Goal: Task Accomplishment & Management: Use online tool/utility

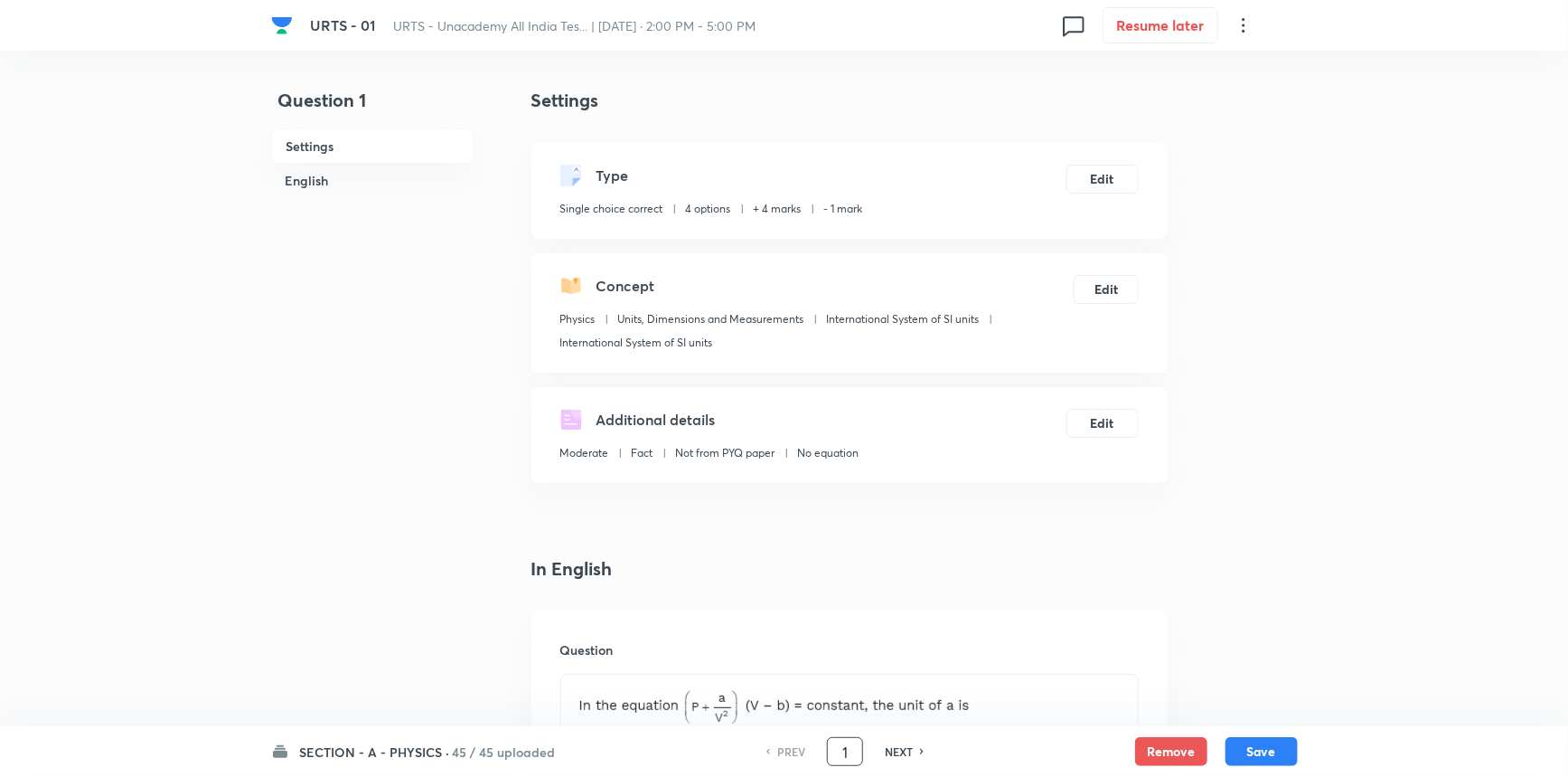
drag, startPoint x: 849, startPoint y: 743, endPoint x: 808, endPoint y: 751, distance: 41.8
click at [808, 751] on div "PREV 1 ​ NEXT" at bounding box center [846, 751] width 234 height 29
type input "46"
checkbox input "true"
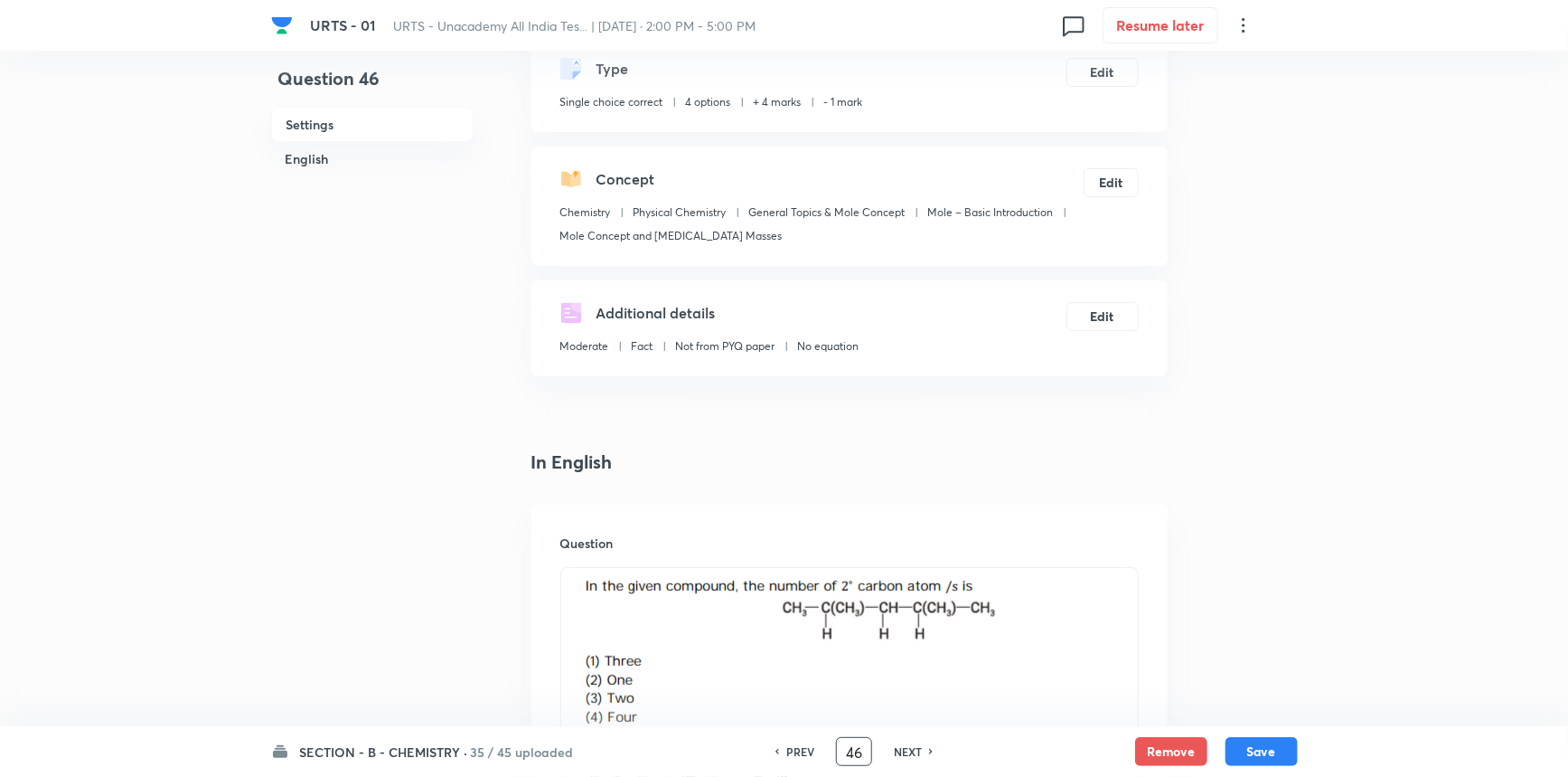
scroll to position [328, 0]
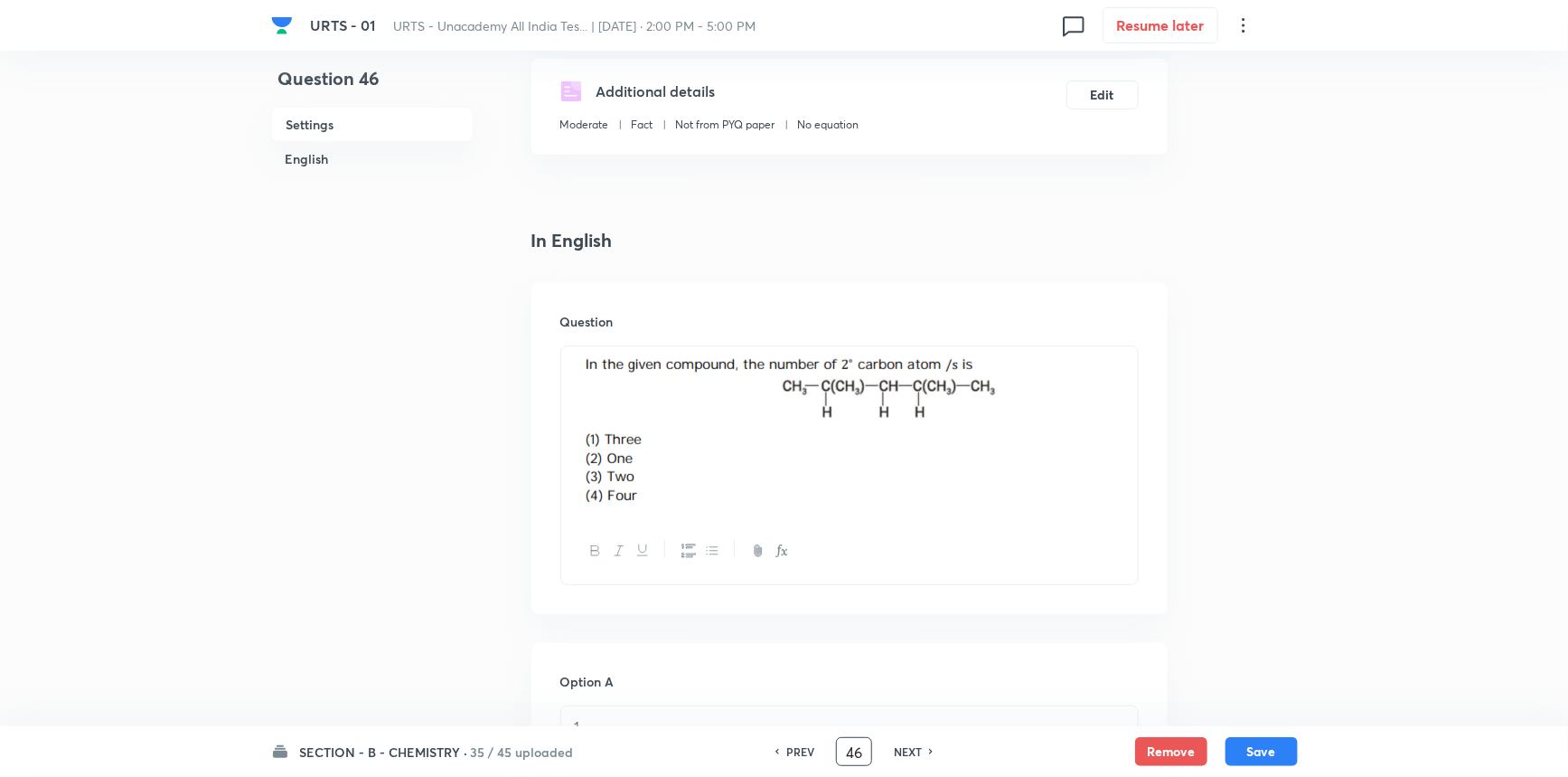
drag, startPoint x: 863, startPoint y: 754, endPoint x: 804, endPoint y: 747, distance: 59.4
click at [804, 747] on div "PREV 46 ​ NEXT" at bounding box center [854, 751] width 234 height 29
type input "91"
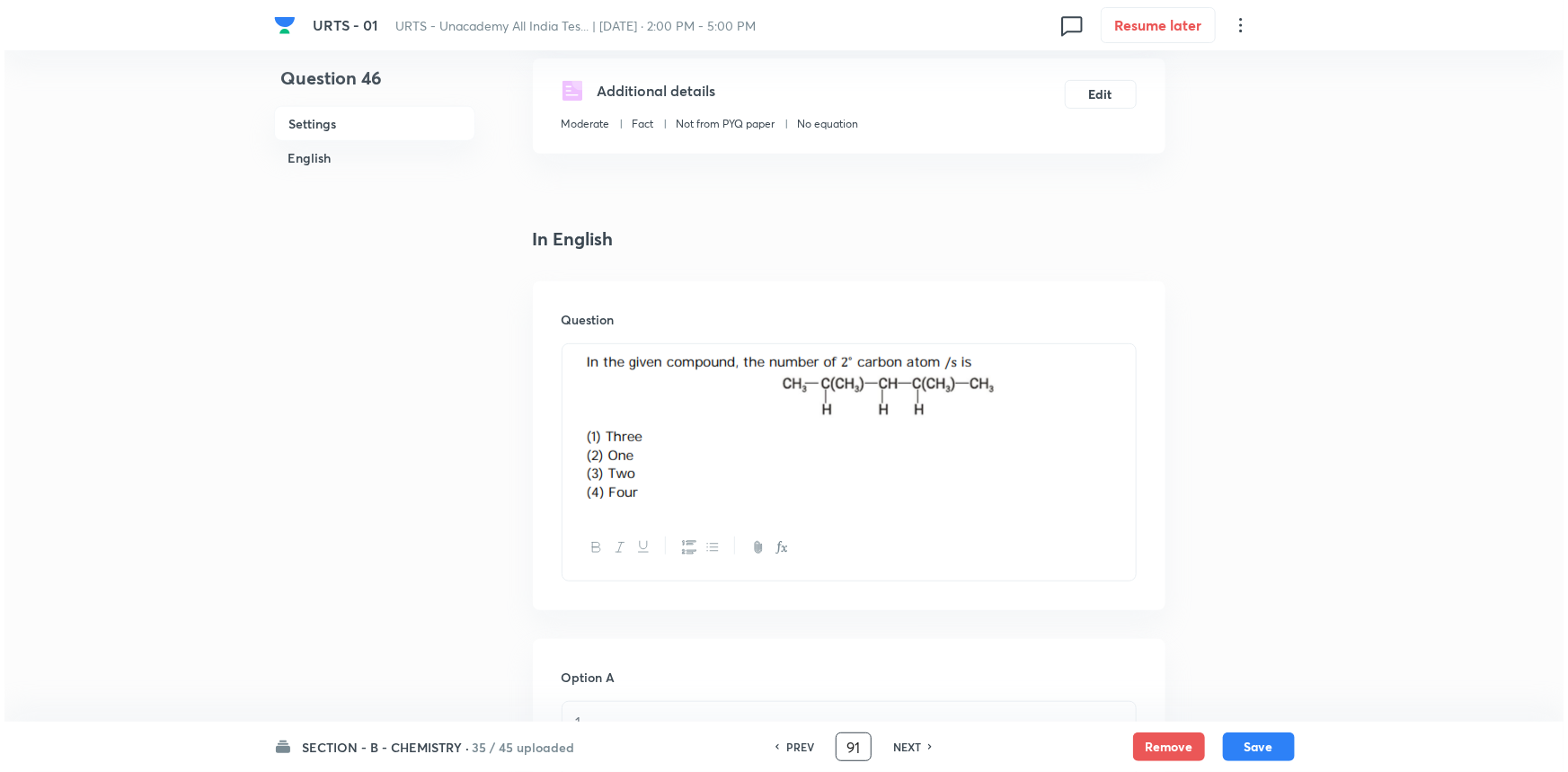
scroll to position [0, 0]
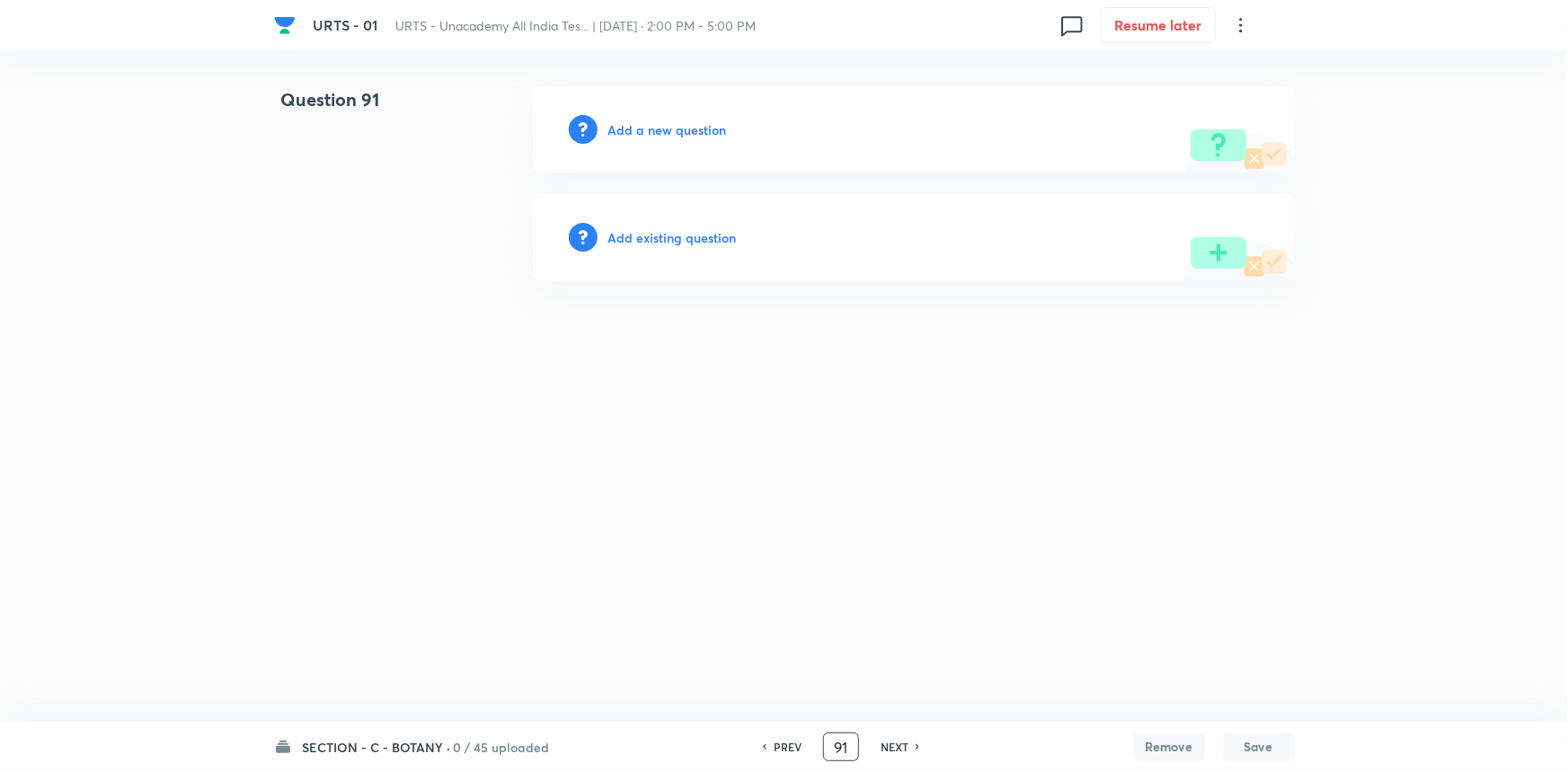
click at [627, 126] on h6 "Add a new question" at bounding box center [668, 130] width 119 height 19
click at [700, 127] on h6 "Choose a question type" at bounding box center [677, 130] width 138 height 19
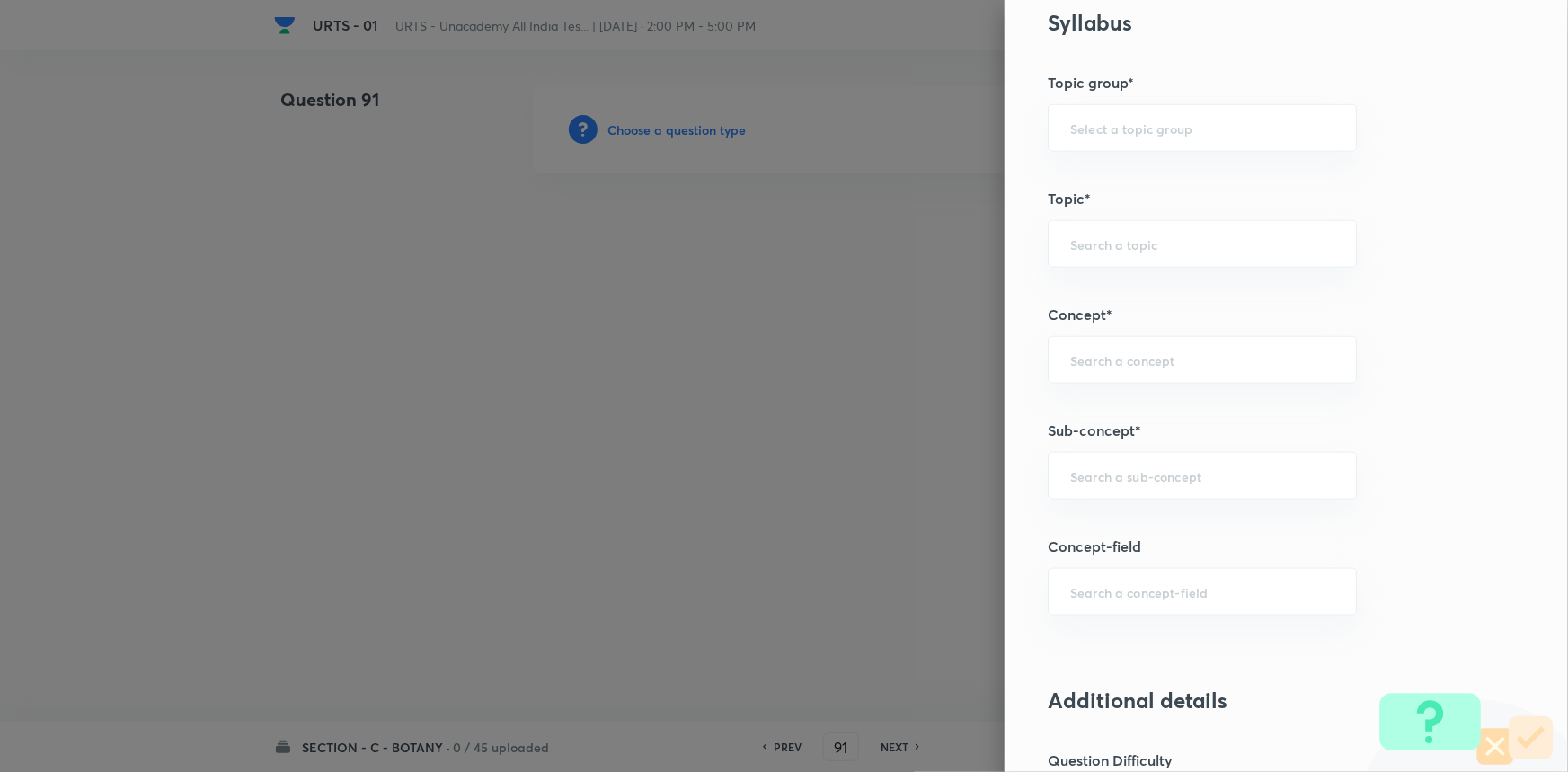
scroll to position [571, 0]
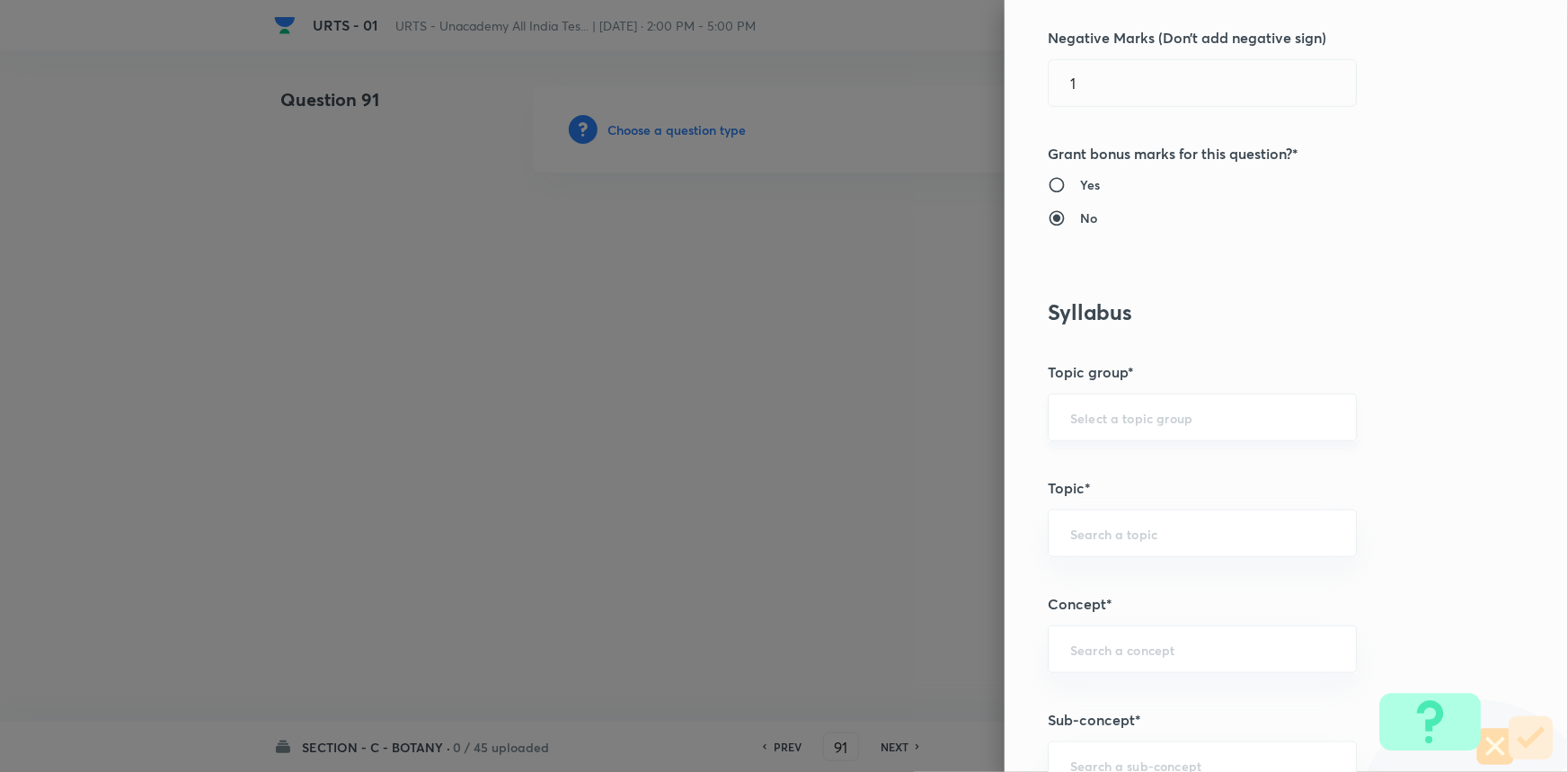
click at [1077, 404] on div "​" at bounding box center [1202, 417] width 309 height 47
click at [1086, 465] on li "Biology" at bounding box center [1190, 467] width 307 height 33
type input "Biology"
click at [1082, 531] on input "text" at bounding box center [1202, 533] width 264 height 17
click at [1086, 577] on li "Botany" at bounding box center [1190, 582] width 307 height 33
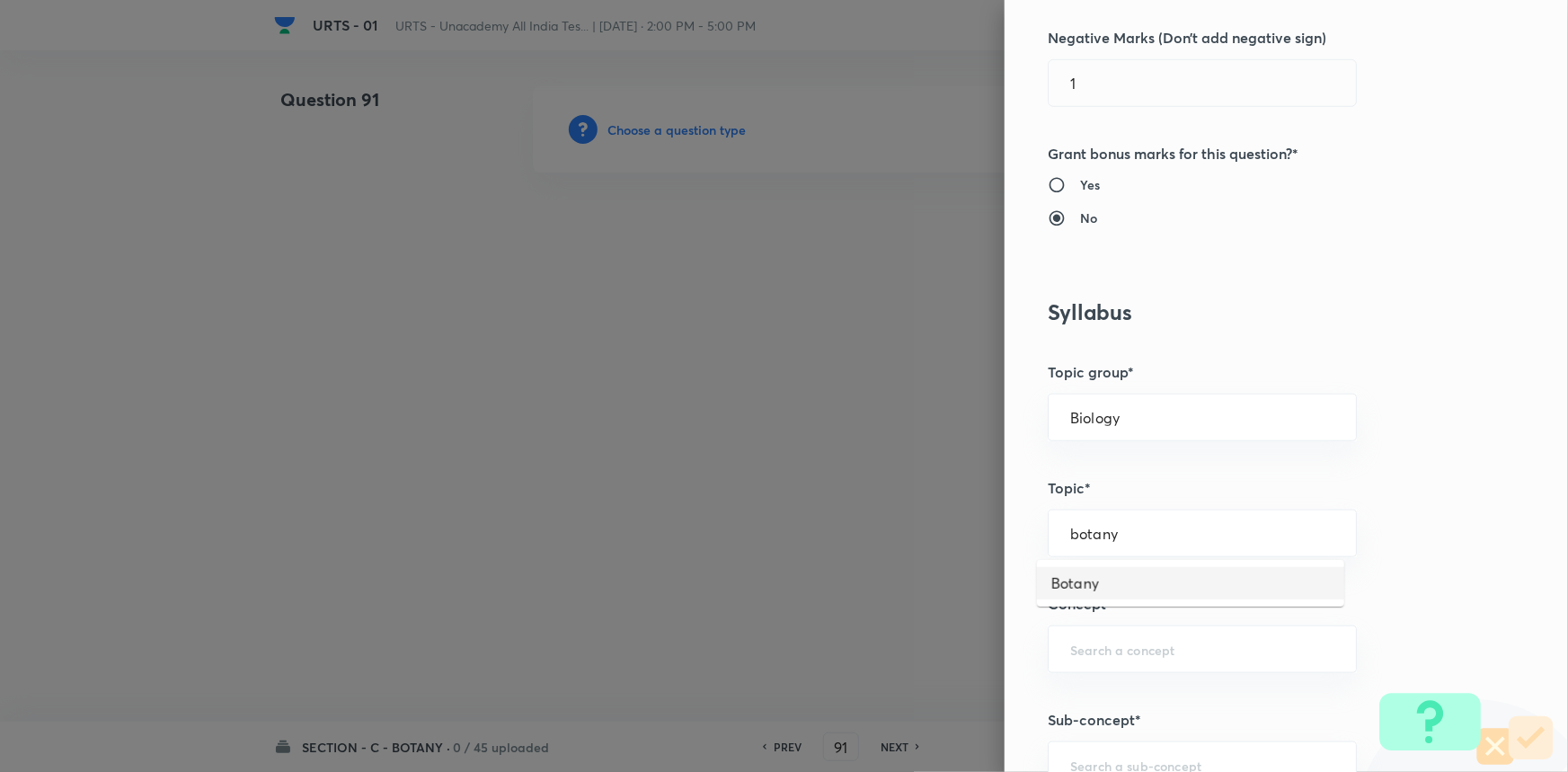
type input "Botany"
click at [1123, 646] on input "text" at bounding box center [1202, 649] width 264 height 17
click at [1107, 704] on li "Living World and Biological Classifications" at bounding box center [1190, 709] width 307 height 54
type input "Living World and Biological Classifications"
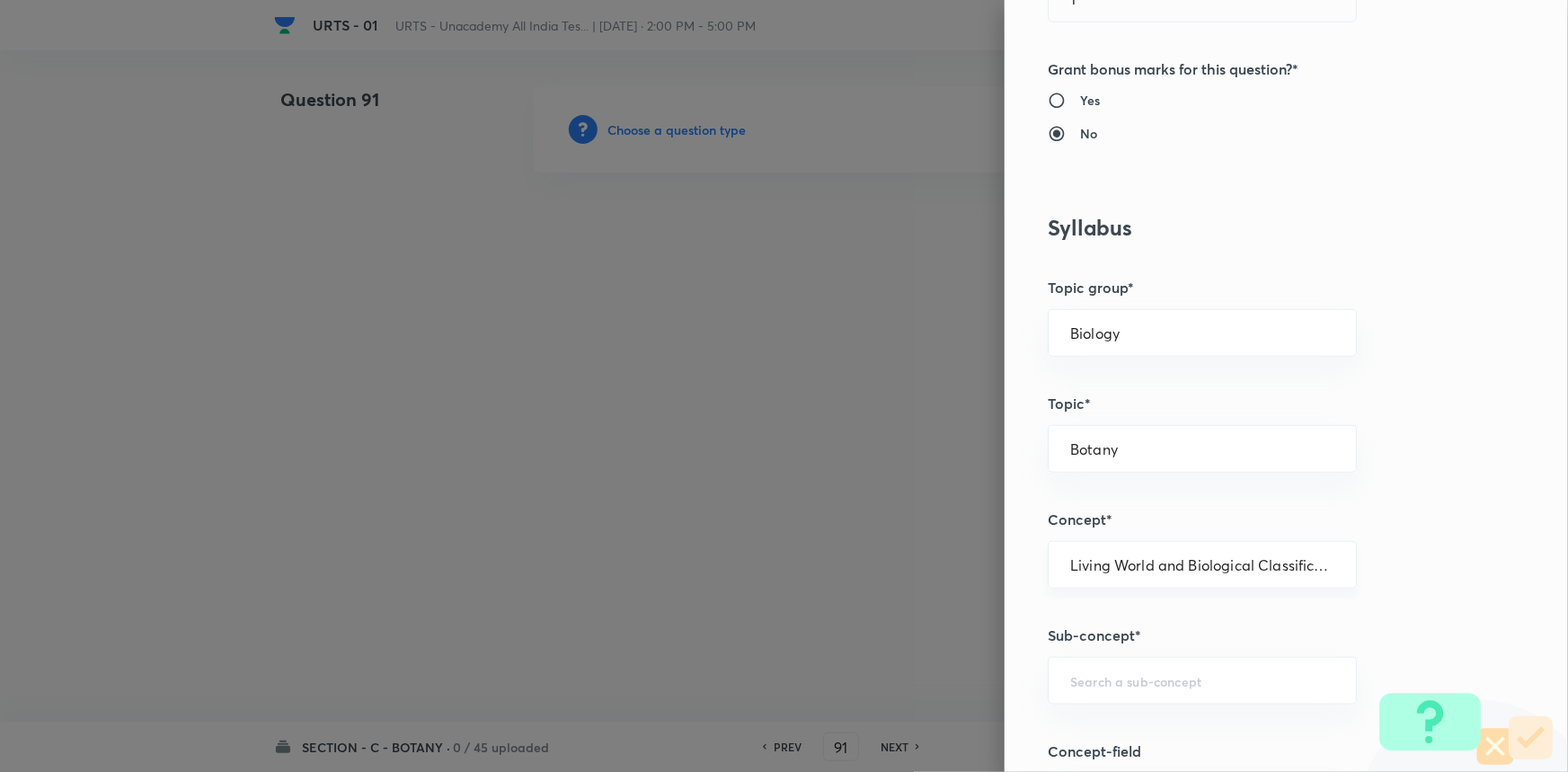
scroll to position [735, 0]
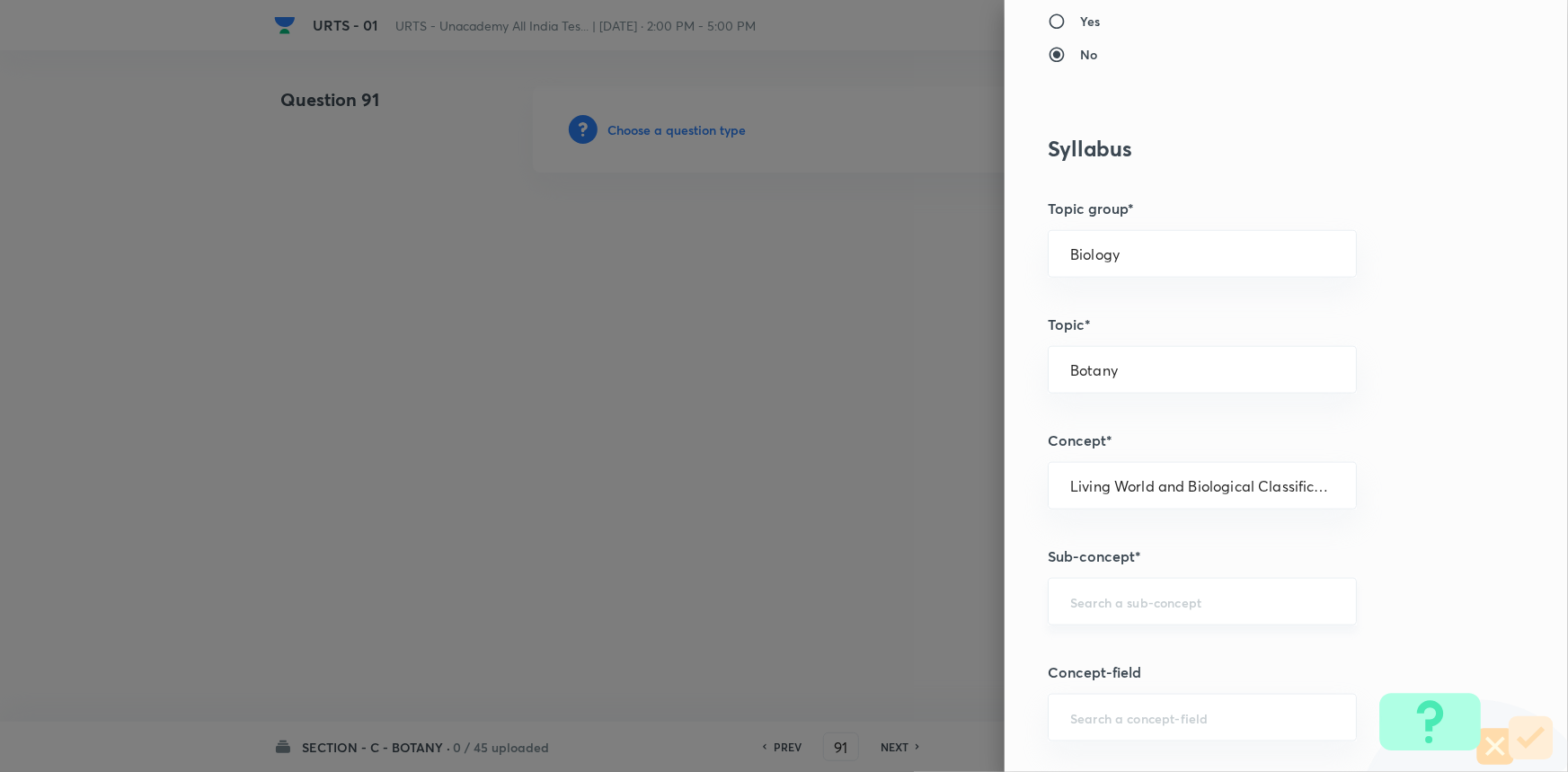
click at [1111, 579] on div "​" at bounding box center [1202, 601] width 309 height 47
type input "Living World and Biological Classifications"
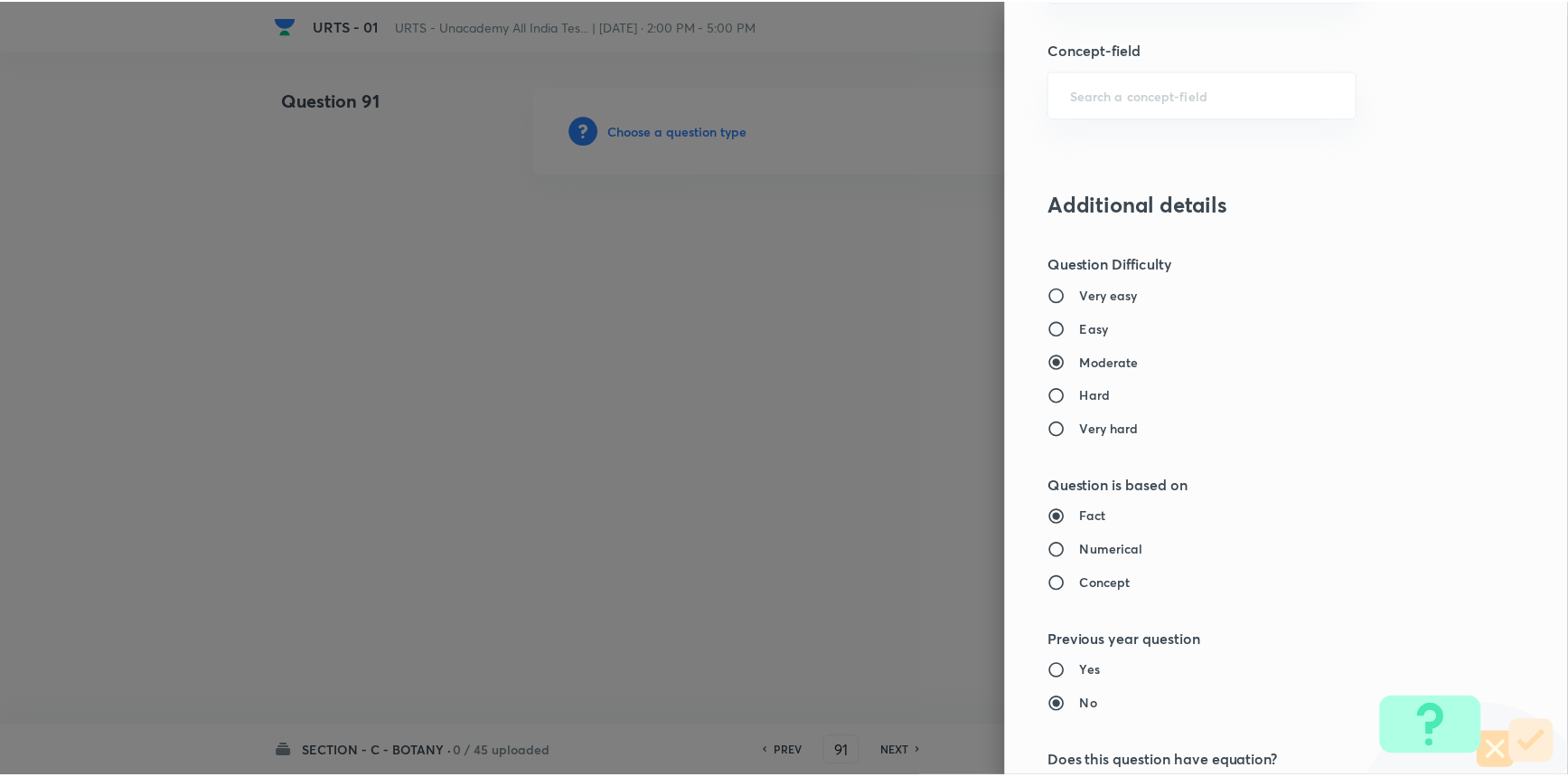
scroll to position [1808, 0]
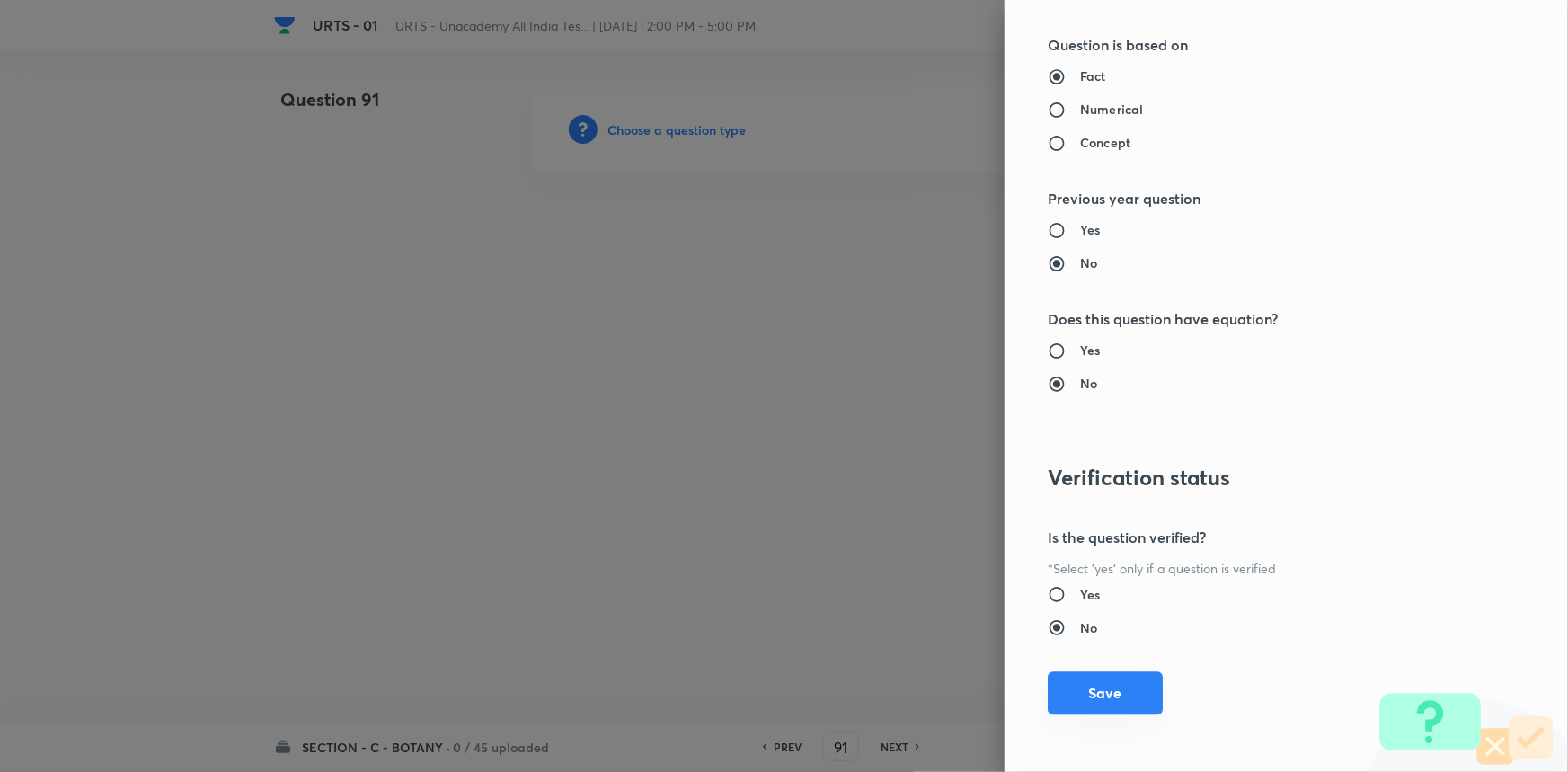
click at [1125, 713] on div "Question settings Question type* Single choice correct Number of options* 2 3 4…" at bounding box center [1286, 386] width 563 height 772
click at [1108, 691] on button "Save" at bounding box center [1105, 693] width 115 height 43
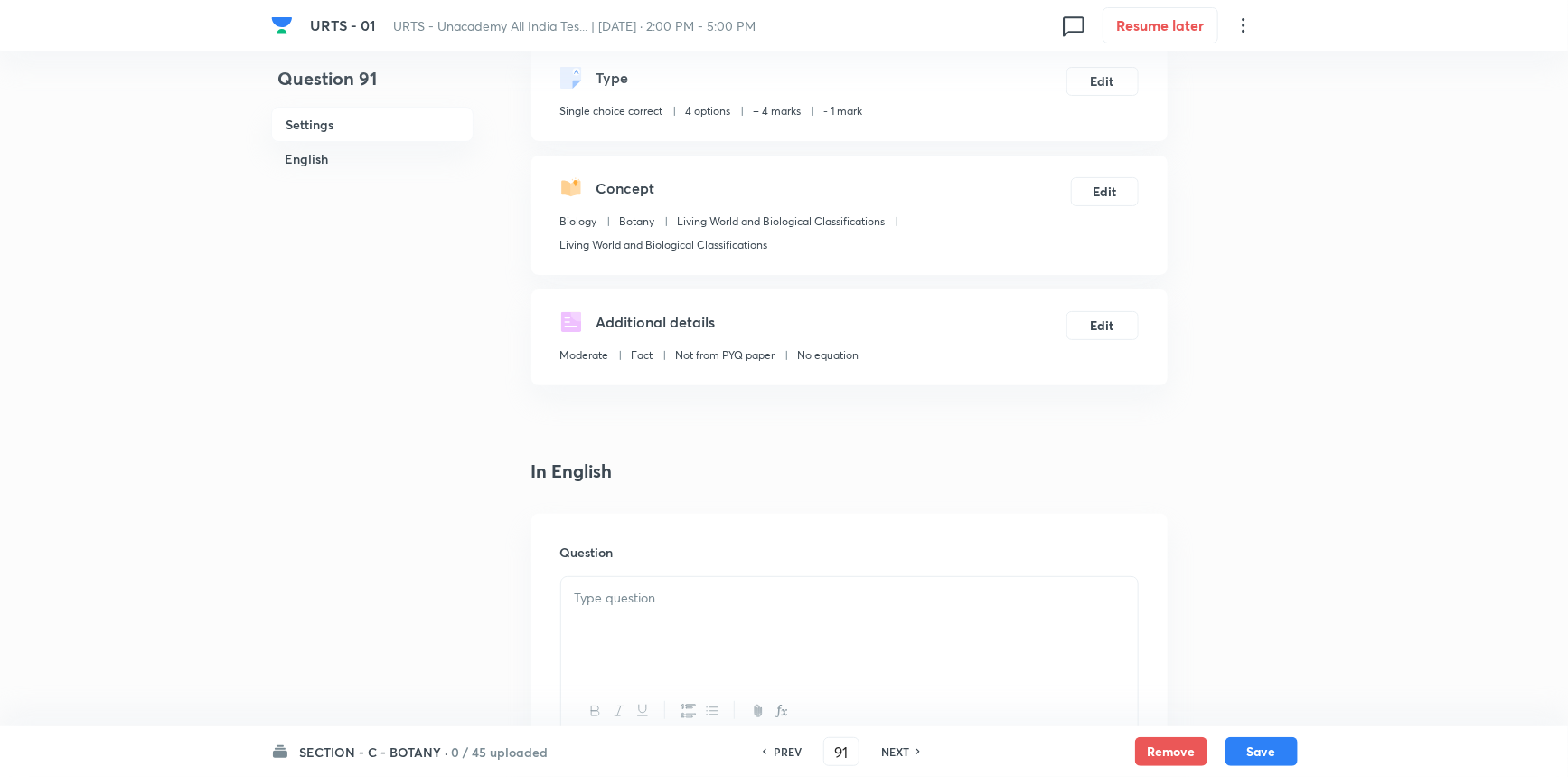
scroll to position [246, 0]
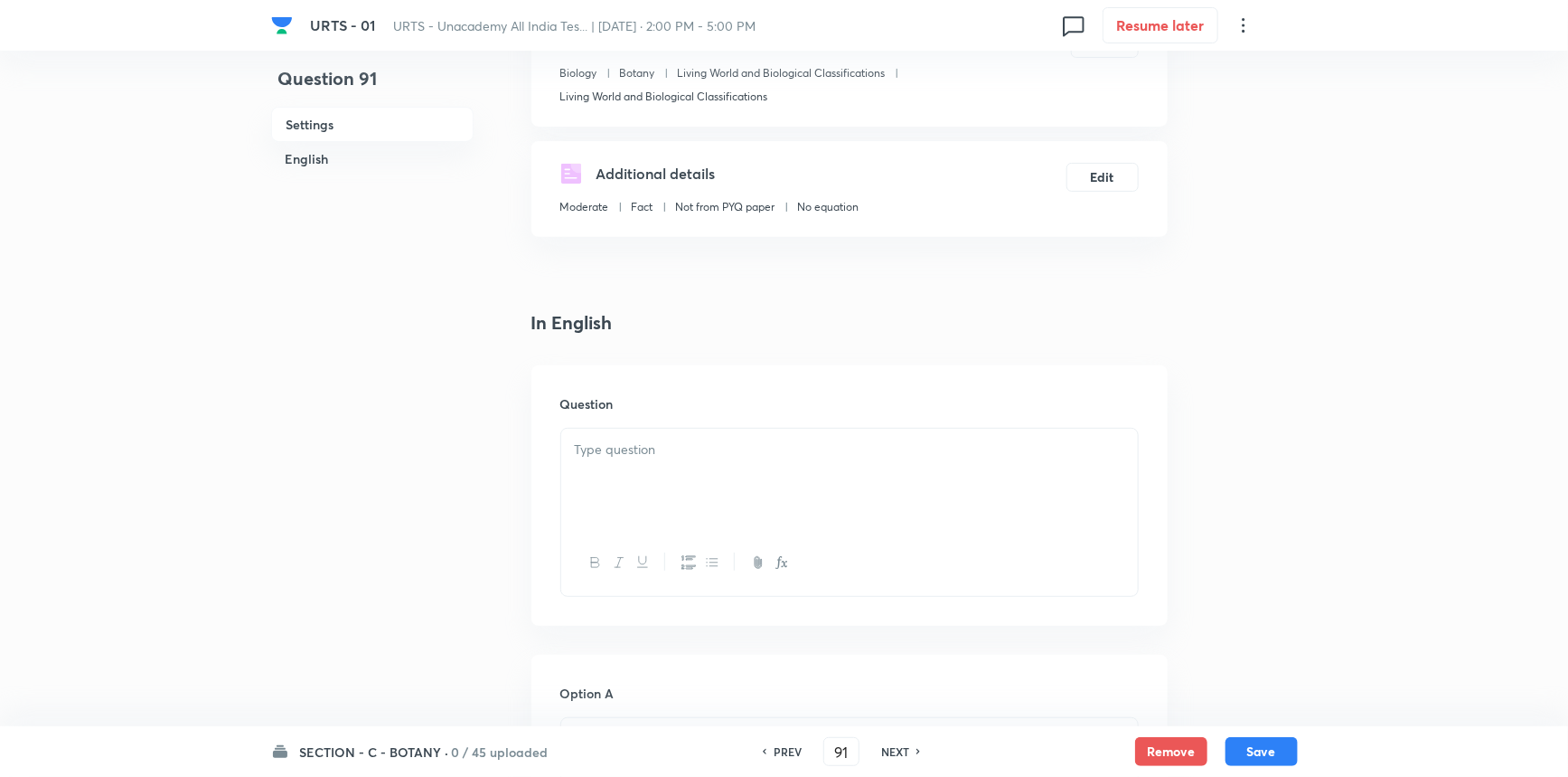
click at [614, 461] on div at bounding box center [849, 479] width 577 height 101
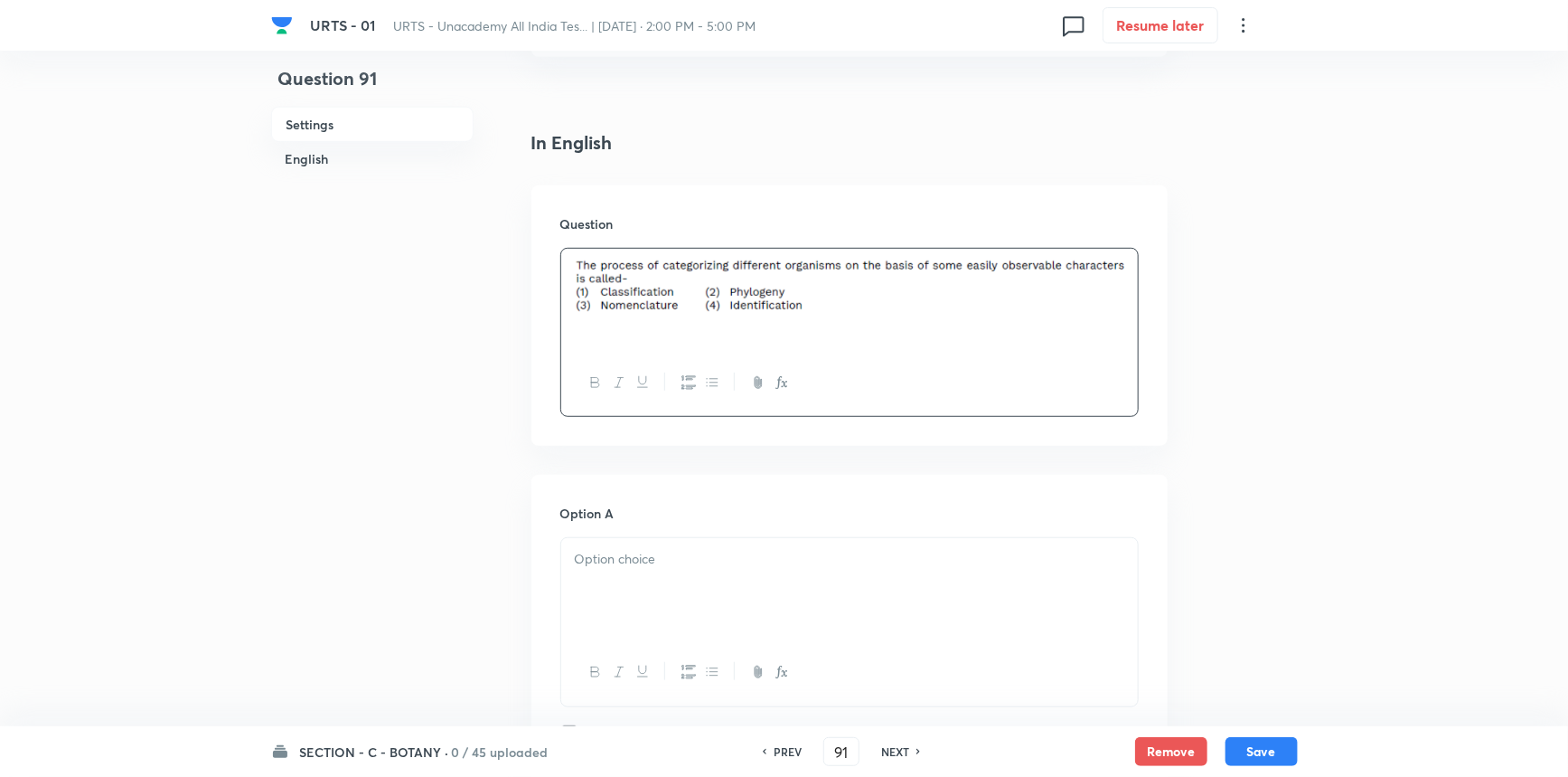
scroll to position [493, 0]
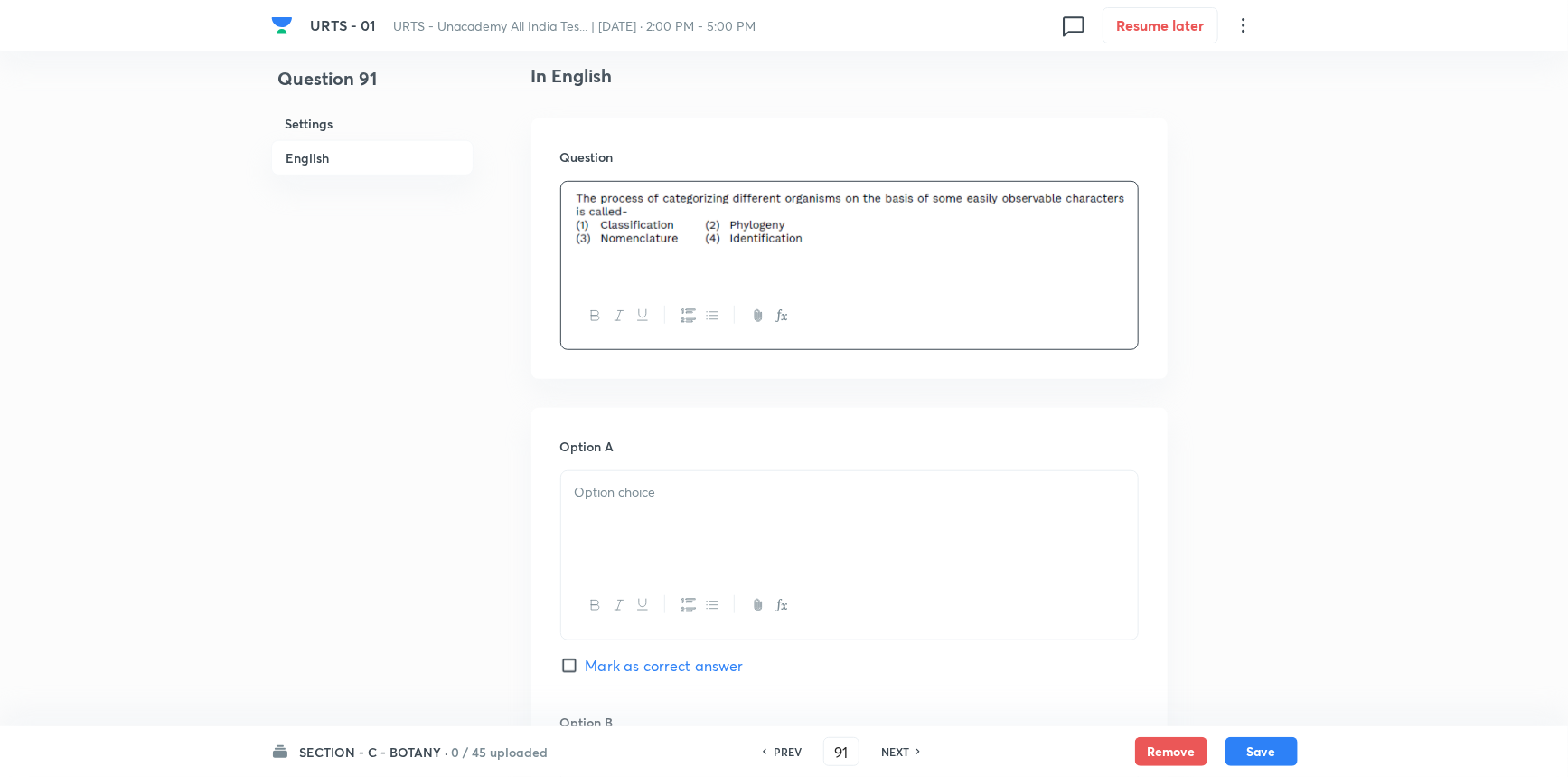
click at [623, 517] on div at bounding box center [849, 522] width 577 height 101
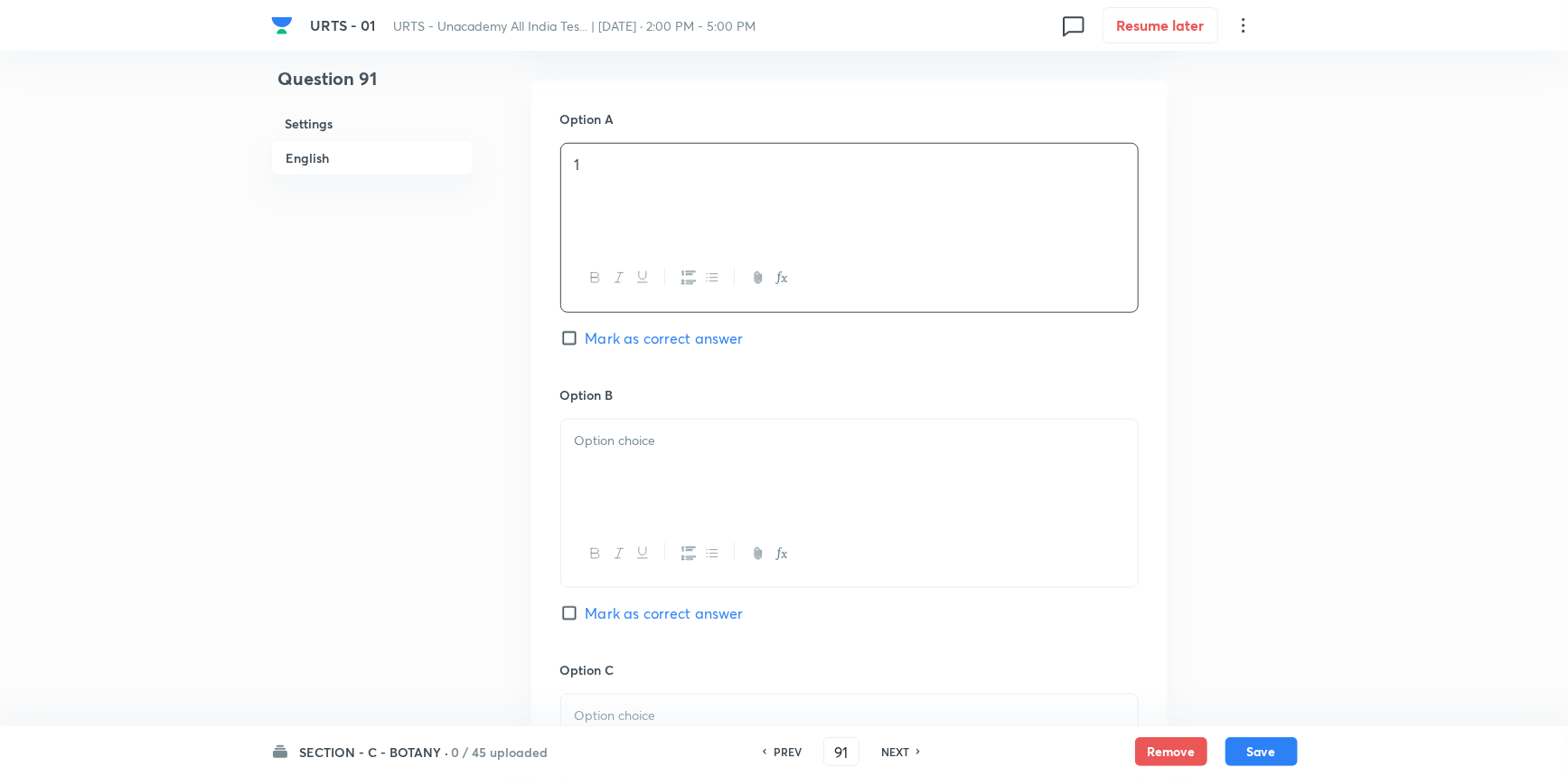
scroll to position [822, 0]
click at [572, 337] on input "Mark as correct answer" at bounding box center [573, 336] width 25 height 18
checkbox input "true"
click at [677, 468] on div at bounding box center [849, 468] width 577 height 101
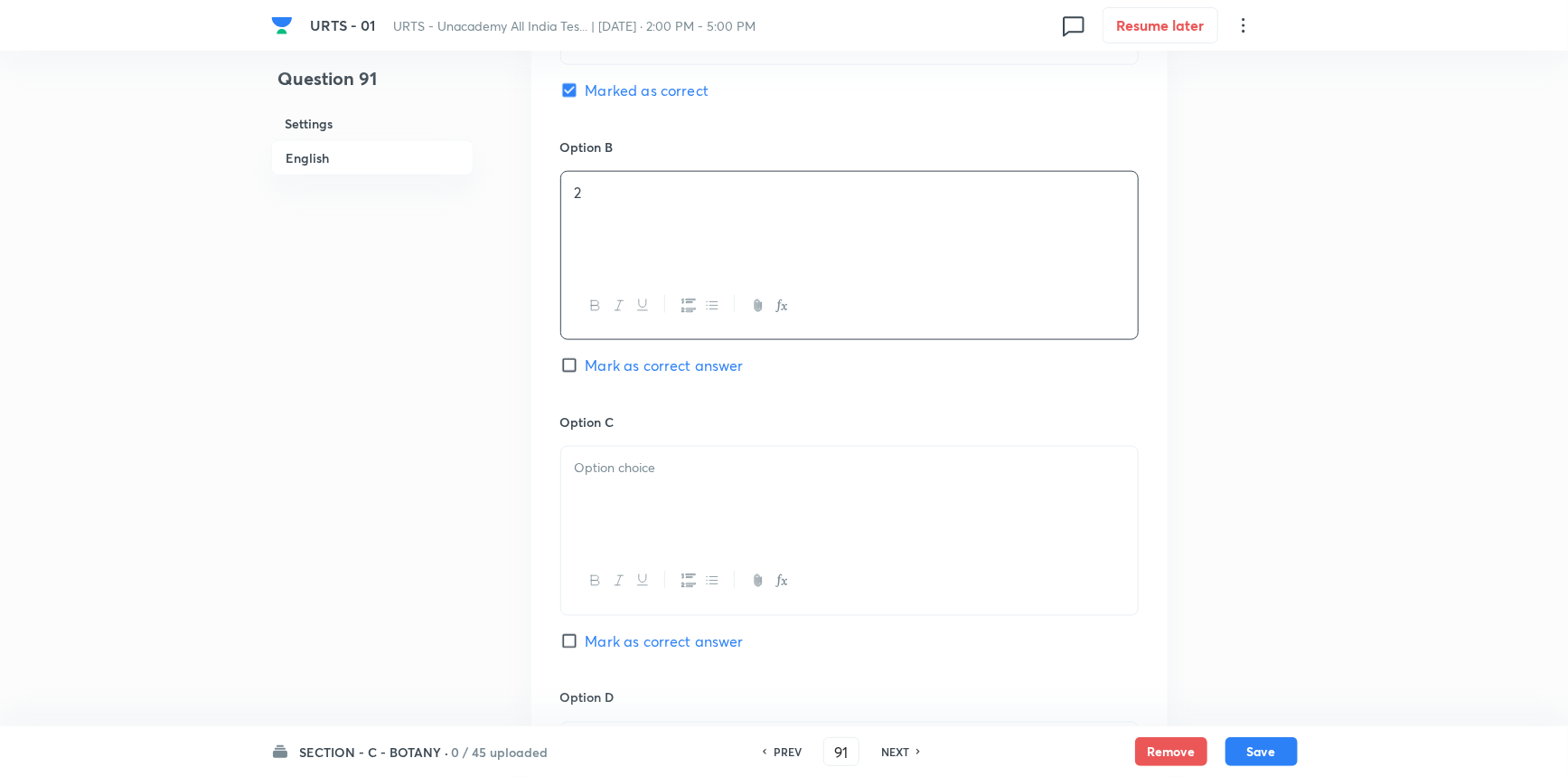
click at [642, 507] on div at bounding box center [849, 497] width 577 height 101
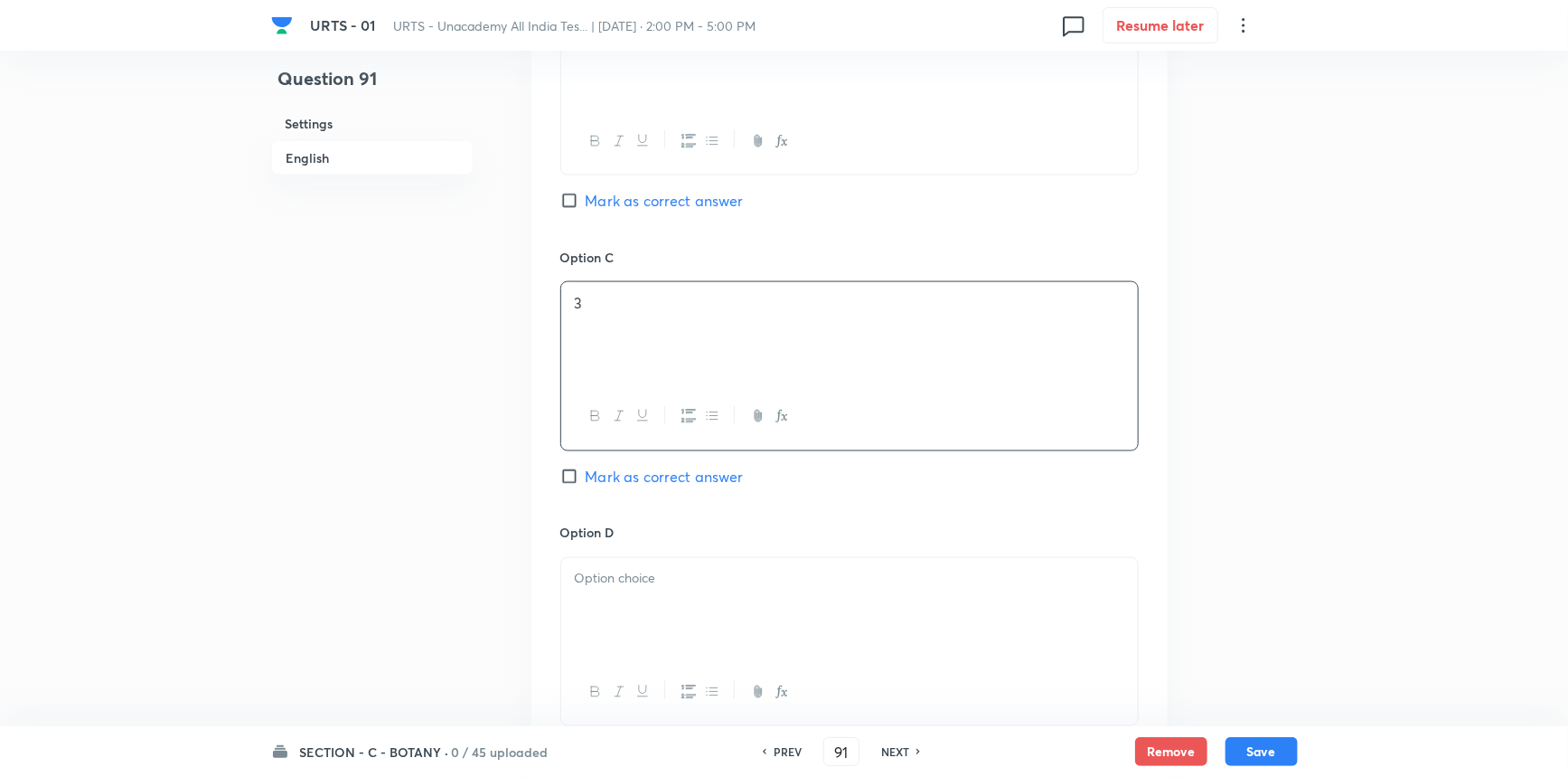
click at [649, 593] on div at bounding box center [849, 609] width 577 height 101
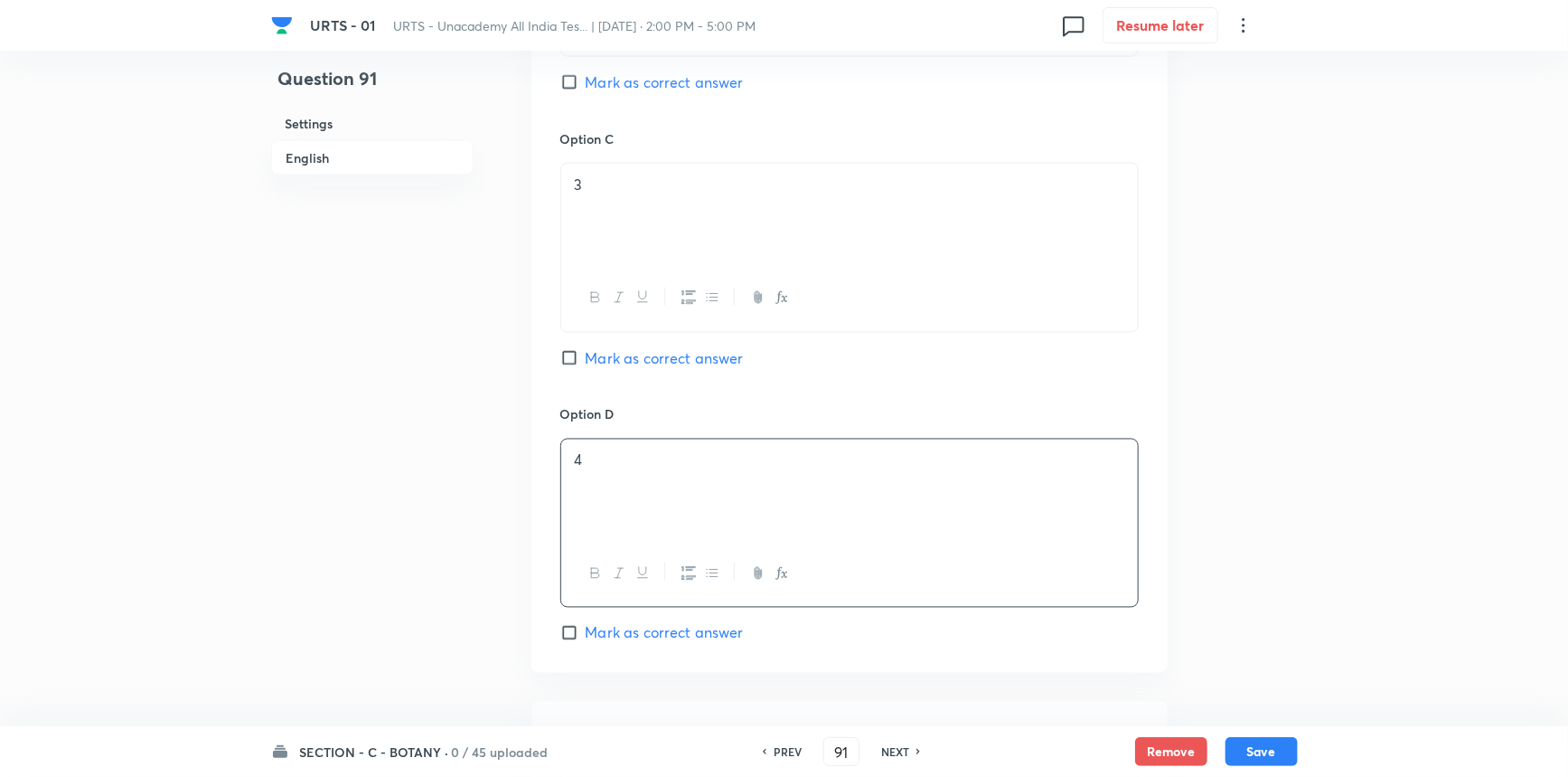
scroll to position [1561, 0]
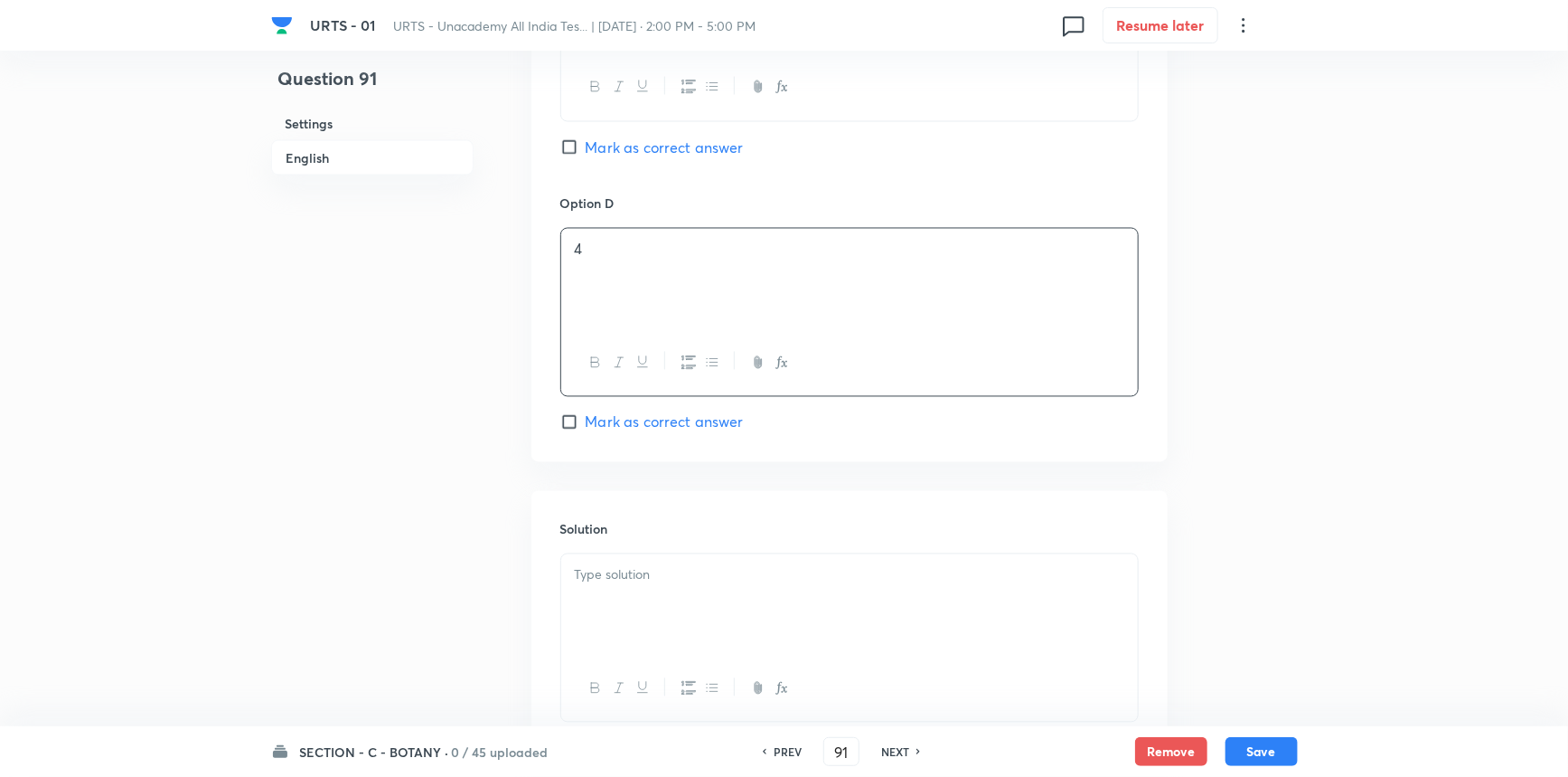
click at [634, 612] on div at bounding box center [849, 605] width 577 height 101
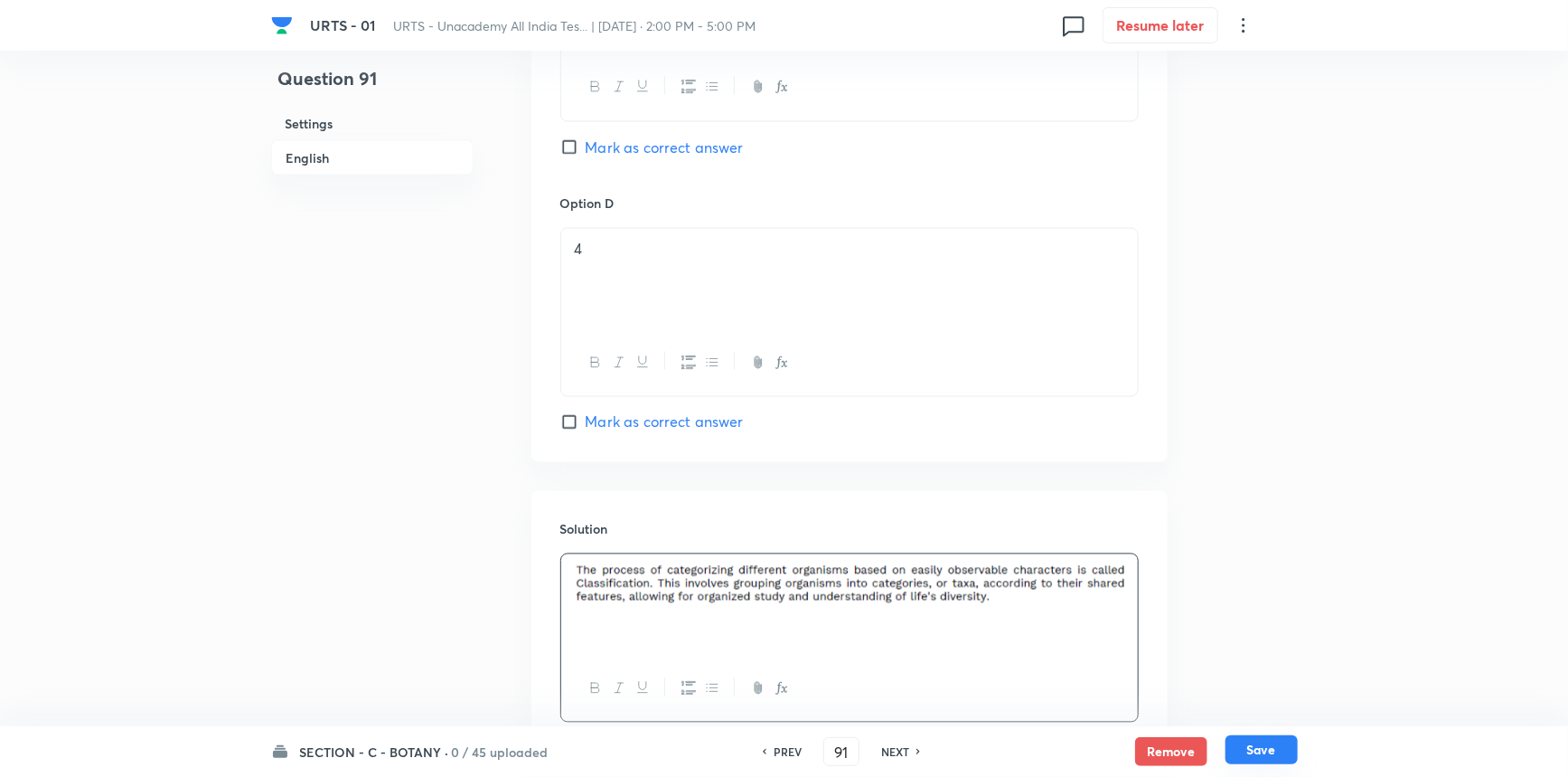
click at [1238, 754] on button "Save" at bounding box center [1262, 749] width 72 height 29
type input "92"
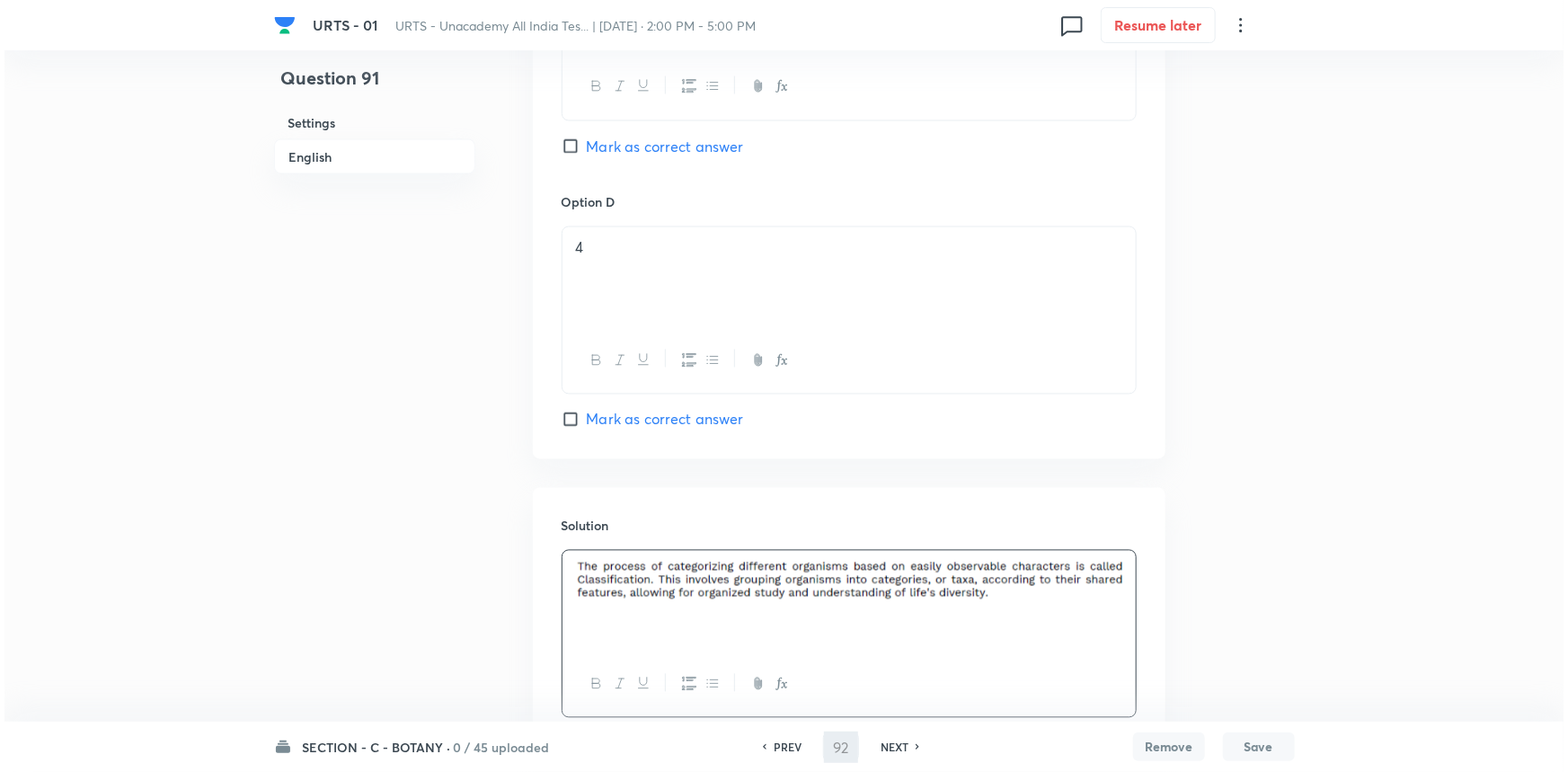
scroll to position [0, 0]
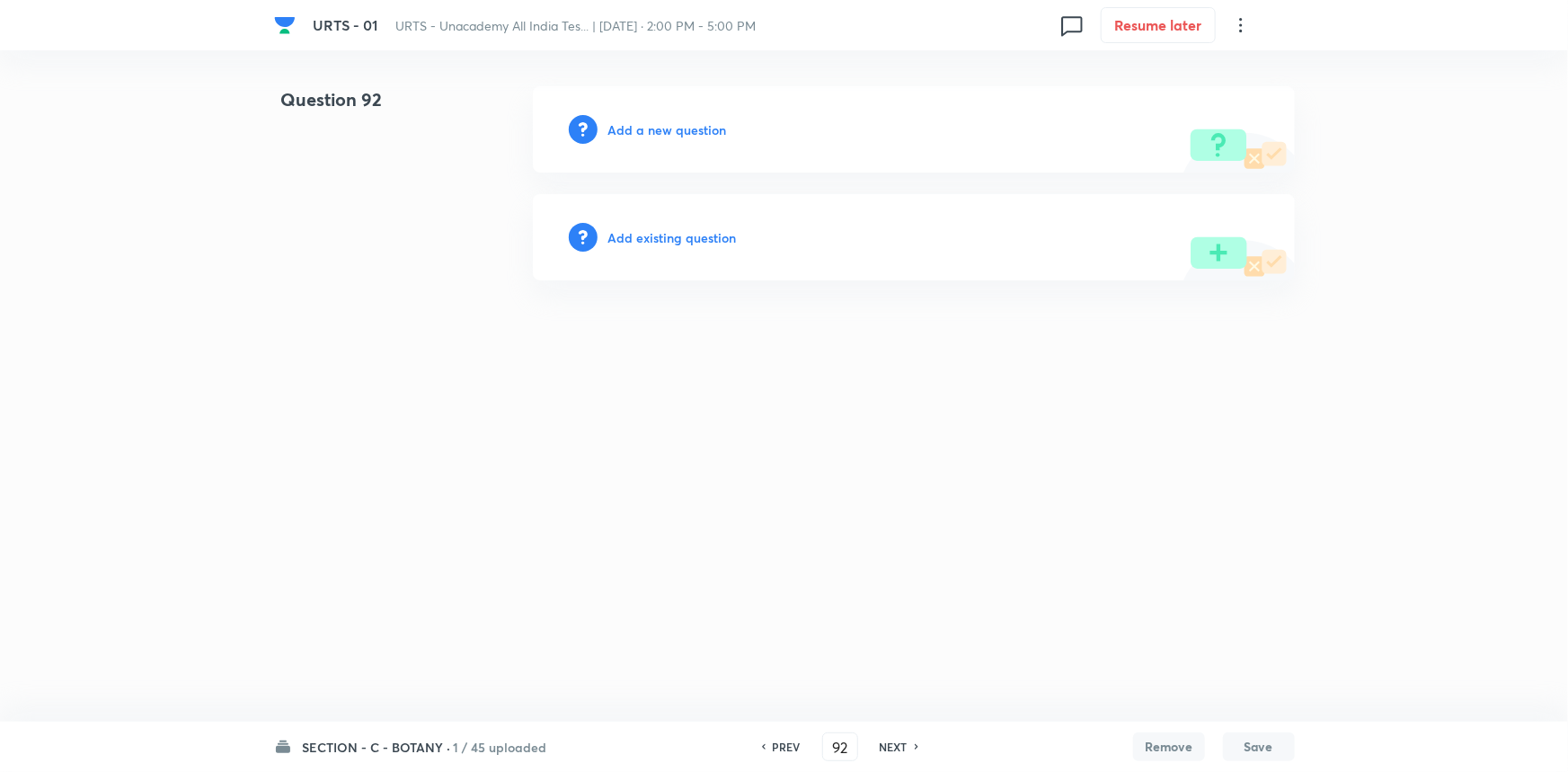
click at [649, 125] on h6 "Add a new question" at bounding box center [668, 130] width 119 height 19
click at [665, 124] on h6 "Choose a question type" at bounding box center [677, 130] width 138 height 19
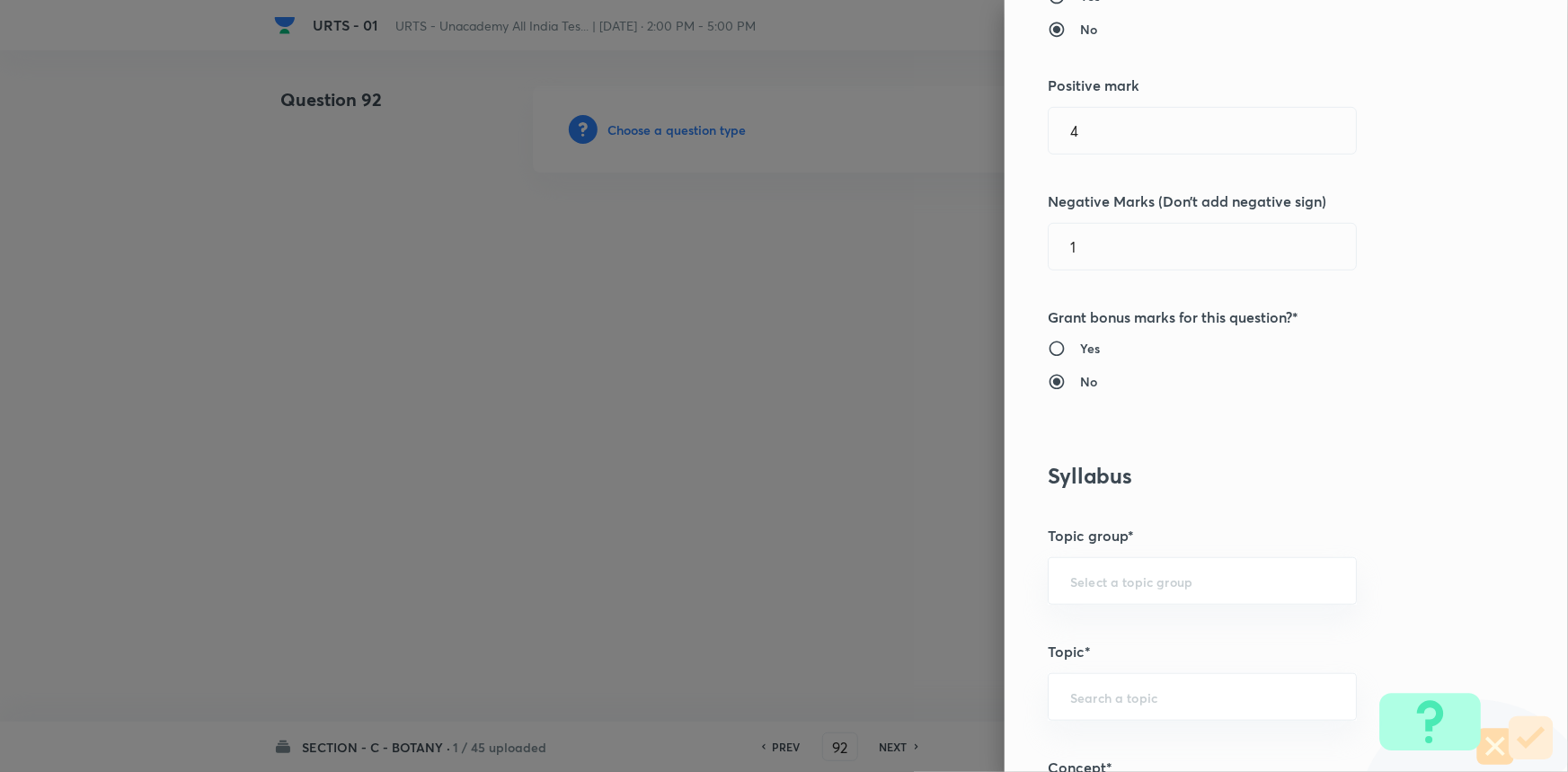
scroll to position [898, 0]
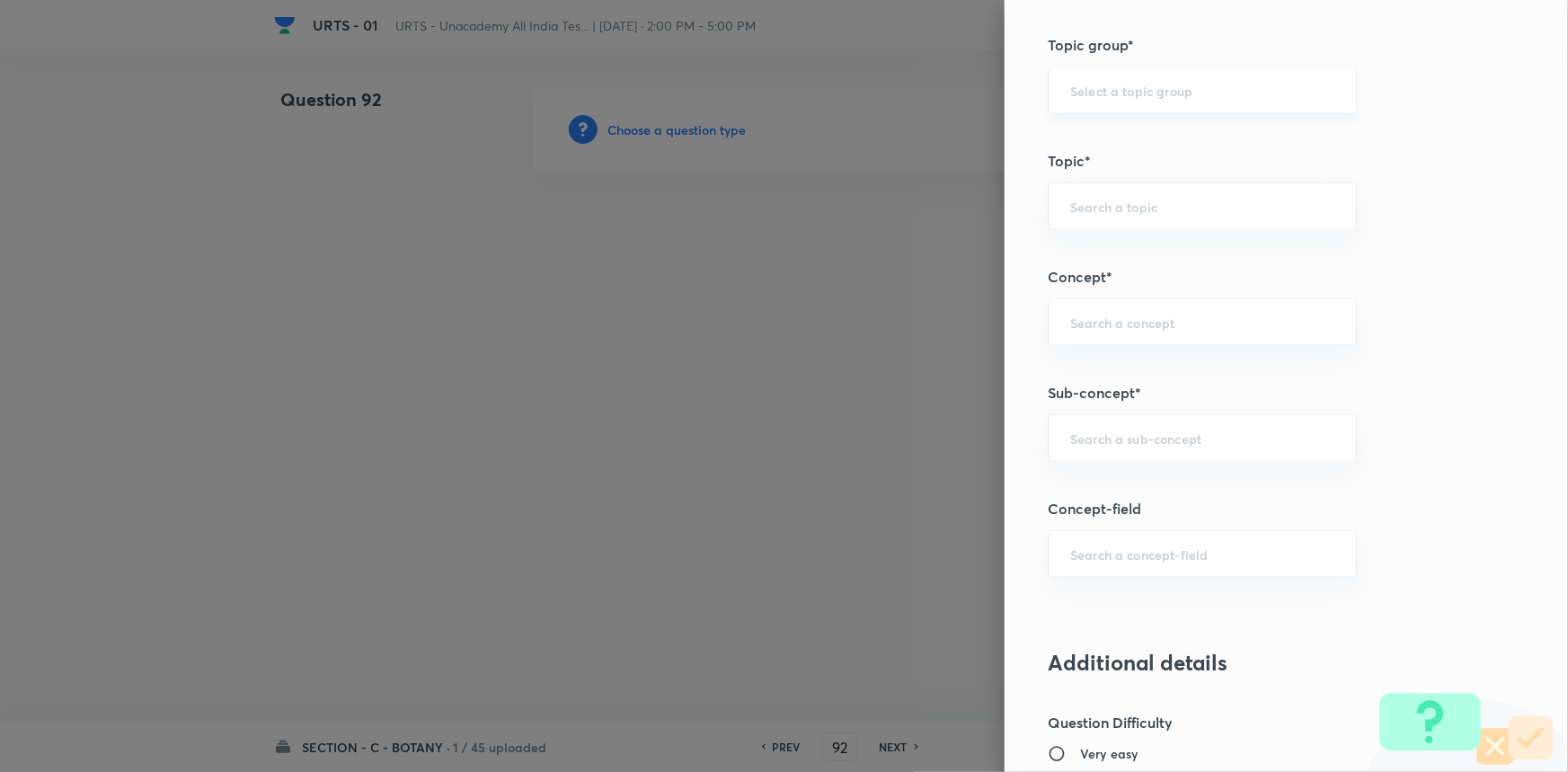
click at [1078, 98] on div "​" at bounding box center [1202, 90] width 309 height 47
click at [1071, 139] on li "Biology" at bounding box center [1190, 139] width 307 height 33
type input "Biology"
click at [1102, 203] on input "text" at bounding box center [1202, 206] width 264 height 17
click at [1099, 261] on li "Botany" at bounding box center [1190, 255] width 307 height 33
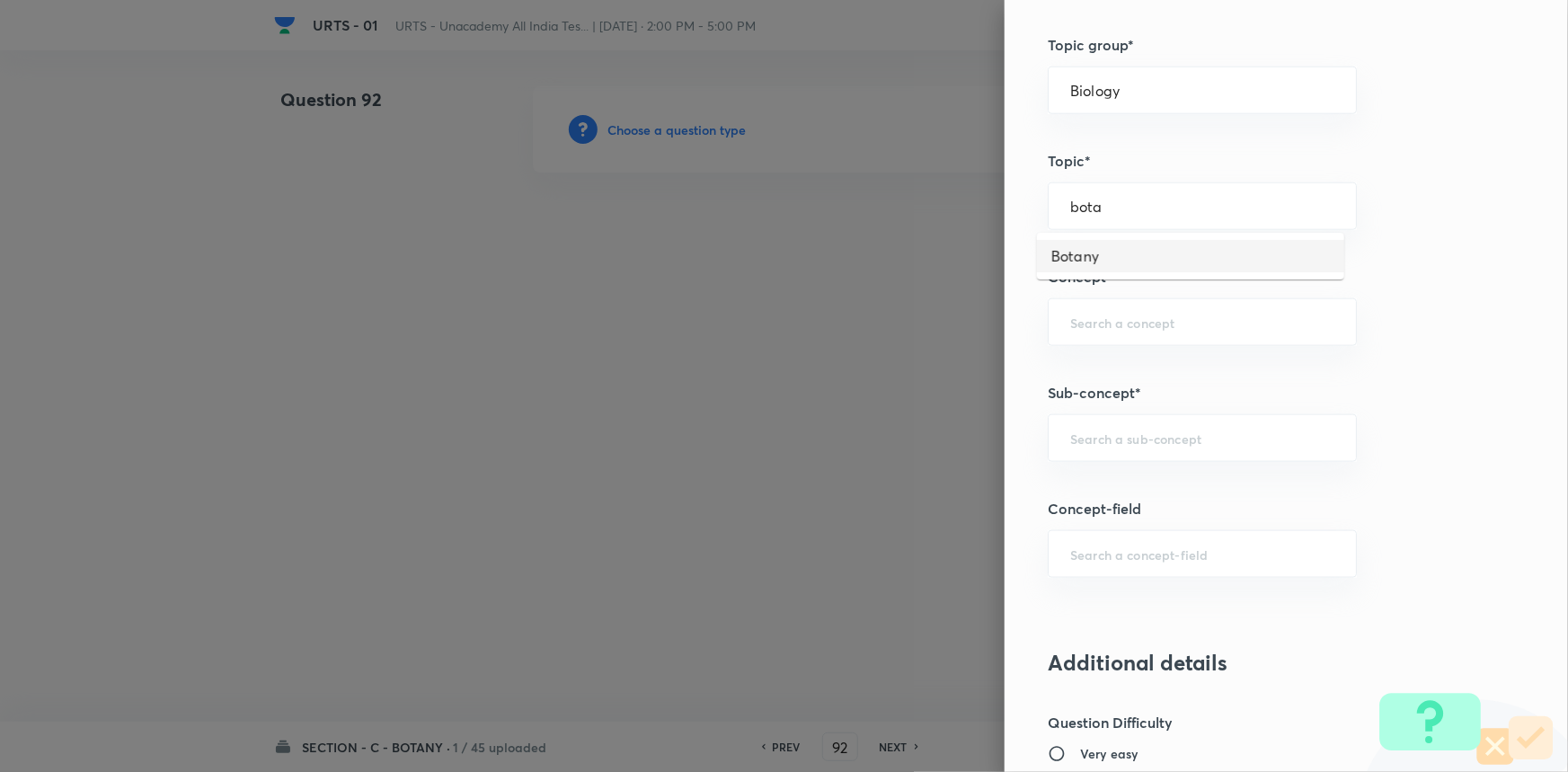
type input "Botany"
click at [1107, 320] on input "text" at bounding box center [1202, 322] width 264 height 17
click at [1107, 377] on li "Living World and Biological Classifications" at bounding box center [1190, 383] width 307 height 54
type input "Living World and Biological Classifications"
click at [1107, 430] on input "text" at bounding box center [1202, 438] width 264 height 17
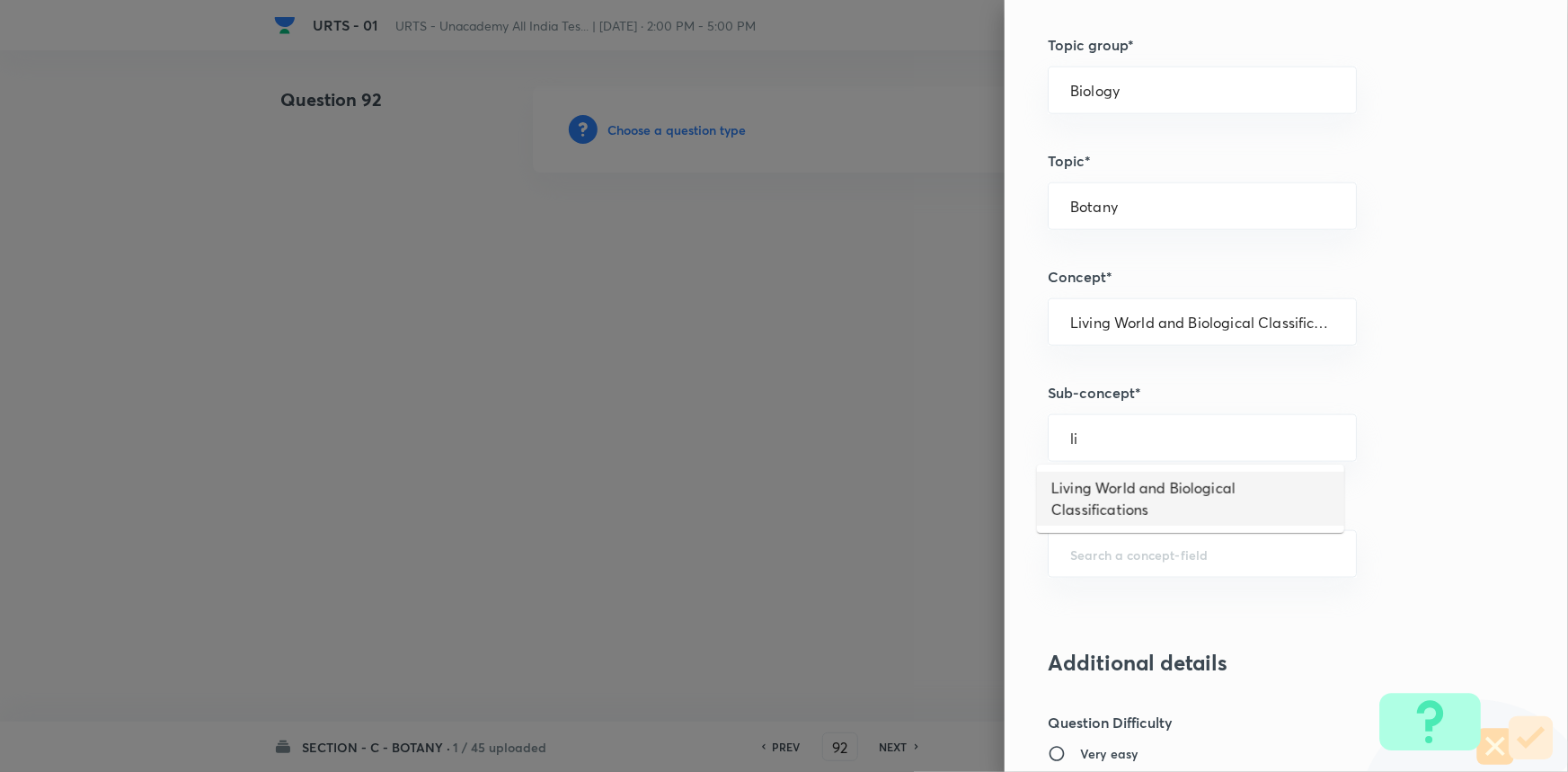
click at [1104, 480] on li "Living World and Biological Classifications" at bounding box center [1190, 499] width 307 height 54
type input "Living World and Biological Classifications"
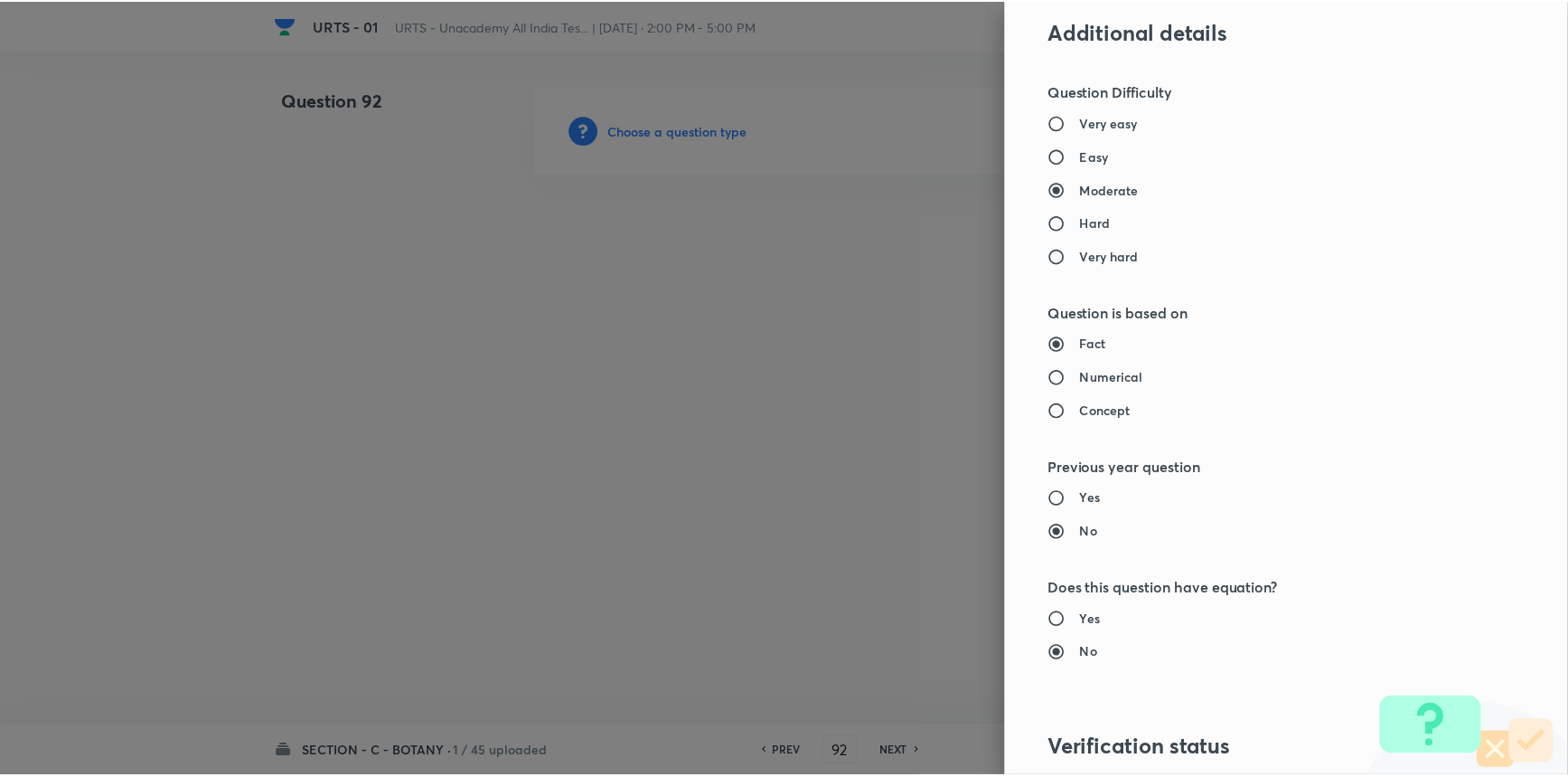
scroll to position [1808, 0]
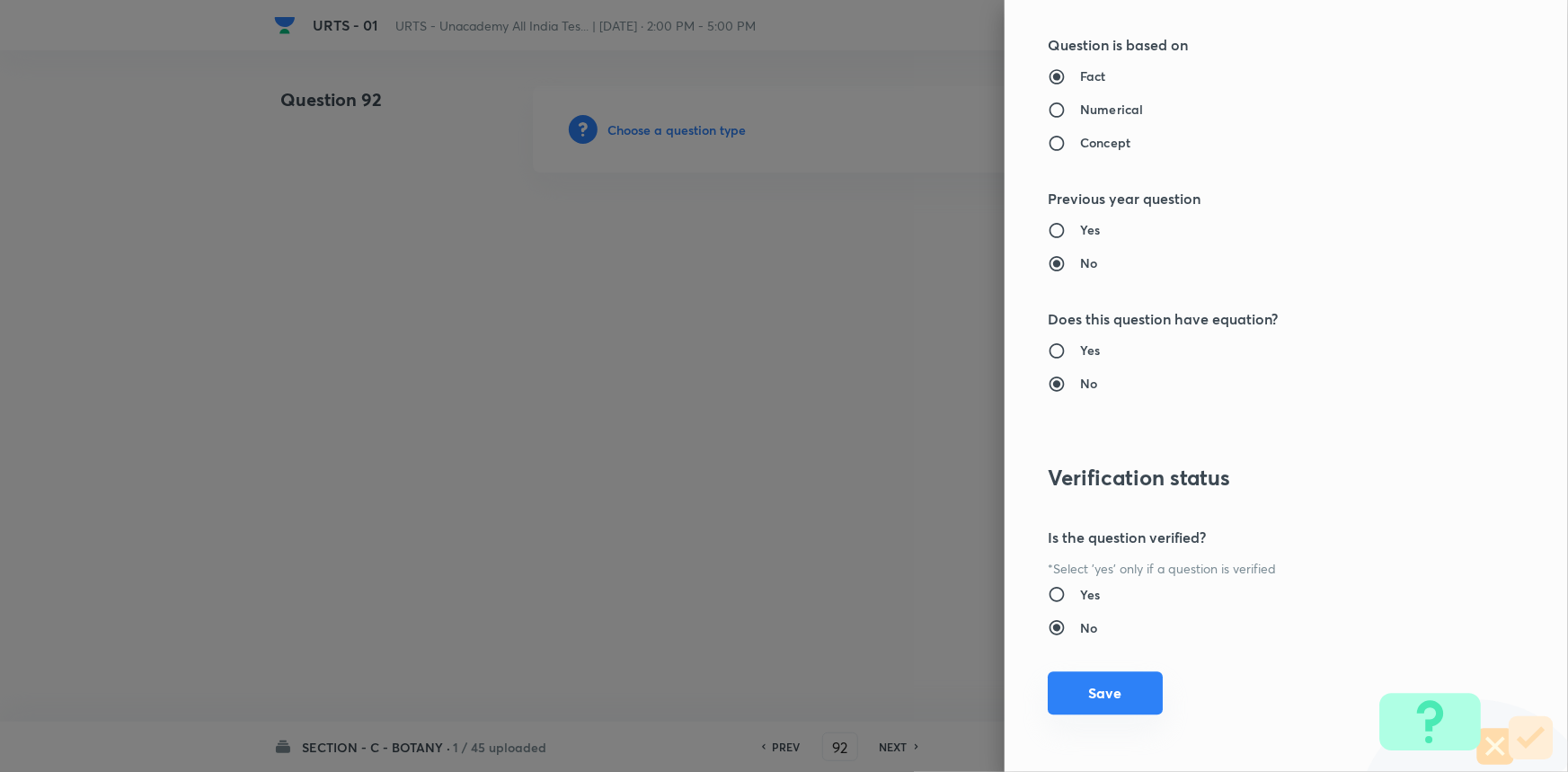
drag, startPoint x: 1115, startPoint y: 683, endPoint x: 1094, endPoint y: 679, distance: 21.4
click at [1114, 683] on button "Save" at bounding box center [1105, 693] width 115 height 43
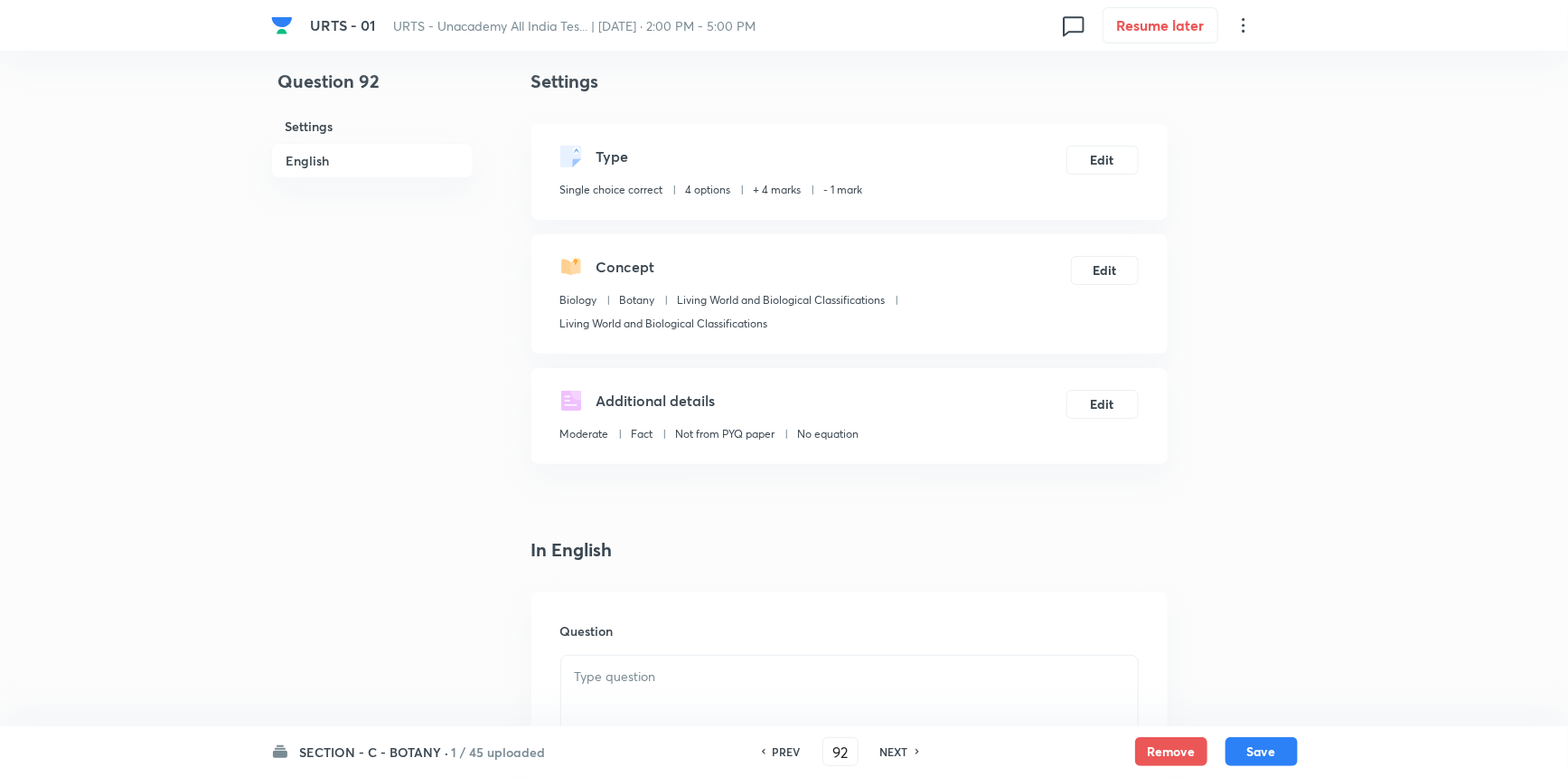
scroll to position [328, 0]
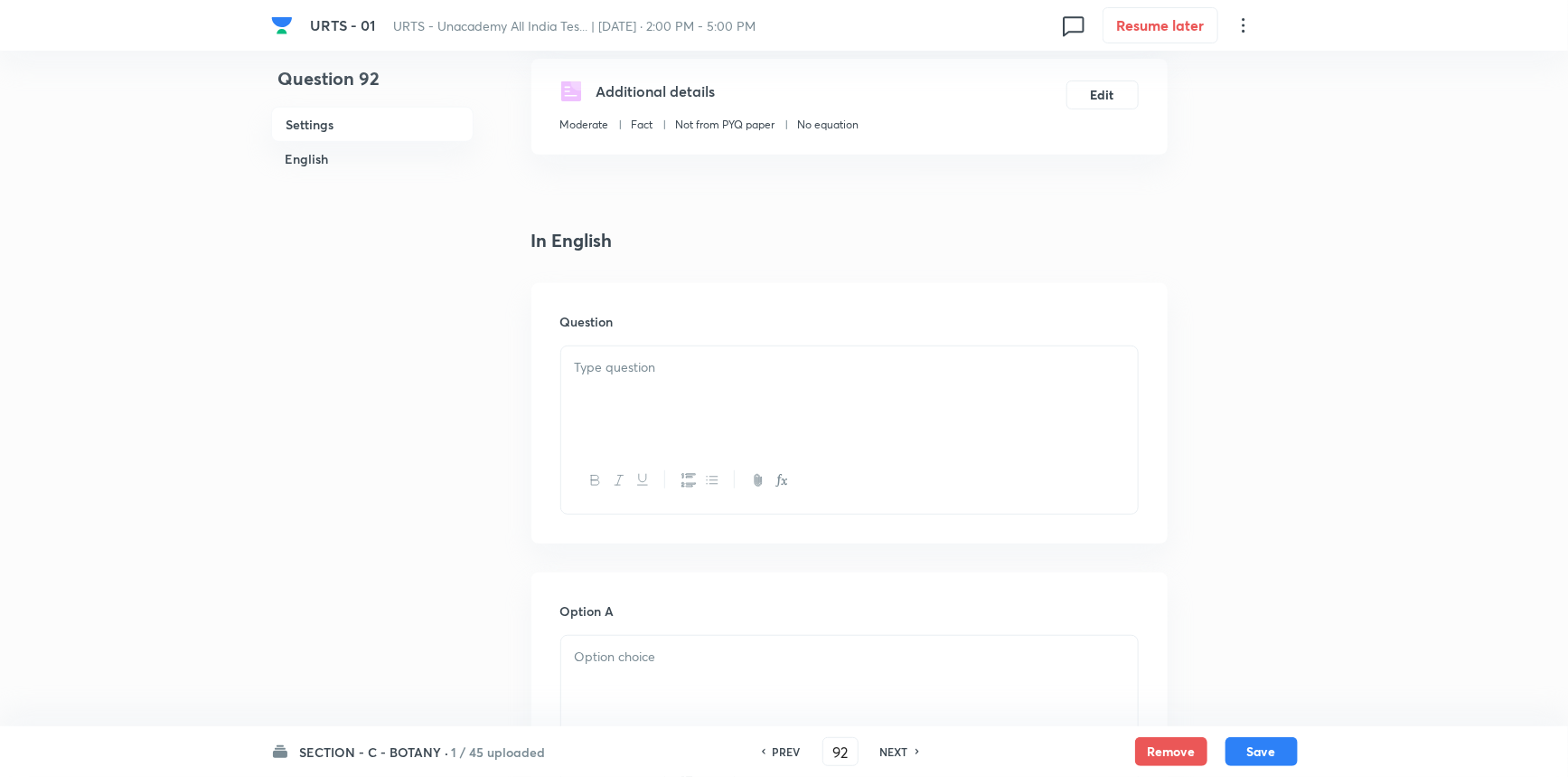
click at [587, 419] on div at bounding box center [849, 396] width 577 height 101
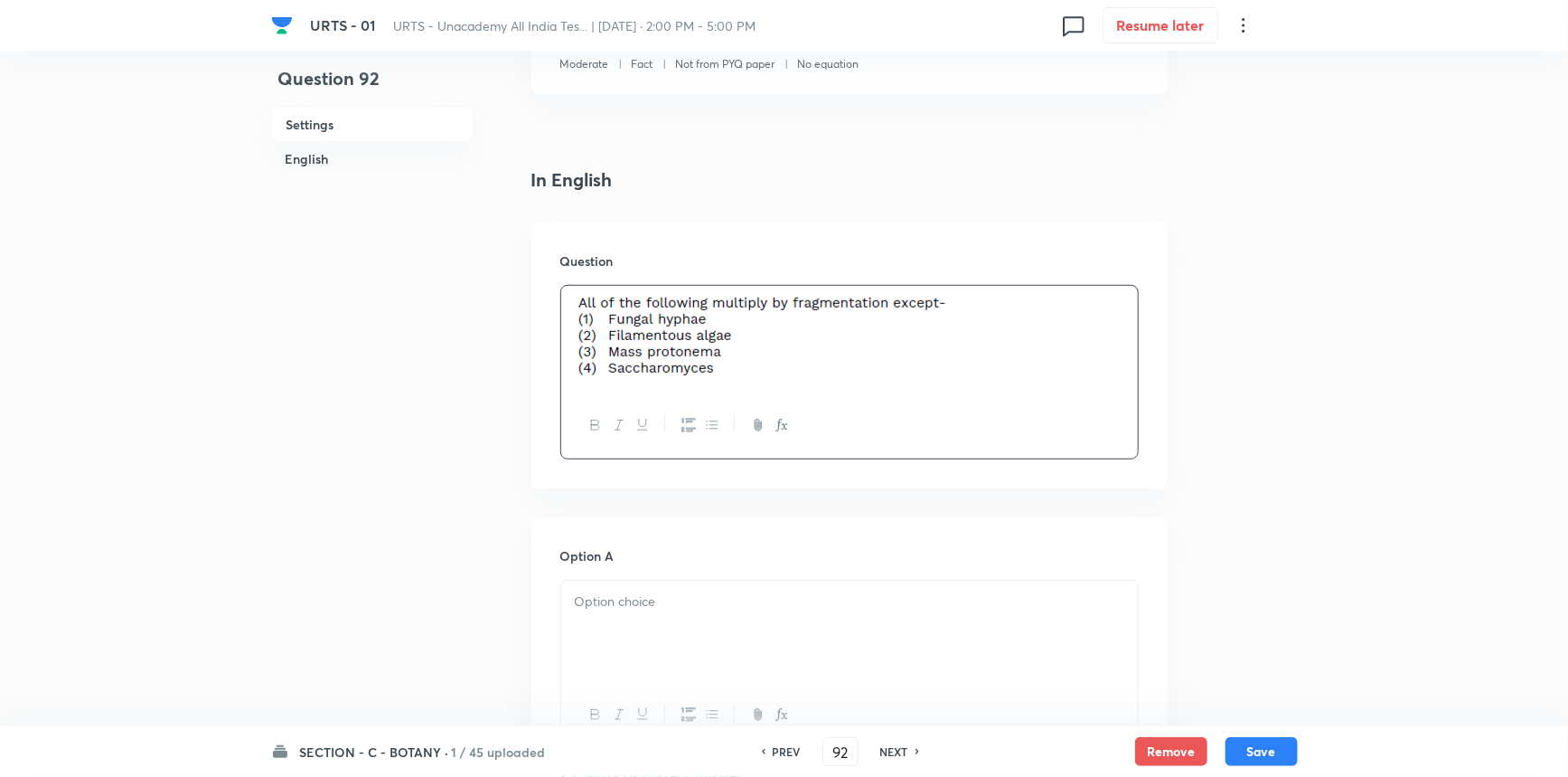
scroll to position [493, 0]
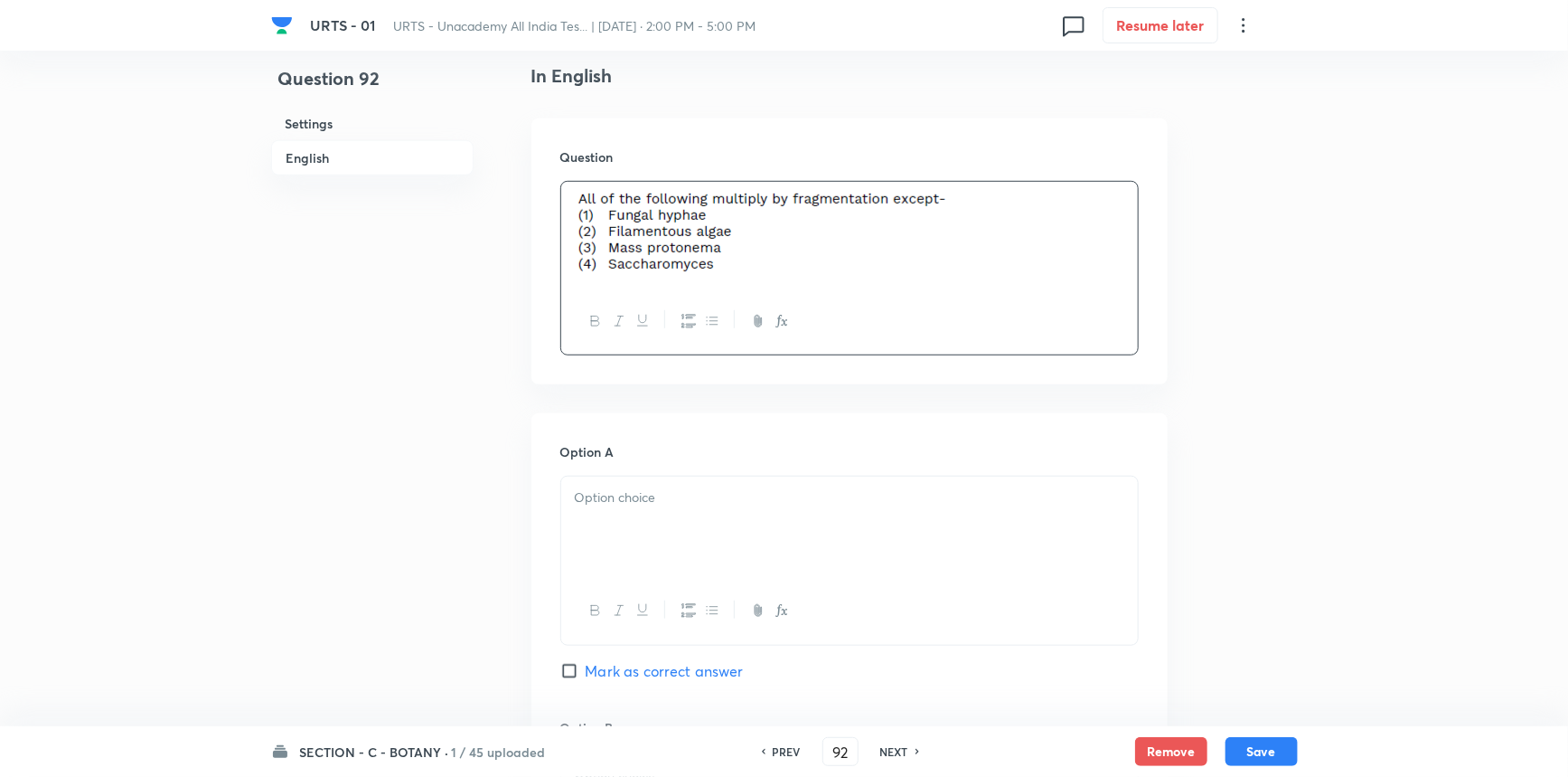
click at [640, 530] on div at bounding box center [849, 527] width 577 height 101
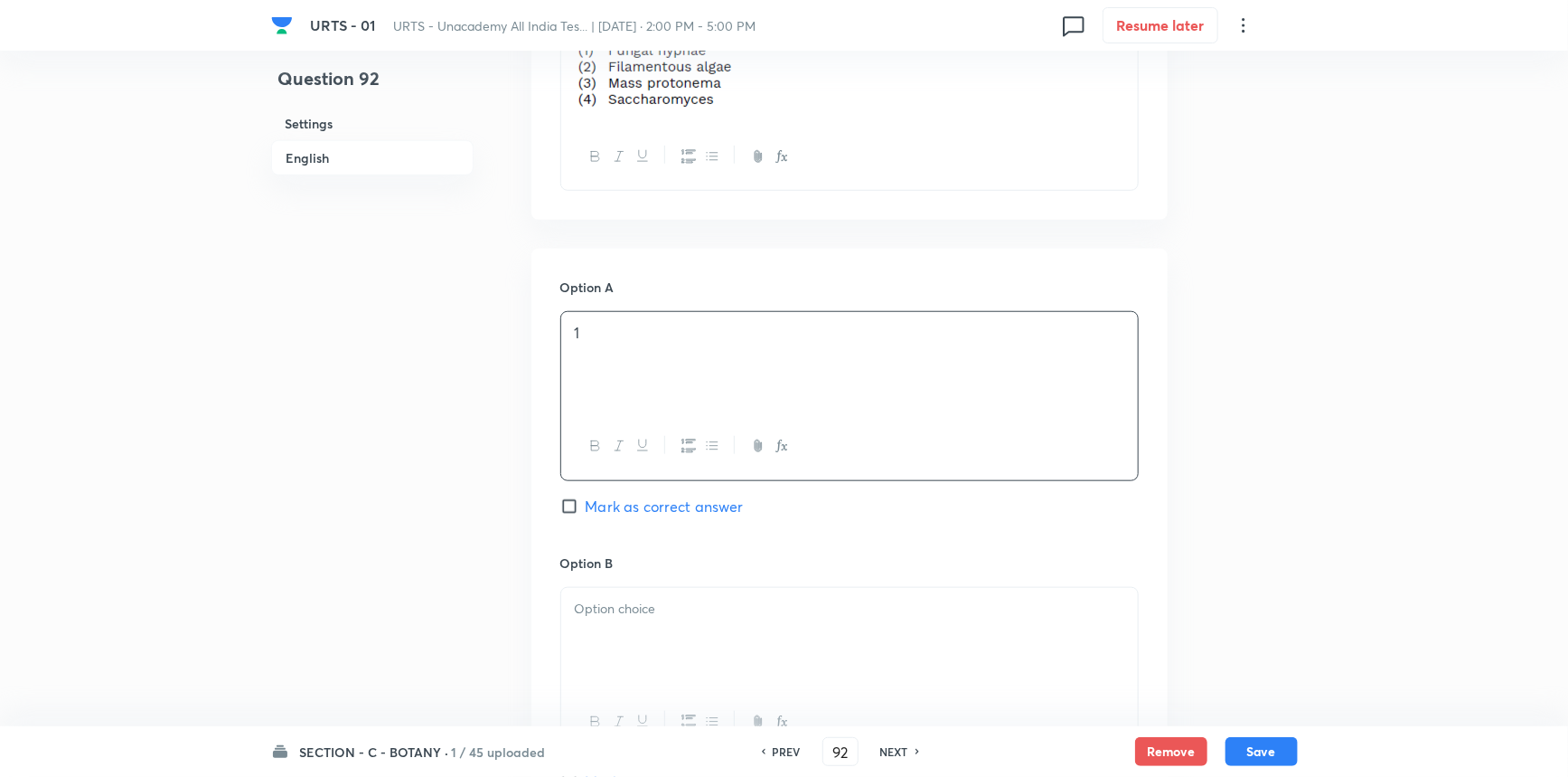
click at [622, 619] on p at bounding box center [849, 609] width 549 height 21
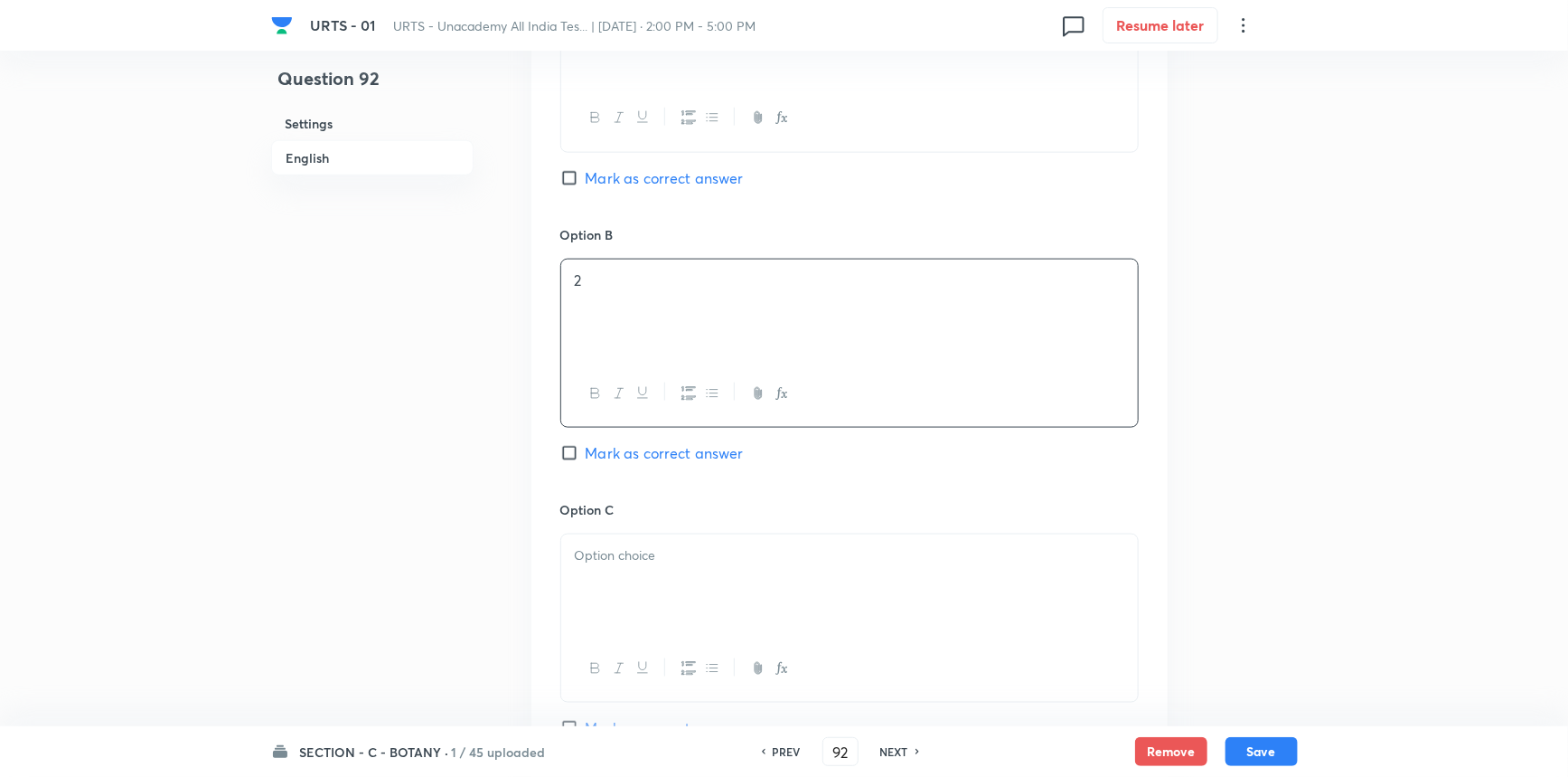
click at [650, 588] on div at bounding box center [849, 585] width 577 height 101
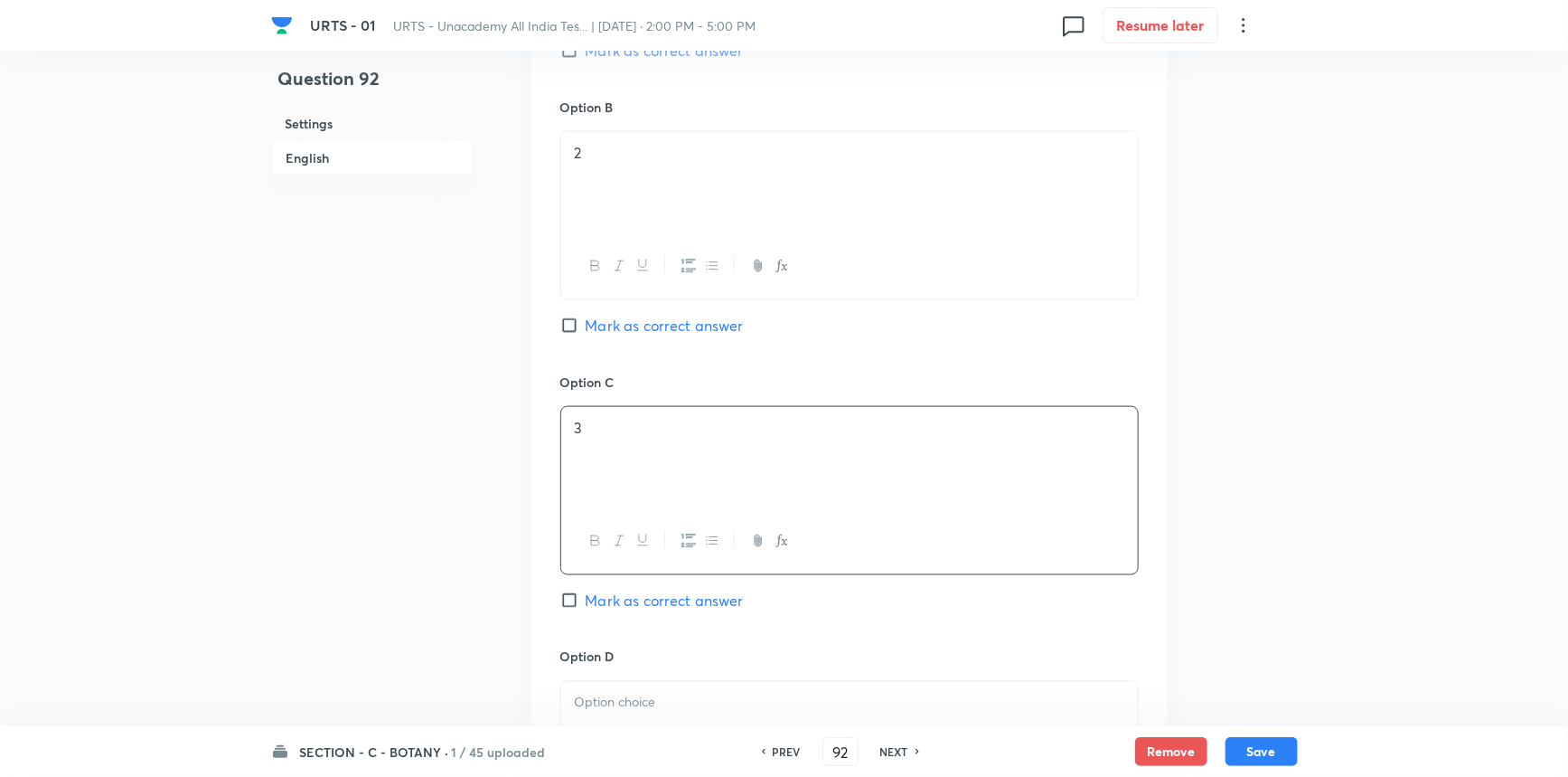
scroll to position [1232, 0]
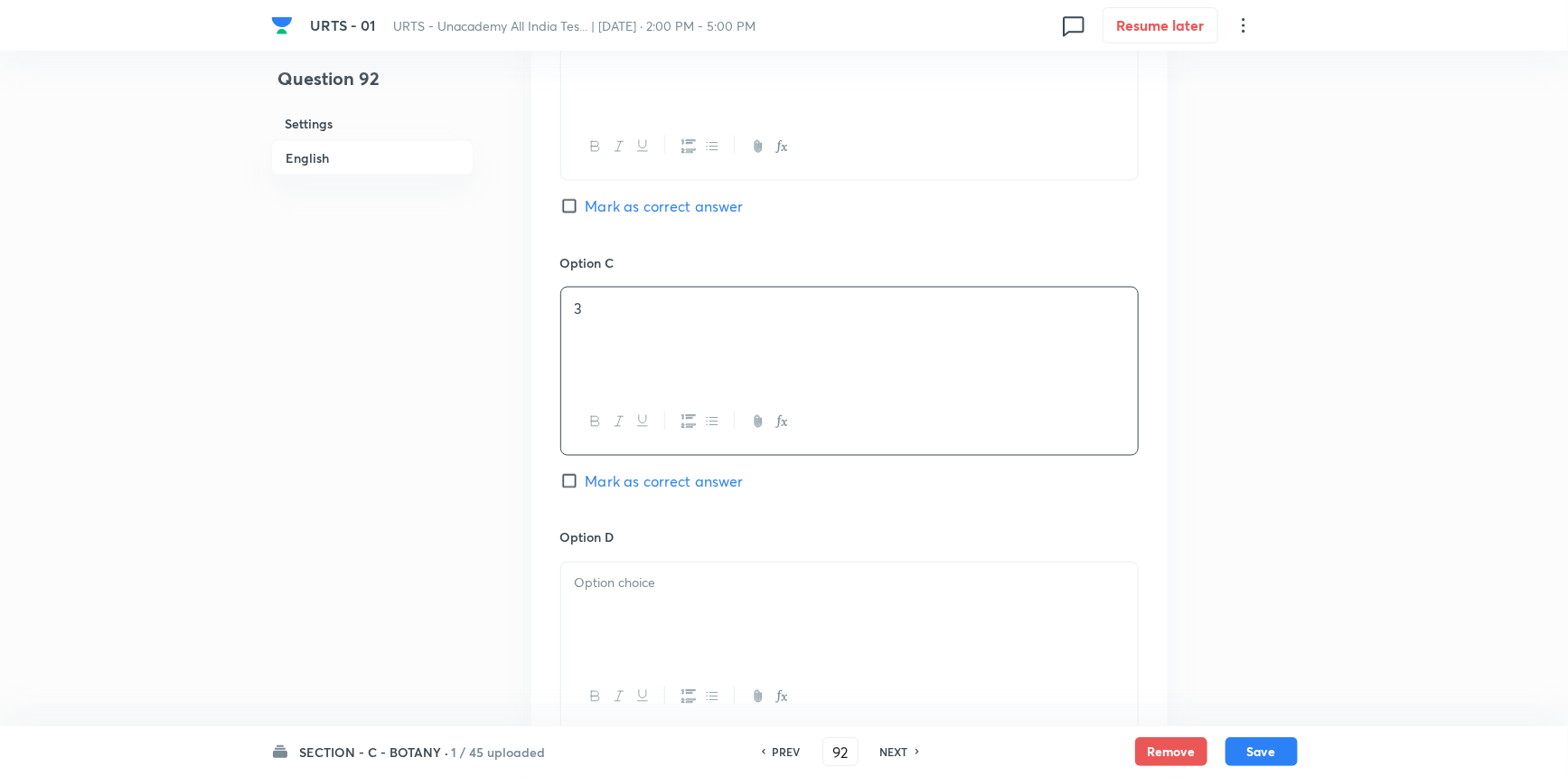
click at [657, 557] on div "Option D [PERSON_NAME] as correct answer" at bounding box center [849, 647] width 578 height 238
click at [656, 596] on div at bounding box center [849, 613] width 577 height 101
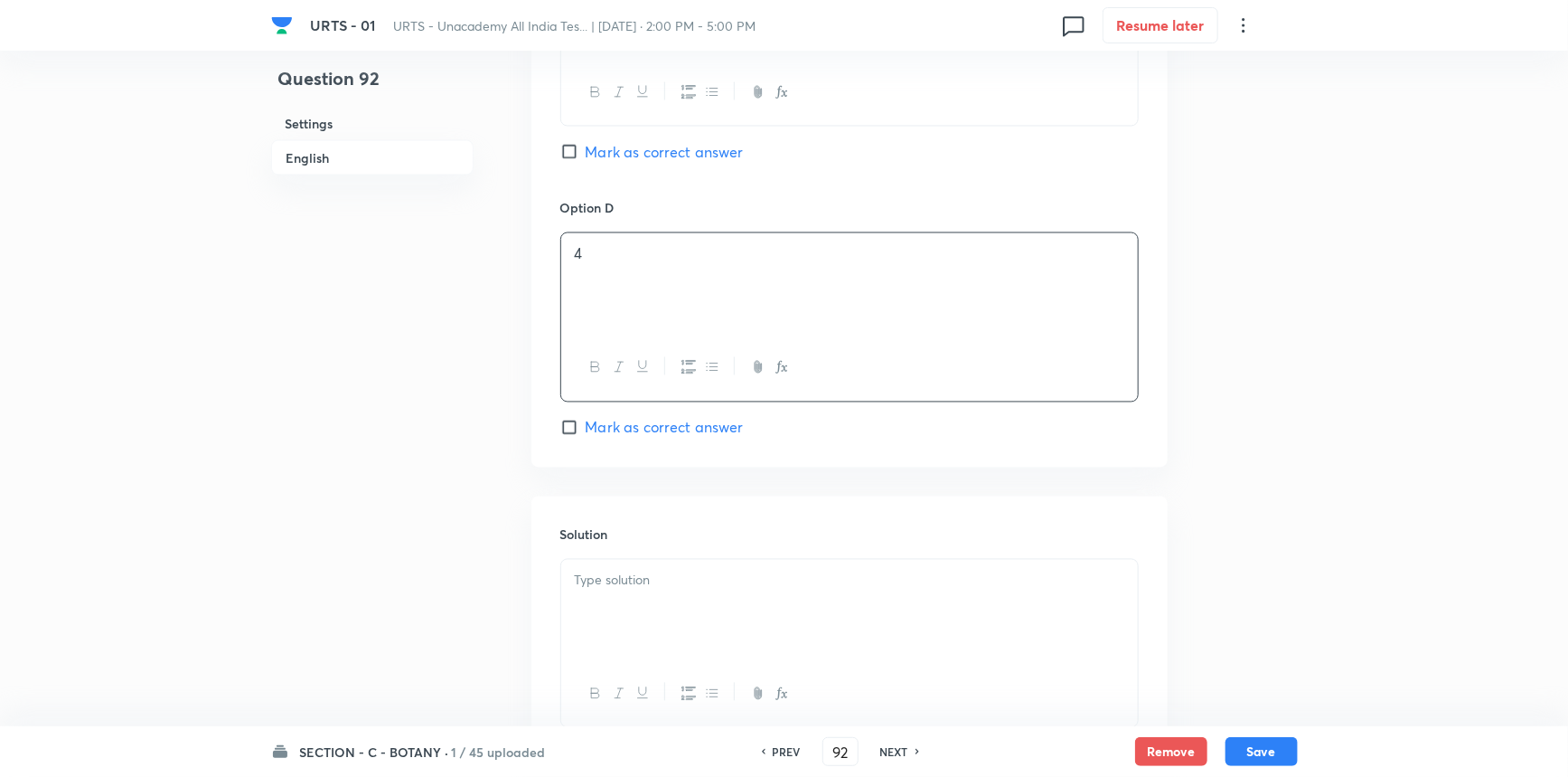
click at [607, 426] on span "Mark as correct answer" at bounding box center [664, 427] width 158 height 22
click at [586, 426] on input "Mark as correct answer" at bounding box center [573, 427] width 25 height 18
checkbox input "true"
click at [699, 624] on div at bounding box center [849, 611] width 577 height 101
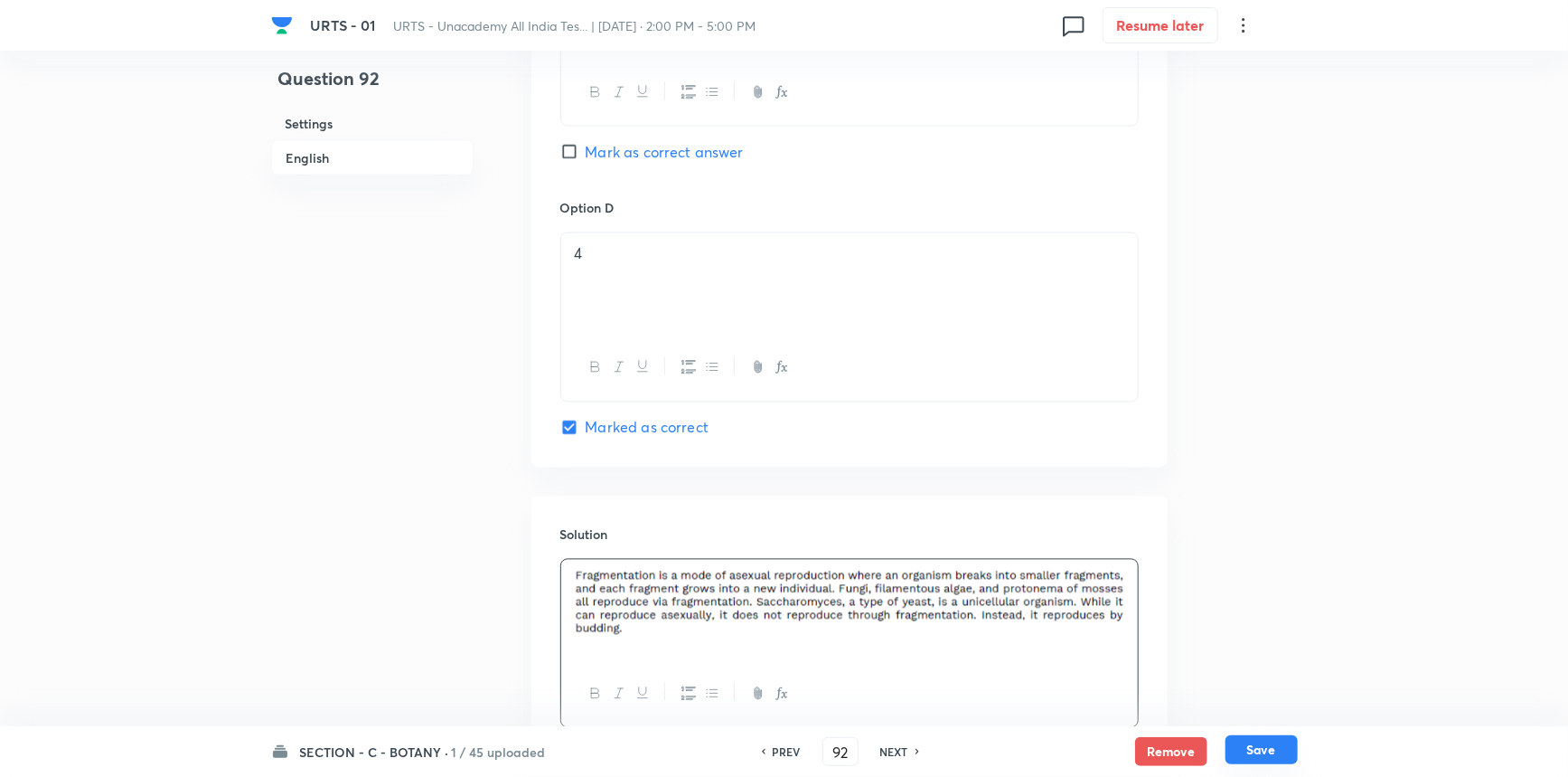
click at [1239, 750] on button "Save" at bounding box center [1262, 749] width 72 height 29
type input "93"
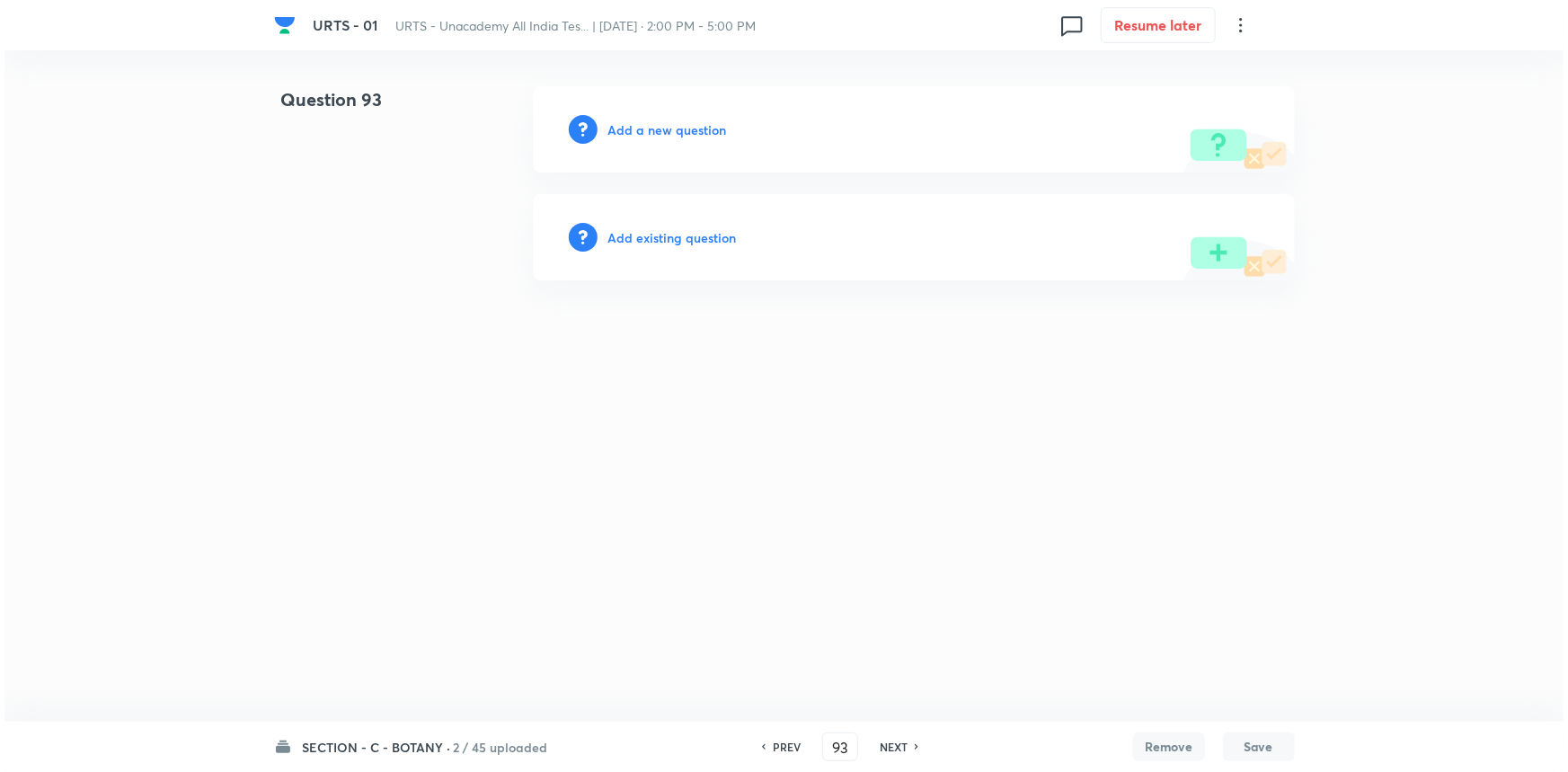
scroll to position [0, 0]
click at [660, 124] on h6 "Add a new question" at bounding box center [668, 130] width 119 height 19
click at [660, 125] on h6 "Choose a question type" at bounding box center [677, 130] width 138 height 19
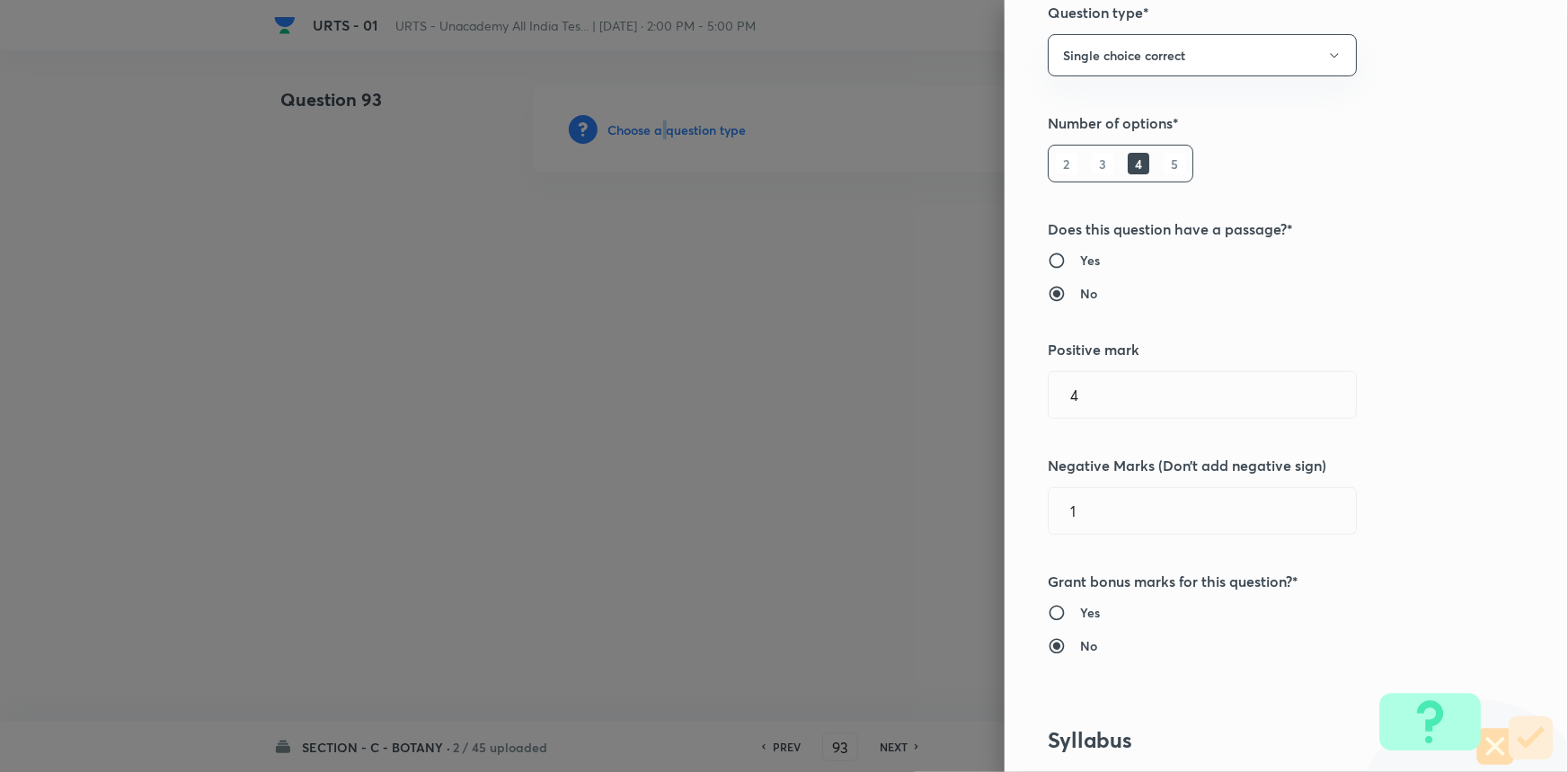
scroll to position [408, 0]
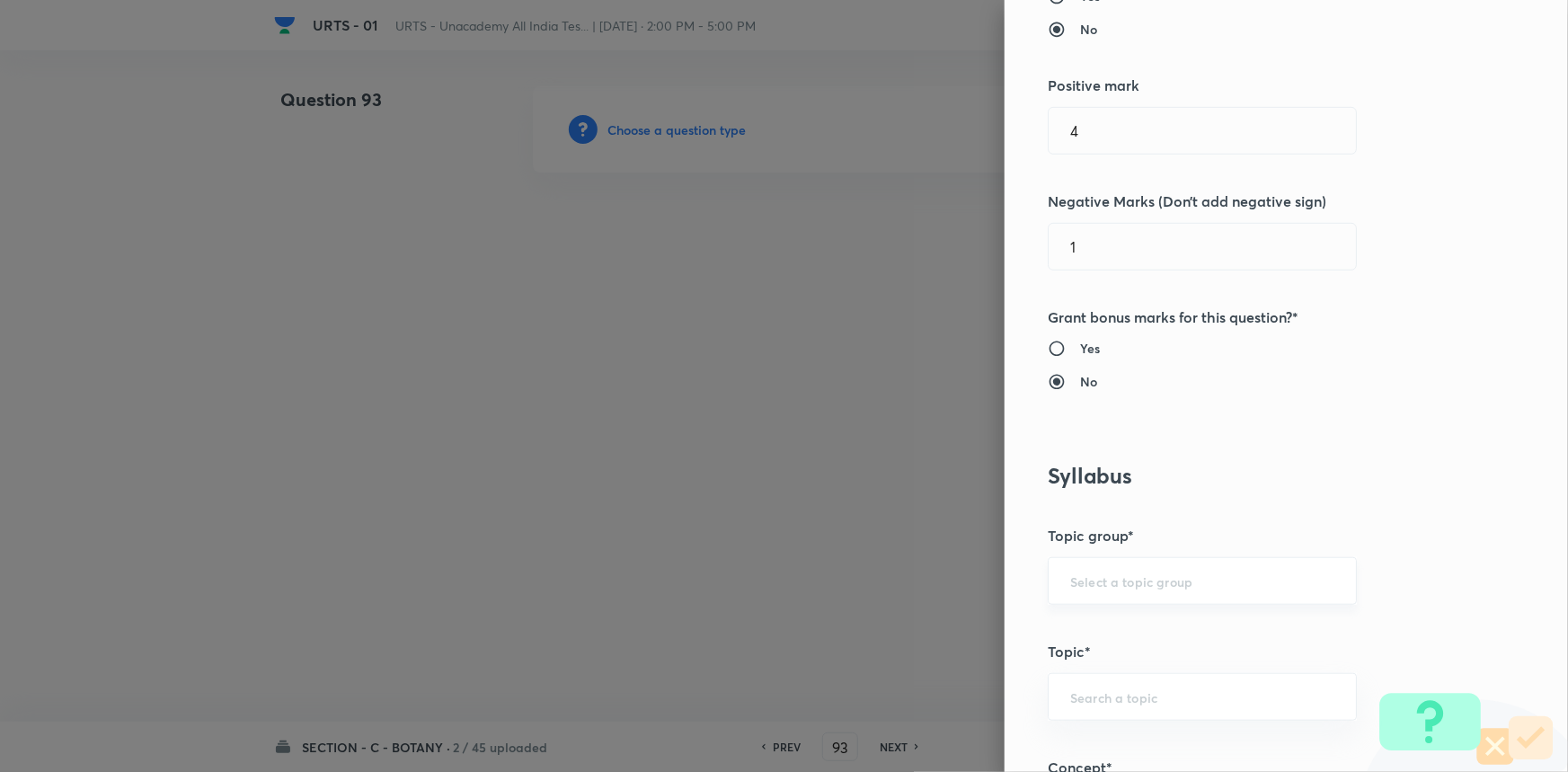
click at [1105, 588] on input "text" at bounding box center [1202, 581] width 264 height 17
click at [1099, 629] on li "Biology" at bounding box center [1190, 631] width 307 height 33
type input "Biology"
click at [1101, 700] on input "text" at bounding box center [1202, 697] width 264 height 17
click at [1096, 648] on li "Botany" at bounding box center [1190, 645] width 307 height 33
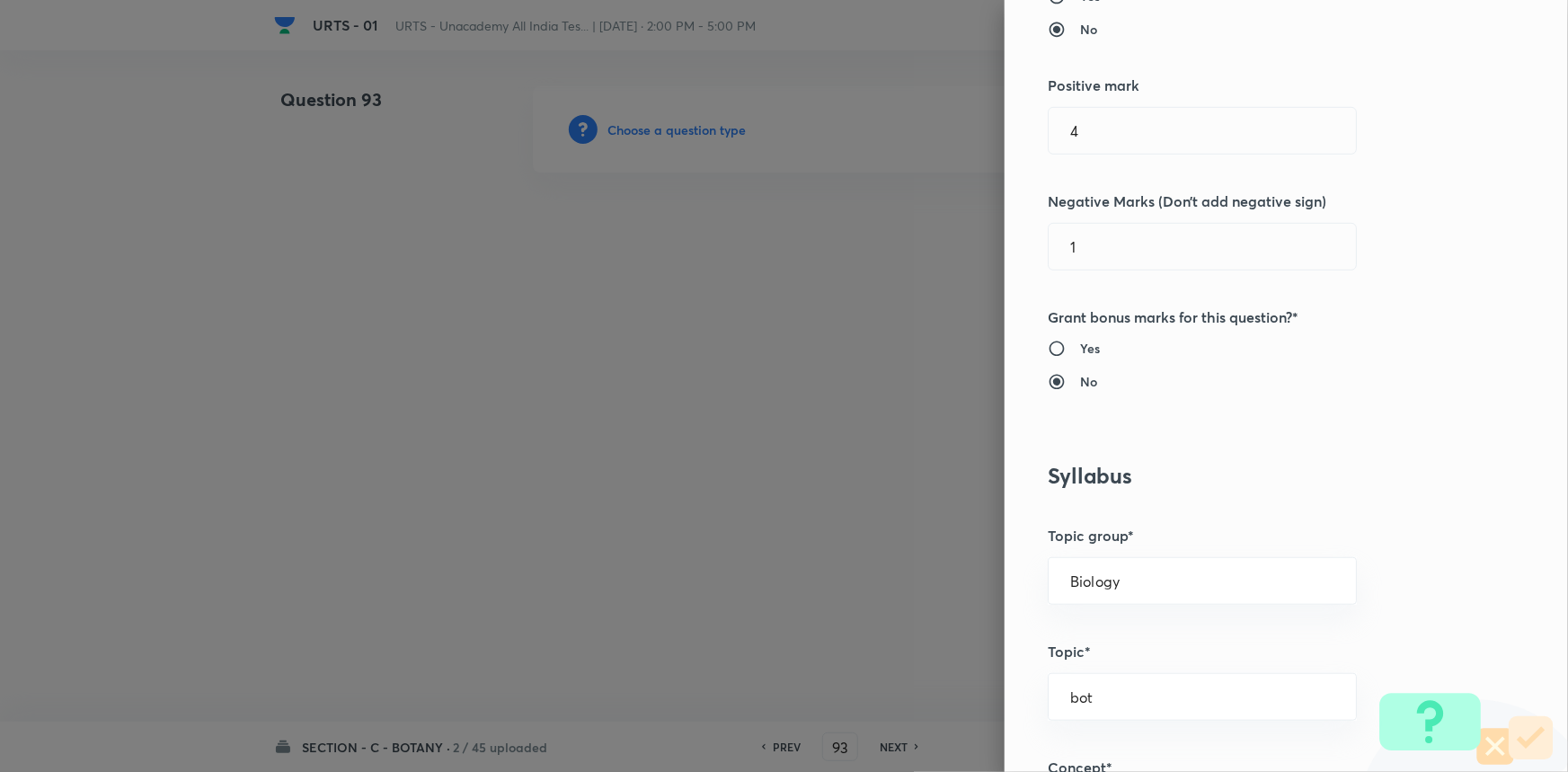
type input "Botany"
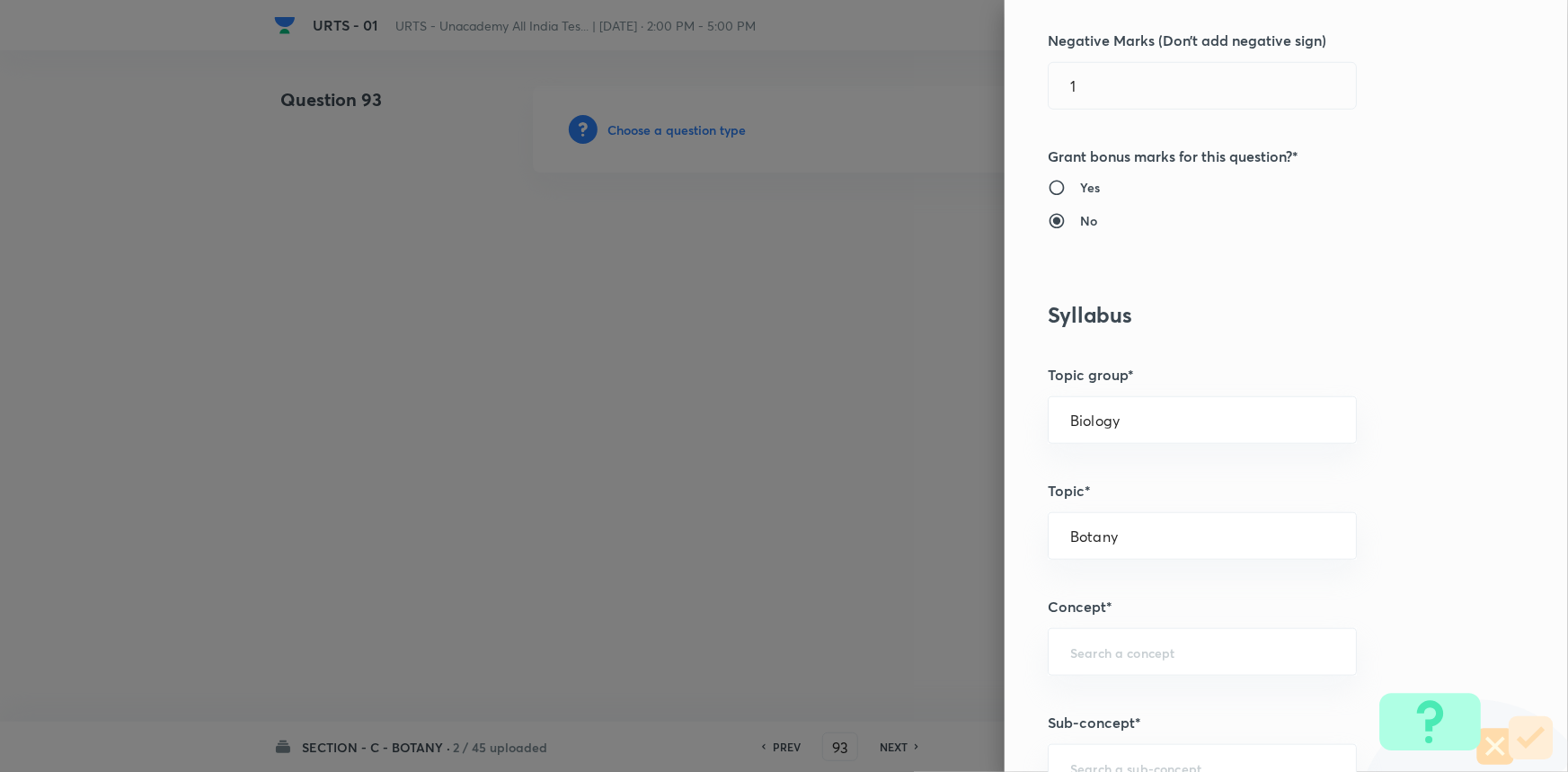
scroll to position [817, 0]
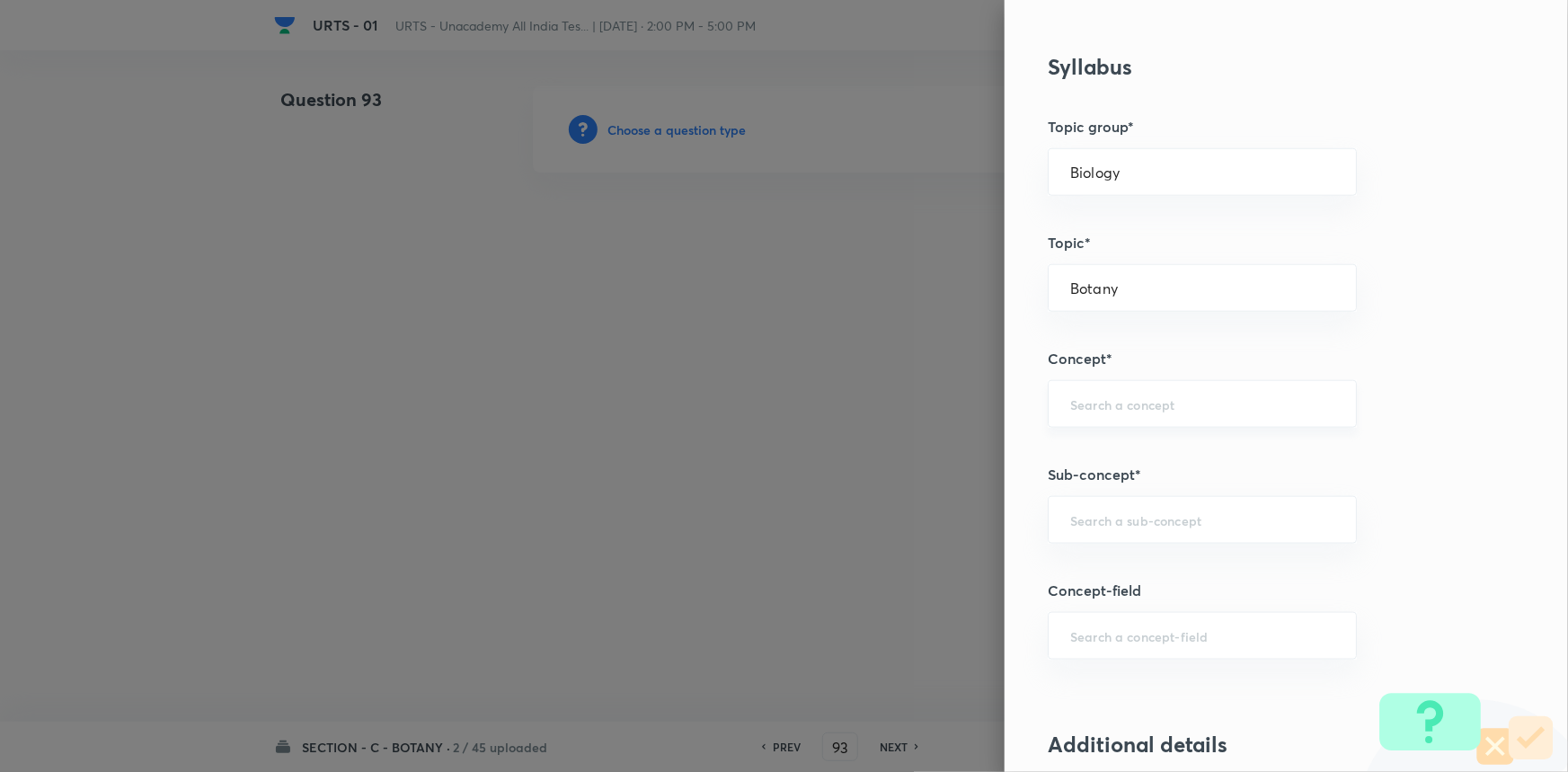
click at [1139, 413] on div "​" at bounding box center [1202, 403] width 309 height 47
click at [1129, 459] on li "Living World and Biological Classifications" at bounding box center [1190, 465] width 307 height 54
type input "Living World and Biological Classifications"
click at [1128, 513] on input "text" at bounding box center [1202, 519] width 264 height 17
click at [1147, 567] on li "Living World and Biological Classifications" at bounding box center [1190, 580] width 307 height 54
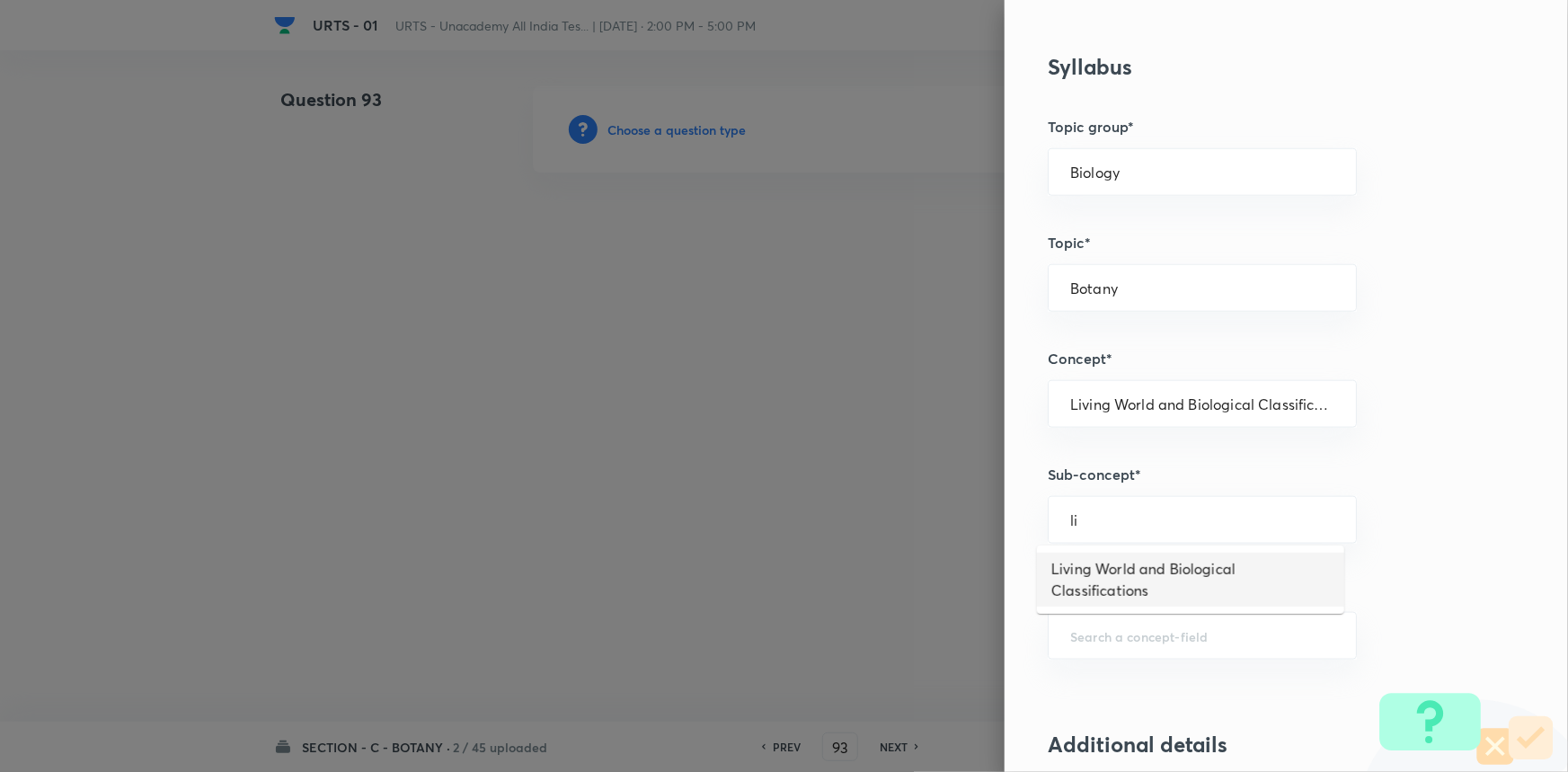
type input "Living World and Biological Classifications"
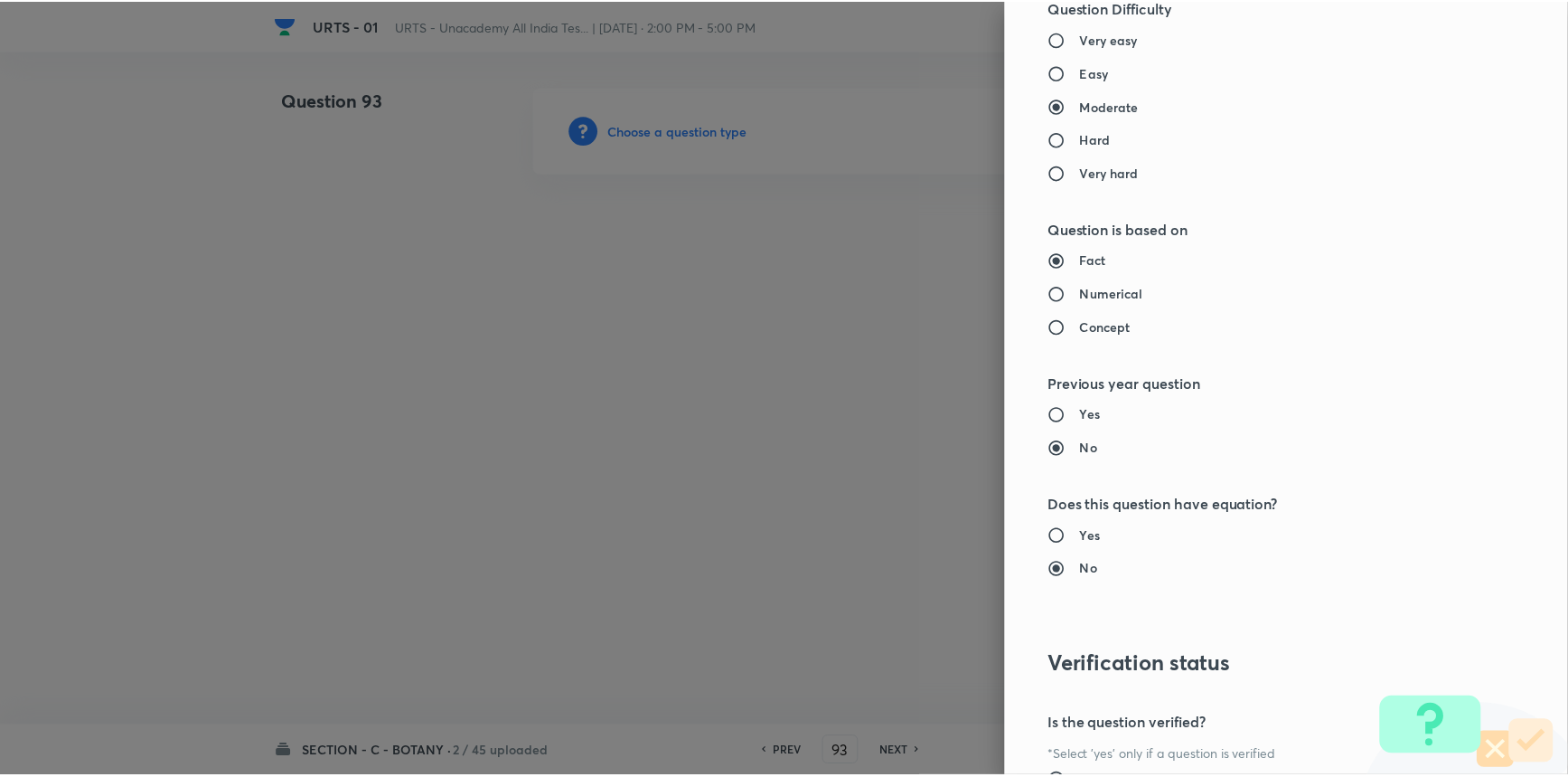
scroll to position [1808, 0]
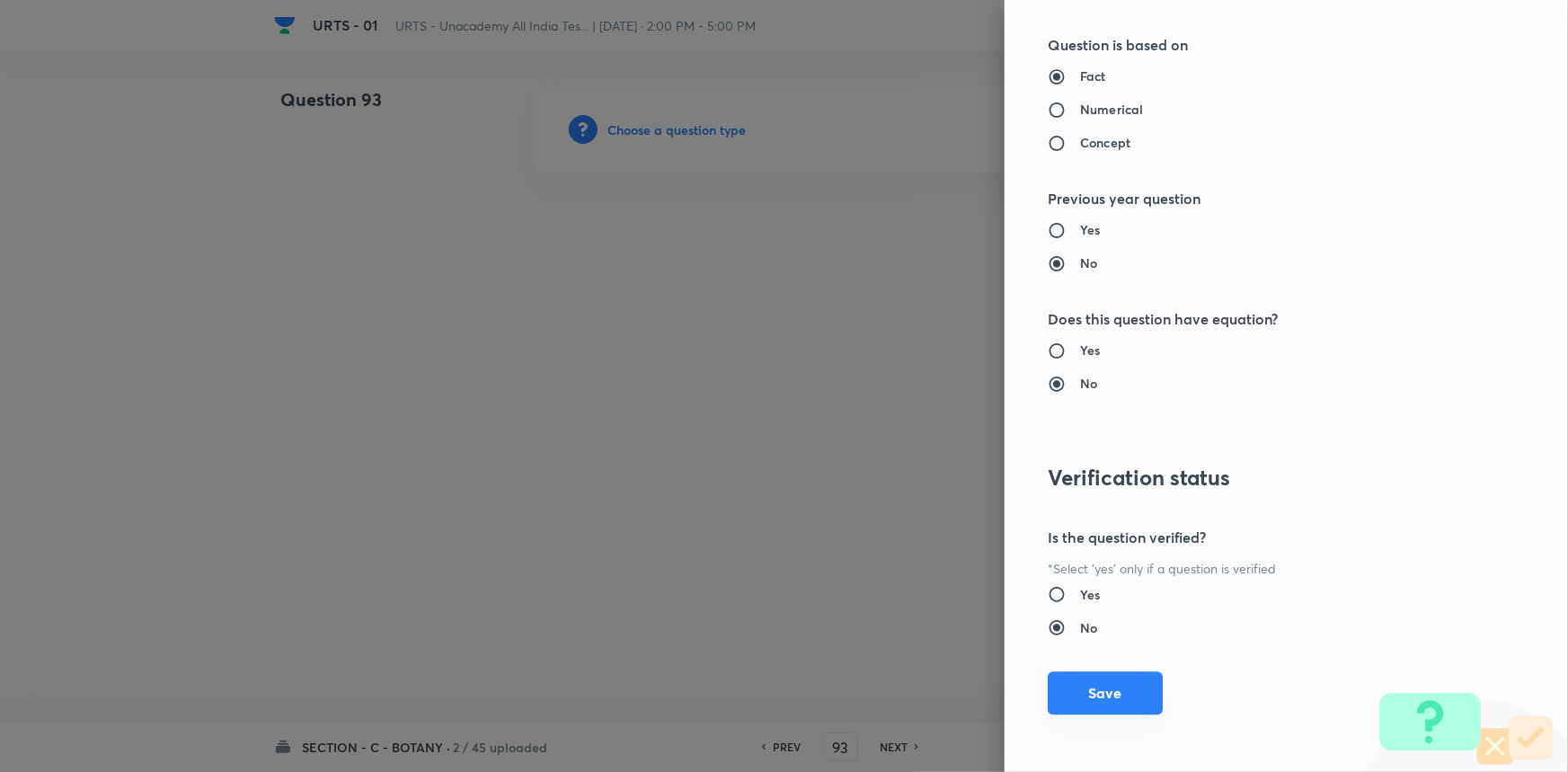
click at [1102, 694] on button "Save" at bounding box center [1105, 693] width 115 height 43
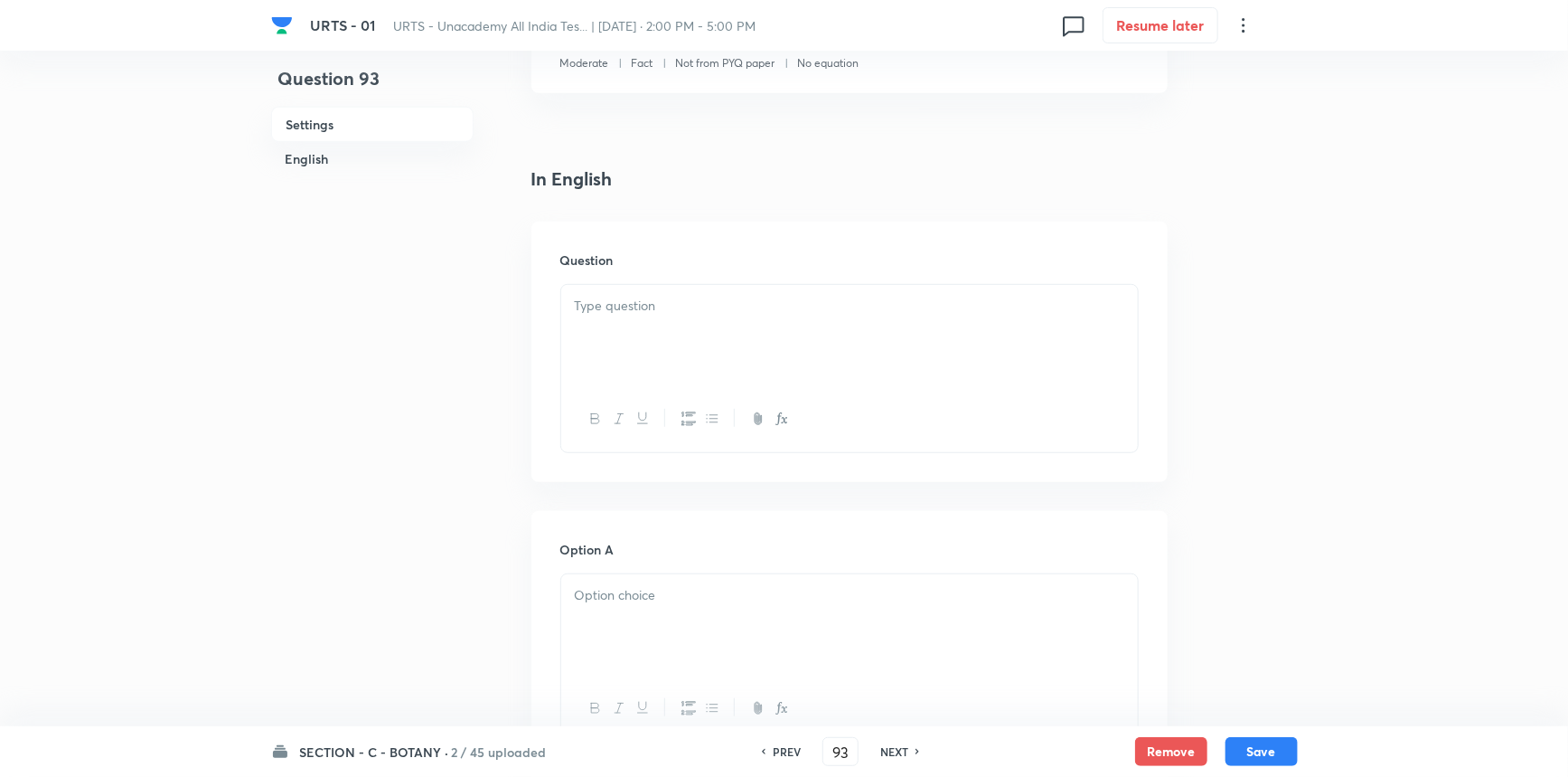
scroll to position [410, 0]
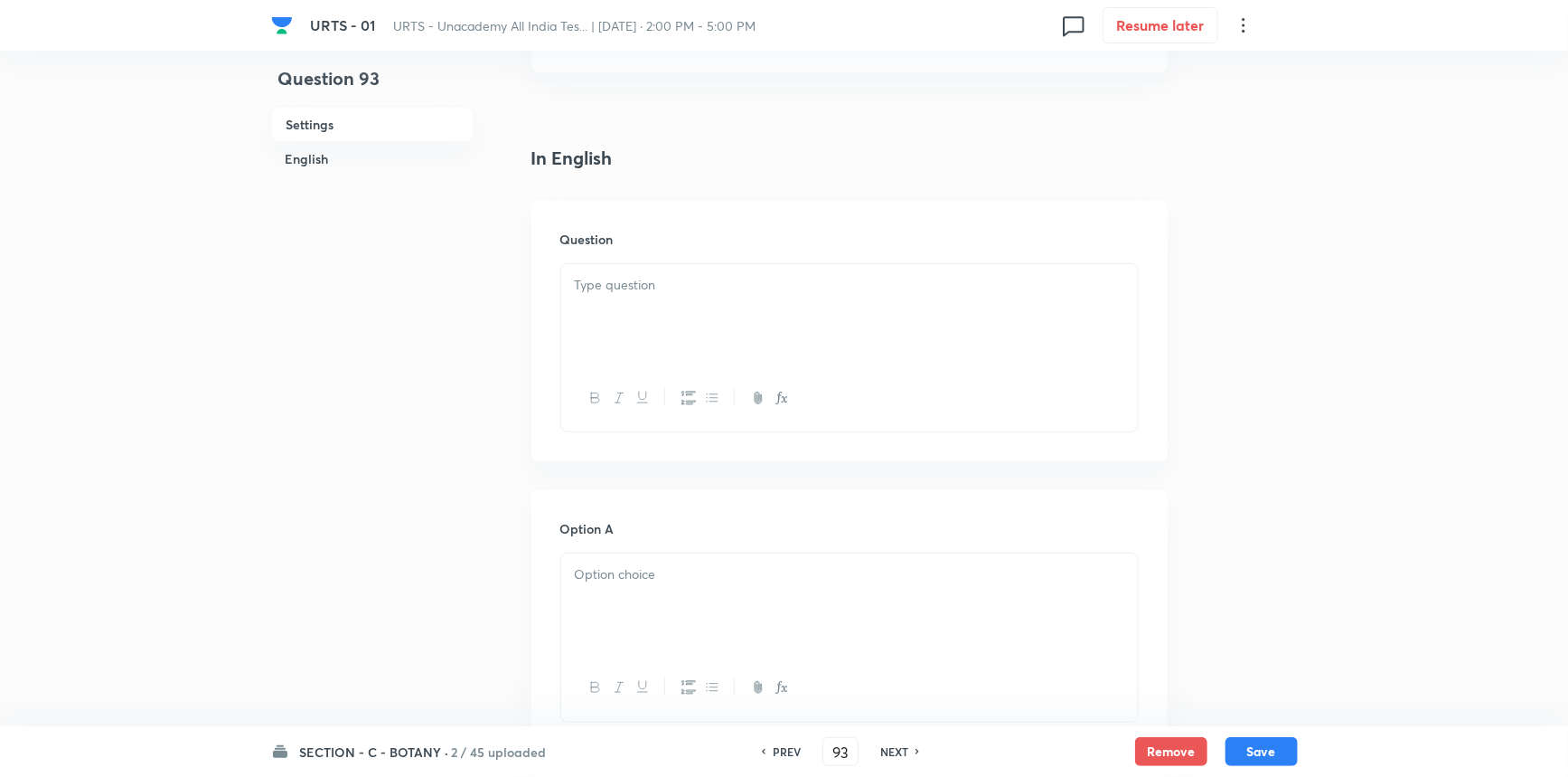
click at [632, 324] on div at bounding box center [849, 314] width 577 height 101
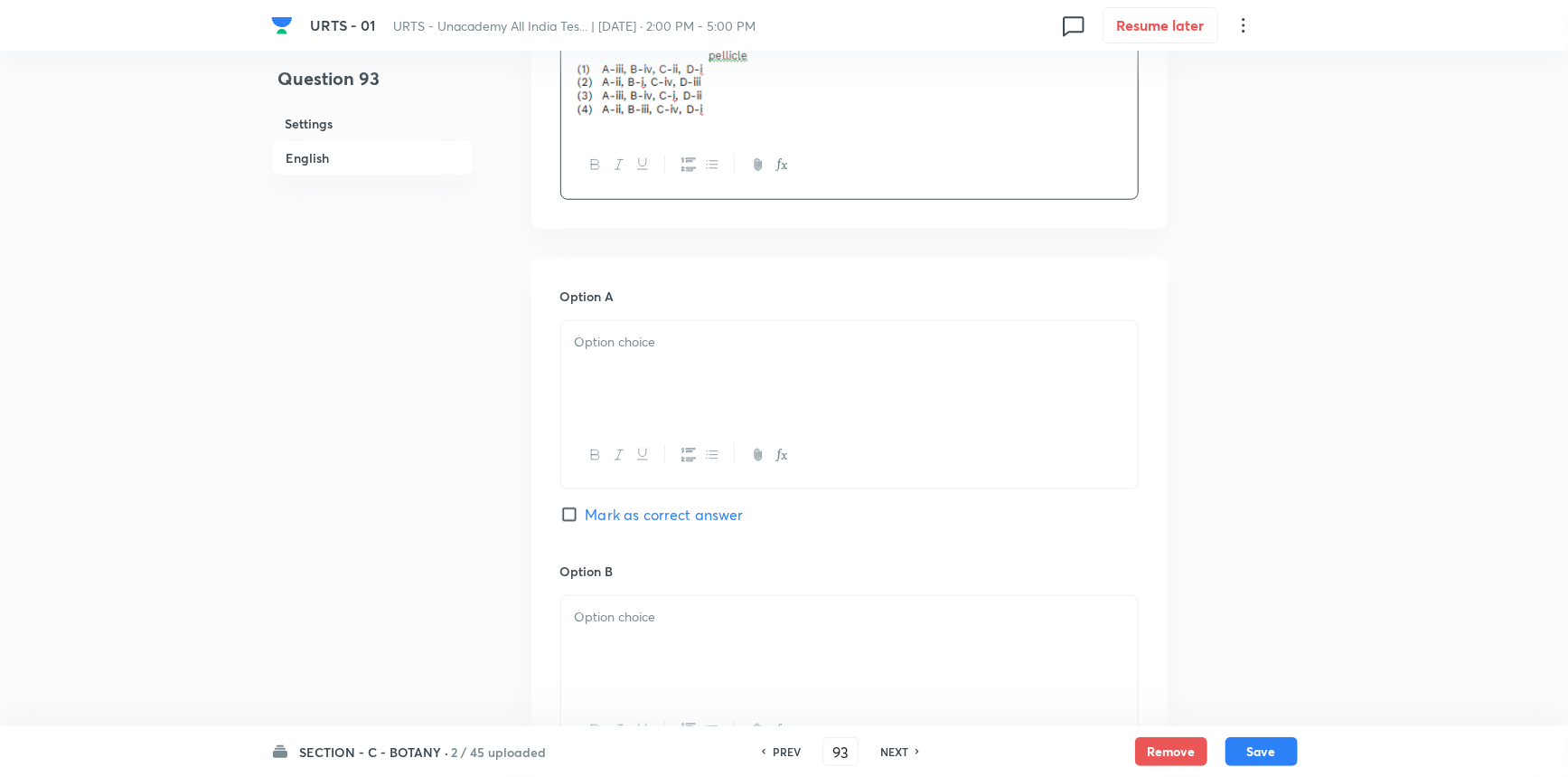
scroll to position [822, 0]
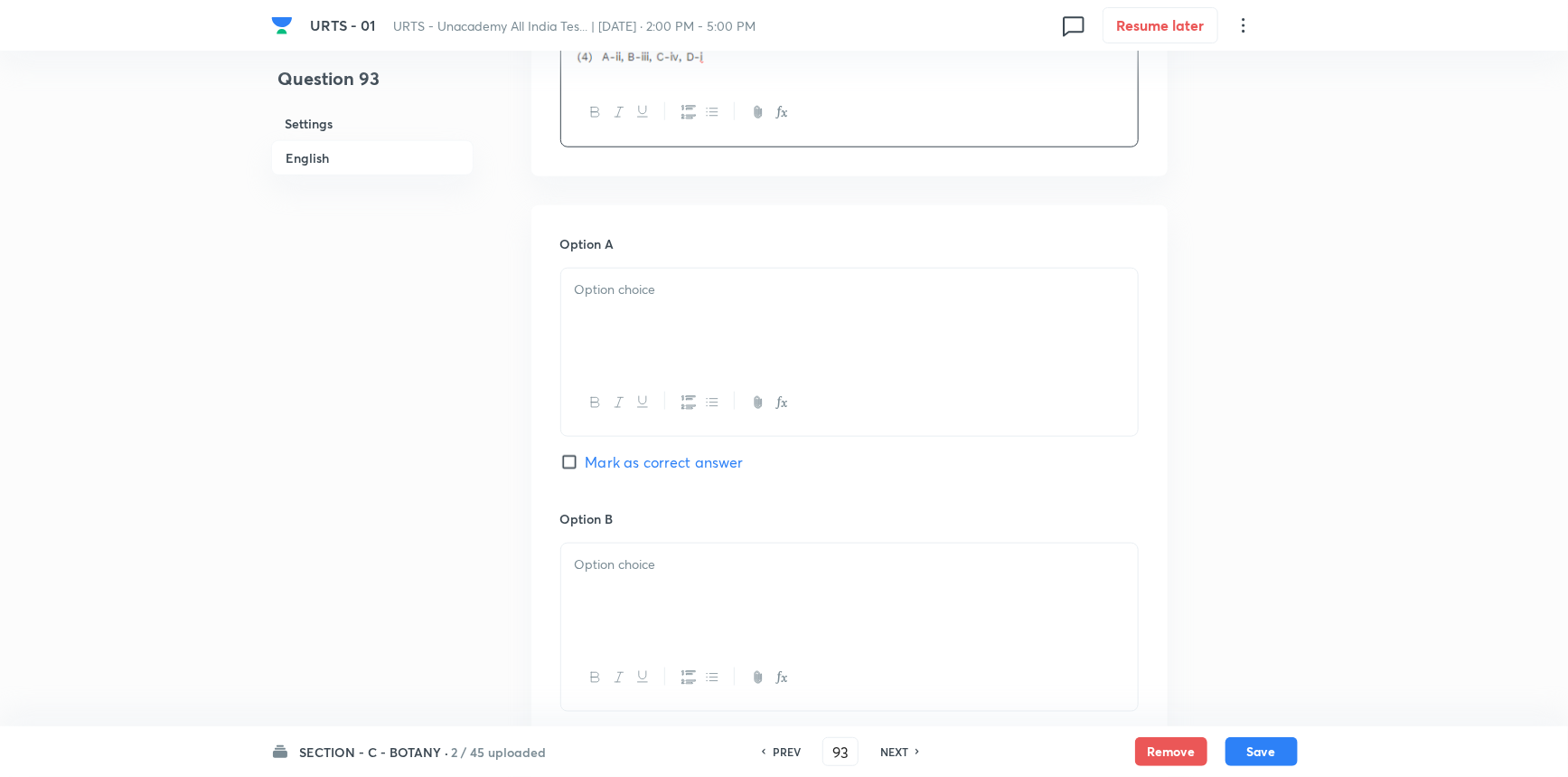
click at [609, 349] on div at bounding box center [849, 319] width 577 height 101
click at [639, 595] on div at bounding box center [849, 594] width 577 height 101
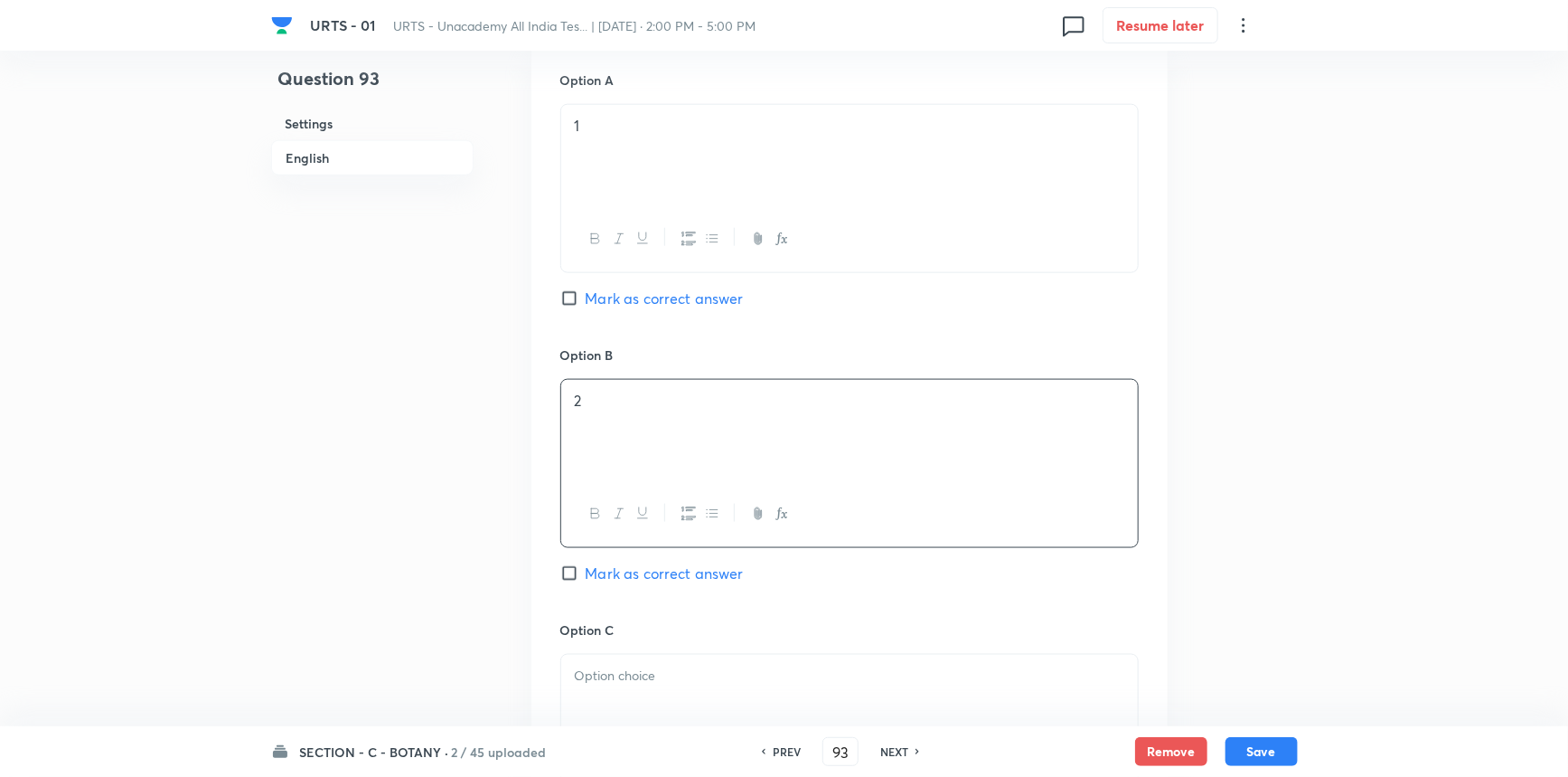
click at [623, 573] on span "Mark as correct answer" at bounding box center [664, 573] width 158 height 22
click at [586, 573] on input "Mark as correct answer" at bounding box center [573, 573] width 25 height 18
checkbox input "true"
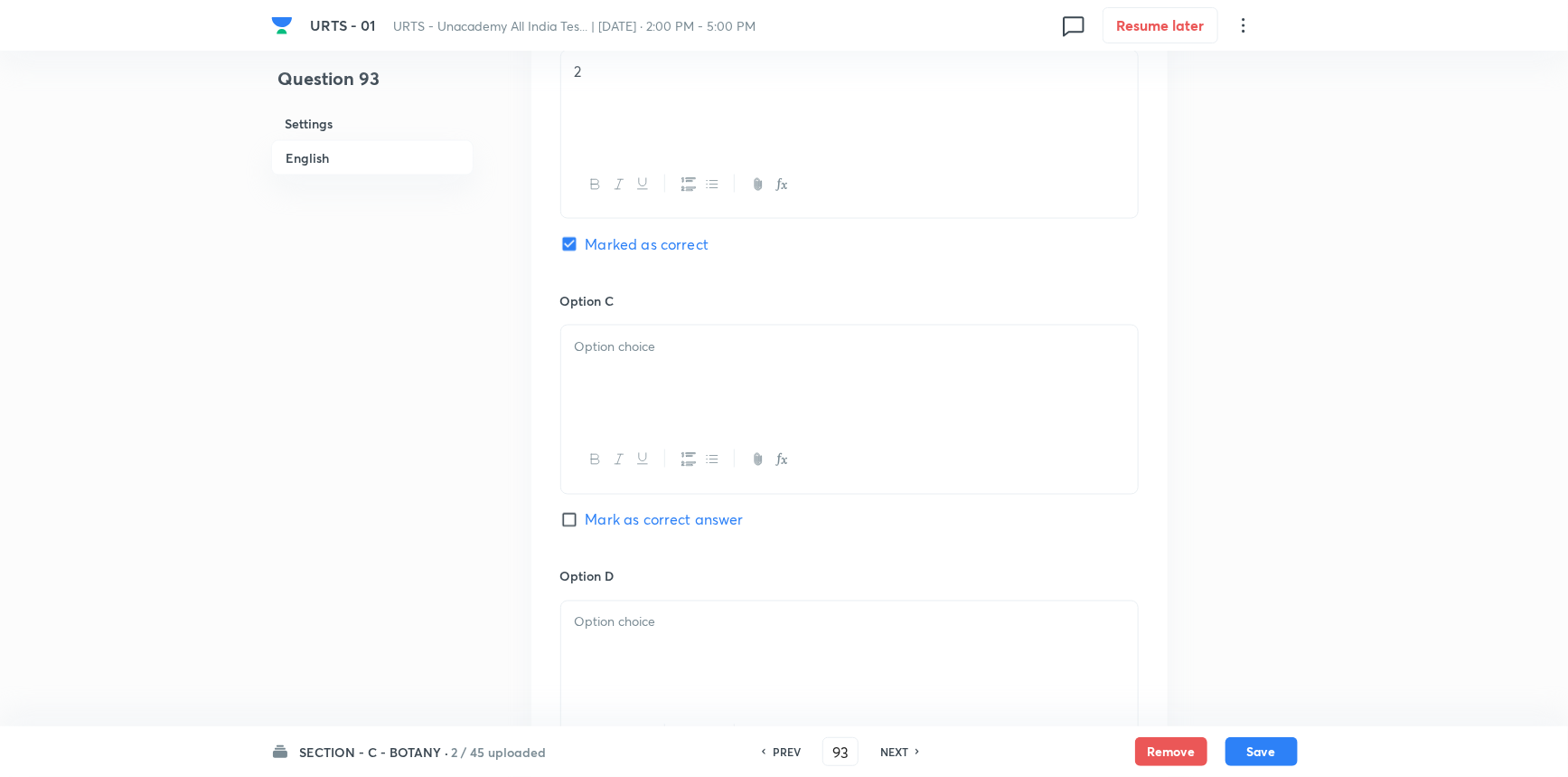
click at [662, 407] on div at bounding box center [849, 376] width 577 height 101
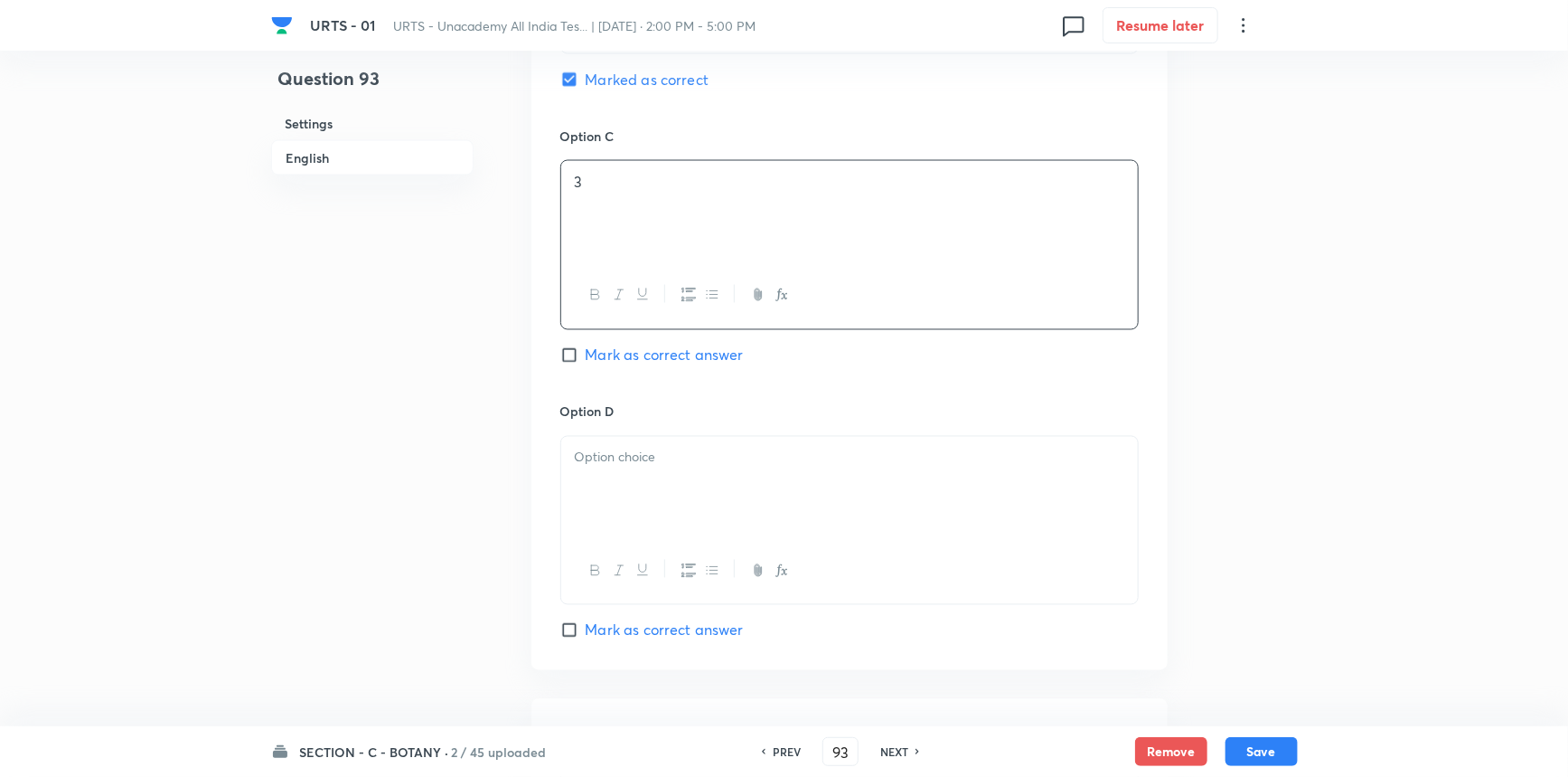
click at [628, 490] on div at bounding box center [849, 487] width 577 height 101
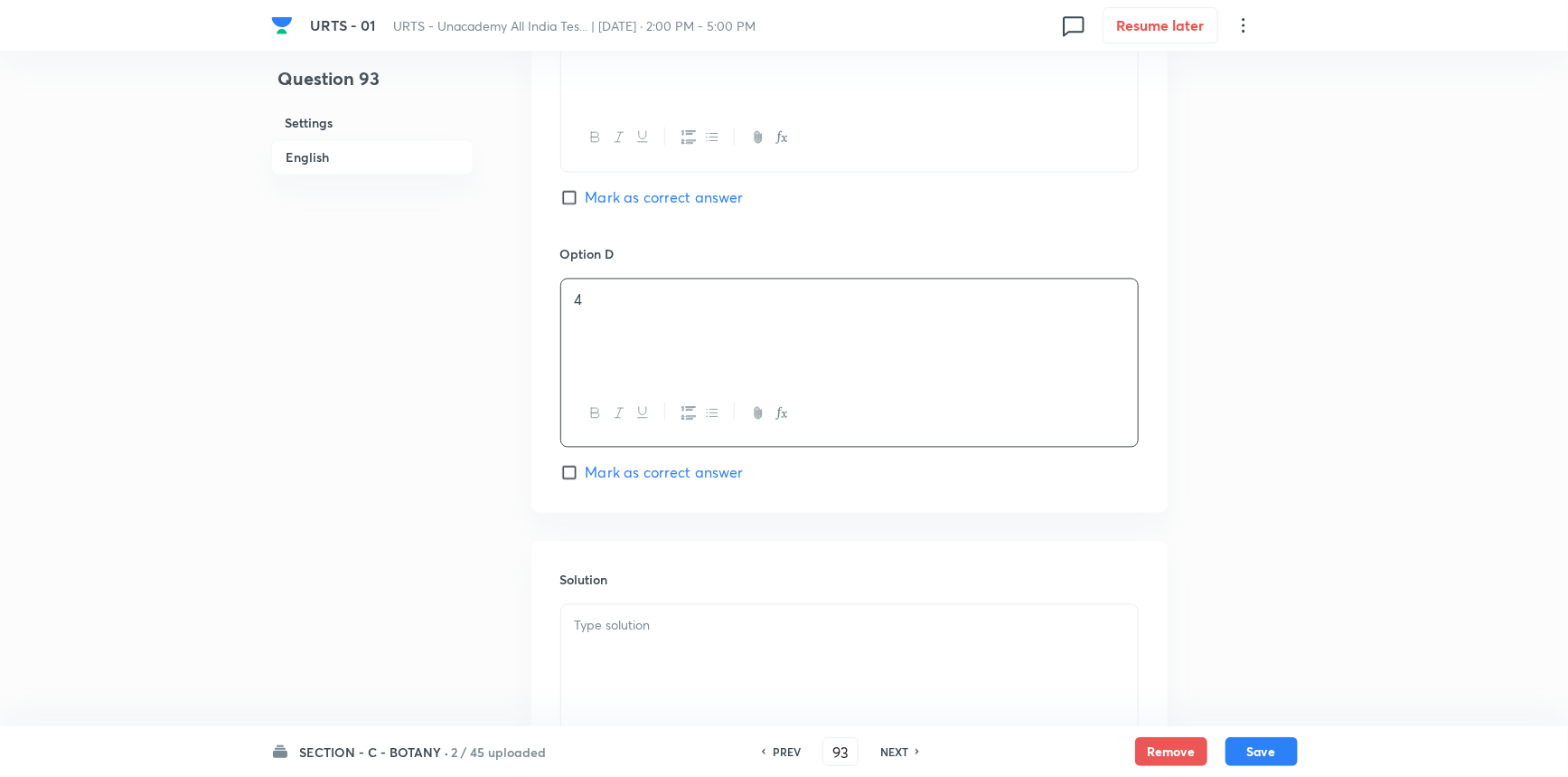
scroll to position [1645, 0]
click at [648, 617] on p at bounding box center [849, 619] width 549 height 21
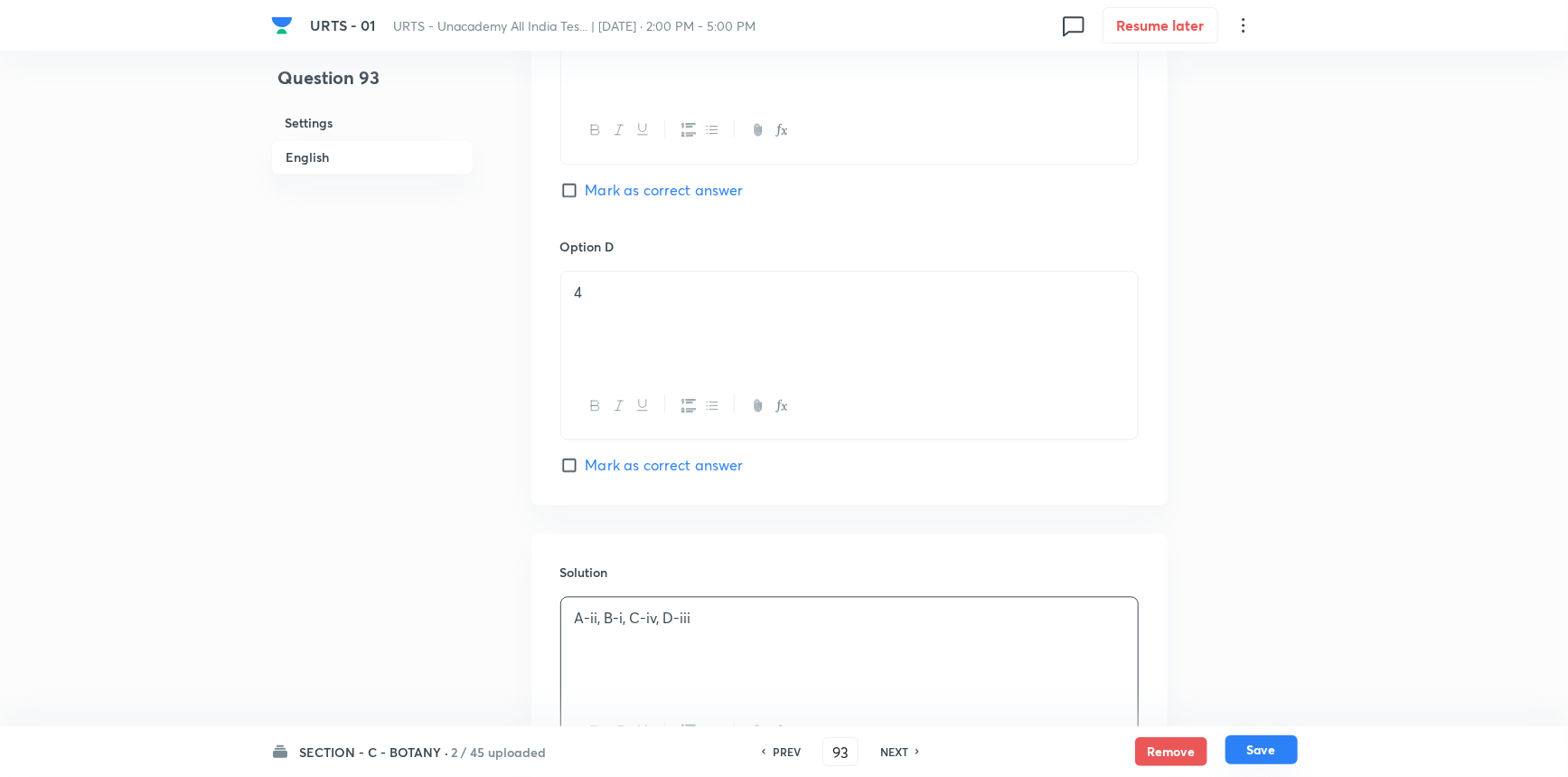
click at [1271, 745] on button "Save" at bounding box center [1262, 749] width 72 height 29
type input "94"
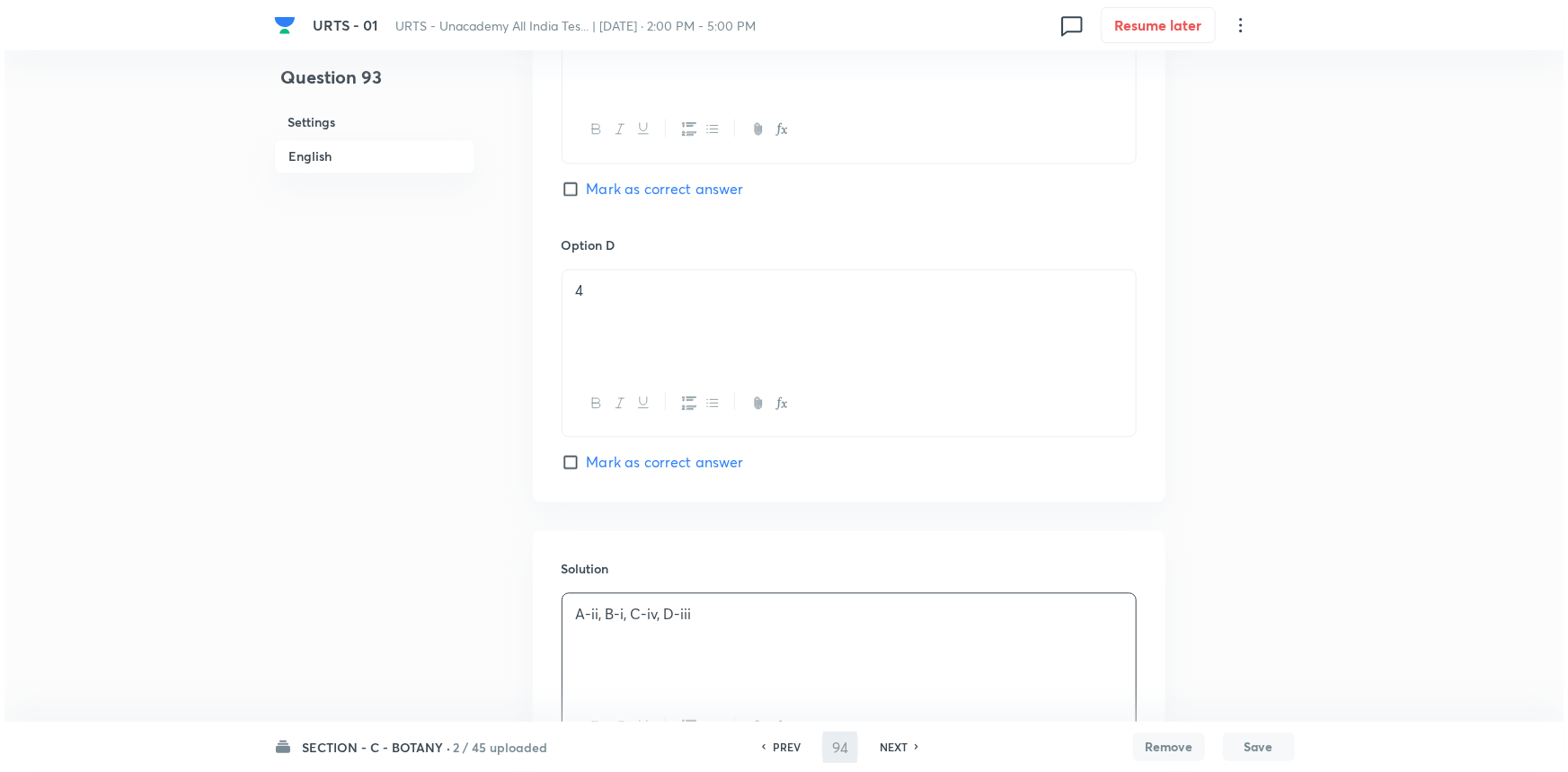
scroll to position [0, 0]
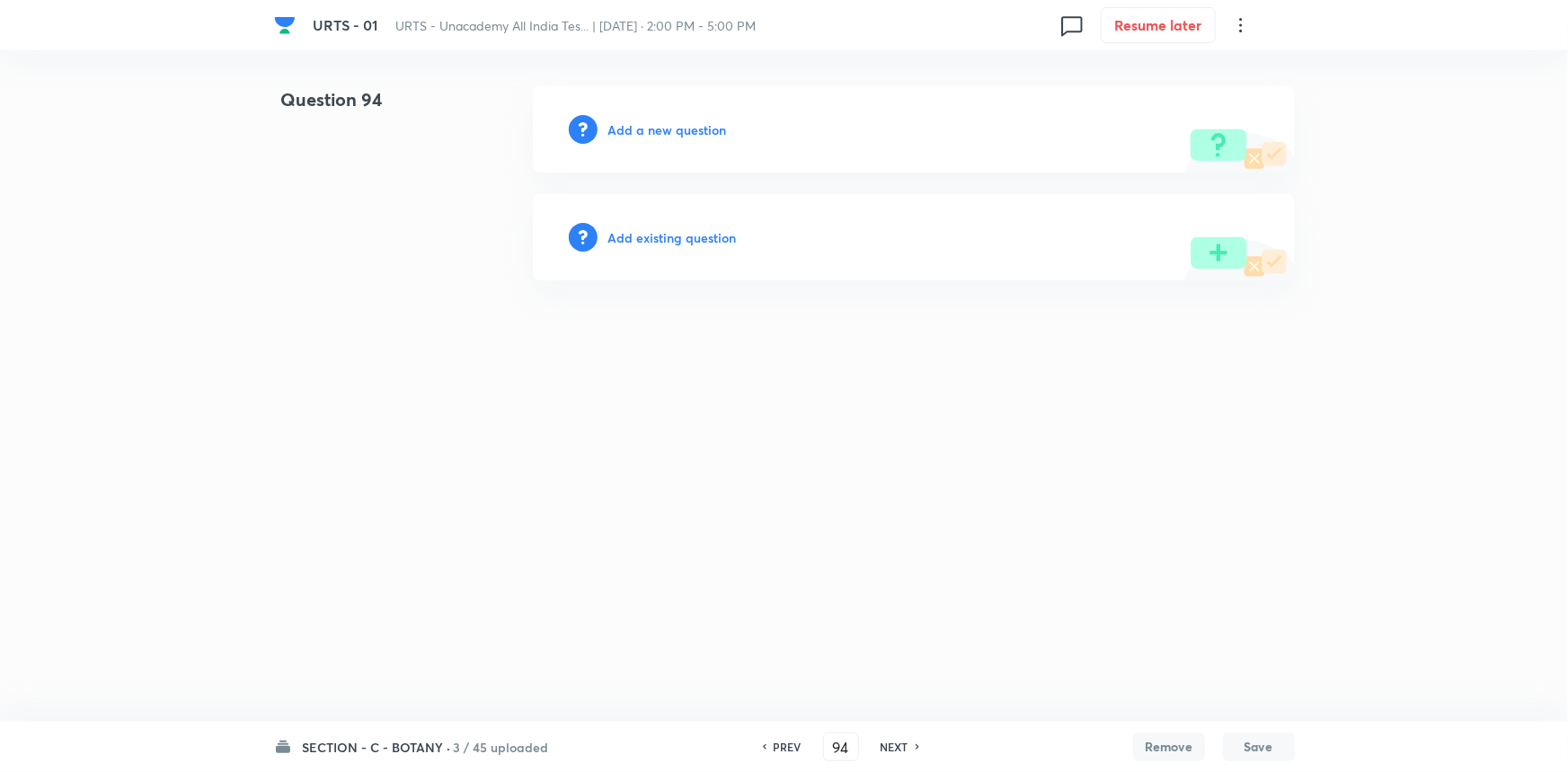
click at [677, 135] on h6 "Add a new question" at bounding box center [668, 130] width 119 height 19
click at [678, 132] on h6 "Choose a question type" at bounding box center [677, 130] width 138 height 19
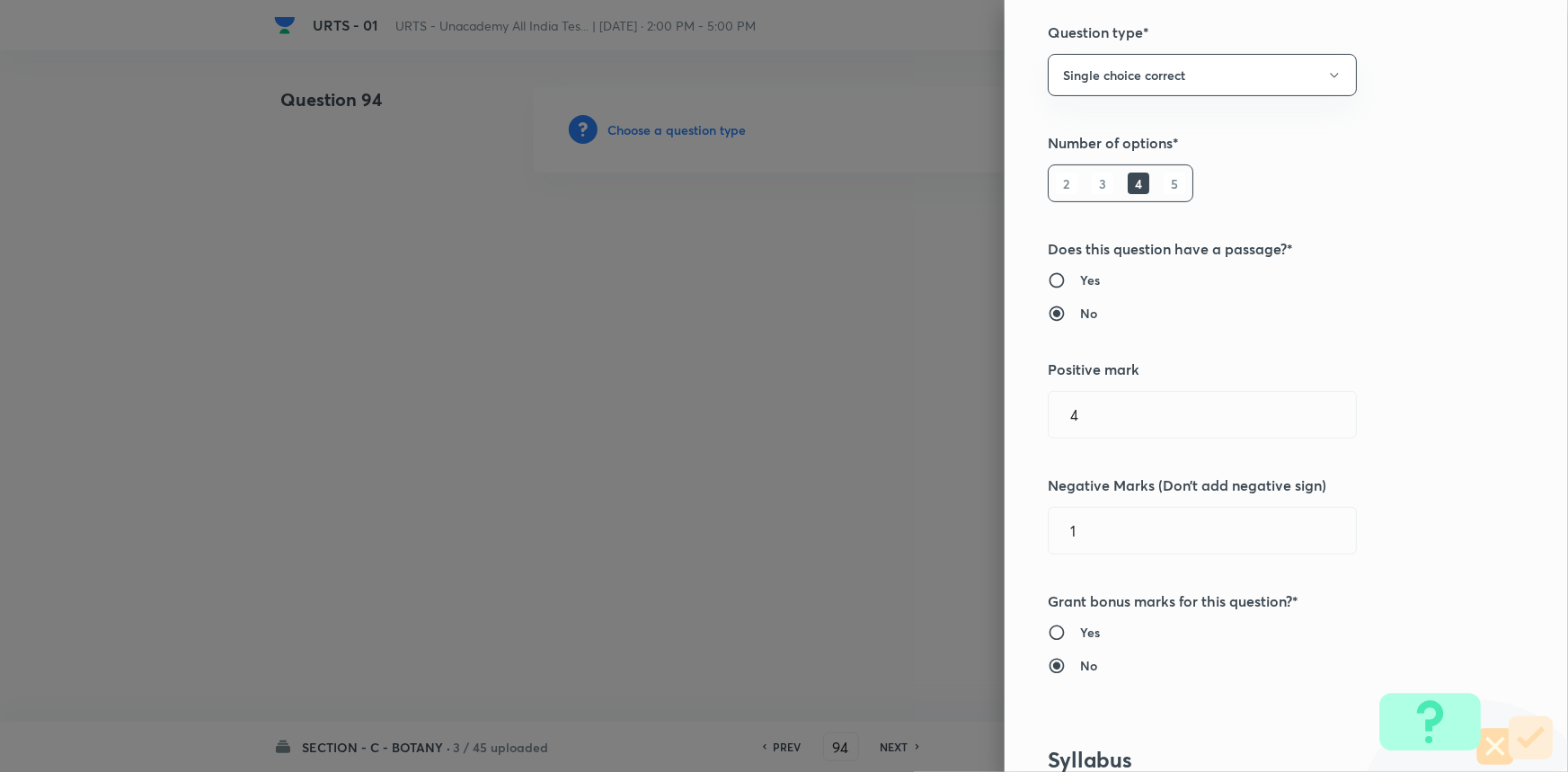
scroll to position [490, 0]
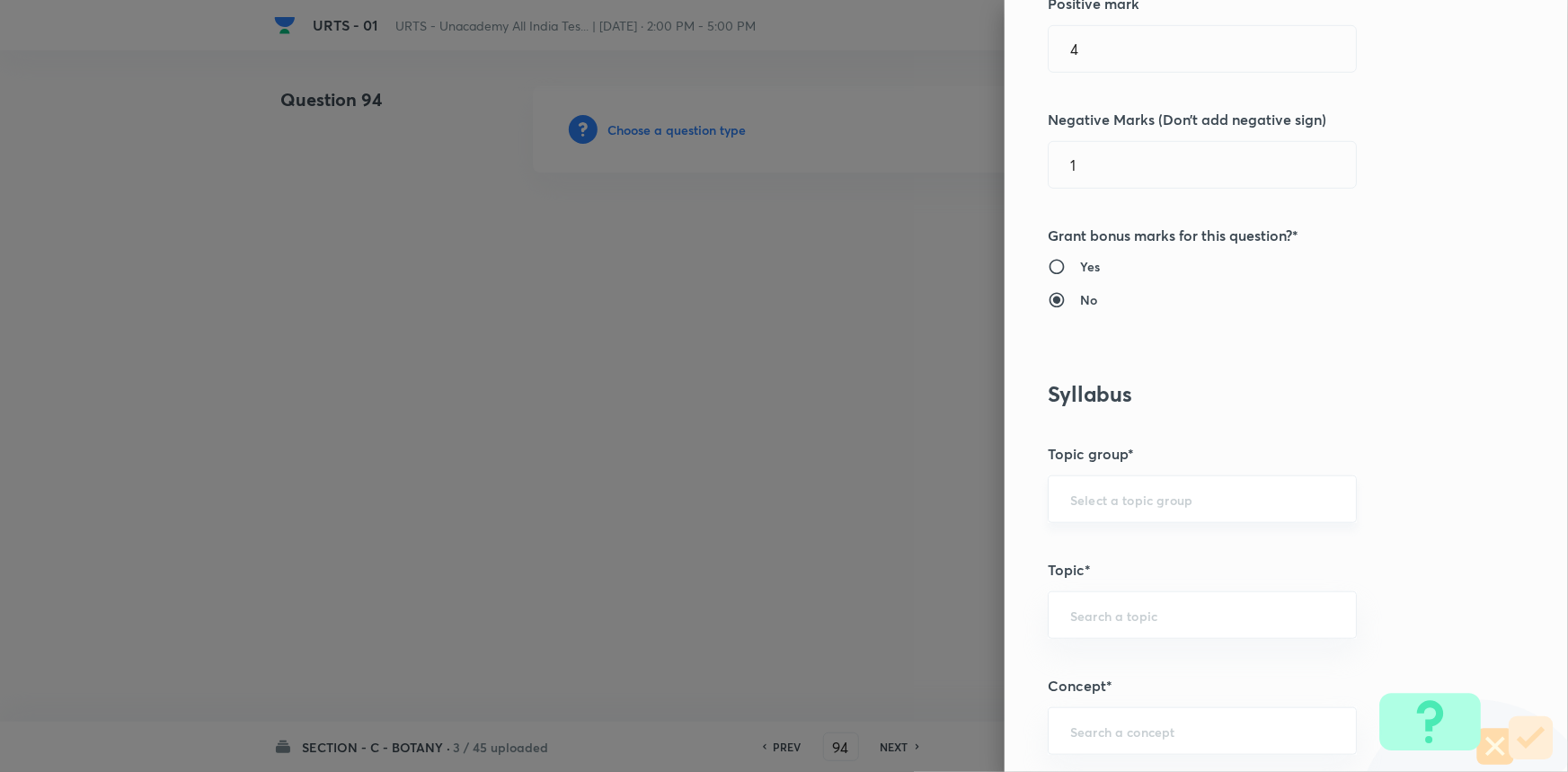
click at [1108, 483] on div "​" at bounding box center [1202, 499] width 309 height 47
click at [1104, 547] on li "Biology" at bounding box center [1190, 549] width 307 height 33
type input "Biology"
click at [1099, 600] on div "​" at bounding box center [1202, 614] width 309 height 47
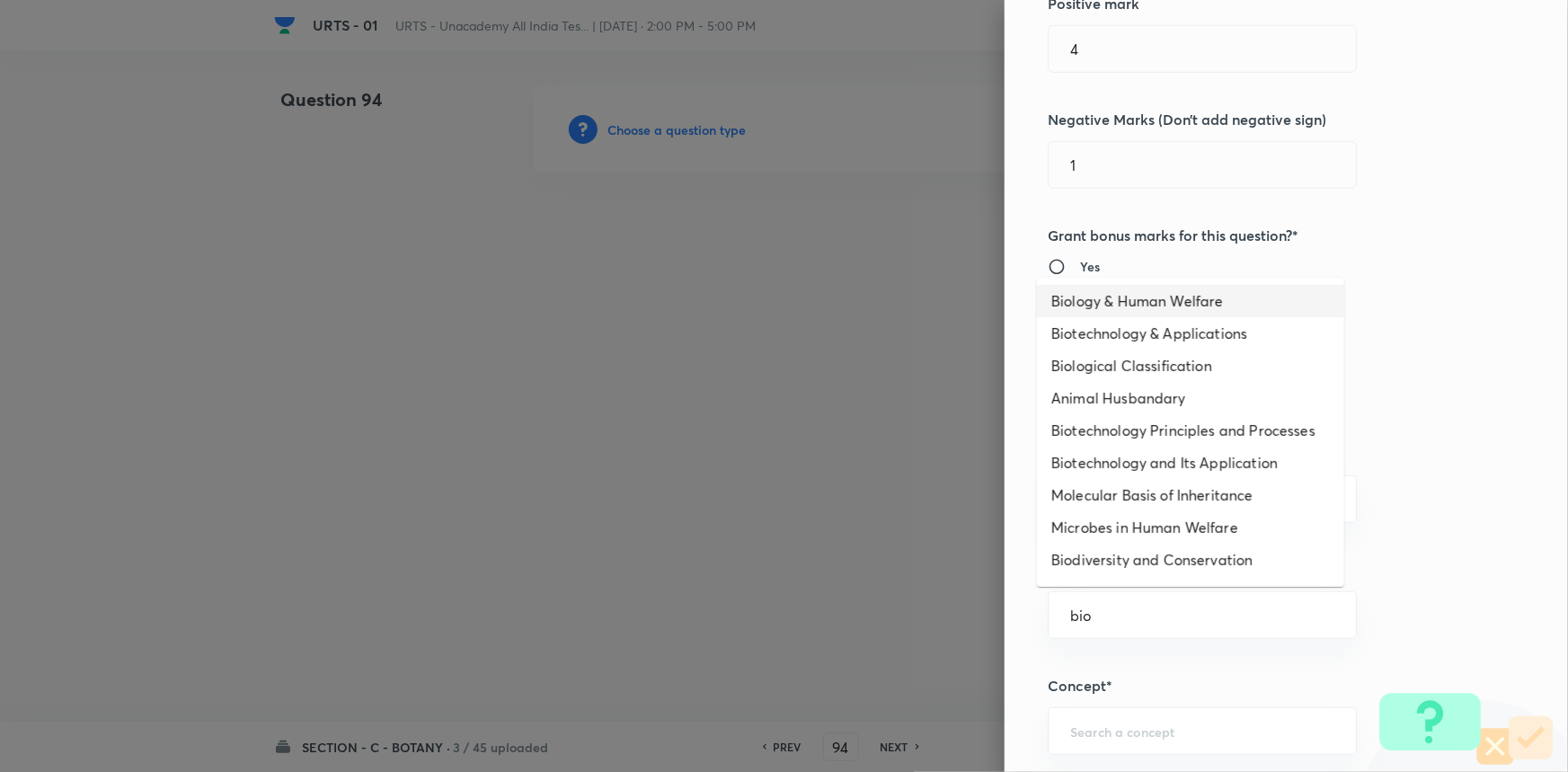
type input "bio"
click at [1465, 59] on div "Question settings Question type* Single choice correct Number of options* 2 3 4…" at bounding box center [1286, 386] width 563 height 772
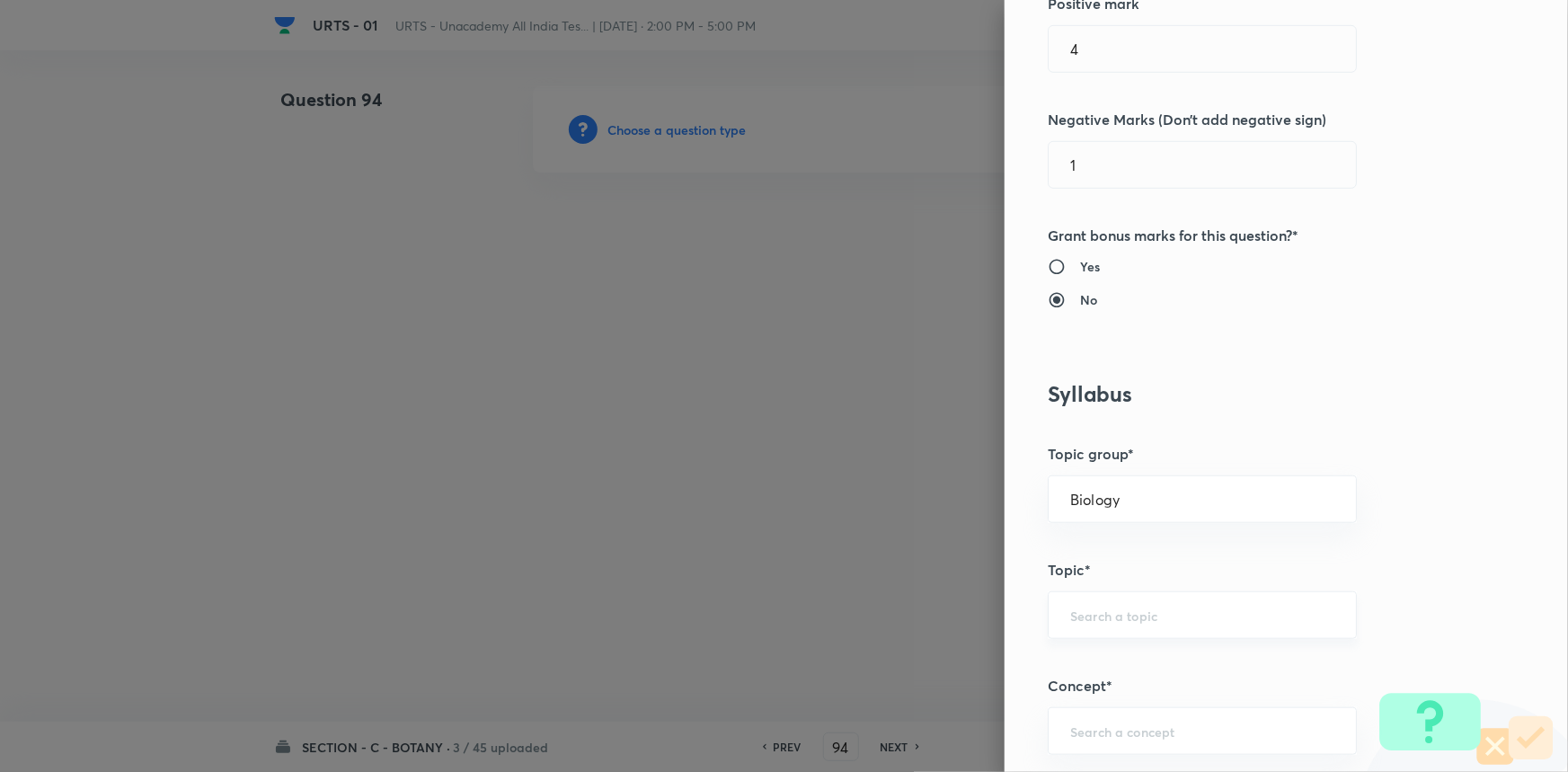
click at [1106, 608] on input "text" at bounding box center [1202, 615] width 264 height 17
click at [1090, 674] on li "Botany" at bounding box center [1190, 663] width 307 height 33
type input "Botany"
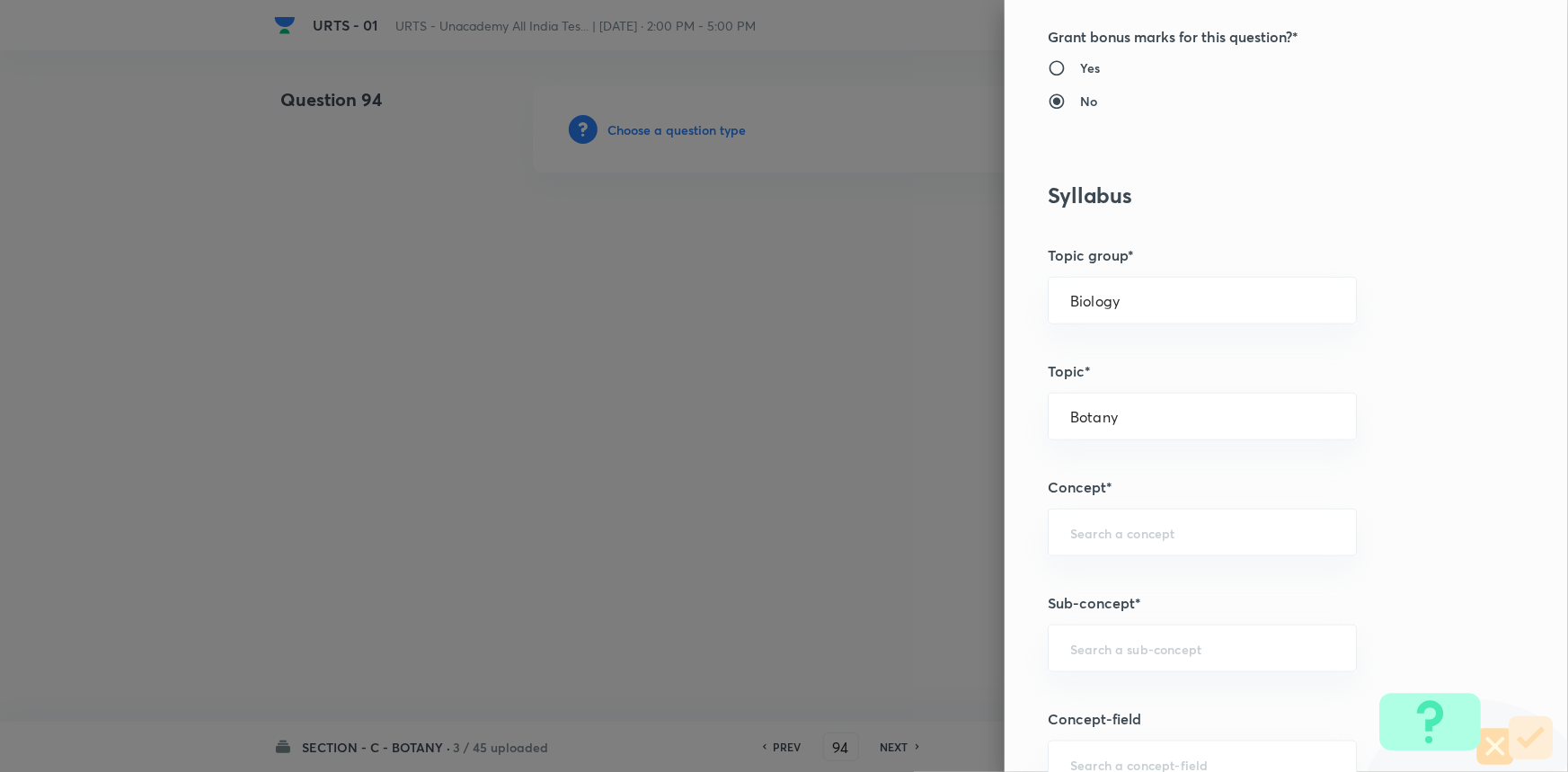
scroll to position [735, 0]
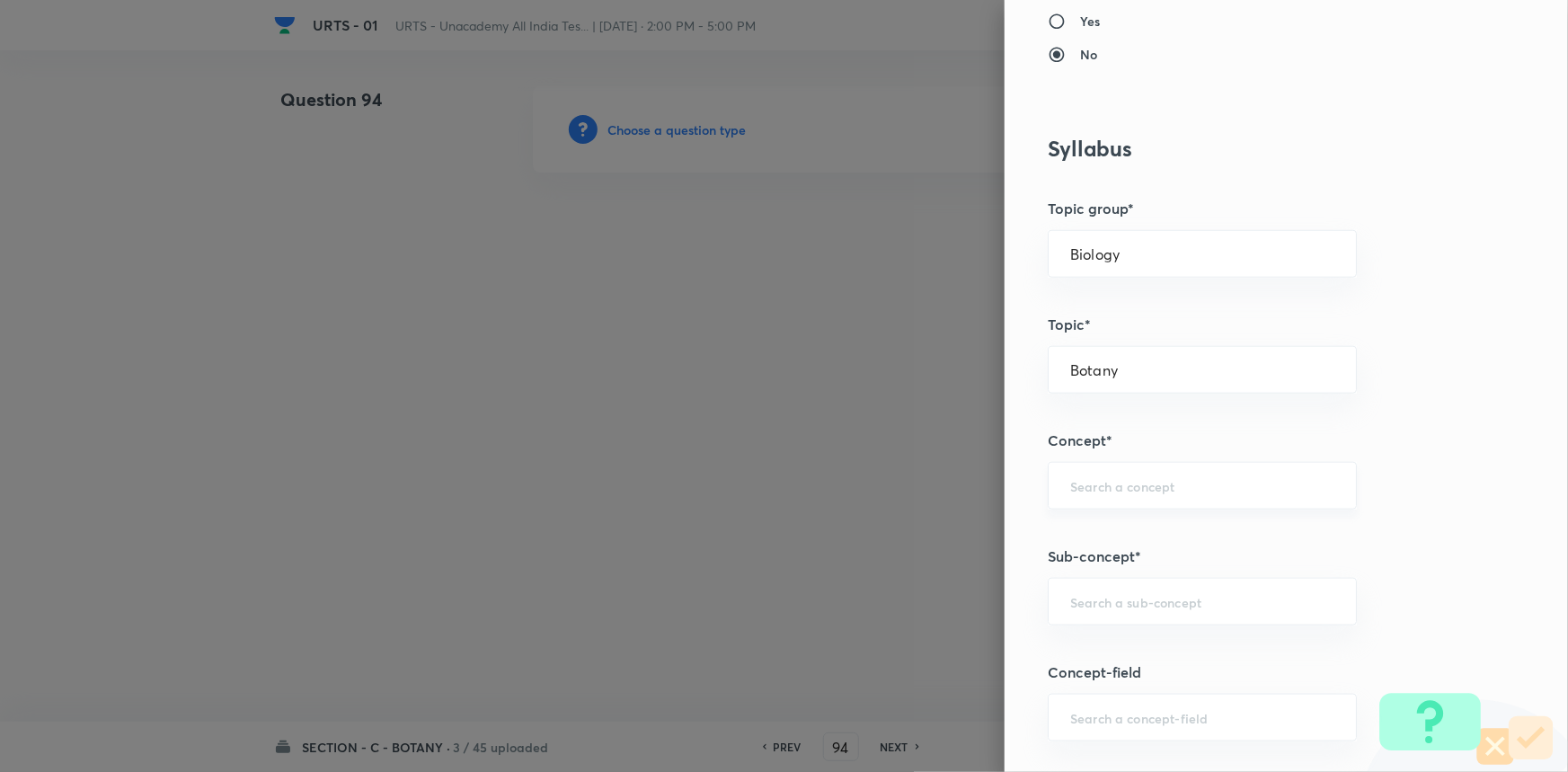
click at [1094, 503] on div "​" at bounding box center [1202, 485] width 309 height 47
click at [1094, 543] on li "Living World and Biological Classifications" at bounding box center [1190, 546] width 307 height 54
type input "Living World and Biological Classifications"
click at [1121, 612] on div "​" at bounding box center [1202, 601] width 309 height 47
click at [1110, 643] on li "Living World and Biological Classifications" at bounding box center [1190, 661] width 307 height 54
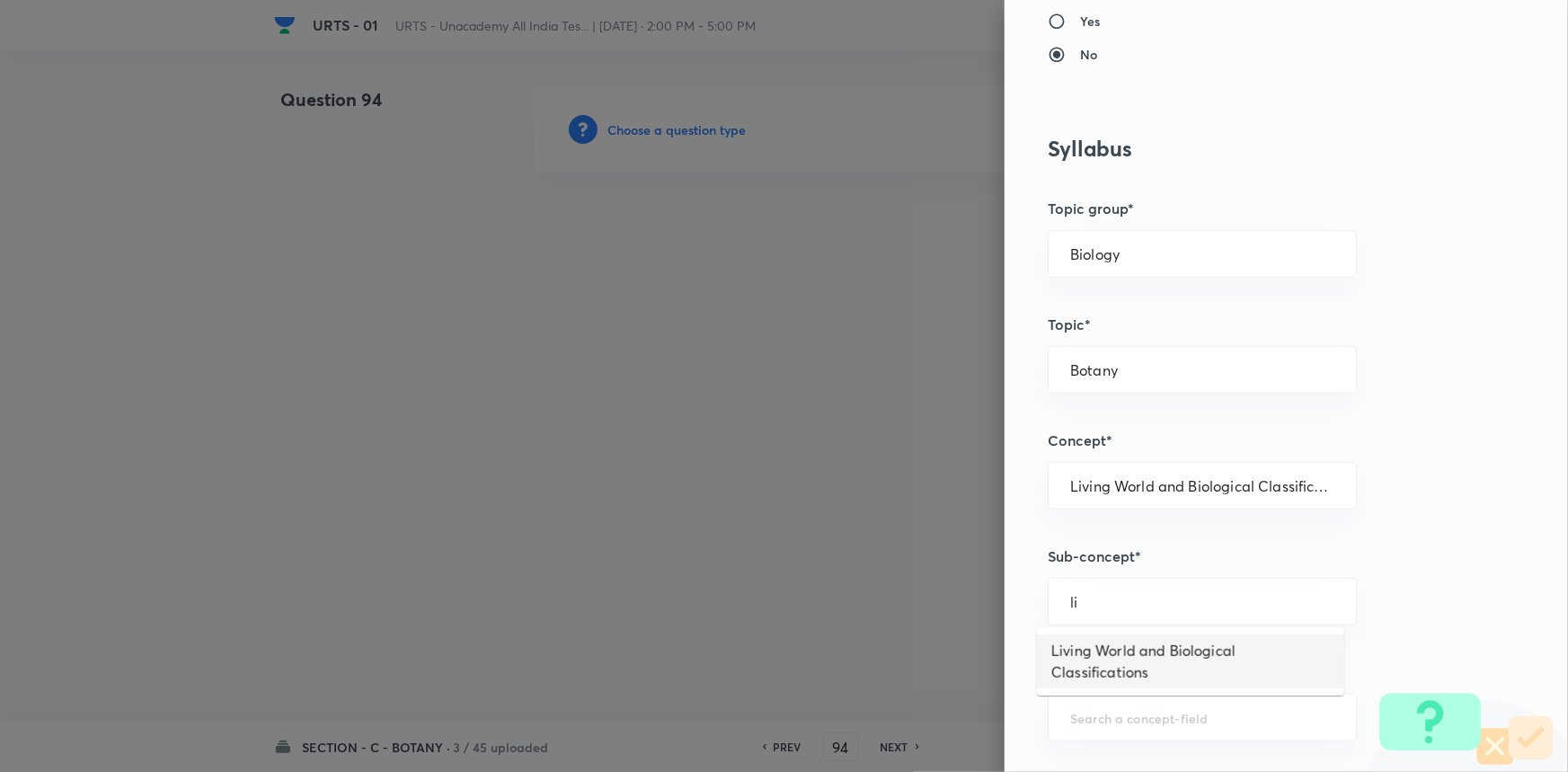
type input "Living World and Biological Classifications"
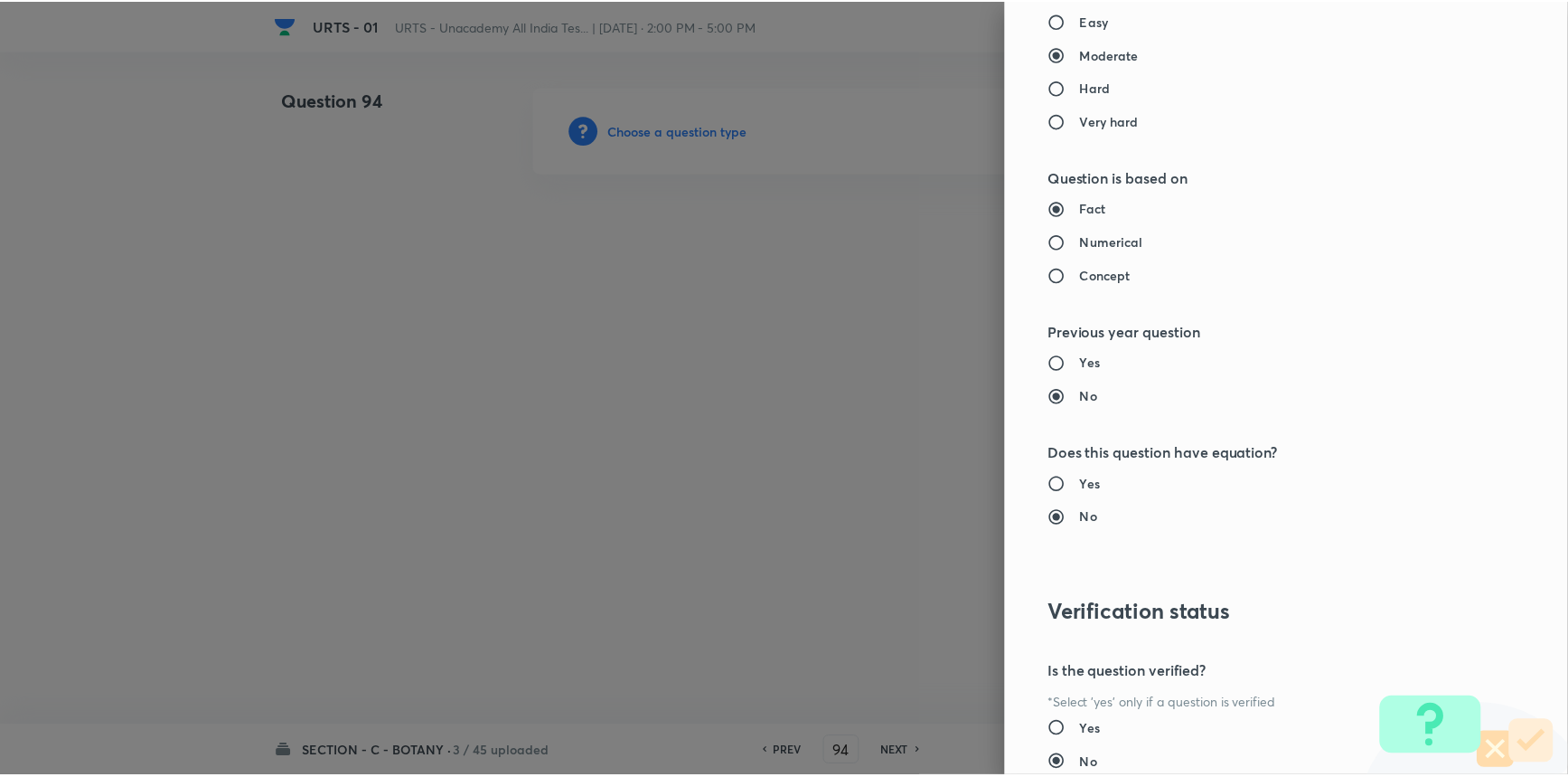
scroll to position [1808, 0]
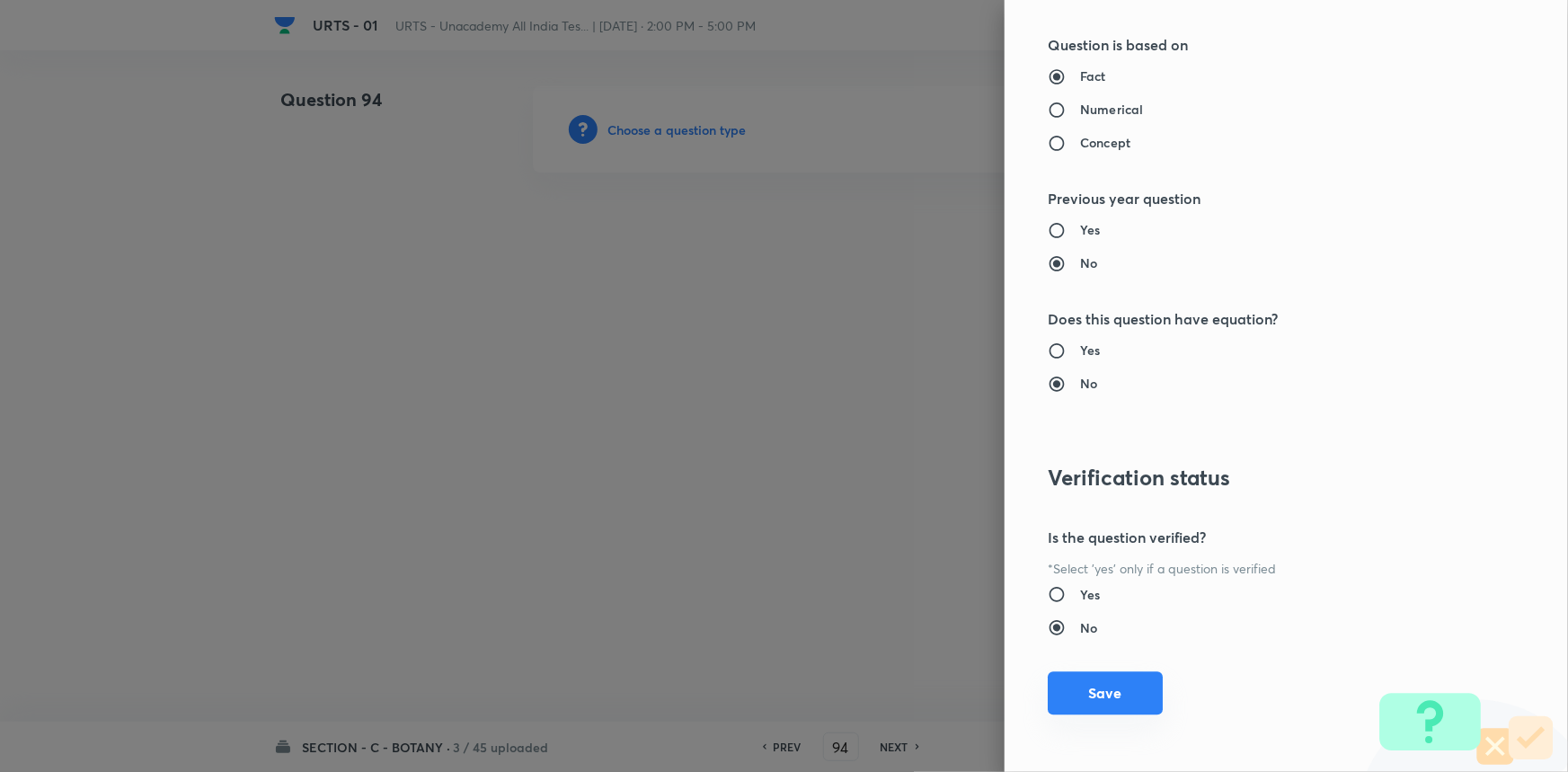
click at [1083, 682] on button "Save" at bounding box center [1105, 693] width 115 height 43
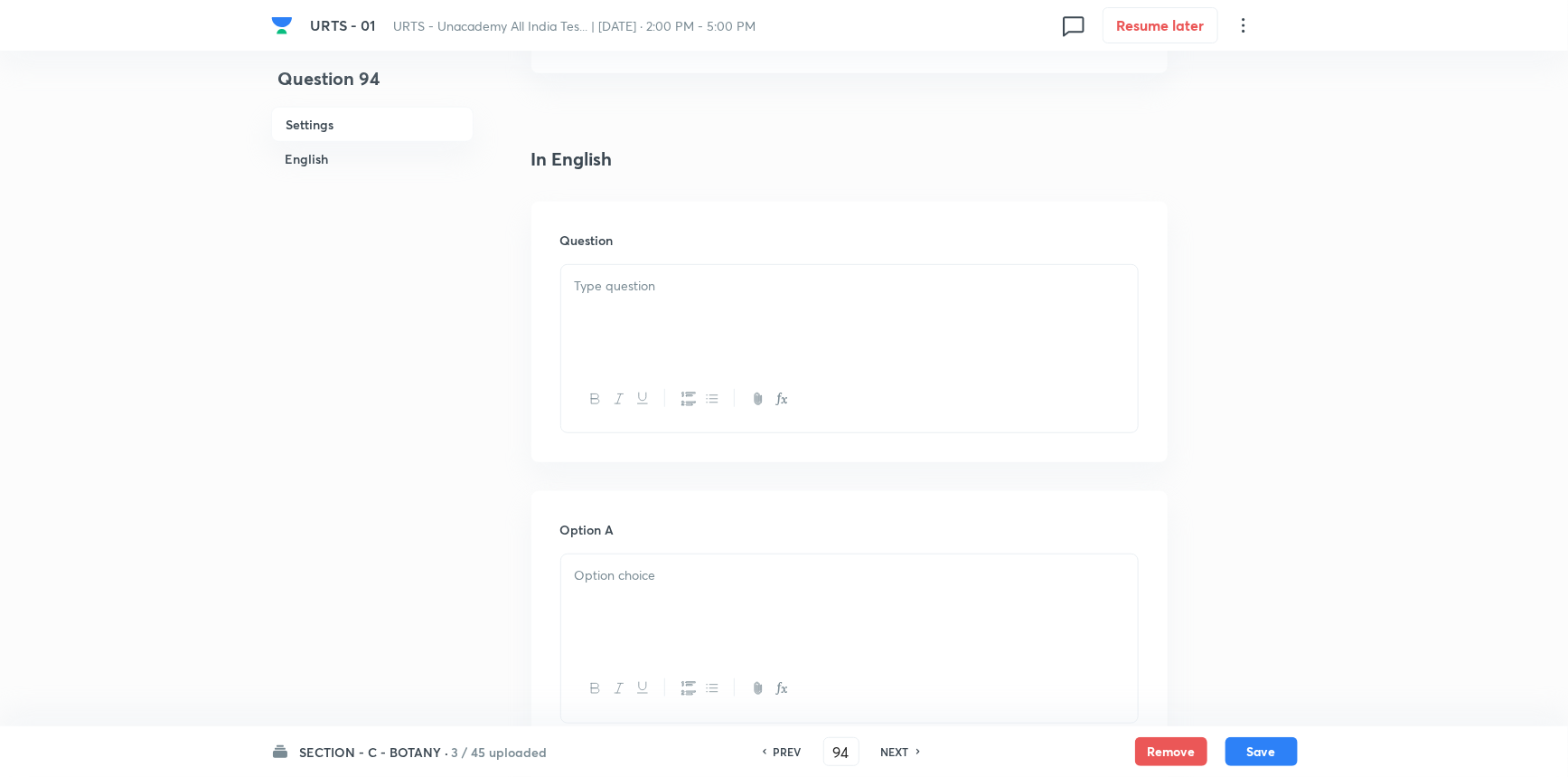
scroll to position [410, 0]
click at [654, 282] on p at bounding box center [849, 285] width 549 height 21
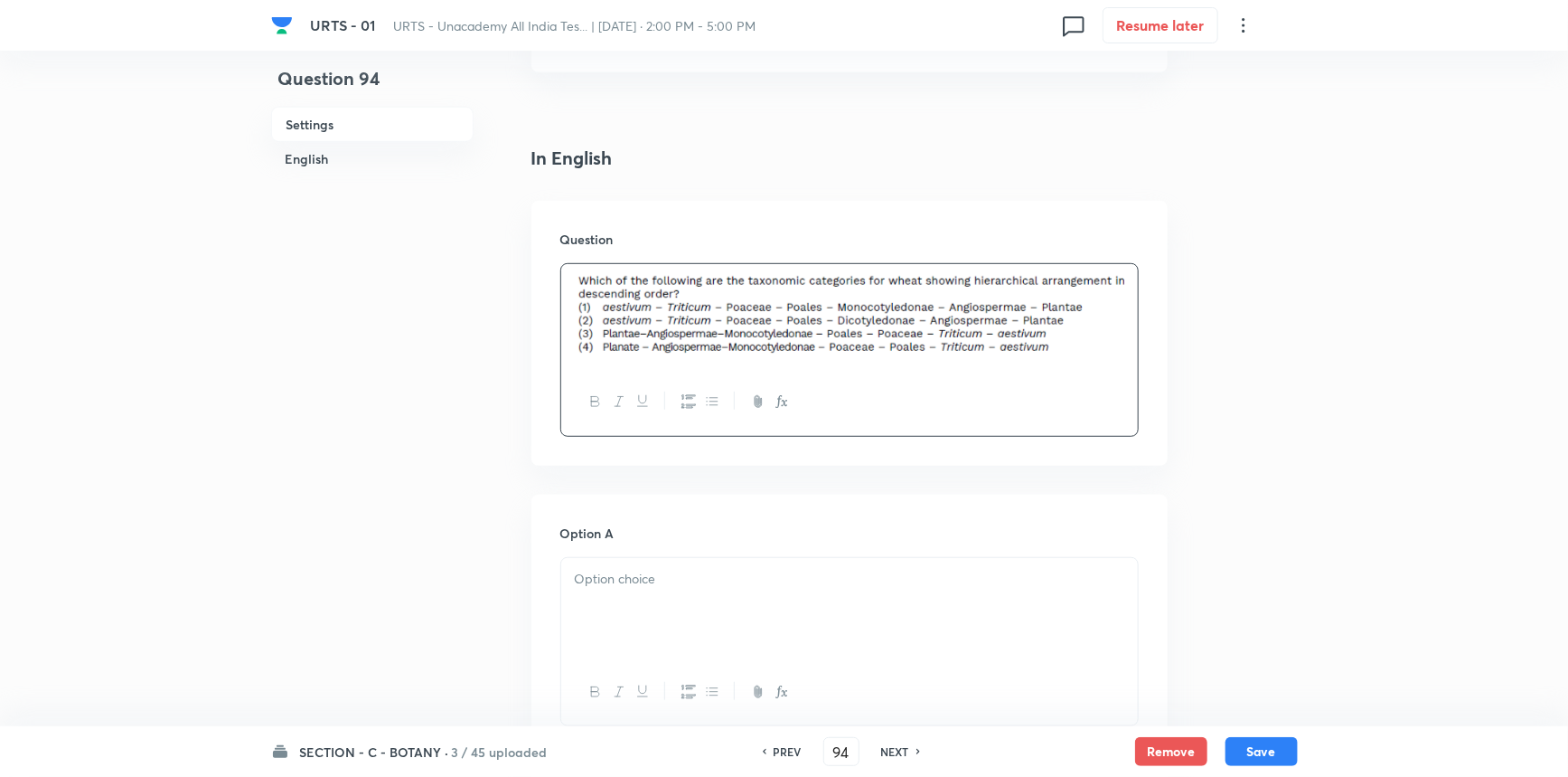
click at [907, 619] on div at bounding box center [849, 609] width 577 height 101
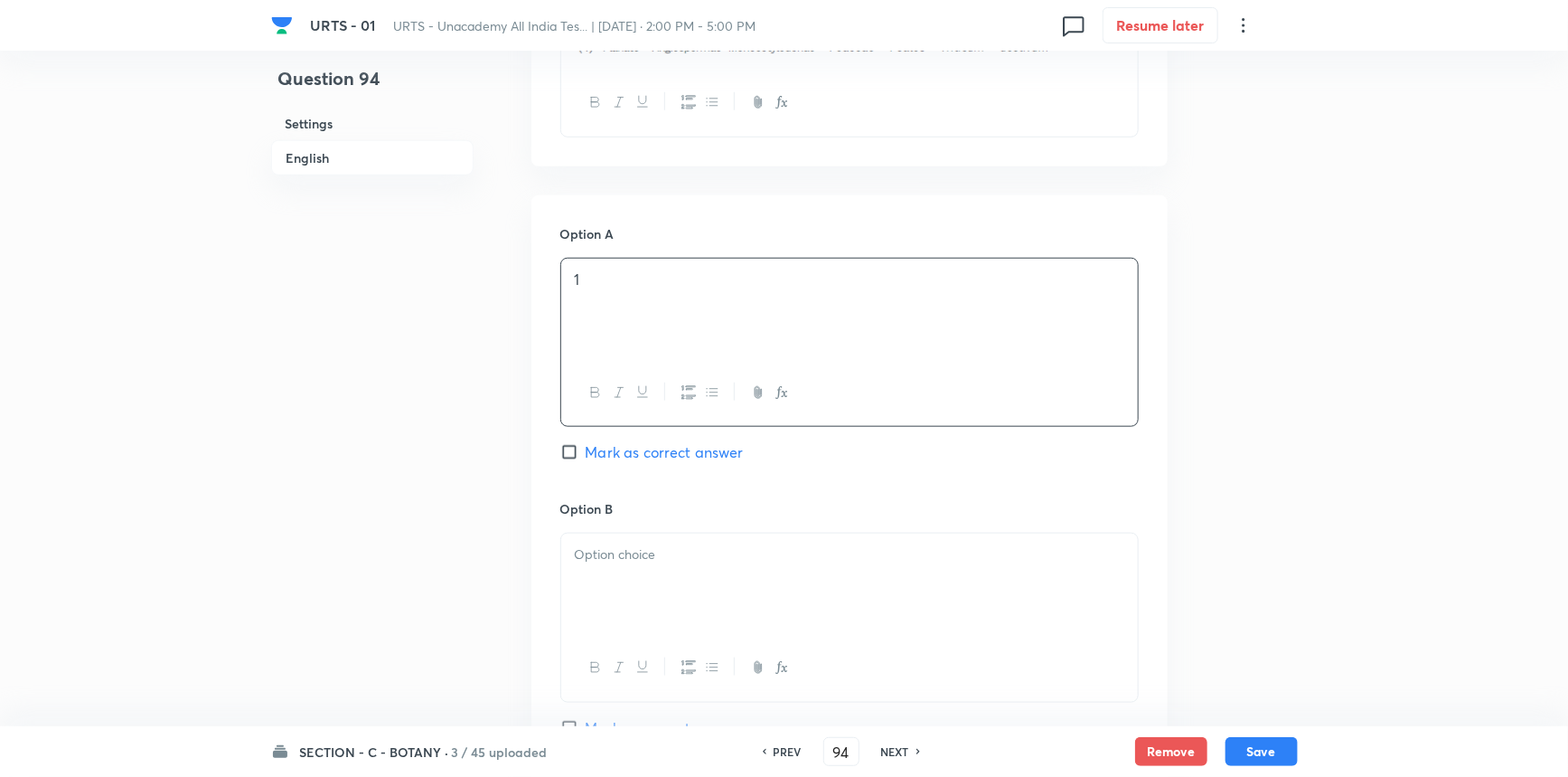
scroll to position [740, 0]
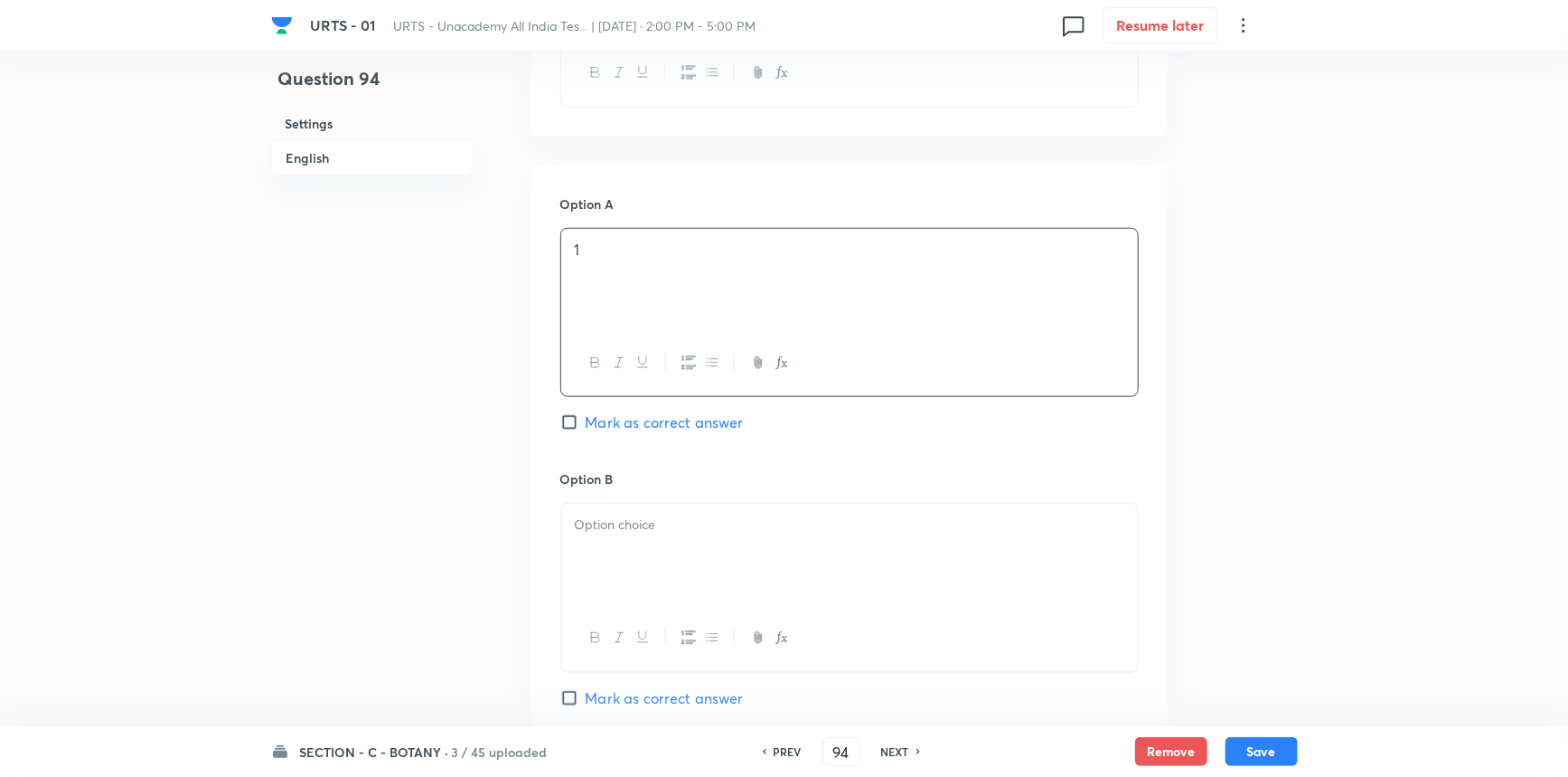
click at [684, 559] on div at bounding box center [849, 554] width 577 height 101
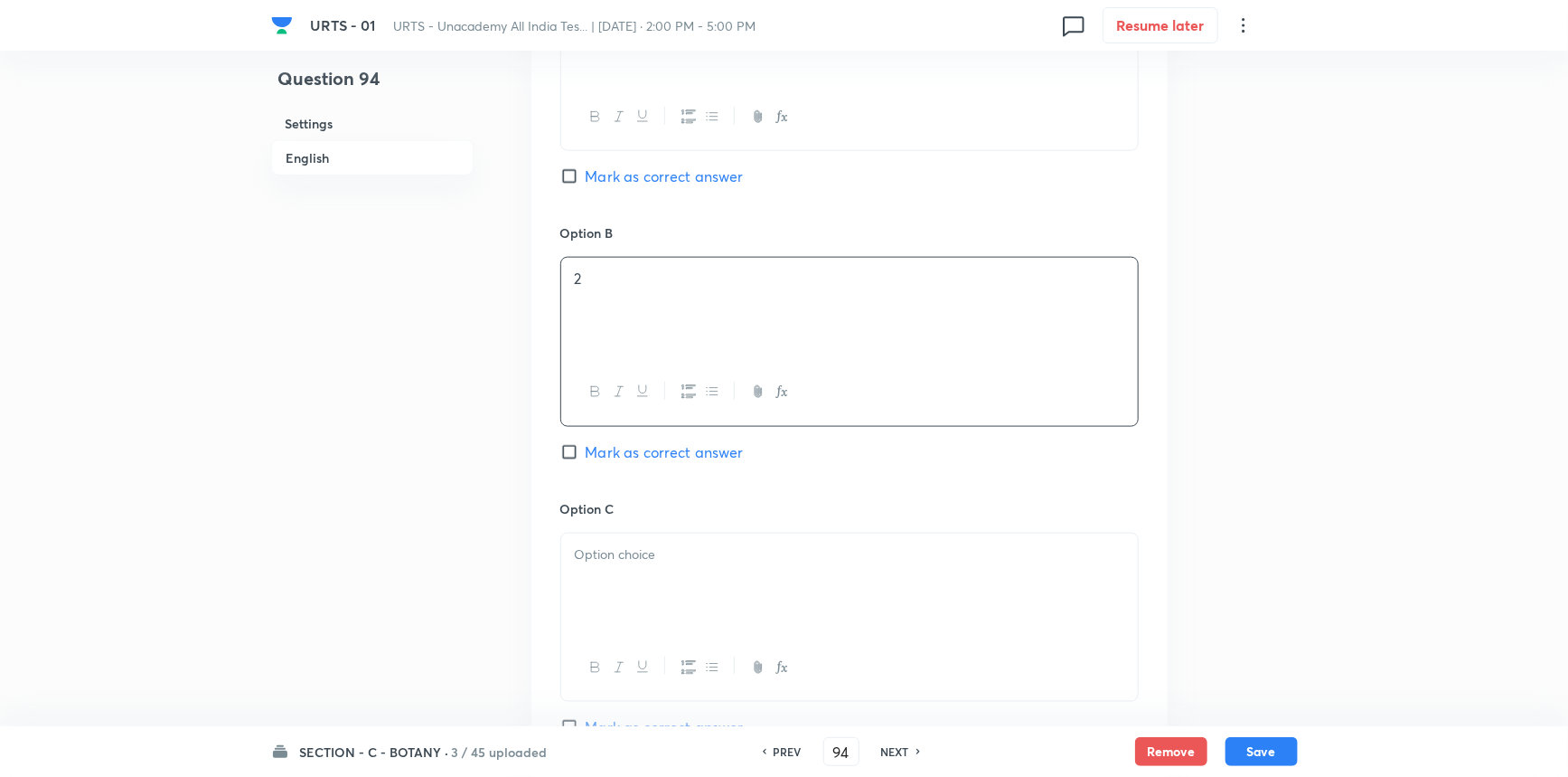
click at [669, 556] on p at bounding box center [849, 554] width 549 height 21
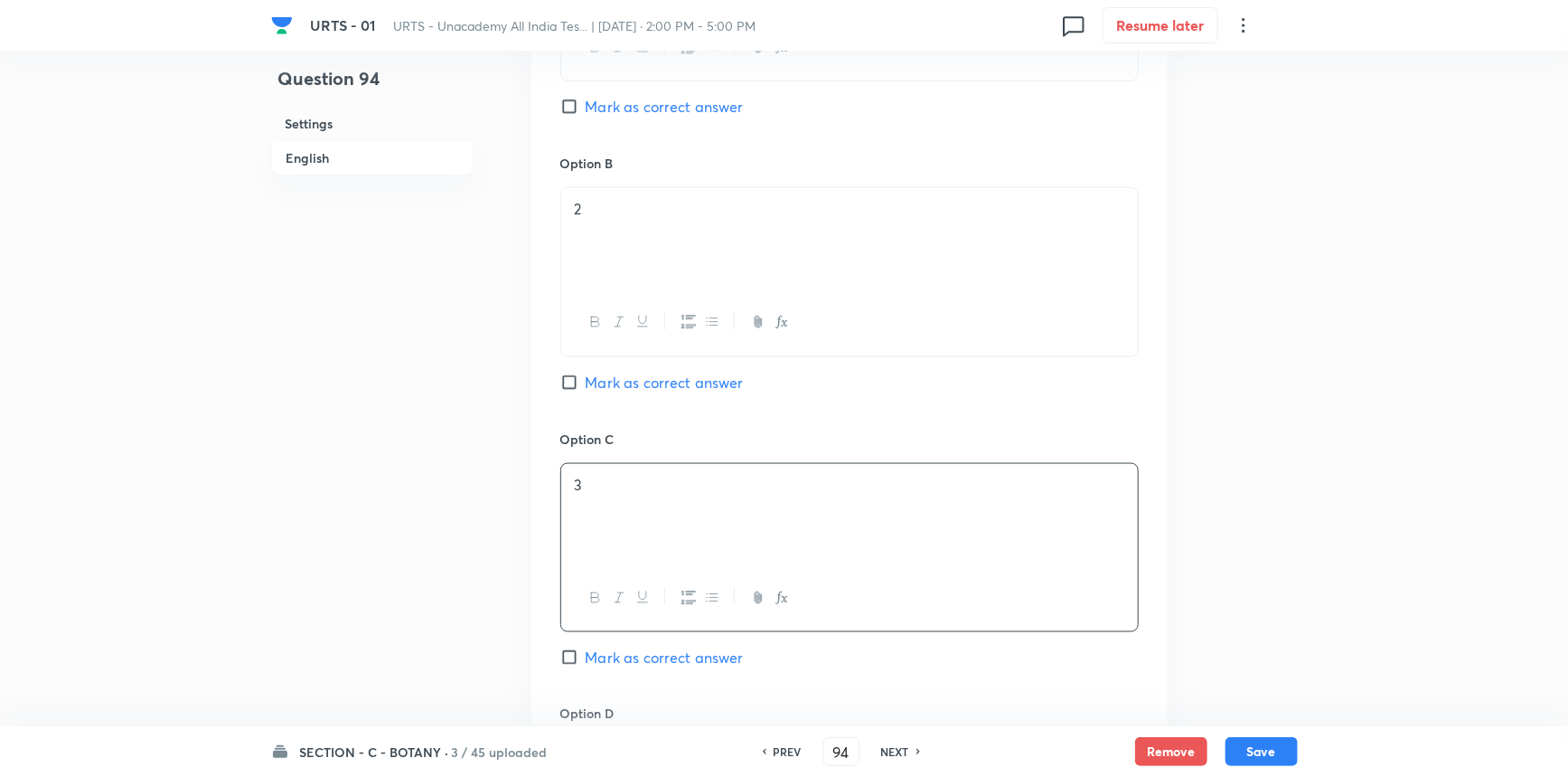
scroll to position [1150, 0]
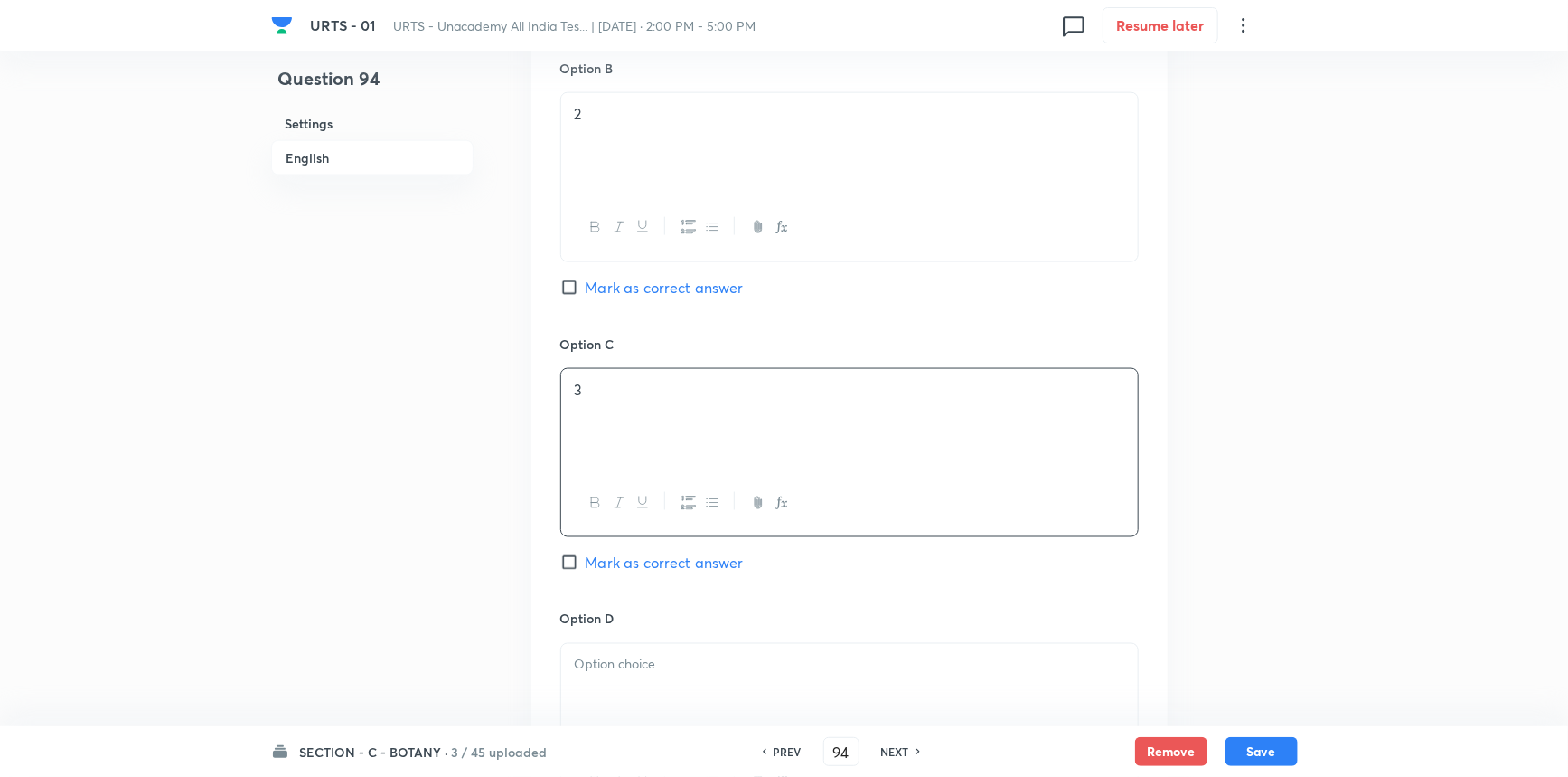
click at [661, 560] on span "Mark as correct answer" at bounding box center [664, 562] width 158 height 22
click at [586, 560] on input "Mark as correct answer" at bounding box center [573, 562] width 25 height 18
checkbox input "true"
click at [675, 671] on p at bounding box center [849, 665] width 549 height 21
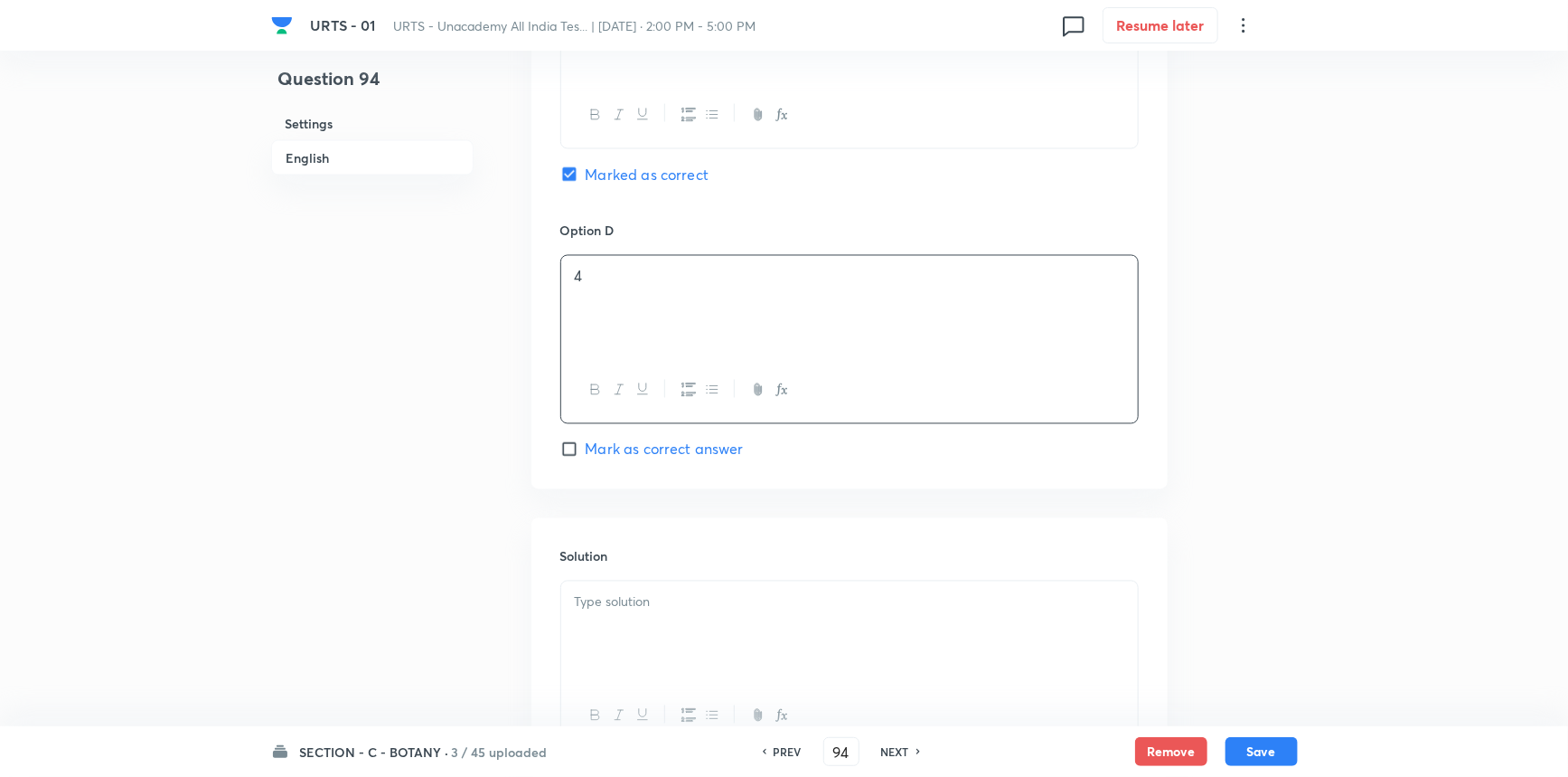
scroll to position [1561, 0]
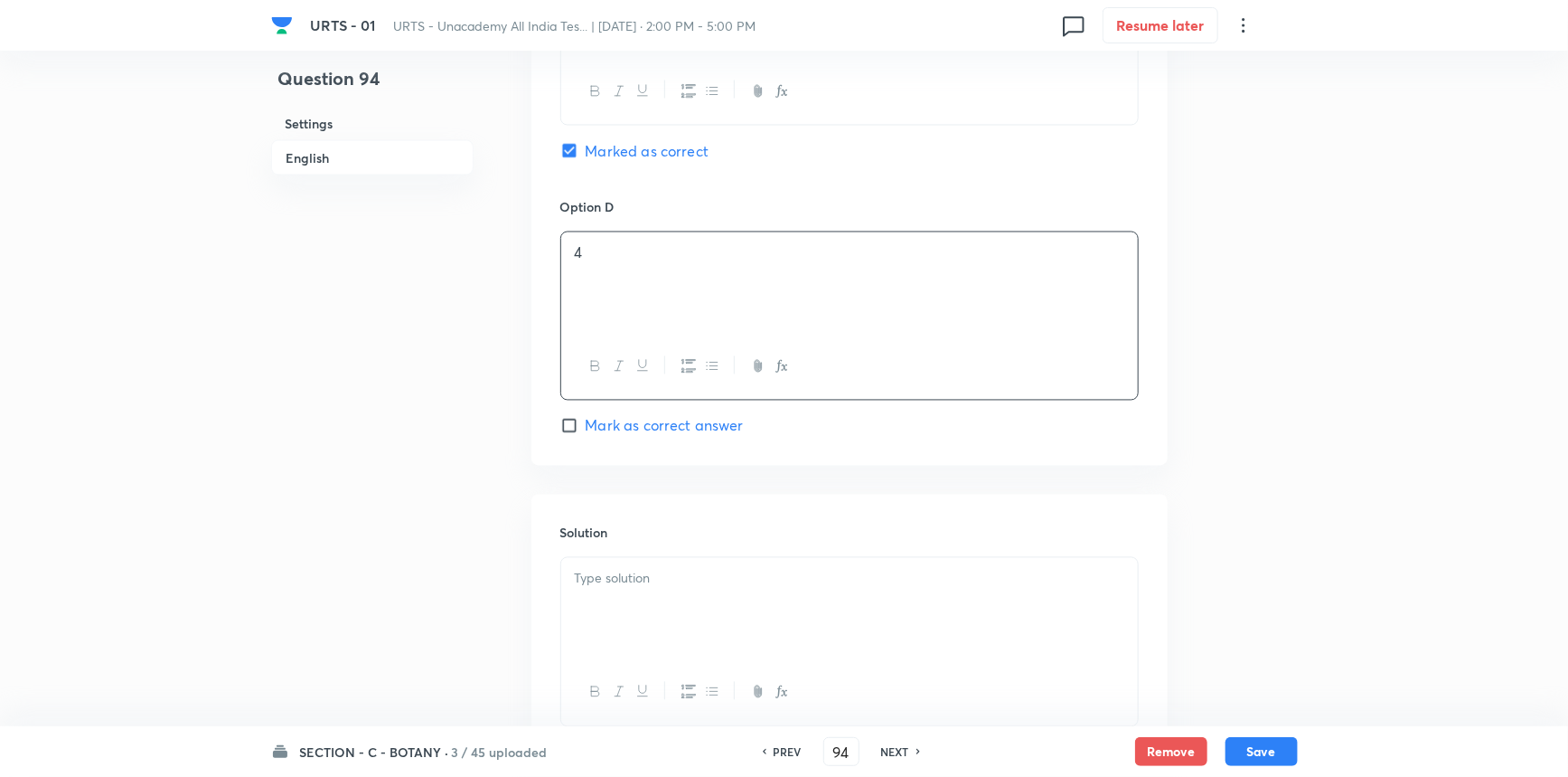
click at [629, 630] on div at bounding box center [849, 609] width 577 height 101
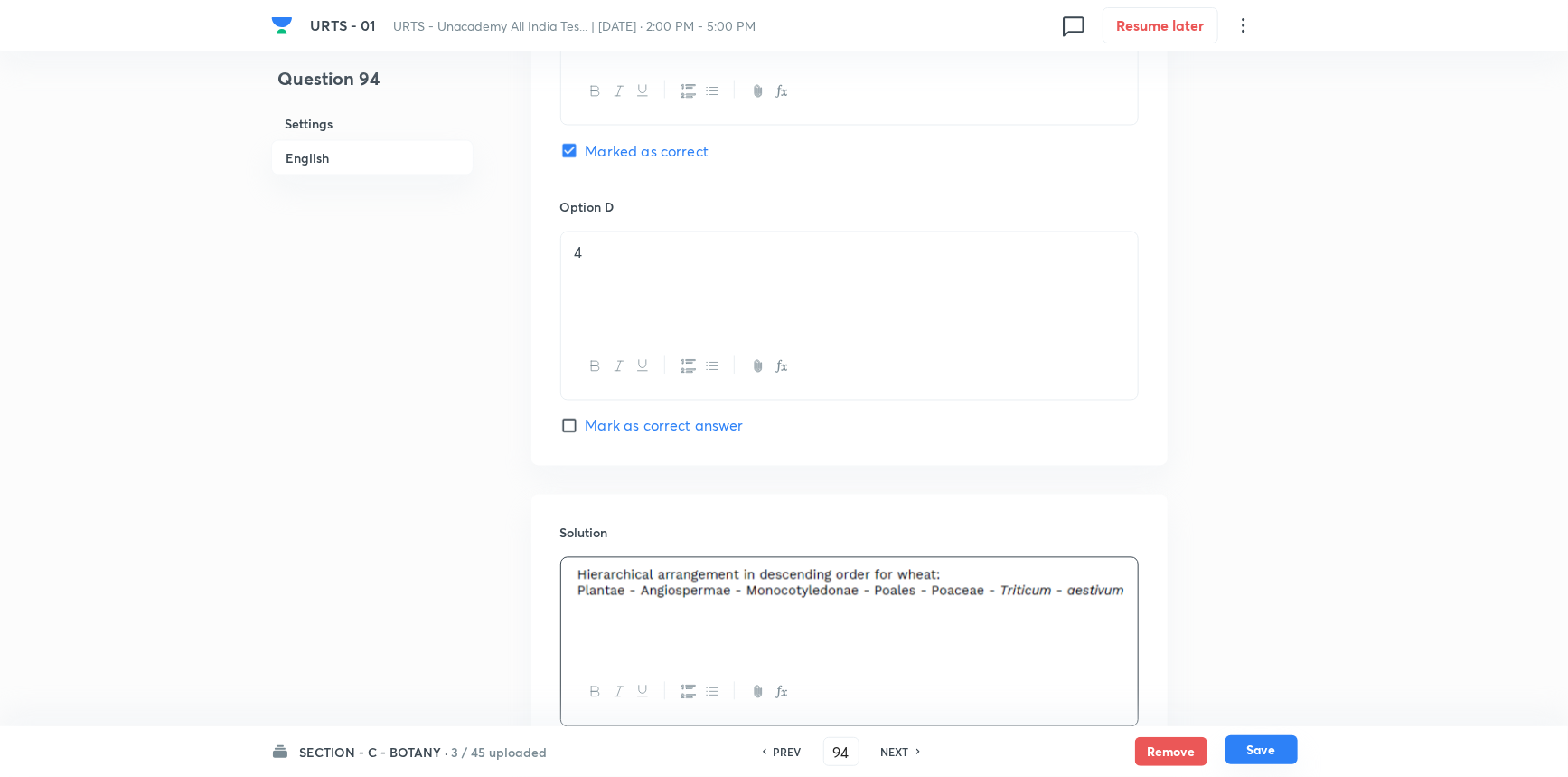
click at [1240, 753] on button "Save" at bounding box center [1262, 749] width 72 height 29
type input "95"
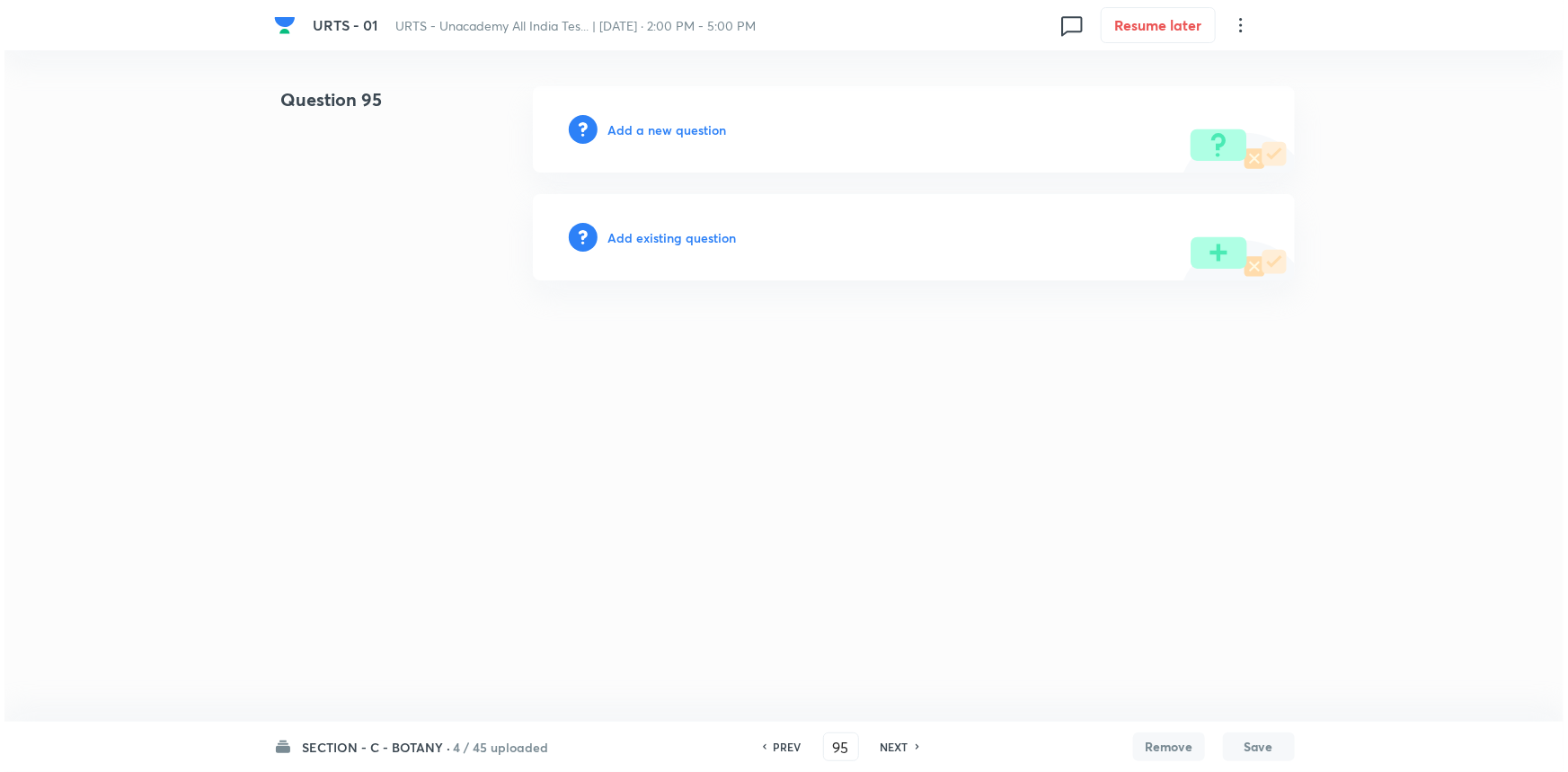
scroll to position [0, 0]
click at [655, 117] on div "Add a new question" at bounding box center [914, 129] width 762 height 86
click at [658, 124] on h6 "Add a new question" at bounding box center [668, 130] width 119 height 19
click at [666, 128] on h6 "Choose a question type" at bounding box center [677, 130] width 138 height 19
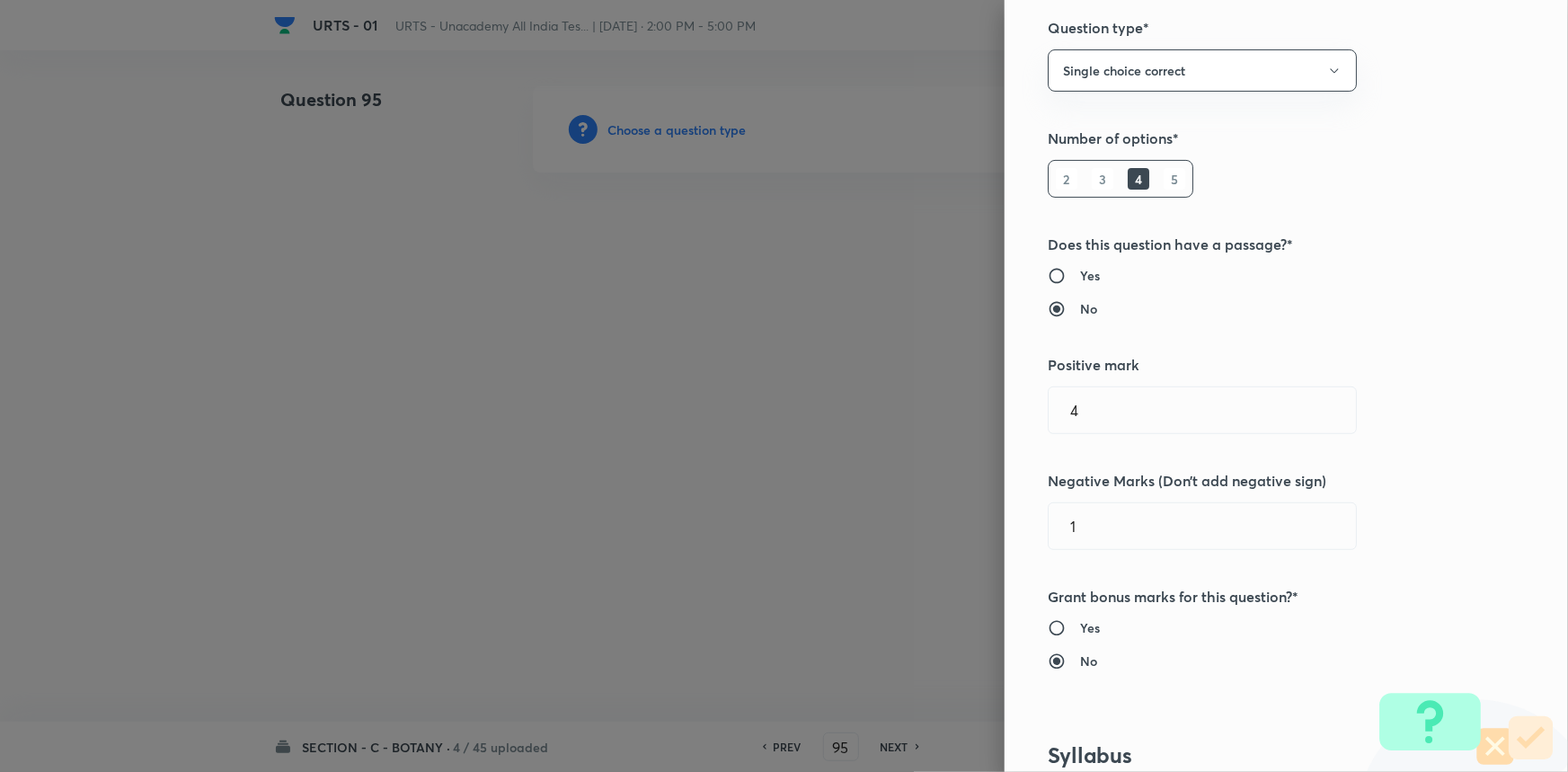
scroll to position [490, 0]
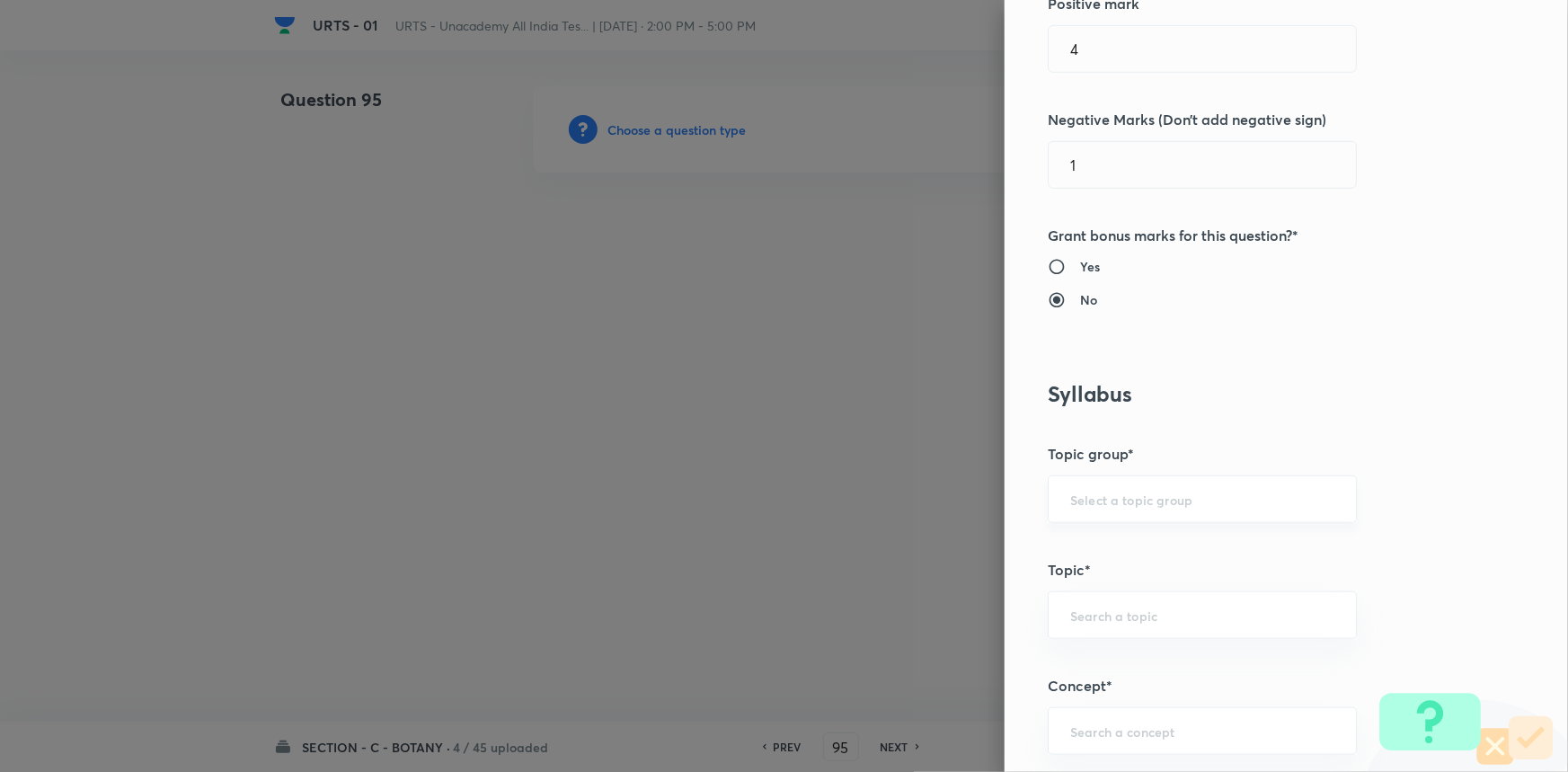
click at [1112, 519] on div "​" at bounding box center [1202, 499] width 309 height 47
click at [1094, 541] on li "Biology" at bounding box center [1190, 549] width 307 height 33
type input "Biology"
click at [1089, 615] on input "text" at bounding box center [1202, 615] width 264 height 17
click at [1081, 669] on li "Botany" at bounding box center [1190, 663] width 307 height 33
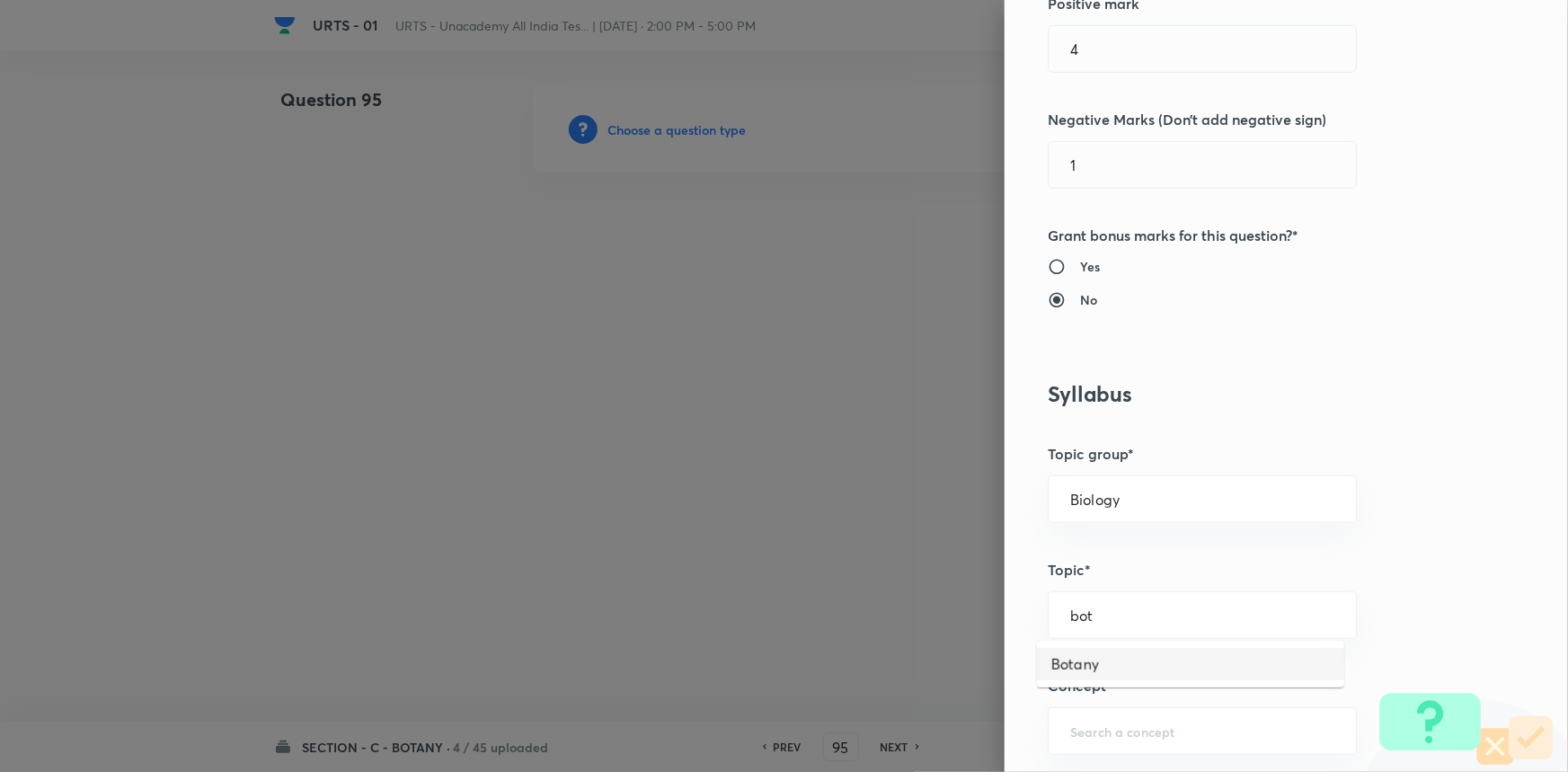
type input "Botany"
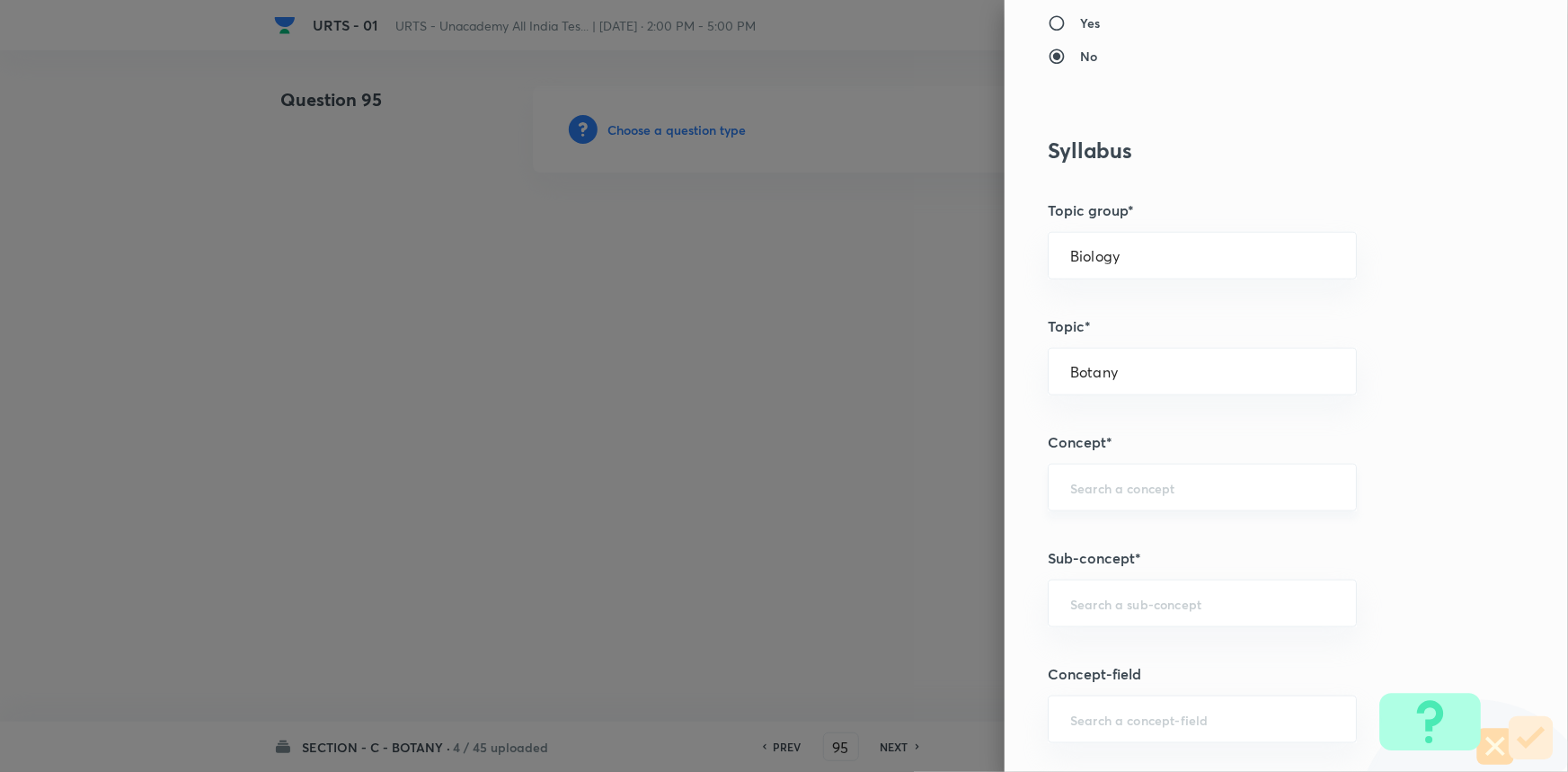
scroll to position [735, 0]
click at [1104, 485] on input "text" at bounding box center [1202, 486] width 264 height 17
click at [1112, 534] on li "Living World and Biological Classifications" at bounding box center [1190, 546] width 307 height 54
type input "Living World and Biological Classifications"
click at [1096, 587] on div "​" at bounding box center [1202, 601] width 309 height 47
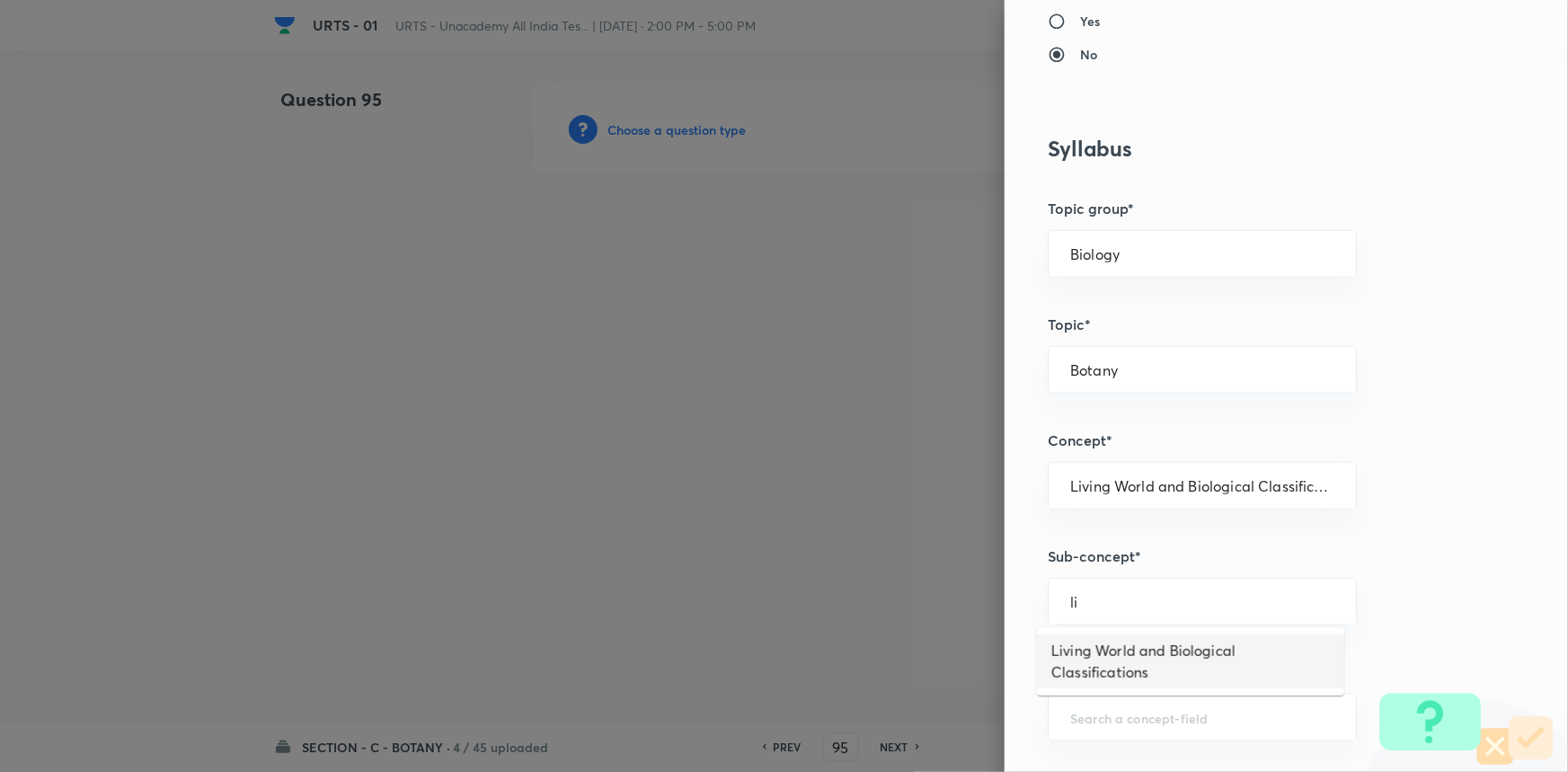
click at [1109, 638] on li "Living World and Biological Classifications" at bounding box center [1190, 661] width 307 height 54
type input "Living World and Biological Classifications"
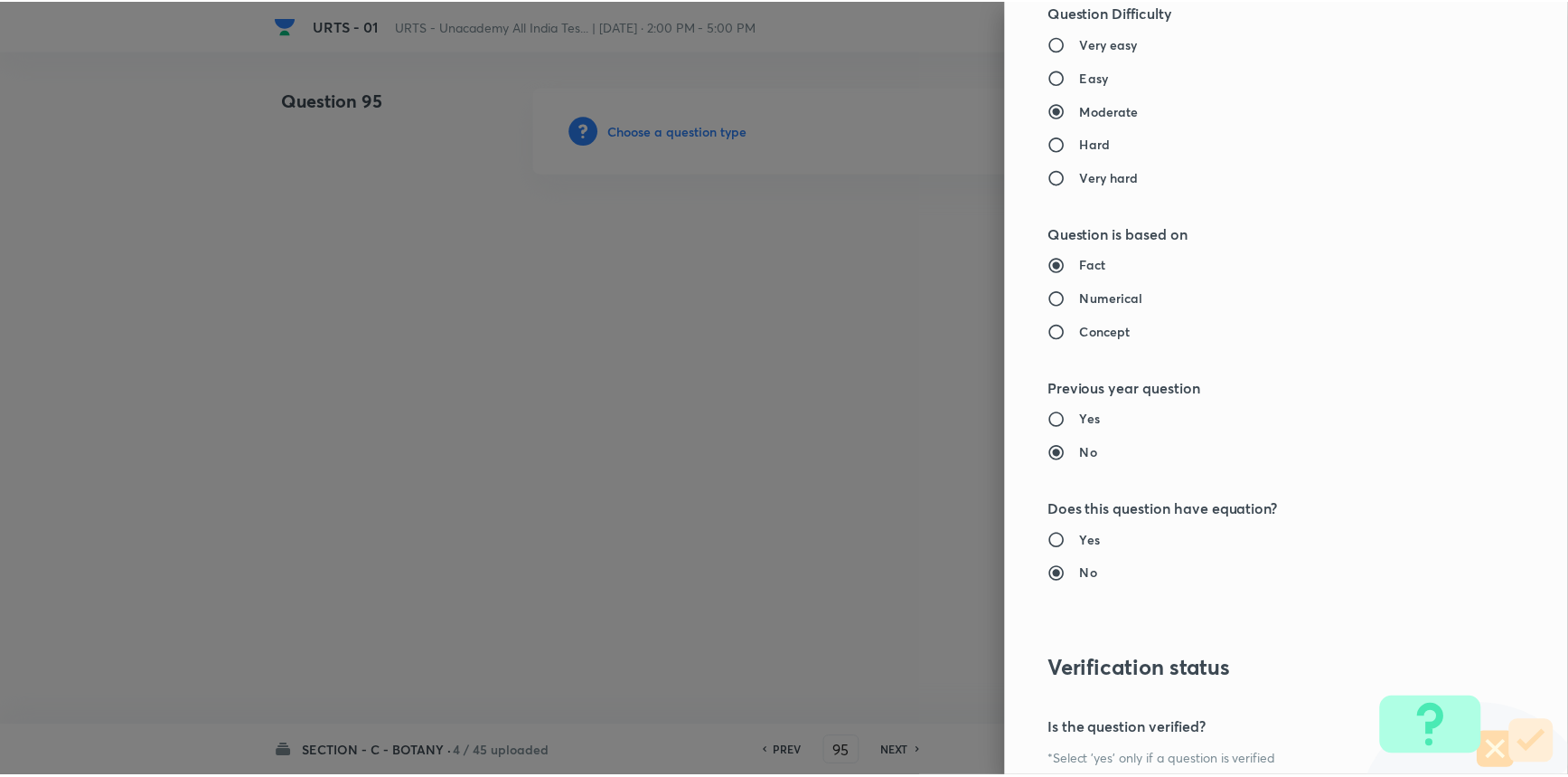
scroll to position [1727, 0]
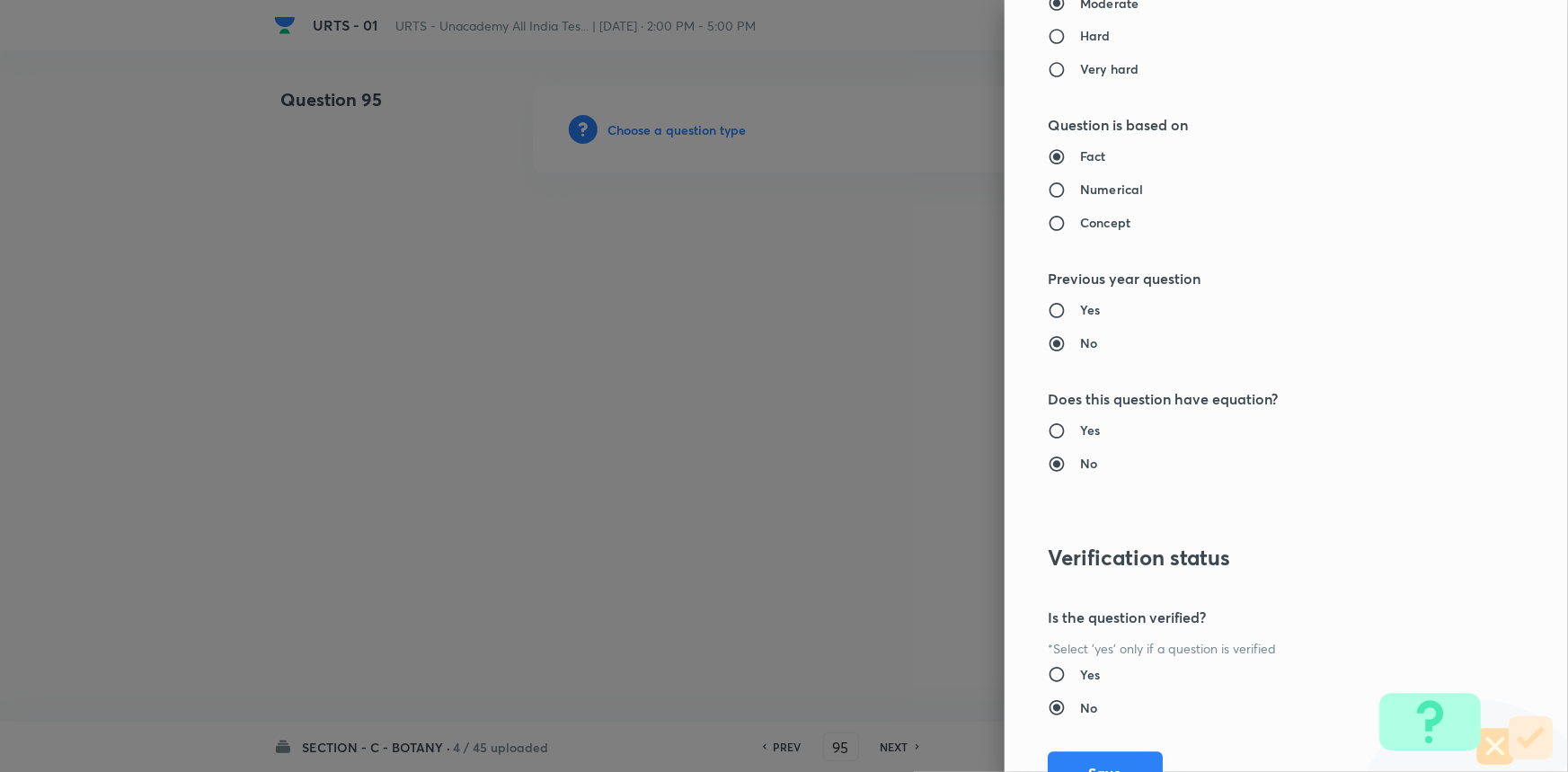
click at [1115, 753] on button "Save" at bounding box center [1105, 774] width 115 height 43
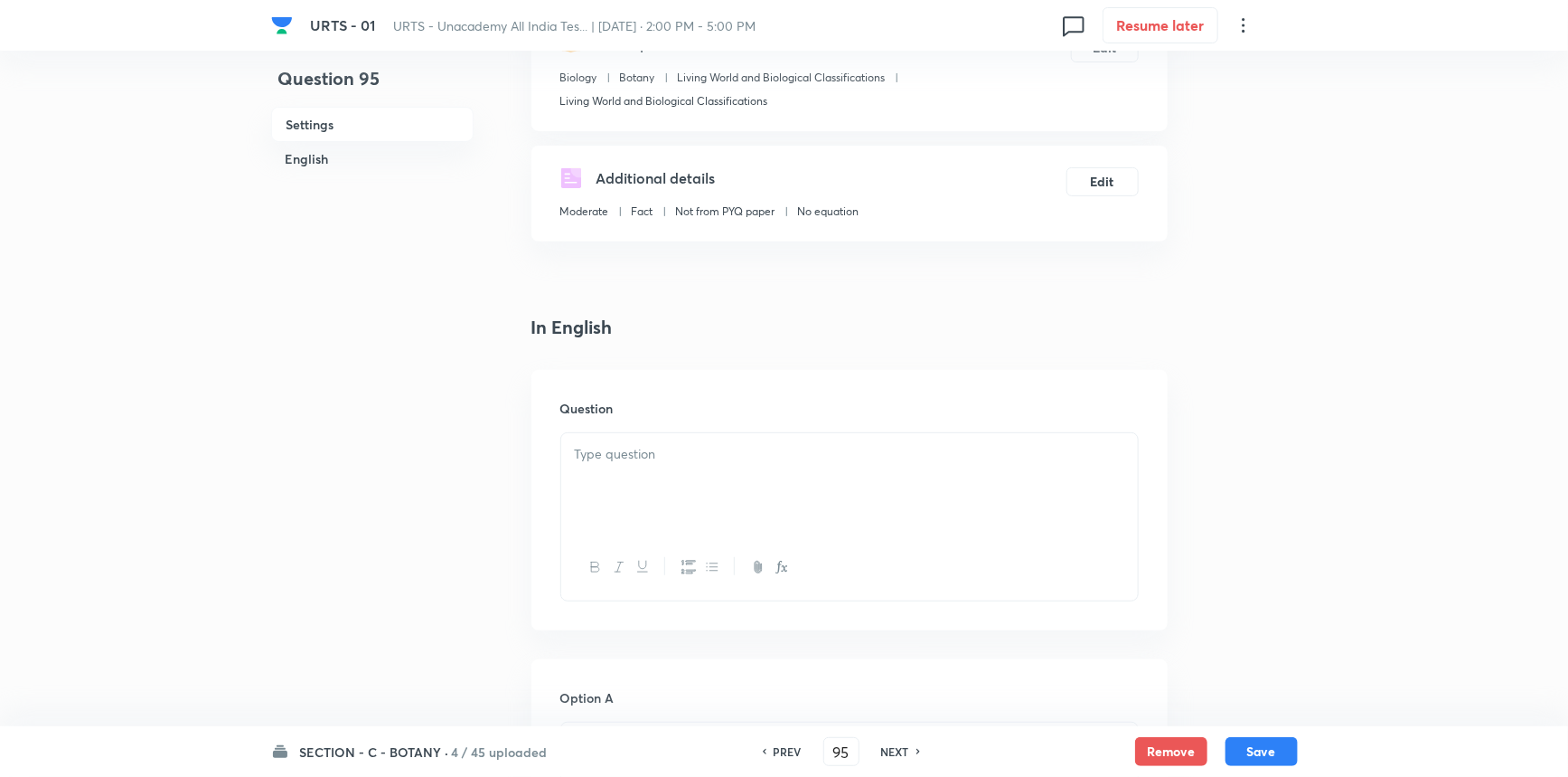
scroll to position [246, 0]
click at [682, 463] on div at bounding box center [849, 479] width 577 height 101
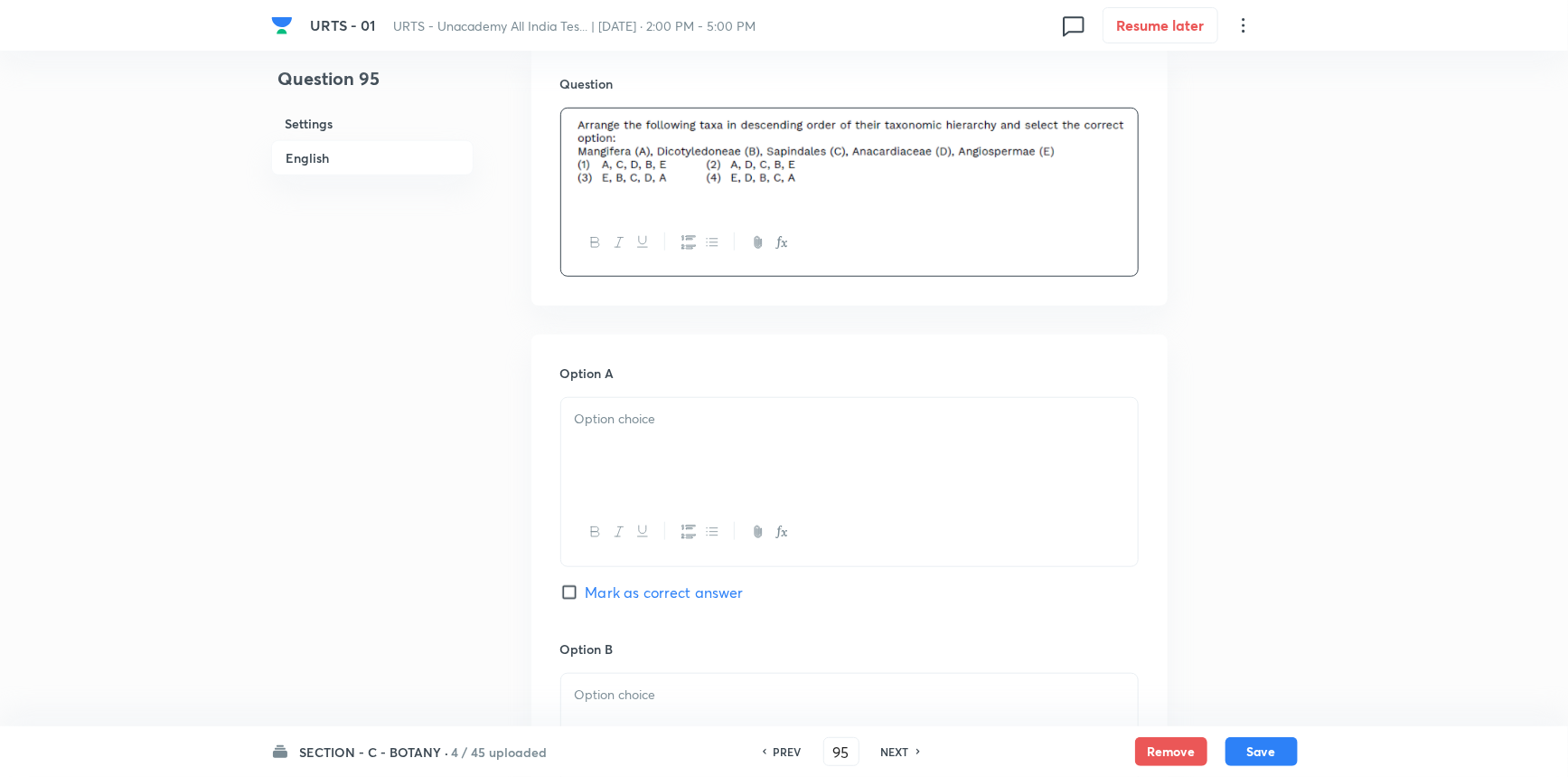
scroll to position [575, 0]
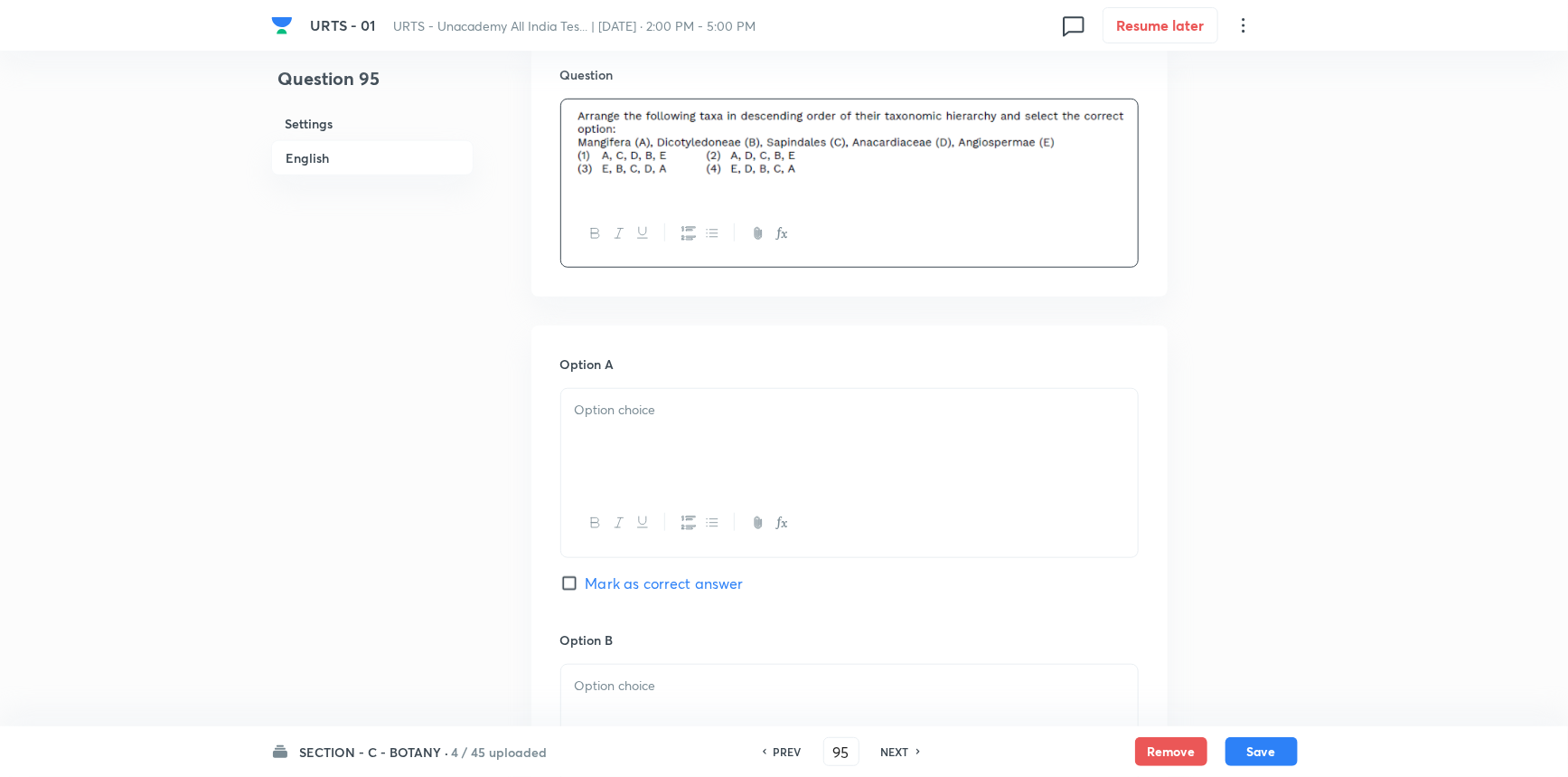
click at [652, 442] on div at bounding box center [849, 439] width 577 height 101
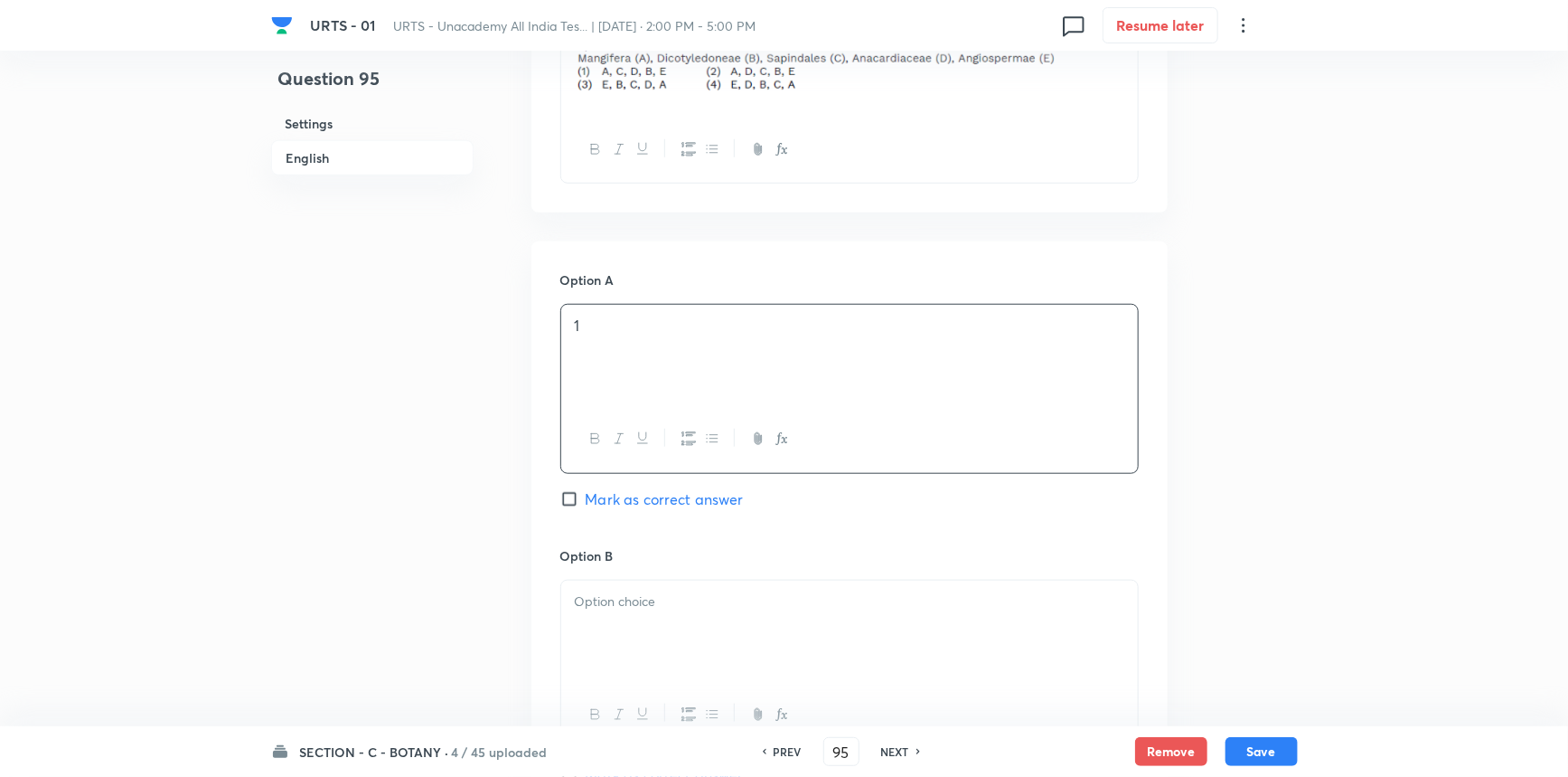
scroll to position [740, 0]
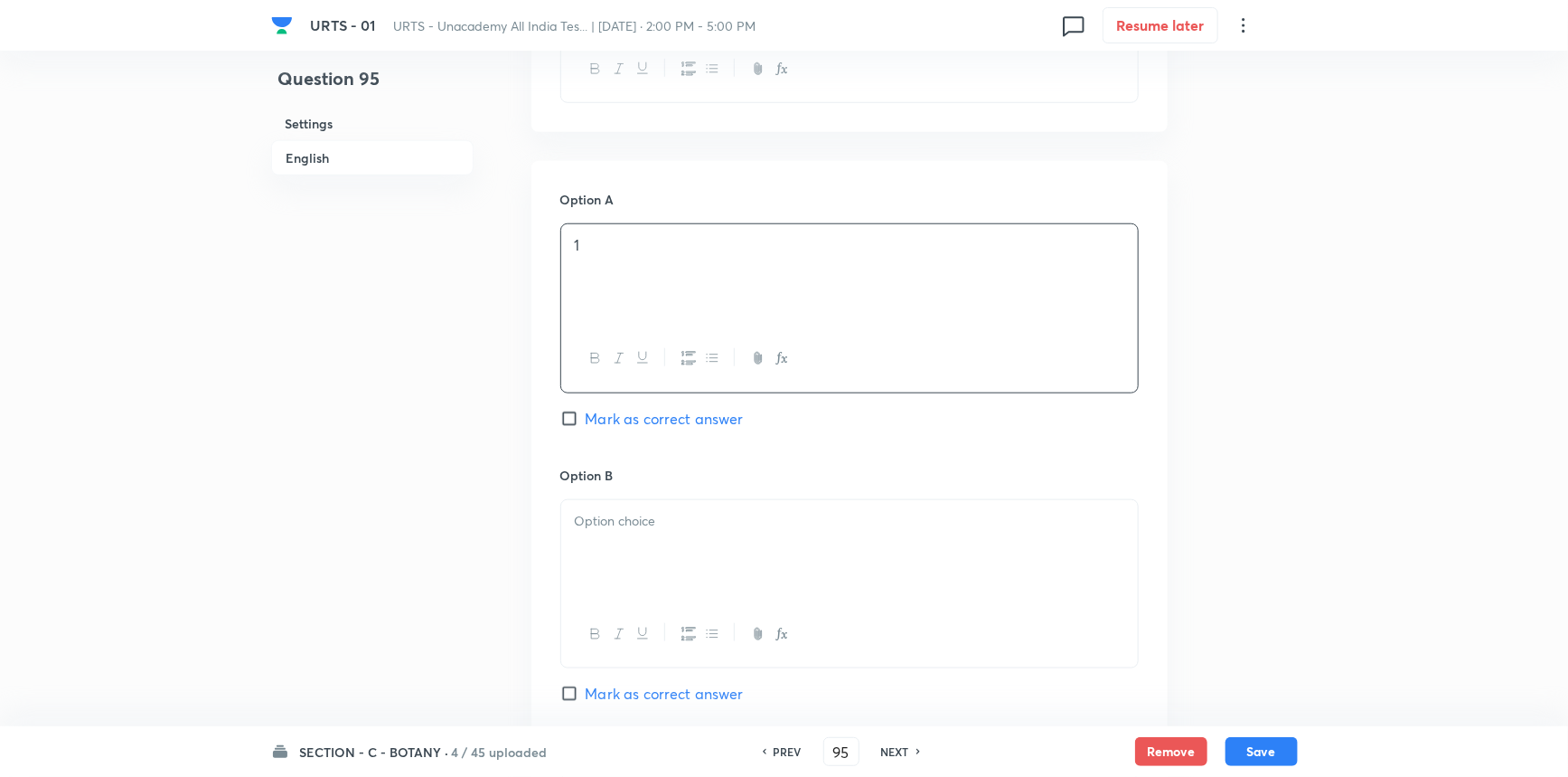
click at [591, 563] on div at bounding box center [849, 551] width 577 height 101
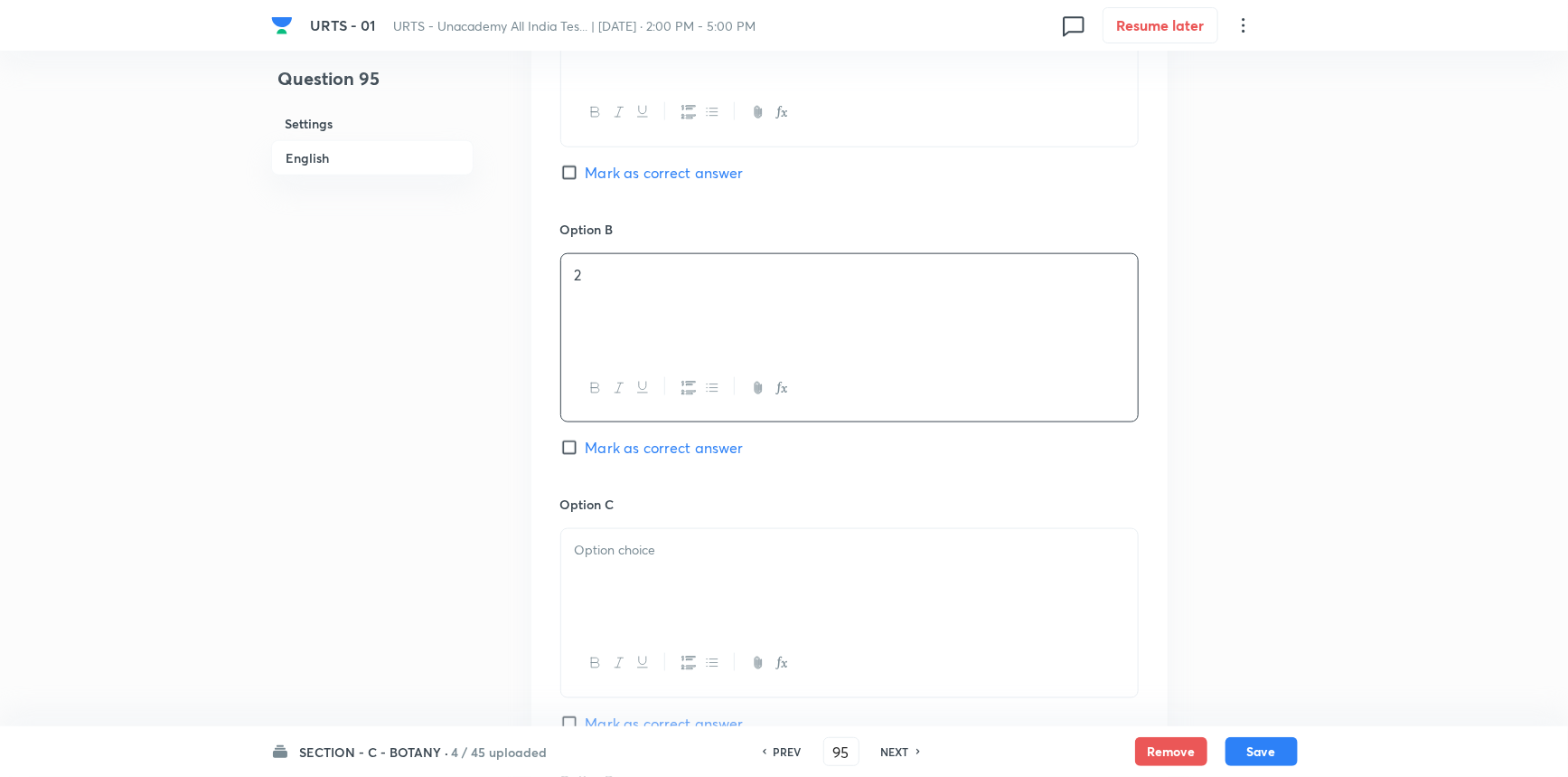
click at [625, 569] on div at bounding box center [849, 580] width 577 height 101
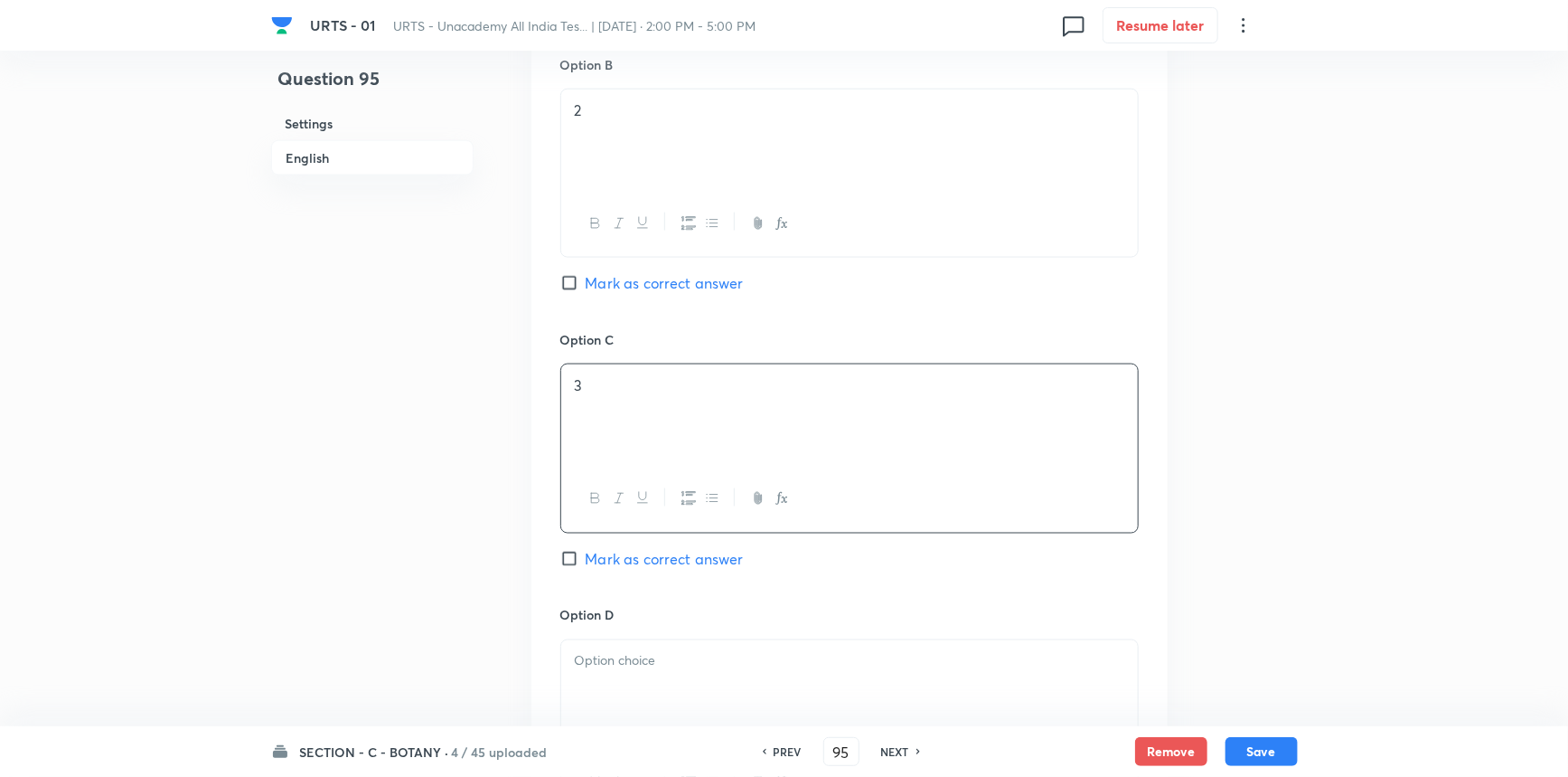
click at [615, 567] on span "Mark as correct answer" at bounding box center [664, 558] width 158 height 22
click at [586, 567] on input "Mark as correct answer" at bounding box center [573, 558] width 25 height 18
checkbox input "true"
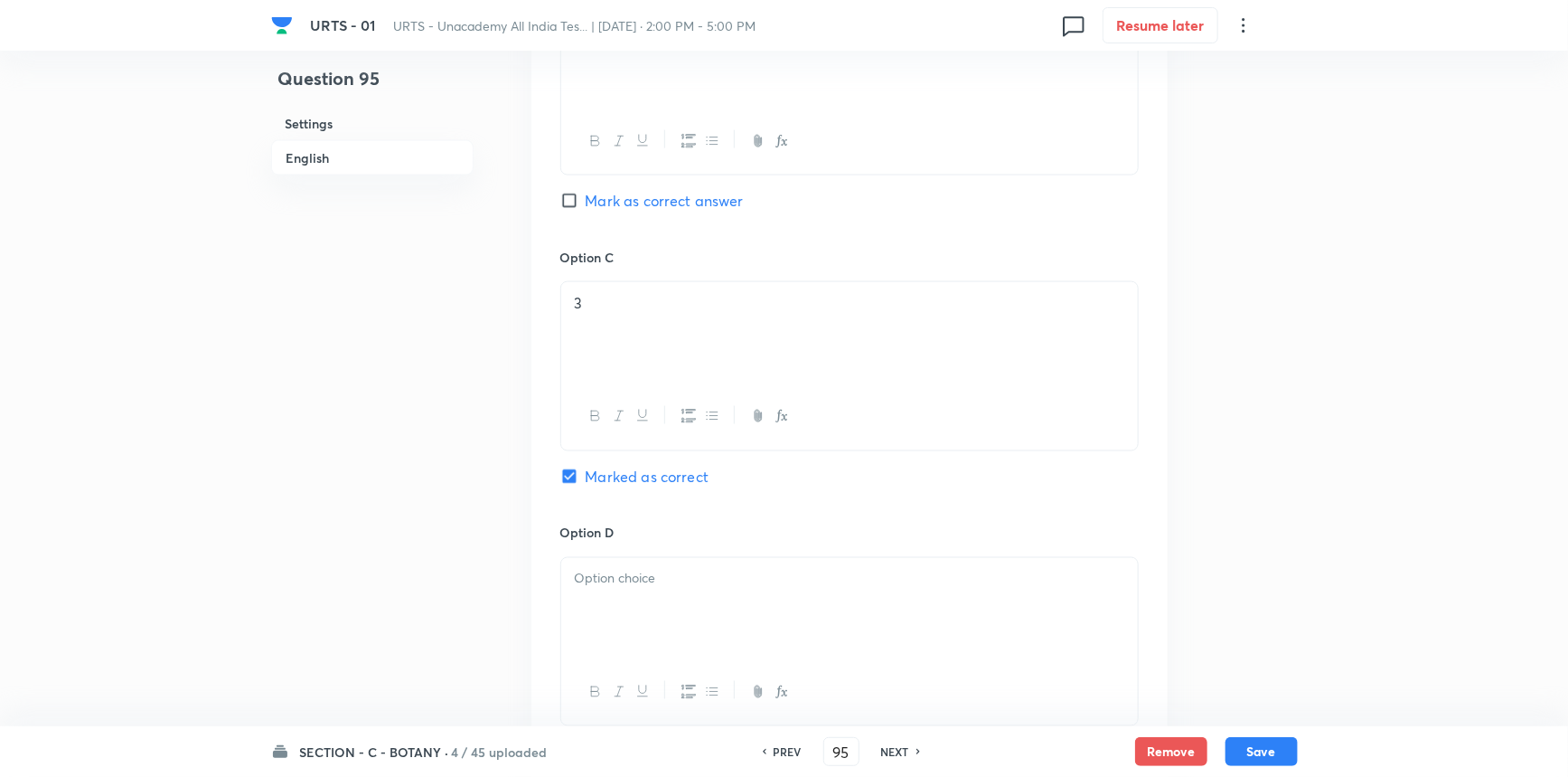
click at [641, 639] on div at bounding box center [849, 609] width 577 height 101
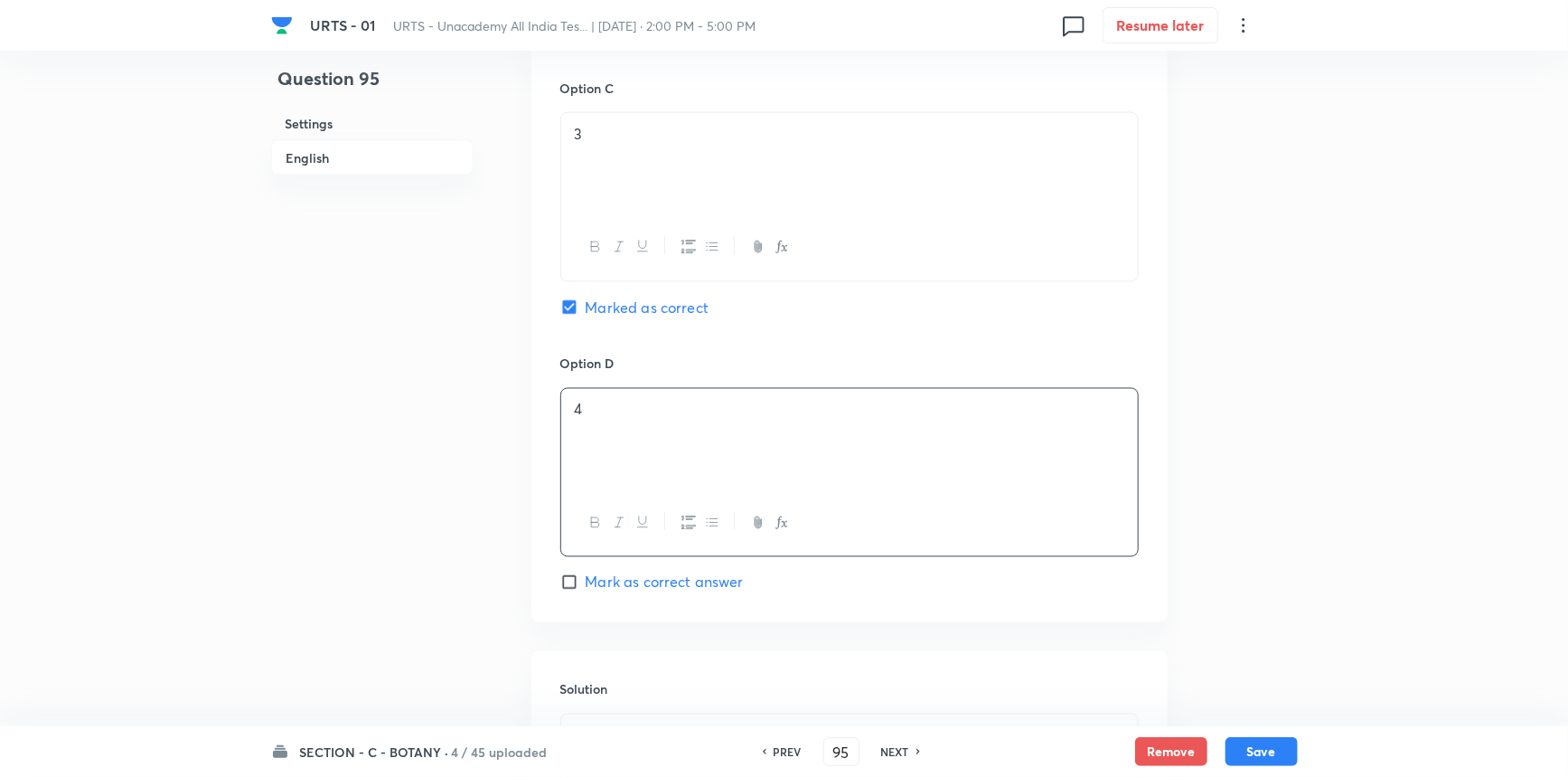
scroll to position [1645, 0]
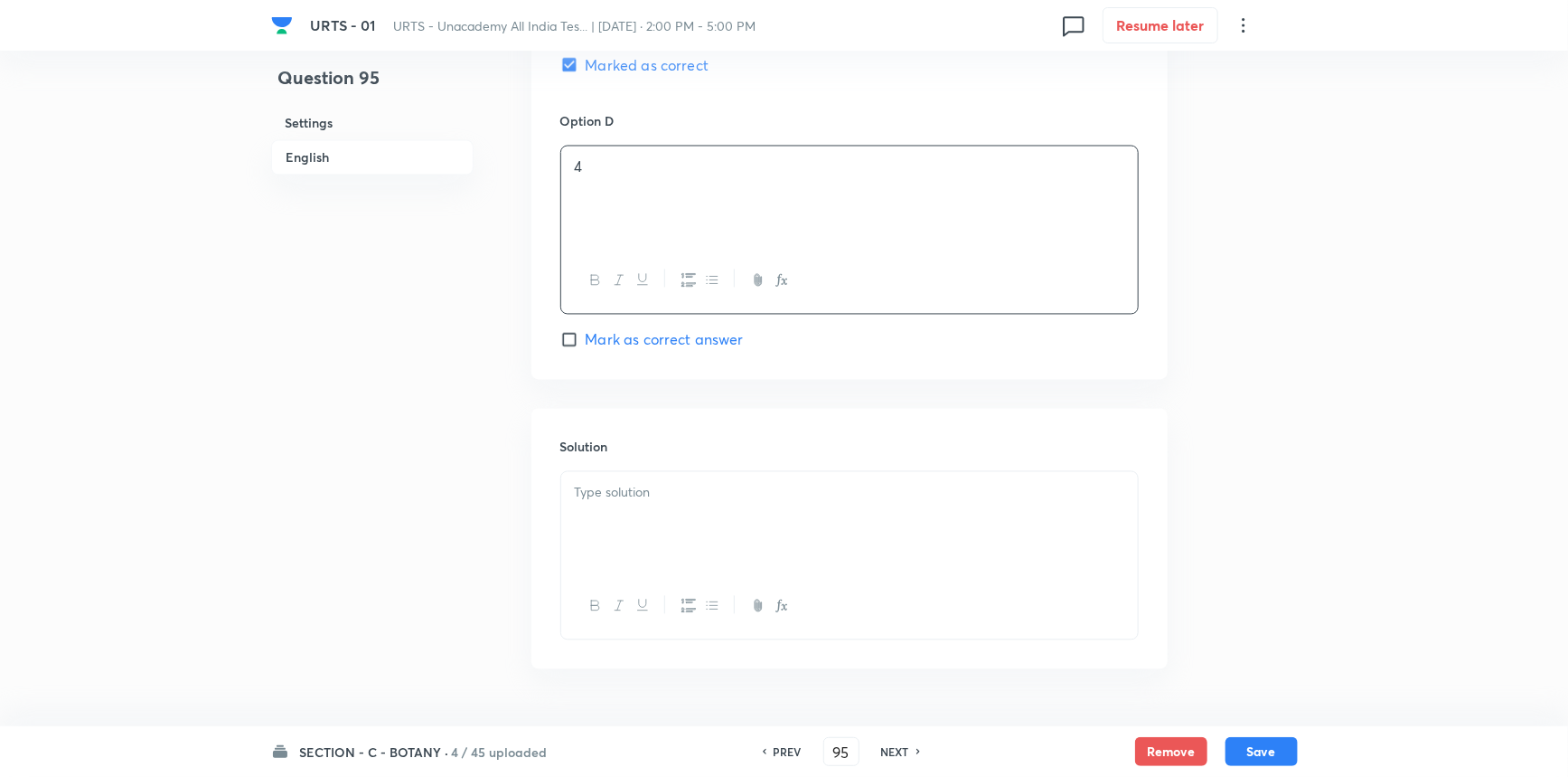
click at [666, 633] on div at bounding box center [849, 606] width 577 height 66
click at [673, 514] on div at bounding box center [849, 523] width 577 height 101
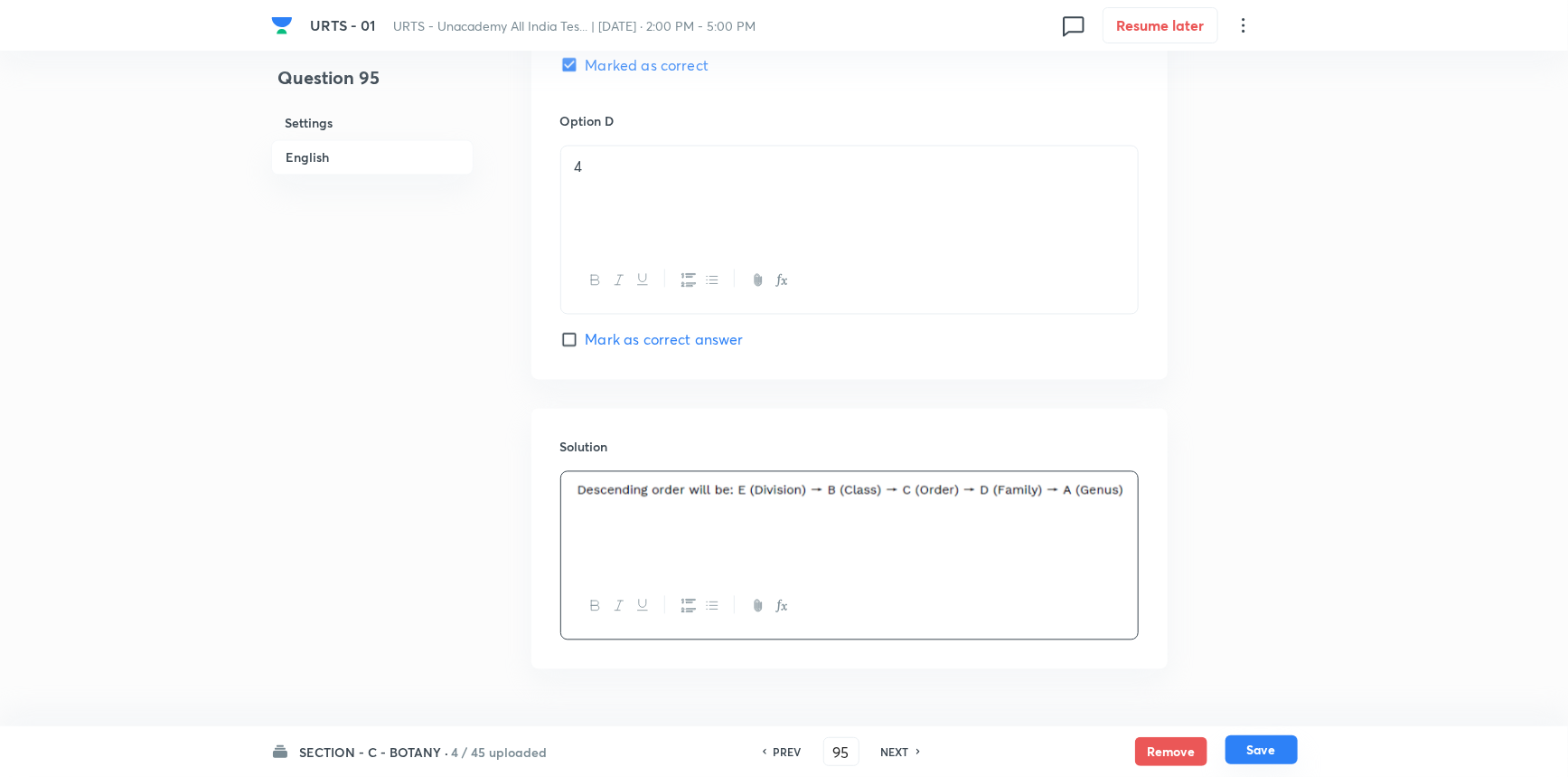
click at [1241, 754] on button "Save" at bounding box center [1262, 749] width 72 height 29
type input "96"
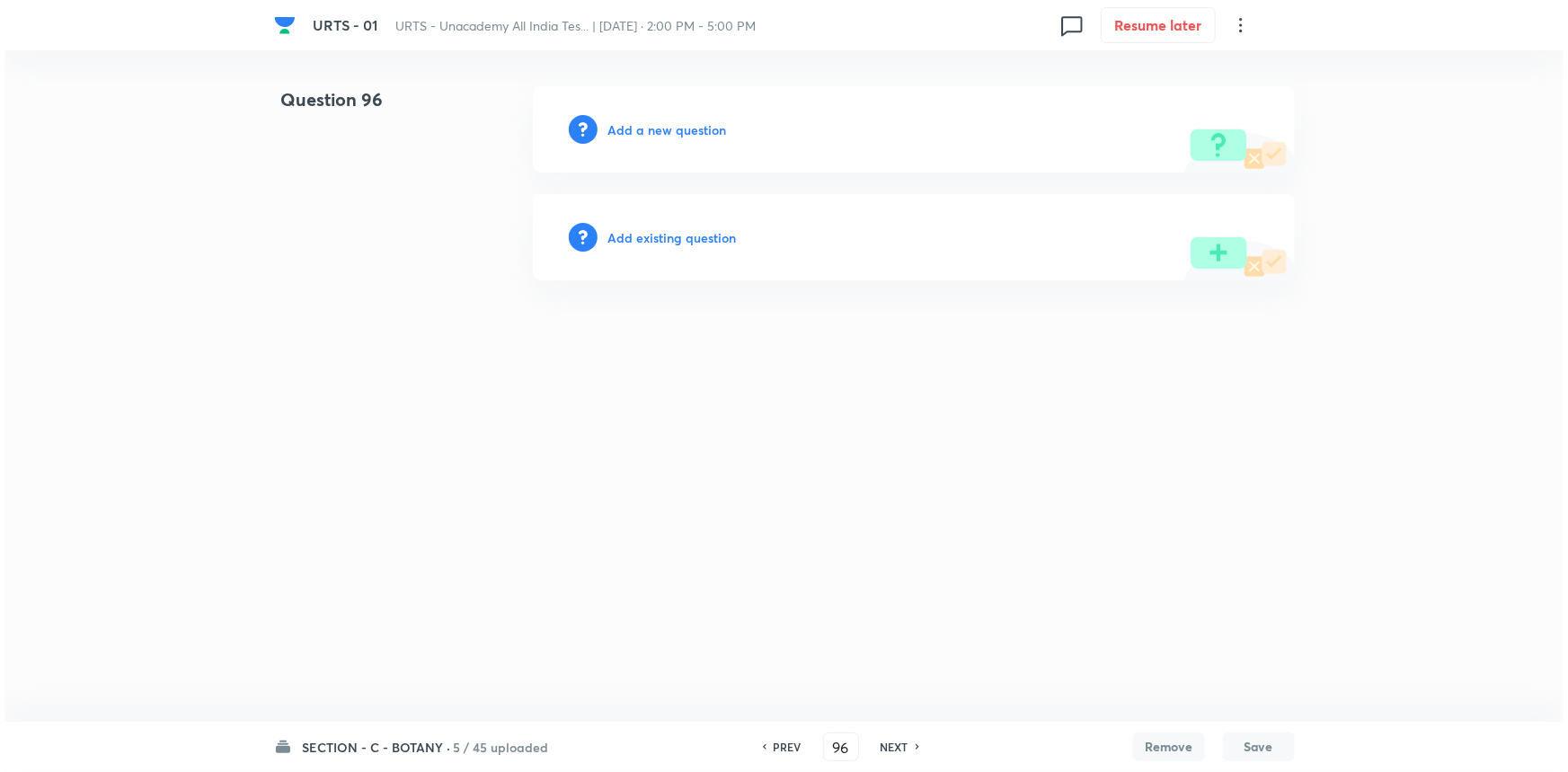
scroll to position [0, 0]
click at [667, 133] on h6 "Add a new question" at bounding box center [668, 130] width 119 height 19
click at [667, 133] on h6 "Choose a question type" at bounding box center [677, 130] width 138 height 19
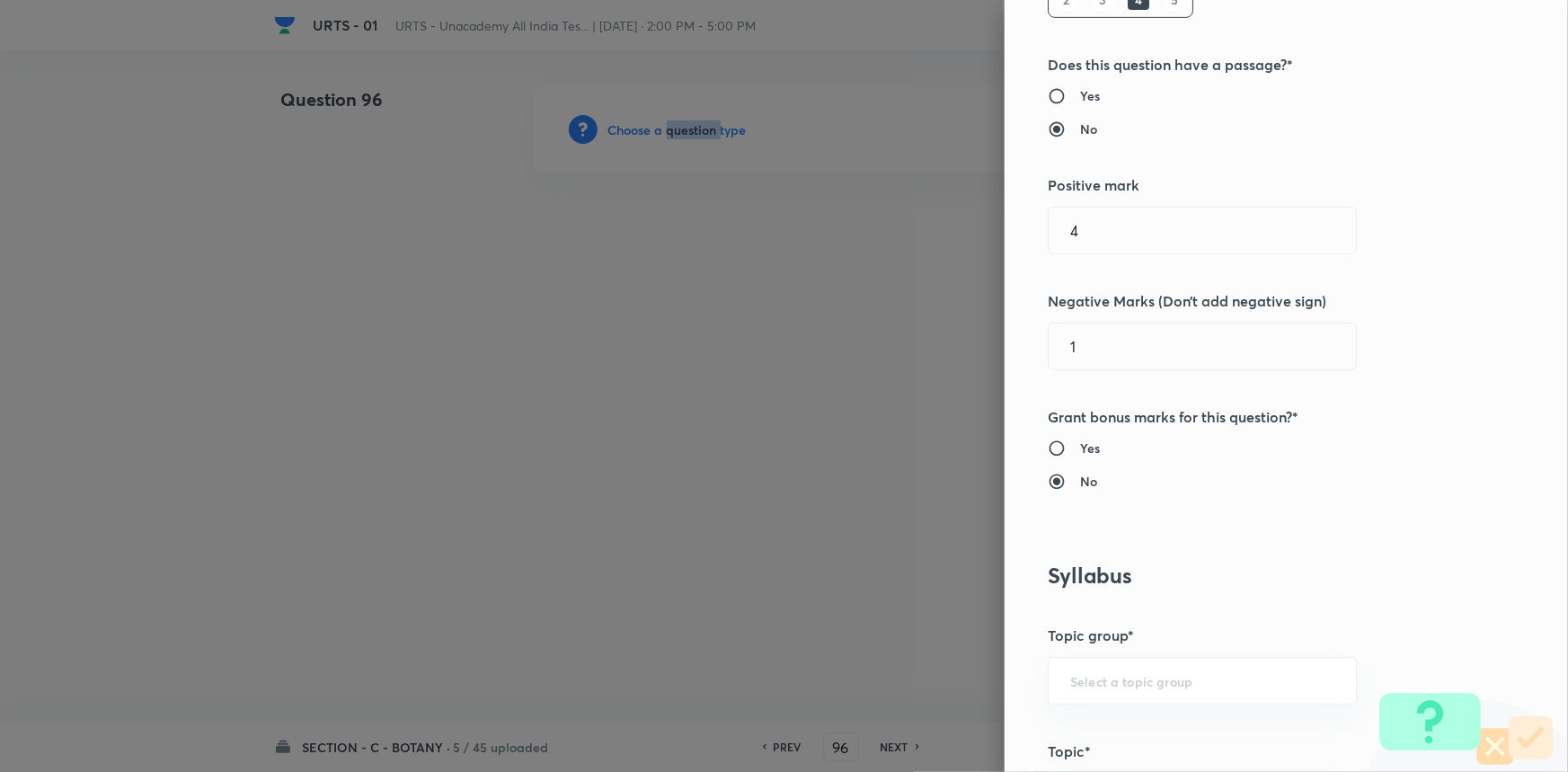
scroll to position [490, 0]
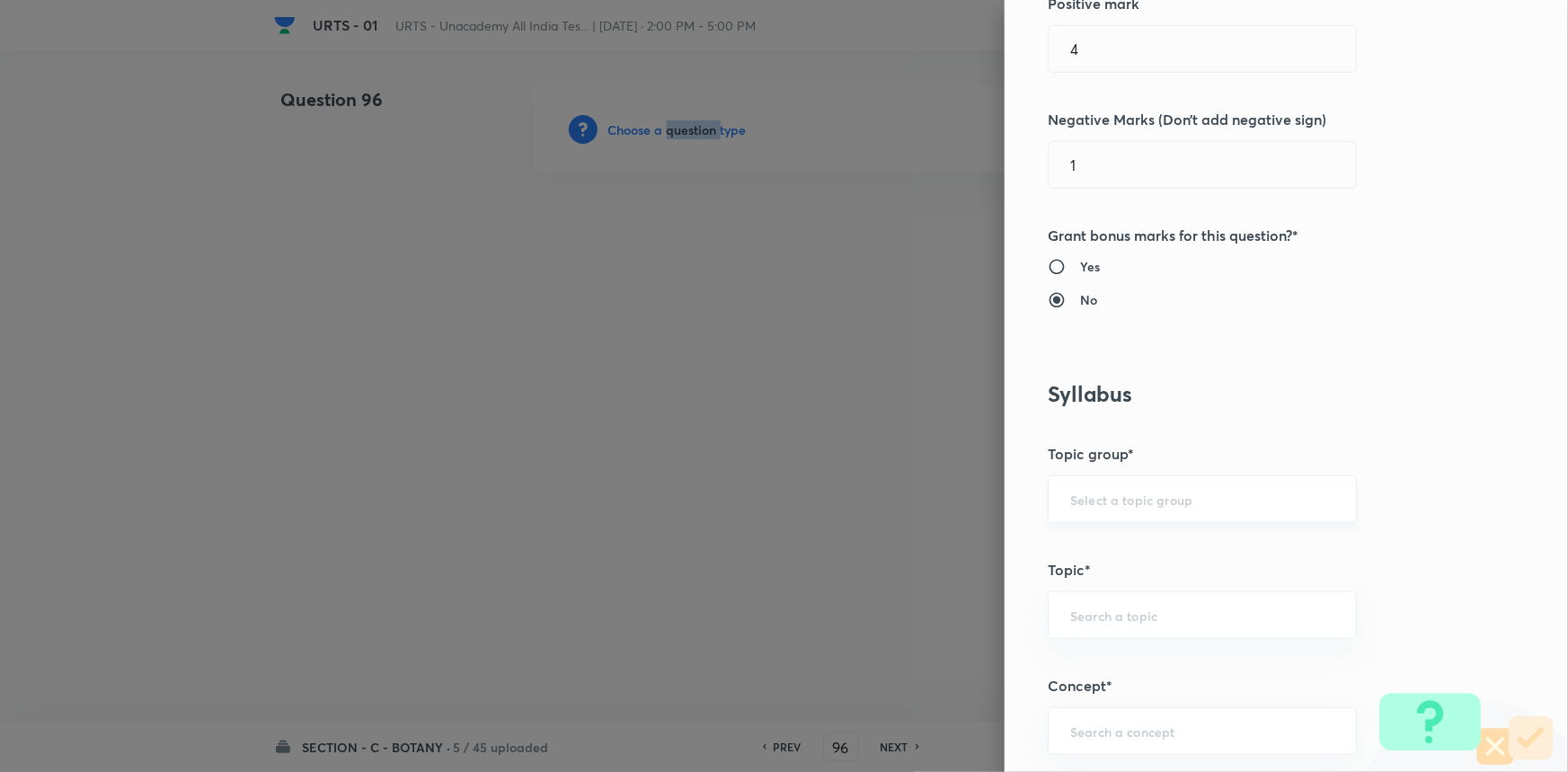
click at [1111, 509] on div "​" at bounding box center [1202, 499] width 309 height 47
click at [1102, 544] on li "Biology" at bounding box center [1190, 549] width 307 height 33
type input "Biology"
click at [1096, 611] on input "text" at bounding box center [1202, 615] width 264 height 17
click at [1087, 692] on li "Botany" at bounding box center [1190, 696] width 307 height 33
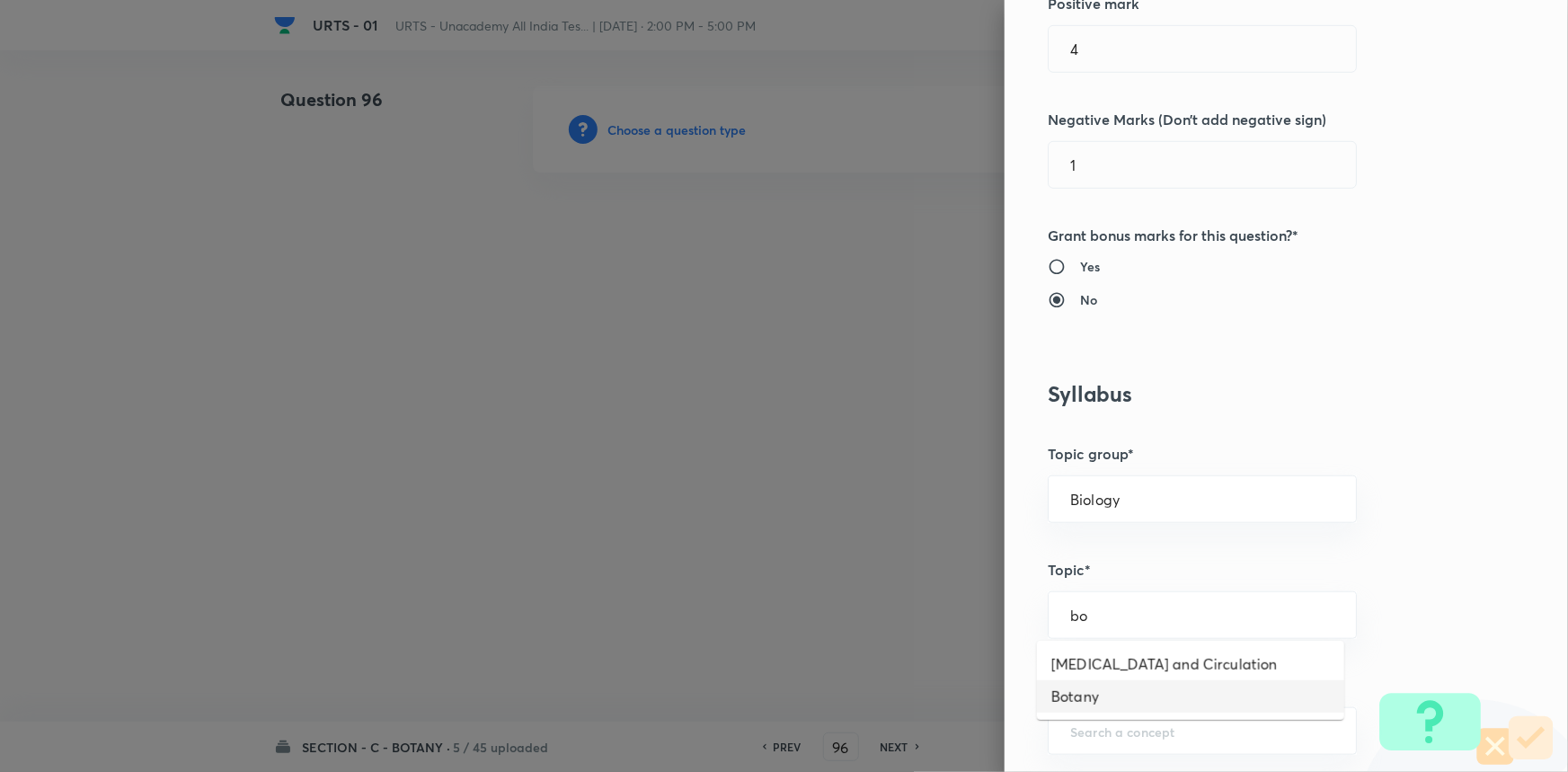
type input "Botany"
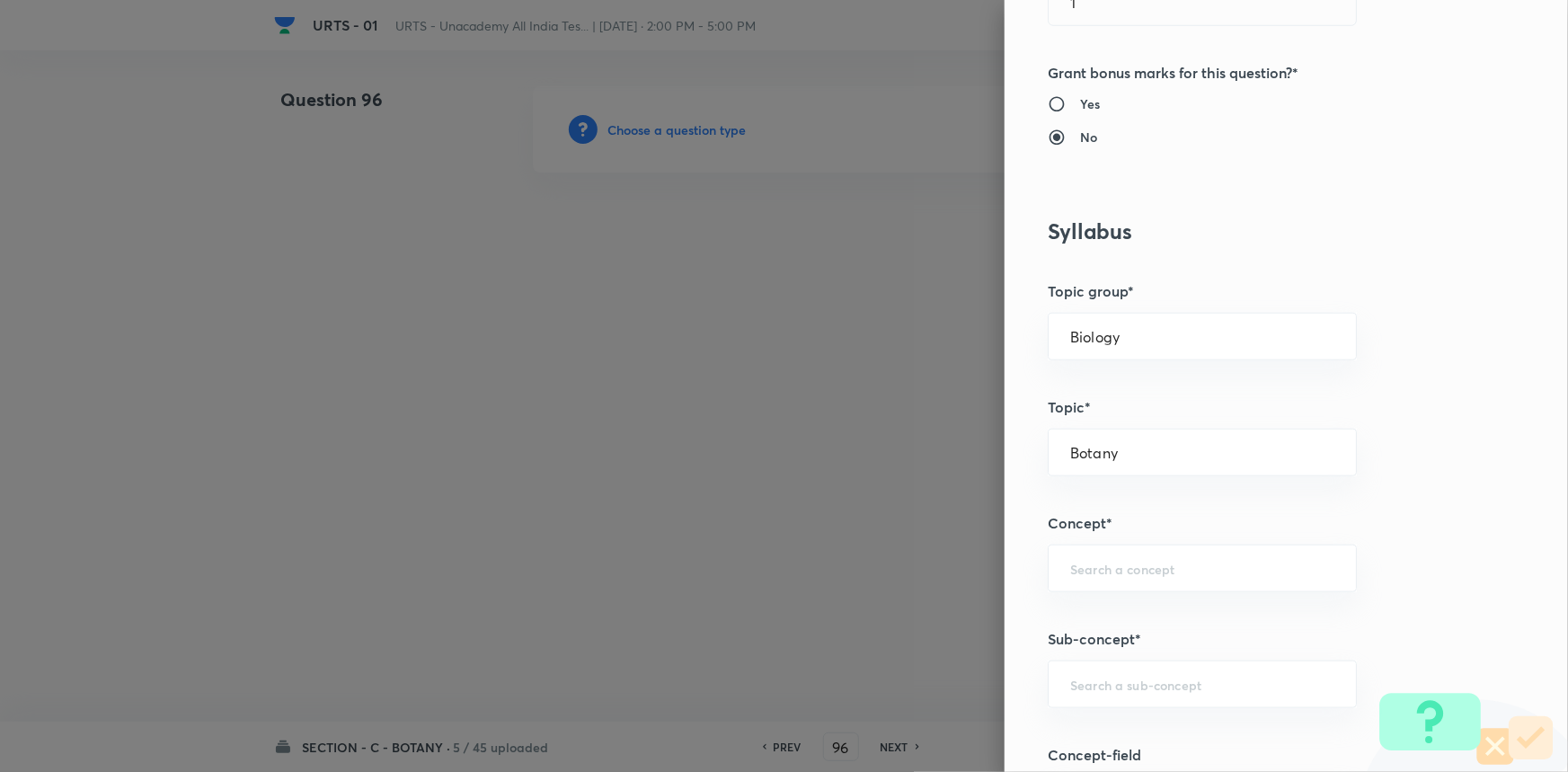
scroll to position [653, 0]
click at [1100, 571] on input "text" at bounding box center [1202, 568] width 264 height 17
click at [1075, 652] on li "Living World and Biological Classifications" at bounding box center [1190, 627] width 307 height 54
type input "Living World and Biological Classifications"
click at [1075, 686] on input "text" at bounding box center [1202, 683] width 264 height 17
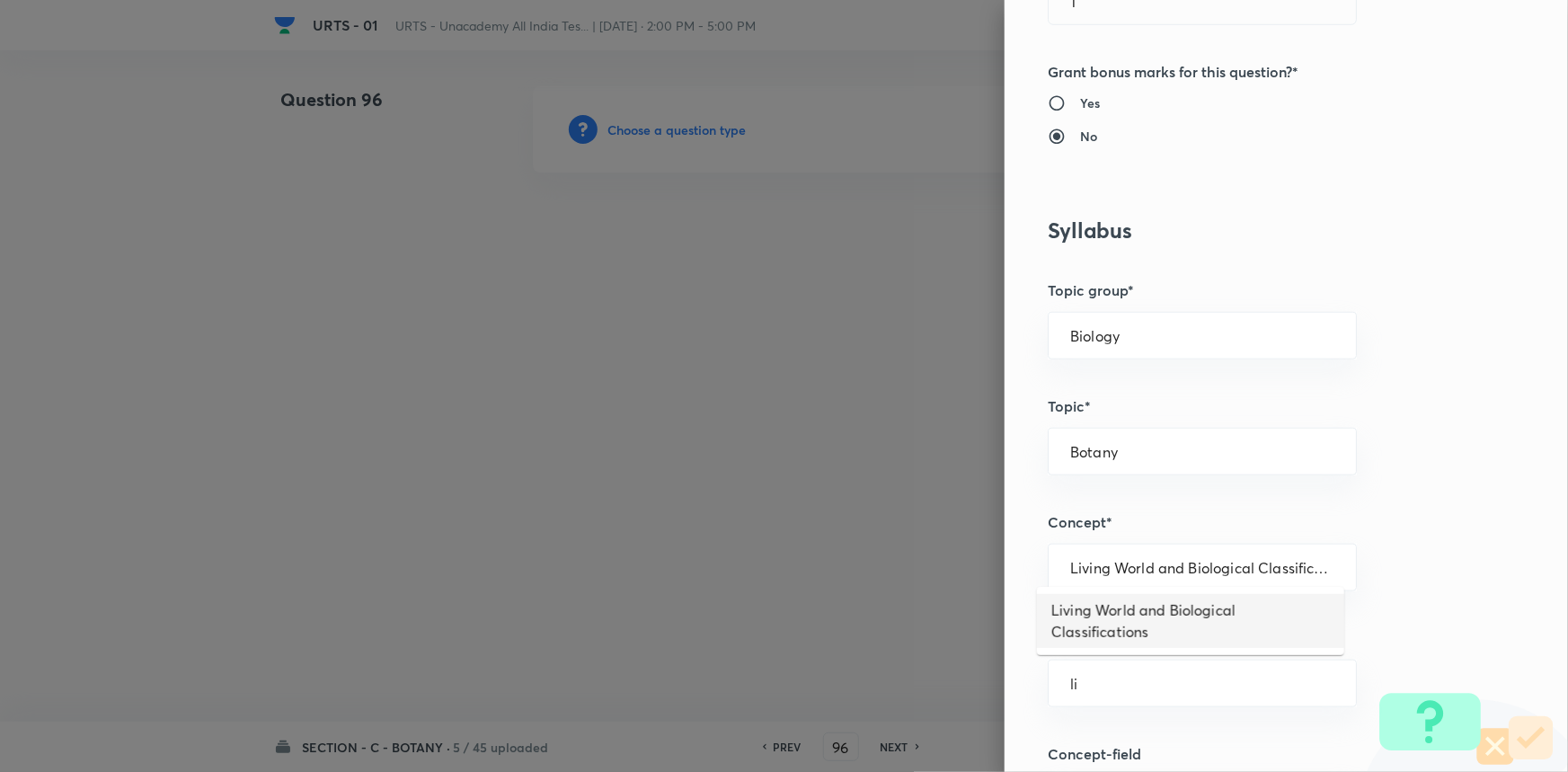
click at [1086, 640] on li "Living World and Biological Classifications" at bounding box center [1190, 621] width 307 height 54
type input "Living World and Biological Classifications"
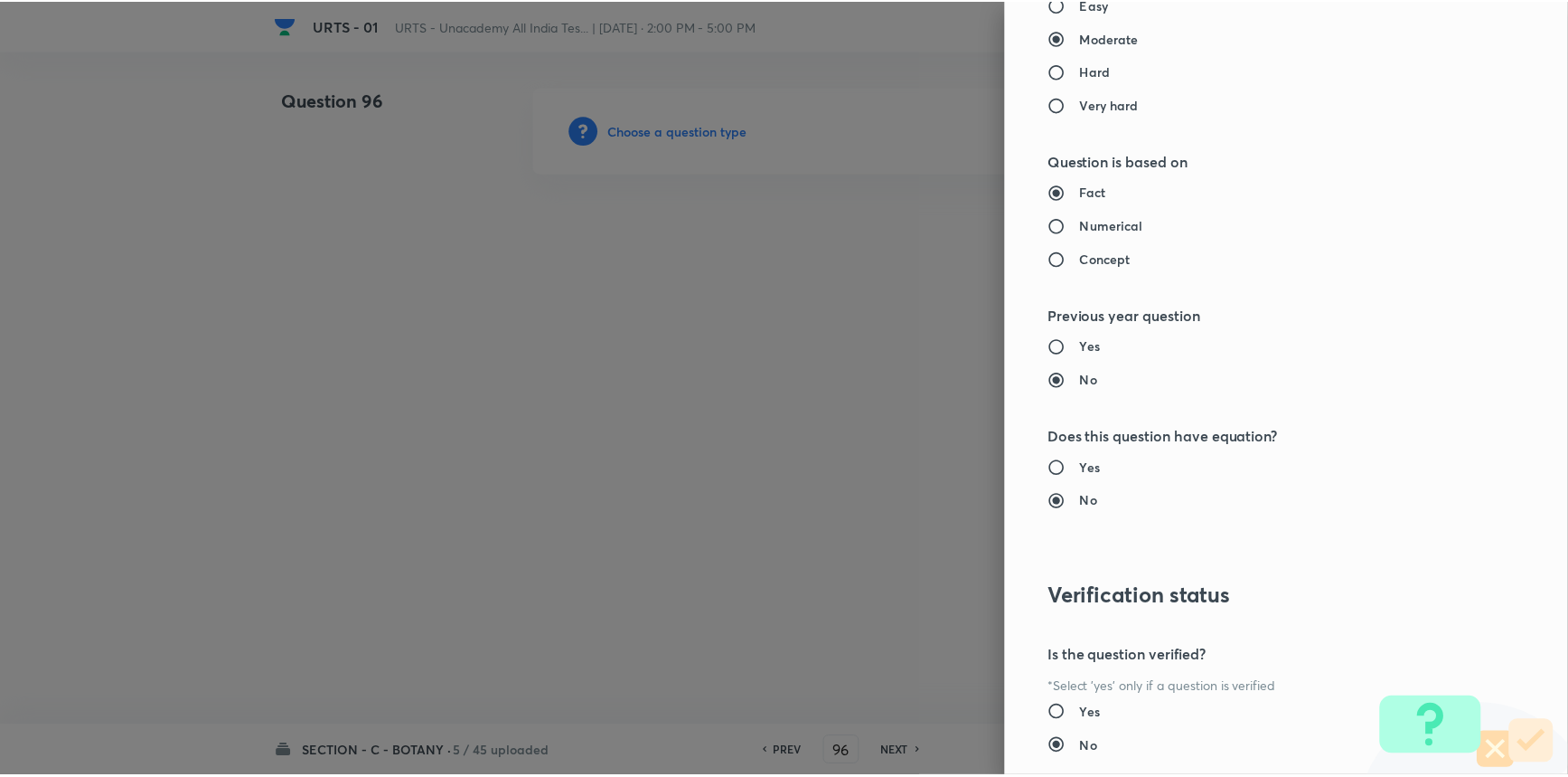
scroll to position [1808, 0]
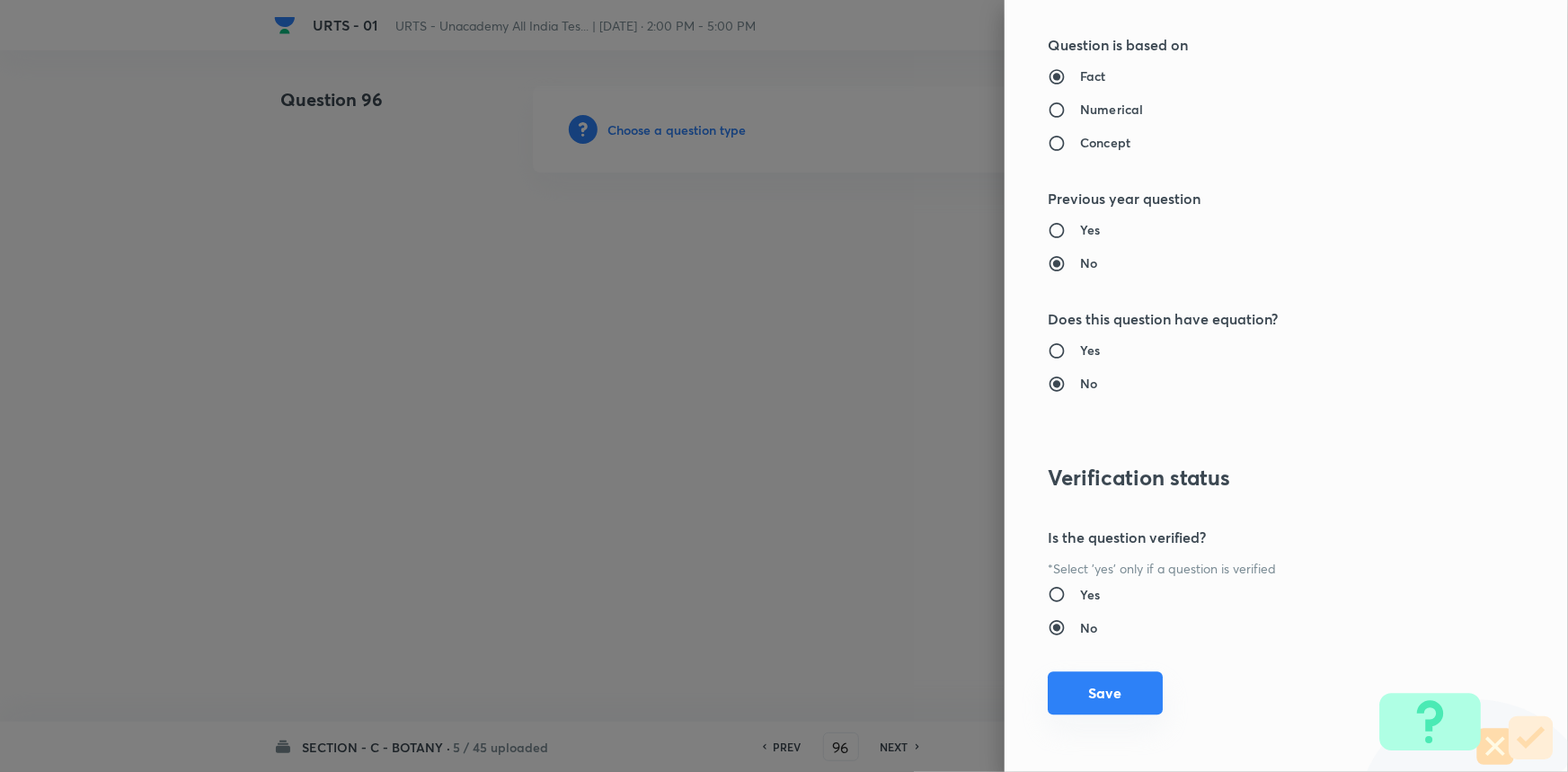
click at [1124, 704] on button "Save" at bounding box center [1105, 693] width 115 height 43
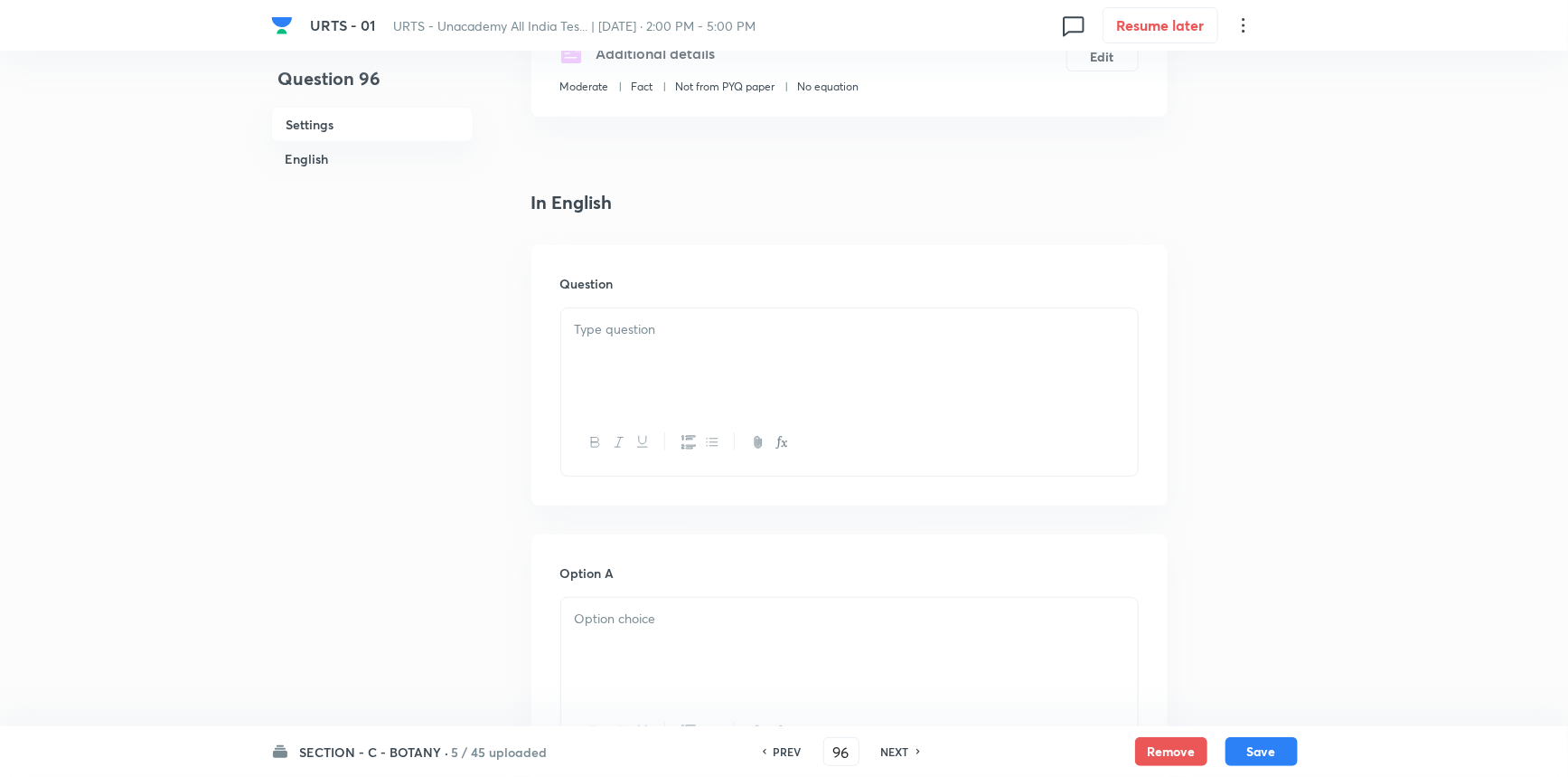
scroll to position [410, 0]
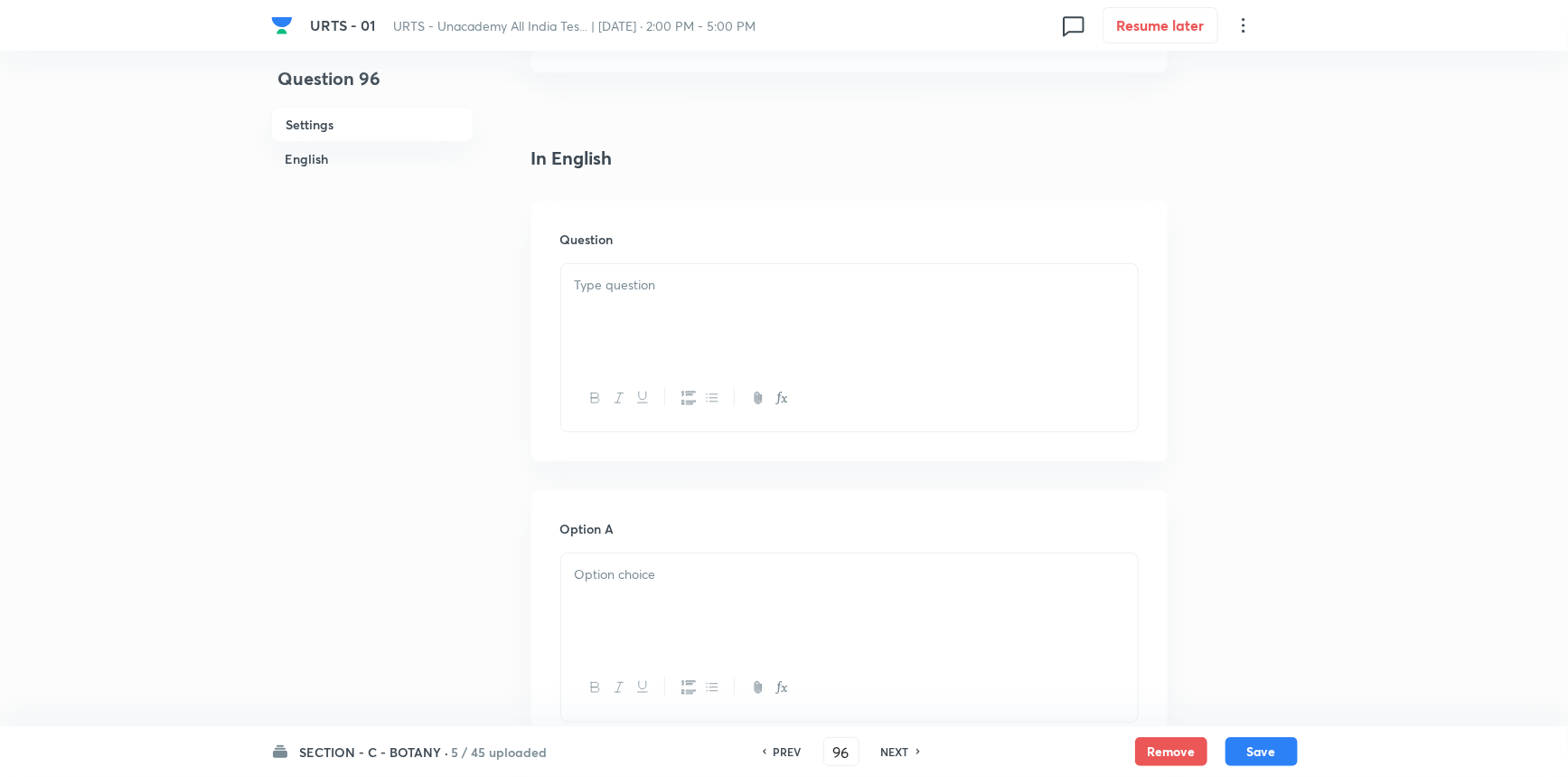
click at [671, 325] on div at bounding box center [849, 314] width 577 height 101
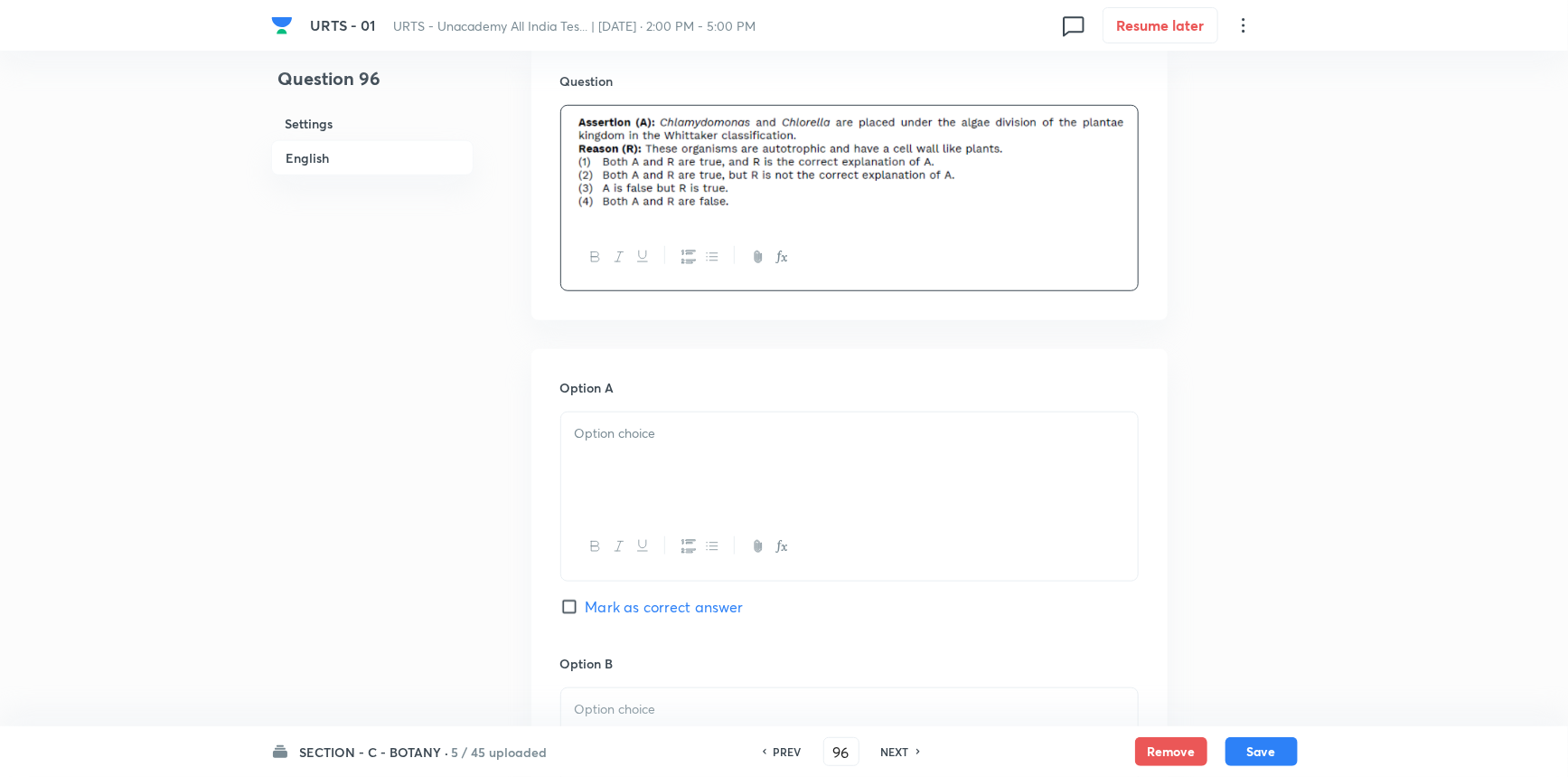
scroll to position [575, 0]
click at [825, 462] on div at bounding box center [849, 456] width 577 height 101
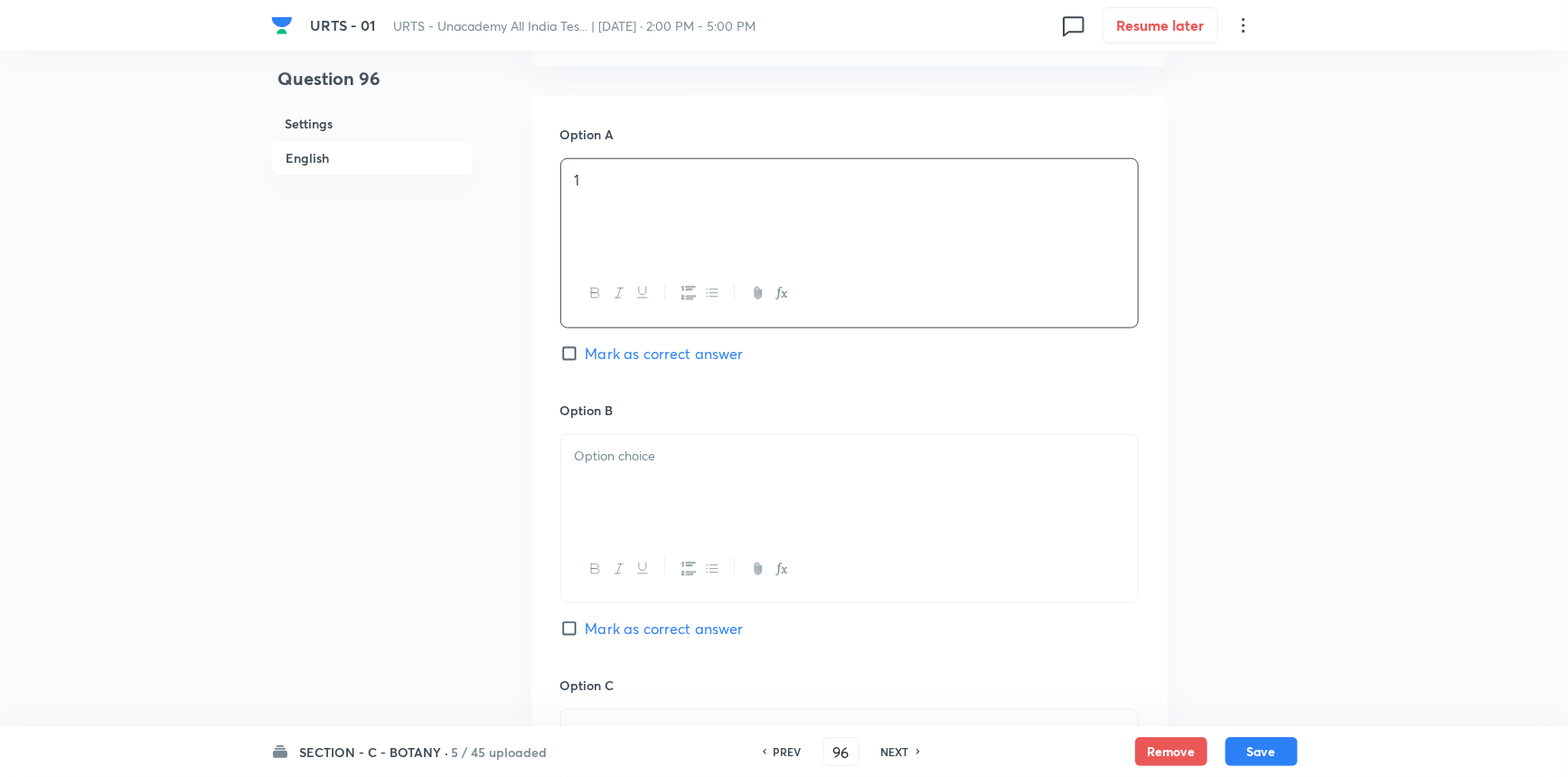
click at [631, 511] on div at bounding box center [849, 485] width 577 height 101
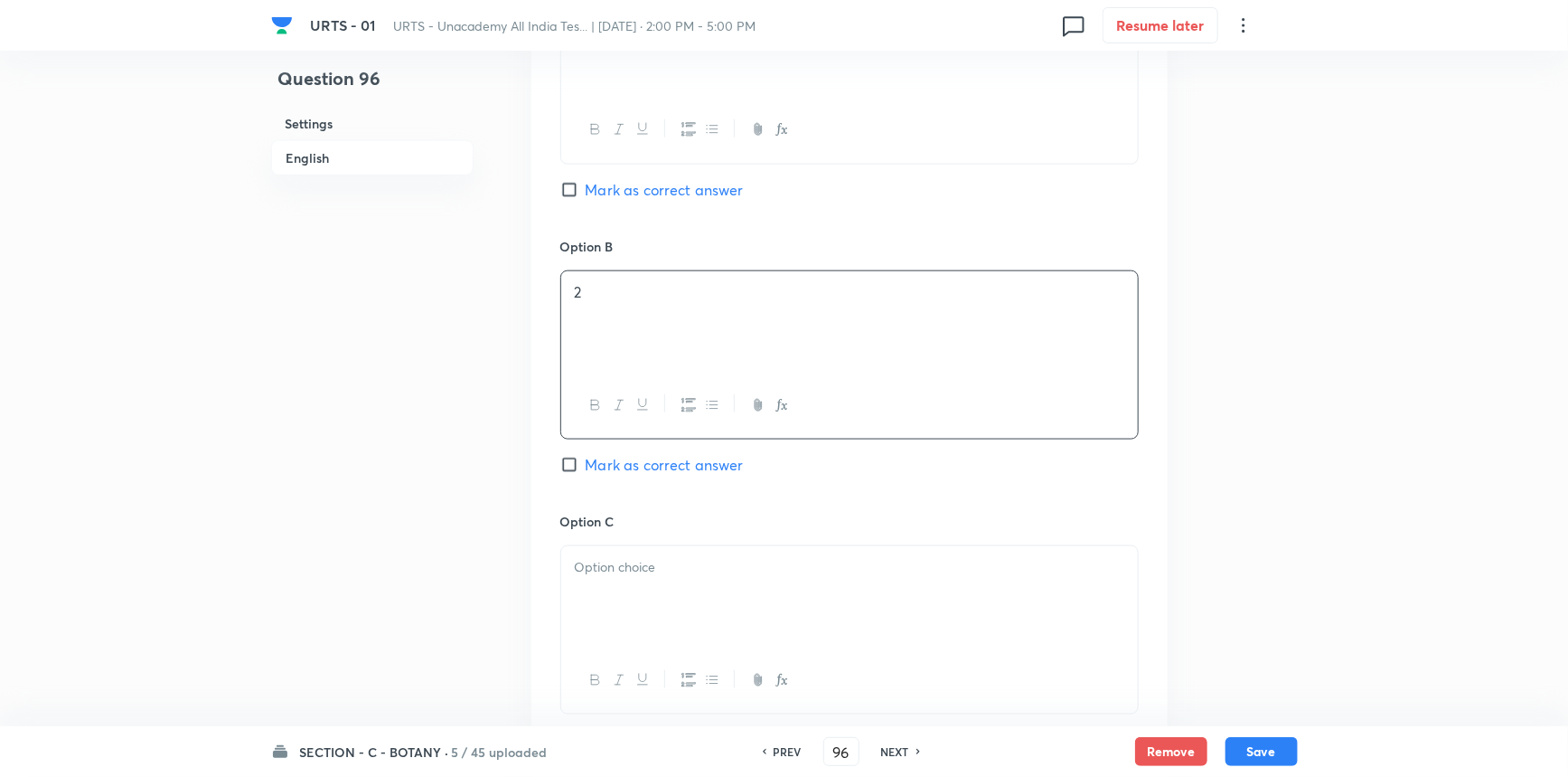
click at [557, 622] on div "Option A 1 Mark as correct answer Option B 2 Mark as correct answer Option C [P…" at bounding box center [849, 493] width 636 height 1123
click at [605, 586] on div at bounding box center [849, 597] width 577 height 101
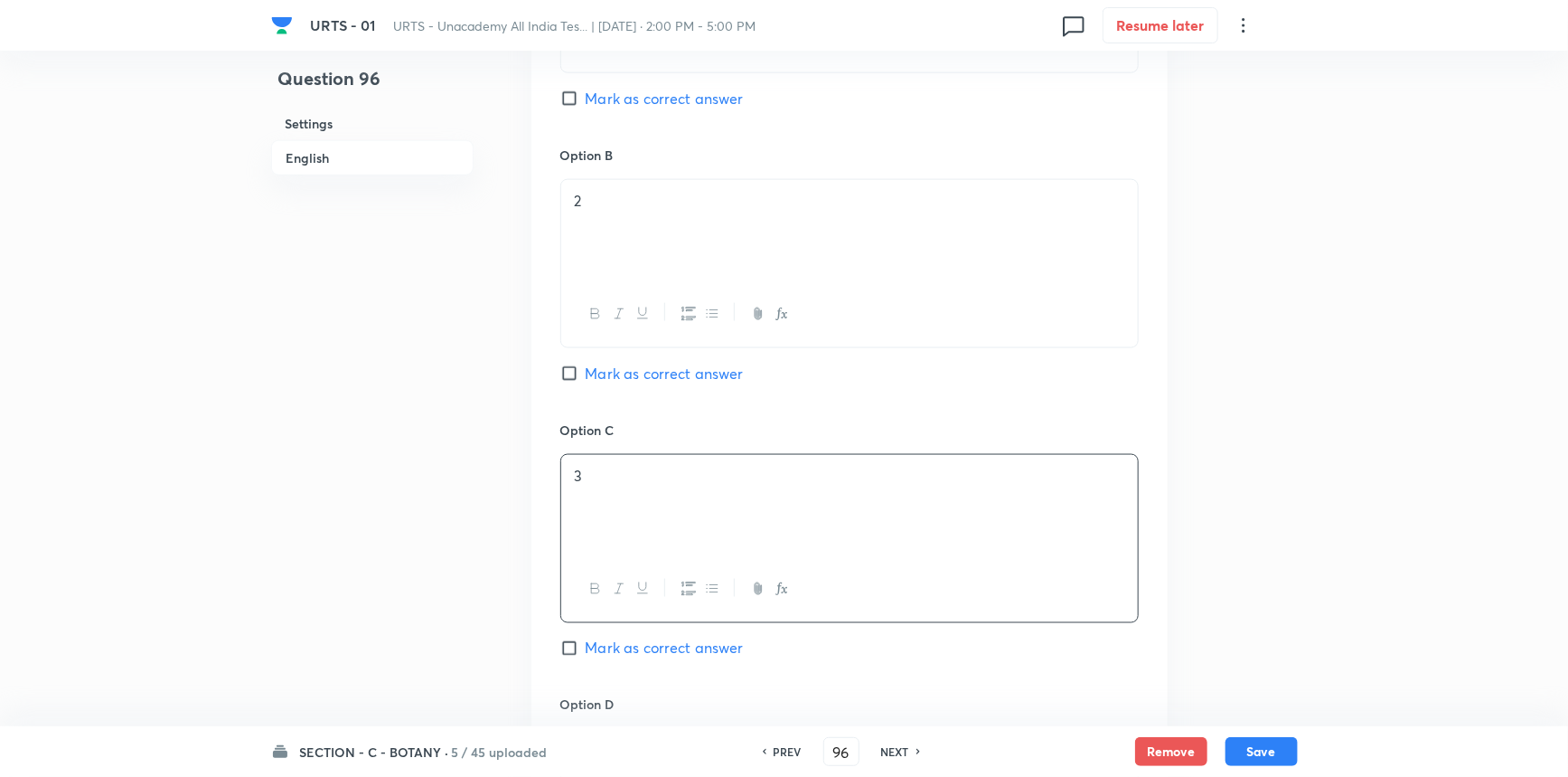
scroll to position [1232, 0]
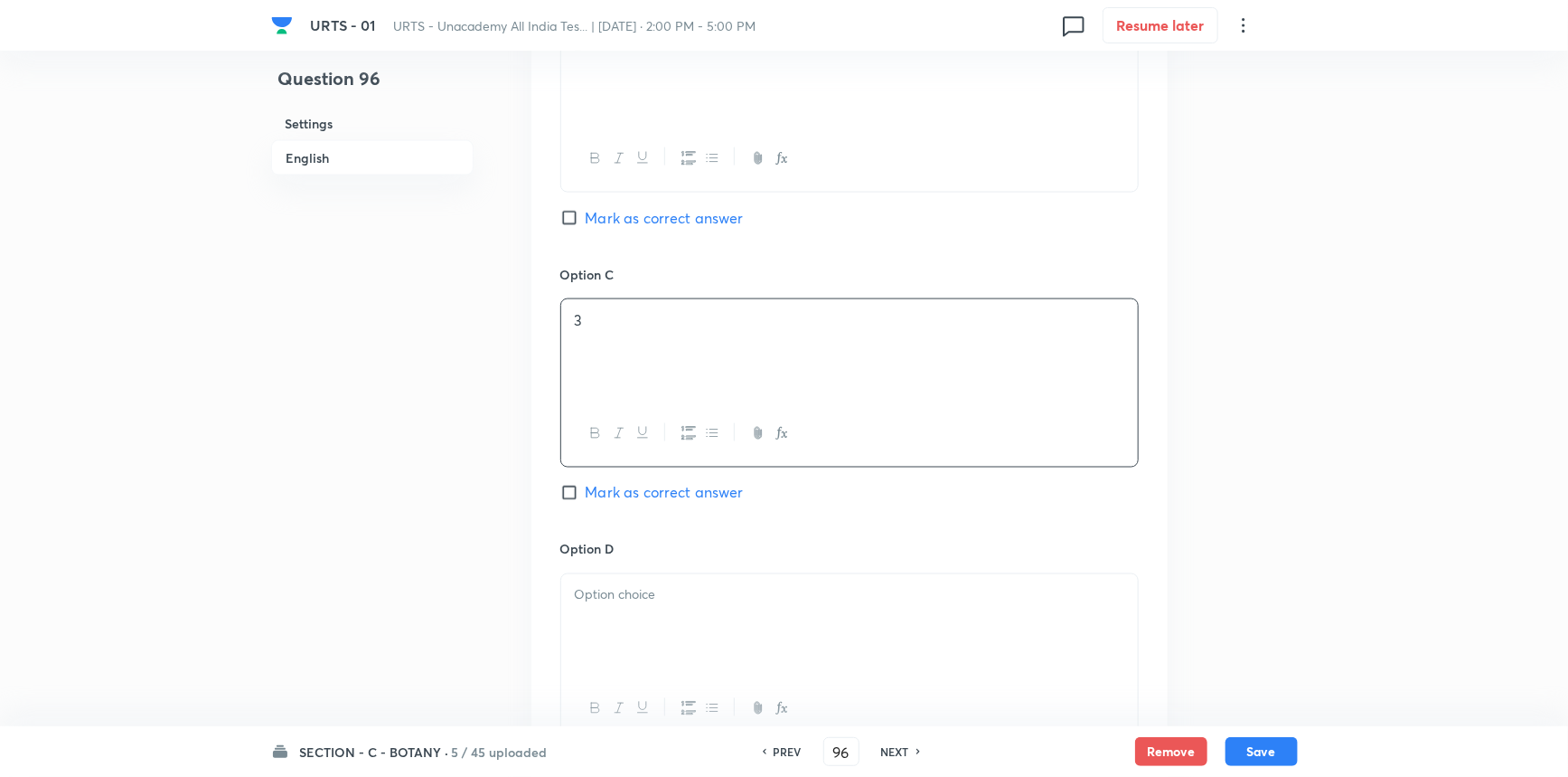
click at [635, 495] on span "Mark as correct answer" at bounding box center [664, 493] width 158 height 22
click at [586, 495] on input "Mark as correct answer" at bounding box center [573, 492] width 25 height 18
checkbox input "true"
click at [643, 628] on div at bounding box center [849, 625] width 577 height 101
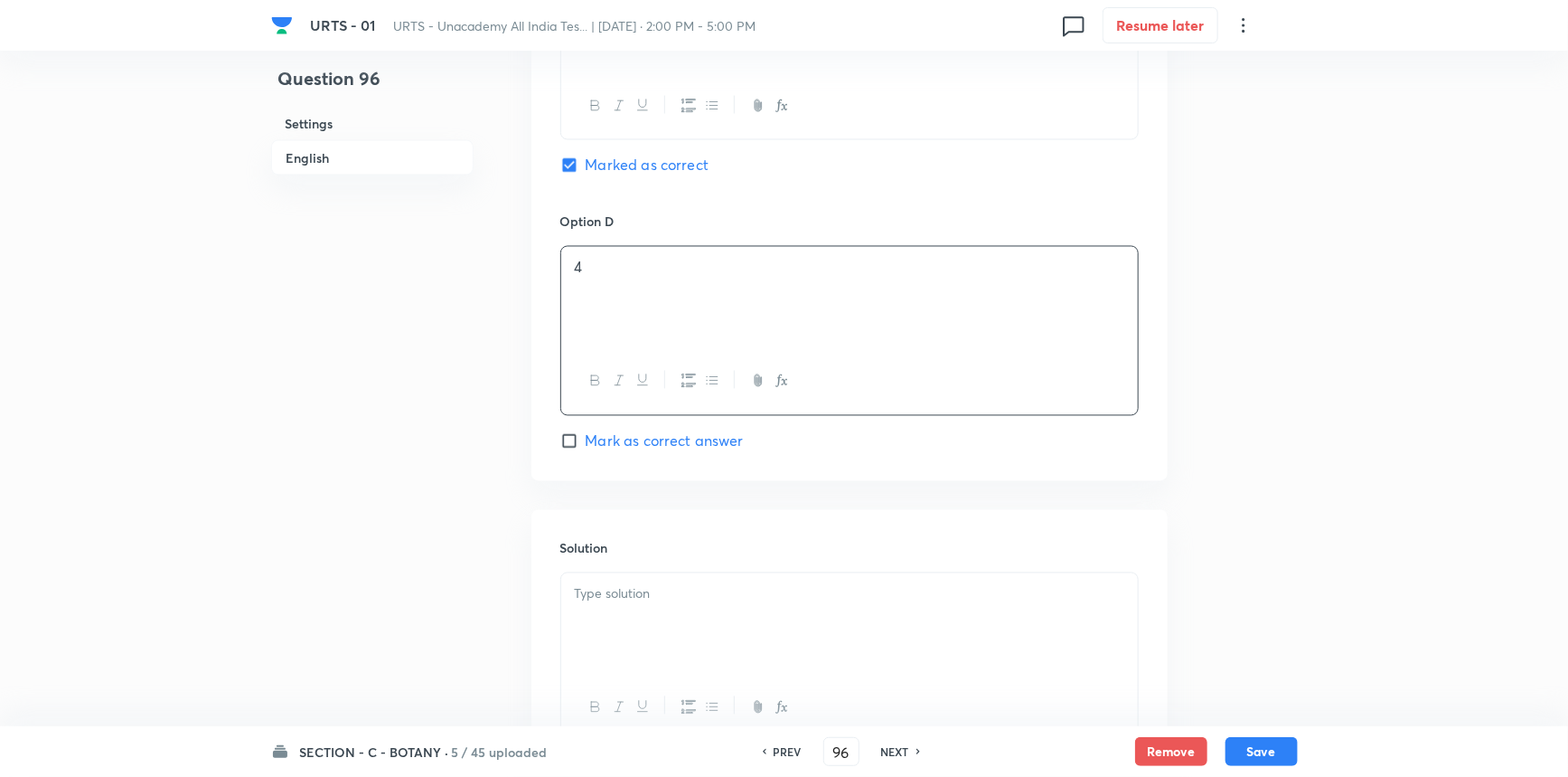
scroll to position [1561, 0]
click at [649, 608] on div at bounding box center [849, 622] width 577 height 101
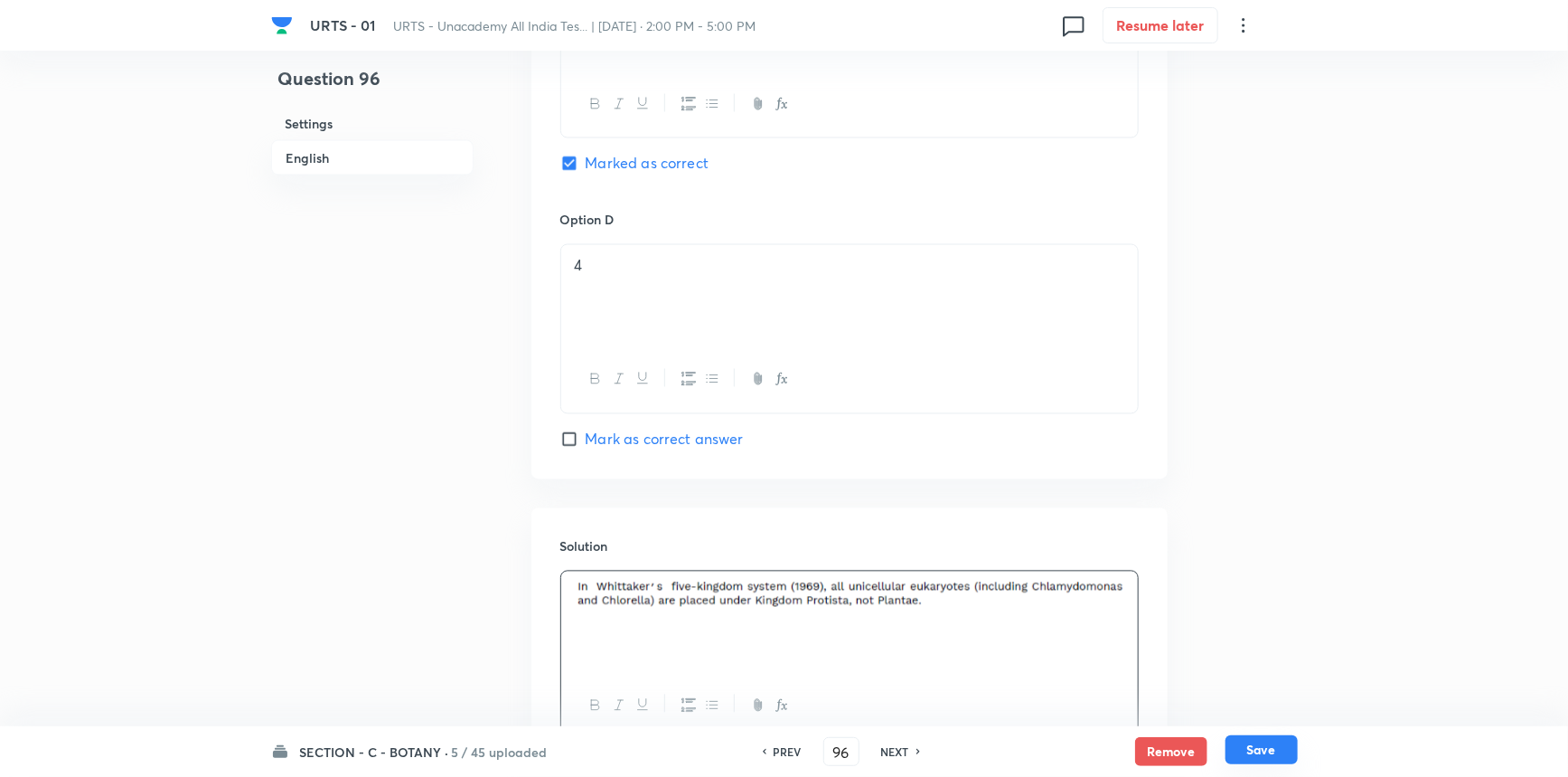
click at [1246, 750] on button "Save" at bounding box center [1262, 749] width 72 height 29
type input "97"
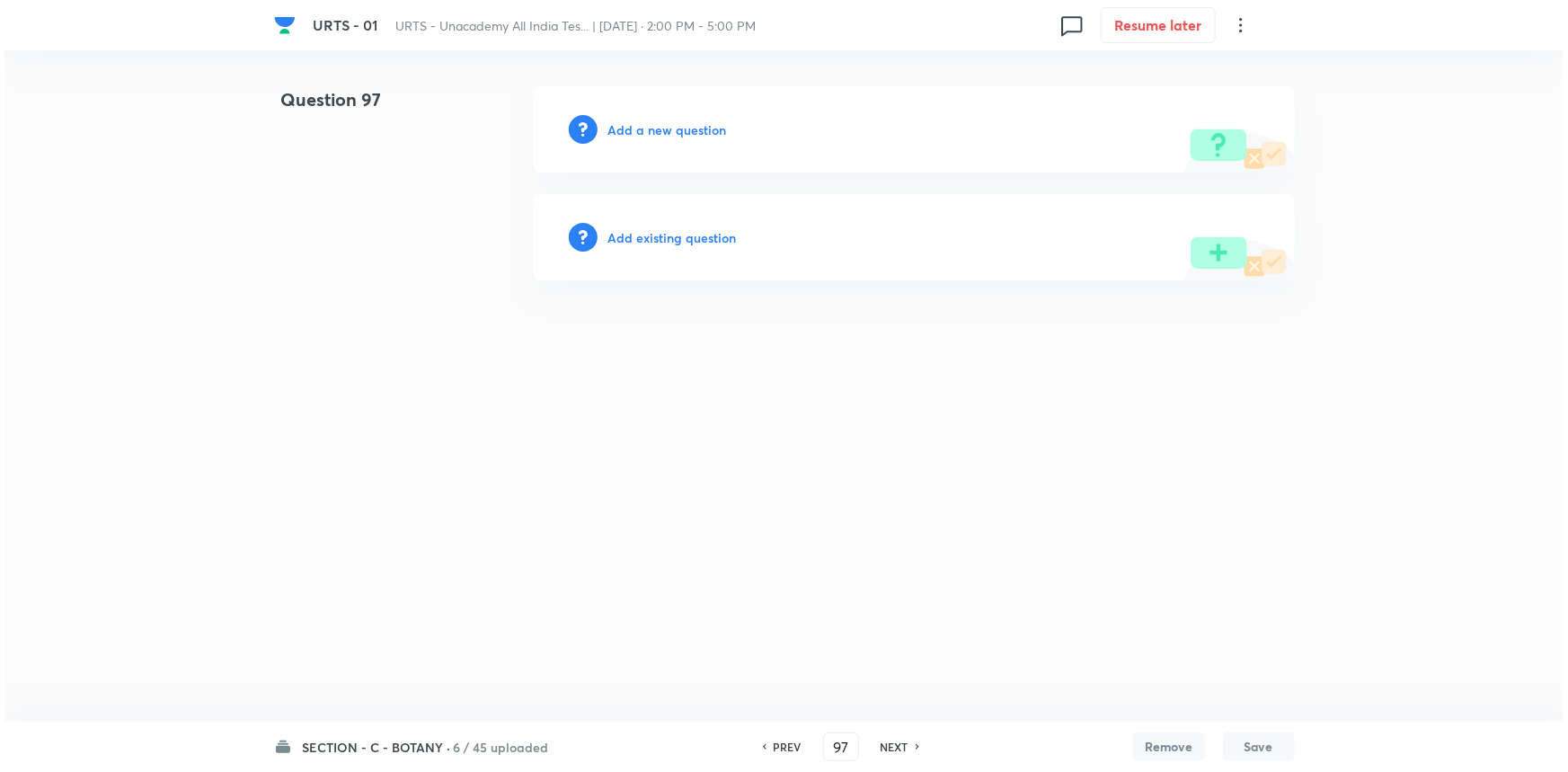
scroll to position [0, 0]
click at [687, 123] on h6 "Add a new question" at bounding box center [668, 130] width 119 height 19
click at [686, 128] on h6 "Choose a question type" at bounding box center [677, 130] width 138 height 19
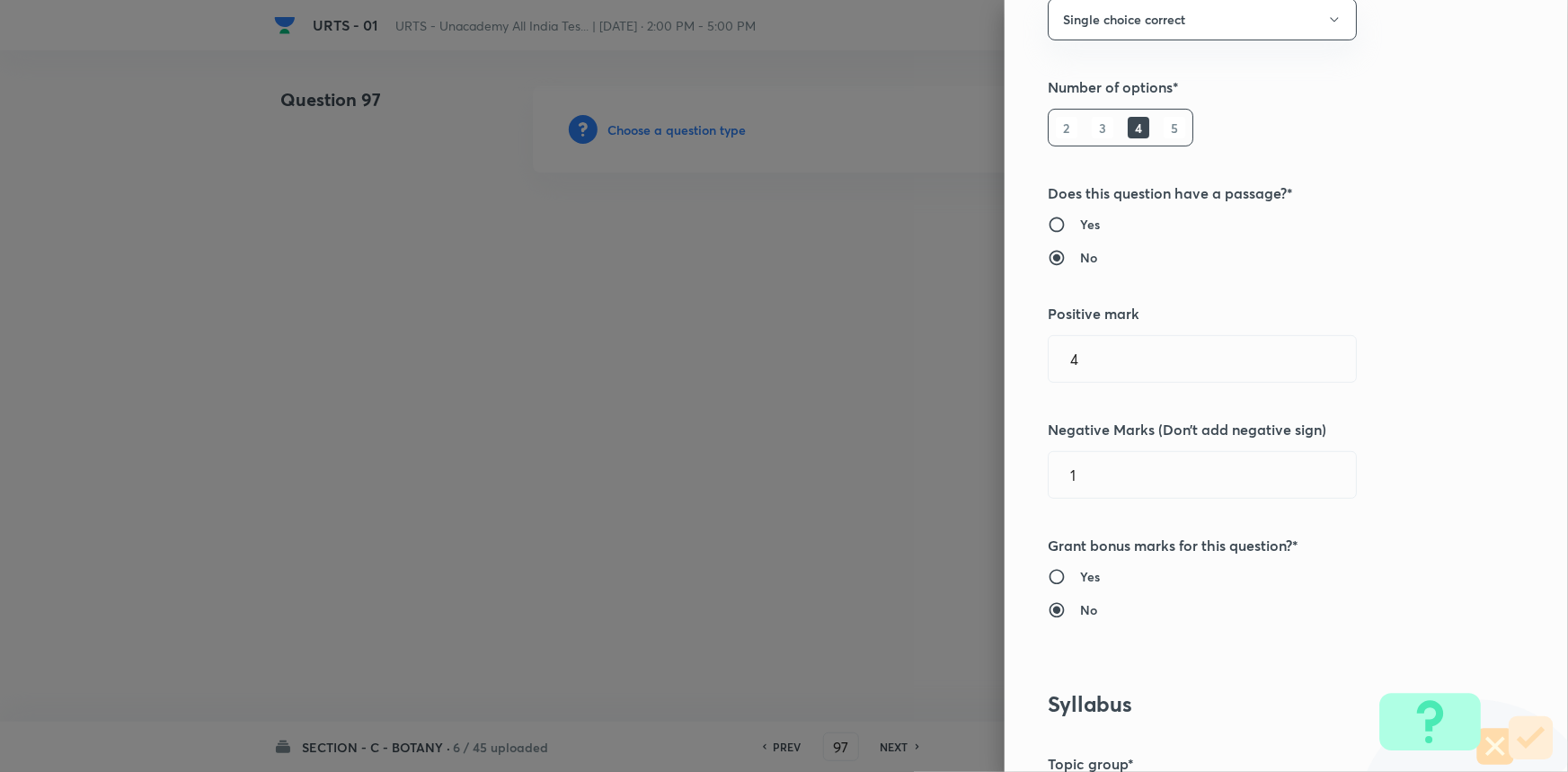
scroll to position [408, 0]
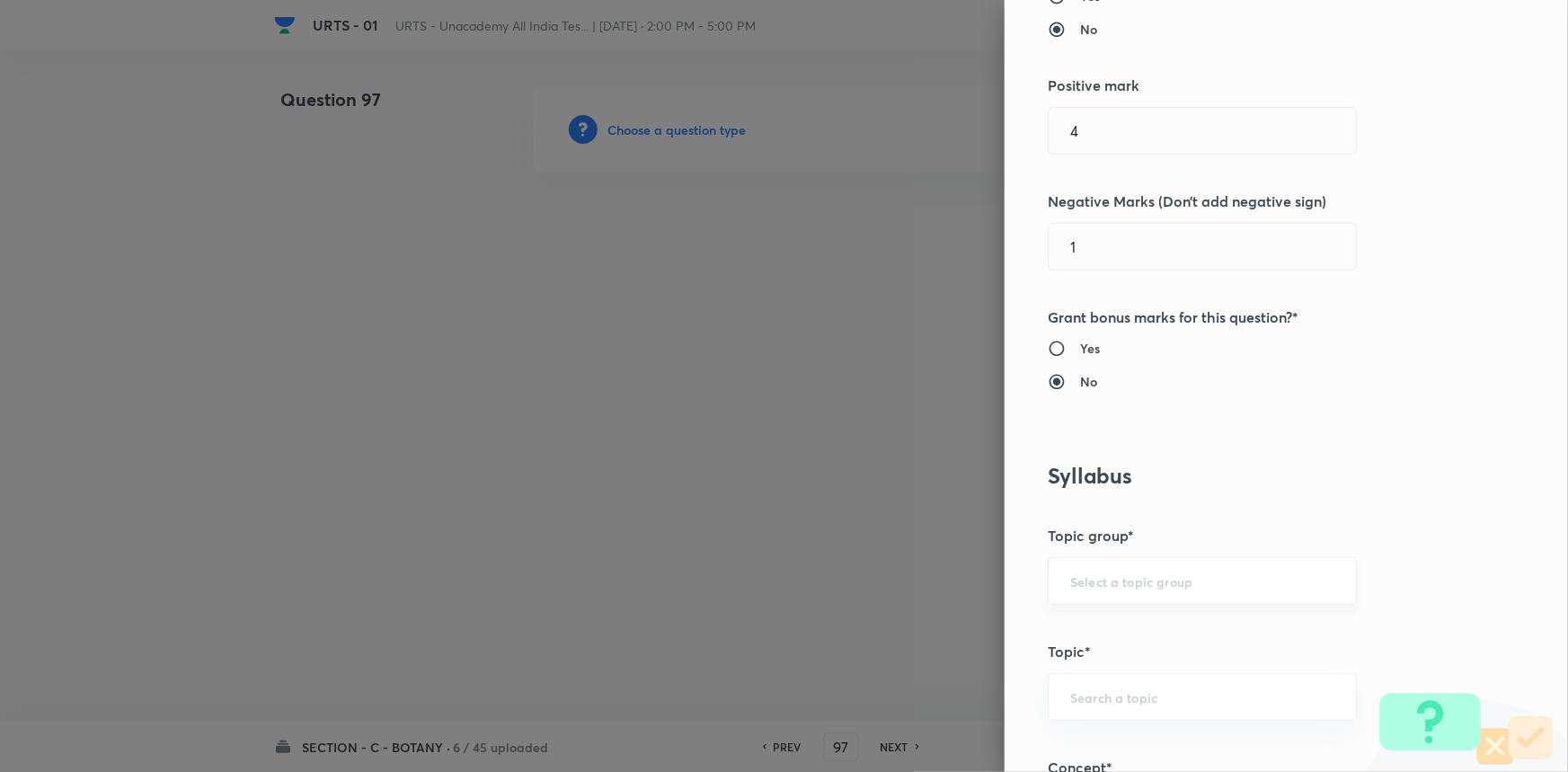
click at [1099, 584] on input "text" at bounding box center [1202, 581] width 264 height 17
click at [1104, 635] on li "Biology" at bounding box center [1190, 631] width 307 height 33
type input "Biology"
click at [1097, 693] on input "text" at bounding box center [1202, 697] width 264 height 17
click at [1096, 643] on li "Botany" at bounding box center [1190, 645] width 307 height 33
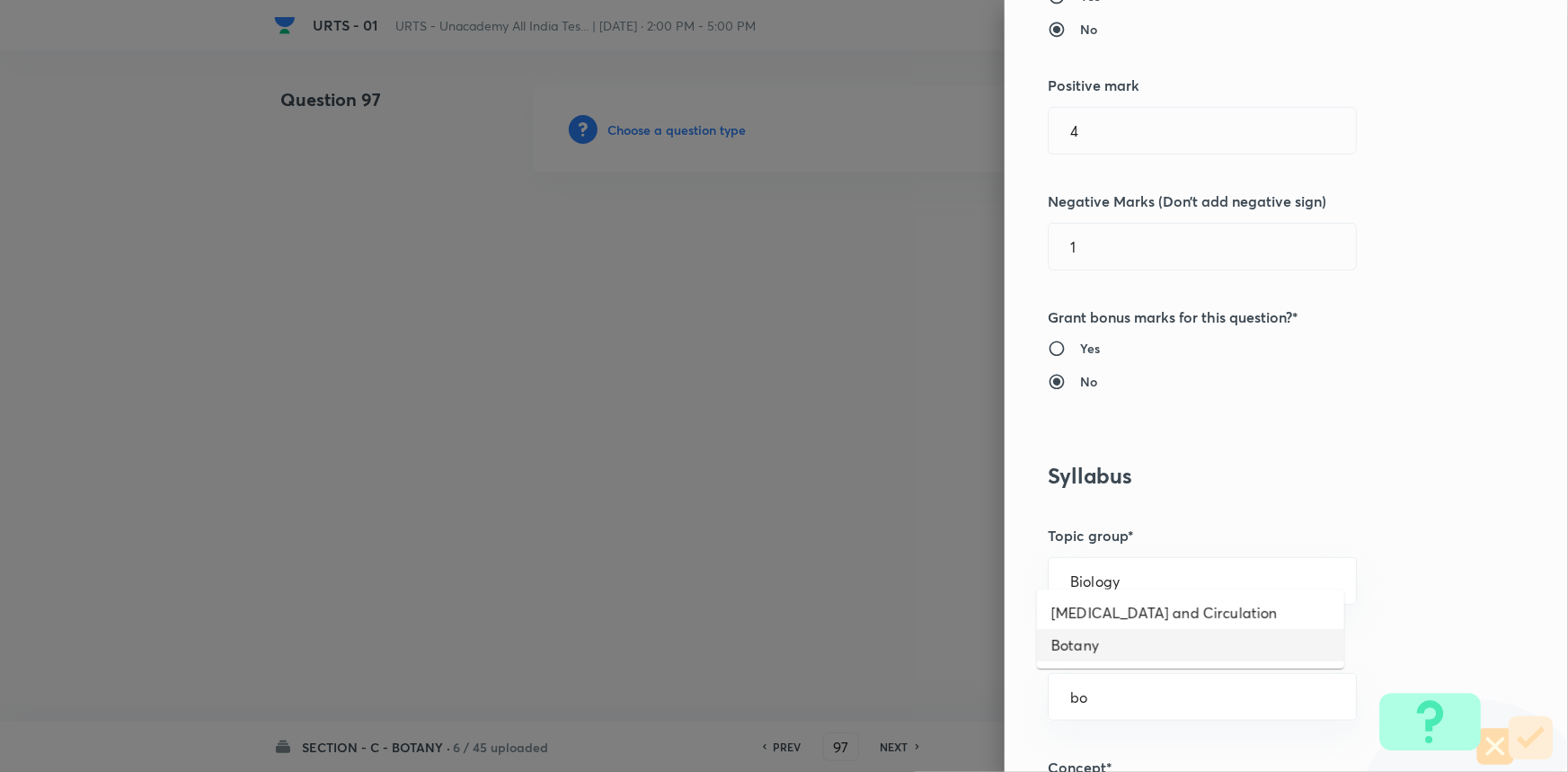
type input "Botany"
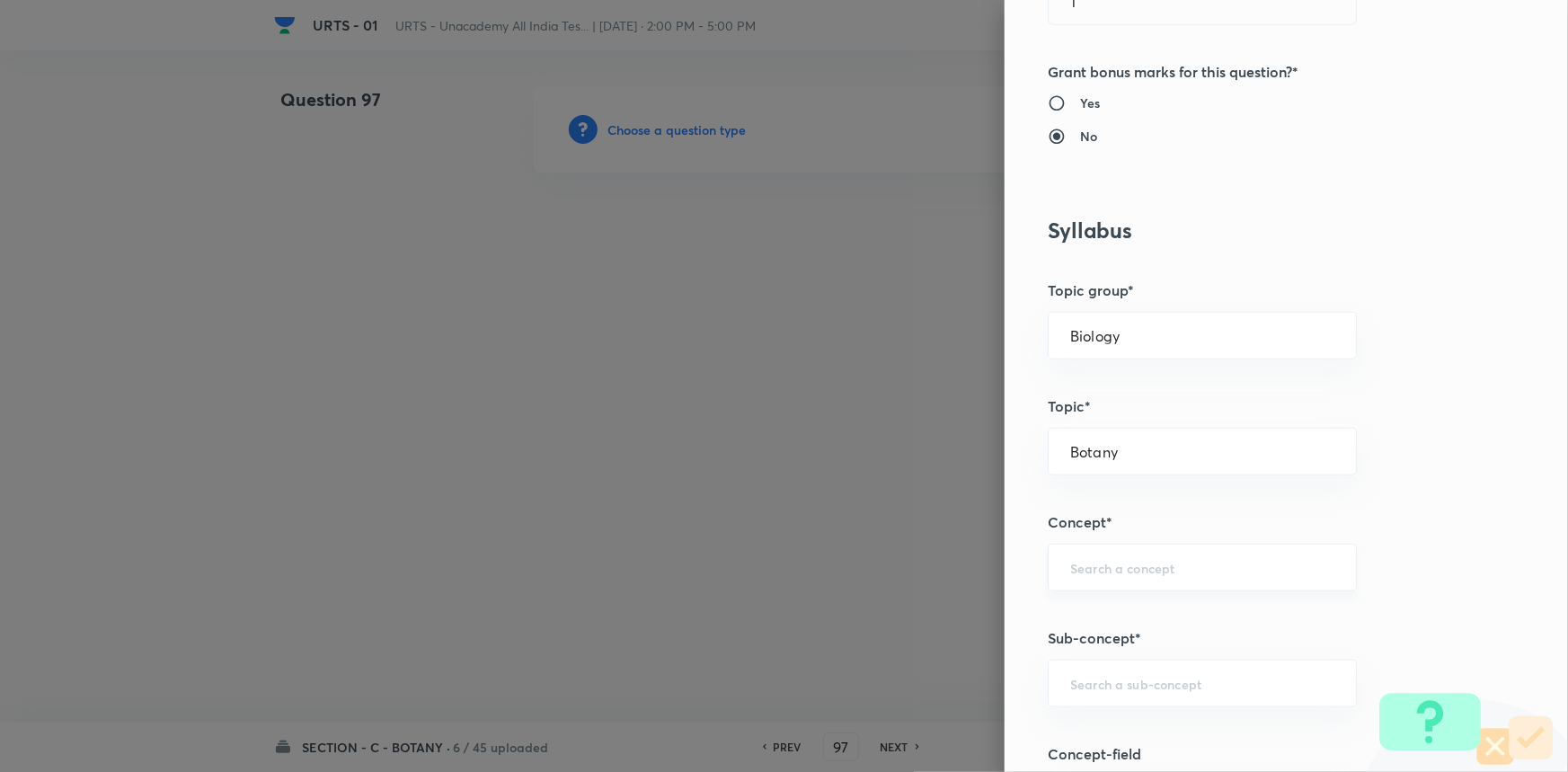
click at [1106, 543] on div "​" at bounding box center [1202, 567] width 309 height 47
click at [1109, 622] on li "Living World and Biological Classifications" at bounding box center [1190, 627] width 307 height 54
type input "Living World and Biological Classifications"
click at [1119, 695] on div "​" at bounding box center [1202, 683] width 309 height 47
click at [1112, 621] on li "Living World and Biological Classifications" at bounding box center [1190, 621] width 307 height 54
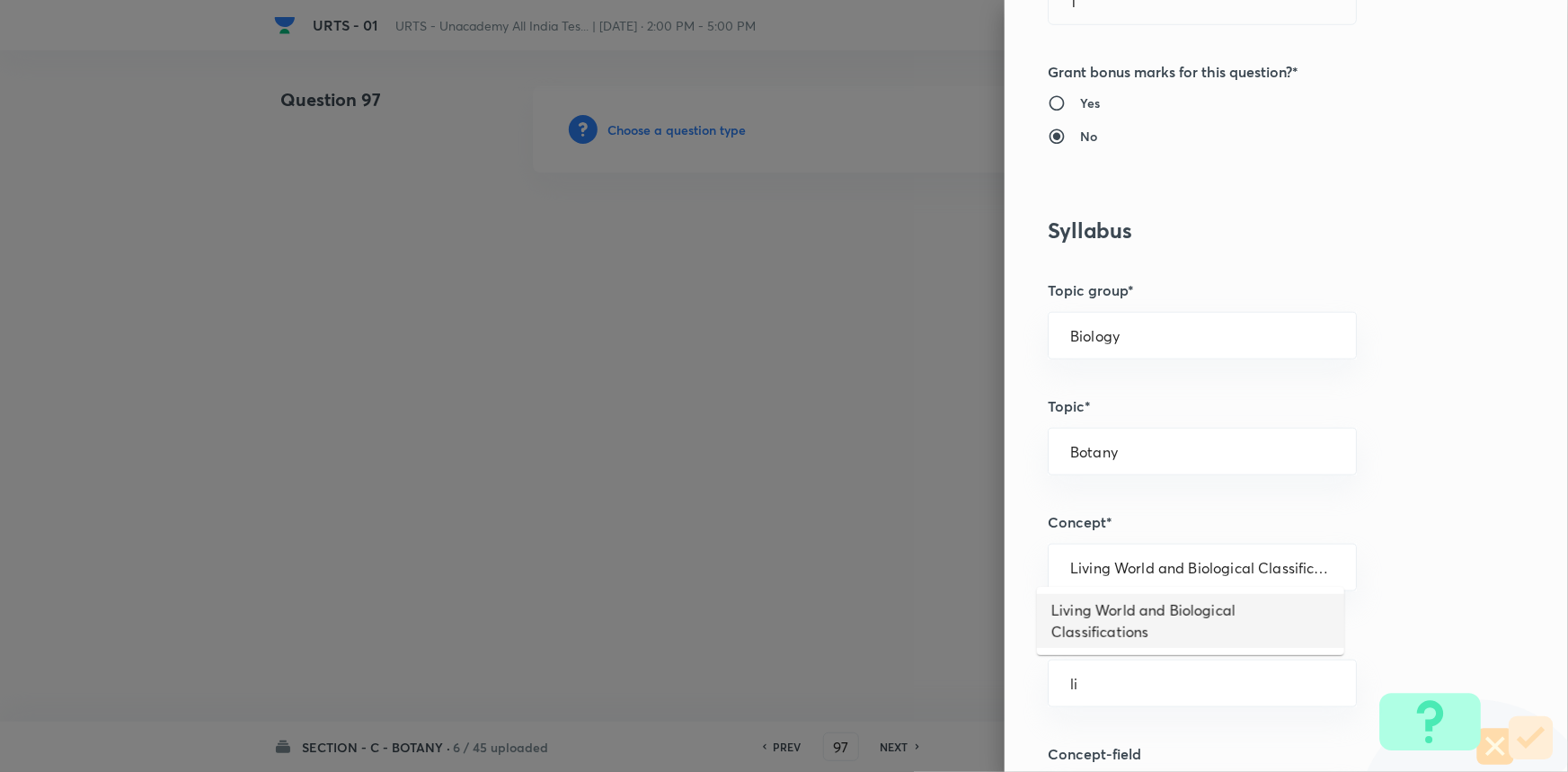
type input "Living World and Biological Classifications"
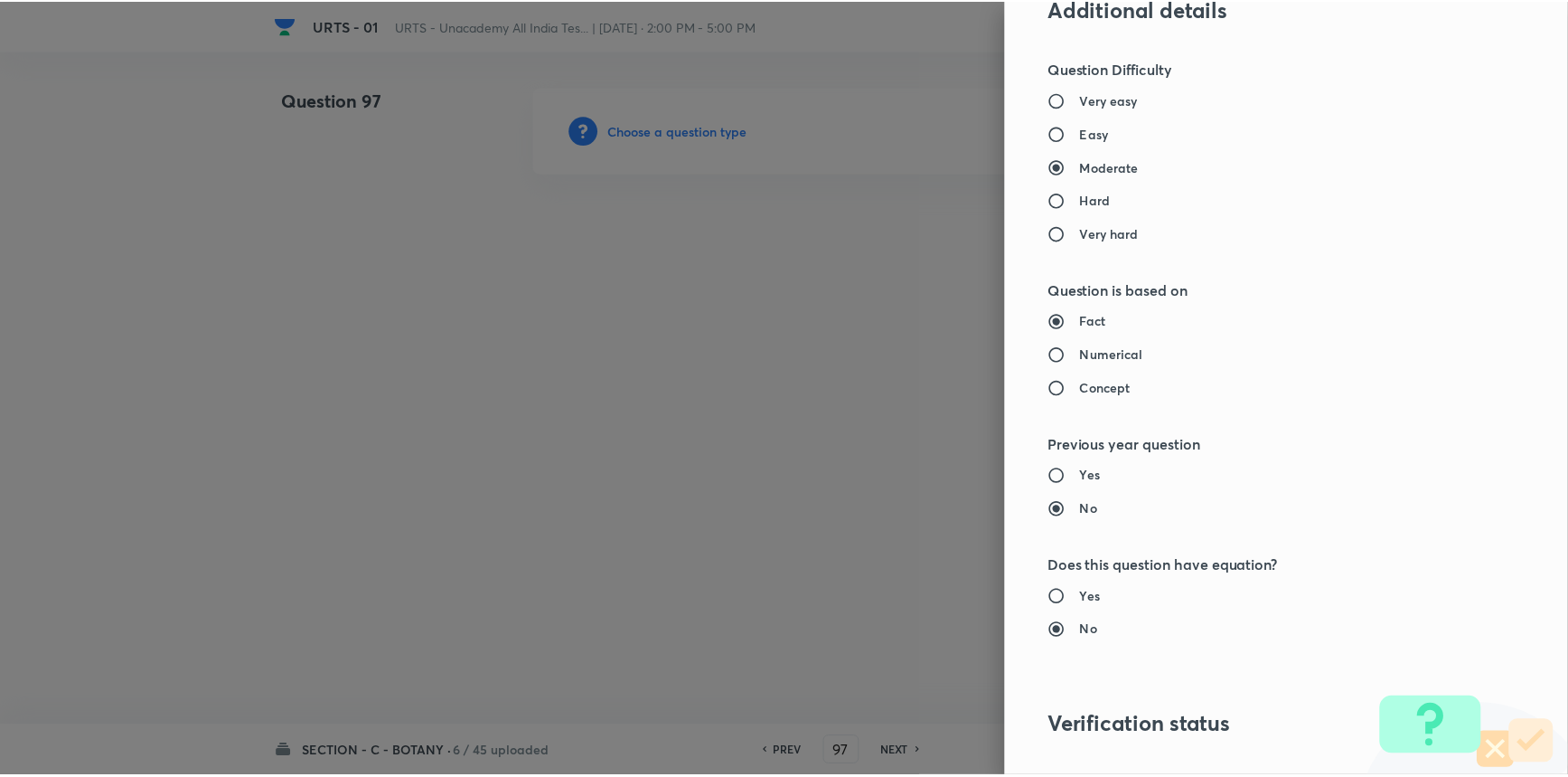
scroll to position [1808, 0]
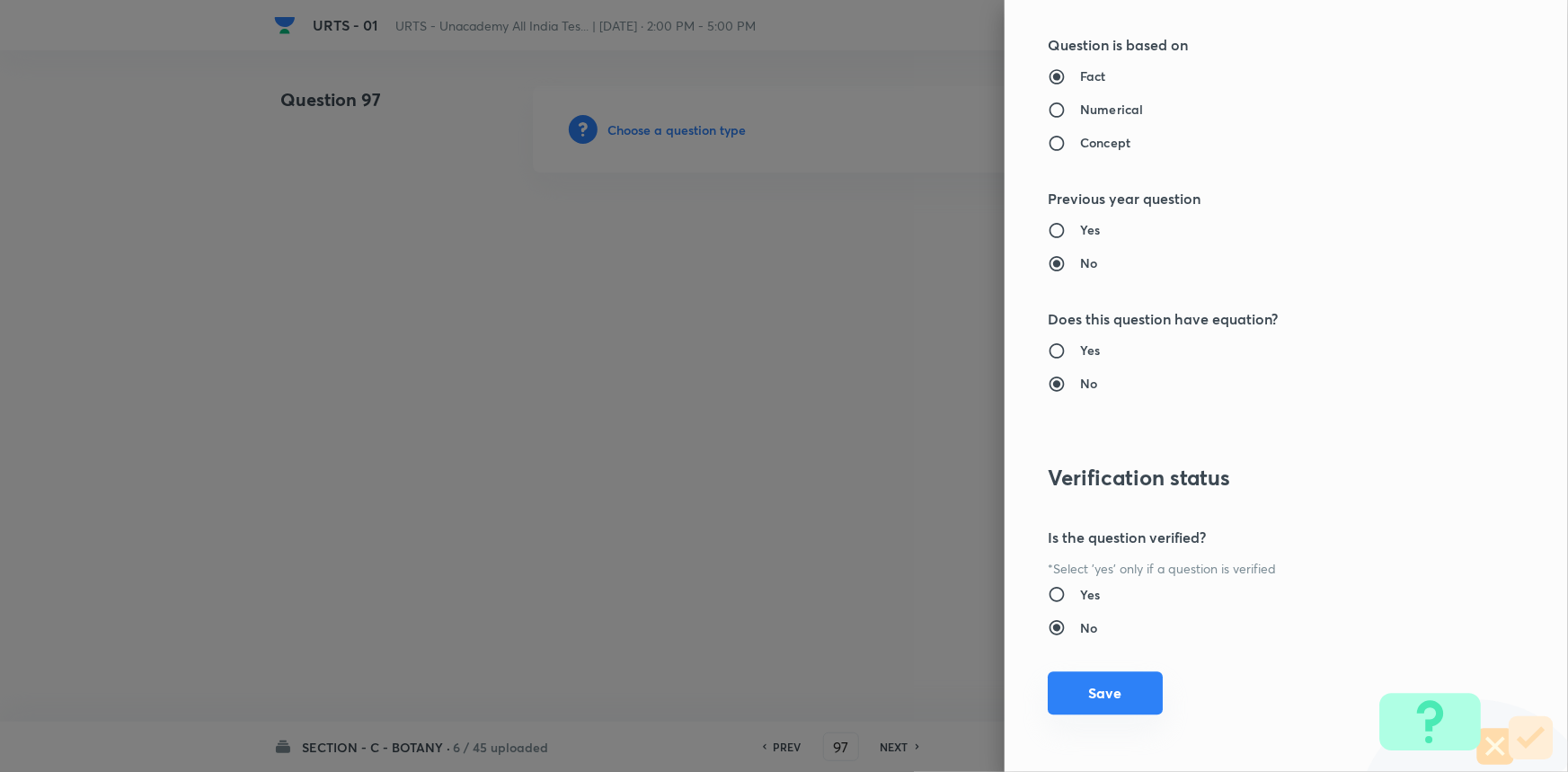
click at [1123, 698] on button "Save" at bounding box center [1105, 693] width 115 height 43
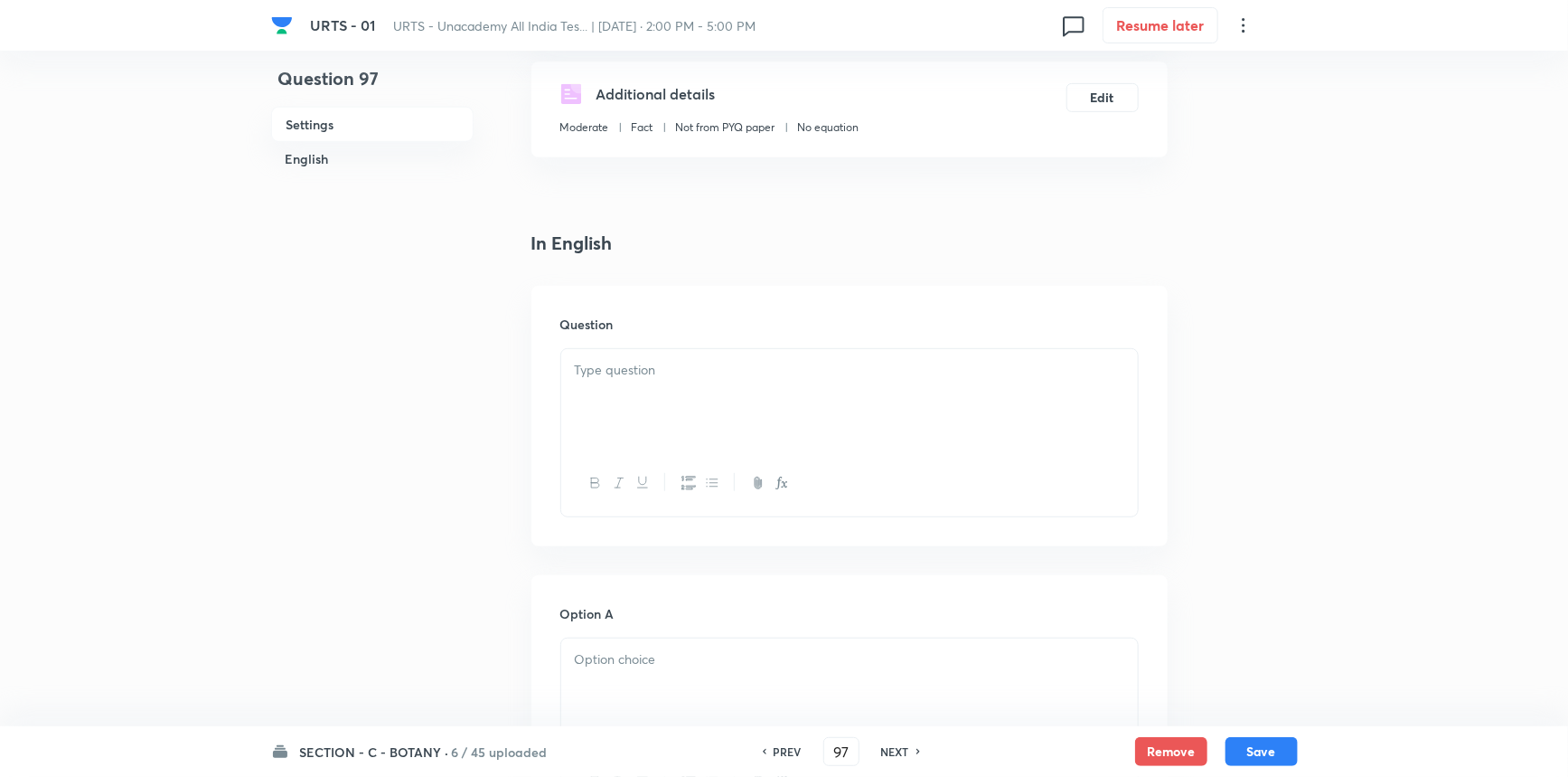
scroll to position [328, 0]
click at [763, 404] on div at bounding box center [849, 396] width 577 height 101
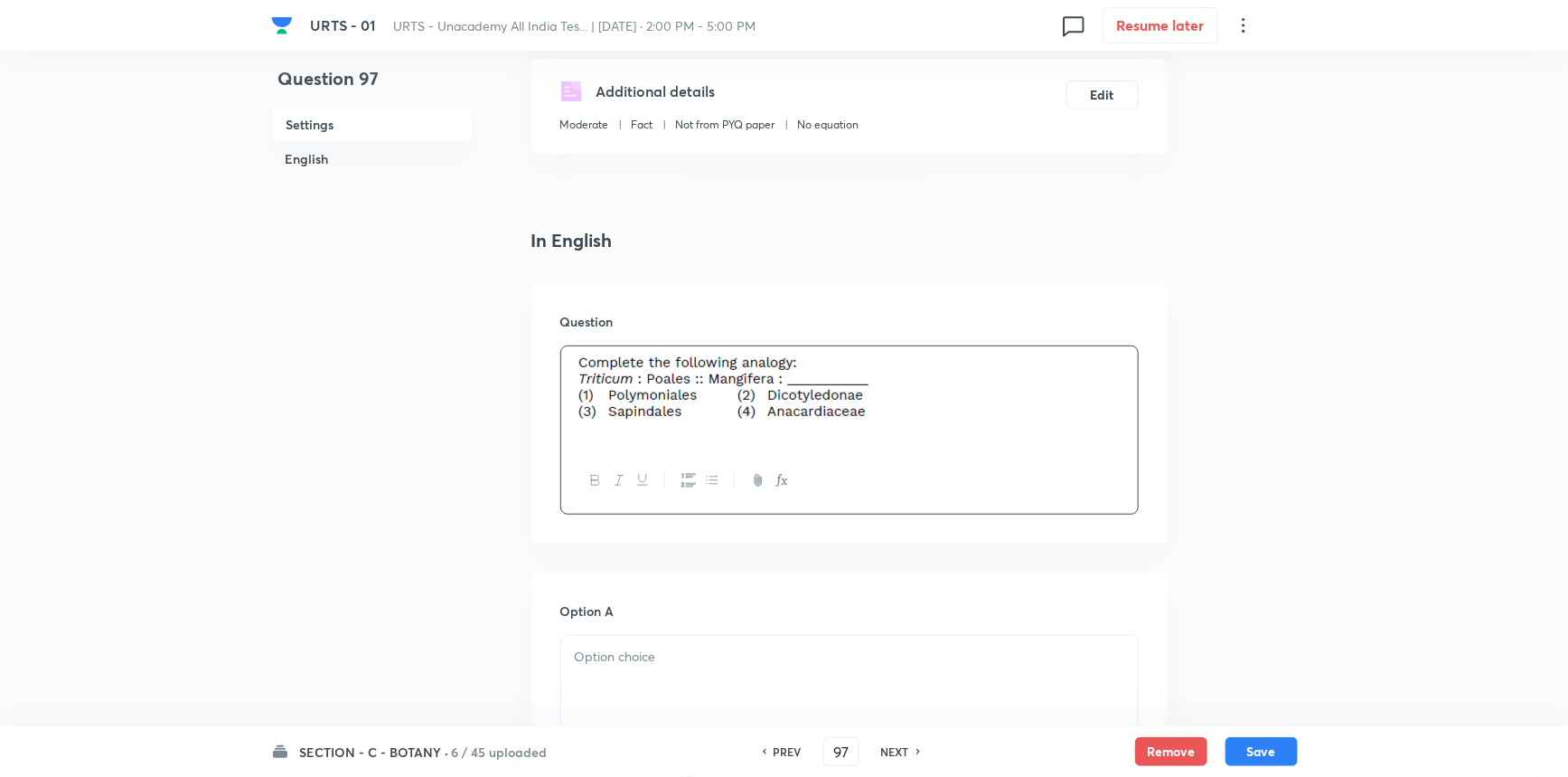
click at [615, 688] on div at bounding box center [849, 686] width 577 height 101
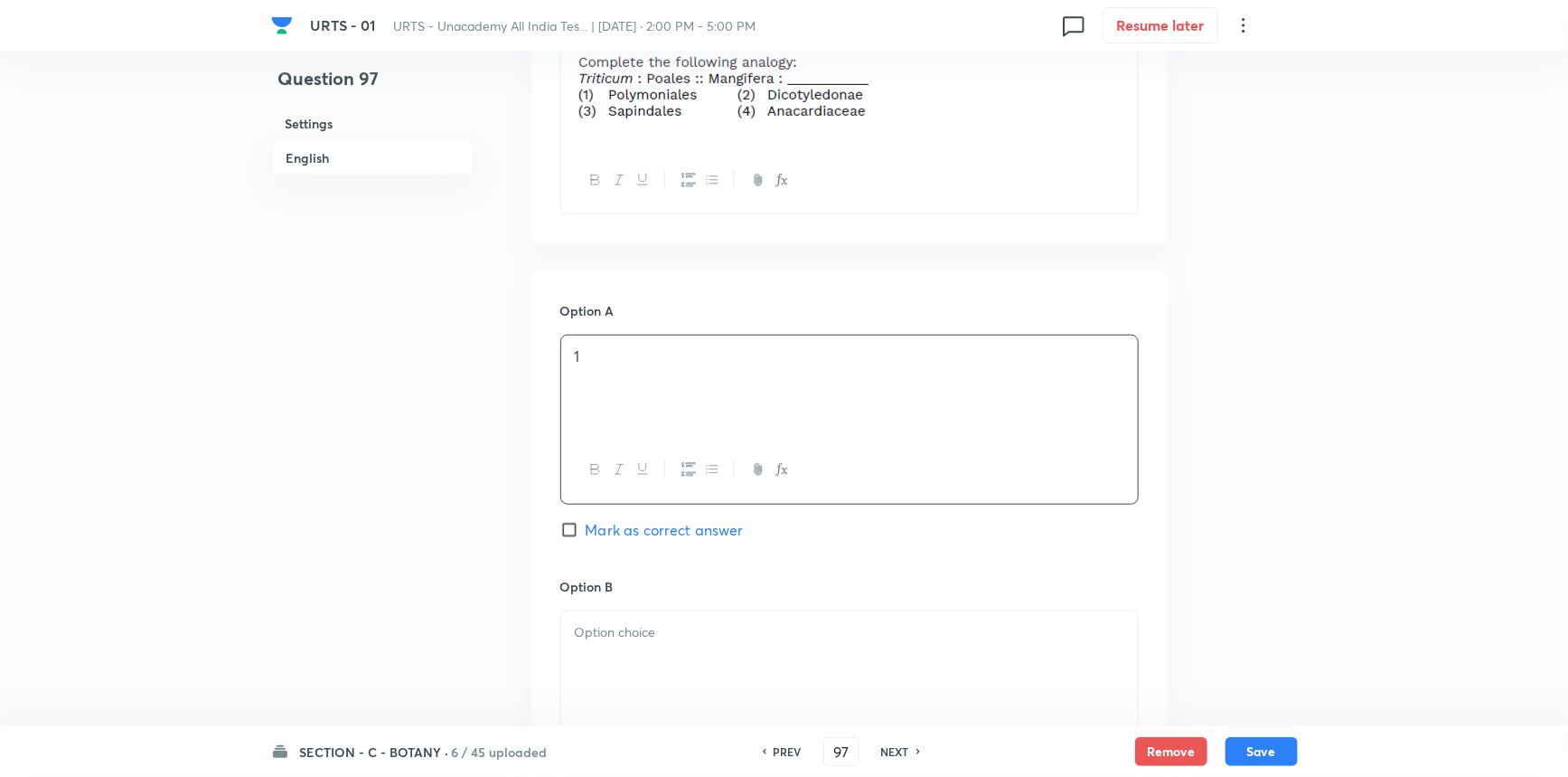
scroll to position [657, 0]
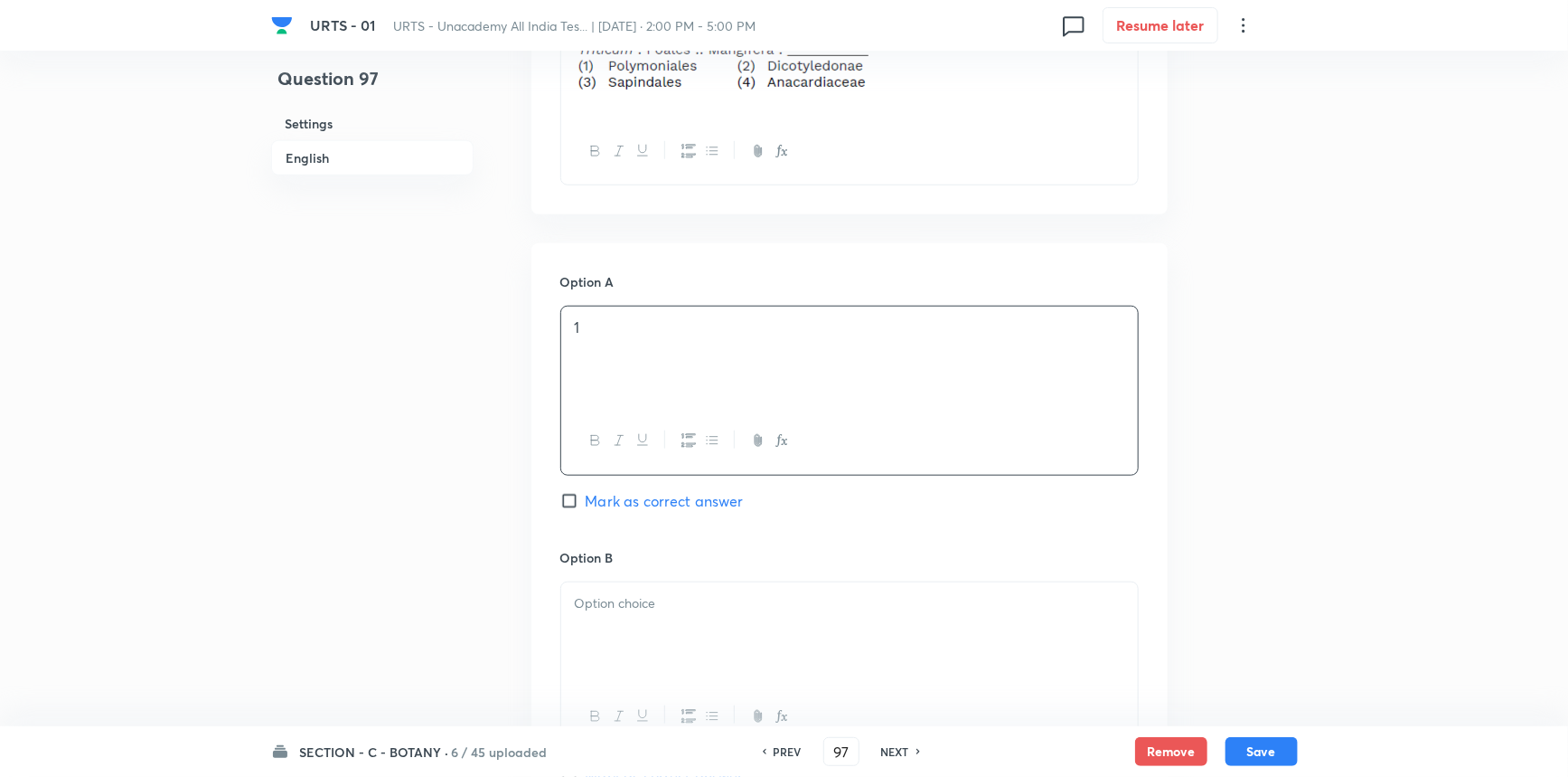
click at [684, 657] on div at bounding box center [849, 633] width 577 height 101
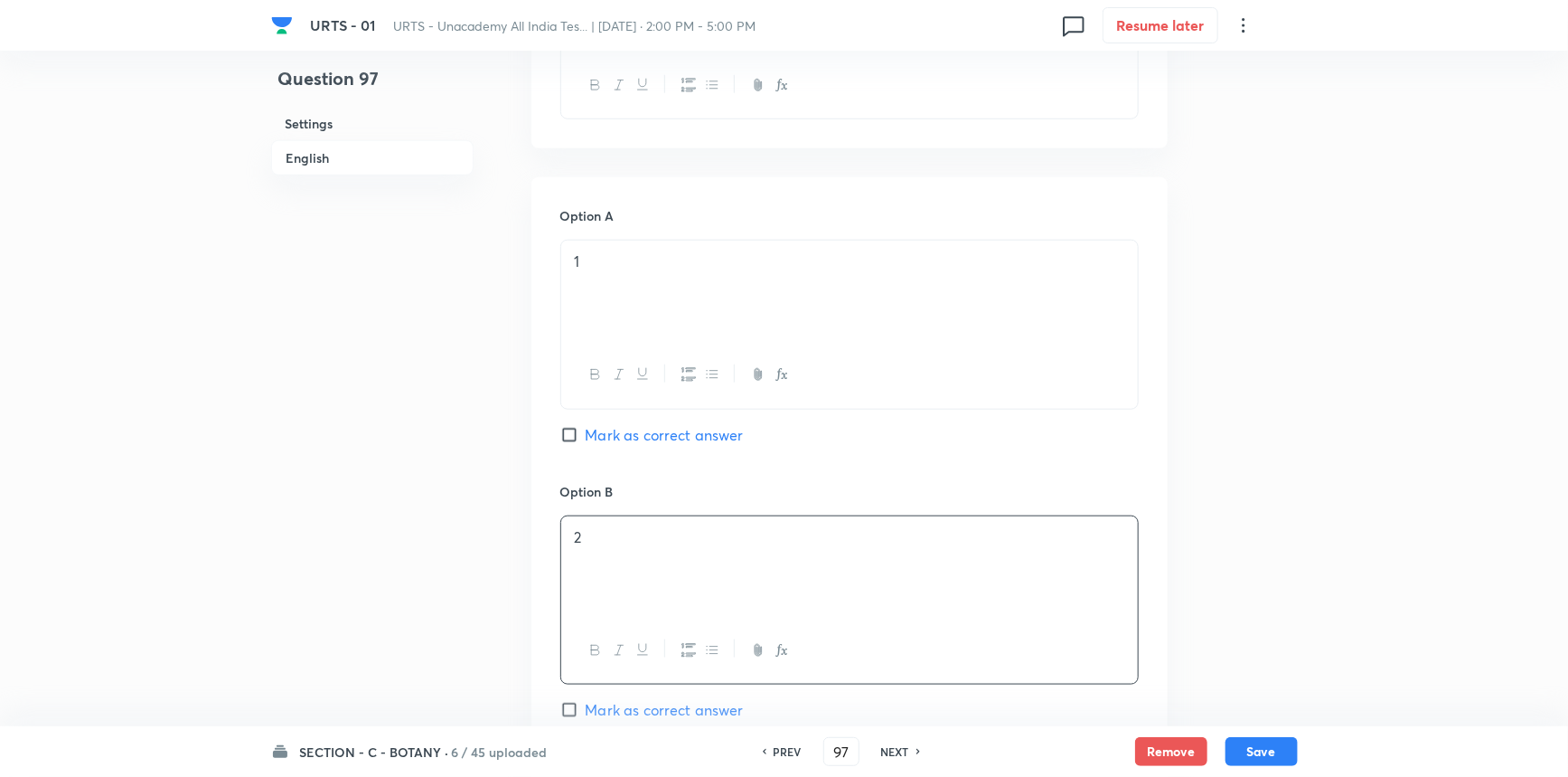
scroll to position [986, 0]
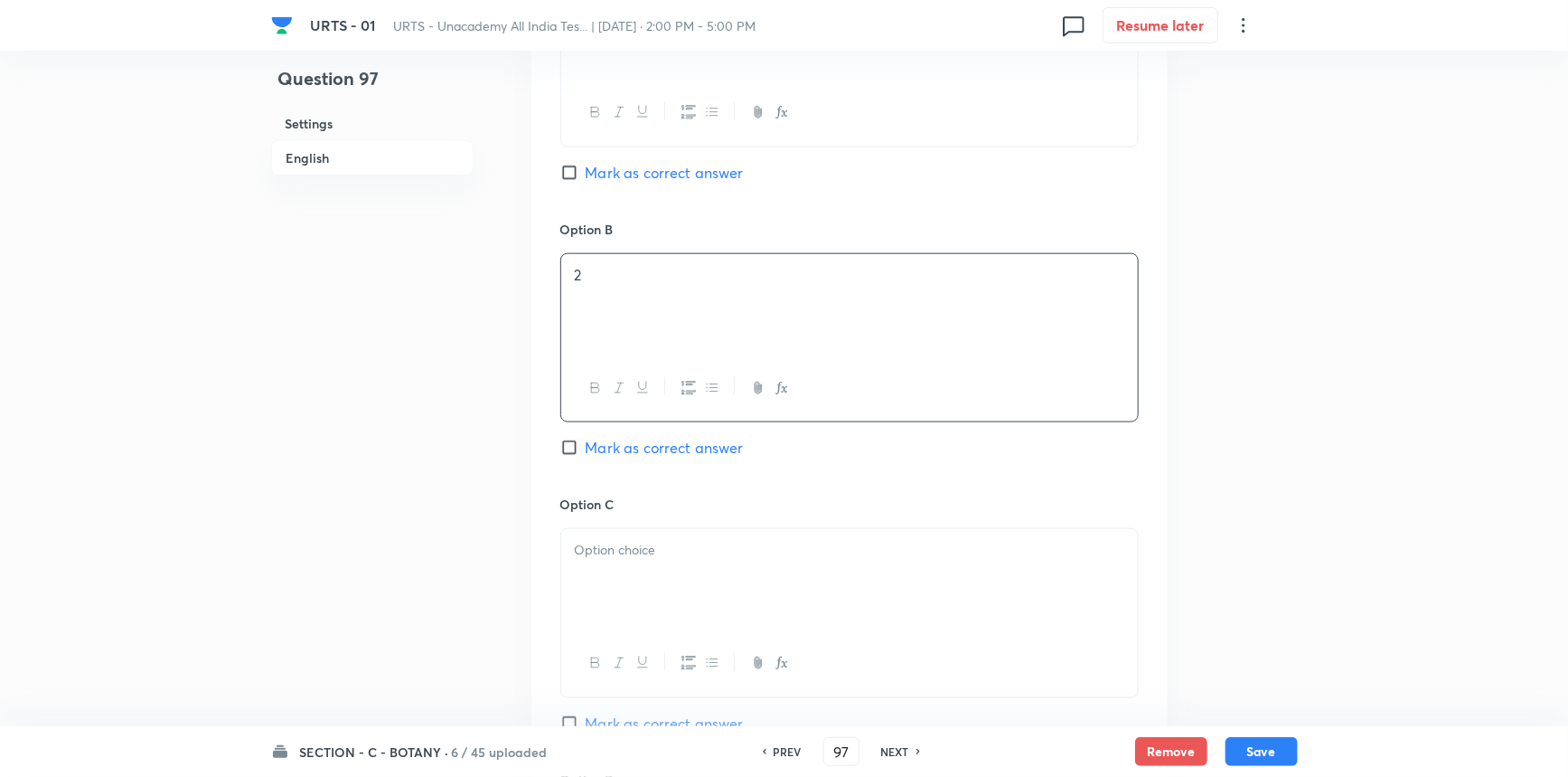
click at [615, 585] on div at bounding box center [849, 580] width 577 height 101
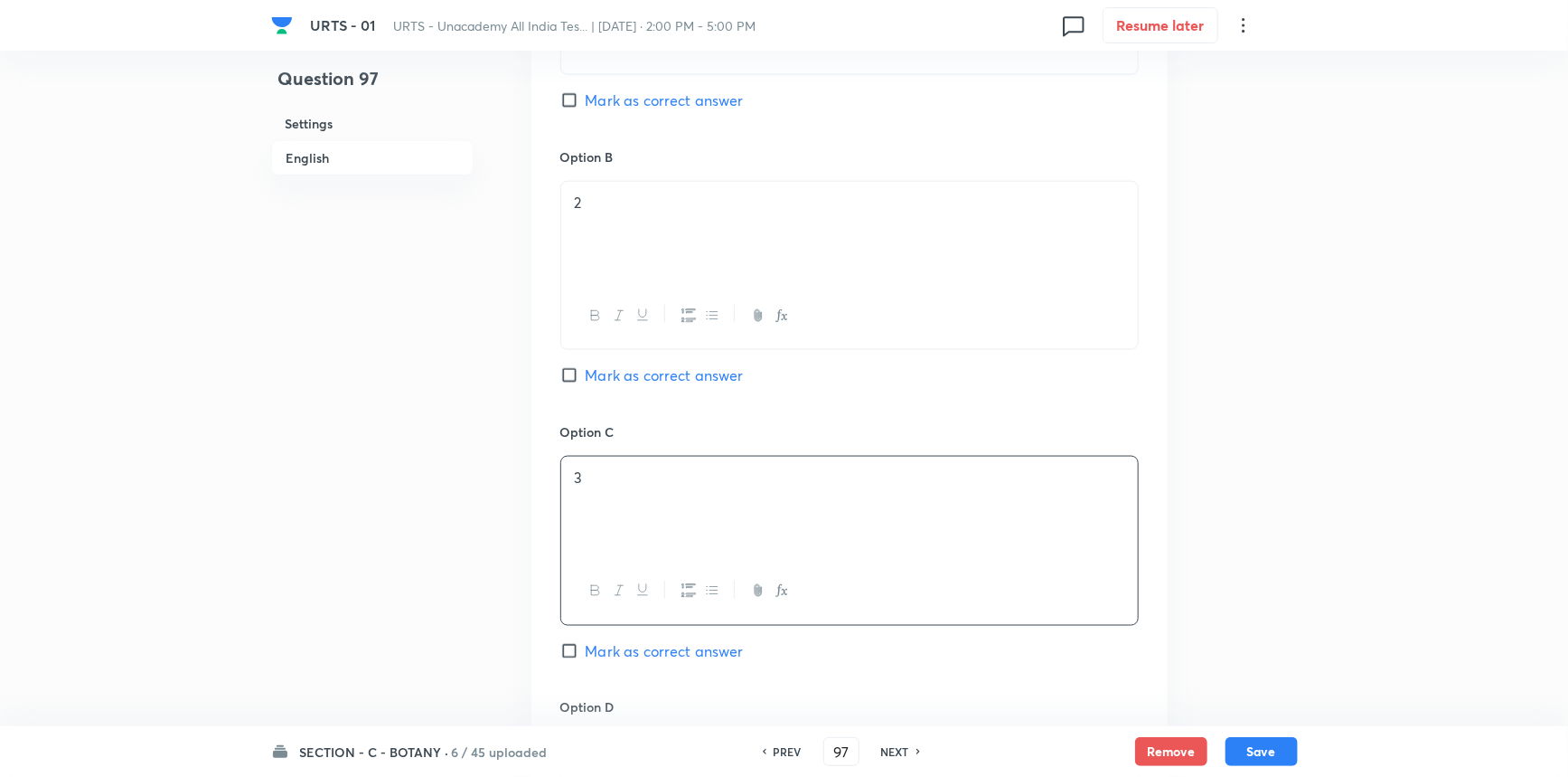
scroll to position [1150, 0]
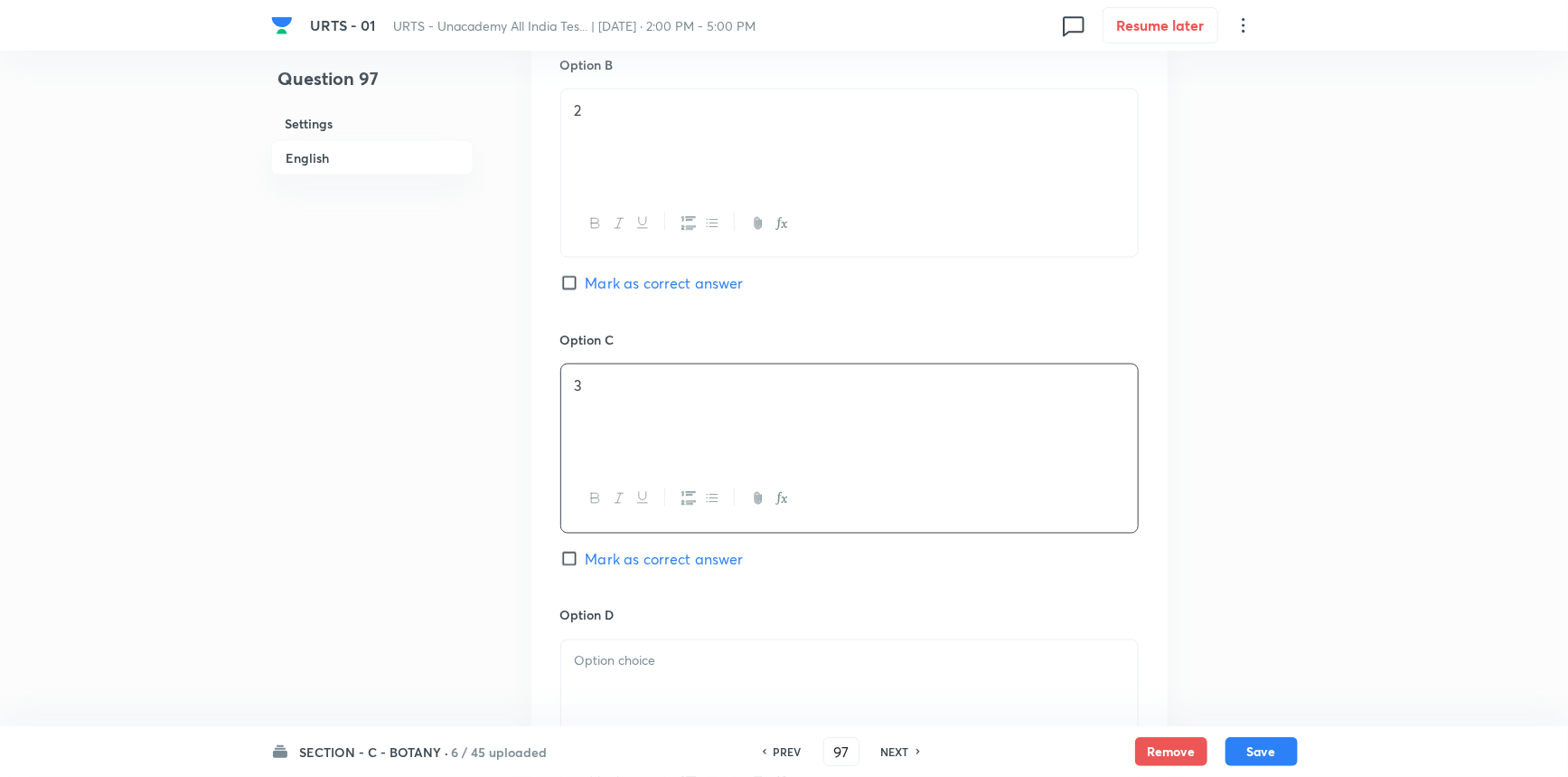
click at [613, 563] on span "Mark as correct answer" at bounding box center [664, 558] width 158 height 22
click at [586, 563] on input "Mark as correct answer" at bounding box center [573, 558] width 25 height 18
checkbox input "true"
click at [647, 702] on div at bounding box center [849, 691] width 577 height 101
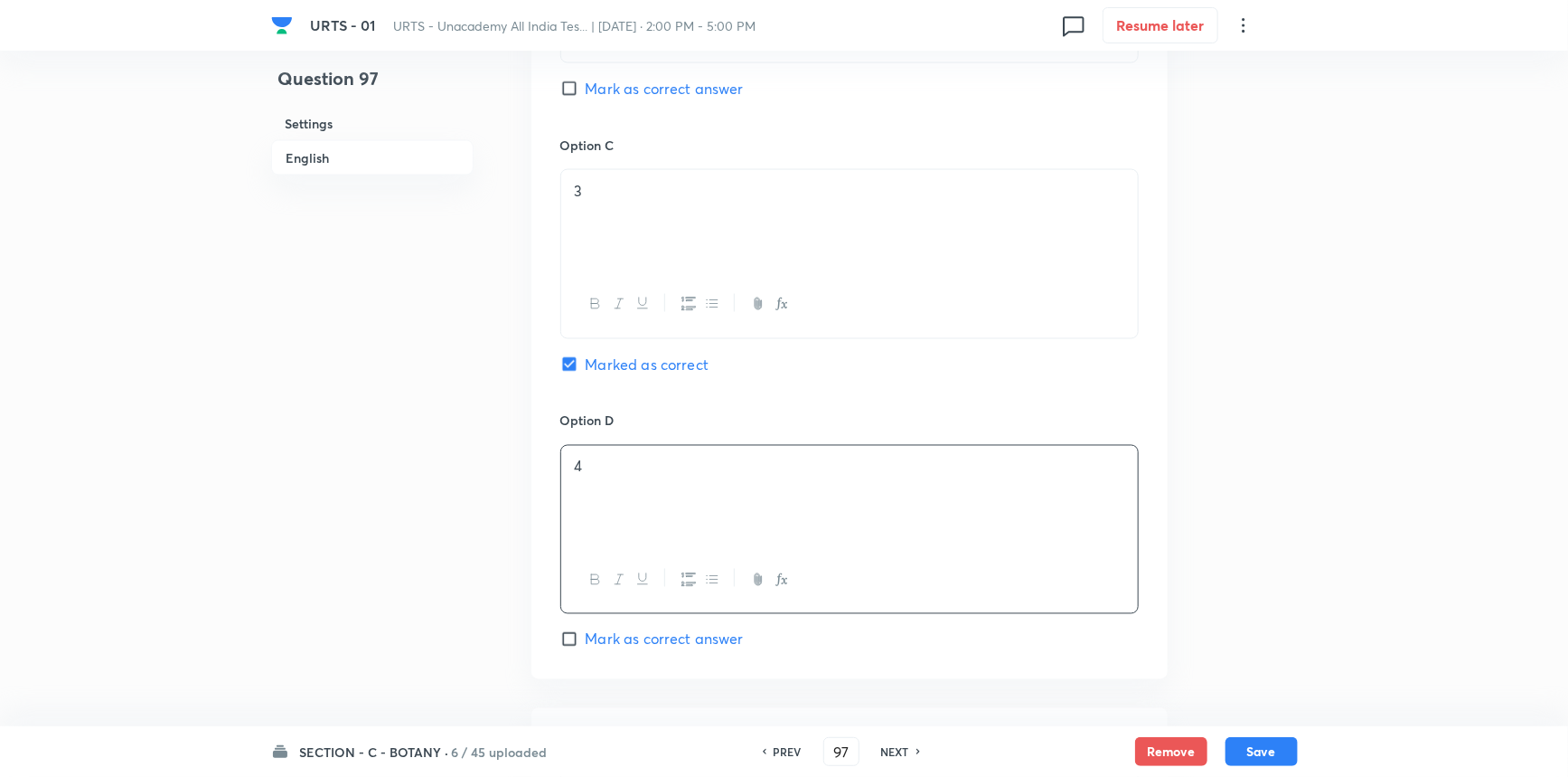
scroll to position [1561, 0]
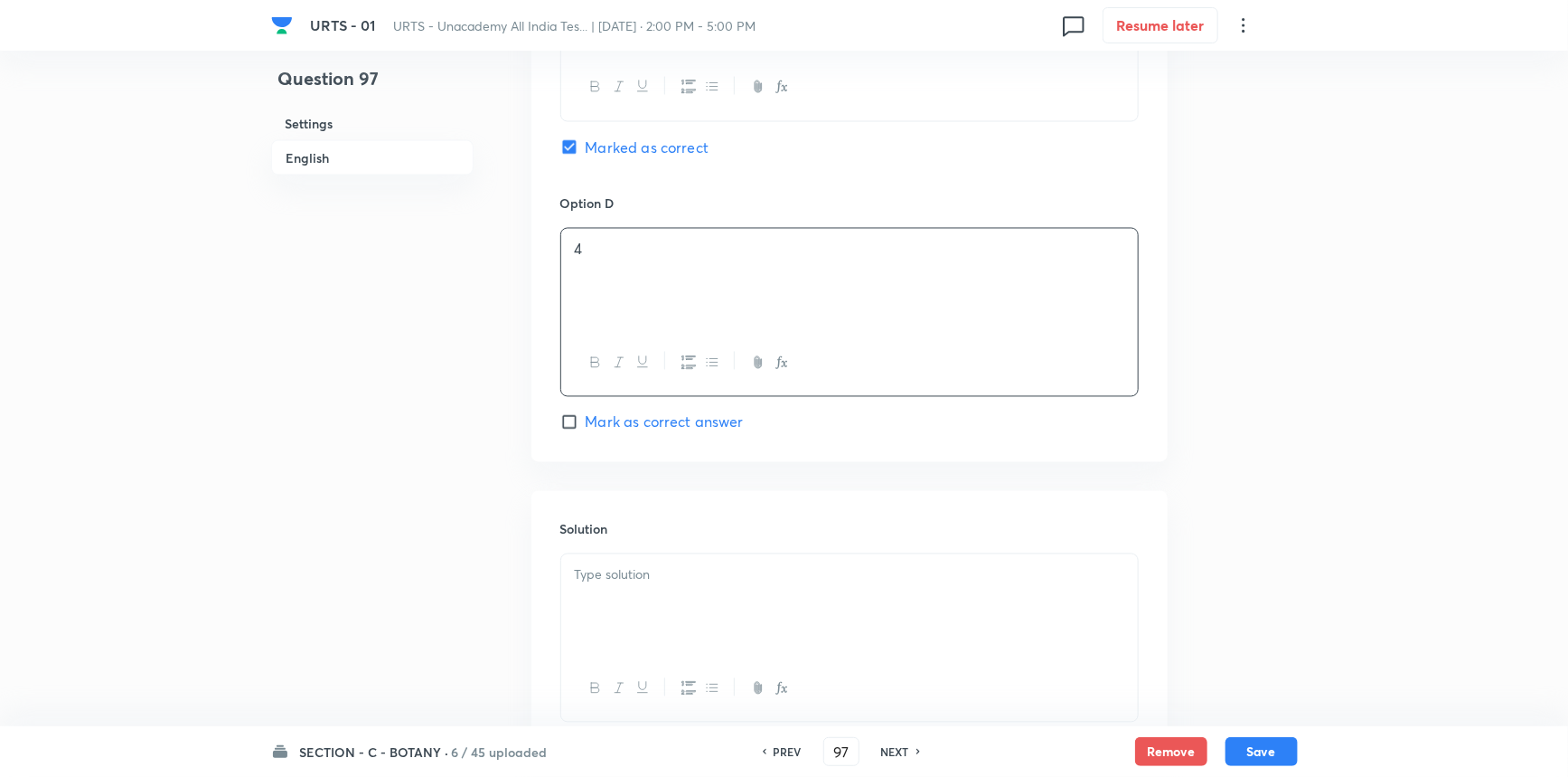
click at [635, 589] on div at bounding box center [849, 605] width 577 height 101
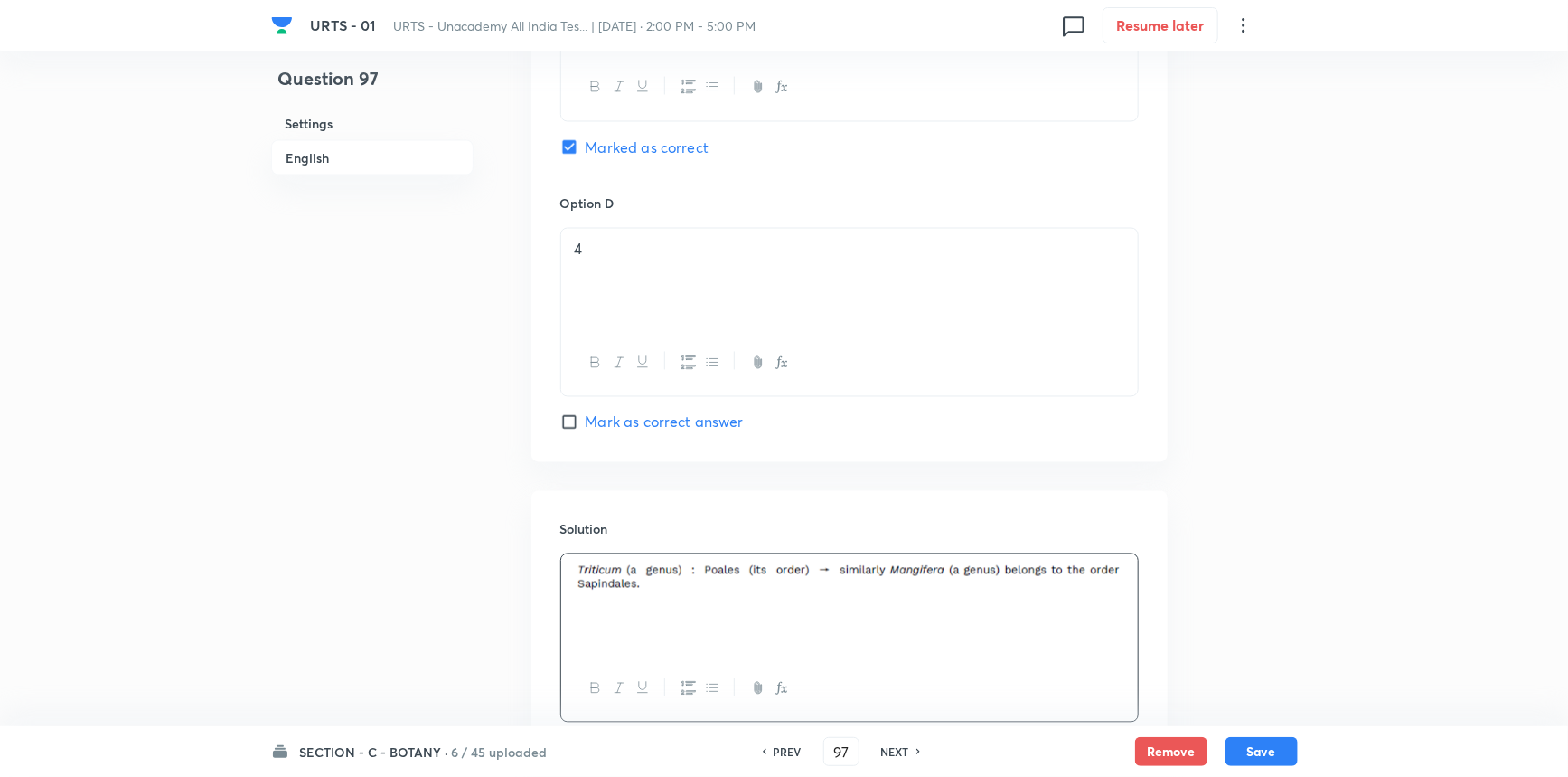
click at [1223, 751] on div "Remove Save" at bounding box center [1217, 751] width 163 height 29
click at [1230, 751] on button "Save" at bounding box center [1262, 749] width 72 height 29
type input "98"
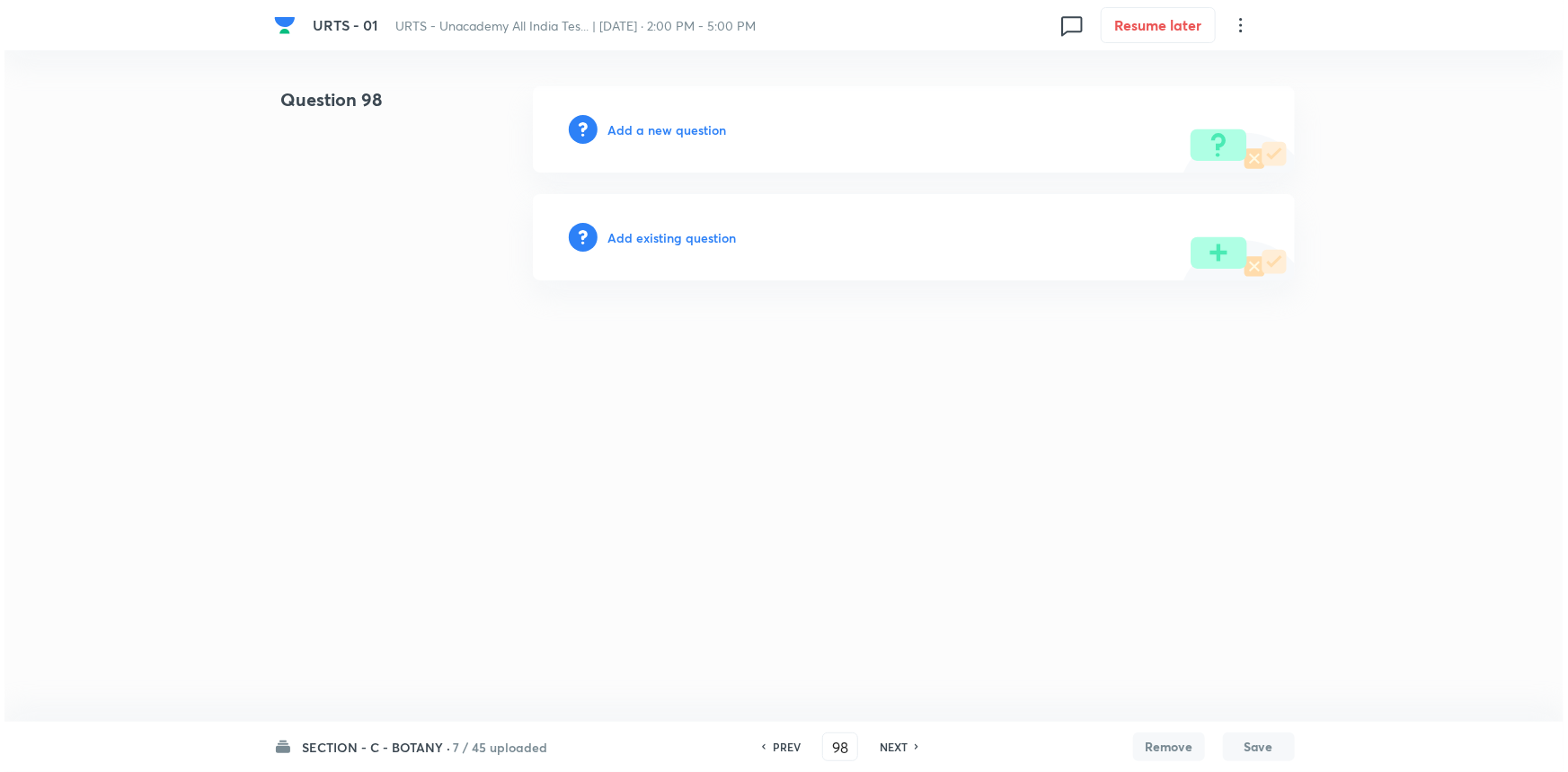
scroll to position [0, 0]
click at [662, 124] on h6 "Add a new question" at bounding box center [668, 130] width 119 height 19
click at [662, 124] on h6 "Choose a question type" at bounding box center [677, 130] width 138 height 19
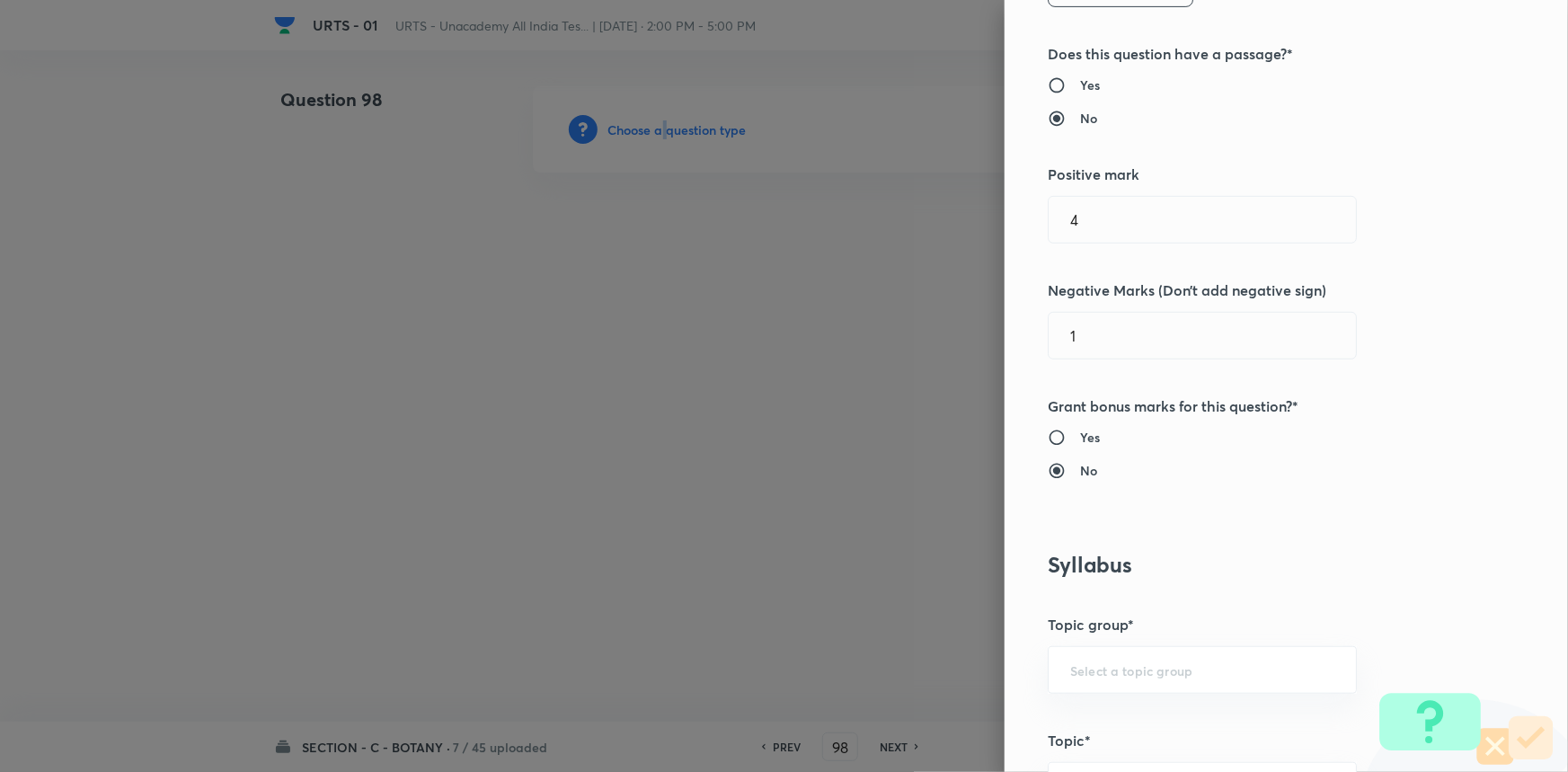
scroll to position [326, 0]
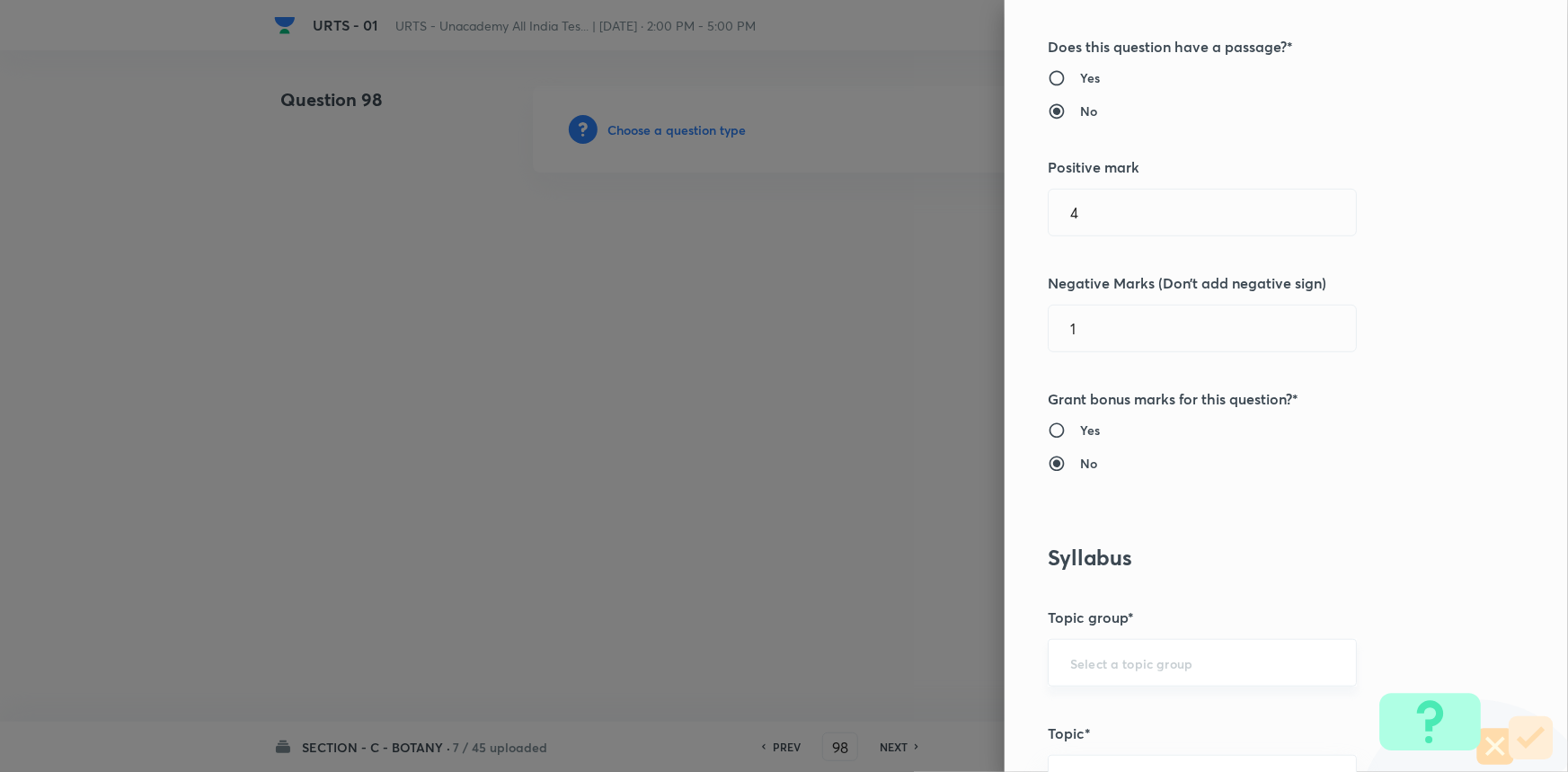
click at [1110, 657] on input "text" at bounding box center [1202, 662] width 264 height 17
click at [1089, 719] on li "Biology" at bounding box center [1190, 712] width 307 height 33
type input "Biology"
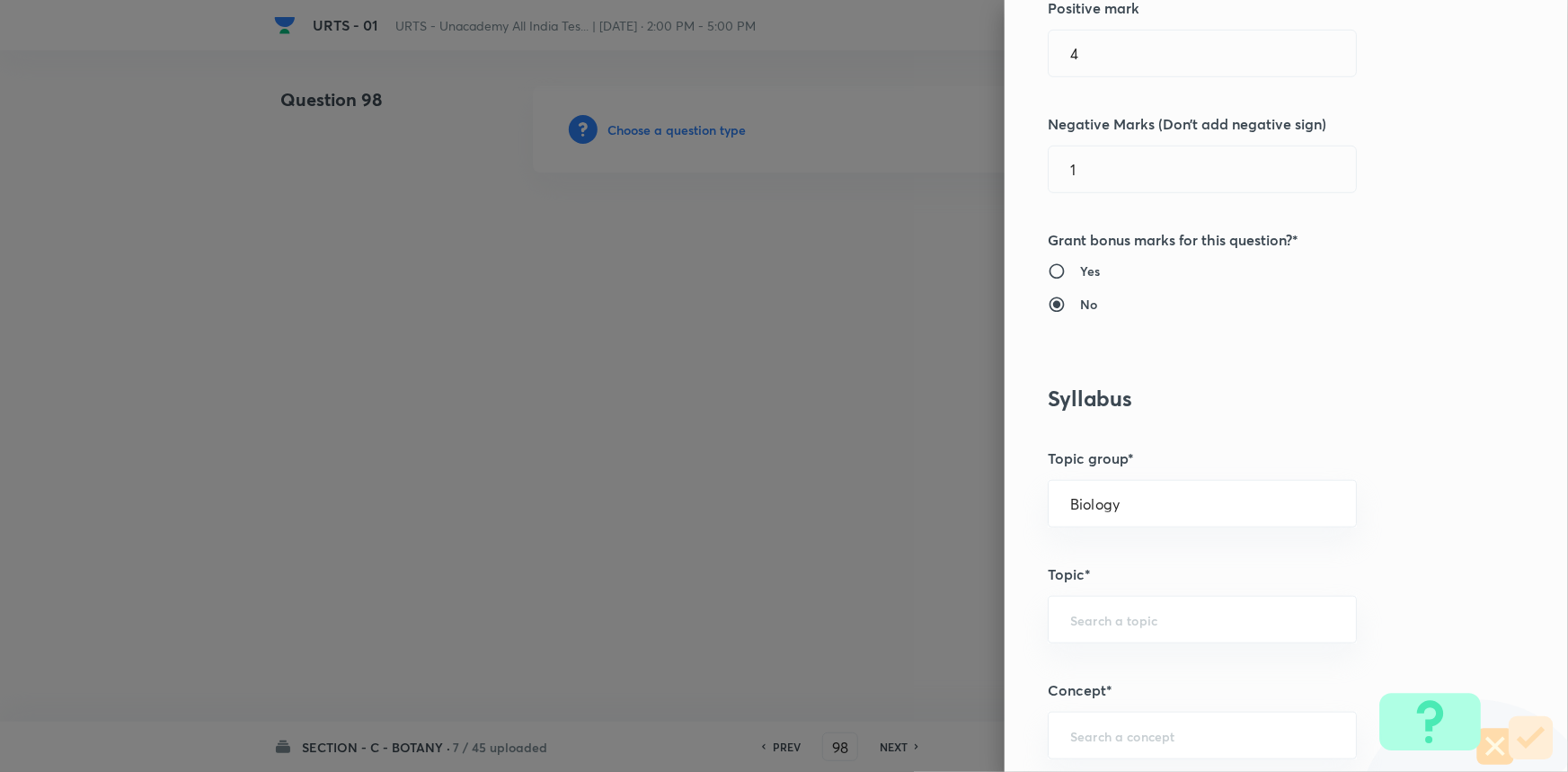
scroll to position [571, 0]
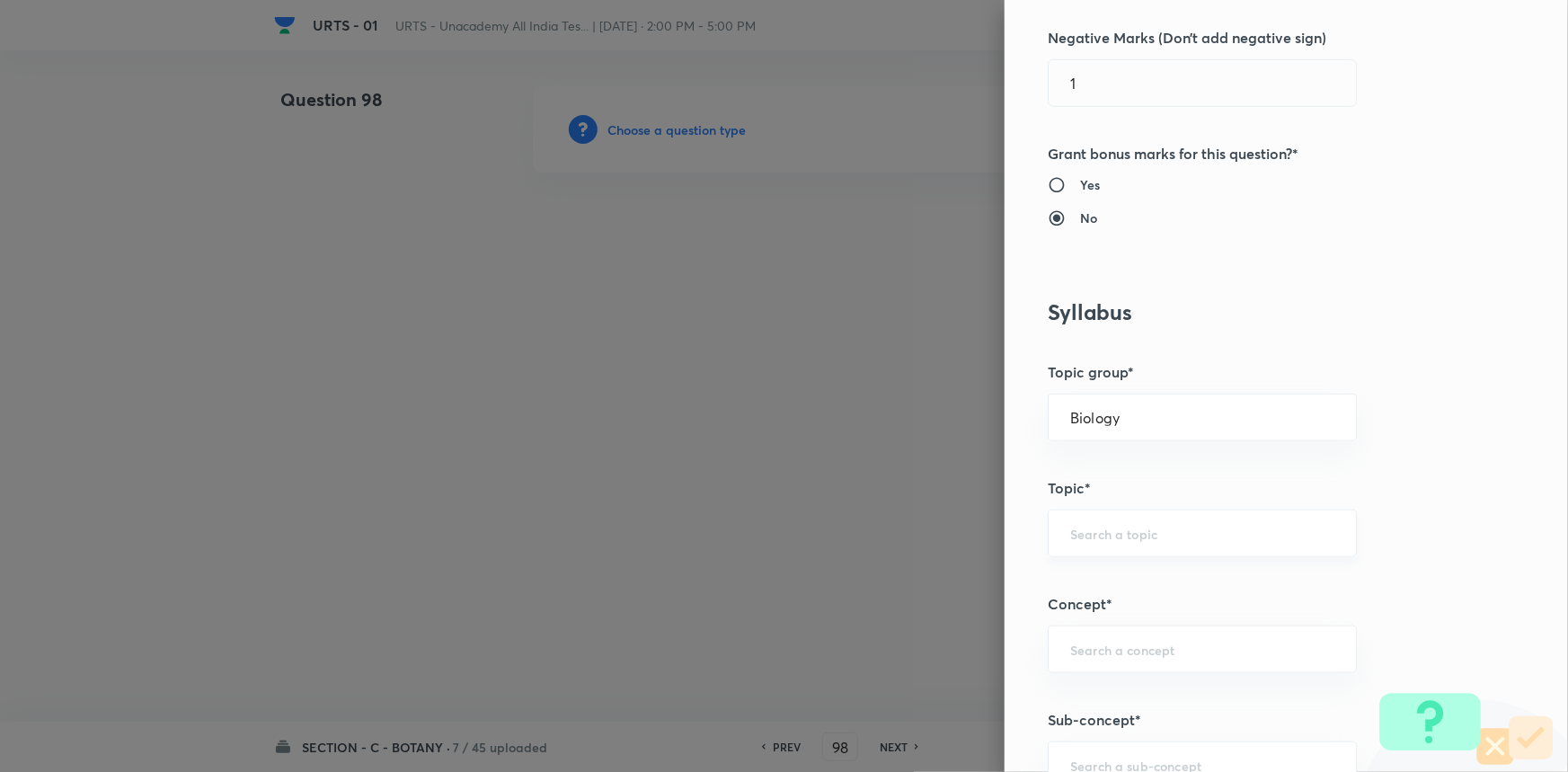
click at [1115, 549] on div "​" at bounding box center [1202, 532] width 309 height 47
click at [1085, 593] on li "Botany" at bounding box center [1190, 582] width 307 height 33
type input "Botany"
click at [1084, 651] on input "text" at bounding box center [1202, 649] width 264 height 17
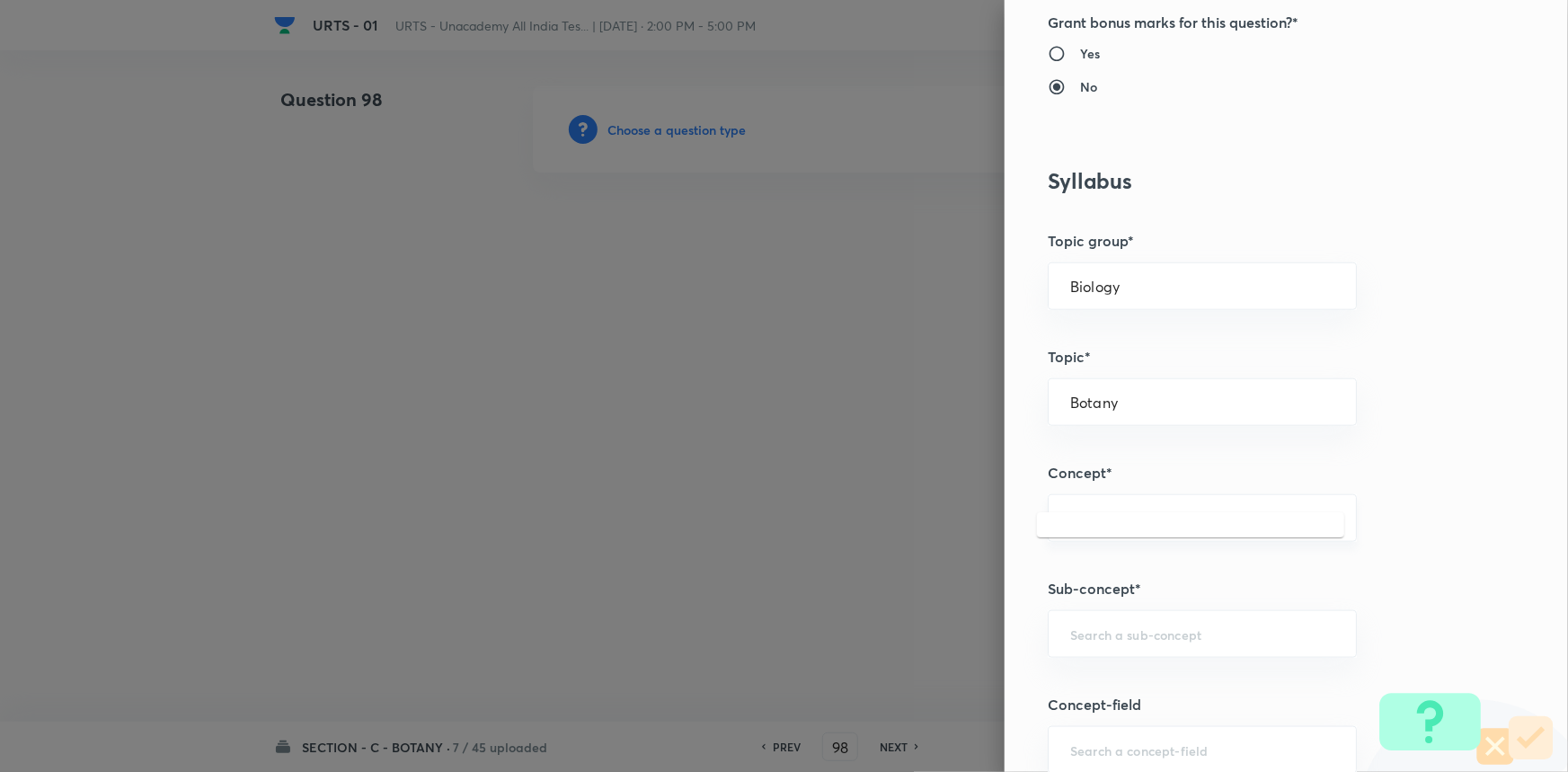
scroll to position [735, 0]
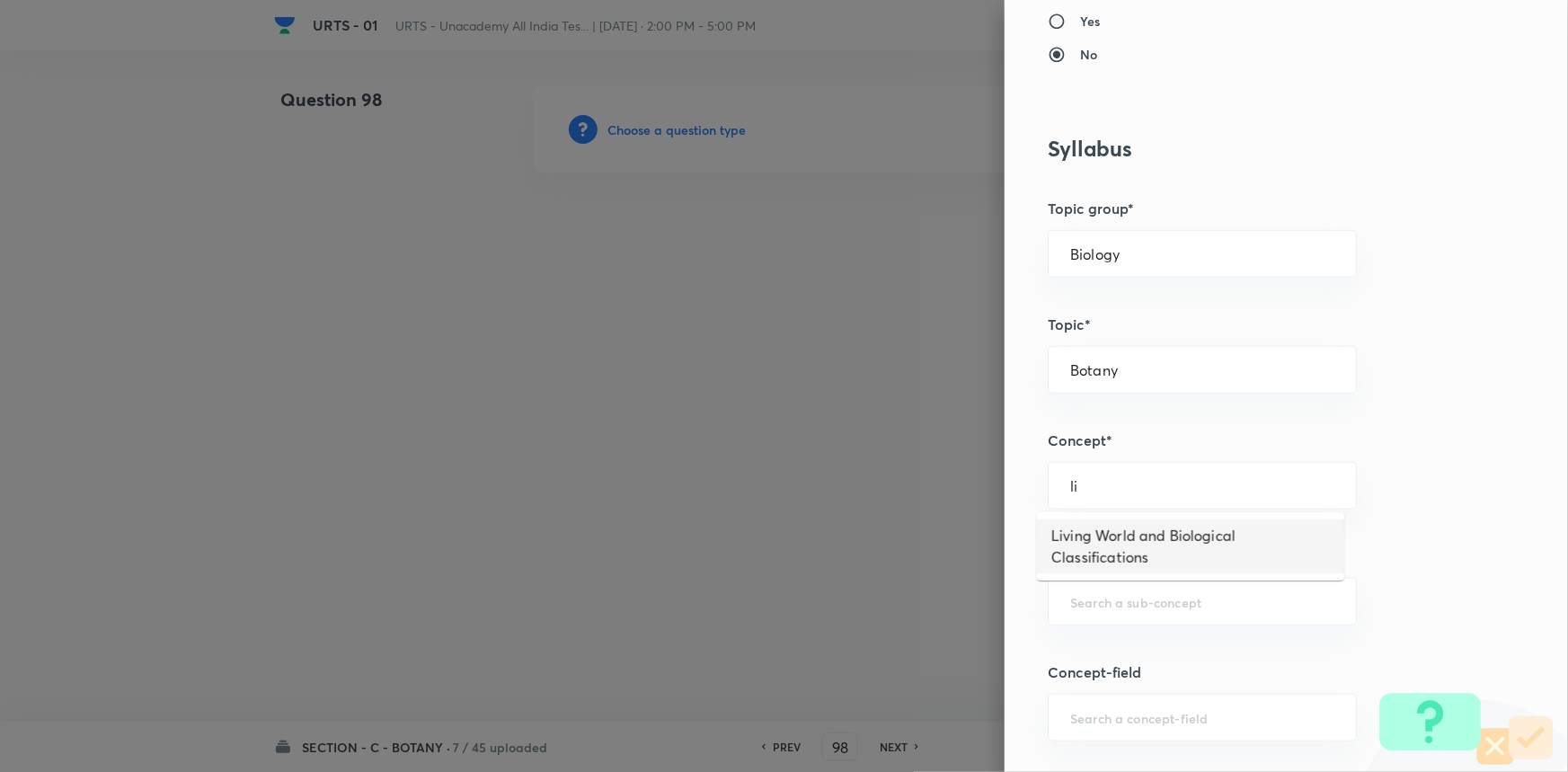
drag, startPoint x: 1201, startPoint y: 548, endPoint x: 1184, endPoint y: 563, distance: 22.7
click at [1200, 548] on li "Living World and Biological Classifications" at bounding box center [1190, 546] width 307 height 54
type input "Living World and Biological Classifications"
click at [1166, 591] on div "​" at bounding box center [1202, 601] width 309 height 47
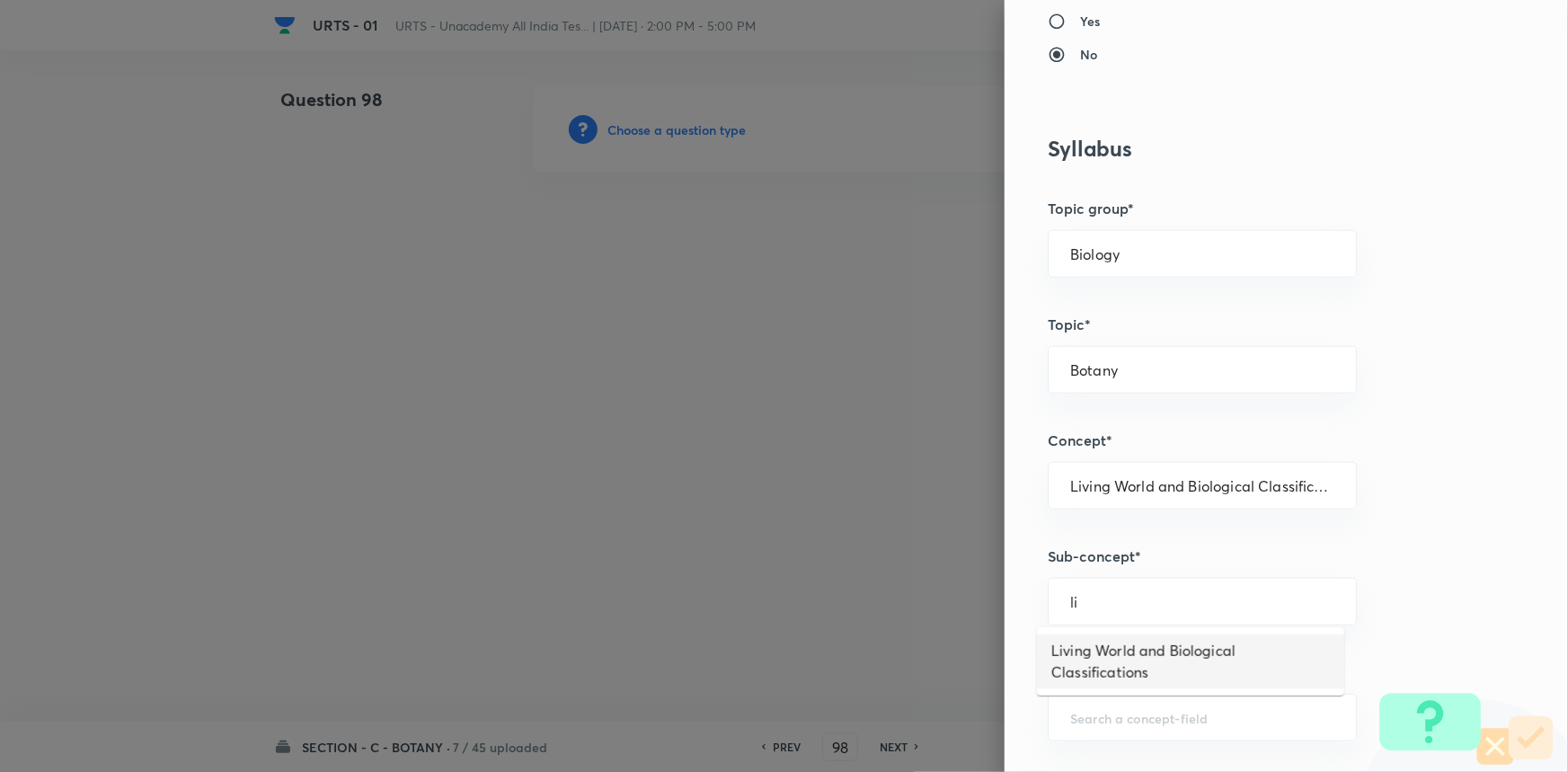
click at [1142, 638] on li "Living World and Biological Classifications" at bounding box center [1190, 661] width 307 height 54
type input "Living World and Biological Classifications"
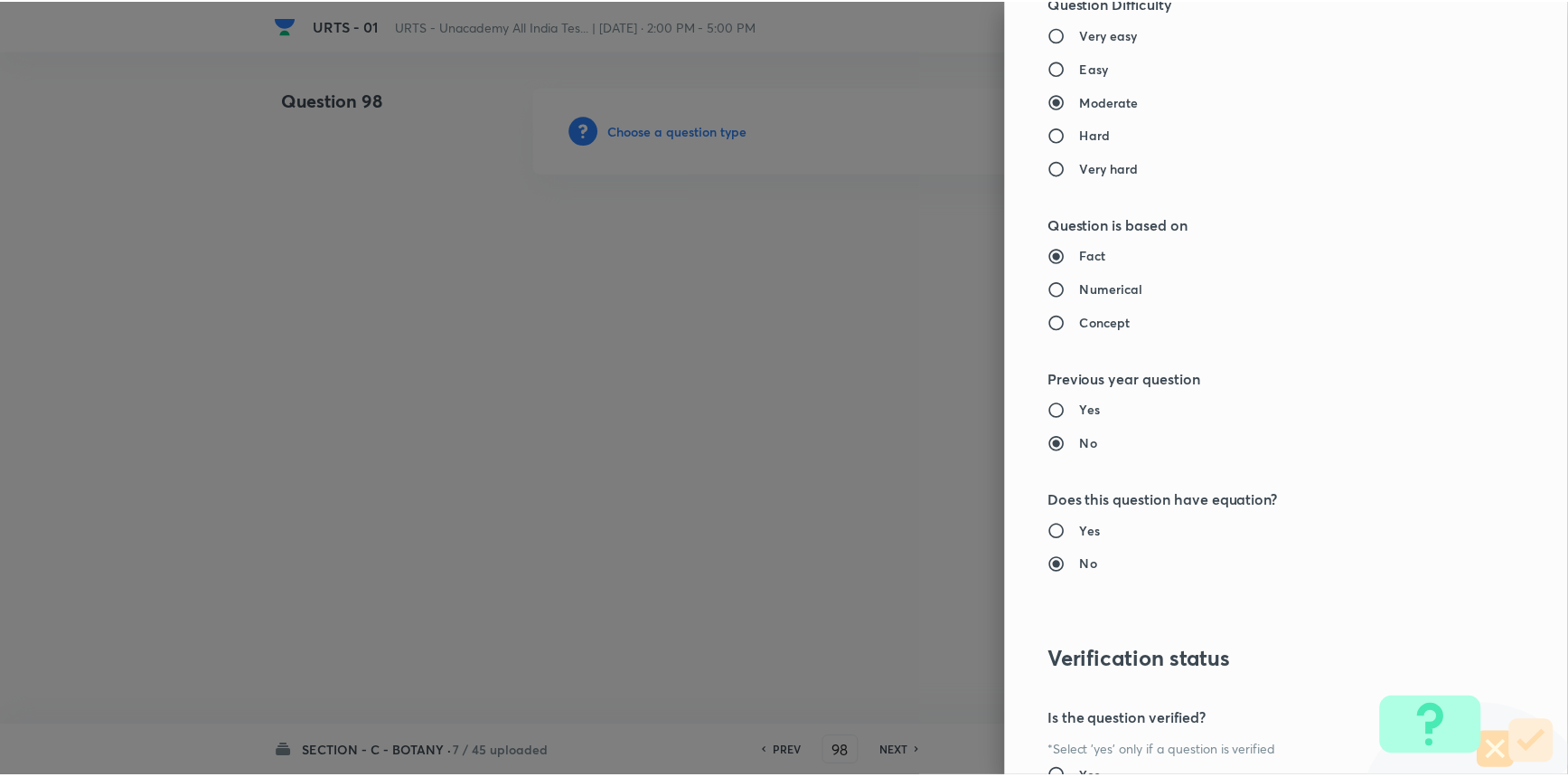
scroll to position [1808, 0]
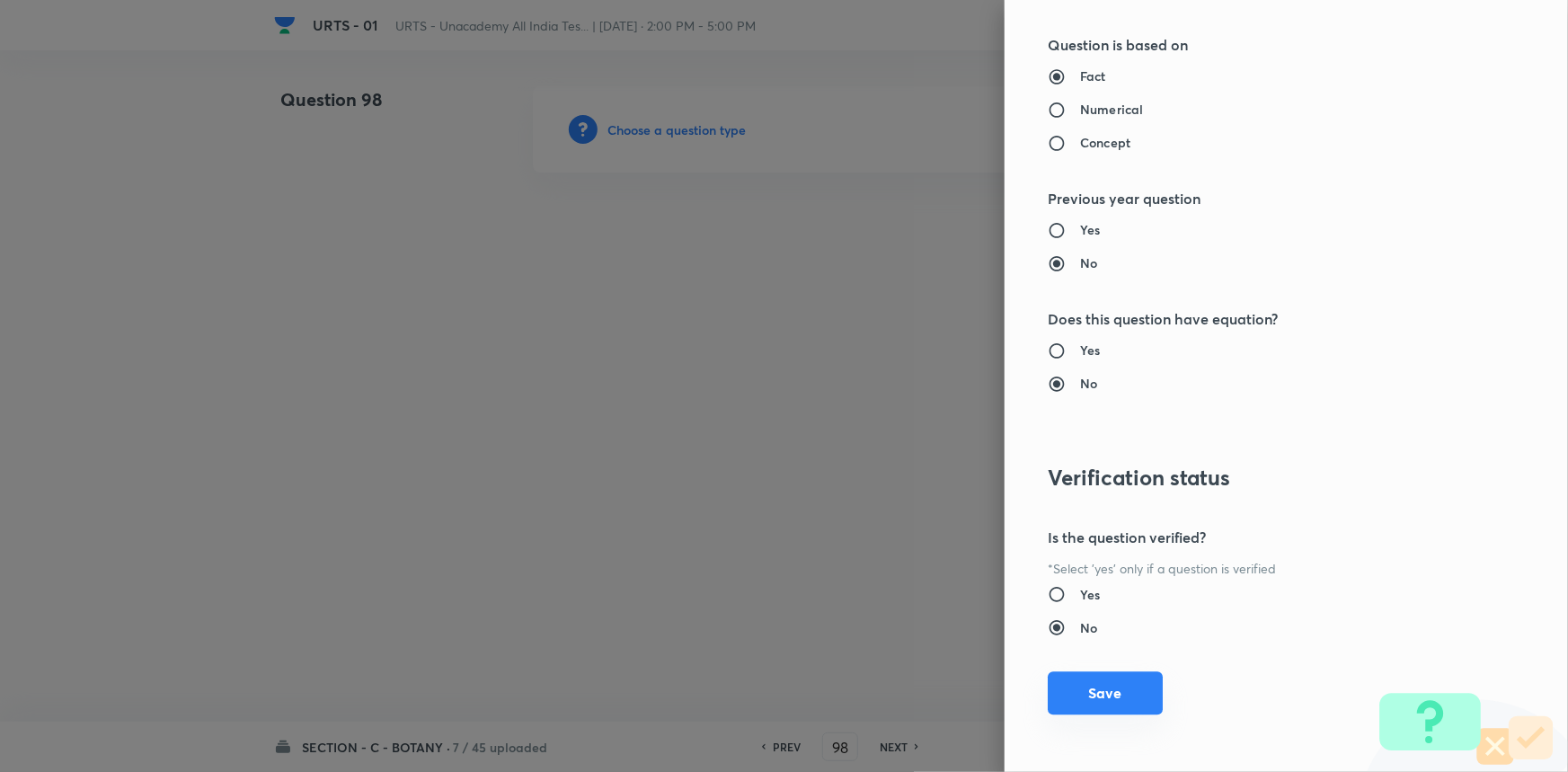
click at [1112, 691] on button "Save" at bounding box center [1105, 693] width 115 height 43
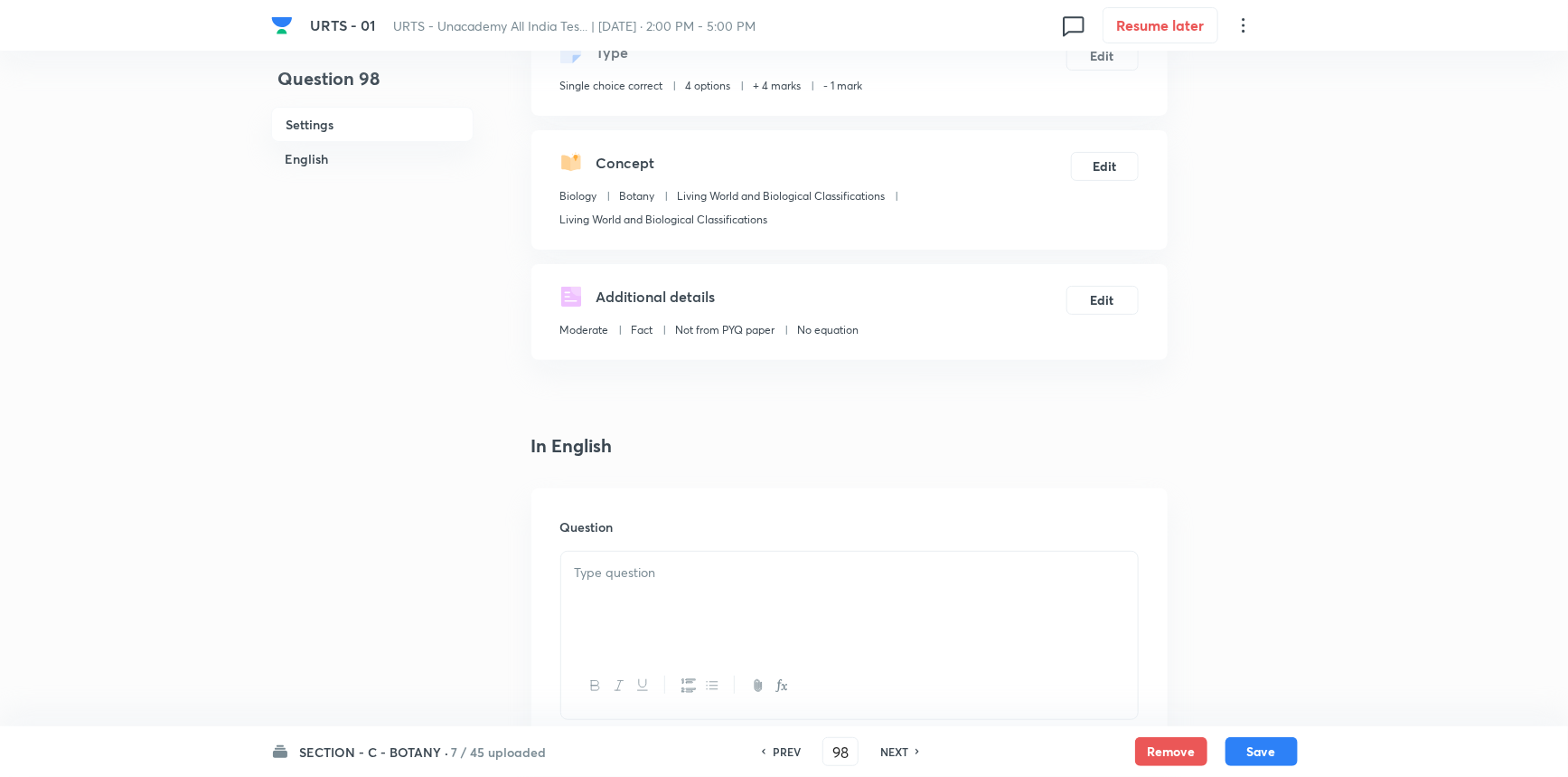
scroll to position [410, 0]
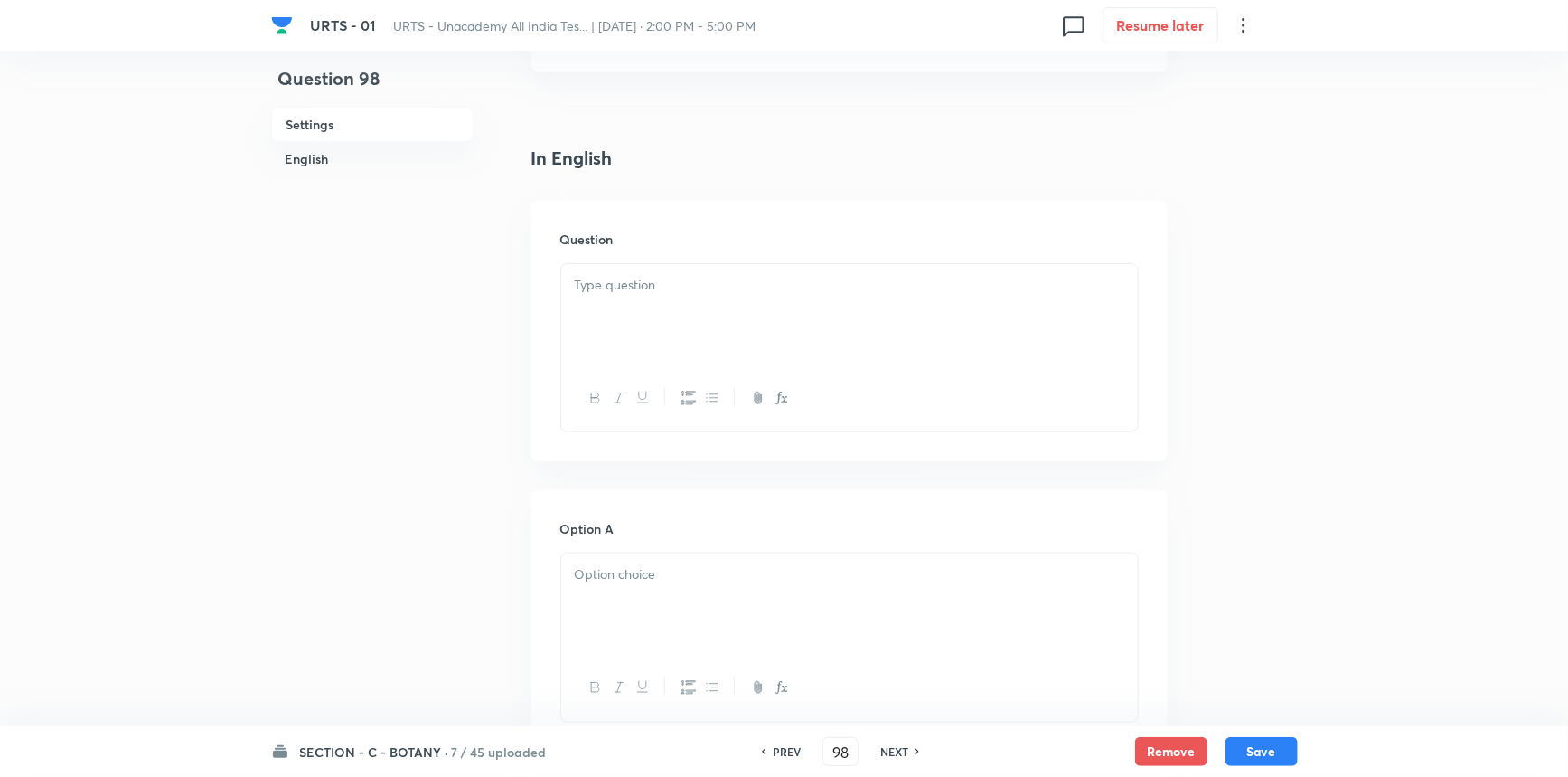
click at [695, 297] on div at bounding box center [849, 314] width 577 height 101
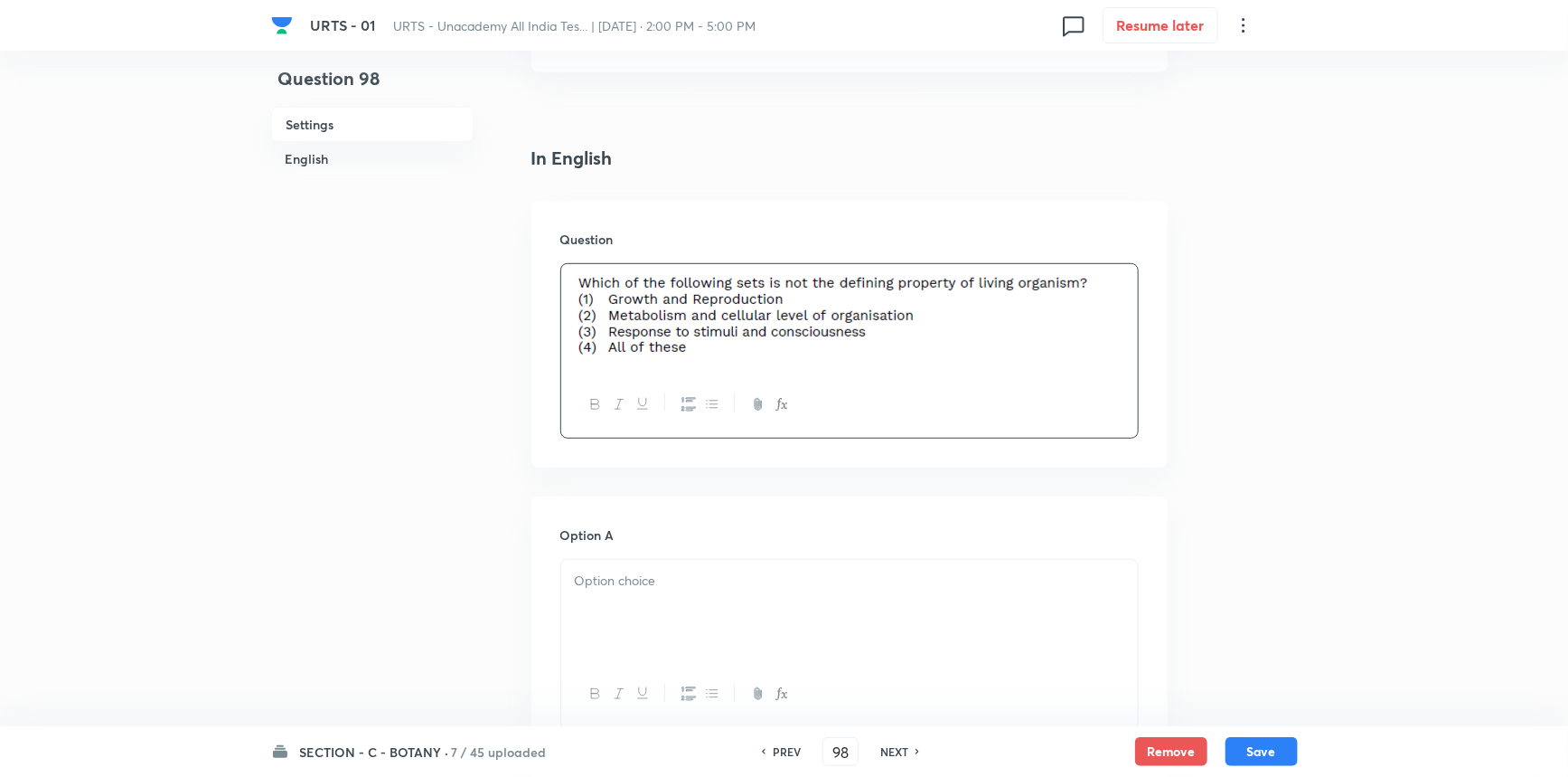
click at [691, 616] on div at bounding box center [849, 611] width 577 height 101
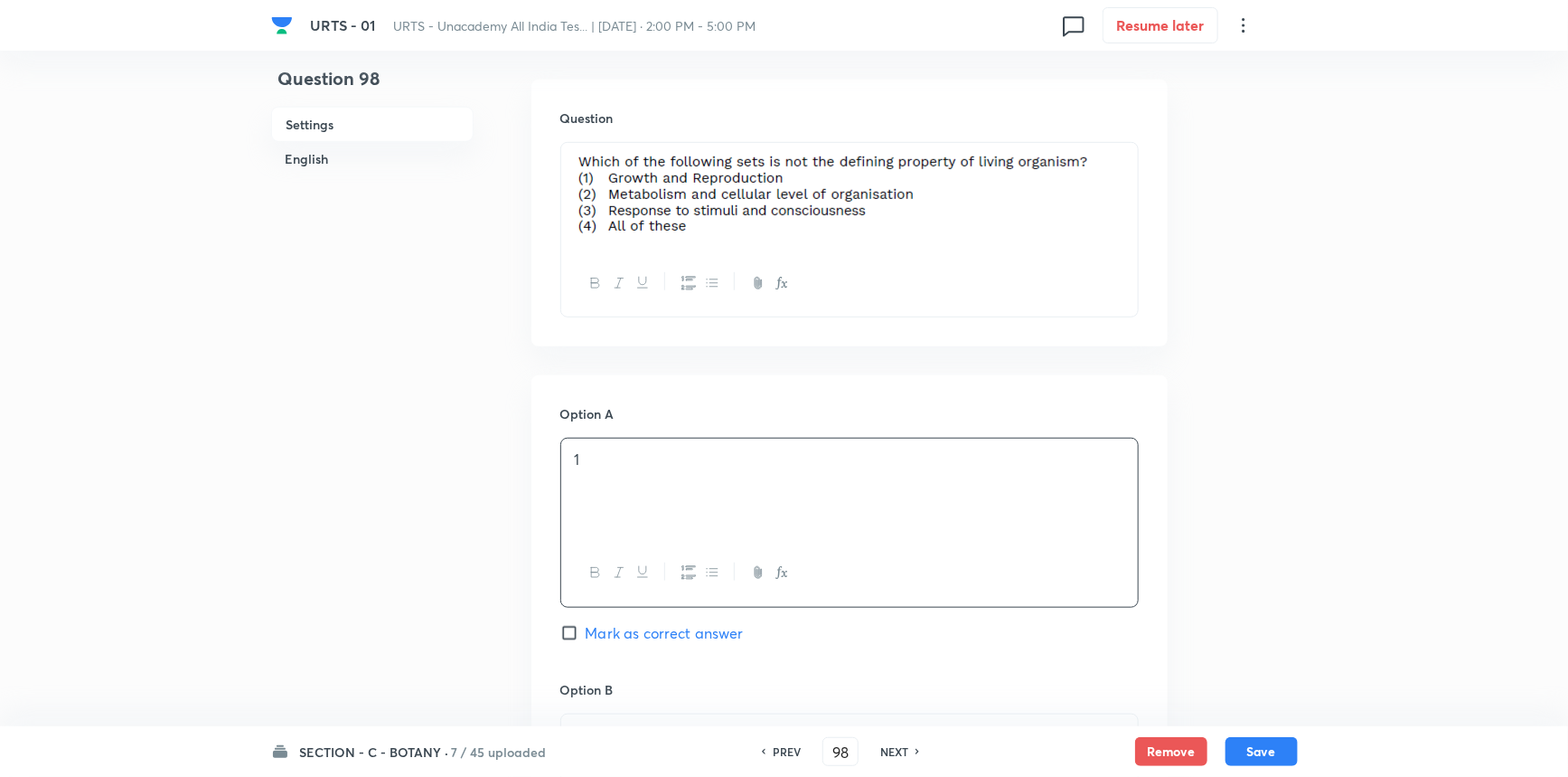
scroll to position [740, 0]
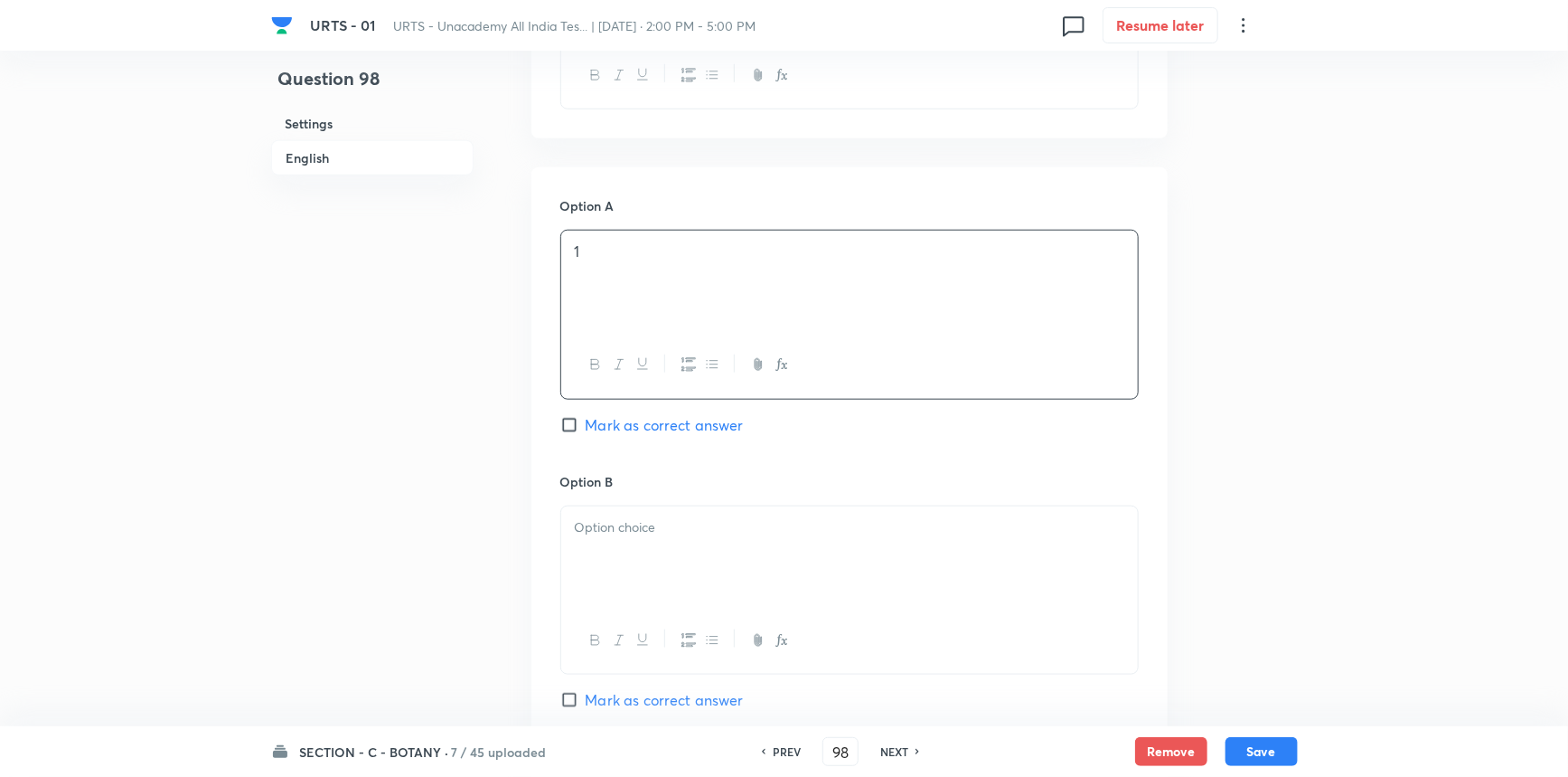
click at [592, 430] on span "Mark as correct answer" at bounding box center [664, 424] width 158 height 22
click at [586, 430] on input "Mark as correct answer" at bounding box center [573, 424] width 25 height 18
checkbox input "true"
click at [599, 545] on div at bounding box center [849, 557] width 577 height 101
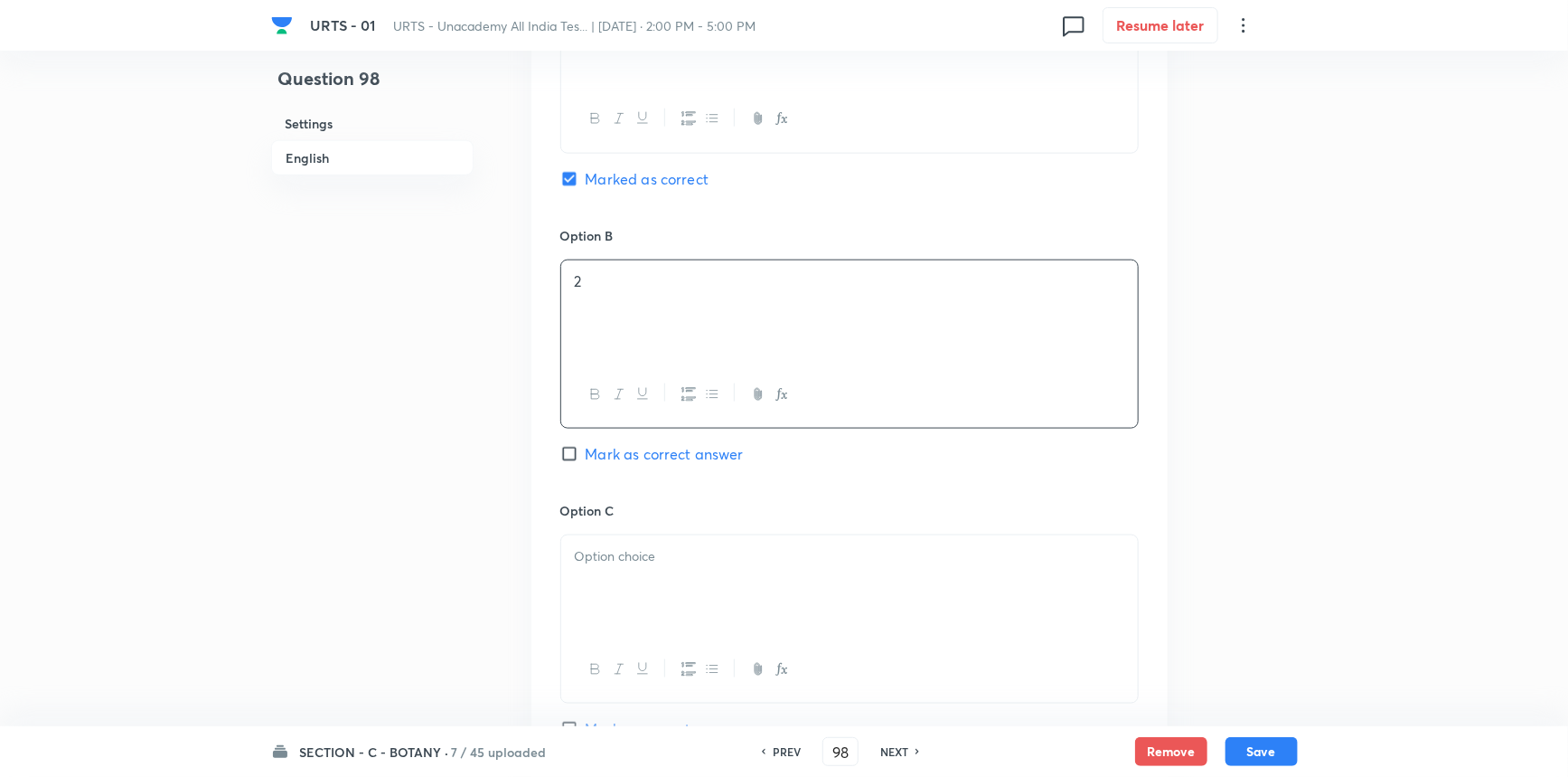
click at [669, 566] on p at bounding box center [849, 556] width 549 height 21
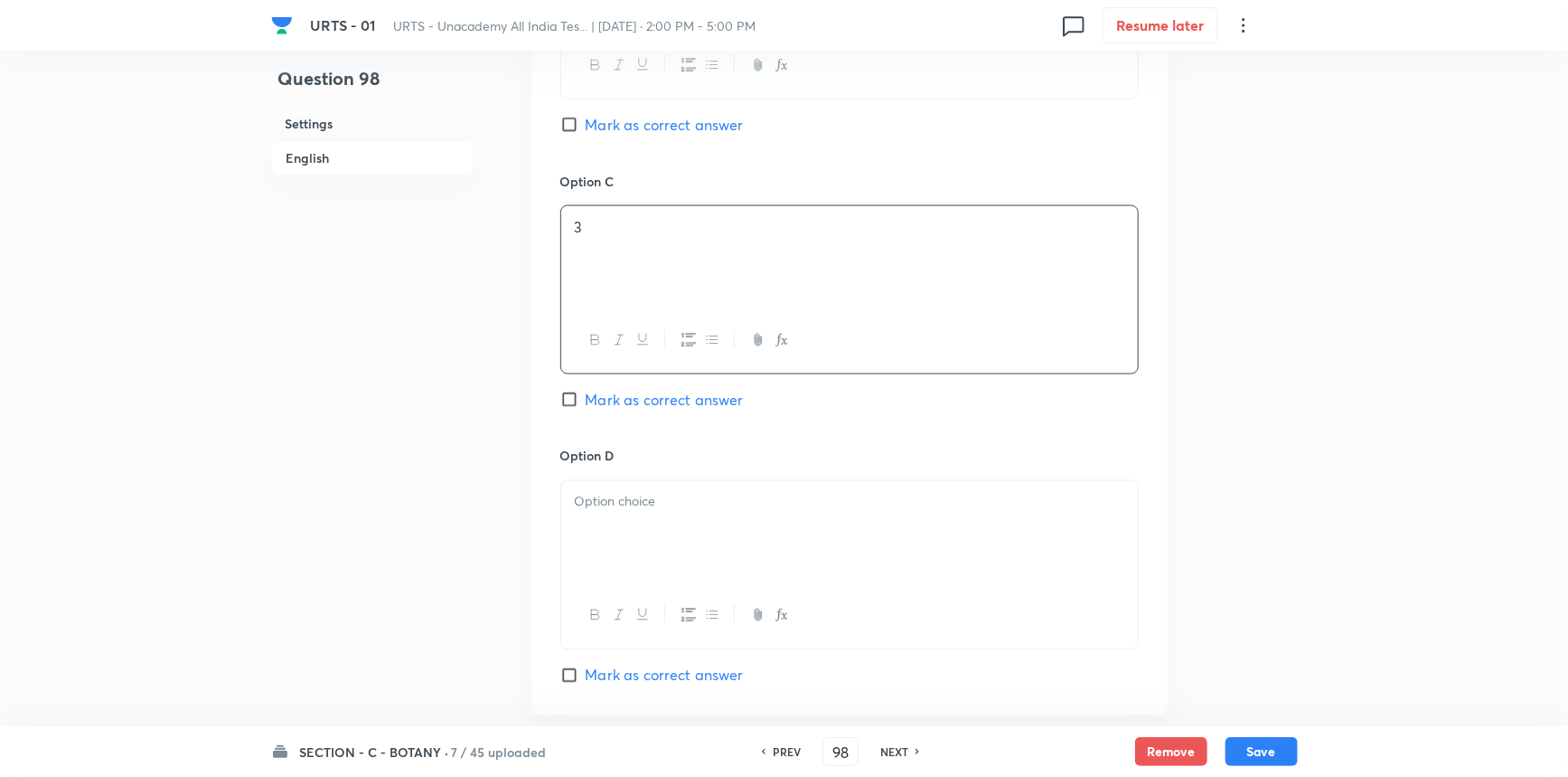
click at [649, 553] on div at bounding box center [849, 532] width 577 height 101
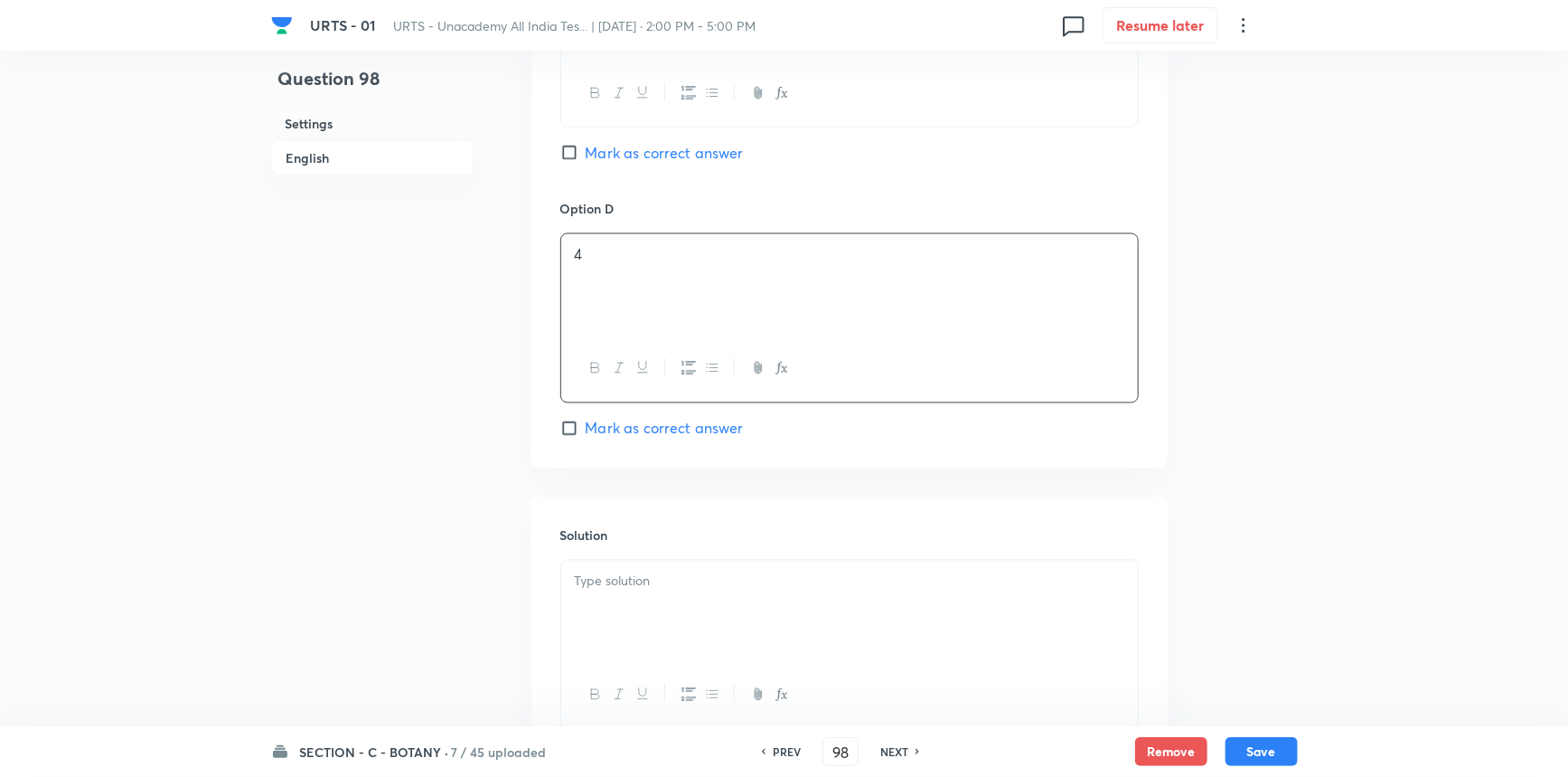
click at [649, 565] on div at bounding box center [849, 612] width 577 height 101
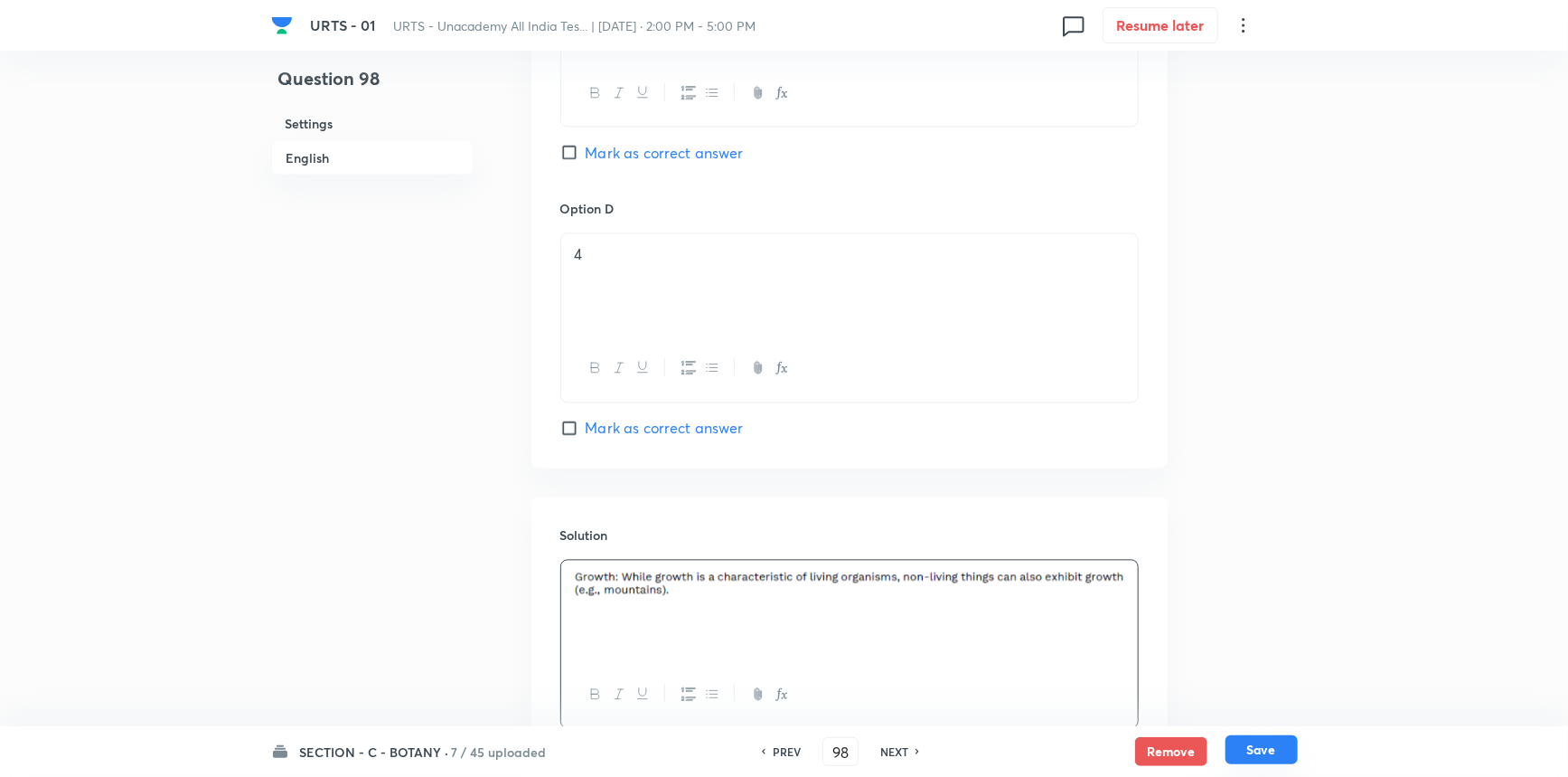
click at [1247, 746] on button "Save" at bounding box center [1262, 749] width 72 height 29
type input "99"
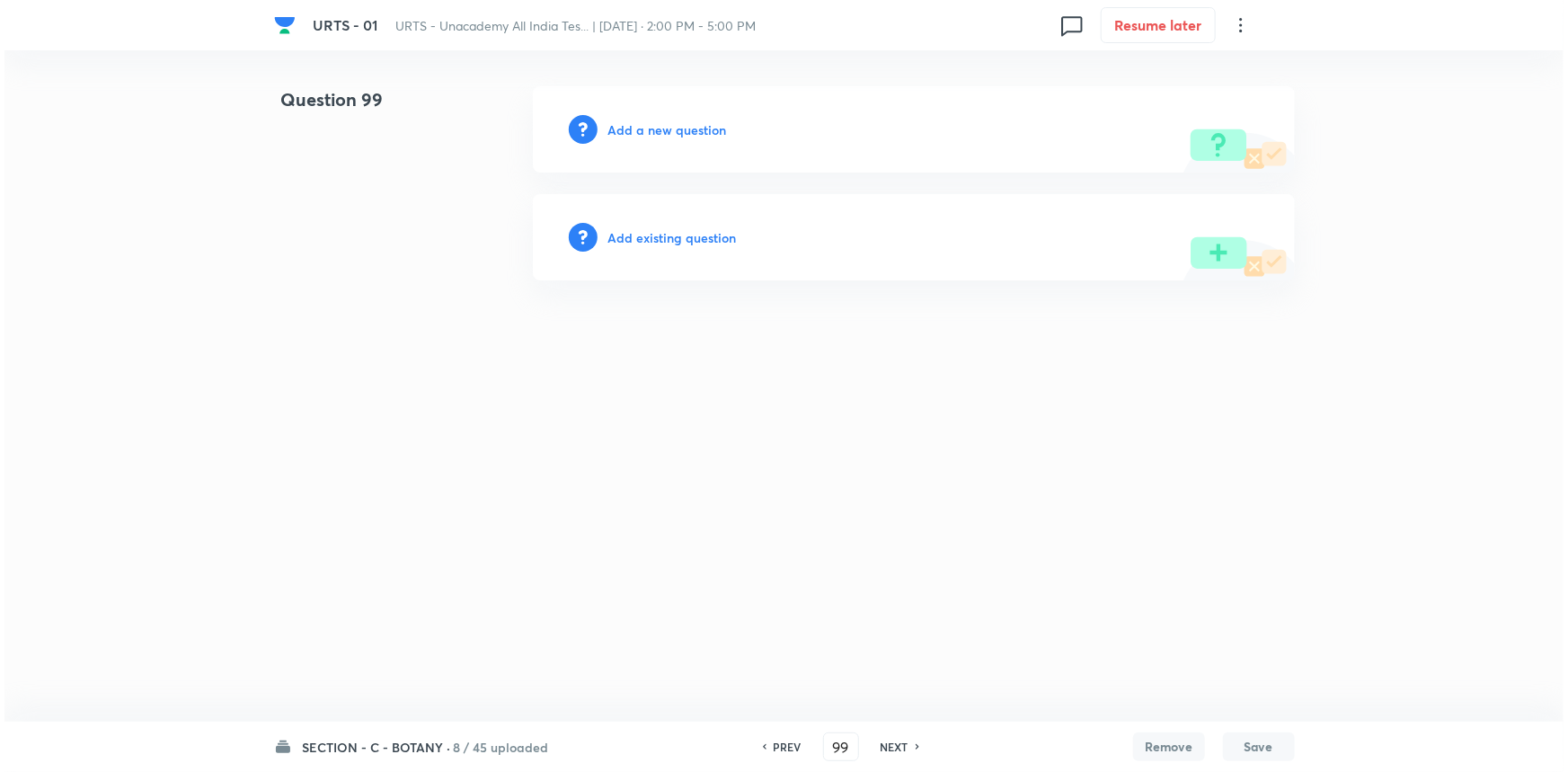
scroll to position [0, 0]
click at [633, 125] on h6 "Add a new question" at bounding box center [668, 130] width 119 height 19
click at [633, 125] on h6 "Choose a question type" at bounding box center [677, 130] width 138 height 19
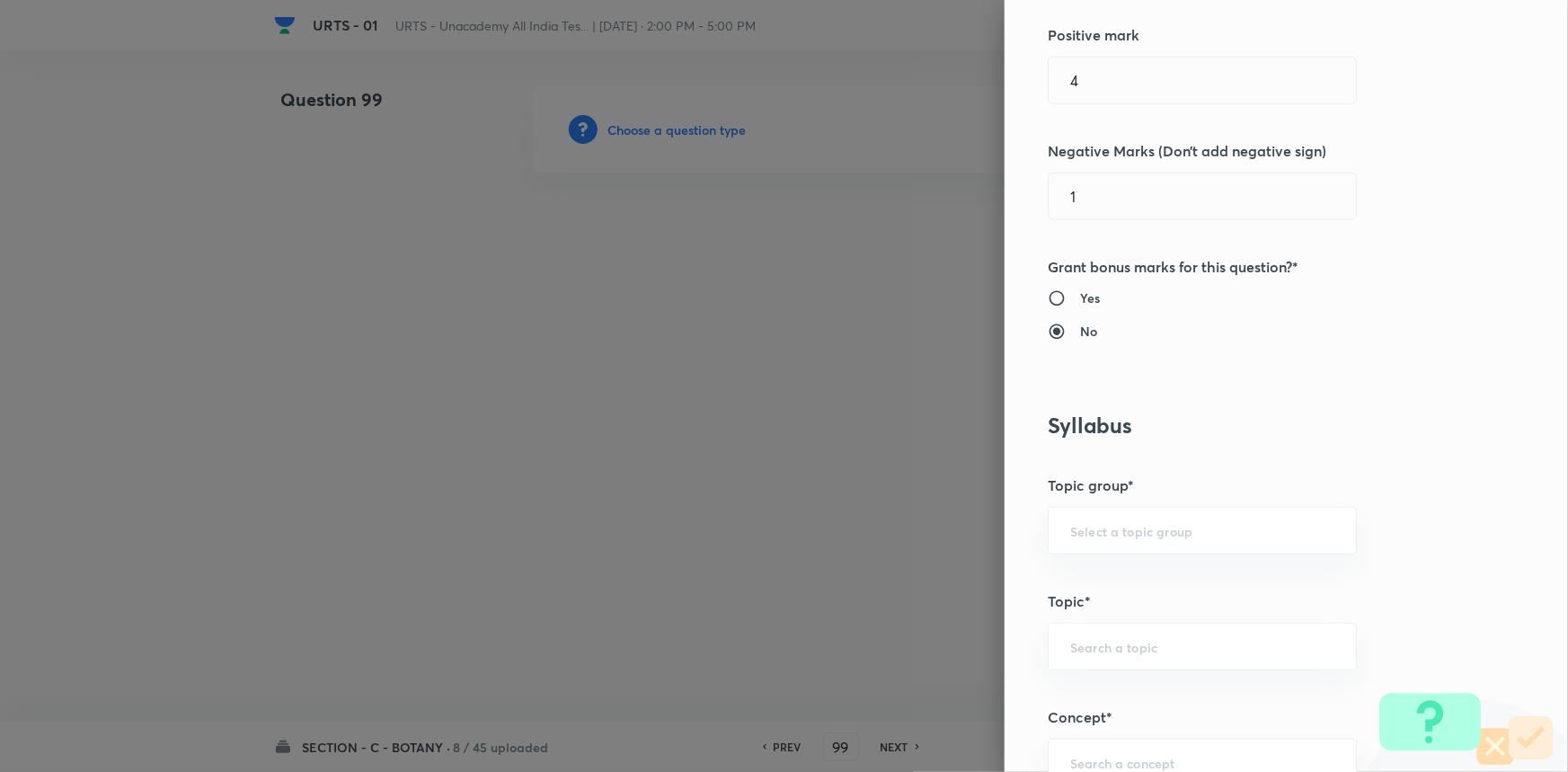
scroll to position [490, 0]
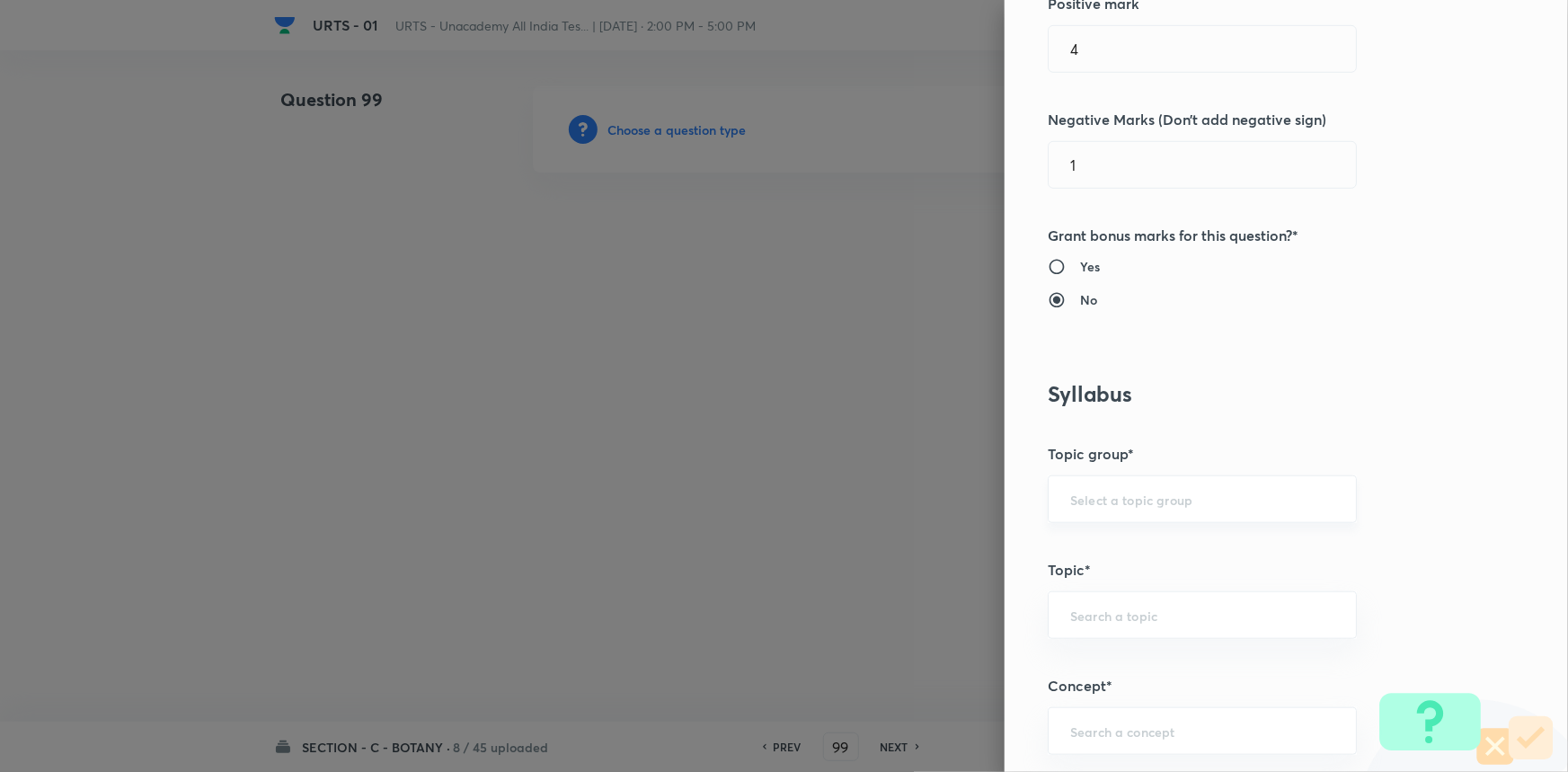
click at [1079, 514] on div "​" at bounding box center [1202, 499] width 309 height 47
click at [1083, 541] on li "Biology" at bounding box center [1190, 549] width 307 height 33
type input "Biology"
click at [1077, 611] on input "text" at bounding box center [1202, 615] width 264 height 17
click at [1069, 672] on li "Botany" at bounding box center [1190, 663] width 307 height 33
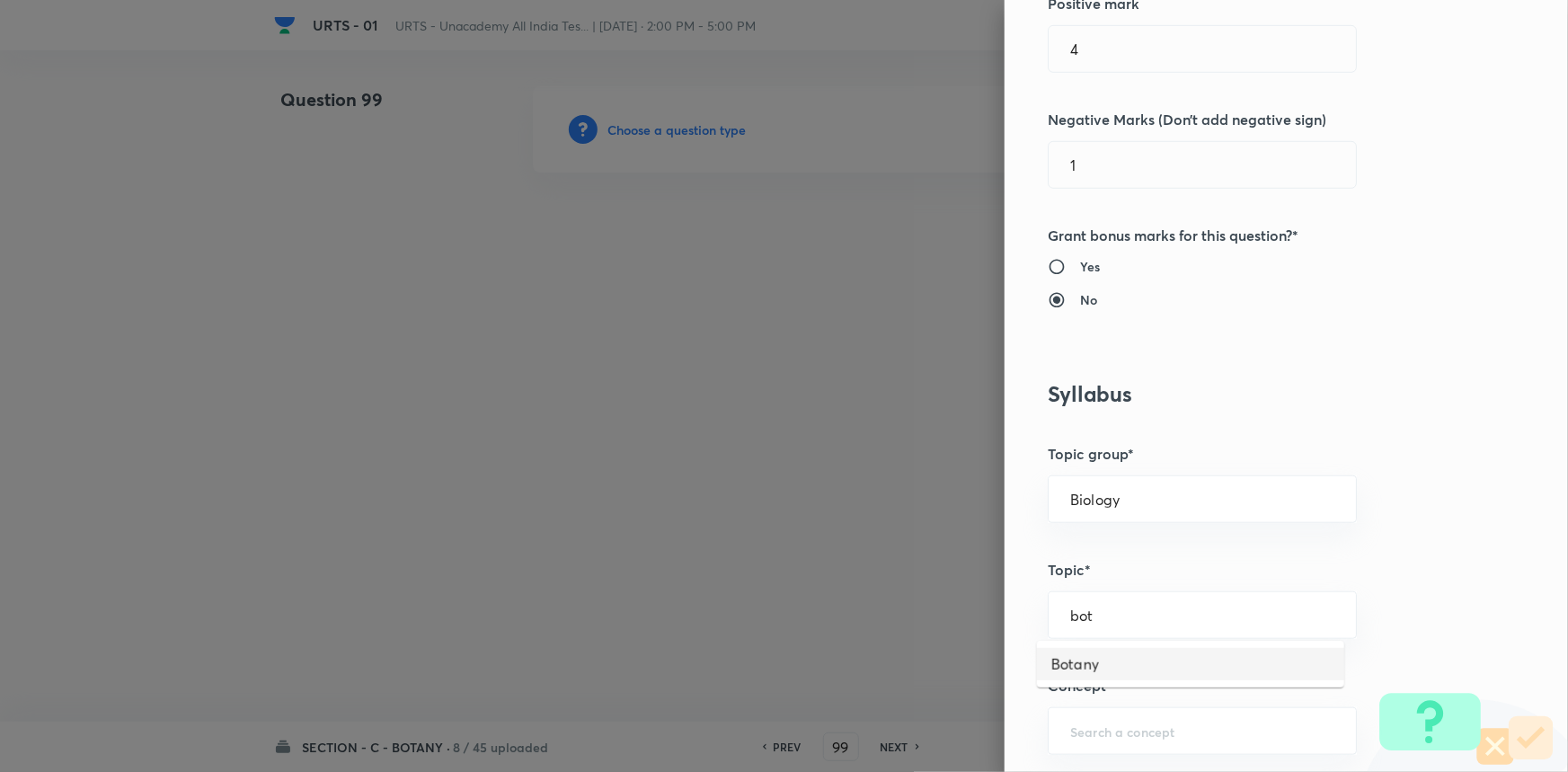
type input "Botany"
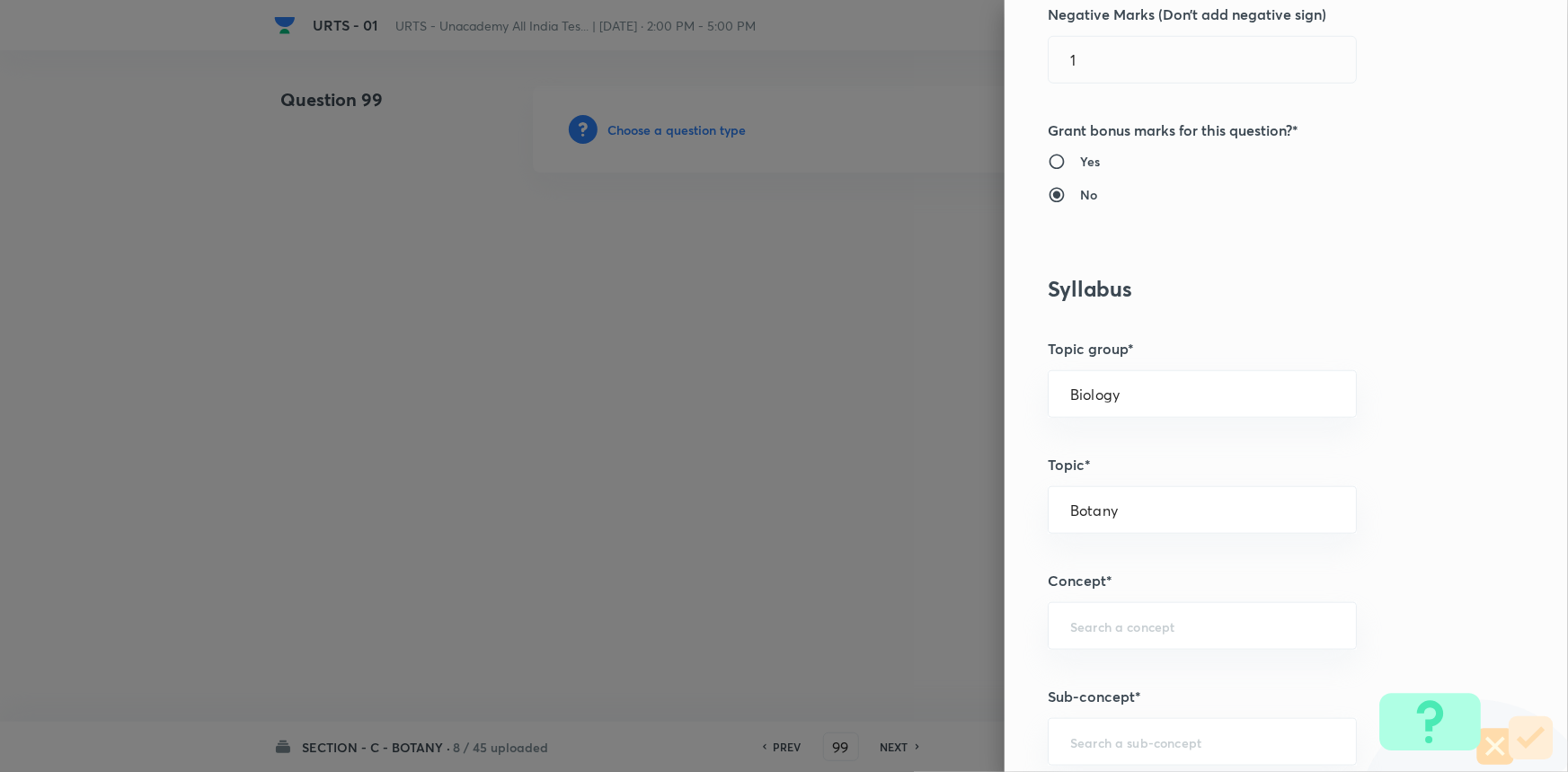
scroll to position [898, 0]
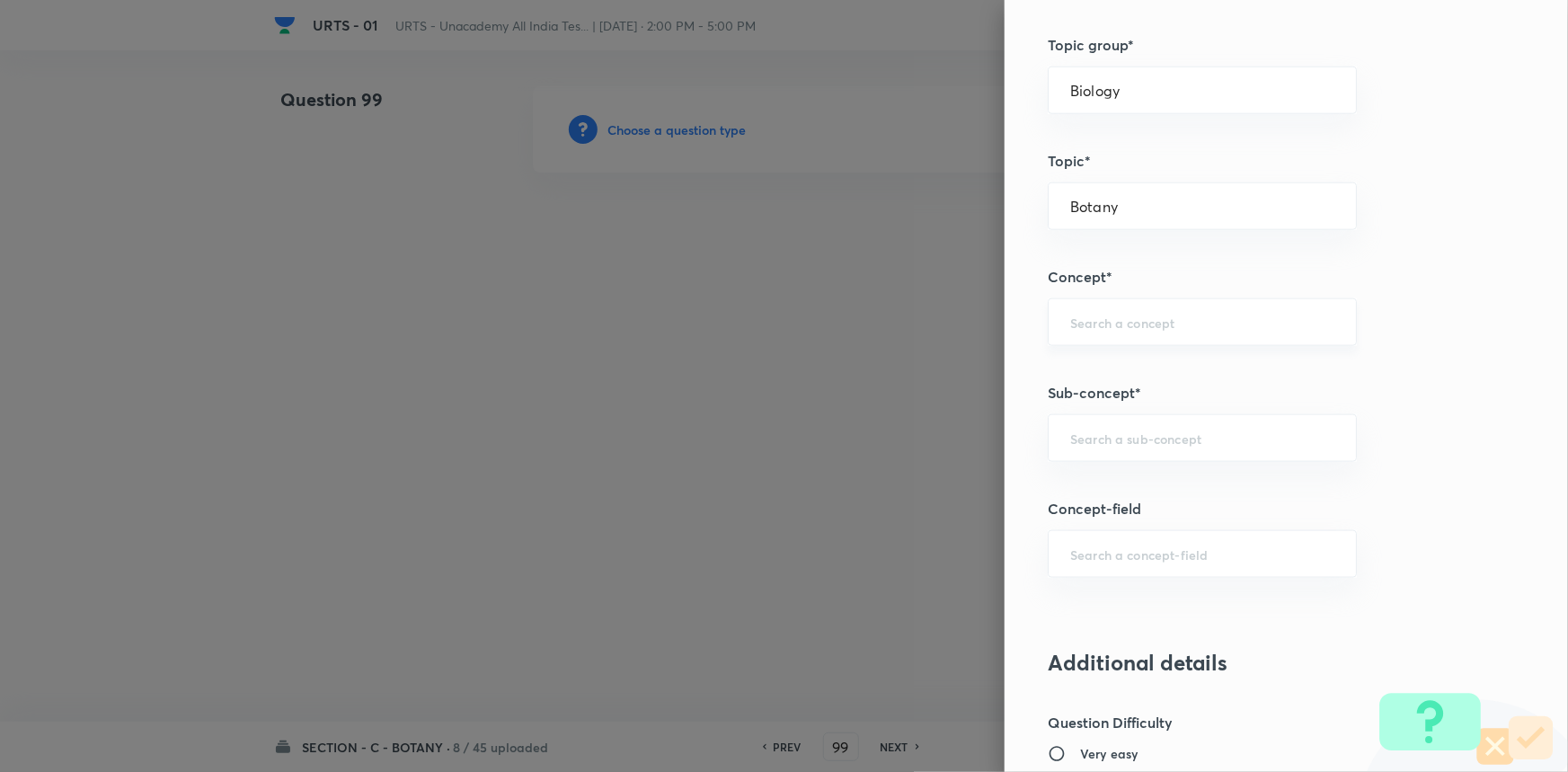
click at [1094, 307] on div "​" at bounding box center [1202, 321] width 309 height 47
click at [1091, 362] on li "Living World and Biological Classifications" at bounding box center [1190, 383] width 307 height 54
type input "Living World and Biological Classifications"
click at [1095, 432] on input "text" at bounding box center [1202, 438] width 264 height 17
click at [1103, 485] on li "Living World and Biological Classifications" at bounding box center [1190, 499] width 307 height 54
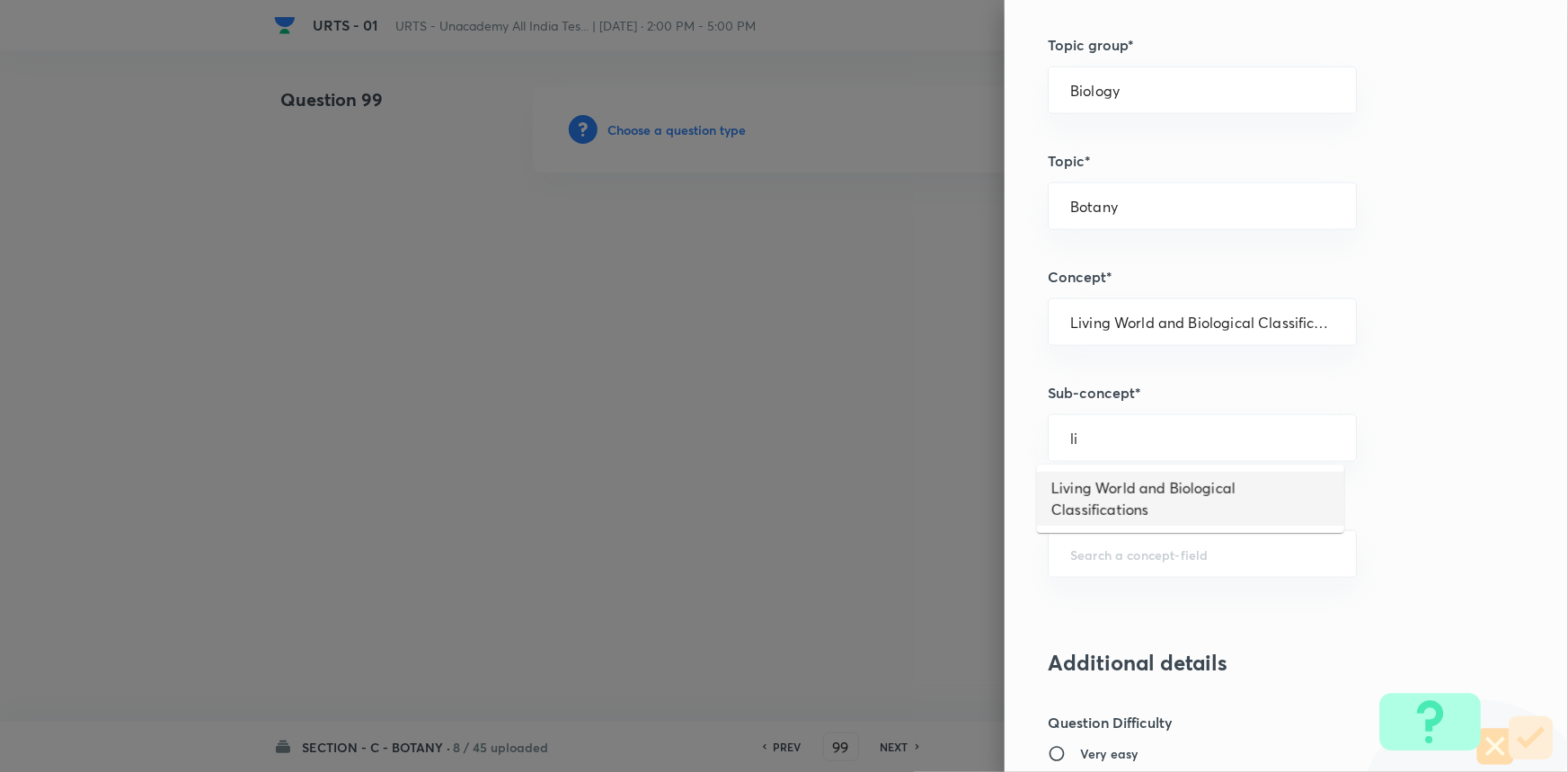
type input "Living World and Biological Classifications"
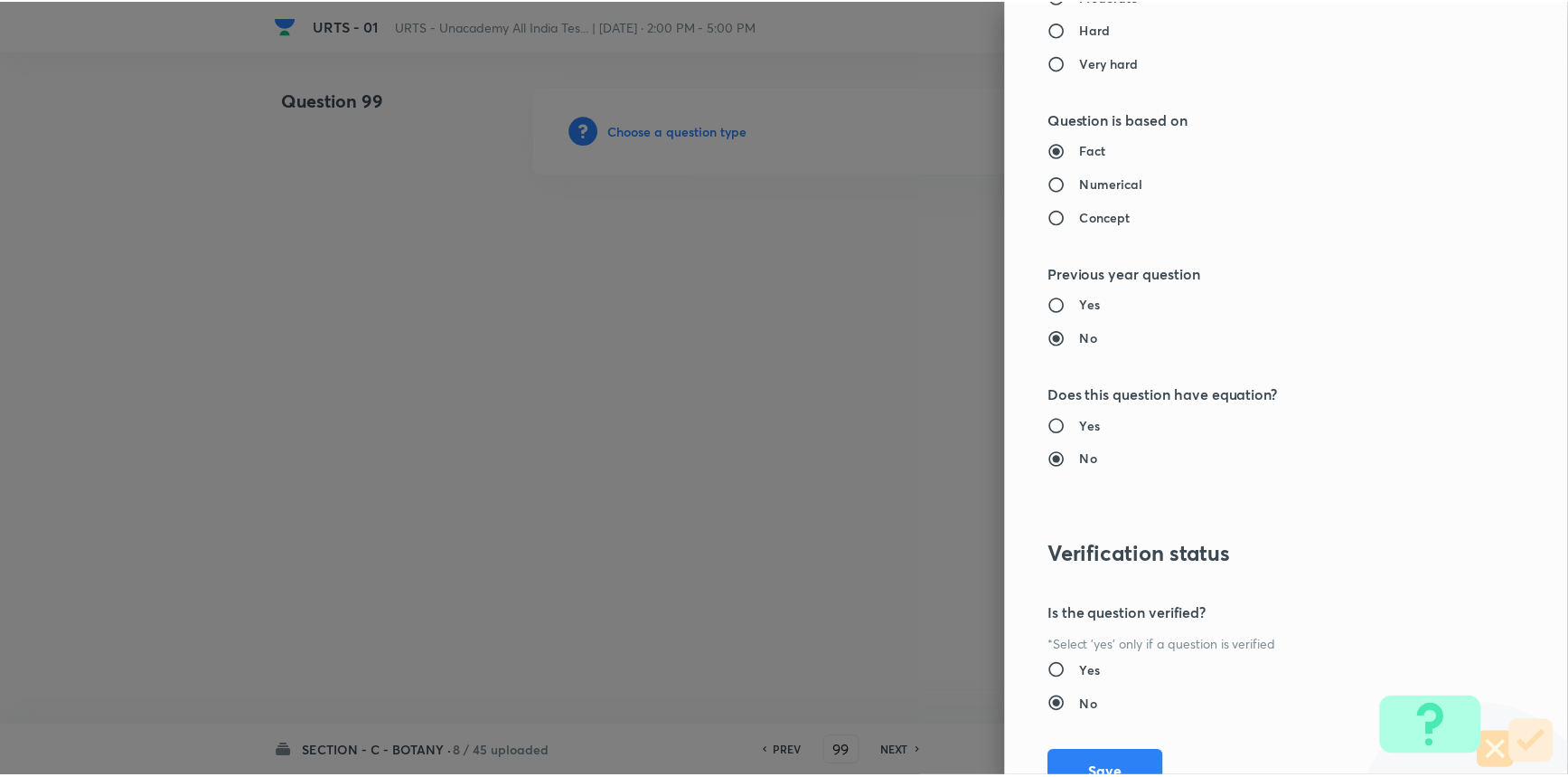
scroll to position [1808, 0]
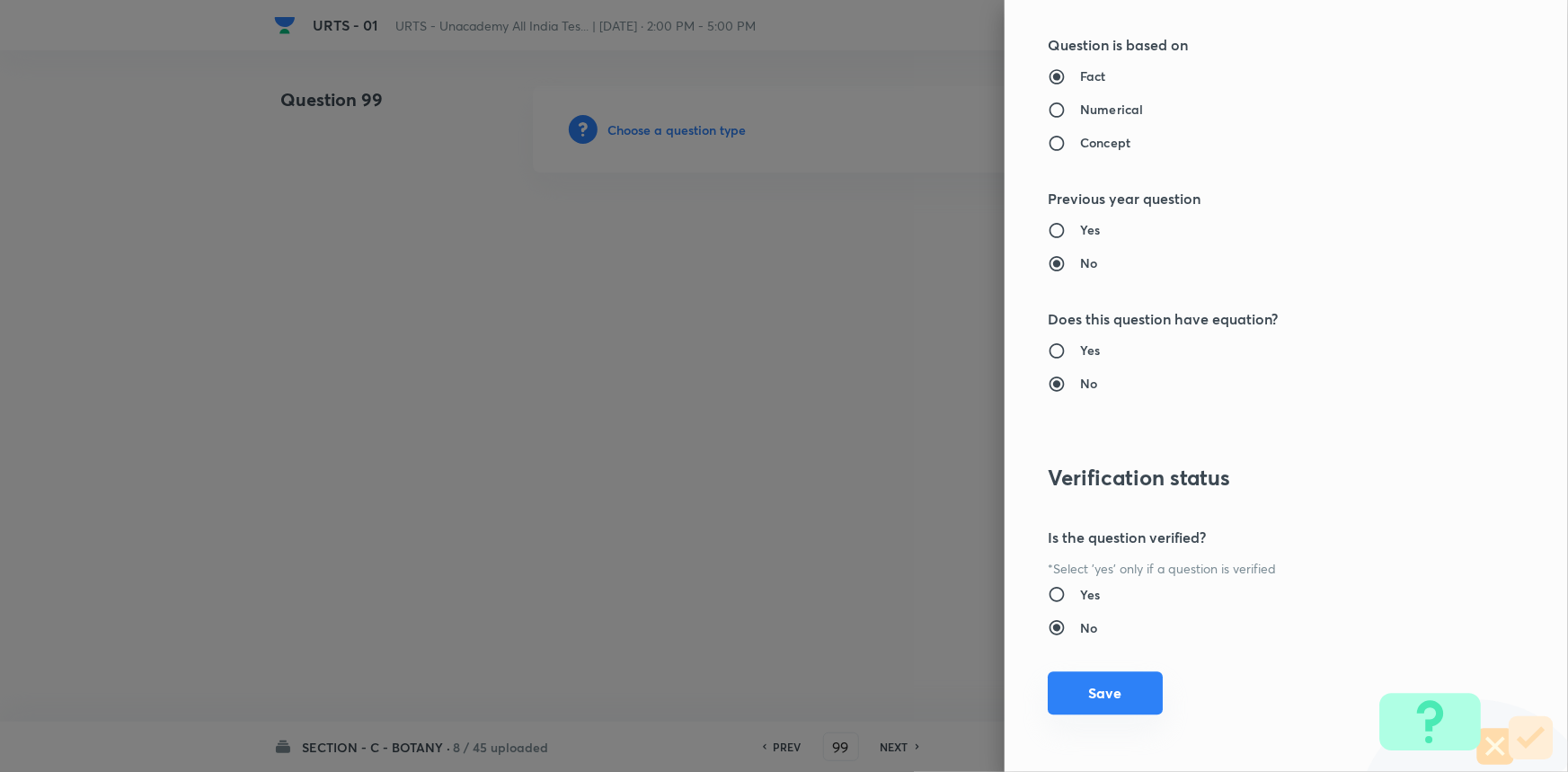
click at [1099, 678] on button "Save" at bounding box center [1105, 693] width 115 height 43
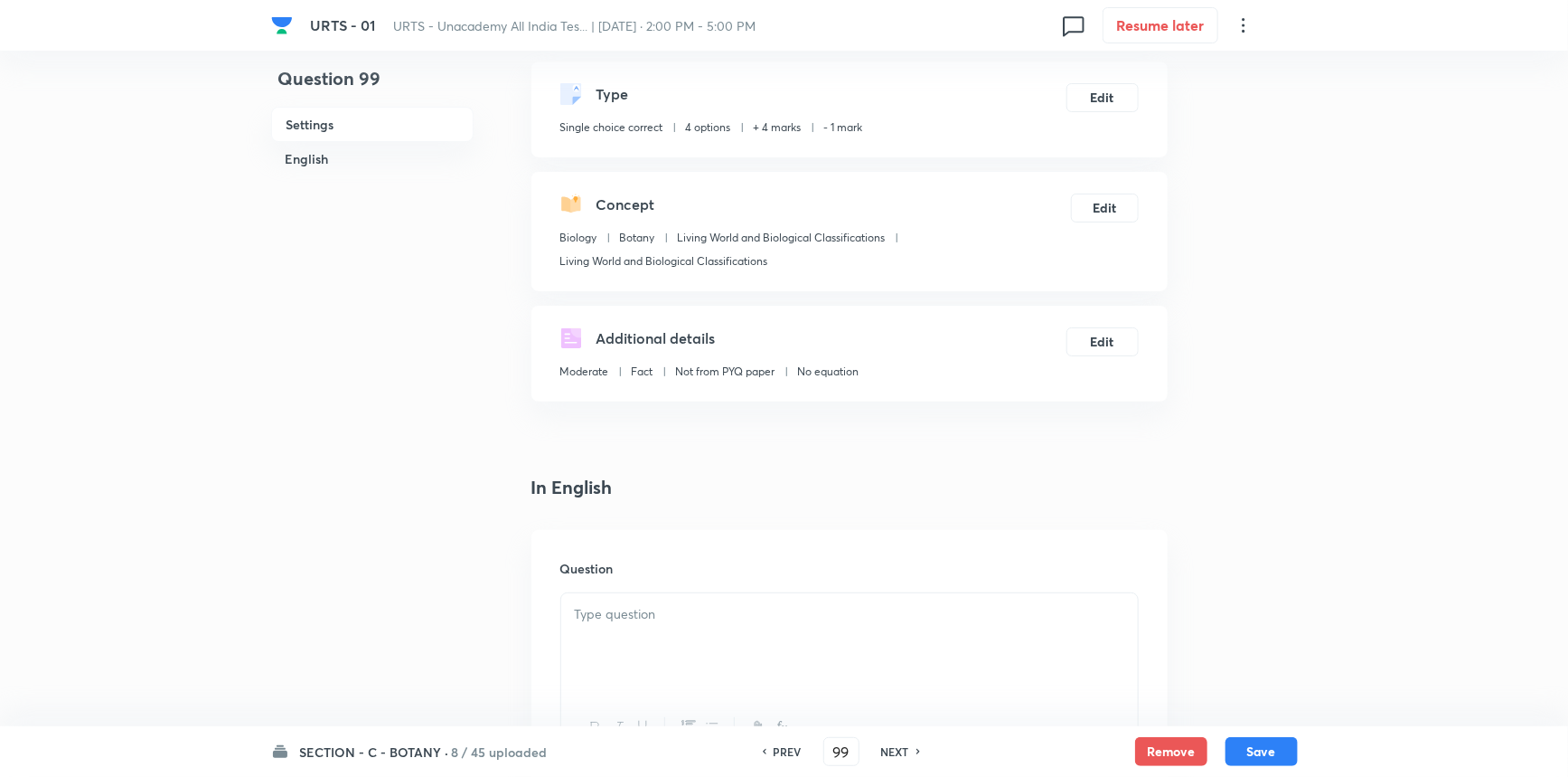
scroll to position [246, 0]
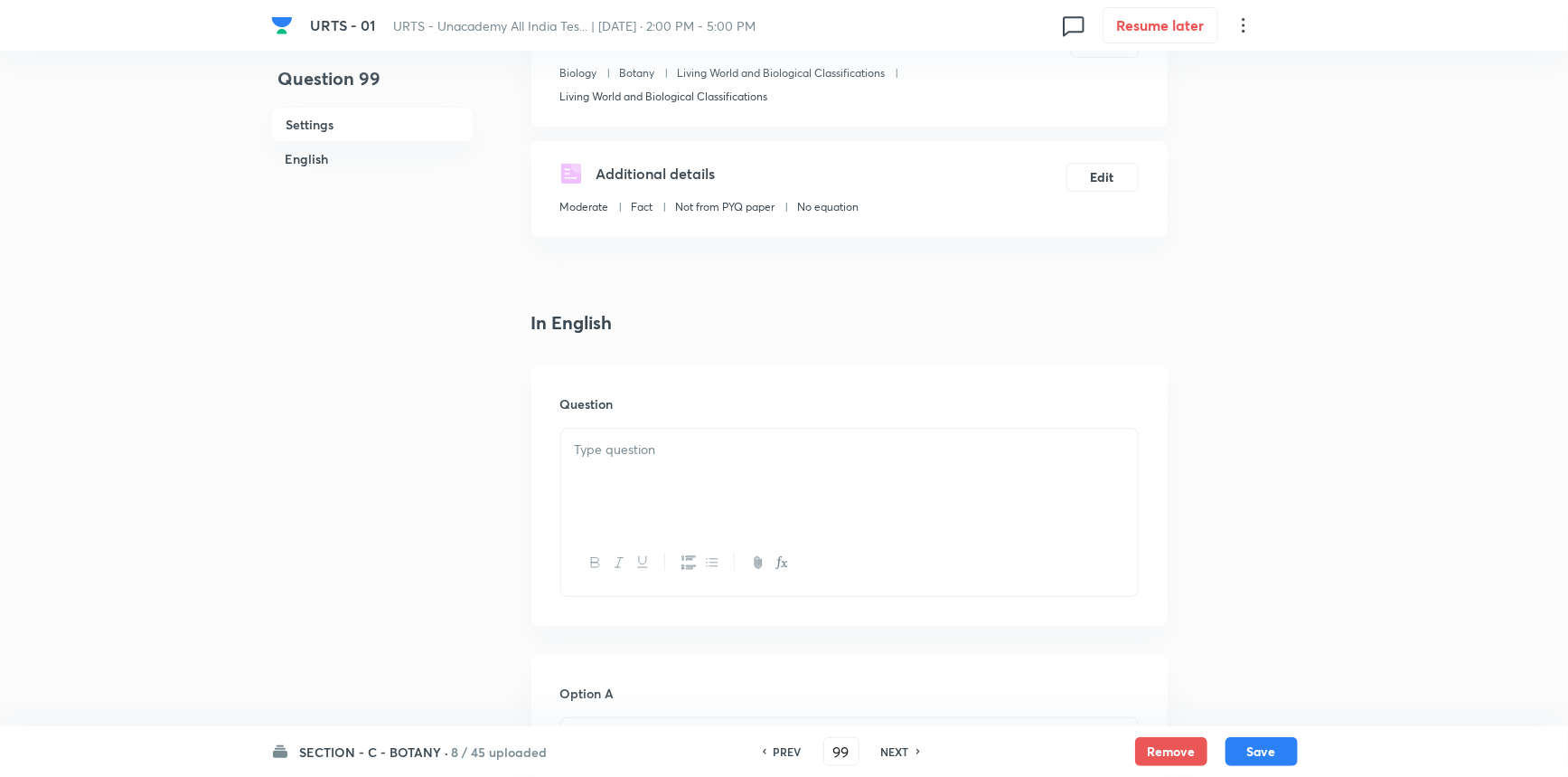
click at [667, 480] on div at bounding box center [849, 479] width 577 height 101
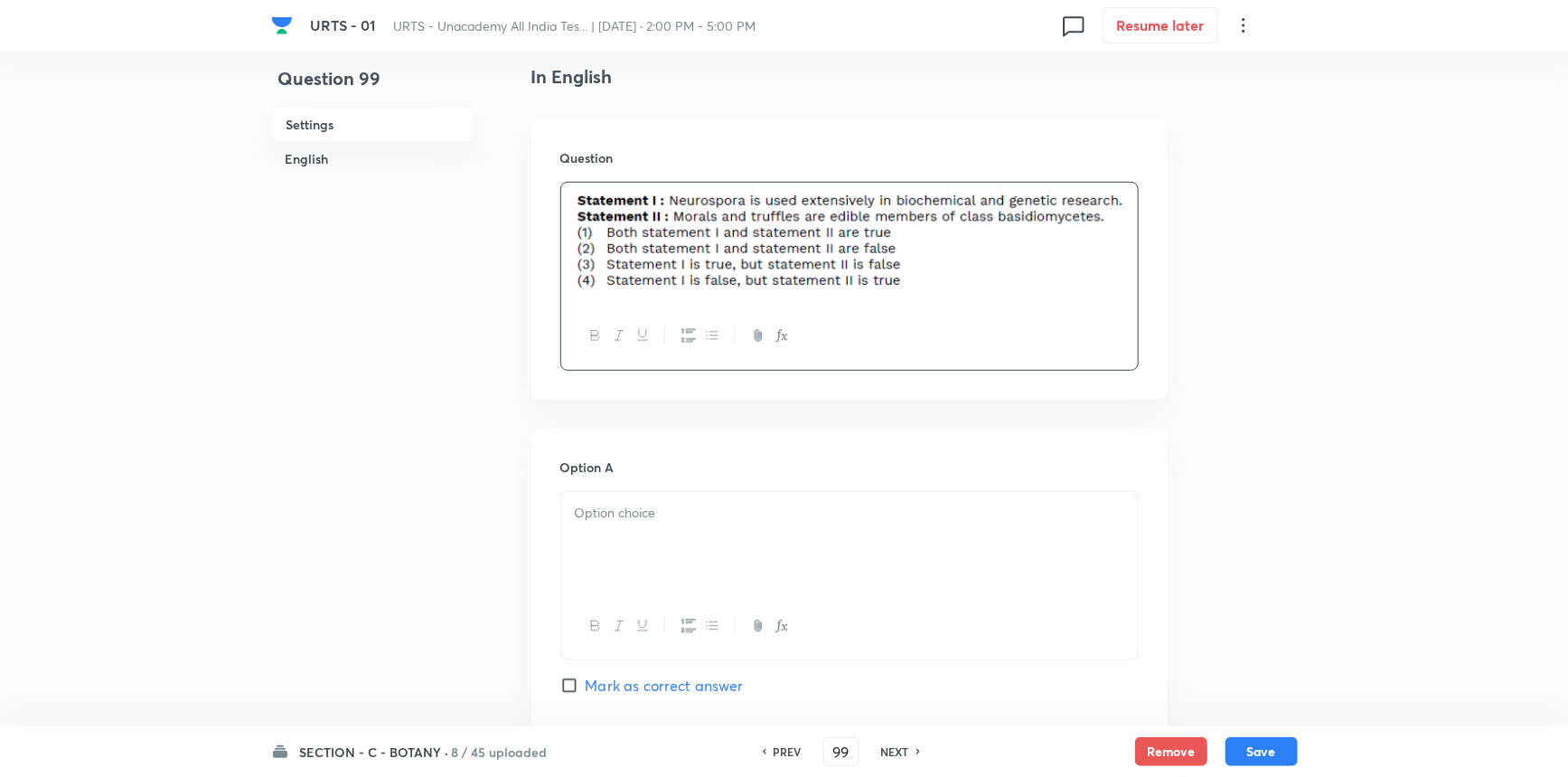
scroll to position [493, 0]
click at [780, 586] on div at bounding box center [849, 541] width 577 height 101
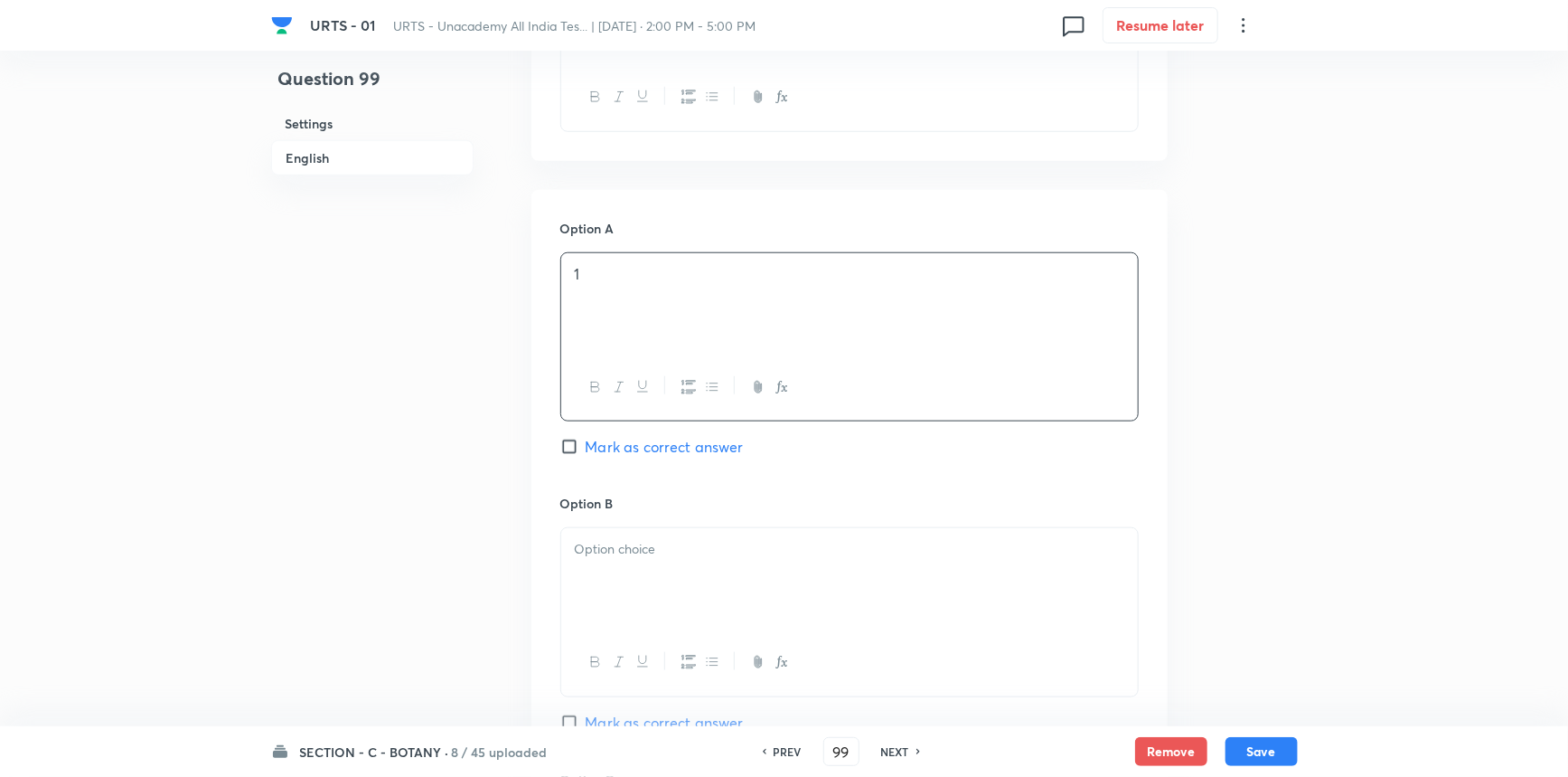
scroll to position [822, 0]
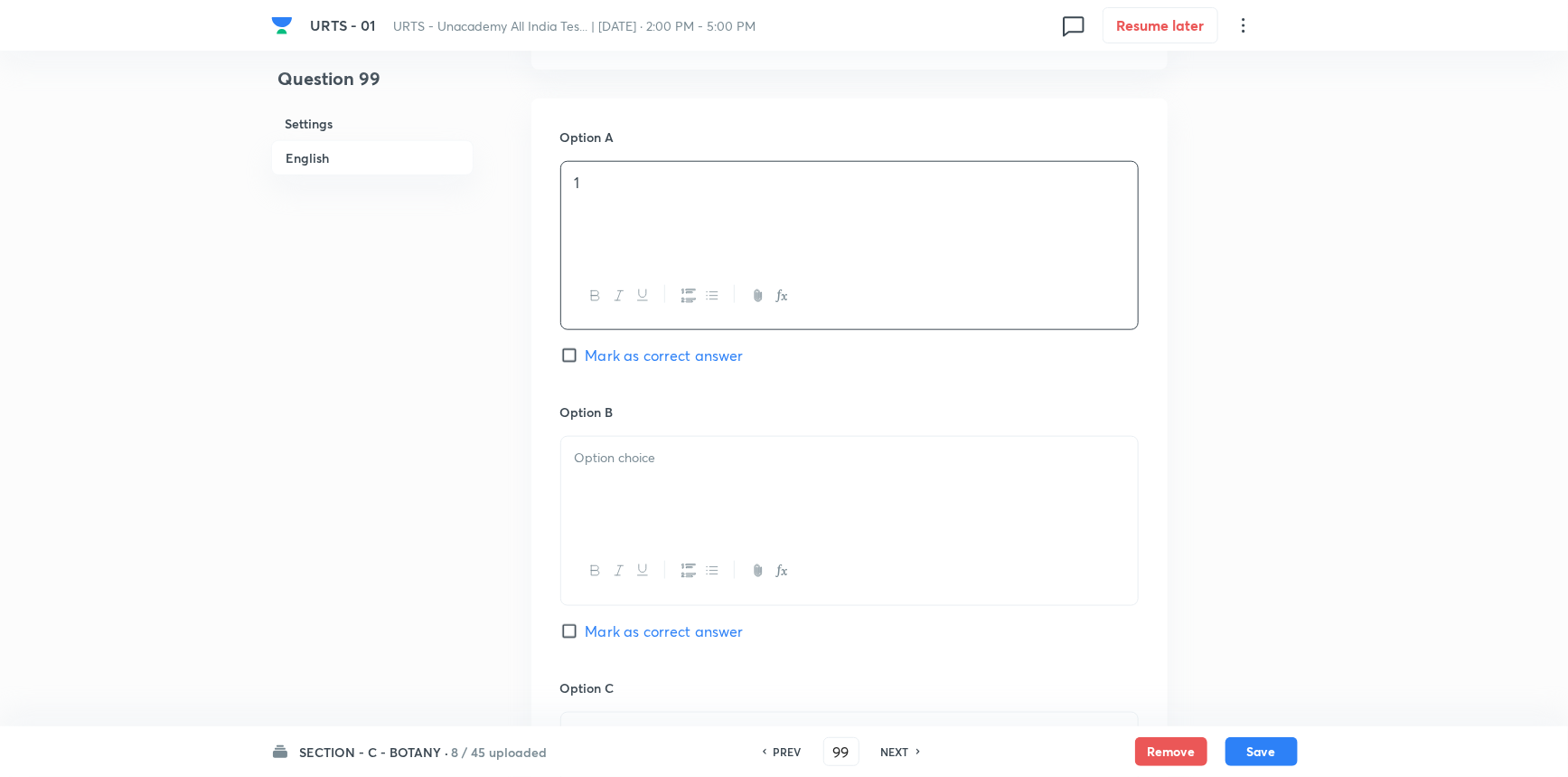
click at [719, 481] on div at bounding box center [849, 487] width 577 height 101
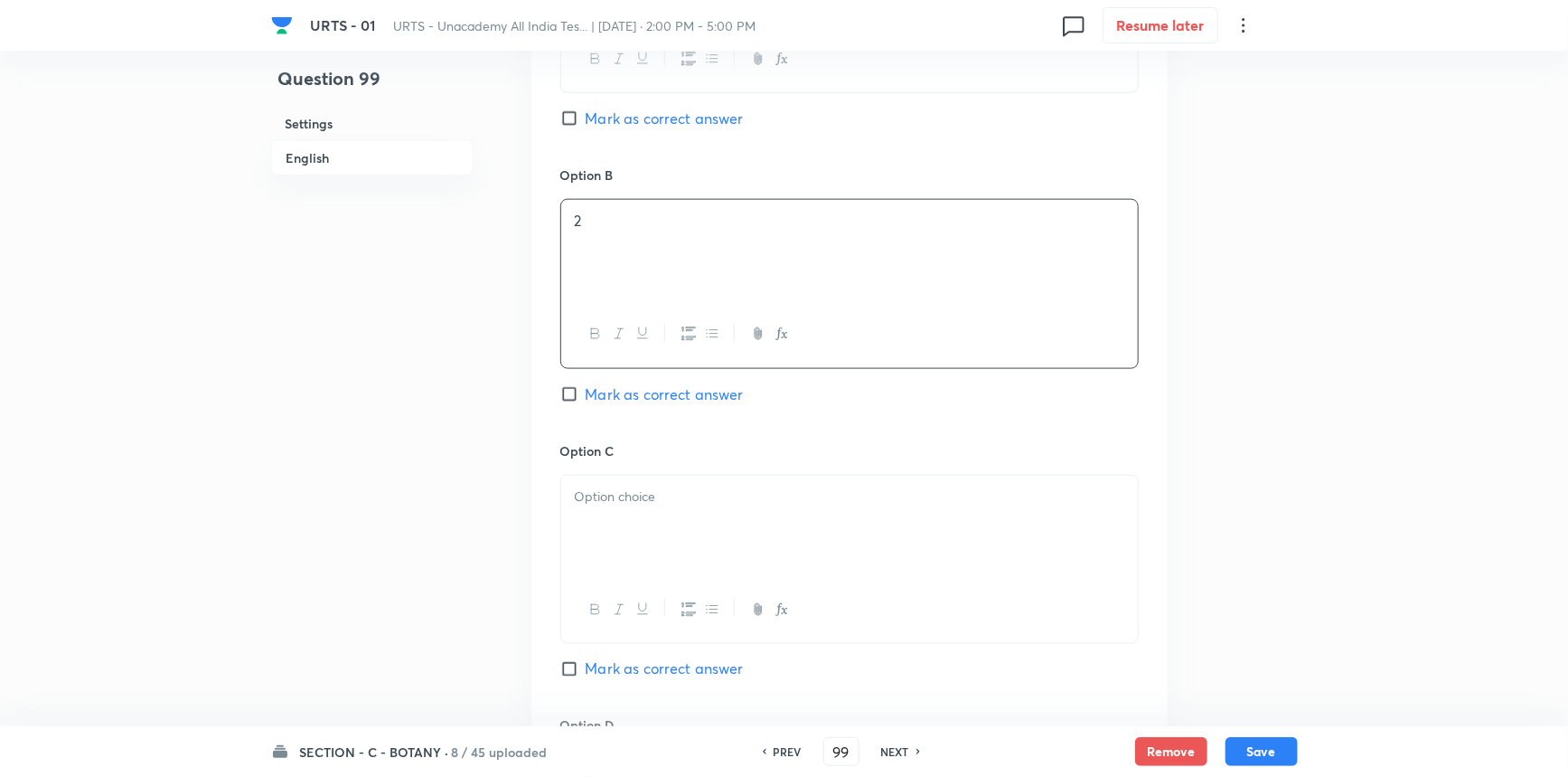
scroll to position [1068, 0]
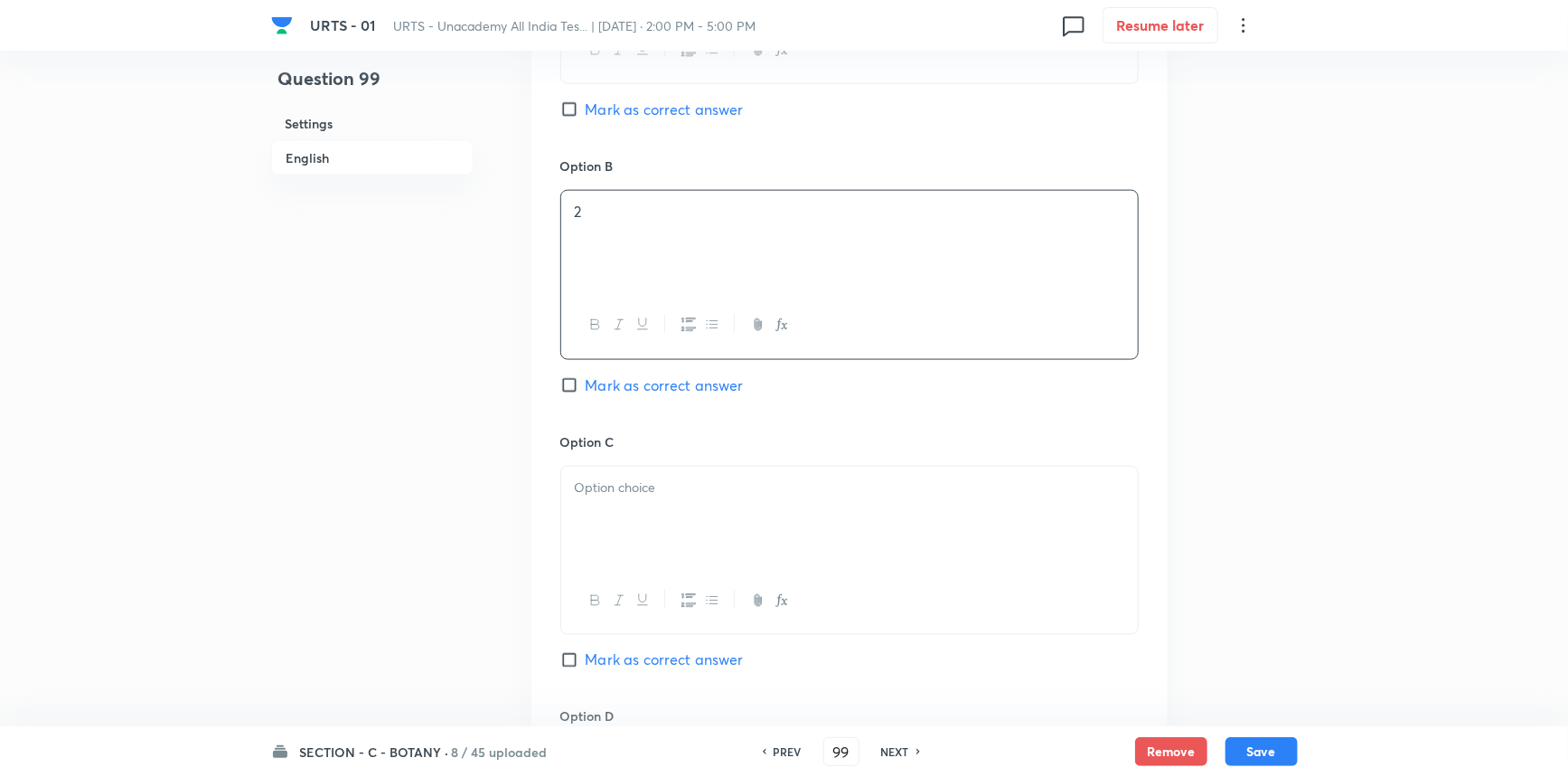
click at [663, 511] on div at bounding box center [849, 517] width 577 height 101
click at [566, 672] on div "Option C 3 Mark as correct answer" at bounding box center [849, 569] width 578 height 275
click at [574, 660] on input "Mark as correct answer" at bounding box center [573, 659] width 25 height 18
checkbox input "true"
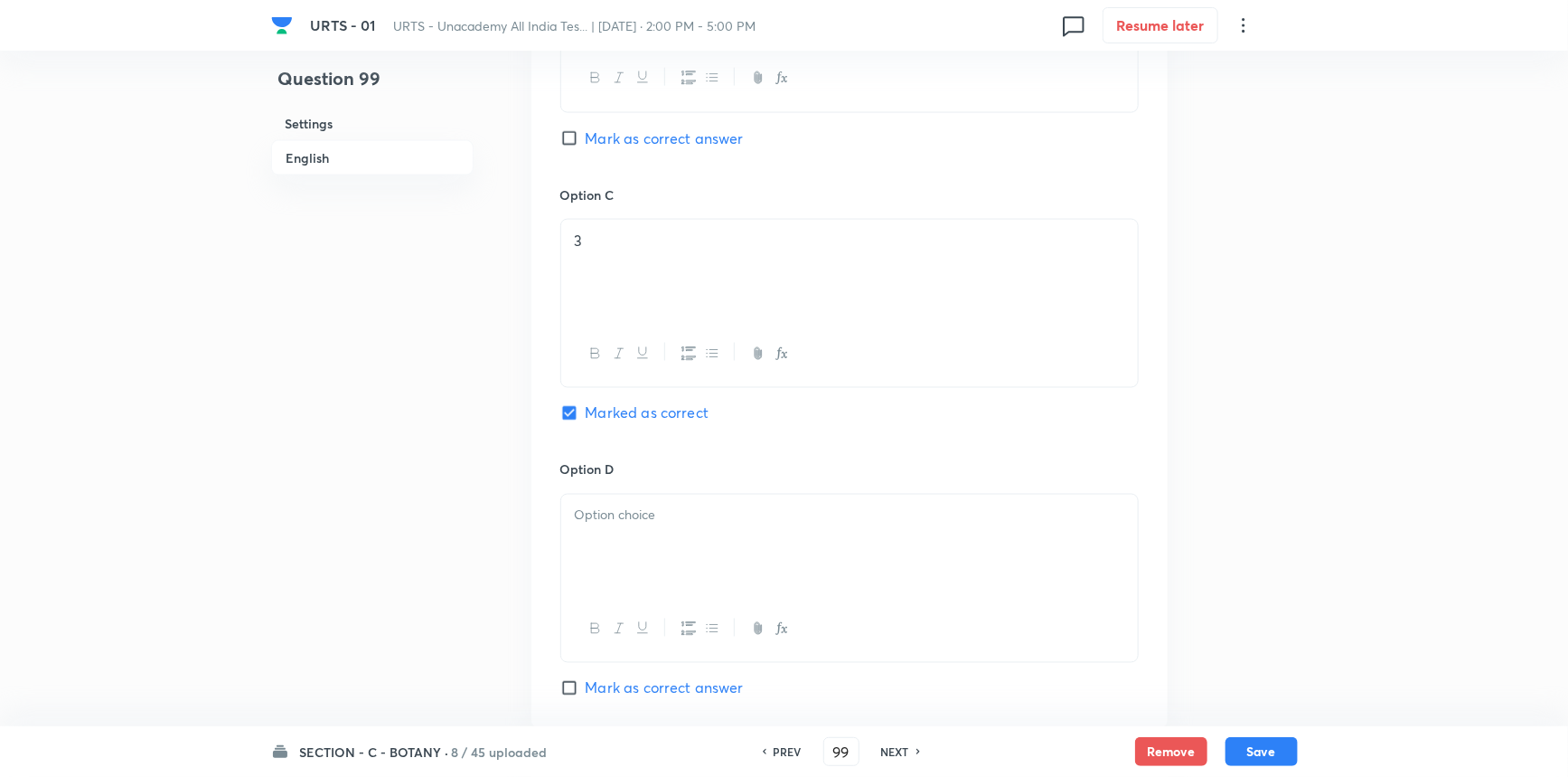
click at [618, 514] on p at bounding box center [849, 516] width 549 height 21
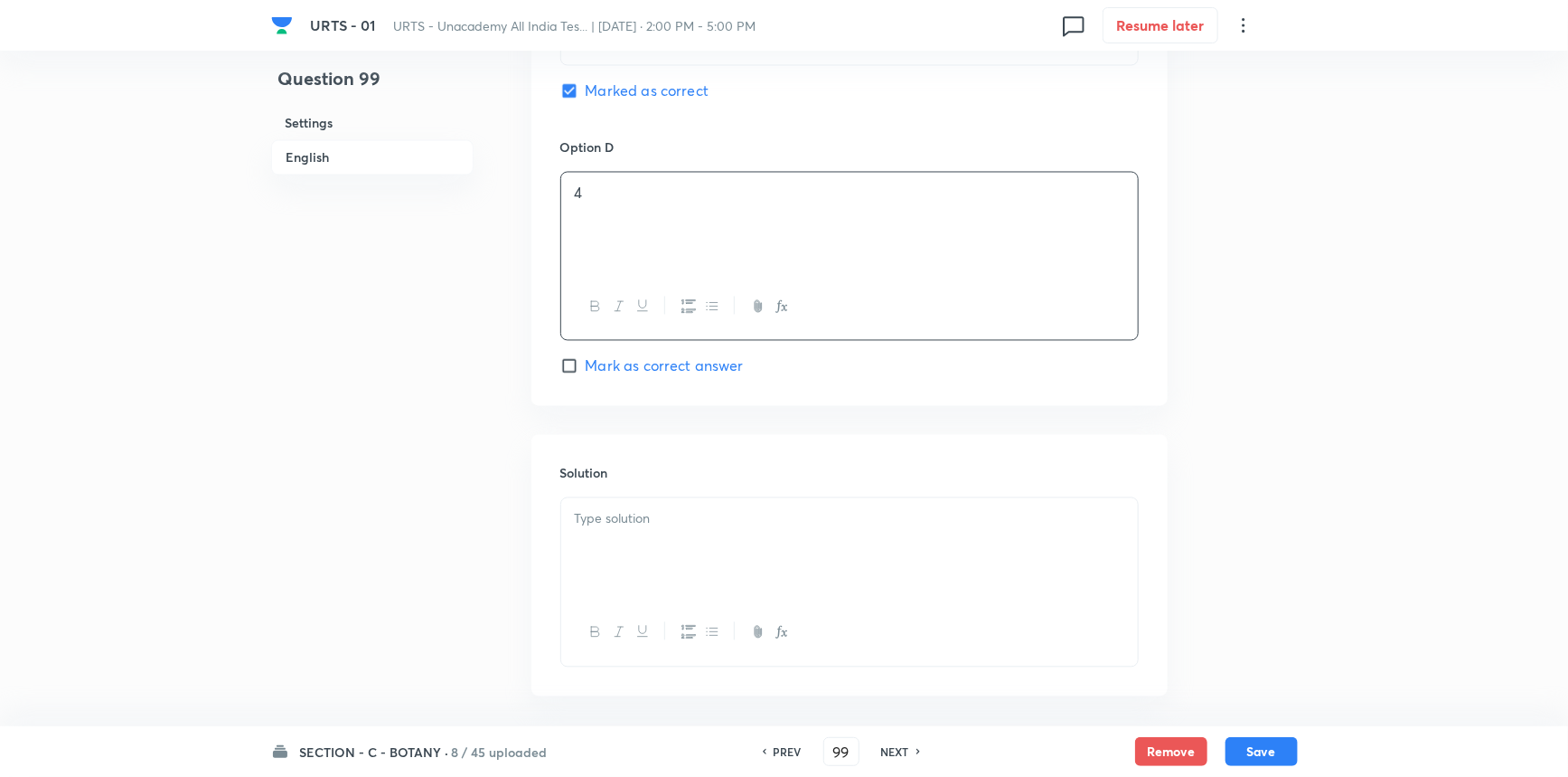
scroll to position [1645, 0]
click at [676, 583] on div at bounding box center [849, 541] width 577 height 101
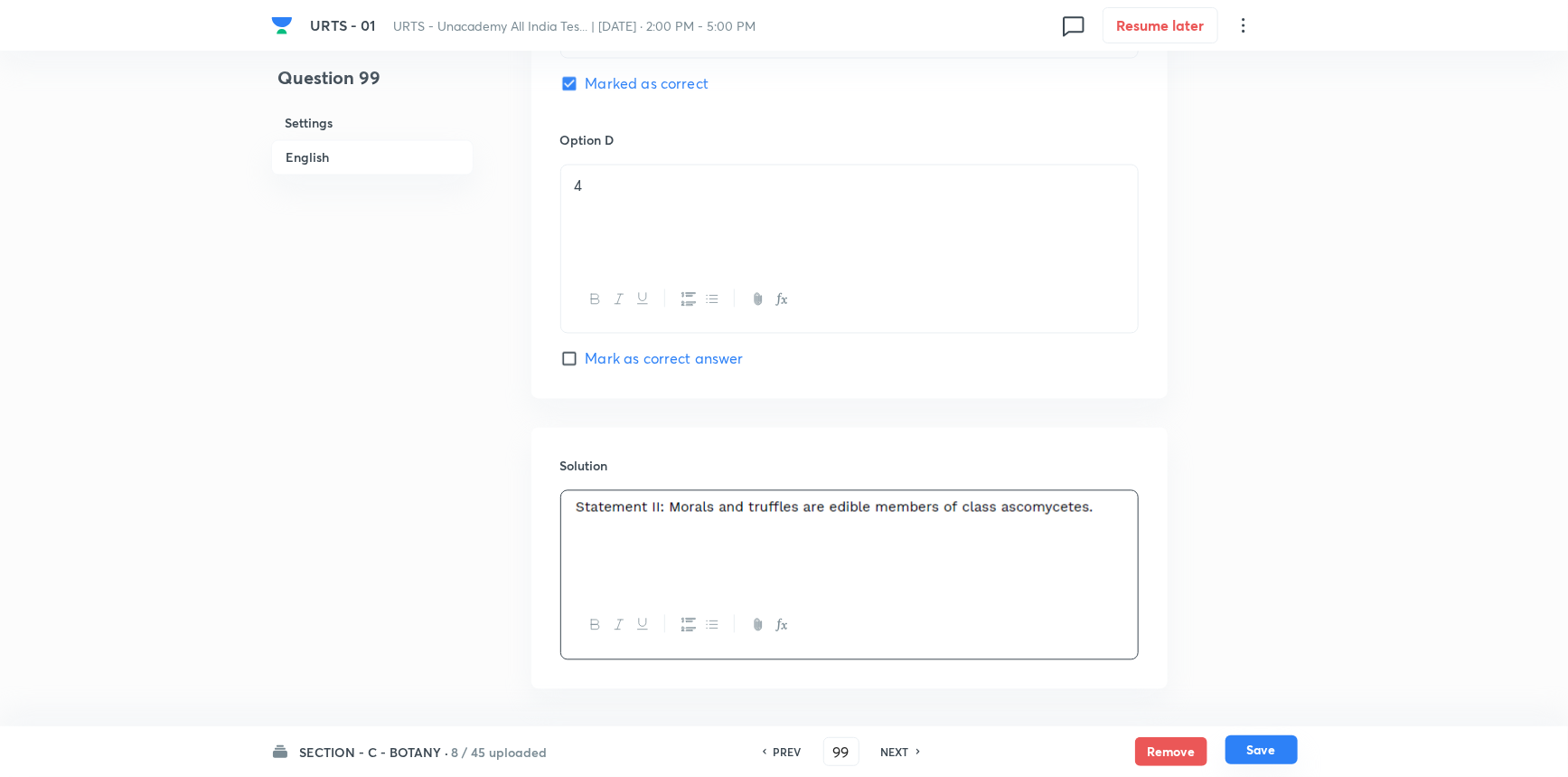
click at [1237, 747] on button "Save" at bounding box center [1262, 749] width 72 height 29
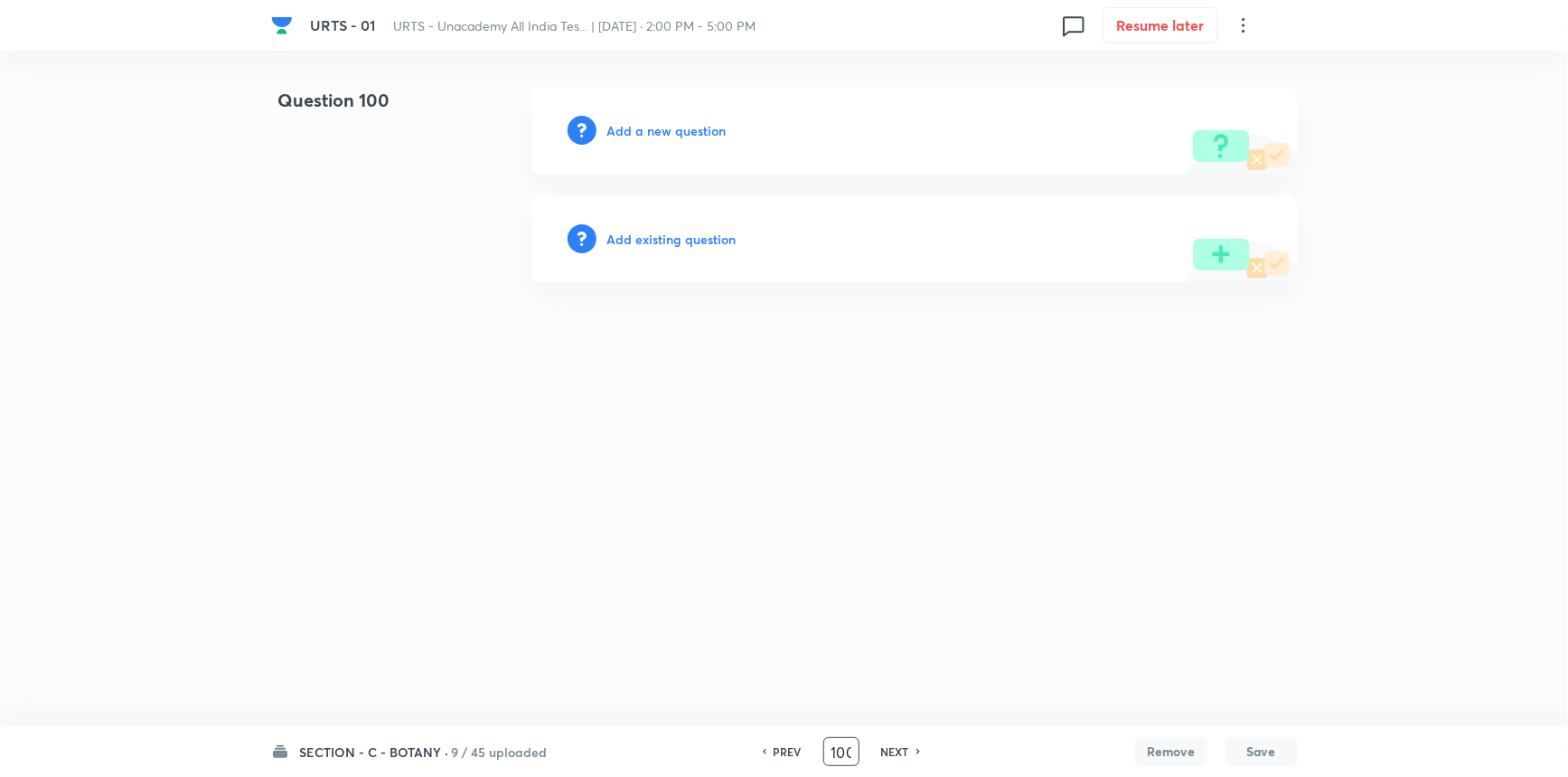
scroll to position [0, 0]
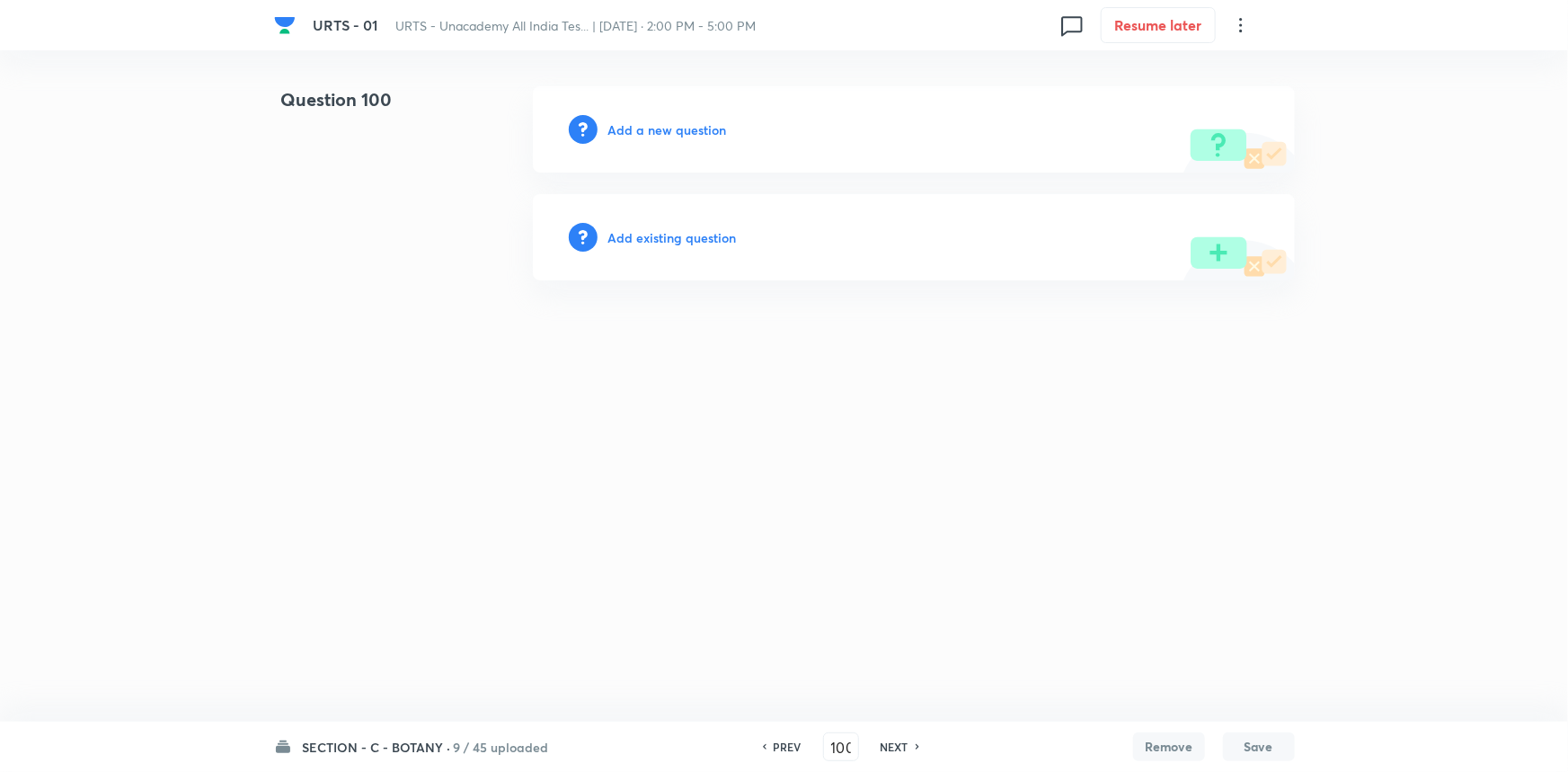
click at [799, 751] on div "PREV" at bounding box center [784, 746] width 47 height 16
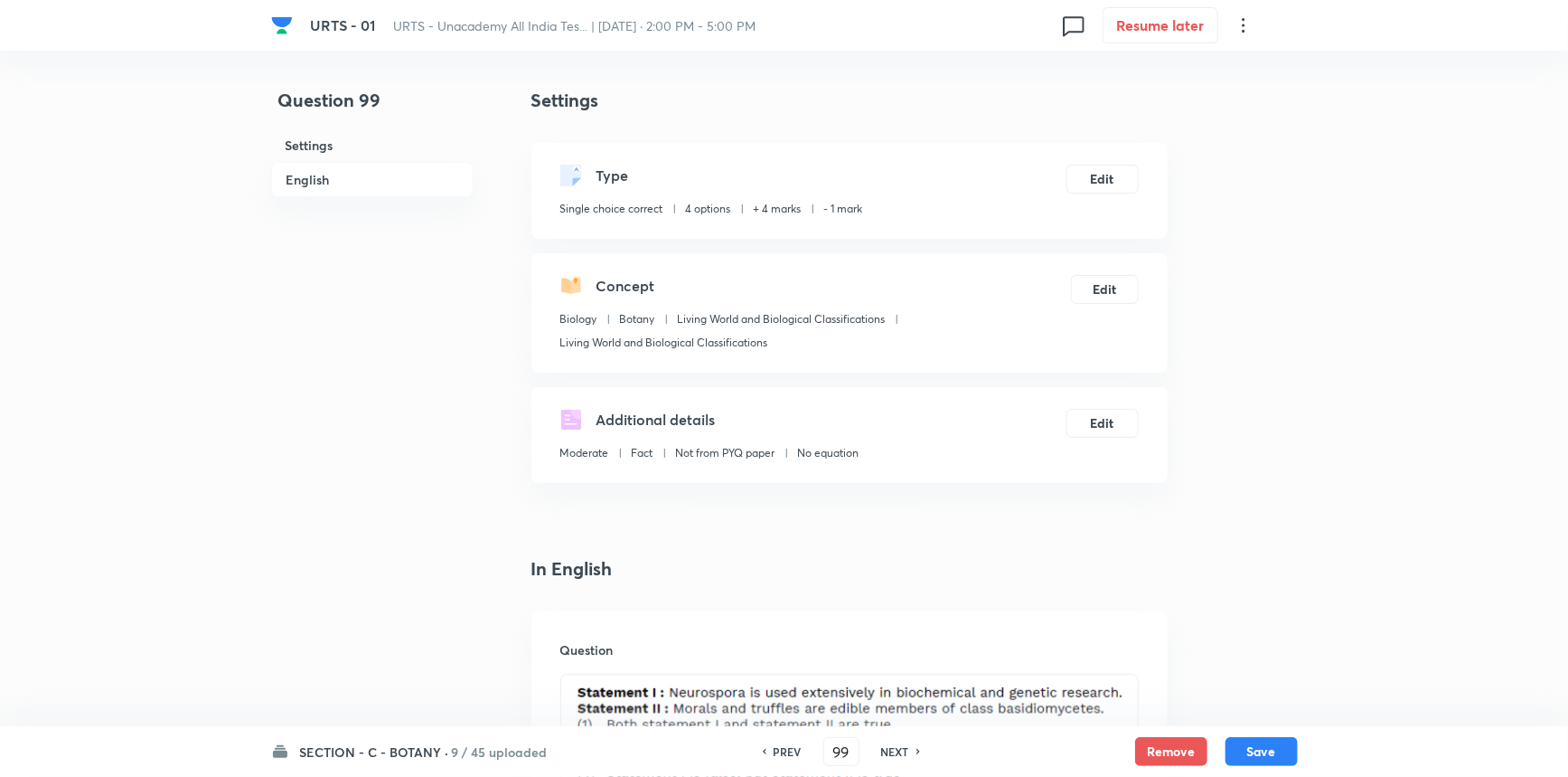
click at [793, 754] on h6 "PREV" at bounding box center [788, 751] width 28 height 16
type input "98"
checkbox input "false"
checkbox input "true"
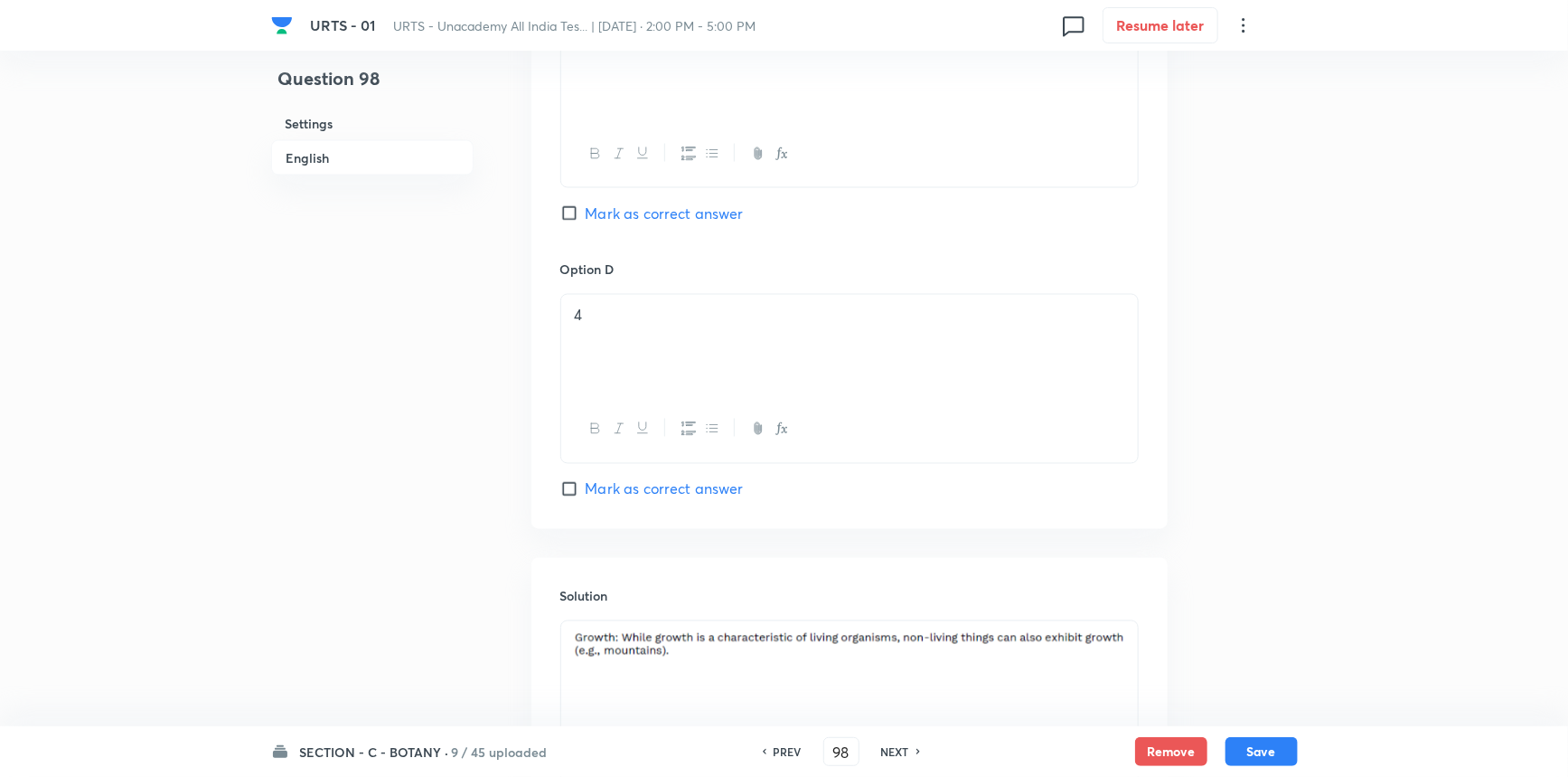
scroll to position [1703, 0]
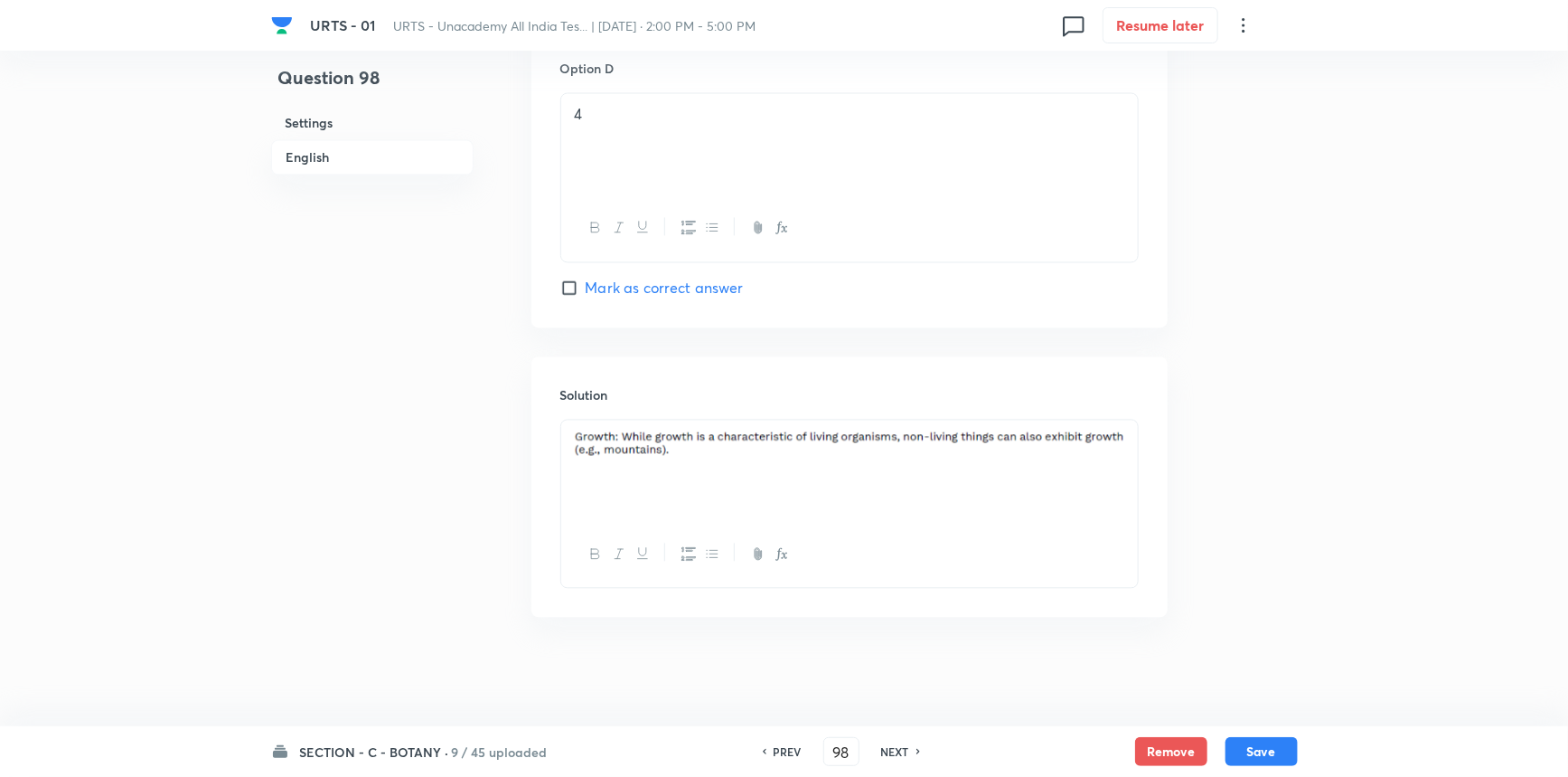
click at [694, 461] on p at bounding box center [849, 448] width 549 height 34
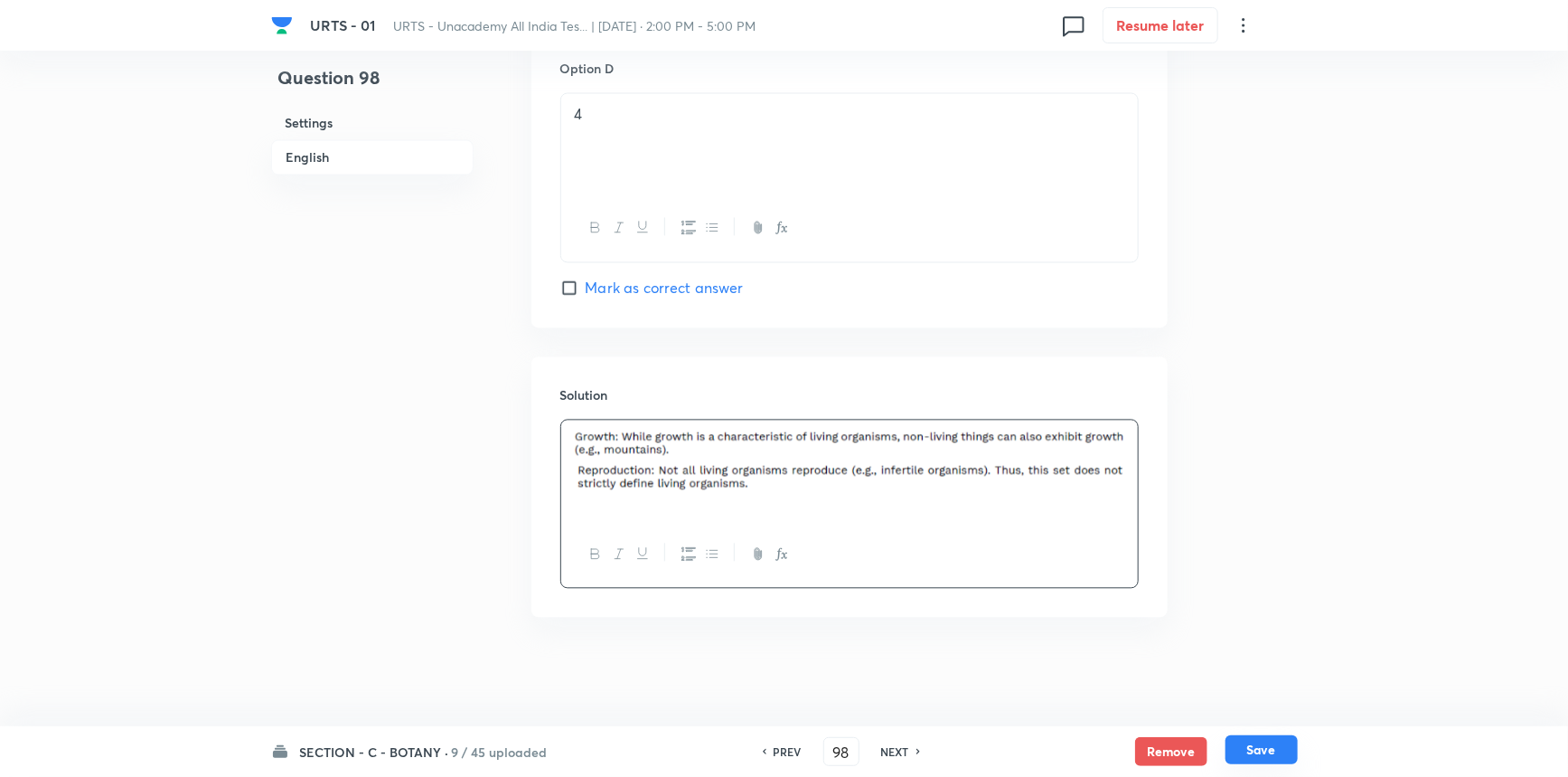
click at [1242, 748] on button "Save" at bounding box center [1262, 749] width 72 height 29
type input "99"
checkbox input "false"
checkbox input "true"
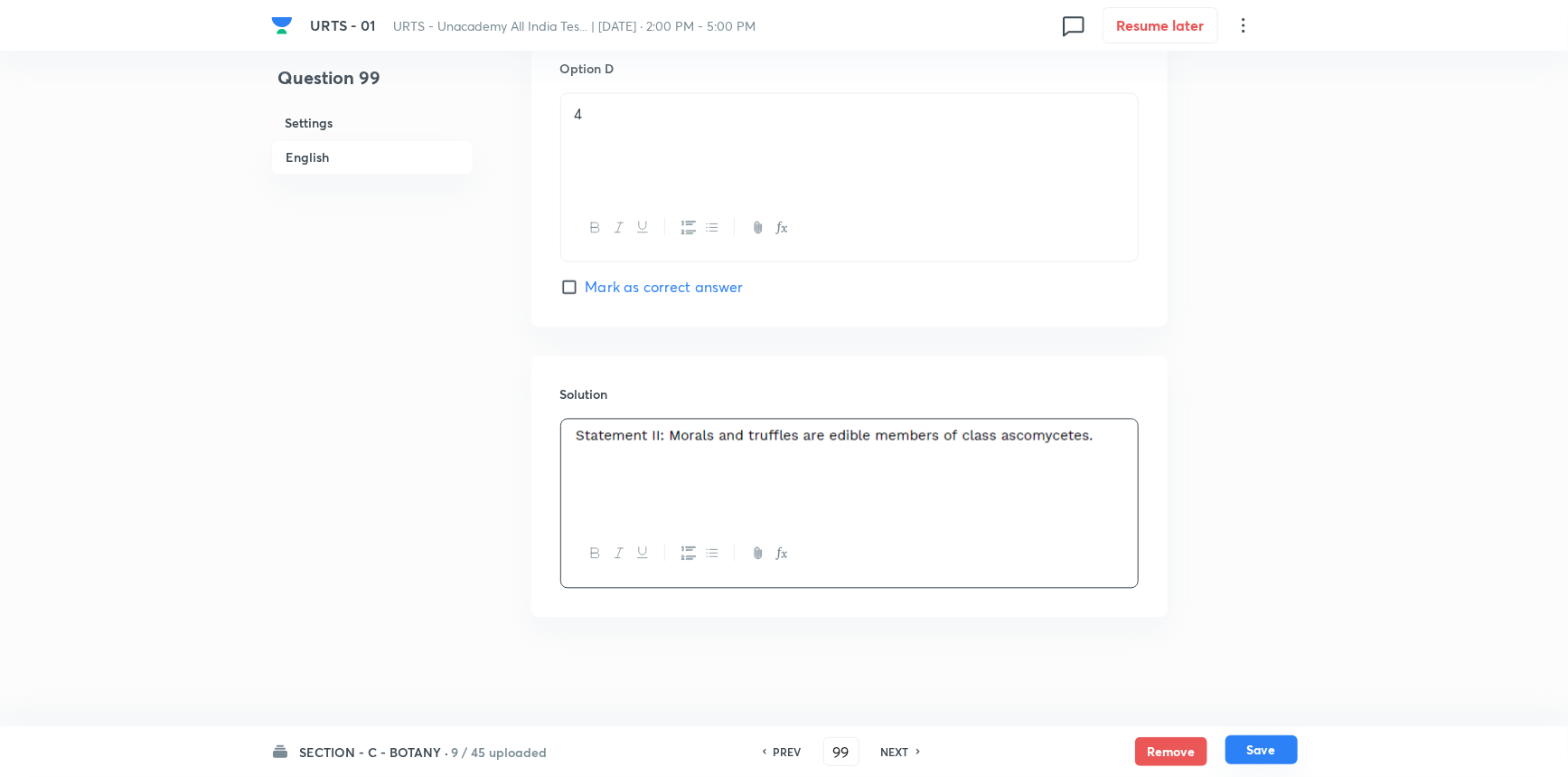
click at [1244, 749] on button "Save" at bounding box center [1262, 749] width 72 height 29
type input "100"
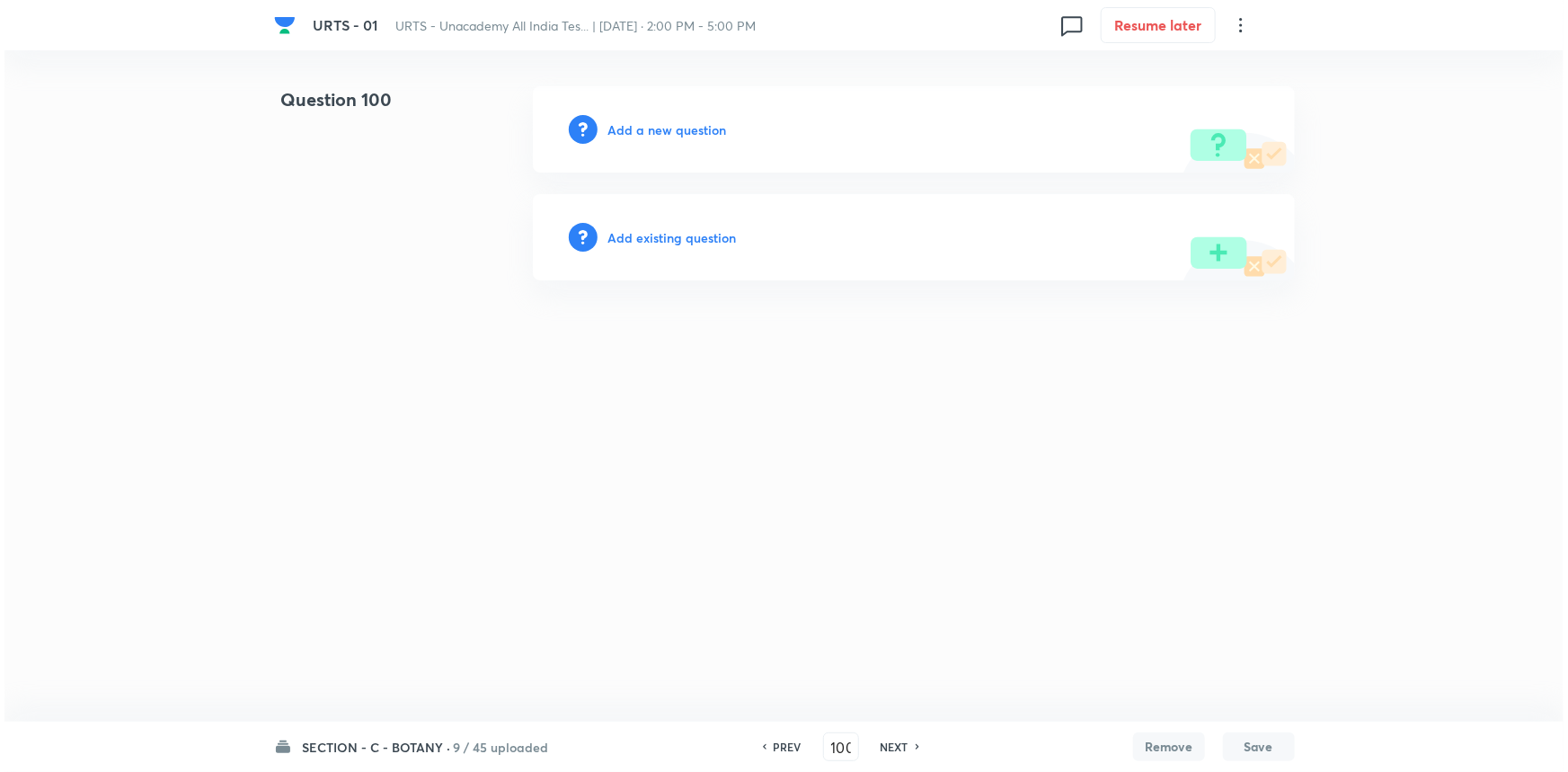
scroll to position [0, 0]
click at [641, 126] on h6 "Add a new question" at bounding box center [668, 130] width 119 height 19
click at [641, 127] on h6 "Choose a question type" at bounding box center [677, 130] width 138 height 19
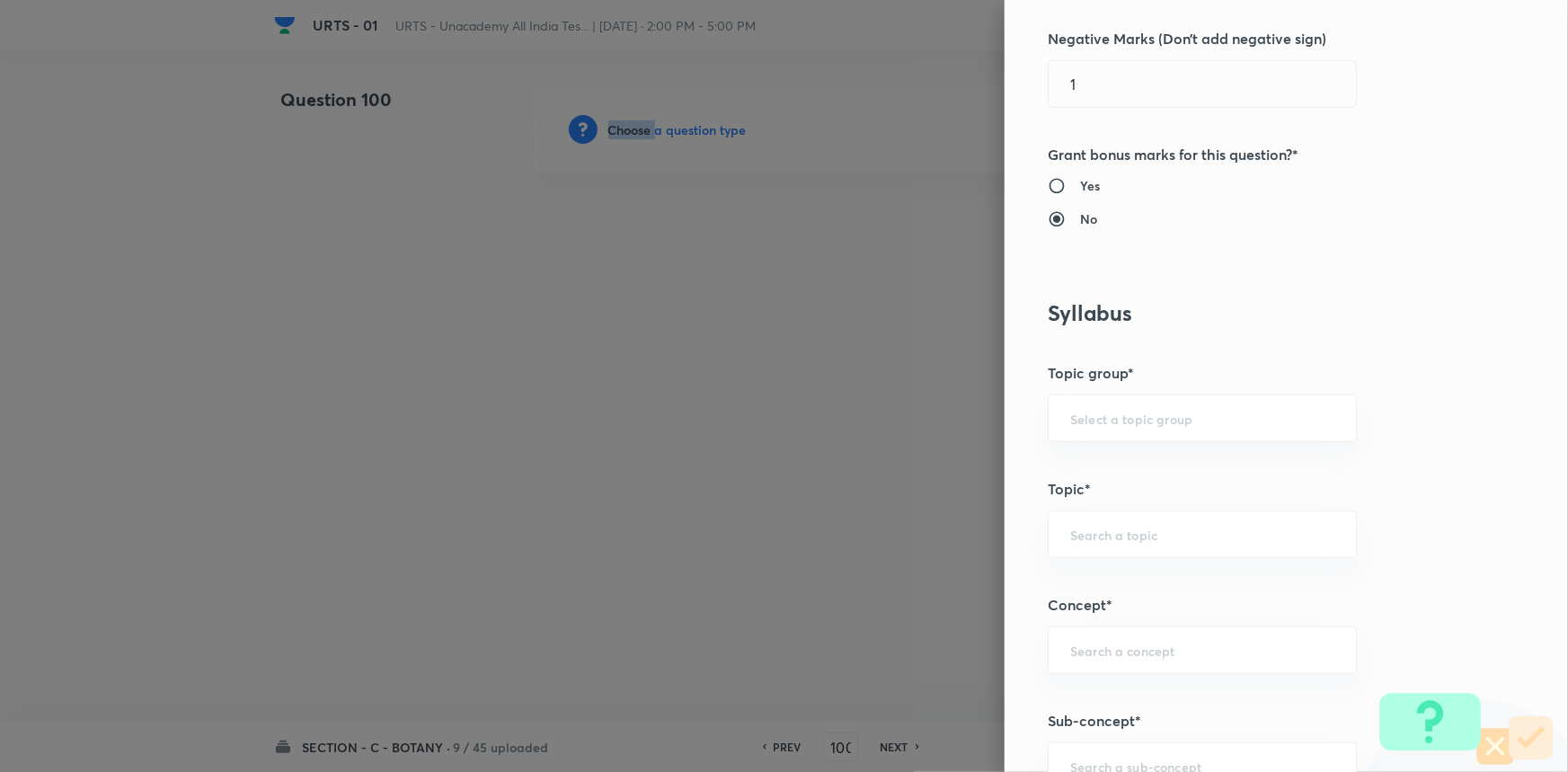
scroll to position [571, 0]
click at [1104, 415] on input "text" at bounding box center [1202, 417] width 264 height 17
click at [1069, 489] on ul "Biology" at bounding box center [1190, 467] width 307 height 46
click at [1075, 477] on li "Biology" at bounding box center [1190, 467] width 307 height 33
type input "Biology"
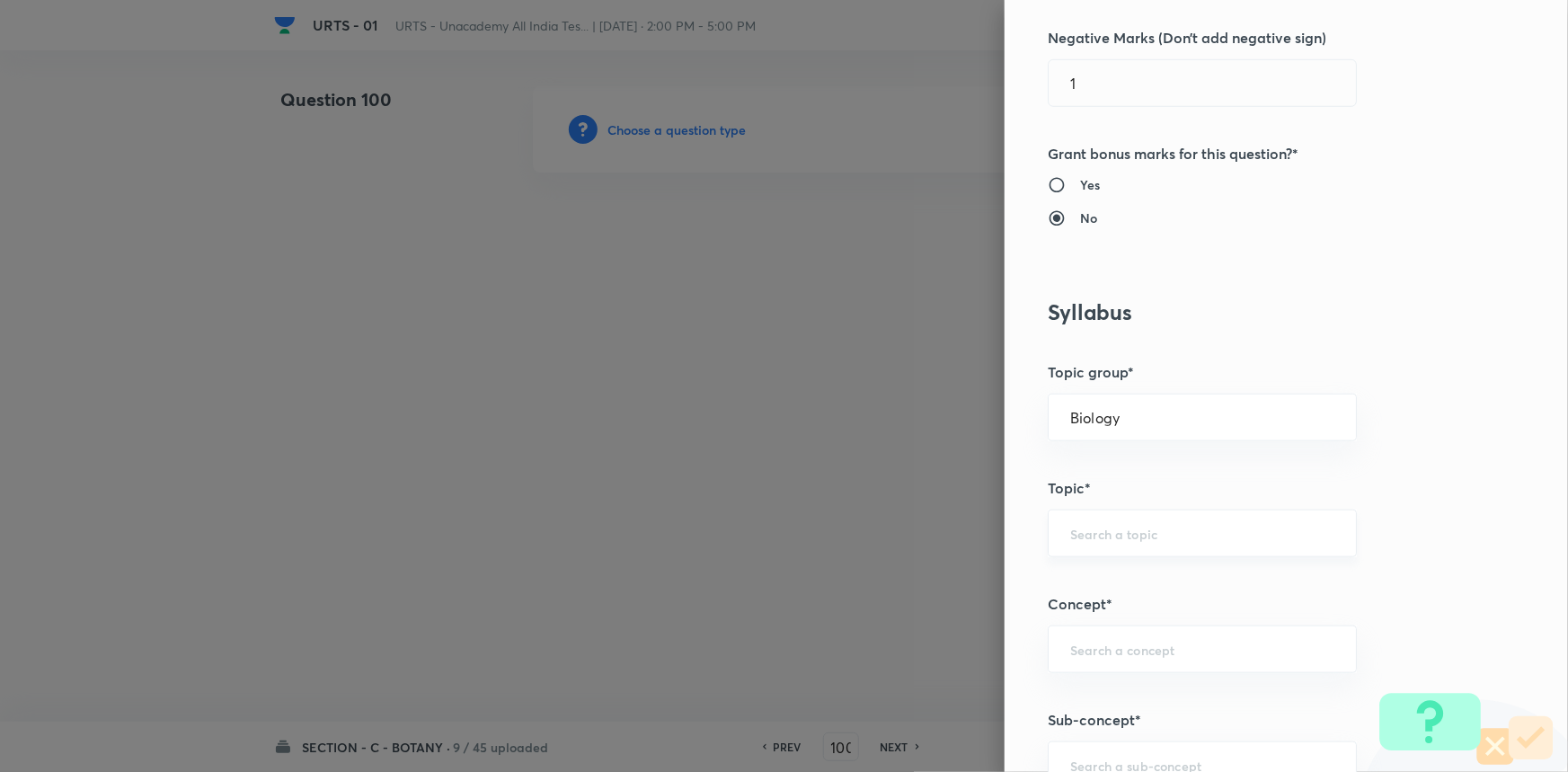
click at [1070, 530] on input "text" at bounding box center [1202, 533] width 264 height 17
click at [1102, 608] on li "Botany" at bounding box center [1190, 615] width 307 height 33
type input "Botany"
click at [1106, 648] on input "text" at bounding box center [1202, 649] width 264 height 17
drag, startPoint x: 1107, startPoint y: 692, endPoint x: 1110, endPoint y: 592, distance: 100.0
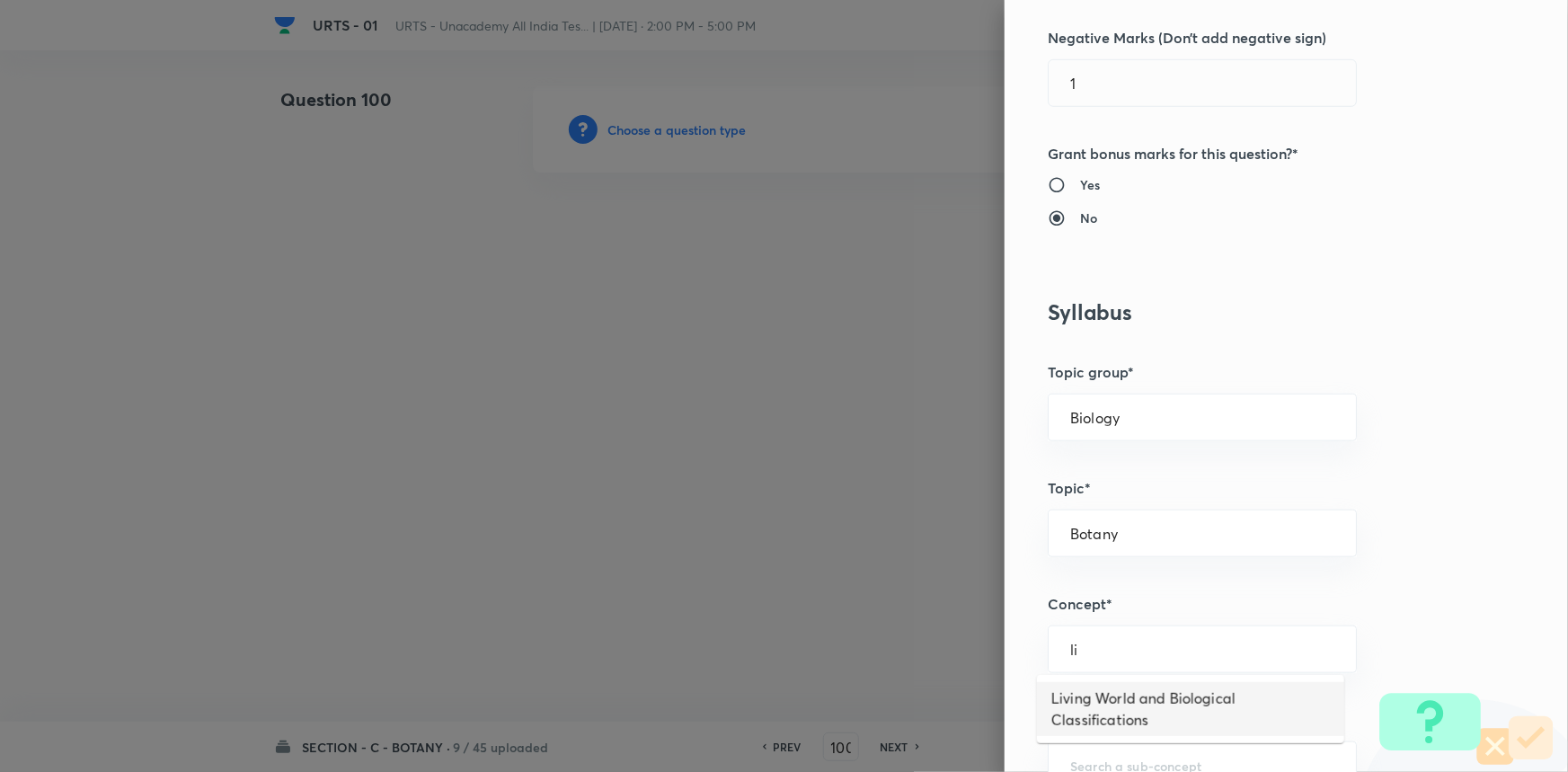
click at [1107, 689] on li "Living World and Biological Classifications" at bounding box center [1190, 709] width 307 height 54
type input "Living World and Biological Classifications"
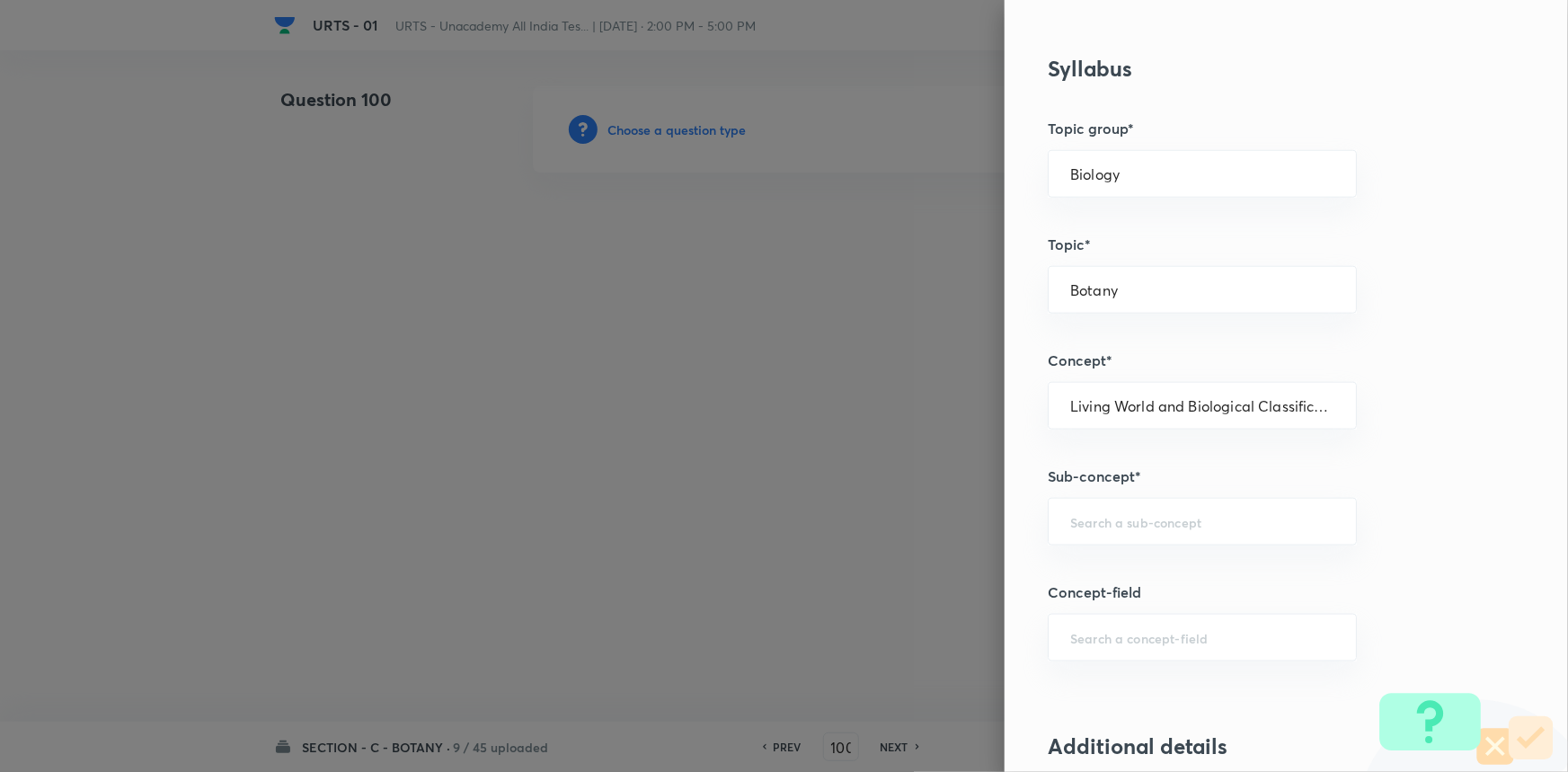
scroll to position [817, 0]
click at [1122, 512] on input "text" at bounding box center [1202, 519] width 264 height 17
click at [1137, 567] on li "Living World and Biological Classifications" at bounding box center [1190, 580] width 307 height 54
type input "Living World and Biological Classifications"
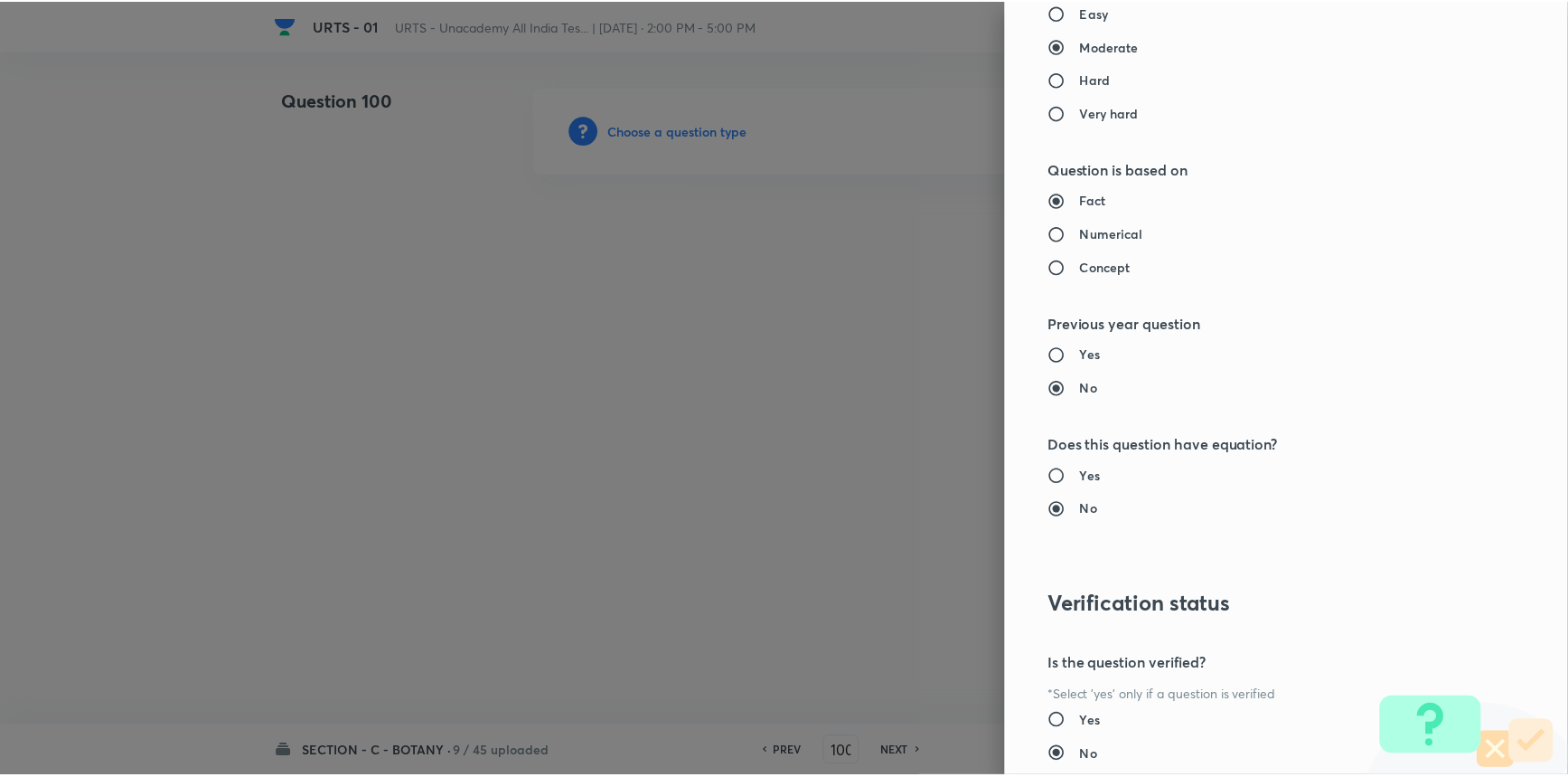
scroll to position [1808, 0]
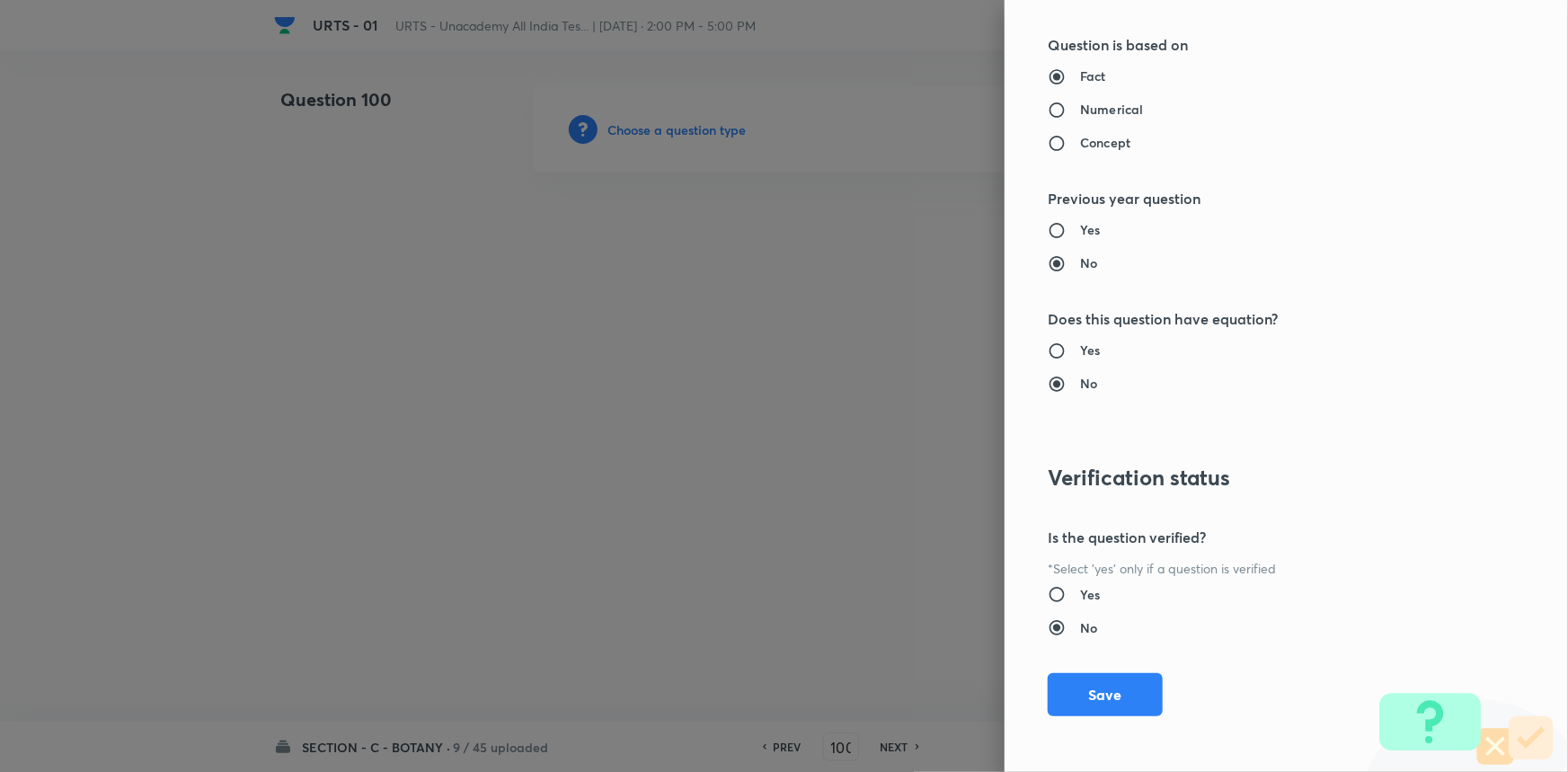
click at [1104, 714] on div "Question settings Question type* Single choice correct Number of options* 2 3 4…" at bounding box center [1286, 386] width 563 height 772
click at [1103, 702] on button "Save" at bounding box center [1105, 693] width 115 height 43
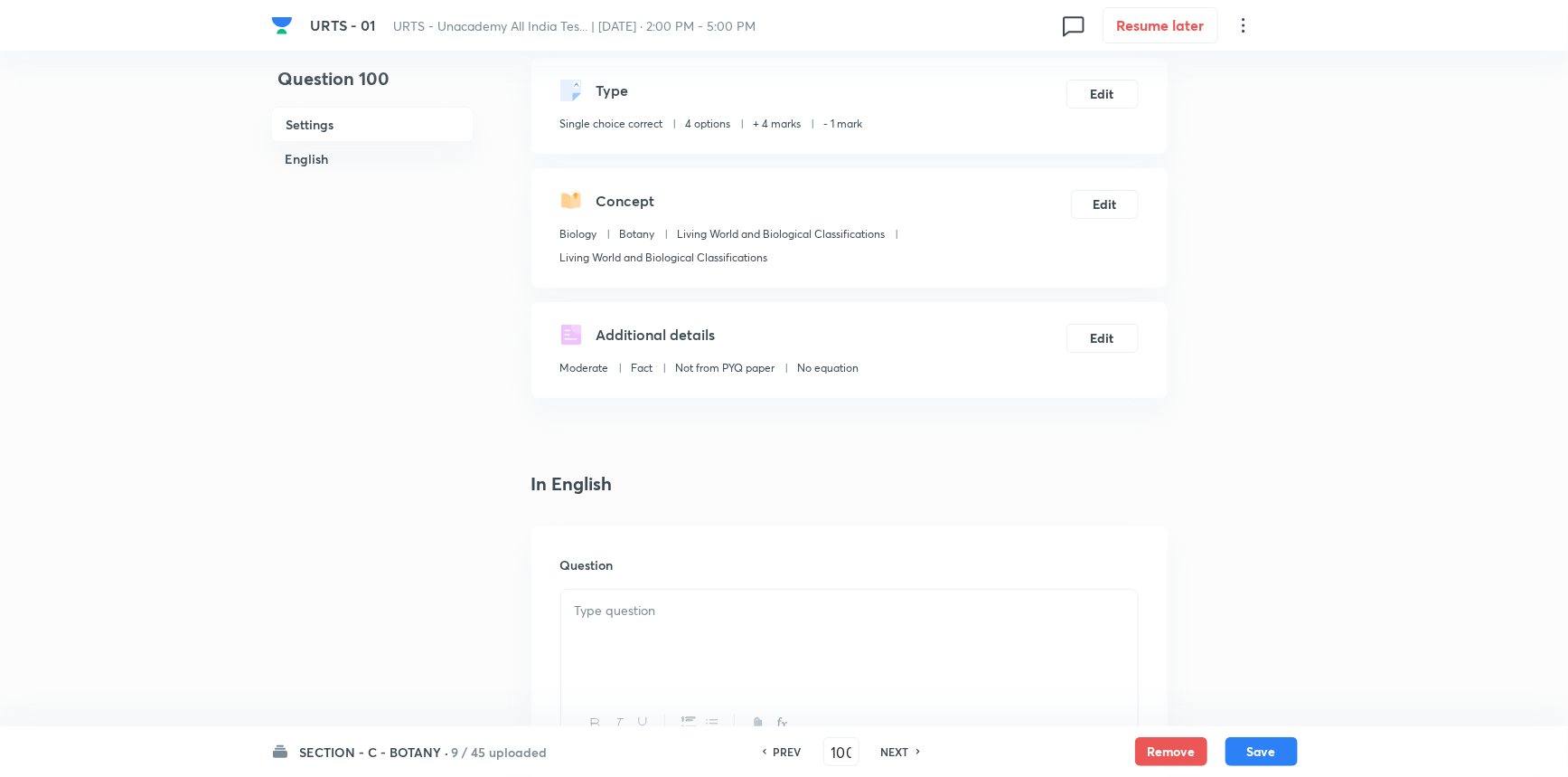
scroll to position [410, 0]
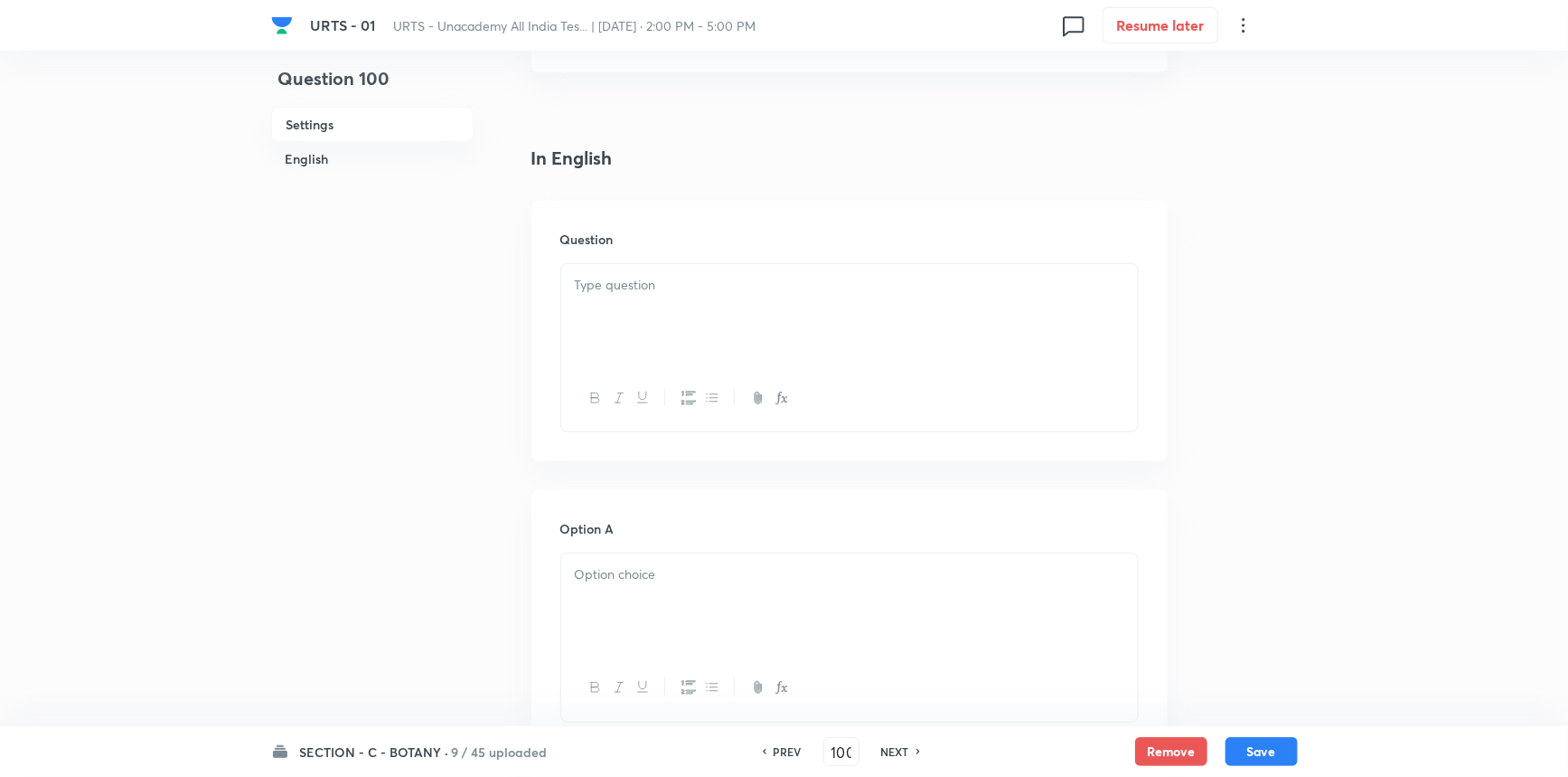
click at [635, 314] on div at bounding box center [849, 314] width 577 height 101
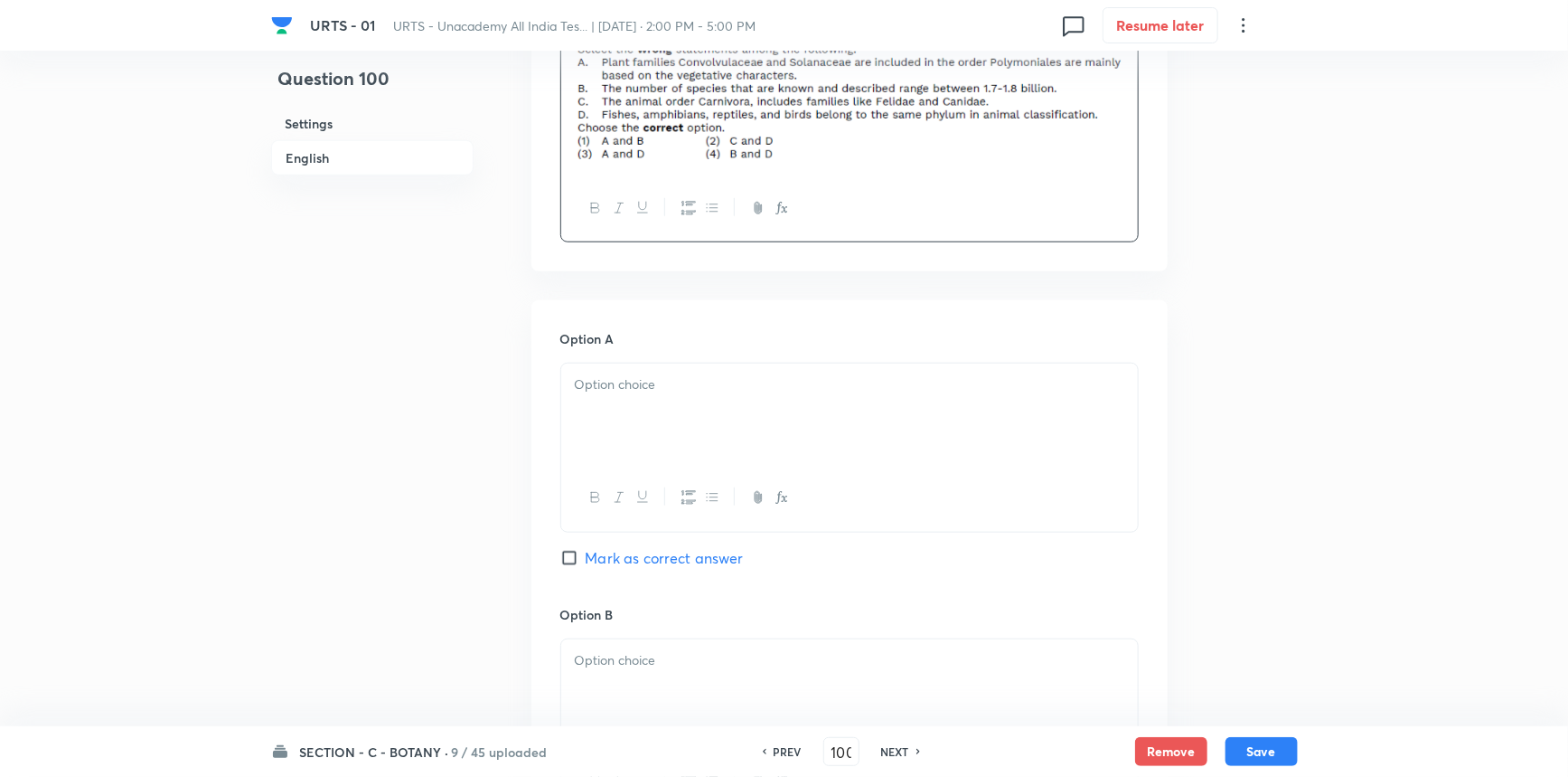
scroll to position [657, 0]
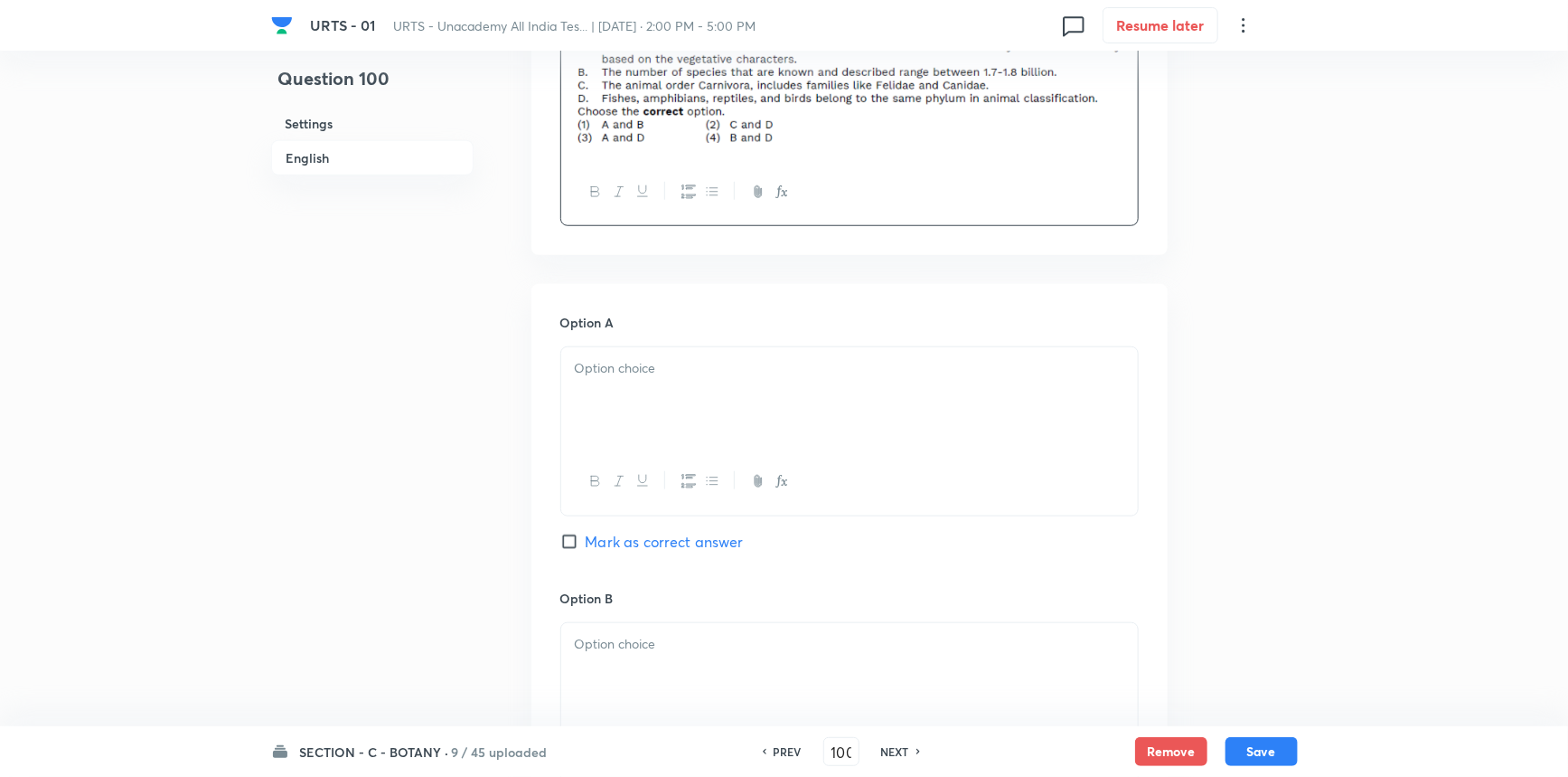
click at [616, 415] on div at bounding box center [849, 397] width 577 height 101
drag, startPoint x: 588, startPoint y: 537, endPoint x: 590, endPoint y: 546, distance: 9.2
click at [588, 538] on span "Mark as correct answer" at bounding box center [664, 541] width 158 height 22
click at [586, 538] on input "Mark as correct answer" at bounding box center [573, 541] width 25 height 18
checkbox input "true"
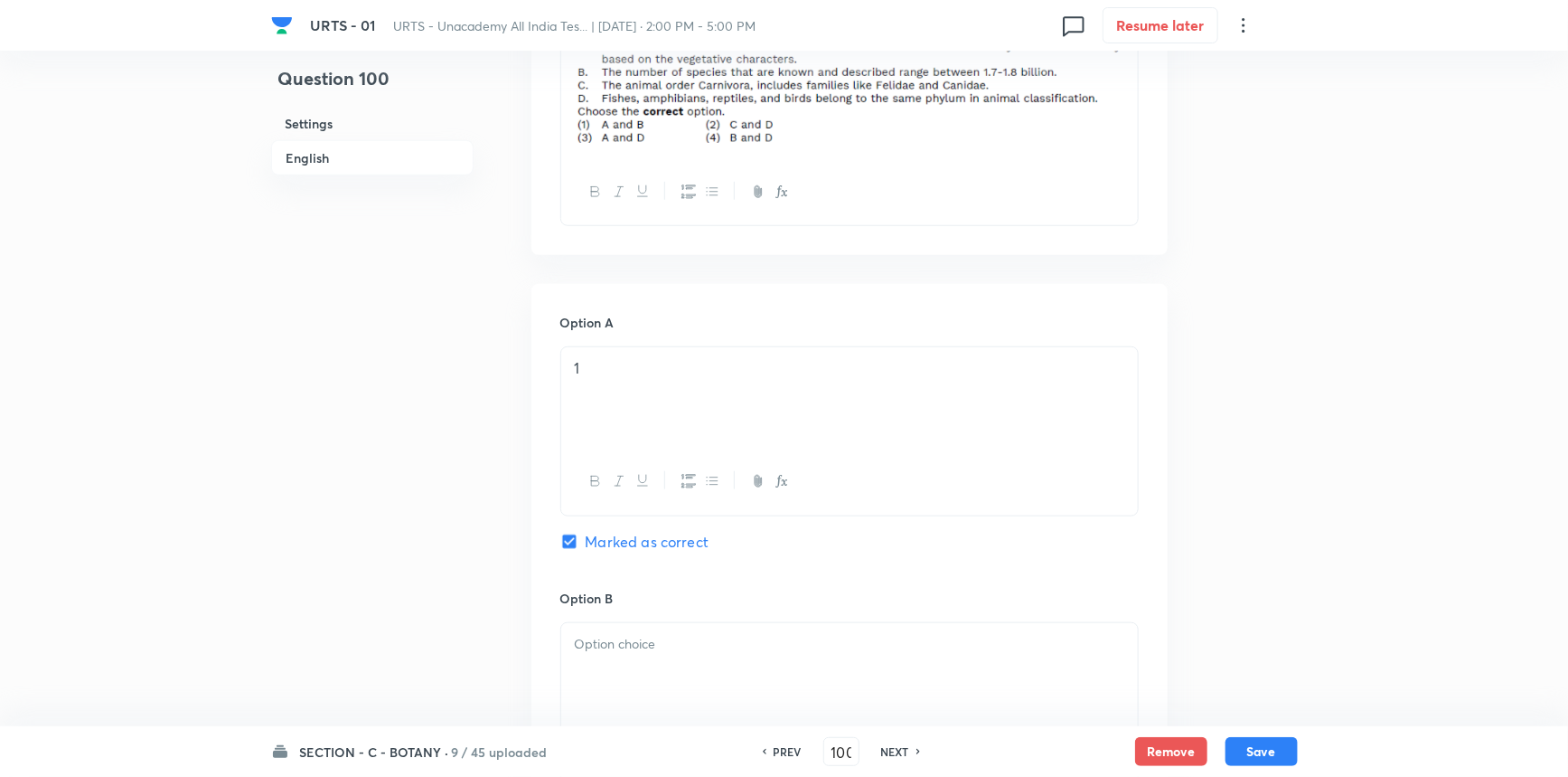
click at [597, 680] on div at bounding box center [849, 673] width 577 height 101
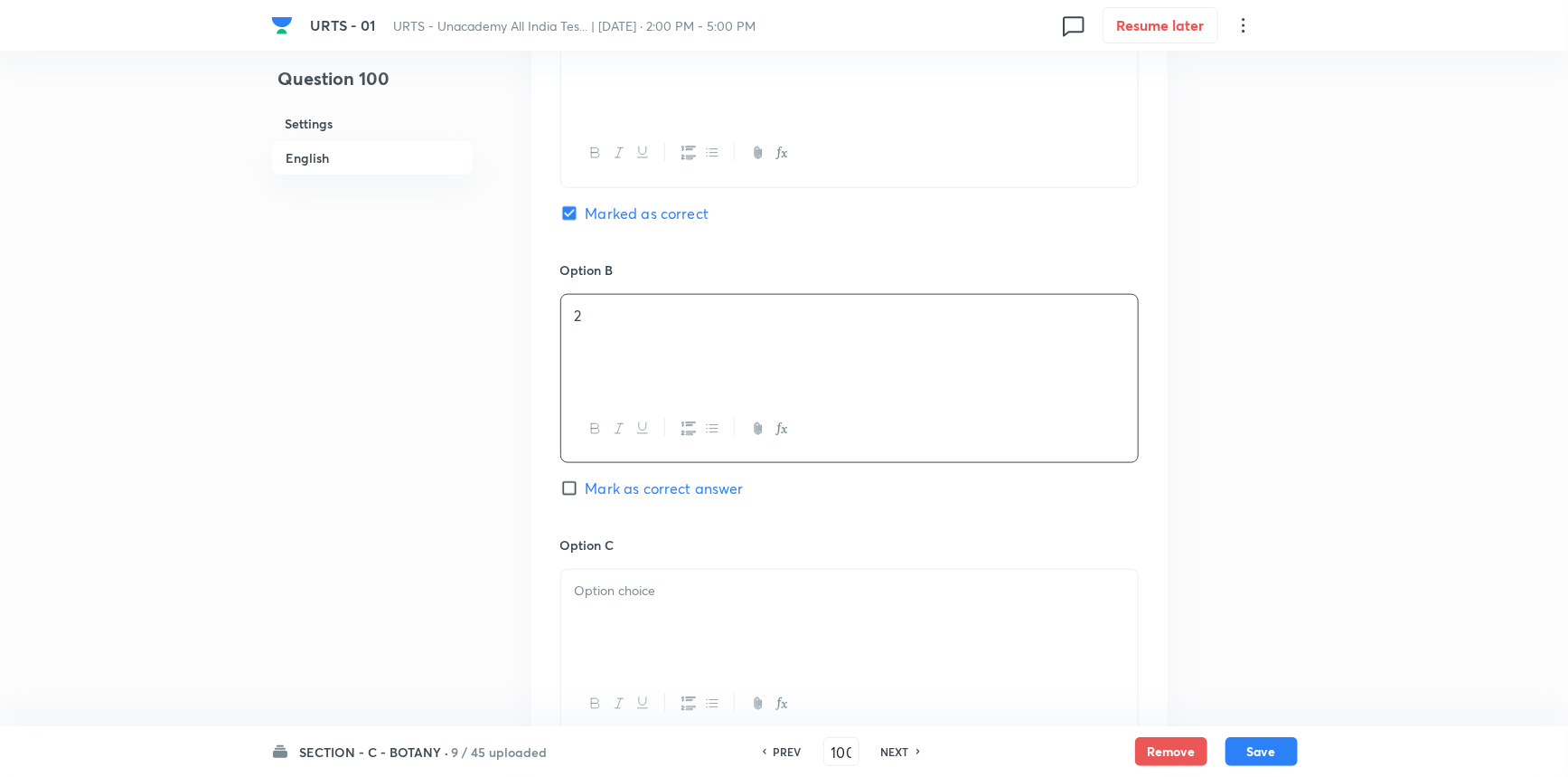
drag, startPoint x: 615, startPoint y: 609, endPoint x: 718, endPoint y: 516, distance: 138.8
click at [615, 609] on div at bounding box center [849, 620] width 577 height 101
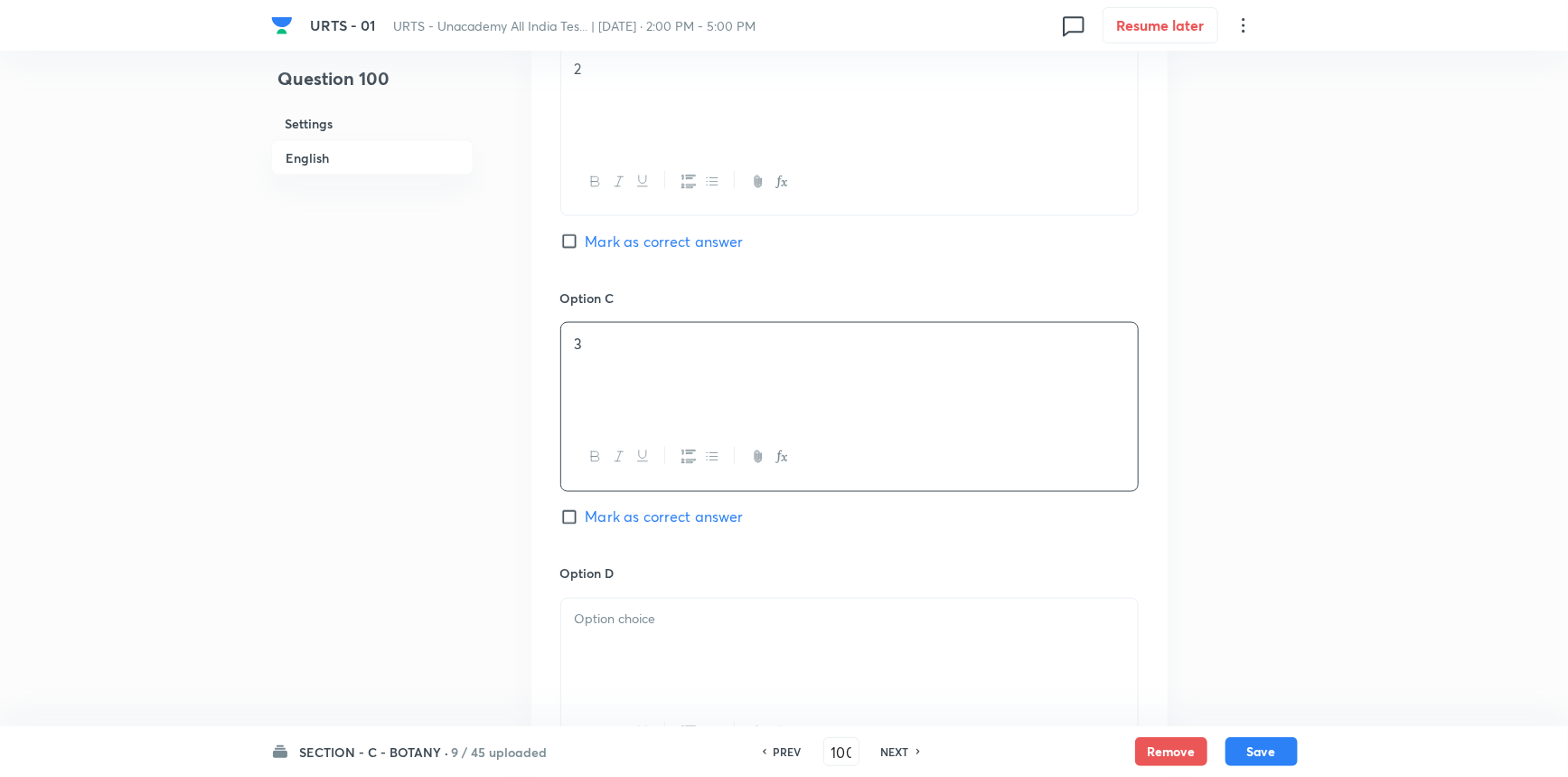
click at [604, 620] on p at bounding box center [849, 620] width 549 height 21
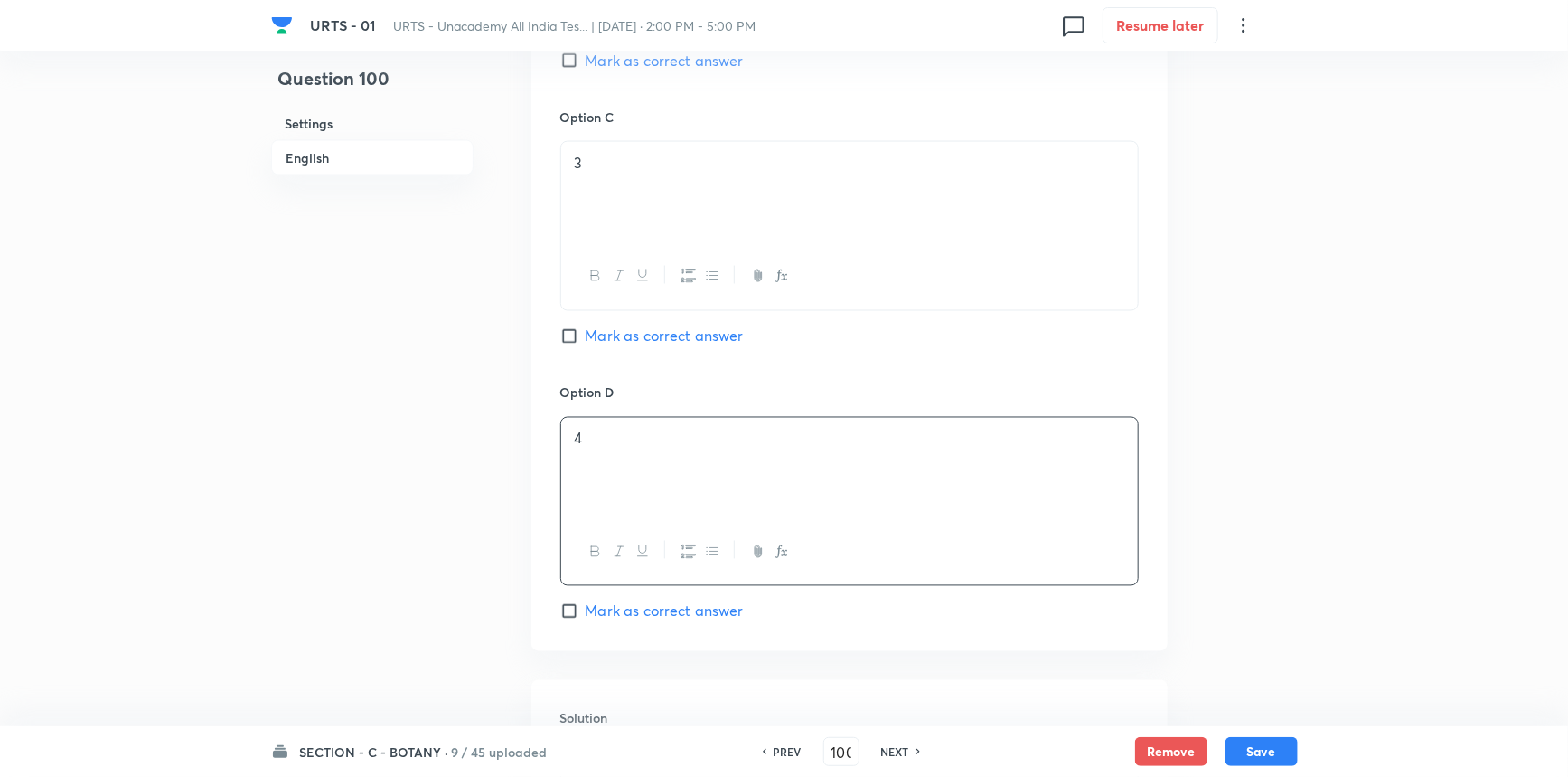
scroll to position [1645, 0]
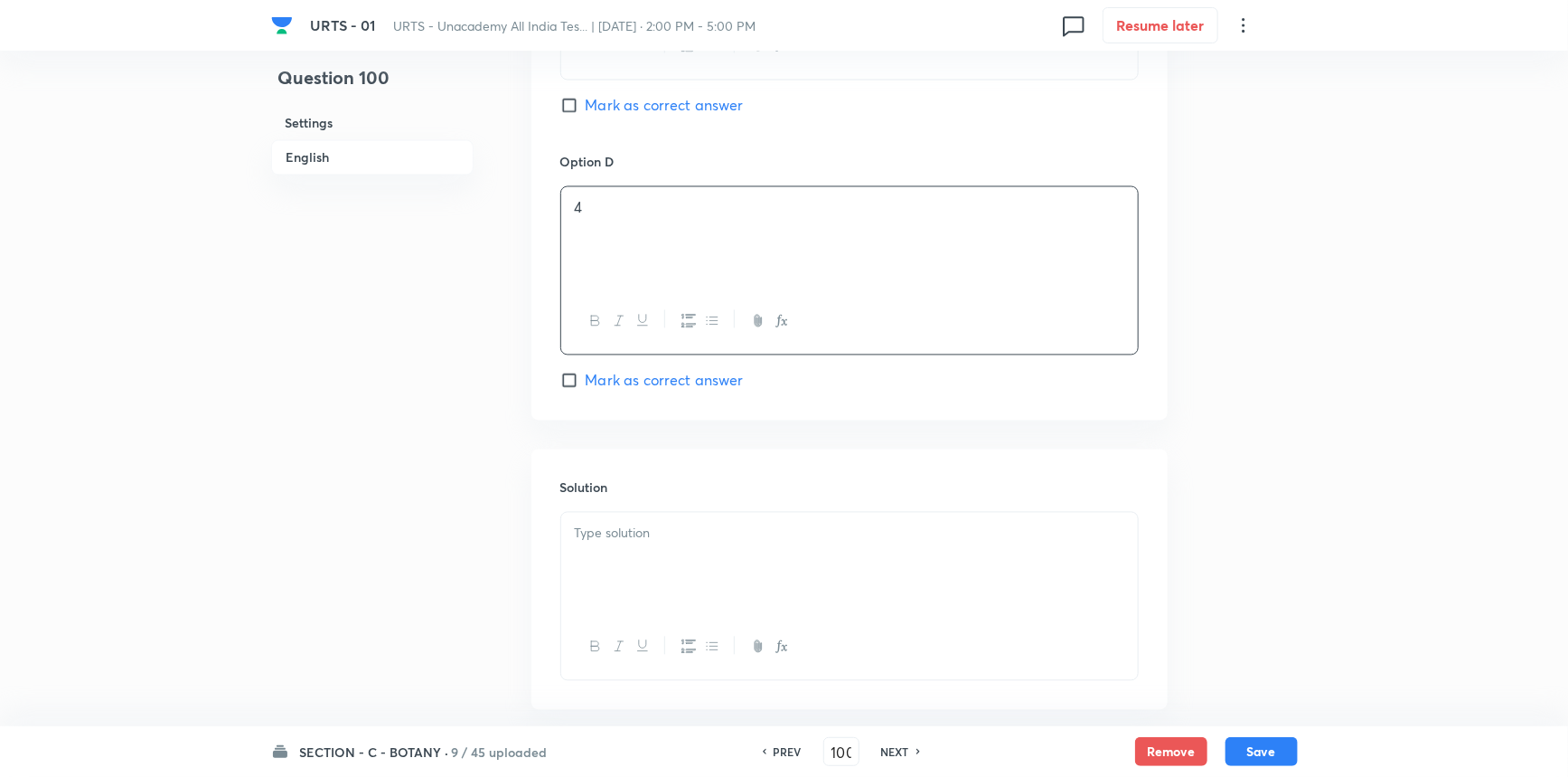
click at [657, 547] on div at bounding box center [849, 563] width 577 height 101
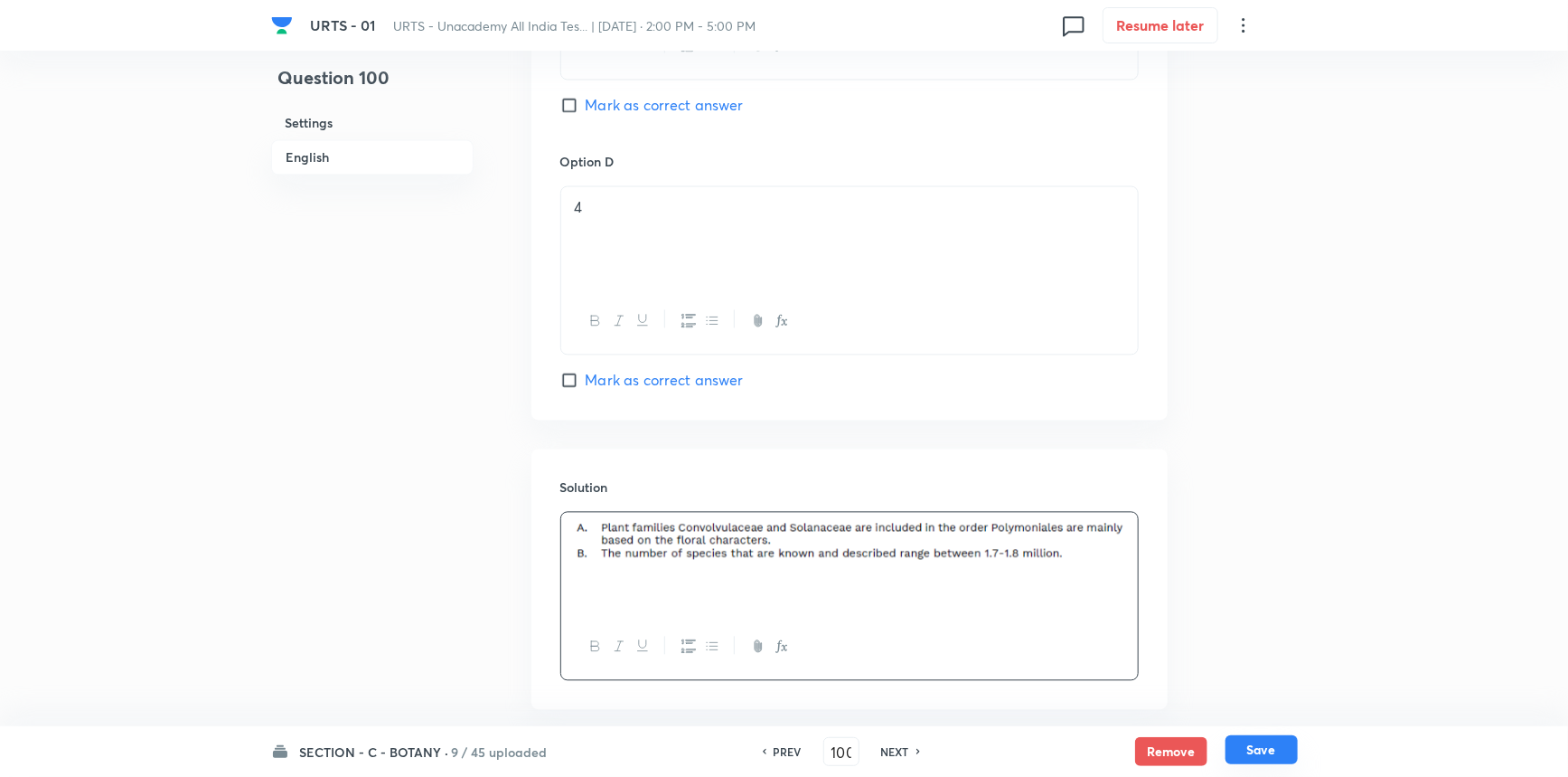
click at [1249, 753] on button "Save" at bounding box center [1262, 749] width 72 height 29
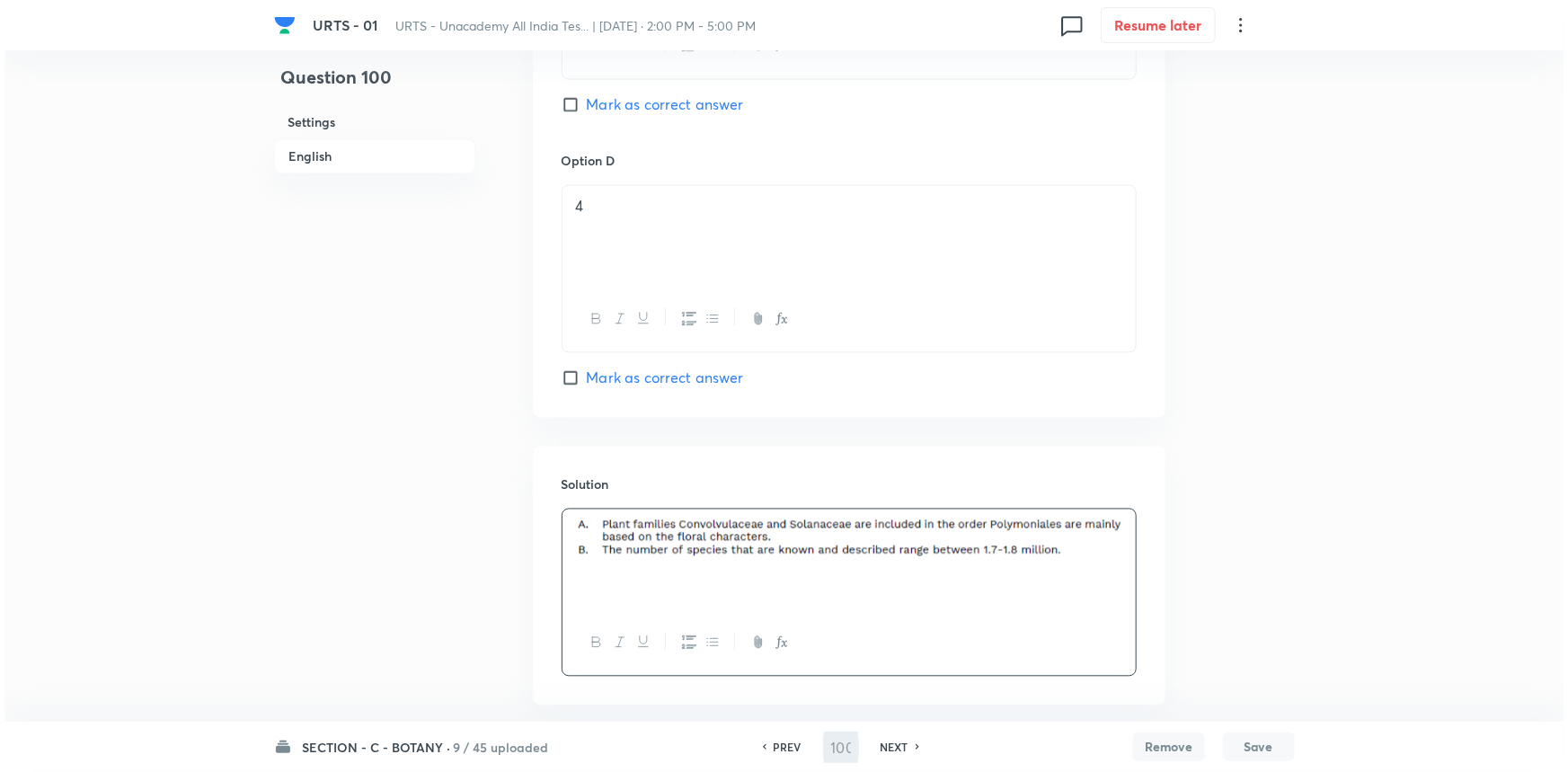
scroll to position [0, 0]
type input "101"
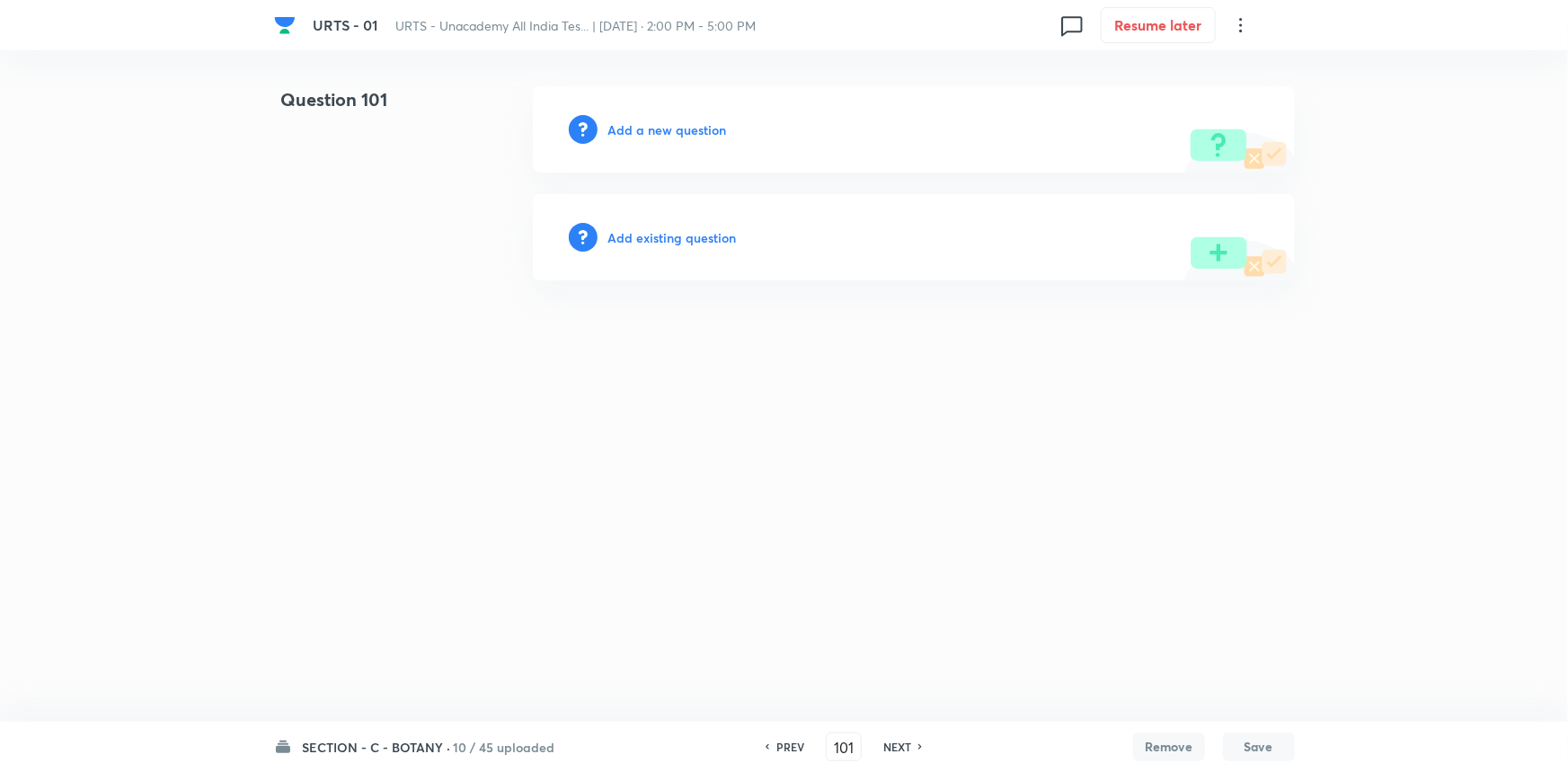
click at [699, 137] on h6 "Add a new question" at bounding box center [668, 130] width 119 height 19
click at [699, 137] on h6 "Choose a question type" at bounding box center [677, 130] width 138 height 19
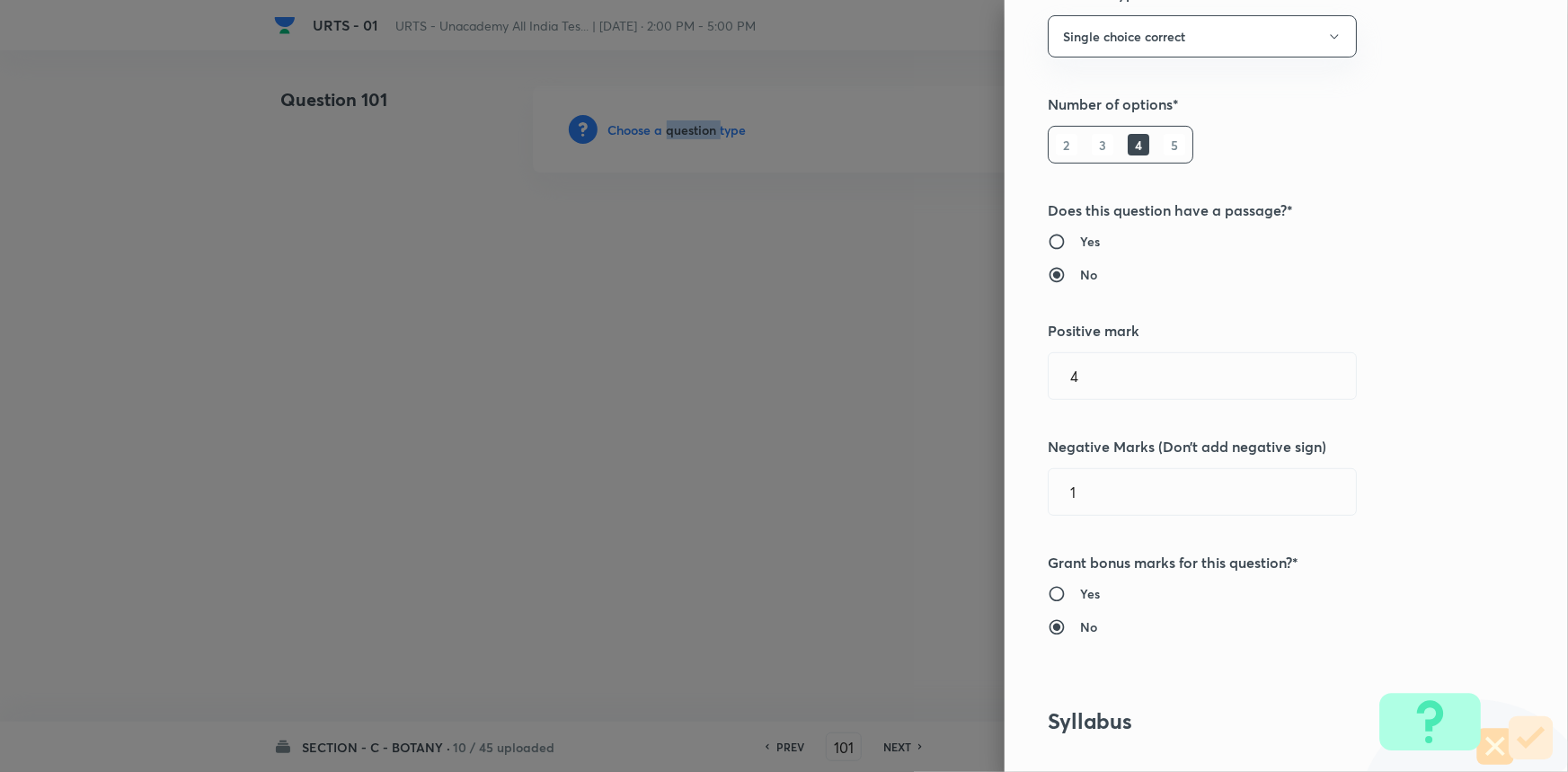
scroll to position [490, 0]
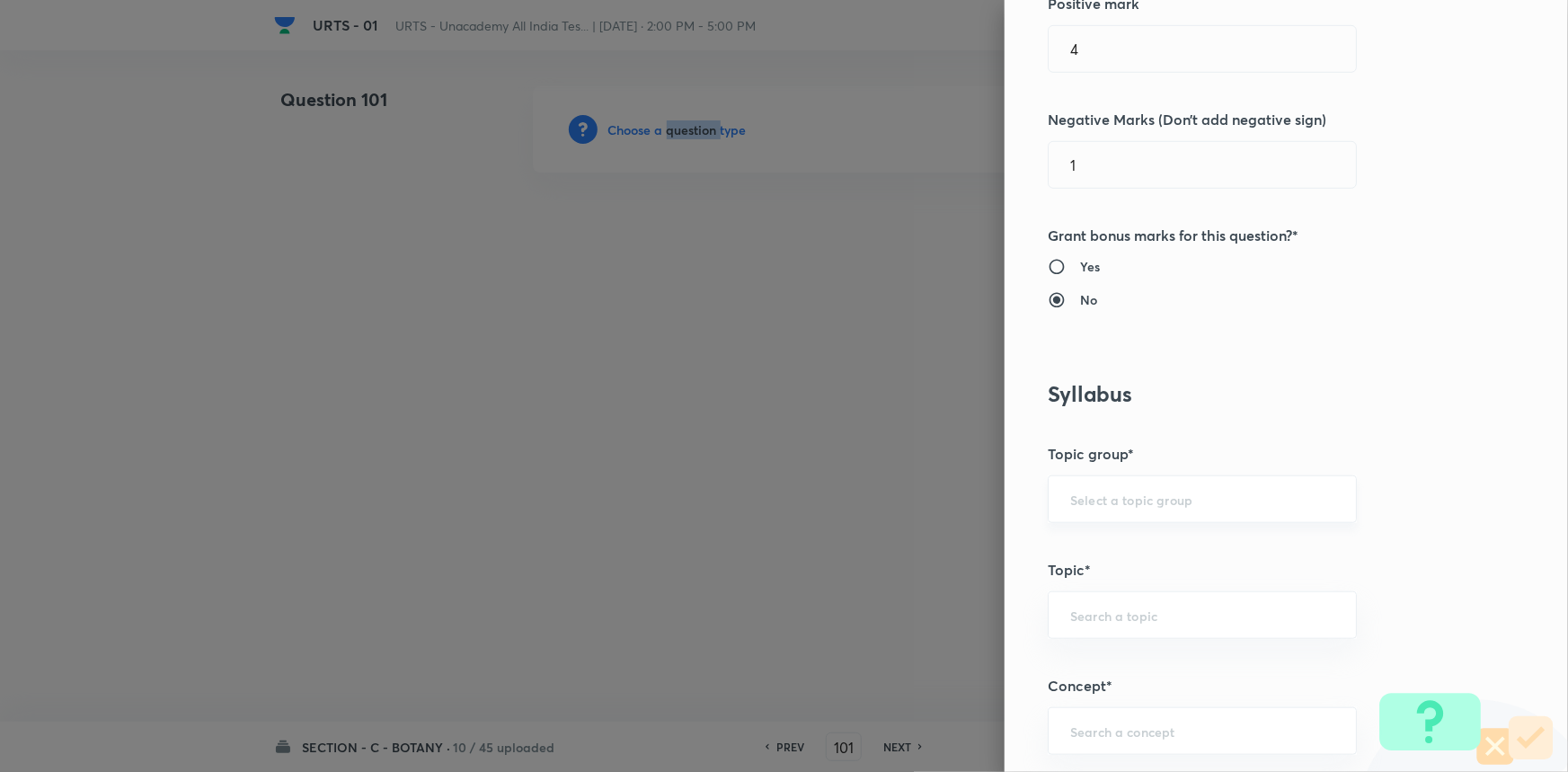
click at [1089, 512] on div "​" at bounding box center [1202, 499] width 309 height 47
click at [1098, 556] on li "Biology" at bounding box center [1190, 549] width 307 height 33
type input "Biology"
click at [1100, 619] on input "text" at bounding box center [1202, 615] width 264 height 17
click at [1086, 701] on li "Botany" at bounding box center [1190, 696] width 307 height 33
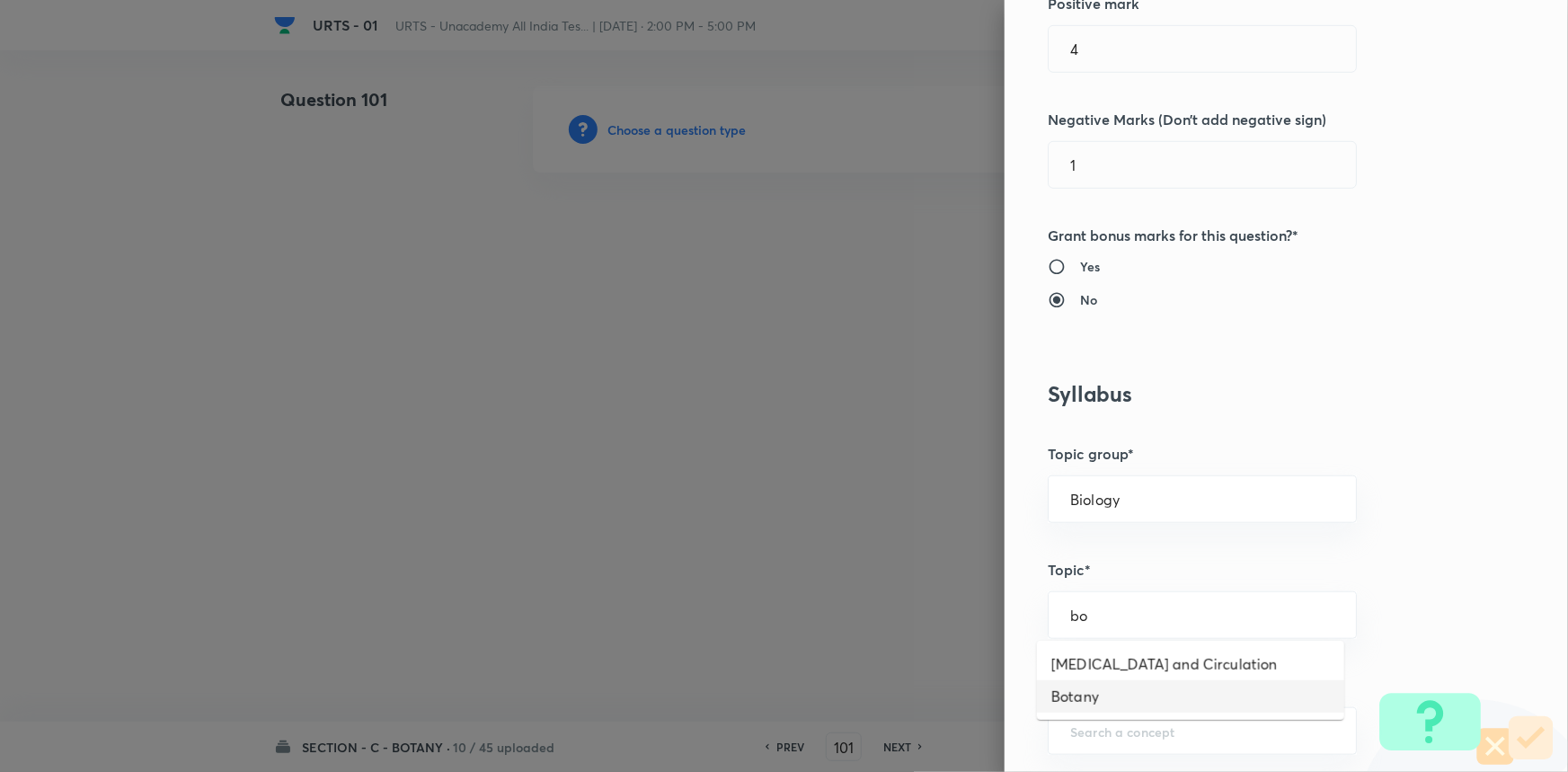
type input "Botany"
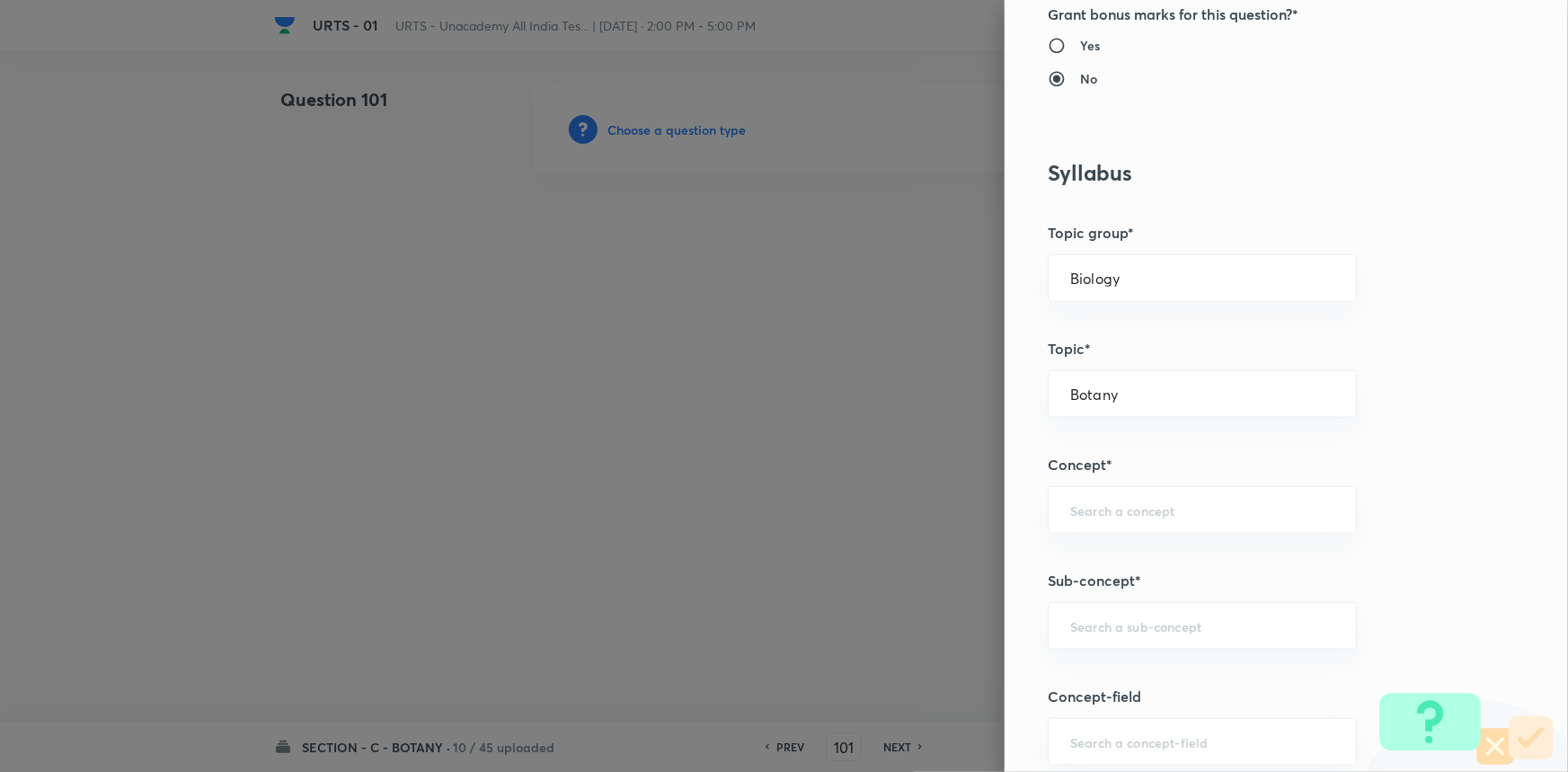
scroll to position [735, 0]
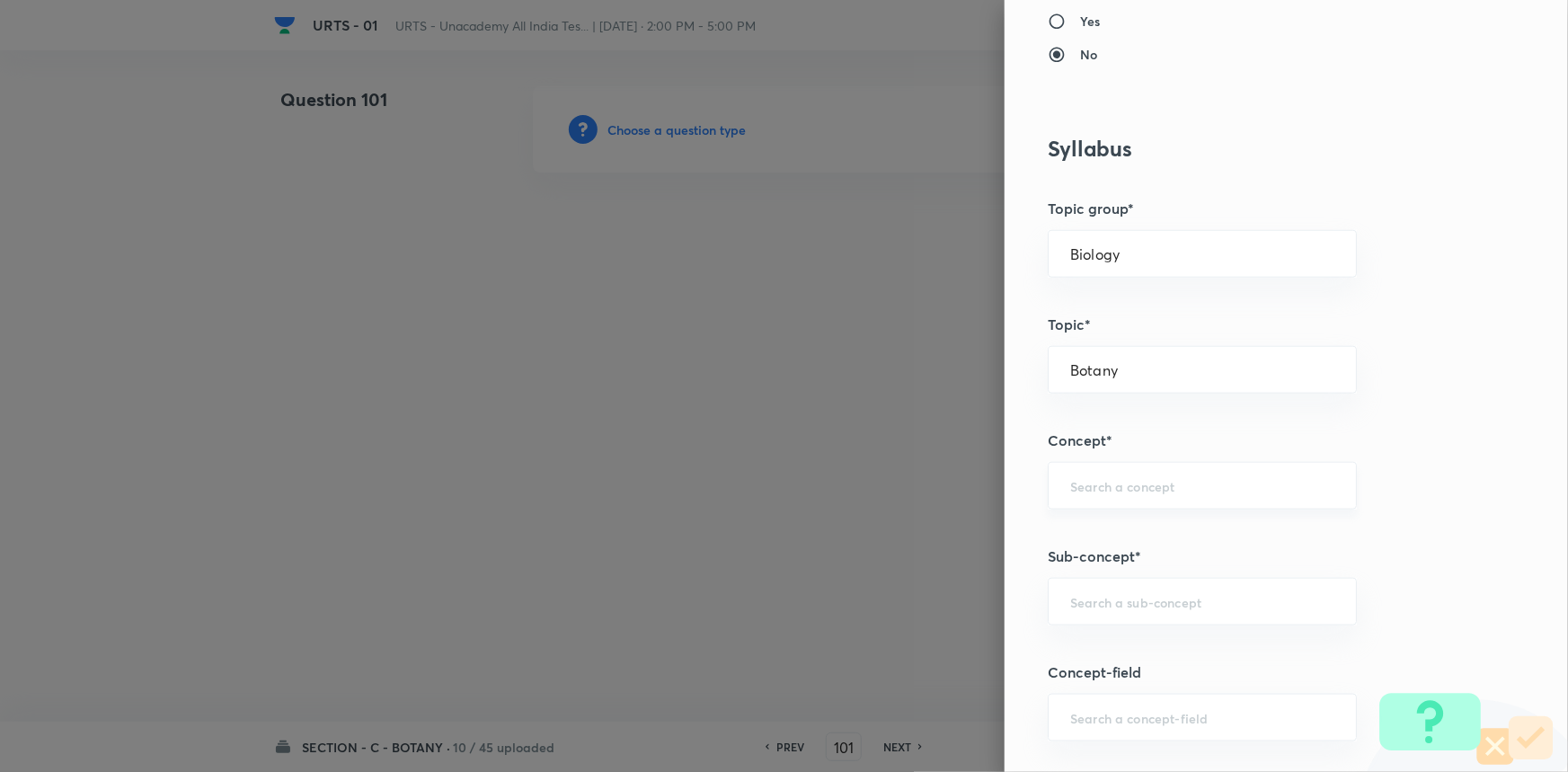
click at [1119, 496] on div "​" at bounding box center [1202, 485] width 309 height 47
click at [1112, 531] on li "Living World and Biological Classifications" at bounding box center [1190, 546] width 307 height 54
type input "Living World and Biological Classifications"
click at [1120, 623] on div "Question settings Question type* Single choice correct Number of options* 2 3 4…" at bounding box center [1286, 386] width 563 height 772
click at [1117, 604] on input "text" at bounding box center [1202, 601] width 264 height 17
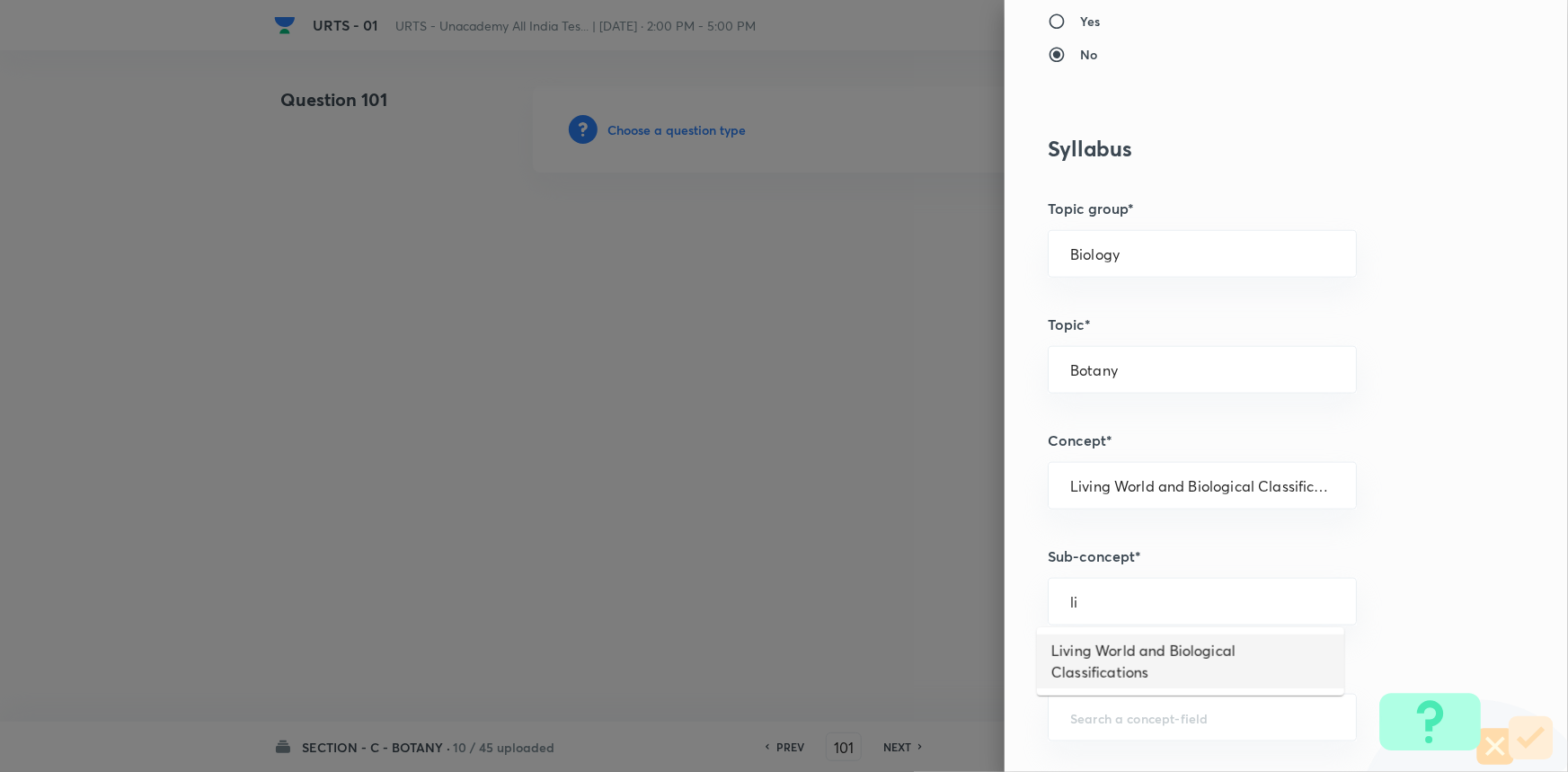
click at [1100, 644] on li "Living World and Biological Classifications" at bounding box center [1190, 661] width 307 height 54
type input "Living World and Biological Classifications"
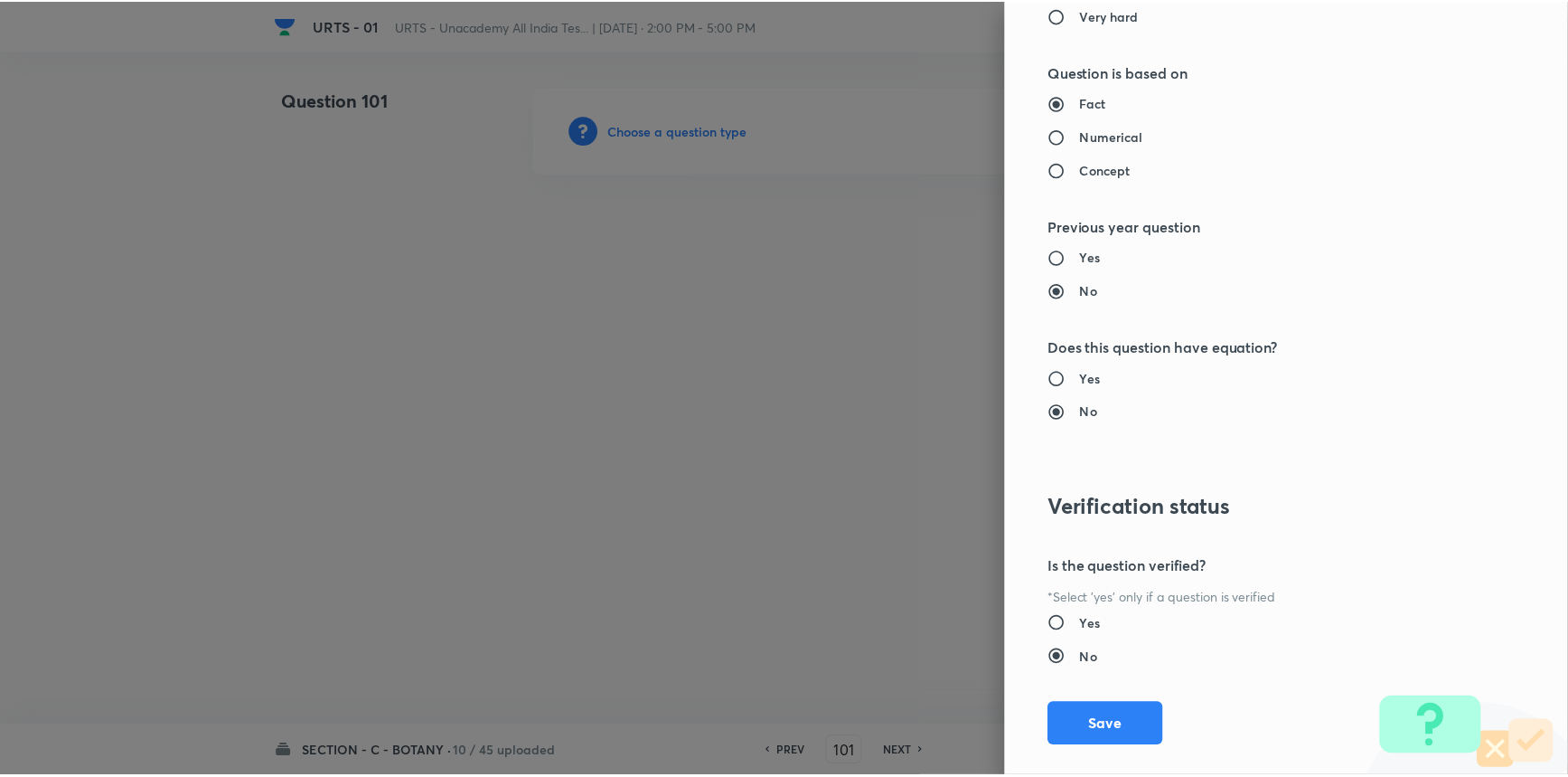
scroll to position [1808, 0]
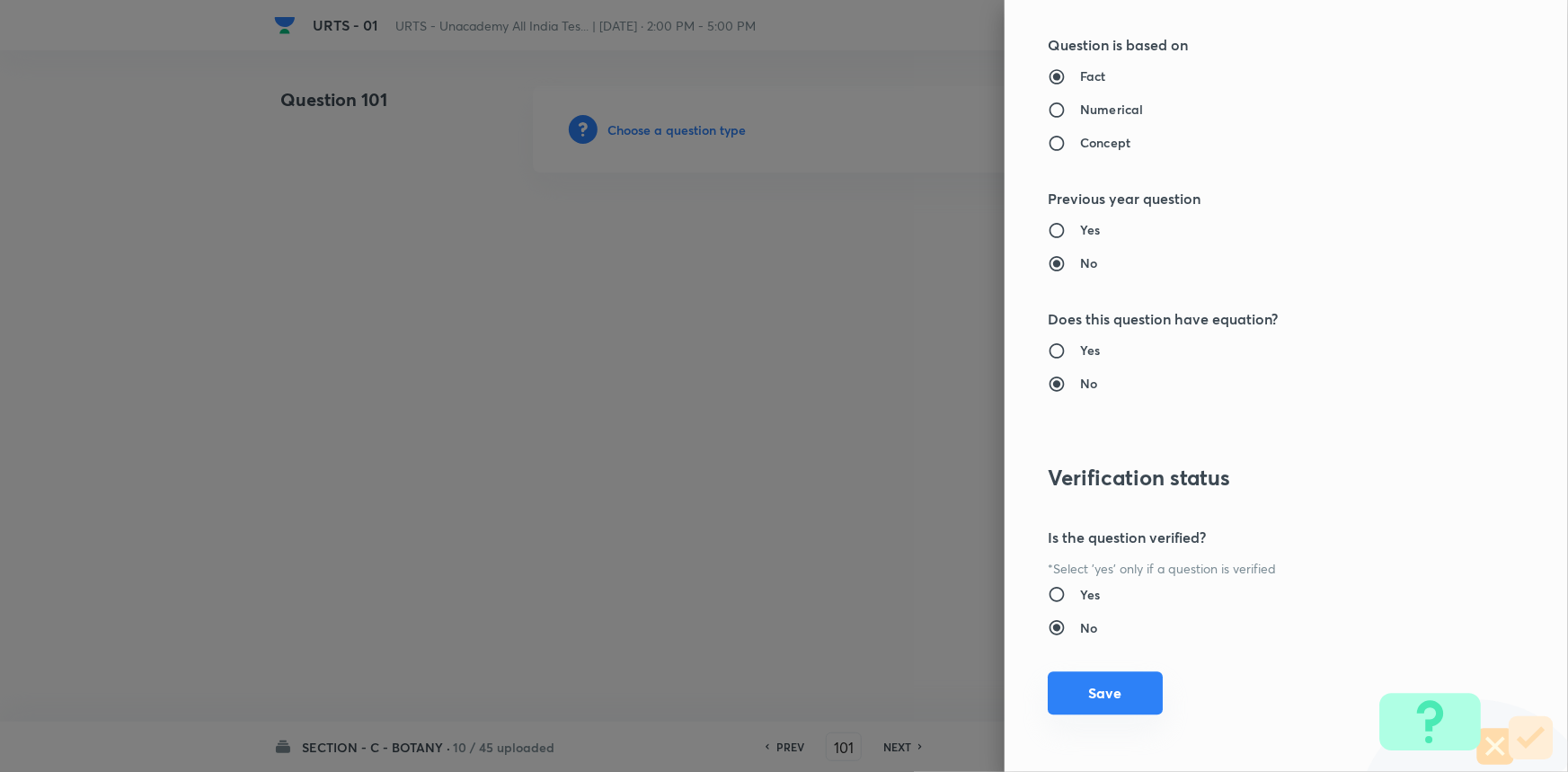
click at [1123, 687] on button "Save" at bounding box center [1105, 693] width 115 height 43
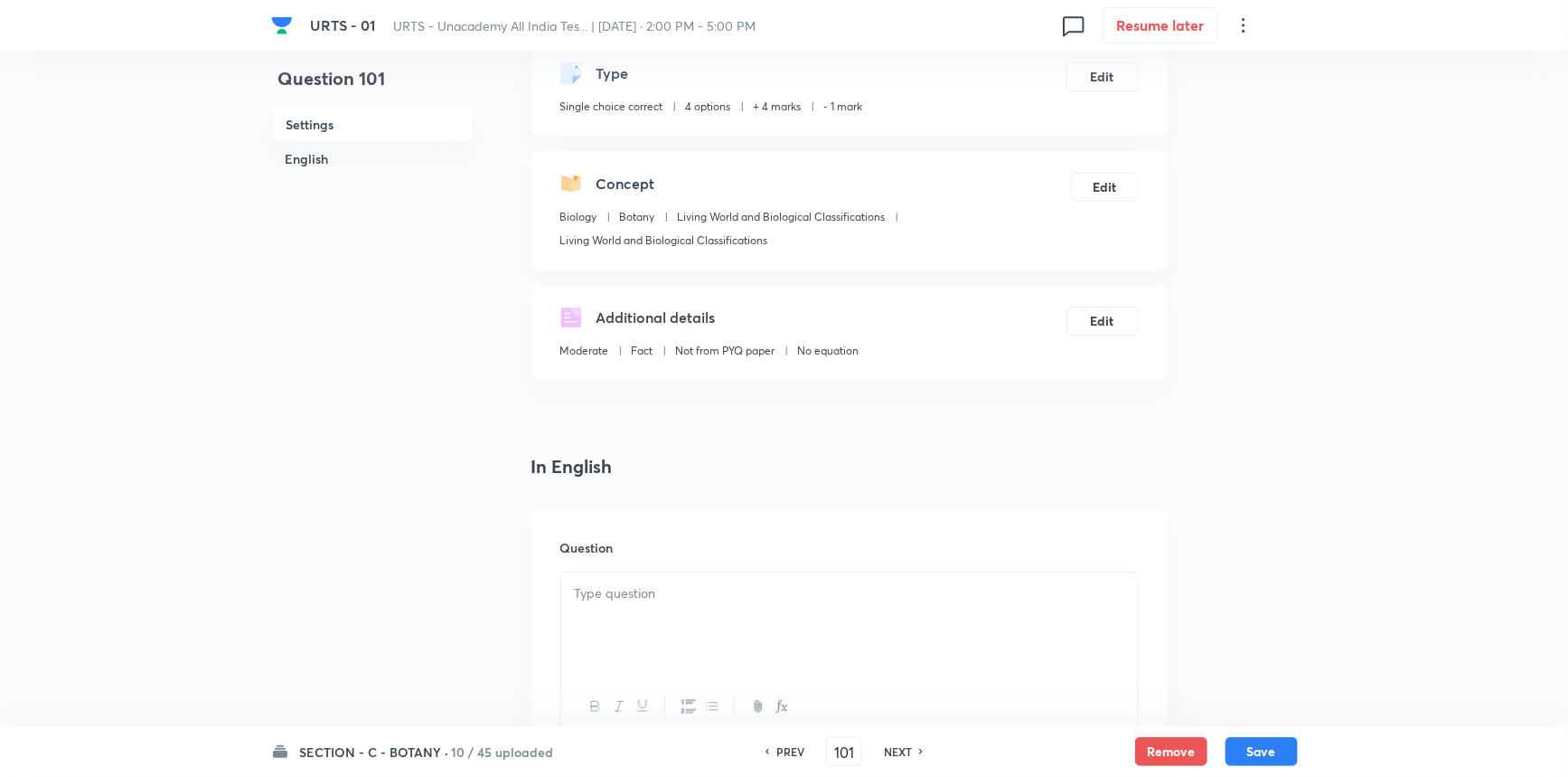
scroll to position [246, 0]
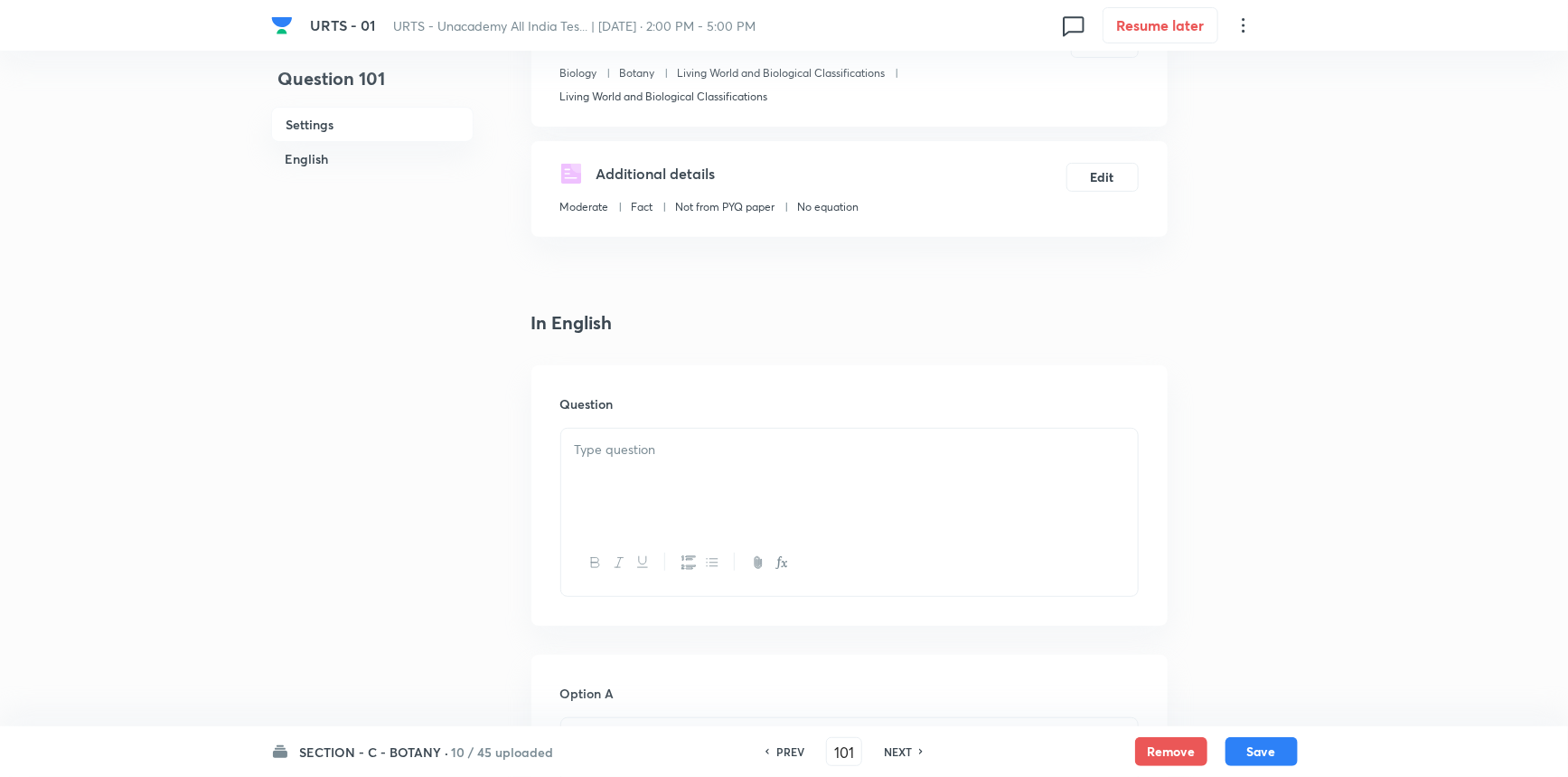
click at [660, 480] on div at bounding box center [849, 479] width 577 height 101
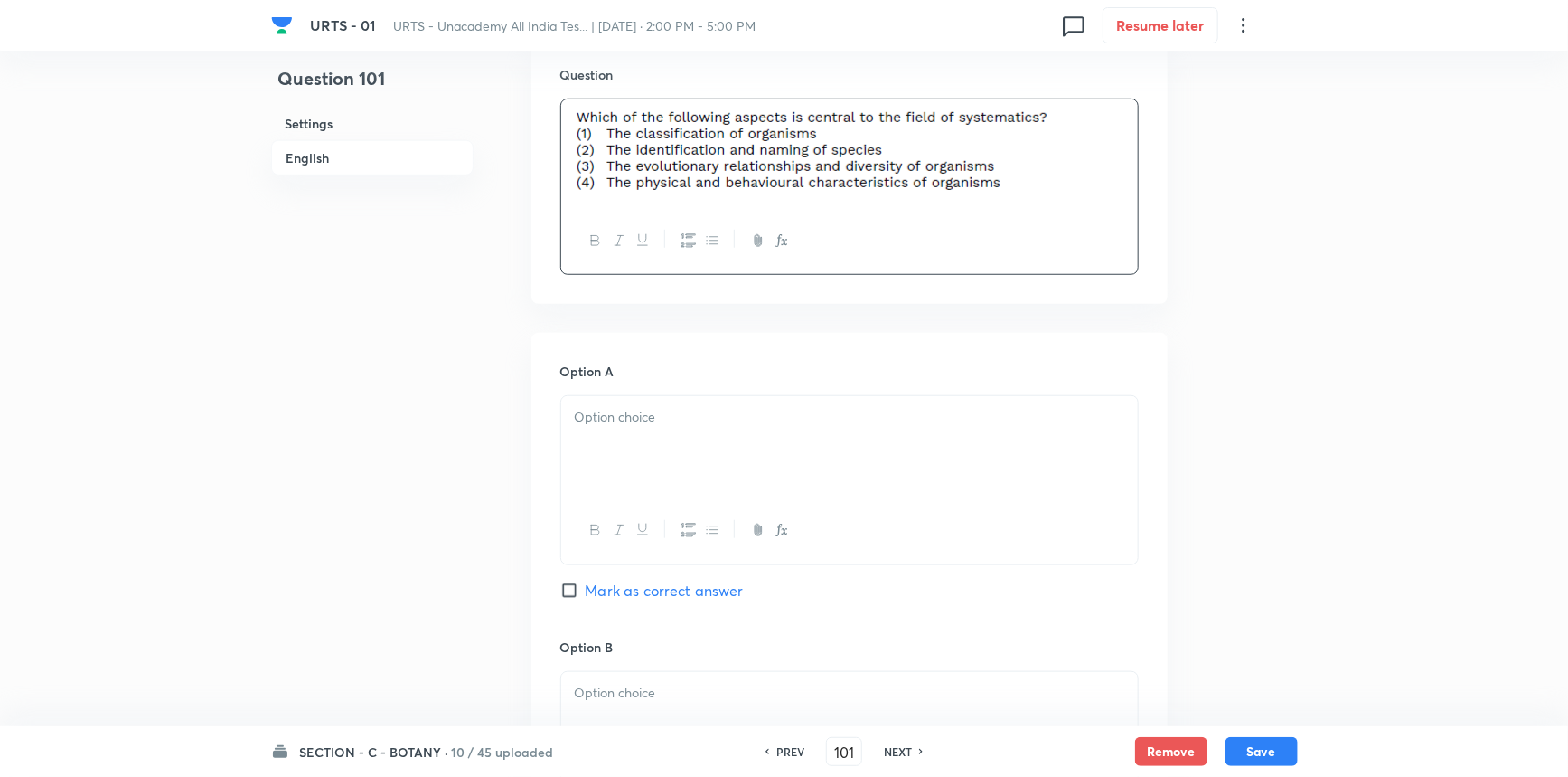
click at [615, 436] on div at bounding box center [849, 447] width 577 height 101
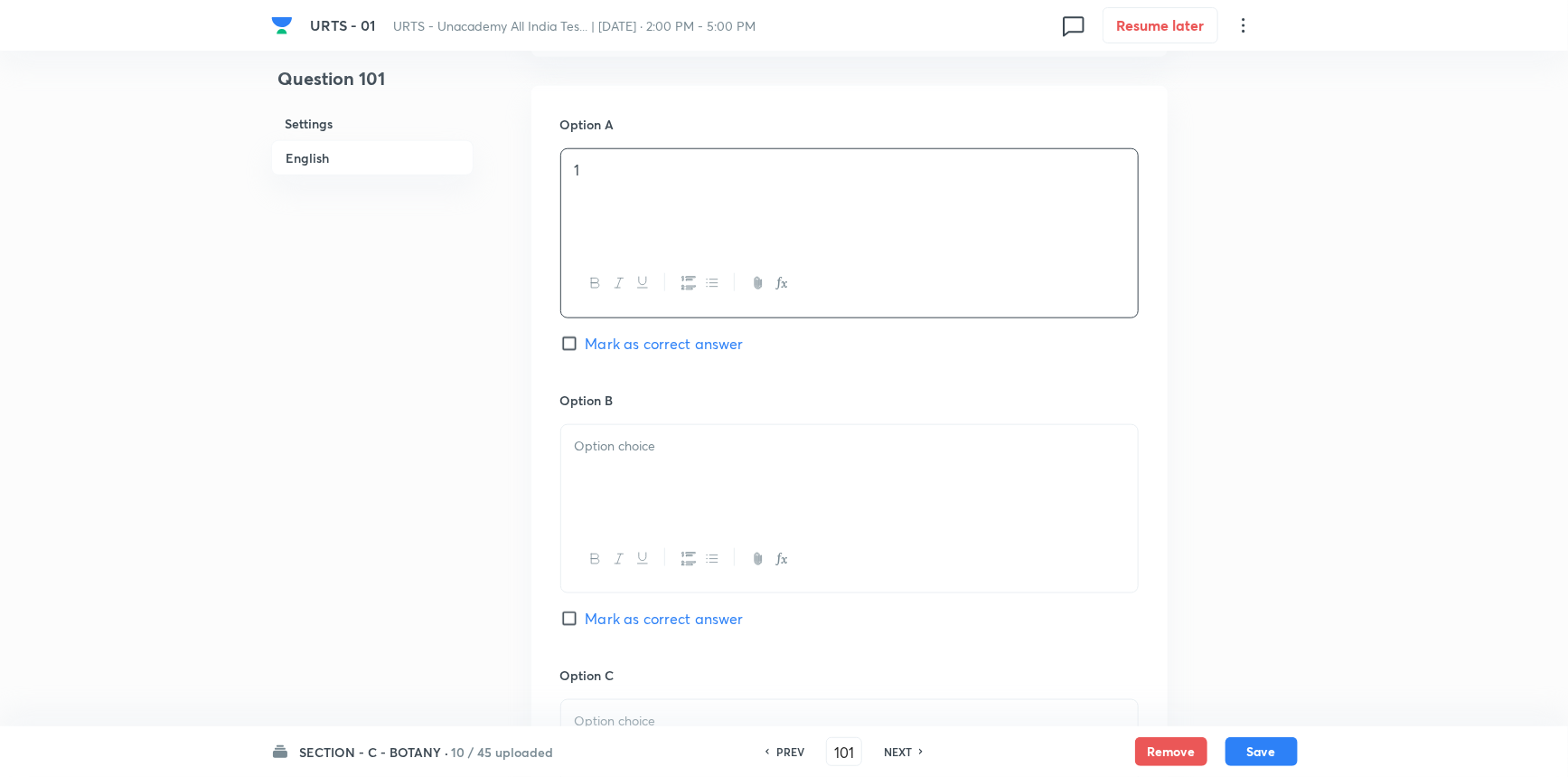
click at [628, 473] on div at bounding box center [849, 476] width 577 height 101
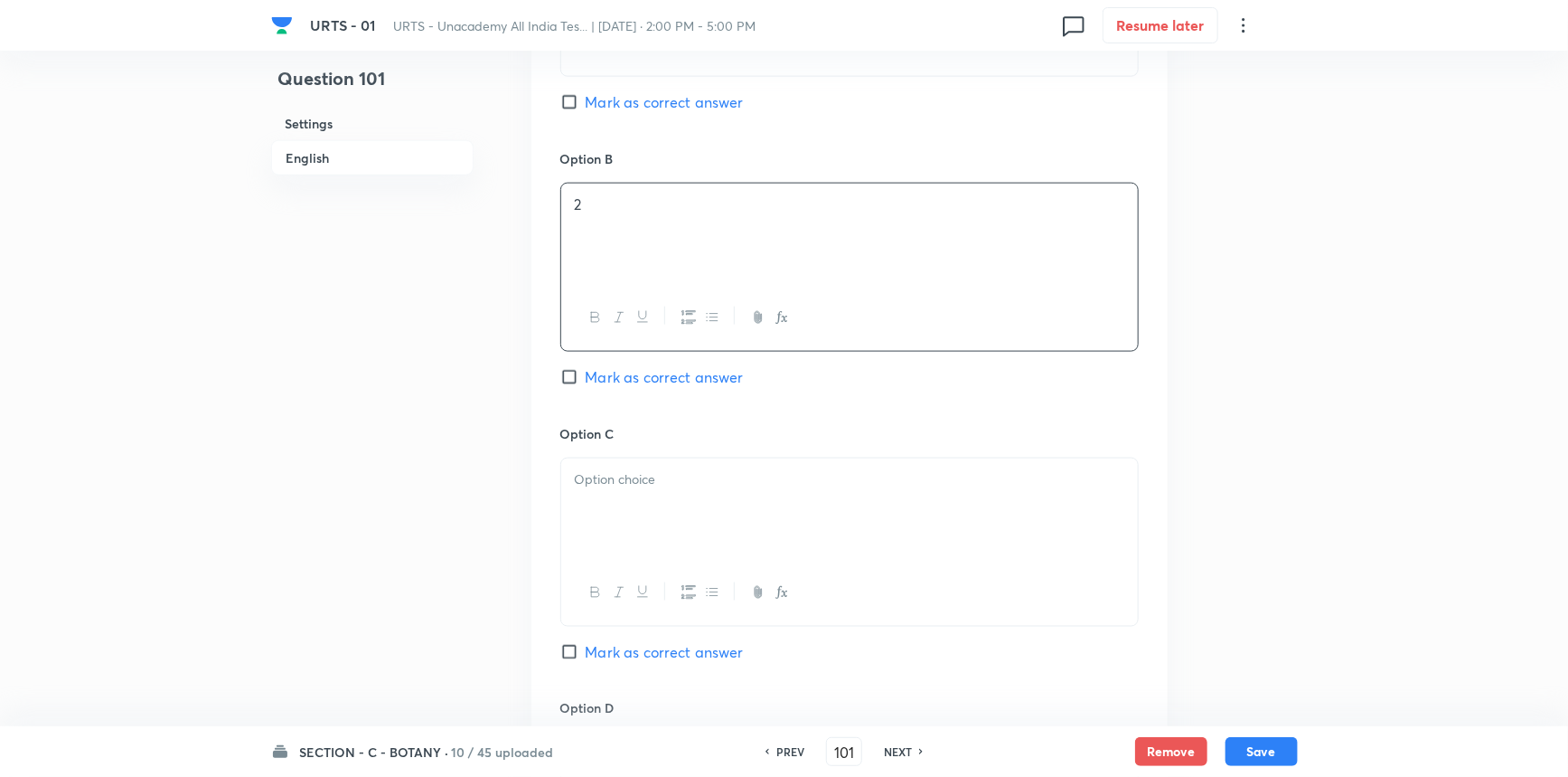
scroll to position [1068, 0]
click at [652, 524] on div at bounding box center [849, 505] width 577 height 101
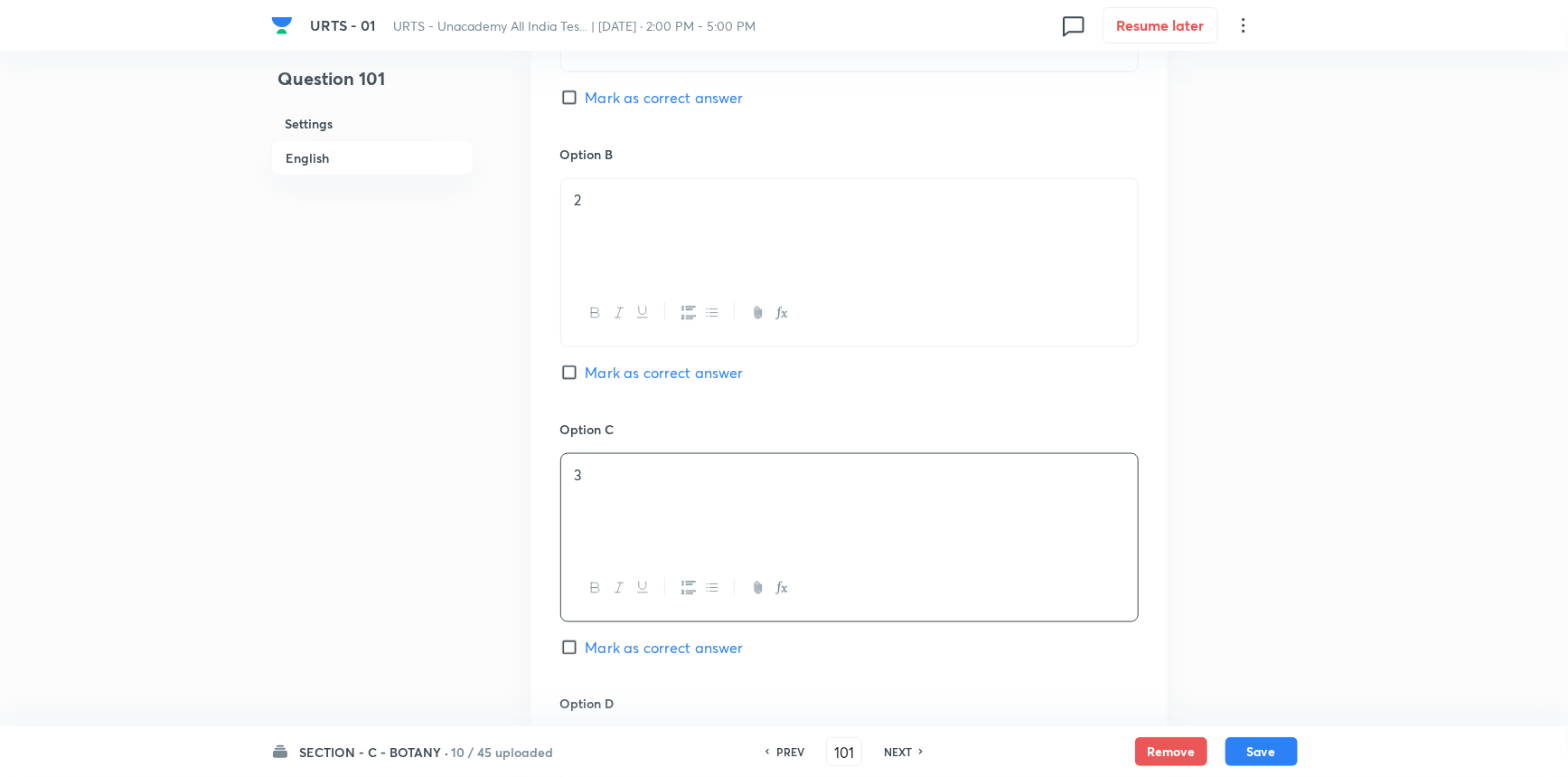
click at [619, 657] on span "Mark as correct answer" at bounding box center [664, 647] width 158 height 22
click at [586, 656] on input "Mark as correct answer" at bounding box center [573, 647] width 25 height 18
checkbox input "true"
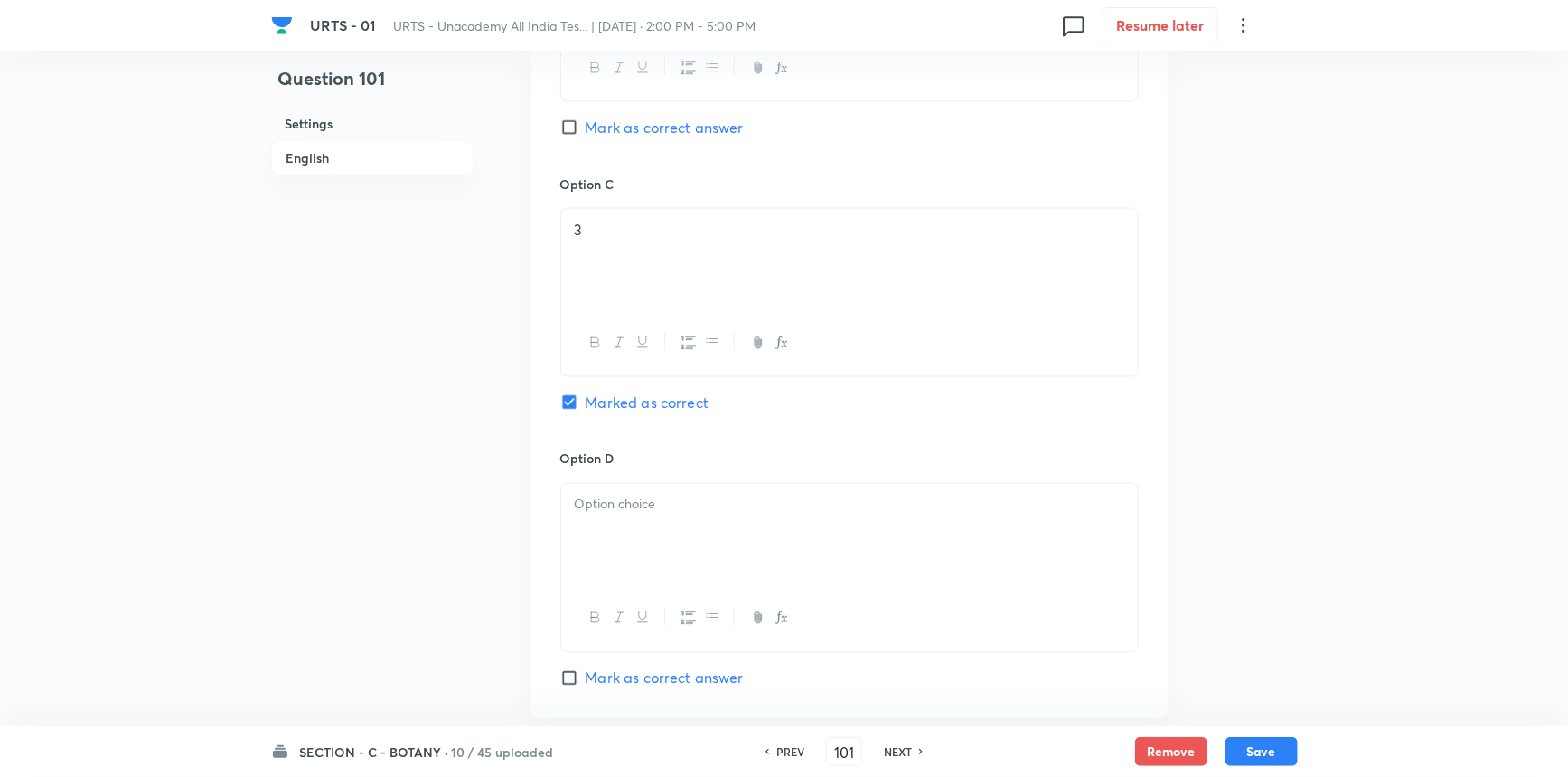
scroll to position [1315, 0]
click at [650, 539] on div at bounding box center [849, 533] width 577 height 101
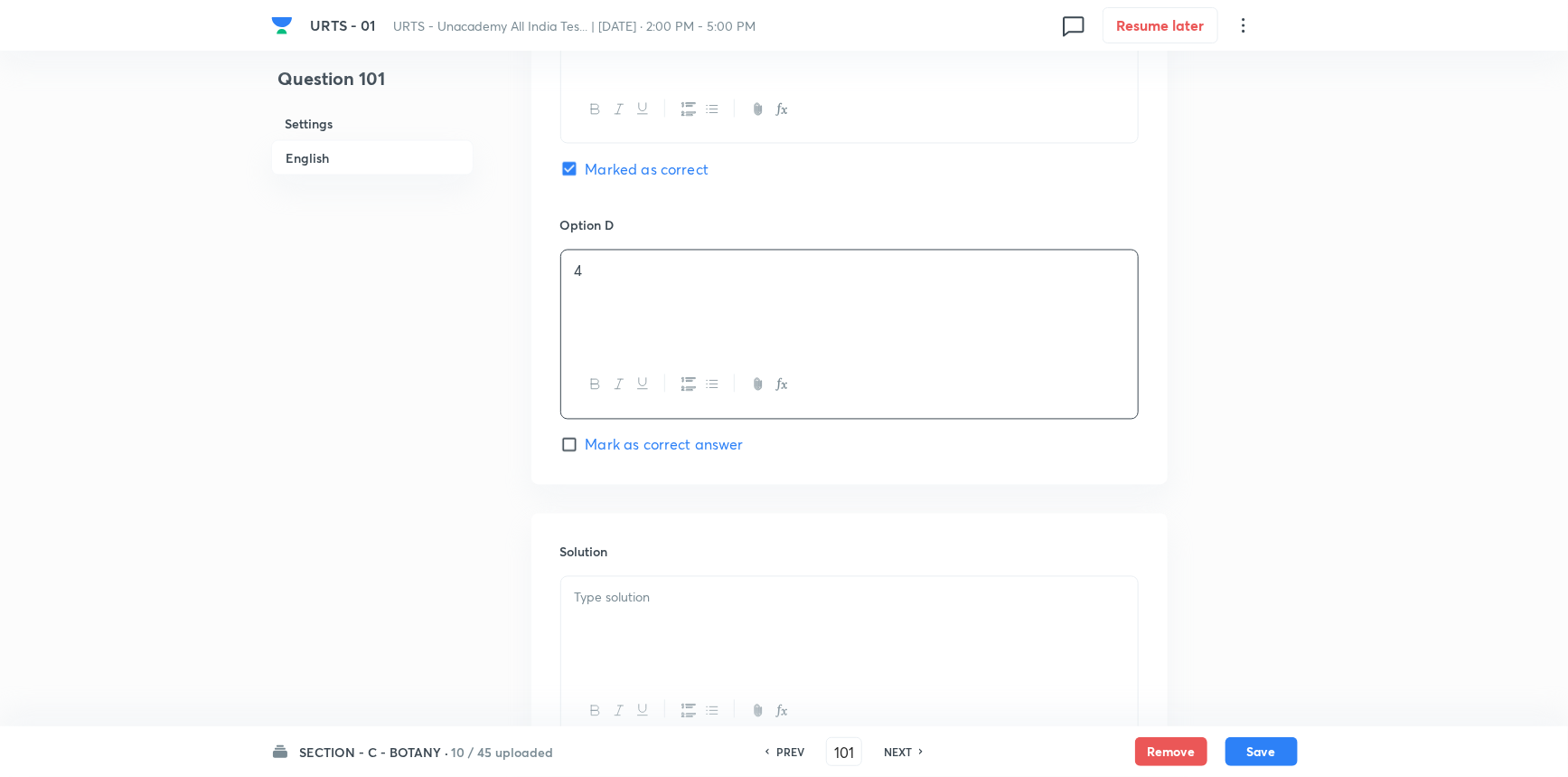
scroll to position [1561, 0]
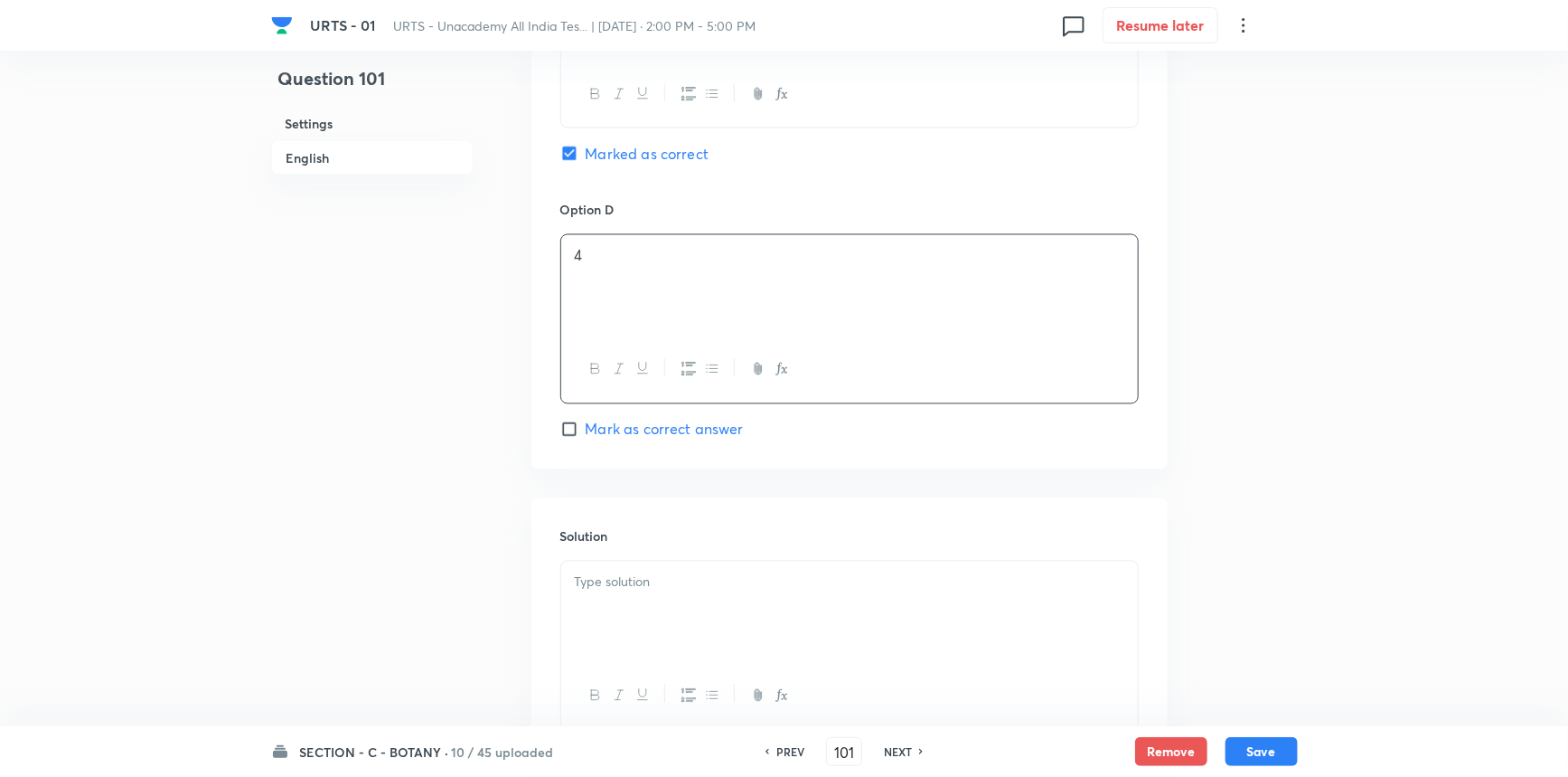
click at [664, 525] on div "Solution" at bounding box center [849, 628] width 636 height 261
click at [655, 591] on p at bounding box center [849, 583] width 549 height 21
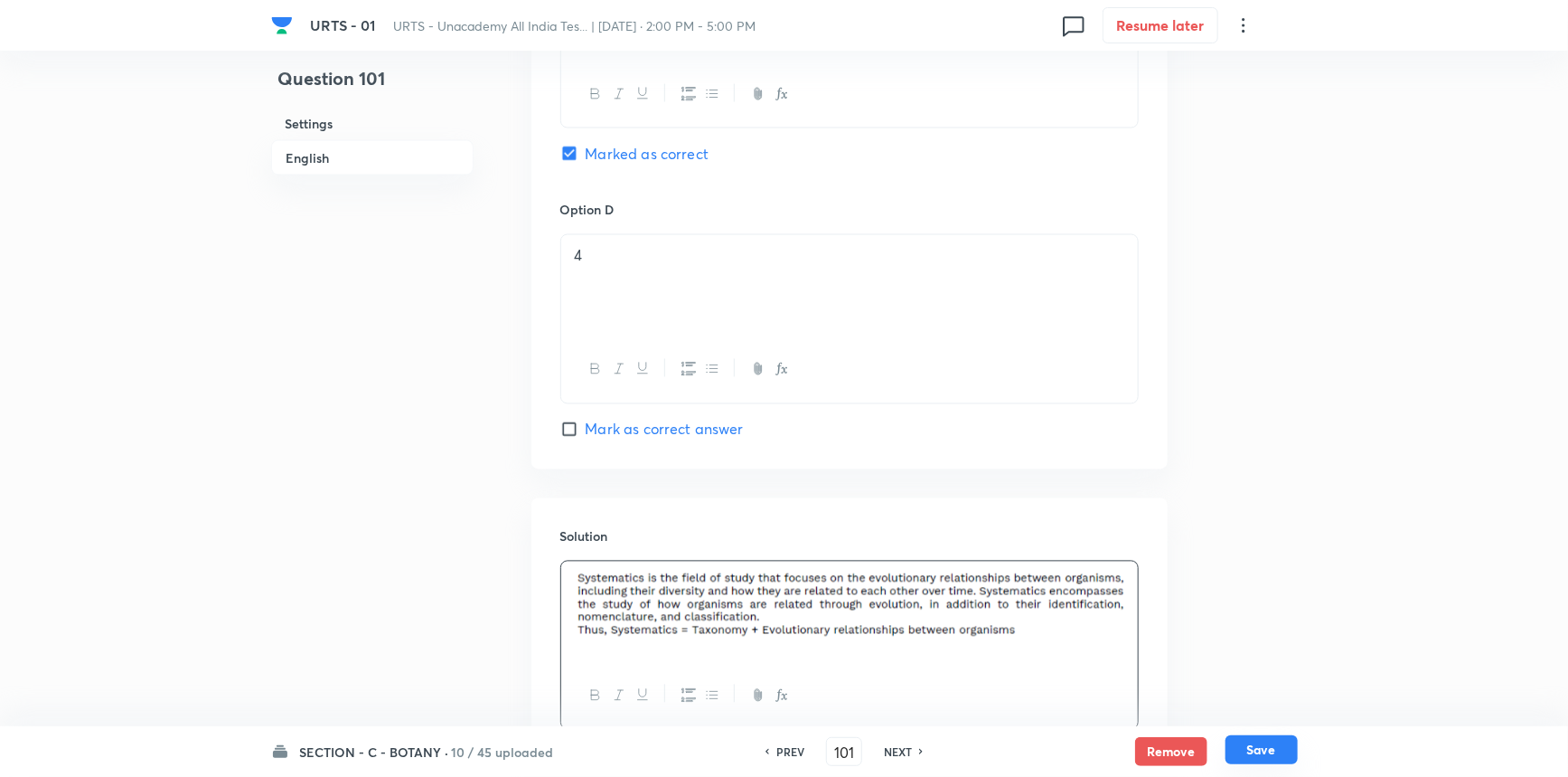
click at [1241, 758] on button "Save" at bounding box center [1262, 749] width 72 height 29
type input "102"
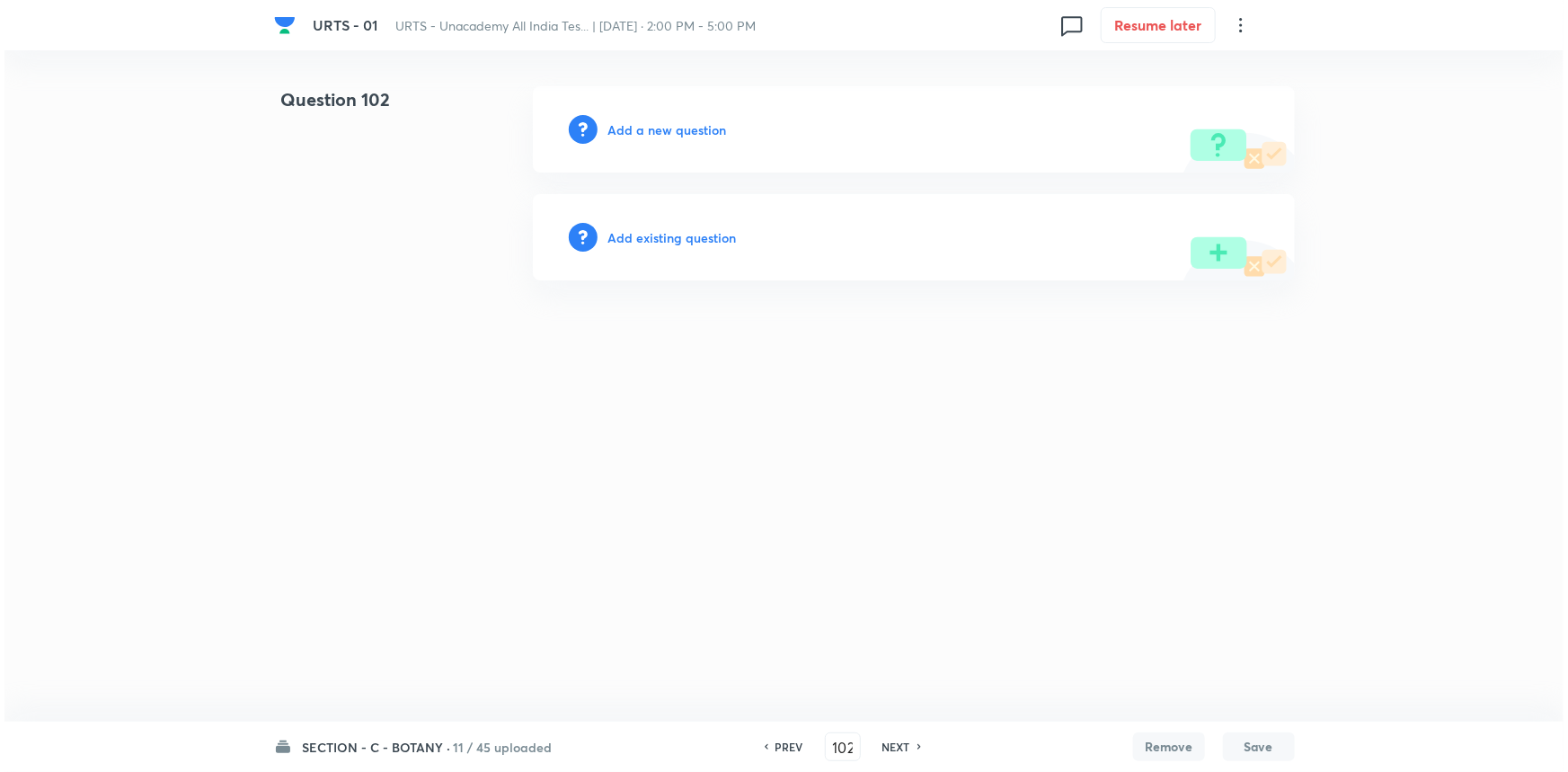
scroll to position [0, 0]
click at [669, 136] on h6 "Add a new question" at bounding box center [668, 130] width 119 height 19
click at [686, 131] on h6 "Choose a question type" at bounding box center [677, 130] width 138 height 19
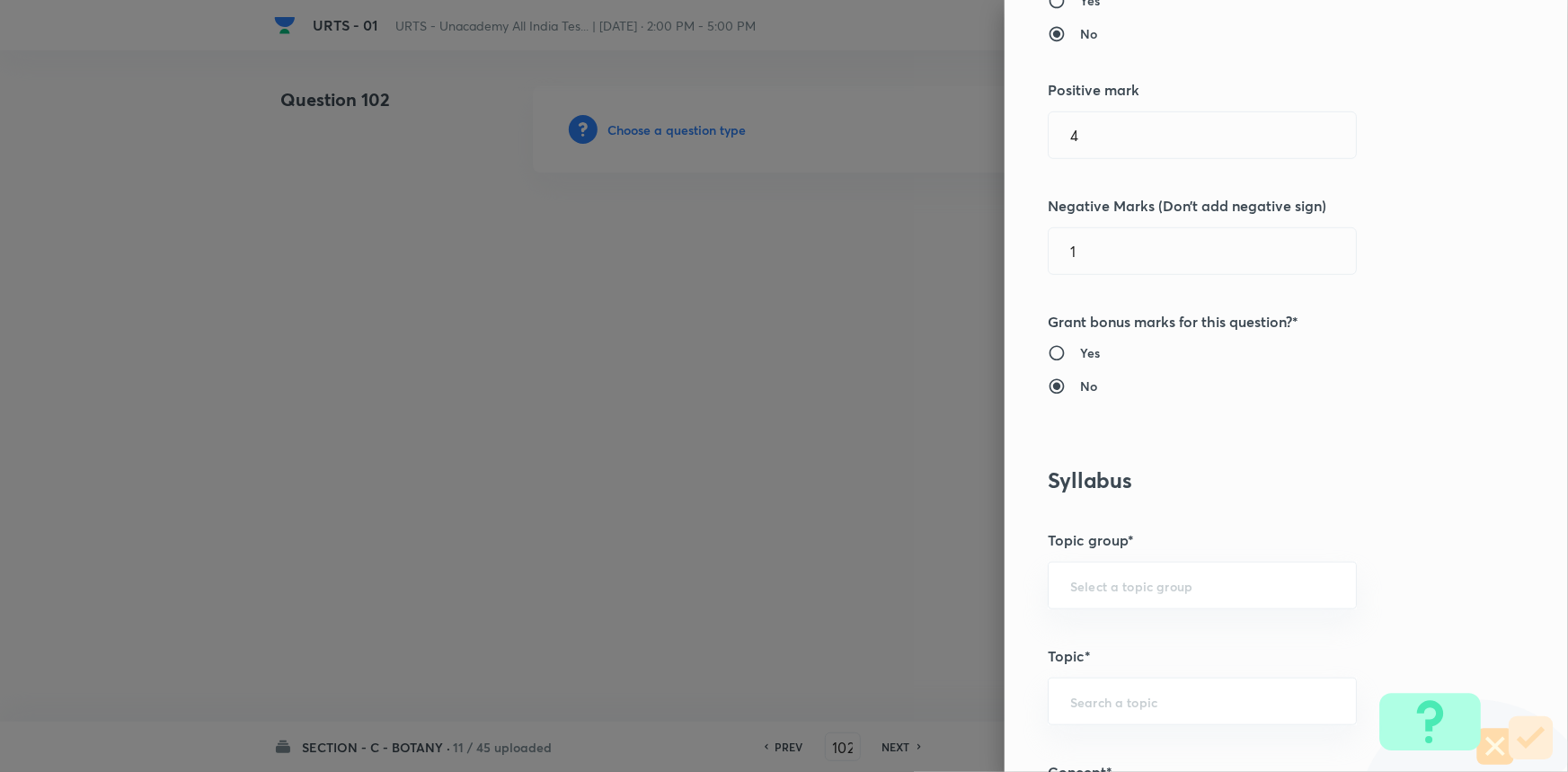
scroll to position [408, 0]
click at [1096, 592] on div "​" at bounding box center [1202, 581] width 309 height 47
click at [1094, 634] on li "Biology" at bounding box center [1190, 631] width 307 height 33
type input "Biology"
click at [1089, 701] on input "text" at bounding box center [1202, 697] width 264 height 17
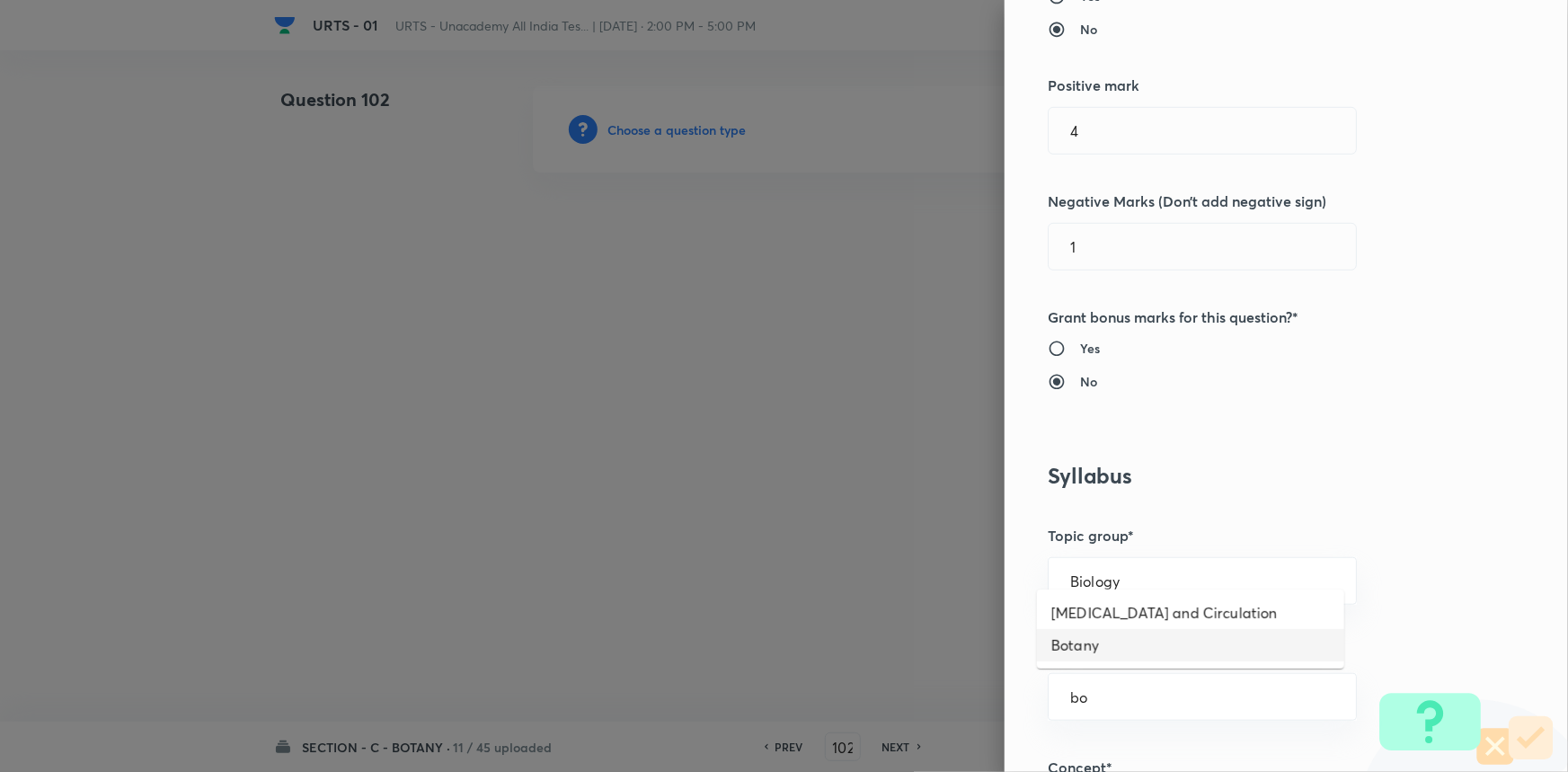
click at [1096, 648] on li "Botany" at bounding box center [1190, 645] width 307 height 33
type input "Botany"
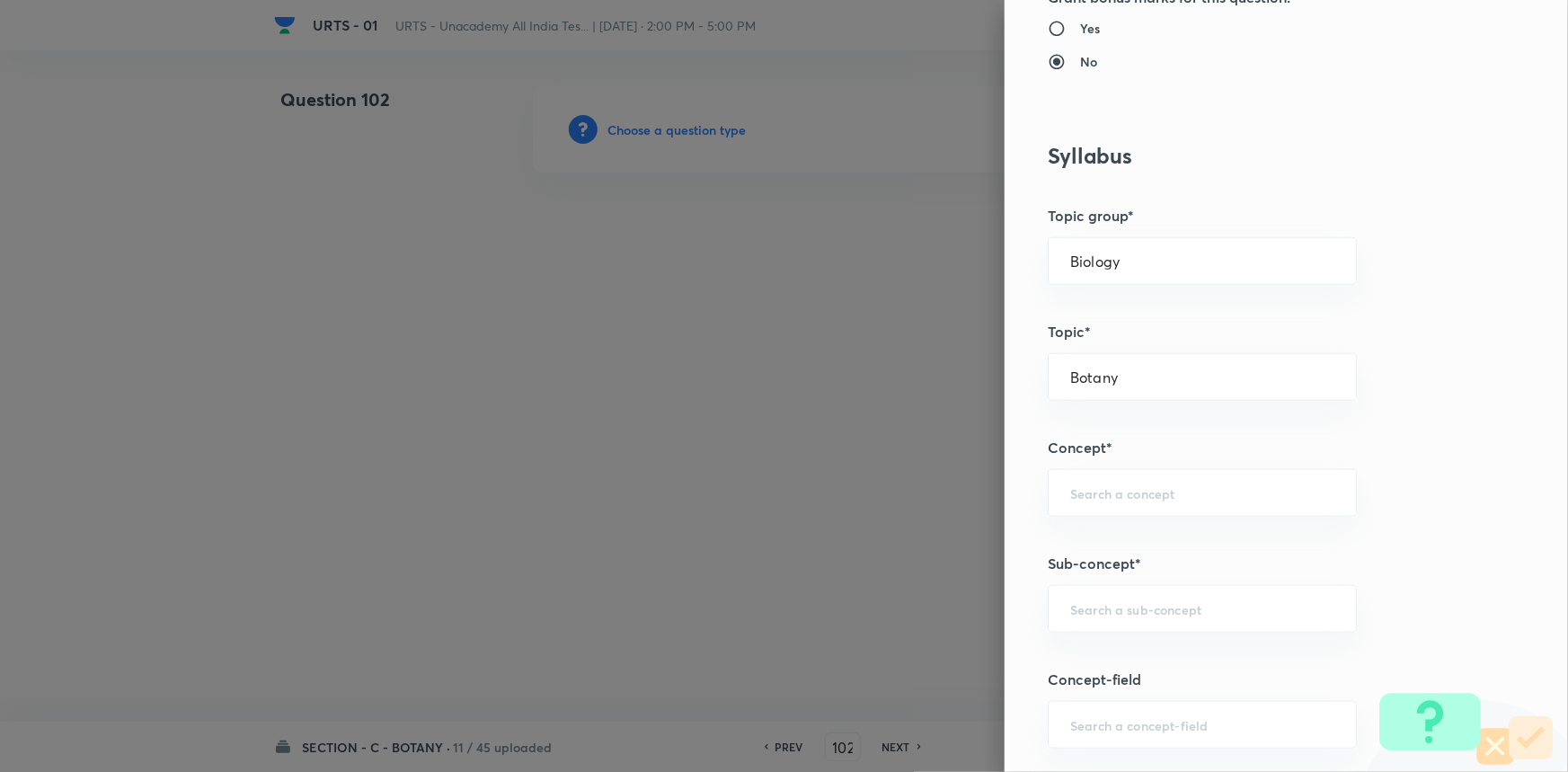
scroll to position [735, 0]
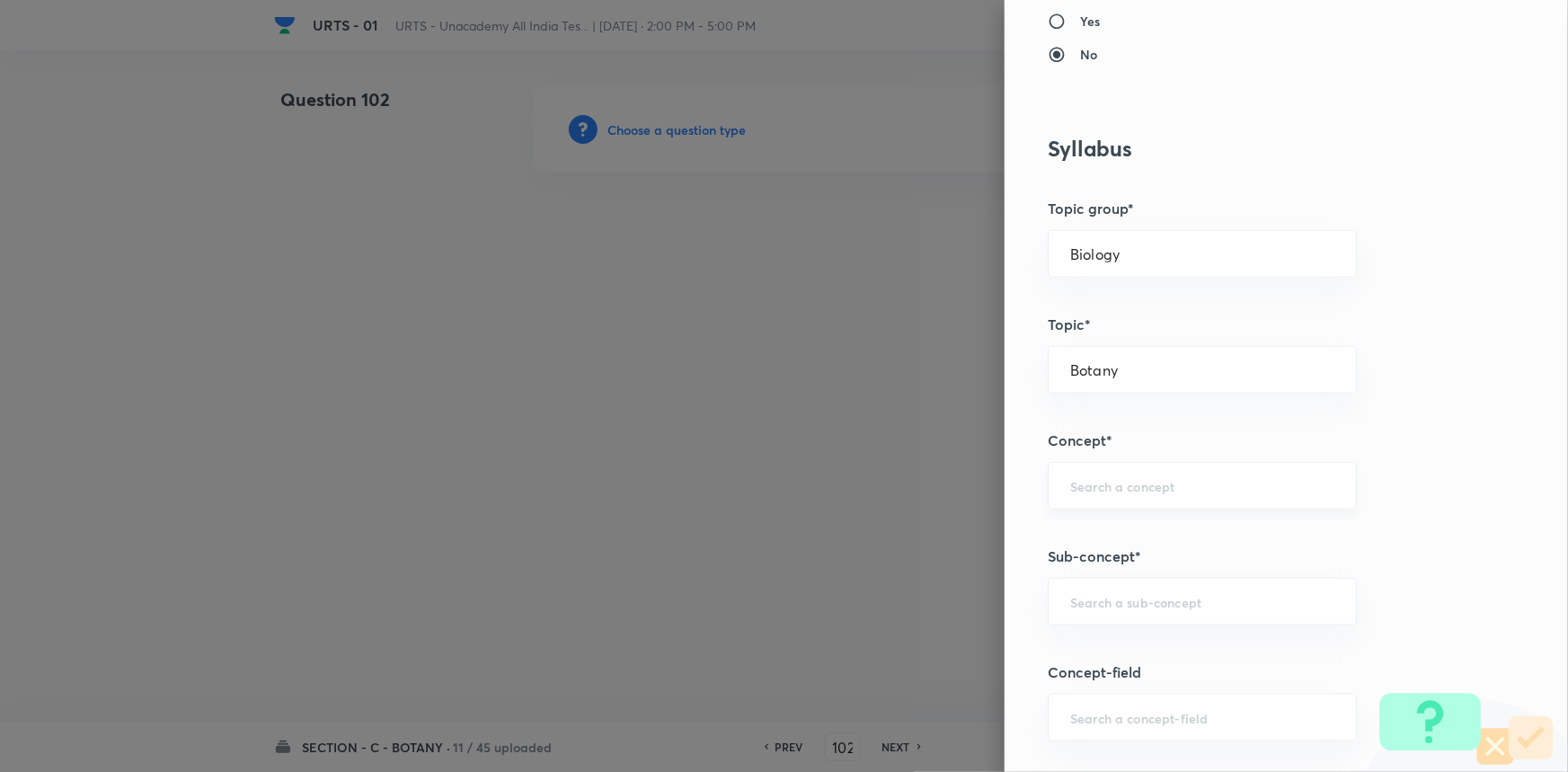
click at [1087, 468] on div "​" at bounding box center [1202, 485] width 309 height 47
click at [1115, 531] on li "Living World and Biological Classifications" at bounding box center [1190, 546] width 307 height 54
type input "Living World and Biological Classifications"
click at [1136, 602] on input "text" at bounding box center [1202, 601] width 264 height 17
click at [1132, 655] on li "Living World and Biological Classifications" at bounding box center [1190, 661] width 307 height 54
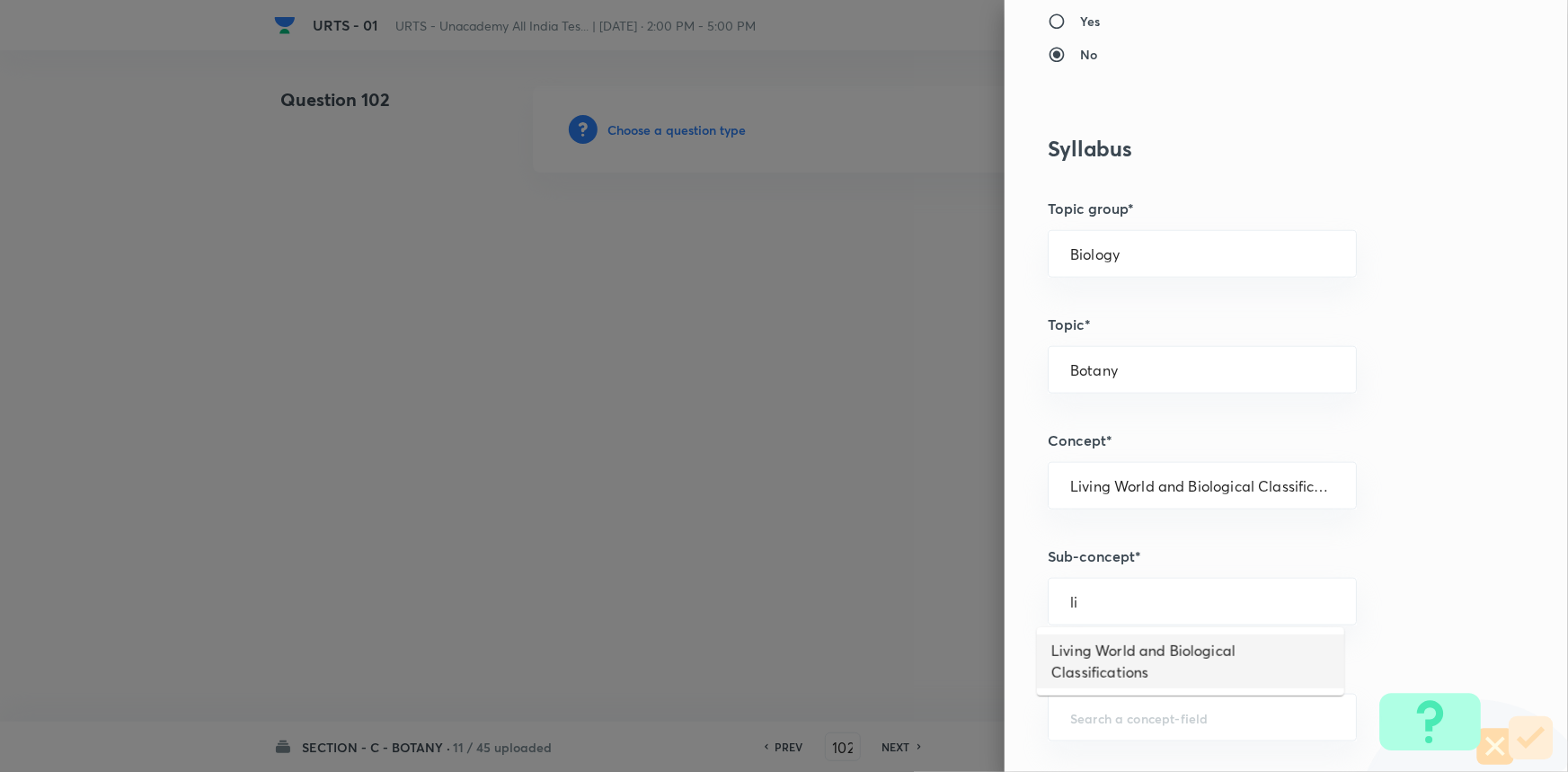
type input "Living World and Biological Classifications"
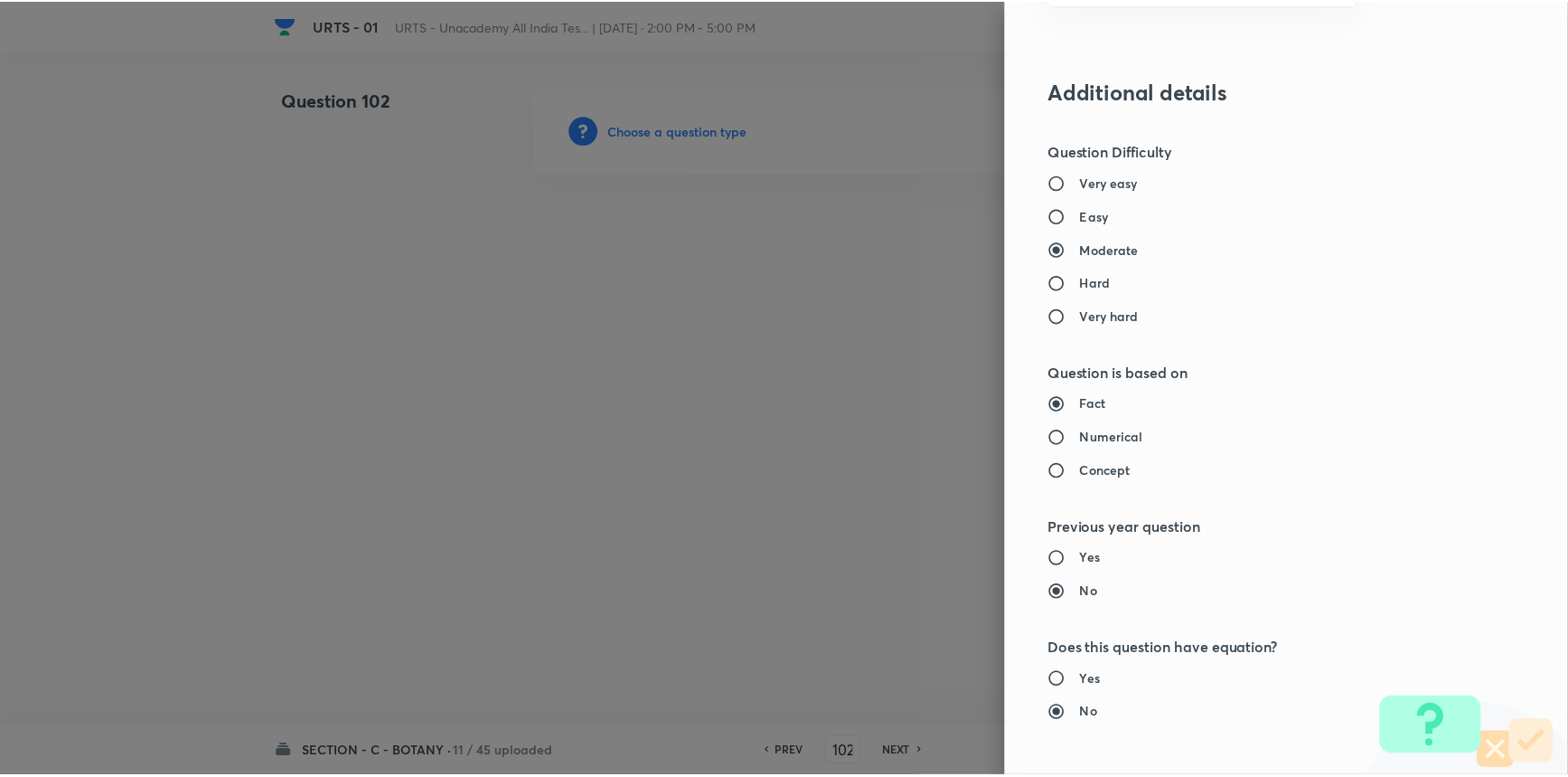
scroll to position [1808, 0]
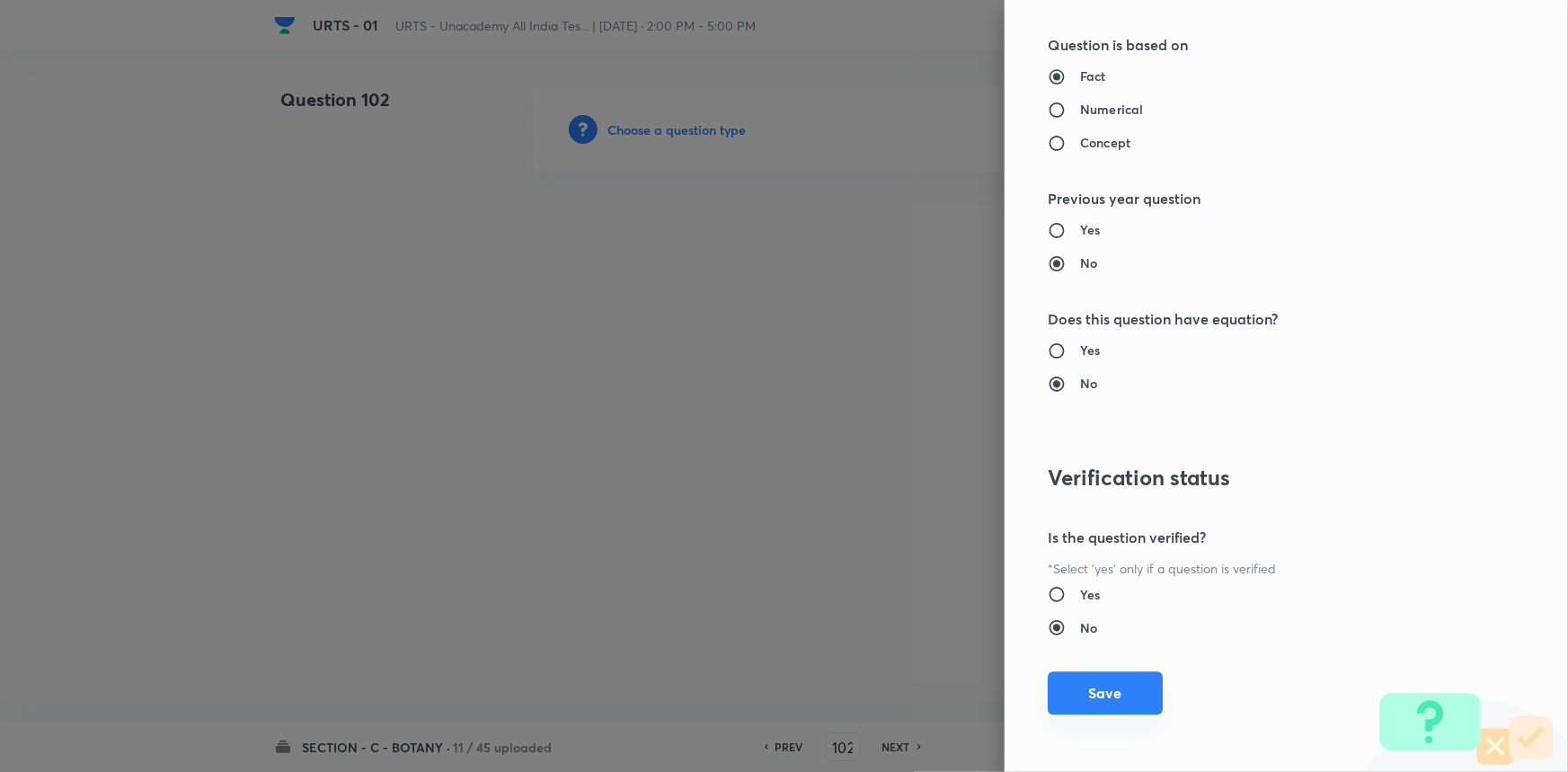
click at [1098, 678] on button "Save" at bounding box center [1105, 693] width 115 height 43
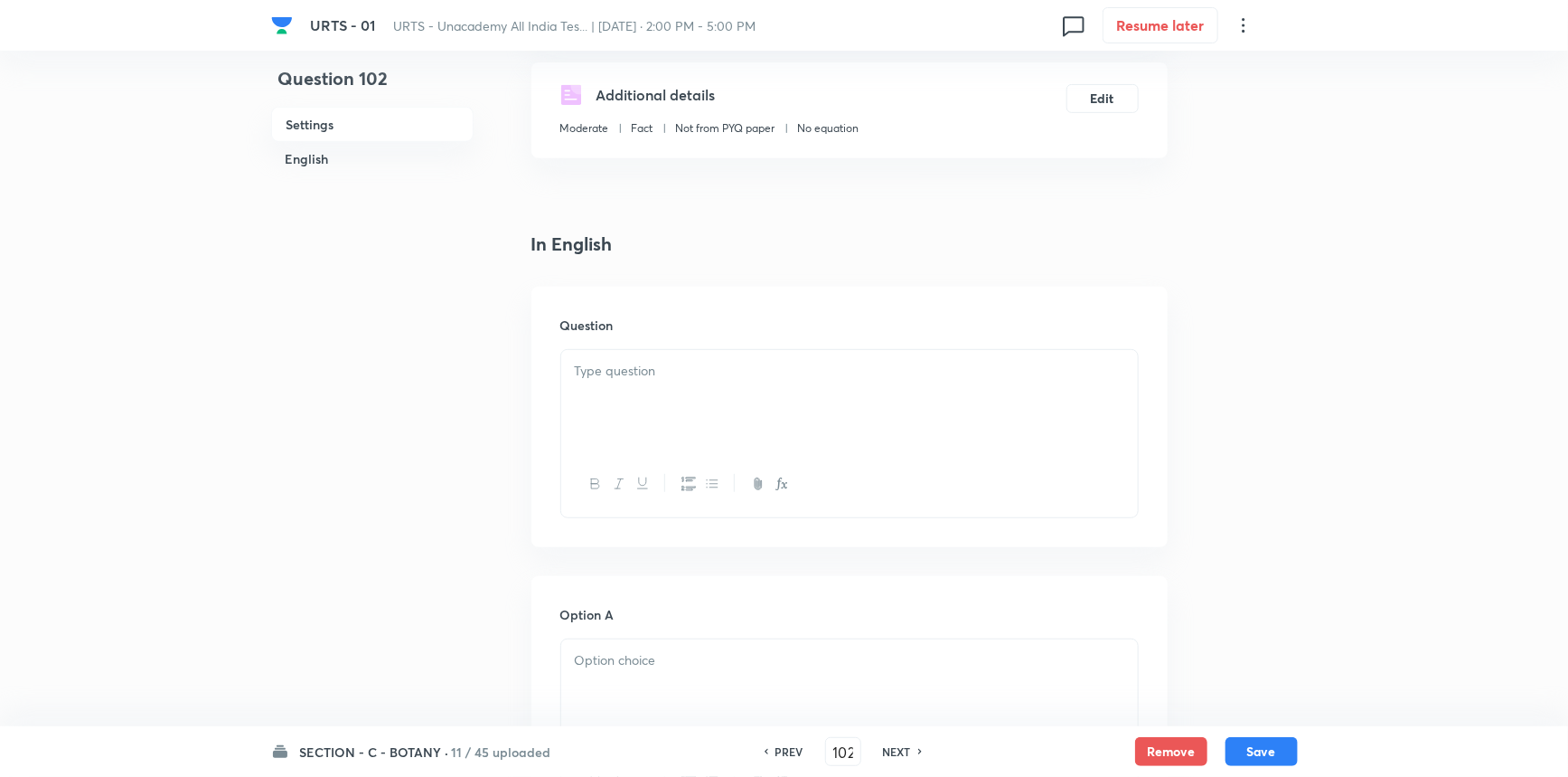
scroll to position [328, 0]
click at [708, 410] on div at bounding box center [849, 396] width 577 height 101
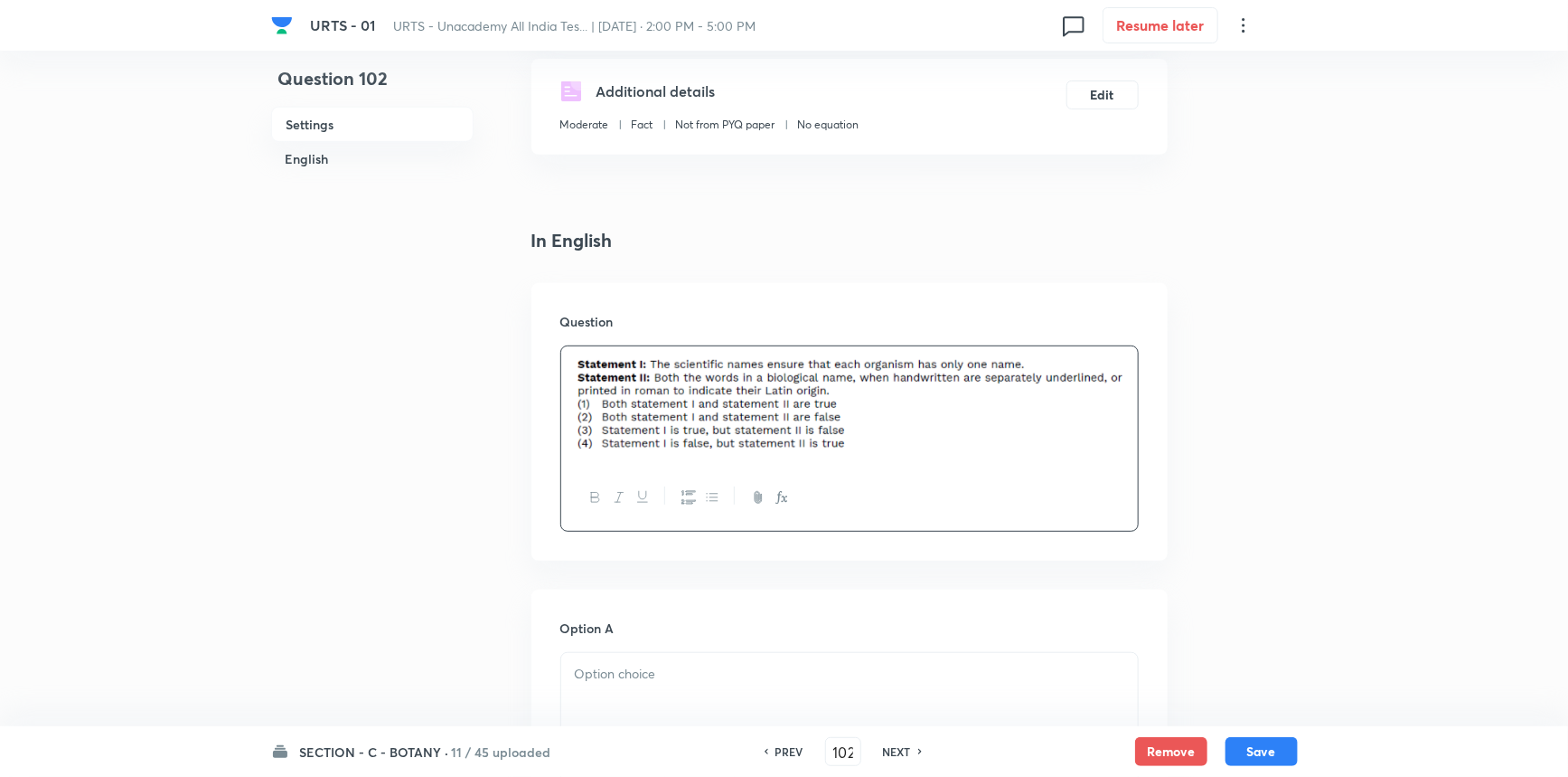
click at [663, 678] on p at bounding box center [849, 674] width 549 height 21
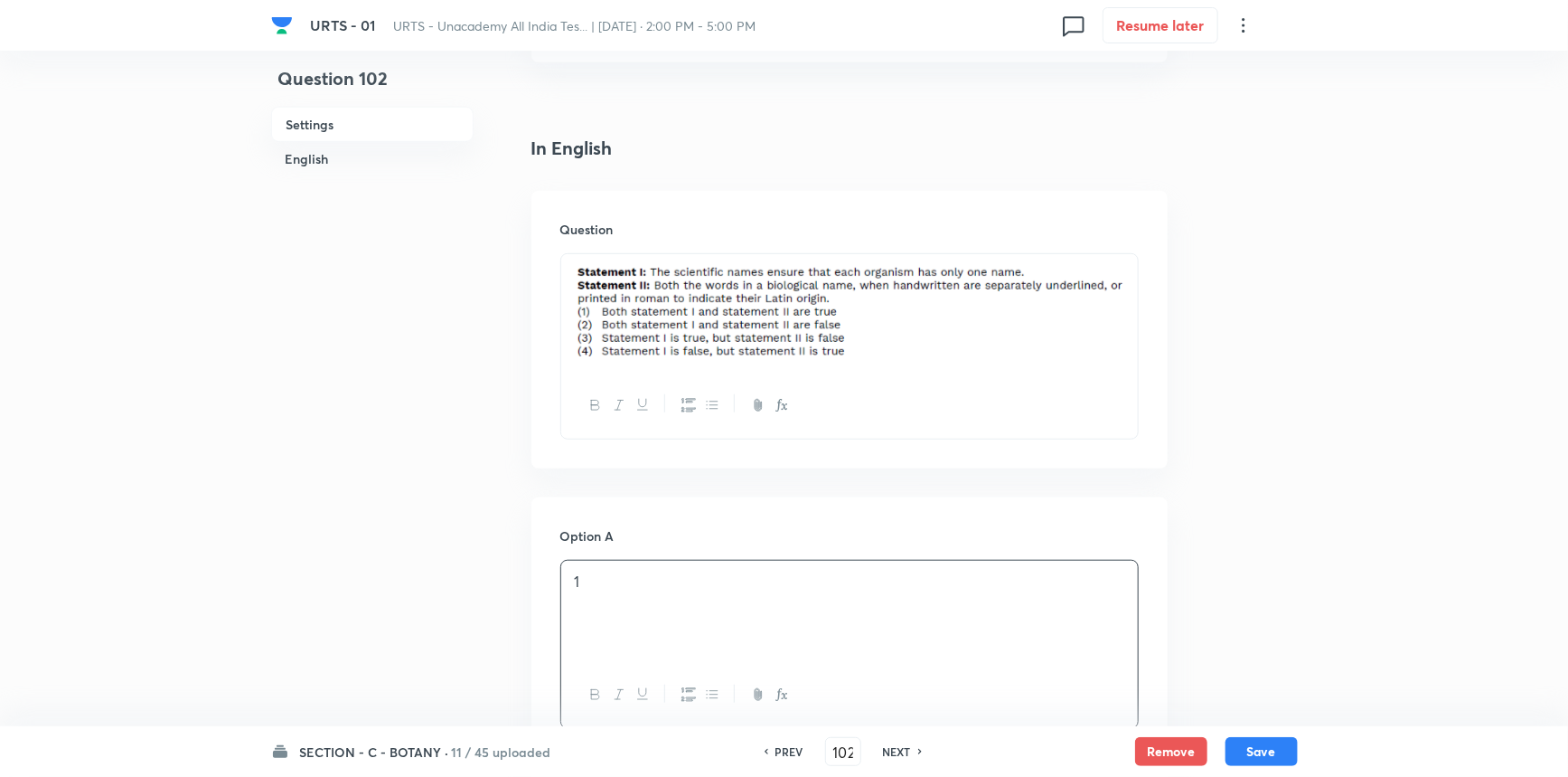
scroll to position [575, 0]
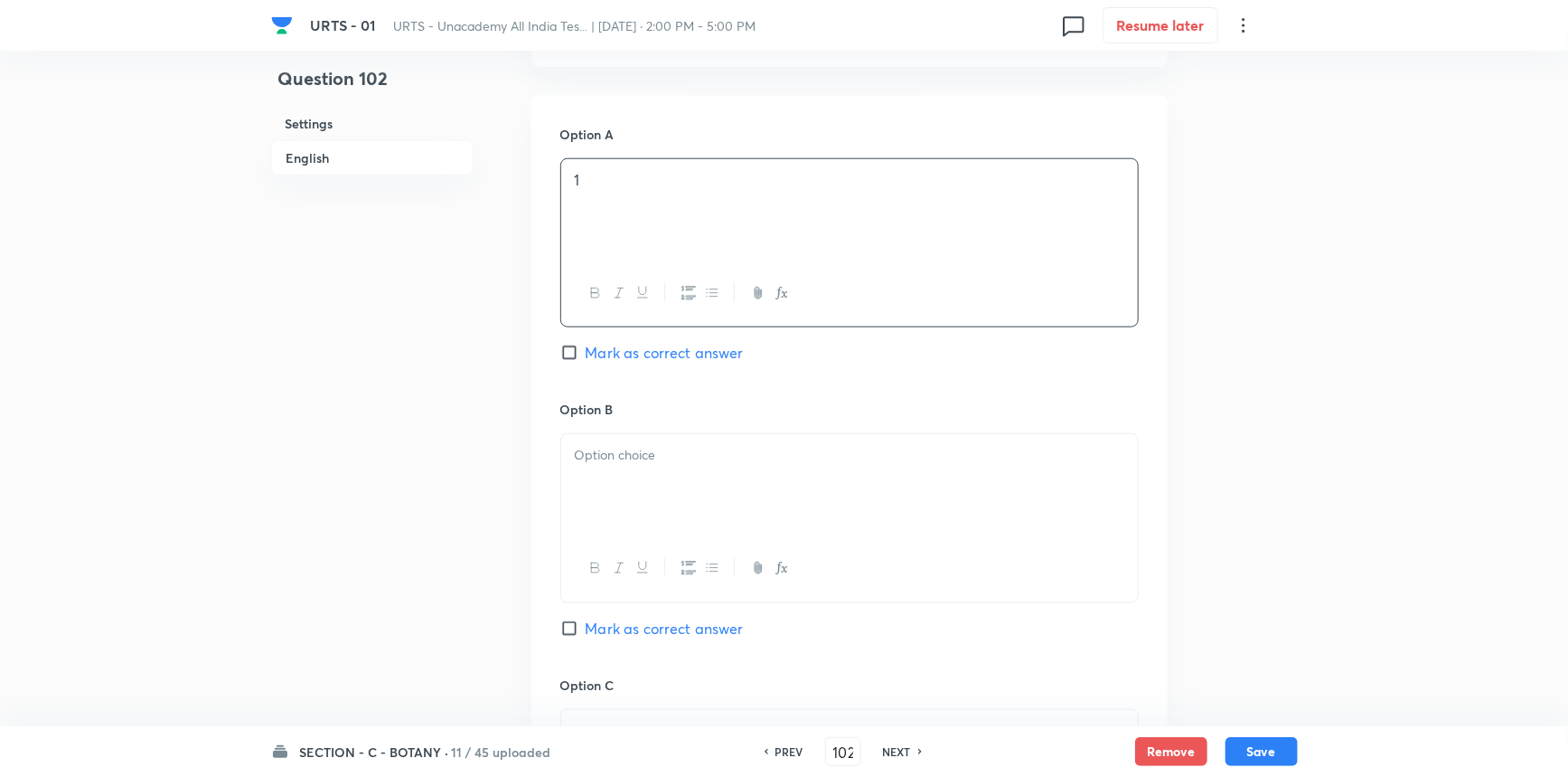
click at [647, 511] on div at bounding box center [849, 484] width 577 height 101
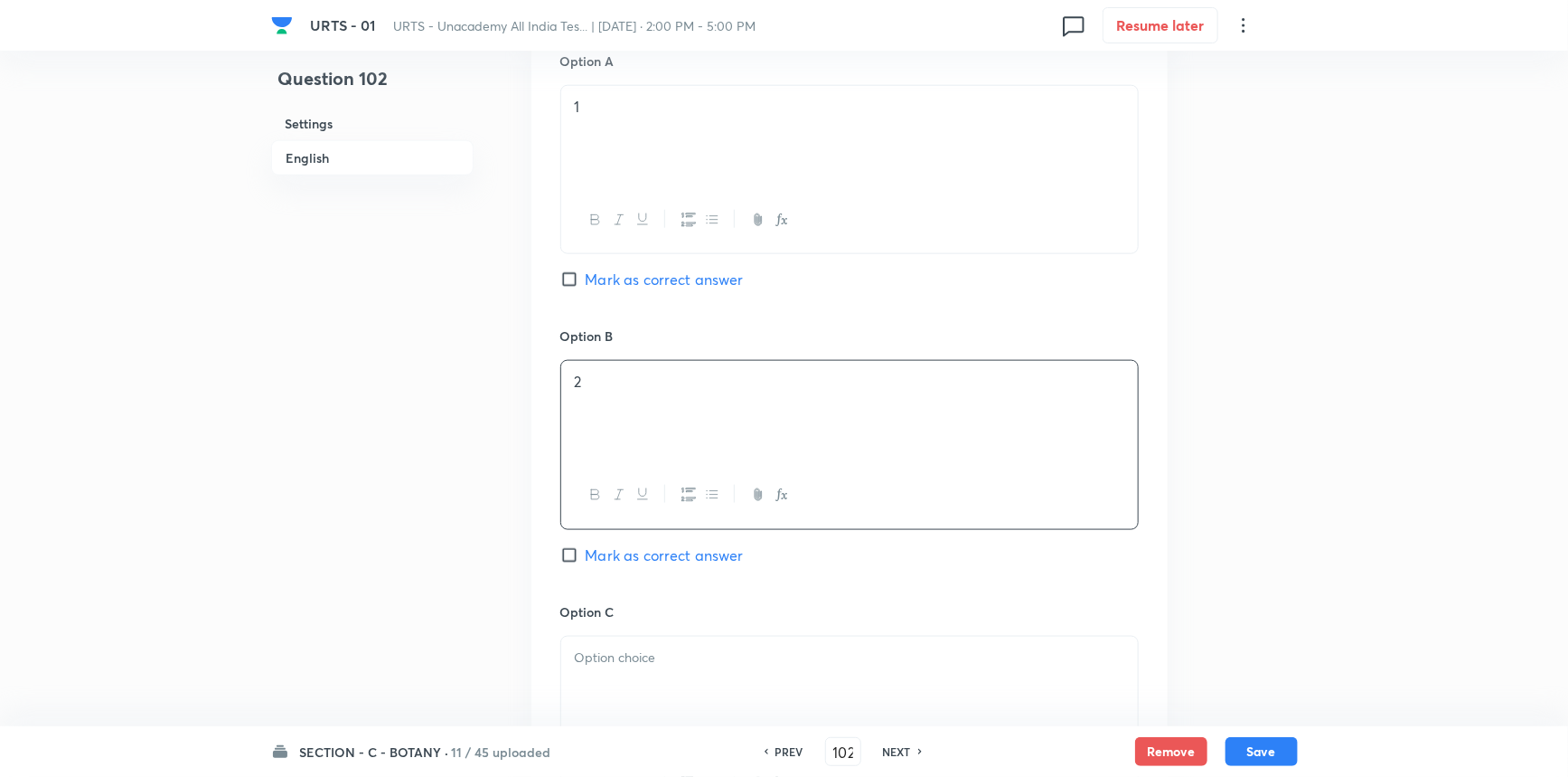
scroll to position [1068, 0]
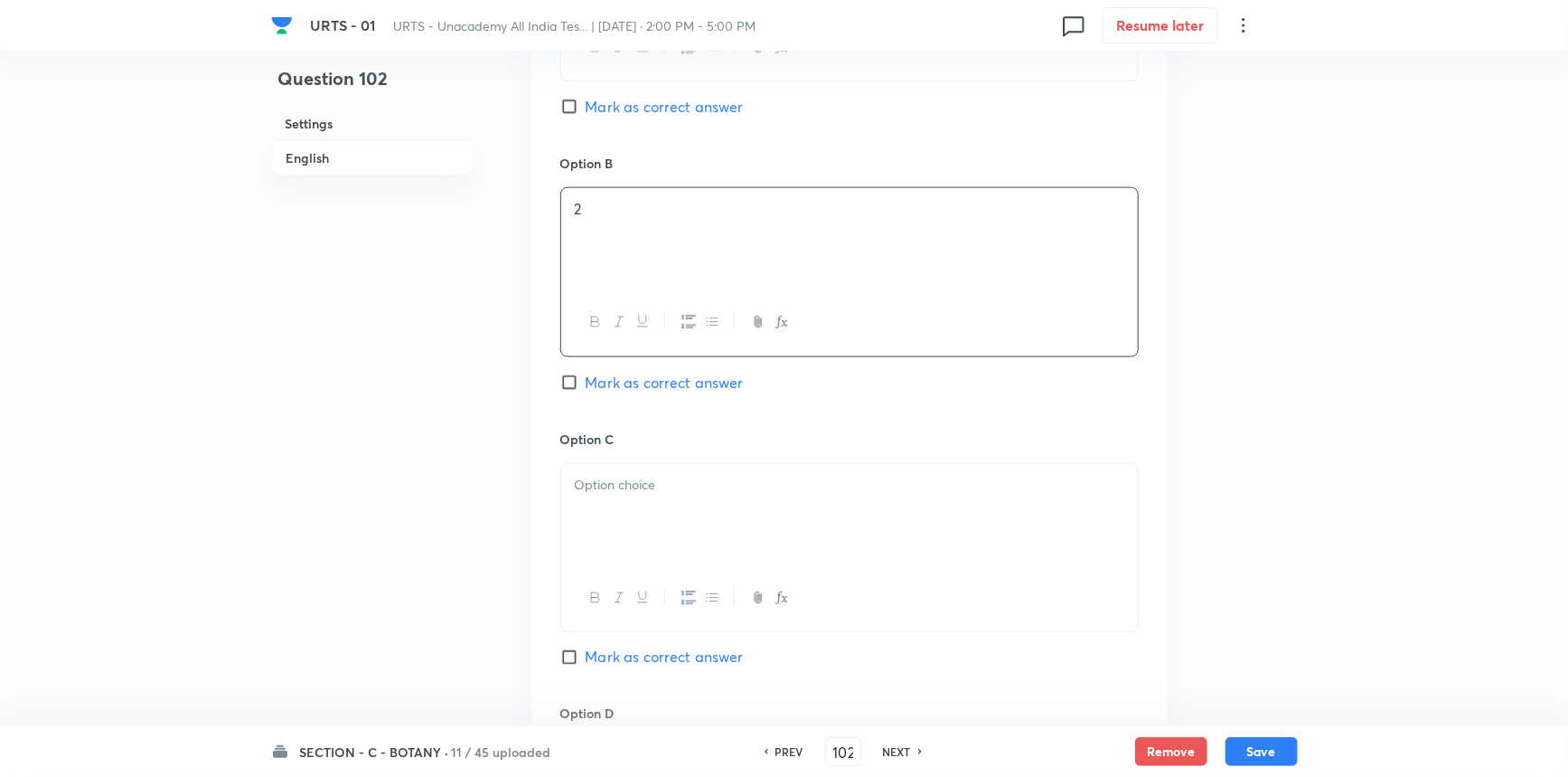
click at [638, 539] on div at bounding box center [849, 514] width 577 height 101
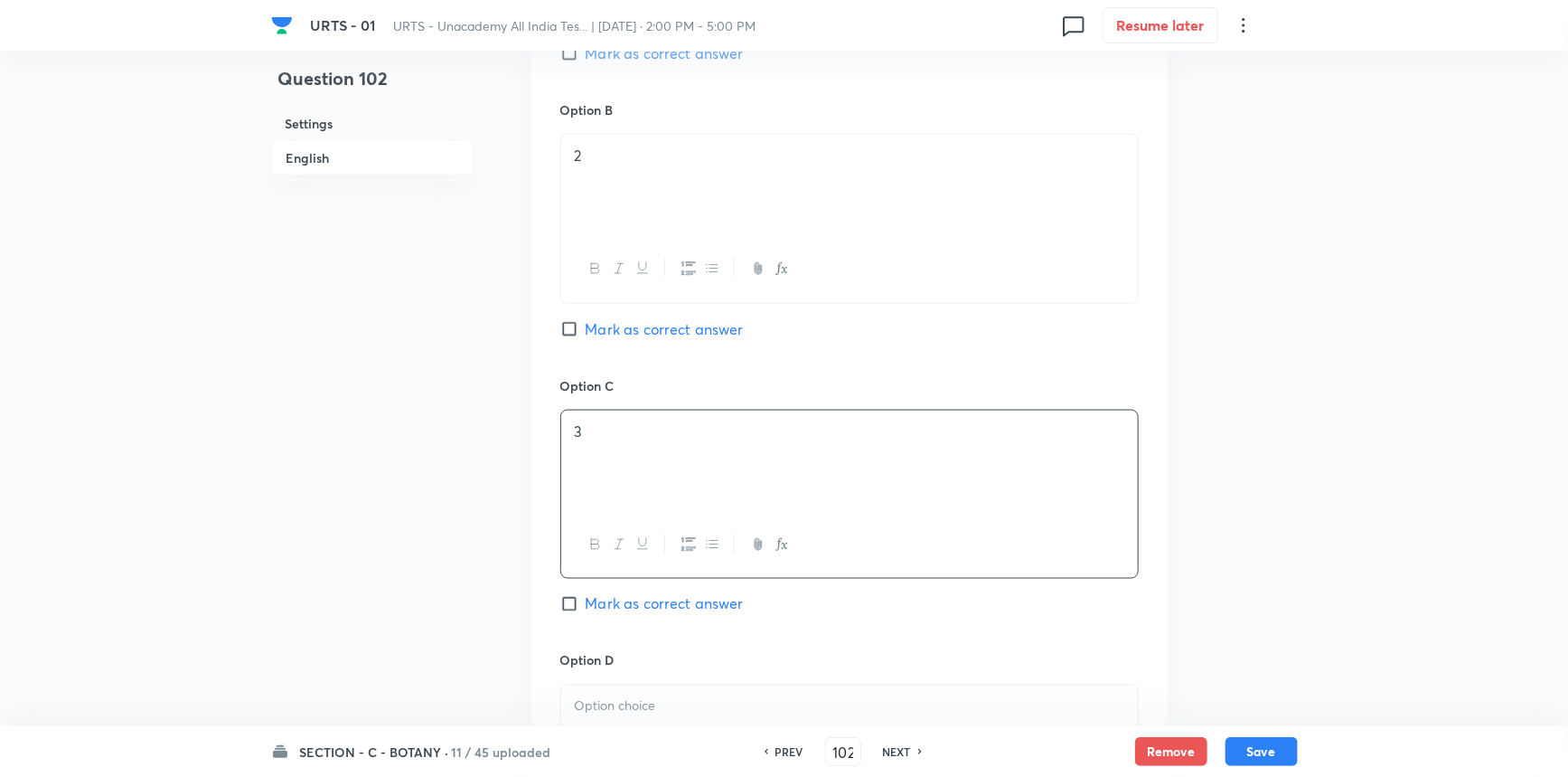
scroll to position [1150, 0]
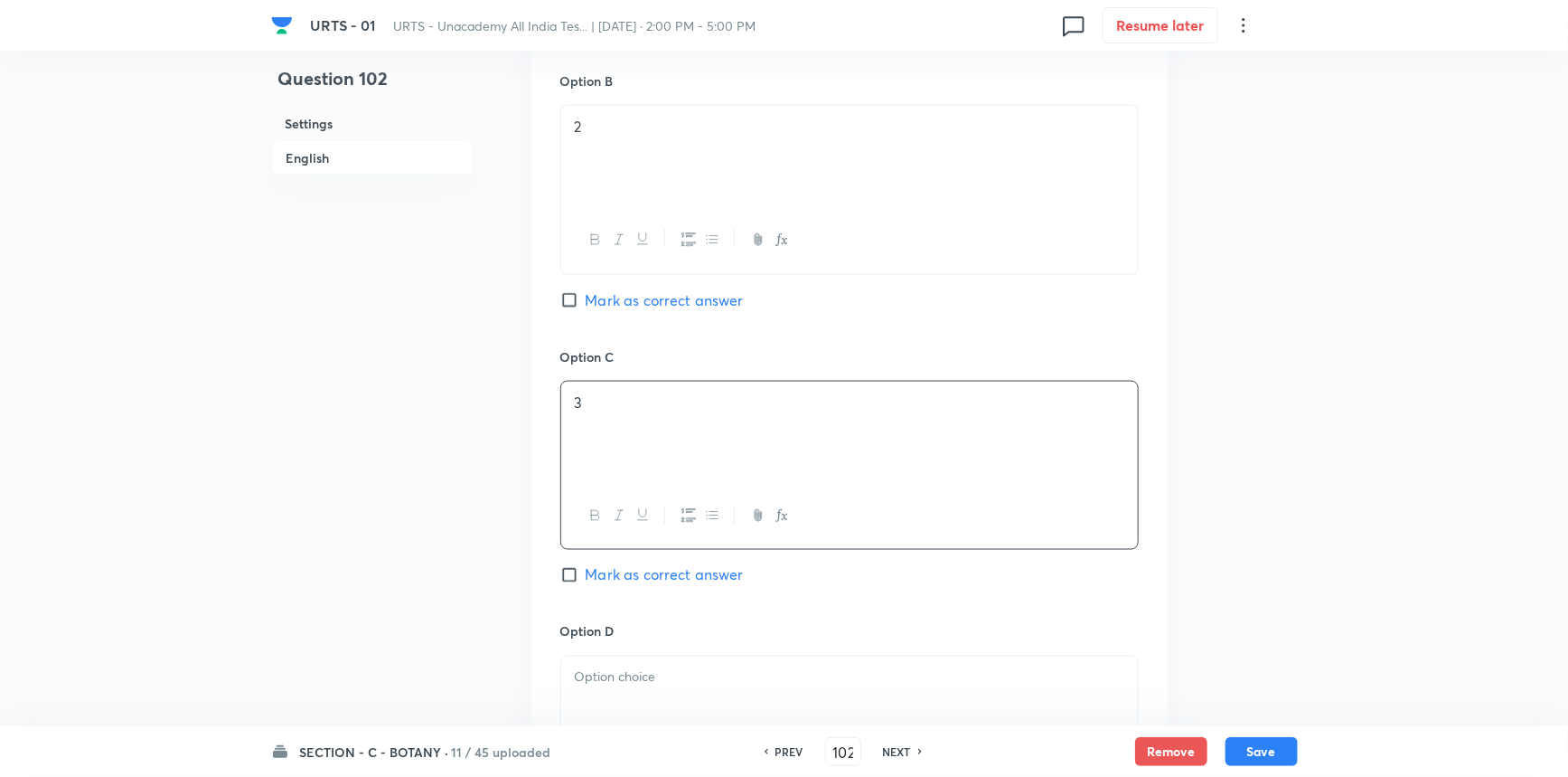
drag, startPoint x: 613, startPoint y: 573, endPoint x: 631, endPoint y: 674, distance: 102.6
click at [613, 575] on span "Mark as correct answer" at bounding box center [664, 575] width 158 height 22
click at [586, 575] on input "Mark as correct answer" at bounding box center [573, 575] width 25 height 18
checkbox input "true"
click at [632, 680] on p at bounding box center [849, 678] width 549 height 21
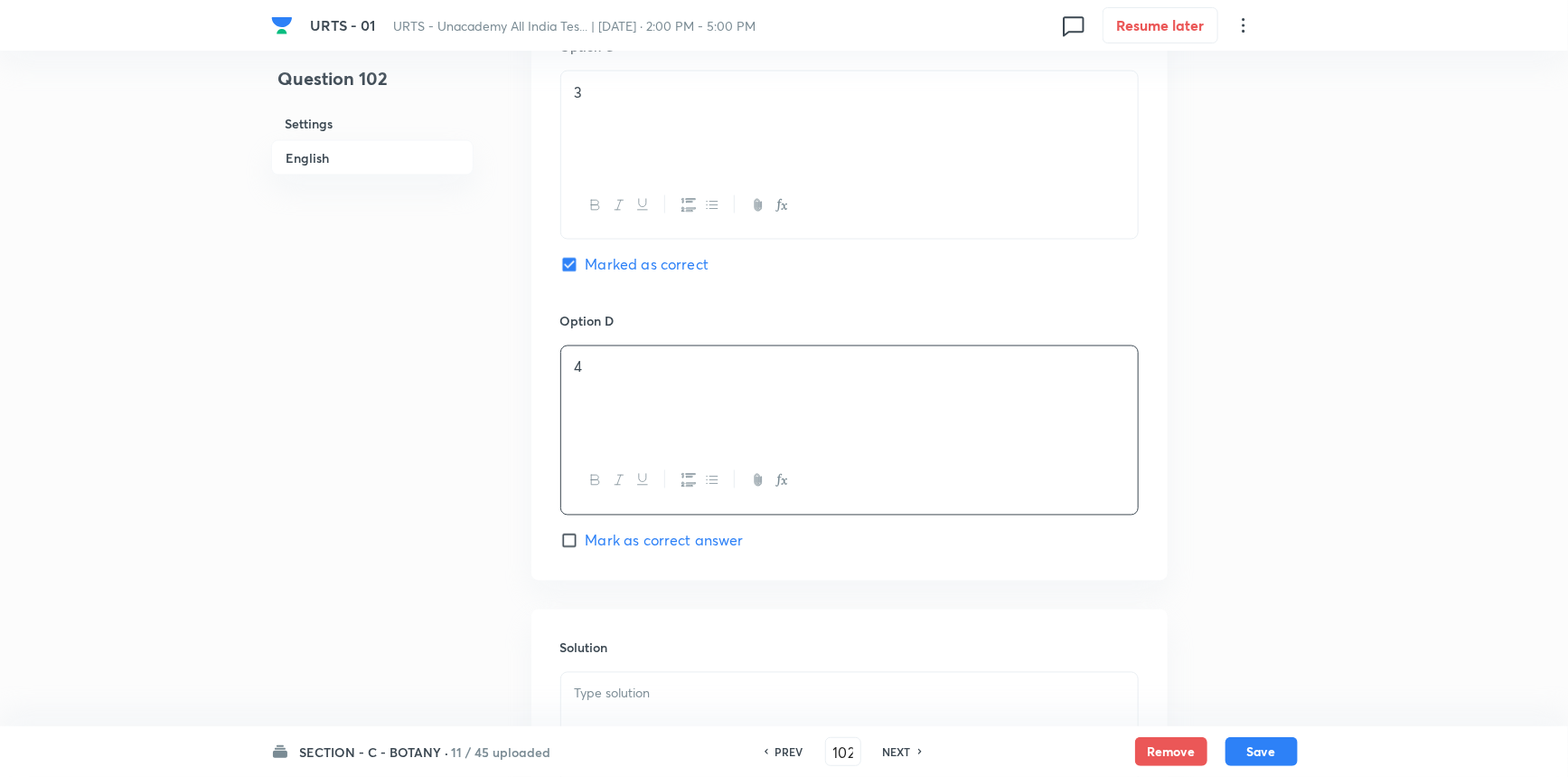
scroll to position [1561, 0]
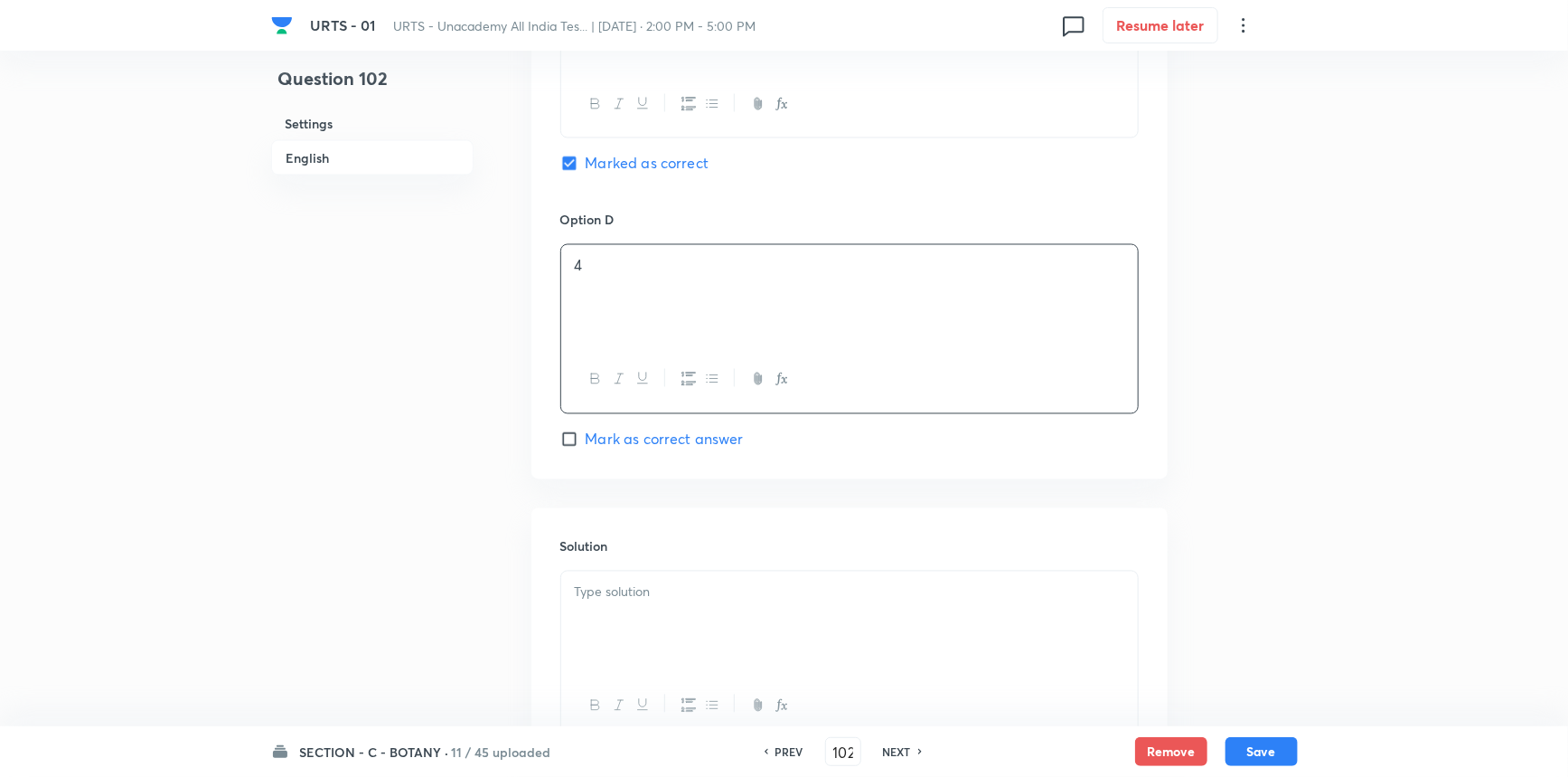
click at [620, 612] on div at bounding box center [849, 622] width 577 height 101
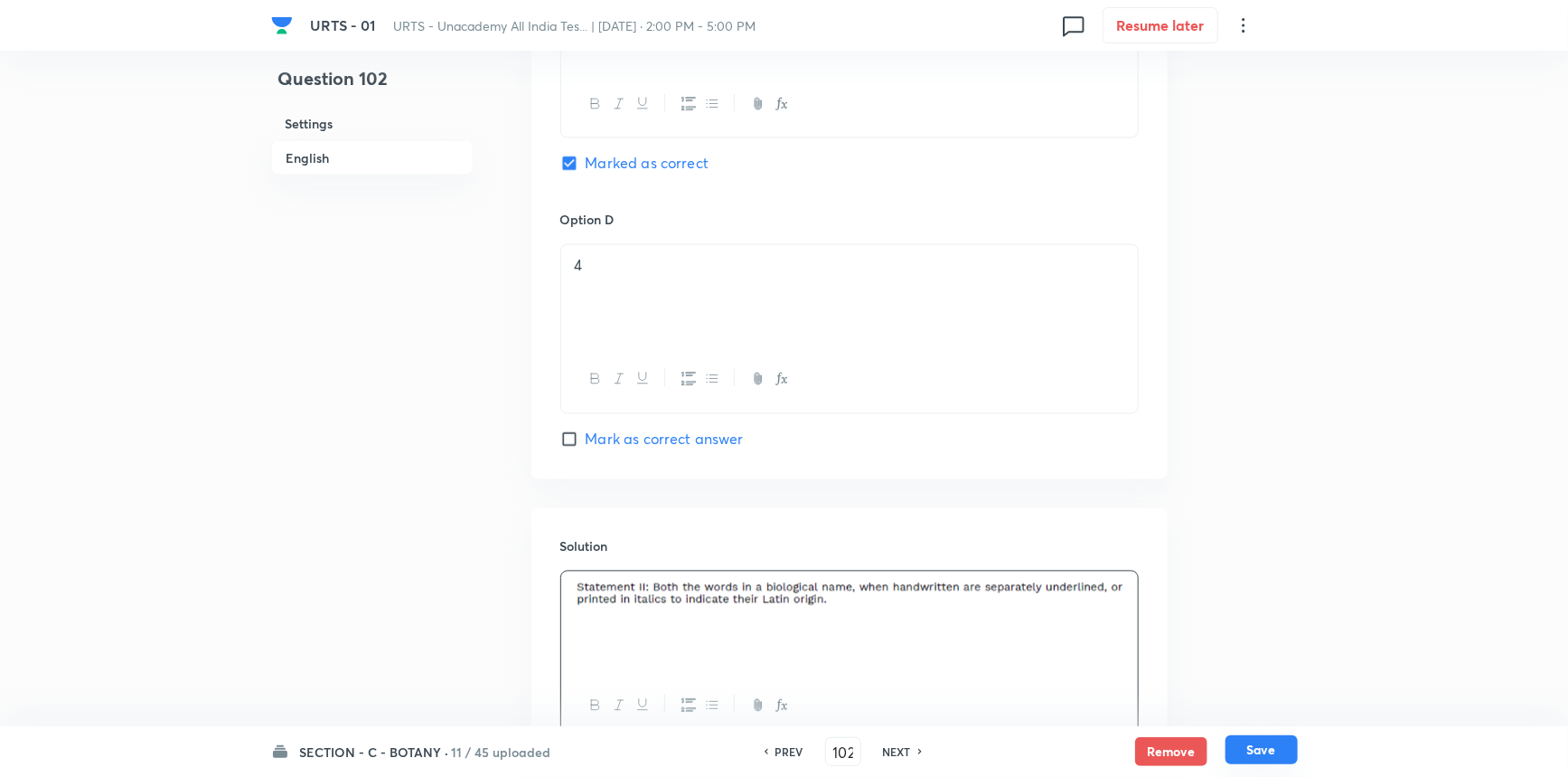
click at [1265, 756] on button "Save" at bounding box center [1262, 749] width 72 height 29
type input "103"
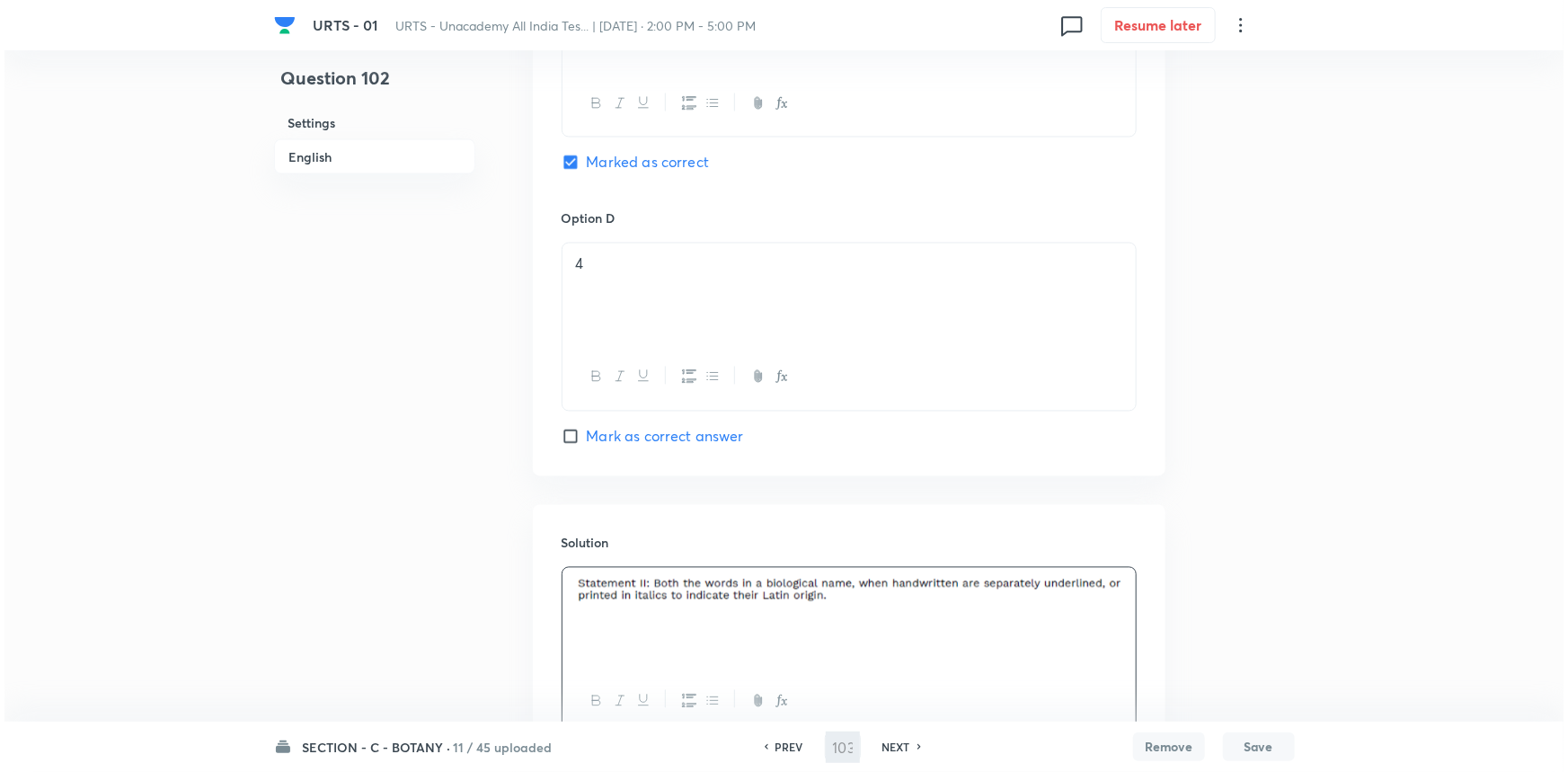
scroll to position [0, 0]
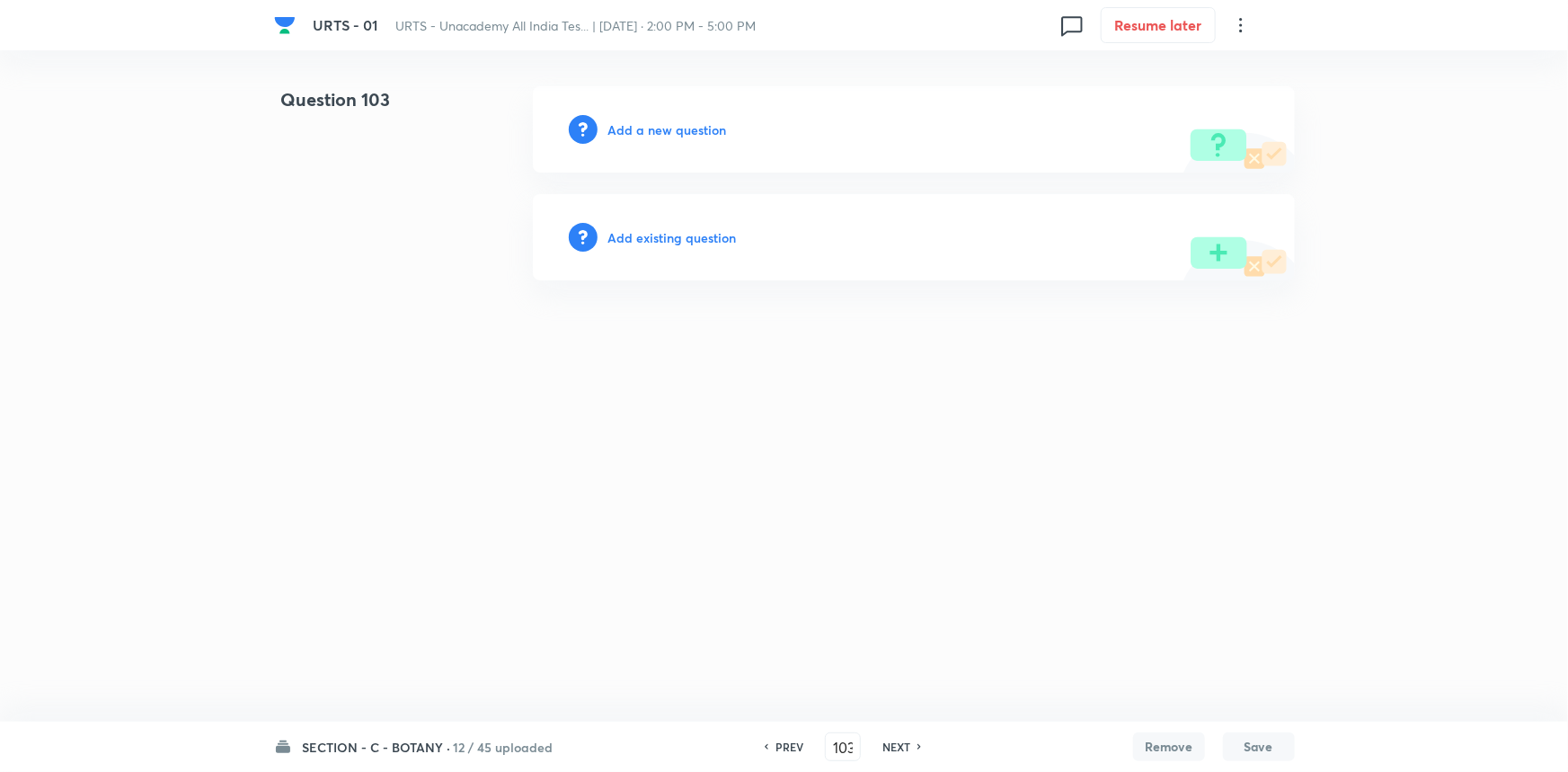
click at [665, 125] on h6 "Add a new question" at bounding box center [668, 130] width 119 height 19
click at [665, 125] on h6 "Choose a question type" at bounding box center [677, 130] width 138 height 19
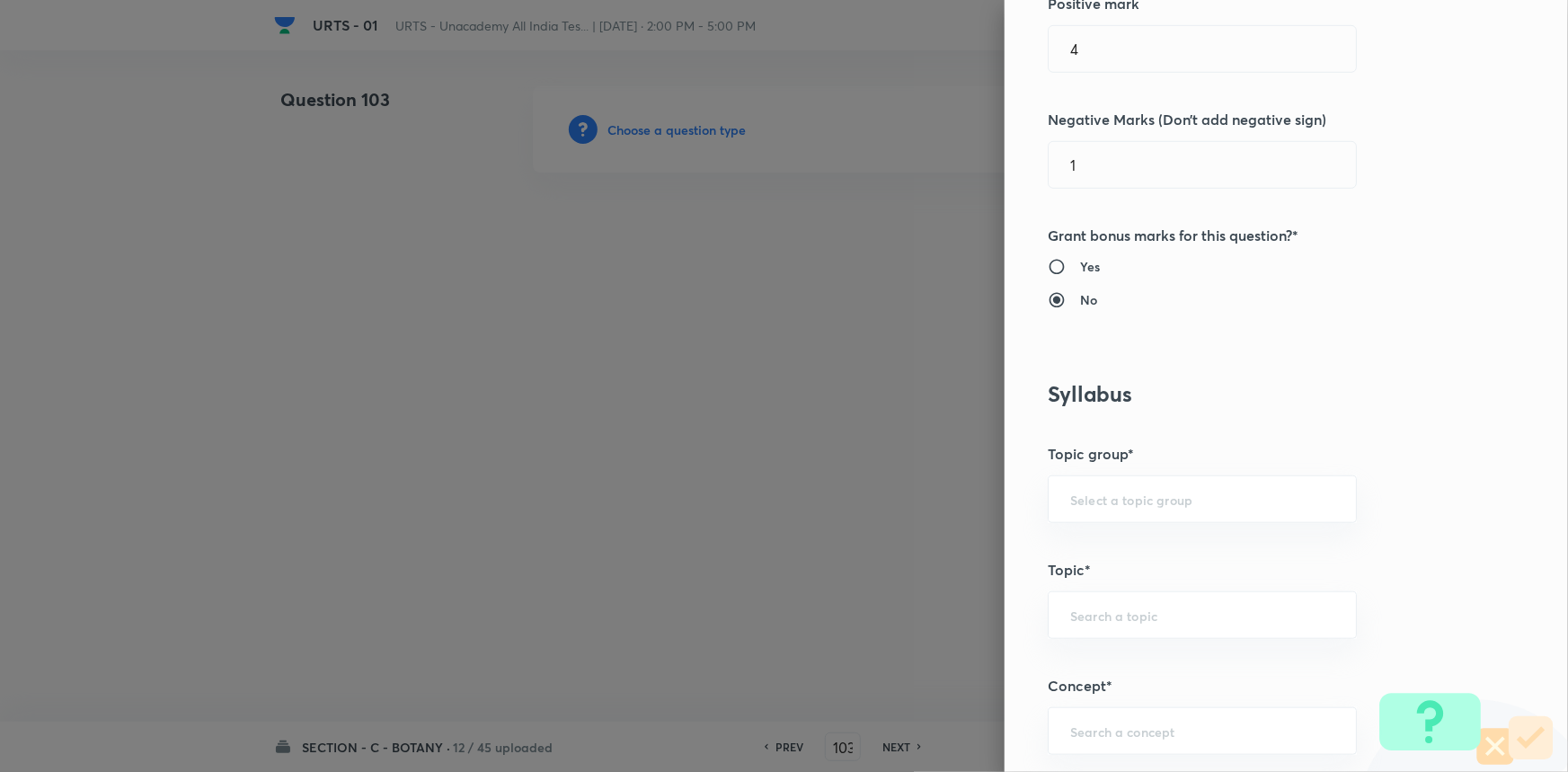
scroll to position [735, 0]
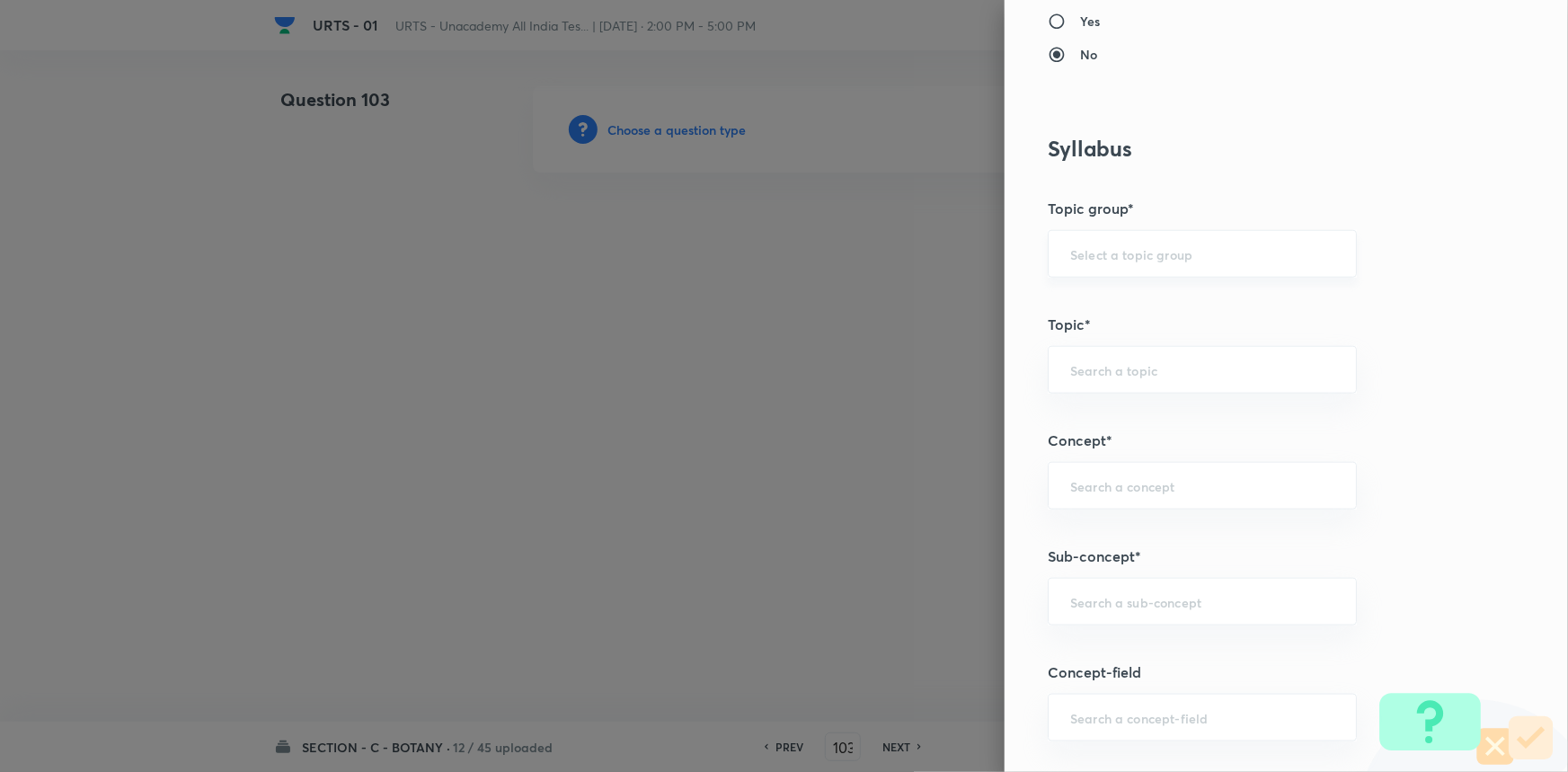
click at [1087, 249] on input "text" at bounding box center [1202, 254] width 264 height 17
click at [1091, 303] on li "Biology" at bounding box center [1190, 304] width 307 height 33
type input "Biology"
click at [1097, 373] on input "text" at bounding box center [1202, 370] width 264 height 17
click at [1087, 412] on li "Botany" at bounding box center [1190, 419] width 307 height 33
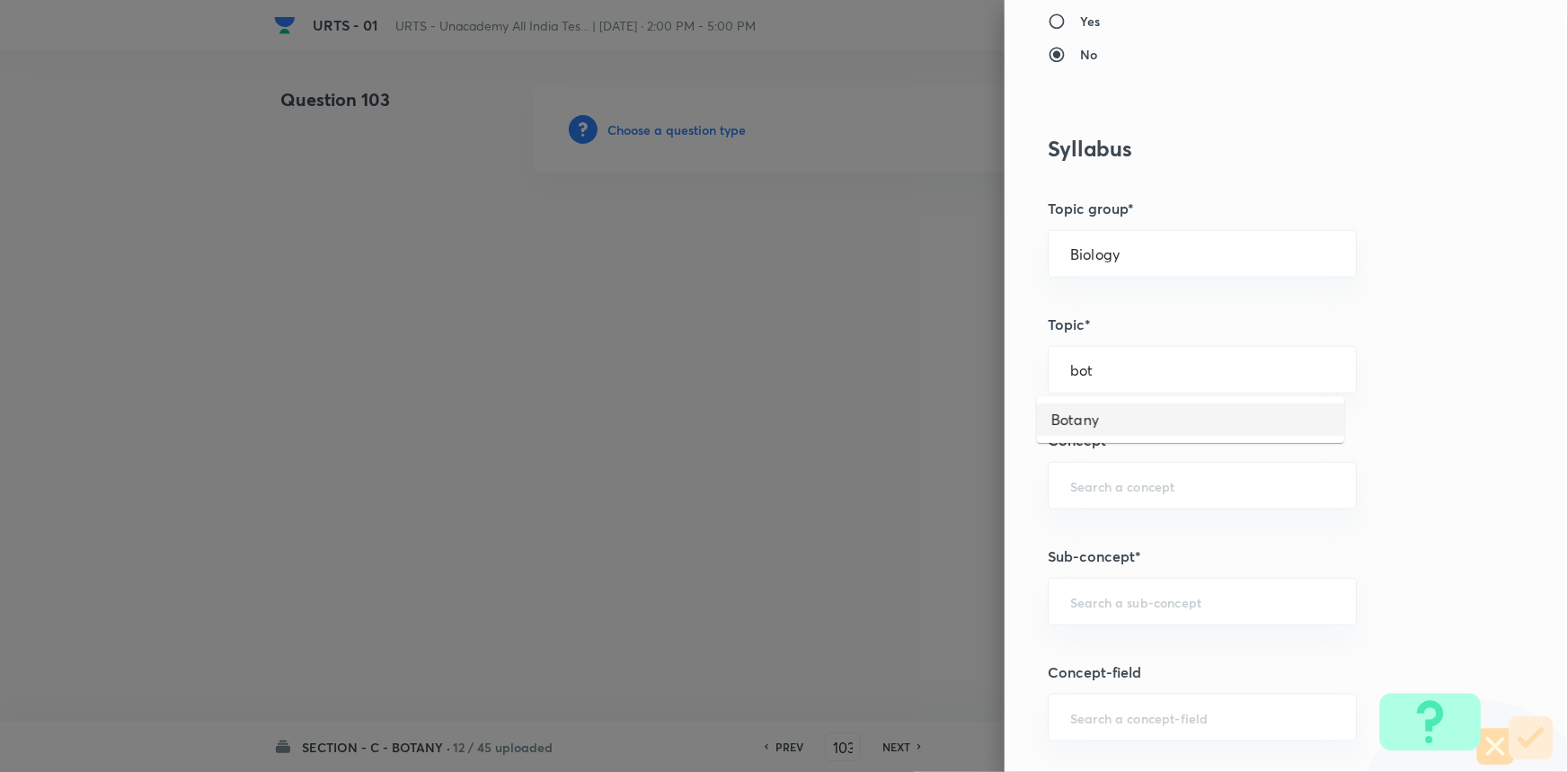
type input "Botany"
click at [1088, 494] on div "​" at bounding box center [1202, 485] width 309 height 47
click at [1089, 521] on li "Living World and Biological Classifications" at bounding box center [1190, 546] width 307 height 54
type input "Living World and Biological Classifications"
click at [1085, 593] on input "text" at bounding box center [1202, 601] width 264 height 17
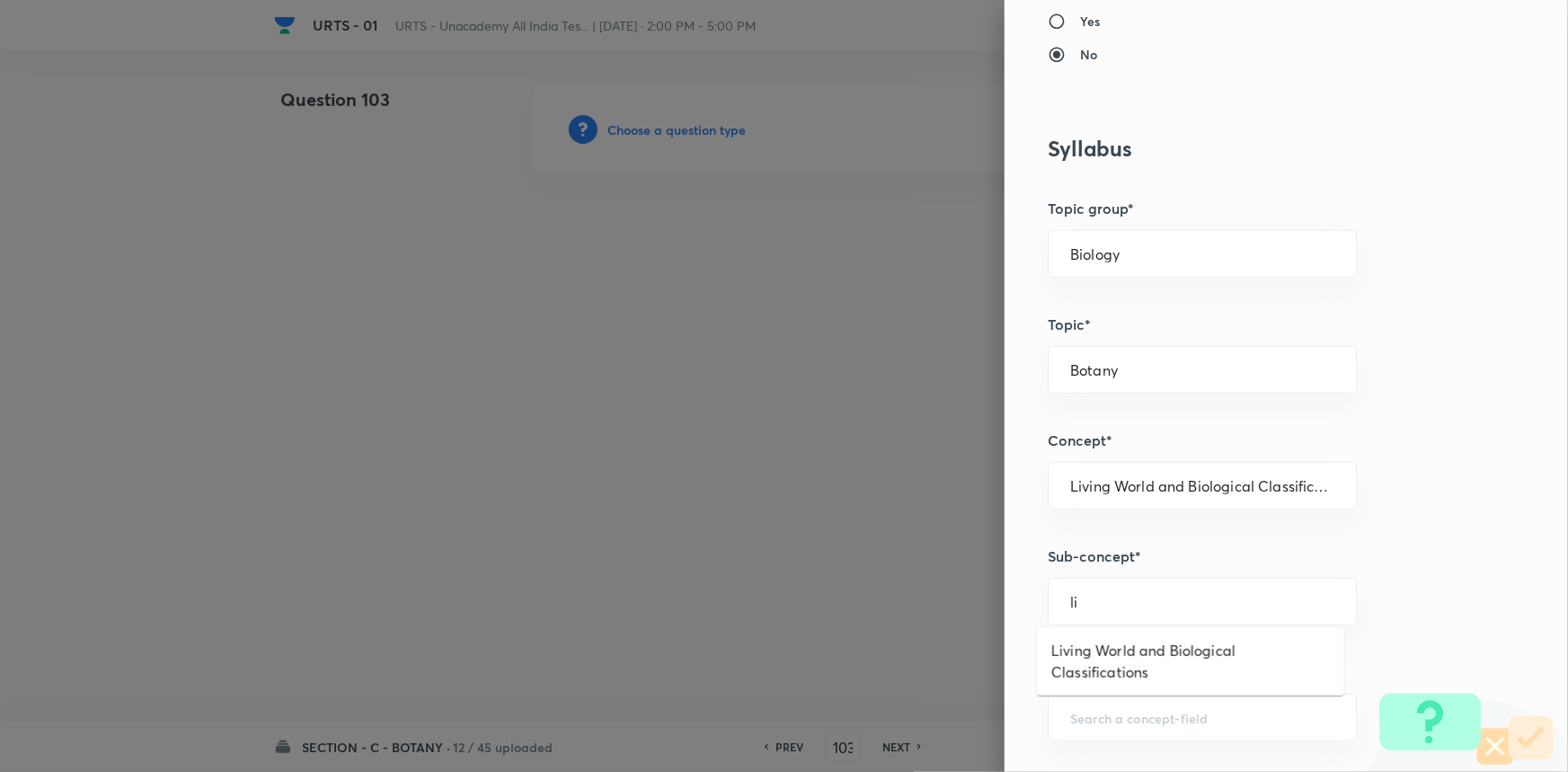
type input "li"
click at [1094, 612] on div "​" at bounding box center [1202, 601] width 309 height 47
click at [1092, 648] on li "Living World and Biological Classifications" at bounding box center [1190, 661] width 307 height 54
type input "Living World and Biological Classifications"
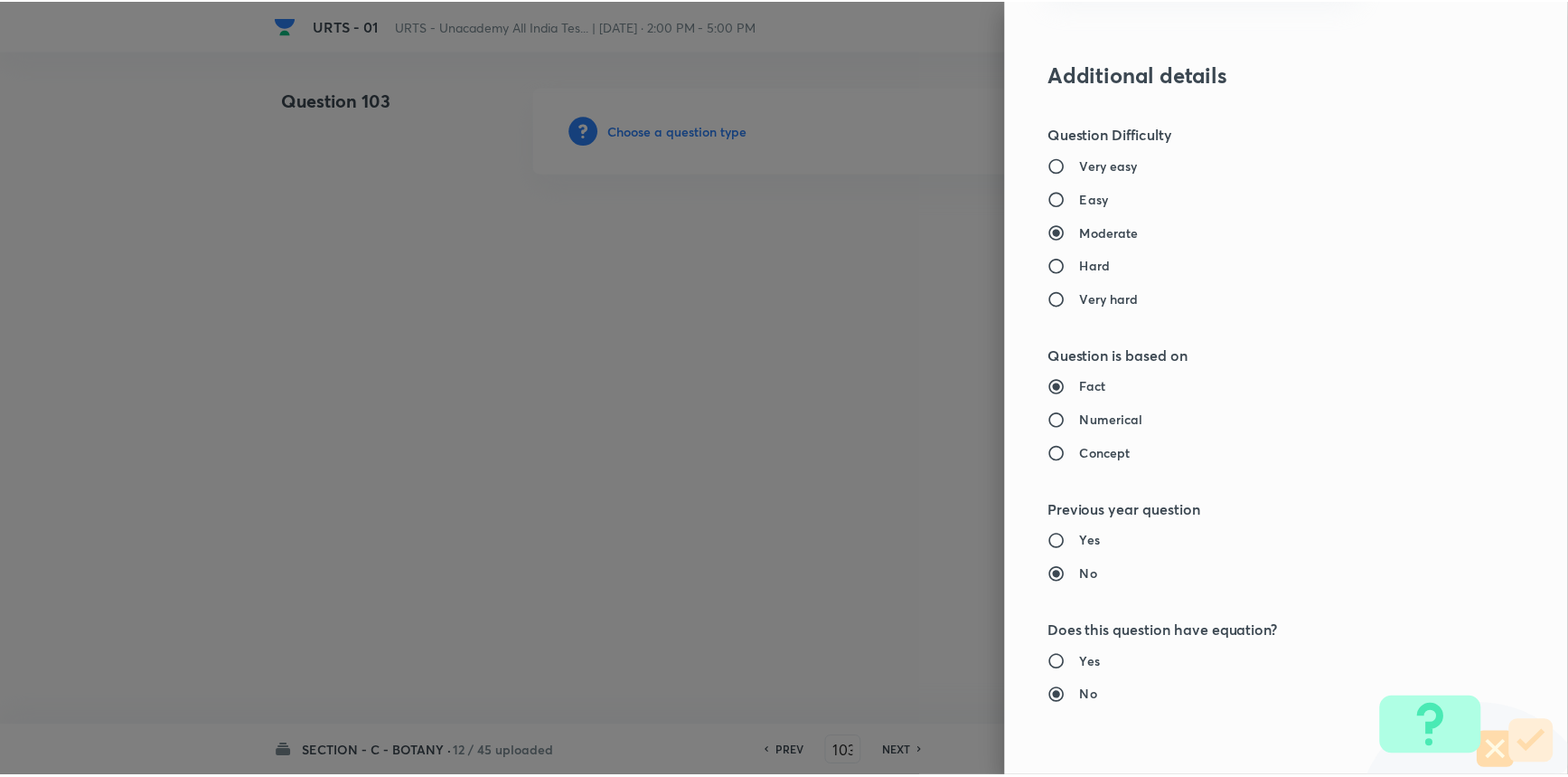
scroll to position [1808, 0]
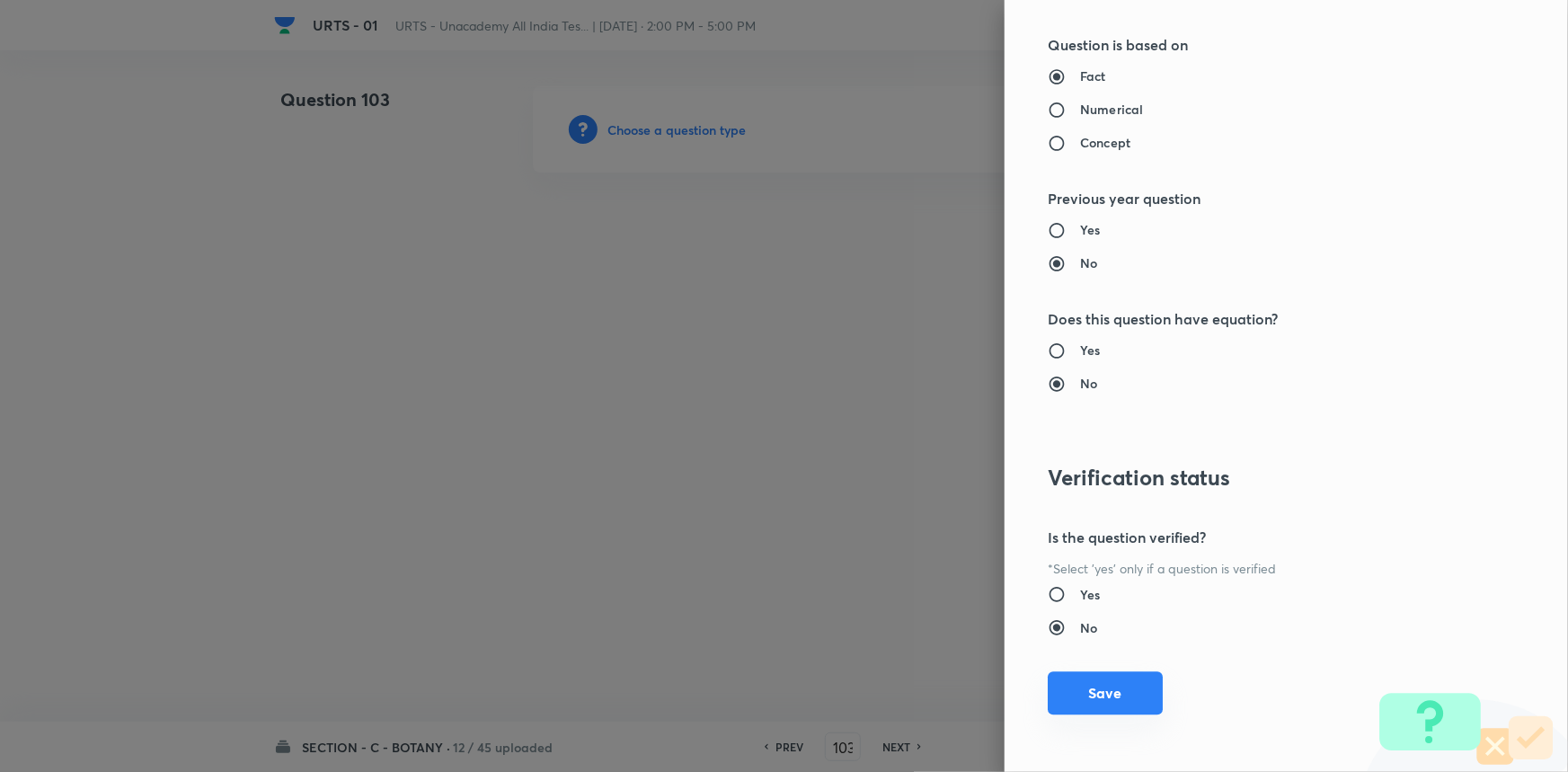
click at [1105, 690] on button "Save" at bounding box center [1105, 693] width 115 height 43
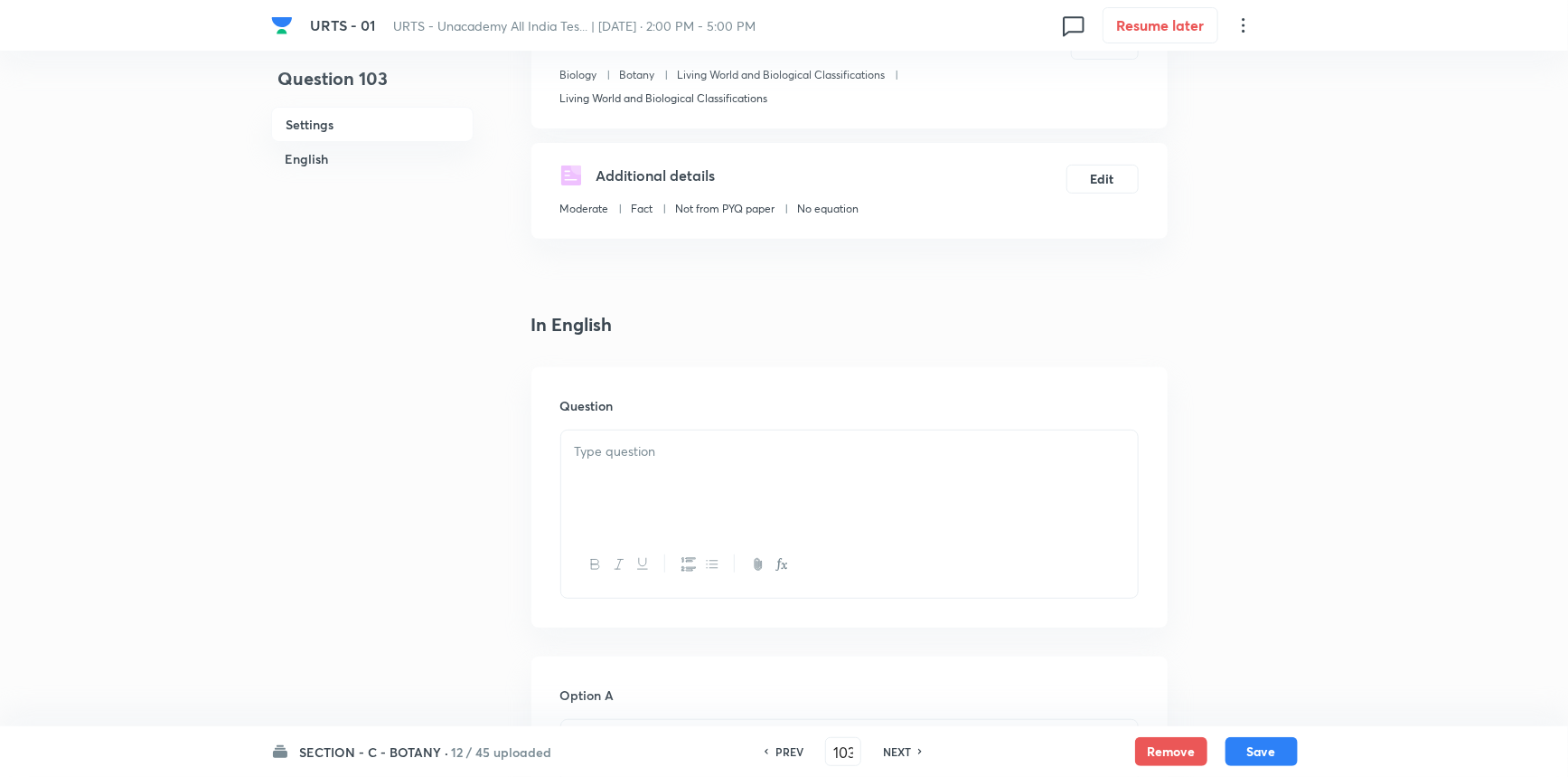
scroll to position [246, 0]
click at [663, 486] on div at bounding box center [849, 479] width 577 height 101
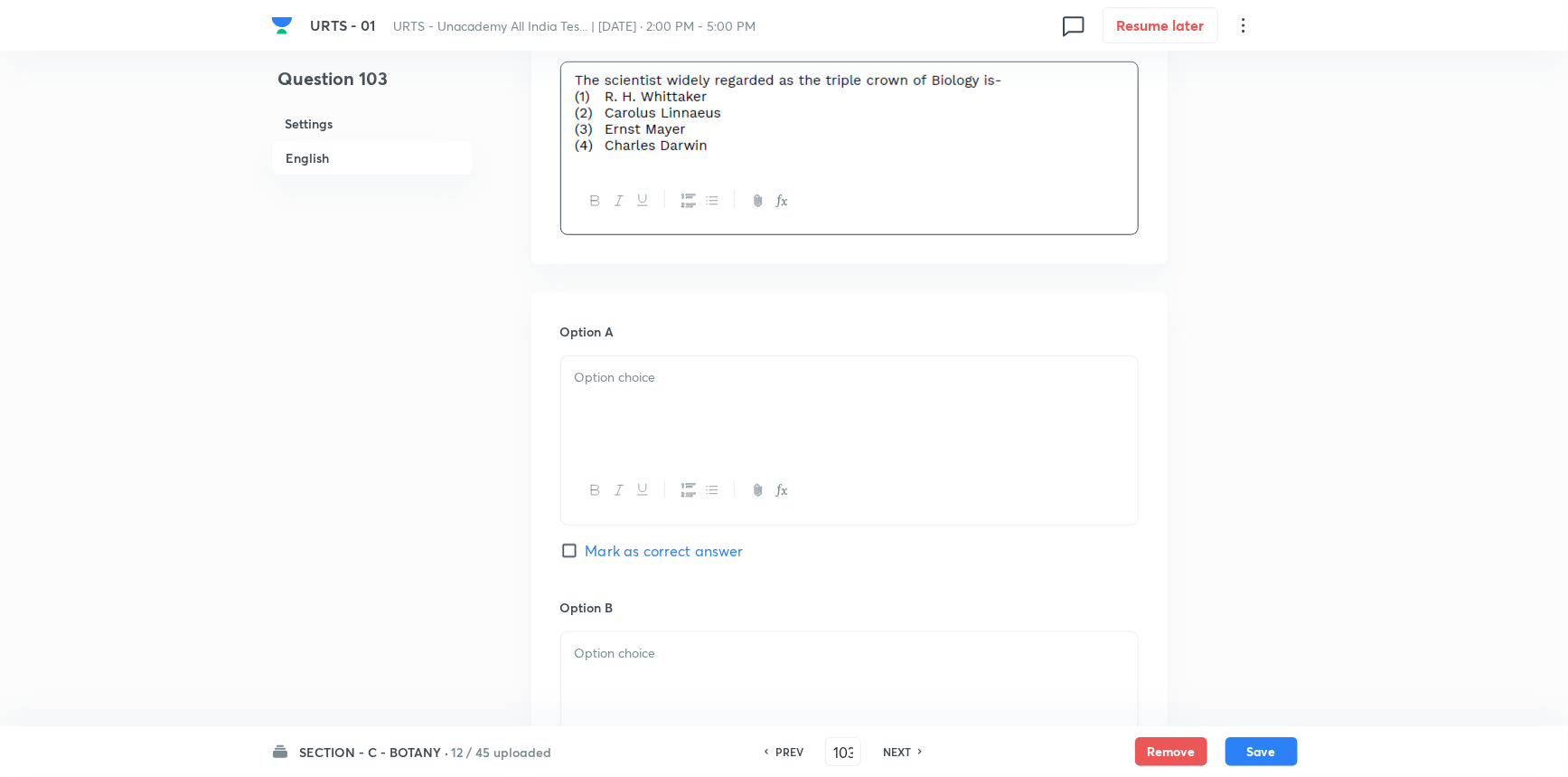
scroll to position [657, 0]
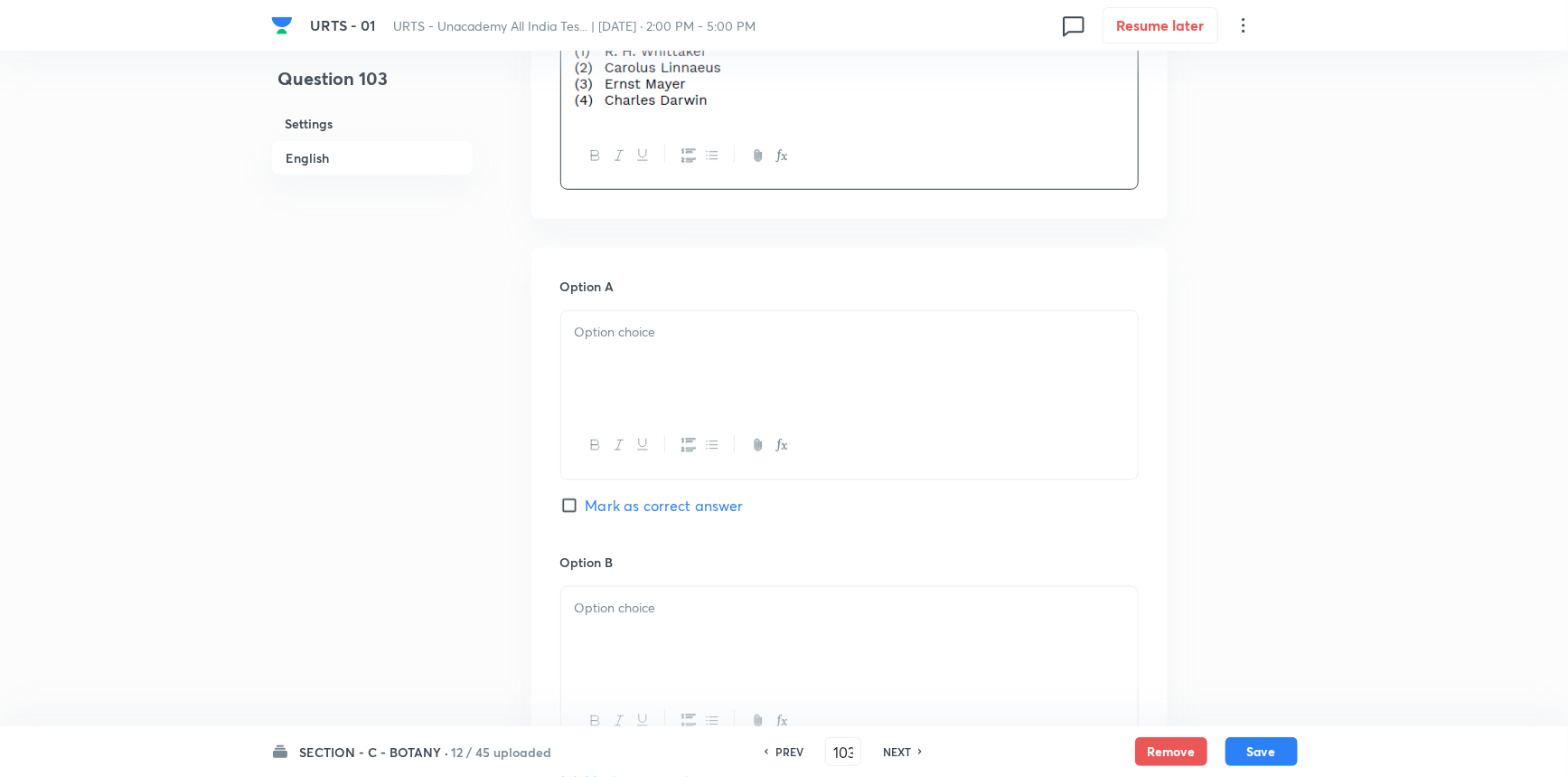
click at [658, 382] on div at bounding box center [849, 362] width 577 height 101
click at [637, 611] on p at bounding box center [849, 608] width 549 height 21
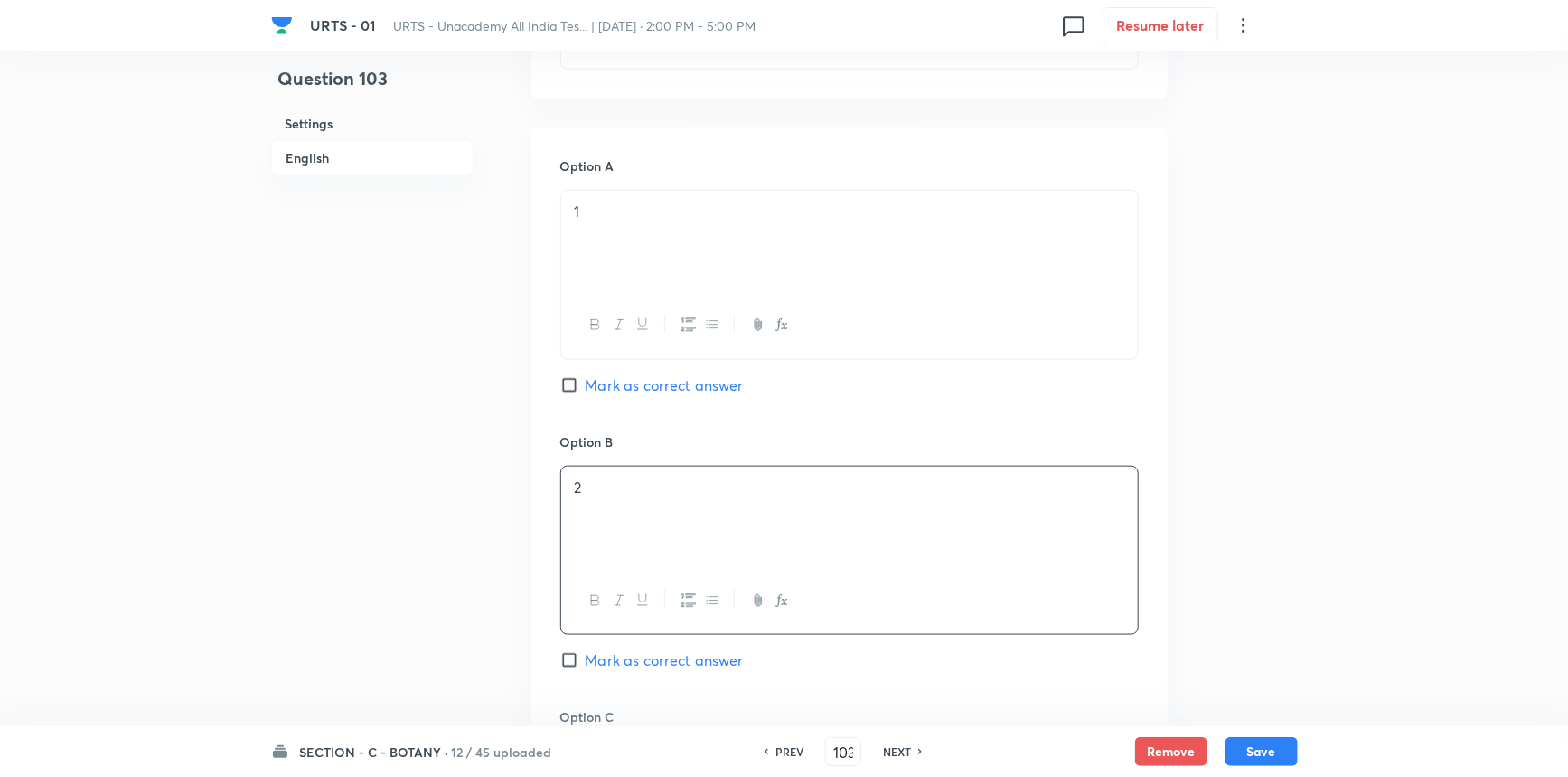
scroll to position [986, 0]
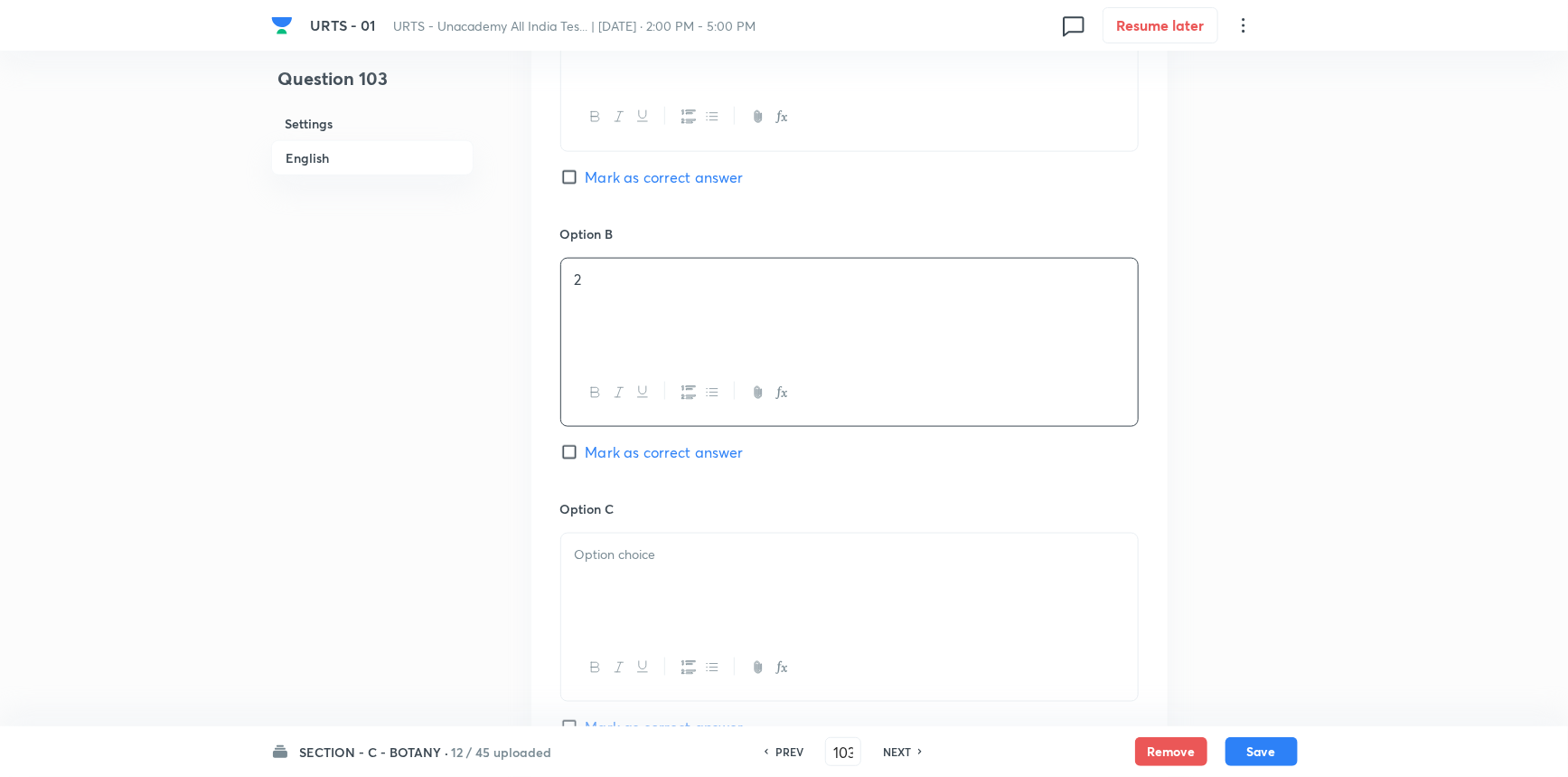
click at [603, 573] on div at bounding box center [849, 584] width 577 height 101
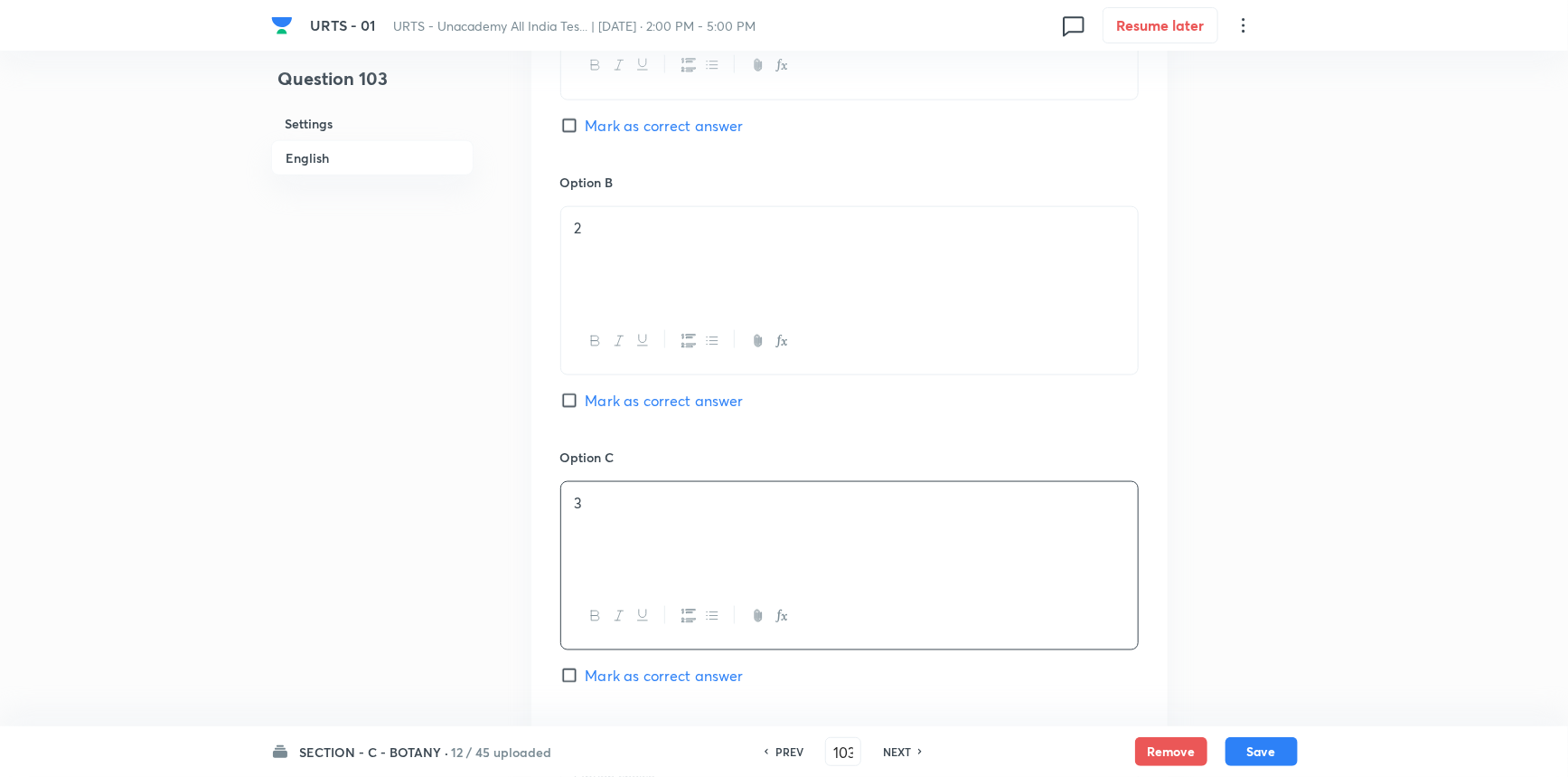
scroll to position [1150, 0]
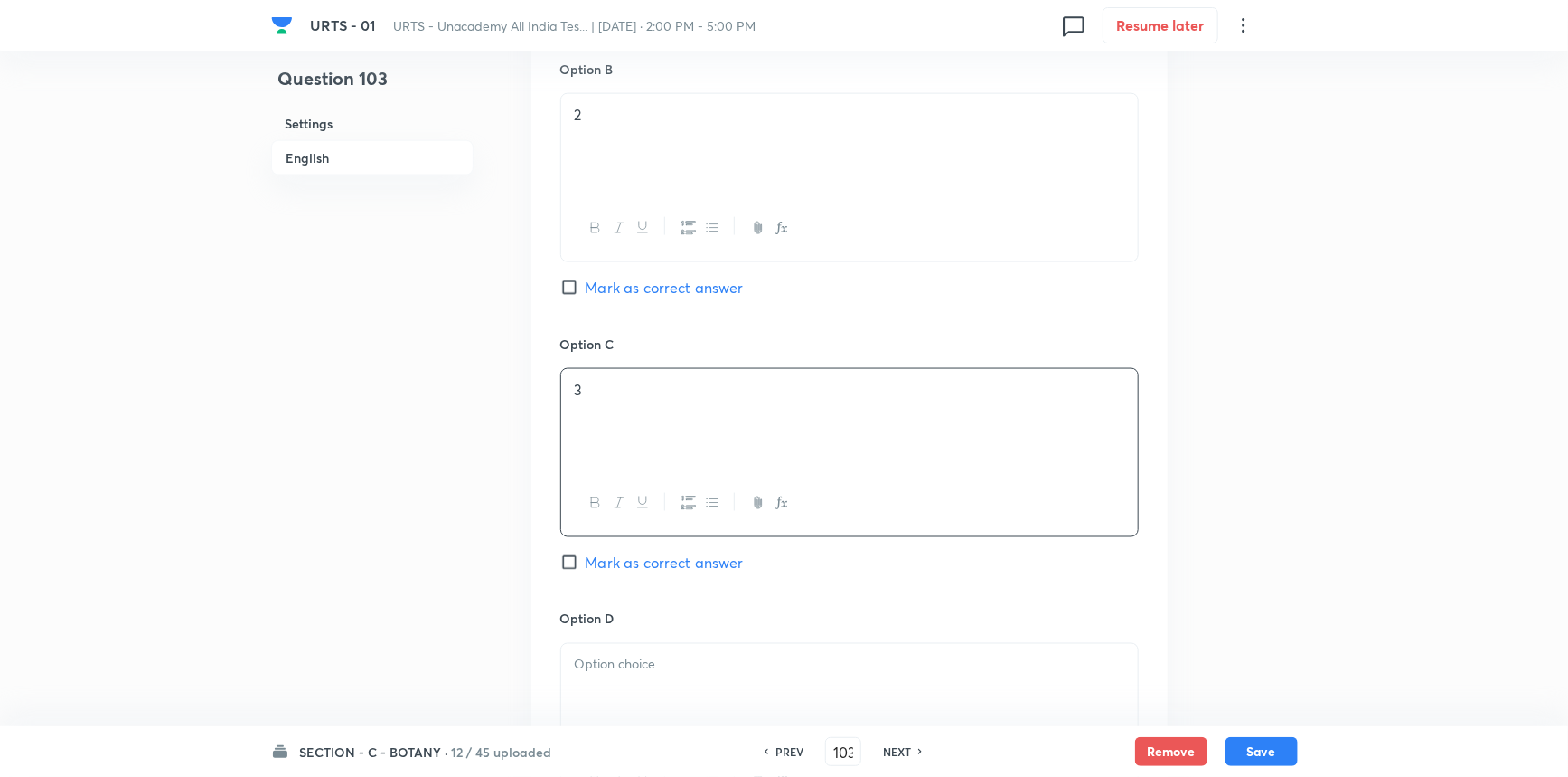
click at [613, 571] on span "Mark as correct answer" at bounding box center [664, 562] width 158 height 22
click at [586, 571] on input "Mark as correct answer" at bounding box center [573, 562] width 25 height 18
checkbox input "true"
click at [623, 681] on div at bounding box center [849, 695] width 577 height 101
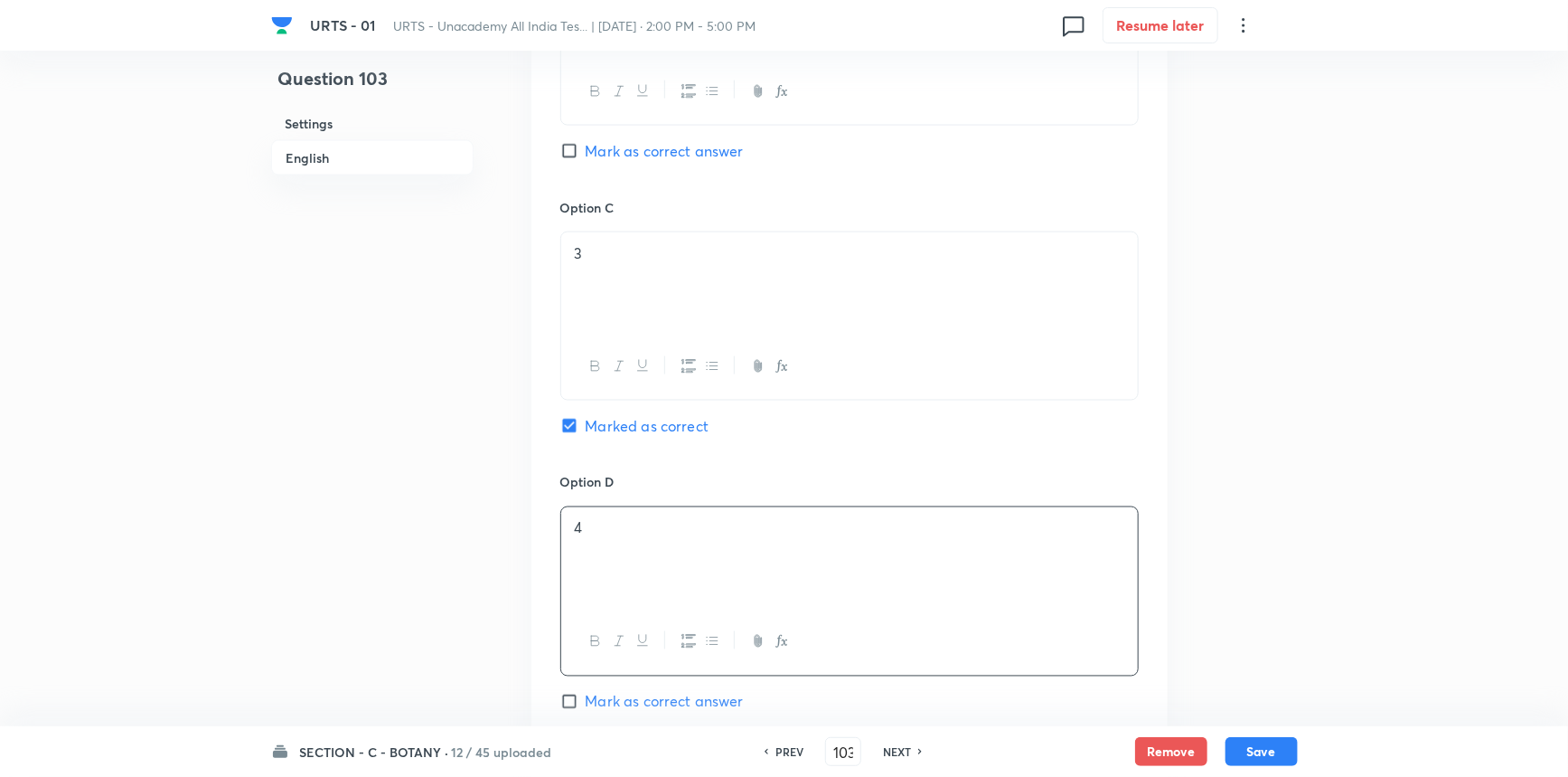
scroll to position [1479, 0]
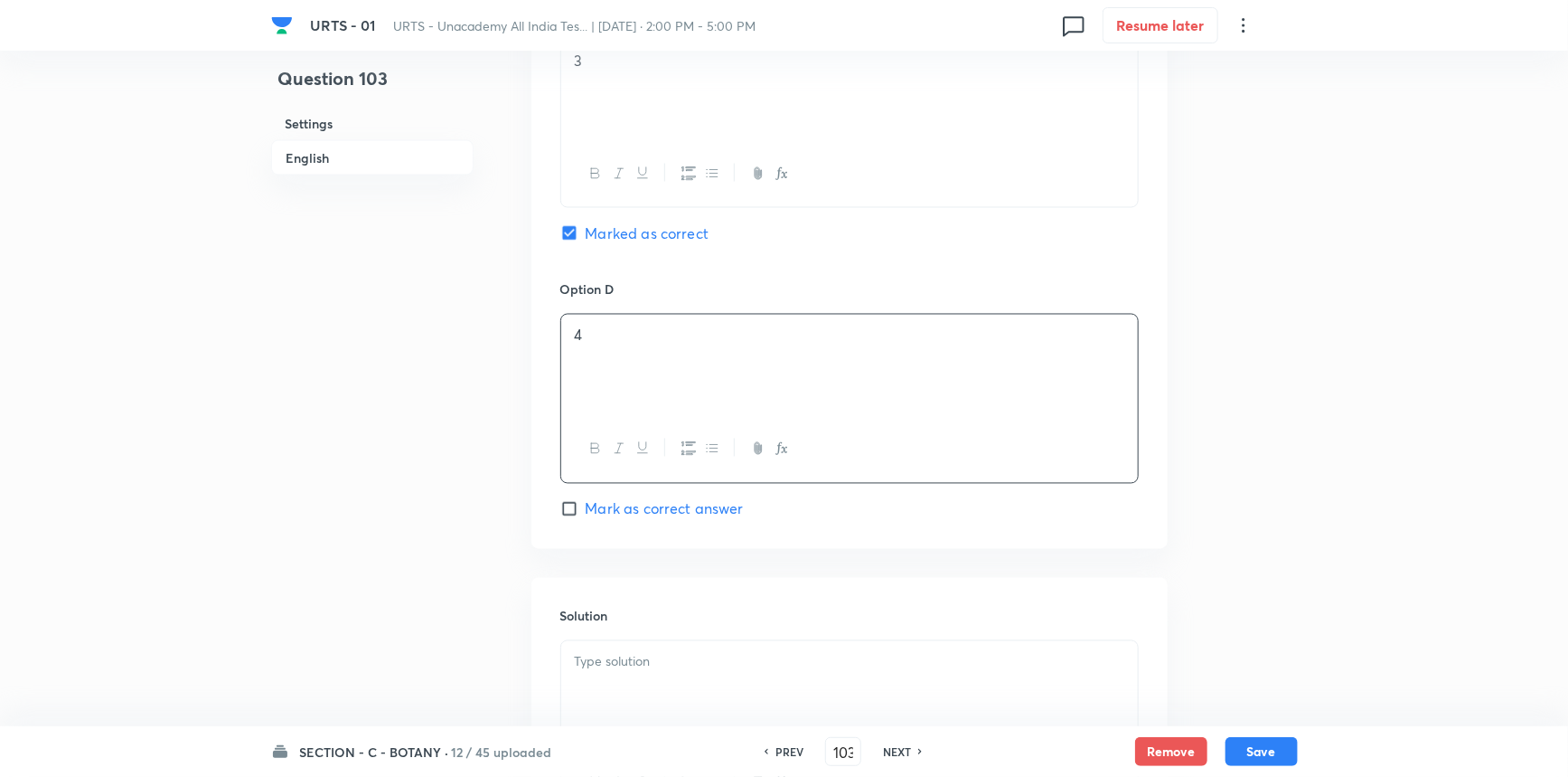
click at [625, 688] on div at bounding box center [849, 692] width 577 height 101
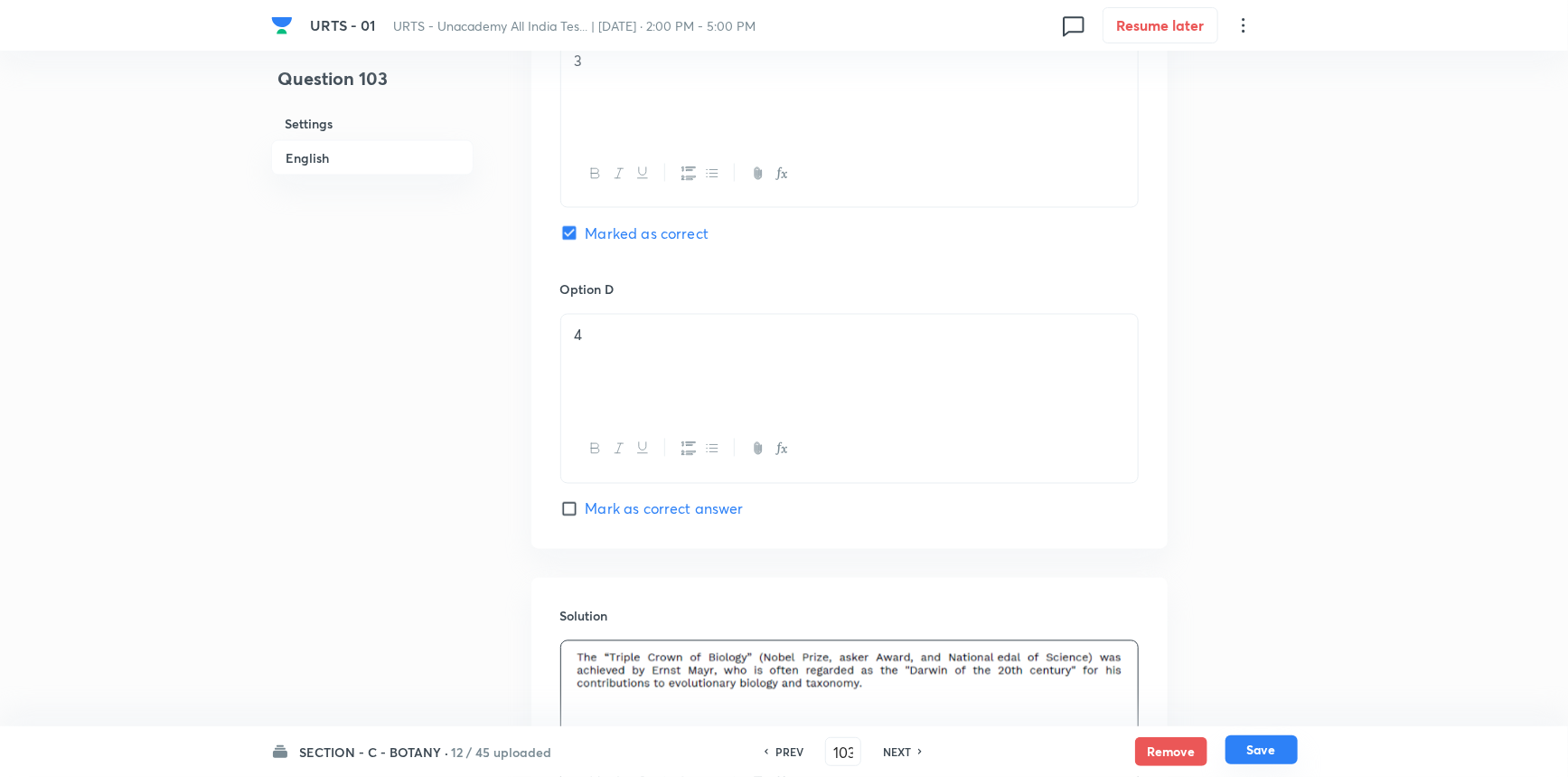
click at [1232, 748] on button "Save" at bounding box center [1262, 749] width 72 height 29
type input "104"
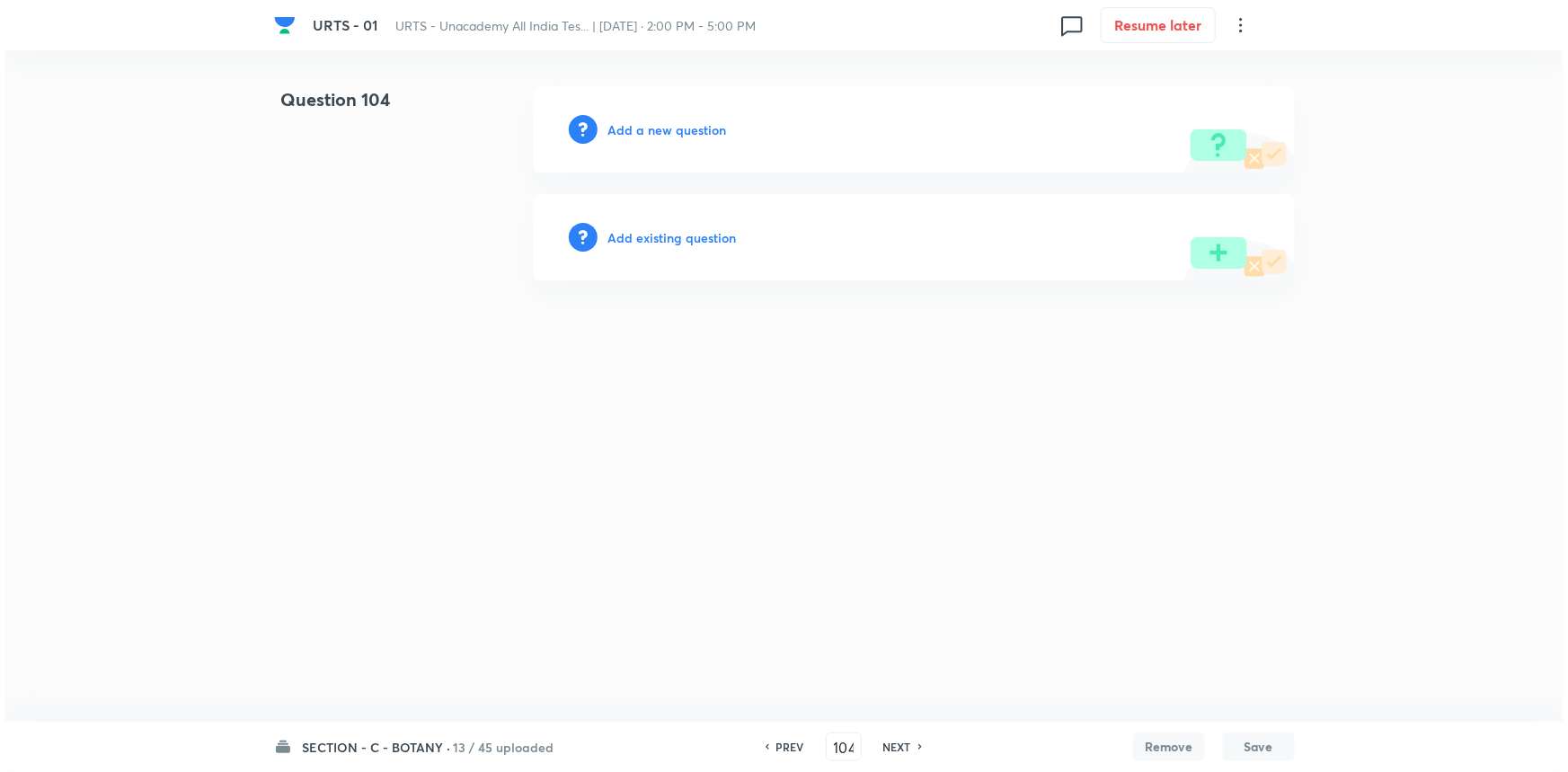
scroll to position [0, 0]
click at [683, 130] on h6 "Add a new question" at bounding box center [668, 130] width 119 height 19
click at [683, 130] on h6 "Choose a question type" at bounding box center [677, 130] width 138 height 19
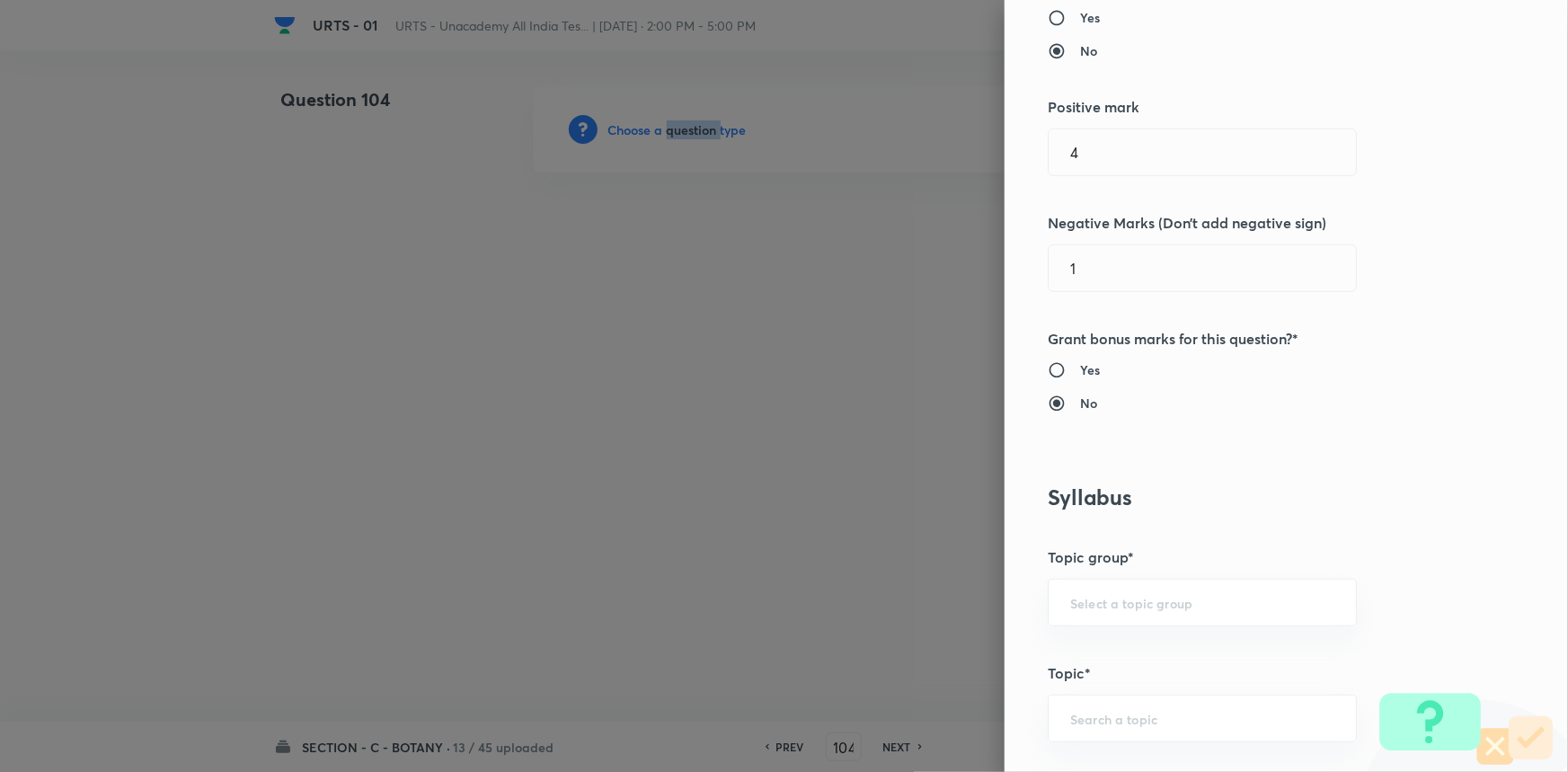
scroll to position [408, 0]
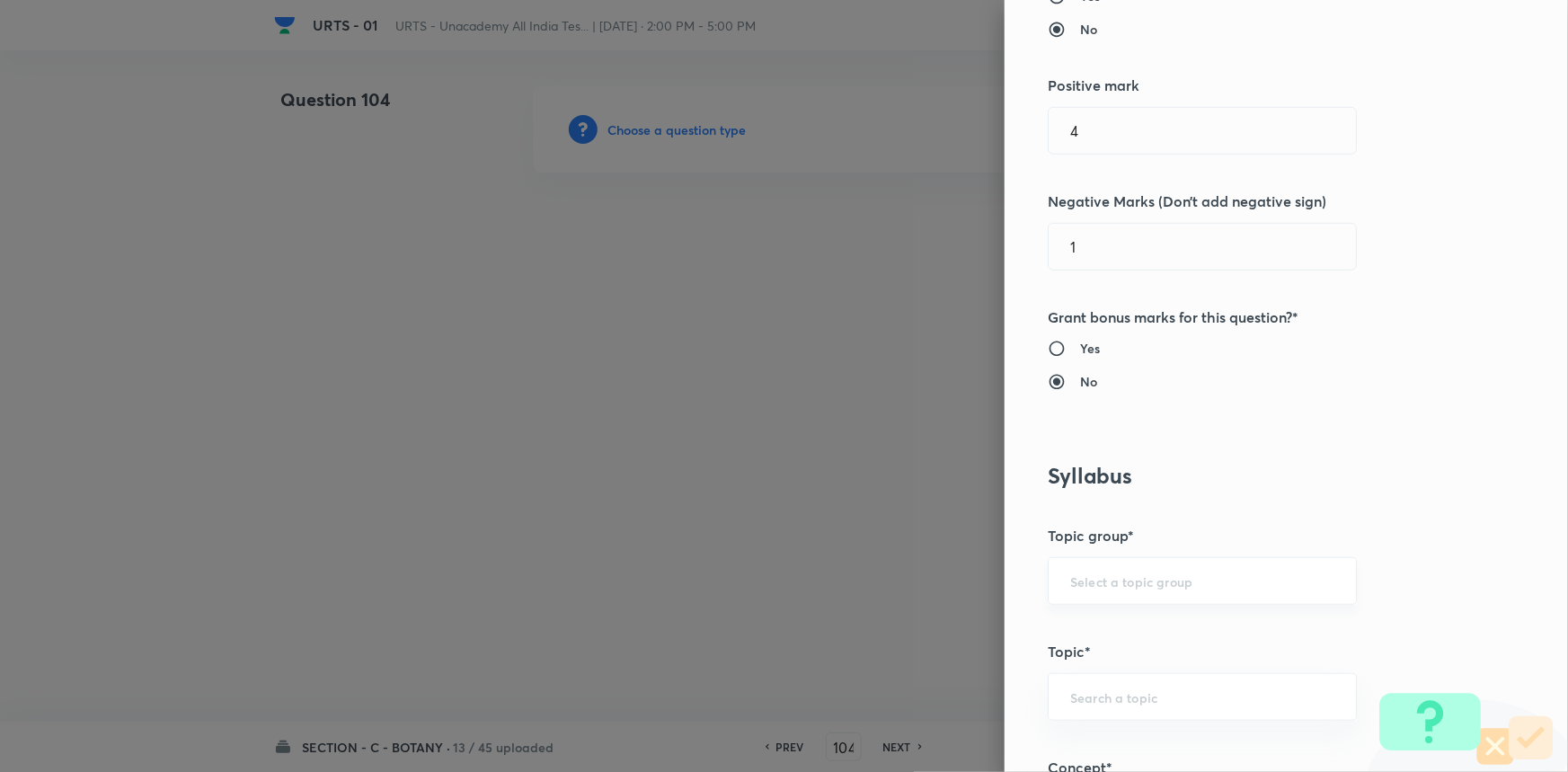
click at [1078, 577] on input "text" at bounding box center [1202, 581] width 264 height 17
click at [1094, 643] on li "Biology" at bounding box center [1190, 631] width 307 height 33
type input "Biology"
click at [1091, 700] on input "text" at bounding box center [1202, 697] width 264 height 17
click at [1090, 645] on li "Botany" at bounding box center [1190, 645] width 307 height 33
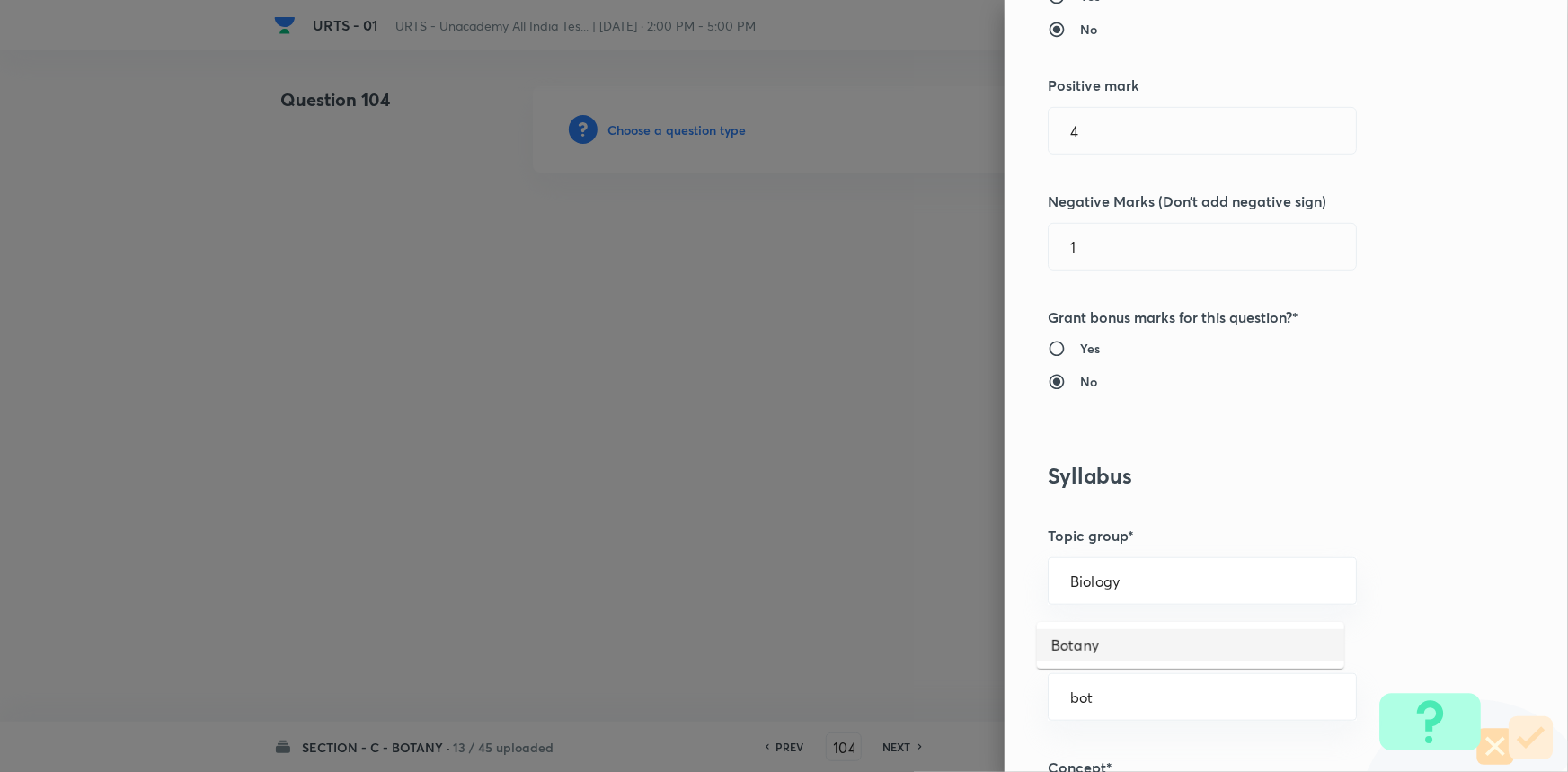
type input "Botany"
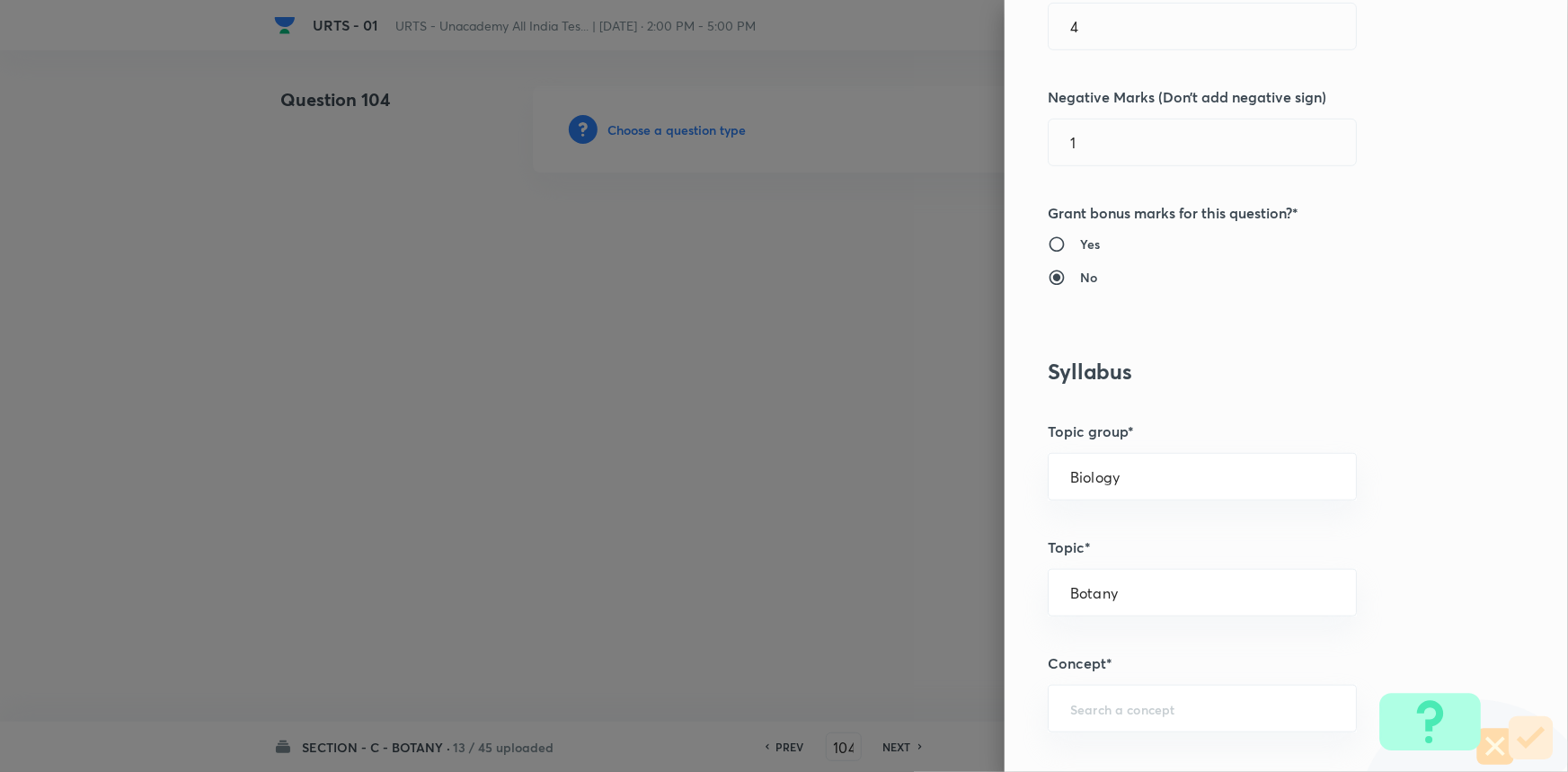
scroll to position [735, 0]
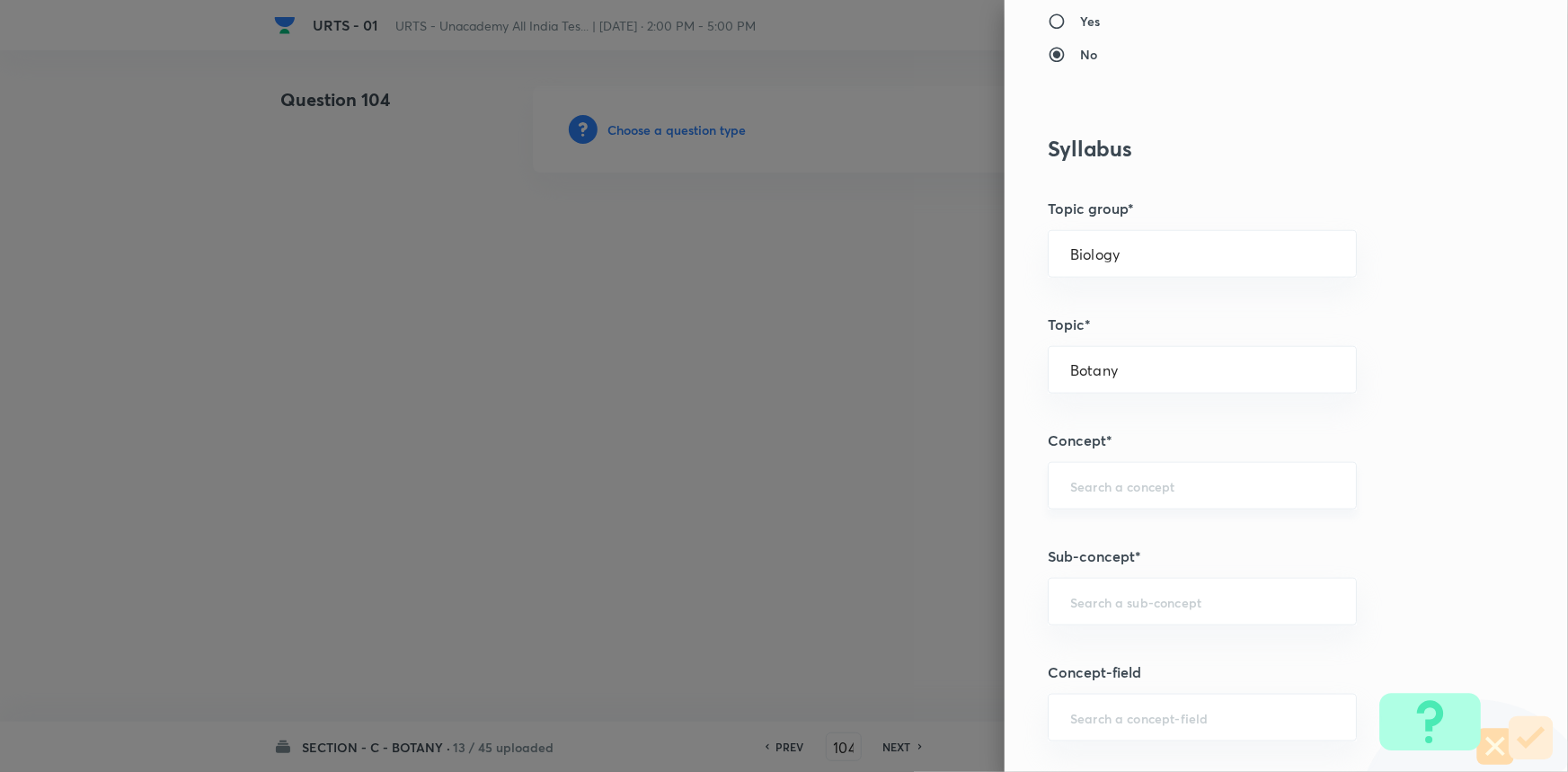
click at [1105, 480] on input "text" at bounding box center [1202, 486] width 264 height 17
click at [1129, 558] on li "Living World and Biological Classifications" at bounding box center [1190, 546] width 307 height 54
type input "Living World and Biological Classifications"
click at [1116, 594] on input "text" at bounding box center [1202, 601] width 264 height 17
click at [1103, 638] on li "Living World and Biological Classifications" at bounding box center [1190, 661] width 307 height 54
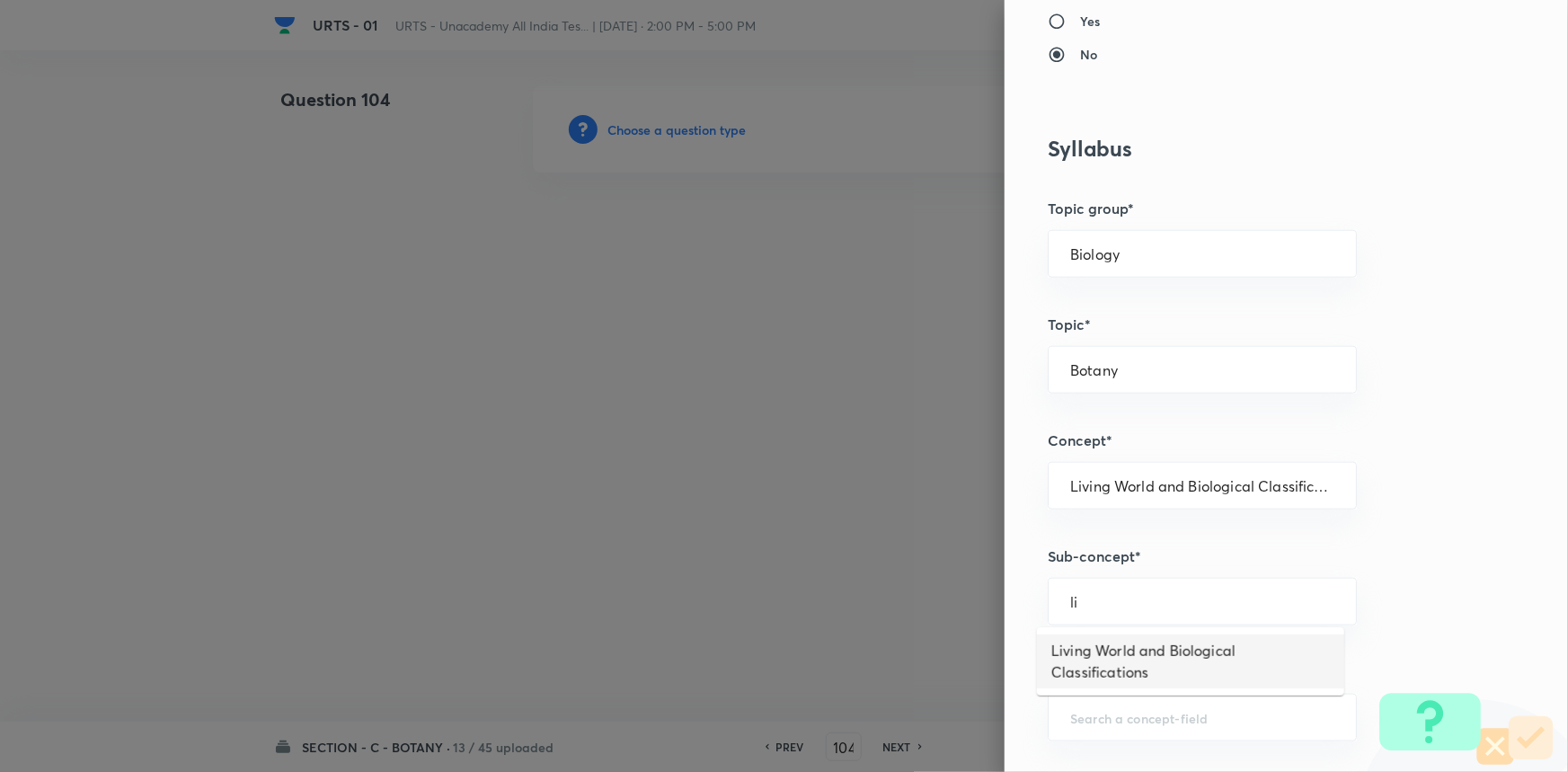
type input "Living World and Biological Classifications"
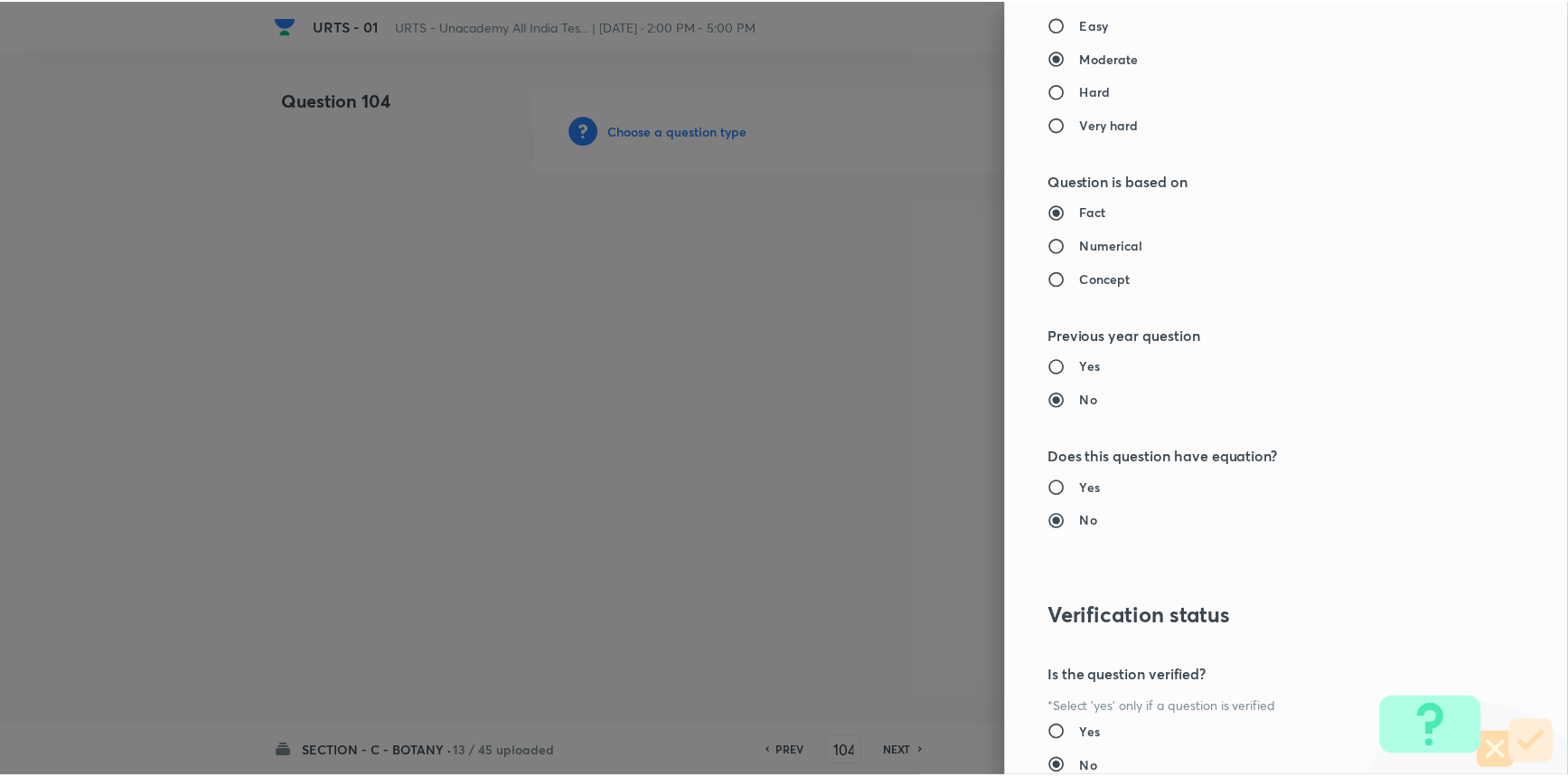
scroll to position [1808, 0]
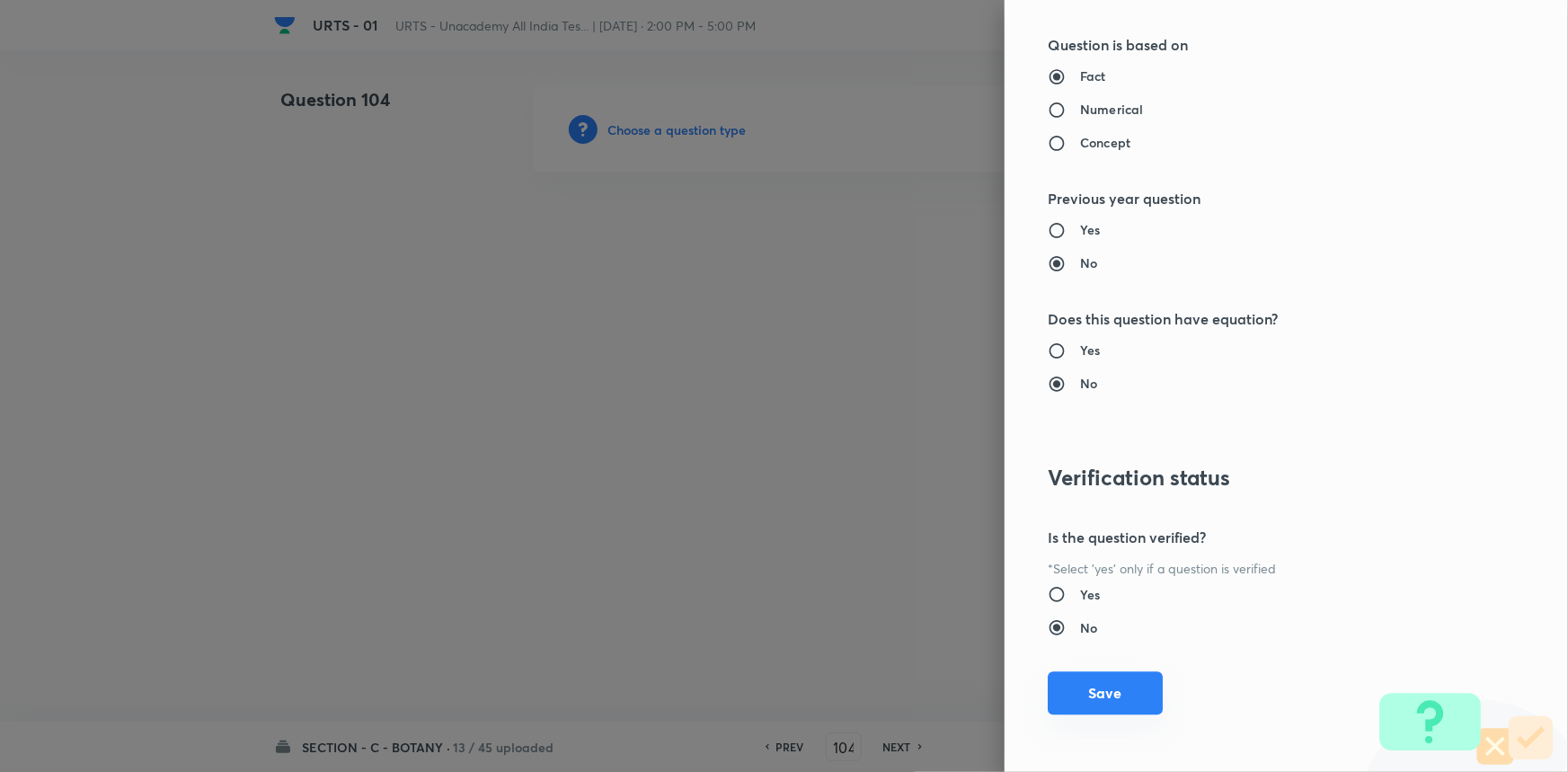
click at [1095, 702] on button "Save" at bounding box center [1105, 693] width 115 height 43
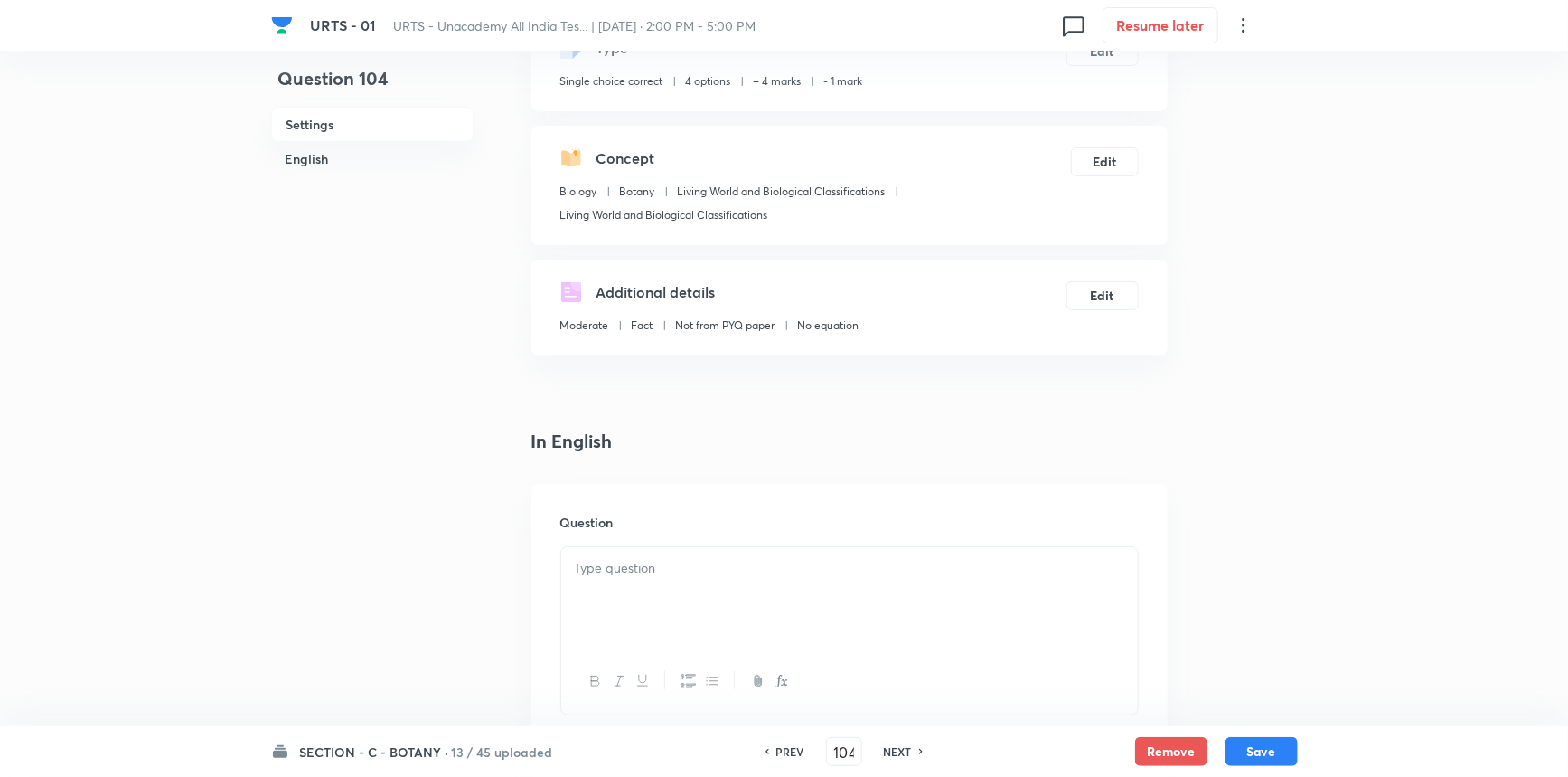
scroll to position [328, 0]
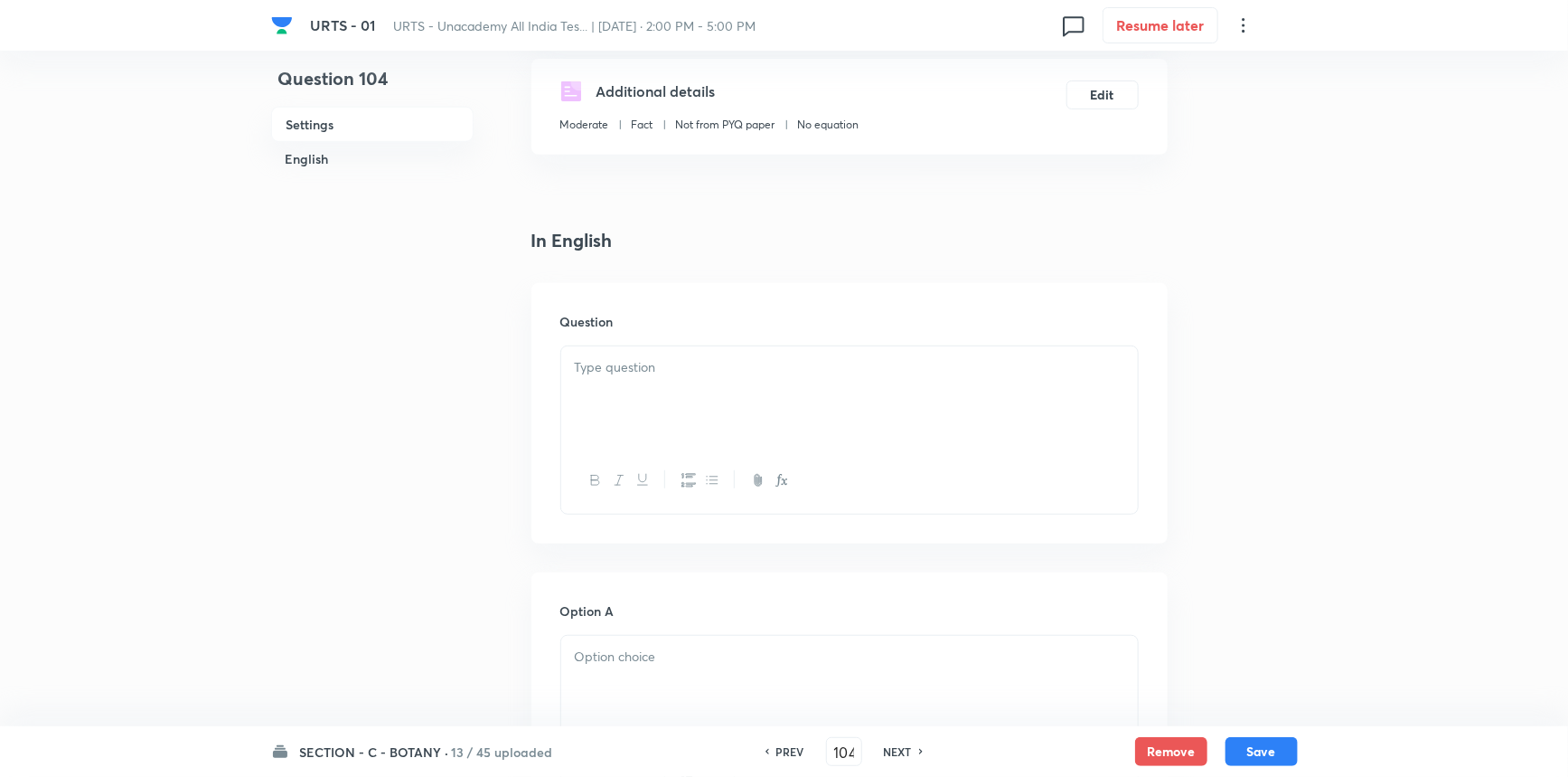
click at [656, 381] on div at bounding box center [849, 396] width 577 height 101
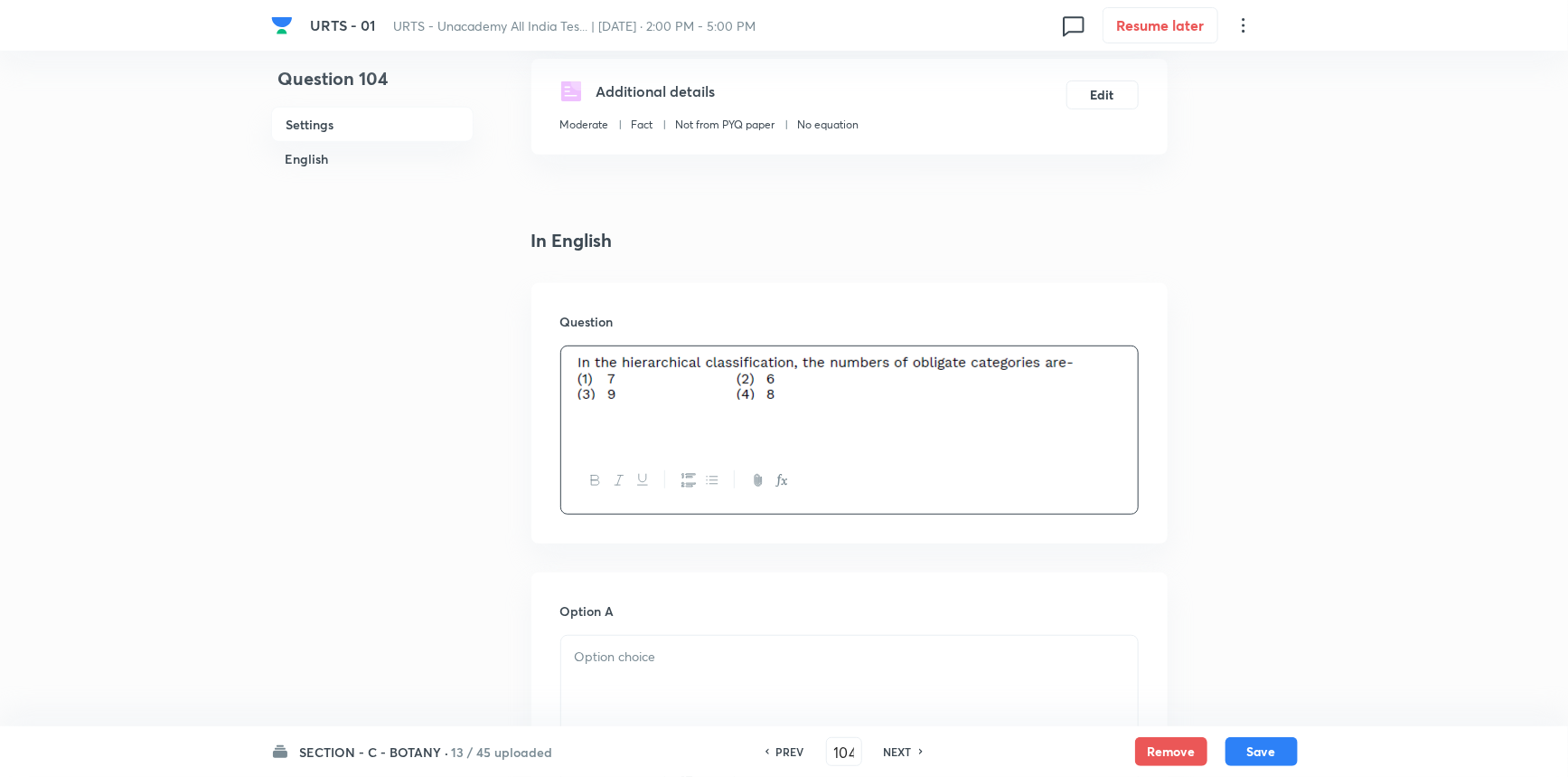
click at [743, 673] on div at bounding box center [849, 686] width 577 height 101
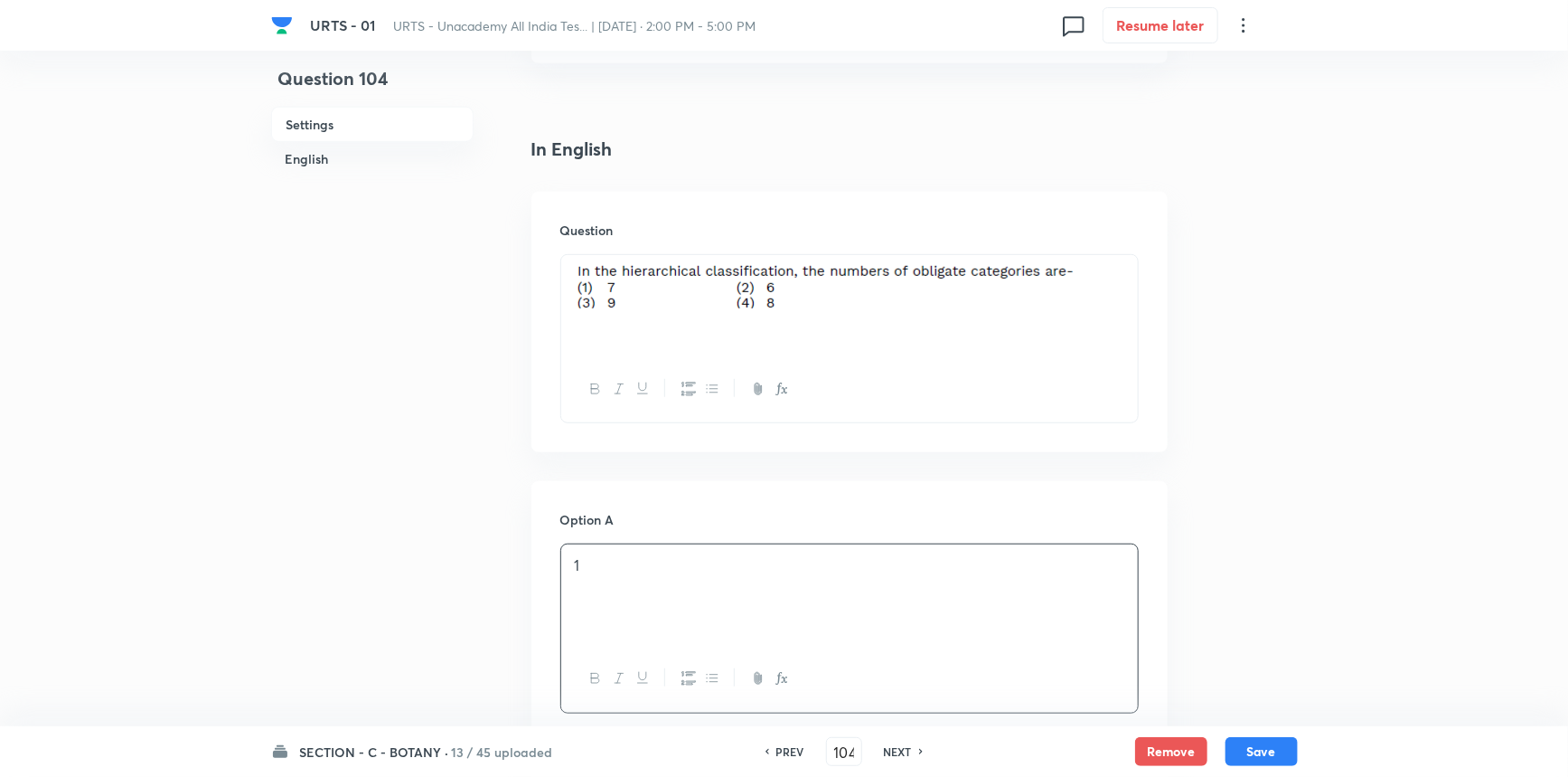
scroll to position [575, 0]
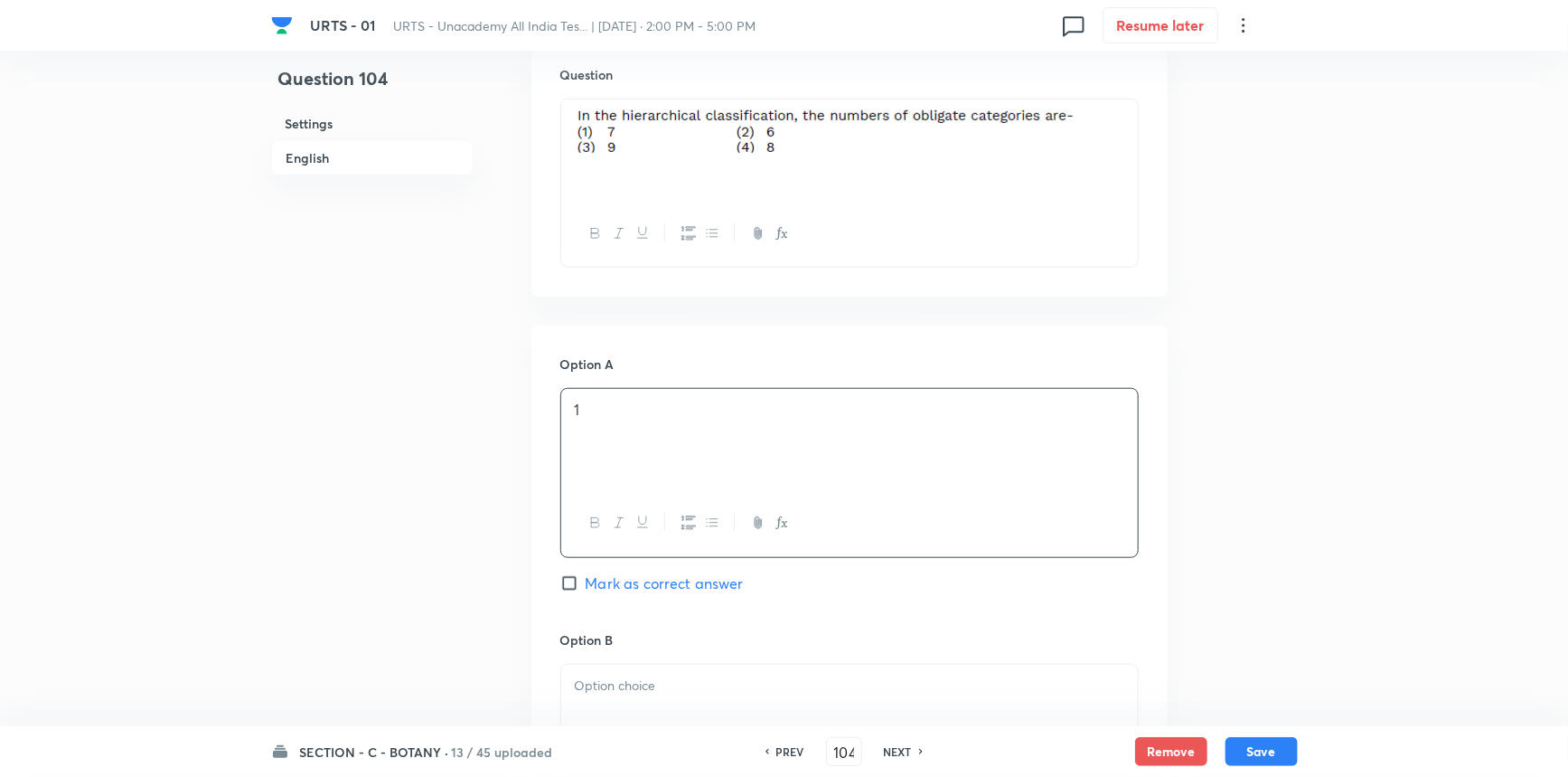
click at [596, 585] on span "Mark as correct answer" at bounding box center [664, 583] width 158 height 22
click at [586, 585] on input "Mark as correct answer" at bounding box center [573, 583] width 25 height 18
checkbox input "true"
click at [606, 688] on p at bounding box center [849, 686] width 549 height 21
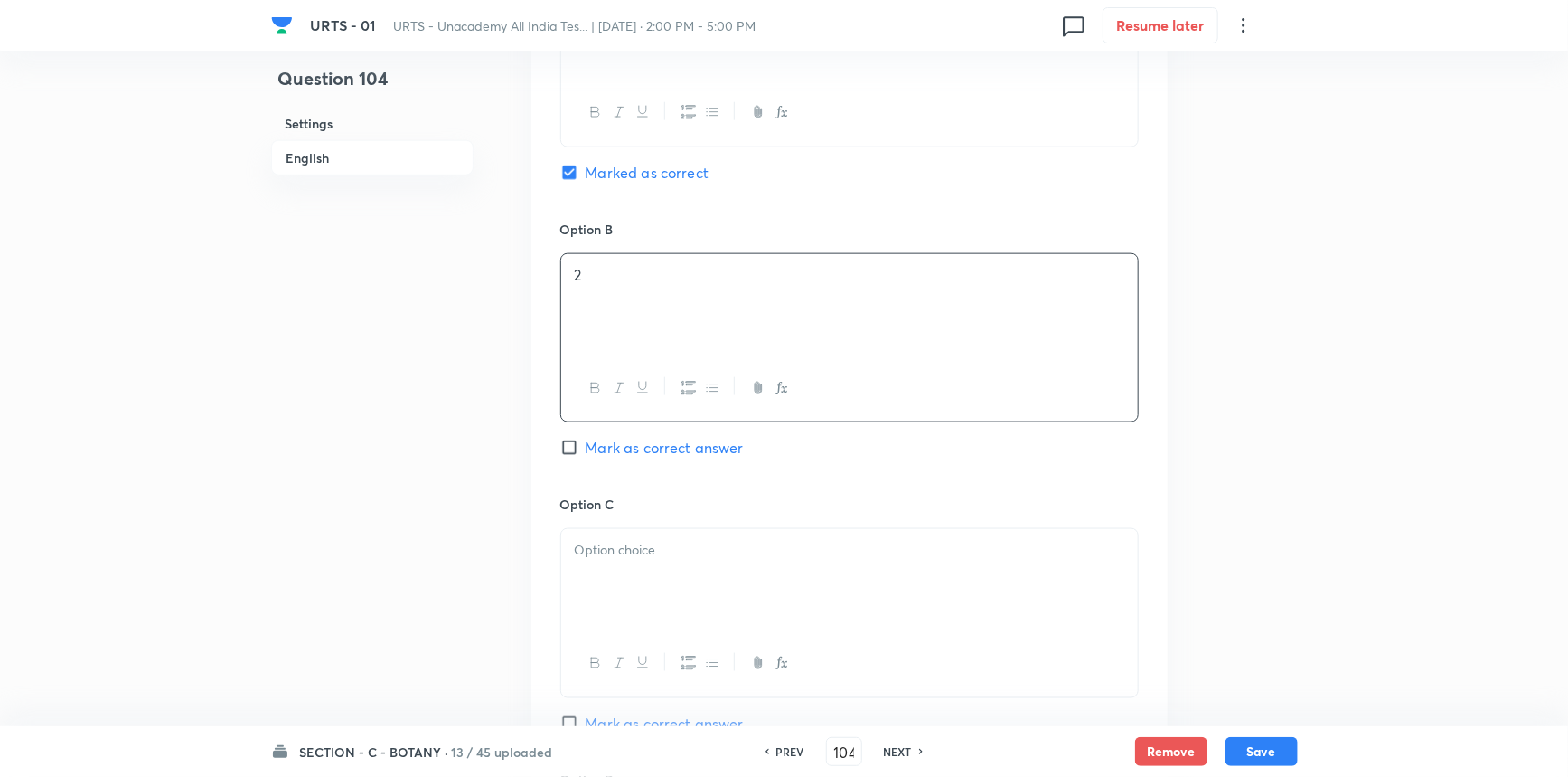
click at [643, 561] on div at bounding box center [849, 580] width 577 height 101
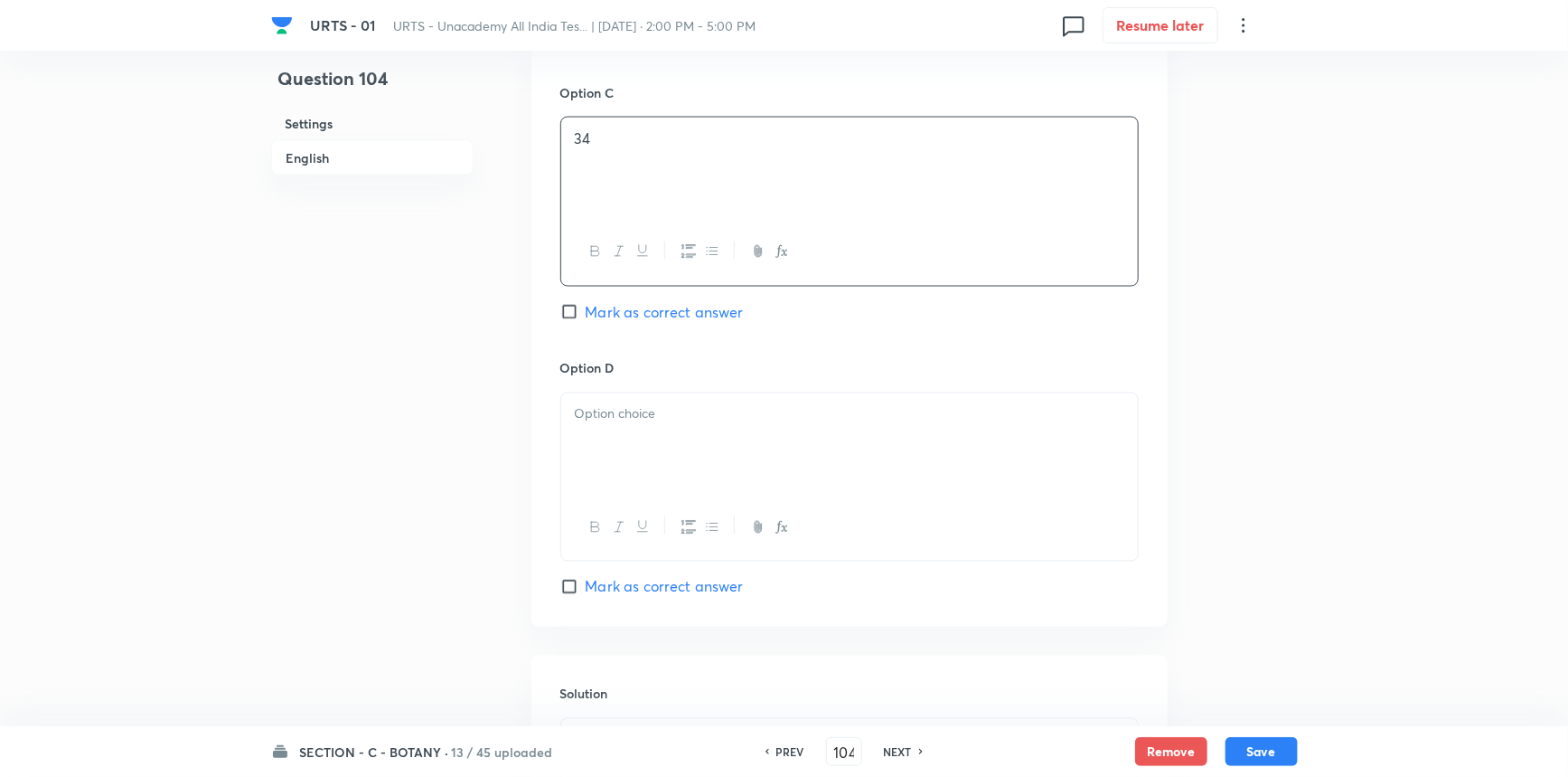
click at [650, 451] on div at bounding box center [849, 444] width 577 height 101
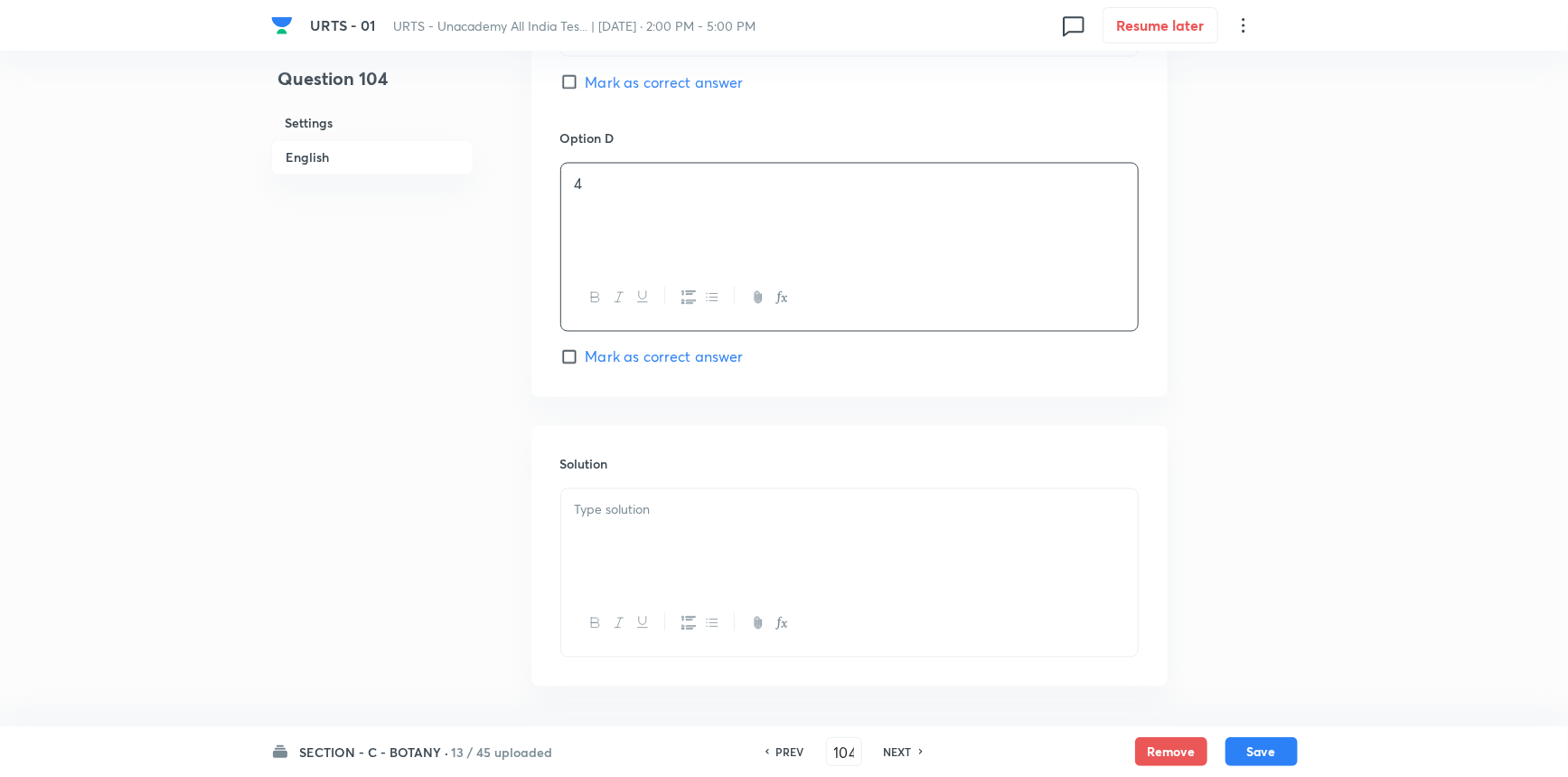
scroll to position [1645, 0]
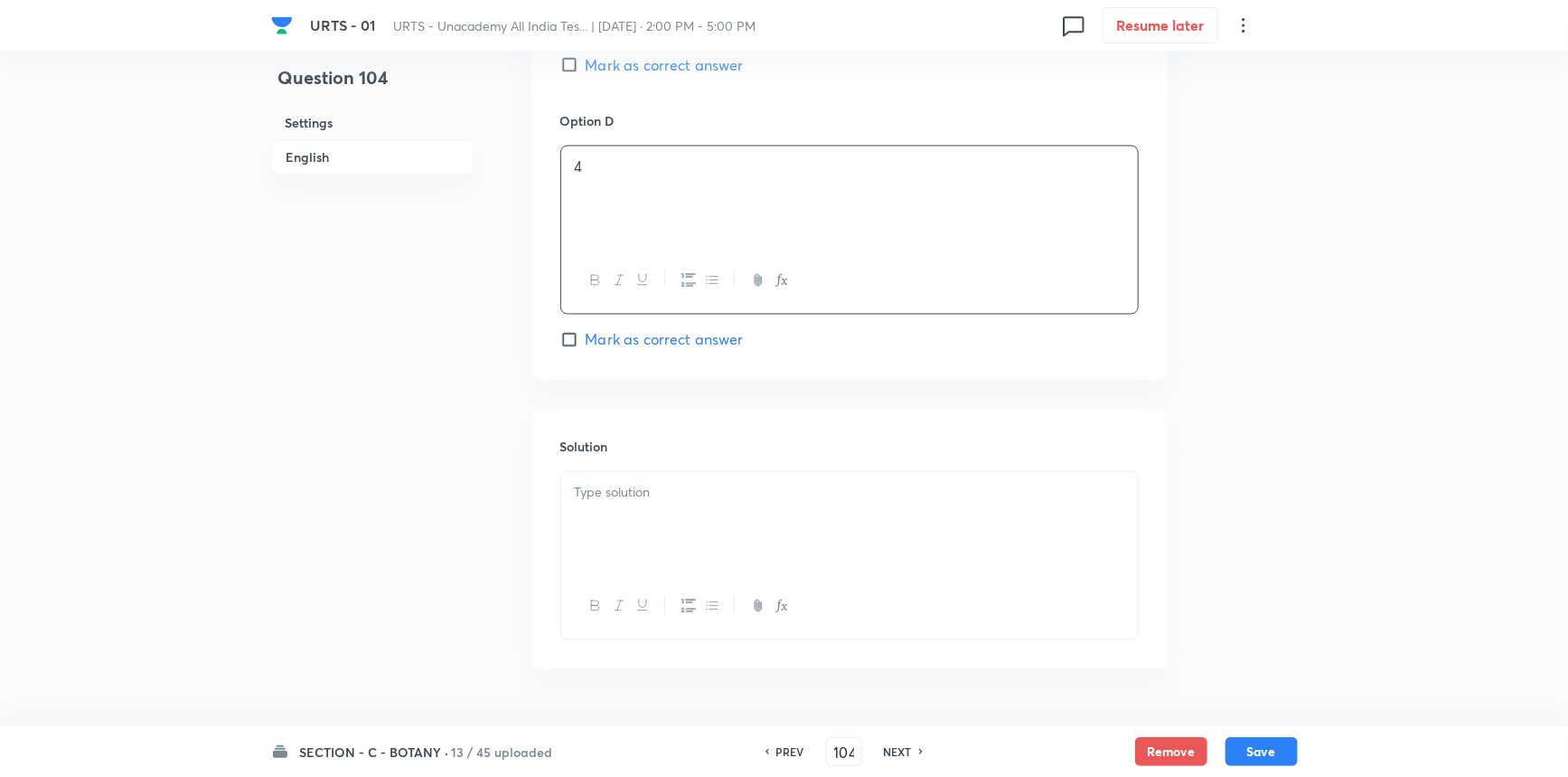
click at [609, 592] on div at bounding box center [849, 606] width 577 height 66
click at [633, 521] on div at bounding box center [849, 523] width 577 height 101
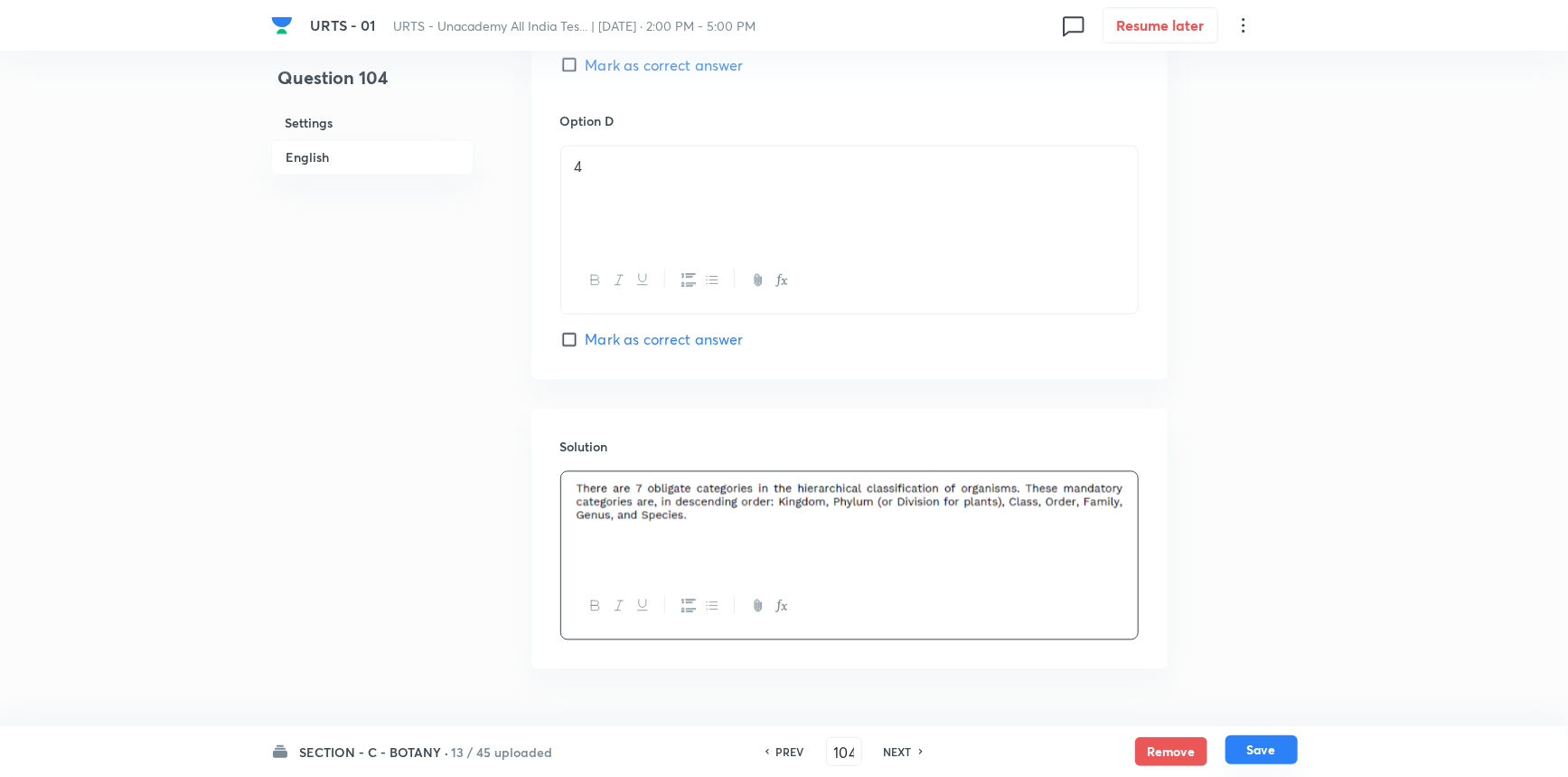
click at [1251, 754] on button "Save" at bounding box center [1262, 749] width 72 height 29
type input "105"
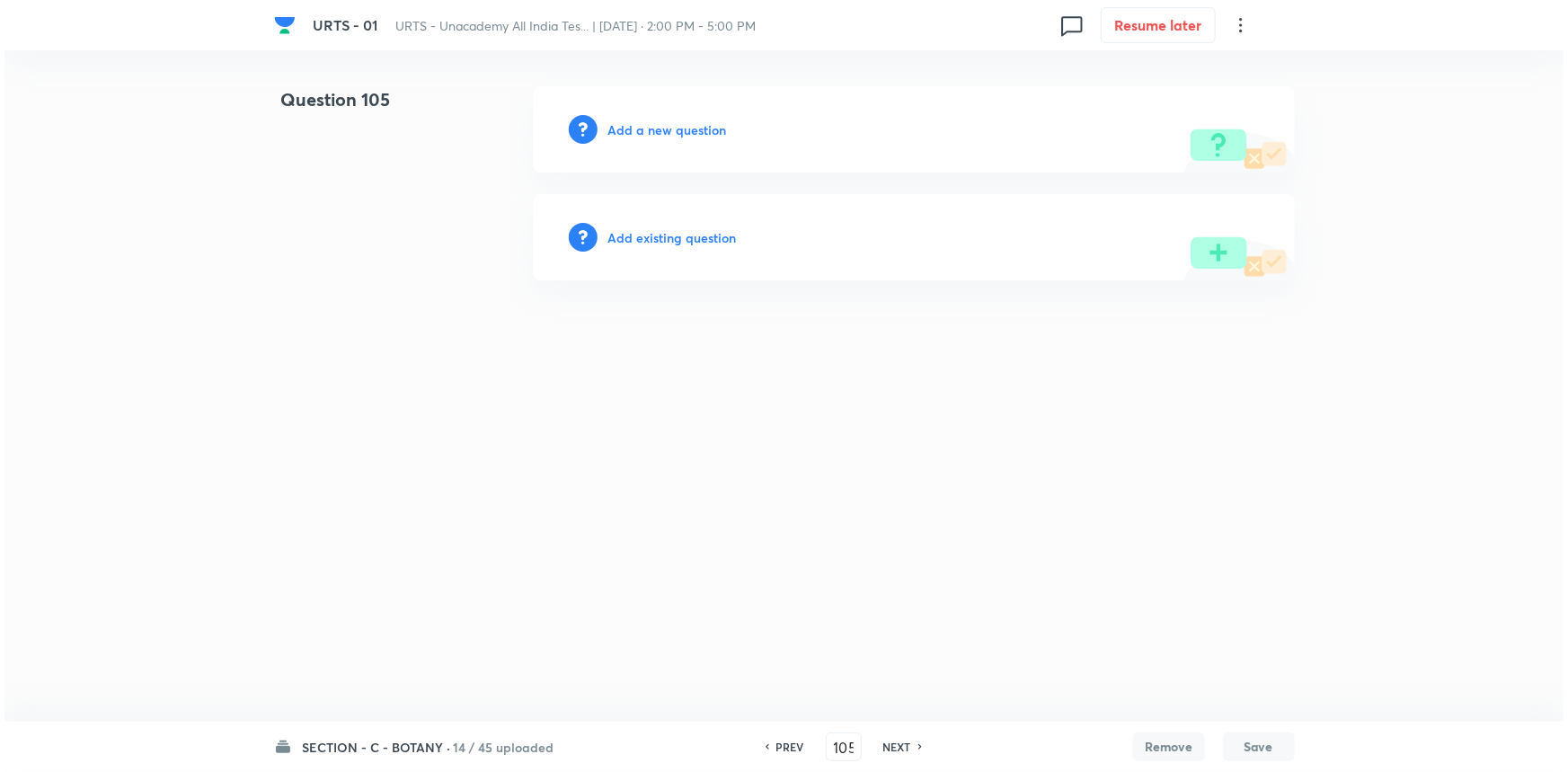
scroll to position [0, 0]
click at [619, 137] on h6 "Add a new question" at bounding box center [668, 130] width 119 height 19
click at [620, 129] on h6 "Choose a question type" at bounding box center [677, 130] width 138 height 19
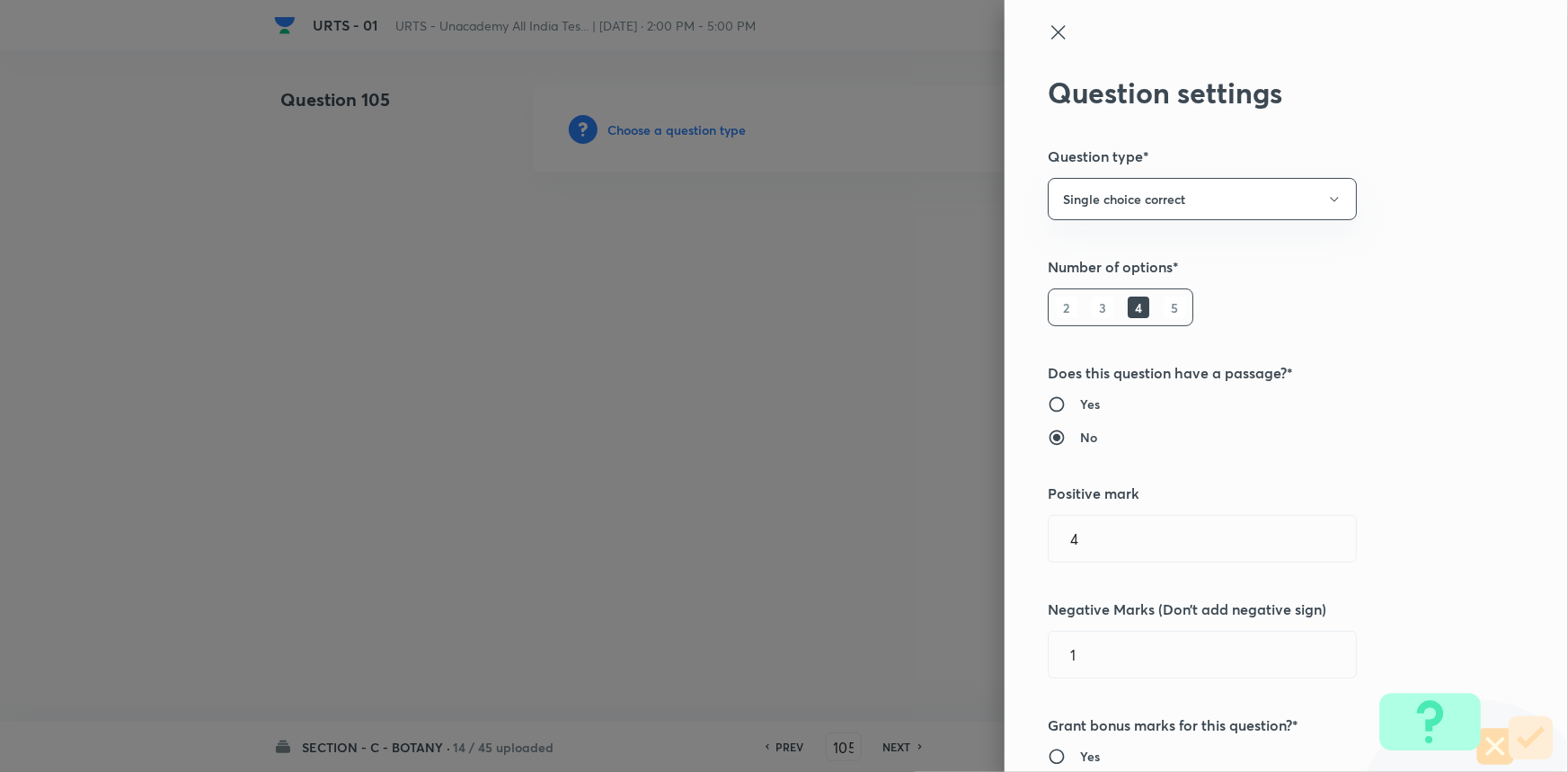
scroll to position [408, 0]
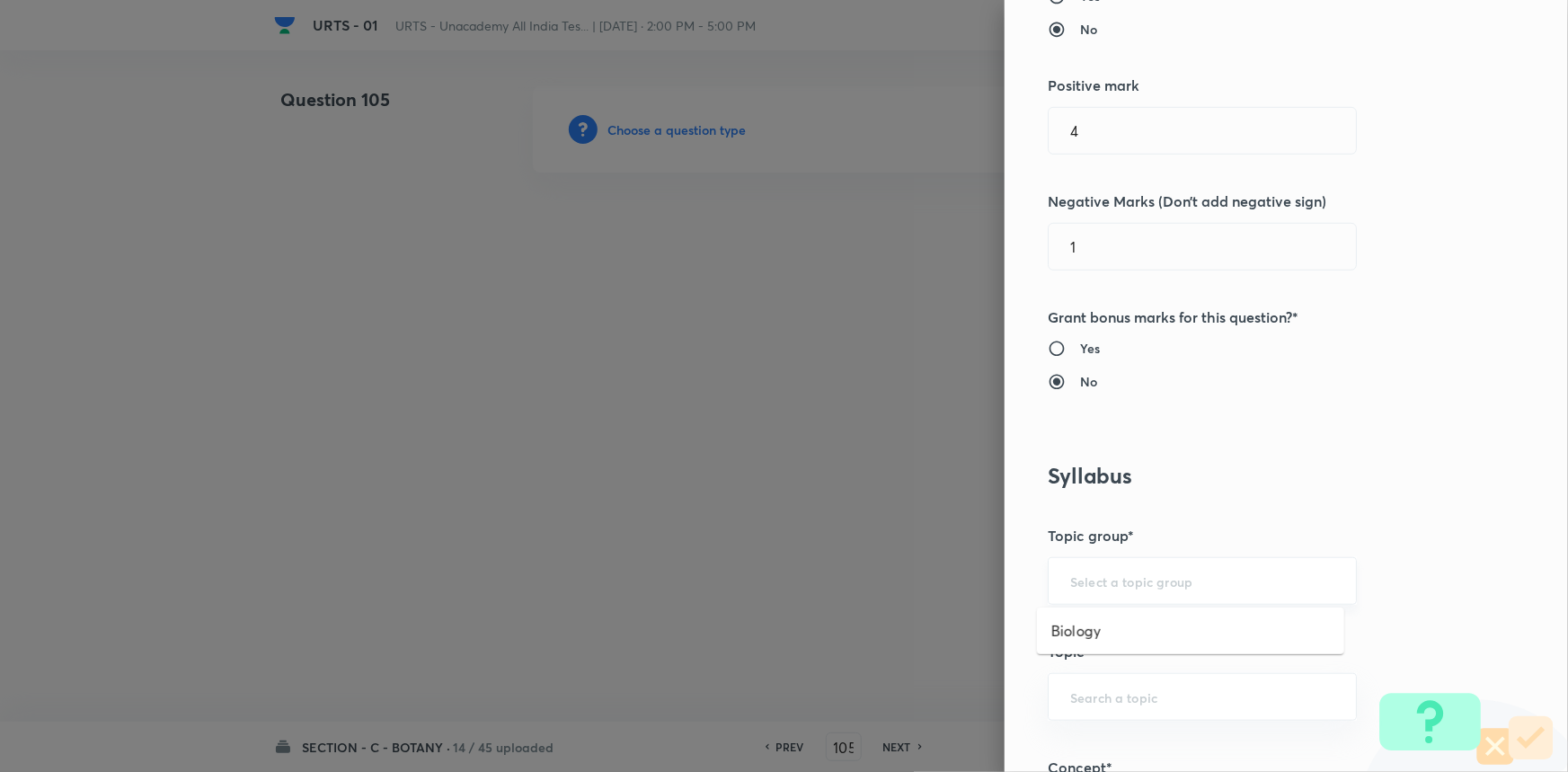
click at [1140, 577] on input "text" at bounding box center [1202, 581] width 264 height 17
click at [1102, 634] on li "Biology" at bounding box center [1190, 631] width 307 height 33
type input "Biology"
click at [1092, 681] on div "​" at bounding box center [1202, 696] width 309 height 47
click at [1103, 648] on li "Botany" at bounding box center [1190, 645] width 307 height 33
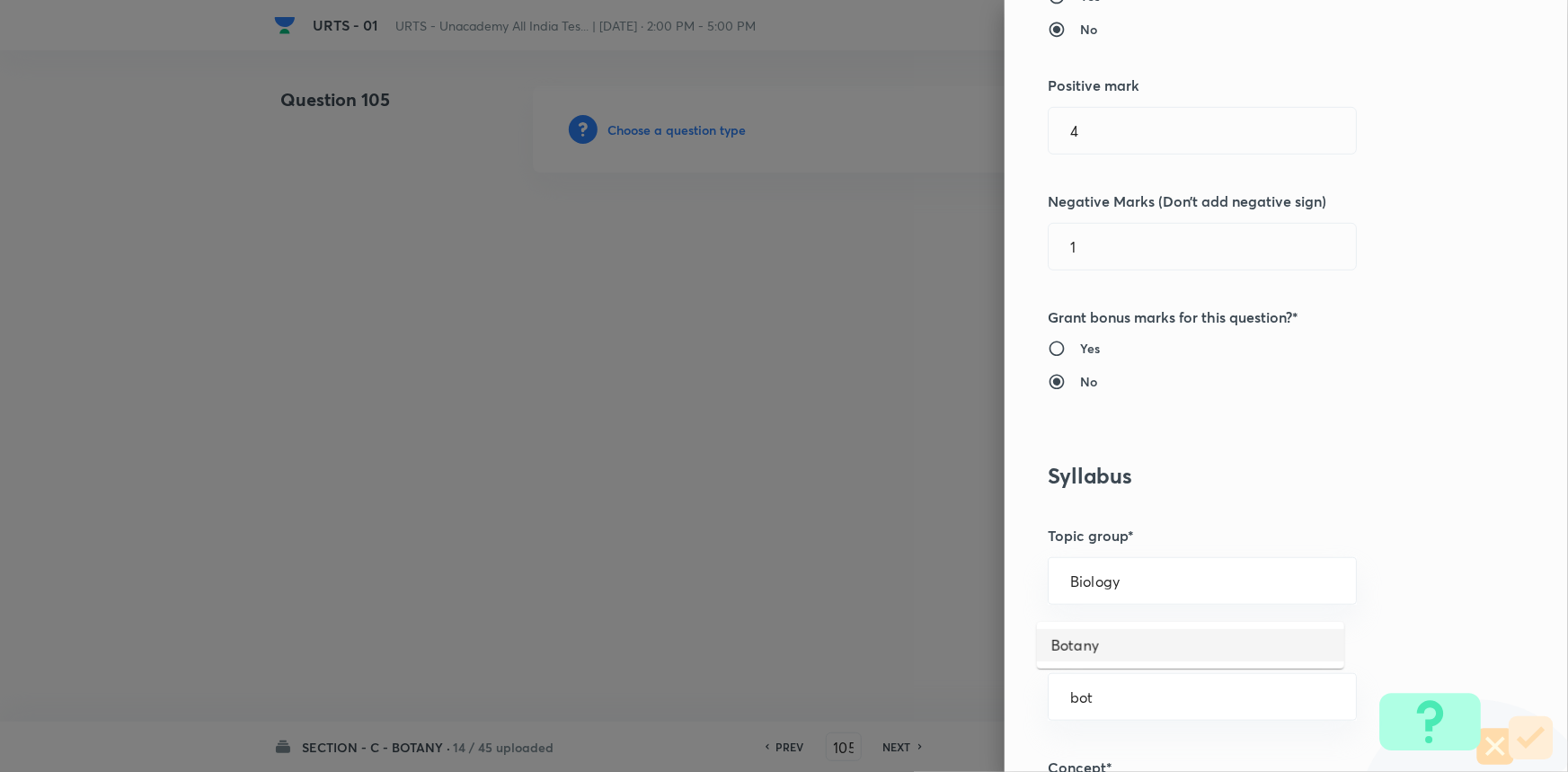
type input "Botany"
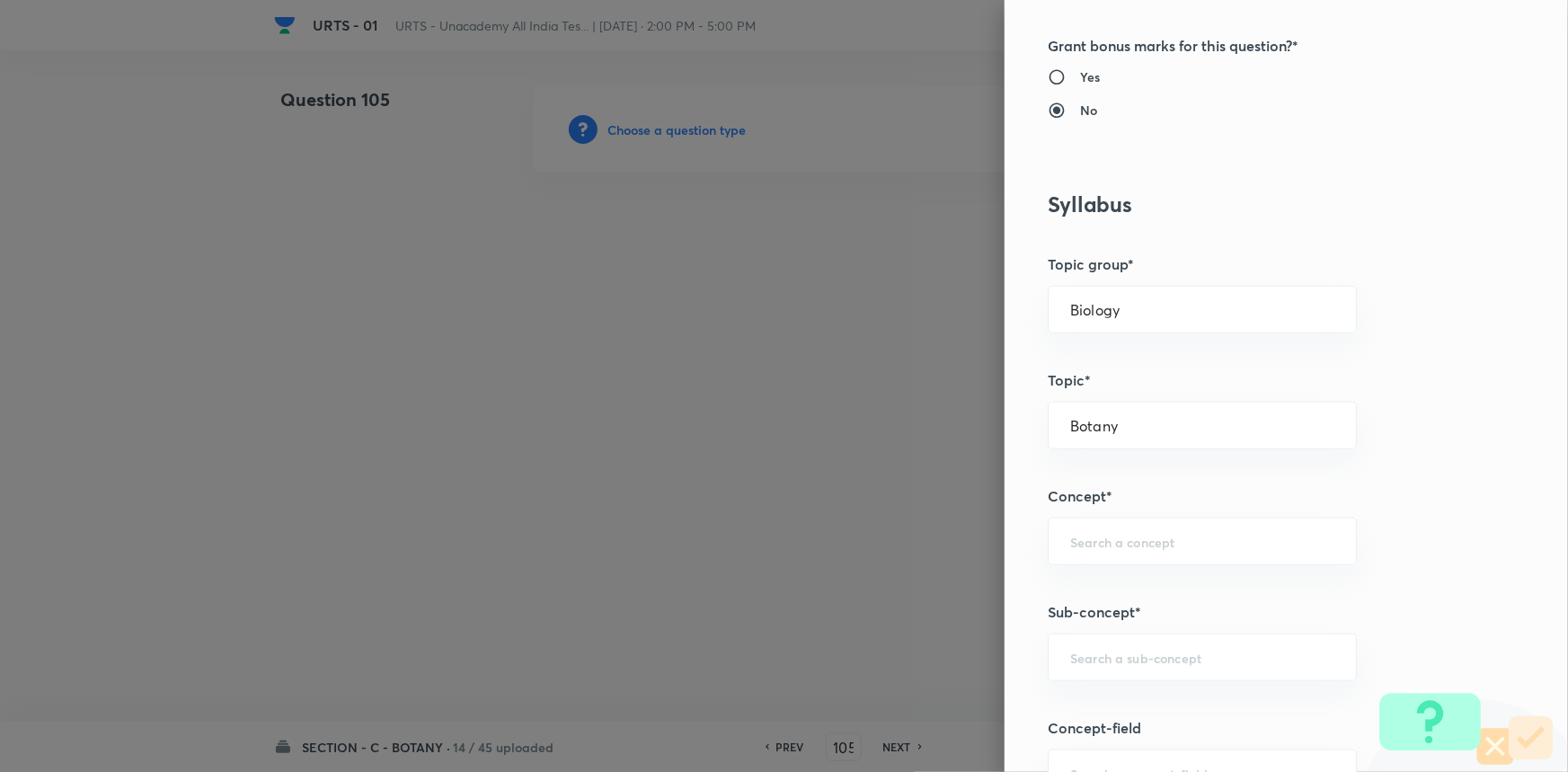
scroll to position [735, 0]
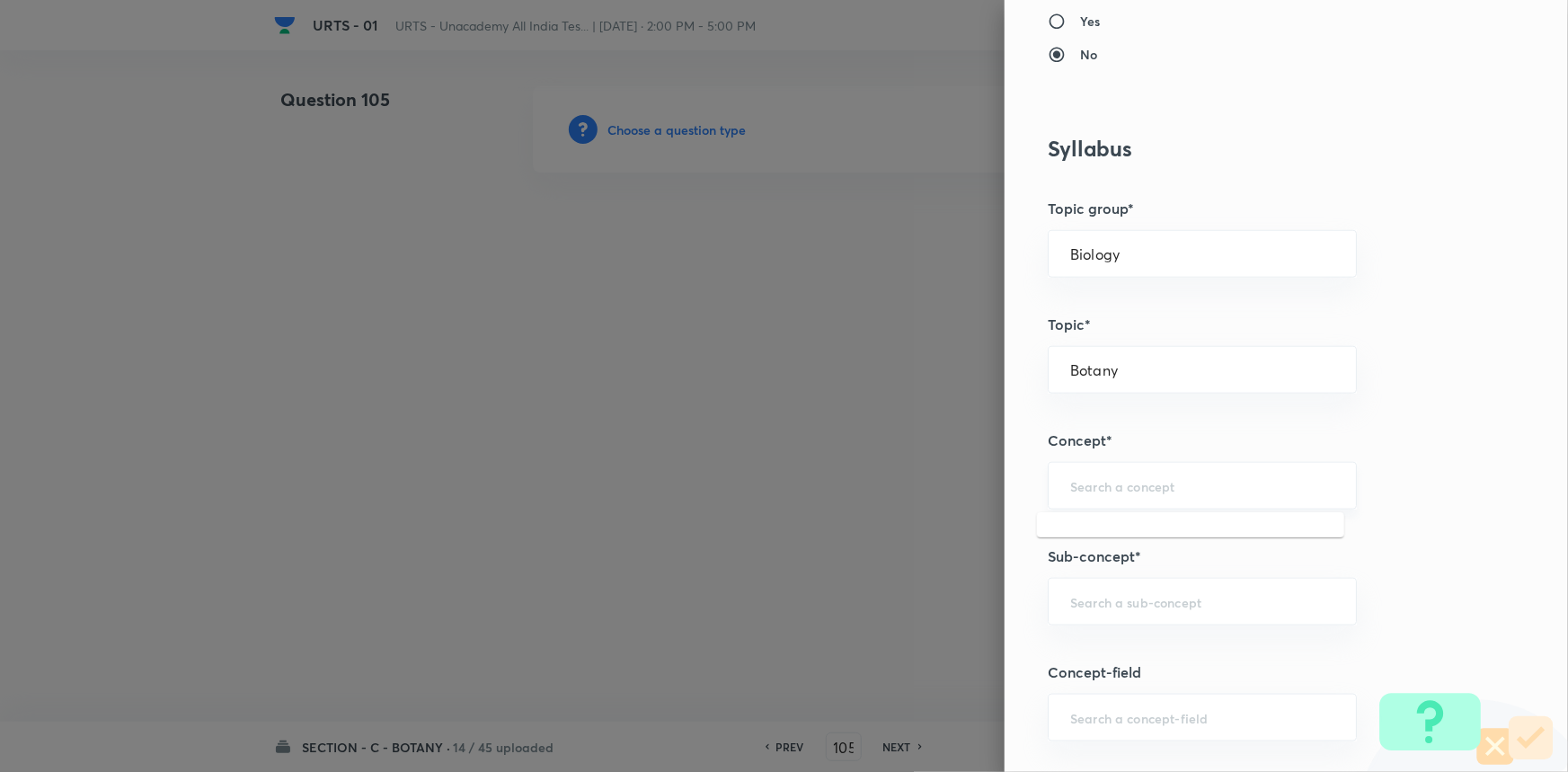
click at [1172, 478] on input "text" at bounding box center [1202, 486] width 264 height 17
click at [1153, 540] on li "Living World and Biological Classifications" at bounding box center [1190, 546] width 307 height 54
type input "Living World and Biological Classifications"
click at [1173, 594] on input "text" at bounding box center [1202, 601] width 264 height 17
click at [1143, 635] on li "Living World and Biological Classifications" at bounding box center [1190, 661] width 307 height 54
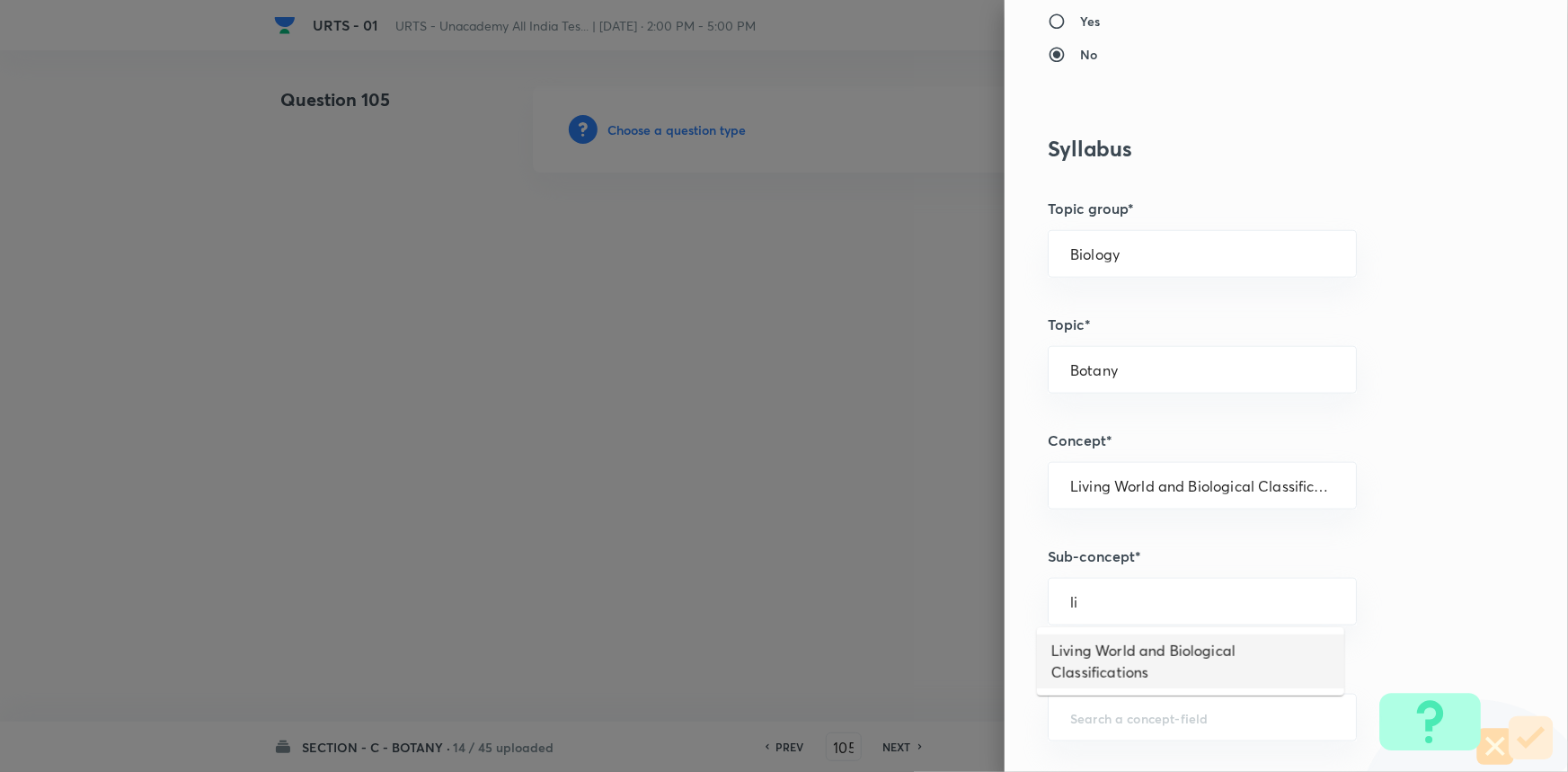
type input "Living World and Biological Classifications"
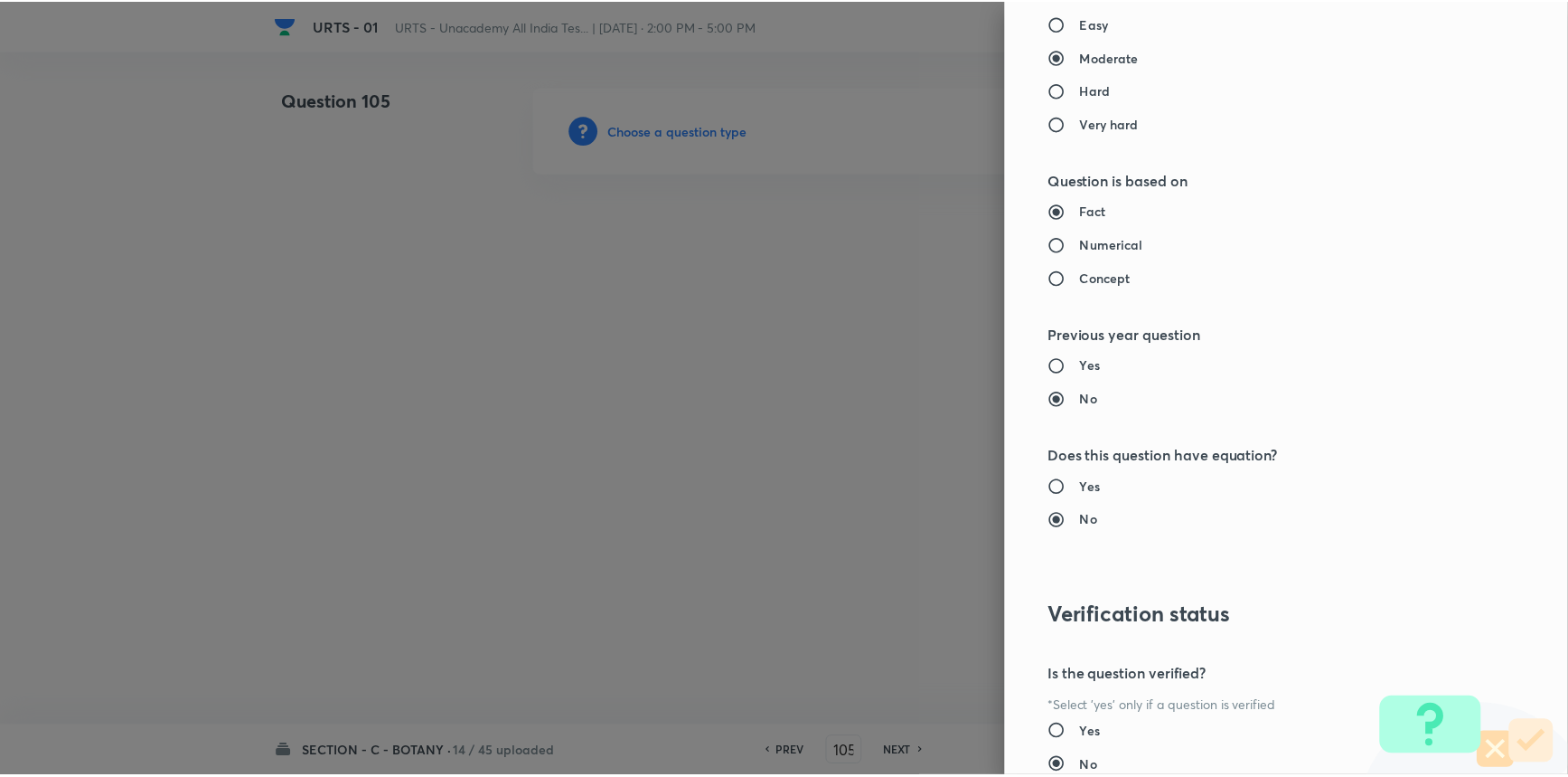
scroll to position [1808, 0]
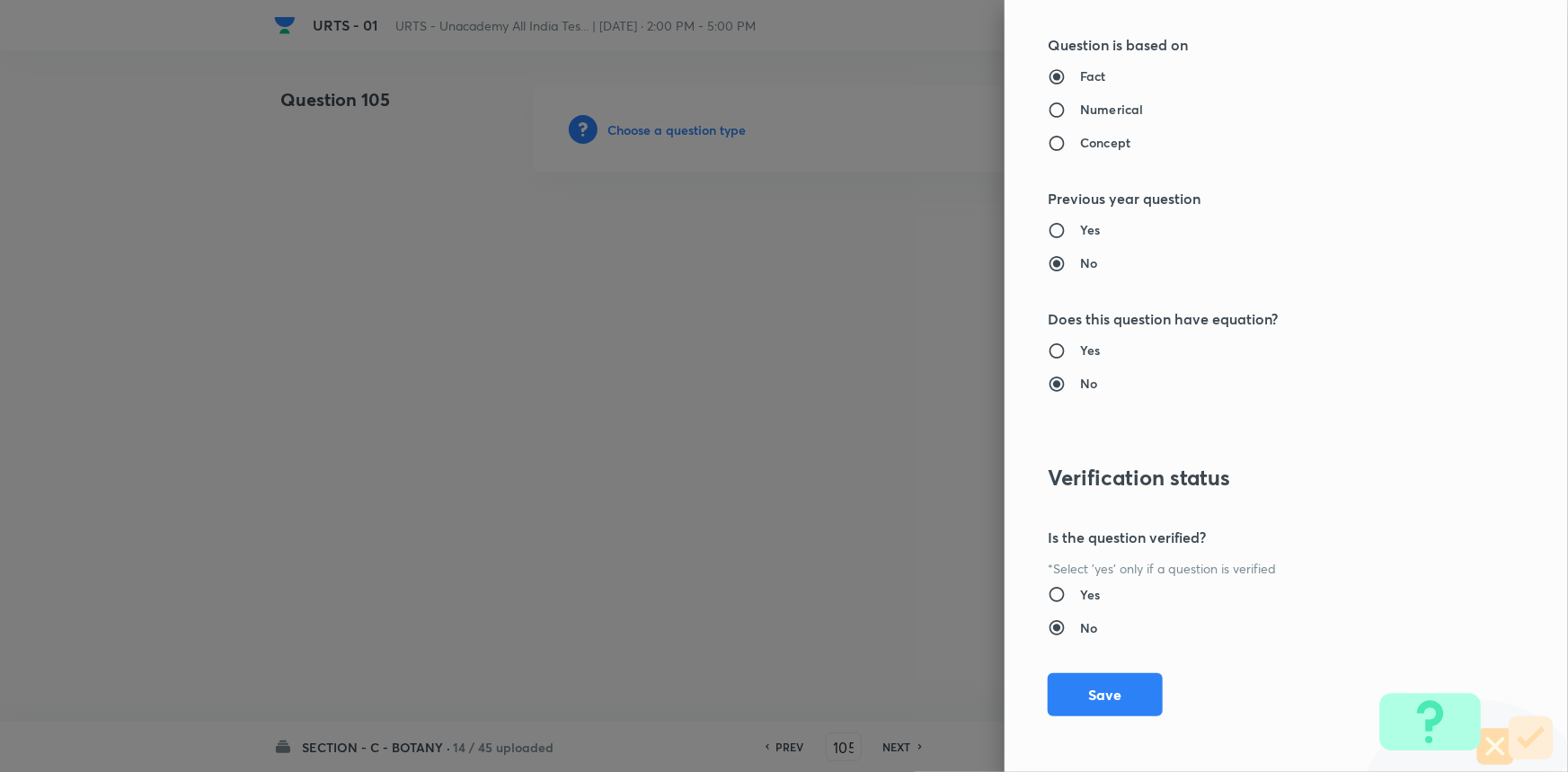
click at [1111, 665] on div "Question settings Question type* Single choice correct Number of options* 2 3 4…" at bounding box center [1286, 386] width 563 height 772
click at [1102, 684] on button "Save" at bounding box center [1105, 693] width 115 height 43
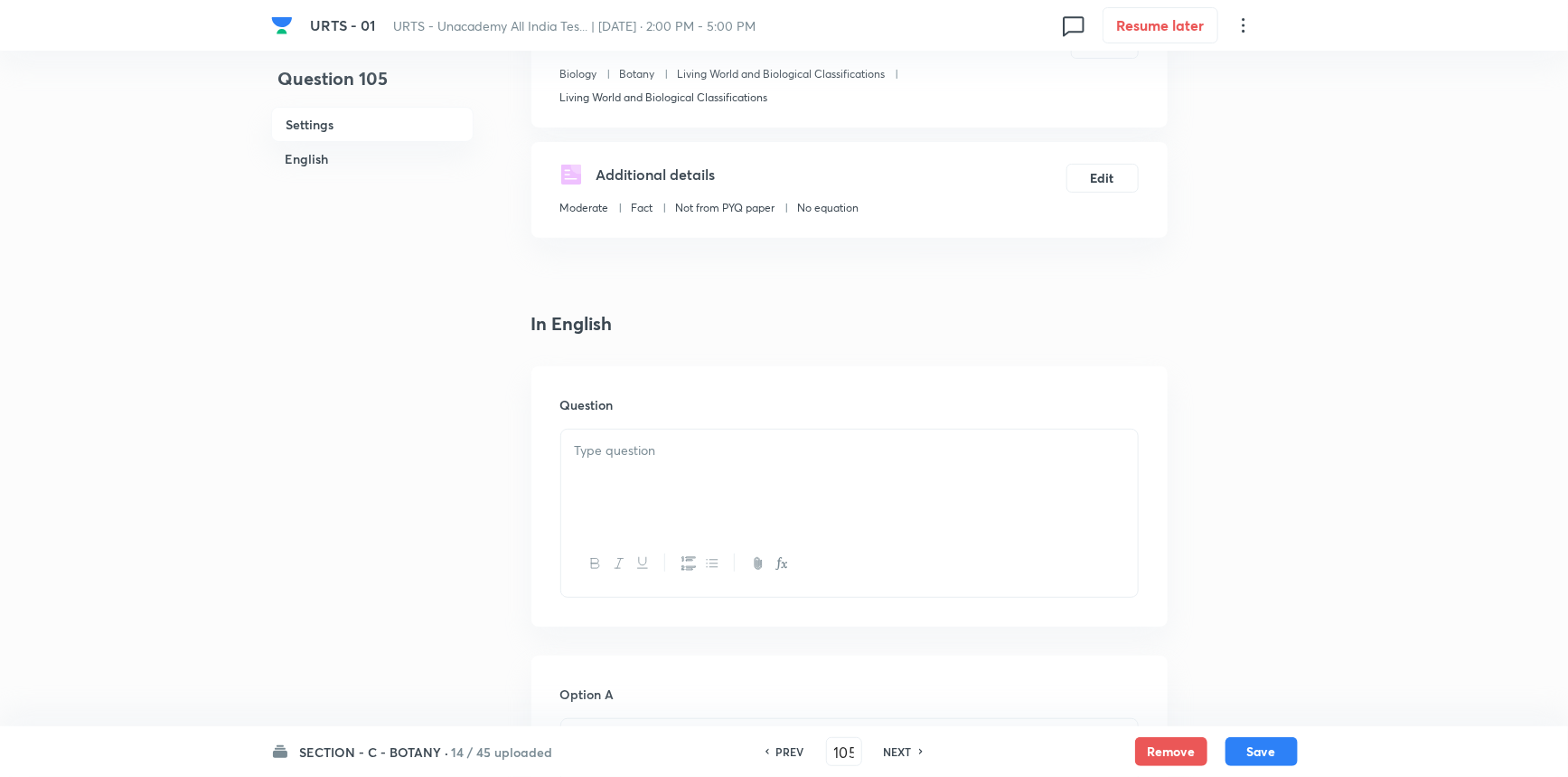
scroll to position [246, 0]
click at [677, 485] on div at bounding box center [849, 479] width 577 height 101
click at [891, 508] on div at bounding box center [849, 479] width 577 height 101
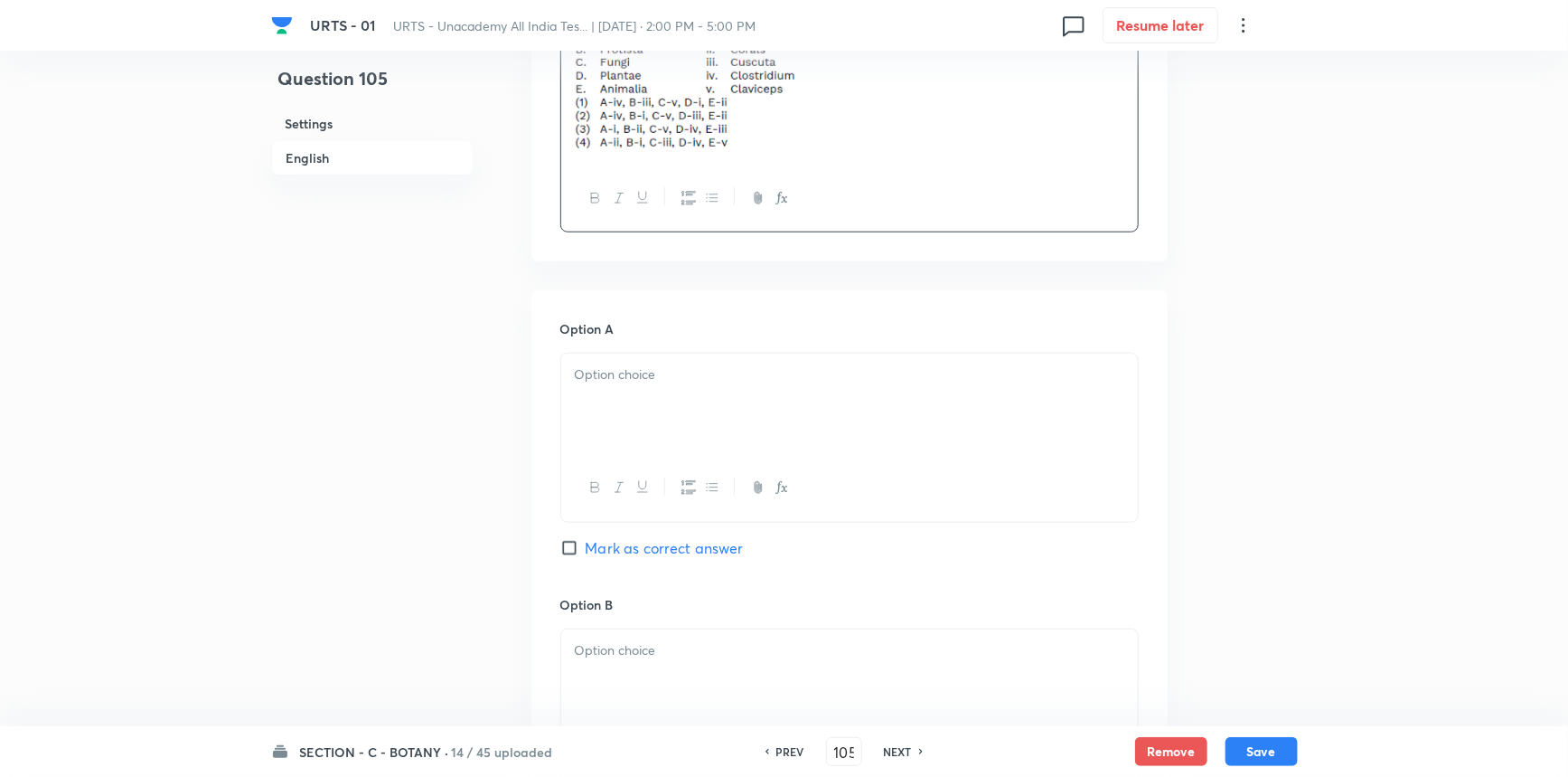
scroll to position [740, 0]
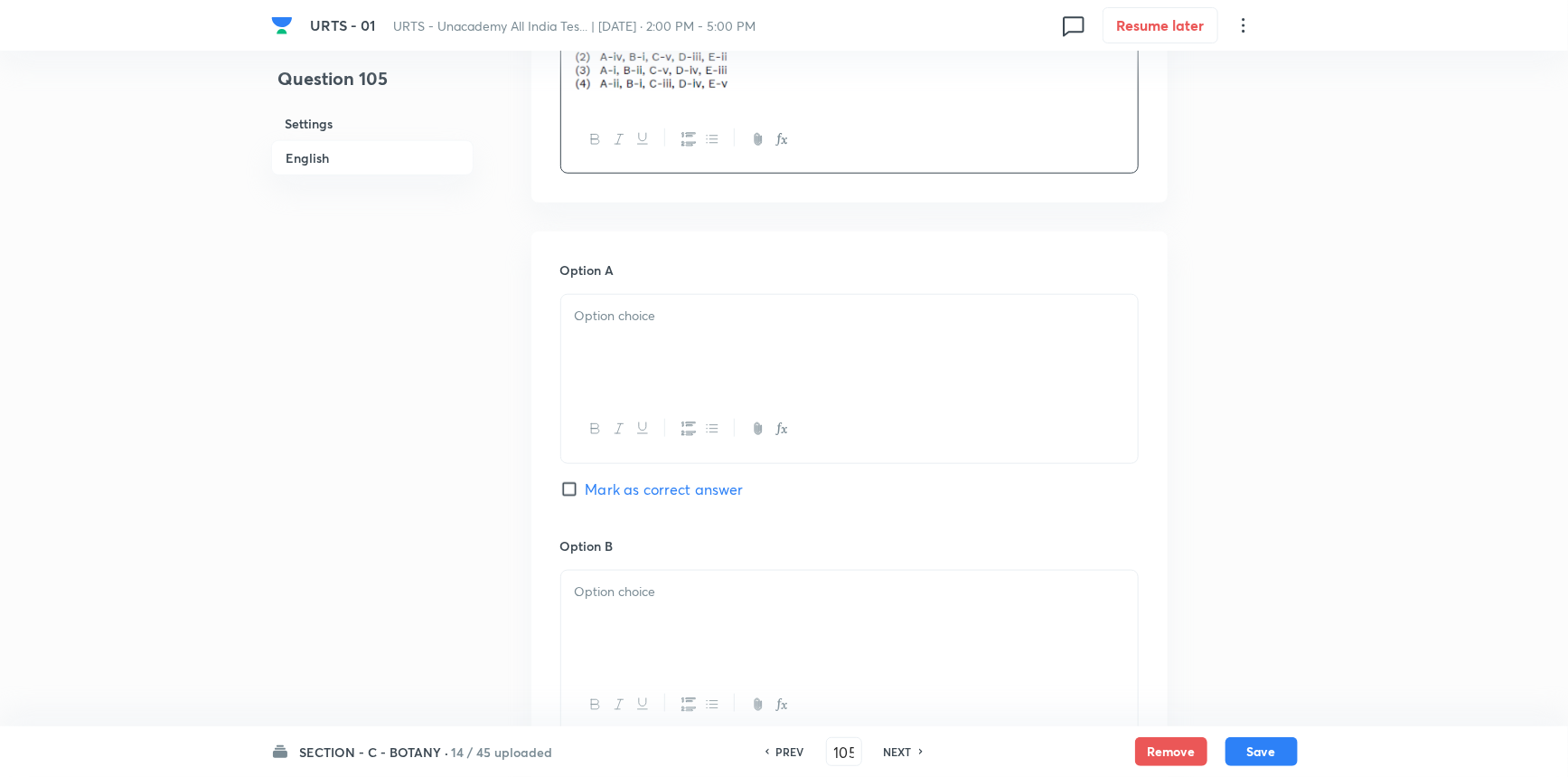
click at [721, 373] on div at bounding box center [849, 345] width 577 height 101
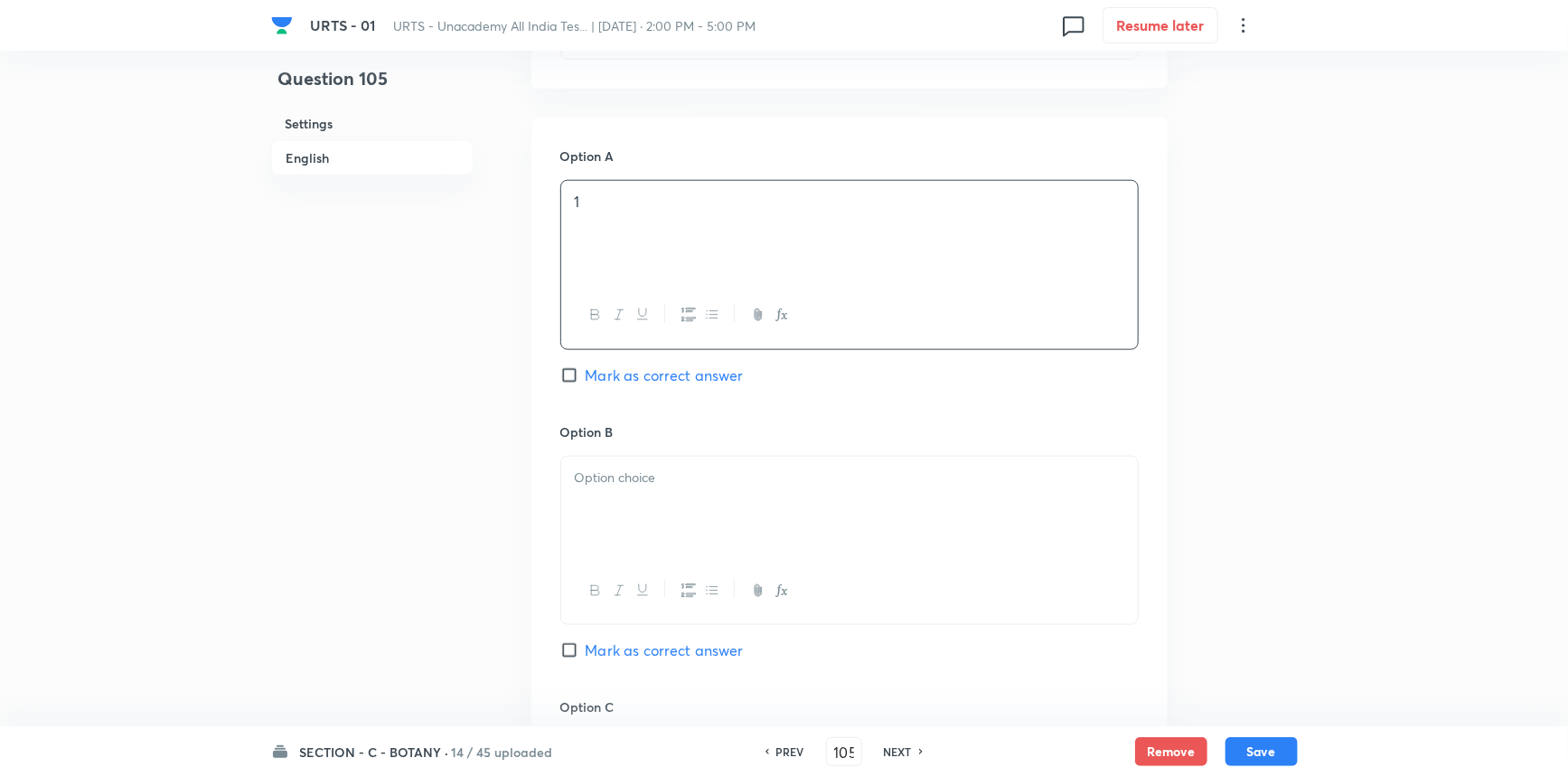
scroll to position [1068, 0]
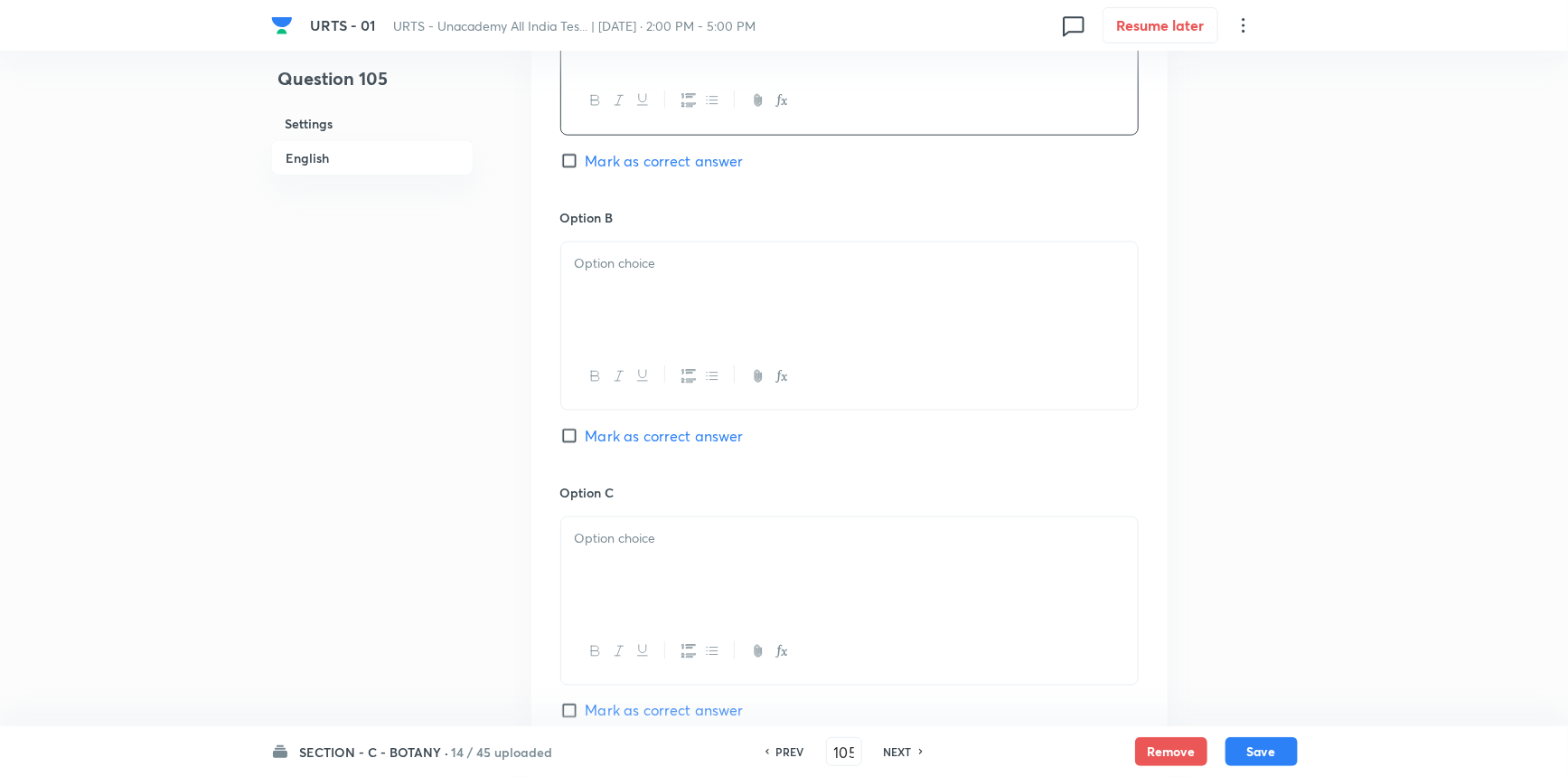
click at [696, 254] on p at bounding box center [849, 264] width 549 height 21
click at [639, 442] on span "Mark as correct answer" at bounding box center [664, 436] width 158 height 22
click at [586, 442] on input "Mark as correct answer" at bounding box center [573, 436] width 25 height 18
checkbox input "true"
click at [633, 528] on p at bounding box center [849, 539] width 549 height 21
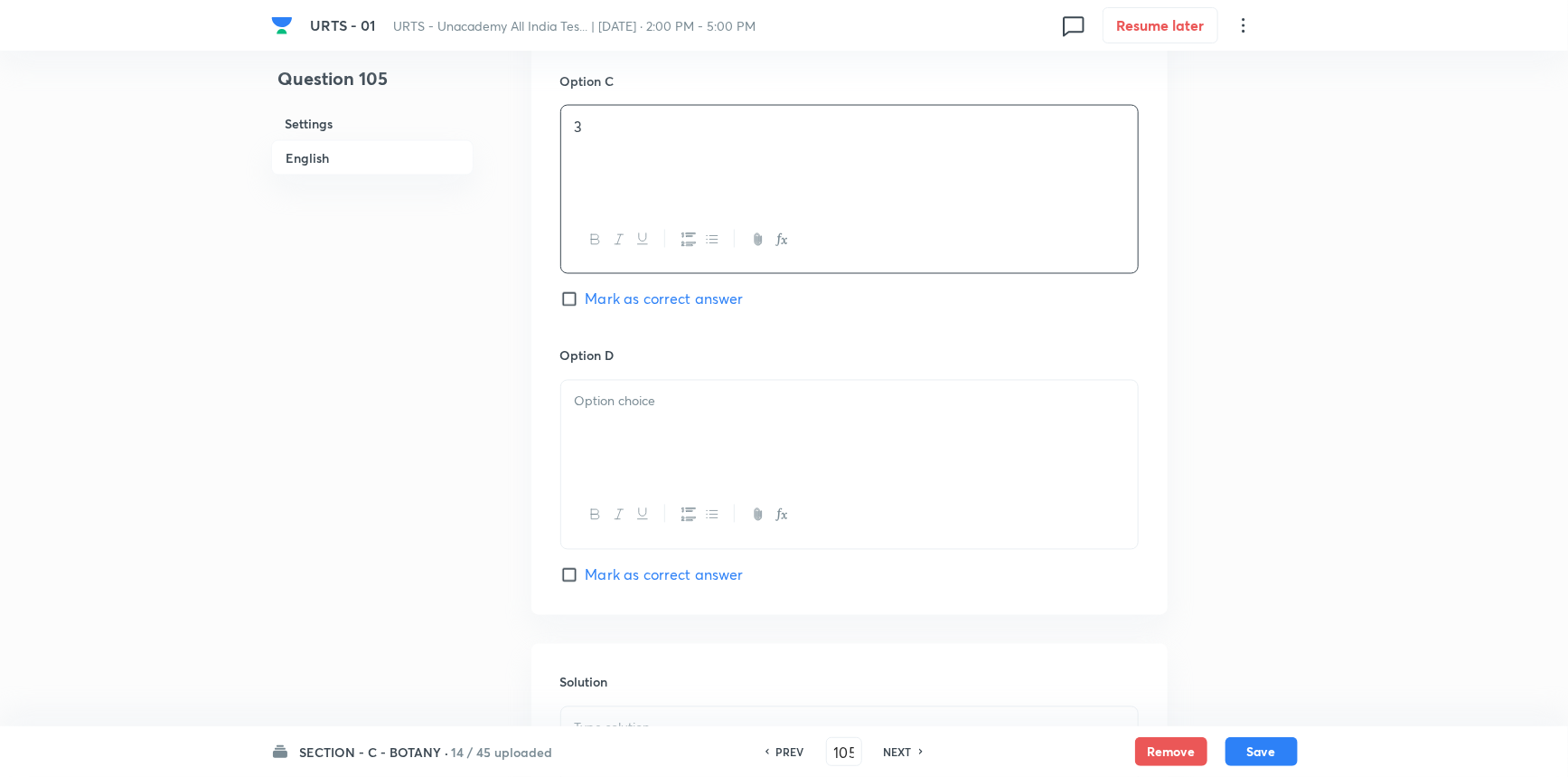
click at [677, 422] on div at bounding box center [849, 431] width 577 height 101
click at [663, 471] on div at bounding box center [849, 471] width 577 height 101
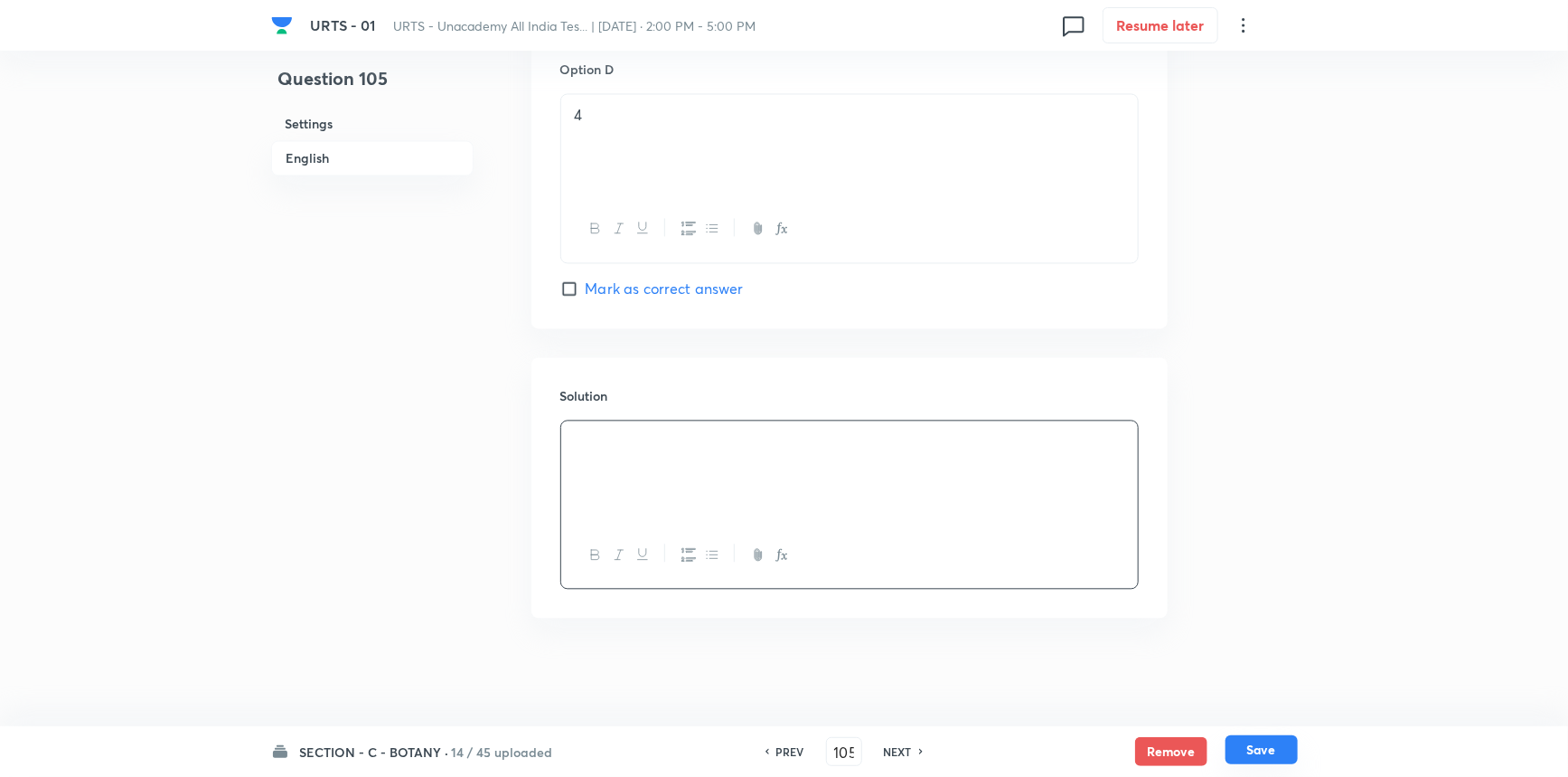
click at [1235, 748] on button "Save" at bounding box center [1262, 749] width 72 height 29
type input "106"
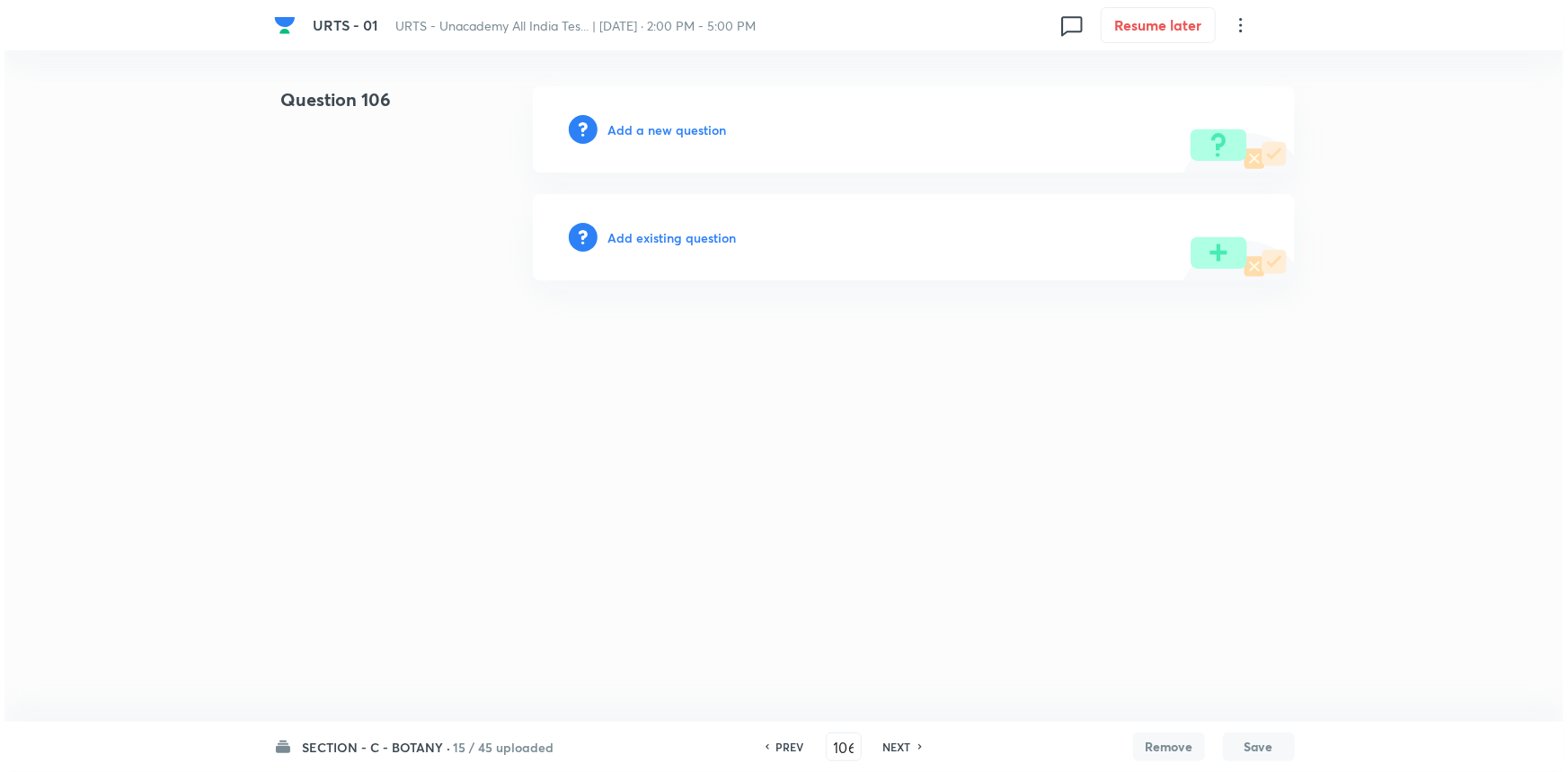
scroll to position [0, 0]
click at [652, 137] on h6 "Add a new question" at bounding box center [668, 130] width 119 height 19
click at [673, 134] on h6 "Choose a question type" at bounding box center [677, 130] width 138 height 19
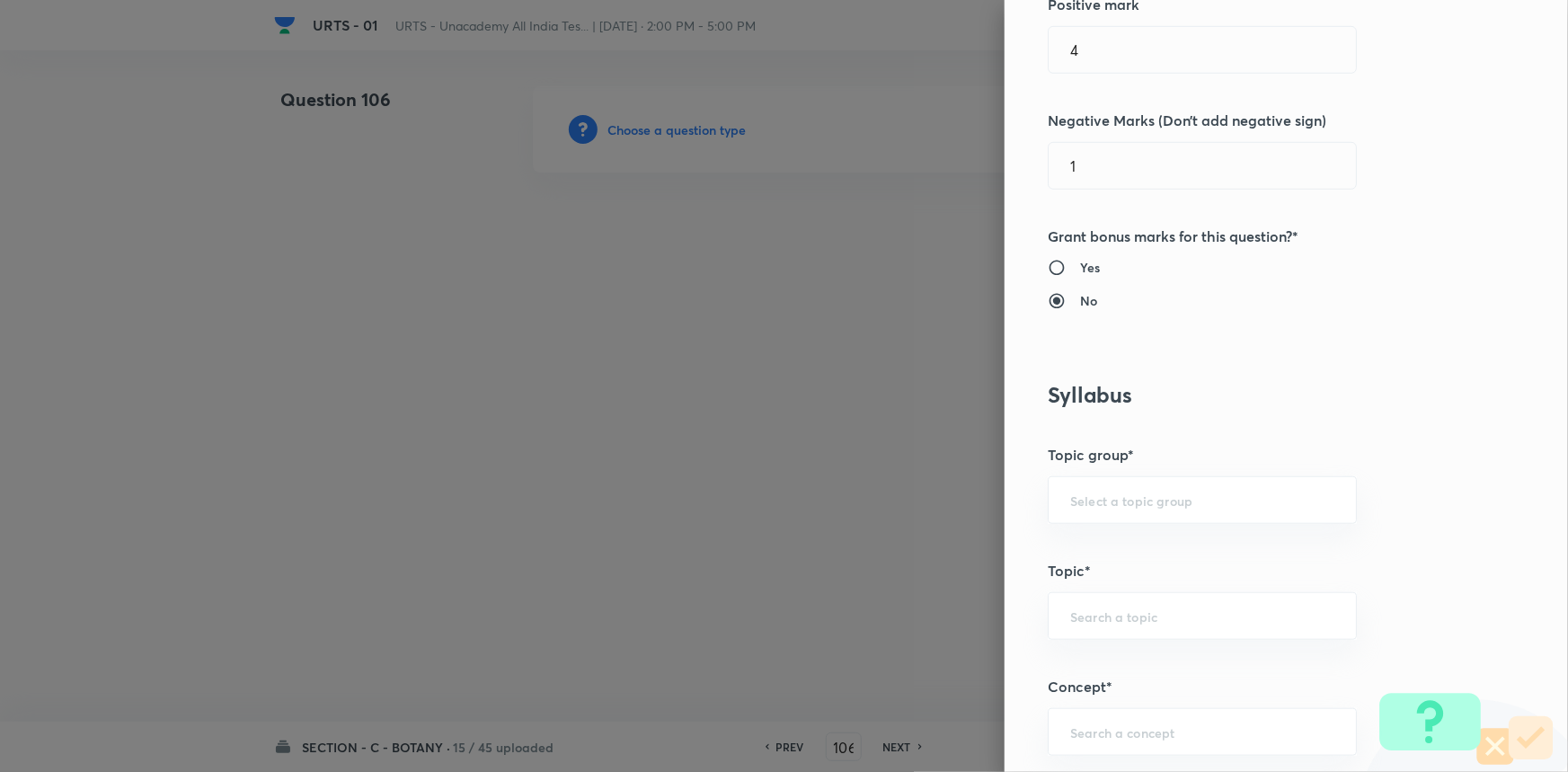
scroll to position [490, 0]
click at [1077, 473] on div "Question settings Question type* Single choice correct Number of options* 2 3 4…" at bounding box center [1286, 386] width 563 height 772
click at [1077, 481] on div "​" at bounding box center [1202, 499] width 309 height 47
click at [1082, 549] on li "Biology" at bounding box center [1190, 549] width 307 height 33
type input "Biology"
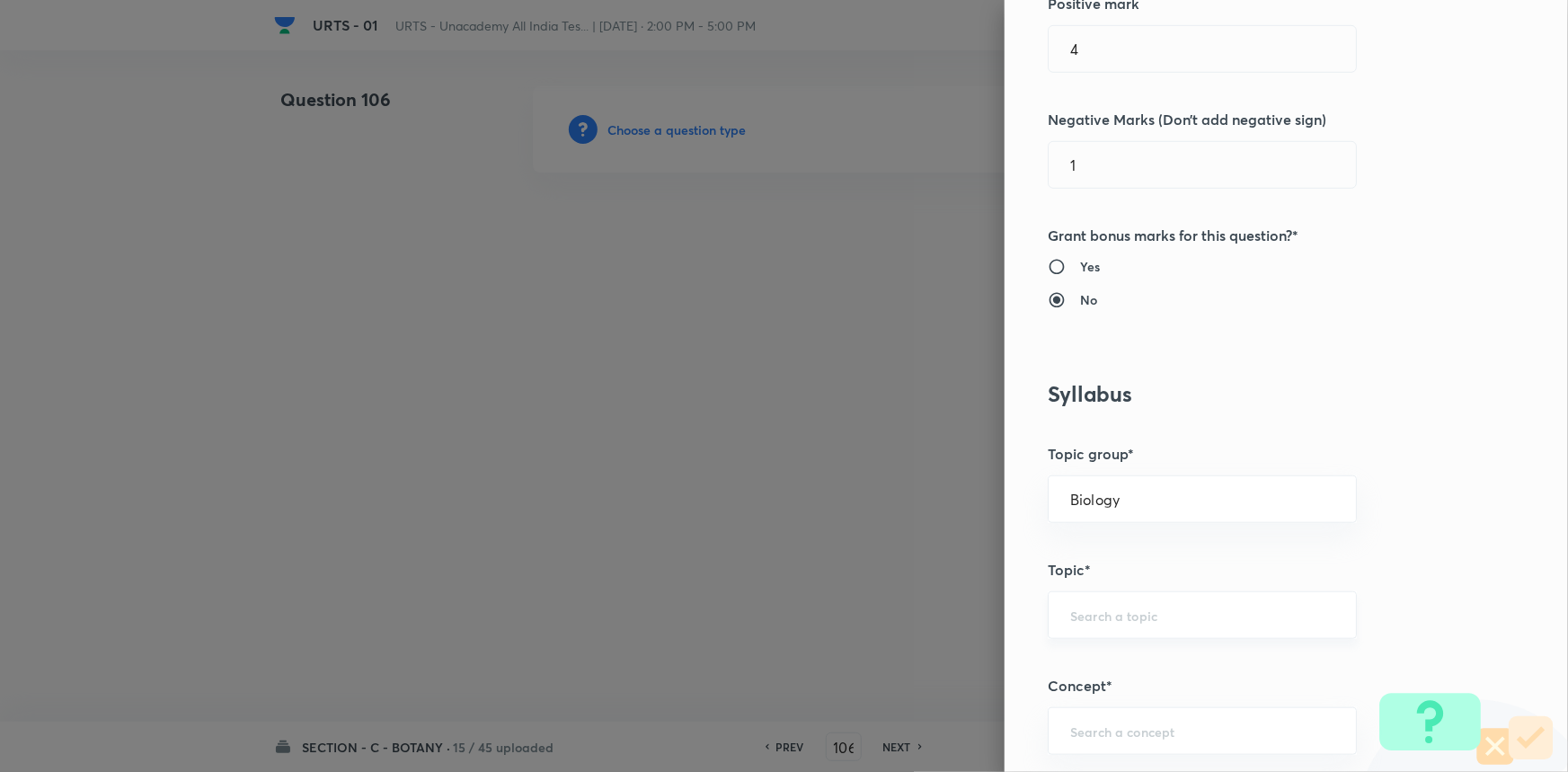
click at [1087, 598] on div "​" at bounding box center [1202, 614] width 309 height 47
click at [1097, 655] on li "Botany" at bounding box center [1190, 663] width 307 height 33
type input "Botany"
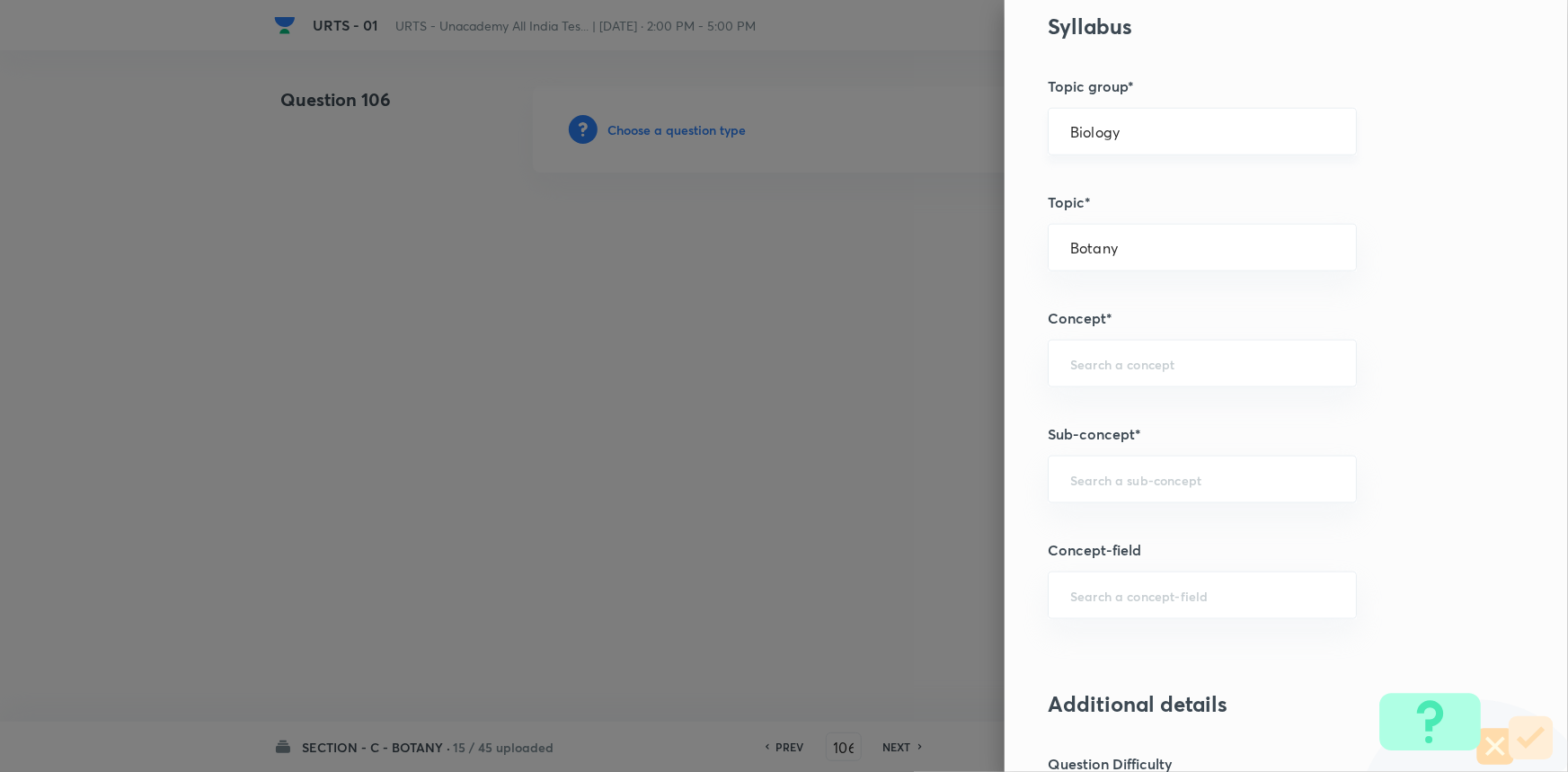
scroll to position [898, 0]
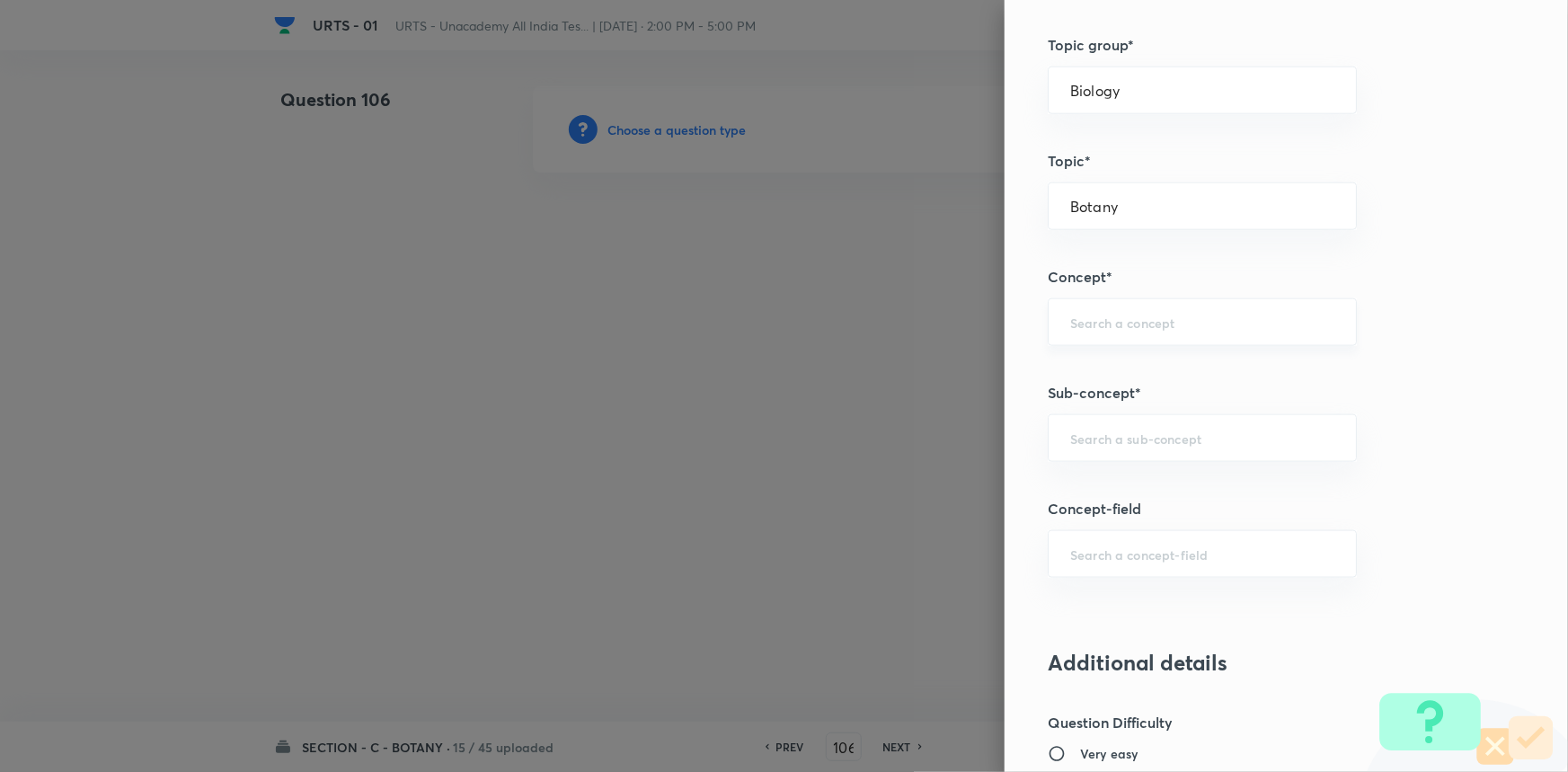
click at [1085, 316] on input "text" at bounding box center [1202, 322] width 264 height 17
click at [1073, 387] on li "Living World and Biological Classifications" at bounding box center [1190, 383] width 307 height 54
type input "Living World and Biological Classifications"
click at [1119, 416] on div "​" at bounding box center [1202, 438] width 309 height 47
click at [1115, 474] on li "Living World and Biological Classifications" at bounding box center [1190, 499] width 307 height 54
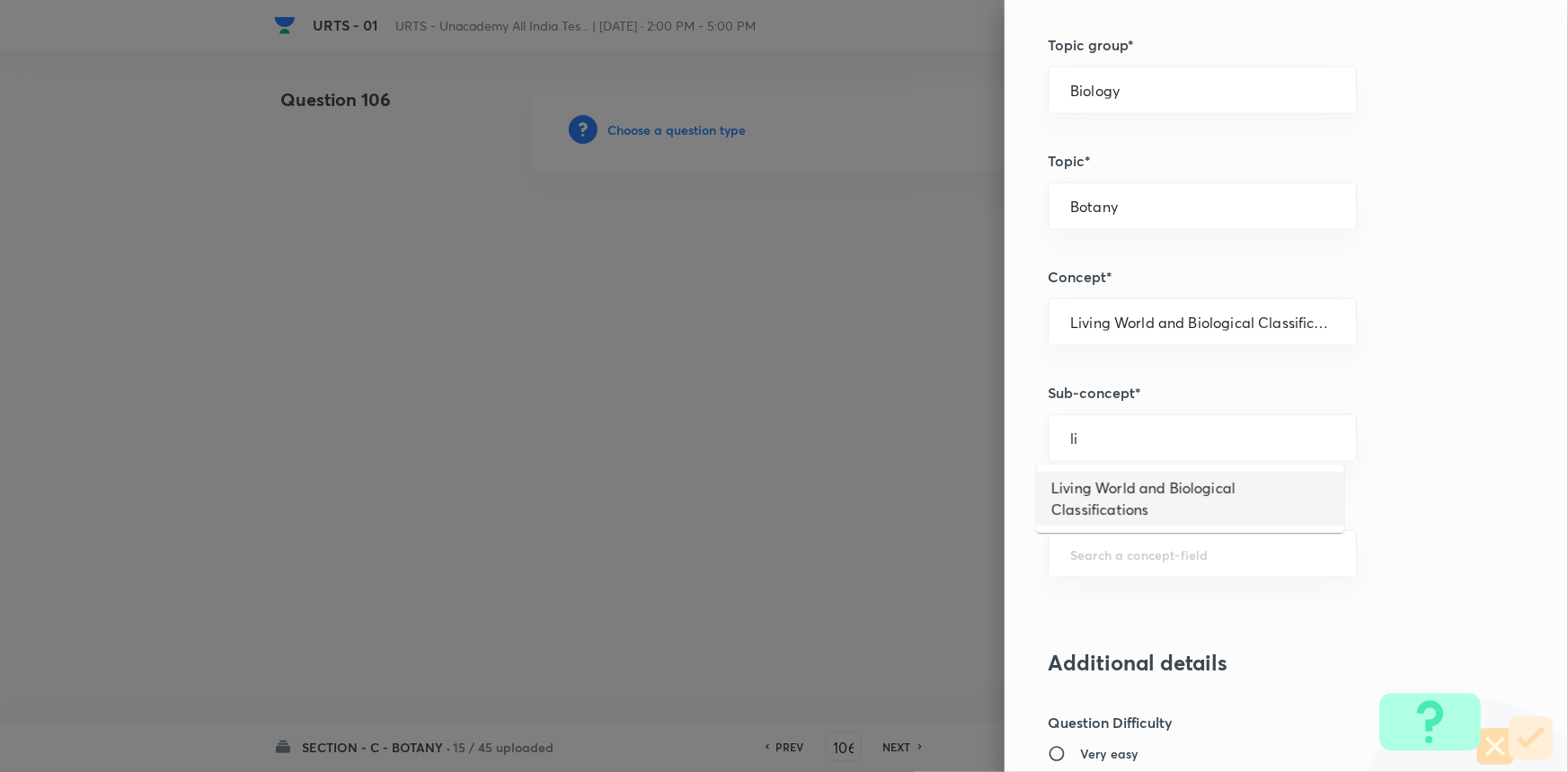
type input "Living World and Biological Classifications"
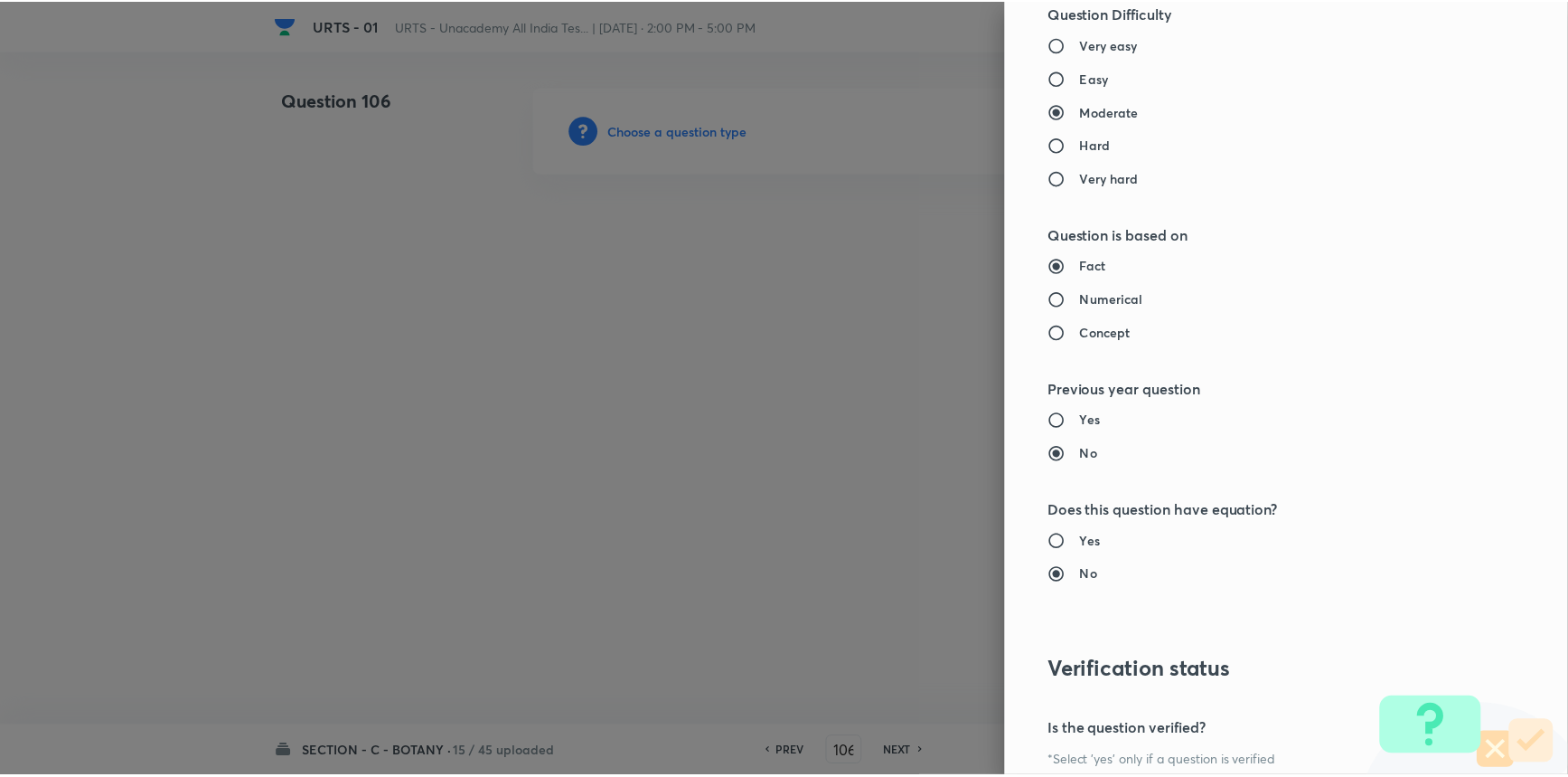
scroll to position [1808, 0]
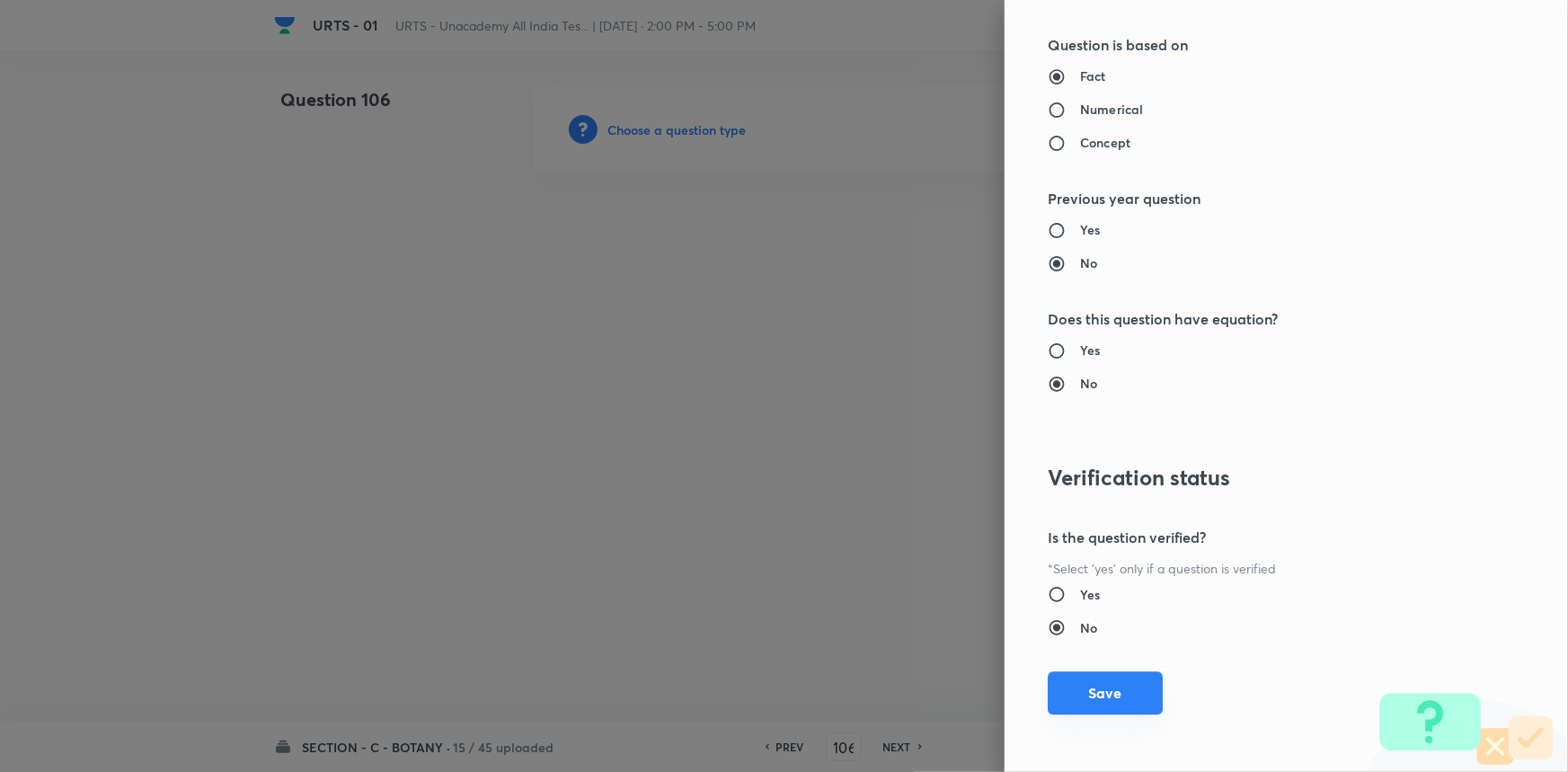
click at [1117, 691] on button "Save" at bounding box center [1105, 693] width 115 height 43
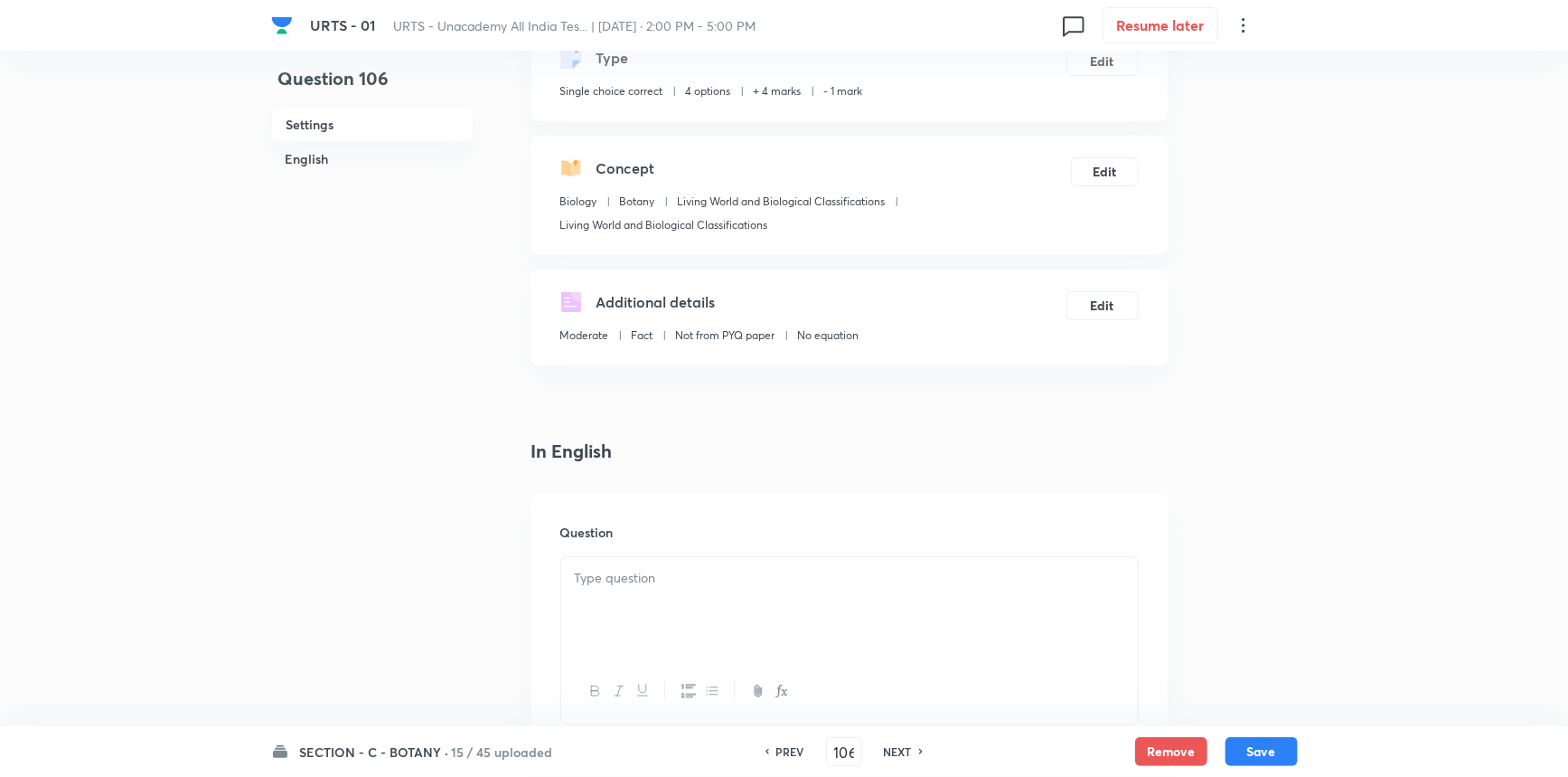
scroll to position [328, 0]
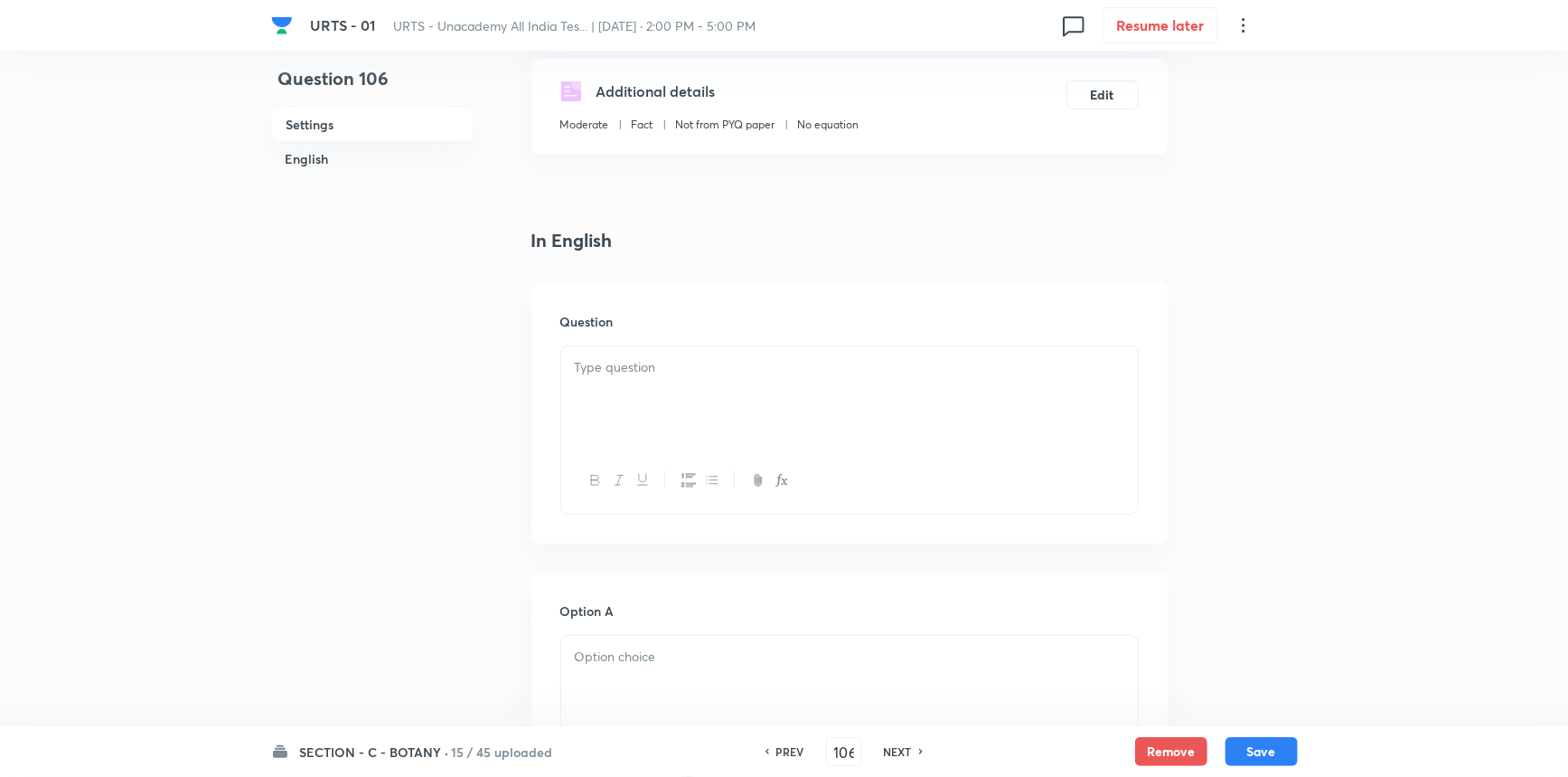
click at [604, 409] on div at bounding box center [849, 396] width 577 height 101
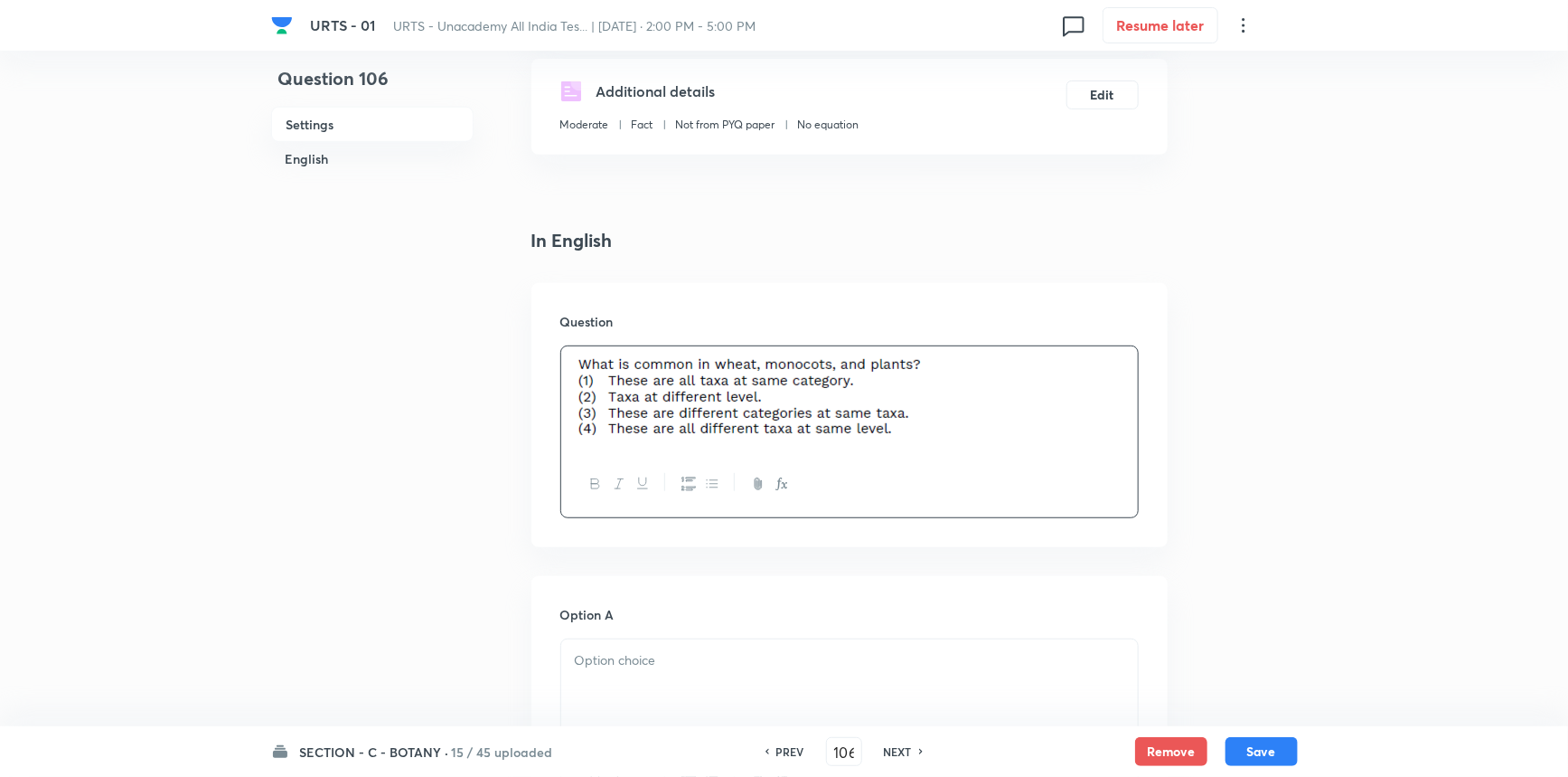
click at [640, 687] on div at bounding box center [849, 690] width 577 height 101
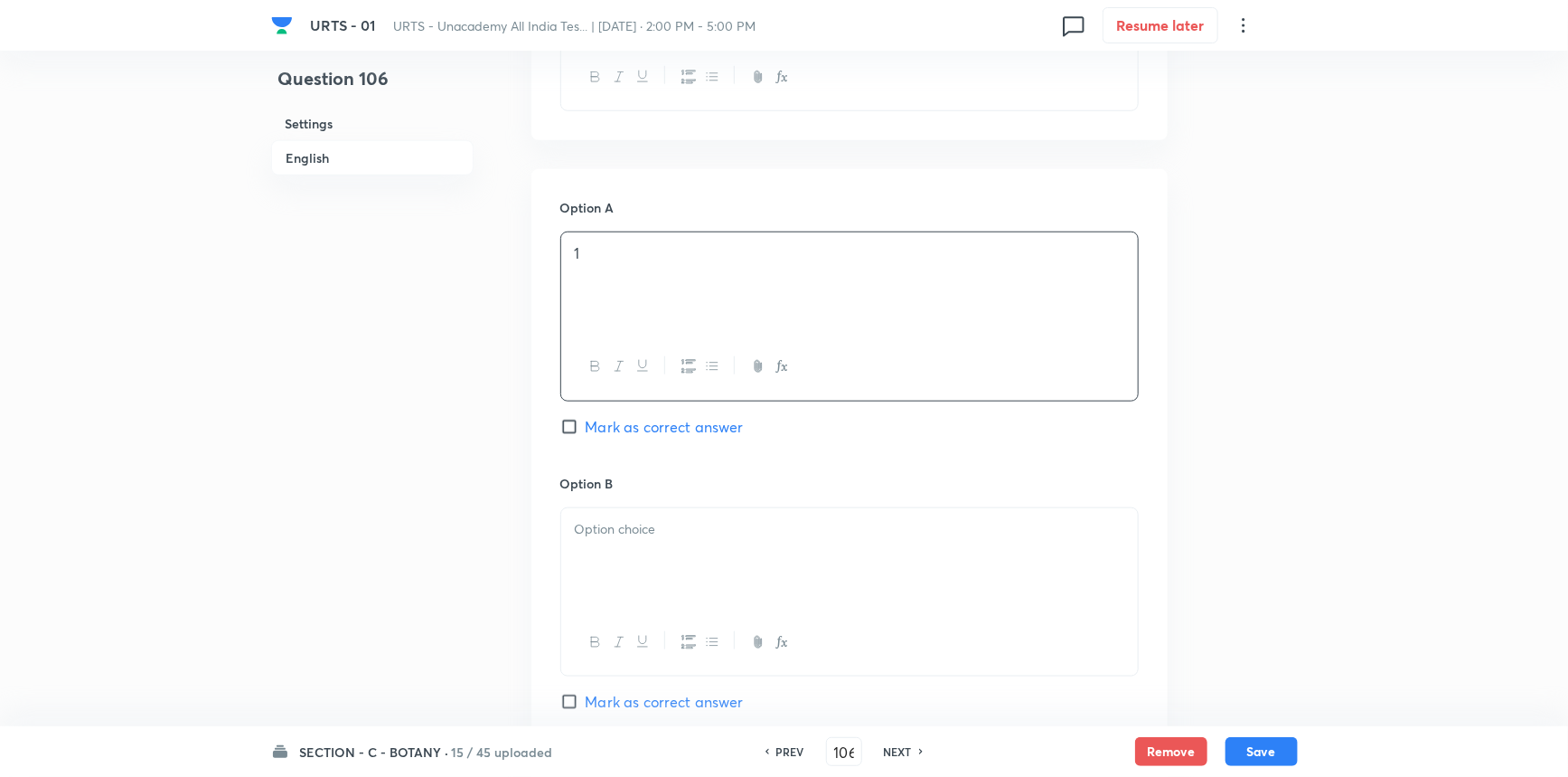
scroll to position [740, 0]
click at [624, 555] on div at bounding box center [849, 554] width 577 height 101
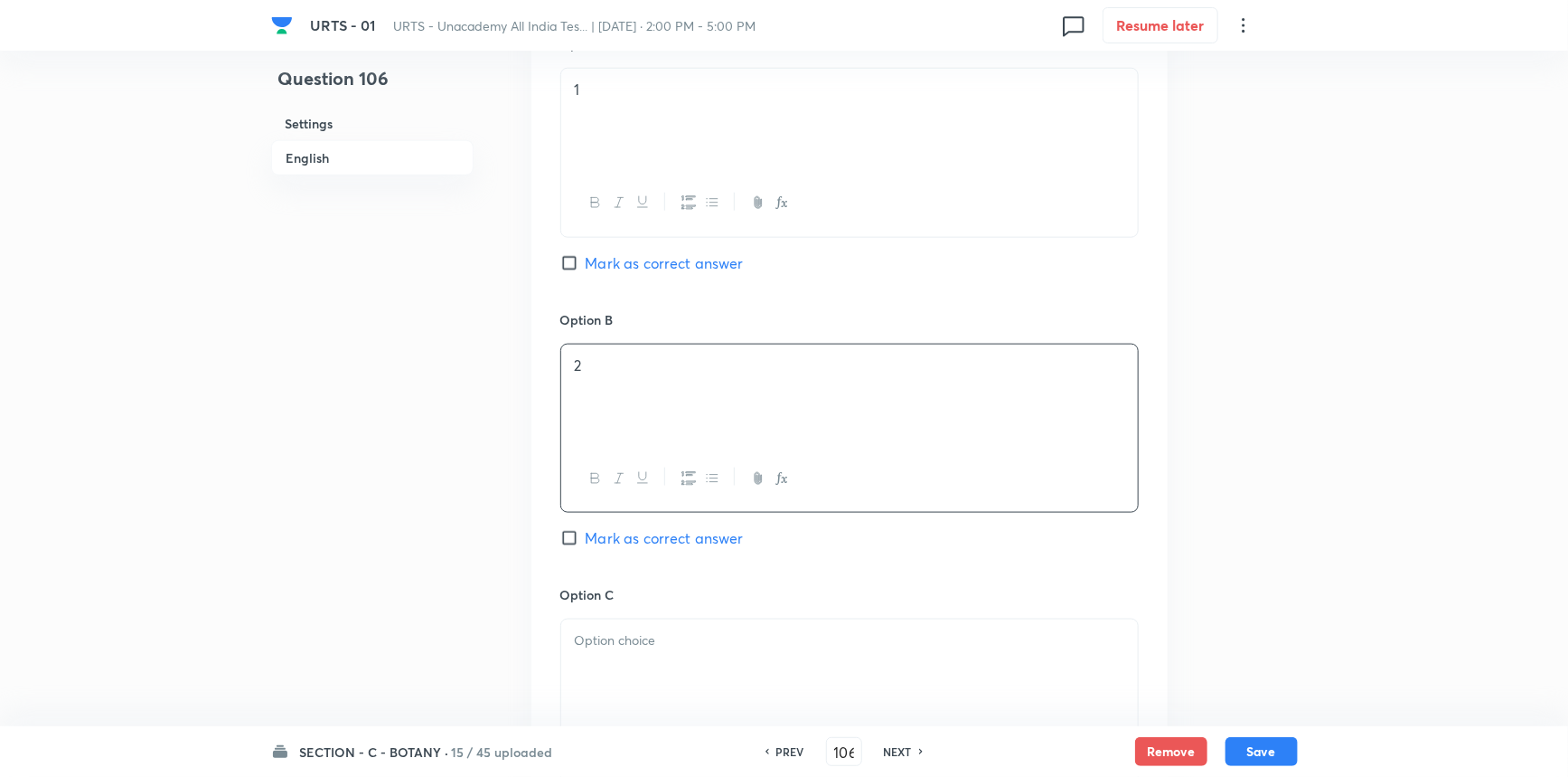
scroll to position [904, 0]
click at [611, 517] on div "Option B 2 Mark as correct answer" at bounding box center [849, 442] width 578 height 275
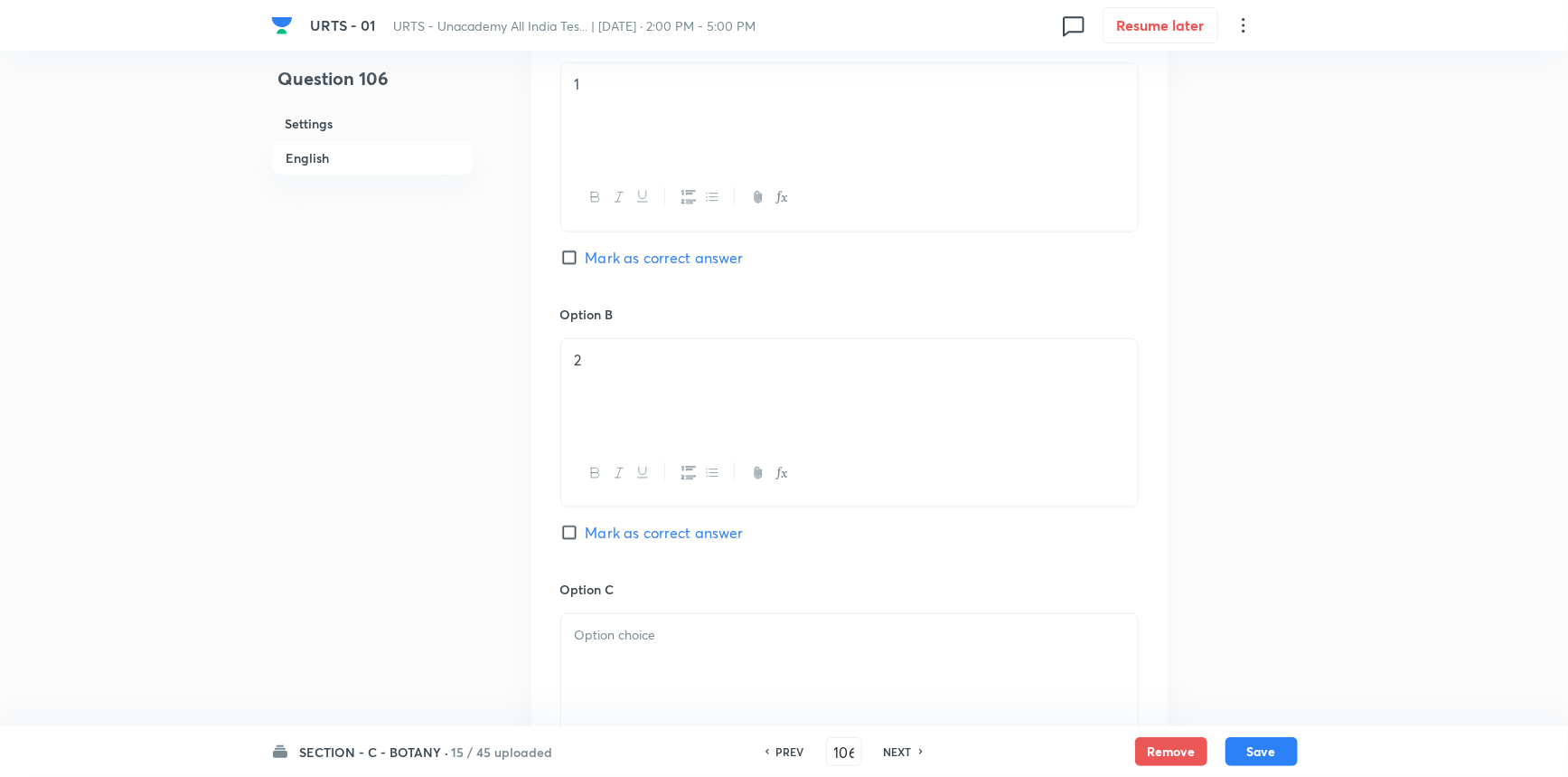
click at [609, 534] on span "Mark as correct answer" at bounding box center [664, 532] width 158 height 22
click at [586, 534] on input "Mark as correct answer" at bounding box center [573, 532] width 25 height 18
checkbox input "true"
click at [628, 630] on p at bounding box center [849, 635] width 549 height 21
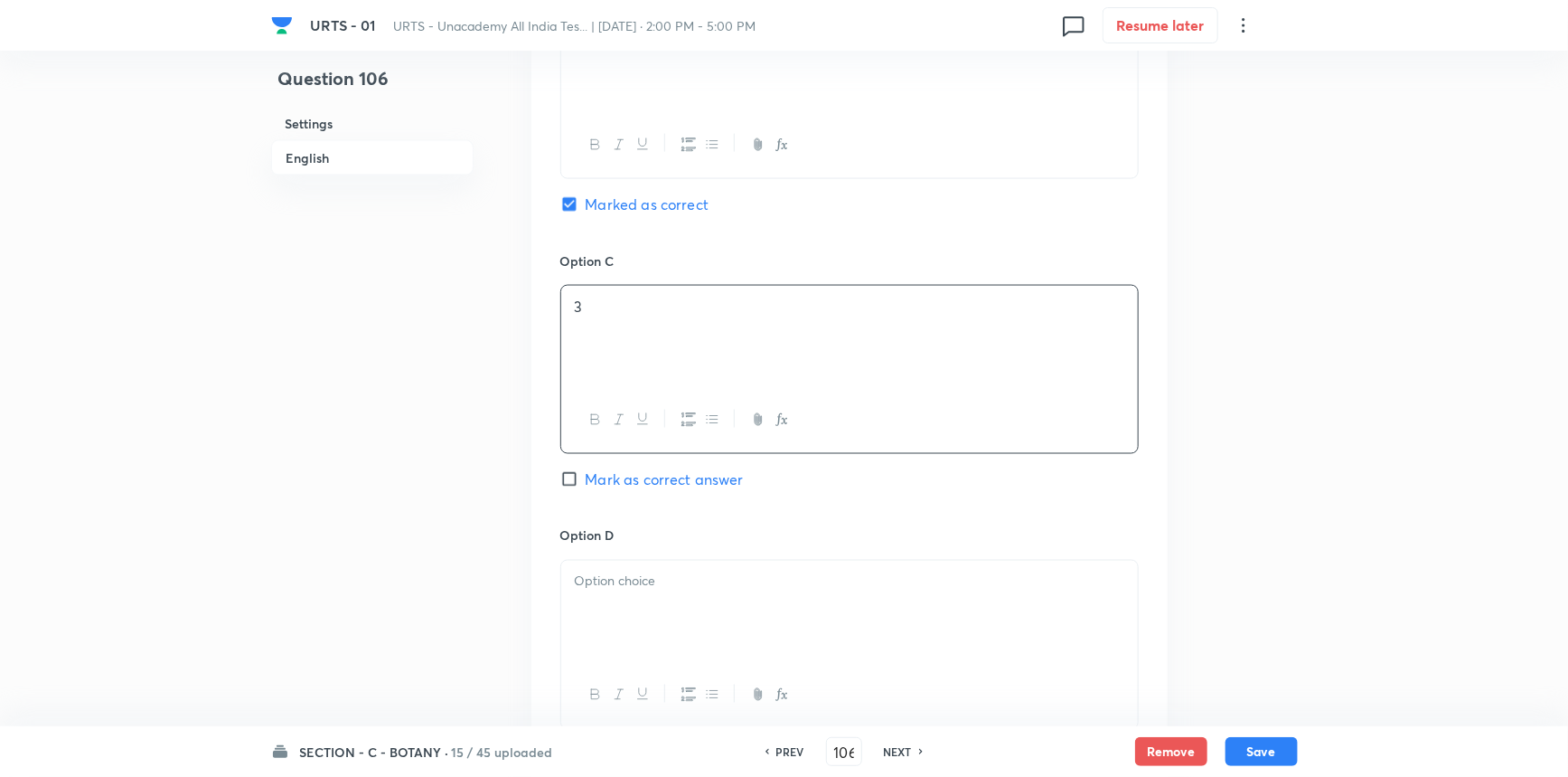
click at [650, 611] on div at bounding box center [849, 612] width 577 height 101
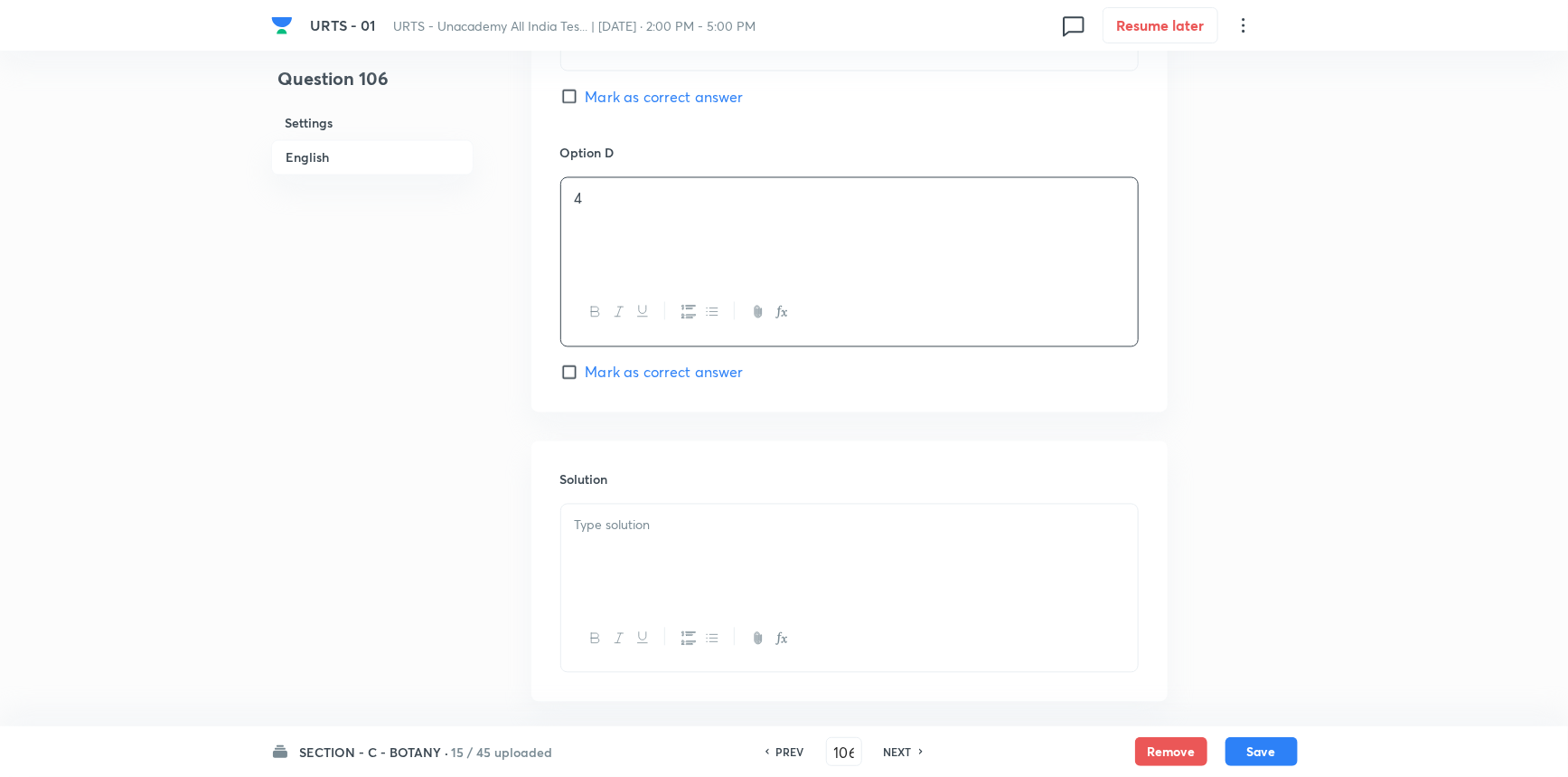
scroll to position [1700, 0]
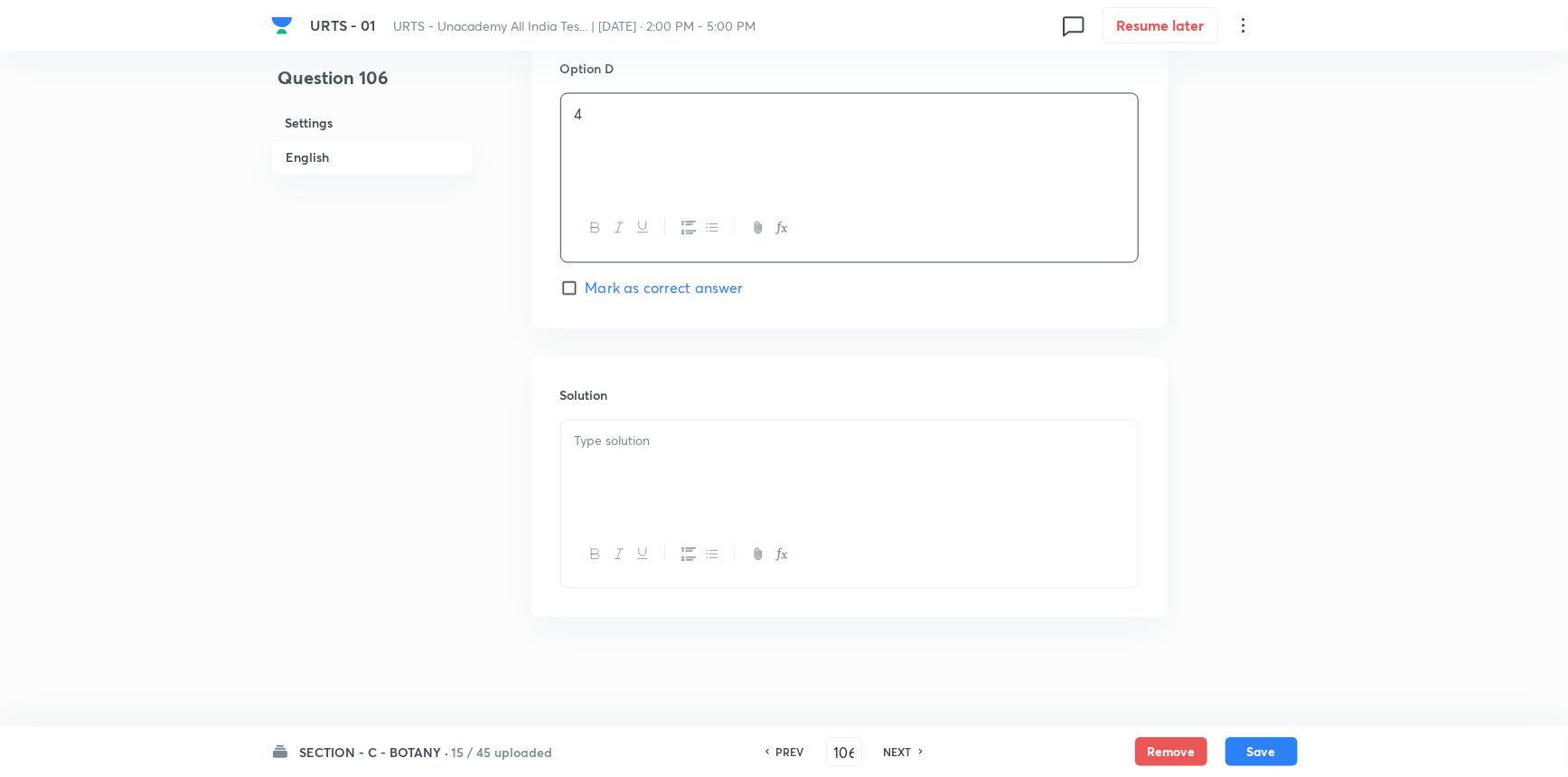
click at [670, 496] on div at bounding box center [849, 471] width 577 height 101
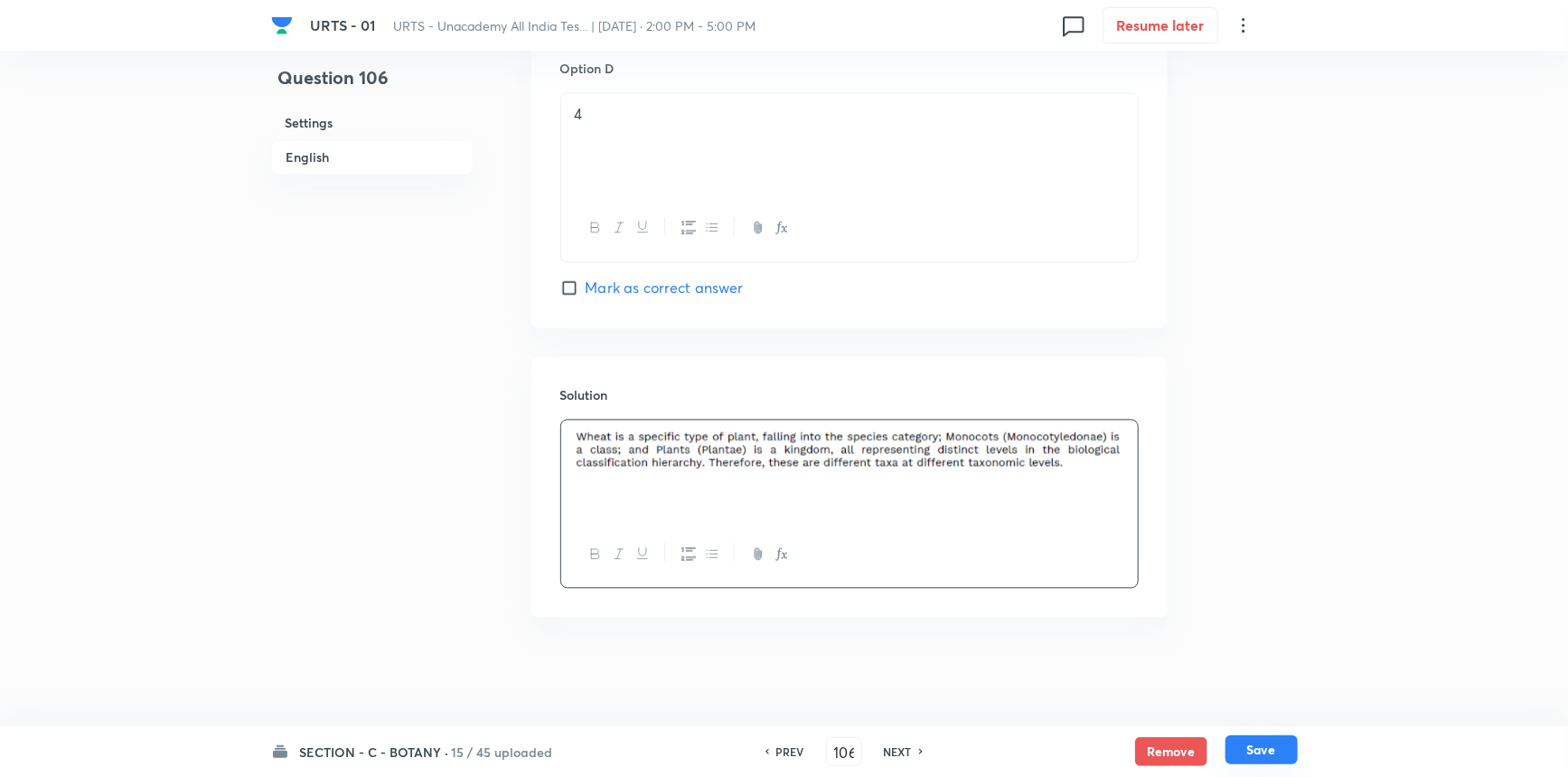
click at [1243, 749] on button "Save" at bounding box center [1262, 749] width 72 height 29
type input "107"
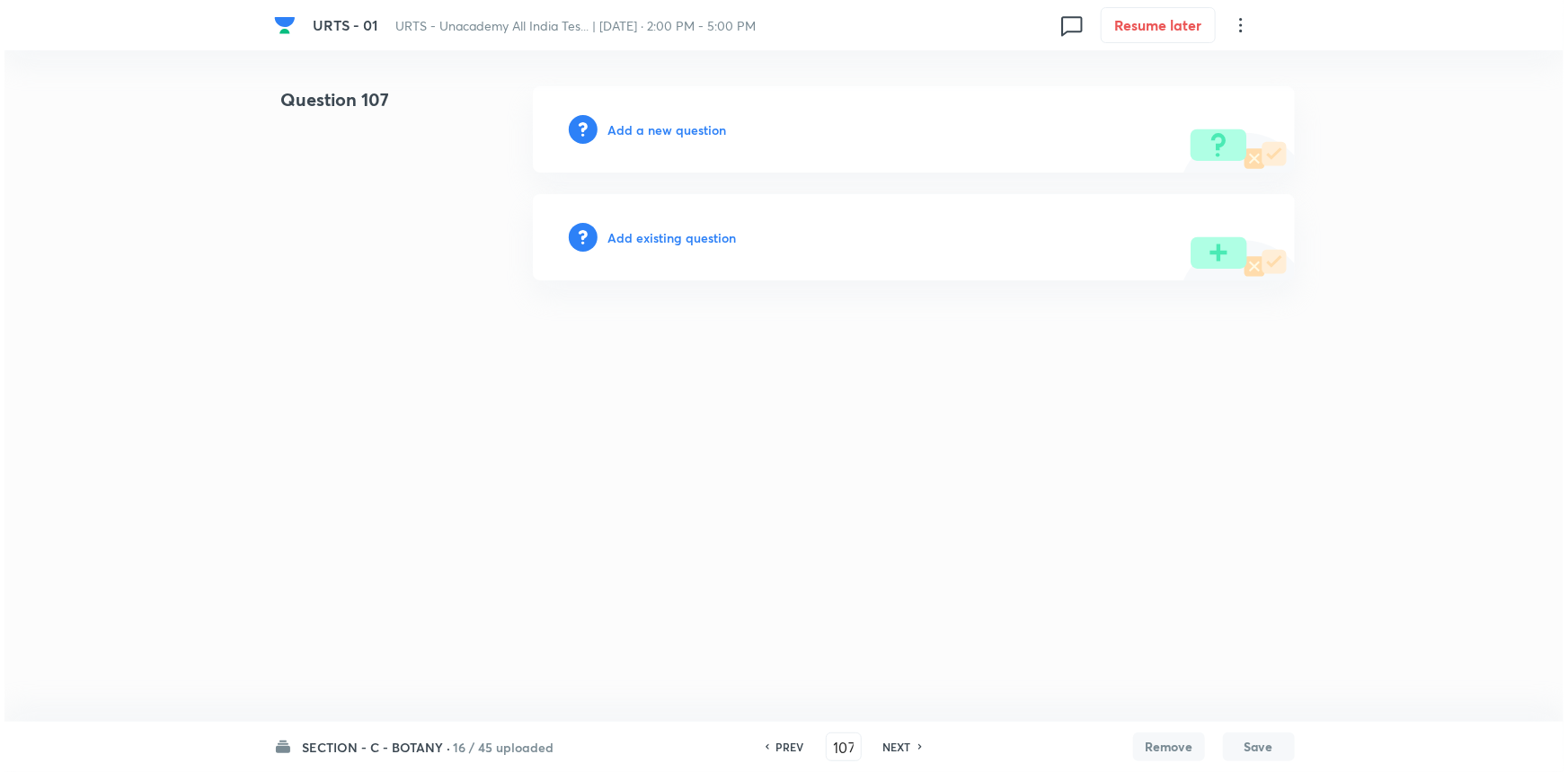
scroll to position [0, 0]
click at [649, 125] on h6 "Add a new question" at bounding box center [668, 130] width 119 height 19
click at [674, 125] on h6 "Choose a question type" at bounding box center [677, 130] width 138 height 19
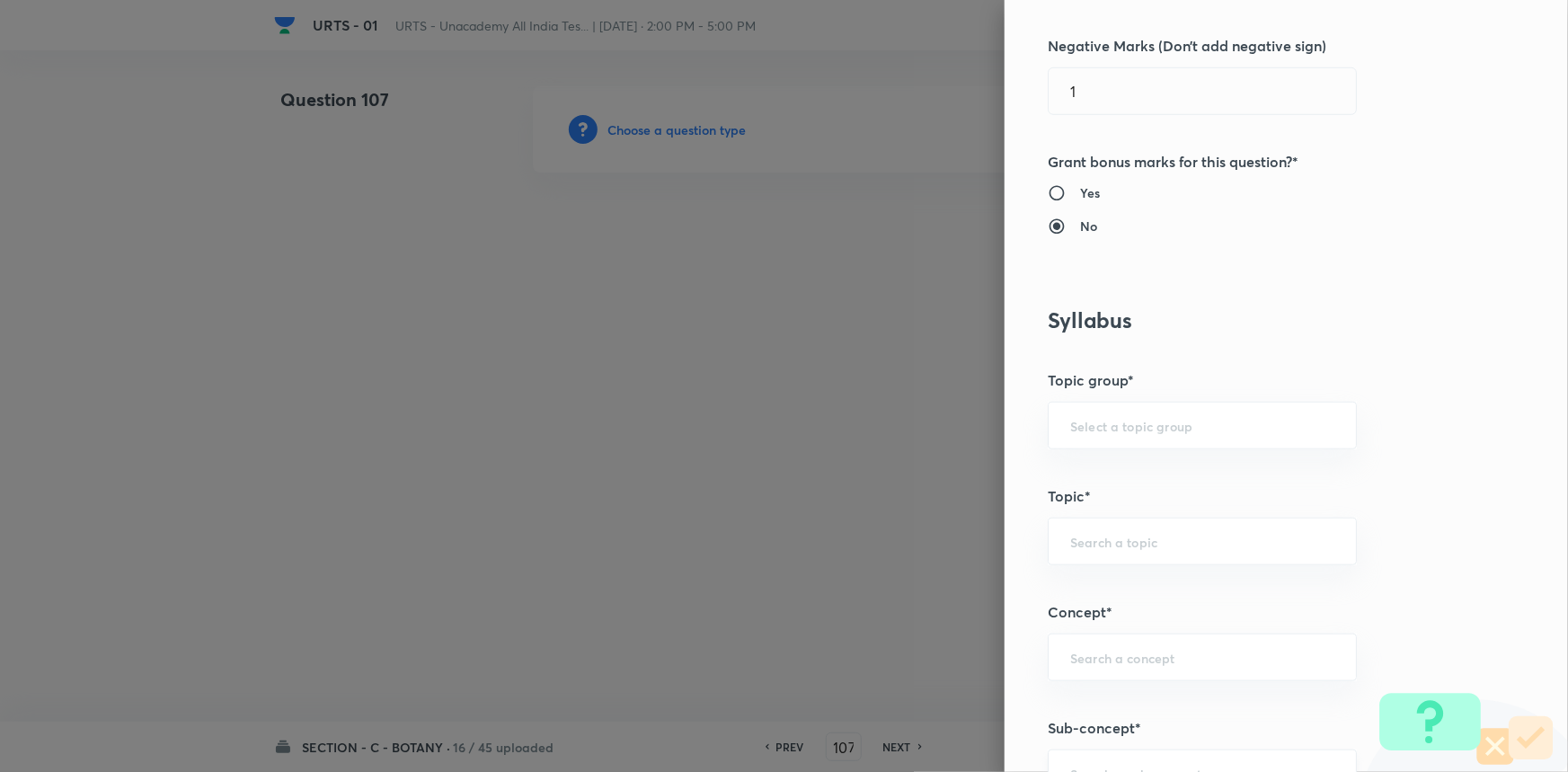
scroll to position [817, 0]
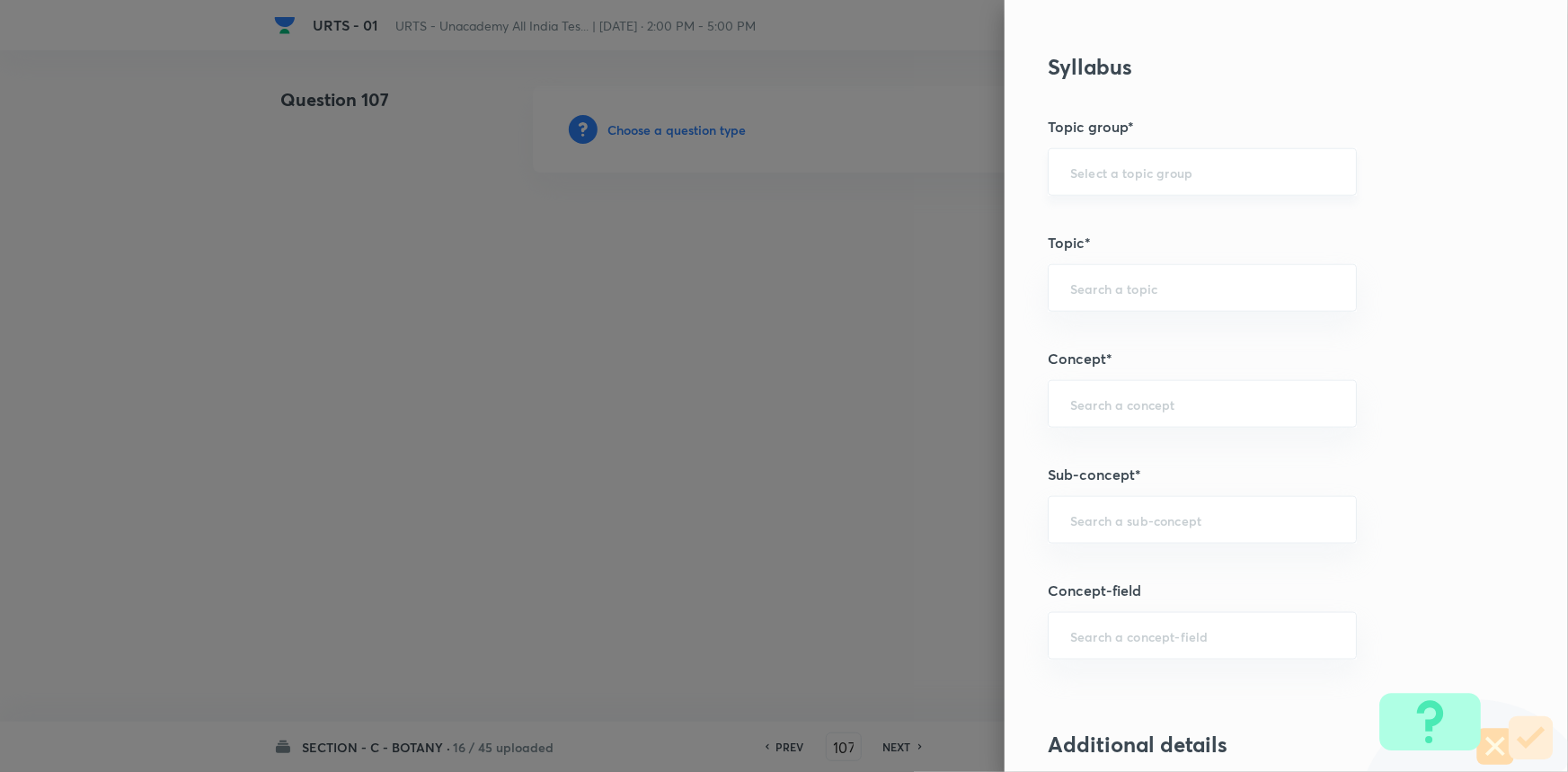
click at [1084, 178] on input "text" at bounding box center [1202, 172] width 264 height 17
click at [1086, 212] on li "Biology" at bounding box center [1190, 222] width 307 height 33
type input "Biology"
click at [1089, 290] on input "text" at bounding box center [1202, 288] width 264 height 17
click at [1095, 378] on li "Botany" at bounding box center [1190, 370] width 307 height 33
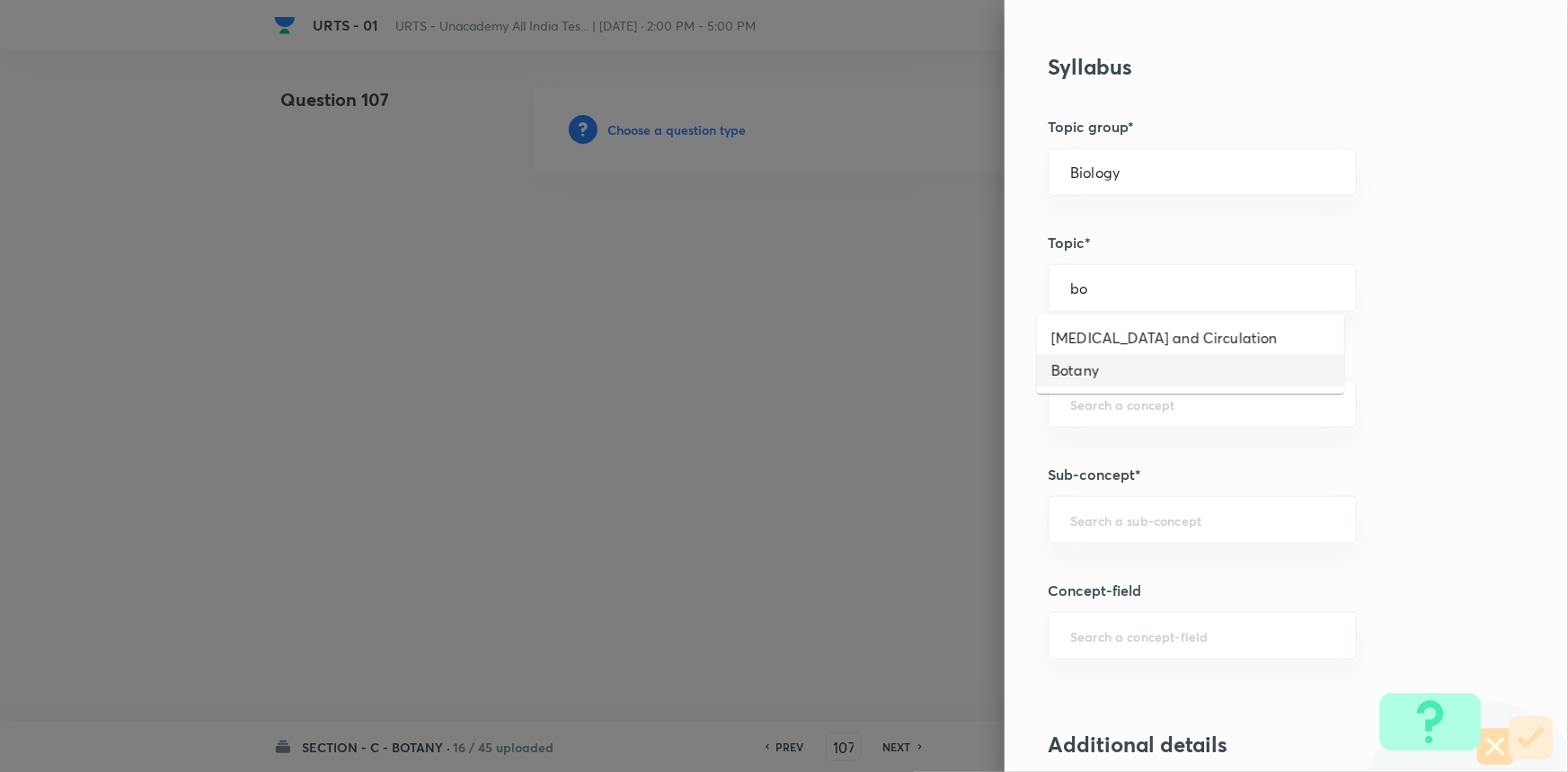
type input "Botany"
click at [1101, 402] on input "text" at bounding box center [1202, 404] width 264 height 17
click at [1103, 484] on li "Living World and Biological Classifications" at bounding box center [1190, 465] width 307 height 54
type input "Living World and Biological Classifications"
click at [1105, 521] on input "text" at bounding box center [1202, 519] width 264 height 17
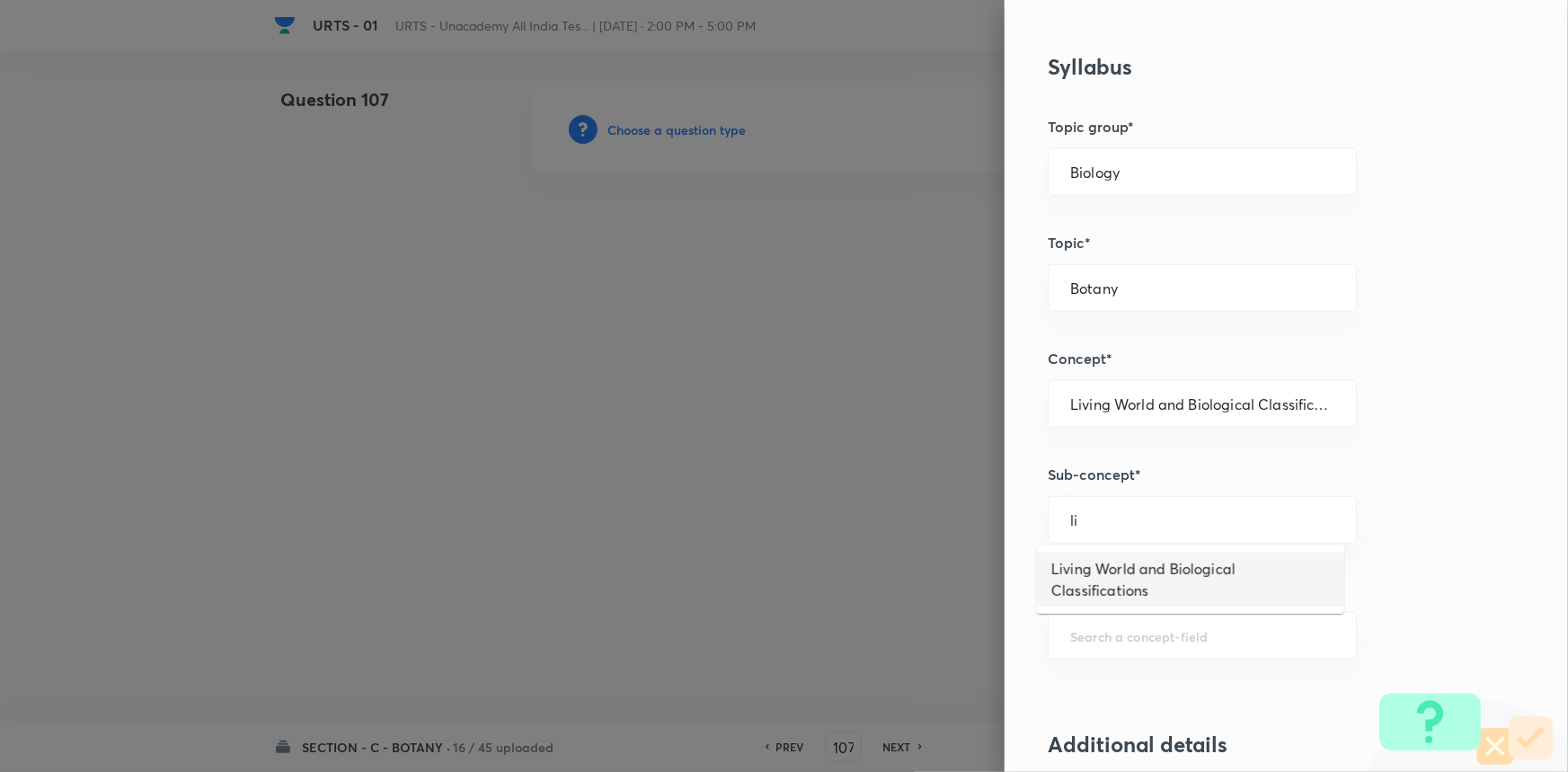
click at [1112, 572] on li "Living World and Biological Classifications" at bounding box center [1190, 580] width 307 height 54
type input "Living World and Biological Classifications"
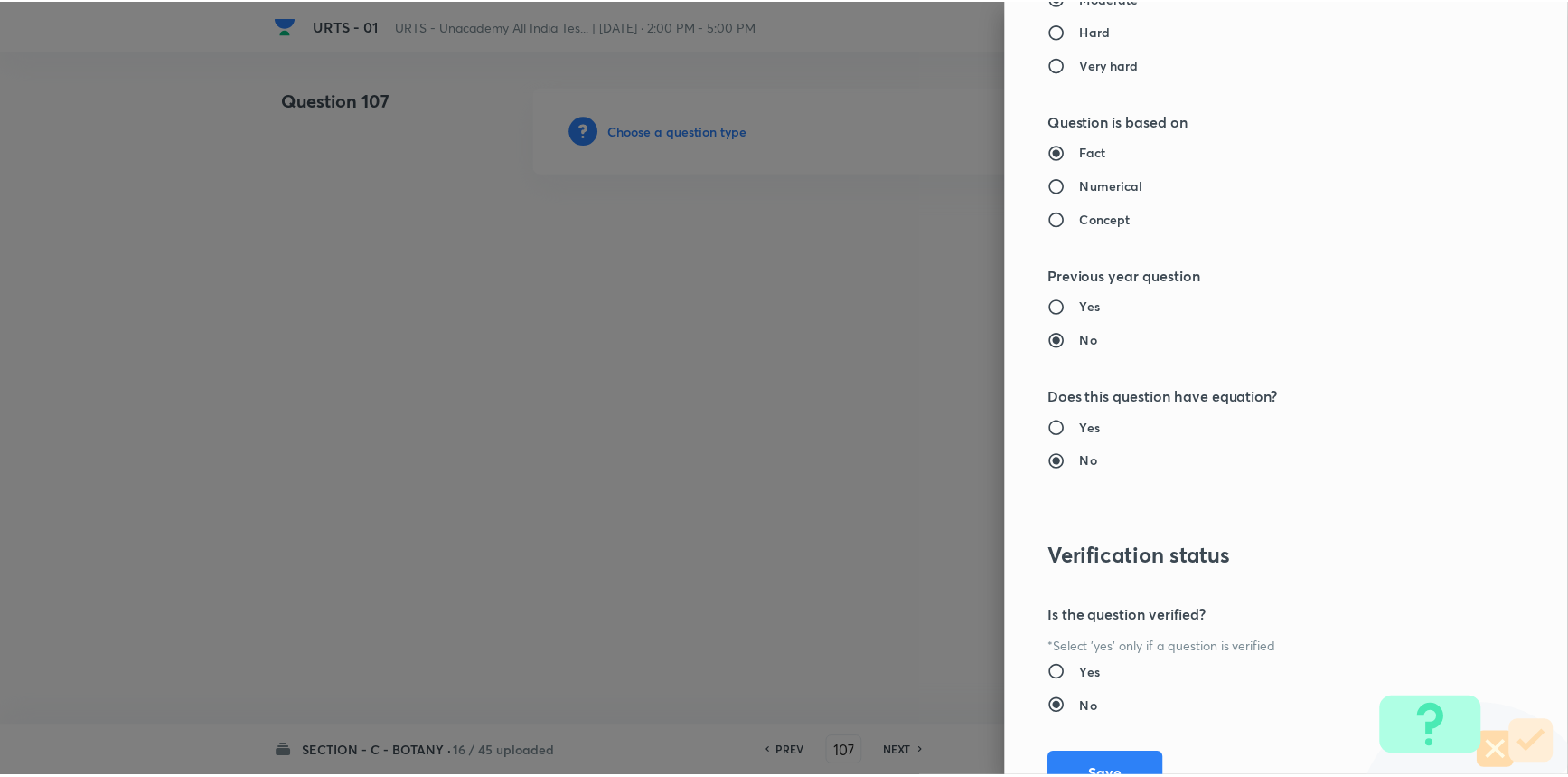
scroll to position [1808, 0]
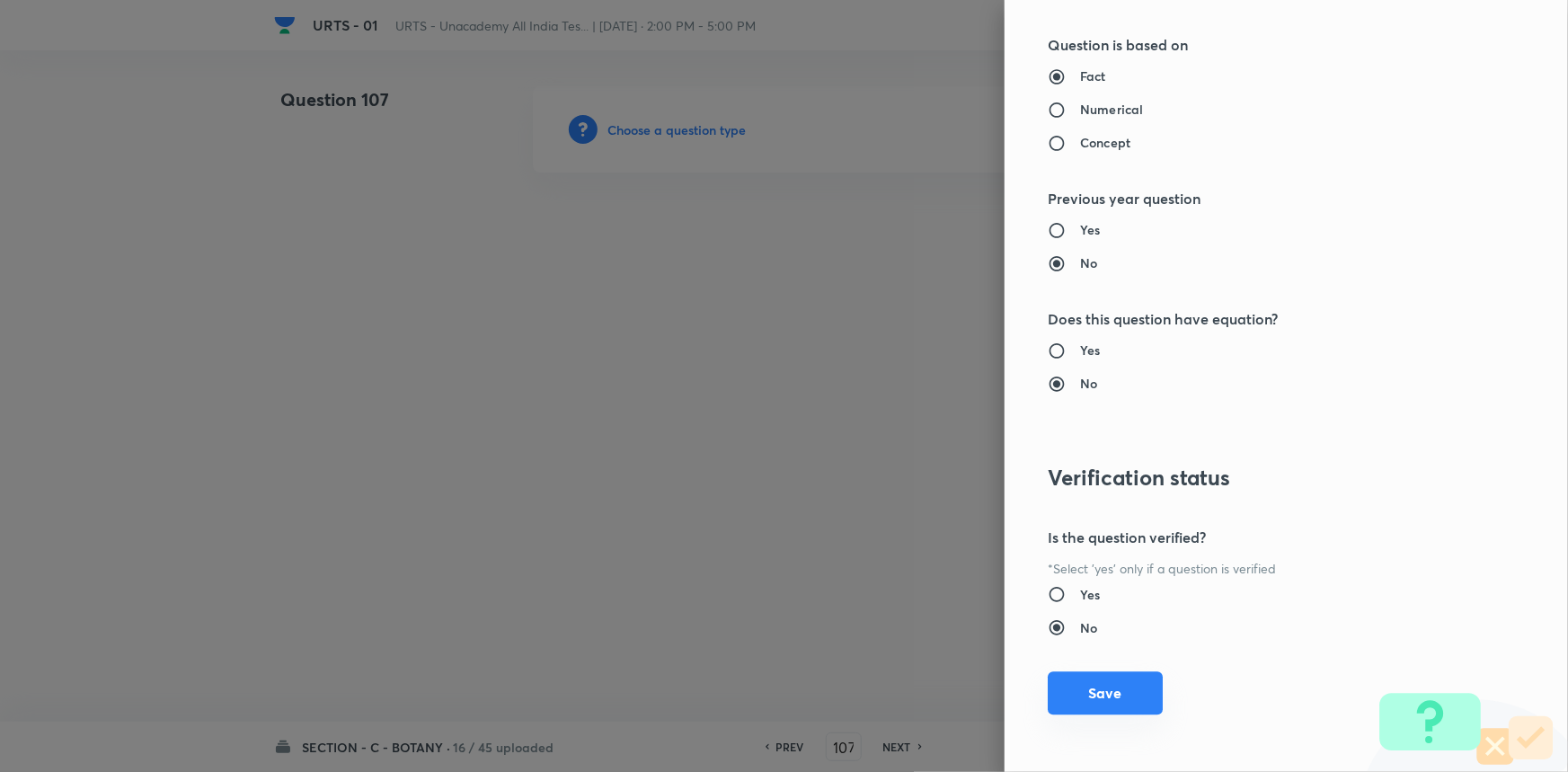
click at [1078, 692] on button "Save" at bounding box center [1105, 693] width 115 height 43
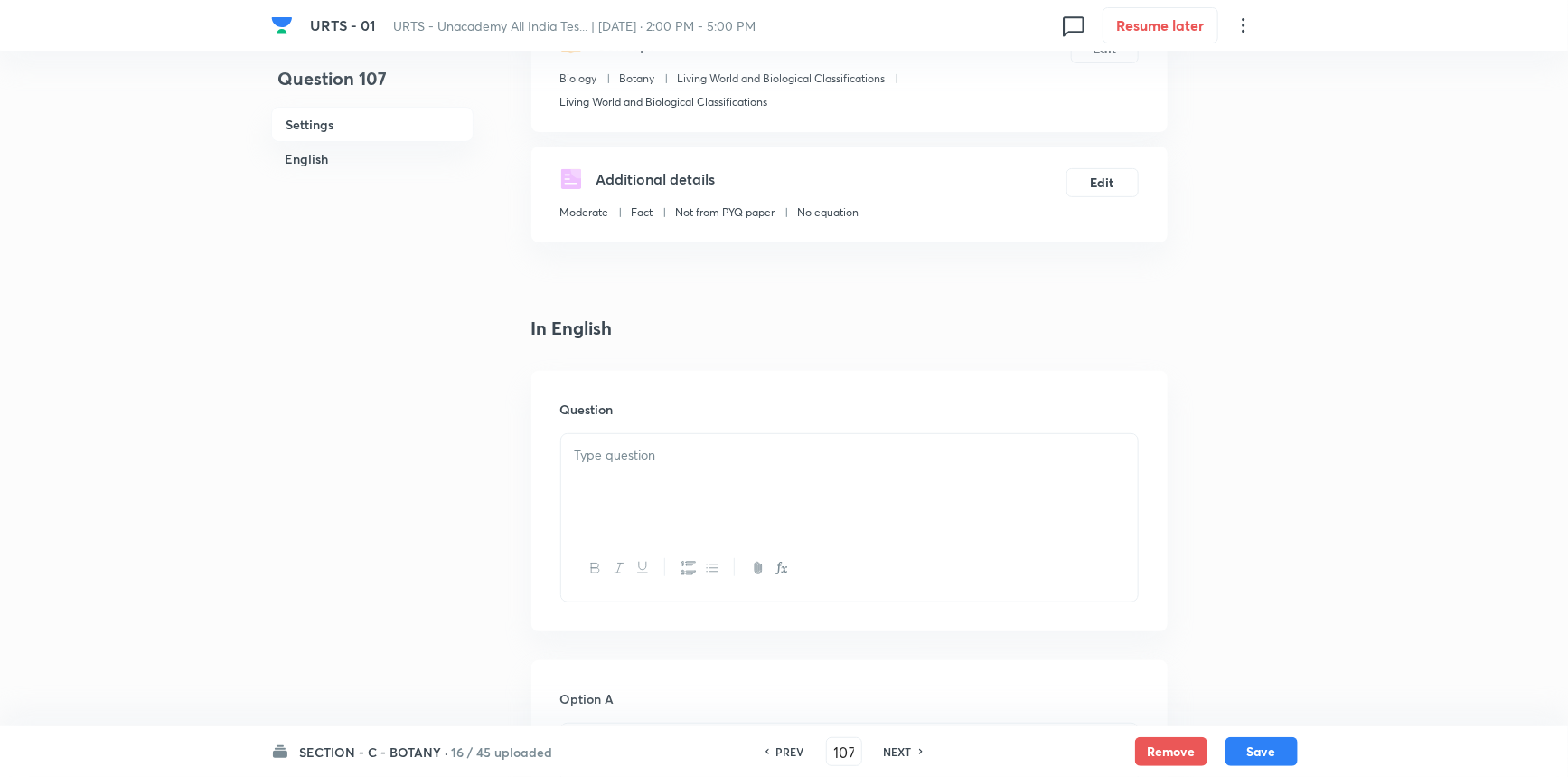
scroll to position [246, 0]
click at [655, 497] on div at bounding box center [849, 479] width 577 height 101
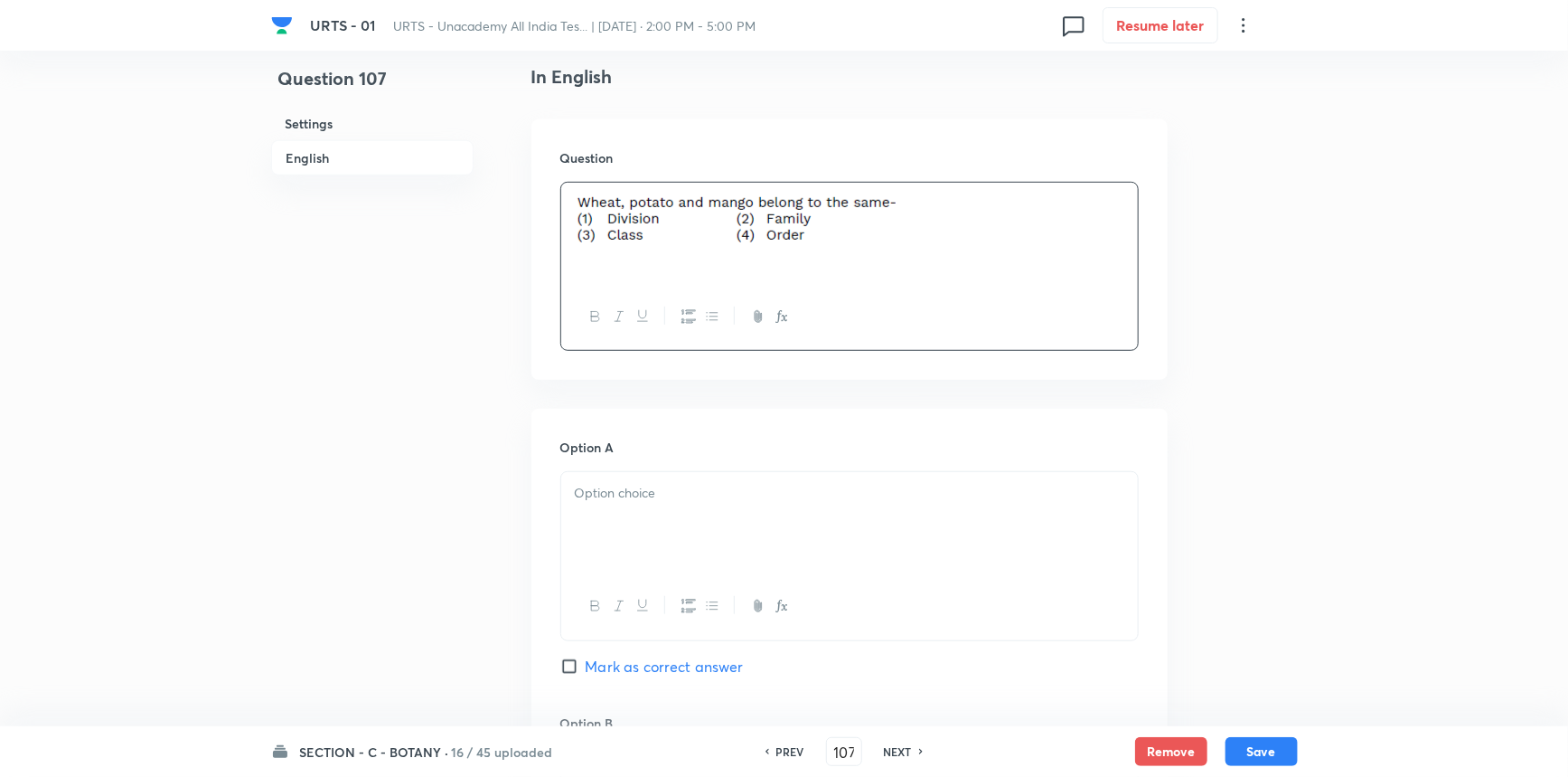
scroll to position [493, 0]
click at [611, 515] on div at bounding box center [849, 522] width 577 height 101
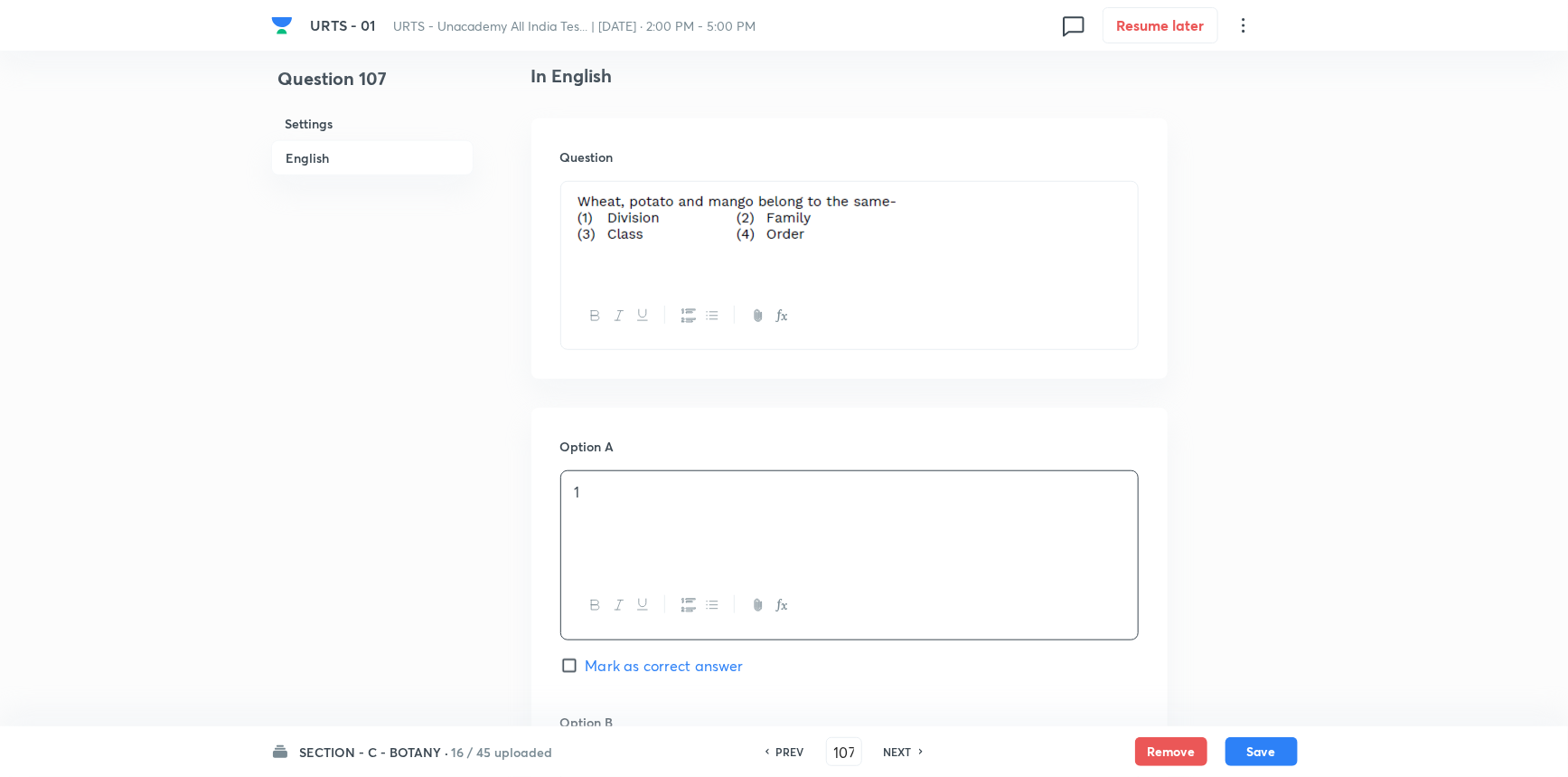
click at [586, 657] on span "Mark as correct answer" at bounding box center [664, 665] width 158 height 22
click at [586, 657] on input "Mark as correct answer" at bounding box center [573, 665] width 25 height 18
checkbox input "true"
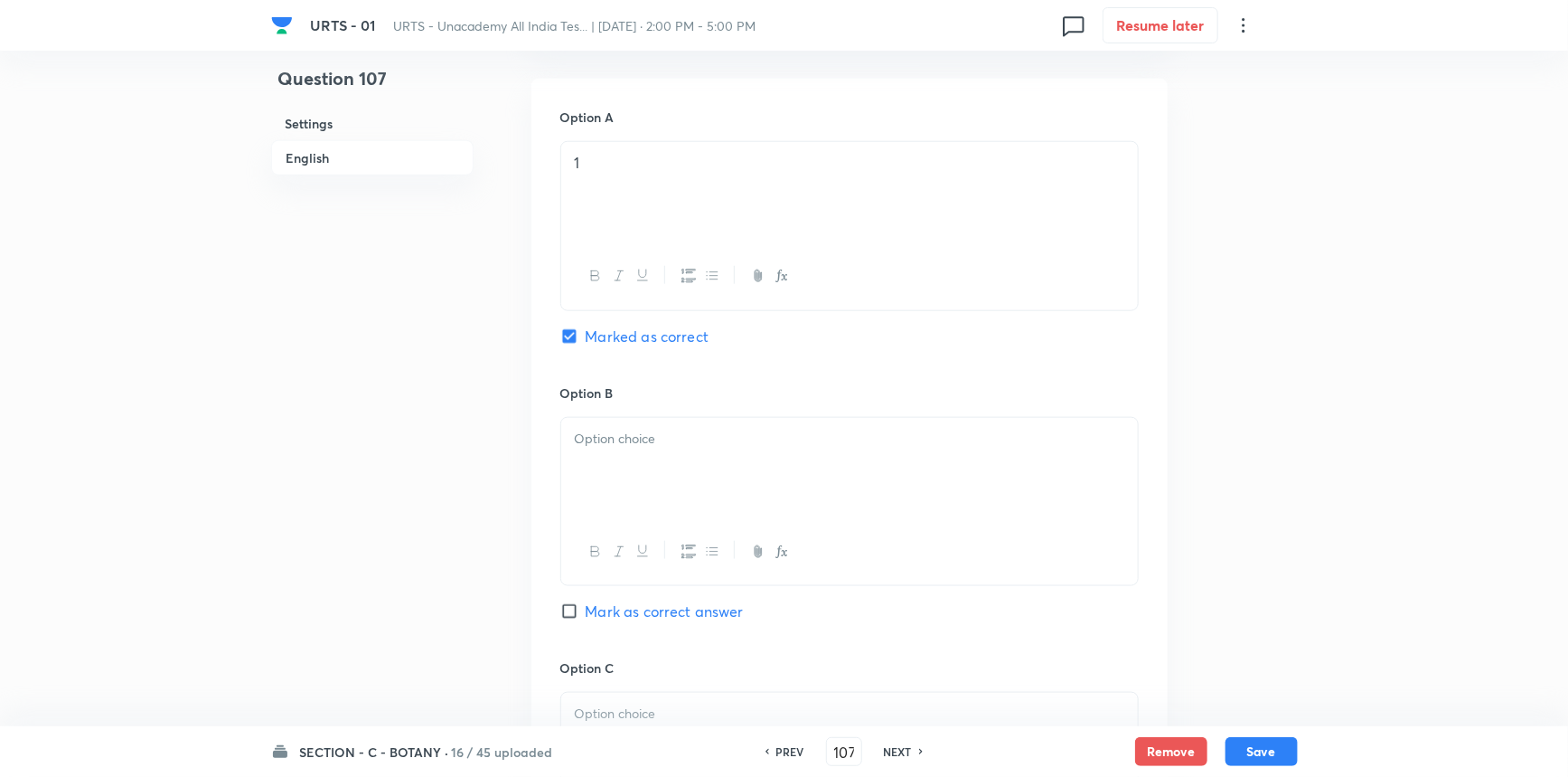
click at [642, 479] on div at bounding box center [849, 468] width 577 height 101
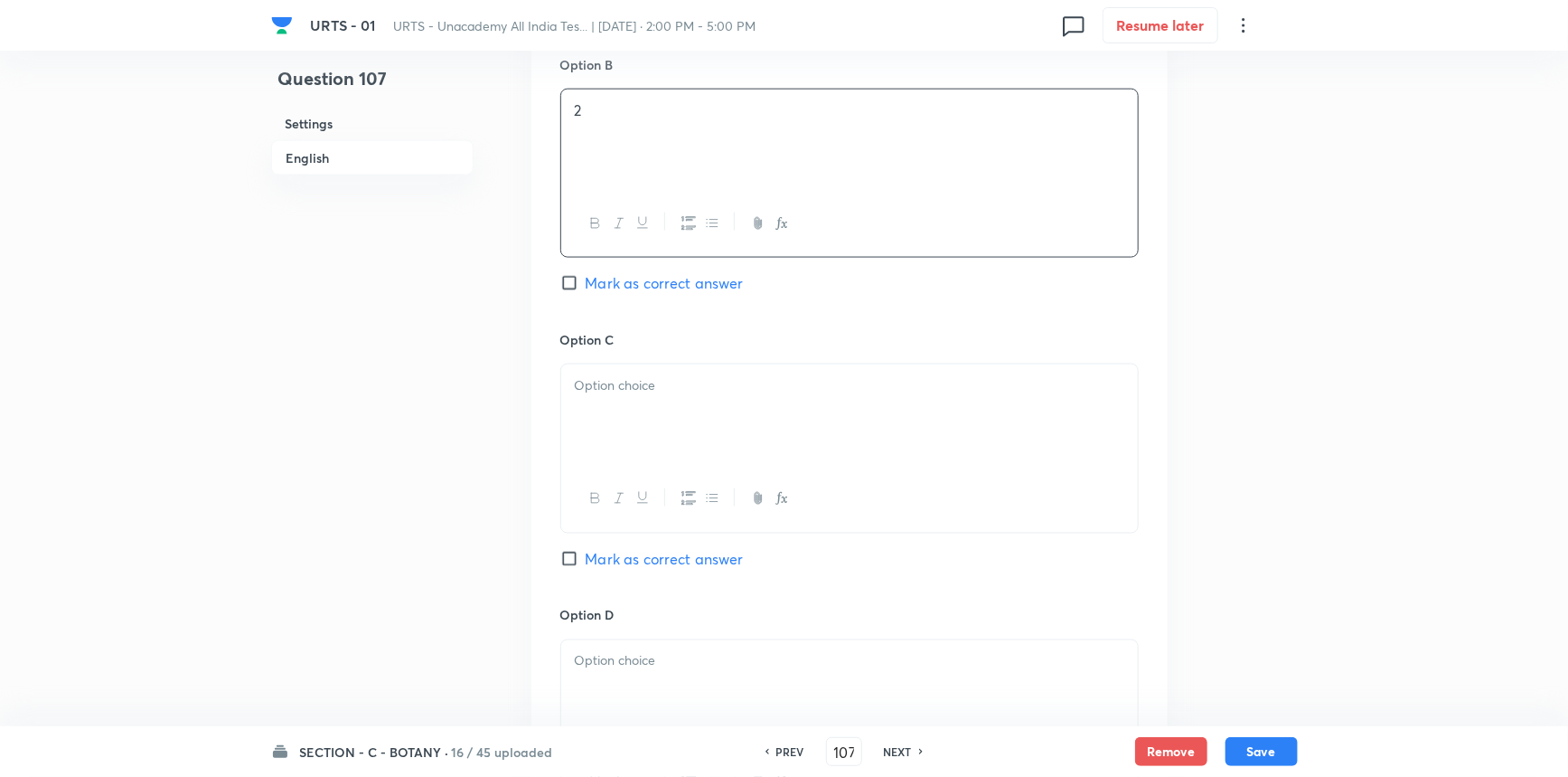
click at [607, 428] on div at bounding box center [849, 415] width 577 height 101
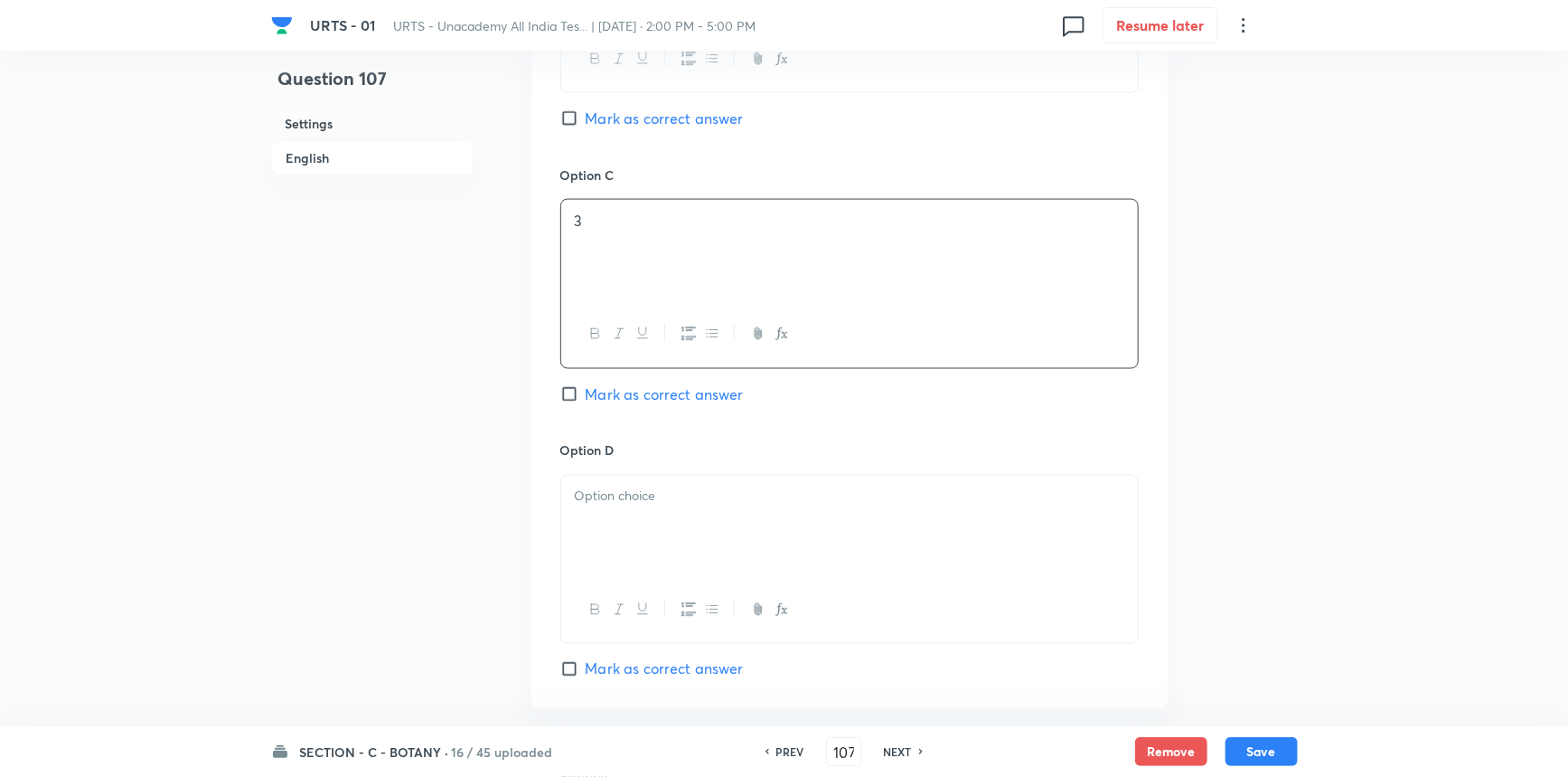
click at [631, 496] on p at bounding box center [849, 496] width 549 height 21
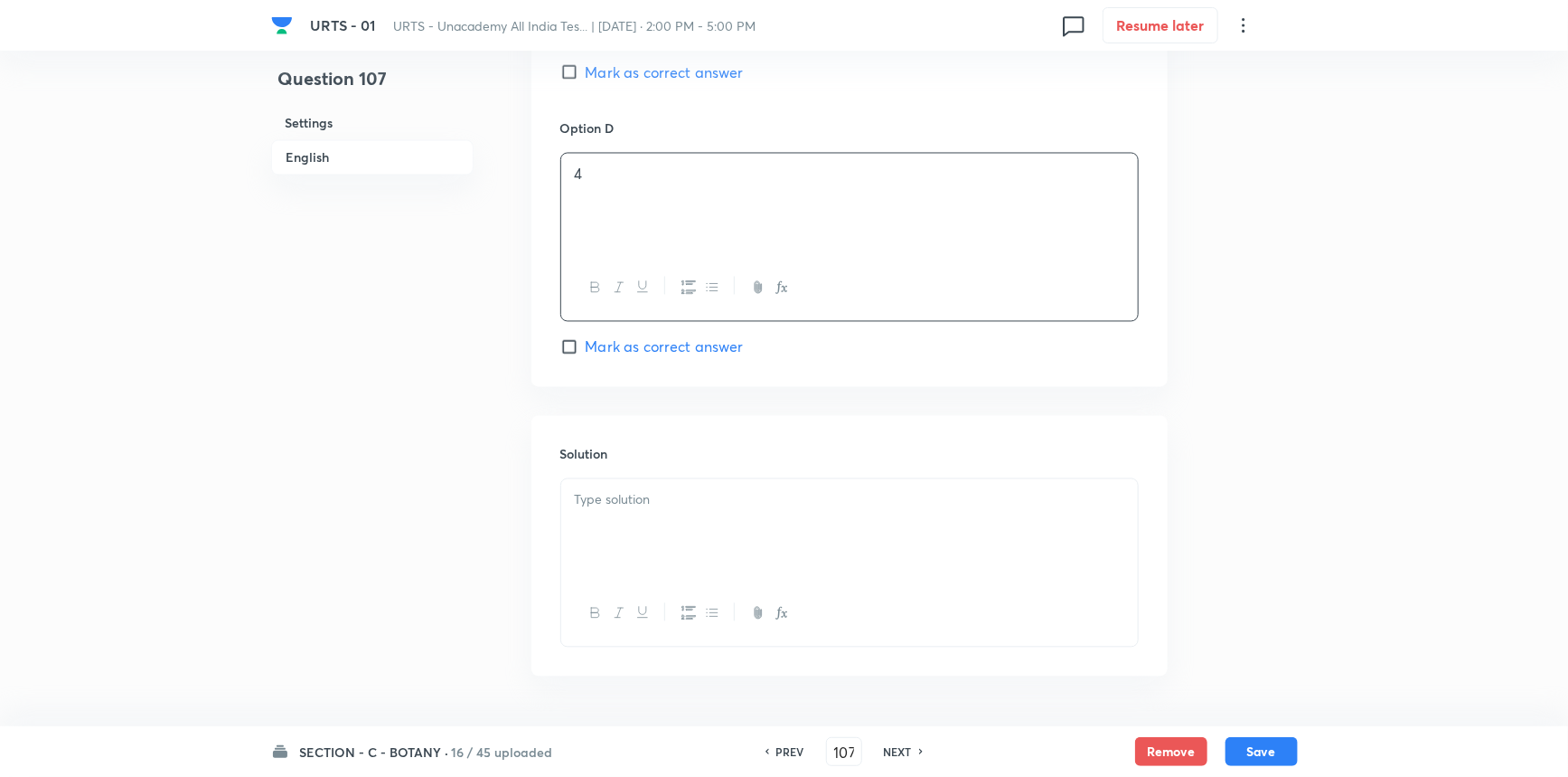
scroll to position [1645, 0]
click at [695, 524] on div at bounding box center [849, 523] width 577 height 101
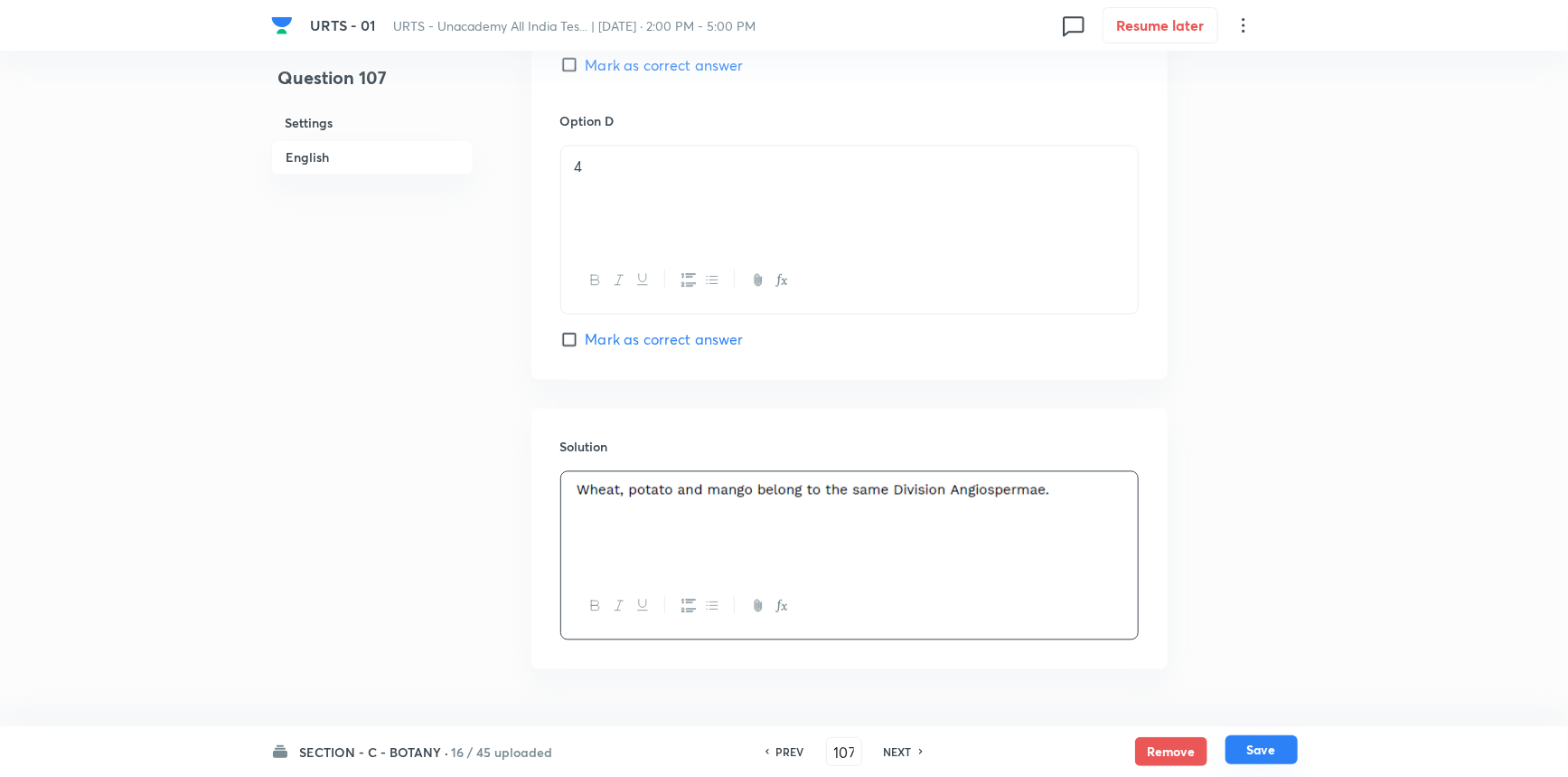
click at [1235, 744] on button "Save" at bounding box center [1262, 749] width 72 height 29
type input "108"
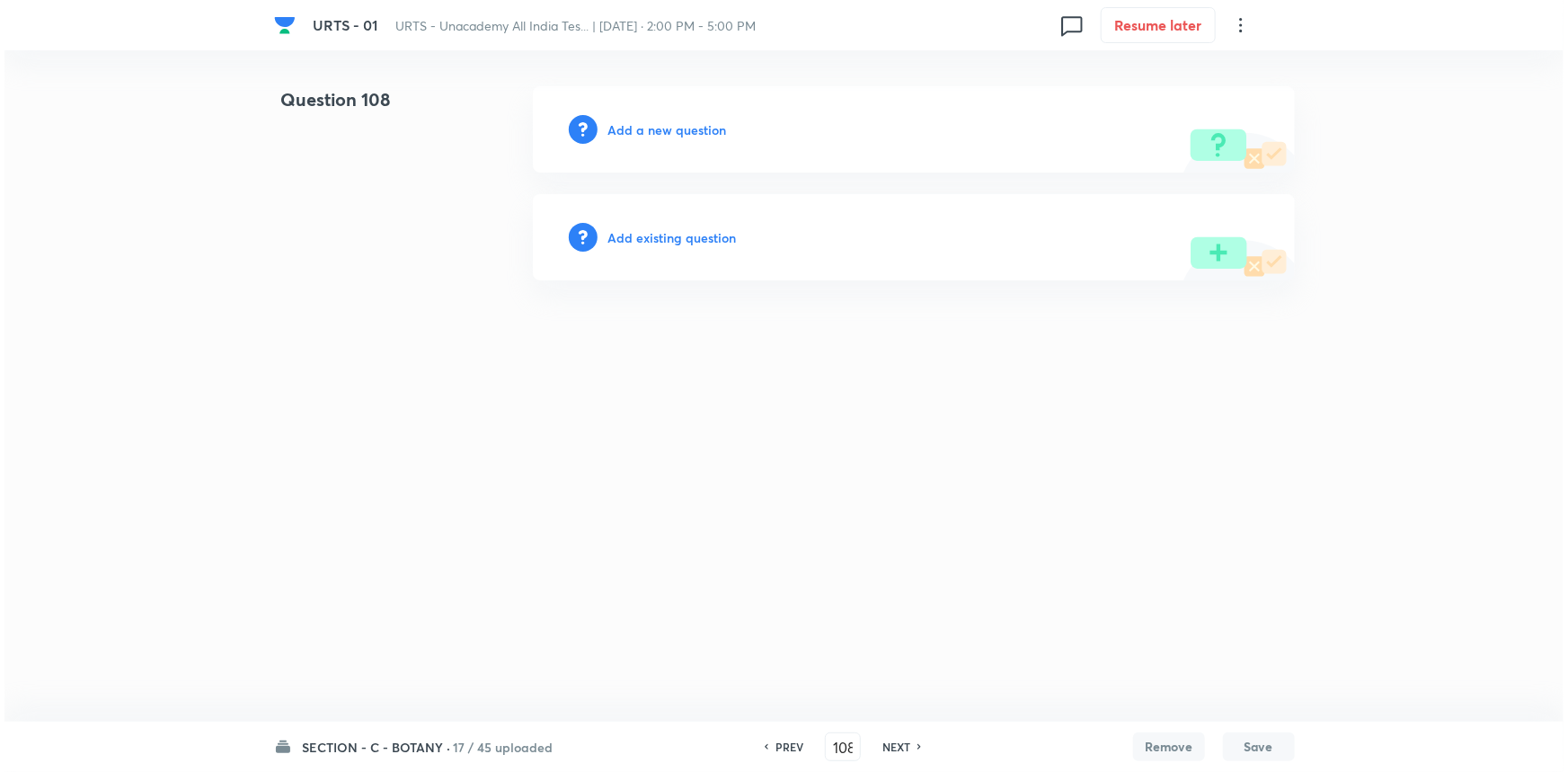
scroll to position [0, 0]
click at [677, 139] on div "Add a new question" at bounding box center [914, 129] width 762 height 86
click at [683, 128] on h6 "Add a new question" at bounding box center [668, 130] width 119 height 19
click at [690, 127] on h6 "Choose a question type" at bounding box center [677, 130] width 138 height 19
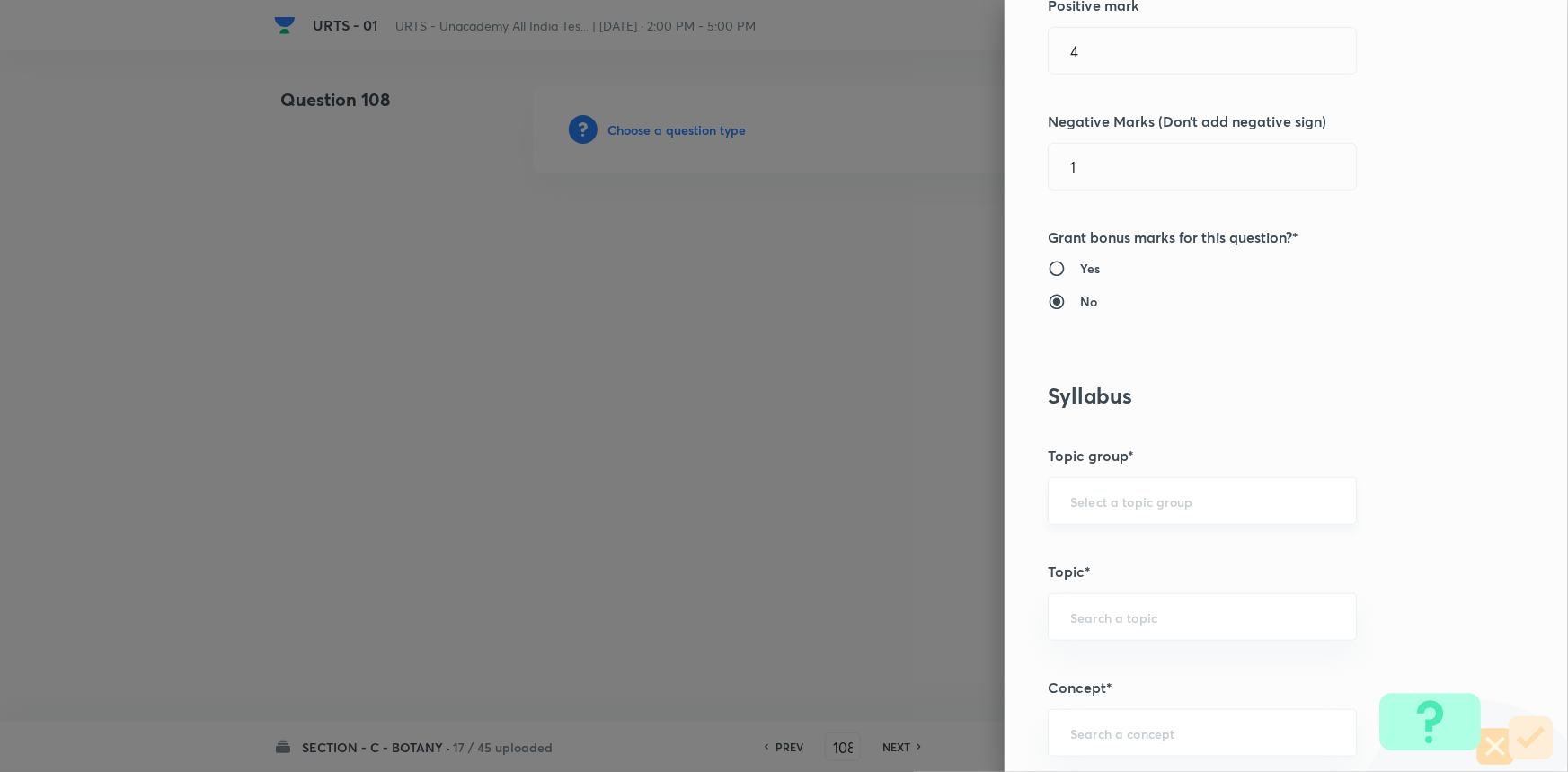
scroll to position [490, 0]
click at [1121, 504] on input "text" at bounding box center [1202, 499] width 264 height 17
click at [1100, 539] on li "Biology" at bounding box center [1190, 549] width 307 height 33
type input "Biology"
click at [1103, 608] on input "text" at bounding box center [1202, 615] width 264 height 17
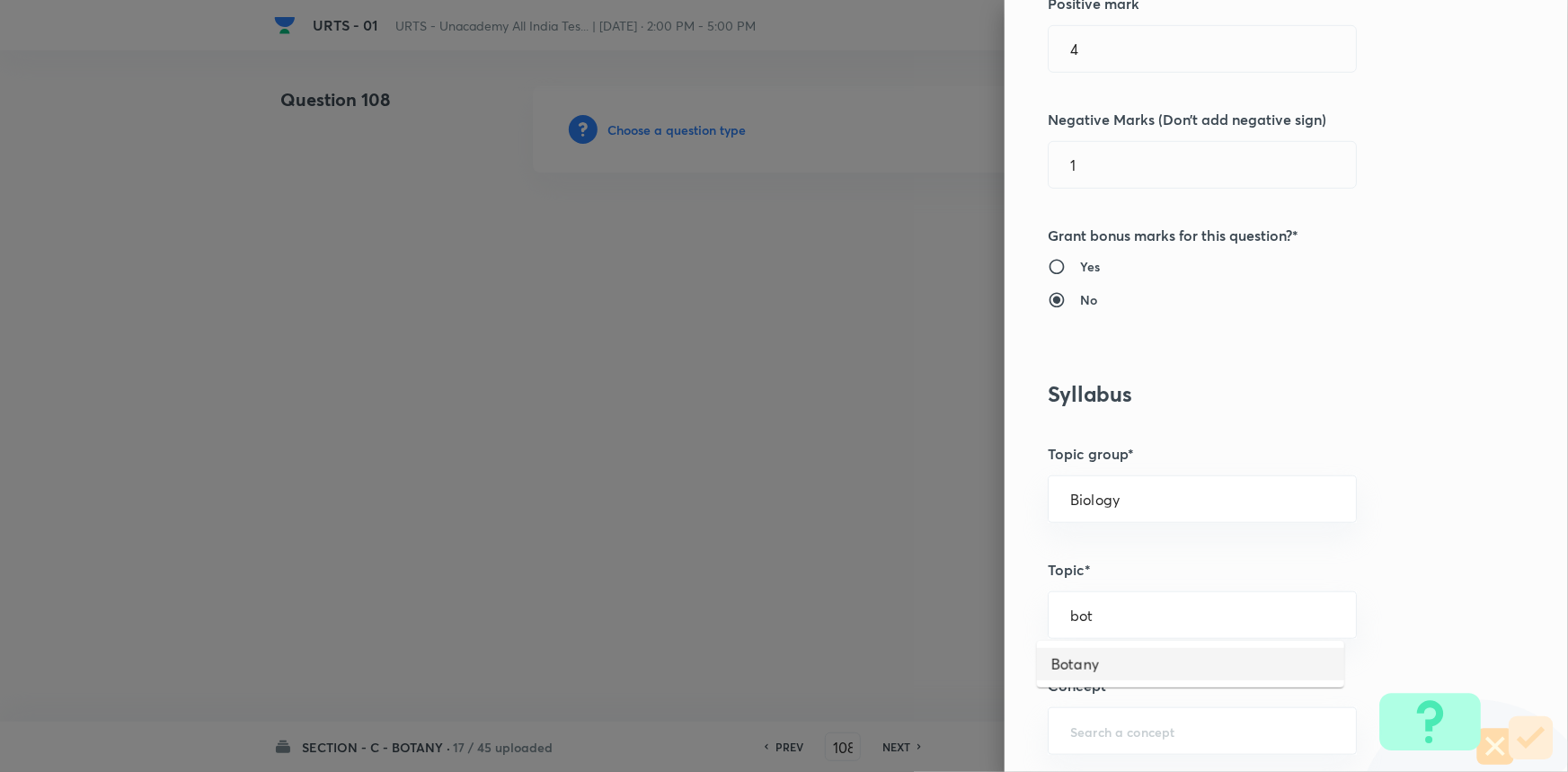
click at [1110, 668] on li "Botany" at bounding box center [1190, 663] width 307 height 33
type input "Botany"
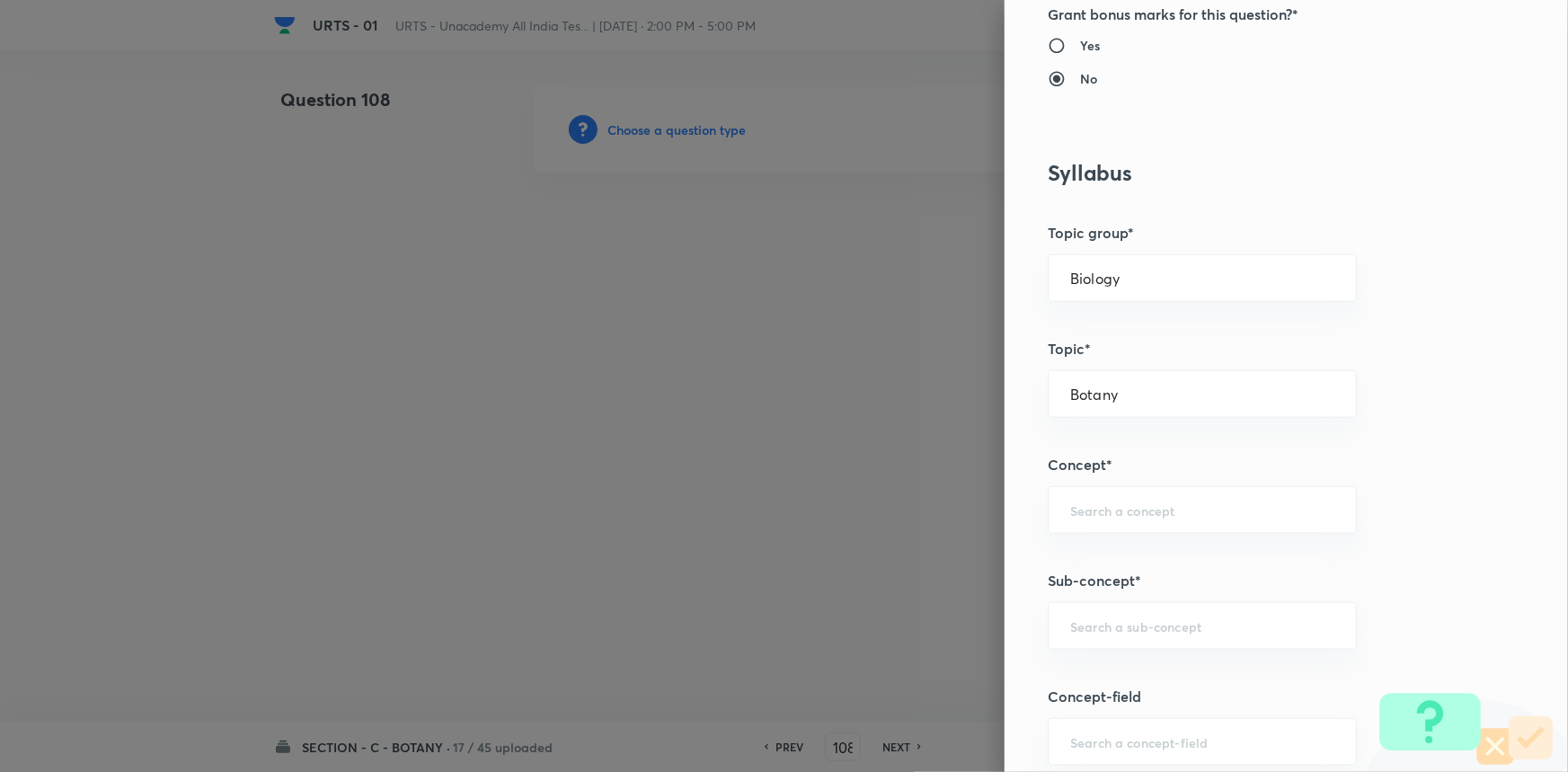
scroll to position [735, 0]
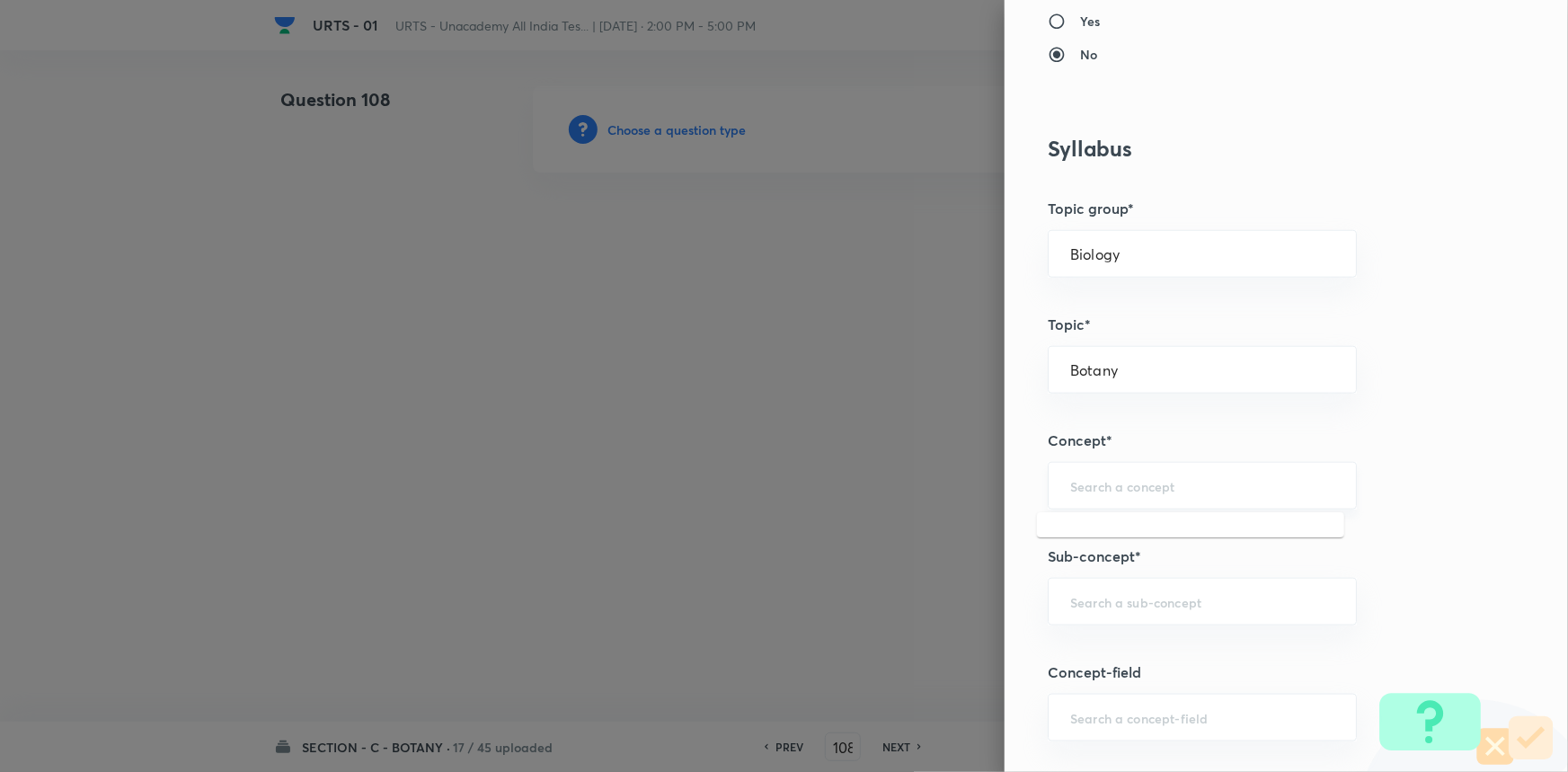
click at [1177, 482] on input "text" at bounding box center [1202, 486] width 264 height 17
click at [1175, 539] on li "Living World and Biological Classifications" at bounding box center [1190, 546] width 307 height 54
type input "Living World and Biological Classifications"
click at [1156, 608] on input "text" at bounding box center [1202, 601] width 264 height 17
click at [1168, 669] on li "Living World and Biological Classifications" at bounding box center [1190, 661] width 307 height 54
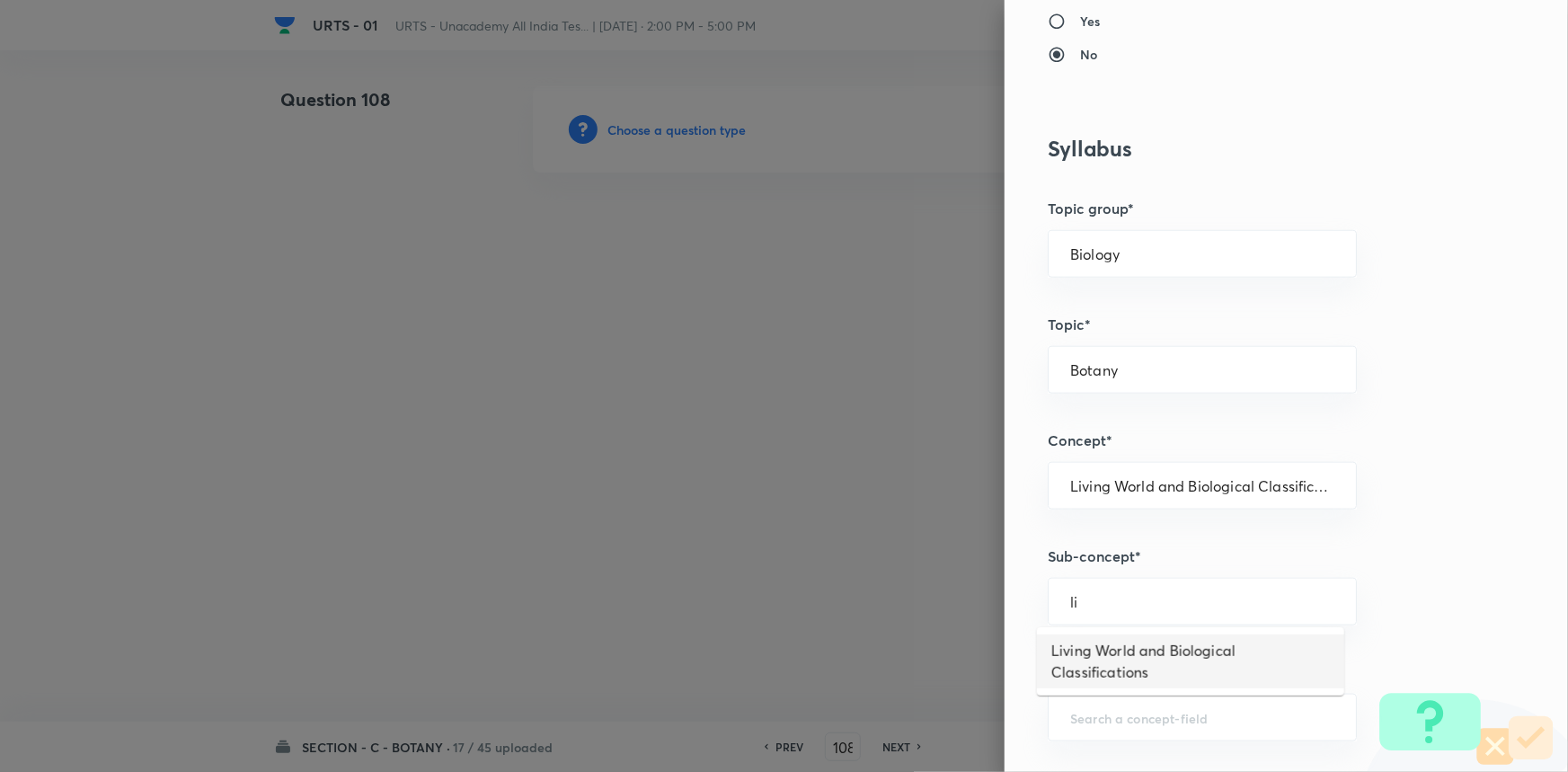
type input "Living World and Biological Classifications"
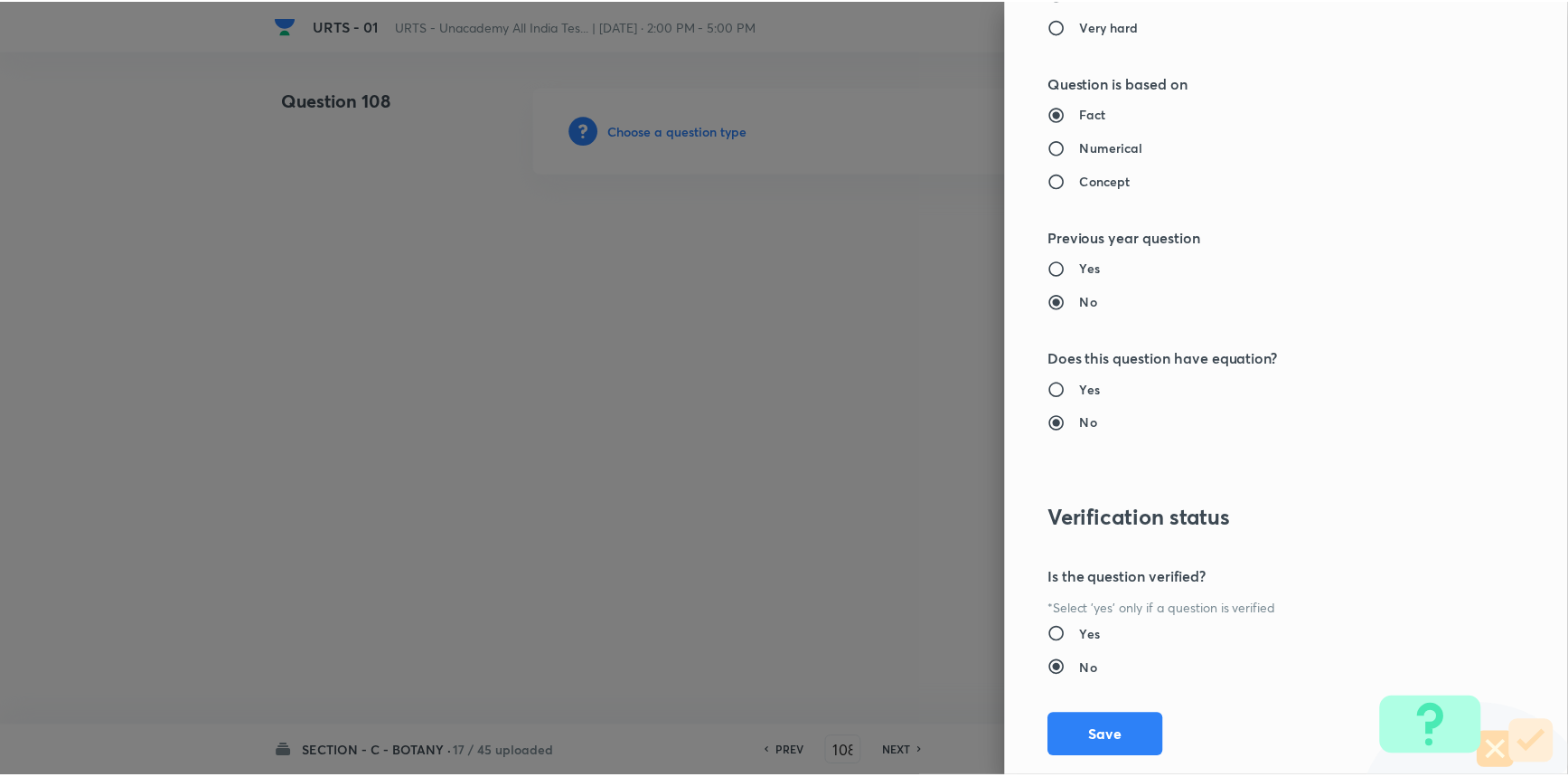
scroll to position [1808, 0]
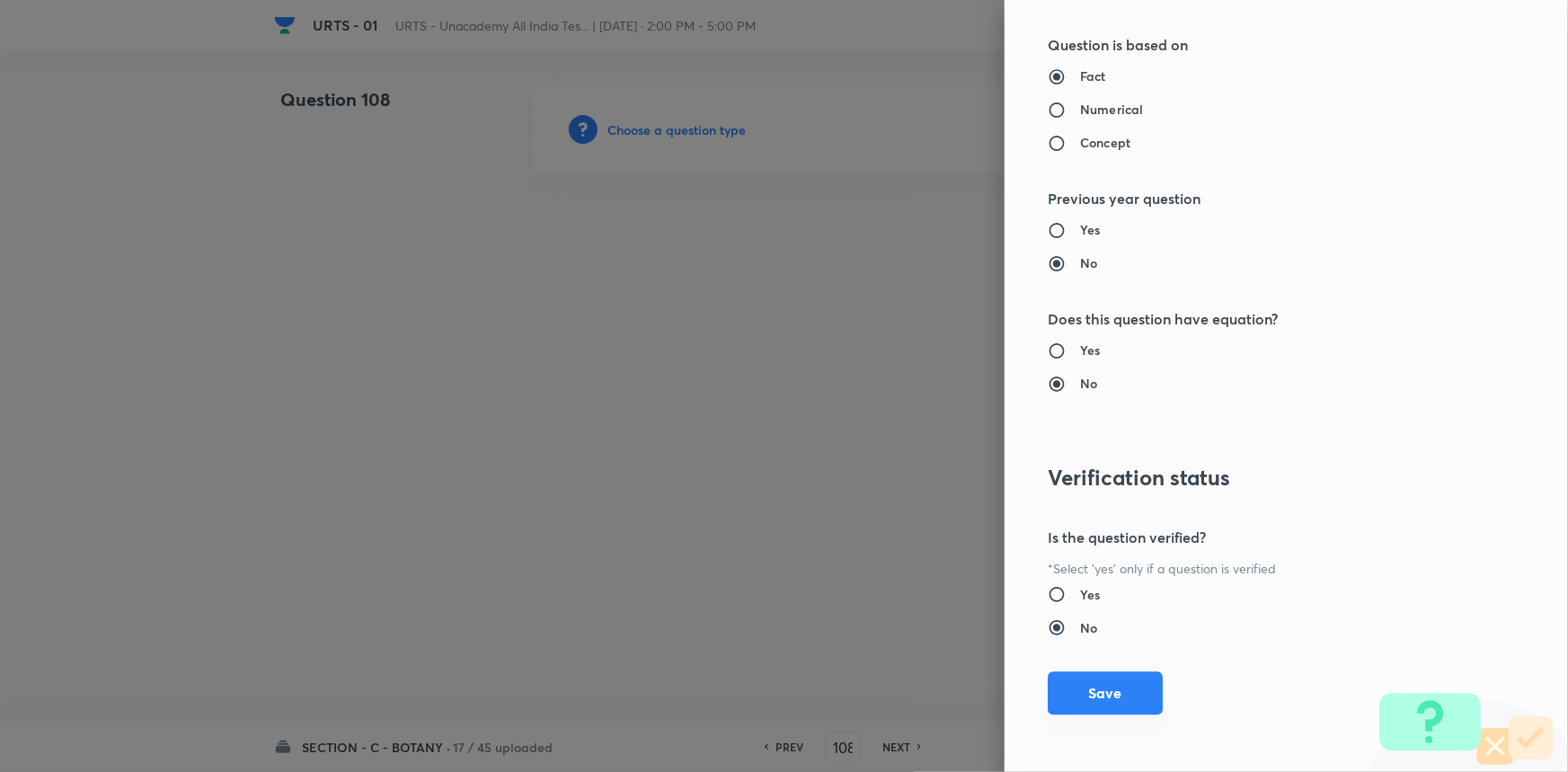
click at [1110, 680] on button "Save" at bounding box center [1105, 693] width 115 height 43
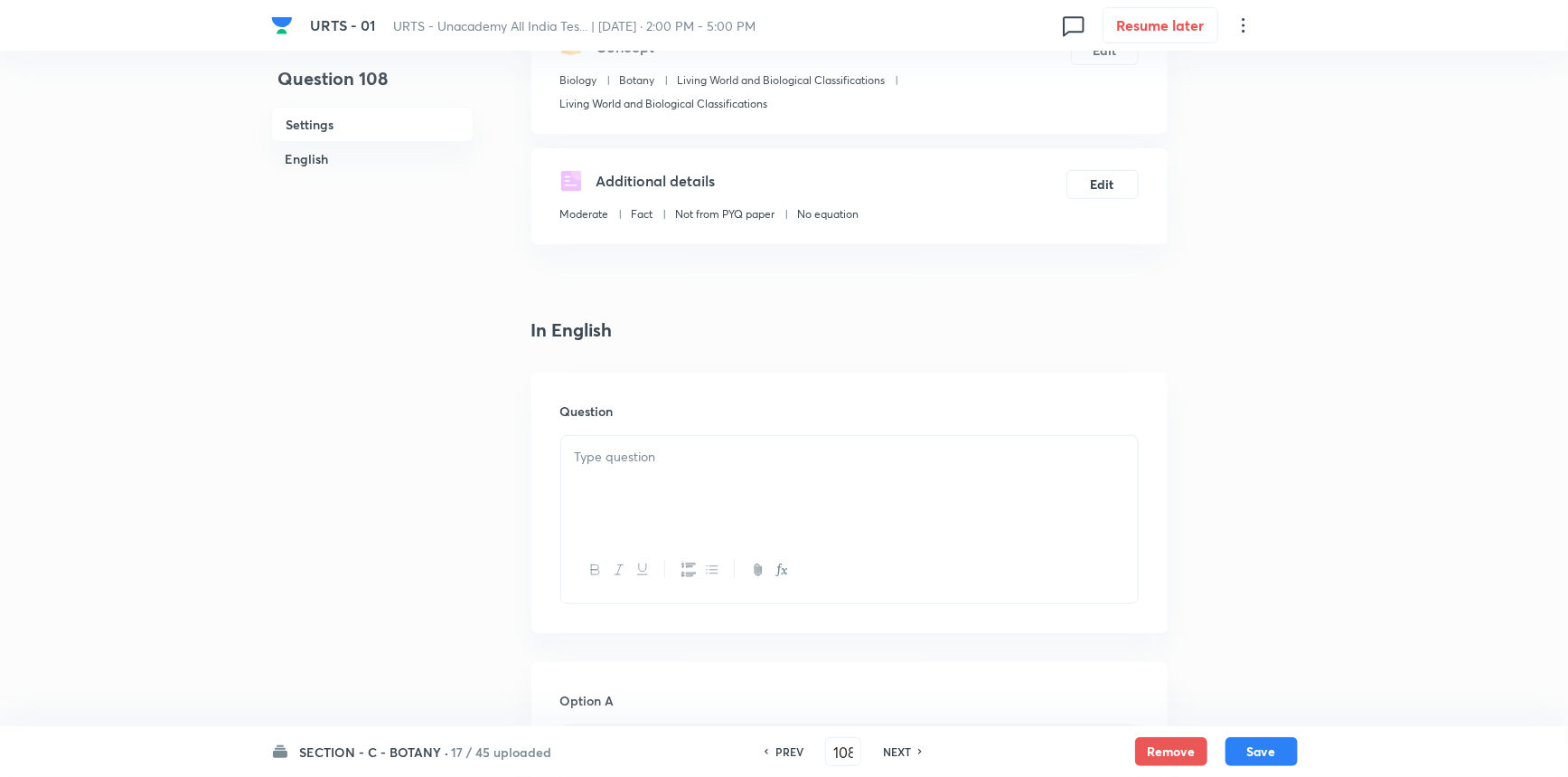
scroll to position [246, 0]
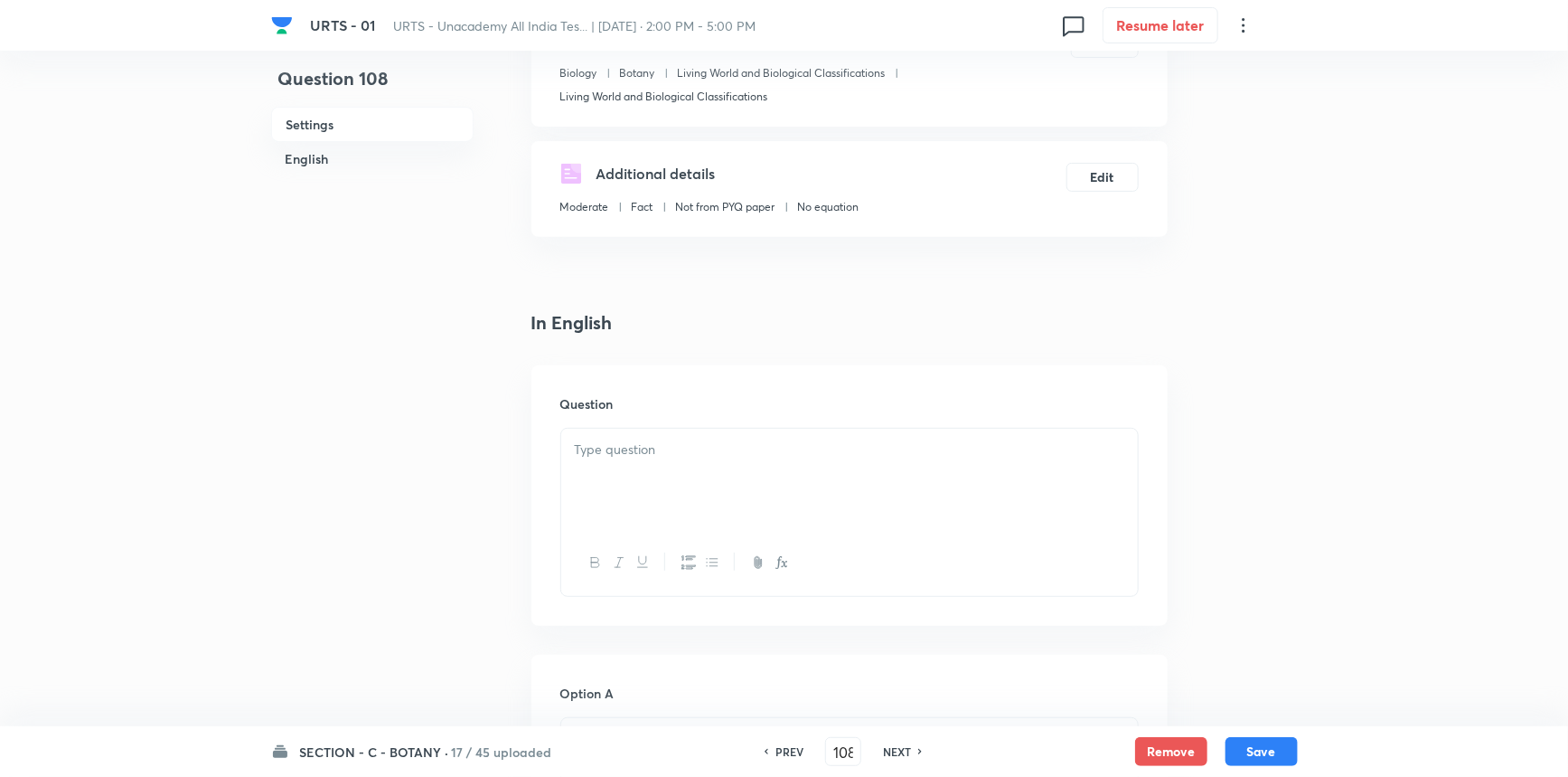
click at [669, 461] on div at bounding box center [849, 479] width 577 height 101
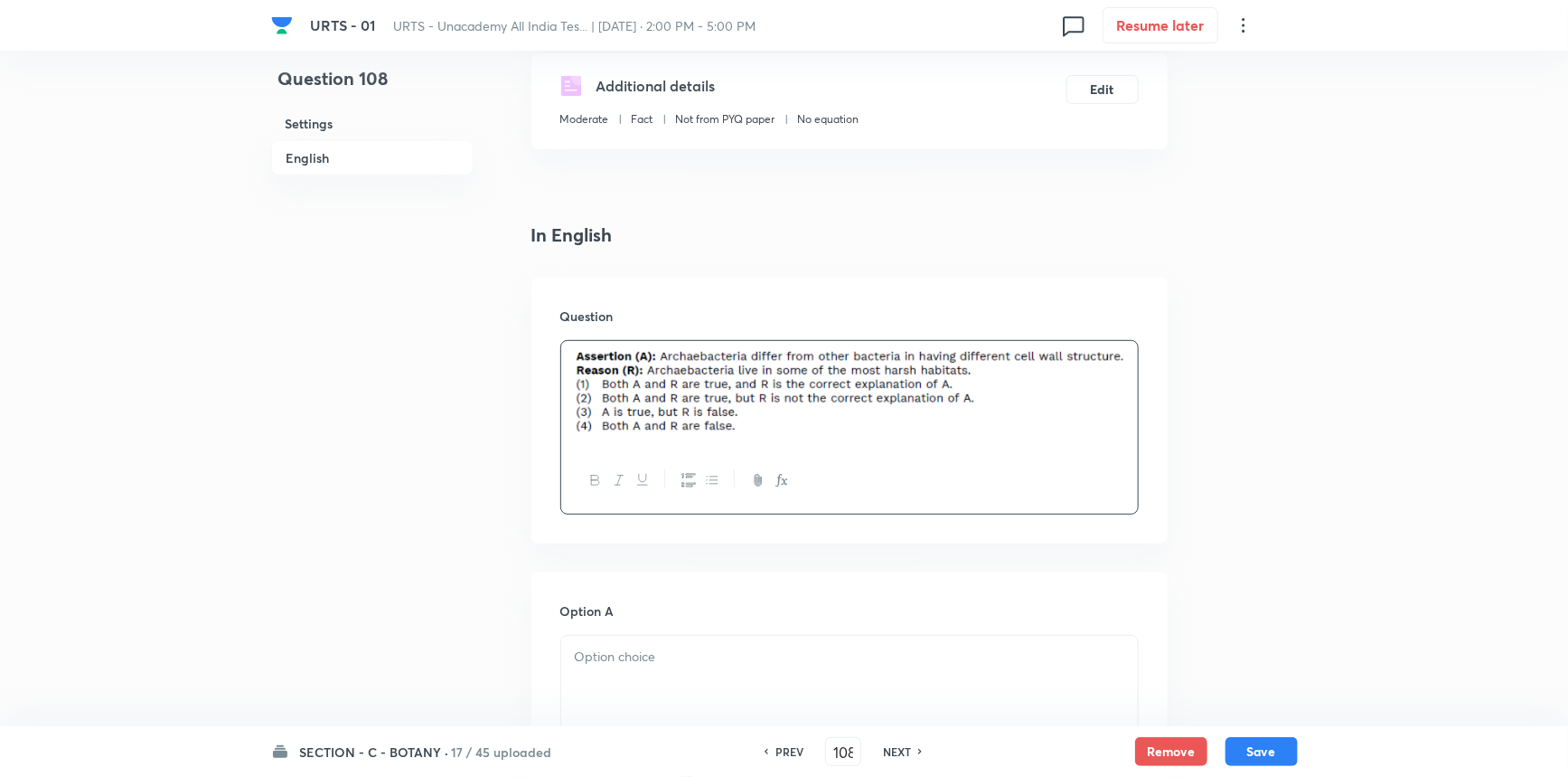
scroll to position [657, 0]
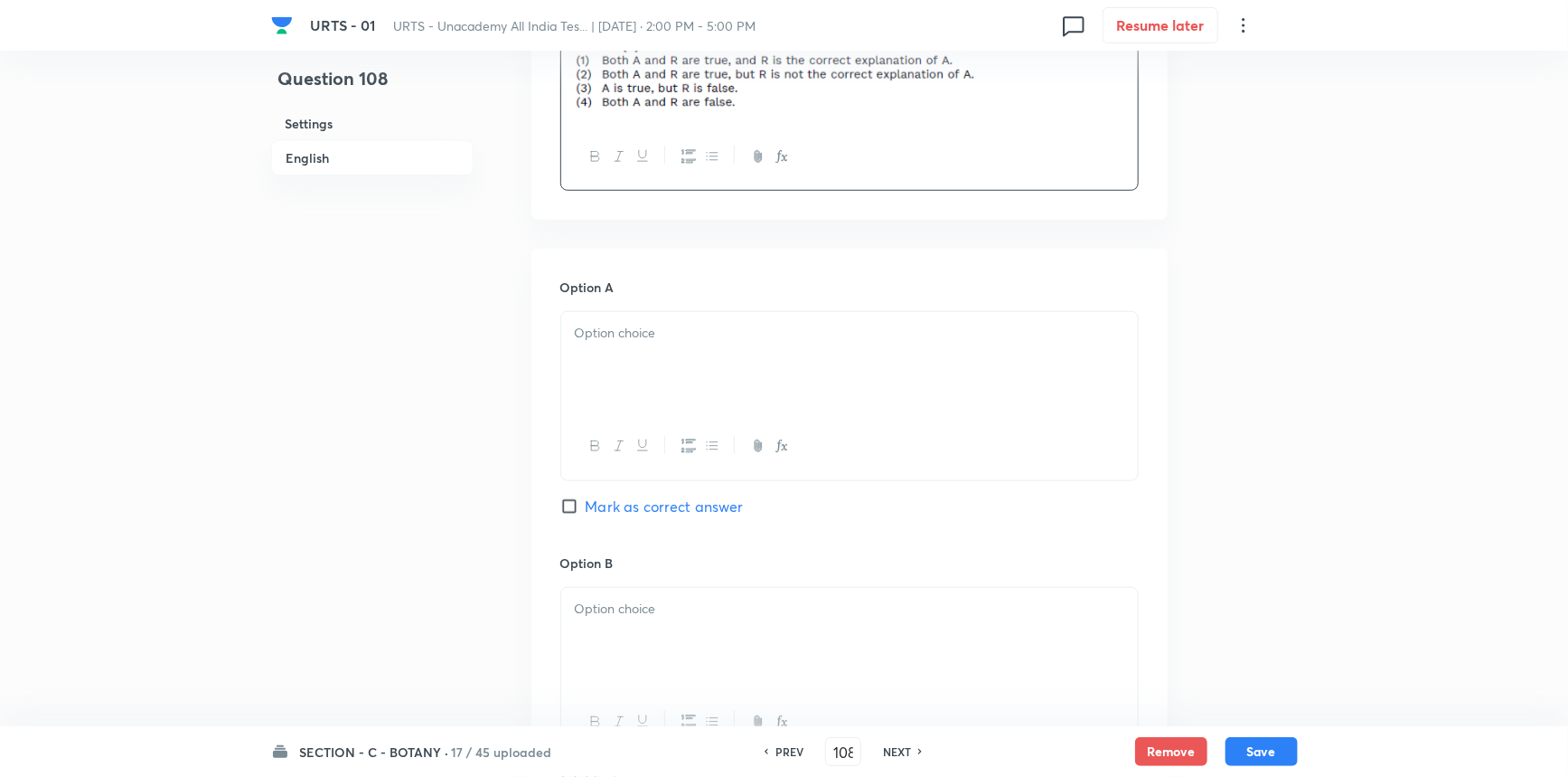
click at [706, 333] on p at bounding box center [849, 333] width 549 height 21
click at [632, 647] on div at bounding box center [849, 639] width 577 height 101
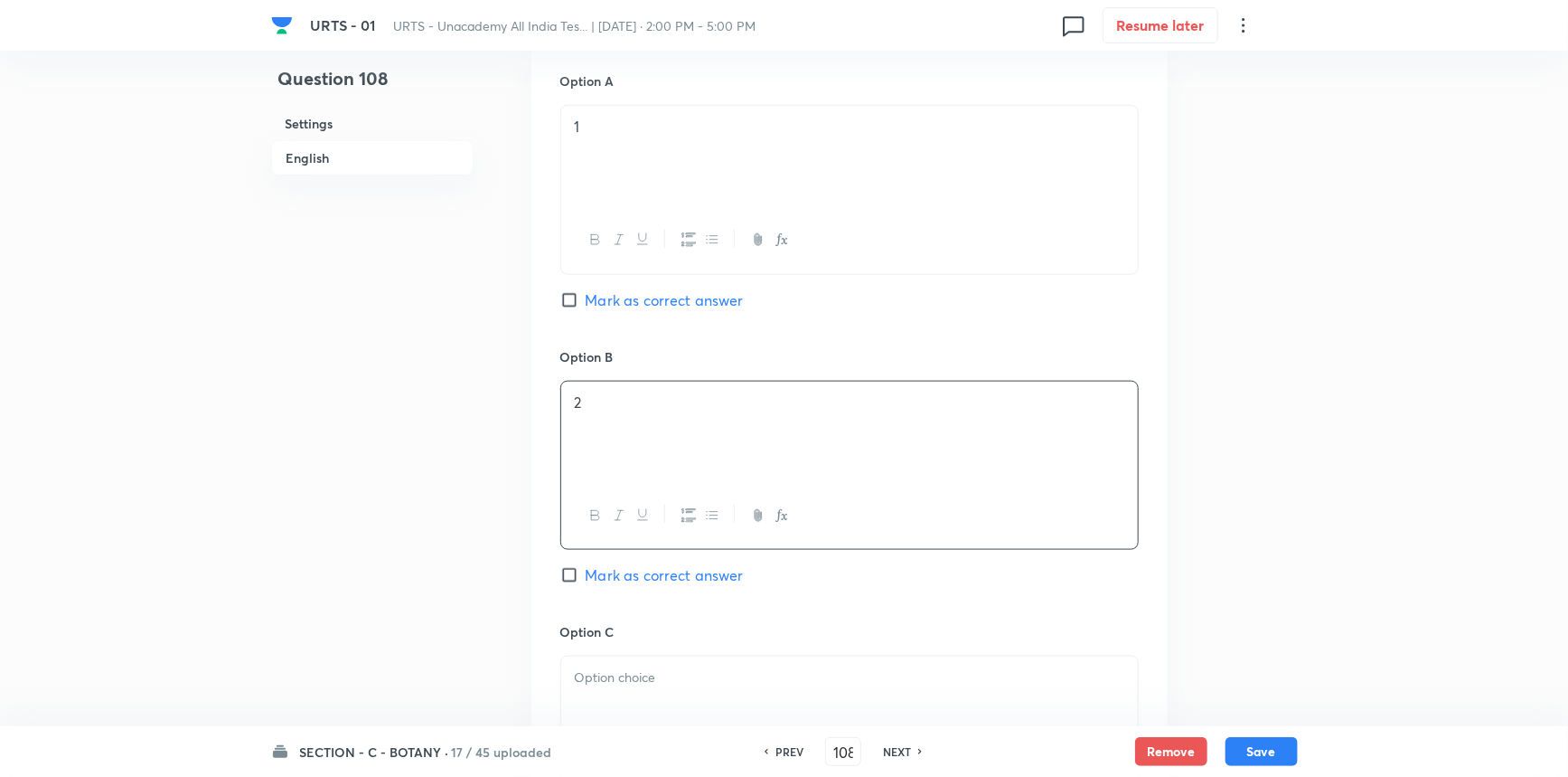
scroll to position [904, 0]
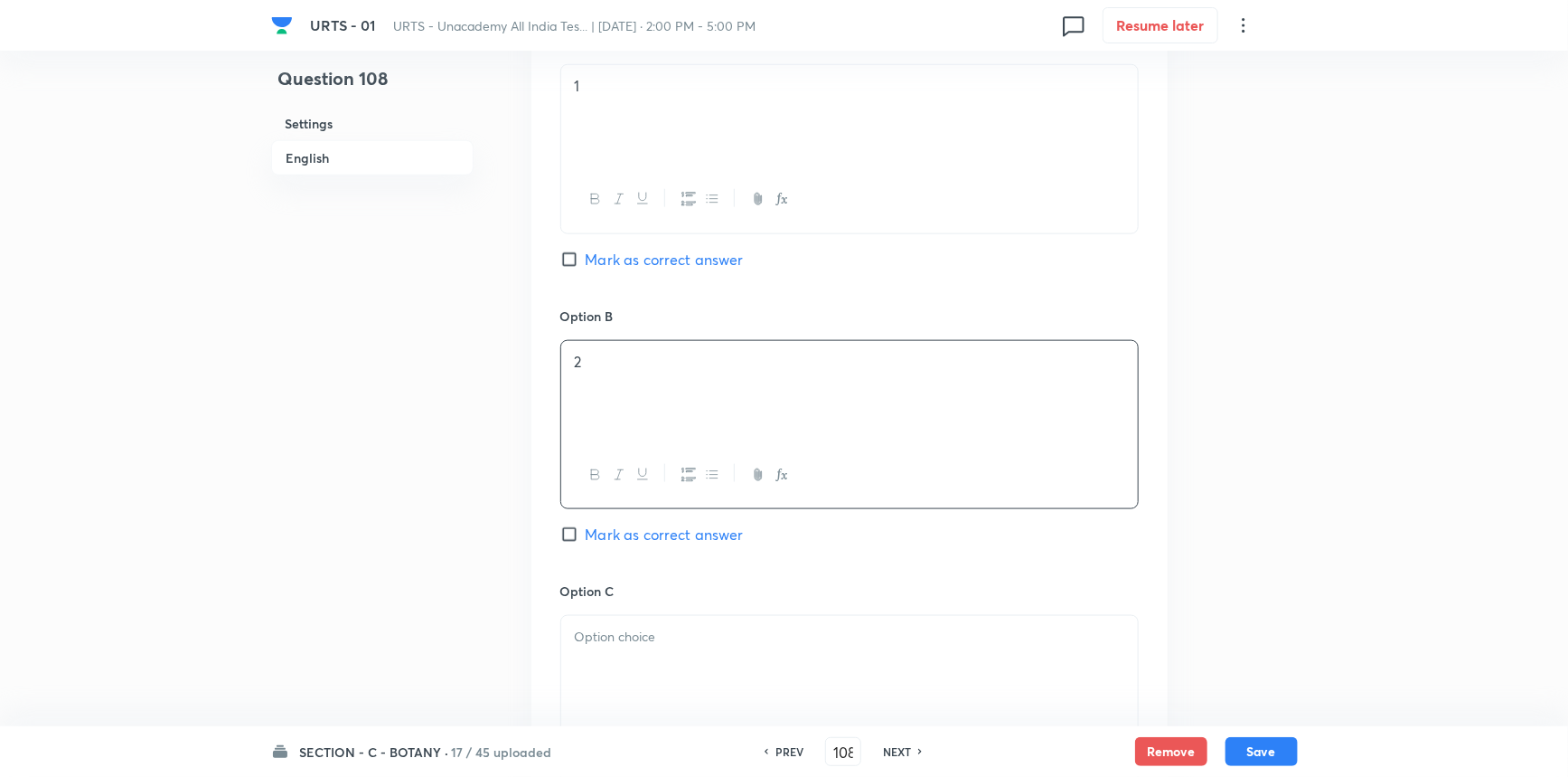
click at [662, 539] on span "Mark as correct answer" at bounding box center [664, 534] width 158 height 22
click at [586, 539] on input "Mark as correct answer" at bounding box center [573, 534] width 25 height 18
checkbox input "true"
click at [656, 650] on div at bounding box center [849, 667] width 577 height 101
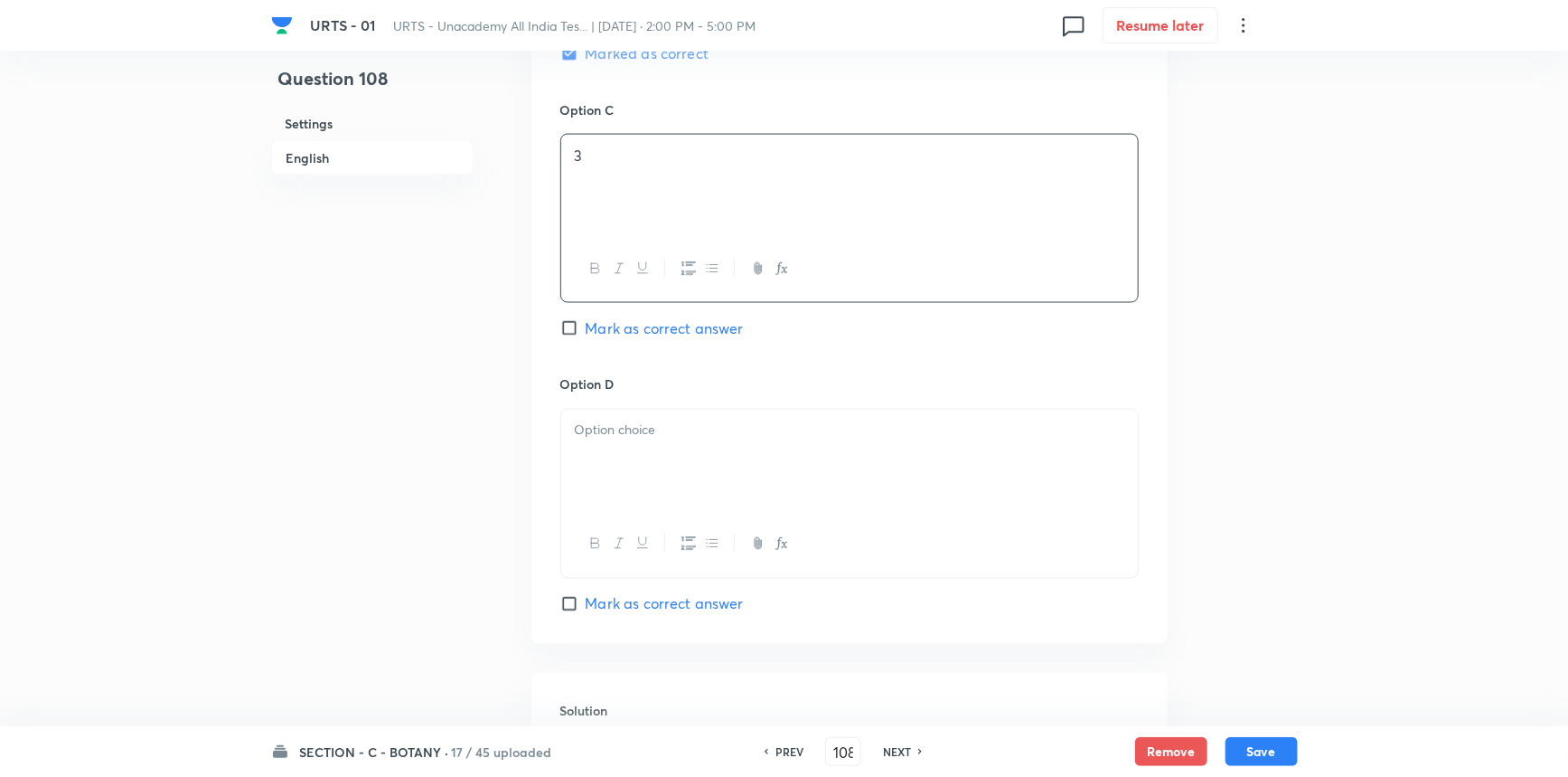
scroll to position [1397, 0]
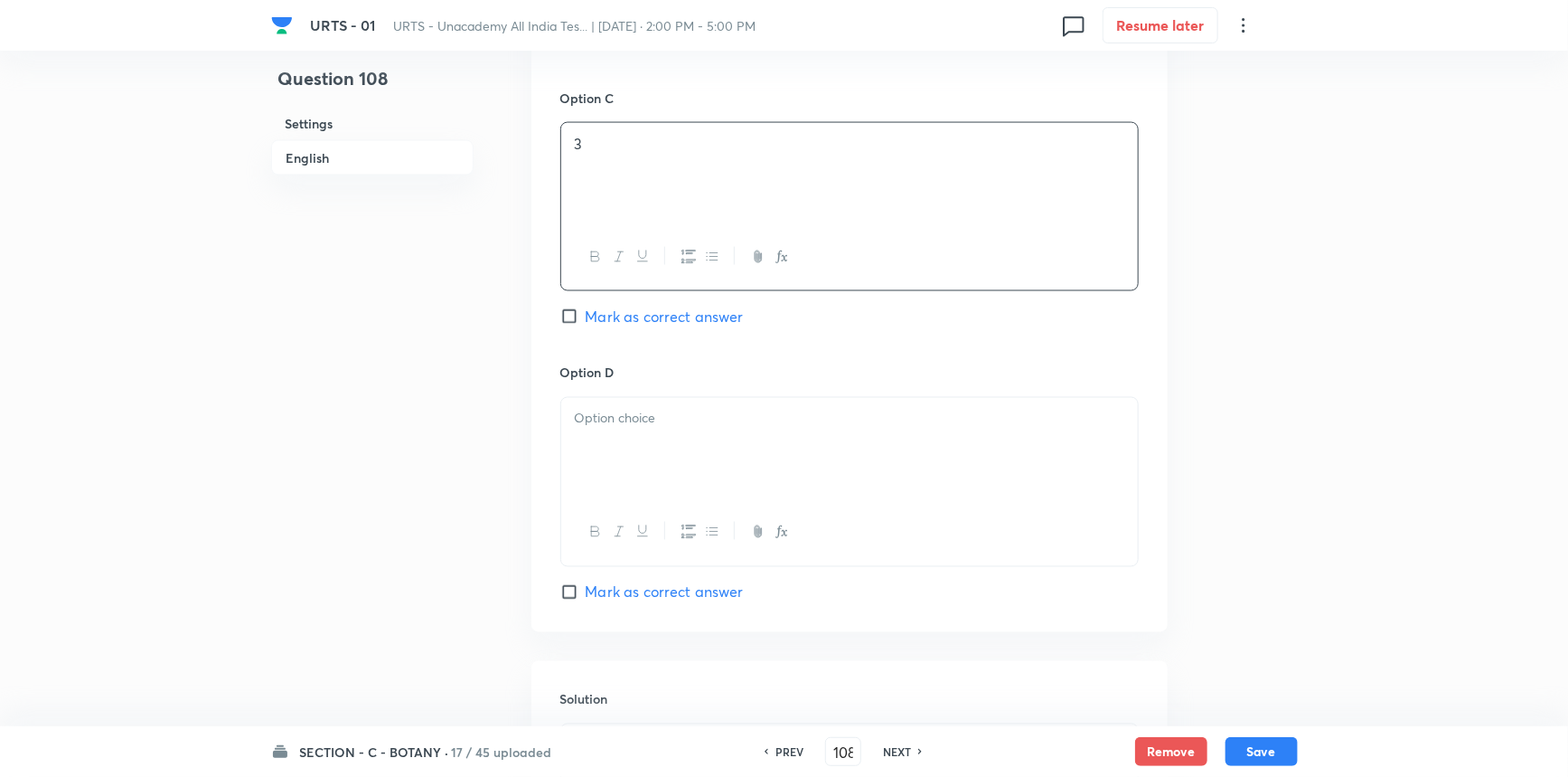
click at [627, 433] on div at bounding box center [849, 449] width 577 height 101
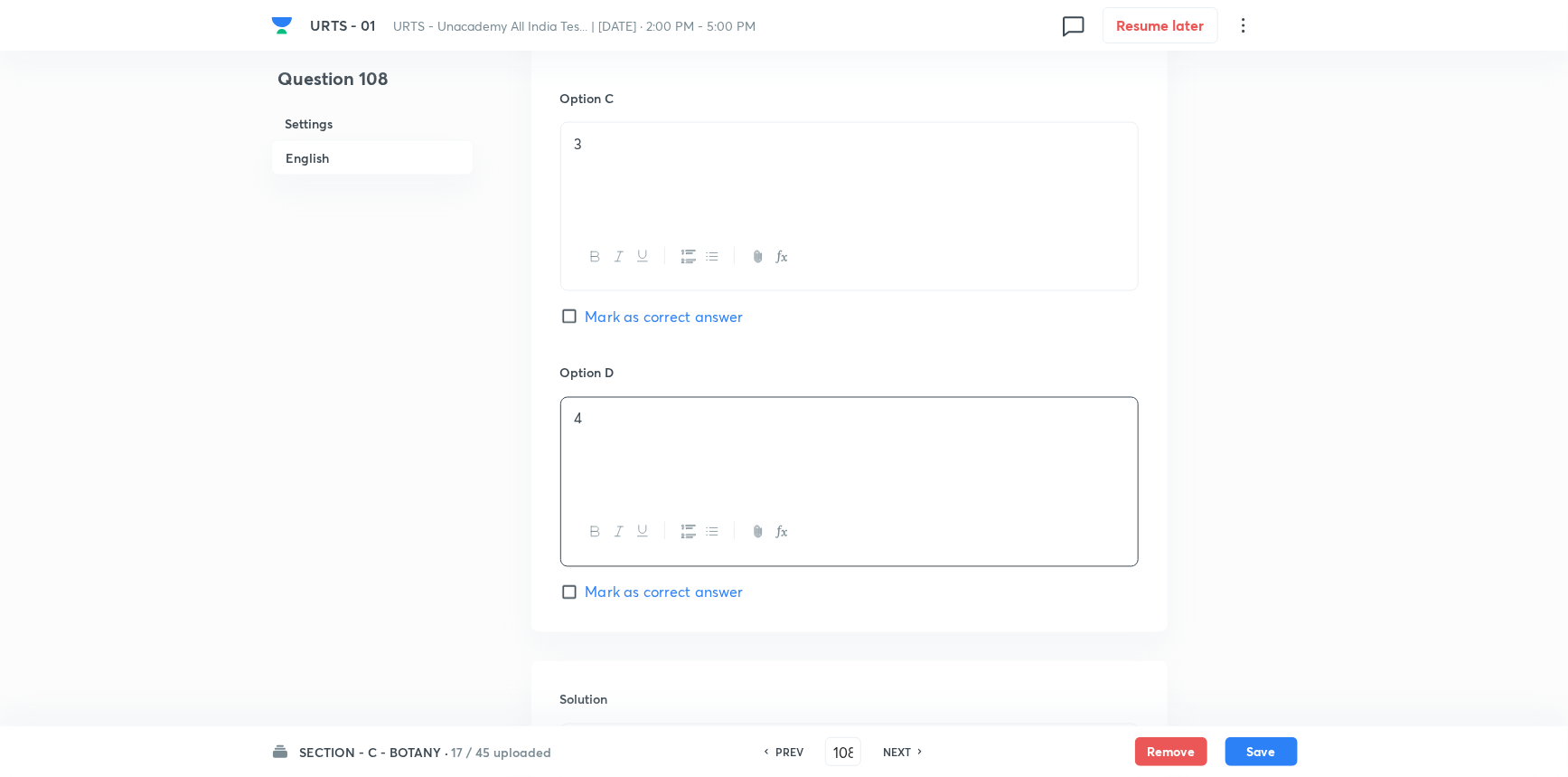
scroll to position [1561, 0]
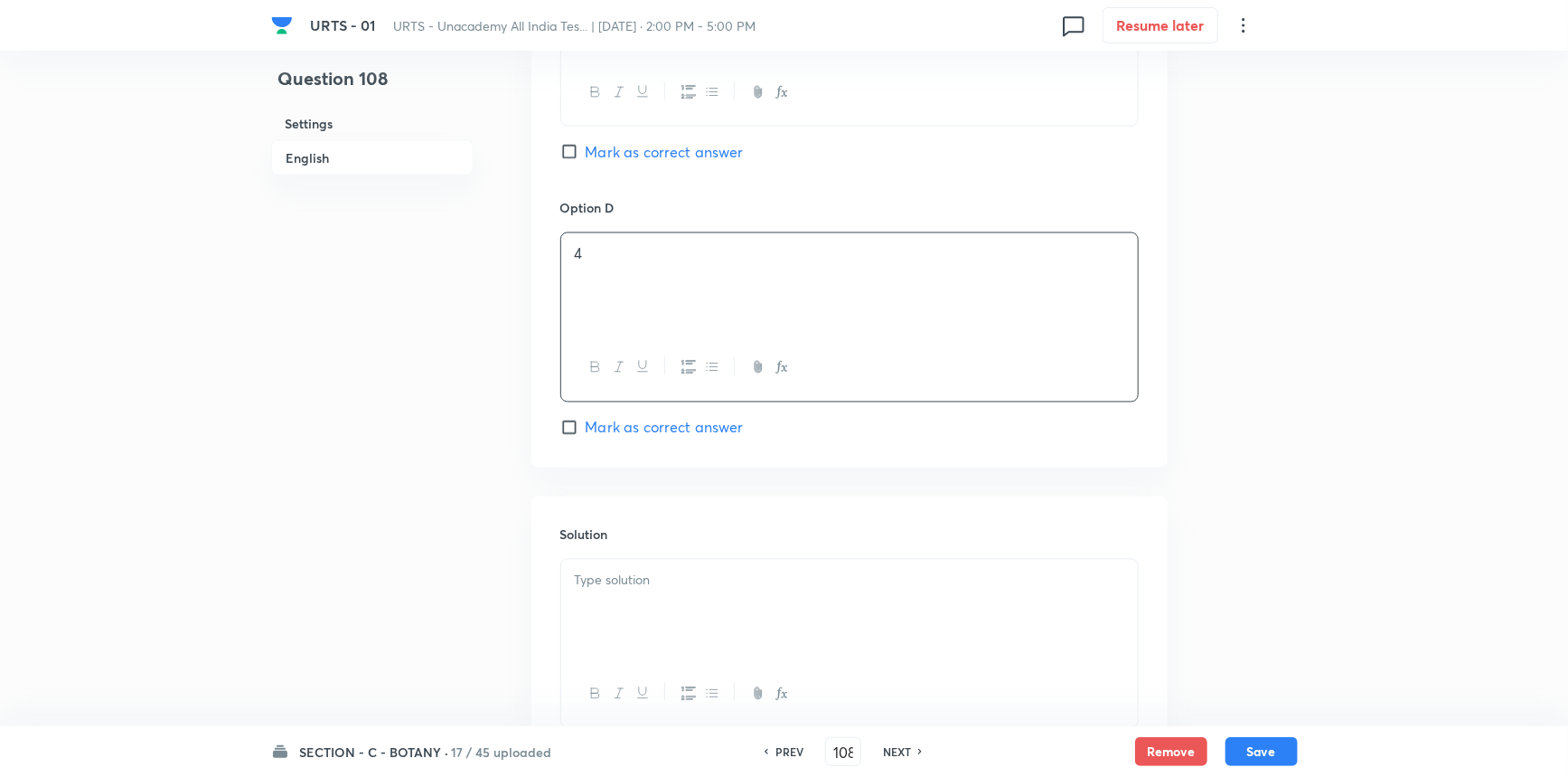
click at [634, 562] on div at bounding box center [849, 611] width 577 height 101
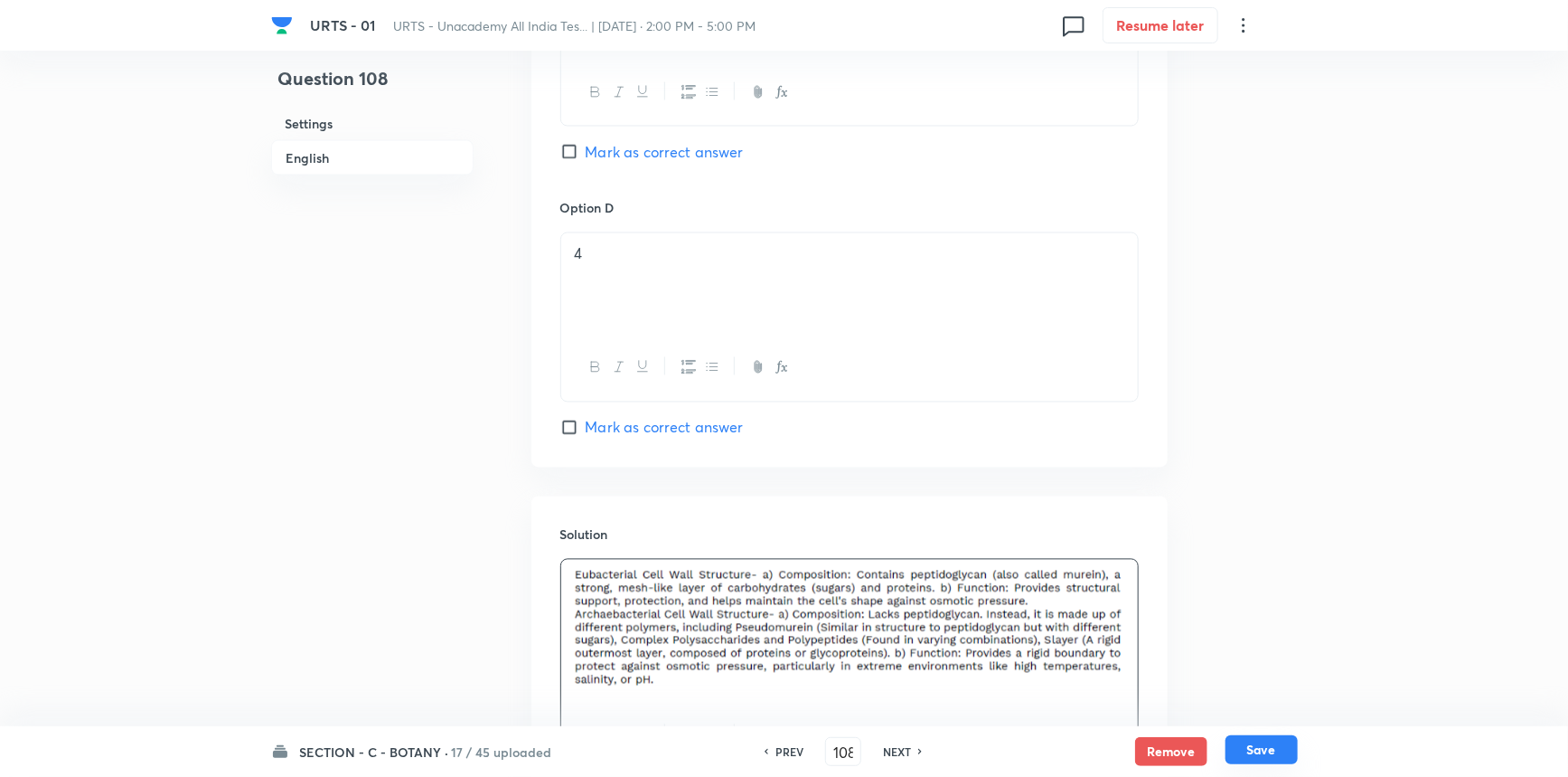
click at [1234, 756] on button "Save" at bounding box center [1262, 749] width 72 height 29
type input "109"
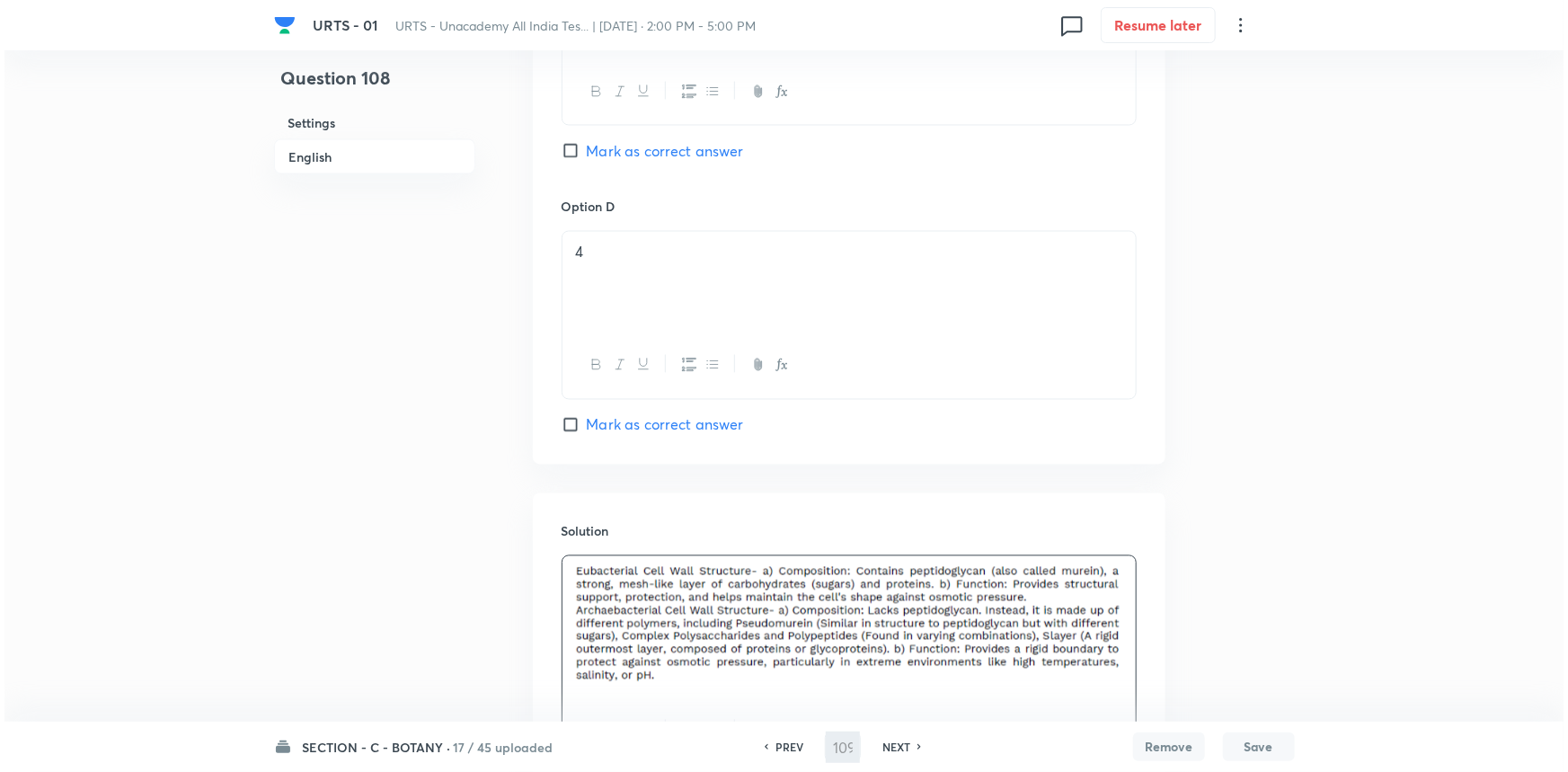
scroll to position [0, 0]
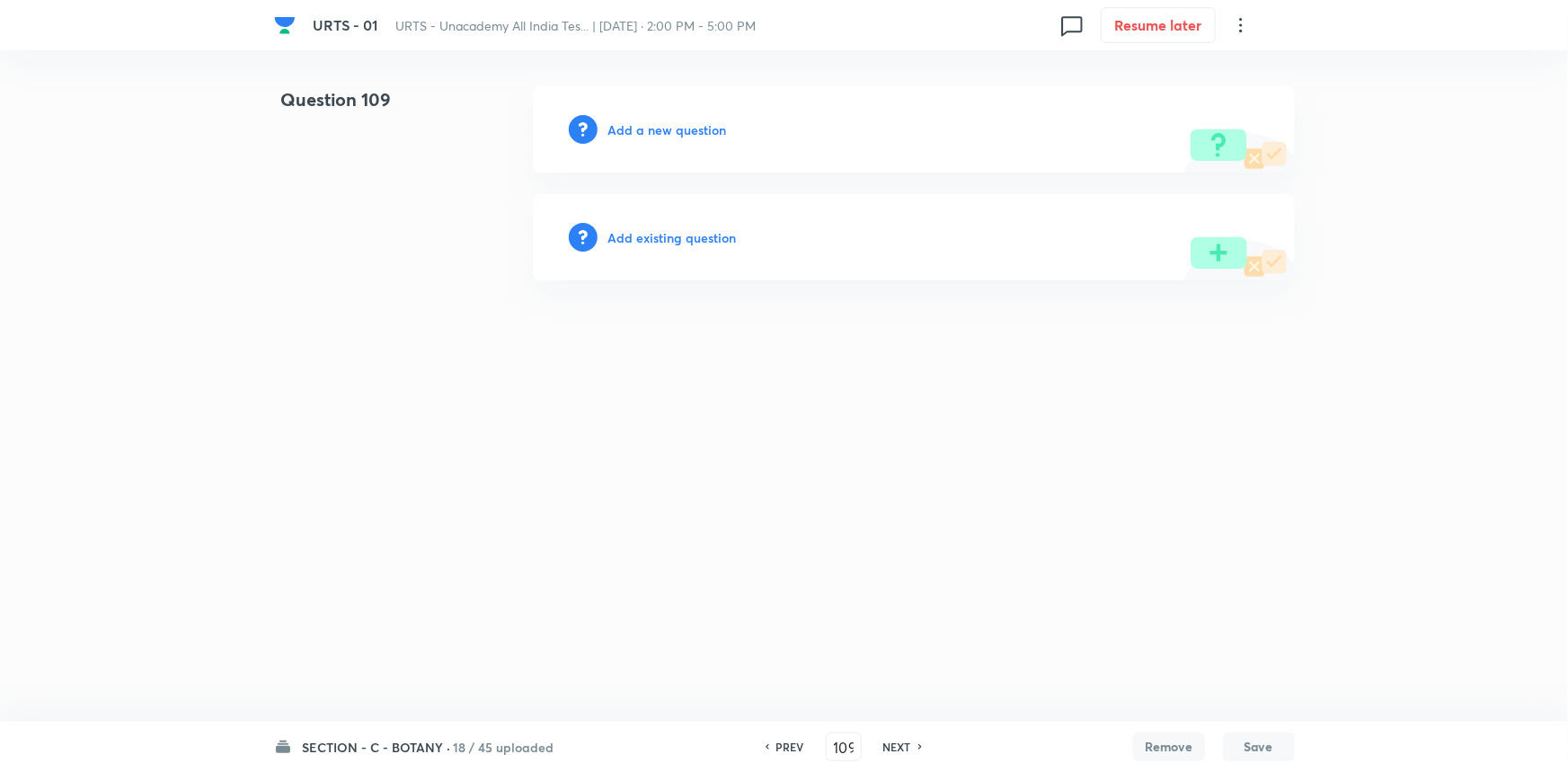
click at [651, 123] on h6 "Add a new question" at bounding box center [668, 130] width 119 height 19
click at [657, 125] on h6 "Choose a question type" at bounding box center [677, 130] width 138 height 19
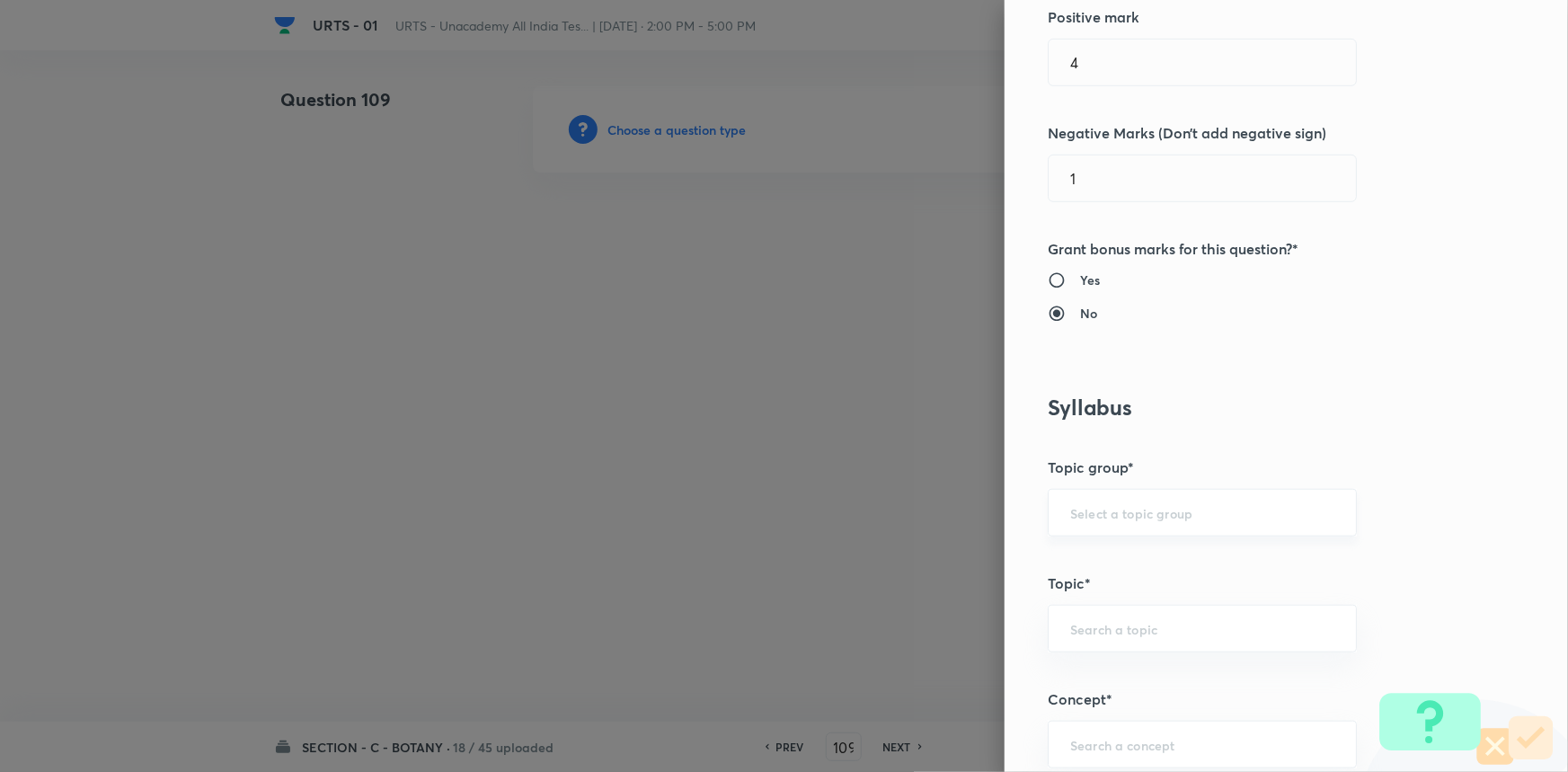
scroll to position [490, 0]
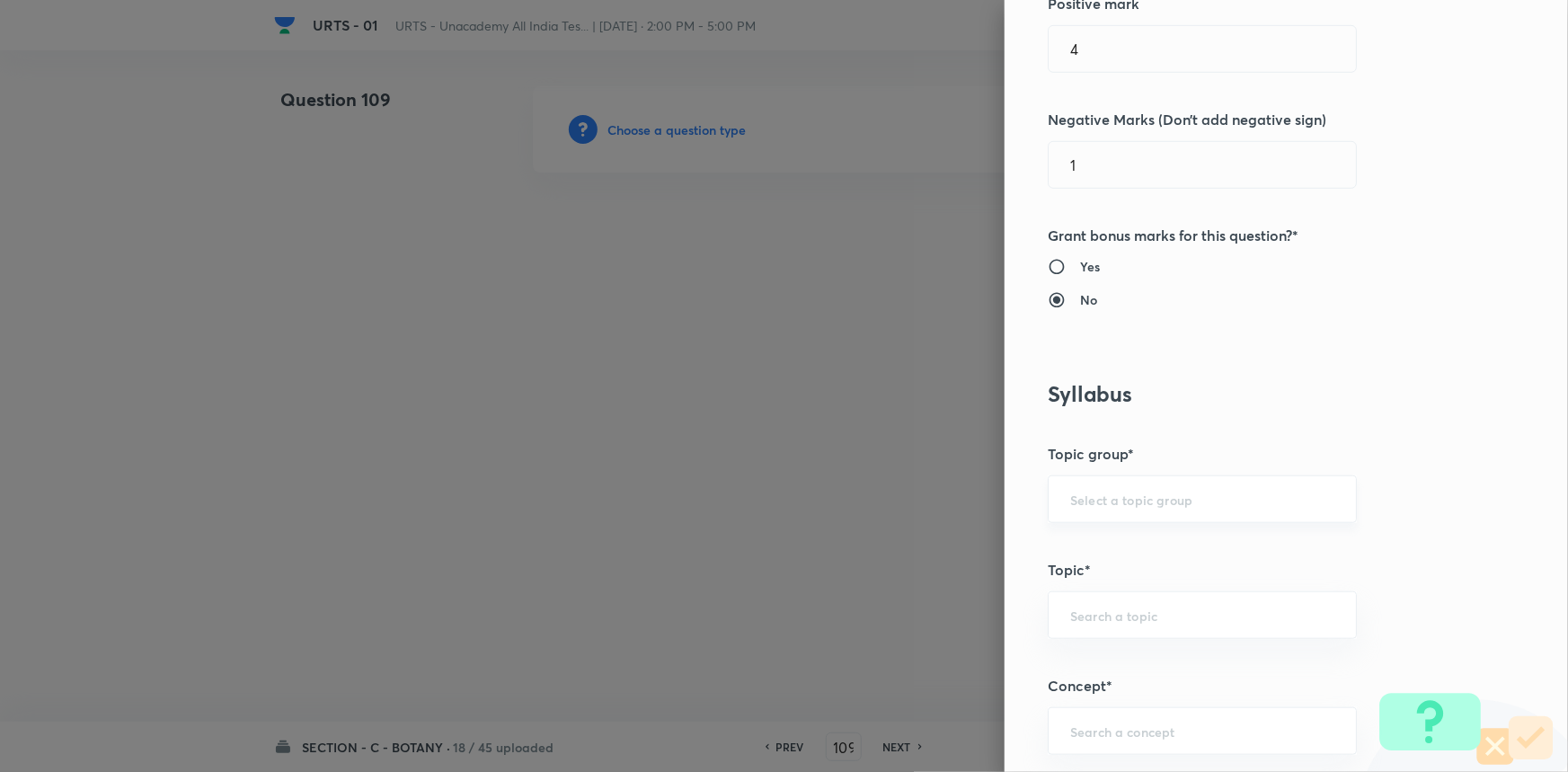
click at [1066, 513] on div "​" at bounding box center [1202, 499] width 309 height 47
click at [1078, 557] on li "Biology" at bounding box center [1190, 549] width 307 height 33
type input "Biology"
click at [1079, 602] on div "​" at bounding box center [1202, 614] width 309 height 47
click at [1085, 710] on li "Botany" at bounding box center [1190, 696] width 307 height 33
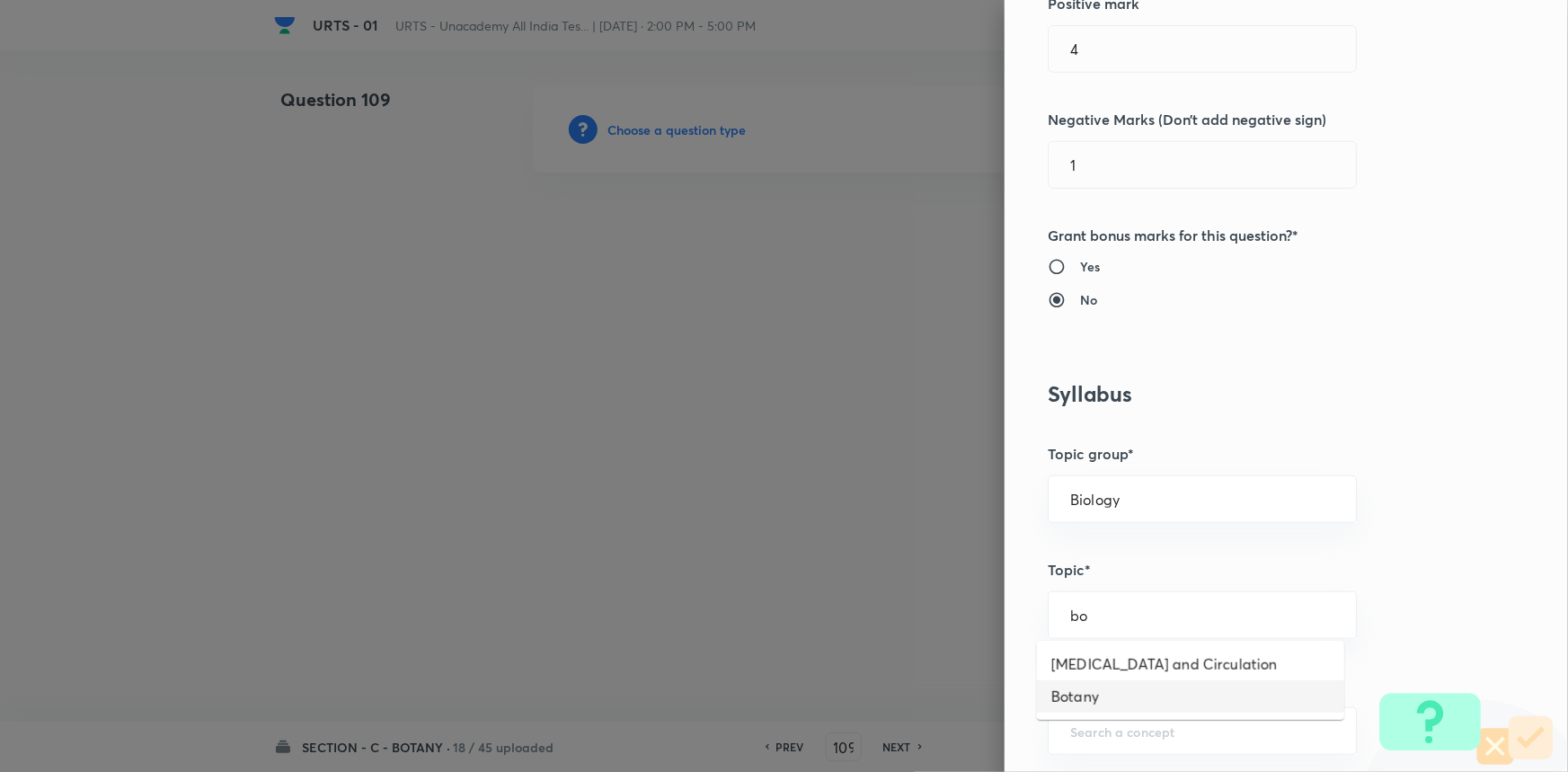
type input "Botany"
click at [1087, 744] on div "​" at bounding box center [1202, 730] width 309 height 47
click at [1091, 674] on li "Living World and Biological Classifications" at bounding box center [1190, 669] width 307 height 54
type input "Living World and Biological Classifications"
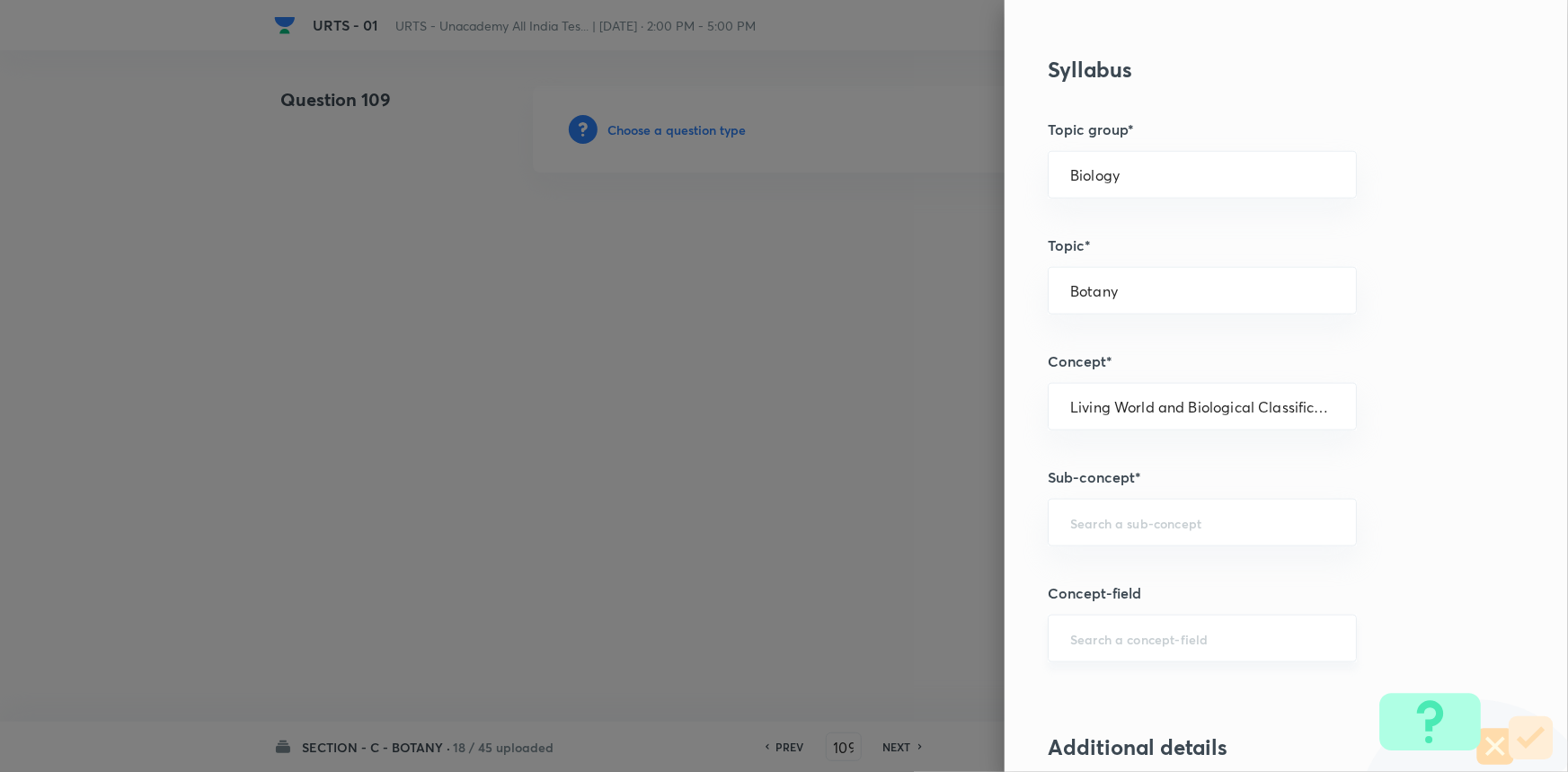
scroll to position [817, 0]
click at [1118, 516] on input "text" at bounding box center [1202, 519] width 264 height 17
click at [1091, 562] on li "Living World and Biological Classifications" at bounding box center [1190, 580] width 307 height 54
type input "Living World and Biological Classifications"
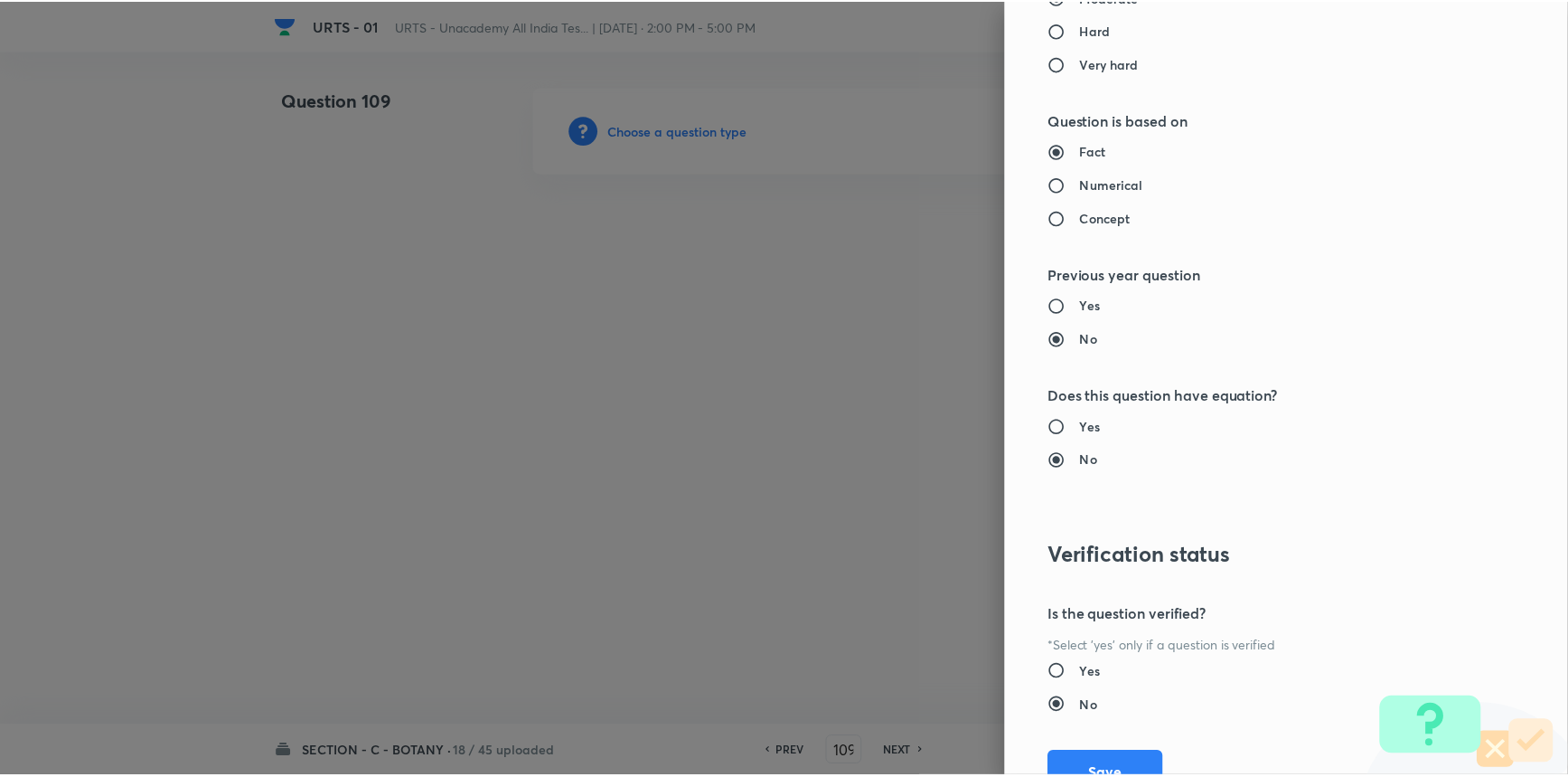
scroll to position [1808, 0]
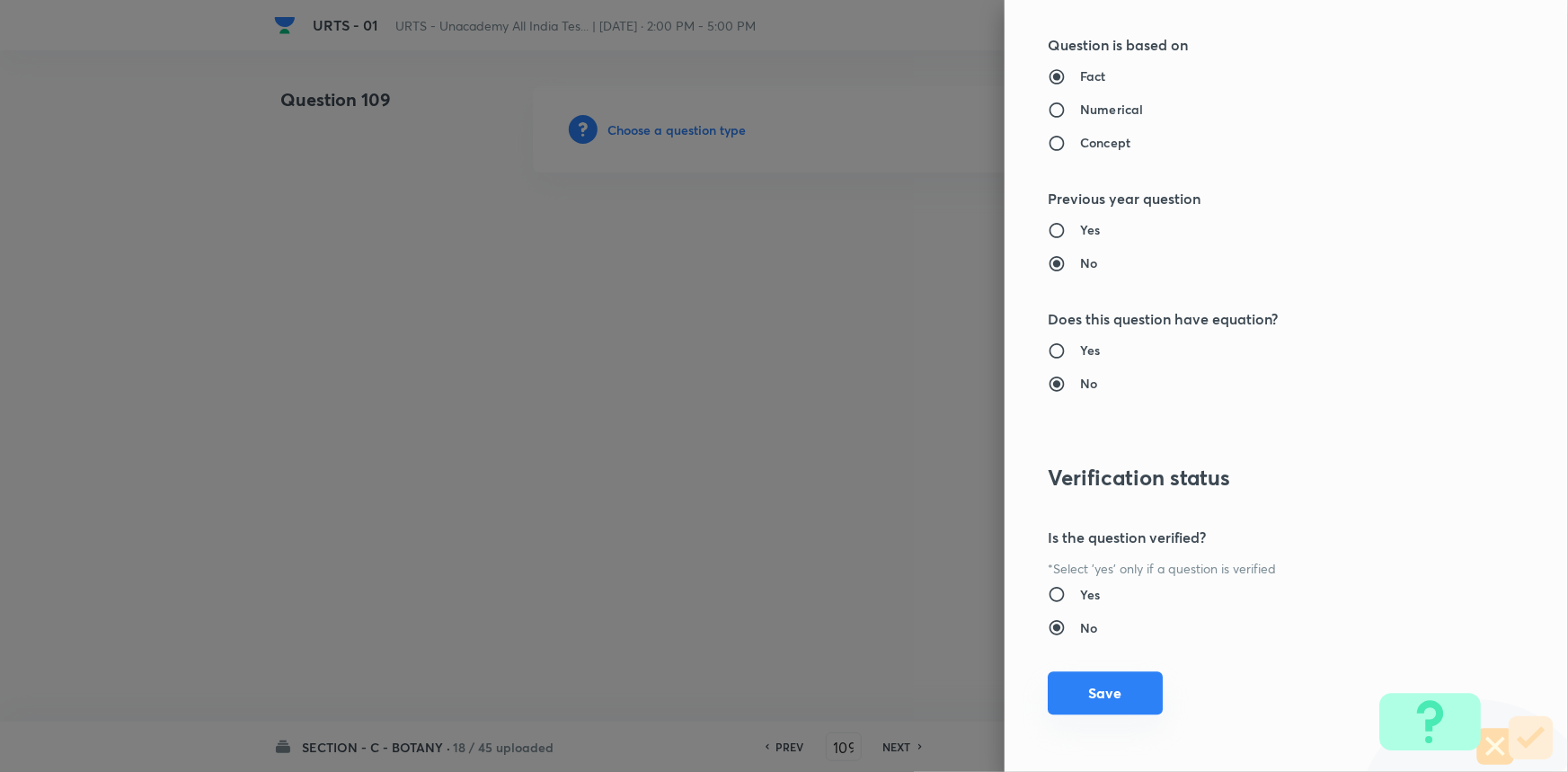
click at [1112, 688] on button "Save" at bounding box center [1105, 693] width 115 height 43
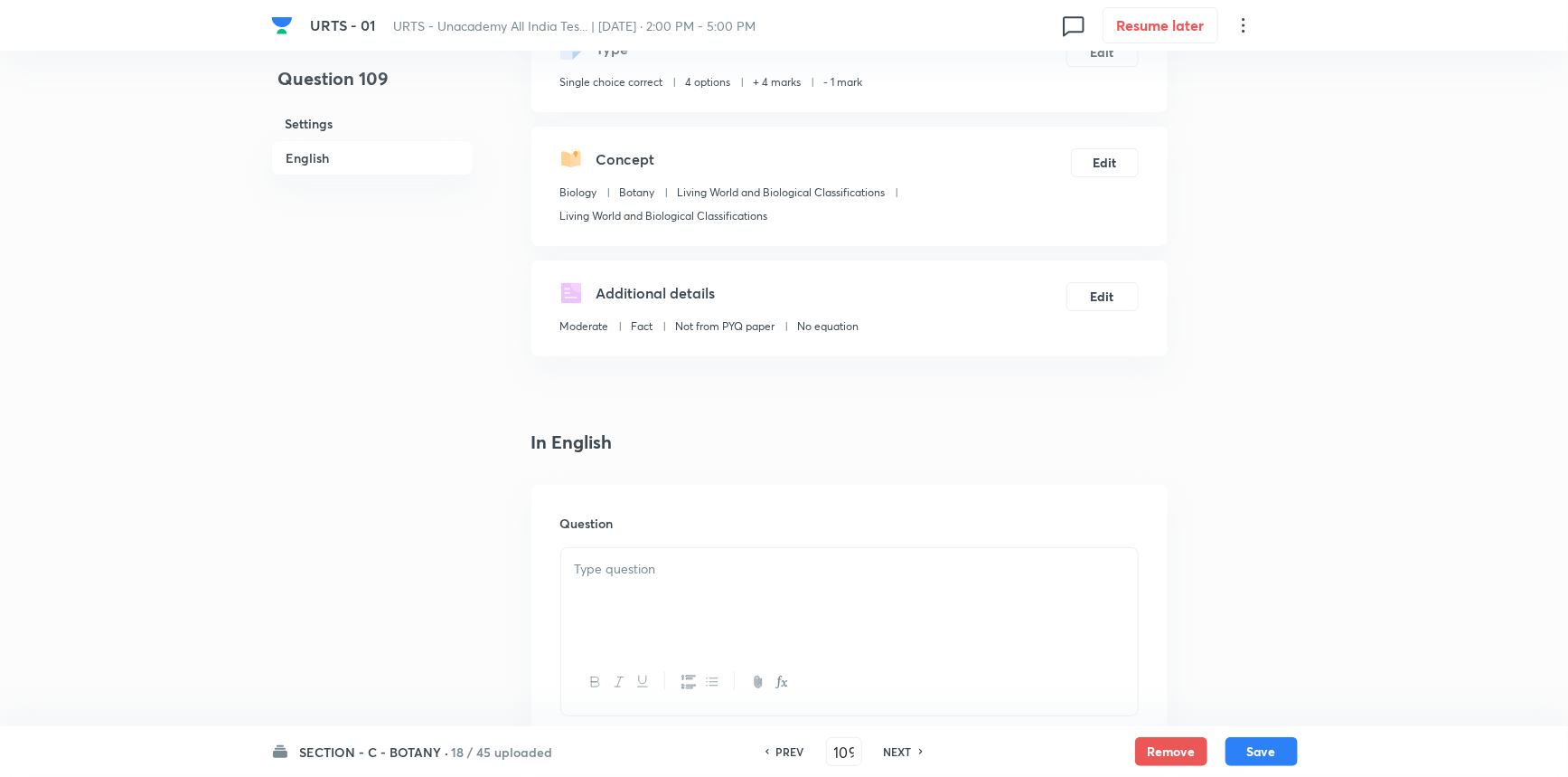
scroll to position [493, 0]
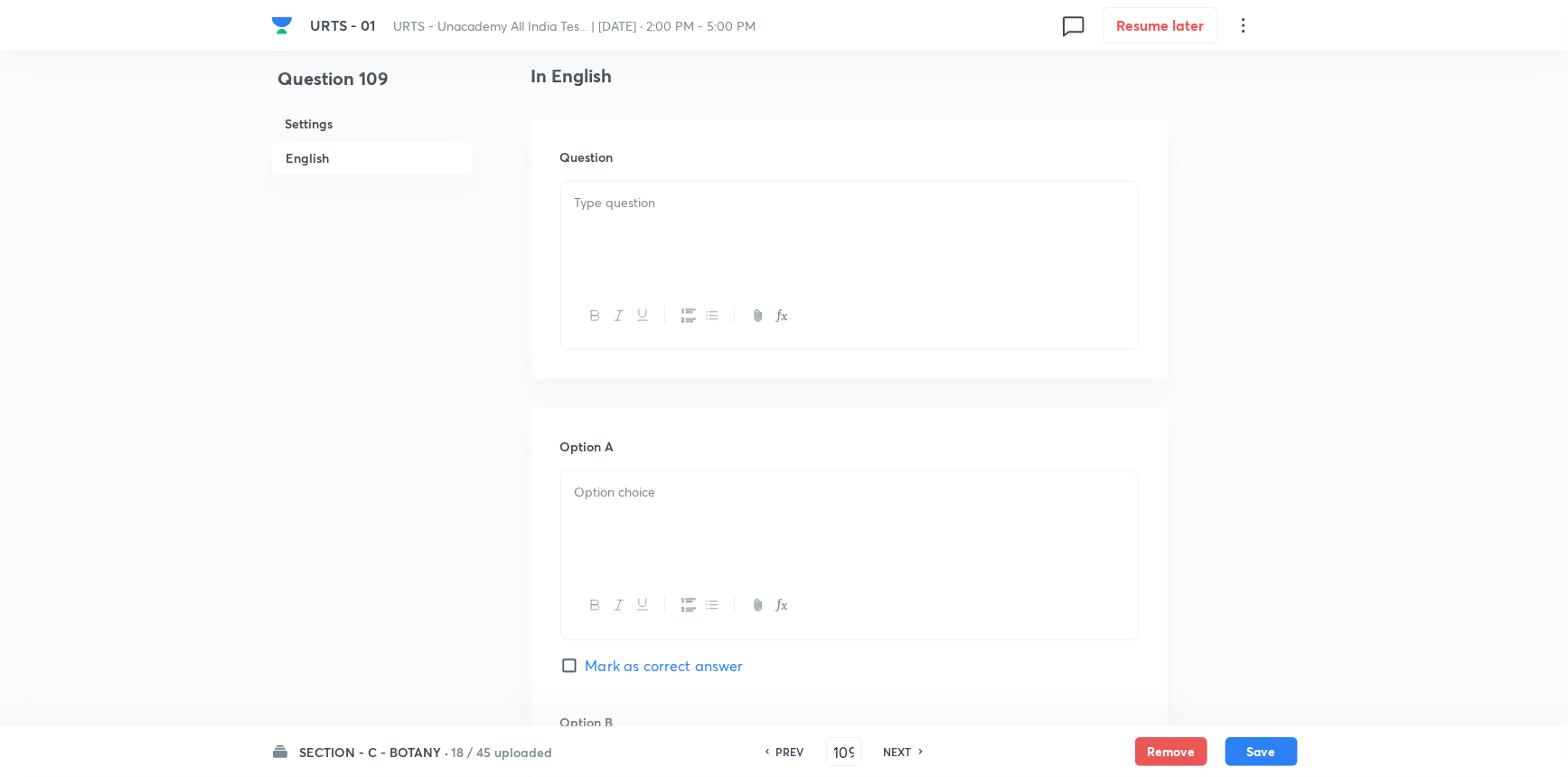
click at [679, 236] on div at bounding box center [849, 232] width 577 height 101
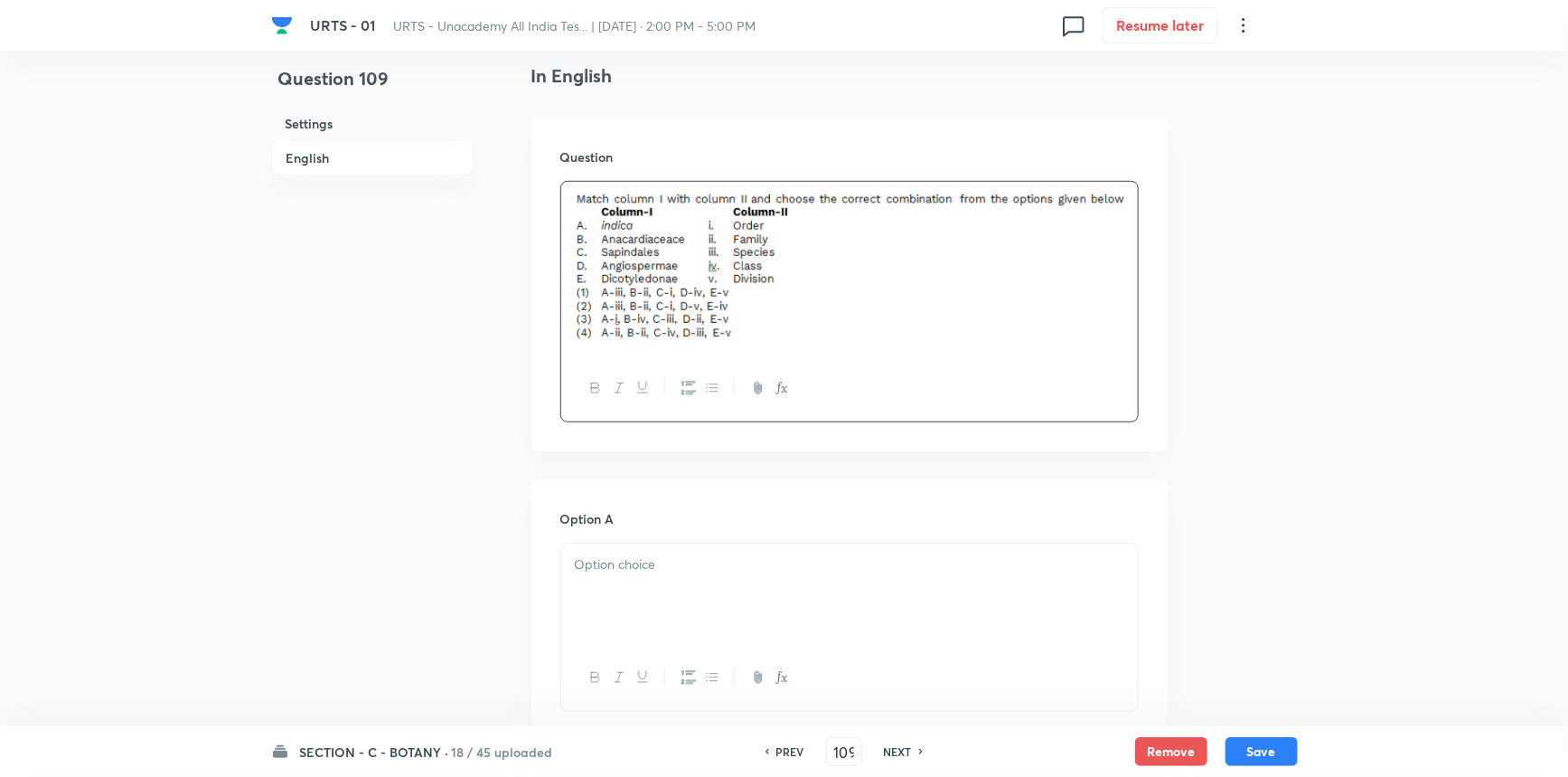
click at [925, 617] on div at bounding box center [849, 594] width 577 height 101
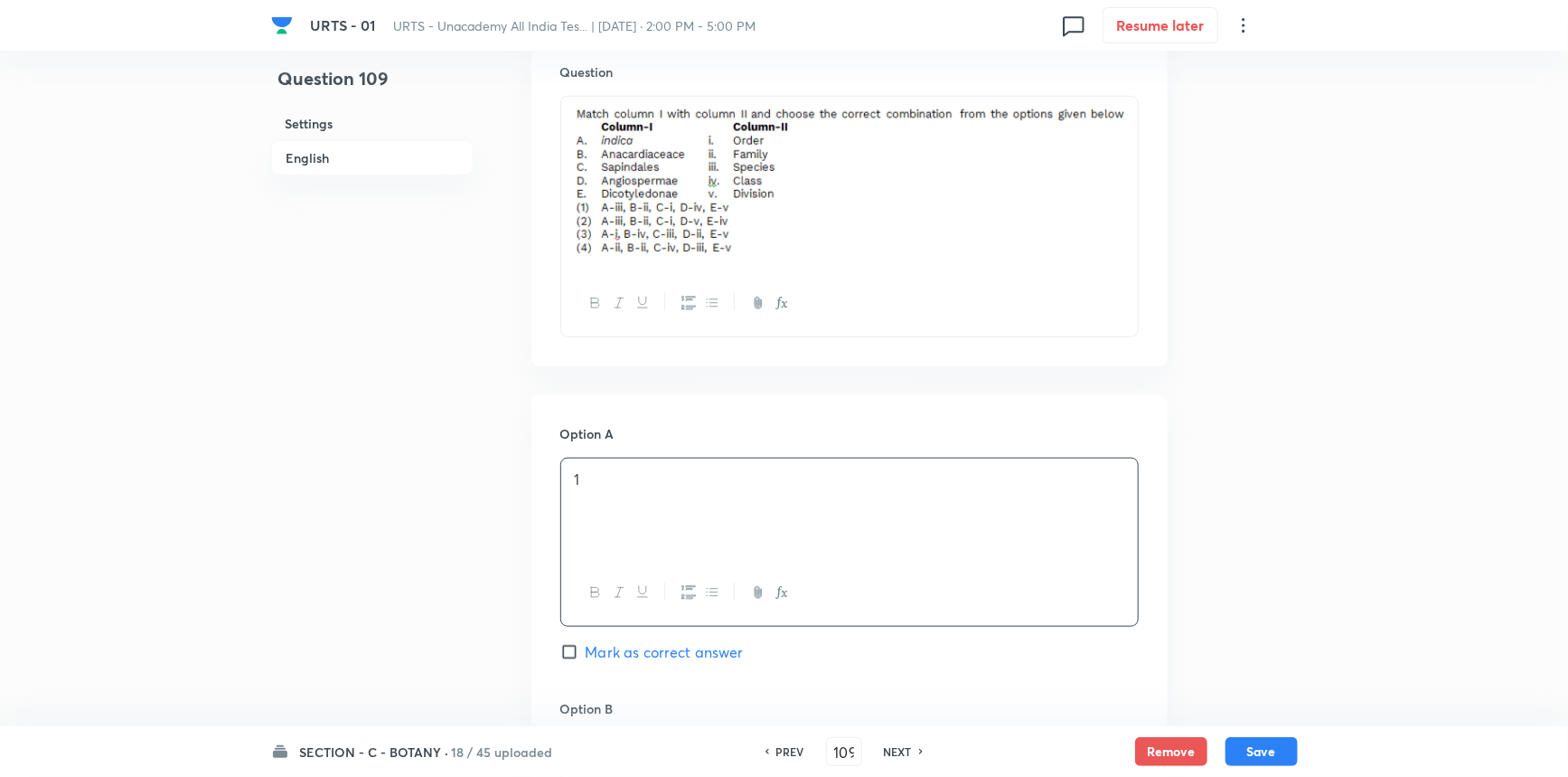
scroll to position [904, 0]
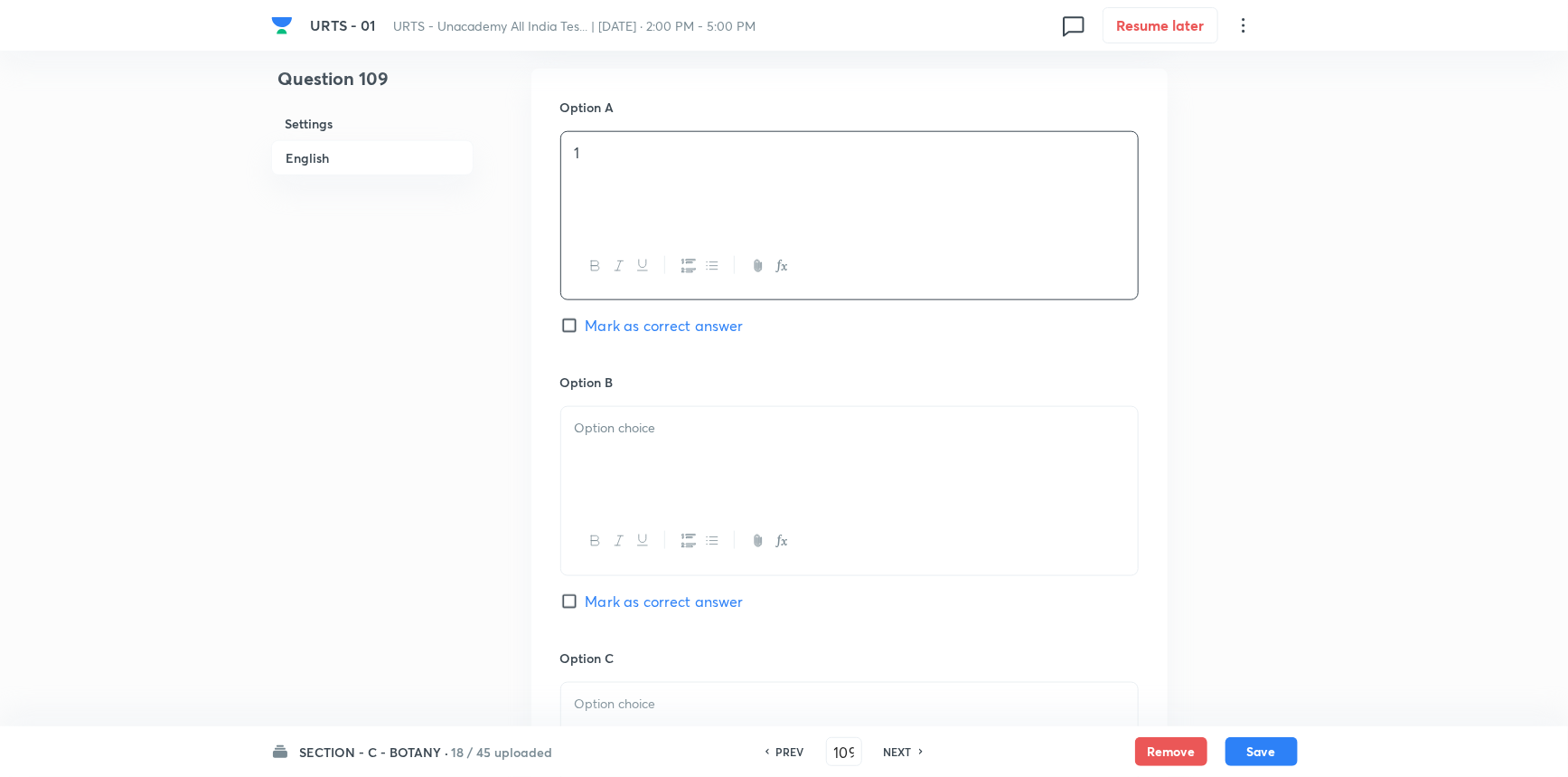
click at [615, 431] on p at bounding box center [849, 428] width 549 height 21
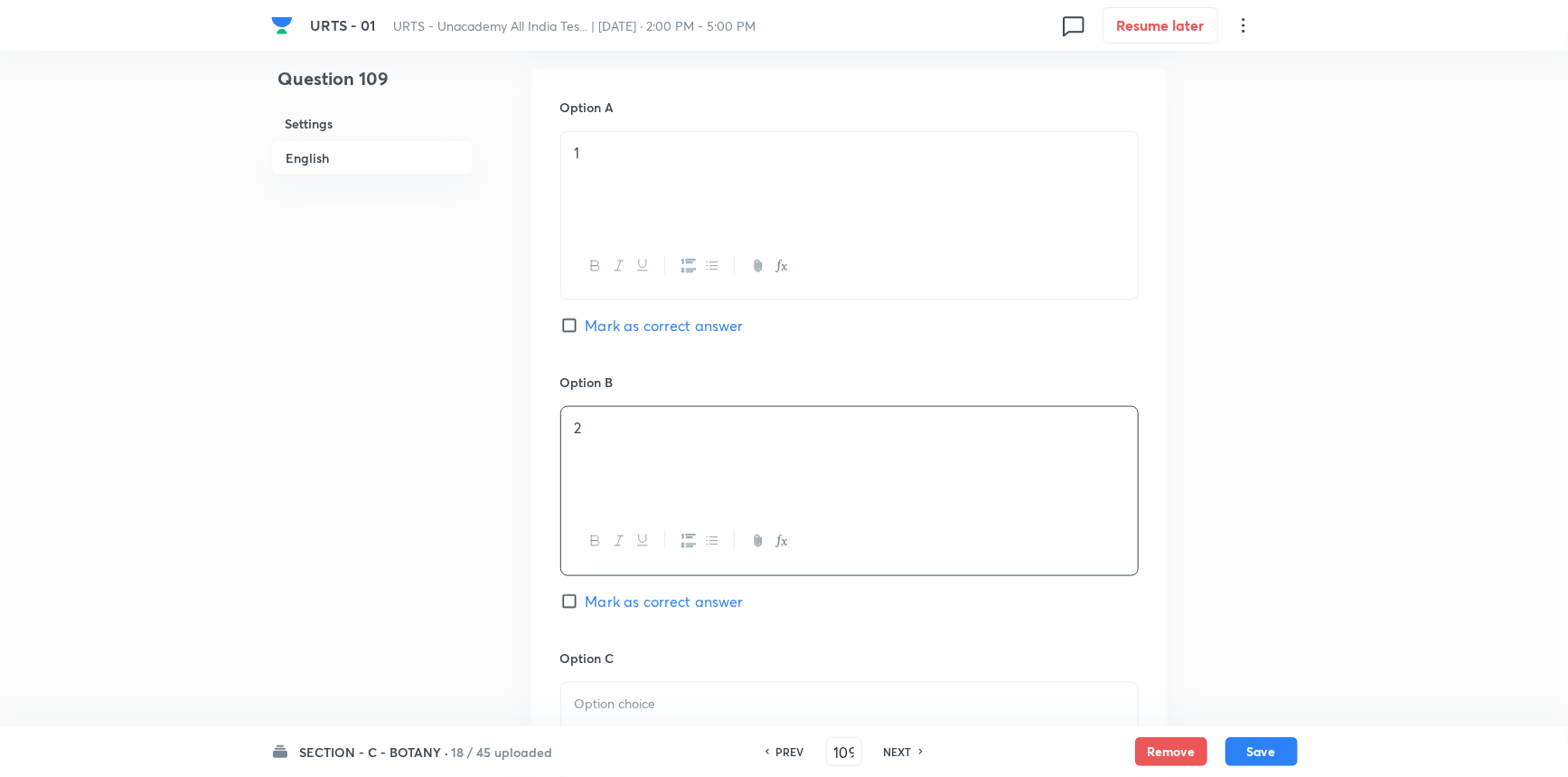
click at [603, 587] on div "Option B 2 Mark as correct answer" at bounding box center [849, 511] width 578 height 275
click at [606, 608] on span "Mark as correct answer" at bounding box center [664, 601] width 158 height 22
click at [586, 608] on input "Mark as correct answer" at bounding box center [573, 601] width 25 height 18
click at [623, 688] on div at bounding box center [849, 733] width 577 height 101
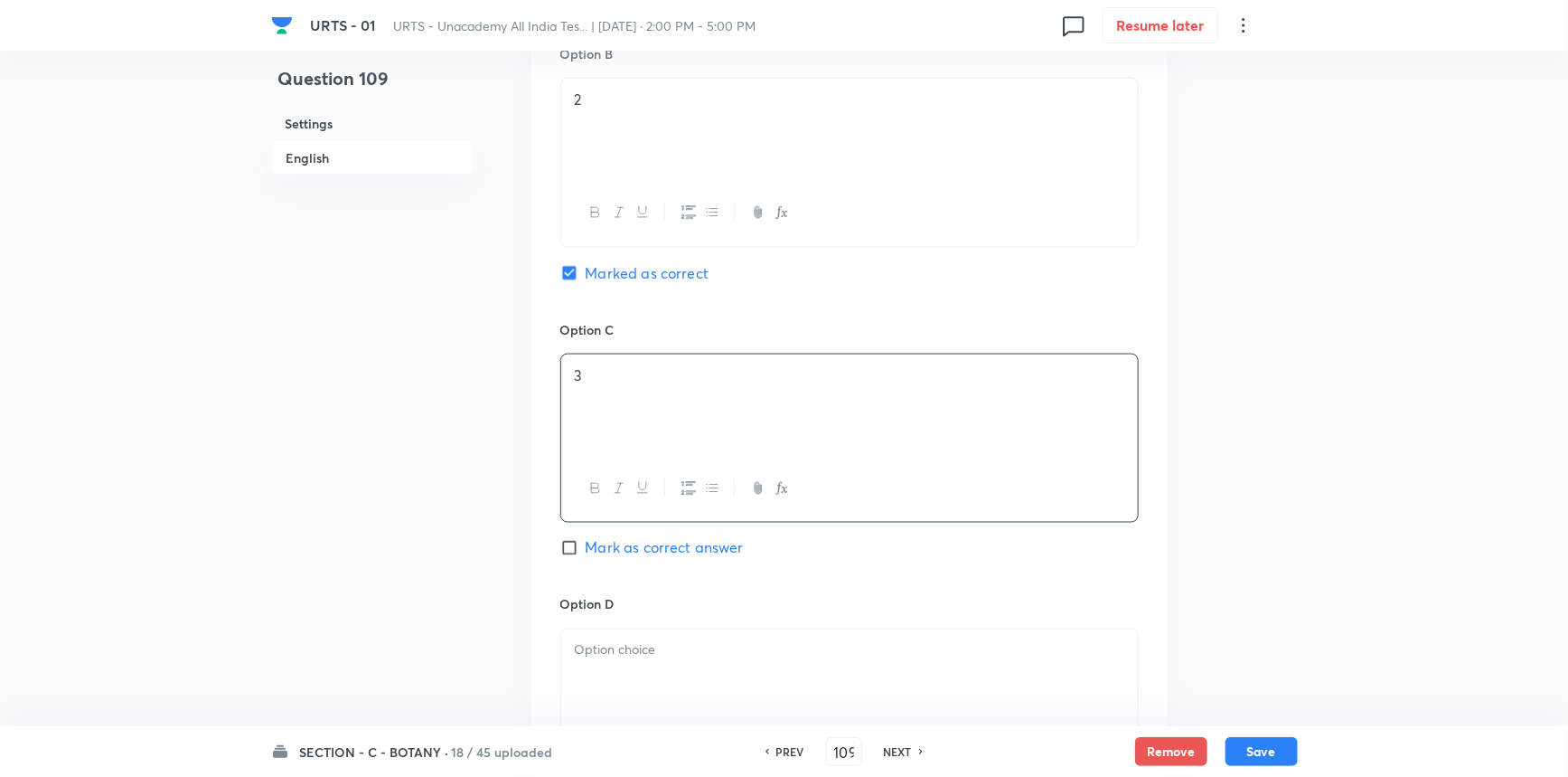
click at [655, 644] on p at bounding box center [849, 651] width 549 height 21
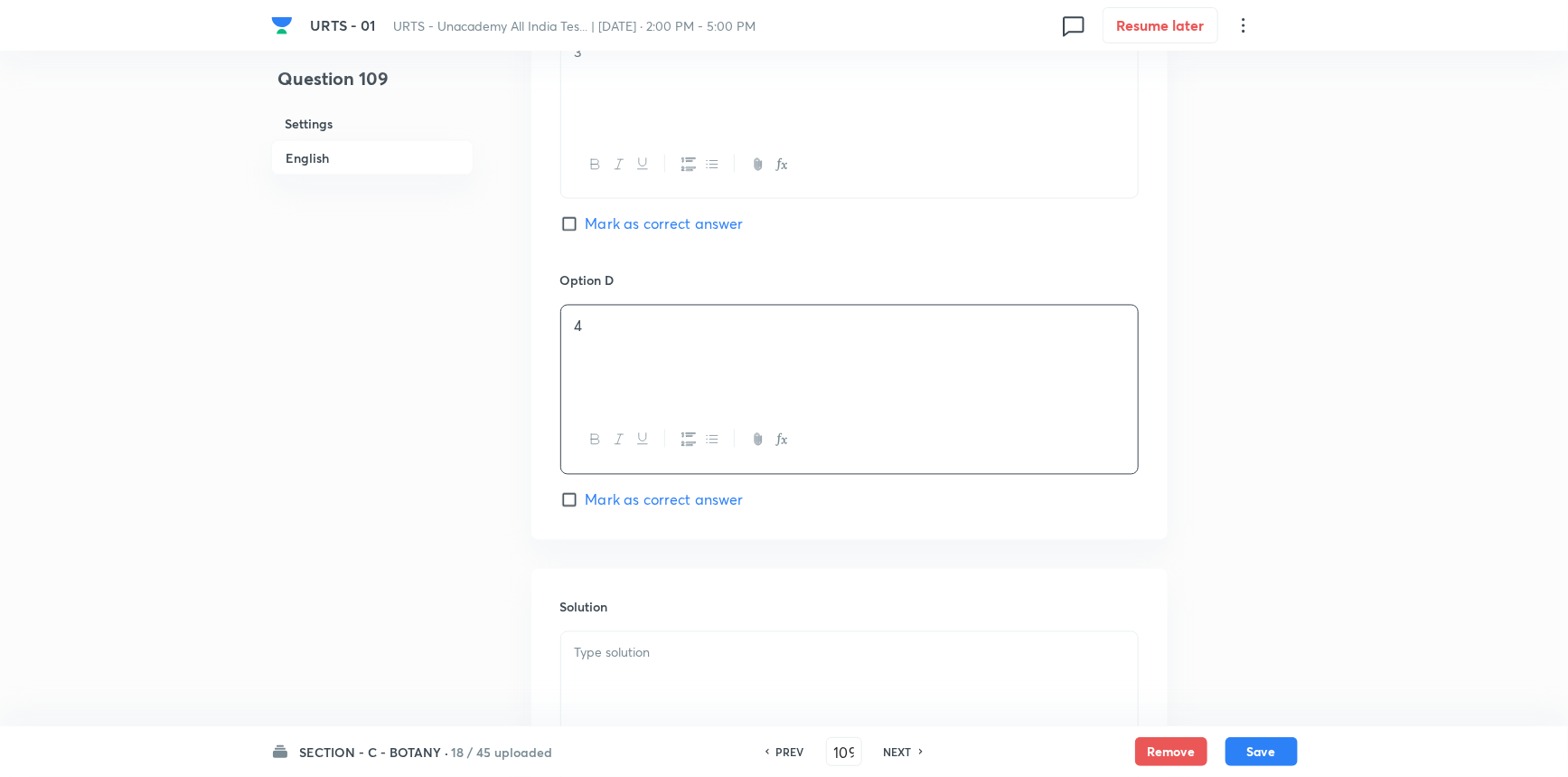
scroll to position [1561, 0]
click at [674, 676] on div at bounding box center [849, 677] width 577 height 101
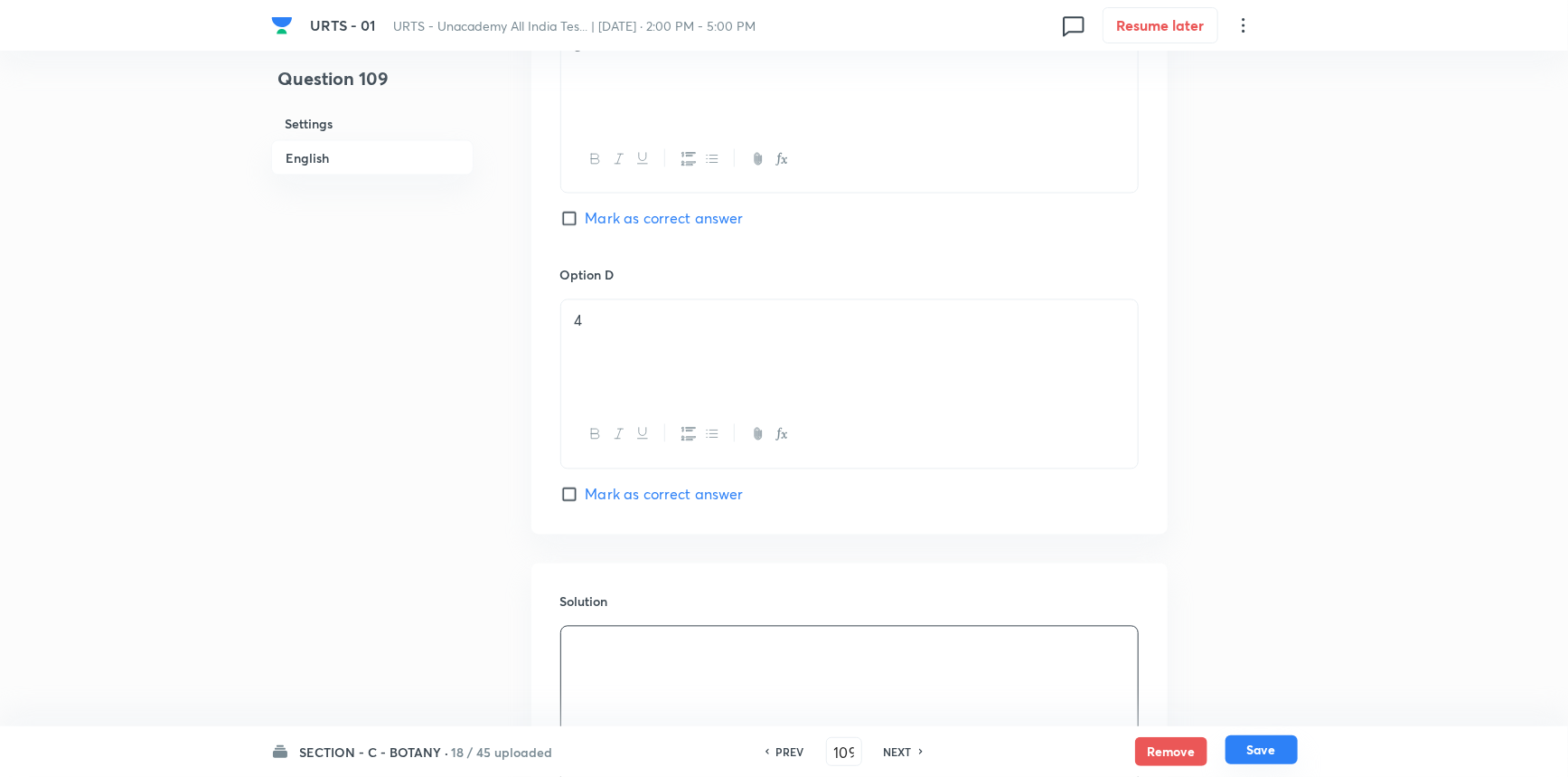
click at [1241, 755] on button "Save" at bounding box center [1262, 749] width 72 height 29
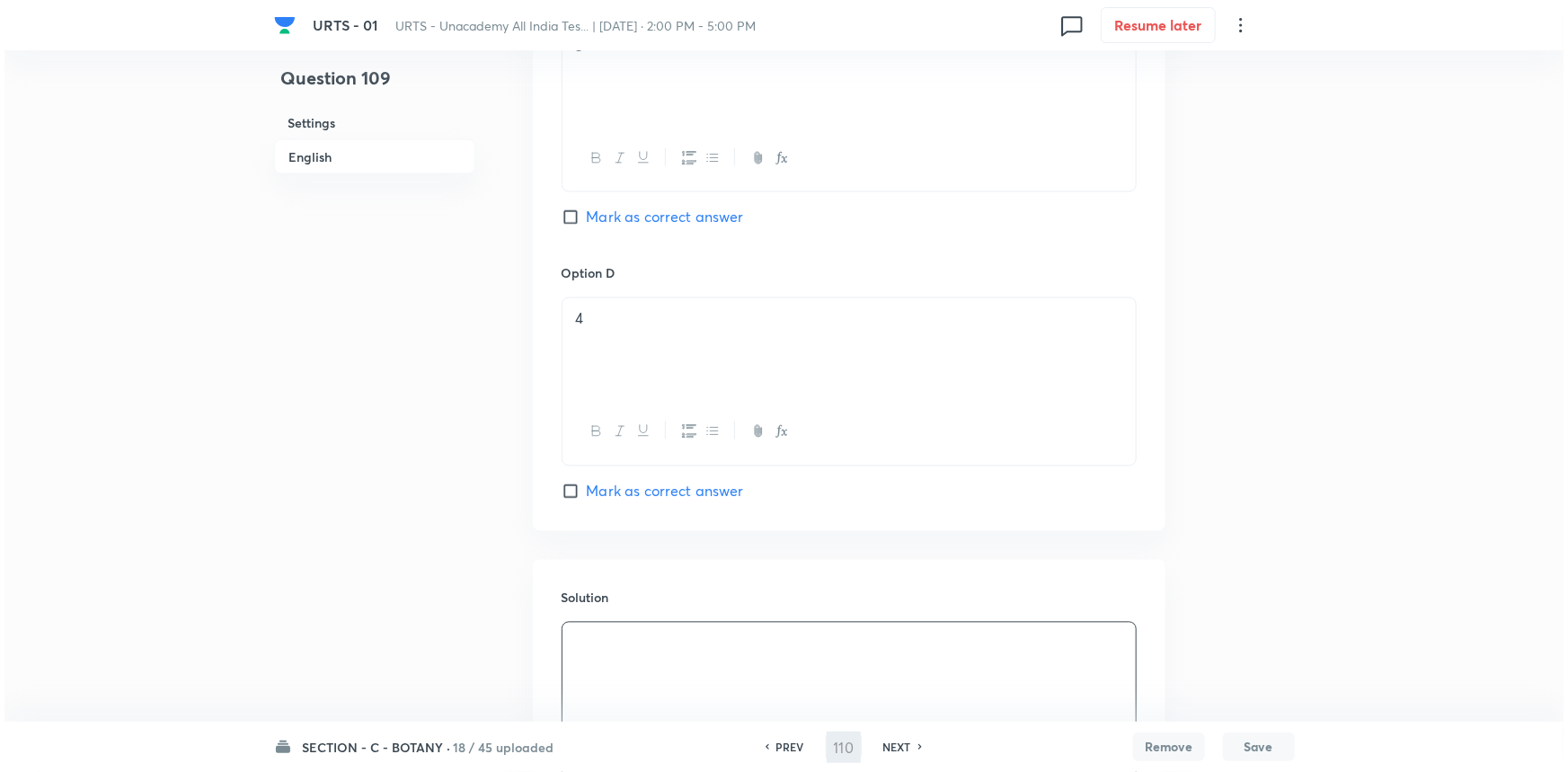
scroll to position [0, 0]
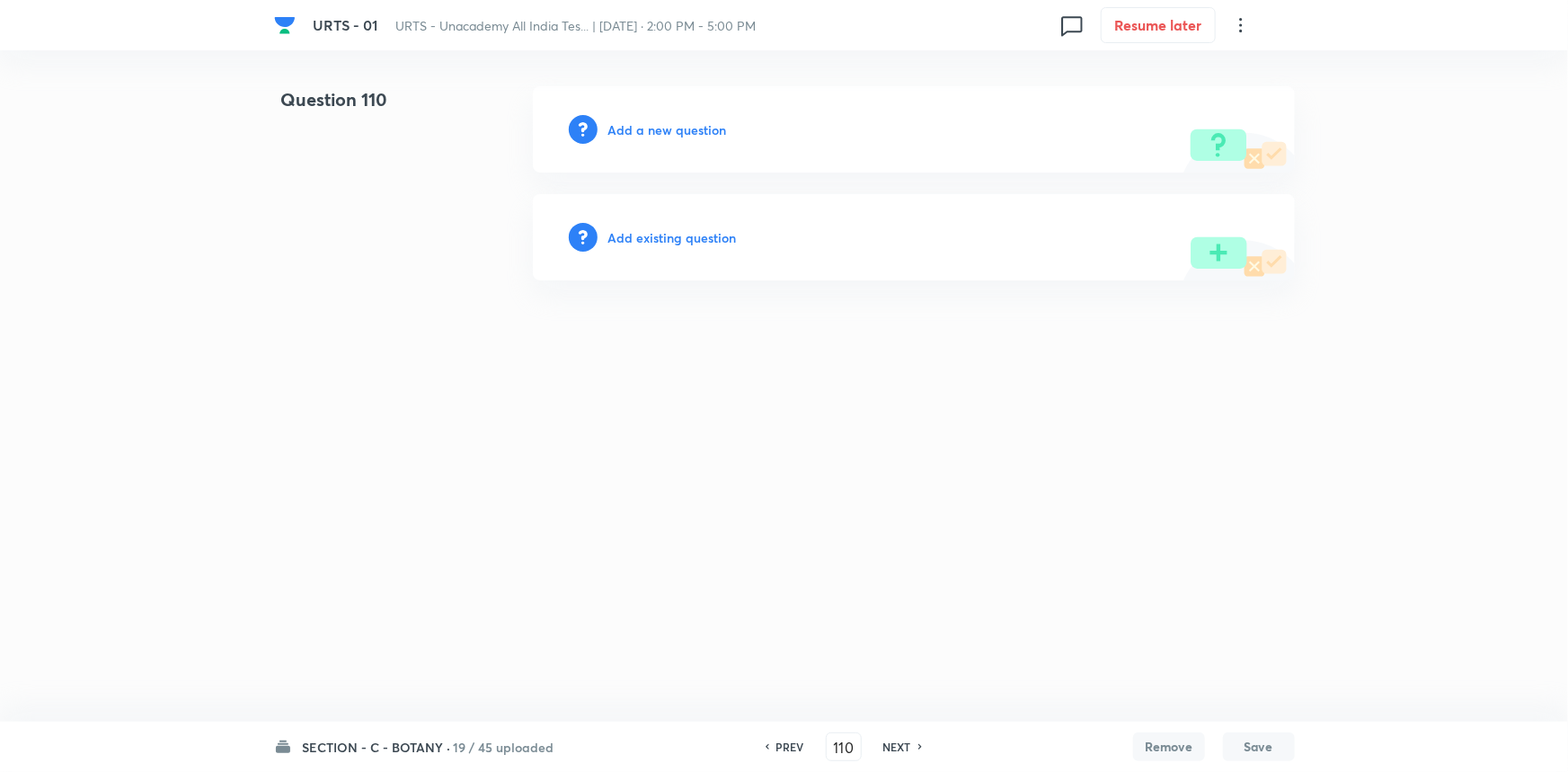
click at [700, 141] on div "Add a new question" at bounding box center [914, 129] width 762 height 86
click at [708, 124] on h6 "Add a new question" at bounding box center [668, 130] width 119 height 19
click at [731, 133] on h6 "Choose a question type" at bounding box center [677, 130] width 138 height 19
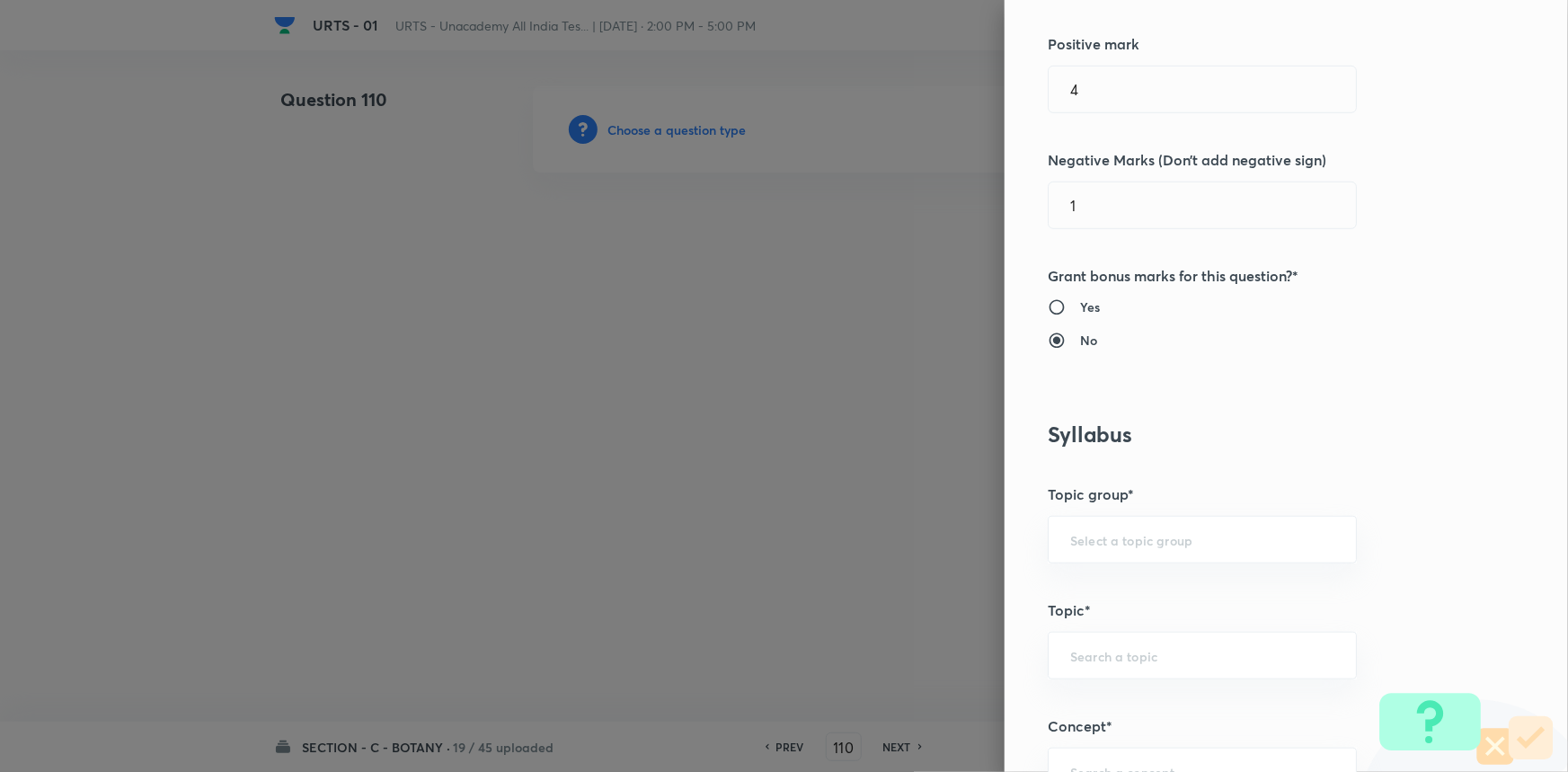
scroll to position [490, 0]
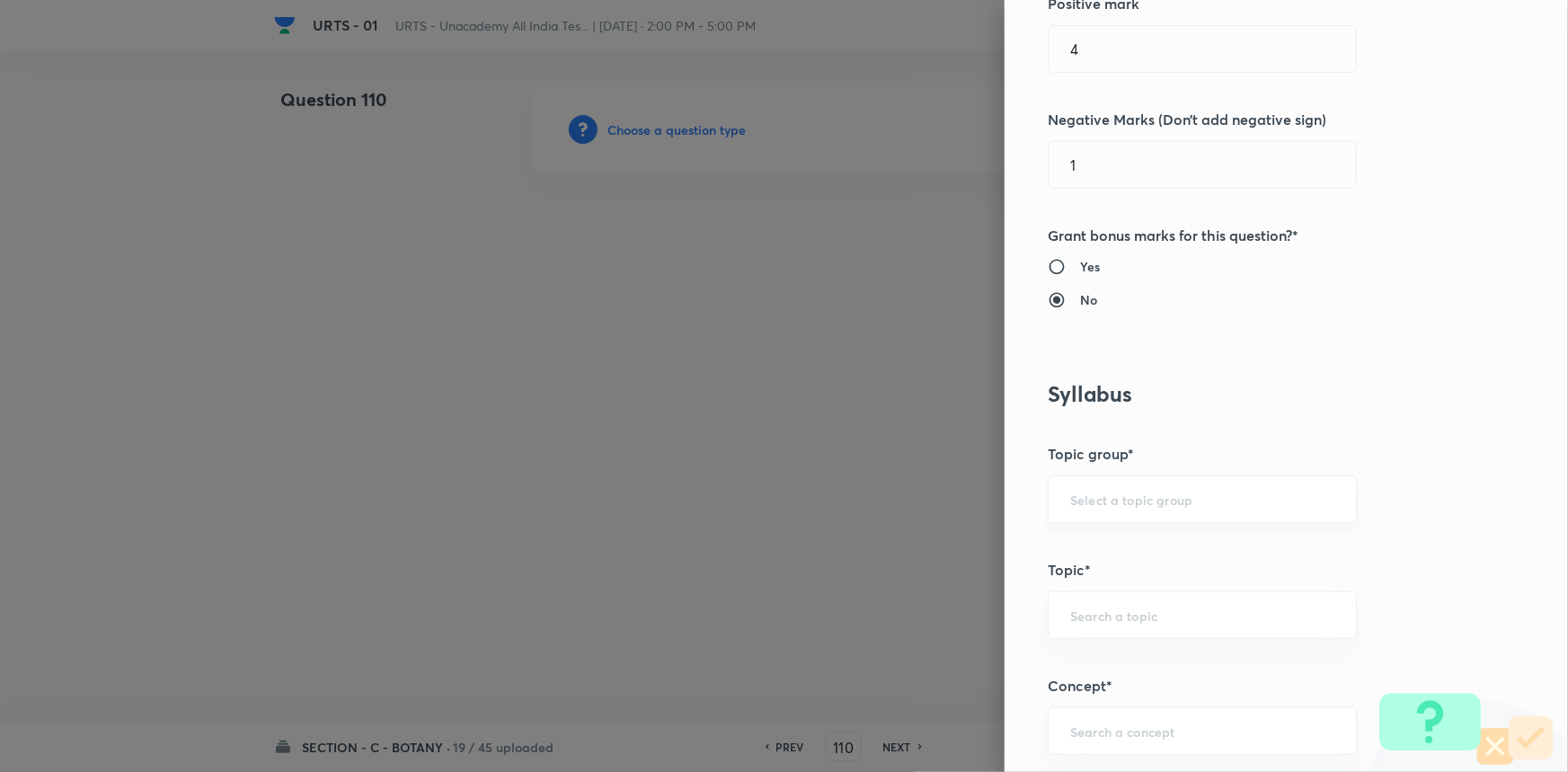
click at [1116, 508] on div "​" at bounding box center [1202, 499] width 309 height 47
click at [1114, 547] on li "Biology" at bounding box center [1190, 549] width 307 height 33
click at [1120, 620] on input "text" at bounding box center [1202, 615] width 264 height 17
click at [1110, 678] on li "Botany" at bounding box center [1190, 663] width 307 height 33
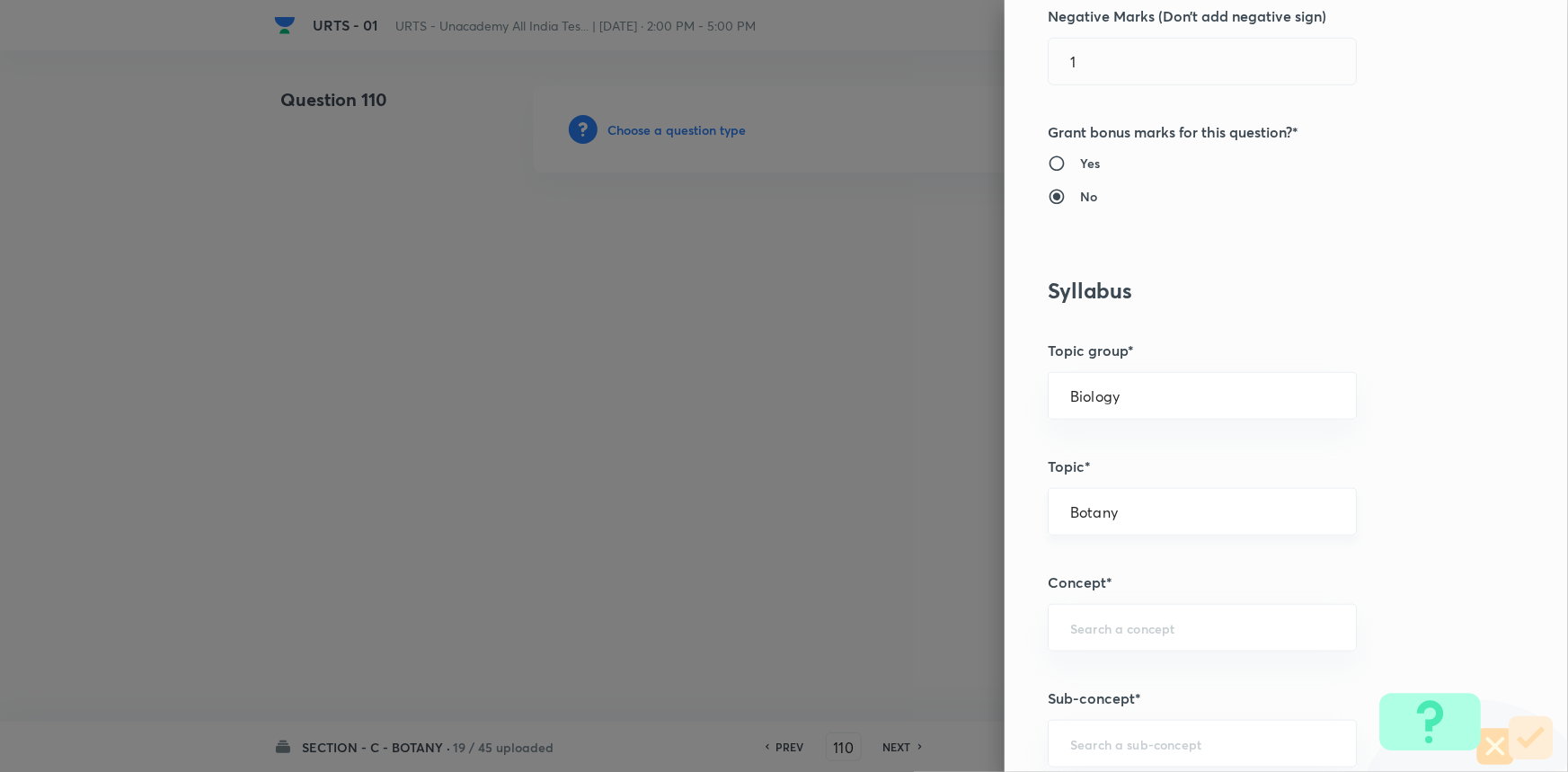
scroll to position [817, 0]
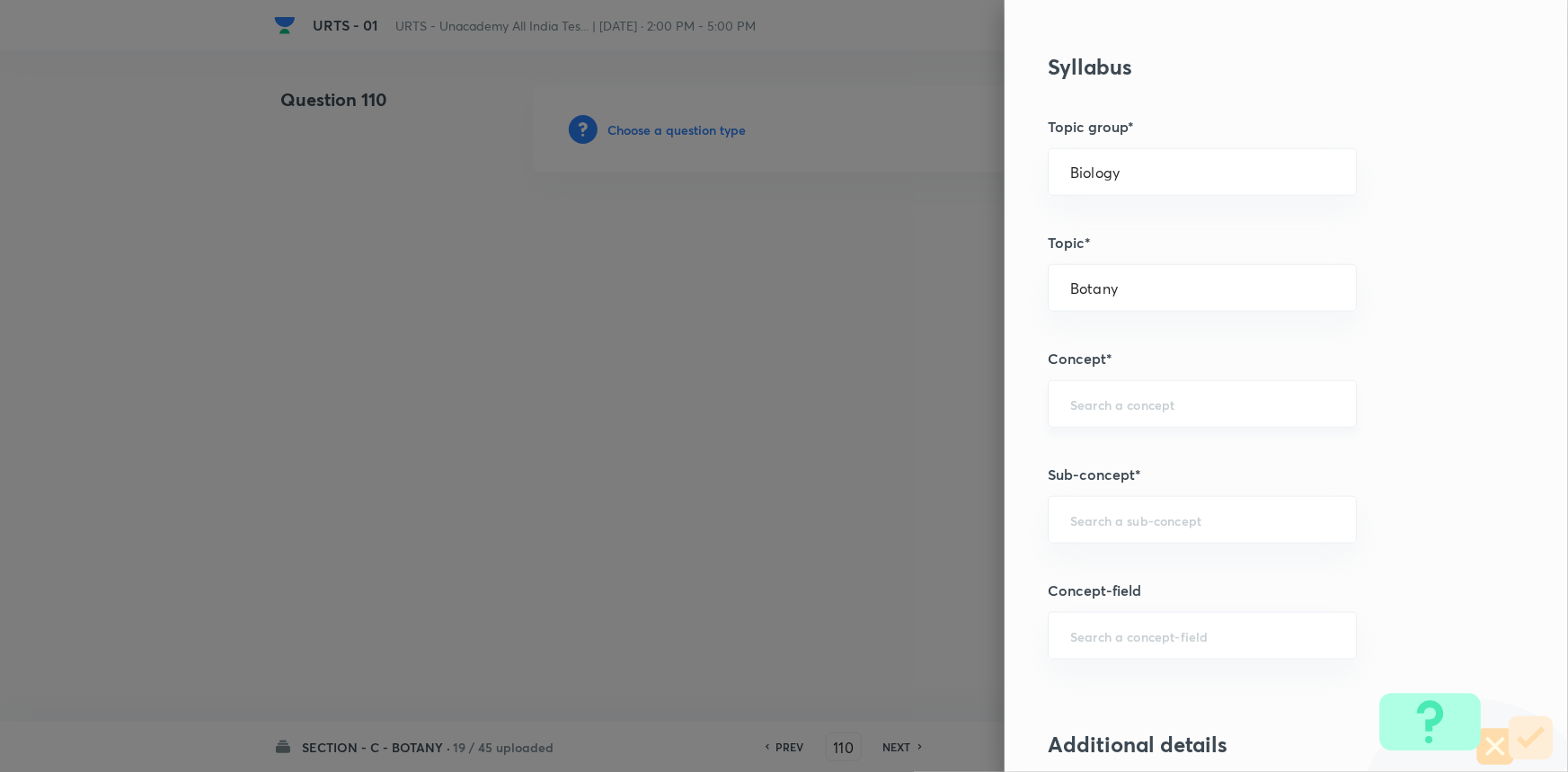
click at [1124, 403] on input "text" at bounding box center [1202, 404] width 264 height 17
click at [1097, 446] on li "Living World and Biological Classifications" at bounding box center [1190, 465] width 307 height 54
click at [1105, 504] on div "​" at bounding box center [1202, 519] width 309 height 47
click at [1104, 566] on li "Living World and Biological Classifications" at bounding box center [1190, 580] width 307 height 54
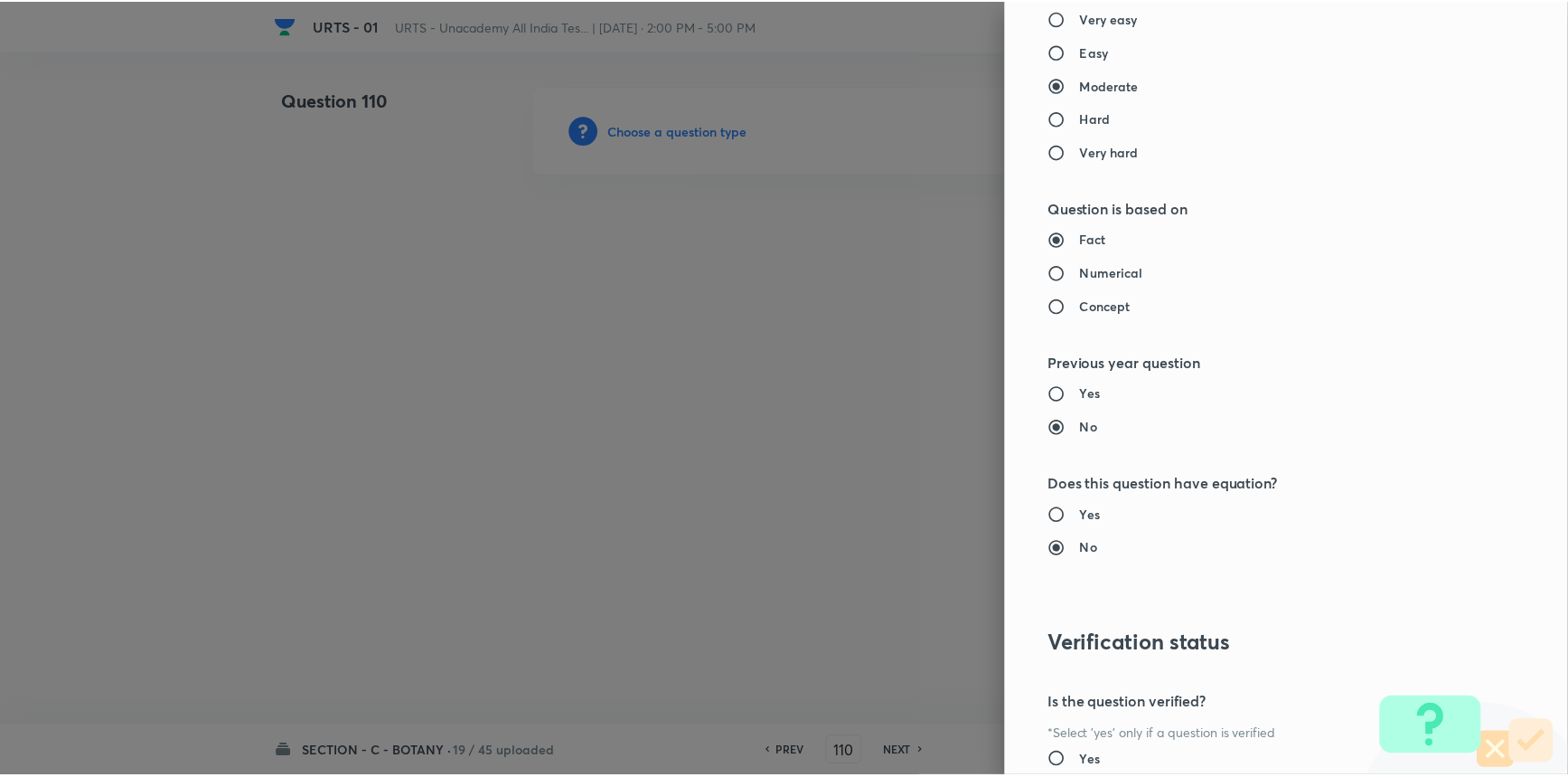
scroll to position [1808, 0]
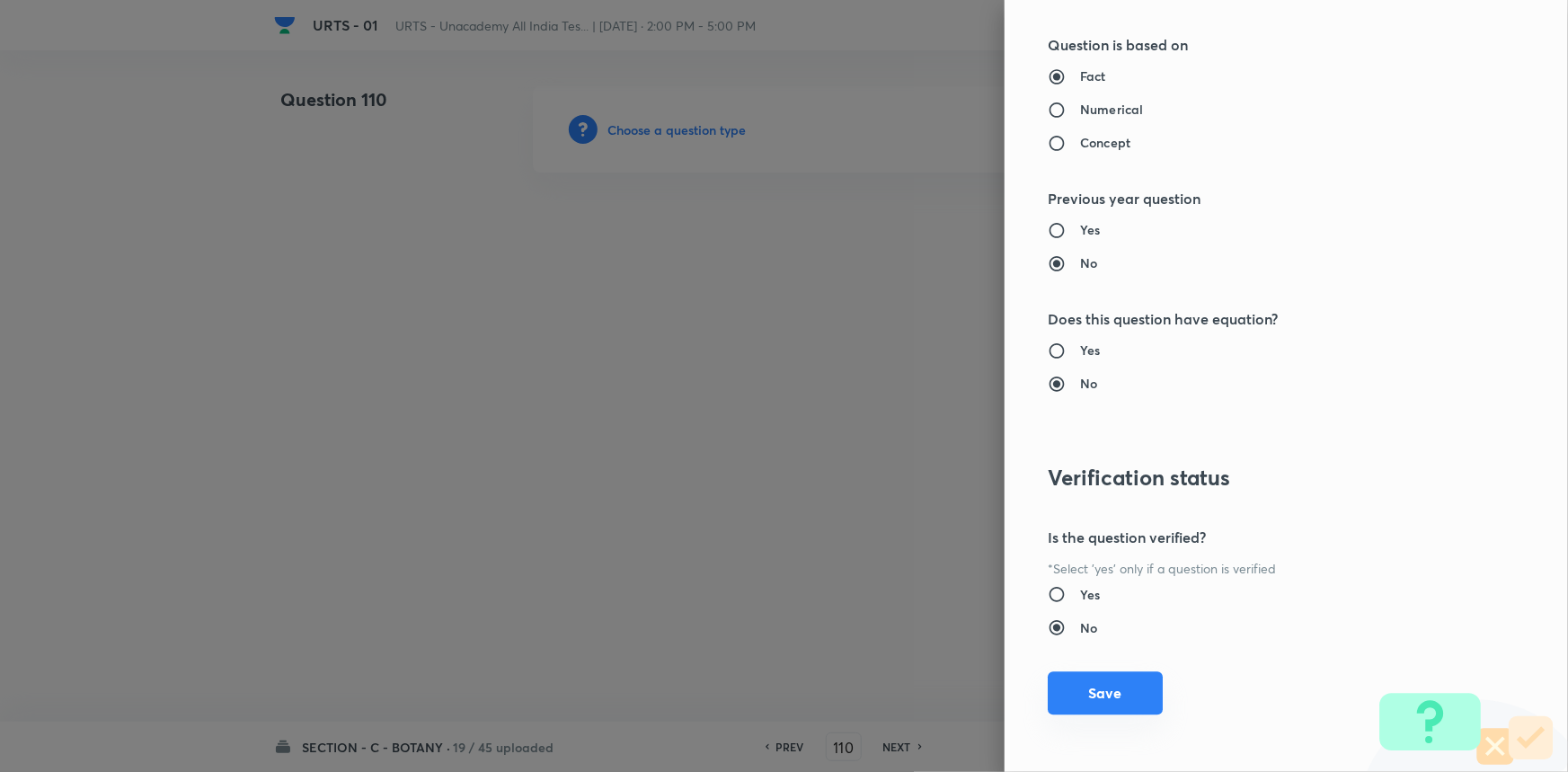
click at [1078, 700] on button "Save" at bounding box center [1105, 693] width 115 height 43
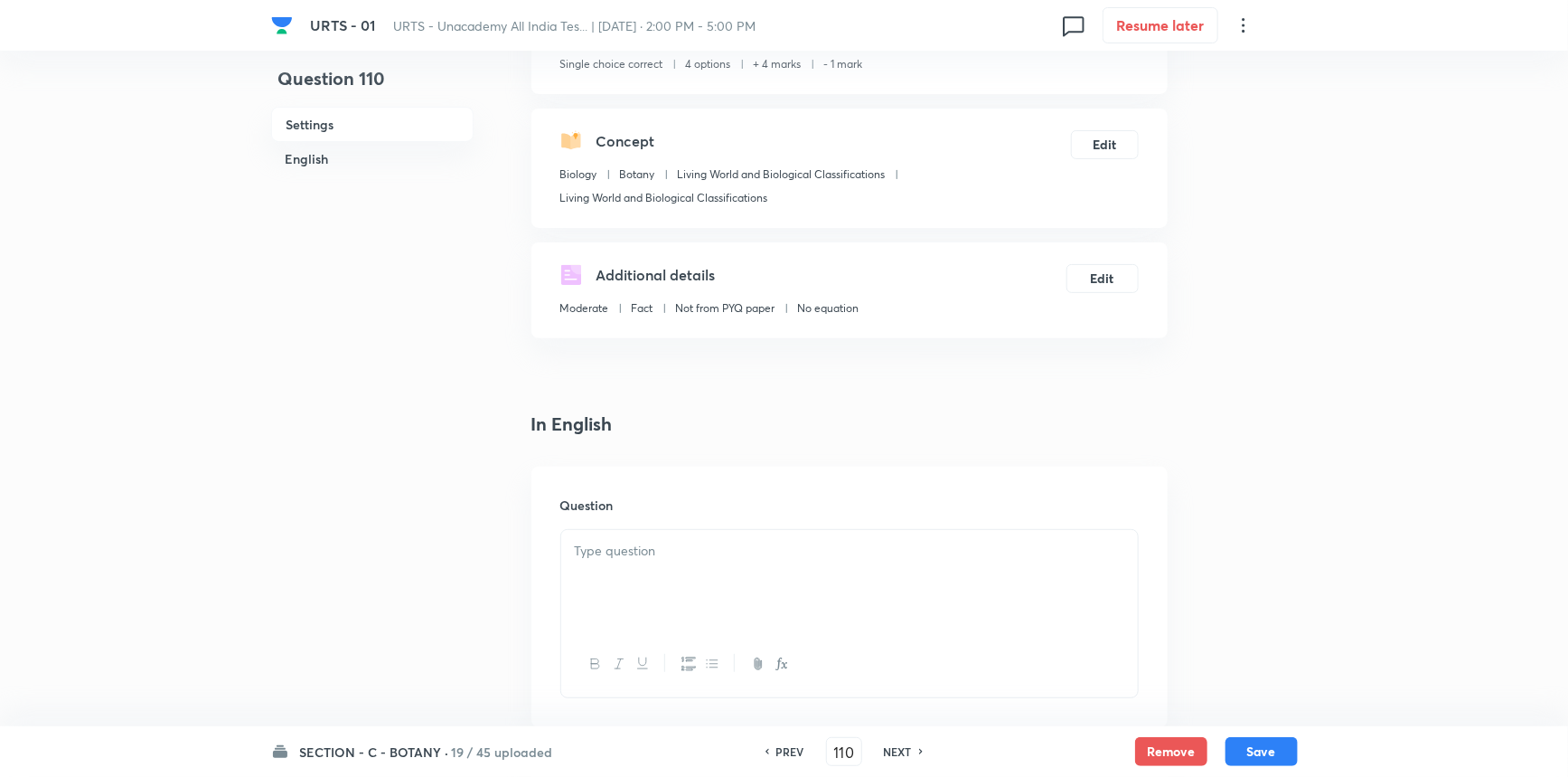
scroll to position [328, 0]
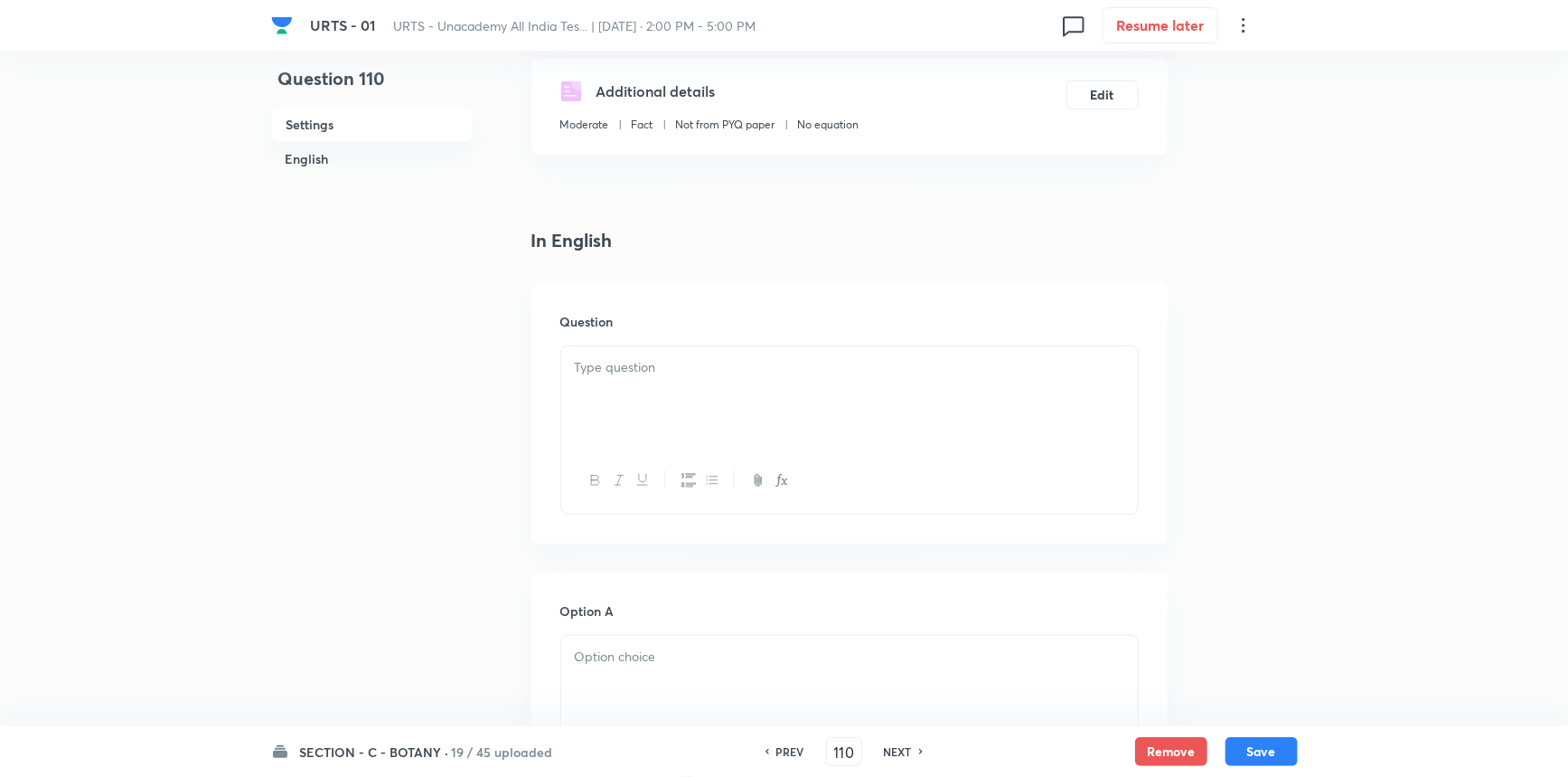
click at [716, 406] on div at bounding box center [849, 396] width 577 height 101
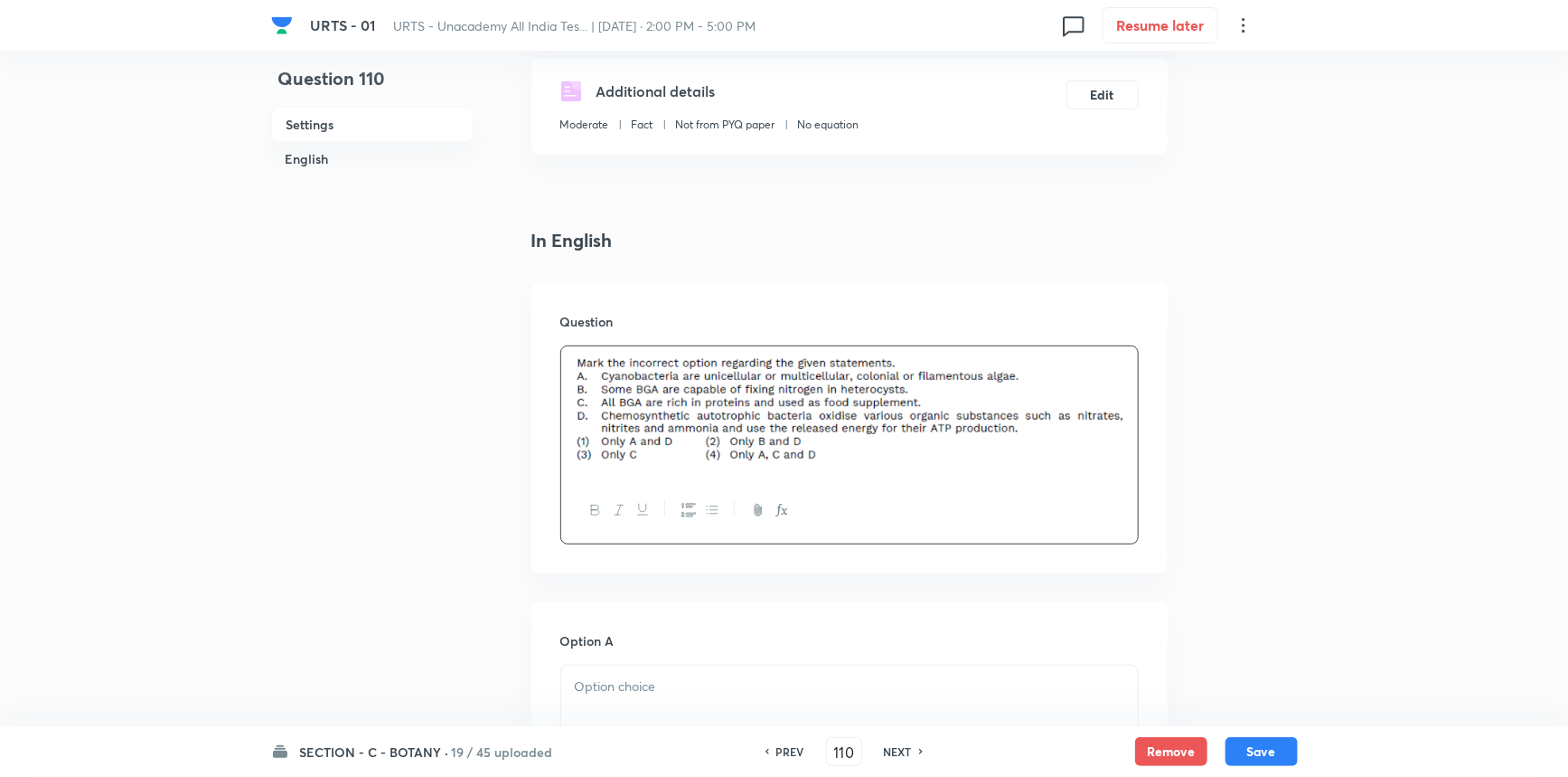
click at [675, 712] on div at bounding box center [849, 716] width 577 height 101
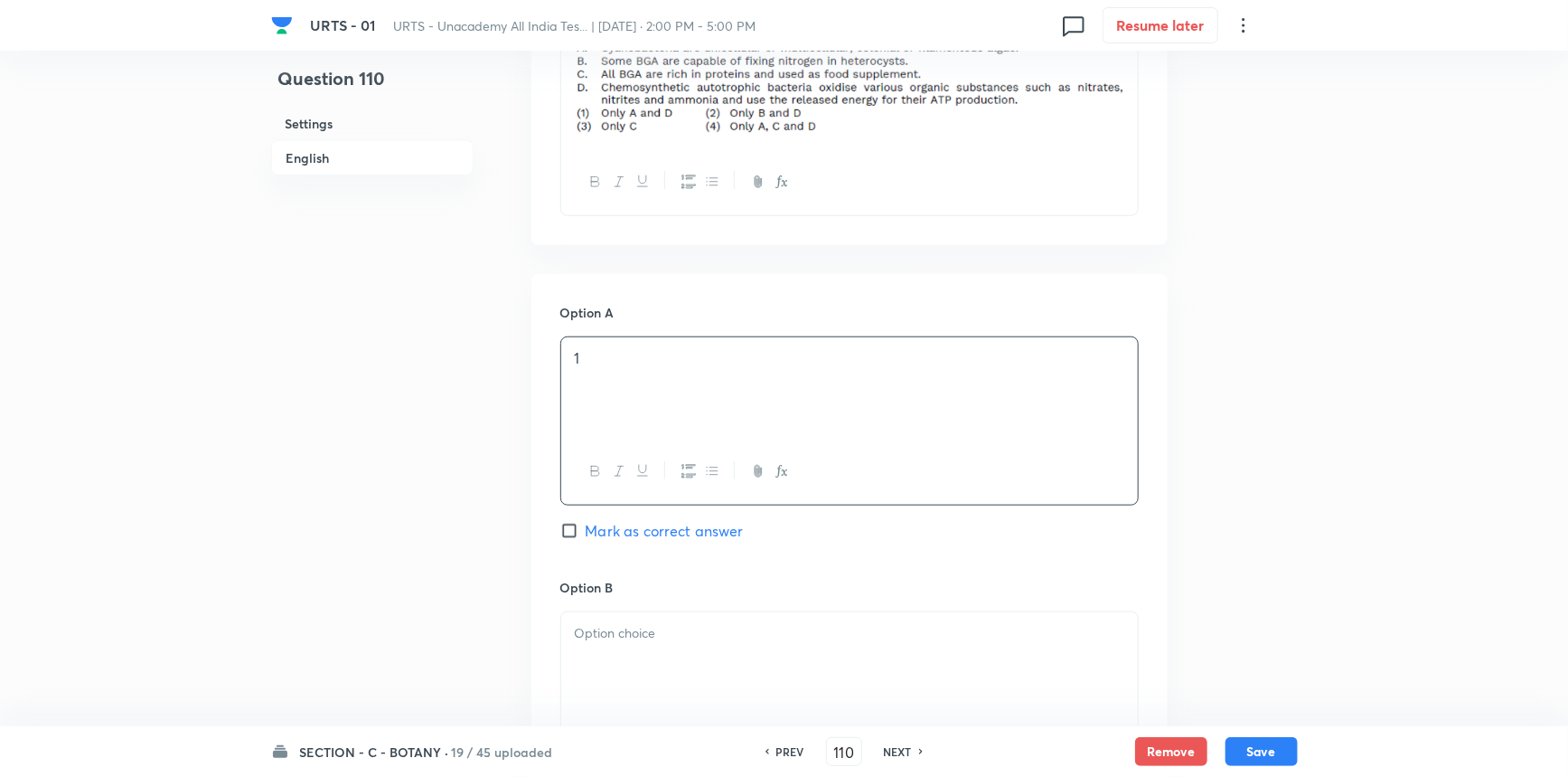
scroll to position [657, 0]
click at [655, 637] on p at bounding box center [849, 632] width 549 height 21
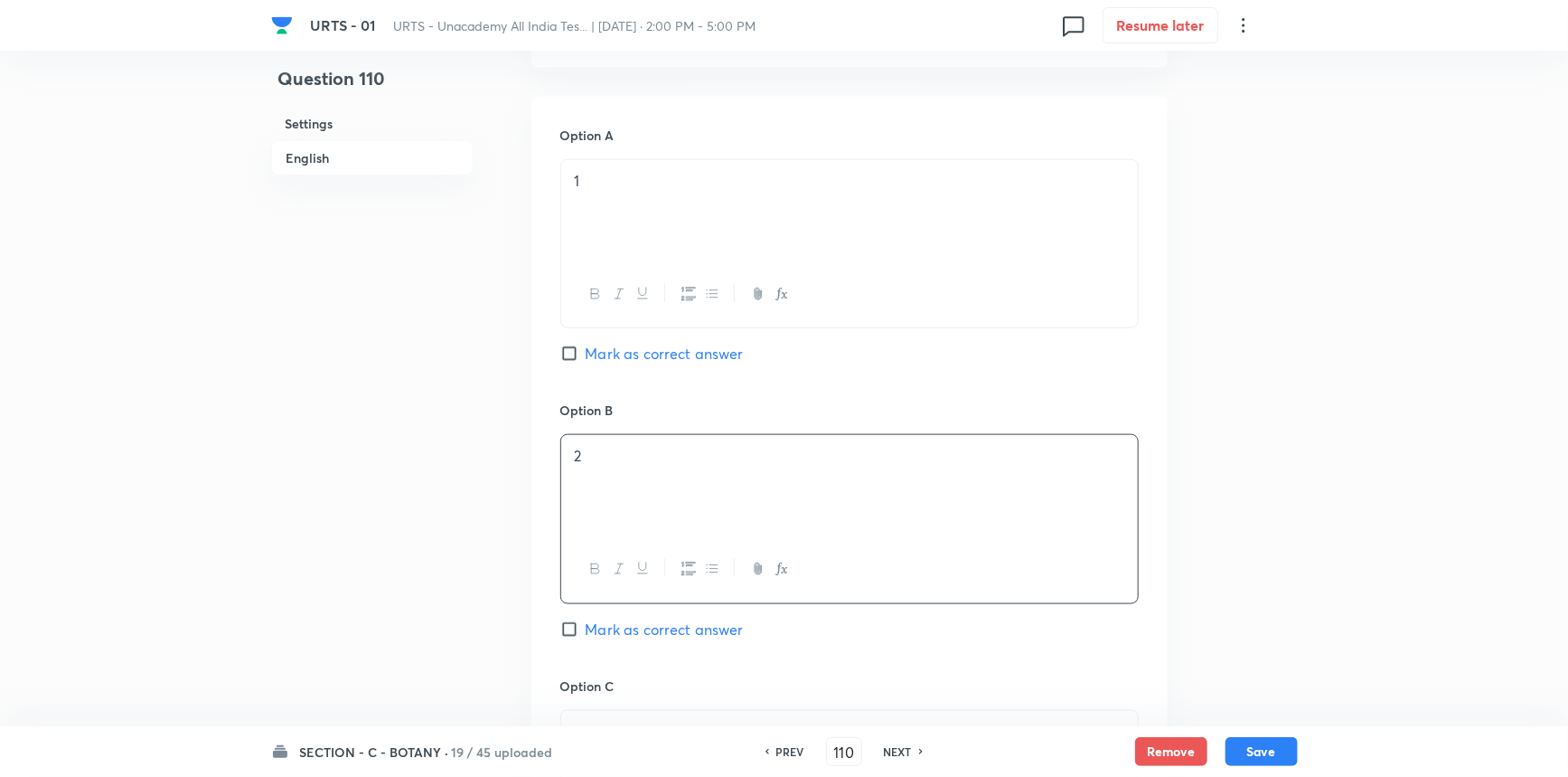
scroll to position [1068, 0]
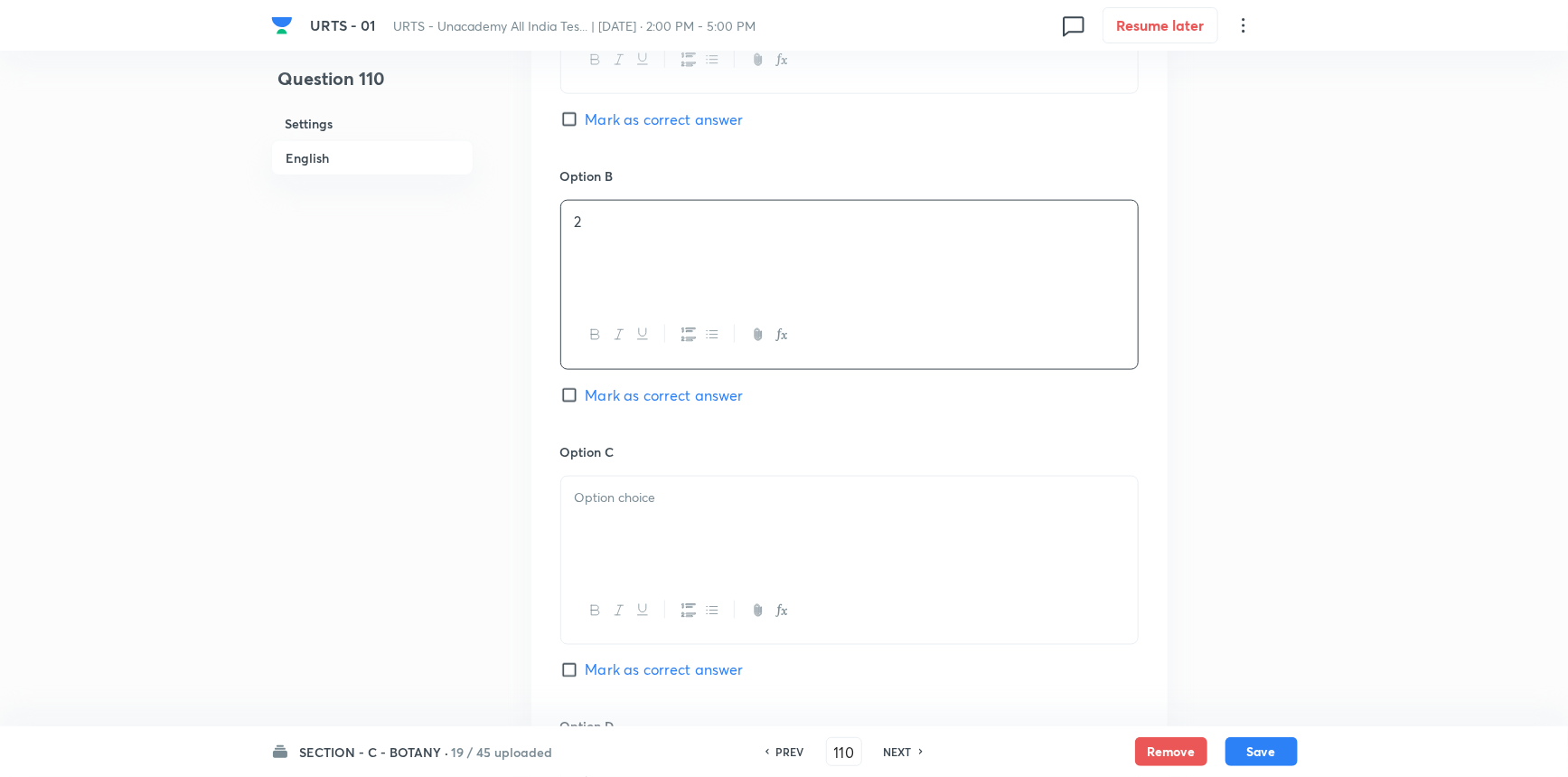
click at [606, 485] on div at bounding box center [849, 527] width 577 height 101
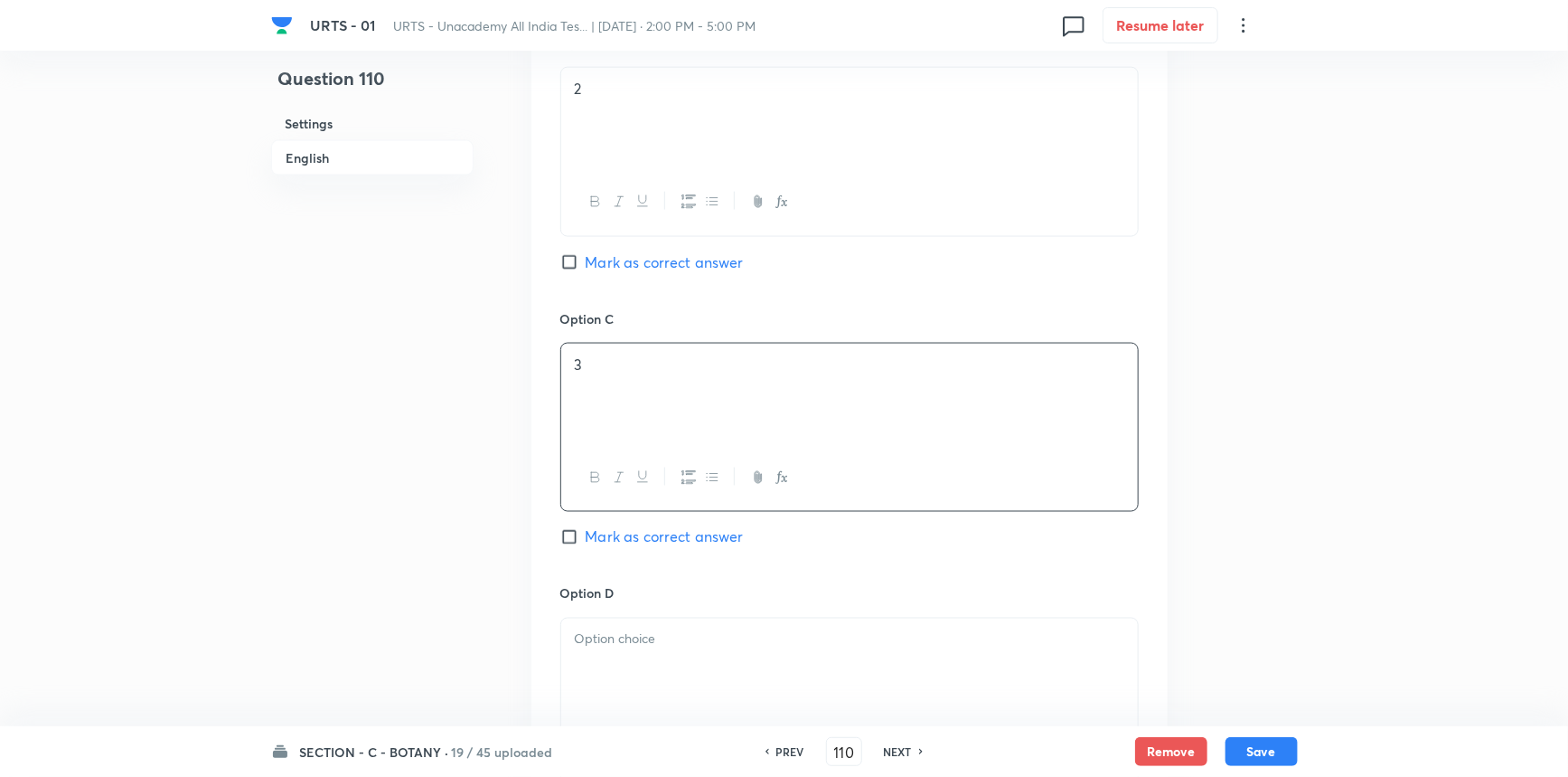
scroll to position [1315, 0]
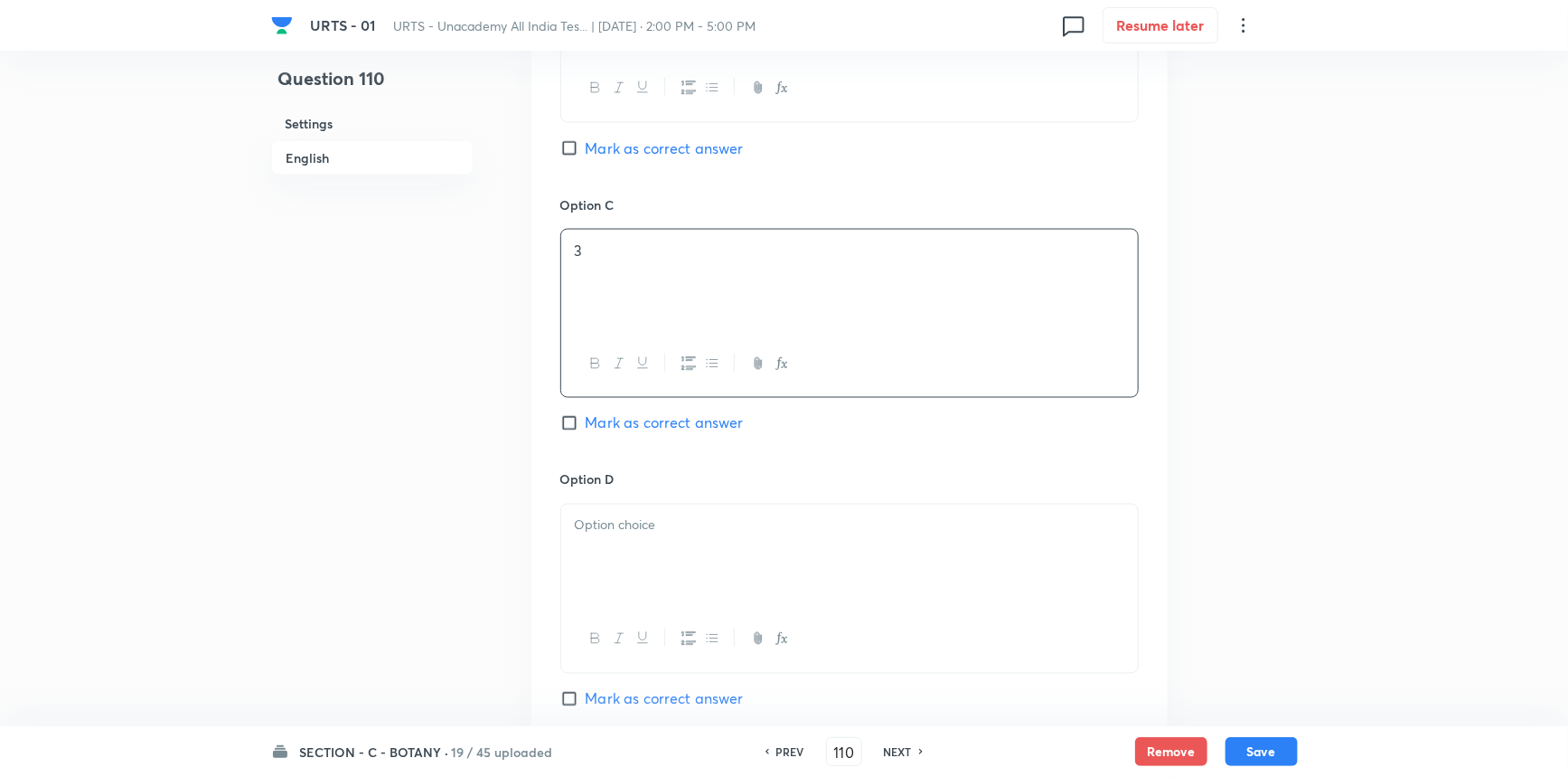
click at [634, 568] on div at bounding box center [849, 555] width 577 height 101
click at [616, 688] on span "Mark as correct answer" at bounding box center [664, 698] width 158 height 22
click at [586, 690] on input "Mark as correct answer" at bounding box center [573, 698] width 25 height 18
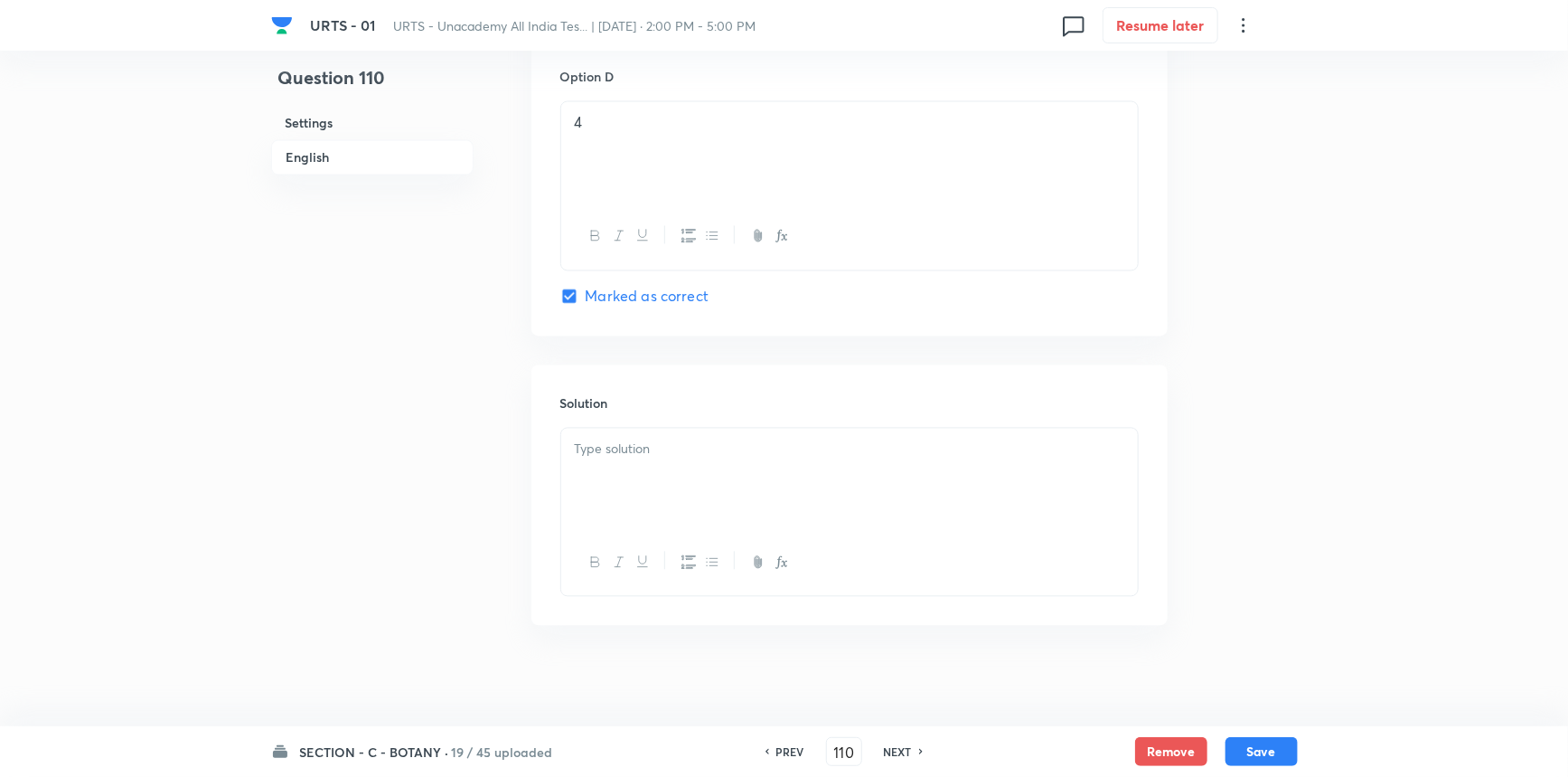
scroll to position [1727, 0]
click at [607, 464] on div at bounding box center [849, 471] width 577 height 101
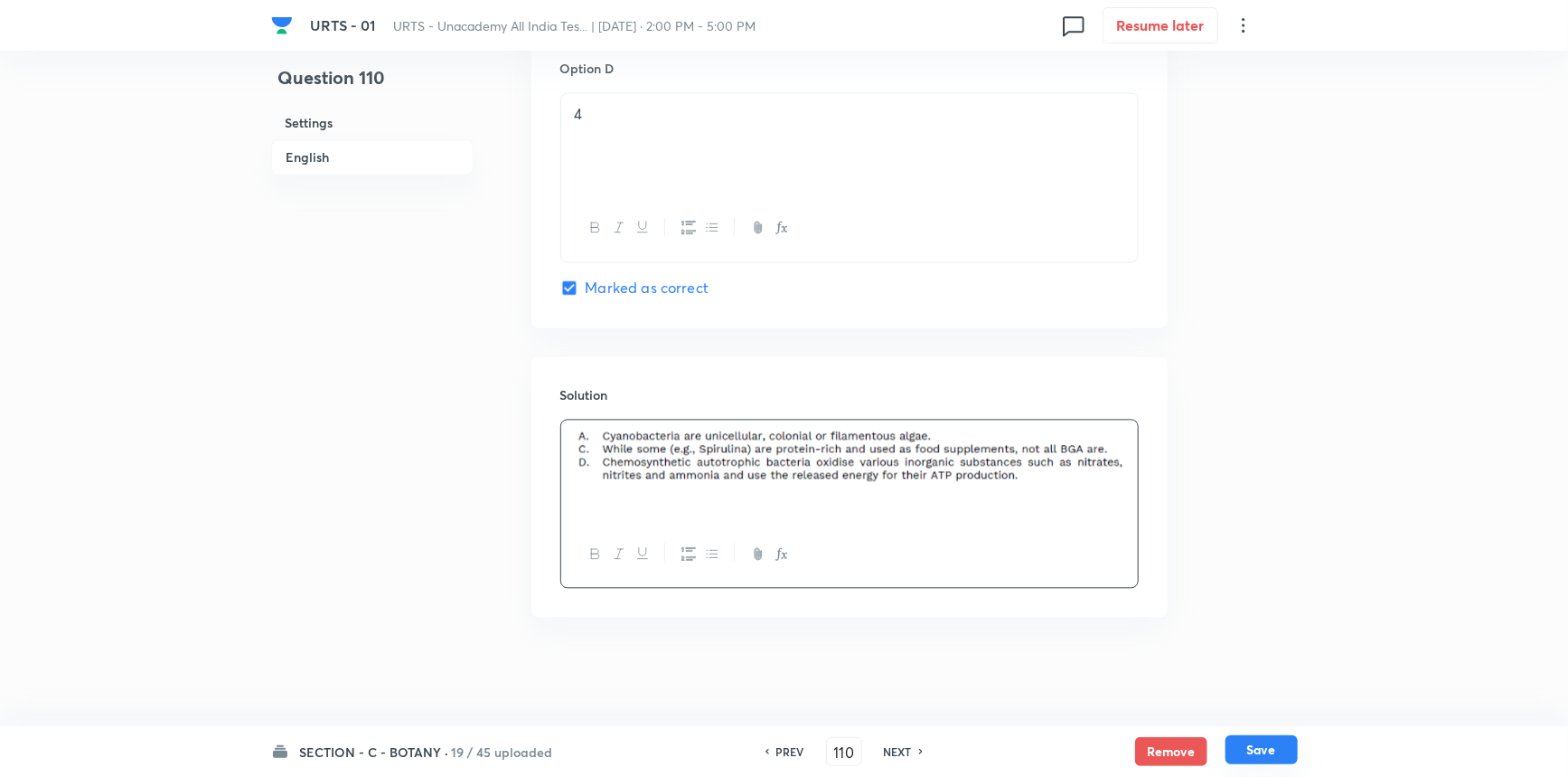
click at [1238, 756] on button "Save" at bounding box center [1262, 749] width 72 height 29
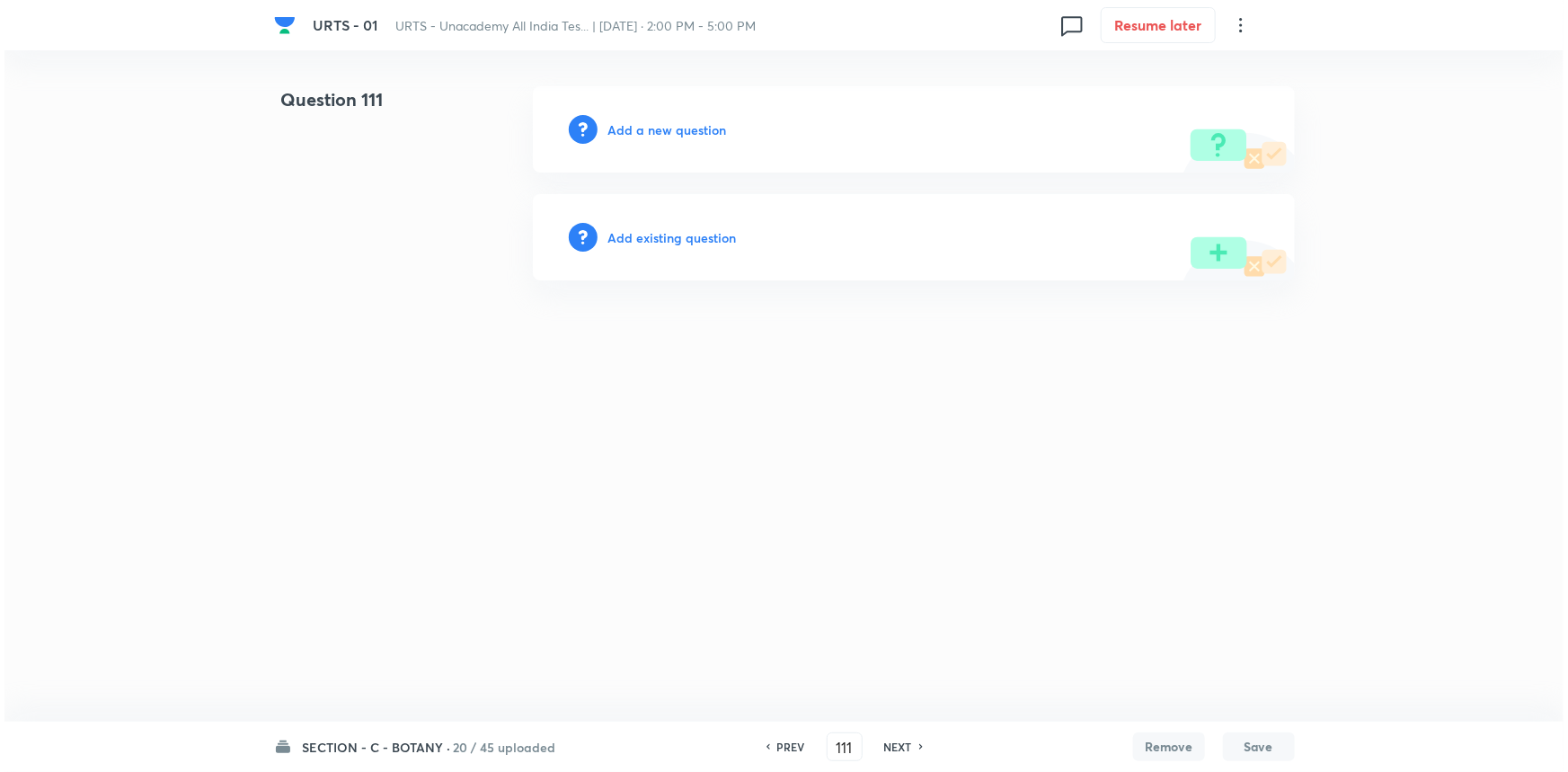
scroll to position [0, 0]
click at [687, 131] on h6 "Add a new question" at bounding box center [668, 130] width 119 height 19
click at [688, 131] on h6 "Choose a question type" at bounding box center [677, 130] width 138 height 19
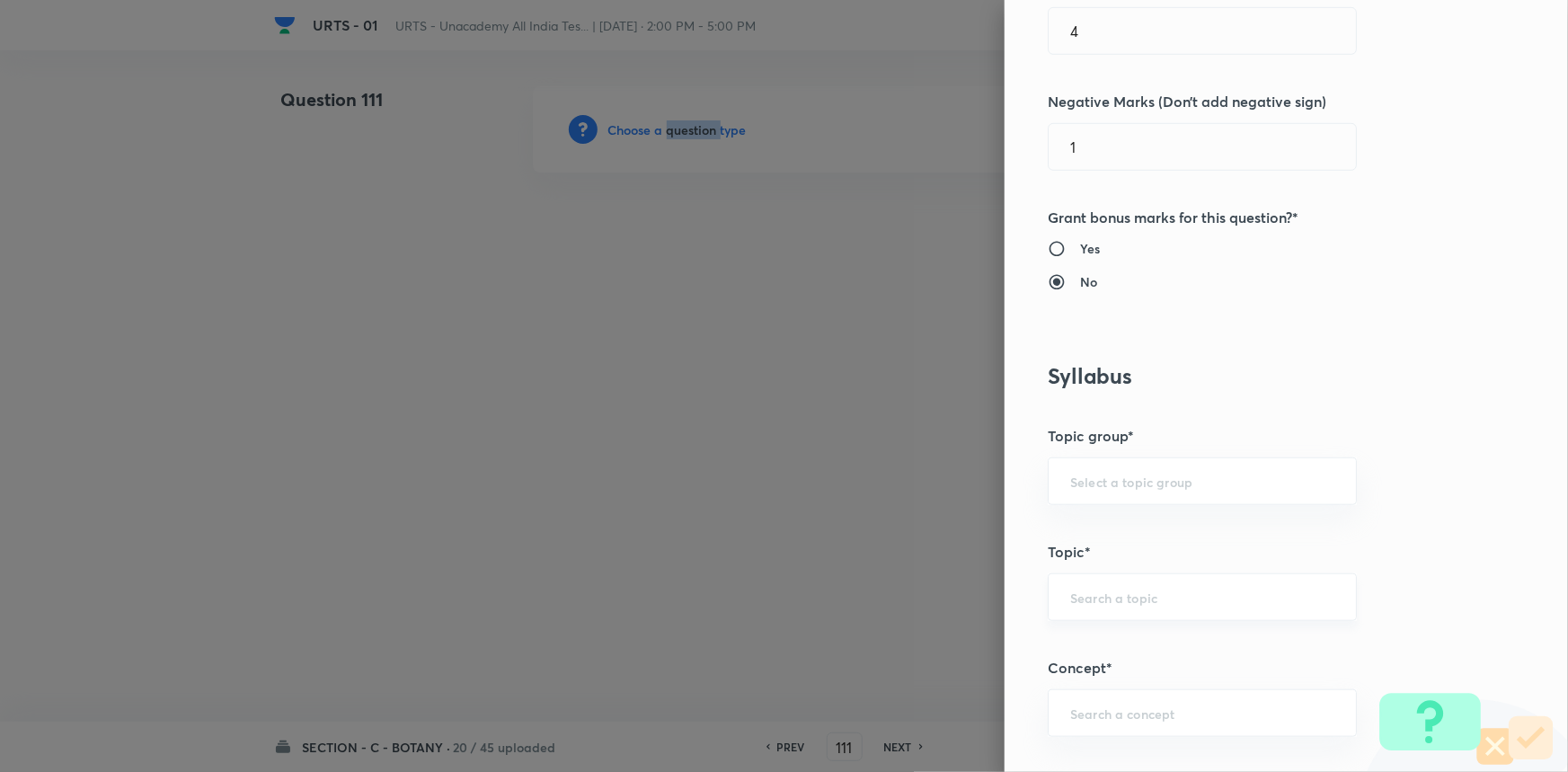
scroll to position [571, 0]
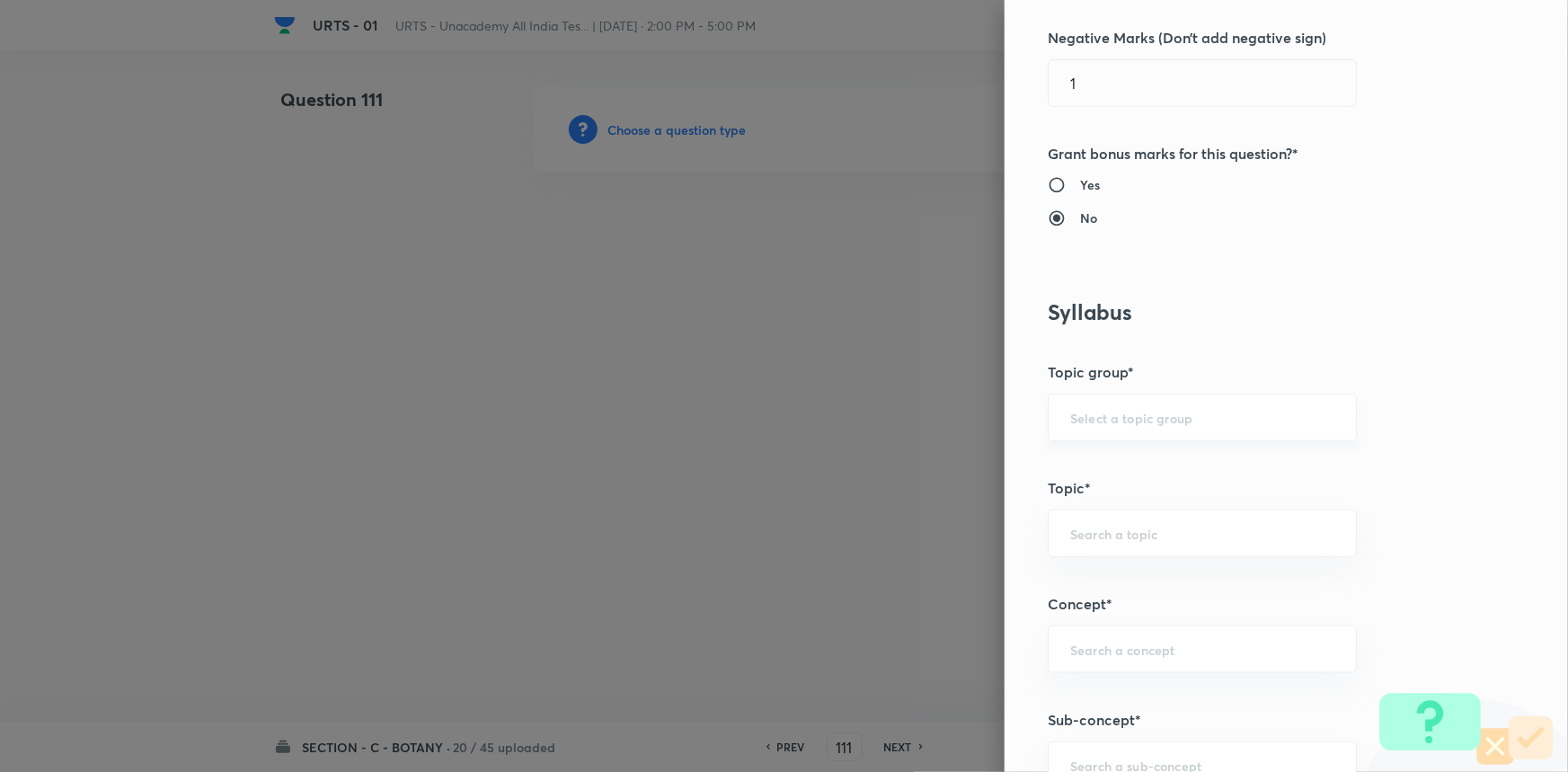
click at [1143, 421] on input "text" at bounding box center [1202, 417] width 264 height 17
click at [1108, 471] on li "Biology" at bounding box center [1190, 467] width 307 height 33
click at [1105, 532] on input "text" at bounding box center [1202, 533] width 264 height 17
click at [1102, 575] on li "Botany" at bounding box center [1190, 582] width 307 height 33
click at [1104, 649] on input "text" at bounding box center [1202, 649] width 264 height 17
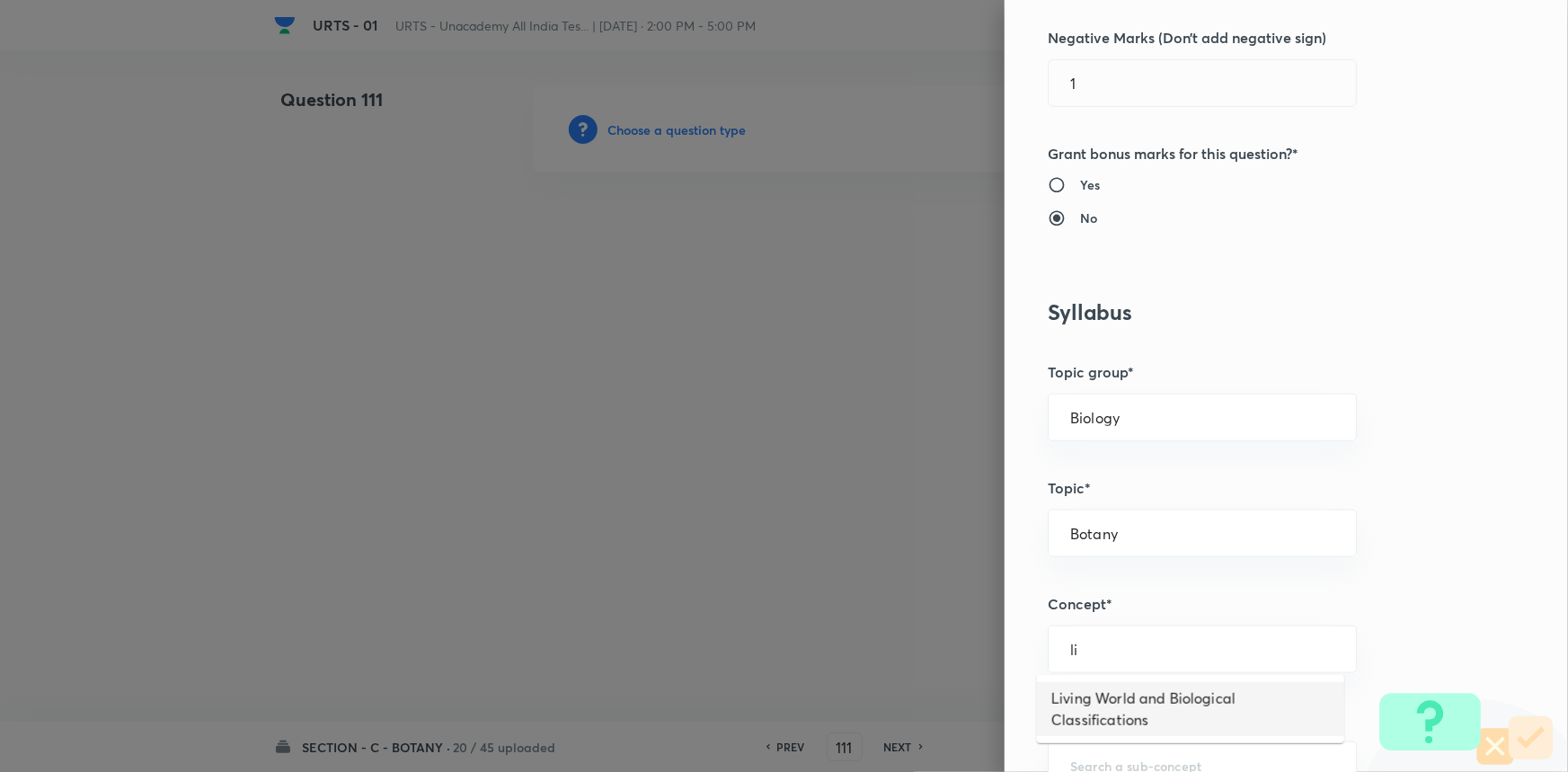
click at [1103, 692] on li "Living World and Biological Classifications" at bounding box center [1190, 709] width 307 height 54
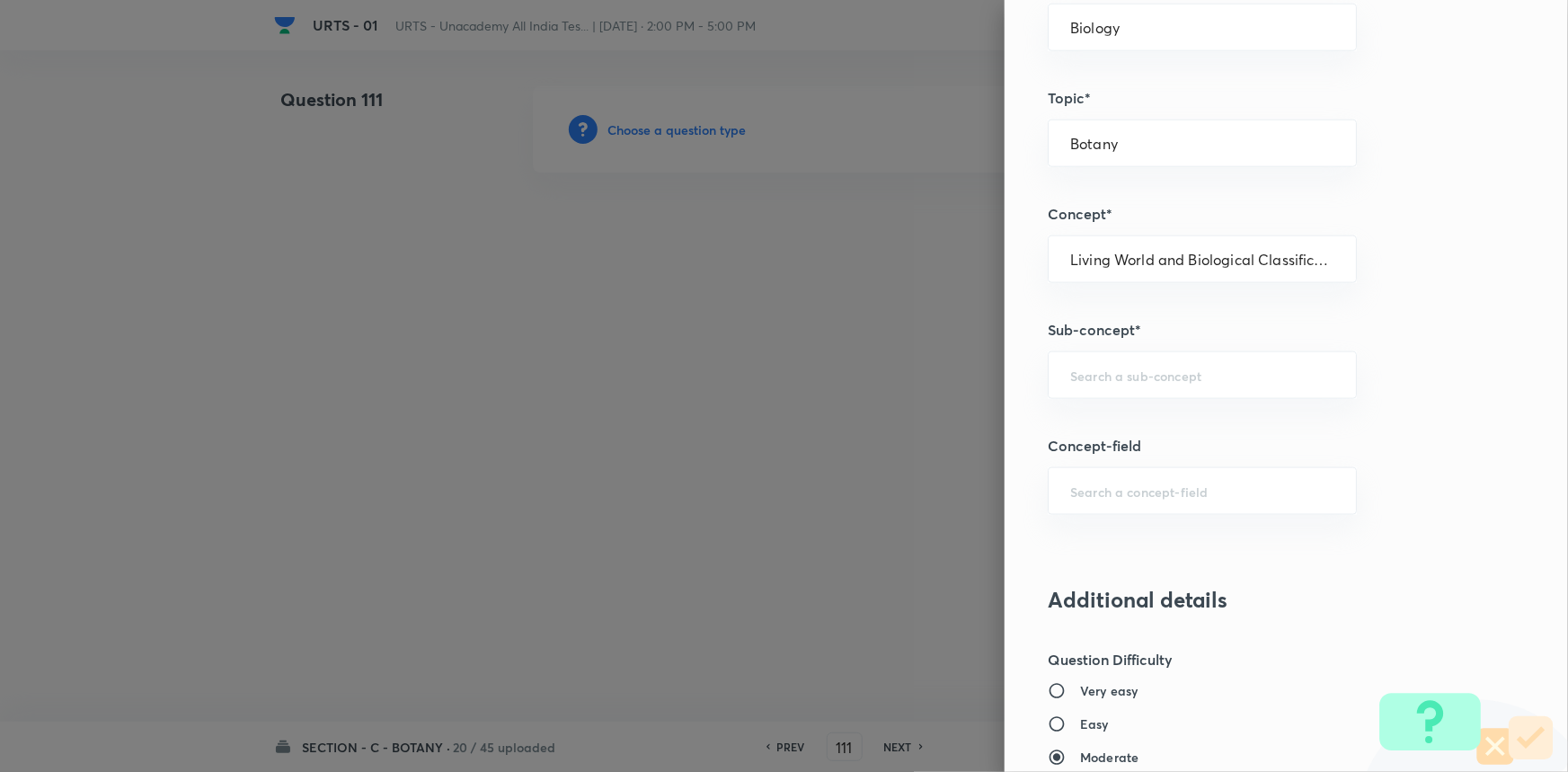
scroll to position [979, 0]
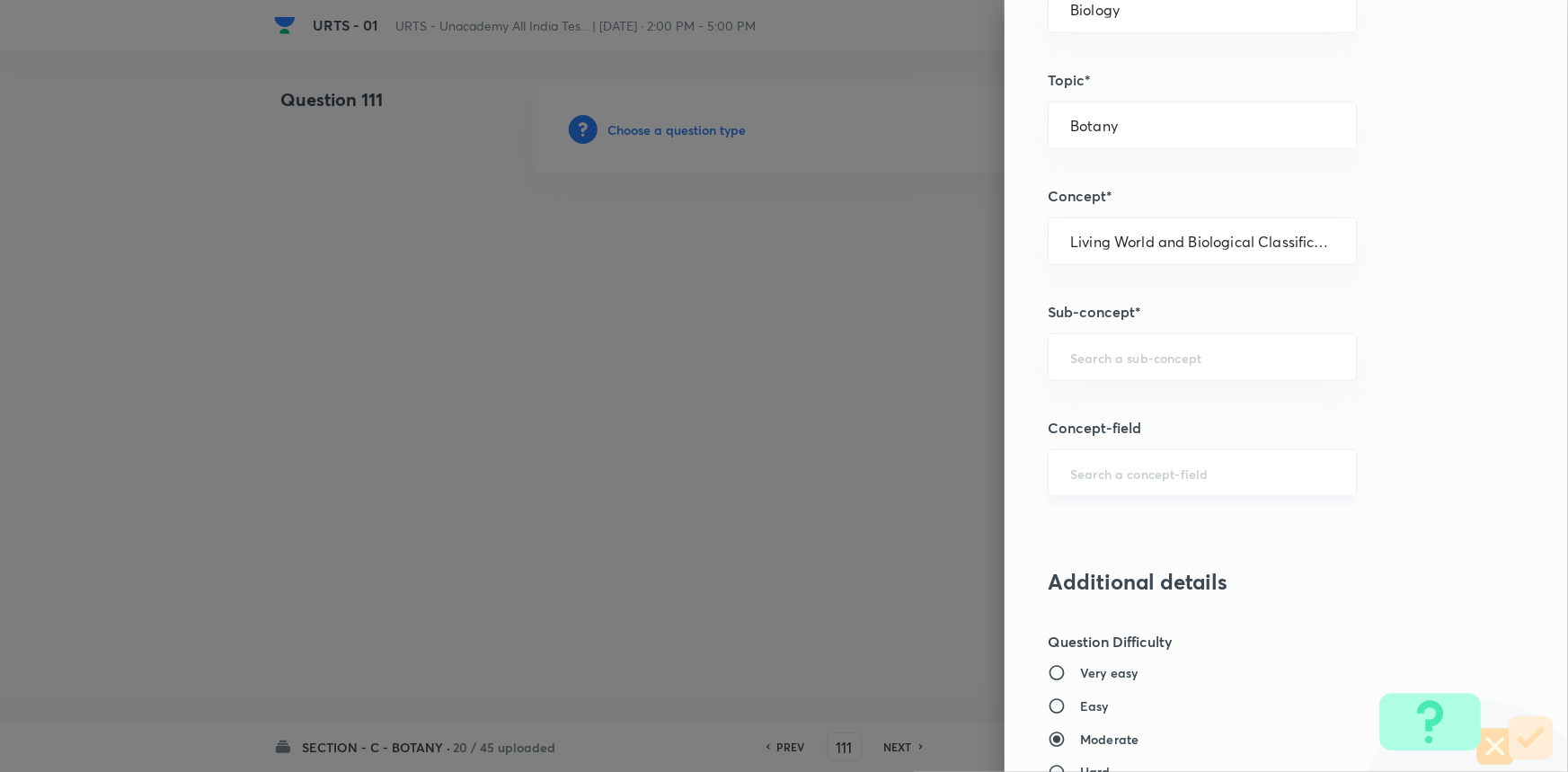
click at [1123, 472] on input "text" at bounding box center [1202, 473] width 264 height 17
click at [1135, 351] on input "text" at bounding box center [1202, 357] width 264 height 17
click at [1116, 412] on li "Living World and Biological Classifications" at bounding box center [1190, 417] width 307 height 54
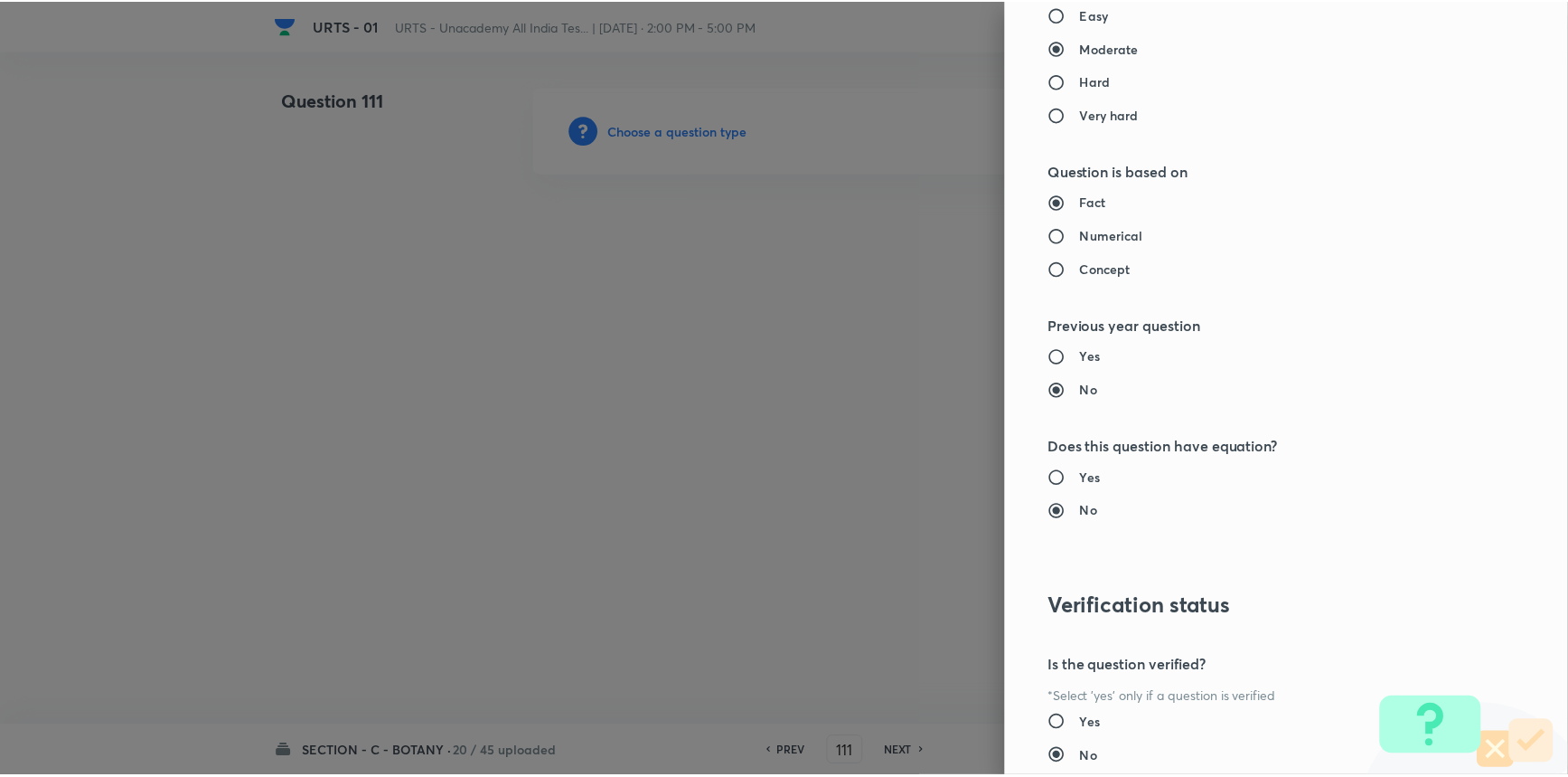
scroll to position [1808, 0]
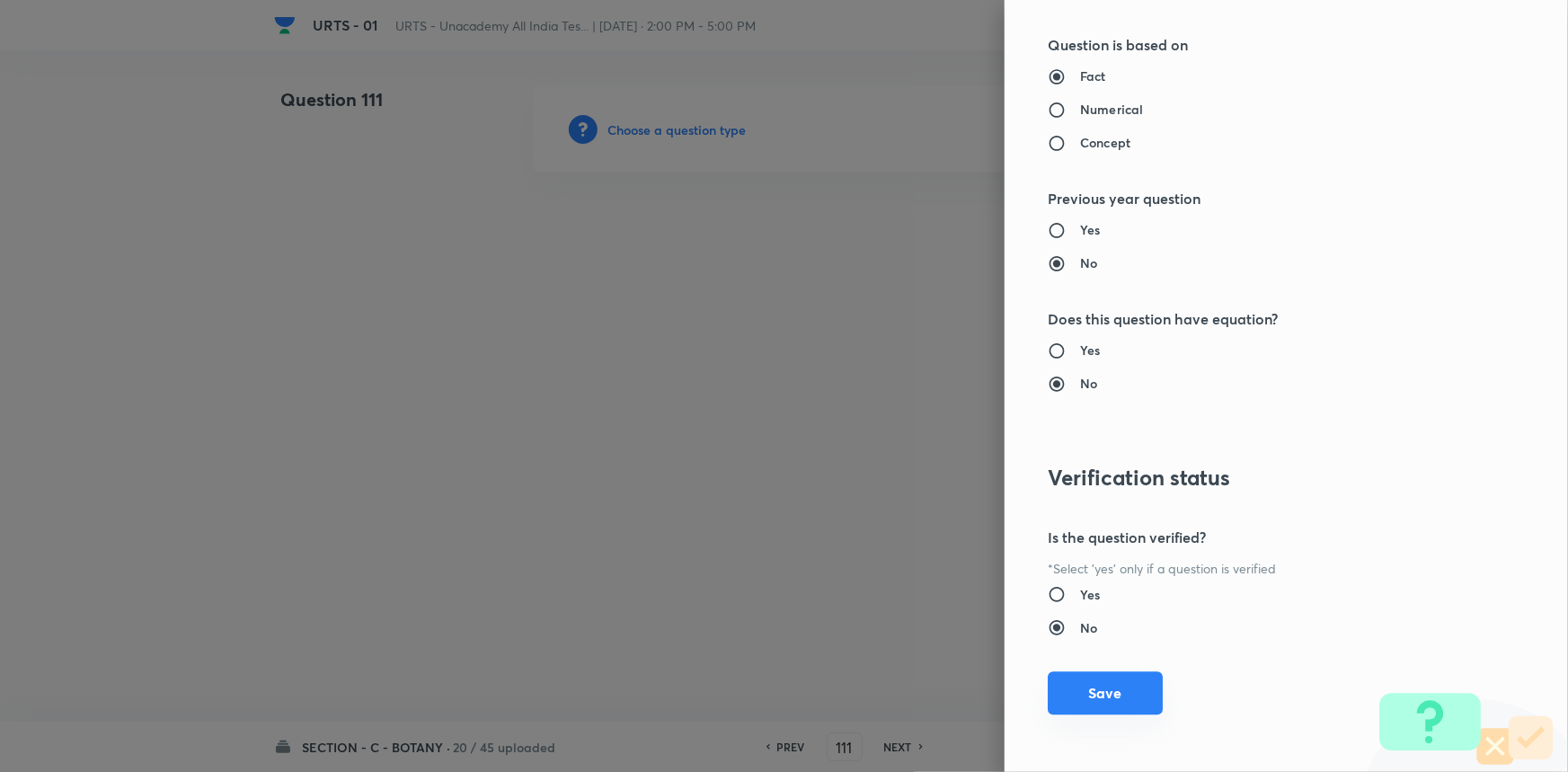
click at [1095, 699] on button "Save" at bounding box center [1105, 693] width 115 height 43
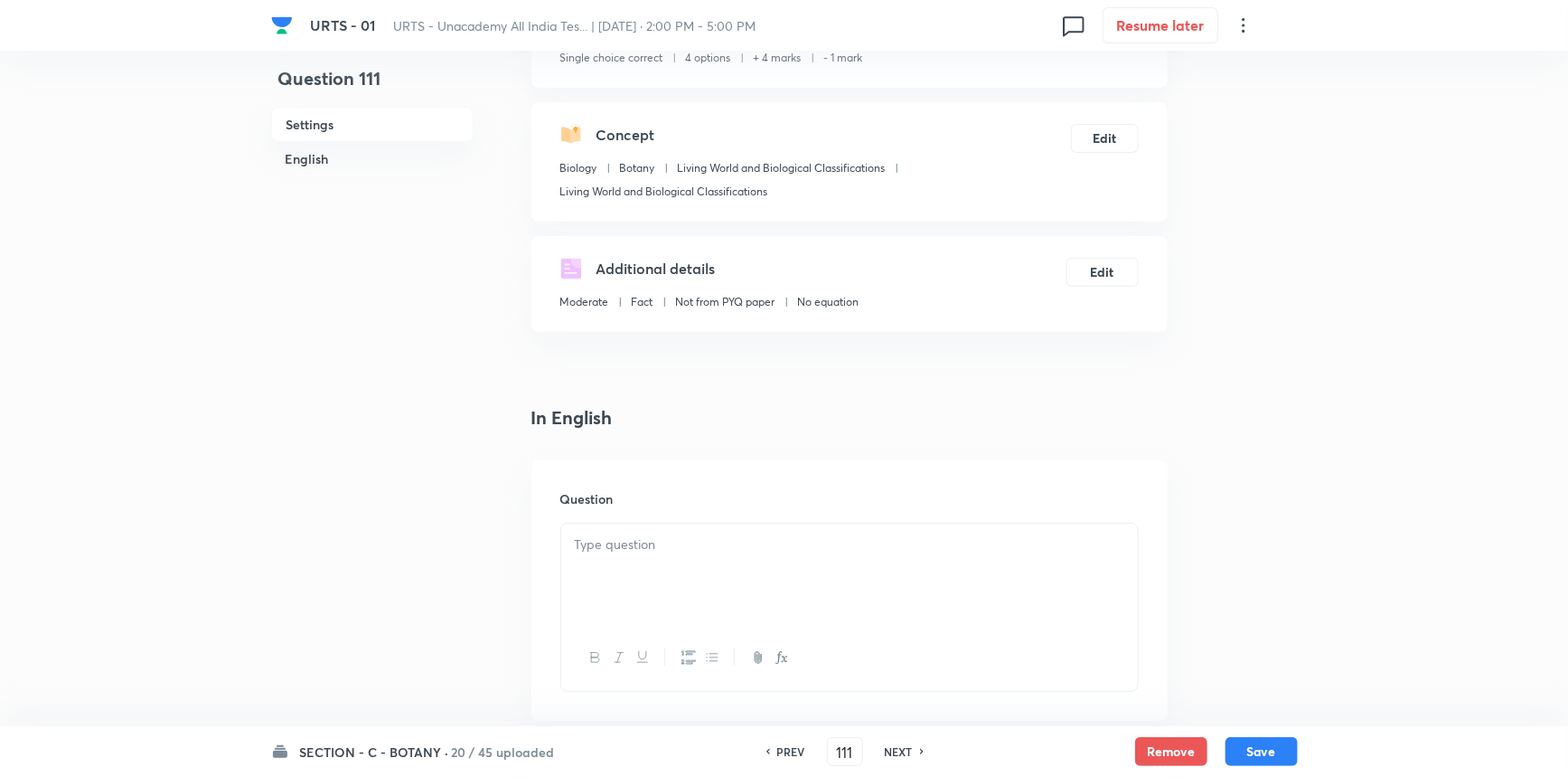
scroll to position [246, 0]
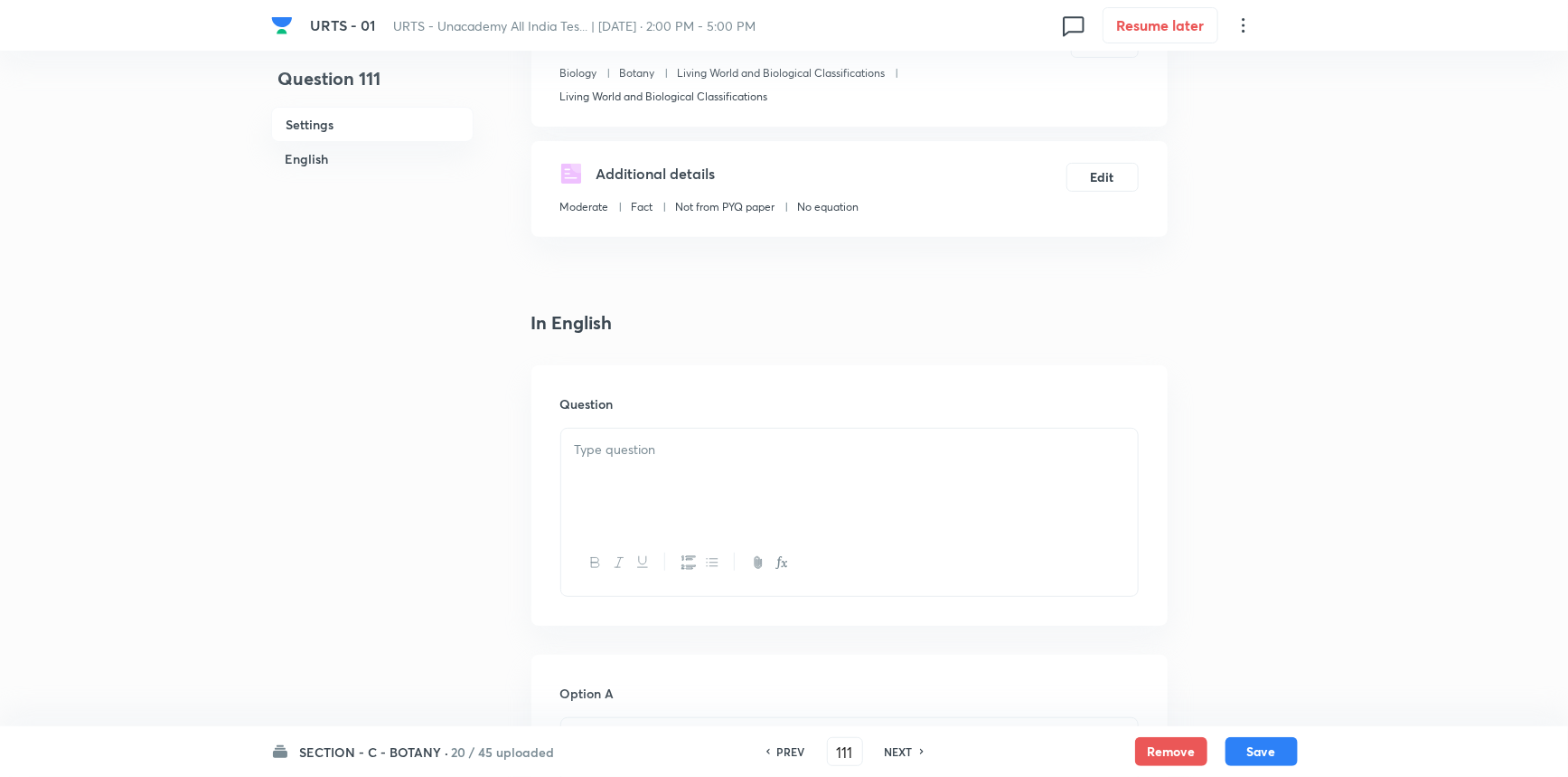
click at [649, 480] on div at bounding box center [849, 479] width 577 height 101
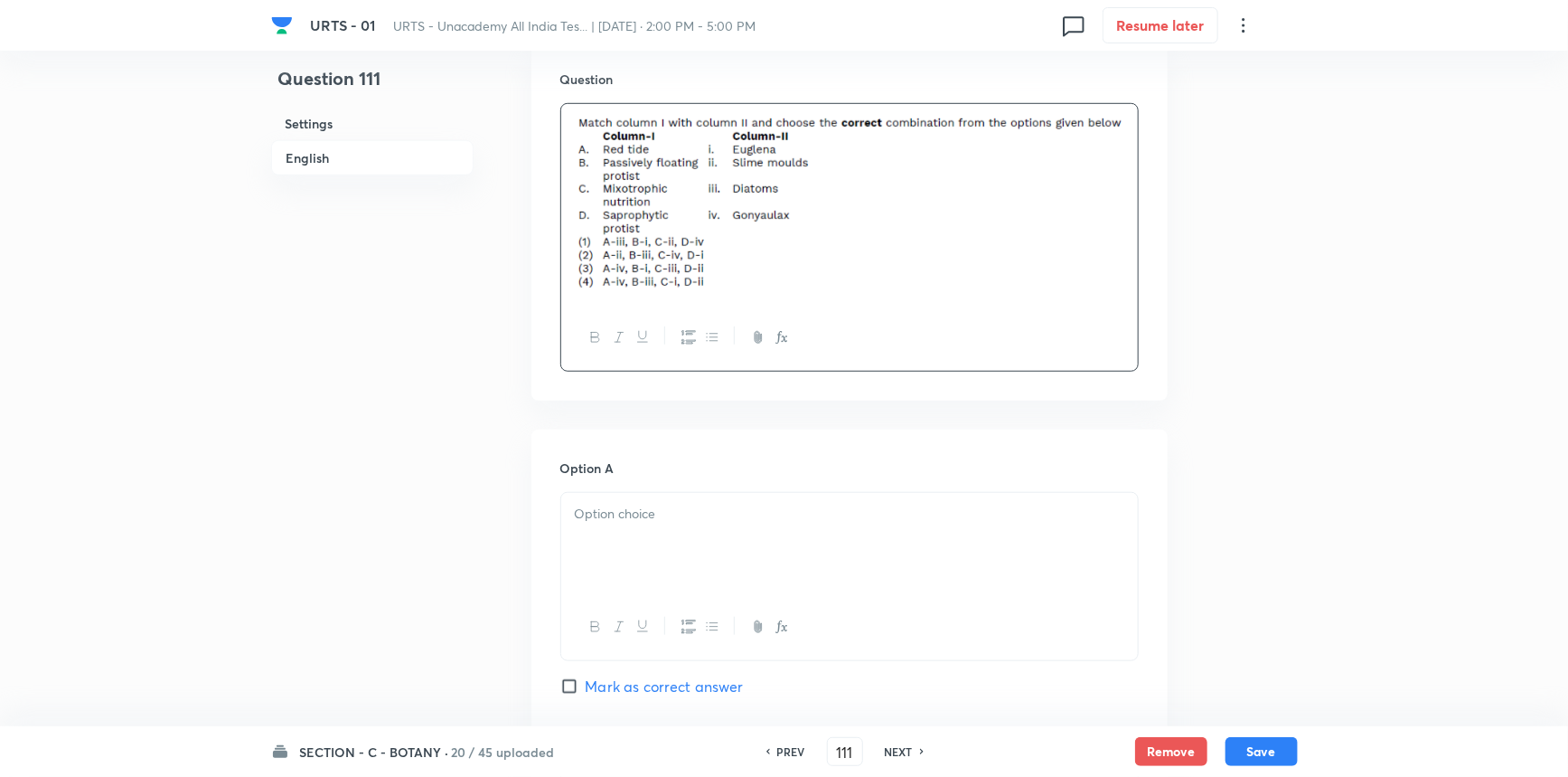
scroll to position [575, 0]
click at [626, 539] on div at bounding box center [849, 539] width 577 height 101
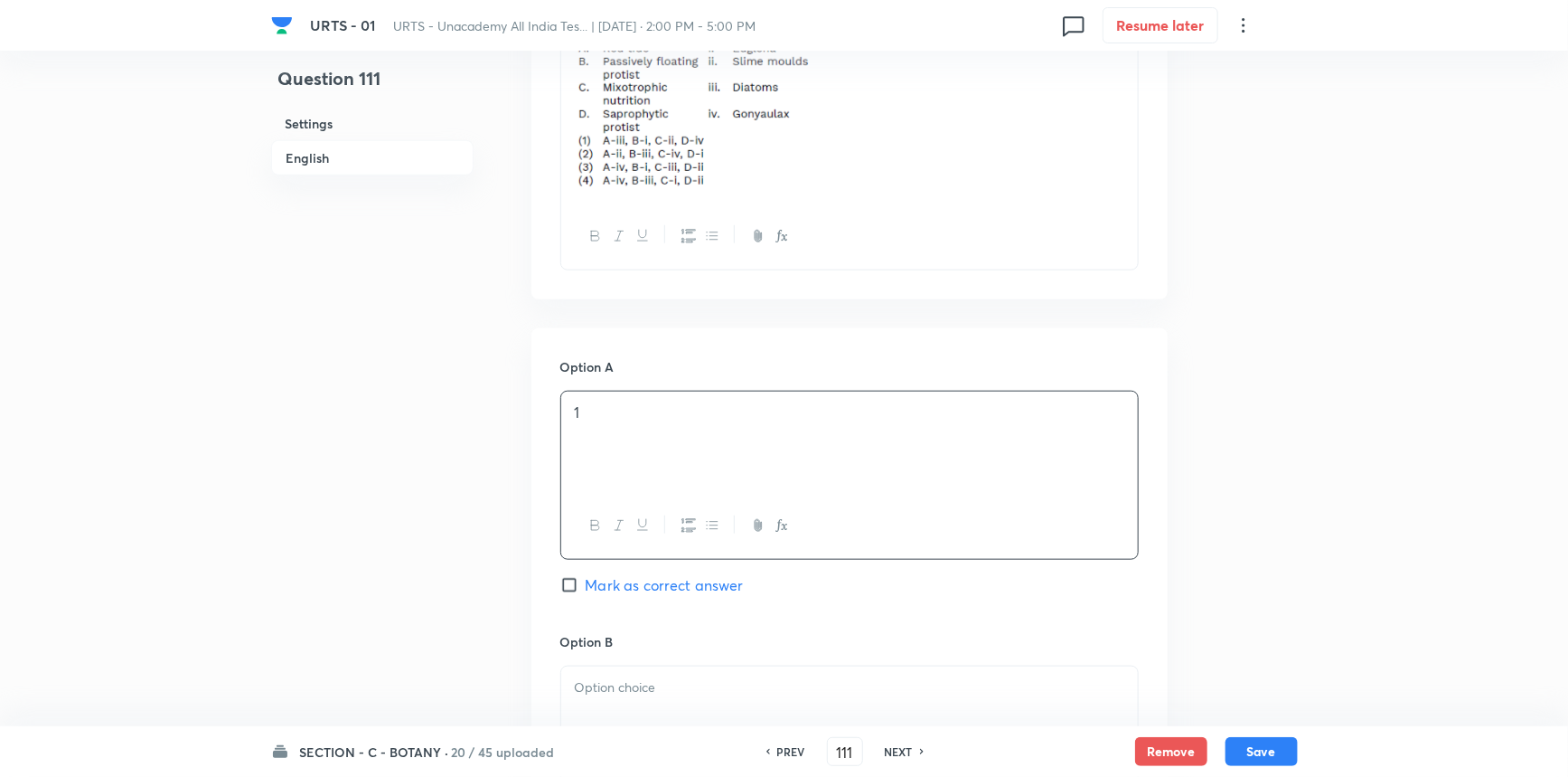
scroll to position [904, 0]
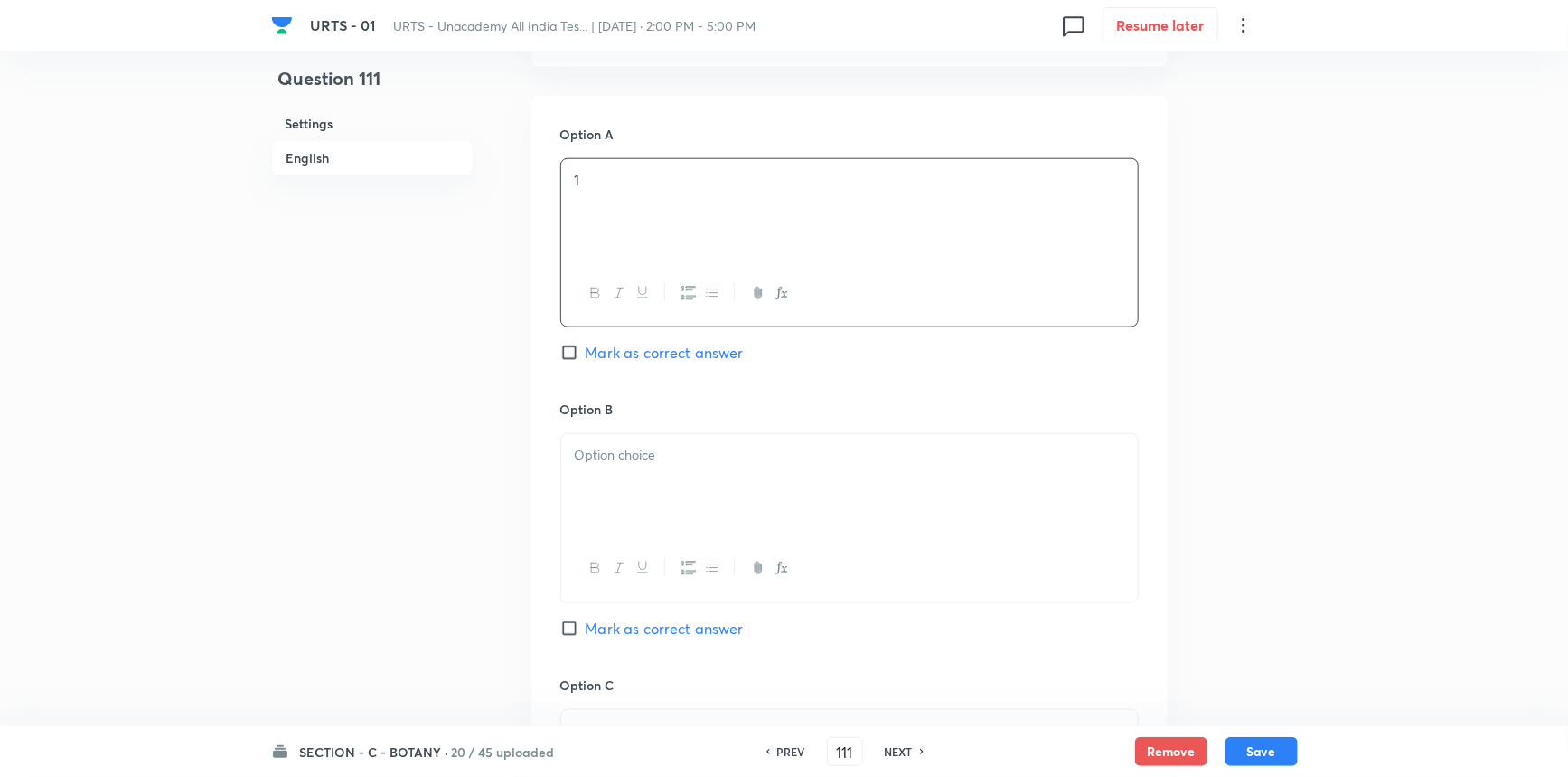
click at [608, 495] on div at bounding box center [849, 484] width 577 height 101
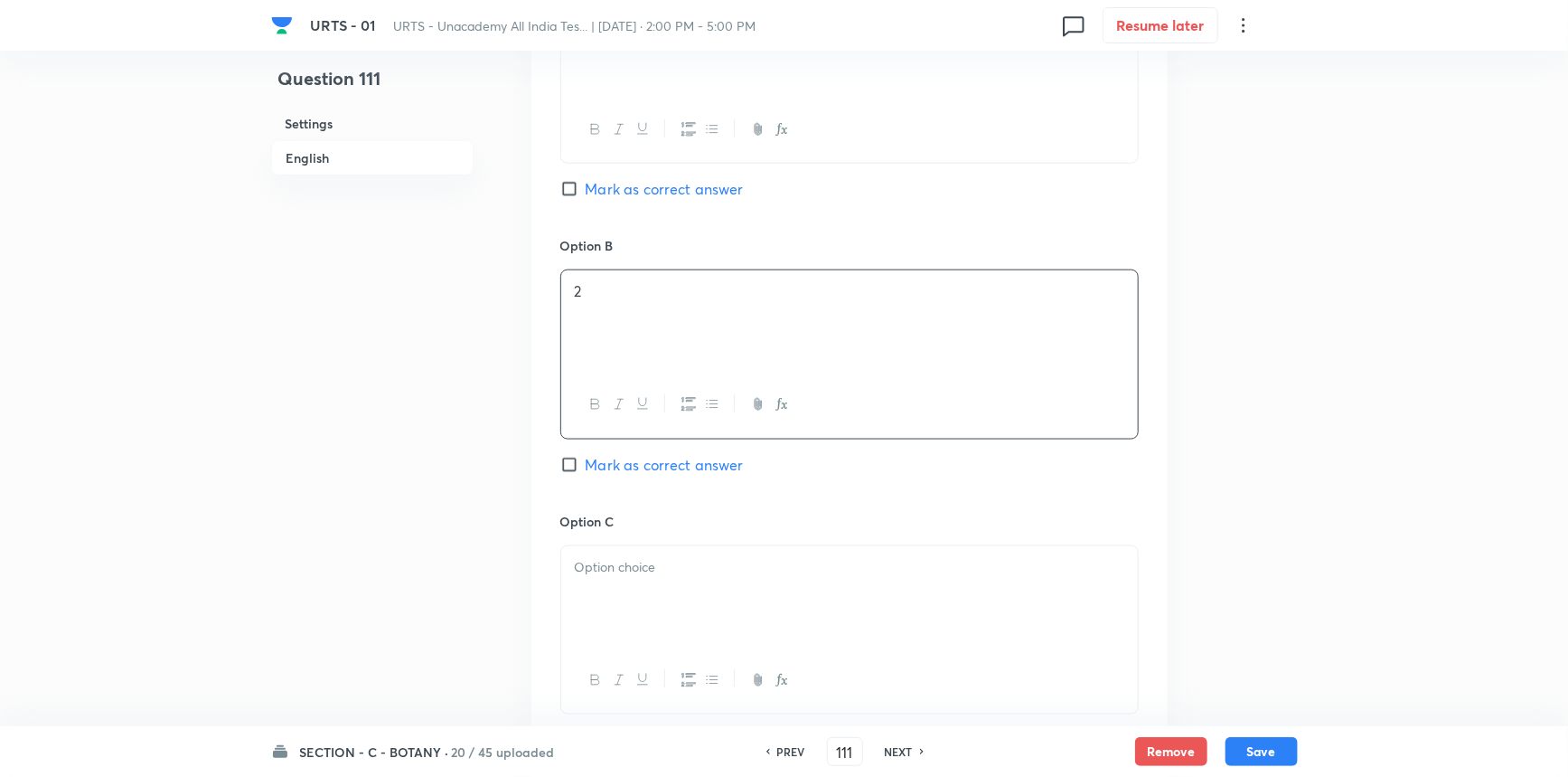
click at [601, 568] on p at bounding box center [849, 568] width 549 height 21
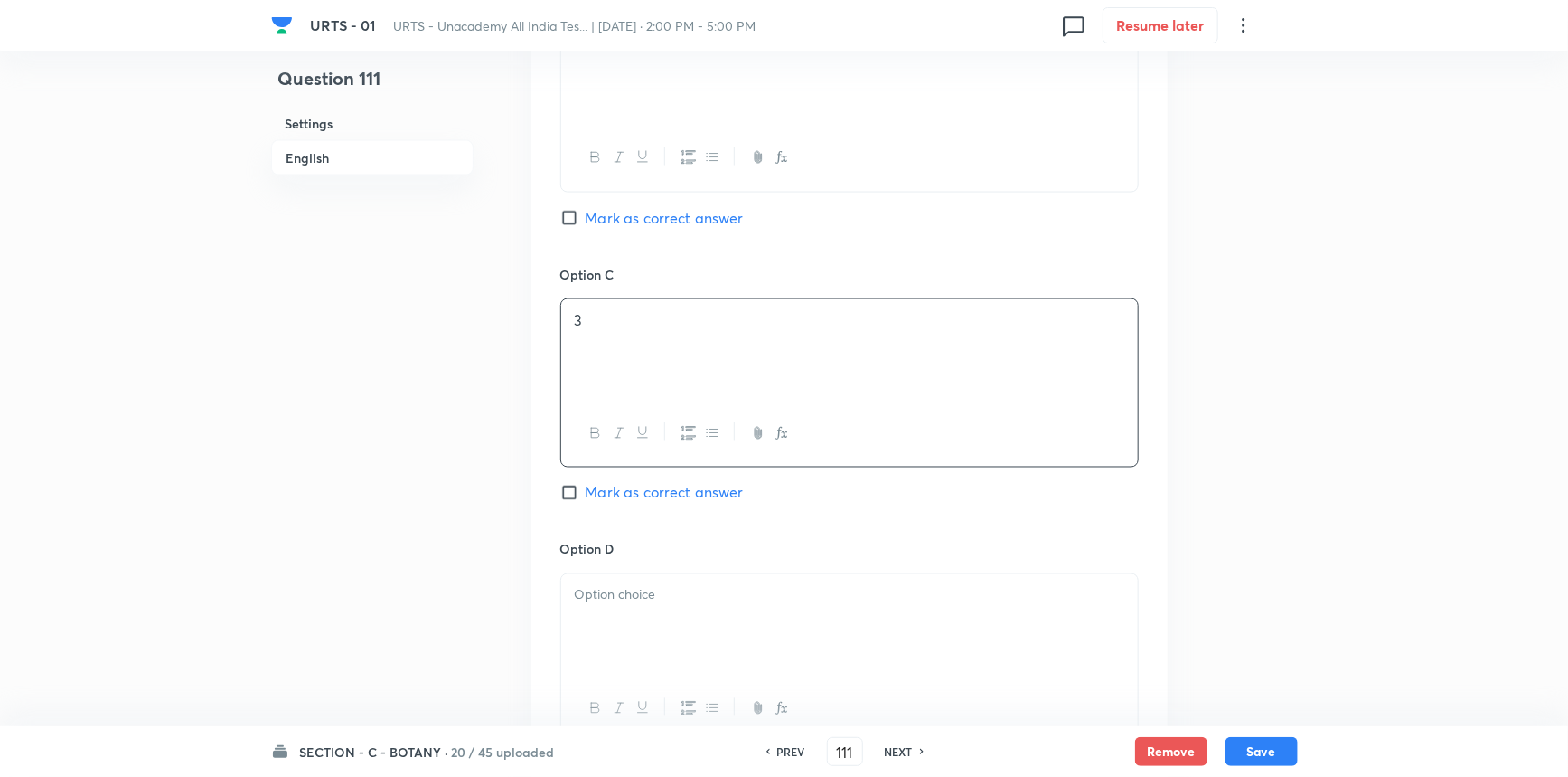
click at [599, 606] on p at bounding box center [849, 596] width 549 height 21
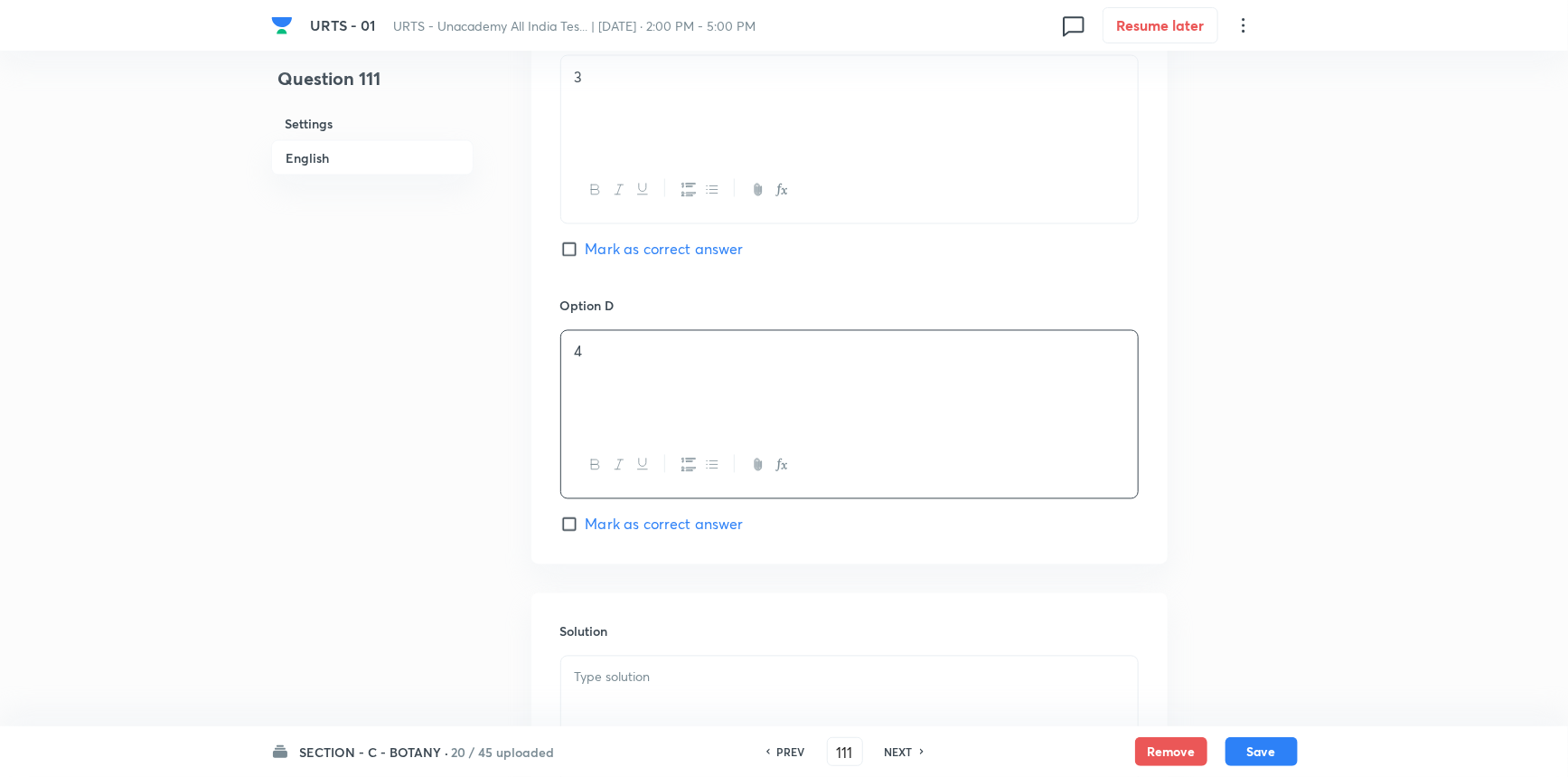
scroll to position [1561, 0]
click at [610, 528] on span "Mark as correct answer" at bounding box center [664, 521] width 158 height 22
click at [586, 528] on input "Mark as correct answer" at bounding box center [573, 520] width 25 height 18
click at [627, 695] on div at bounding box center [849, 703] width 577 height 101
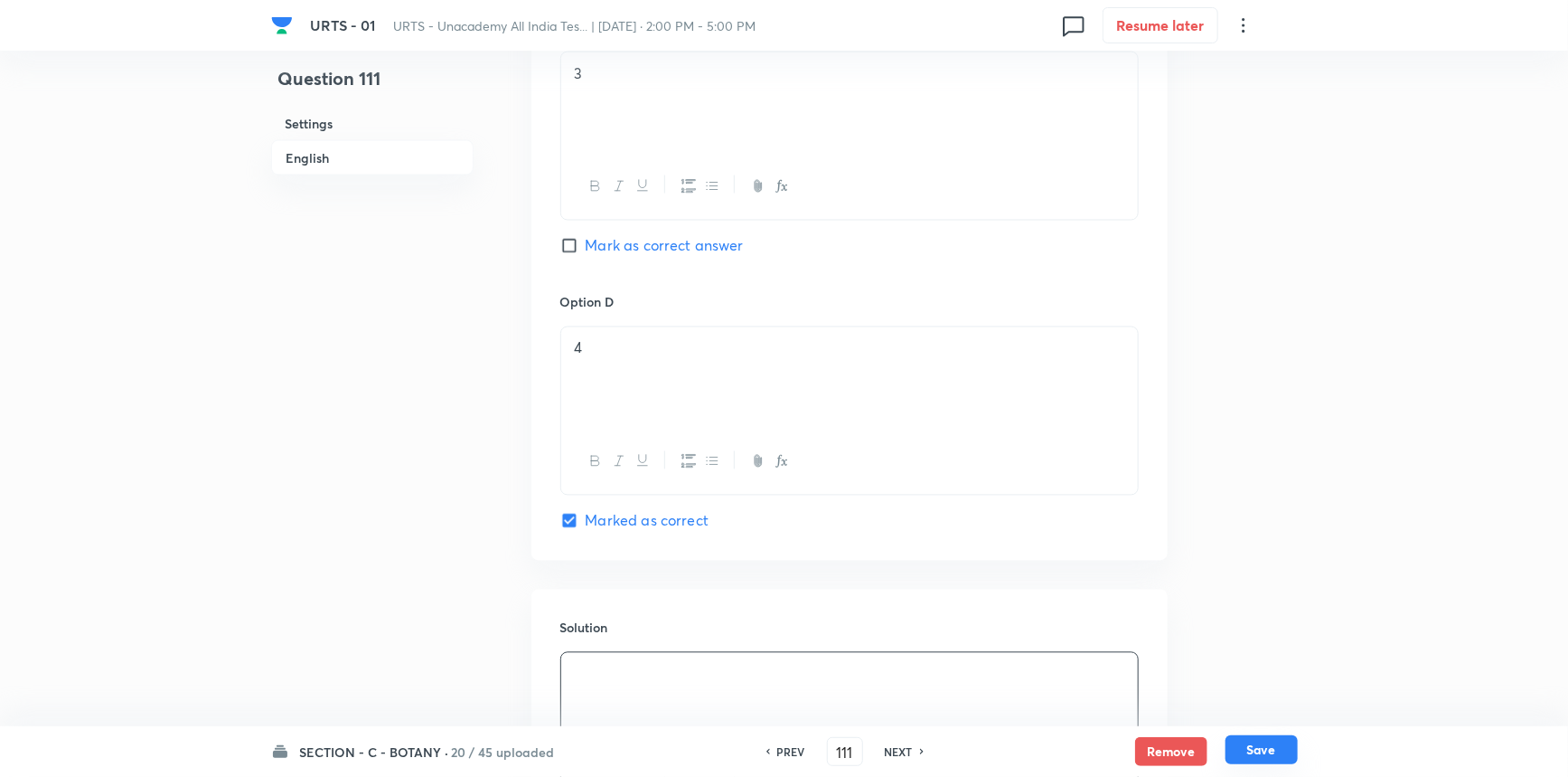
click at [1229, 750] on button "Save" at bounding box center [1262, 749] width 72 height 29
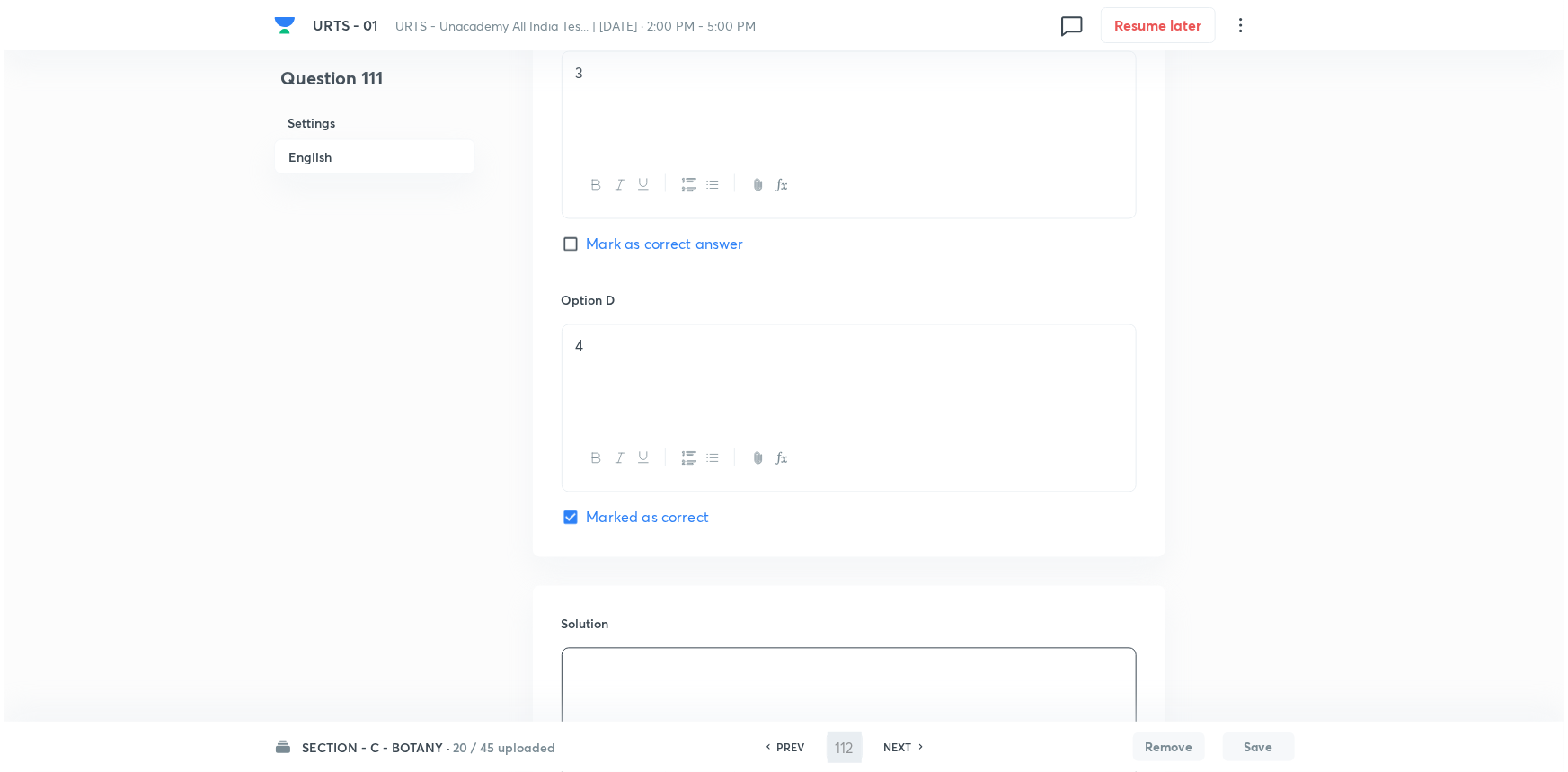
scroll to position [0, 0]
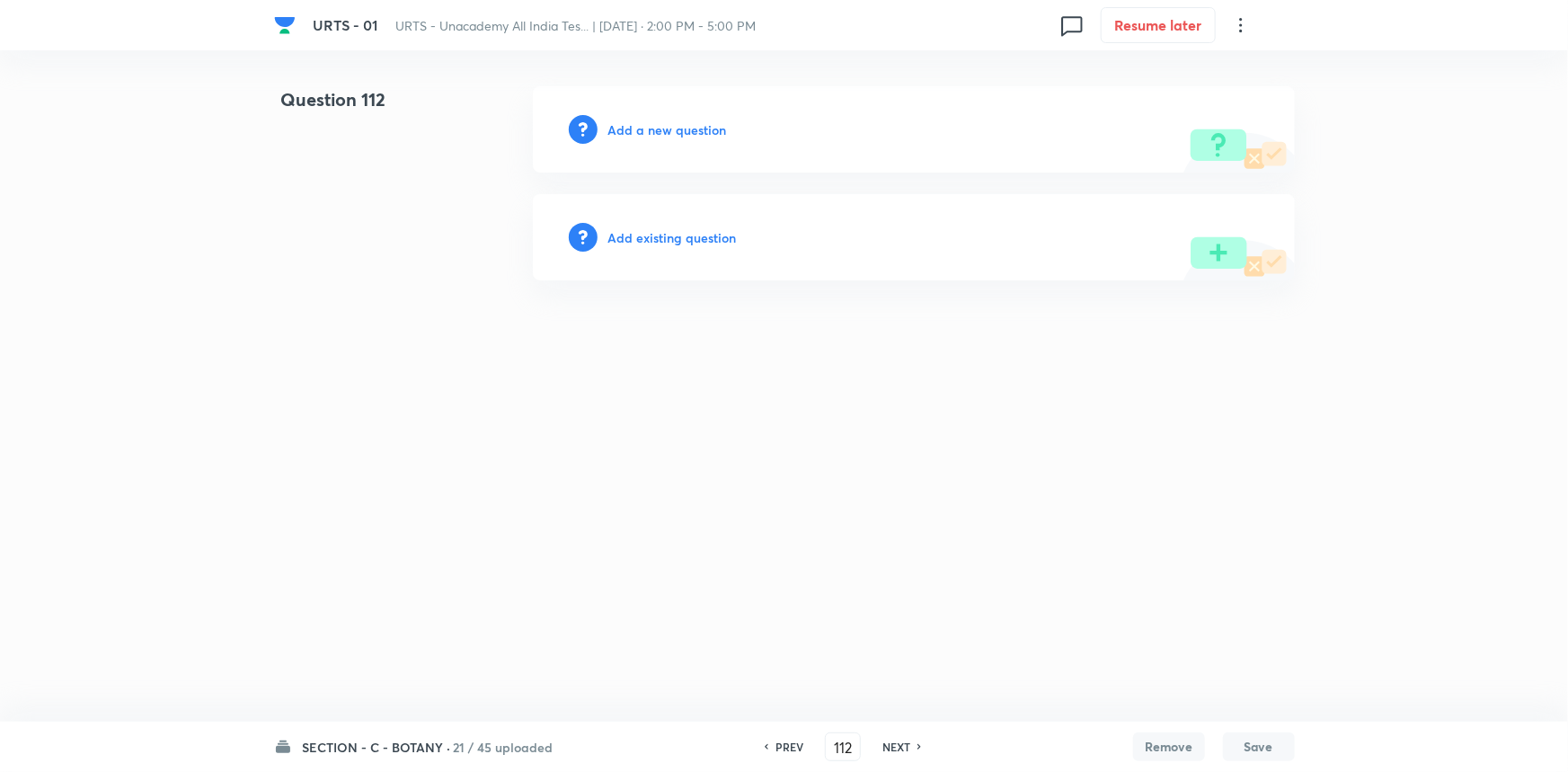
click at [655, 138] on div "Add a new question" at bounding box center [914, 129] width 762 height 86
click at [663, 126] on h6 "Add a new question" at bounding box center [668, 130] width 119 height 19
click at [674, 124] on h6 "Choose a question type" at bounding box center [677, 130] width 138 height 19
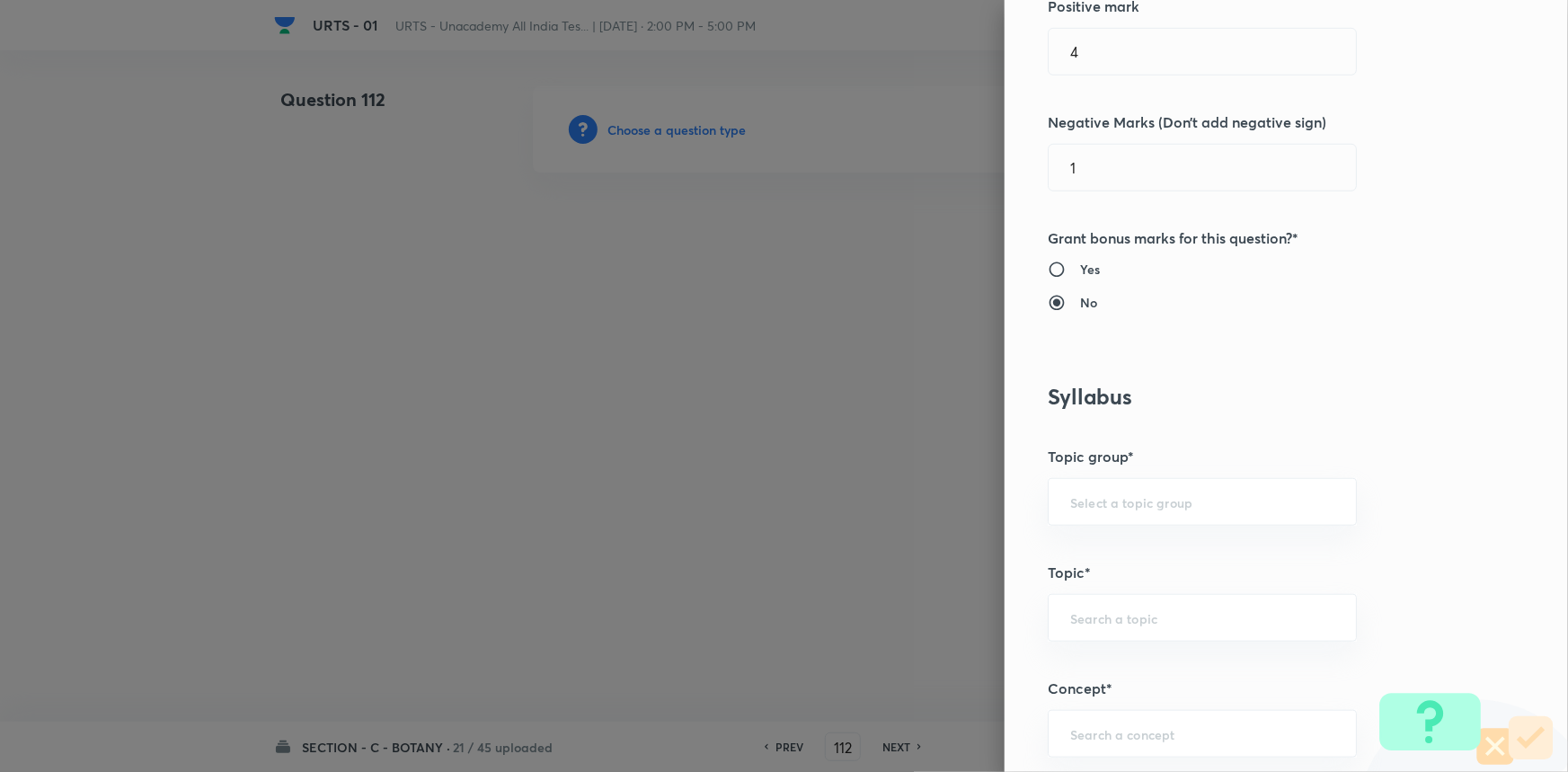
scroll to position [490, 0]
click at [1091, 514] on div "​" at bounding box center [1202, 499] width 309 height 47
click at [1083, 552] on li "Biology" at bounding box center [1190, 549] width 307 height 33
click at [1070, 615] on input "text" at bounding box center [1202, 615] width 264 height 17
drag, startPoint x: 1064, startPoint y: 661, endPoint x: 1084, endPoint y: 691, distance: 36.1
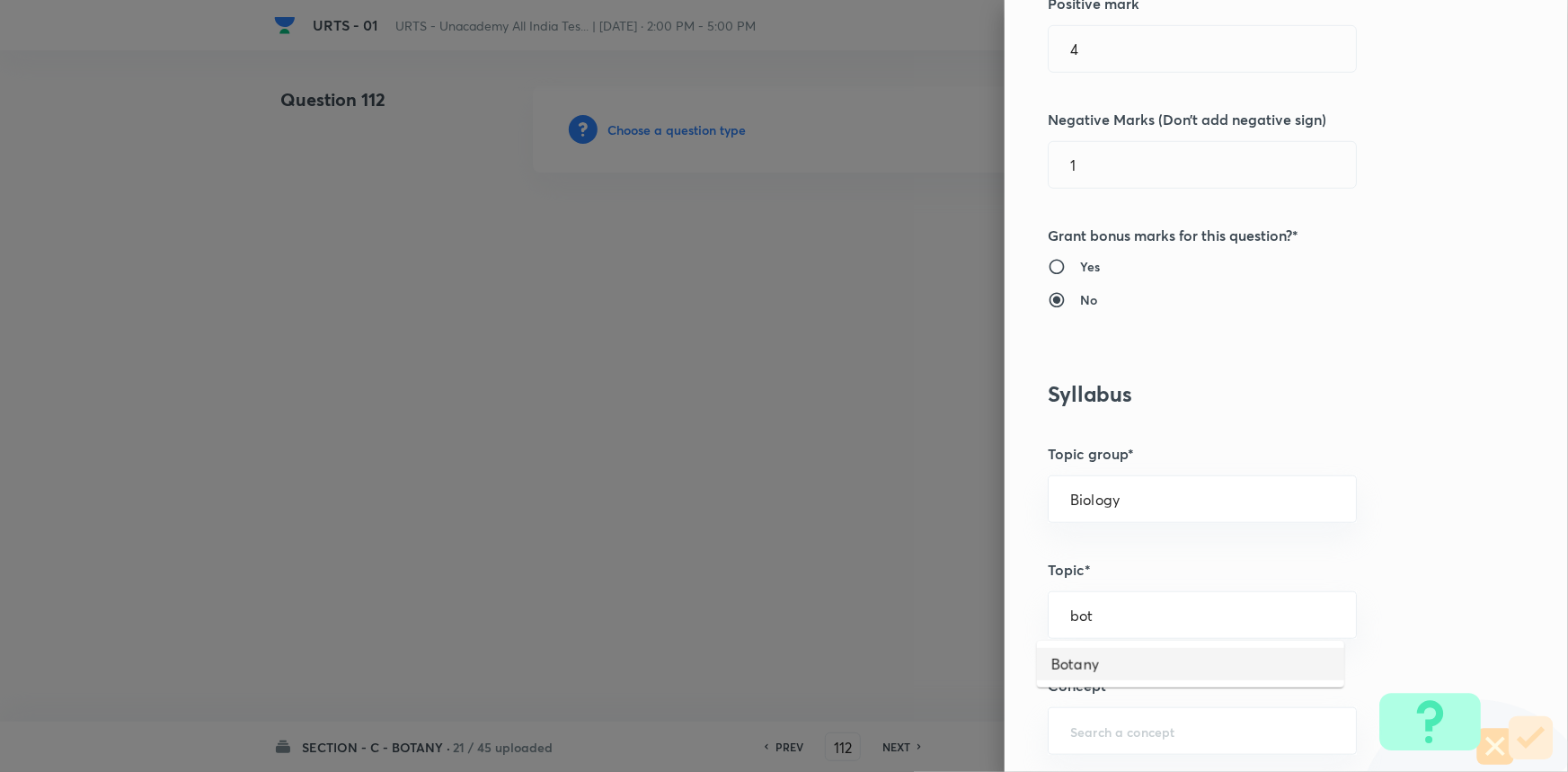
click at [1064, 663] on li "Botany" at bounding box center [1190, 663] width 307 height 33
click at [1093, 719] on div "​" at bounding box center [1202, 730] width 309 height 47
click at [1092, 673] on li "Living World and Biological Classifications" at bounding box center [1190, 669] width 307 height 54
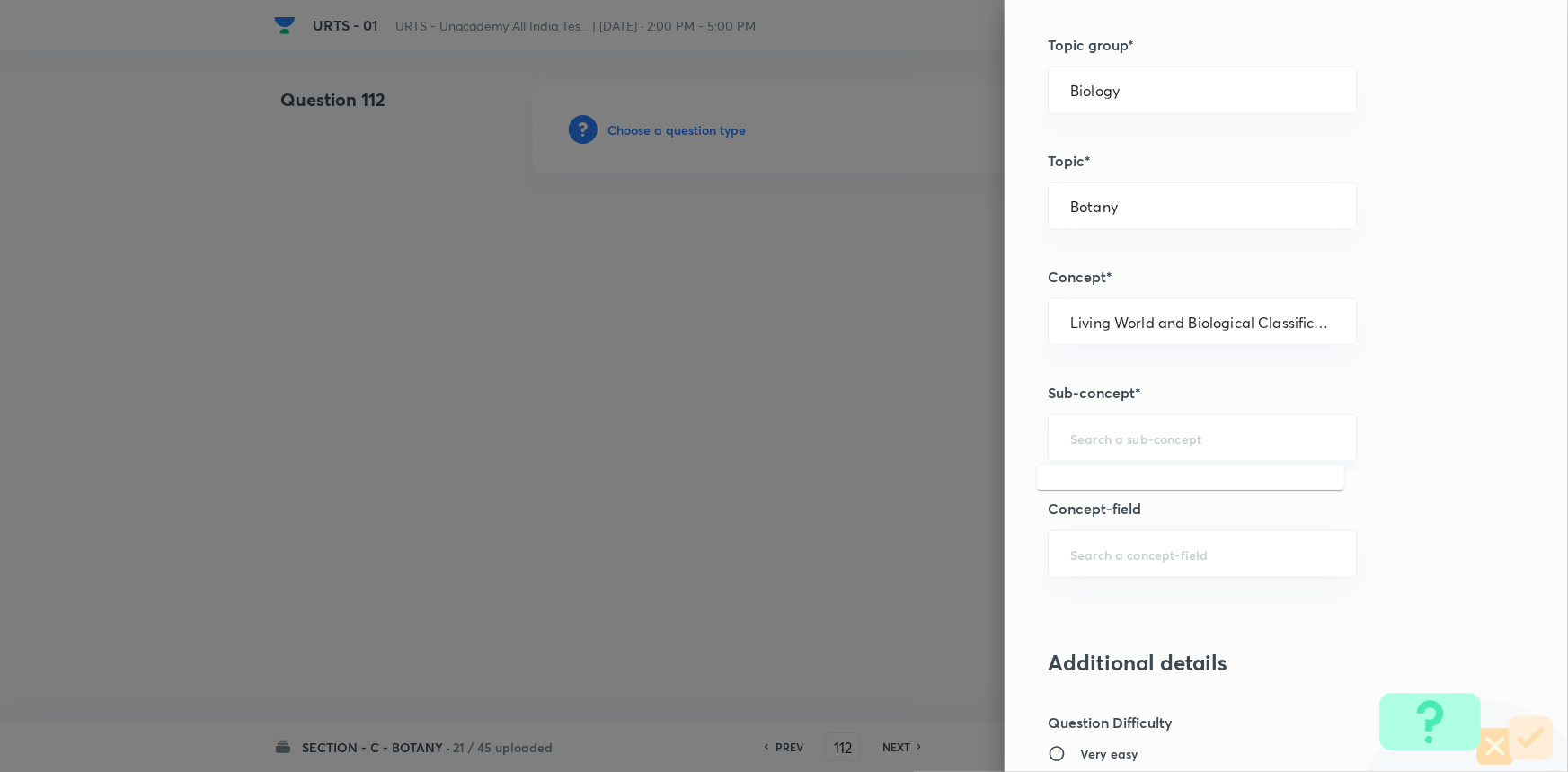
click at [1106, 439] on input "text" at bounding box center [1202, 438] width 264 height 17
click at [1104, 485] on li "Living World and Biological Classifications" at bounding box center [1190, 499] width 307 height 54
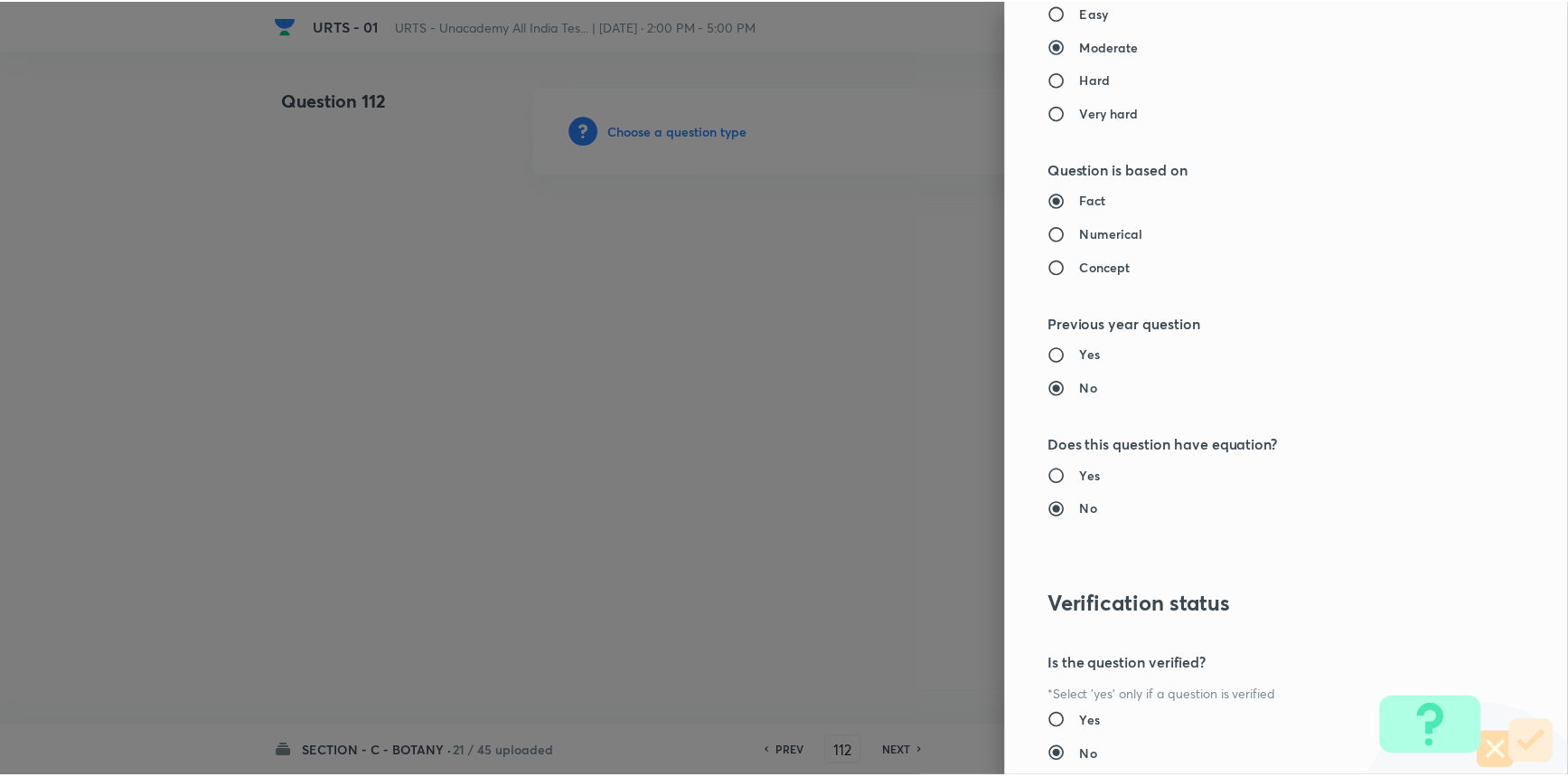
scroll to position [1808, 0]
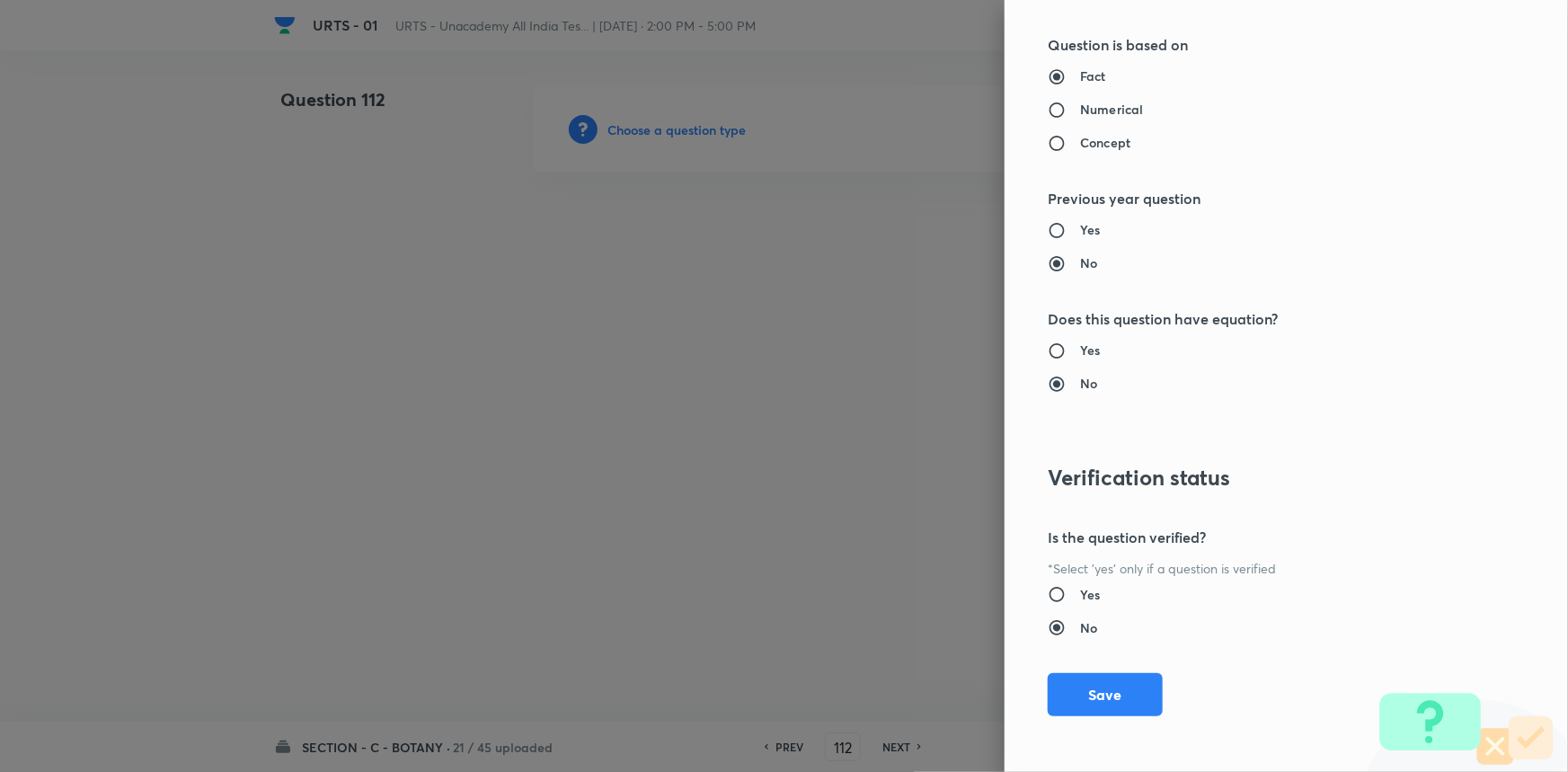
click at [1117, 653] on div "Question settings Question type* Single choice correct Number of options* 2 3 4…" at bounding box center [1286, 386] width 563 height 772
click at [1095, 701] on button "Save" at bounding box center [1105, 693] width 115 height 43
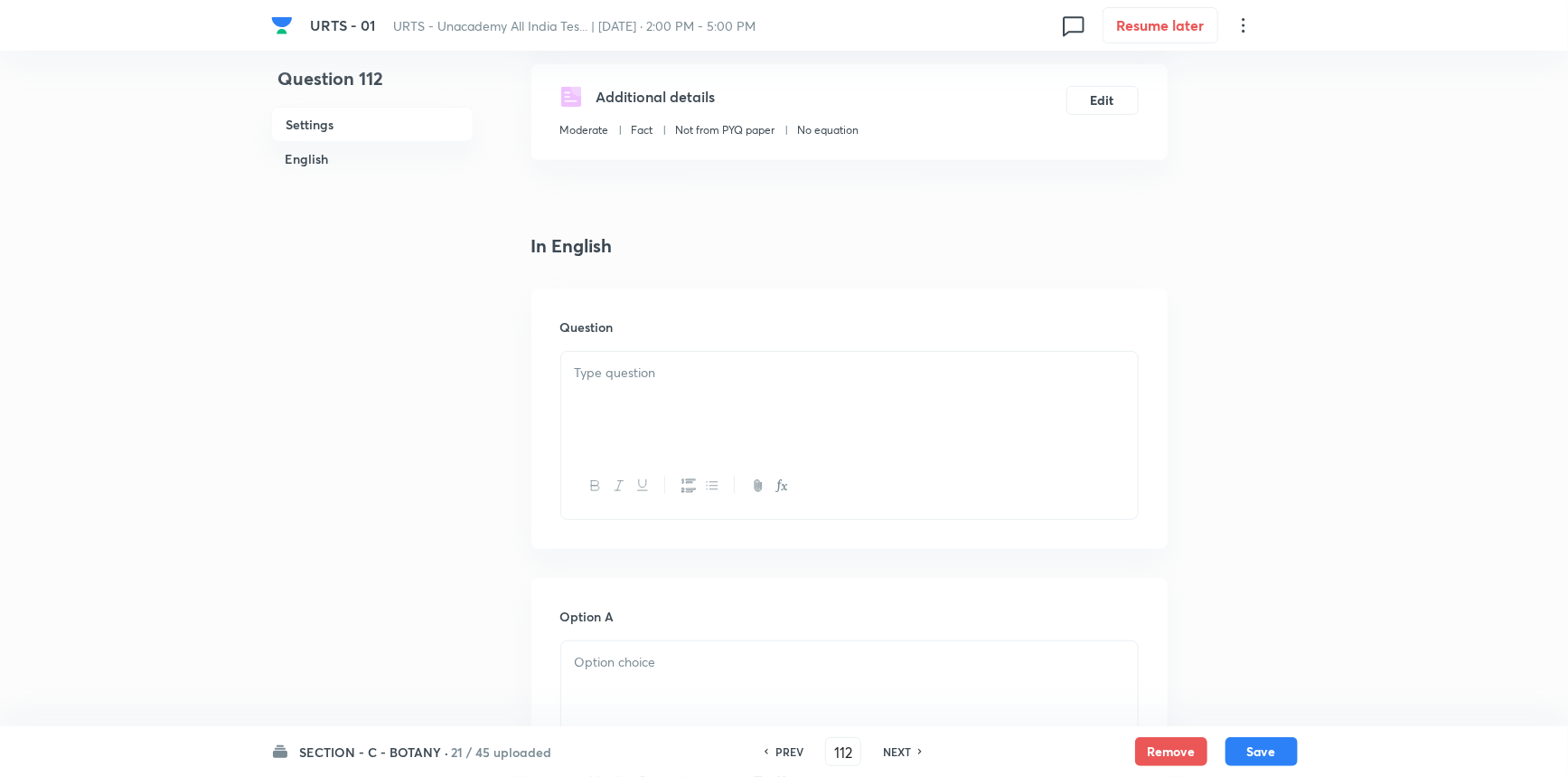
scroll to position [328, 0]
click at [740, 362] on p at bounding box center [849, 367] width 549 height 21
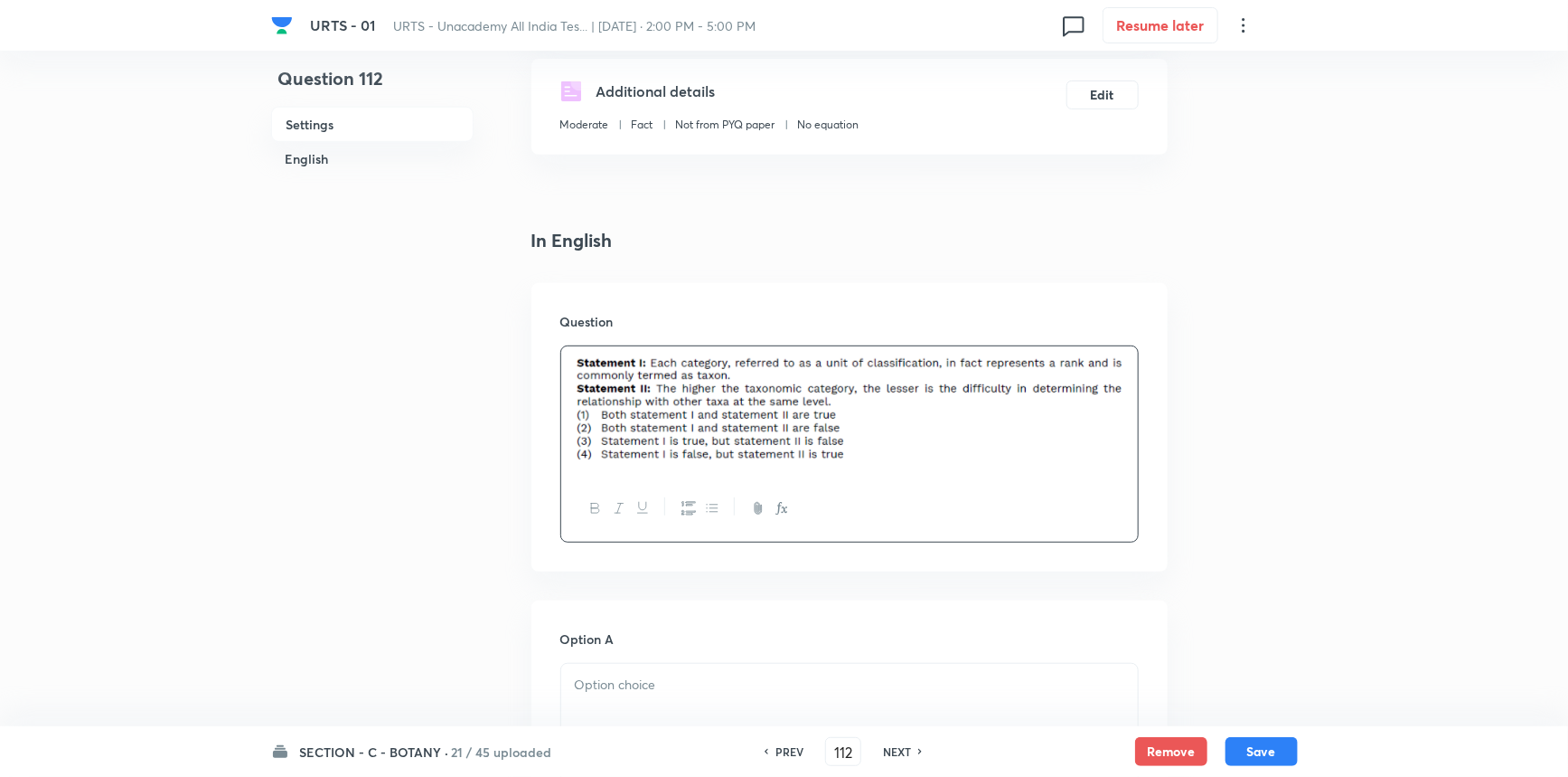
click at [641, 702] on div at bounding box center [849, 714] width 577 height 101
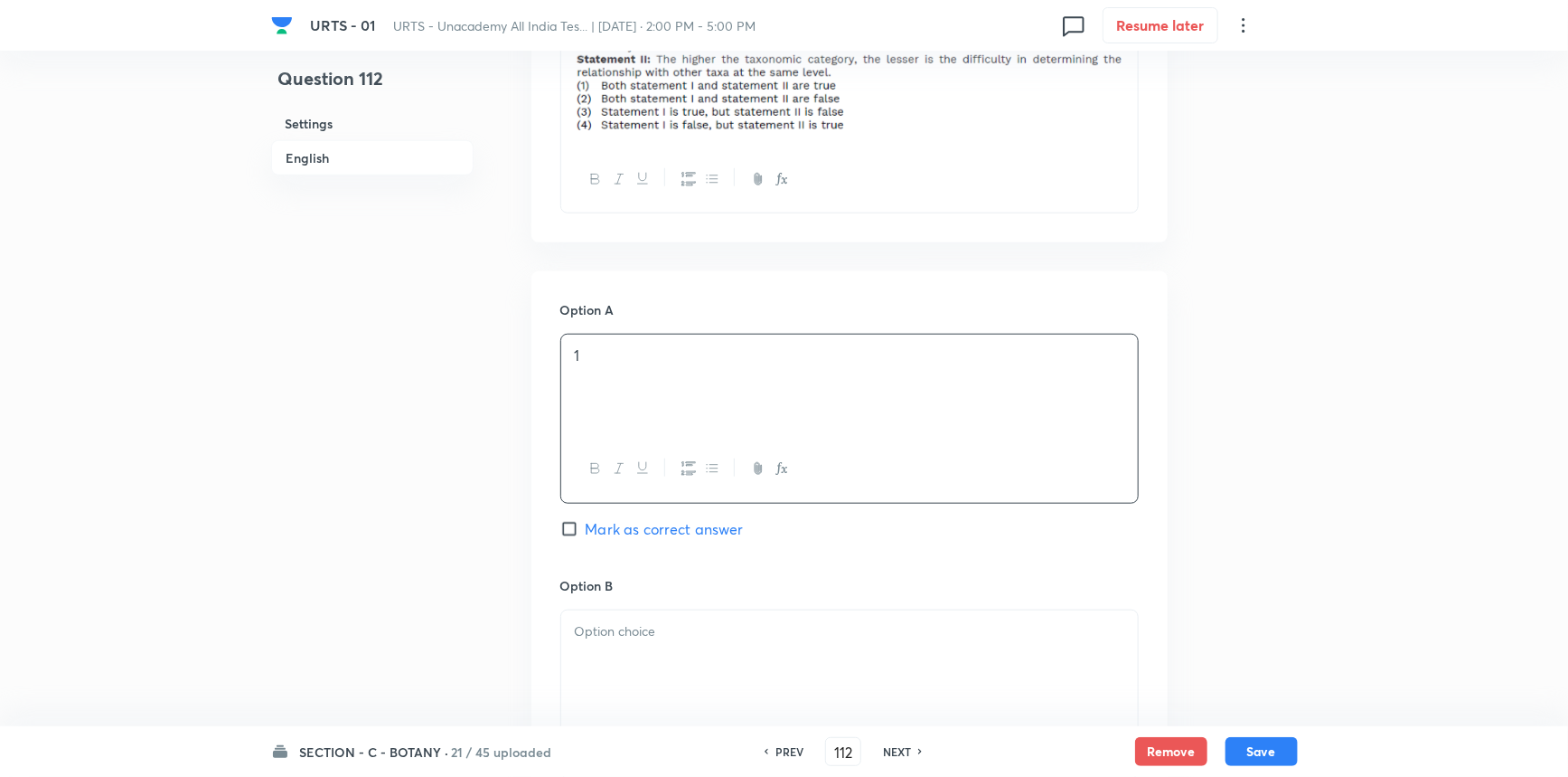
click at [599, 636] on p at bounding box center [849, 632] width 549 height 21
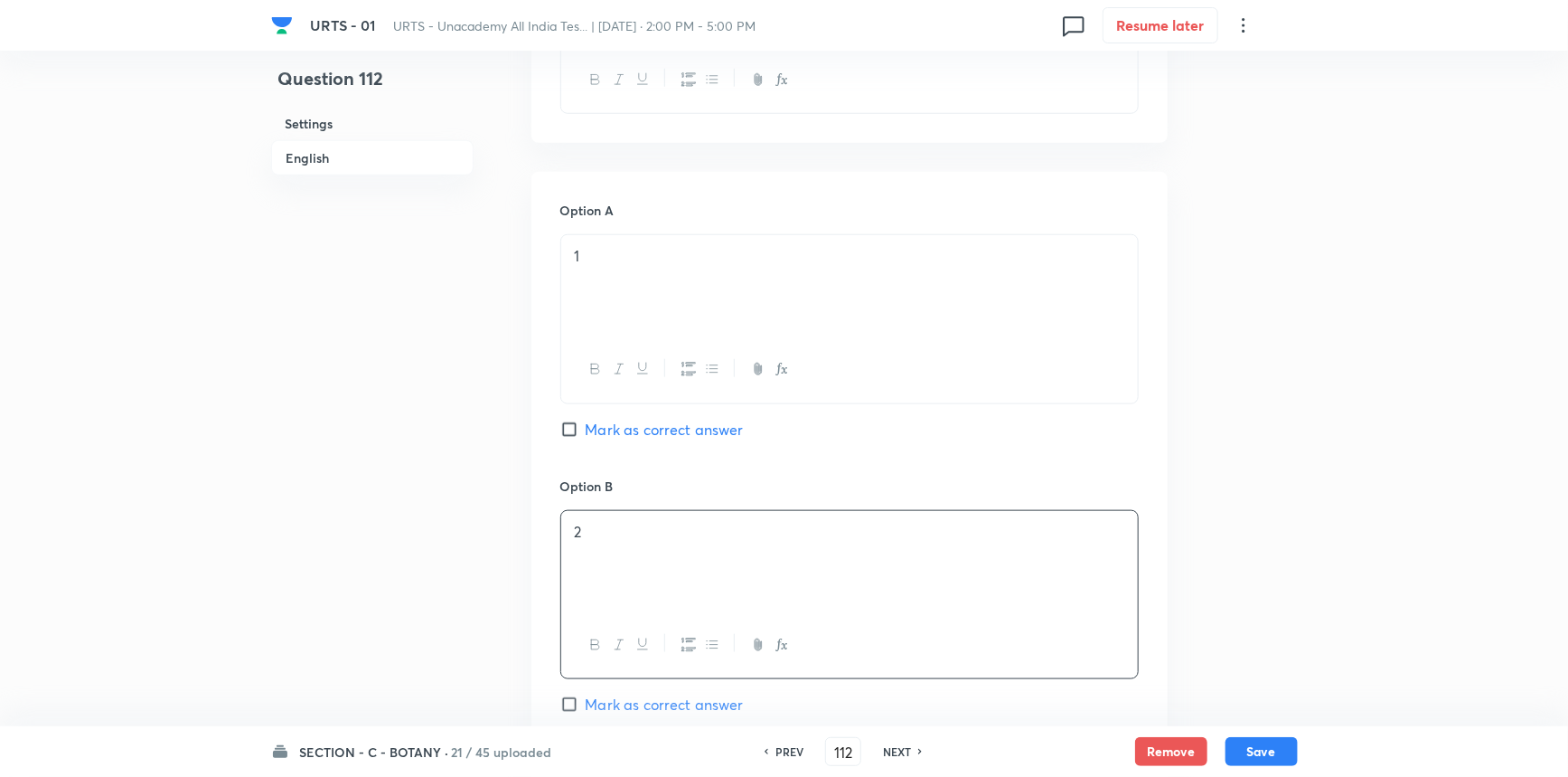
scroll to position [1068, 0]
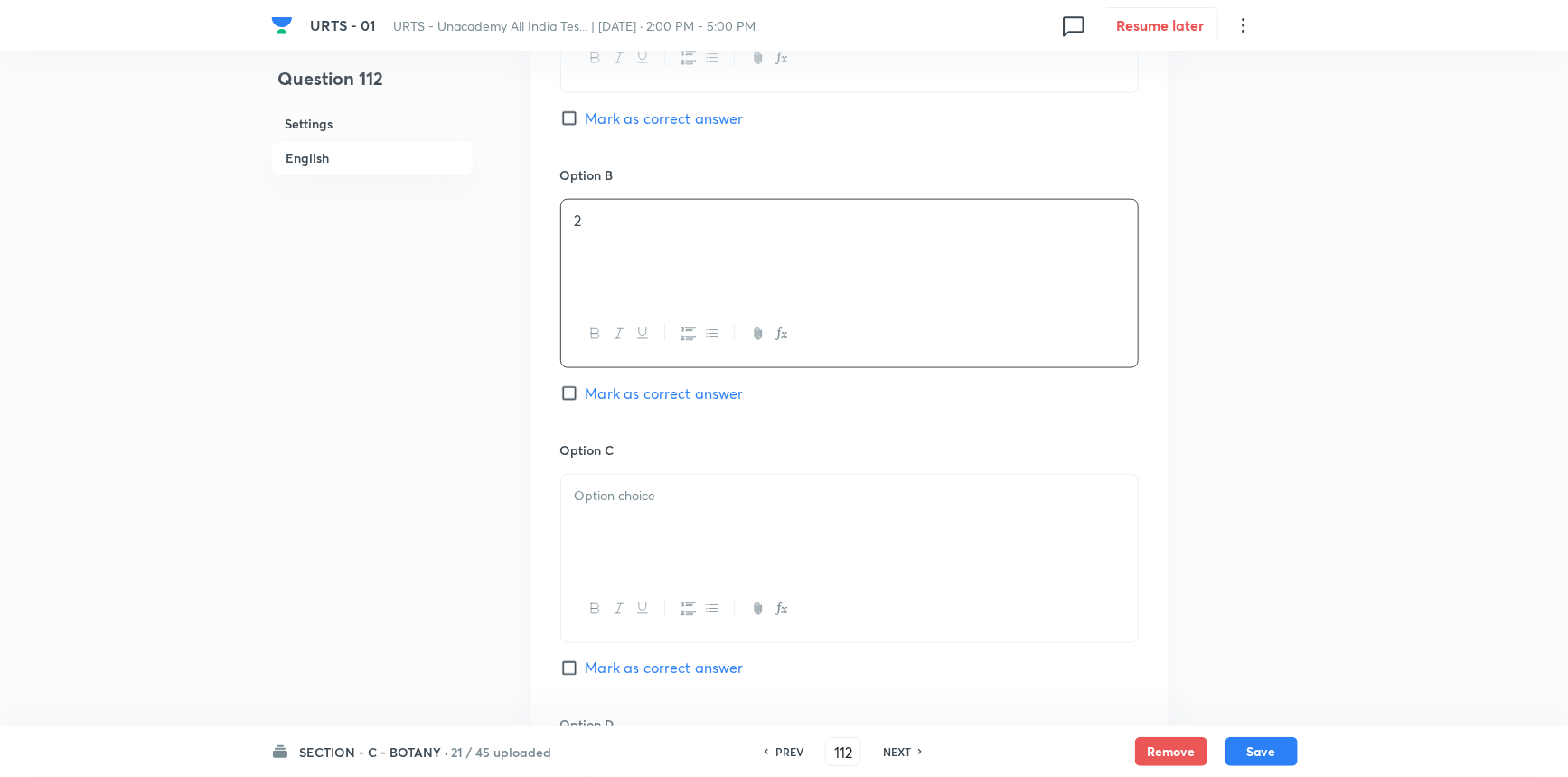
click at [663, 535] on div at bounding box center [849, 525] width 577 height 101
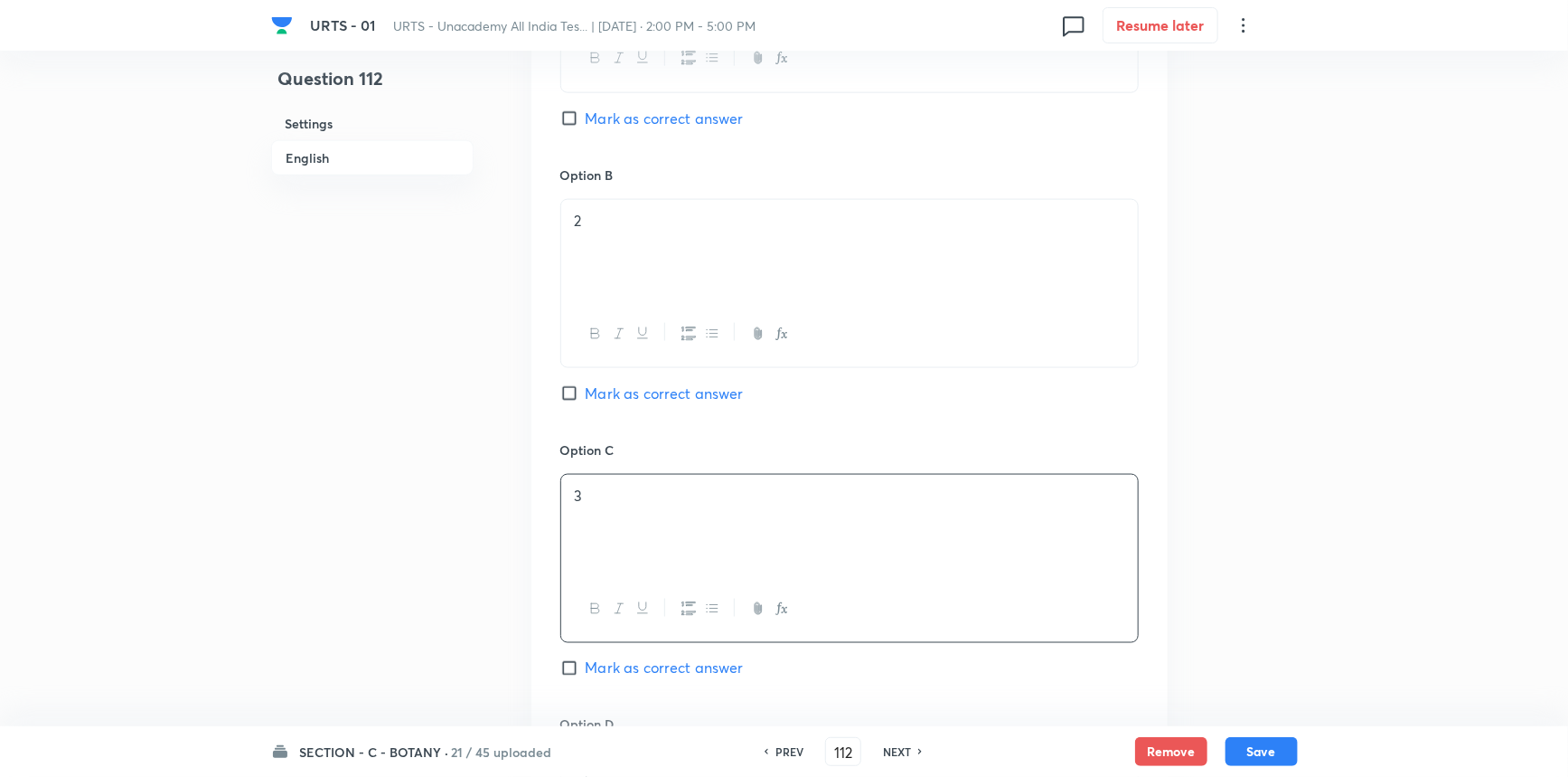
click at [603, 657] on span "Mark as correct answer" at bounding box center [664, 668] width 158 height 22
click at [586, 659] on input "Mark as correct answer" at bounding box center [573, 668] width 25 height 18
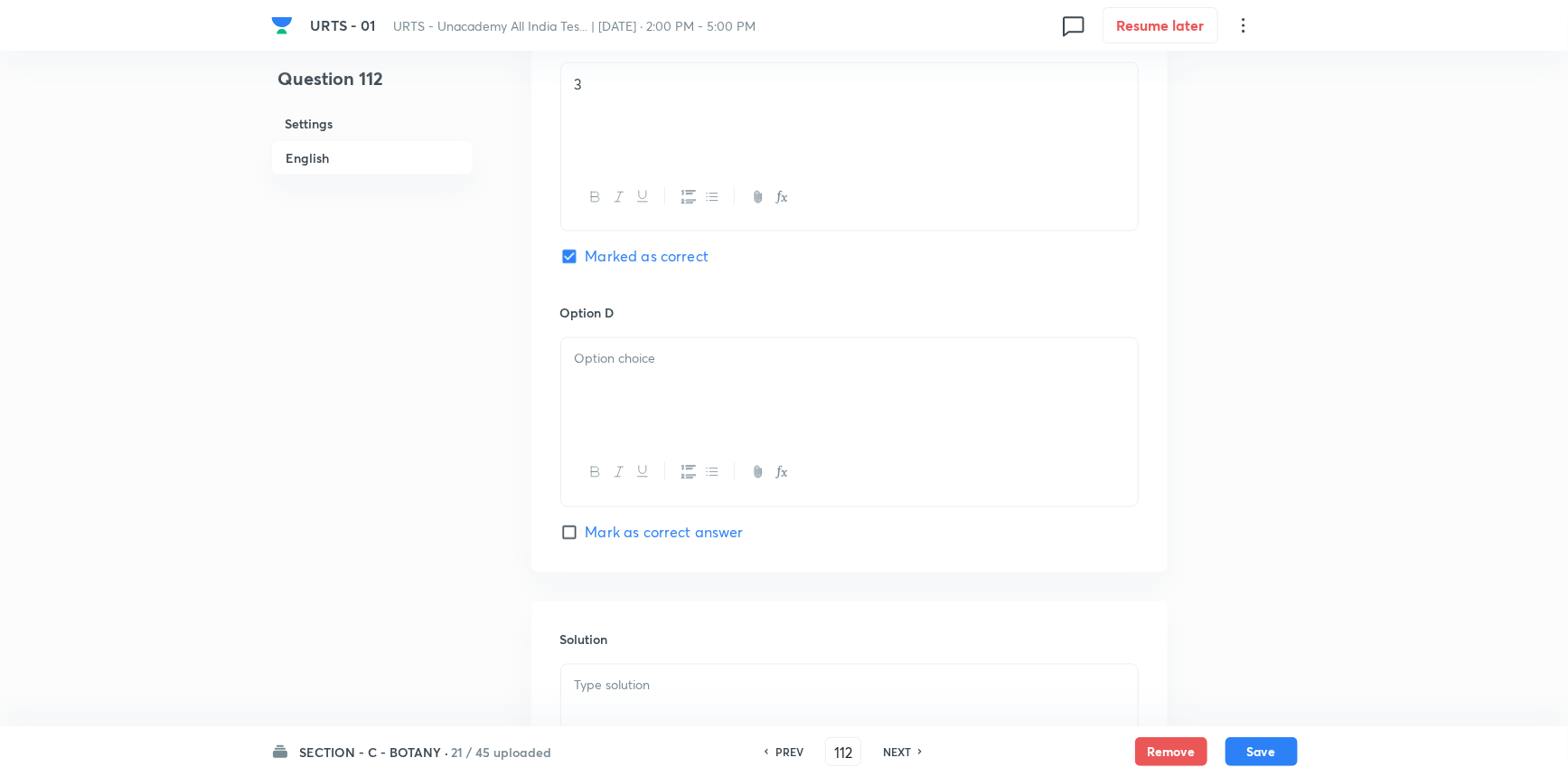
click at [618, 393] on div at bounding box center [849, 389] width 577 height 101
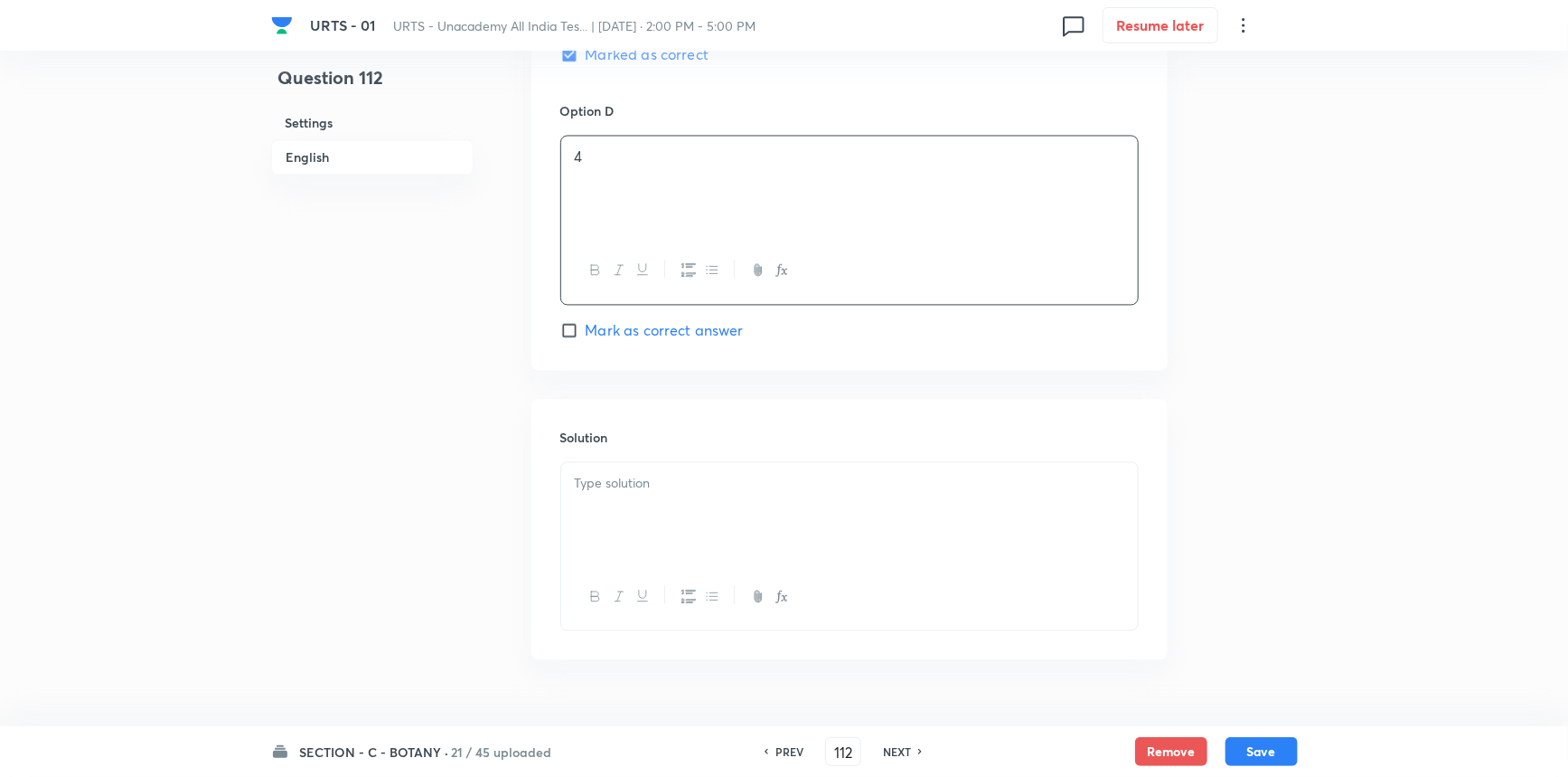
scroll to position [1725, 0]
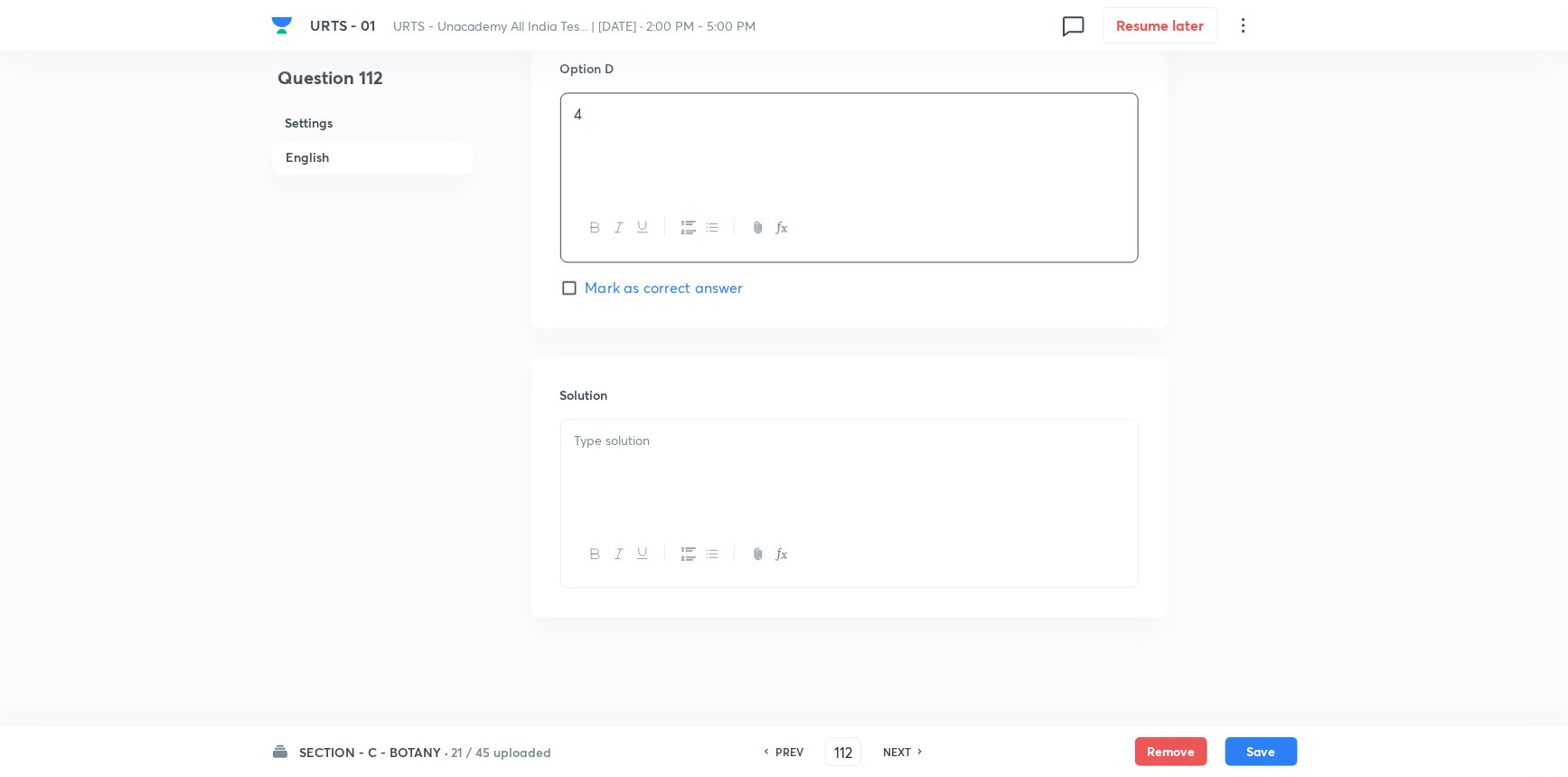
click at [648, 480] on div at bounding box center [849, 471] width 577 height 101
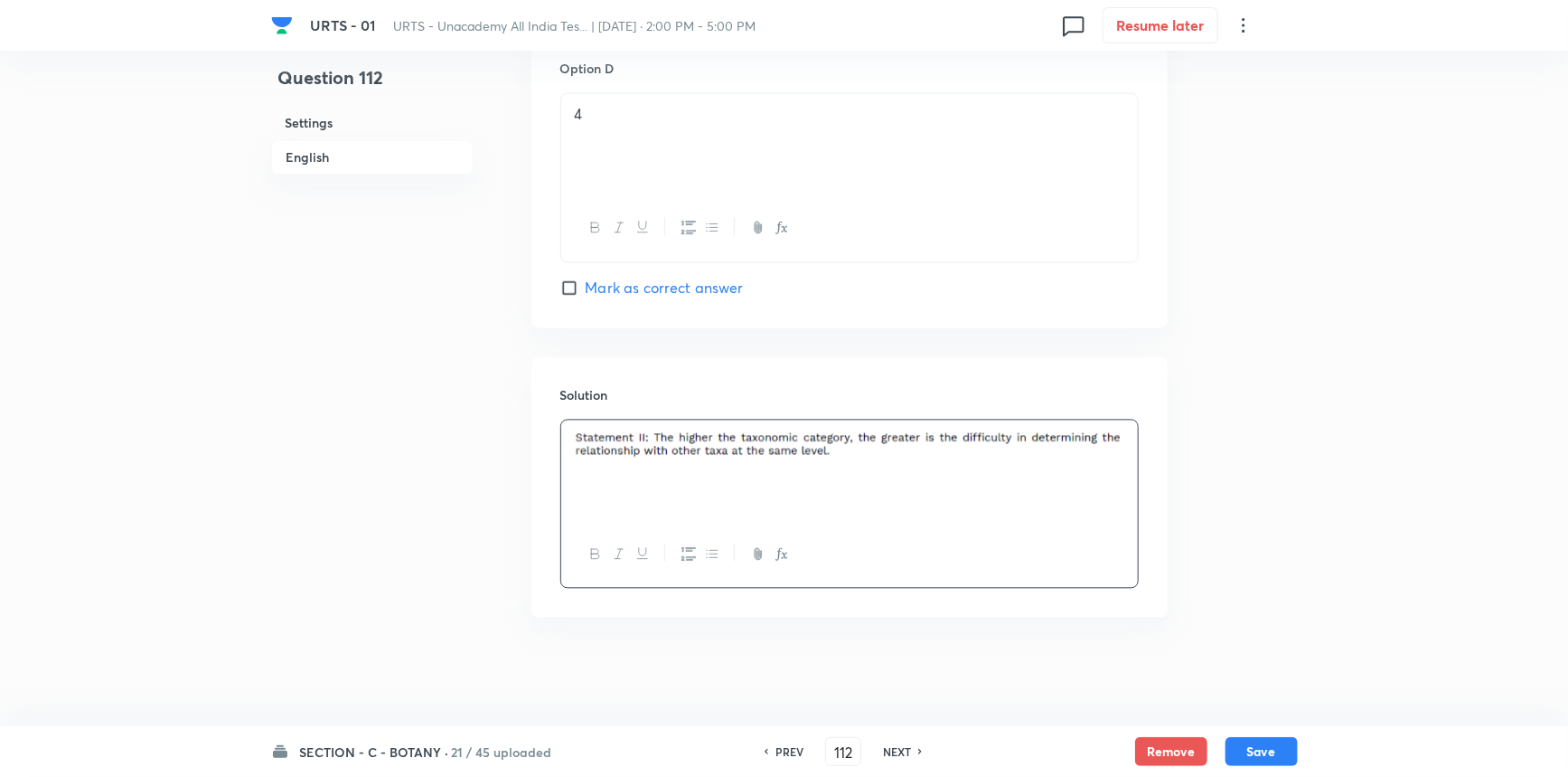
click at [1247, 732] on div "SECTION - C - BOTANY · 21 / 45 uploaded PREV 112 ​ NEXT Remove Save" at bounding box center [784, 752] width 1027 height 50
click at [1240, 741] on button "Save" at bounding box center [1262, 749] width 72 height 29
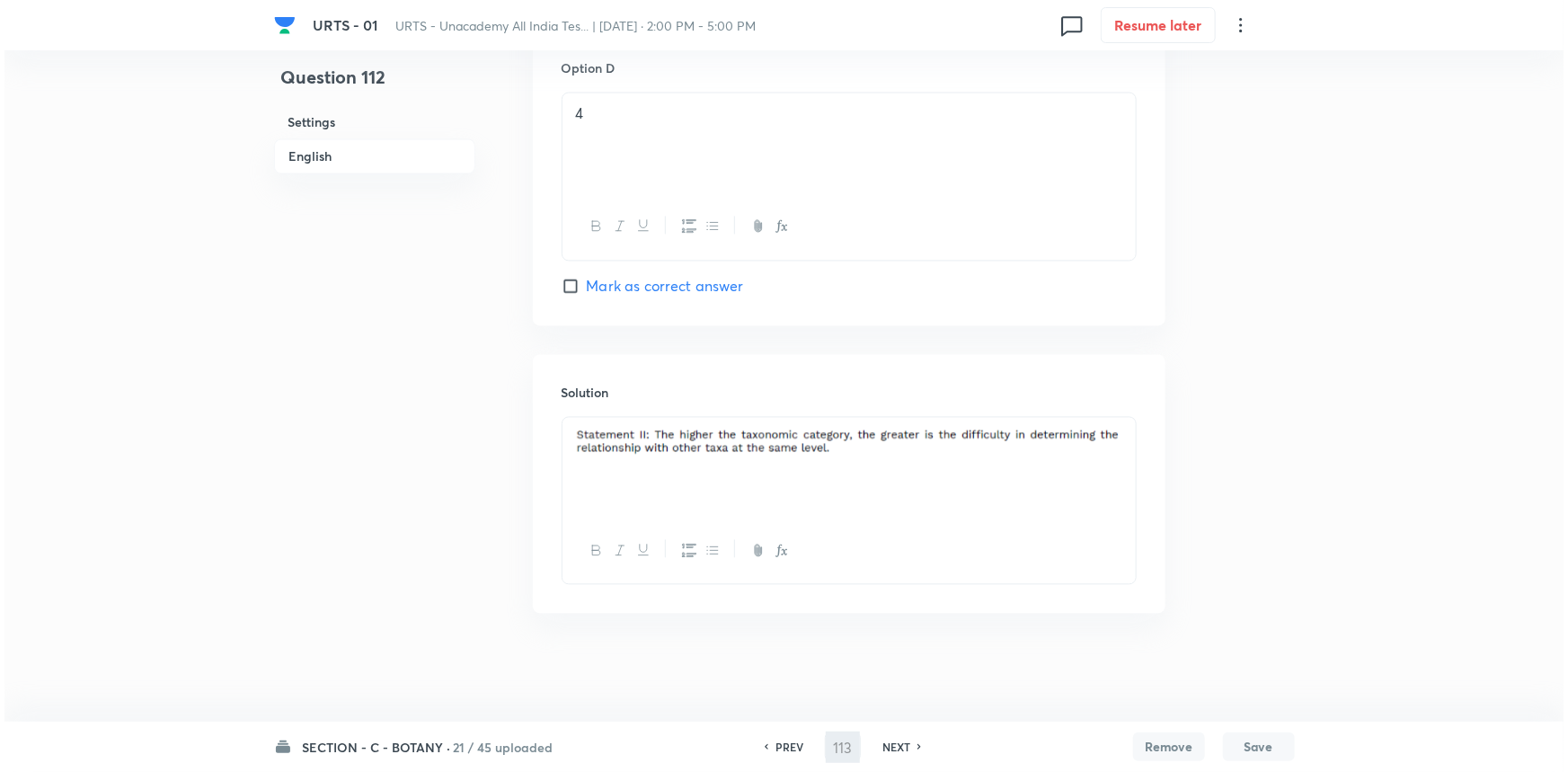
scroll to position [0, 0]
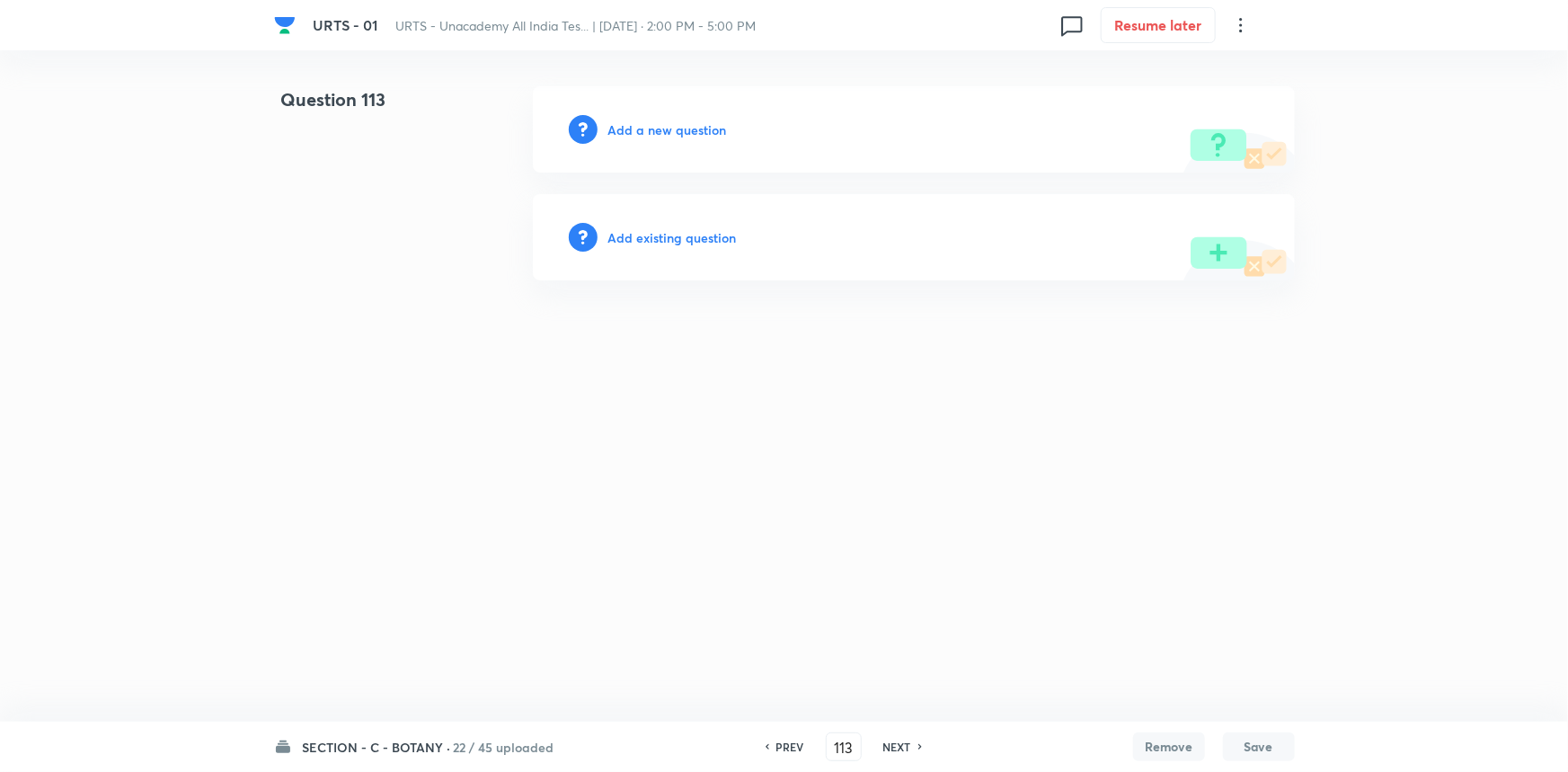
click at [686, 133] on h6 "Add a new question" at bounding box center [668, 130] width 119 height 19
click at [686, 133] on h6 "Choose a question type" at bounding box center [677, 130] width 138 height 19
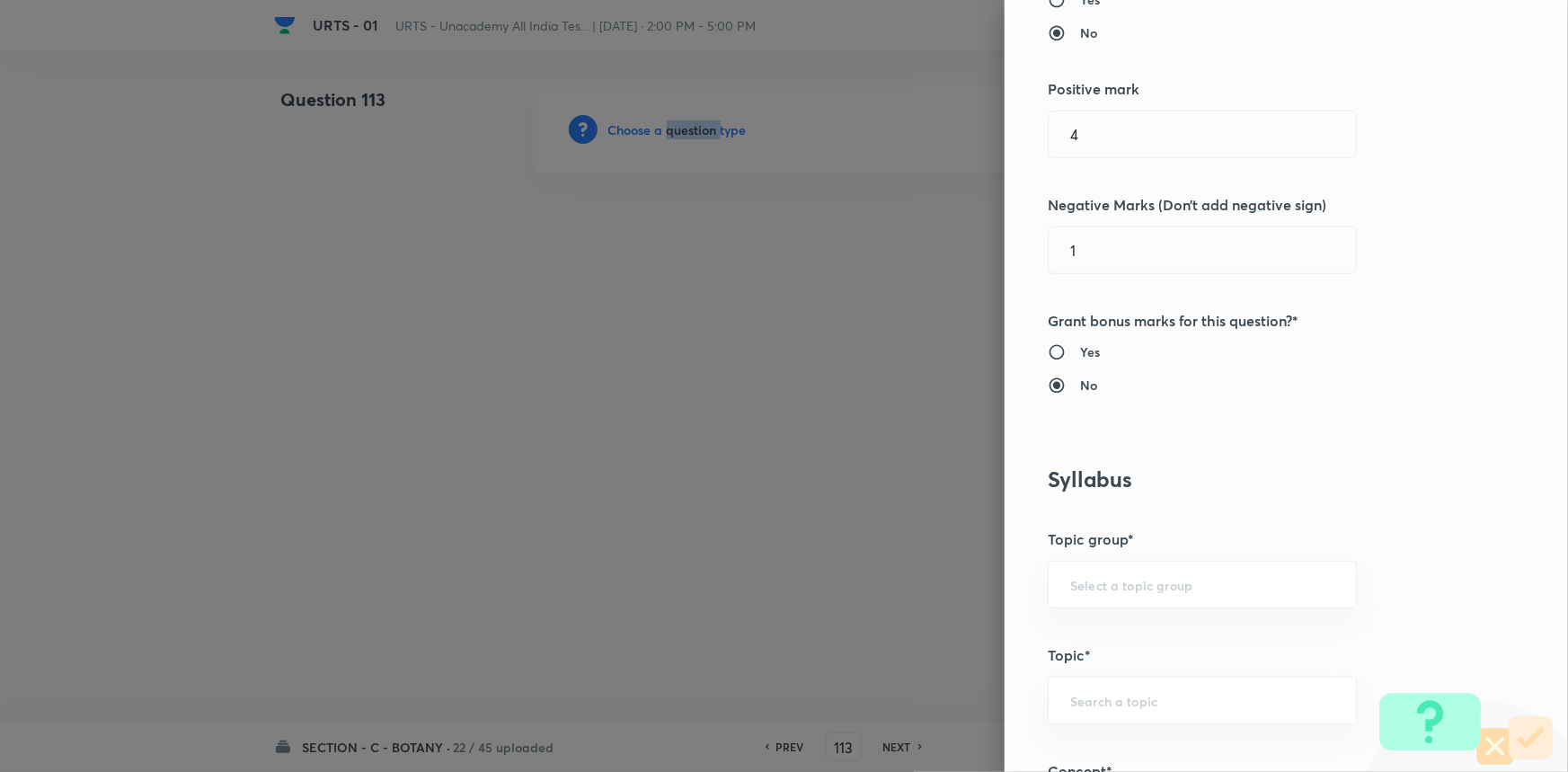
scroll to position [408, 0]
click at [1096, 595] on div "​" at bounding box center [1202, 581] width 309 height 47
click at [1101, 631] on li "Biology" at bounding box center [1190, 631] width 307 height 33
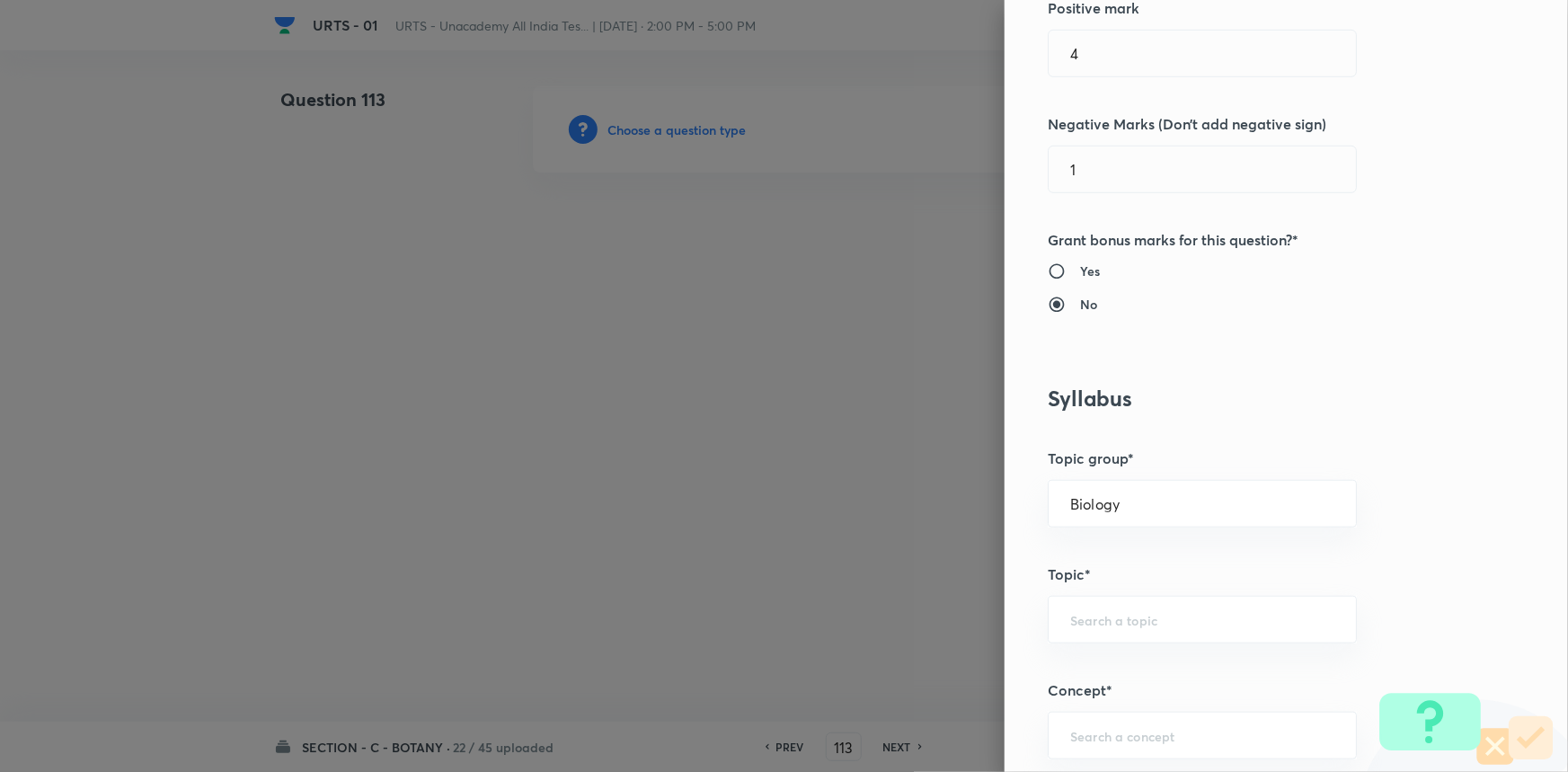
scroll to position [653, 0]
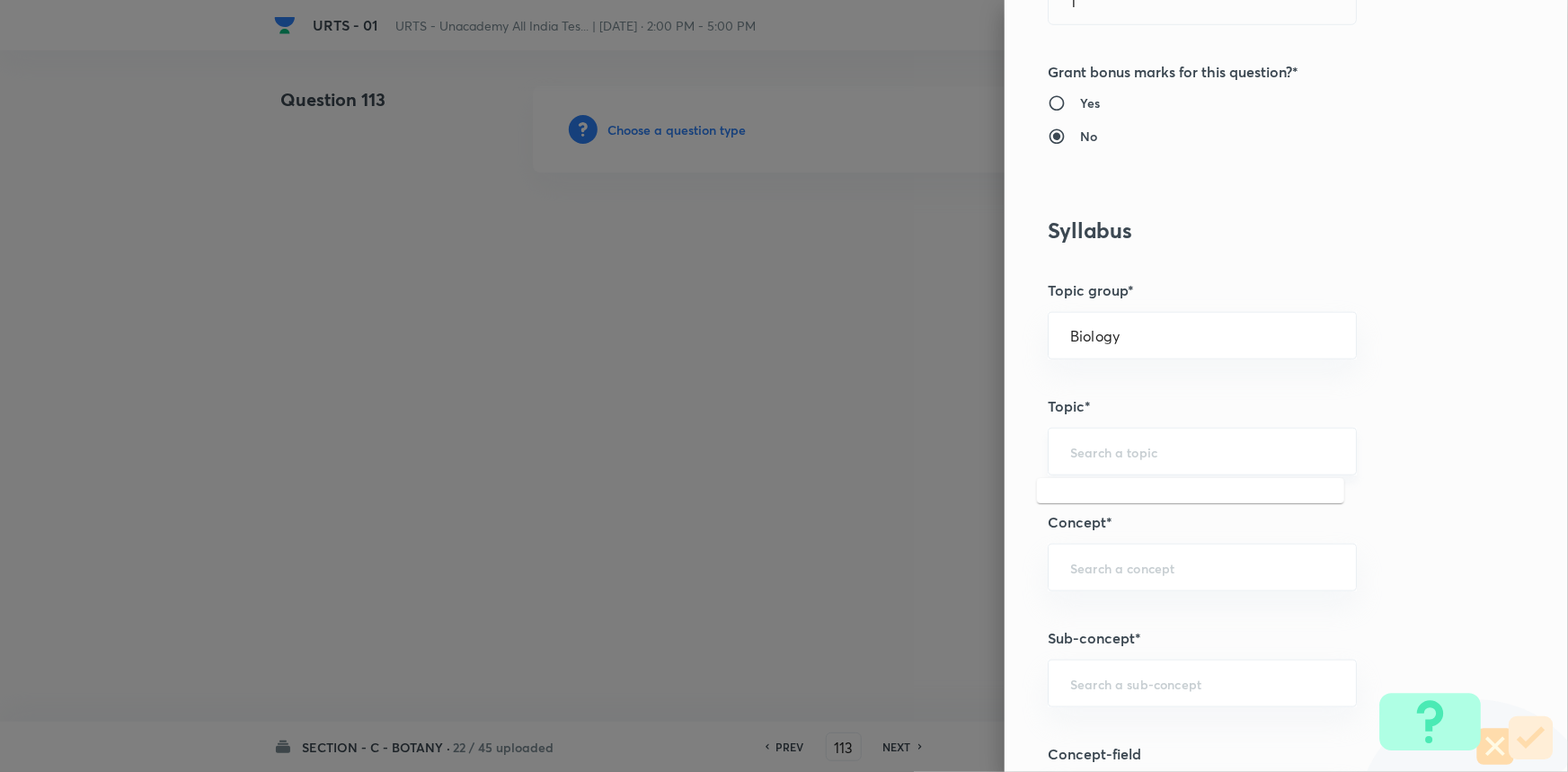
click at [1113, 451] on input "text" at bounding box center [1202, 451] width 264 height 17
click at [1104, 510] on li "Botany" at bounding box center [1190, 501] width 307 height 33
click at [1097, 573] on input "text" at bounding box center [1202, 568] width 264 height 17
click at [1092, 602] on li "Living World and Biological Classifications" at bounding box center [1190, 627] width 307 height 54
click at [1099, 680] on input "text" at bounding box center [1202, 683] width 264 height 17
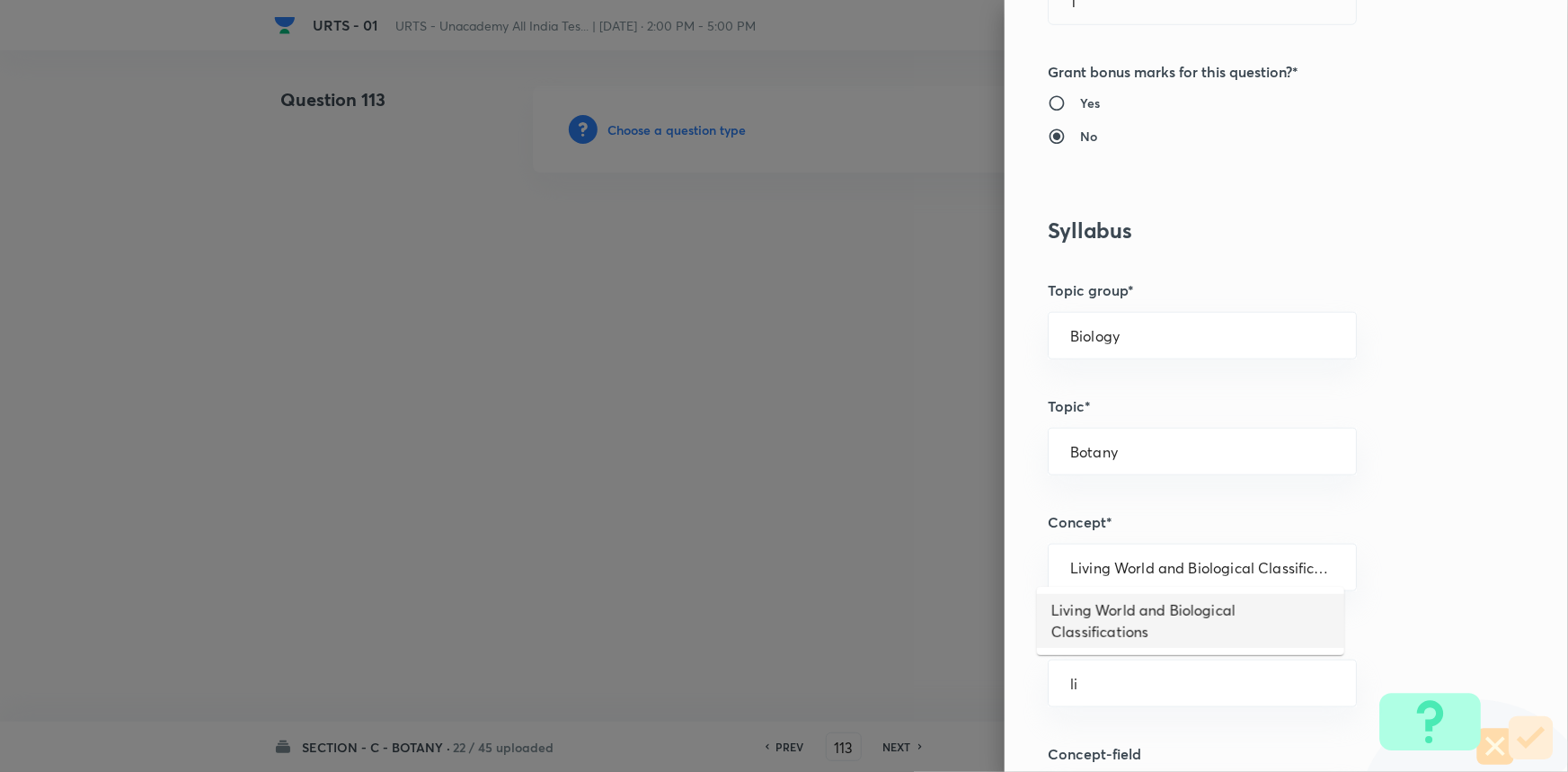
click at [1102, 630] on li "Living World and Biological Classifications" at bounding box center [1190, 621] width 307 height 54
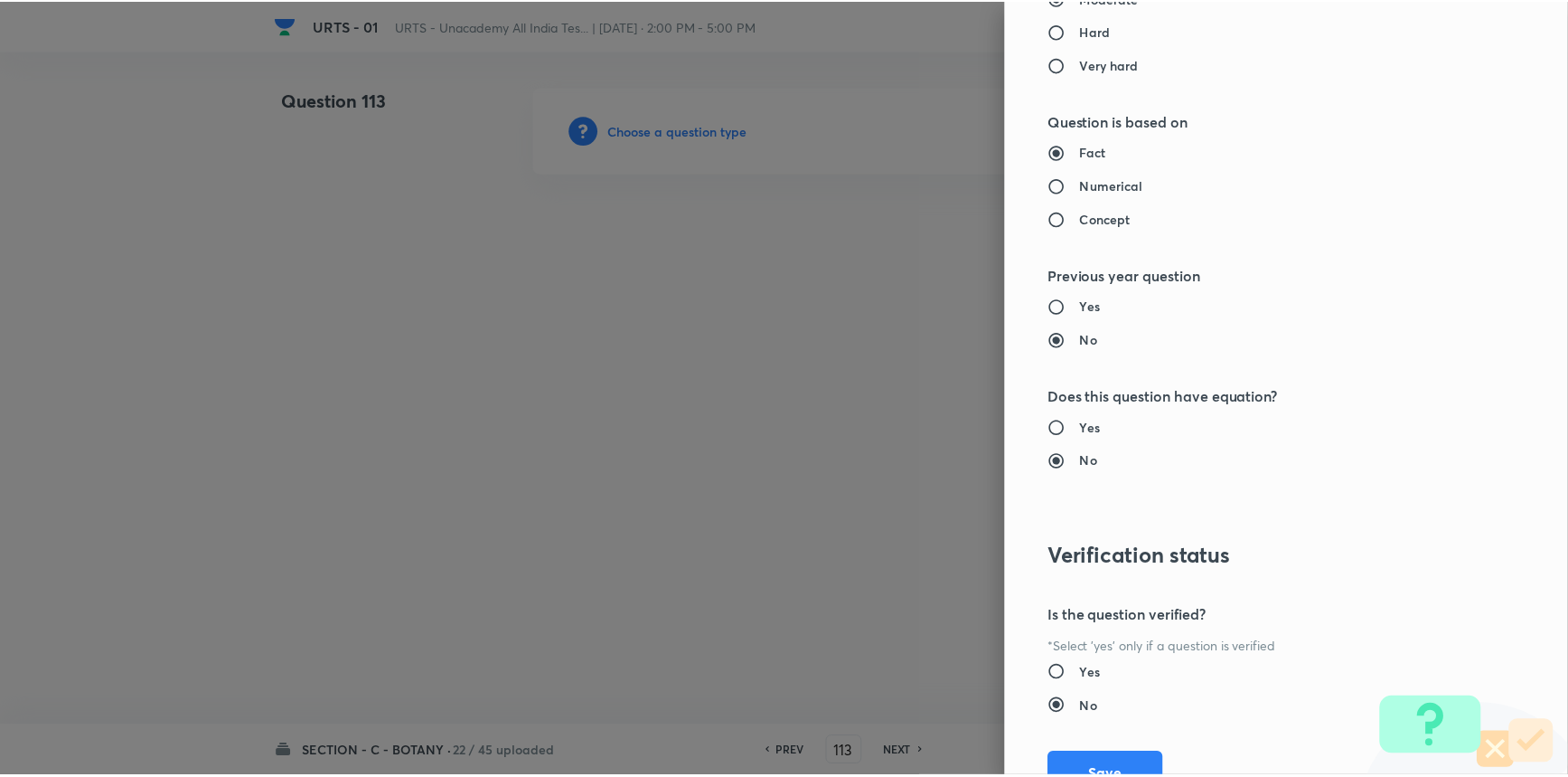
scroll to position [1808, 0]
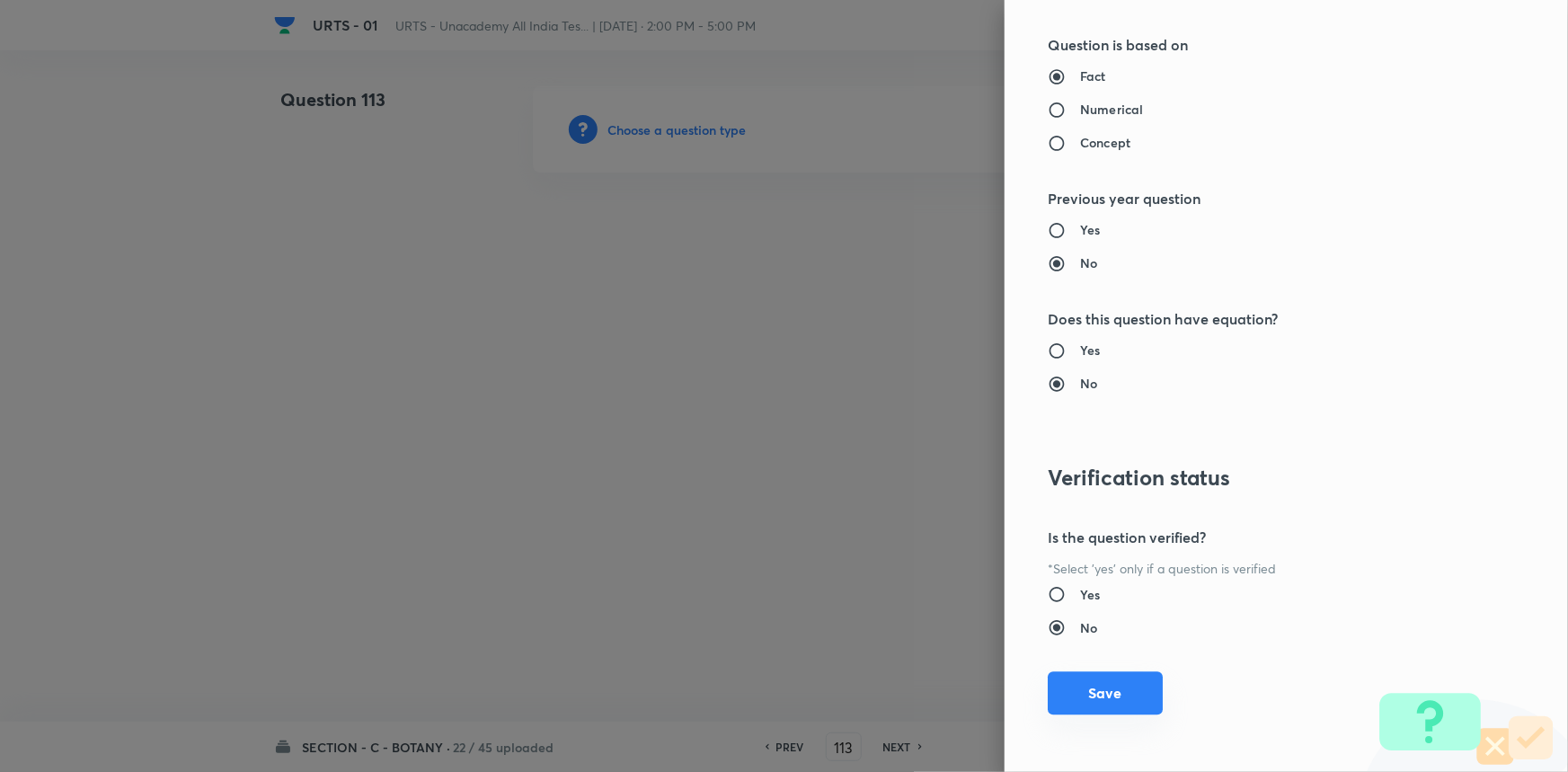
click at [1075, 700] on button "Save" at bounding box center [1105, 693] width 115 height 43
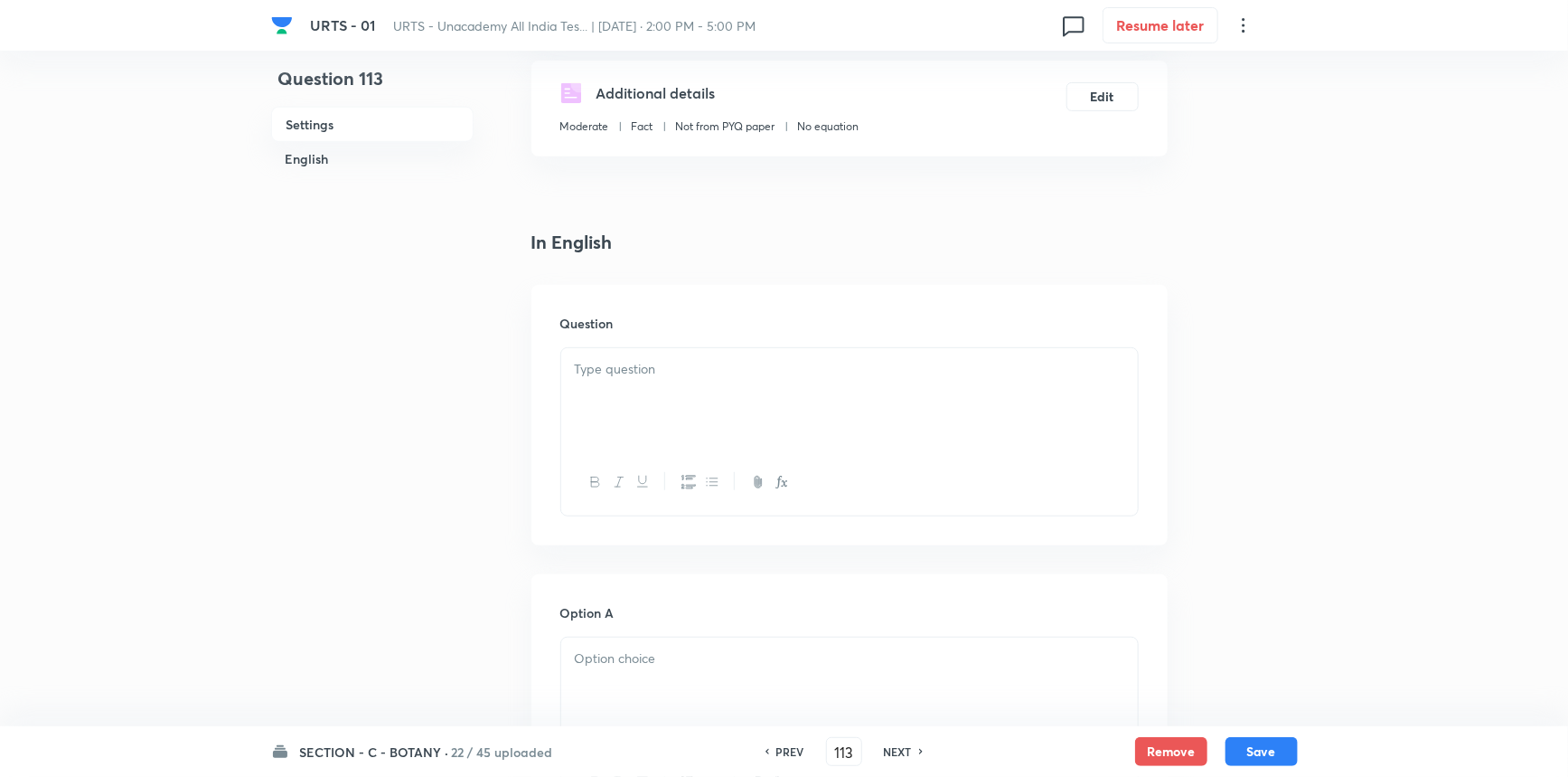
scroll to position [328, 0]
click at [656, 418] on div at bounding box center [849, 396] width 577 height 101
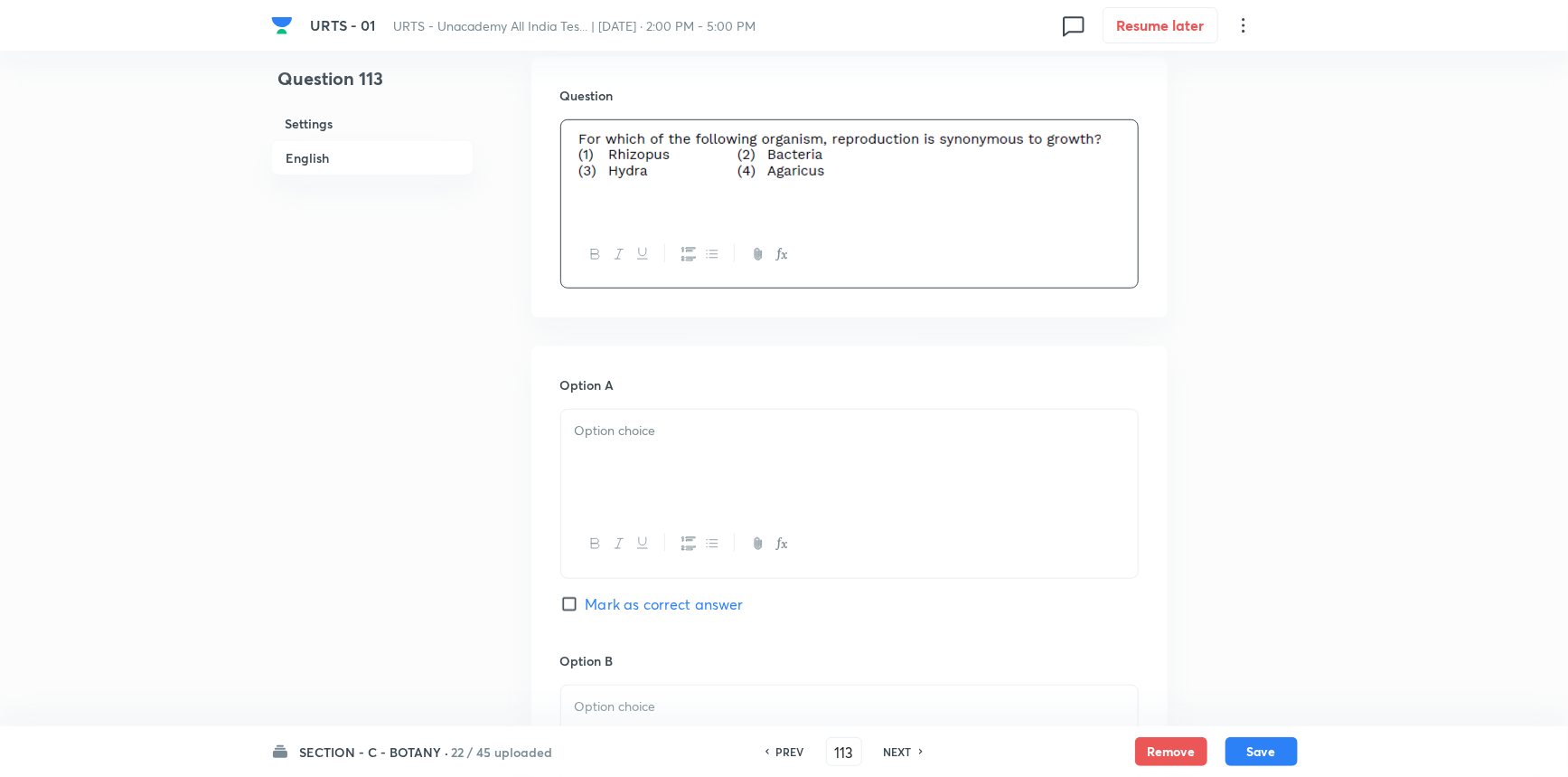
scroll to position [575, 0]
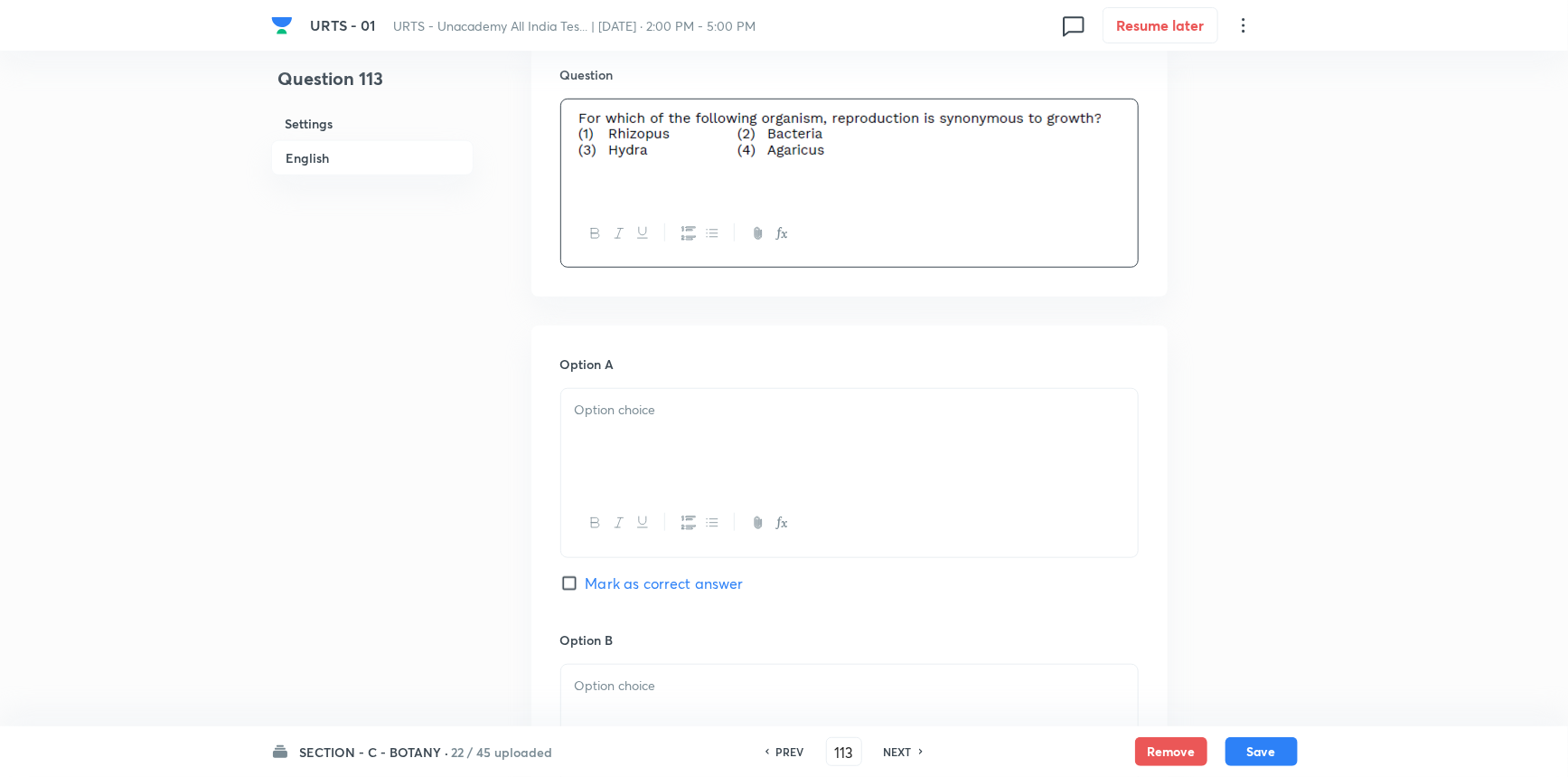
click at [730, 451] on div at bounding box center [849, 439] width 577 height 101
click at [653, 689] on p at bounding box center [849, 686] width 549 height 21
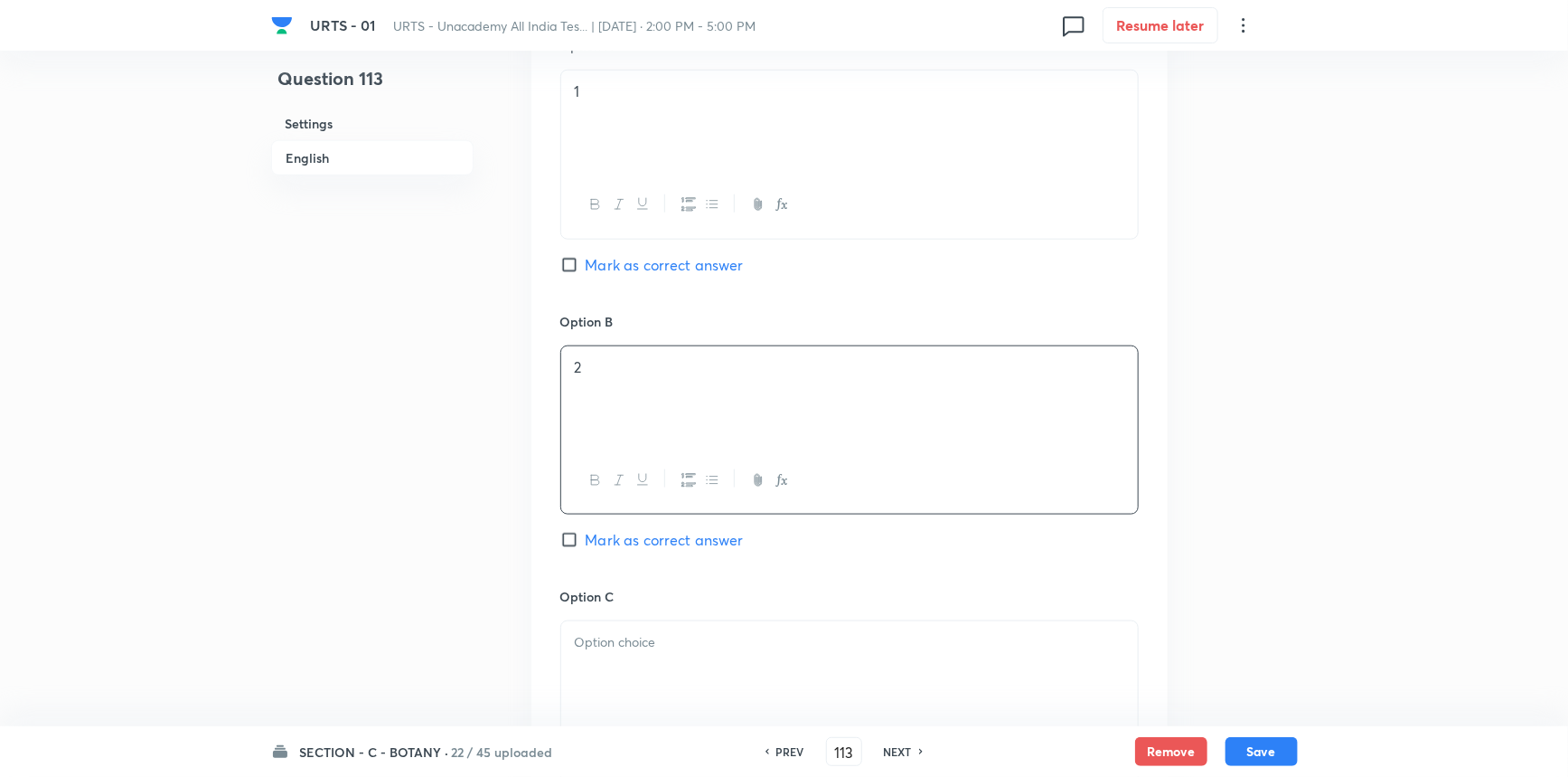
scroll to position [904, 0]
click at [606, 525] on span "Mark as correct answer" at bounding box center [664, 528] width 158 height 22
click at [586, 525] on input "Mark as correct answer" at bounding box center [573, 528] width 25 height 18
click at [633, 651] on div at bounding box center [849, 661] width 577 height 101
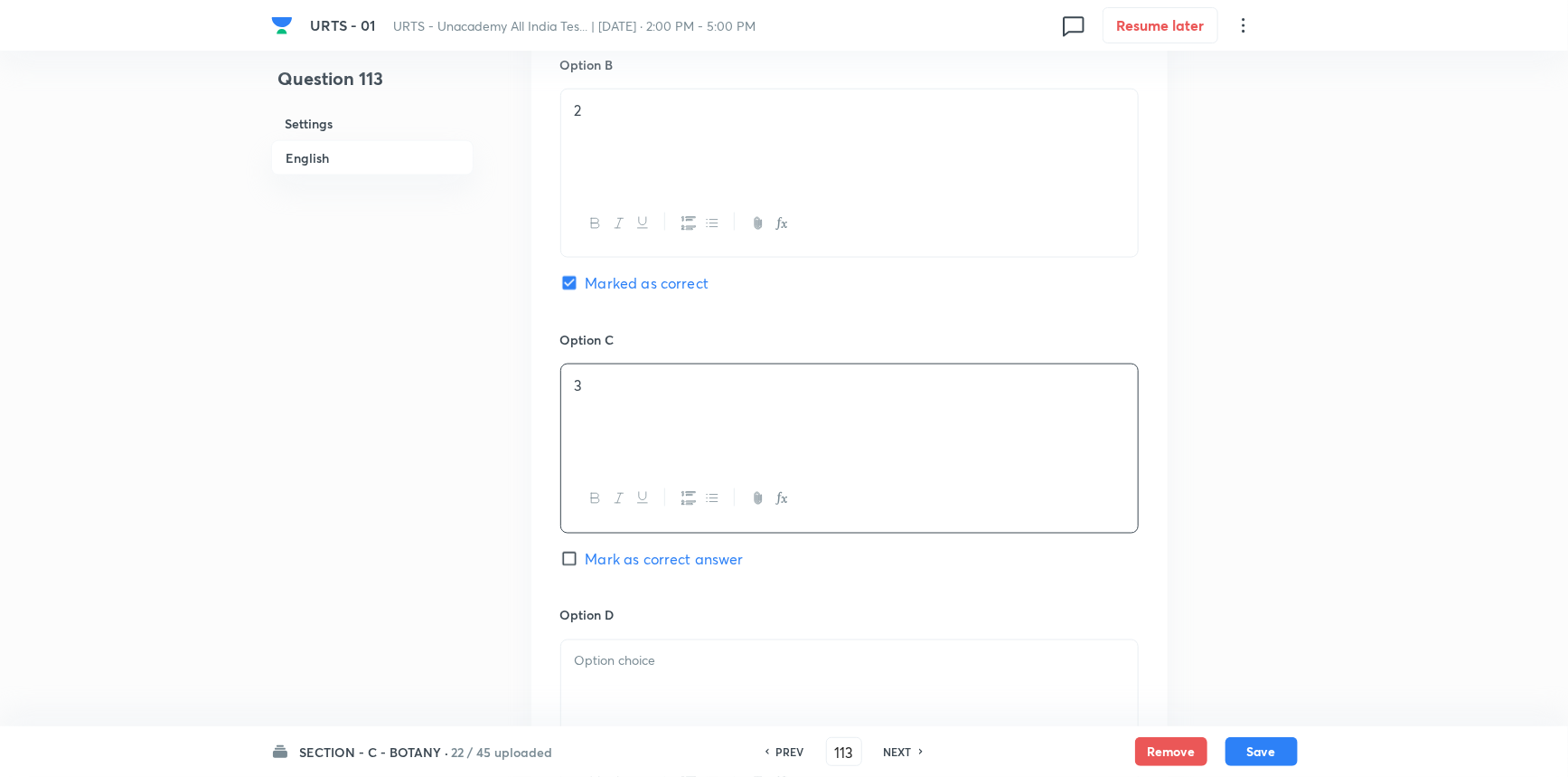
click at [637, 693] on div at bounding box center [849, 691] width 577 height 101
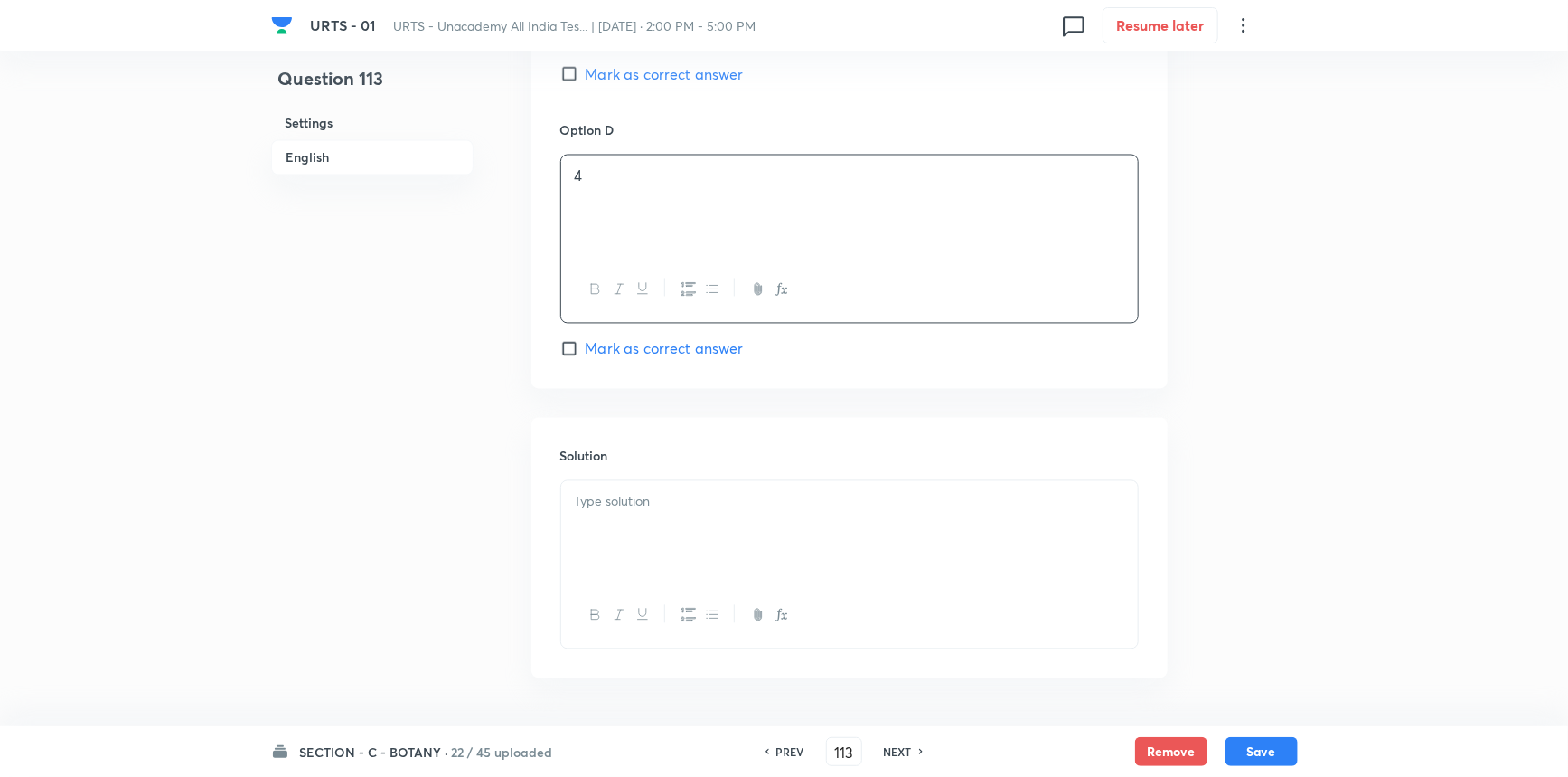
scroll to position [1645, 0]
click at [690, 539] on div at bounding box center [849, 523] width 577 height 101
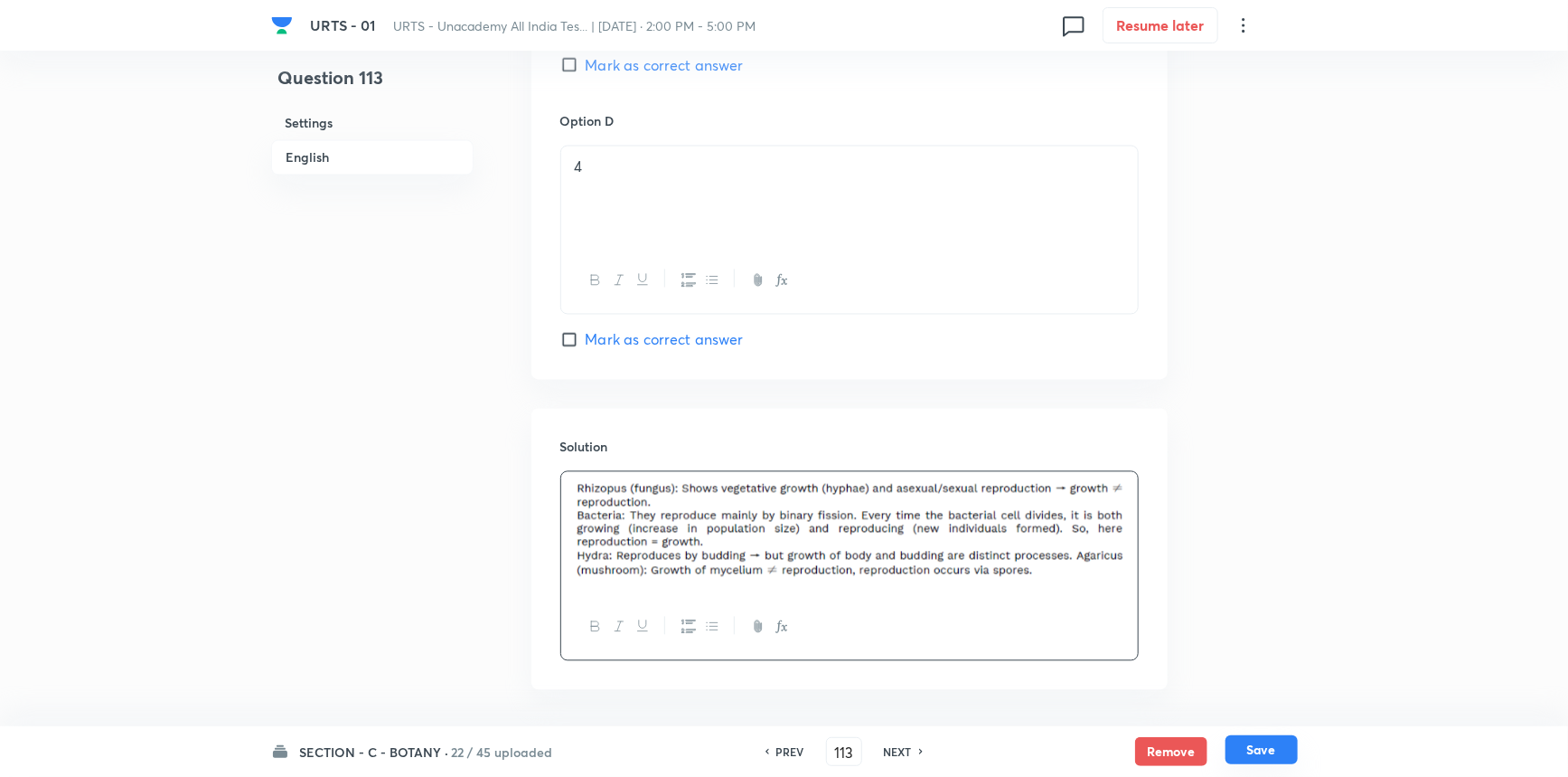
click at [1247, 750] on button "Save" at bounding box center [1262, 749] width 72 height 29
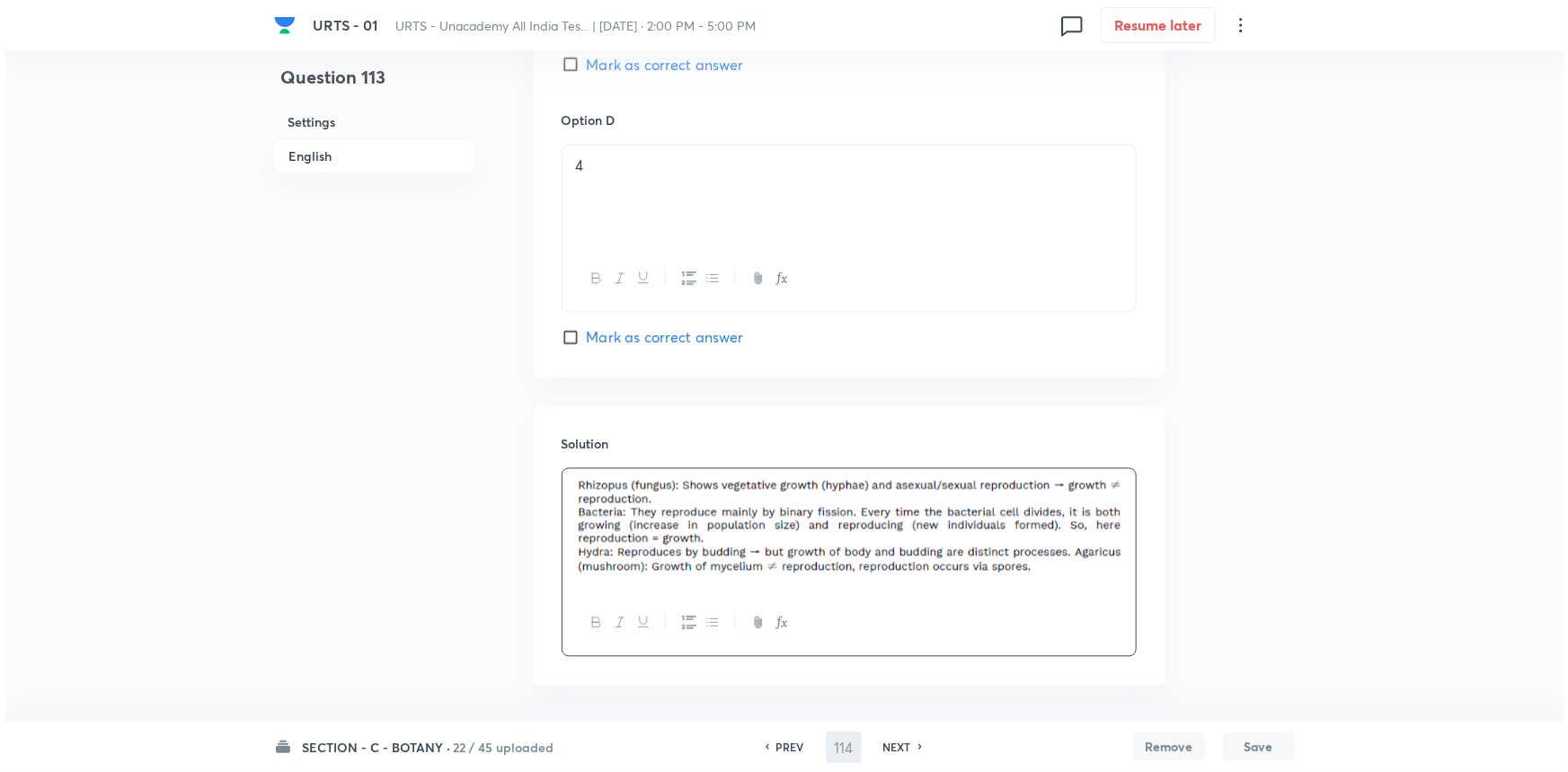
scroll to position [0, 0]
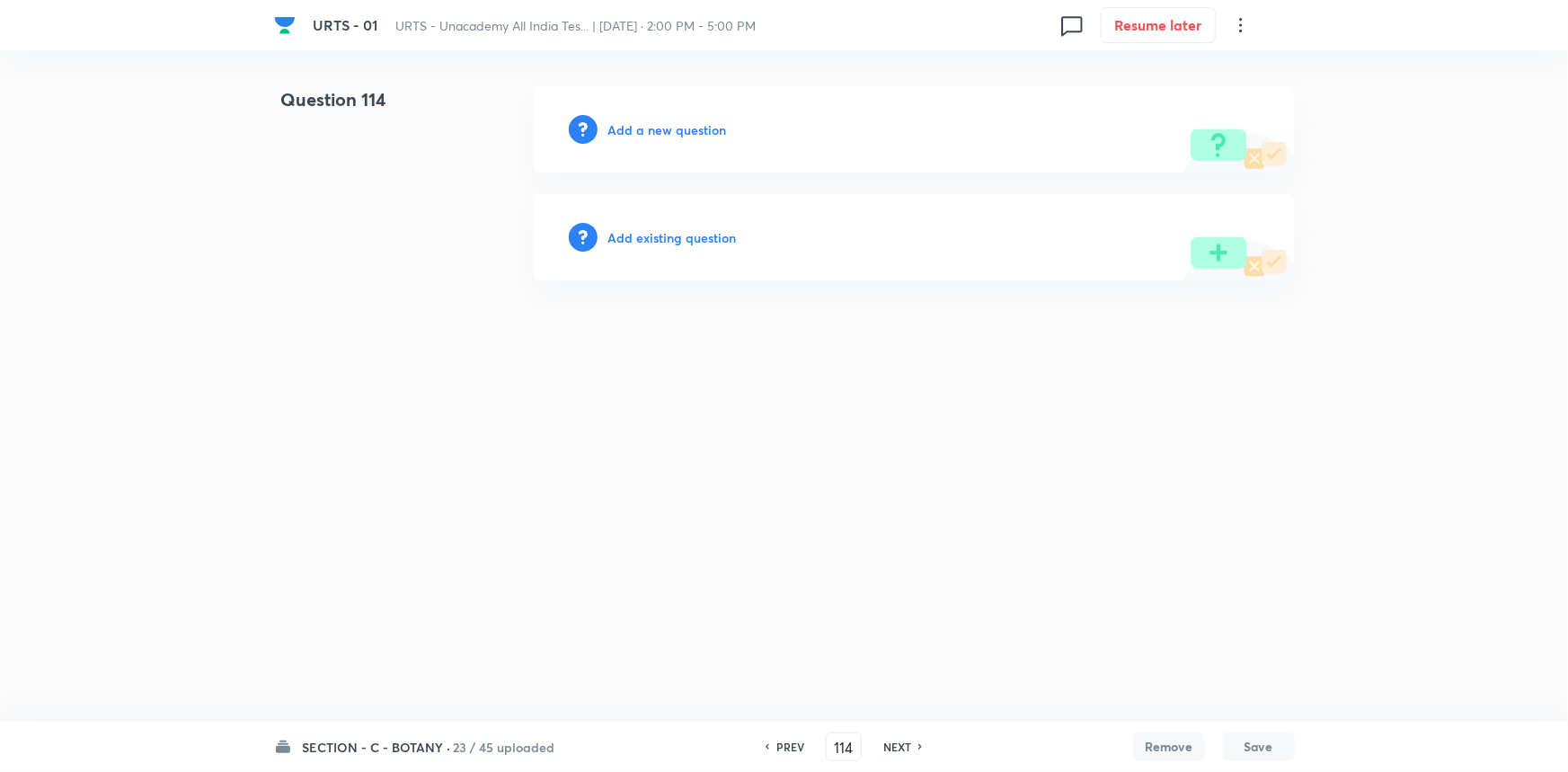
click at [701, 135] on h6 "Add a new question" at bounding box center [668, 130] width 119 height 19
click at [701, 135] on h6 "Choose a question type" at bounding box center [677, 130] width 138 height 19
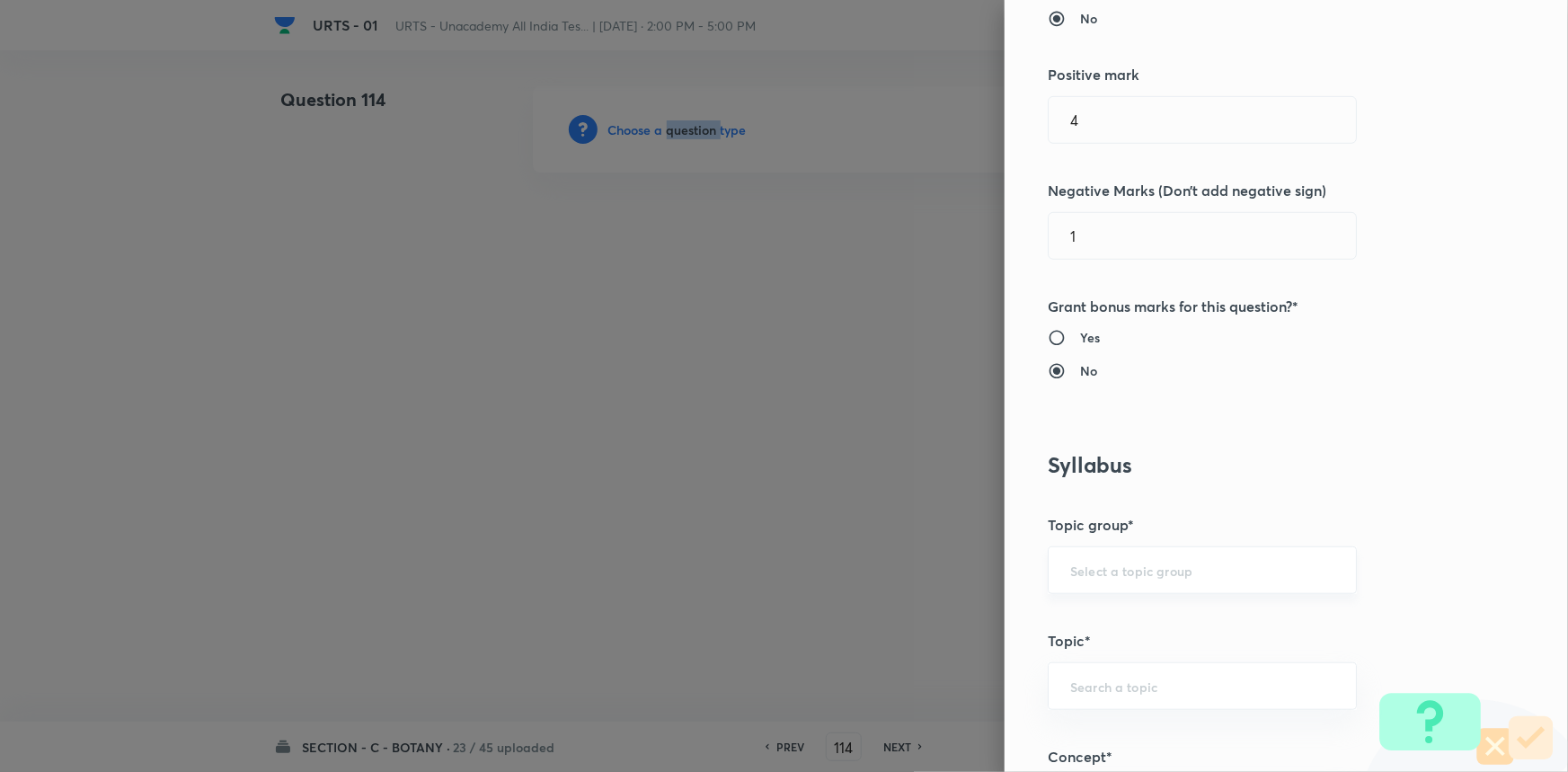
scroll to position [490, 0]
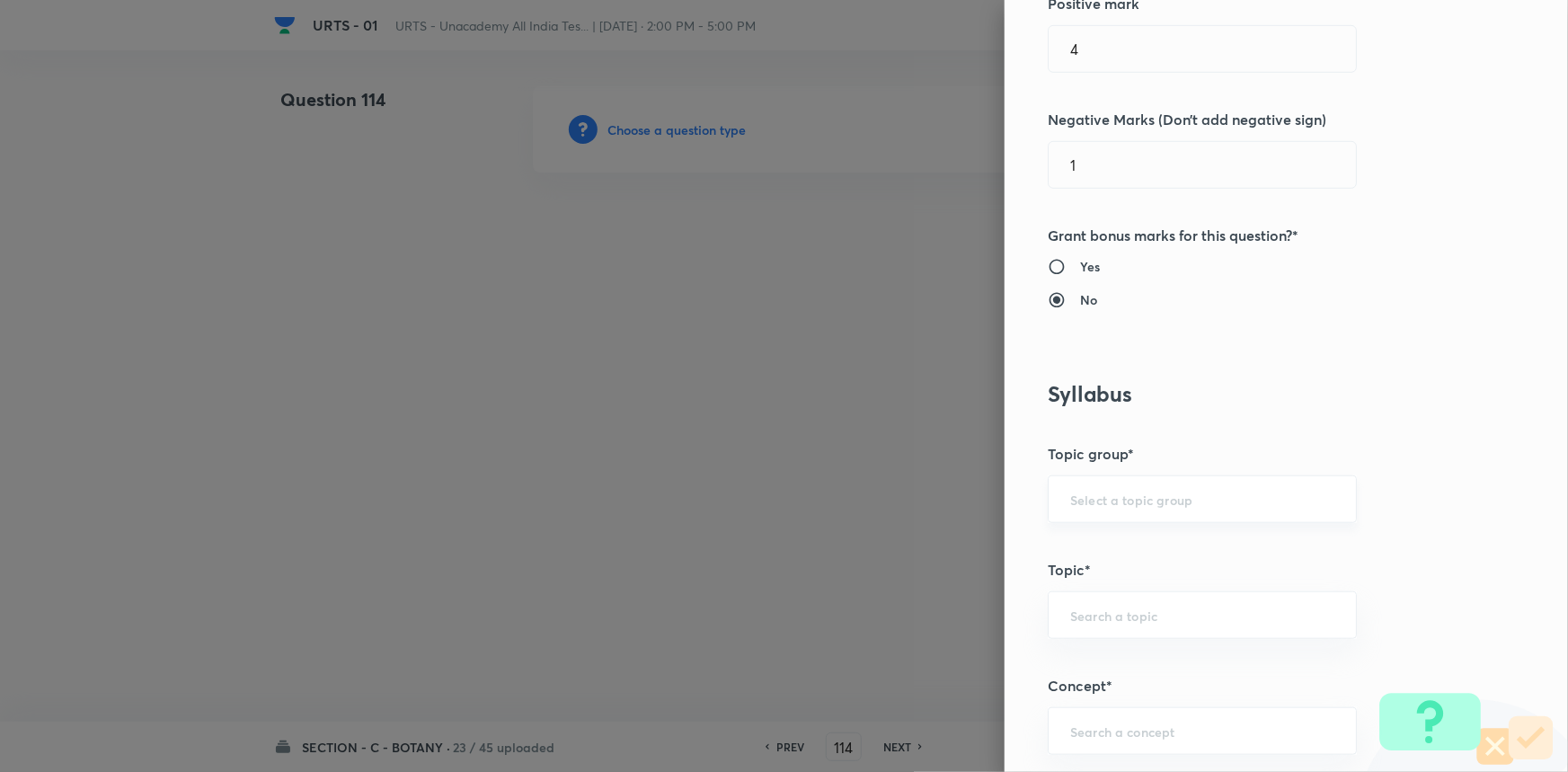
click at [1096, 504] on input "text" at bounding box center [1202, 499] width 264 height 17
click at [1090, 545] on li "Biology" at bounding box center [1190, 549] width 307 height 33
click at [1089, 602] on div "​" at bounding box center [1202, 614] width 309 height 47
click at [1078, 690] on li "Botany" at bounding box center [1190, 696] width 307 height 33
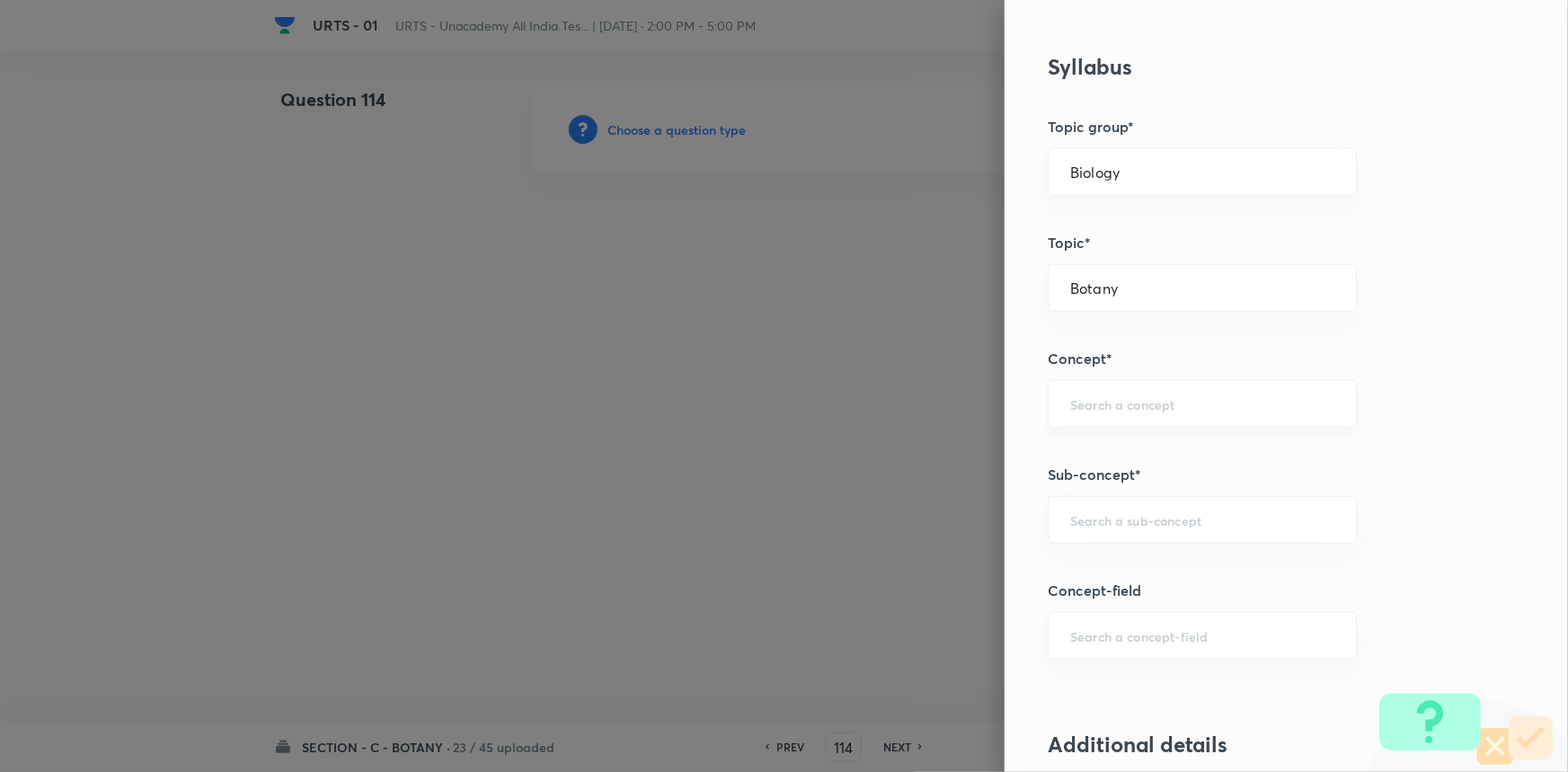
click at [1136, 412] on div "​" at bounding box center [1202, 403] width 309 height 47
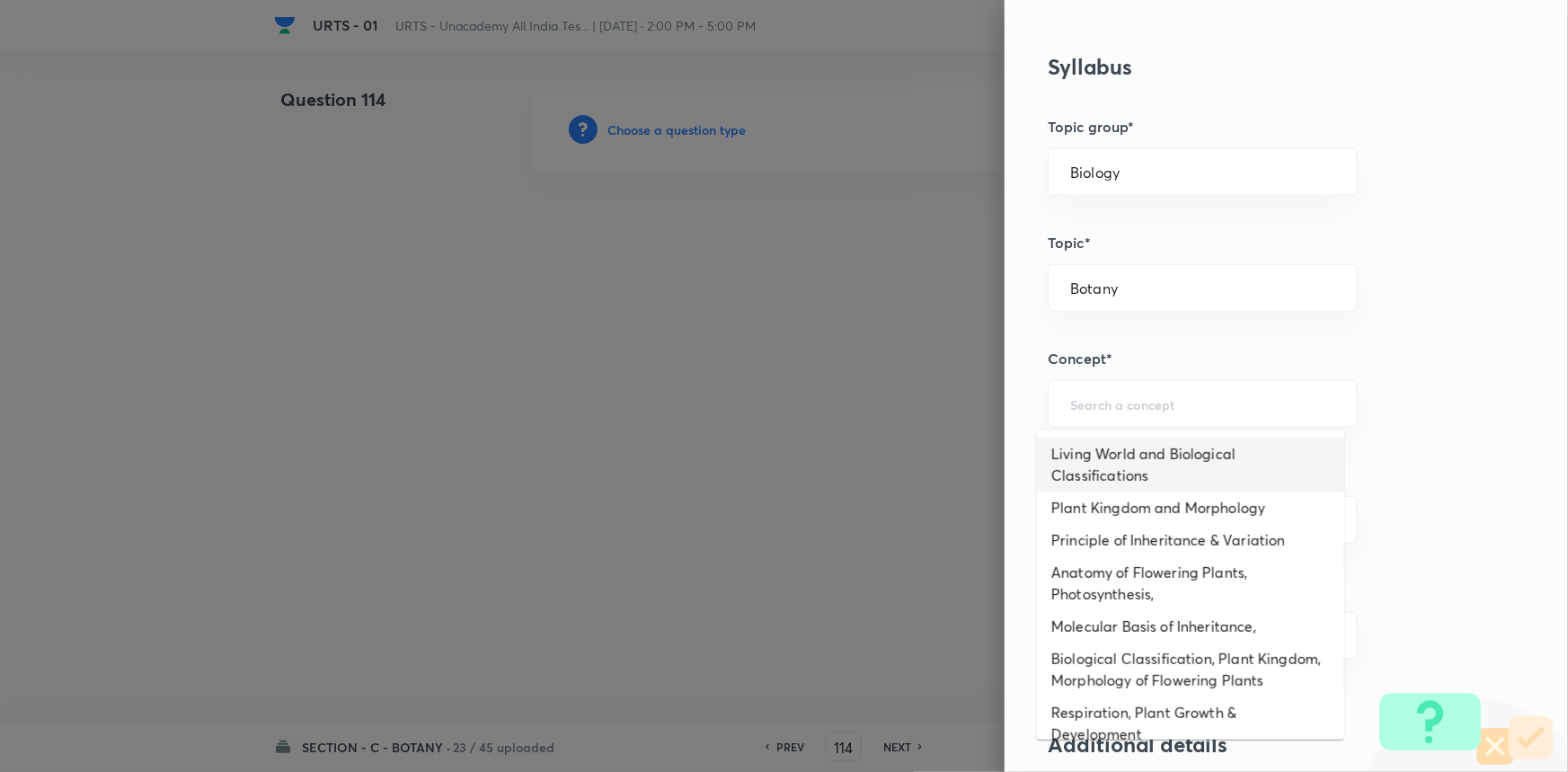
click at [1149, 458] on li "Living World and Biological Classifications" at bounding box center [1190, 465] width 307 height 54
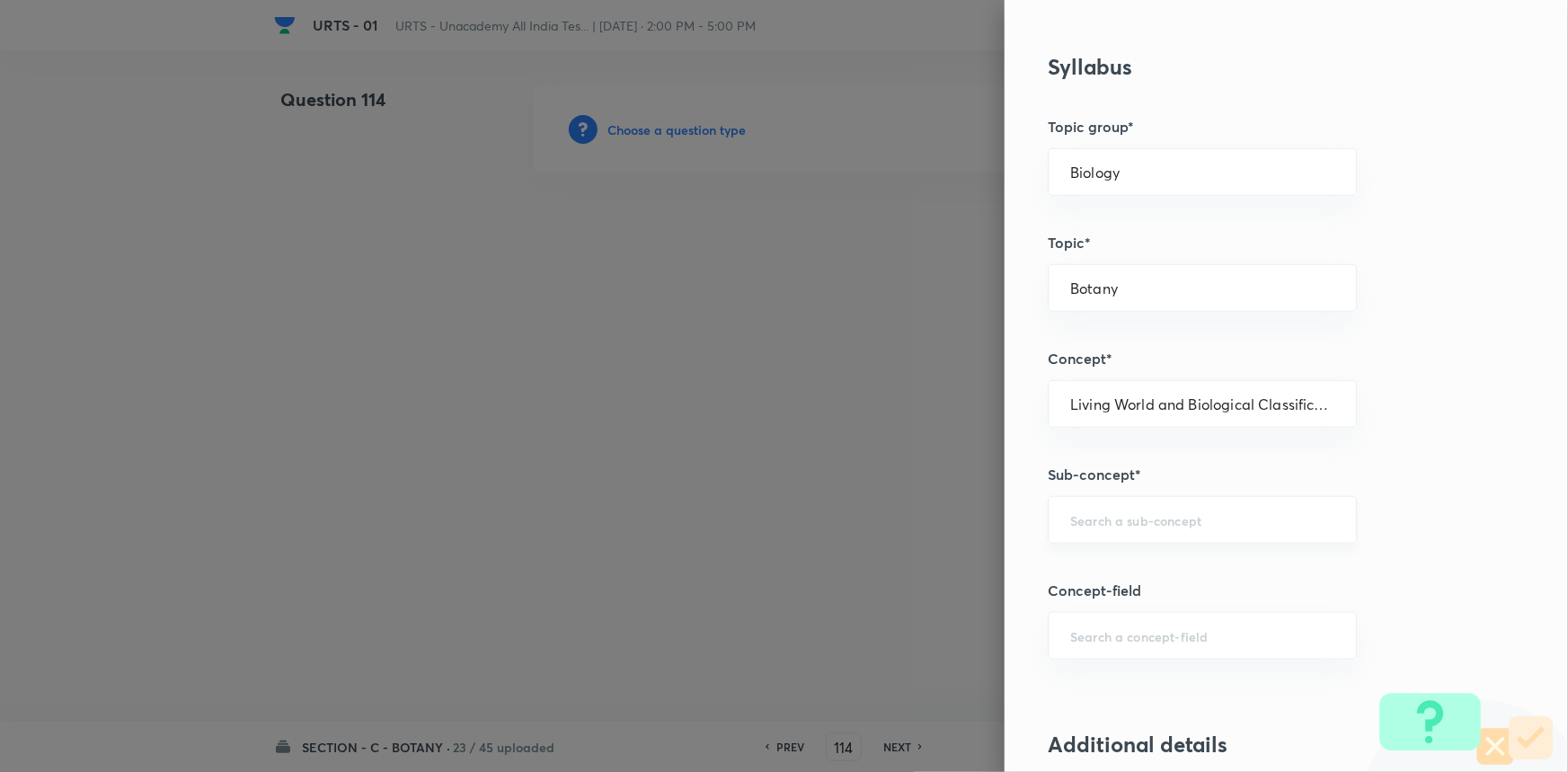
click at [1130, 521] on input "text" at bounding box center [1202, 519] width 264 height 17
click at [1125, 576] on li "Living World and Biological Classifications" at bounding box center [1190, 580] width 307 height 54
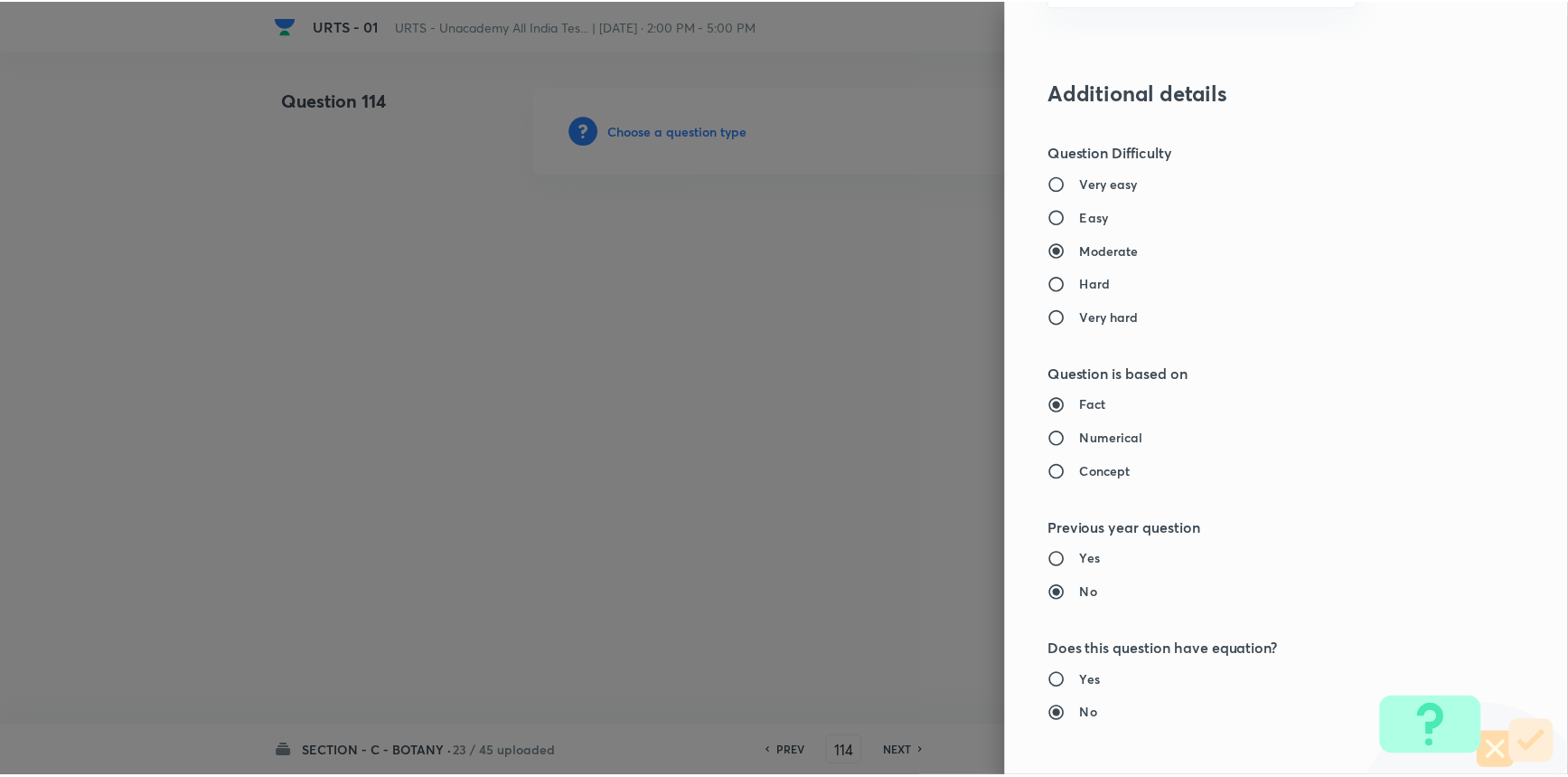
scroll to position [1808, 0]
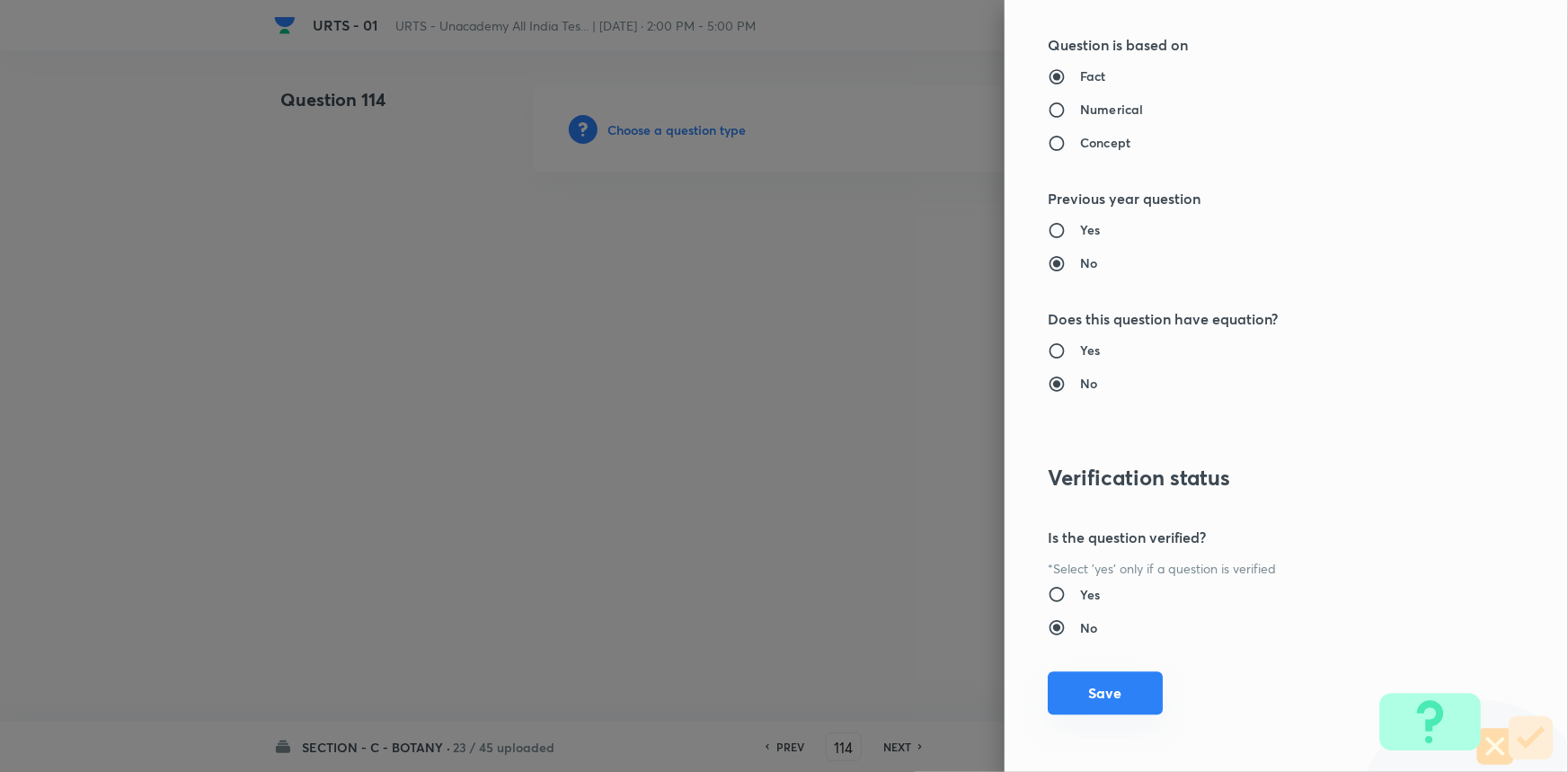
click at [1105, 690] on button "Save" at bounding box center [1105, 693] width 115 height 43
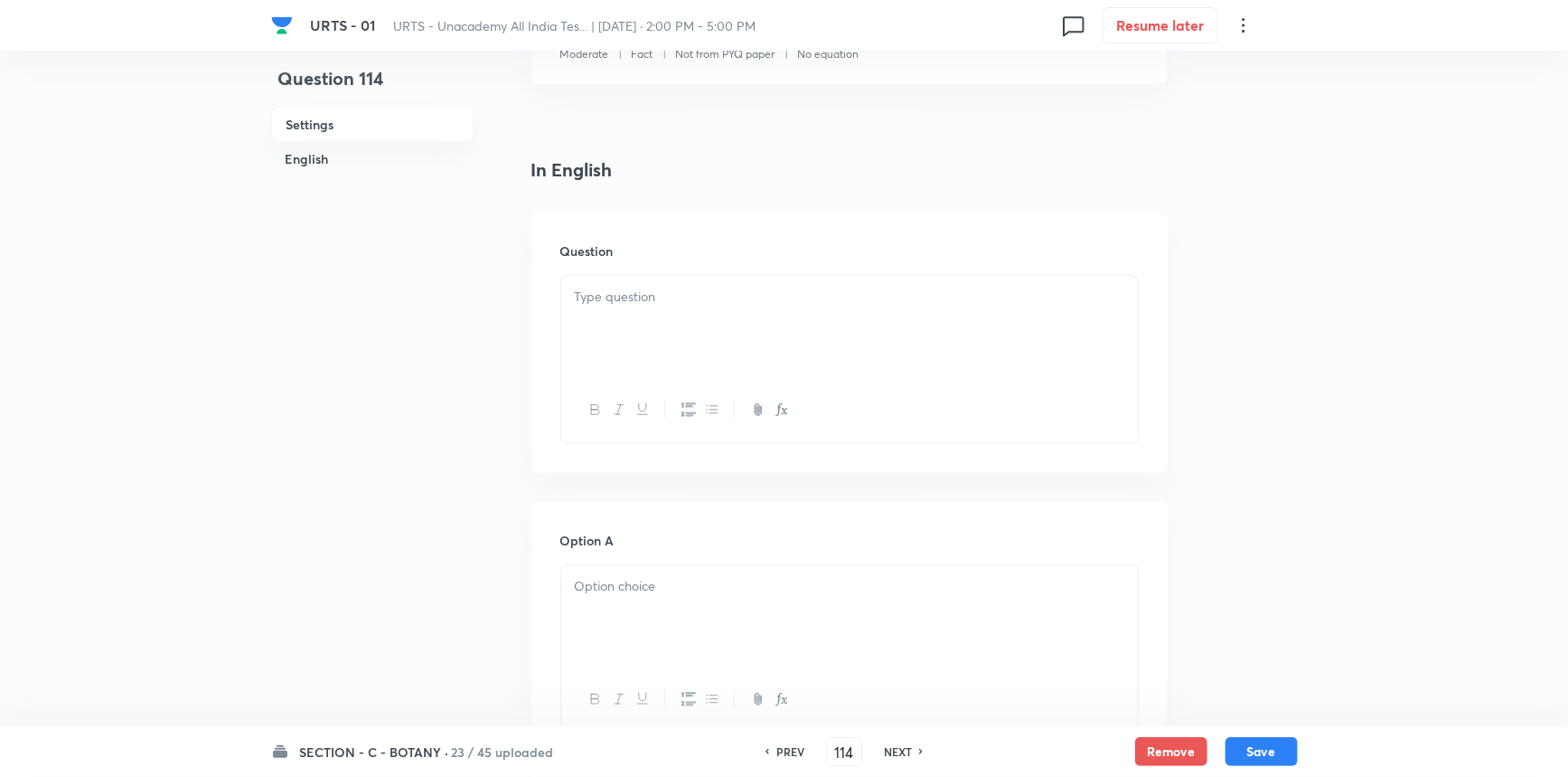
scroll to position [410, 0]
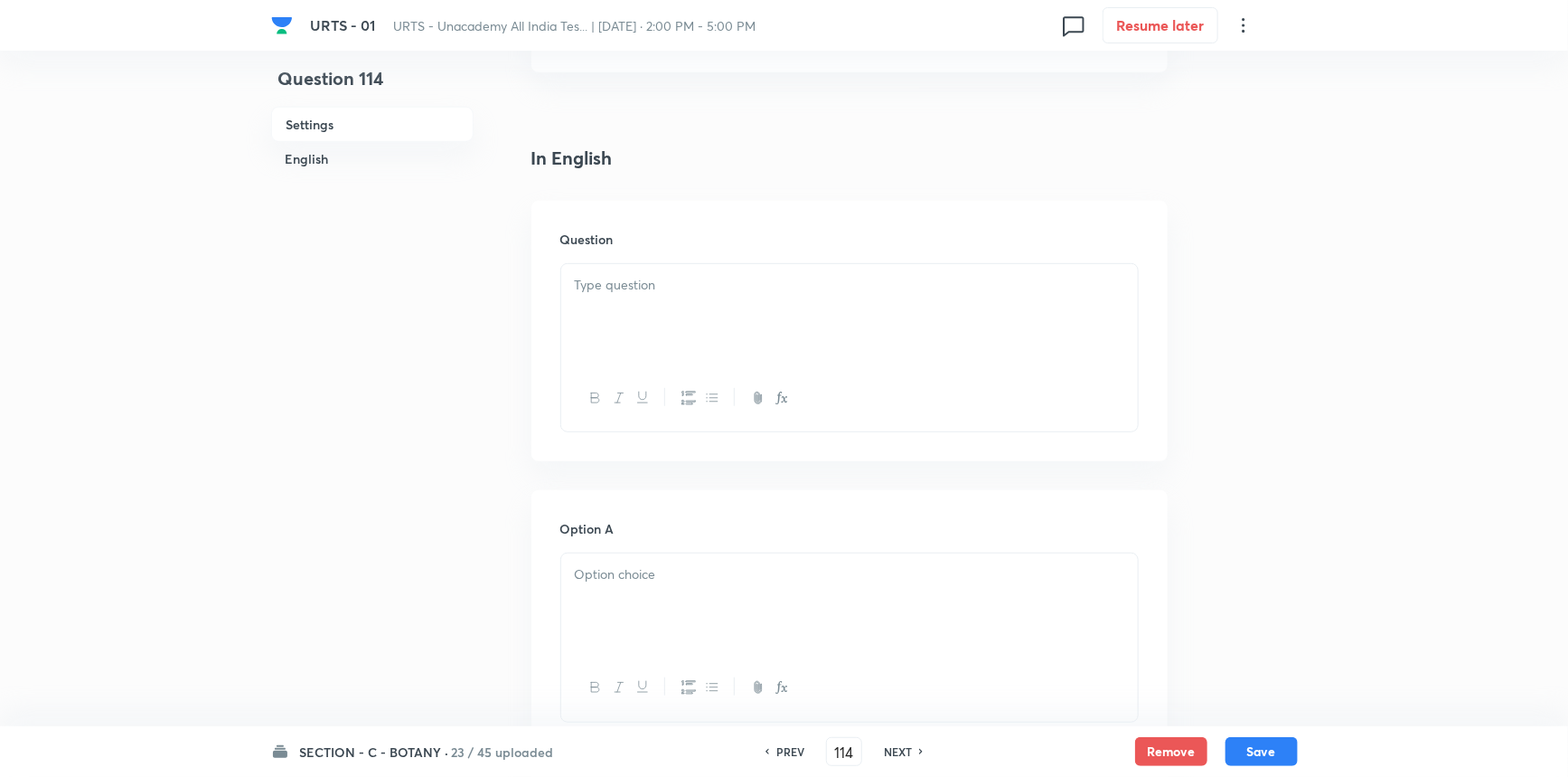
click at [634, 250] on div "Question" at bounding box center [849, 331] width 636 height 261
click at [615, 298] on div at bounding box center [849, 314] width 577 height 101
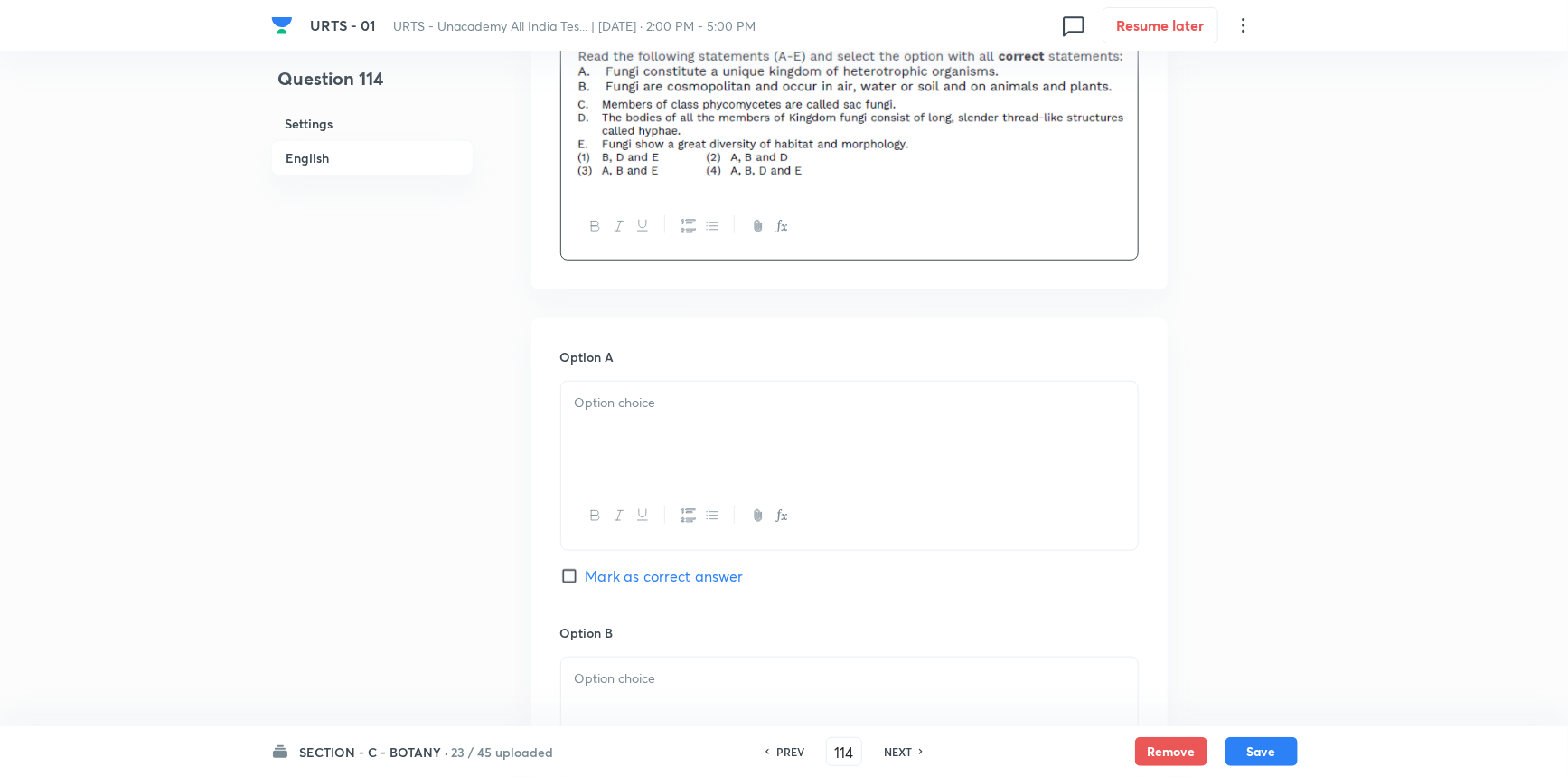
scroll to position [740, 0]
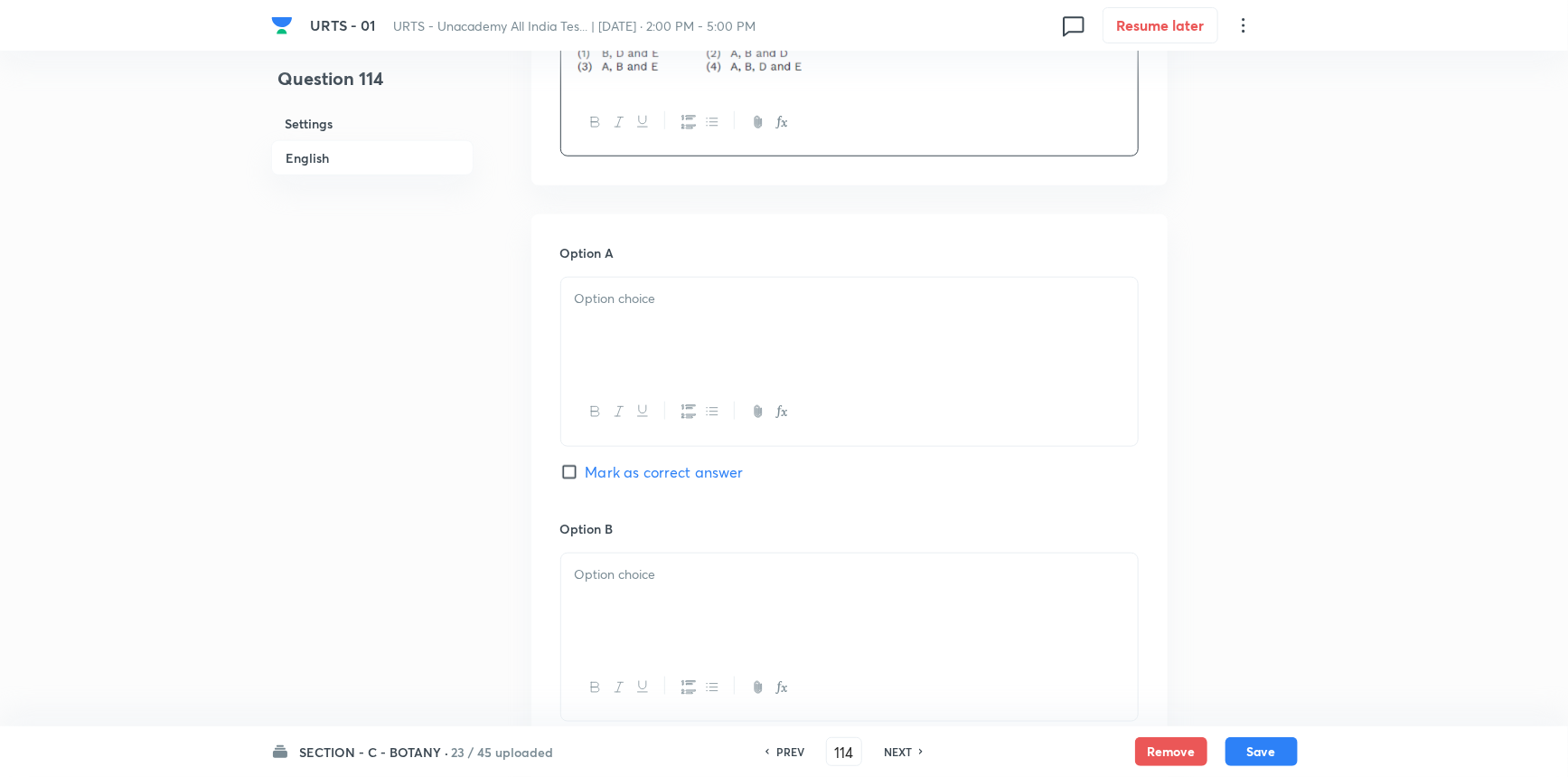
click at [690, 322] on div at bounding box center [849, 328] width 577 height 101
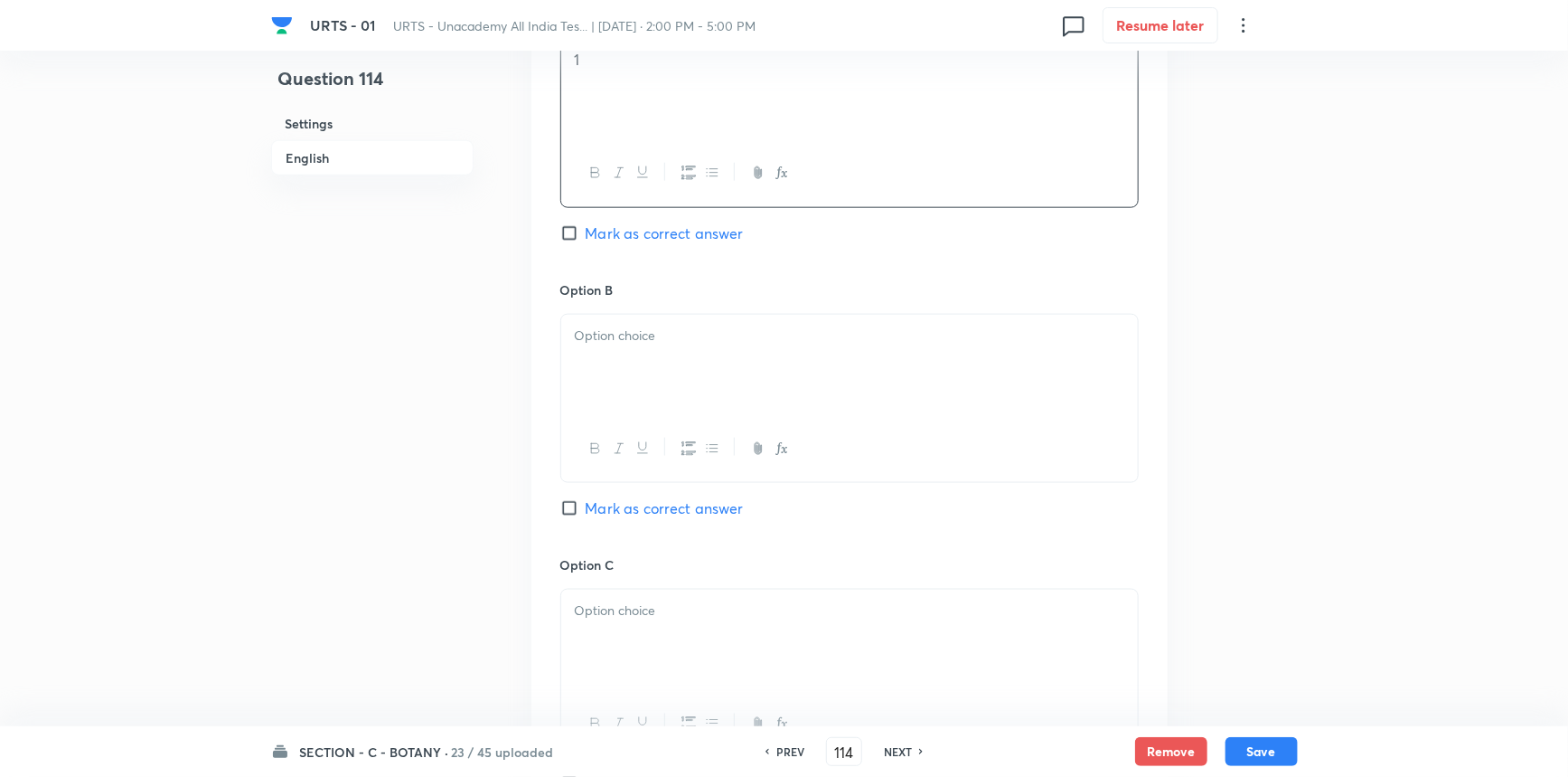
scroll to position [986, 0]
click at [663, 410] on div at bounding box center [849, 441] width 577 height 66
click at [687, 373] on div at bounding box center [849, 358] width 577 height 101
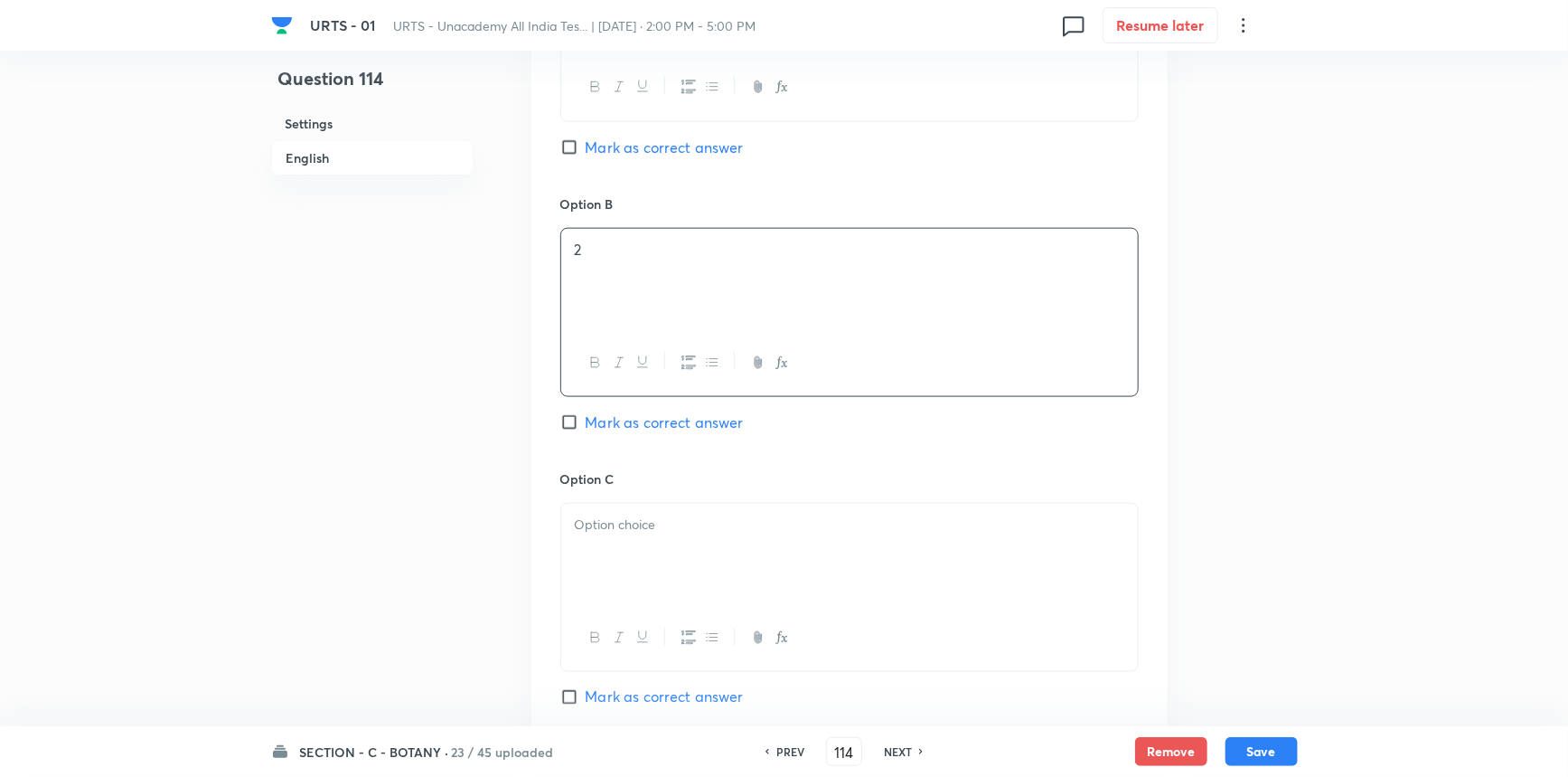
scroll to position [1068, 0]
click at [594, 530] on p at bounding box center [849, 522] width 549 height 21
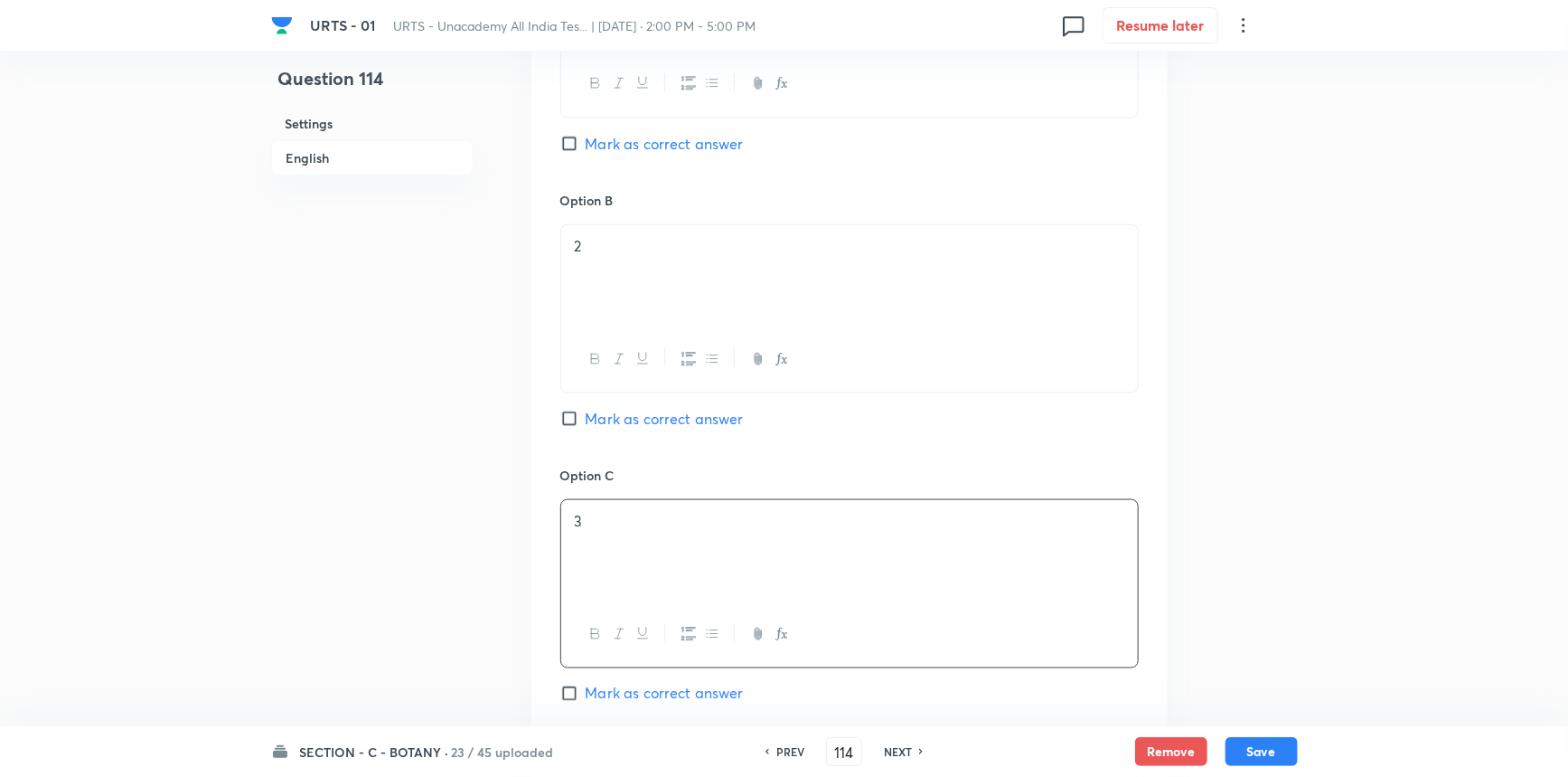
click at [604, 698] on span "Mark as correct answer" at bounding box center [664, 693] width 158 height 22
click at [586, 698] on input "Mark as correct answer" at bounding box center [573, 693] width 25 height 18
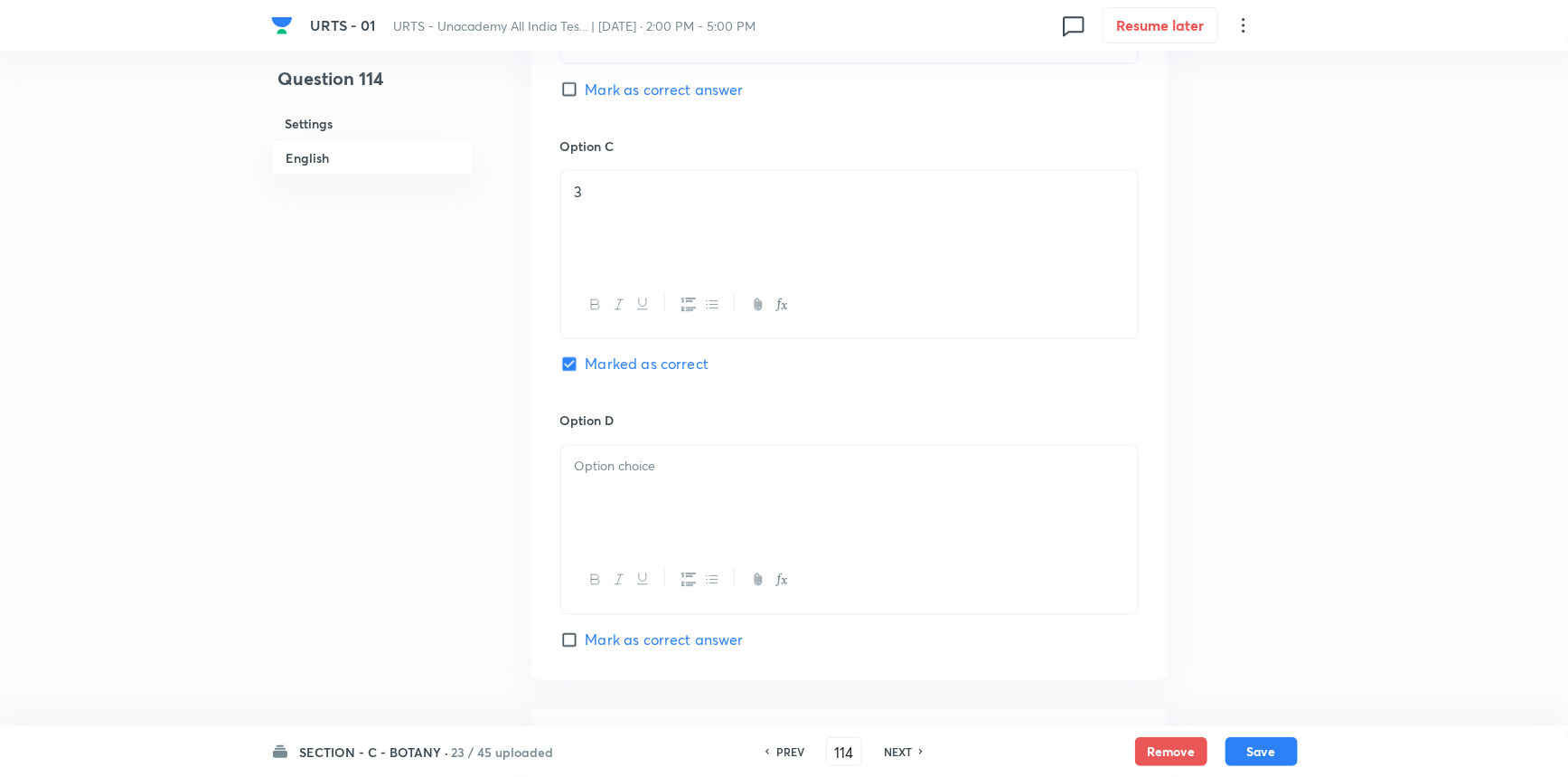
click at [633, 511] on div at bounding box center [849, 496] width 577 height 101
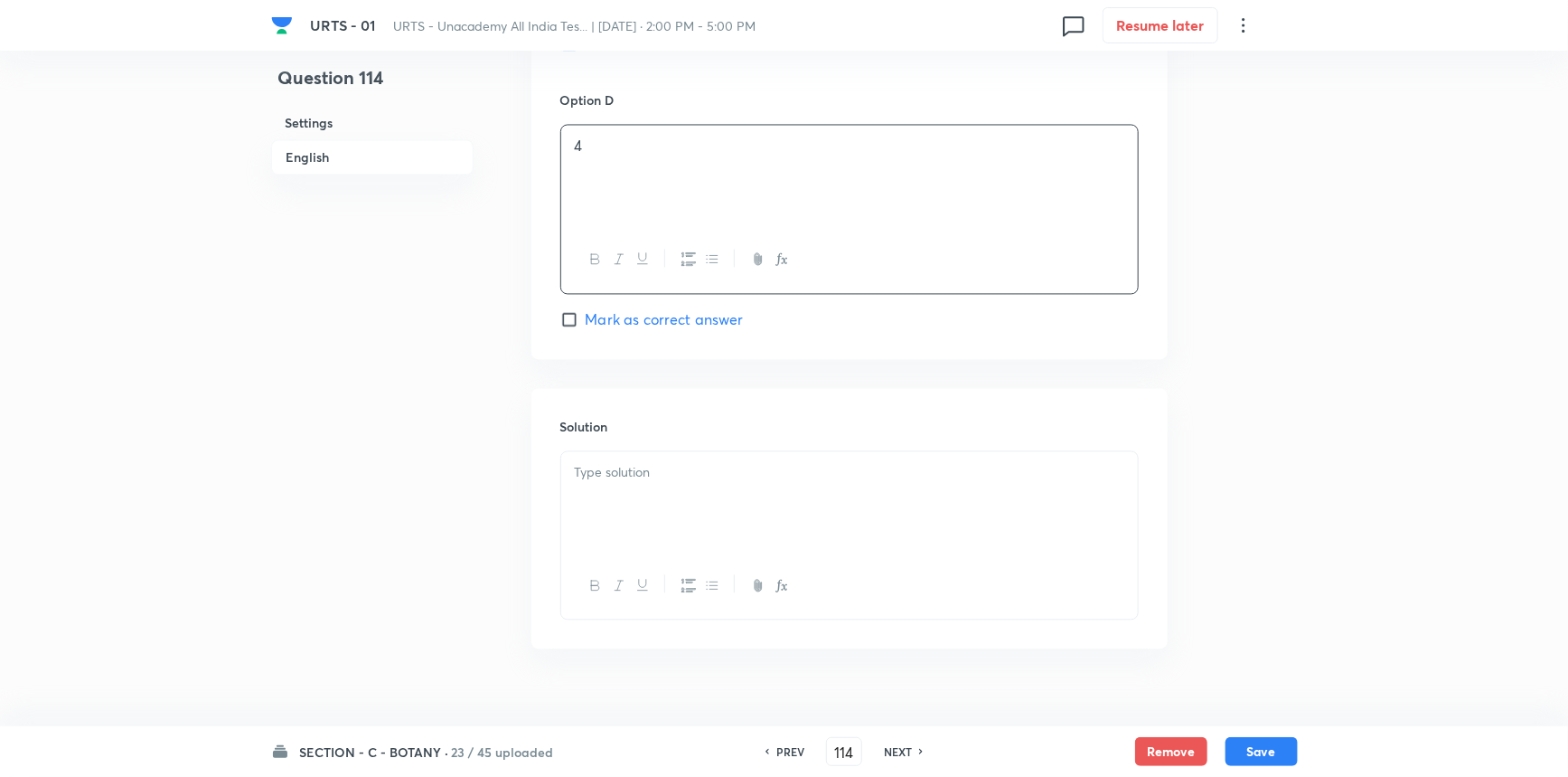
scroll to position [1727, 0]
click at [684, 522] on div at bounding box center [849, 494] width 577 height 101
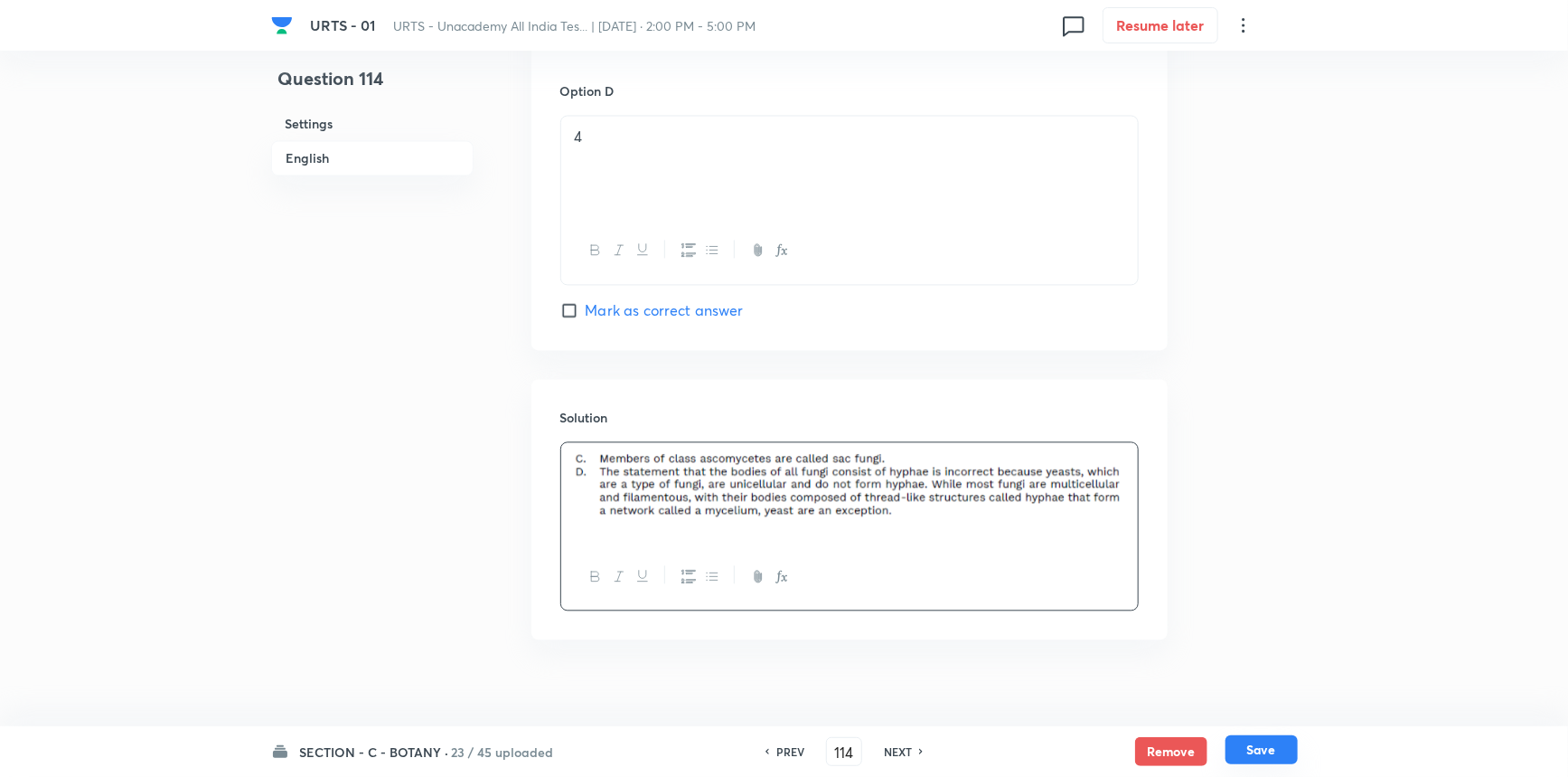
click at [1238, 753] on button "Save" at bounding box center [1262, 749] width 72 height 29
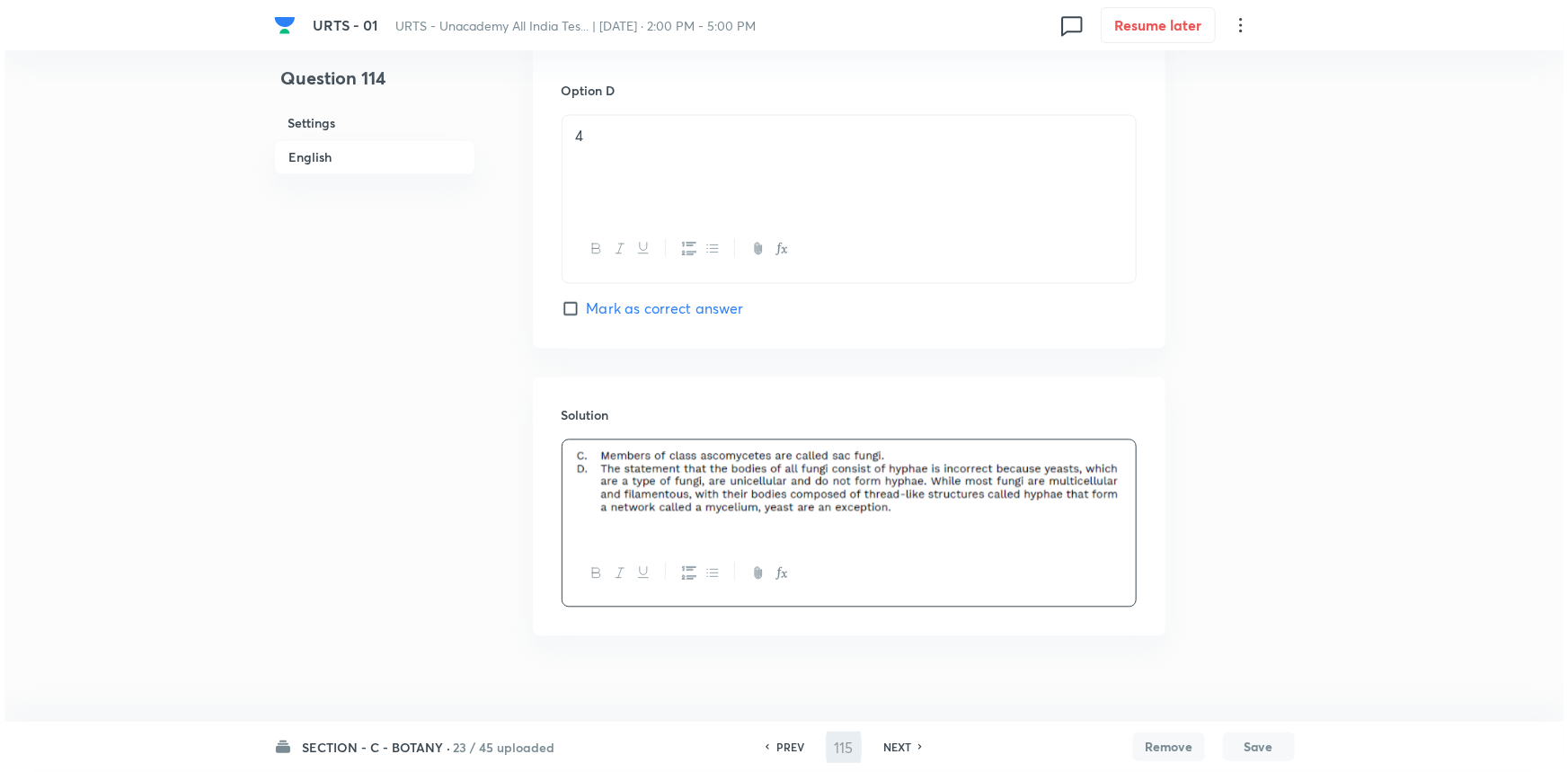
scroll to position [0, 0]
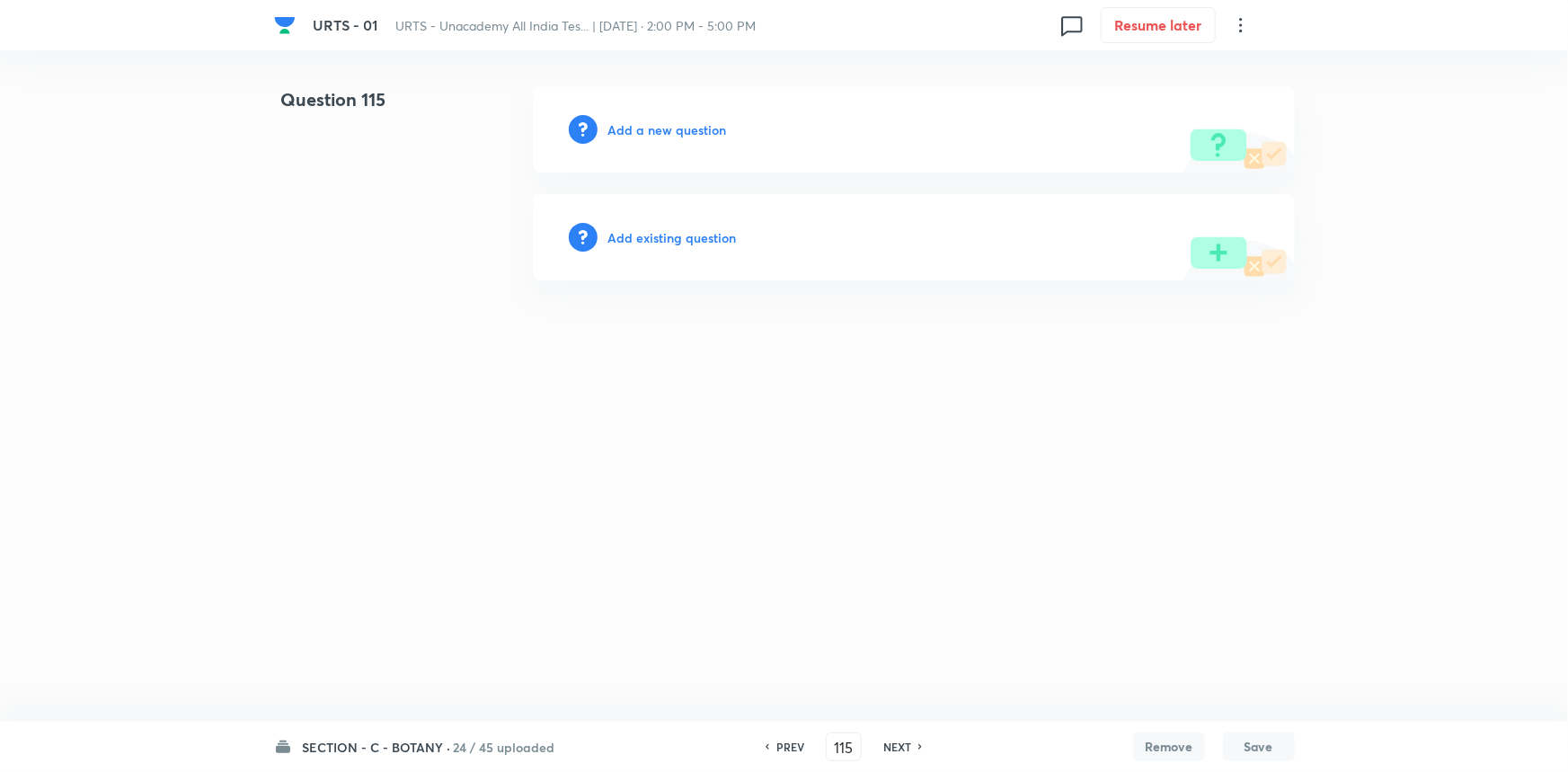
click at [683, 127] on h6 "Add a new question" at bounding box center [668, 130] width 119 height 19
click at [683, 128] on h6 "Choose a question type" at bounding box center [677, 130] width 138 height 19
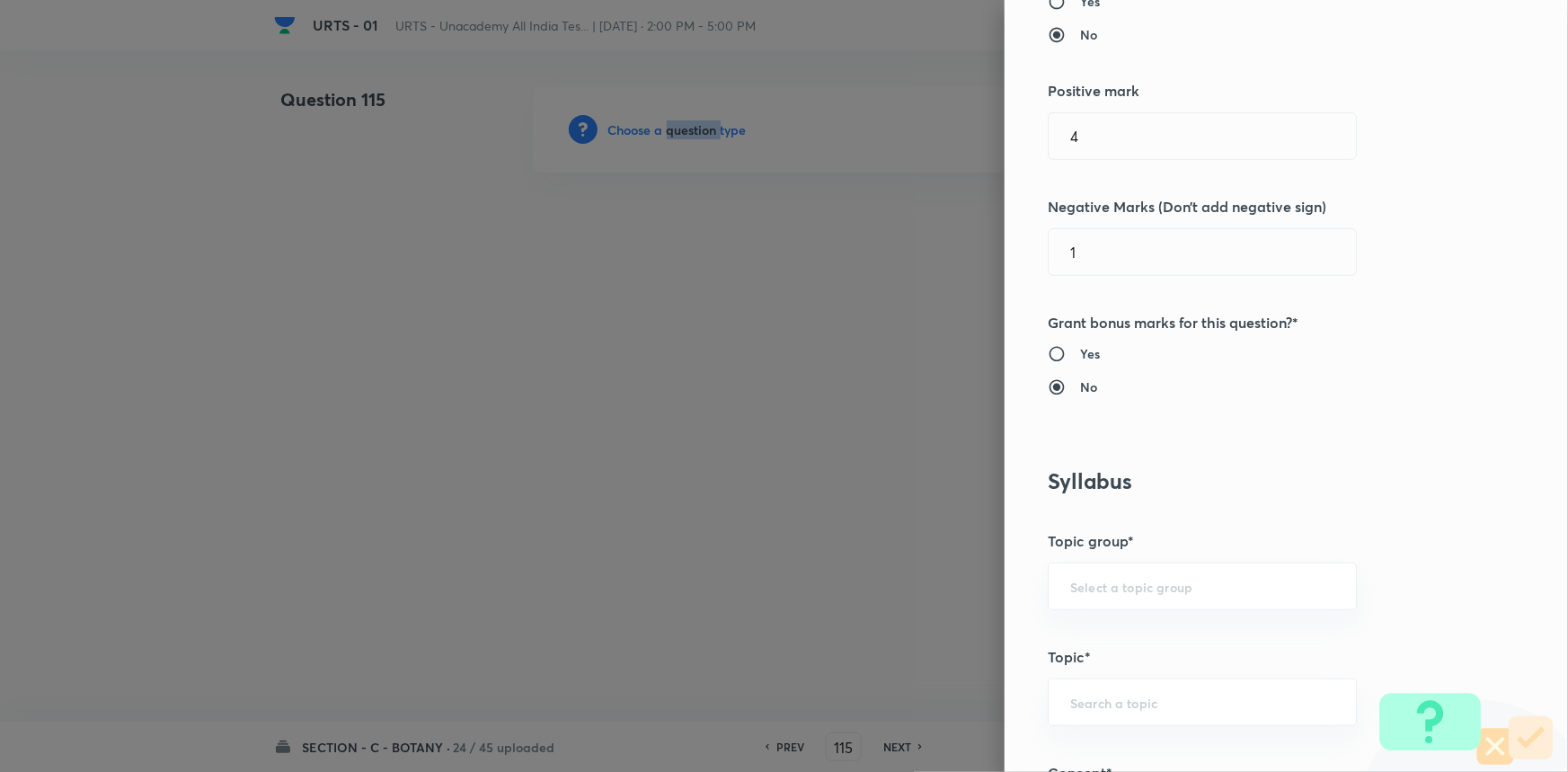
scroll to position [408, 0]
click at [1093, 582] on input "text" at bounding box center [1202, 581] width 264 height 17
click at [1075, 626] on li "Biology" at bounding box center [1190, 631] width 307 height 33
click at [1080, 692] on input "text" at bounding box center [1202, 697] width 264 height 17
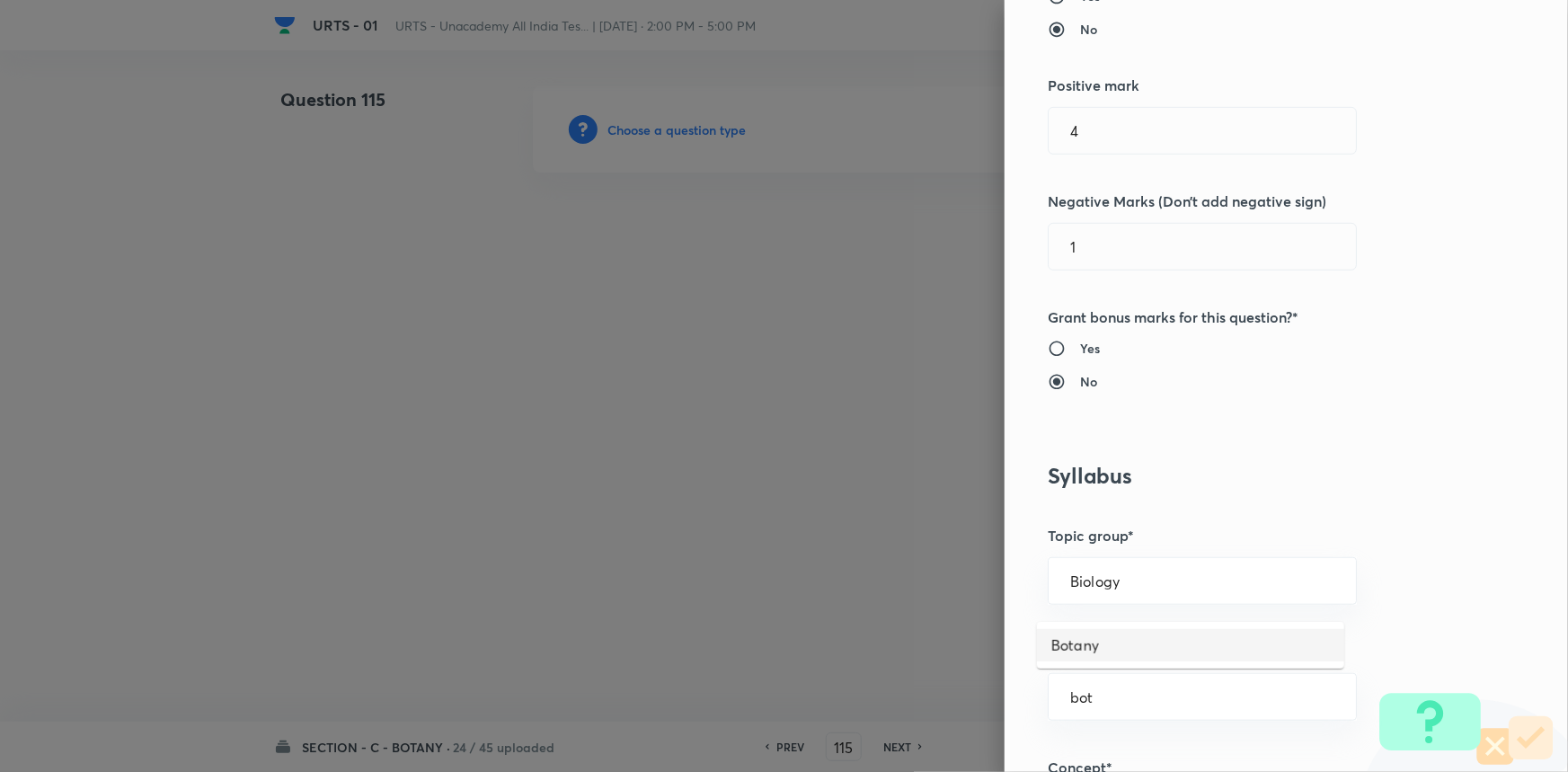
click at [1086, 661] on ul "Botany" at bounding box center [1190, 645] width 307 height 46
click at [1100, 647] on li "Botany" at bounding box center [1190, 645] width 307 height 33
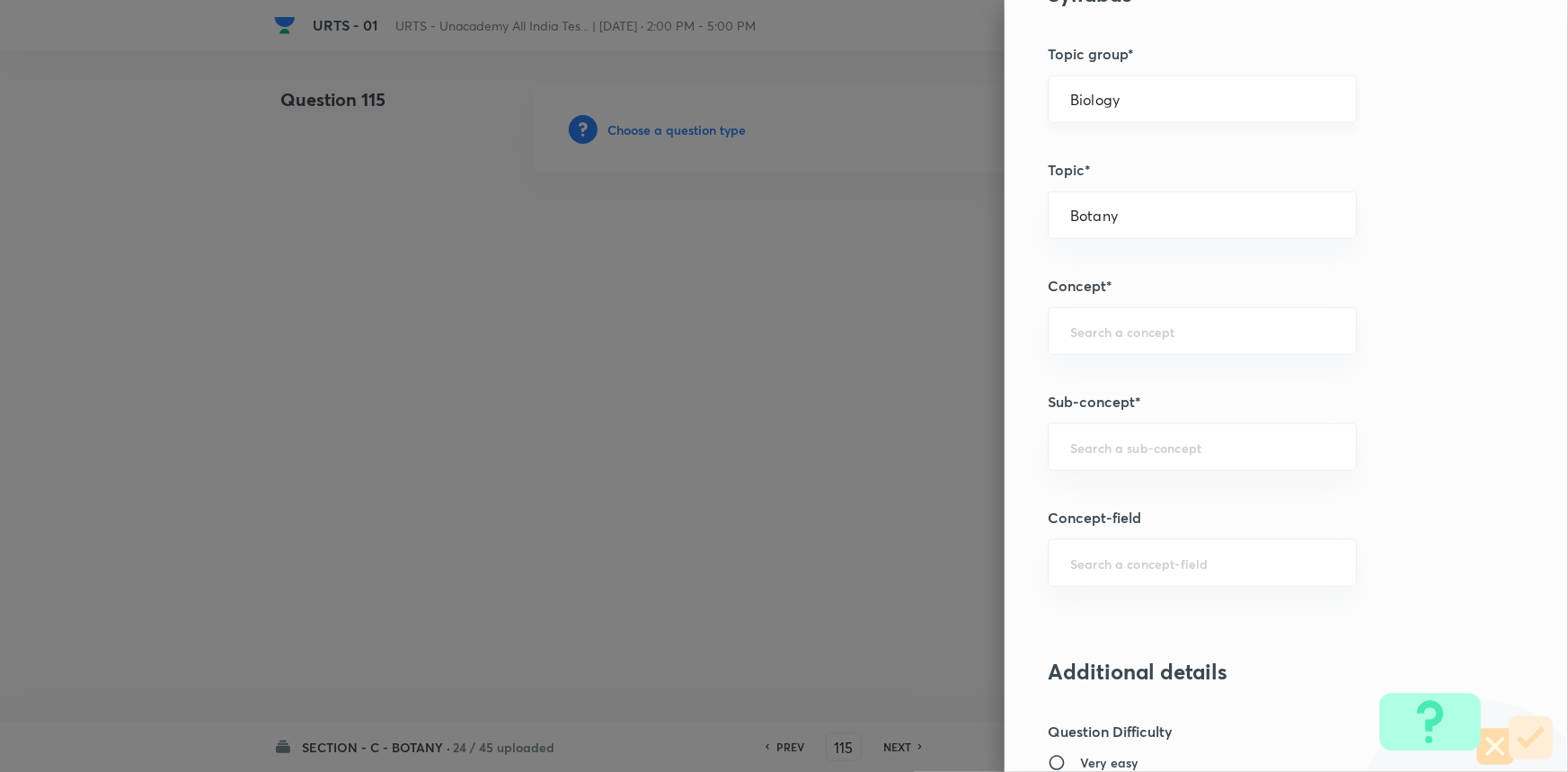
scroll to position [898, 0]
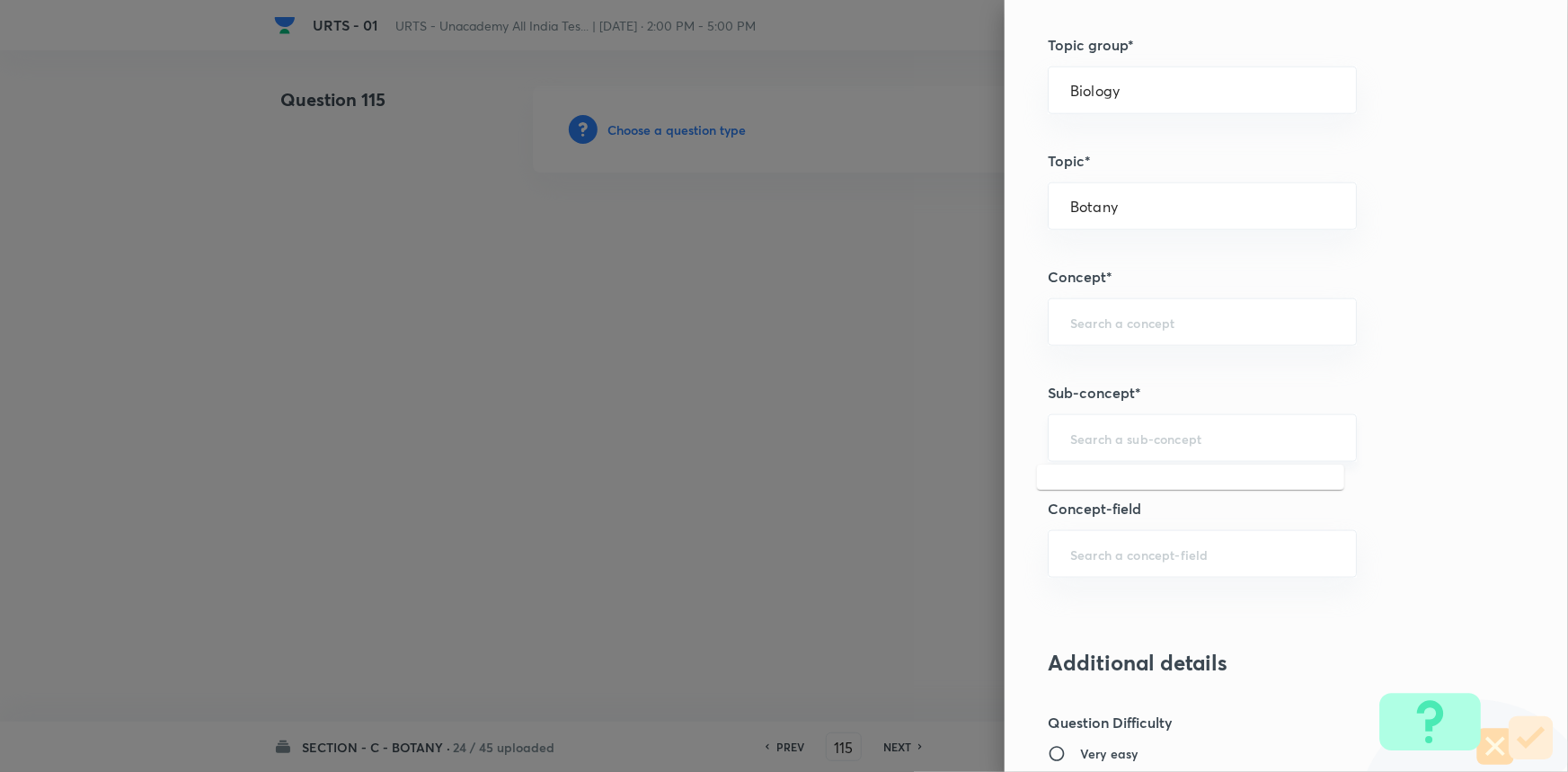
click at [1107, 441] on input "text" at bounding box center [1202, 438] width 264 height 17
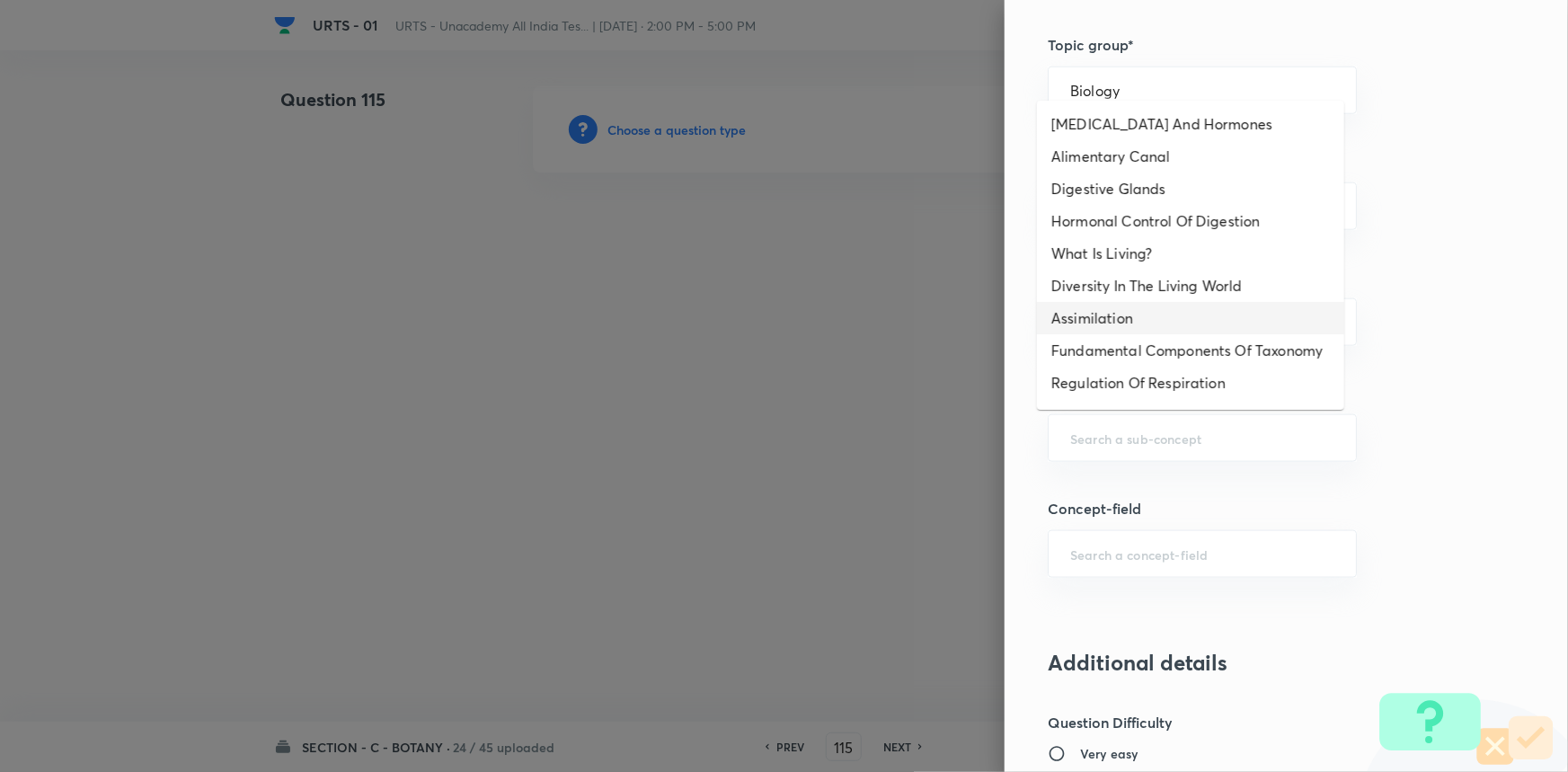
click at [1436, 357] on div "Question settings Question type* Single choice correct Number of options* 2 3 4…" at bounding box center [1286, 386] width 563 height 772
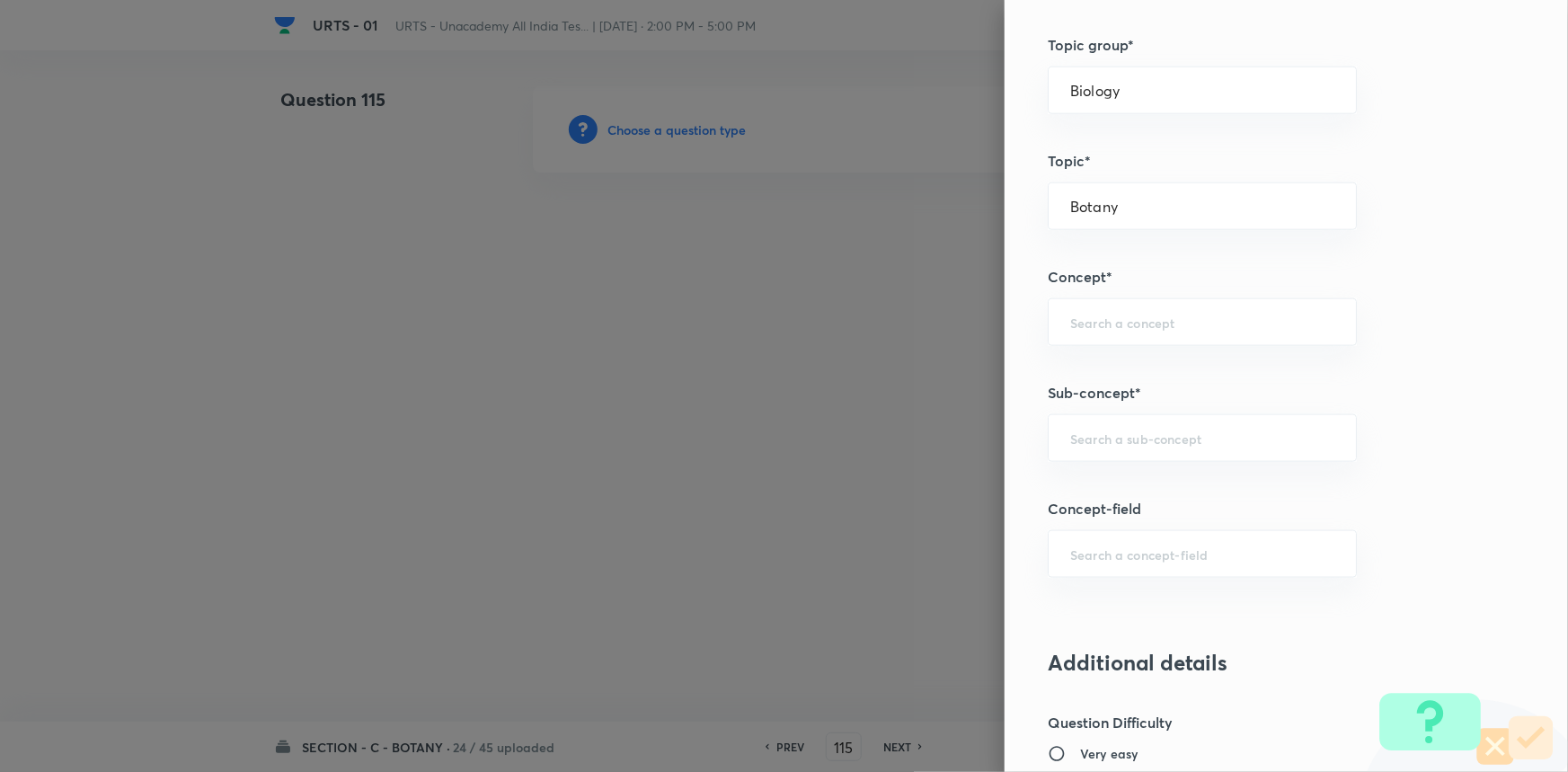
click at [1156, 288] on div "Question settings Question type* Single choice correct Number of options* 2 3 4…" at bounding box center [1286, 386] width 563 height 772
click at [1148, 319] on input "text" at bounding box center [1202, 322] width 264 height 17
drag, startPoint x: 1123, startPoint y: 371, endPoint x: 1135, endPoint y: 465, distance: 94.8
click at [1123, 374] on li "Living World and Biological Classifications" at bounding box center [1190, 383] width 307 height 54
click at [1135, 465] on div "Question settings Question type* Single choice correct Number of options* 2 3 4…" at bounding box center [1286, 386] width 563 height 772
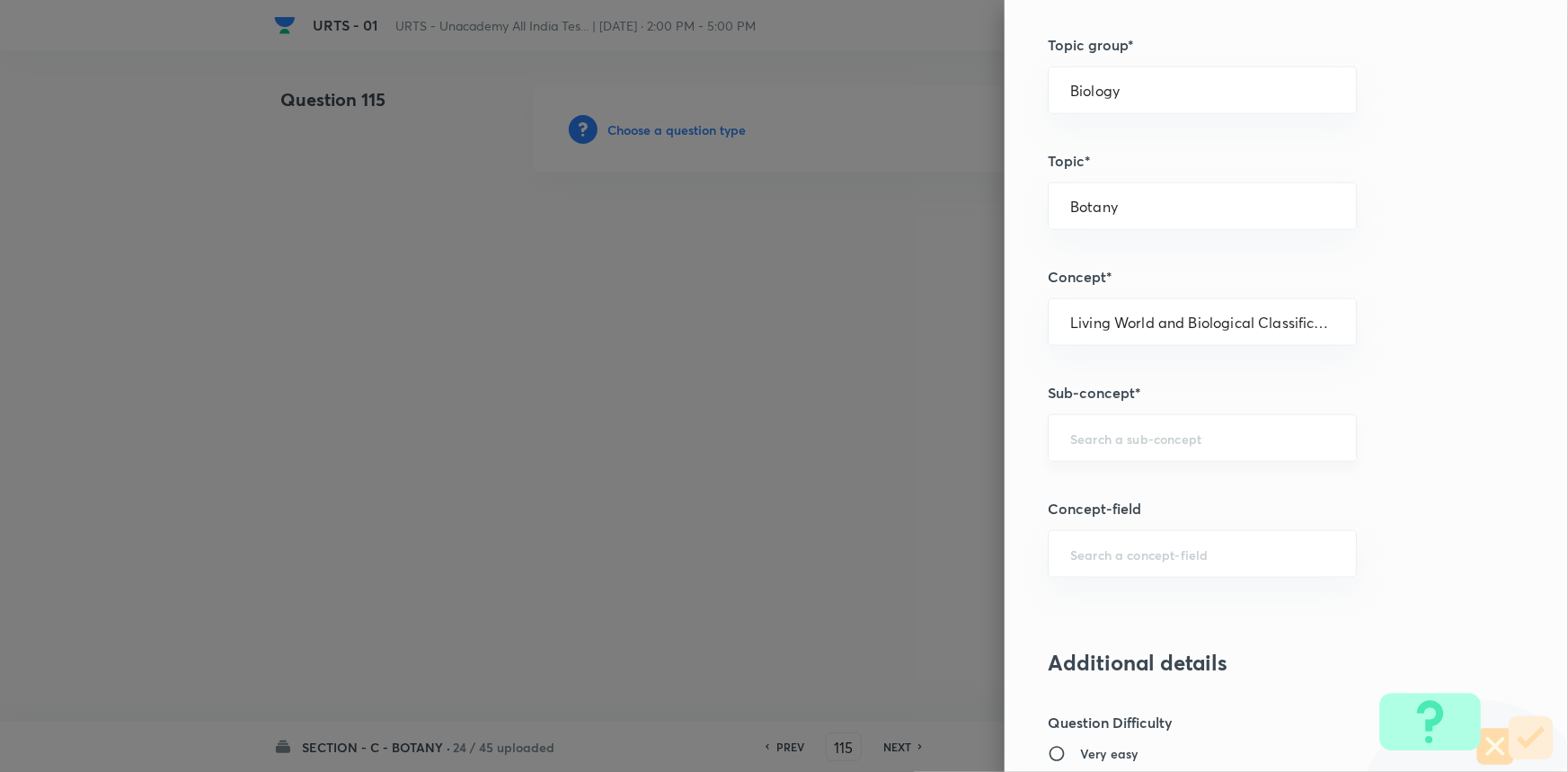
click at [1140, 447] on div "​" at bounding box center [1202, 438] width 309 height 47
click at [1140, 476] on li "Living World and Biological Classifications" at bounding box center [1190, 499] width 307 height 54
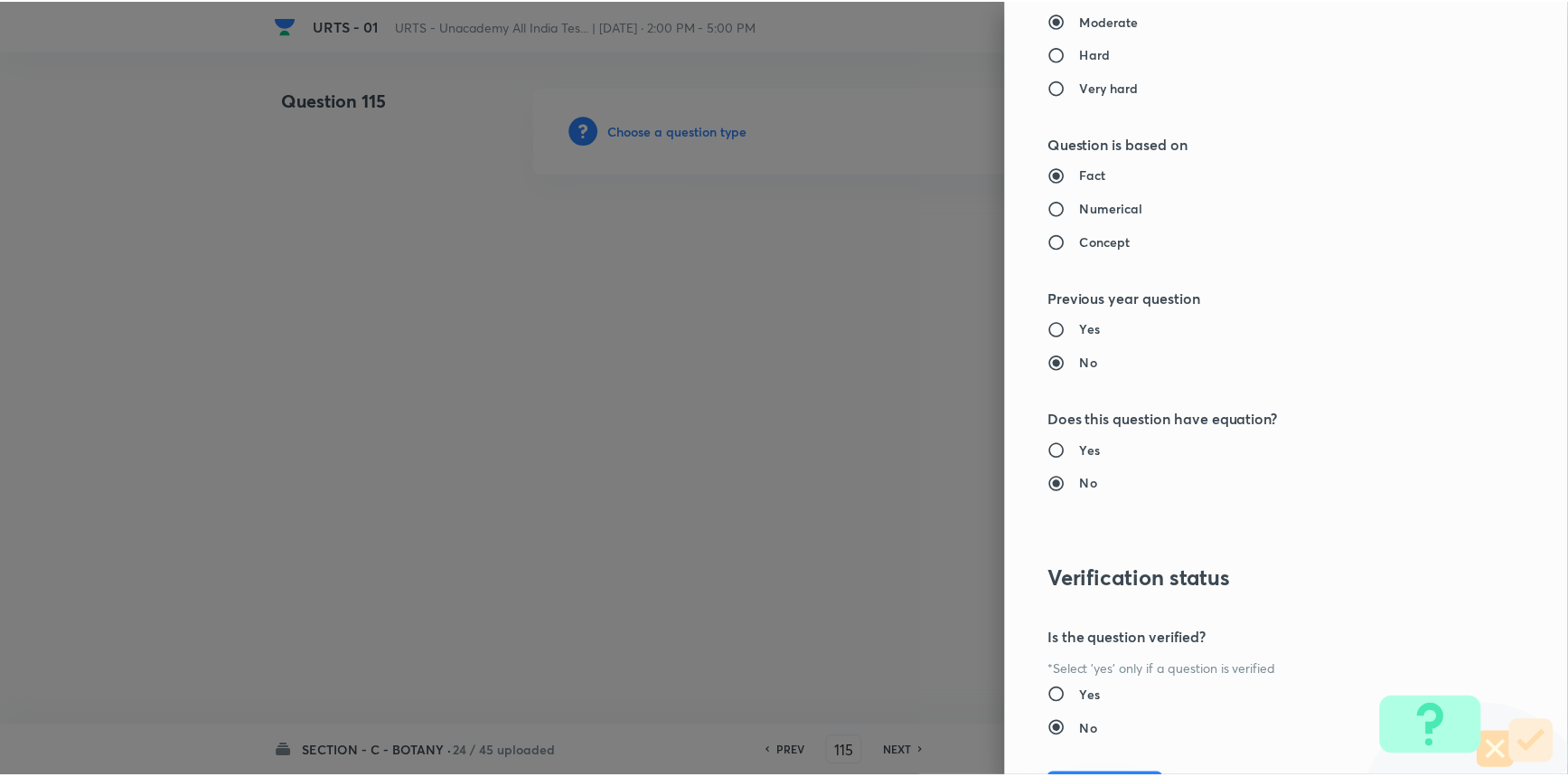
scroll to position [1808, 0]
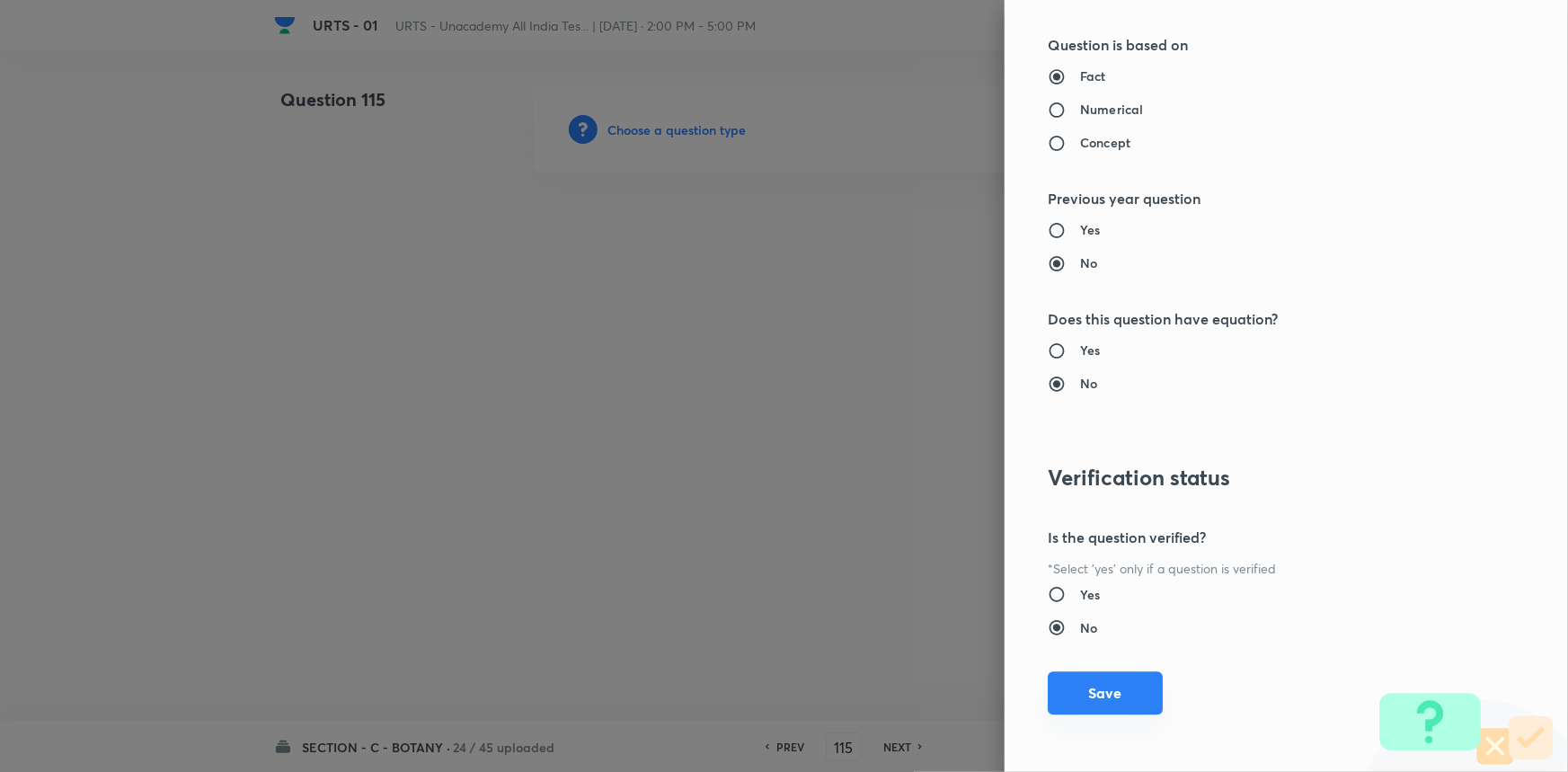
click at [1129, 683] on button "Save" at bounding box center [1105, 693] width 115 height 43
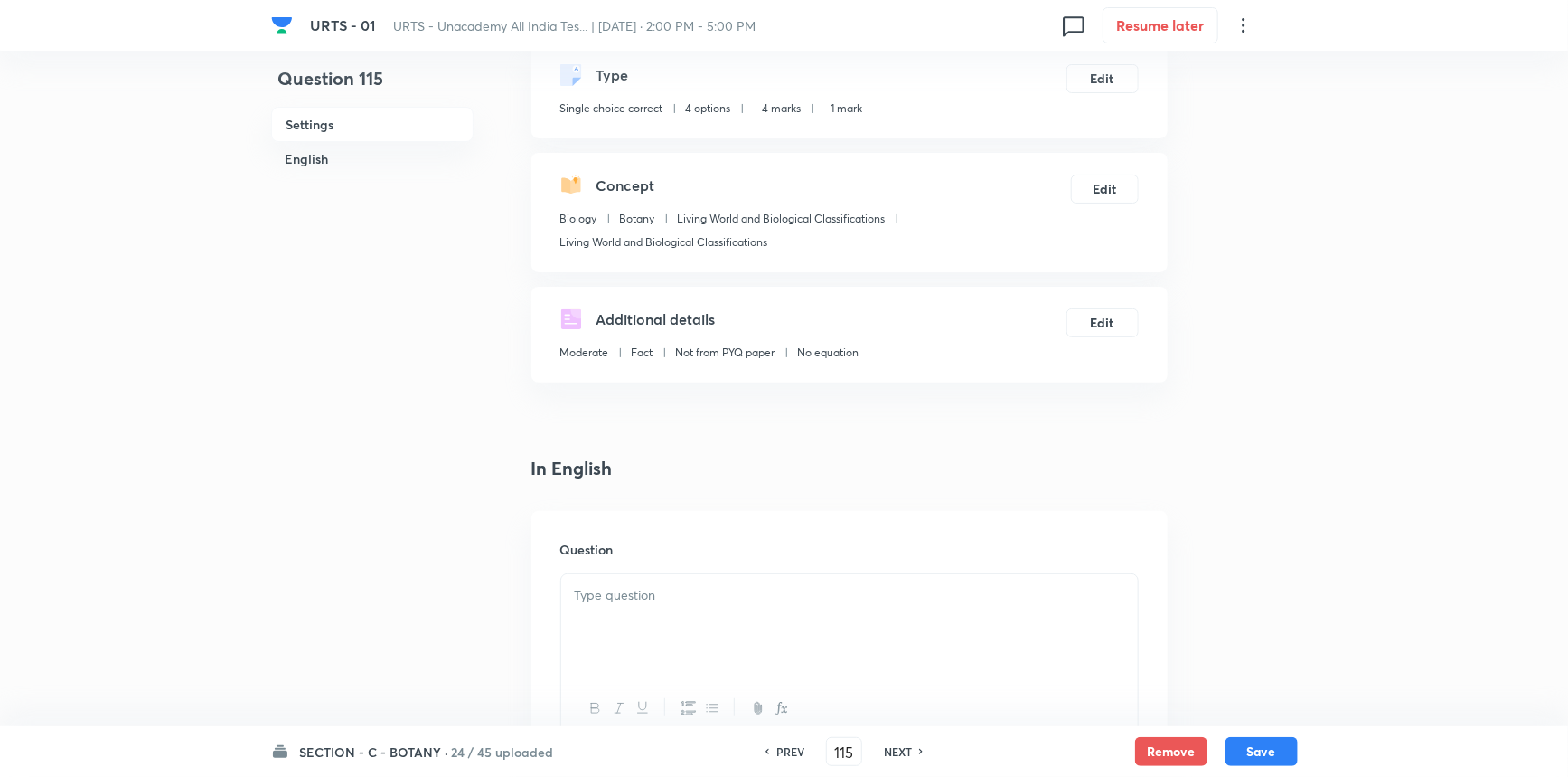
scroll to position [246, 0]
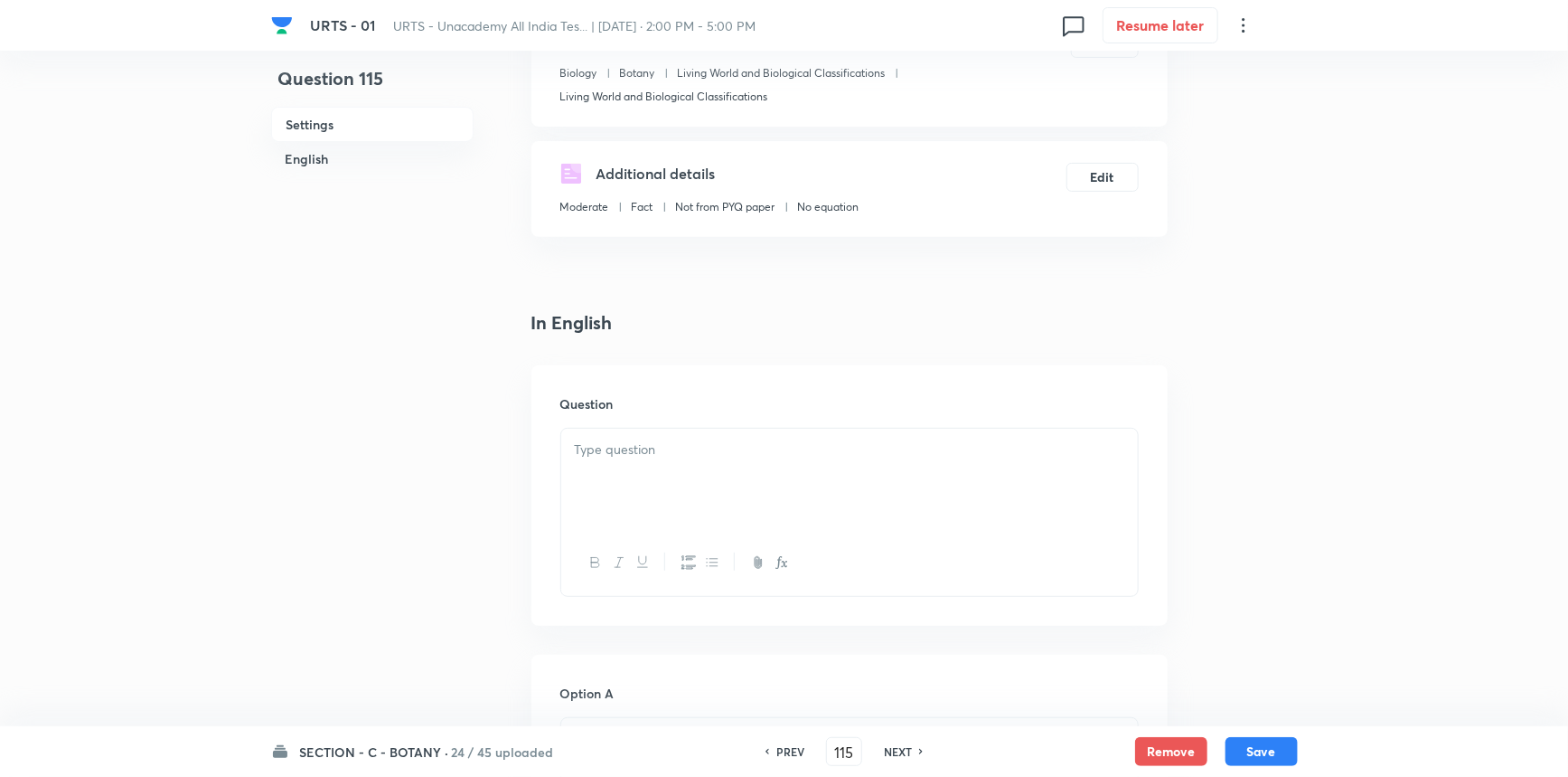
click at [625, 456] on p at bounding box center [849, 450] width 549 height 21
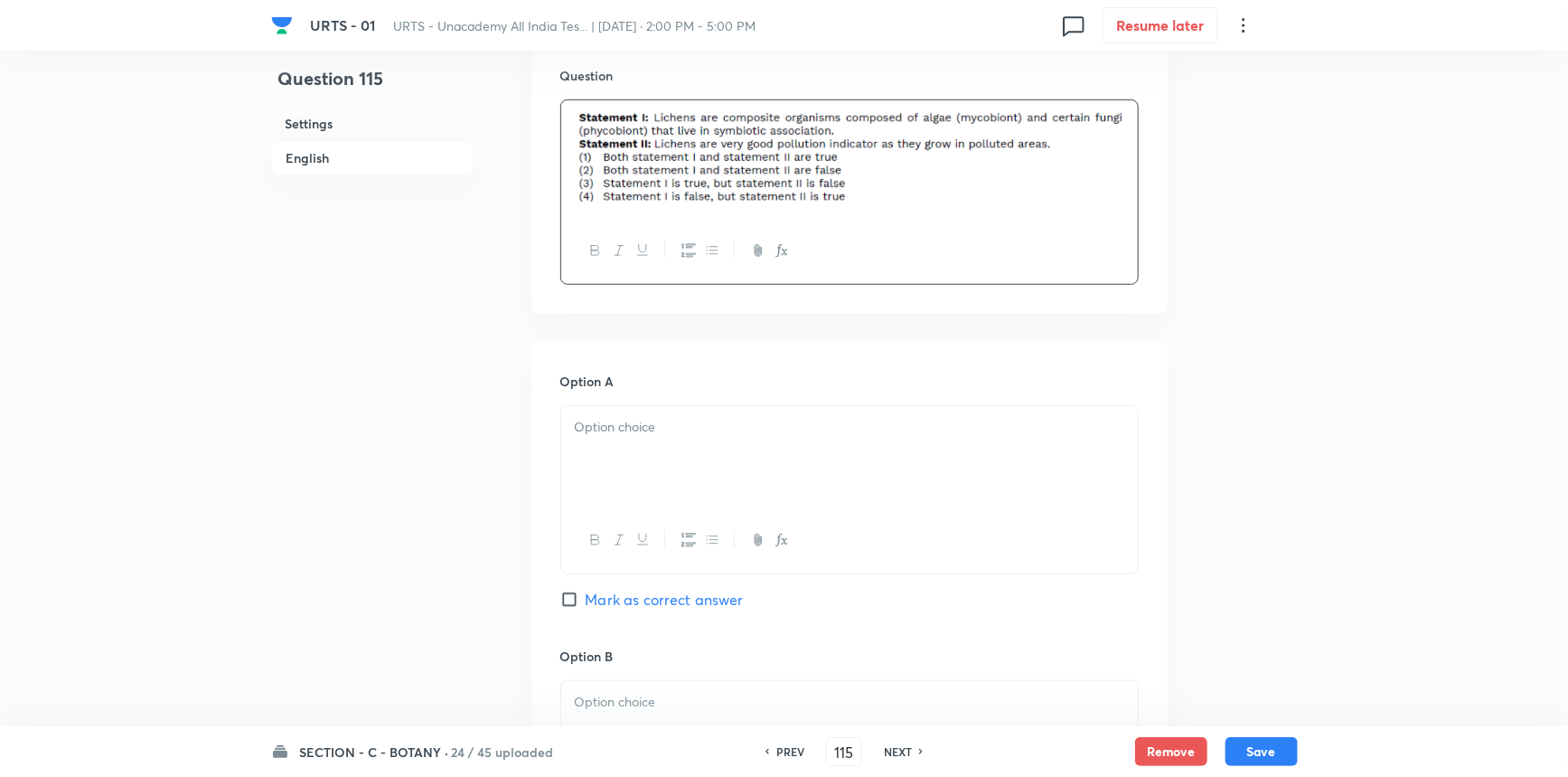
scroll to position [575, 0]
click at [726, 466] on div at bounding box center [849, 455] width 577 height 101
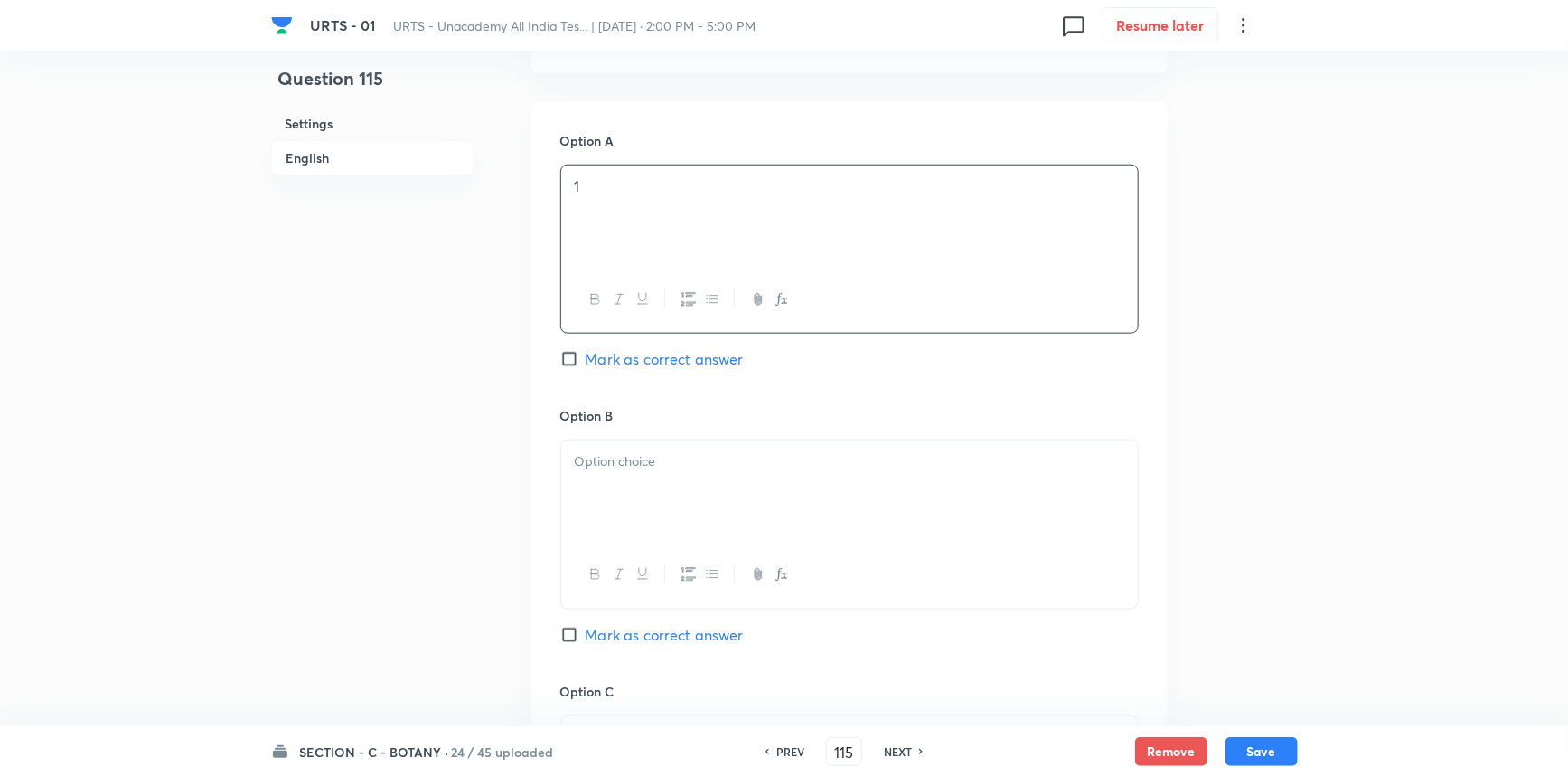
scroll to position [822, 0]
click at [631, 498] on div at bounding box center [849, 483] width 577 height 101
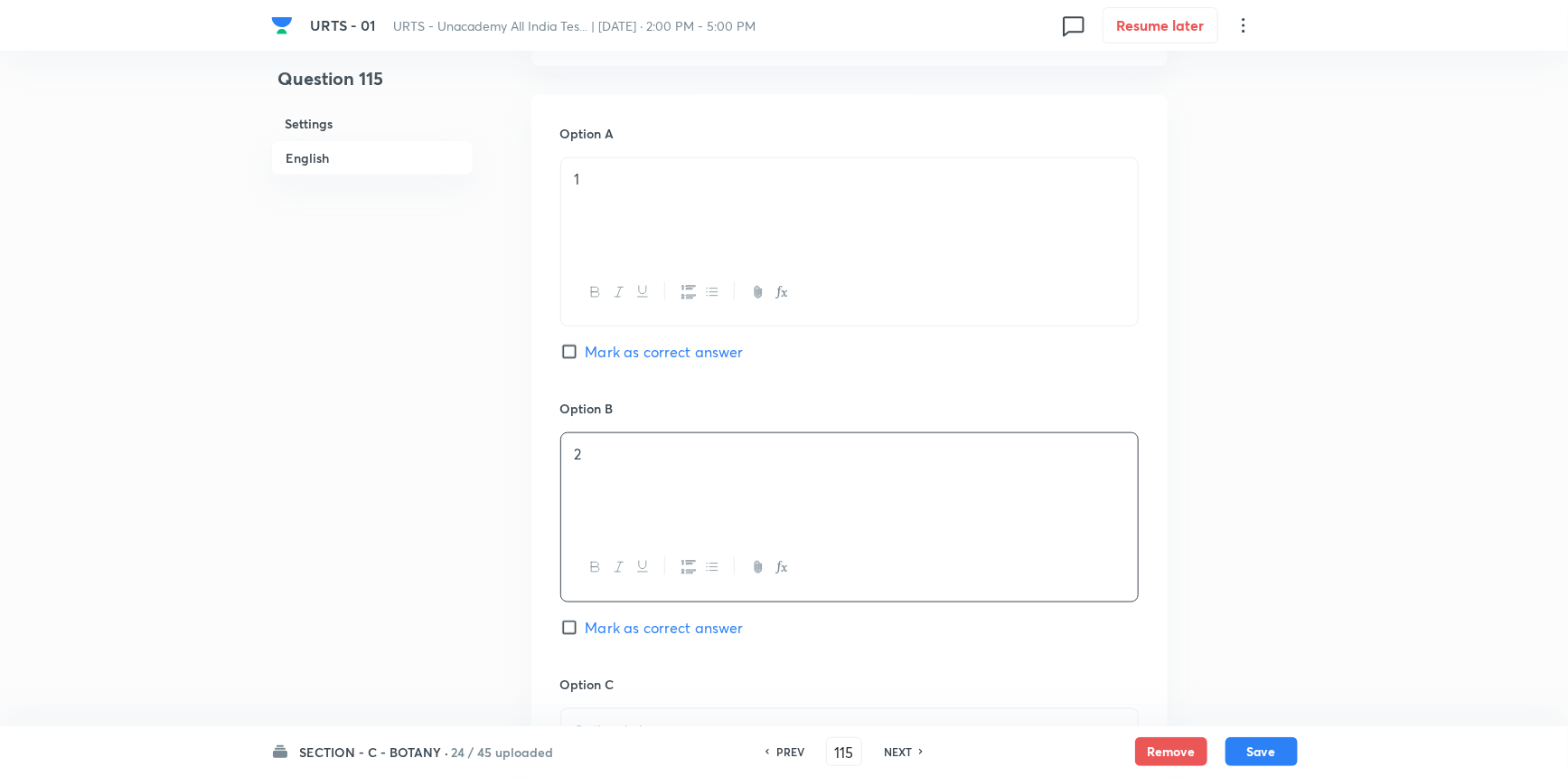
click at [563, 633] on input "Mark as correct answer" at bounding box center [573, 627] width 25 height 18
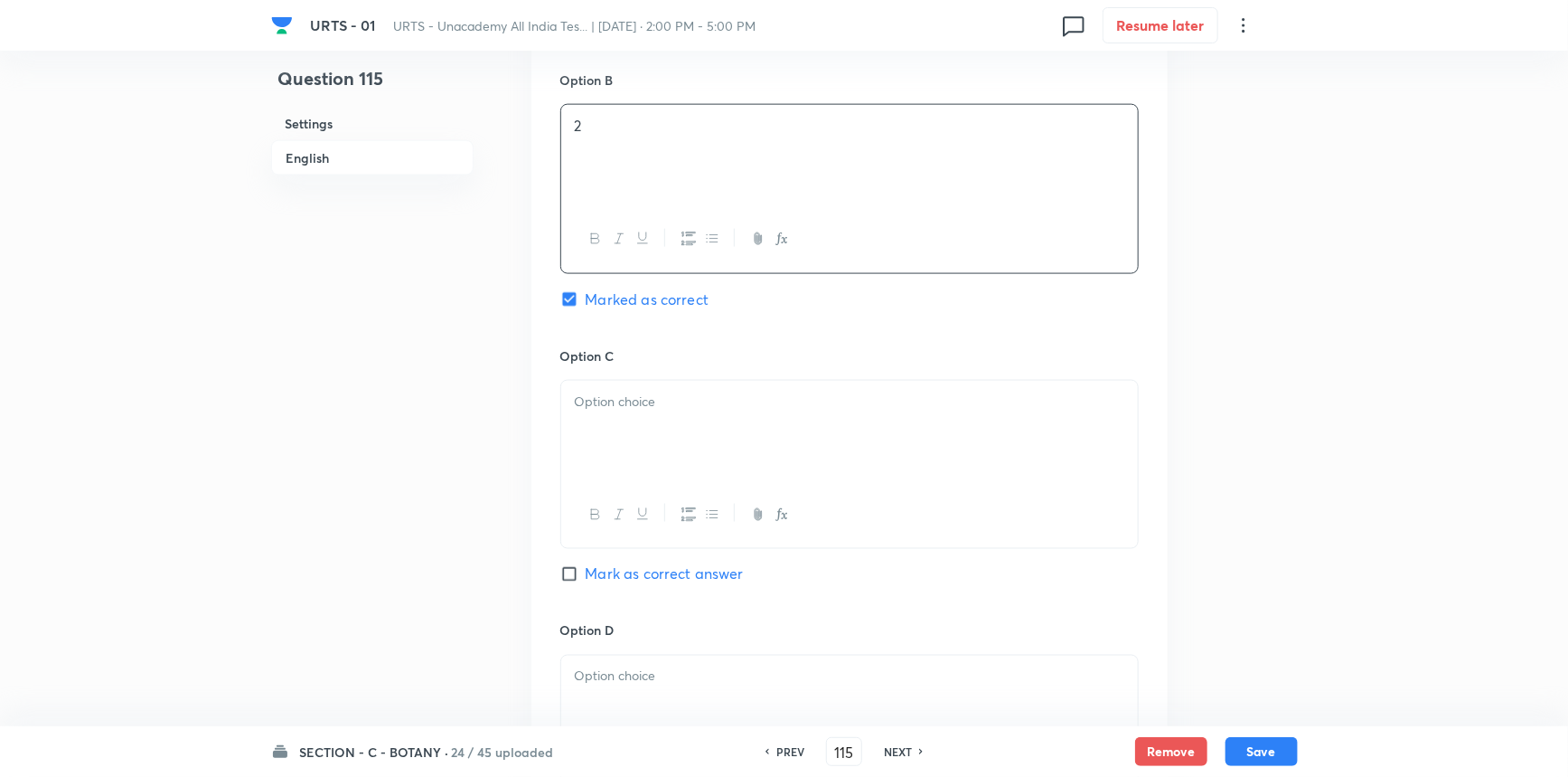
click at [620, 436] on div at bounding box center [849, 431] width 577 height 101
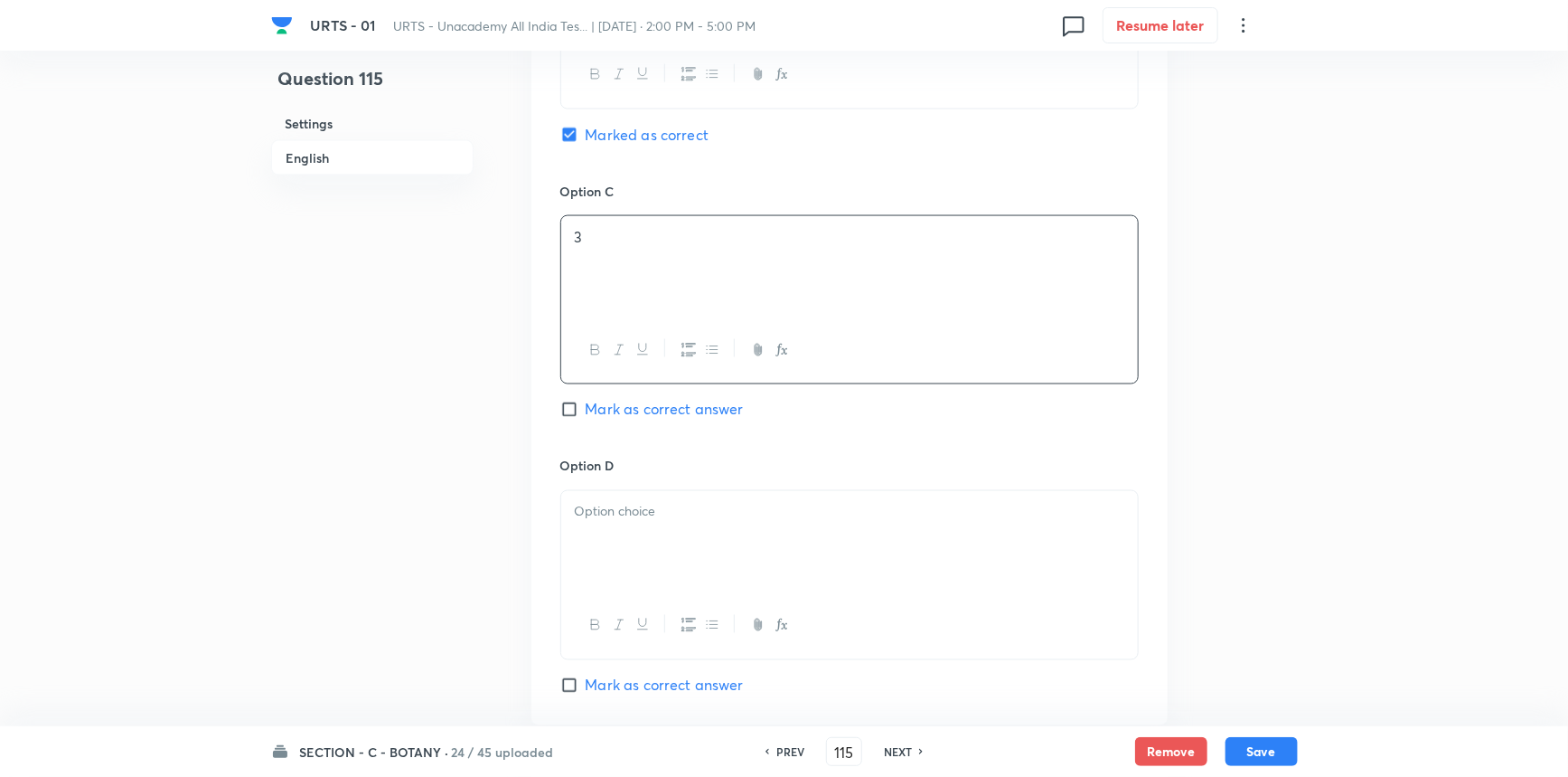
click at [651, 565] on div at bounding box center [849, 541] width 577 height 101
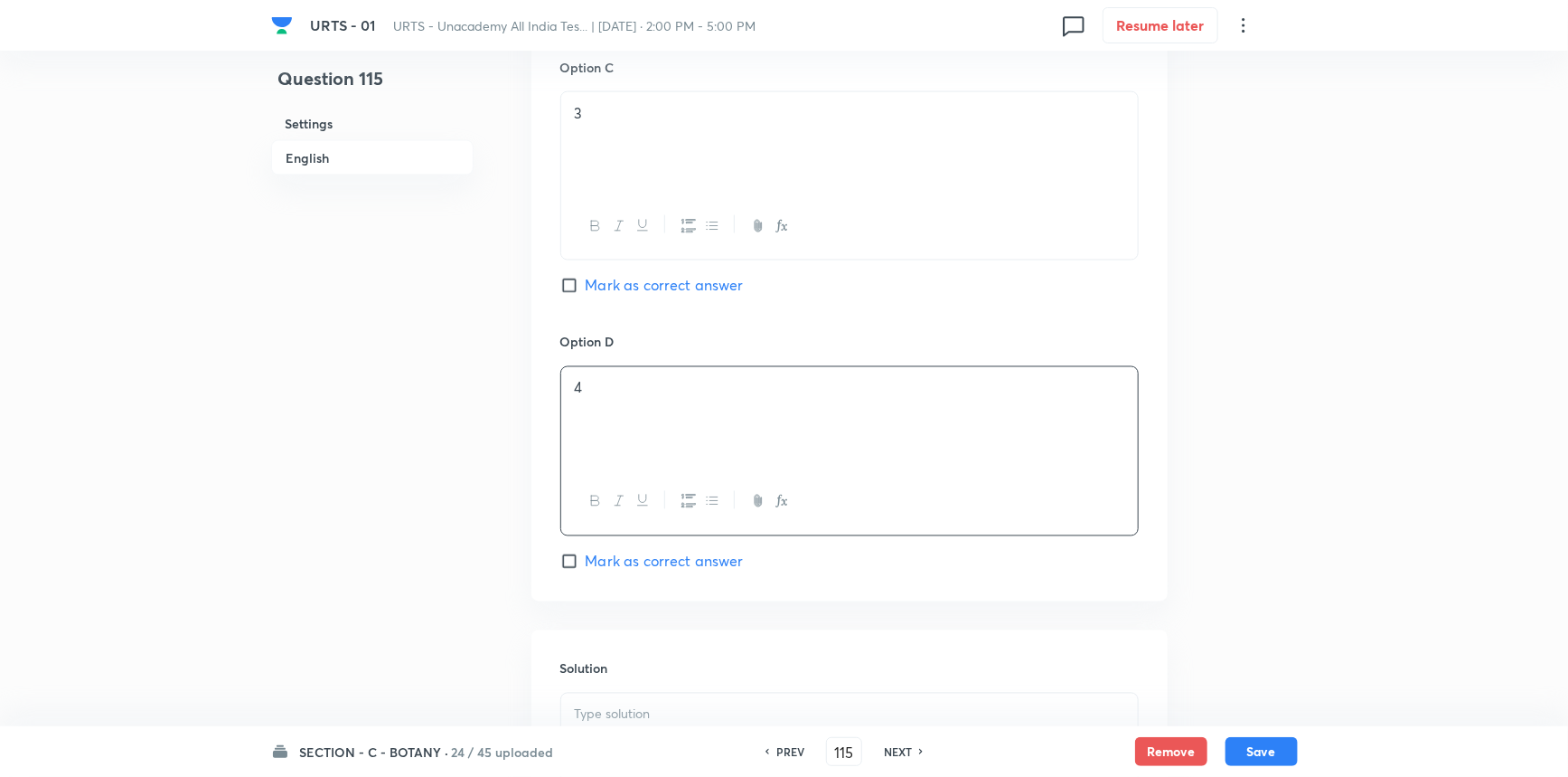
scroll to position [1713, 0]
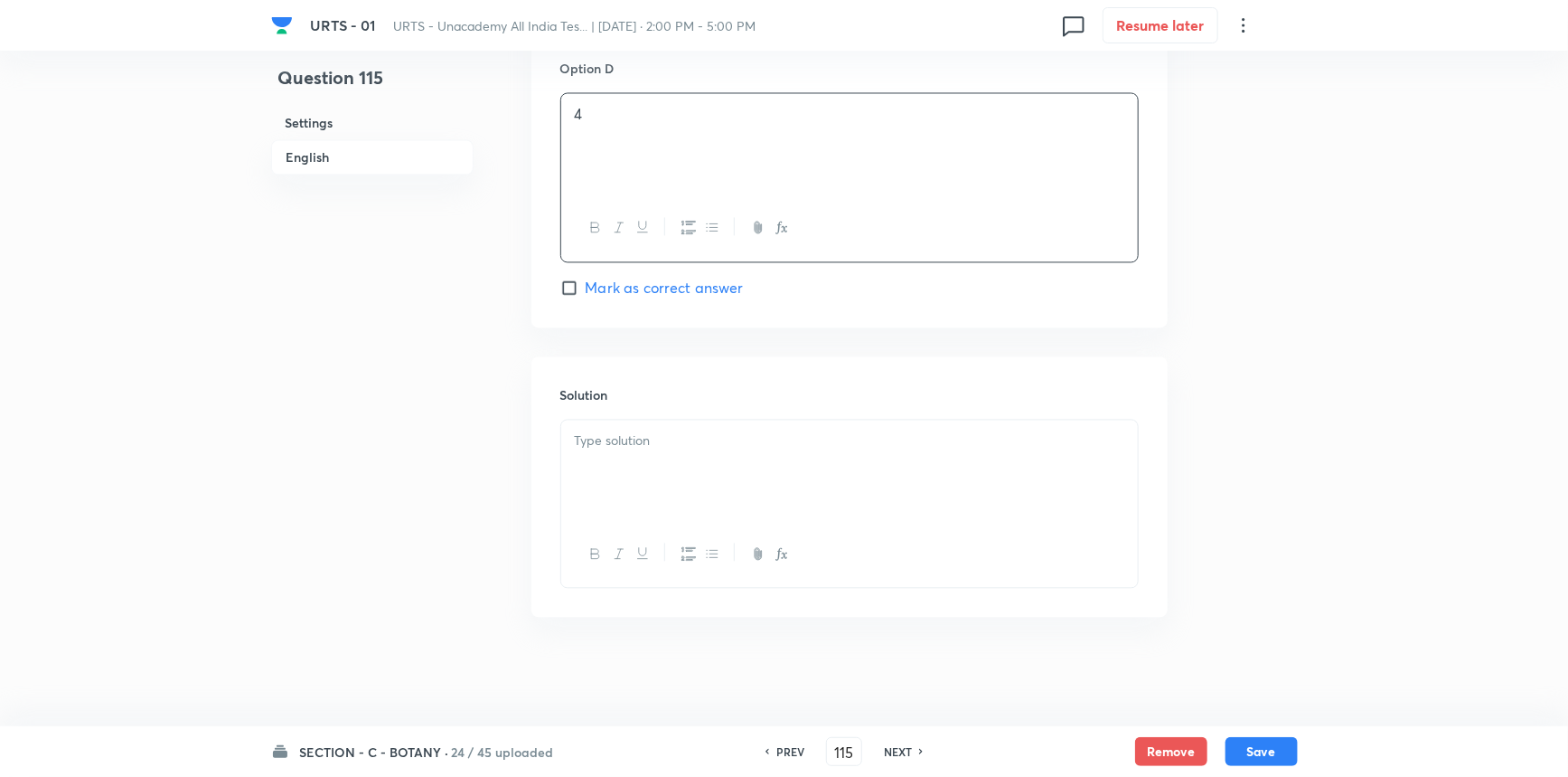
click at [659, 487] on div at bounding box center [849, 471] width 577 height 101
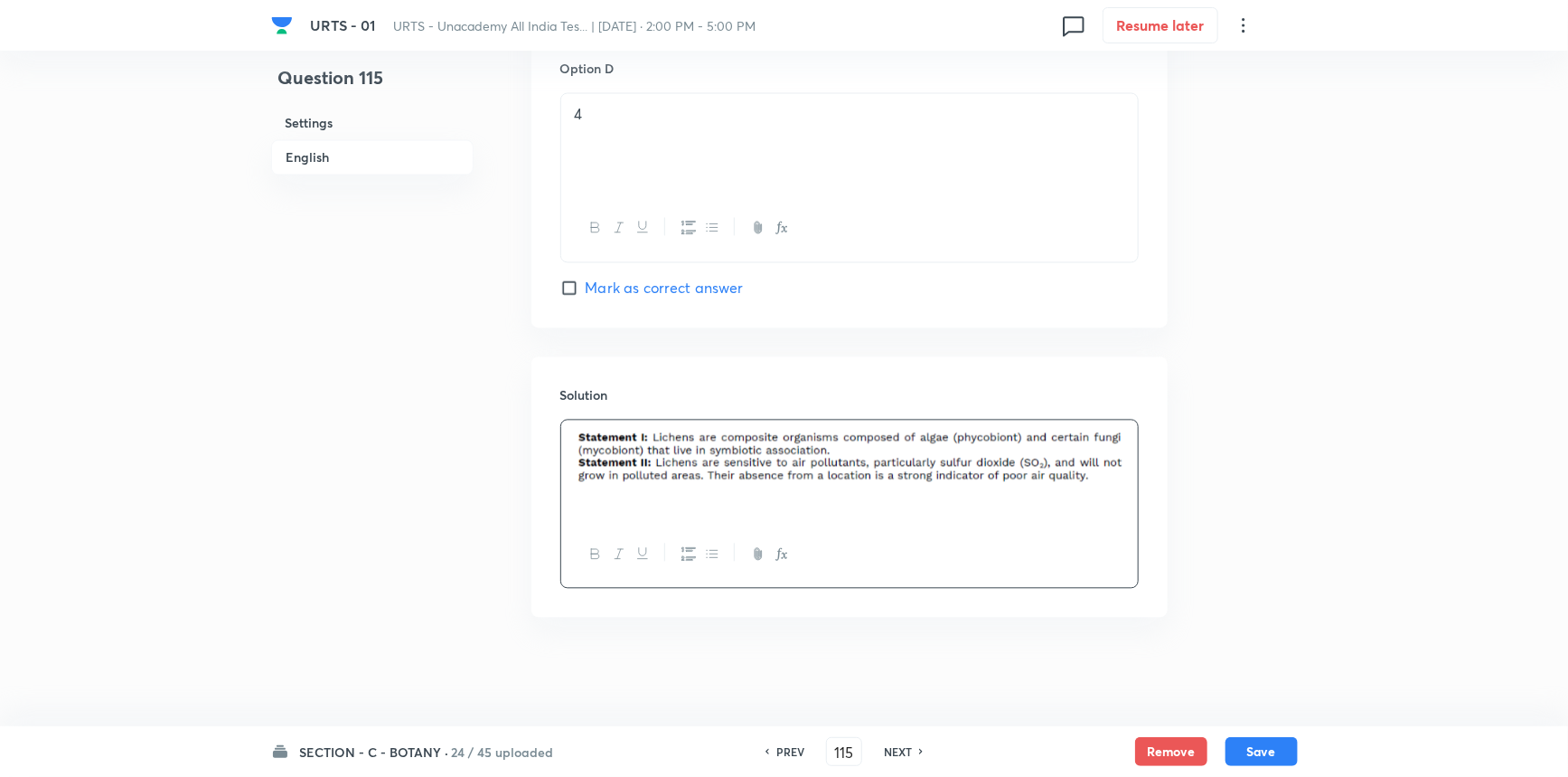
click at [1240, 746] on button "Save" at bounding box center [1262, 751] width 72 height 29
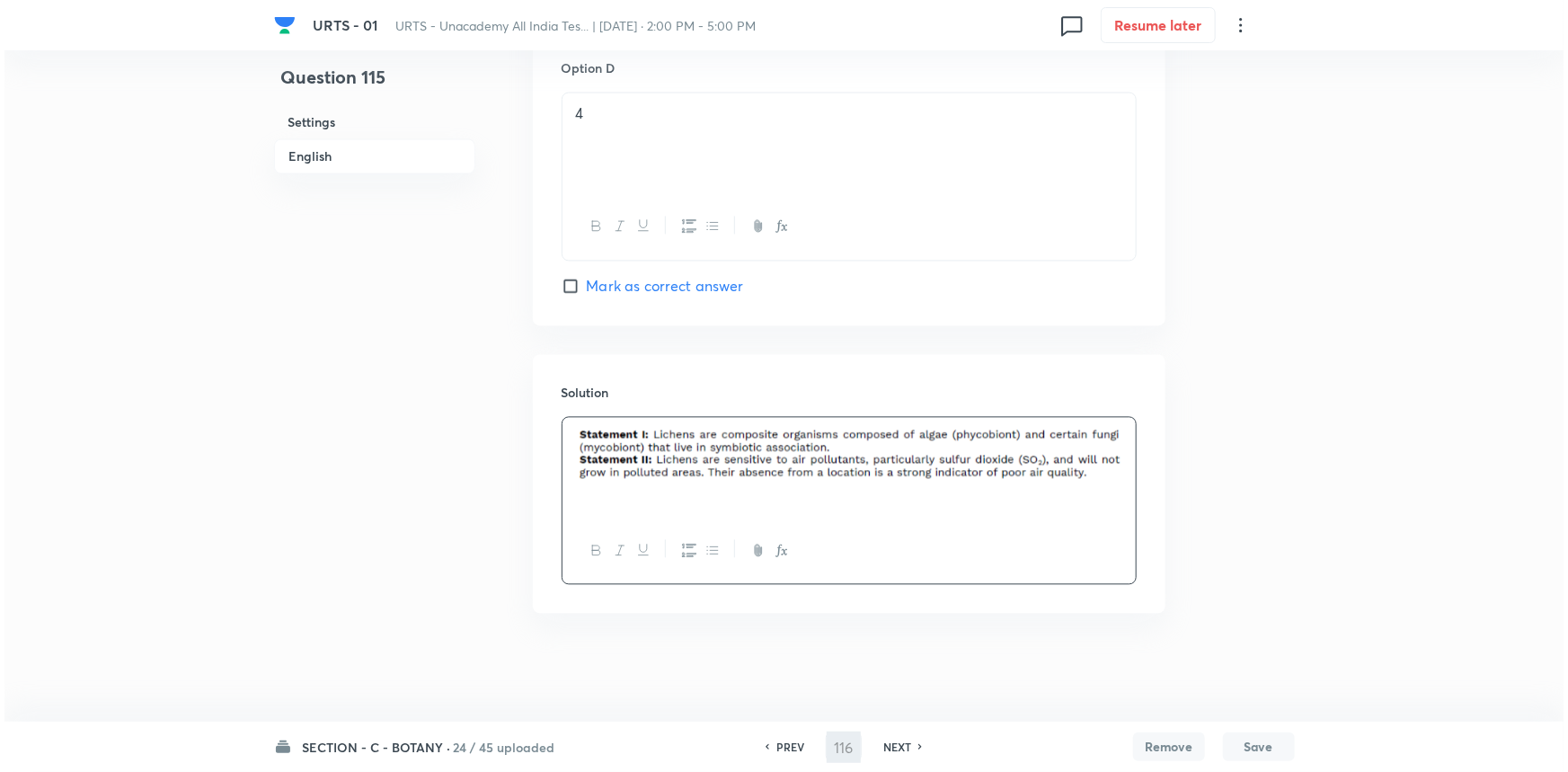
scroll to position [0, 0]
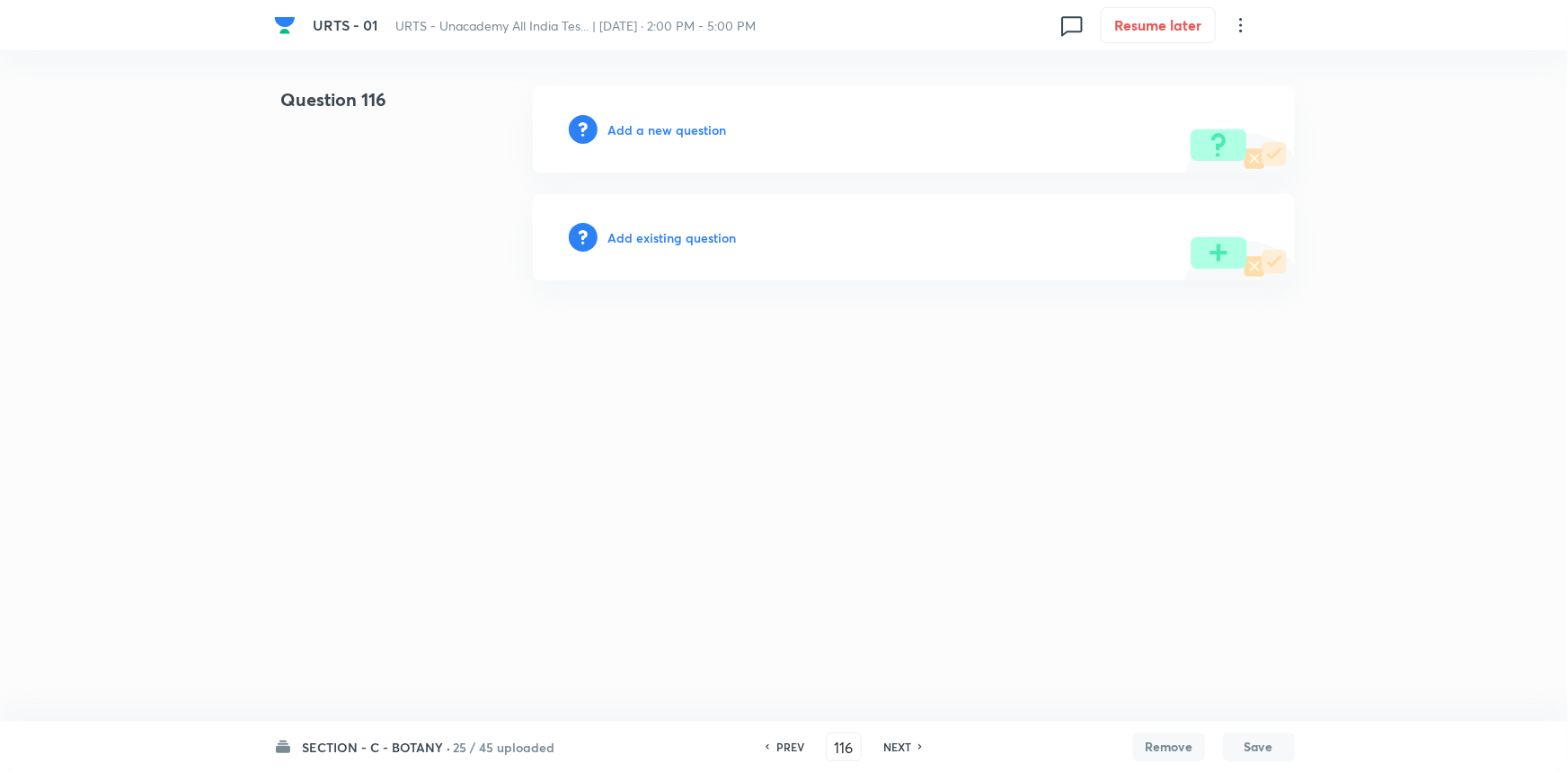
click at [673, 125] on h6 "Add a new question" at bounding box center [668, 130] width 119 height 19
click at [676, 127] on h6 "Choose a question type" at bounding box center [677, 130] width 138 height 19
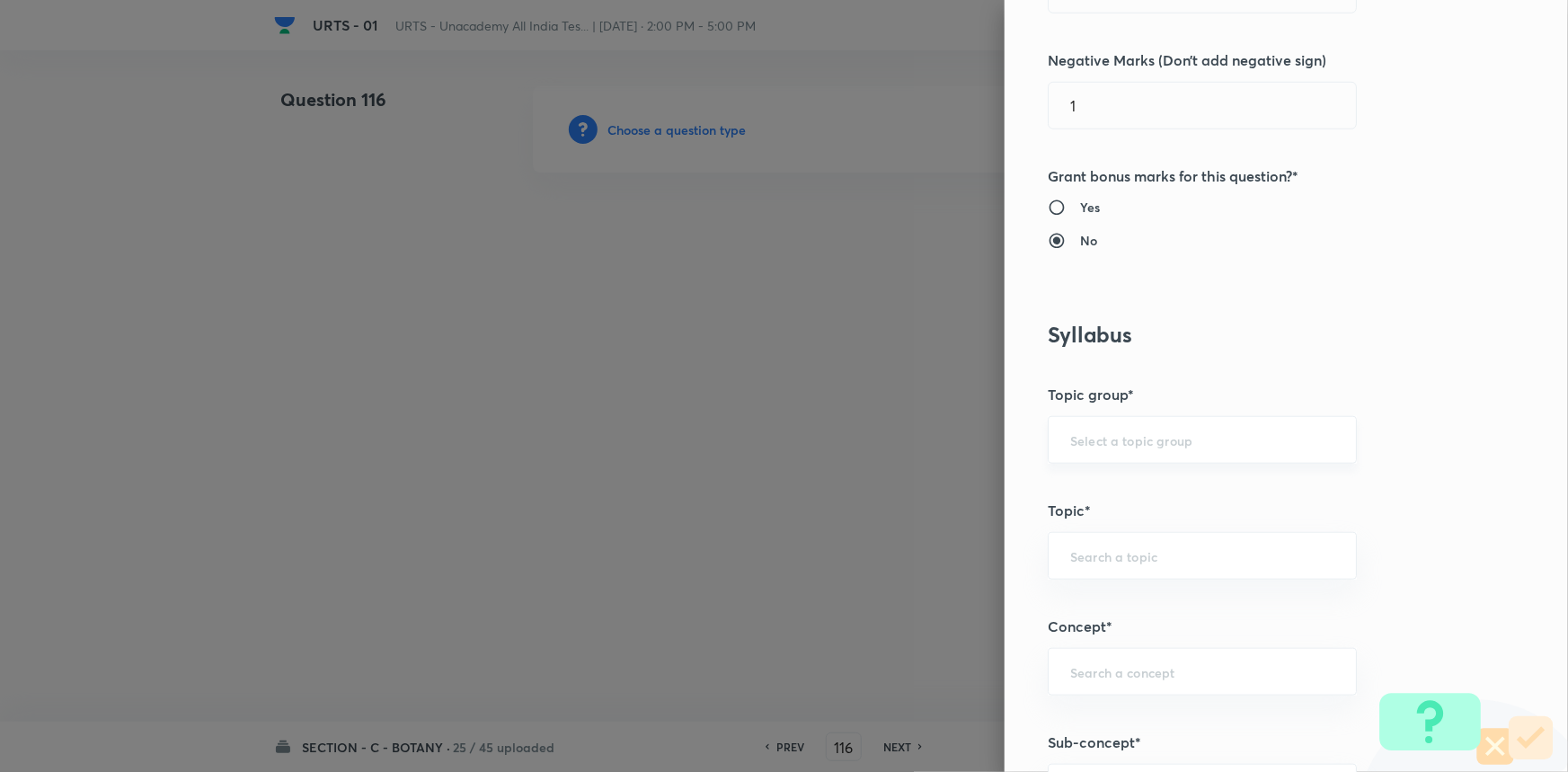
scroll to position [571, 0]
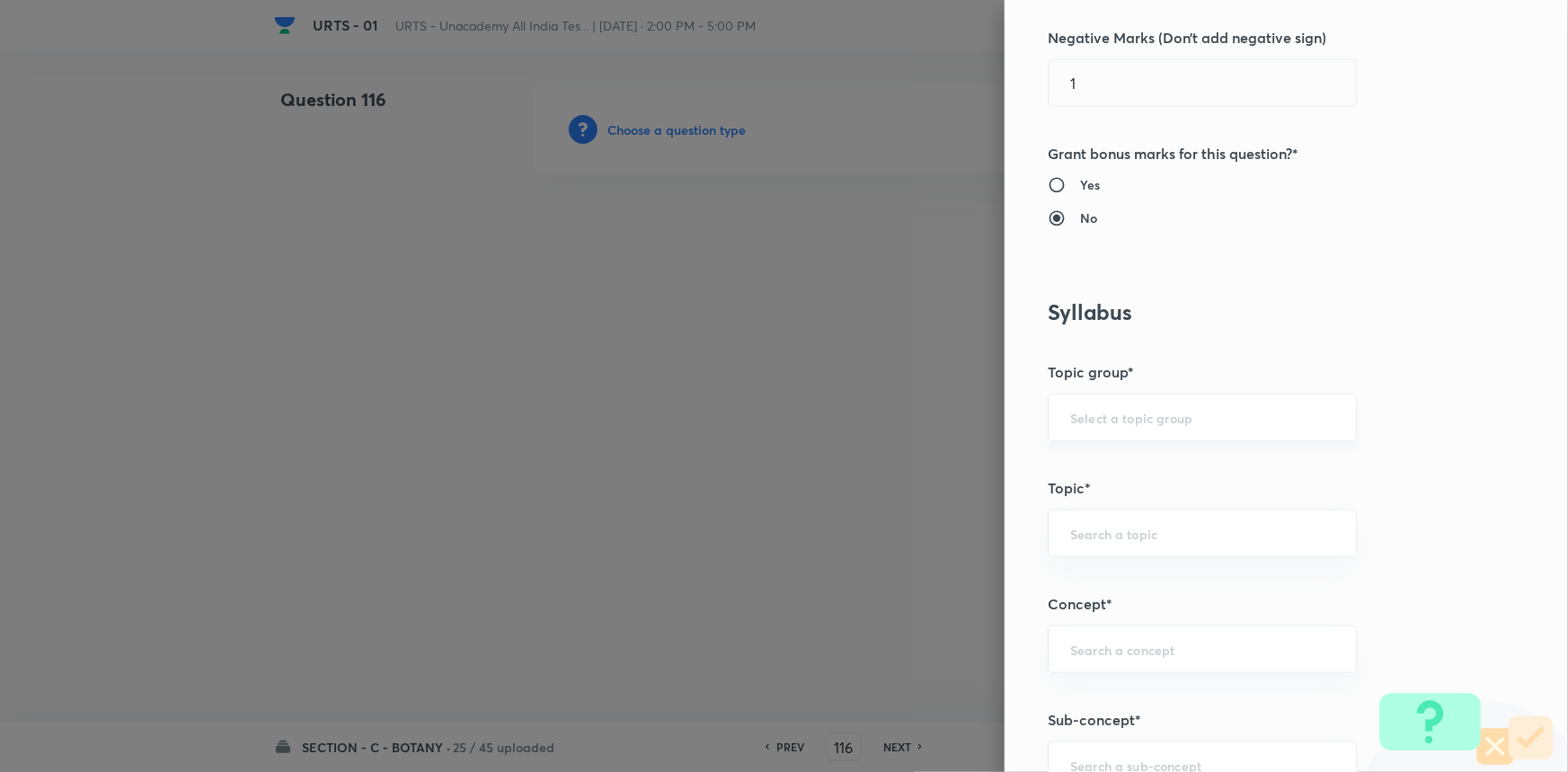
click at [1074, 430] on div "​" at bounding box center [1202, 417] width 309 height 47
click at [1069, 458] on li "Biology" at bounding box center [1190, 467] width 307 height 33
click at [1065, 517] on div "​" at bounding box center [1202, 532] width 309 height 47
click at [1090, 614] on li "Botany" at bounding box center [1190, 615] width 307 height 33
click at [1091, 642] on input "text" at bounding box center [1202, 649] width 264 height 17
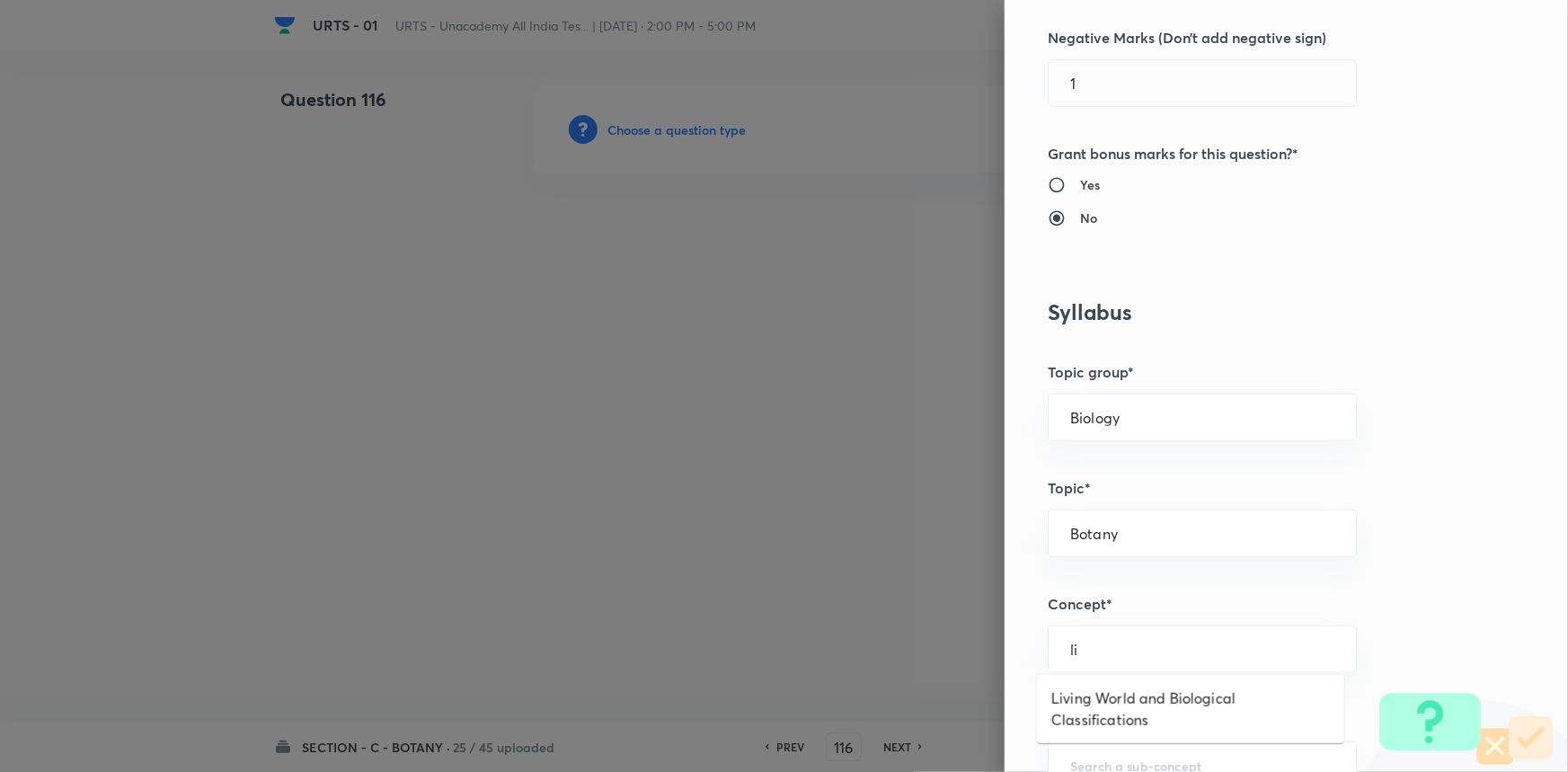
click at [1086, 680] on ul "Living World and Biological Classifications" at bounding box center [1190, 709] width 307 height 69
click at [1091, 686] on li "Living World and Biological Classifications" at bounding box center [1190, 709] width 307 height 54
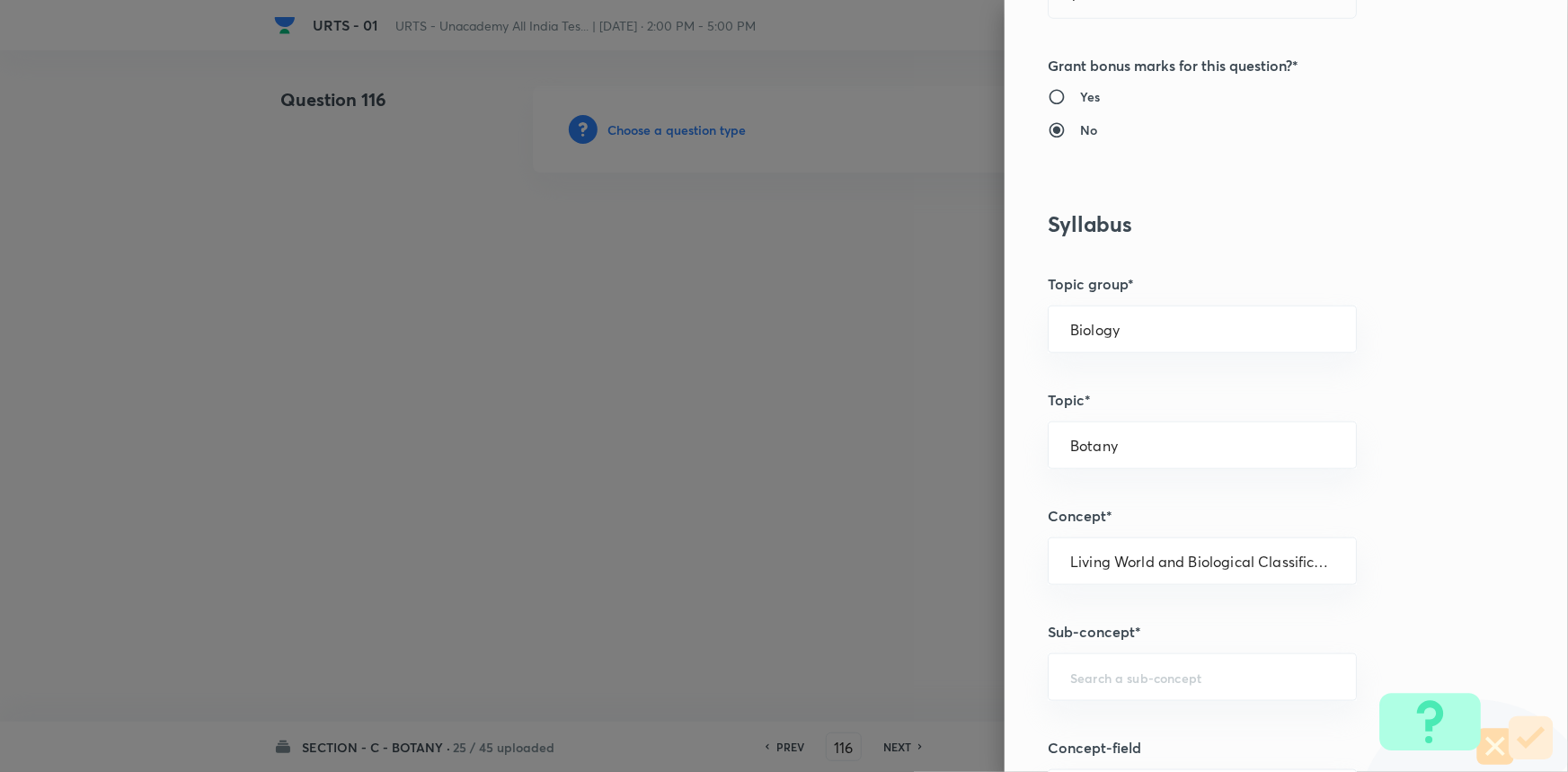
scroll to position [817, 0]
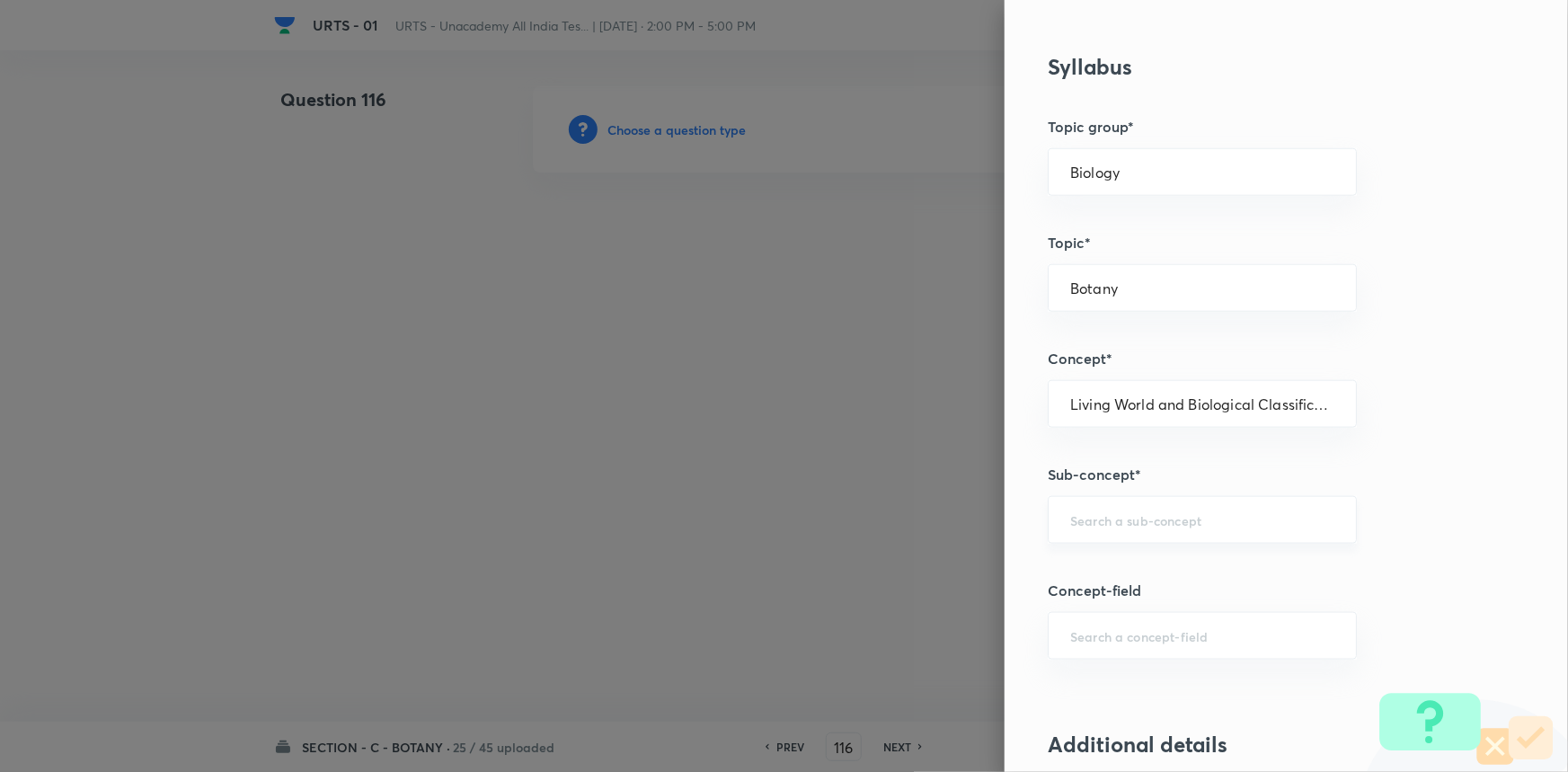
click at [1129, 529] on div "​" at bounding box center [1202, 519] width 309 height 47
click at [1125, 562] on li "Living World and Biological Classifications" at bounding box center [1190, 580] width 307 height 54
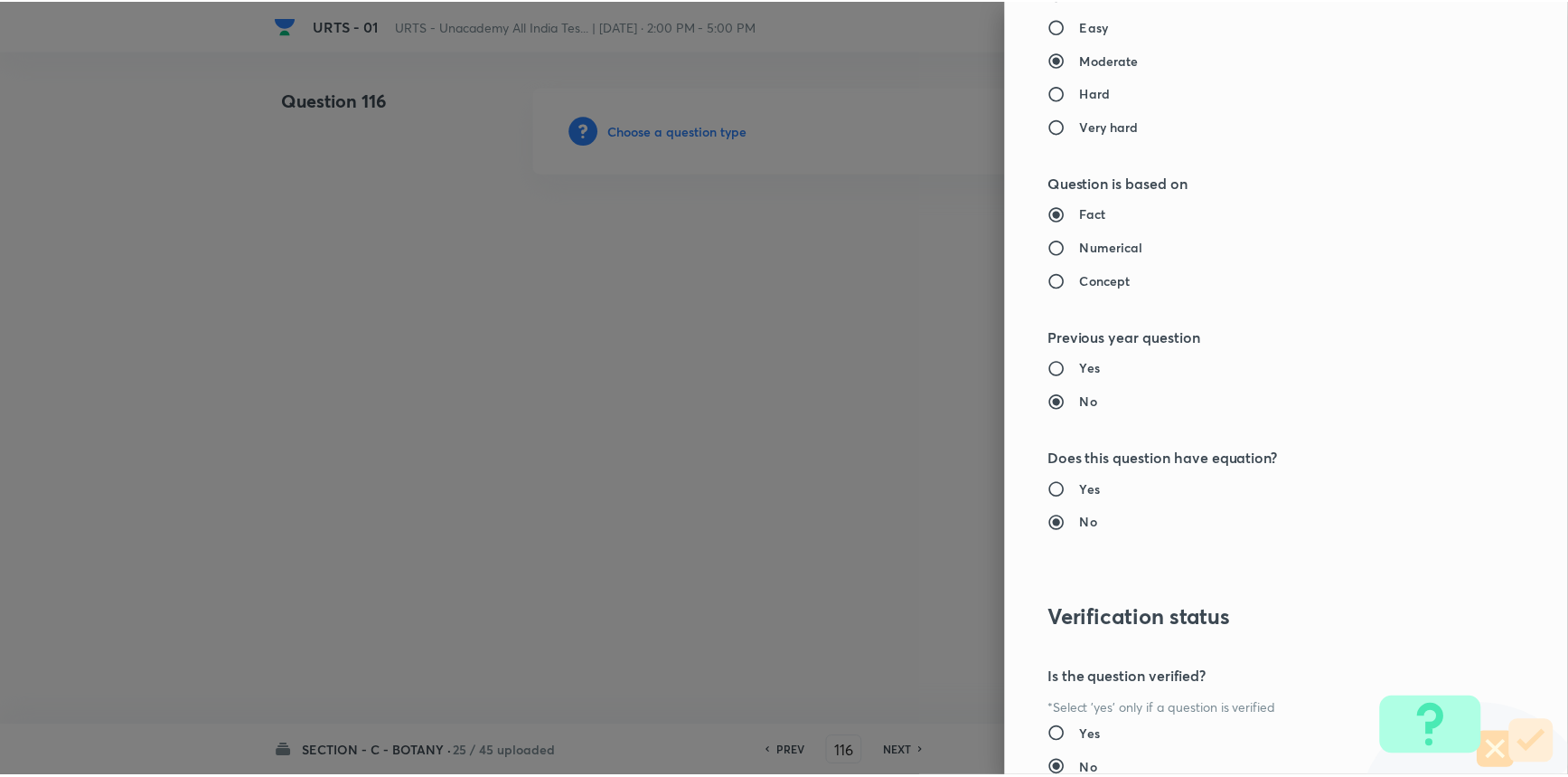
scroll to position [1808, 0]
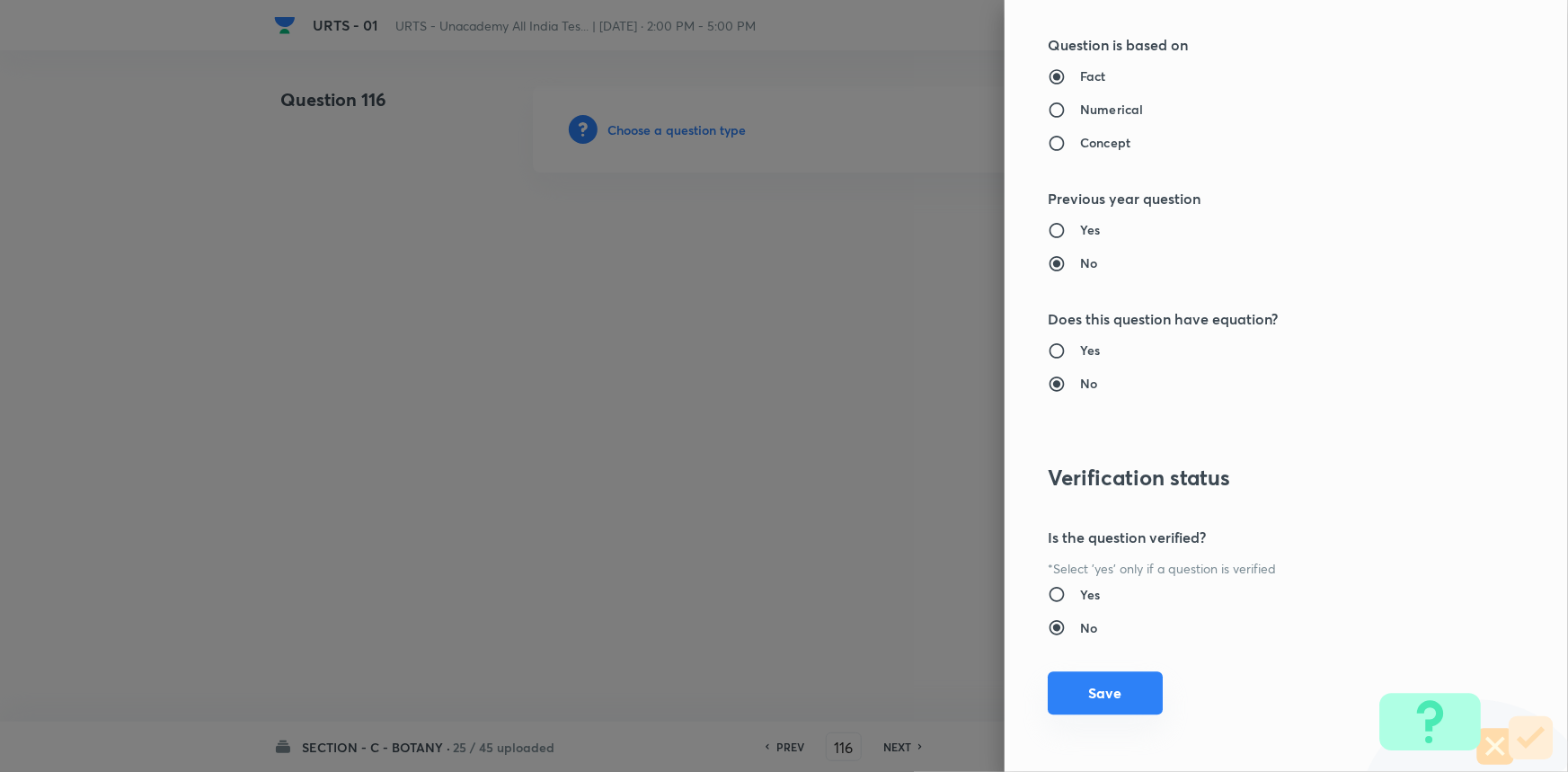
click at [1094, 689] on button "Save" at bounding box center [1105, 693] width 115 height 43
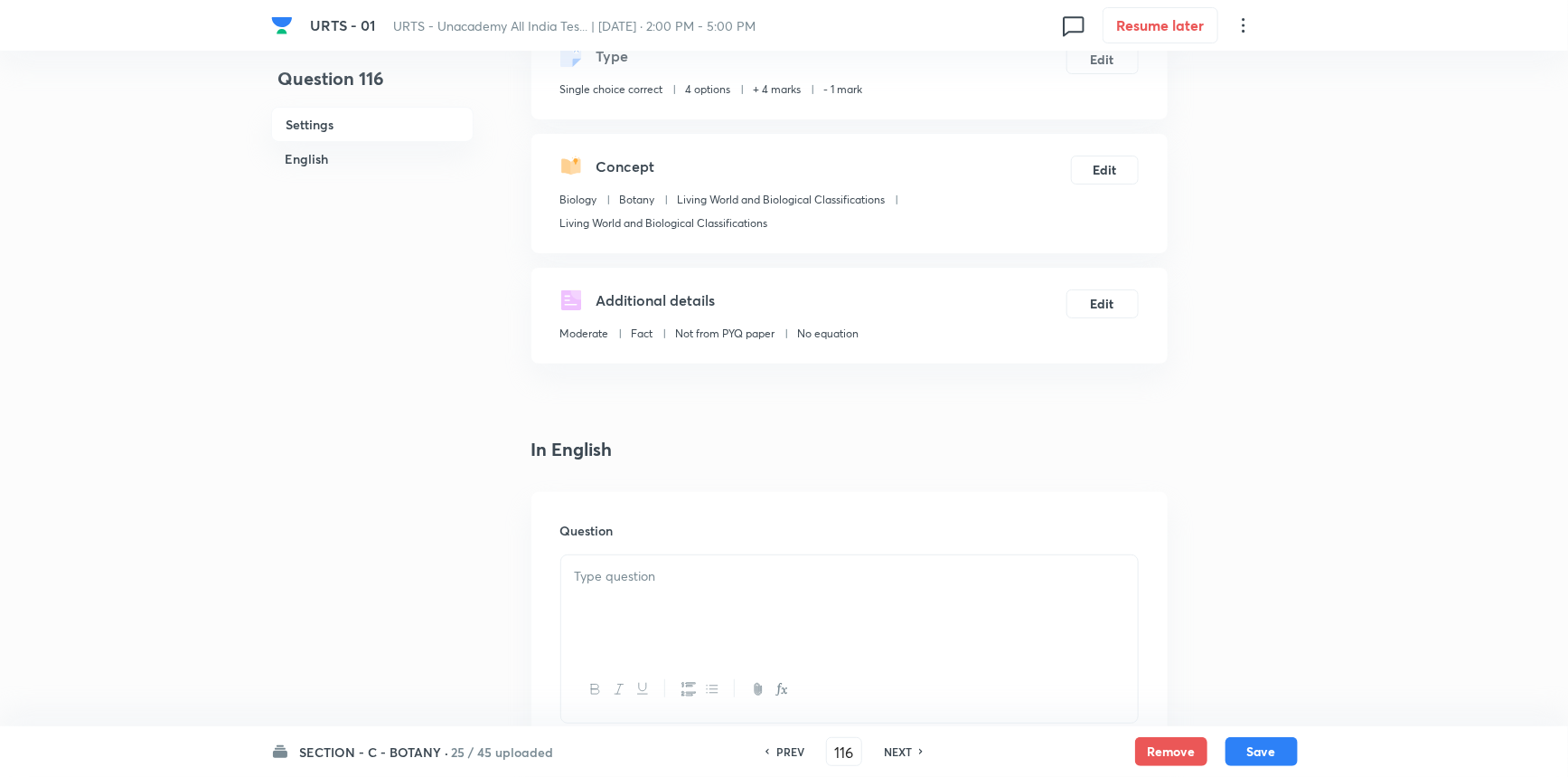
scroll to position [410, 0]
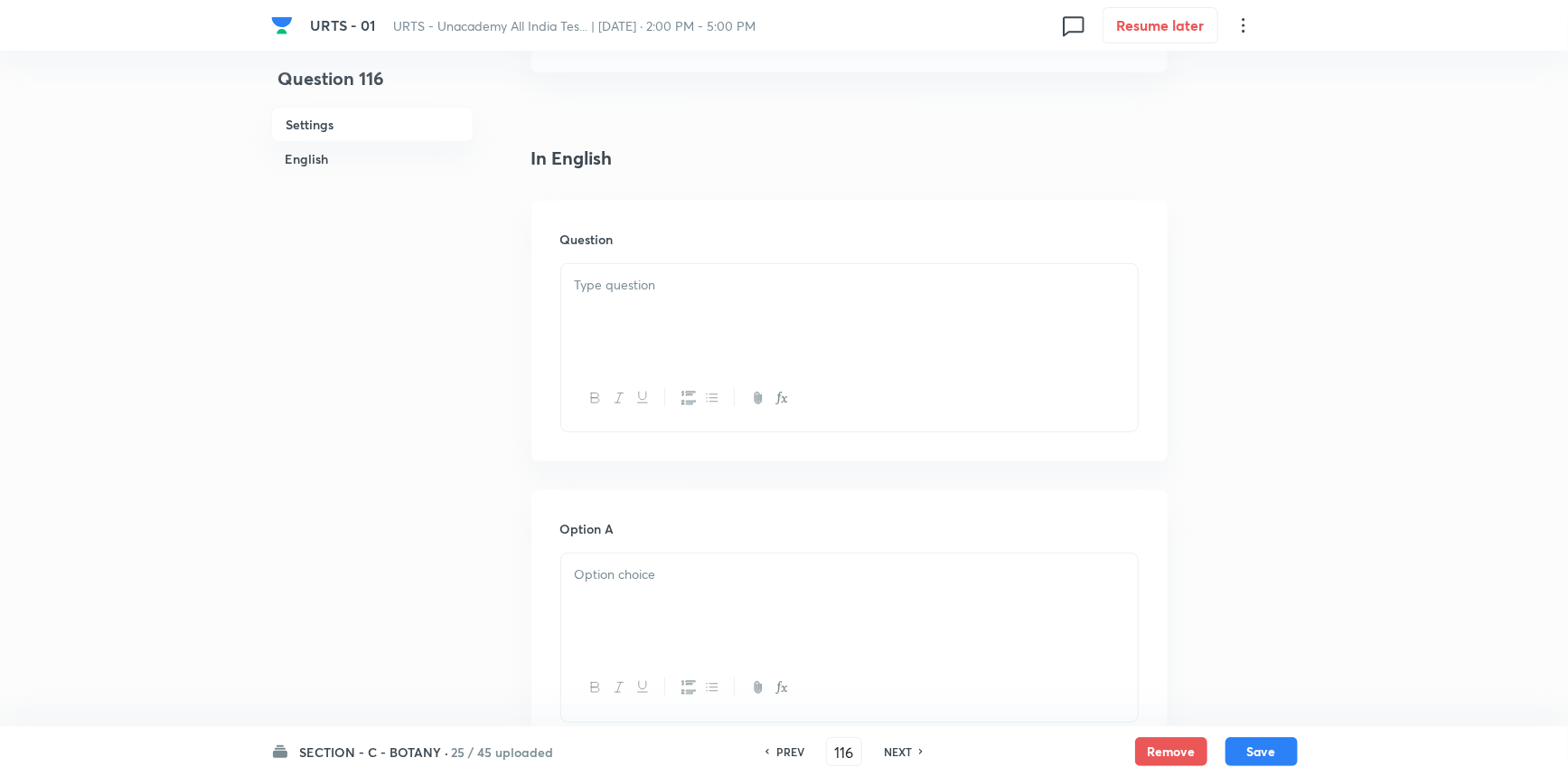
click at [685, 326] on div at bounding box center [849, 314] width 577 height 101
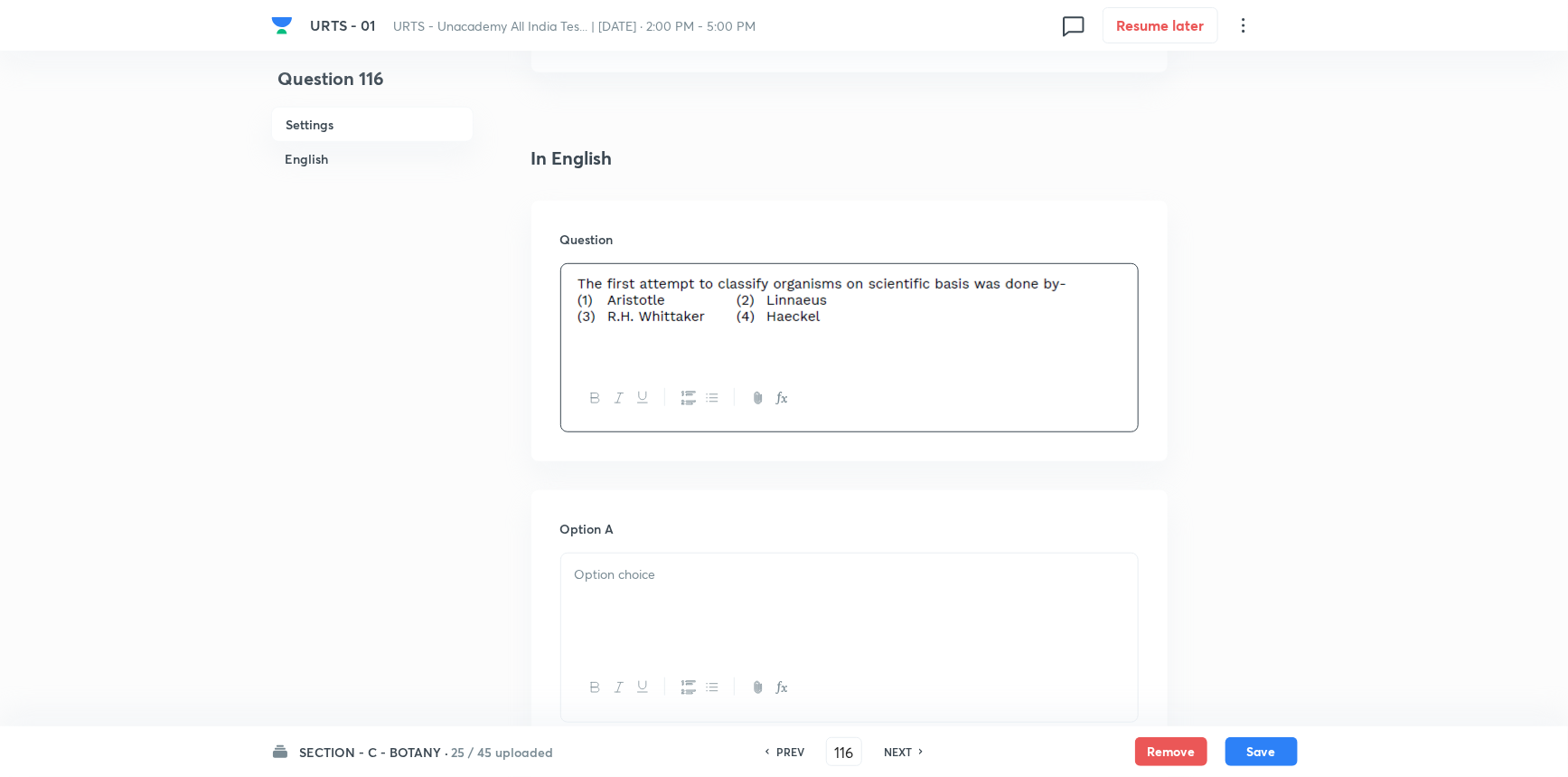
click at [623, 604] on div at bounding box center [849, 604] width 577 height 101
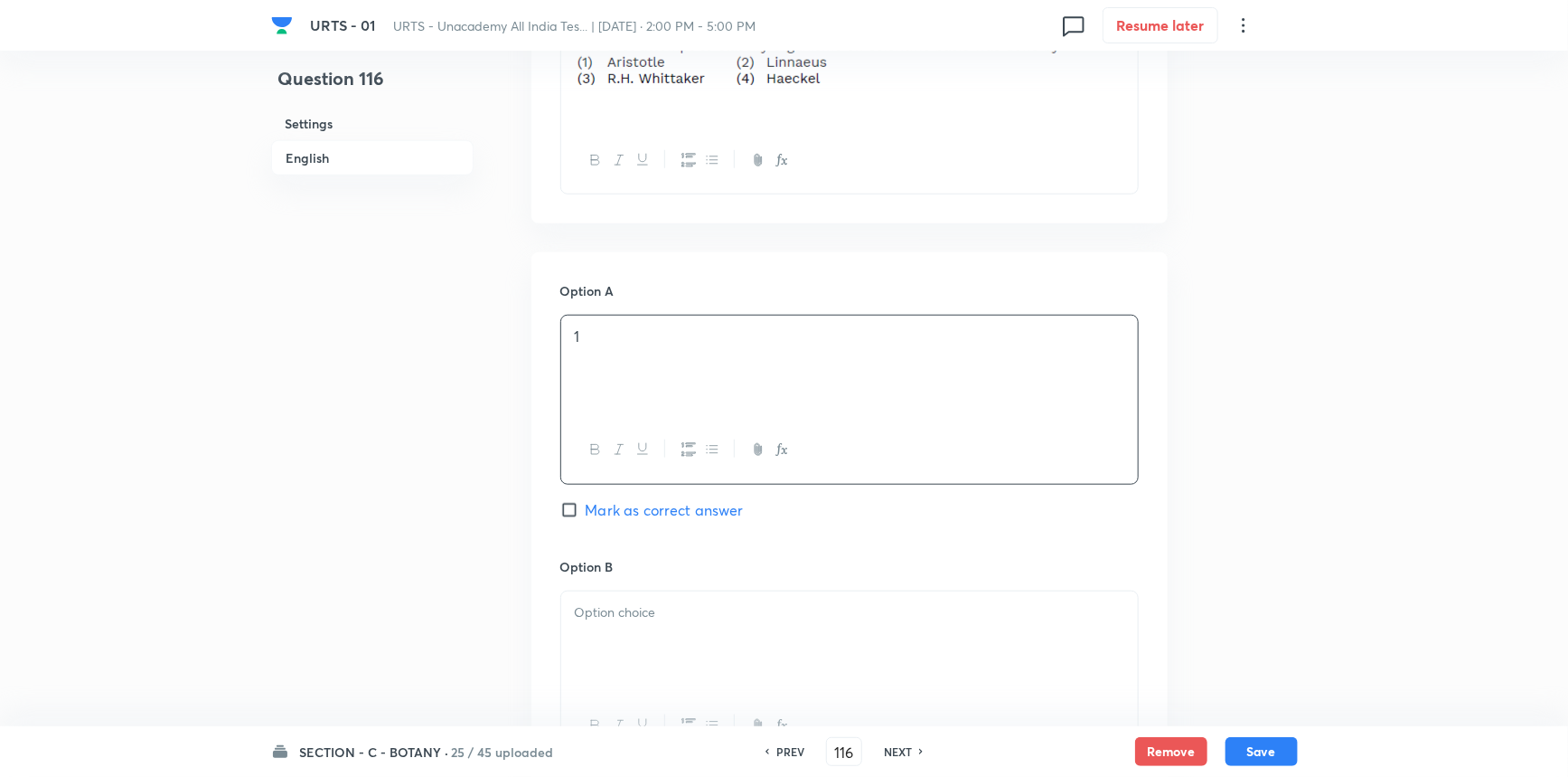
scroll to position [657, 0]
click at [615, 612] on p at bounding box center [849, 604] width 549 height 21
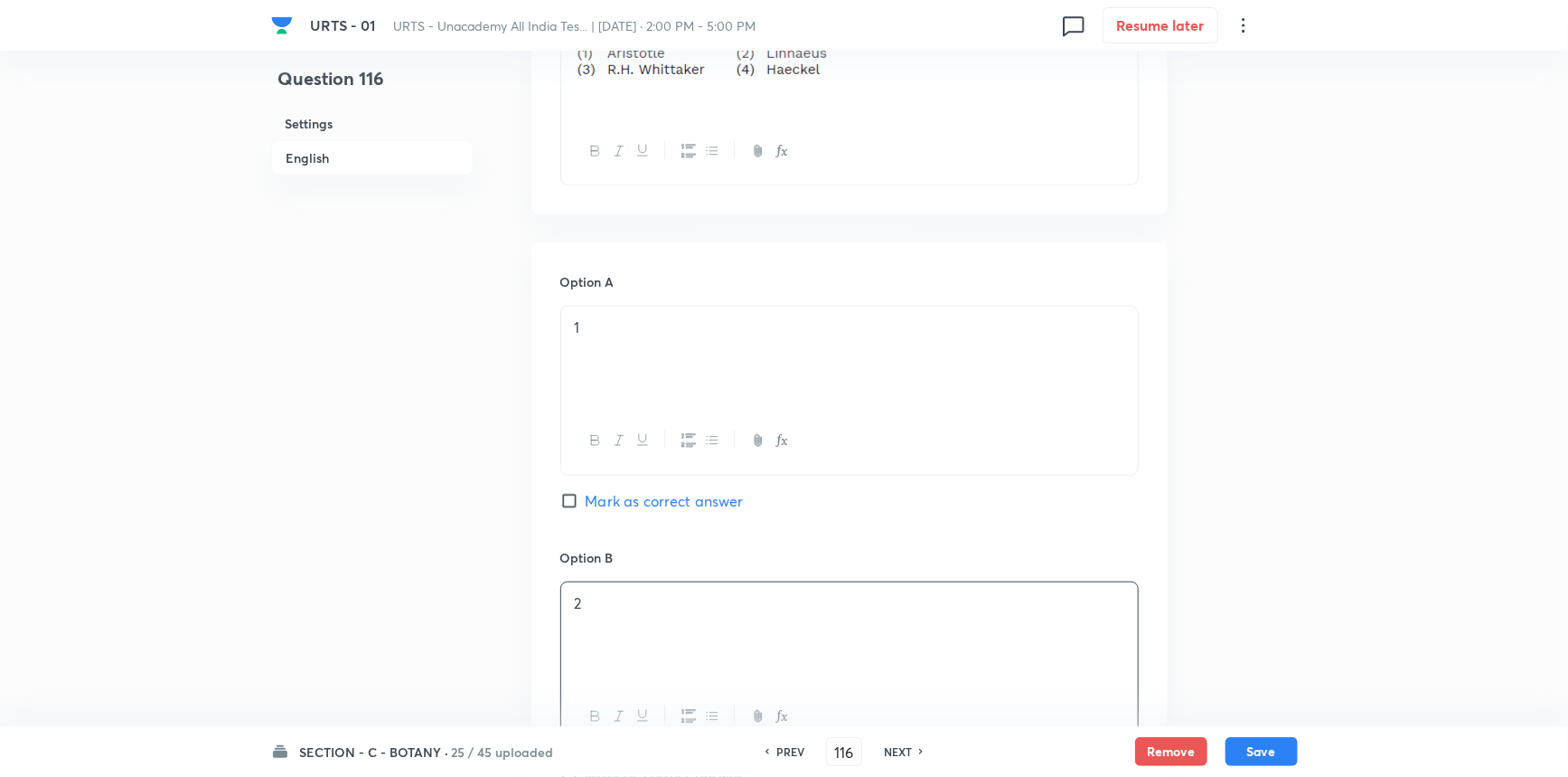
click at [568, 496] on input "Mark as correct answer" at bounding box center [573, 500] width 25 height 18
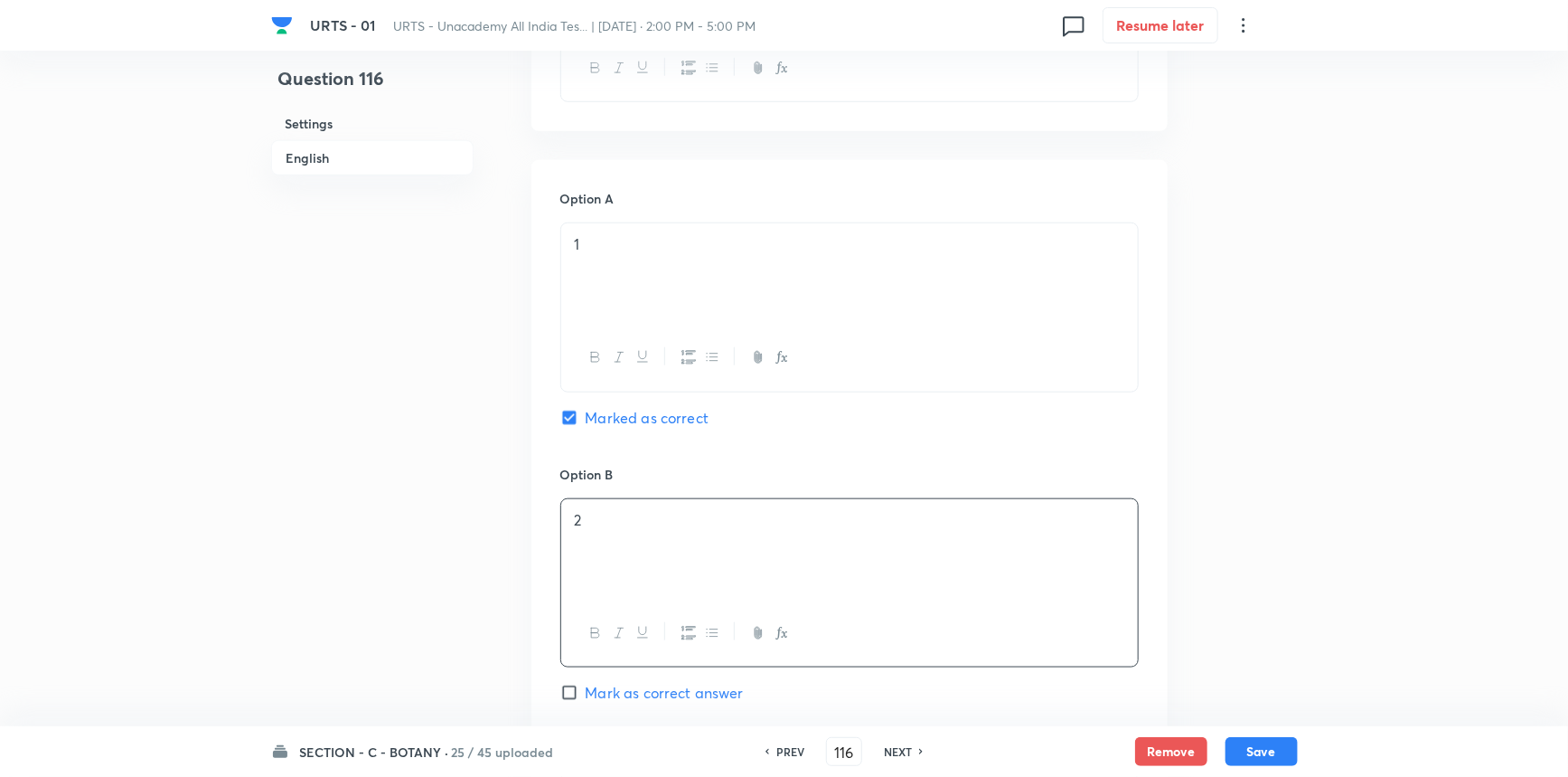
scroll to position [904, 0]
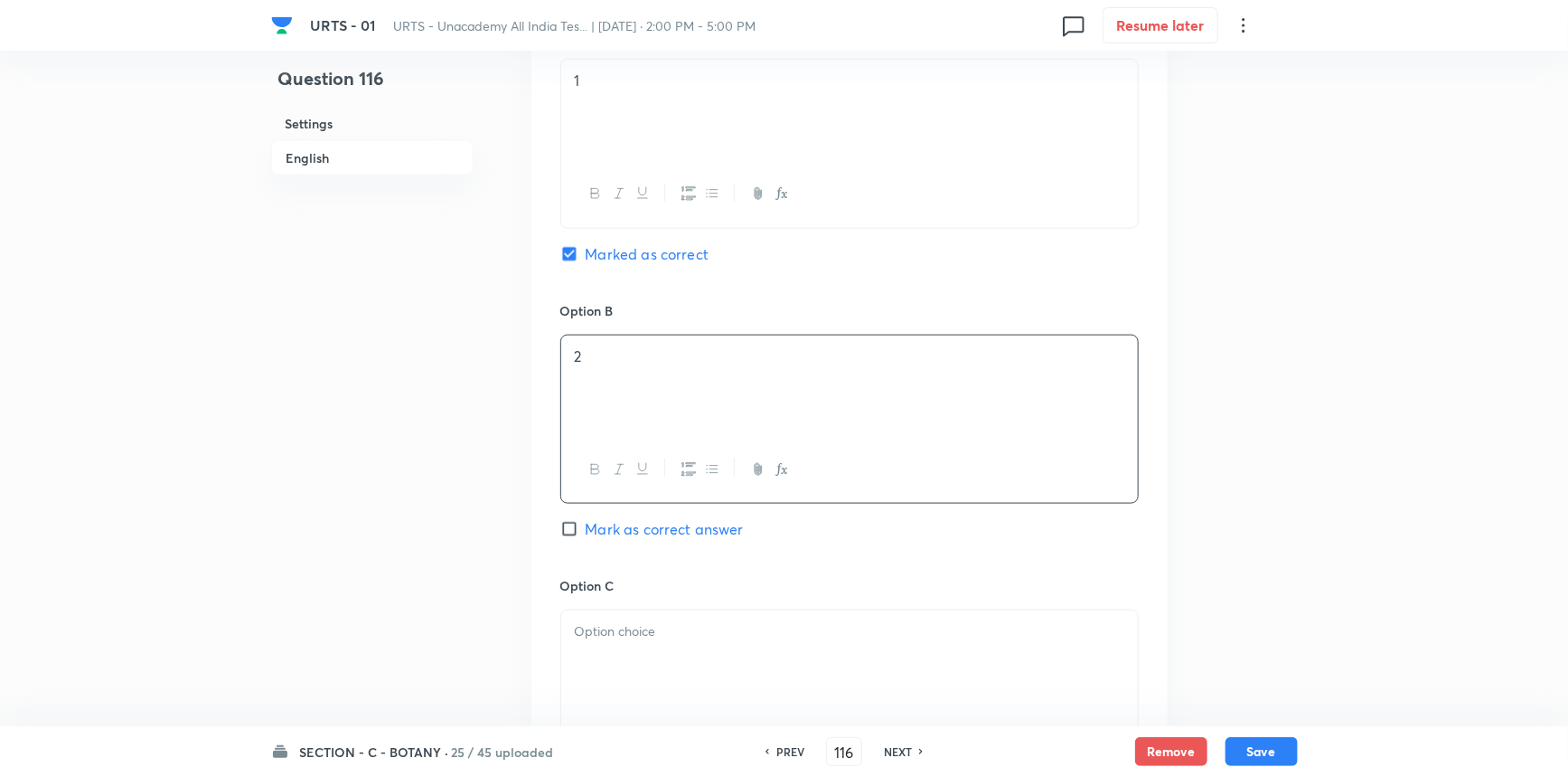
click at [621, 630] on p at bounding box center [849, 632] width 549 height 21
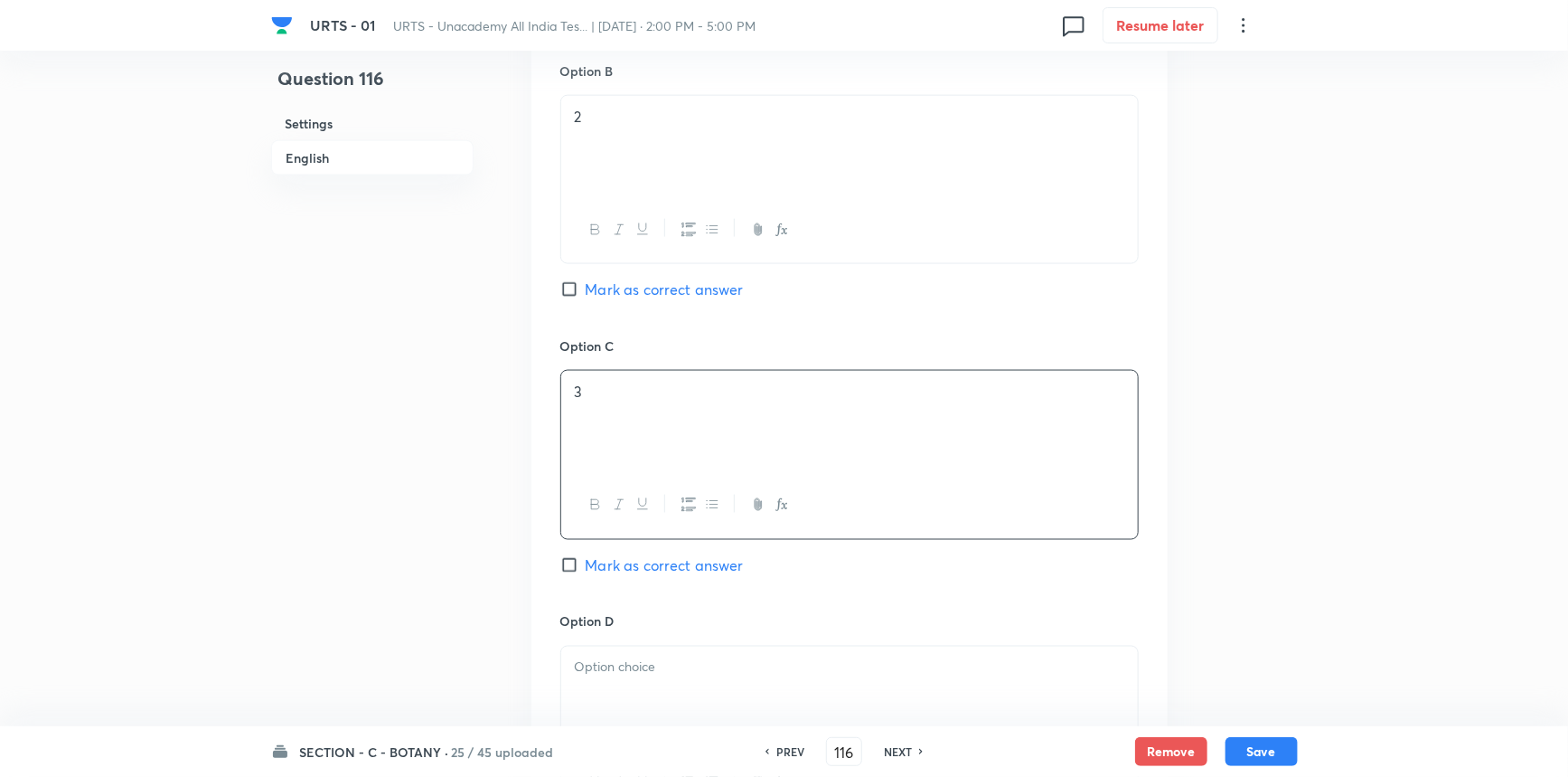
scroll to position [1150, 0]
click at [594, 652] on p at bounding box center [849, 661] width 549 height 21
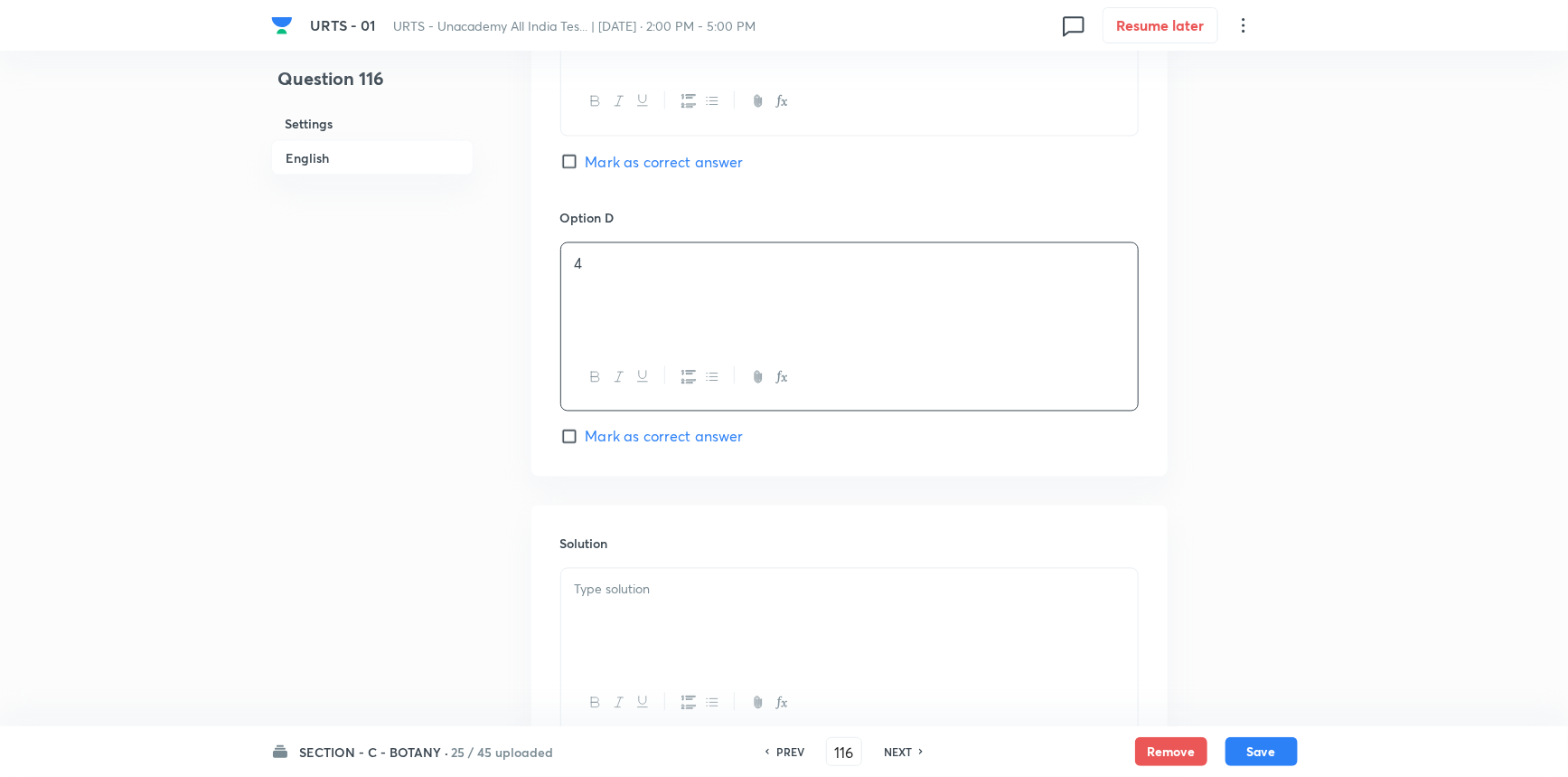
scroll to position [1561, 0]
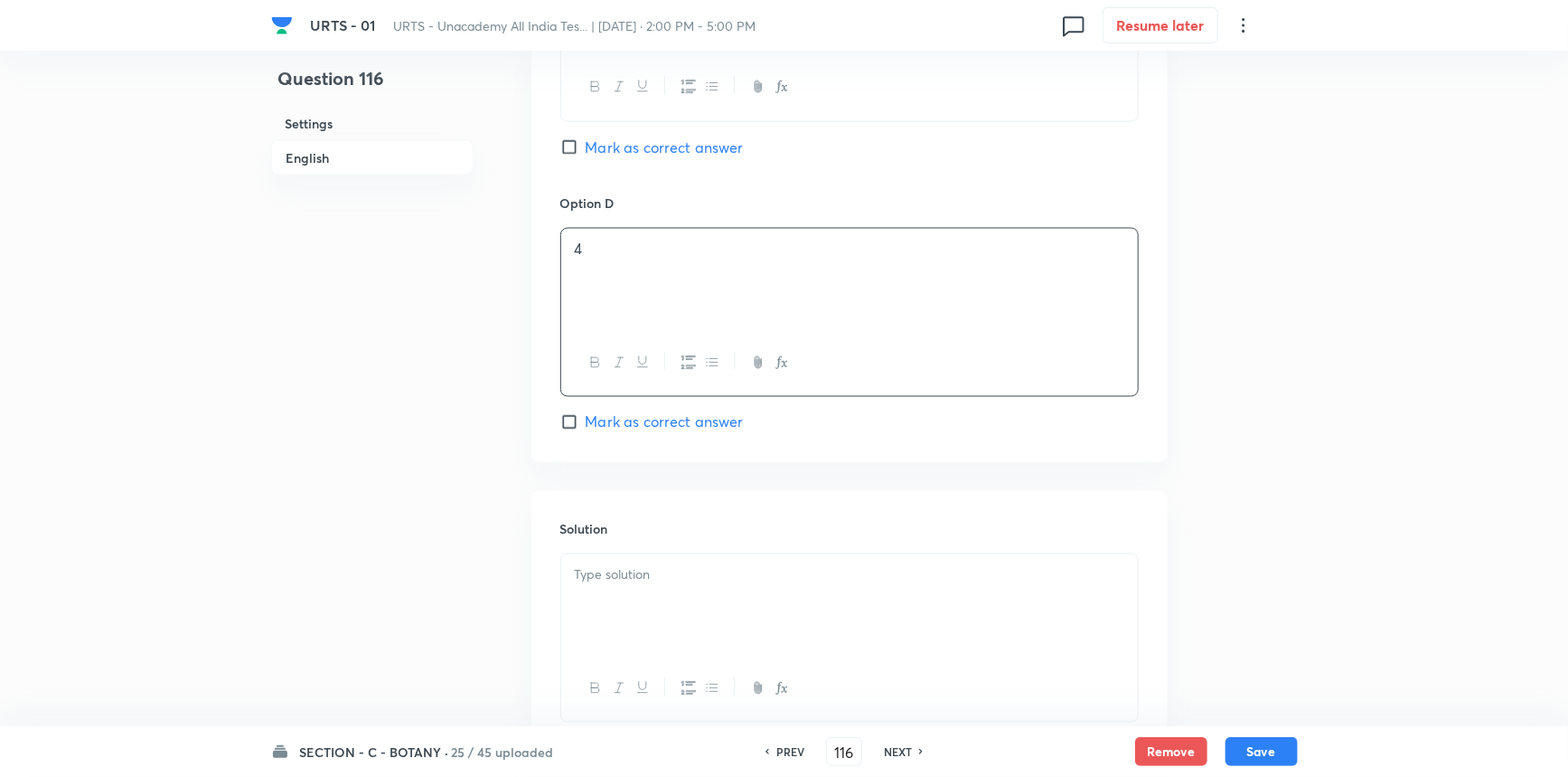
click at [620, 626] on div at bounding box center [849, 605] width 577 height 101
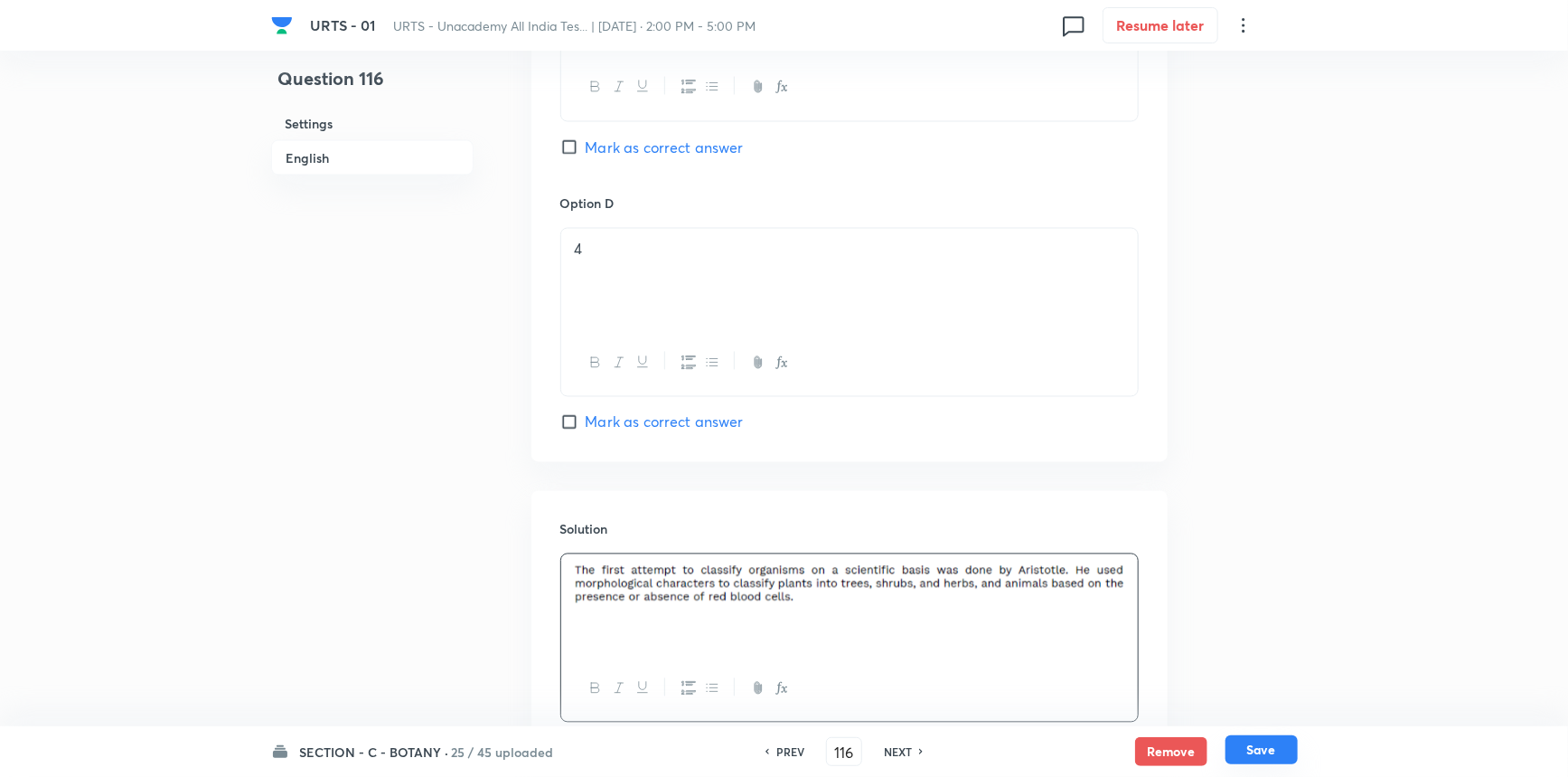
click at [1255, 743] on button "Save" at bounding box center [1262, 749] width 72 height 29
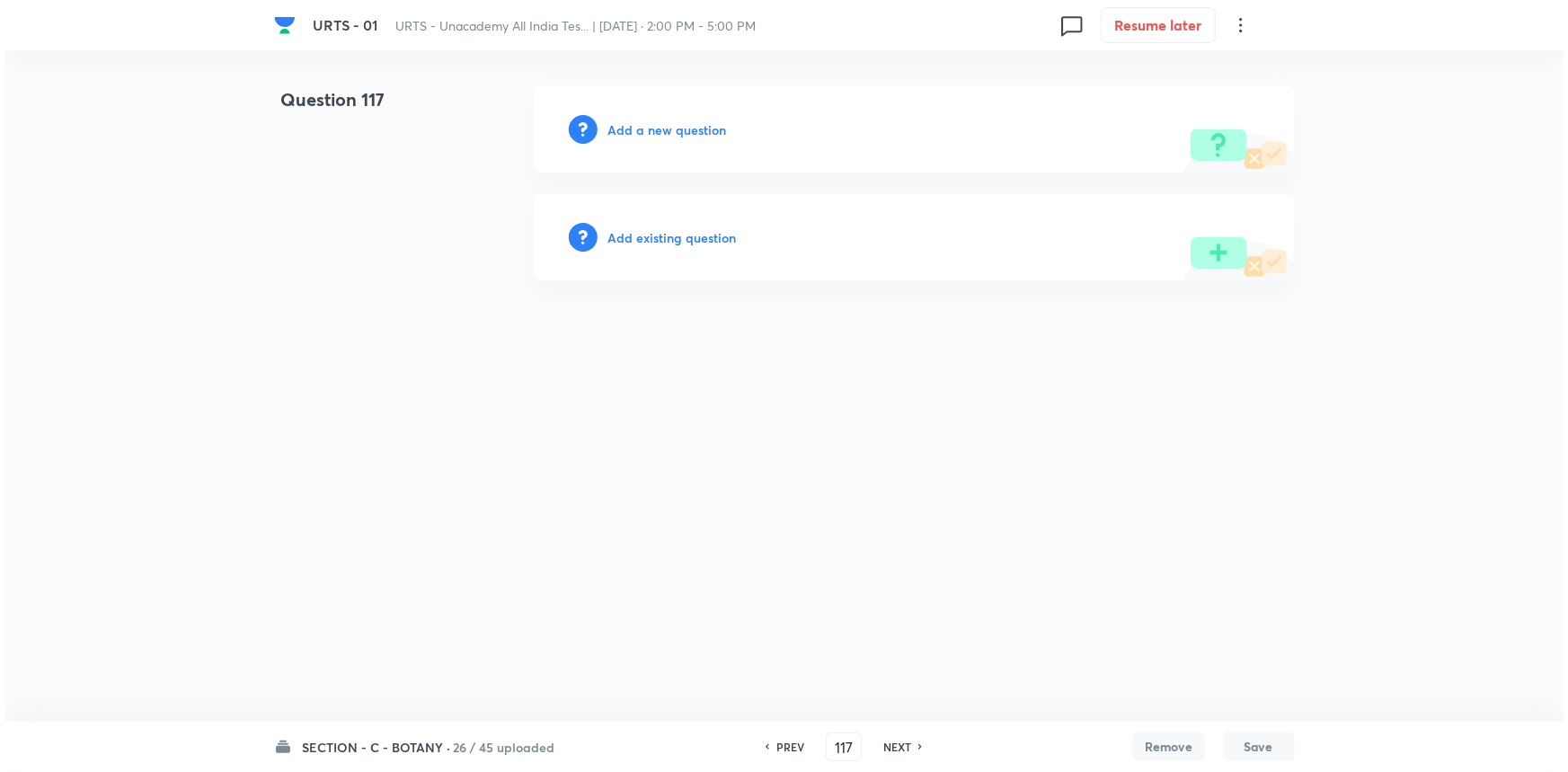
scroll to position [0, 0]
click at [634, 132] on h6 "Add a new question" at bounding box center [668, 130] width 119 height 19
click at [625, 133] on h6 "Choose a question type" at bounding box center [677, 130] width 138 height 19
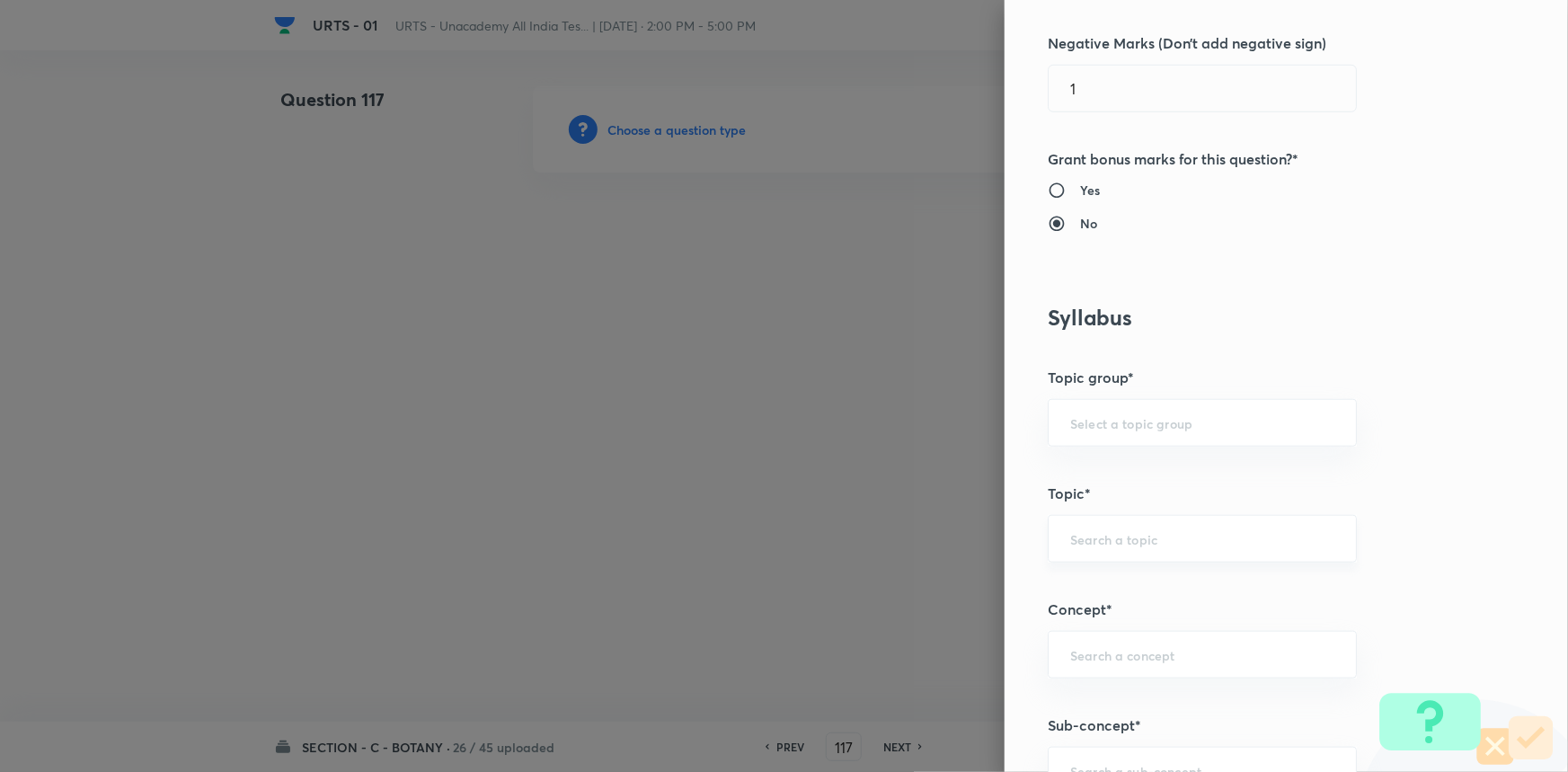
scroll to position [571, 0]
click at [1131, 424] on input "text" at bounding box center [1202, 417] width 264 height 17
click at [1131, 473] on li "Biology" at bounding box center [1190, 467] width 307 height 33
click at [1104, 547] on div "​" at bounding box center [1202, 532] width 309 height 47
click at [1103, 580] on li "Botany" at bounding box center [1190, 582] width 307 height 33
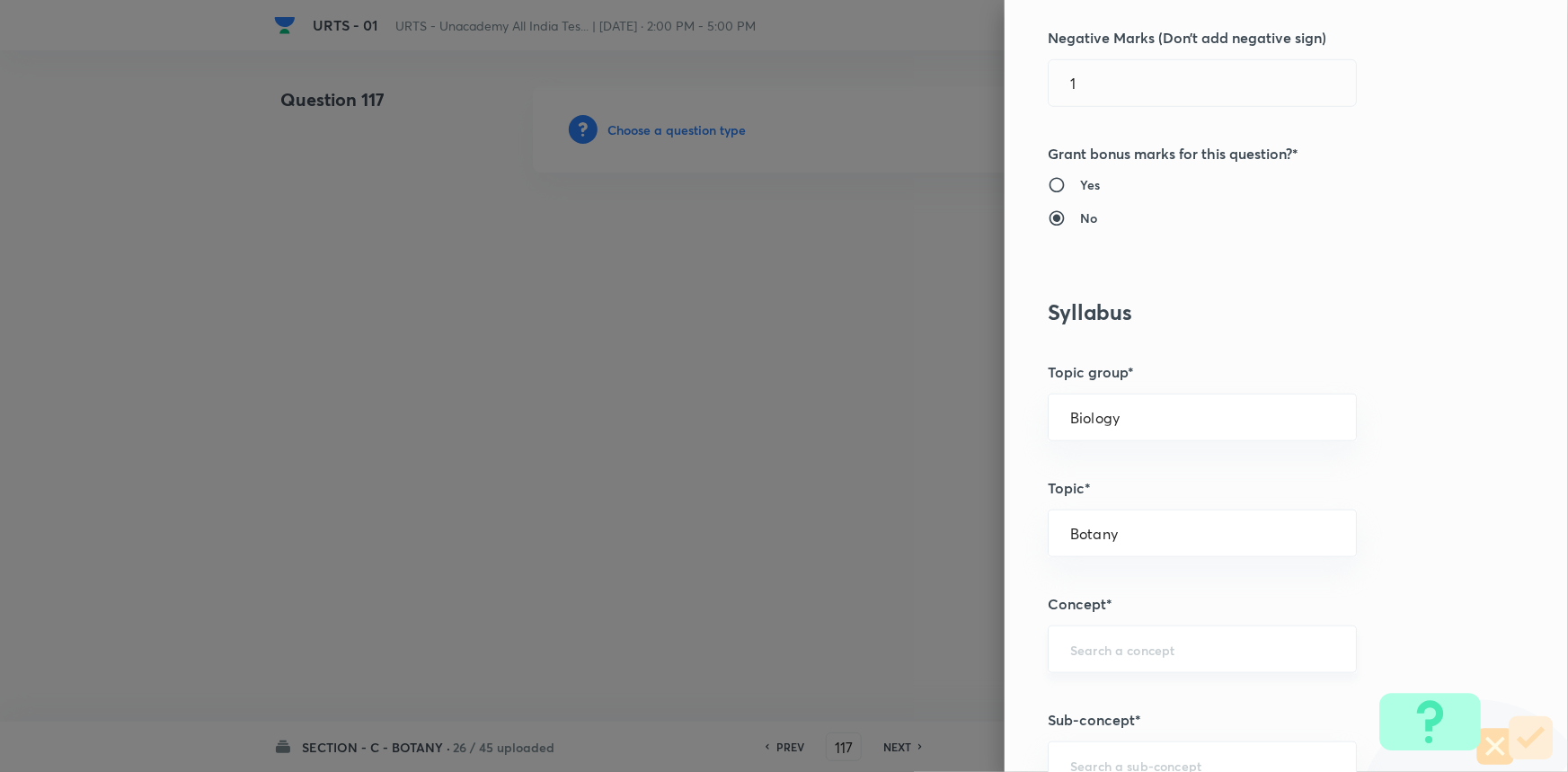
click at [1098, 636] on div "​" at bounding box center [1202, 648] width 309 height 47
click at [1098, 690] on li "Living World and Biological Classifications" at bounding box center [1190, 709] width 307 height 54
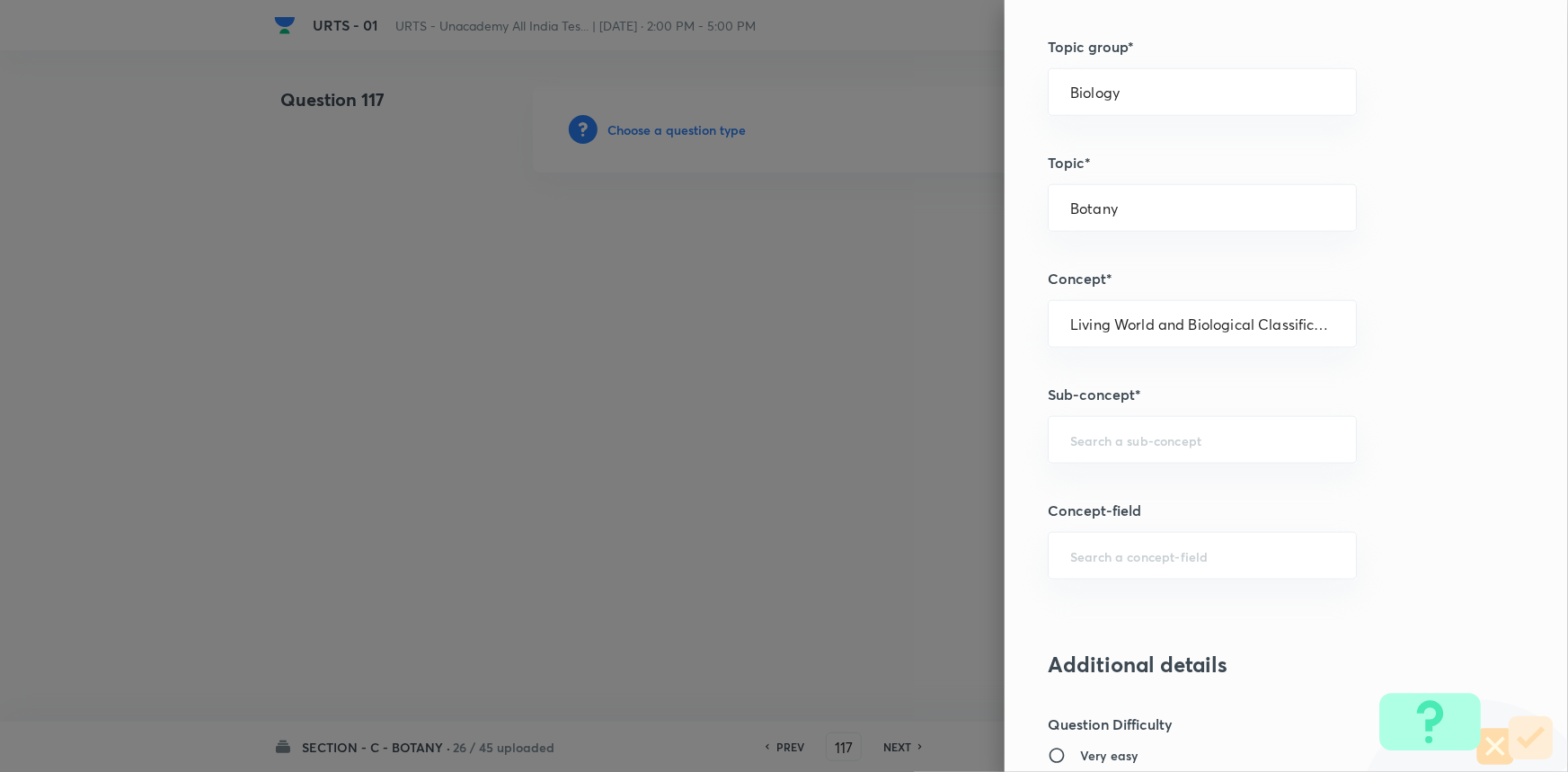
scroll to position [898, 0]
click at [1102, 448] on div "​" at bounding box center [1202, 438] width 309 height 47
click at [1096, 487] on li "Living World and Biological Classifications" at bounding box center [1190, 499] width 307 height 54
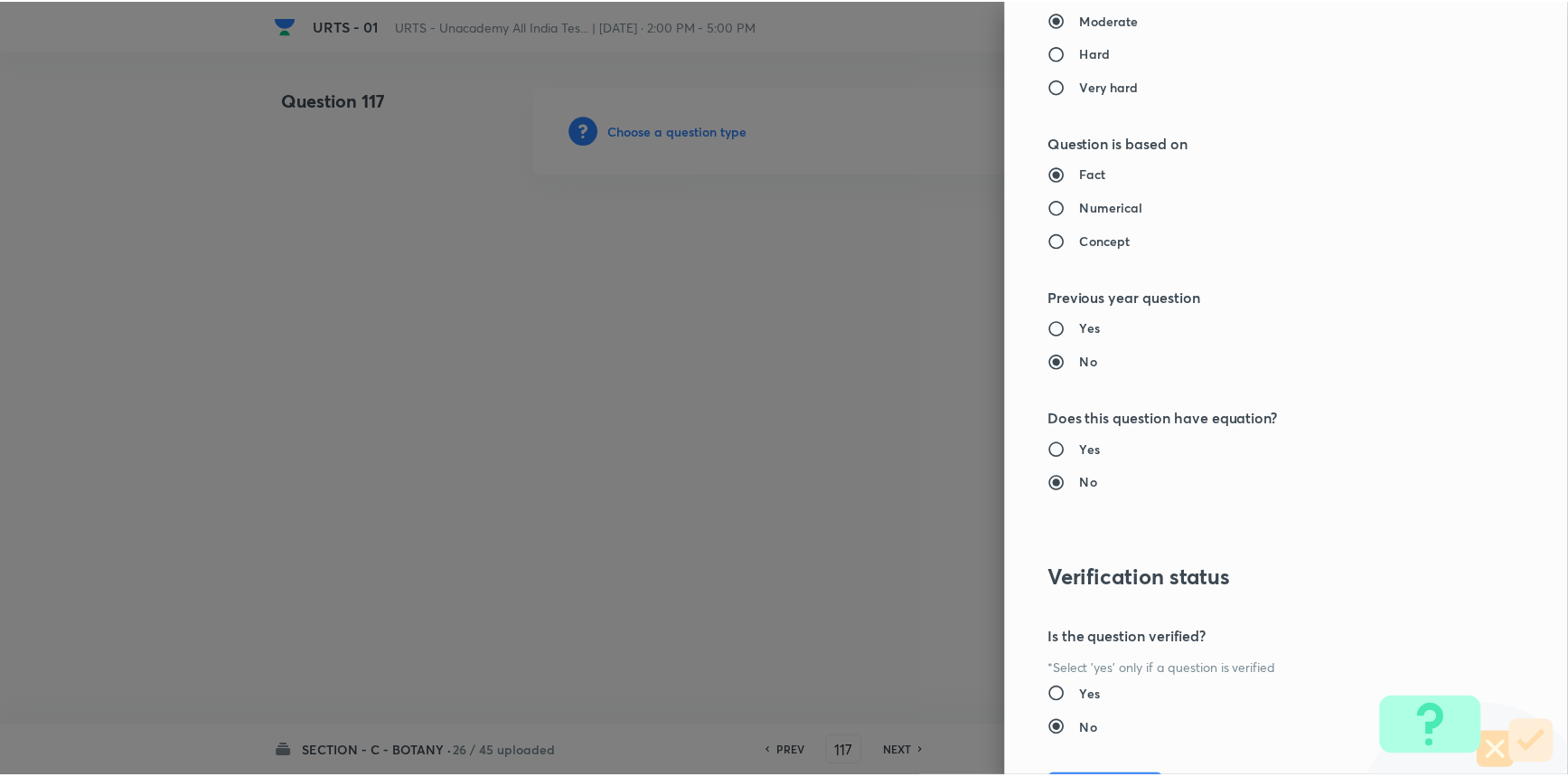
scroll to position [1808, 0]
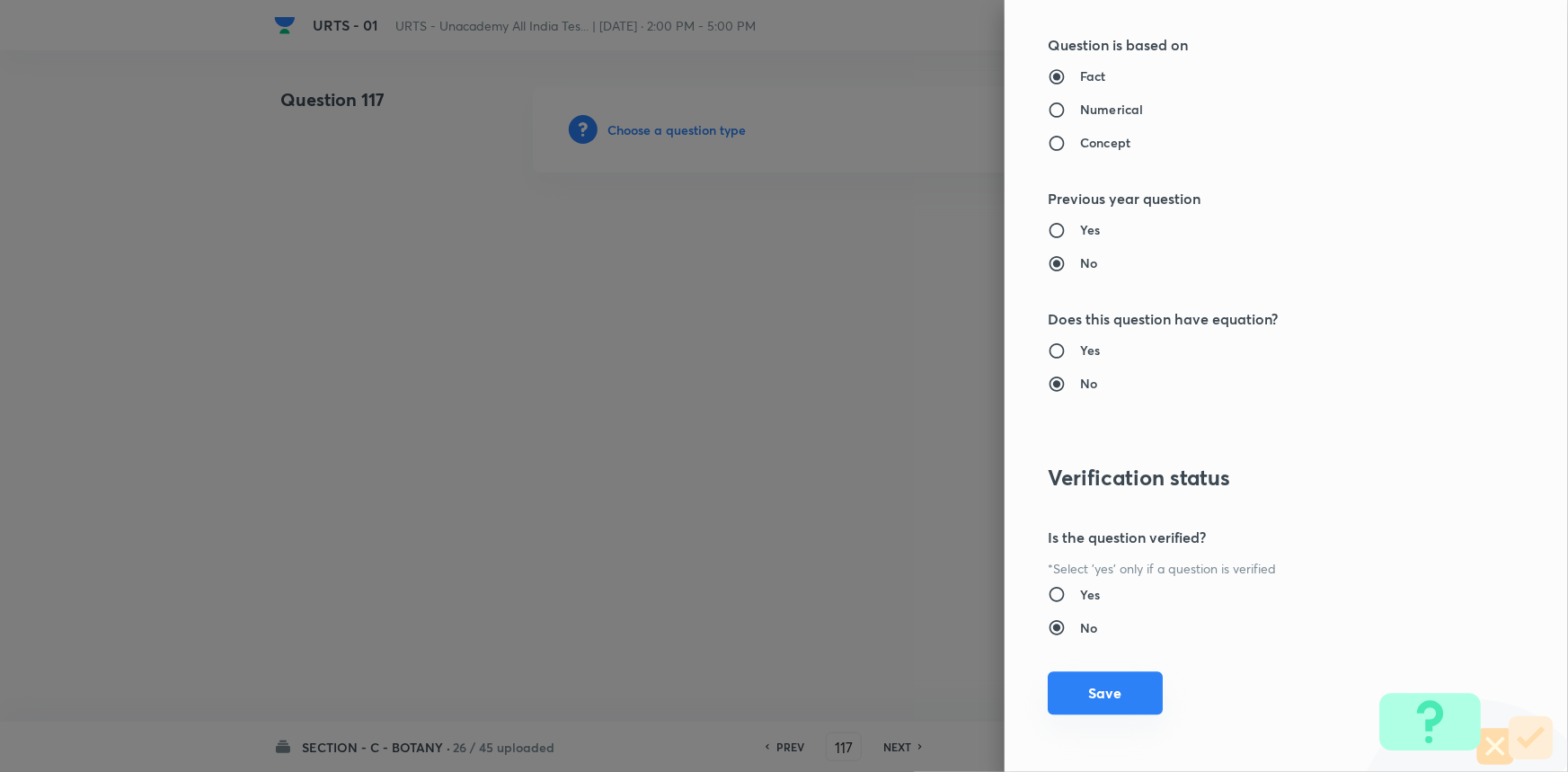
click at [1117, 683] on button "Save" at bounding box center [1105, 693] width 115 height 43
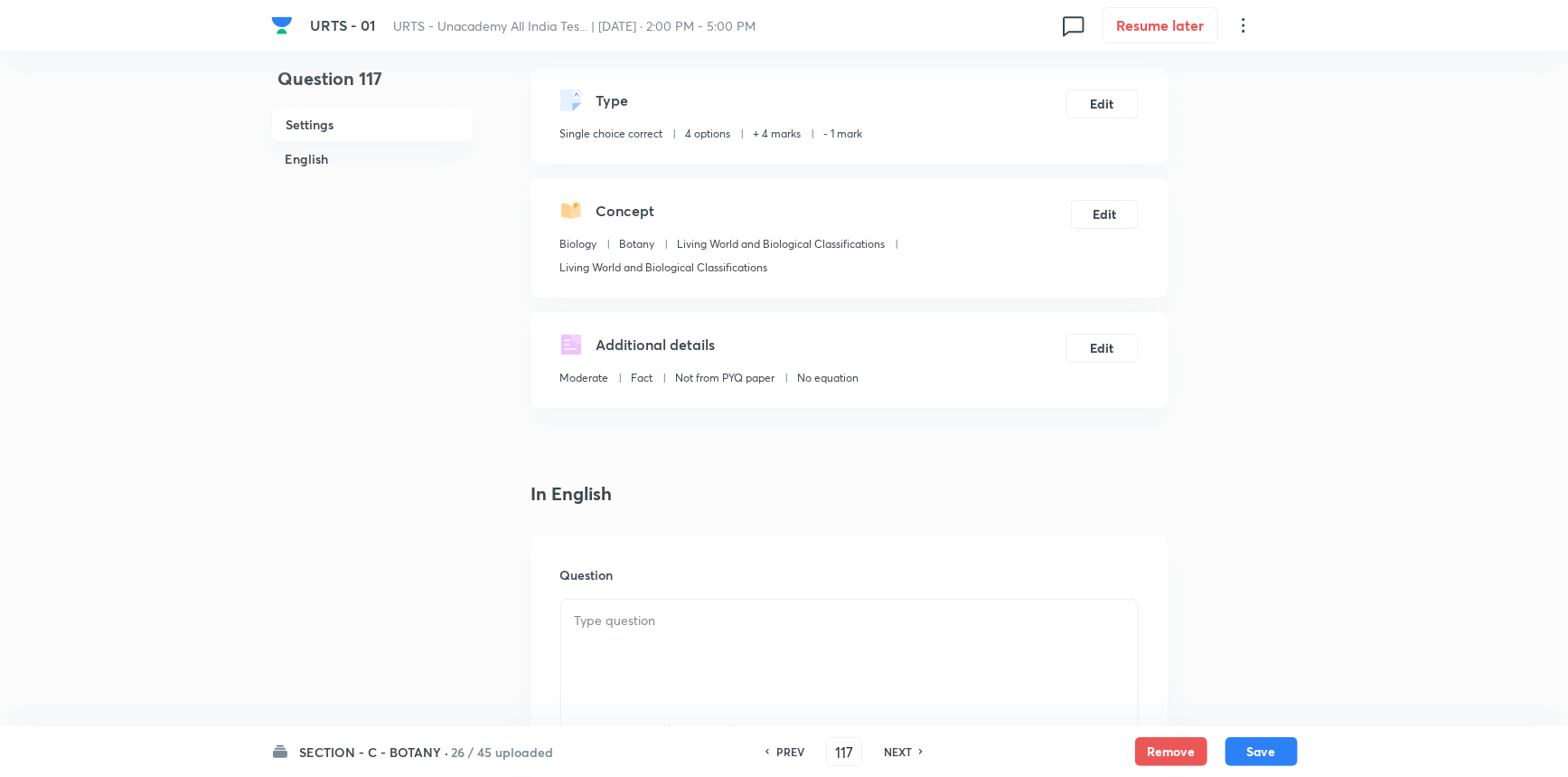
scroll to position [328, 0]
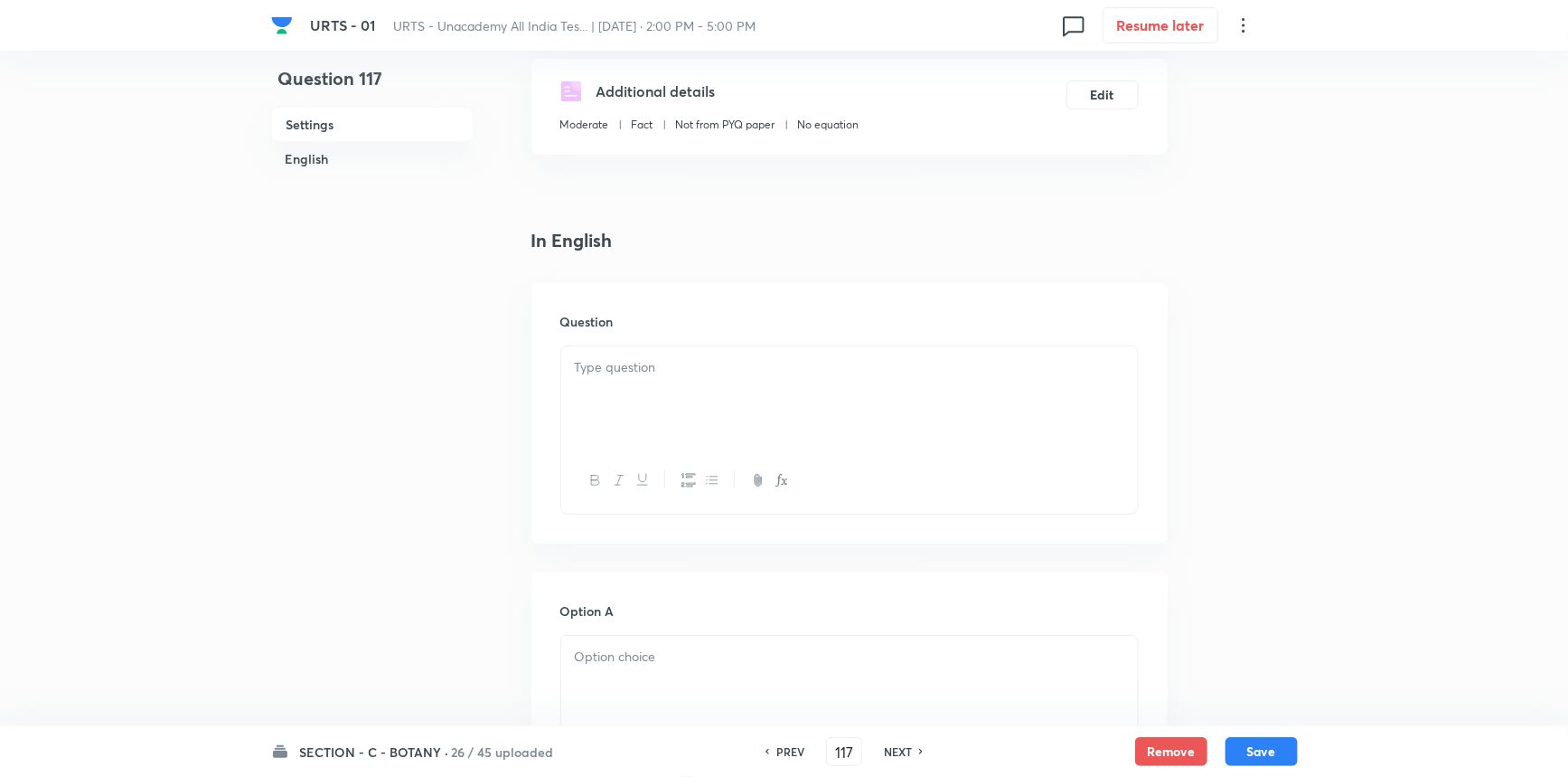
click at [670, 393] on div at bounding box center [849, 396] width 577 height 101
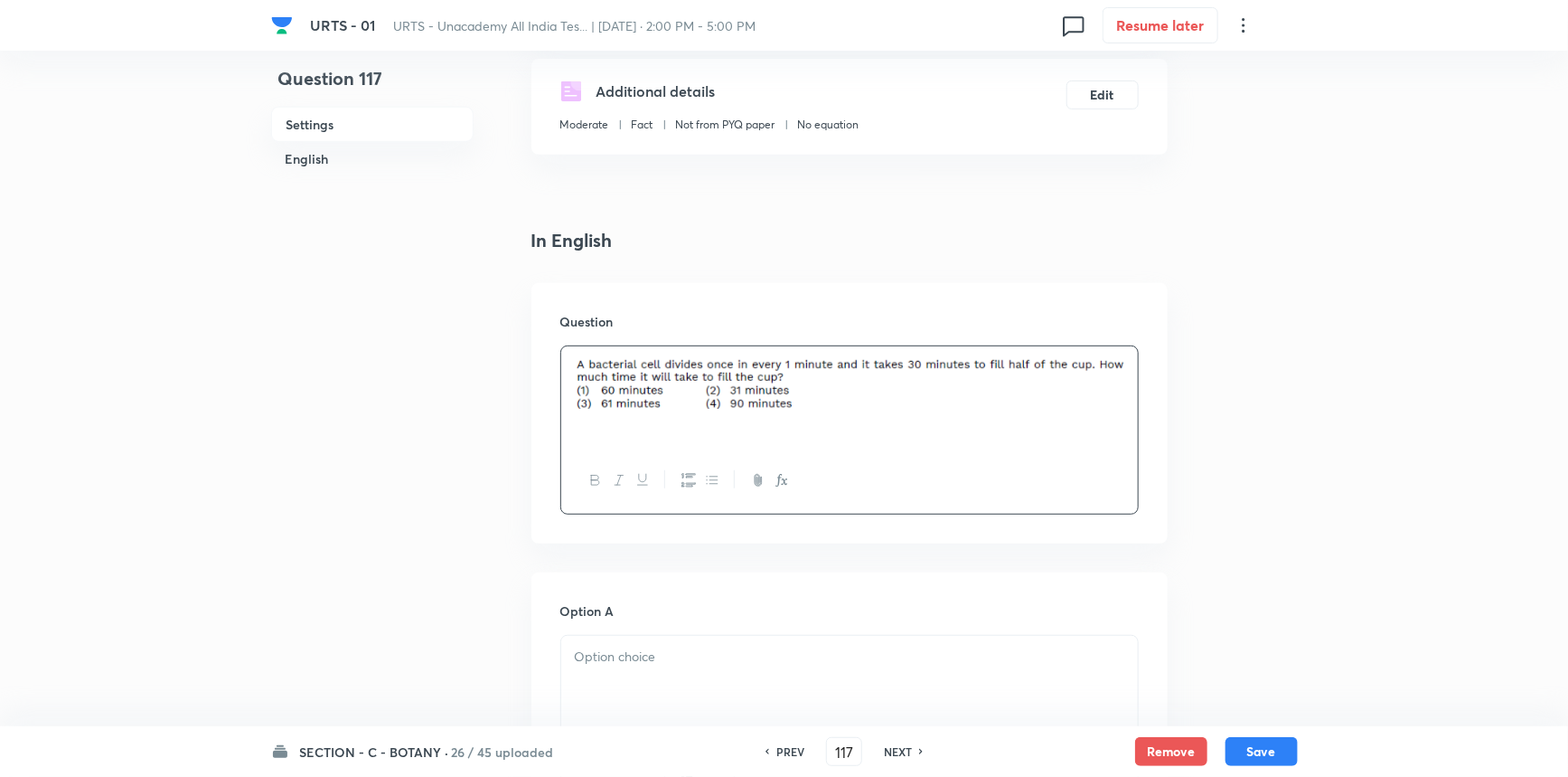
click at [588, 660] on p at bounding box center [849, 657] width 549 height 21
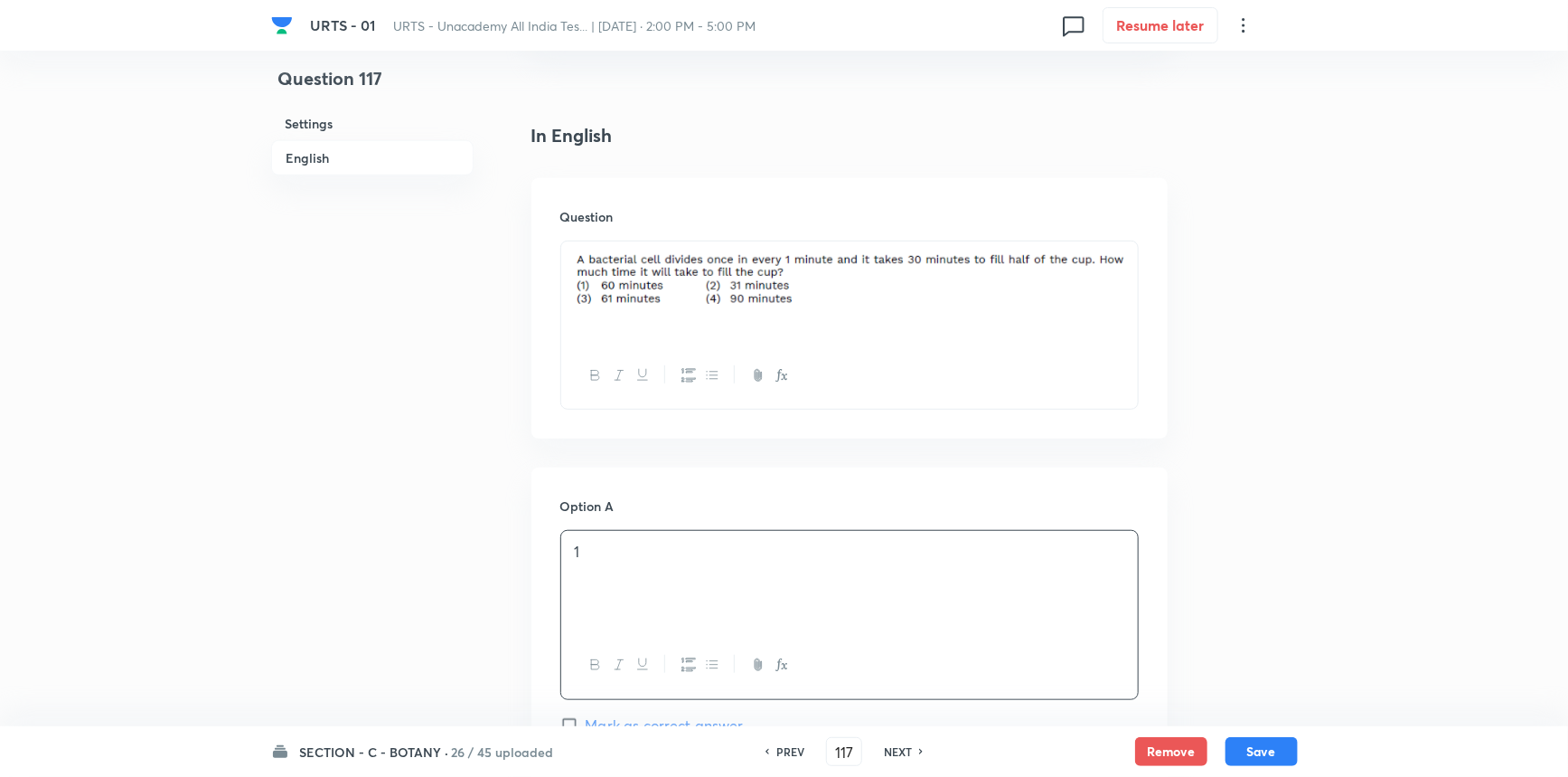
scroll to position [575, 0]
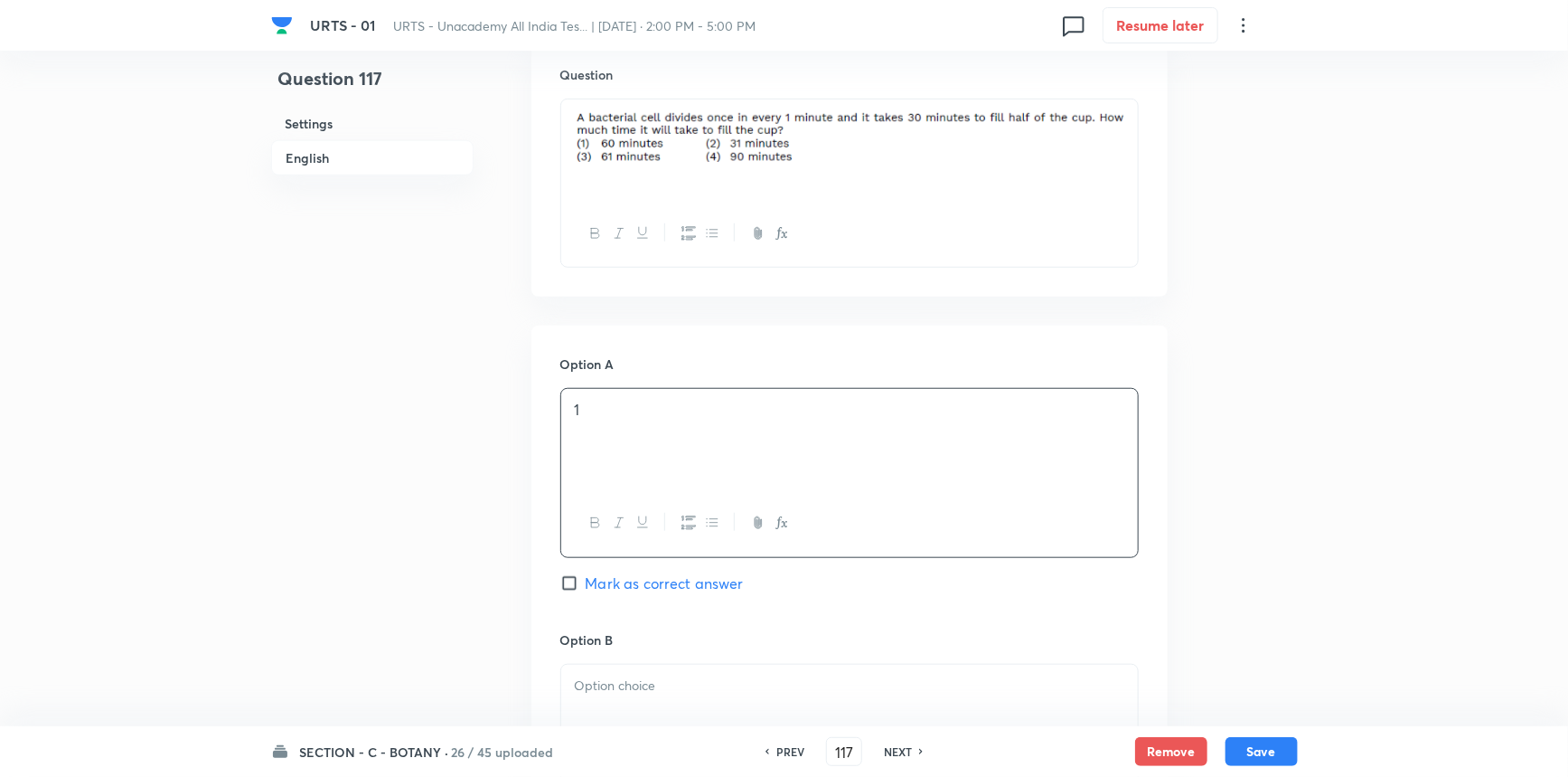
click at [595, 658] on div "Option B [PERSON_NAME] as correct answer" at bounding box center [849, 768] width 578 height 275
click at [594, 681] on p at bounding box center [849, 686] width 549 height 21
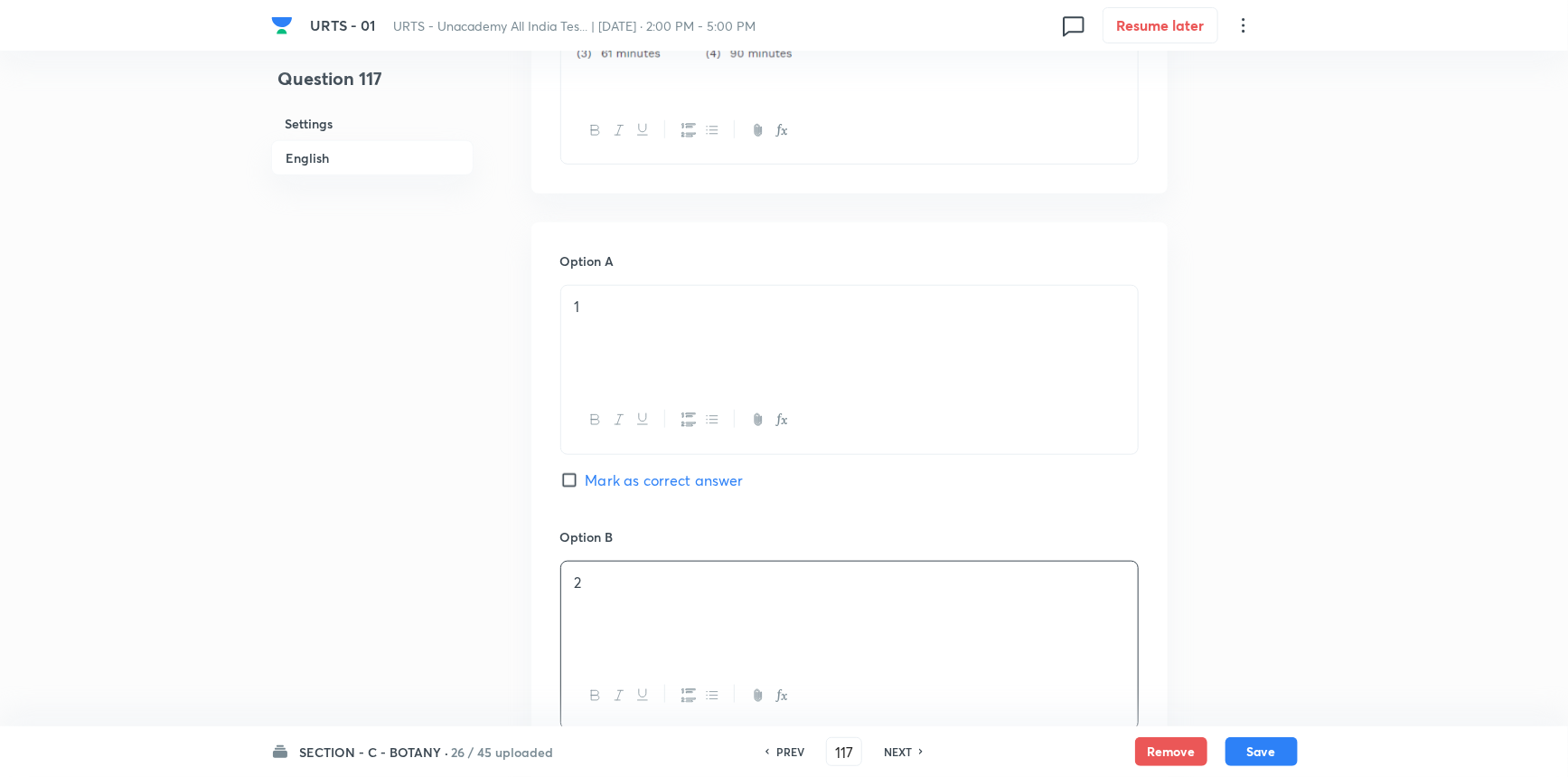
scroll to position [822, 0]
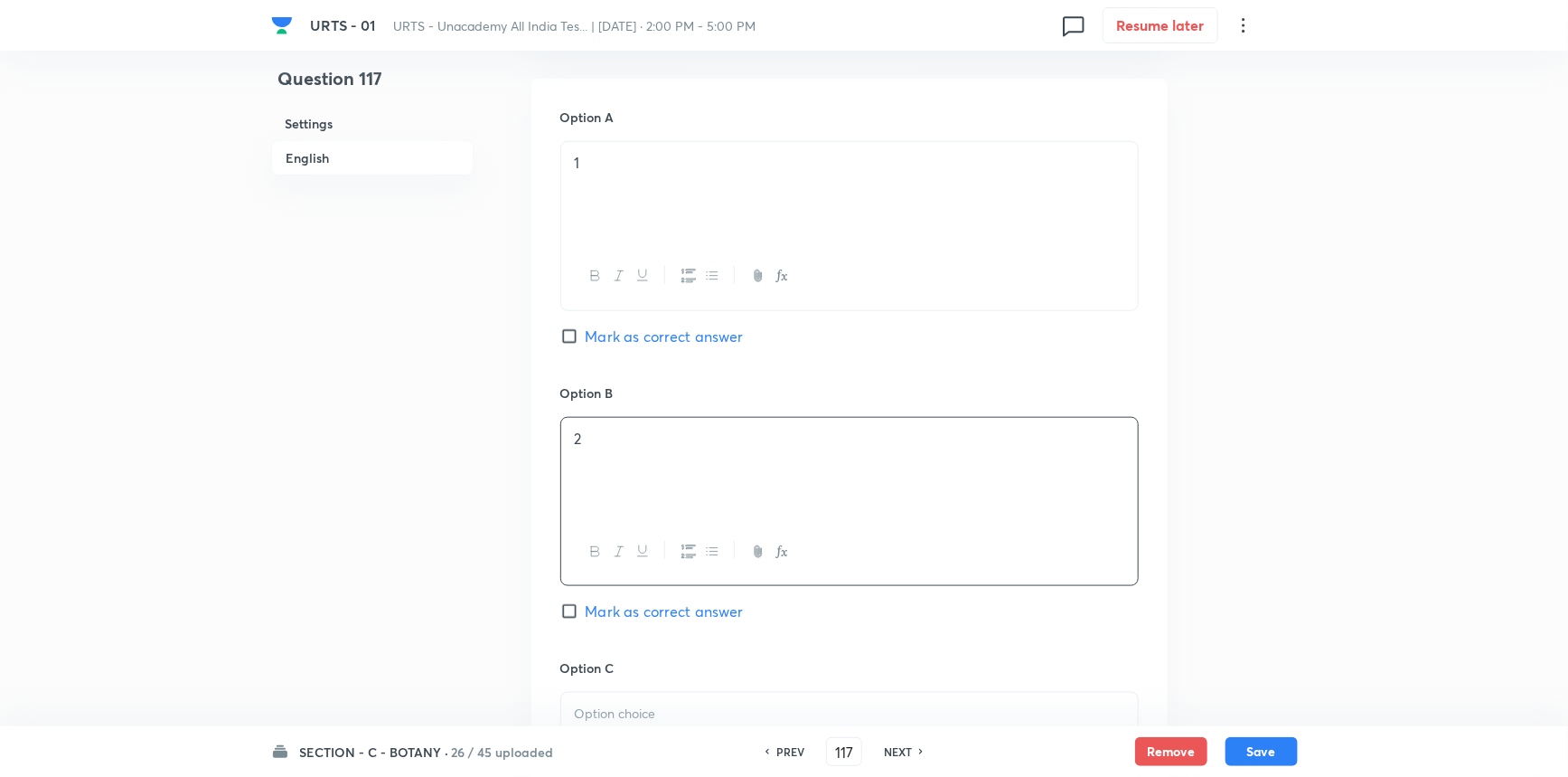
click at [610, 606] on span "Mark as correct answer" at bounding box center [664, 611] width 158 height 22
click at [586, 606] on input "Mark as correct answer" at bounding box center [573, 611] width 25 height 18
click at [632, 722] on p at bounding box center [849, 714] width 549 height 21
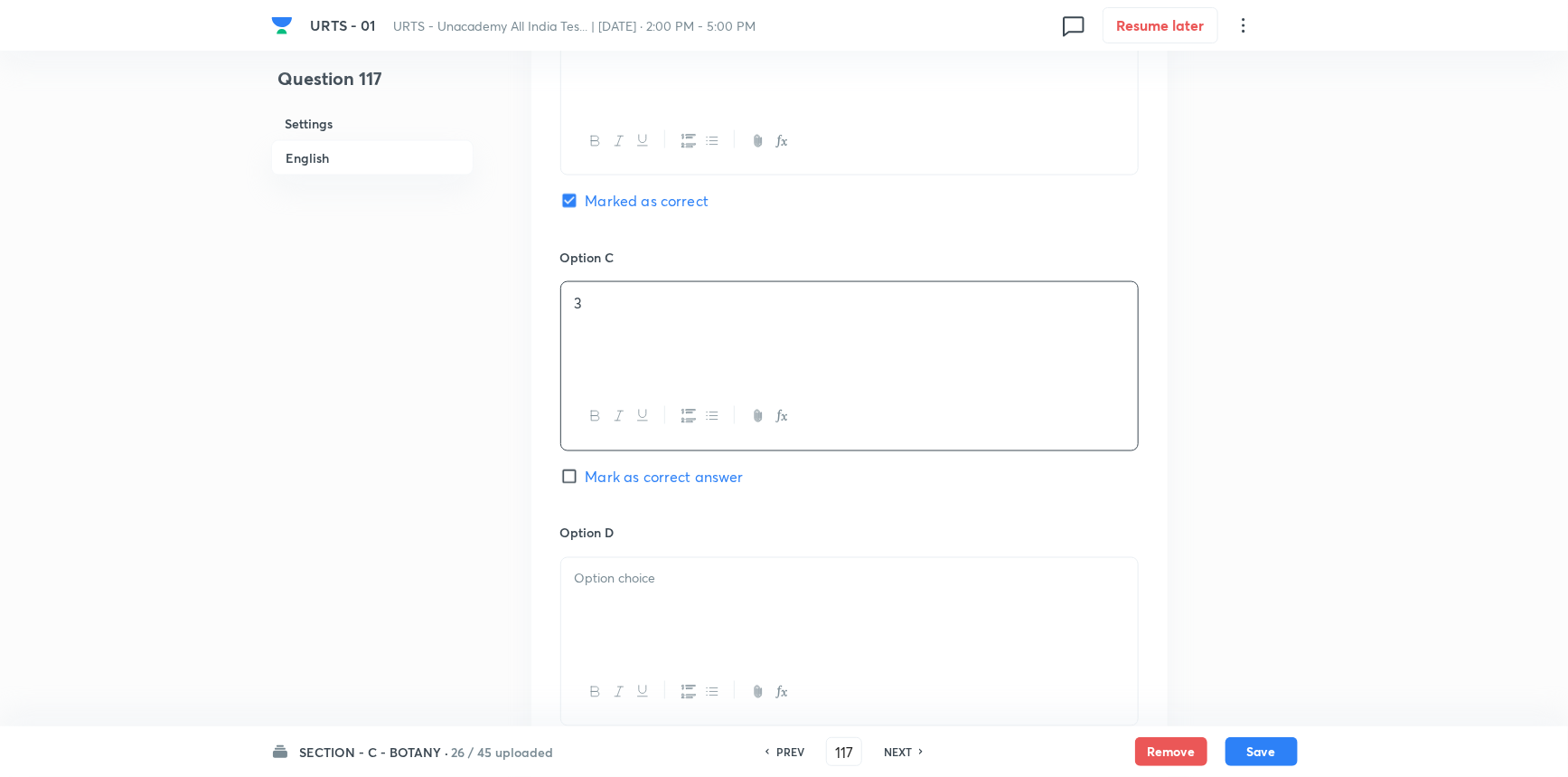
click at [662, 600] on div at bounding box center [849, 609] width 577 height 101
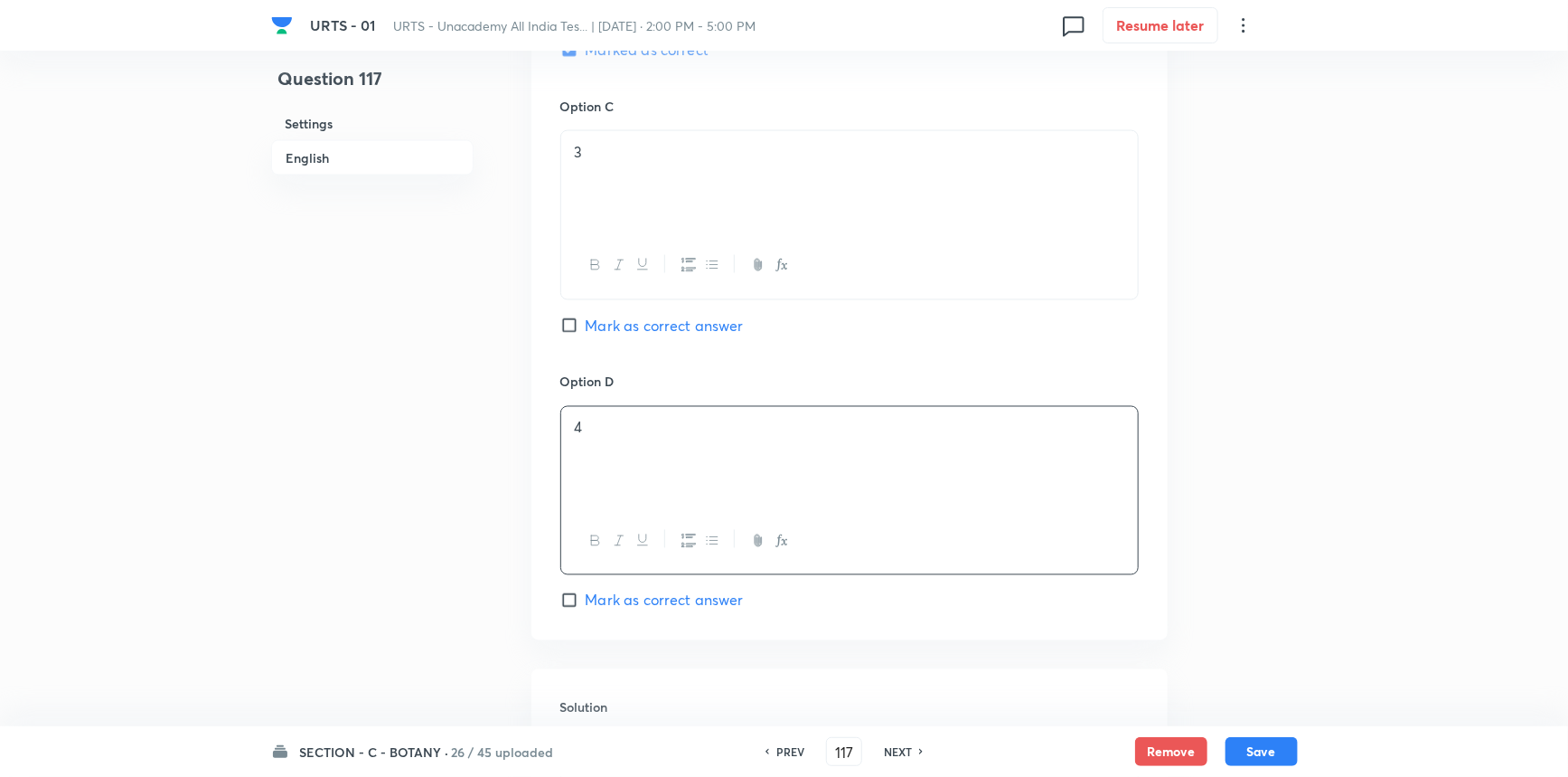
scroll to position [1561, 0]
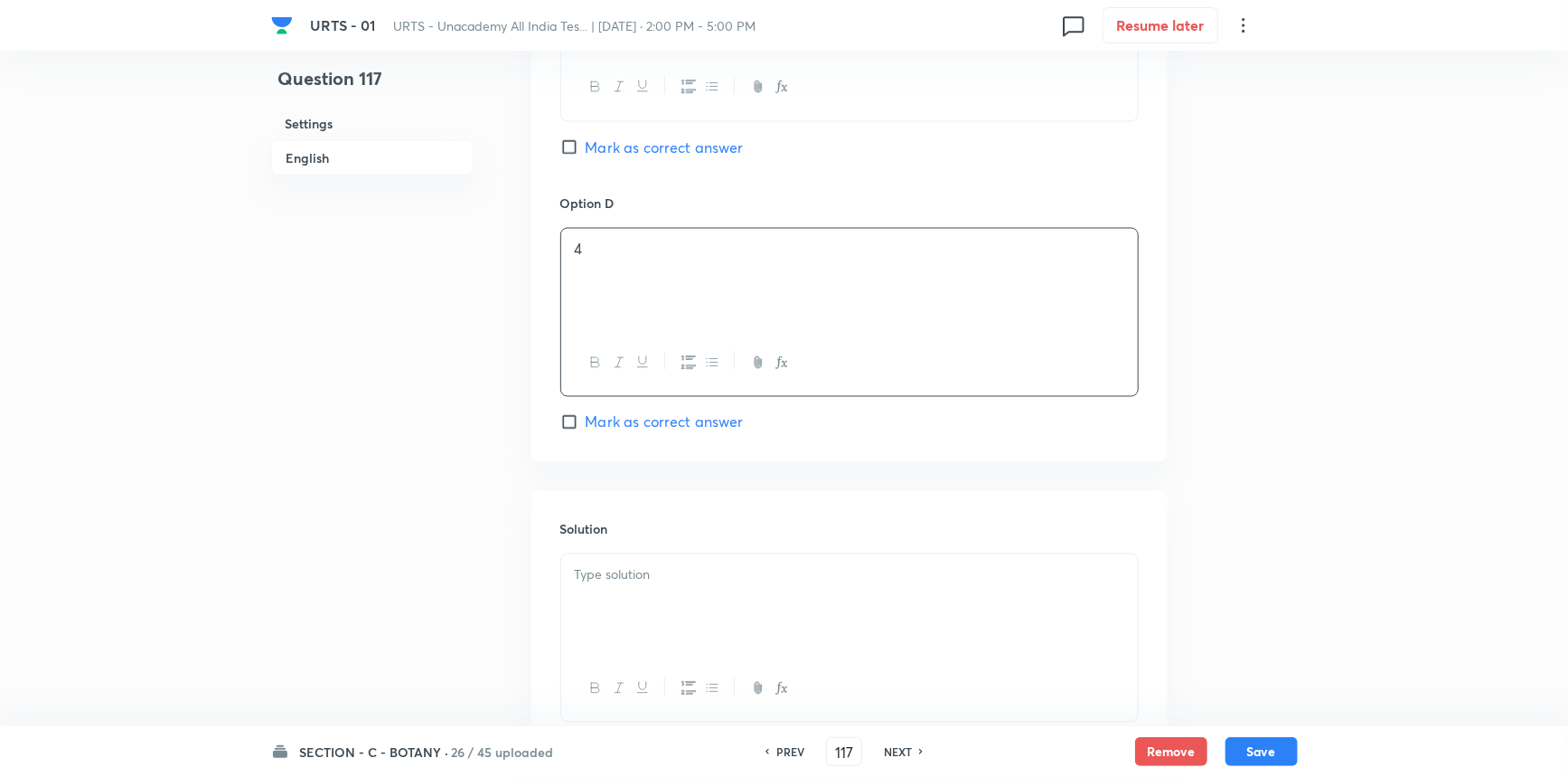
click at [642, 594] on div at bounding box center [849, 605] width 577 height 101
click at [722, 599] on div at bounding box center [849, 605] width 577 height 101
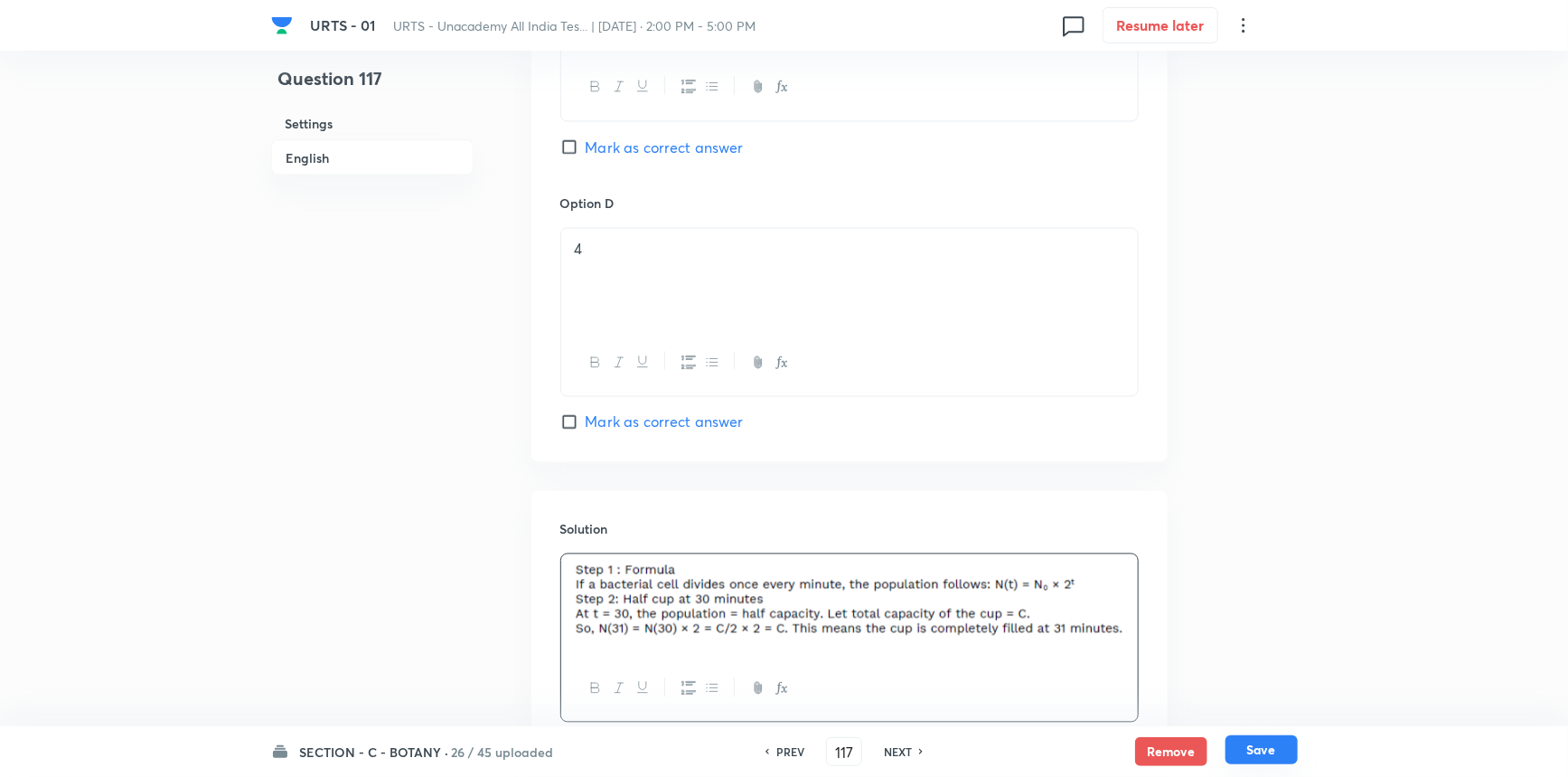
click at [1232, 757] on button "Save" at bounding box center [1262, 749] width 72 height 29
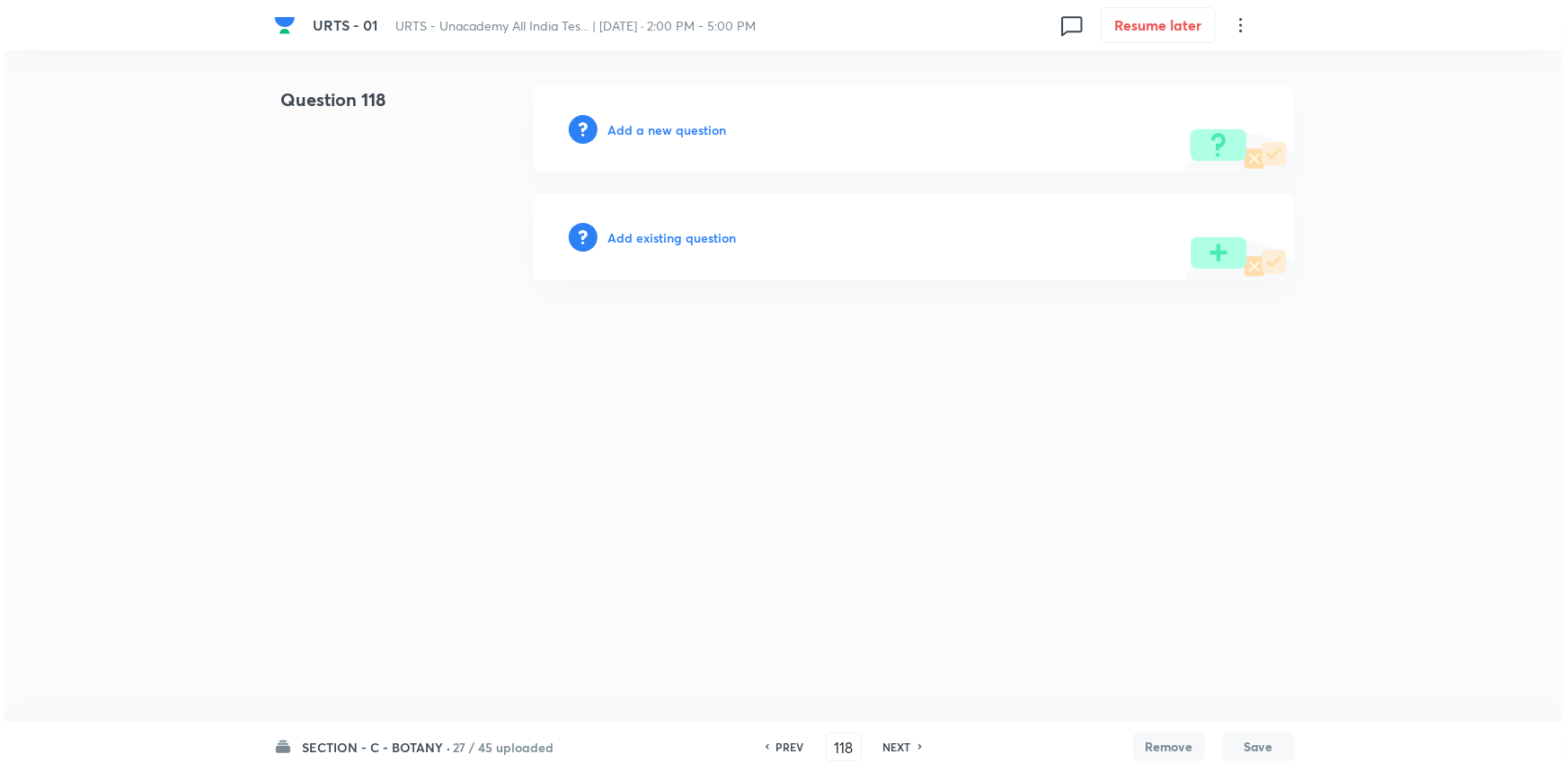
scroll to position [0, 0]
click at [660, 137] on h6 "Add a new question" at bounding box center [668, 130] width 119 height 19
click at [732, 128] on h6 "Choose a question type" at bounding box center [677, 130] width 138 height 19
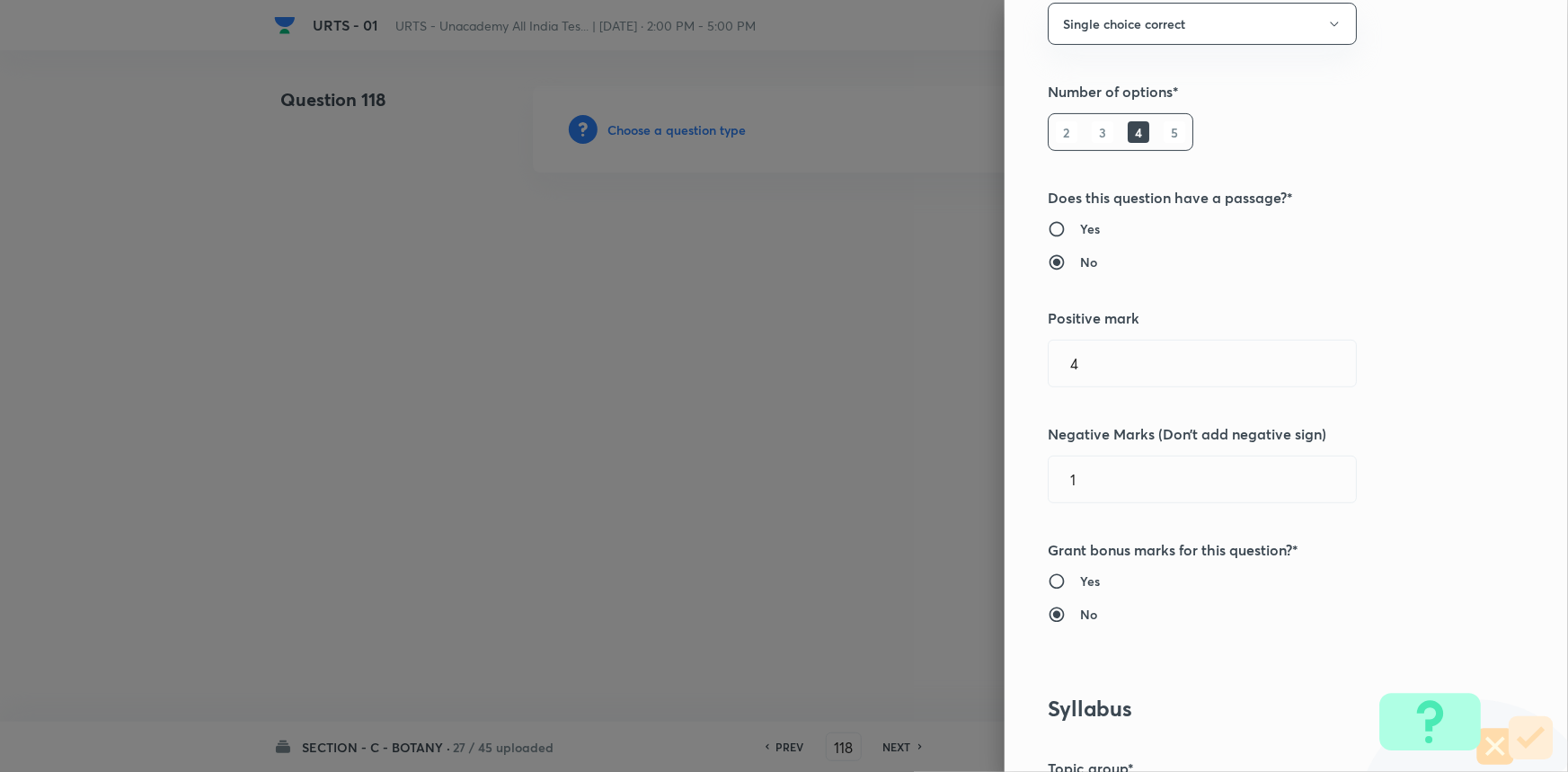
scroll to position [408, 0]
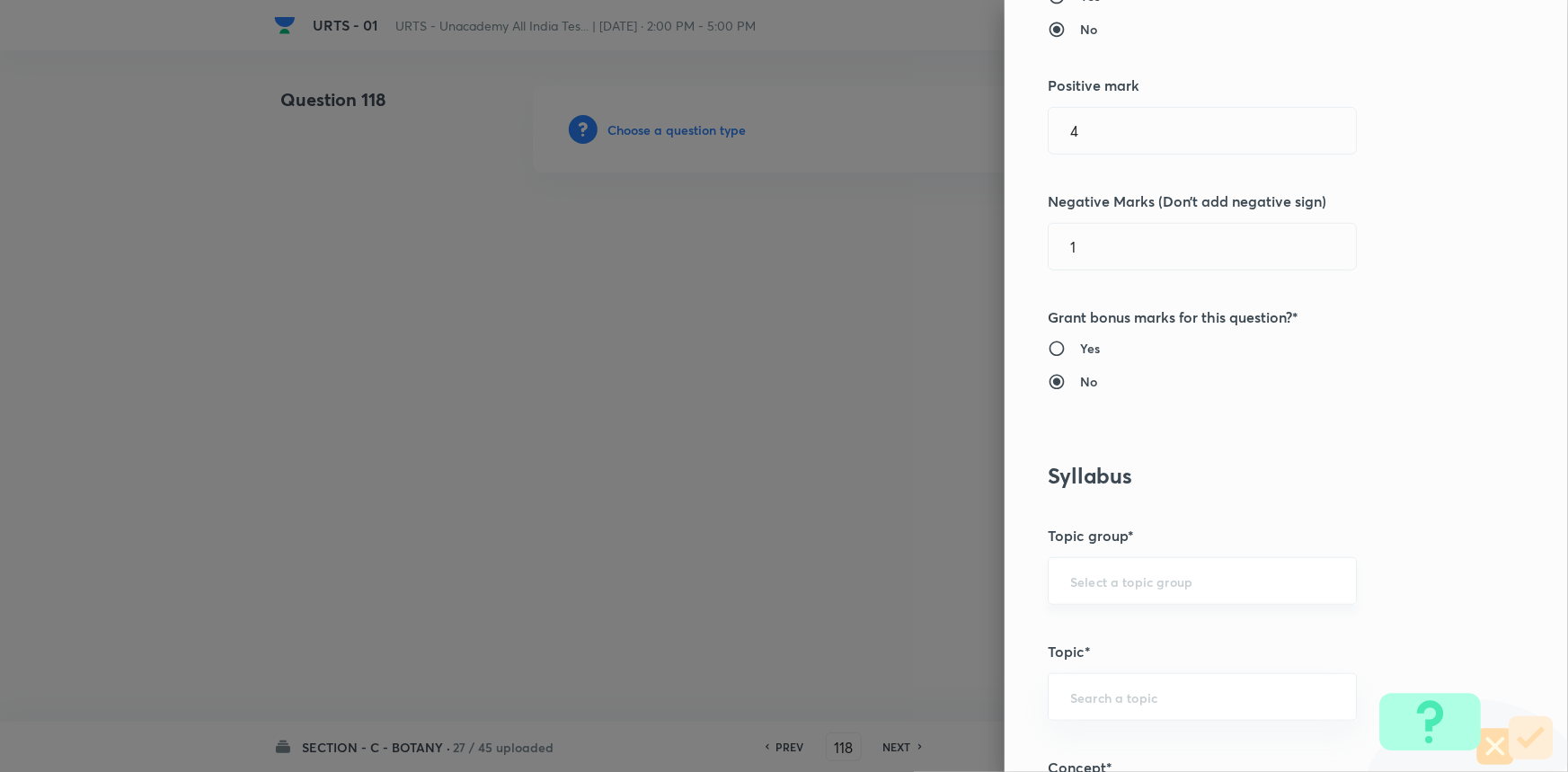
click at [1149, 584] on input "text" at bounding box center [1202, 581] width 264 height 17
click at [1105, 630] on li "Biology" at bounding box center [1190, 631] width 307 height 33
click at [1111, 688] on input "text" at bounding box center [1202, 697] width 264 height 17
click at [1089, 652] on li "Botany" at bounding box center [1190, 645] width 307 height 33
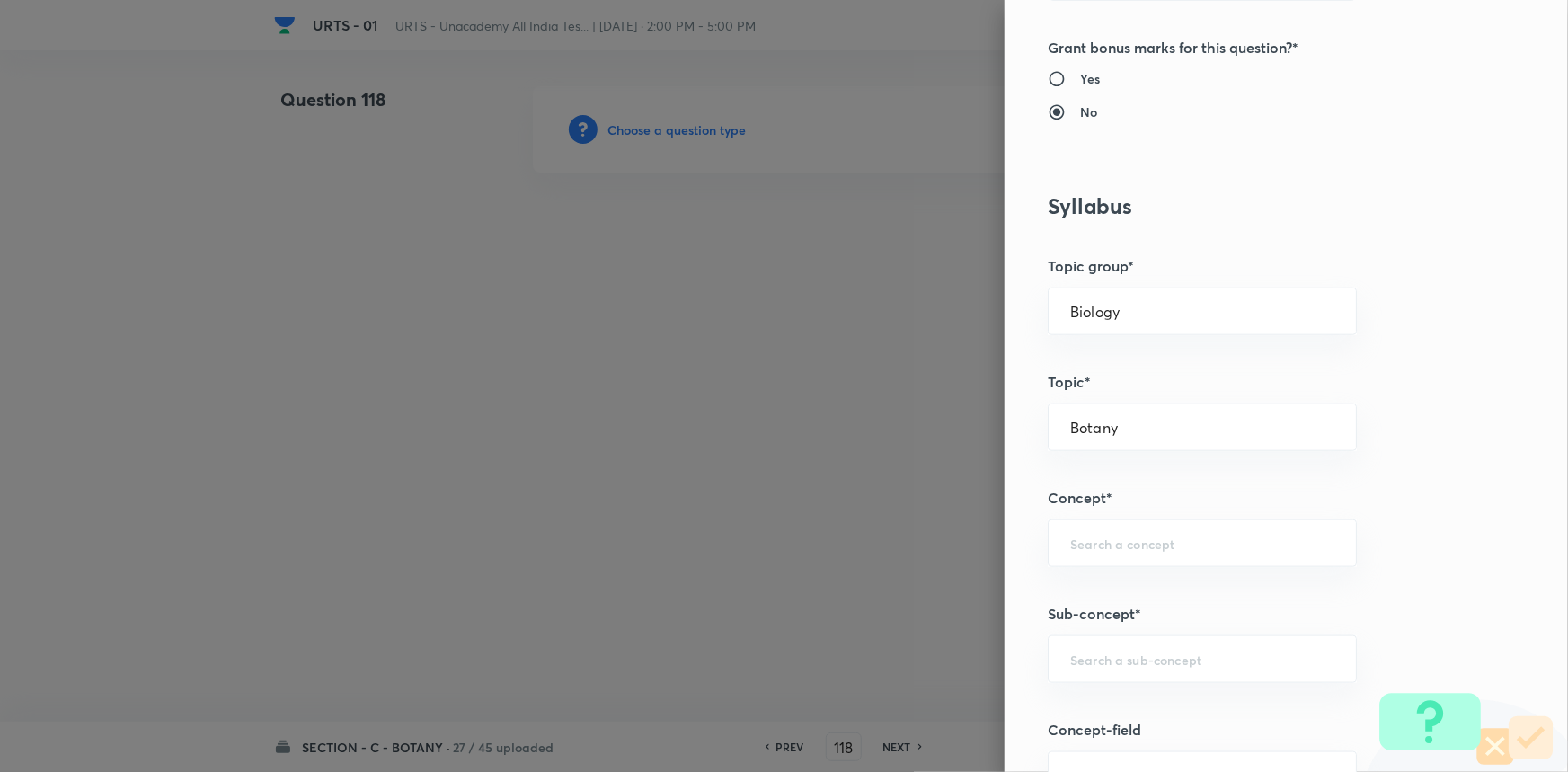
scroll to position [735, 0]
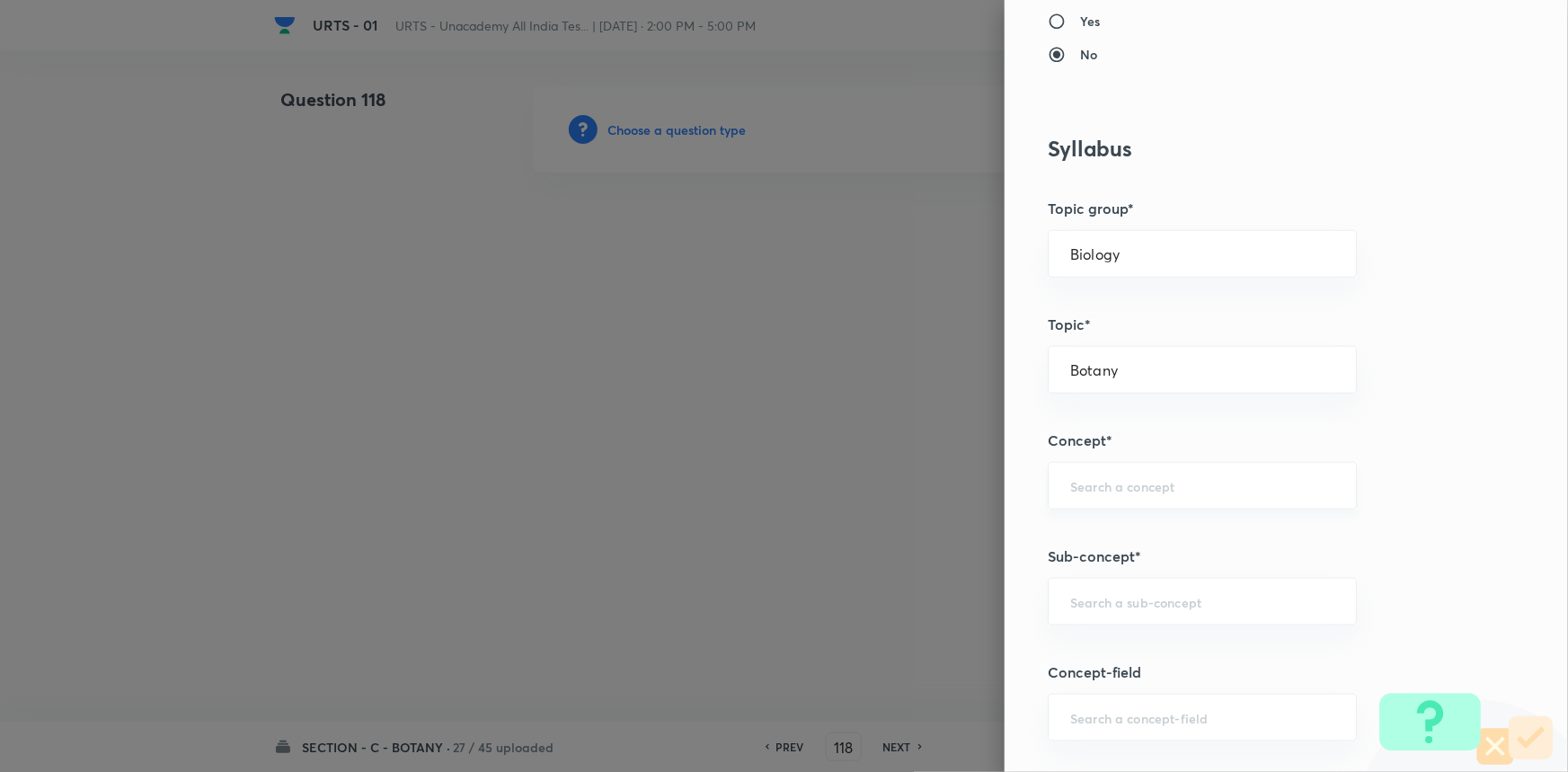
click at [1112, 491] on input "text" at bounding box center [1202, 486] width 264 height 17
drag, startPoint x: 1104, startPoint y: 543, endPoint x: 1130, endPoint y: 628, distance: 88.9
click at [1104, 543] on li "Living World and Biological Classifications" at bounding box center [1190, 546] width 307 height 54
click at [1130, 606] on input "text" at bounding box center [1202, 601] width 264 height 17
click at [1114, 638] on li "Living World and Biological Classifications" at bounding box center [1190, 661] width 307 height 54
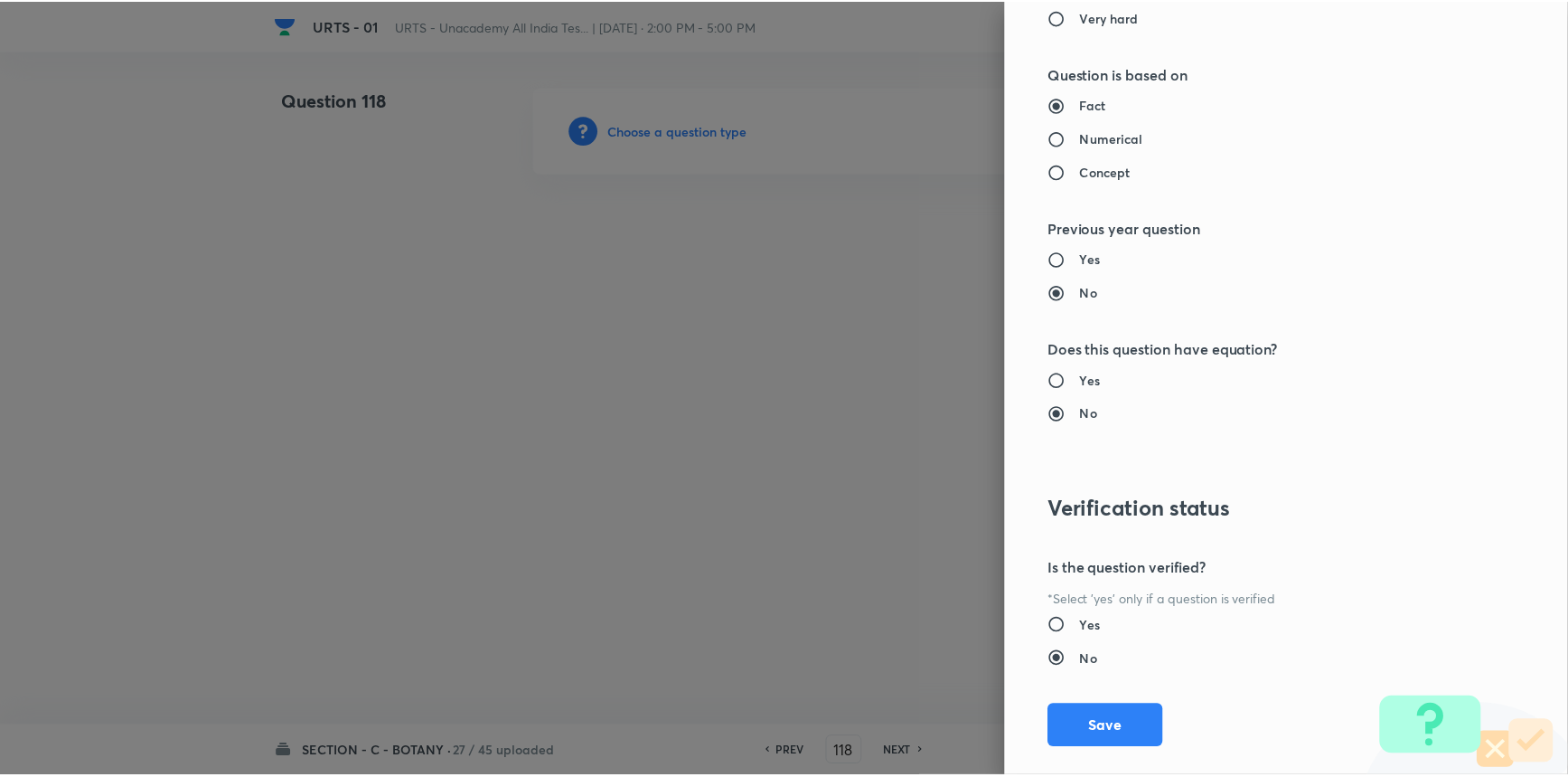
scroll to position [1808, 0]
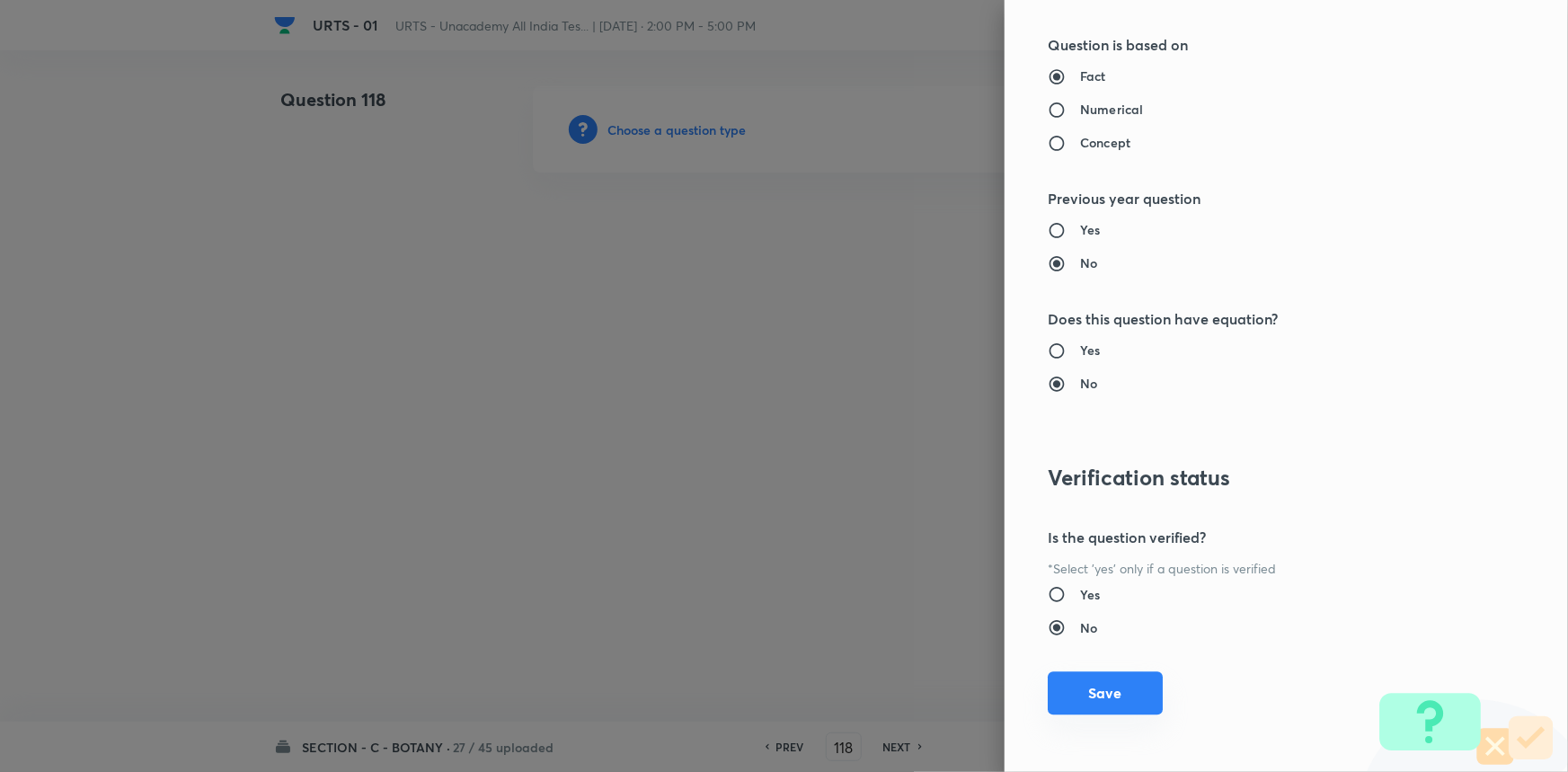
click at [1123, 674] on button "Save" at bounding box center [1105, 693] width 115 height 43
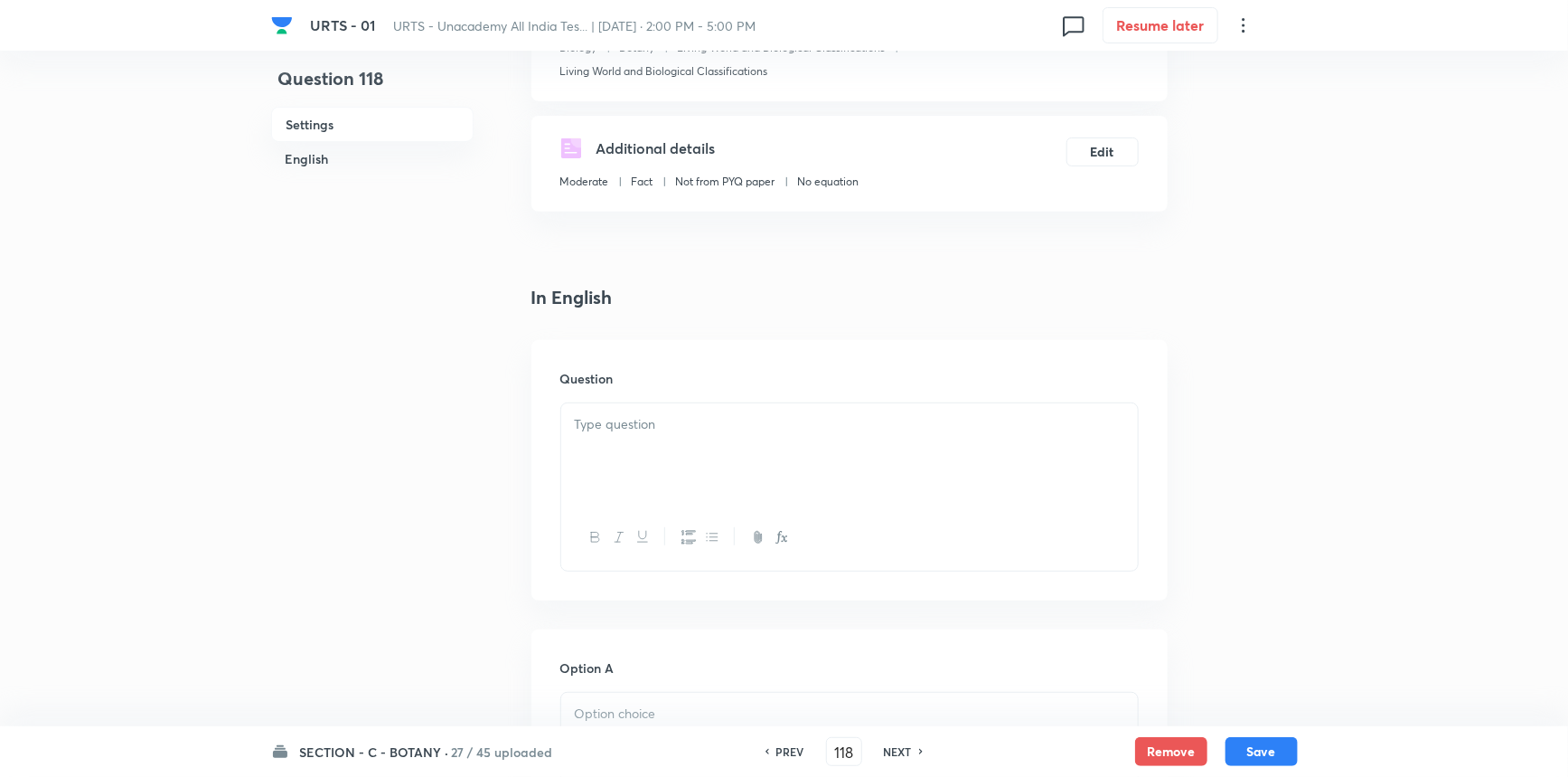
scroll to position [328, 0]
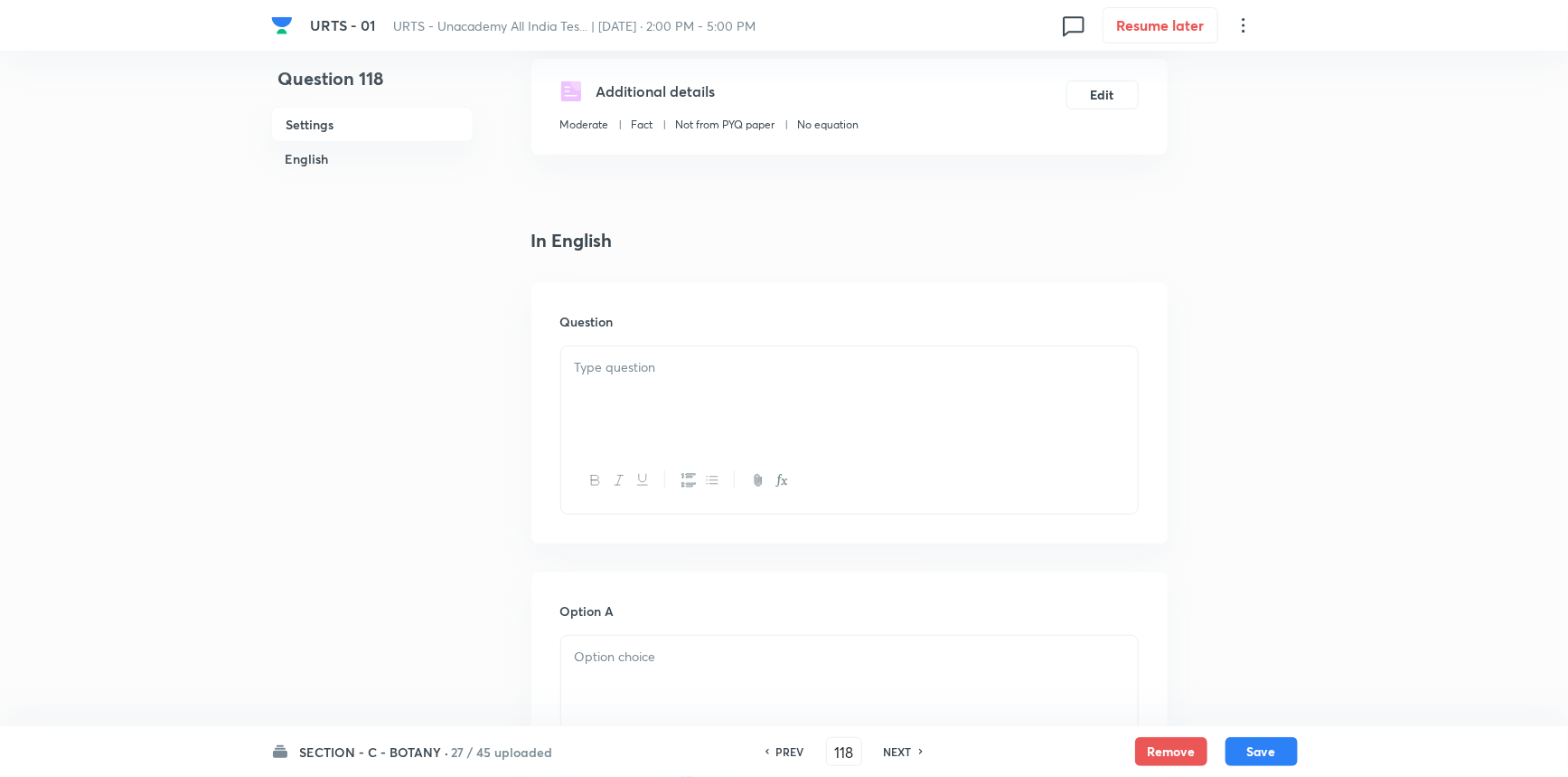
click at [596, 387] on div at bounding box center [849, 396] width 577 height 101
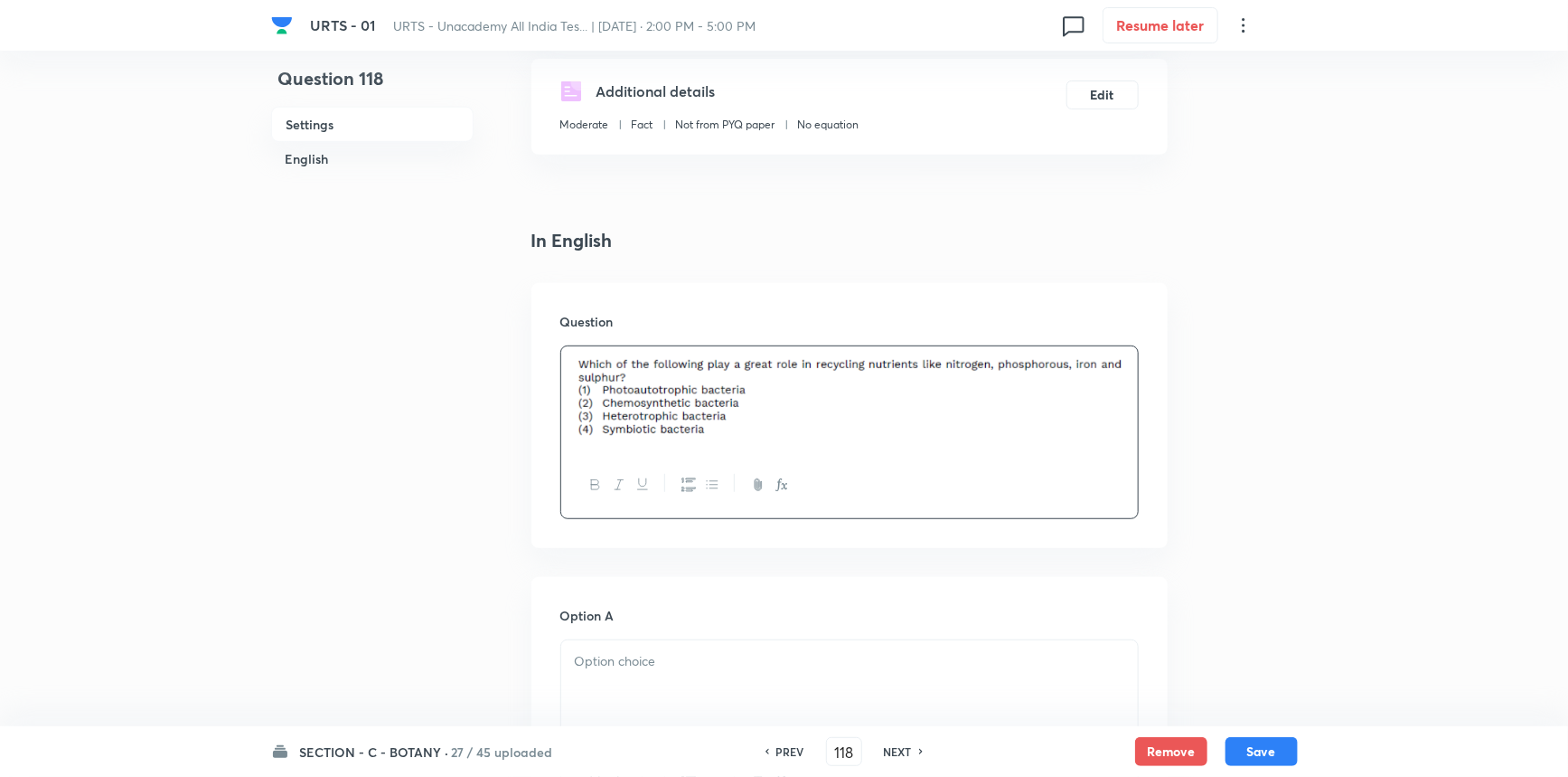
click at [615, 679] on div at bounding box center [849, 691] width 577 height 101
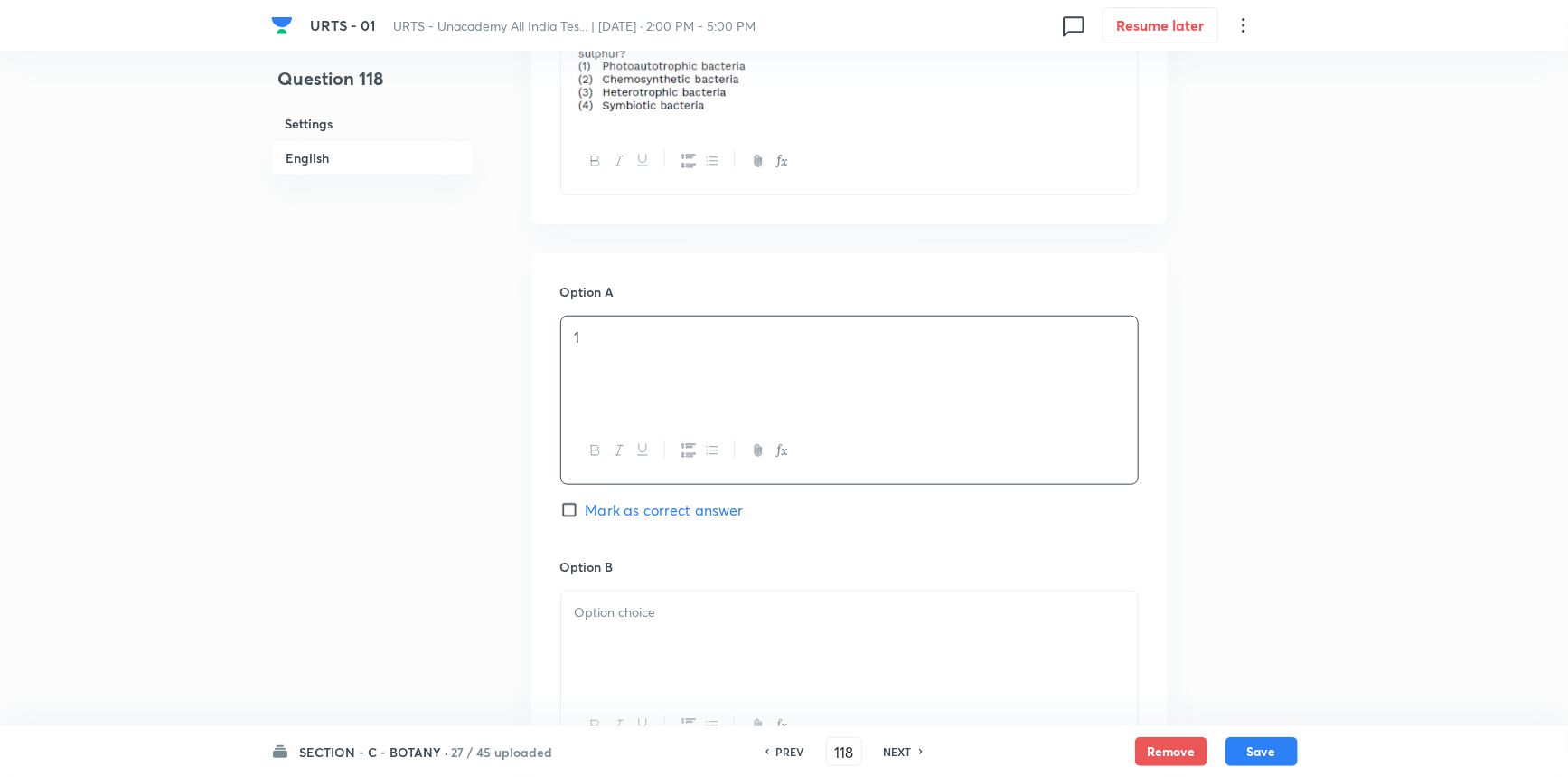
scroll to position [657, 0]
click at [606, 623] on div at bounding box center [849, 637] width 577 height 101
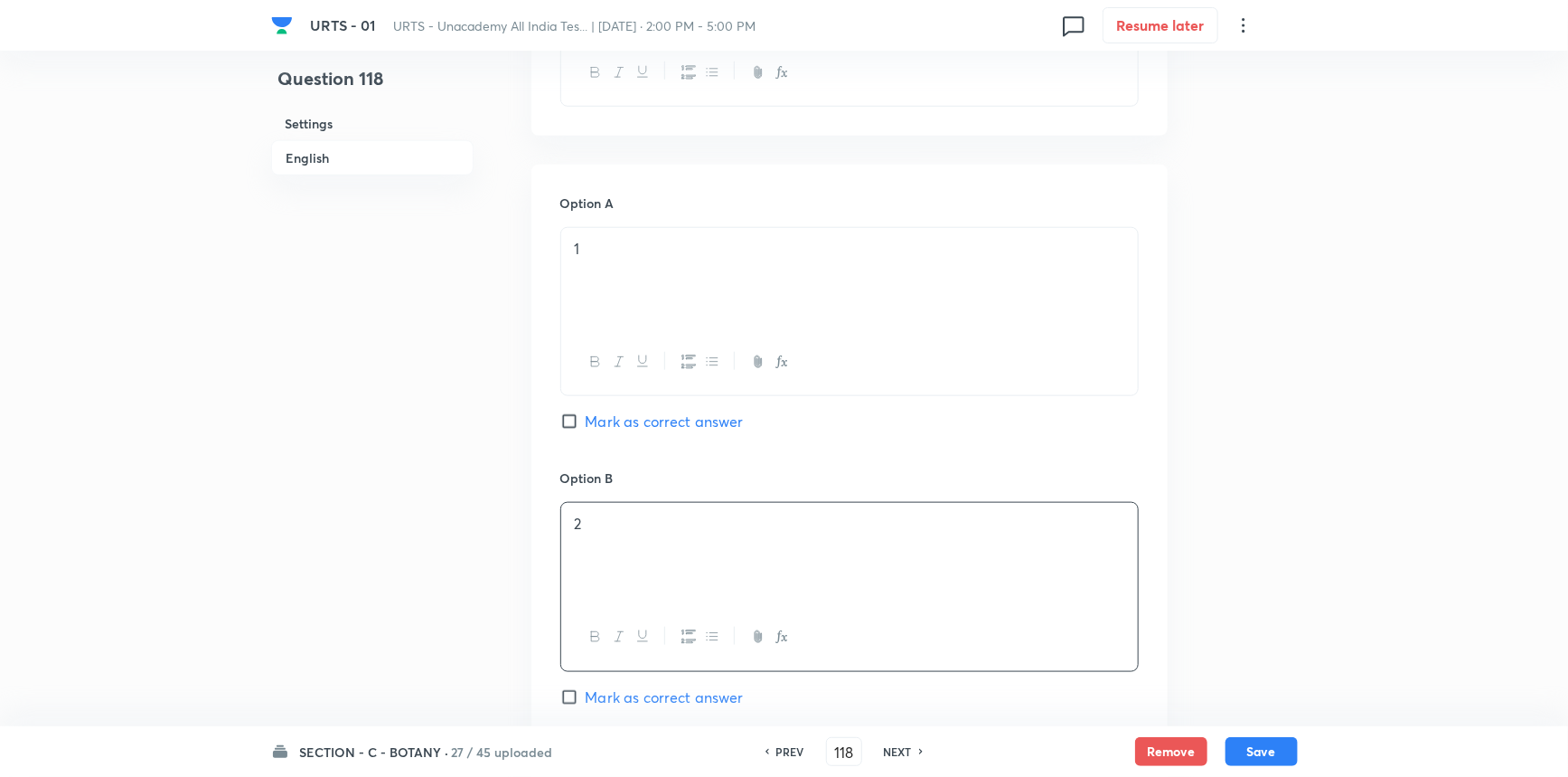
scroll to position [904, 0]
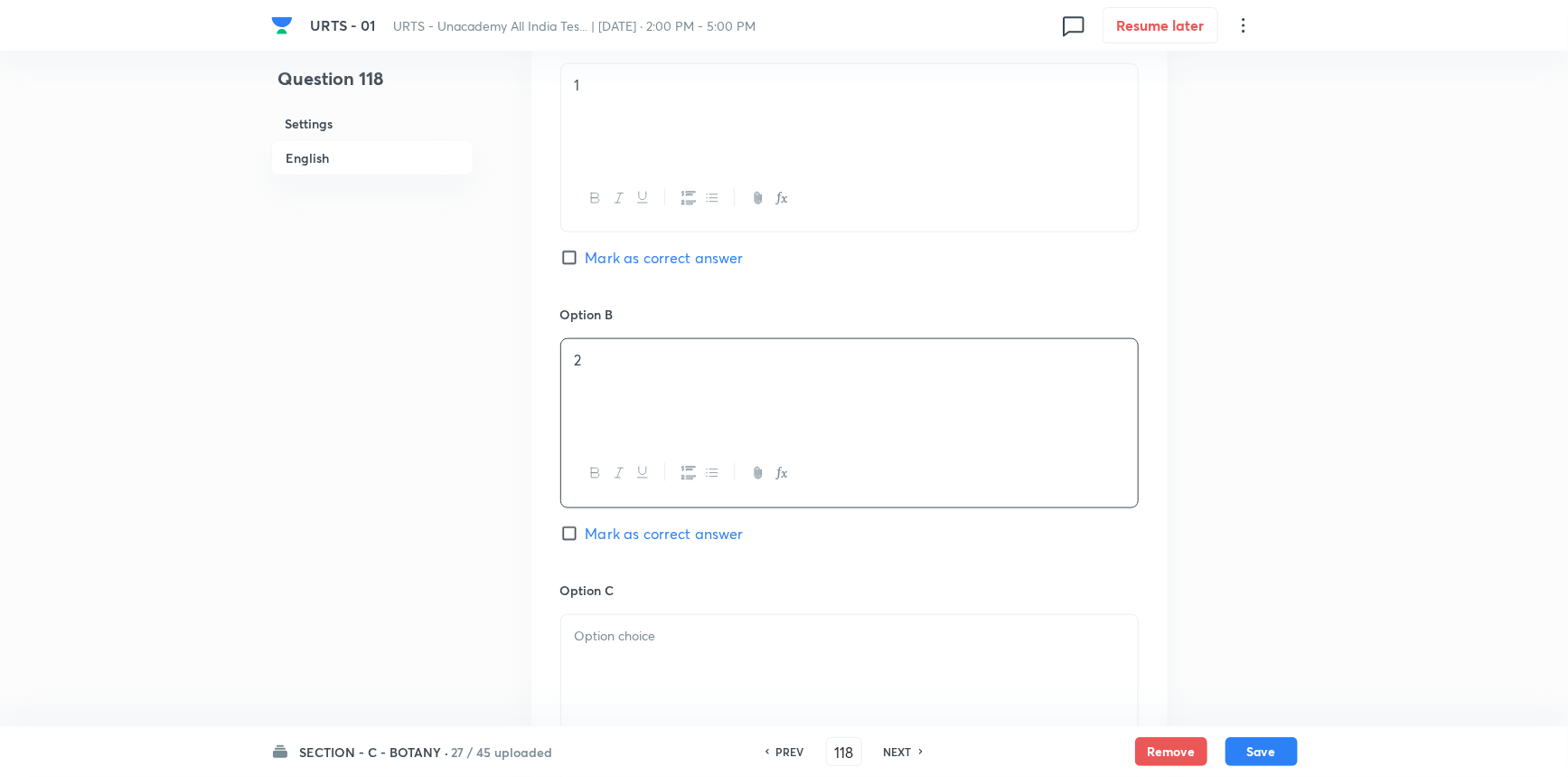
click at [627, 538] on span "Mark as correct answer" at bounding box center [664, 533] width 158 height 22
click at [586, 538] on input "Mark as correct answer" at bounding box center [573, 533] width 25 height 18
click at [650, 642] on p at bounding box center [849, 636] width 549 height 21
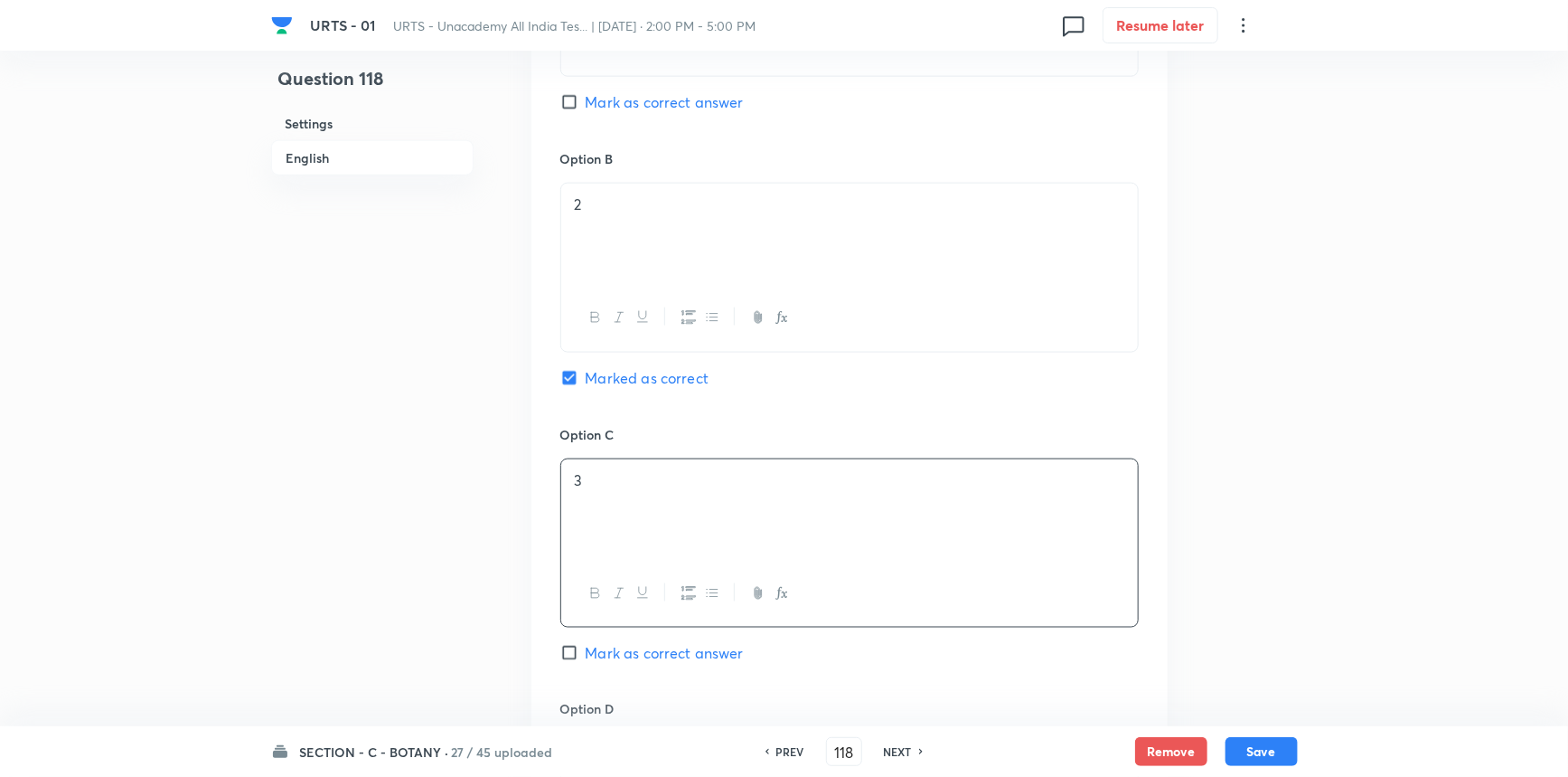
scroll to position [1232, 0]
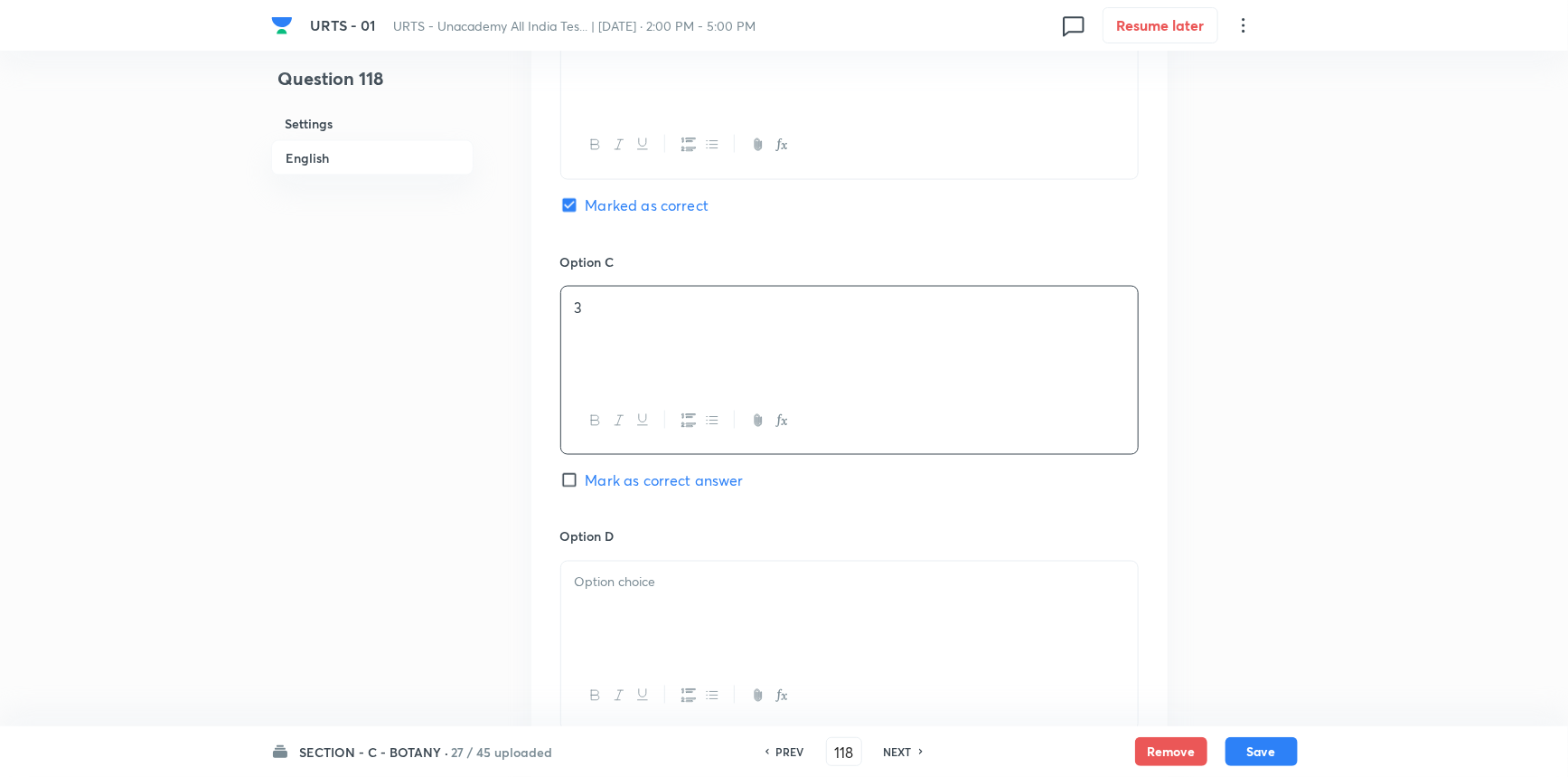
click at [635, 642] on div at bounding box center [849, 612] width 577 height 101
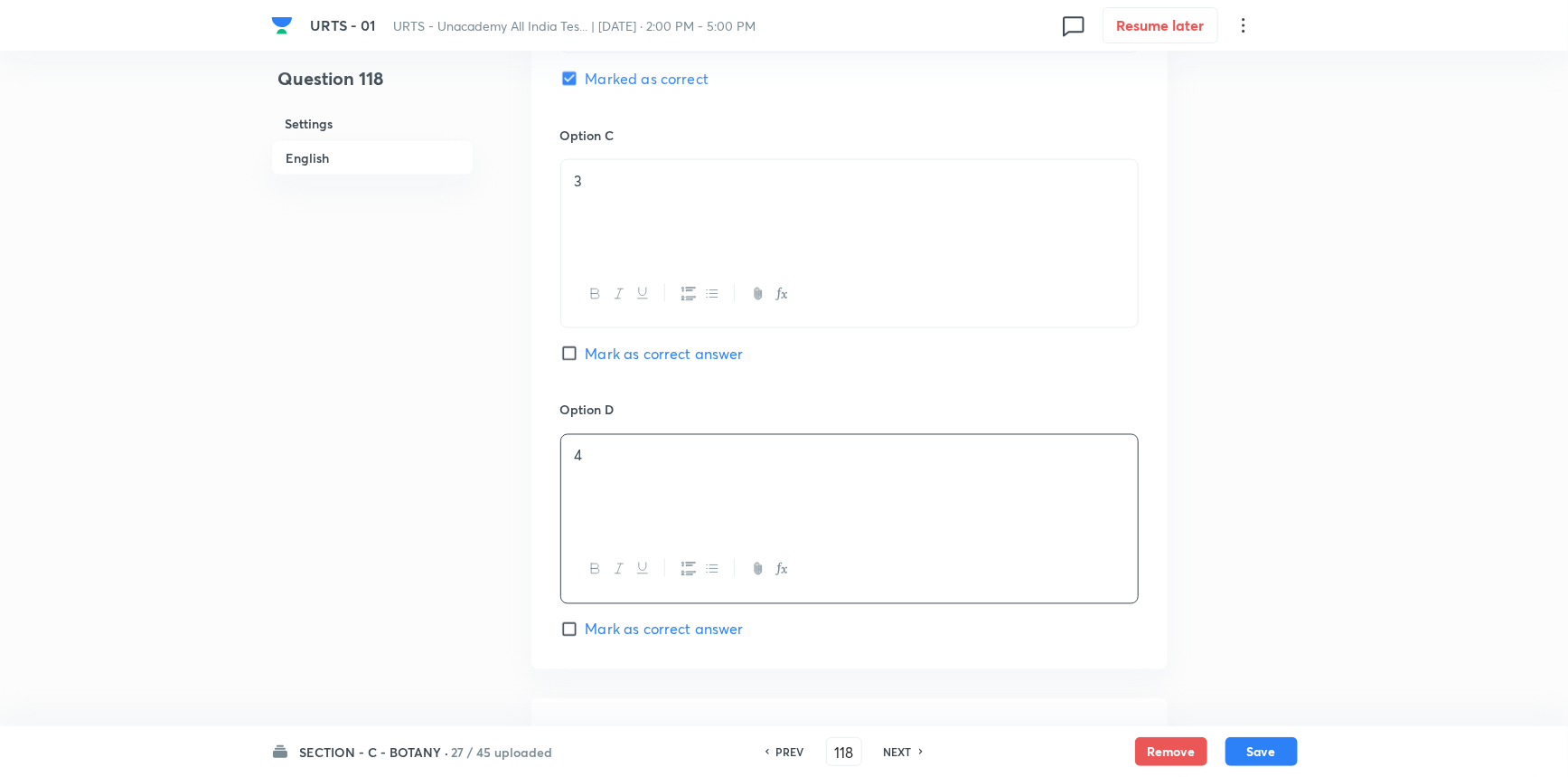
scroll to position [1645, 0]
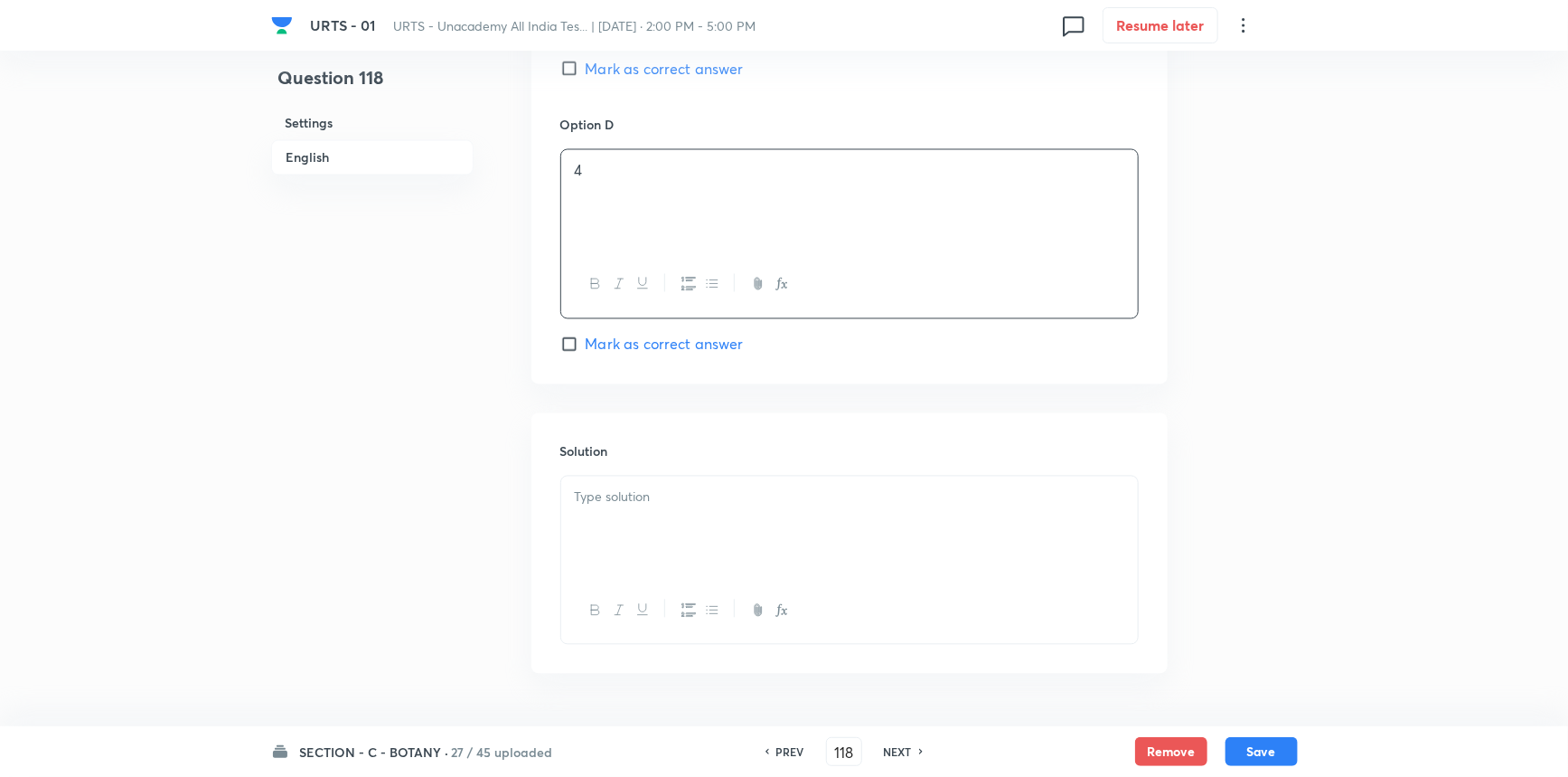
click at [597, 535] on div at bounding box center [849, 527] width 577 height 101
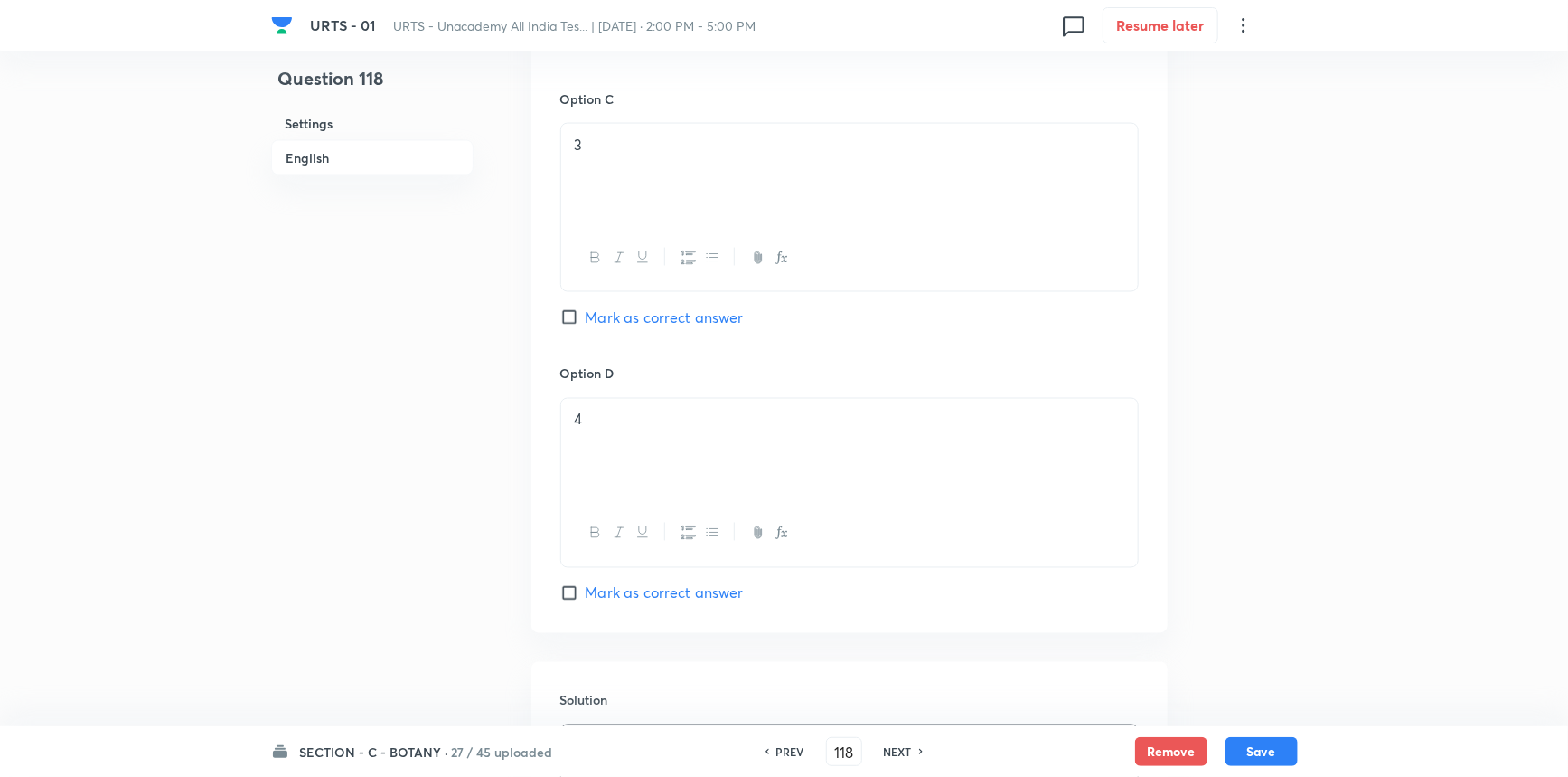
scroll to position [1701, 0]
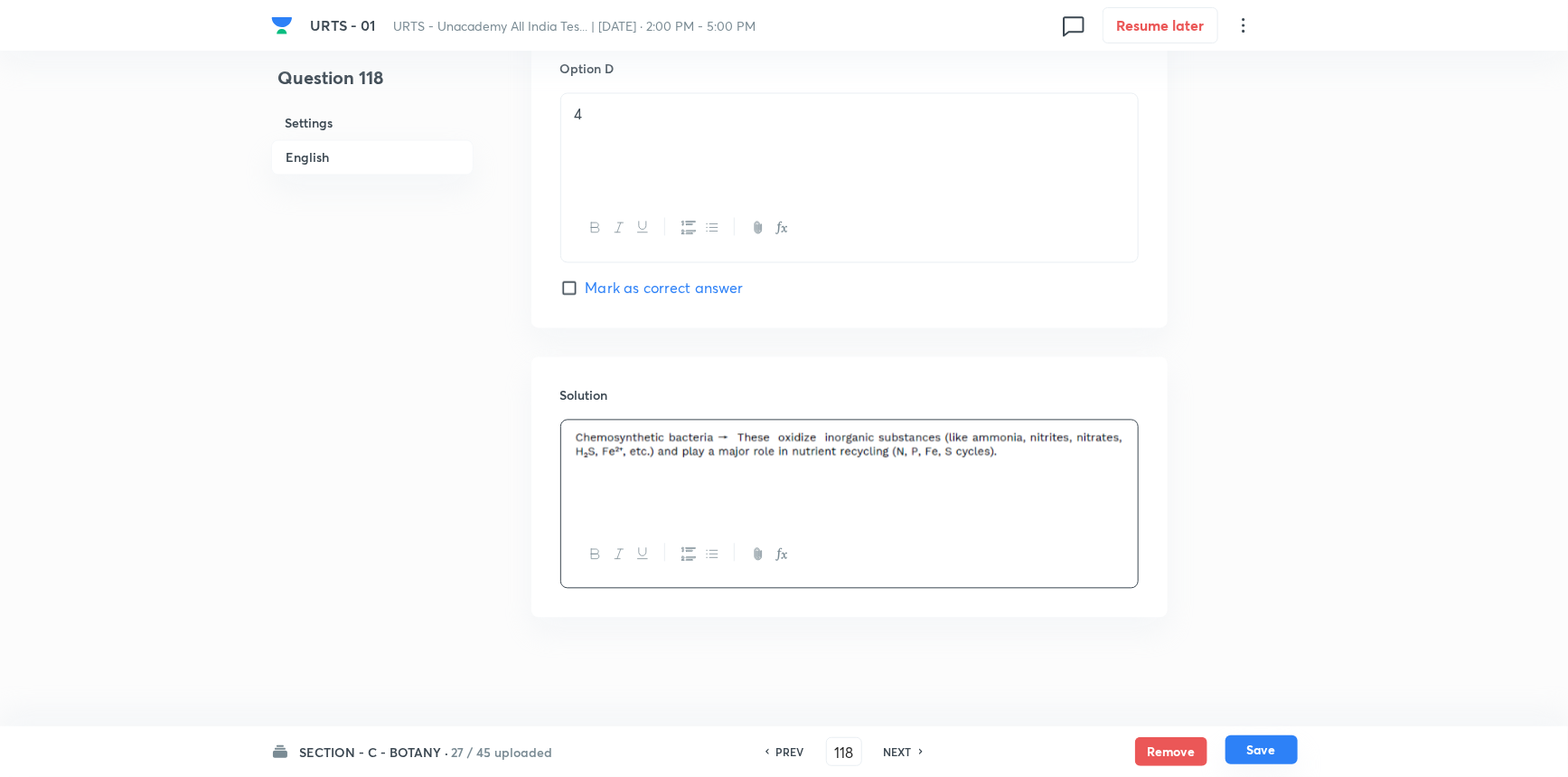
click at [1250, 749] on button "Save" at bounding box center [1262, 749] width 72 height 29
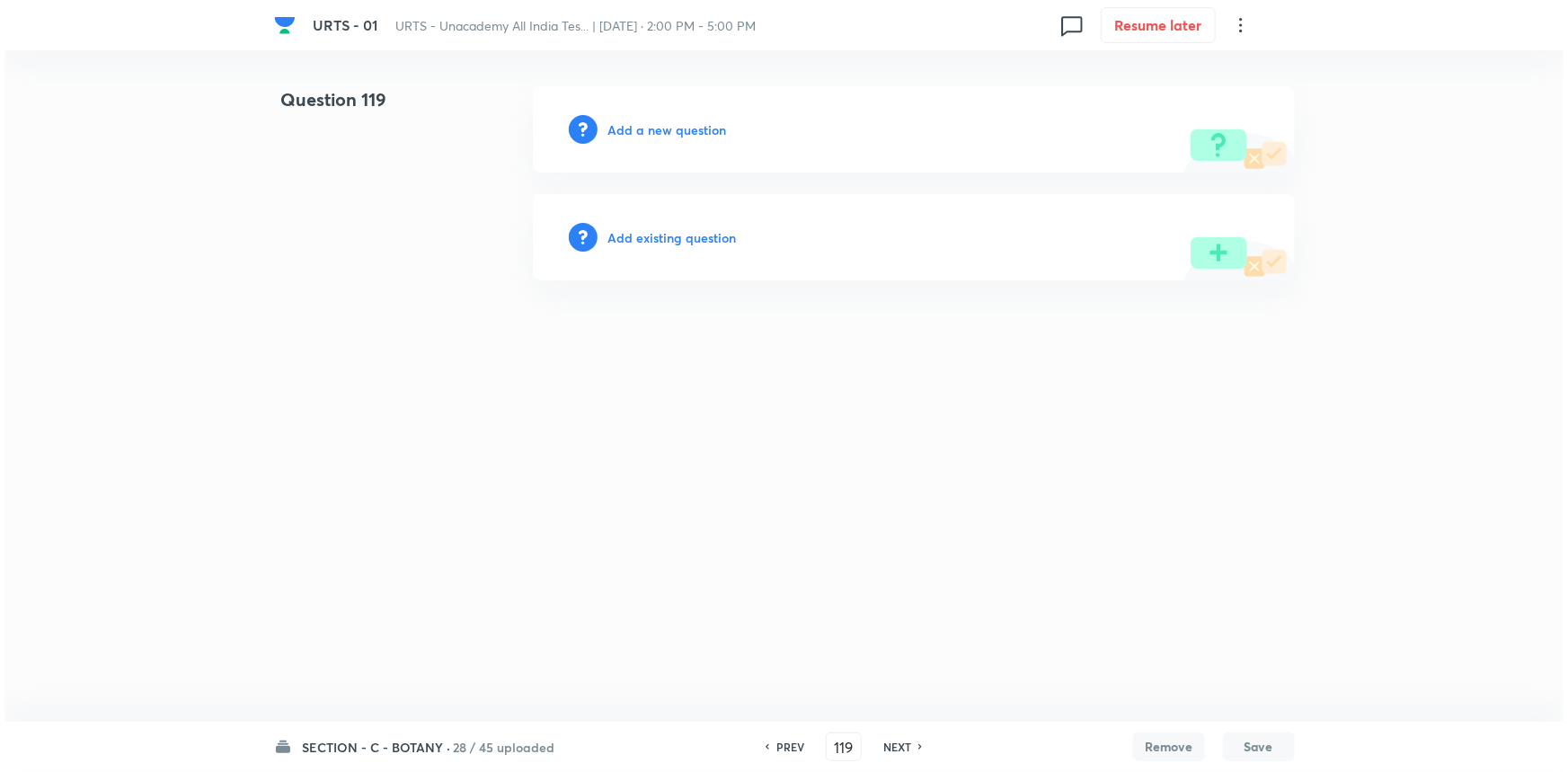
scroll to position [0, 0]
click at [712, 128] on h6 "Add a new question" at bounding box center [668, 130] width 119 height 19
click at [712, 128] on h6 "Choose a question type" at bounding box center [677, 130] width 138 height 19
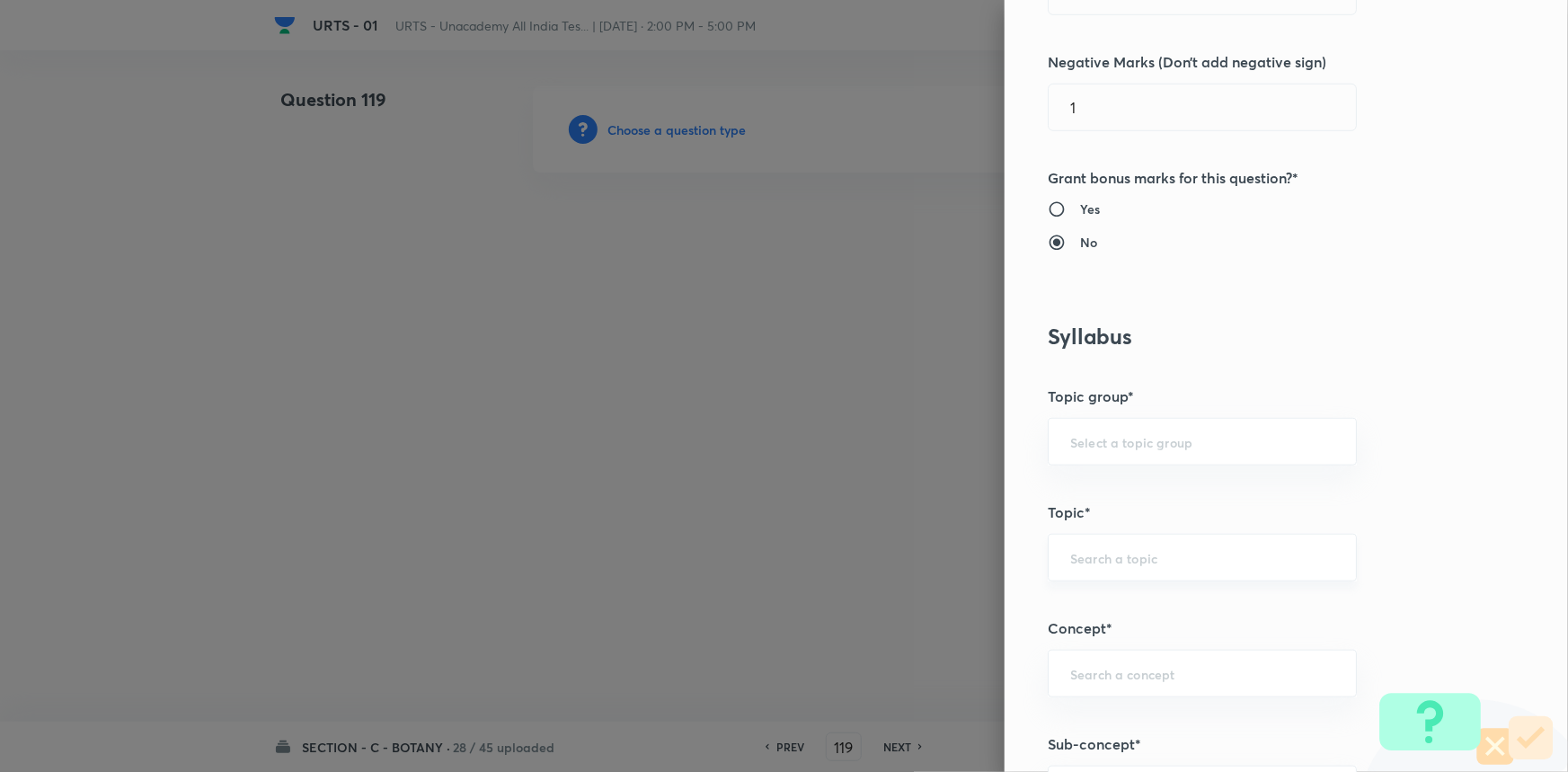
scroll to position [571, 0]
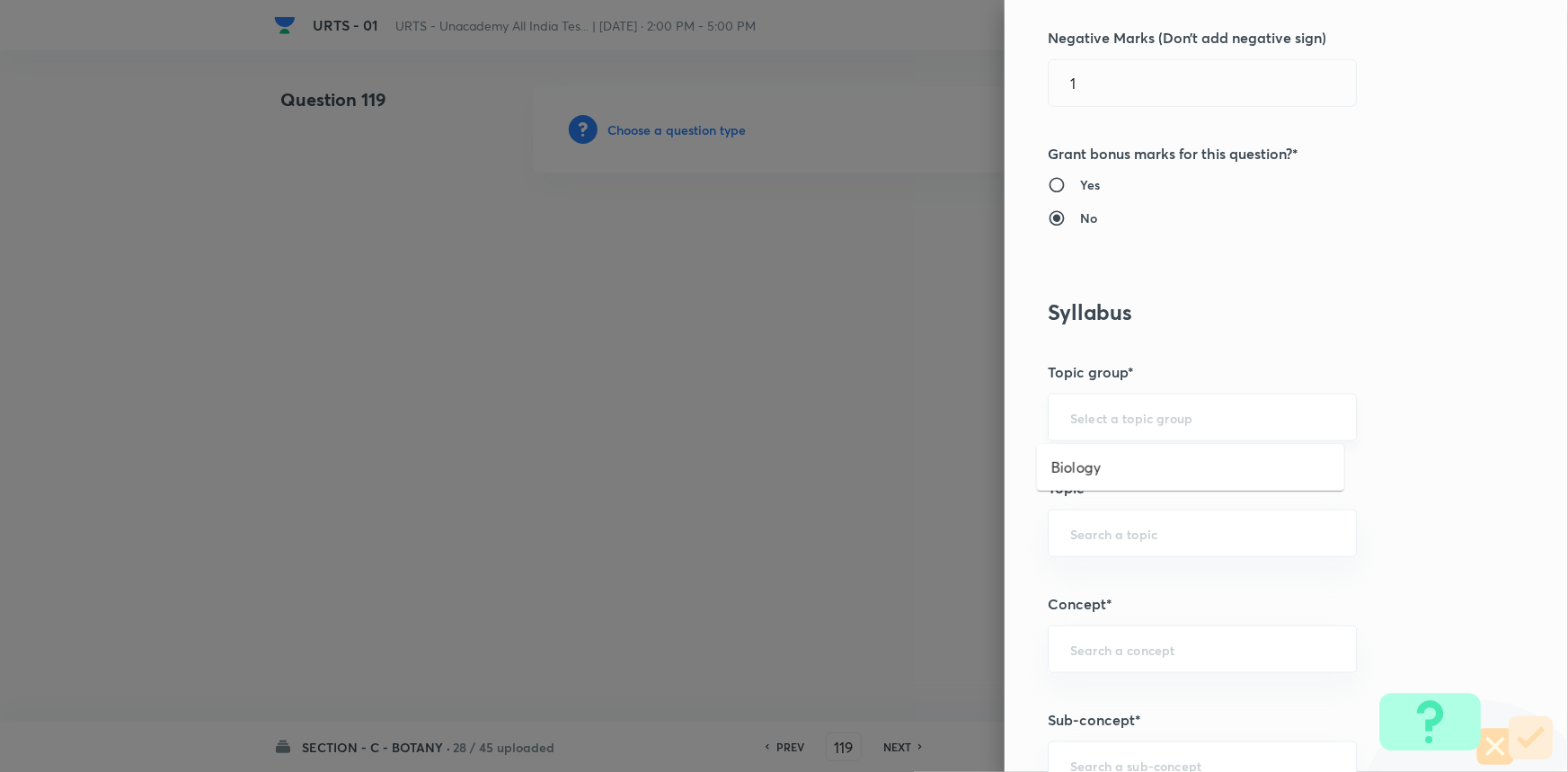
click at [1105, 409] on input "text" at bounding box center [1202, 417] width 264 height 17
click at [1114, 451] on li "Biology" at bounding box center [1190, 467] width 307 height 33
click at [1104, 532] on input "text" at bounding box center [1202, 533] width 264 height 17
click at [1104, 626] on li "Botany" at bounding box center [1190, 615] width 307 height 33
click at [1103, 671] on div "​" at bounding box center [1202, 648] width 309 height 47
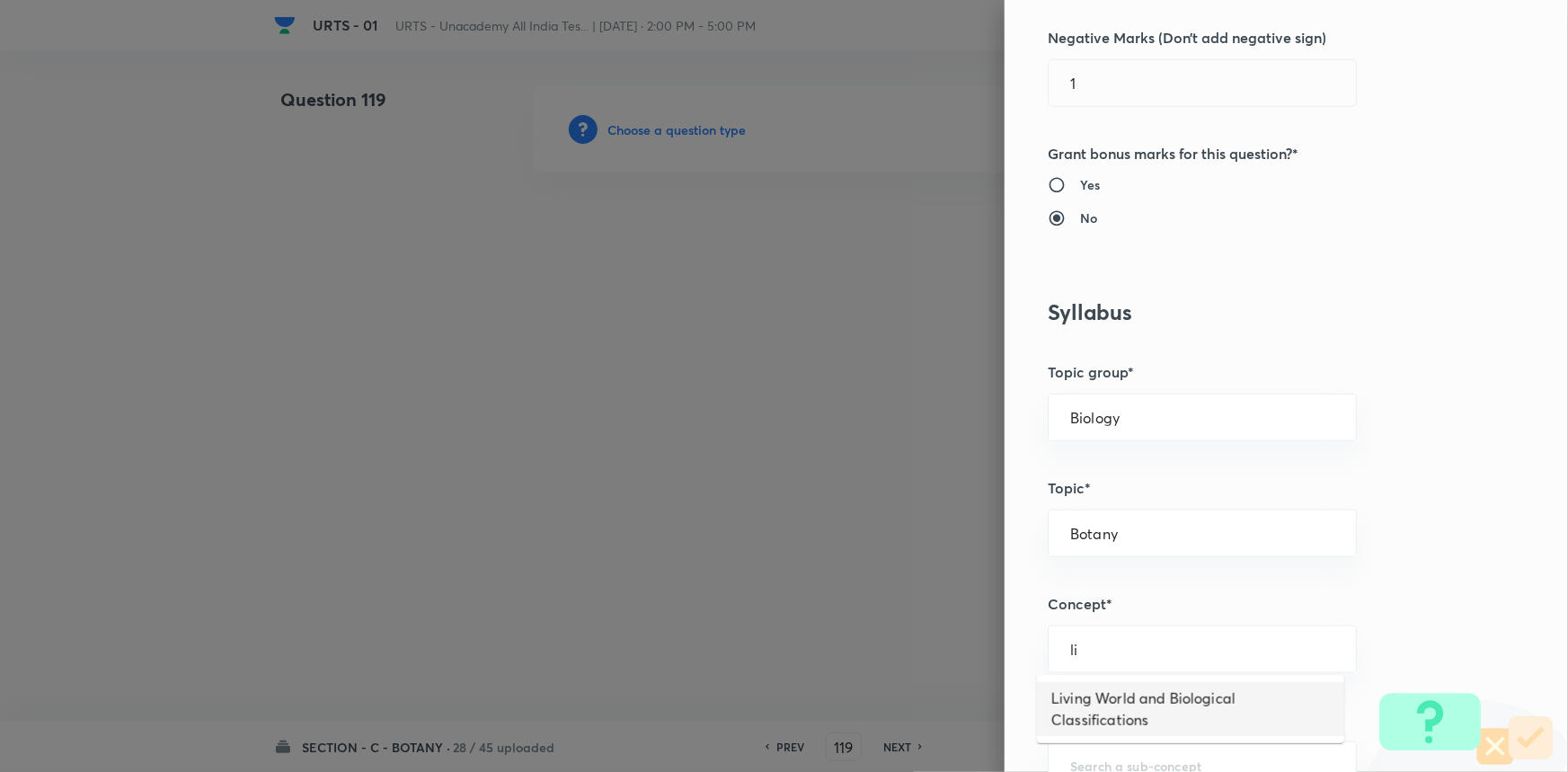
drag, startPoint x: 1096, startPoint y: 700, endPoint x: 1232, endPoint y: 323, distance: 400.8
click at [1098, 692] on li "Living World and Biological Classifications" at bounding box center [1190, 709] width 307 height 54
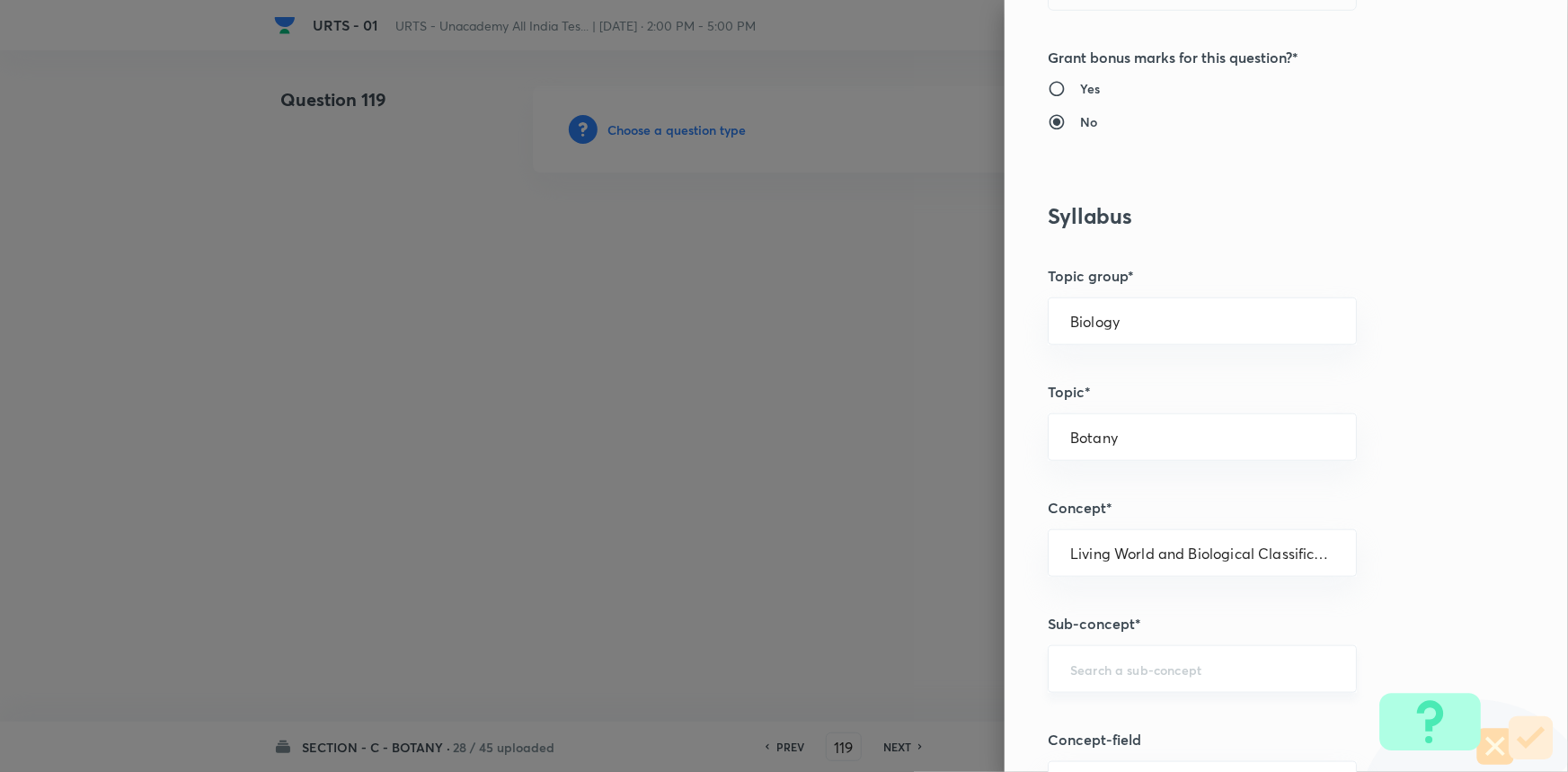
scroll to position [817, 0]
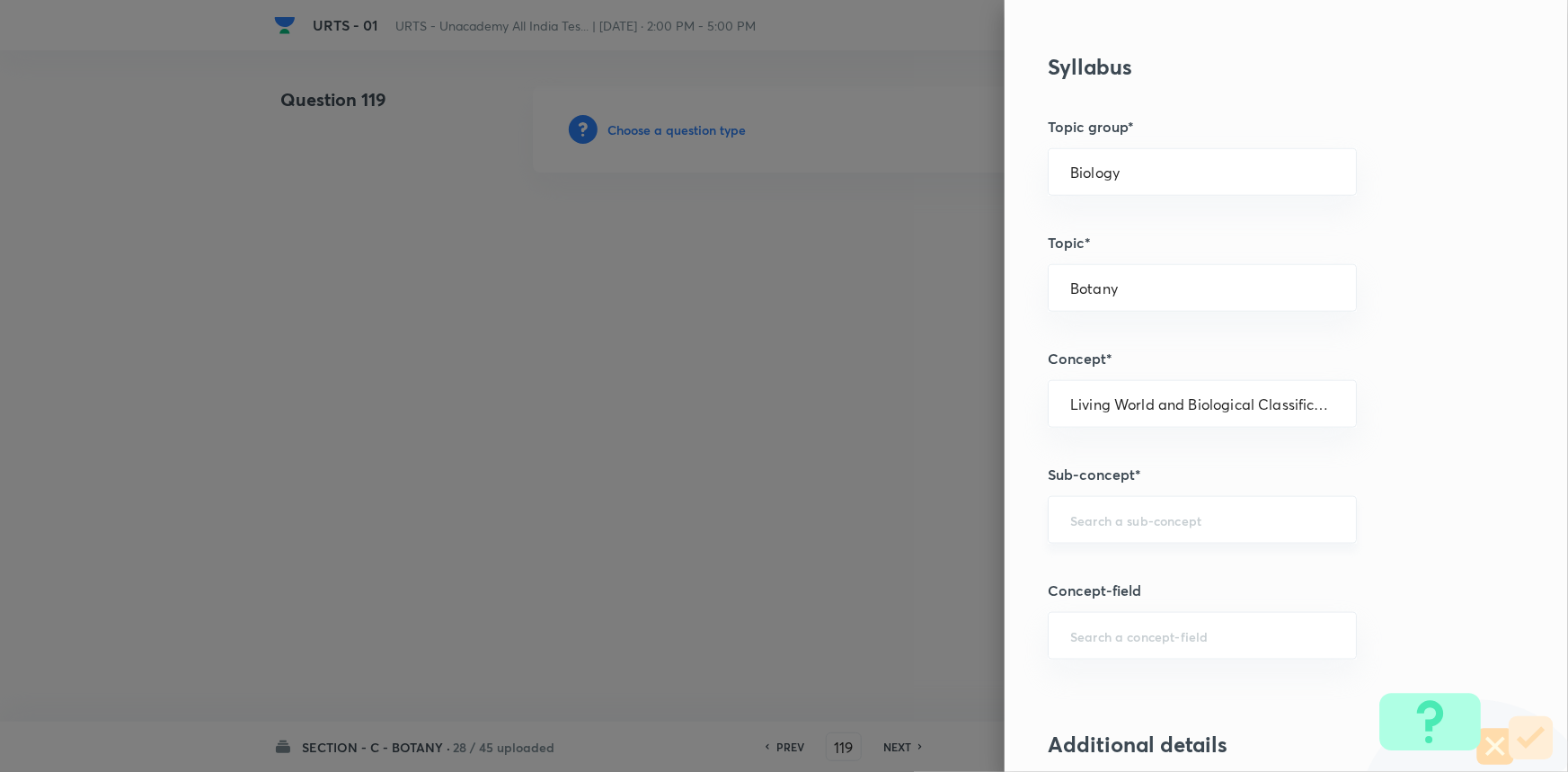
click at [1121, 514] on input "text" at bounding box center [1202, 519] width 264 height 17
click at [1120, 581] on li "Living World and Biological Classifications" at bounding box center [1190, 580] width 307 height 54
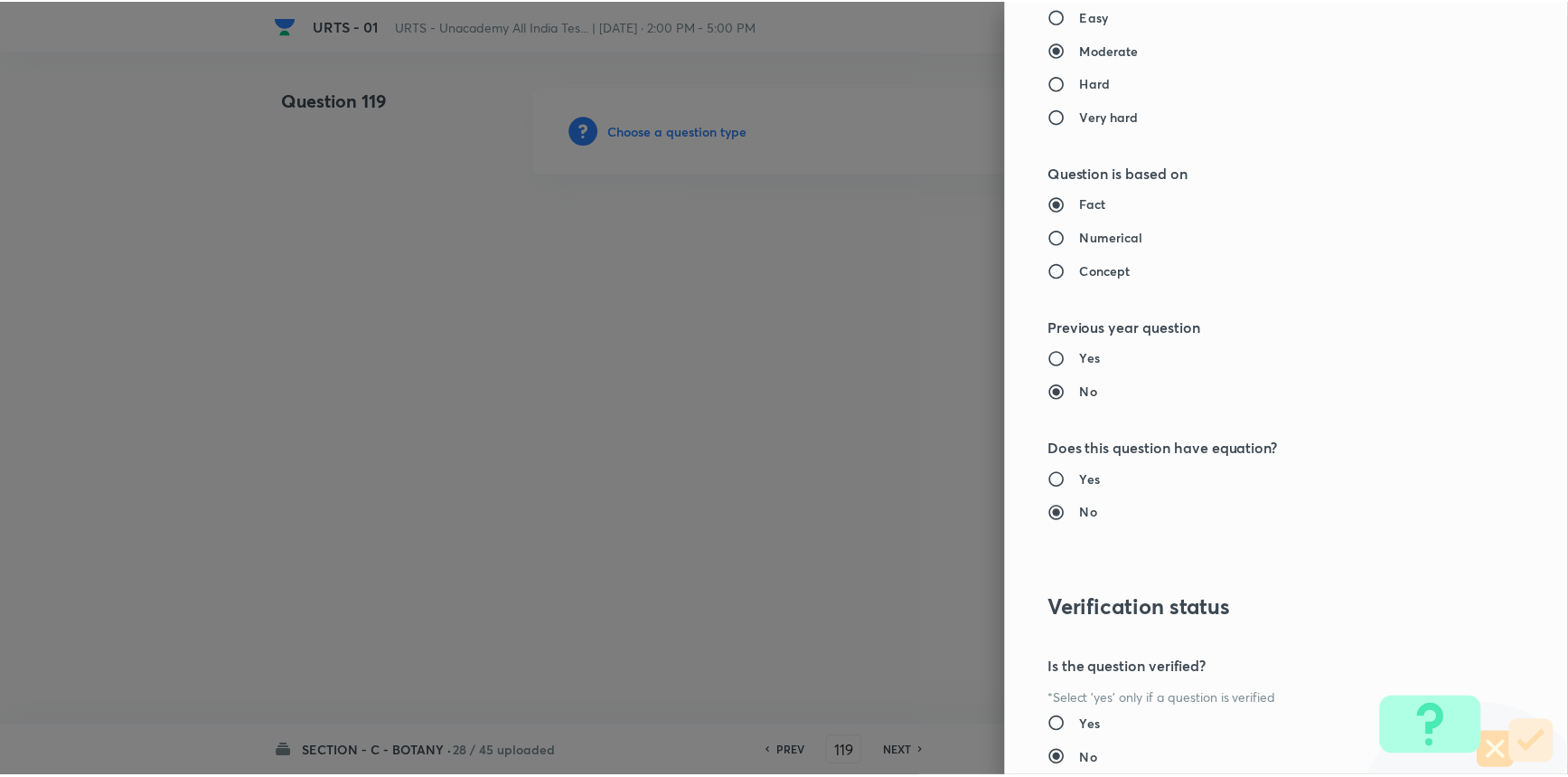
scroll to position [1808, 0]
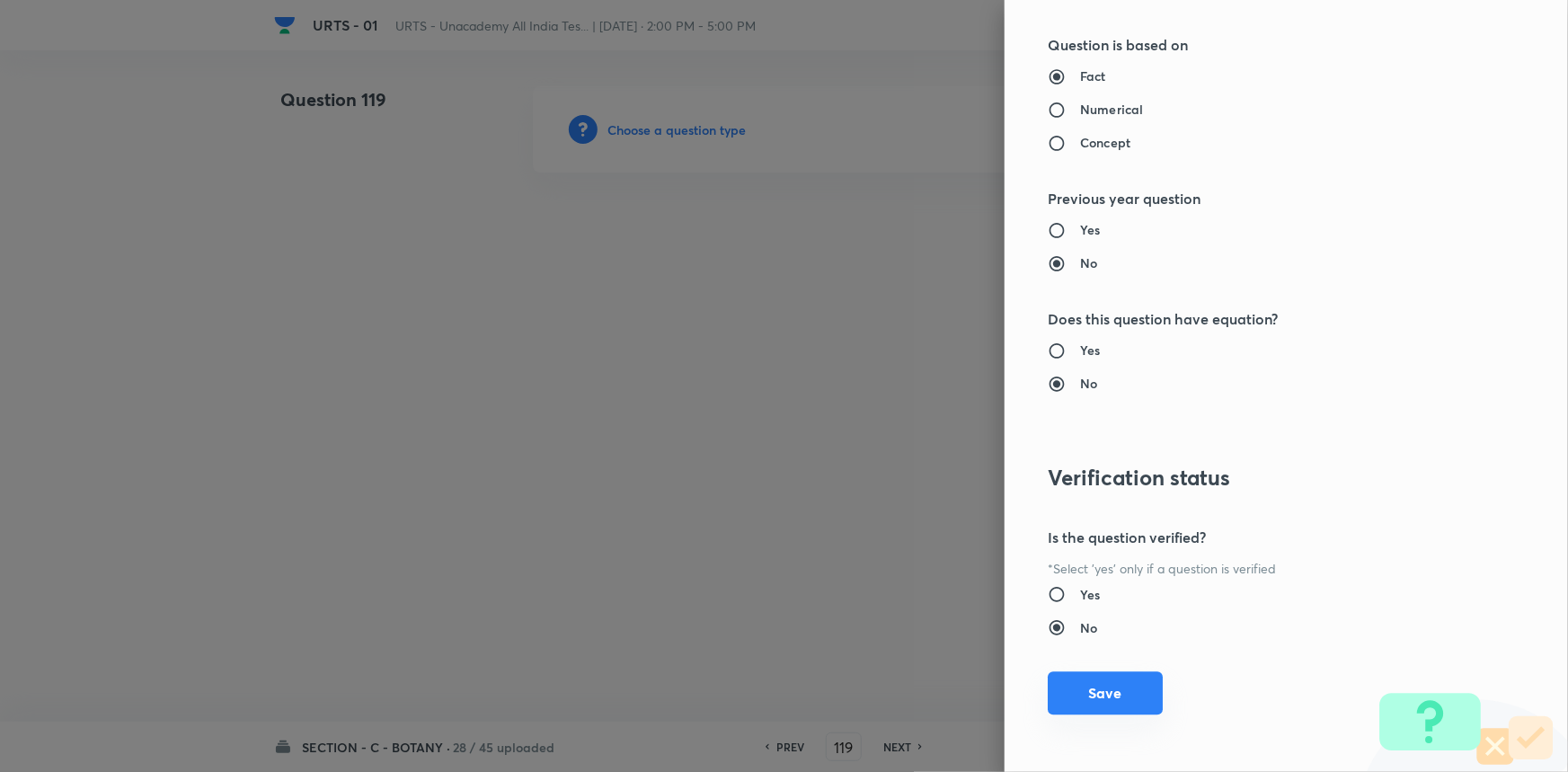
click at [1082, 712] on button "Save" at bounding box center [1105, 693] width 115 height 43
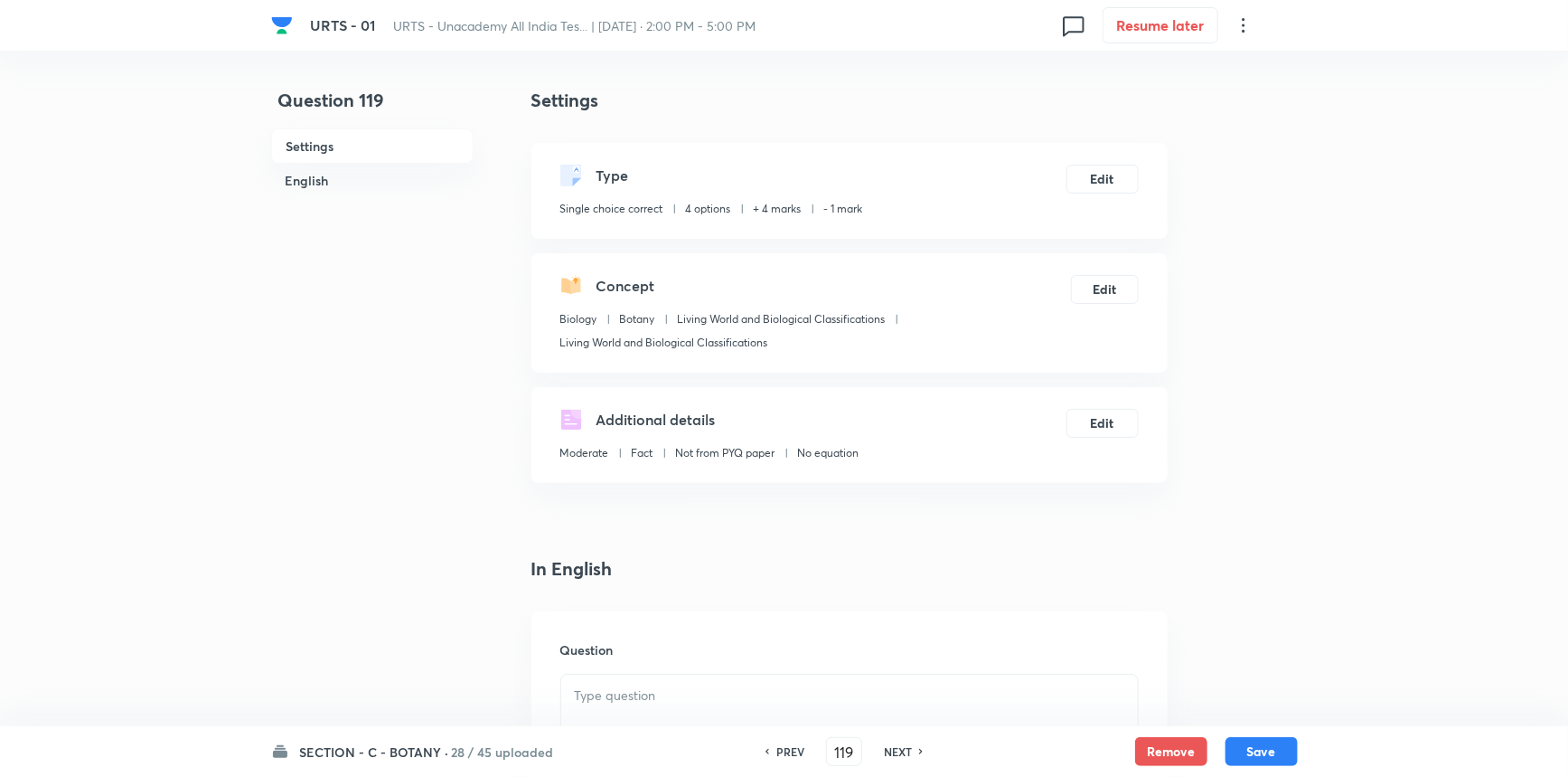
scroll to position [410, 0]
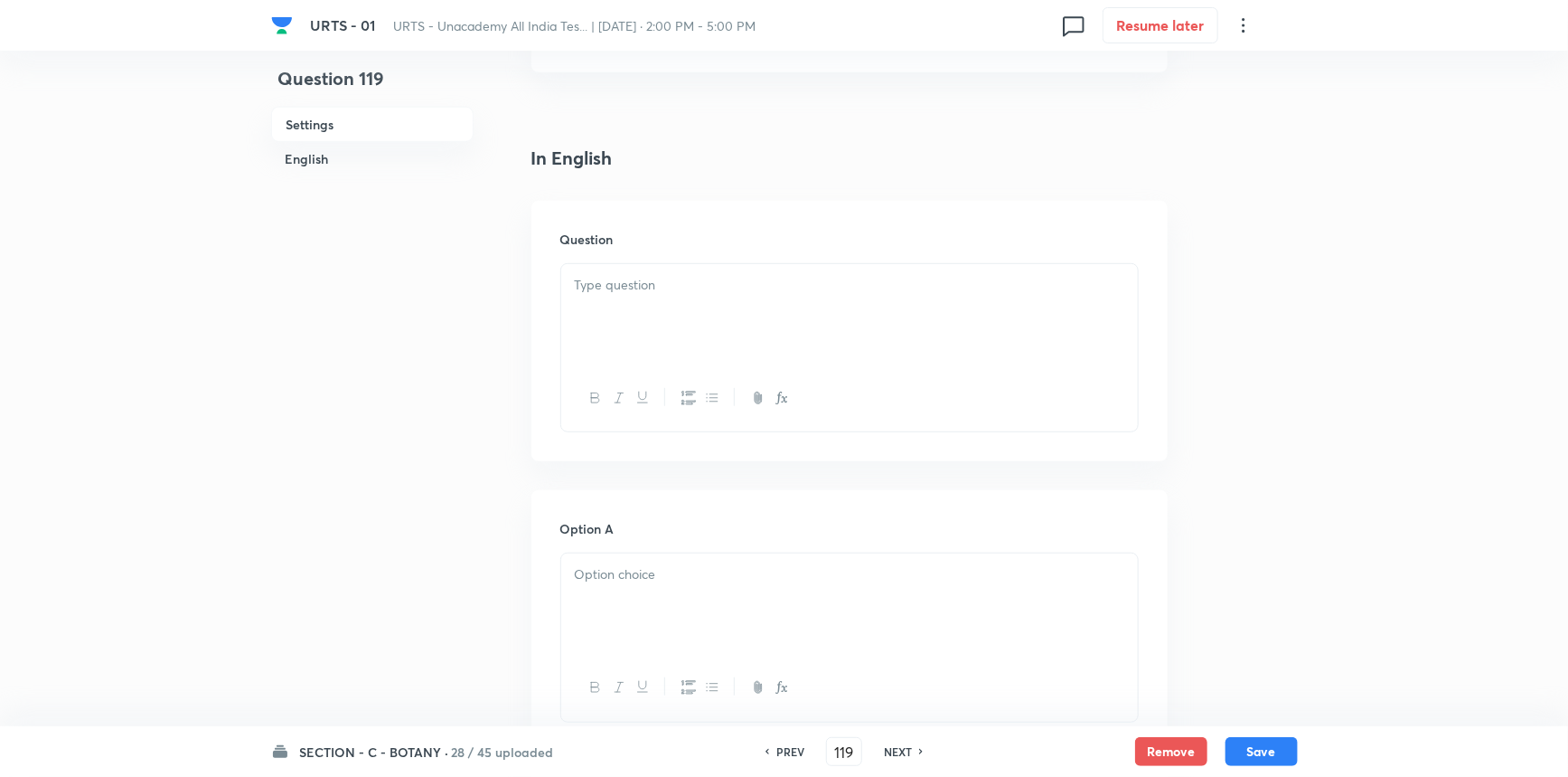
click at [714, 292] on p at bounding box center [849, 285] width 549 height 21
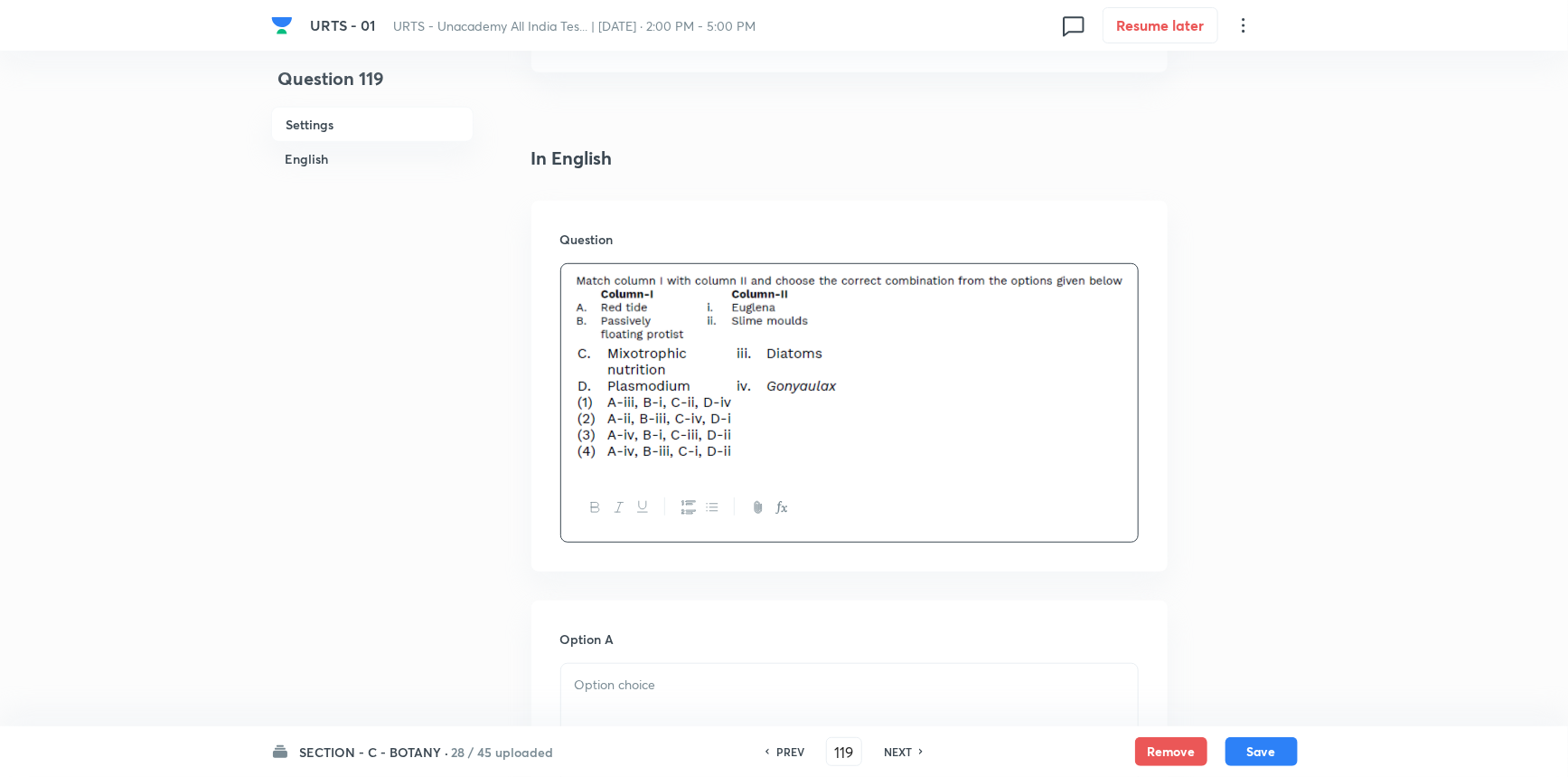
click at [677, 684] on p at bounding box center [849, 685] width 549 height 21
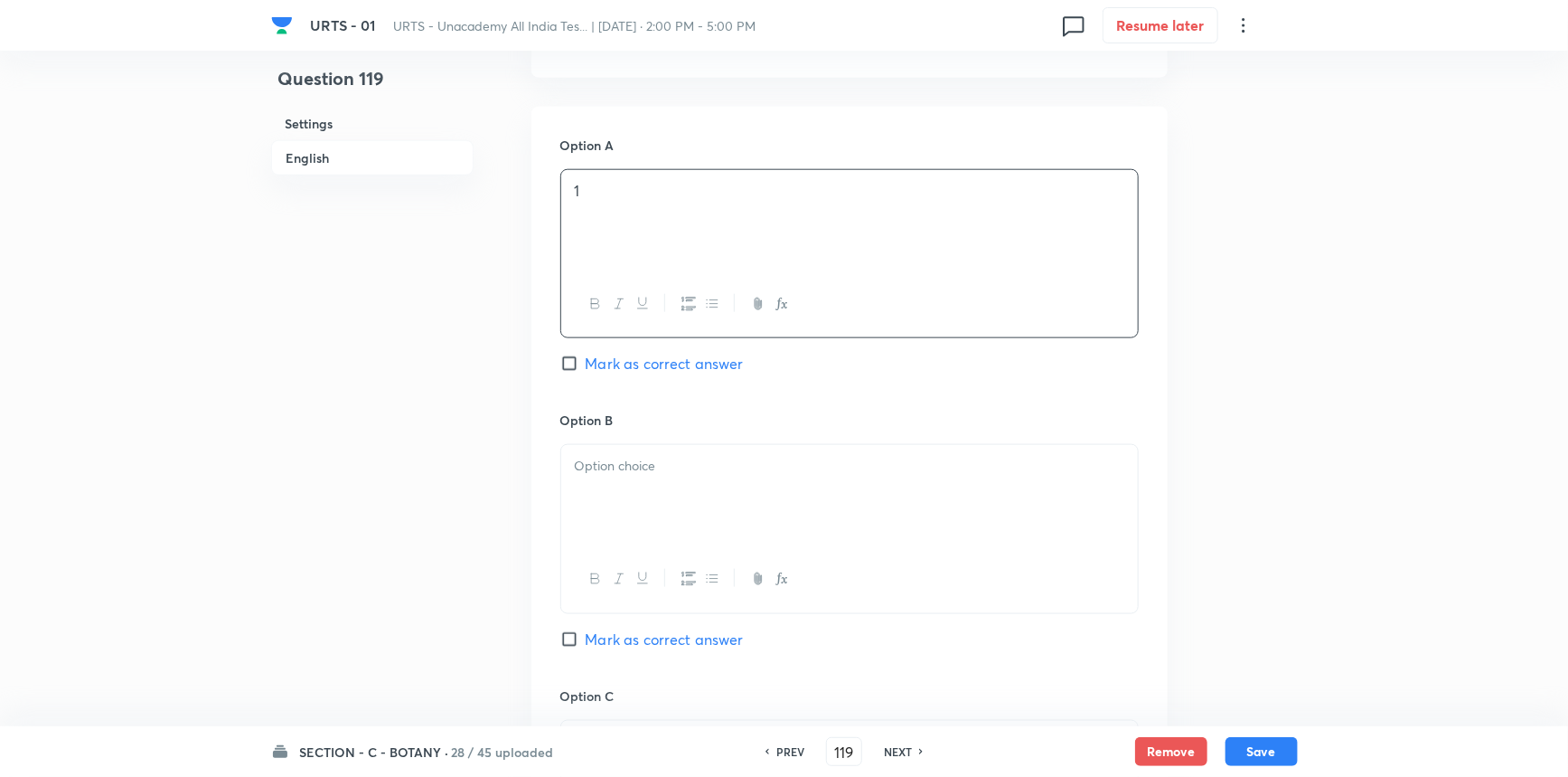
click at [649, 491] on div at bounding box center [849, 496] width 577 height 101
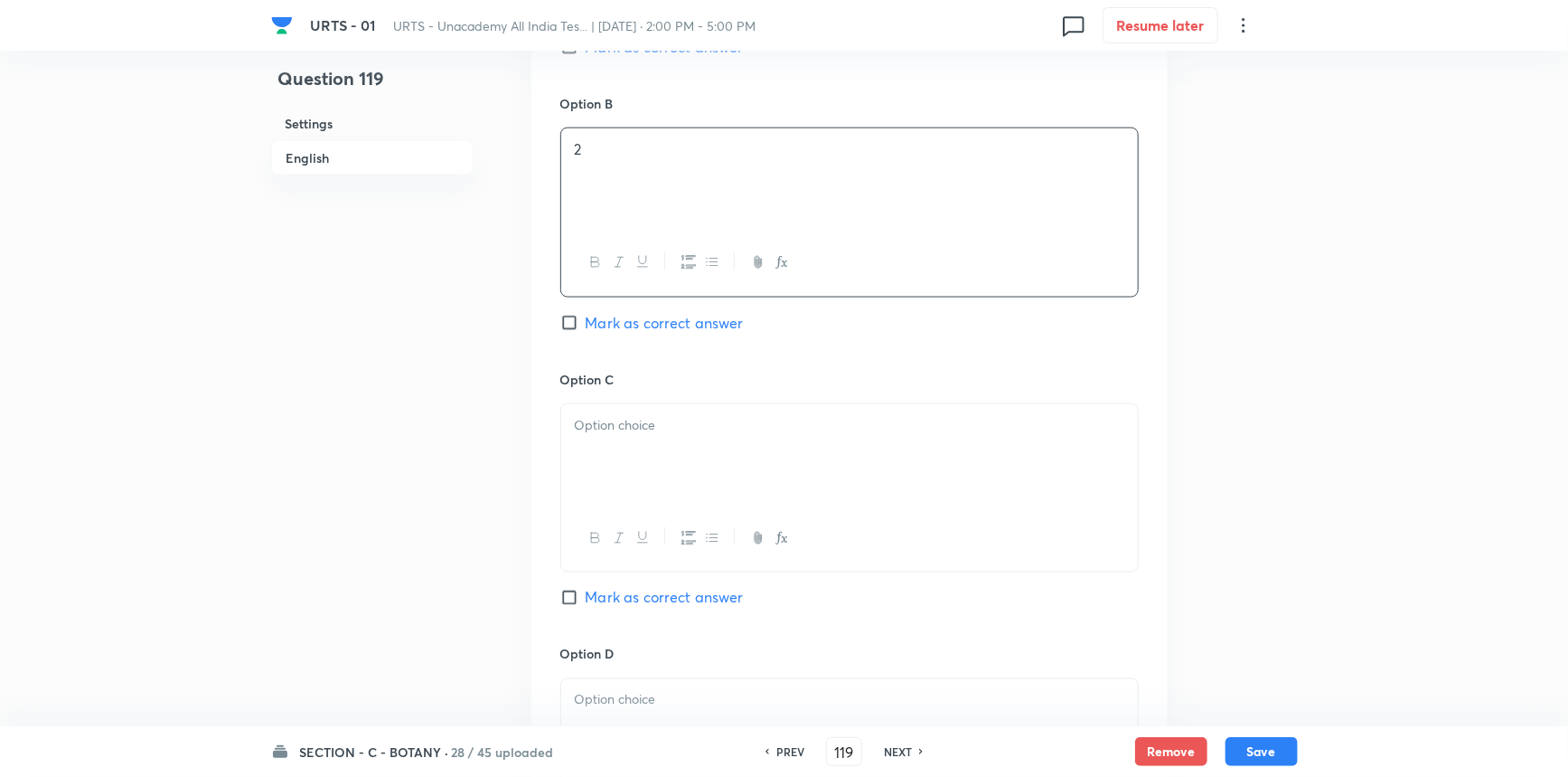
scroll to position [1232, 0]
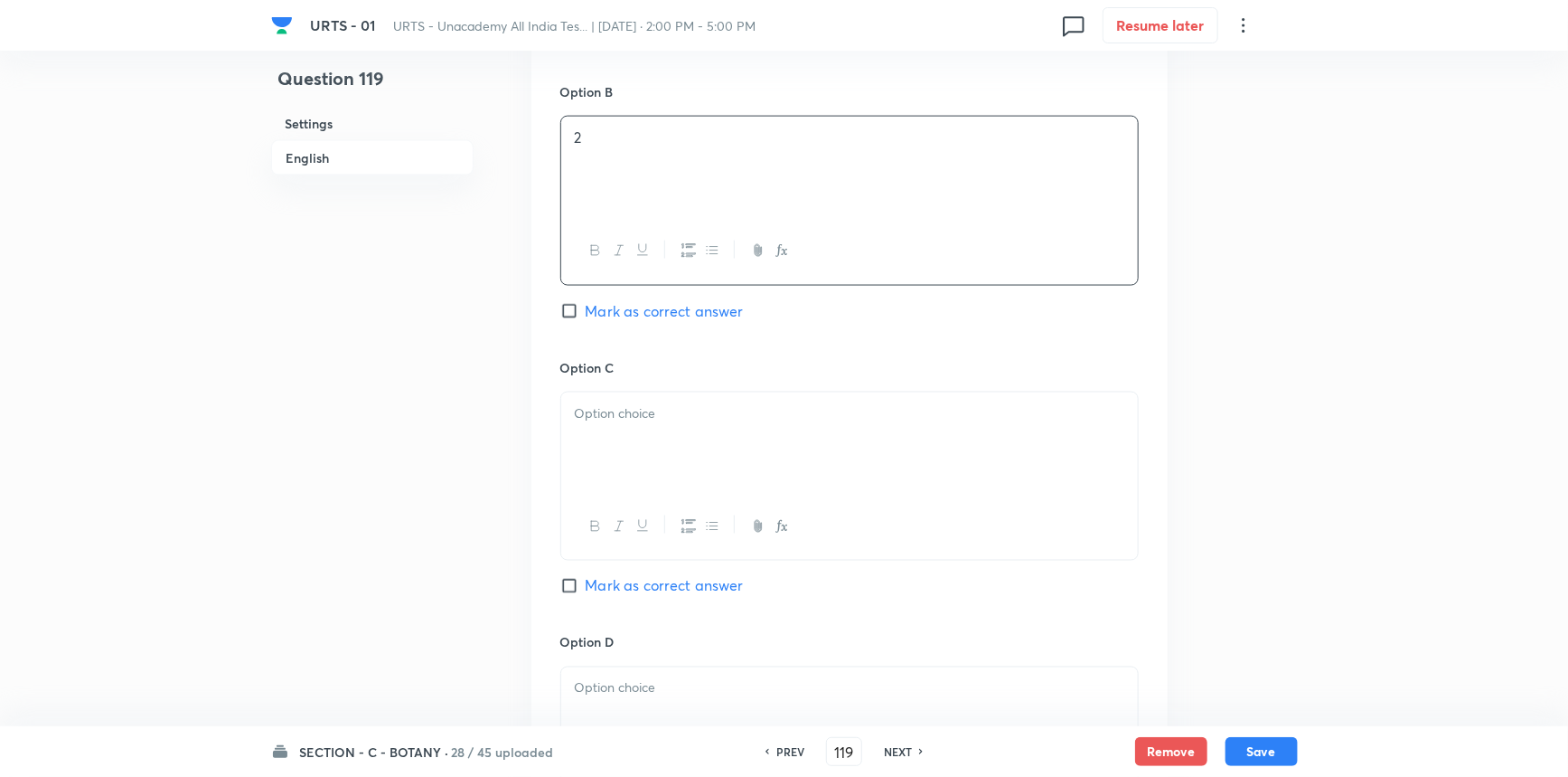
click at [632, 481] on div at bounding box center [849, 443] width 577 height 101
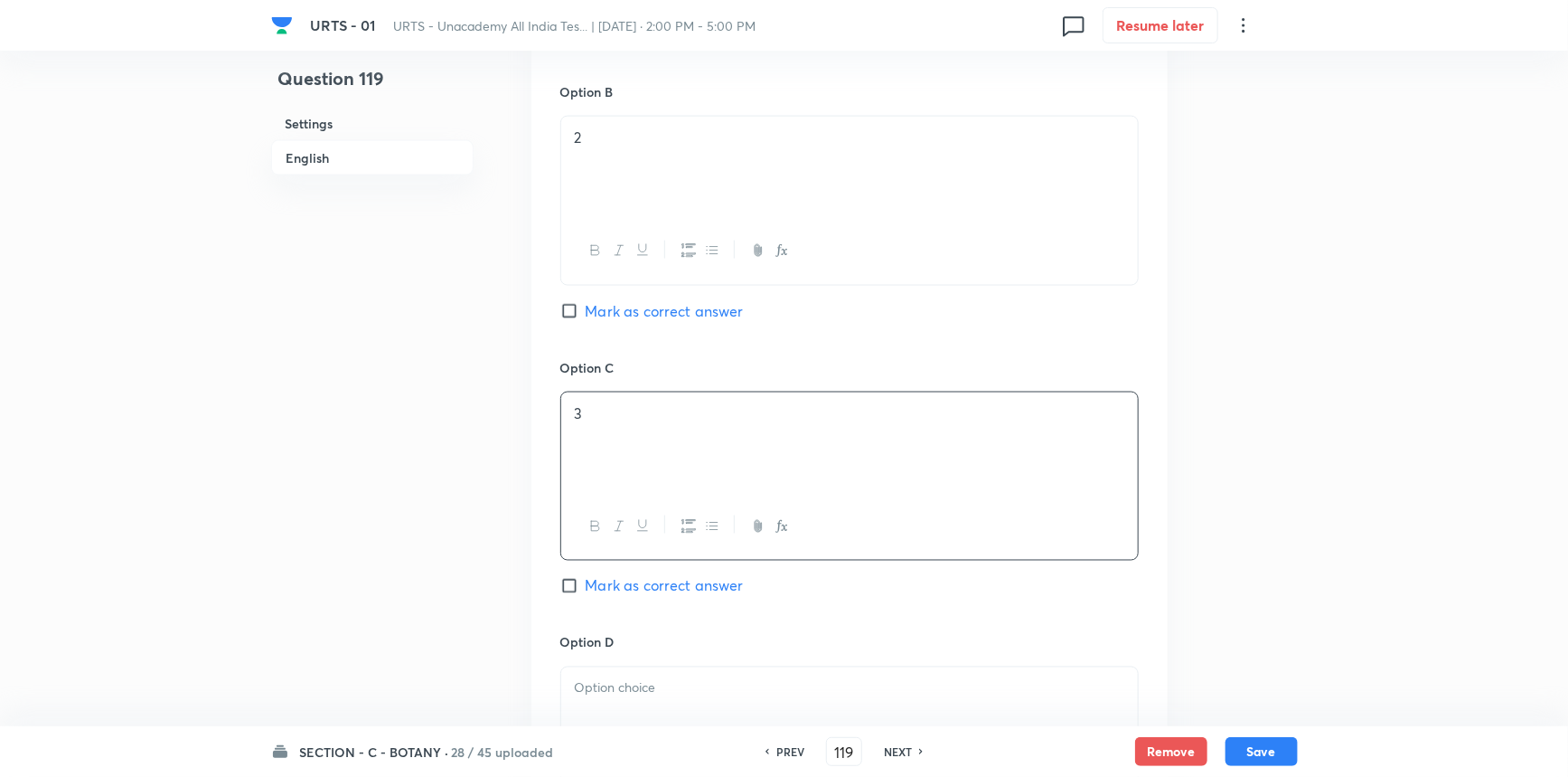
click at [578, 683] on p at bounding box center [849, 688] width 549 height 21
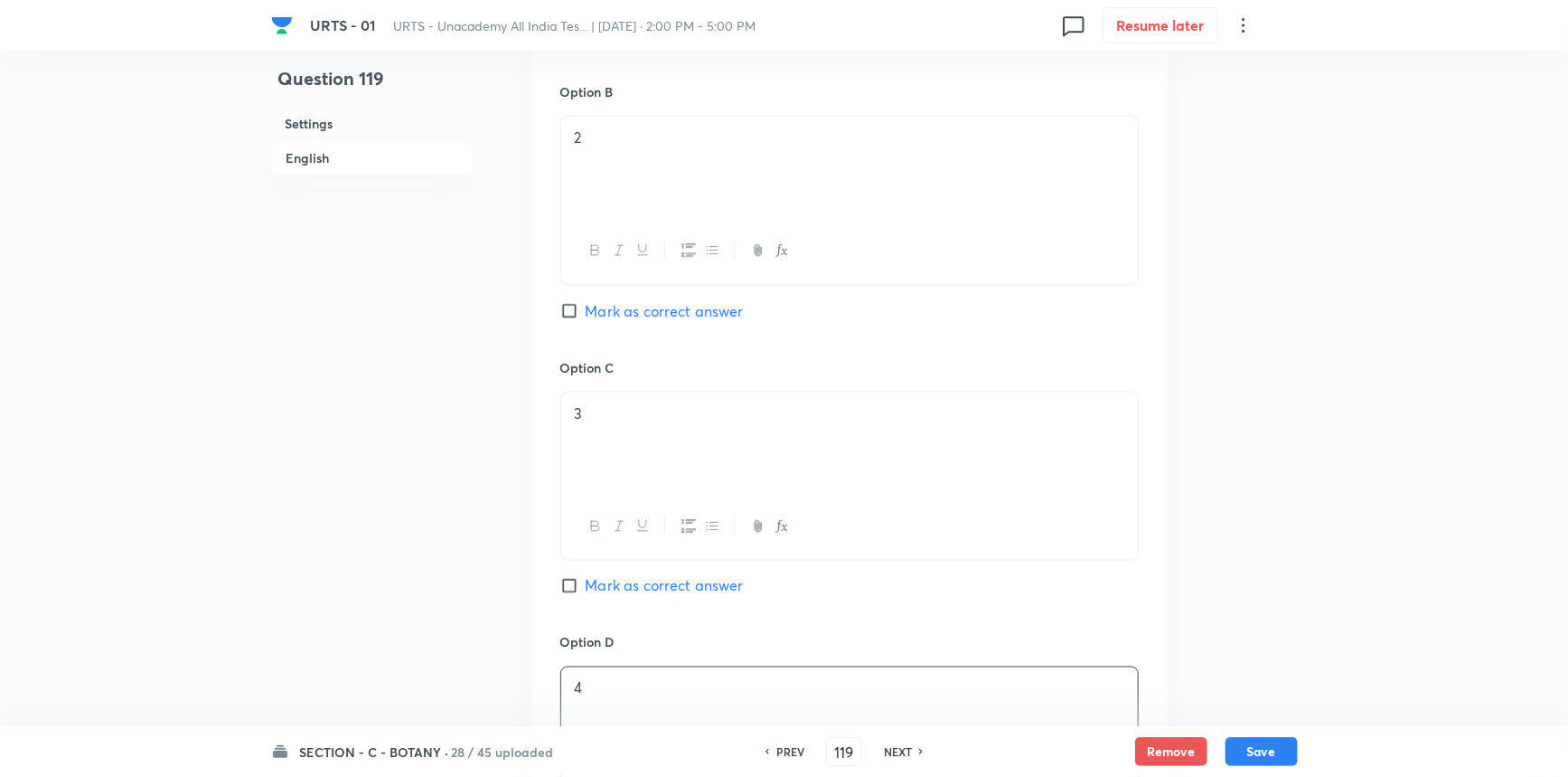
scroll to position [1397, 0]
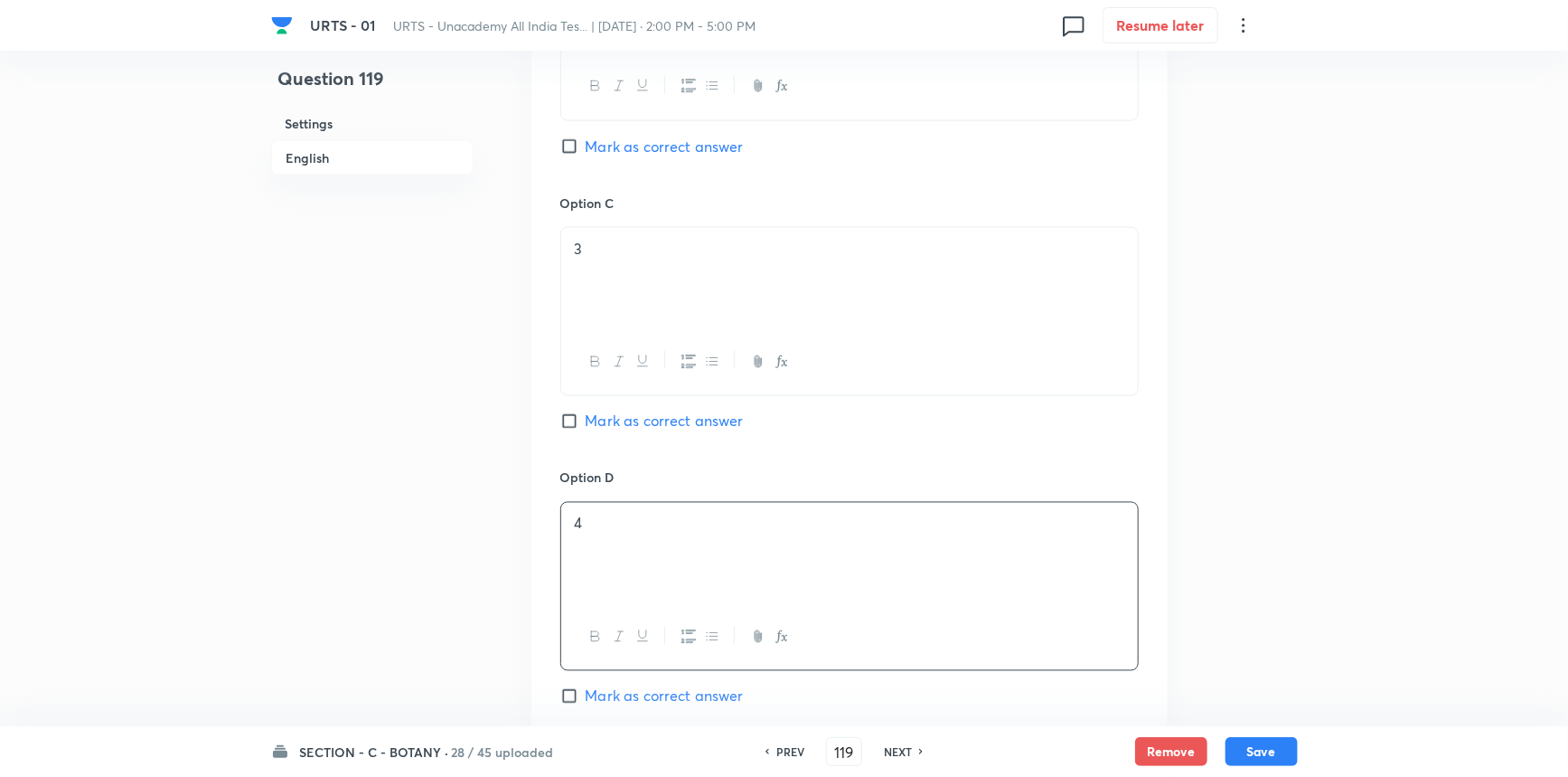
click at [588, 698] on span "Mark as correct answer" at bounding box center [664, 696] width 158 height 22
click at [586, 698] on input "Mark as correct answer" at bounding box center [573, 696] width 25 height 18
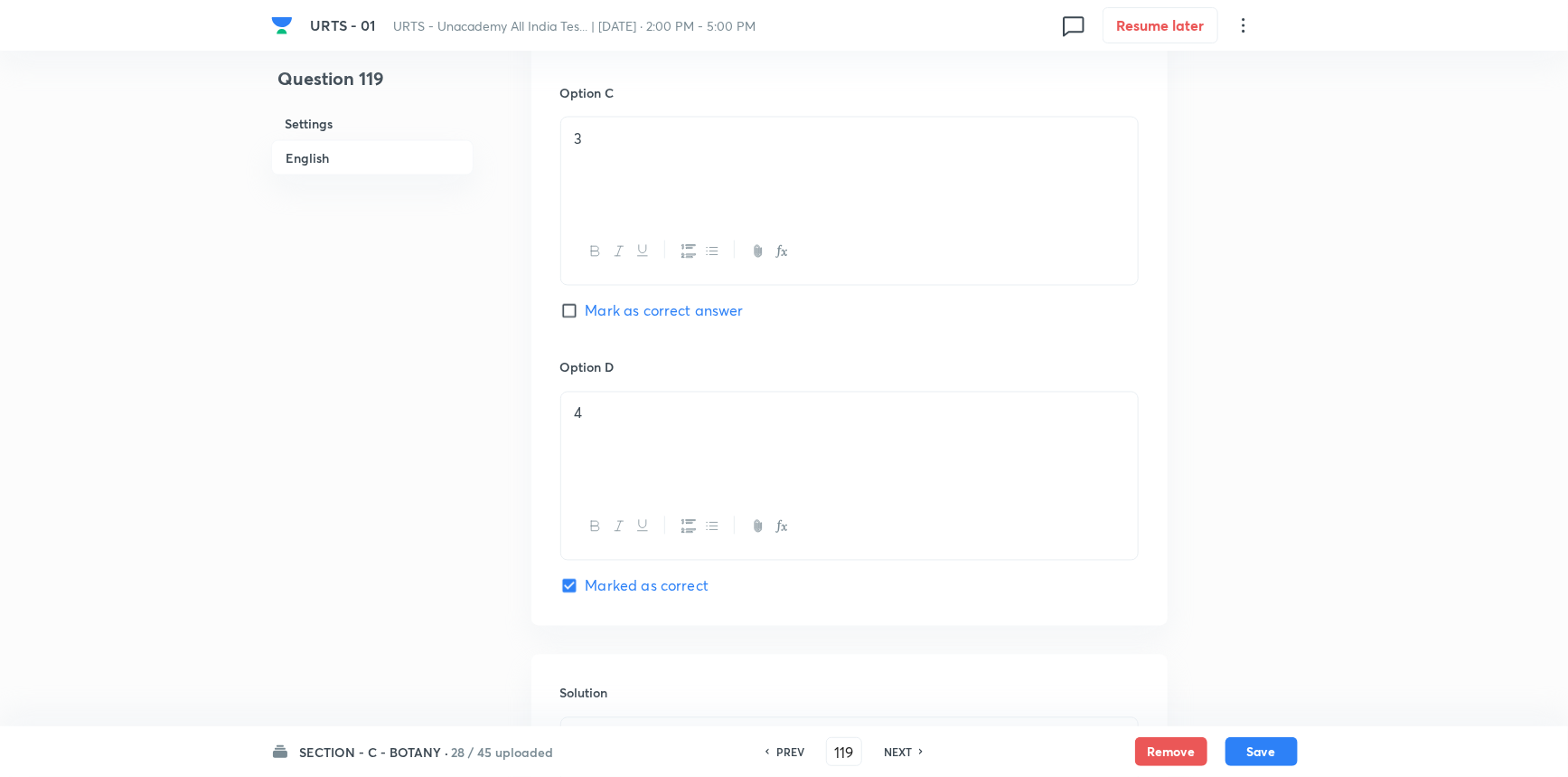
scroll to position [1727, 0]
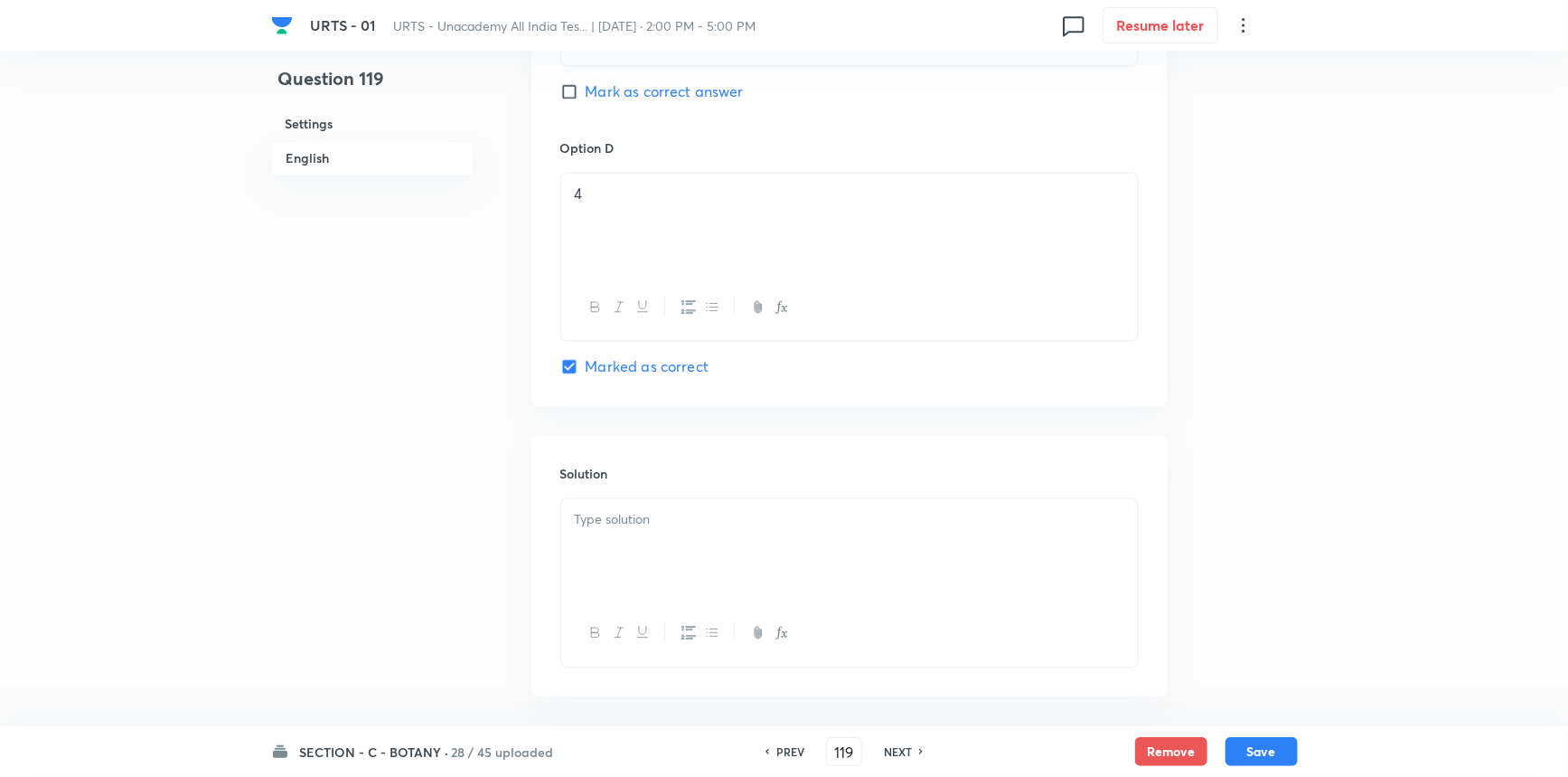
click at [612, 533] on div at bounding box center [849, 550] width 577 height 101
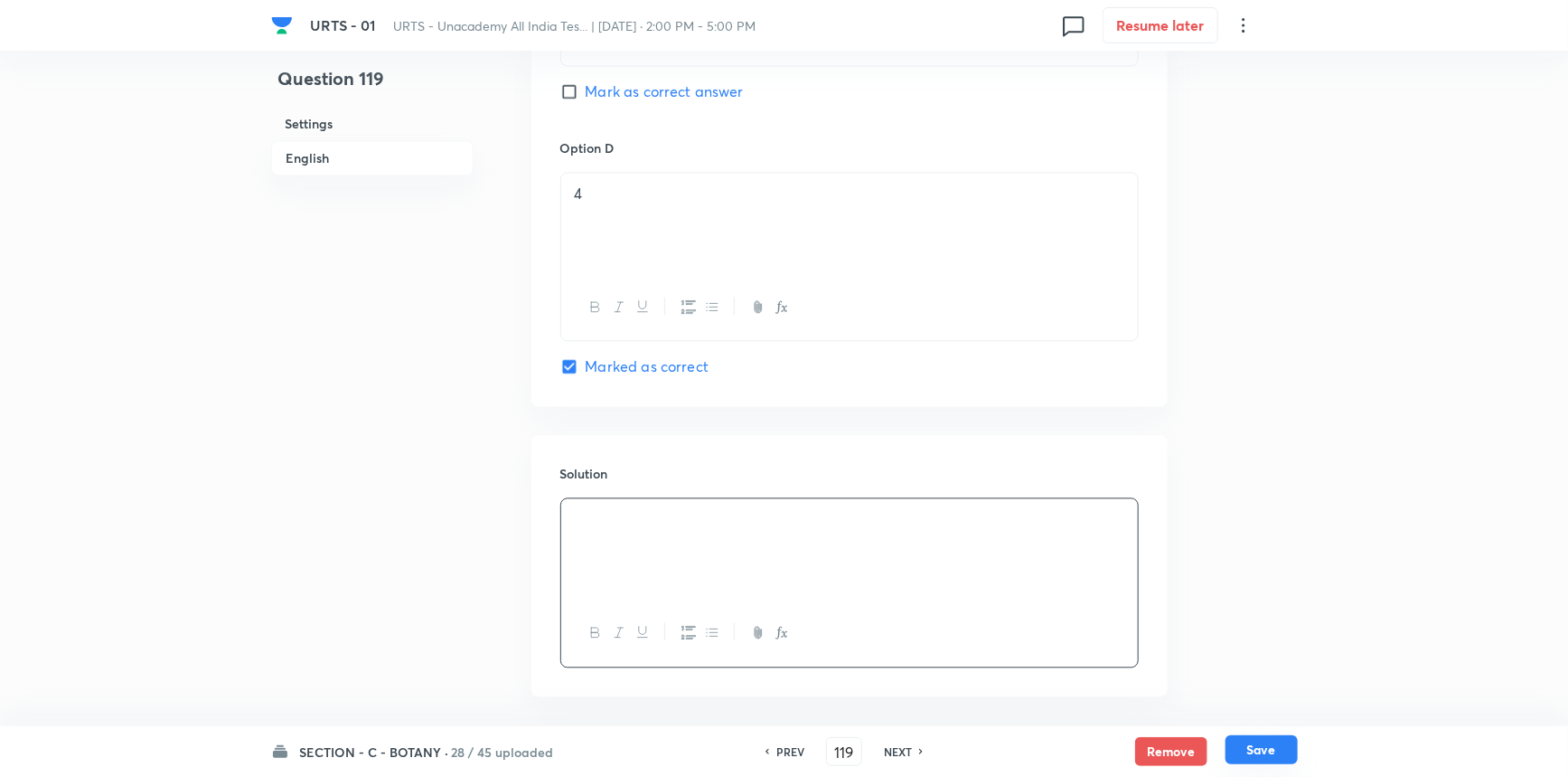
click at [1247, 751] on button "Save" at bounding box center [1262, 749] width 72 height 29
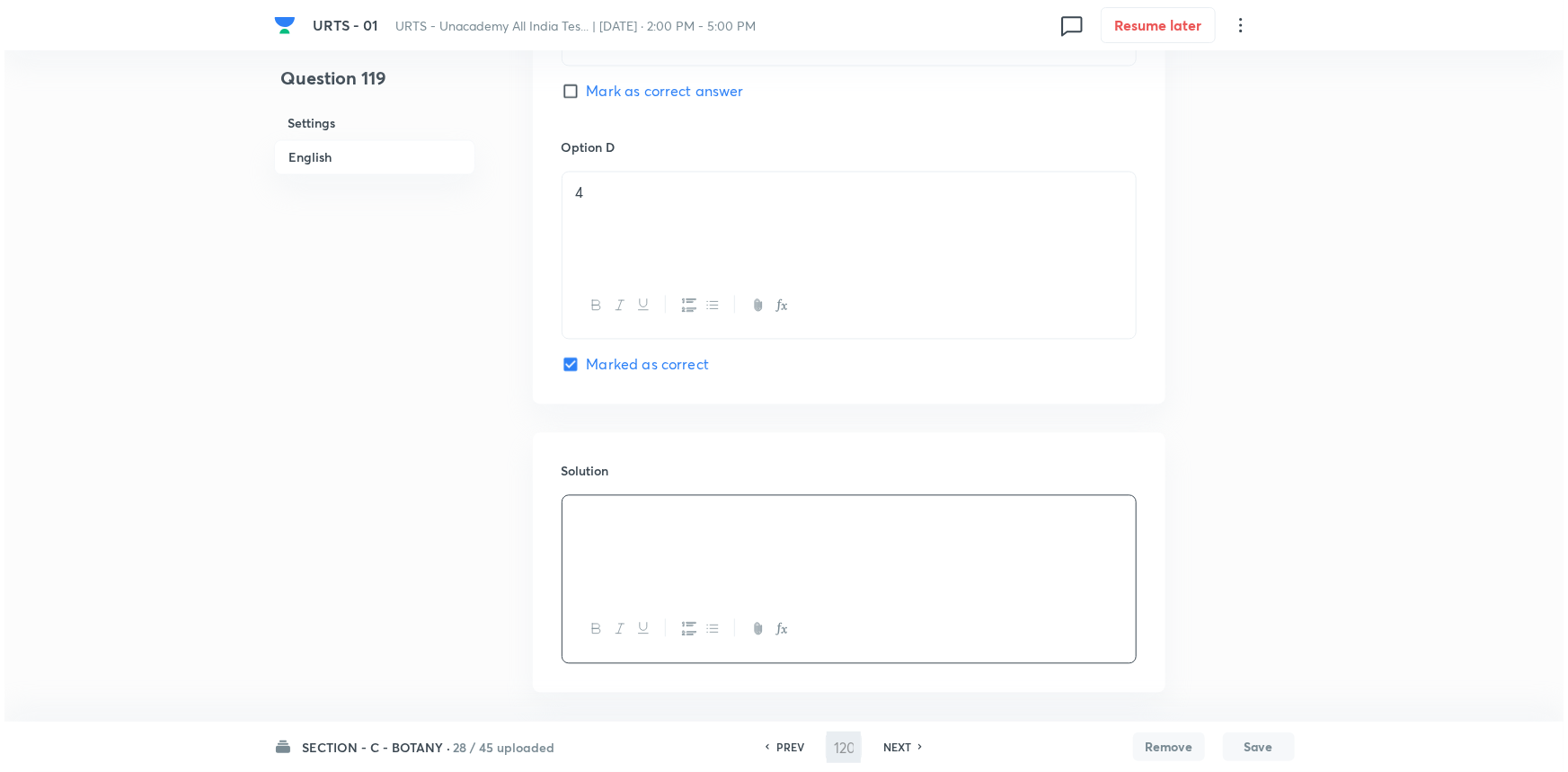
scroll to position [0, 0]
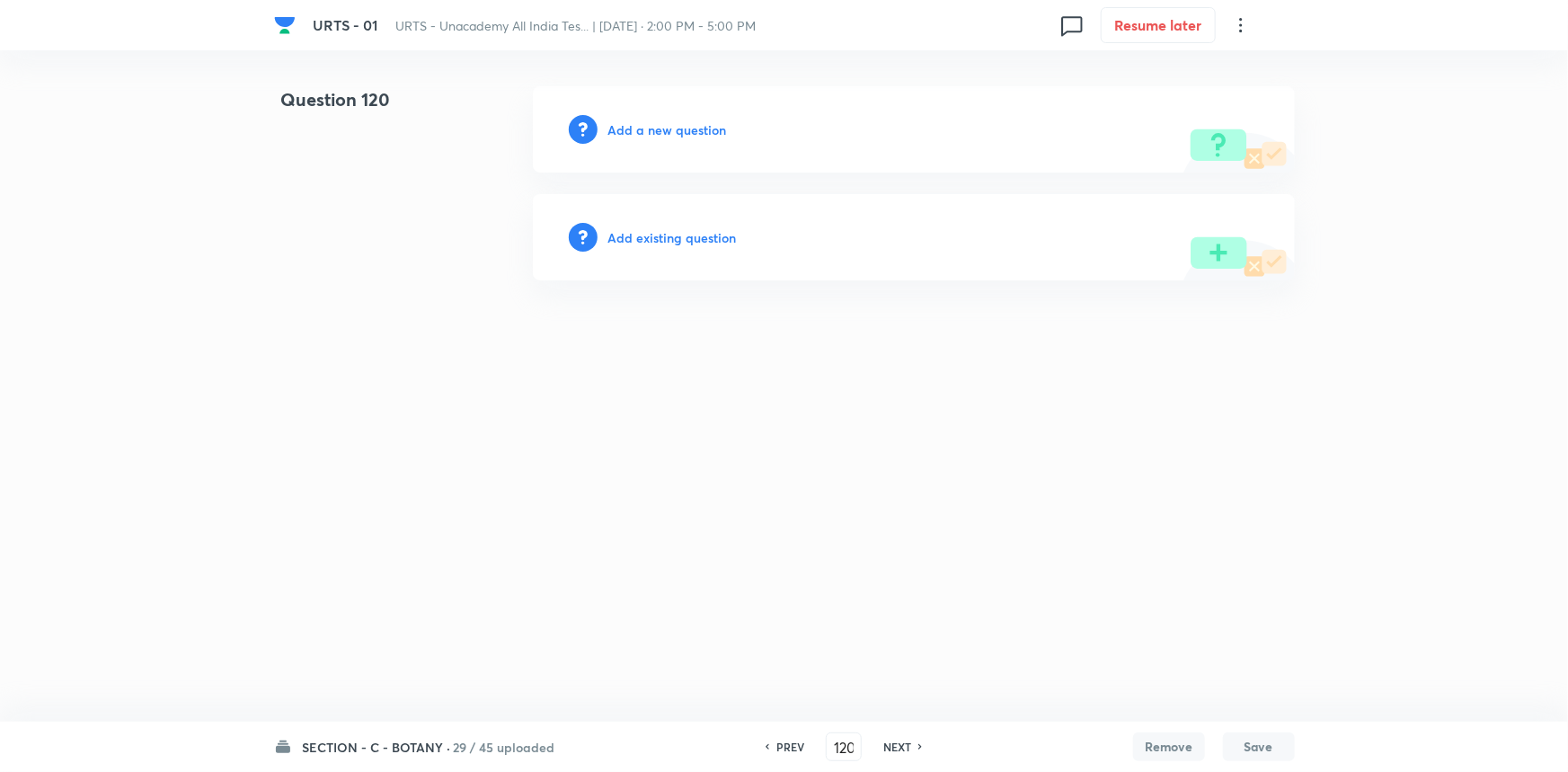
click at [658, 123] on h6 "Add a new question" at bounding box center [668, 130] width 119 height 19
click at [658, 123] on h6 "Choose a question type" at bounding box center [677, 130] width 138 height 19
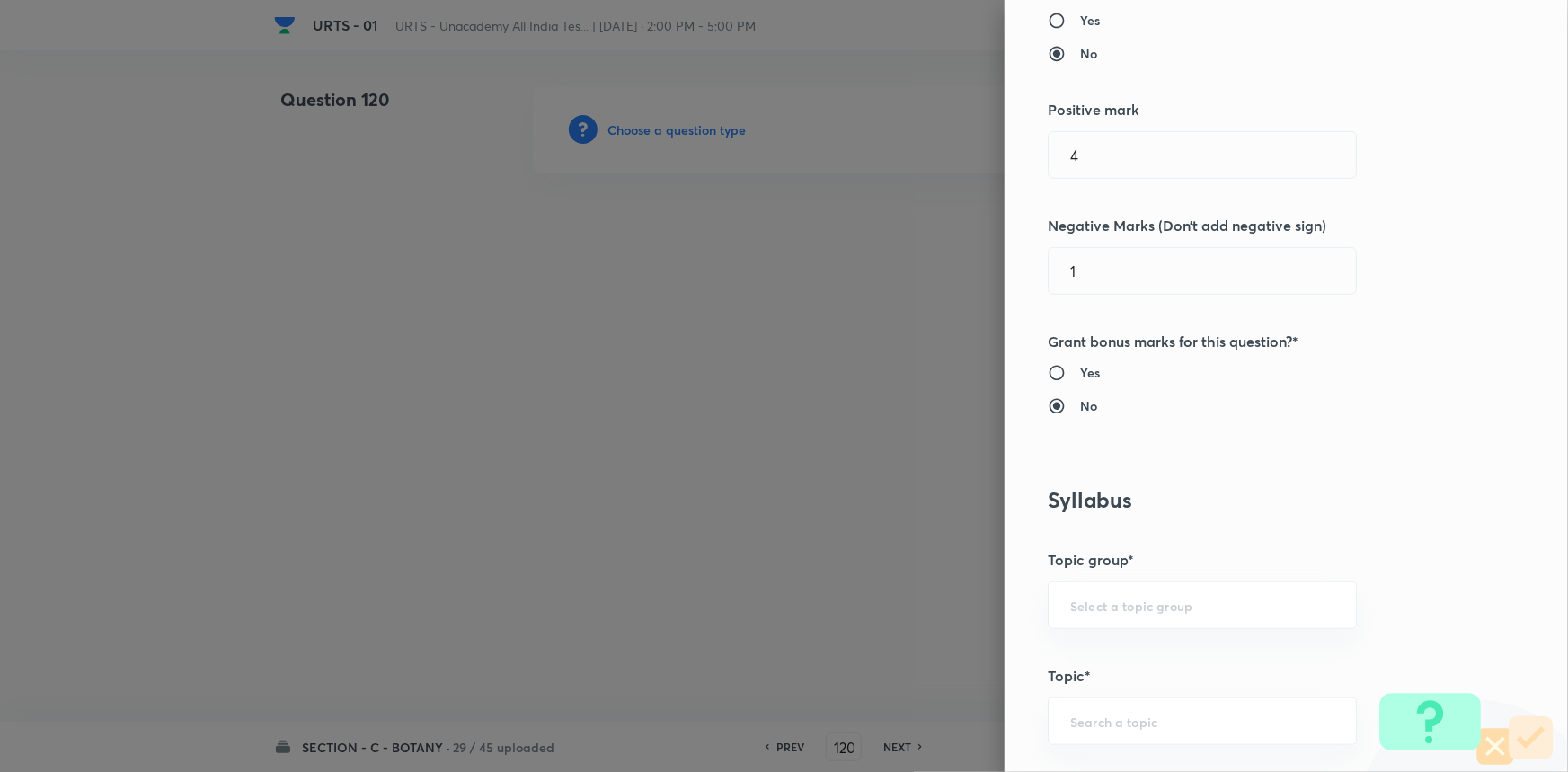
scroll to position [408, 0]
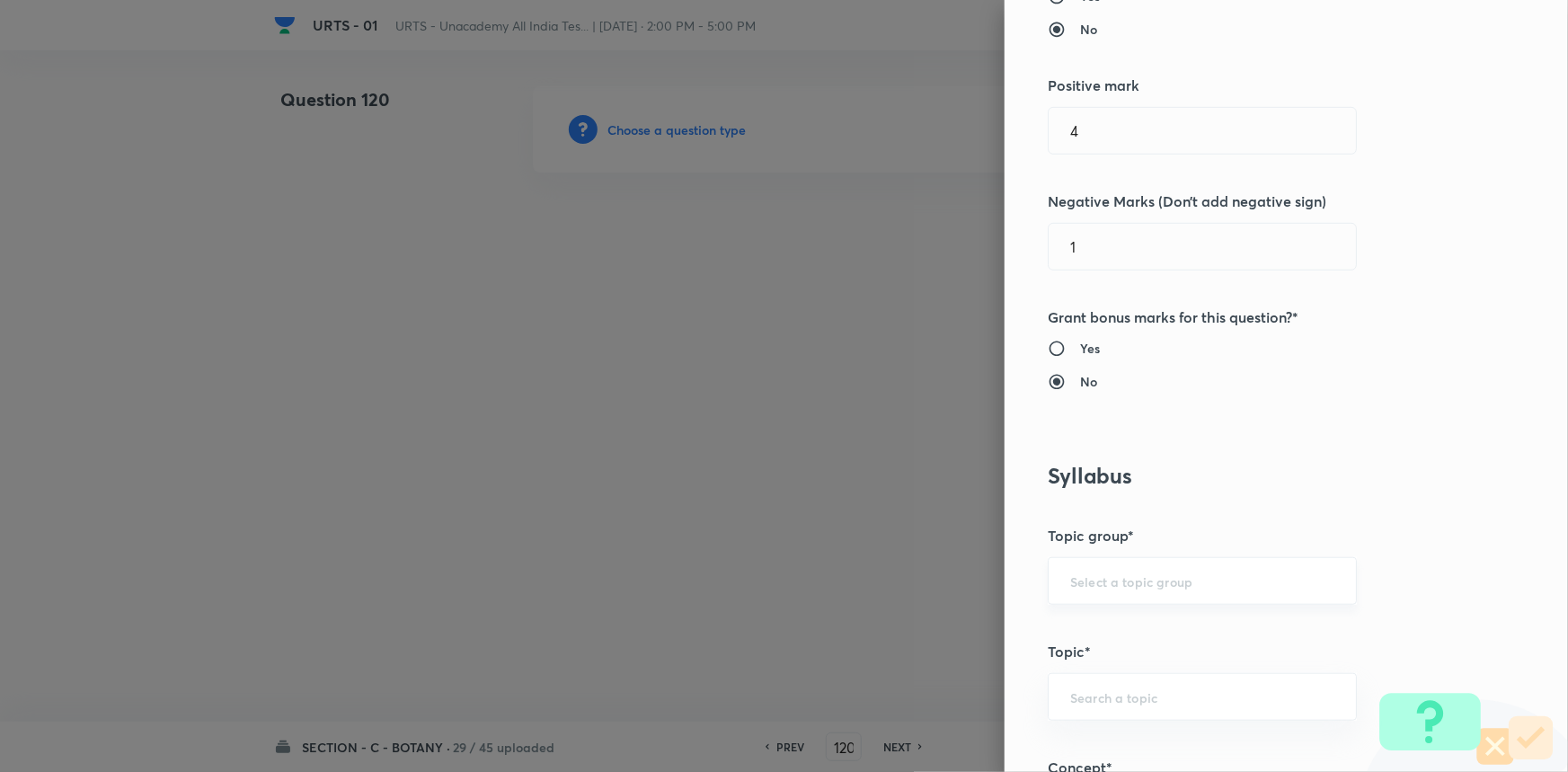
click at [1110, 588] on input "text" at bounding box center [1202, 581] width 264 height 17
click at [1107, 623] on li "Biology" at bounding box center [1190, 631] width 307 height 33
click at [1091, 693] on input "text" at bounding box center [1202, 697] width 264 height 17
click at [1099, 653] on li "Botany" at bounding box center [1190, 645] width 307 height 33
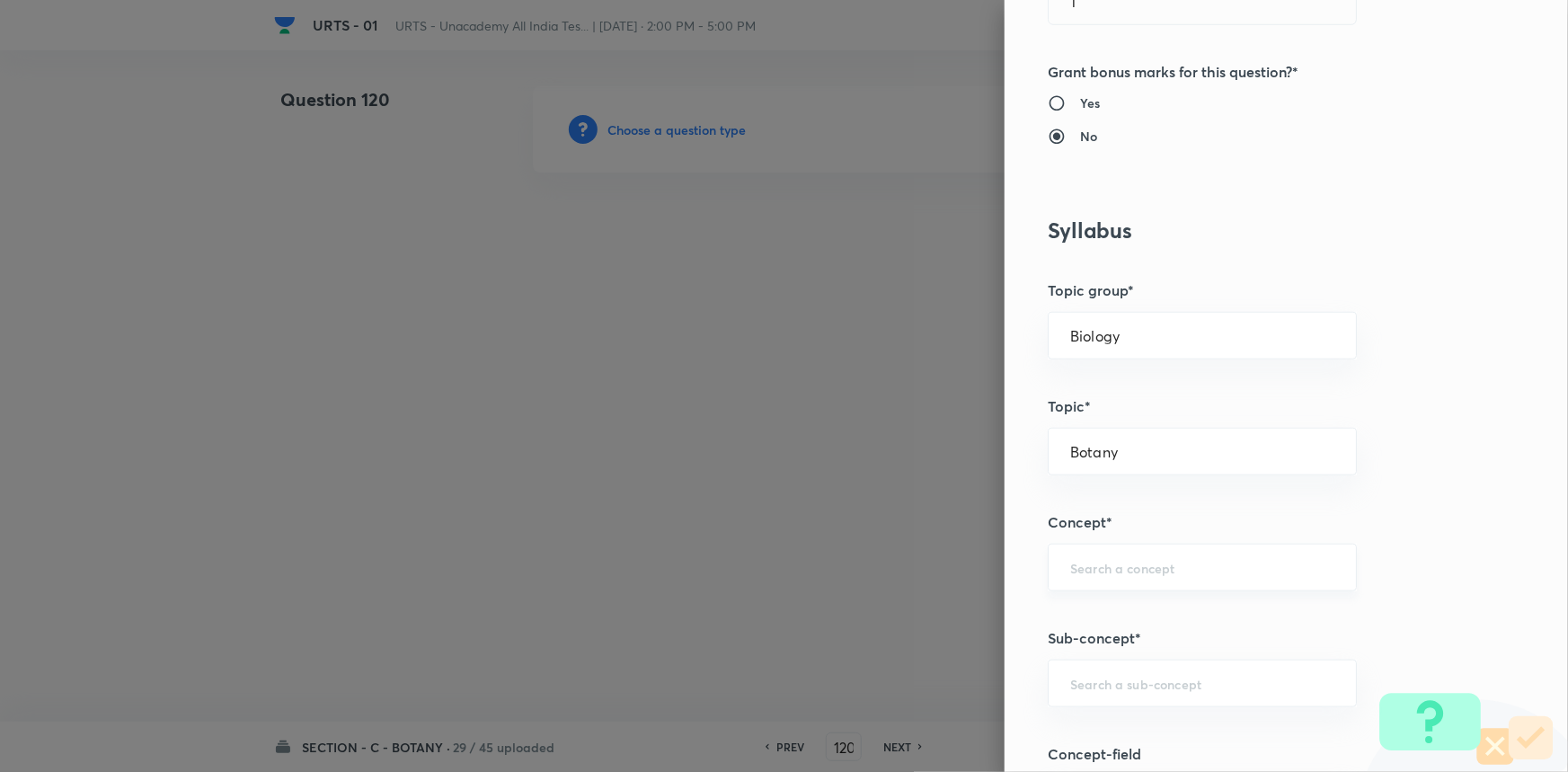
click at [1104, 562] on input "text" at bounding box center [1202, 568] width 264 height 17
click at [1117, 611] on li "Living World and Biological Classifications" at bounding box center [1190, 627] width 307 height 54
click at [1118, 669] on div "​" at bounding box center [1202, 683] width 309 height 47
click at [1123, 630] on li "Living World and Biological Classifications" at bounding box center [1190, 621] width 307 height 54
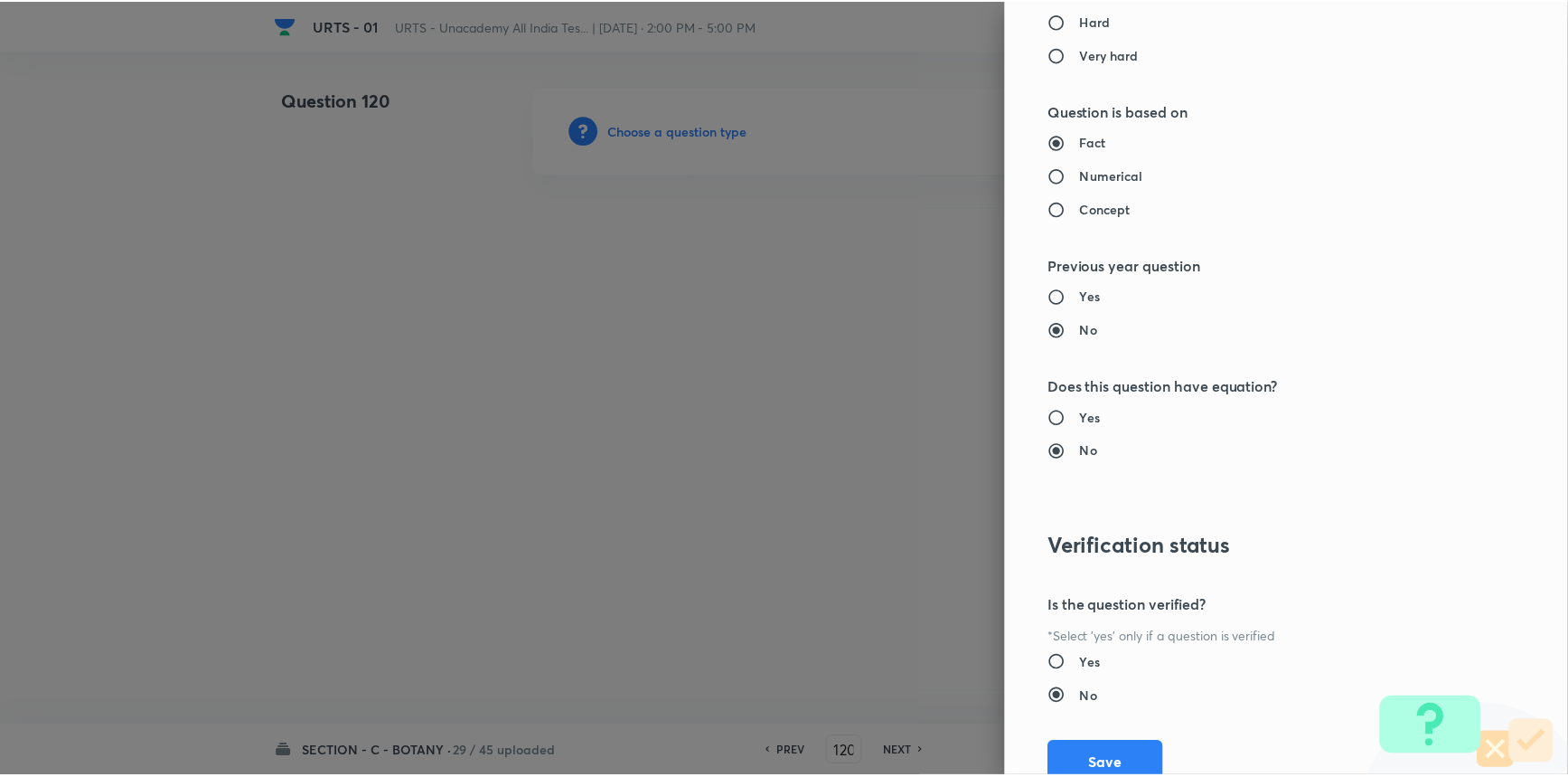
scroll to position [1808, 0]
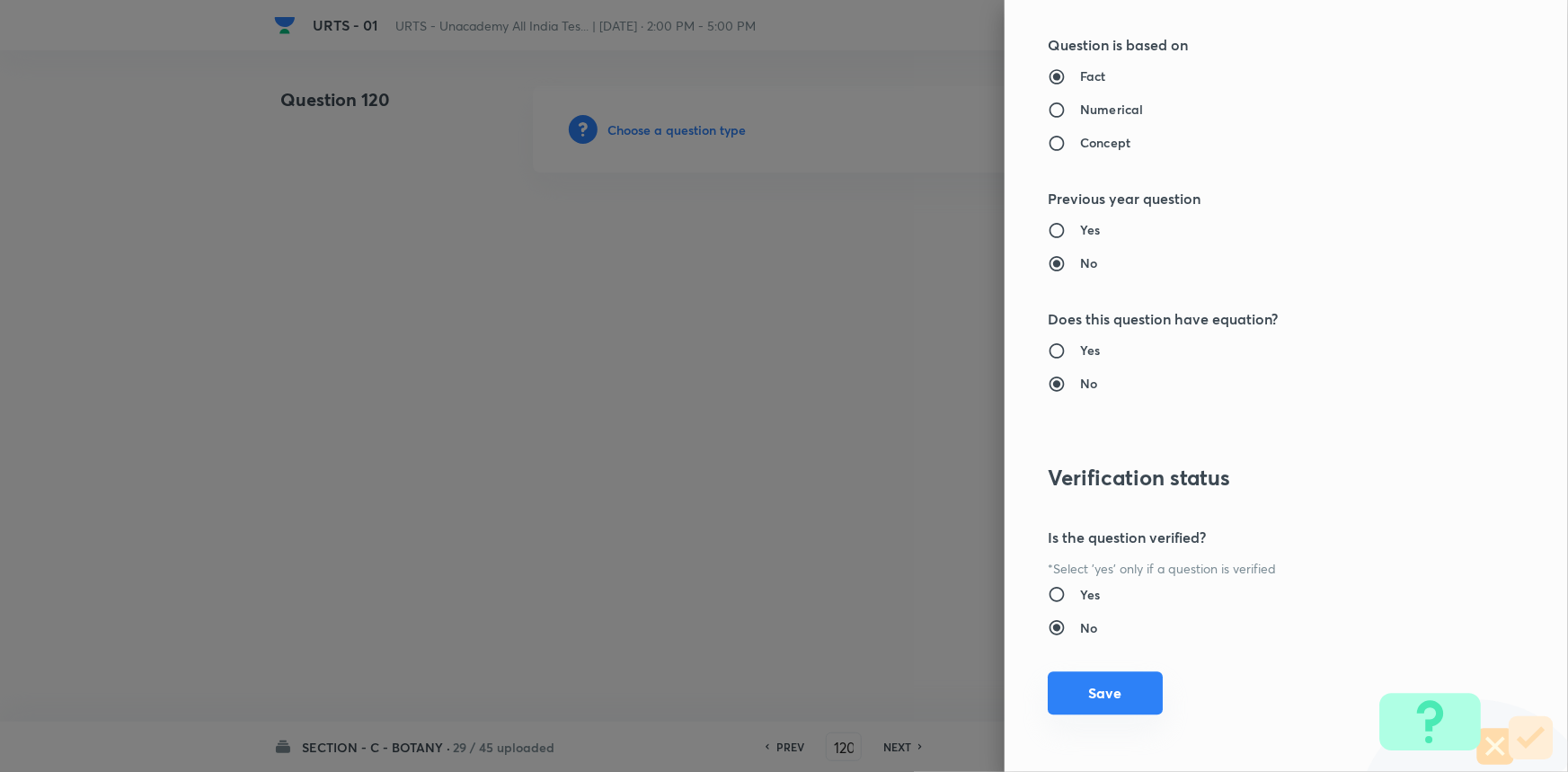
click at [1119, 690] on button "Save" at bounding box center [1105, 693] width 115 height 43
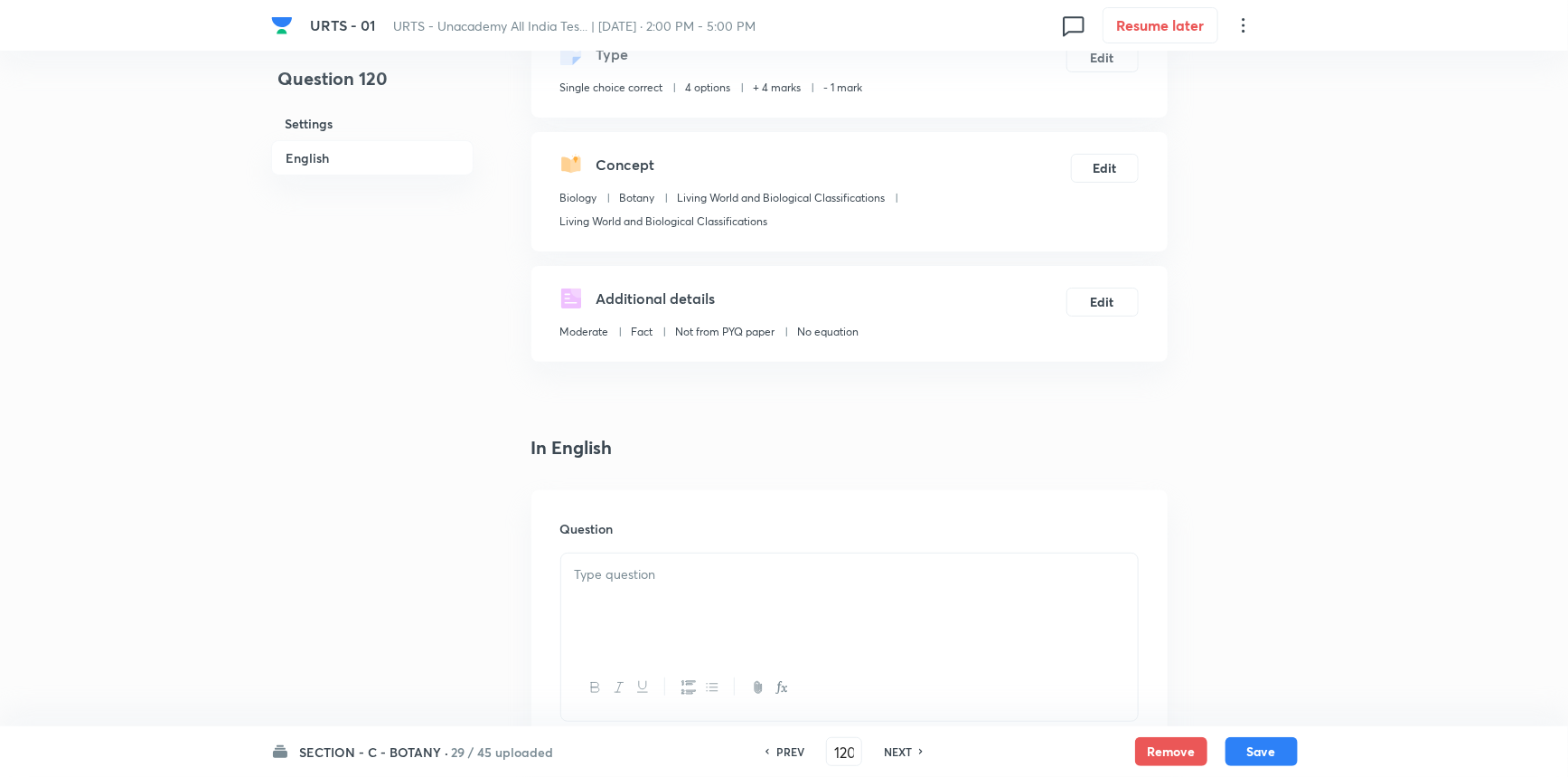
scroll to position [328, 0]
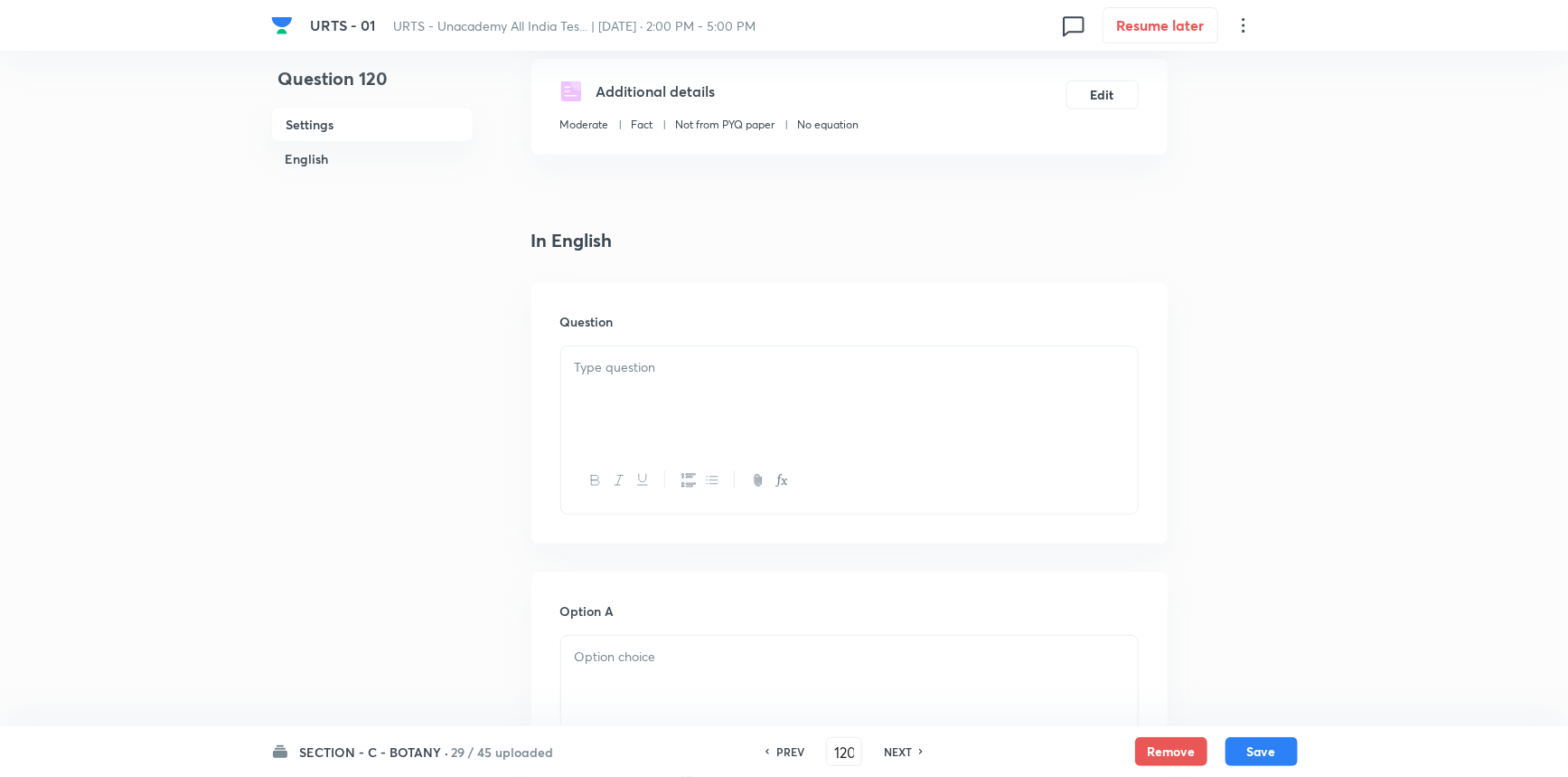
click at [603, 421] on div at bounding box center [849, 396] width 577 height 101
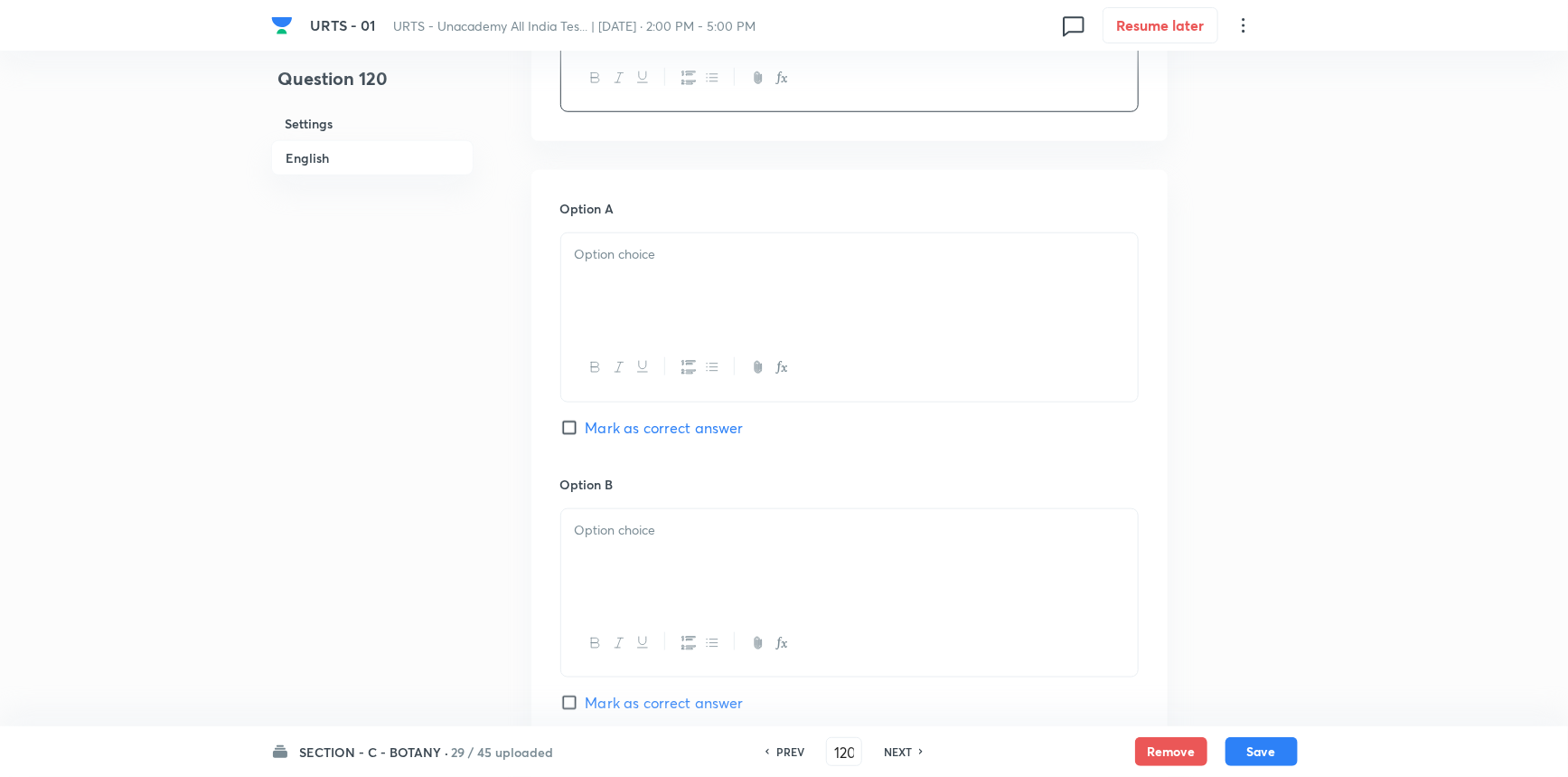
scroll to position [740, 0]
click at [768, 261] on div at bounding box center [849, 275] width 577 height 101
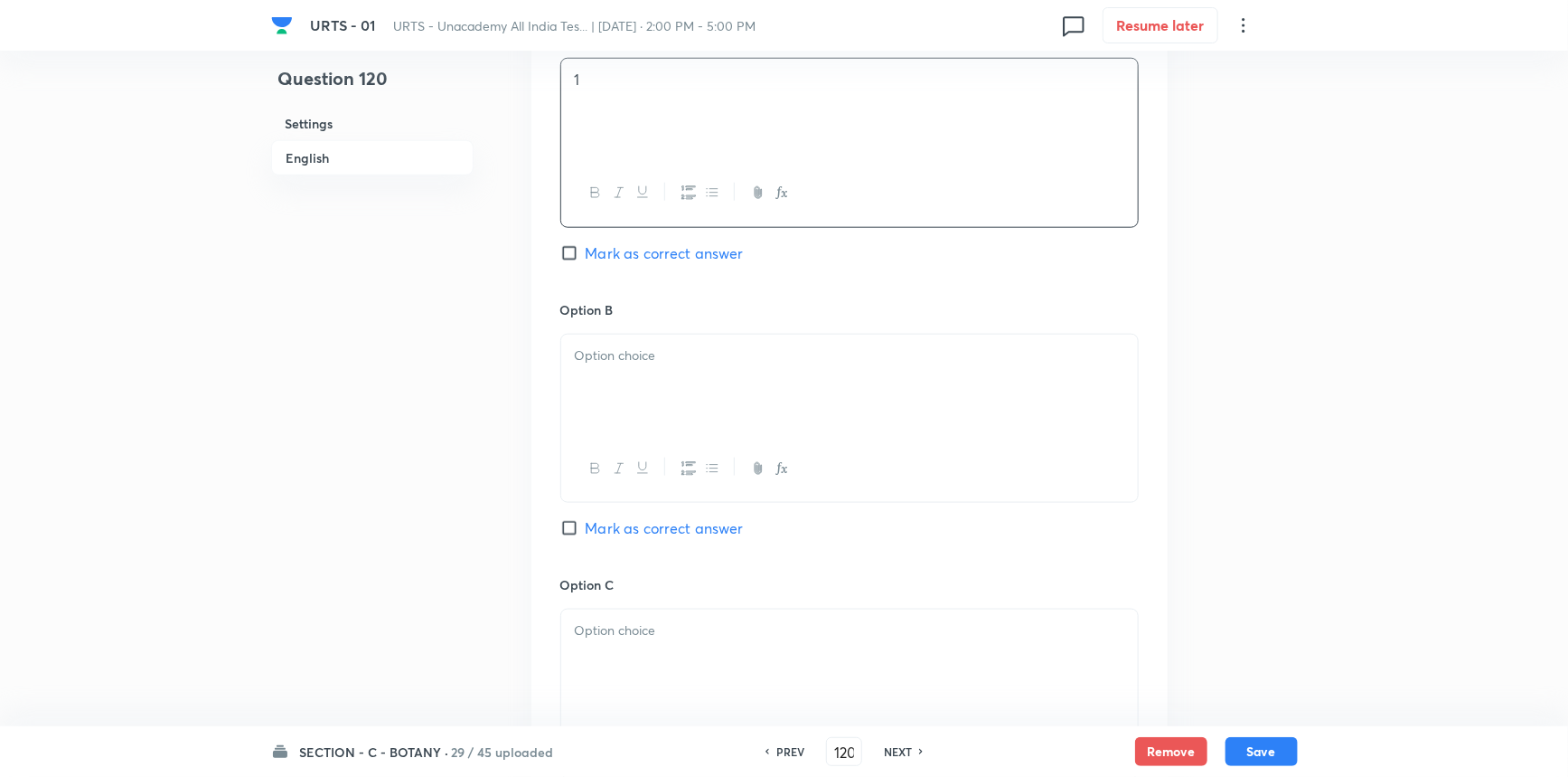
scroll to position [1068, 0]
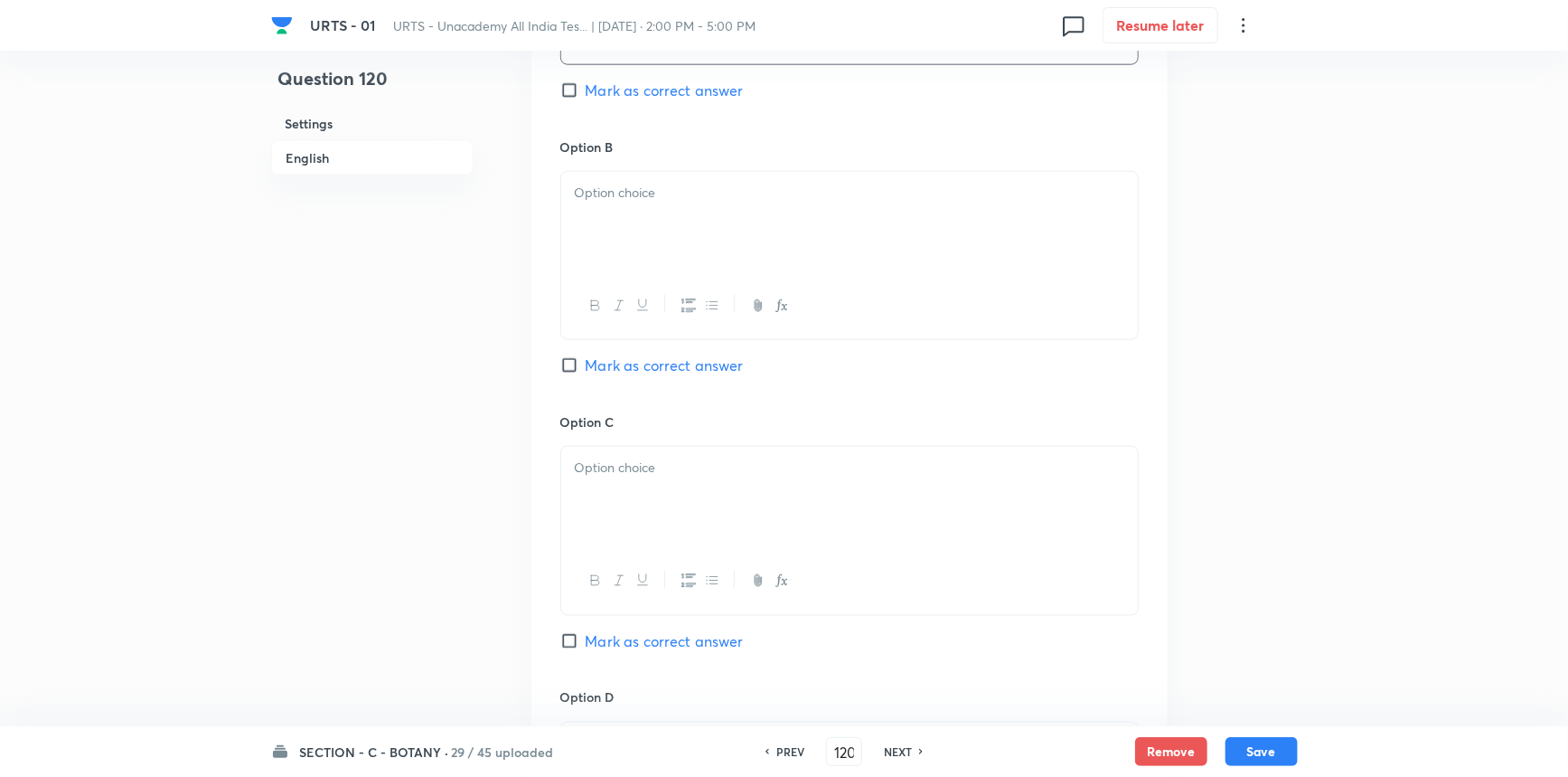
click at [652, 215] on div at bounding box center [849, 223] width 577 height 101
click at [623, 482] on div at bounding box center [849, 497] width 577 height 101
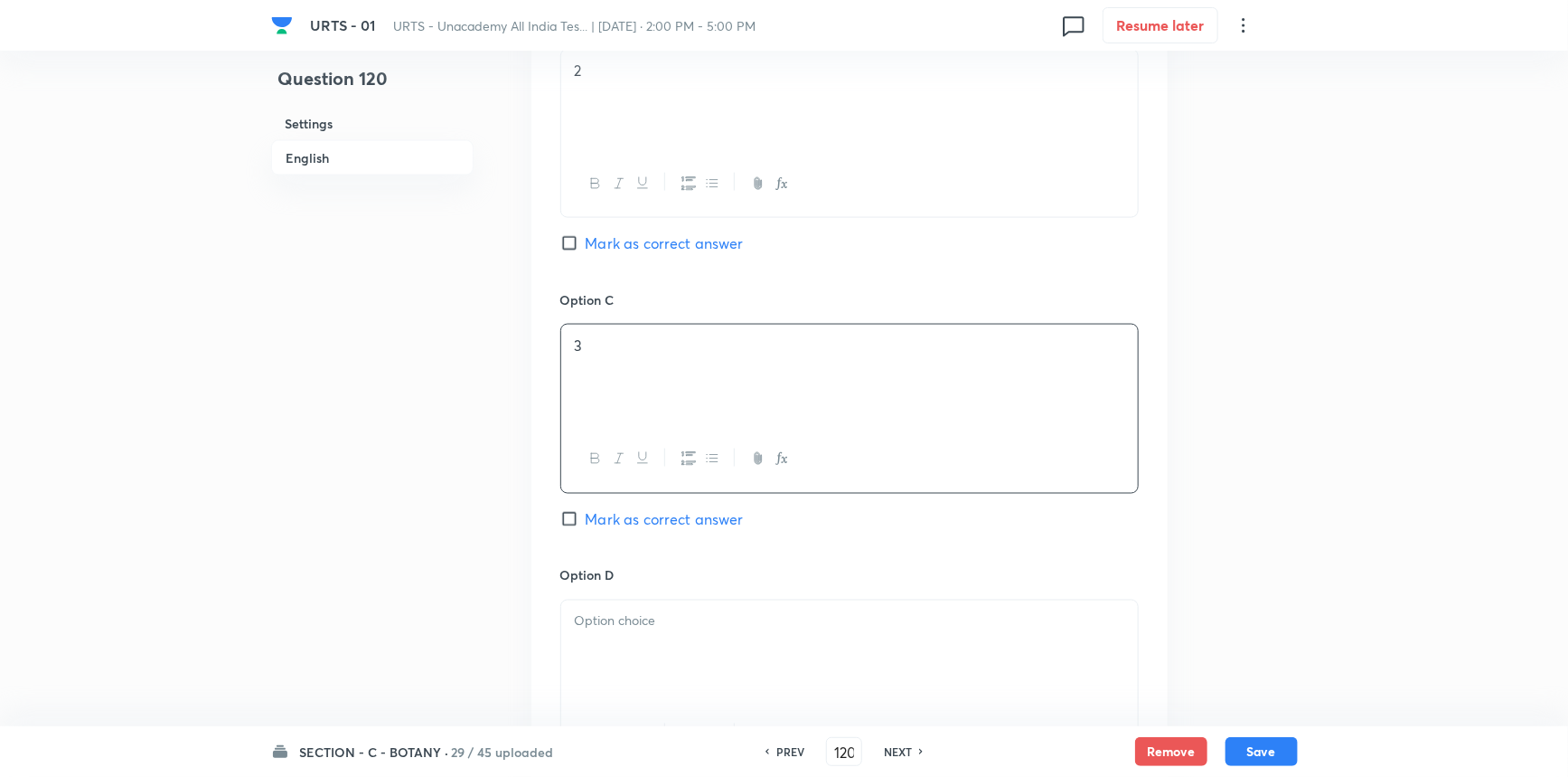
scroll to position [1397, 0]
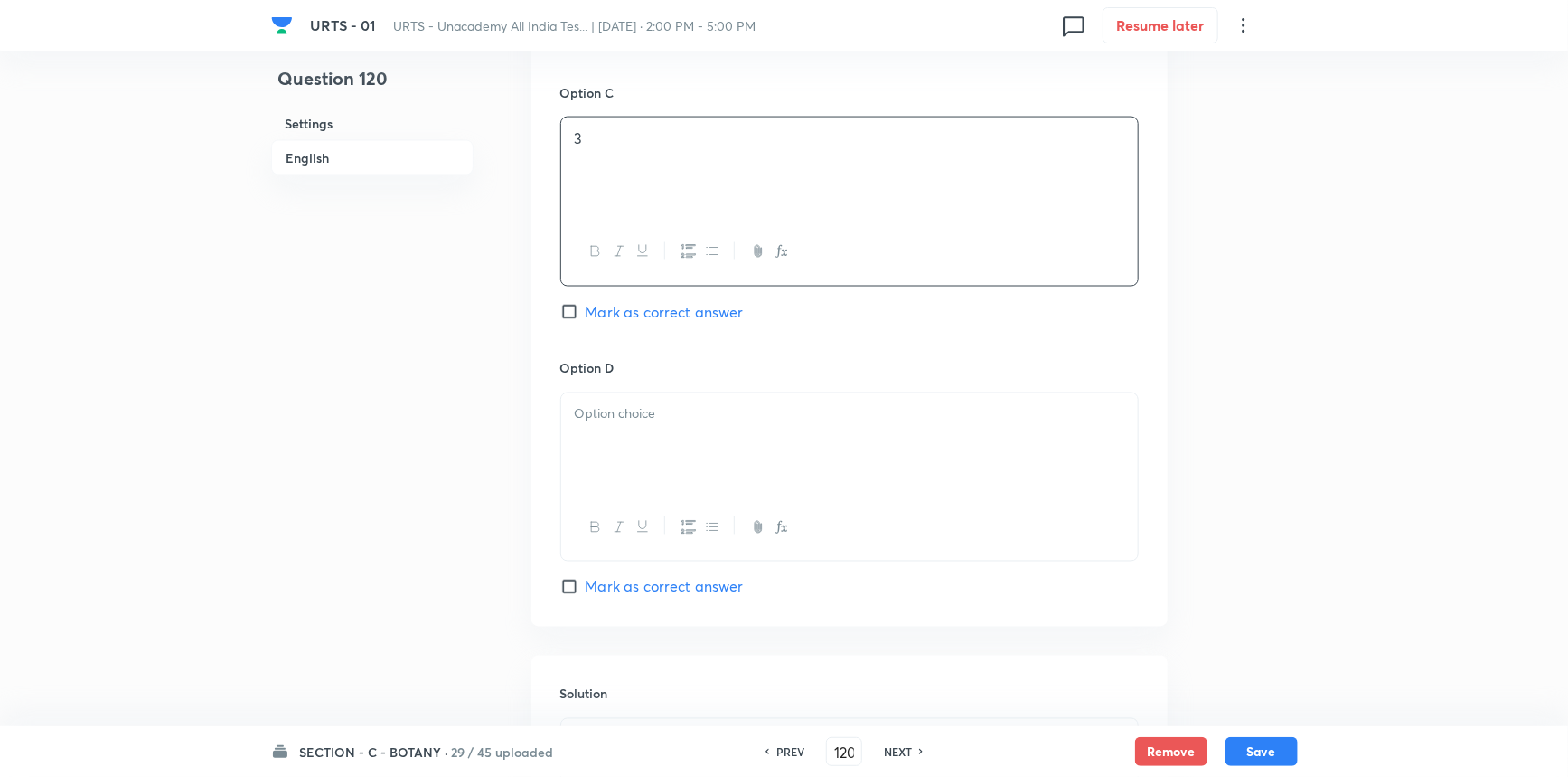
click at [642, 323] on div "Option C 3 Mark as correct answer" at bounding box center [849, 221] width 578 height 275
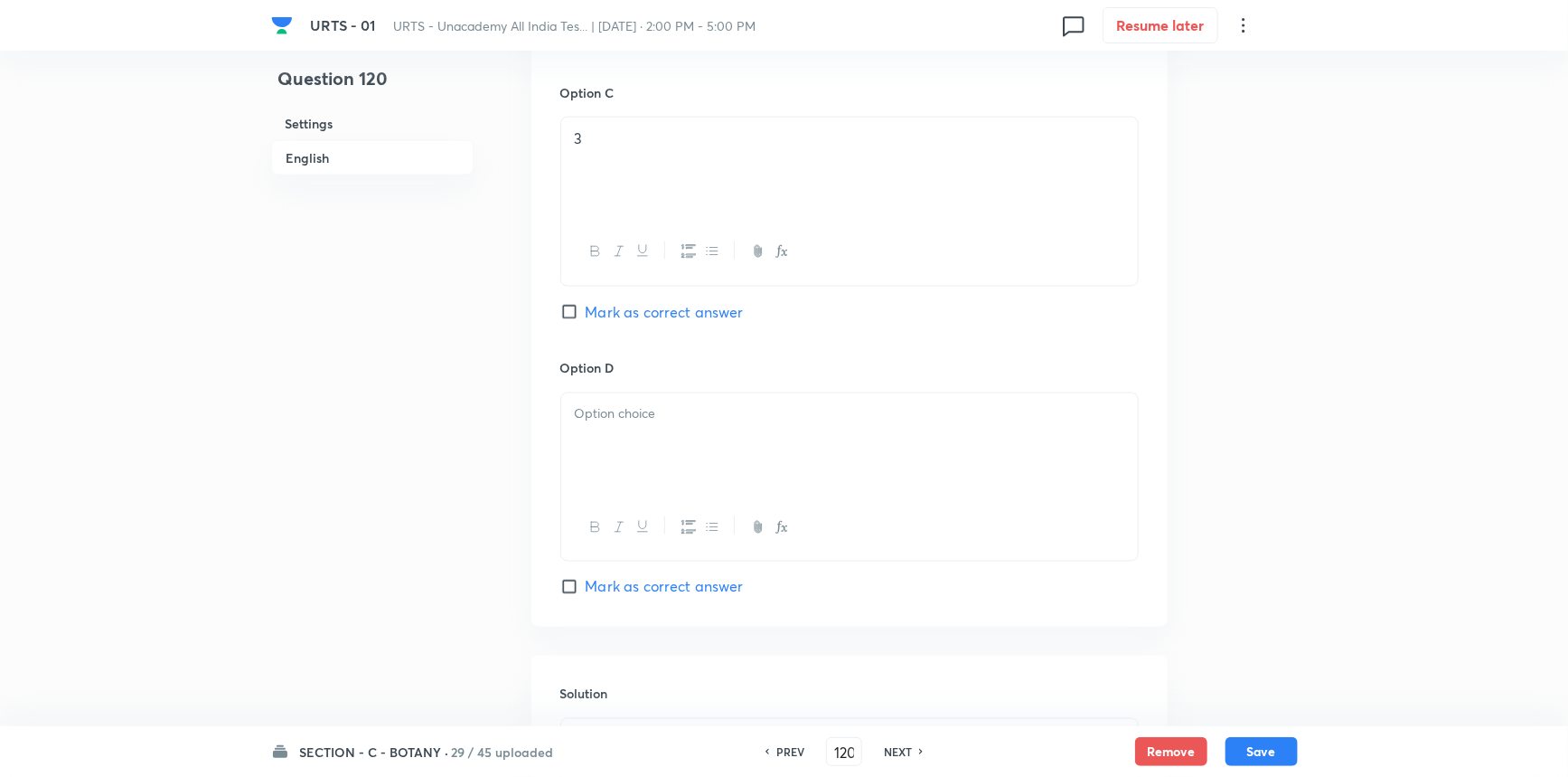
click at [644, 310] on span "Mark as correct answer" at bounding box center [664, 311] width 158 height 22
click at [586, 310] on input "Mark as correct answer" at bounding box center [573, 311] width 25 height 18
click at [634, 449] on div at bounding box center [849, 444] width 577 height 101
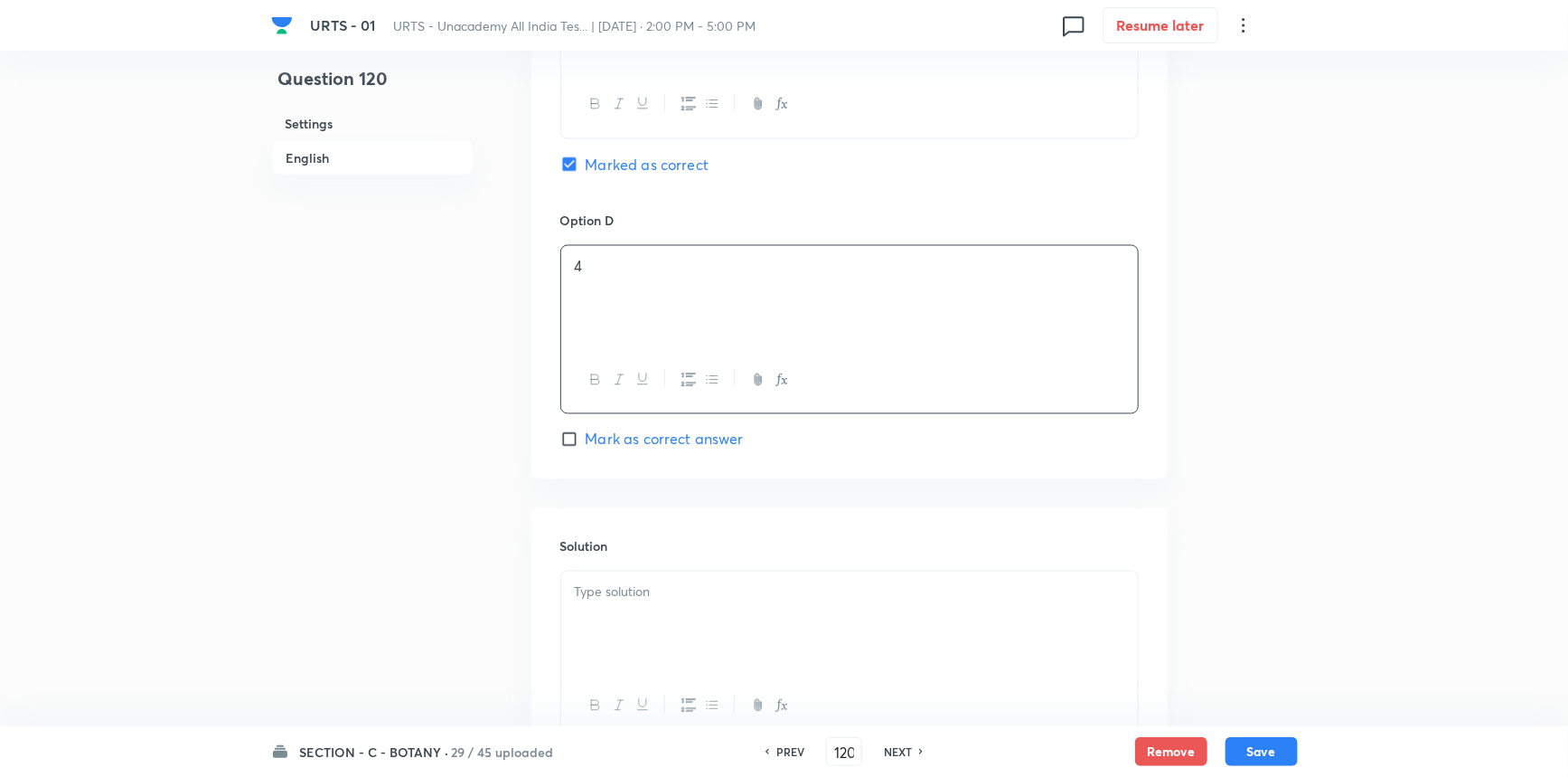
scroll to position [1561, 0]
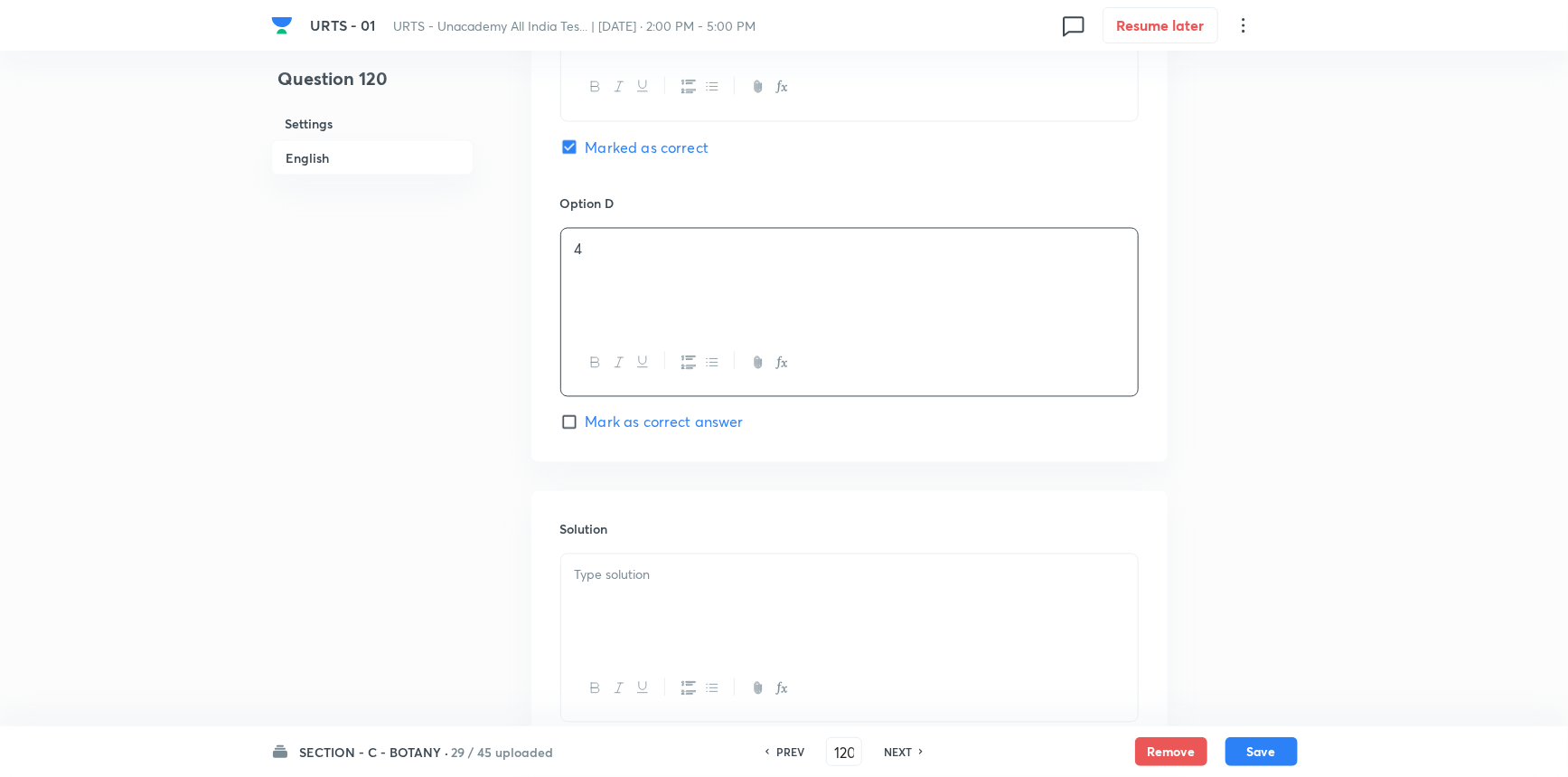
click at [667, 536] on h6 "Solution" at bounding box center [849, 529] width 578 height 19
click at [647, 559] on div at bounding box center [849, 605] width 577 height 101
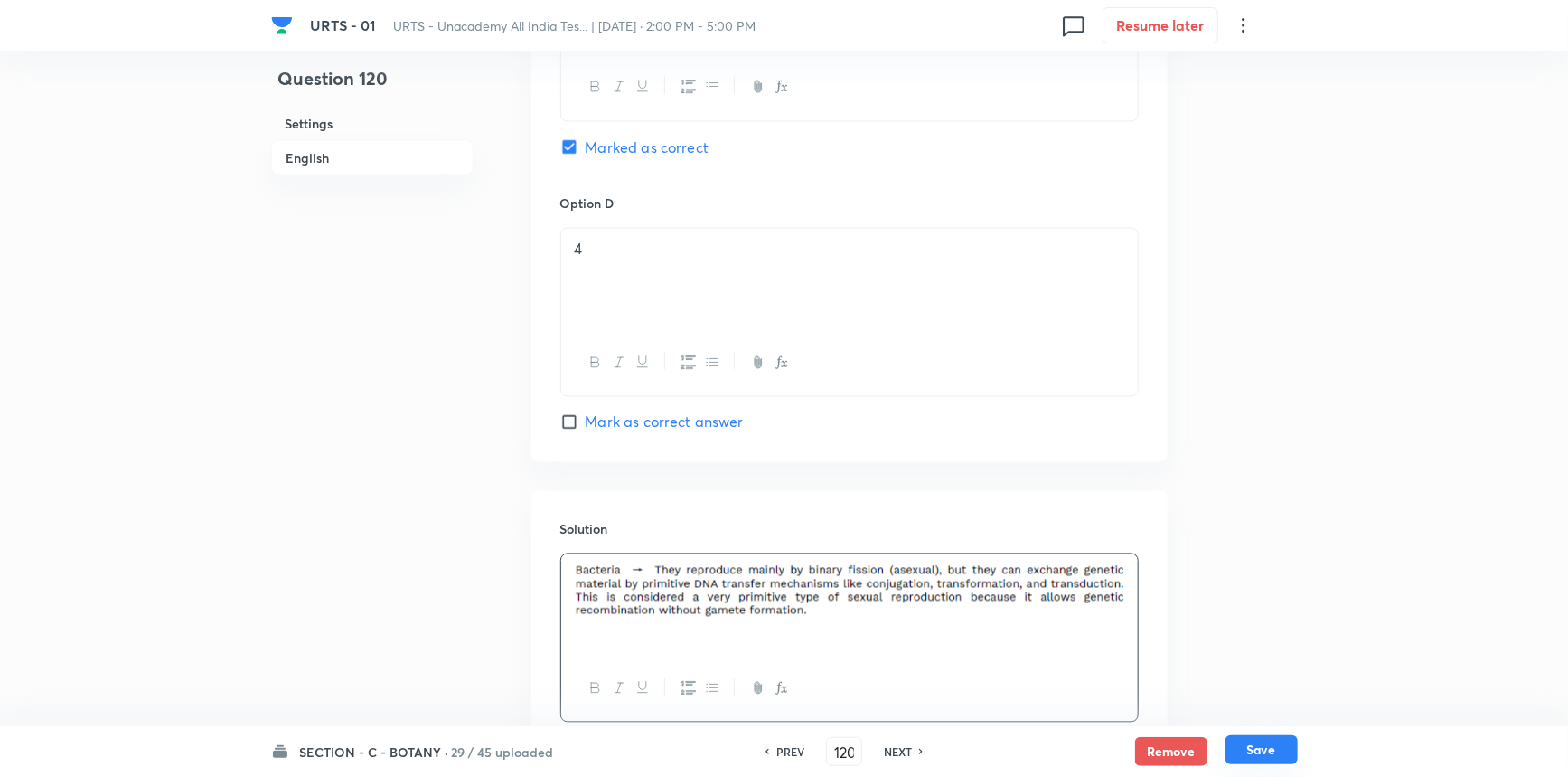
click at [1243, 760] on button "Save" at bounding box center [1262, 749] width 72 height 29
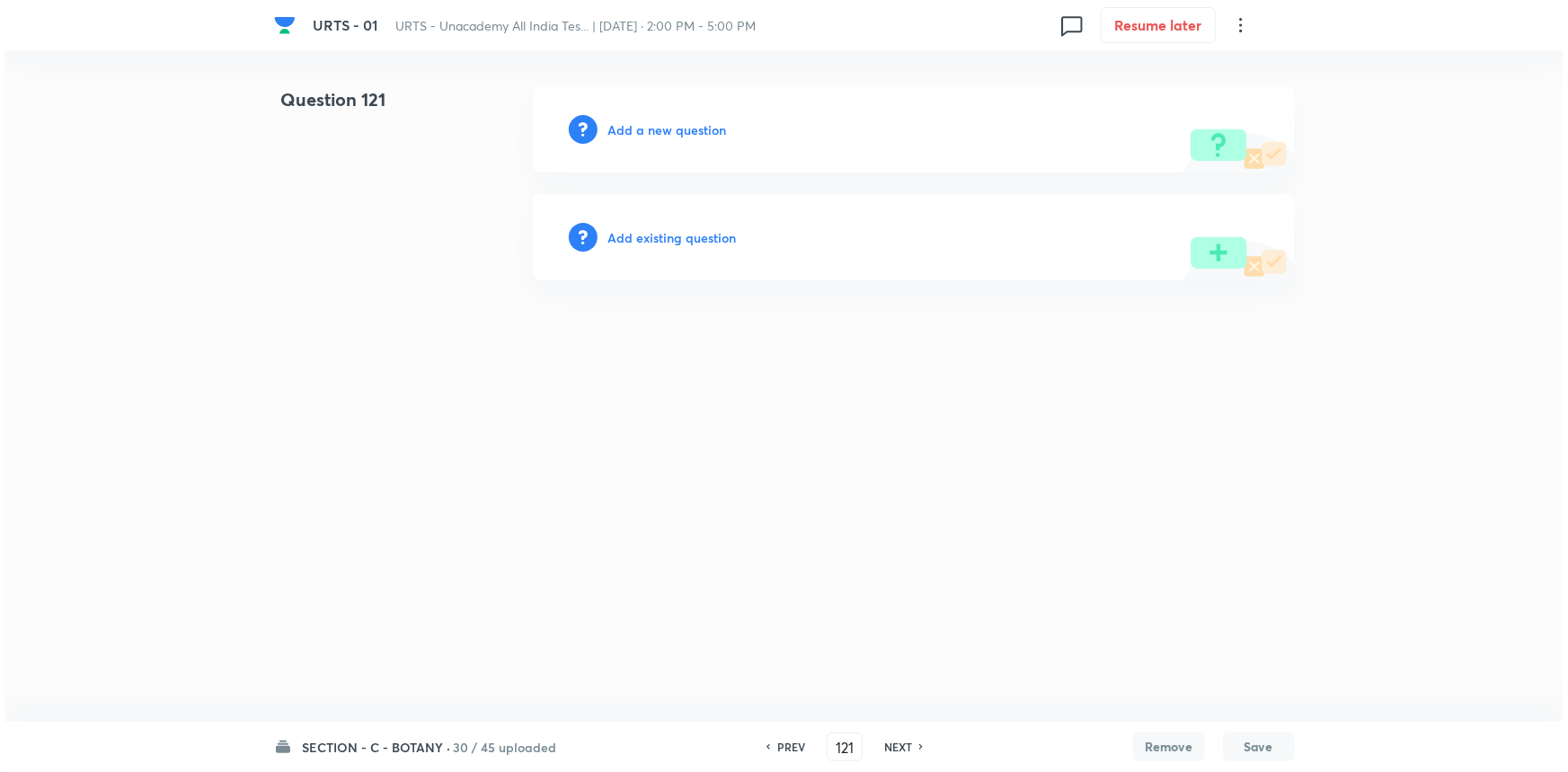
scroll to position [0, 0]
click at [673, 124] on h6 "Add a new question" at bounding box center [668, 130] width 119 height 19
click at [683, 127] on h6 "Choose a question type" at bounding box center [677, 130] width 138 height 19
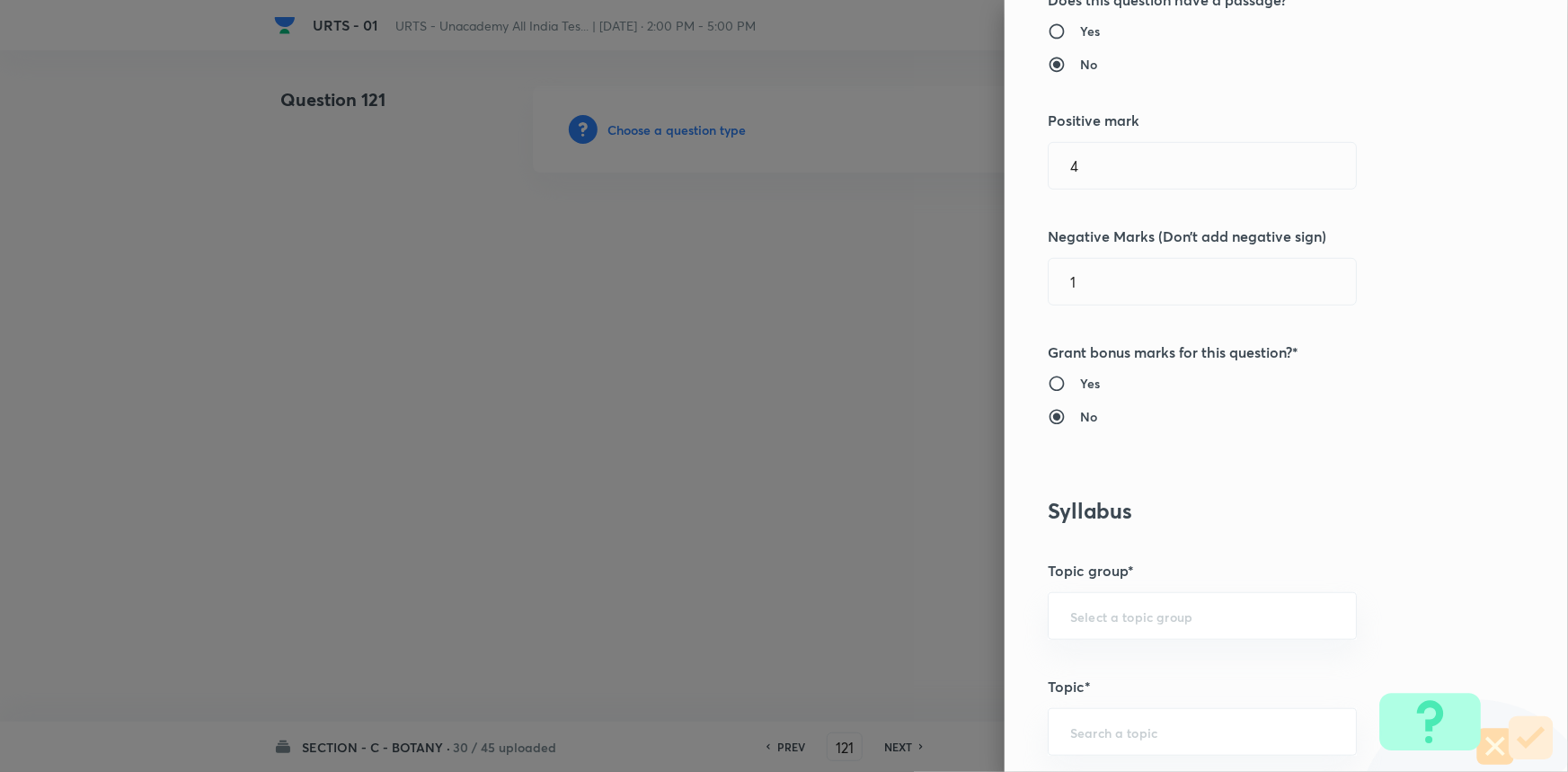
scroll to position [408, 0]
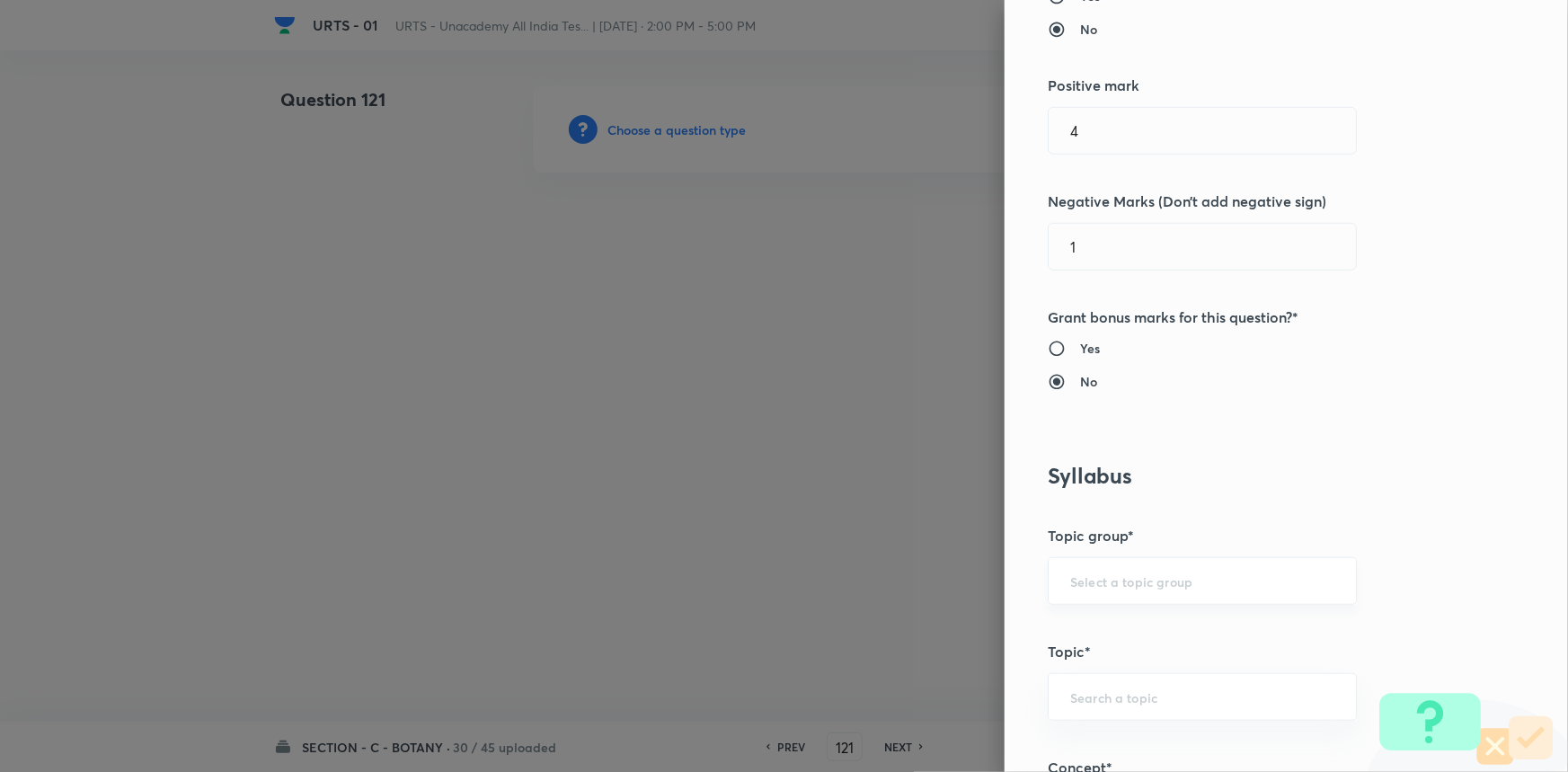
click at [1087, 579] on input "text" at bounding box center [1202, 581] width 264 height 17
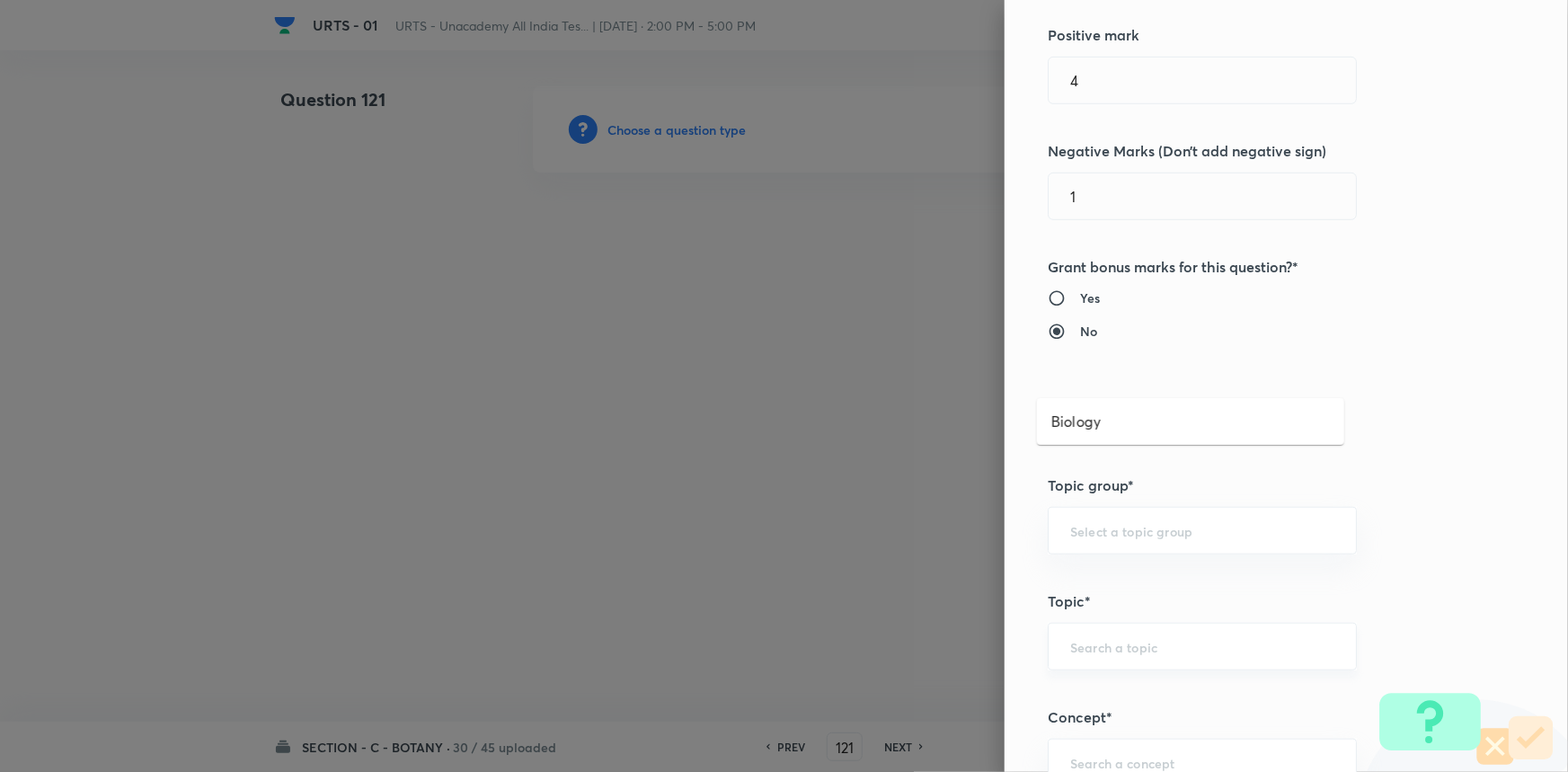
scroll to position [653, 0]
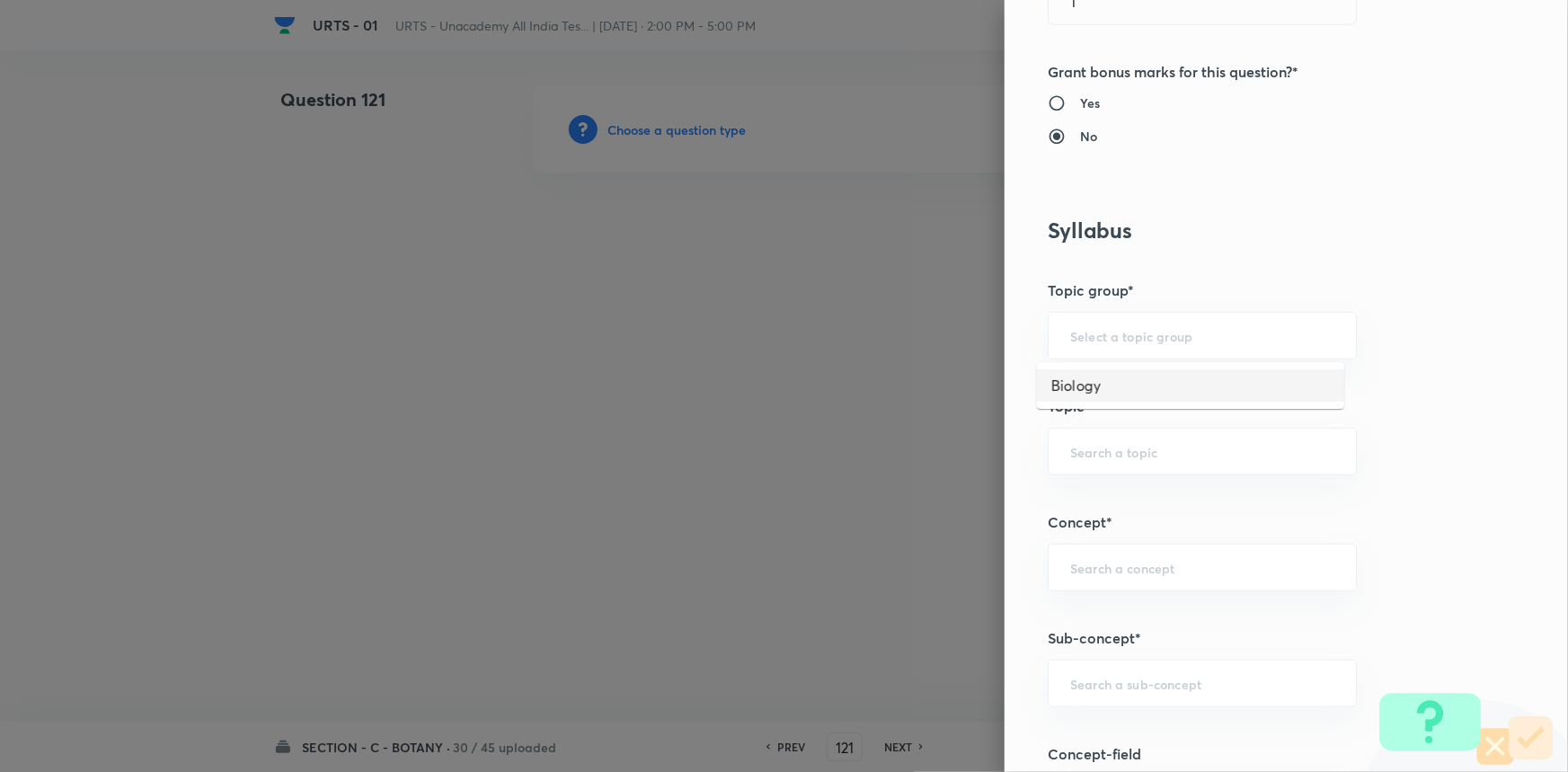
click at [1098, 396] on li "Biology" at bounding box center [1190, 386] width 307 height 33
click at [1094, 480] on div "Question settings Question type* Single choice correct Number of options* 2 3 4…" at bounding box center [1286, 386] width 563 height 772
click at [1097, 453] on input "text" at bounding box center [1202, 451] width 264 height 17
click at [1093, 504] on li "Botany" at bounding box center [1190, 501] width 307 height 33
click at [1103, 561] on input "text" at bounding box center [1202, 568] width 264 height 17
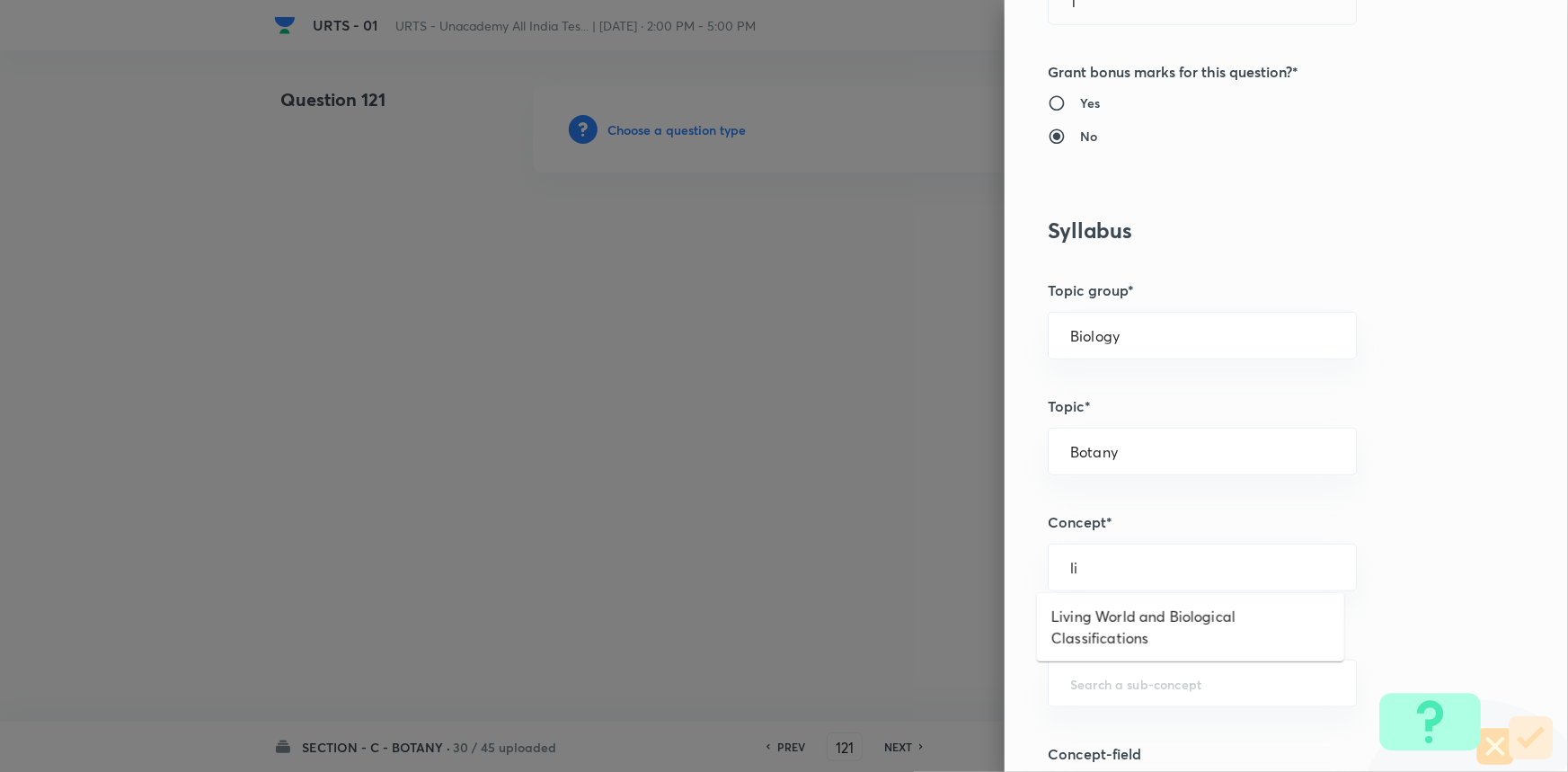
click at [1101, 603] on li "Living World and Biological Classifications" at bounding box center [1190, 627] width 307 height 54
click at [1113, 688] on input "text" at bounding box center [1202, 683] width 264 height 17
click at [1123, 634] on li "Living World and Biological Classifications" at bounding box center [1190, 621] width 307 height 54
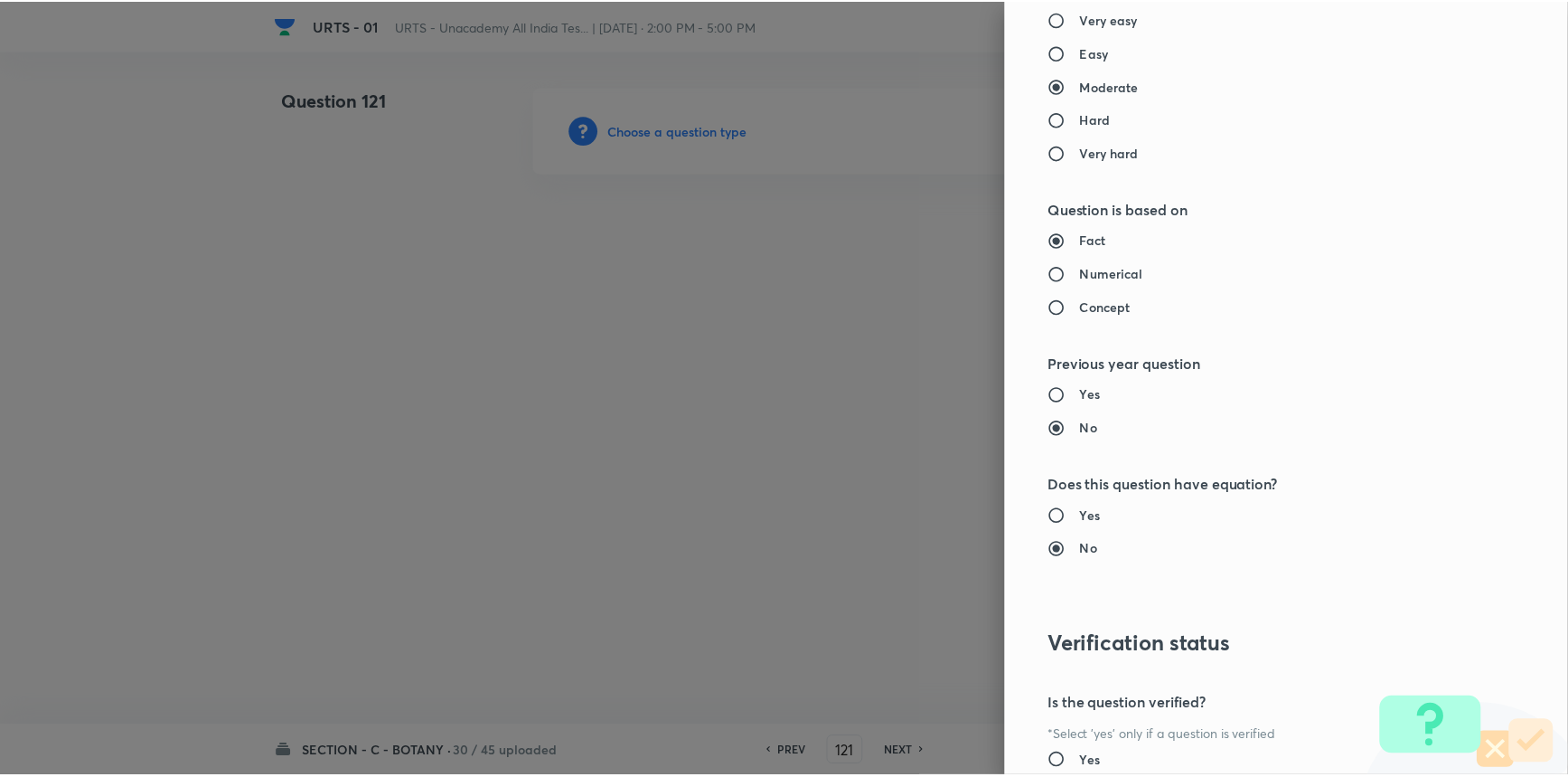
scroll to position [1808, 0]
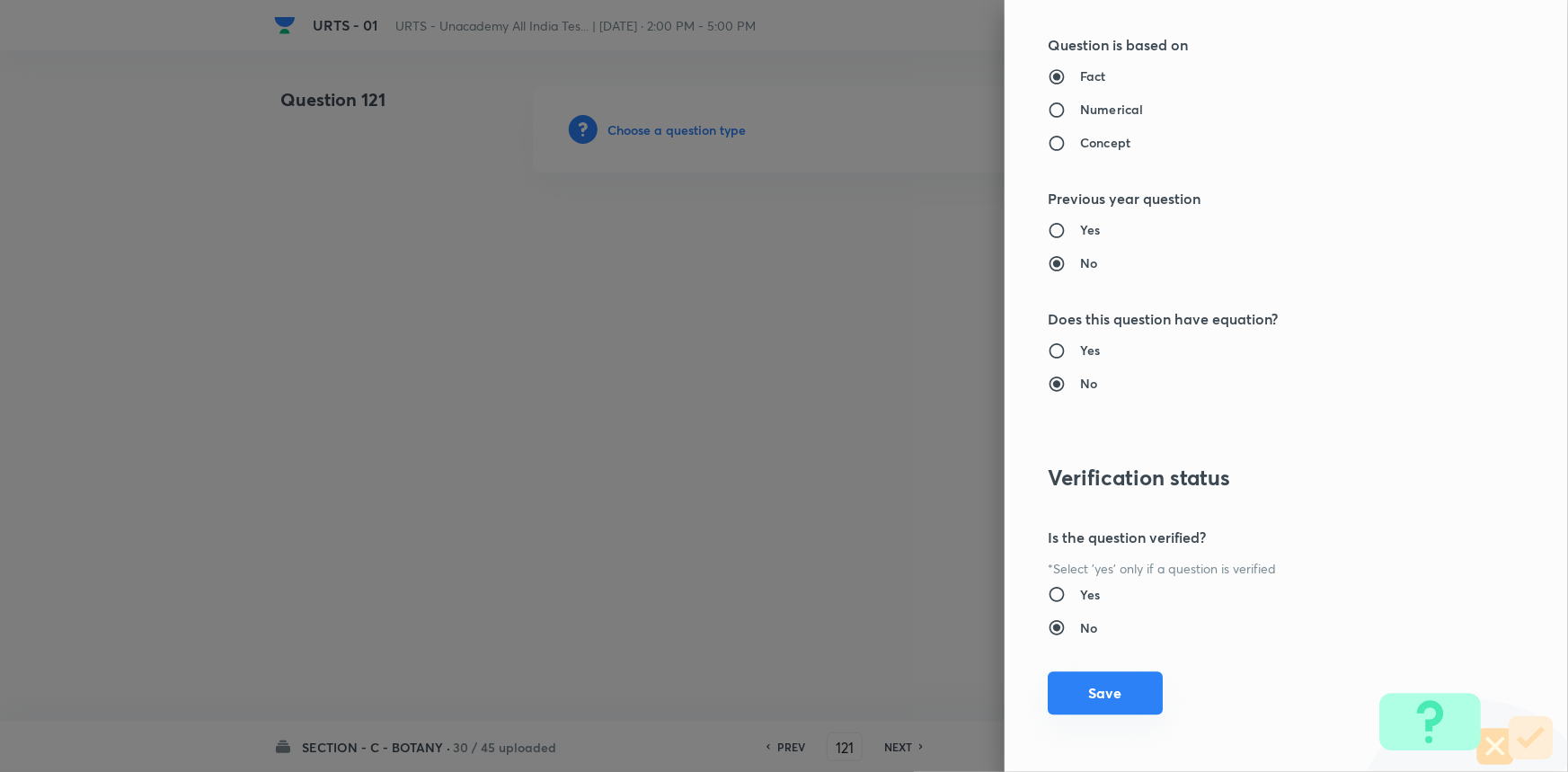
click at [1109, 708] on button "Save" at bounding box center [1105, 693] width 115 height 43
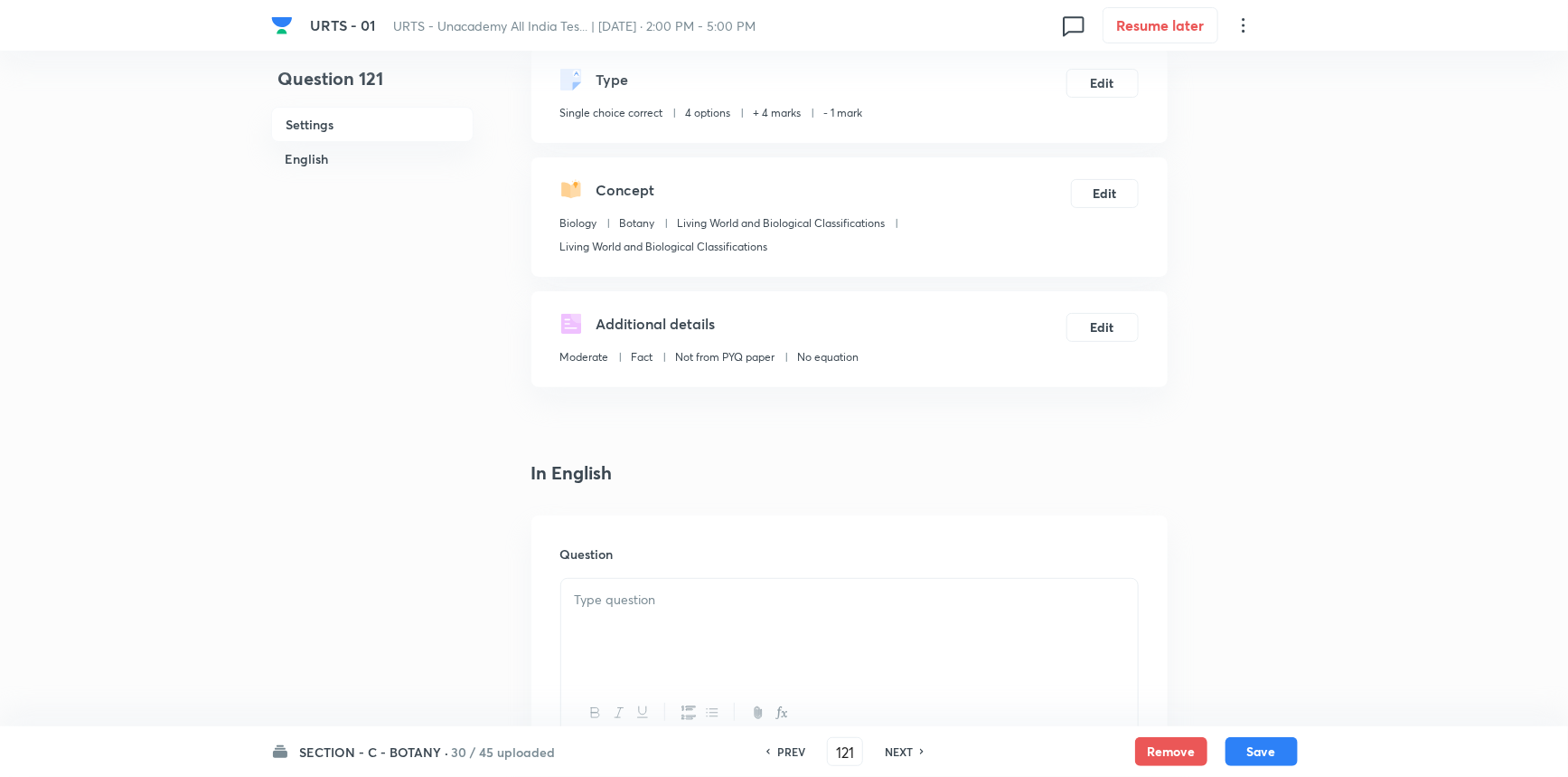
scroll to position [246, 0]
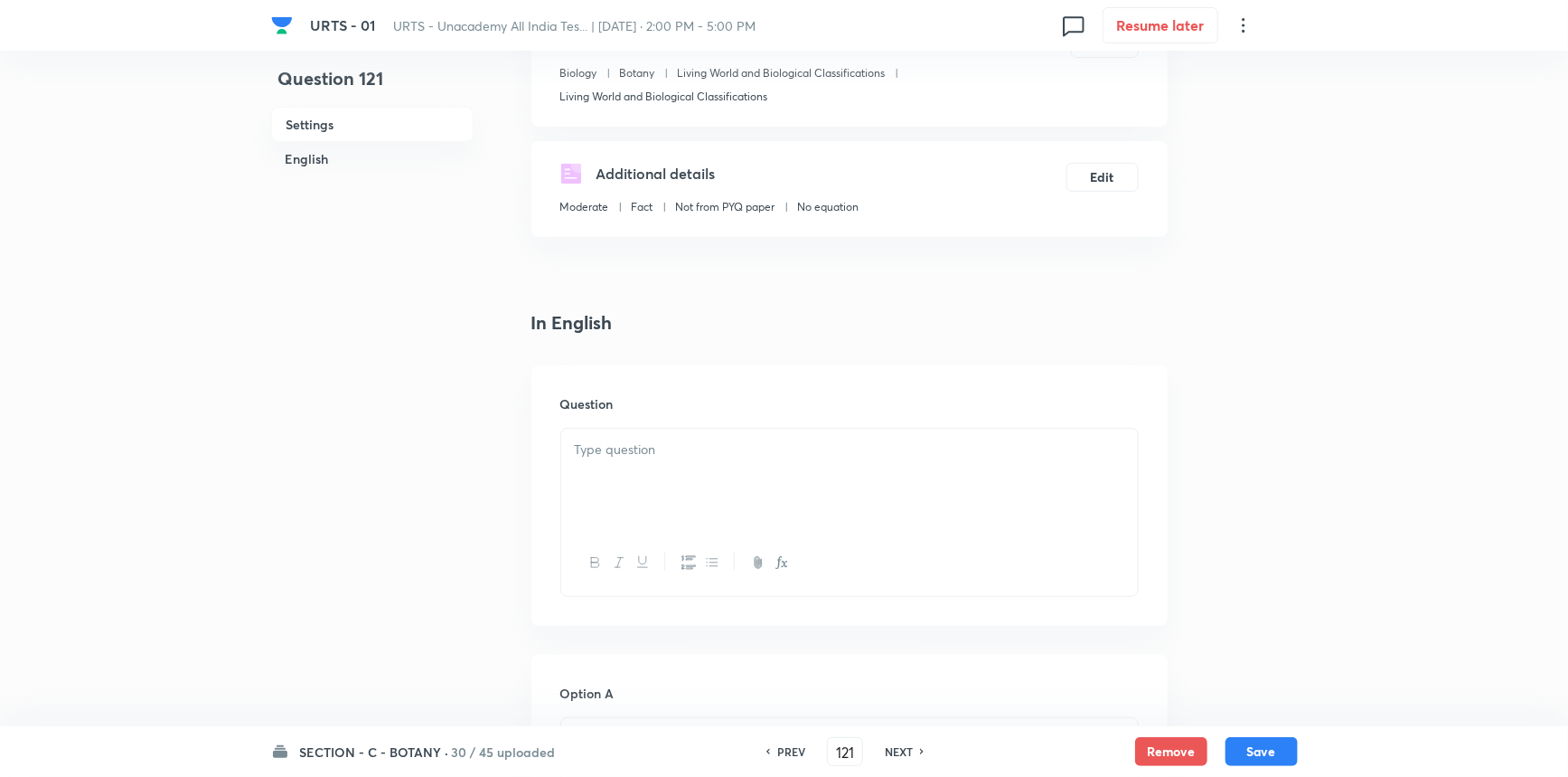
click at [621, 467] on div at bounding box center [849, 479] width 577 height 101
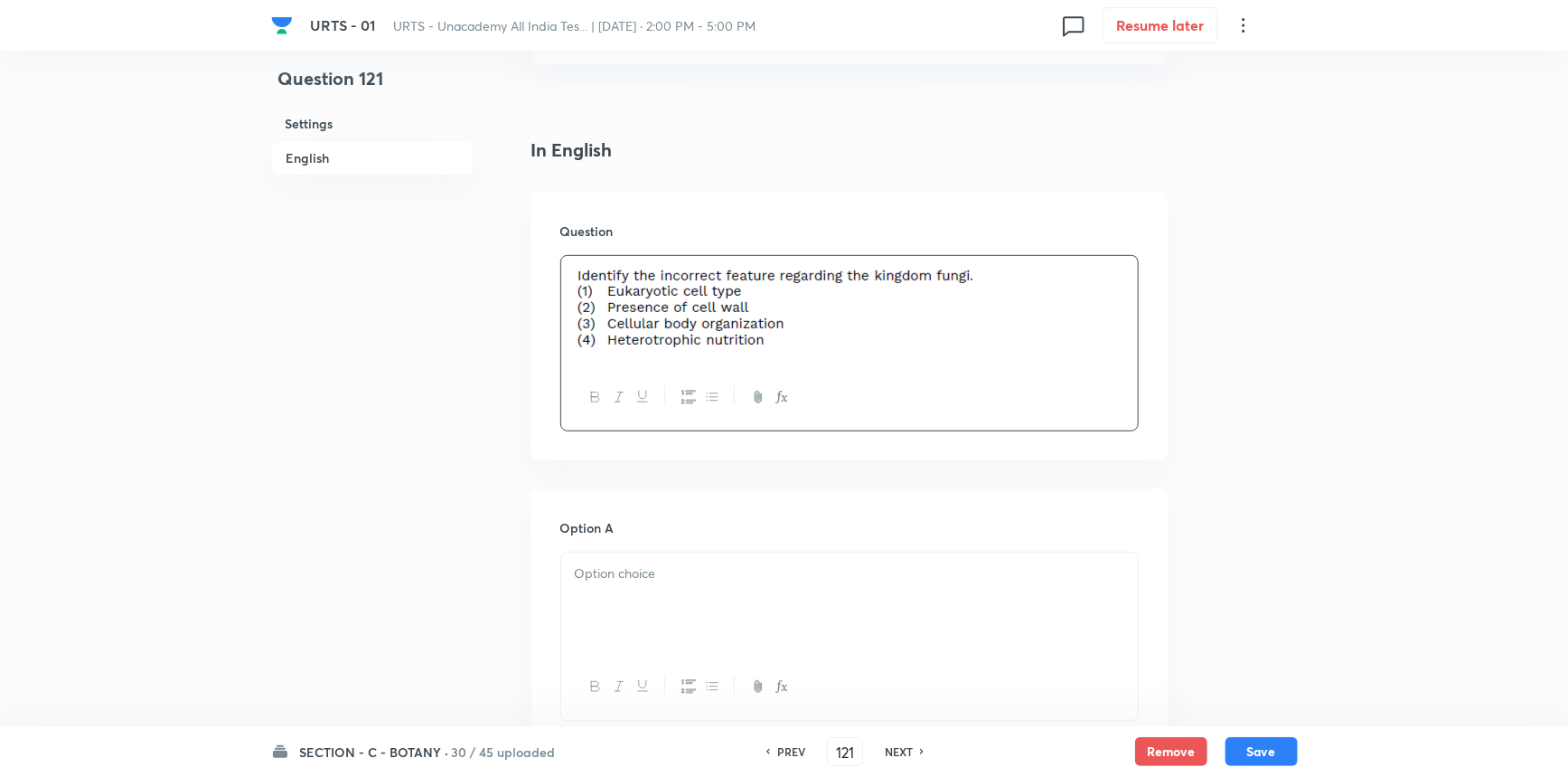
scroll to position [657, 0]
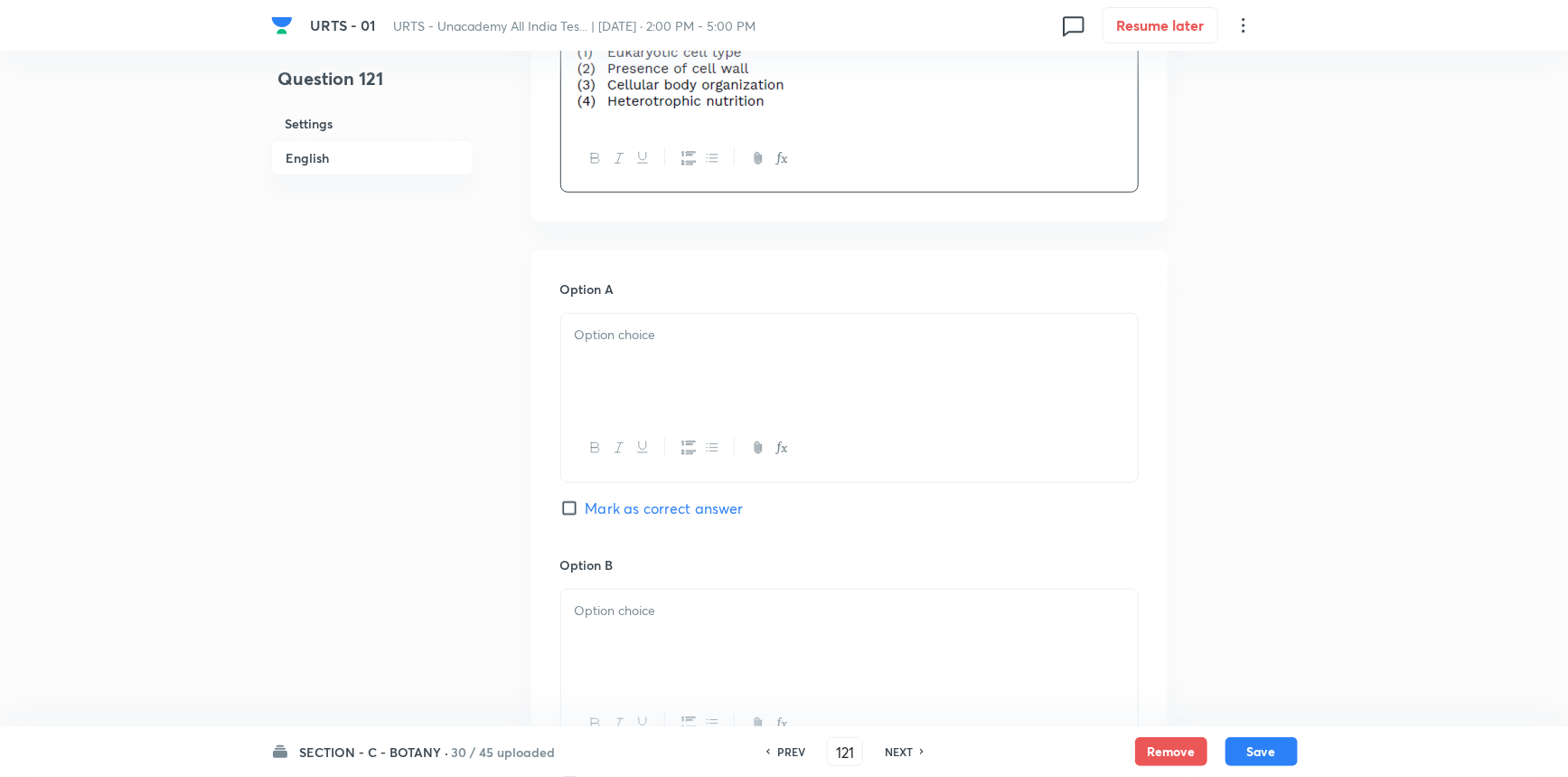
click at [660, 359] on div at bounding box center [849, 365] width 577 height 101
click at [650, 626] on div at bounding box center [849, 640] width 577 height 101
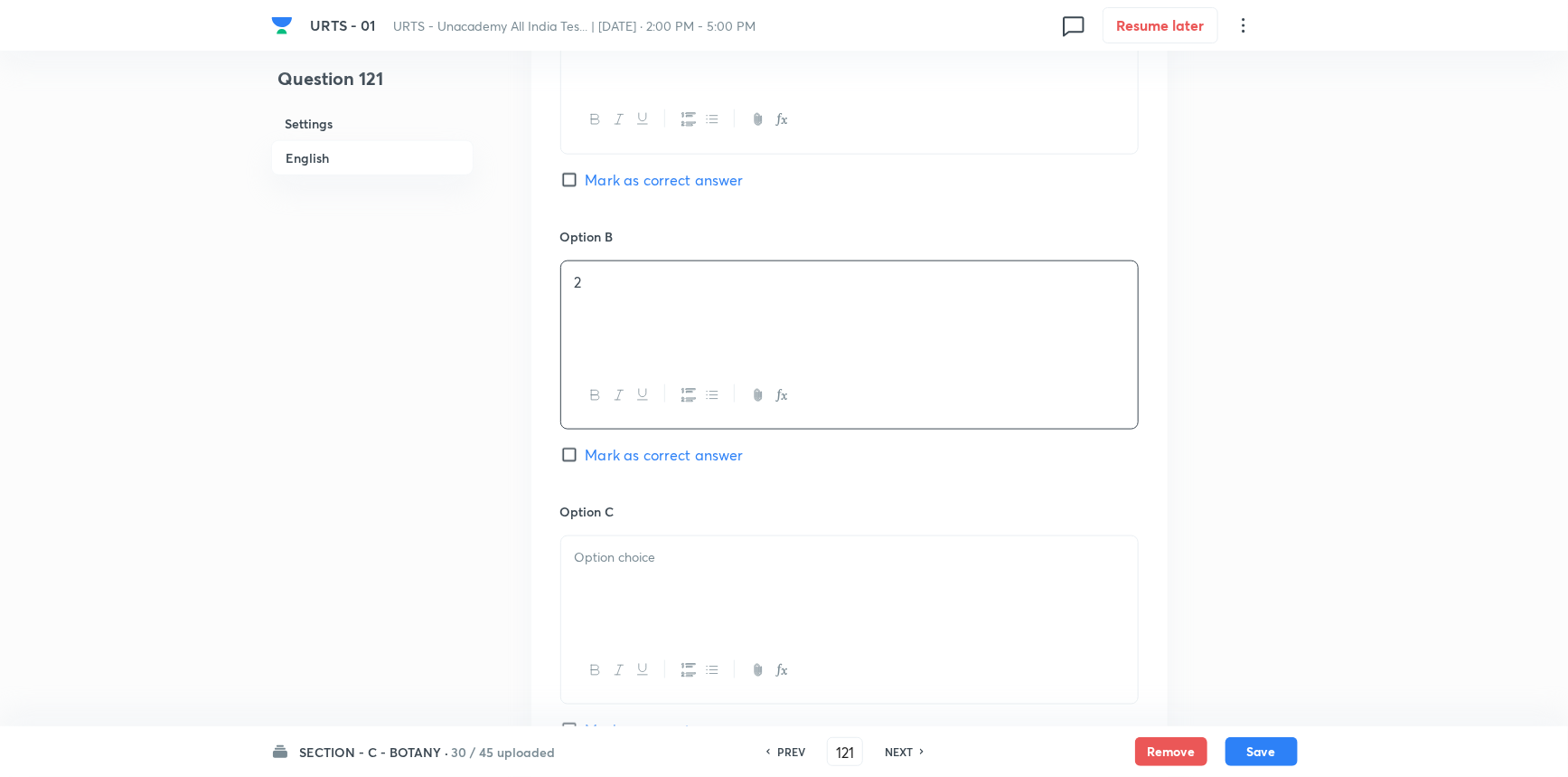
click at [596, 551] on p at bounding box center [849, 557] width 549 height 21
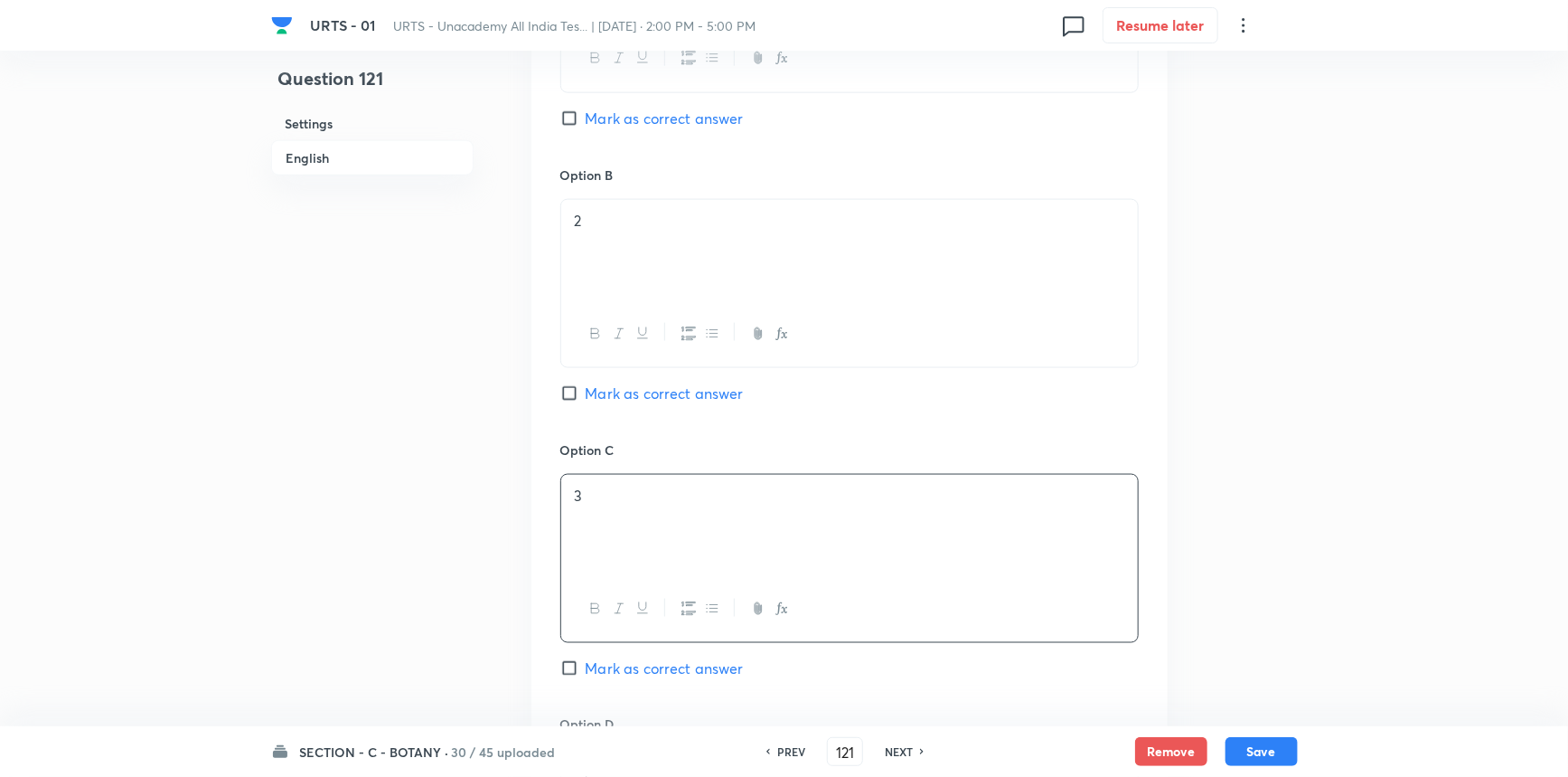
scroll to position [1150, 0]
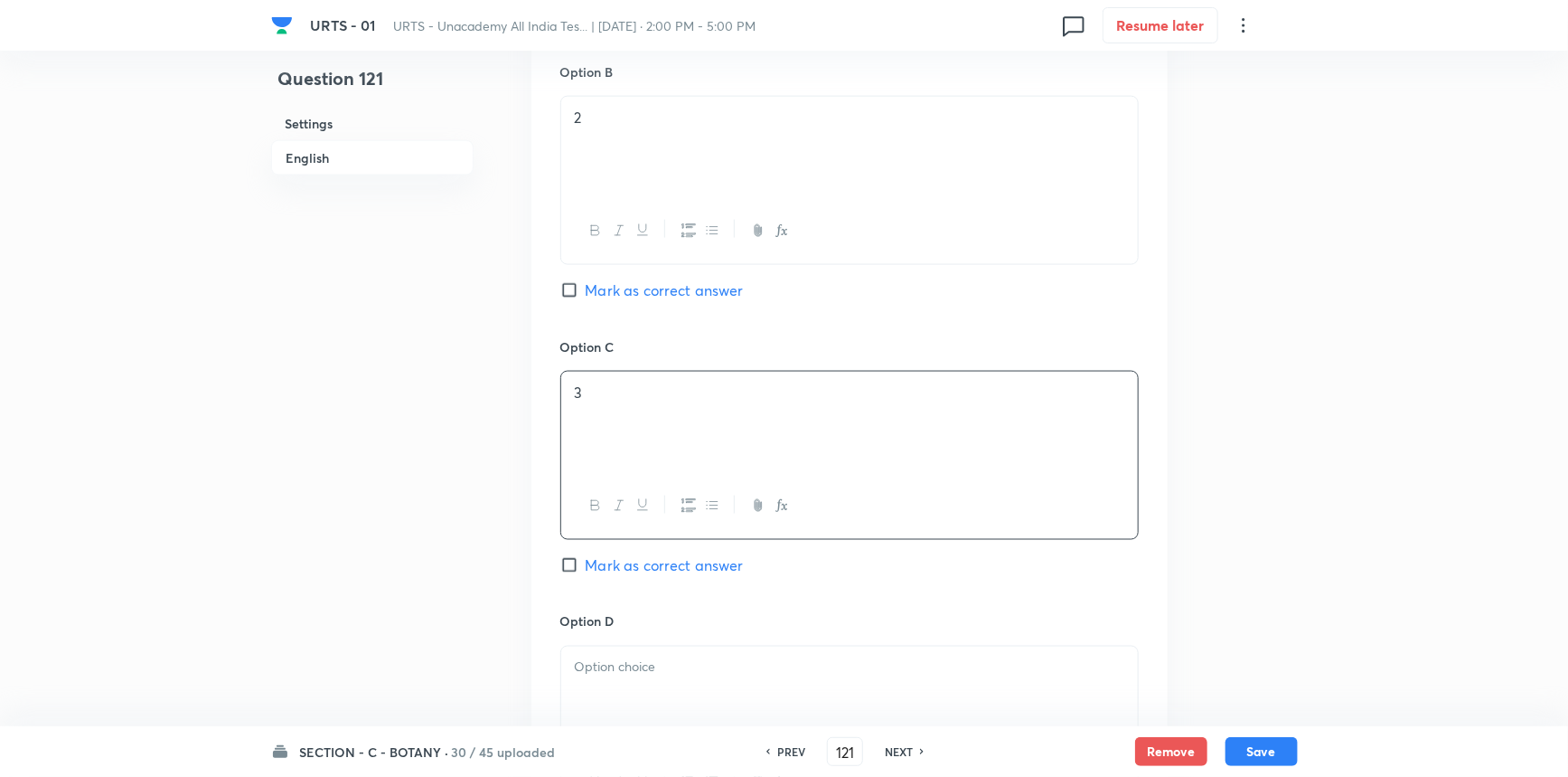
click at [629, 574] on span "Mark as correct answer" at bounding box center [664, 565] width 158 height 22
click at [586, 574] on input "Mark as correct answer" at bounding box center [573, 565] width 25 height 18
click at [649, 669] on p at bounding box center [849, 668] width 549 height 21
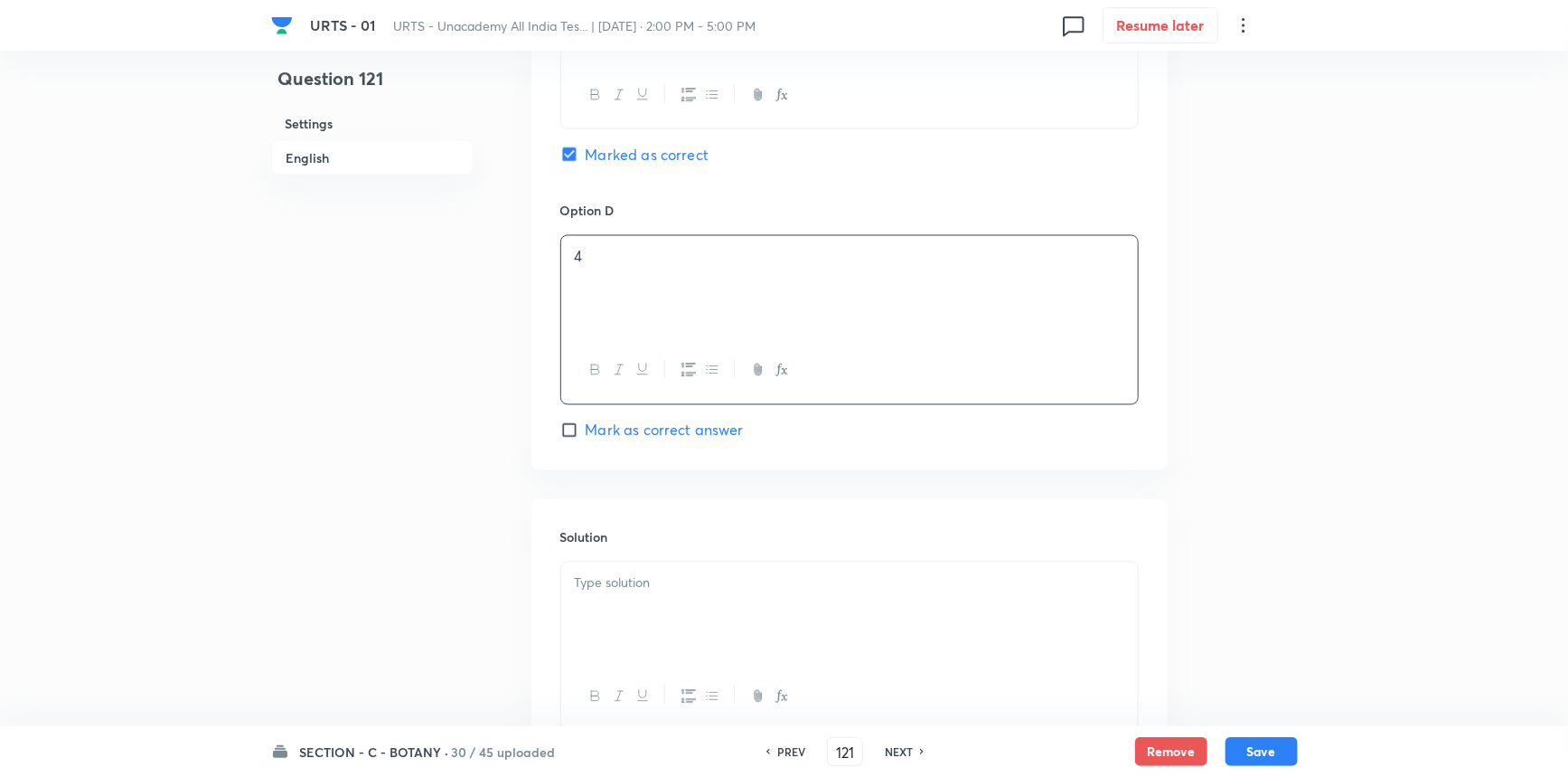
scroll to position [1561, 0]
click at [748, 597] on div at bounding box center [849, 612] width 577 height 101
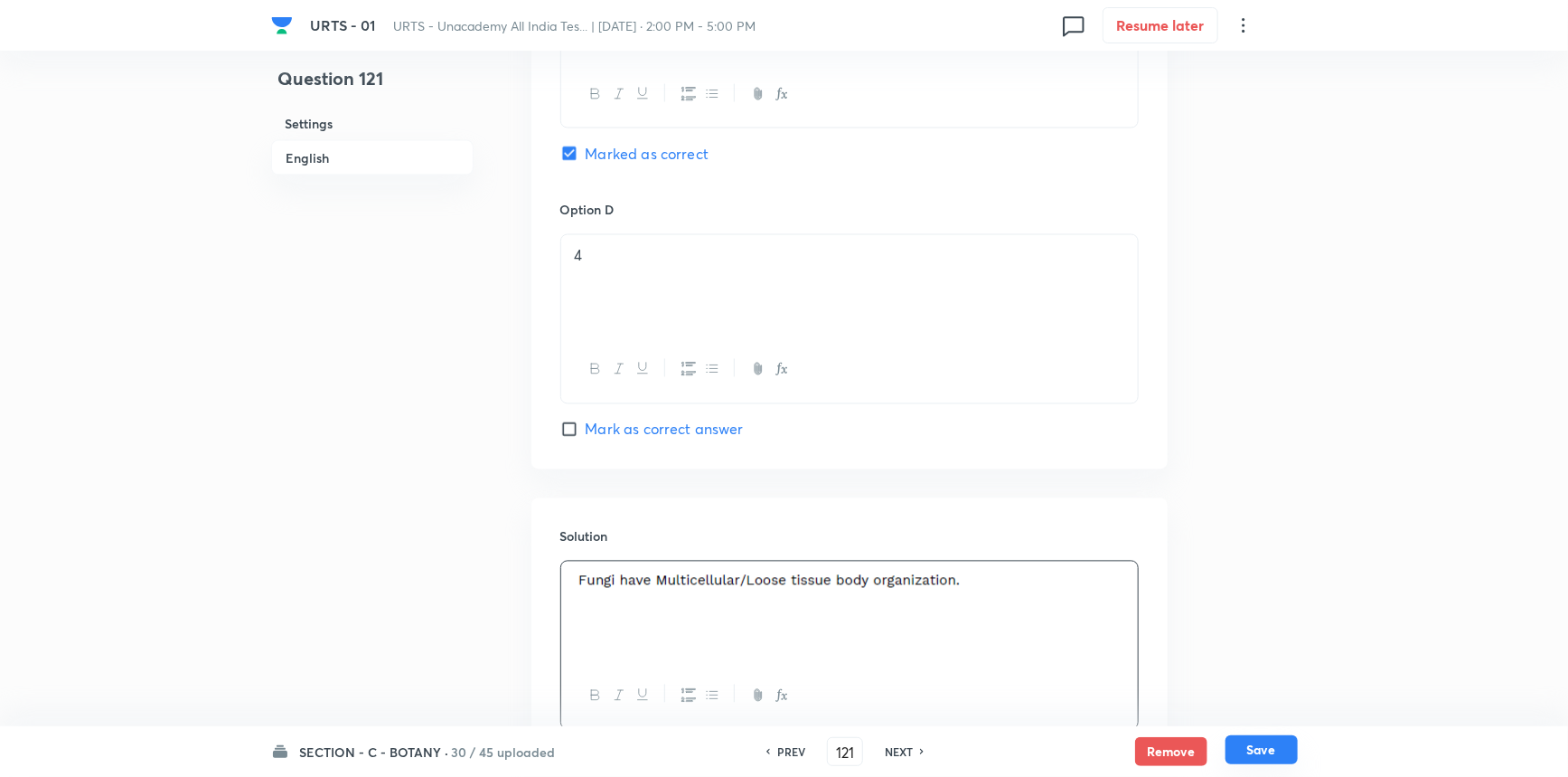
click at [1235, 757] on button "Save" at bounding box center [1262, 749] width 72 height 29
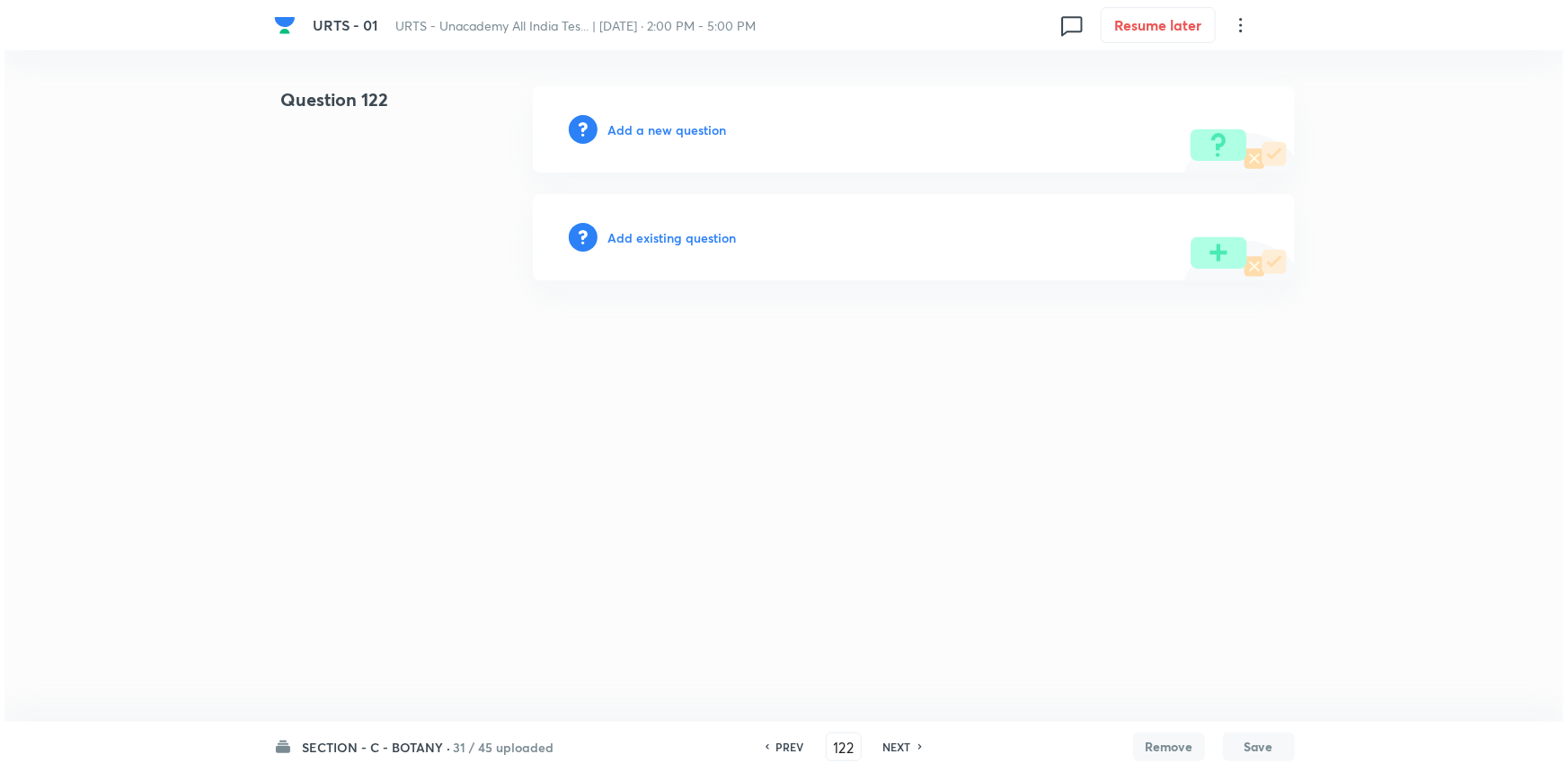
scroll to position [0, 0]
click at [722, 135] on h6 "Add a new question" at bounding box center [668, 130] width 119 height 19
click at [725, 130] on h6 "Choose a question type" at bounding box center [677, 130] width 138 height 19
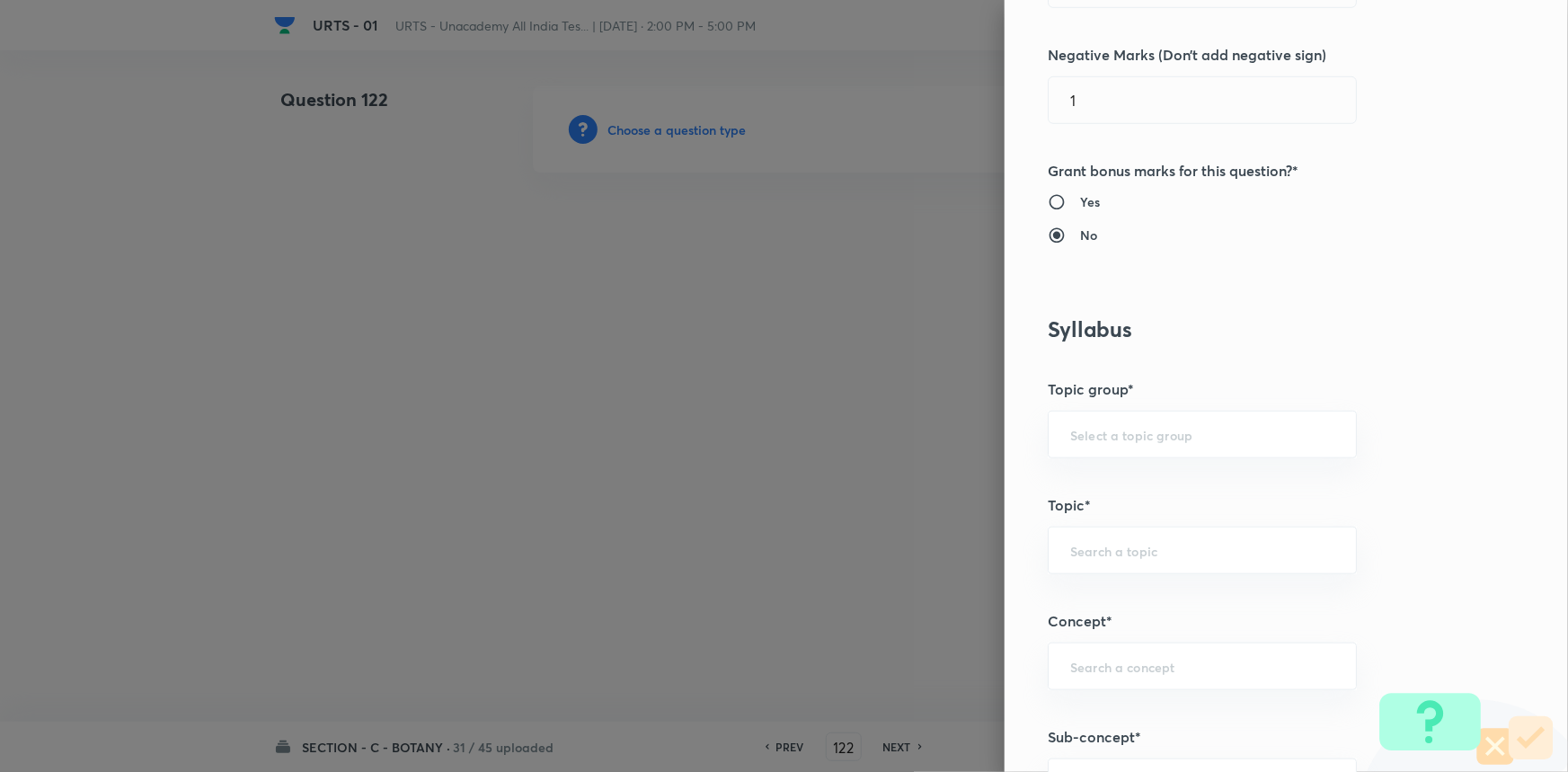
scroll to position [571, 0]
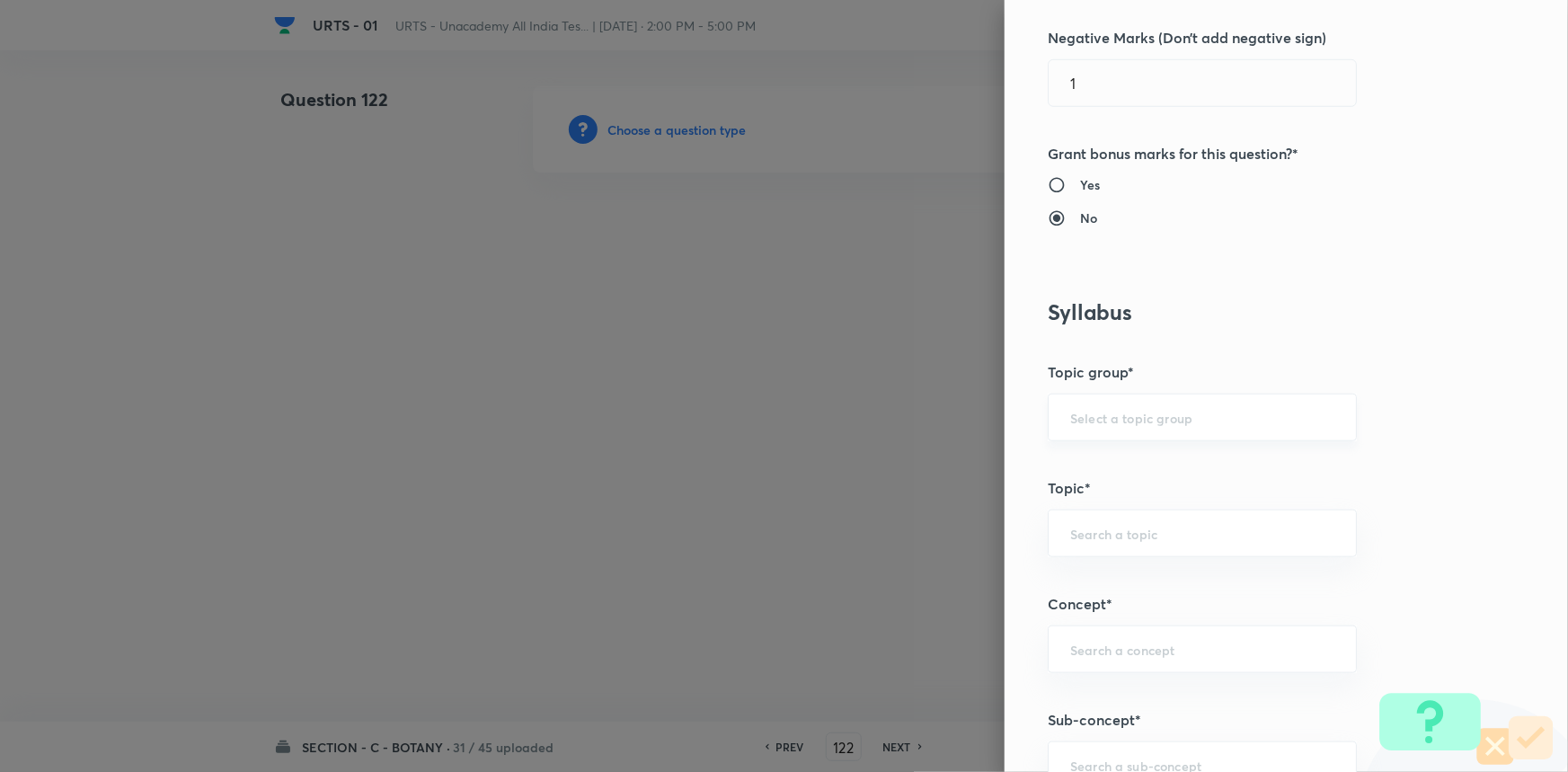
click at [1102, 430] on div "​" at bounding box center [1202, 417] width 309 height 47
click at [1095, 453] on li "Biology" at bounding box center [1190, 467] width 307 height 33
click at [1086, 529] on input "text" at bounding box center [1202, 533] width 264 height 17
click at [1098, 609] on li "Botany" at bounding box center [1190, 615] width 307 height 33
click at [1107, 662] on div "​" at bounding box center [1202, 648] width 309 height 47
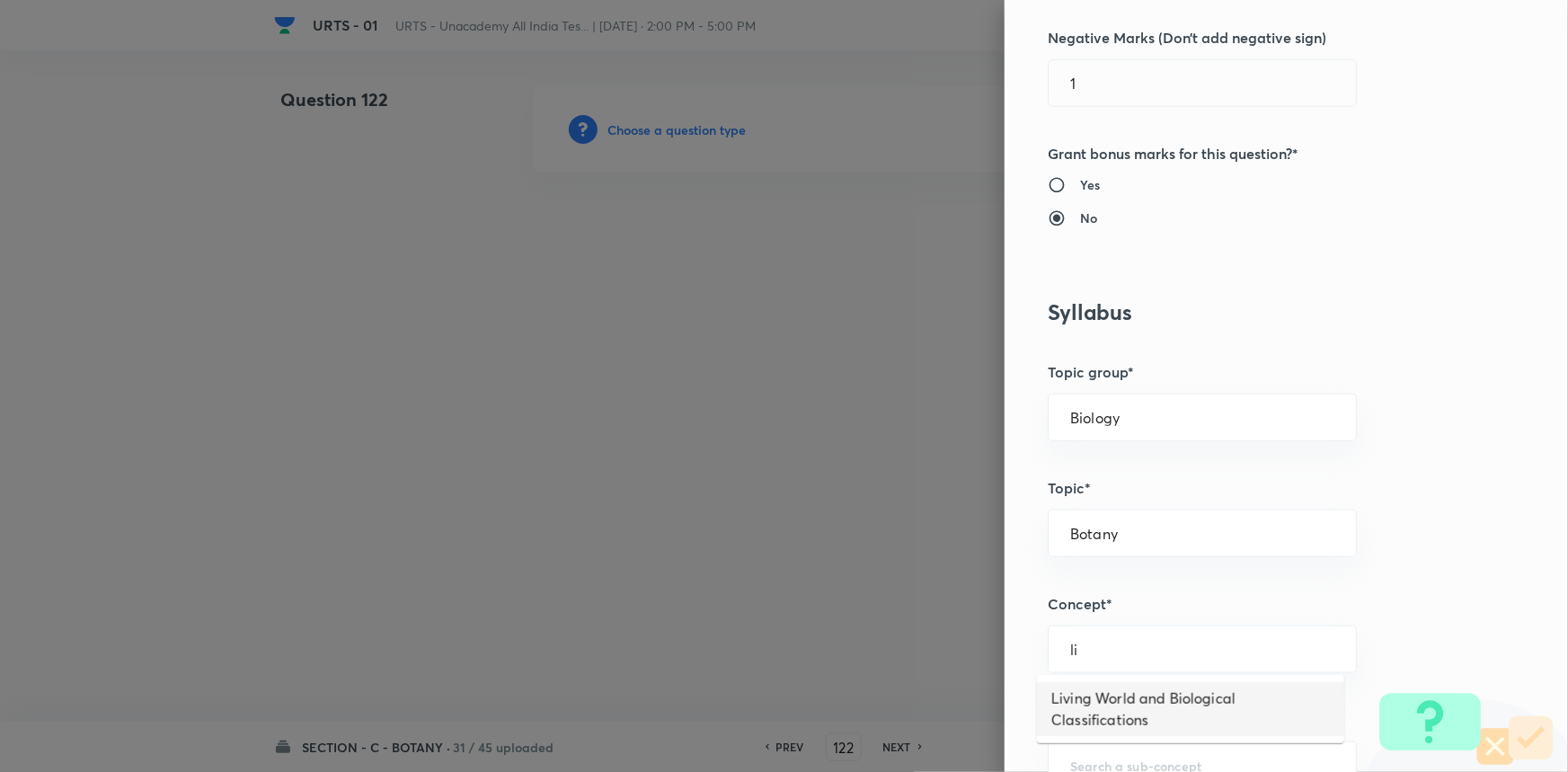
click at [1109, 688] on li "Living World and Biological Classifications" at bounding box center [1190, 709] width 307 height 54
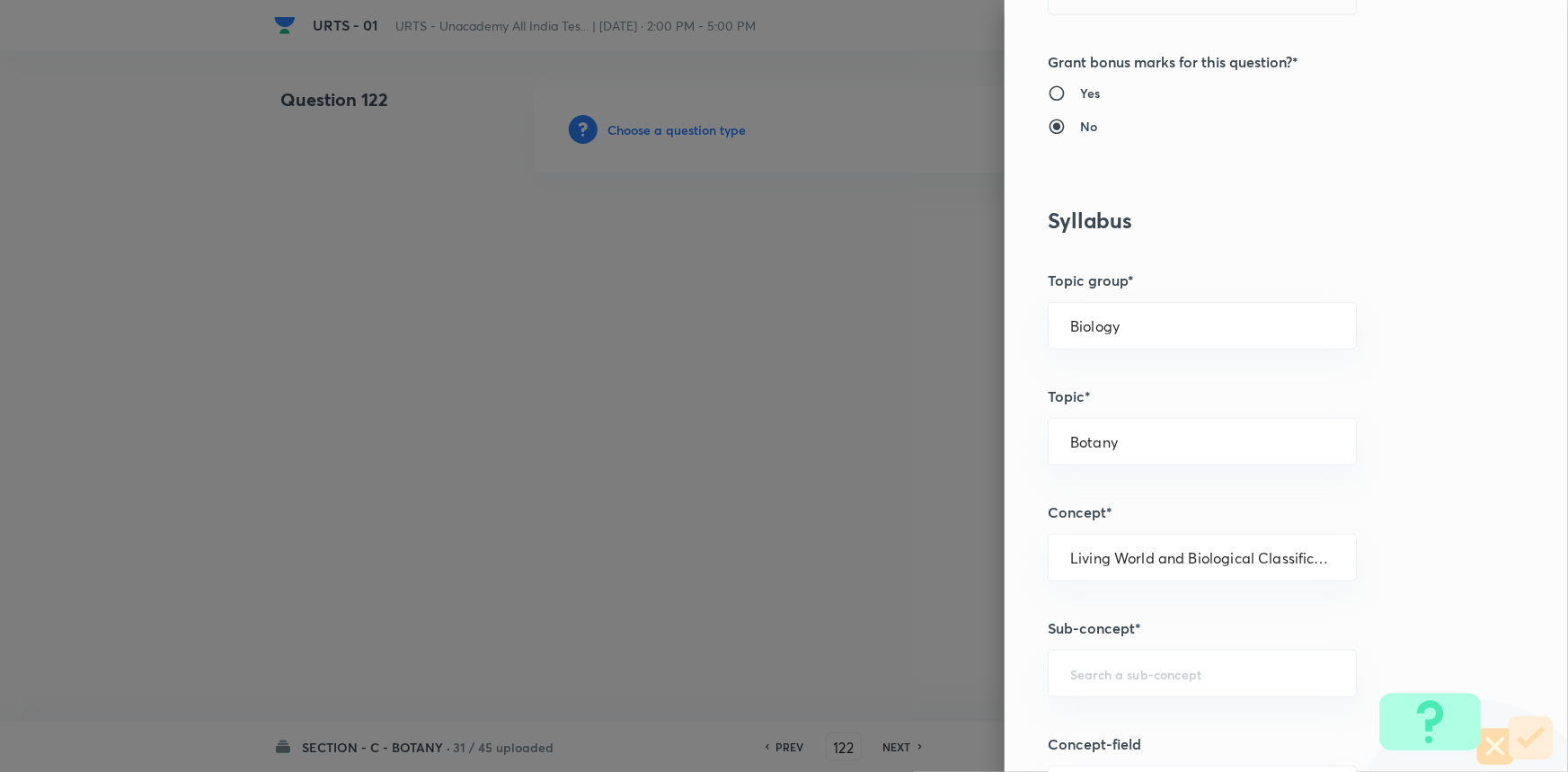
scroll to position [817, 0]
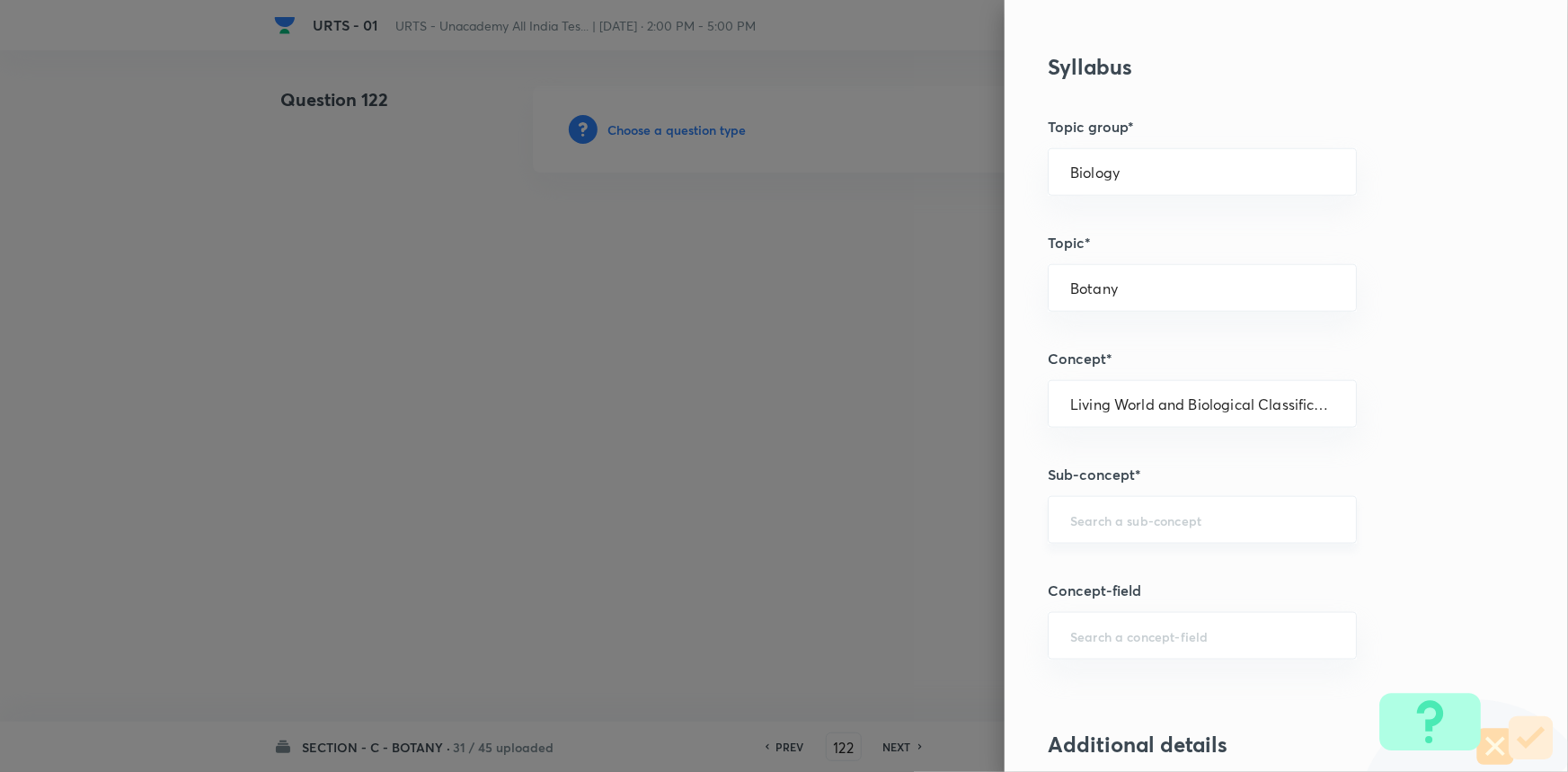
click at [1134, 518] on input "text" at bounding box center [1202, 519] width 264 height 17
click at [1118, 593] on li "Living World and Biological Classifications" at bounding box center [1190, 580] width 307 height 54
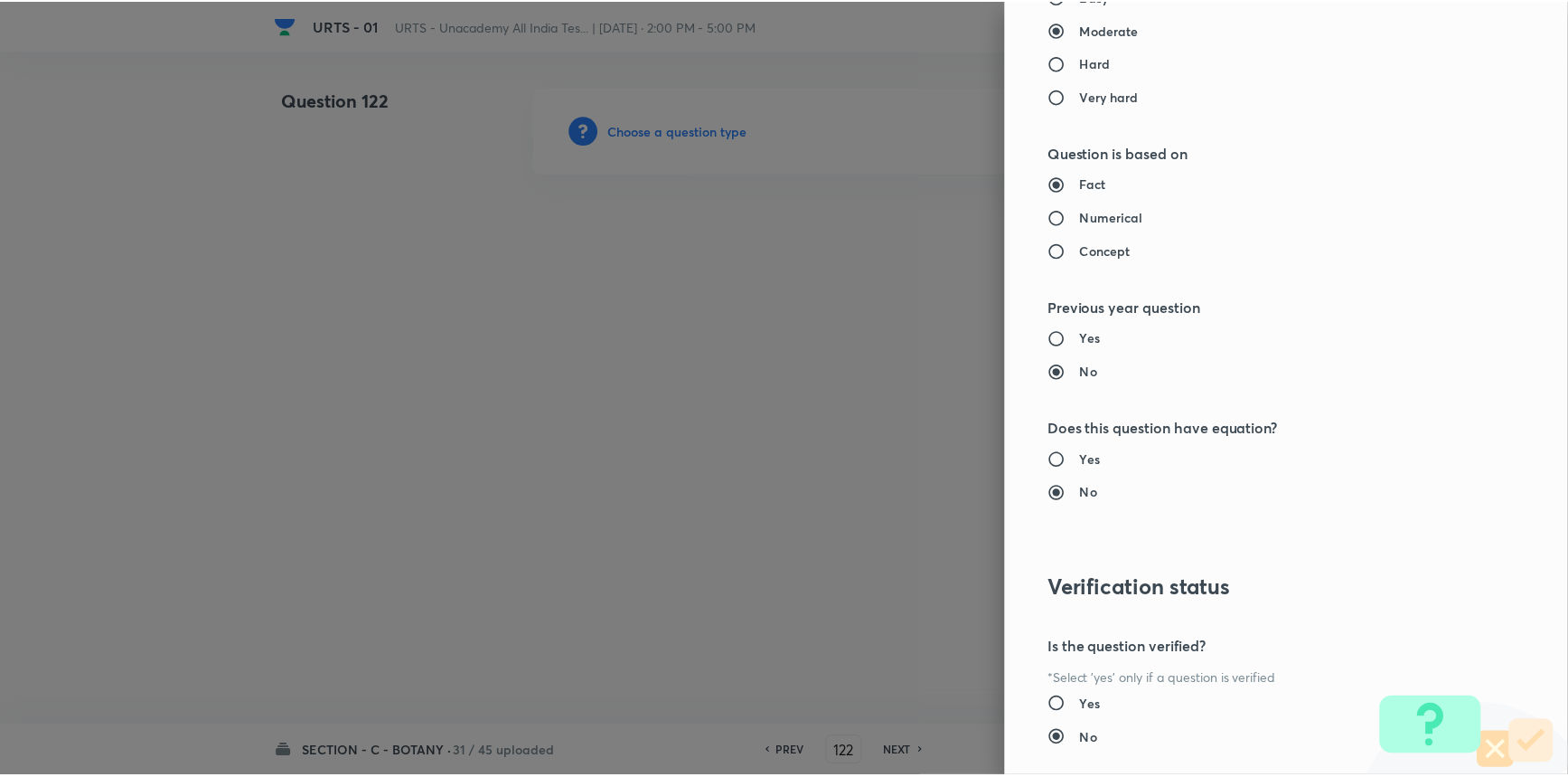
scroll to position [1808, 0]
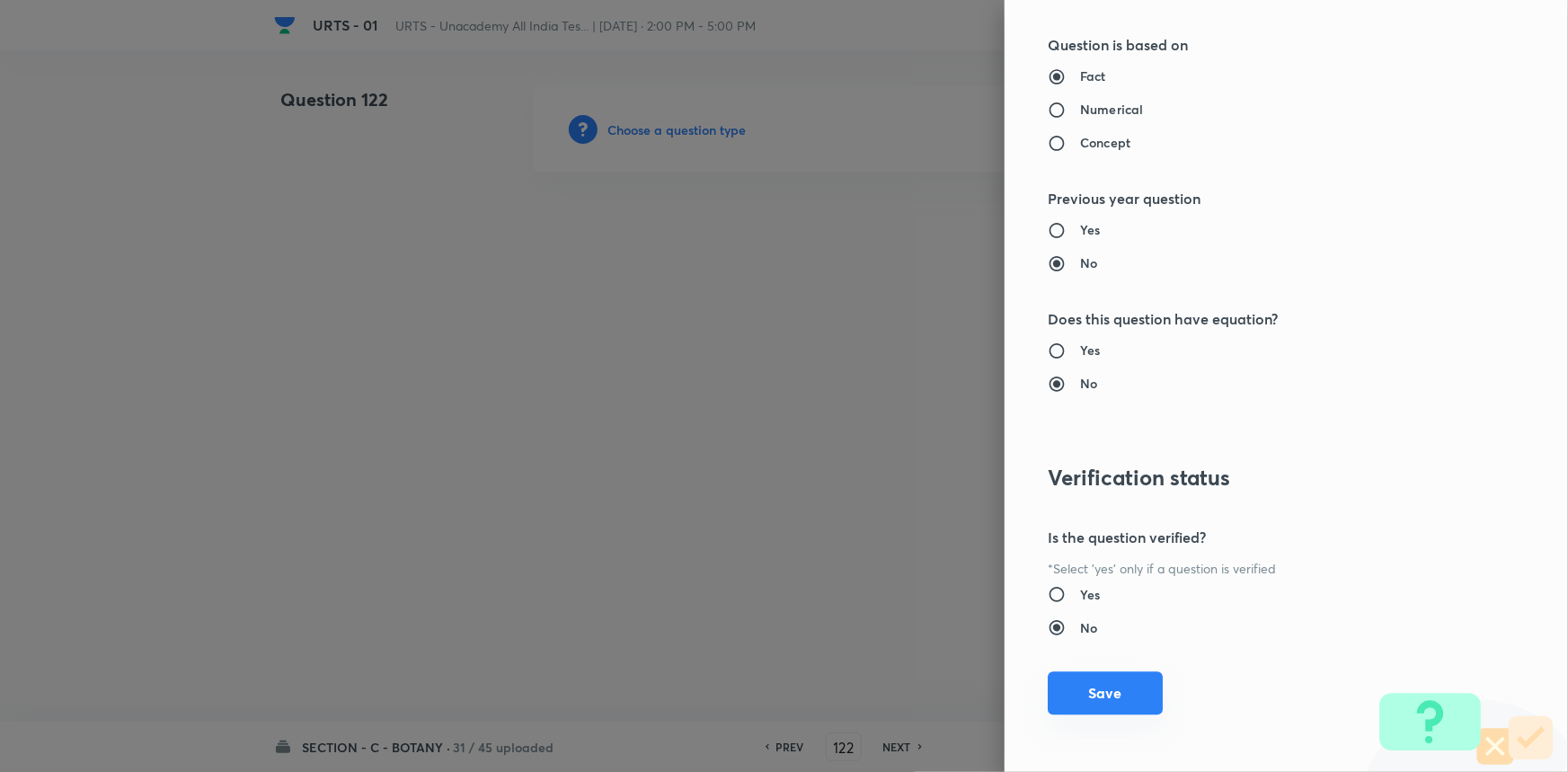
click at [1103, 691] on button "Save" at bounding box center [1105, 693] width 115 height 43
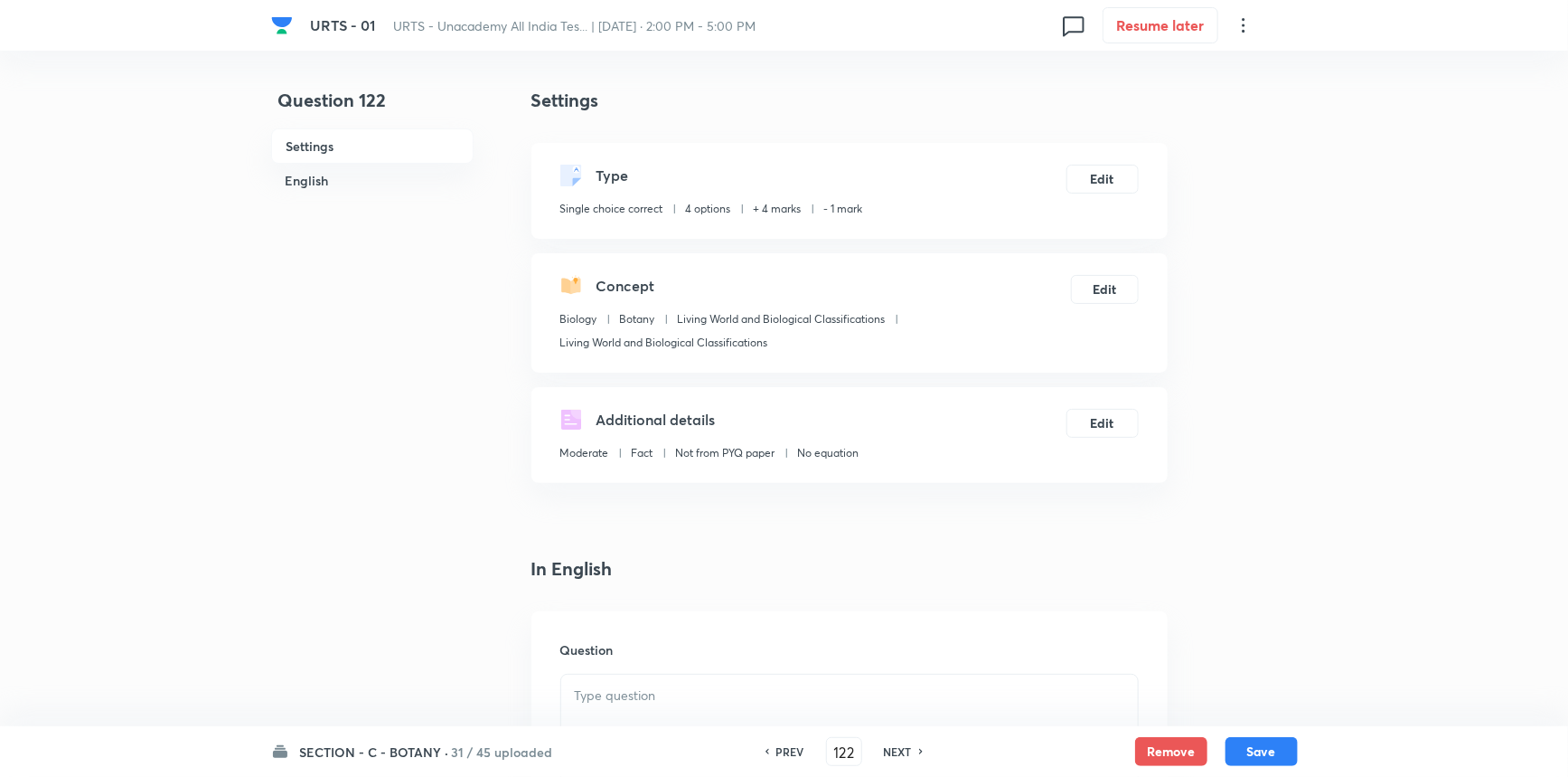
scroll to position [246, 0]
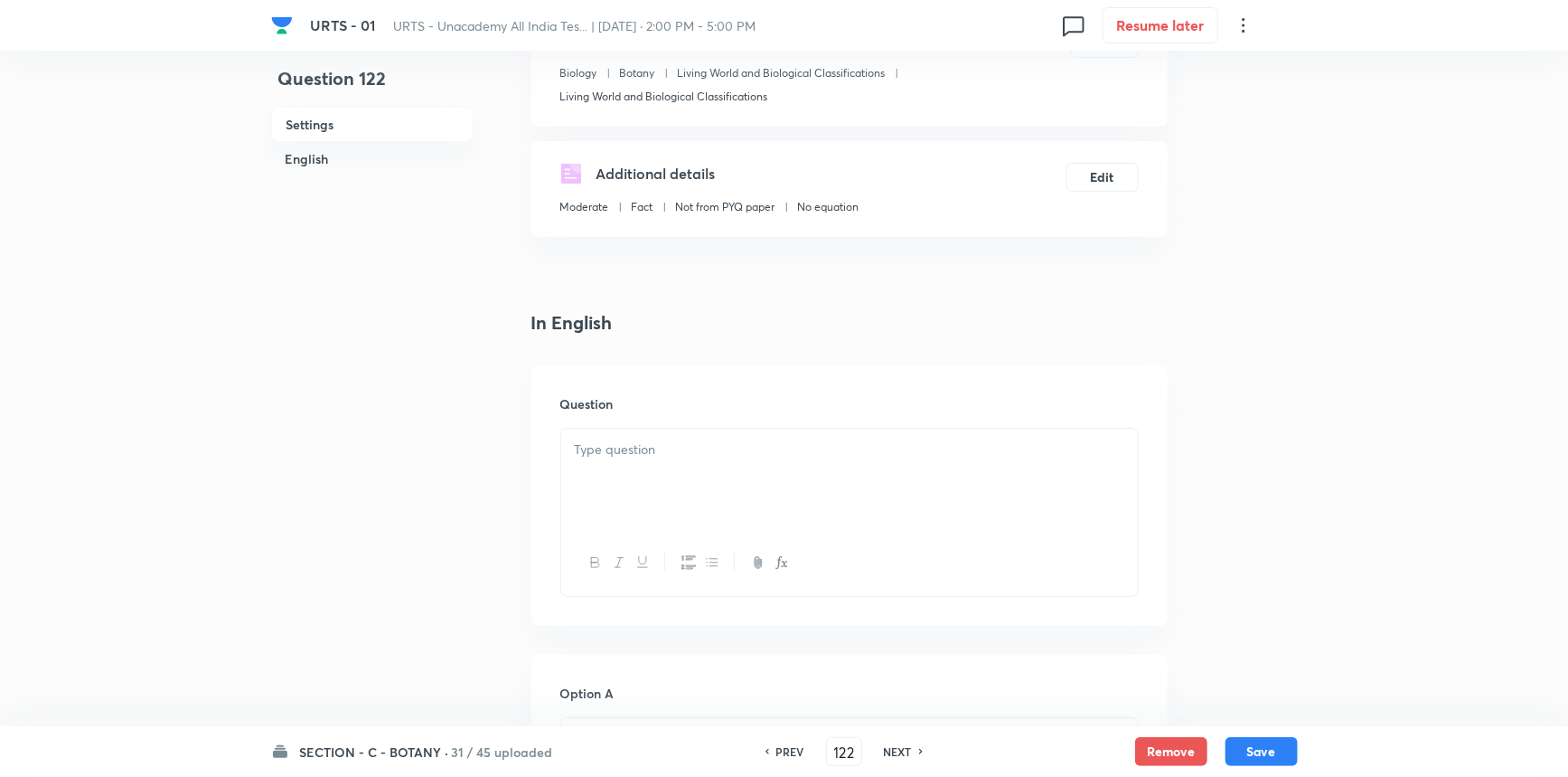
click at [626, 479] on div at bounding box center [849, 479] width 577 height 101
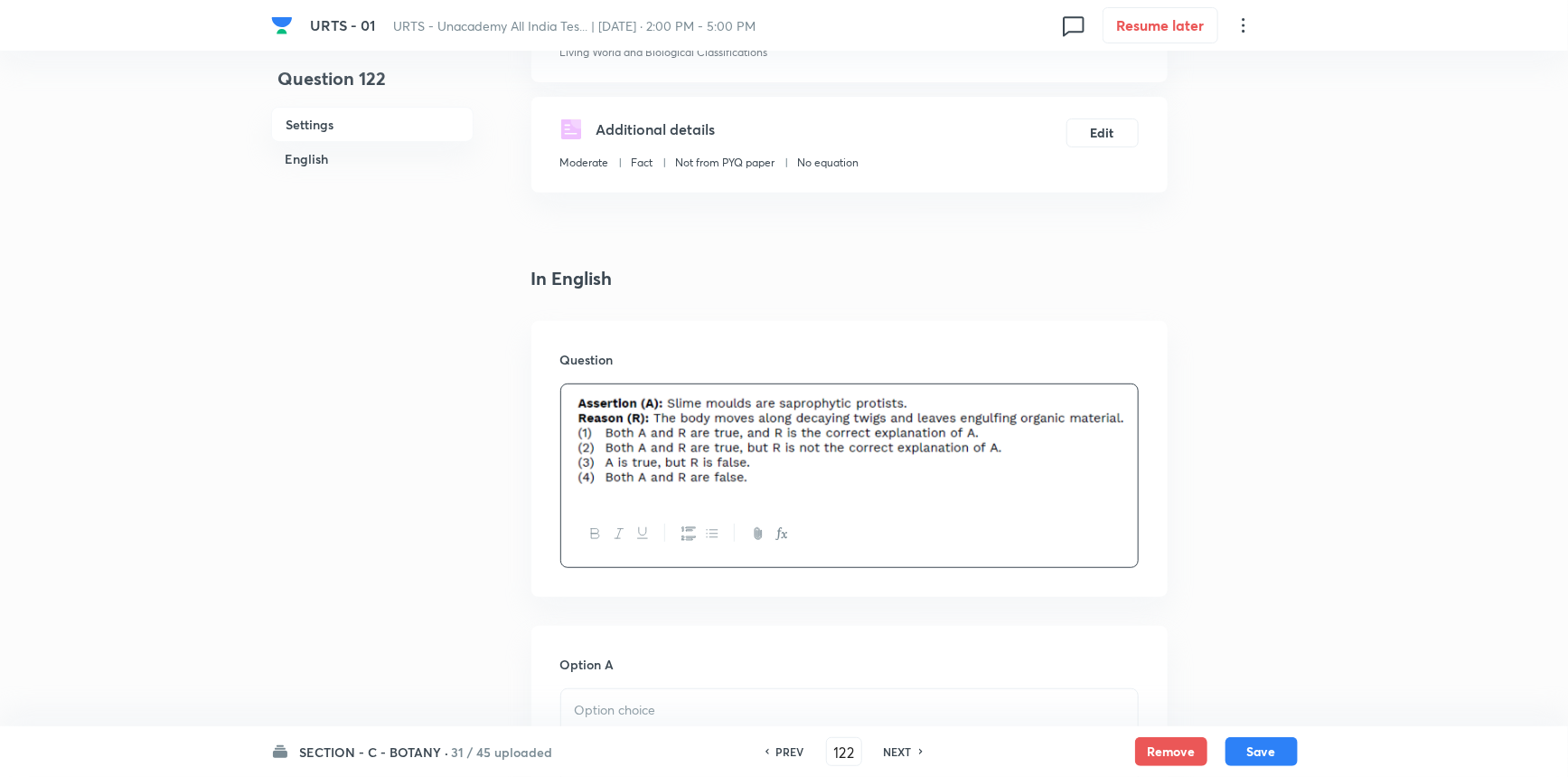
scroll to position [410, 0]
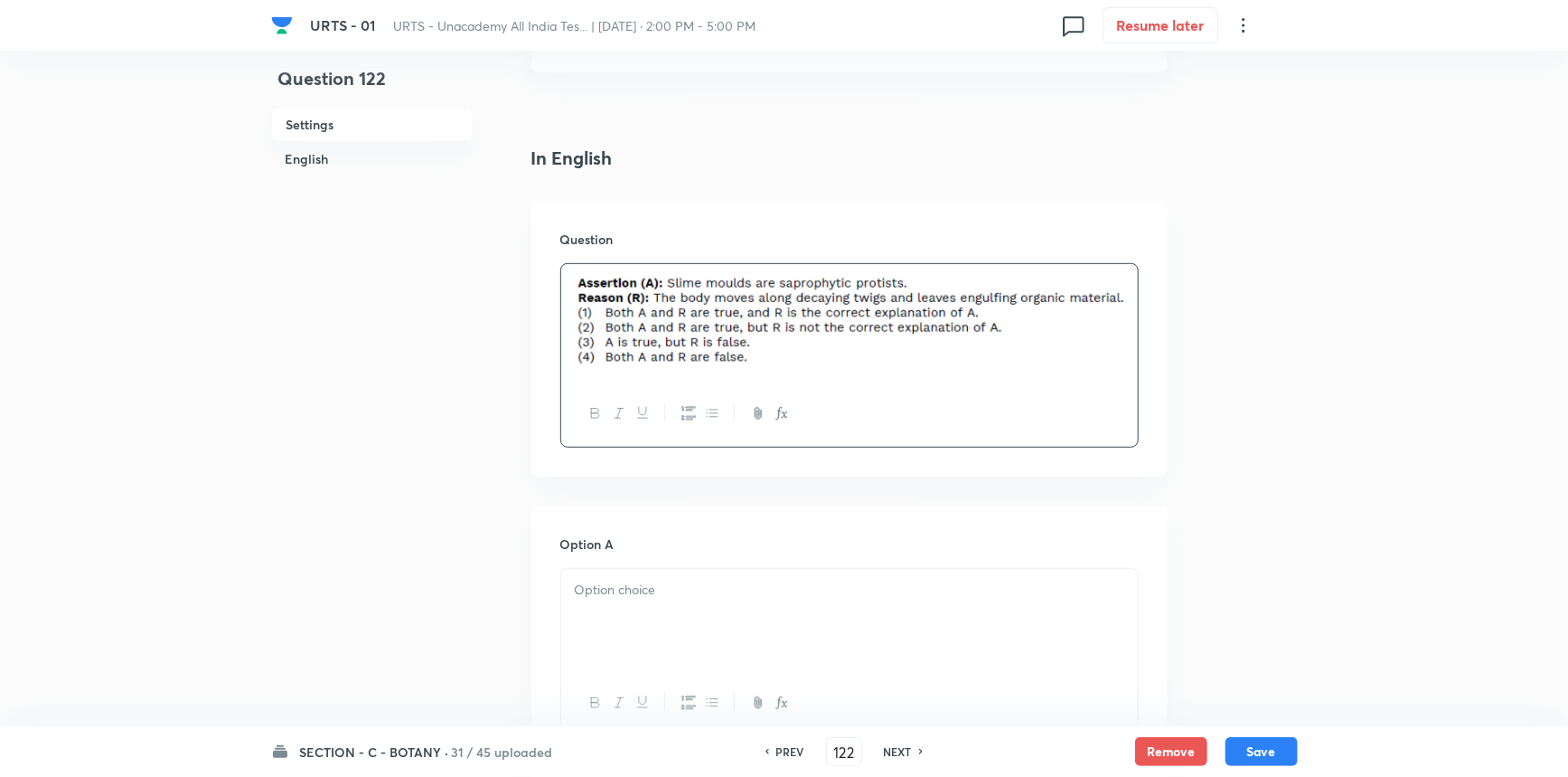
click at [742, 626] on div at bounding box center [849, 619] width 577 height 101
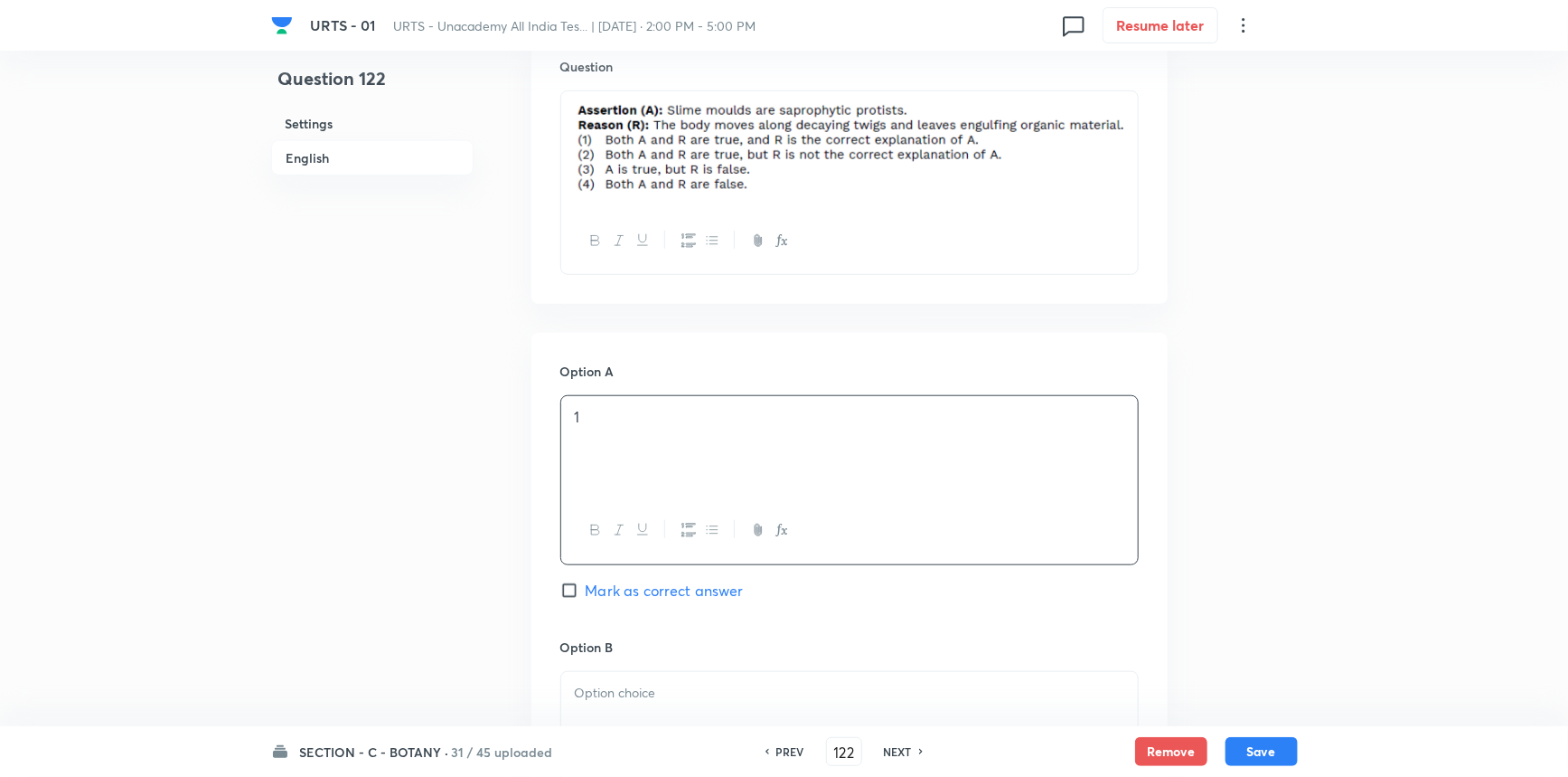
scroll to position [822, 0]
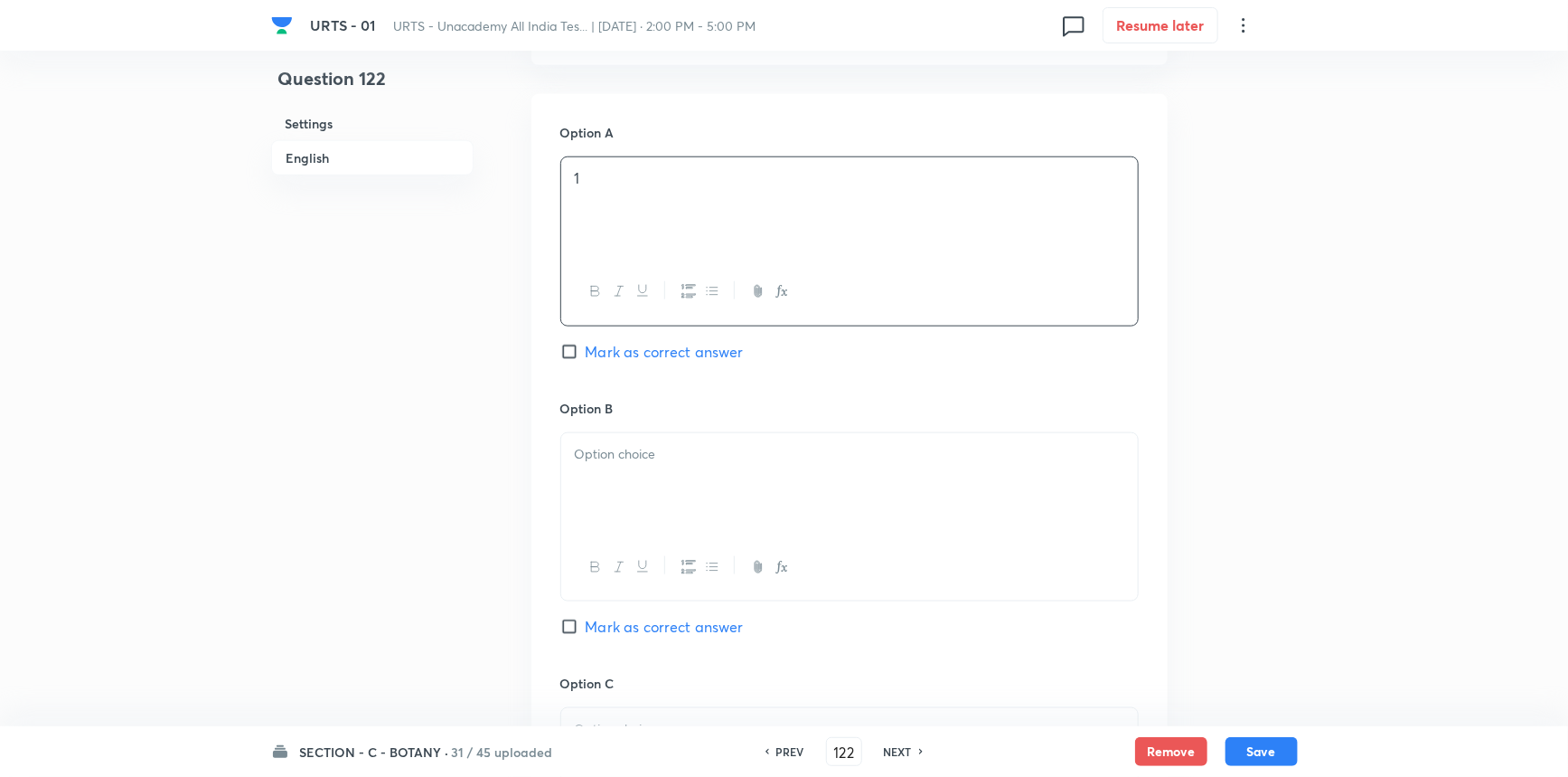
click at [582, 345] on input "Mark as correct answer" at bounding box center [573, 352] width 25 height 18
click at [606, 489] on div at bounding box center [849, 483] width 577 height 101
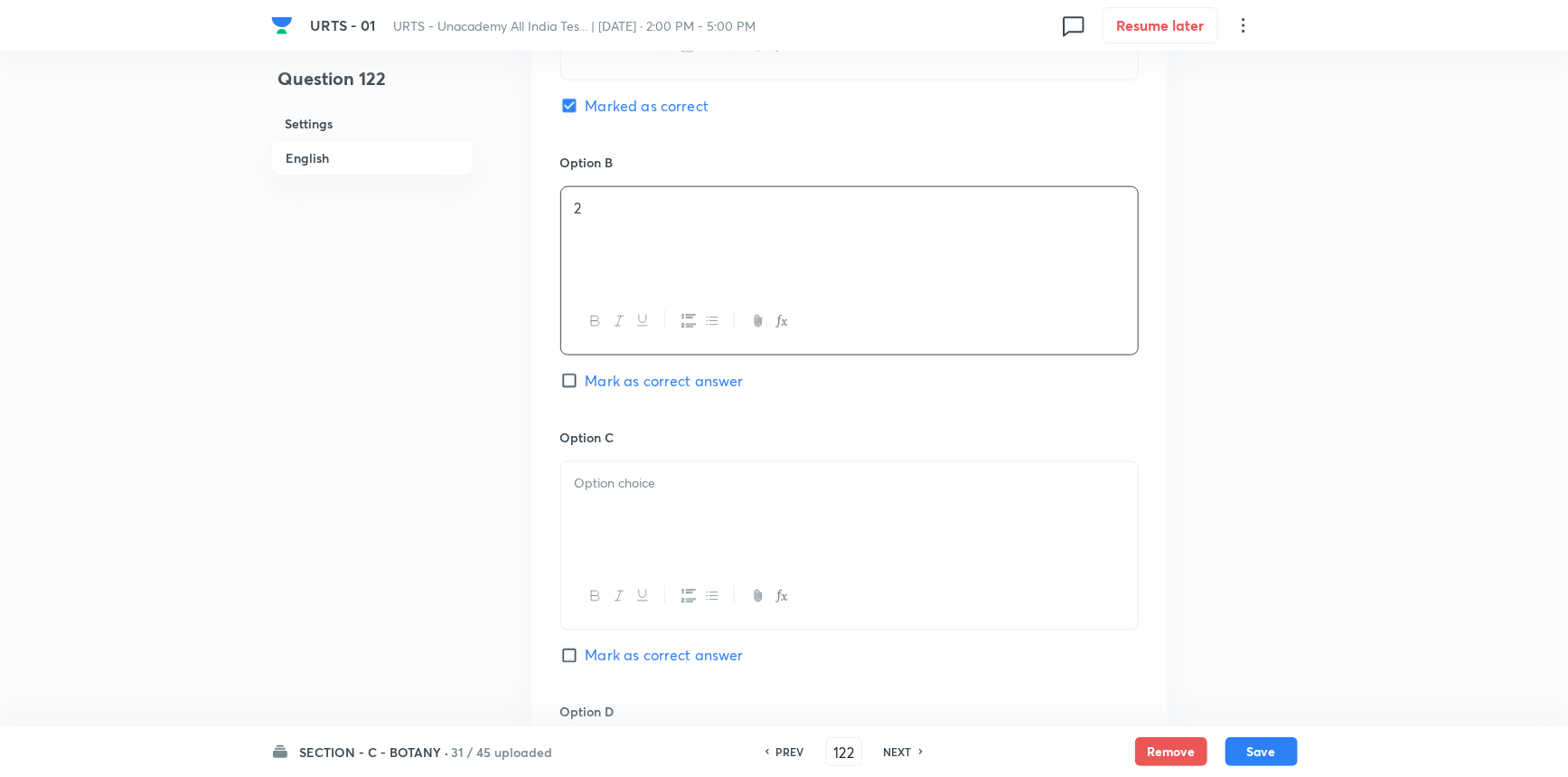
click at [648, 523] on div at bounding box center [849, 512] width 577 height 101
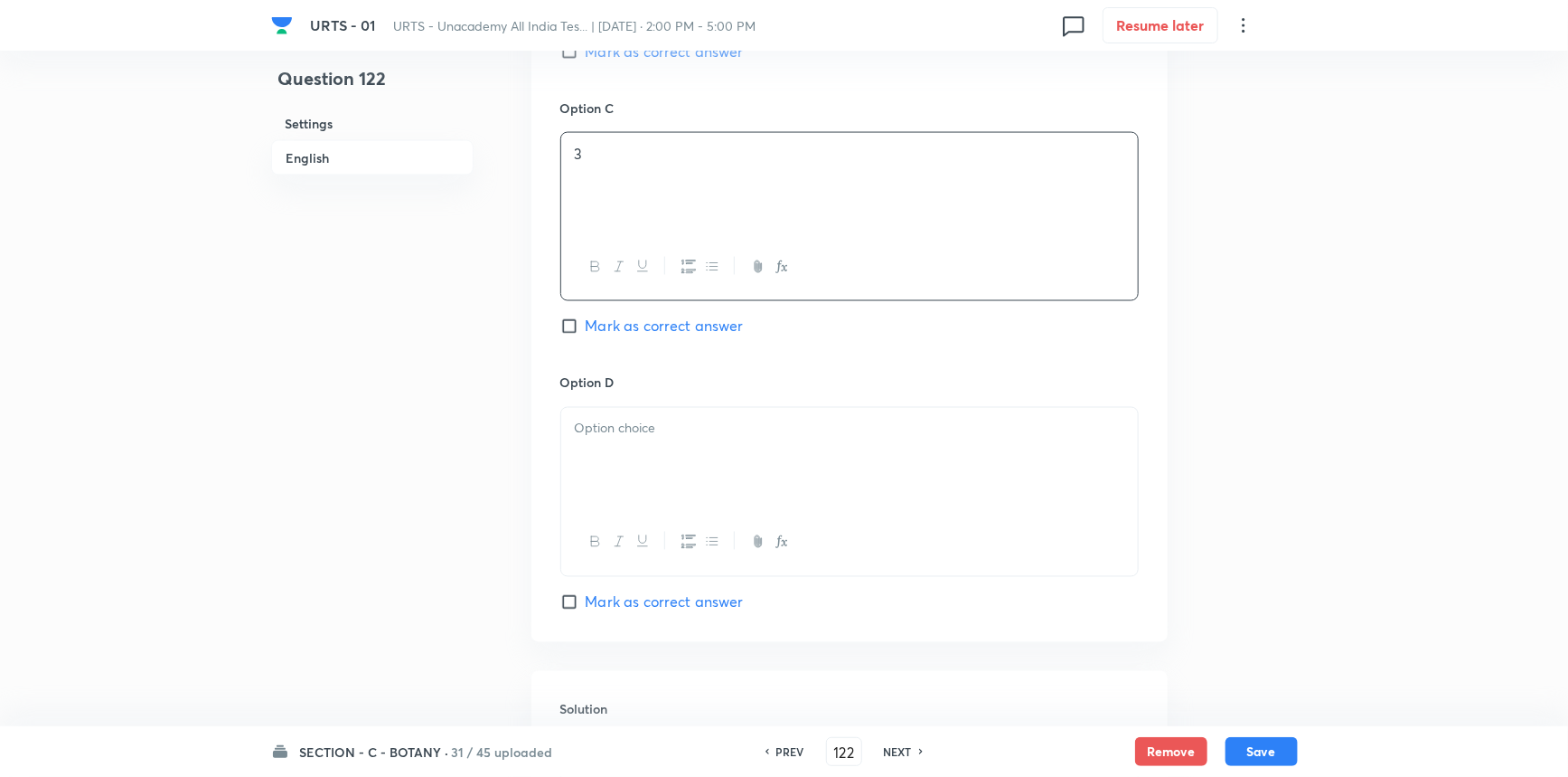
drag, startPoint x: 623, startPoint y: 469, endPoint x: 633, endPoint y: 468, distance: 10.0
click at [623, 468] on div at bounding box center [849, 458] width 577 height 101
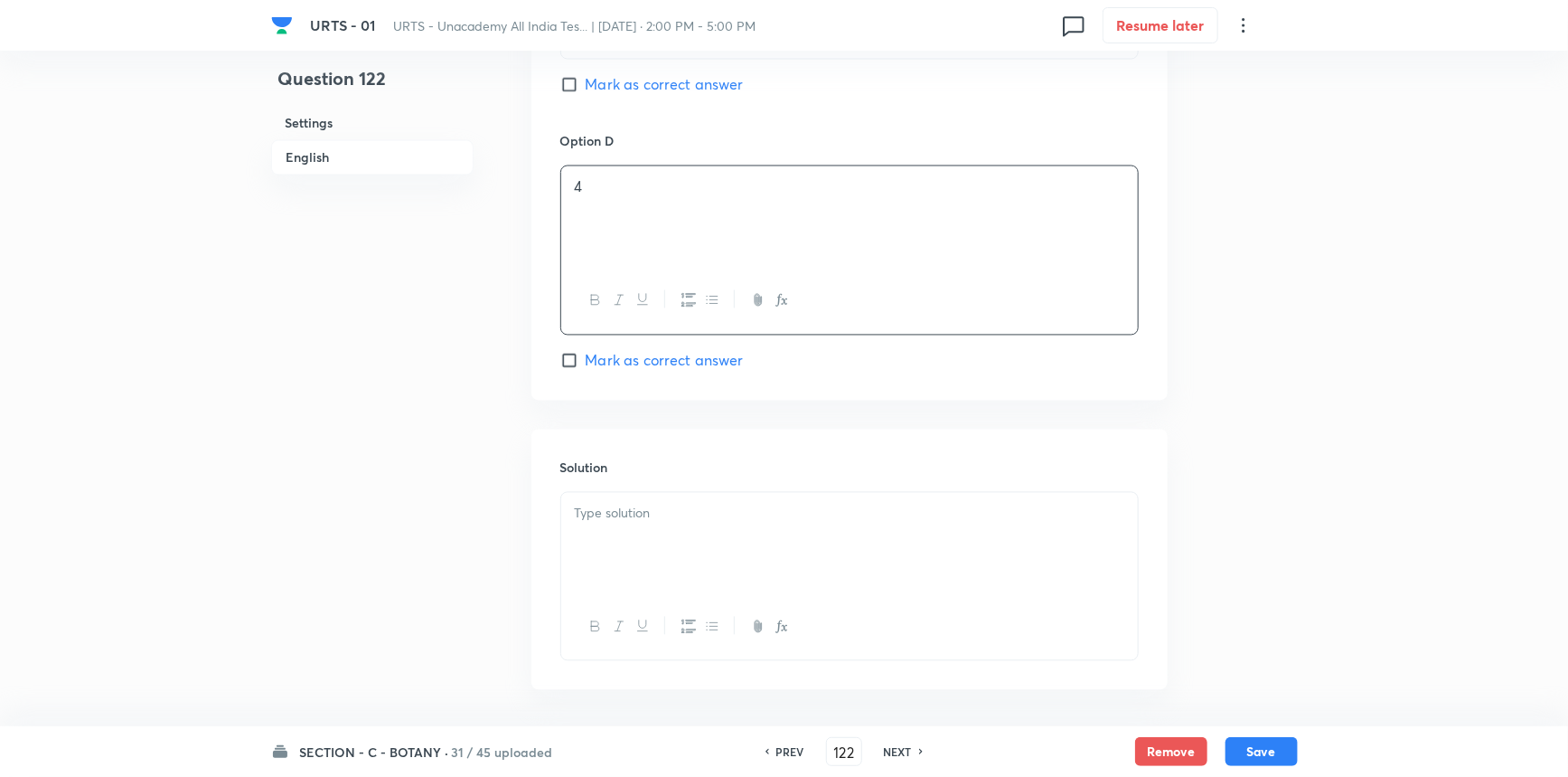
scroll to position [1645, 0]
click at [673, 585] on div at bounding box center [849, 538] width 577 height 101
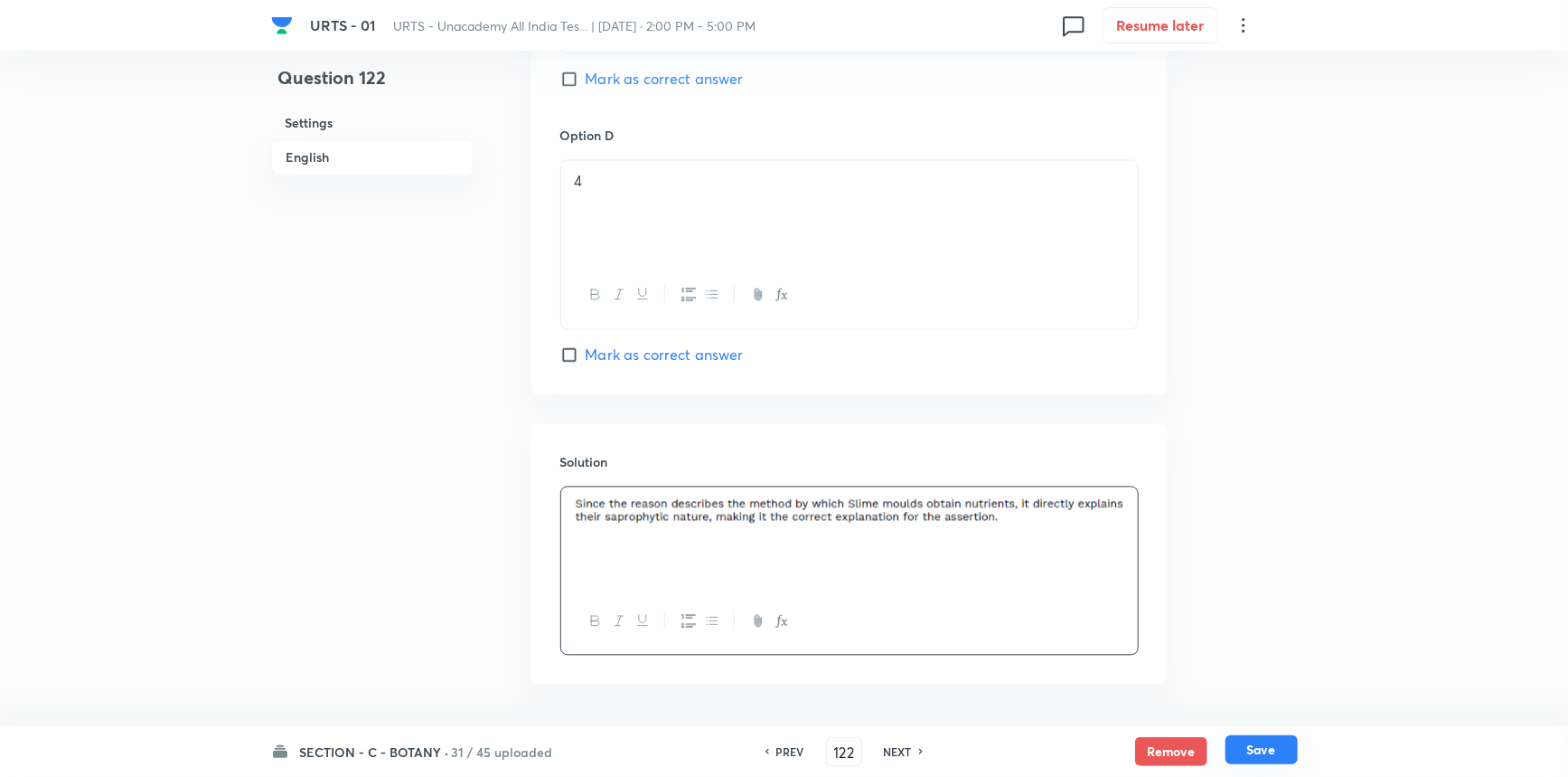
click at [1242, 755] on button "Save" at bounding box center [1262, 749] width 72 height 29
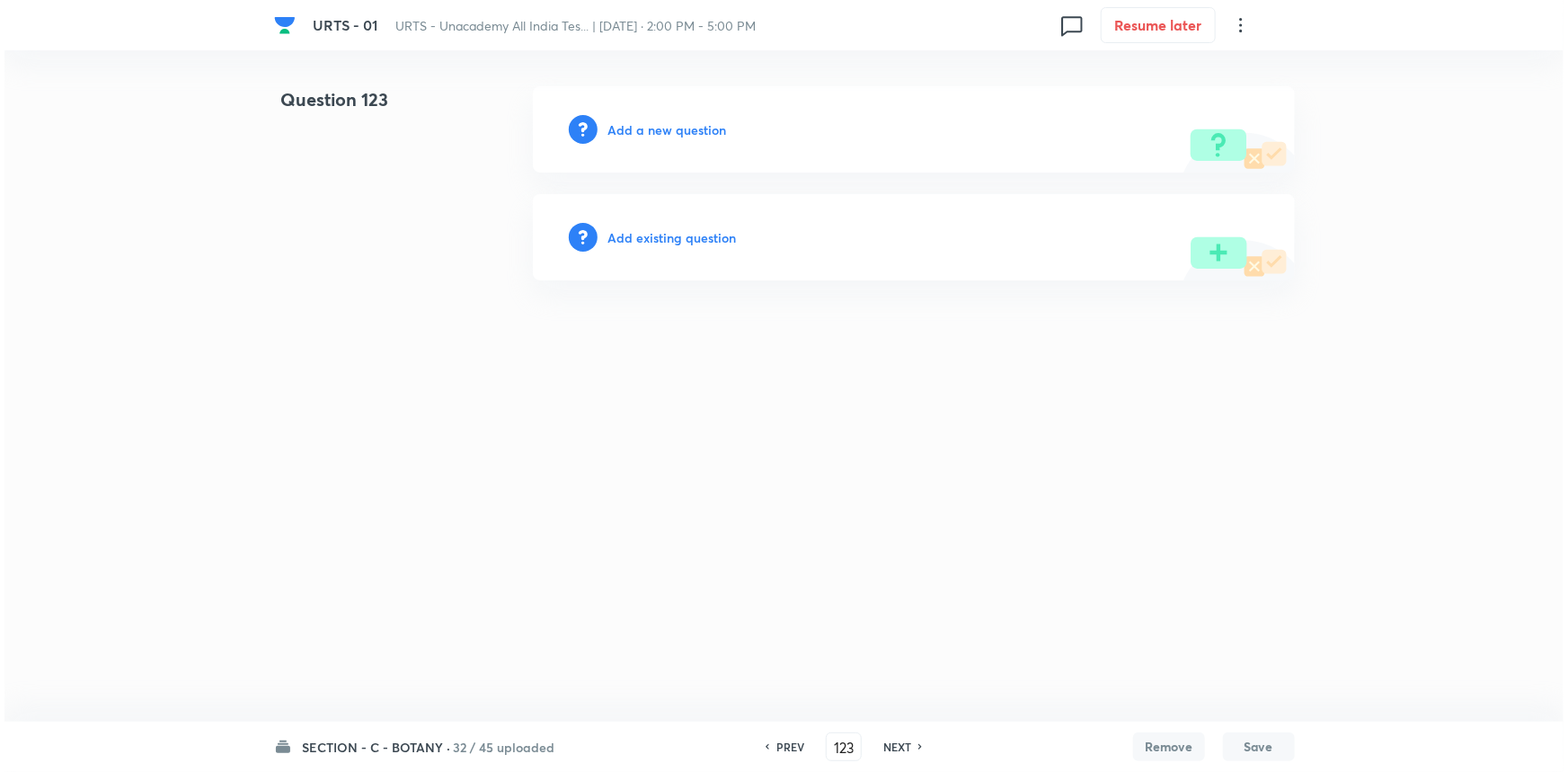
scroll to position [0, 0]
click at [638, 122] on h6 "Add a new question" at bounding box center [668, 130] width 119 height 19
click at [706, 143] on div "Choose a question type" at bounding box center [914, 129] width 762 height 86
click at [713, 129] on h6 "Choose a question type" at bounding box center [677, 130] width 138 height 19
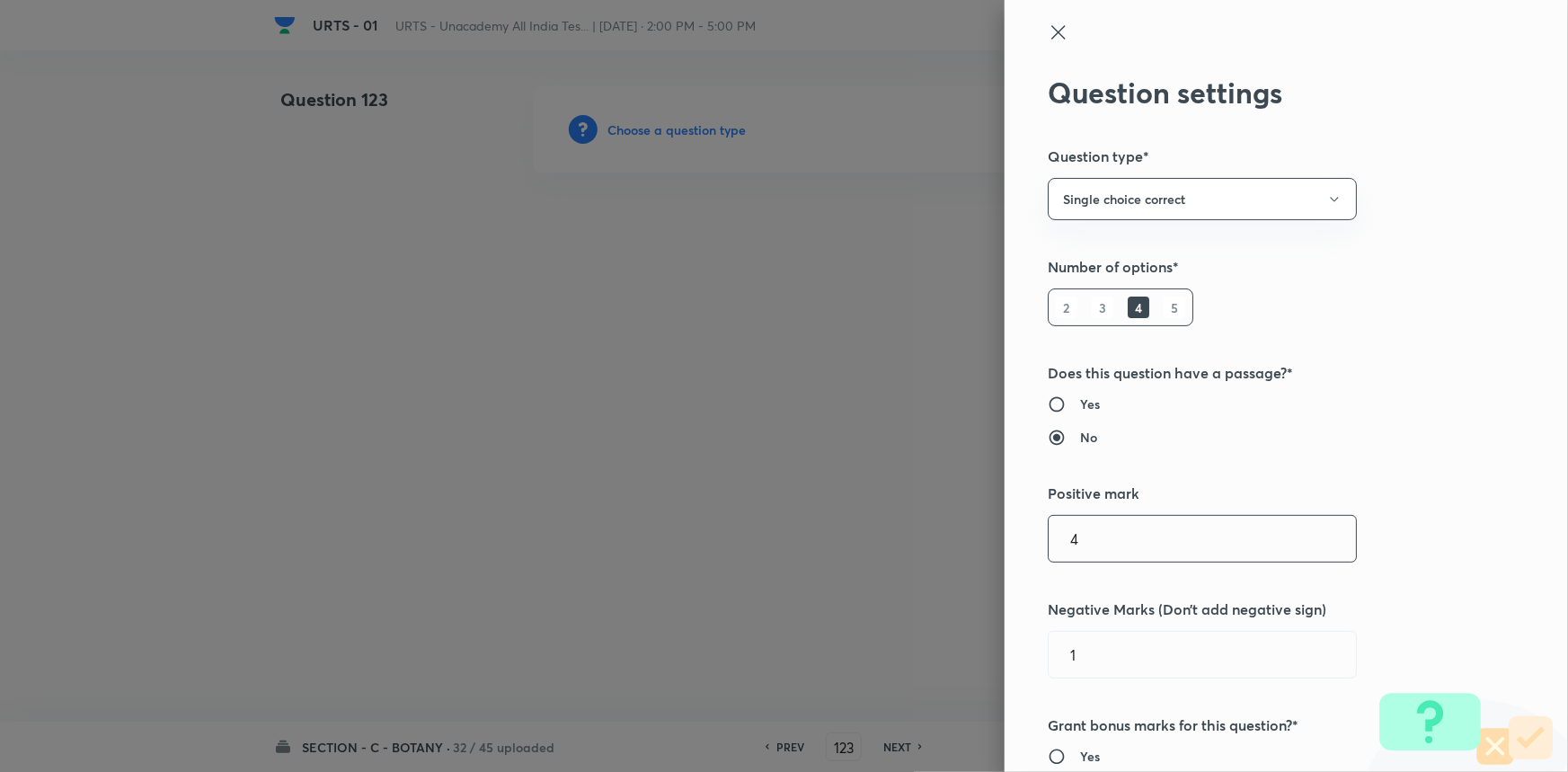
scroll to position [326, 0]
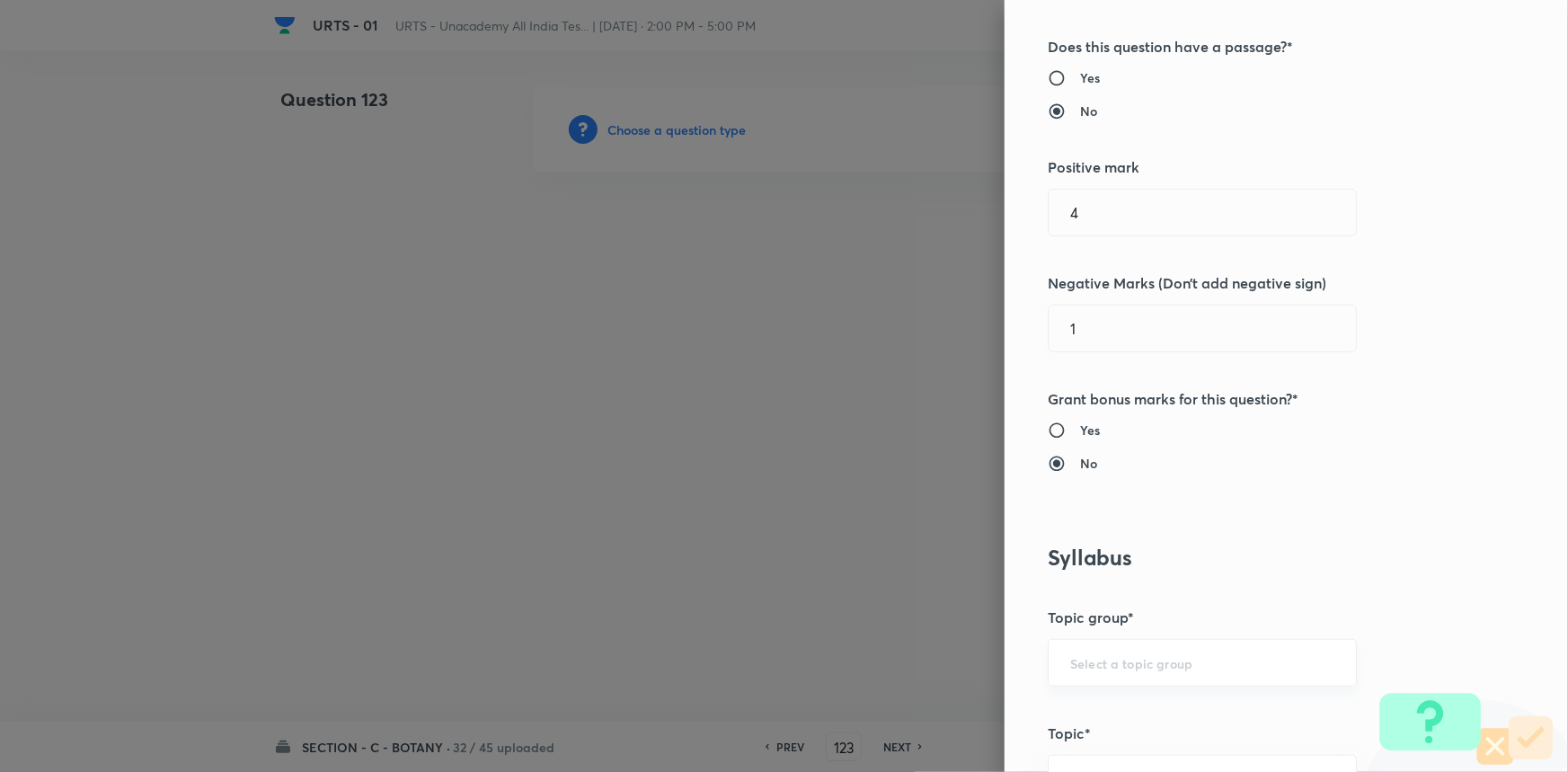
click at [1112, 651] on div "​" at bounding box center [1202, 662] width 309 height 47
click at [1093, 706] on li "Biology" at bounding box center [1190, 712] width 307 height 33
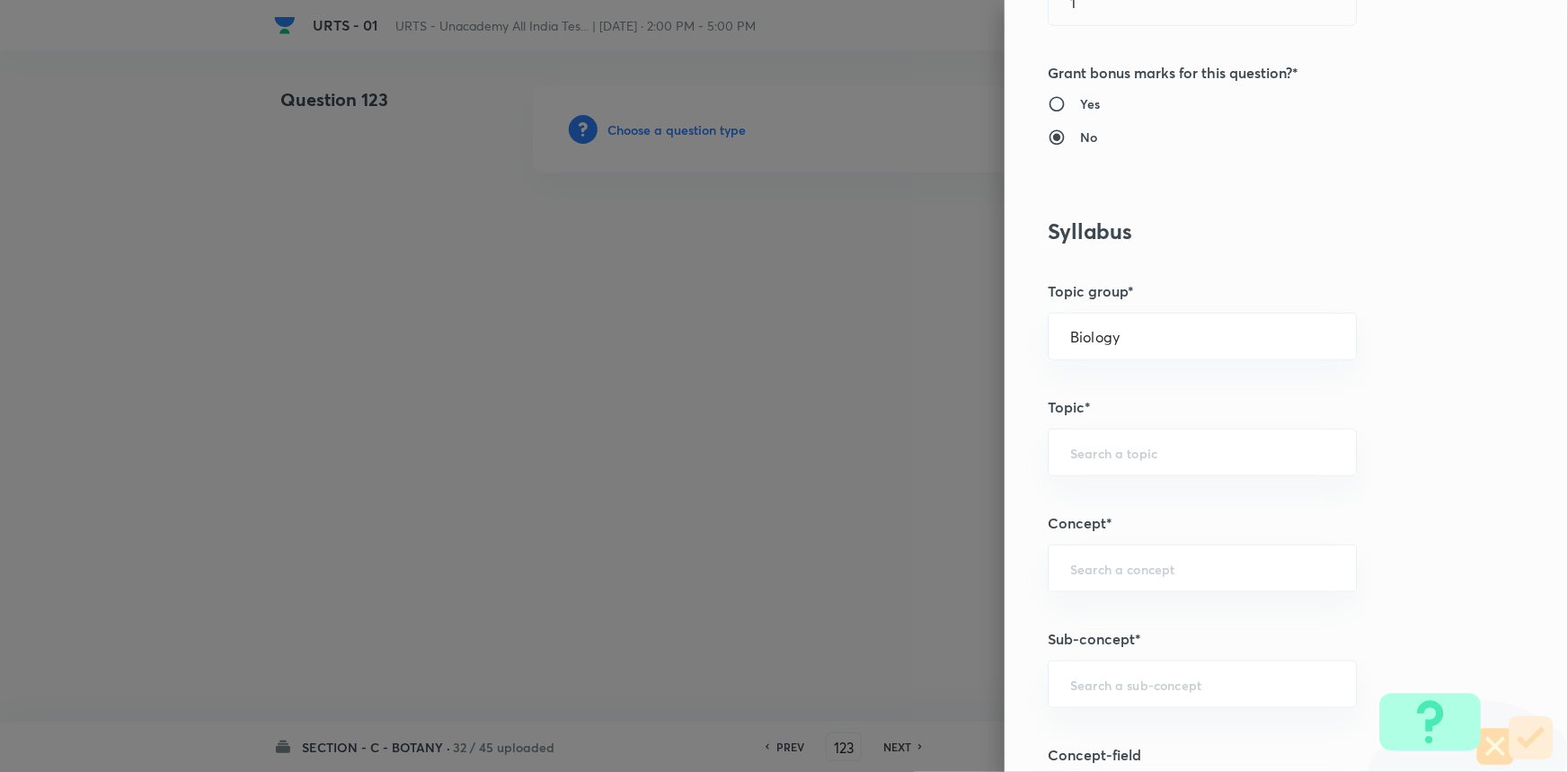
scroll to position [653, 0]
click at [1161, 443] on input "text" at bounding box center [1202, 451] width 264 height 17
click at [1078, 508] on li "Botany" at bounding box center [1190, 501] width 307 height 33
click at [1093, 567] on input "text" at bounding box center [1202, 568] width 264 height 17
click at [1089, 625] on li "Living World and Biological Classifications" at bounding box center [1190, 627] width 307 height 54
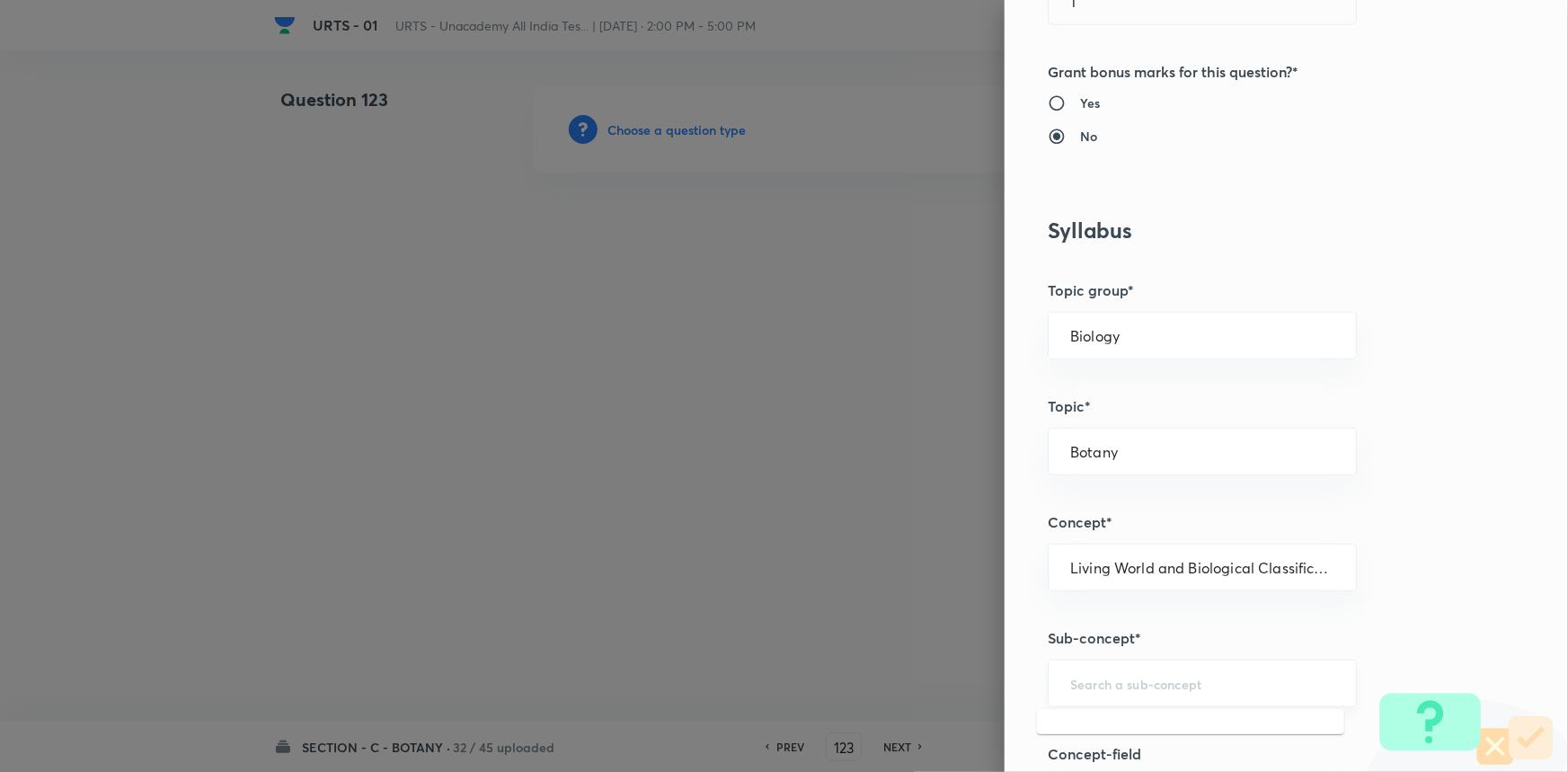
click at [1177, 689] on input "text" at bounding box center [1202, 683] width 264 height 17
click at [1135, 615] on li "Living World and Biological Classifications" at bounding box center [1190, 621] width 307 height 54
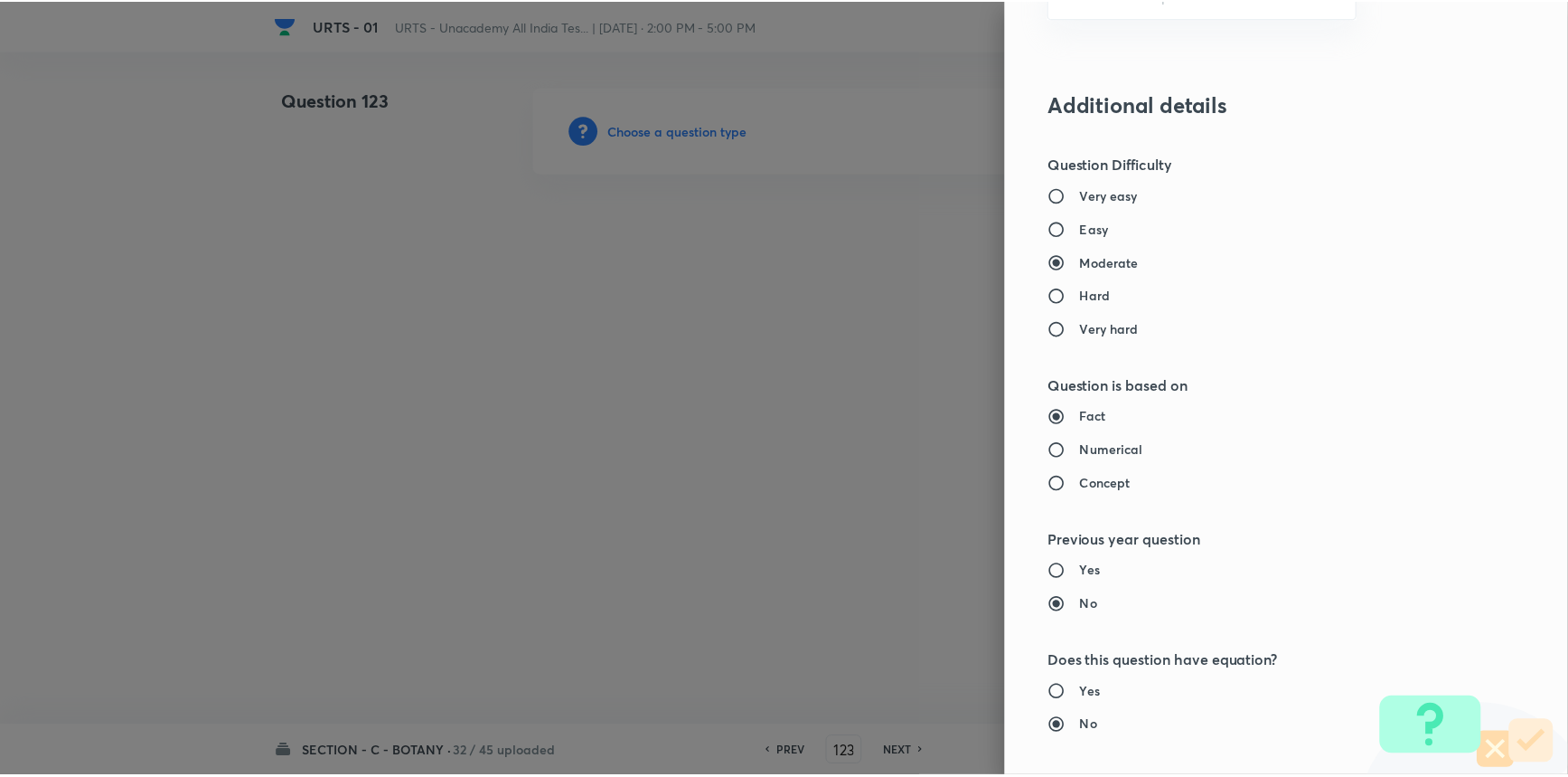
scroll to position [1727, 0]
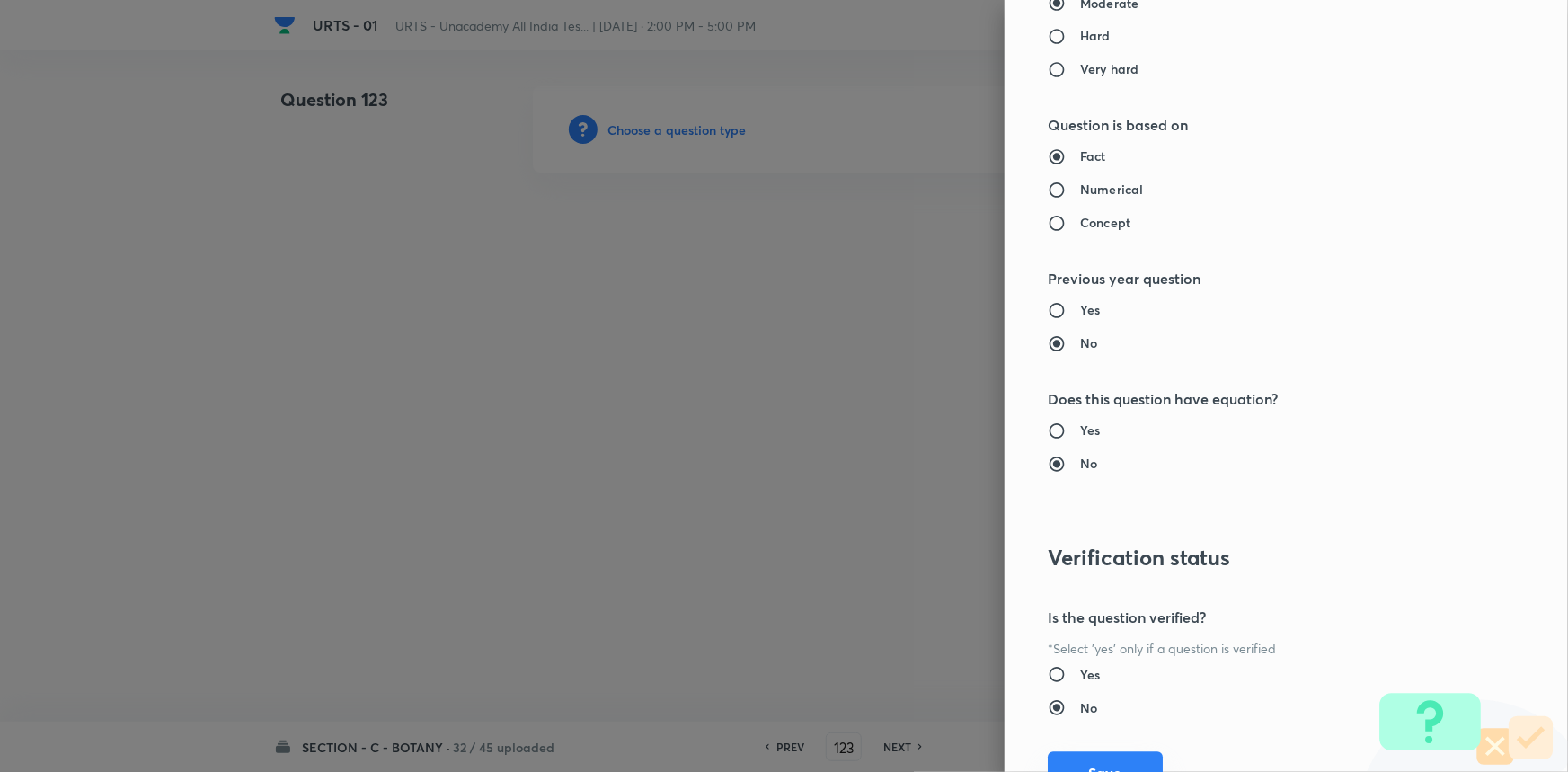
click at [1091, 753] on button "Save" at bounding box center [1105, 774] width 115 height 43
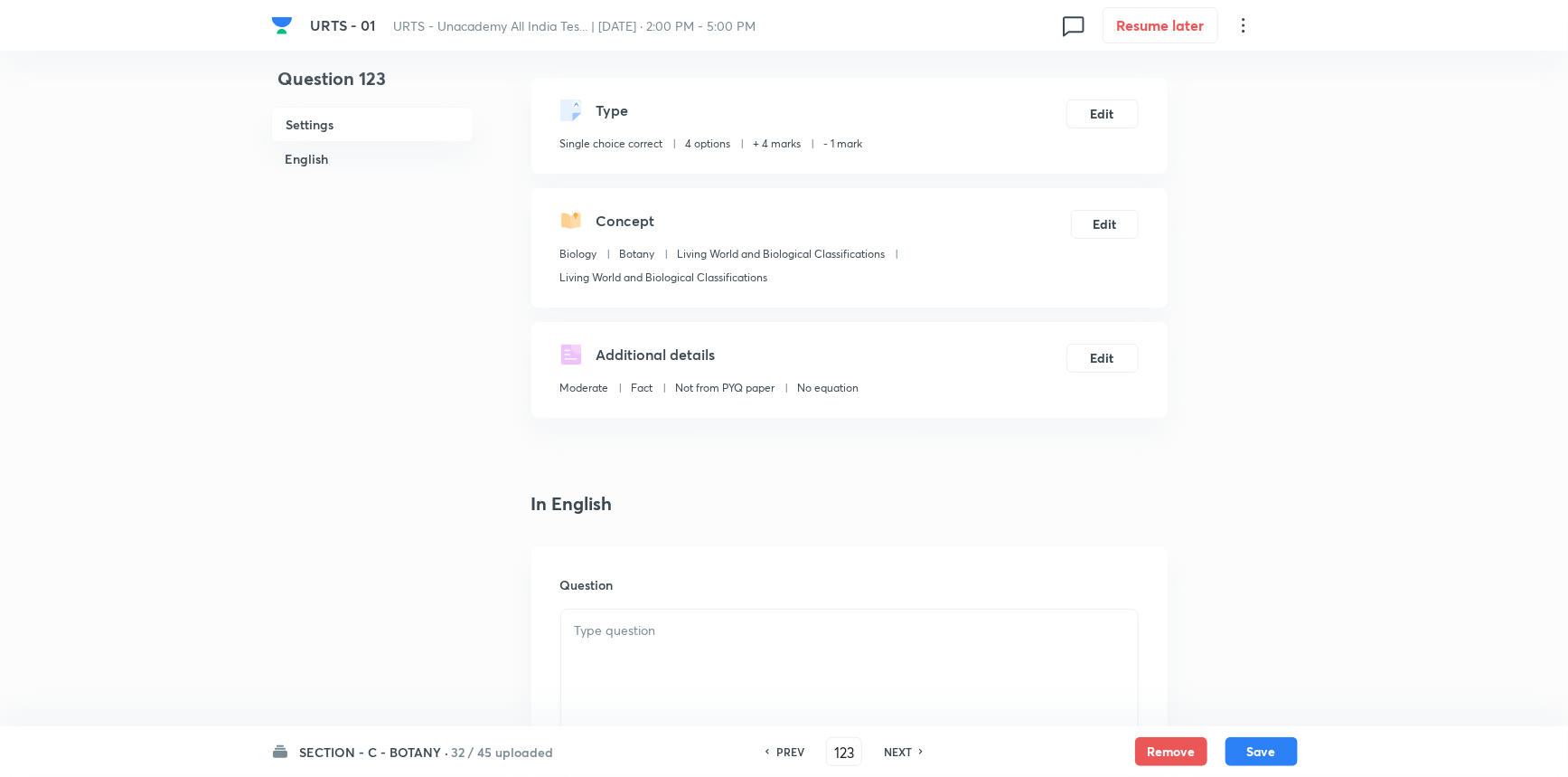
scroll to position [410, 0]
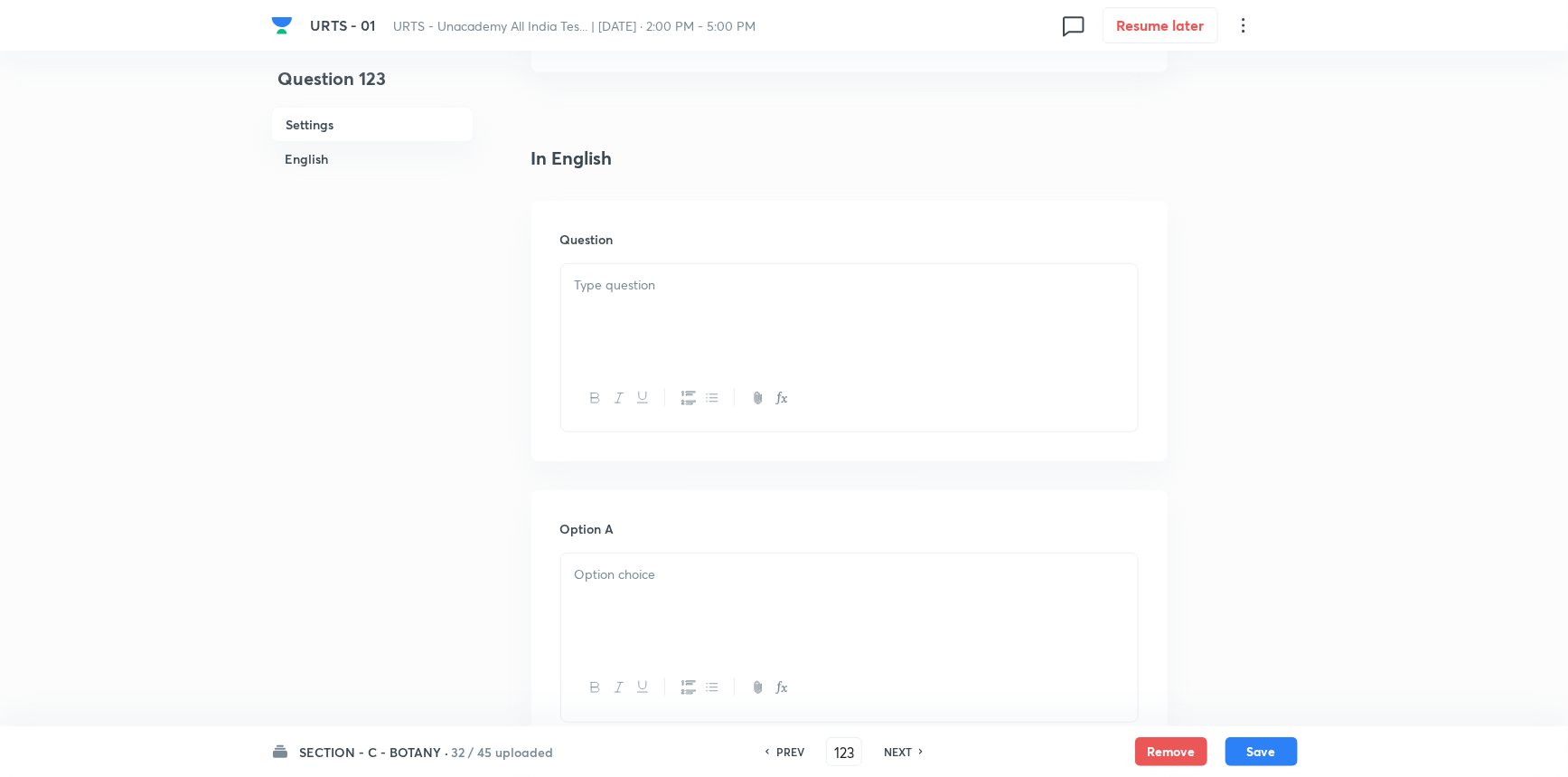
click at [571, 311] on div at bounding box center [849, 314] width 577 height 101
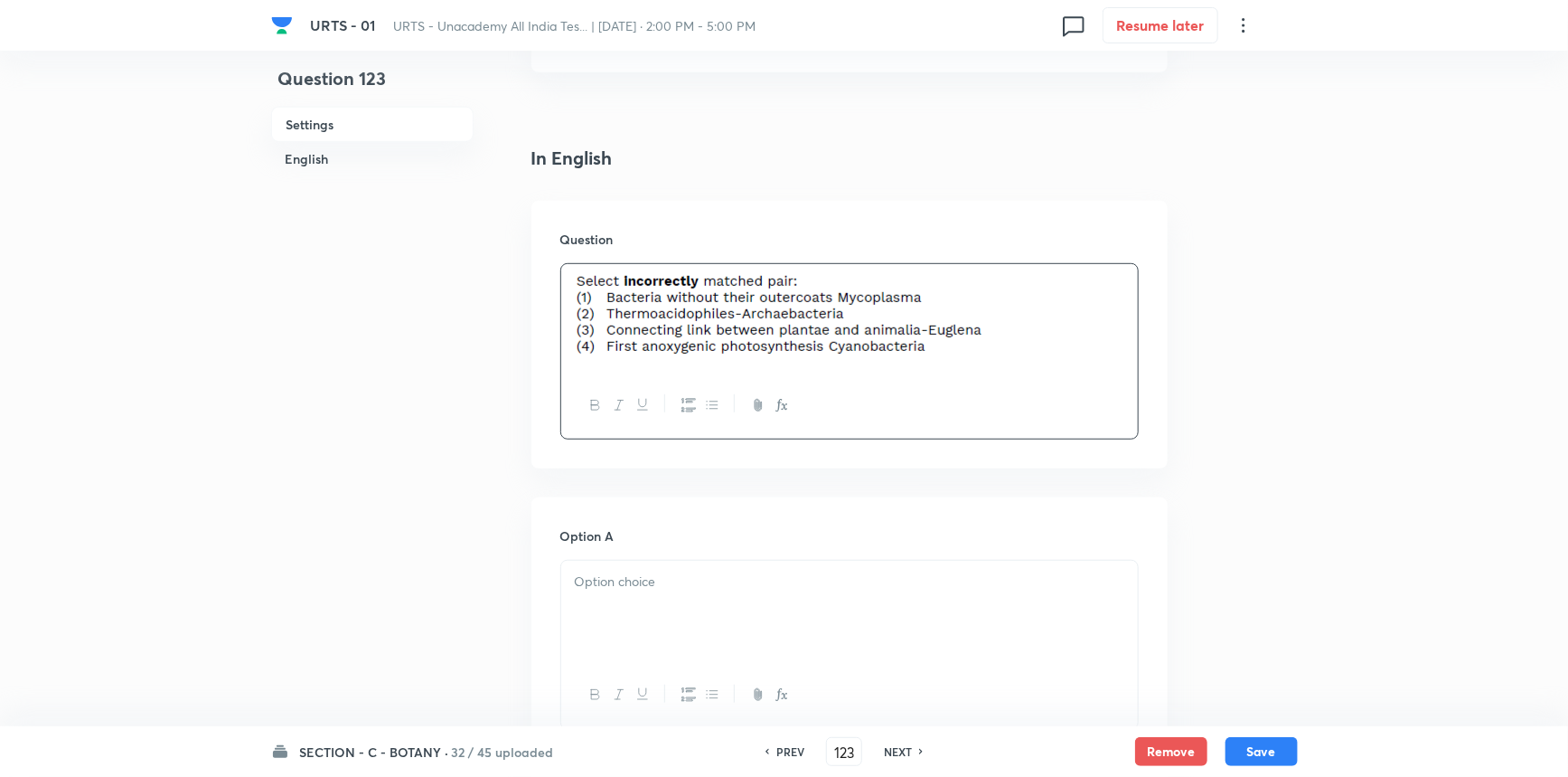
click at [725, 621] on div at bounding box center [849, 612] width 577 height 101
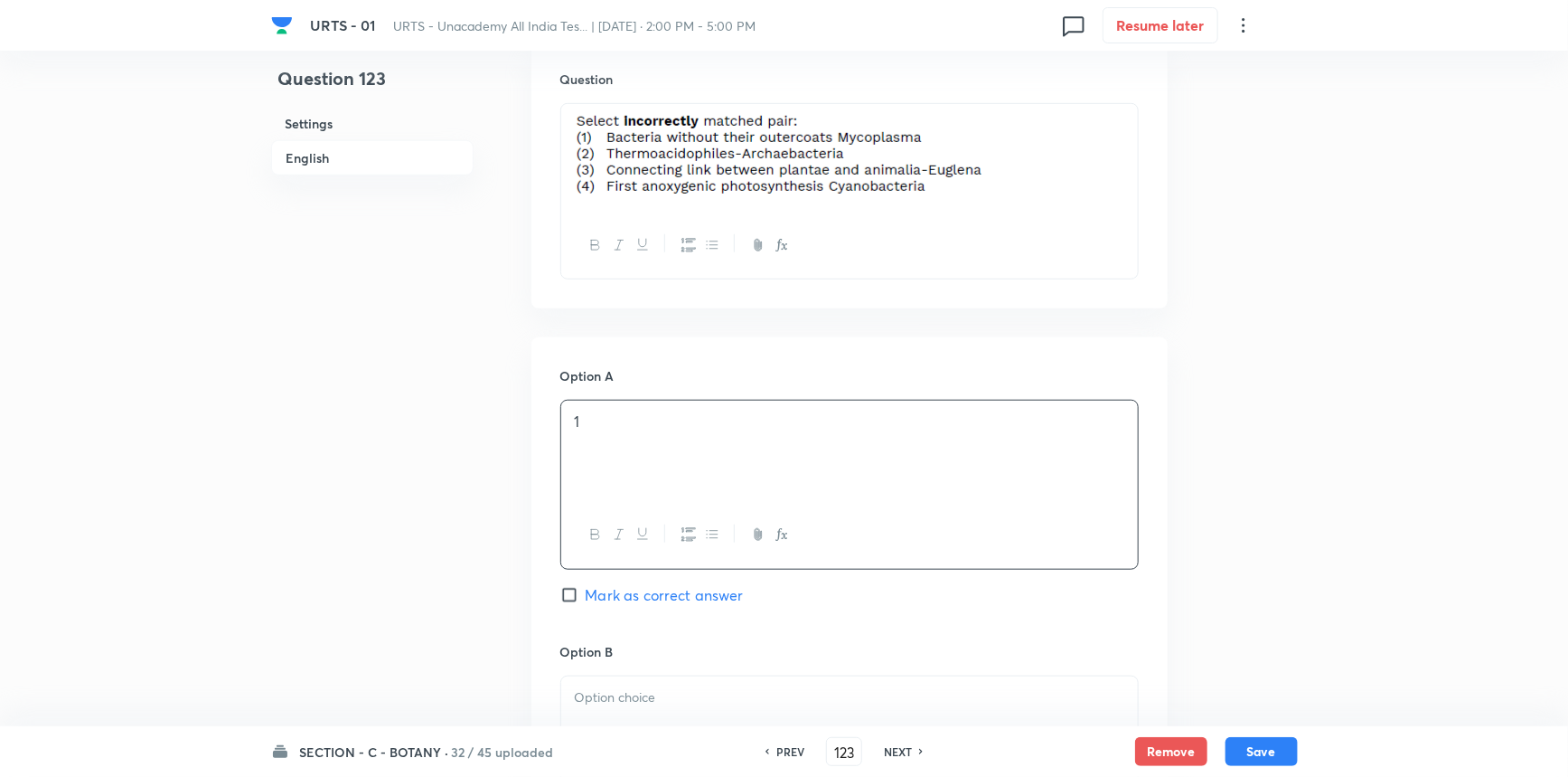
scroll to position [822, 0]
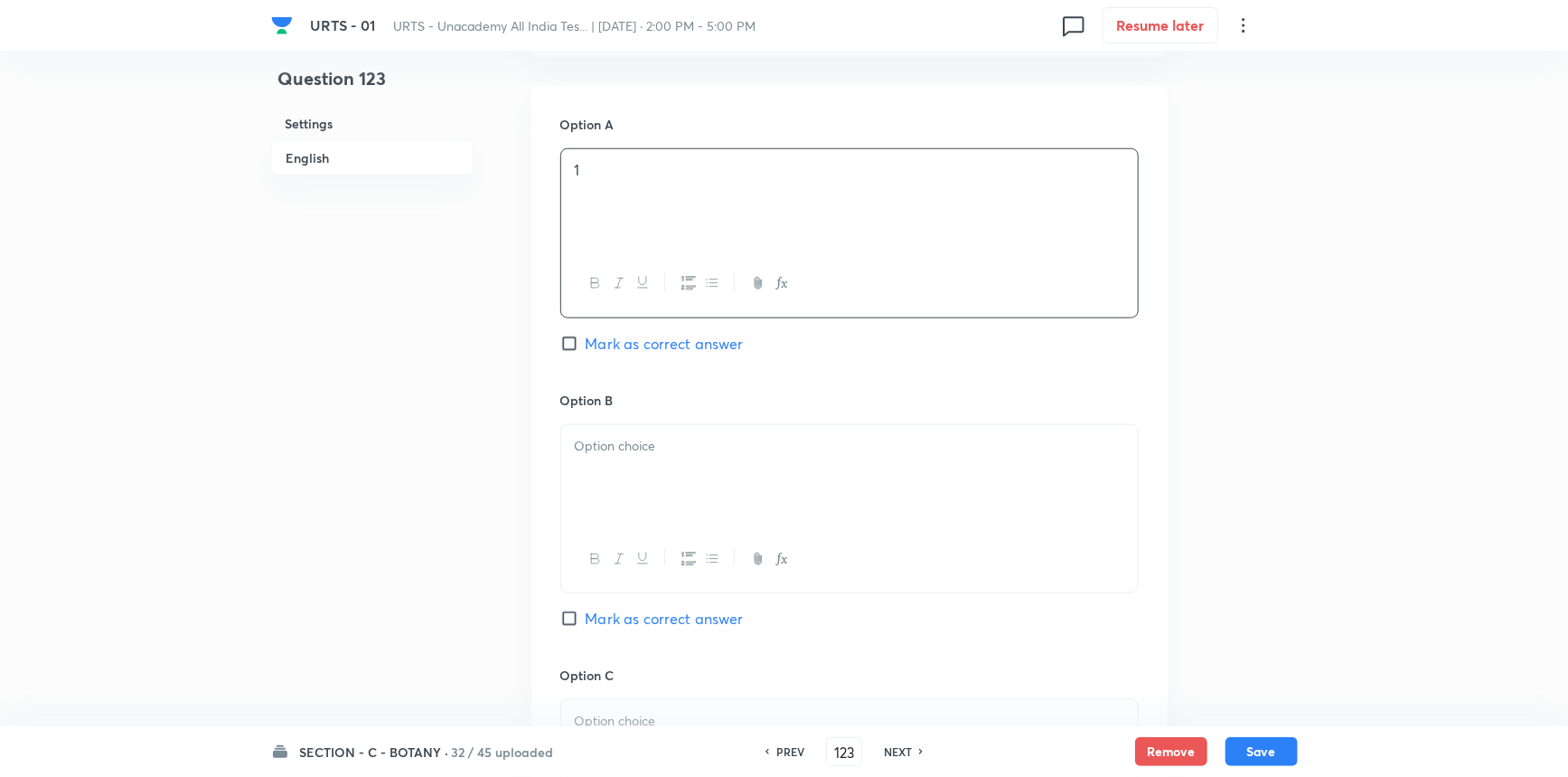
click at [649, 479] on div at bounding box center [849, 476] width 577 height 101
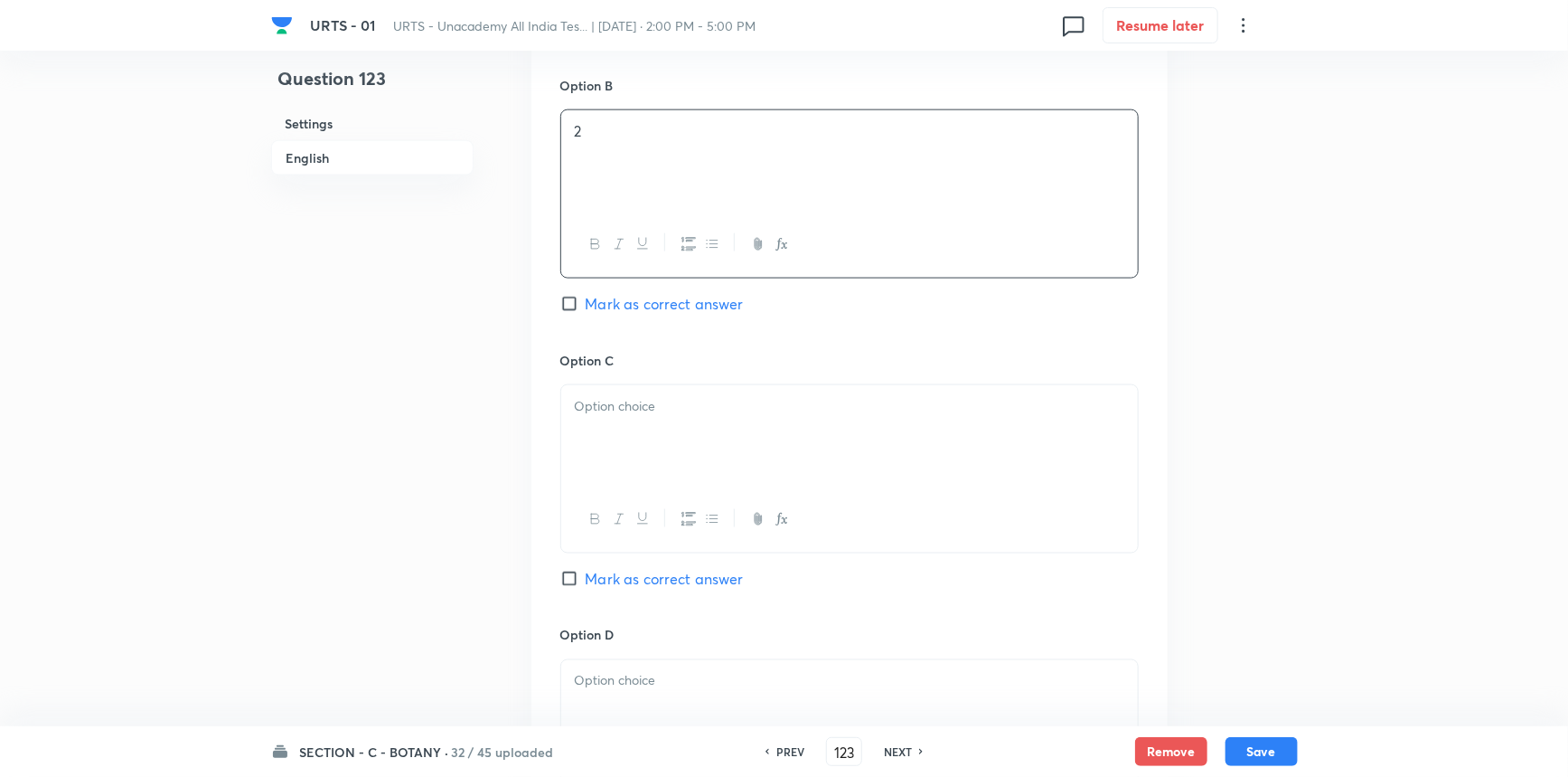
scroll to position [1150, 0]
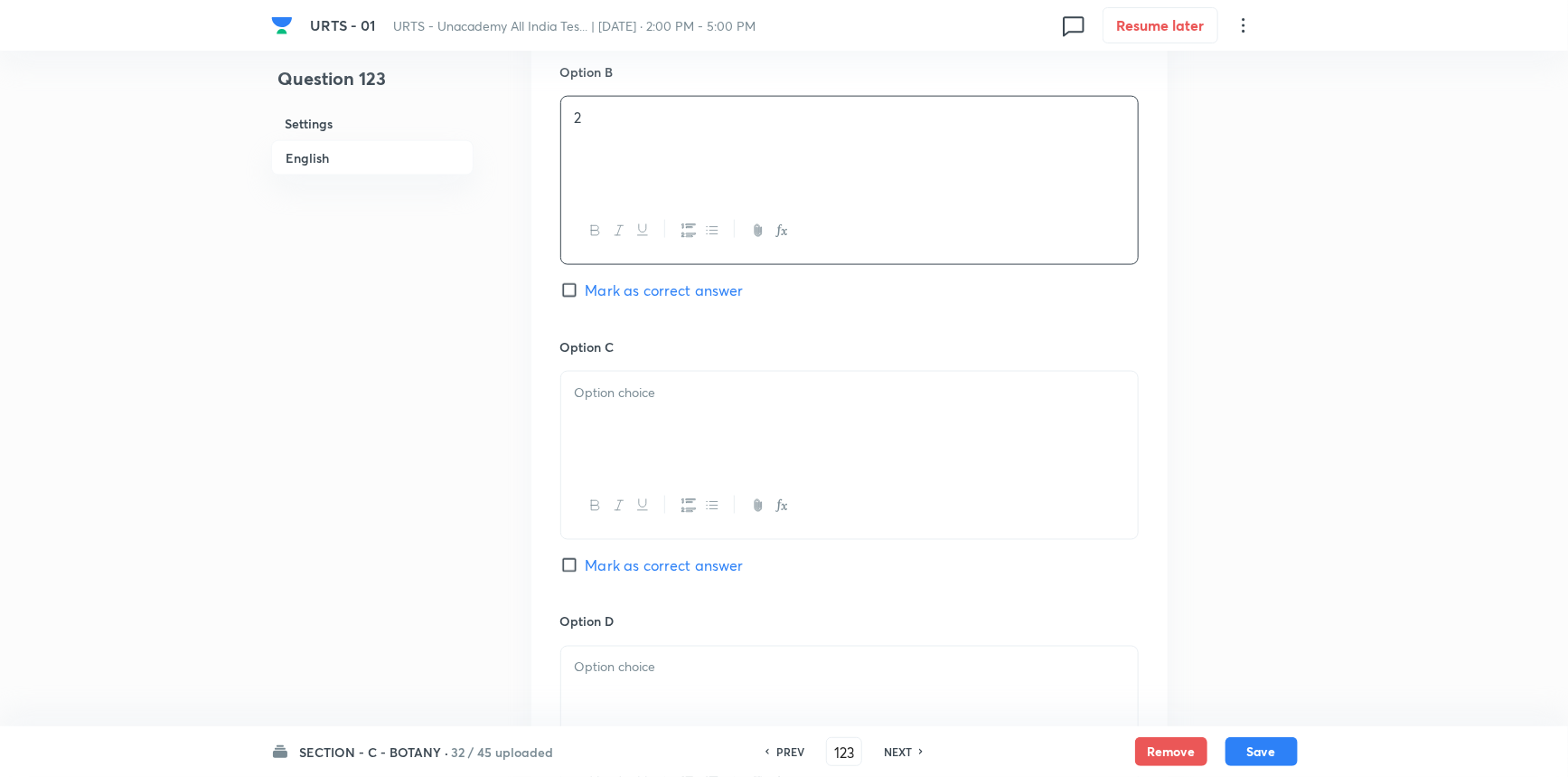
click at [627, 452] on div at bounding box center [849, 423] width 577 height 101
click at [667, 670] on p at bounding box center [849, 668] width 549 height 21
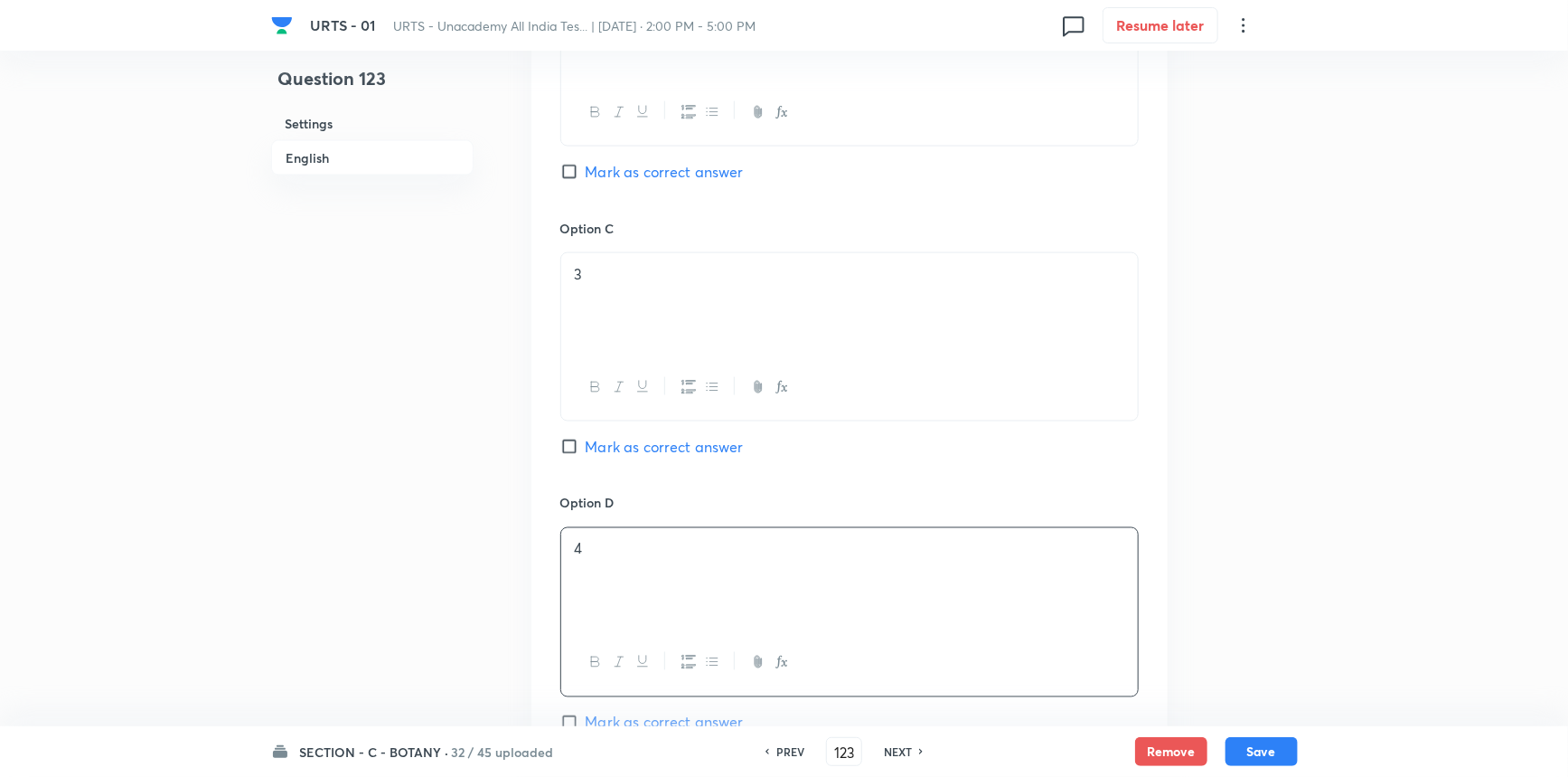
scroll to position [1397, 0]
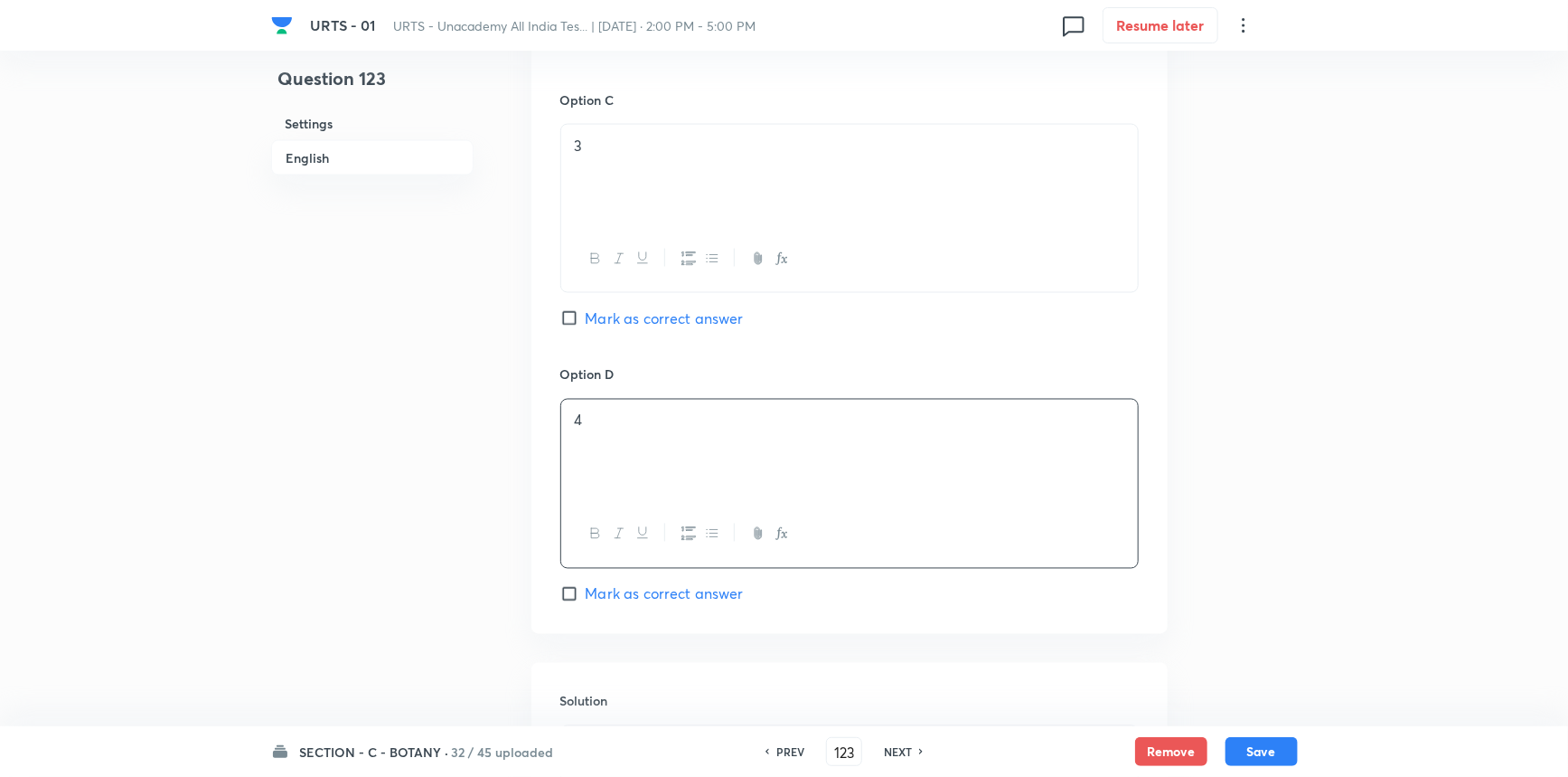
click at [649, 582] on div "Option D 4 Mark as correct answer" at bounding box center [849, 484] width 578 height 238
click at [658, 597] on span "Mark as correct answer" at bounding box center [664, 594] width 158 height 22
click at [586, 597] on input "Mark as correct answer" at bounding box center [573, 594] width 25 height 18
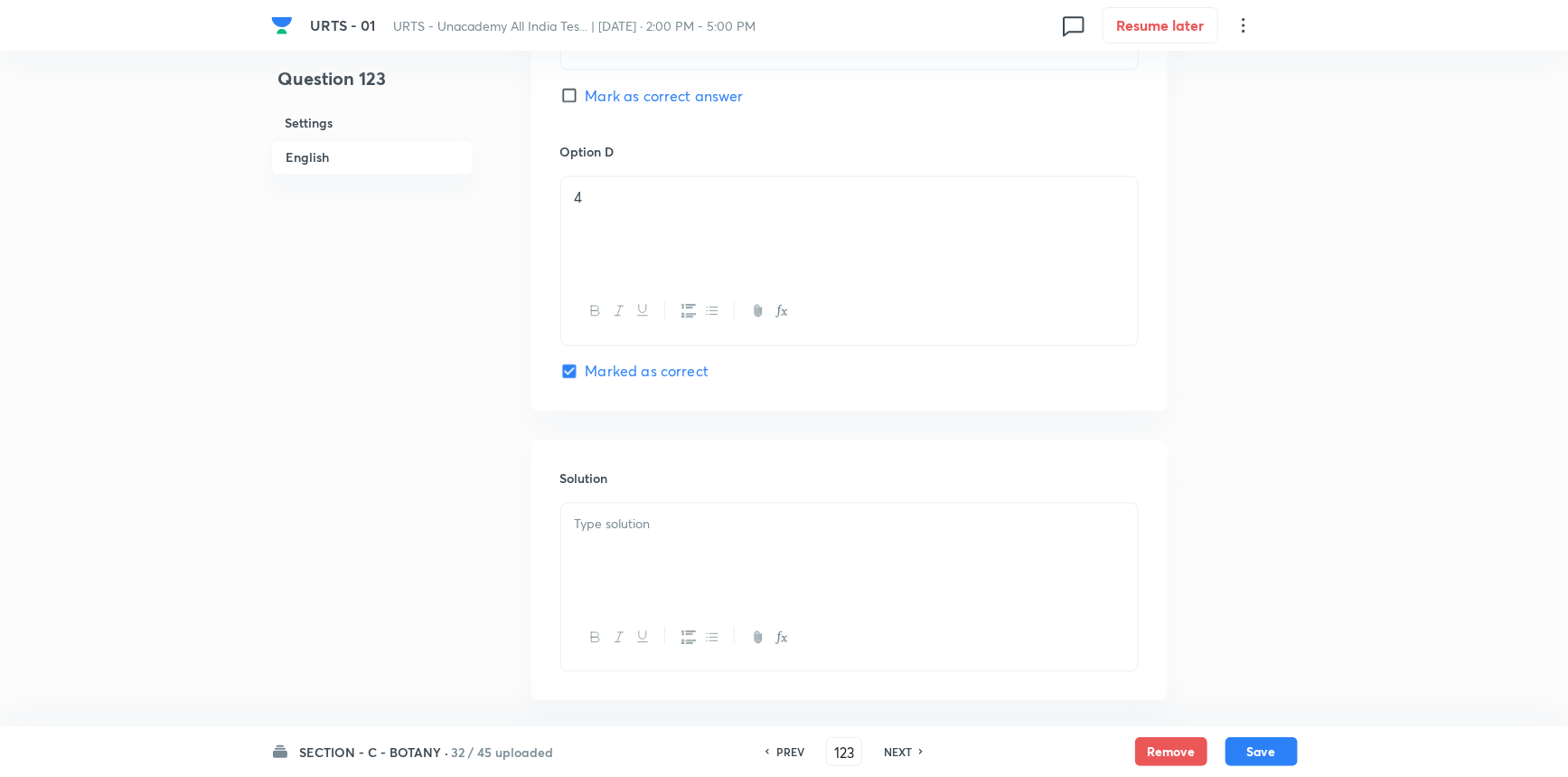
scroll to position [1645, 0]
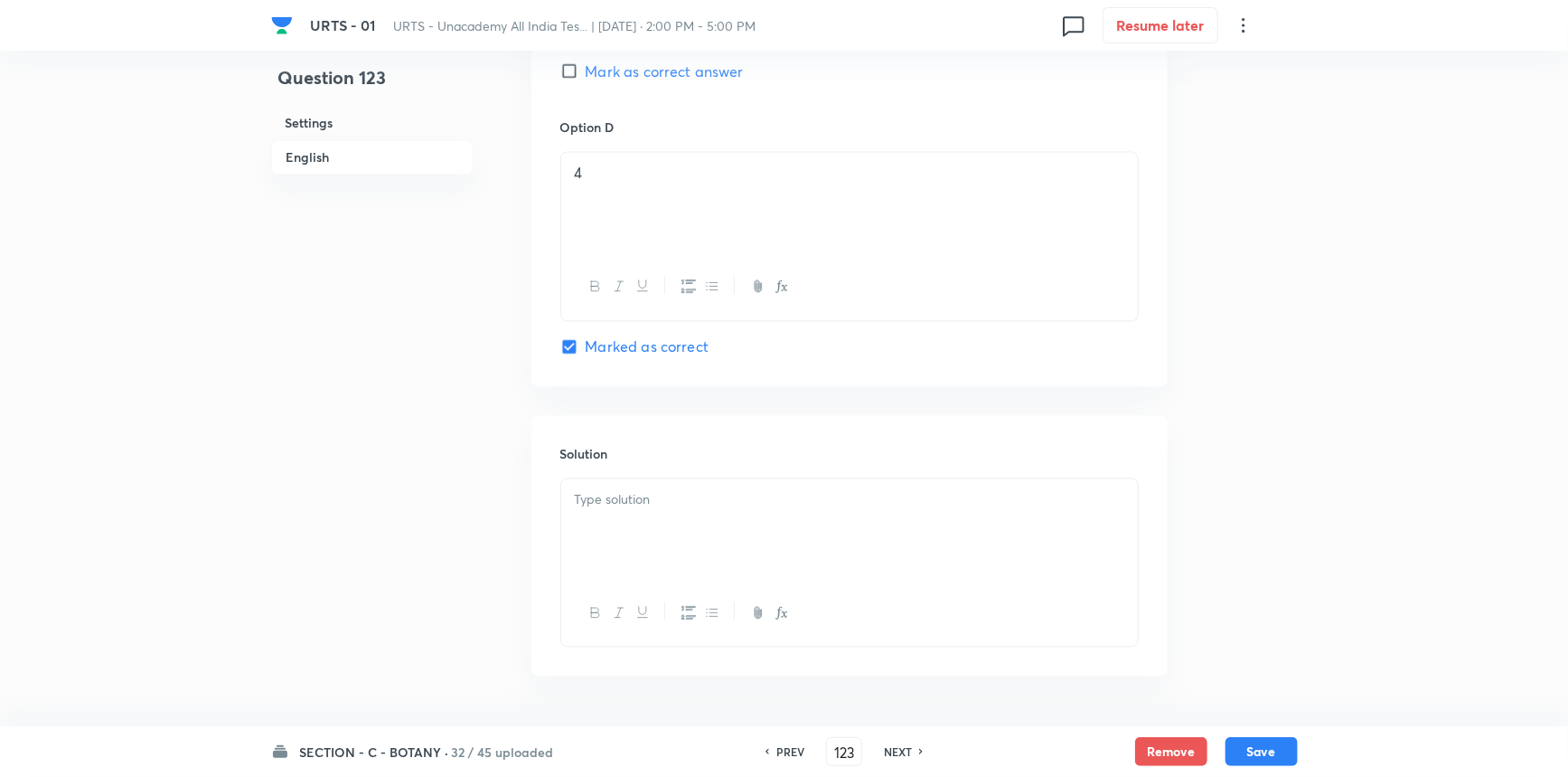
click at [656, 548] on div at bounding box center [849, 530] width 577 height 101
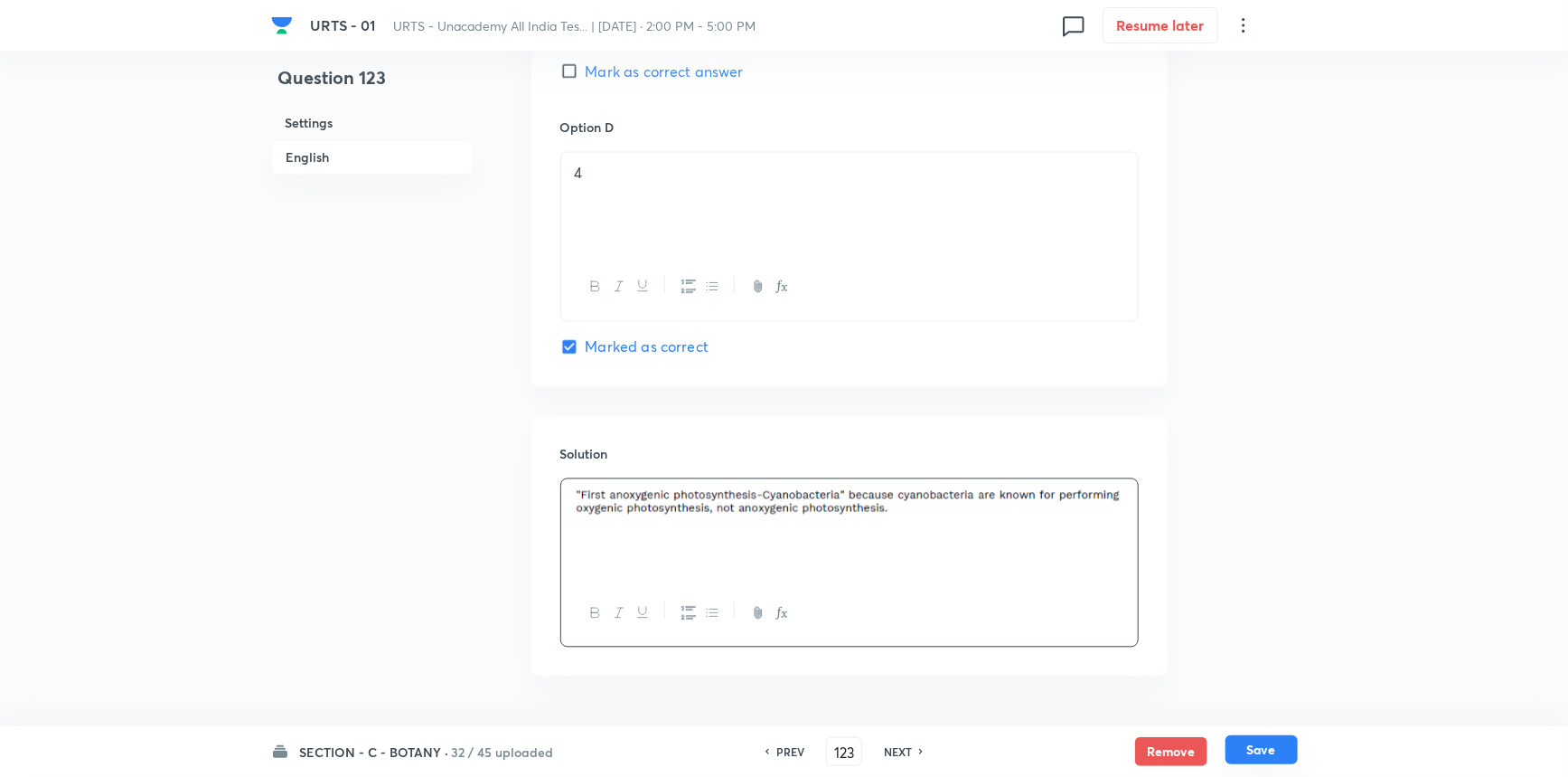
click at [1240, 750] on button "Save" at bounding box center [1262, 749] width 72 height 29
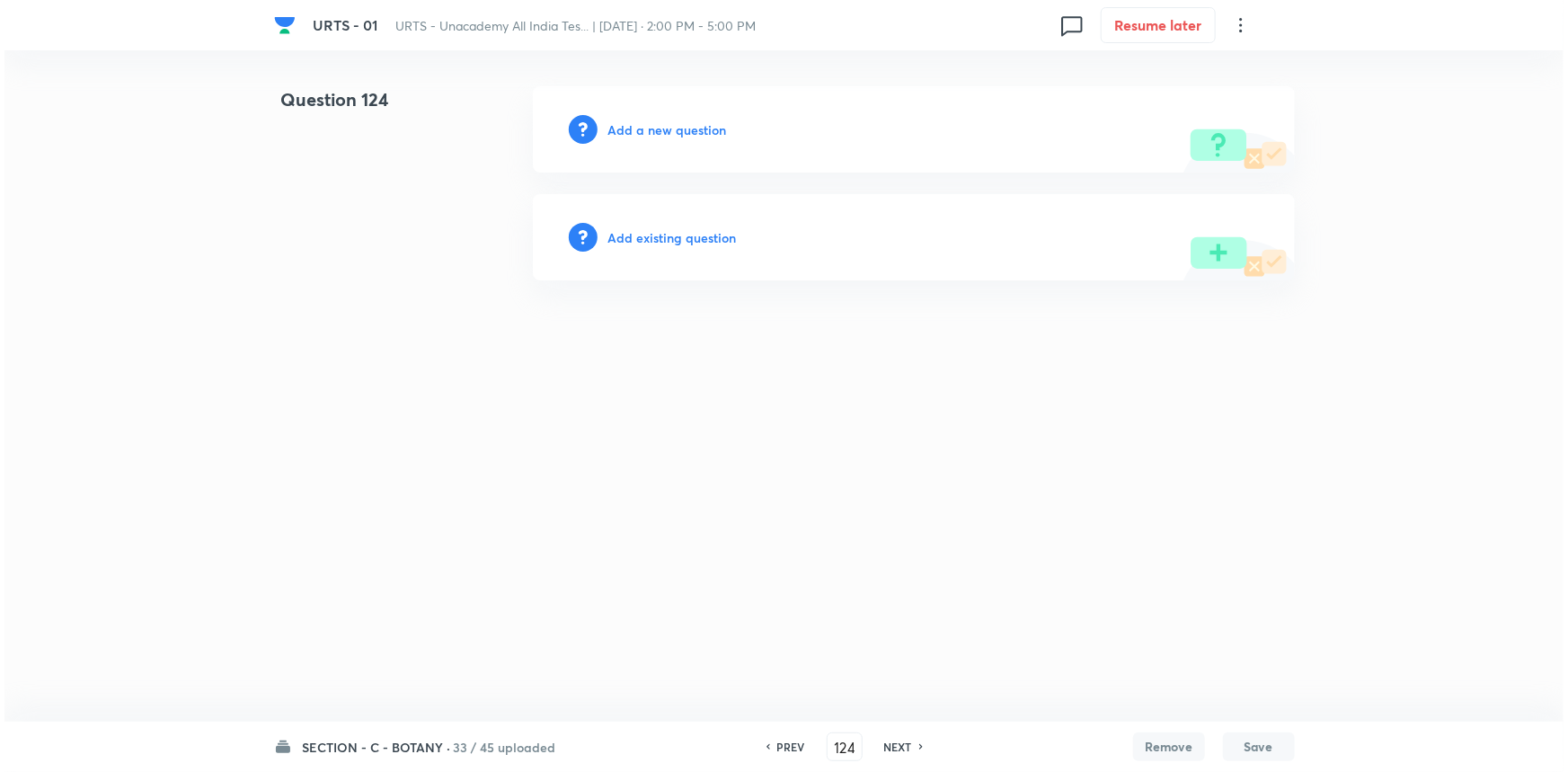
scroll to position [0, 0]
click at [693, 125] on h6 "Add a new question" at bounding box center [668, 130] width 119 height 19
click at [697, 125] on h6 "Choose a question type" at bounding box center [677, 130] width 138 height 19
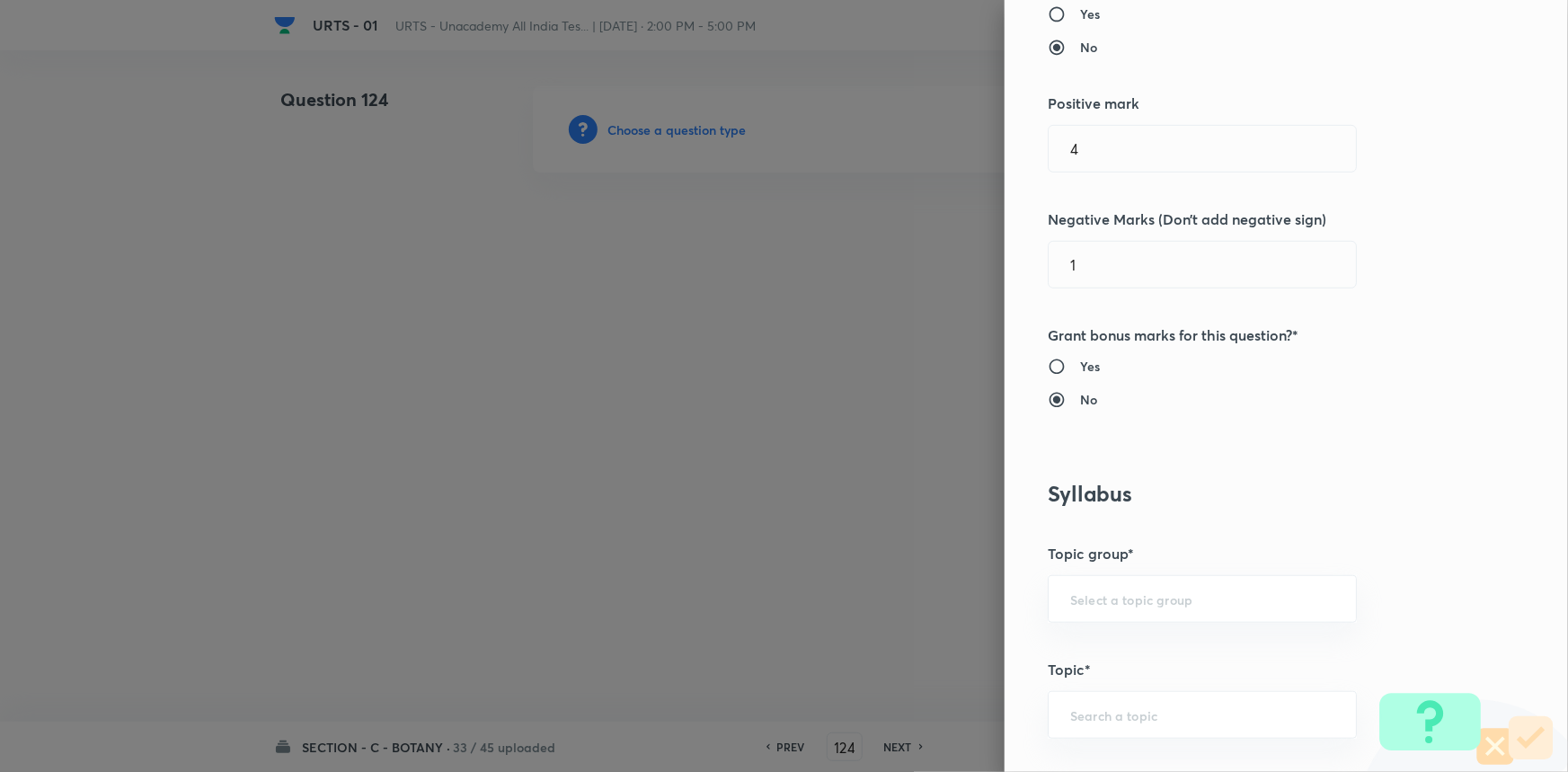
scroll to position [408, 0]
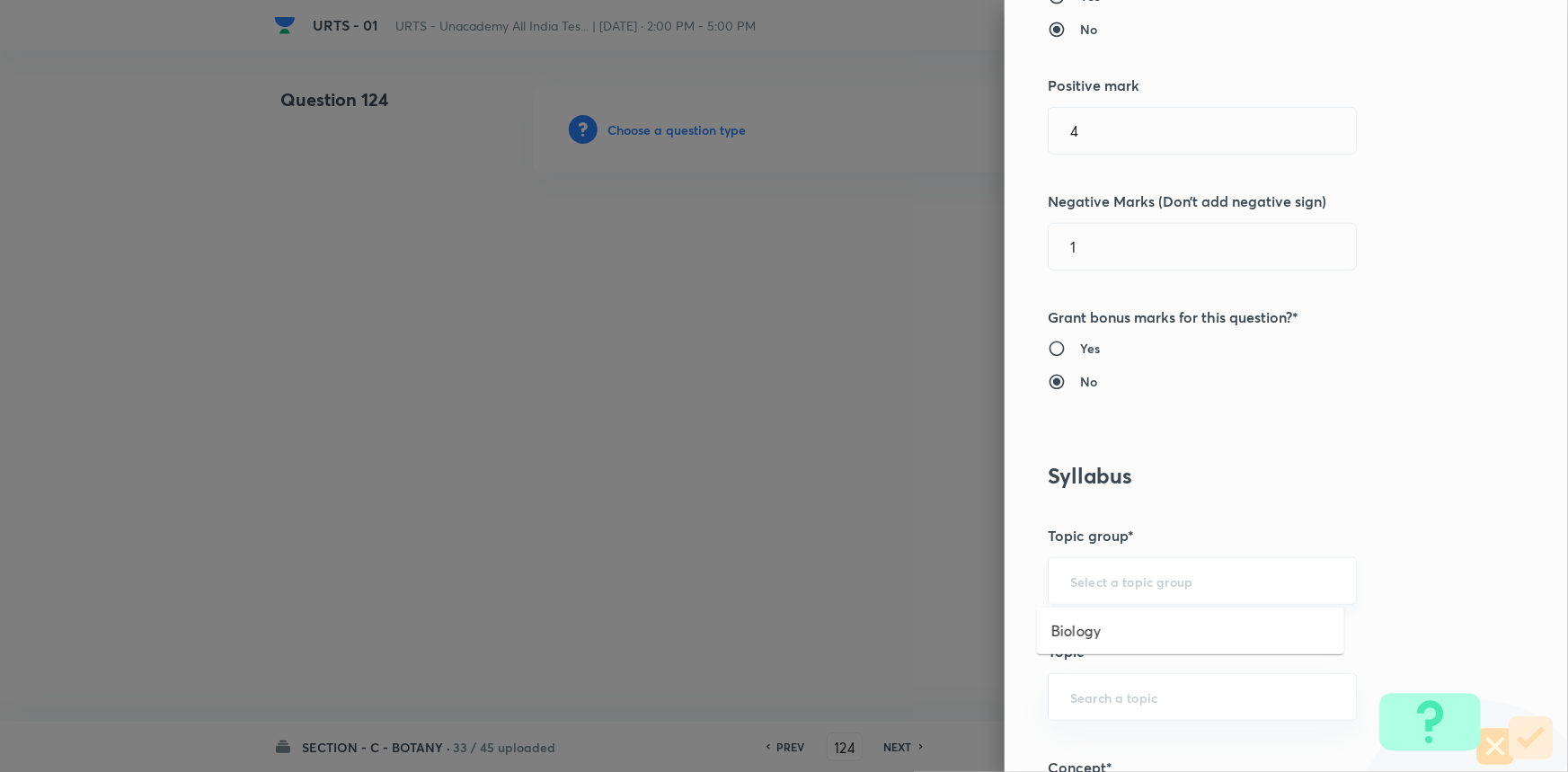
click at [1126, 582] on input "text" at bounding box center [1202, 581] width 264 height 17
click at [1105, 635] on li "Biology" at bounding box center [1190, 631] width 307 height 33
click at [1104, 692] on input "text" at bounding box center [1202, 697] width 264 height 17
click at [1103, 642] on li "Botany" at bounding box center [1190, 645] width 307 height 33
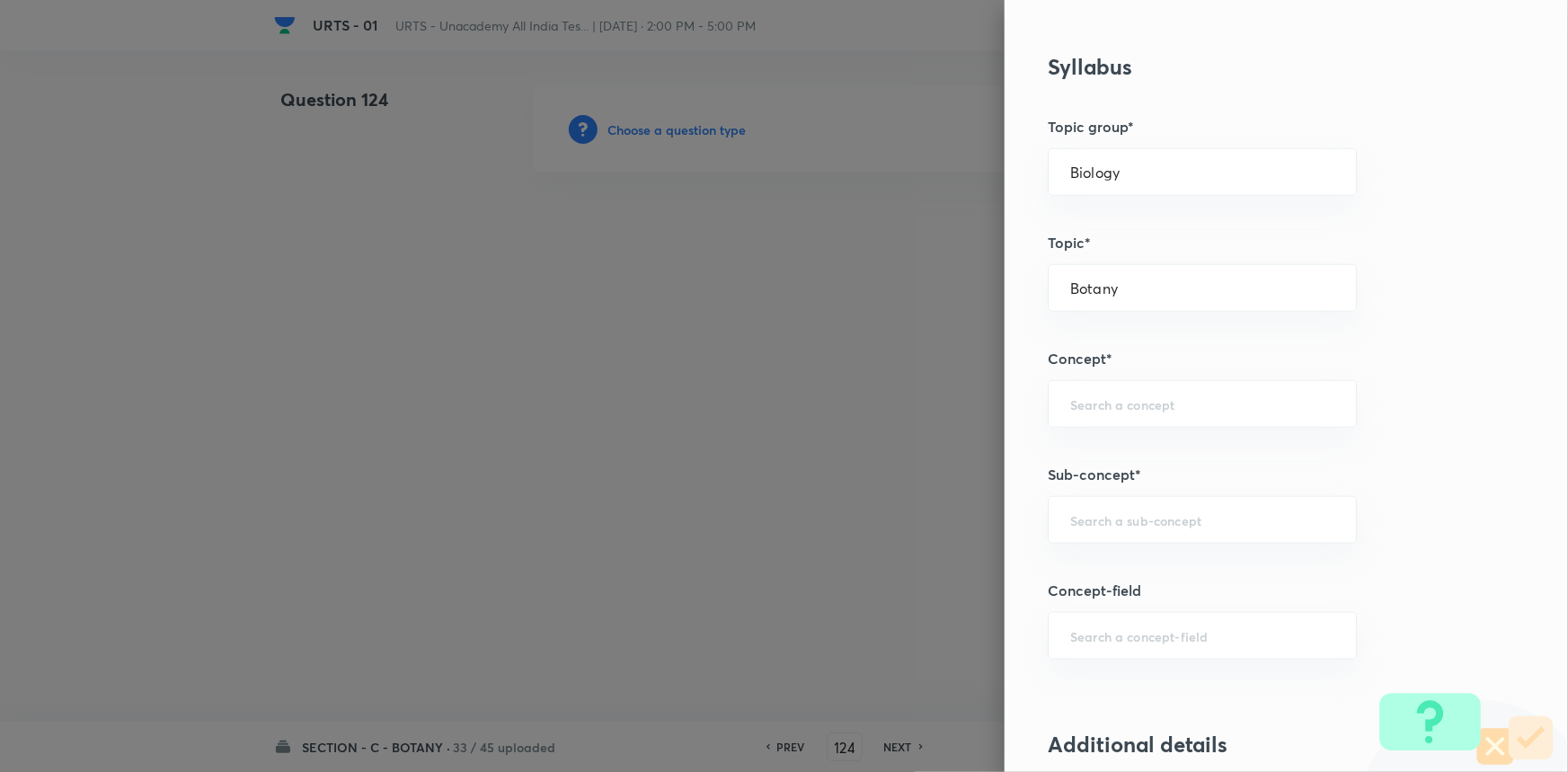
click at [1115, 377] on div "Question settings Question type* Single choice correct Number of options* 2 3 4…" at bounding box center [1286, 386] width 563 height 772
click at [1096, 406] on input "text" at bounding box center [1202, 404] width 264 height 17
click at [1085, 465] on li "Living World and Biological Classifications" at bounding box center [1190, 465] width 307 height 54
click at [1101, 520] on input "text" at bounding box center [1202, 519] width 264 height 17
click at [1101, 566] on li "Living World and Biological Classifications" at bounding box center [1190, 580] width 307 height 54
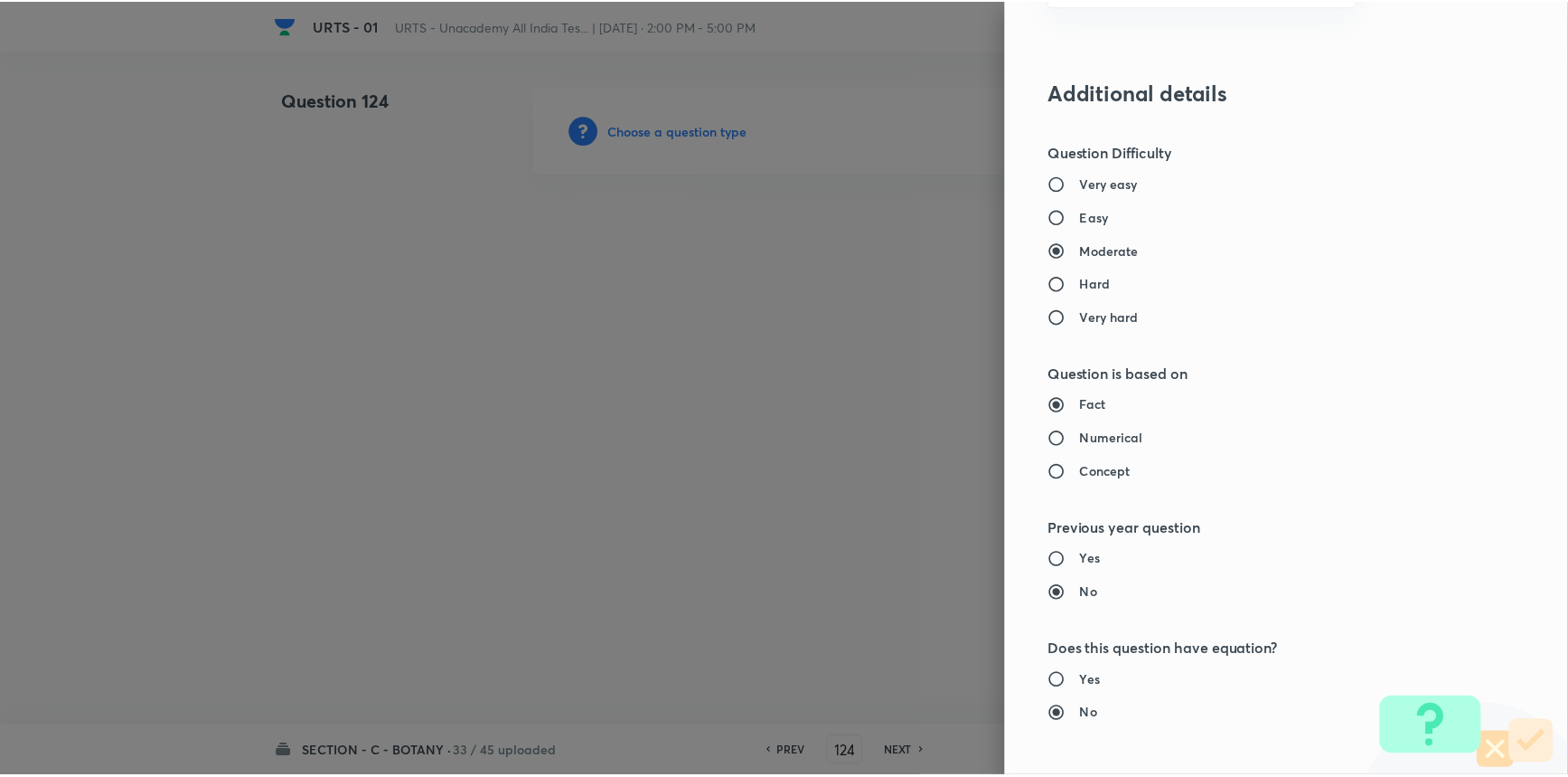
scroll to position [1808, 0]
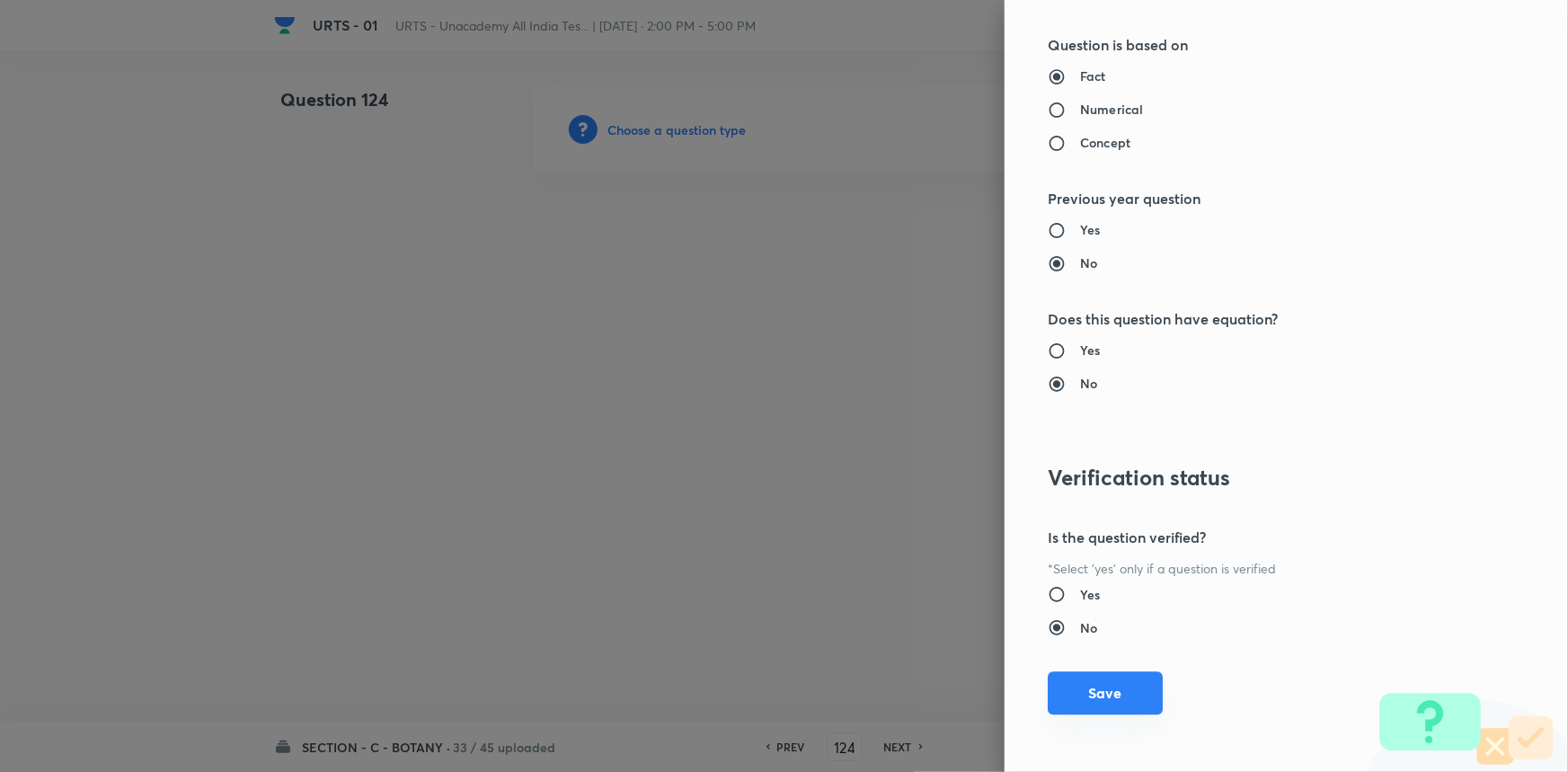
click at [1105, 688] on button "Save" at bounding box center [1105, 693] width 115 height 43
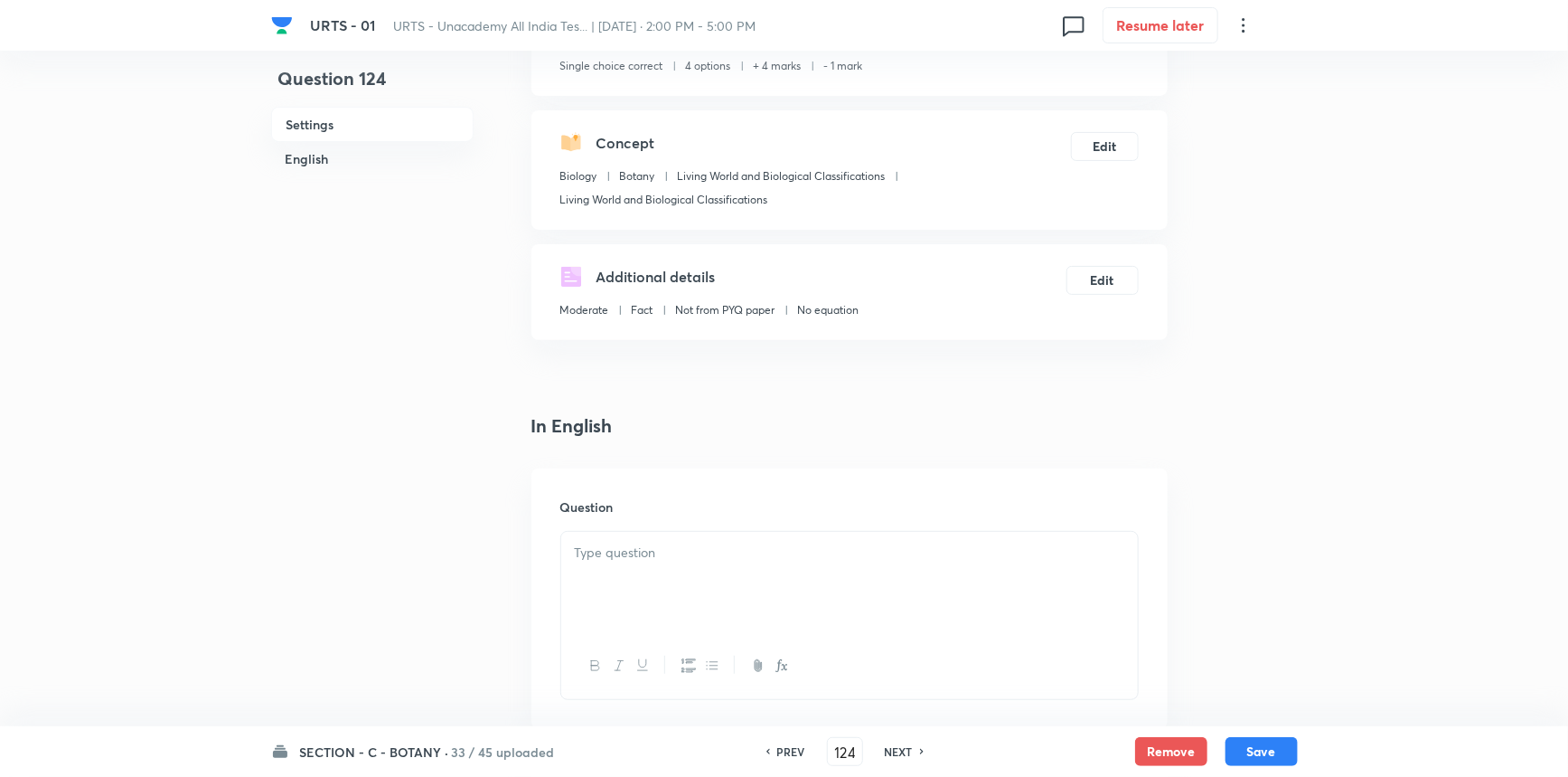
scroll to position [328, 0]
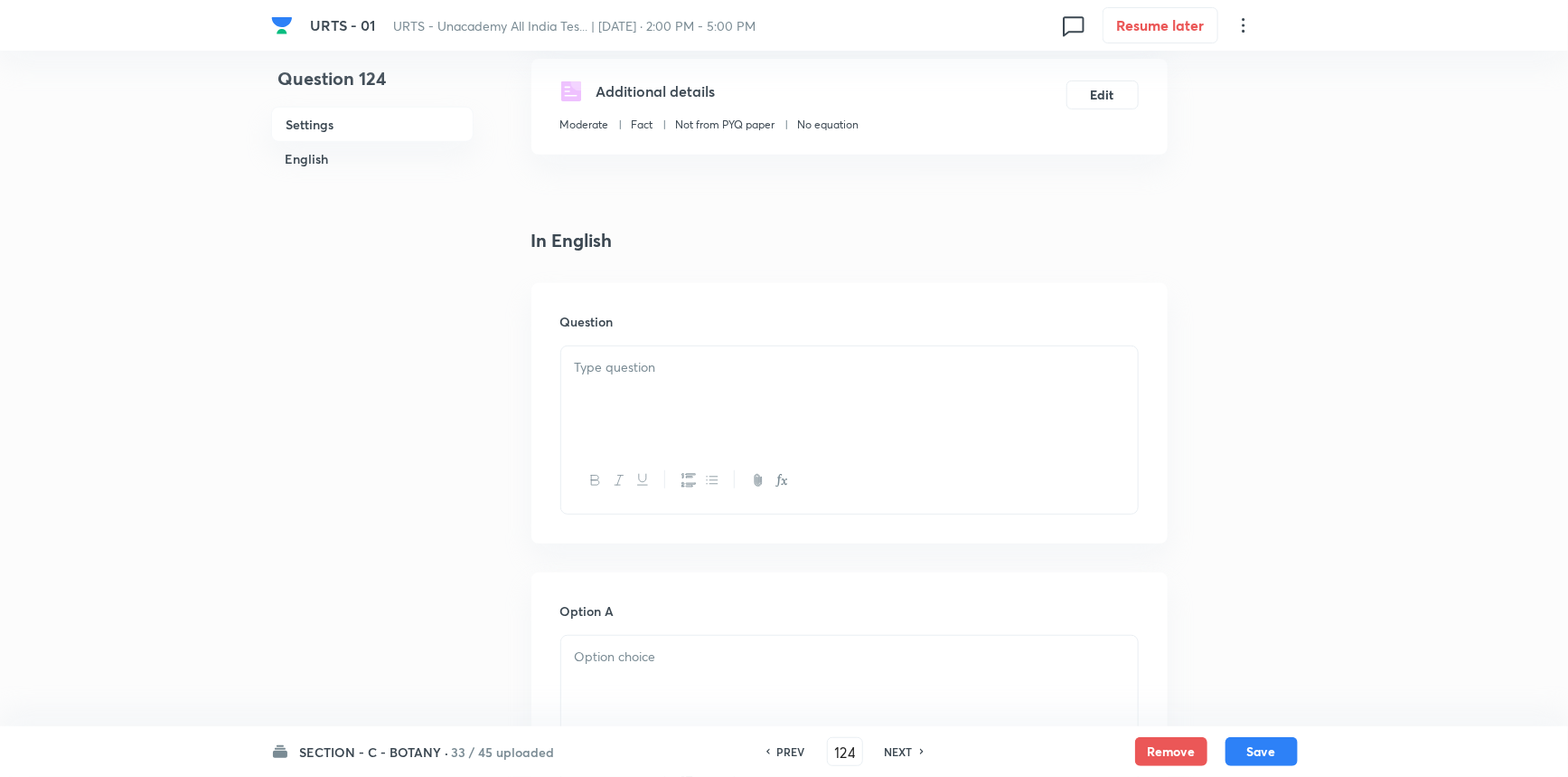
click at [687, 432] on div at bounding box center [849, 396] width 577 height 101
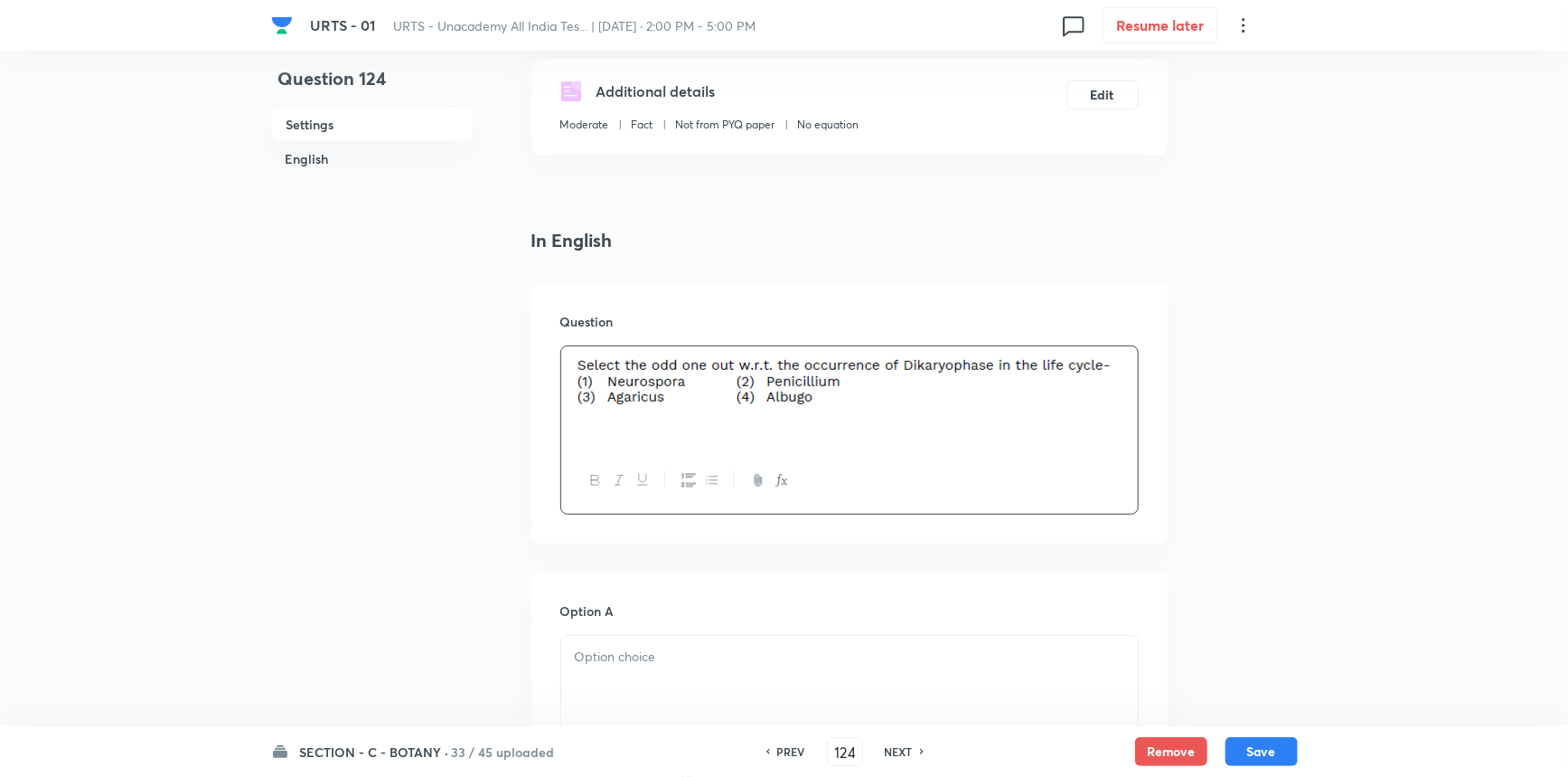
click at [688, 672] on div at bounding box center [849, 686] width 577 height 101
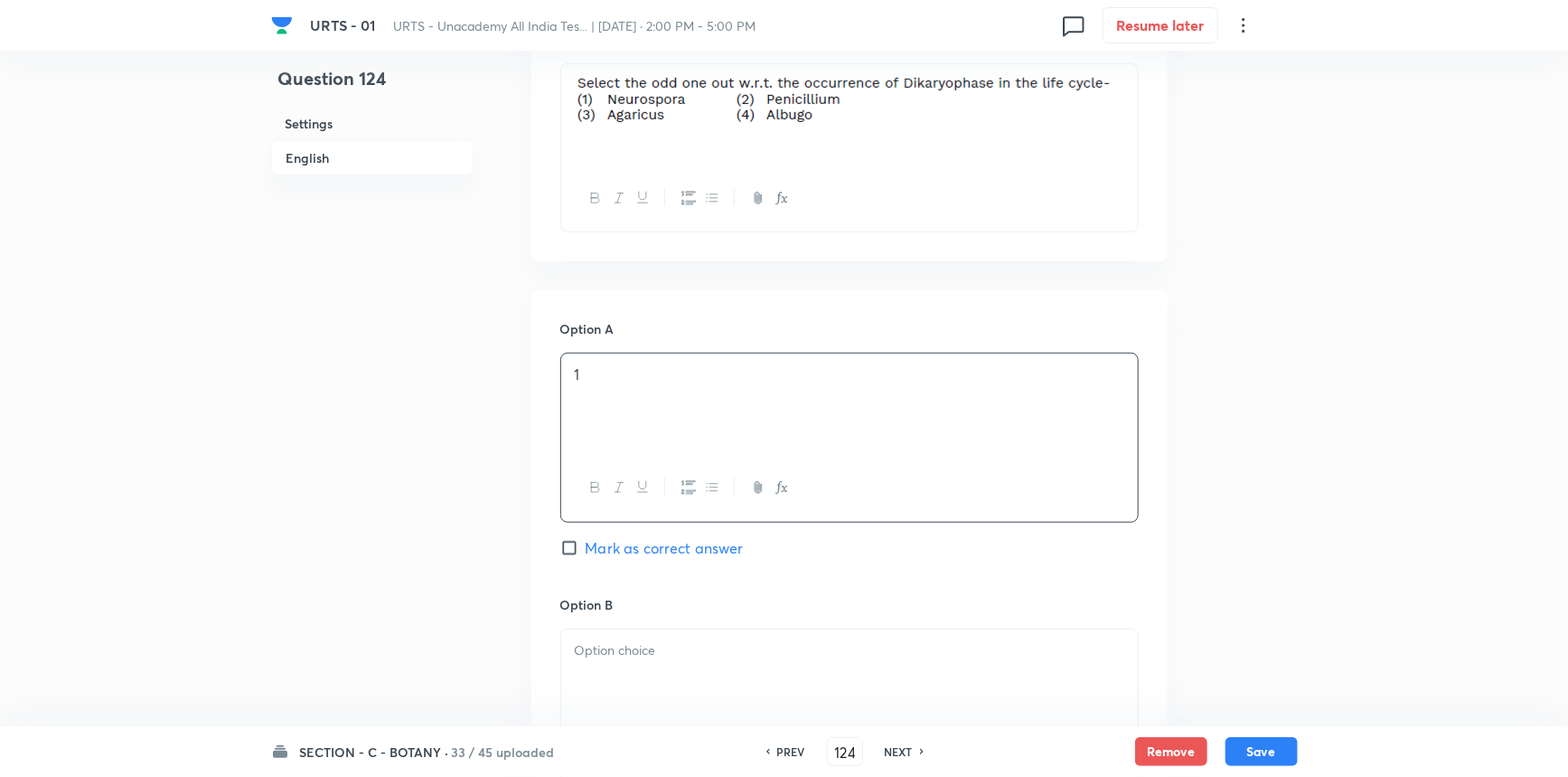
scroll to position [657, 0]
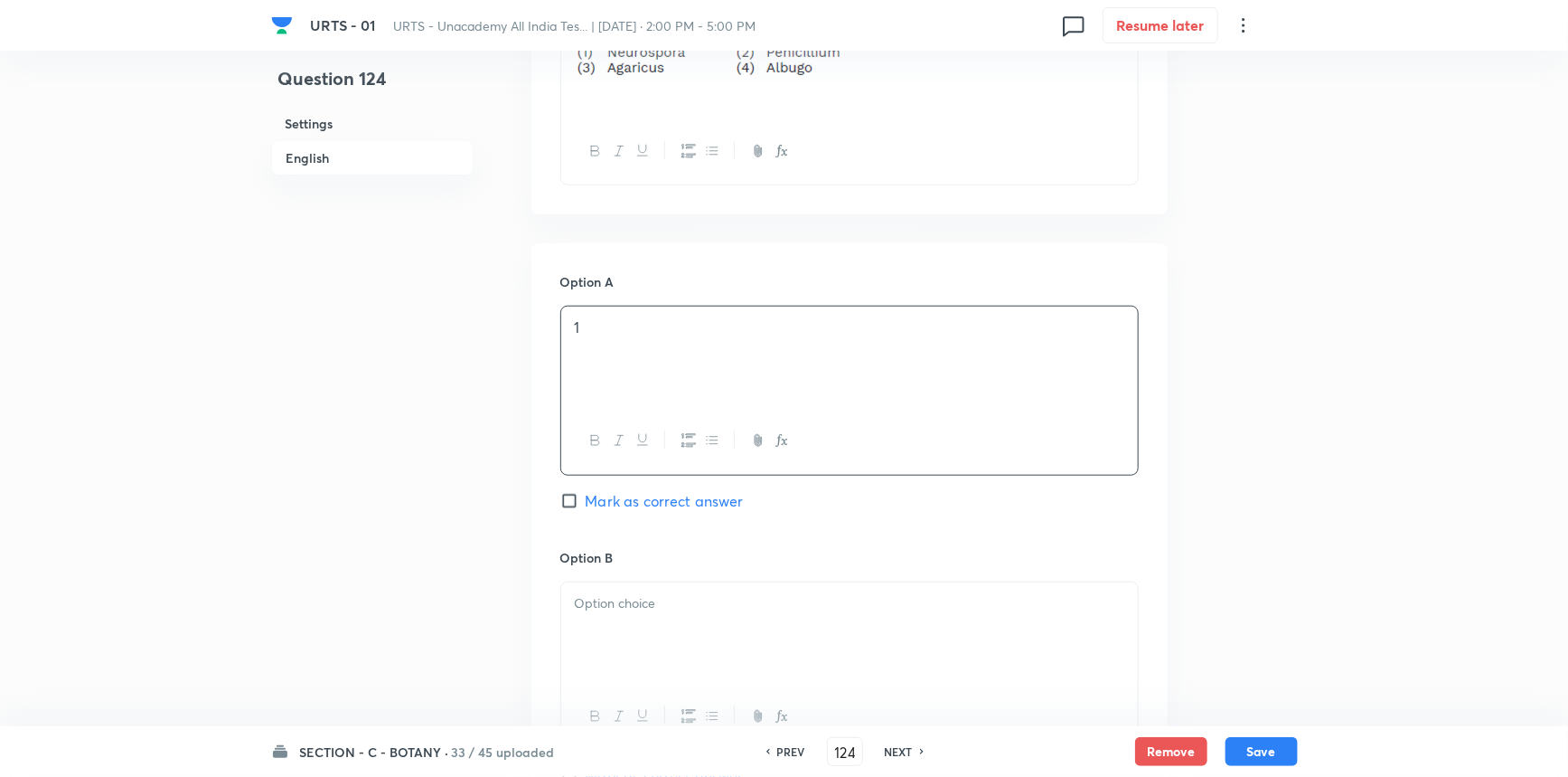
click at [653, 633] on div at bounding box center [849, 633] width 577 height 101
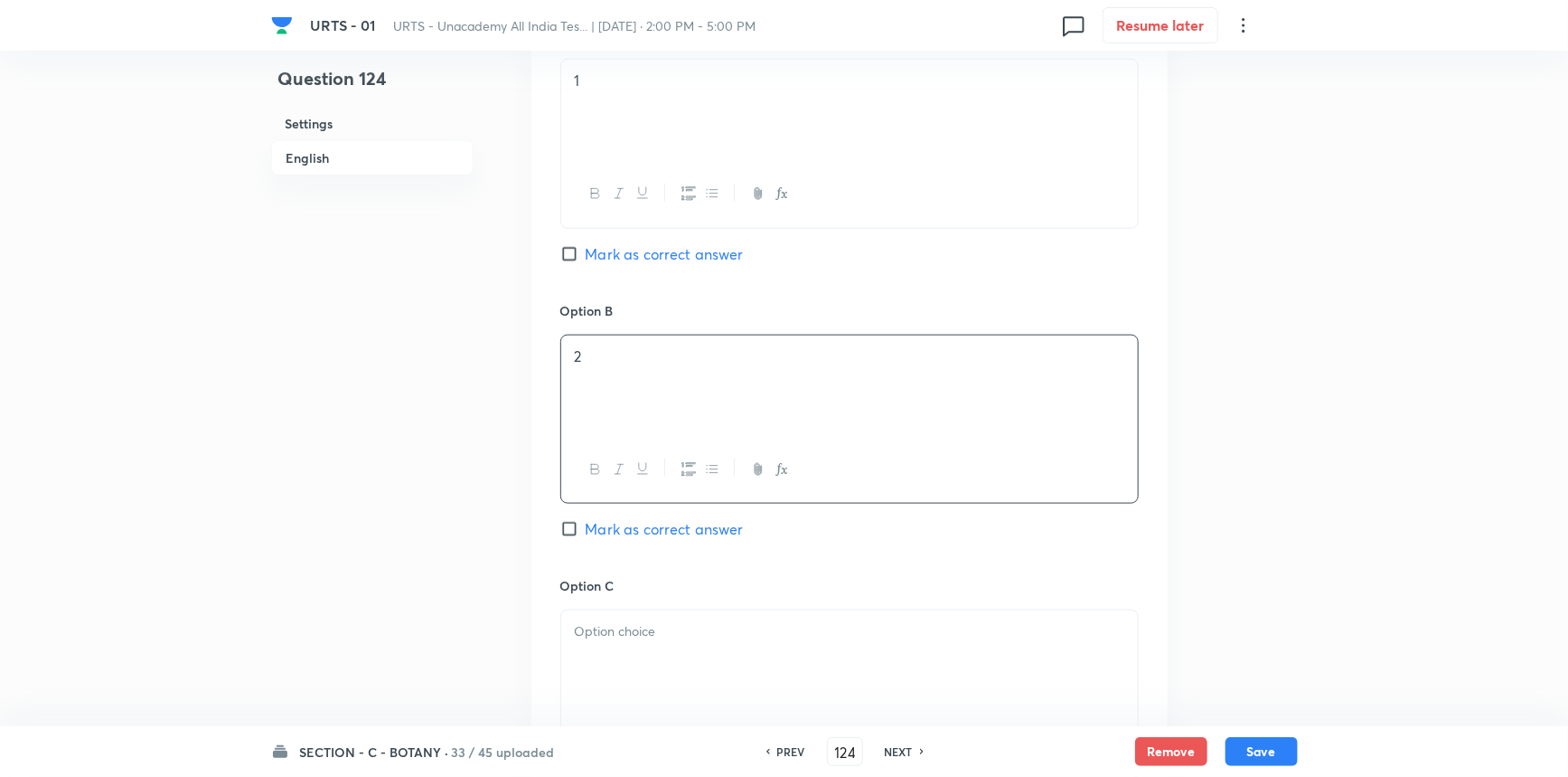
click at [649, 628] on p at bounding box center [849, 632] width 549 height 21
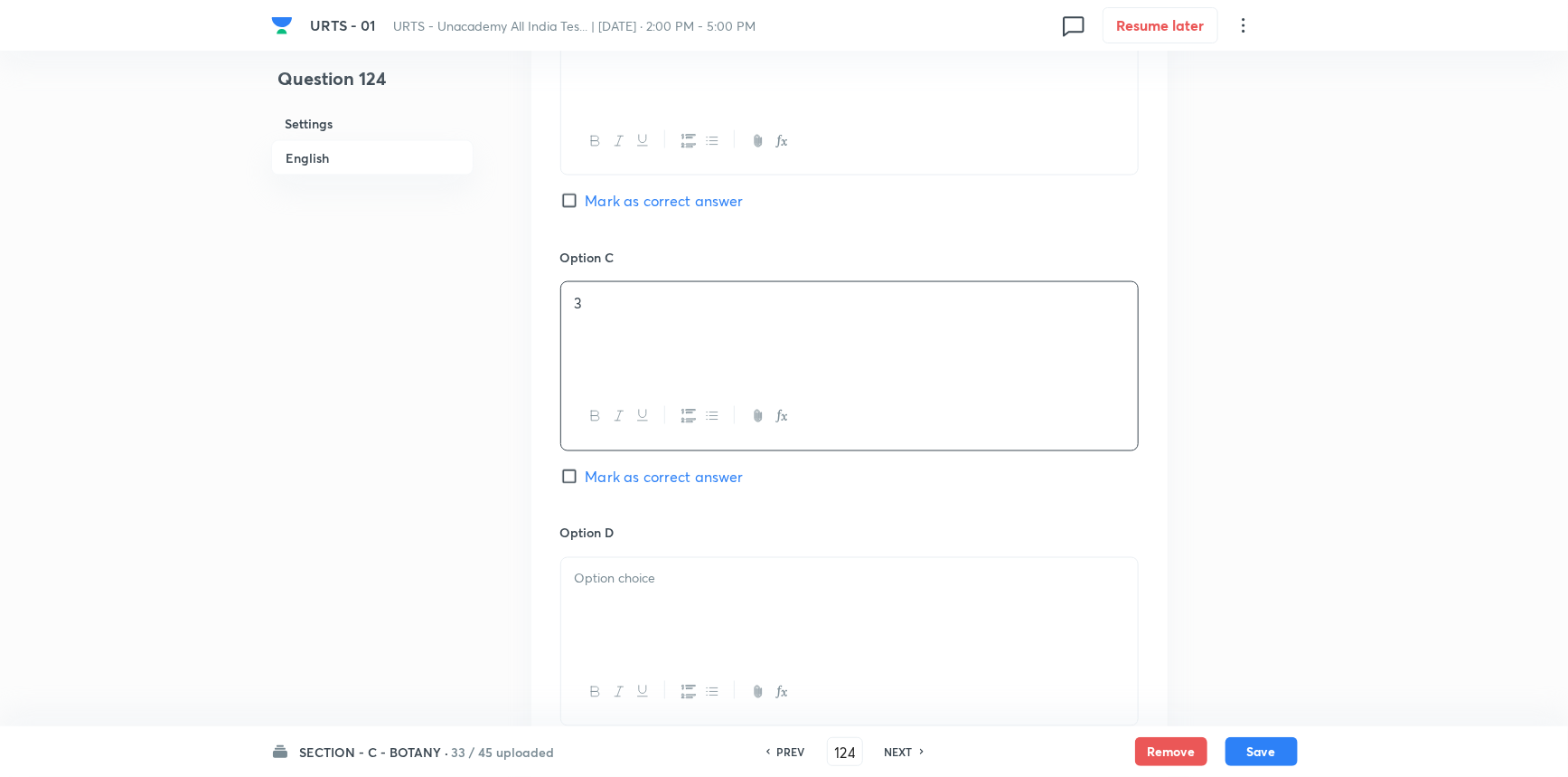
click at [596, 592] on div at bounding box center [849, 609] width 577 height 101
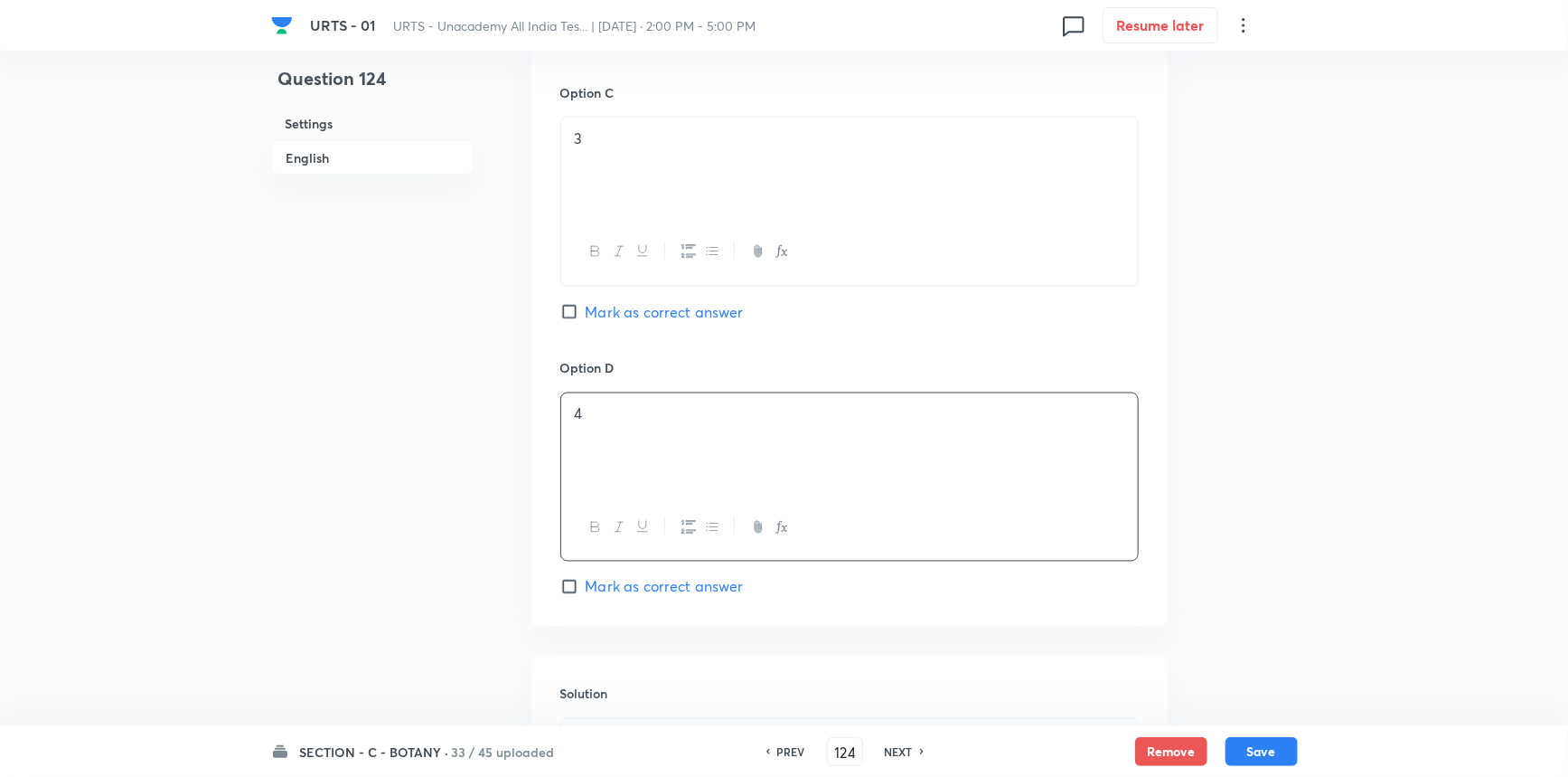
click at [629, 588] on span "Mark as correct answer" at bounding box center [664, 586] width 158 height 22
click at [586, 588] on input "Mark as correct answer" at bounding box center [573, 586] width 25 height 18
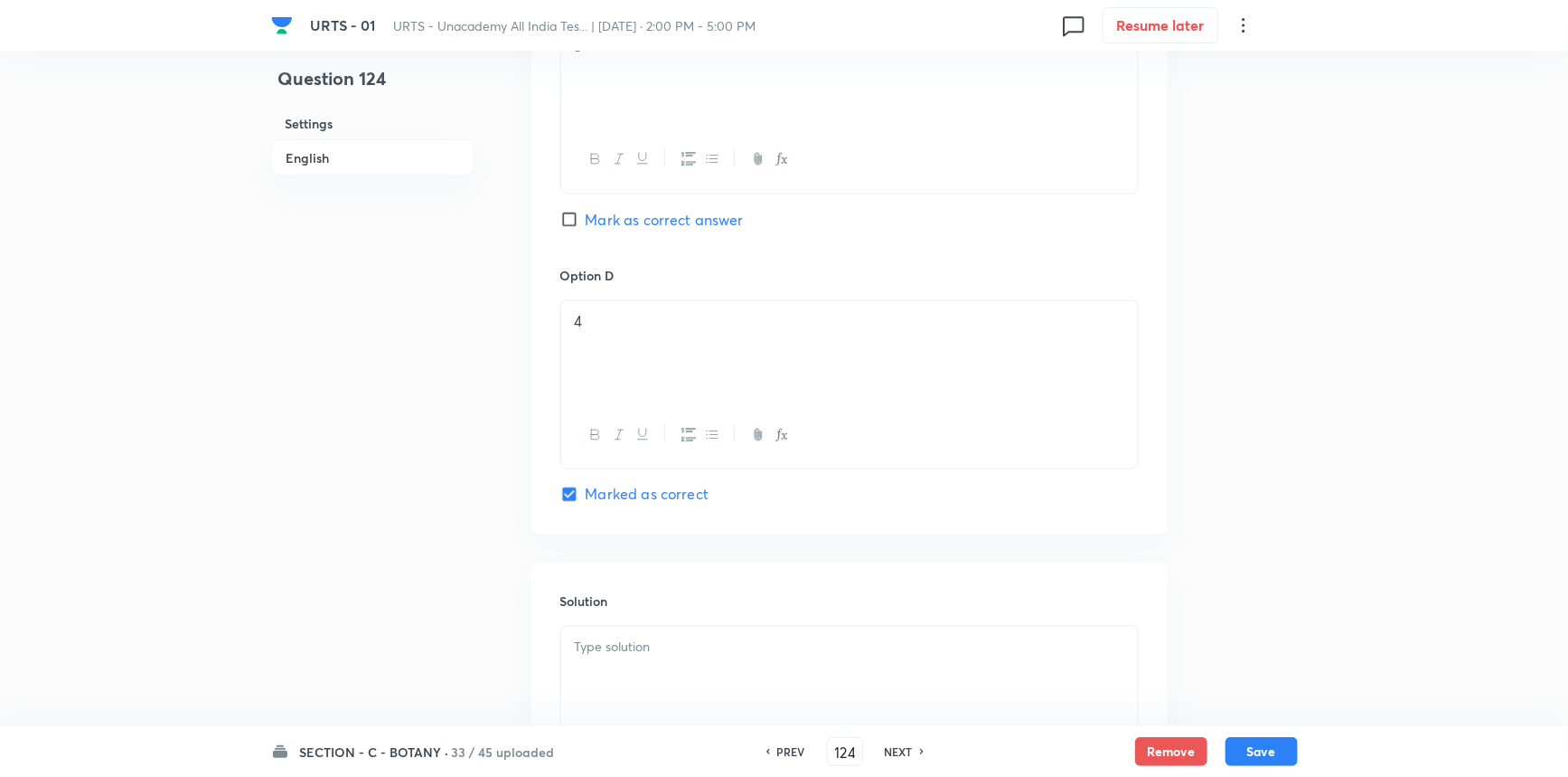
scroll to position [1645, 0]
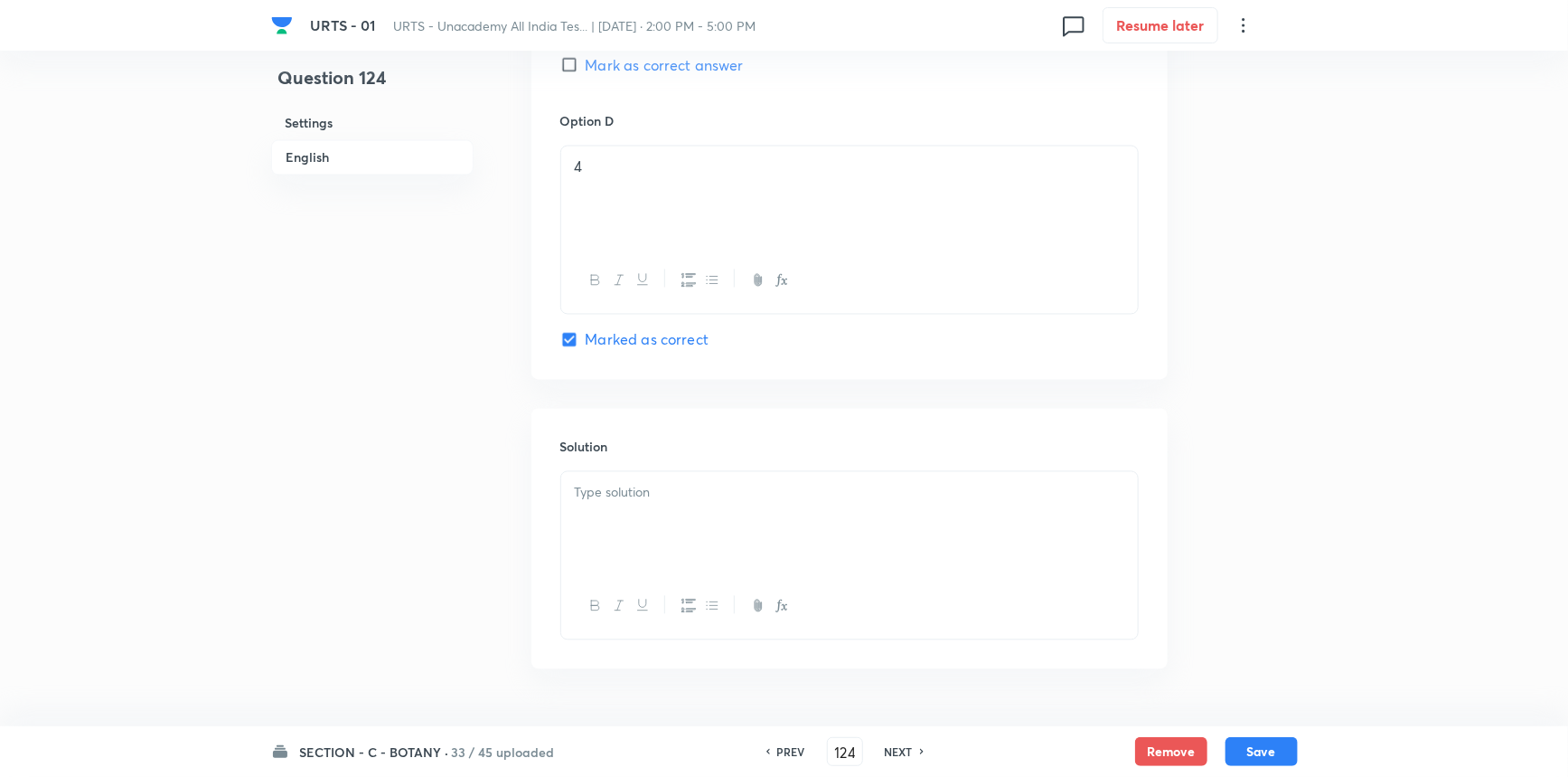
click at [655, 560] on div at bounding box center [849, 523] width 577 height 101
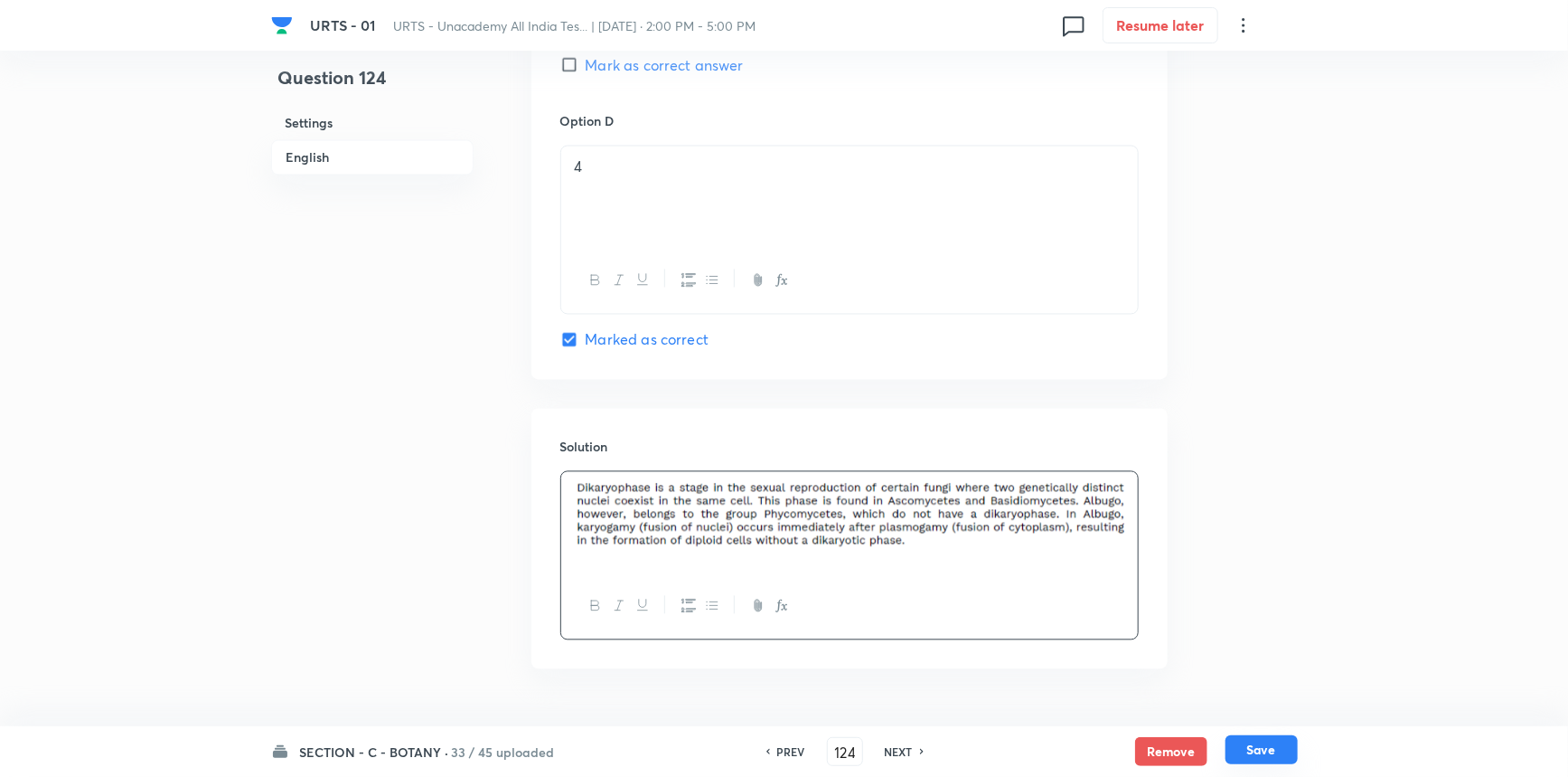
click at [1245, 747] on button "Save" at bounding box center [1262, 749] width 72 height 29
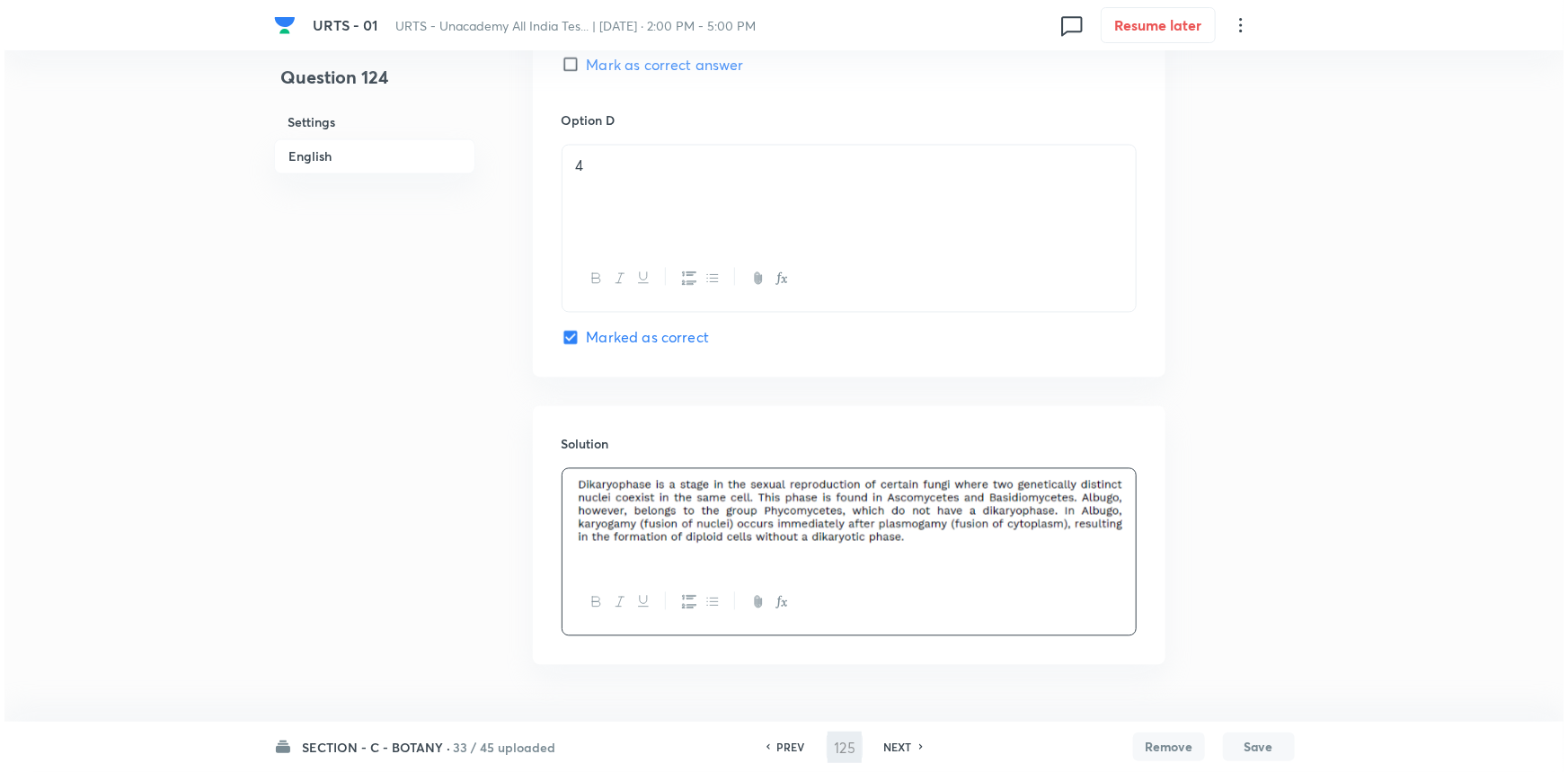
scroll to position [0, 0]
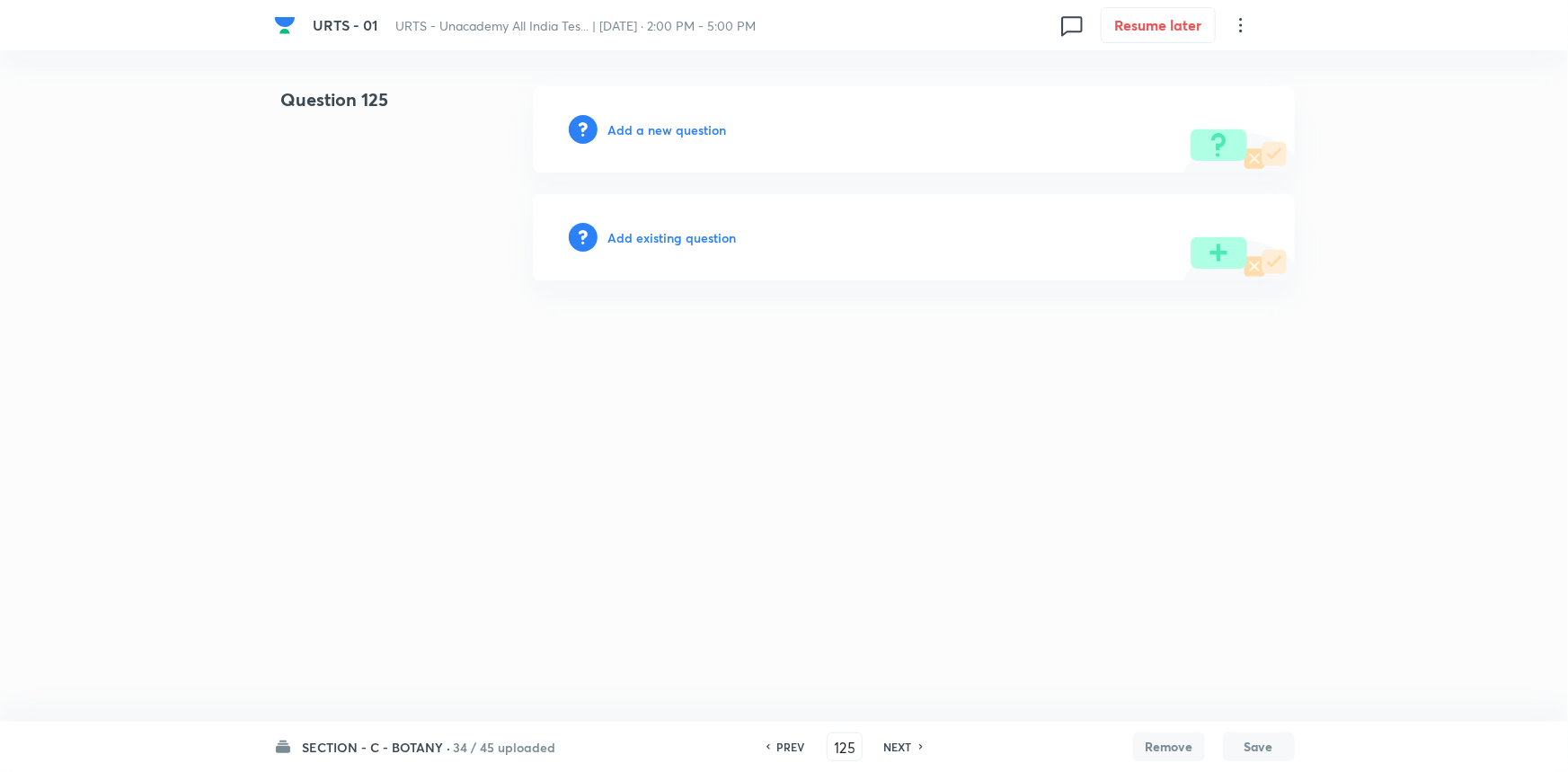
click at [659, 121] on h6 "Add a new question" at bounding box center [668, 130] width 119 height 19
click at [659, 127] on h6 "Choose a question type" at bounding box center [677, 130] width 138 height 19
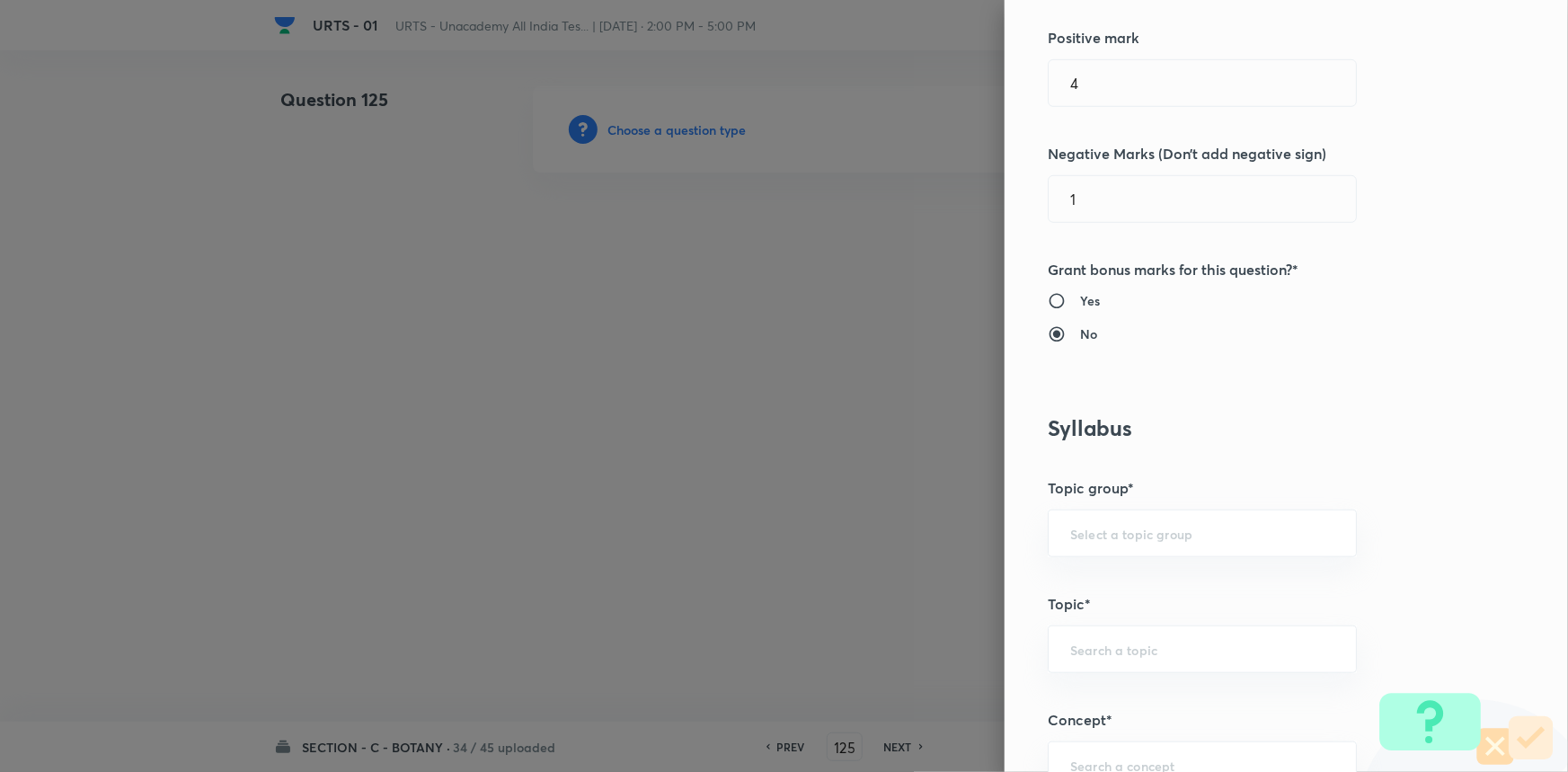
scroll to position [490, 0]
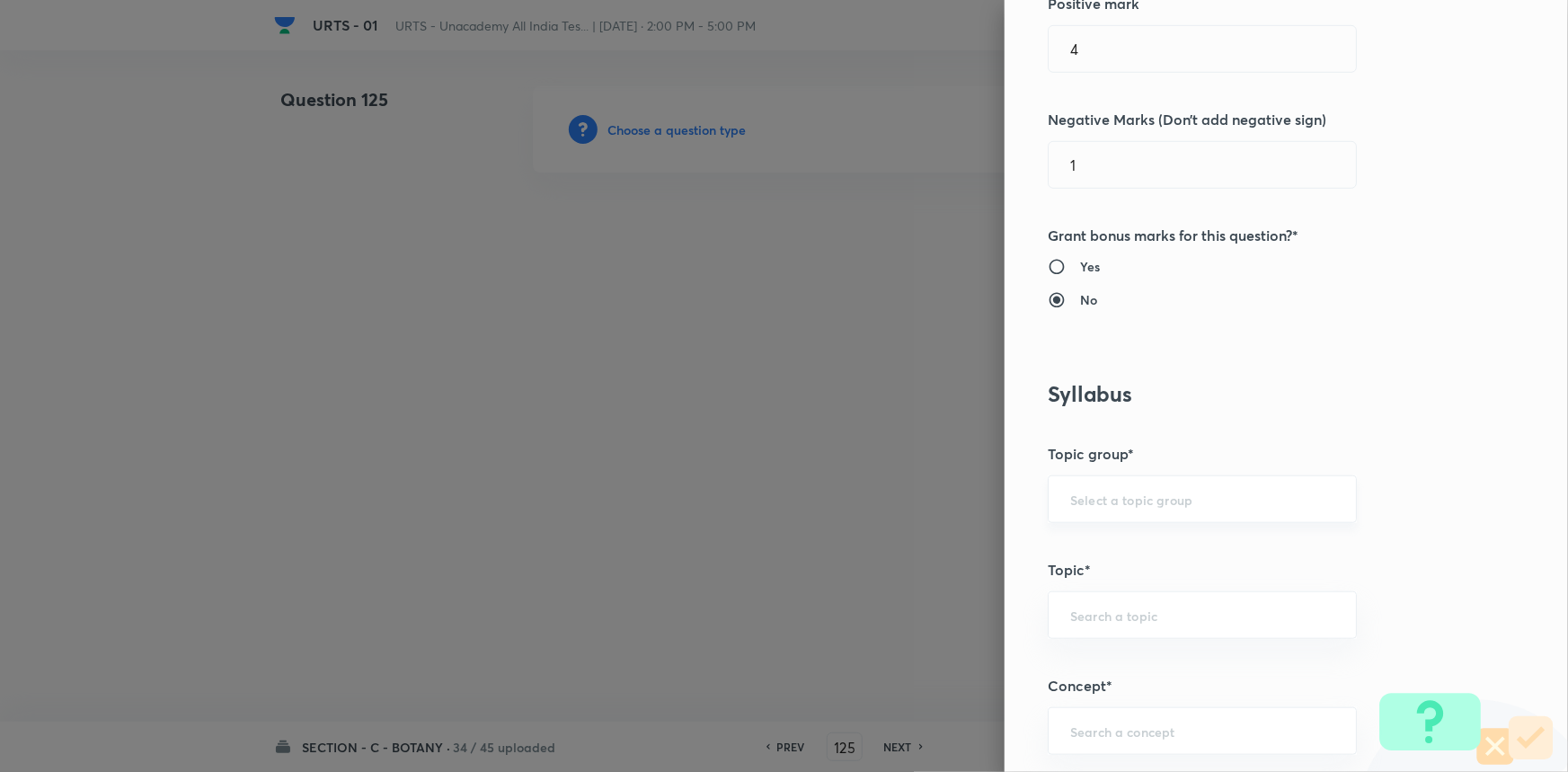
click at [1094, 501] on input "text" at bounding box center [1202, 499] width 264 height 17
click at [1084, 548] on li "Biology" at bounding box center [1190, 549] width 307 height 33
click at [1114, 628] on div "​" at bounding box center [1202, 614] width 309 height 47
click at [1095, 677] on li "Botany" at bounding box center [1190, 663] width 307 height 33
click at [1120, 737] on input "text" at bounding box center [1202, 731] width 264 height 17
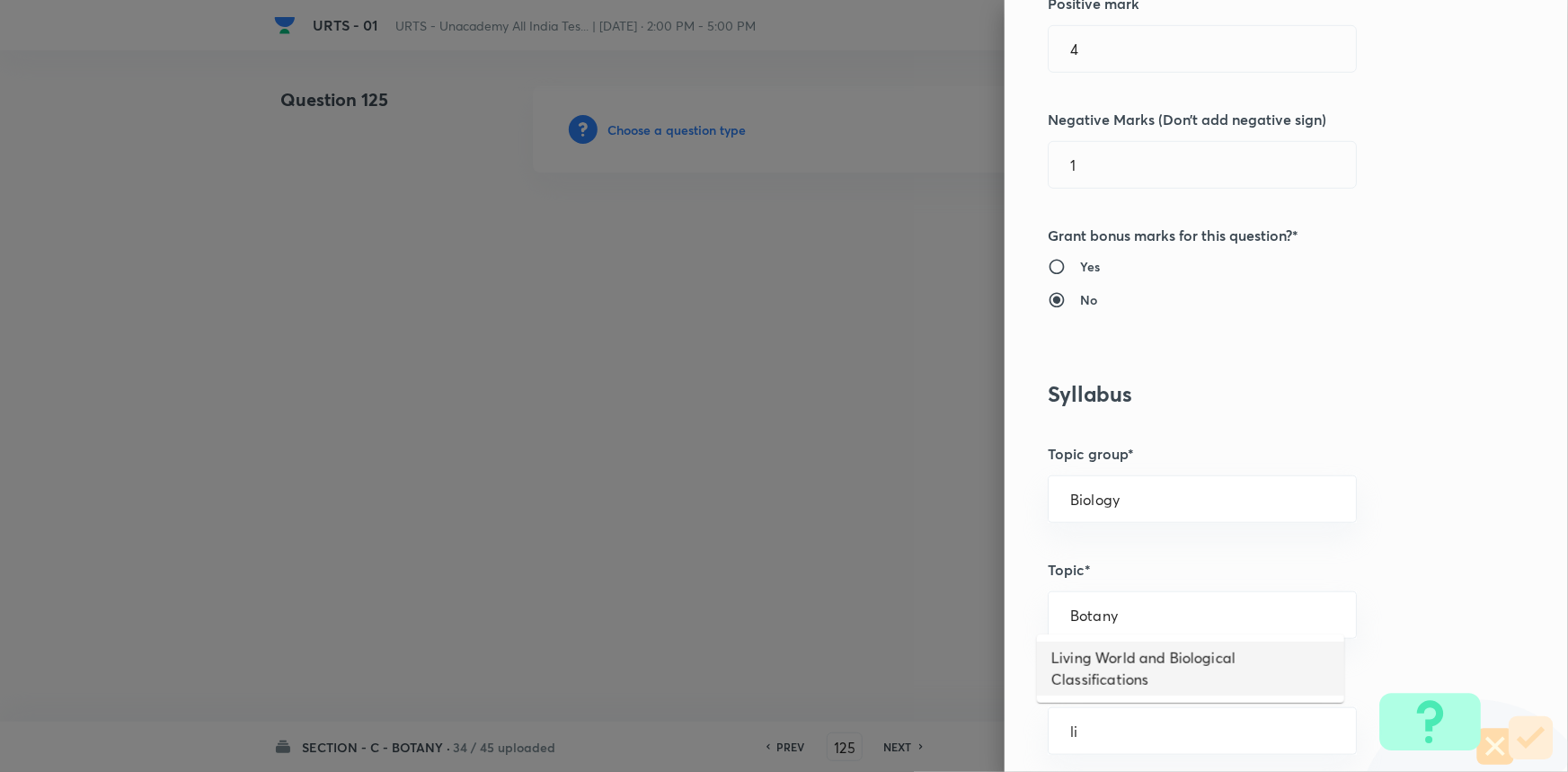
click at [1100, 653] on li "Living World and Biological Classifications" at bounding box center [1190, 669] width 307 height 54
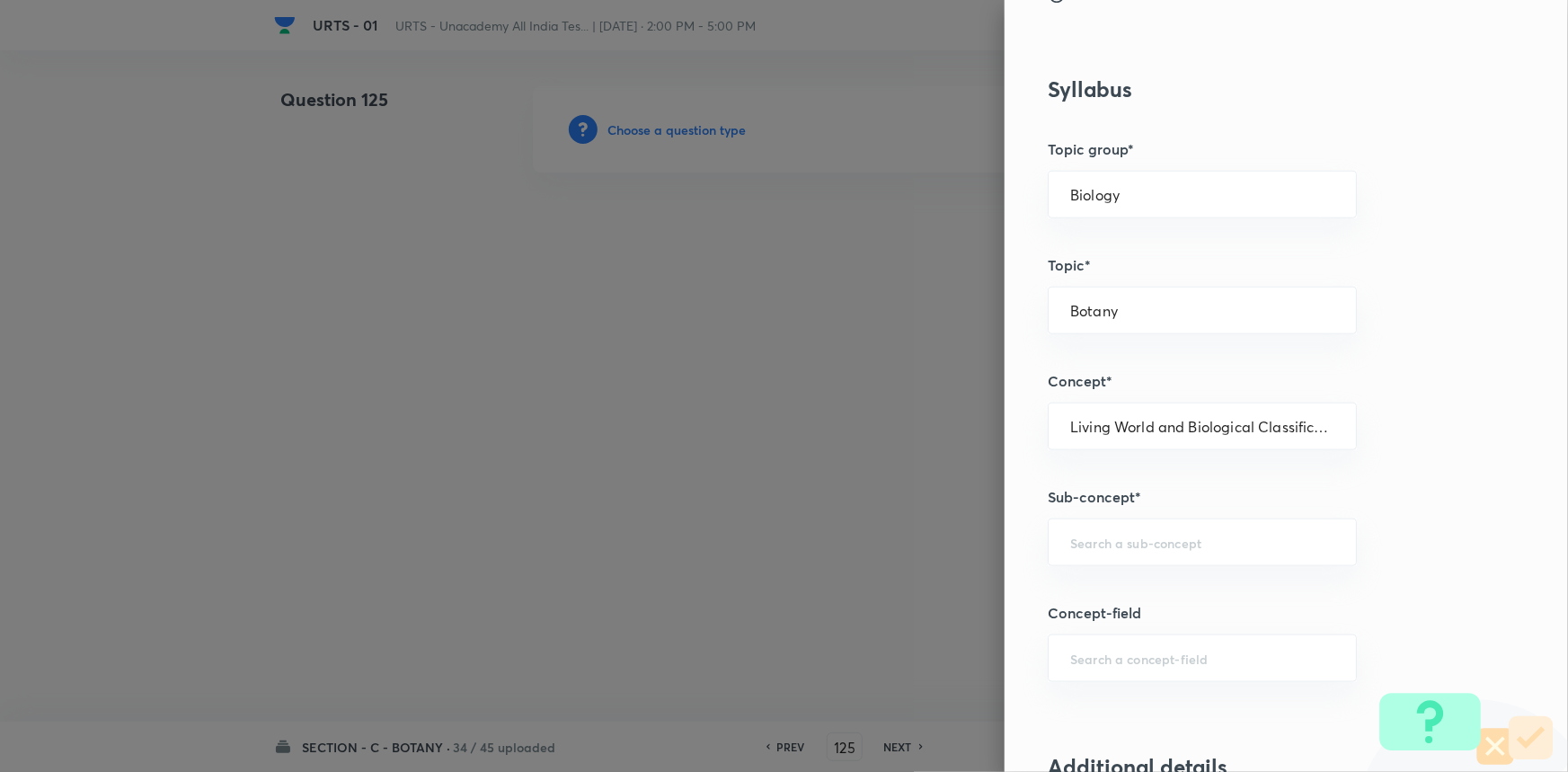
scroll to position [817, 0]
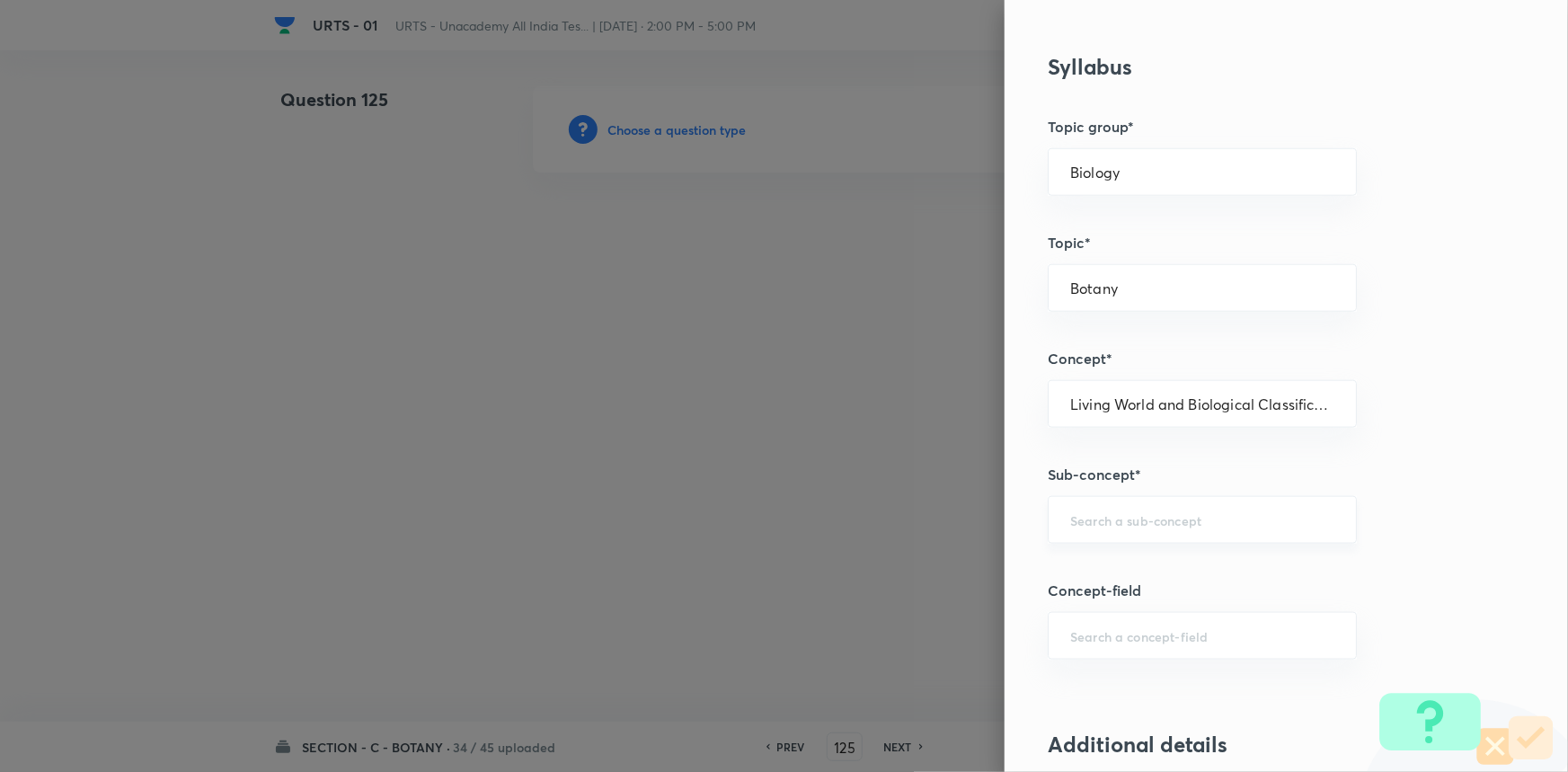
click at [1120, 521] on input "text" at bounding box center [1202, 519] width 264 height 17
click at [1111, 562] on li "Living World and Biological Classifications" at bounding box center [1190, 580] width 307 height 54
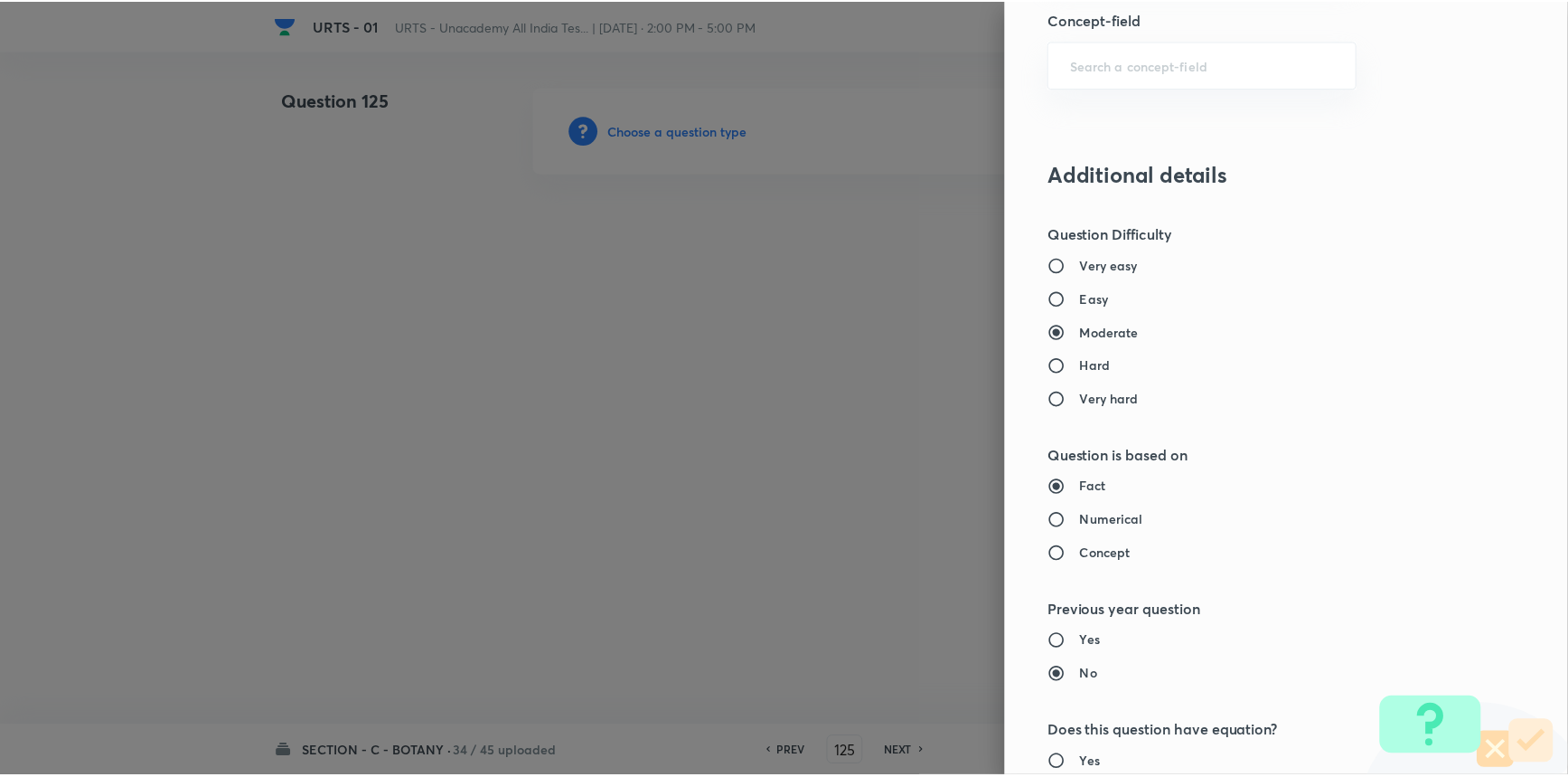
scroll to position [1808, 0]
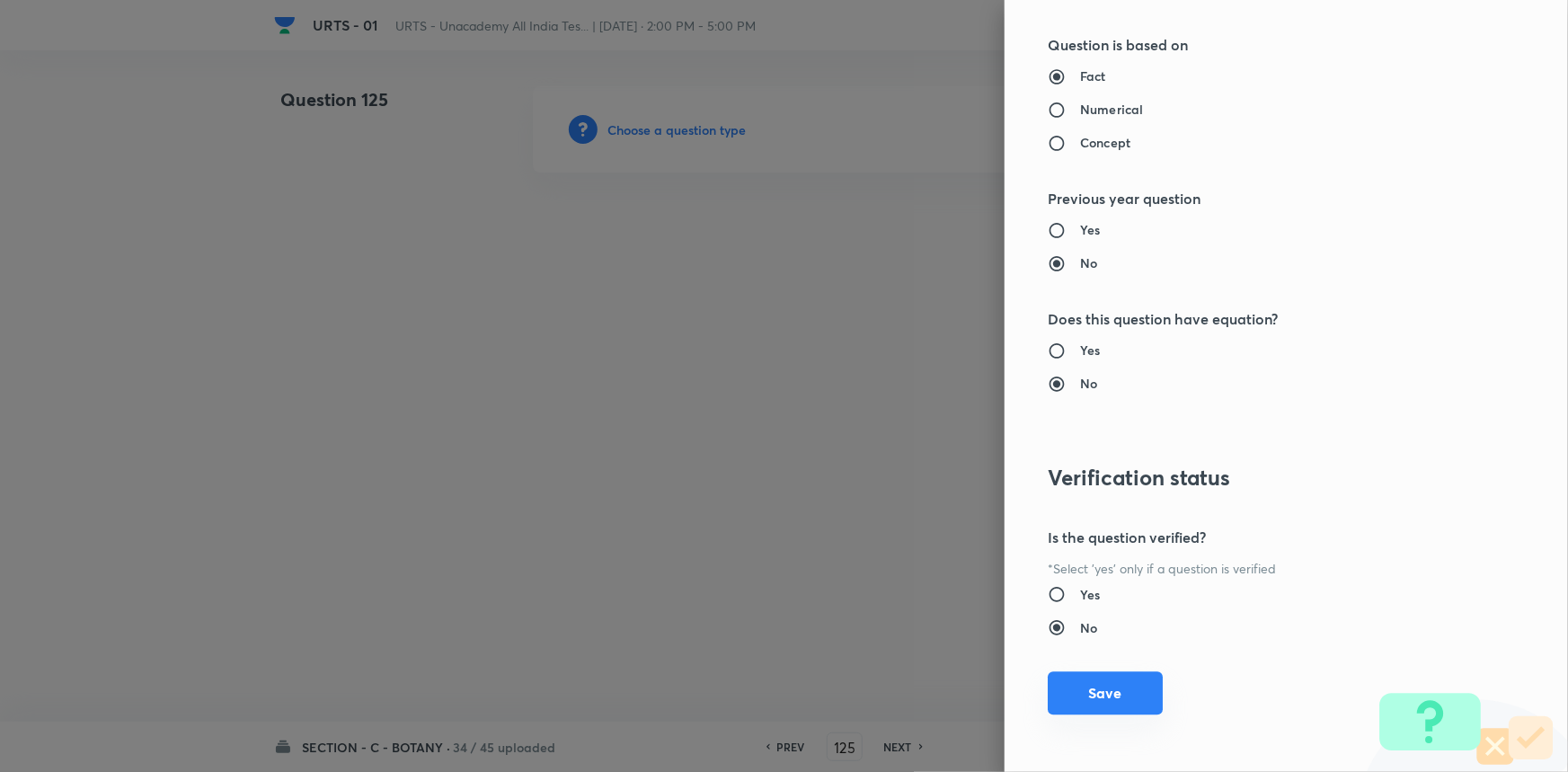
click at [1113, 681] on button "Save" at bounding box center [1105, 693] width 115 height 43
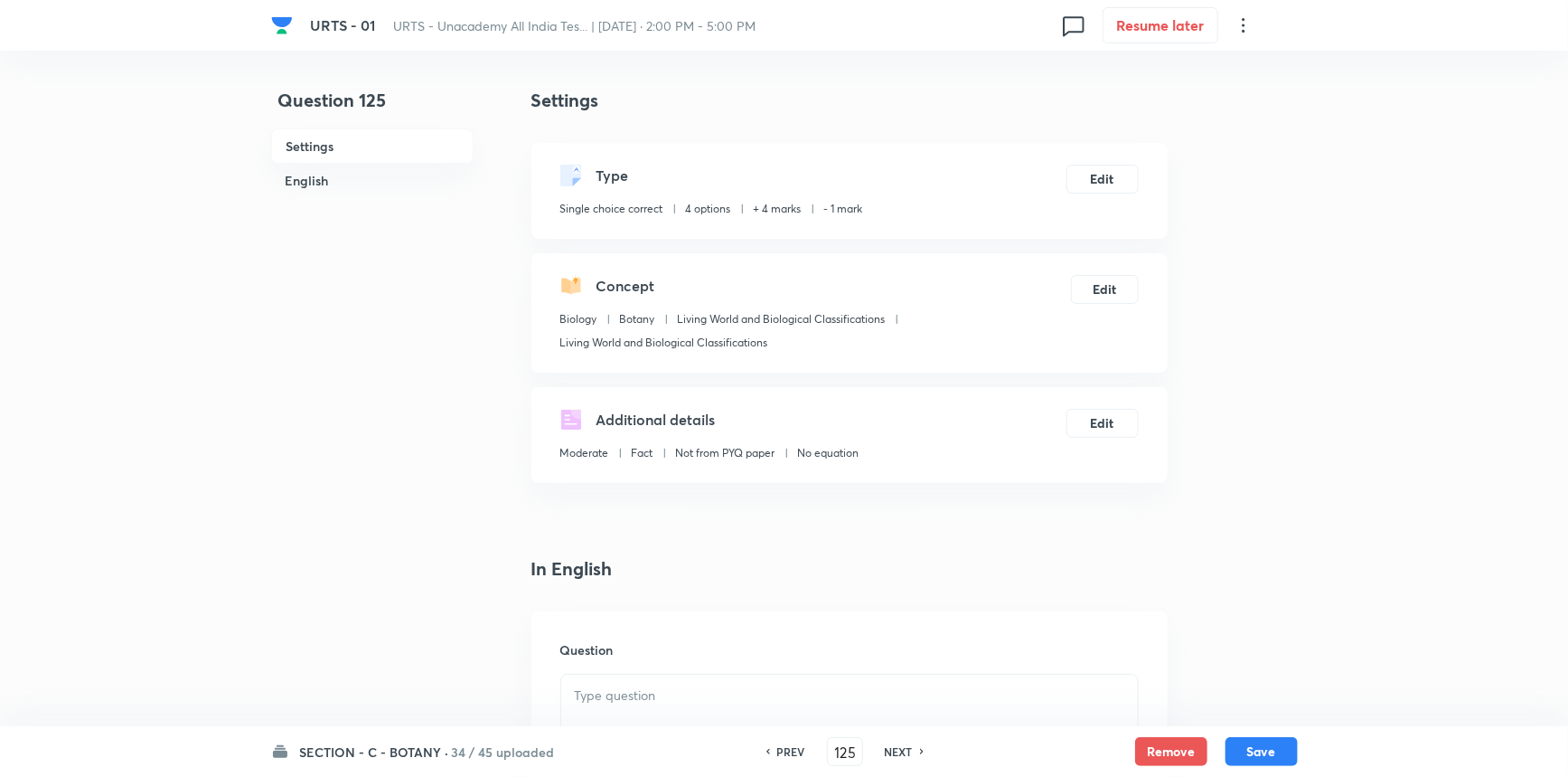
scroll to position [328, 0]
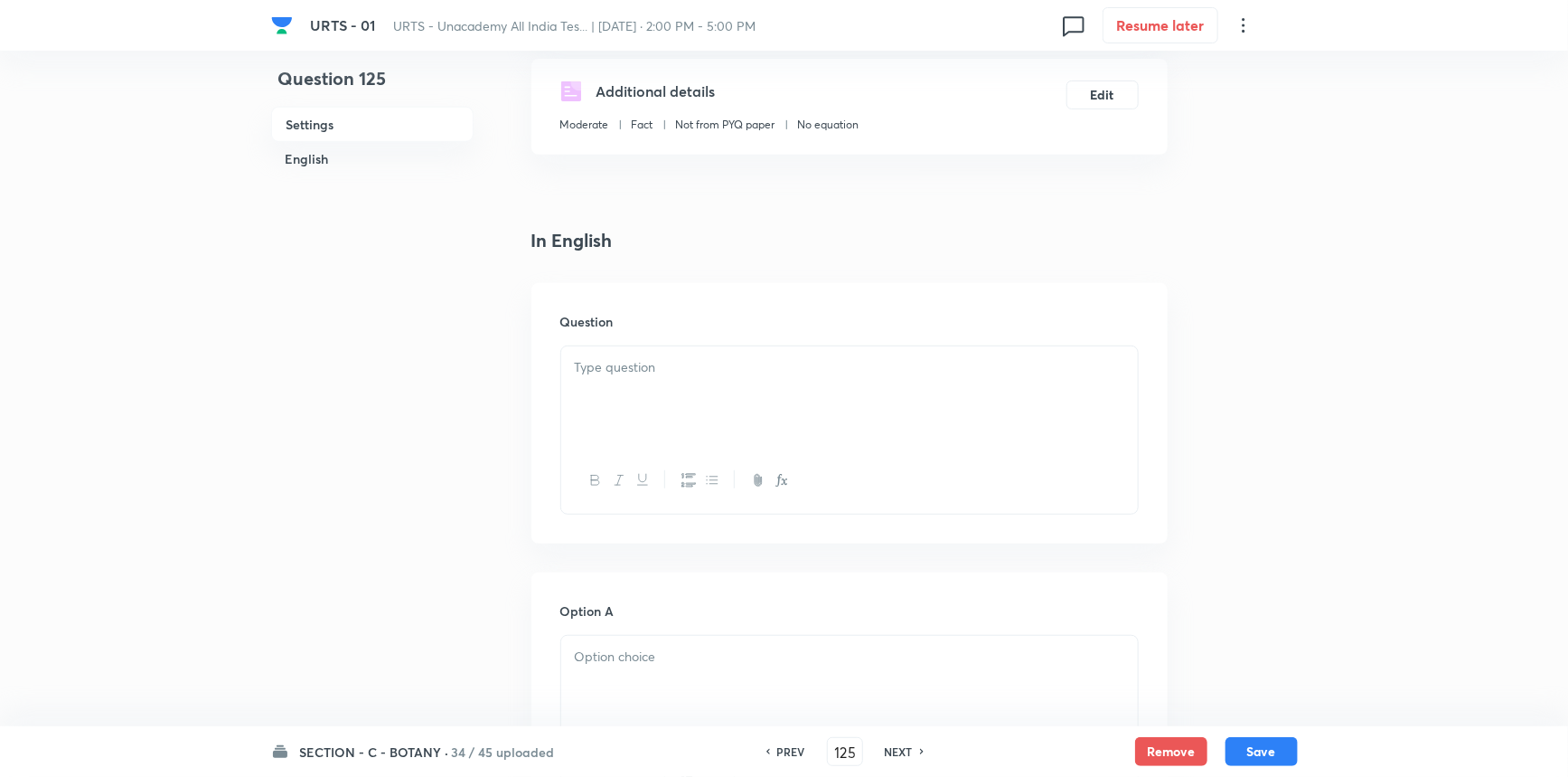
click at [678, 385] on div at bounding box center [849, 396] width 577 height 101
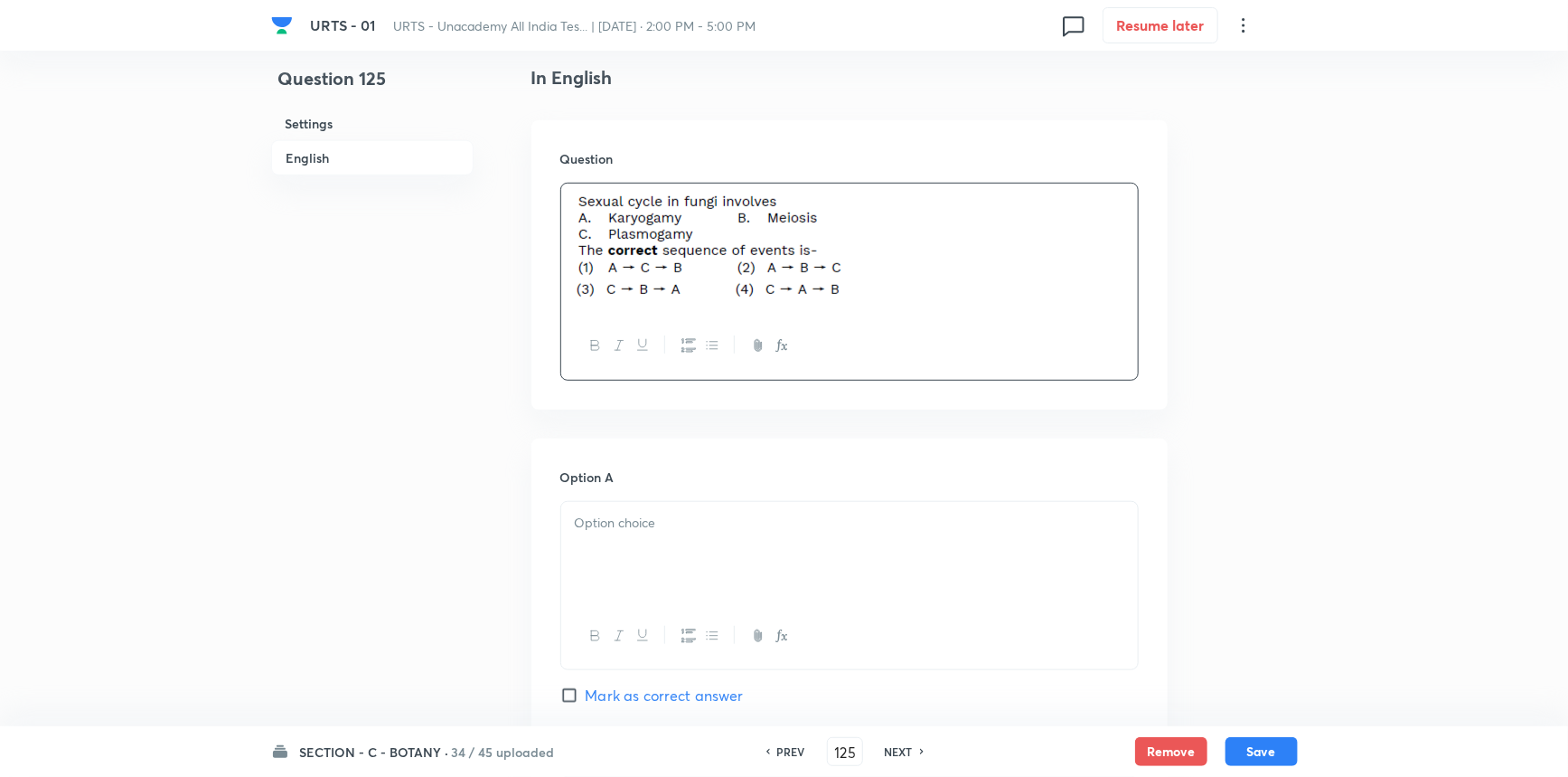
scroll to position [493, 0]
click at [668, 564] on div at bounding box center [849, 551] width 577 height 101
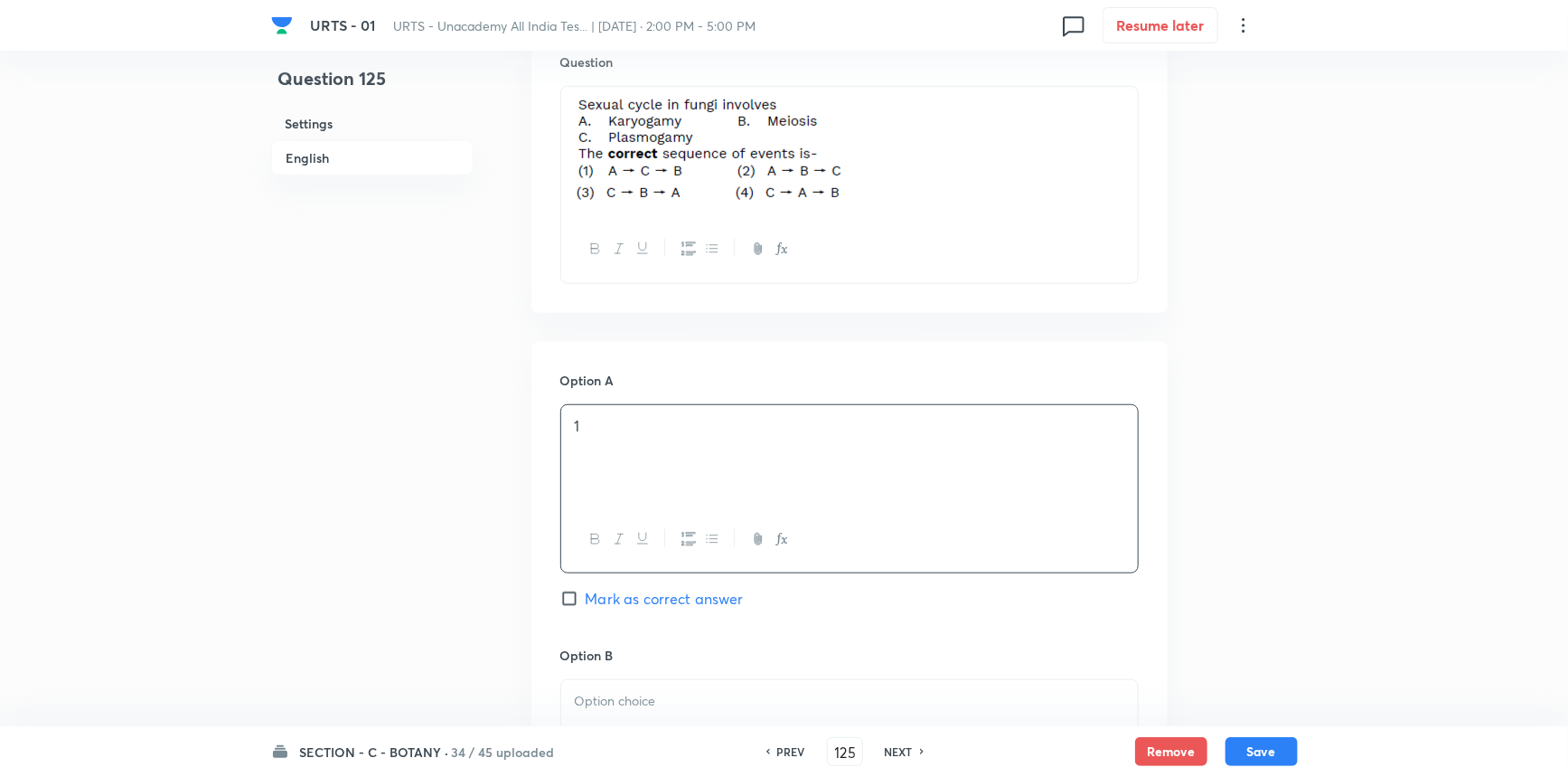
scroll to position [740, 0]
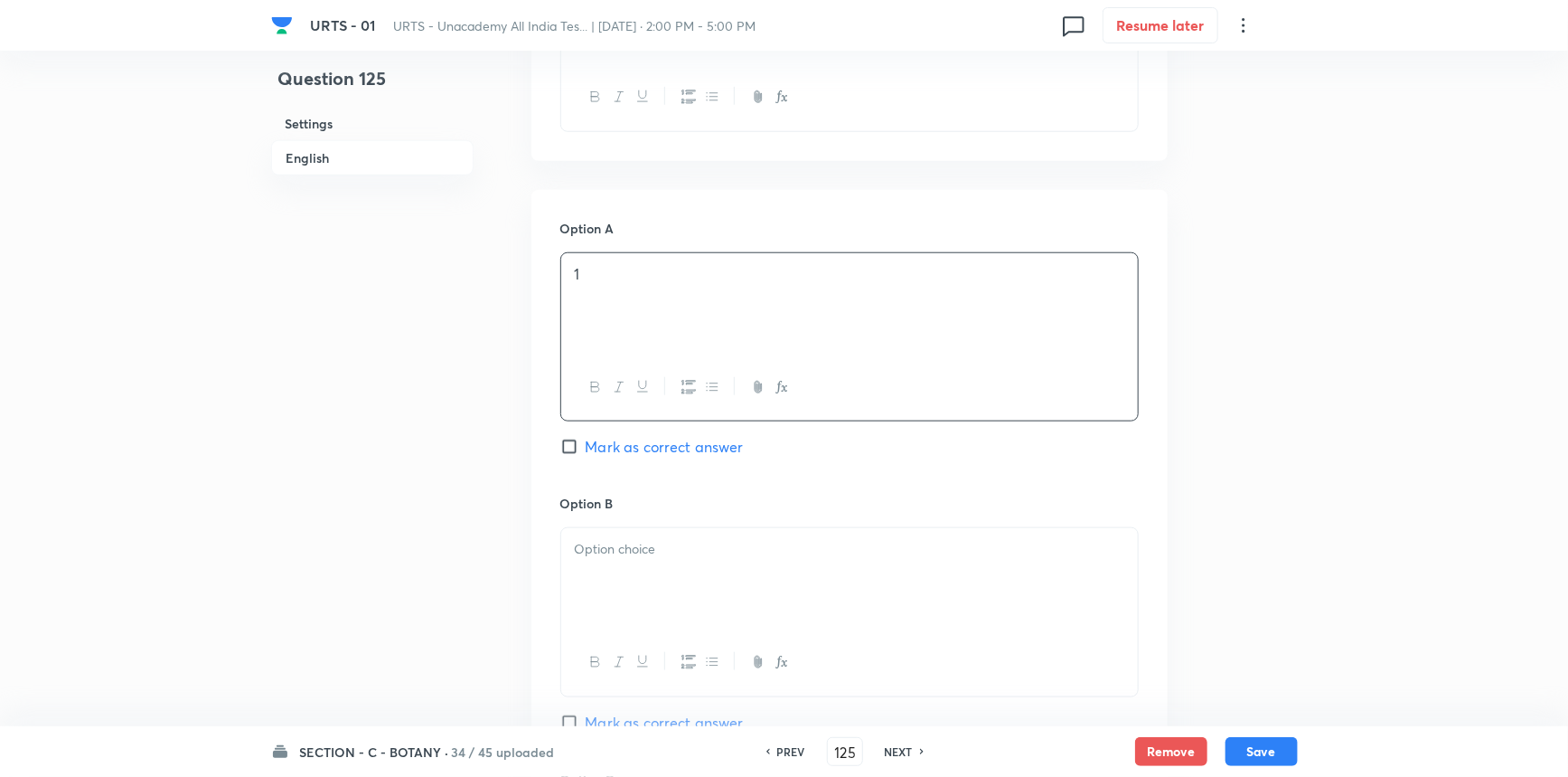
click at [624, 601] on div at bounding box center [849, 579] width 577 height 101
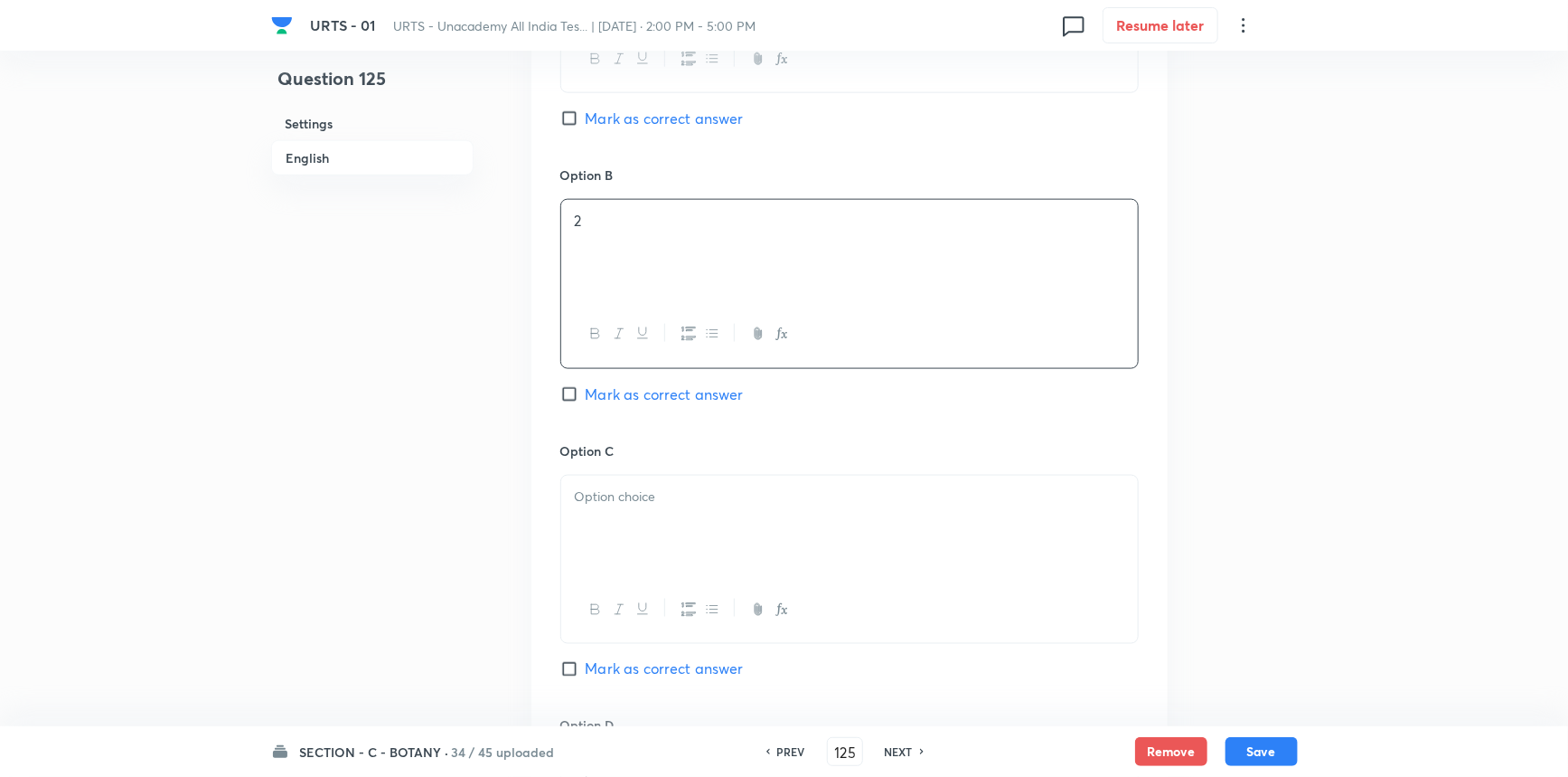
click at [624, 535] on div at bounding box center [849, 526] width 577 height 101
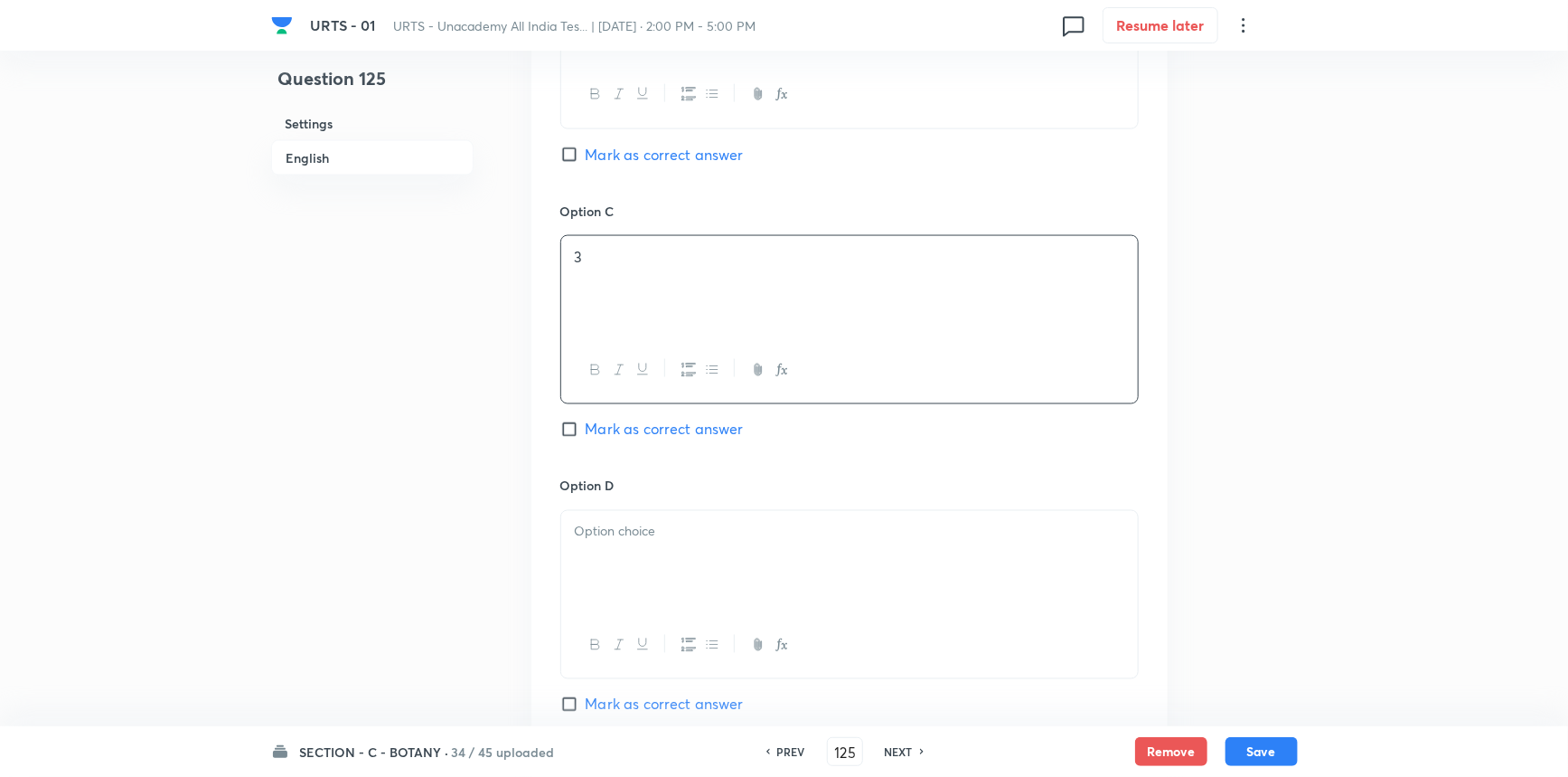
scroll to position [1315, 0]
click at [635, 545] on div at bounding box center [849, 554] width 577 height 101
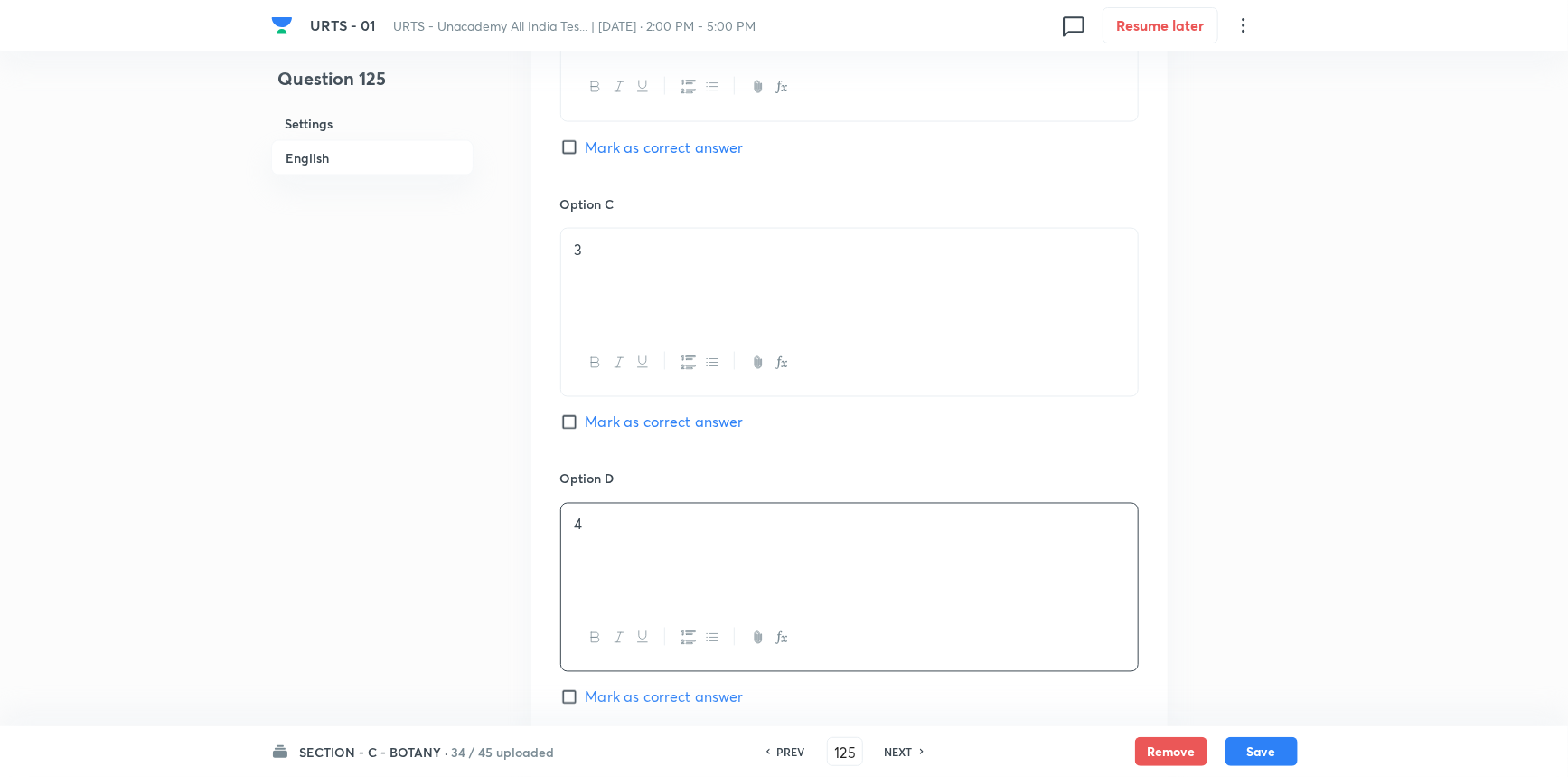
click at [622, 699] on span "Mark as correct answer" at bounding box center [664, 697] width 158 height 22
click at [586, 699] on input "Mark as correct answer" at bounding box center [573, 697] width 25 height 18
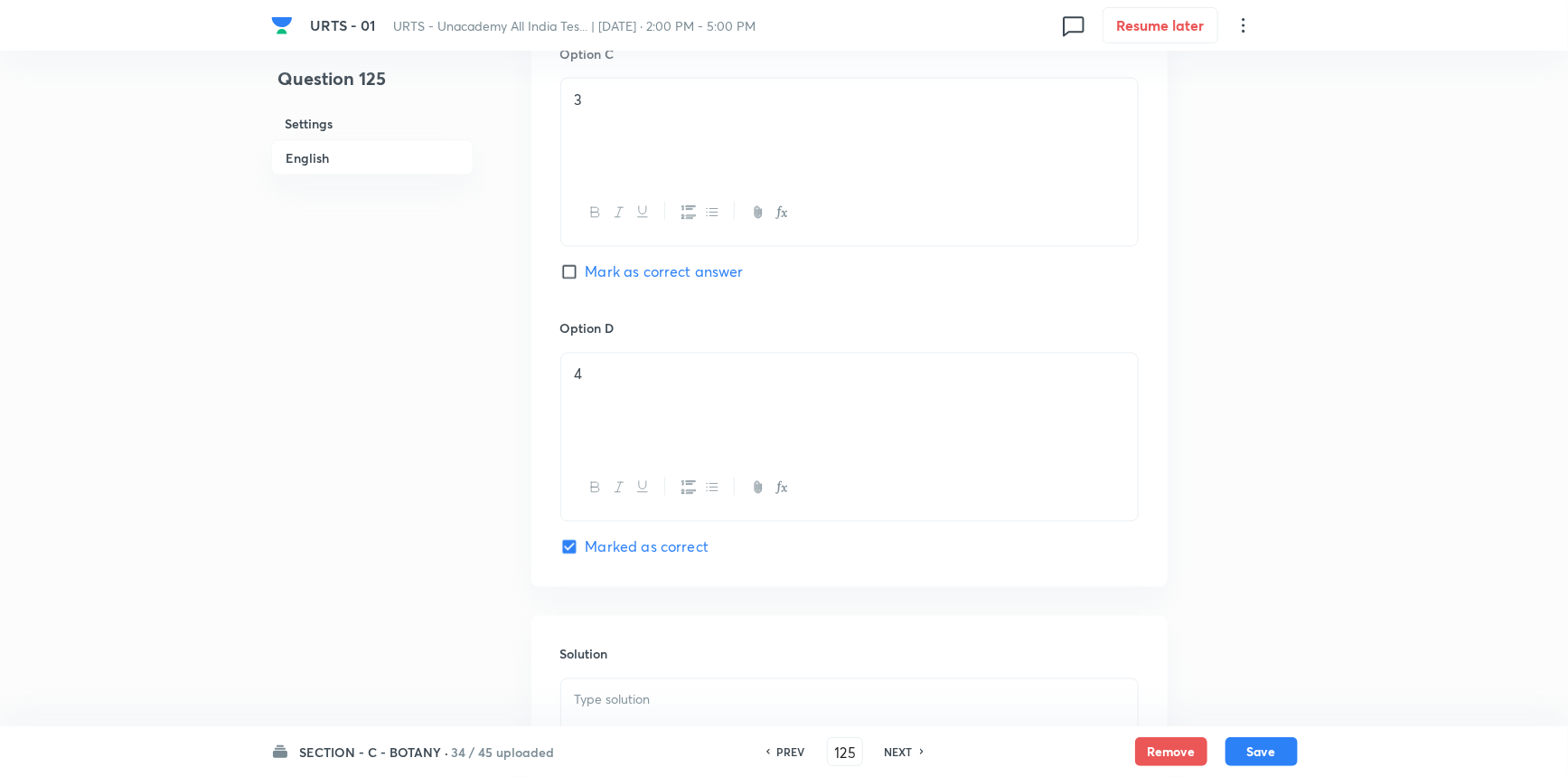
scroll to position [1645, 0]
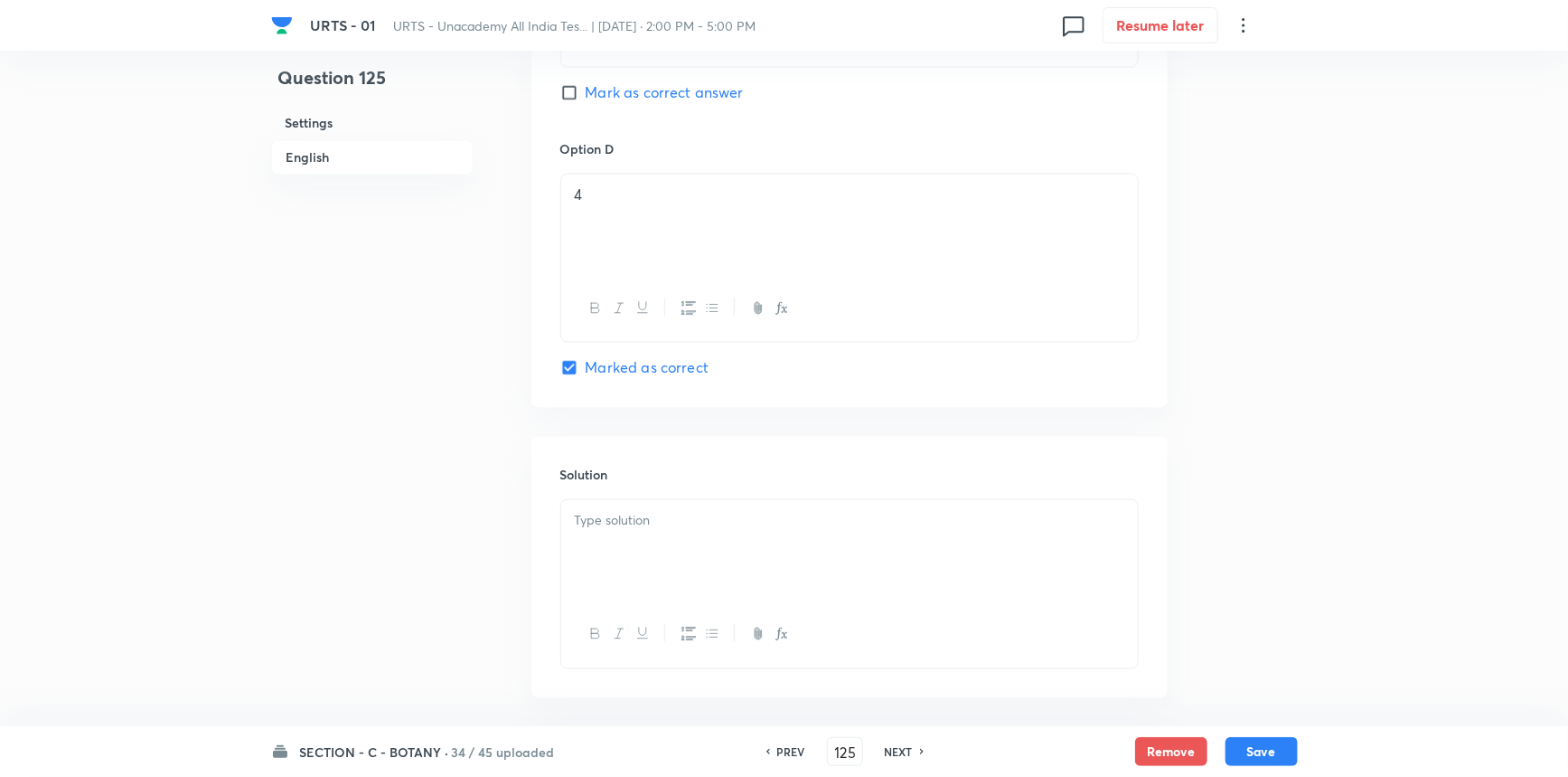
click at [731, 560] on div at bounding box center [849, 551] width 577 height 101
click at [1249, 747] on button "Save" at bounding box center [1262, 749] width 72 height 29
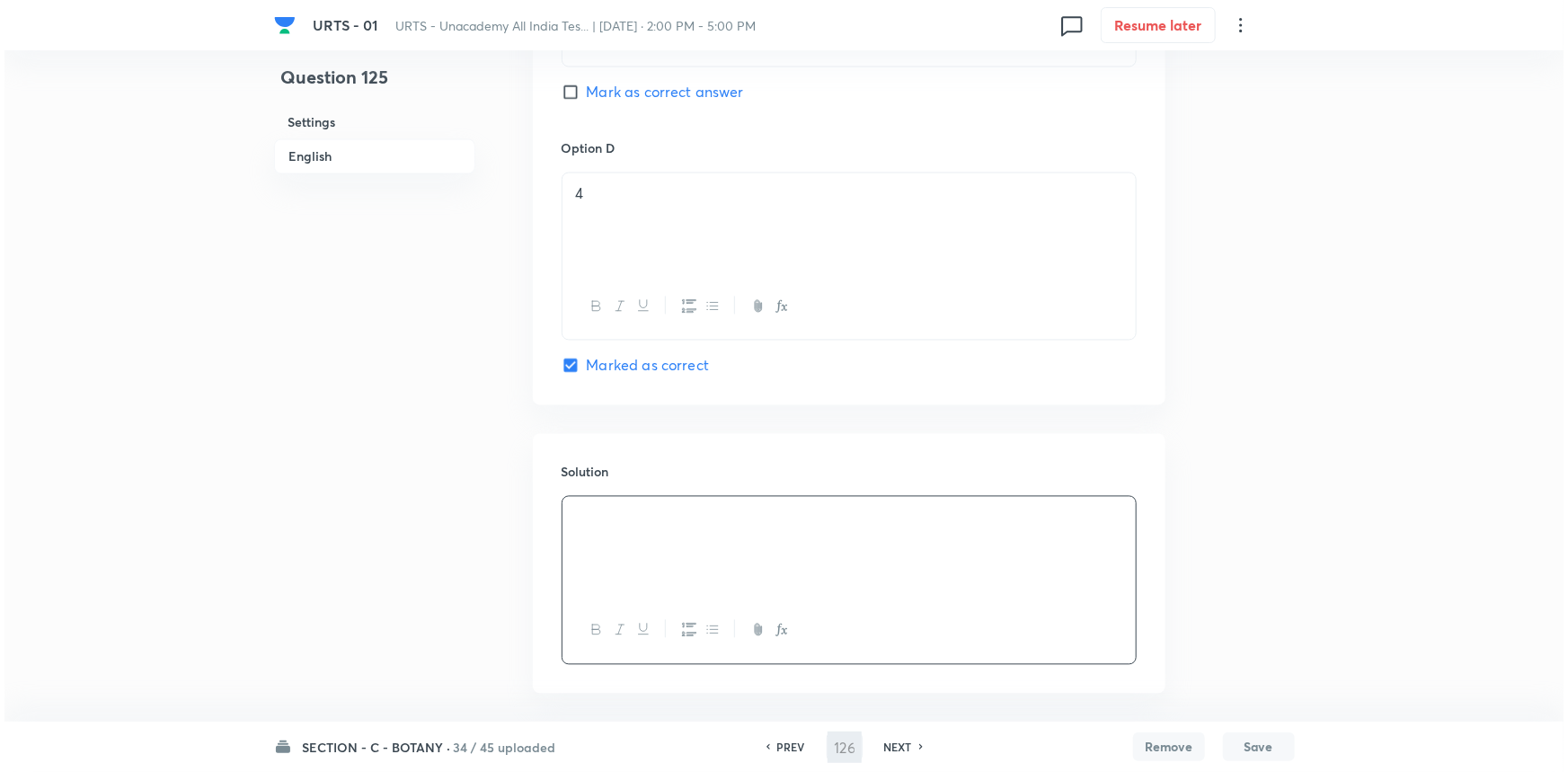
scroll to position [0, 0]
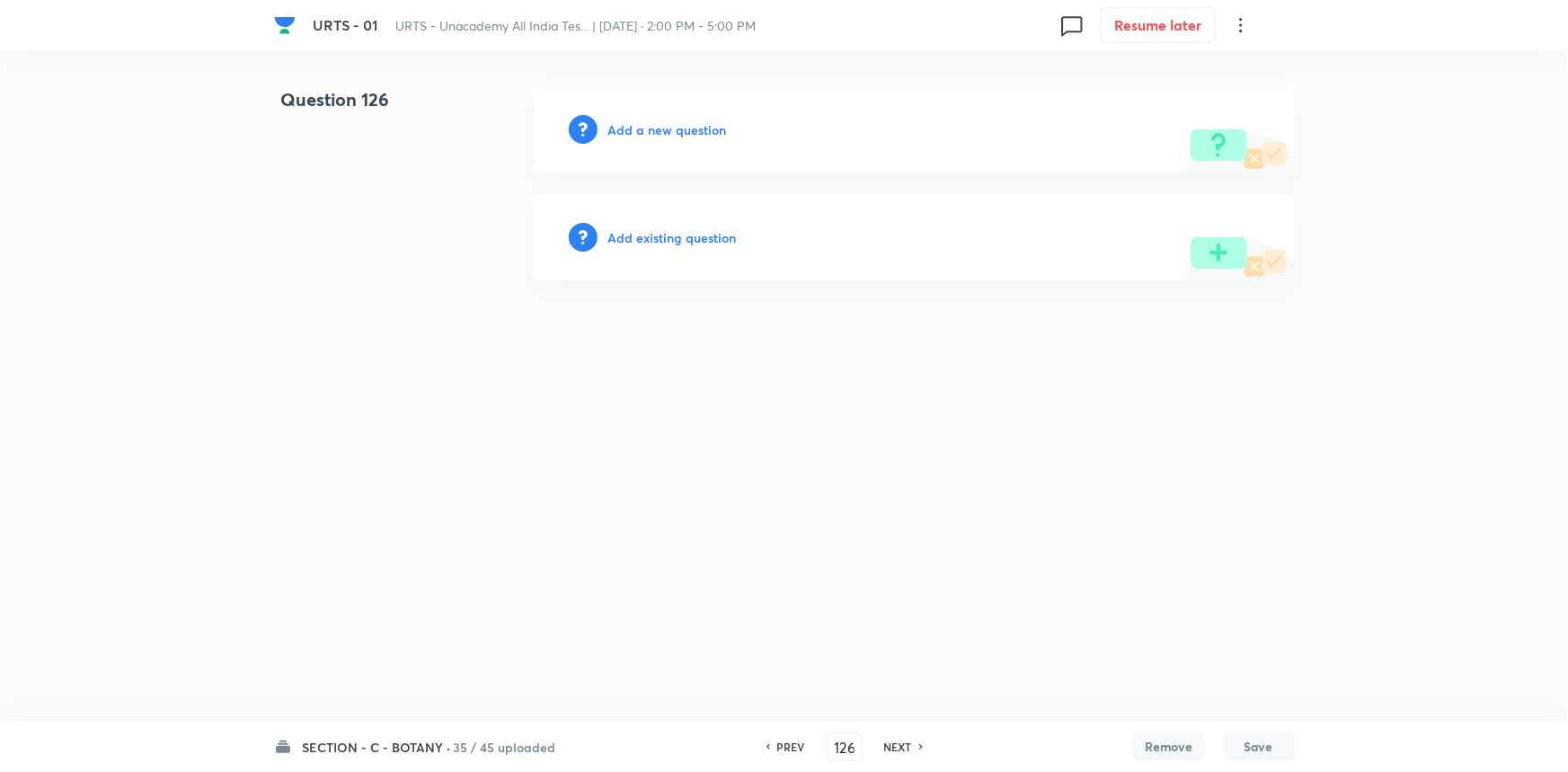
click at [647, 130] on h6 "Add a new question" at bounding box center [668, 130] width 119 height 19
click at [708, 132] on h6 "Choose a question type" at bounding box center [677, 130] width 138 height 19
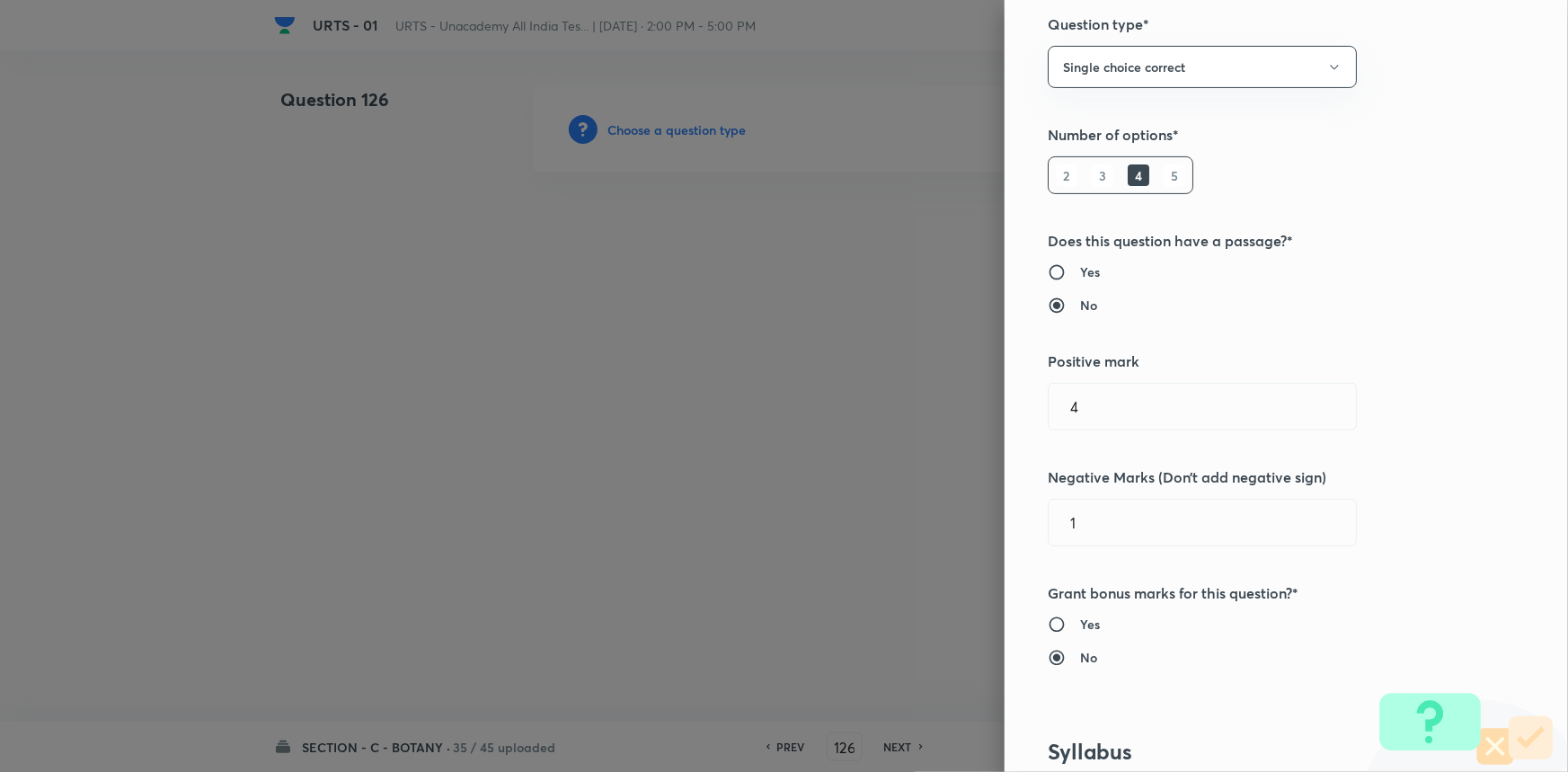
scroll to position [490, 0]
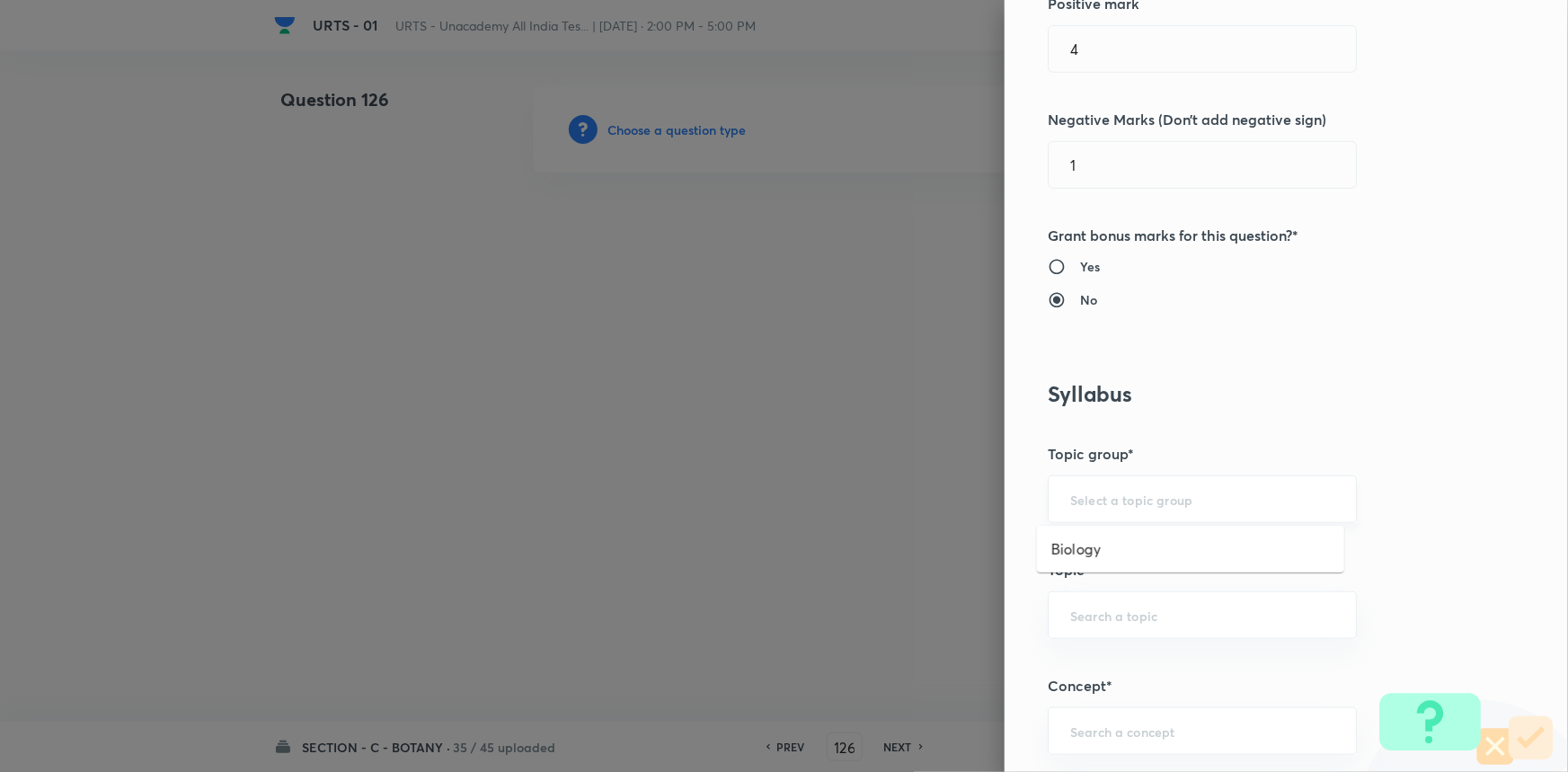
click at [1116, 494] on input "text" at bounding box center [1202, 499] width 264 height 17
click at [1080, 542] on li "Biology" at bounding box center [1190, 549] width 307 height 33
click at [1074, 622] on div "​" at bounding box center [1202, 614] width 309 height 47
click at [1079, 673] on li "Botany" at bounding box center [1190, 663] width 307 height 33
click at [1075, 730] on input "text" at bounding box center [1202, 731] width 264 height 17
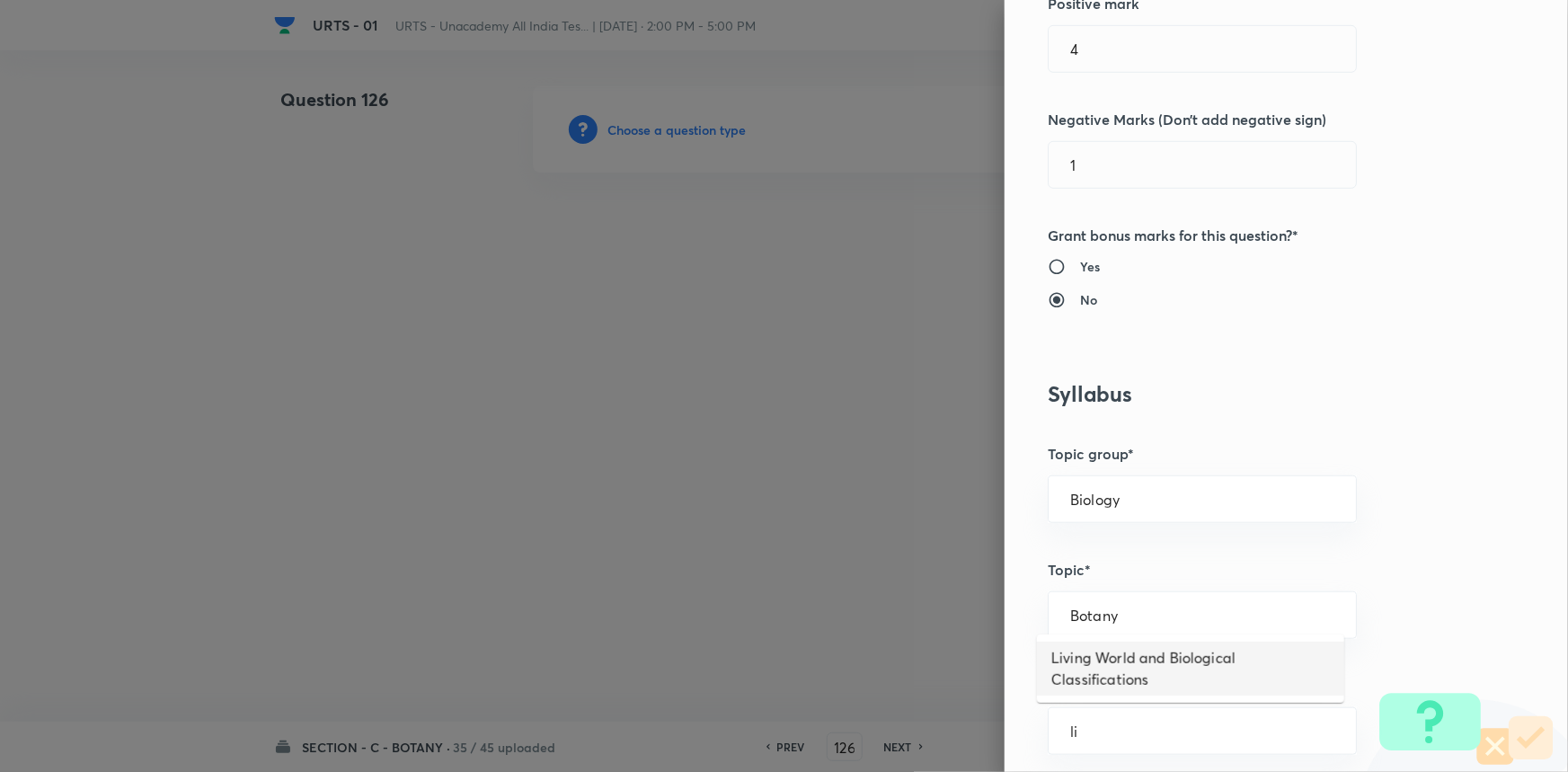
click at [1127, 648] on li "Living World and Biological Classifications" at bounding box center [1190, 669] width 307 height 54
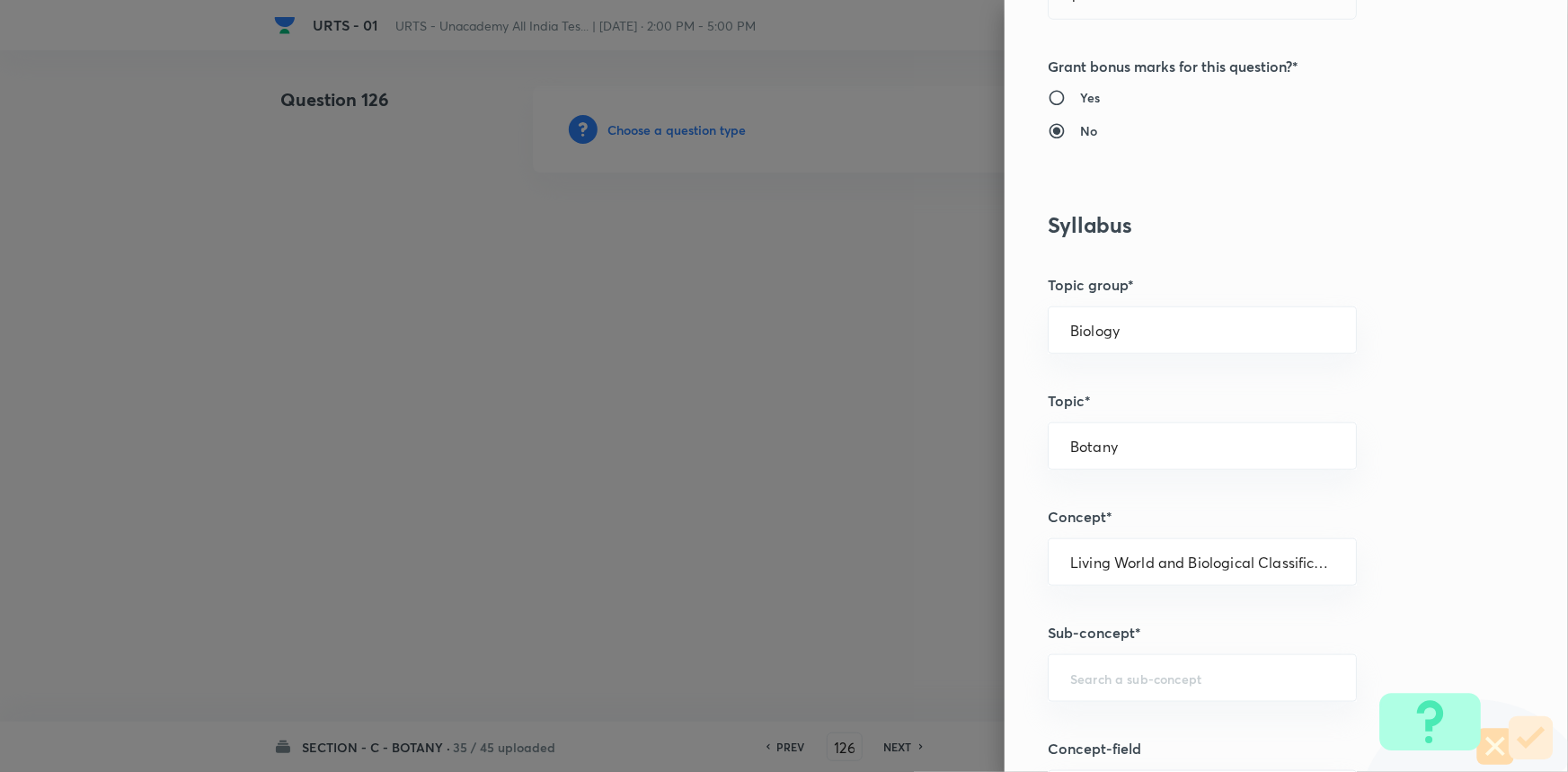
scroll to position [817, 0]
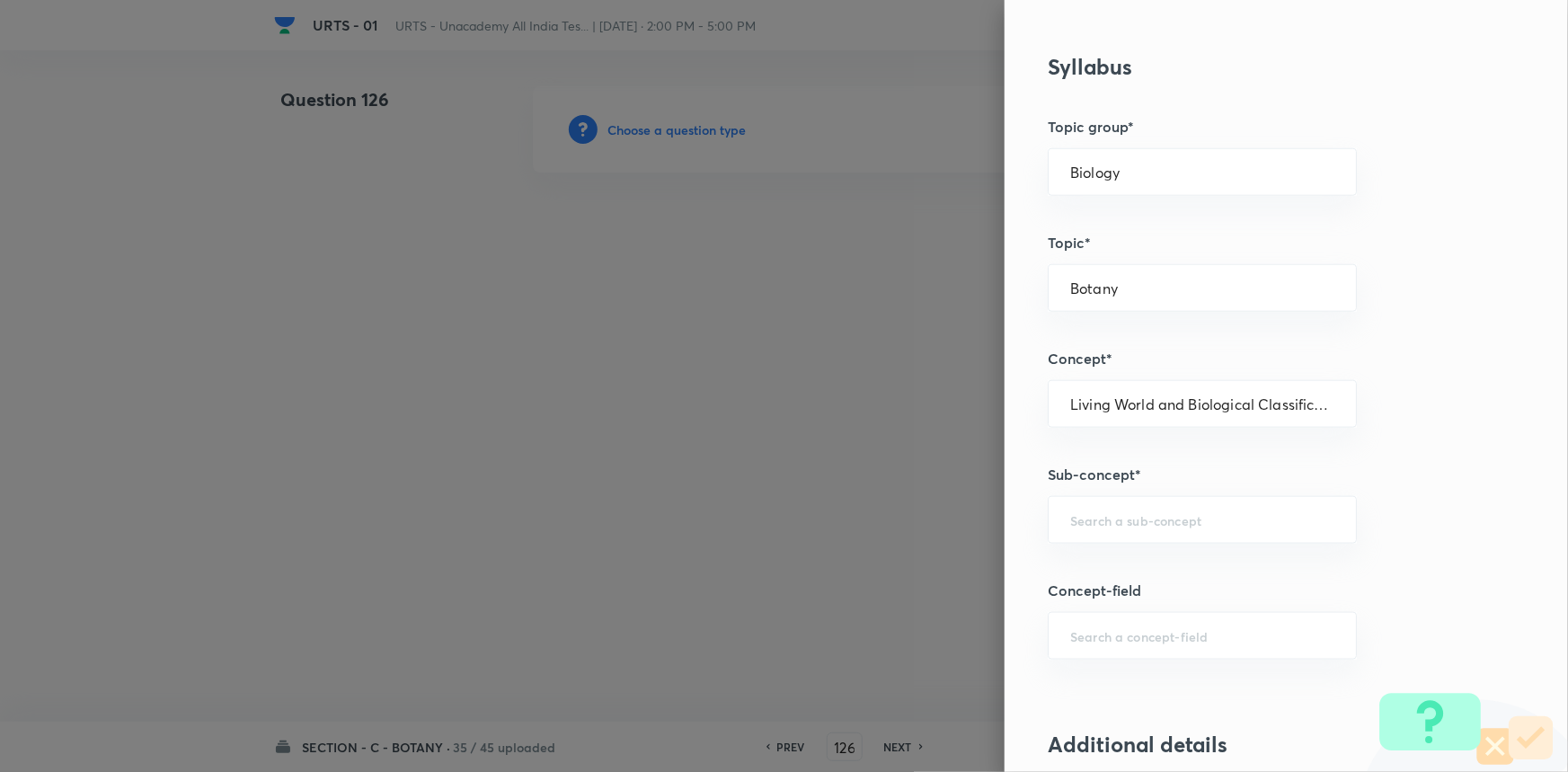
click at [1180, 542] on div "Question settings Question type* Single choice correct Number of options* 2 3 4…" at bounding box center [1286, 386] width 563 height 772
click at [1177, 518] on input "text" at bounding box center [1202, 519] width 264 height 17
click at [1125, 563] on li "Living World and Biological Classifications" at bounding box center [1190, 580] width 307 height 54
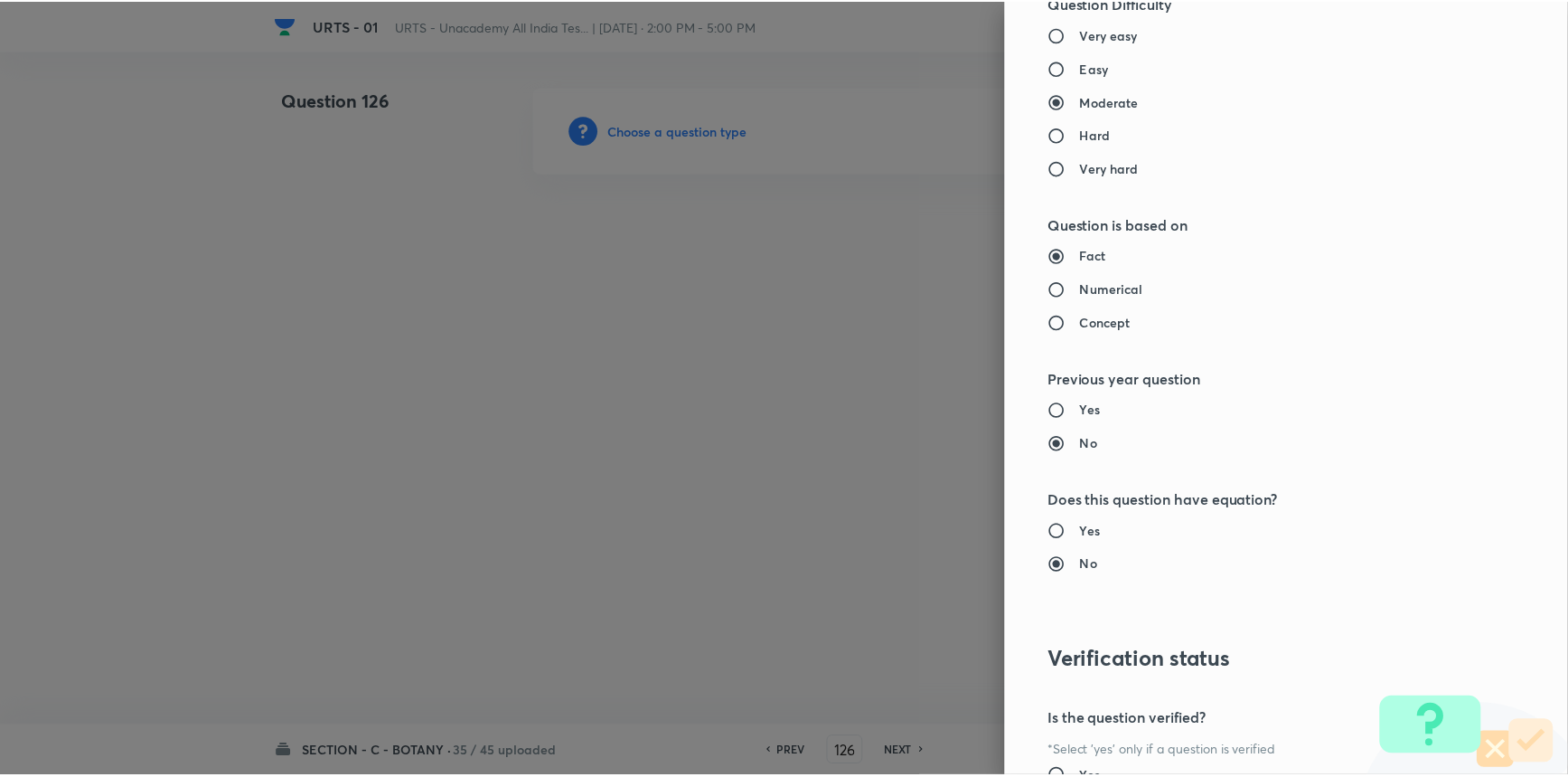
scroll to position [1808, 0]
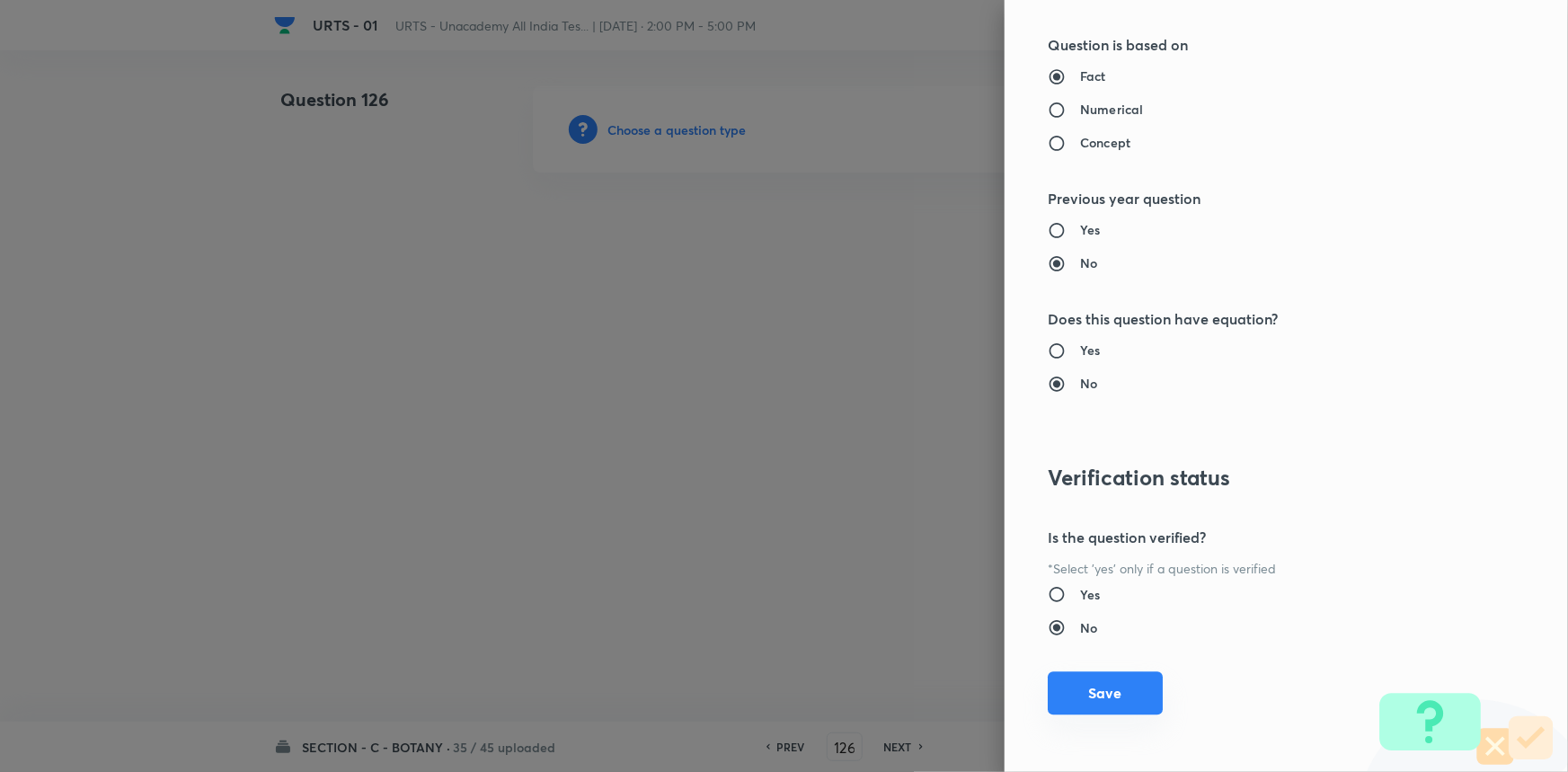
click at [1095, 683] on button "Save" at bounding box center [1105, 693] width 115 height 43
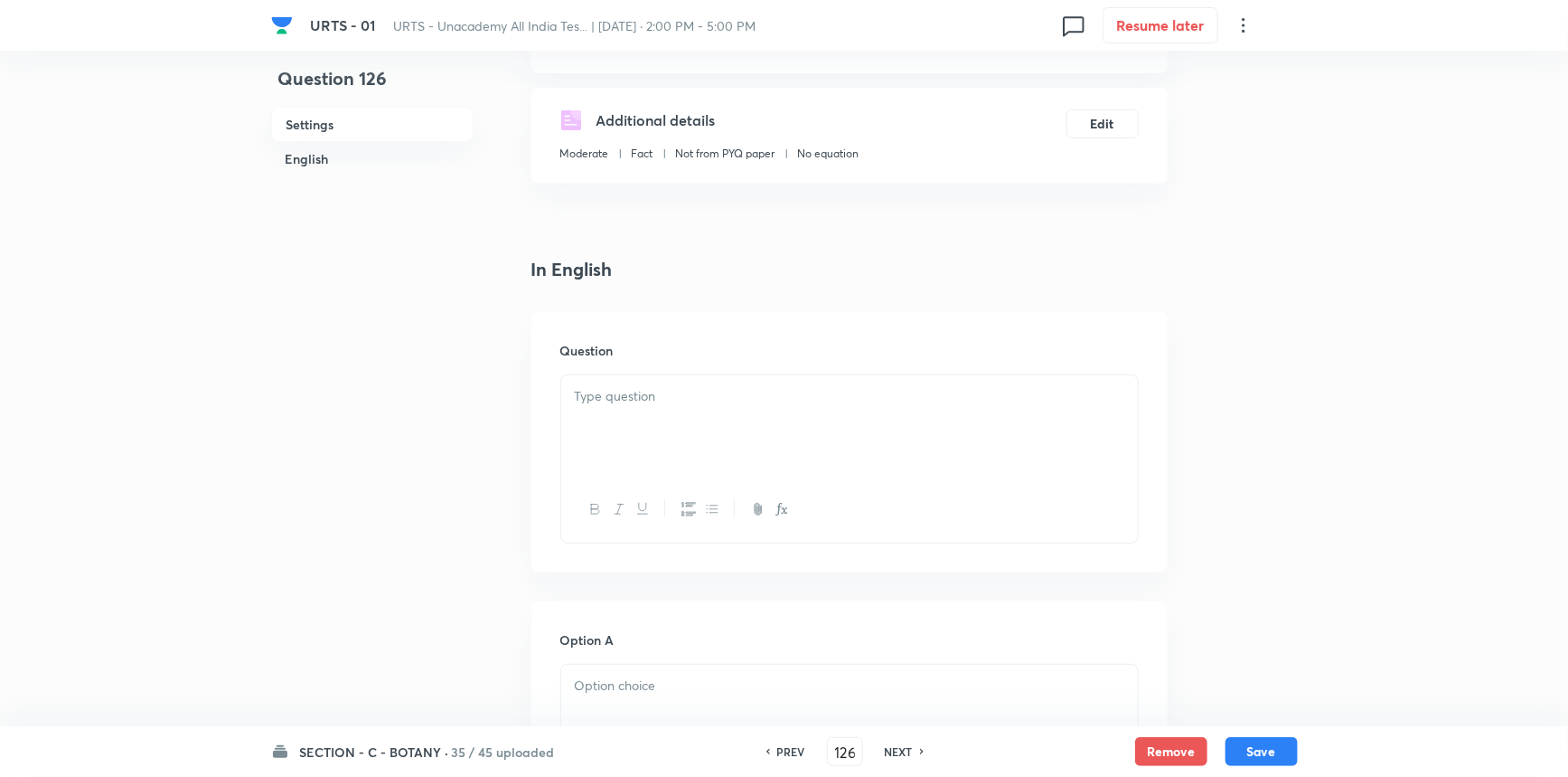
scroll to position [328, 0]
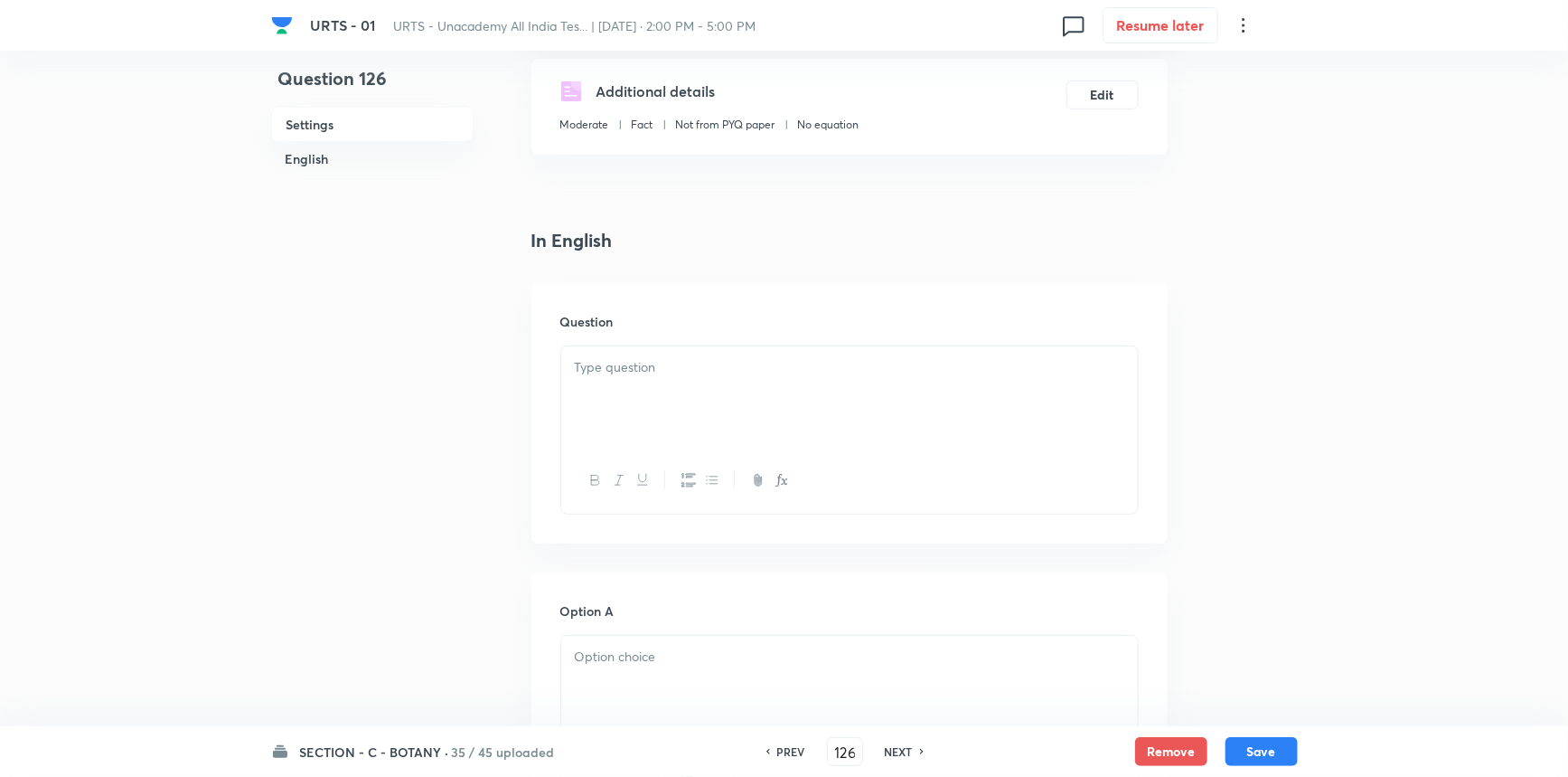
click at [726, 402] on div at bounding box center [849, 396] width 577 height 101
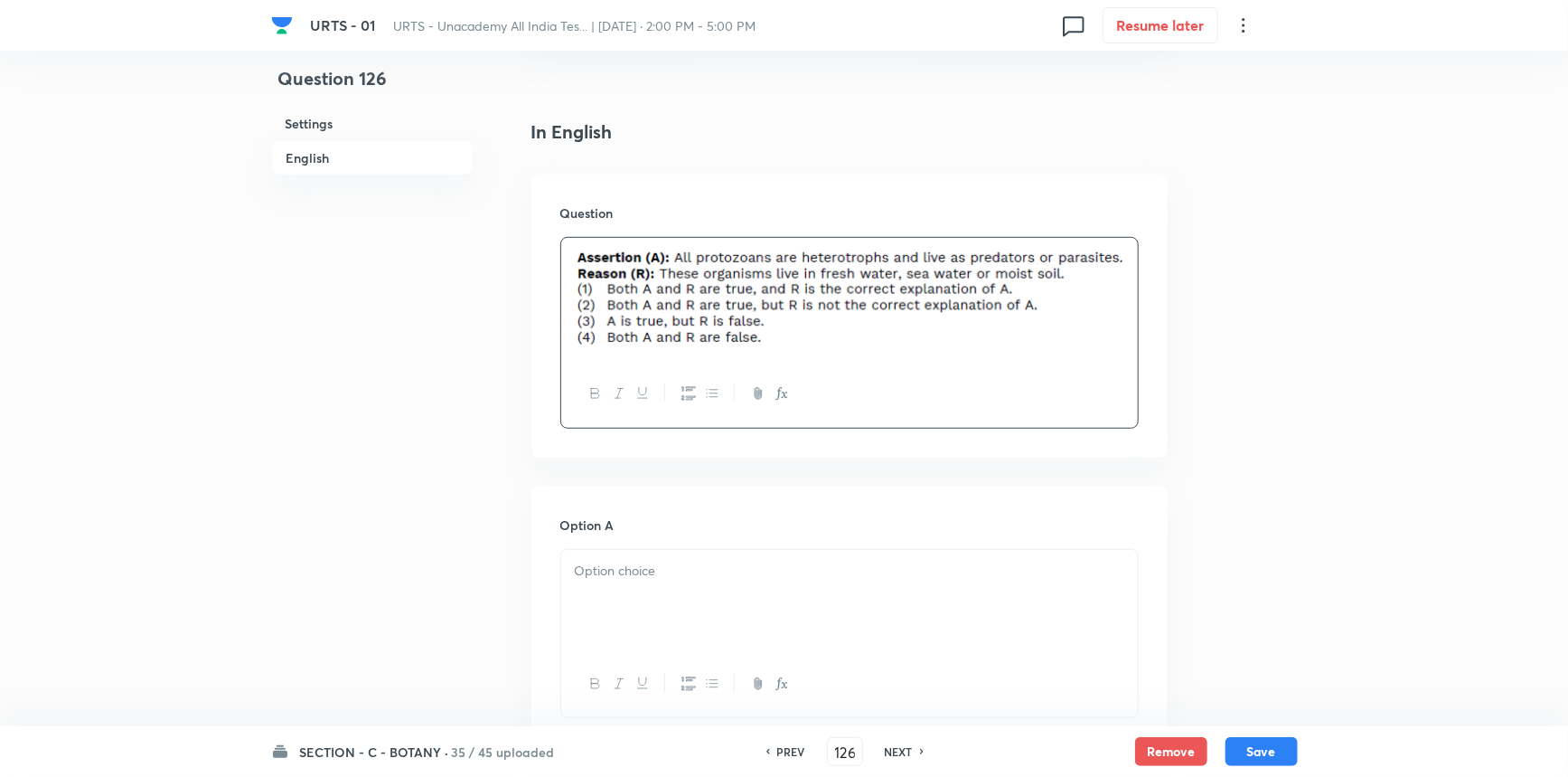
scroll to position [657, 0]
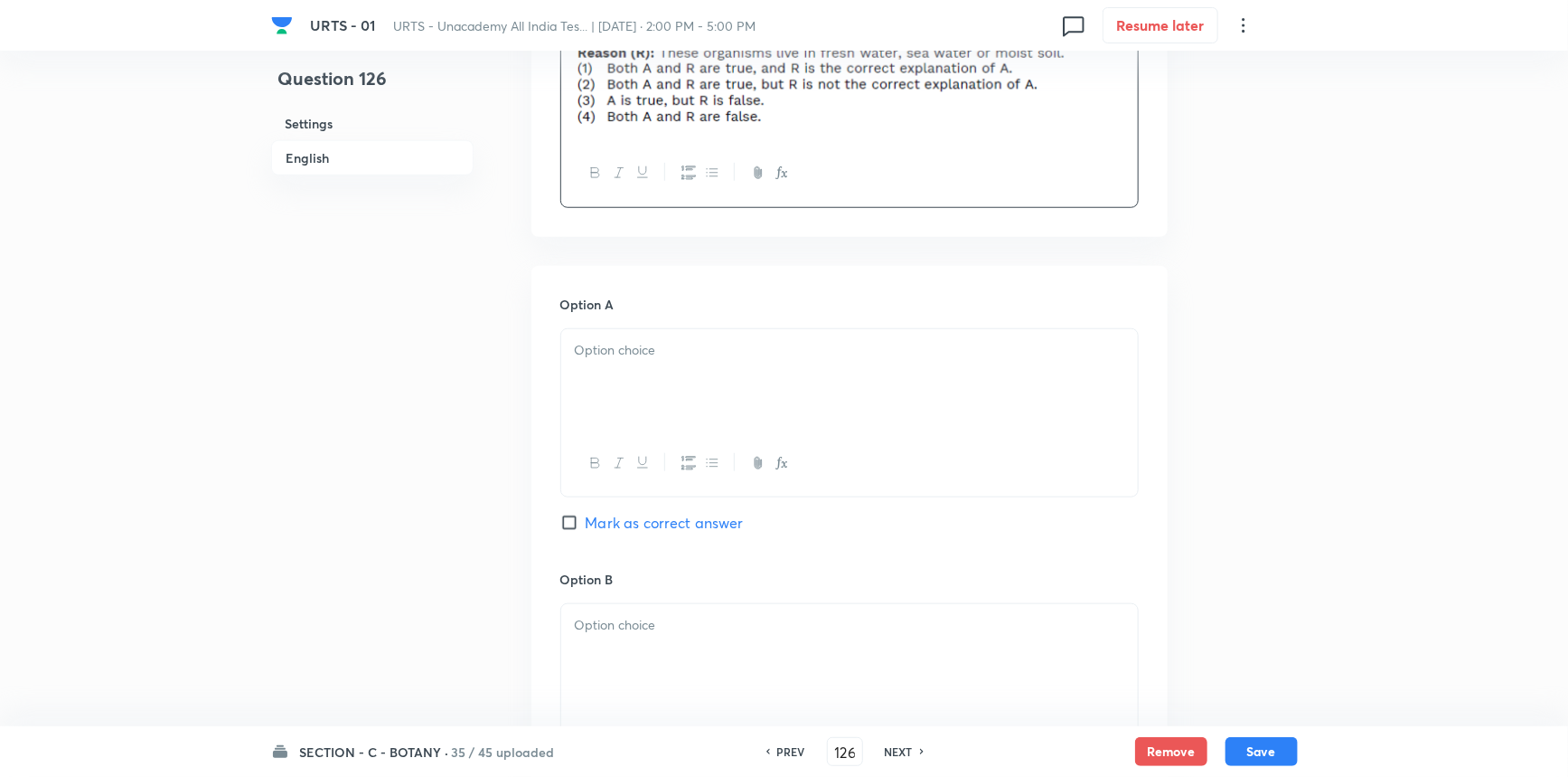
click at [648, 371] on div at bounding box center [849, 380] width 577 height 101
click at [623, 647] on div at bounding box center [849, 655] width 577 height 101
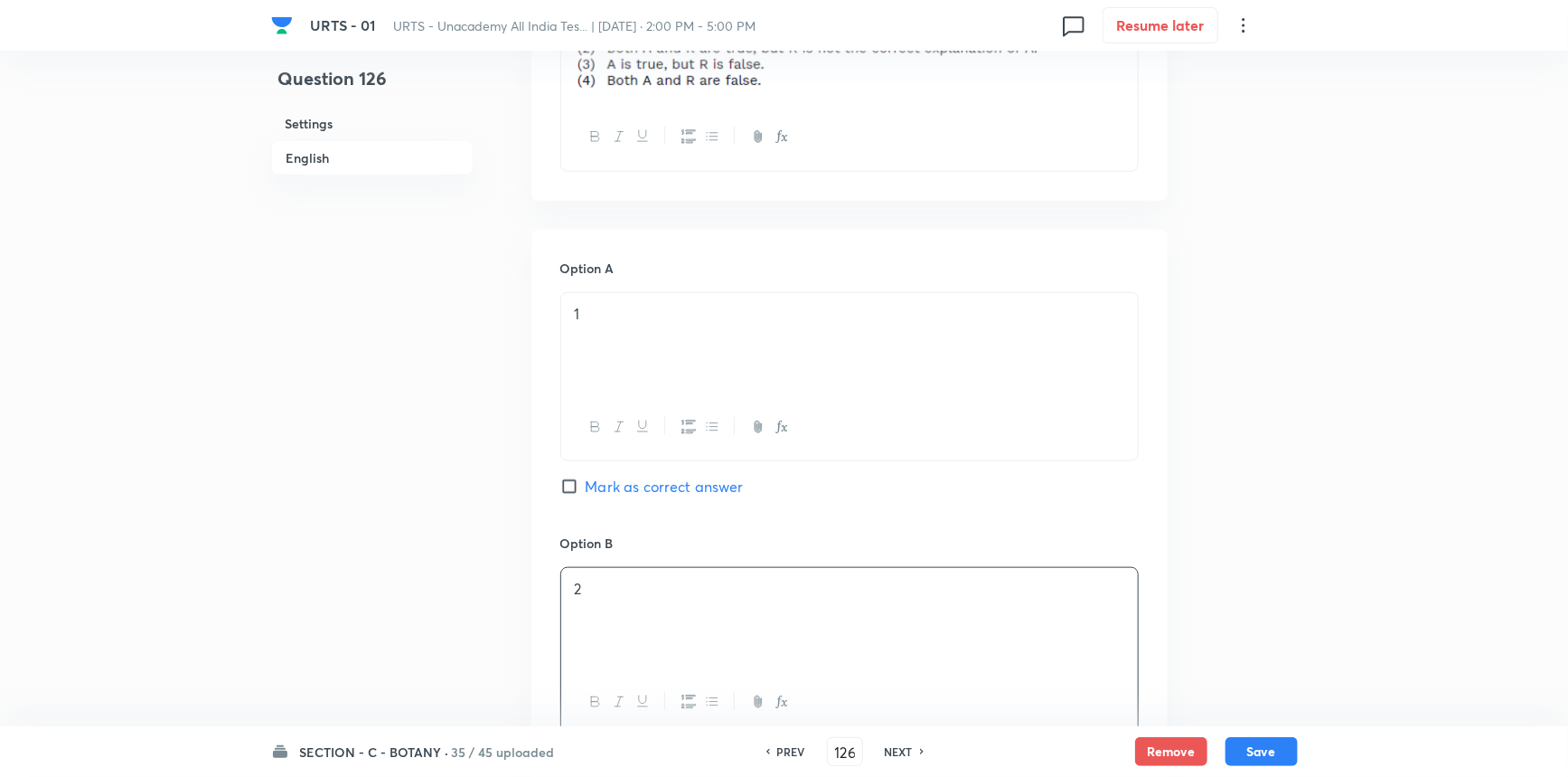
scroll to position [1150, 0]
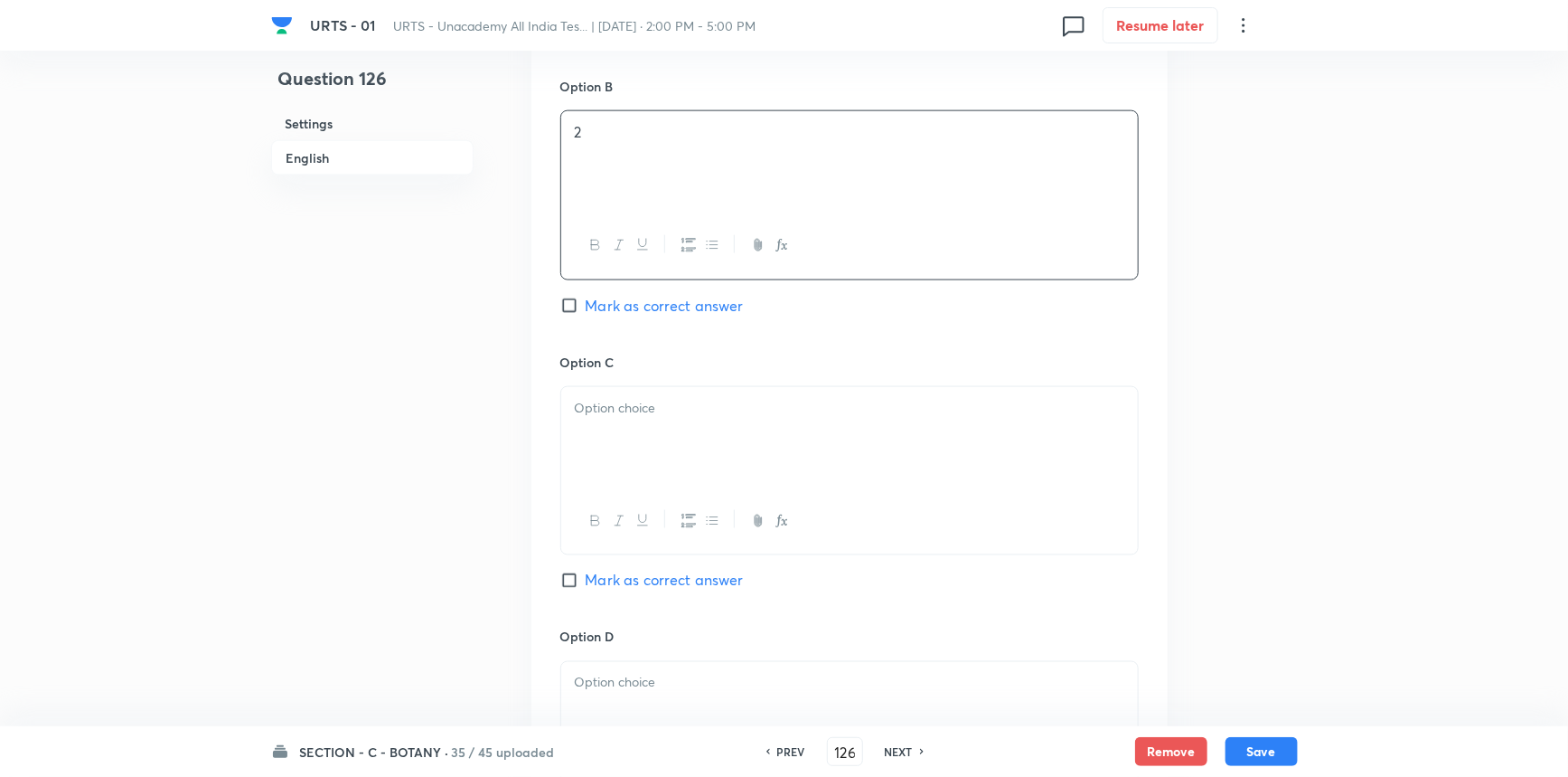
click at [581, 308] on input "Mark as correct answer" at bounding box center [573, 305] width 25 height 18
click at [673, 479] on div at bounding box center [849, 438] width 577 height 101
click at [632, 679] on p at bounding box center [849, 683] width 549 height 21
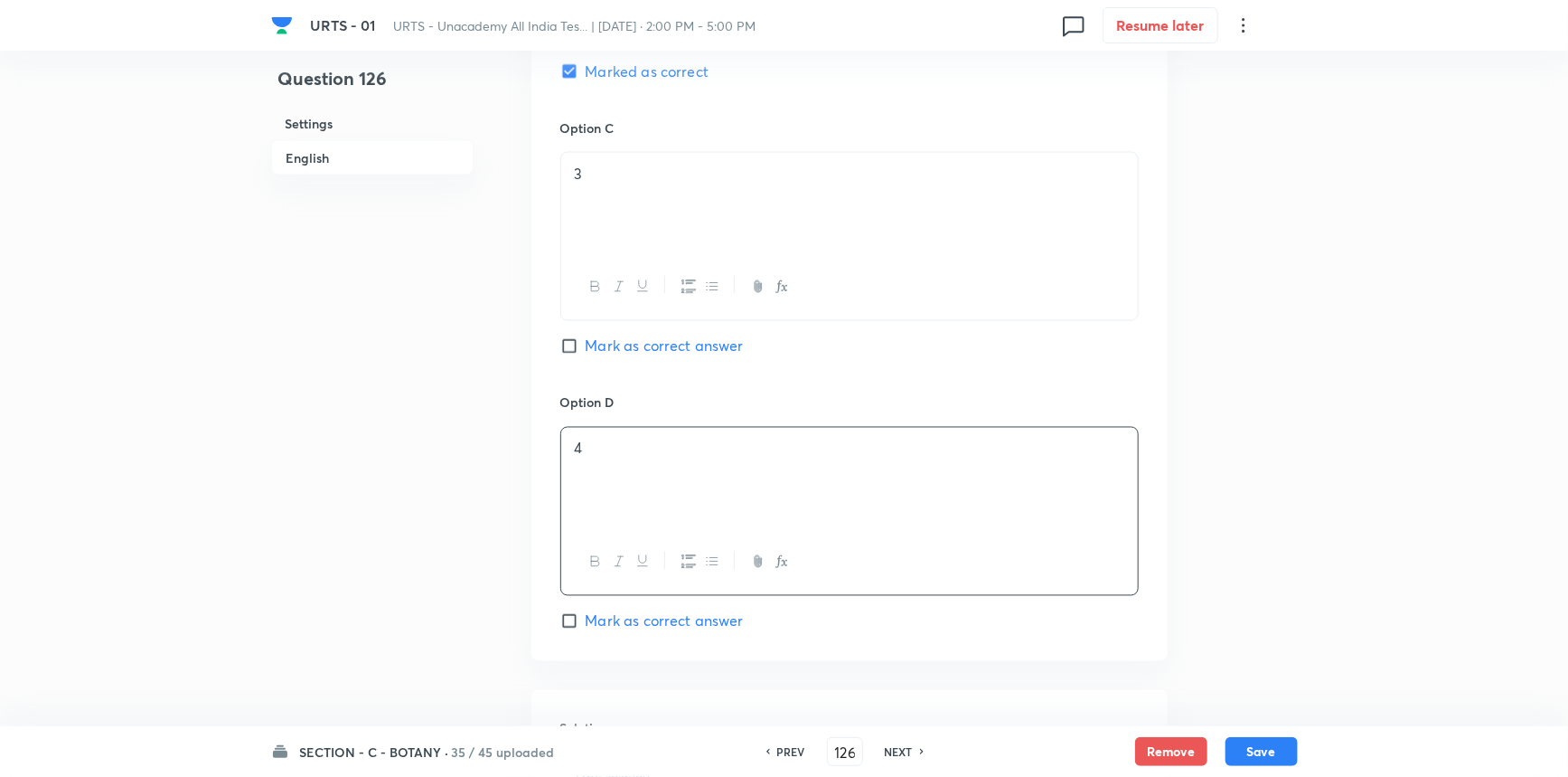
scroll to position [1645, 0]
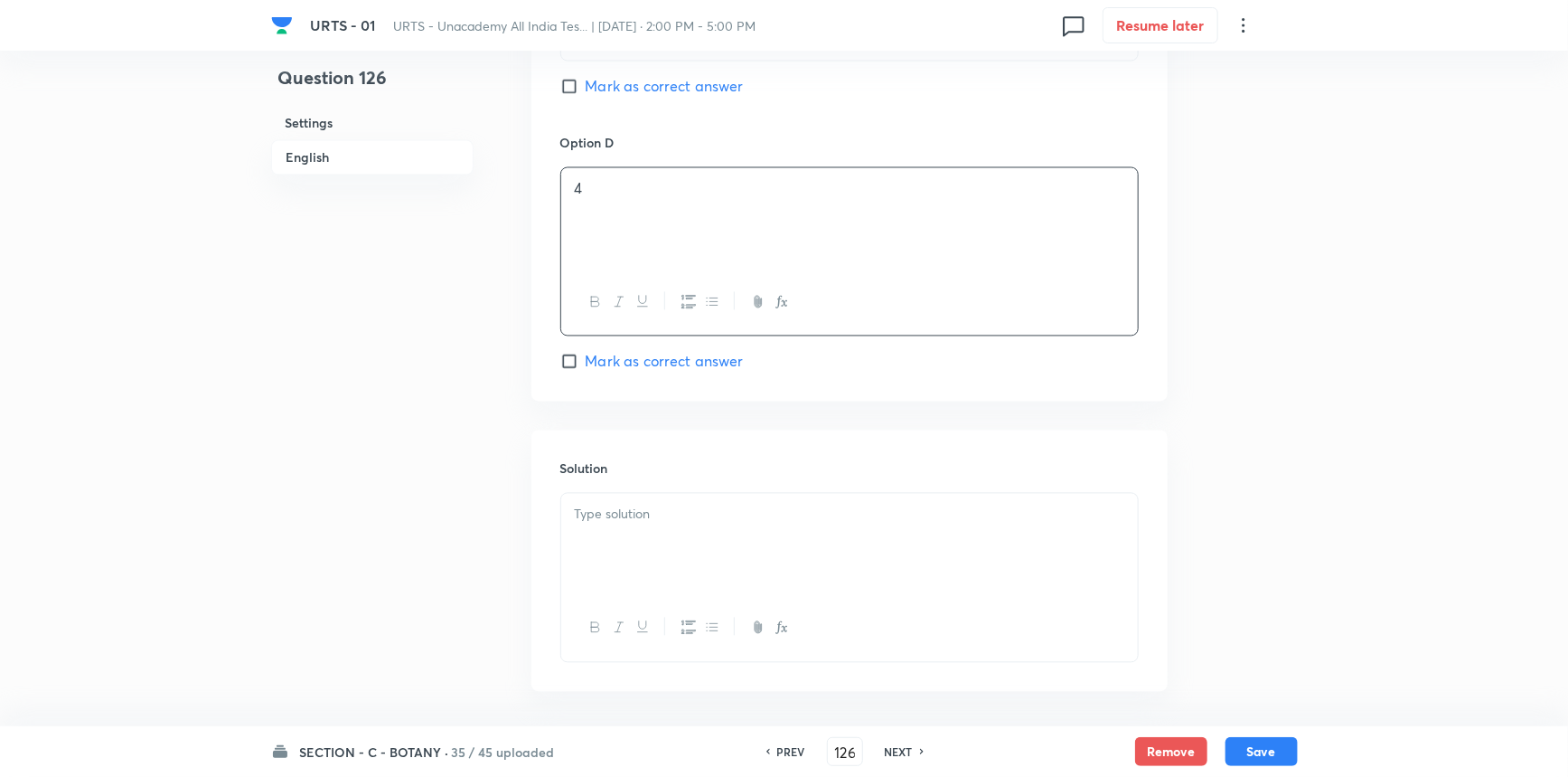
click at [693, 573] on div at bounding box center [849, 544] width 577 height 101
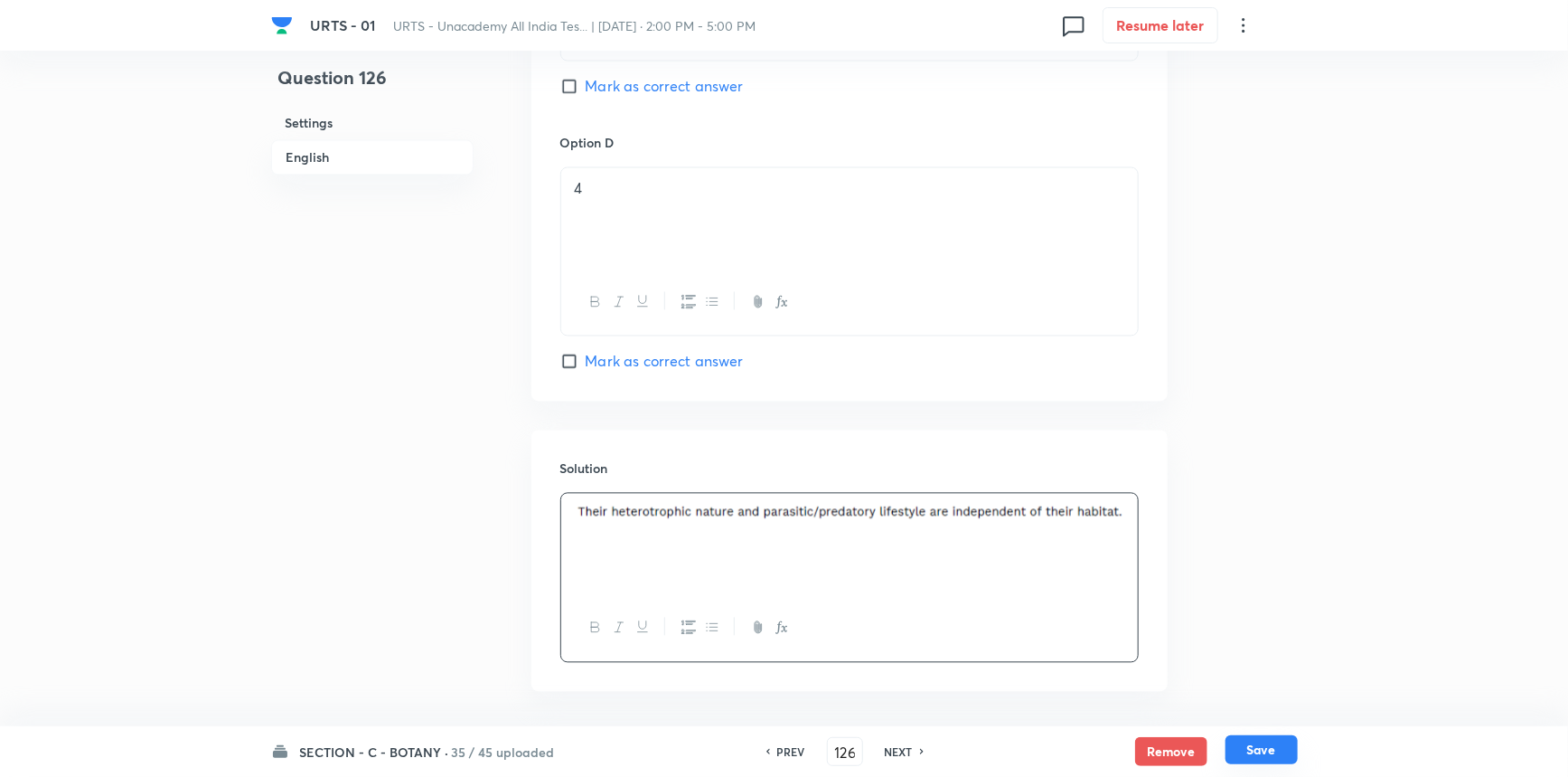
click at [1243, 751] on button "Save" at bounding box center [1262, 749] width 72 height 29
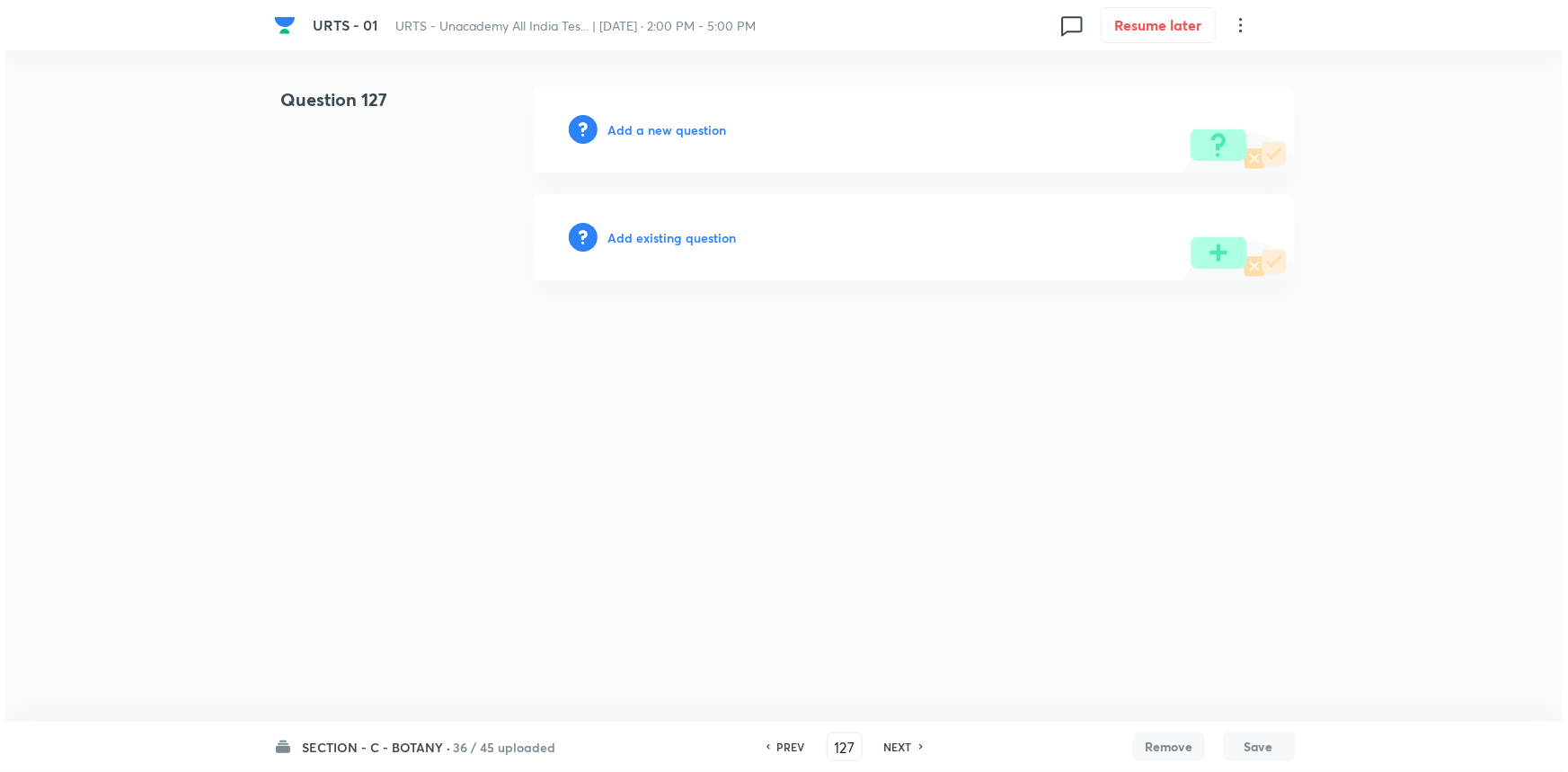
scroll to position [0, 0]
click at [684, 132] on h6 "Add a new question" at bounding box center [668, 130] width 119 height 19
click at [684, 132] on h6 "Choose a question type" at bounding box center [677, 130] width 138 height 19
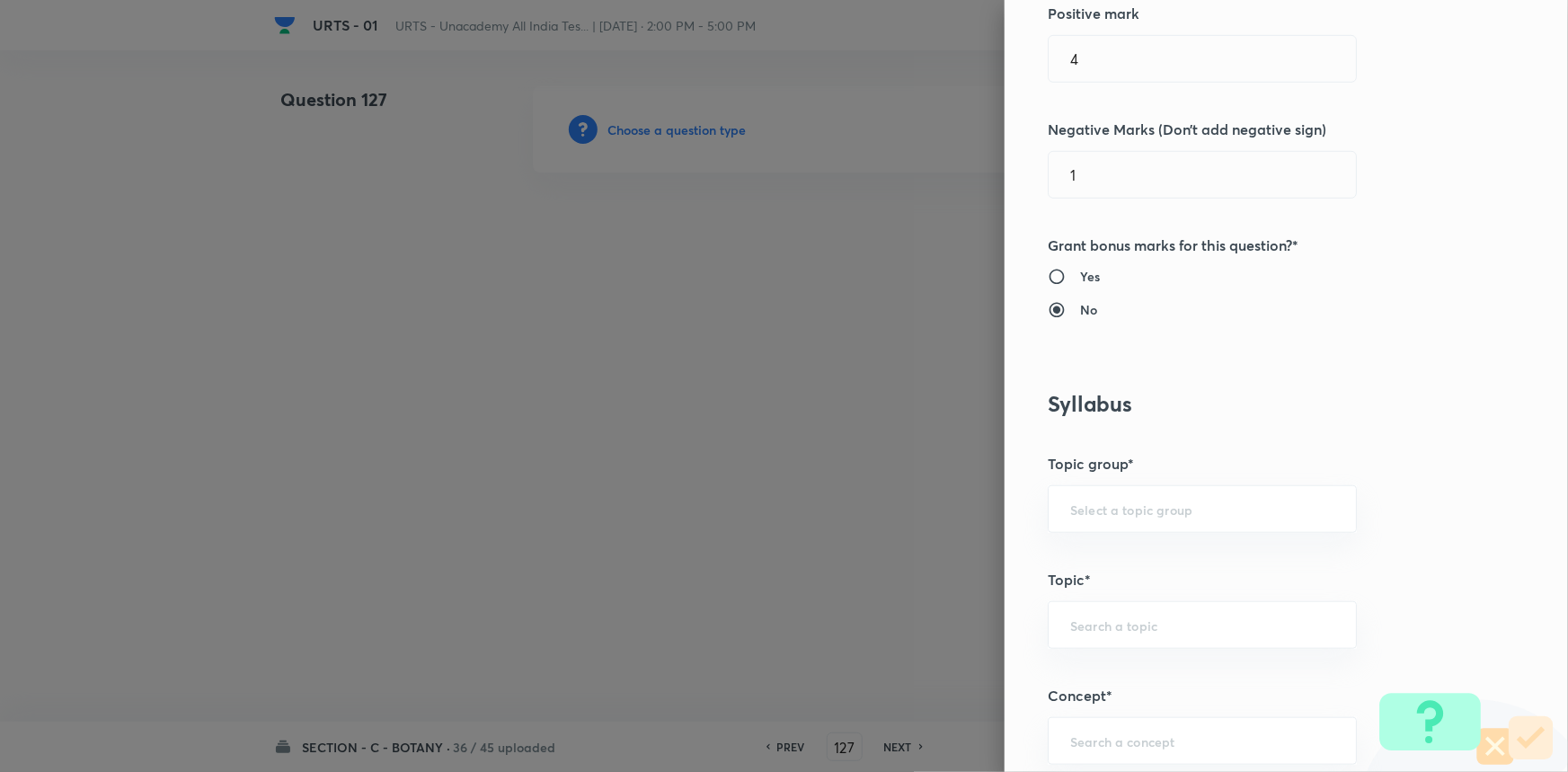
scroll to position [490, 0]
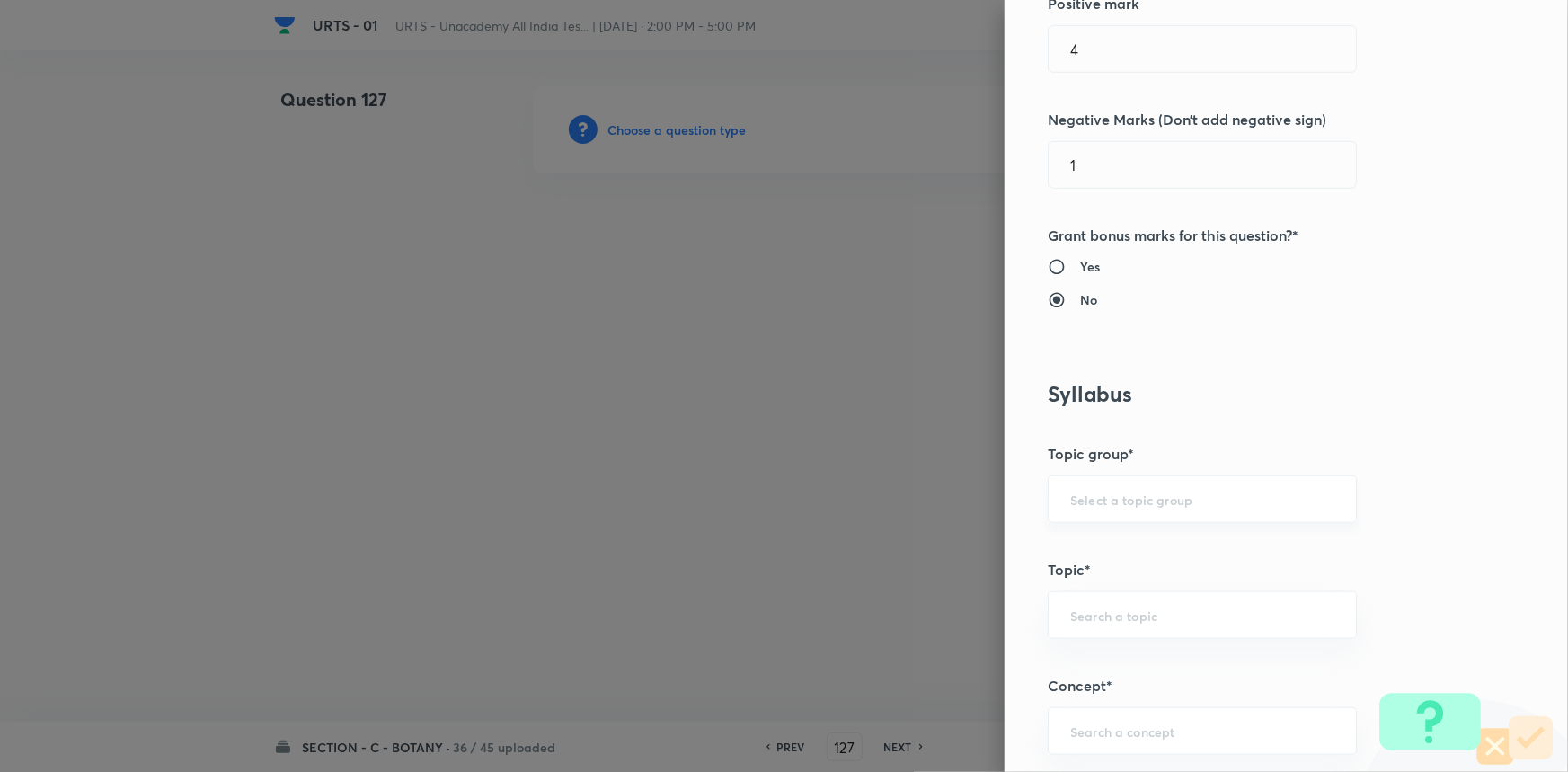
click at [1087, 497] on input "text" at bounding box center [1202, 499] width 264 height 17
click at [1089, 547] on li "Biology" at bounding box center [1190, 549] width 307 height 33
click at [1095, 616] on input "text" at bounding box center [1202, 615] width 264 height 17
click at [1079, 666] on li "Botany" at bounding box center [1190, 663] width 307 height 33
click at [1077, 739] on div "​" at bounding box center [1202, 730] width 309 height 47
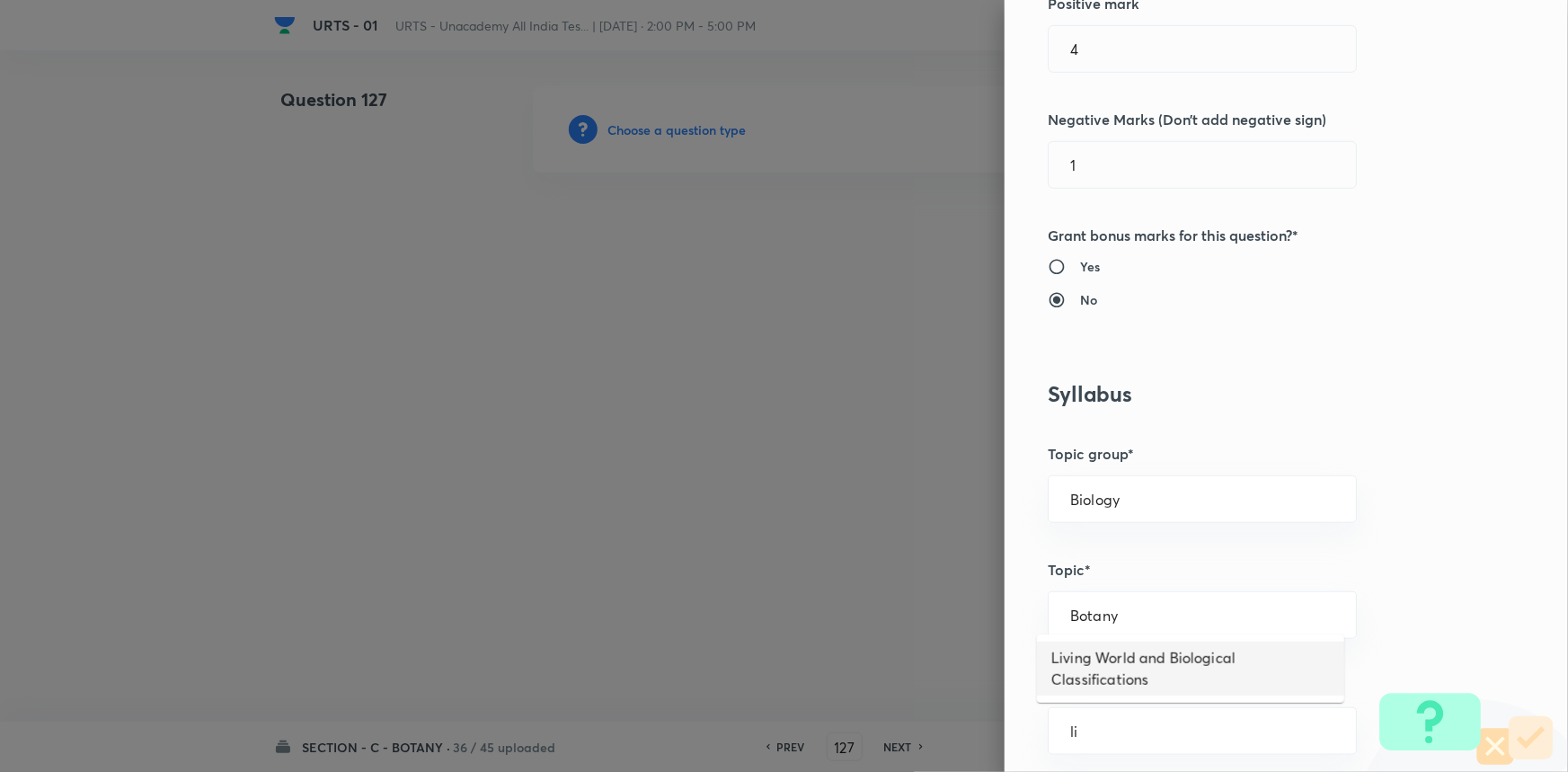
click at [1087, 671] on li "Living World and Biological Classifications" at bounding box center [1190, 669] width 307 height 54
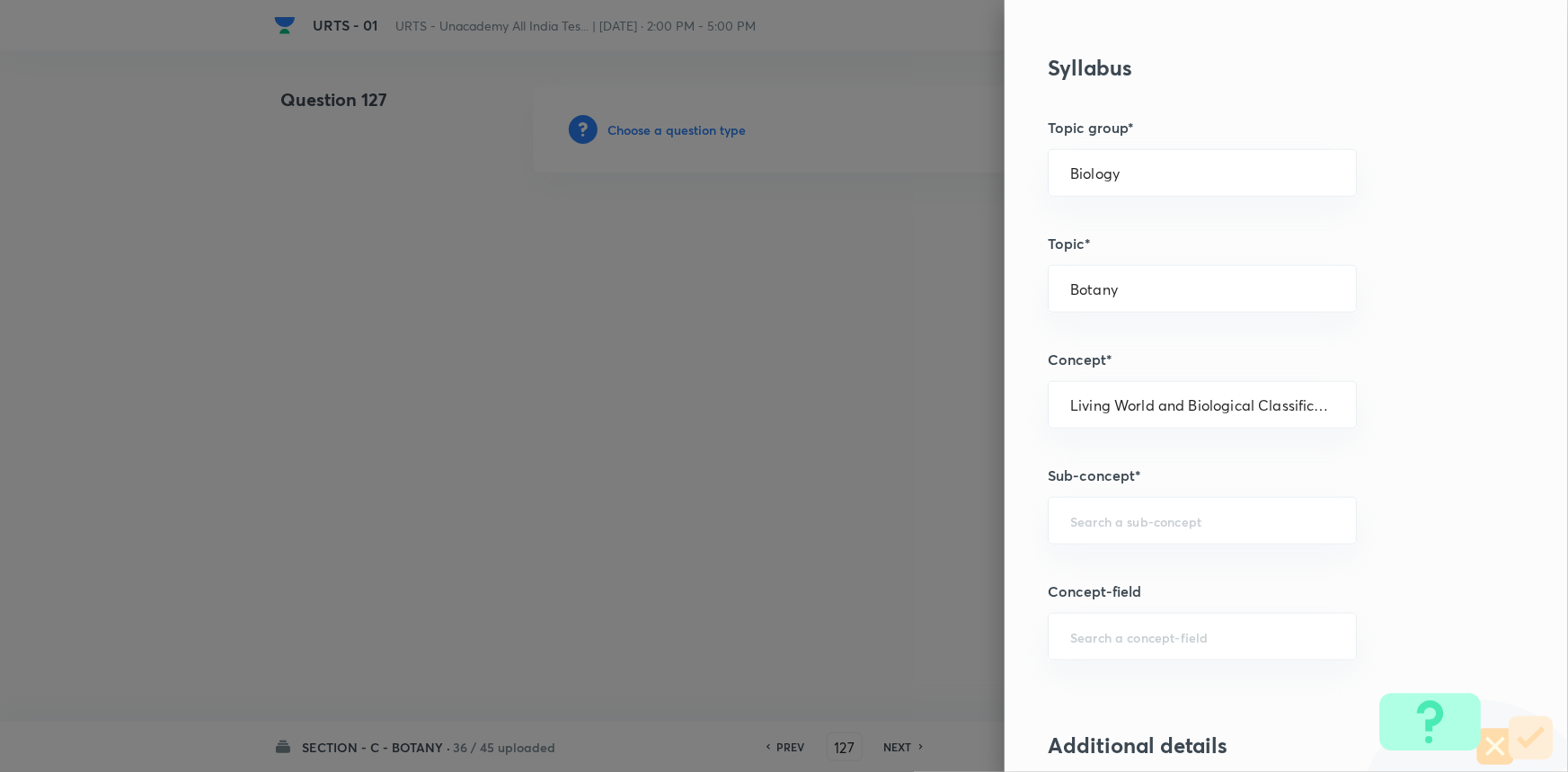
scroll to position [817, 0]
click at [1124, 522] on input "text" at bounding box center [1202, 519] width 264 height 17
click at [1121, 561] on li "Living World and Biological Classifications" at bounding box center [1190, 580] width 307 height 54
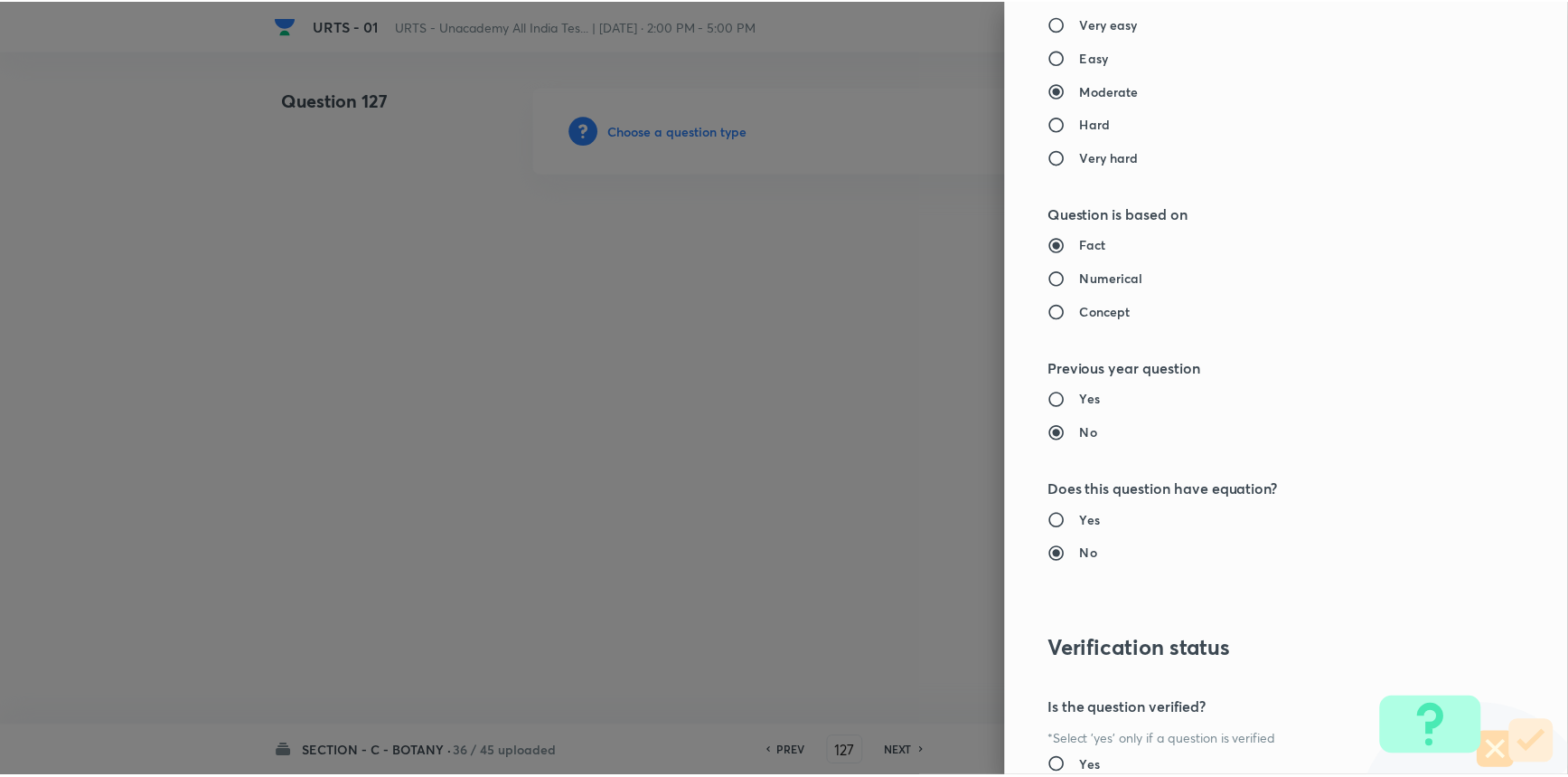
scroll to position [1808, 0]
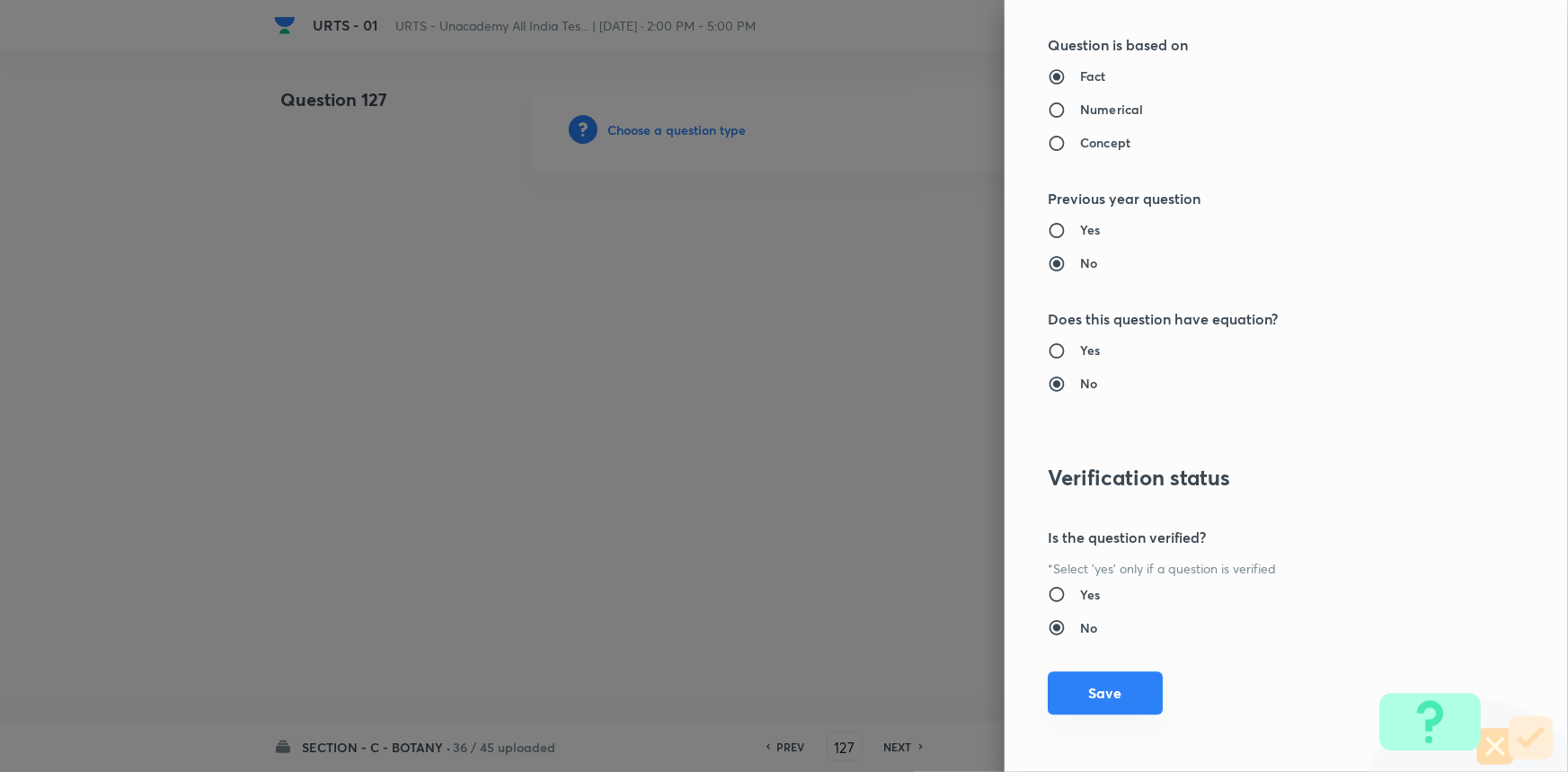
click at [1106, 691] on button "Save" at bounding box center [1105, 693] width 115 height 43
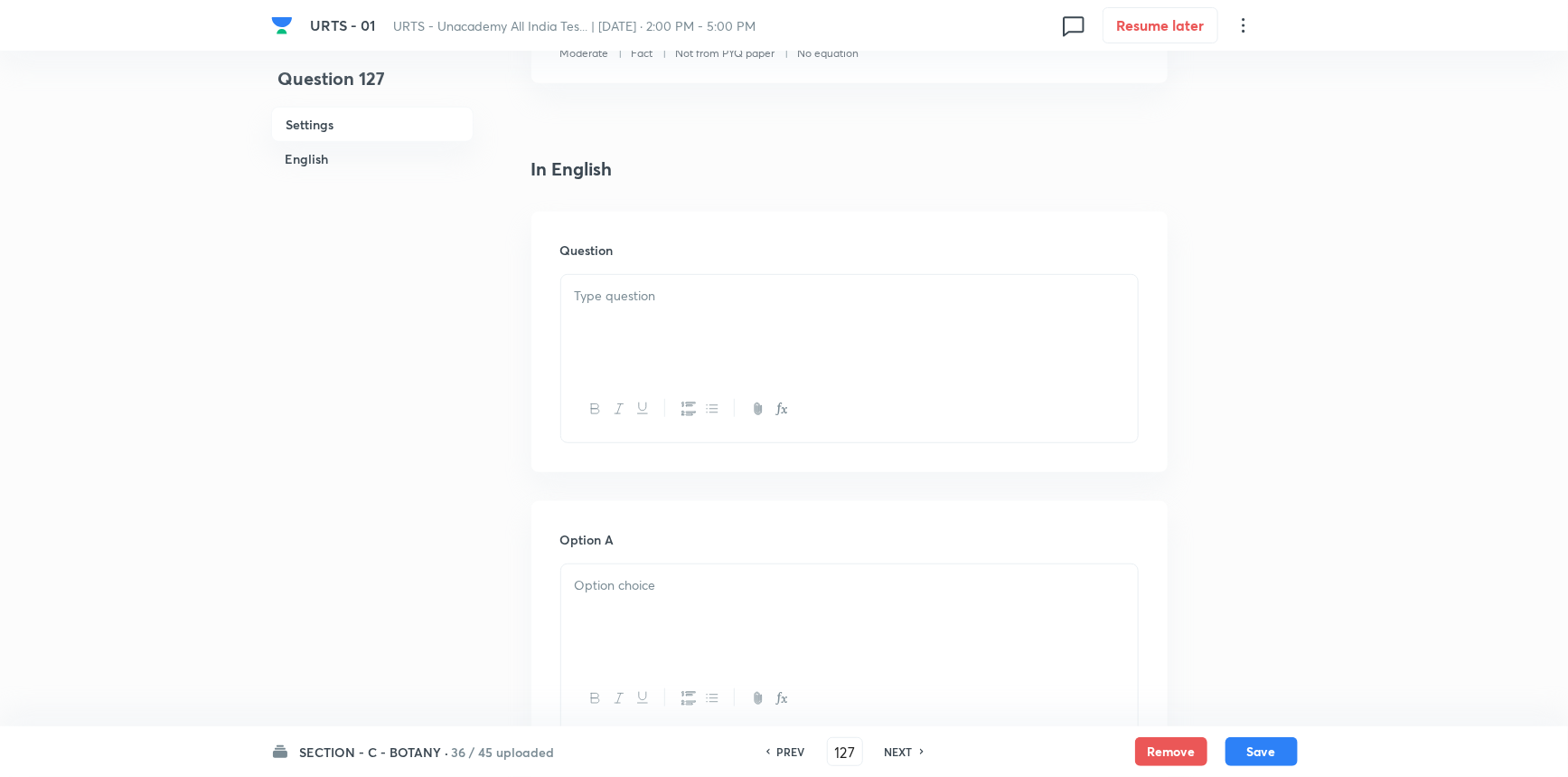
scroll to position [410, 0]
click at [669, 305] on div at bounding box center [849, 314] width 577 height 101
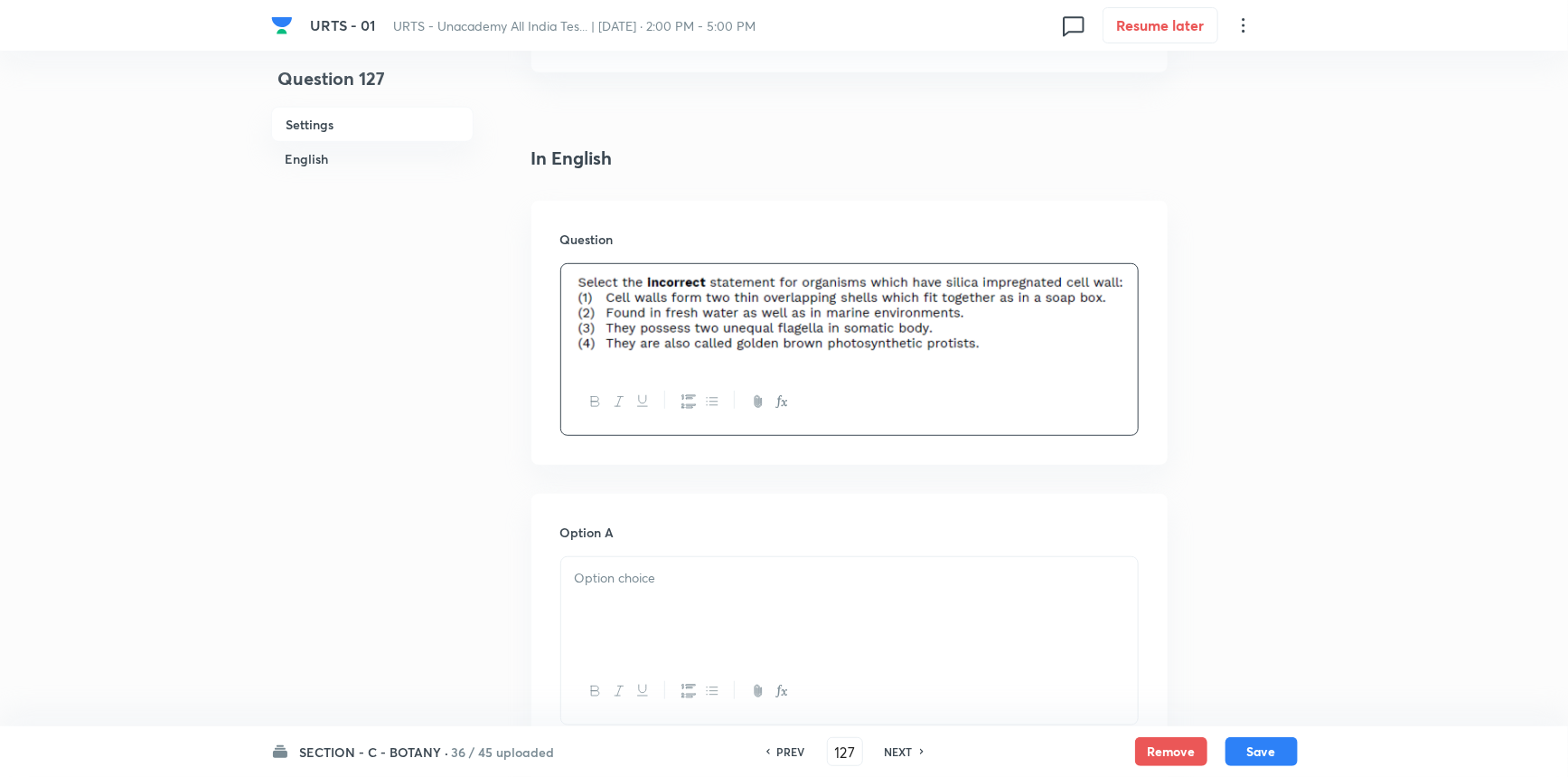
click at [677, 582] on p at bounding box center [849, 578] width 549 height 21
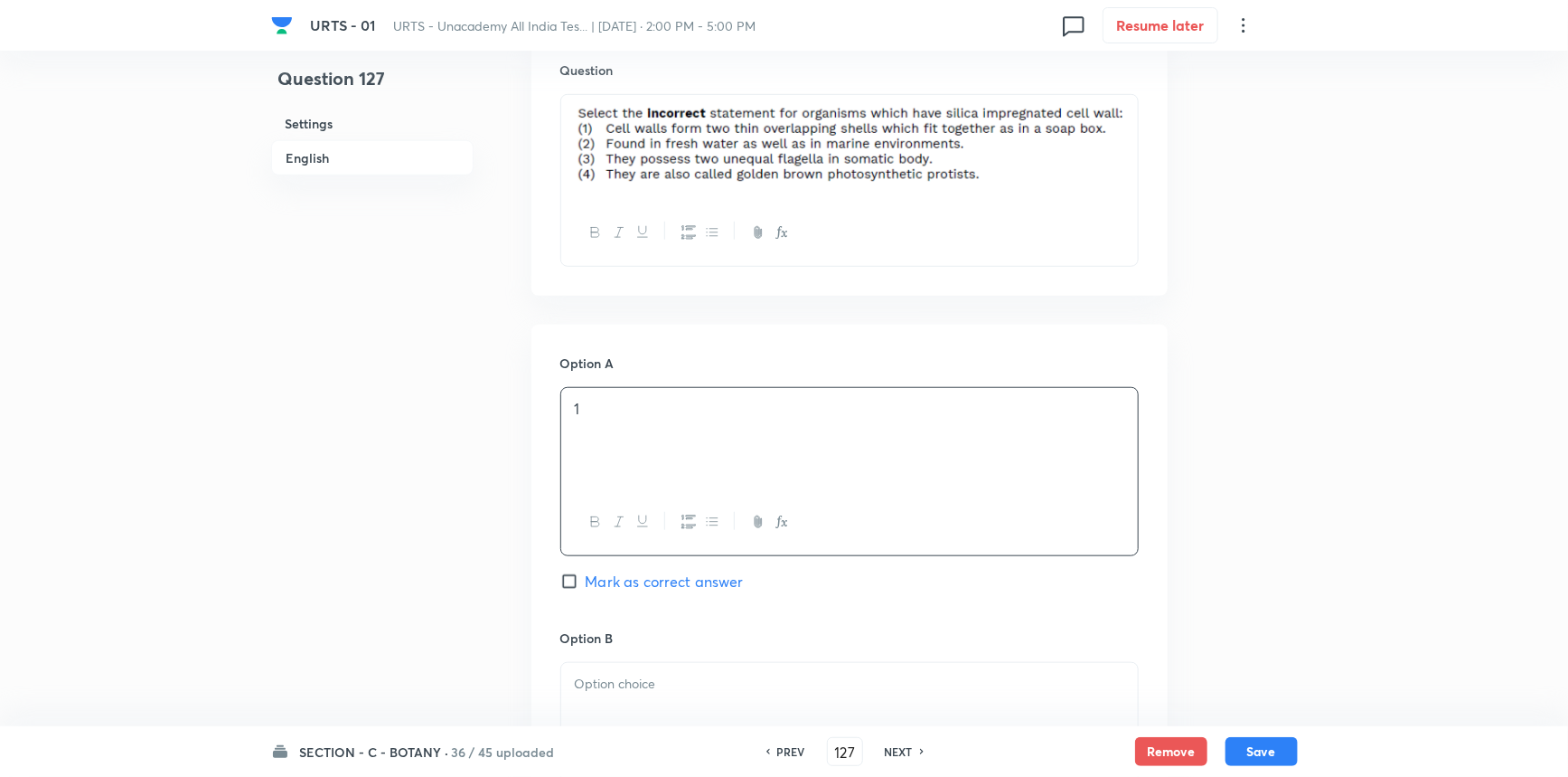
scroll to position [740, 0]
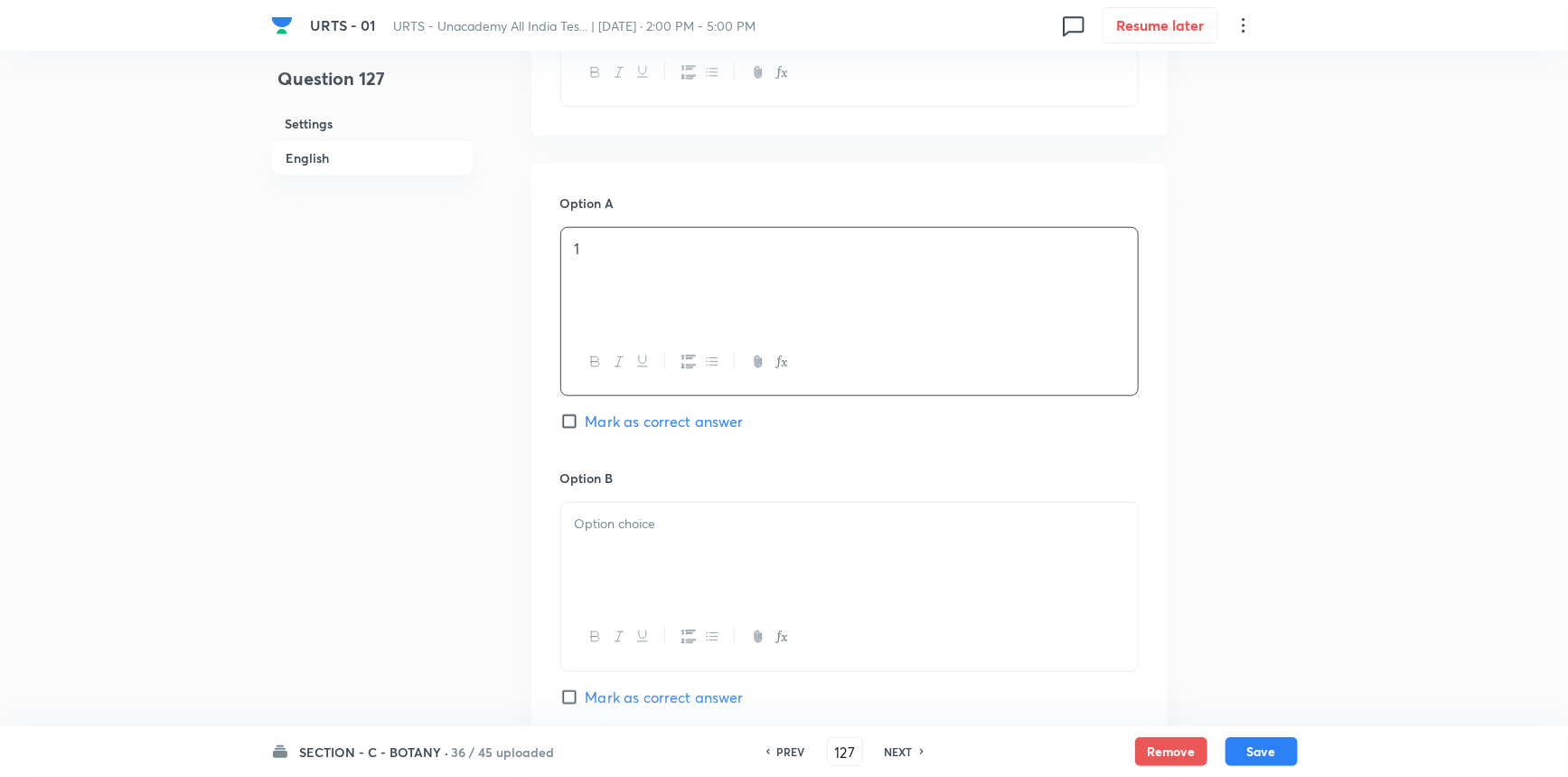
click at [596, 552] on div at bounding box center [849, 554] width 577 height 101
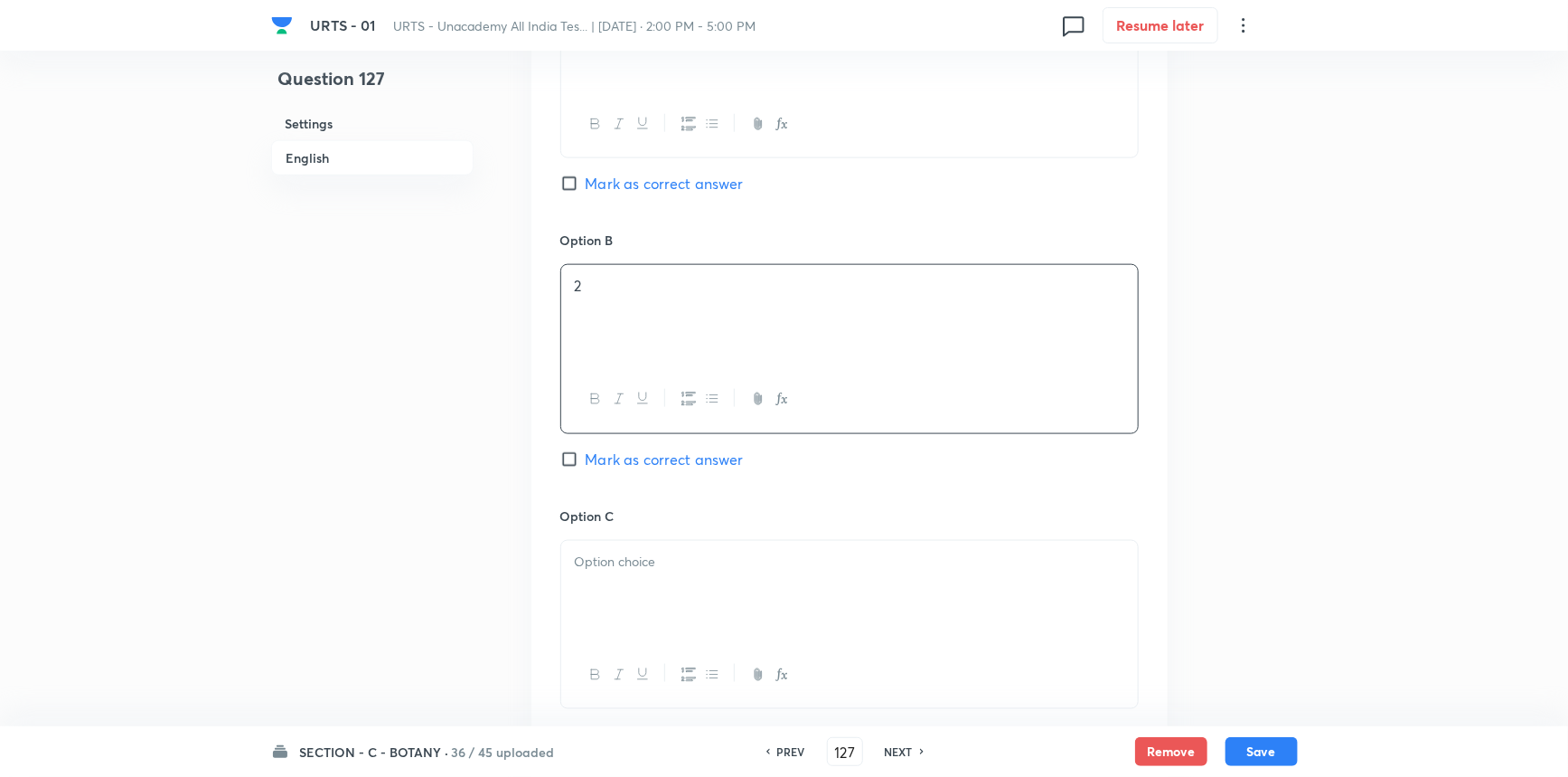
scroll to position [986, 0]
click at [651, 548] on p at bounding box center [849, 554] width 549 height 21
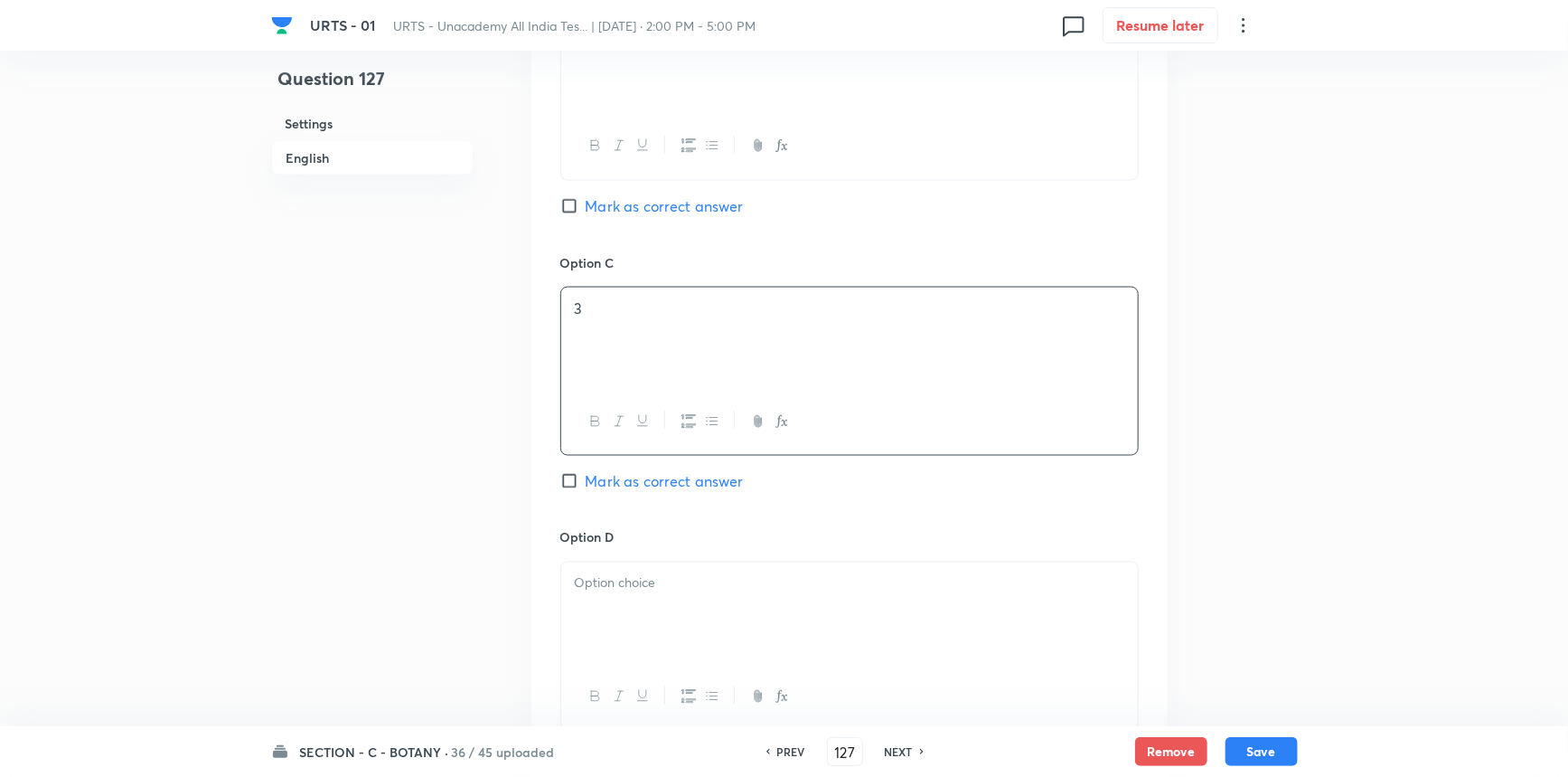
scroll to position [1232, 0]
click at [619, 484] on span "Mark as correct answer" at bounding box center [664, 479] width 158 height 22
click at [586, 484] on input "Mark as correct answer" at bounding box center [573, 479] width 25 height 18
click at [642, 626] on div at bounding box center [849, 612] width 577 height 101
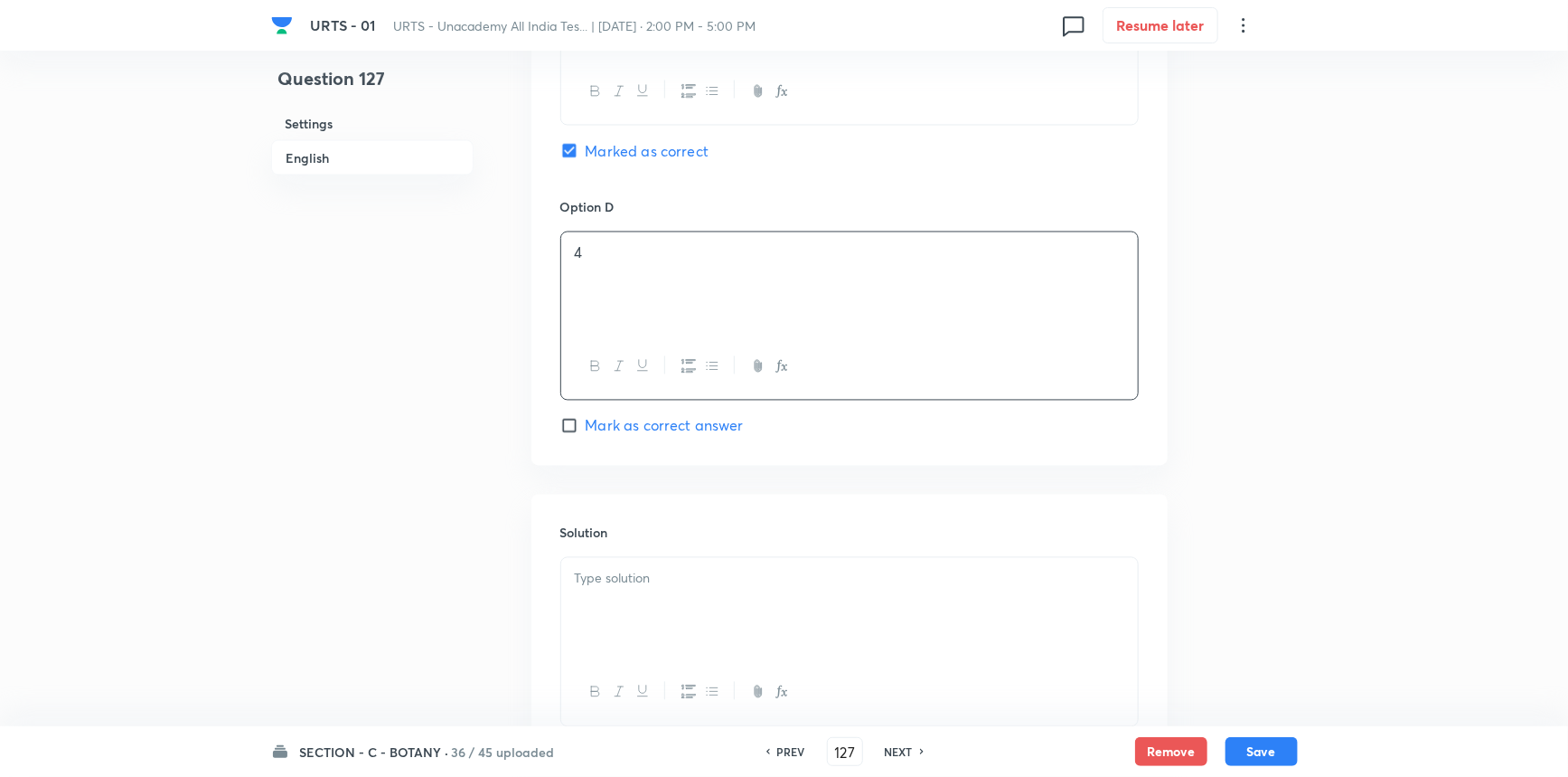
scroll to position [1561, 0]
click at [594, 559] on div at bounding box center [849, 608] width 577 height 101
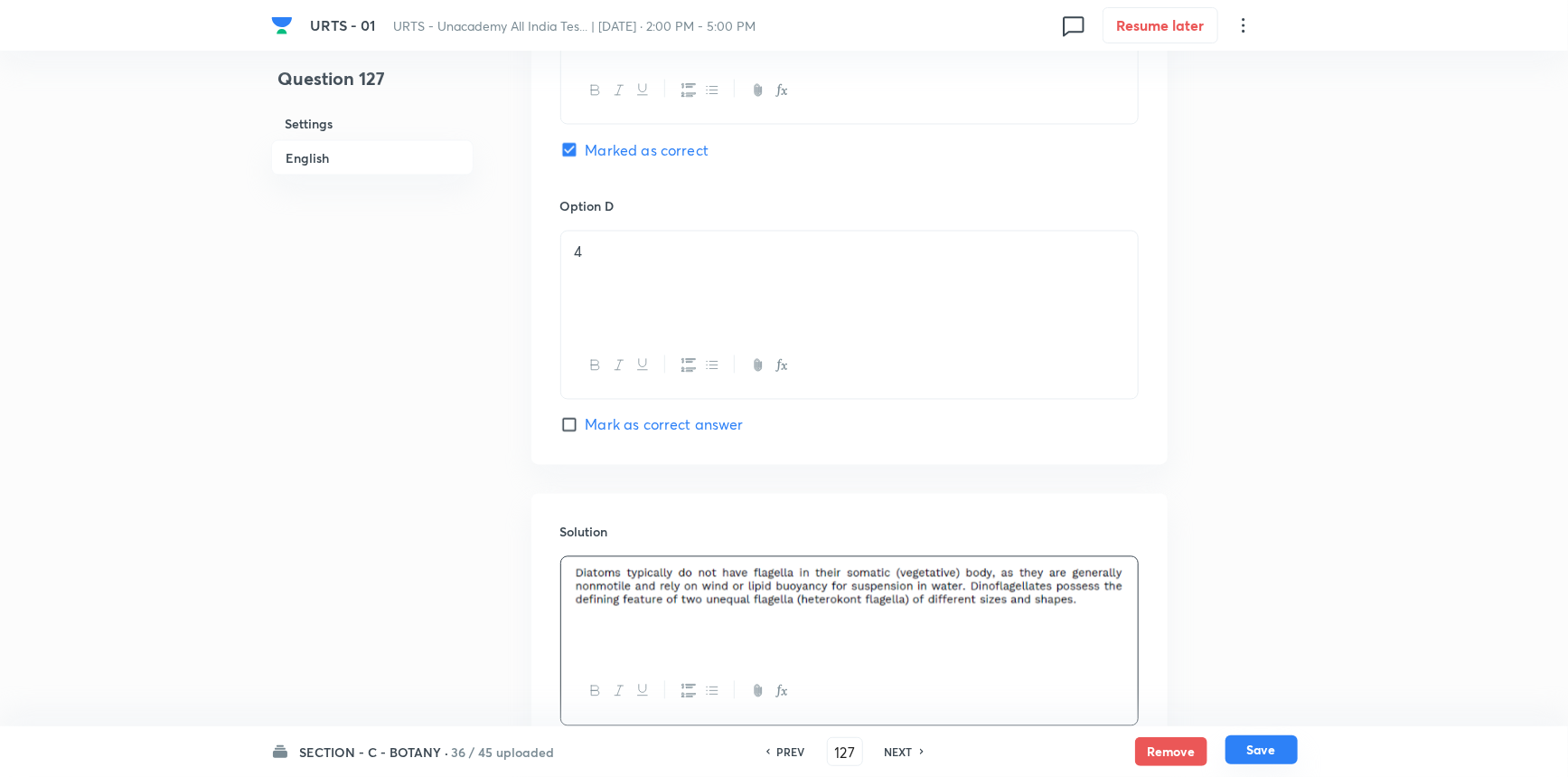
click at [1237, 751] on button "Save" at bounding box center [1262, 749] width 72 height 29
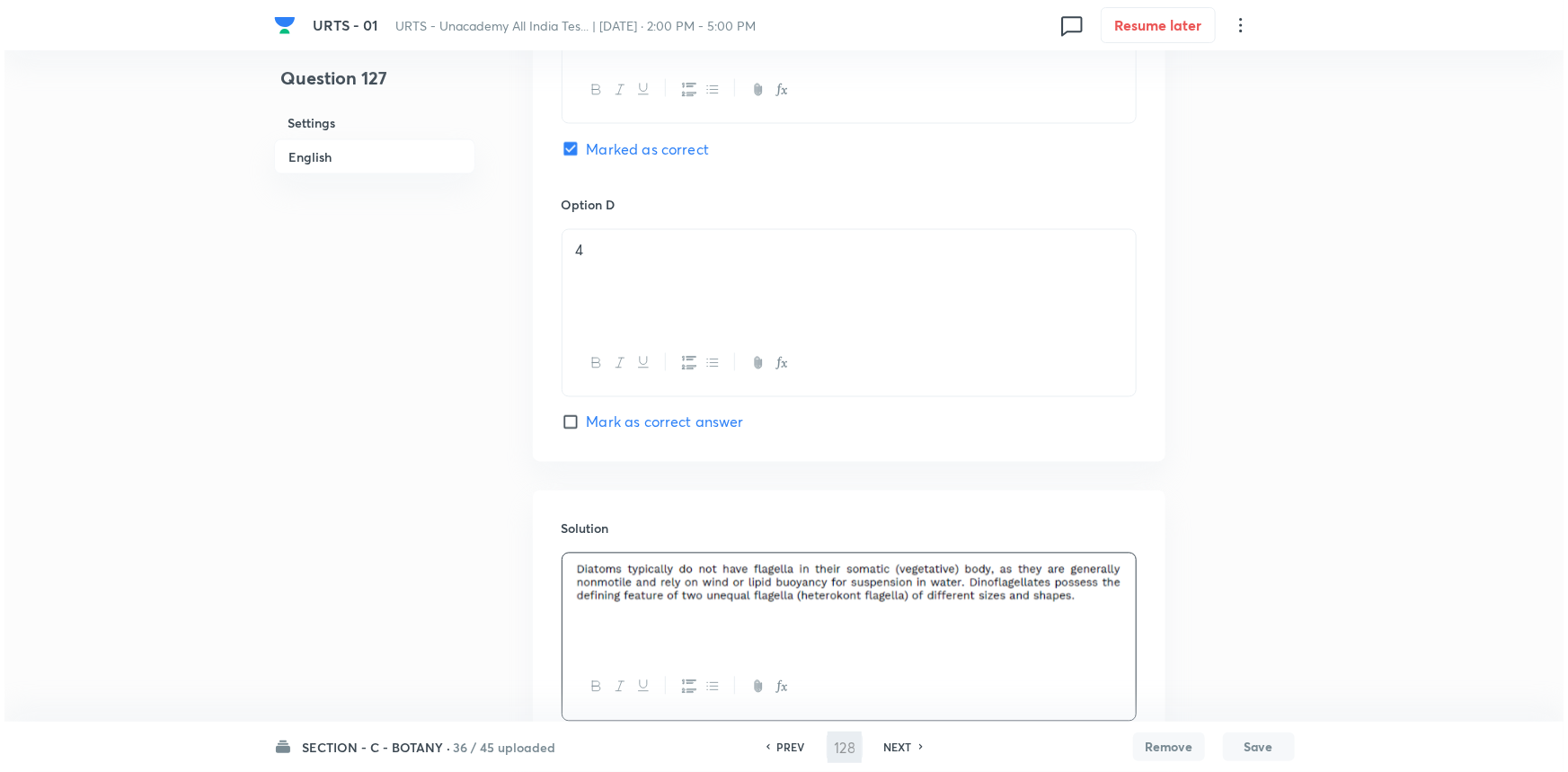
scroll to position [0, 0]
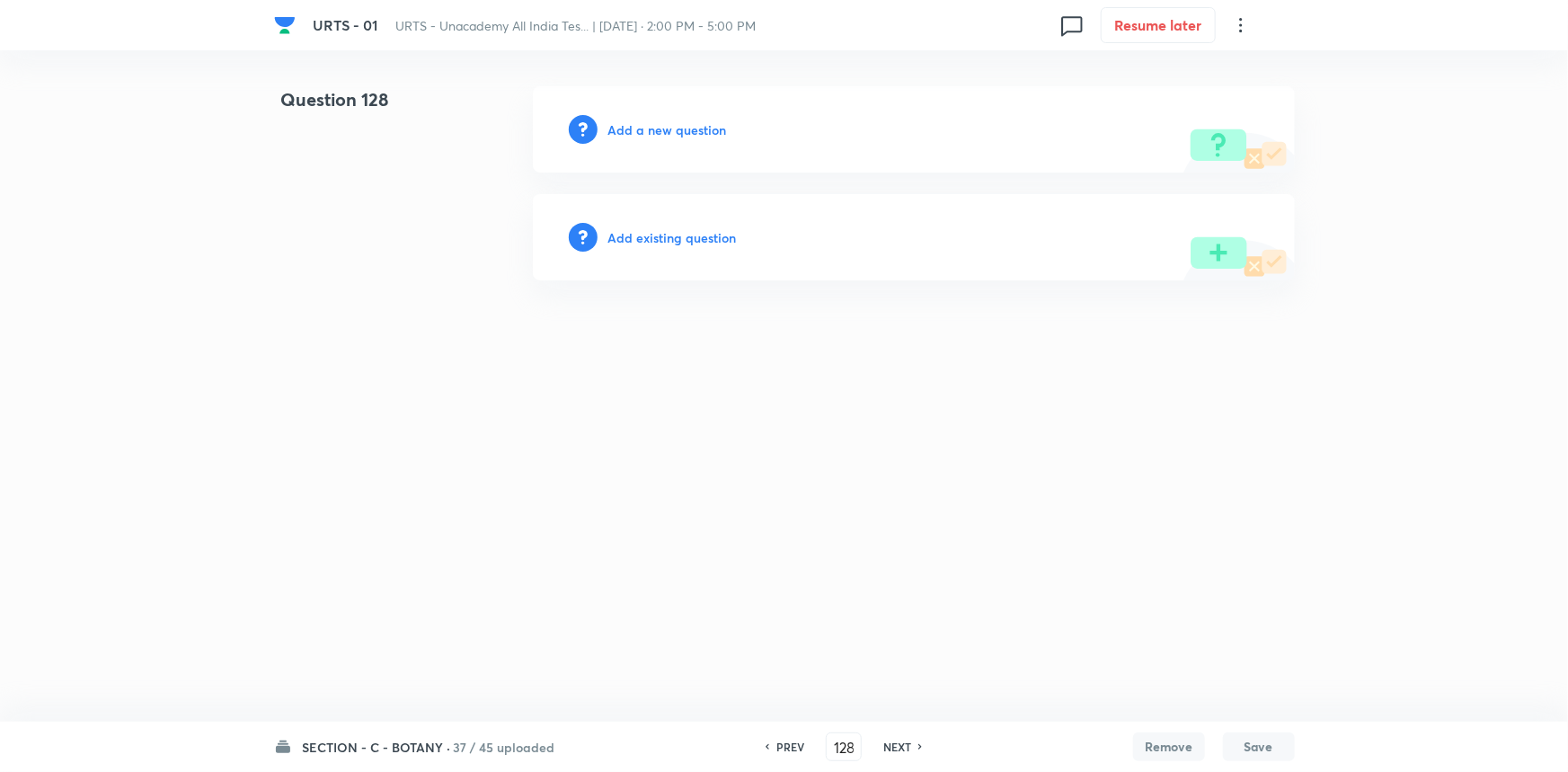
click at [636, 125] on h6 "Add a new question" at bounding box center [668, 130] width 119 height 19
click at [678, 137] on h6 "Choose a question type" at bounding box center [677, 130] width 138 height 19
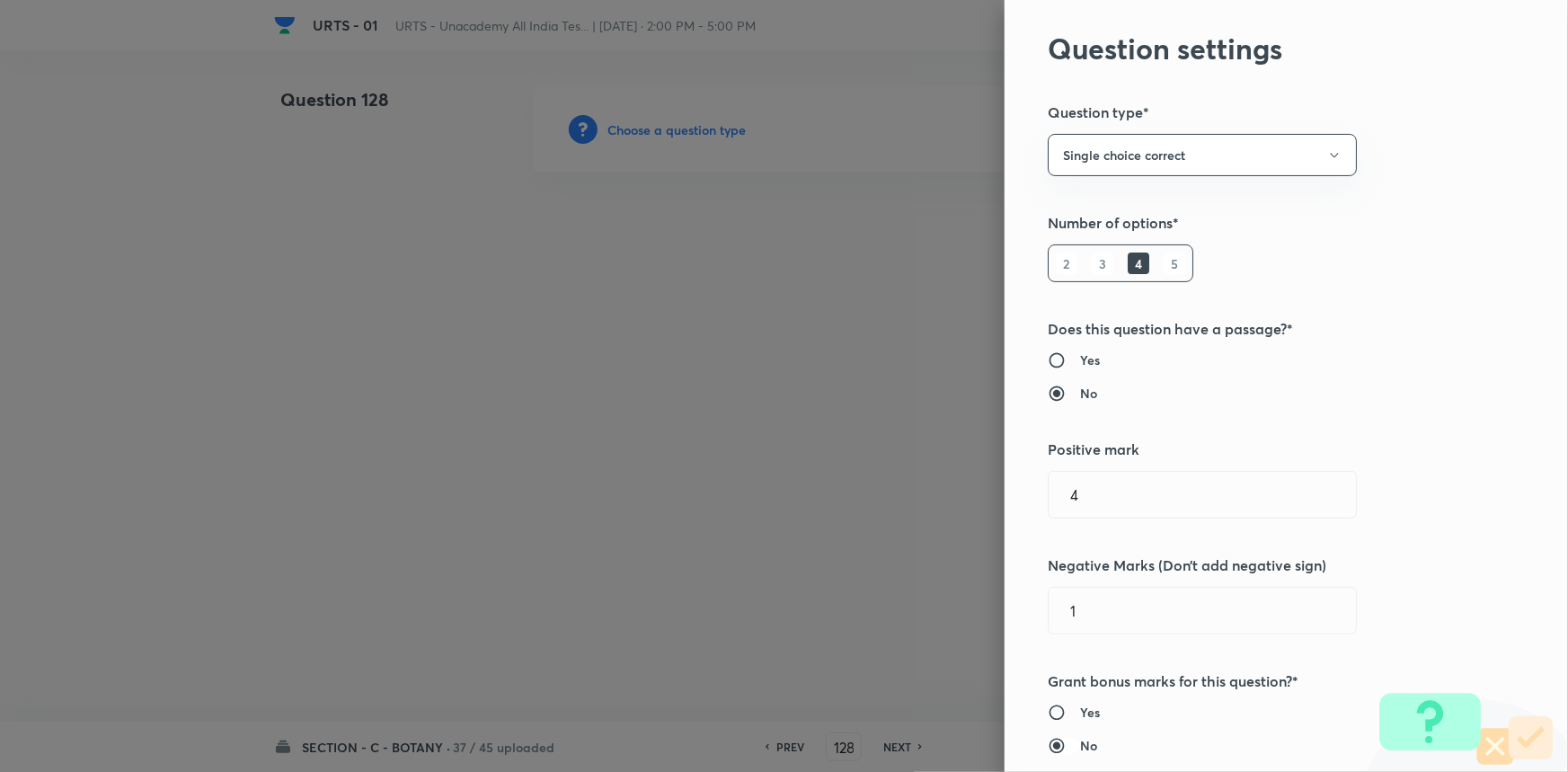
scroll to position [490, 0]
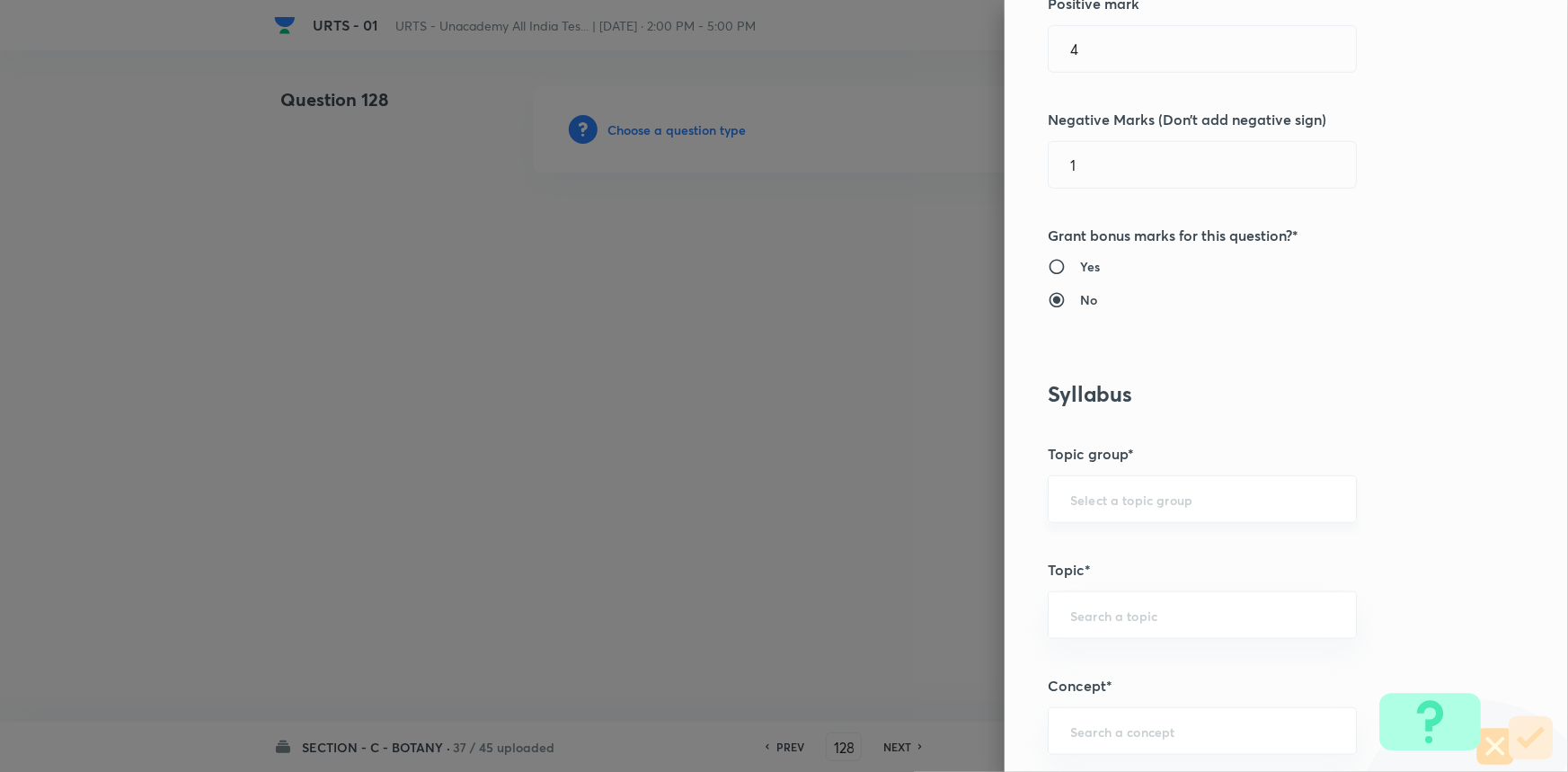
click at [1076, 502] on input "text" at bounding box center [1202, 499] width 264 height 17
click at [1073, 539] on li "Biology" at bounding box center [1190, 549] width 307 height 33
click at [1087, 602] on div "​" at bounding box center [1202, 614] width 309 height 47
click at [1084, 685] on ul "Botany" at bounding box center [1190, 664] width 307 height 46
click at [1088, 651] on li "Botany" at bounding box center [1190, 663] width 307 height 33
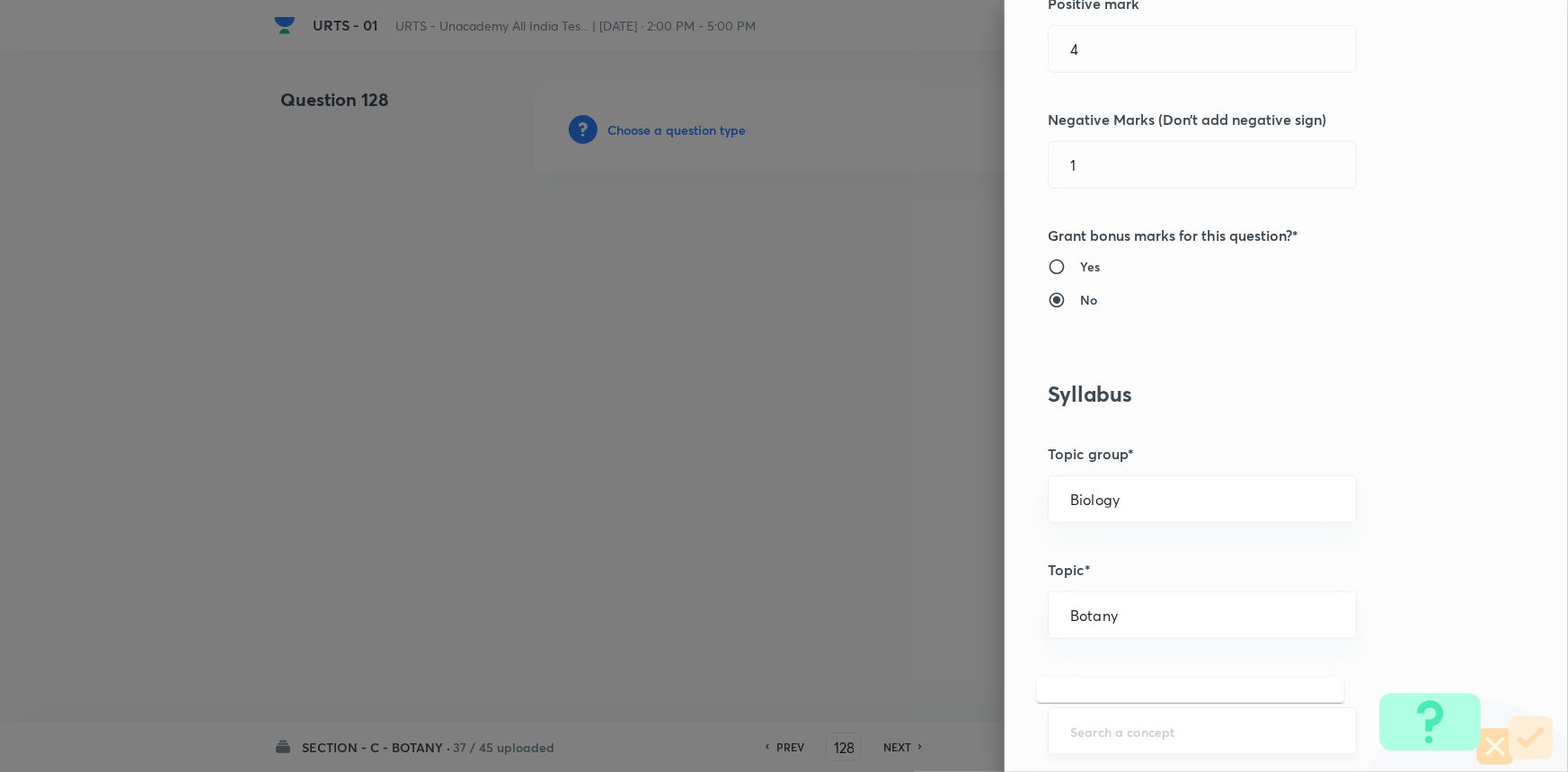
click at [1078, 723] on input "text" at bounding box center [1202, 731] width 264 height 17
click at [1090, 685] on li "Living World and Biological Classifications" at bounding box center [1190, 669] width 307 height 54
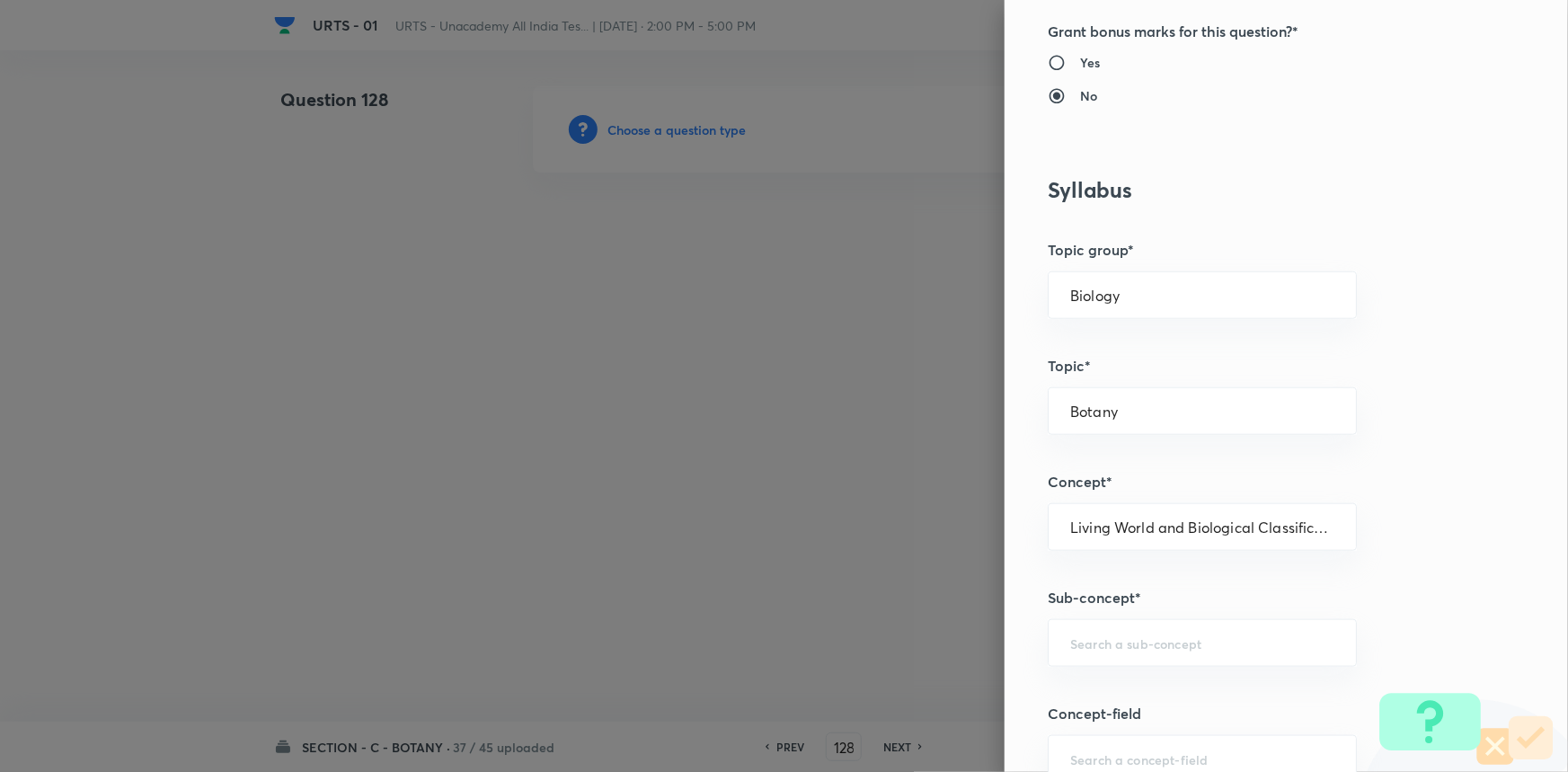
scroll to position [979, 0]
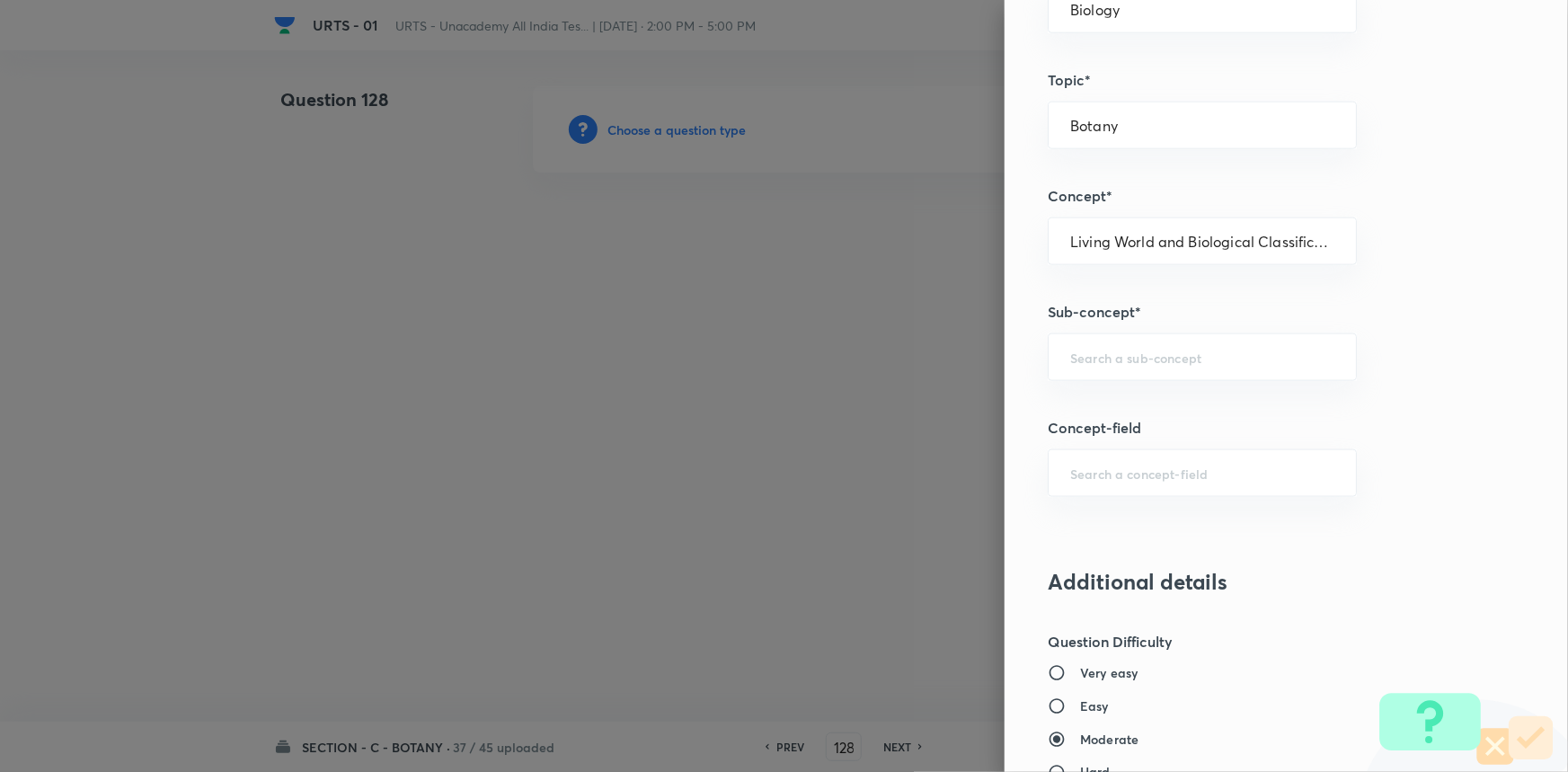
click at [1112, 328] on div "Question settings Question type* Single choice correct Number of options* 2 3 4…" at bounding box center [1286, 386] width 563 height 772
click at [1104, 350] on input "text" at bounding box center [1202, 357] width 264 height 17
click at [1091, 430] on li "Living World and Biological Classifications" at bounding box center [1190, 417] width 307 height 54
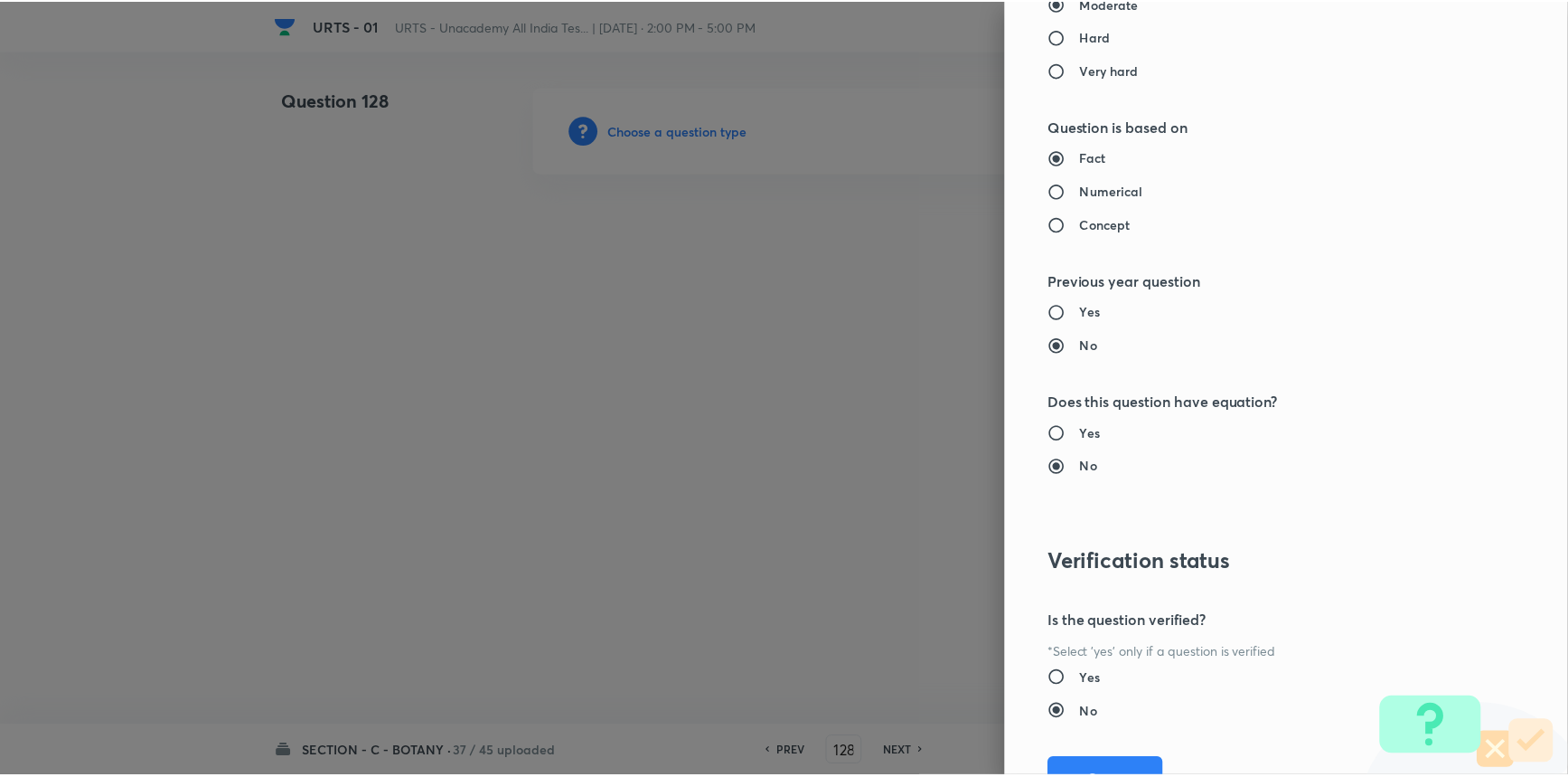
scroll to position [1808, 0]
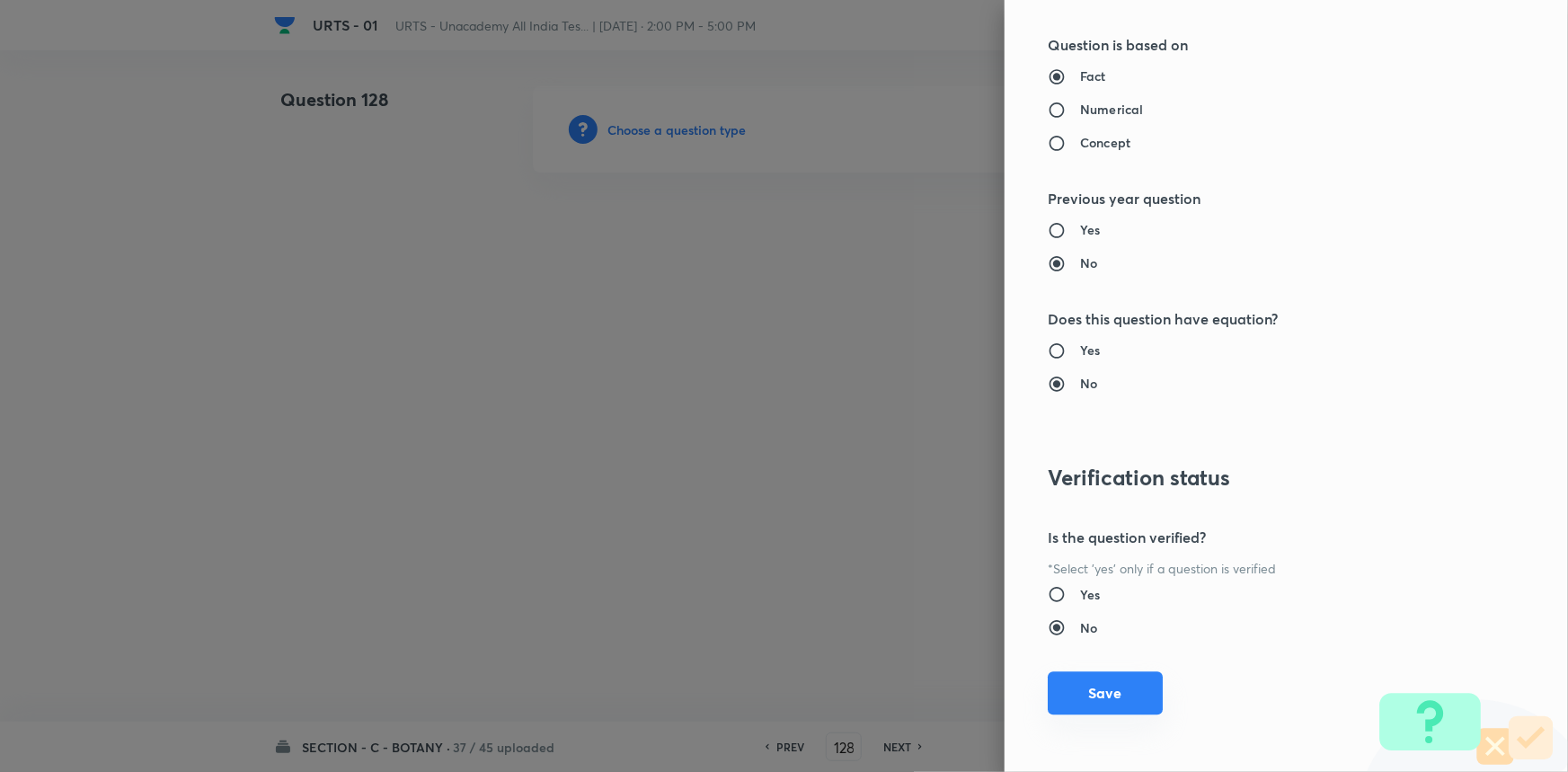
click at [1119, 677] on button "Save" at bounding box center [1105, 693] width 115 height 43
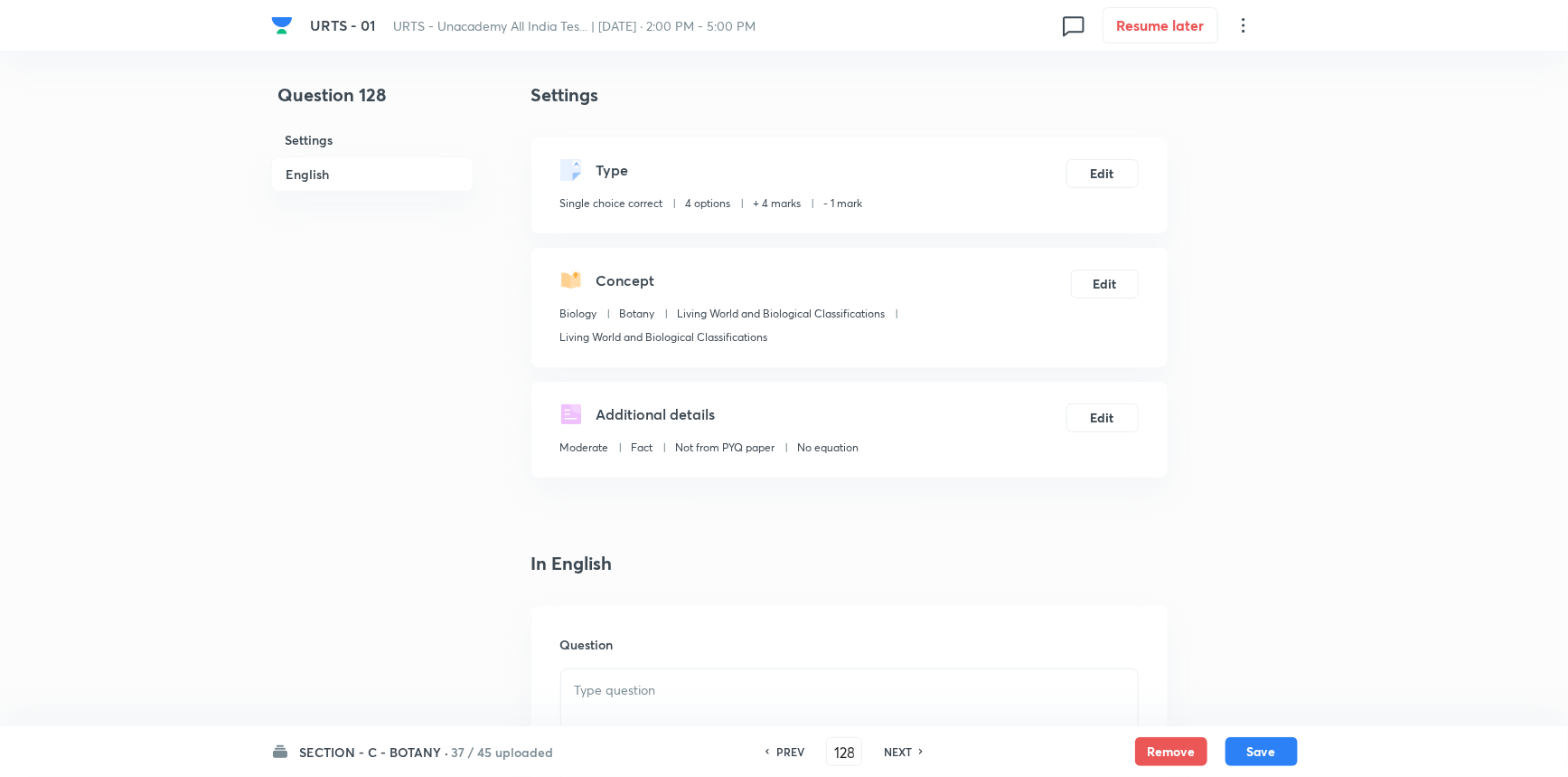
scroll to position [328, 0]
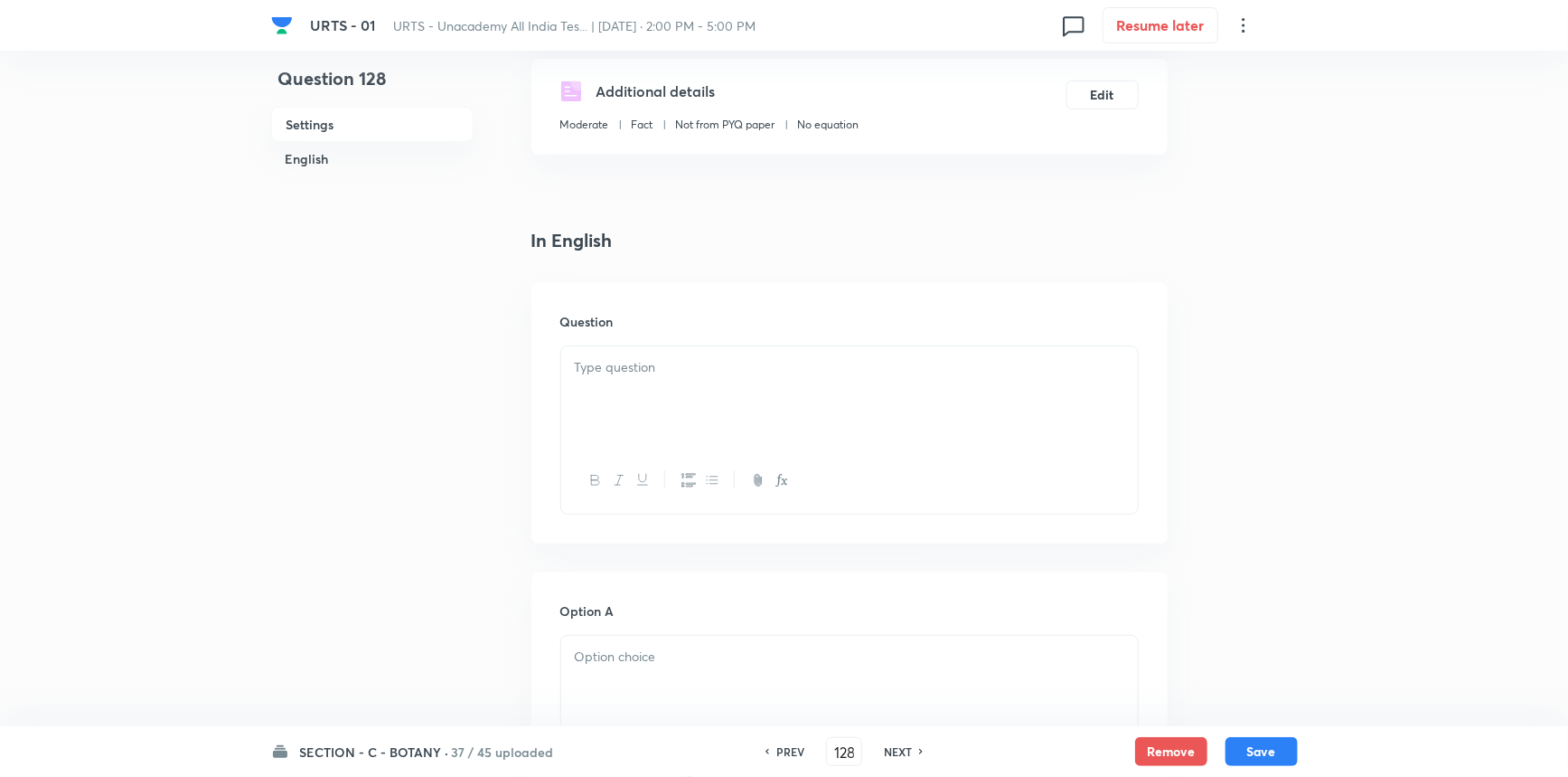
click at [664, 385] on div at bounding box center [849, 396] width 577 height 101
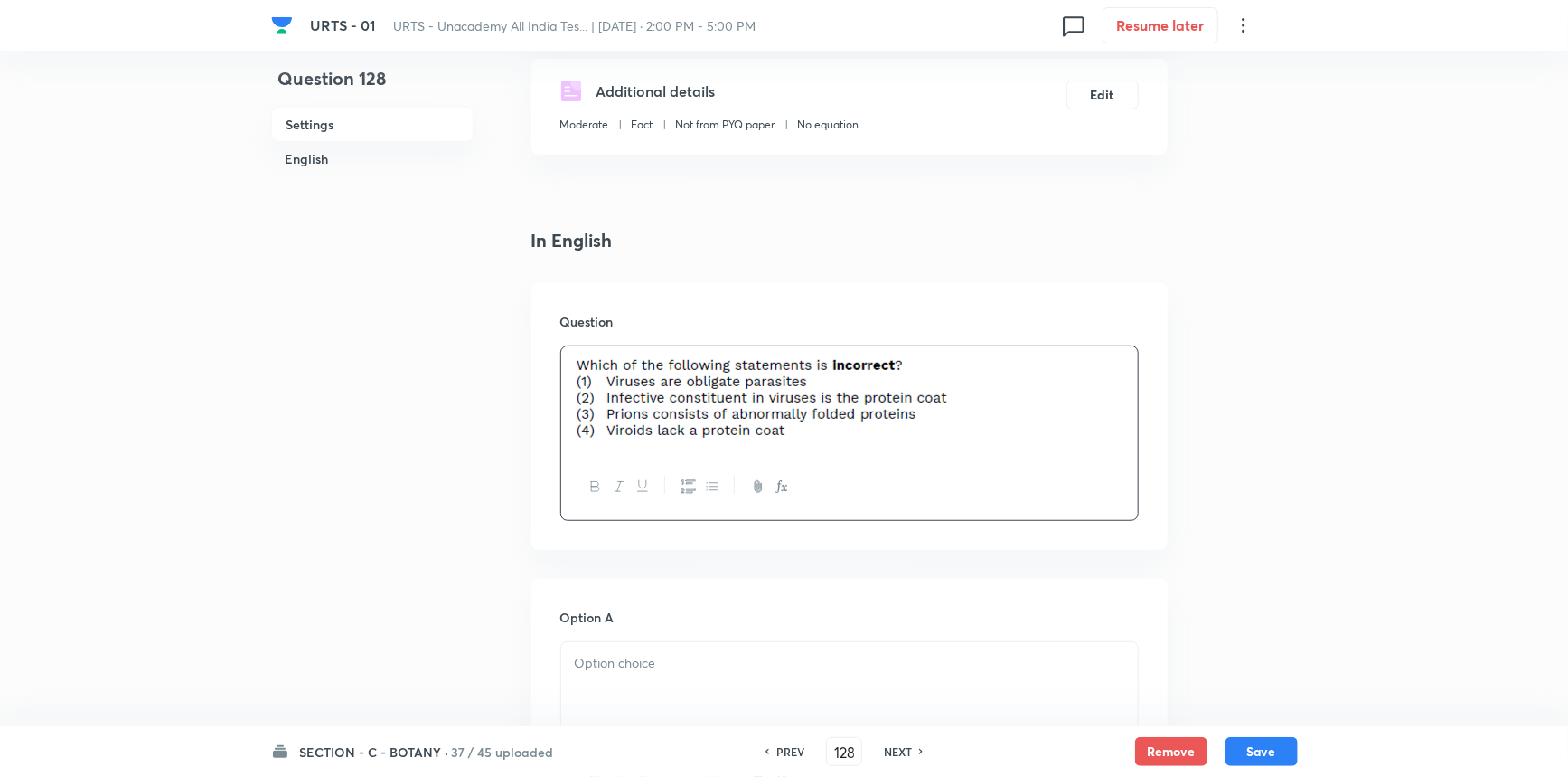
click at [663, 666] on p at bounding box center [849, 663] width 549 height 21
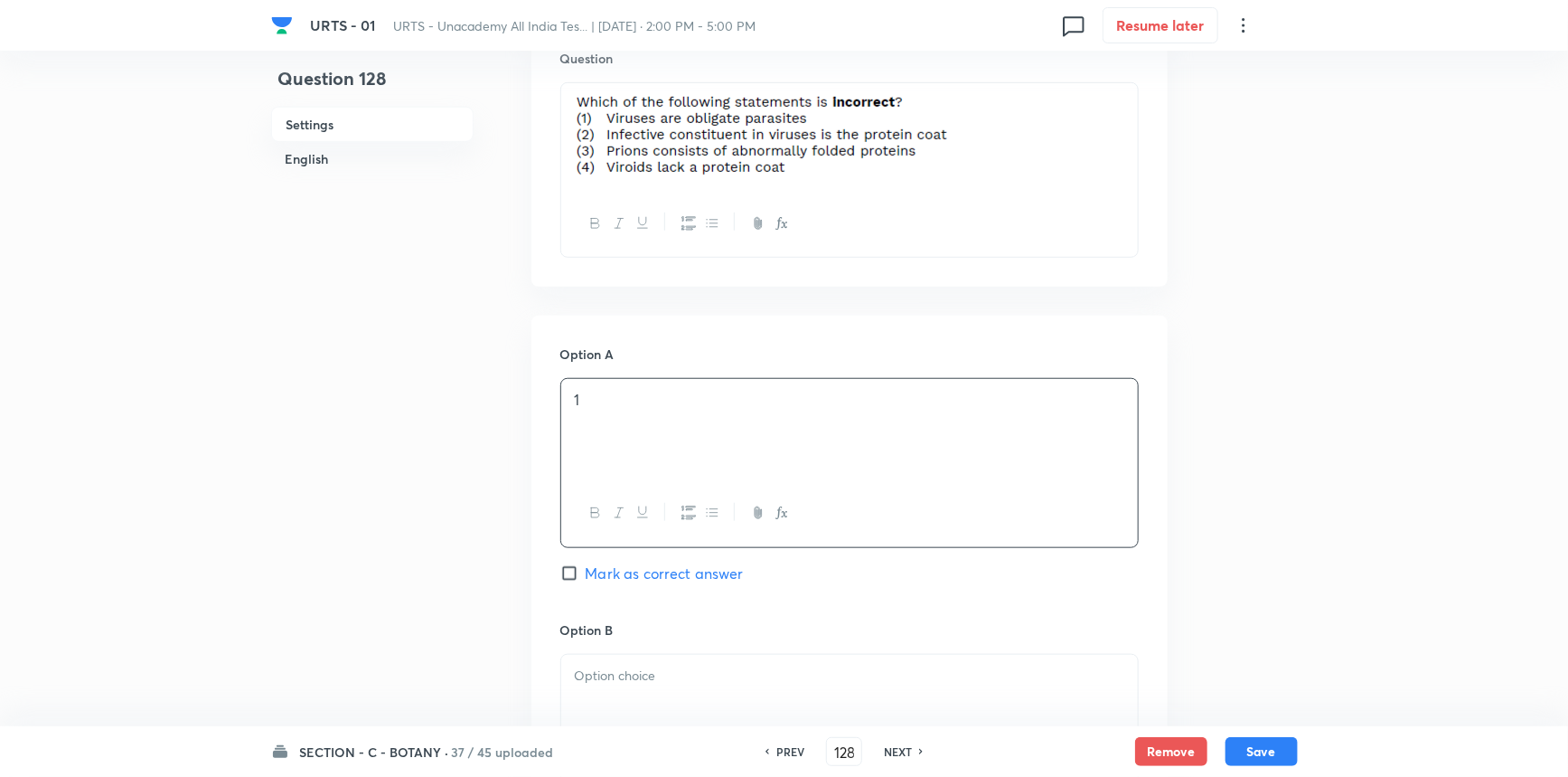
scroll to position [657, 0]
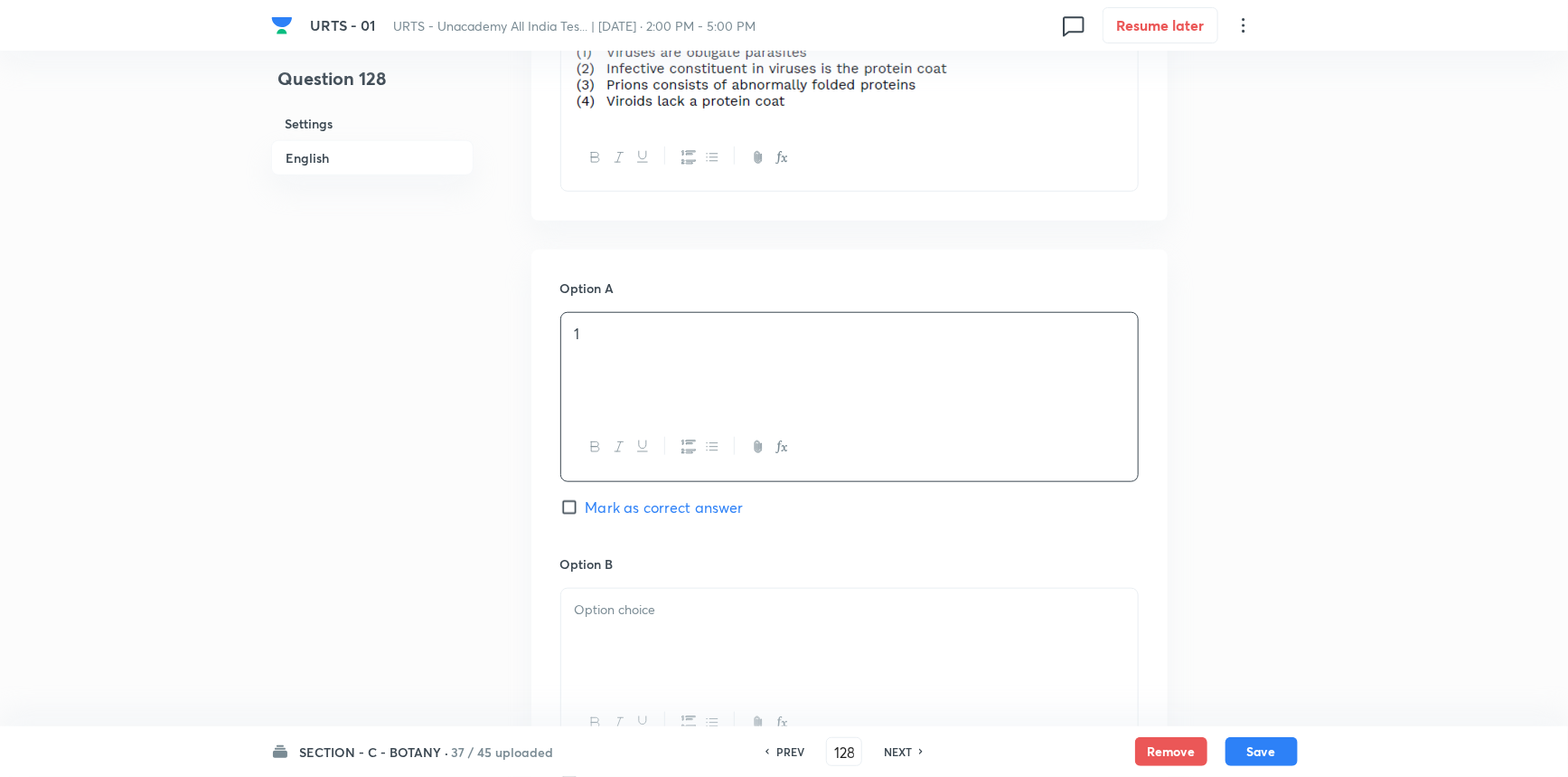
click at [632, 639] on div at bounding box center [849, 640] width 577 height 101
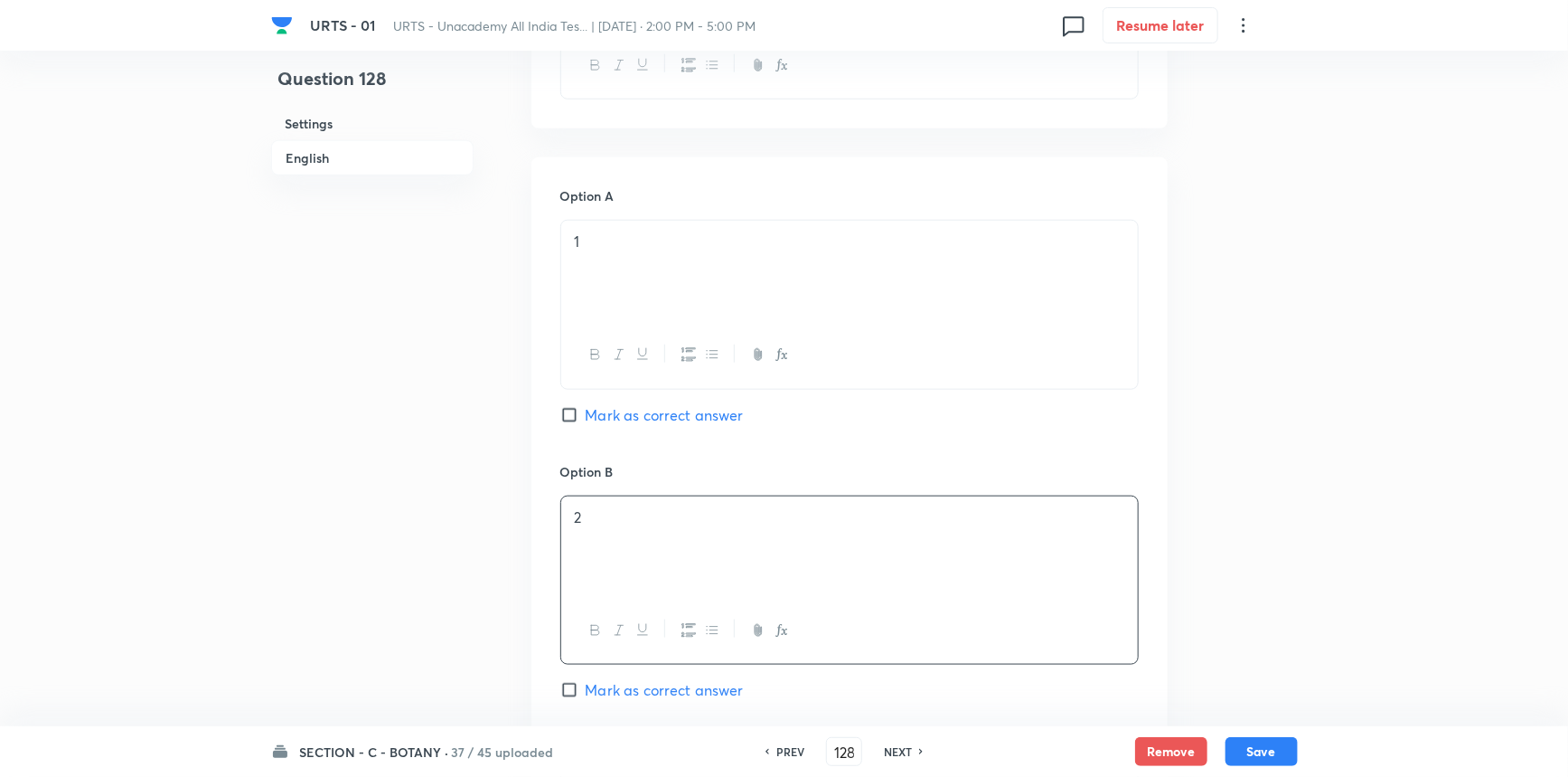
scroll to position [986, 0]
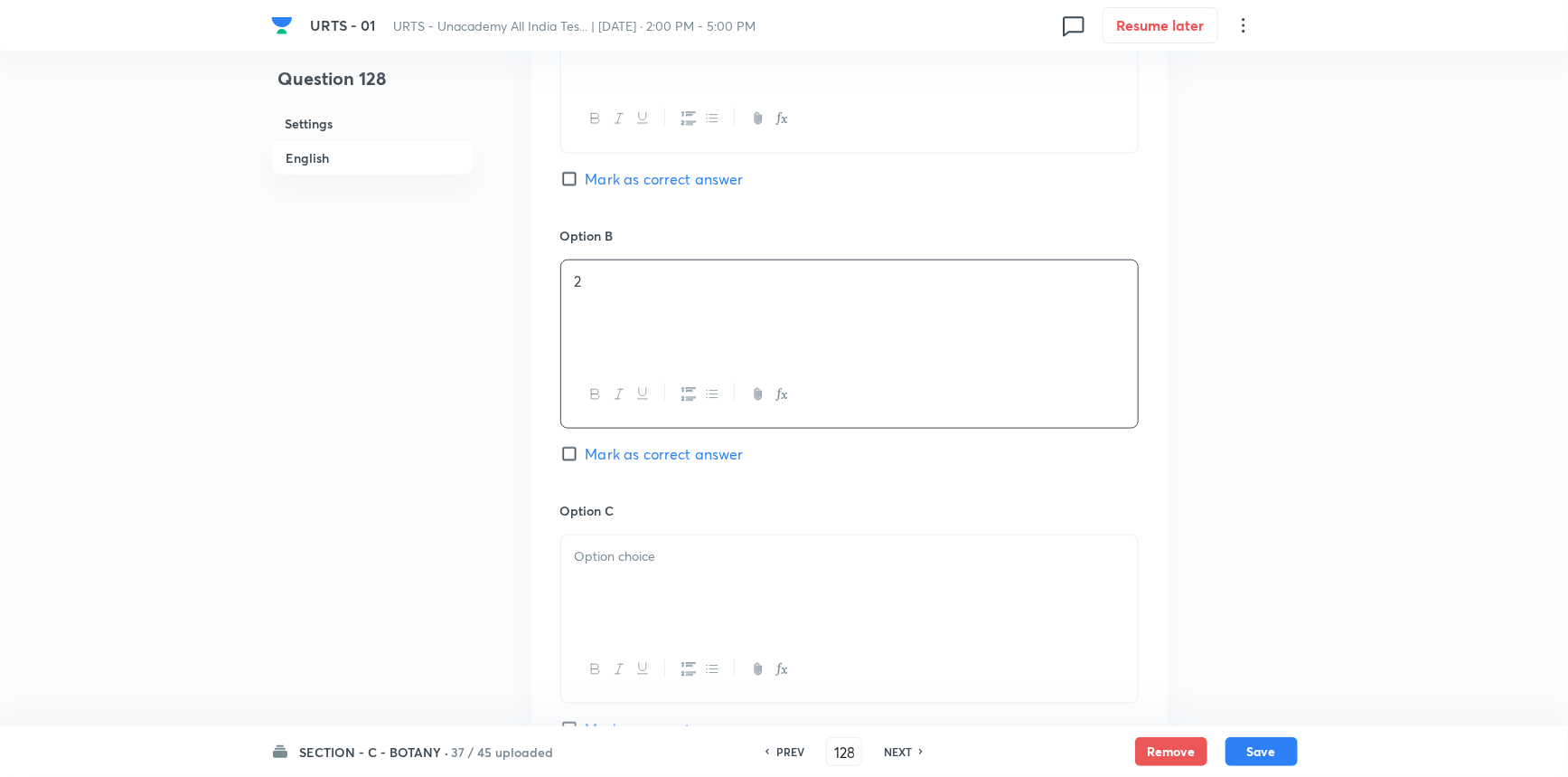
drag, startPoint x: 604, startPoint y: 450, endPoint x: 617, endPoint y: 504, distance: 55.5
click at [604, 450] on span "Mark as correct answer" at bounding box center [664, 453] width 158 height 22
click at [586, 450] on input "Mark as correct answer" at bounding box center [573, 453] width 25 height 18
click at [611, 584] on div at bounding box center [849, 586] width 577 height 101
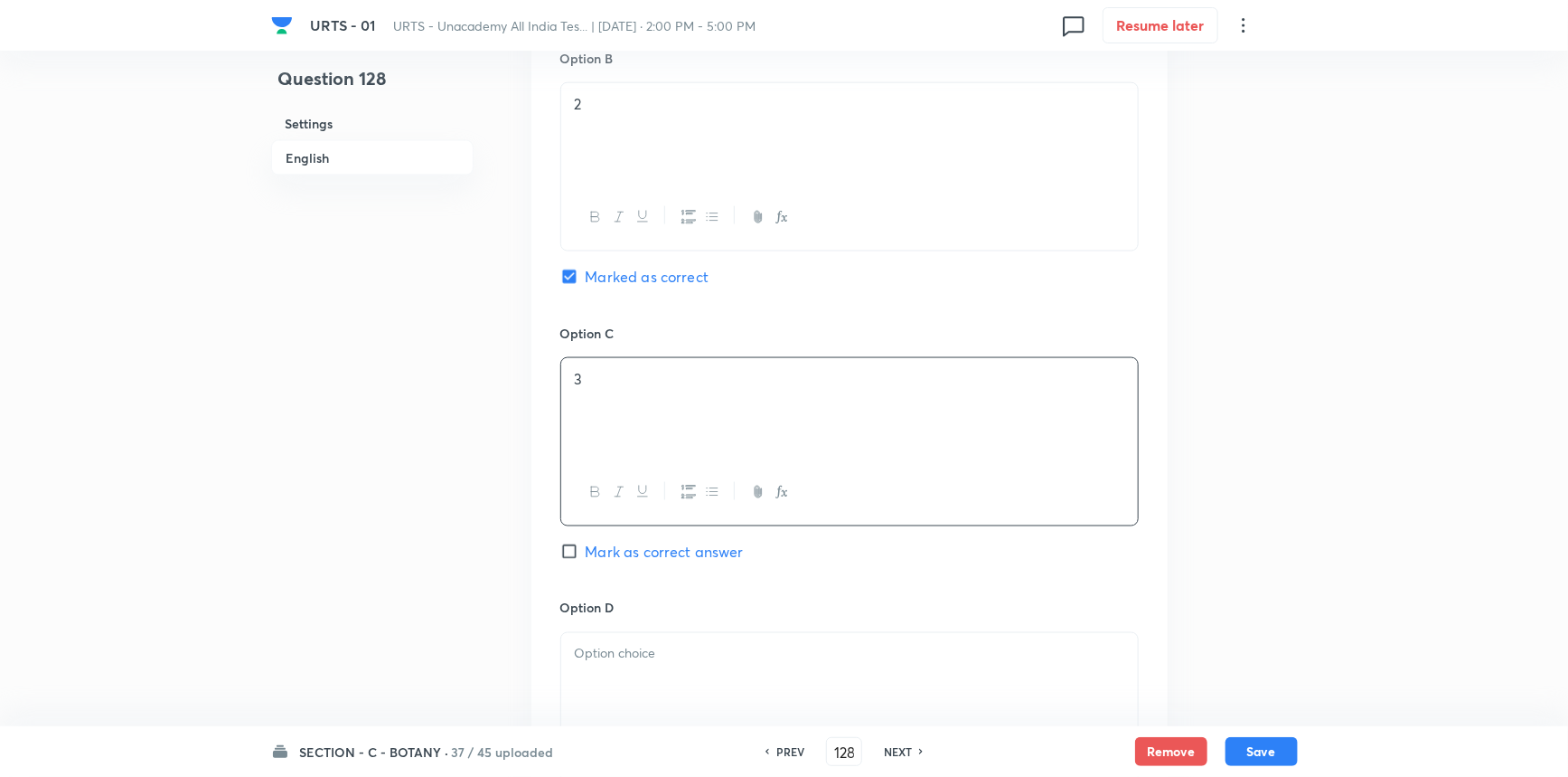
scroll to position [1315, 0]
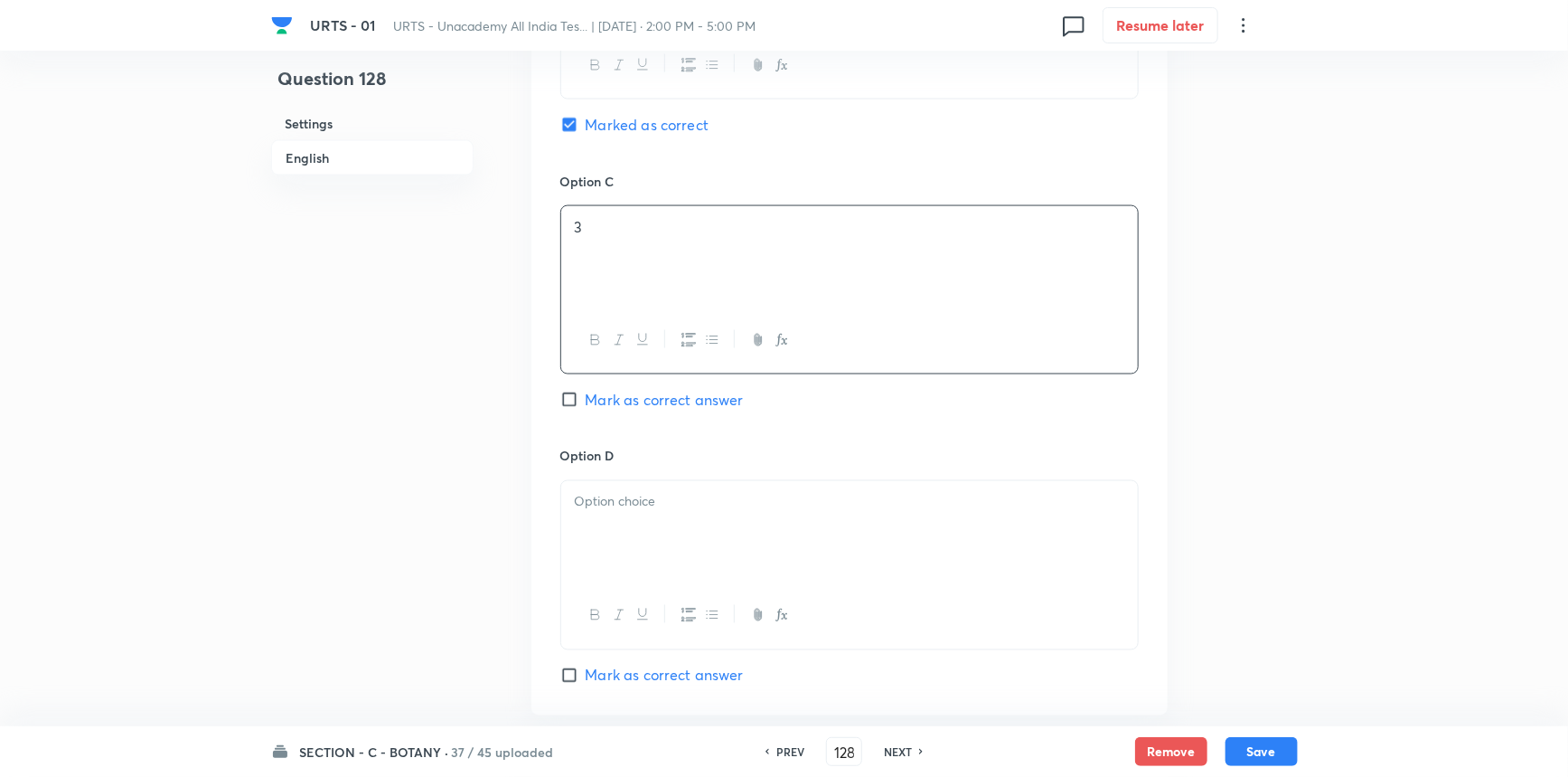
click at [677, 584] on div at bounding box center [849, 615] width 577 height 66
click at [706, 538] on div at bounding box center [849, 532] width 577 height 101
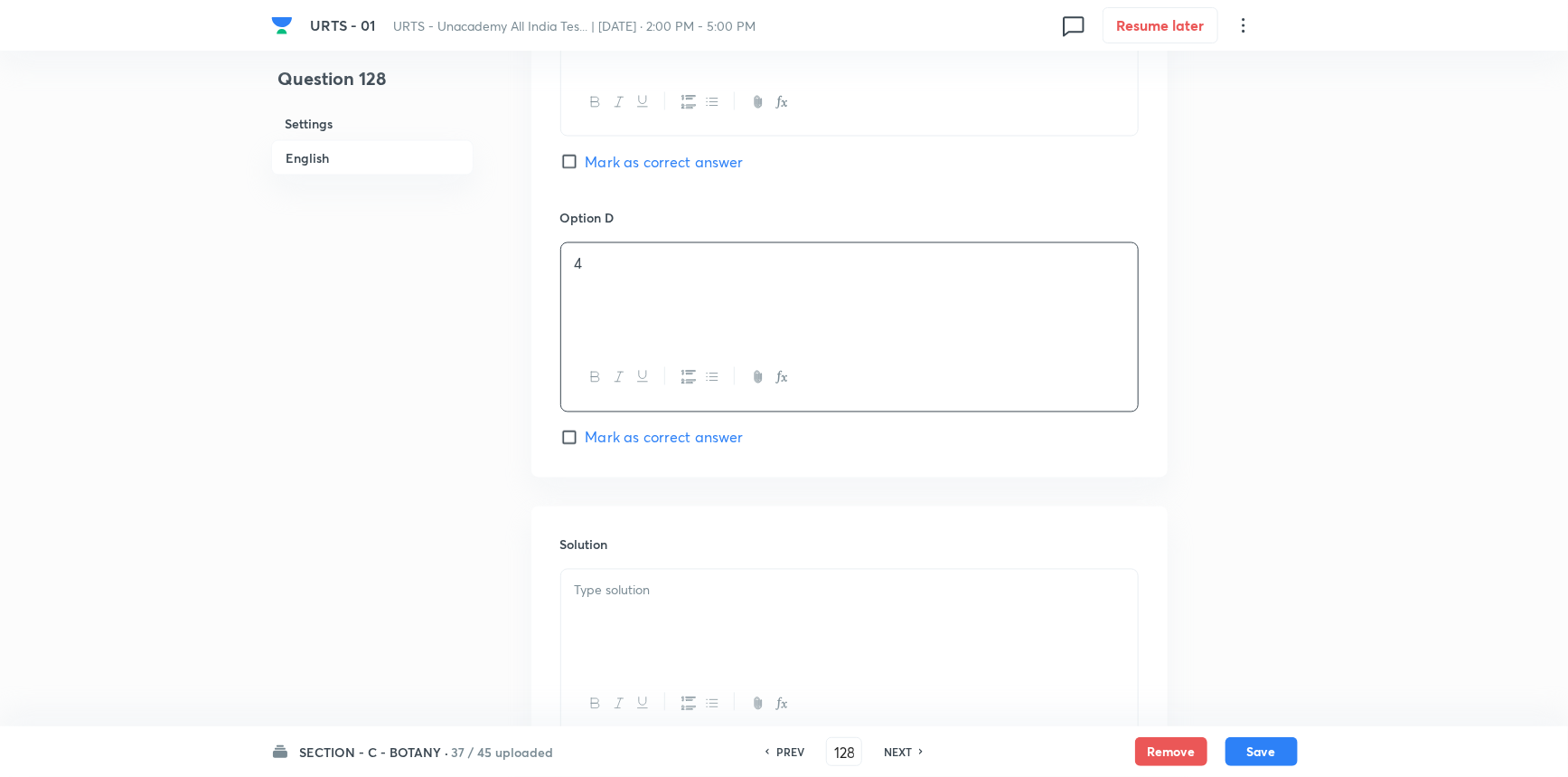
scroll to position [1561, 0]
click at [653, 615] on div at bounding box center [849, 612] width 577 height 101
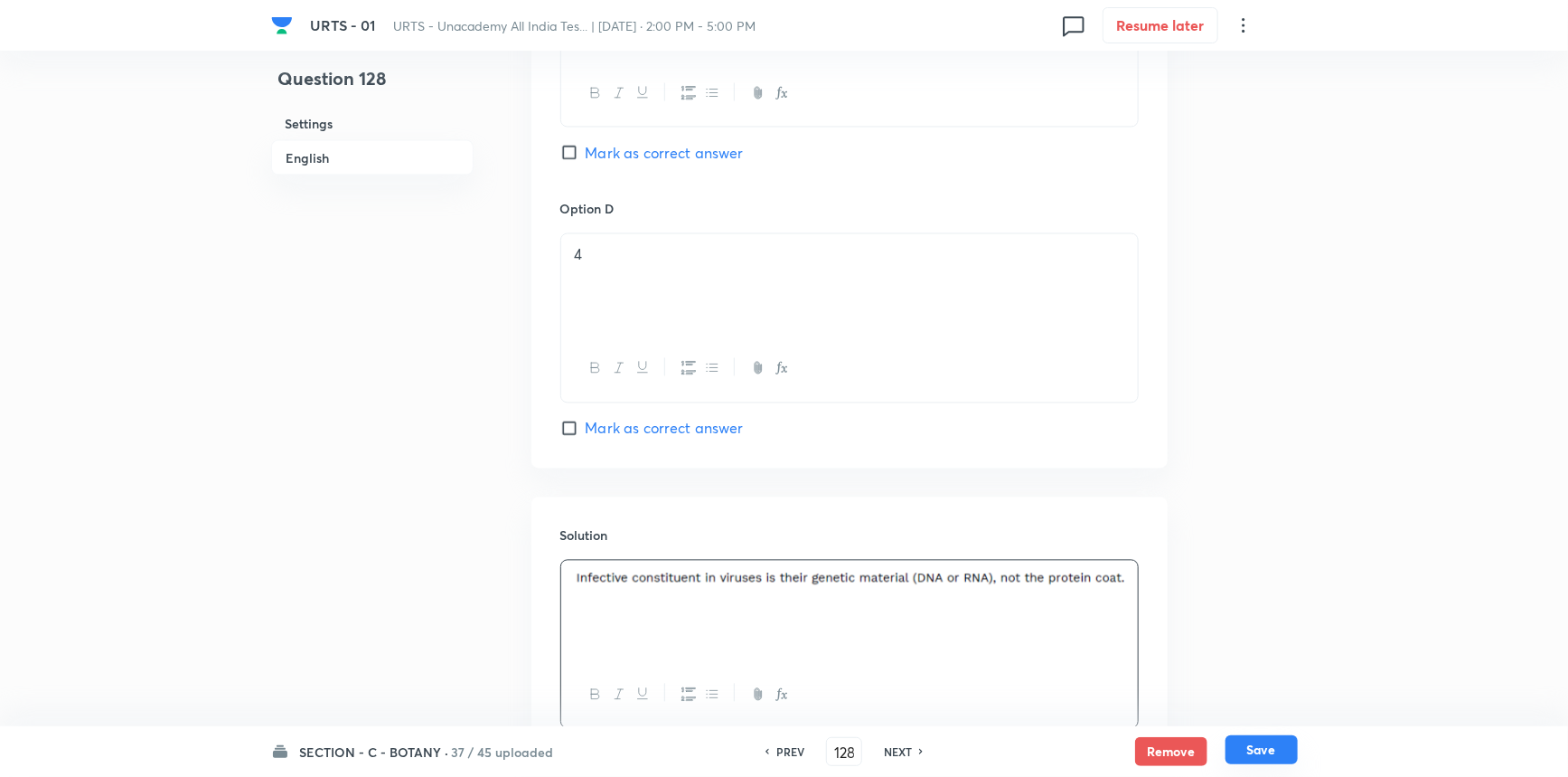
click at [1249, 749] on button "Save" at bounding box center [1262, 749] width 72 height 29
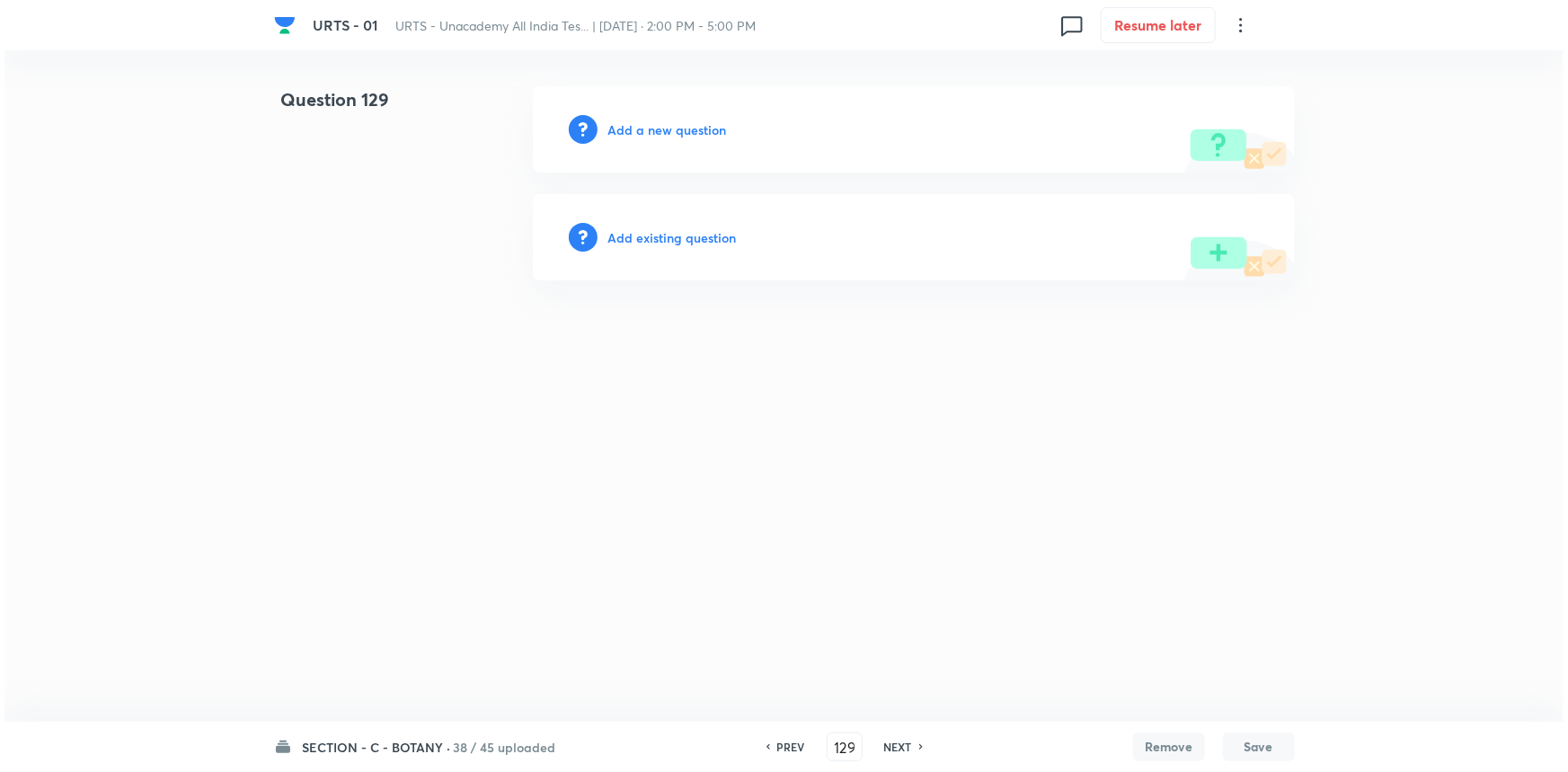
scroll to position [0, 0]
click at [678, 132] on h6 "Add a new question" at bounding box center [668, 130] width 119 height 19
click at [678, 132] on h6 "Choose a question type" at bounding box center [677, 130] width 138 height 19
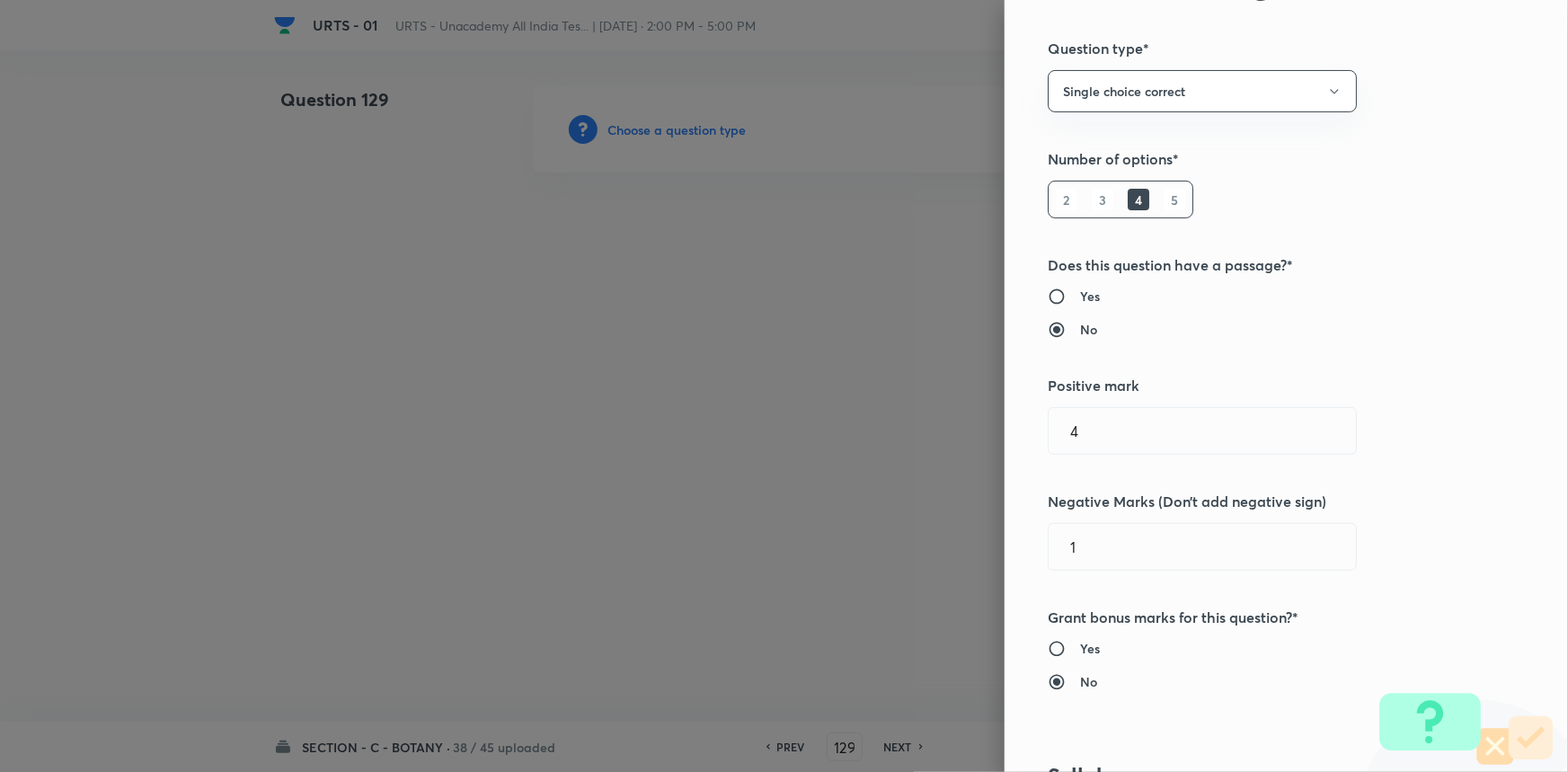
scroll to position [571, 0]
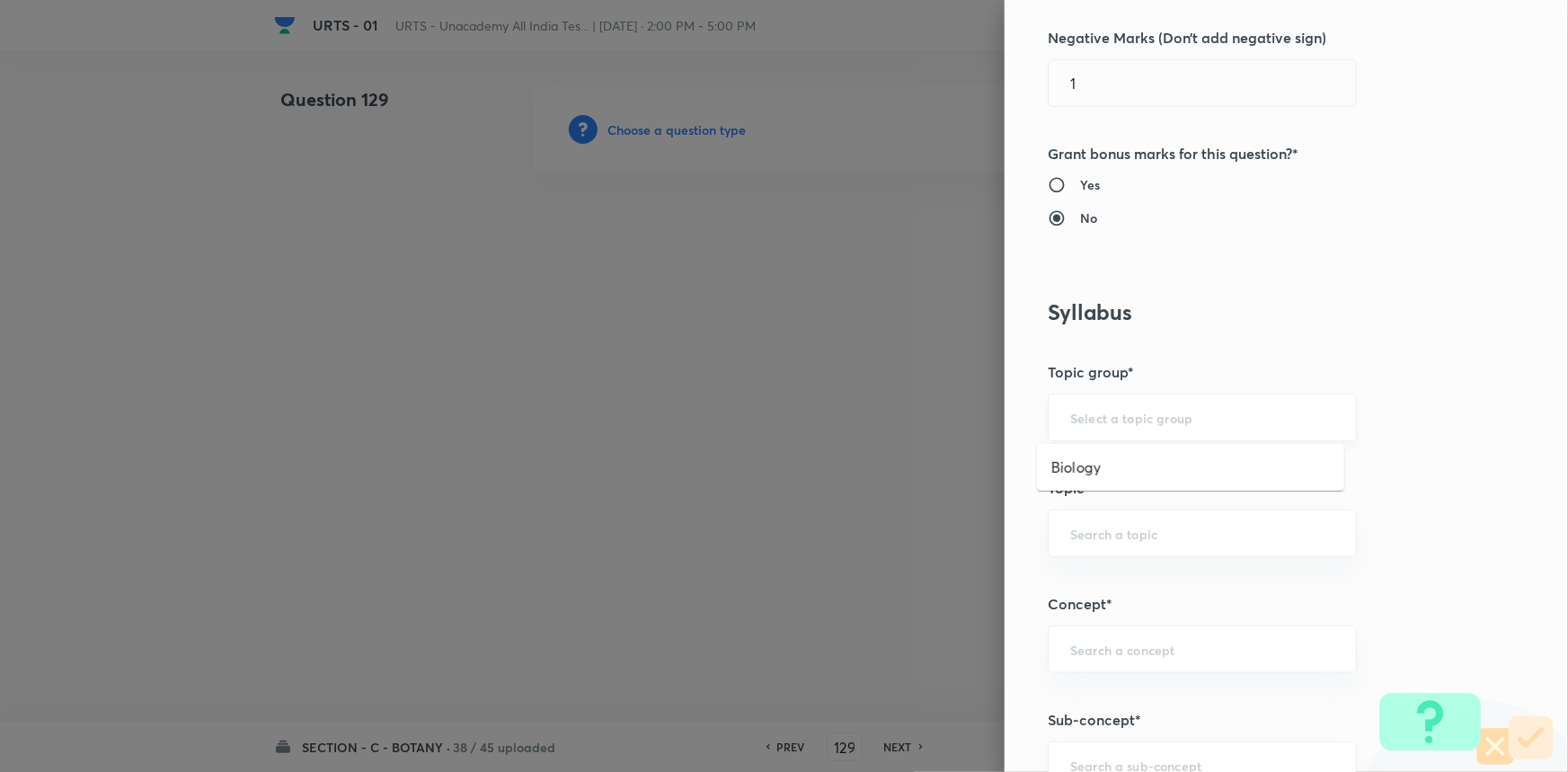
click at [1159, 425] on input "text" at bounding box center [1202, 417] width 264 height 17
click at [1150, 461] on li "Biology" at bounding box center [1190, 467] width 307 height 33
click at [1141, 535] on input "text" at bounding box center [1202, 533] width 264 height 17
click at [1105, 591] on li "Botany" at bounding box center [1190, 582] width 307 height 33
click at [1113, 656] on input "text" at bounding box center [1202, 649] width 264 height 17
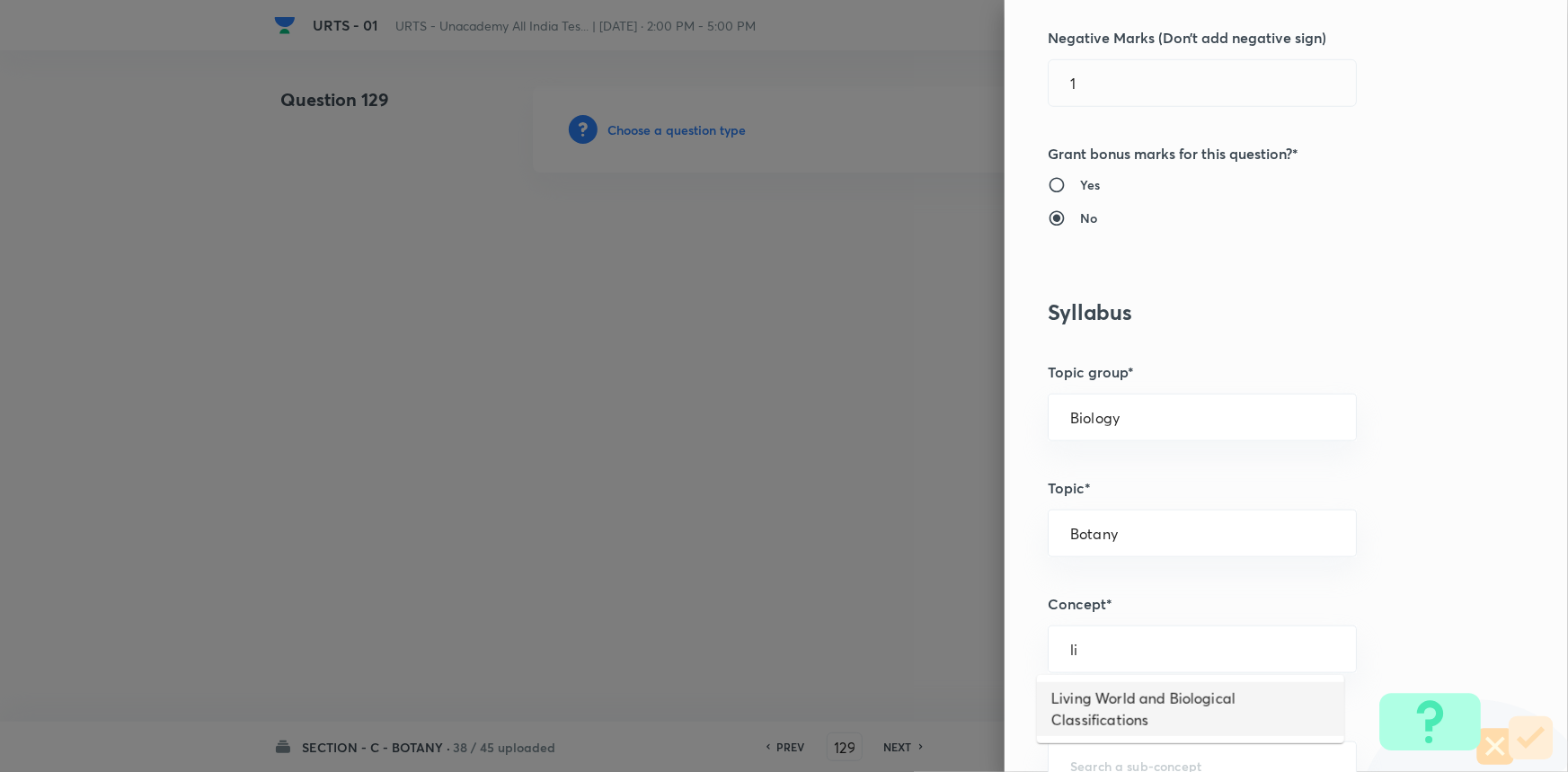
click at [1121, 711] on li "Living World and Biological Classifications" at bounding box center [1190, 709] width 307 height 54
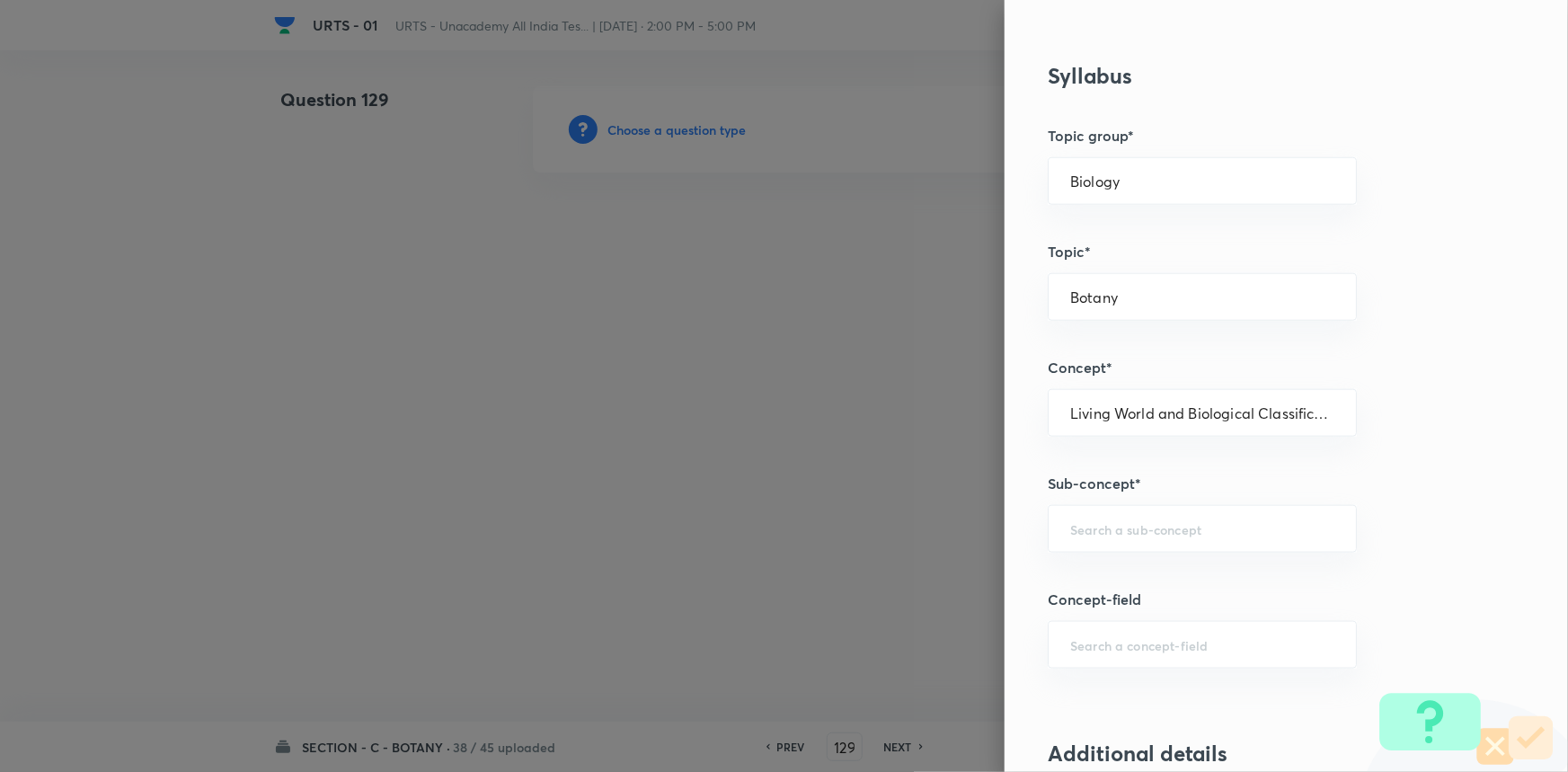
scroll to position [817, 0]
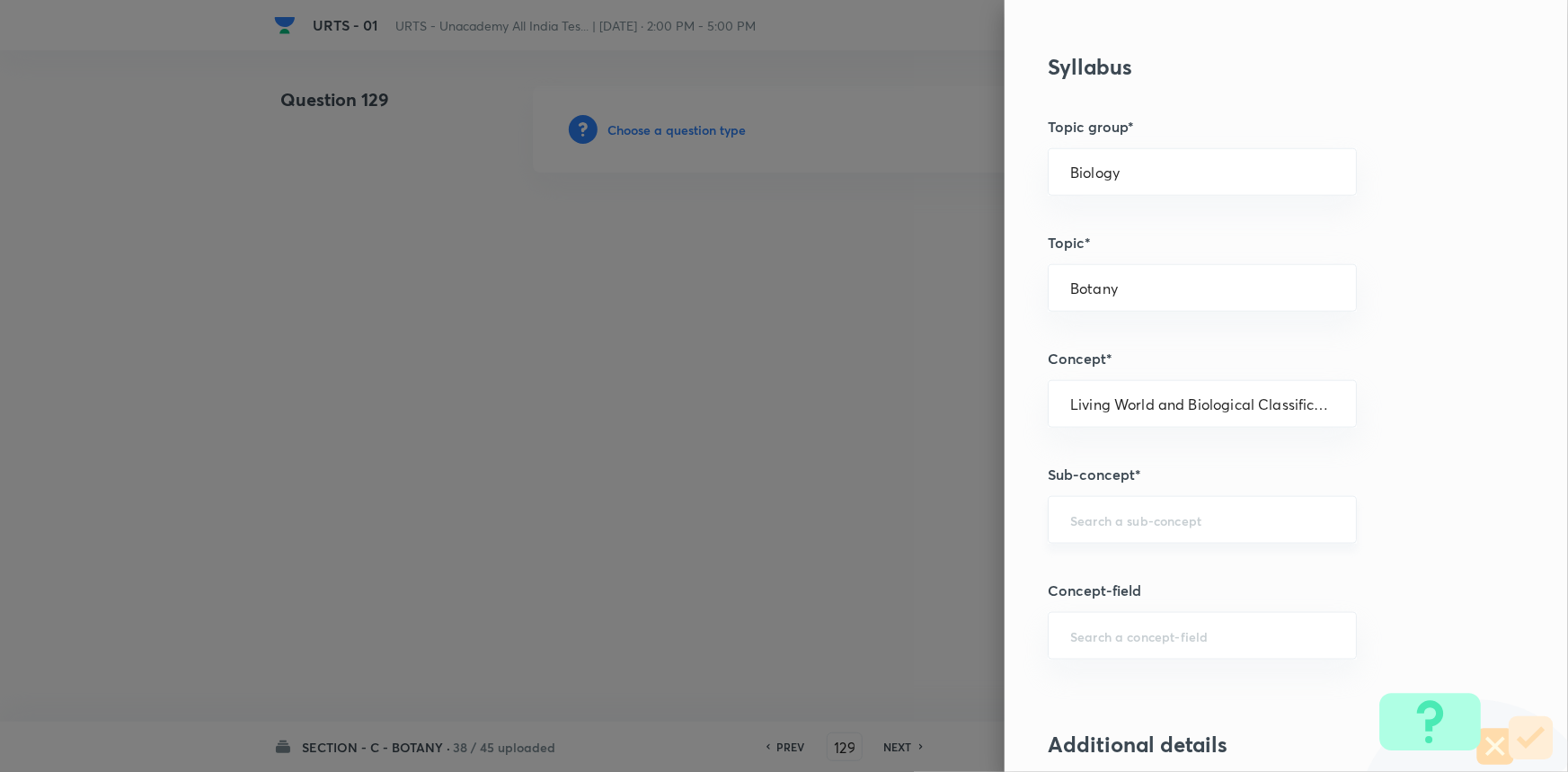
click at [1126, 530] on div "​" at bounding box center [1202, 519] width 309 height 47
click at [1136, 579] on li "Living World and Biological Classifications" at bounding box center [1190, 580] width 307 height 54
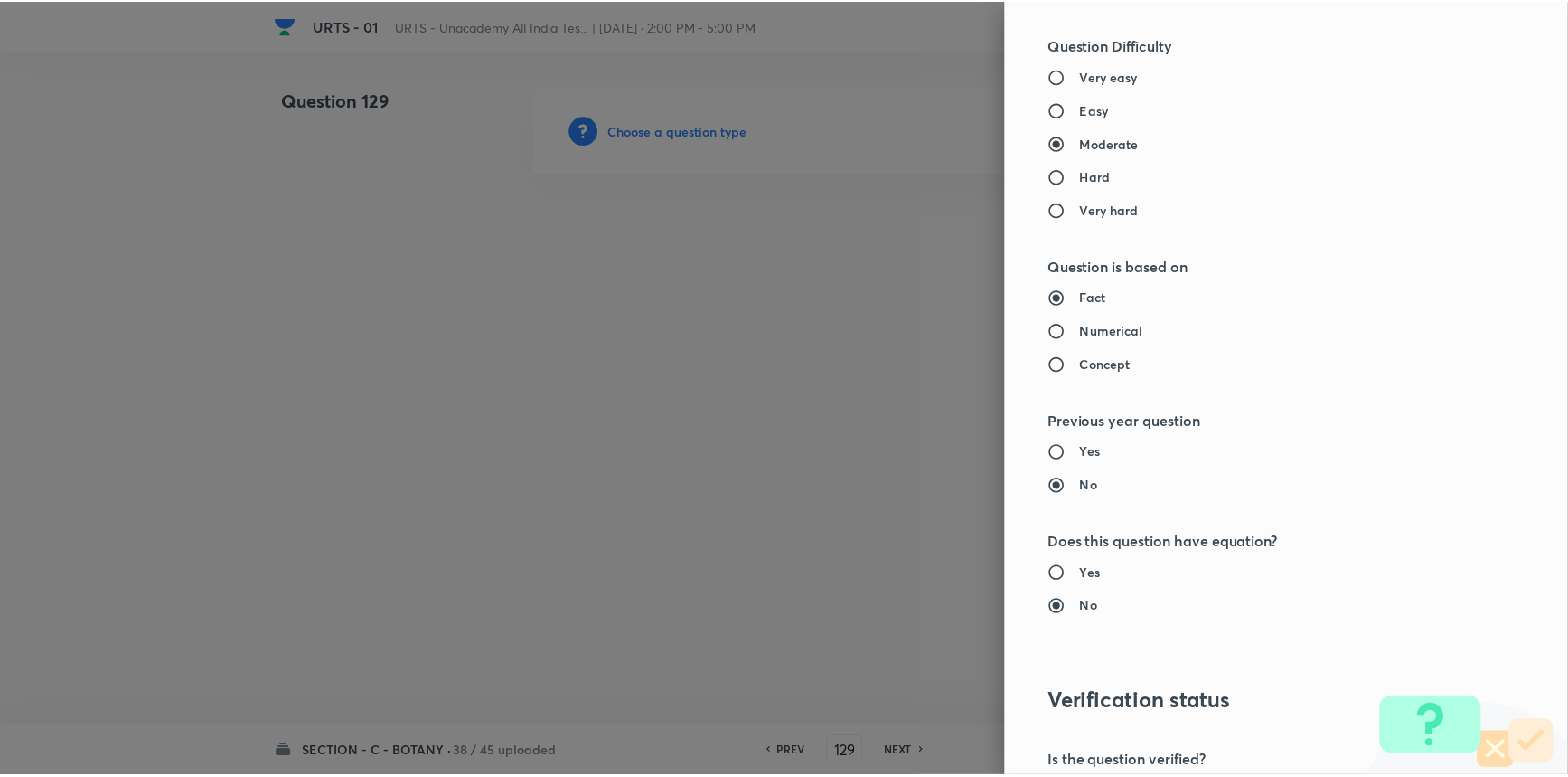
scroll to position [1727, 0]
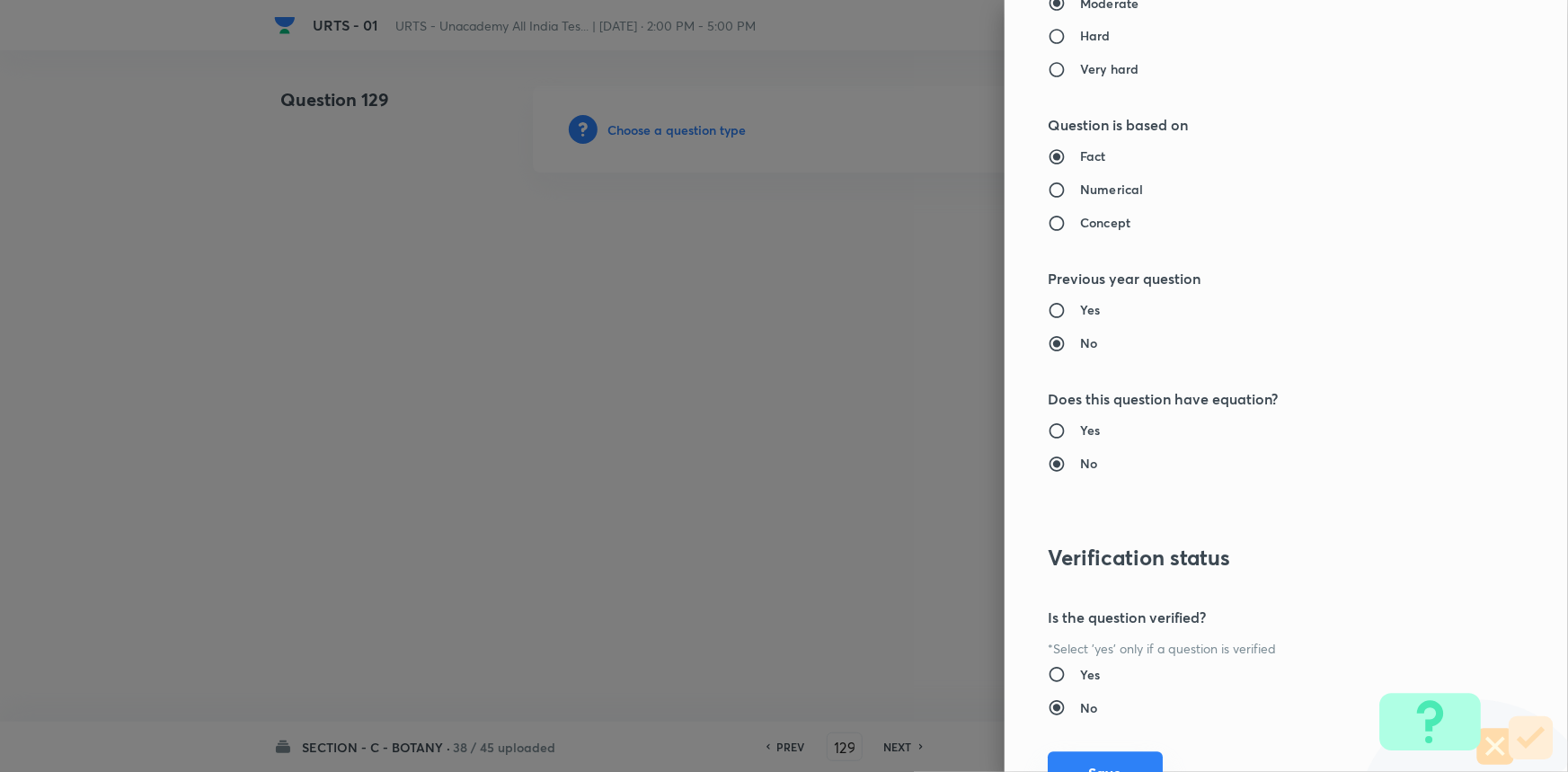
click at [1112, 764] on button "Save" at bounding box center [1105, 774] width 115 height 43
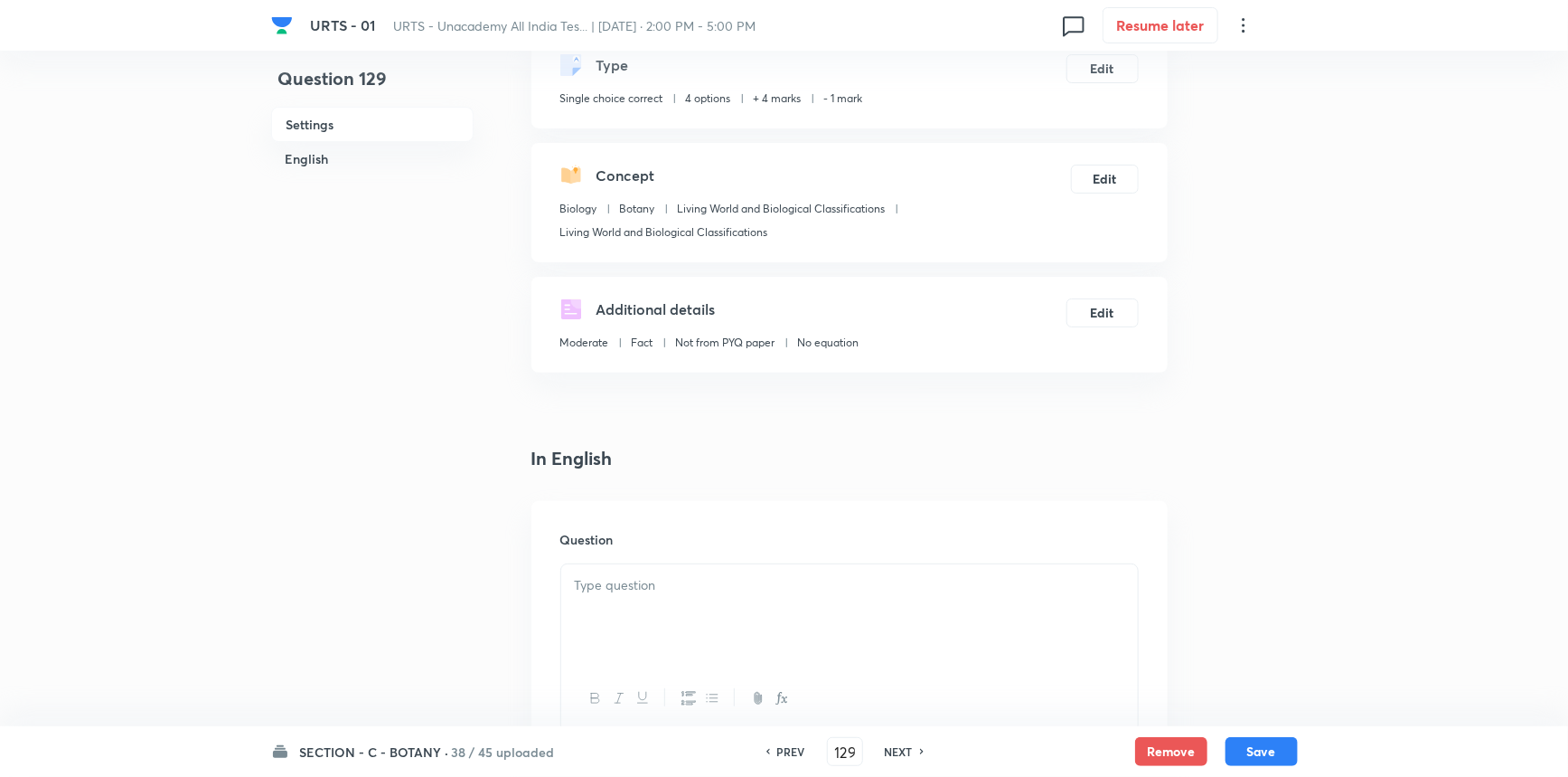
scroll to position [410, 0]
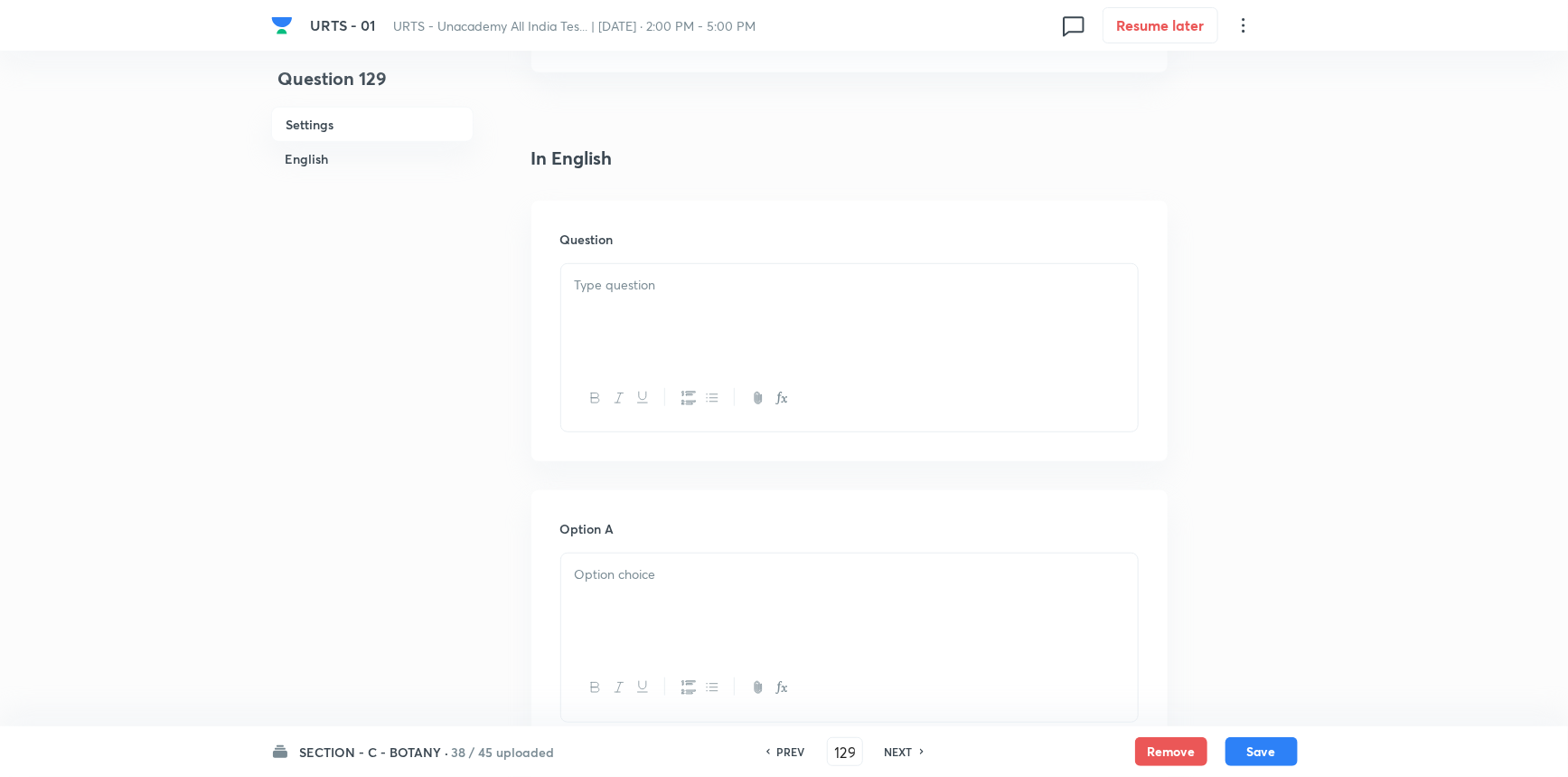
click at [669, 296] on div at bounding box center [849, 314] width 577 height 101
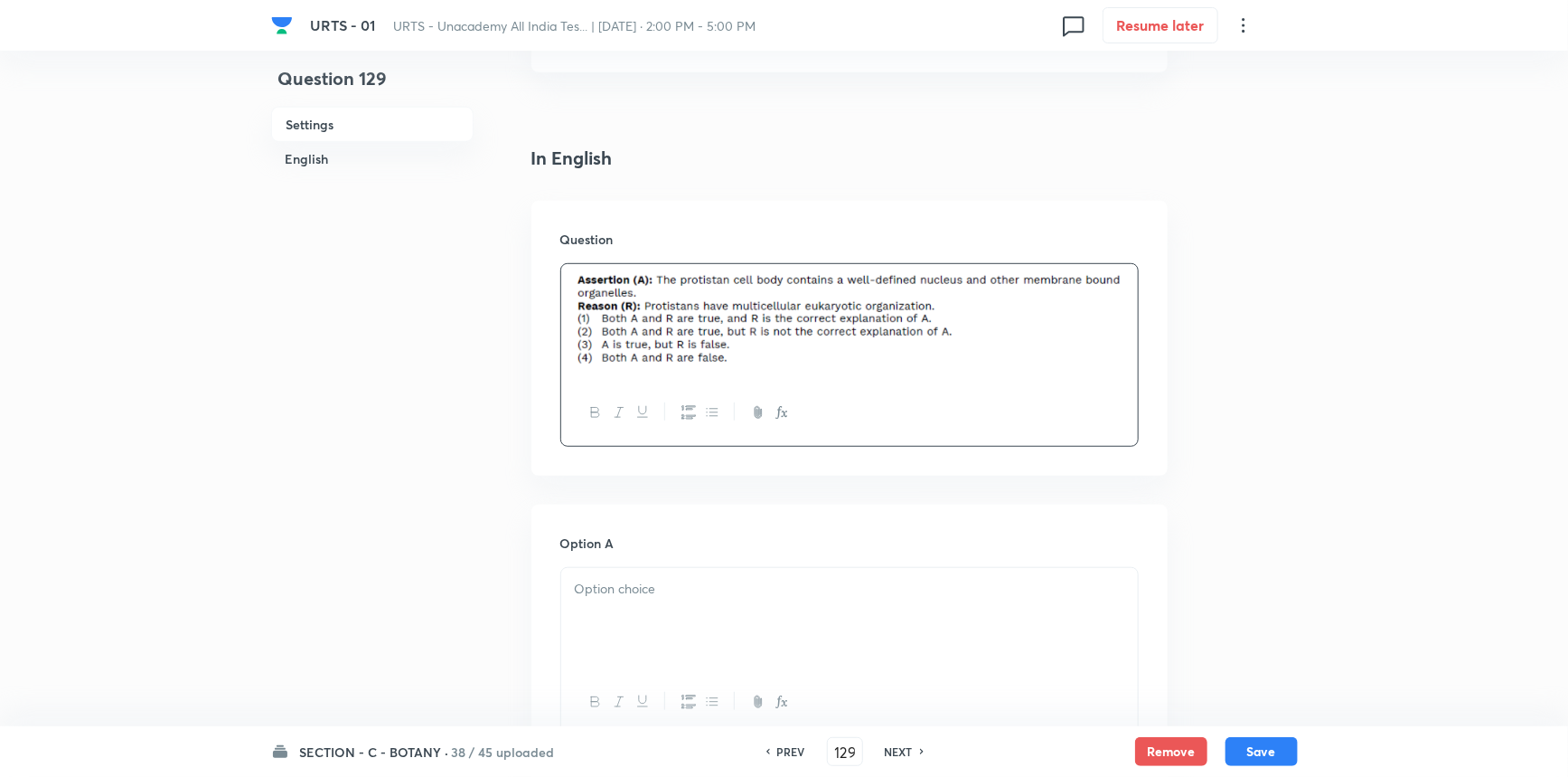
click at [674, 621] on div at bounding box center [849, 618] width 577 height 101
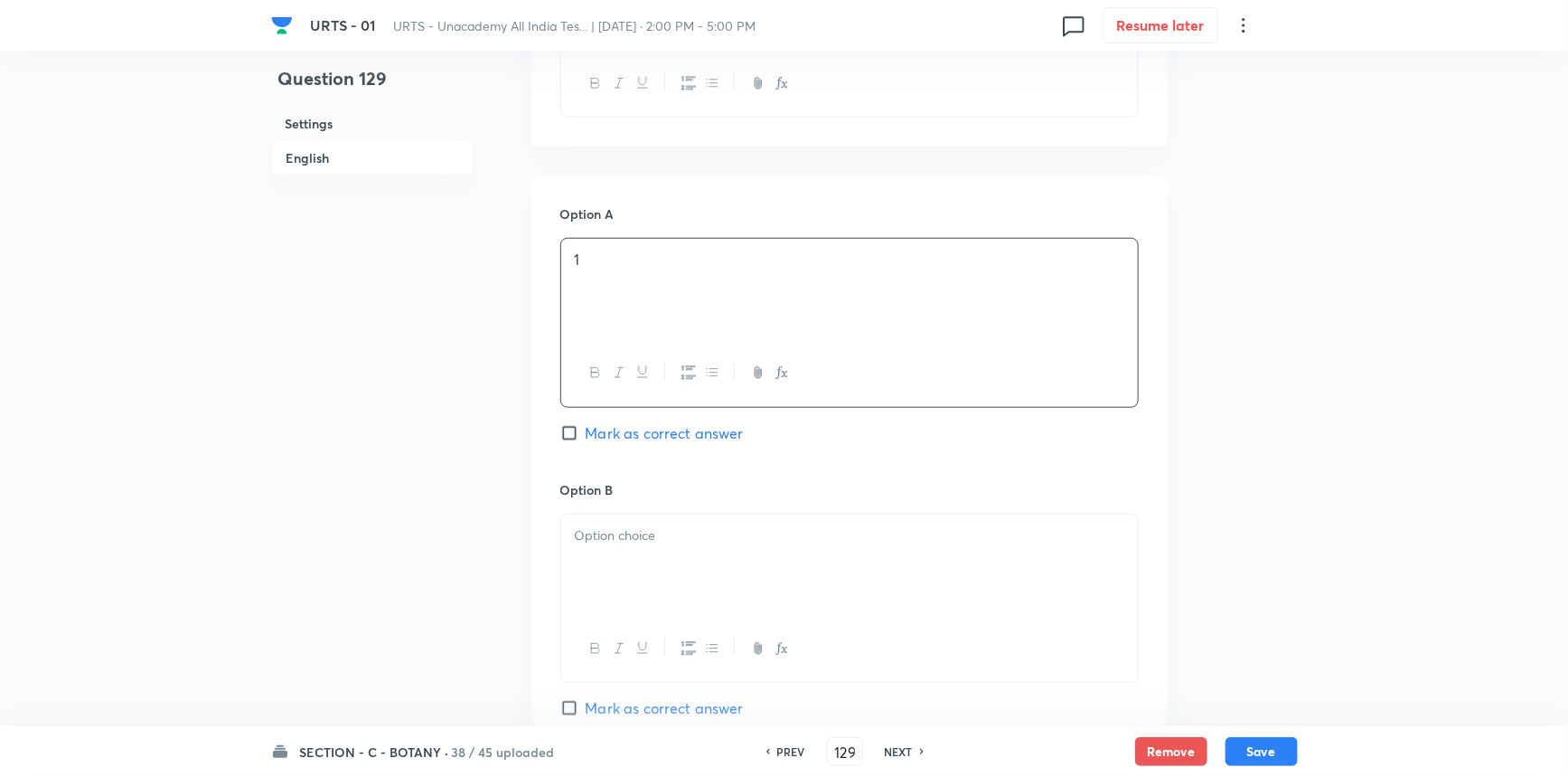
click at [608, 605] on div at bounding box center [849, 565] width 577 height 101
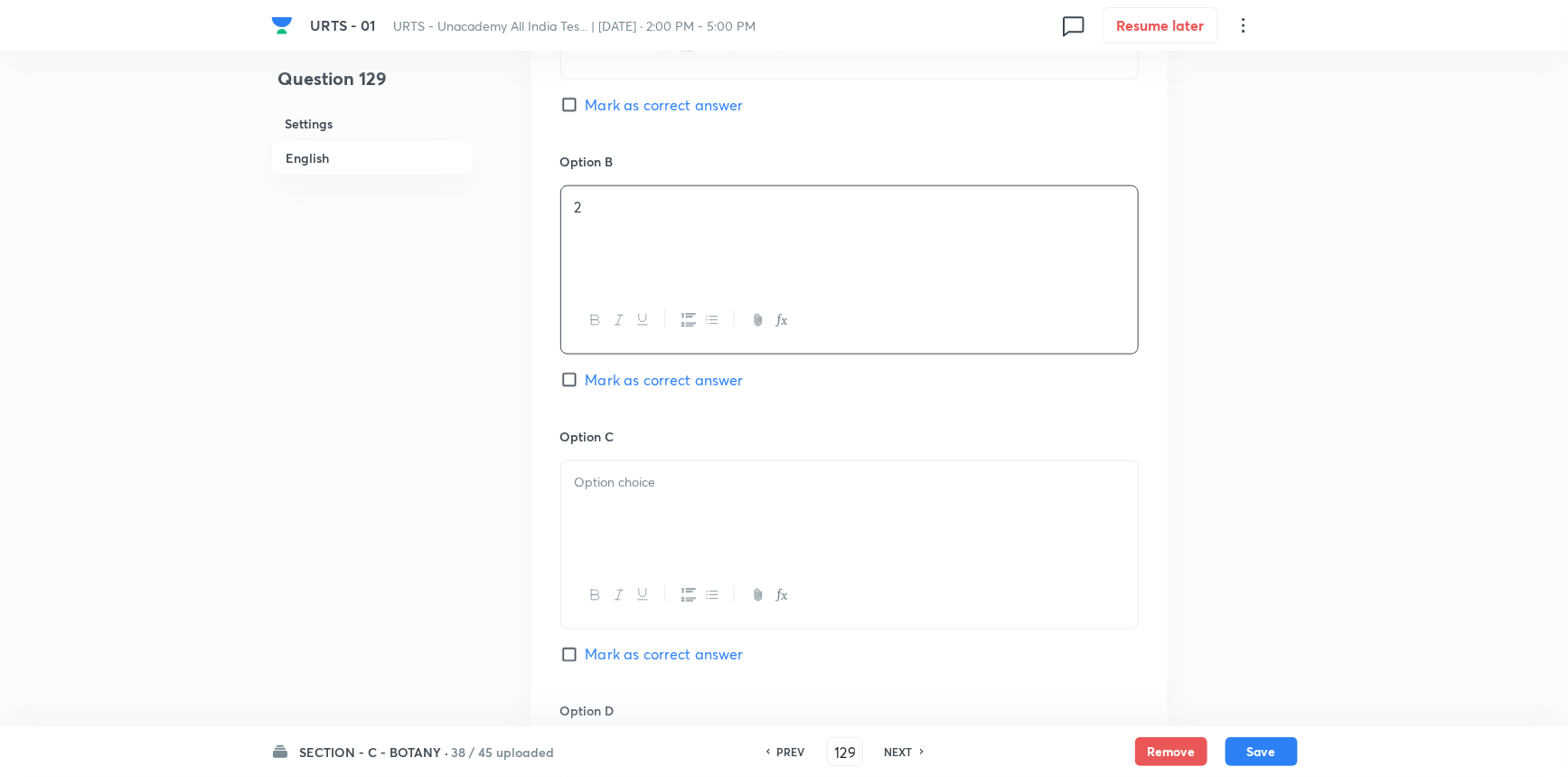
click at [569, 515] on div at bounding box center [849, 511] width 577 height 101
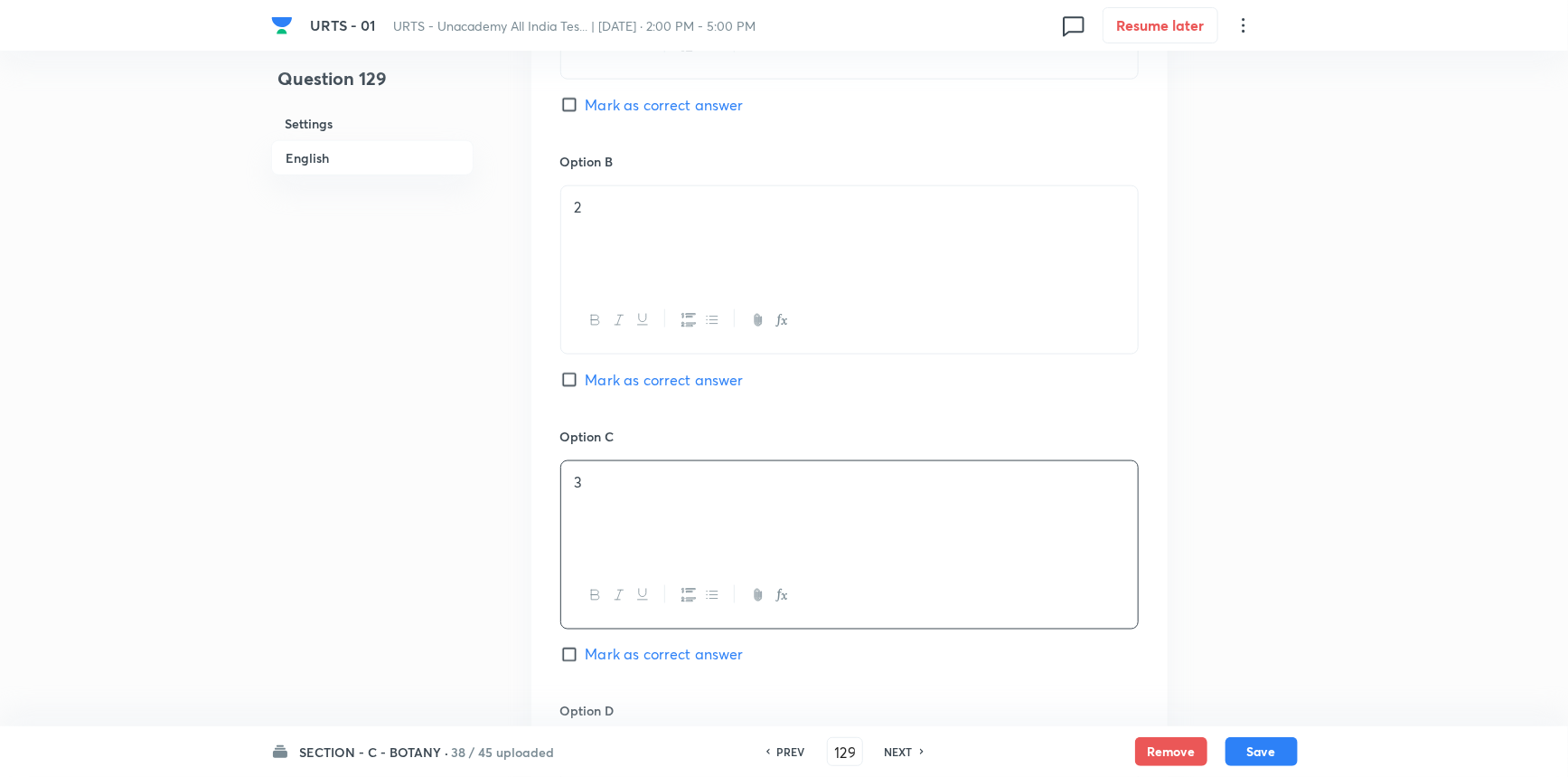
click at [600, 650] on span "Mark as correct answer" at bounding box center [664, 655] width 158 height 22
click at [586, 650] on input "Mark as correct answer" at bounding box center [573, 655] width 25 height 18
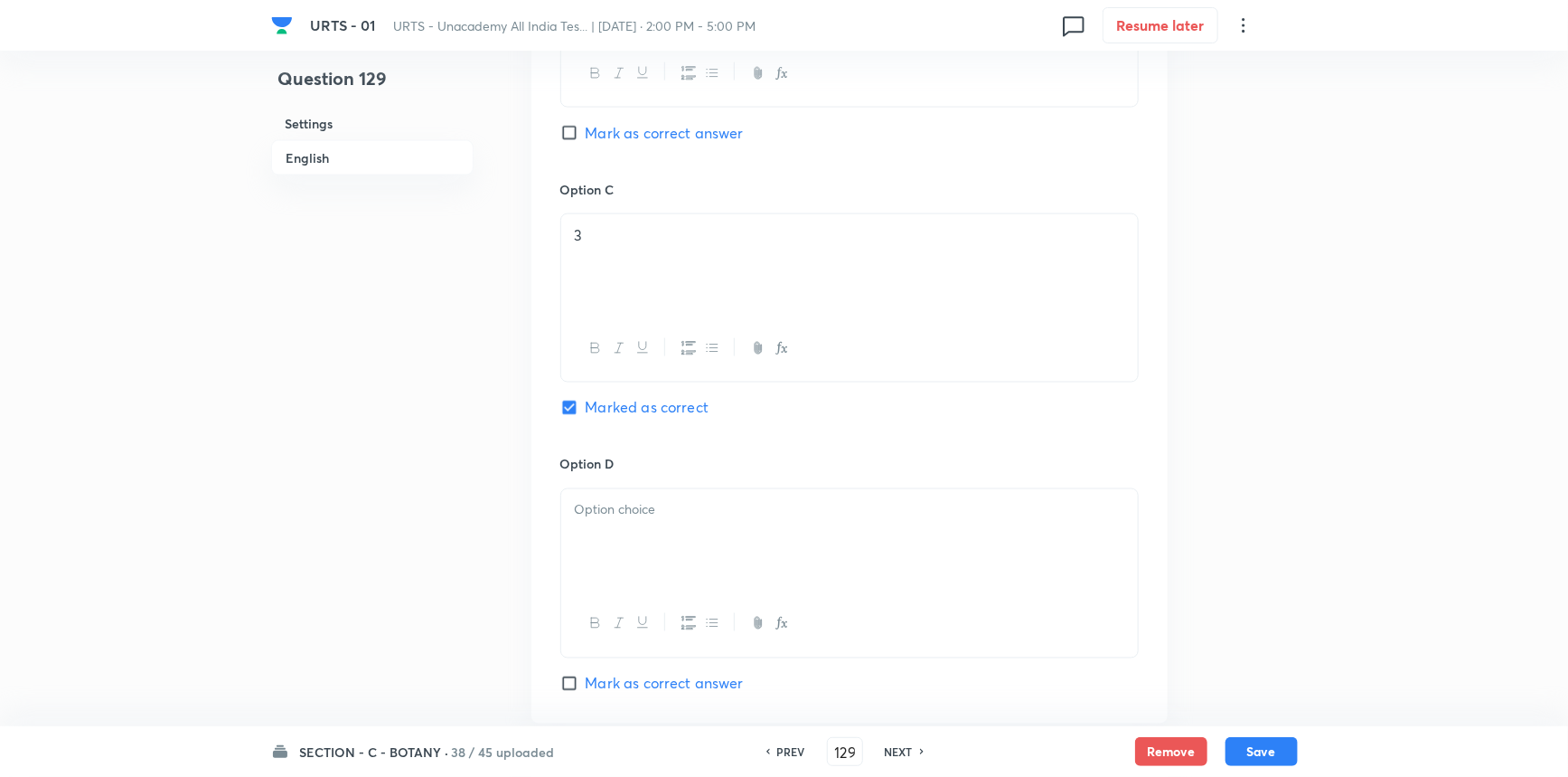
click at [669, 534] on div at bounding box center [849, 540] width 577 height 101
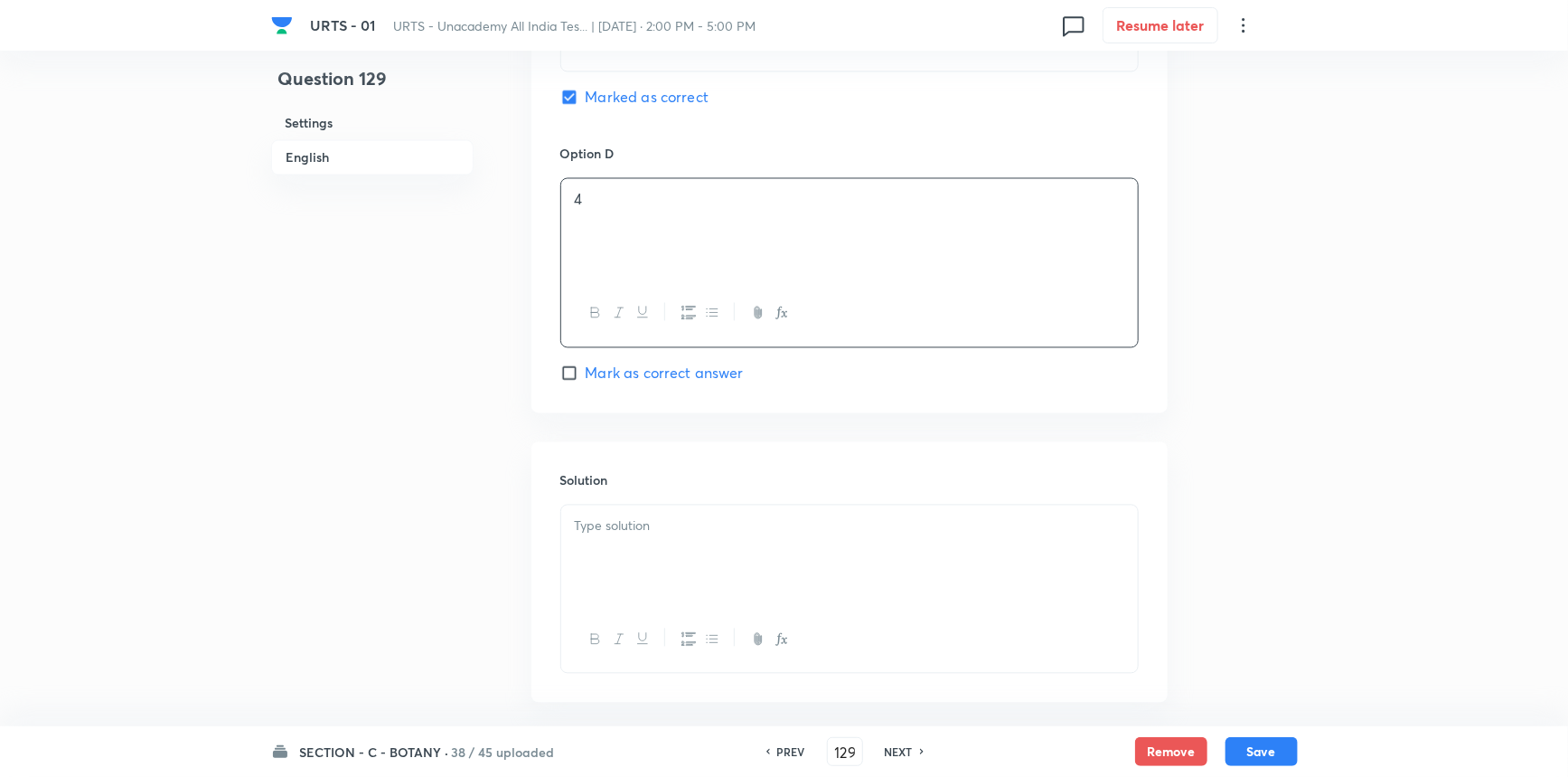
scroll to position [1645, 0]
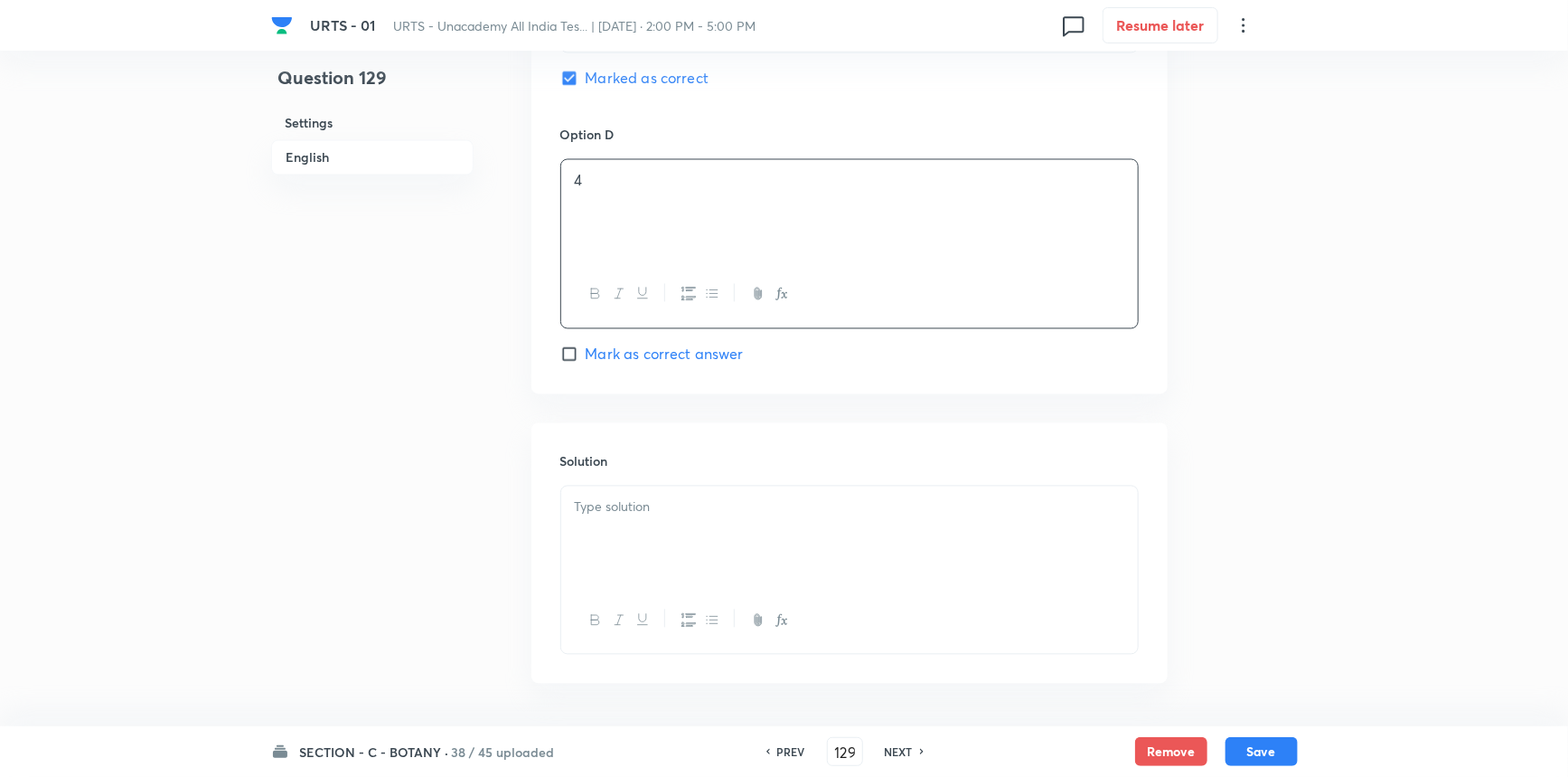
click at [635, 547] on div at bounding box center [849, 537] width 577 height 101
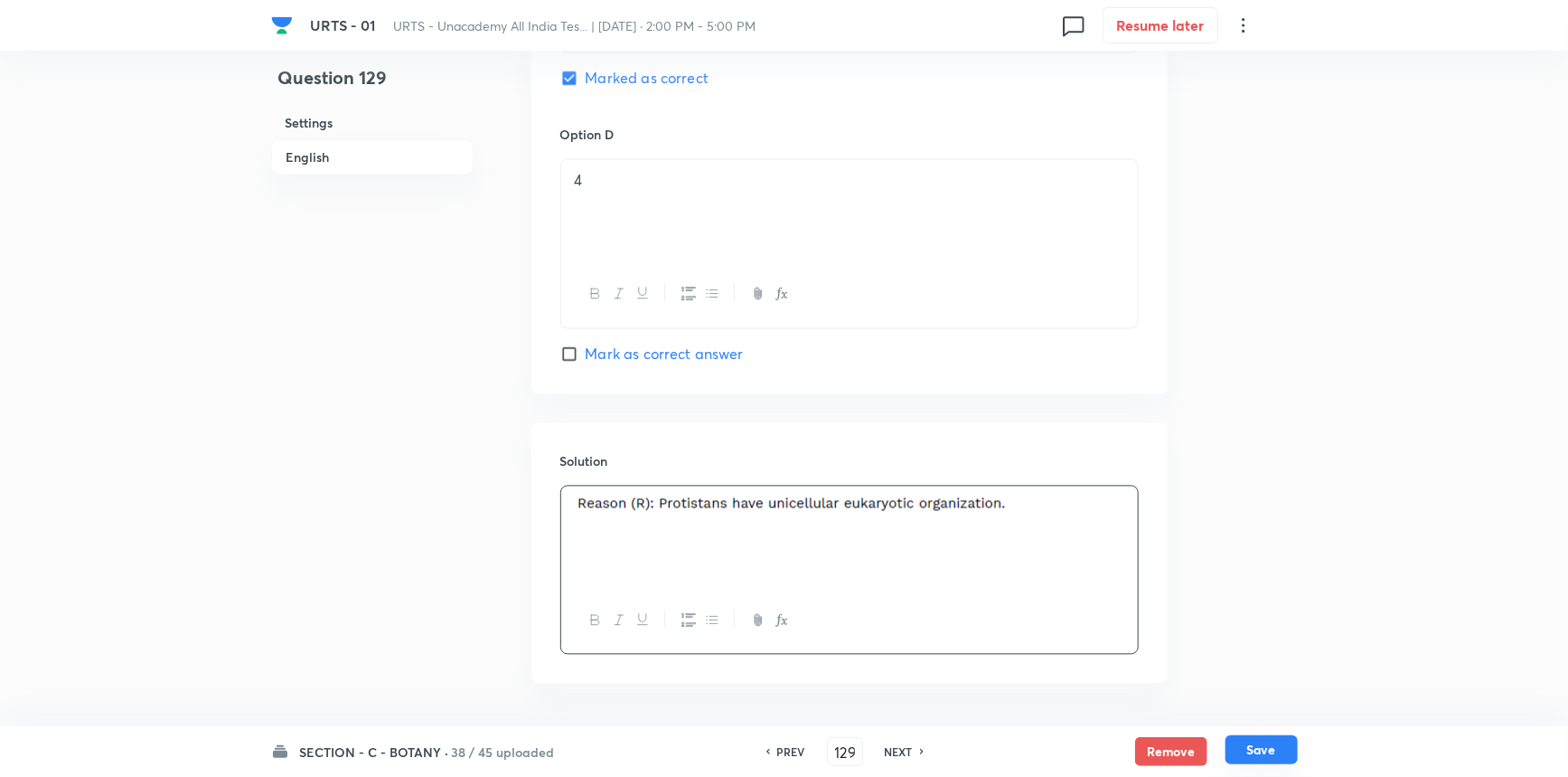
click at [1230, 741] on button "Save" at bounding box center [1262, 749] width 72 height 29
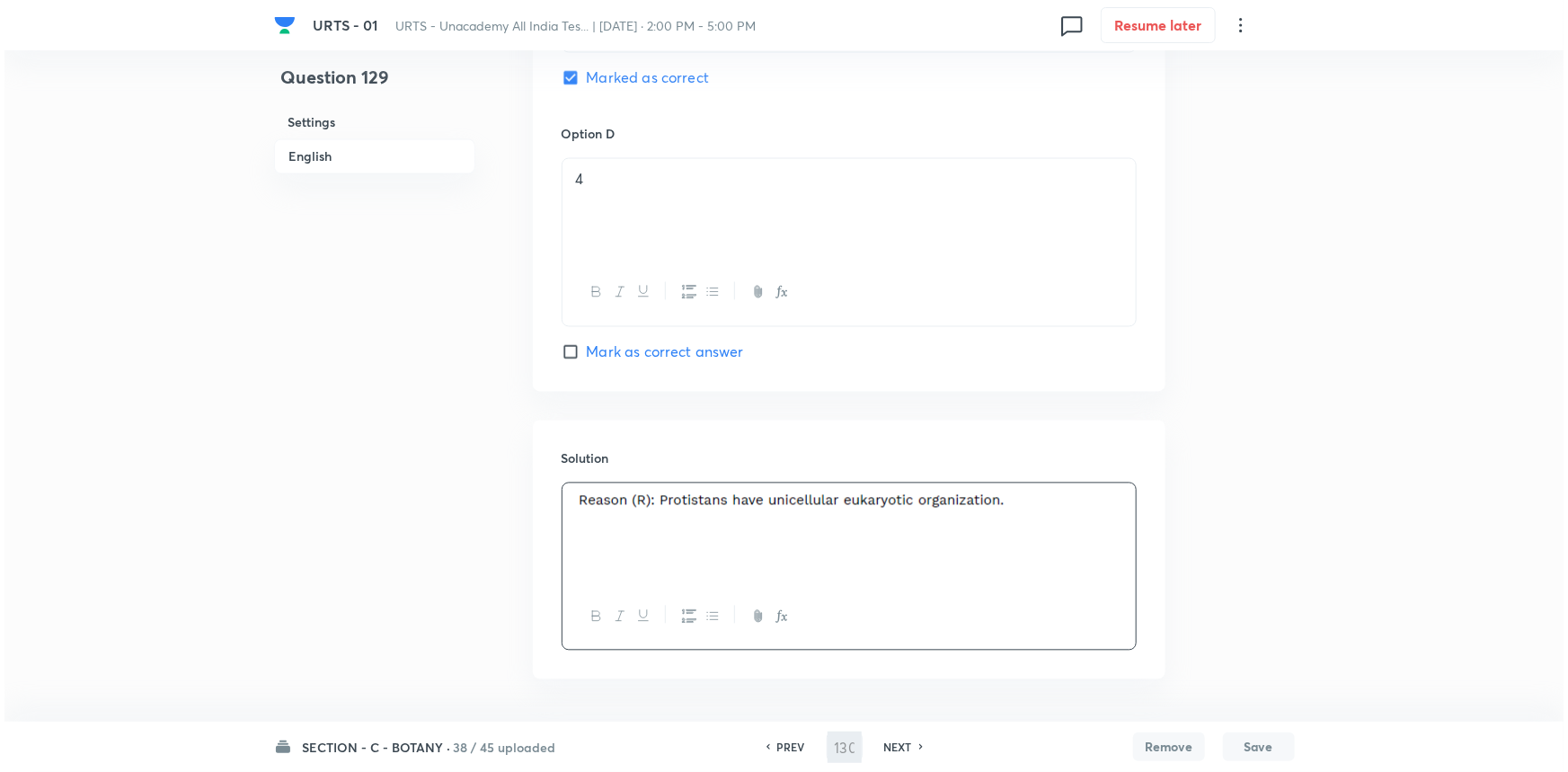
scroll to position [0, 0]
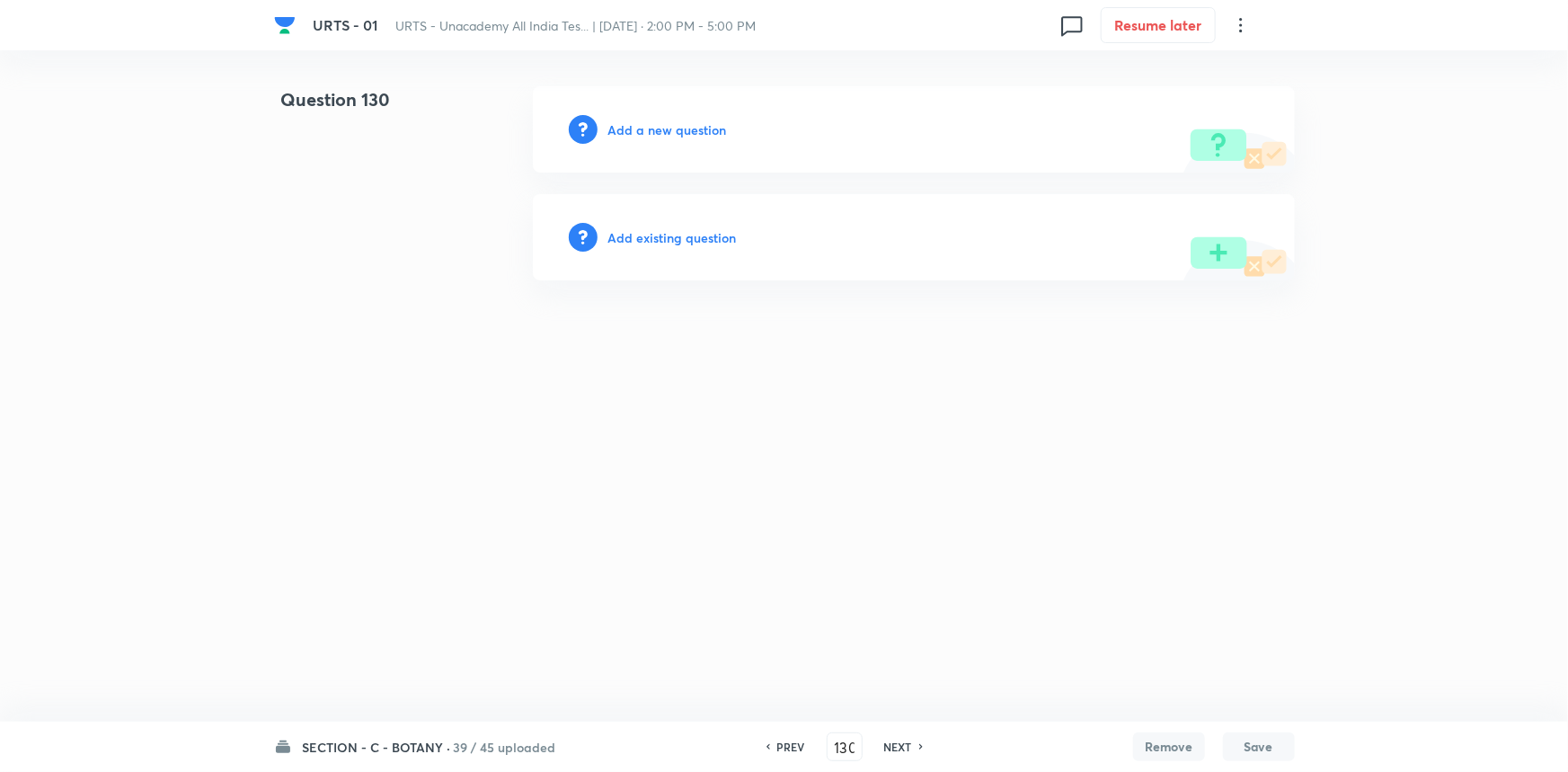
click at [692, 134] on h6 "Add a new question" at bounding box center [668, 130] width 119 height 19
click at [712, 134] on h6 "Choose a question type" at bounding box center [677, 130] width 138 height 19
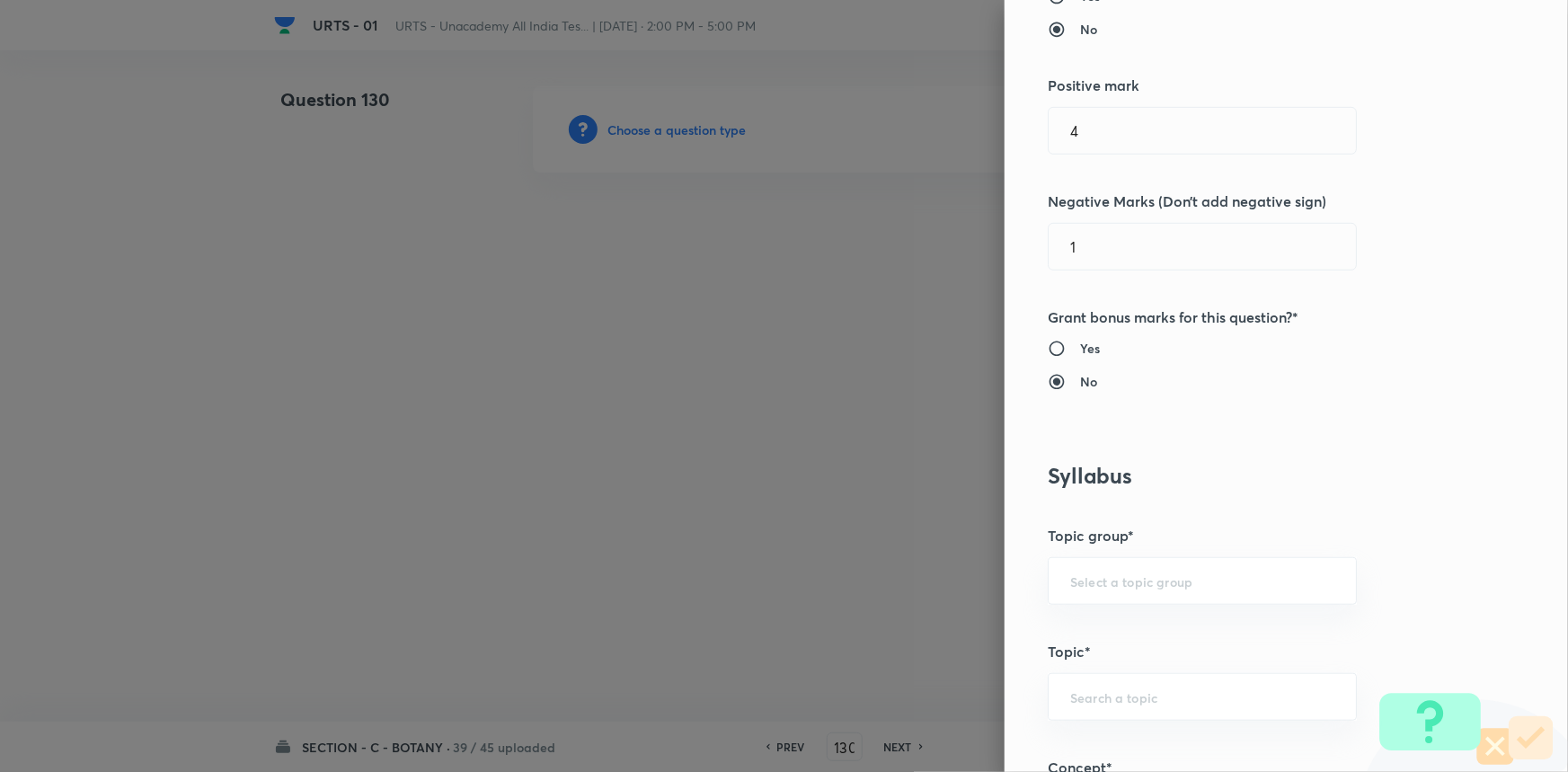
scroll to position [490, 0]
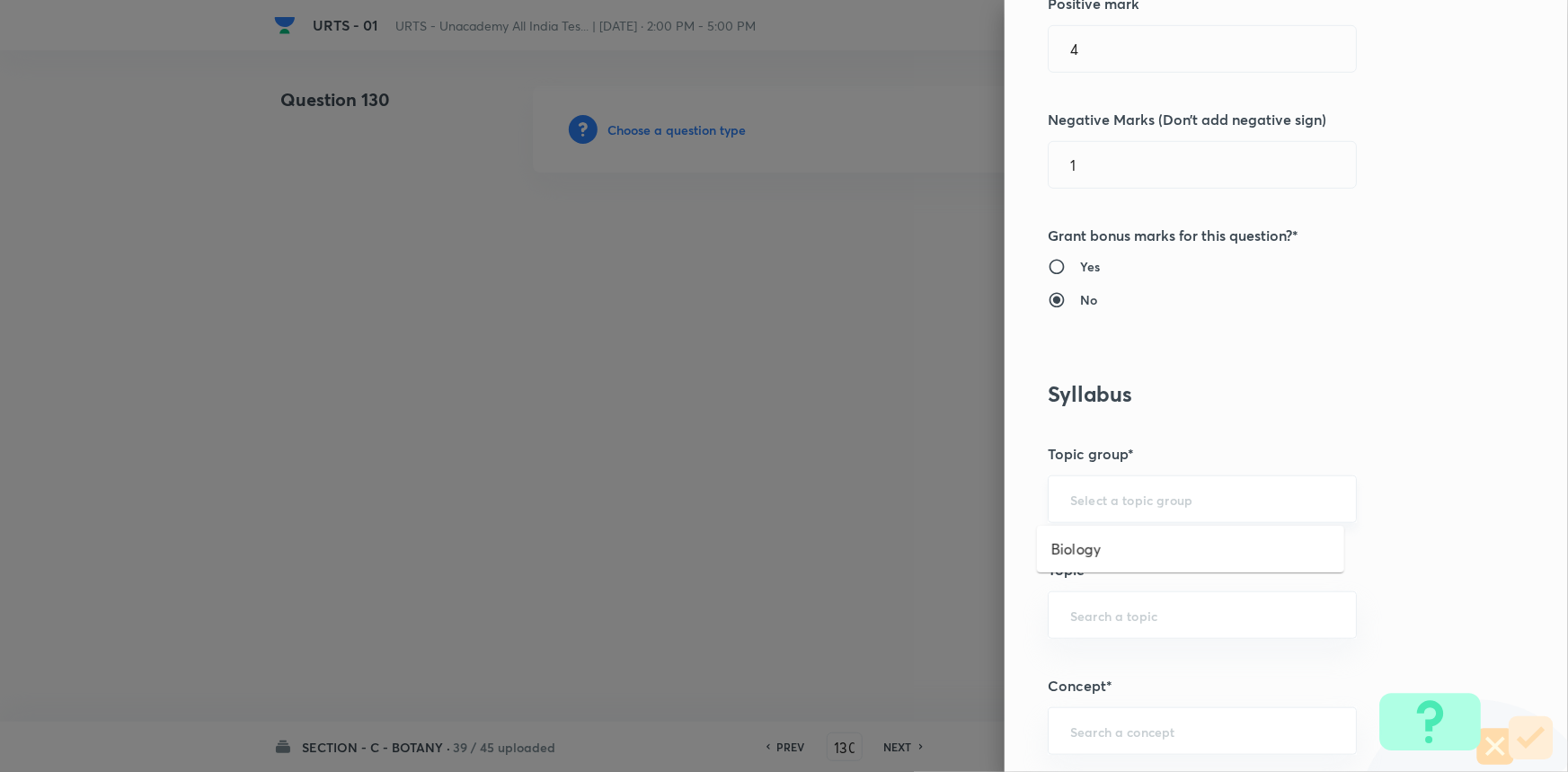
click at [1082, 494] on input "text" at bounding box center [1202, 499] width 264 height 17
click at [1096, 539] on li "Biology" at bounding box center [1190, 549] width 307 height 33
click at [1108, 623] on div "​" at bounding box center [1202, 614] width 309 height 47
click at [1085, 667] on li "Botany" at bounding box center [1190, 663] width 307 height 33
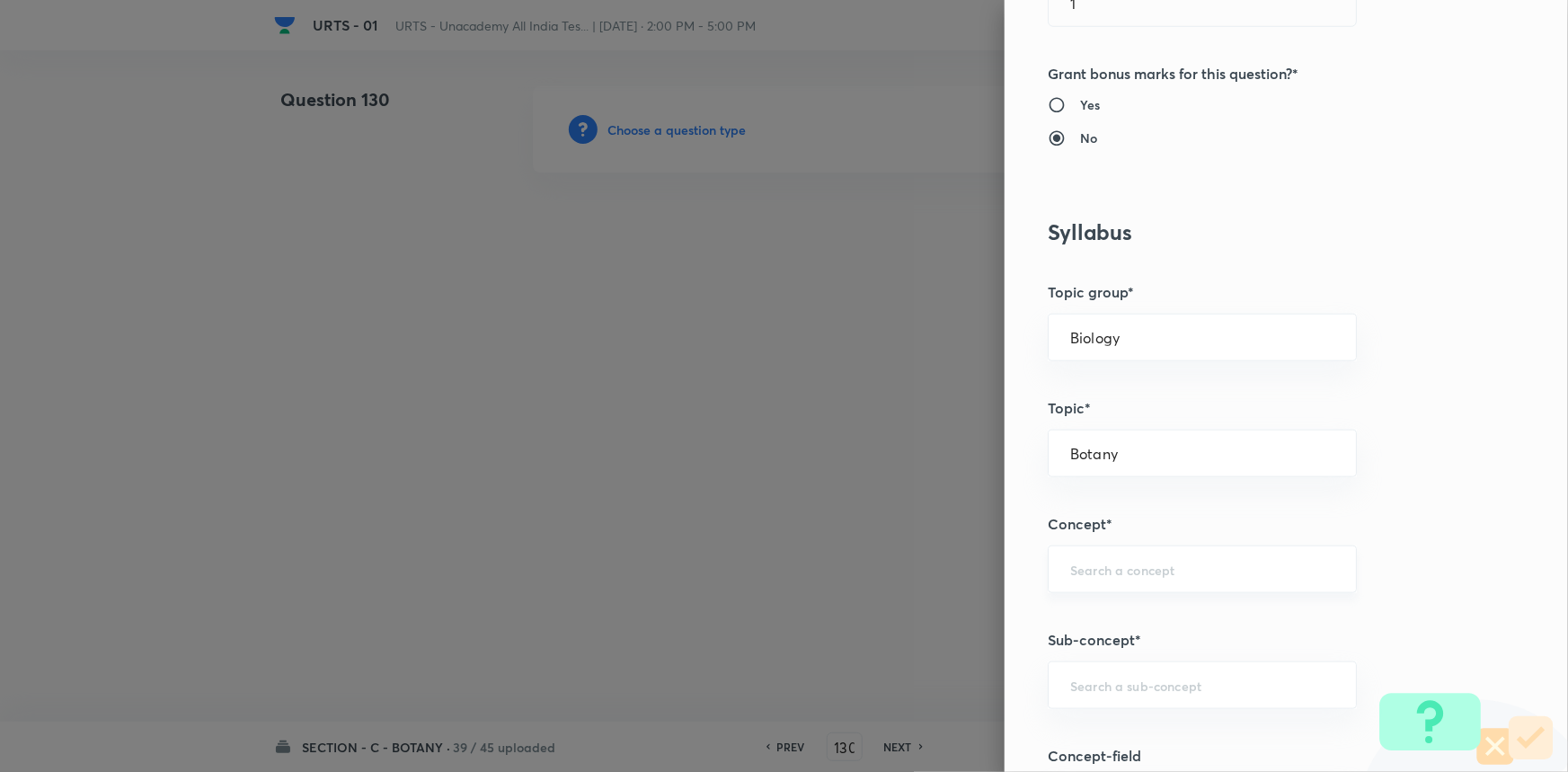
scroll to position [653, 0]
click at [1090, 568] on input "text" at bounding box center [1202, 568] width 264 height 17
click at [1096, 628] on li "Living World and Biological Classifications" at bounding box center [1190, 627] width 307 height 54
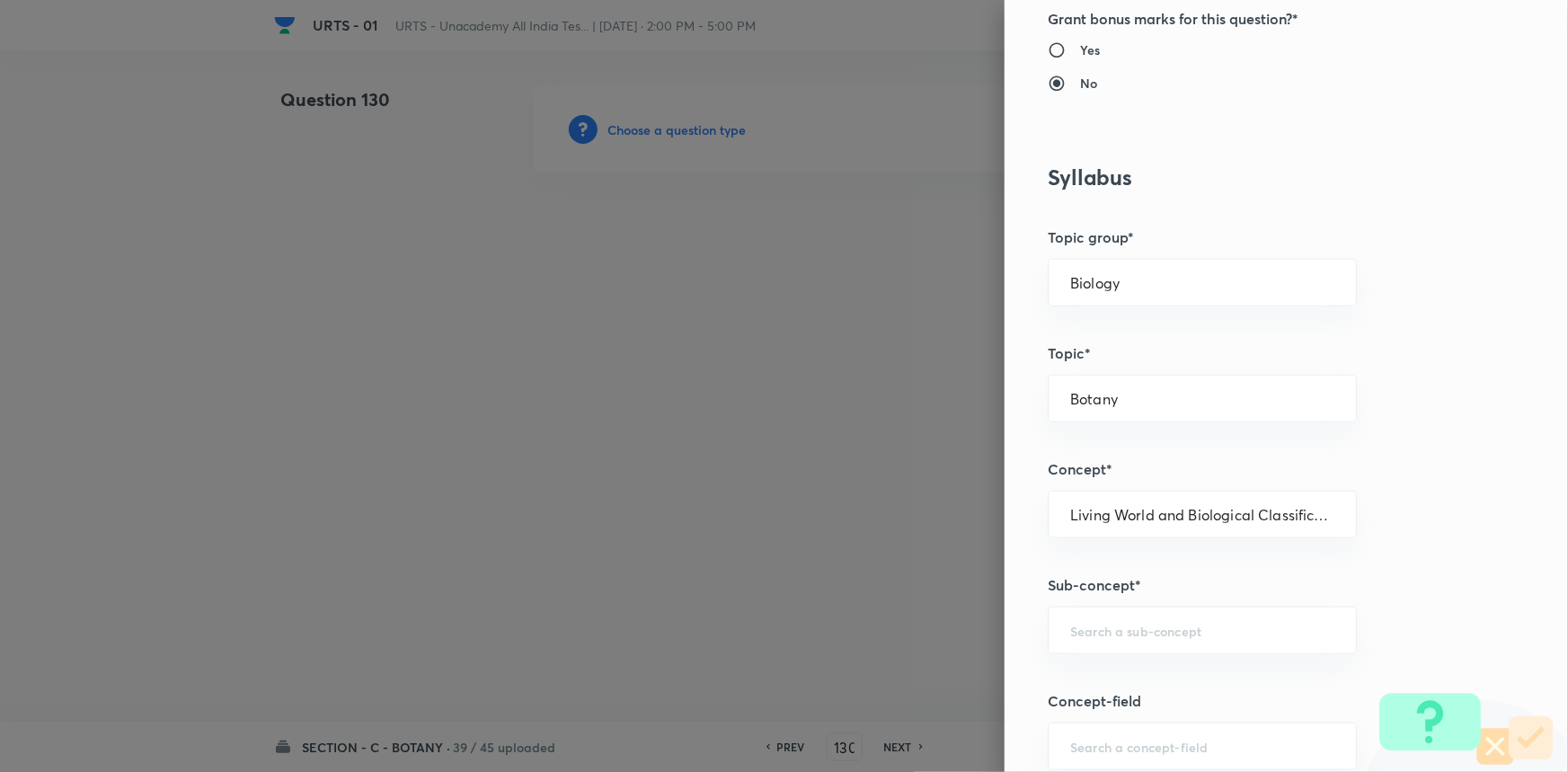
scroll to position [735, 0]
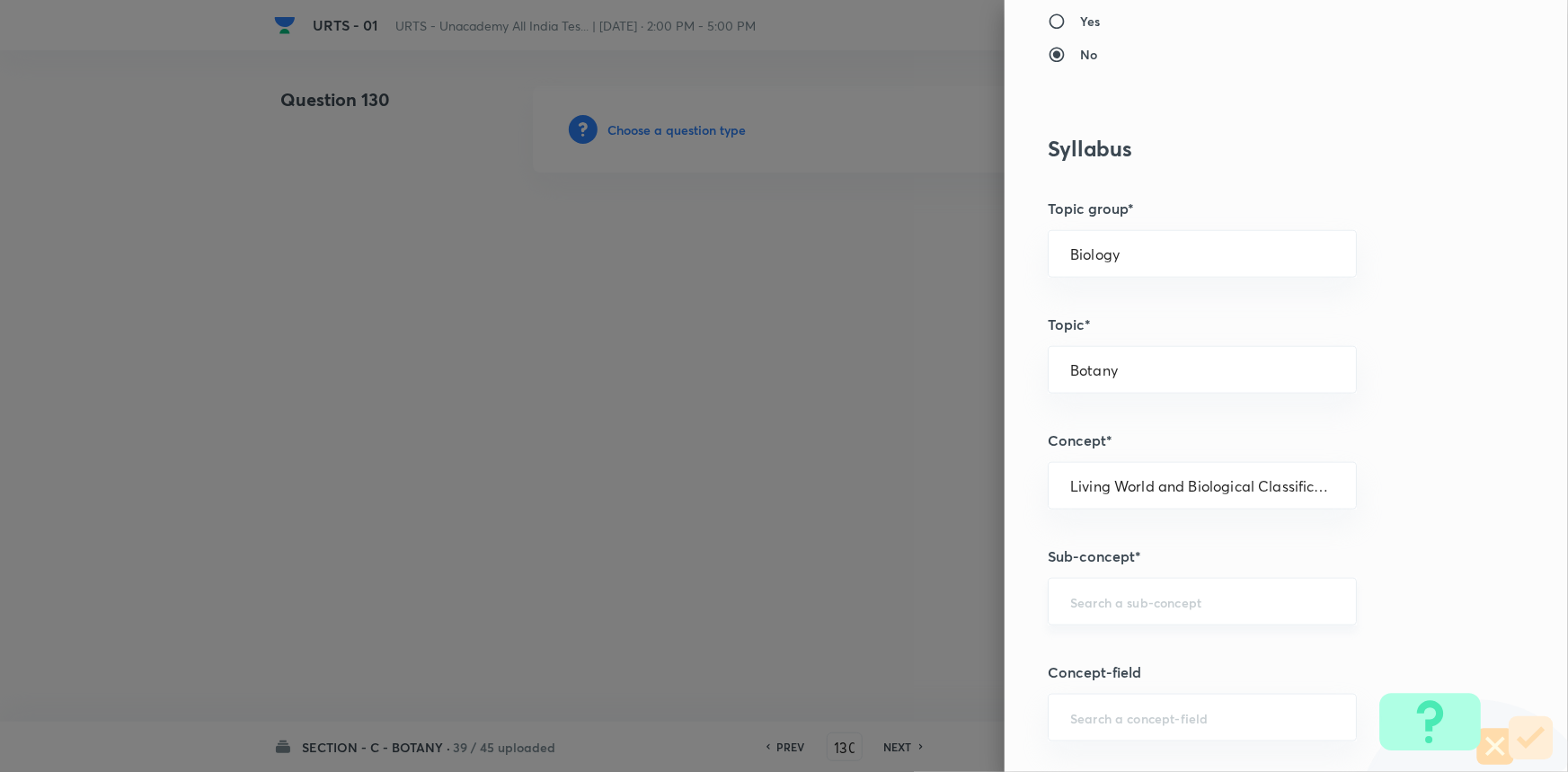
click at [1135, 607] on input "text" at bounding box center [1202, 601] width 264 height 17
click at [1114, 638] on li "Living World and Biological Classifications" at bounding box center [1190, 661] width 307 height 54
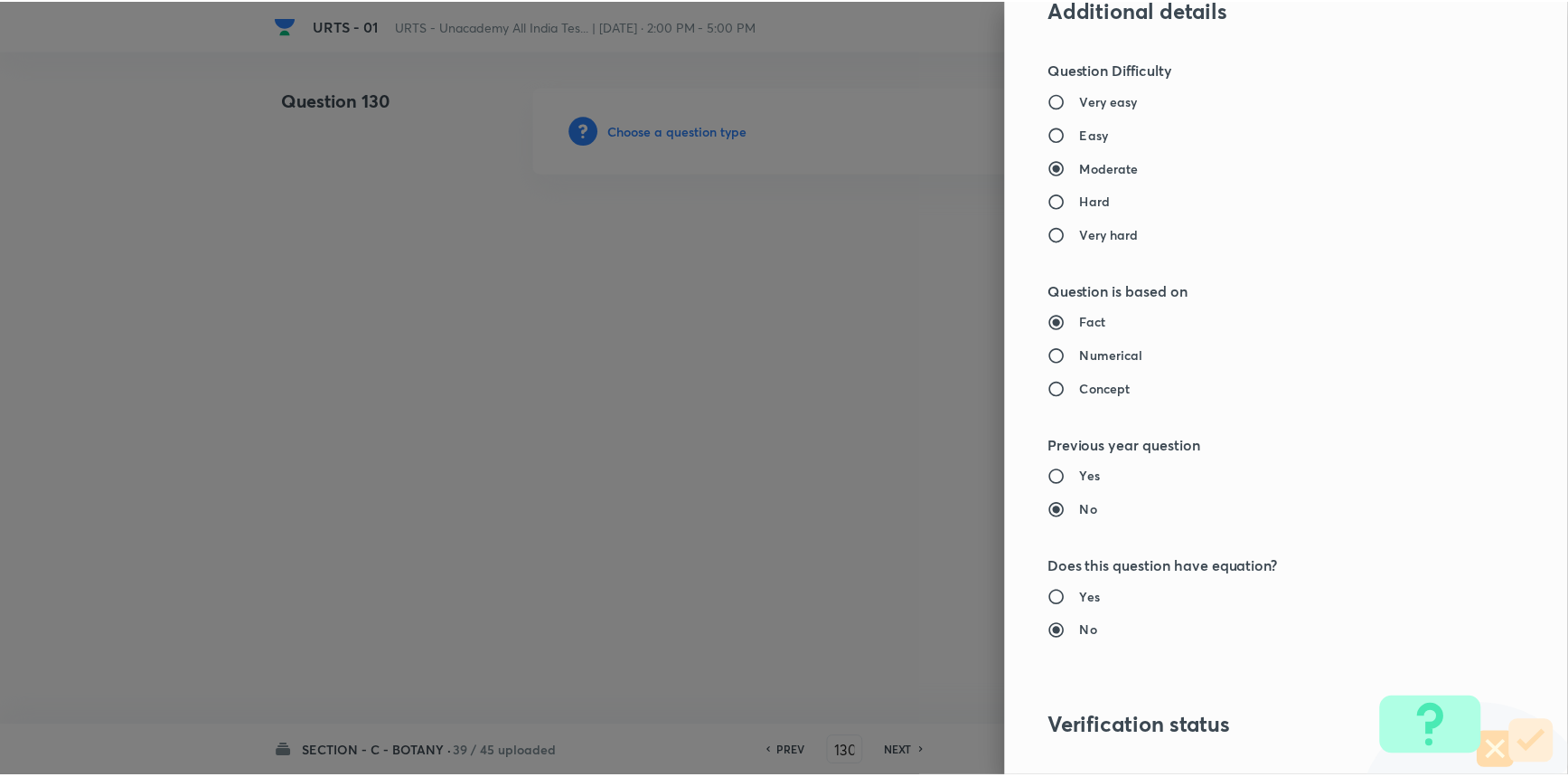
scroll to position [1808, 0]
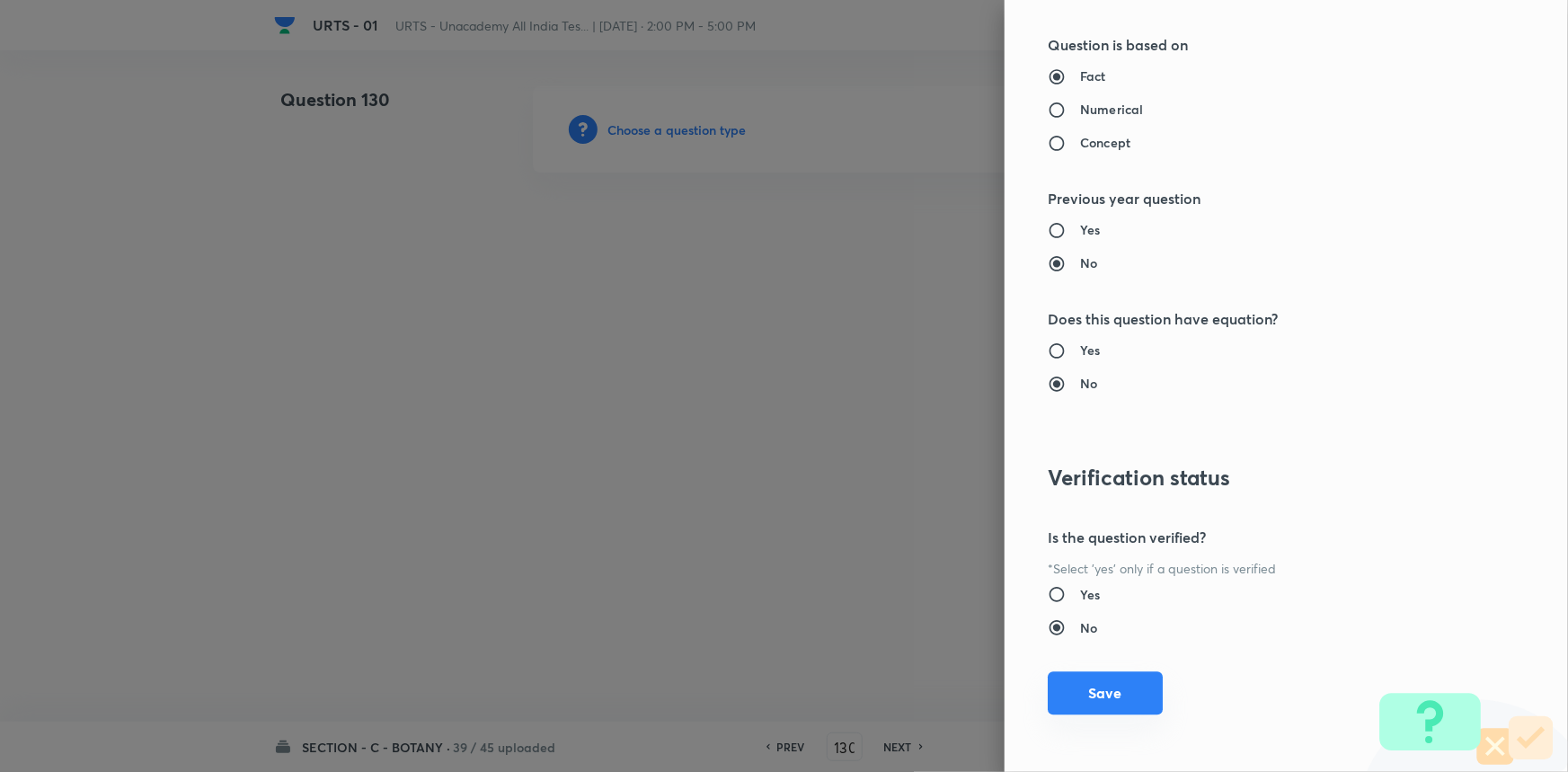
click at [1096, 681] on button "Save" at bounding box center [1105, 693] width 115 height 43
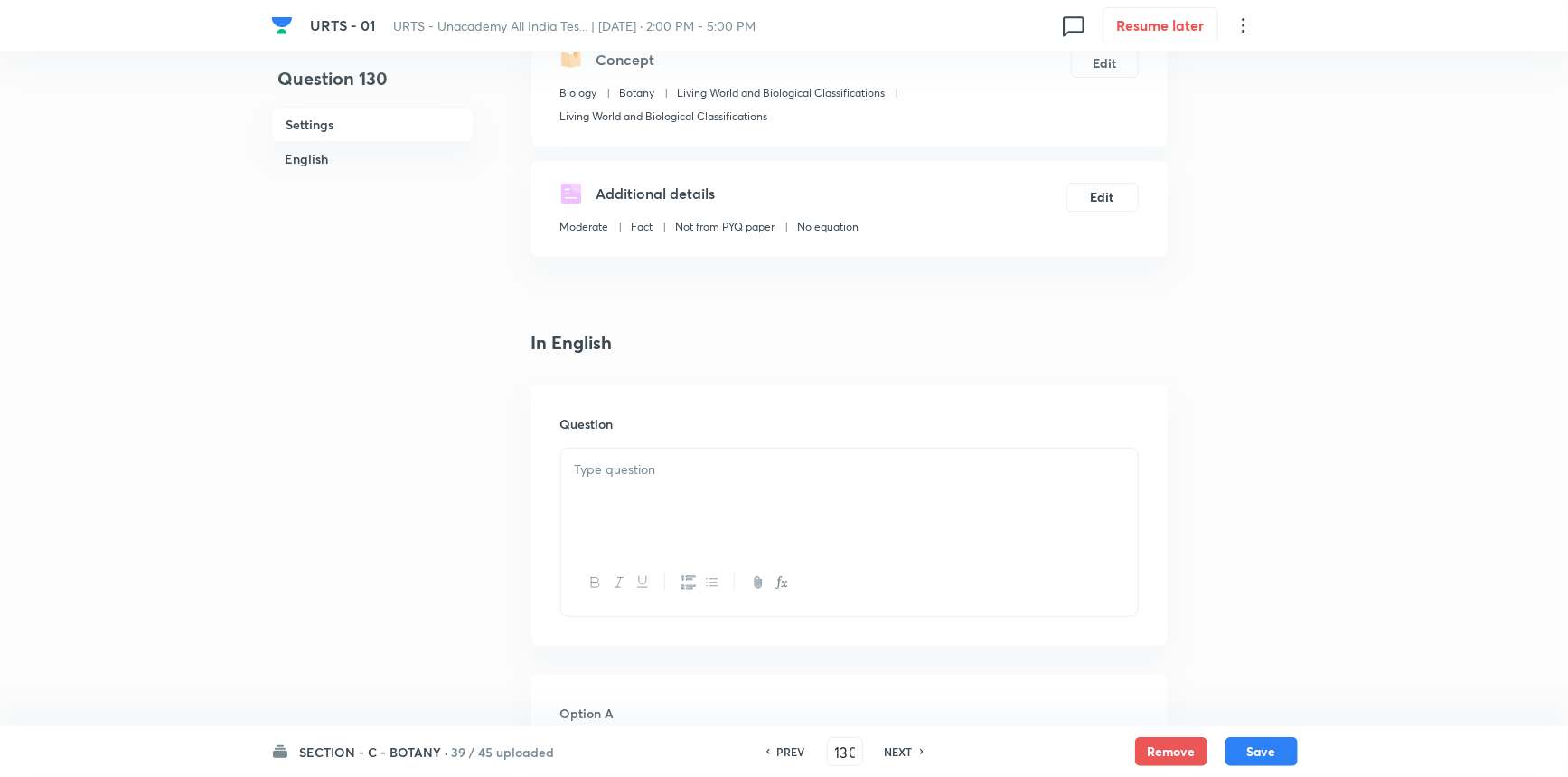
scroll to position [246, 0]
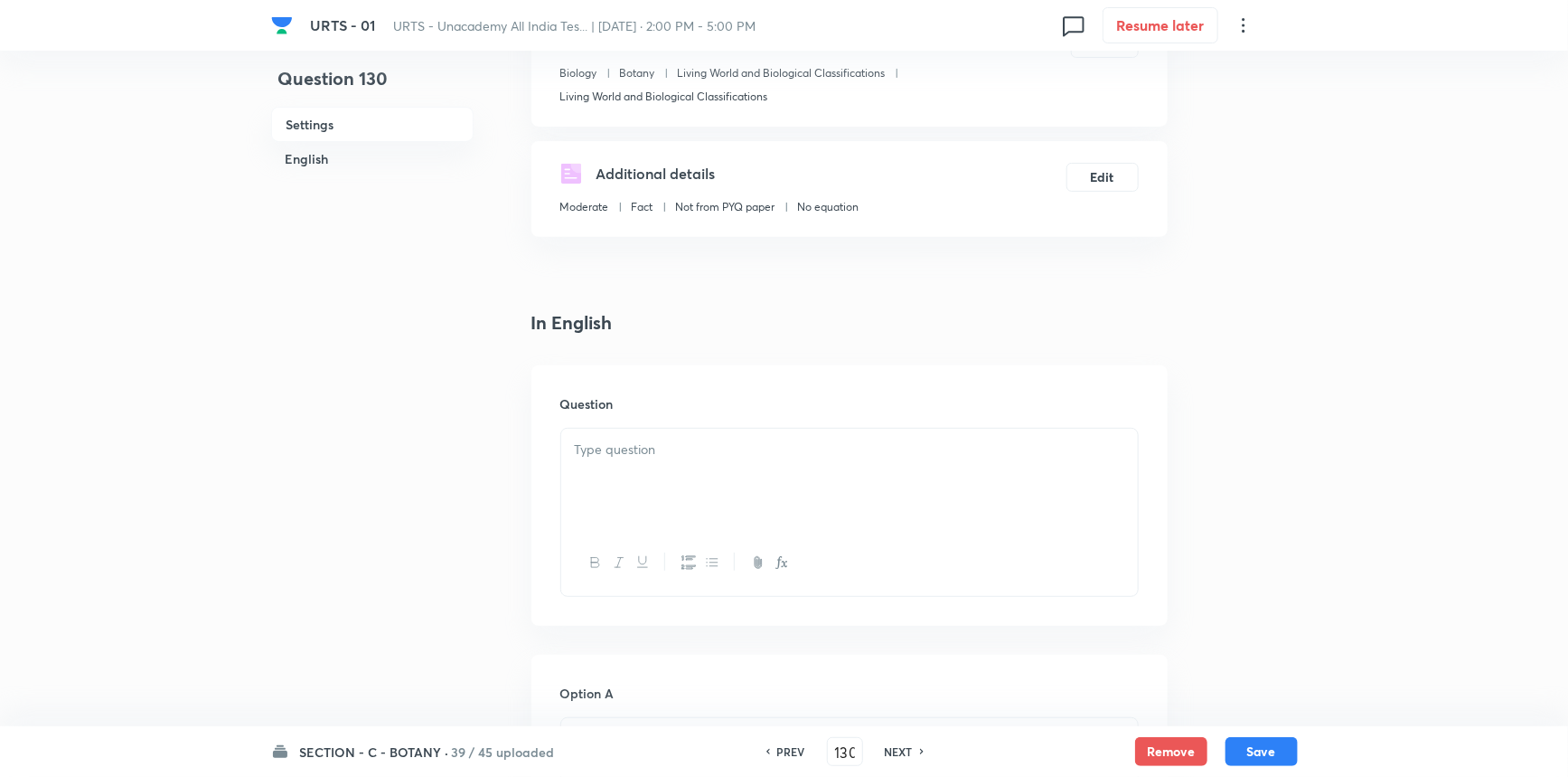
click at [619, 459] on div at bounding box center [849, 479] width 577 height 101
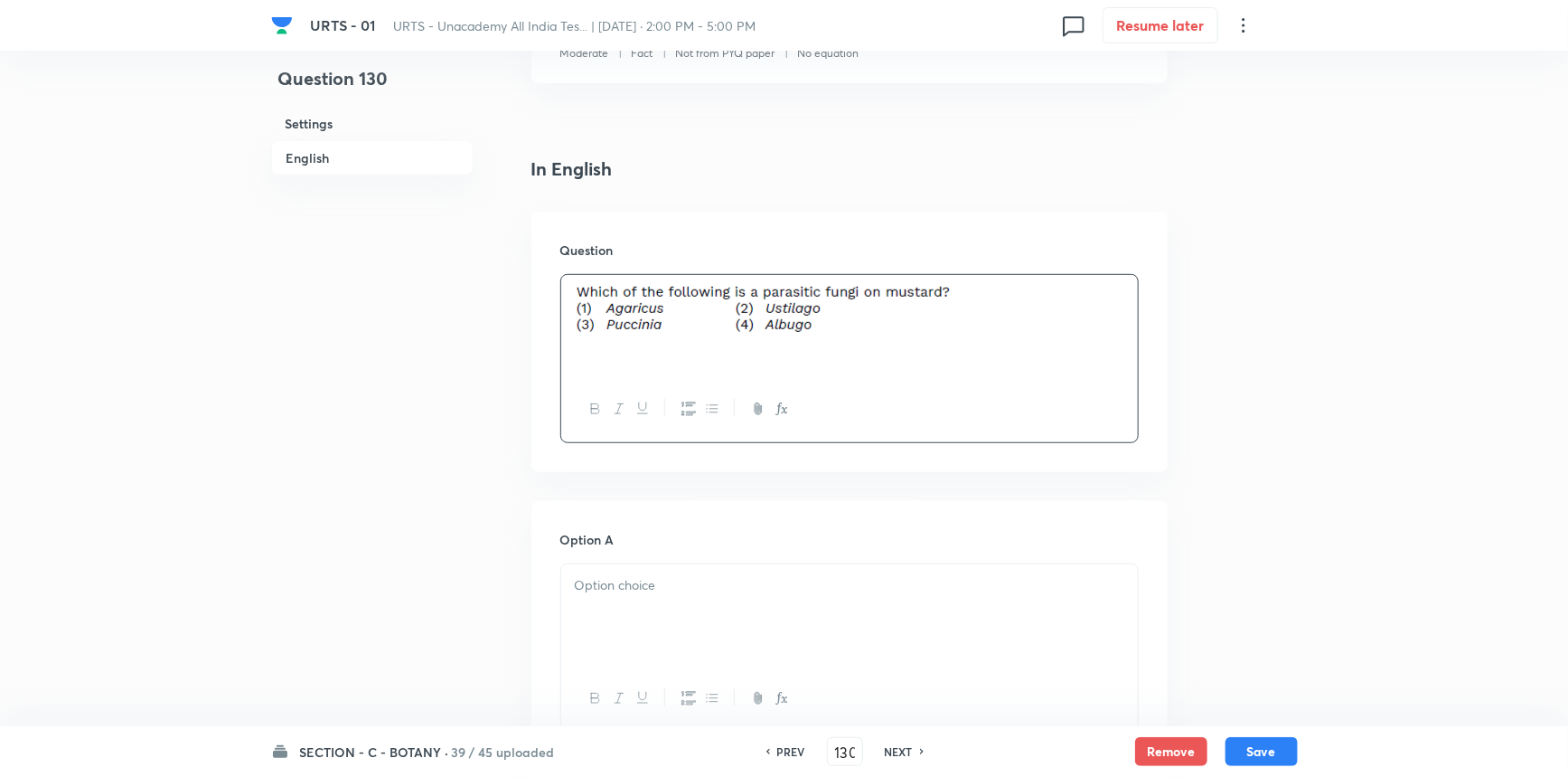
scroll to position [493, 0]
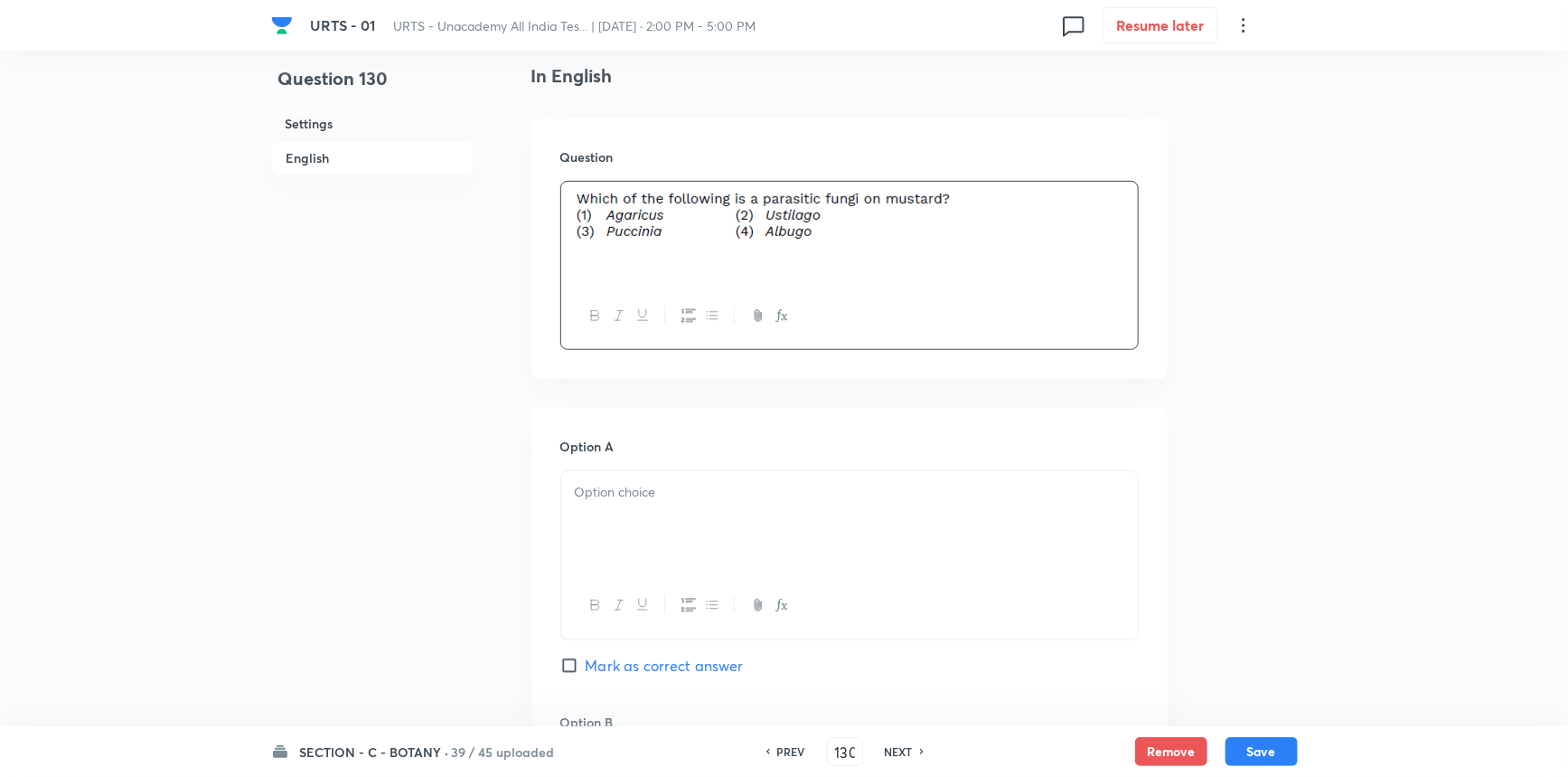
click at [748, 523] on div at bounding box center [849, 522] width 577 height 101
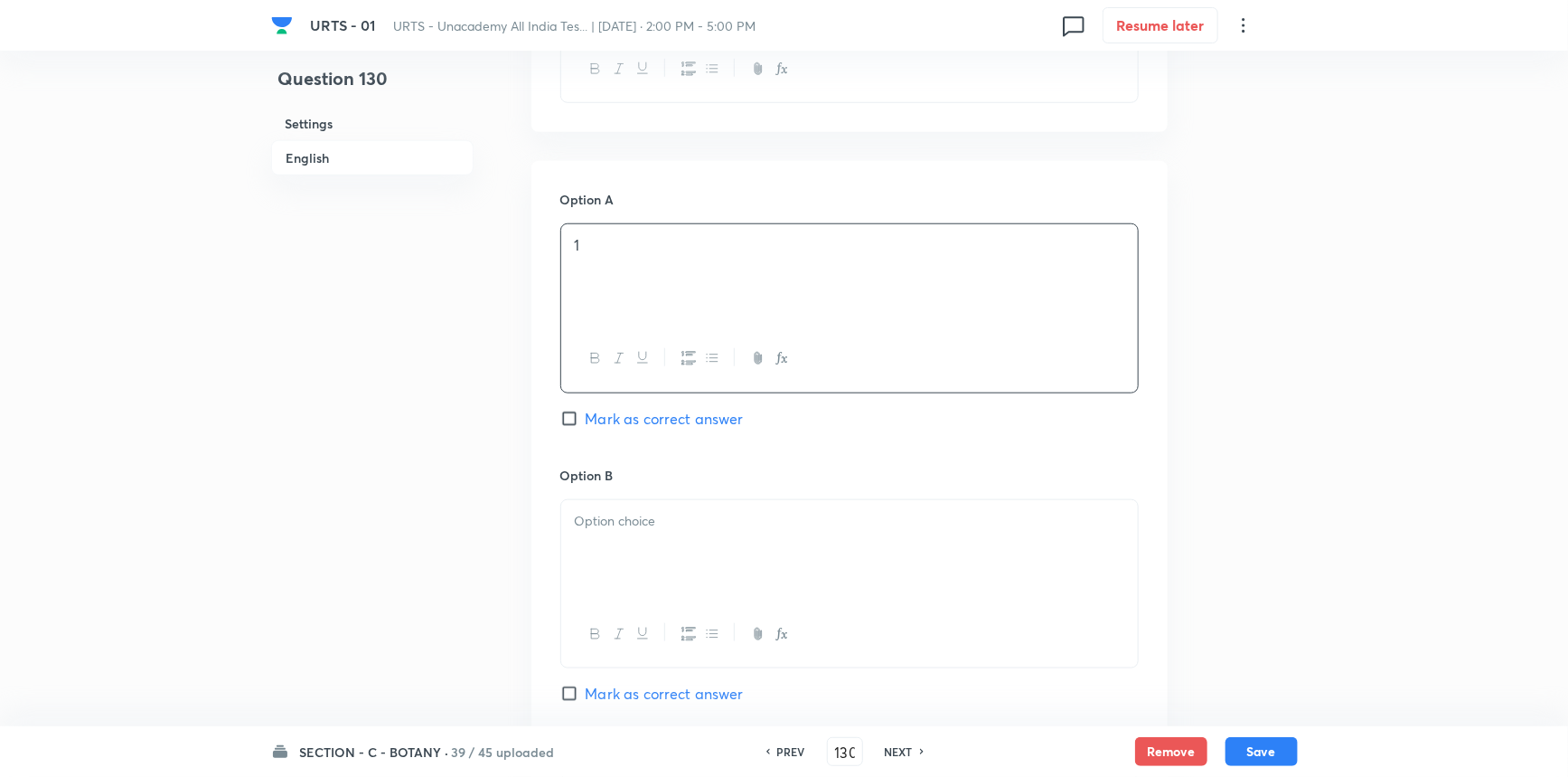
click at [729, 548] on div at bounding box center [849, 551] width 577 height 101
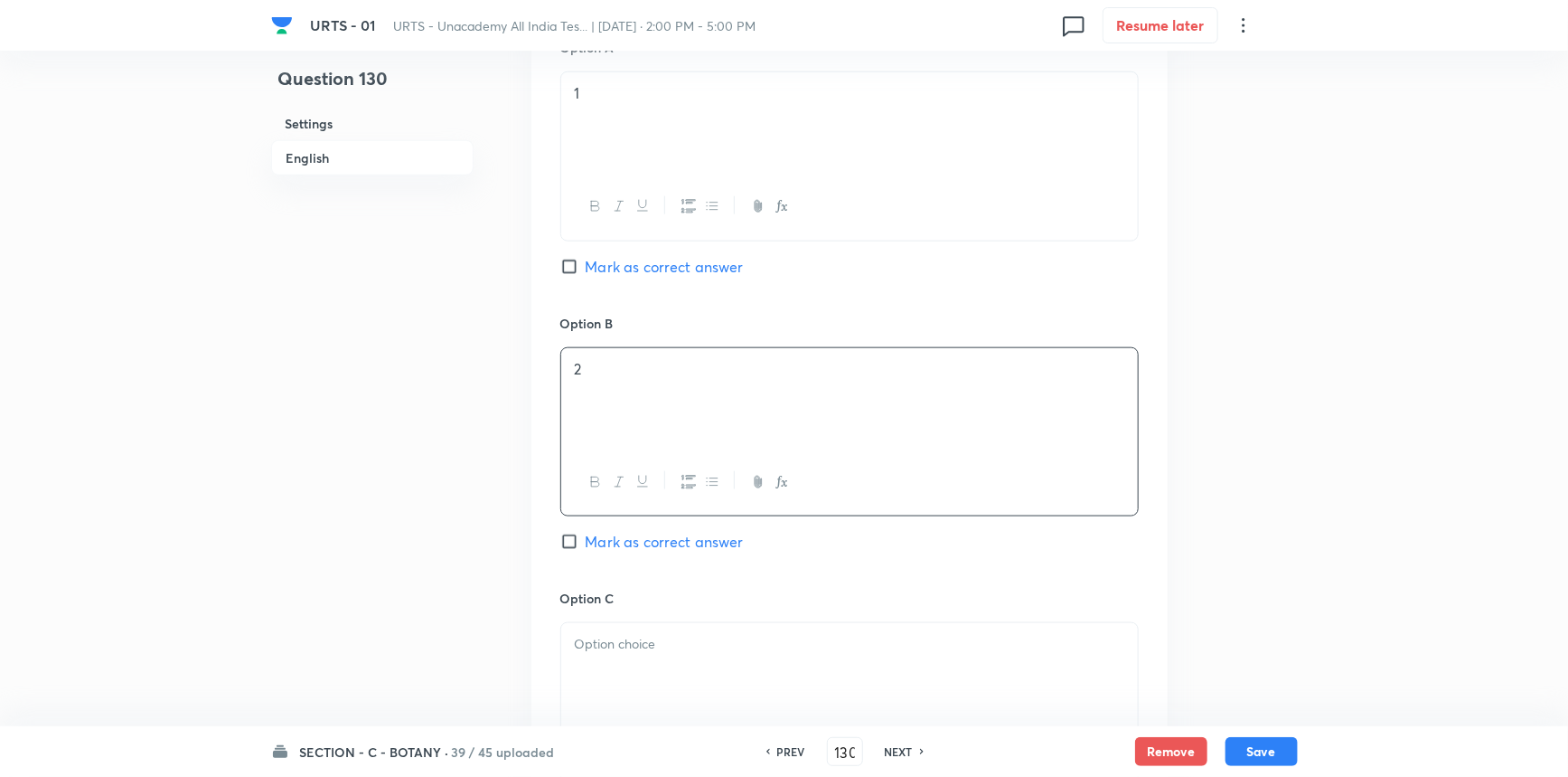
scroll to position [904, 0]
click at [619, 649] on div at bounding box center [849, 661] width 577 height 101
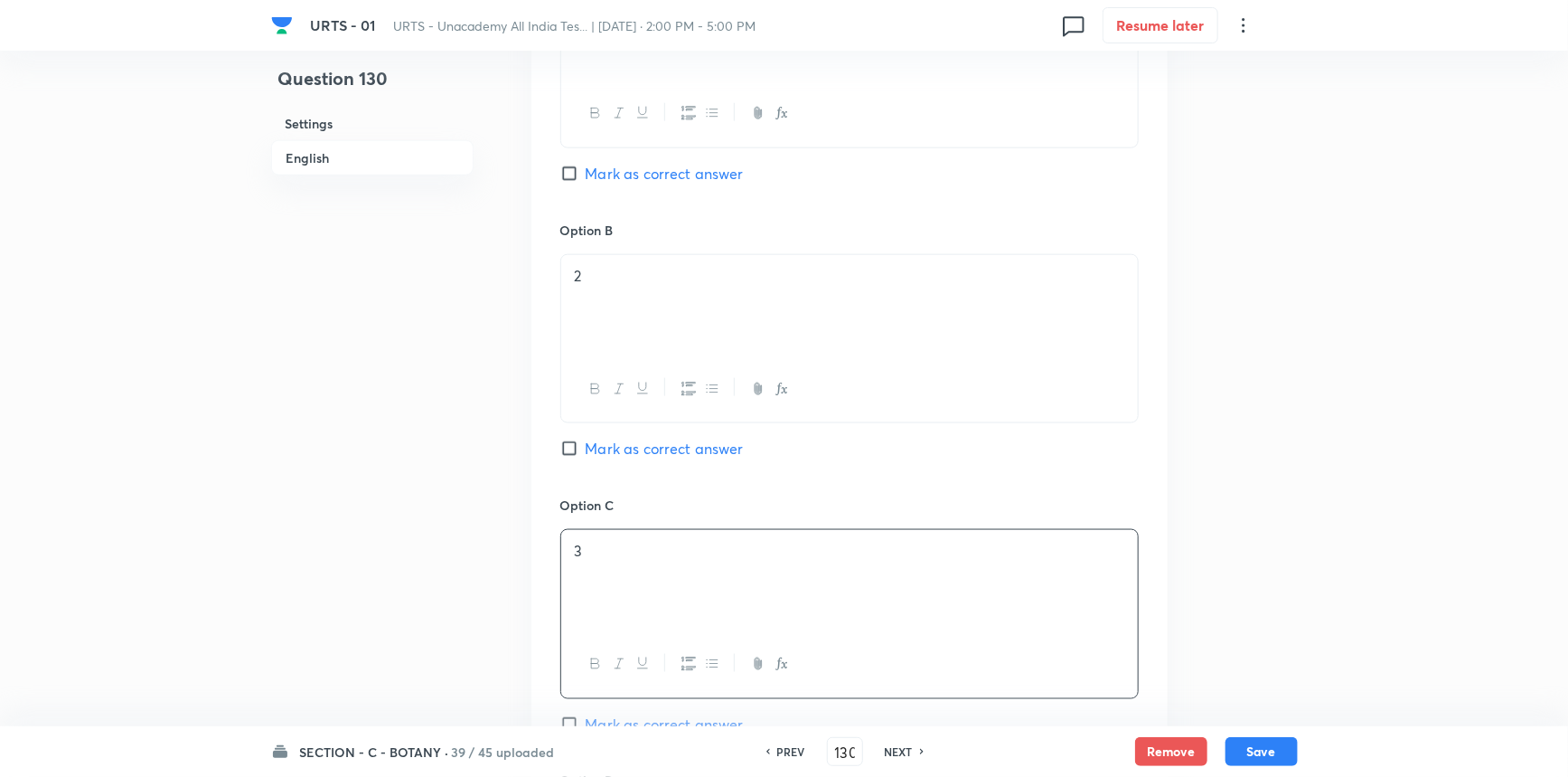
scroll to position [1150, 0]
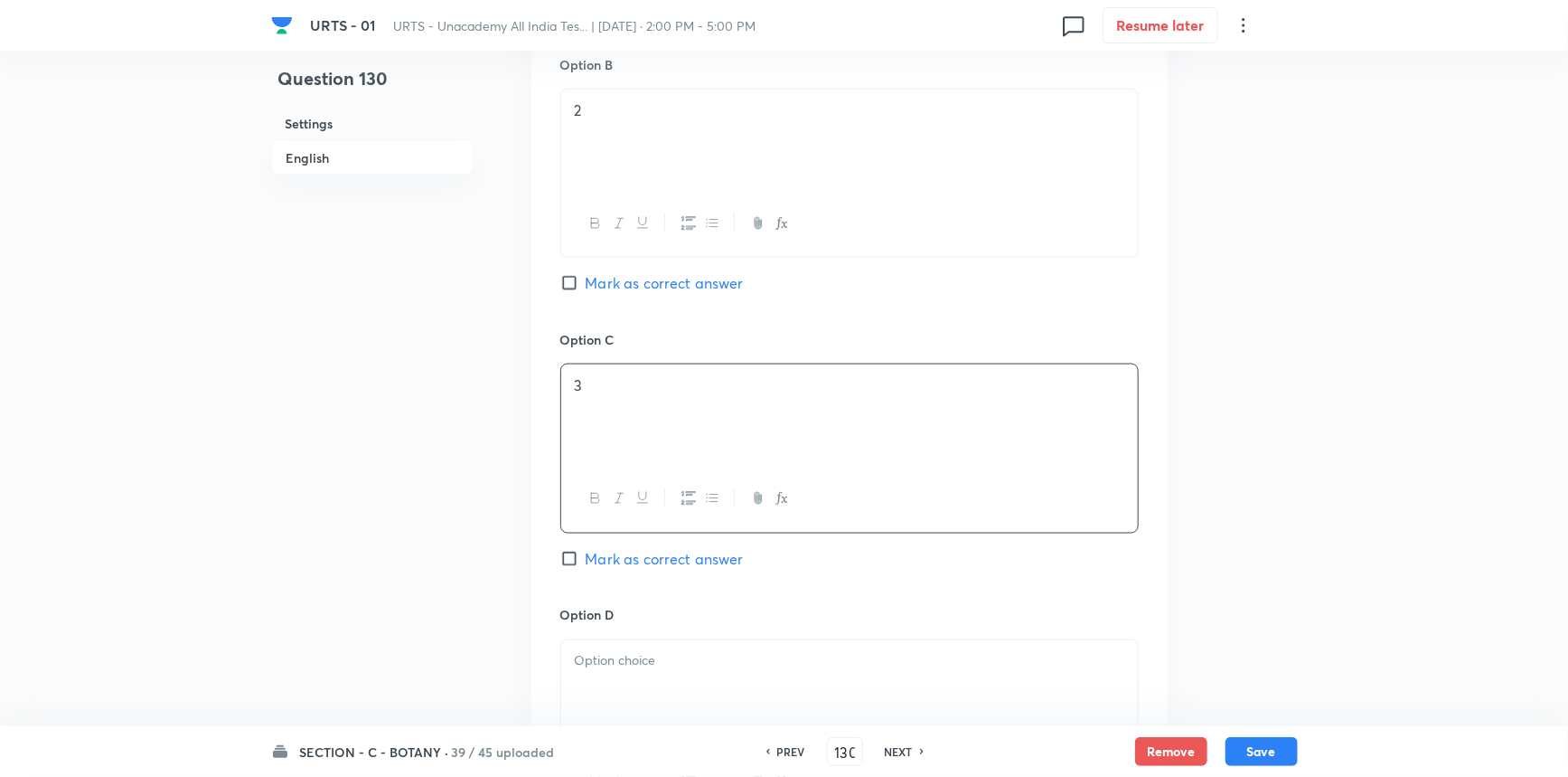
click at [596, 542] on div "Option C 3 Mark as correct answer" at bounding box center [849, 468] width 578 height 275
click at [603, 566] on span "Mark as correct answer" at bounding box center [664, 558] width 158 height 22
click at [586, 566] on input "Mark as correct answer" at bounding box center [573, 558] width 25 height 18
click at [633, 651] on p at bounding box center [849, 661] width 549 height 21
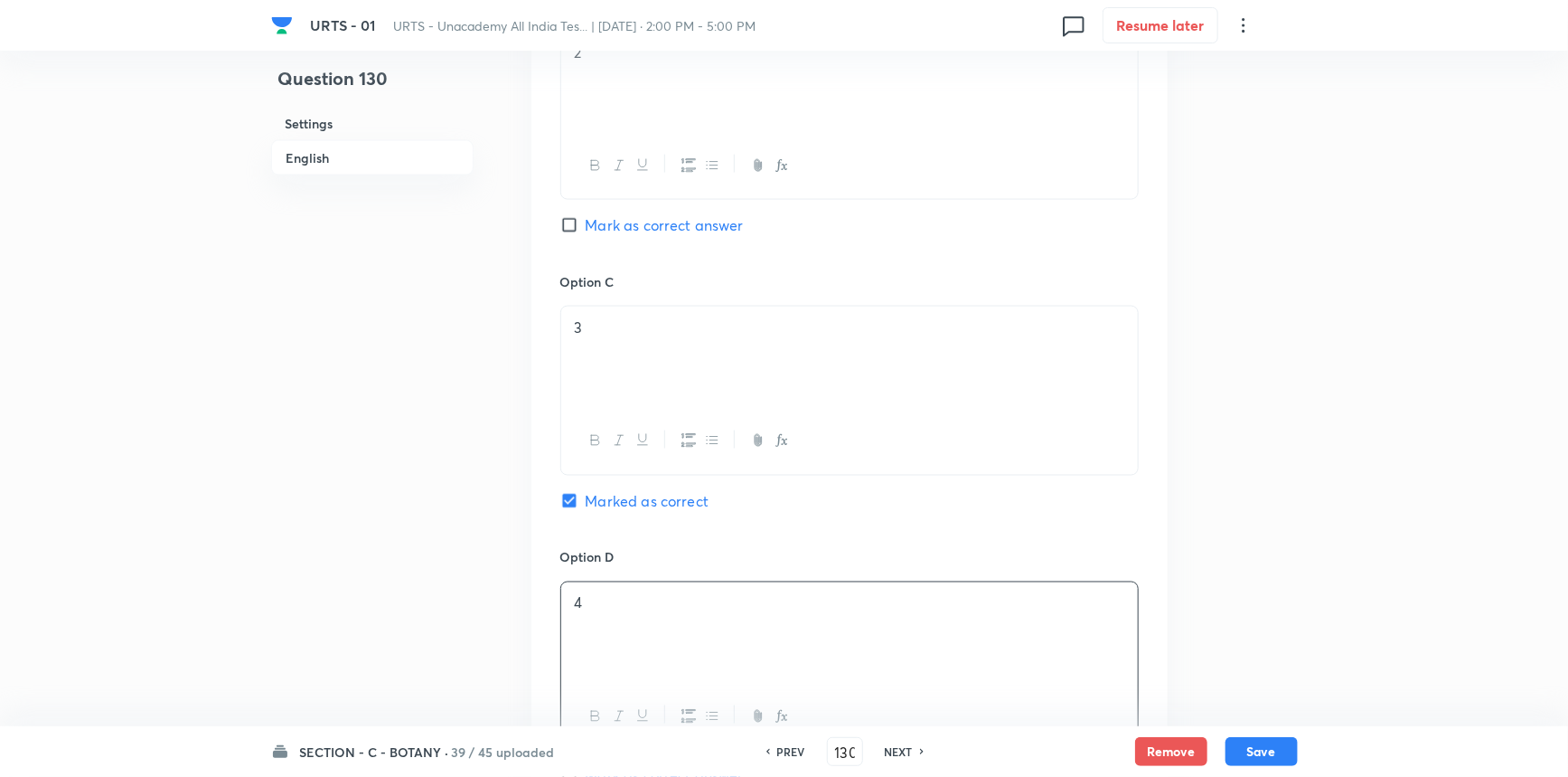
scroll to position [1479, 0]
click at [607, 669] on div at bounding box center [849, 687] width 577 height 101
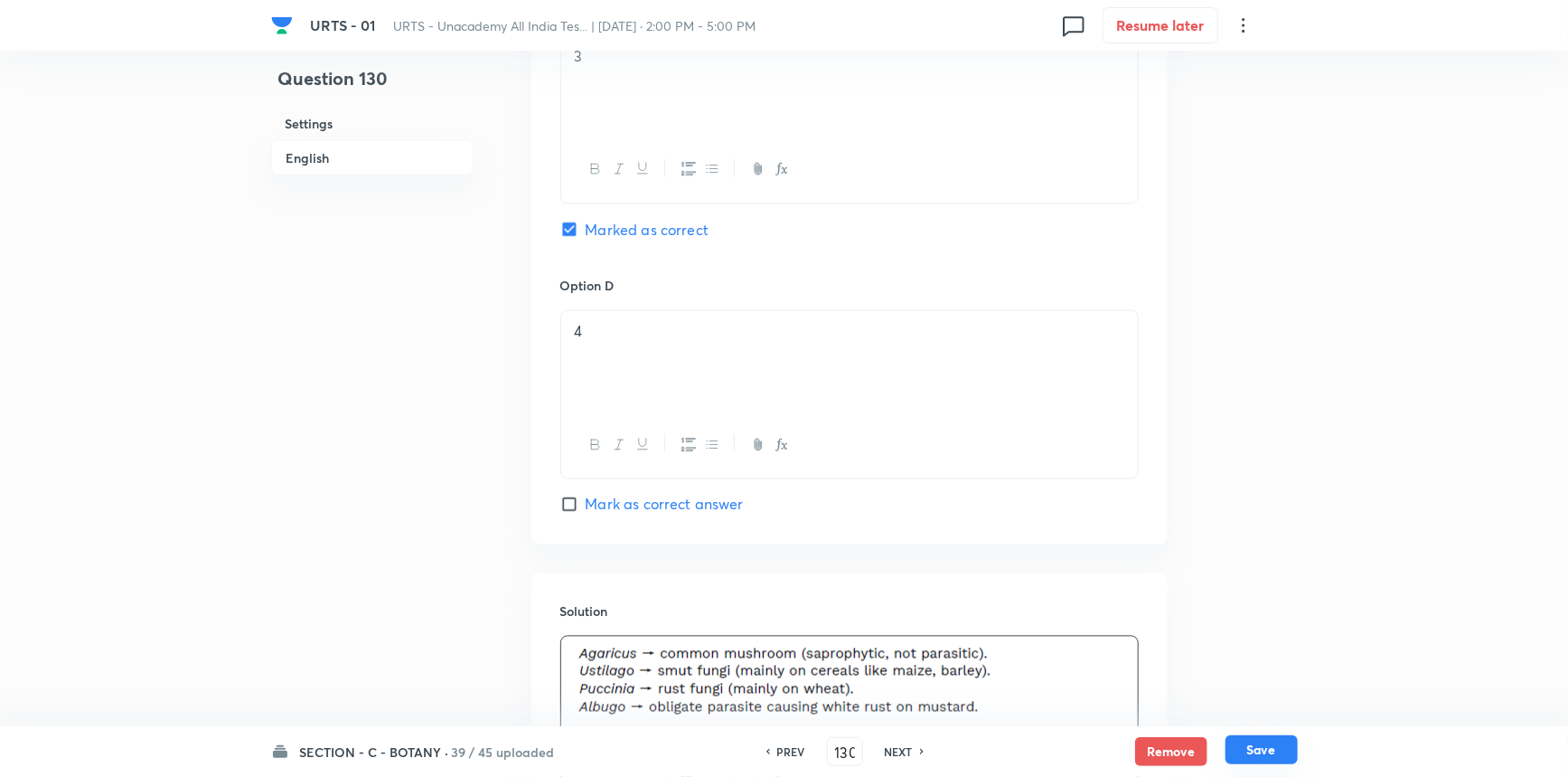
click at [1237, 755] on button "Save" at bounding box center [1262, 749] width 72 height 29
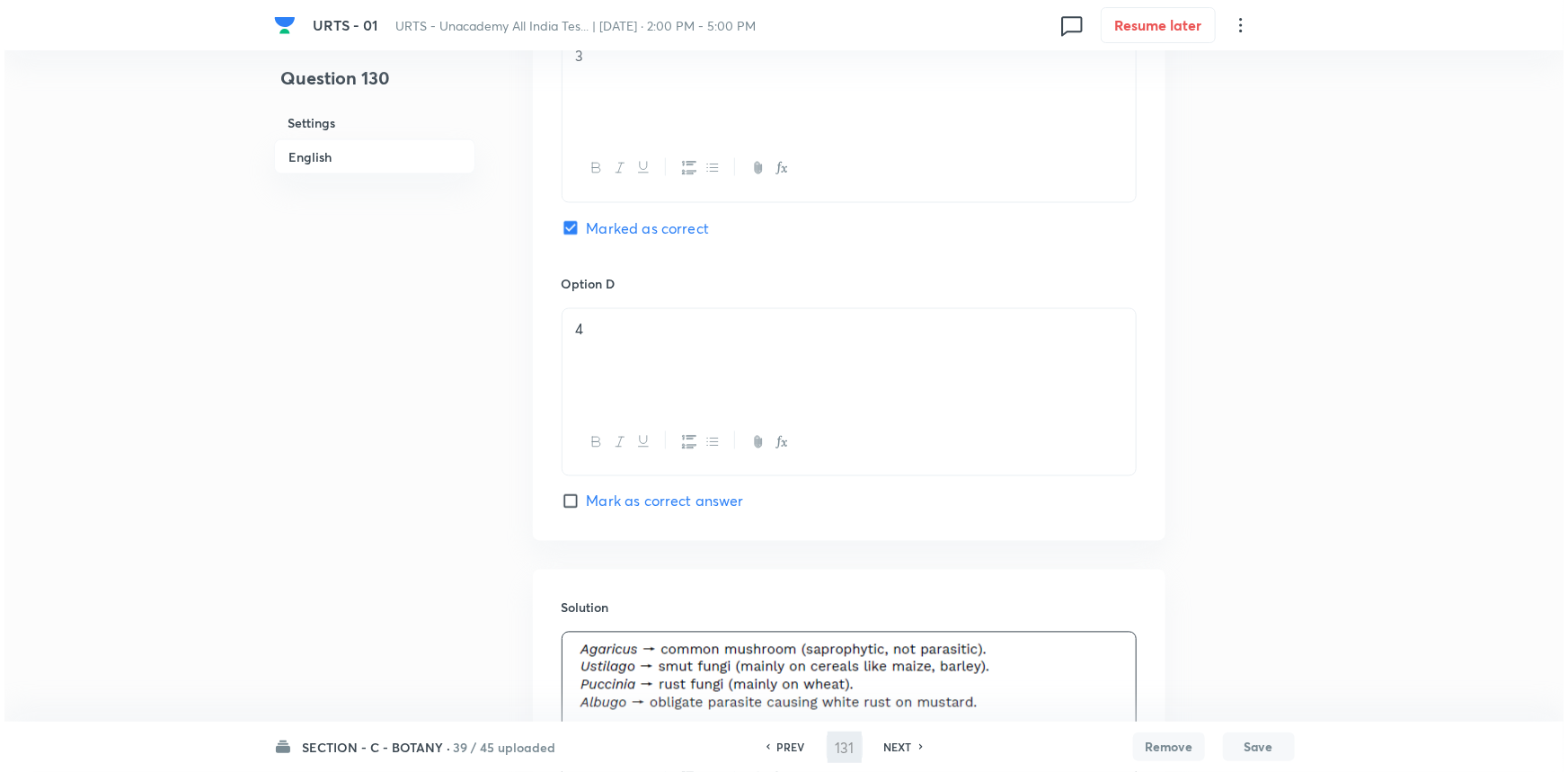
scroll to position [0, 0]
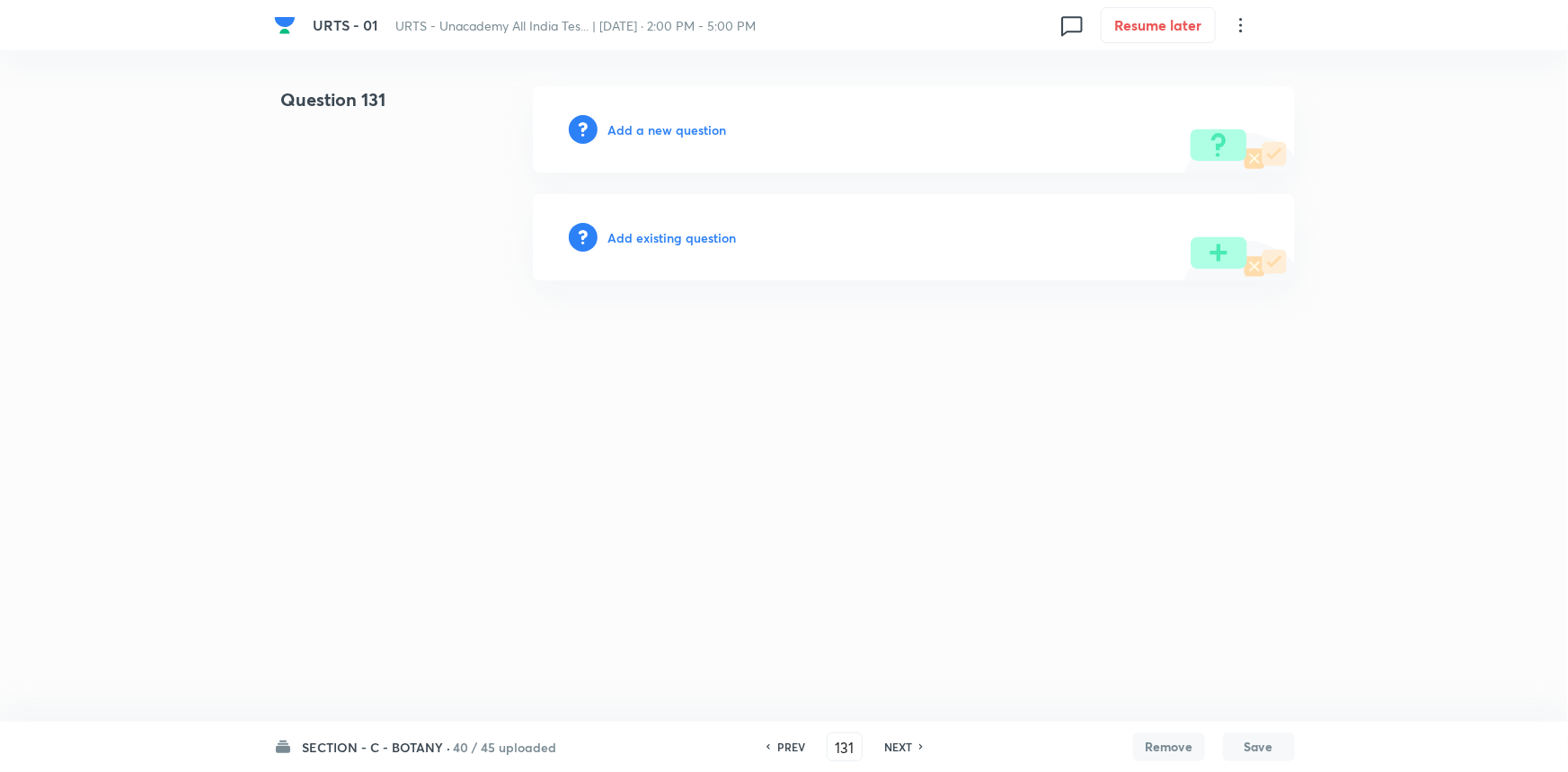
click at [647, 121] on h6 "Add a new question" at bounding box center [668, 130] width 119 height 19
click at [646, 132] on h6 "Choose a question type" at bounding box center [677, 130] width 138 height 19
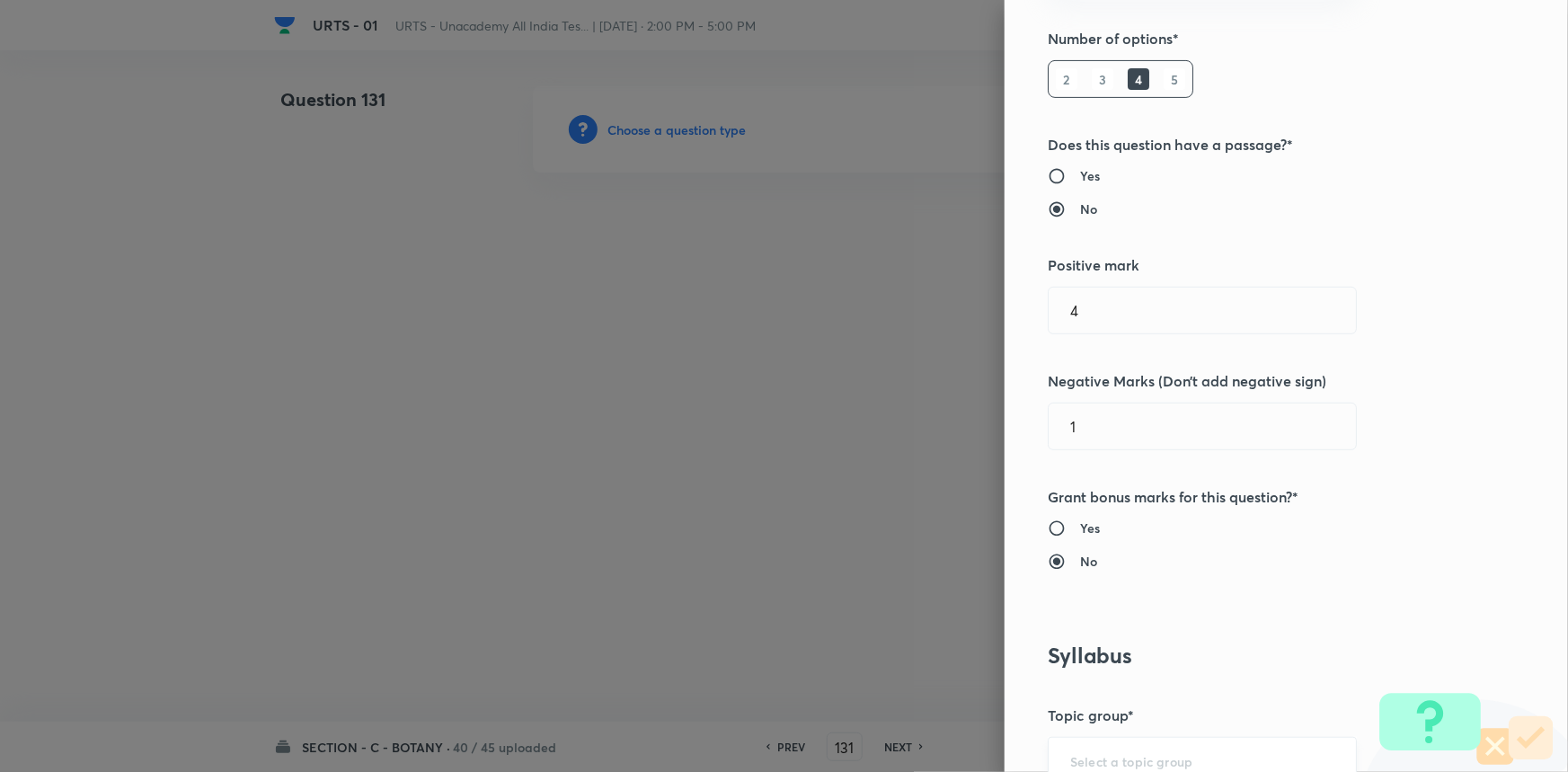
scroll to position [490, 0]
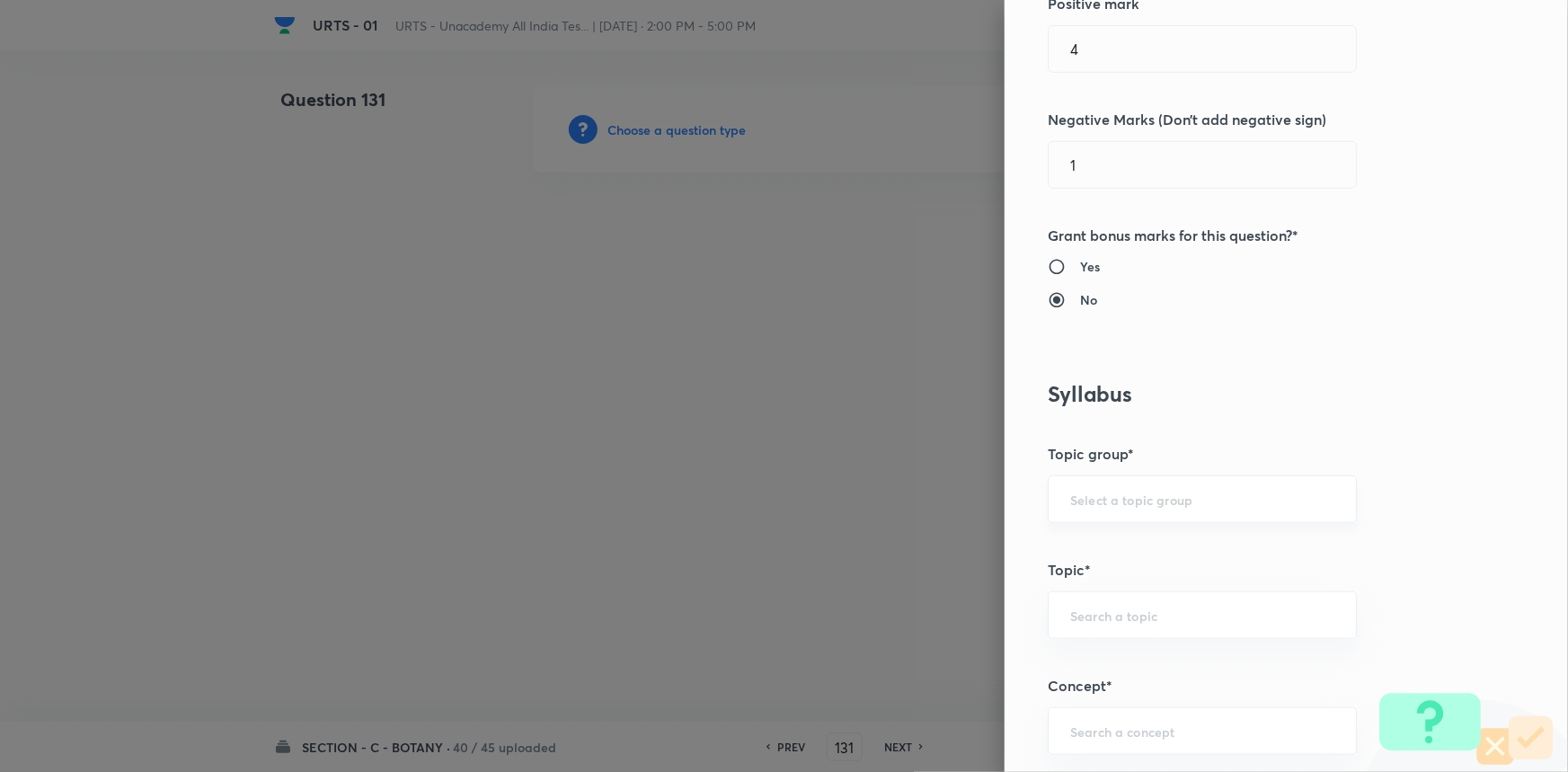
click at [1092, 511] on div "​" at bounding box center [1202, 499] width 309 height 47
click at [1089, 546] on li "Biology" at bounding box center [1190, 549] width 307 height 33
click at [1096, 628] on div "​" at bounding box center [1202, 614] width 309 height 47
click at [1085, 664] on li "Botany" at bounding box center [1190, 663] width 307 height 33
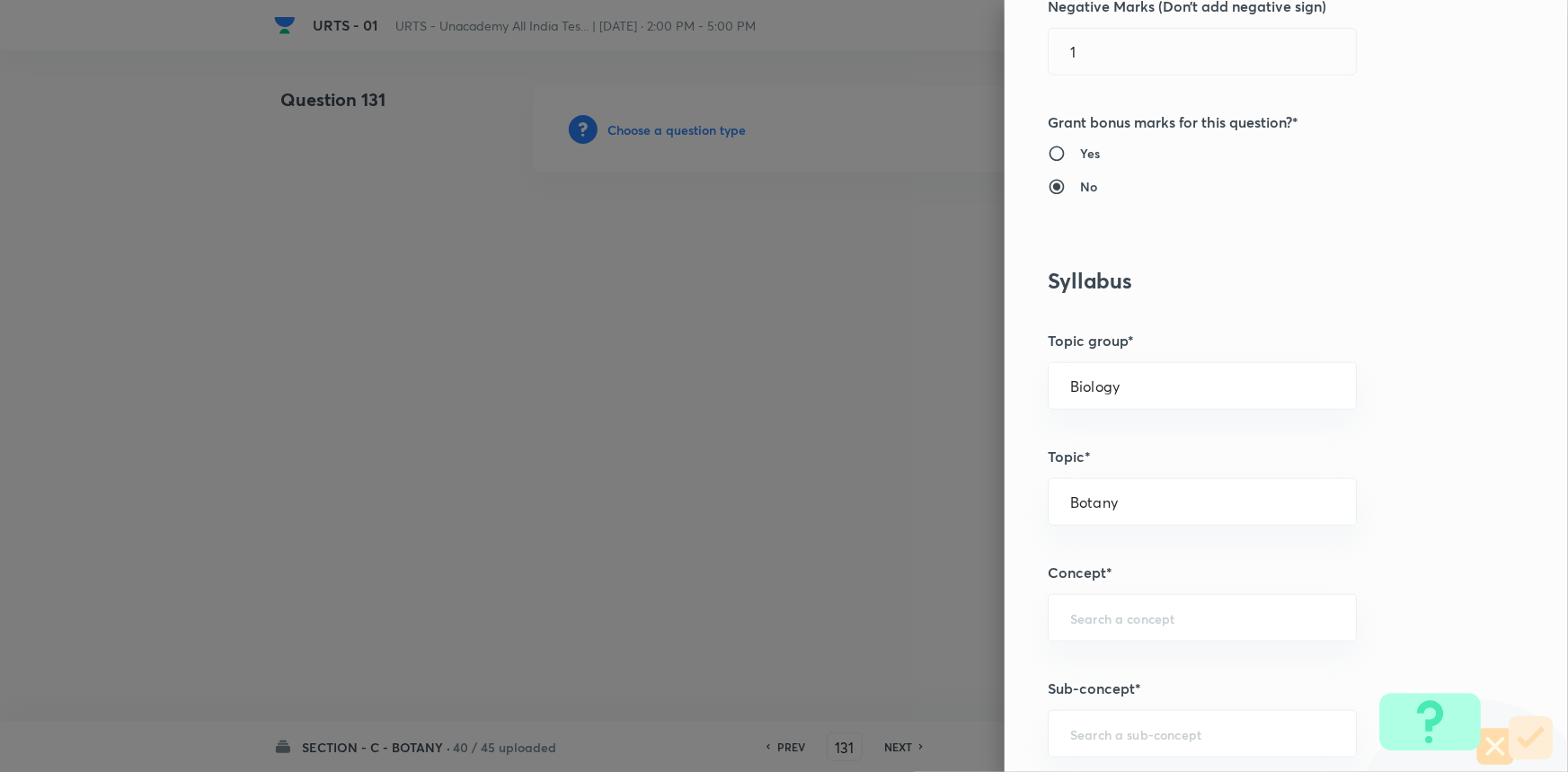
scroll to position [735, 0]
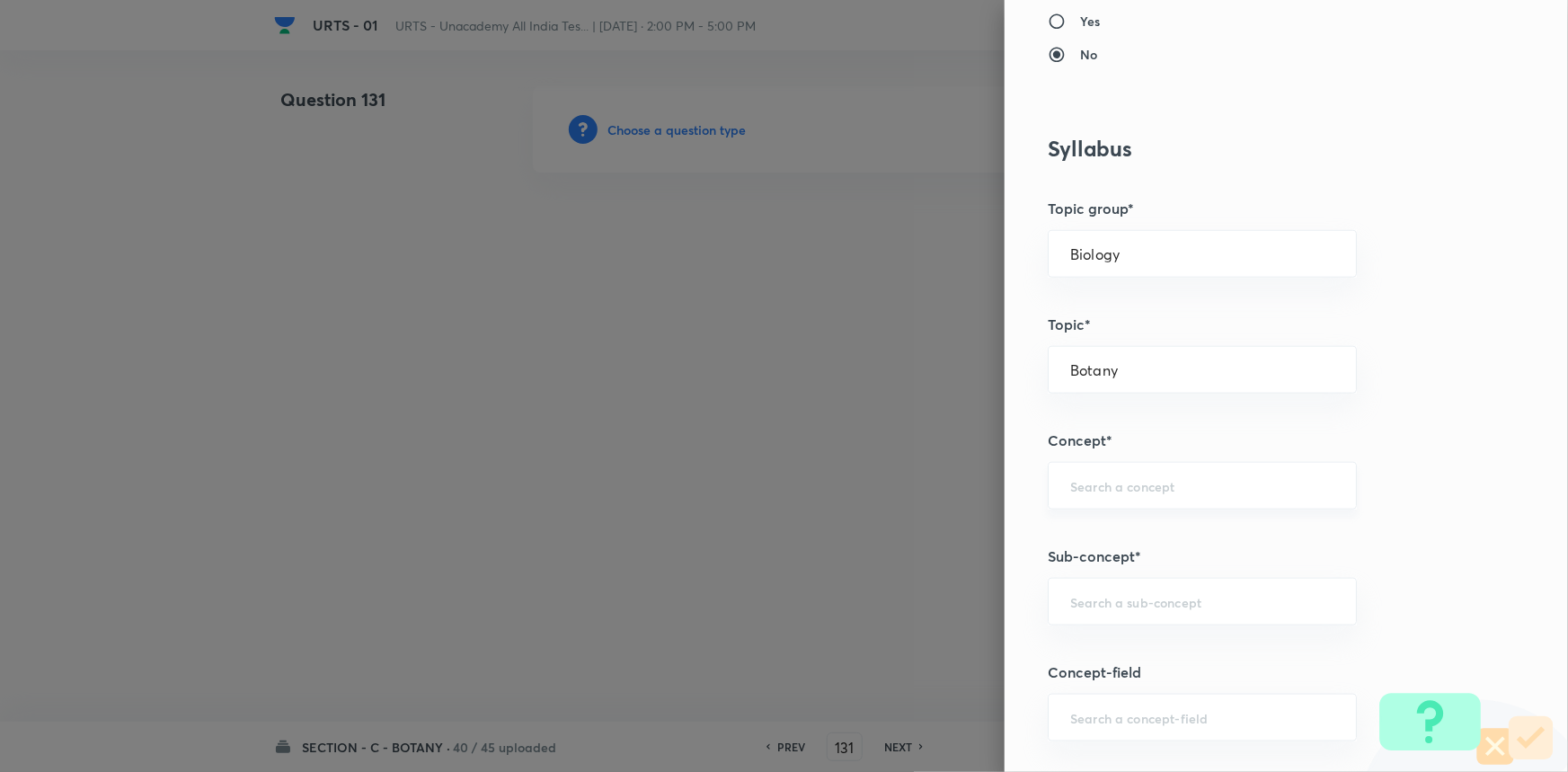
click at [1104, 485] on input "text" at bounding box center [1202, 486] width 264 height 17
click at [1123, 545] on li "Living World and Biological Classifications" at bounding box center [1190, 546] width 307 height 54
click at [1137, 601] on input "text" at bounding box center [1202, 601] width 264 height 17
click at [1101, 671] on li "Living World and Biological Classifications" at bounding box center [1190, 661] width 307 height 54
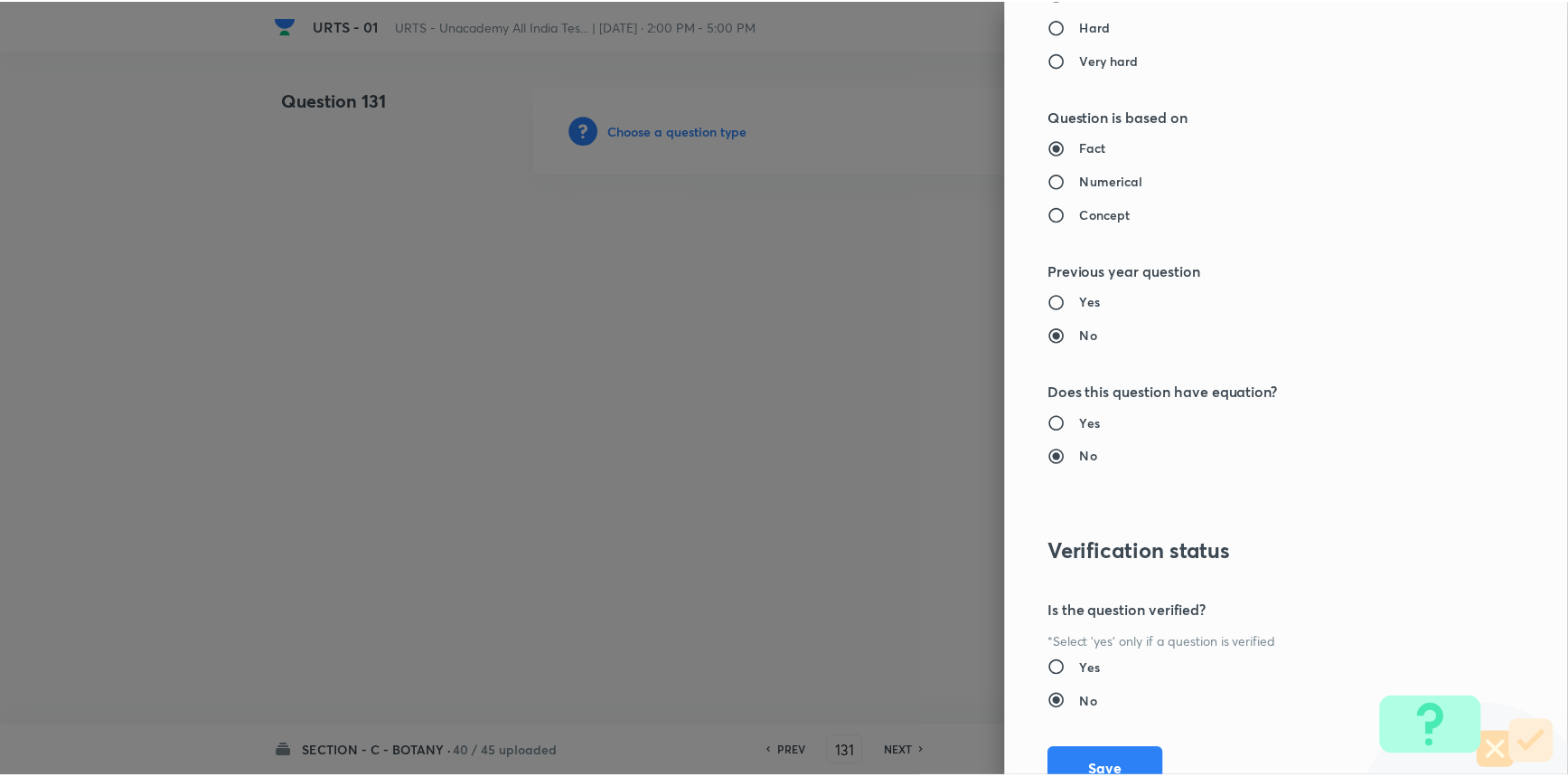
scroll to position [1808, 0]
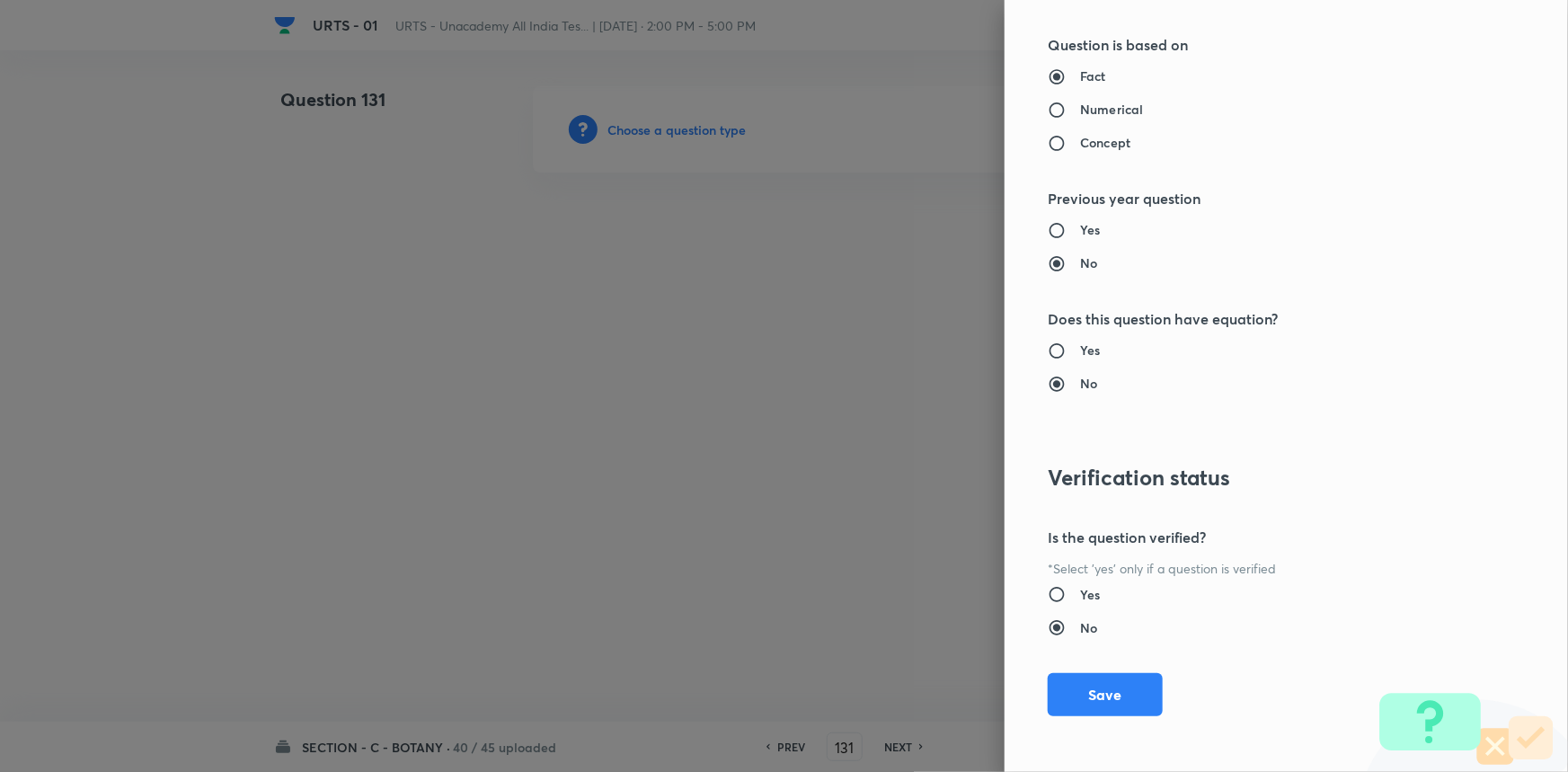
click at [1141, 695] on button "Save" at bounding box center [1105, 694] width 115 height 43
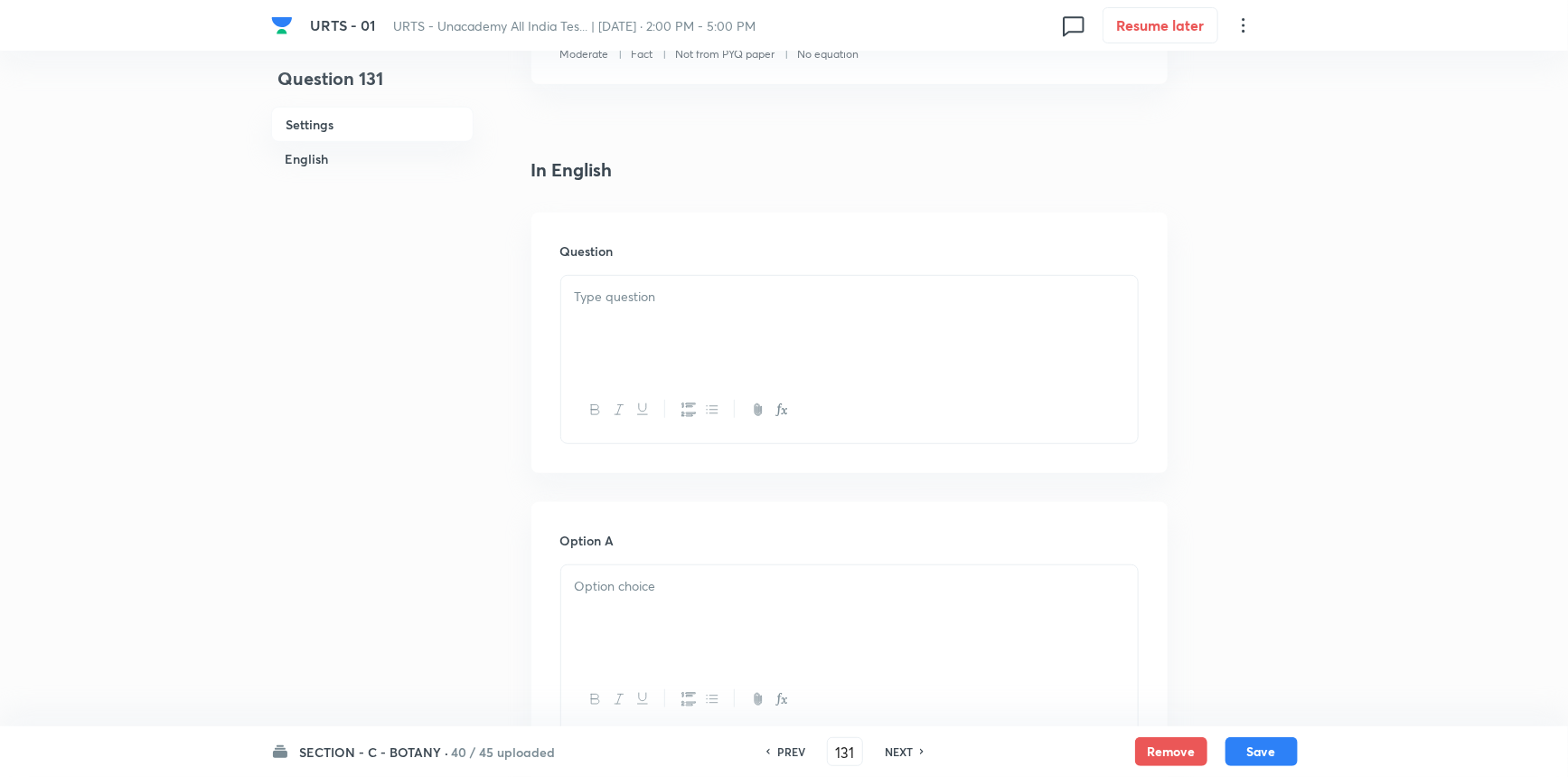
scroll to position [410, 0]
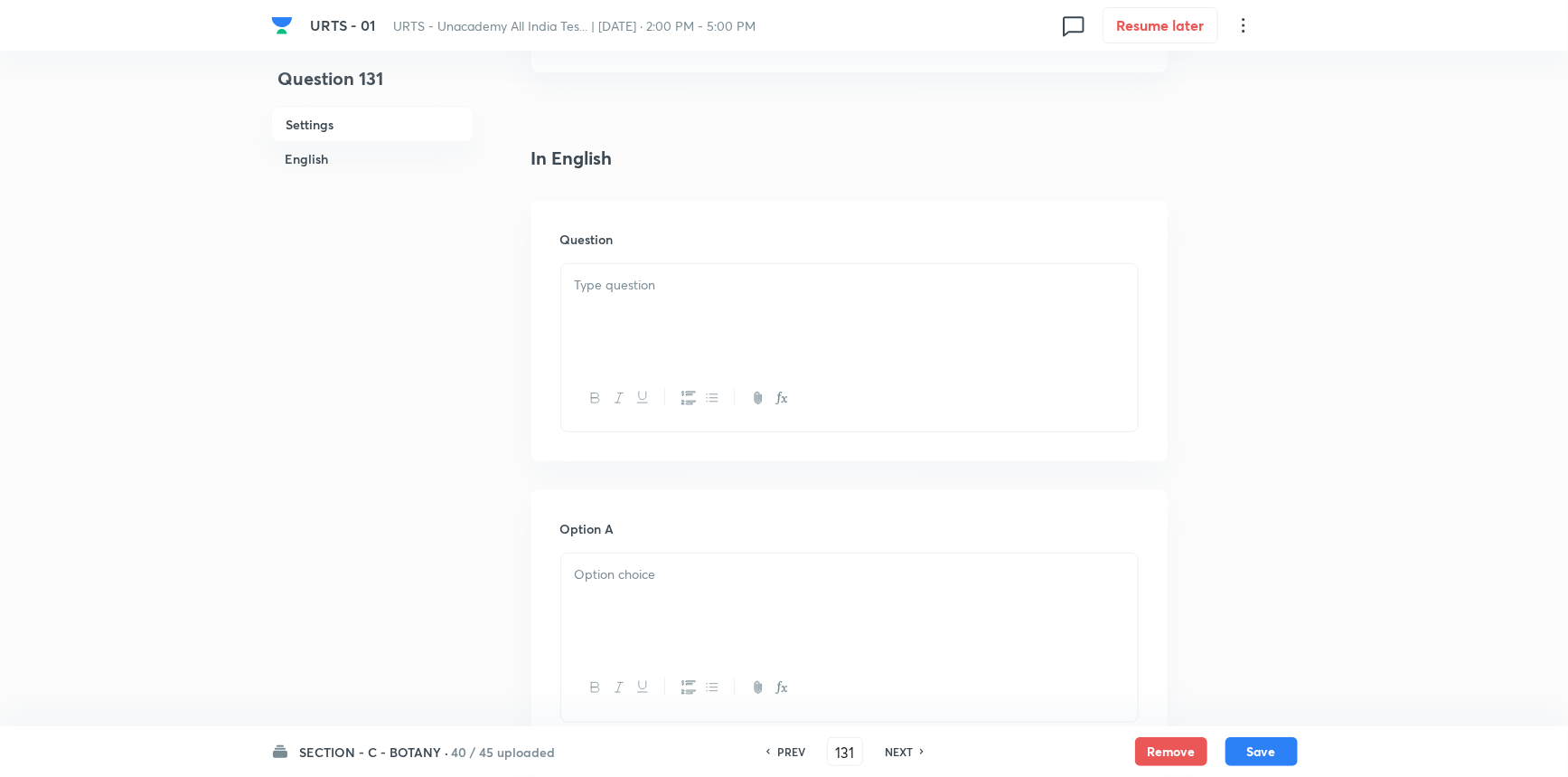
click at [668, 255] on div "Question" at bounding box center [849, 331] width 636 height 261
click at [646, 290] on p at bounding box center [849, 285] width 549 height 21
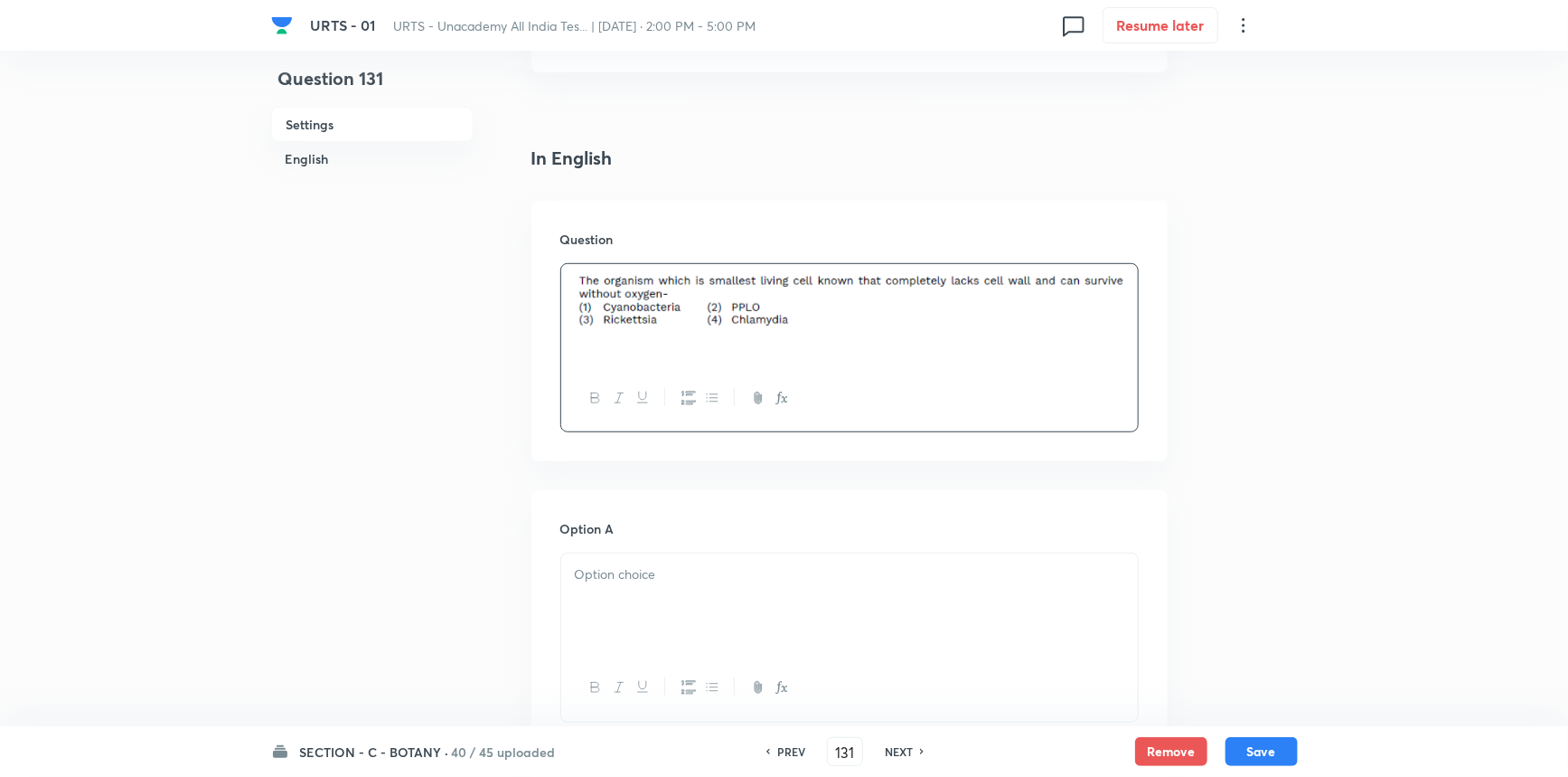
click at [637, 602] on div at bounding box center [849, 604] width 577 height 101
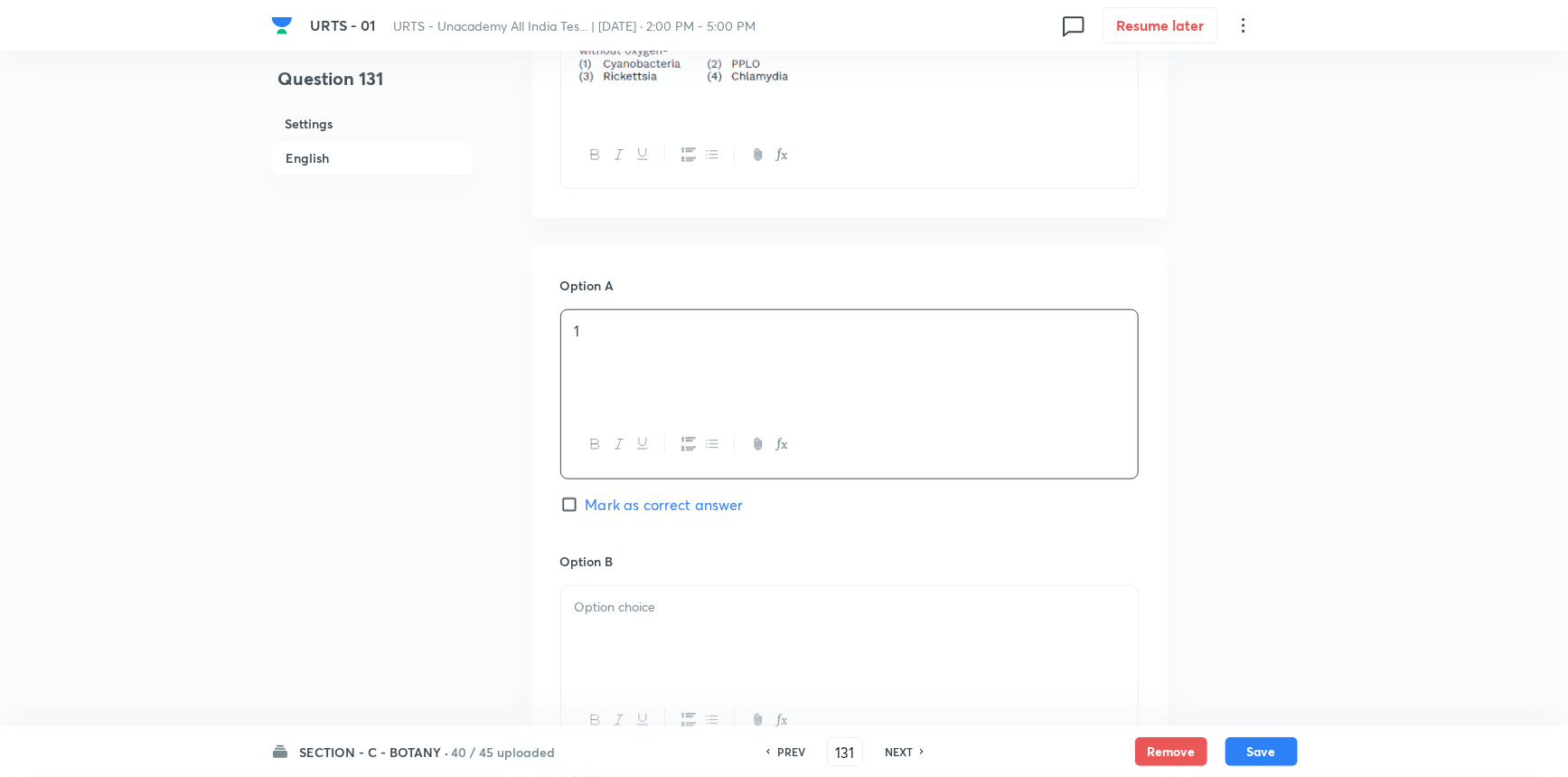
scroll to position [657, 0]
click at [635, 627] on div at bounding box center [849, 633] width 577 height 101
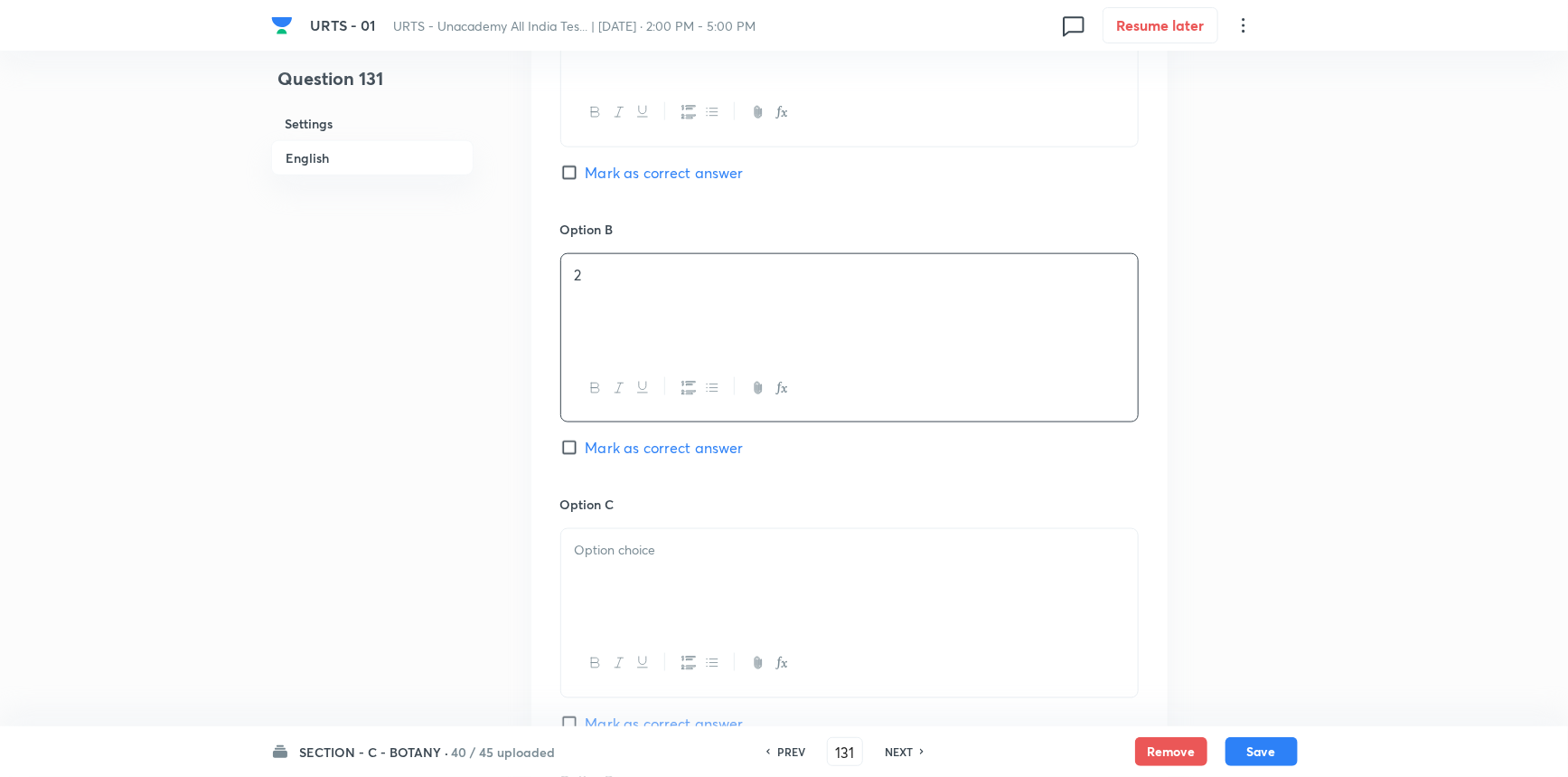
click at [618, 572] on div at bounding box center [849, 580] width 577 height 101
click at [578, 442] on input "Mark as correct answer" at bounding box center [573, 447] width 25 height 18
click at [623, 604] on div at bounding box center [849, 580] width 577 height 101
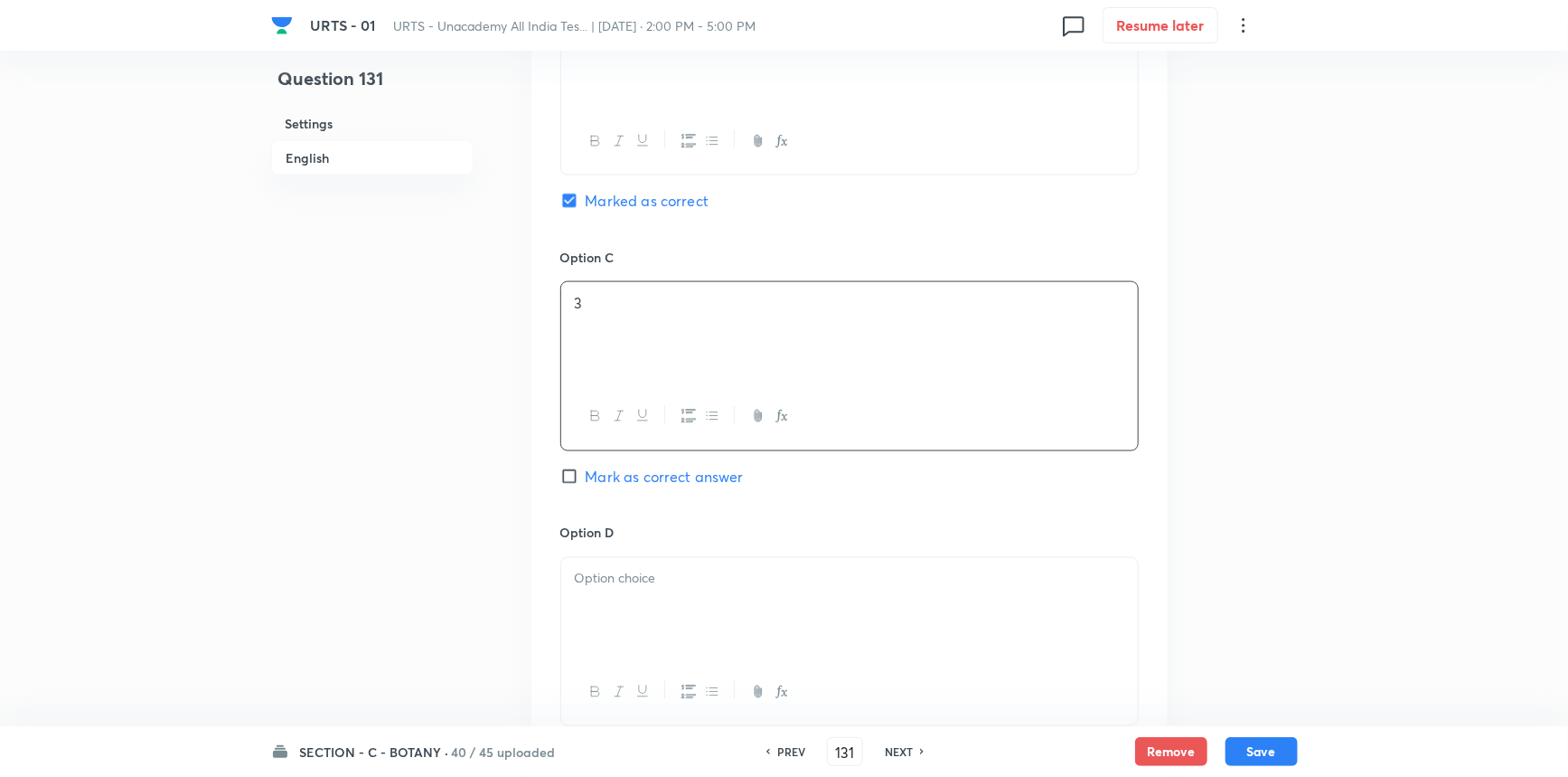
click at [610, 600] on div at bounding box center [849, 609] width 577 height 101
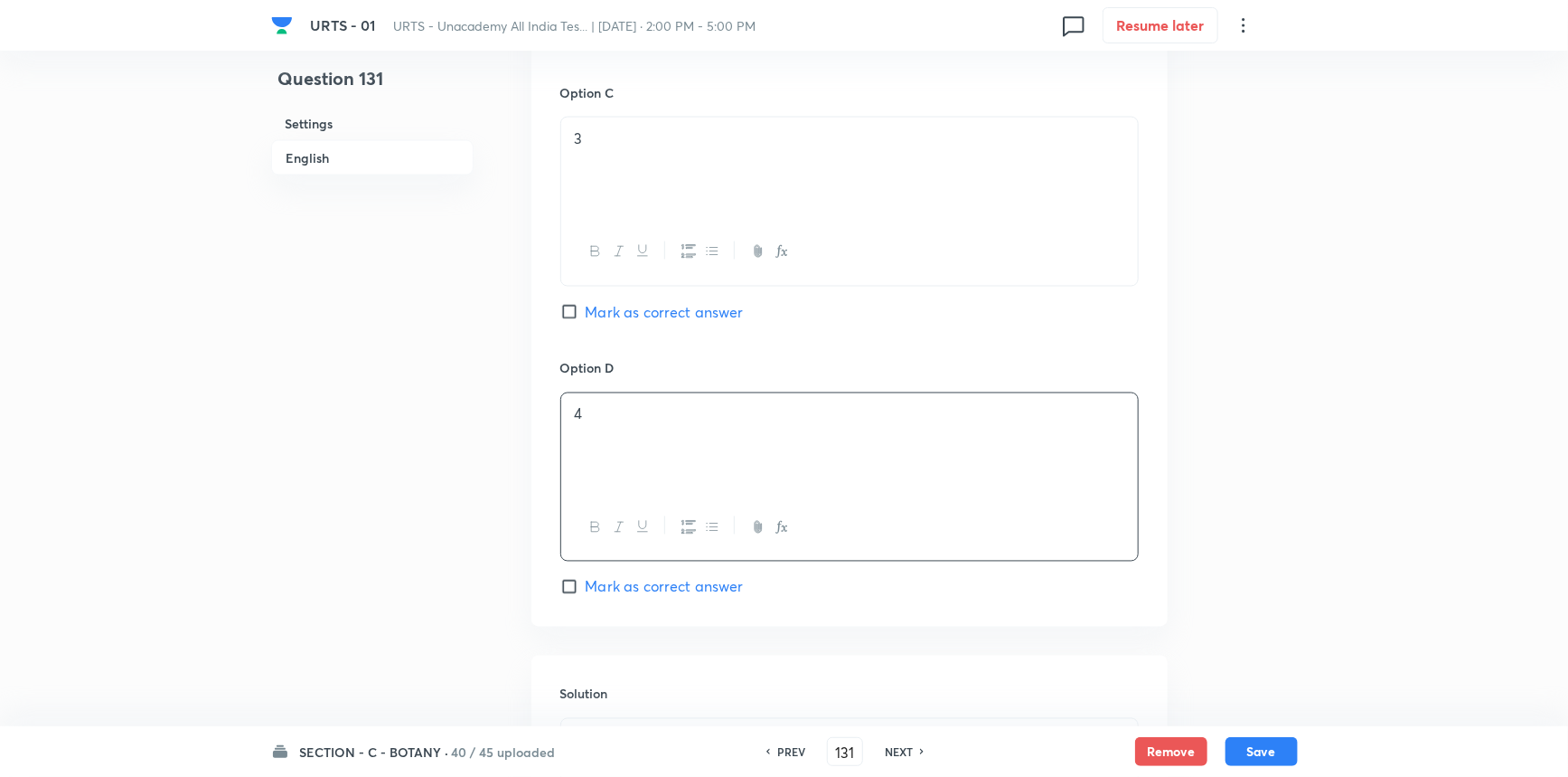
scroll to position [1645, 0]
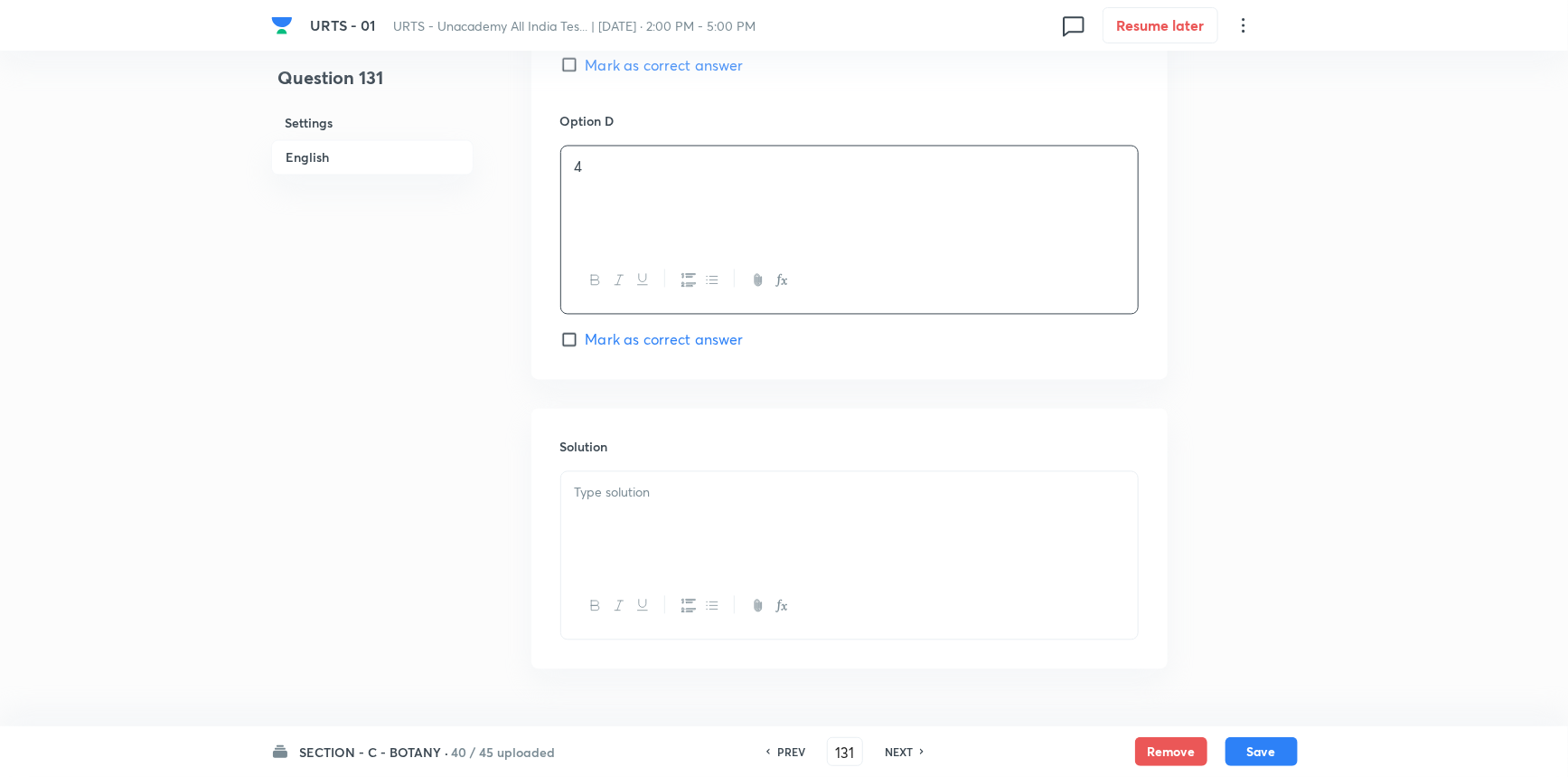
click at [665, 547] on div at bounding box center [849, 523] width 577 height 101
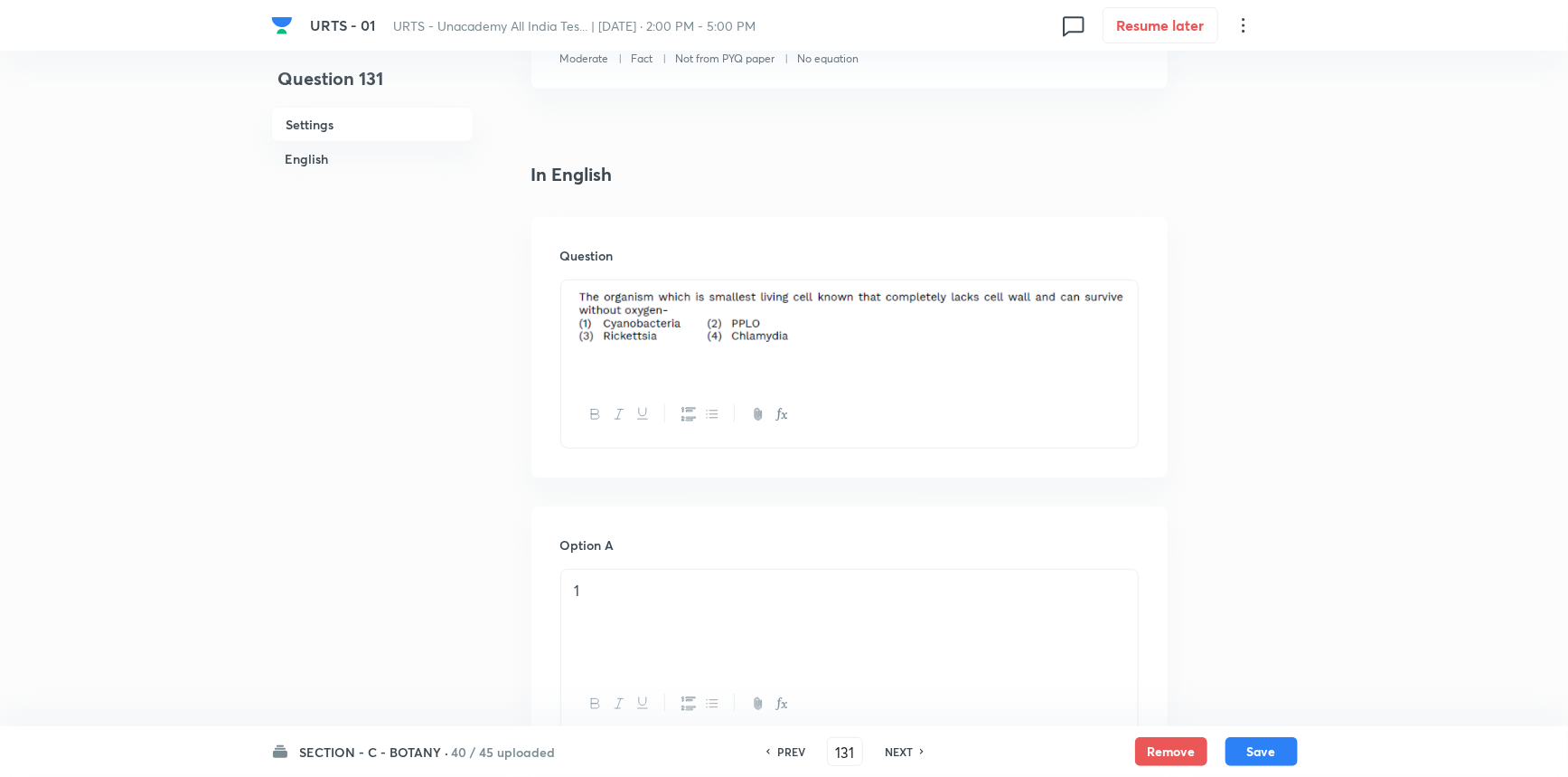
scroll to position [328, 0]
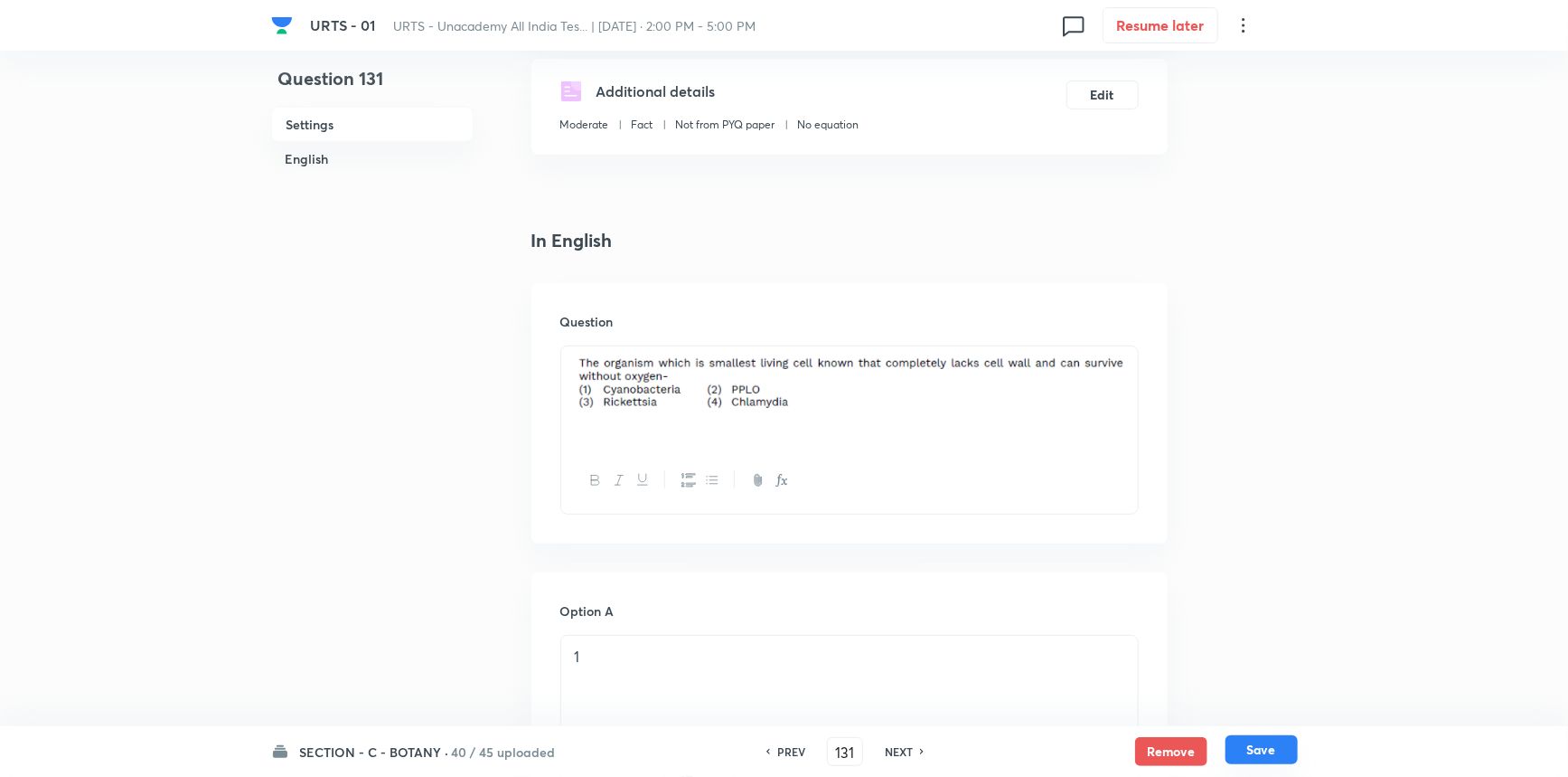
click at [1269, 745] on button "Save" at bounding box center [1262, 749] width 72 height 29
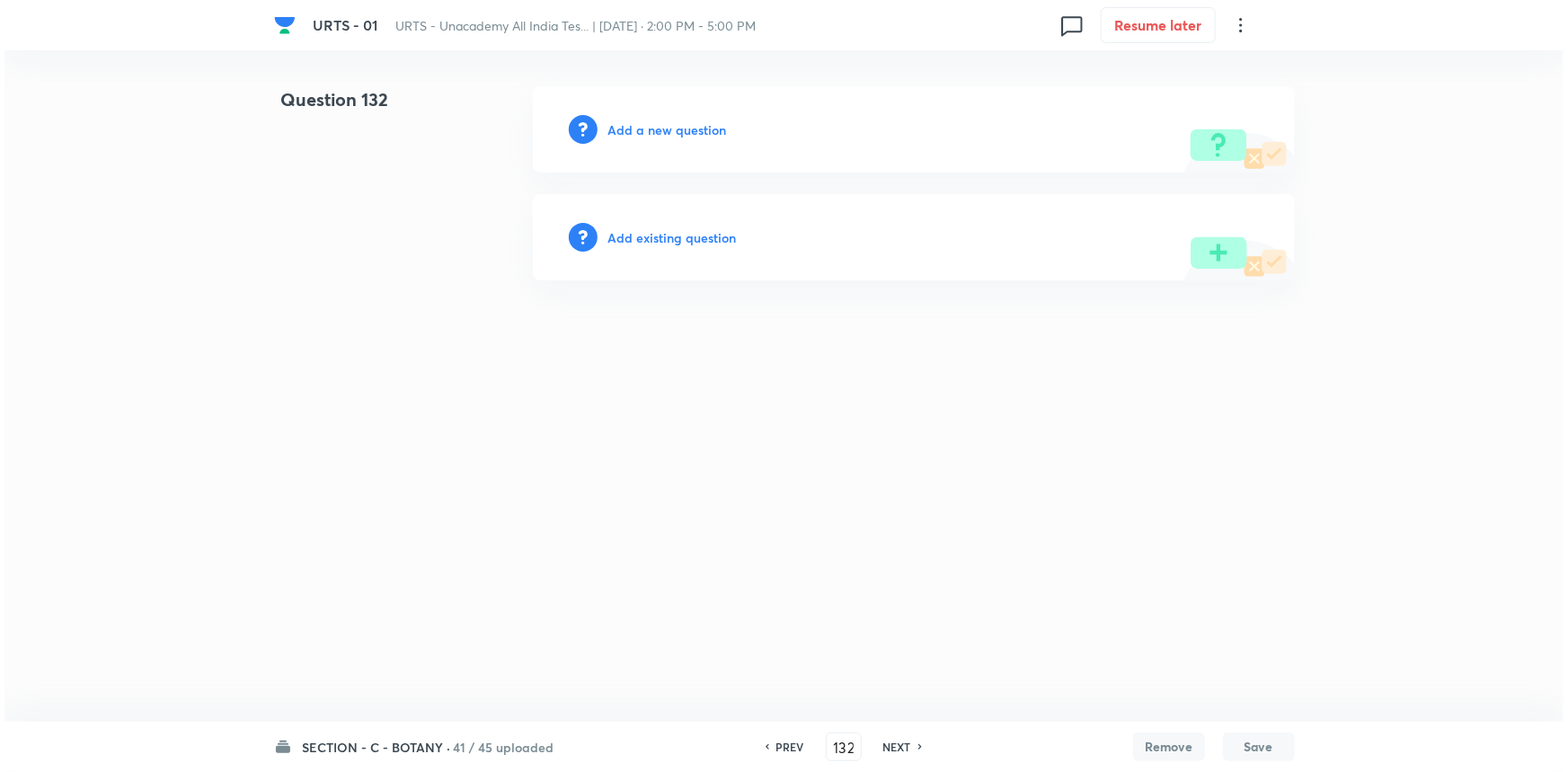
scroll to position [0, 0]
click at [681, 136] on h6 "Add a new question" at bounding box center [668, 130] width 119 height 19
click at [688, 128] on h6 "Choose a question type" at bounding box center [677, 130] width 138 height 19
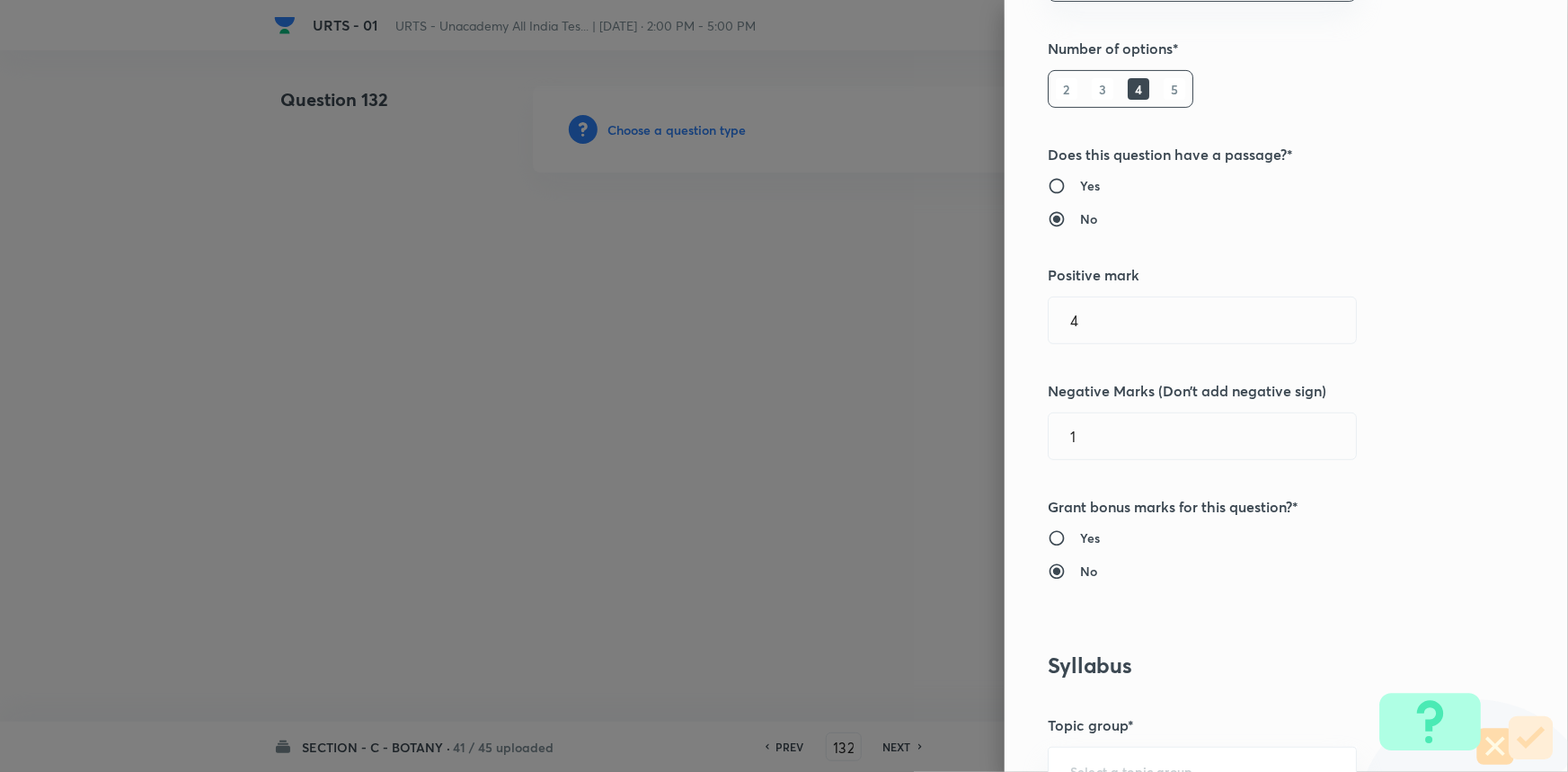
scroll to position [571, 0]
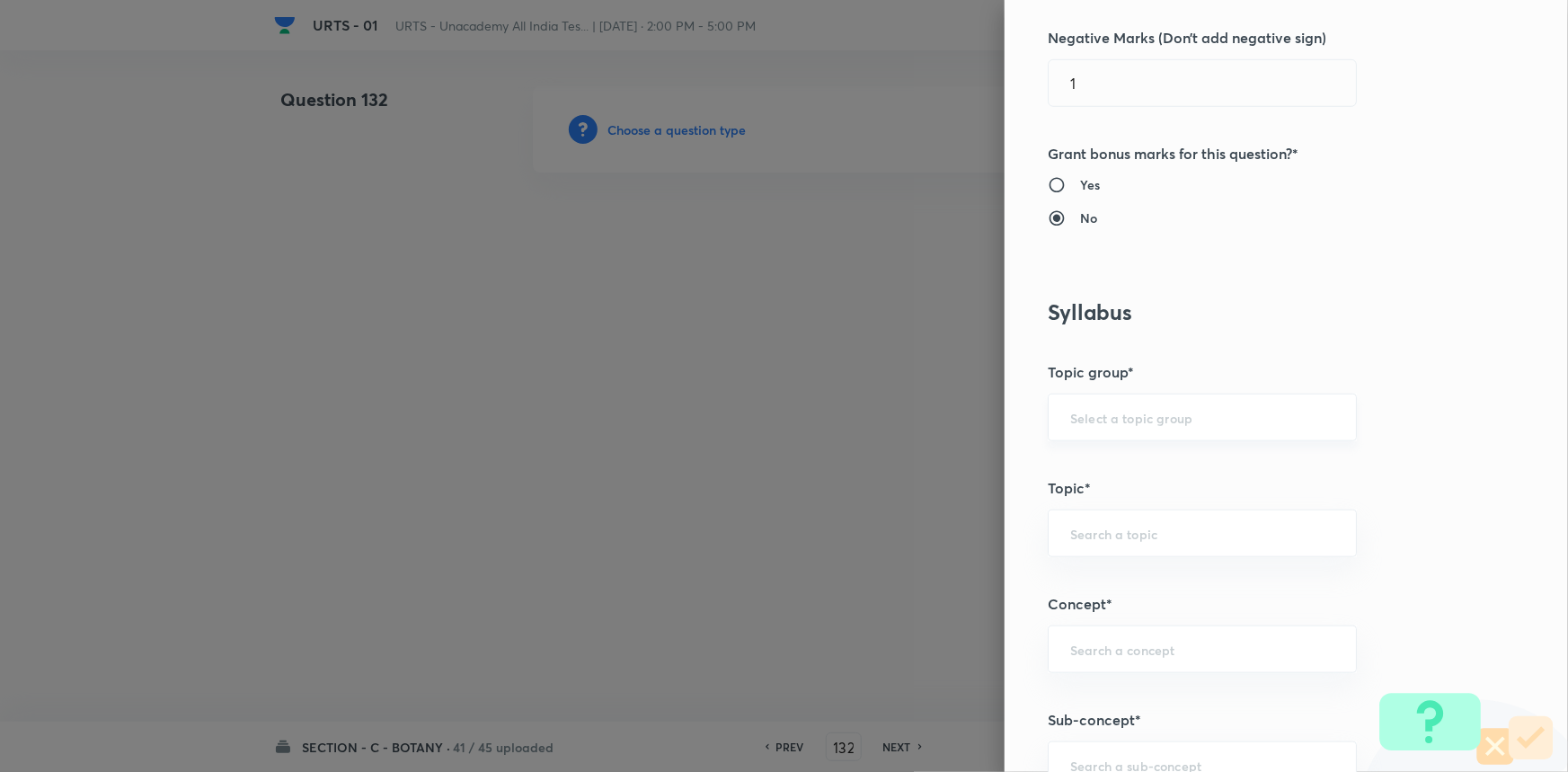
click at [1079, 403] on div "​" at bounding box center [1202, 417] width 309 height 47
click at [1093, 418] on input "text" at bounding box center [1202, 417] width 264 height 17
drag, startPoint x: 1082, startPoint y: 465, endPoint x: 1085, endPoint y: 504, distance: 39.1
click at [1082, 468] on li "Biology" at bounding box center [1190, 467] width 307 height 33
click at [1085, 517] on div "​" at bounding box center [1202, 532] width 309 height 47
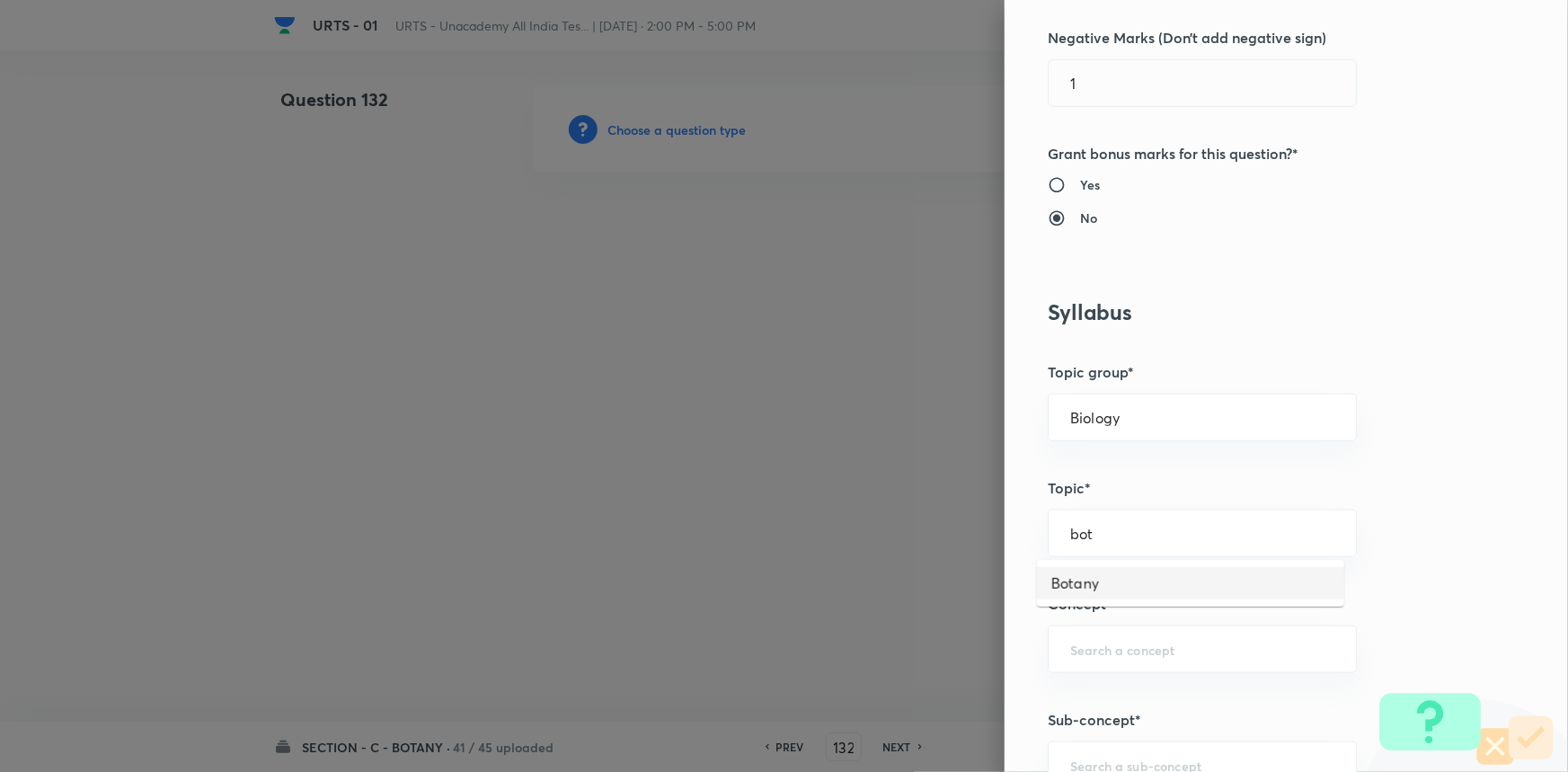
click at [1096, 590] on li "Botany" at bounding box center [1190, 582] width 307 height 33
click at [1104, 636] on div "​" at bounding box center [1202, 648] width 309 height 47
click at [1085, 697] on li "Living World and Biological Classifications" at bounding box center [1190, 709] width 307 height 54
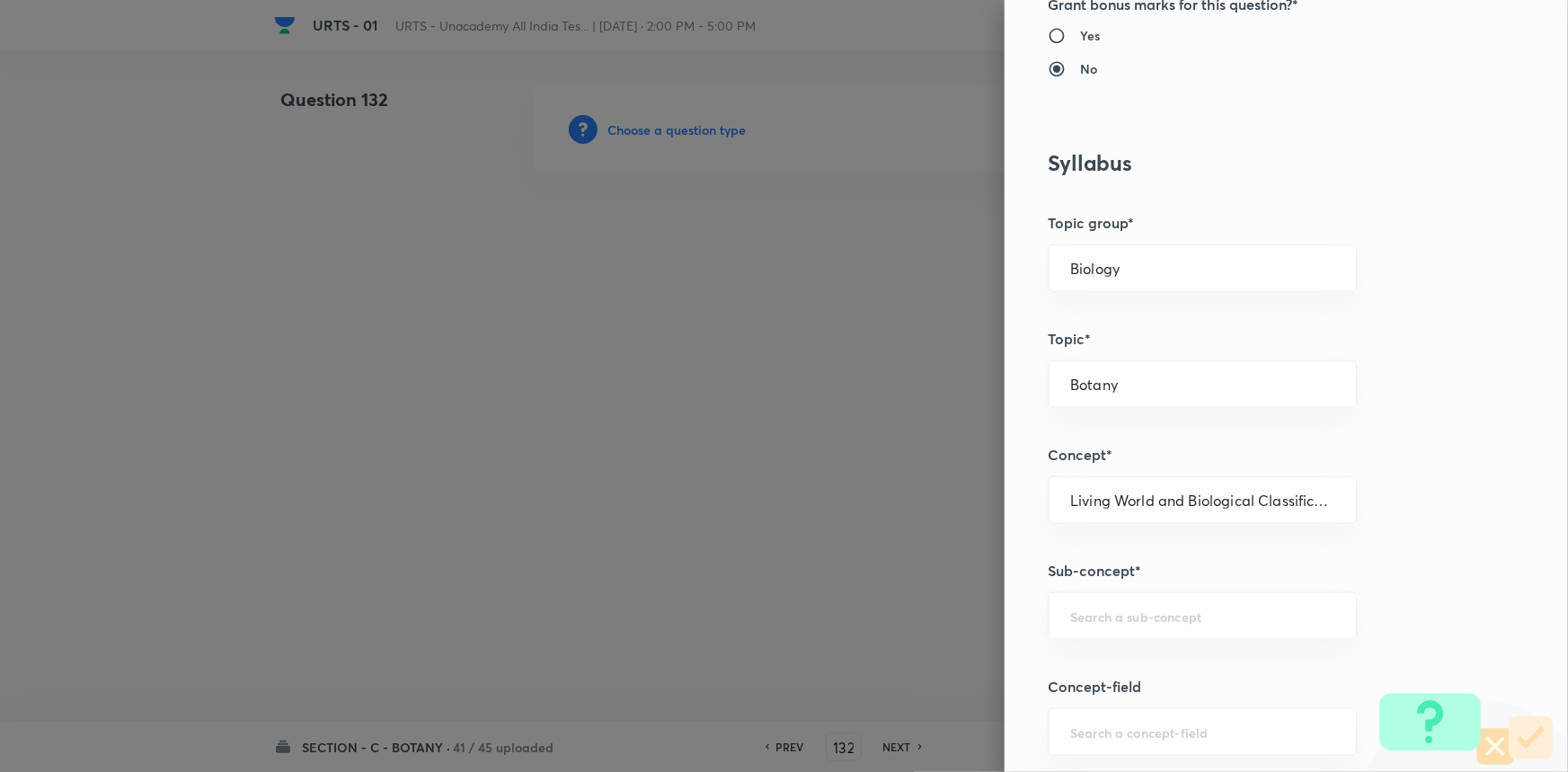
scroll to position [979, 0]
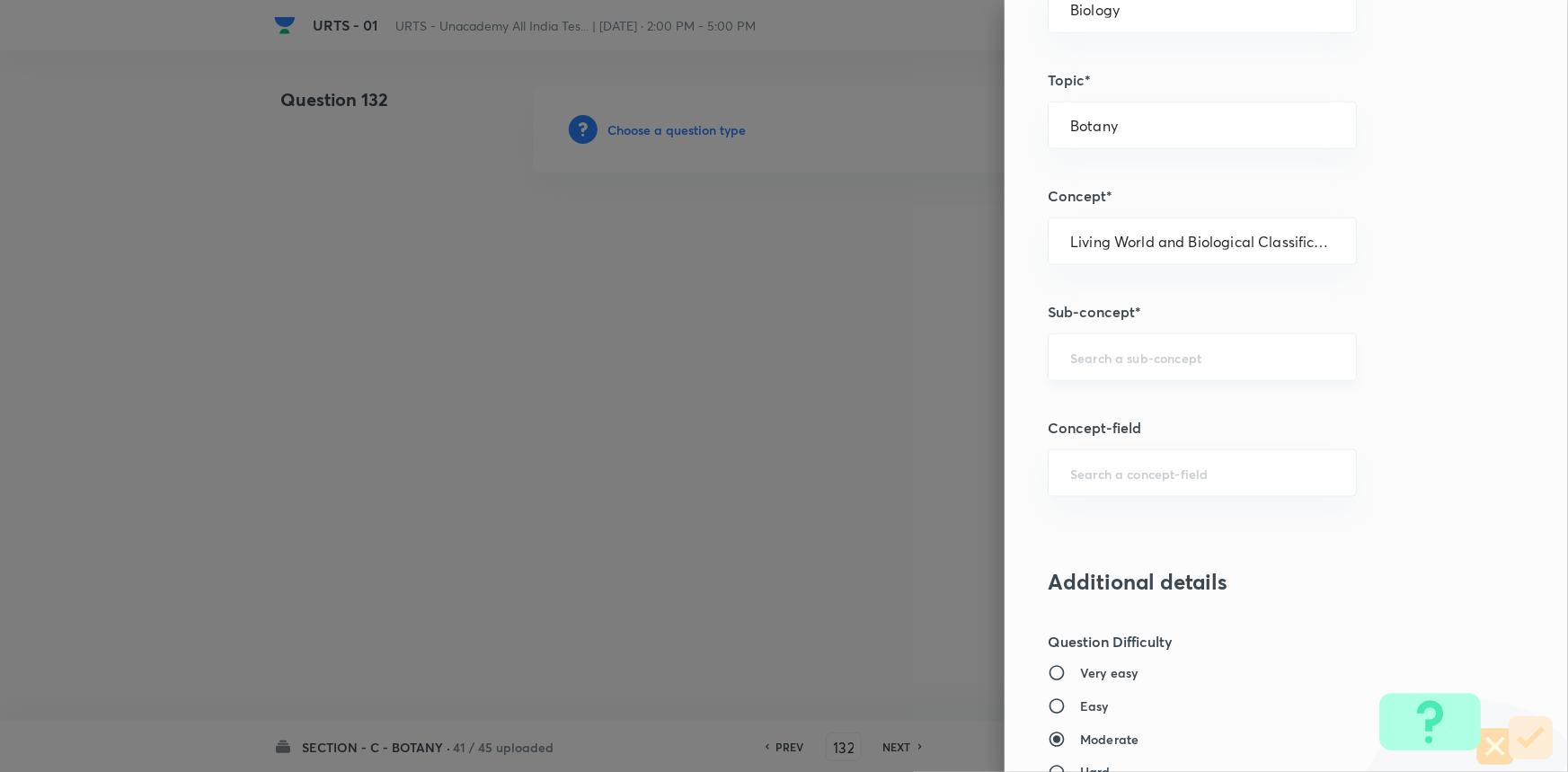
click at [1117, 368] on div "​" at bounding box center [1202, 357] width 309 height 47
click at [1123, 350] on input "text" at bounding box center [1202, 357] width 264 height 17
click at [1106, 412] on li "Living World and Biological Classifications" at bounding box center [1190, 417] width 307 height 54
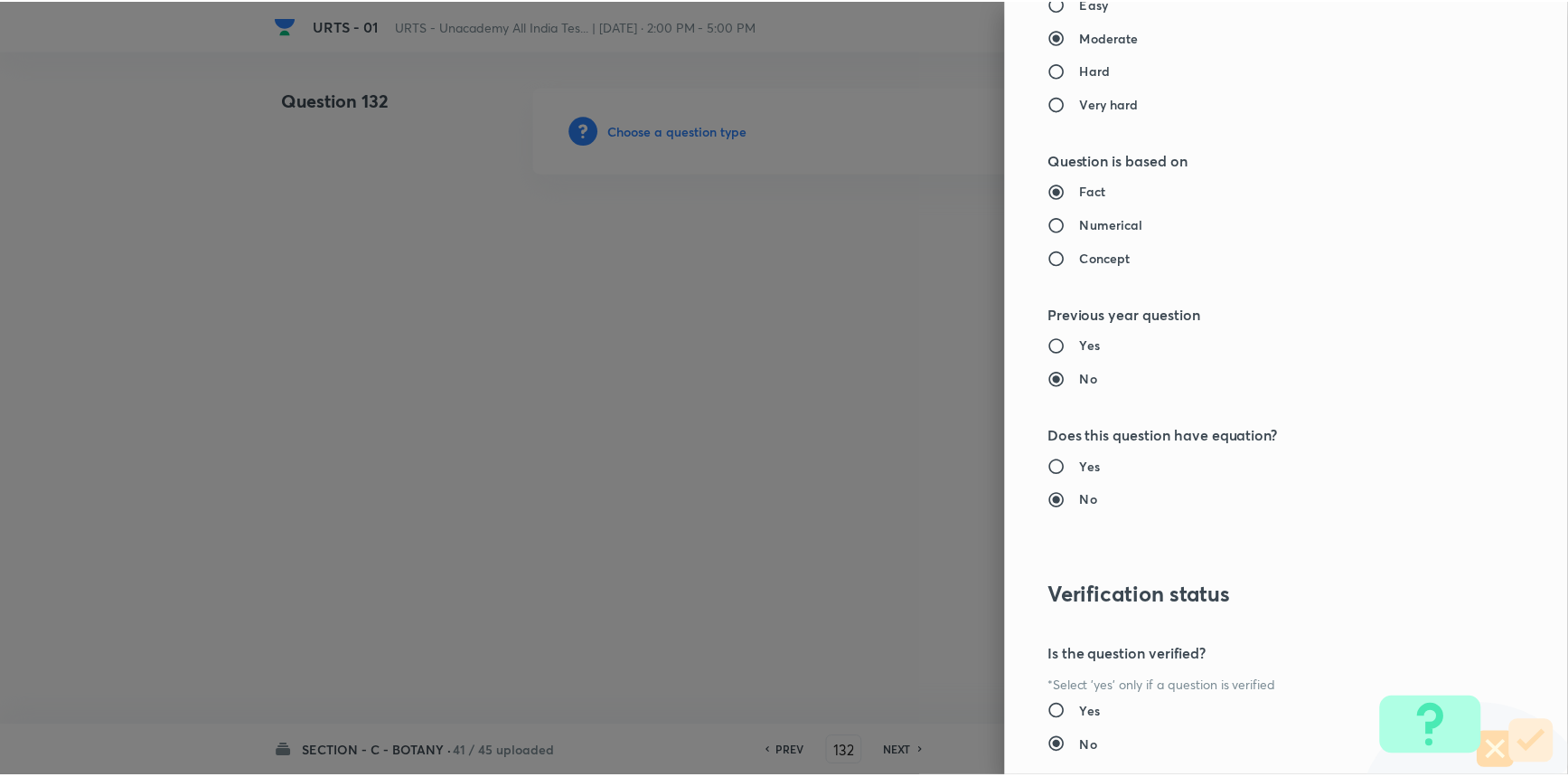
scroll to position [1808, 0]
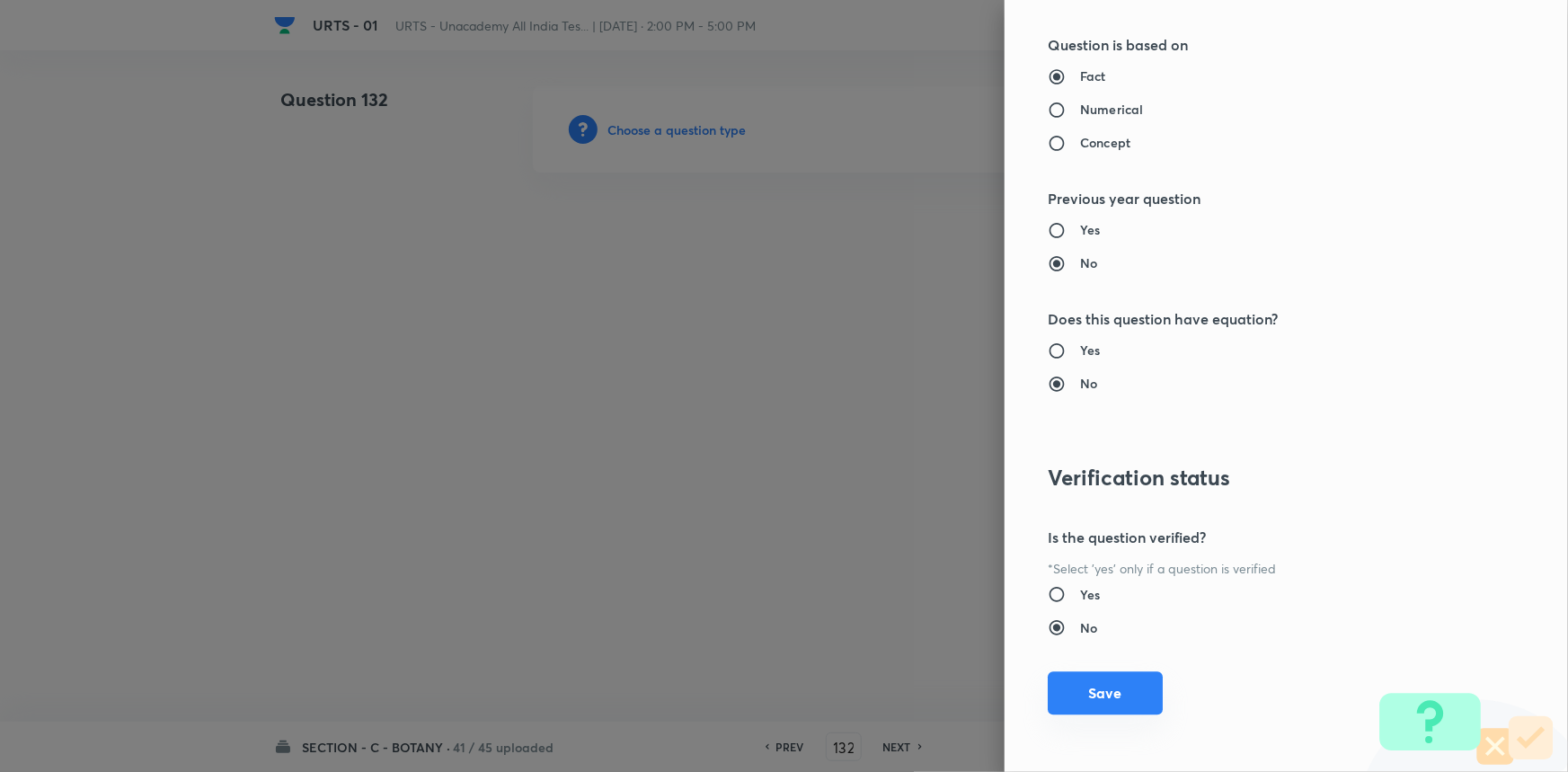
click at [1110, 684] on button "Save" at bounding box center [1105, 693] width 115 height 43
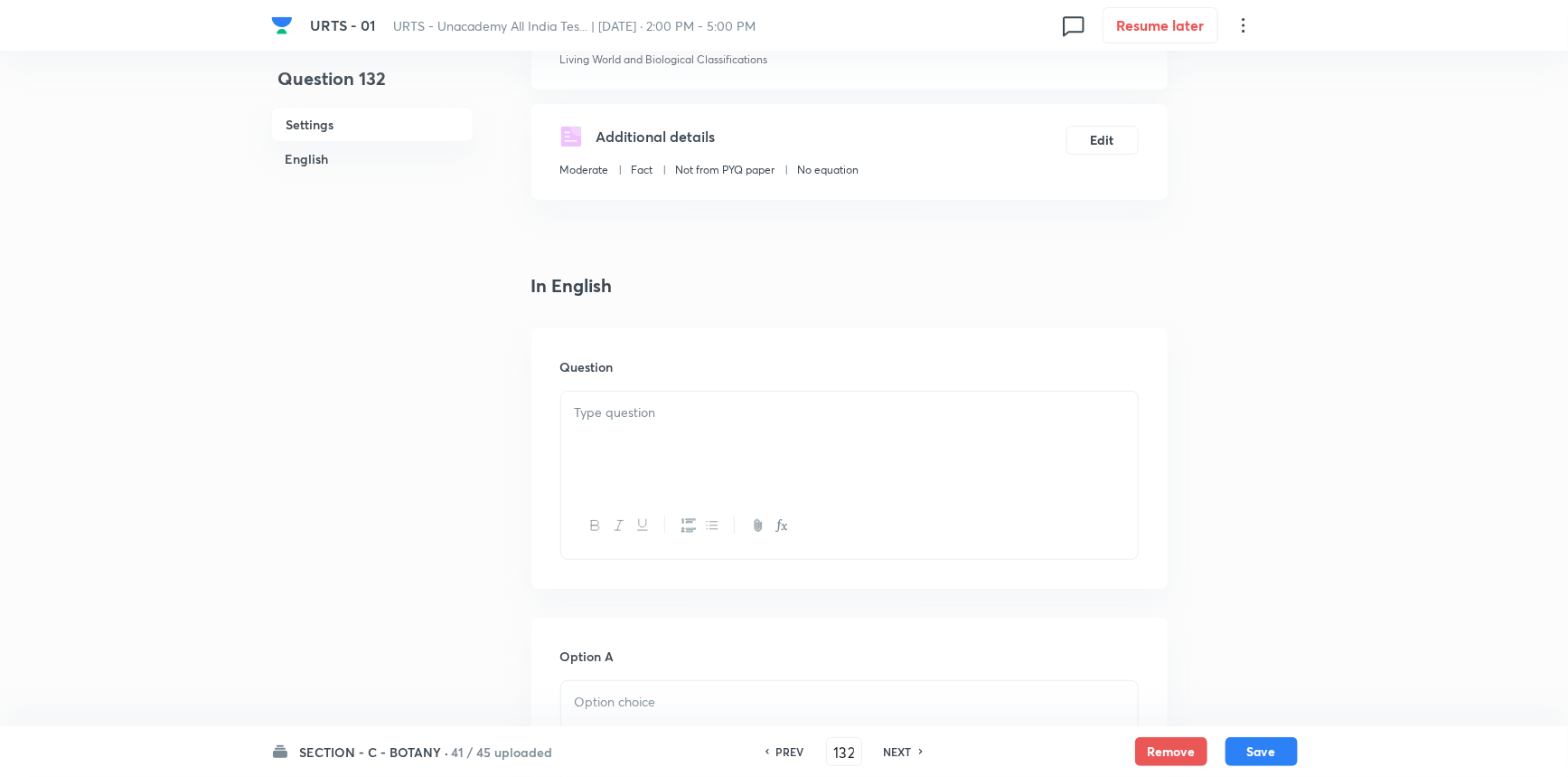
scroll to position [328, 0]
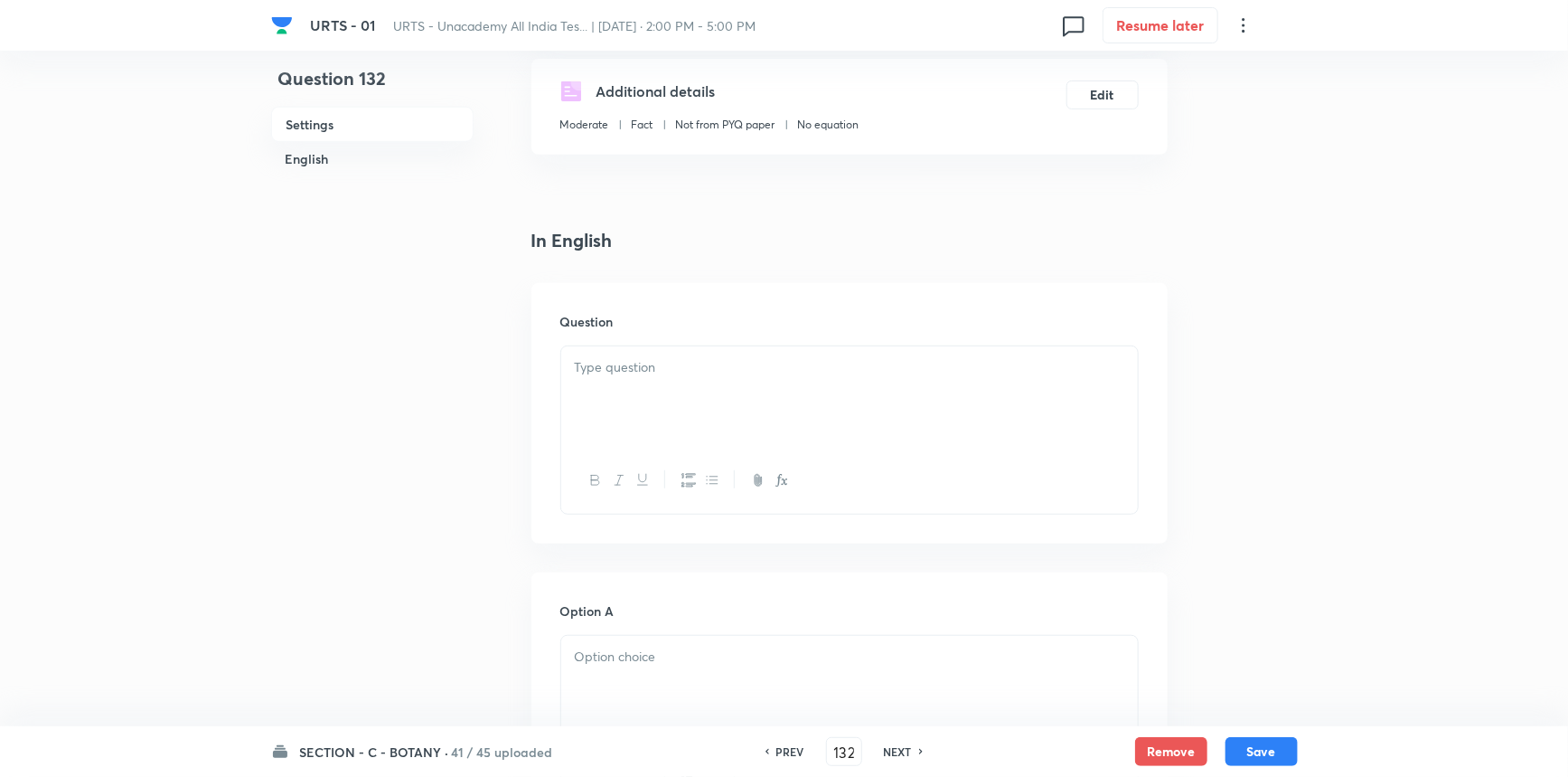
click at [759, 390] on div at bounding box center [849, 396] width 577 height 101
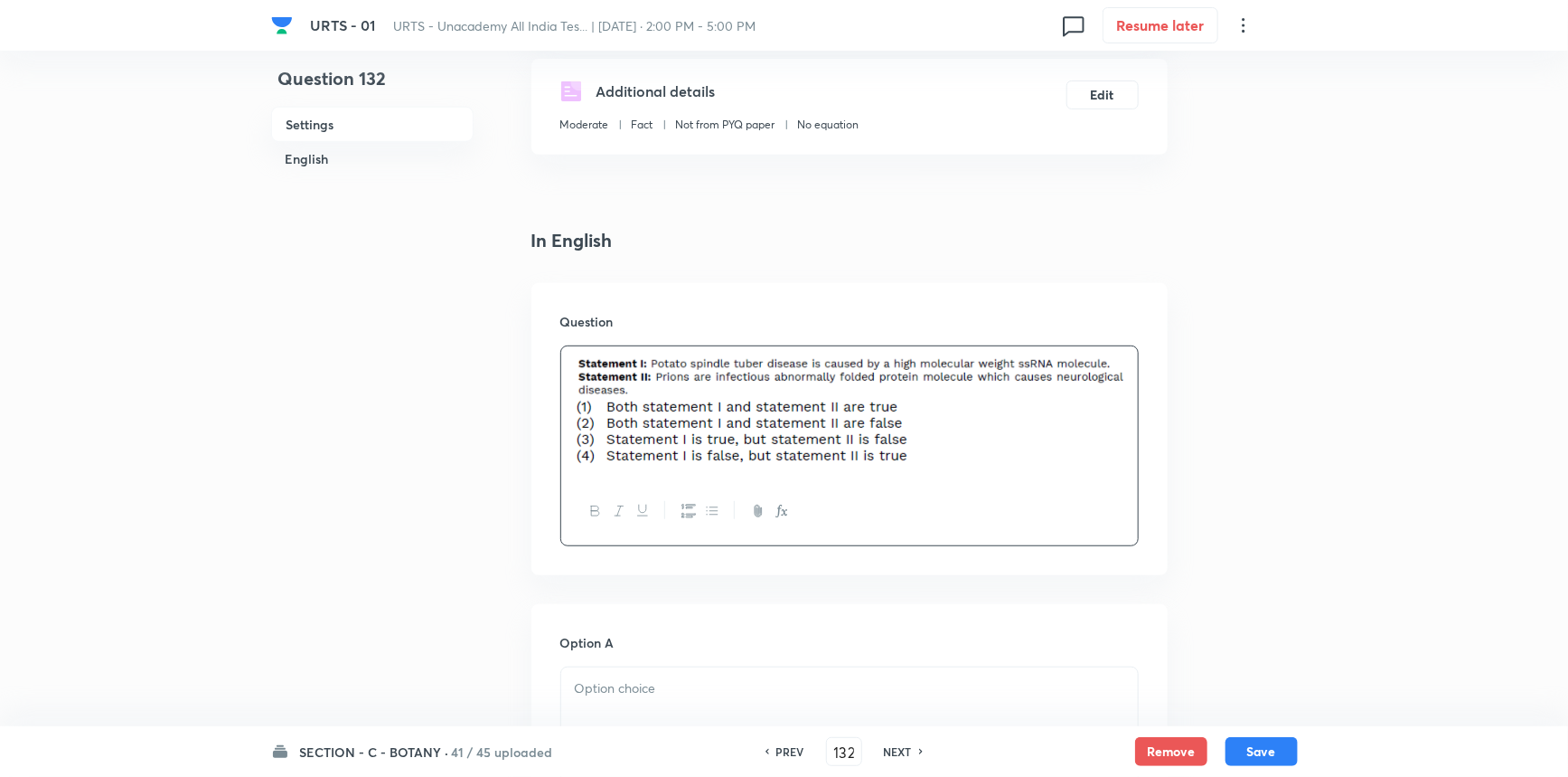
click at [621, 689] on p at bounding box center [849, 688] width 549 height 21
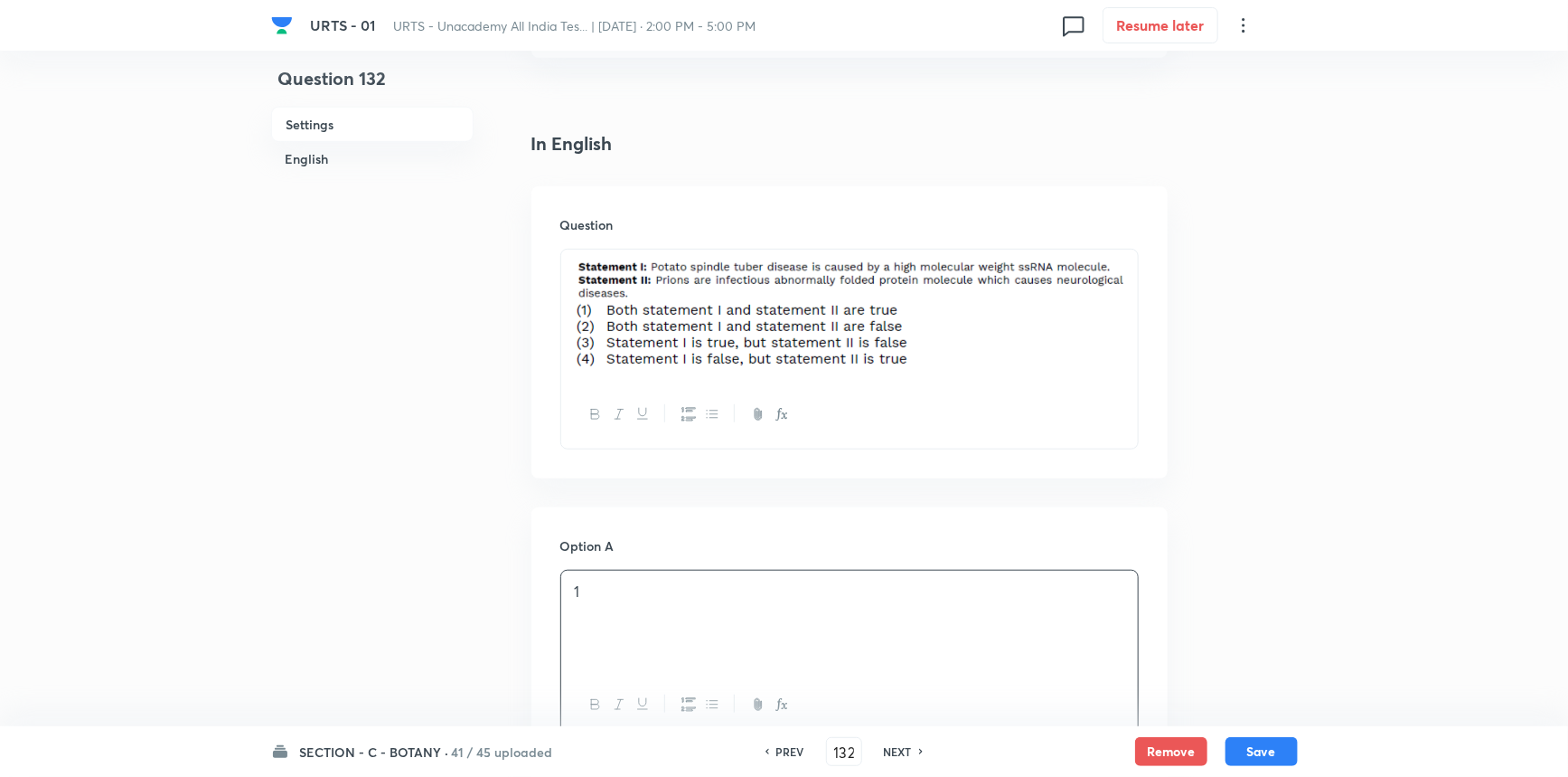
scroll to position [740, 0]
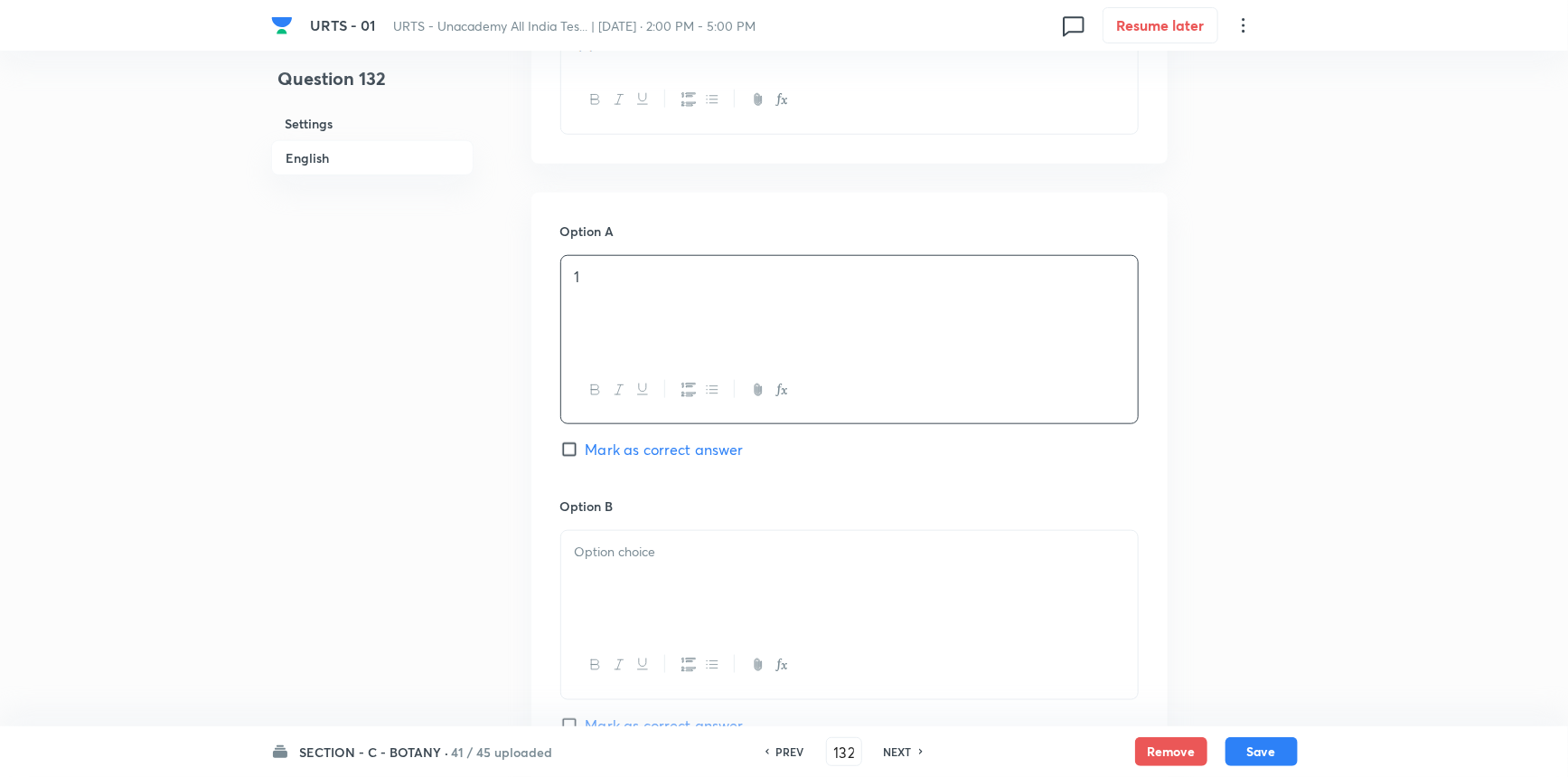
click at [620, 570] on div at bounding box center [849, 582] width 577 height 101
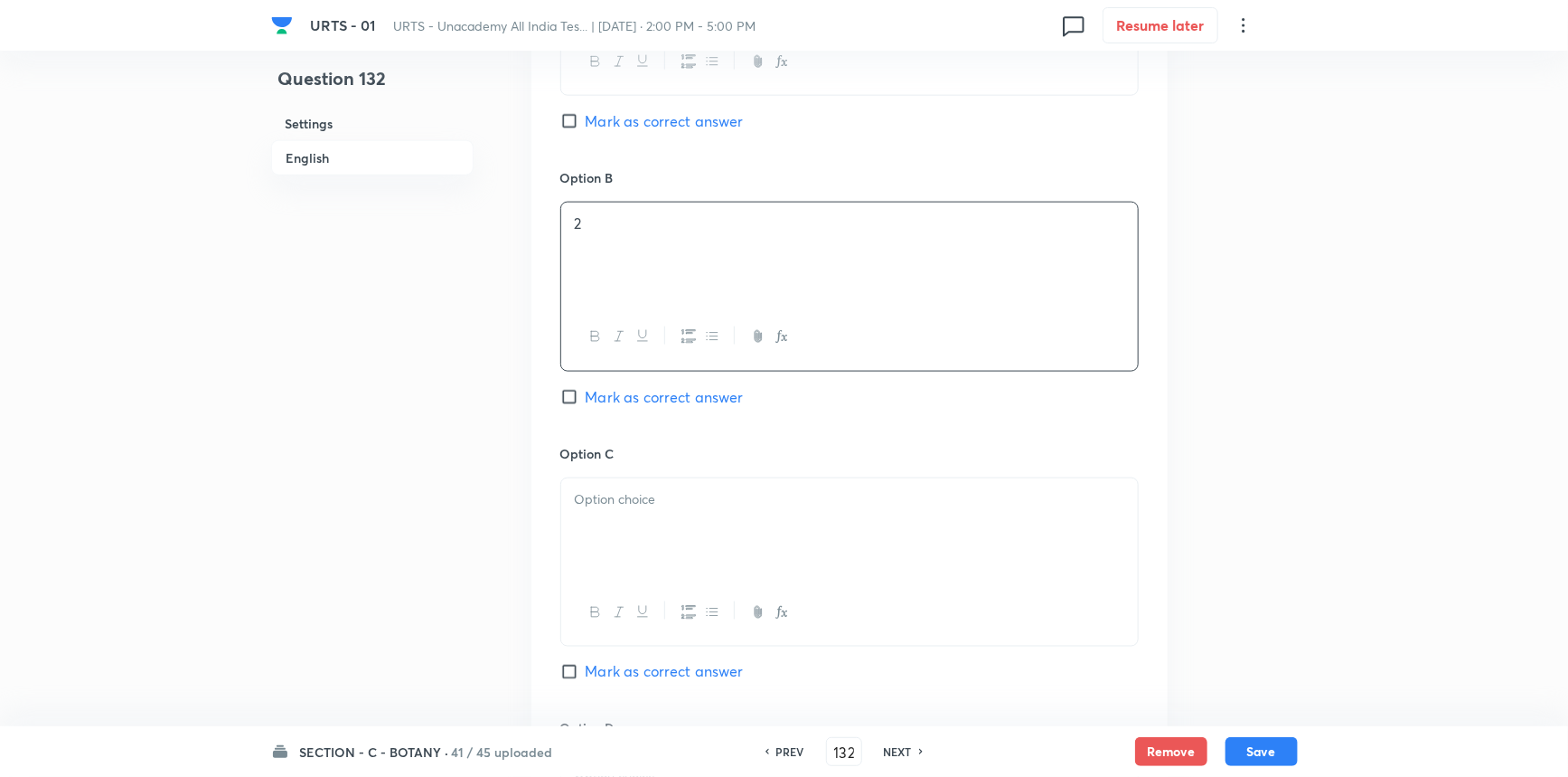
click at [621, 529] on div at bounding box center [849, 529] width 577 height 101
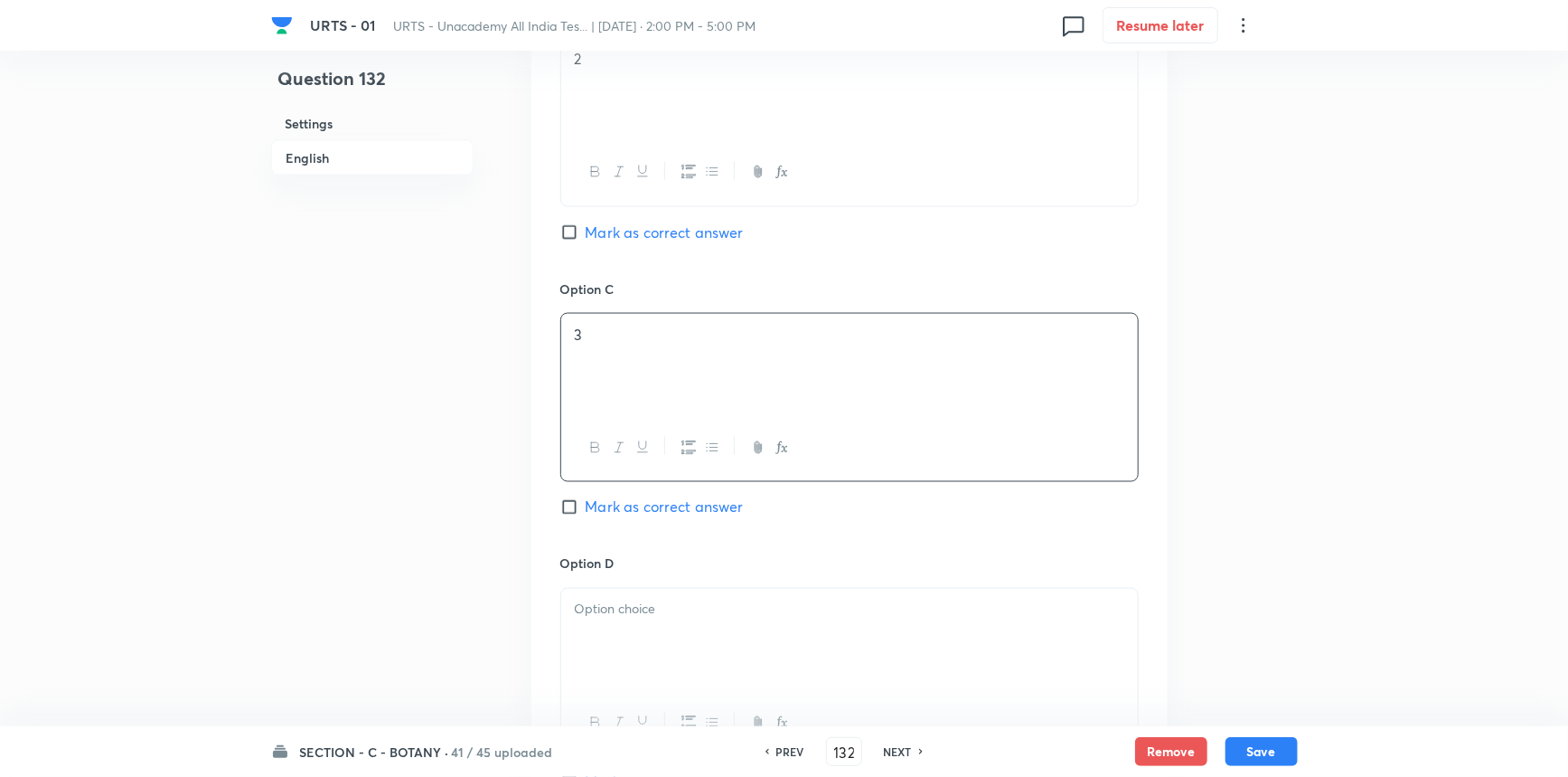
click at [642, 601] on p at bounding box center [849, 610] width 549 height 21
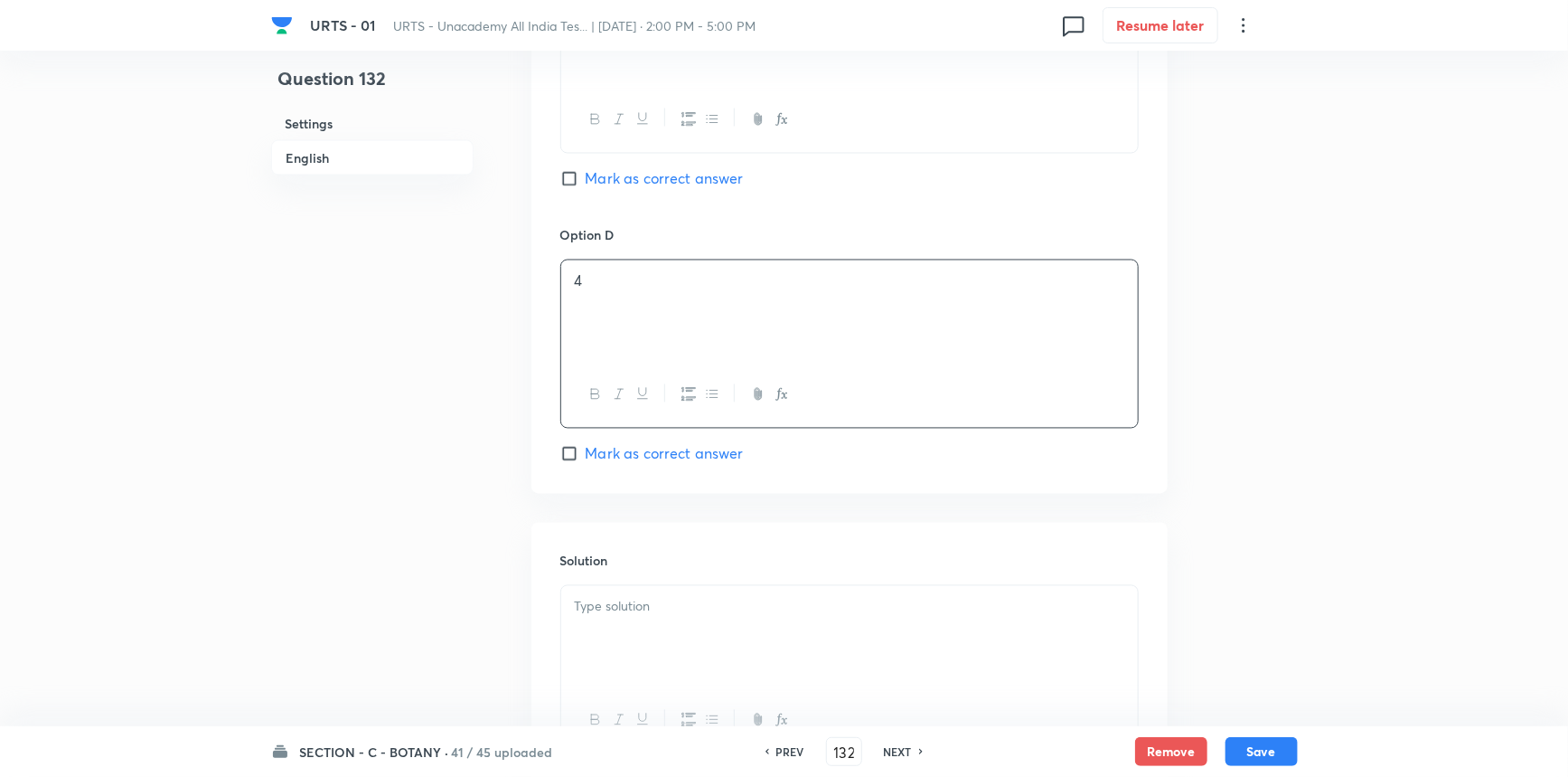
scroll to position [1561, 0]
click at [625, 453] on span "Mark as correct answer" at bounding box center [664, 453] width 158 height 22
click at [586, 453] on input "Mark as correct answer" at bounding box center [573, 453] width 25 height 18
click at [620, 686] on div at bounding box center [849, 636] width 577 height 101
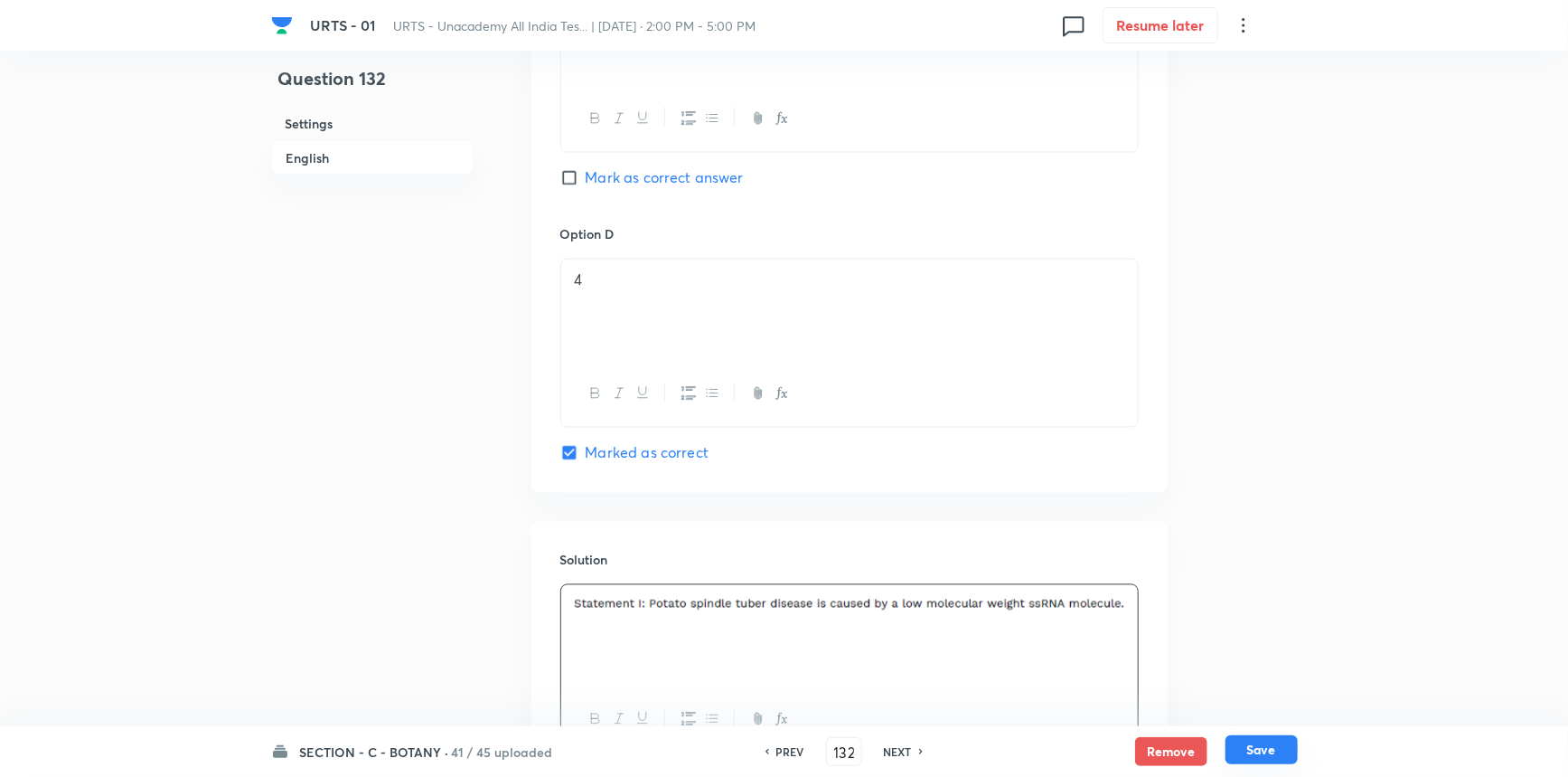
click at [1233, 751] on button "Save" at bounding box center [1262, 749] width 72 height 29
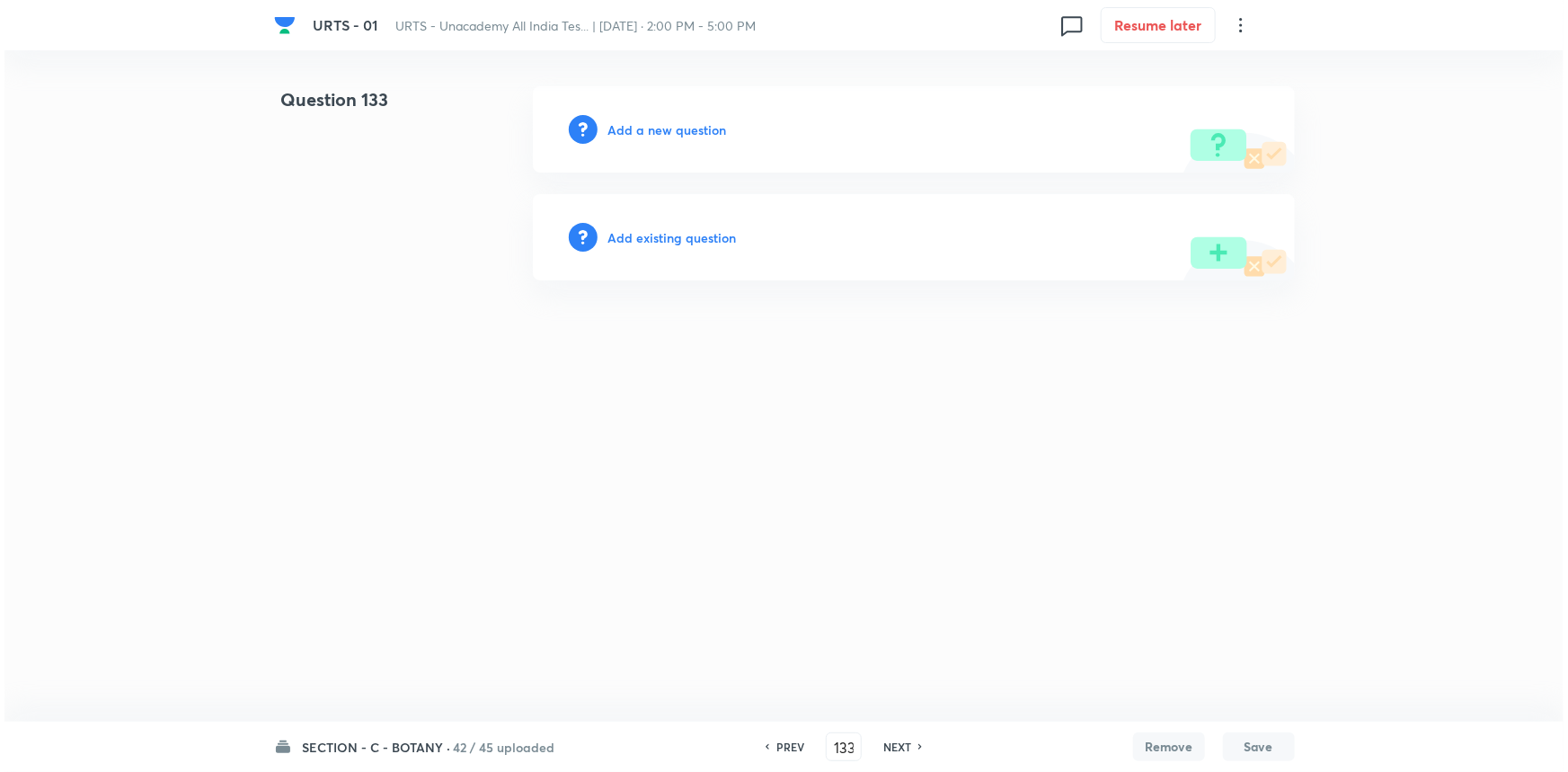
scroll to position [0, 0]
click at [714, 130] on h6 "Add a new question" at bounding box center [668, 130] width 119 height 19
click at [712, 131] on h6 "Choose a question type" at bounding box center [677, 130] width 138 height 19
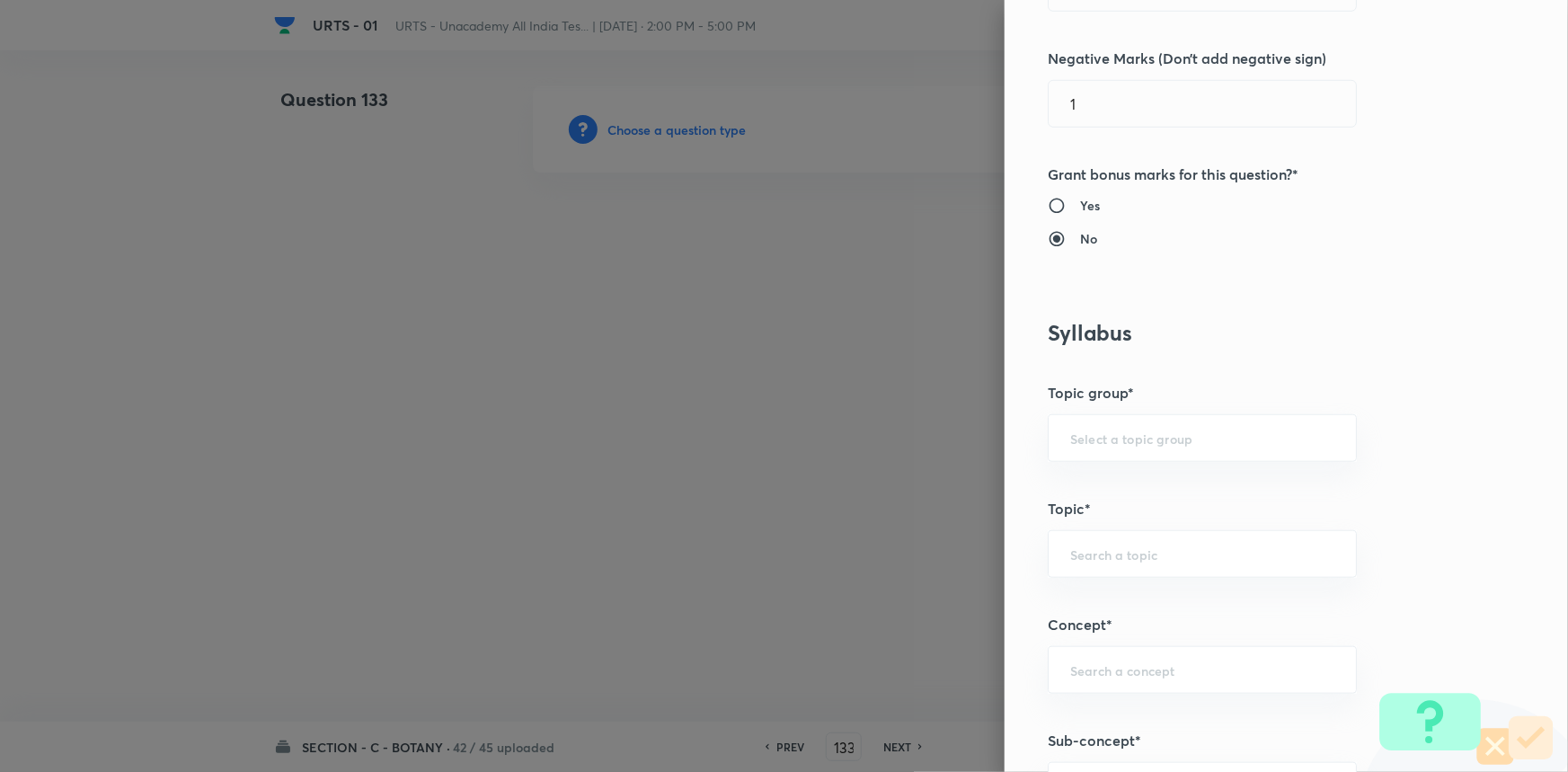
scroll to position [571, 0]
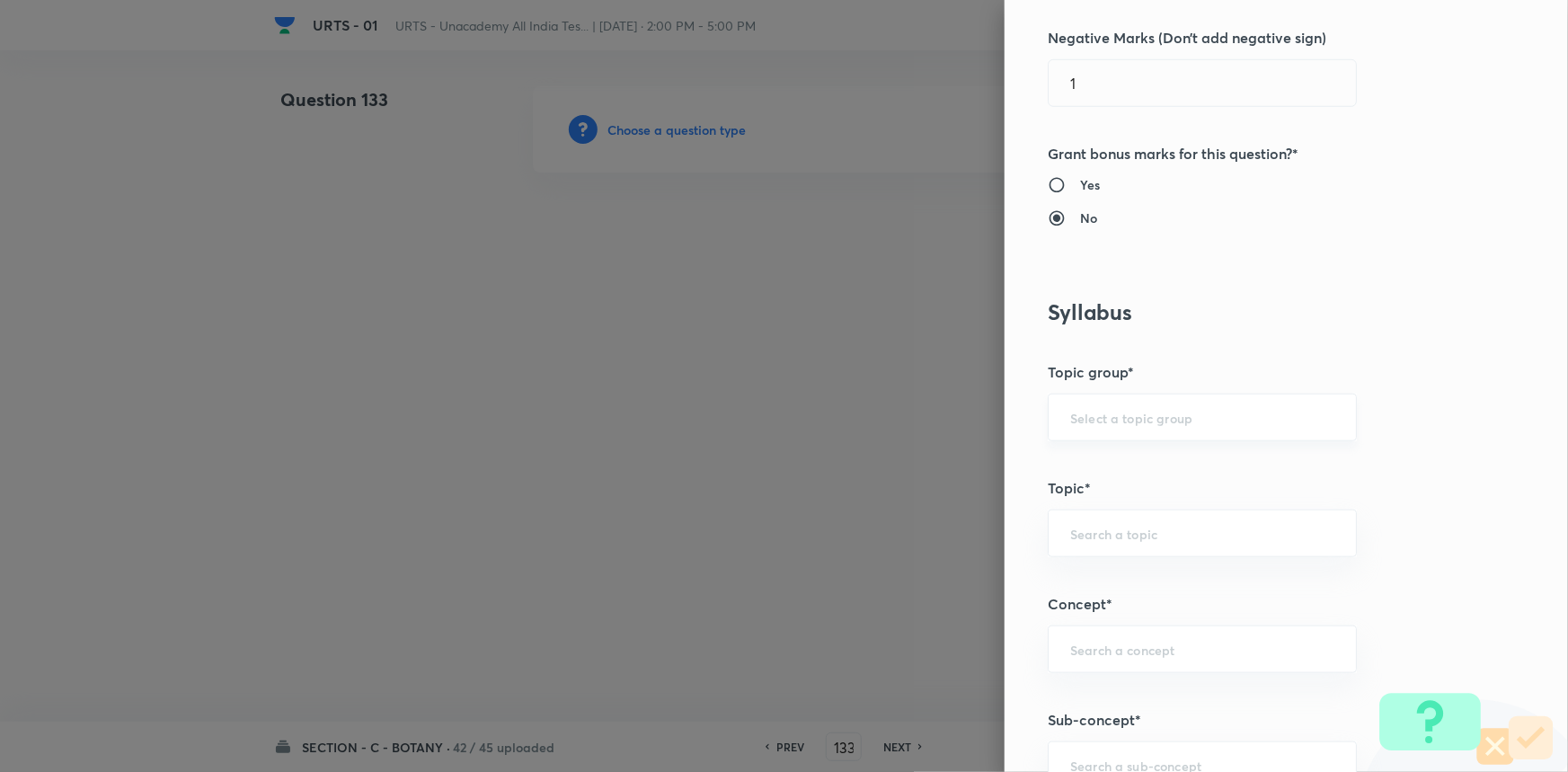
click at [1123, 416] on input "text" at bounding box center [1202, 417] width 264 height 17
click at [1085, 480] on li "Biology" at bounding box center [1190, 467] width 307 height 33
click at [1092, 520] on div "​" at bounding box center [1202, 532] width 309 height 47
drag, startPoint x: 1094, startPoint y: 592, endPoint x: 1175, endPoint y: 518, distance: 109.7
click at [1094, 593] on li "Botany" at bounding box center [1190, 582] width 307 height 33
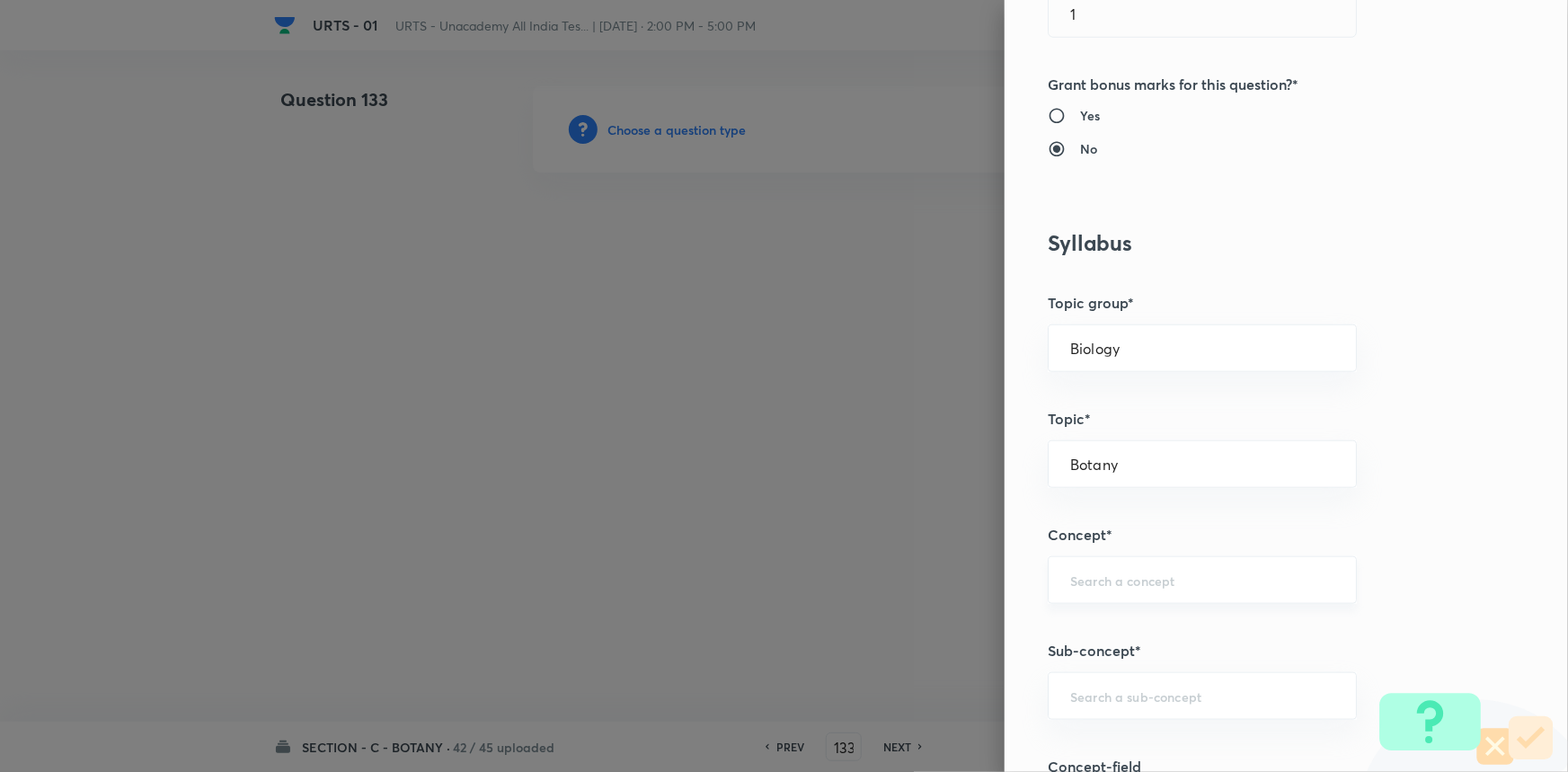
scroll to position [735, 0]
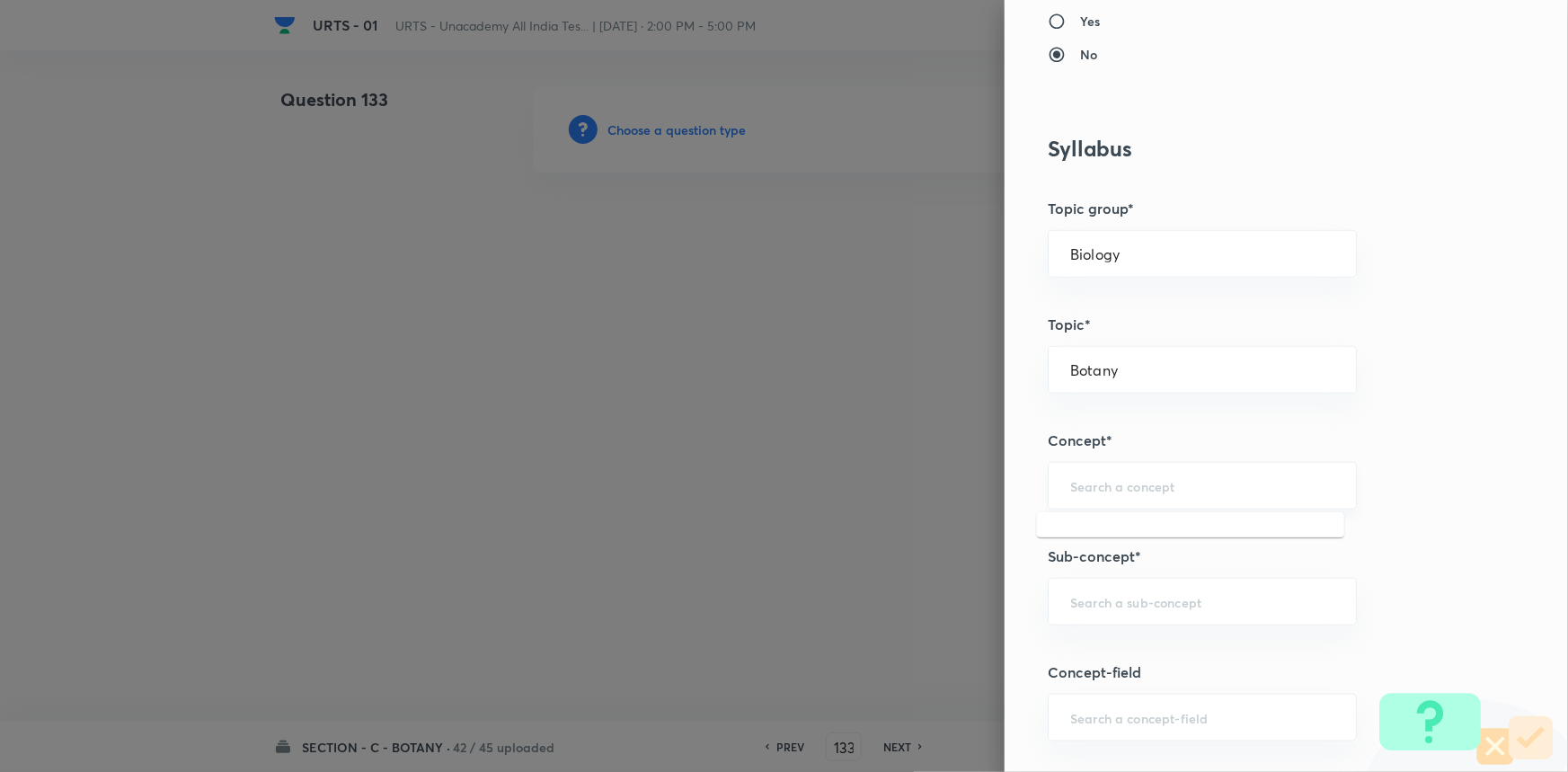
click at [1156, 478] on input "text" at bounding box center [1202, 486] width 264 height 17
click at [1132, 538] on li "Living World and Biological Classifications" at bounding box center [1190, 546] width 307 height 54
click at [1135, 598] on input "text" at bounding box center [1202, 601] width 264 height 17
click at [1113, 643] on li "Living World and Biological Classifications" at bounding box center [1190, 661] width 307 height 54
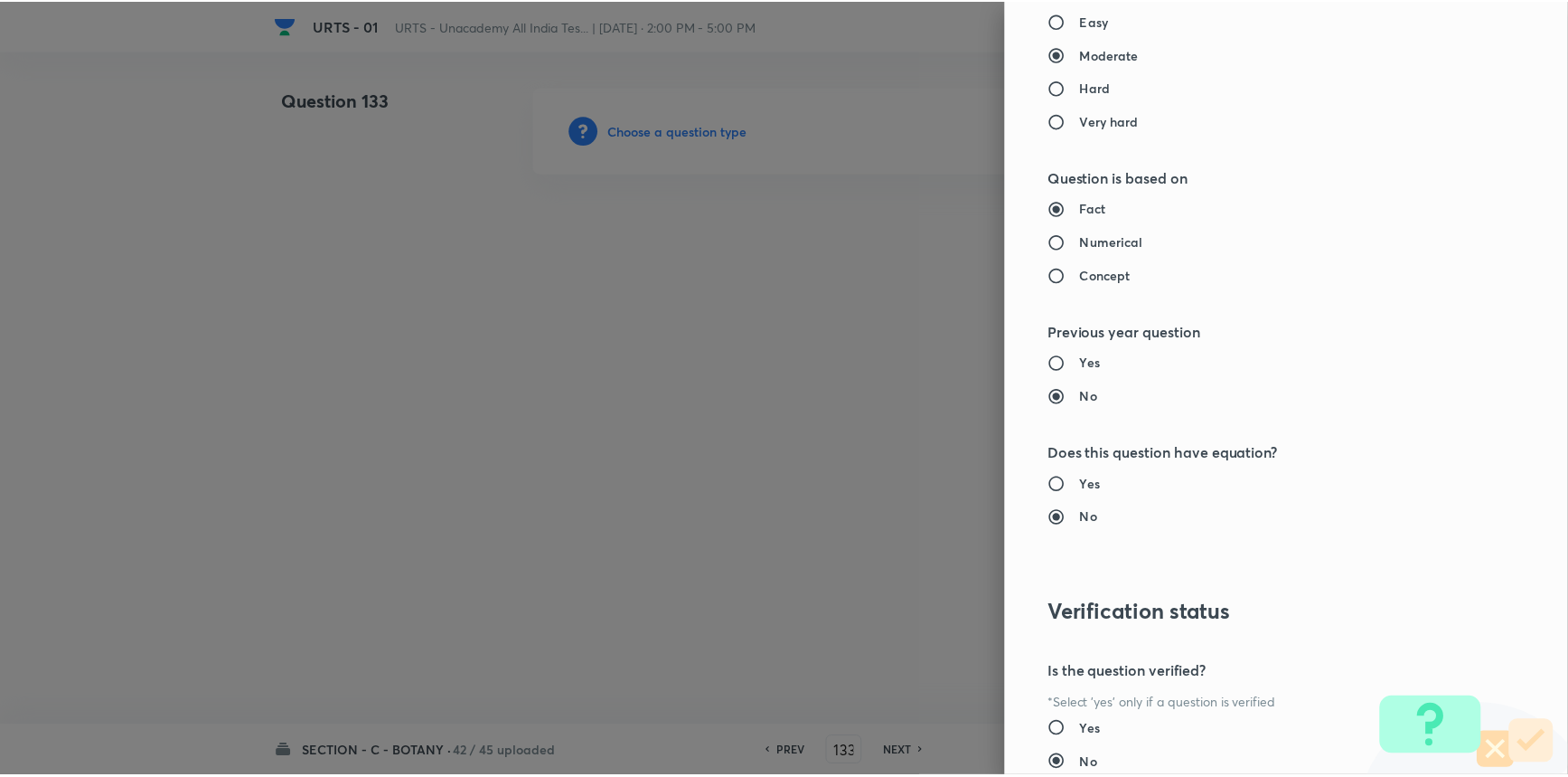
scroll to position [1808, 0]
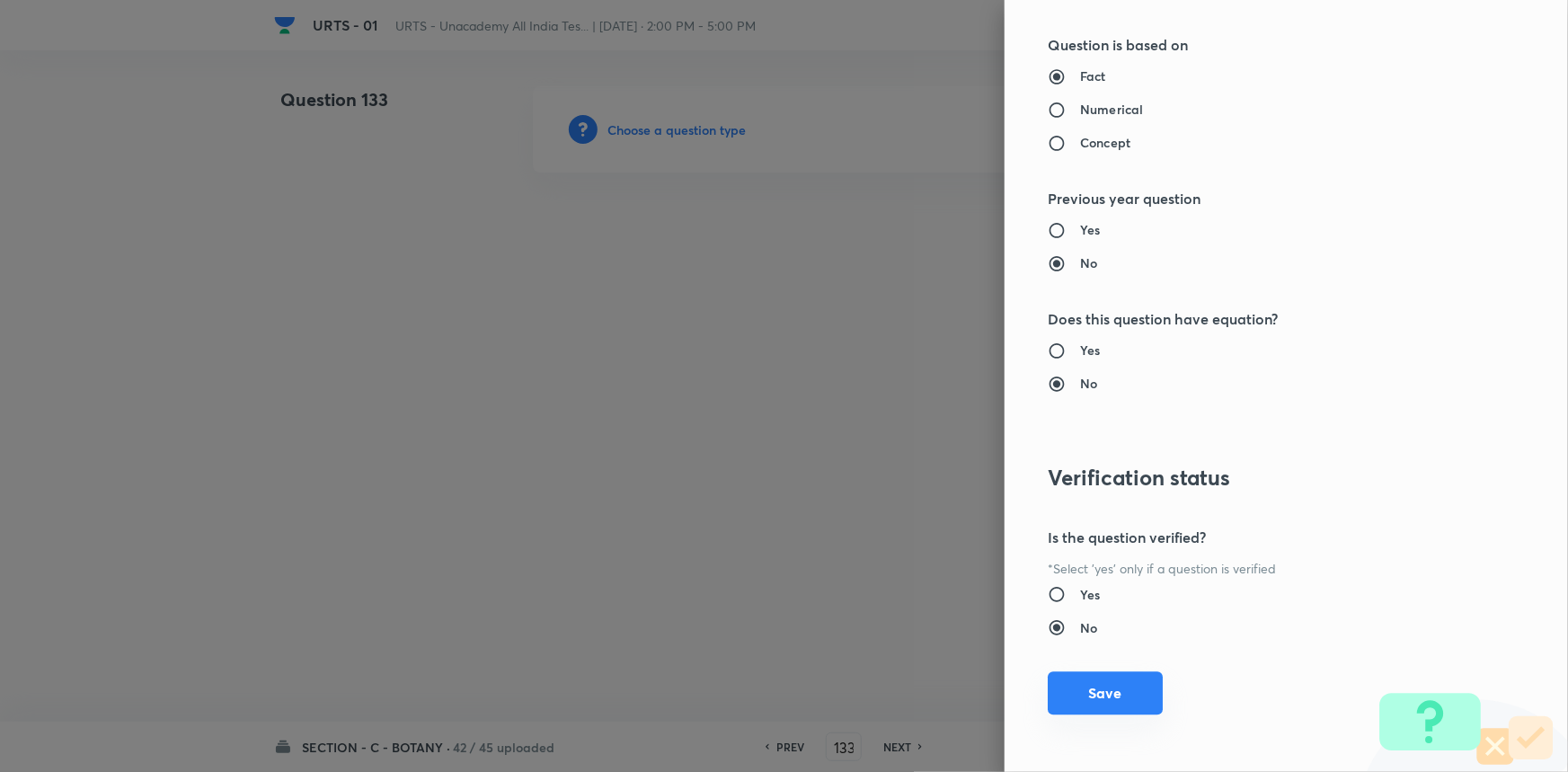
click at [1096, 708] on button "Save" at bounding box center [1105, 693] width 115 height 43
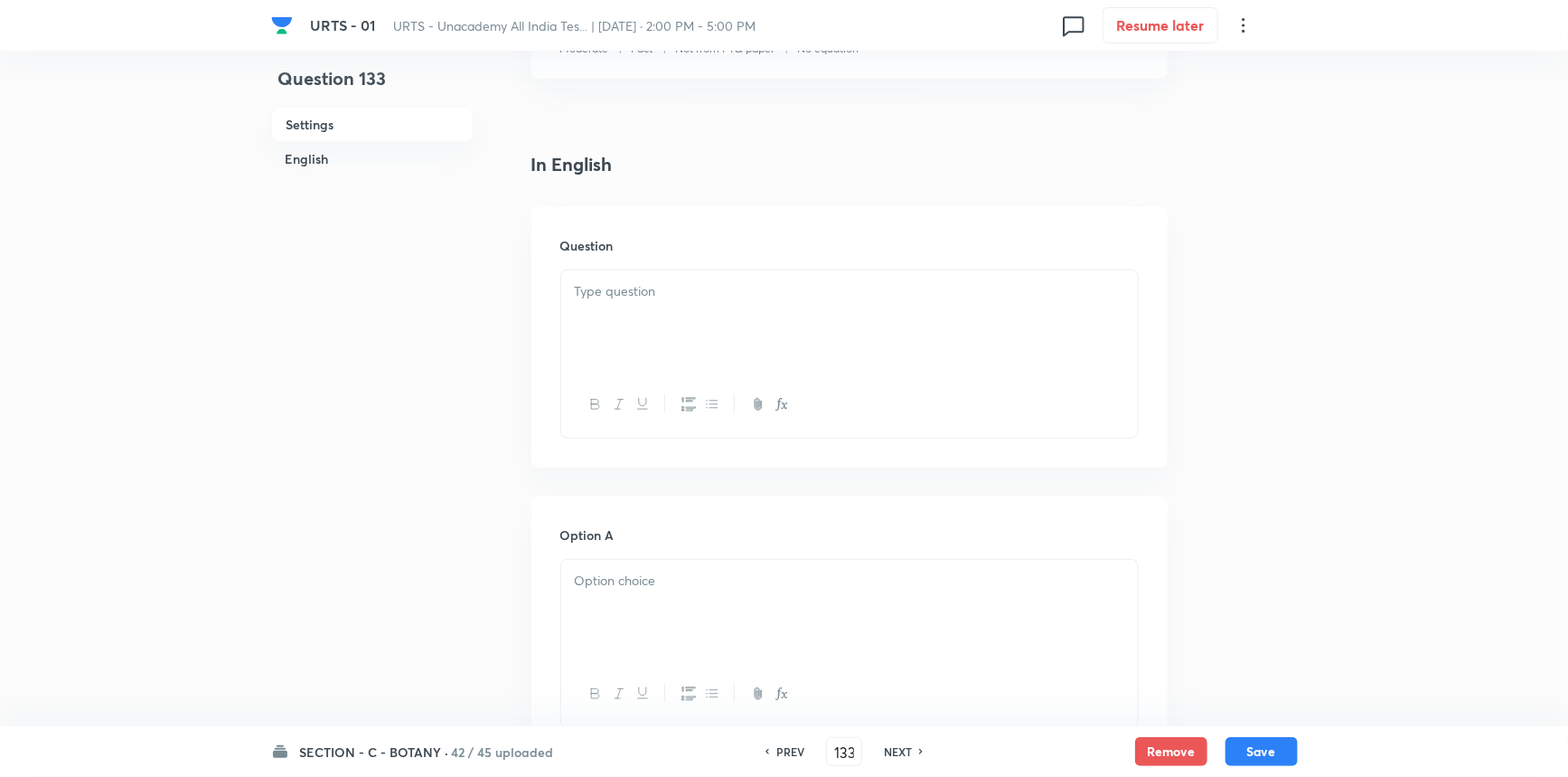
scroll to position [410, 0]
click at [649, 276] on p at bounding box center [849, 285] width 549 height 21
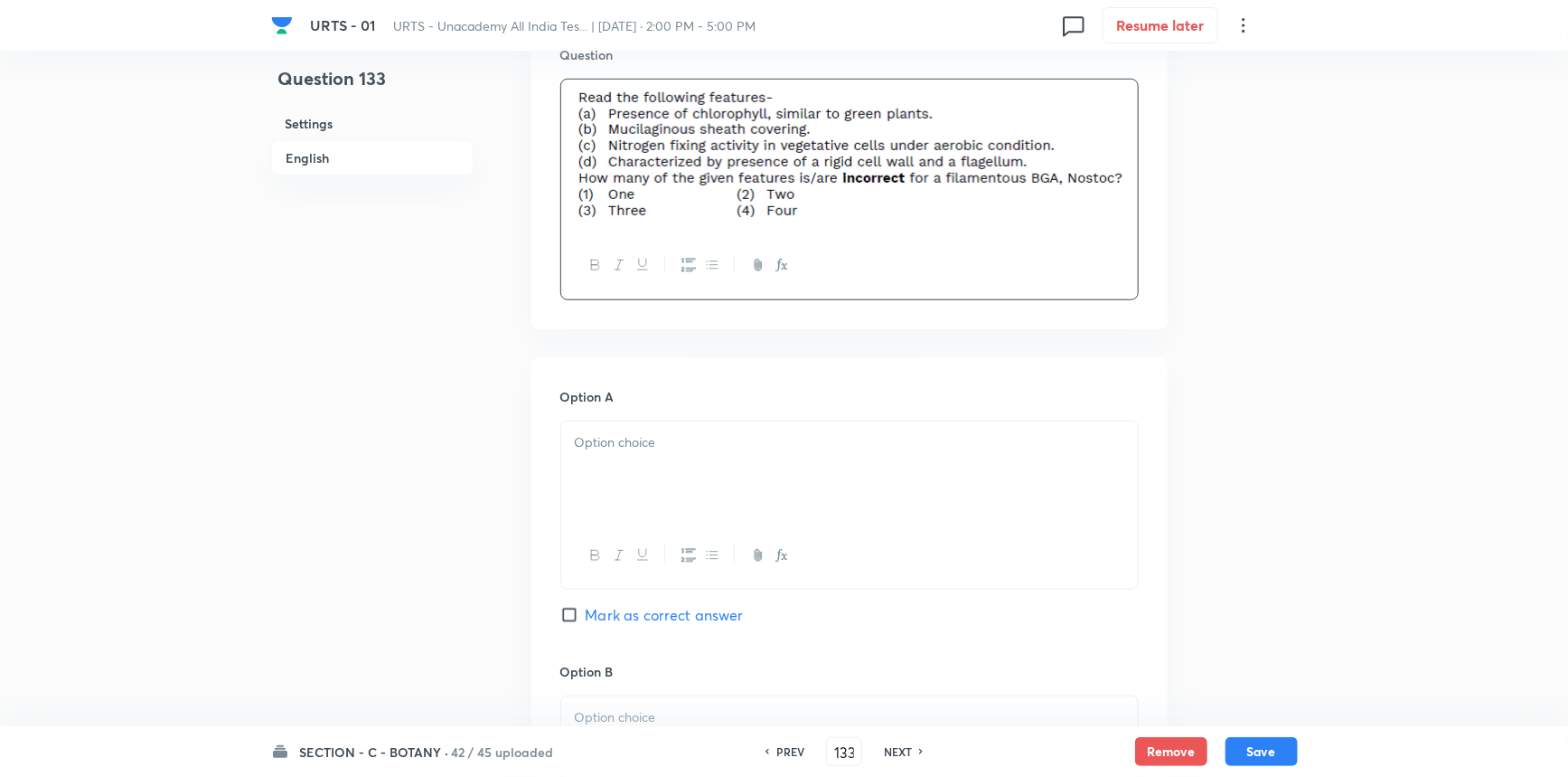
scroll to position [657, 0]
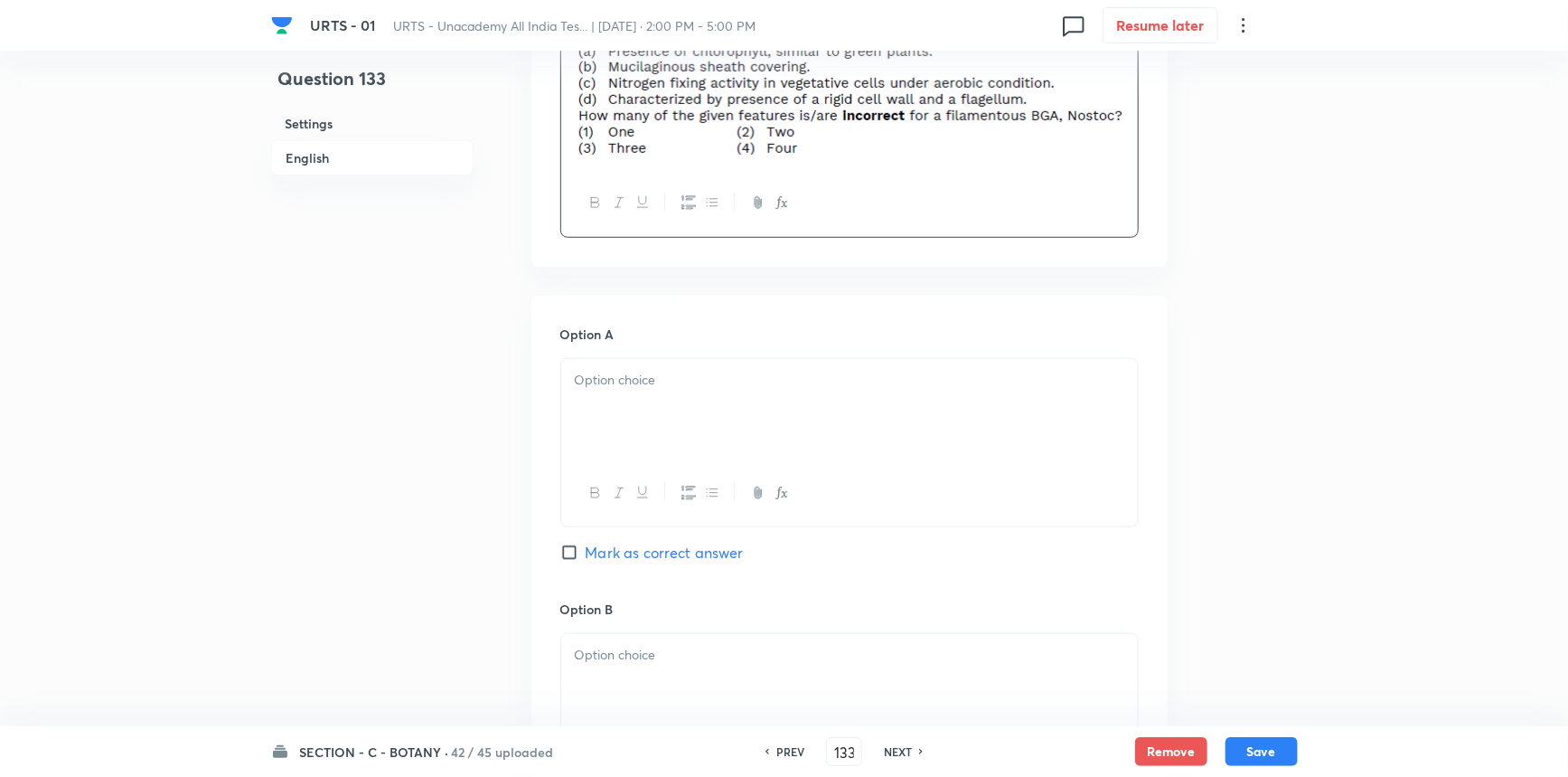
click at [621, 397] on div at bounding box center [849, 410] width 577 height 101
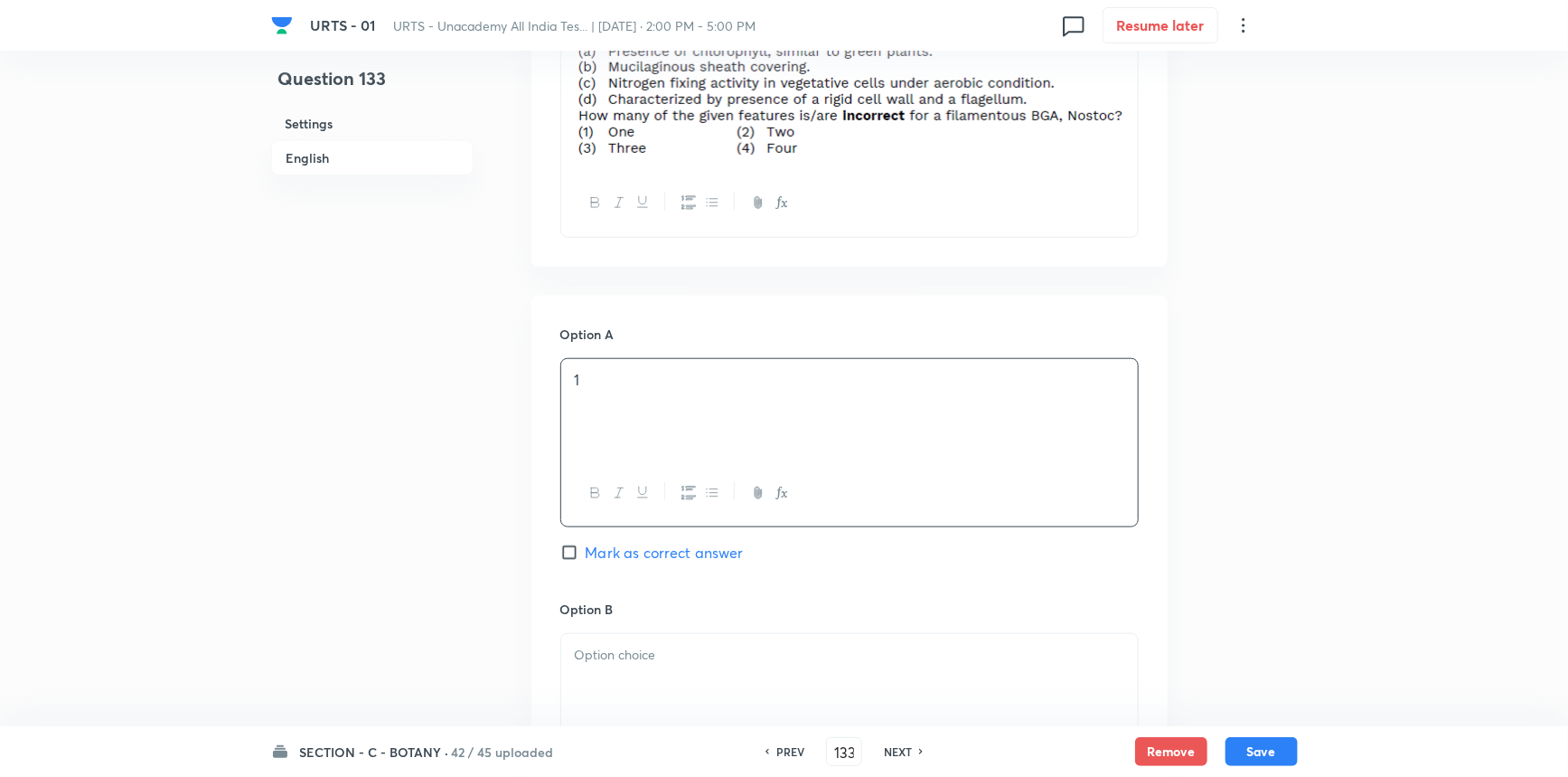
click at [617, 695] on div at bounding box center [849, 684] width 577 height 101
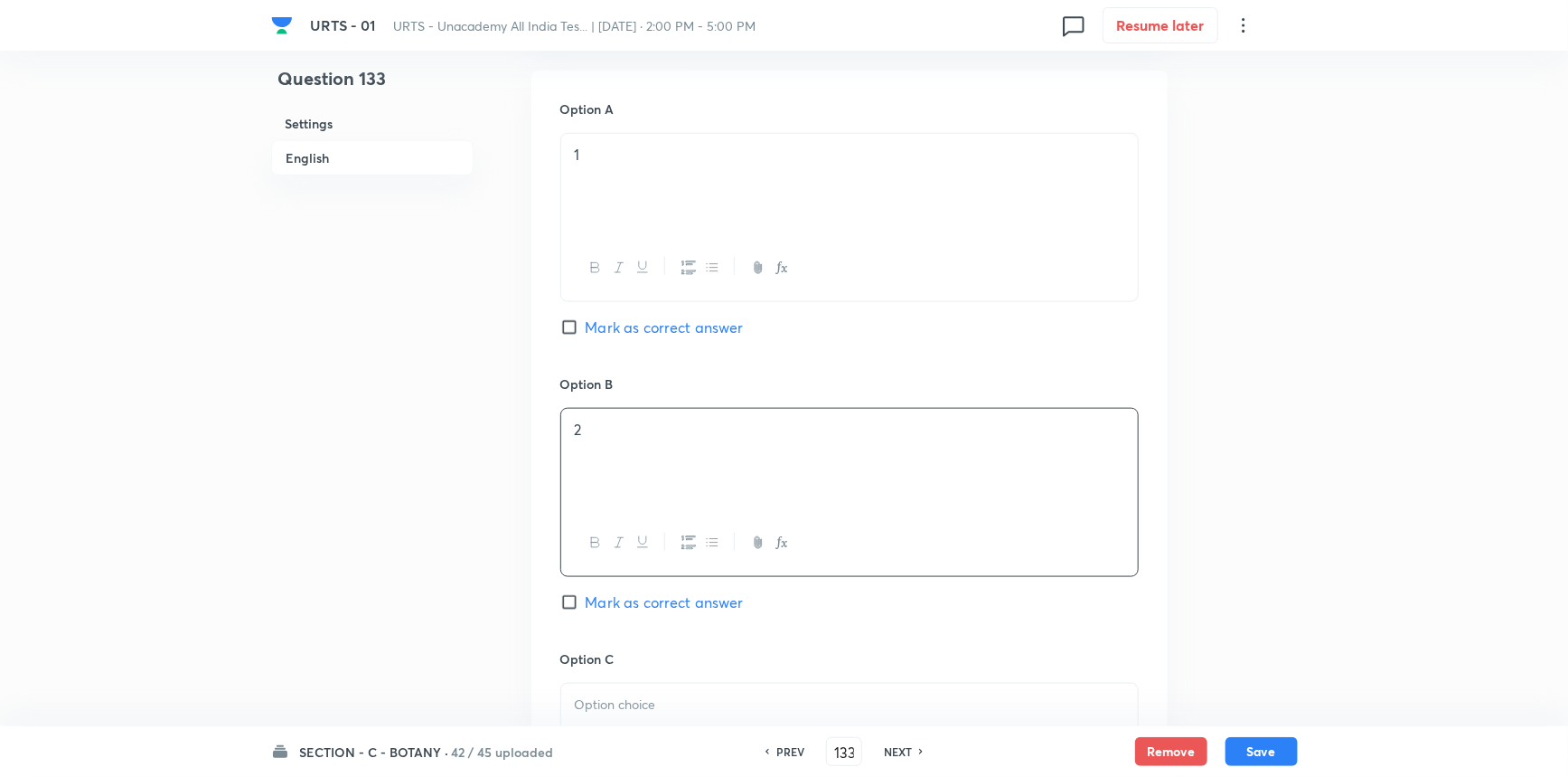
scroll to position [904, 0]
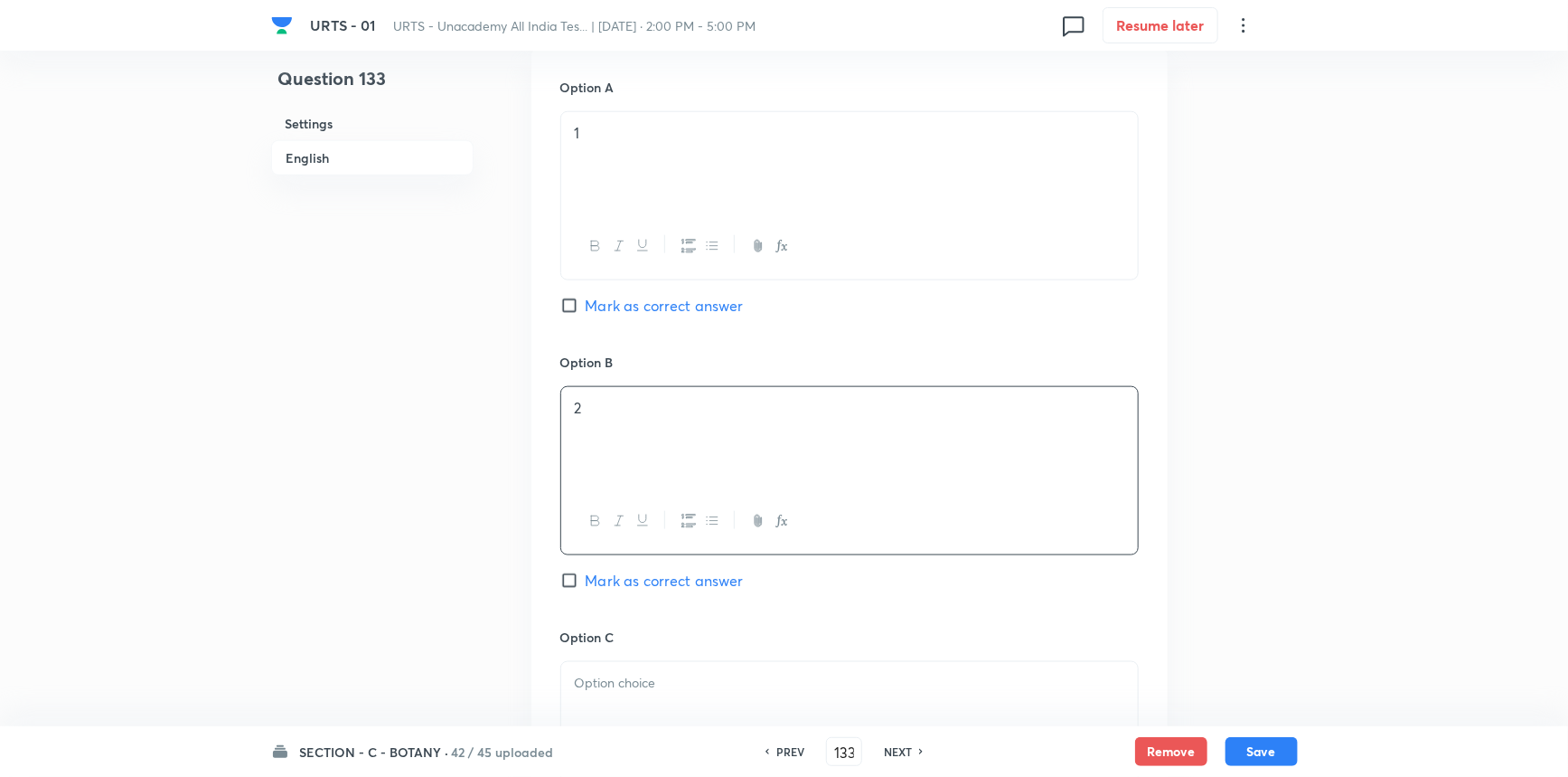
click at [622, 584] on span "Mark as correct answer" at bounding box center [664, 580] width 158 height 22
click at [586, 584] on input "Mark as correct answer" at bounding box center [573, 580] width 25 height 18
click at [627, 687] on p at bounding box center [849, 683] width 549 height 21
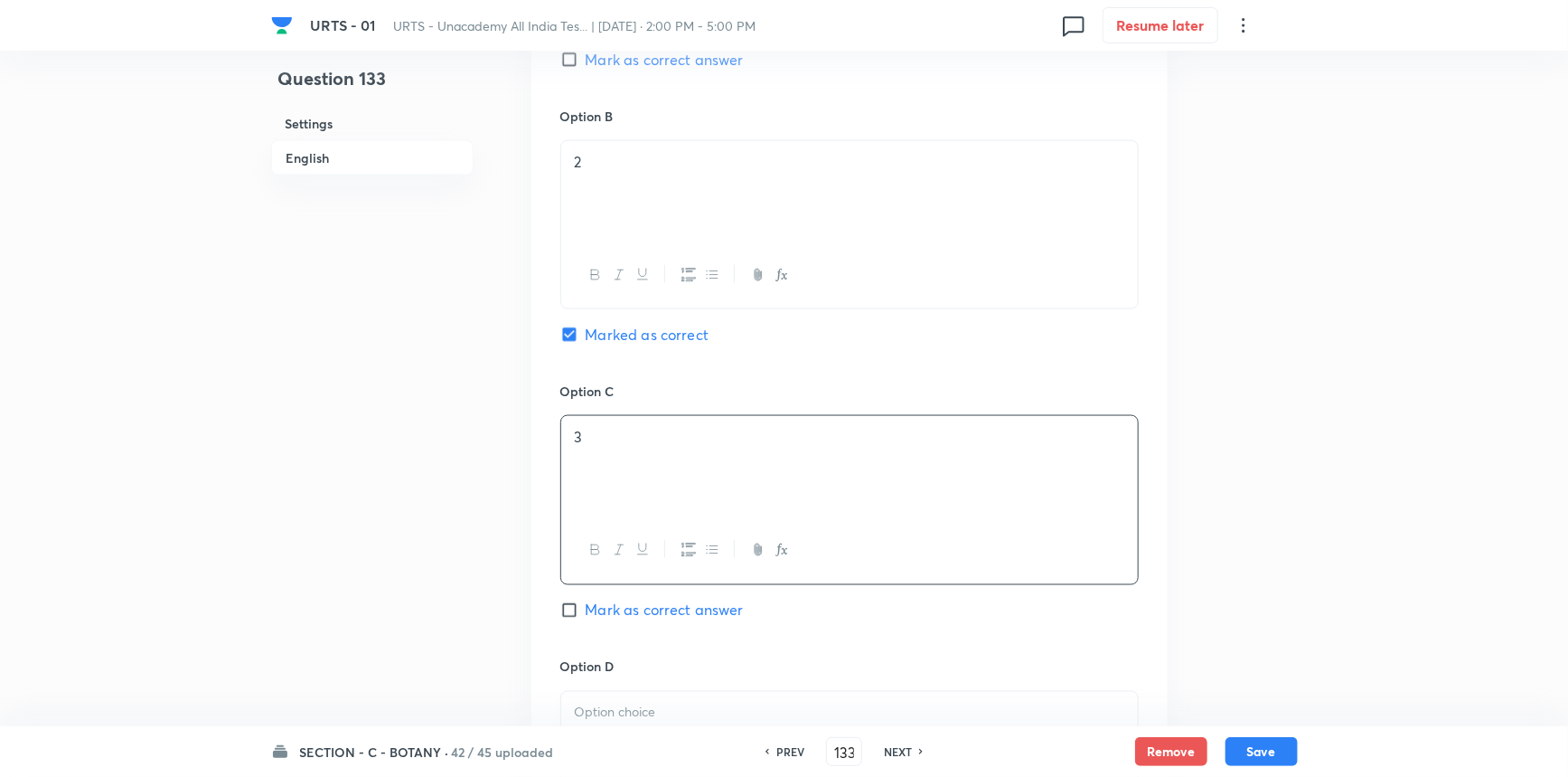
click at [670, 639] on div "Option C 3 Mark as correct answer" at bounding box center [849, 519] width 578 height 275
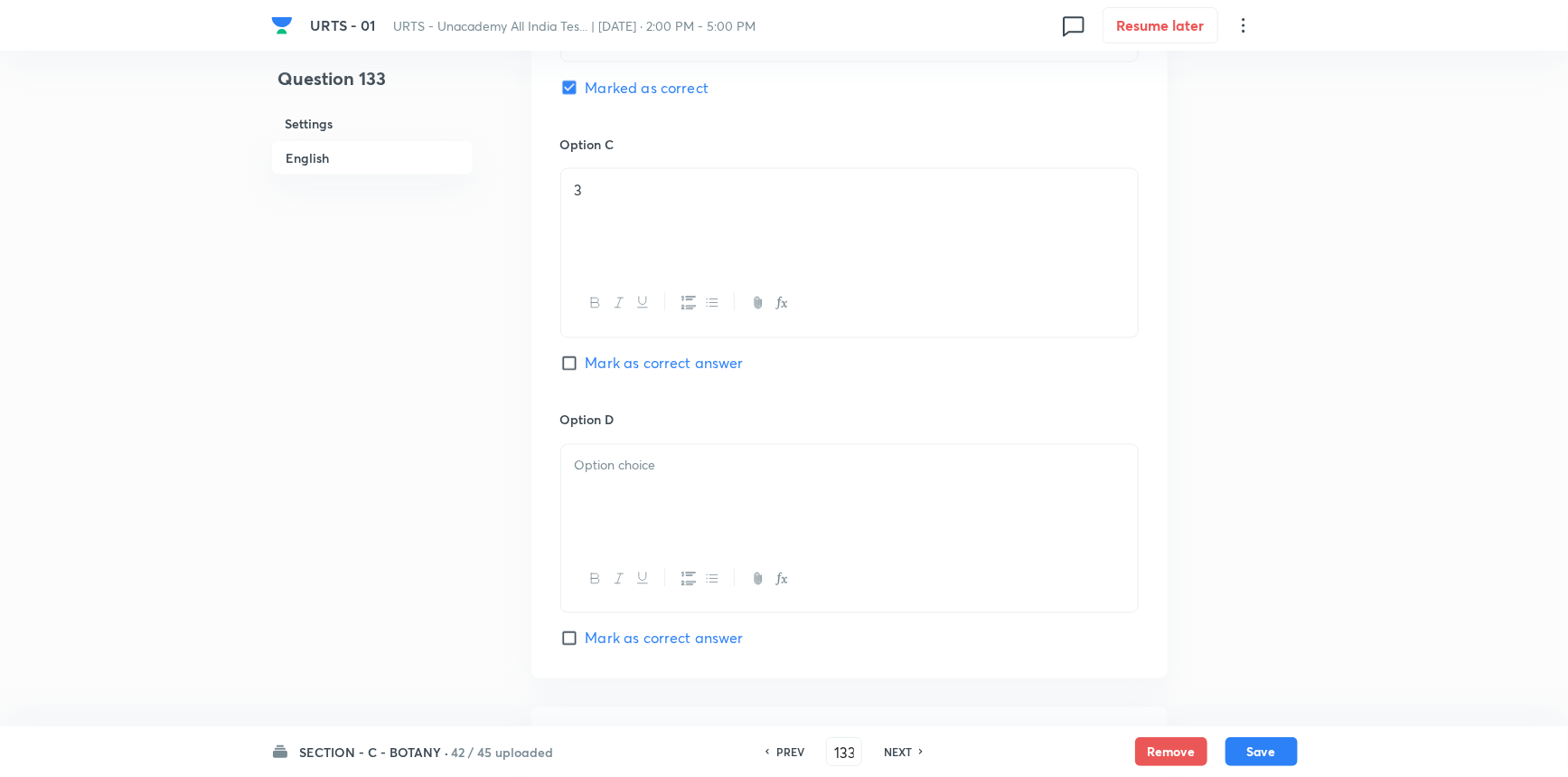
click at [622, 486] on div at bounding box center [849, 496] width 577 height 101
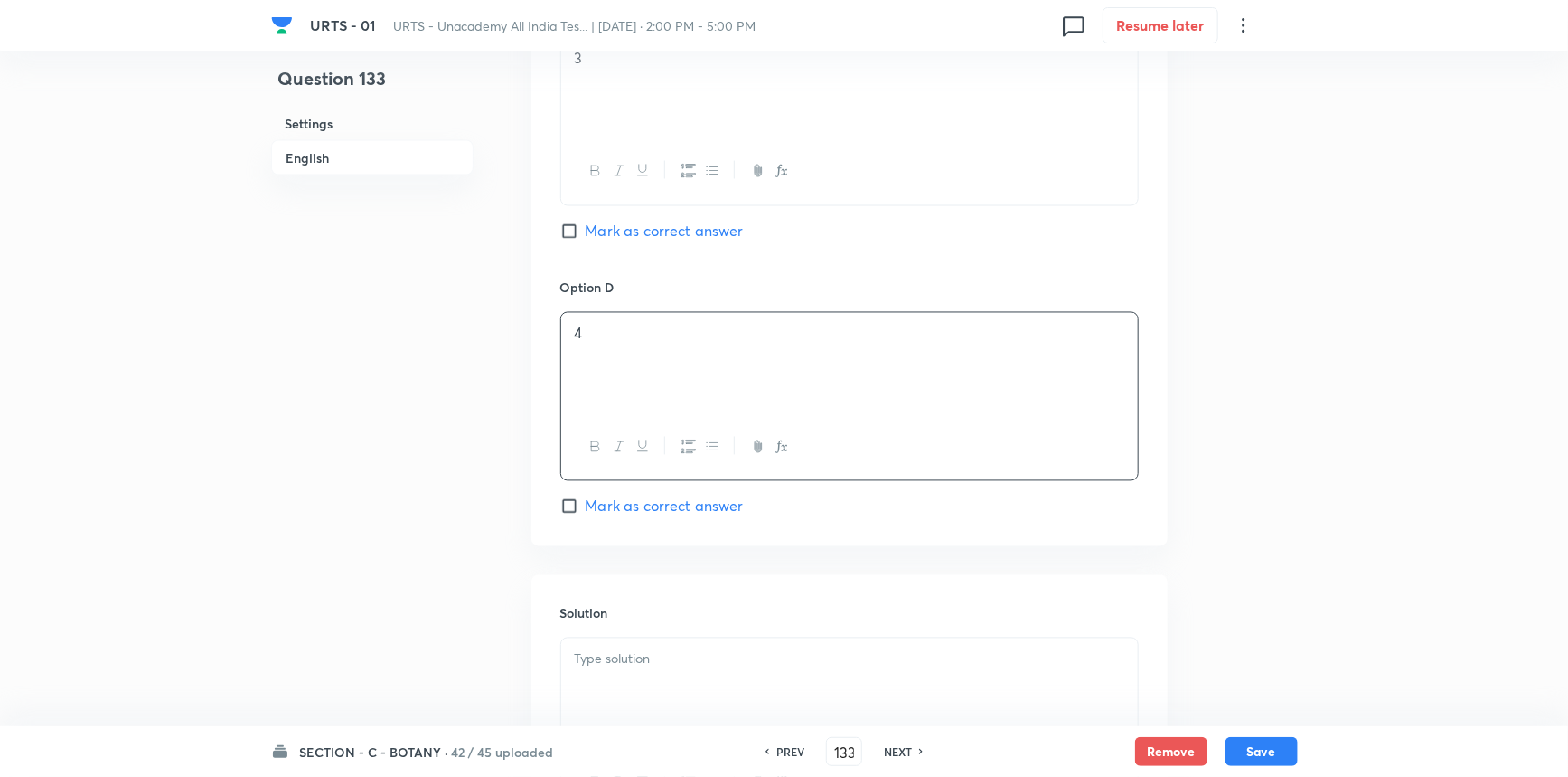
scroll to position [1727, 0]
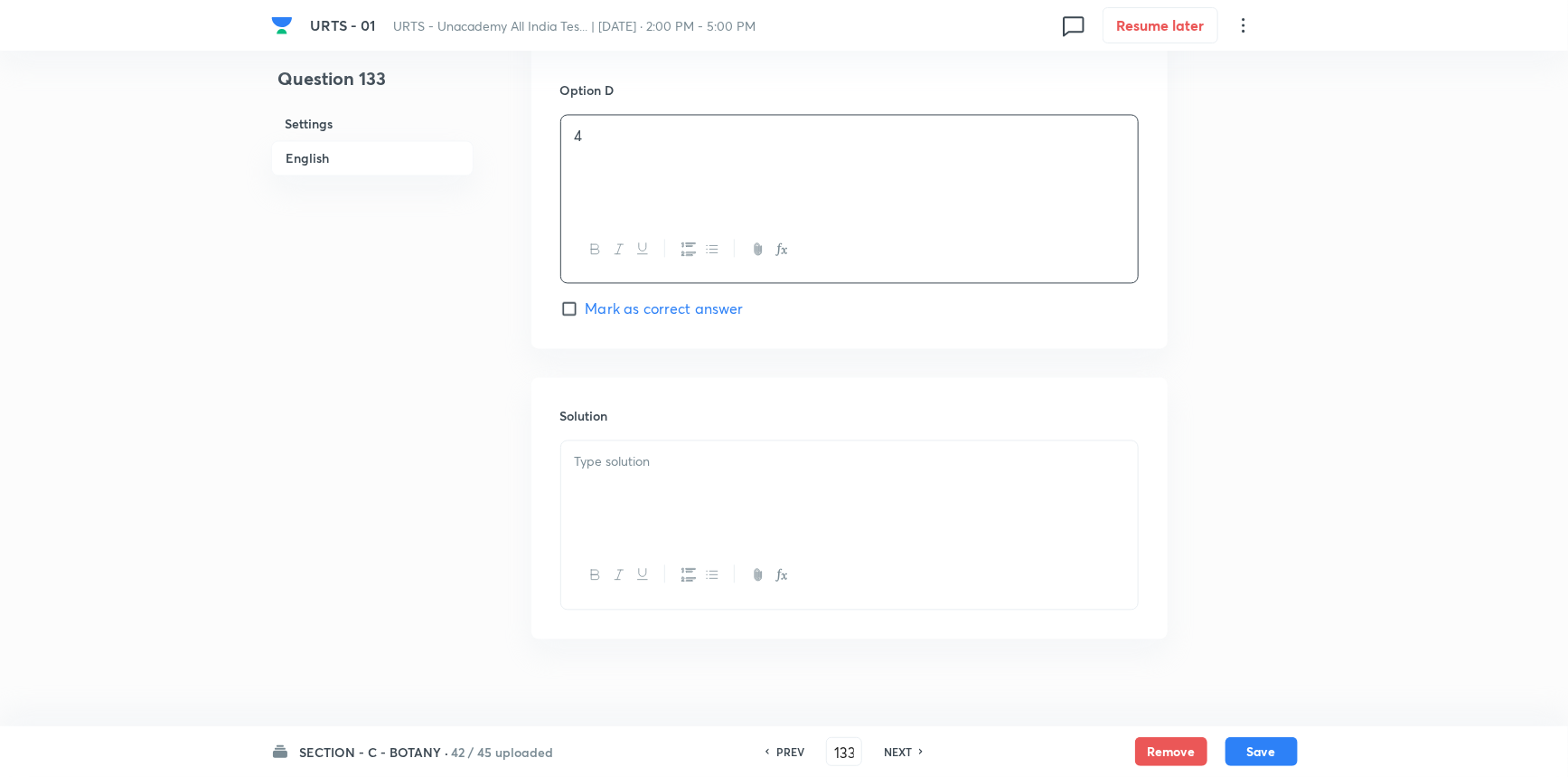
click at [669, 500] on div at bounding box center [849, 492] width 577 height 101
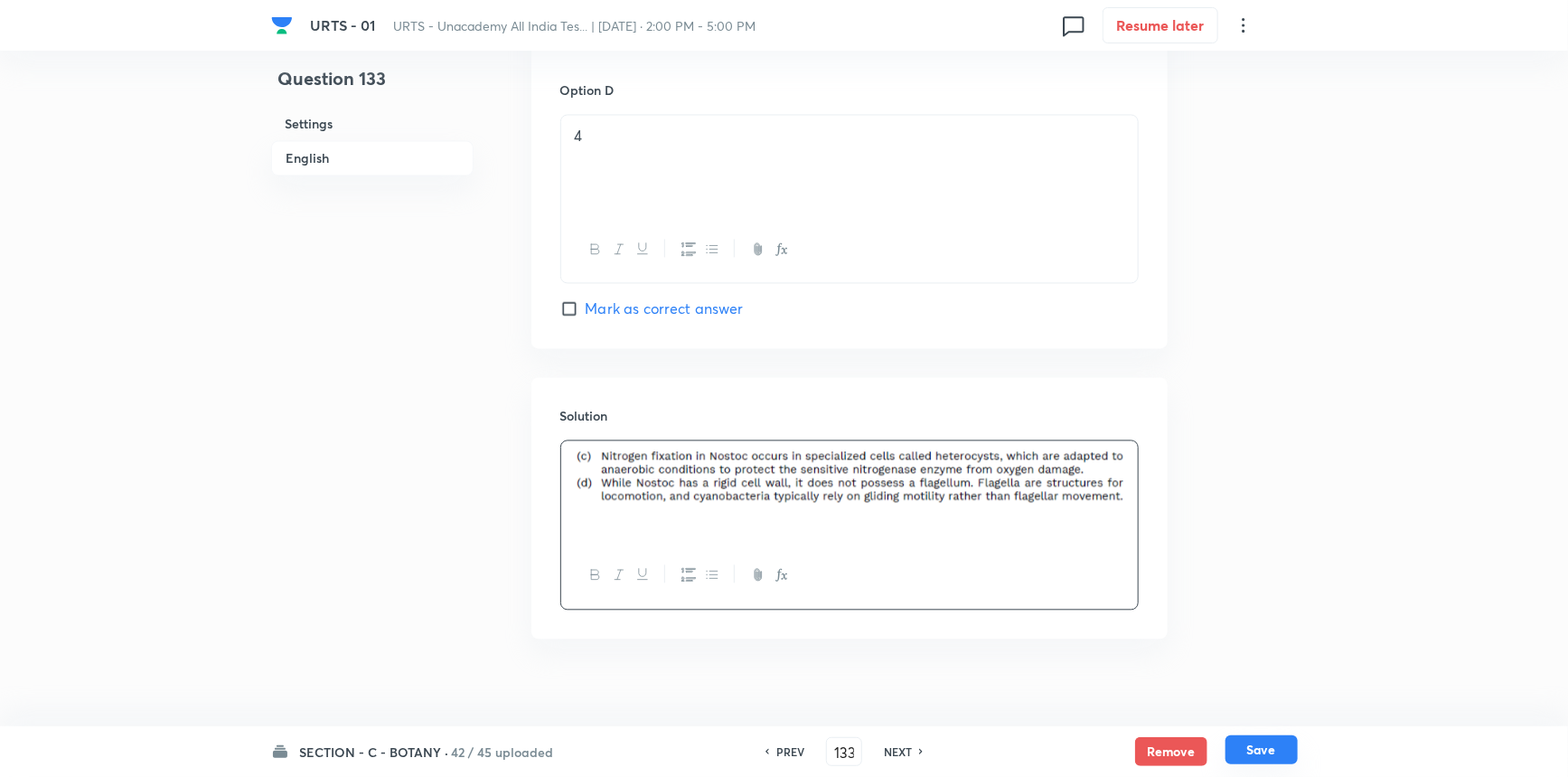
click at [1238, 750] on button "Save" at bounding box center [1262, 749] width 72 height 29
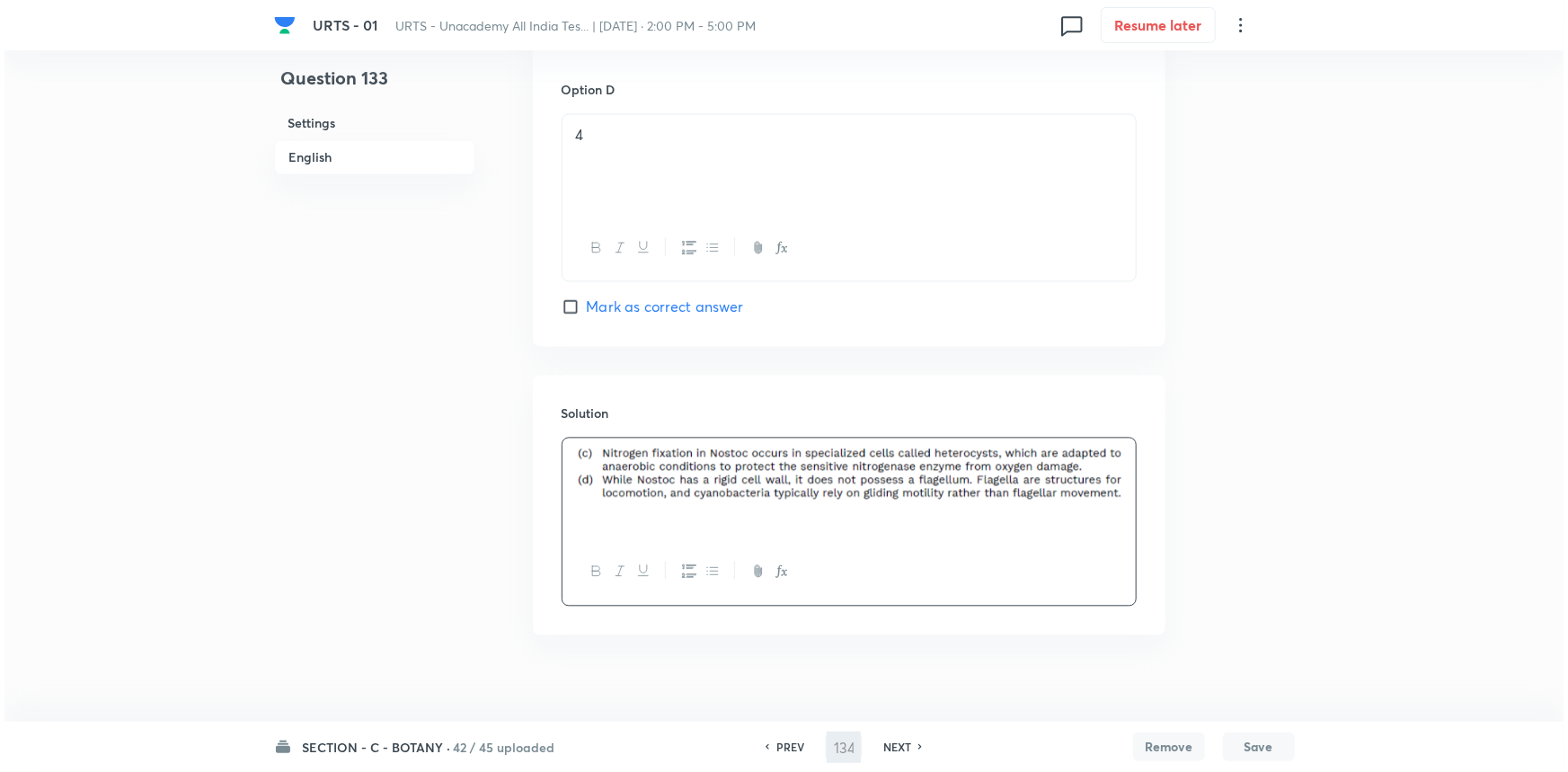
scroll to position [0, 0]
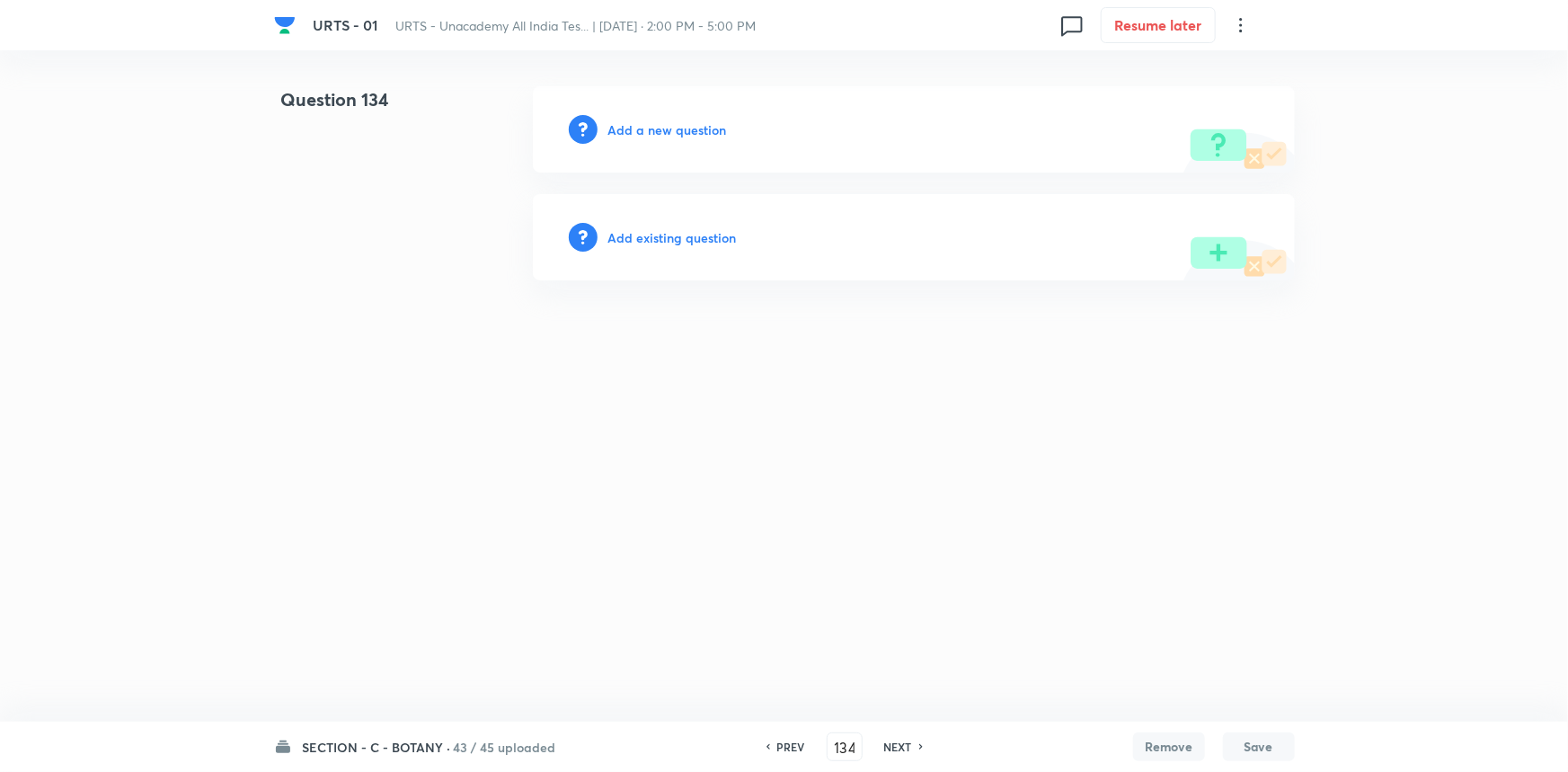
click at [660, 126] on h6 "Add a new question" at bounding box center [668, 130] width 119 height 19
click at [671, 127] on h6 "Choose a question type" at bounding box center [677, 130] width 138 height 19
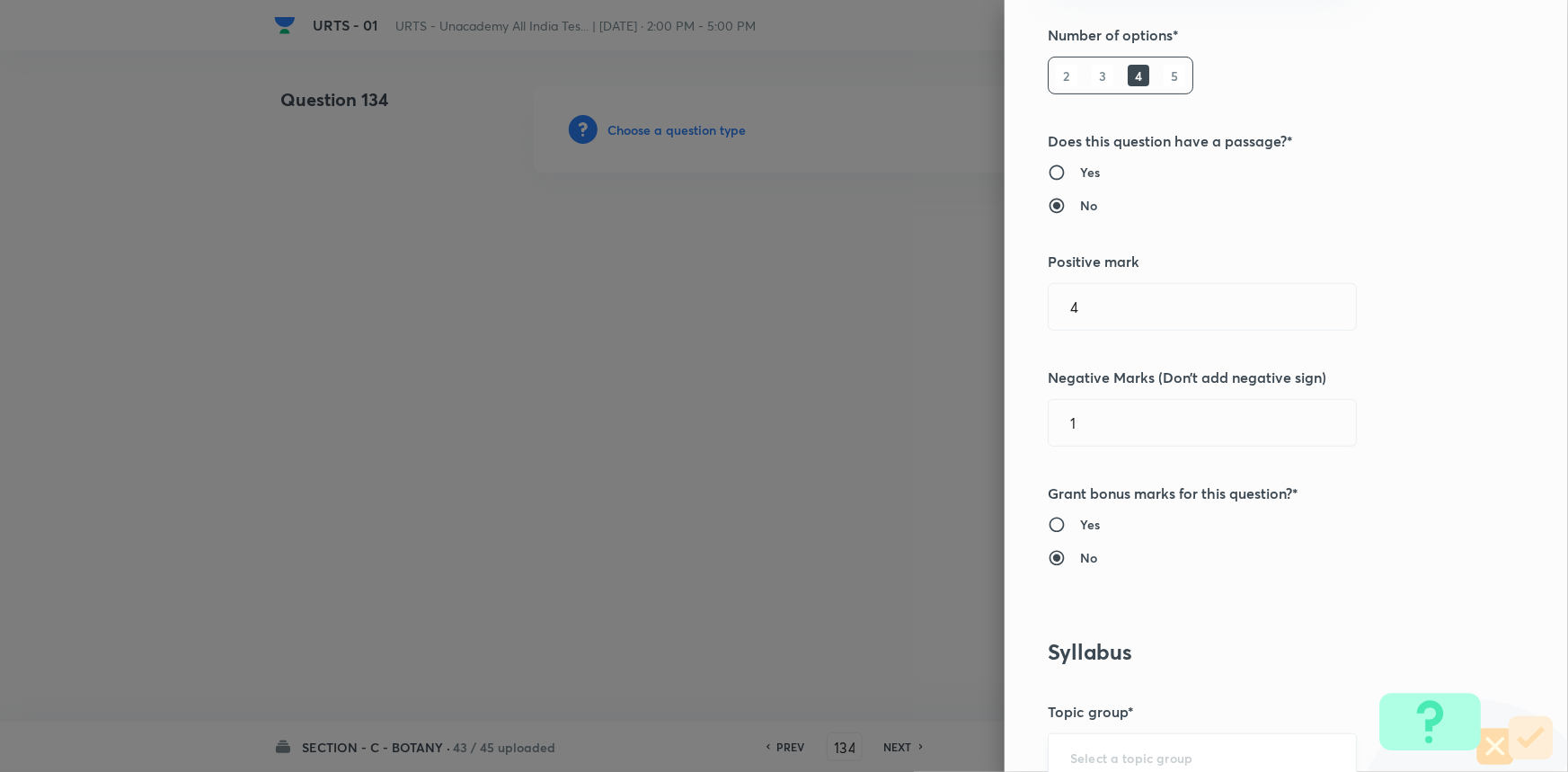
scroll to position [490, 0]
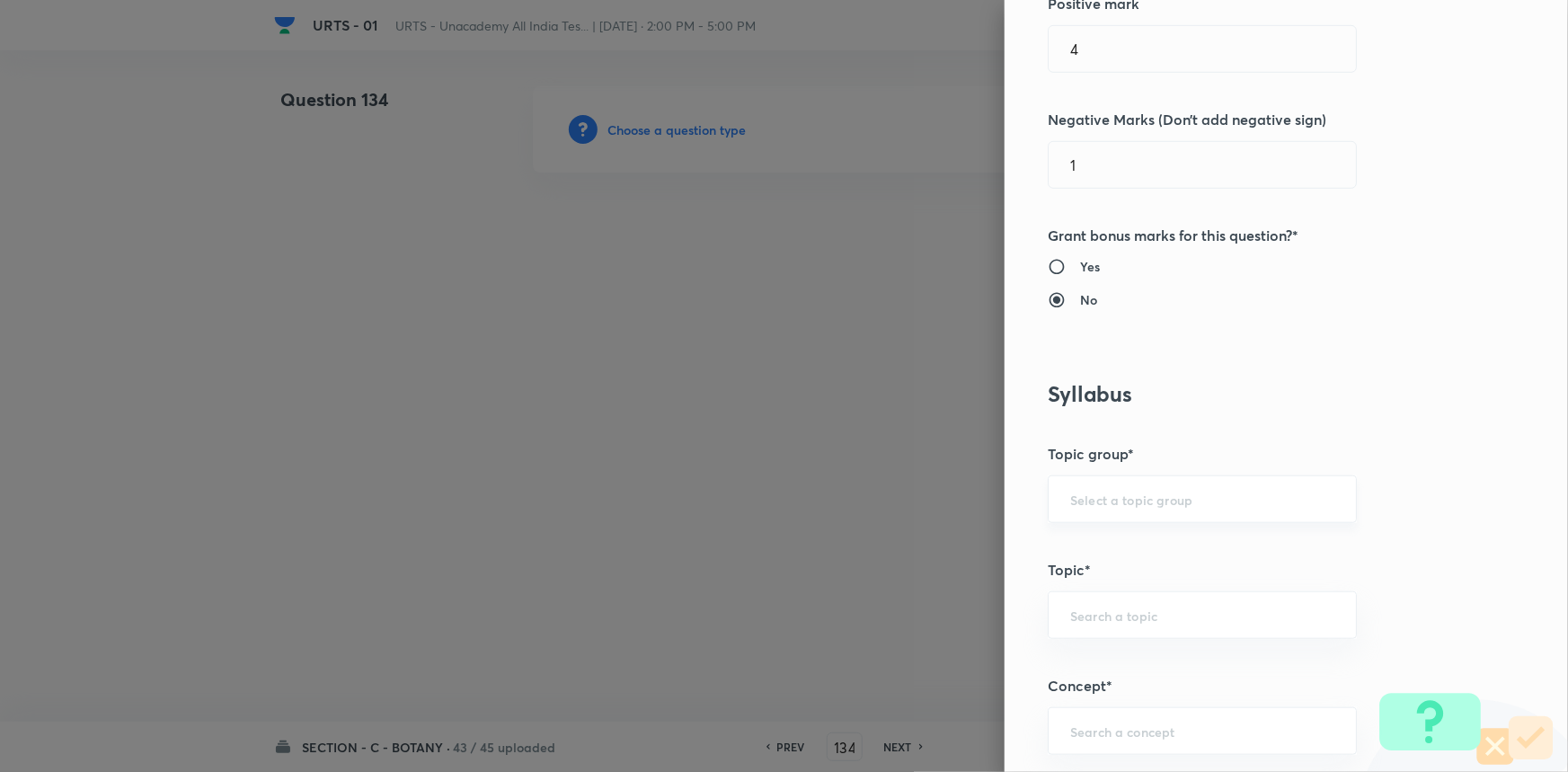
click at [1082, 506] on input "text" at bounding box center [1202, 499] width 264 height 17
click at [1082, 566] on ul "Biology" at bounding box center [1190, 549] width 307 height 46
click at [1087, 548] on li "Biology" at bounding box center [1190, 549] width 307 height 33
click at [1103, 612] on input "text" at bounding box center [1202, 615] width 264 height 17
click at [1104, 677] on li "[MEDICAL_DATA] and Circulation" at bounding box center [1190, 663] width 307 height 33
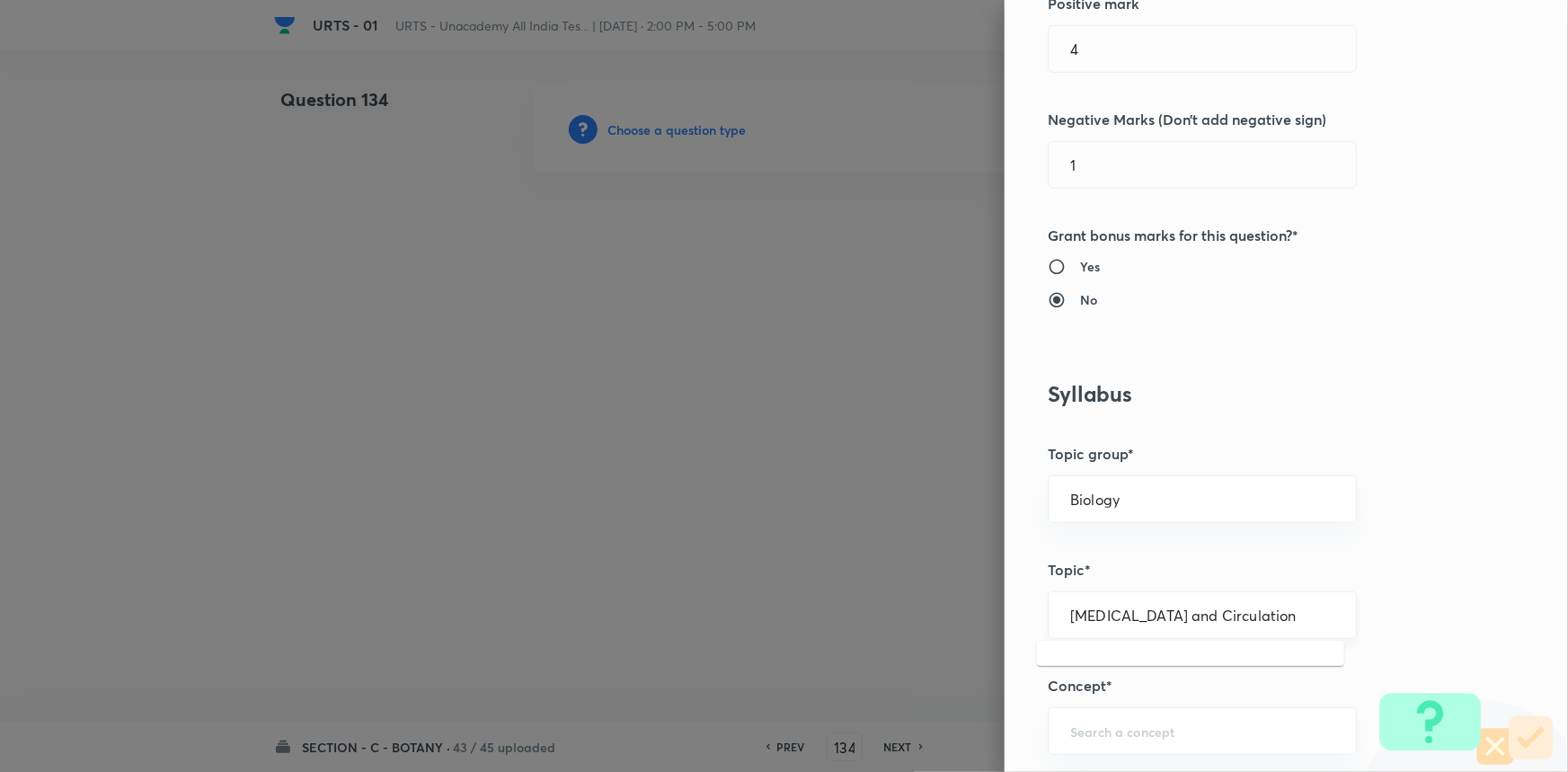
click at [1112, 622] on input "[MEDICAL_DATA] and Circulation" at bounding box center [1202, 615] width 264 height 17
click at [1104, 675] on li "Botany" at bounding box center [1190, 663] width 307 height 33
click at [1102, 723] on input "text" at bounding box center [1202, 731] width 264 height 17
click at [1104, 681] on li "Living World and Biological Classifications" at bounding box center [1190, 669] width 307 height 54
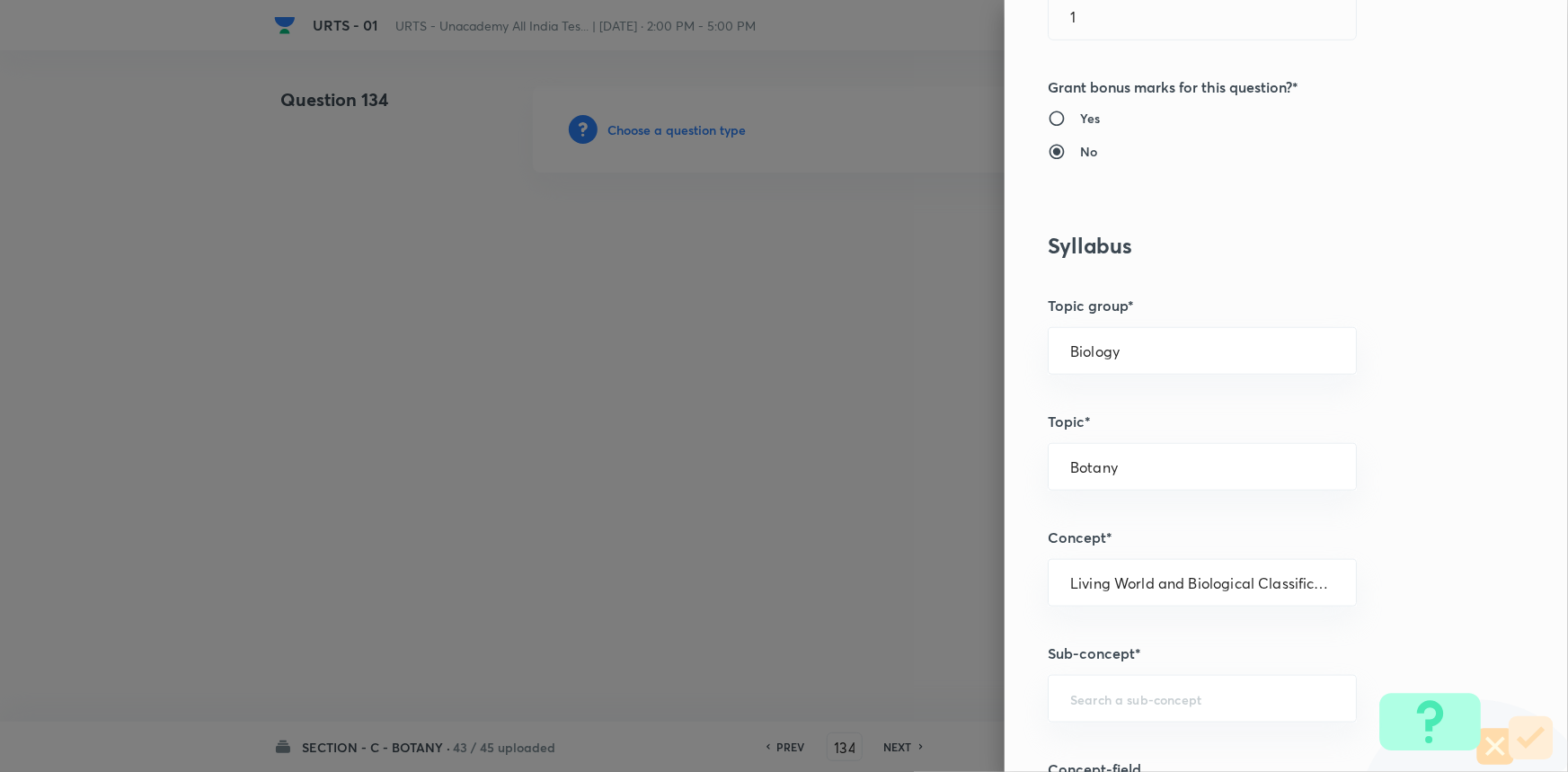
scroll to position [979, 0]
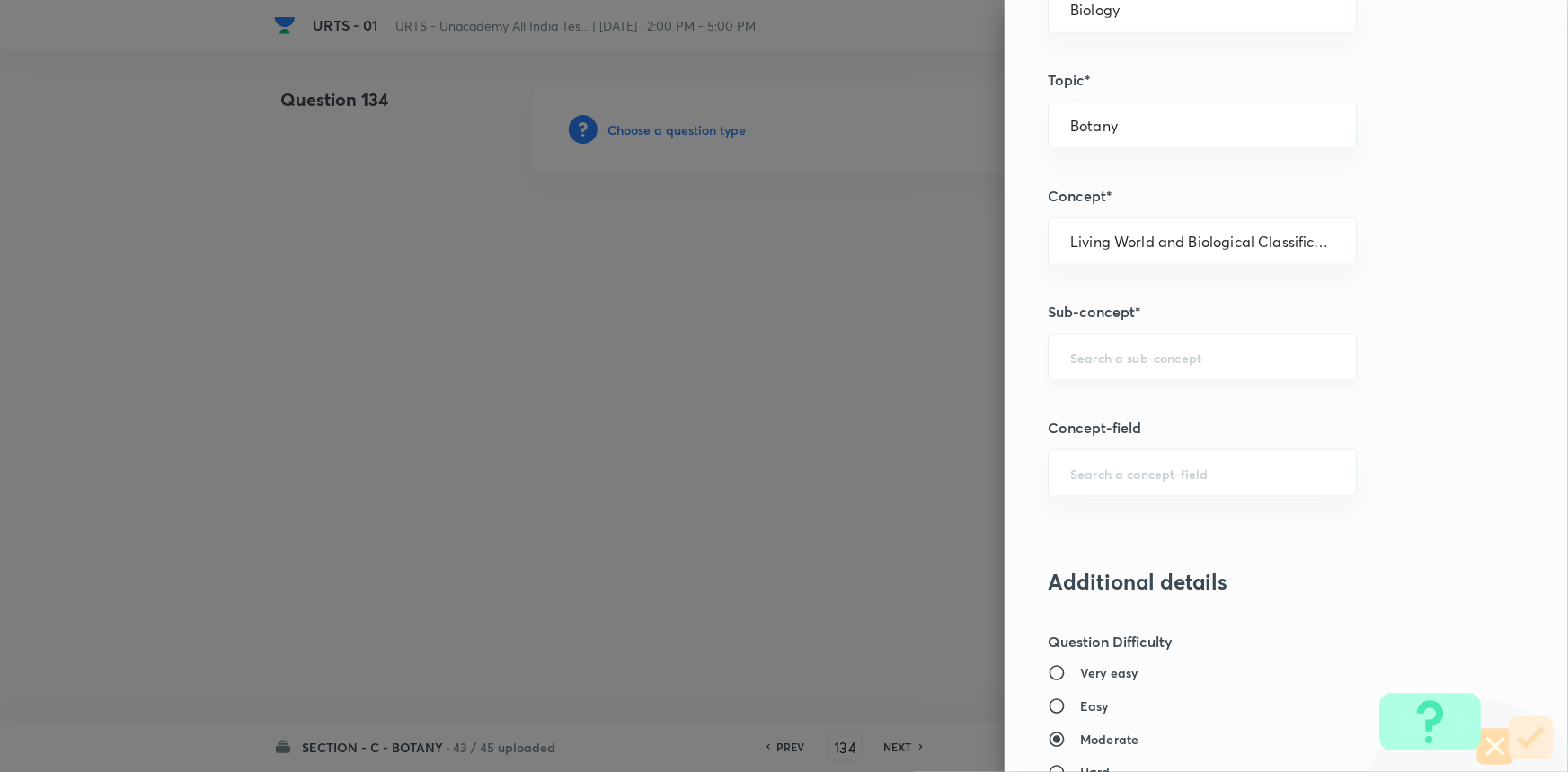
click at [1096, 362] on input "text" at bounding box center [1202, 357] width 264 height 17
click at [1088, 408] on li "Living World and Biological Classifications" at bounding box center [1190, 417] width 307 height 54
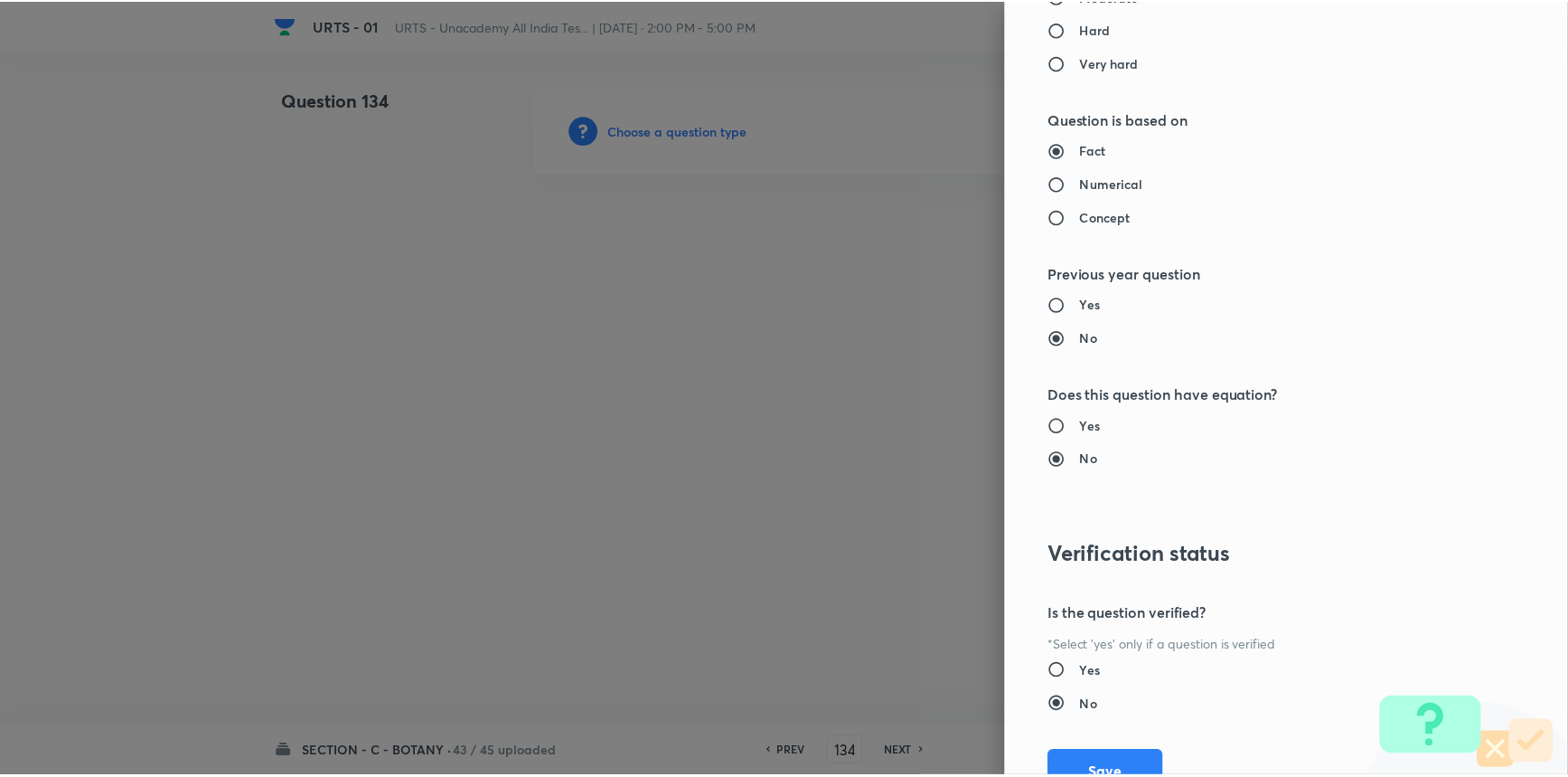
scroll to position [1808, 0]
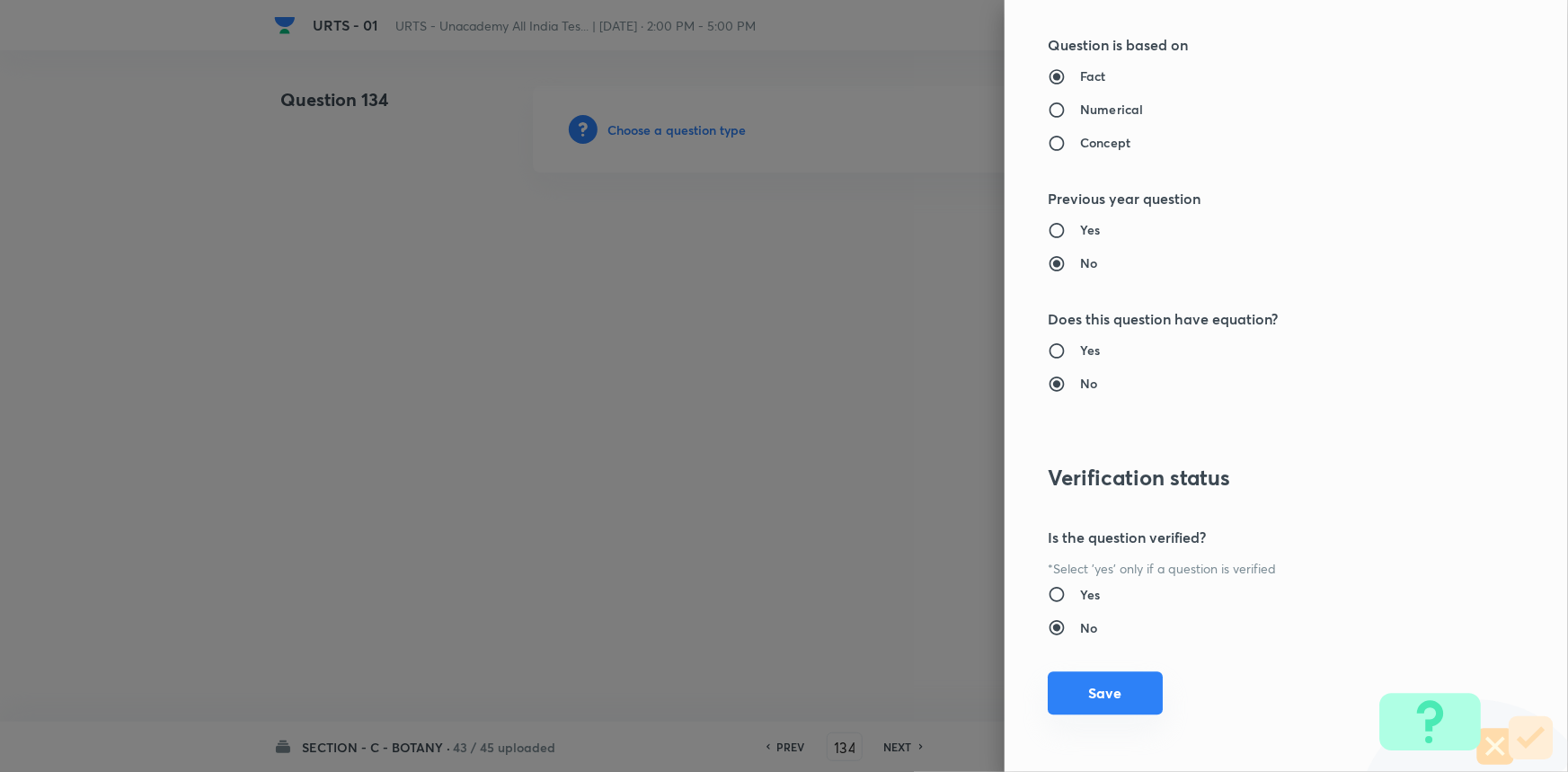
click at [1122, 681] on button "Save" at bounding box center [1105, 693] width 115 height 43
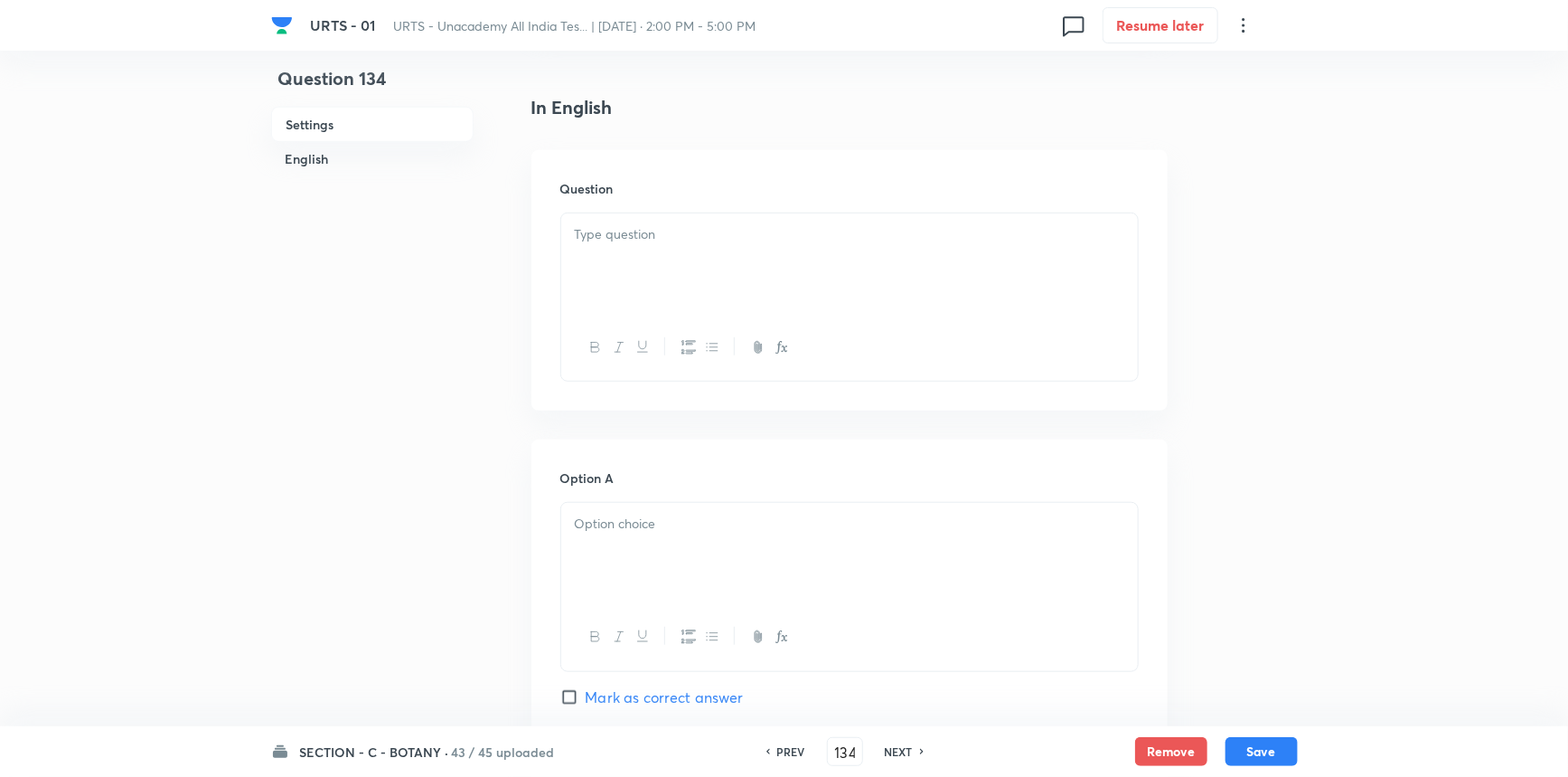
scroll to position [493, 0]
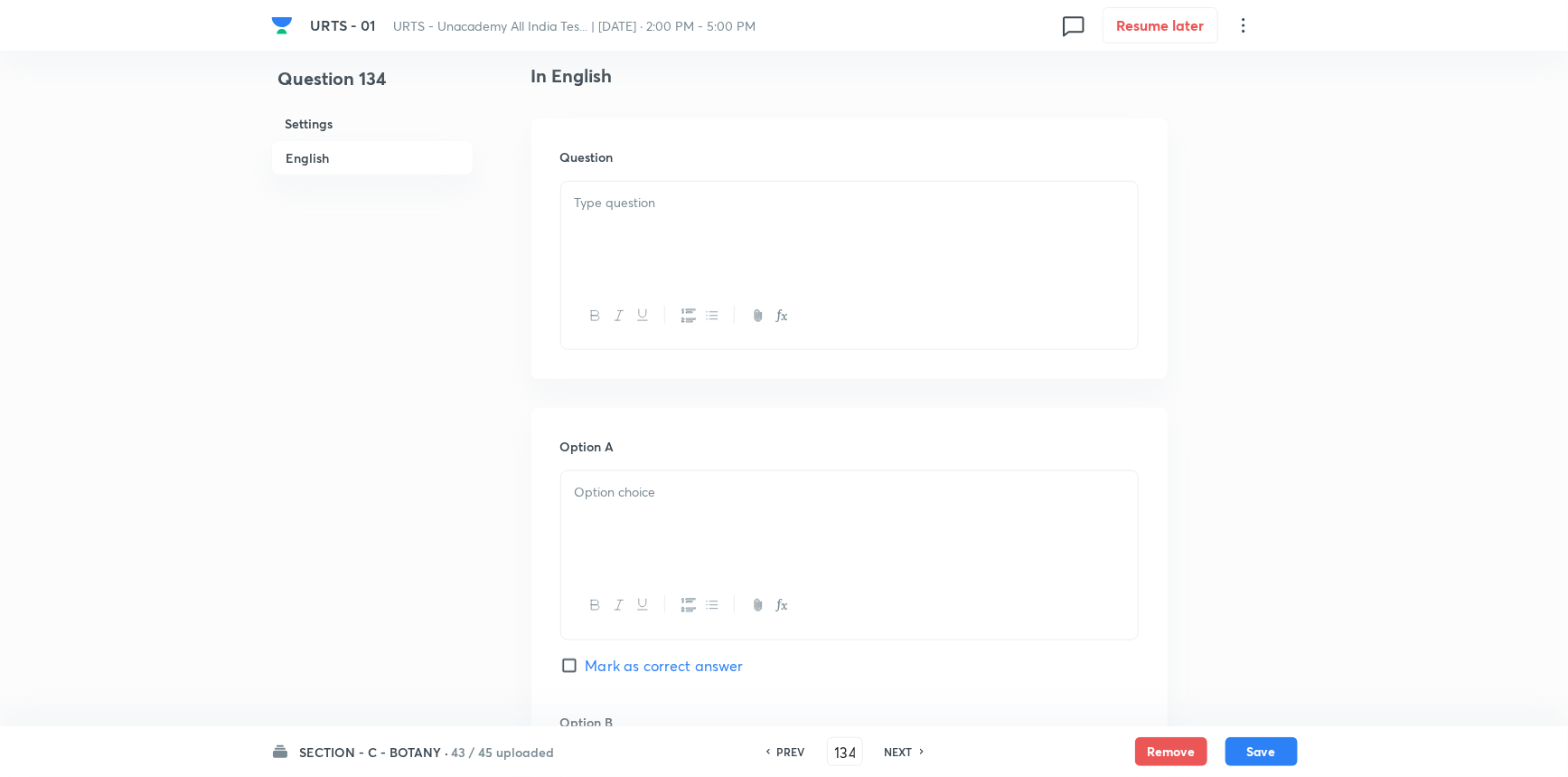
click at [633, 226] on div at bounding box center [849, 232] width 577 height 101
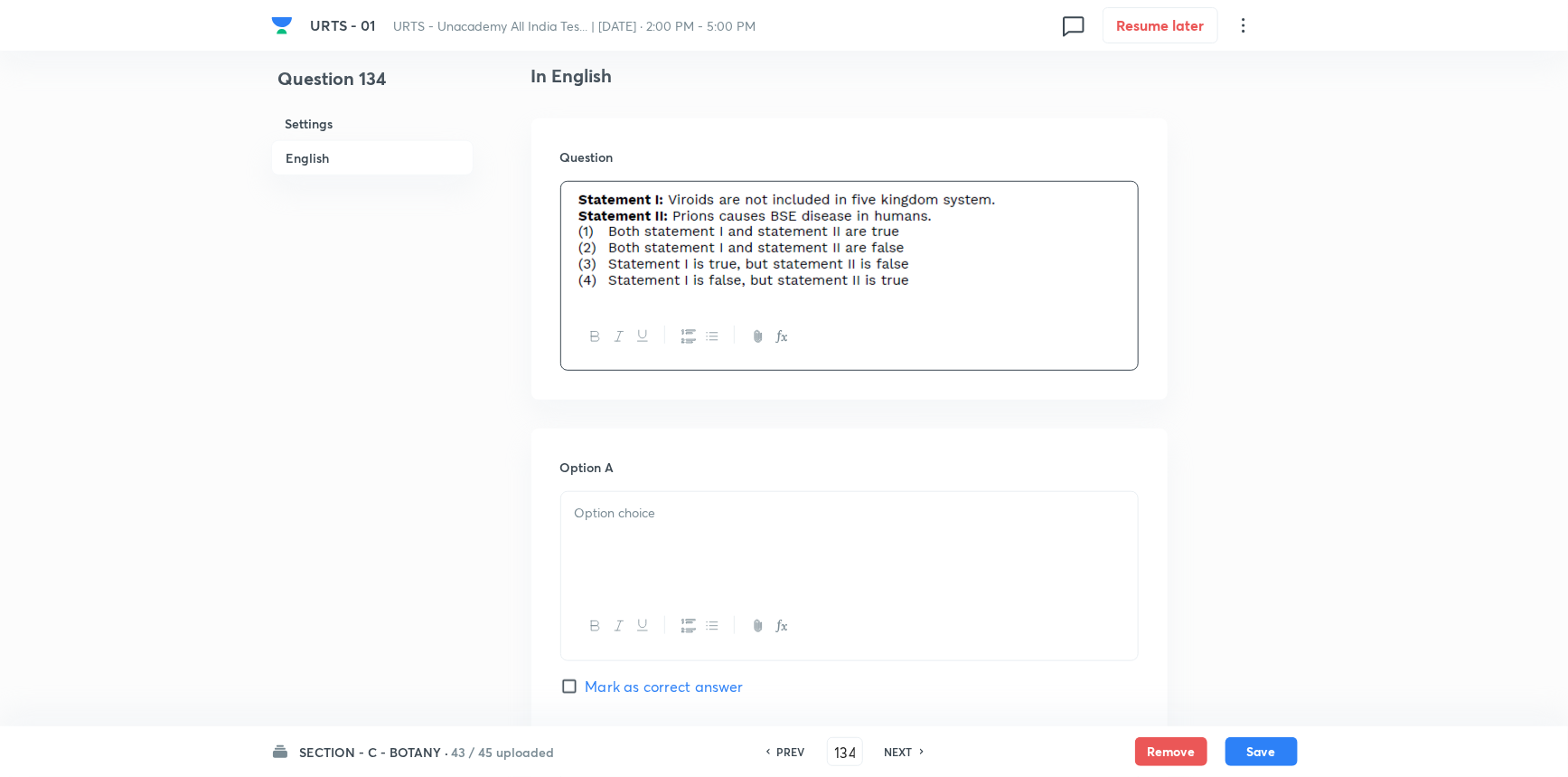
click at [601, 534] on div at bounding box center [849, 542] width 577 height 101
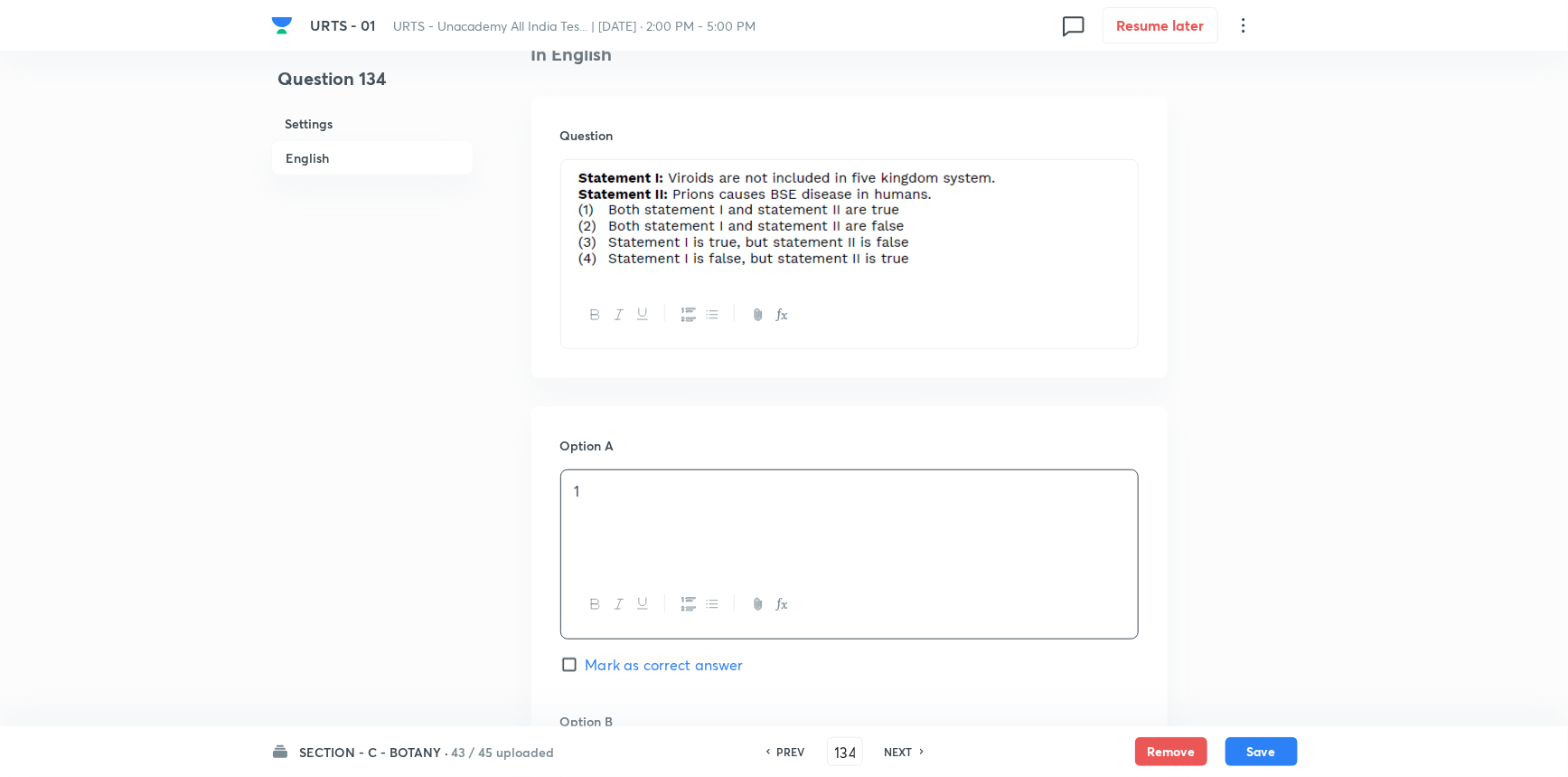
scroll to position [843, 0]
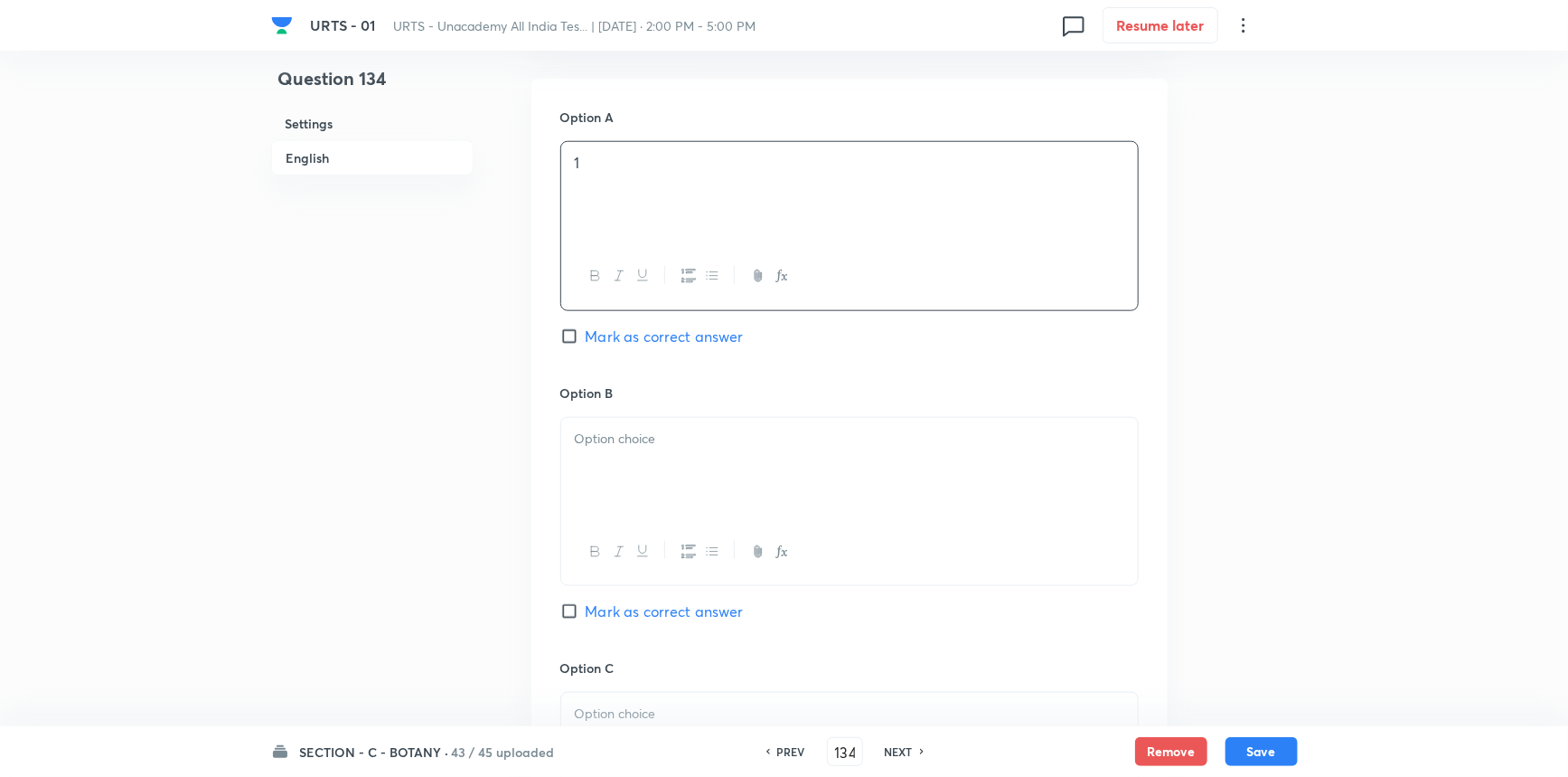
click at [647, 451] on div at bounding box center [849, 468] width 577 height 101
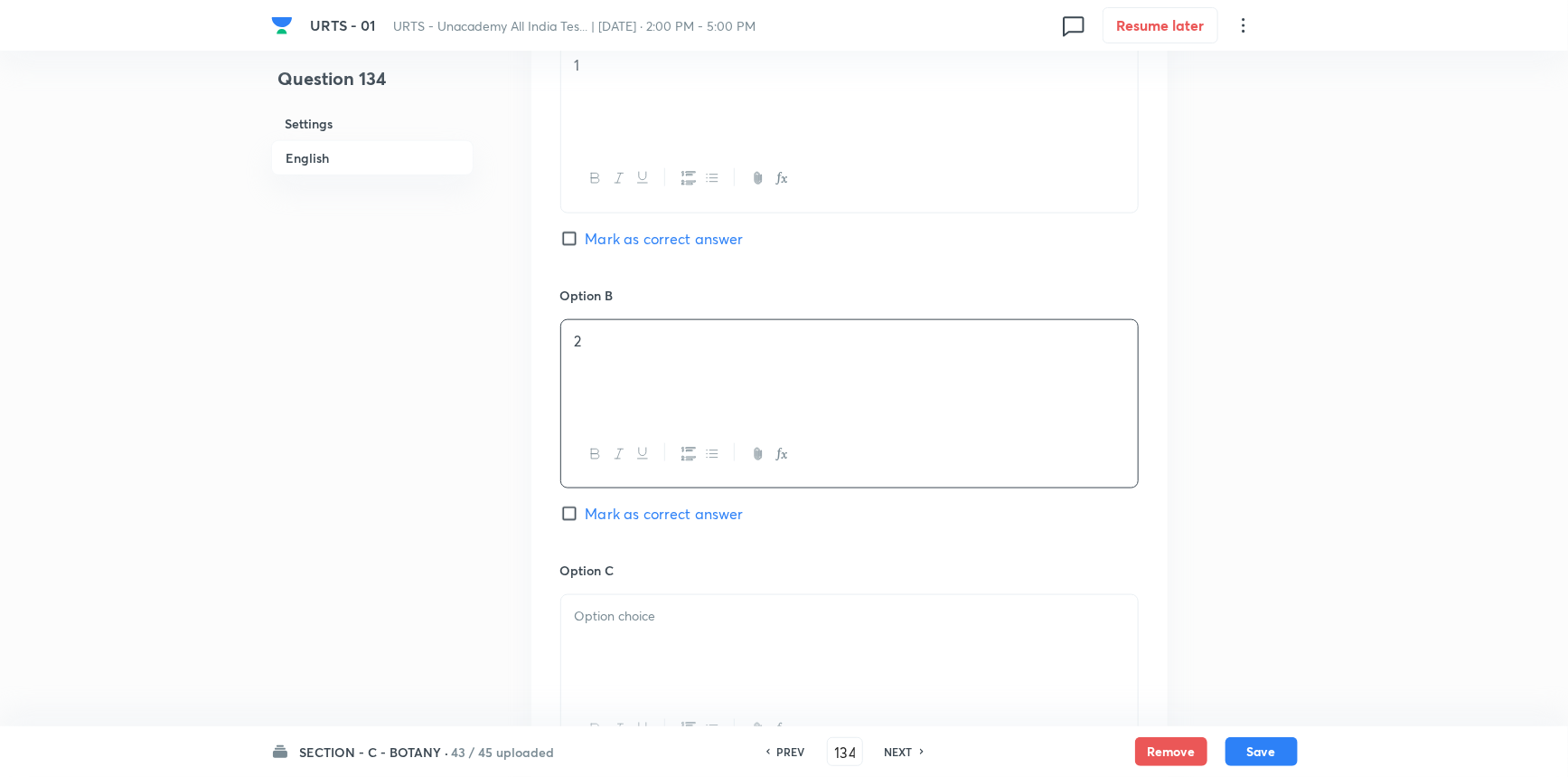
scroll to position [1090, 0]
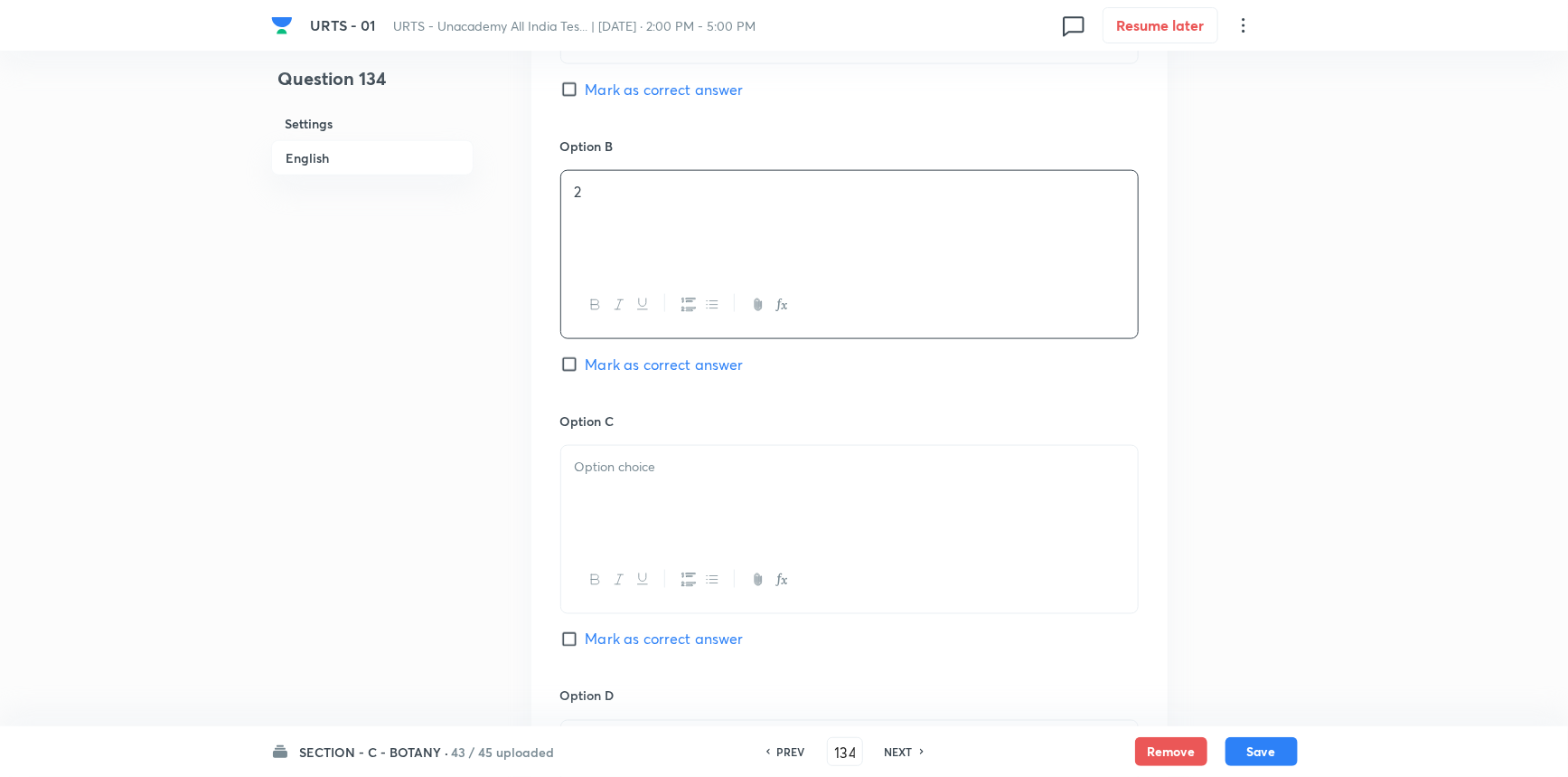
click at [589, 484] on div at bounding box center [849, 496] width 577 height 101
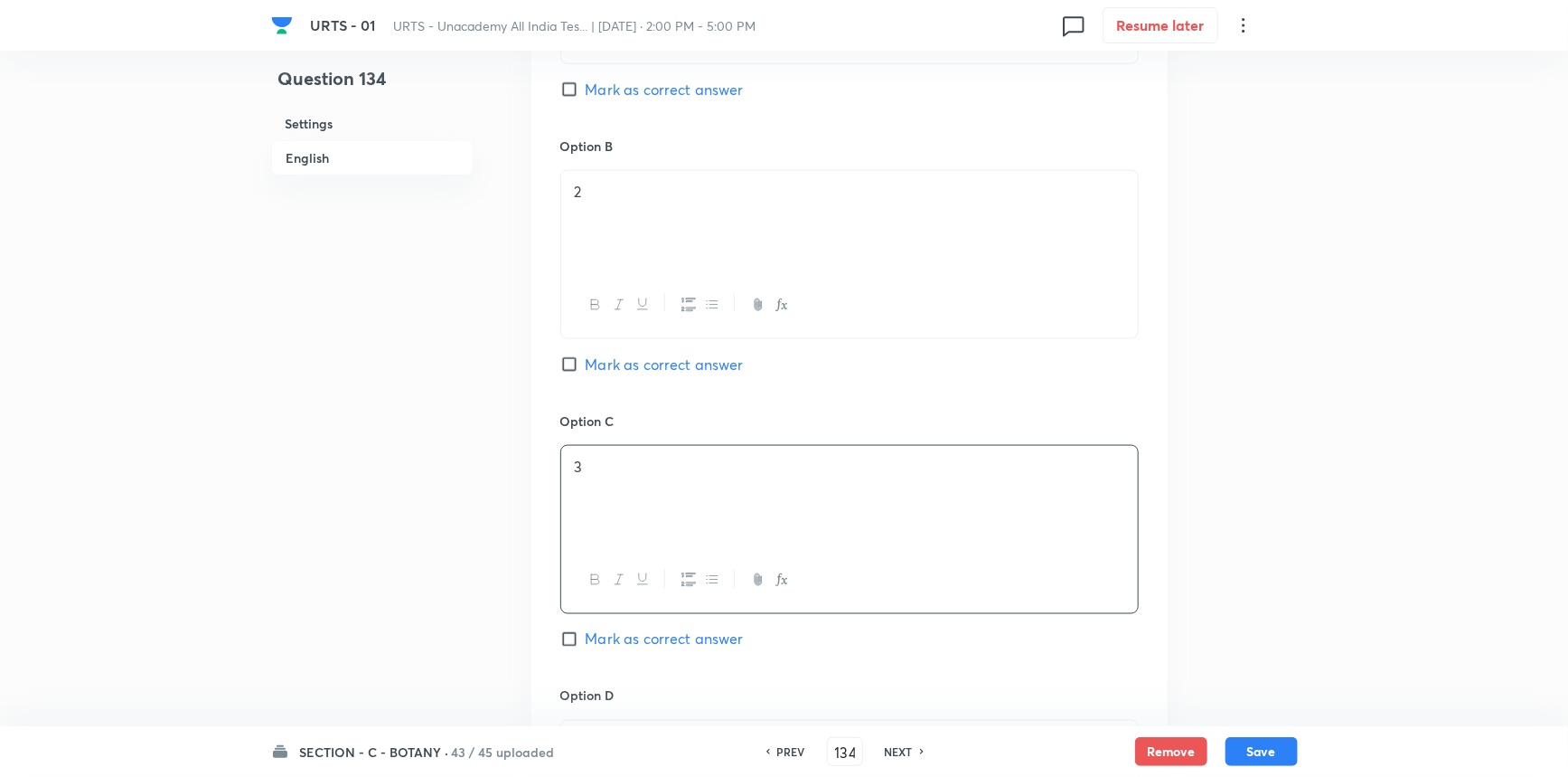
click at [594, 650] on span "Mark as correct answer" at bounding box center [664, 639] width 158 height 22
click at [586, 649] on input "Mark as correct answer" at bounding box center [573, 639] width 25 height 18
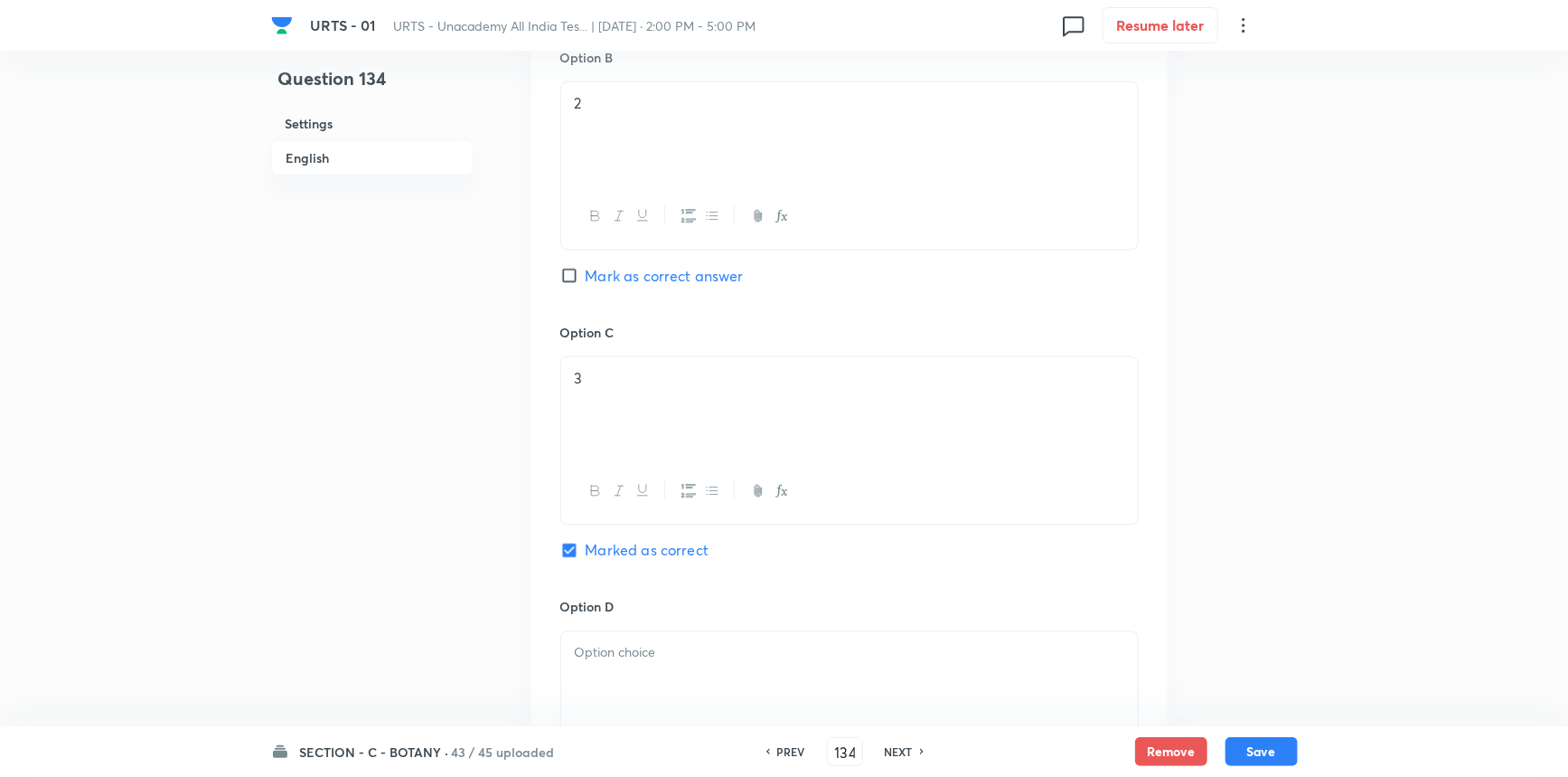
scroll to position [1255, 0]
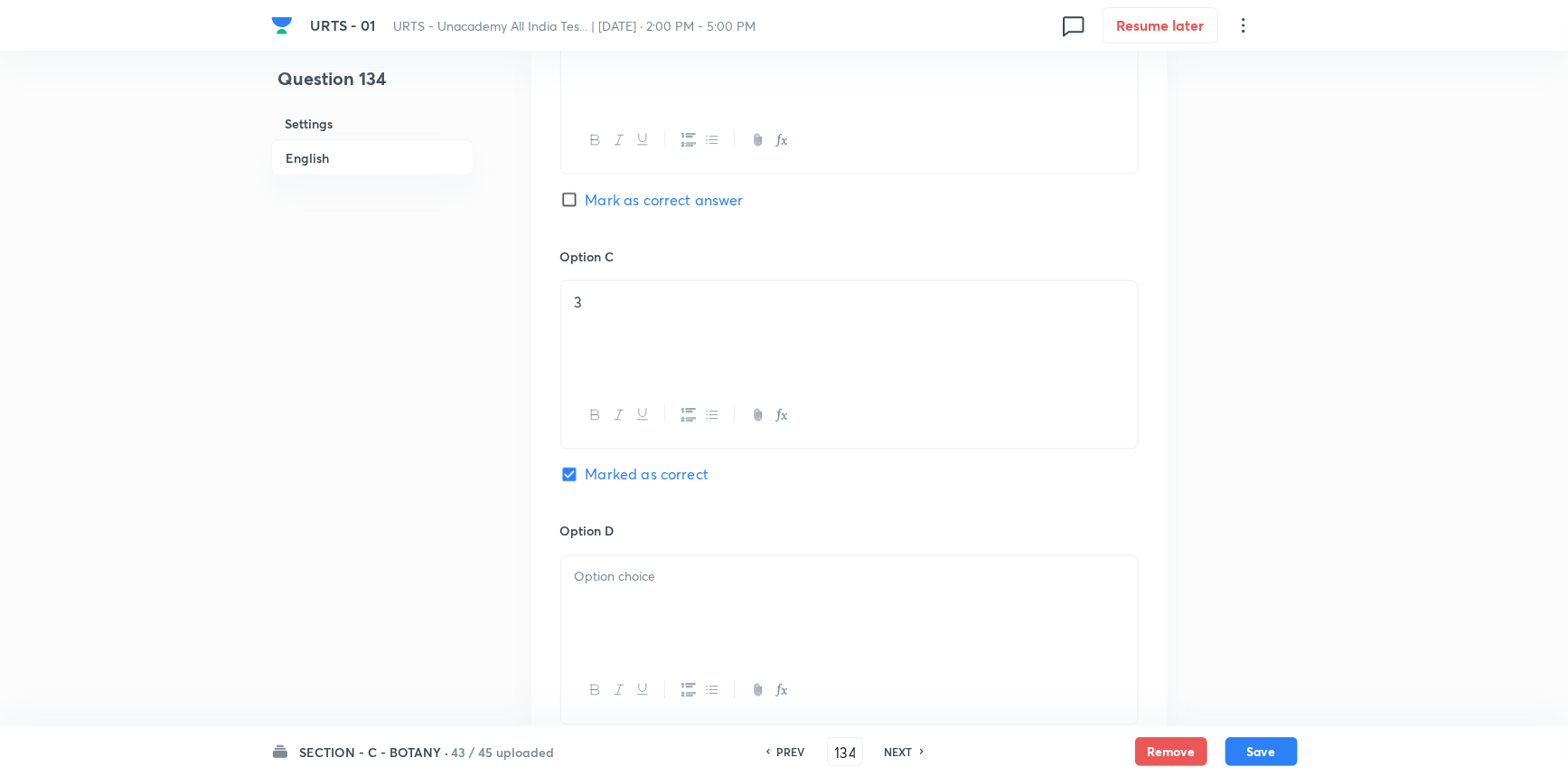
click at [702, 595] on div at bounding box center [849, 607] width 577 height 101
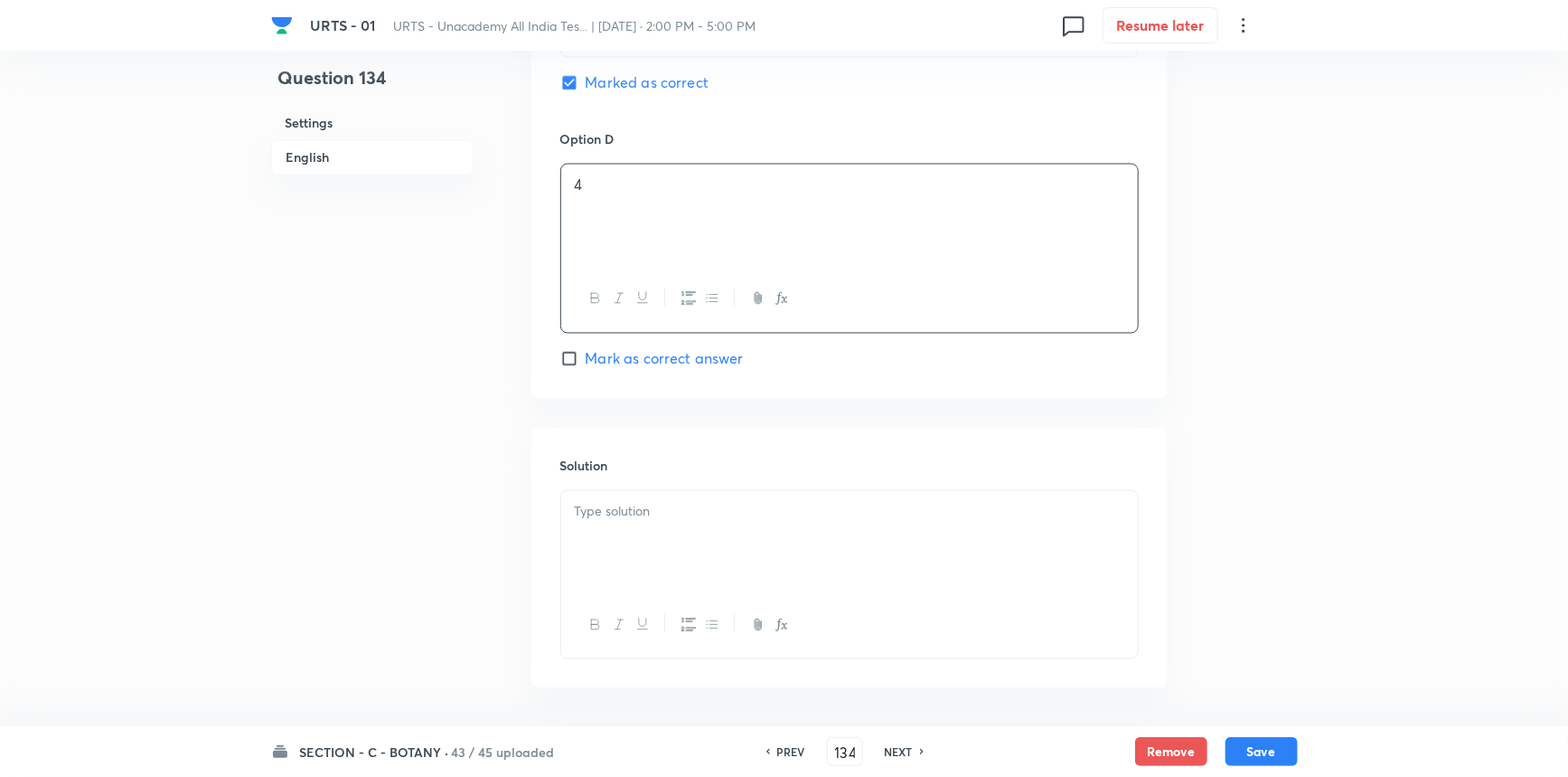
scroll to position [1665, 0]
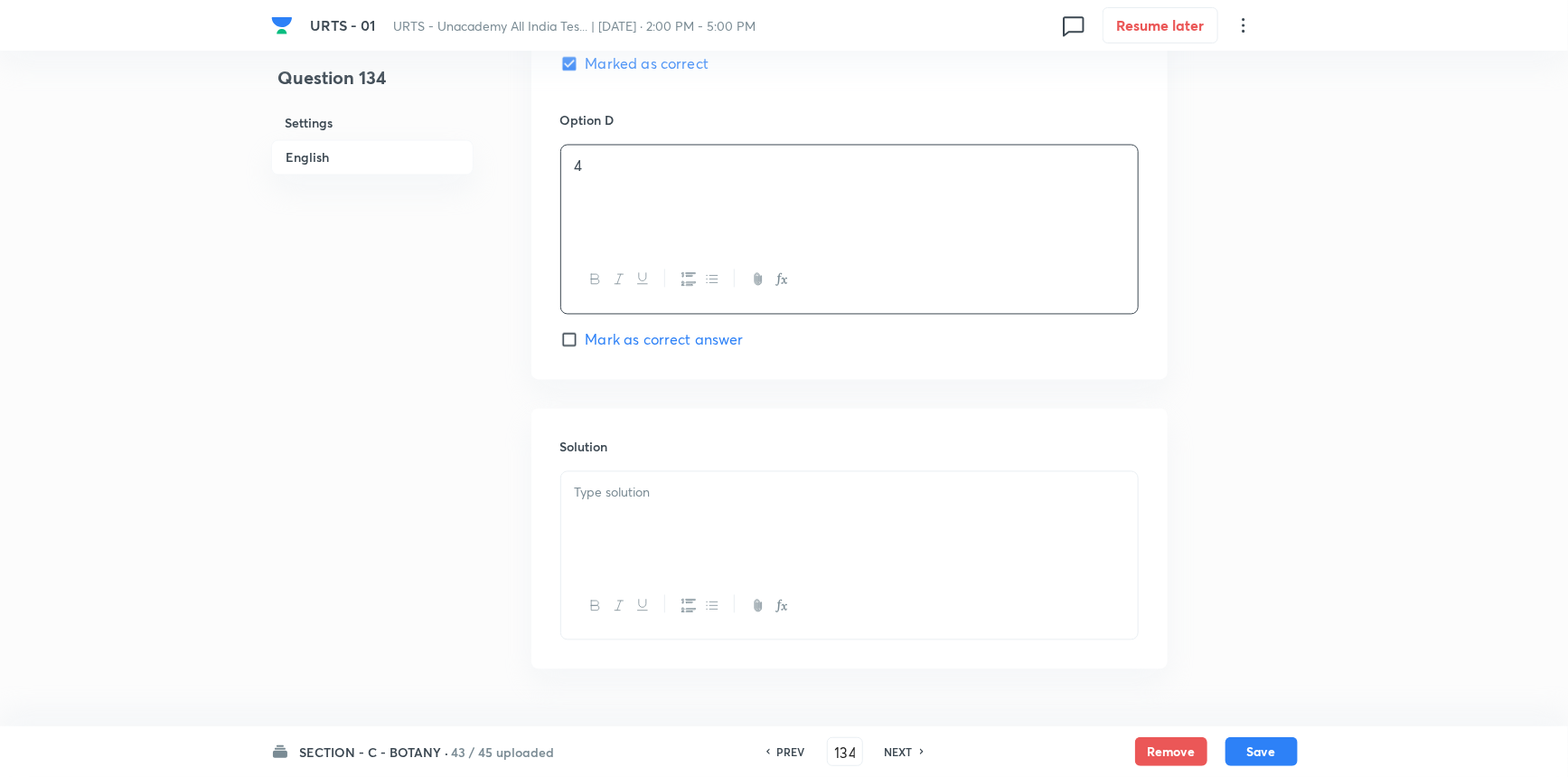
click at [651, 525] on div at bounding box center [849, 523] width 577 height 101
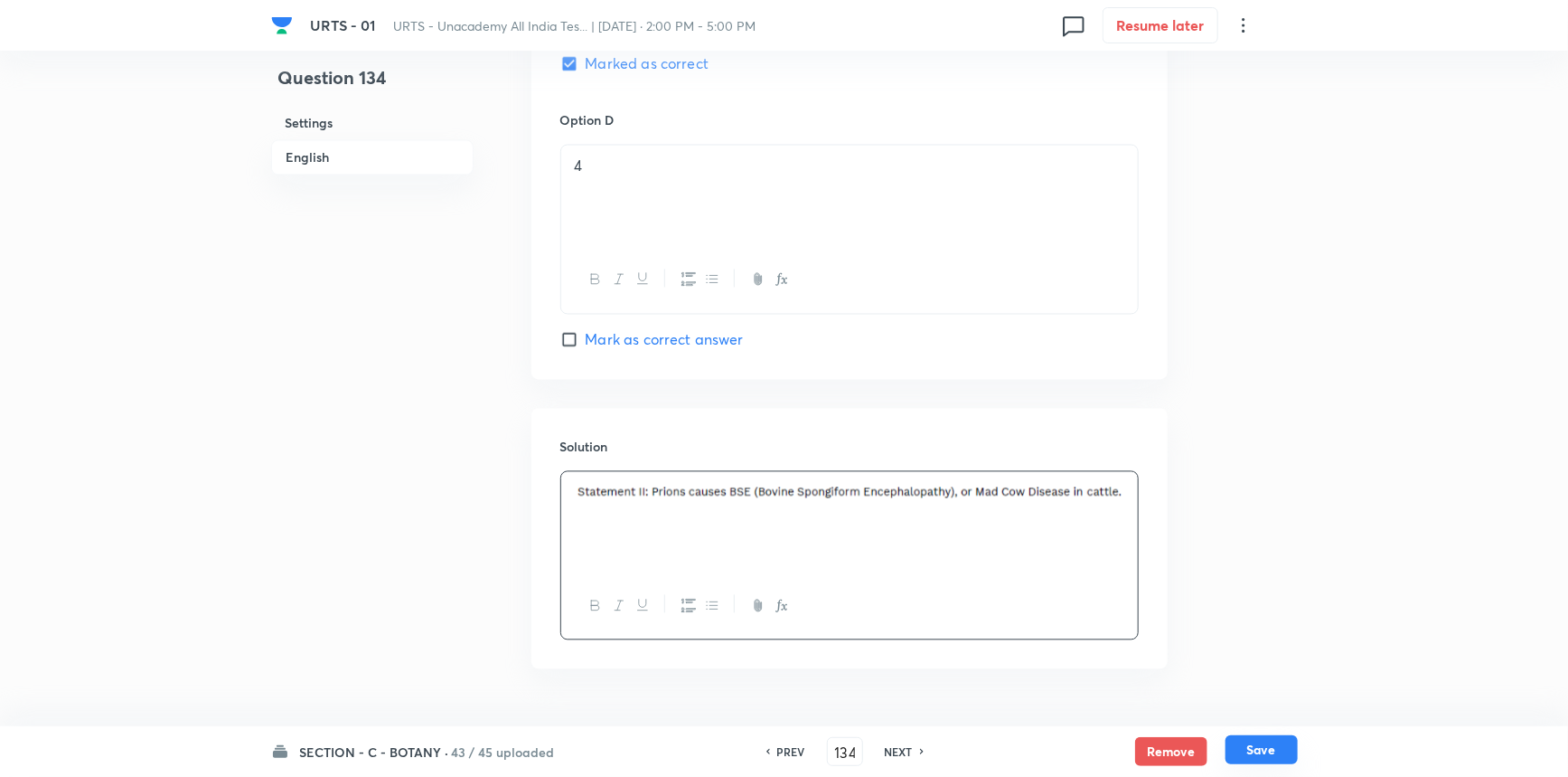
click at [1239, 747] on button "Save" at bounding box center [1262, 749] width 72 height 29
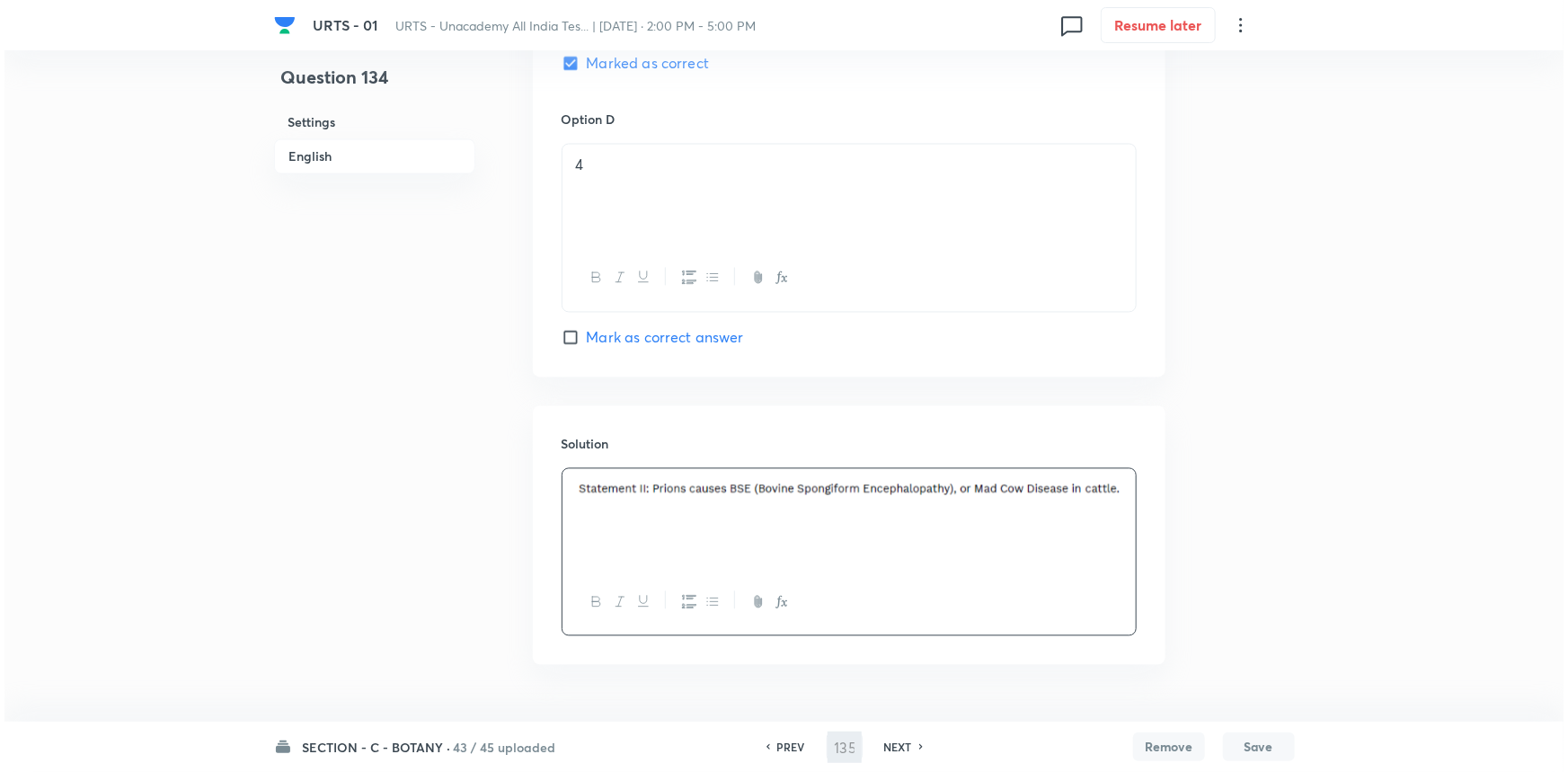
scroll to position [0, 0]
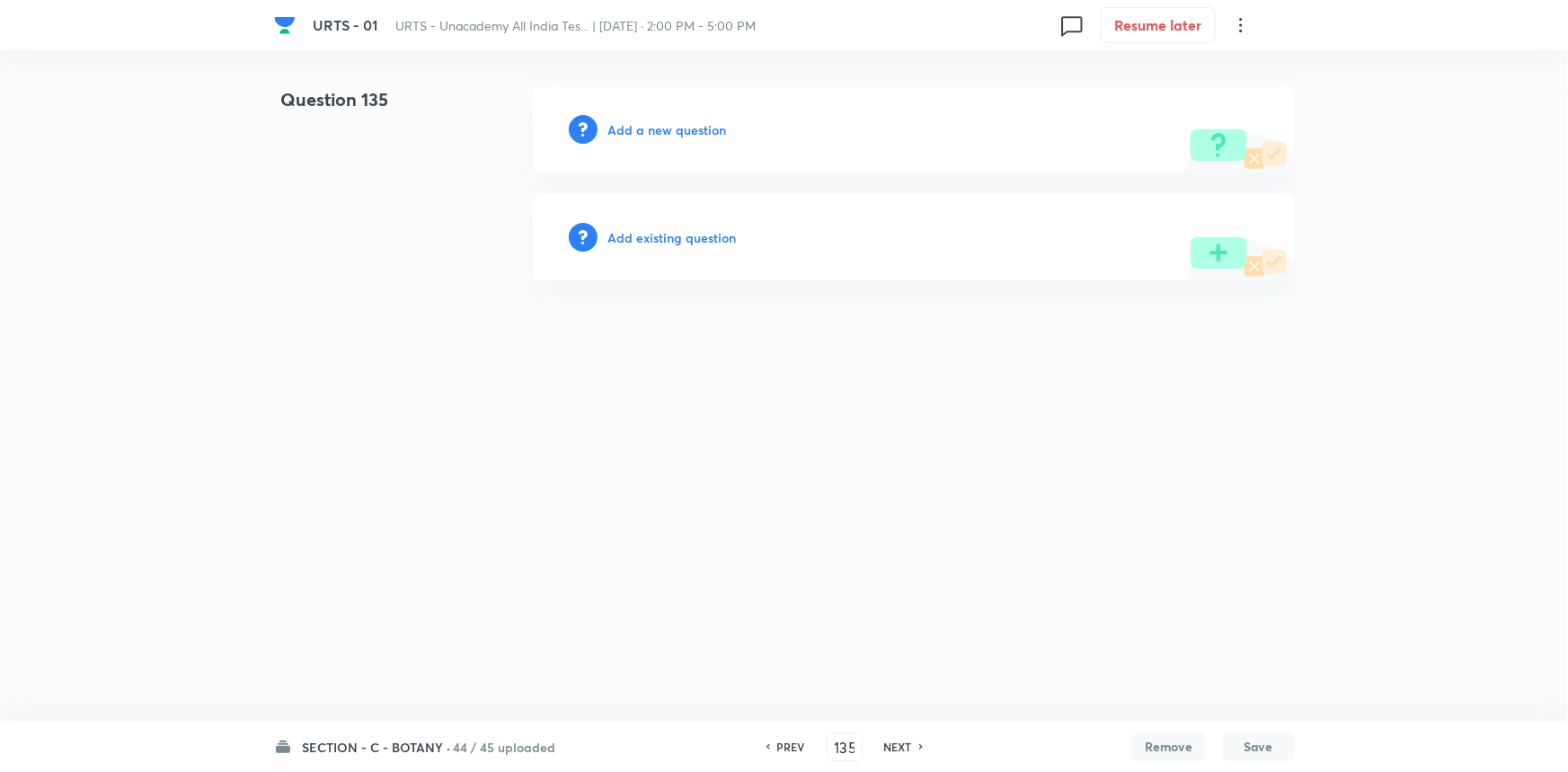
click at [659, 125] on h6 "Add a new question" at bounding box center [668, 130] width 119 height 19
click at [683, 124] on h6 "Choose a question type" at bounding box center [677, 130] width 138 height 19
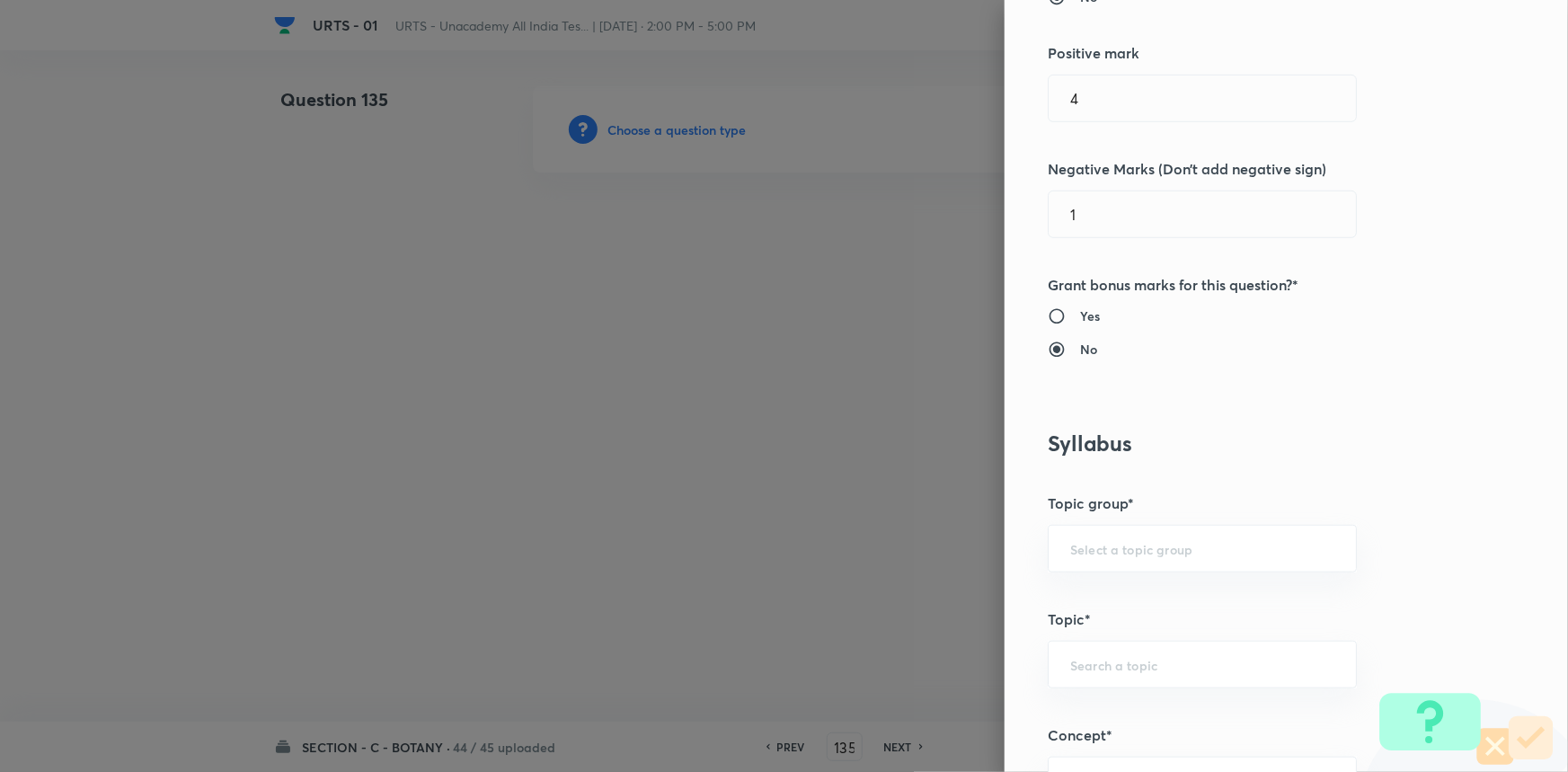
scroll to position [490, 0]
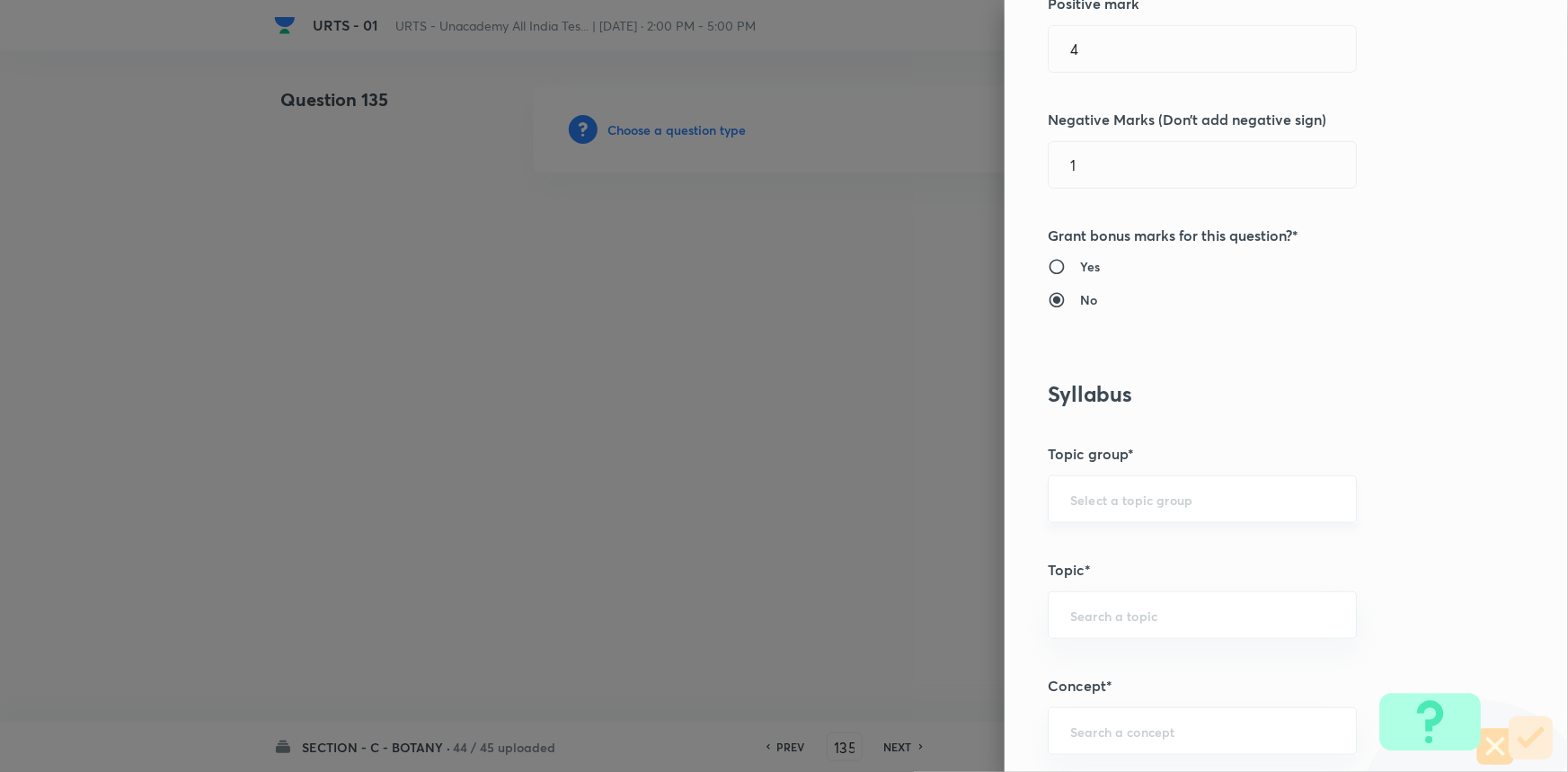
click at [1156, 504] on input "text" at bounding box center [1202, 499] width 264 height 17
click at [1096, 571] on ul "Biology" at bounding box center [1190, 549] width 307 height 46
click at [1104, 535] on li "Biology" at bounding box center [1190, 549] width 307 height 33
click at [1085, 629] on div "​" at bounding box center [1202, 614] width 309 height 47
click at [1080, 669] on li "Botany" at bounding box center [1190, 663] width 307 height 33
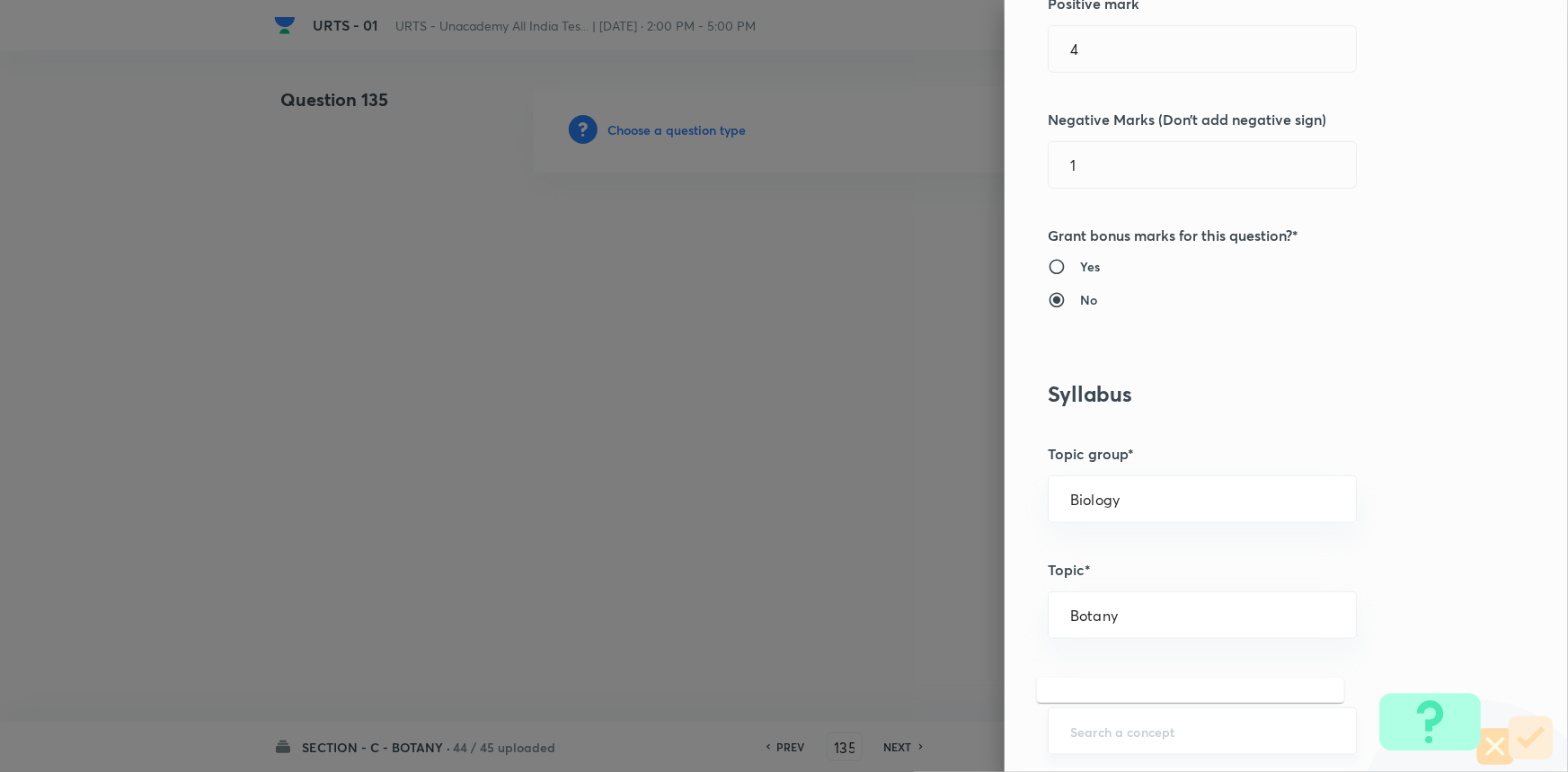
click at [1091, 726] on input "text" at bounding box center [1202, 731] width 264 height 17
click at [1110, 664] on li "Living World and Biological Classifications" at bounding box center [1190, 669] width 307 height 54
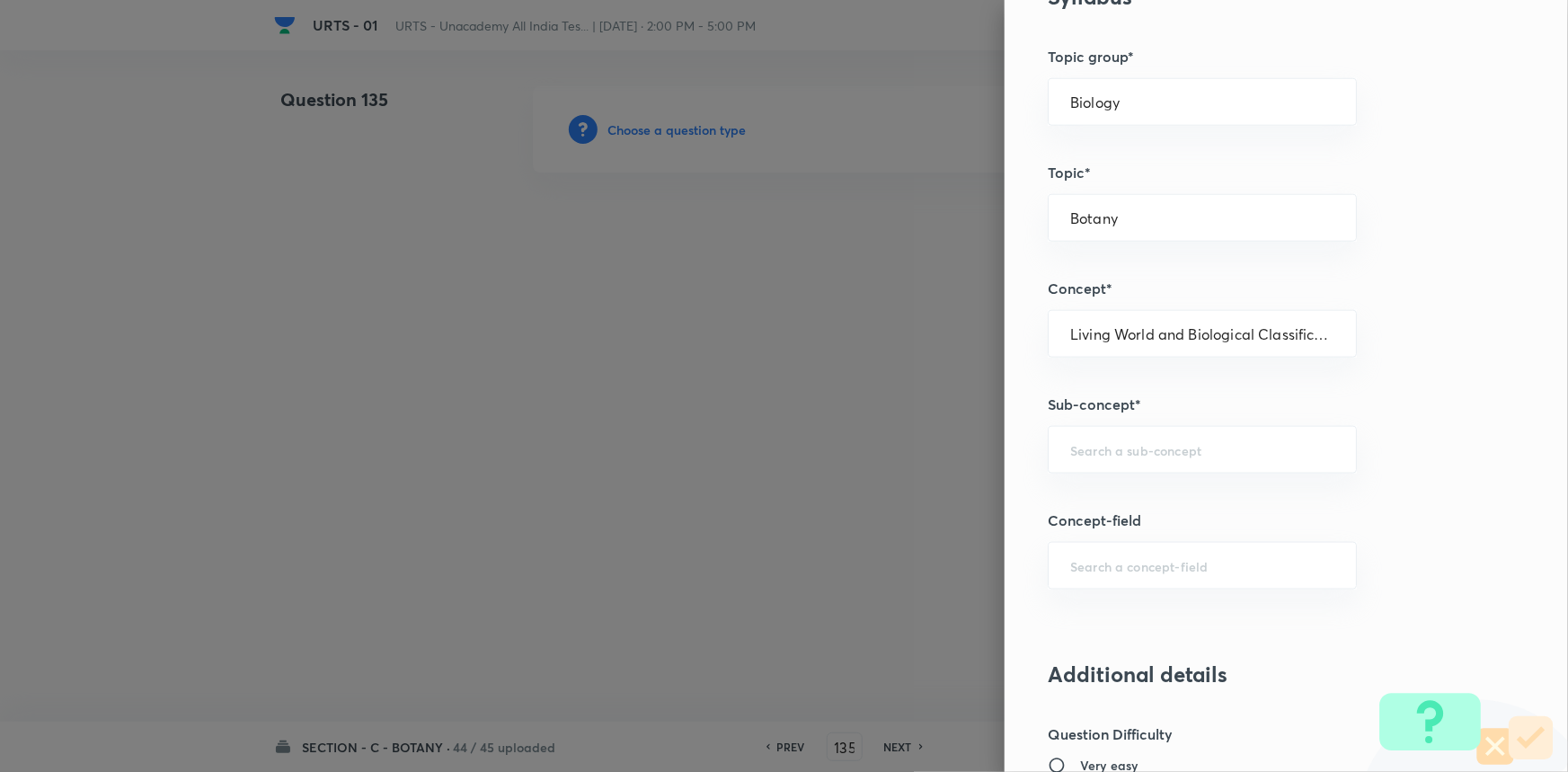
scroll to position [898, 0]
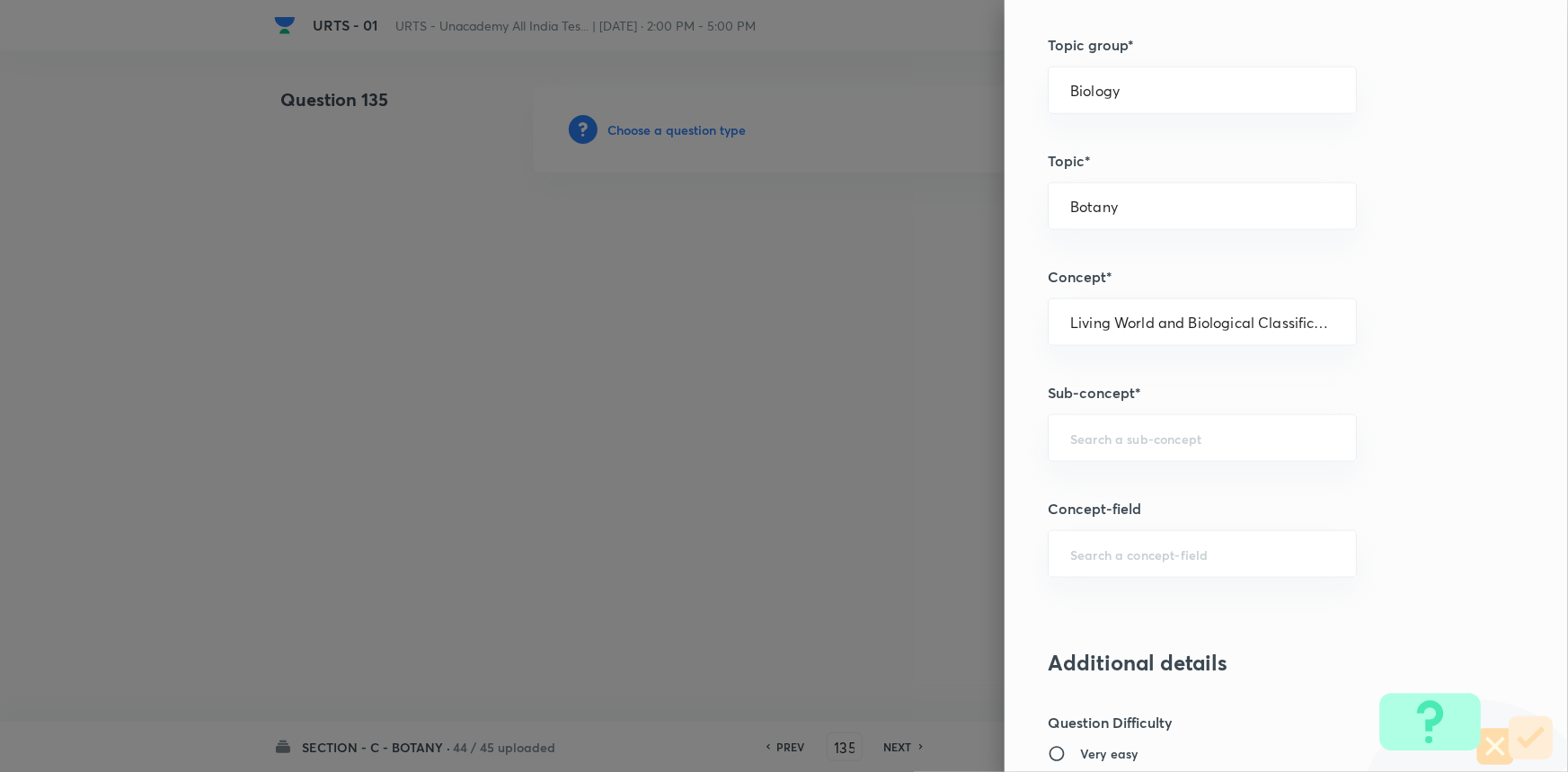
click at [1168, 402] on div "Question settings Question type* Single choice correct Number of options* 2 3 4…" at bounding box center [1286, 386] width 563 height 772
click at [1175, 444] on input "text" at bounding box center [1202, 438] width 264 height 17
click at [1148, 492] on li "Living World and Biological Classifications" at bounding box center [1190, 499] width 307 height 54
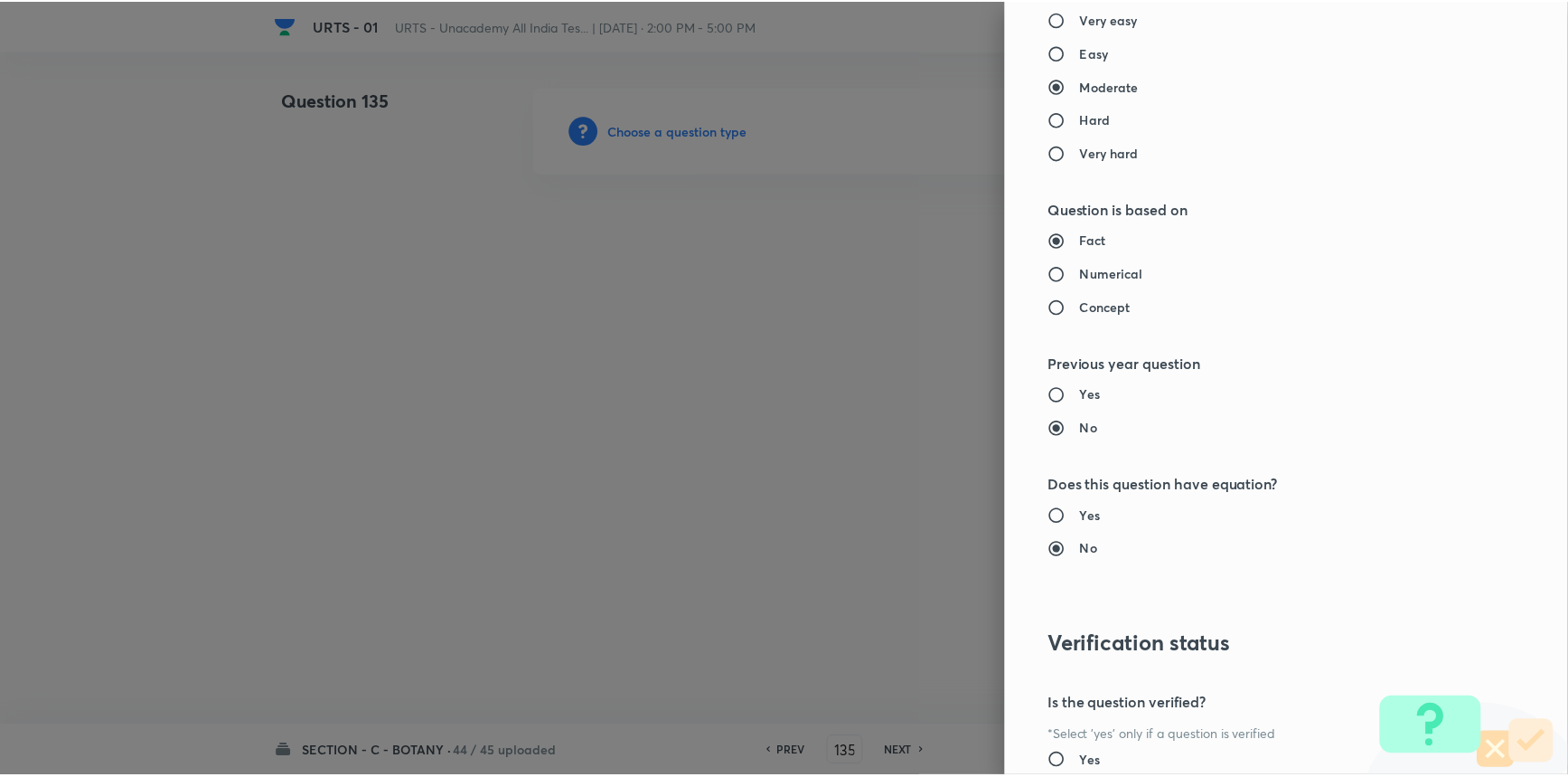
scroll to position [1808, 0]
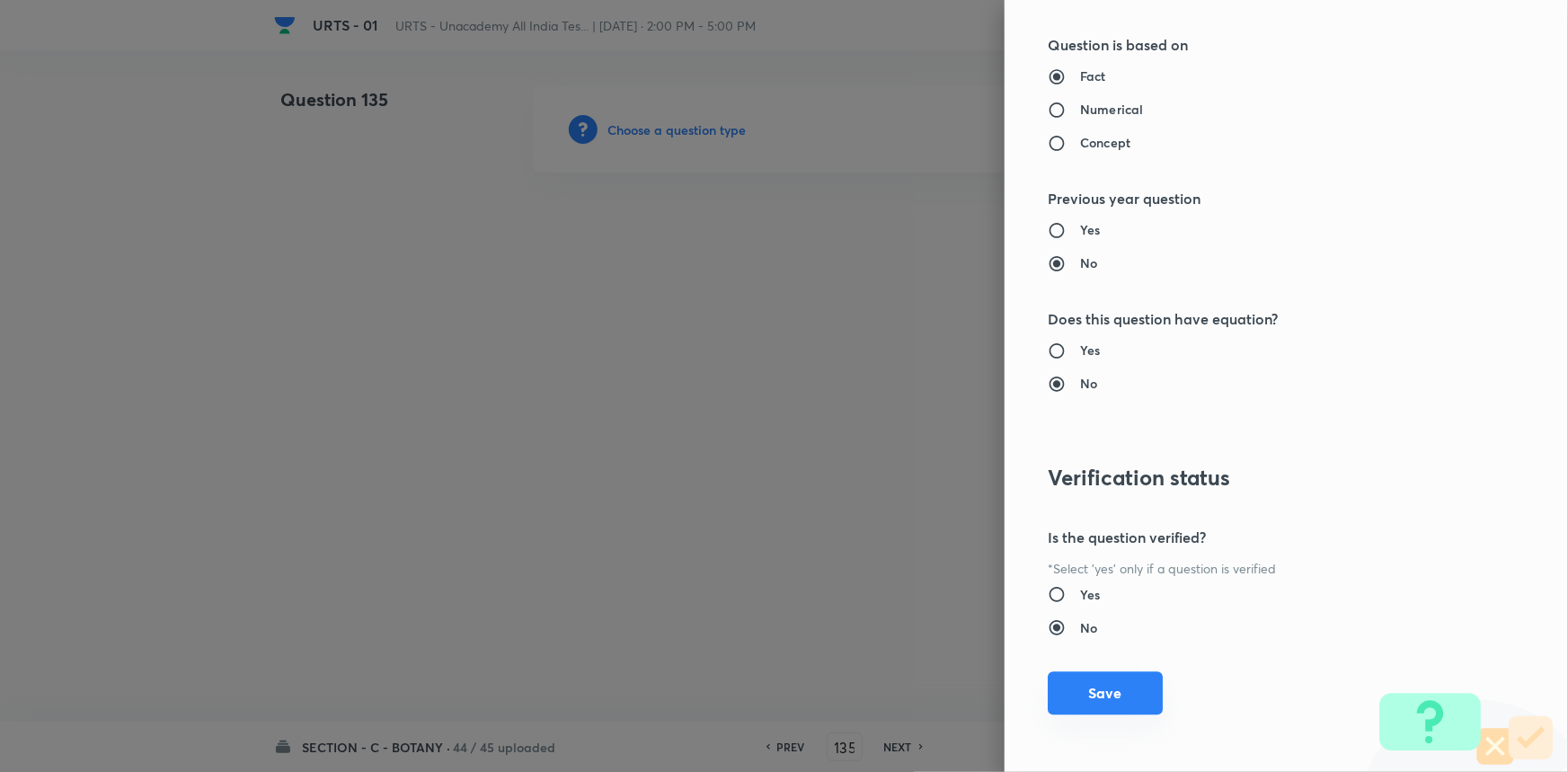
click at [1137, 692] on button "Save" at bounding box center [1105, 693] width 115 height 43
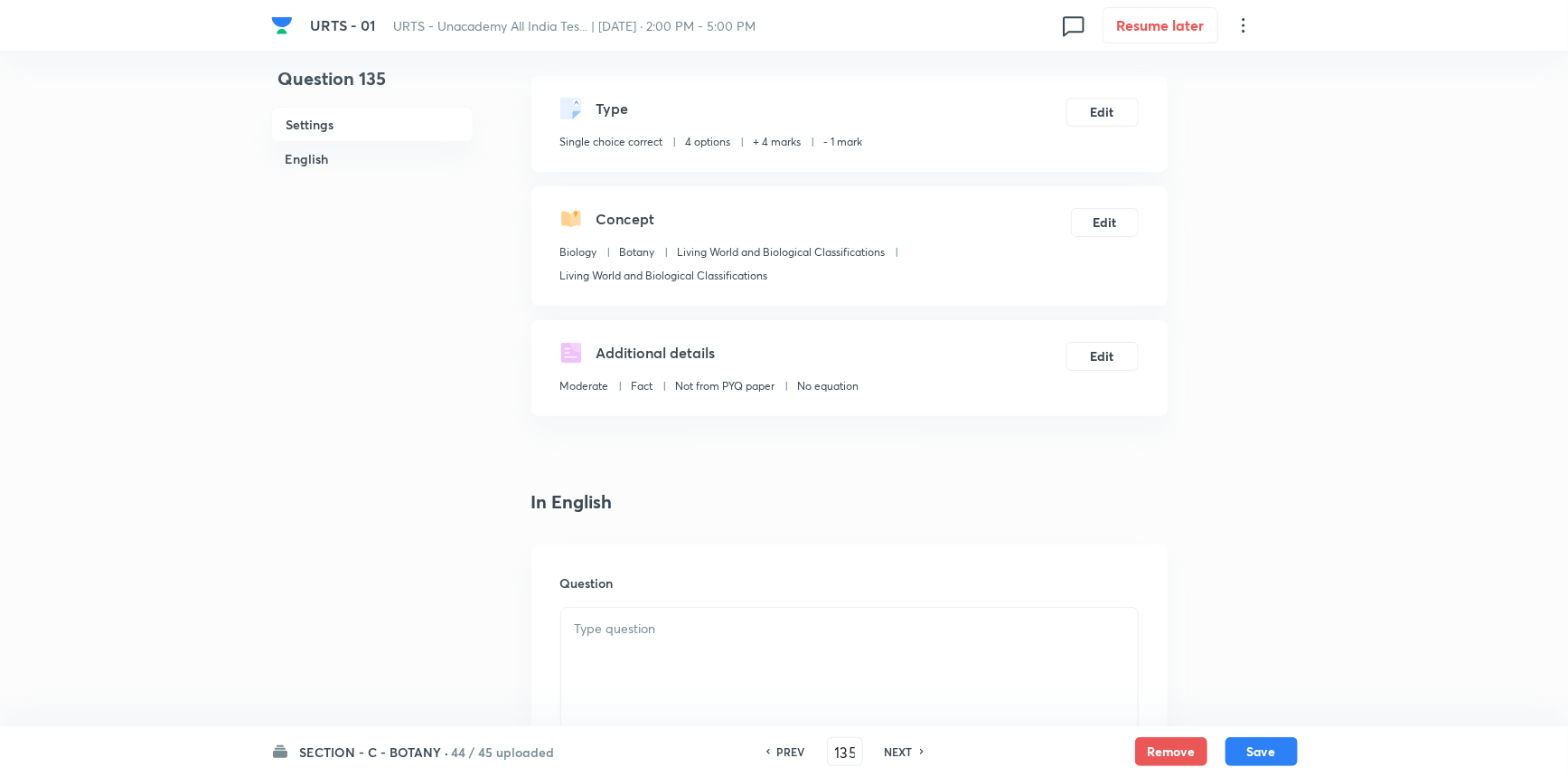
scroll to position [328, 0]
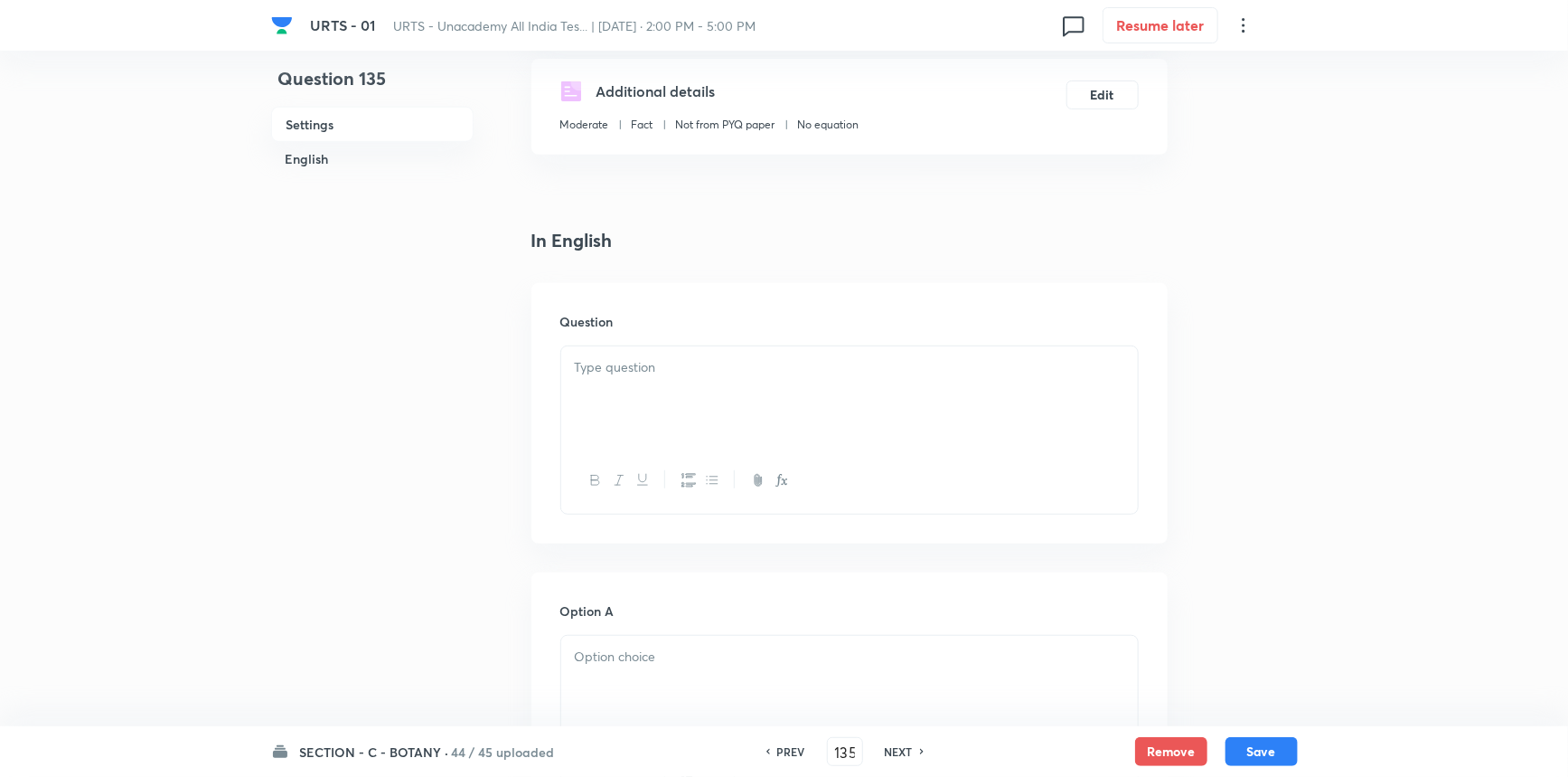
click at [723, 410] on div at bounding box center [849, 396] width 577 height 101
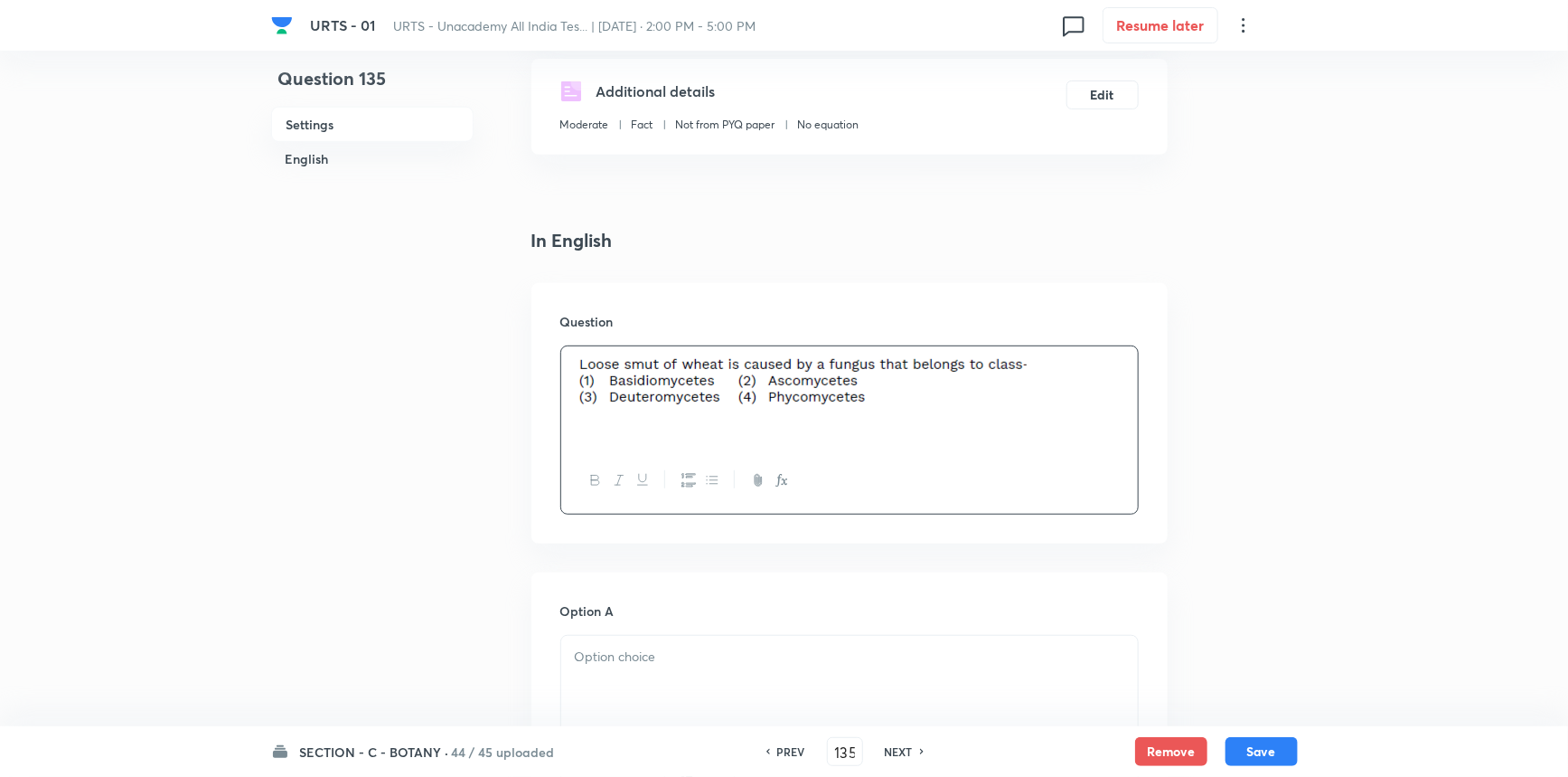
click at [691, 669] on div at bounding box center [849, 686] width 577 height 101
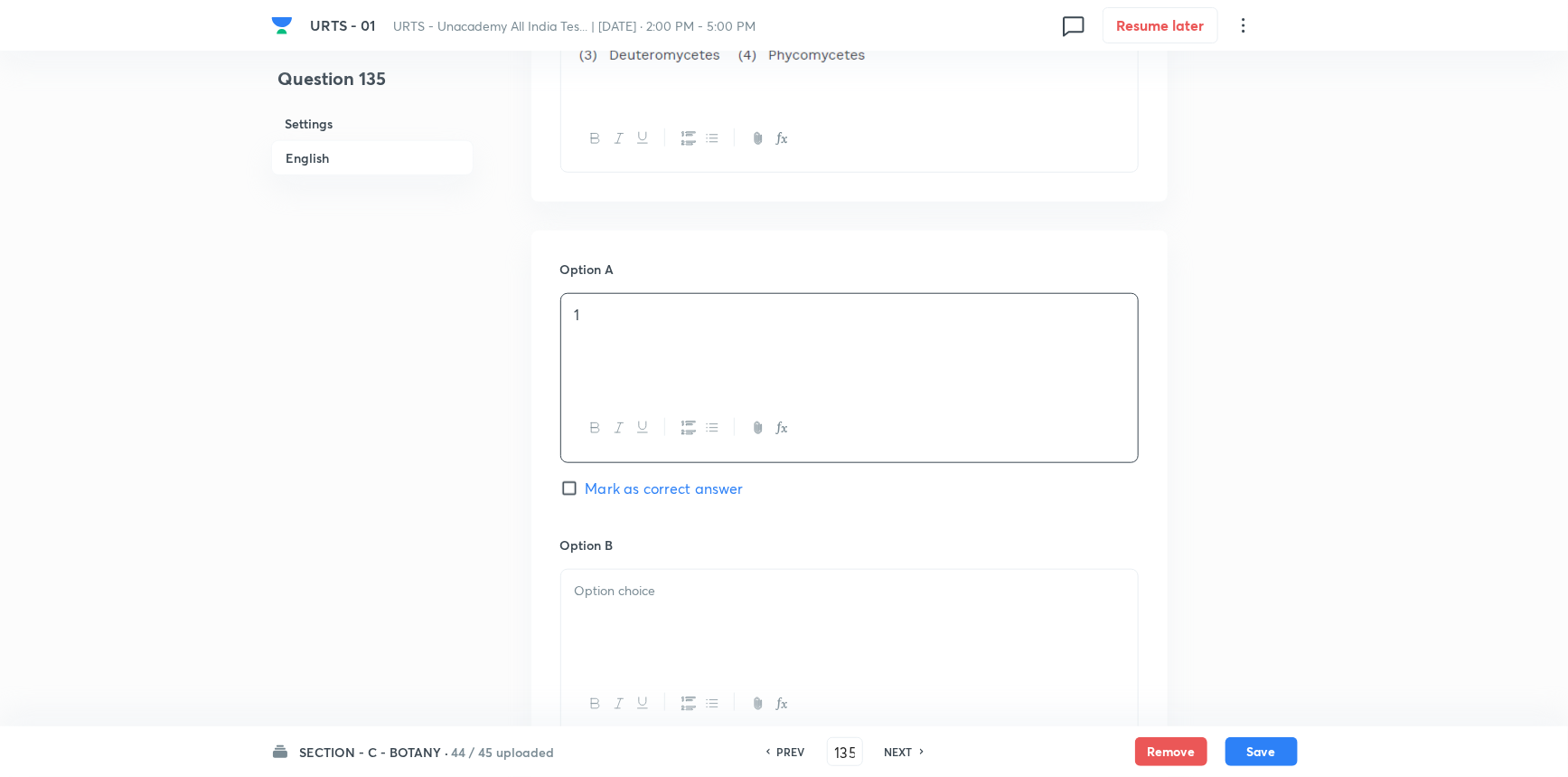
scroll to position [740, 0]
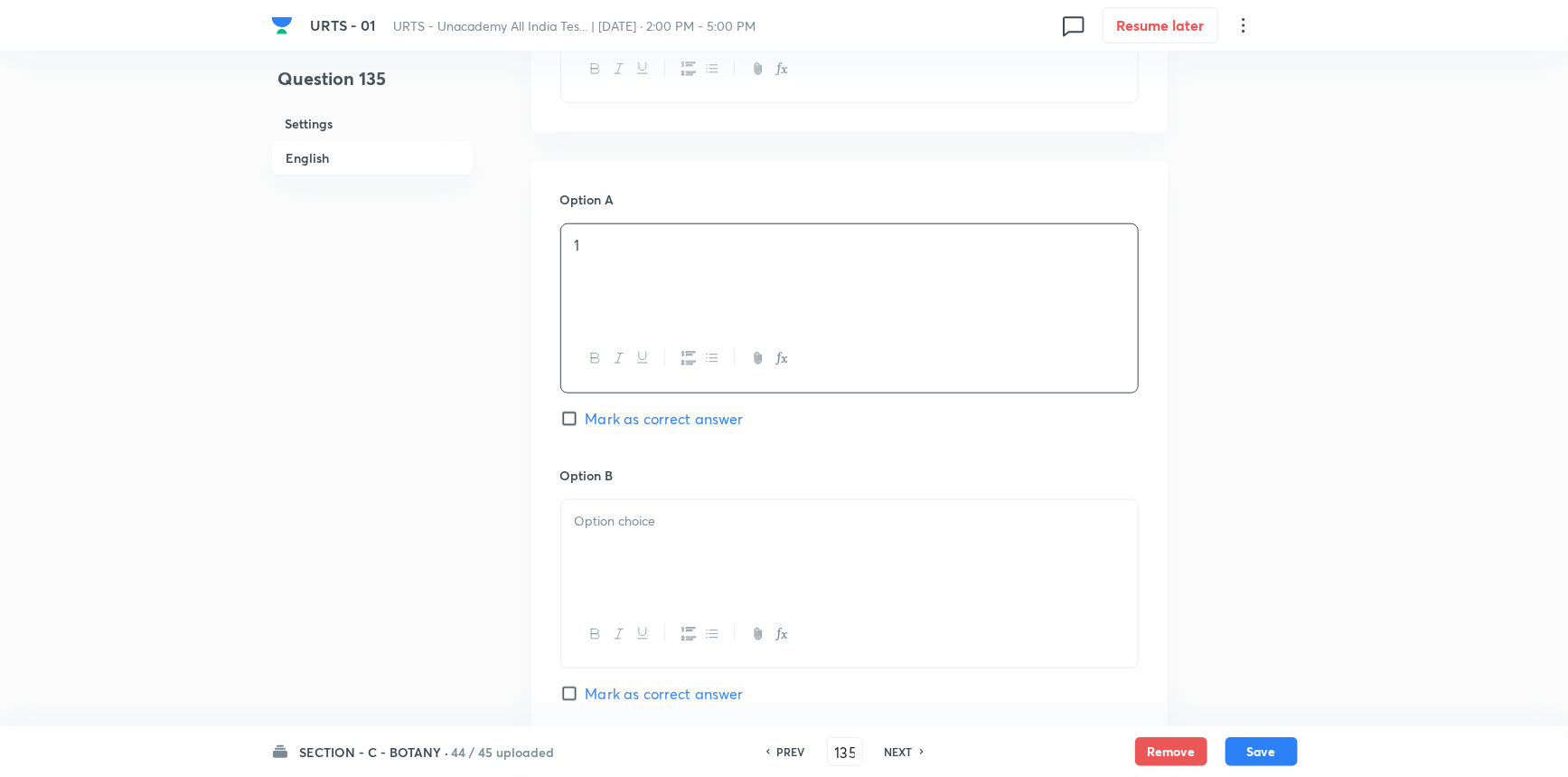
click at [578, 431] on div "Option A 1 Mark as correct answer" at bounding box center [849, 327] width 578 height 275
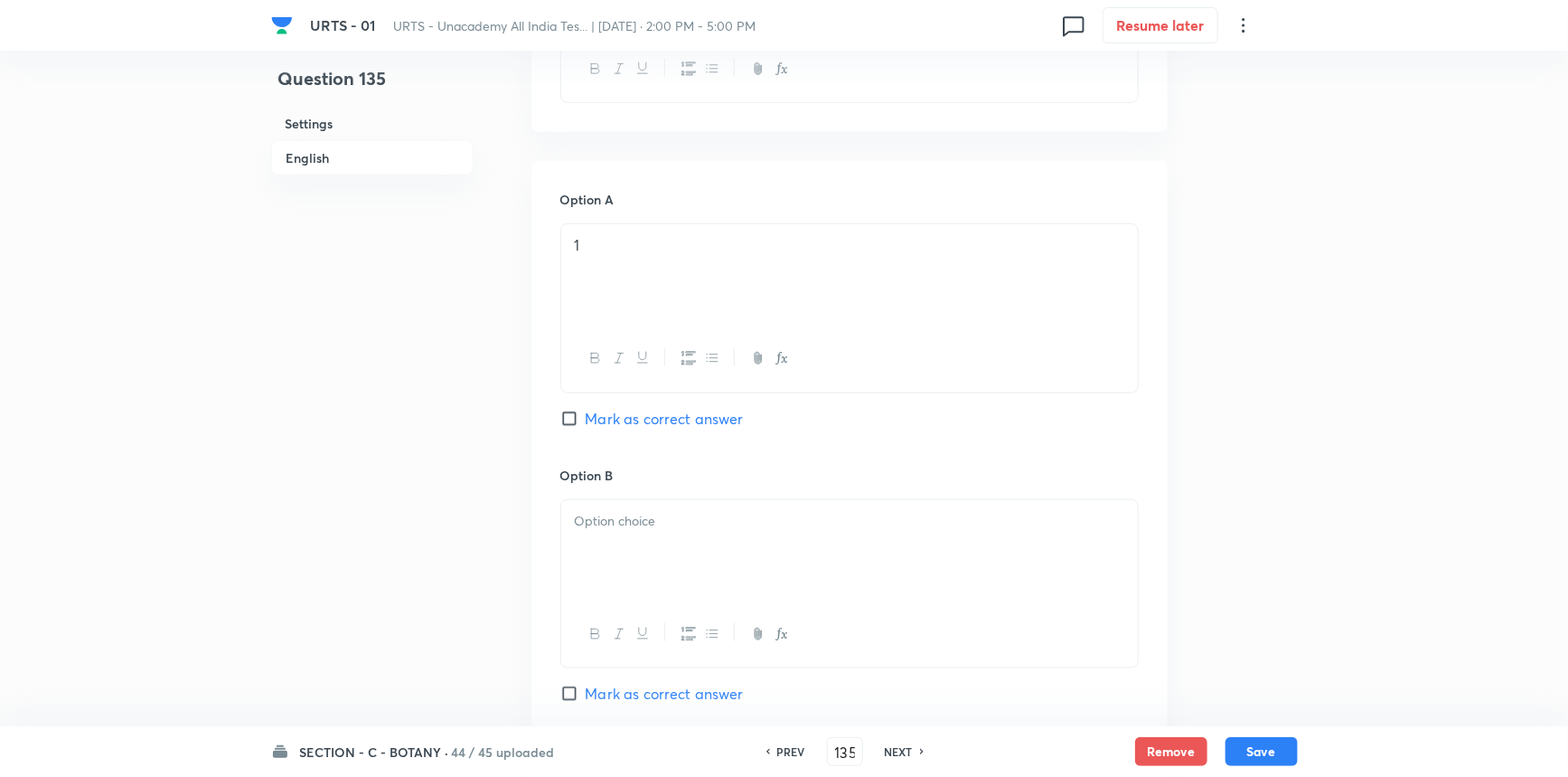
click at [589, 413] on span "Mark as correct answer" at bounding box center [664, 418] width 158 height 22
click at [586, 413] on input "Mark as correct answer" at bounding box center [573, 418] width 25 height 18
click at [584, 525] on p at bounding box center [849, 522] width 549 height 21
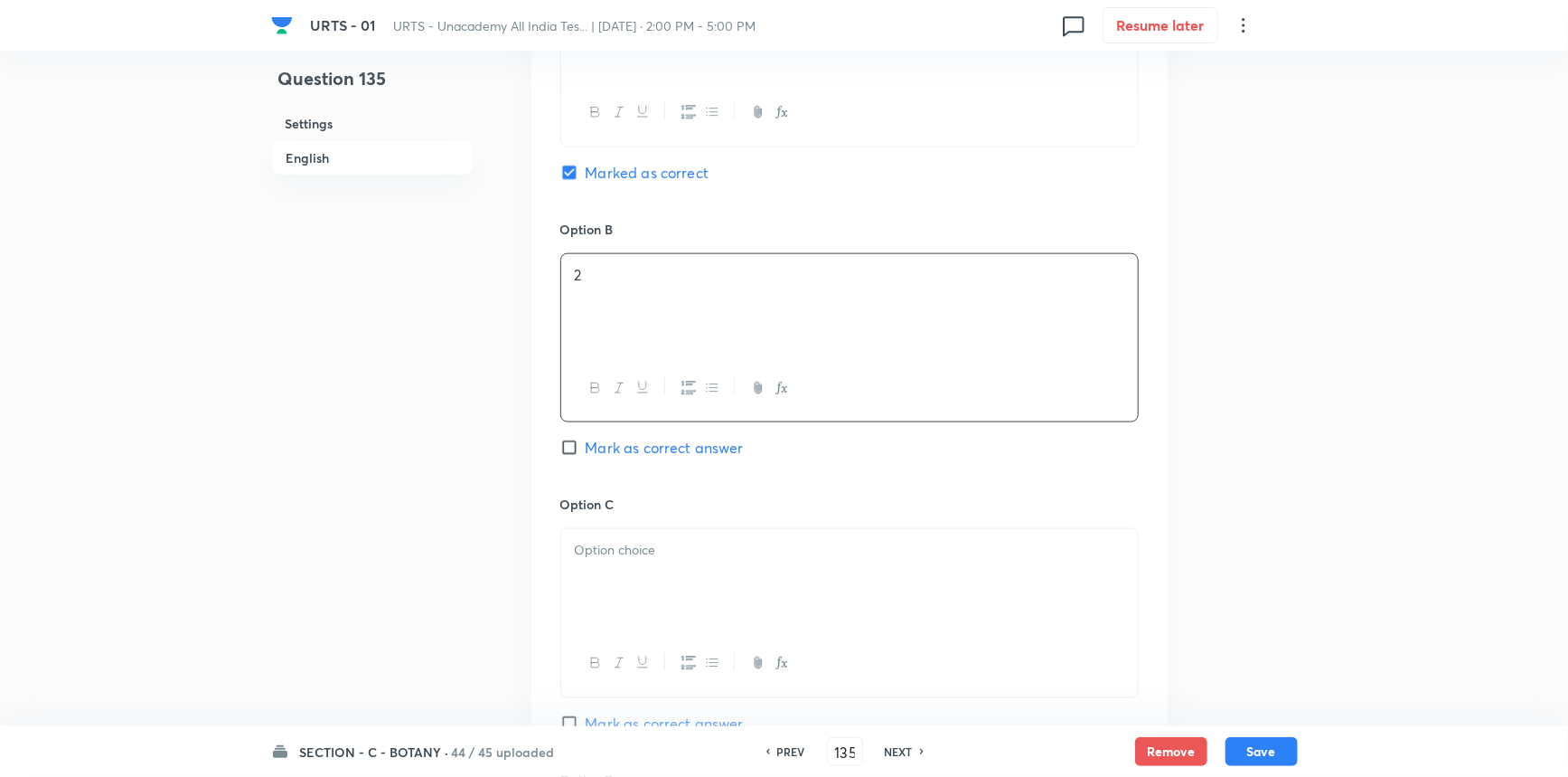
click at [622, 535] on div at bounding box center [849, 580] width 577 height 101
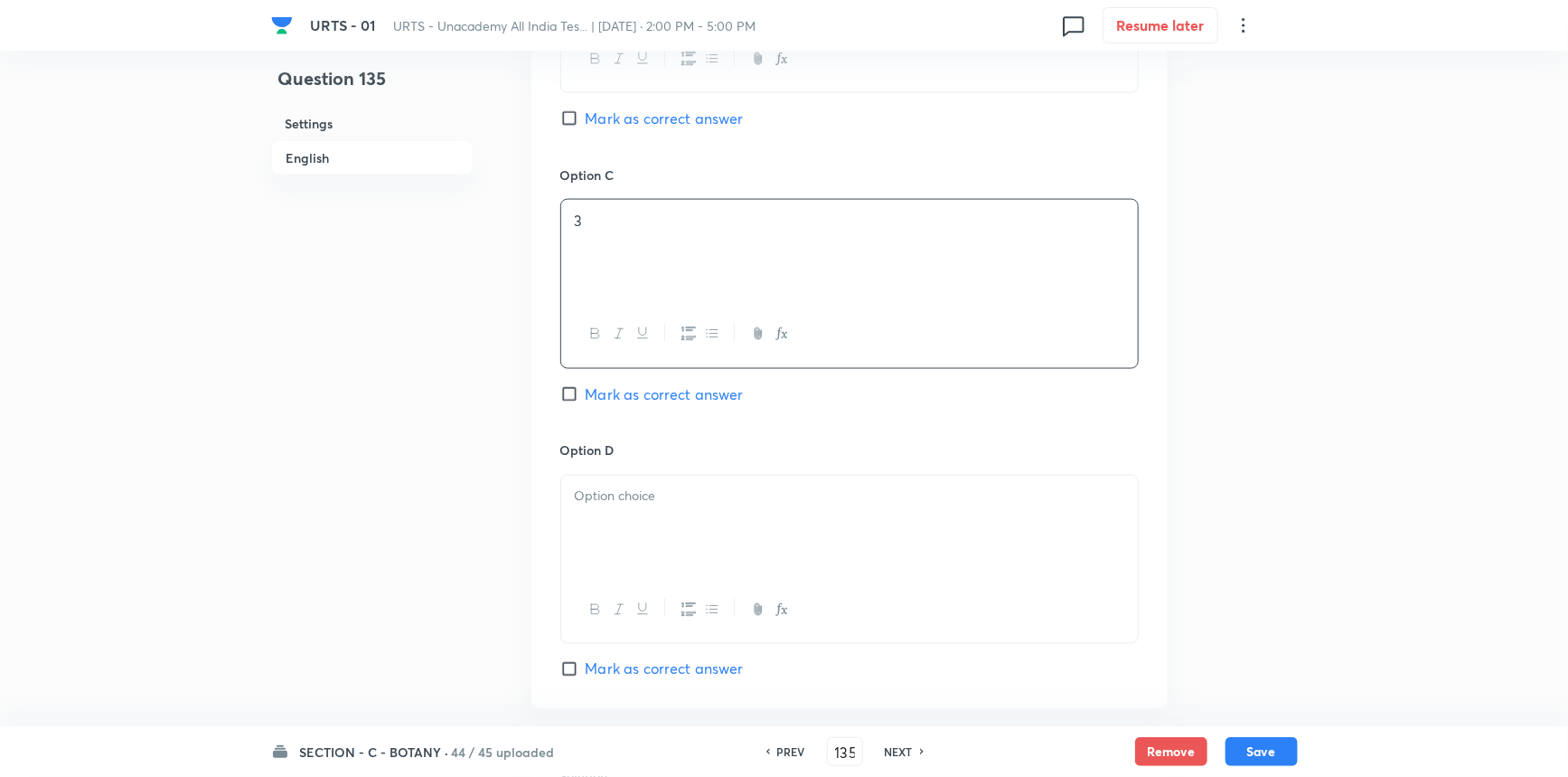
click at [633, 517] on div at bounding box center [849, 526] width 577 height 101
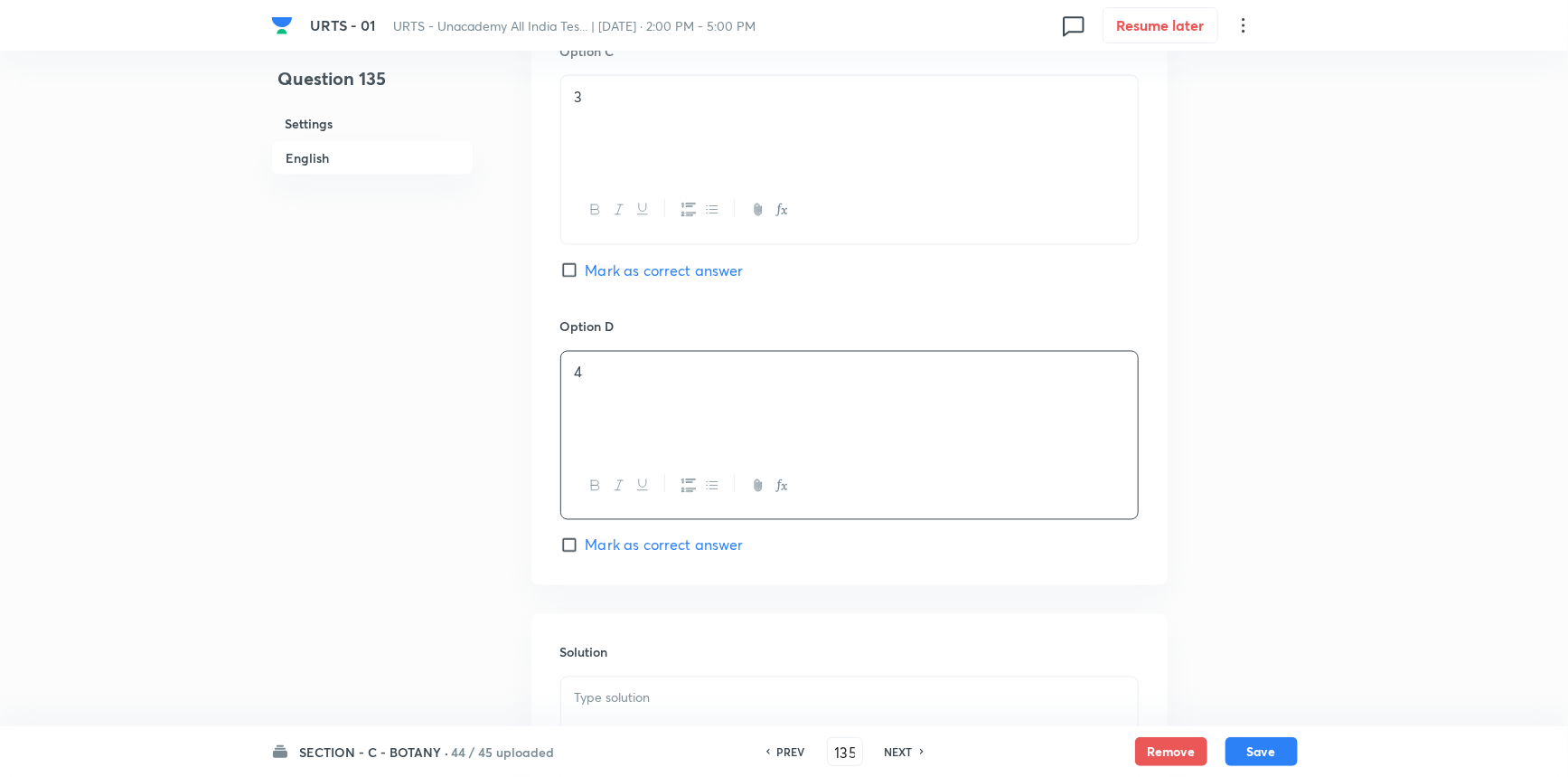
scroll to position [1645, 0]
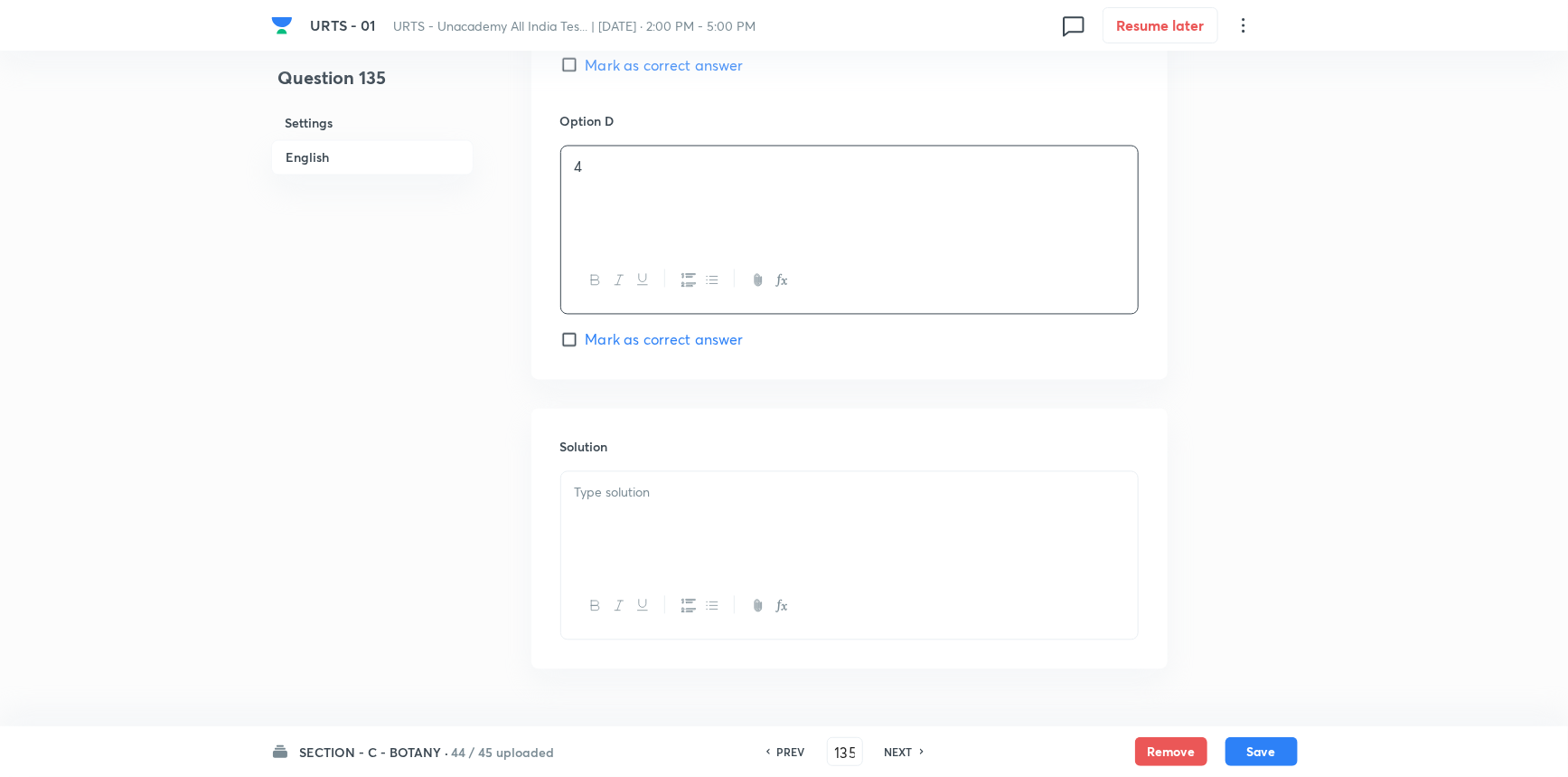
click at [633, 529] on div at bounding box center [849, 523] width 577 height 101
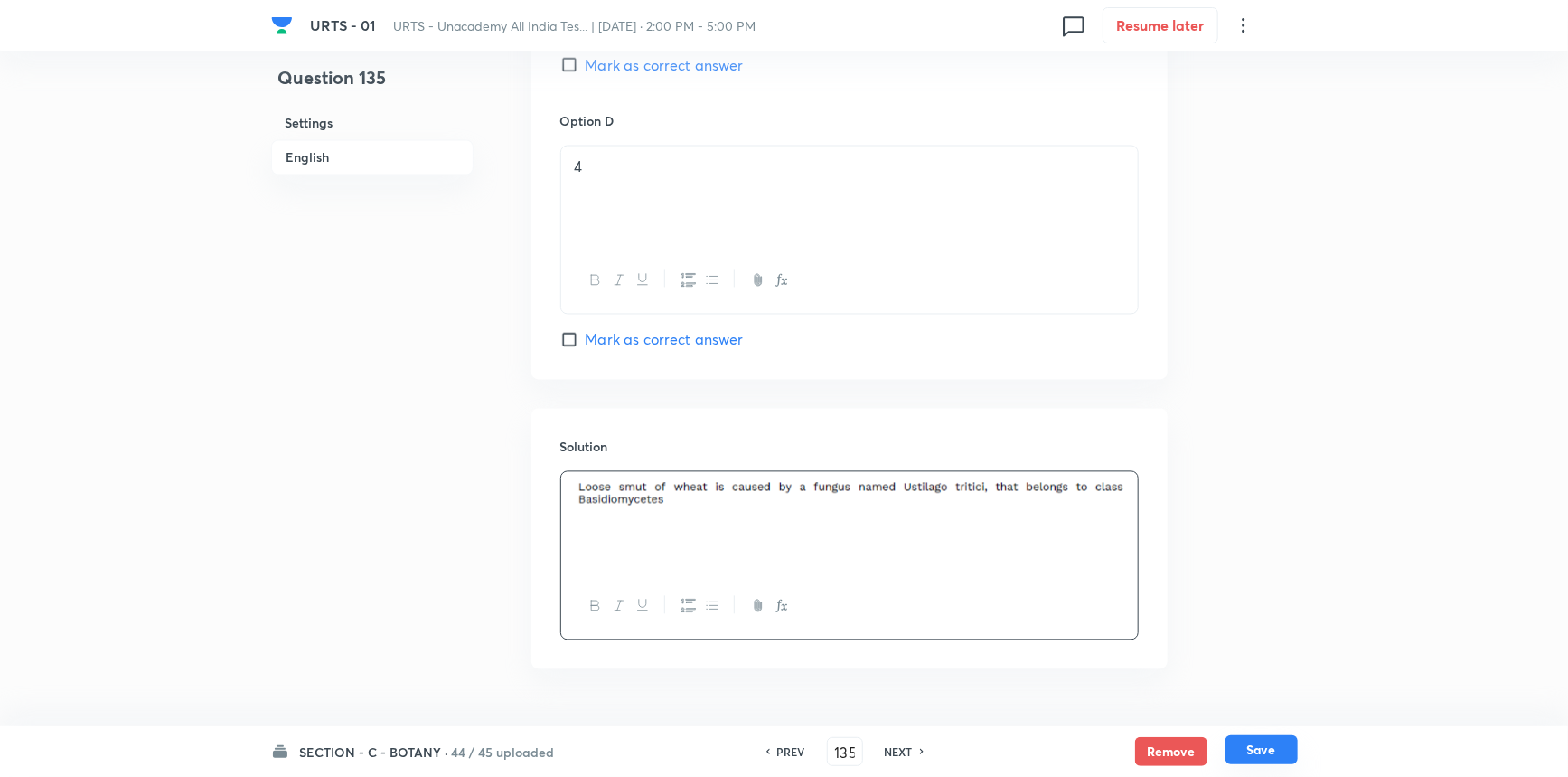
click at [1229, 752] on button "Save" at bounding box center [1262, 749] width 72 height 29
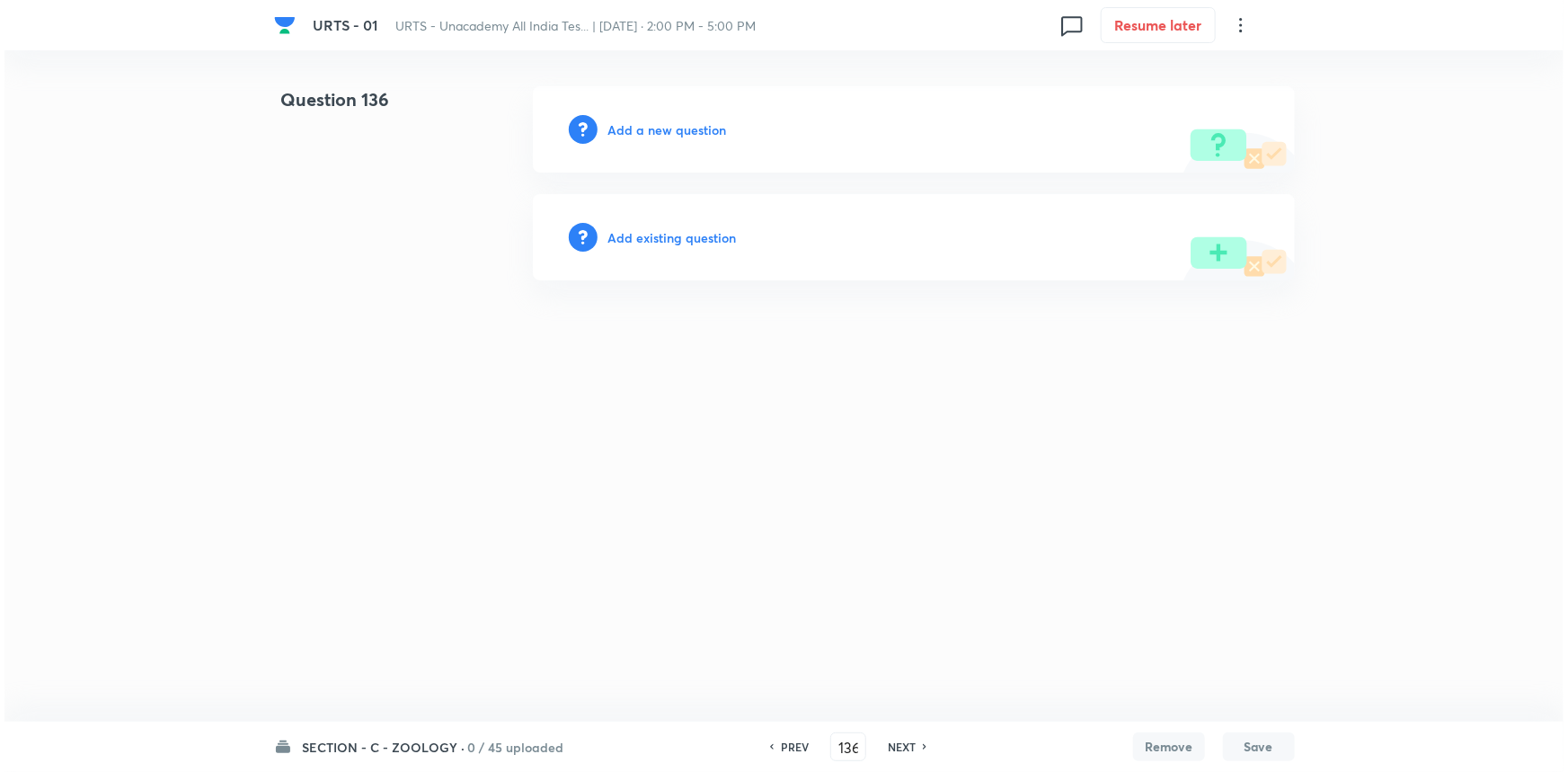
scroll to position [0, 0]
click at [673, 125] on h6 "Add a new question" at bounding box center [668, 130] width 119 height 19
click at [673, 124] on h6 "Choose a question type" at bounding box center [677, 130] width 138 height 19
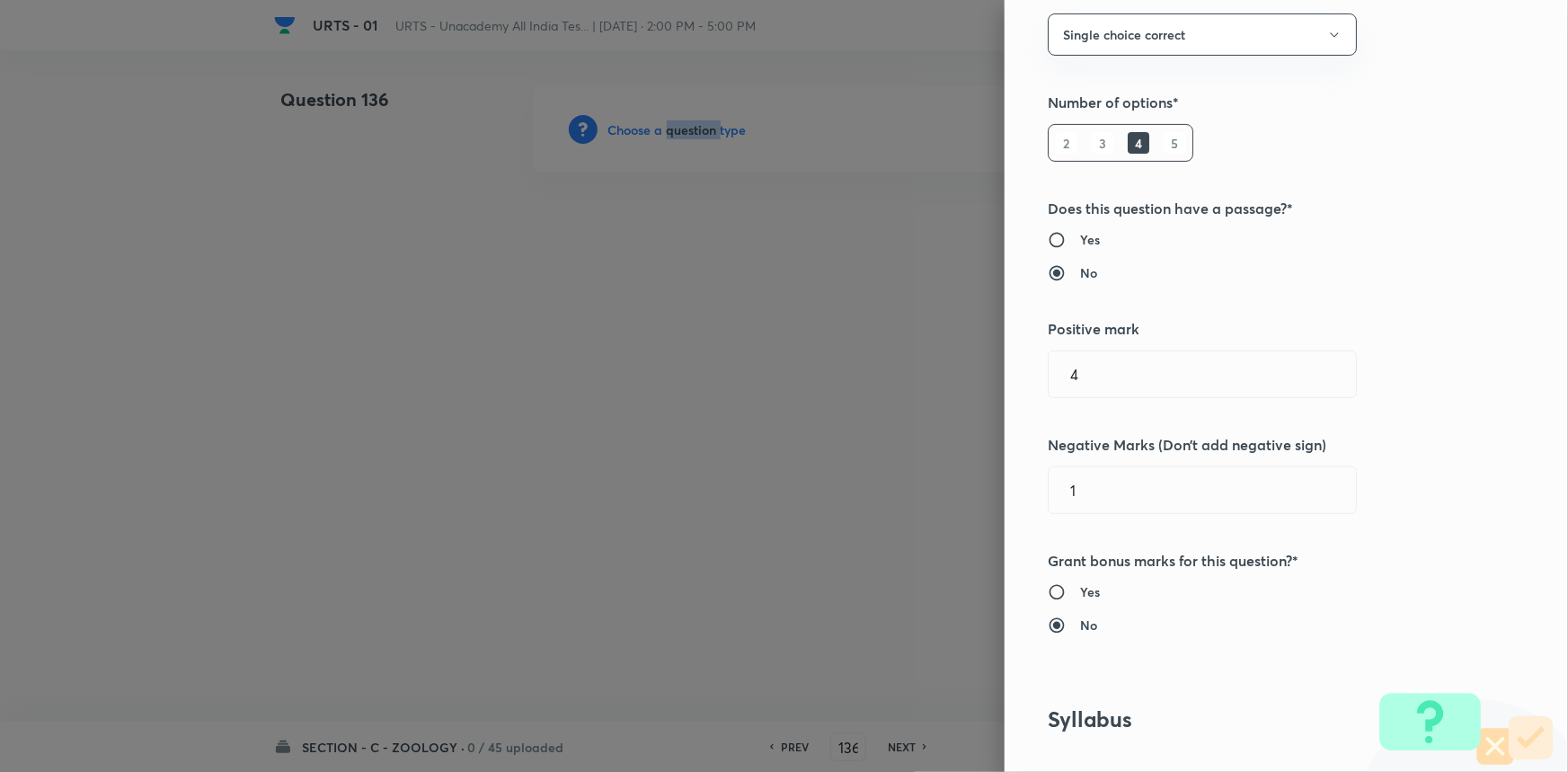
scroll to position [326, 0]
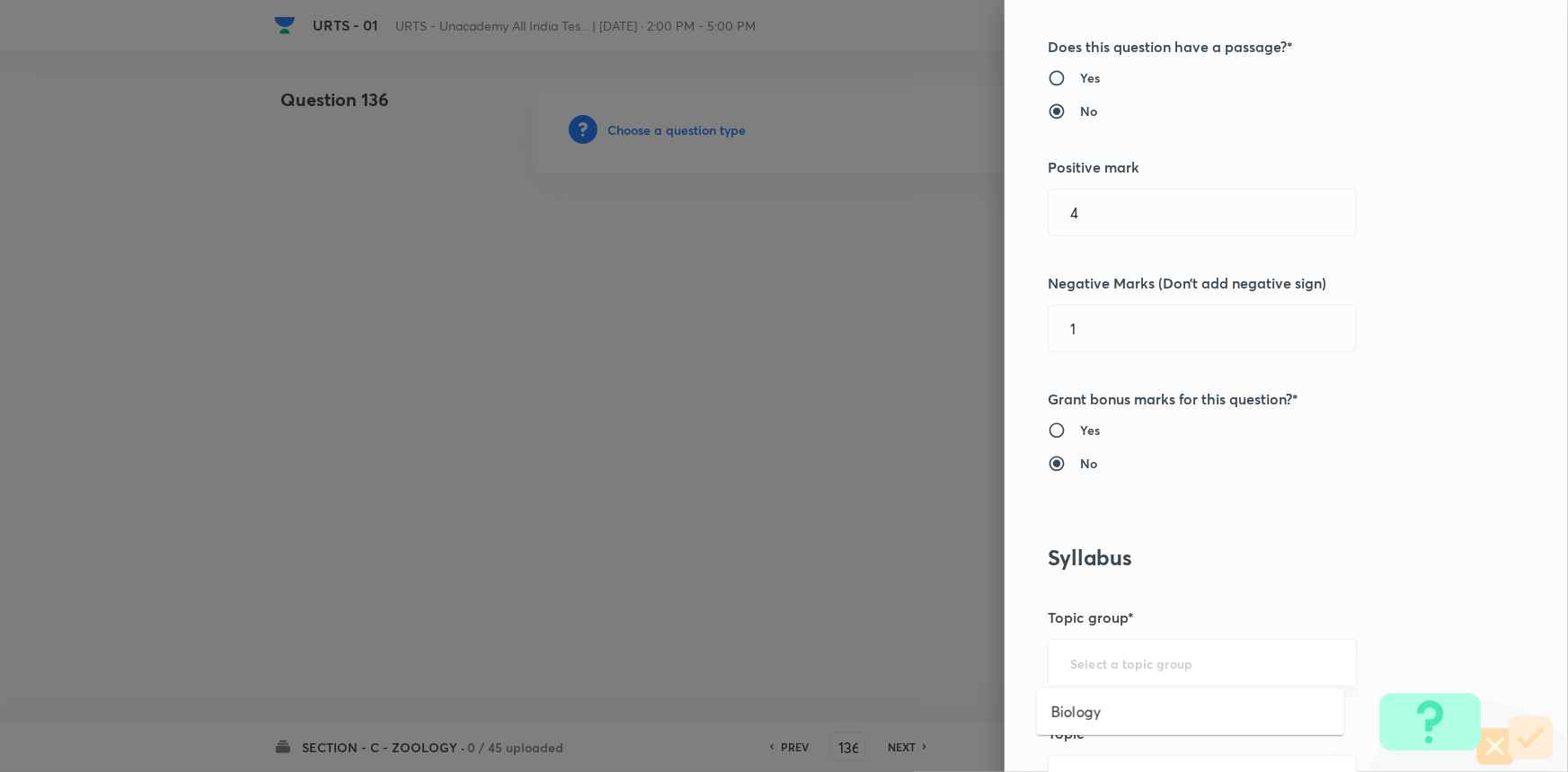
click at [1080, 662] on input "text" at bounding box center [1202, 662] width 264 height 17
click at [1081, 700] on li "Biology" at bounding box center [1190, 712] width 307 height 33
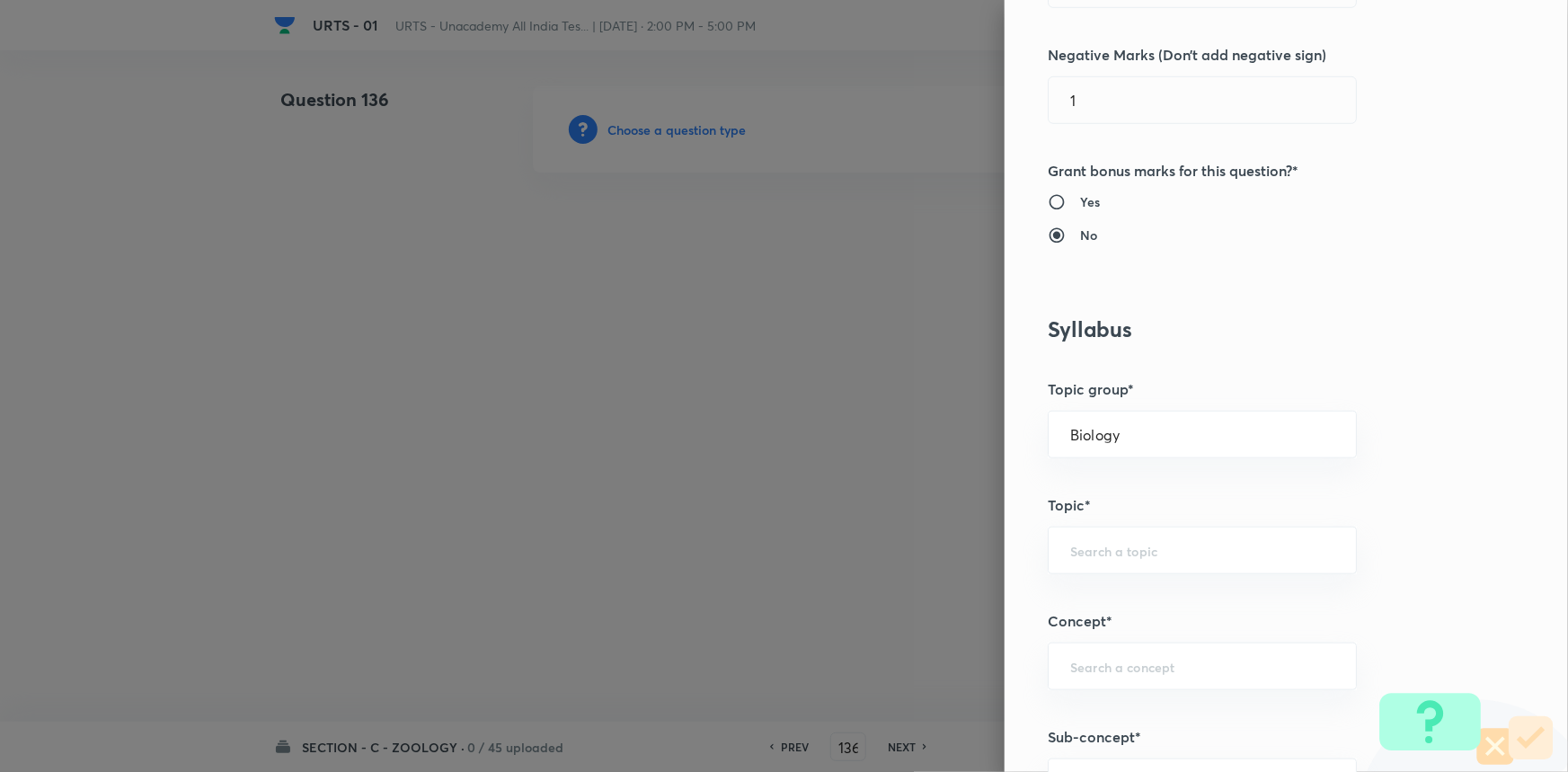
scroll to position [571, 0]
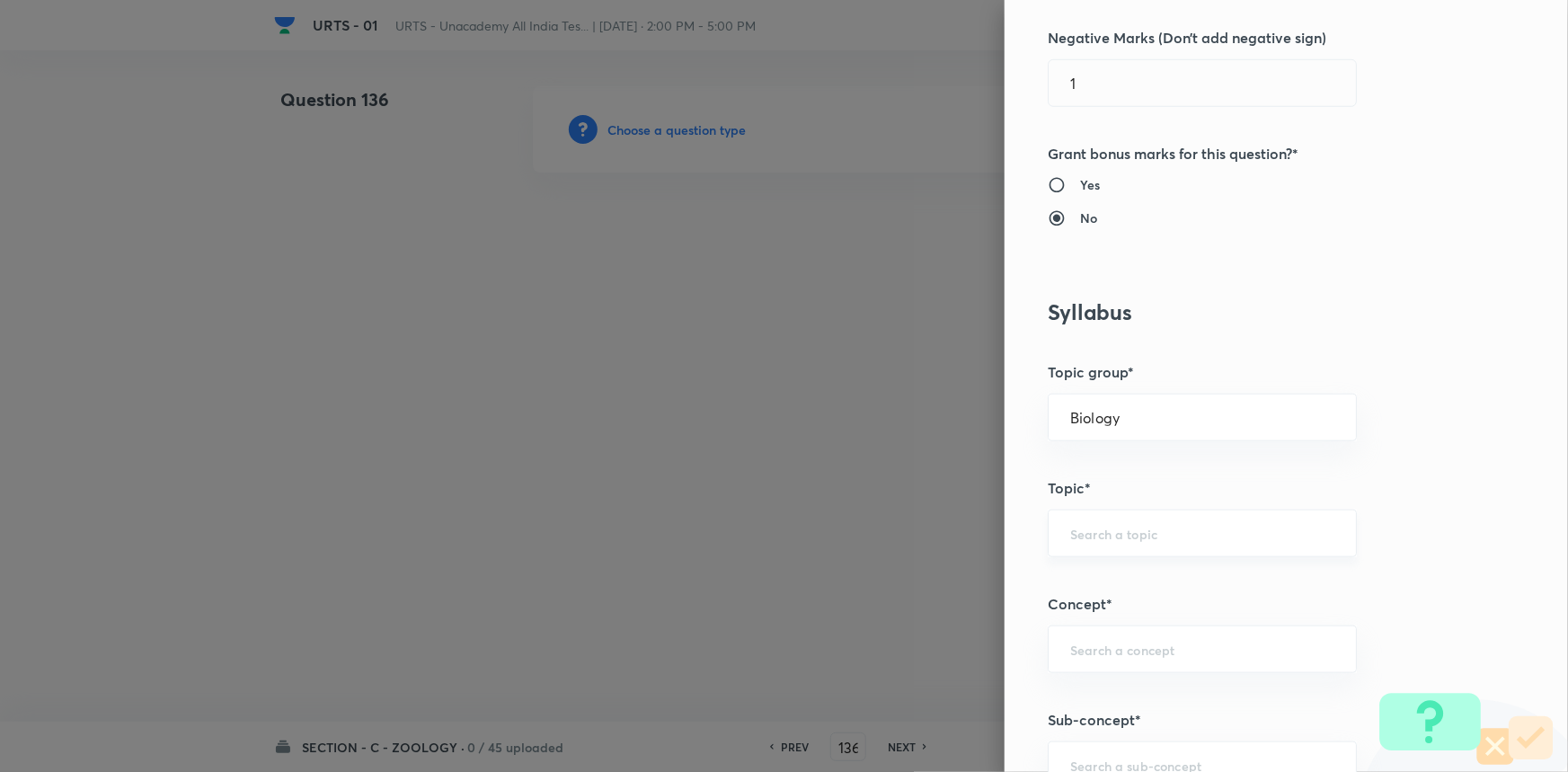
click at [1089, 543] on div "​" at bounding box center [1202, 532] width 309 height 47
click at [1105, 647] on li "Zoology" at bounding box center [1190, 648] width 307 height 33
click at [1100, 647] on input "text" at bounding box center [1202, 649] width 264 height 17
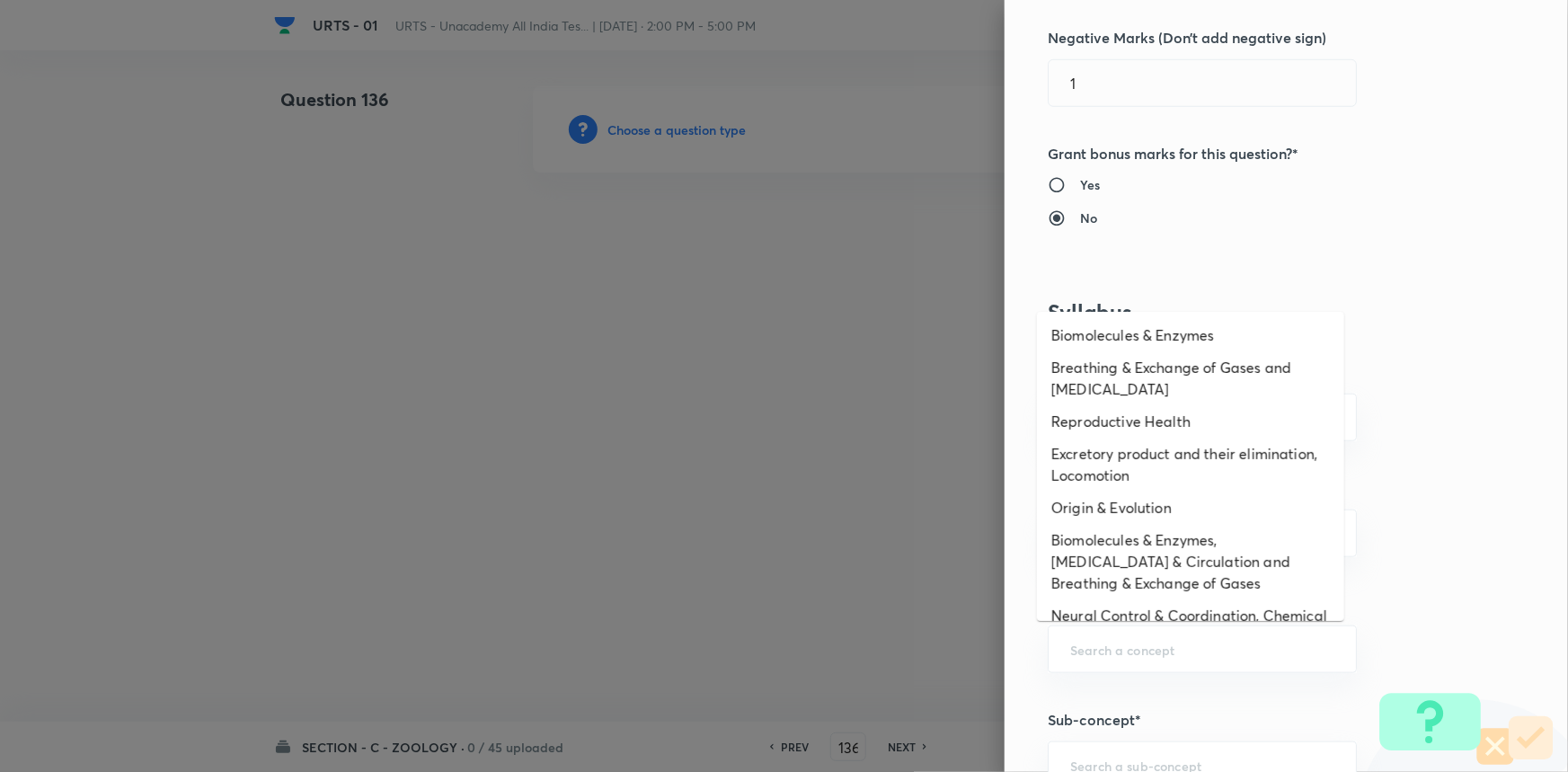
scroll to position [0, 0]
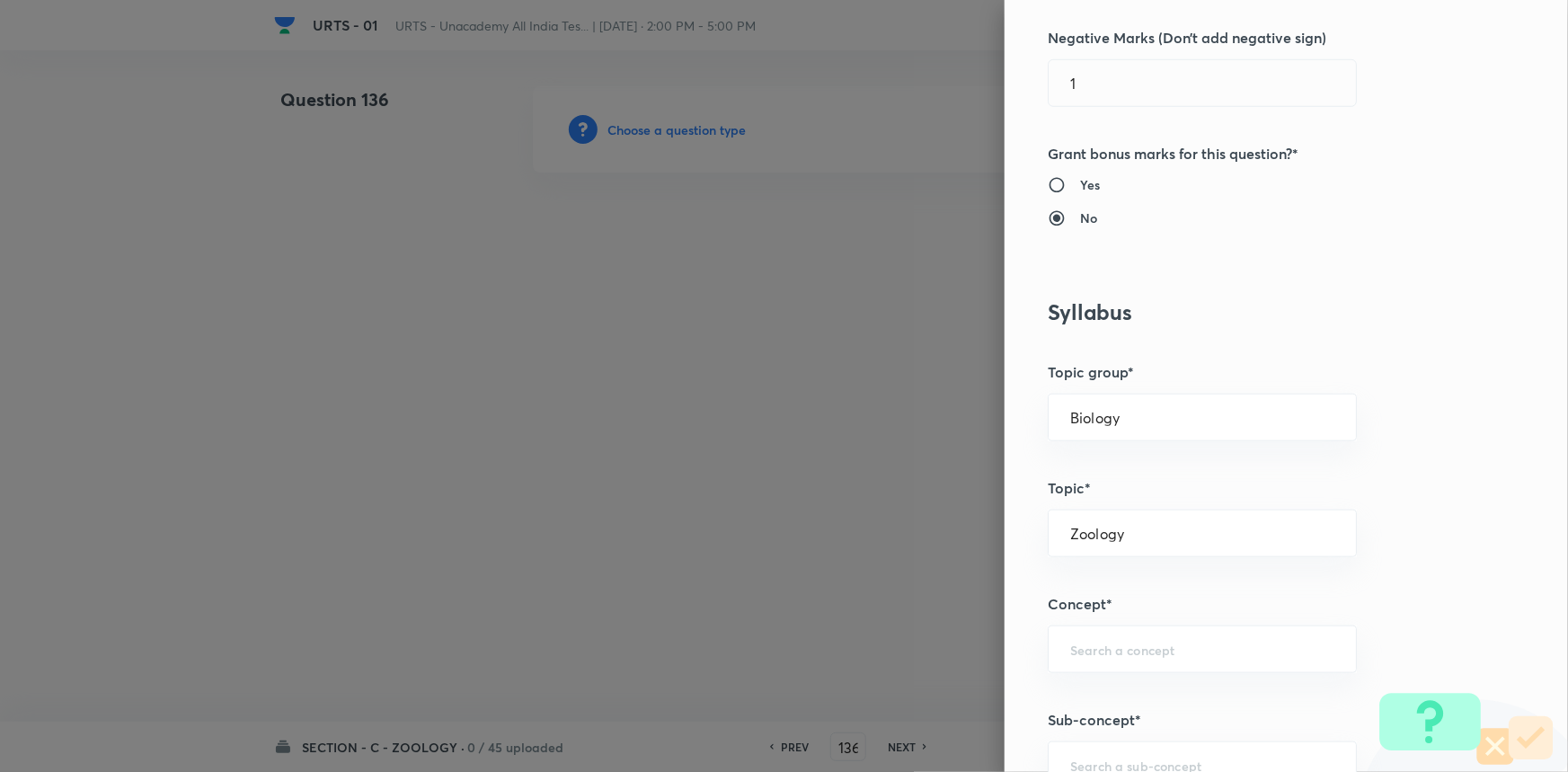
click at [1366, 478] on h5 "Topic*" at bounding box center [1256, 488] width 417 height 21
click at [1123, 641] on input "text" at bounding box center [1202, 649] width 264 height 17
click at [1379, 185] on label "Yes" at bounding box center [1248, 185] width 402 height 19
click at [1080, 185] on input "Yes" at bounding box center [1064, 185] width 33 height 18
click at [1095, 638] on div "​" at bounding box center [1202, 648] width 309 height 47
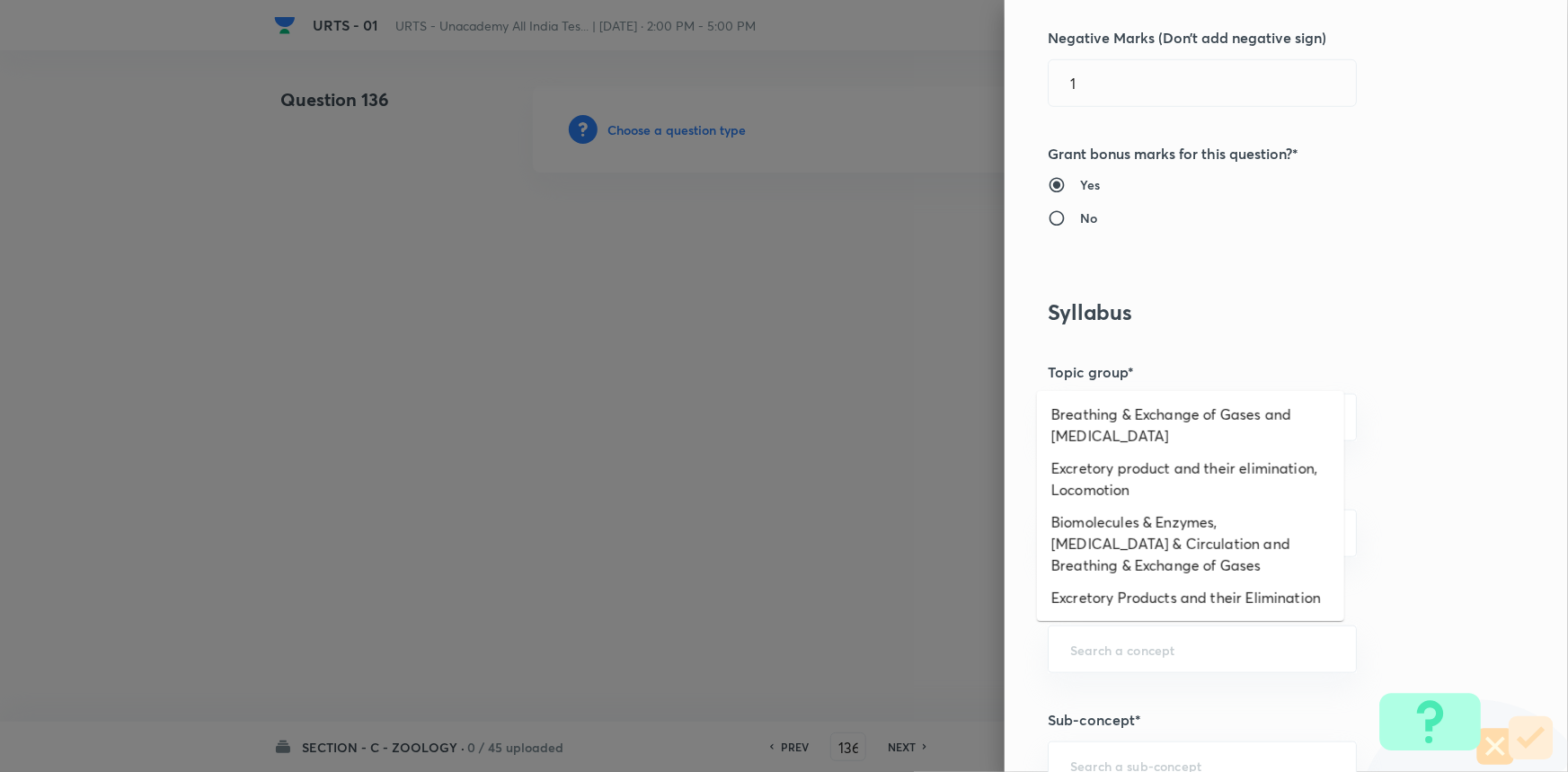
click at [1444, 245] on div "Question settings Question type* Single choice correct Number of options* 2 3 4…" at bounding box center [1286, 386] width 563 height 772
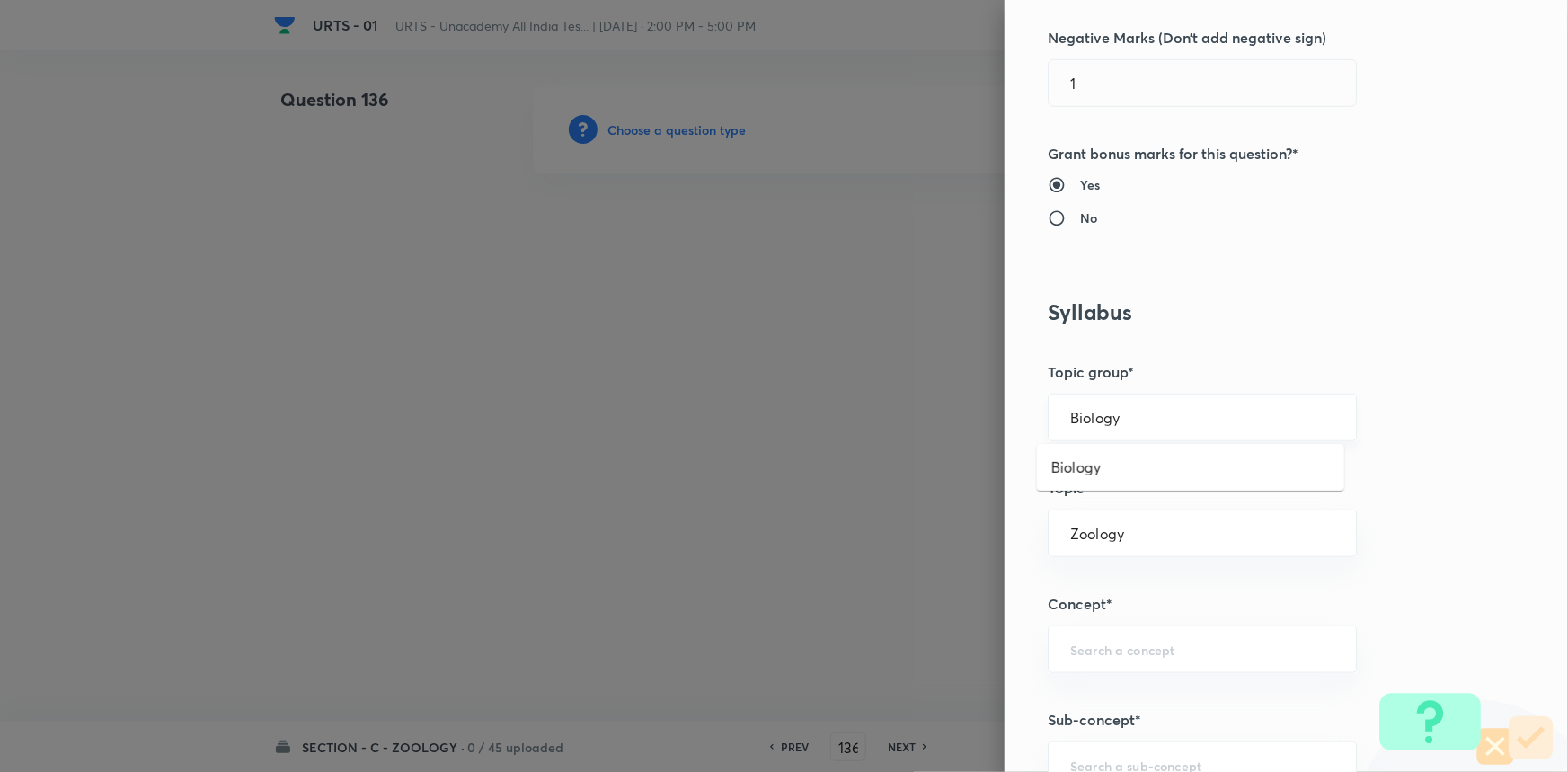
click at [1138, 418] on input "Biology" at bounding box center [1202, 417] width 264 height 17
click at [1409, 403] on div "Question settings Question type* Single choice correct Number of options* 2 3 4…" at bounding box center [1286, 386] width 563 height 772
click at [1122, 531] on input "Zoology" at bounding box center [1202, 533] width 264 height 17
click at [1114, 584] on li "Zoology" at bounding box center [1190, 582] width 307 height 33
click at [1140, 652] on input "text" at bounding box center [1202, 649] width 264 height 17
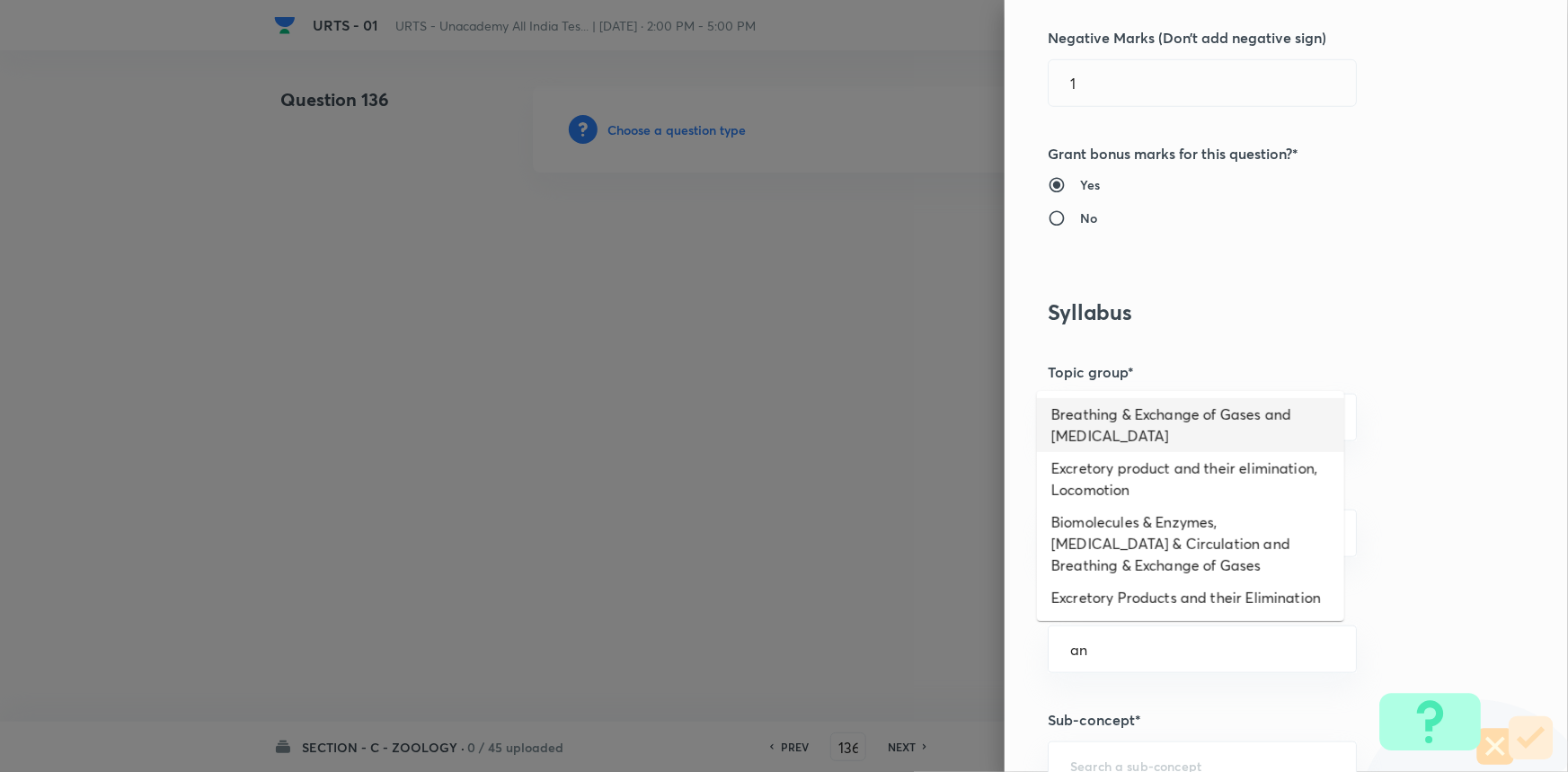
click at [1247, 425] on li "Breathing & Exchange of Gases and [MEDICAL_DATA]" at bounding box center [1190, 425] width 307 height 54
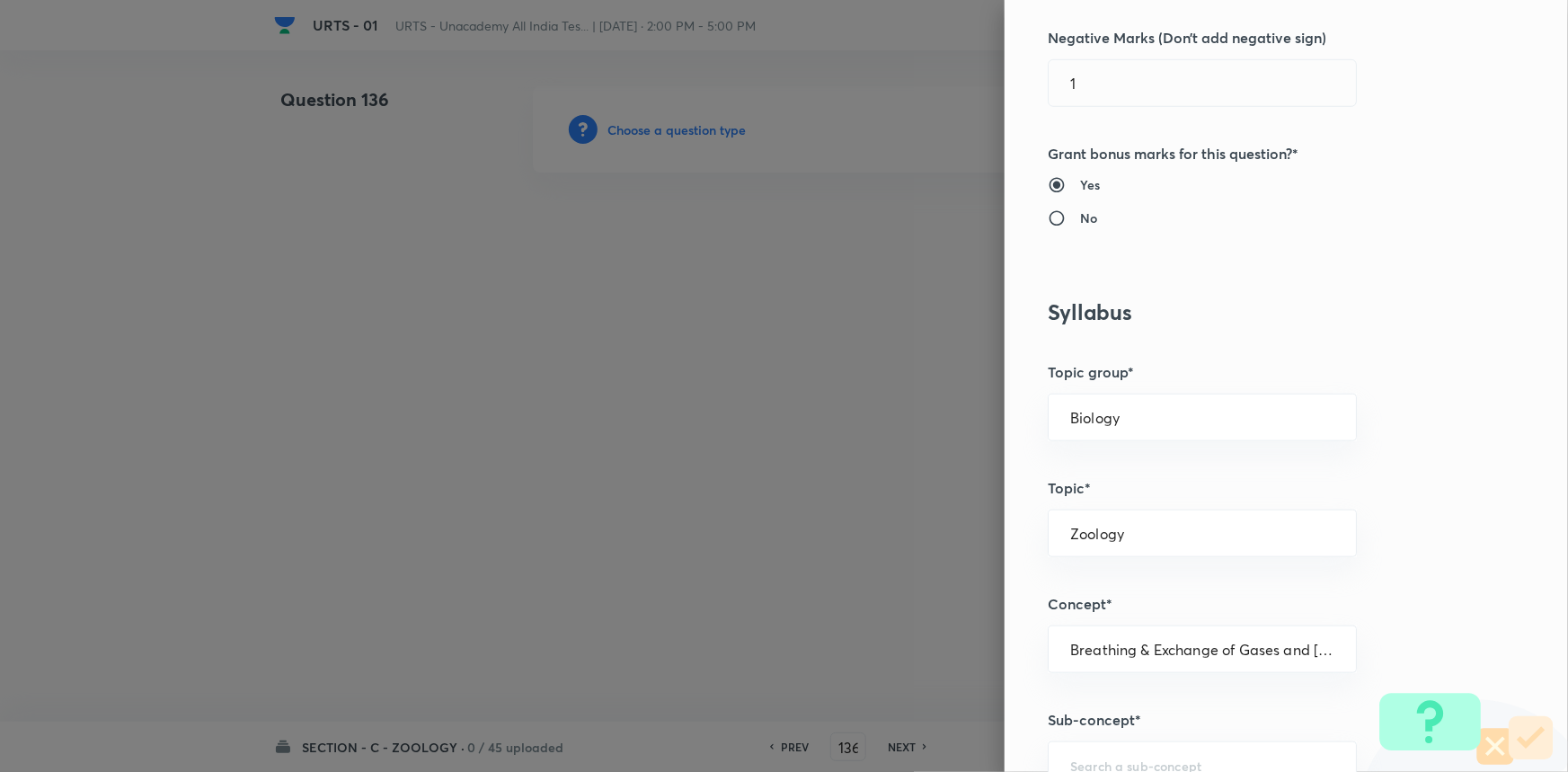
click at [1431, 569] on div "Question settings Question type* Single choice correct Number of options* 2 3 4…" at bounding box center [1286, 386] width 563 height 772
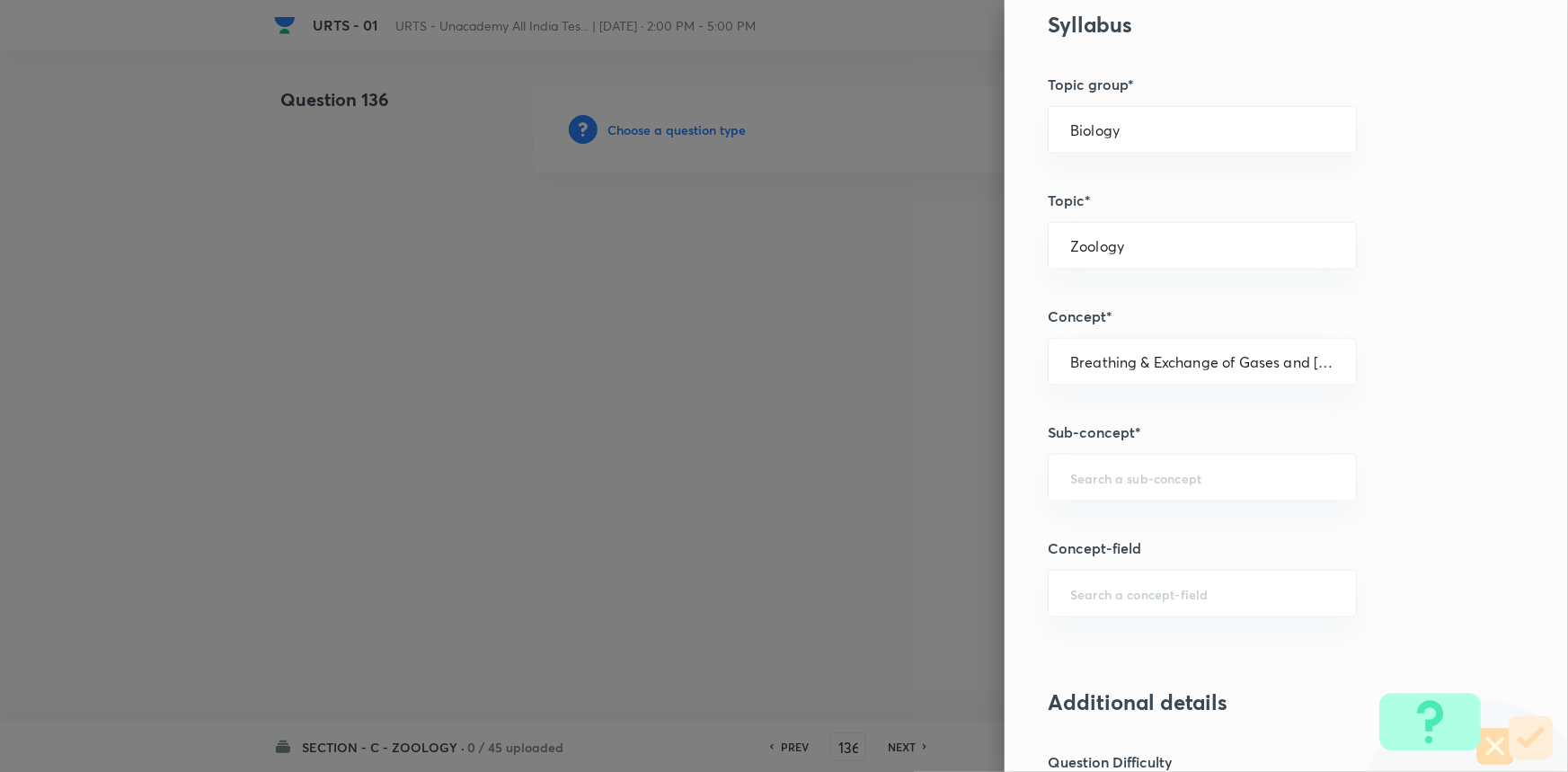
scroll to position [898, 0]
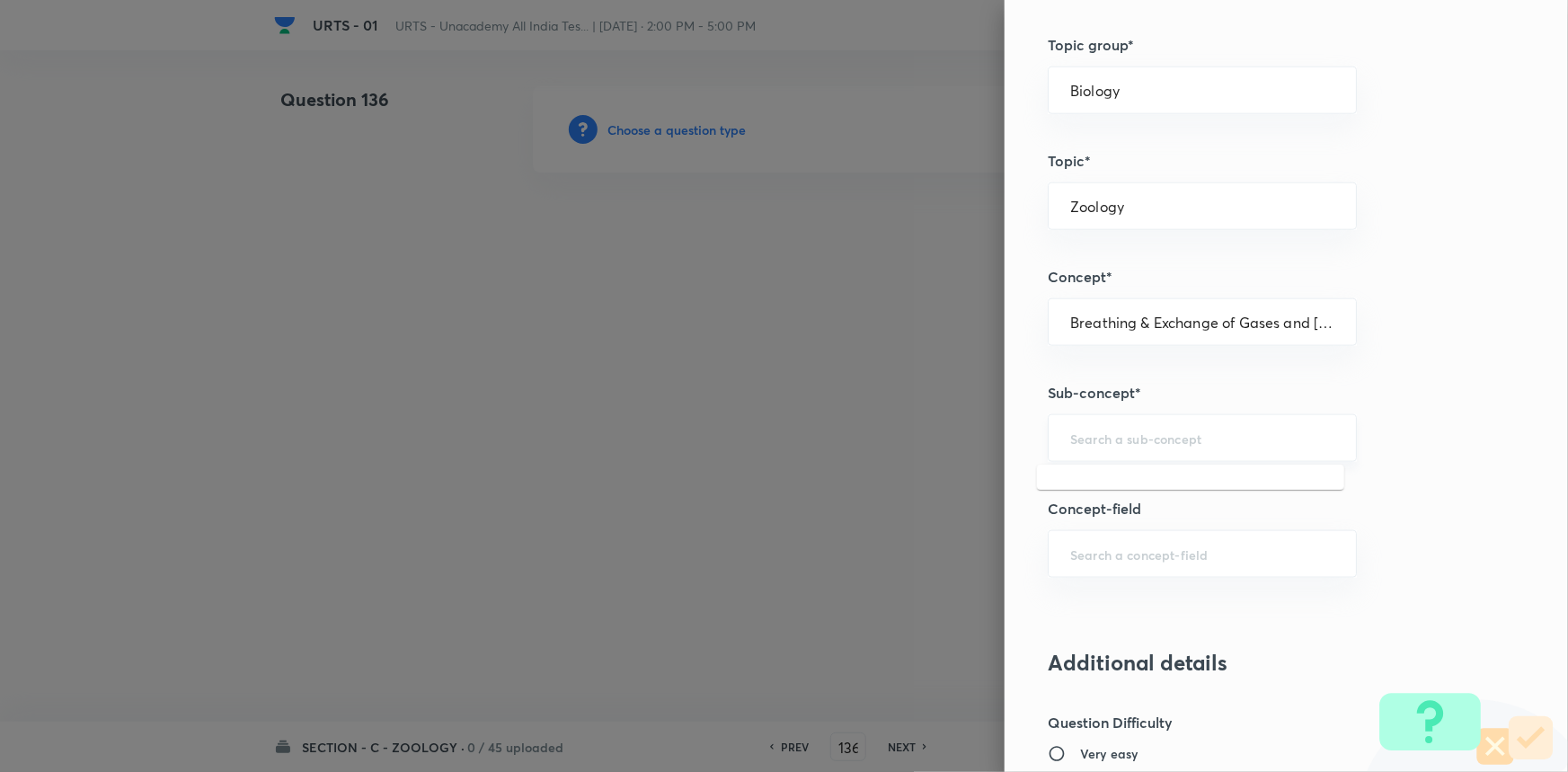
click at [1222, 436] on input "text" at bounding box center [1202, 438] width 264 height 17
click at [1217, 505] on li "Breathing & Exchange of Gases and [MEDICAL_DATA]" at bounding box center [1190, 499] width 307 height 54
click at [1218, 560] on input "text" at bounding box center [1202, 554] width 264 height 17
drag, startPoint x: 1138, startPoint y: 208, endPoint x: 978, endPoint y: 207, distance: 160.0
click at [978, 207] on div "Question settings Question type* Single choice correct Number of options* 2 3 4…" at bounding box center [784, 386] width 1568 height 772
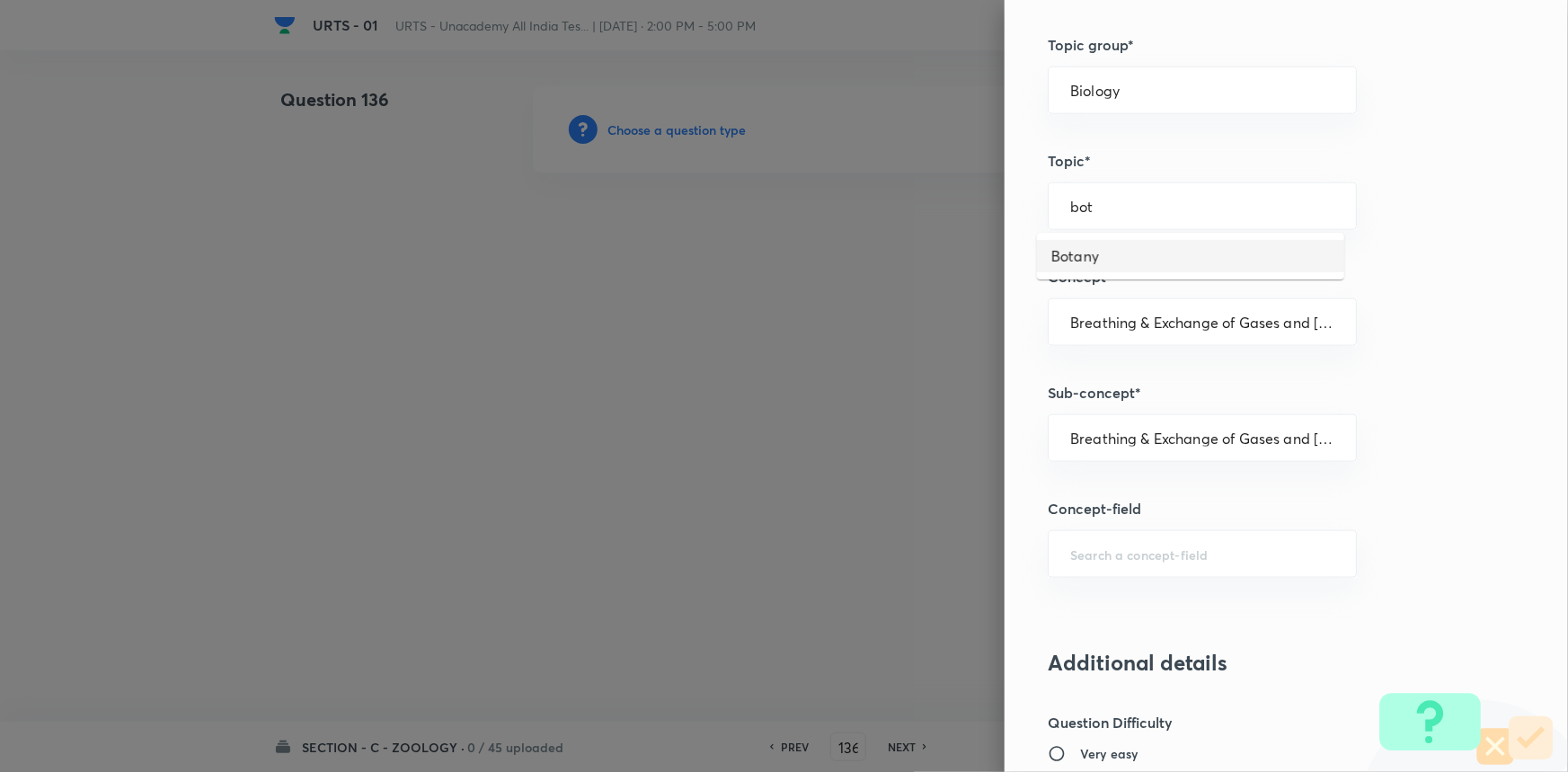
click at [1112, 250] on li "Botany" at bounding box center [1190, 255] width 307 height 33
click at [1179, 321] on input "text" at bounding box center [1202, 322] width 264 height 17
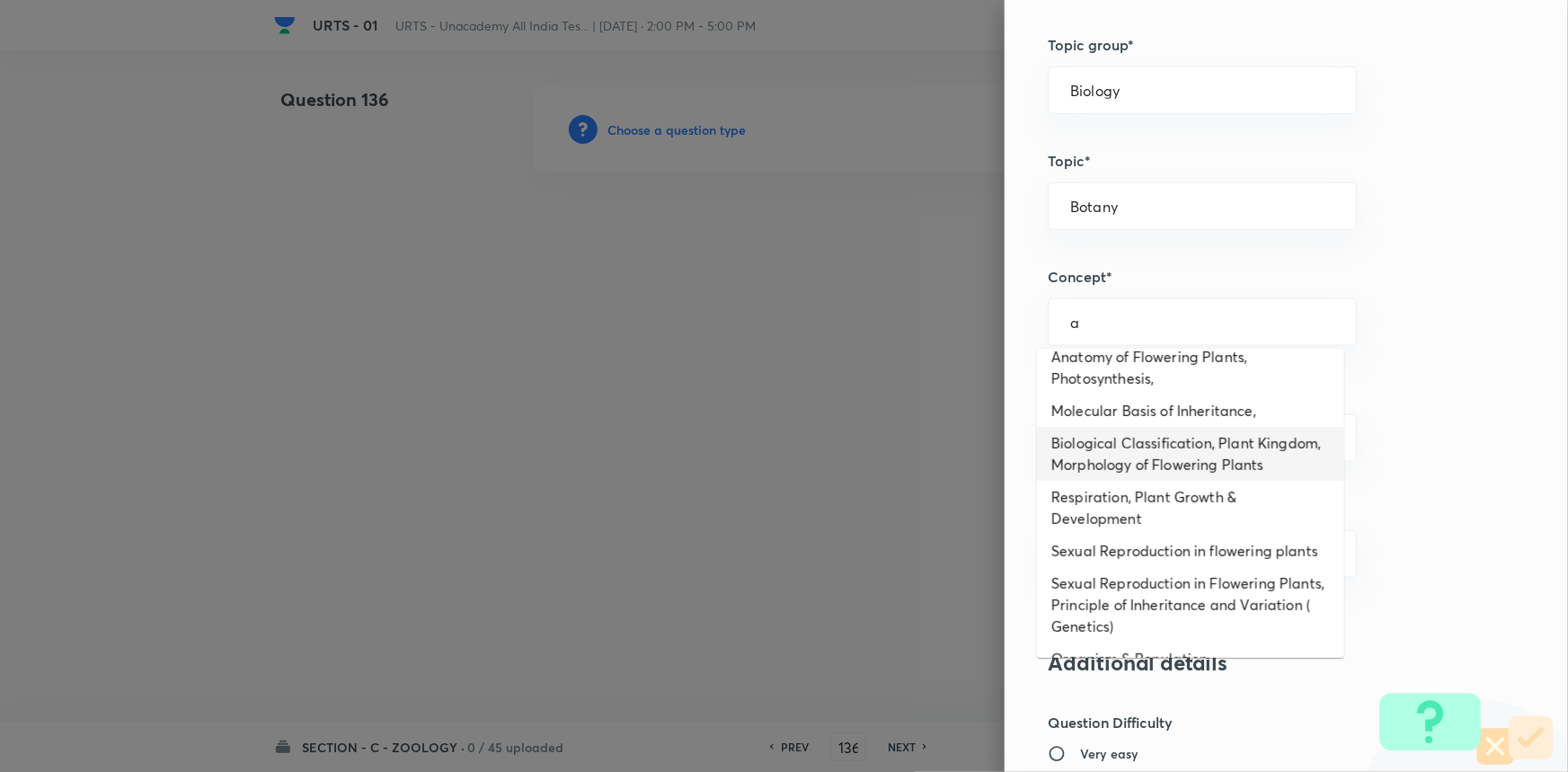
scroll to position [0, 0]
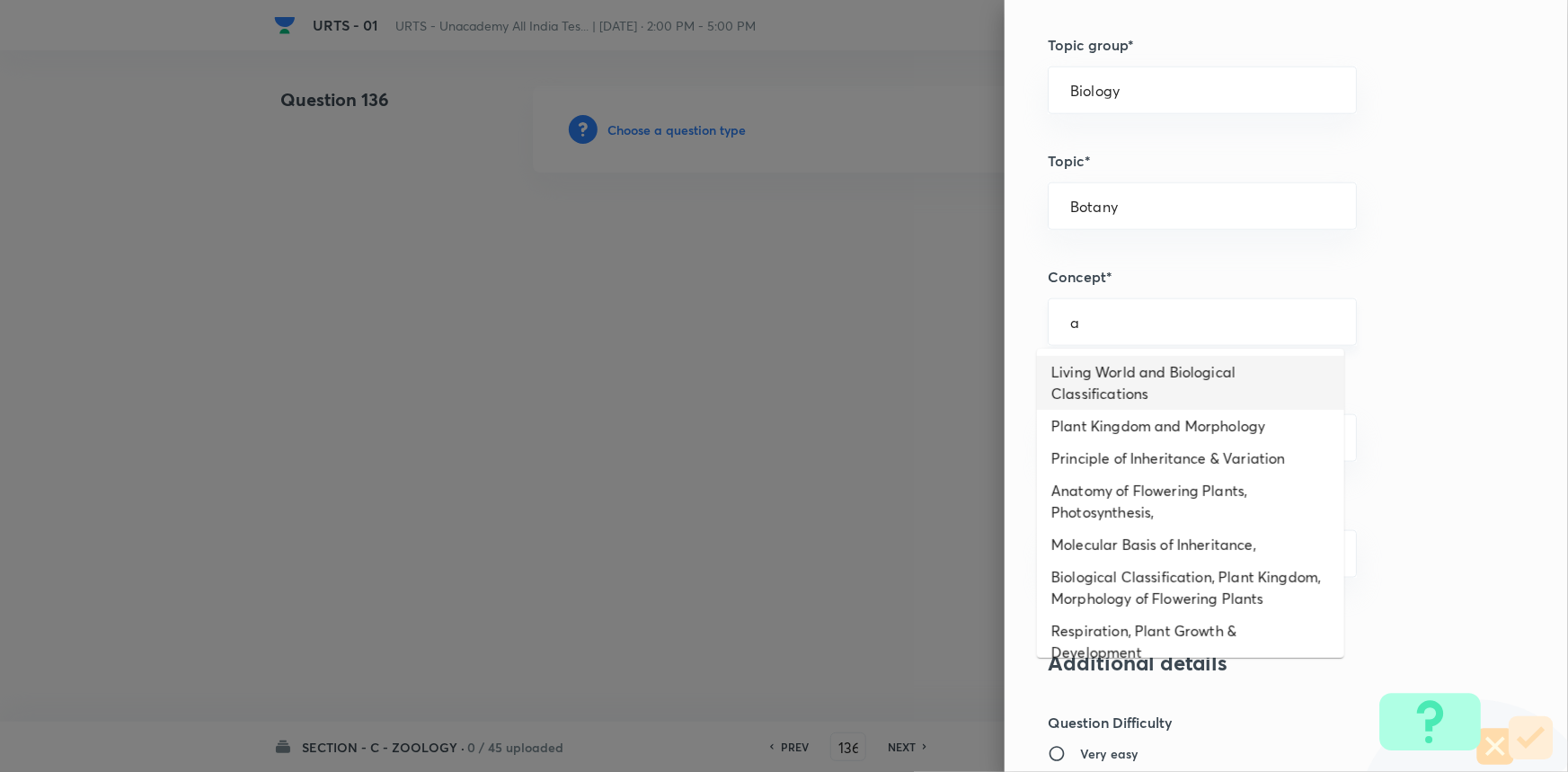
click at [1294, 324] on input "a" at bounding box center [1202, 322] width 264 height 17
click at [1171, 252] on div "Question settings Question type* Single choice correct Number of options* 2 3 4…" at bounding box center [1286, 386] width 563 height 772
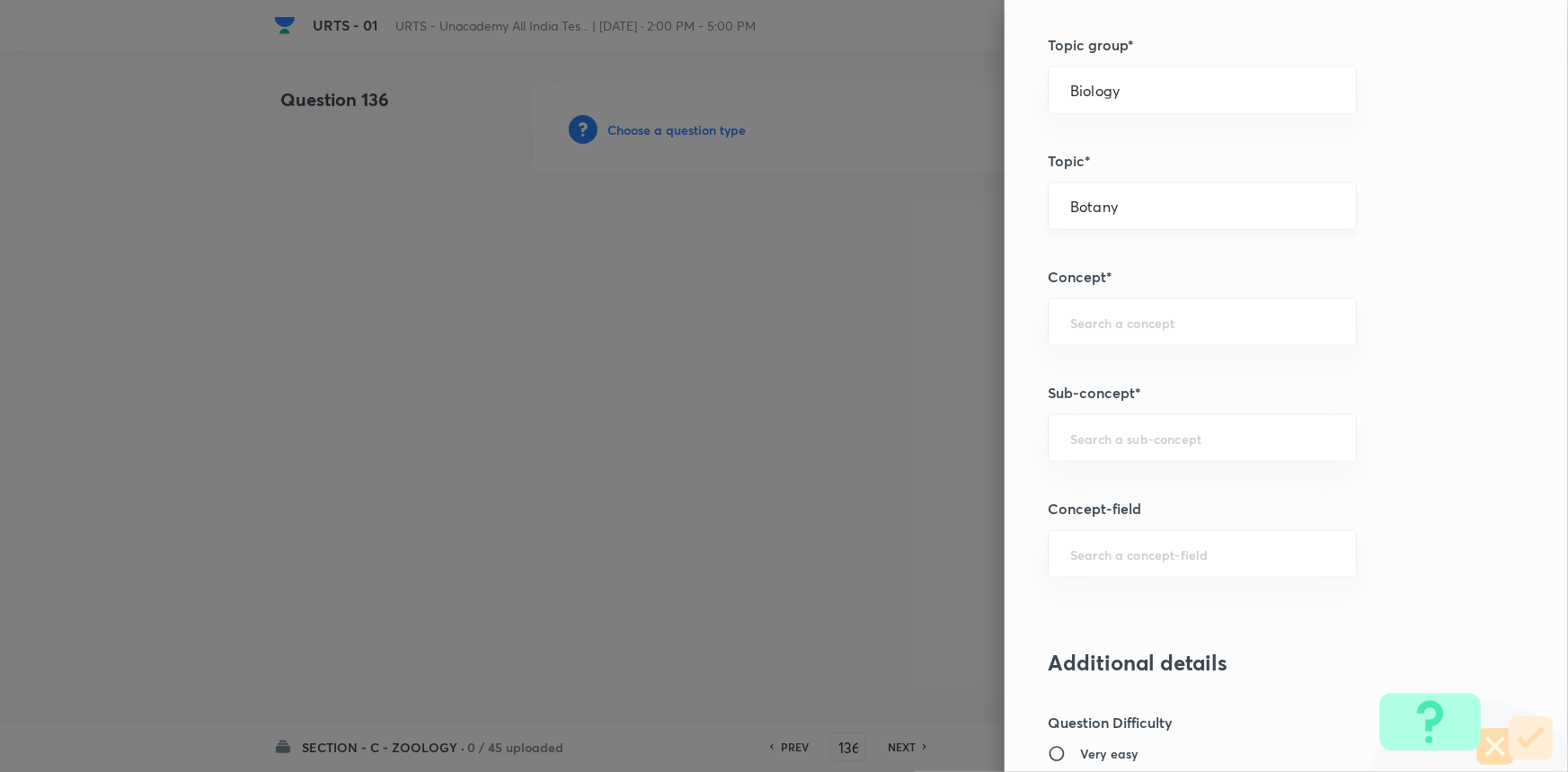
click at [1183, 203] on input "Botany" at bounding box center [1202, 206] width 264 height 17
click at [1080, 321] on li "Zoology" at bounding box center [1190, 321] width 307 height 33
click at [1108, 324] on input "text" at bounding box center [1202, 322] width 264 height 17
drag, startPoint x: 1153, startPoint y: 319, endPoint x: 1169, endPoint y: 318, distance: 16.0
click at [1158, 328] on input "text" at bounding box center [1202, 322] width 264 height 17
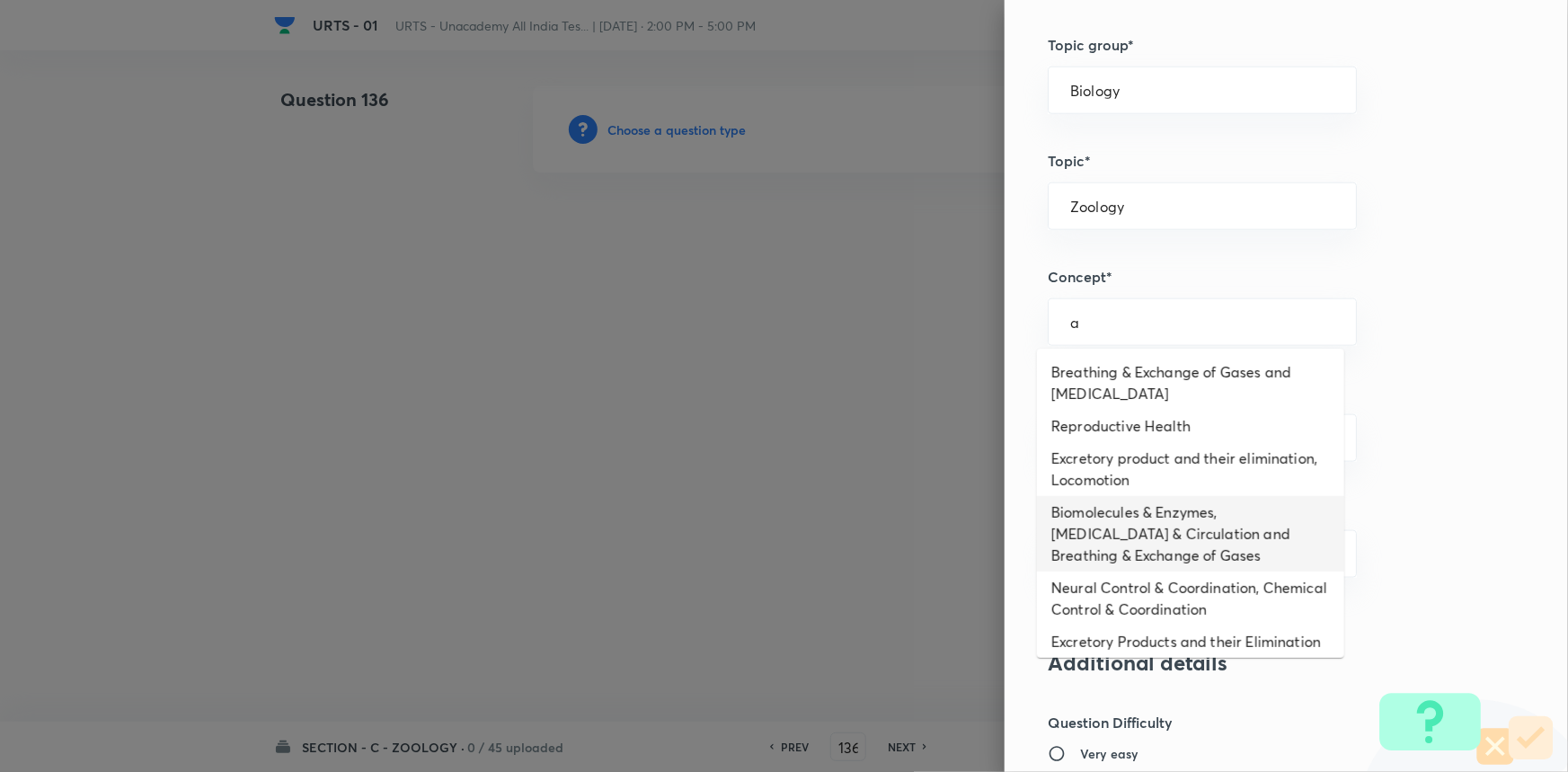
scroll to position [104, 0]
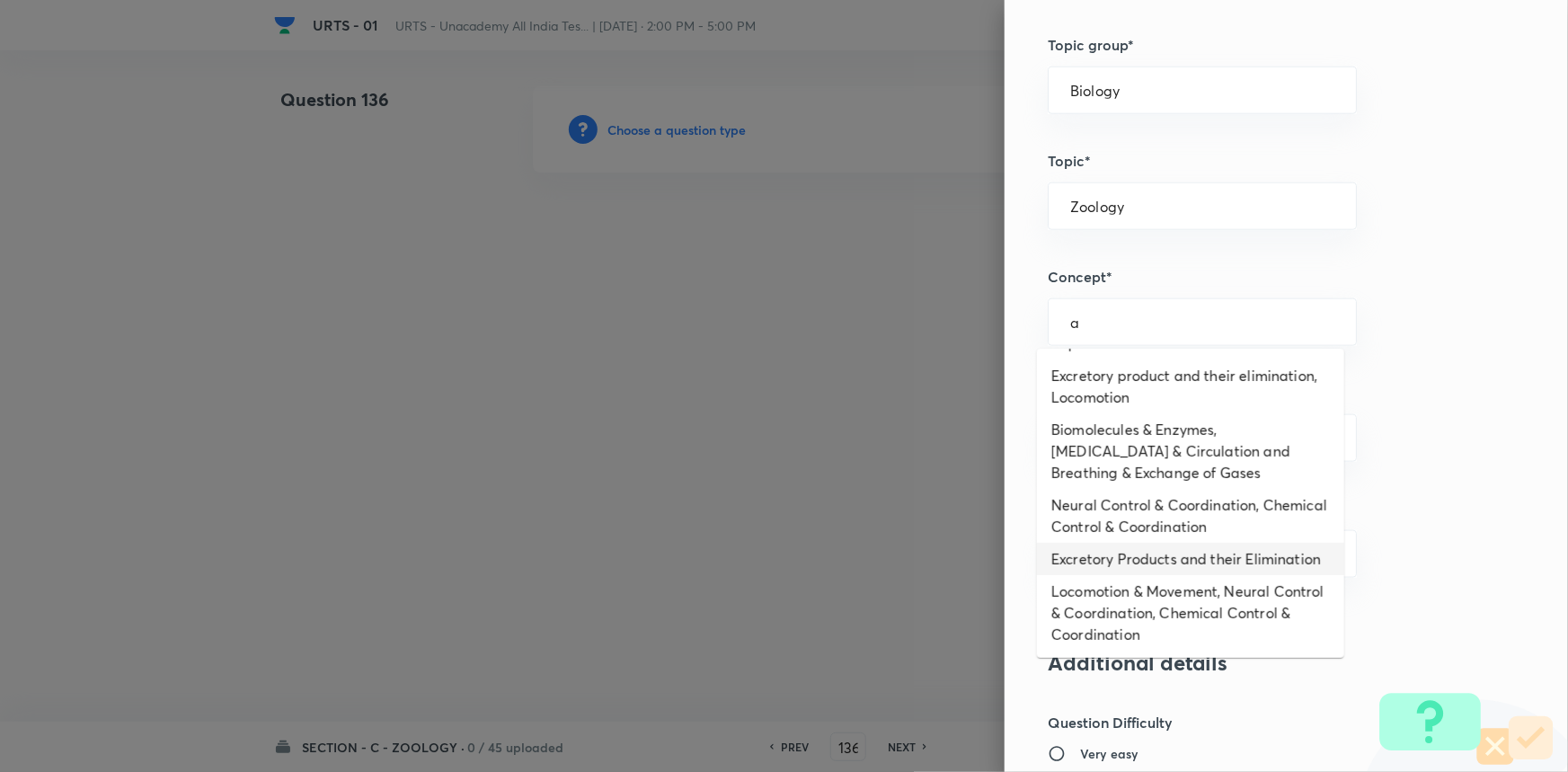
click at [1284, 572] on li "Excretory Products and their Elimination" at bounding box center [1190, 558] width 307 height 33
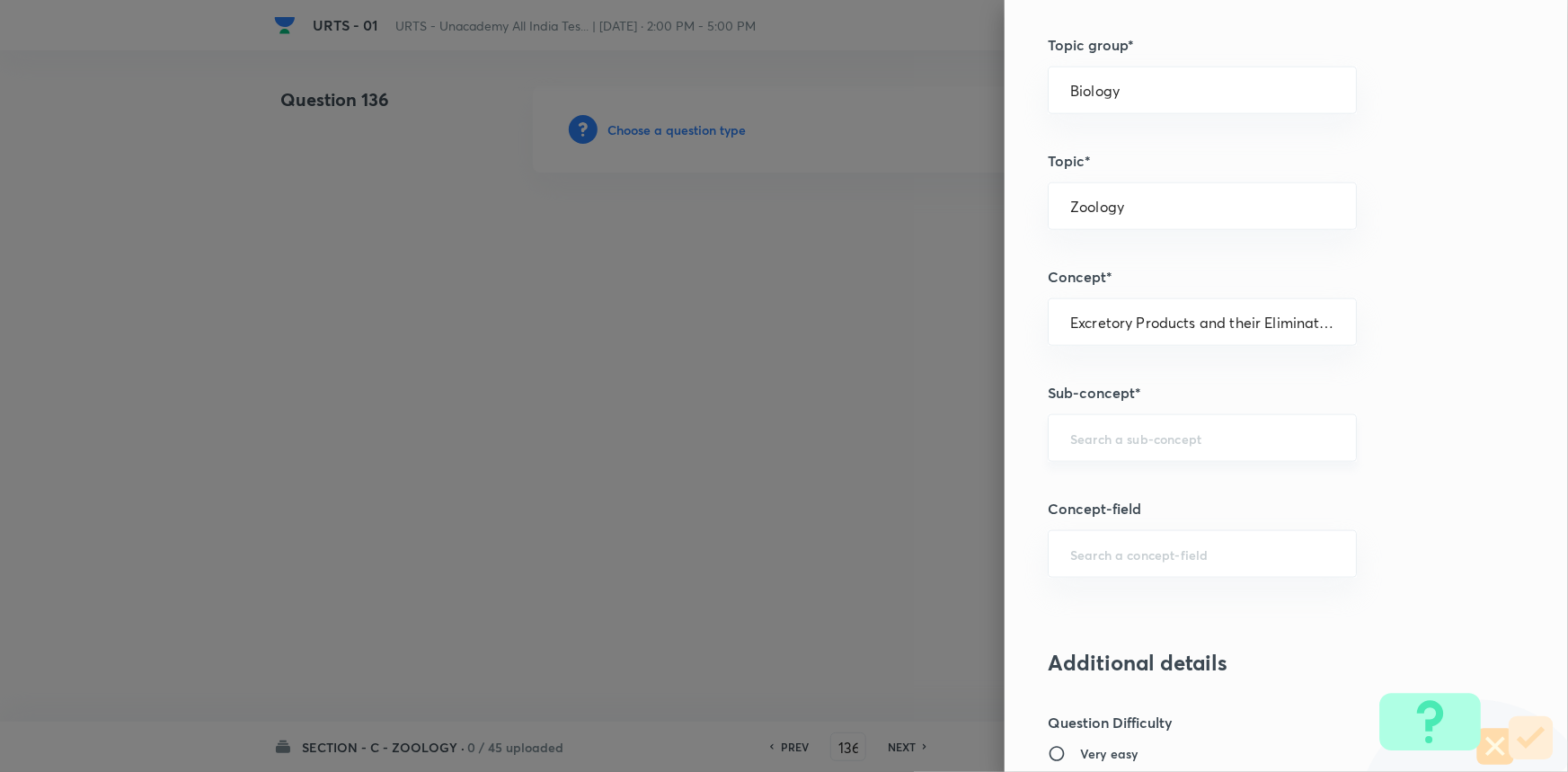
click at [1207, 459] on div "​" at bounding box center [1202, 438] width 309 height 47
click at [1202, 482] on li "Excretory Products and their Elimination" at bounding box center [1190, 488] width 307 height 33
click at [1178, 551] on input "text" at bounding box center [1202, 554] width 264 height 17
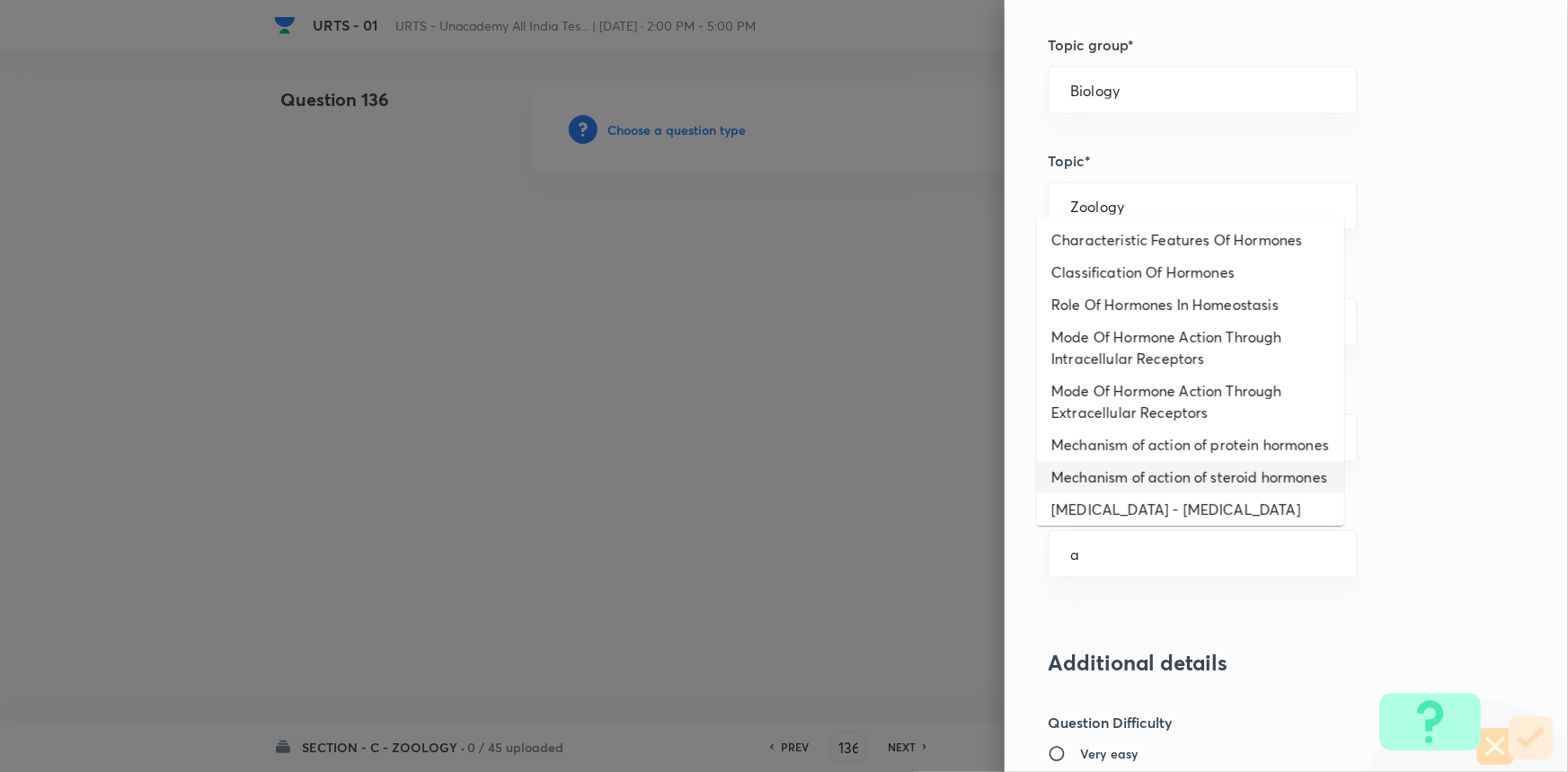
click at [1115, 493] on li "Mechanism of action of steroid hormones" at bounding box center [1190, 477] width 307 height 33
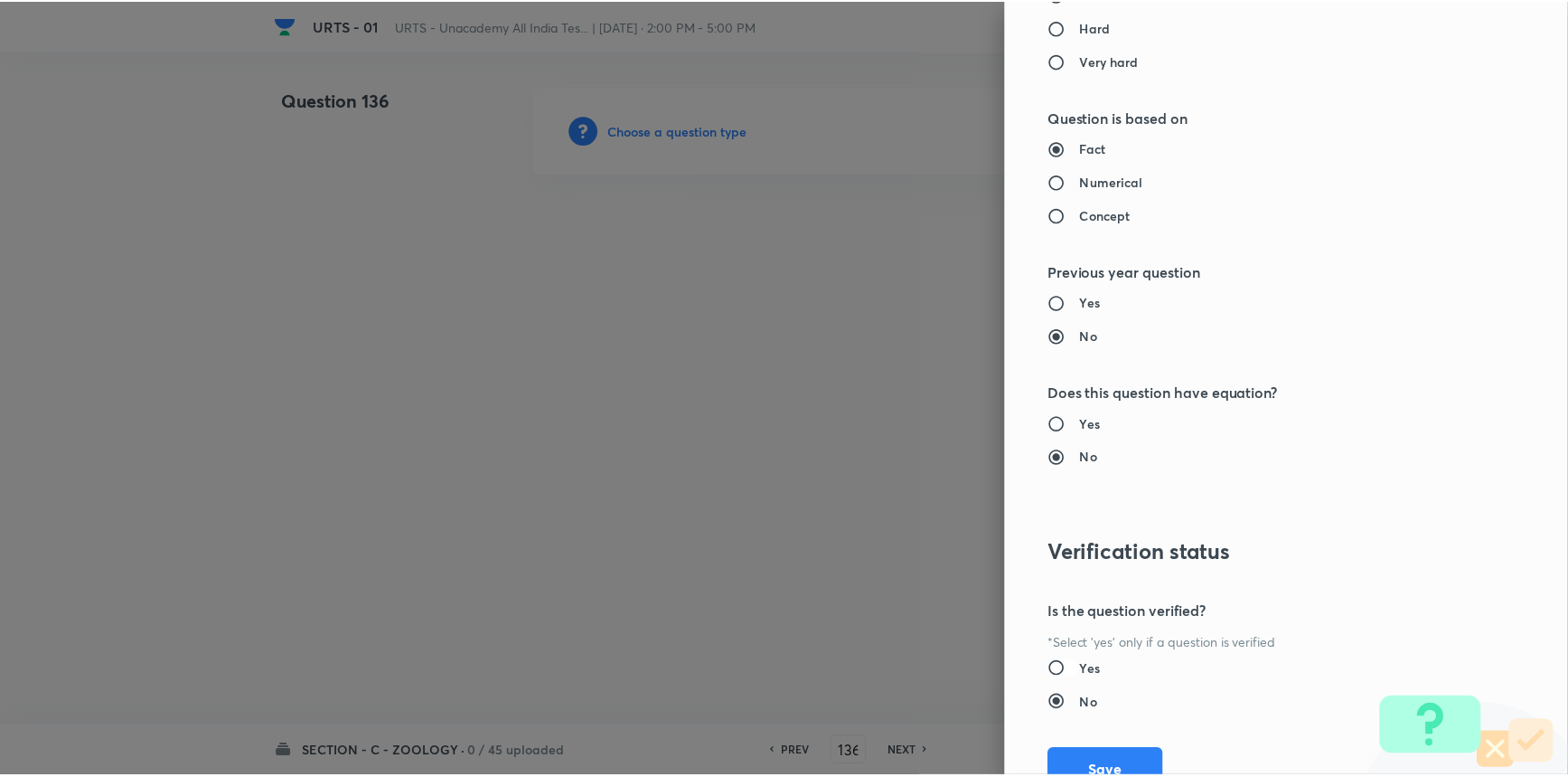
scroll to position [1808, 0]
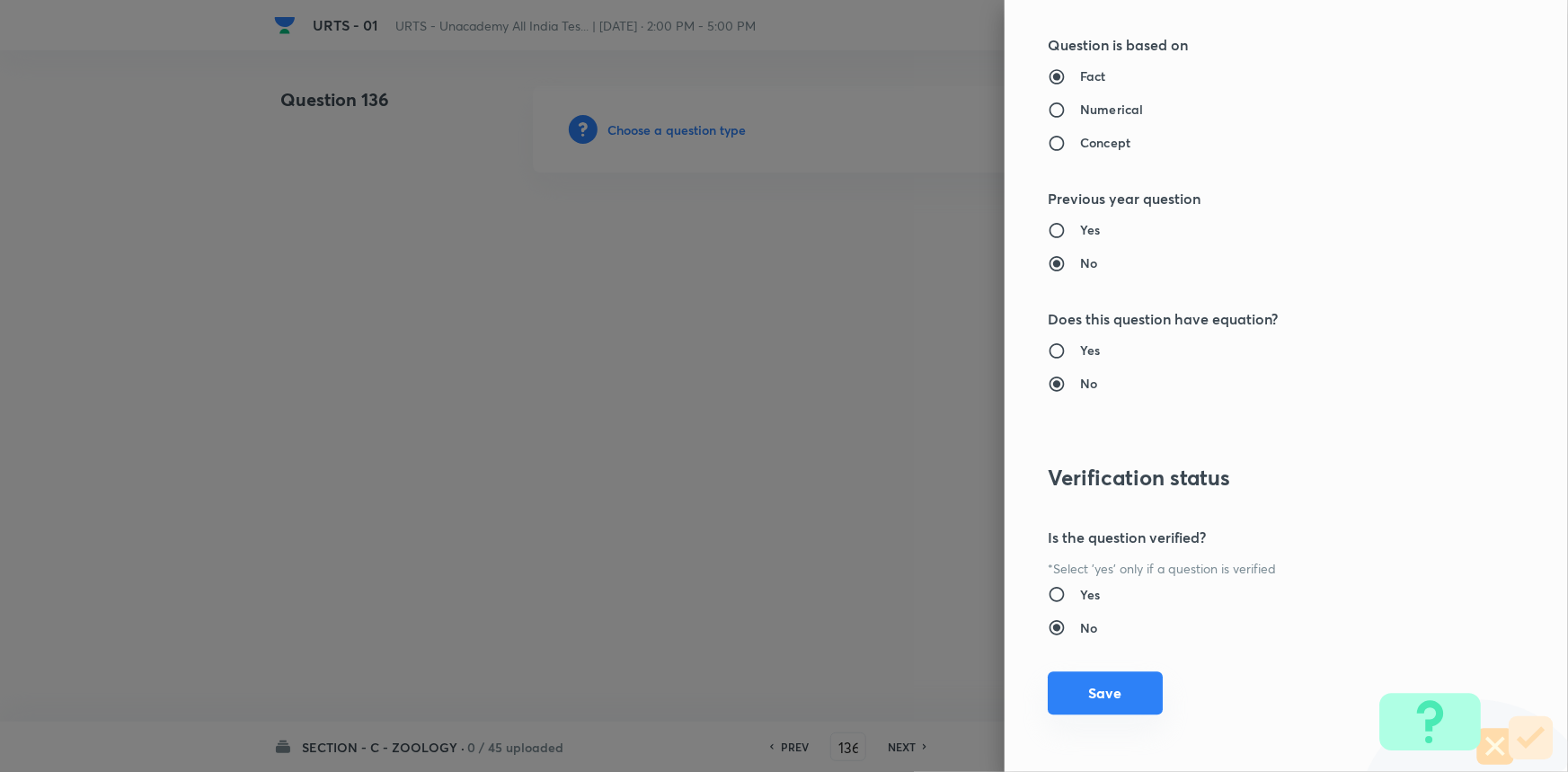
click at [1107, 685] on button "Save" at bounding box center [1105, 693] width 115 height 43
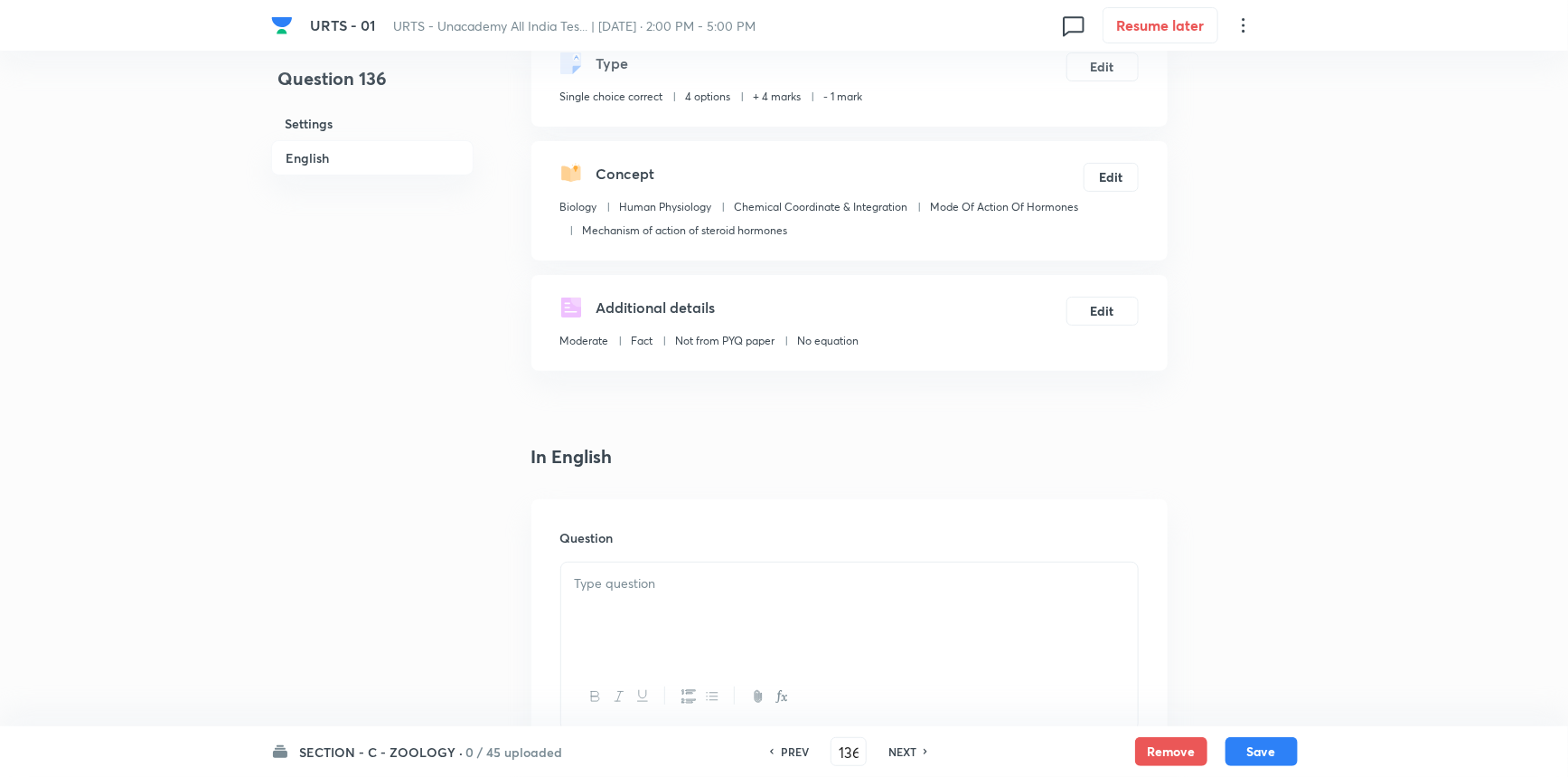
scroll to position [328, 0]
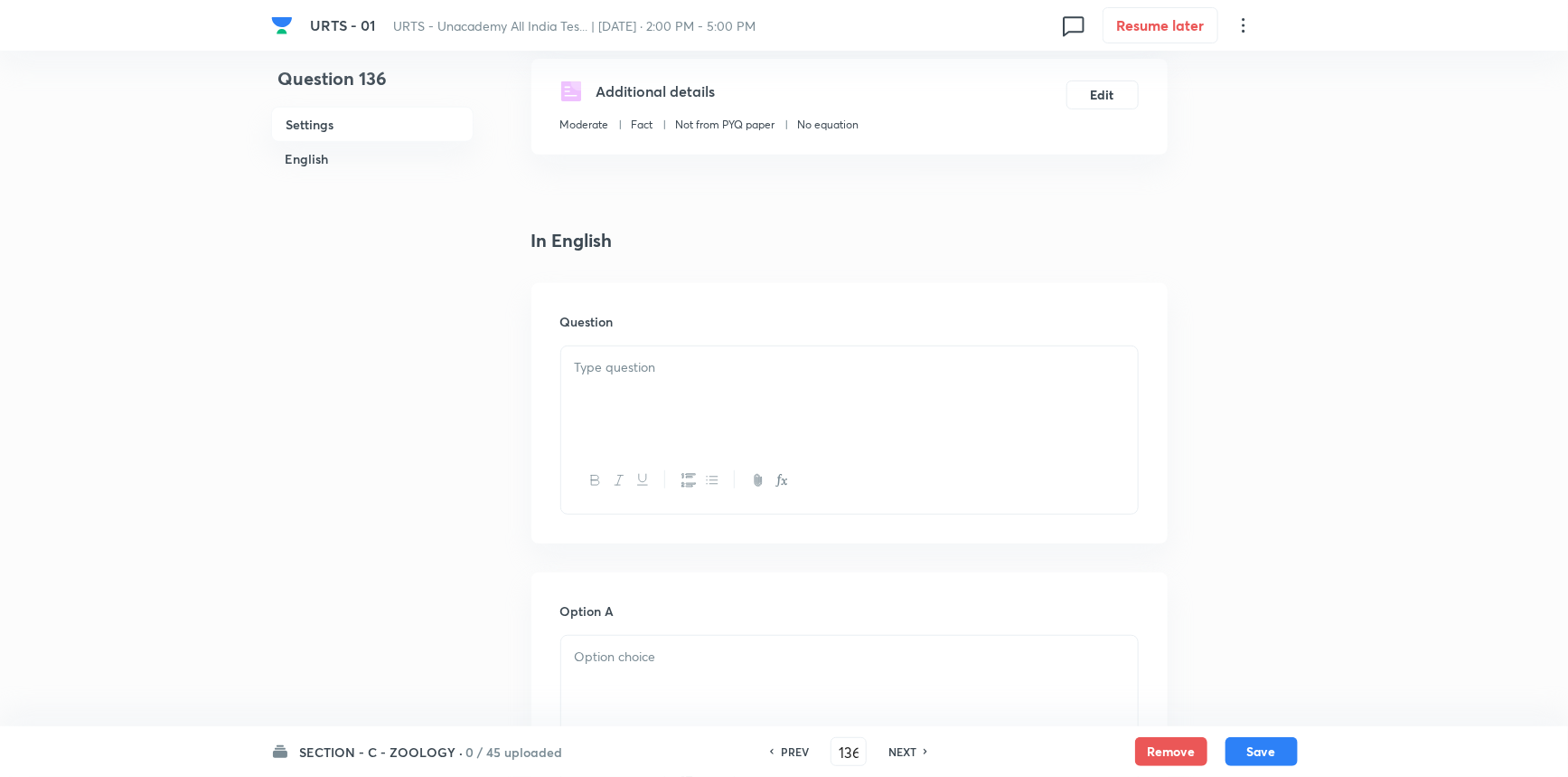
click at [781, 464] on div at bounding box center [849, 481] width 577 height 66
click at [788, 393] on div at bounding box center [849, 396] width 577 height 101
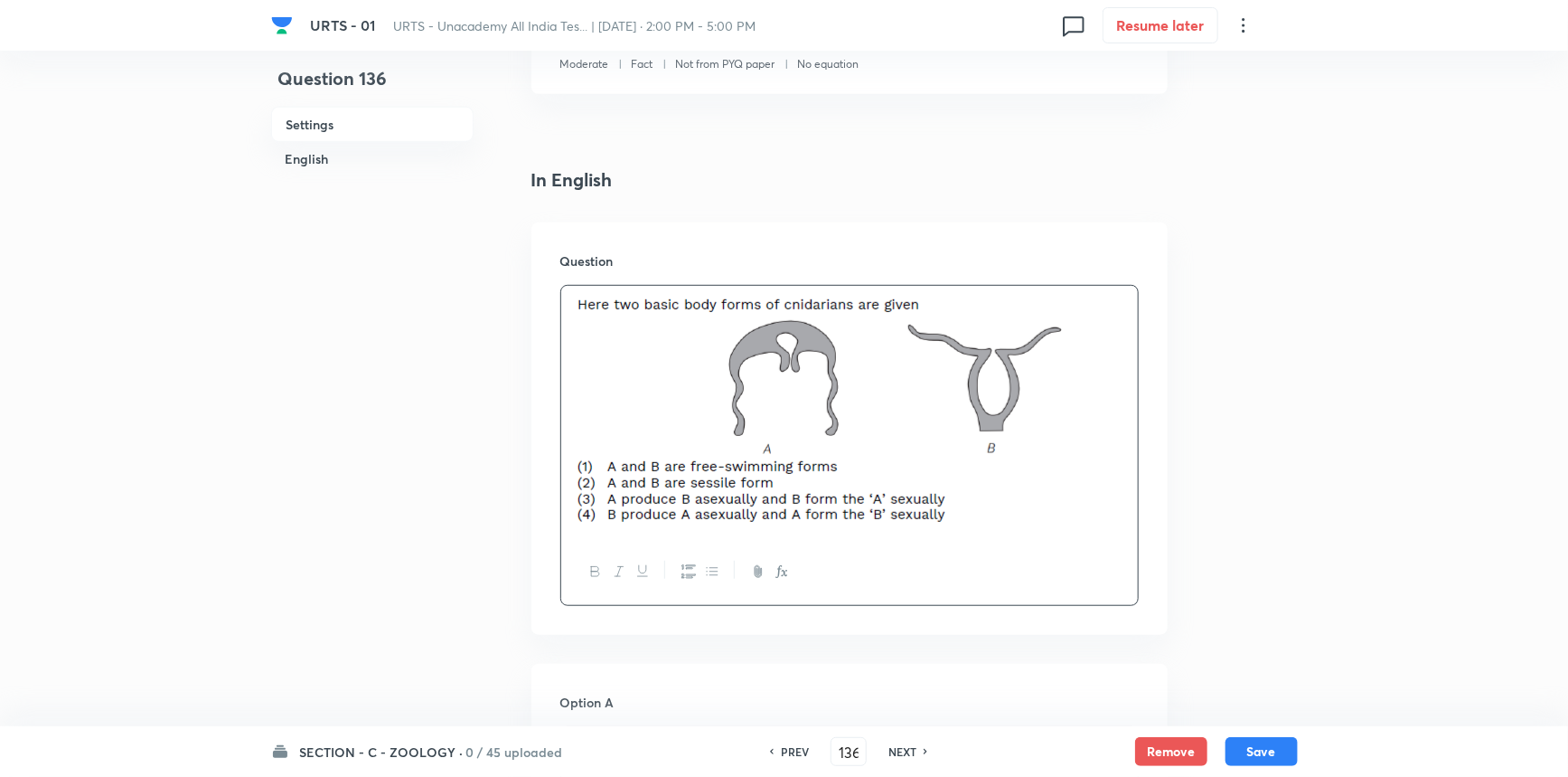
scroll to position [657, 0]
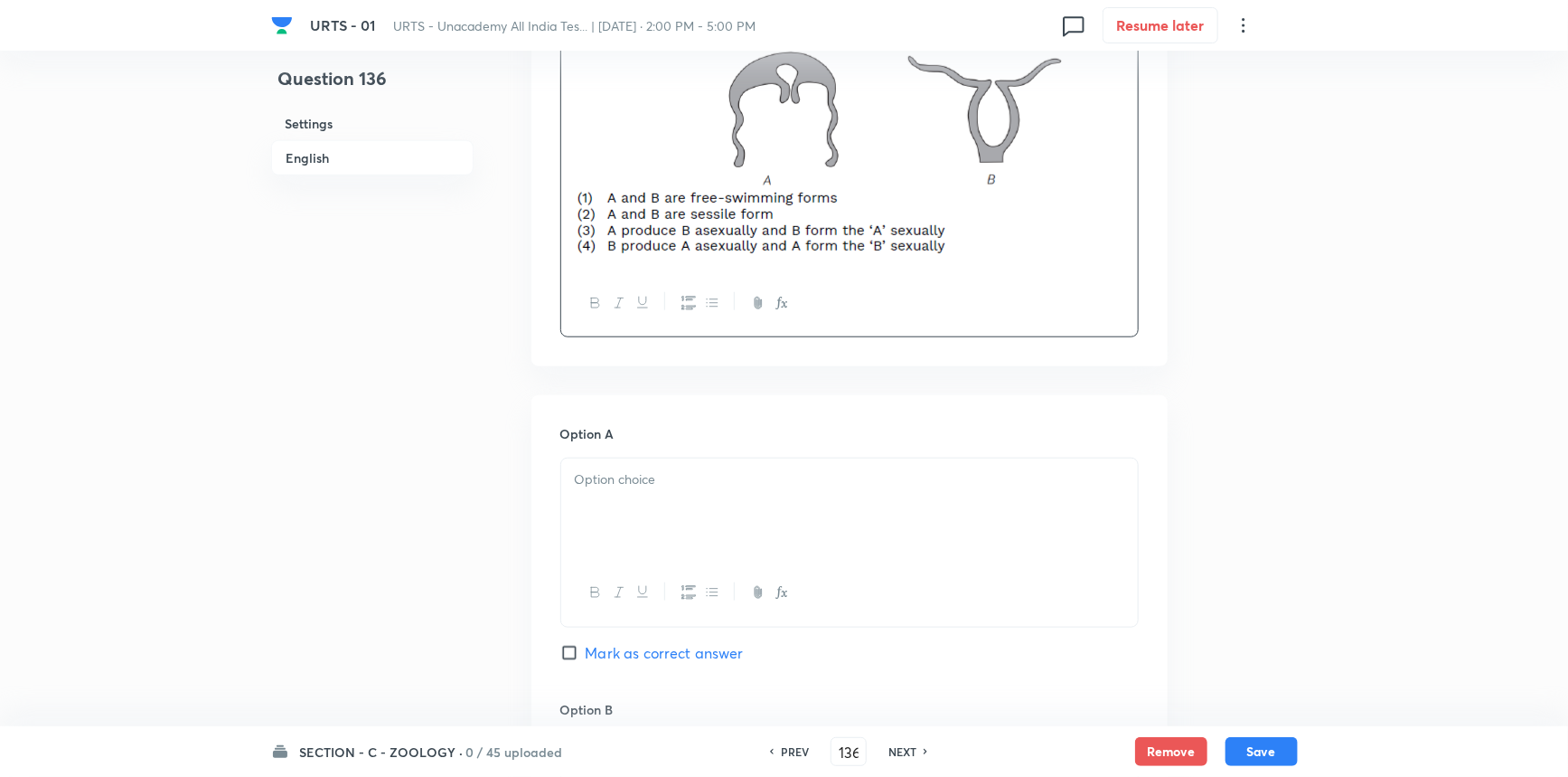
click at [634, 483] on p at bounding box center [849, 480] width 549 height 21
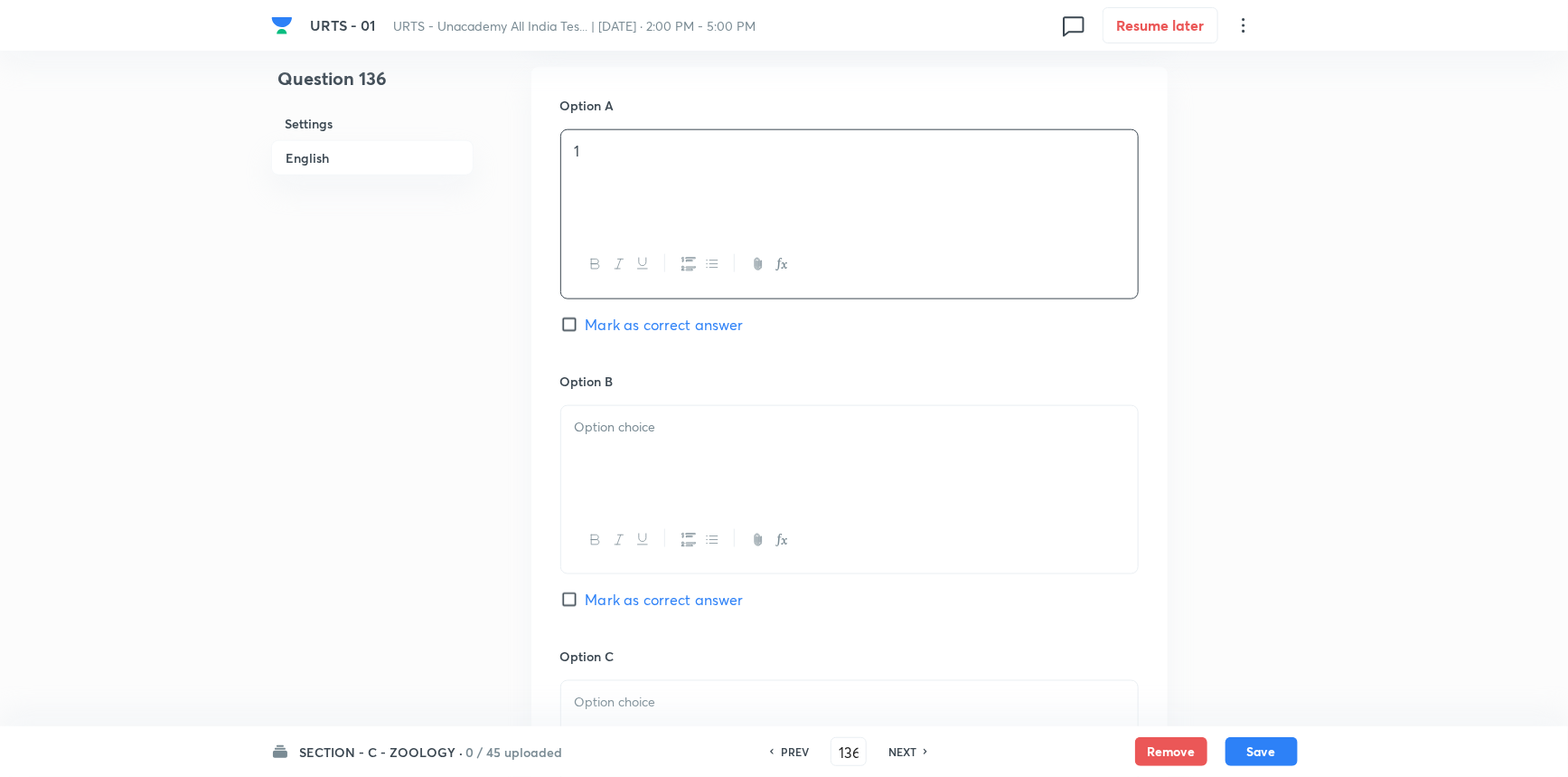
click at [658, 482] on div at bounding box center [849, 456] width 577 height 101
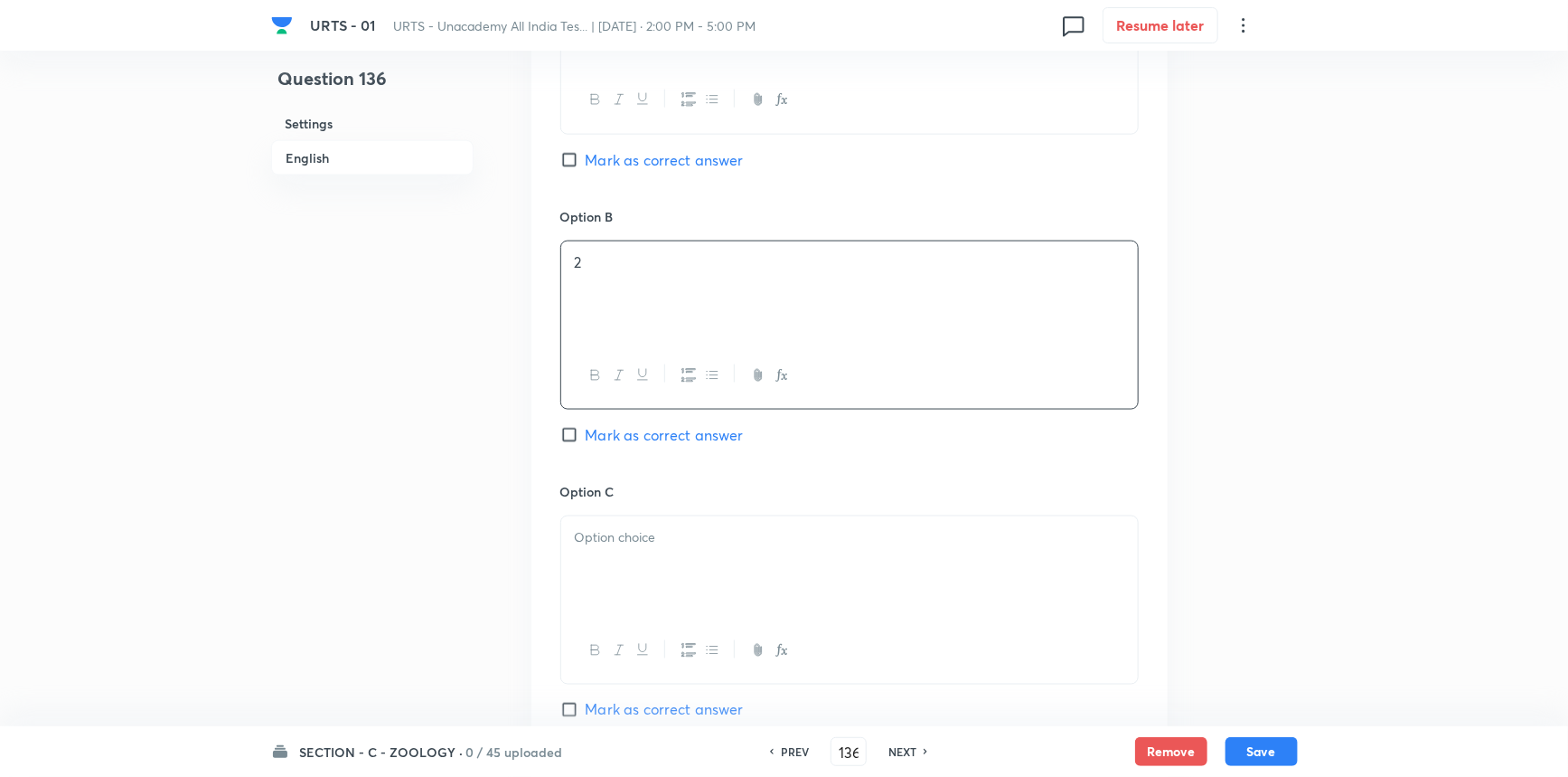
click at [622, 557] on div at bounding box center [849, 567] width 577 height 101
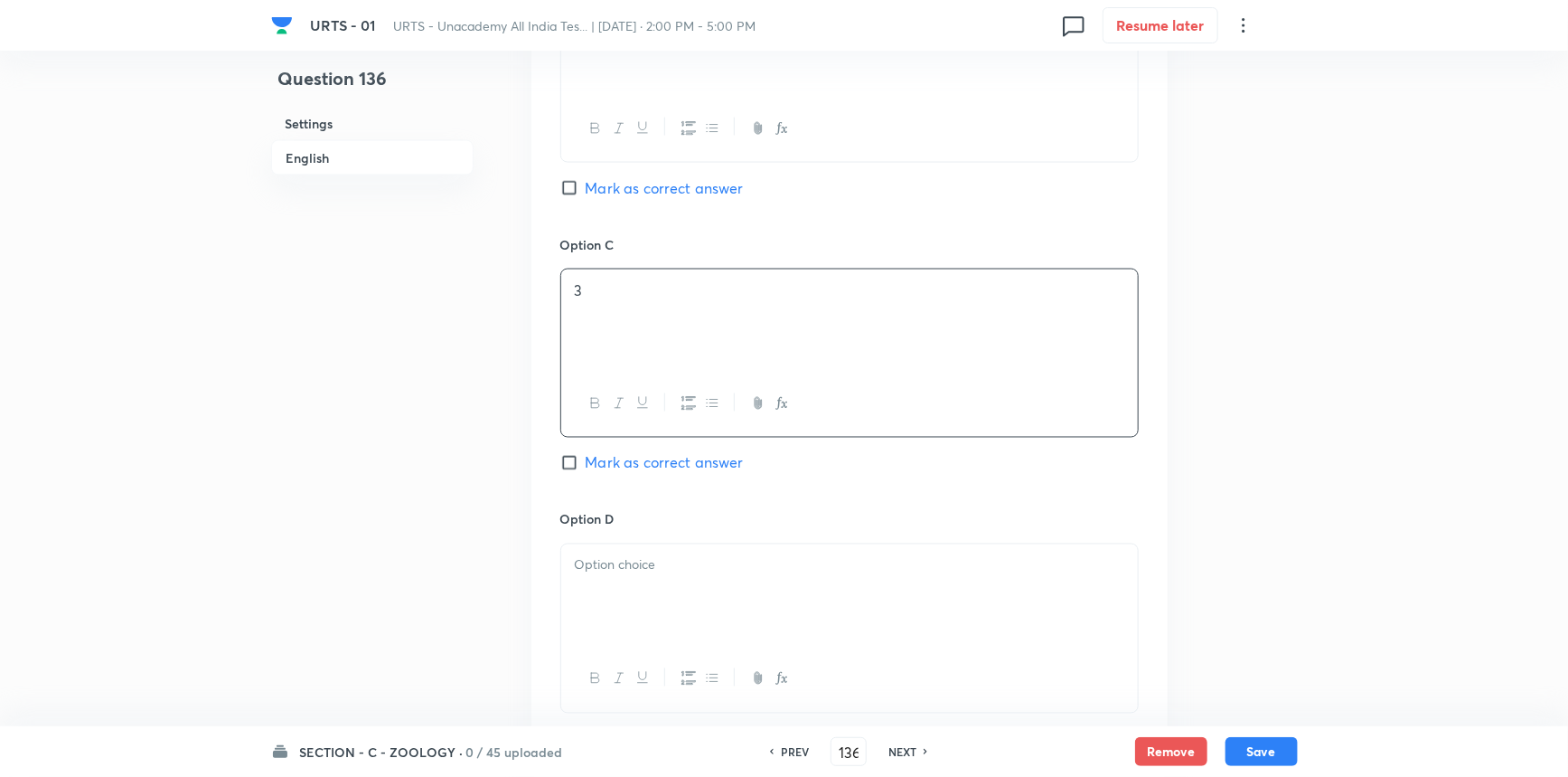
click at [646, 597] on div at bounding box center [849, 595] width 577 height 101
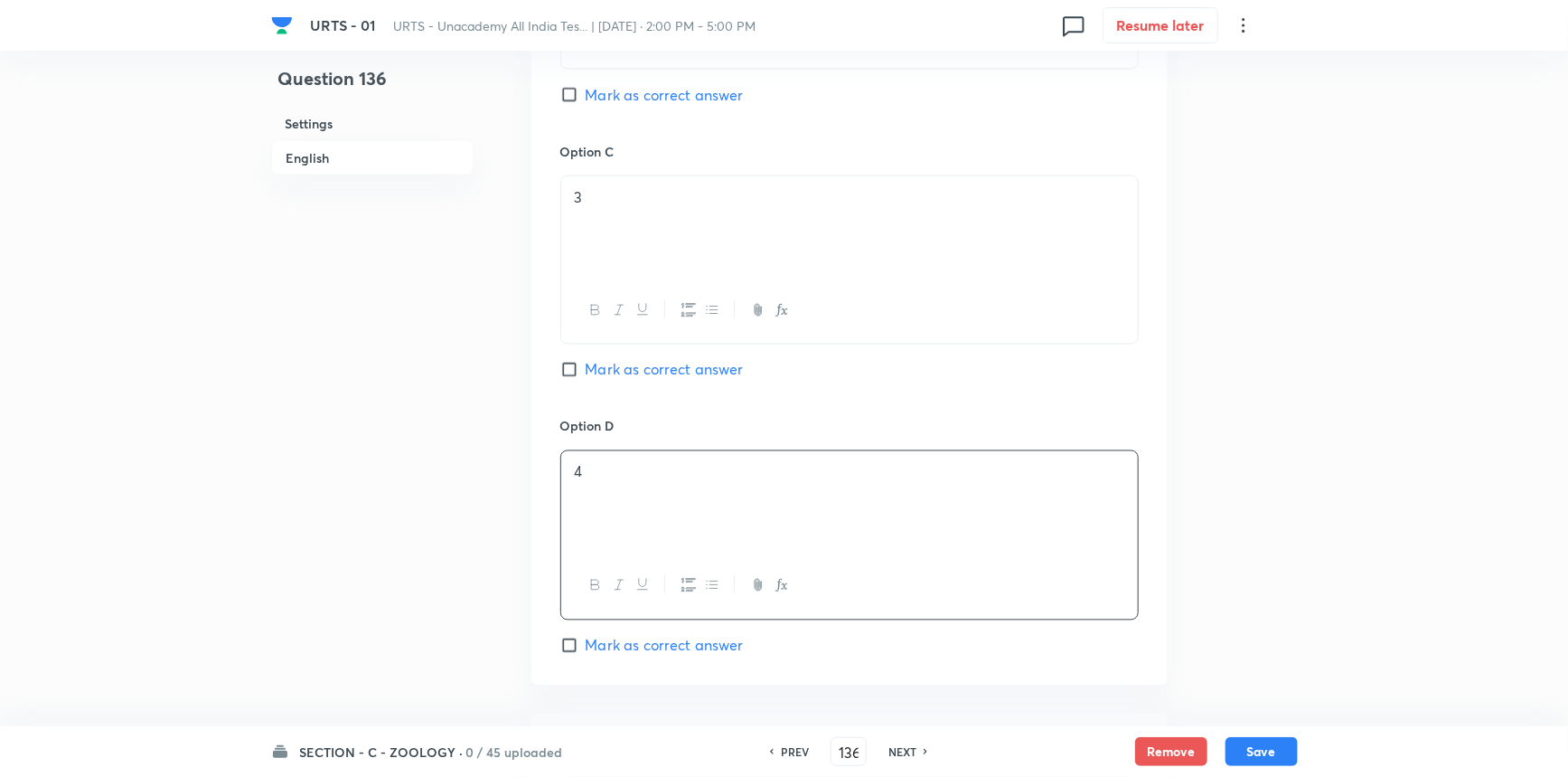
scroll to position [1561, 0]
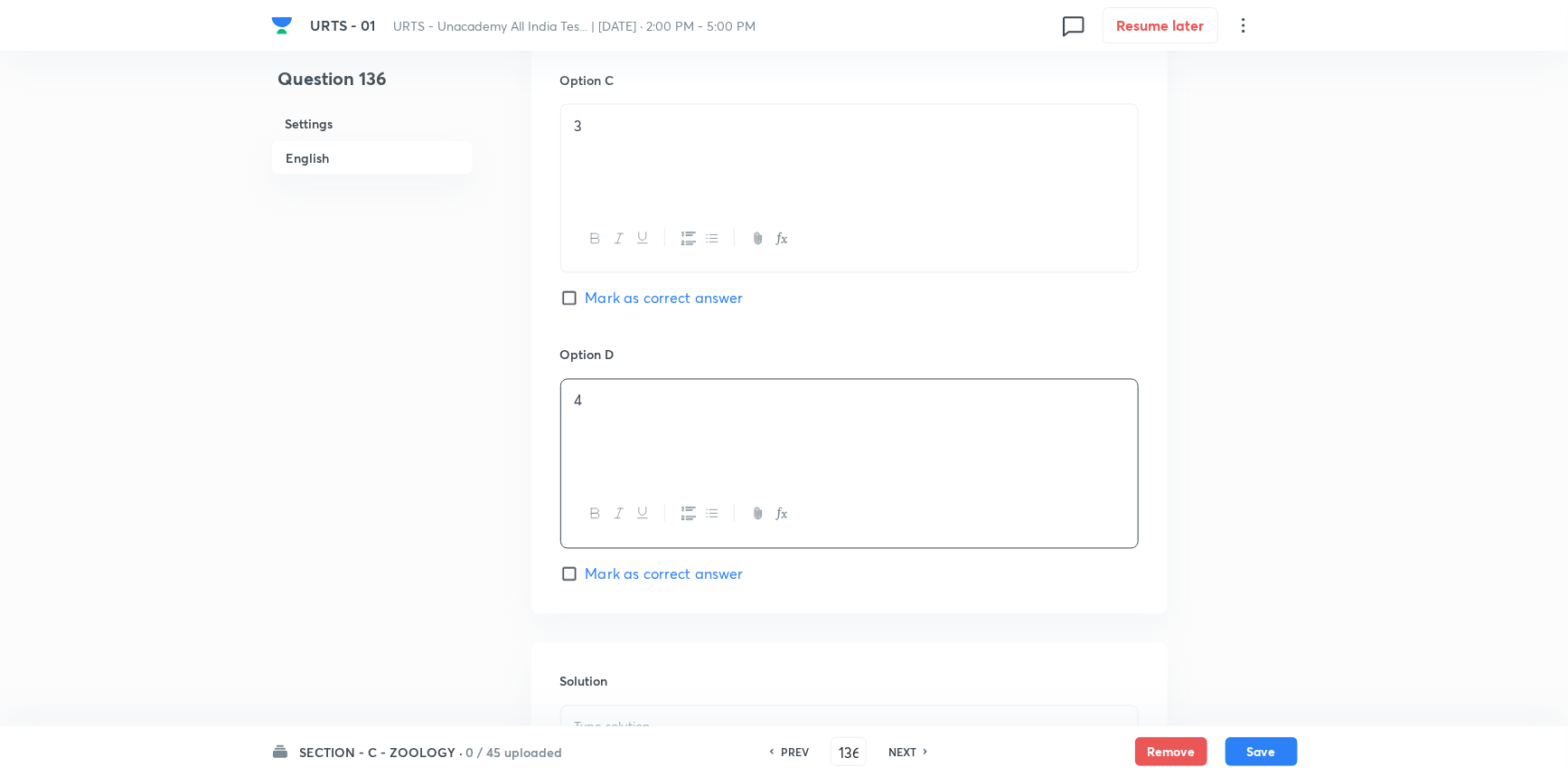
click at [653, 579] on span "Mark as correct answer" at bounding box center [664, 574] width 158 height 22
click at [586, 579] on input "Mark as correct answer" at bounding box center [573, 574] width 25 height 18
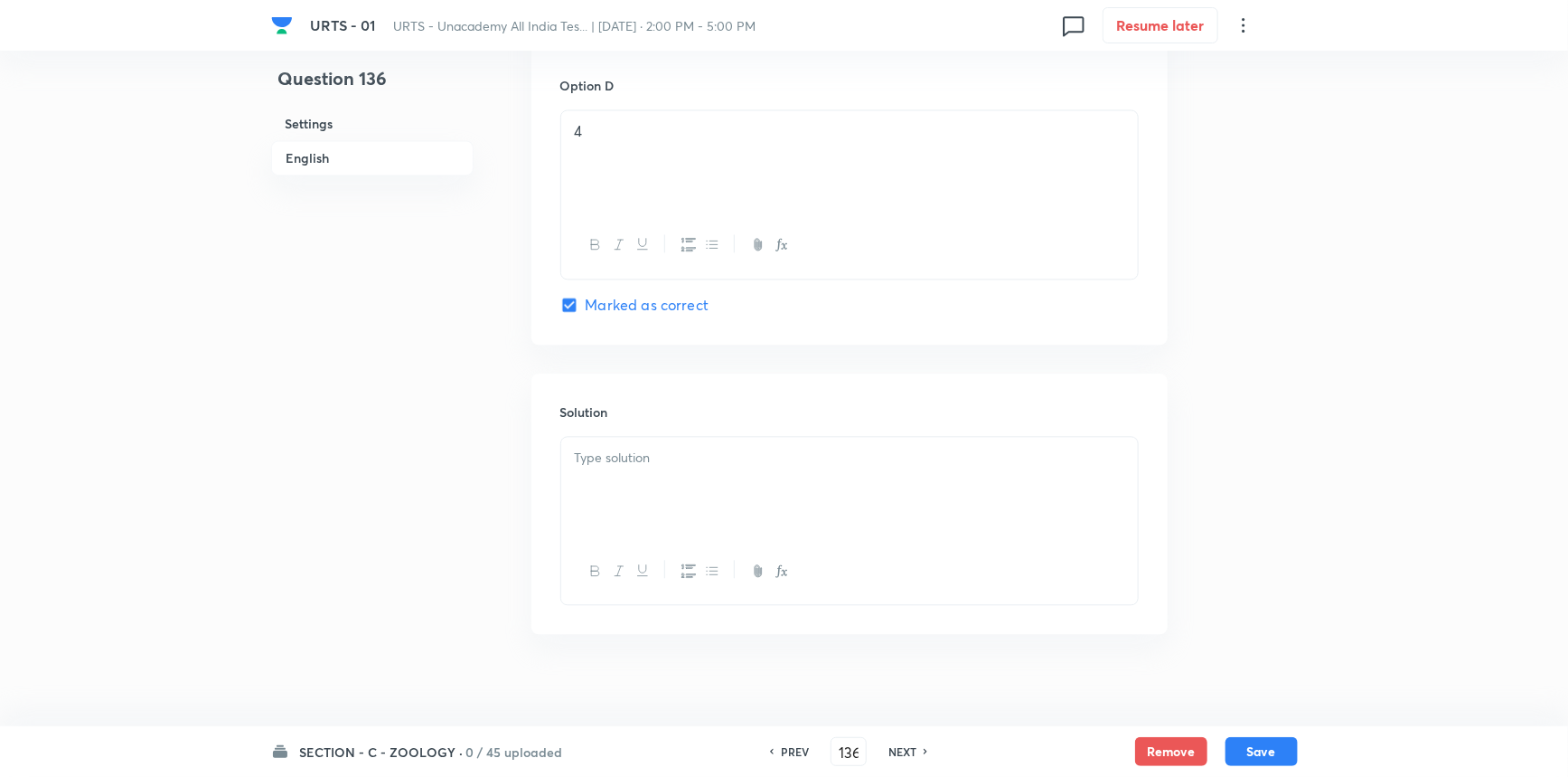
scroll to position [1849, 0]
click at [687, 496] on div at bounding box center [849, 471] width 577 height 101
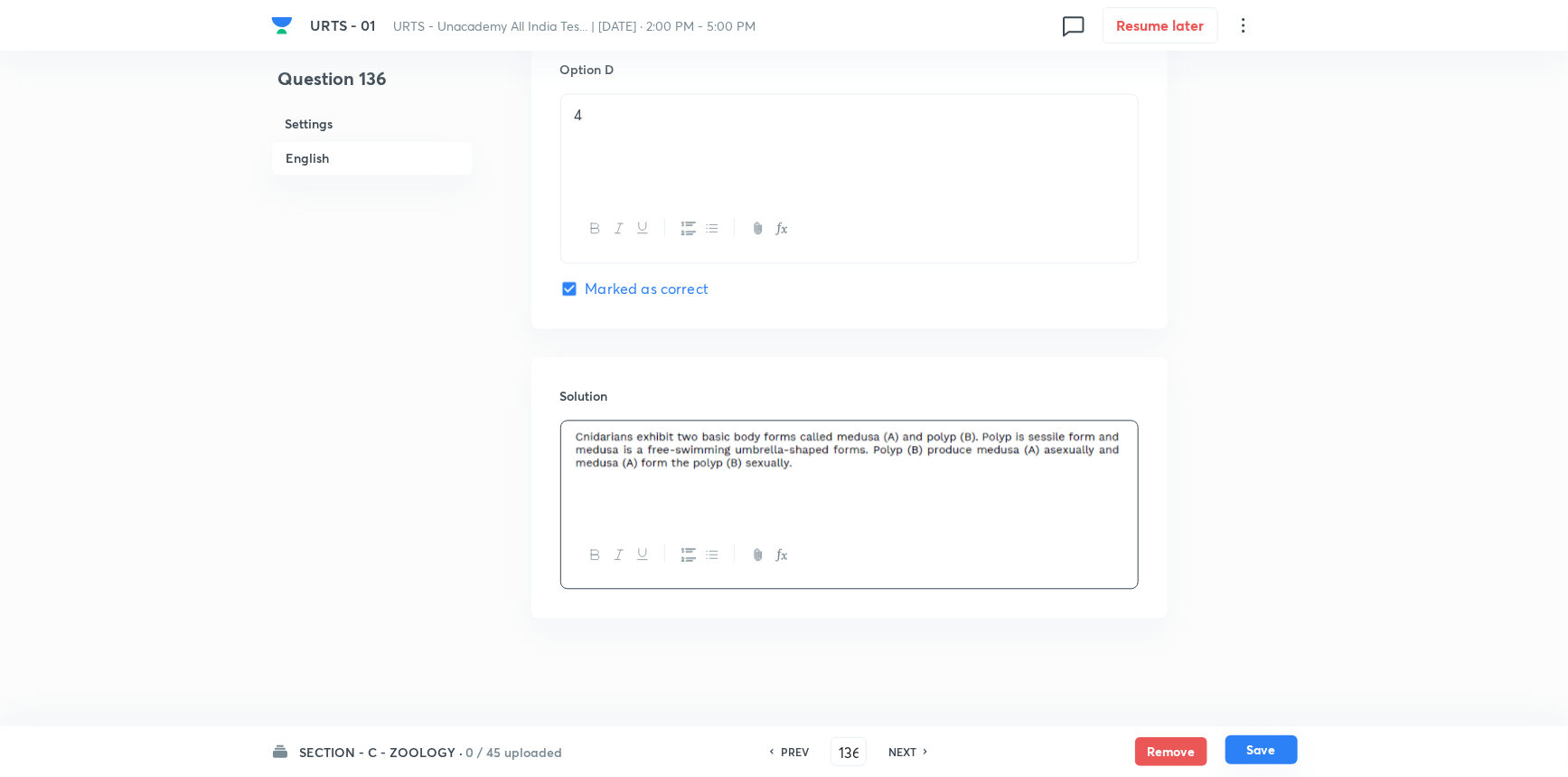
click at [1242, 749] on button "Save" at bounding box center [1262, 749] width 72 height 29
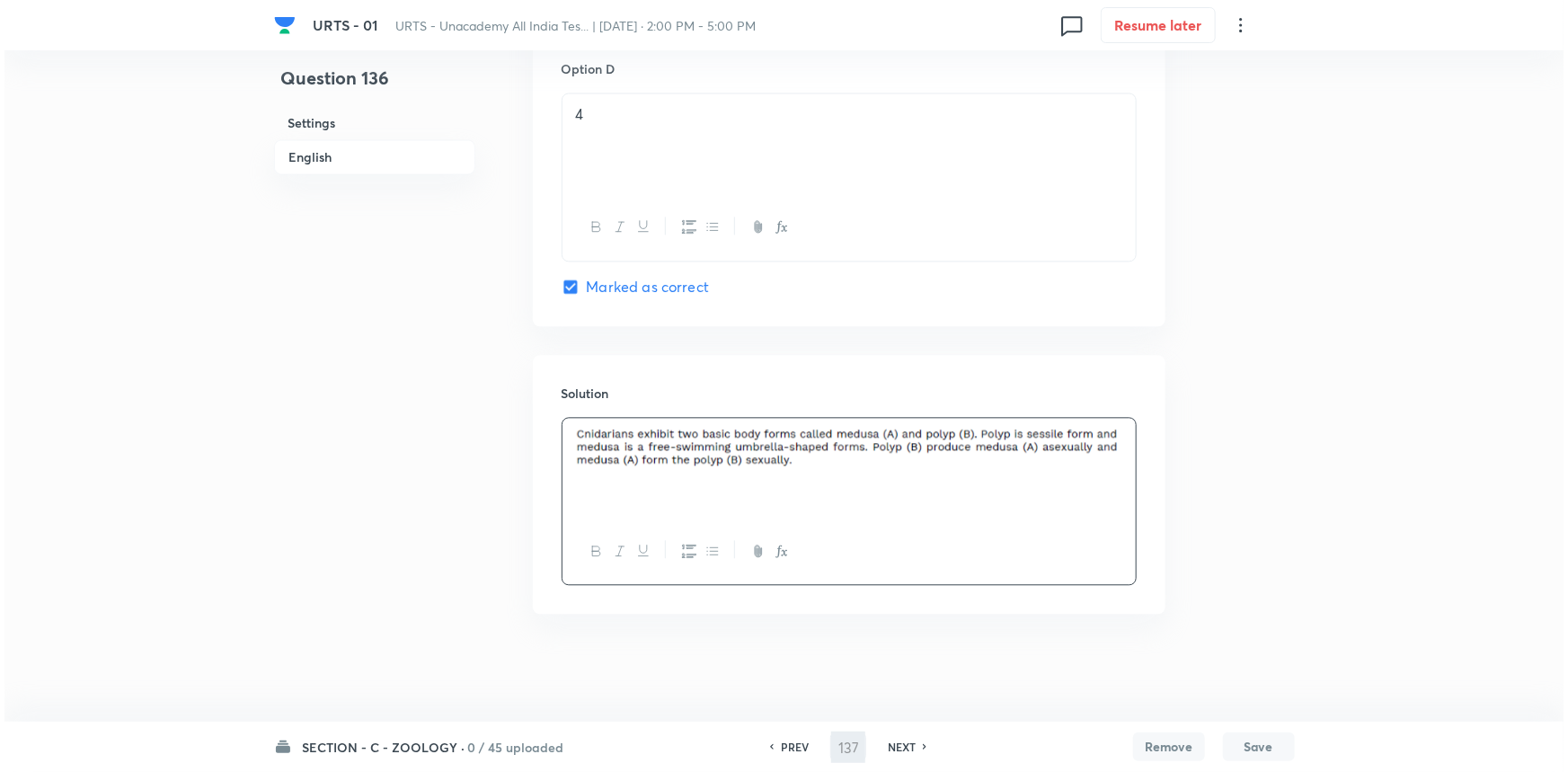
scroll to position [0, 0]
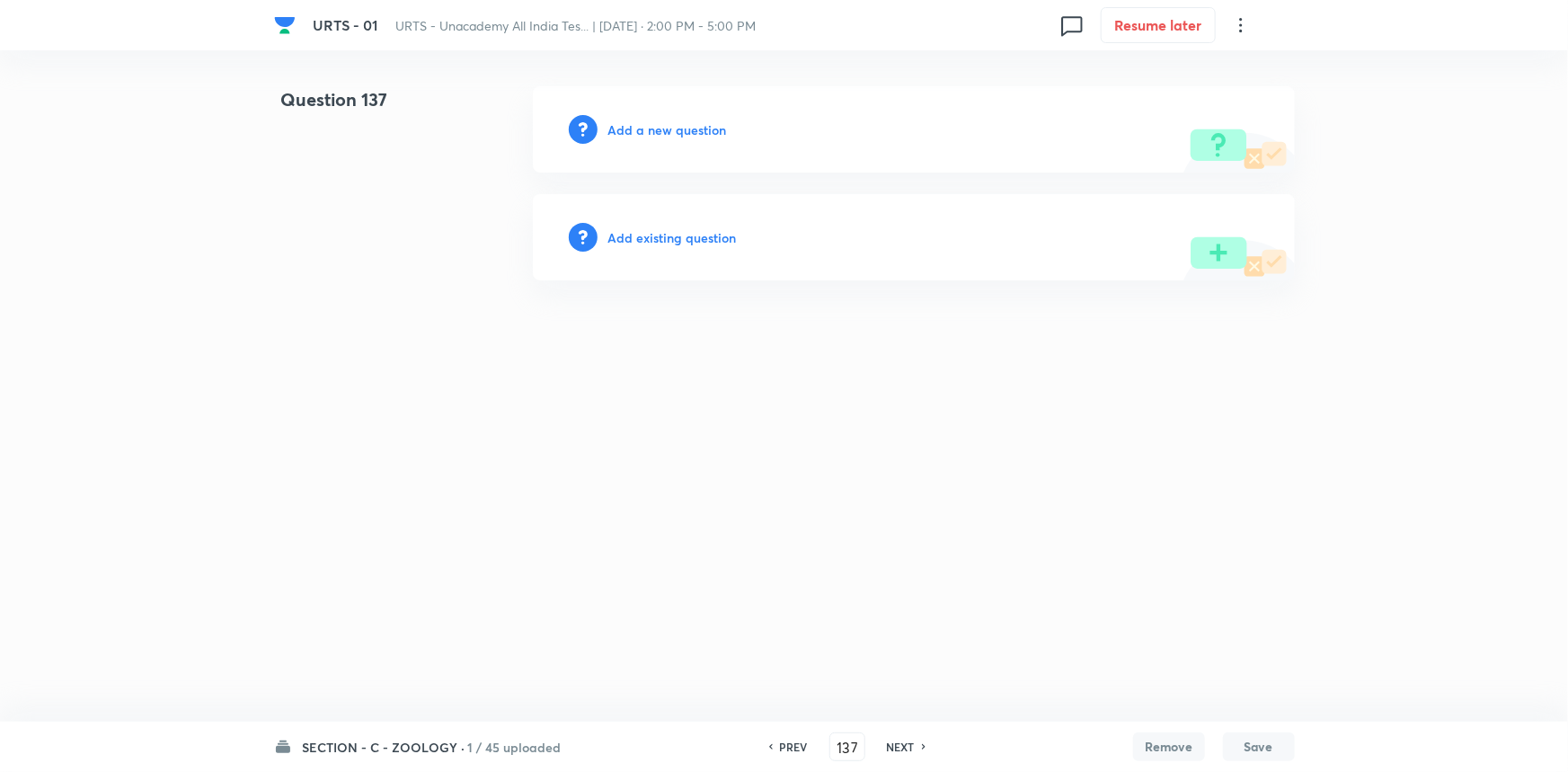
click at [719, 137] on h6 "Add a new question" at bounding box center [668, 130] width 119 height 19
click at [719, 137] on h6 "Choose a question type" at bounding box center [677, 130] width 138 height 19
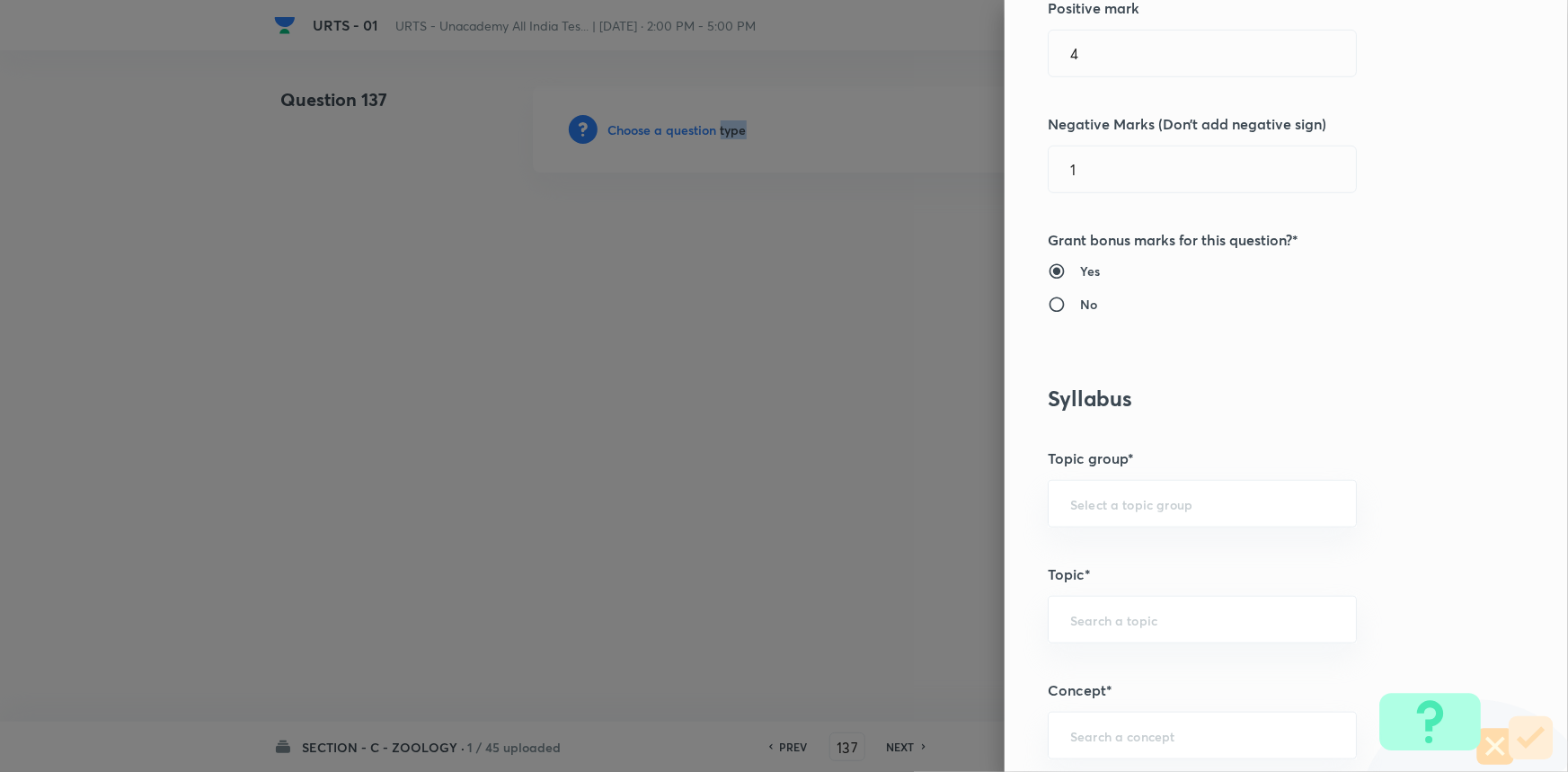
scroll to position [490, 0]
click at [1095, 488] on div "​" at bounding box center [1202, 499] width 309 height 47
click at [1094, 502] on input "text" at bounding box center [1202, 499] width 264 height 17
click at [1096, 548] on li "Biology" at bounding box center [1190, 549] width 307 height 33
click at [1090, 596] on div "​" at bounding box center [1202, 614] width 309 height 47
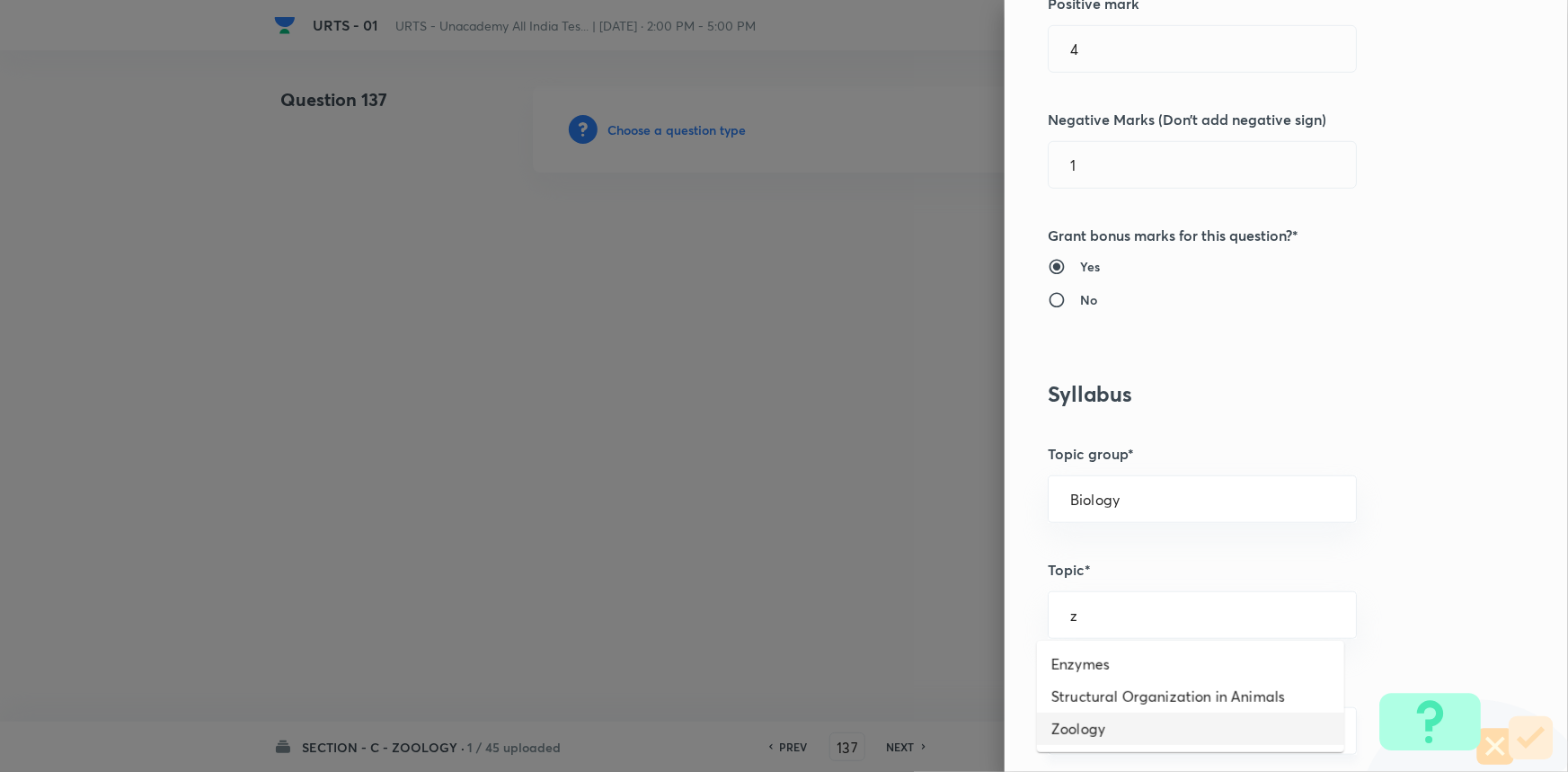
click at [1085, 726] on li "Zoology" at bounding box center [1190, 728] width 307 height 33
click at [1095, 723] on input "text" at bounding box center [1202, 731] width 264 height 17
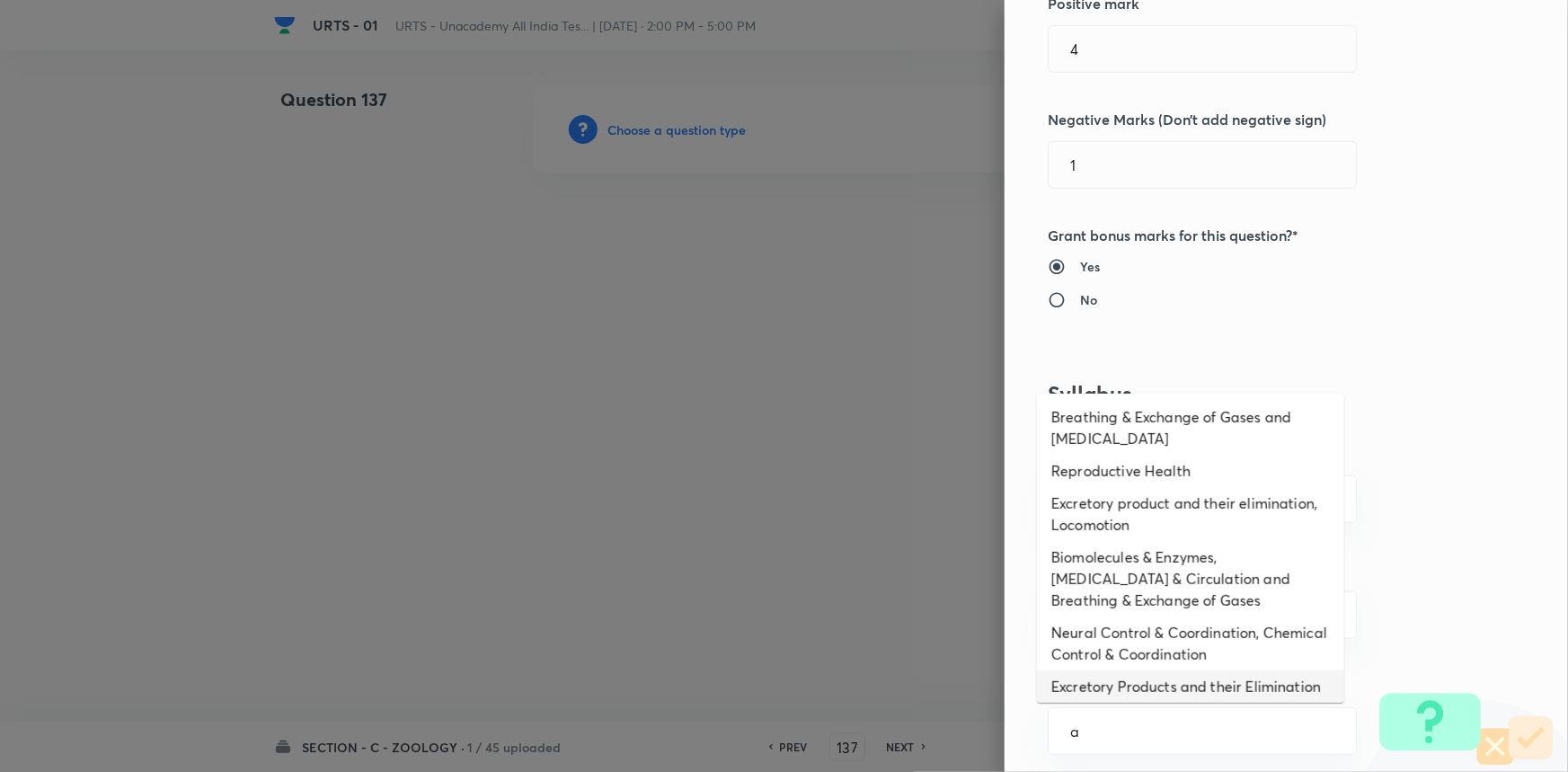
click at [1118, 671] on li "Excretory Products and their Elimination" at bounding box center [1190, 687] width 307 height 33
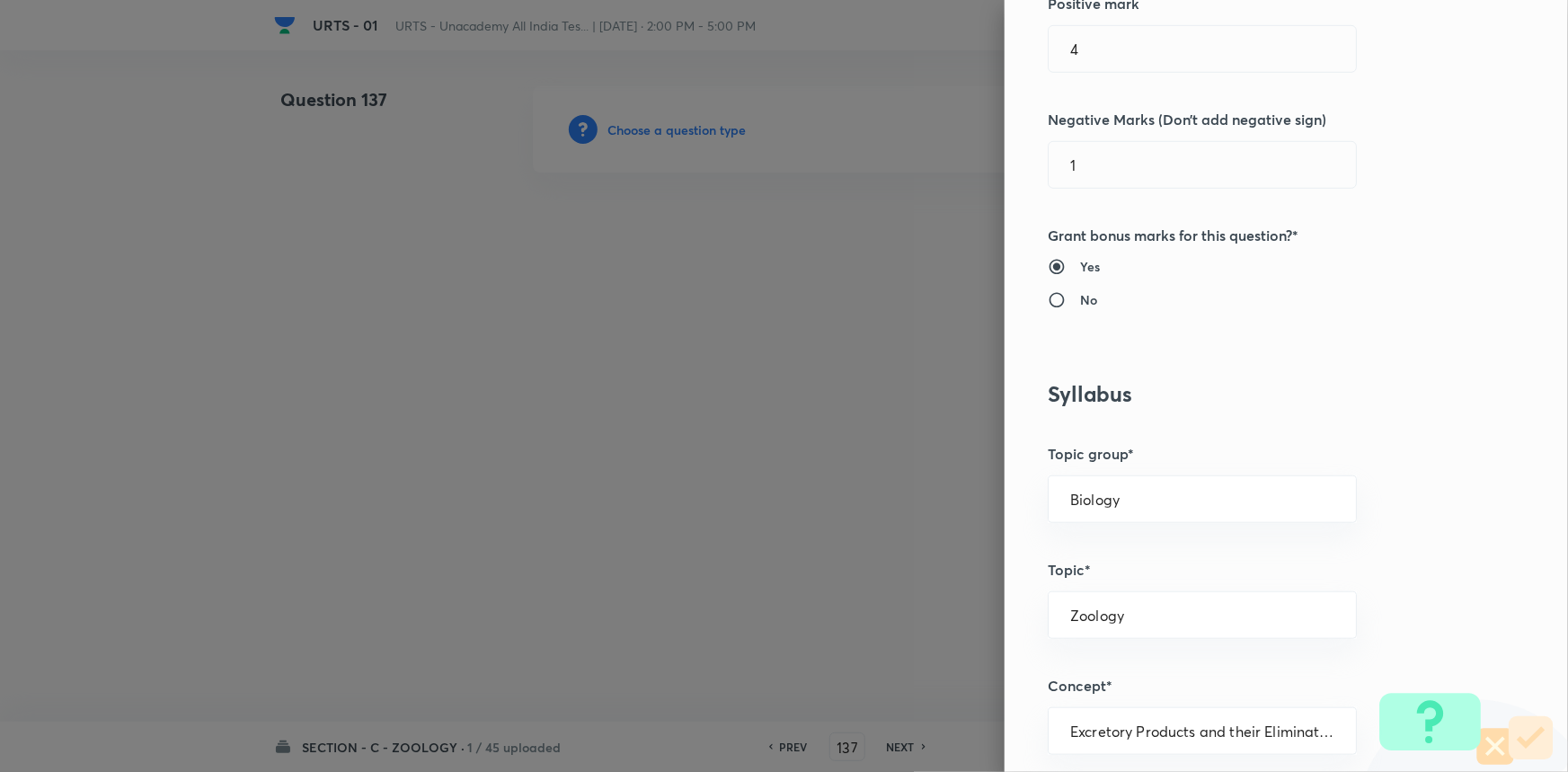
scroll to position [898, 0]
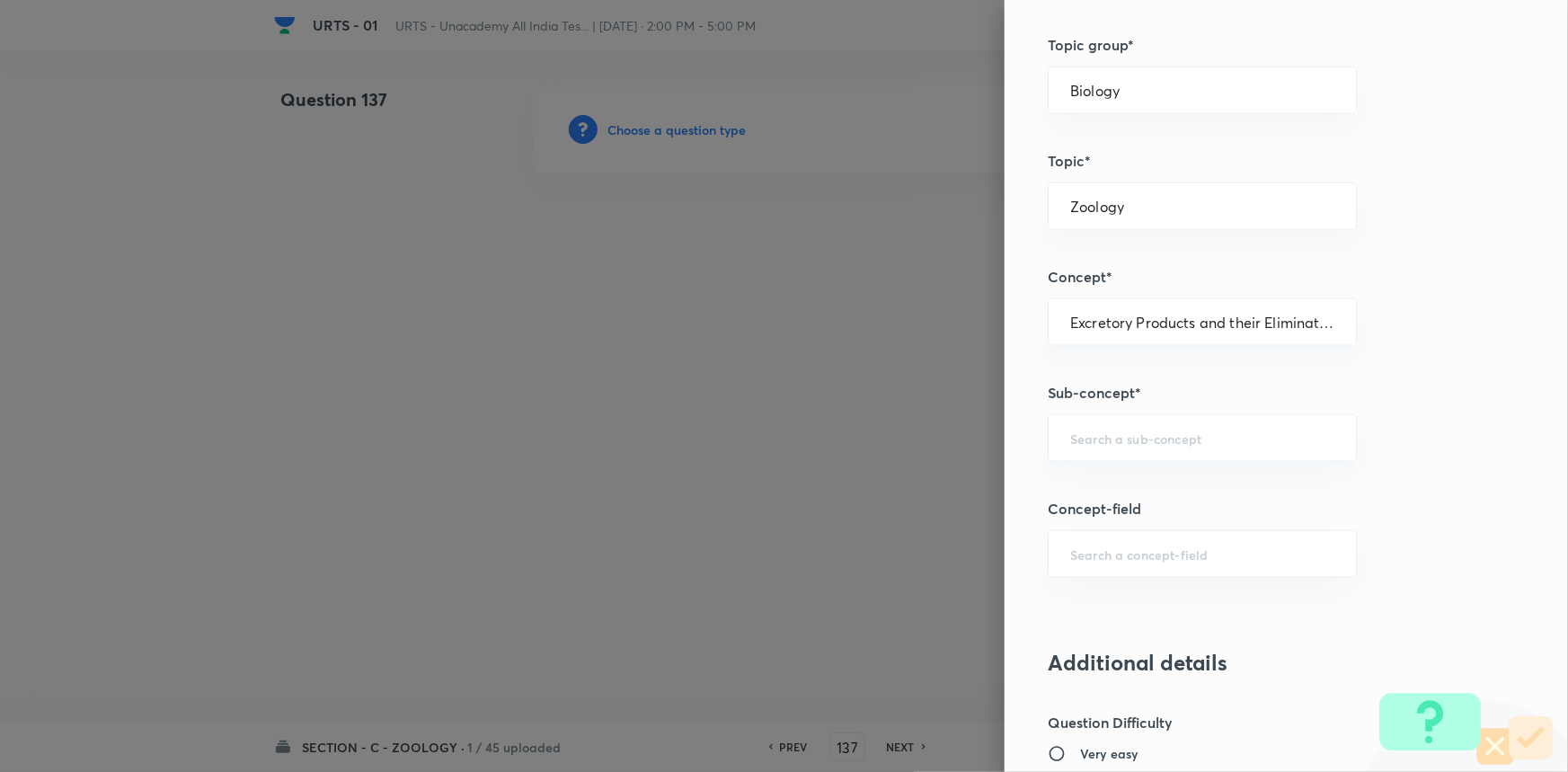
click at [1128, 527] on div "Question settings Question type* Single choice correct Number of options* 2 3 4…" at bounding box center [1286, 386] width 563 height 772
click at [1128, 449] on div "​" at bounding box center [1202, 438] width 309 height 47
click at [1114, 480] on li "Excretory Products and their Elimination" at bounding box center [1190, 488] width 307 height 33
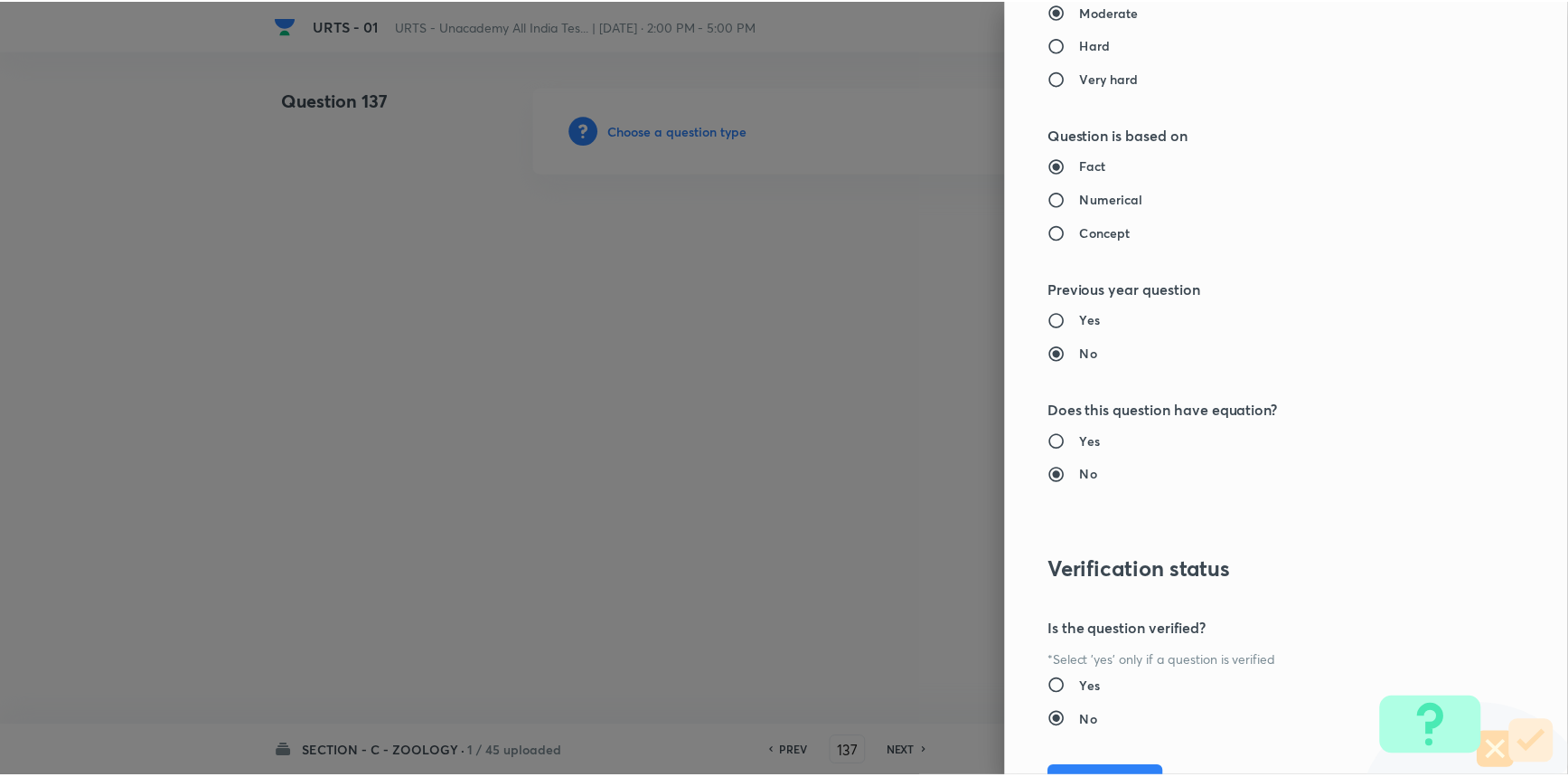
scroll to position [1808, 0]
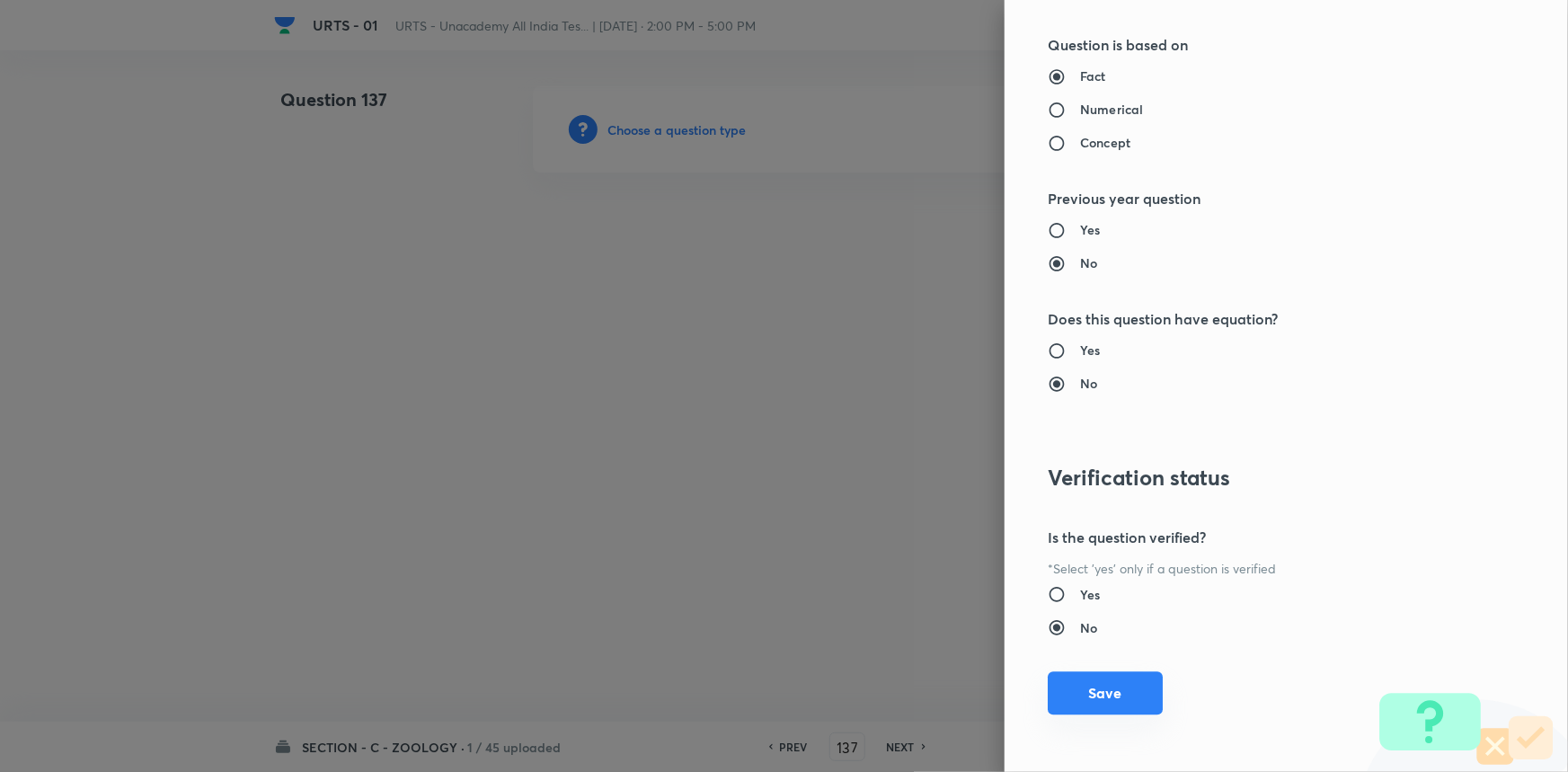
click at [1134, 672] on button "Save" at bounding box center [1105, 693] width 115 height 43
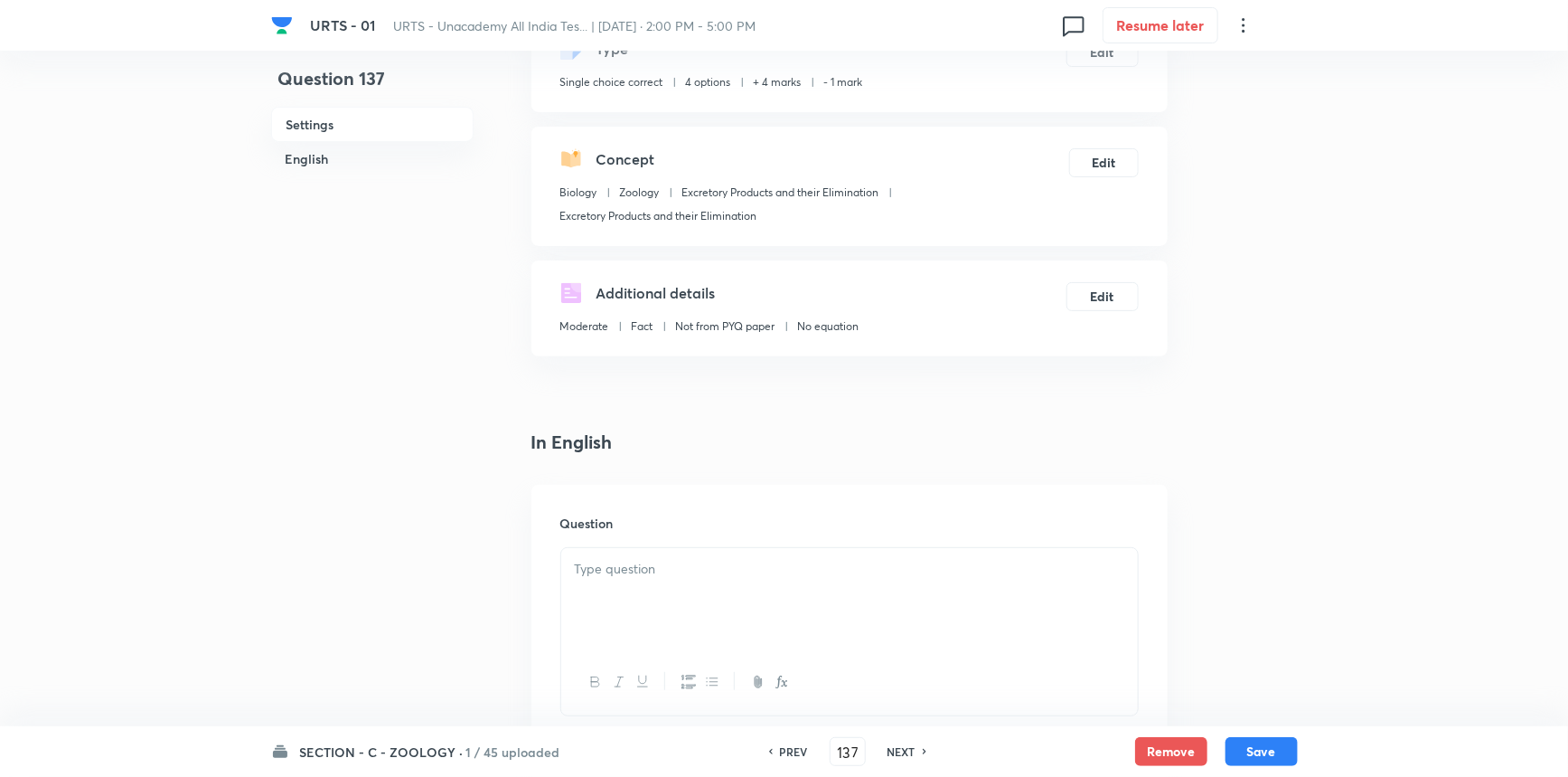
scroll to position [410, 0]
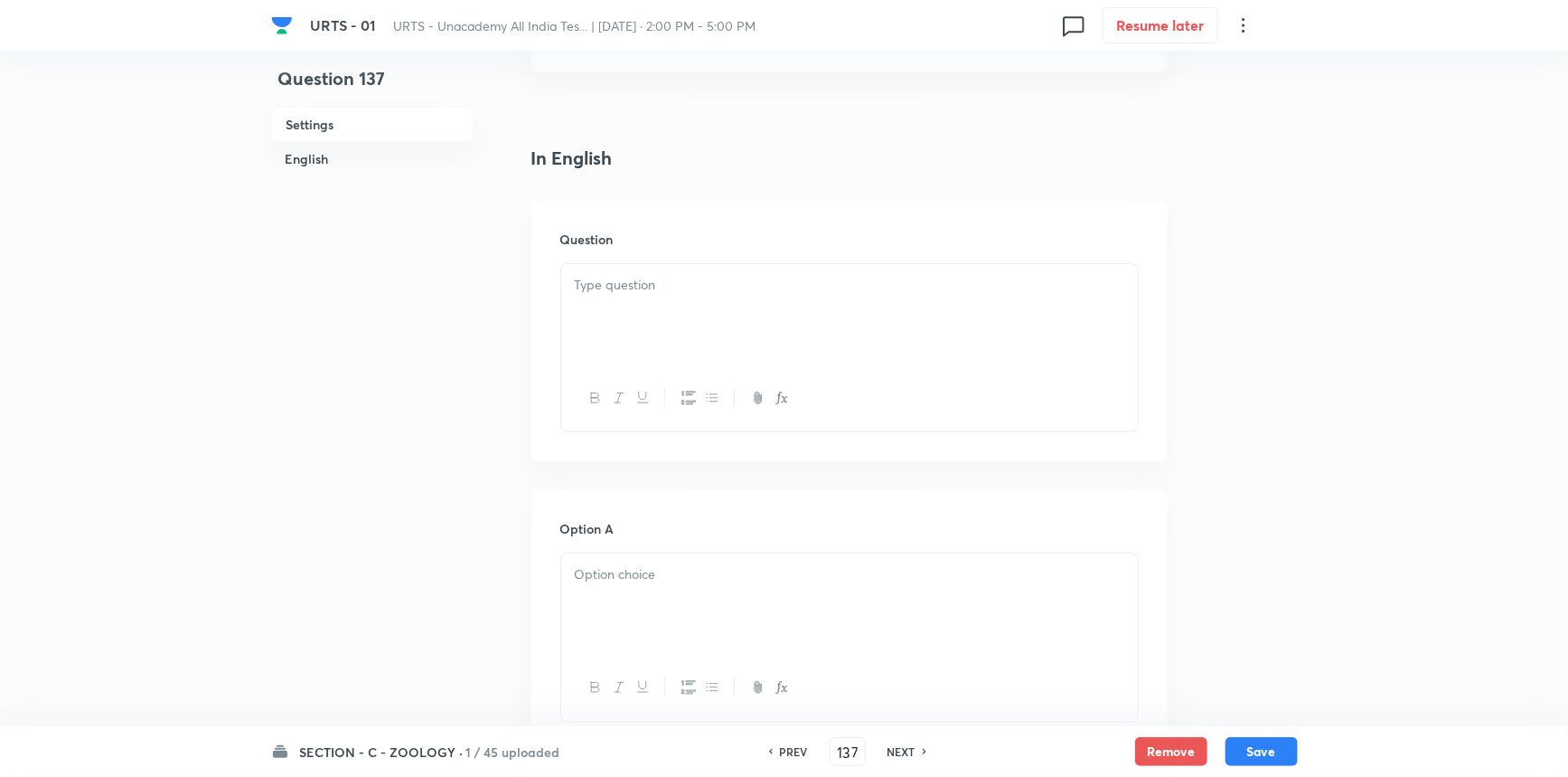
click at [675, 330] on div at bounding box center [849, 314] width 577 height 101
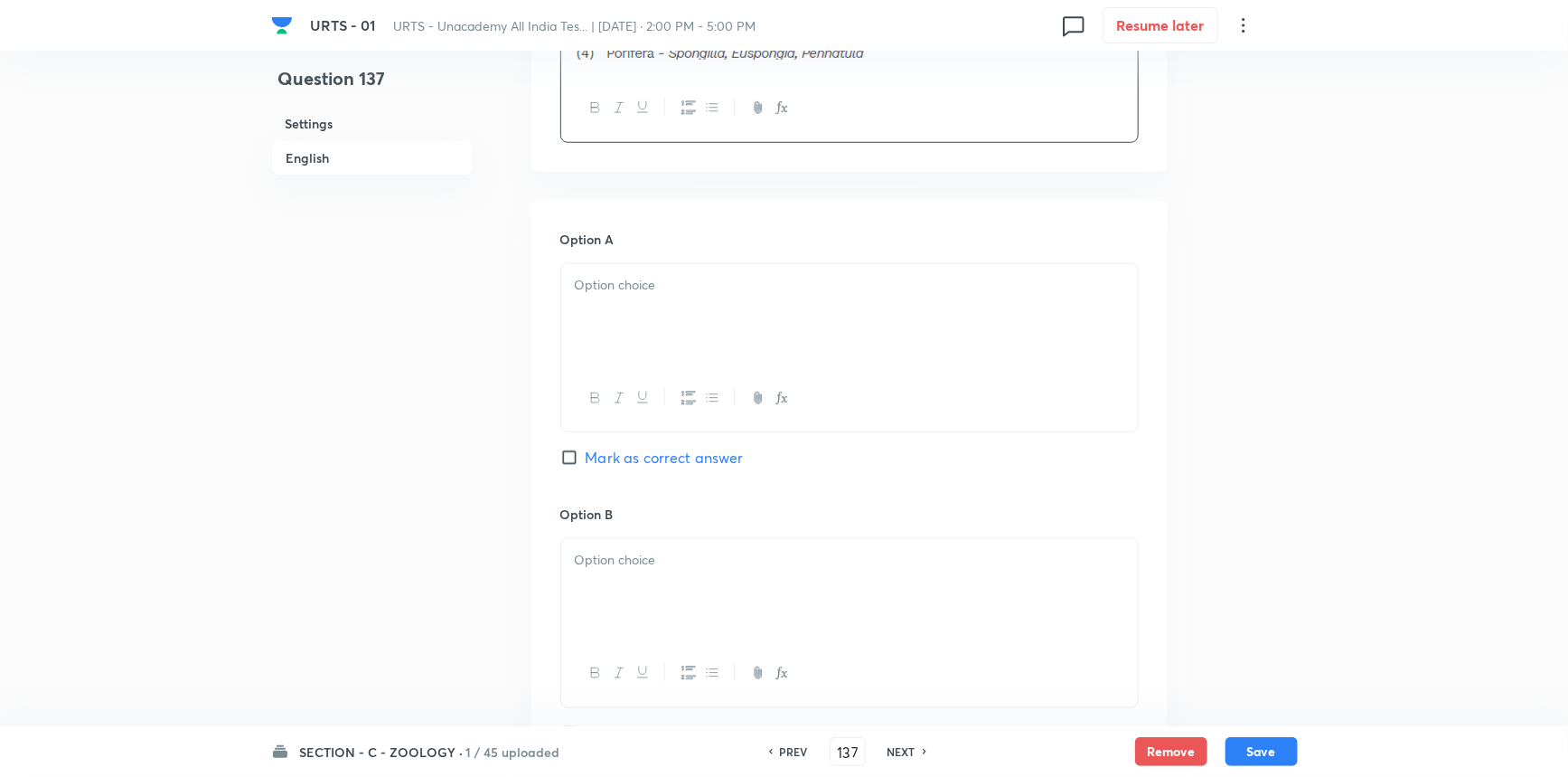
scroll to position [740, 0]
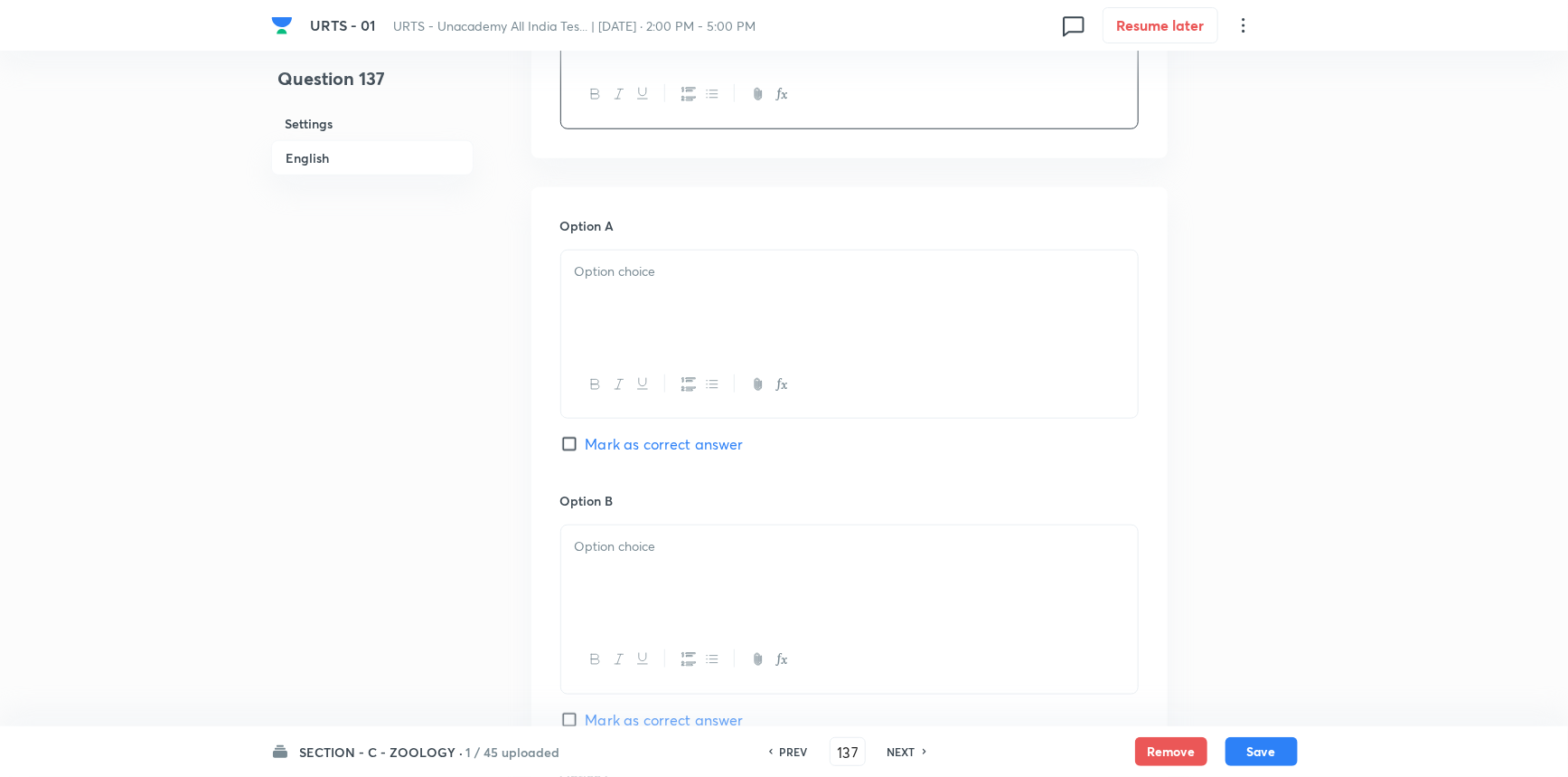
drag, startPoint x: 640, startPoint y: 309, endPoint x: 706, endPoint y: 319, distance: 66.8
click at [640, 309] on div at bounding box center [849, 301] width 577 height 101
click at [667, 548] on p at bounding box center [849, 547] width 549 height 21
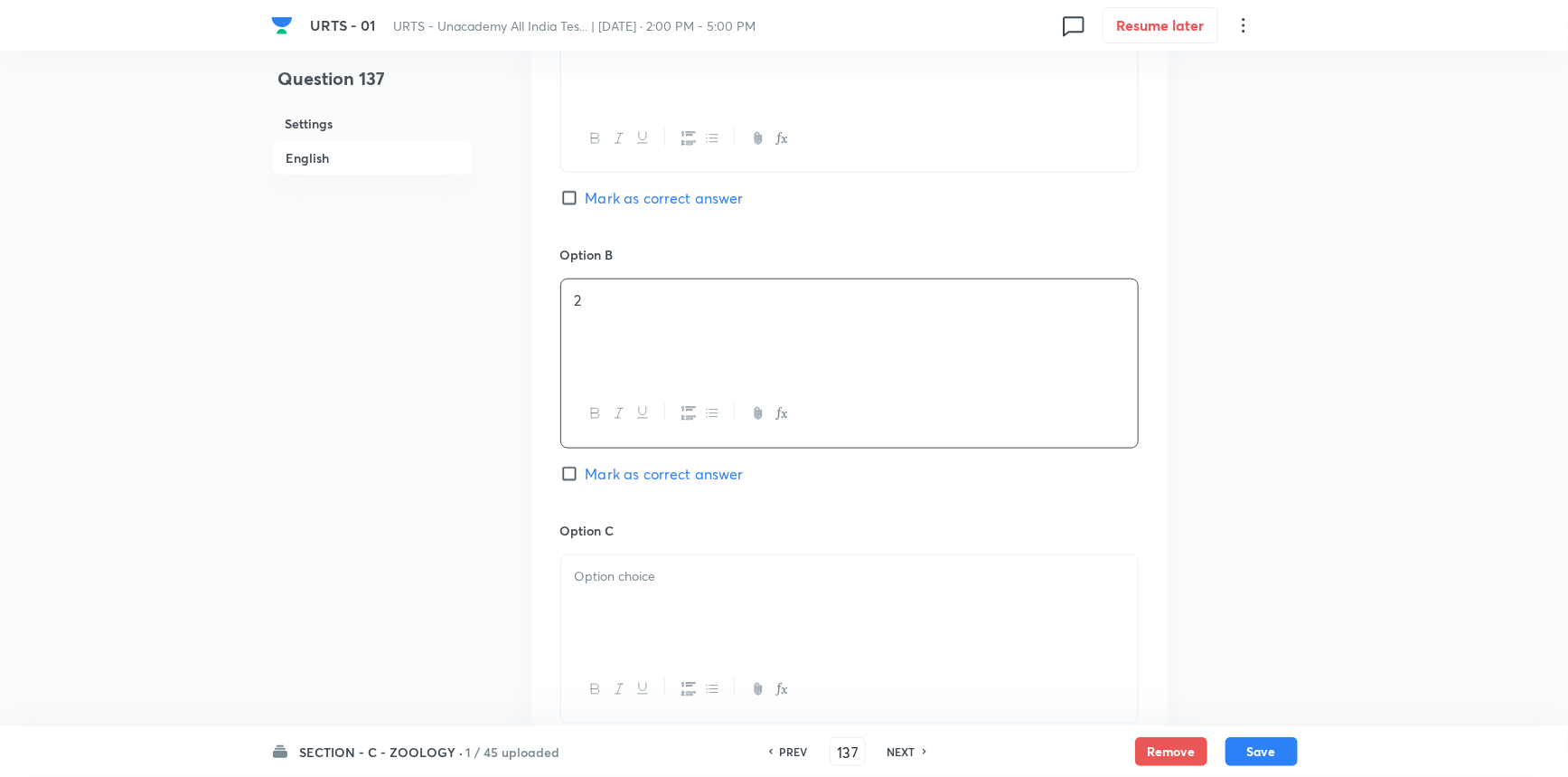
scroll to position [986, 0]
click at [672, 565] on div at bounding box center [849, 606] width 577 height 101
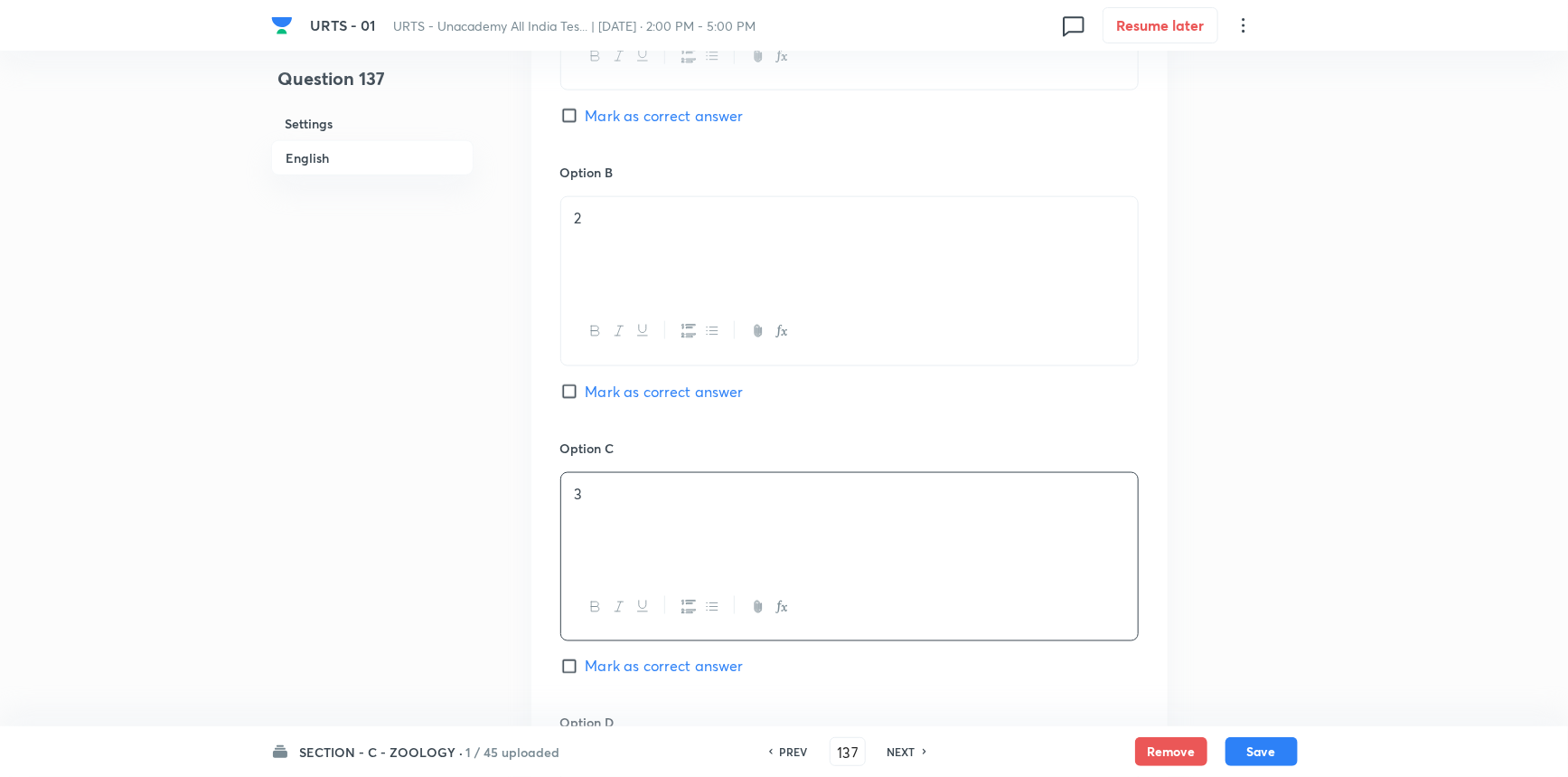
click at [599, 671] on span "Mark as correct answer" at bounding box center [664, 666] width 158 height 22
click at [586, 671] on input "Mark as correct answer" at bounding box center [573, 666] width 25 height 18
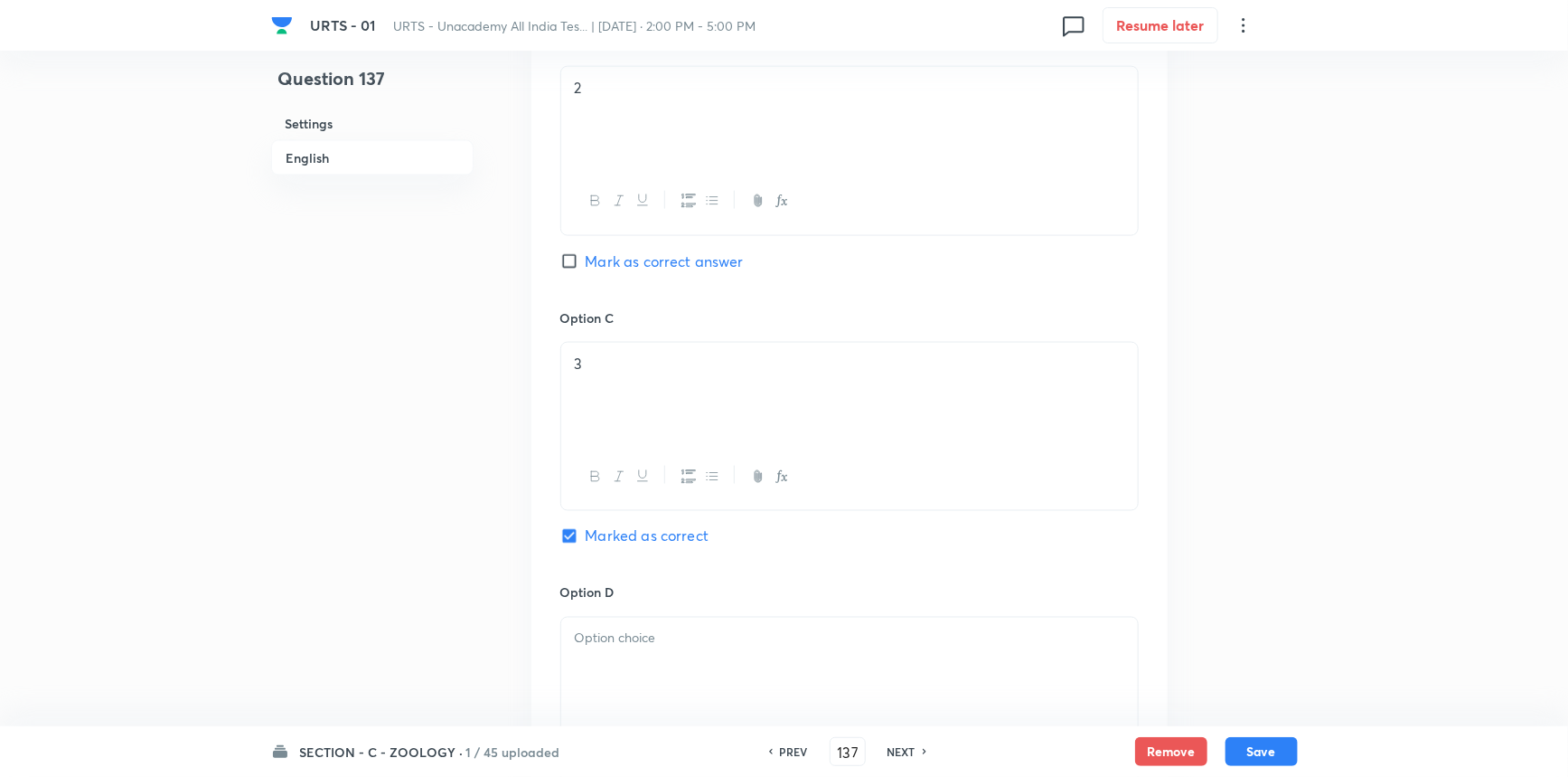
scroll to position [1397, 0]
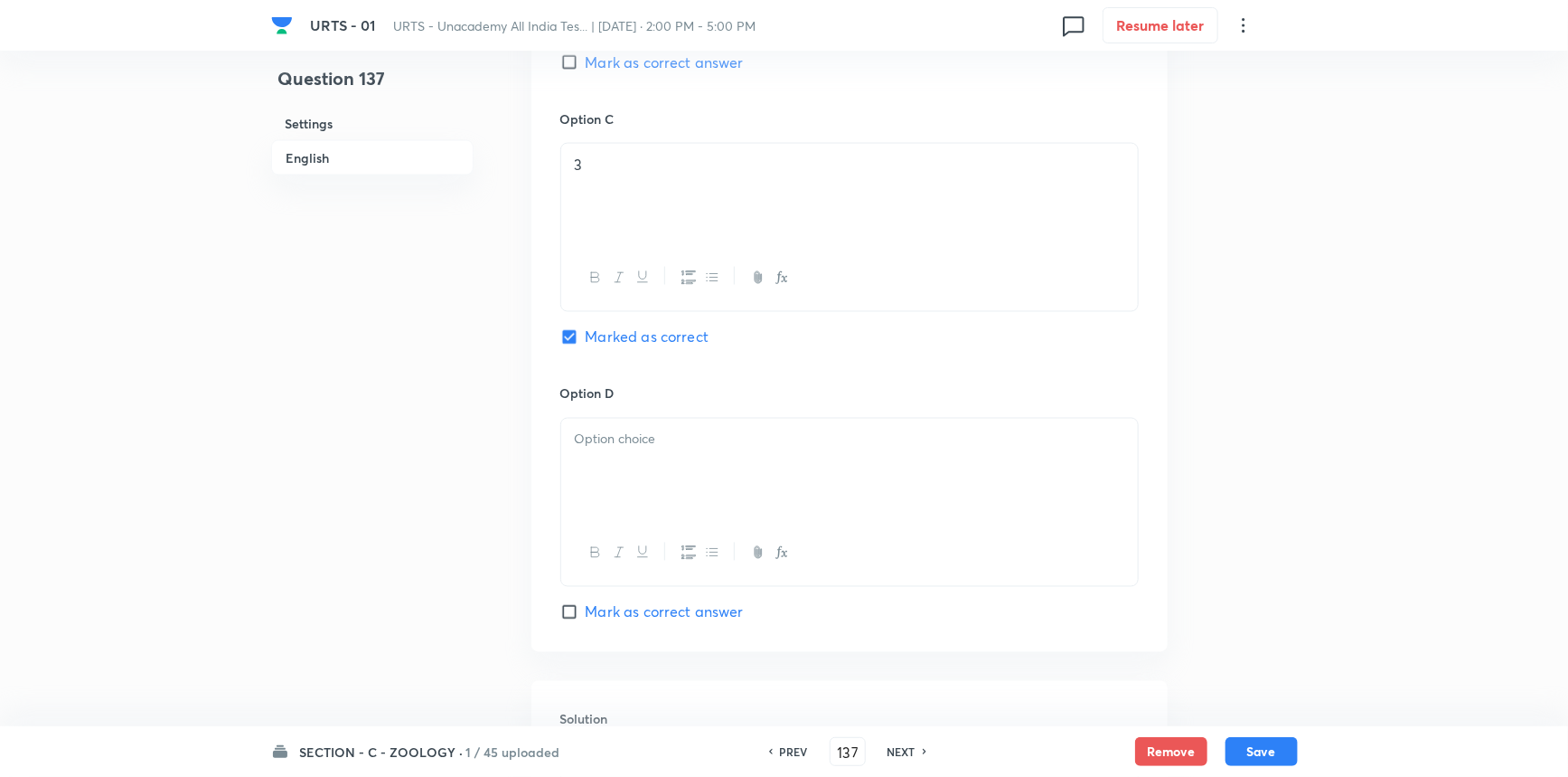
click at [732, 501] on div at bounding box center [849, 469] width 577 height 101
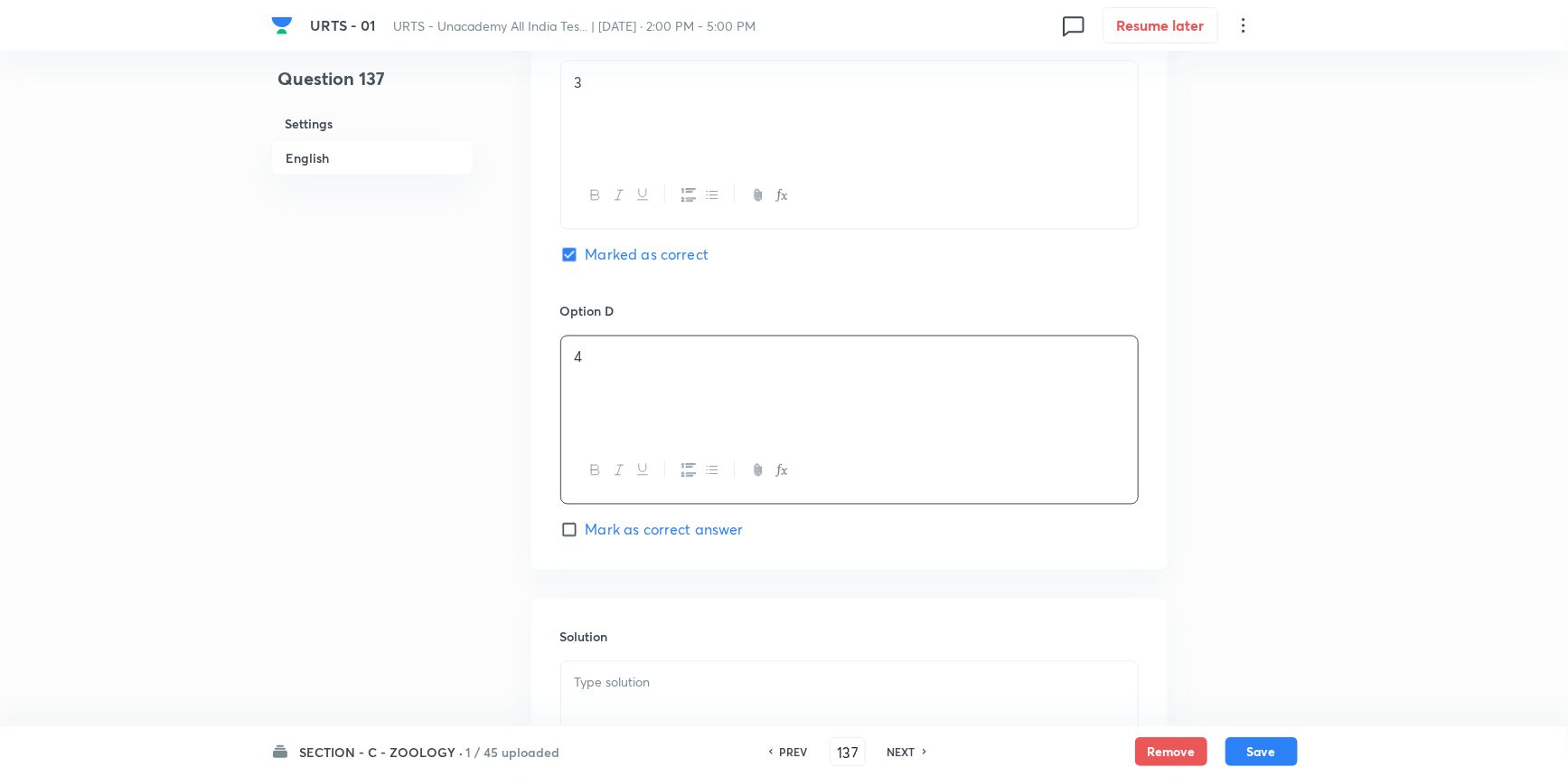
scroll to position [1723, 0]
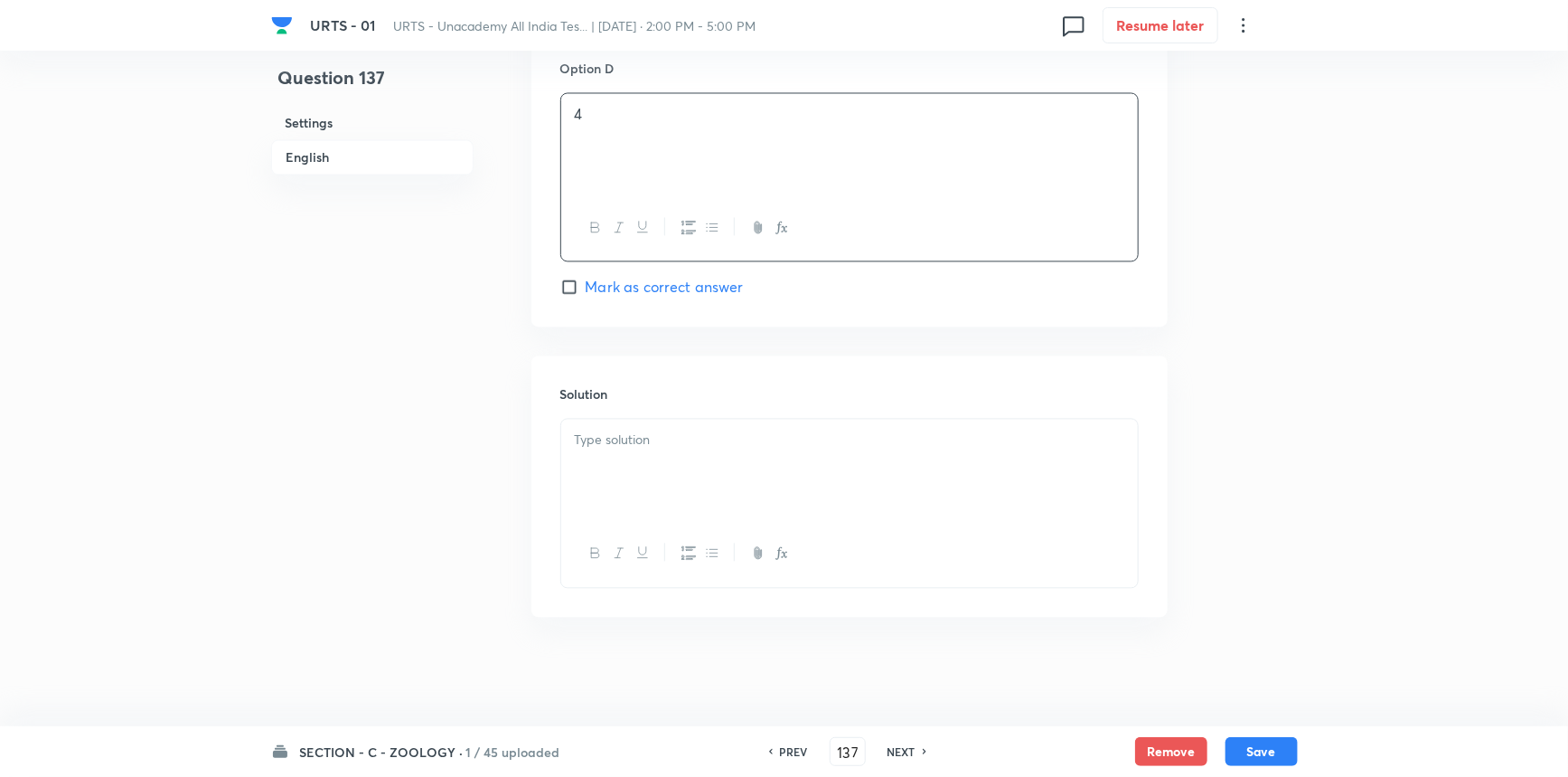
click at [685, 387] on h6 "Solution" at bounding box center [849, 395] width 578 height 19
click at [651, 438] on p at bounding box center [849, 440] width 549 height 21
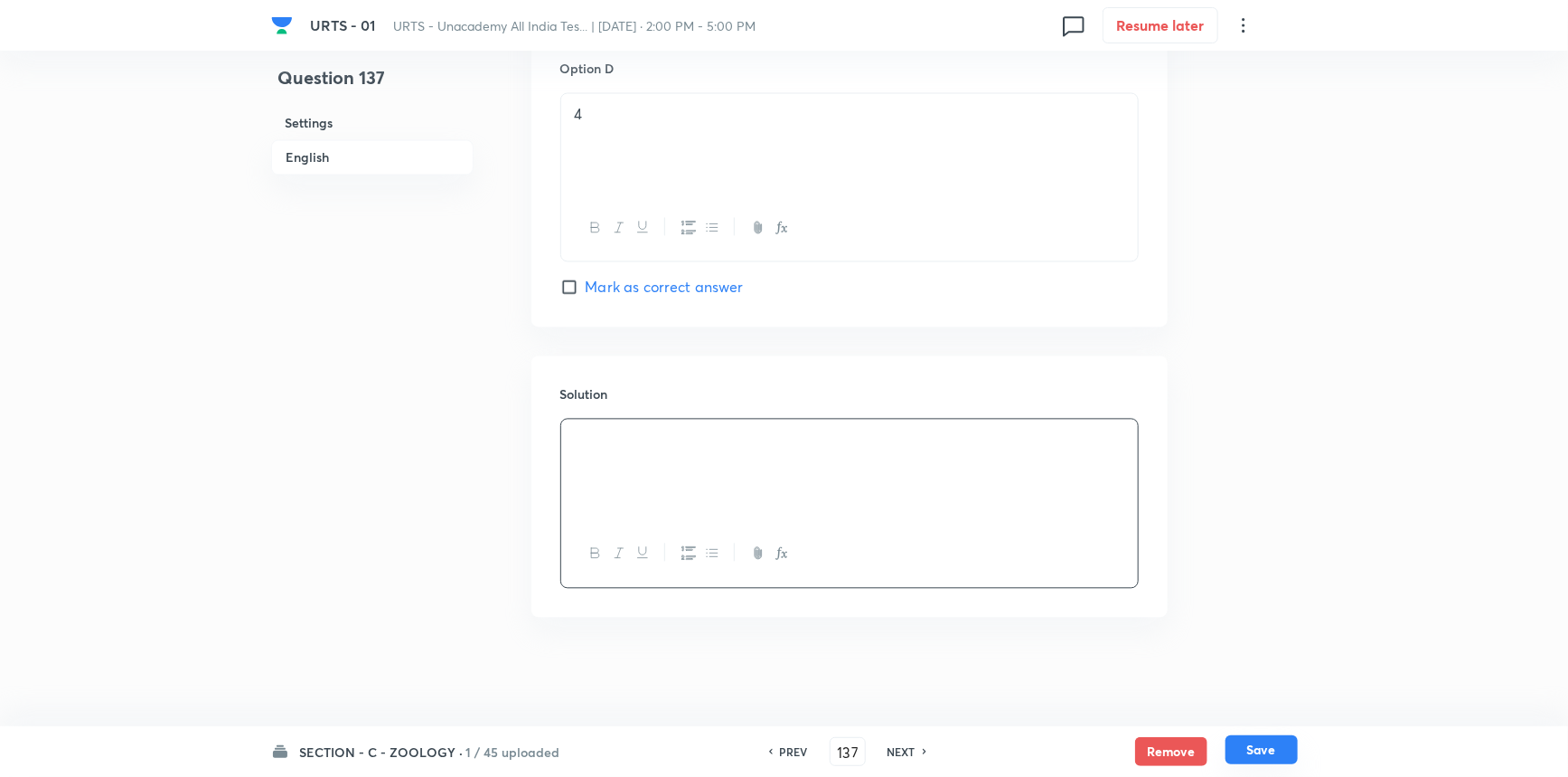
click at [1238, 755] on button "Save" at bounding box center [1262, 749] width 72 height 29
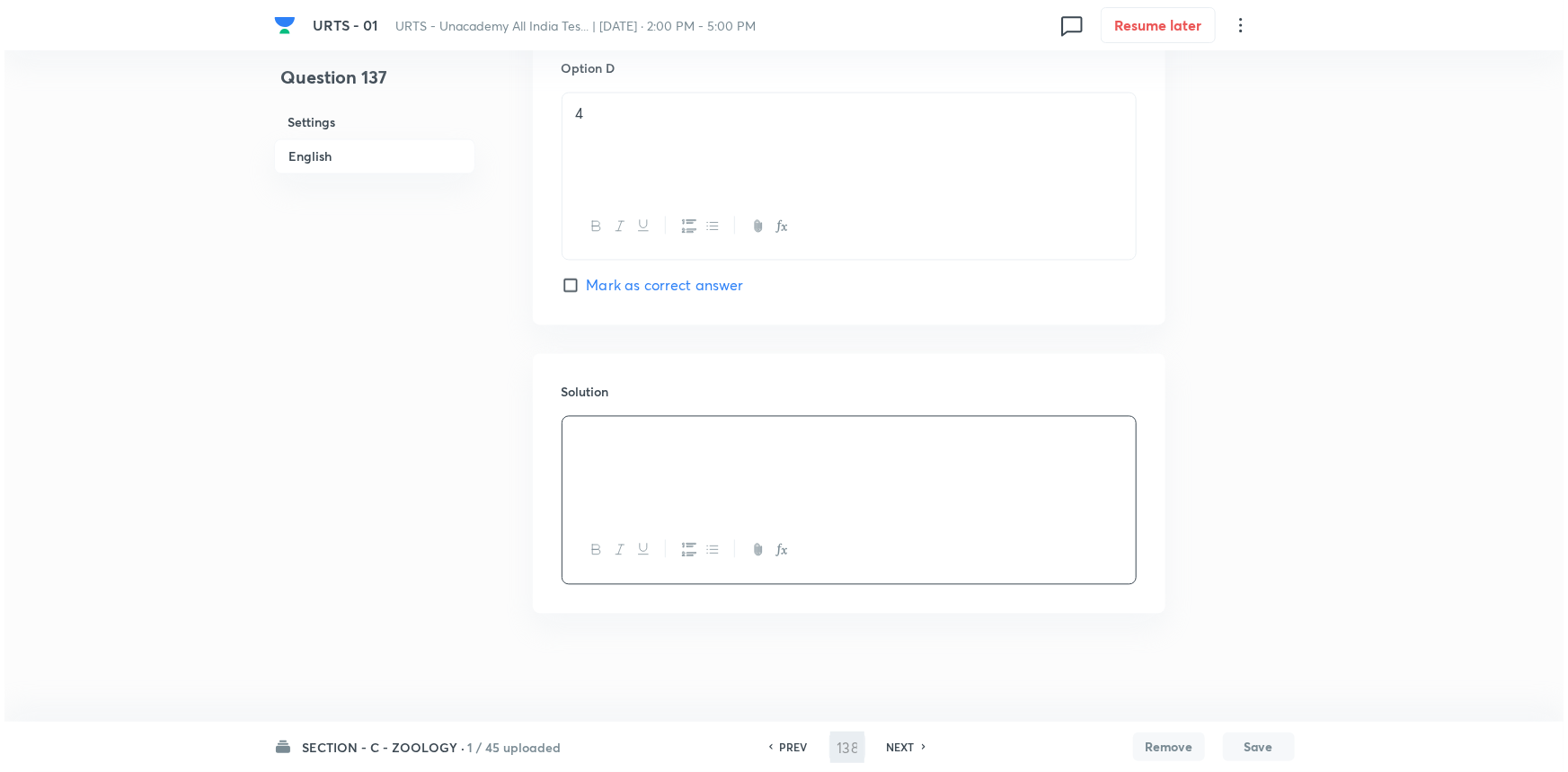
scroll to position [0, 0]
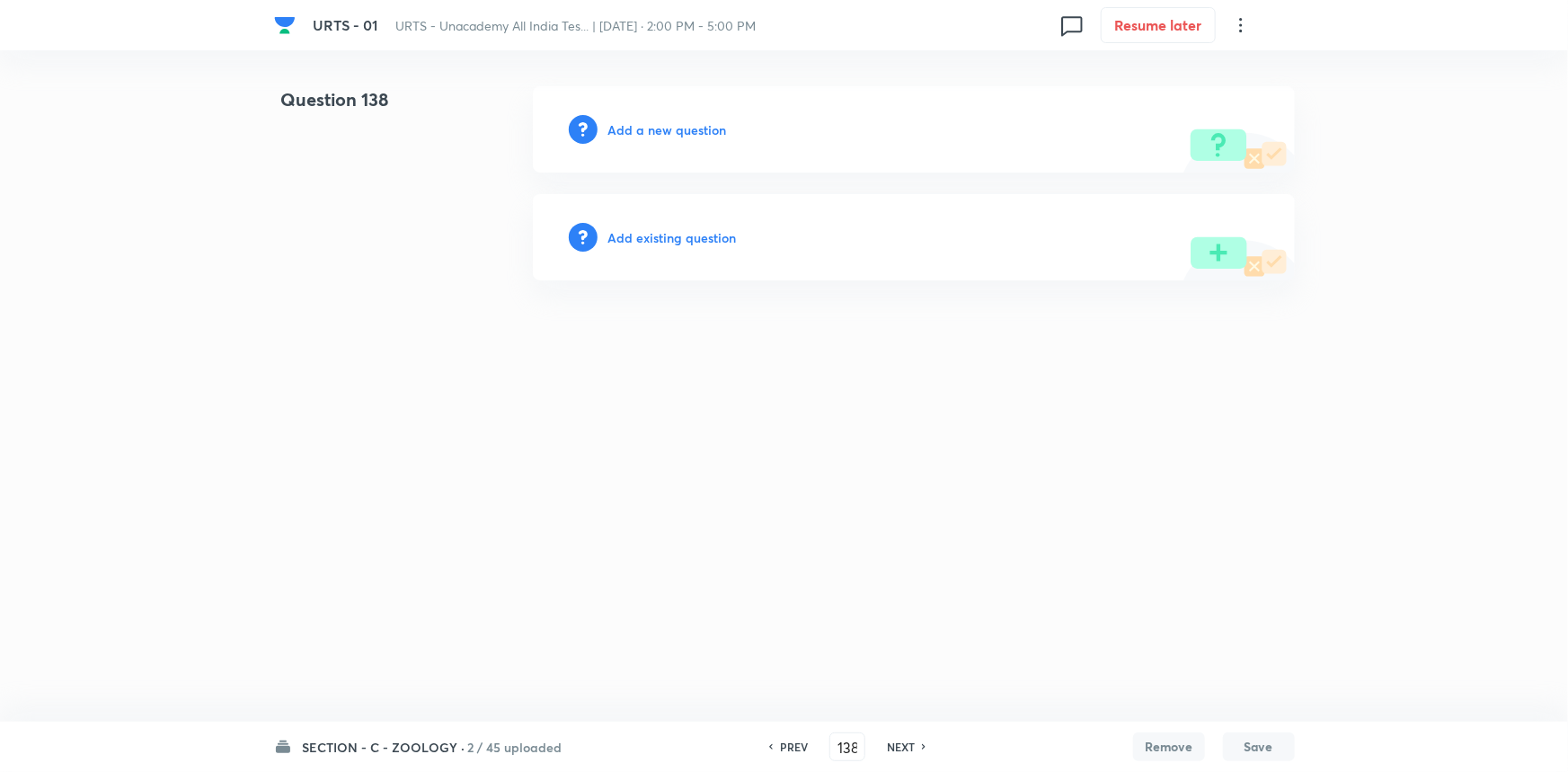
click at [643, 127] on h6 "Add a new question" at bounding box center [668, 130] width 119 height 19
click at [702, 133] on h6 "Choose a question type" at bounding box center [677, 130] width 138 height 19
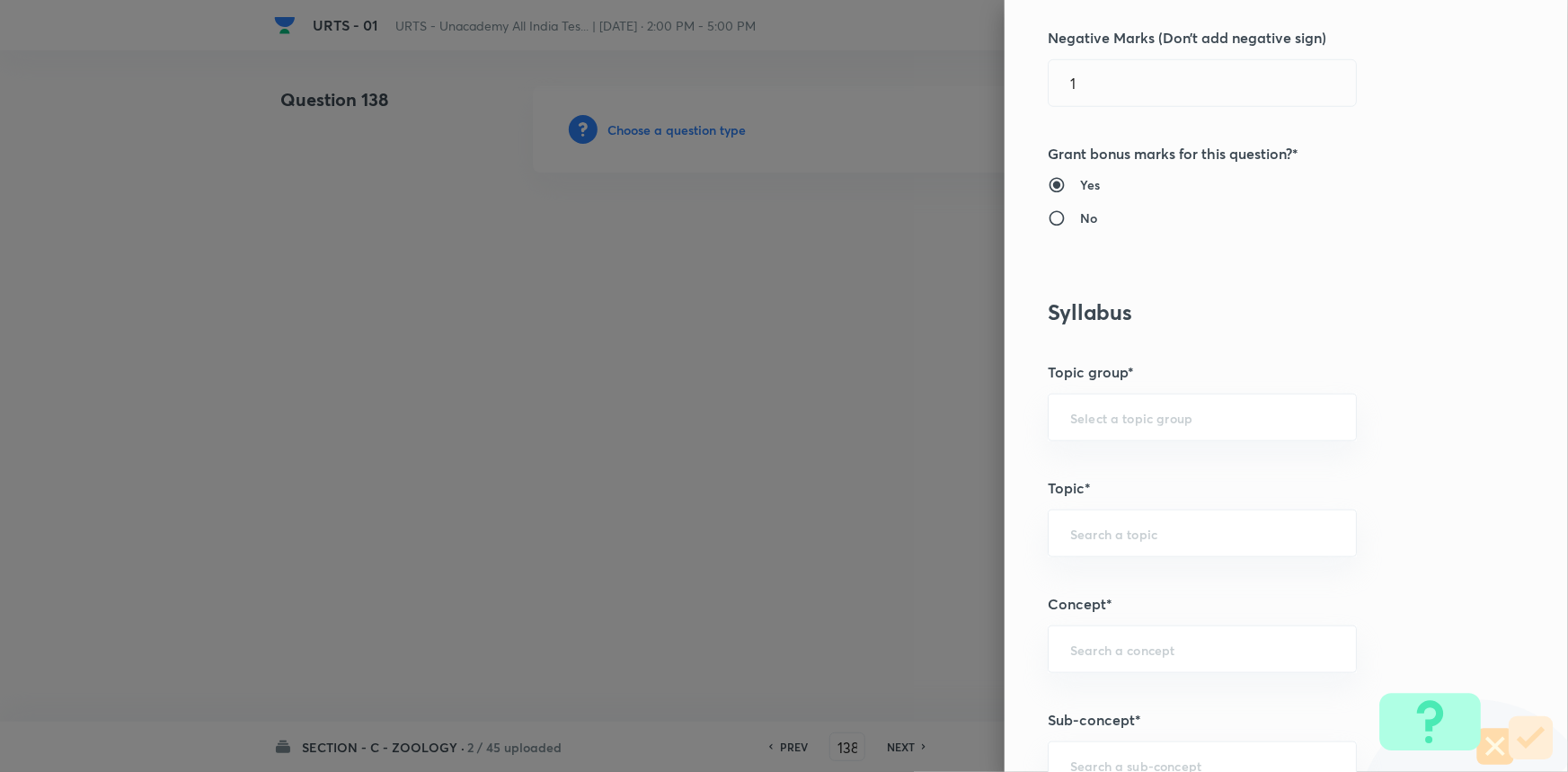
scroll to position [653, 0]
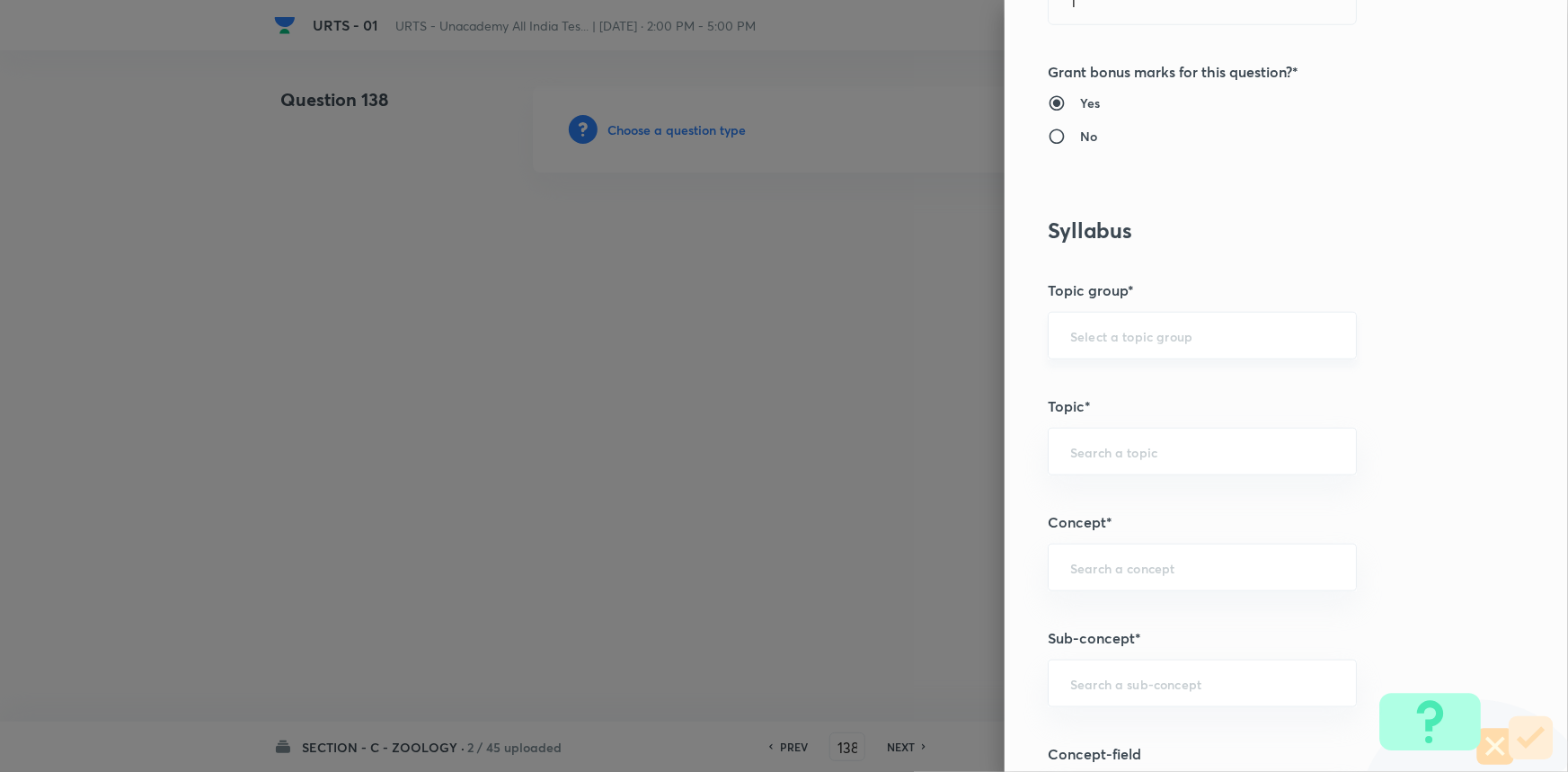
click at [1101, 337] on input "text" at bounding box center [1202, 335] width 264 height 17
drag, startPoint x: 1105, startPoint y: 371, endPoint x: 1098, endPoint y: 430, distance: 59.4
click at [1105, 374] on li "Biology" at bounding box center [1190, 386] width 307 height 33
click at [1093, 444] on input "text" at bounding box center [1202, 451] width 264 height 17
click at [1084, 561] on li "Zoology" at bounding box center [1190, 566] width 307 height 33
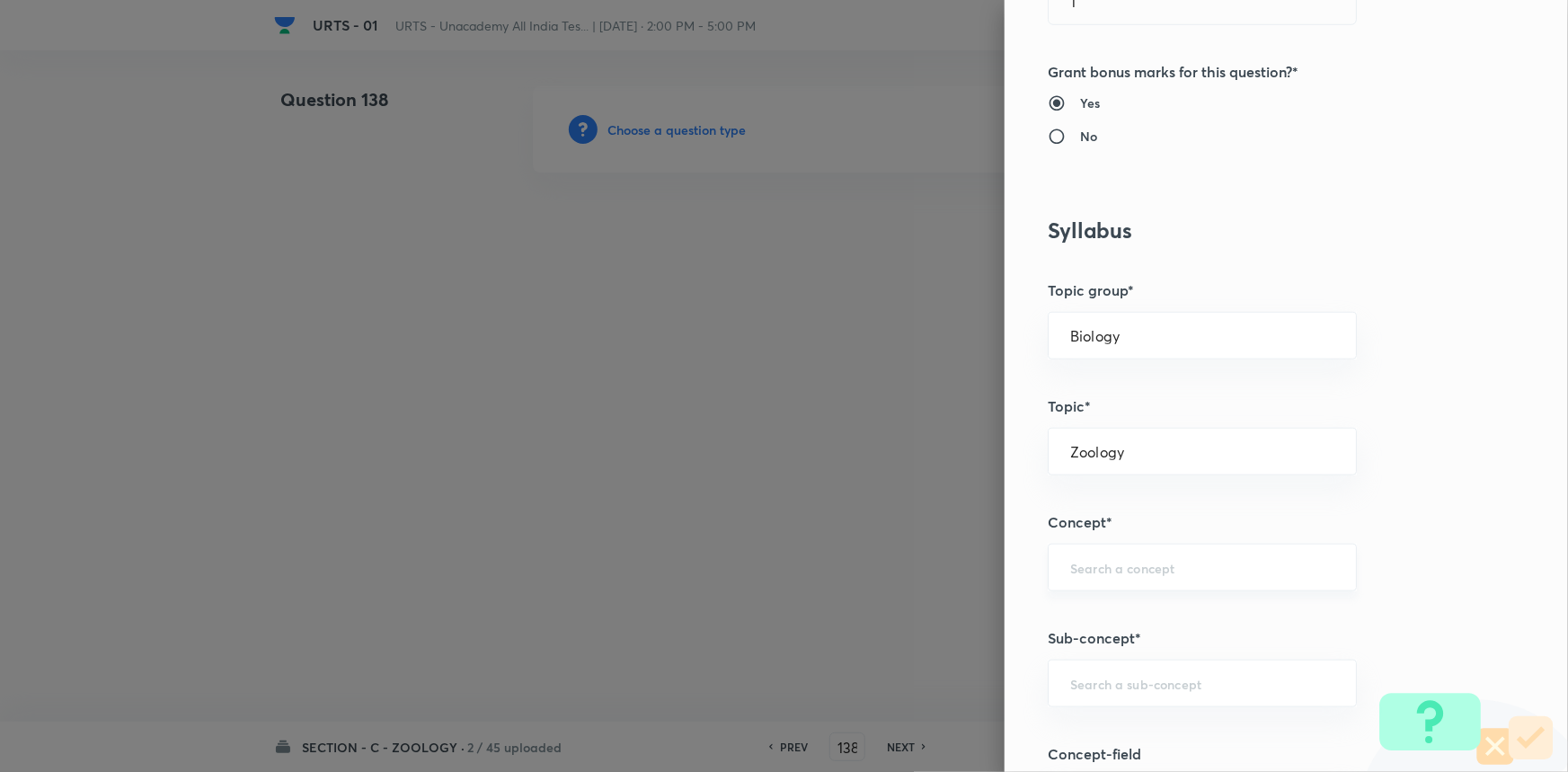
click at [1085, 566] on input "text" at bounding box center [1202, 568] width 264 height 17
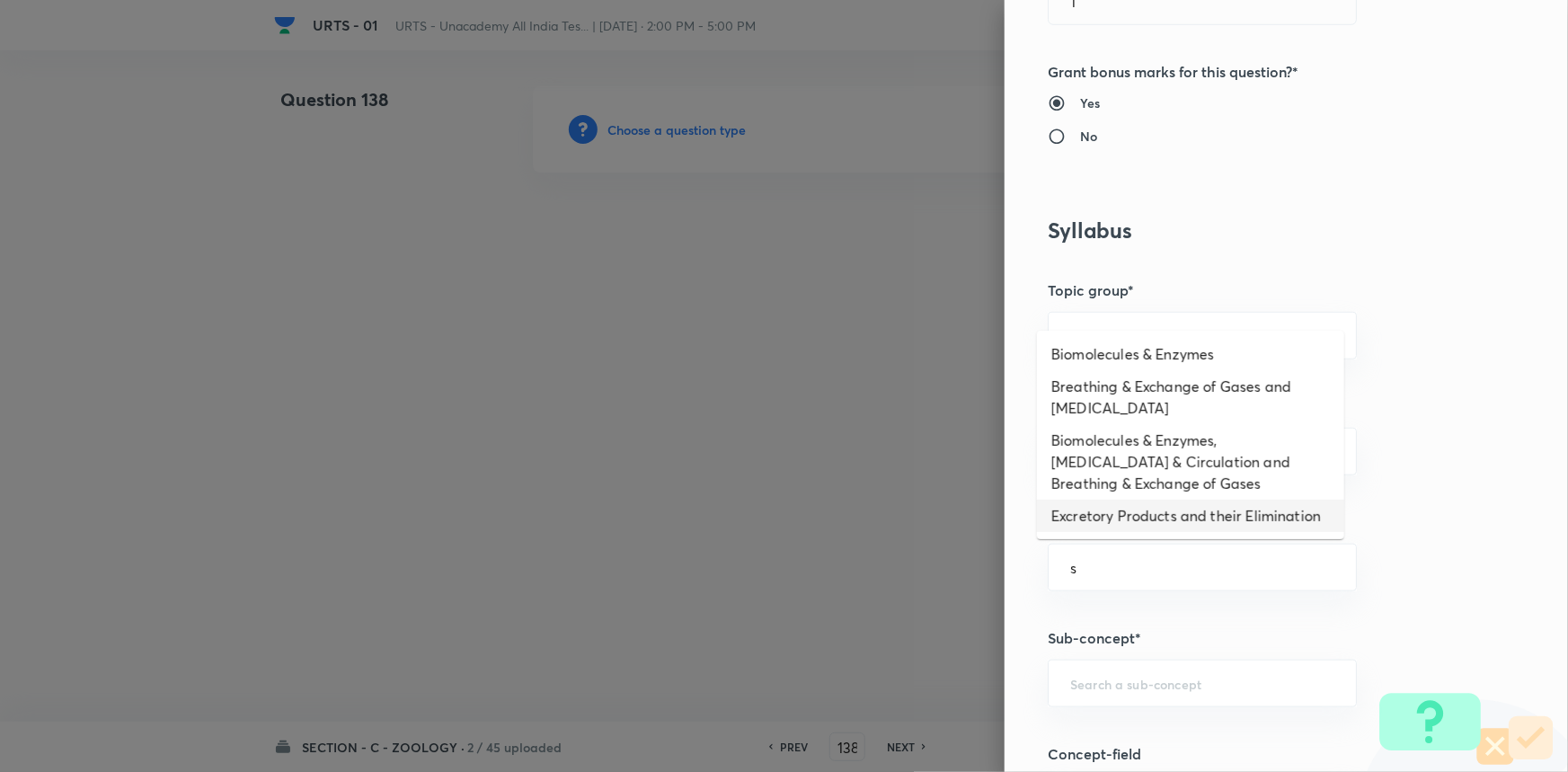
drag, startPoint x: 1105, startPoint y: 521, endPoint x: 1091, endPoint y: 584, distance: 64.5
click at [1105, 522] on li "Excretory Products and their Elimination" at bounding box center [1190, 516] width 307 height 33
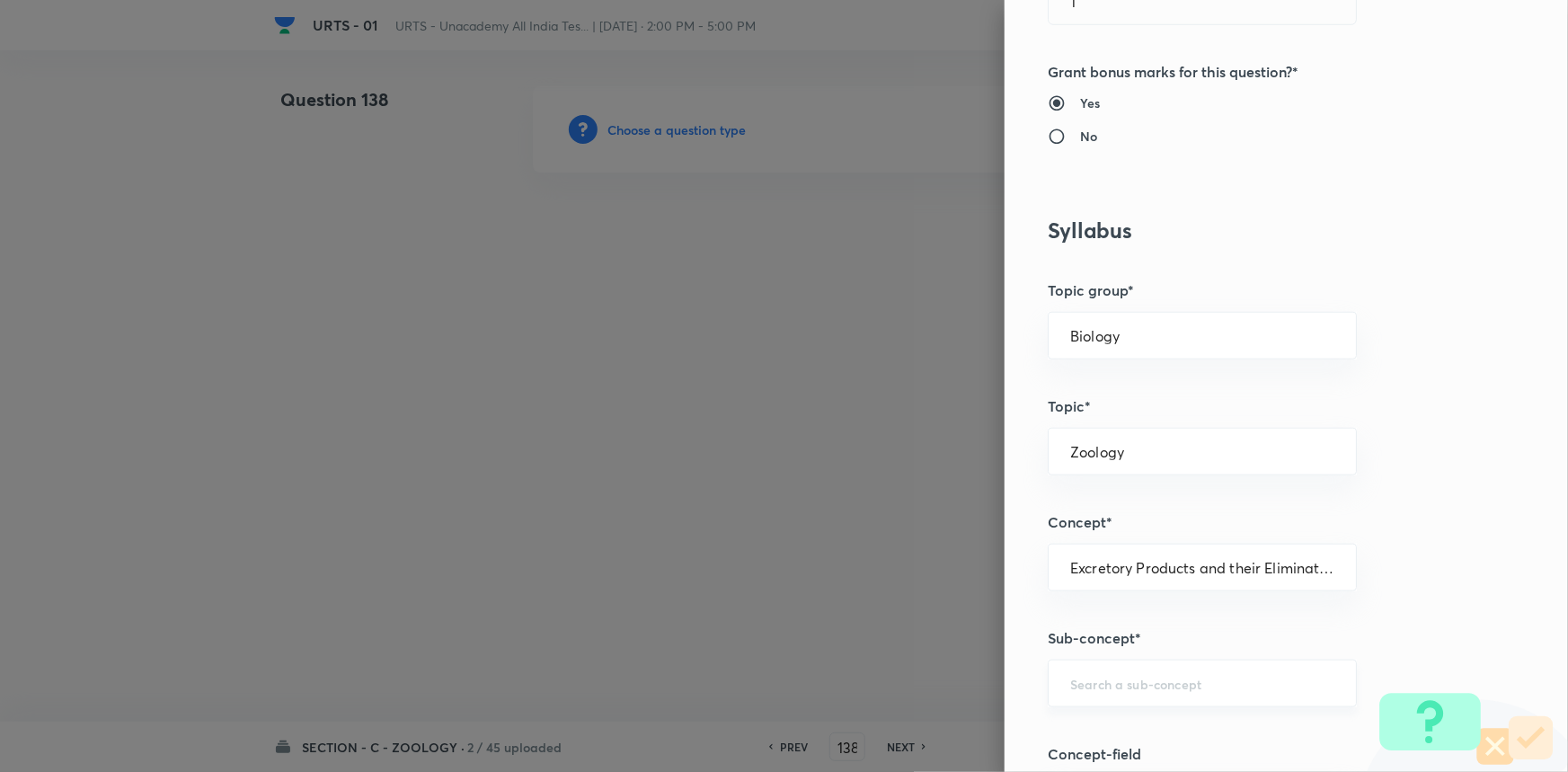
click at [1087, 674] on input "text" at bounding box center [1202, 683] width 264 height 17
click at [1078, 723] on li "Excretory Products and their Elimination" at bounding box center [1190, 732] width 307 height 33
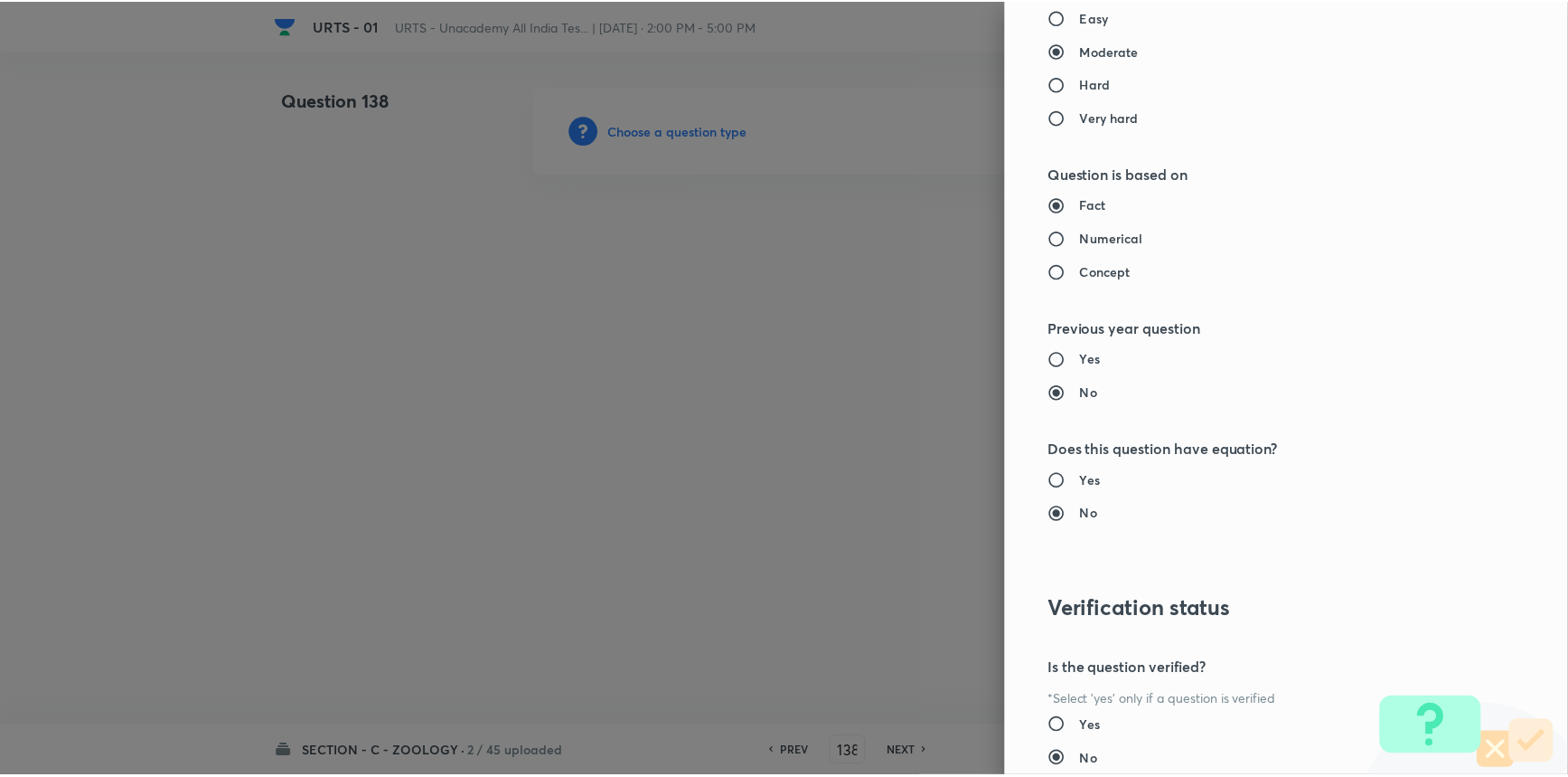
scroll to position [1808, 0]
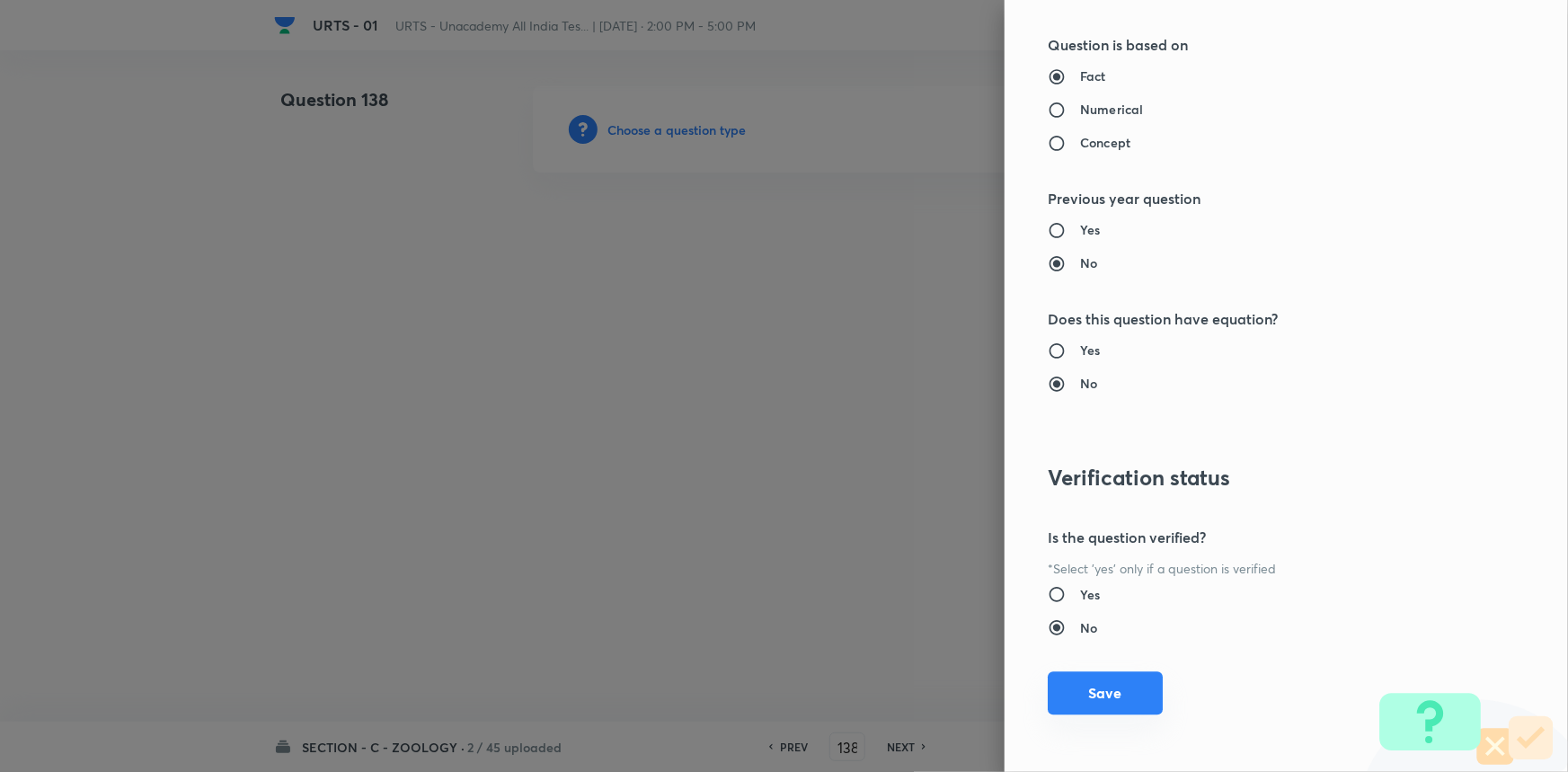
click at [1091, 698] on button "Save" at bounding box center [1105, 693] width 115 height 43
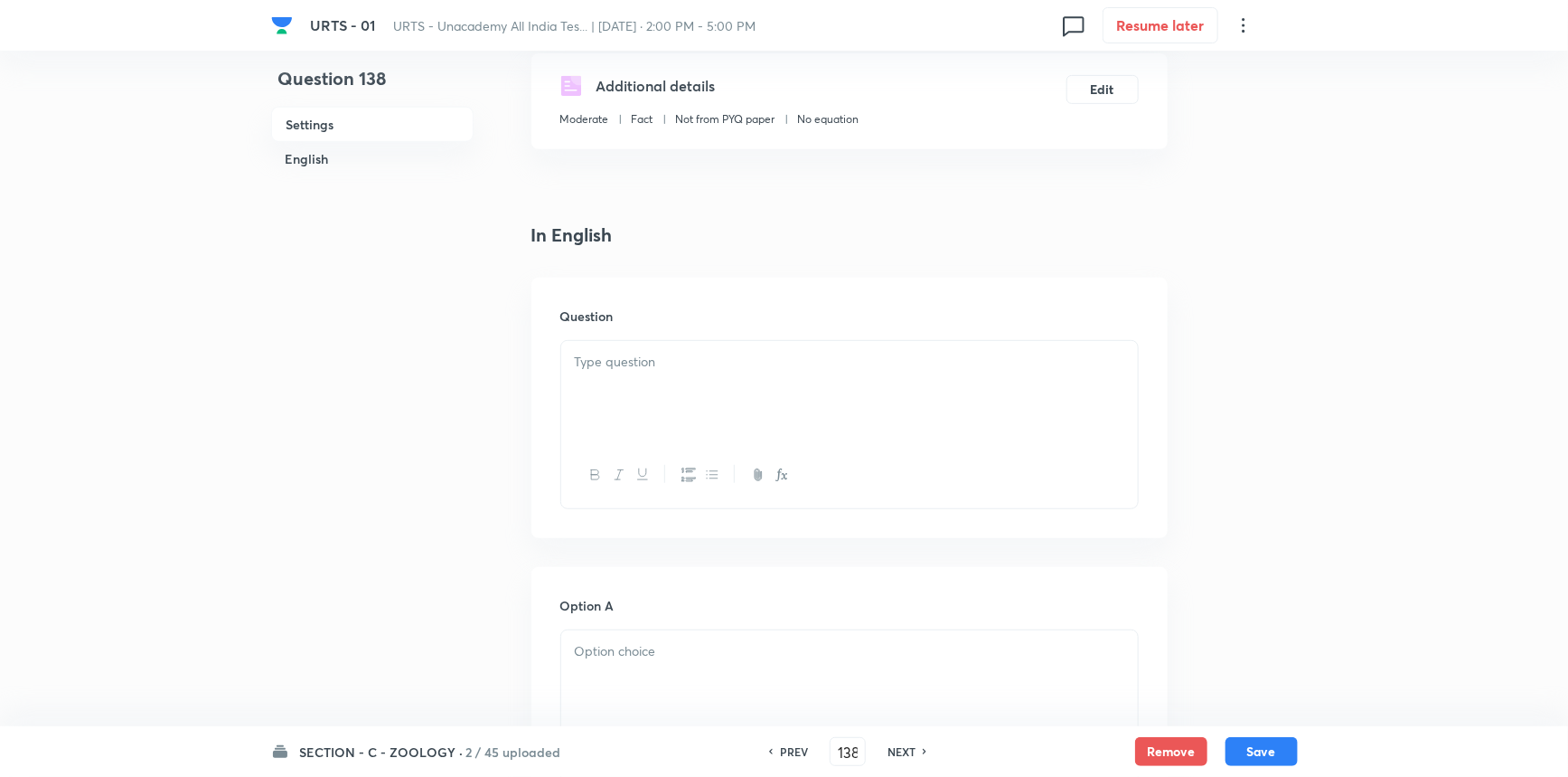
scroll to position [410, 0]
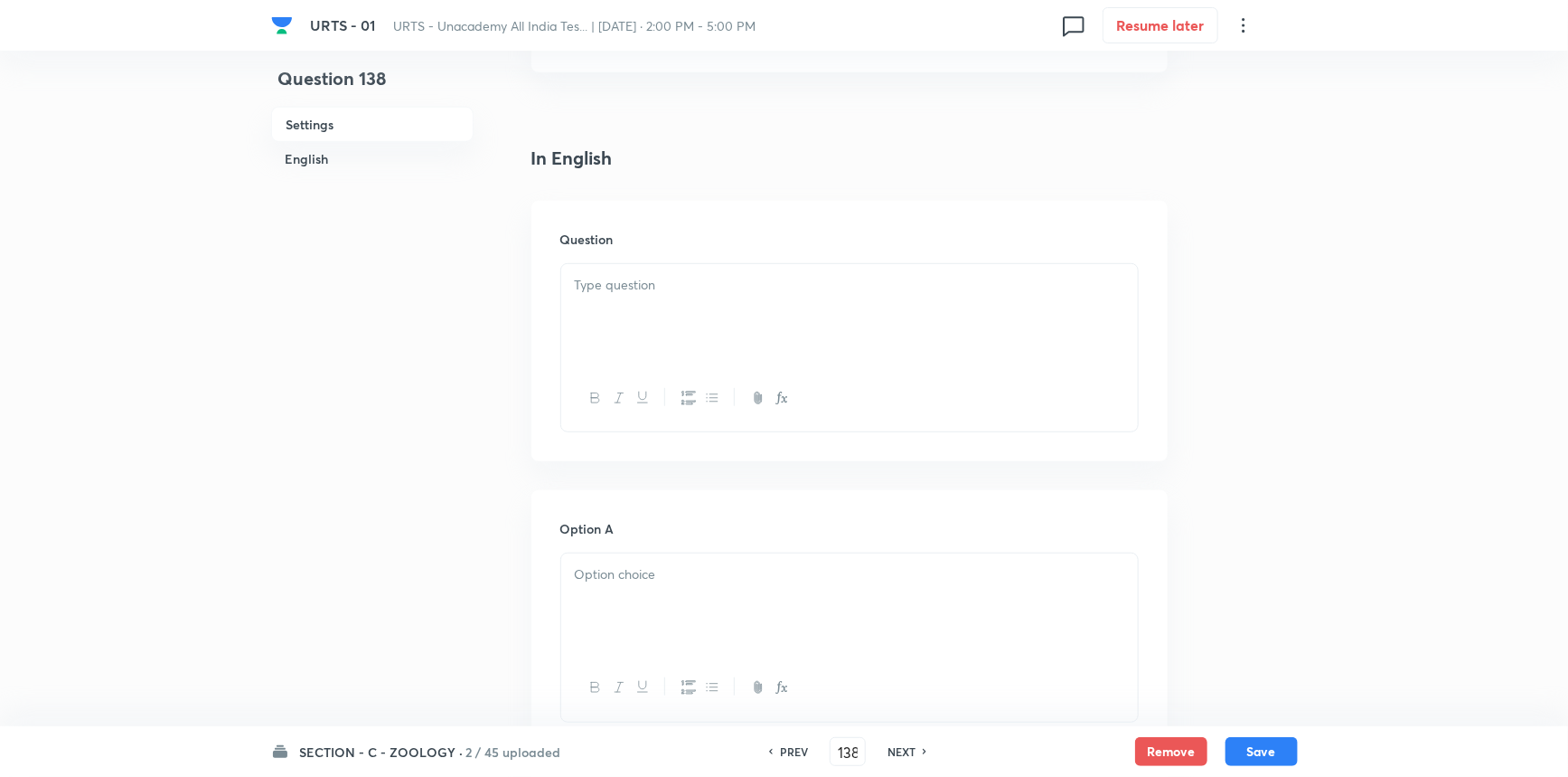
click at [691, 325] on div at bounding box center [849, 314] width 577 height 101
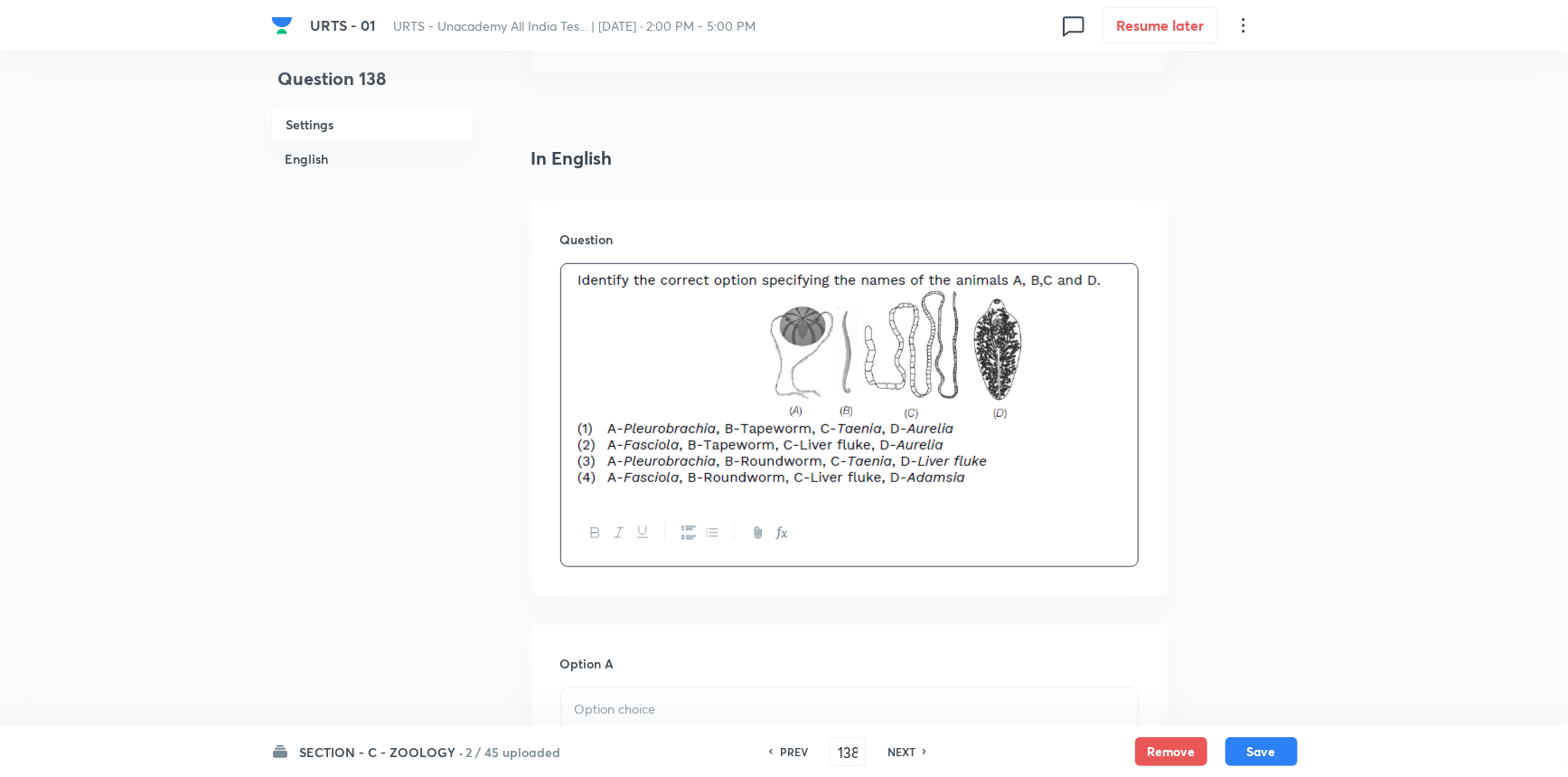
click at [623, 729] on div "SECTION - C - ZOOLOGY · 2 / 45 uploaded PREV 138 ​ NEXT Remove Save" at bounding box center [784, 752] width 1027 height 50
click at [636, 708] on p at bounding box center [849, 710] width 549 height 21
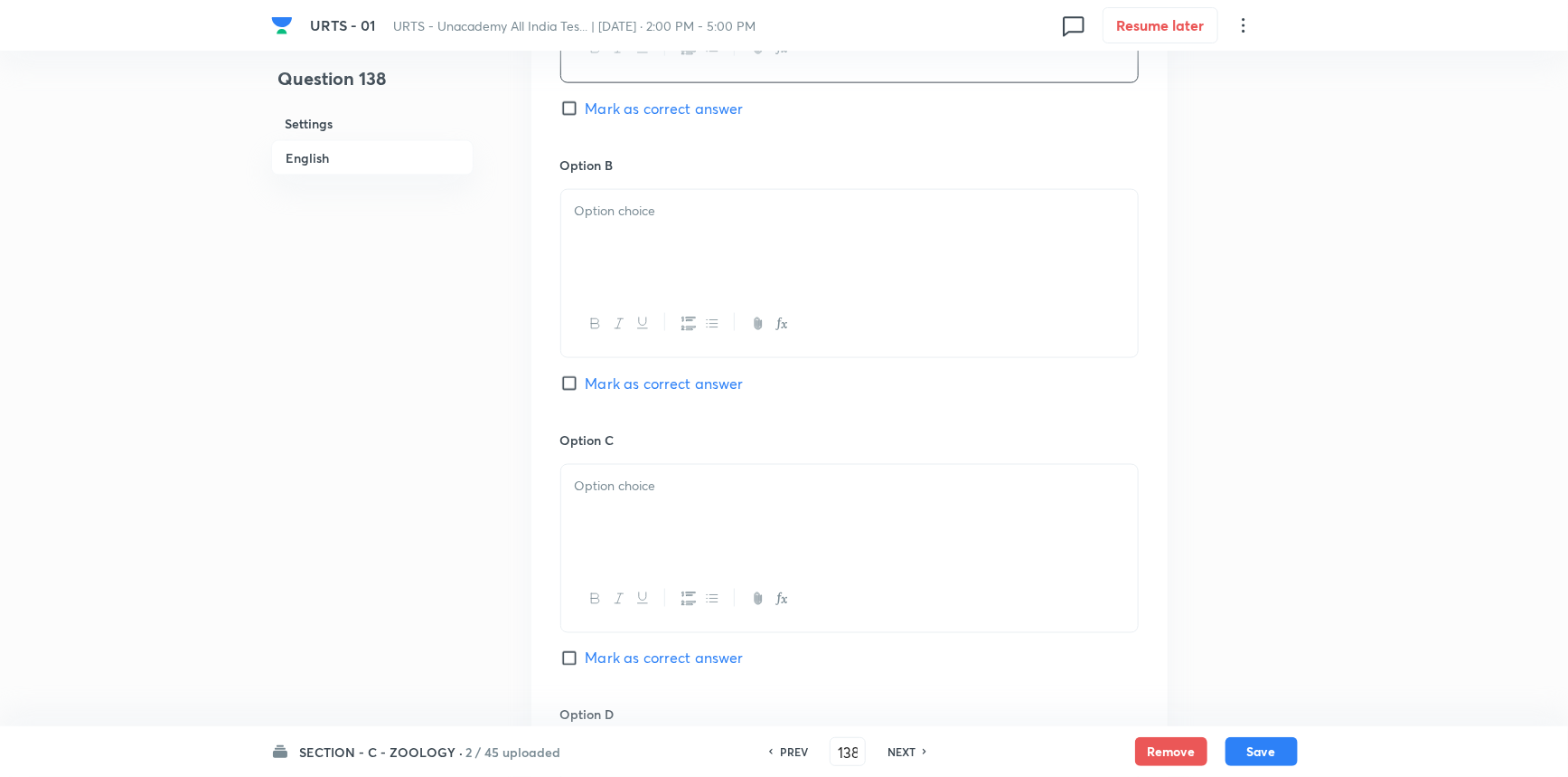
scroll to position [1232, 0]
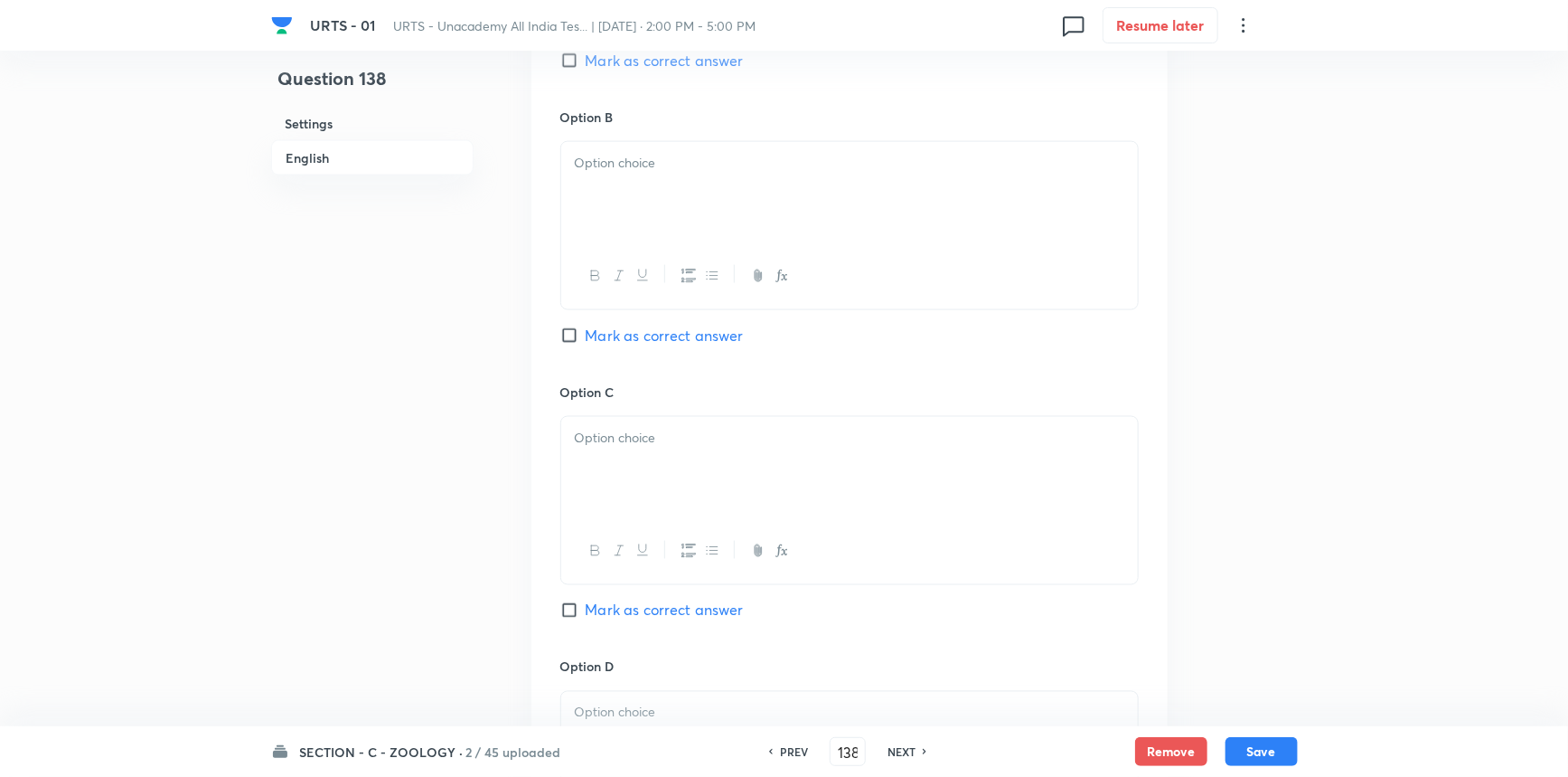
click at [649, 214] on div at bounding box center [849, 193] width 577 height 101
click at [621, 477] on div at bounding box center [849, 468] width 577 height 101
drag, startPoint x: 596, startPoint y: 617, endPoint x: 603, endPoint y: 610, distance: 9.9
click at [597, 617] on span "Mark as correct answer" at bounding box center [664, 610] width 158 height 22
click at [586, 617] on input "Mark as correct answer" at bounding box center [573, 610] width 25 height 18
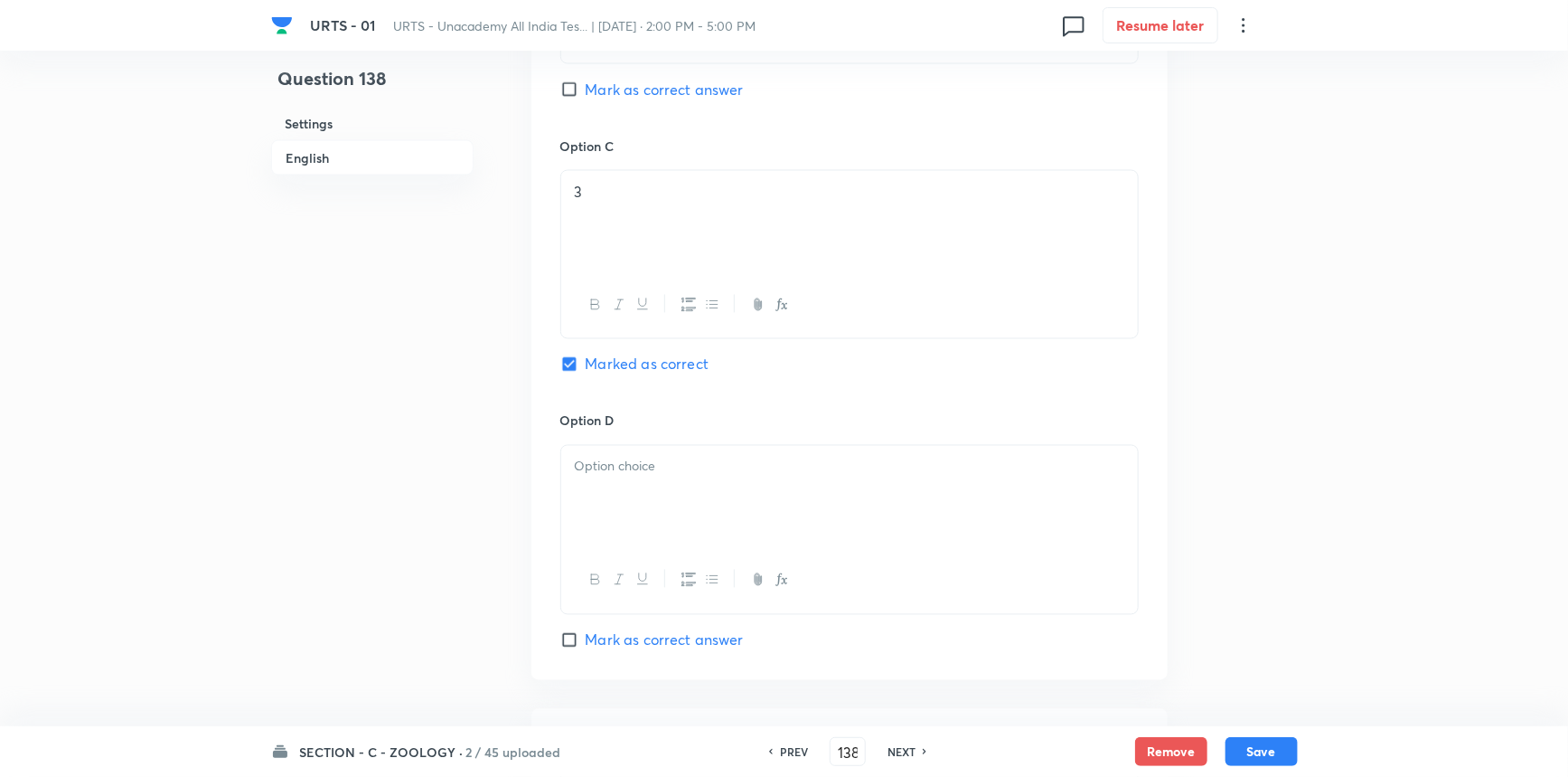
scroll to position [1479, 0]
click at [655, 483] on div at bounding box center [849, 496] width 577 height 101
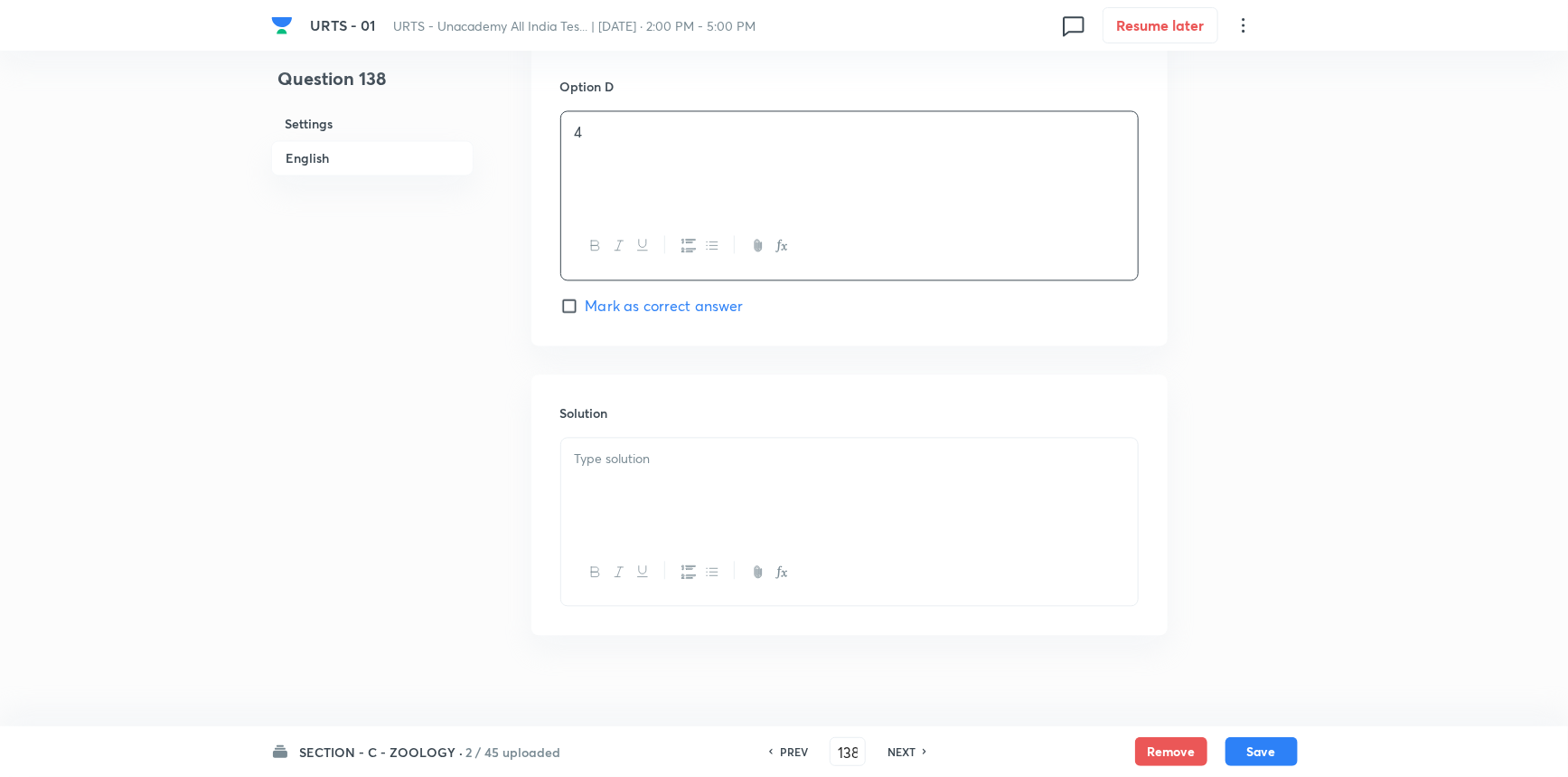
scroll to position [1832, 0]
click at [669, 468] on div at bounding box center [849, 471] width 577 height 101
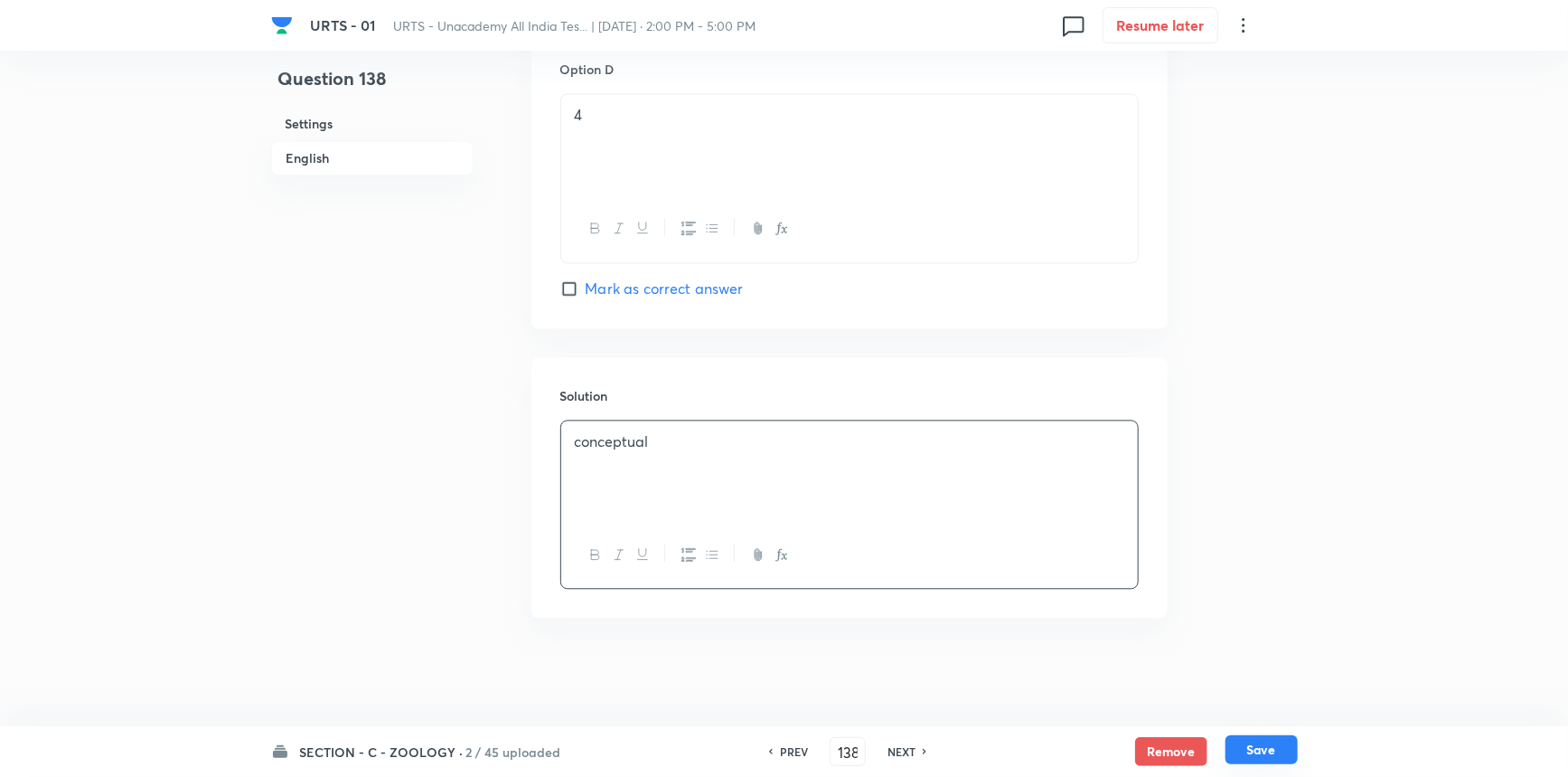
click at [1290, 747] on button "Save" at bounding box center [1262, 749] width 72 height 29
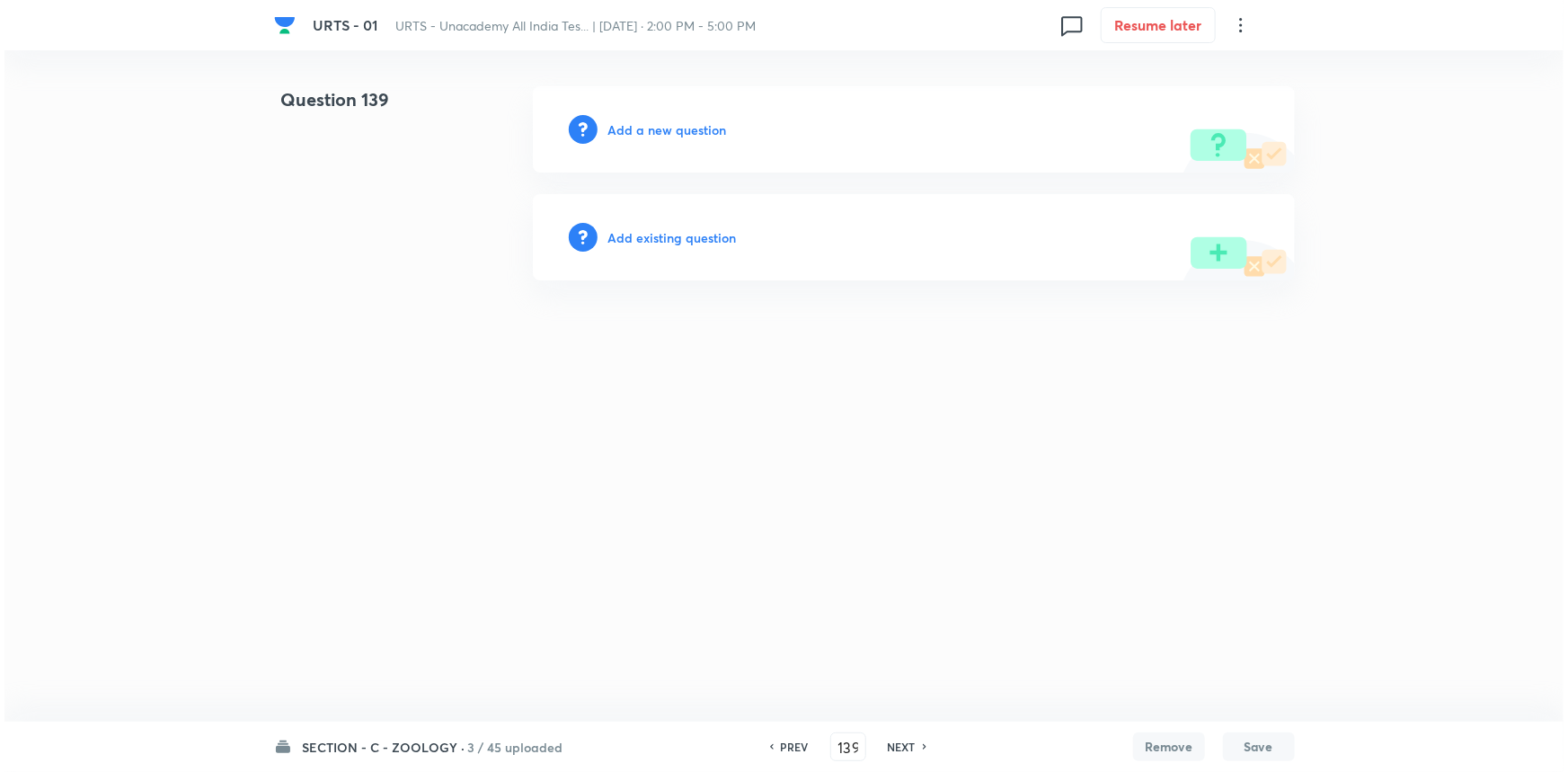
scroll to position [0, 0]
click at [687, 133] on h6 "Add a new question" at bounding box center [668, 130] width 119 height 19
click at [701, 134] on h6 "Choose a question type" at bounding box center [677, 130] width 138 height 19
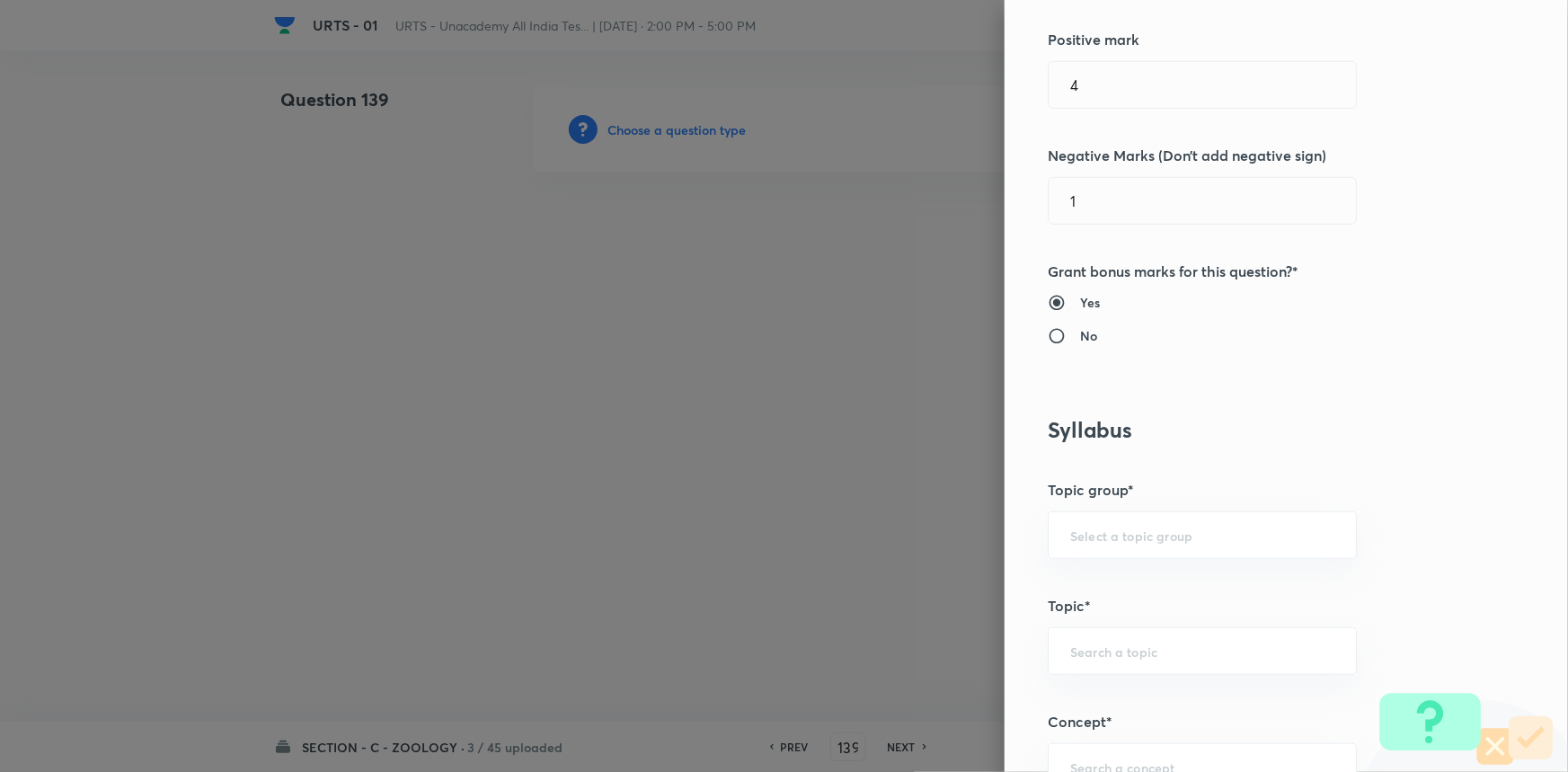
scroll to position [490, 0]
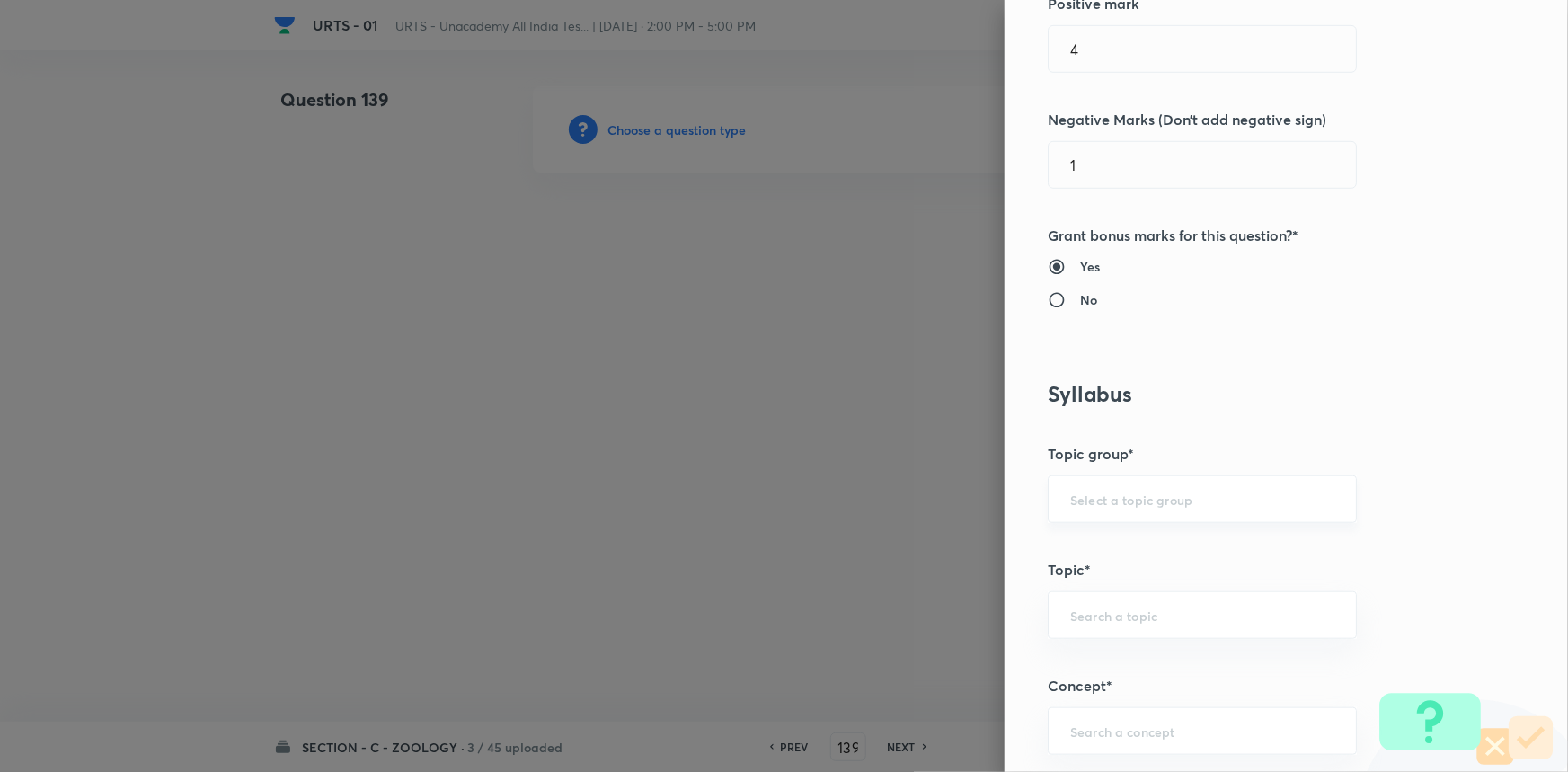
click at [1081, 498] on input "text" at bounding box center [1202, 499] width 264 height 17
click at [1072, 551] on li "Biology" at bounding box center [1190, 549] width 307 height 33
click at [1086, 624] on div "​" at bounding box center [1202, 614] width 309 height 47
click at [1085, 727] on li "Zoology" at bounding box center [1190, 728] width 307 height 33
click at [1107, 739] on div "​" at bounding box center [1202, 730] width 309 height 47
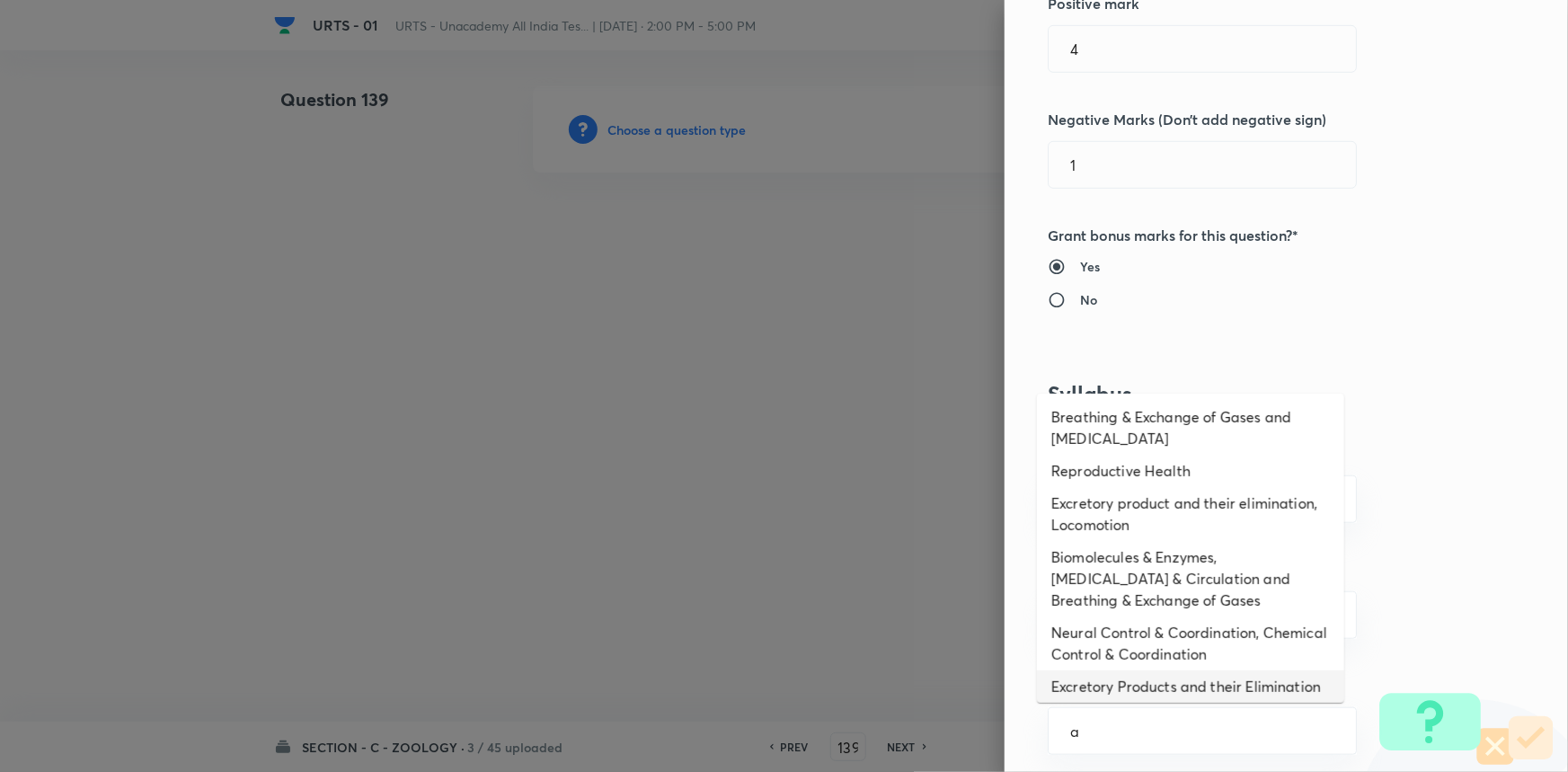
click at [1111, 681] on li "Excretory Products and their Elimination" at bounding box center [1190, 687] width 307 height 33
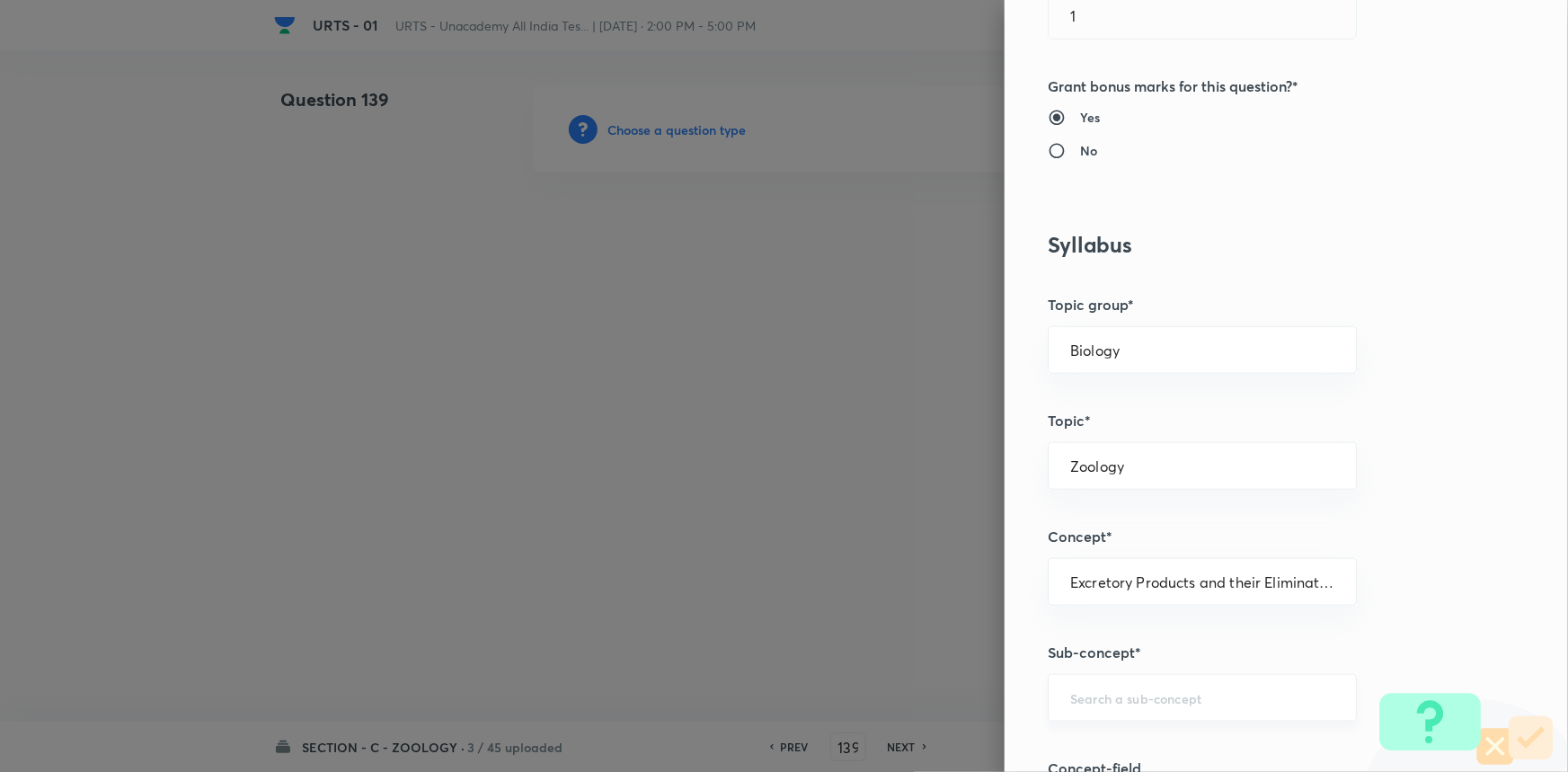
scroll to position [817, 0]
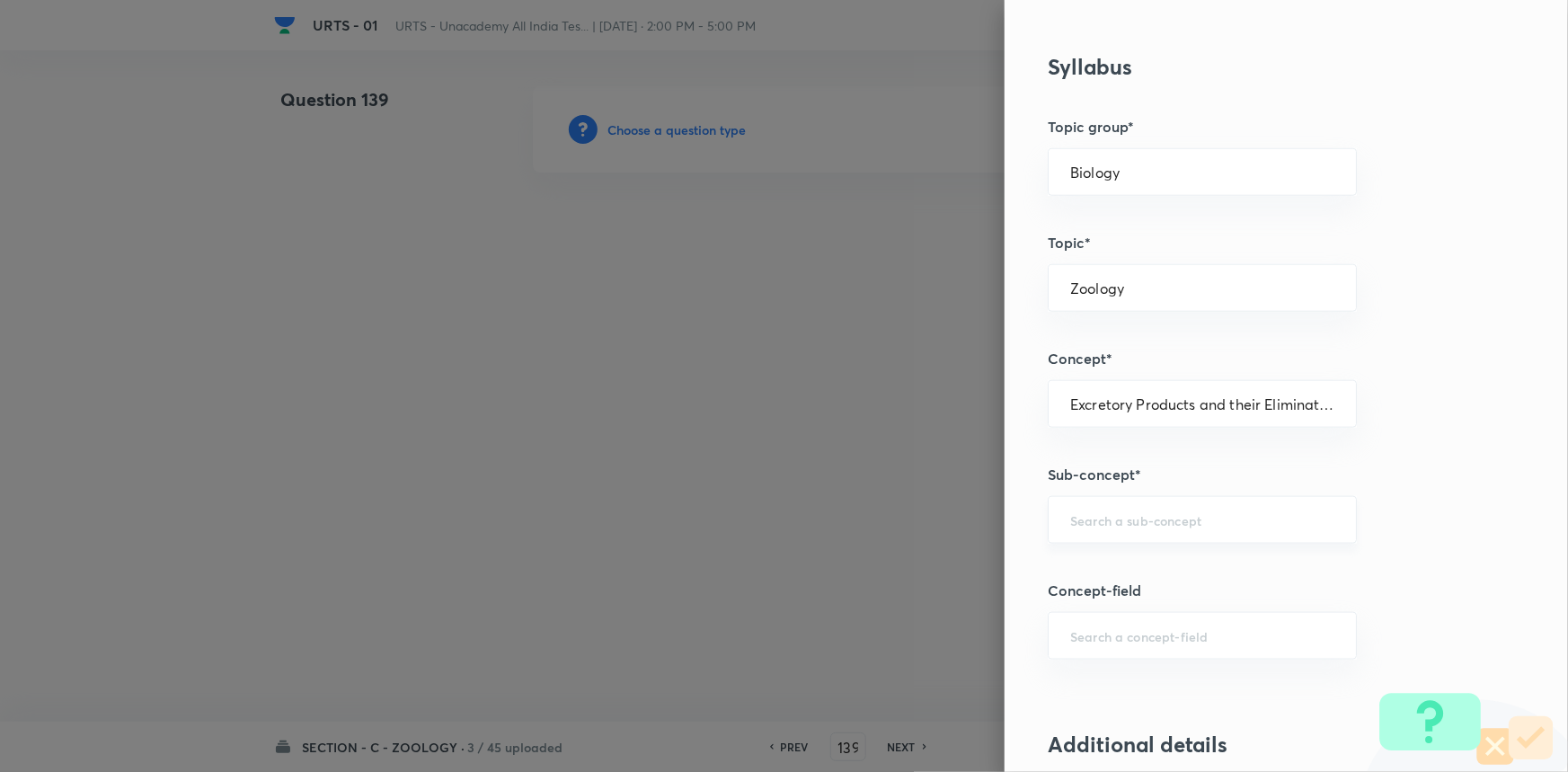
click at [1129, 514] on input "text" at bounding box center [1202, 519] width 264 height 17
drag, startPoint x: 1135, startPoint y: 593, endPoint x: 1132, endPoint y: 571, distance: 22.2
click at [1126, 557] on li "Excretory Products and their Elimination" at bounding box center [1190, 569] width 307 height 33
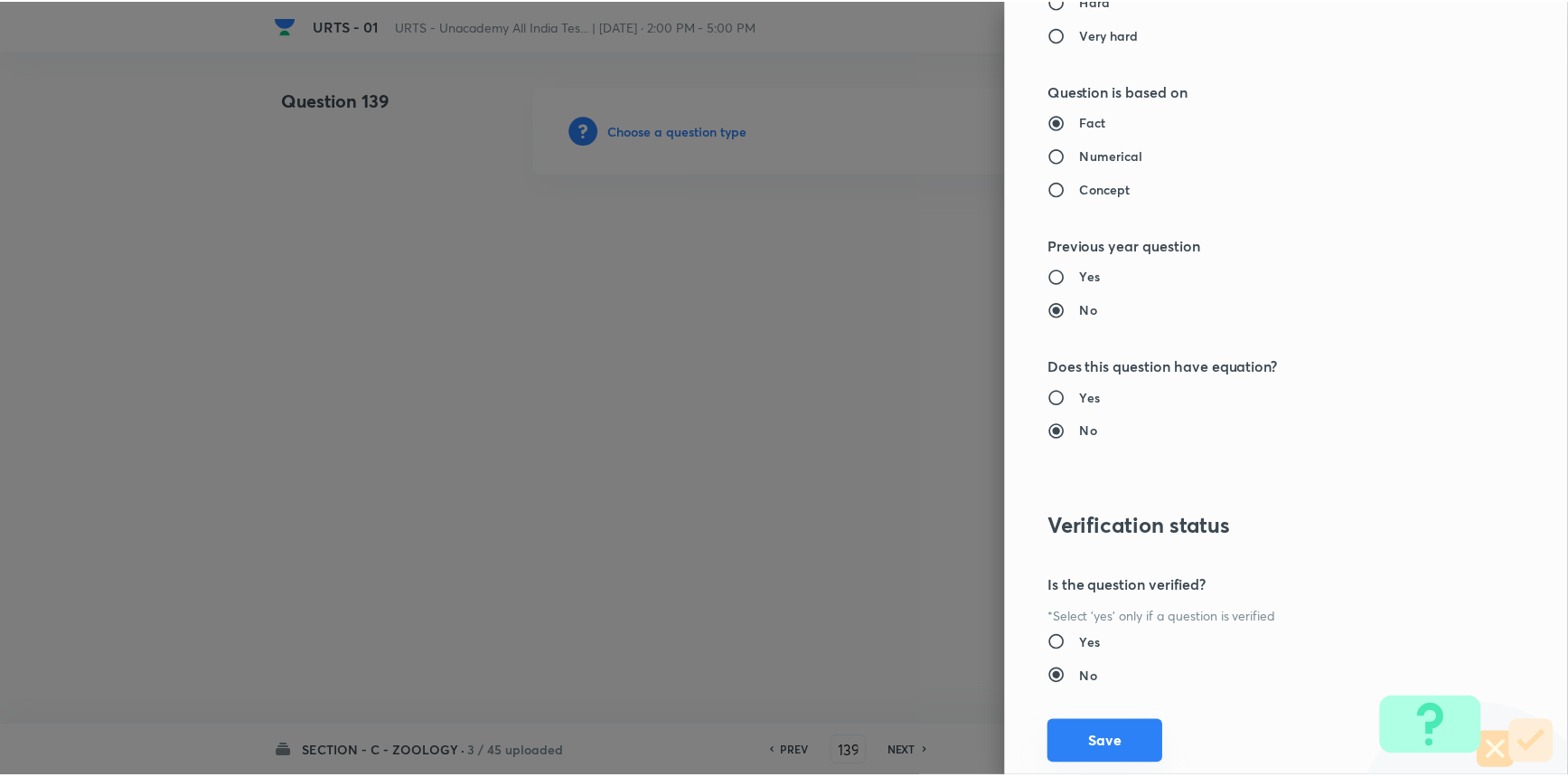
scroll to position [1808, 0]
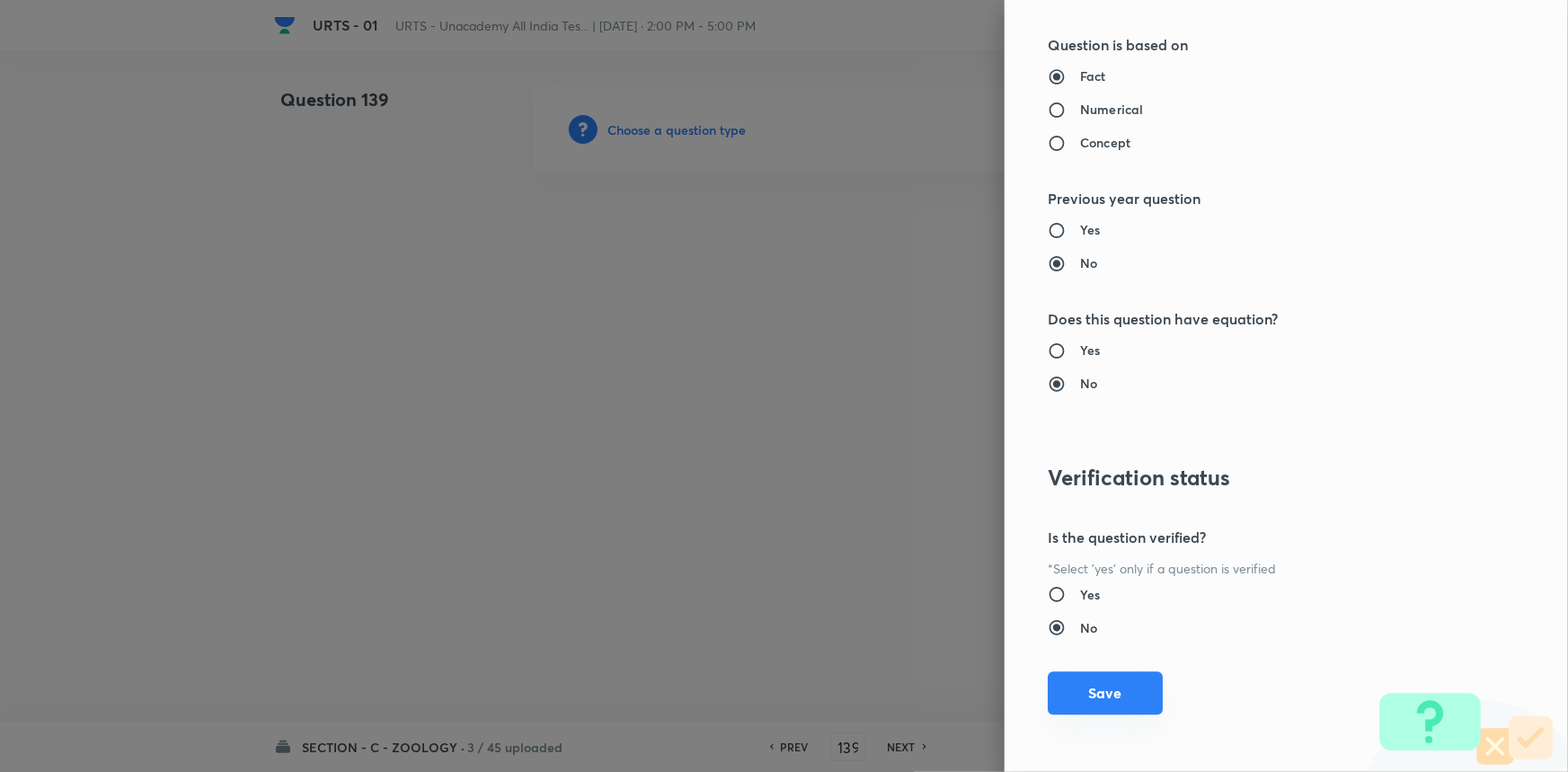
click at [1134, 701] on button "Save" at bounding box center [1105, 693] width 115 height 43
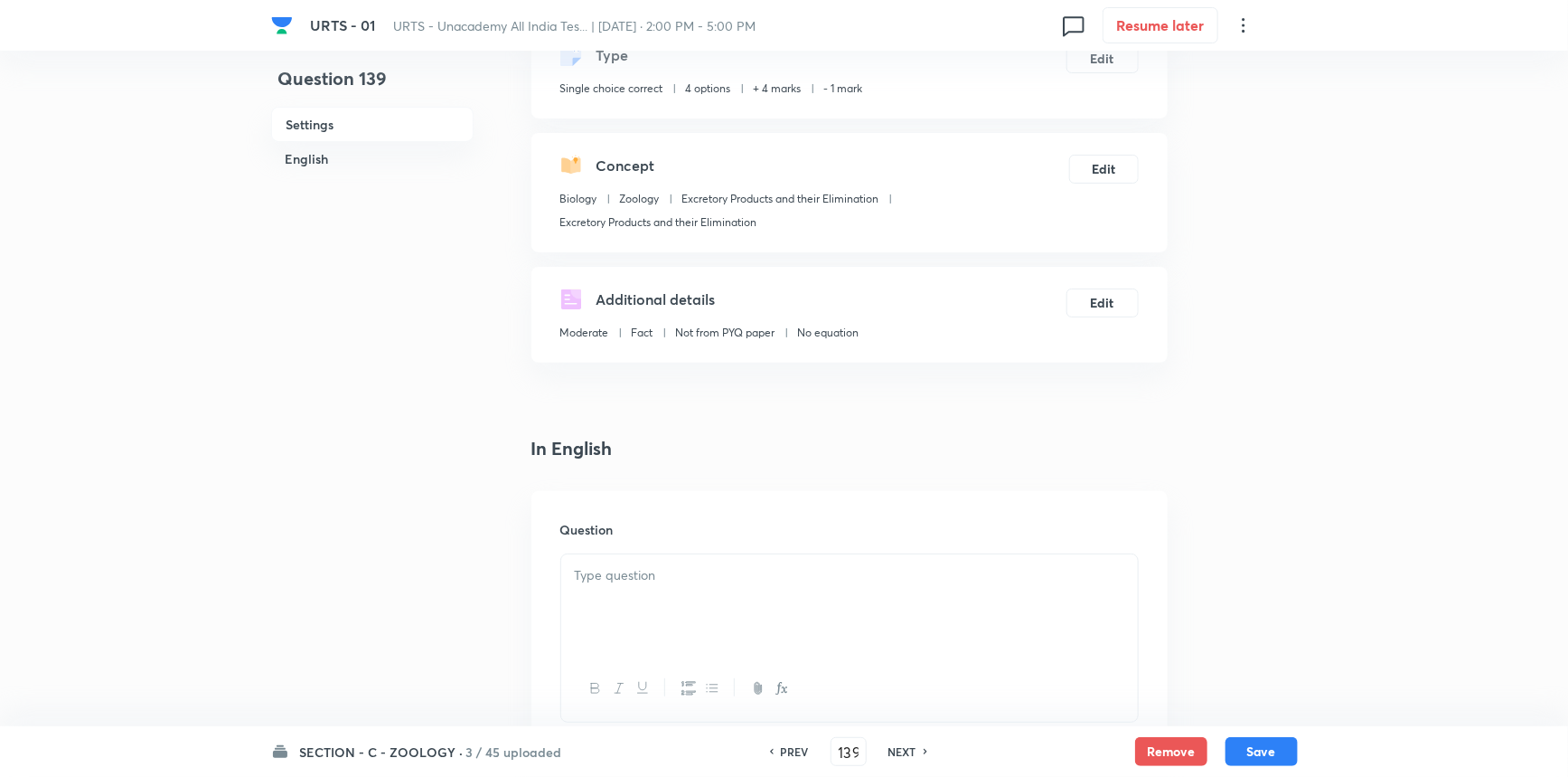
scroll to position [328, 0]
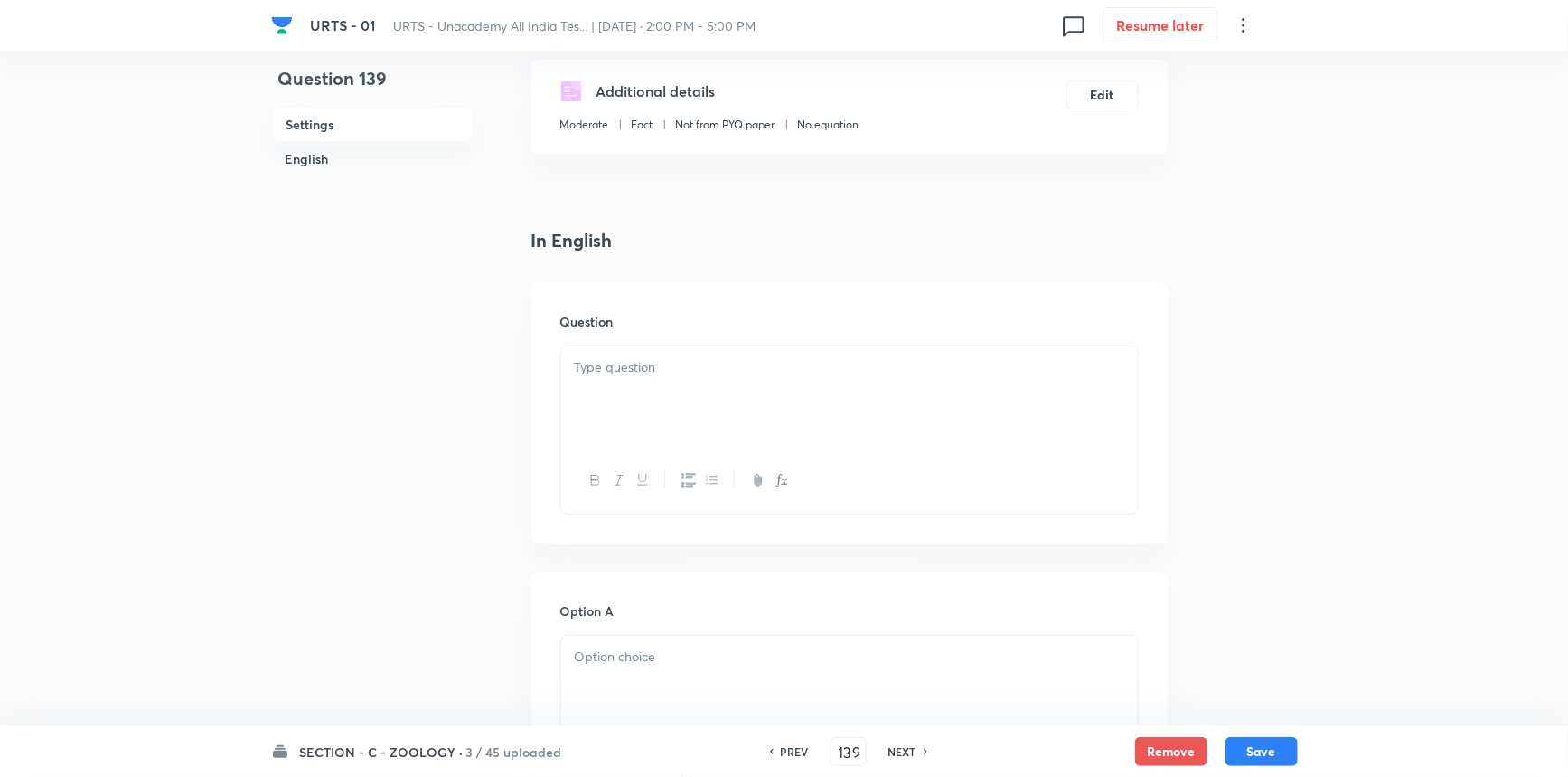
click at [649, 382] on div at bounding box center [849, 396] width 577 height 101
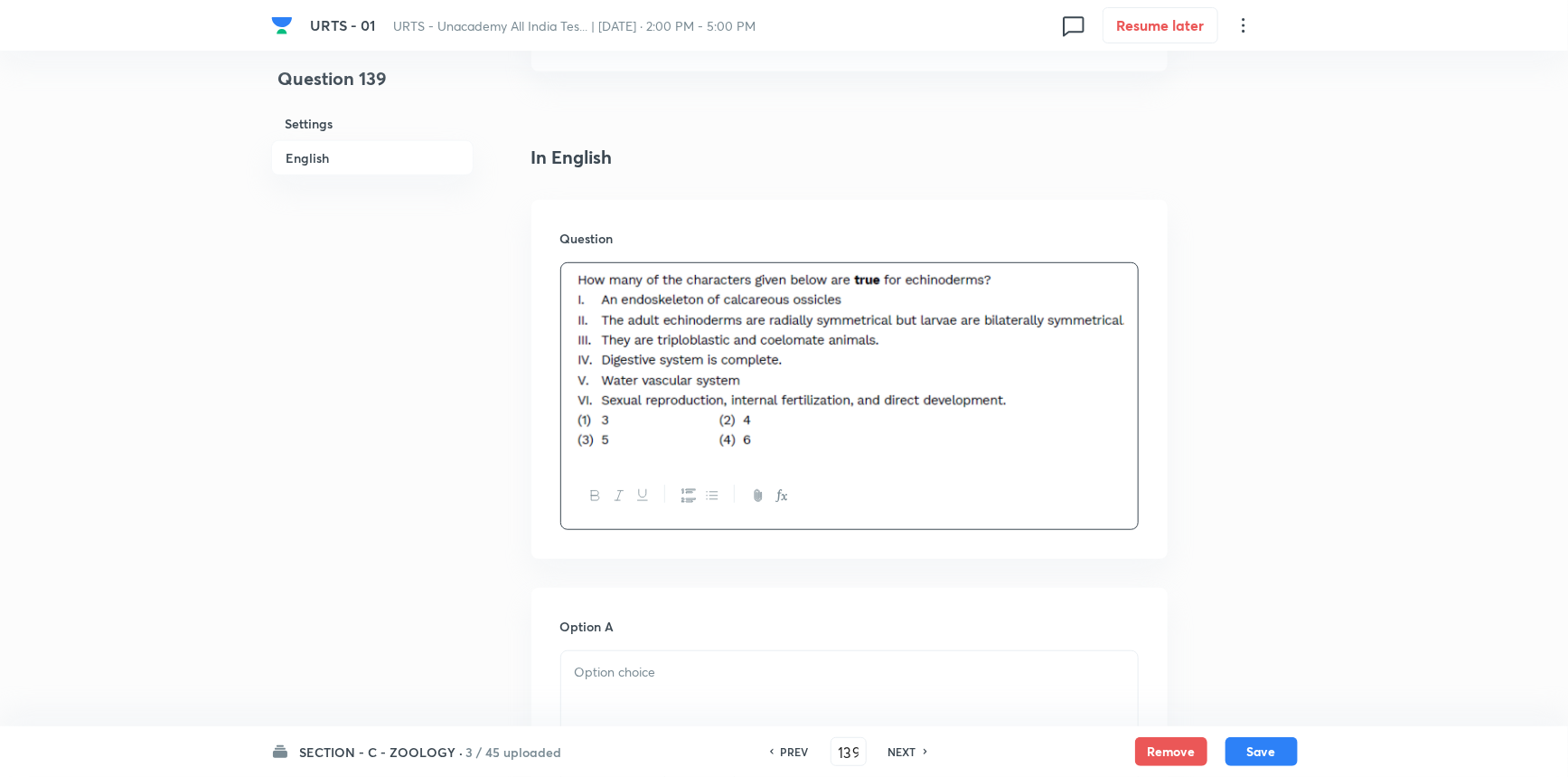
scroll to position [575, 0]
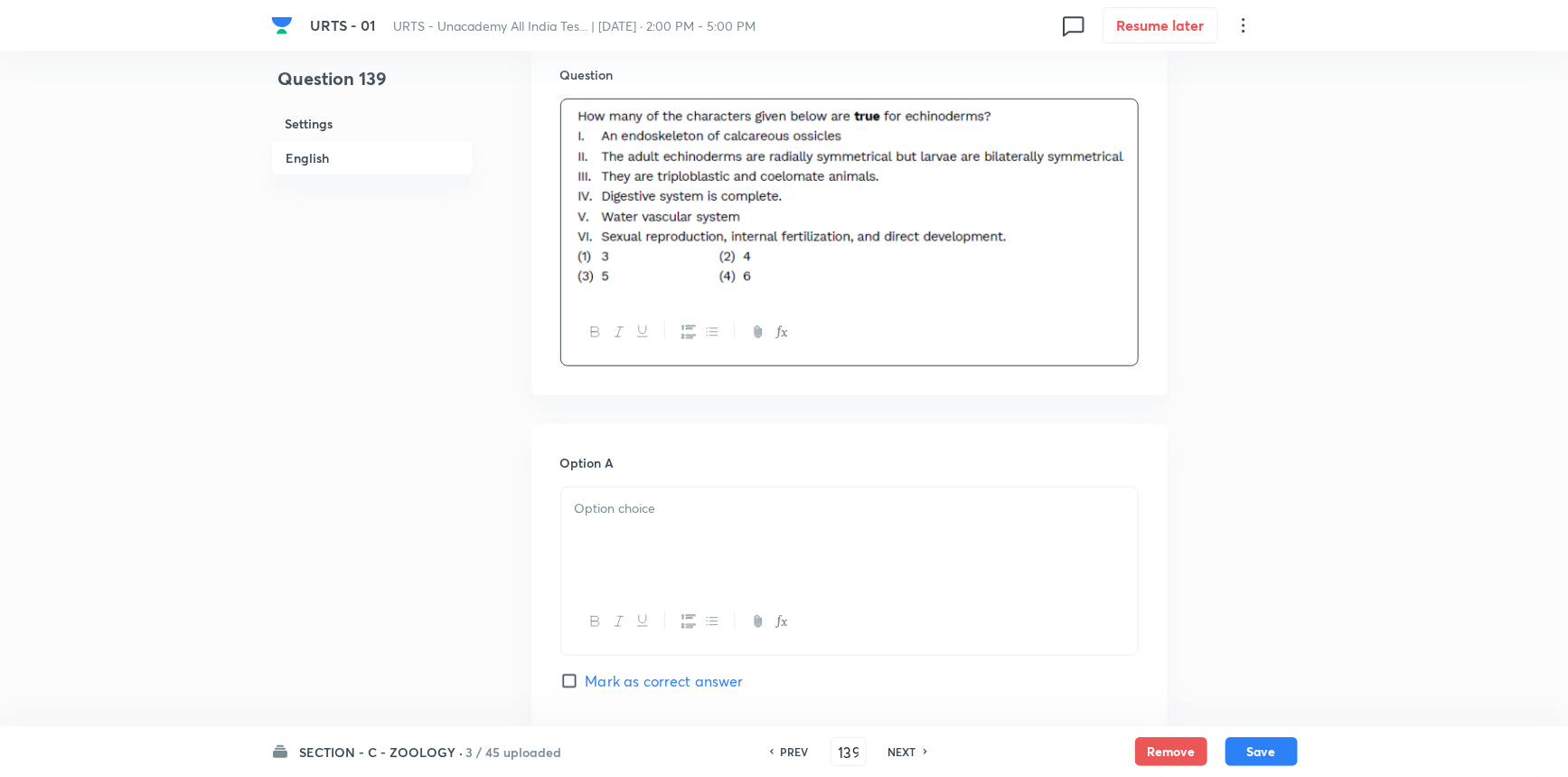
click at [661, 522] on div at bounding box center [849, 538] width 577 height 101
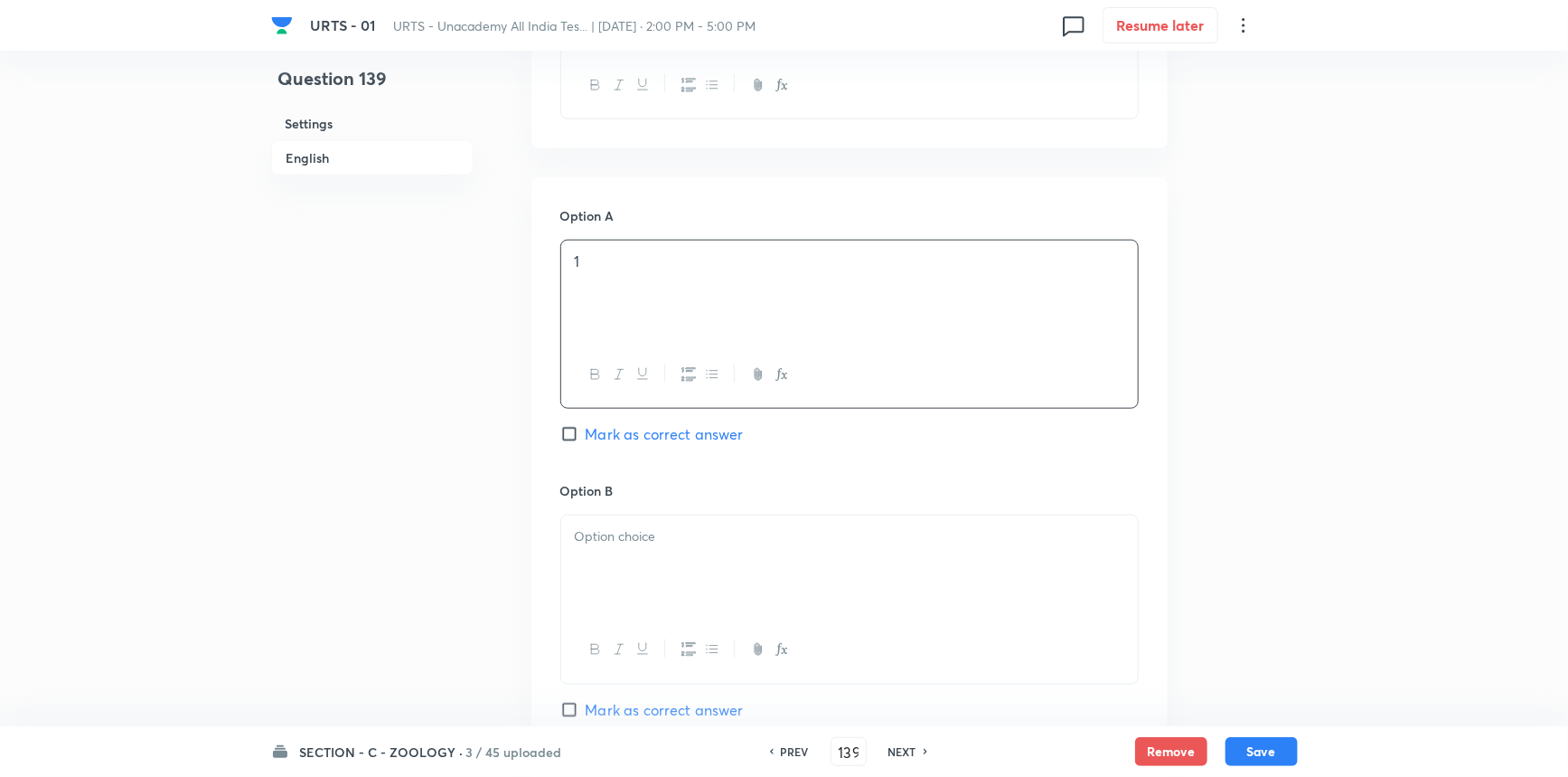
click at [612, 562] on div at bounding box center [849, 566] width 577 height 101
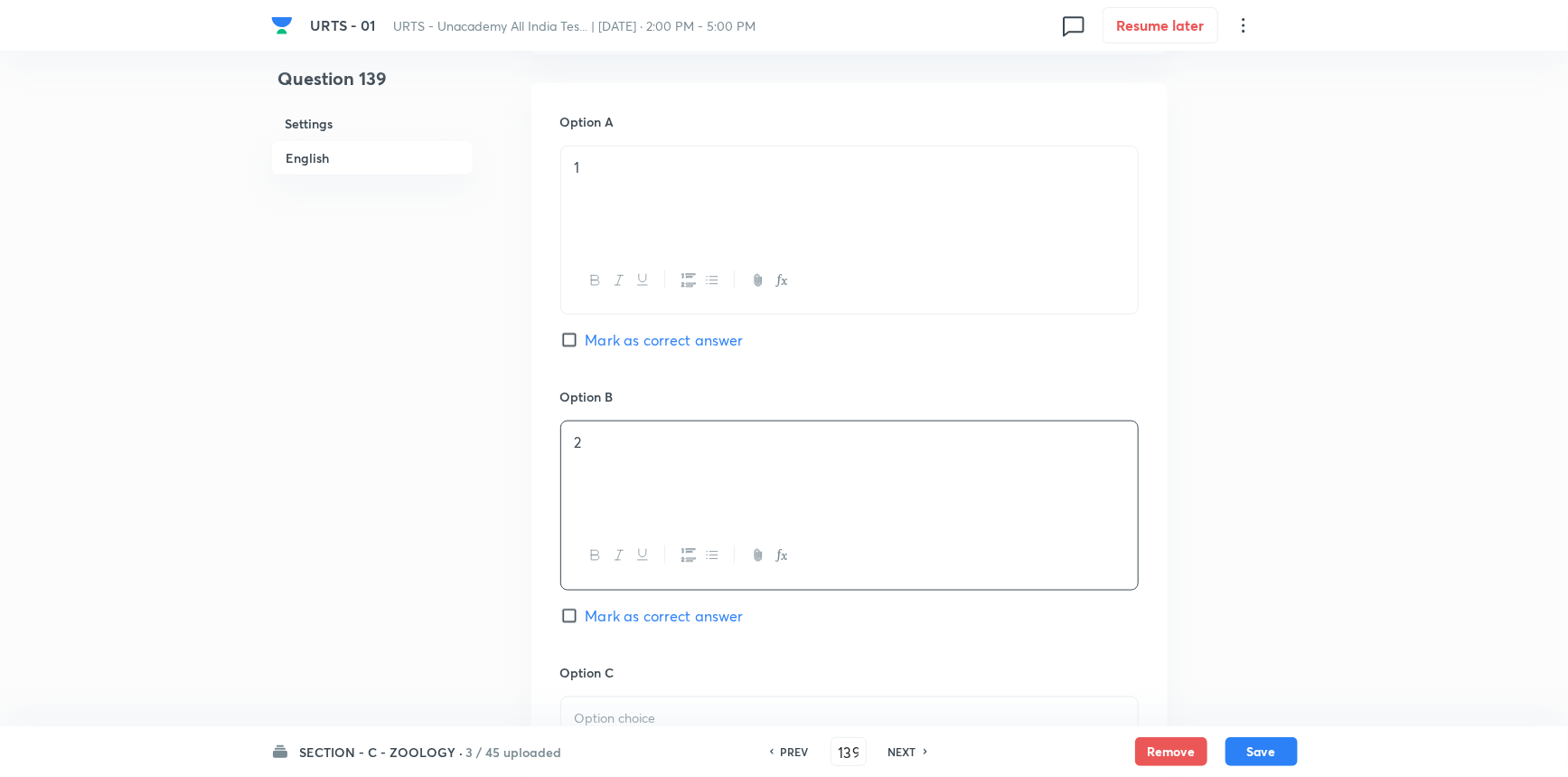
scroll to position [1150, 0]
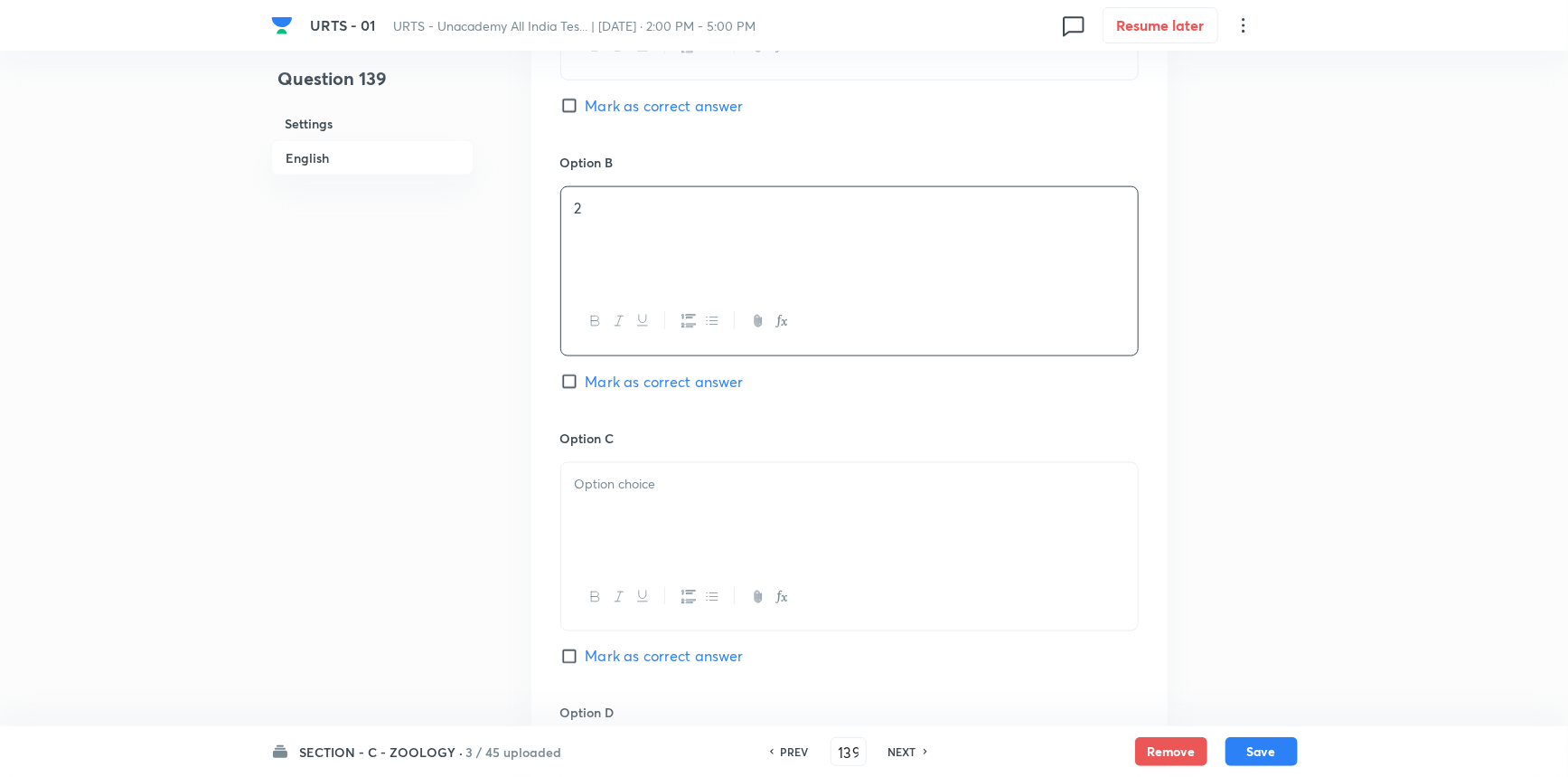
click at [600, 515] on div at bounding box center [849, 513] width 577 height 101
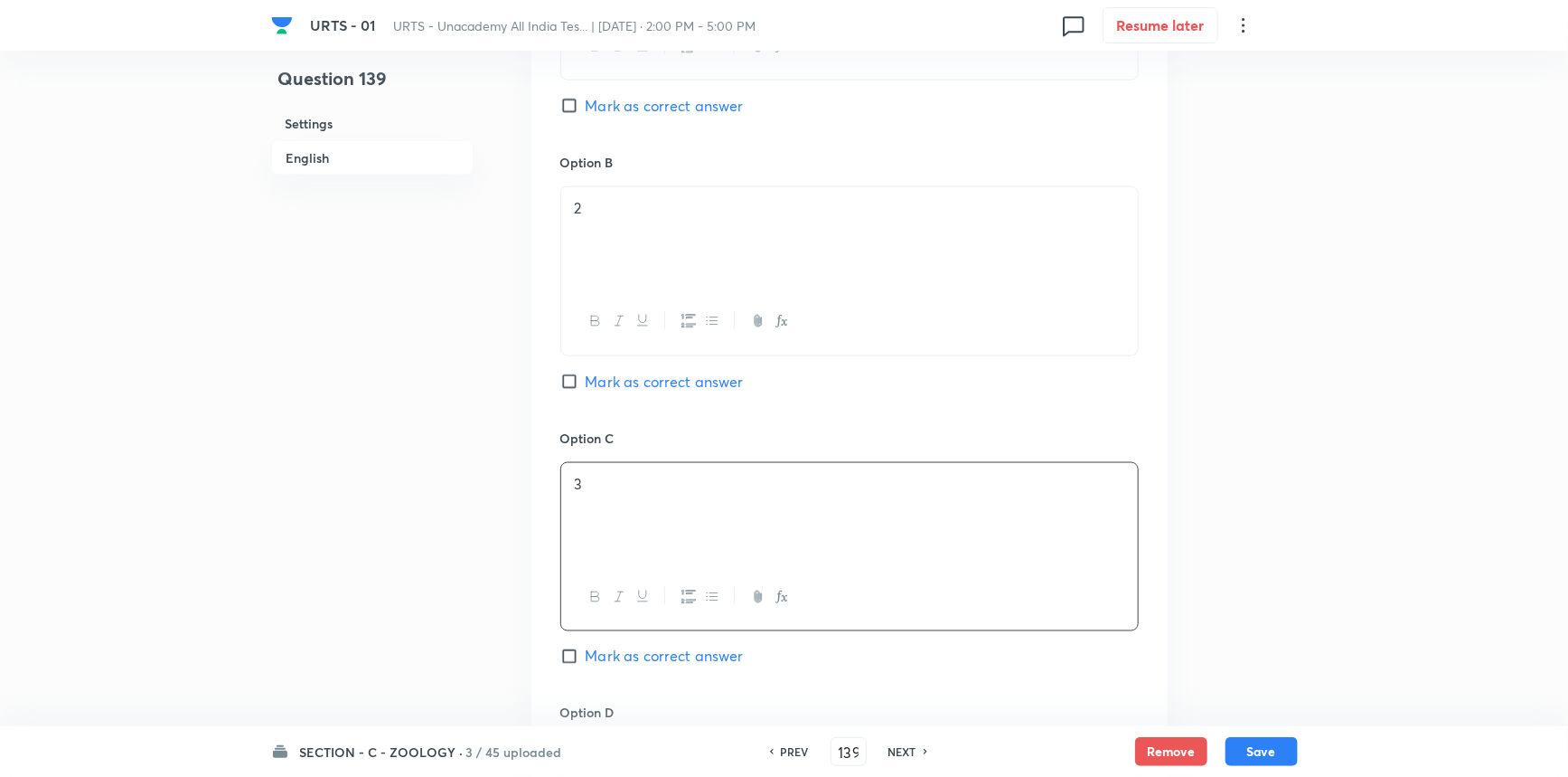
click at [574, 655] on input "Mark as correct answer" at bounding box center [573, 656] width 25 height 18
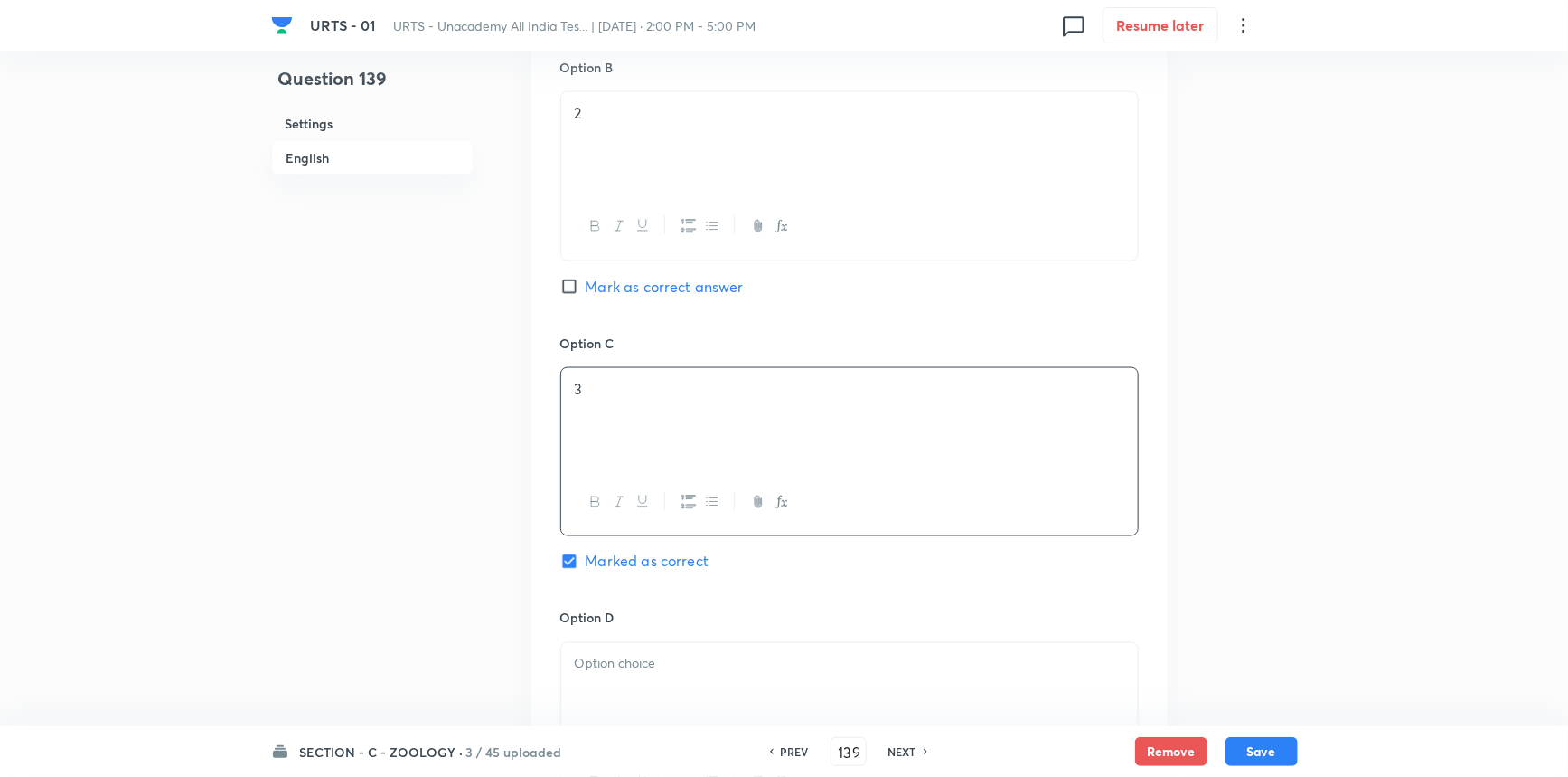
scroll to position [1397, 0]
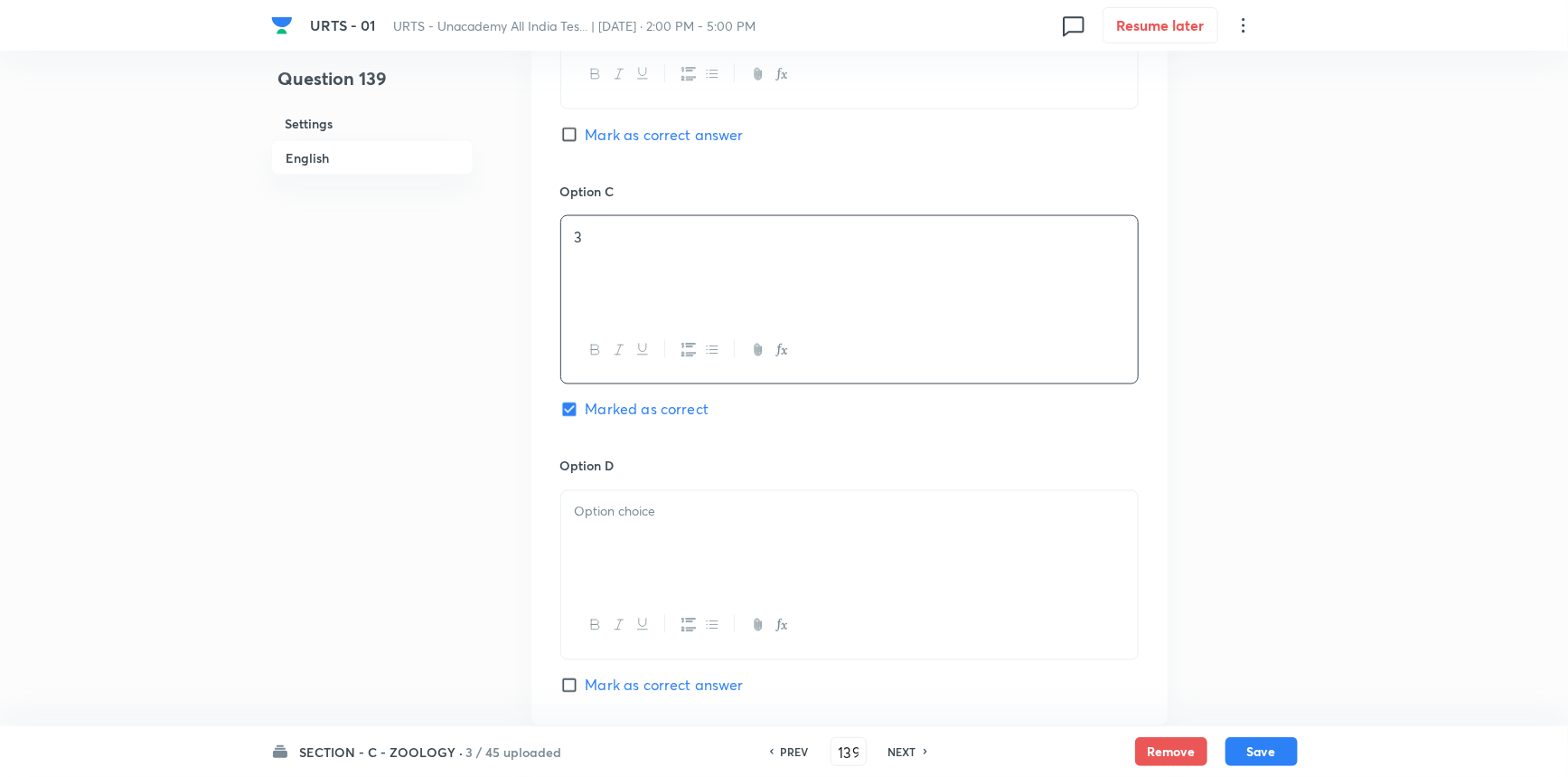
click at [593, 545] on div at bounding box center [849, 541] width 577 height 101
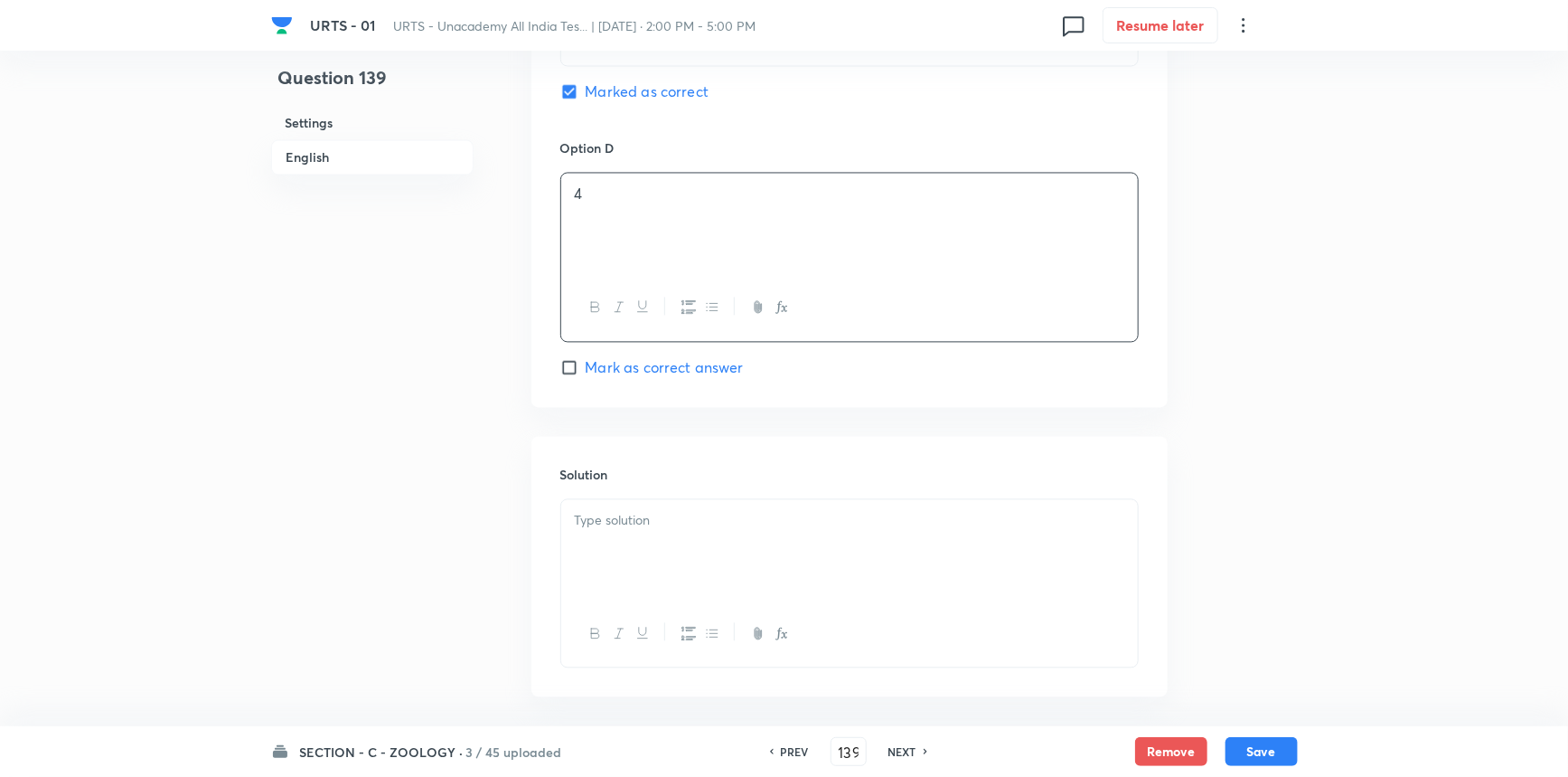
scroll to position [1727, 0]
click at [634, 580] on div at bounding box center [849, 539] width 577 height 101
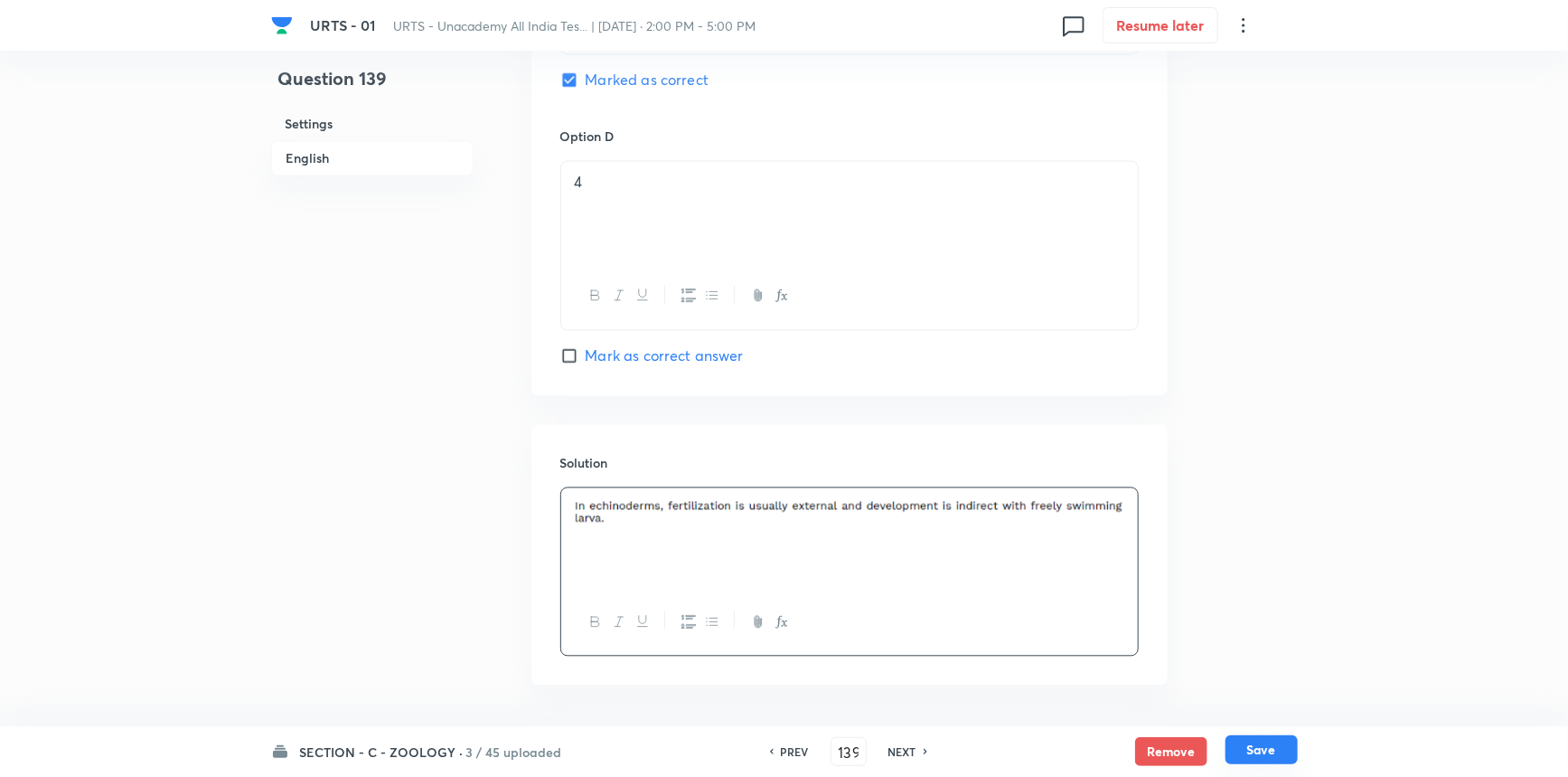
click at [1238, 749] on button "Save" at bounding box center [1262, 749] width 72 height 29
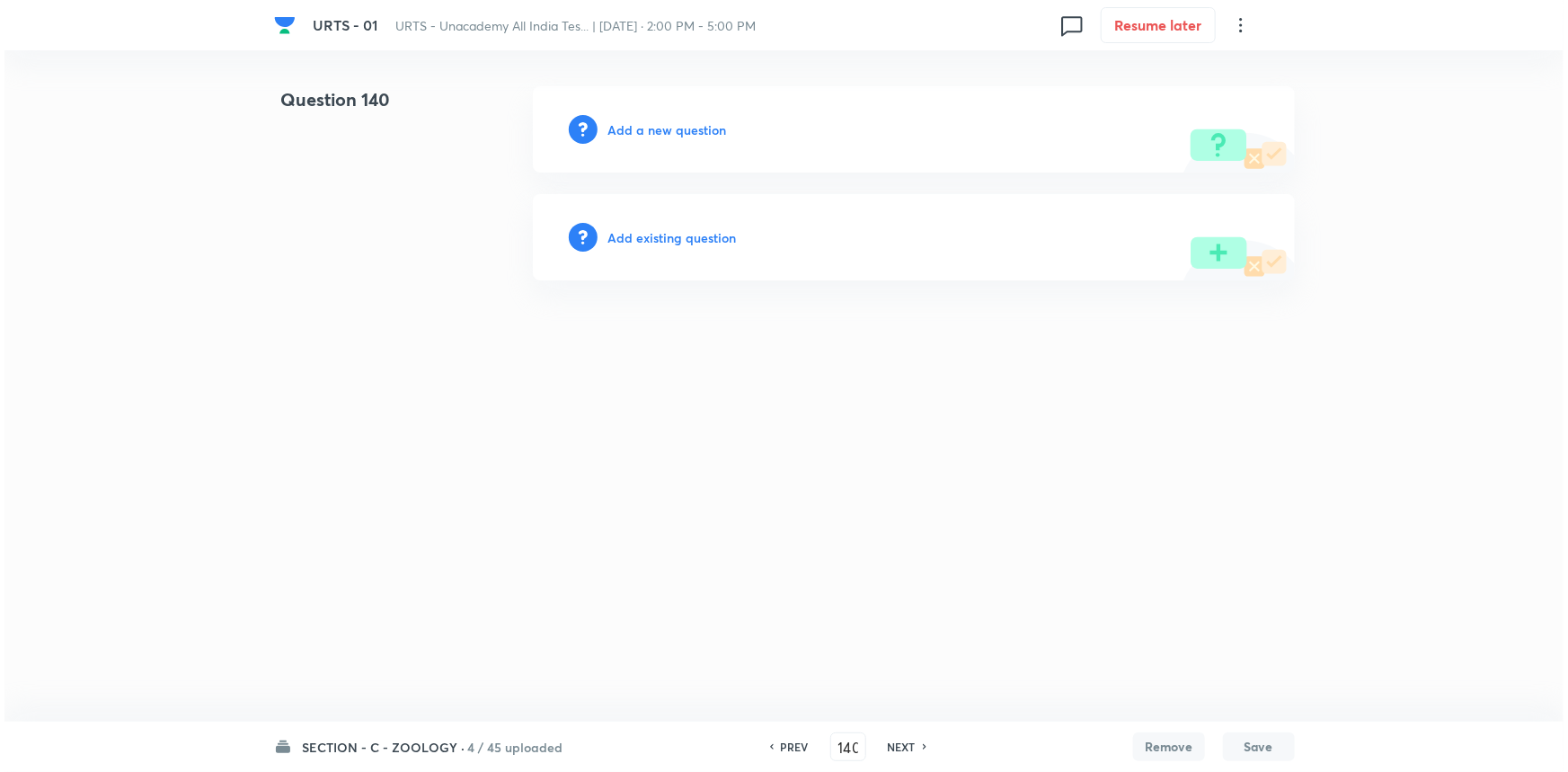
scroll to position [0, 0]
click at [620, 123] on h6 "Add a new question" at bounding box center [668, 130] width 119 height 19
click at [623, 124] on h6 "Choose a question type" at bounding box center [677, 130] width 138 height 19
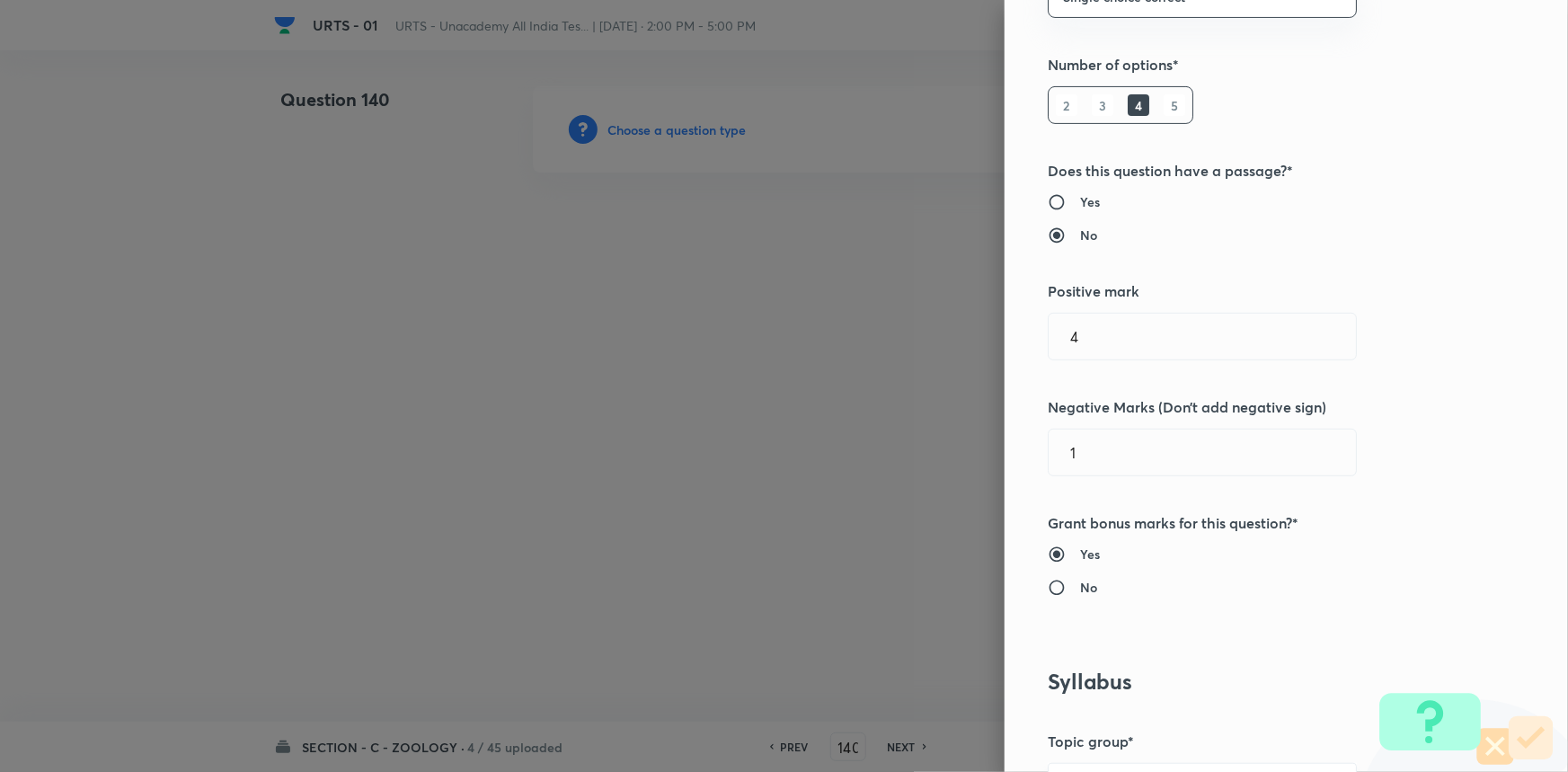
scroll to position [571, 0]
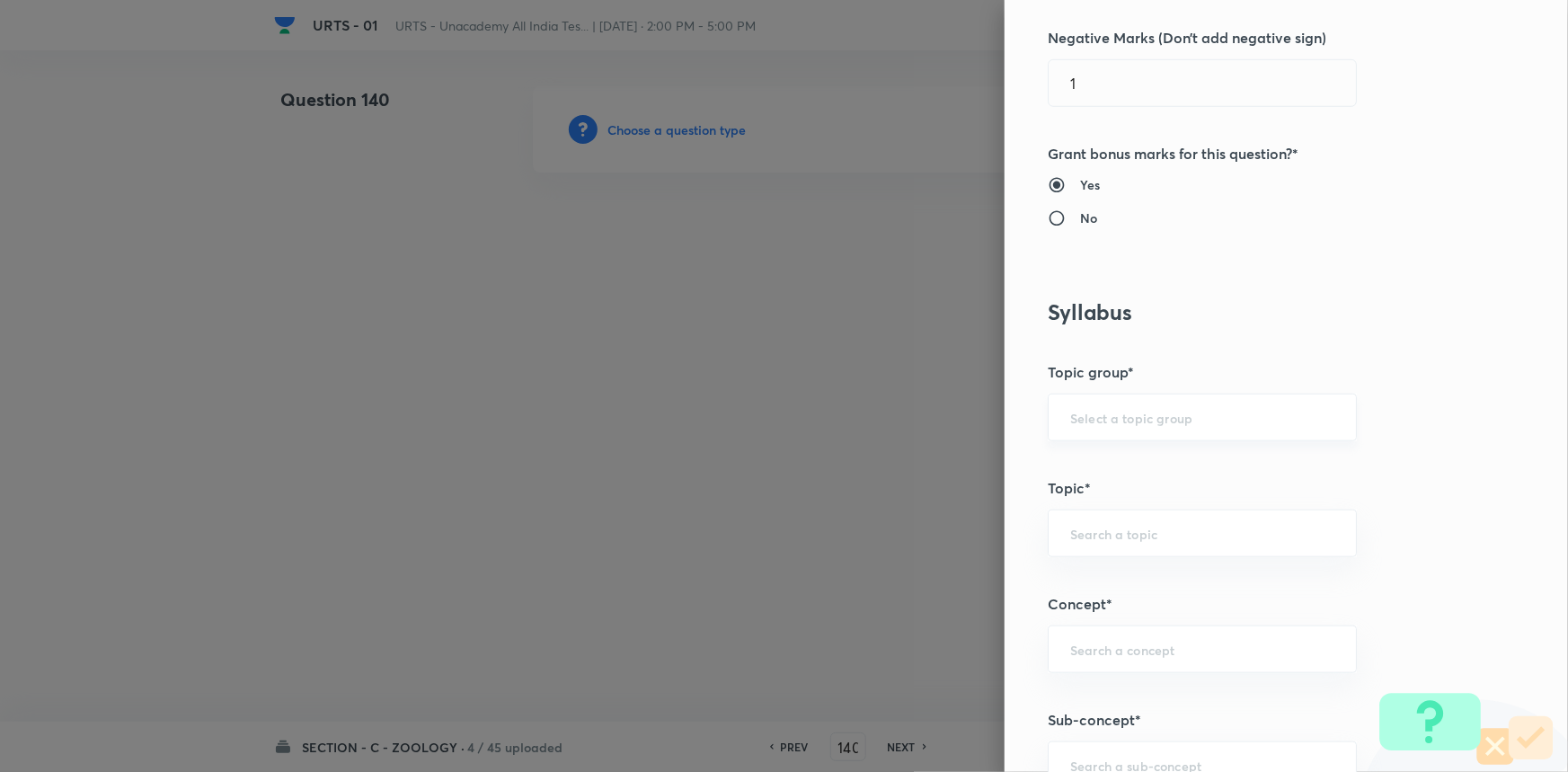
click at [1116, 412] on input "text" at bounding box center [1202, 417] width 264 height 17
click at [1078, 470] on li "Biology" at bounding box center [1190, 467] width 307 height 33
click at [1089, 535] on input "text" at bounding box center [1202, 533] width 264 height 17
click at [1097, 646] on li "Zoology" at bounding box center [1190, 648] width 307 height 33
click at [1092, 660] on div "​" at bounding box center [1202, 648] width 309 height 47
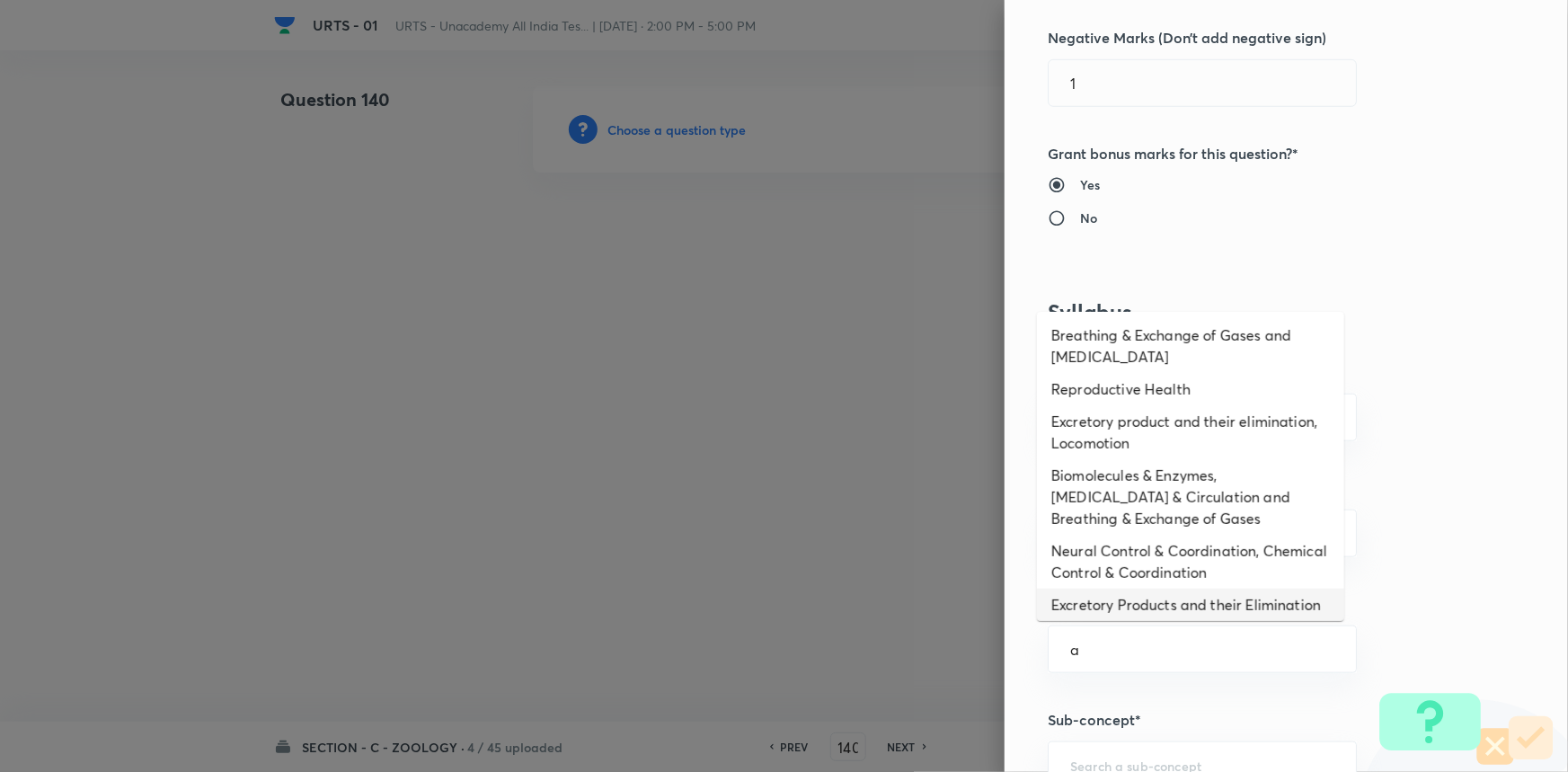
click at [1094, 601] on li "Excretory Products and their Elimination" at bounding box center [1190, 605] width 307 height 33
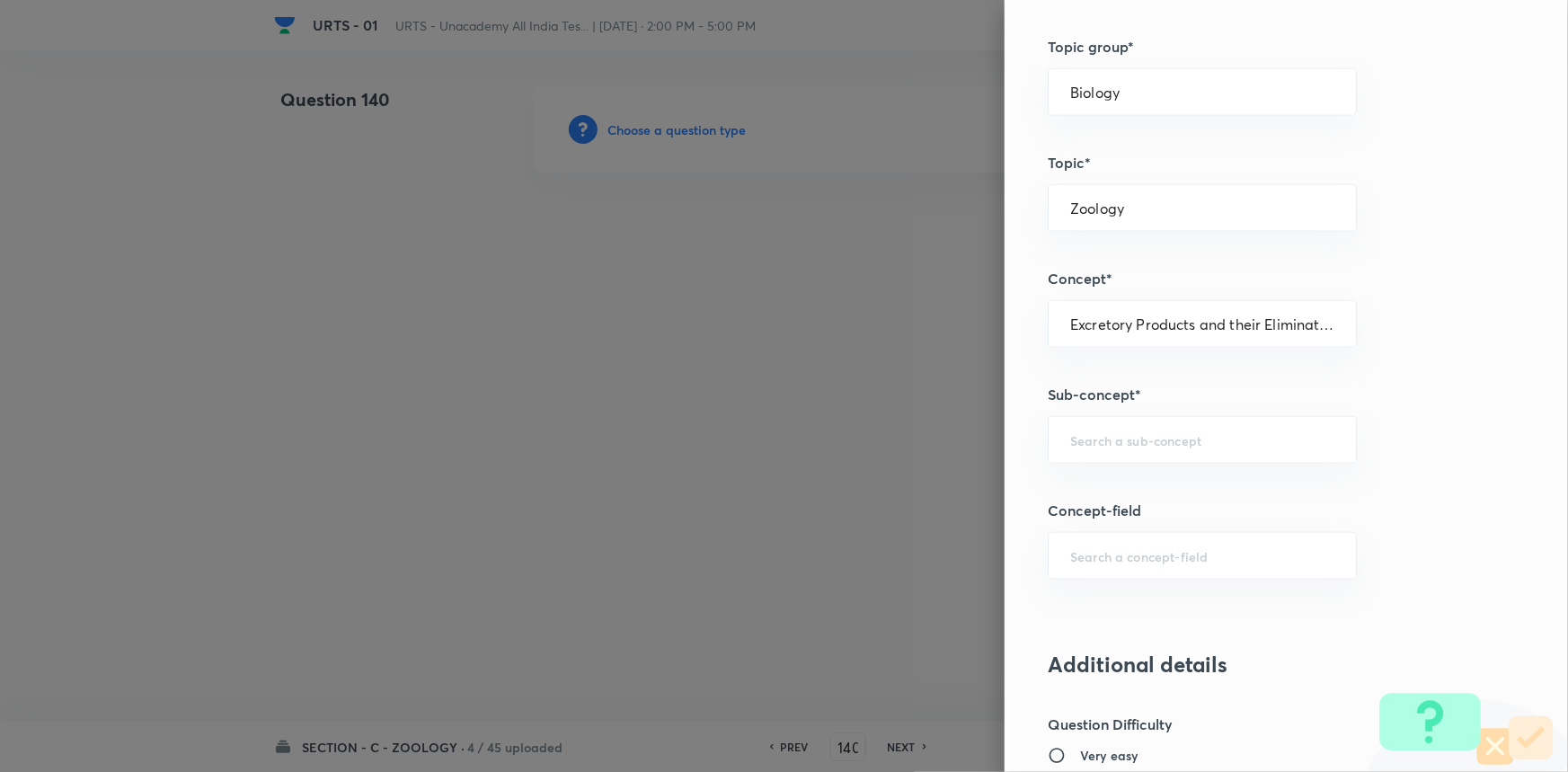
scroll to position [898, 0]
click at [1090, 430] on input "text" at bounding box center [1202, 438] width 264 height 17
click at [1088, 490] on li "Excretory Products and their Elimination" at bounding box center [1190, 488] width 307 height 33
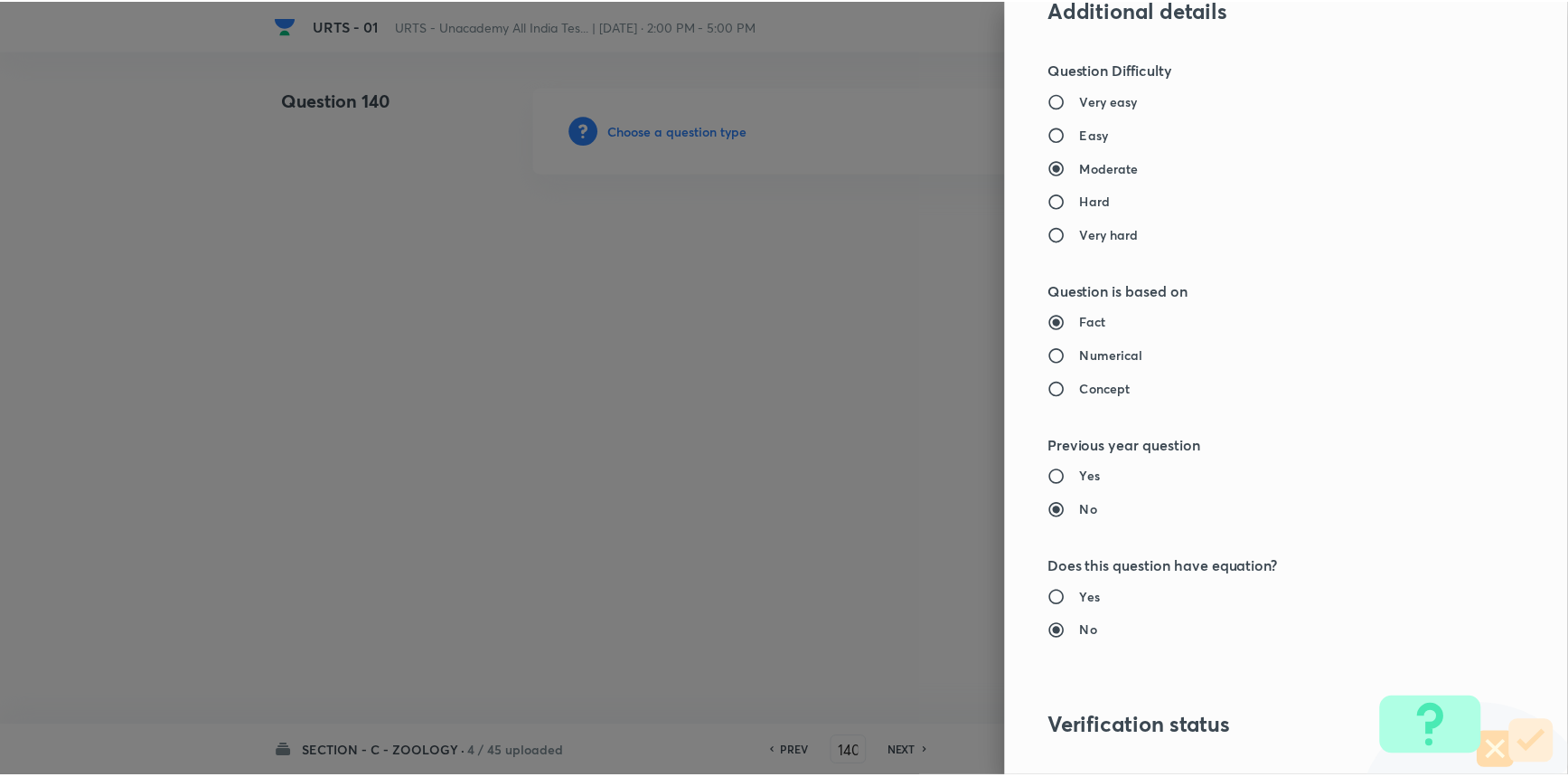
scroll to position [1808, 0]
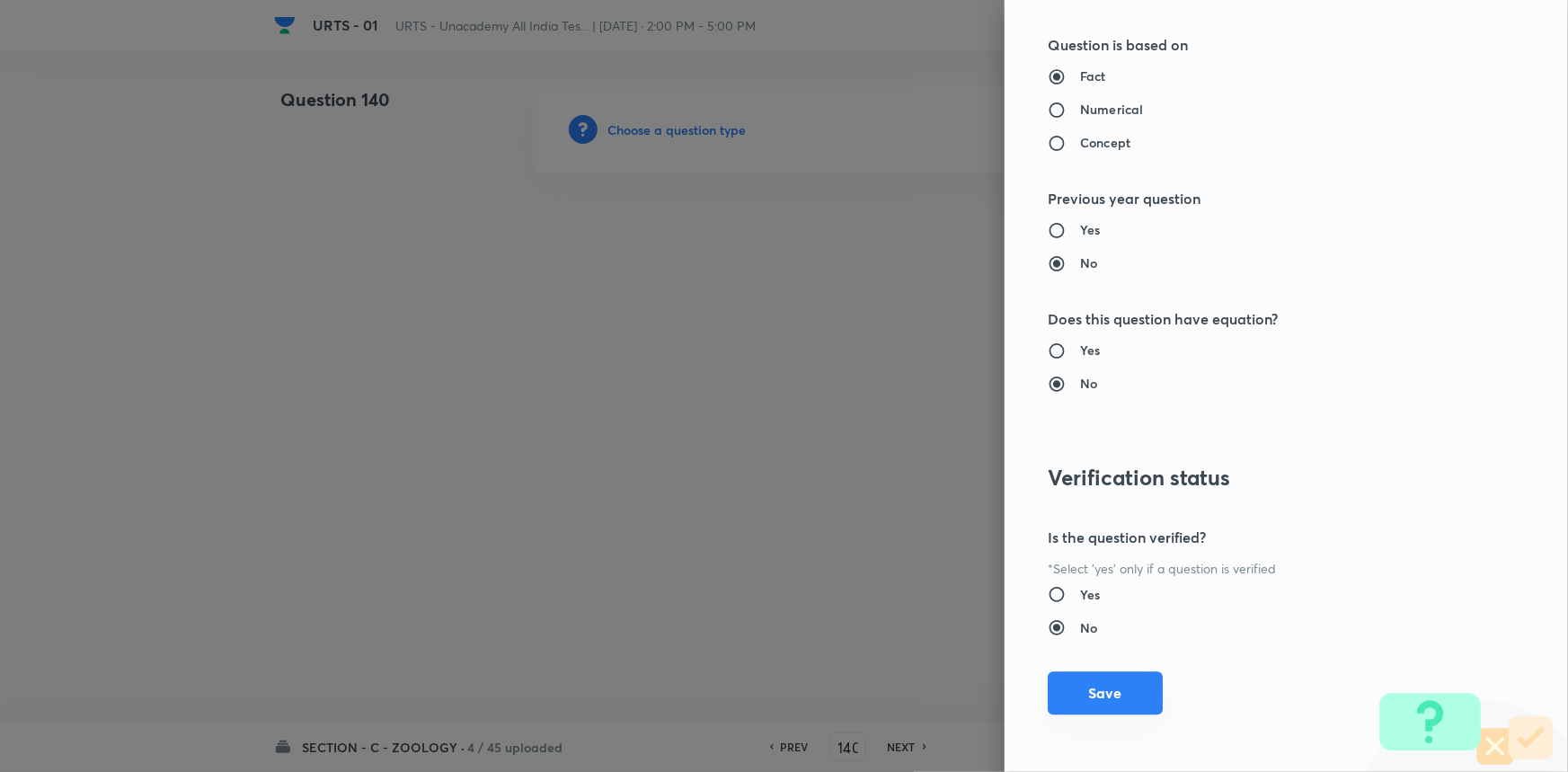
click at [1096, 687] on button "Save" at bounding box center [1105, 693] width 115 height 43
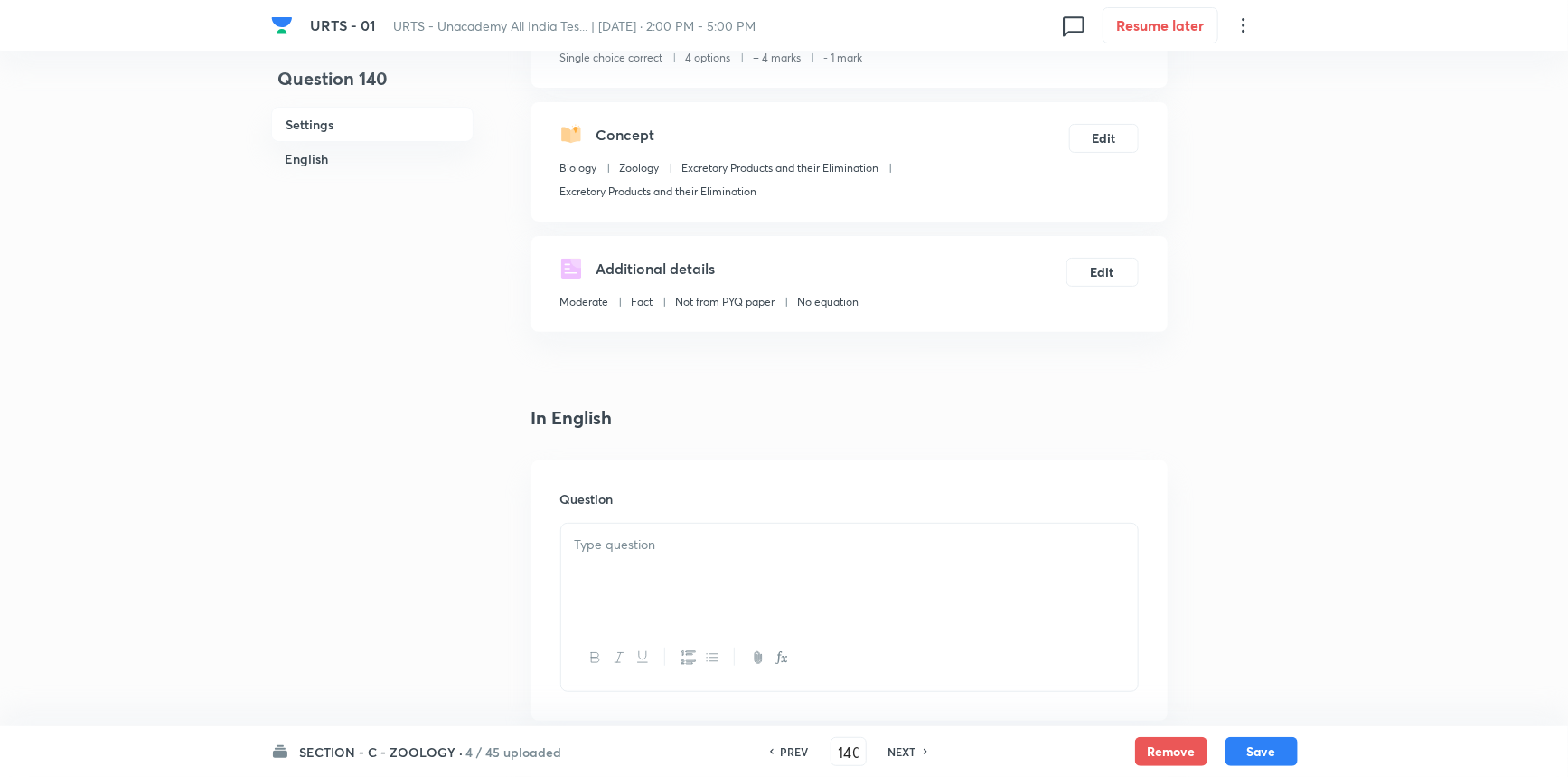
scroll to position [328, 0]
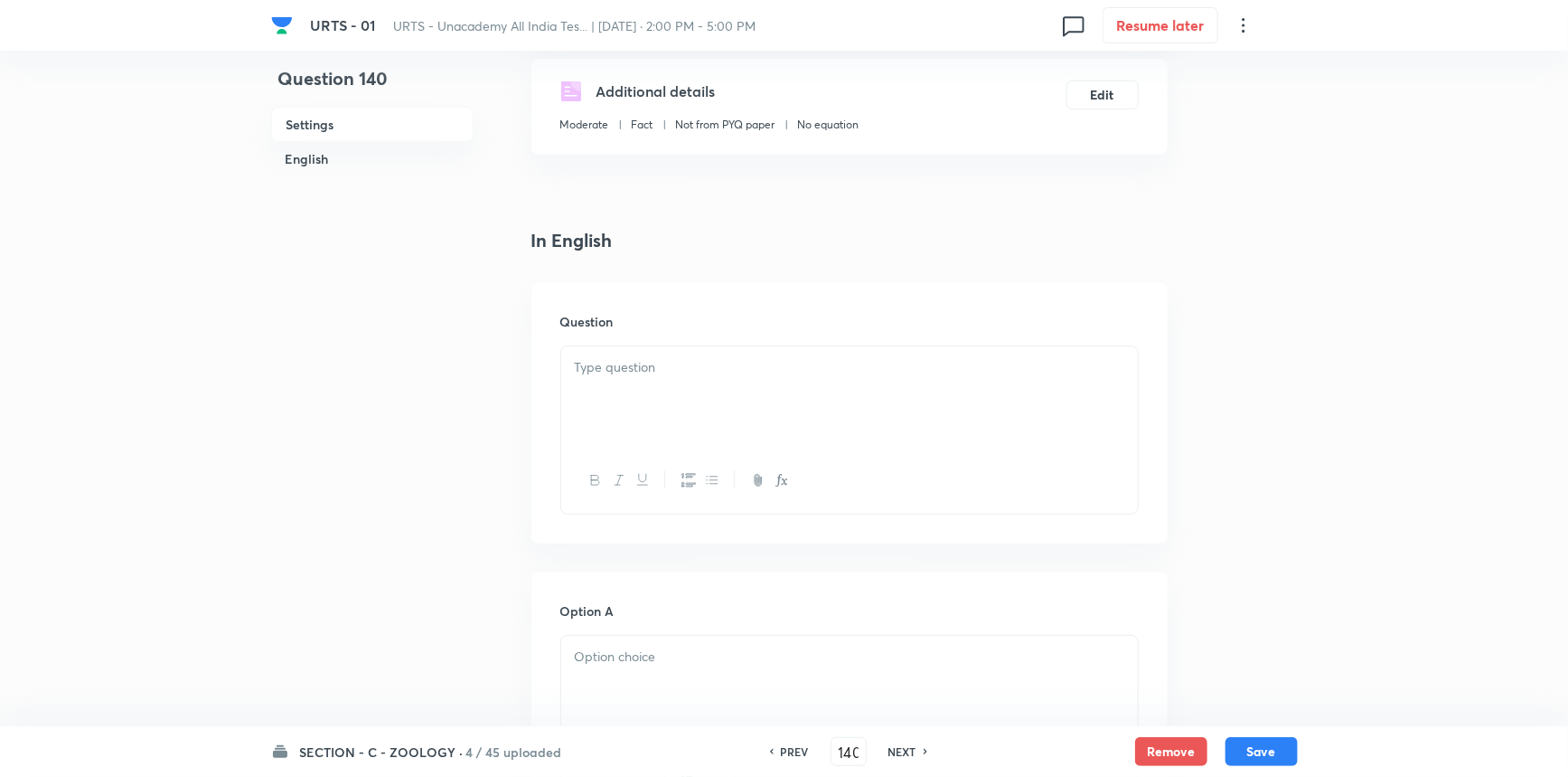
click at [682, 372] on p at bounding box center [849, 367] width 549 height 21
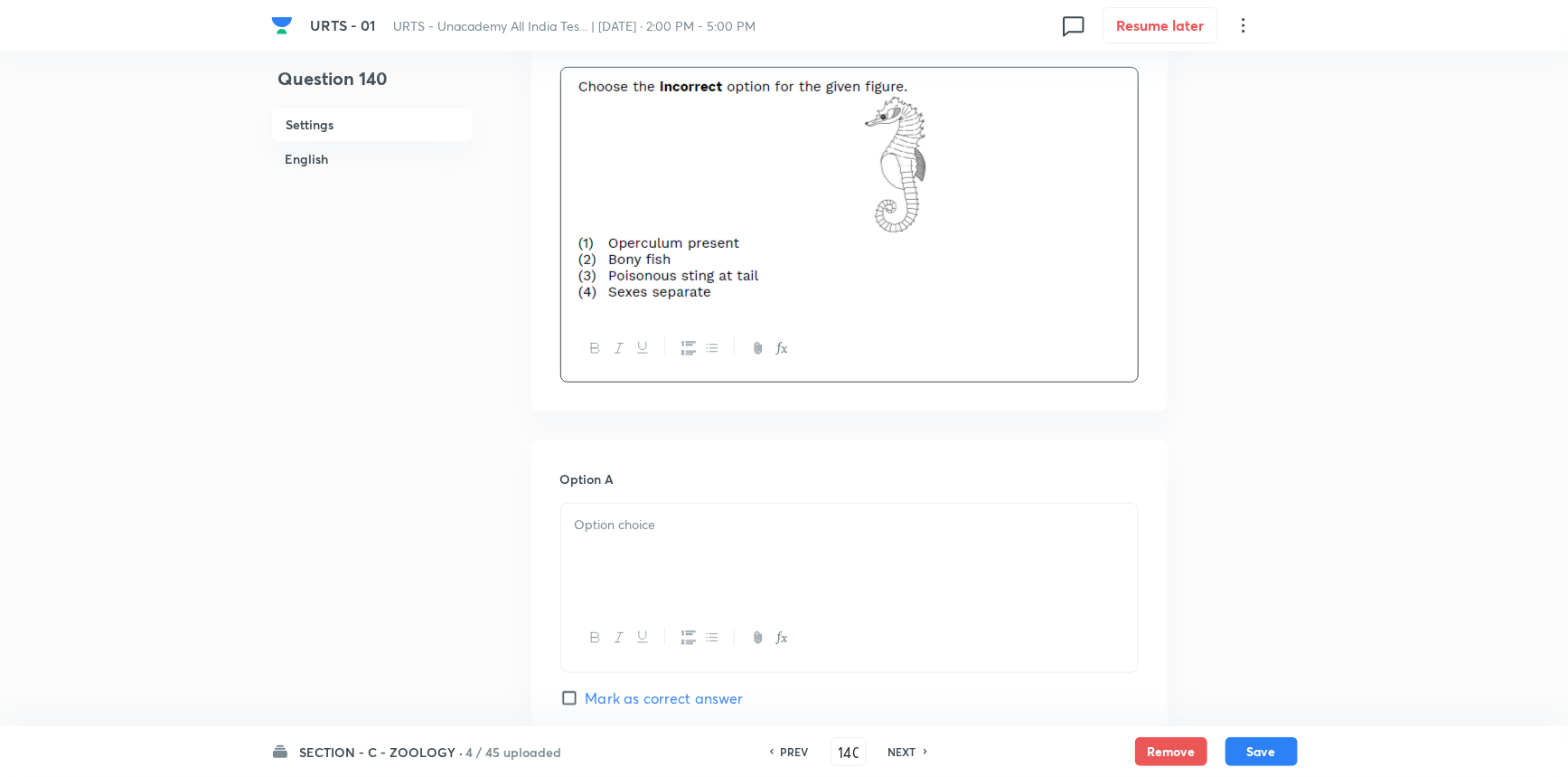
scroll to position [740, 0]
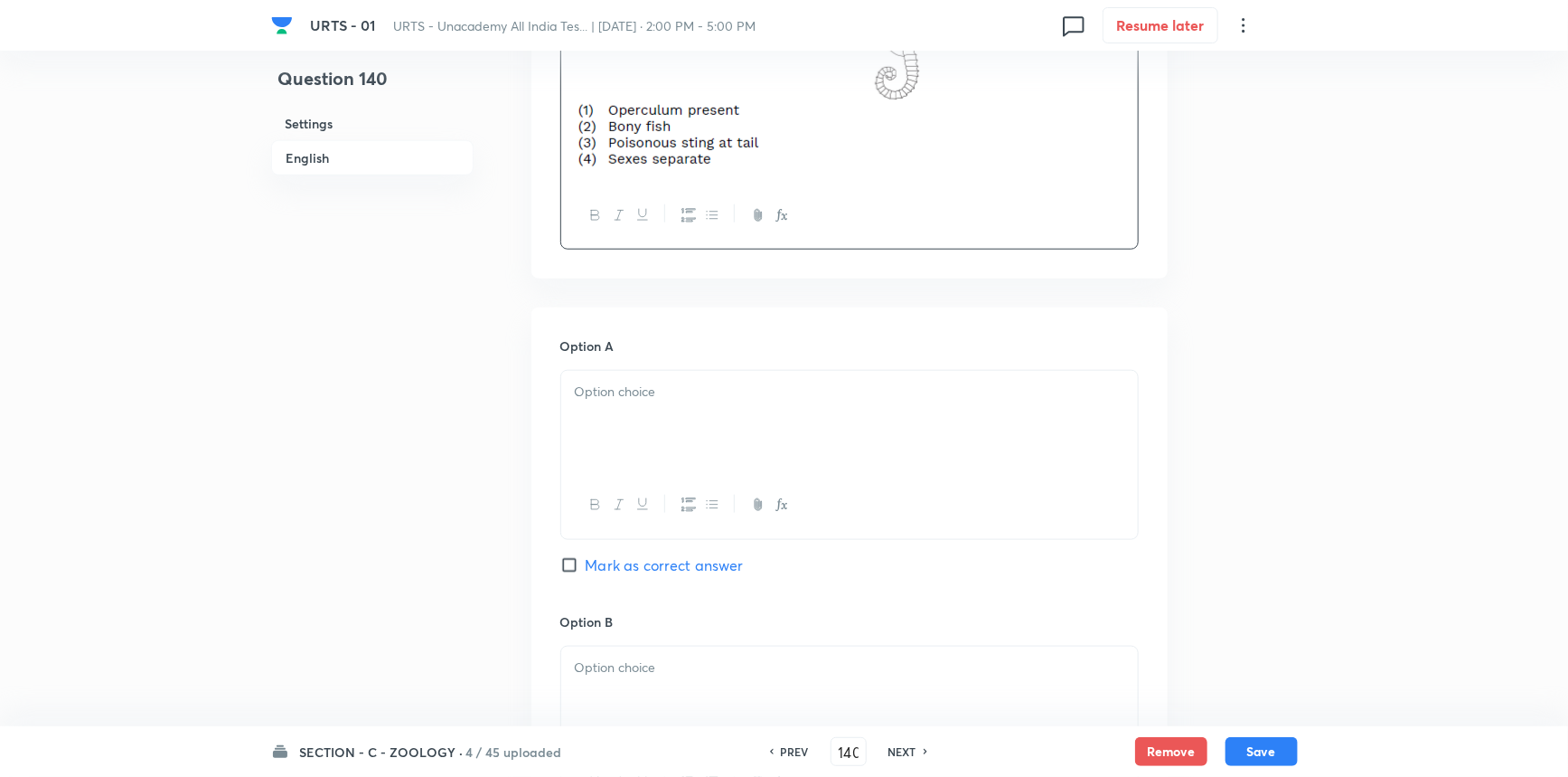
click at [722, 412] on div at bounding box center [849, 422] width 577 height 101
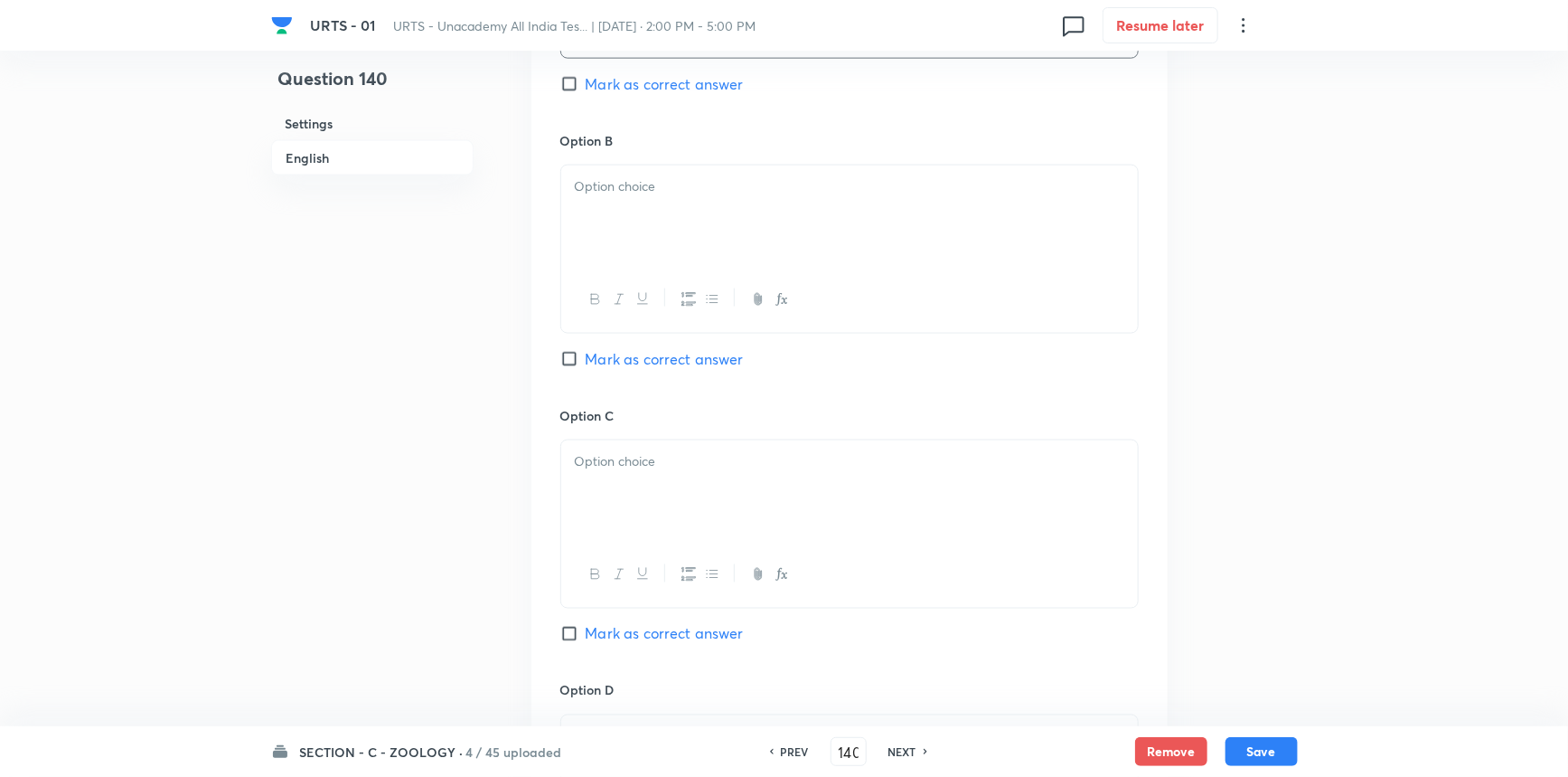
scroll to position [1232, 0]
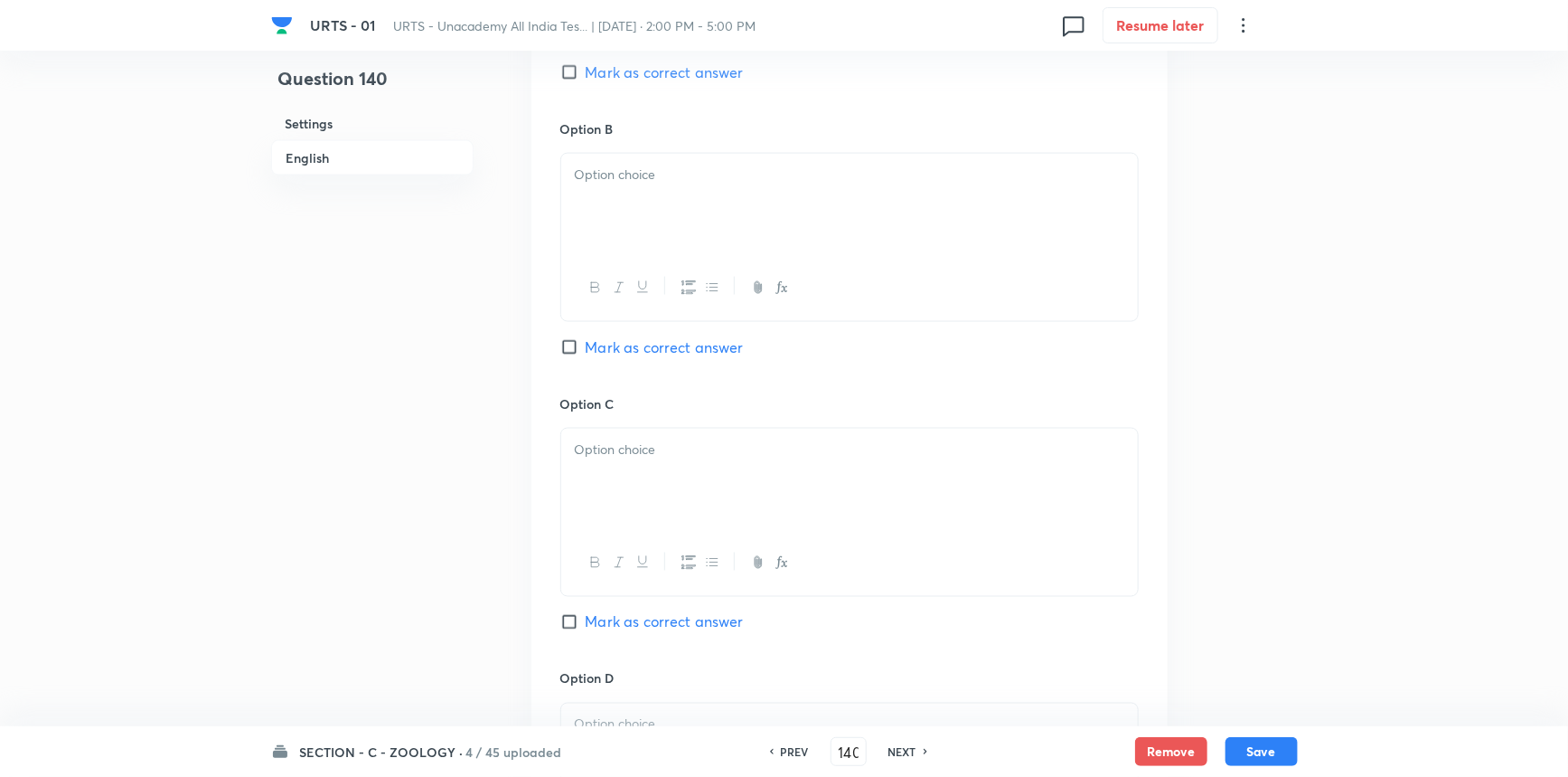
click at [627, 208] on div at bounding box center [849, 204] width 577 height 101
click at [621, 474] on div at bounding box center [849, 479] width 577 height 101
click at [604, 625] on span "Mark as correct answer" at bounding box center [664, 622] width 158 height 22
click at [586, 625] on input "Mark as correct answer" at bounding box center [573, 622] width 25 height 18
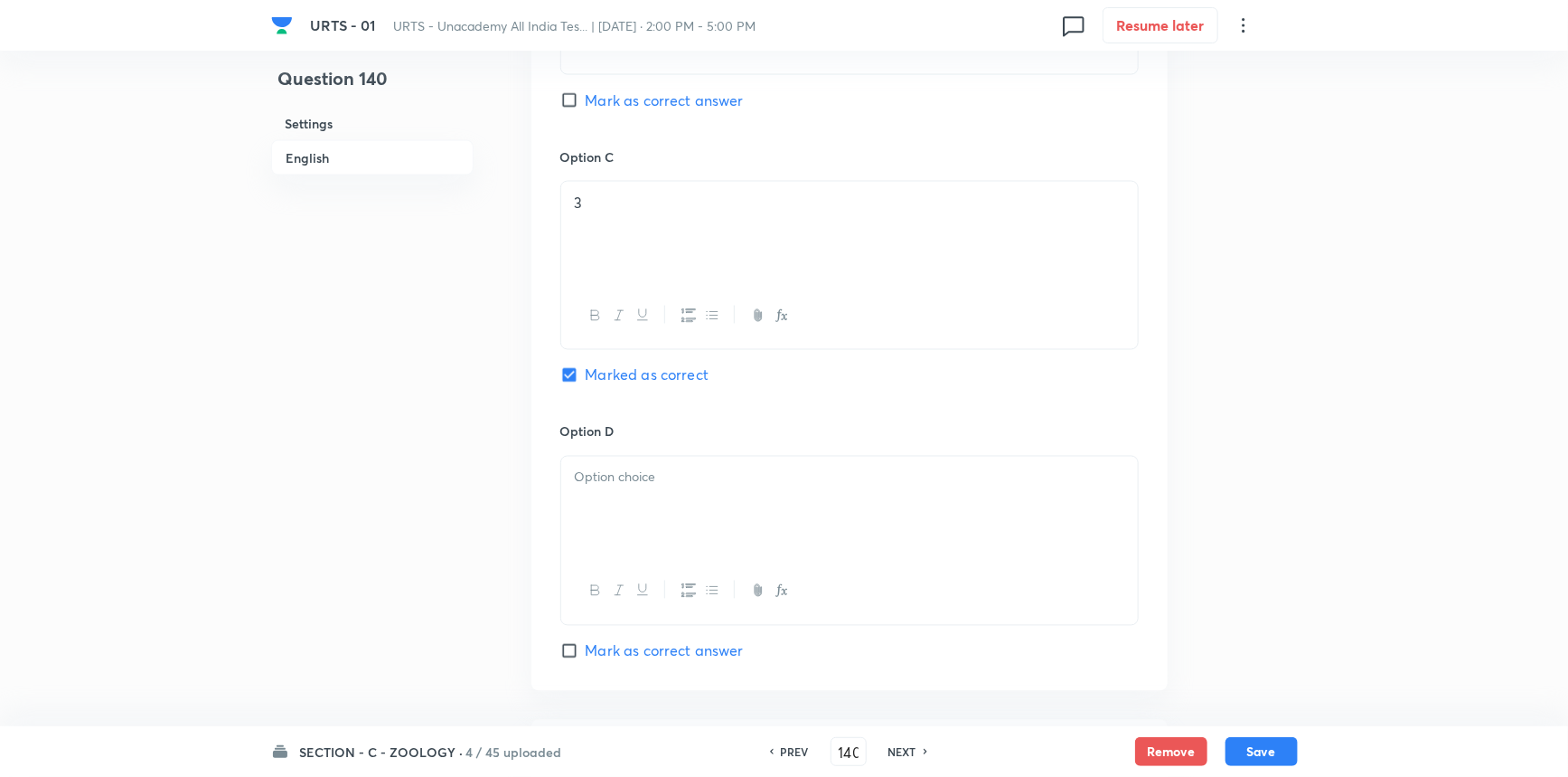
click at [712, 473] on p at bounding box center [849, 478] width 549 height 21
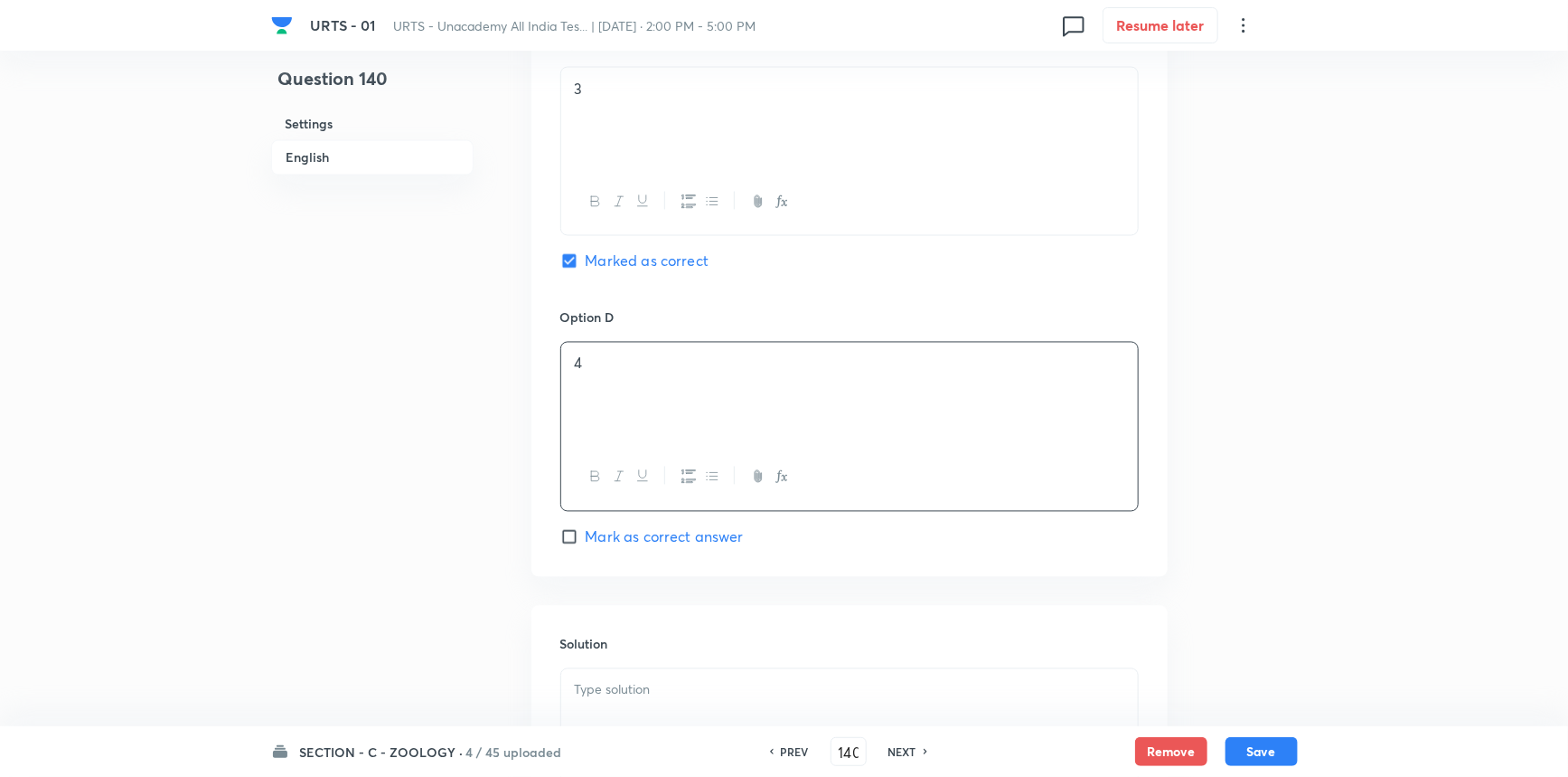
scroll to position [1809, 0]
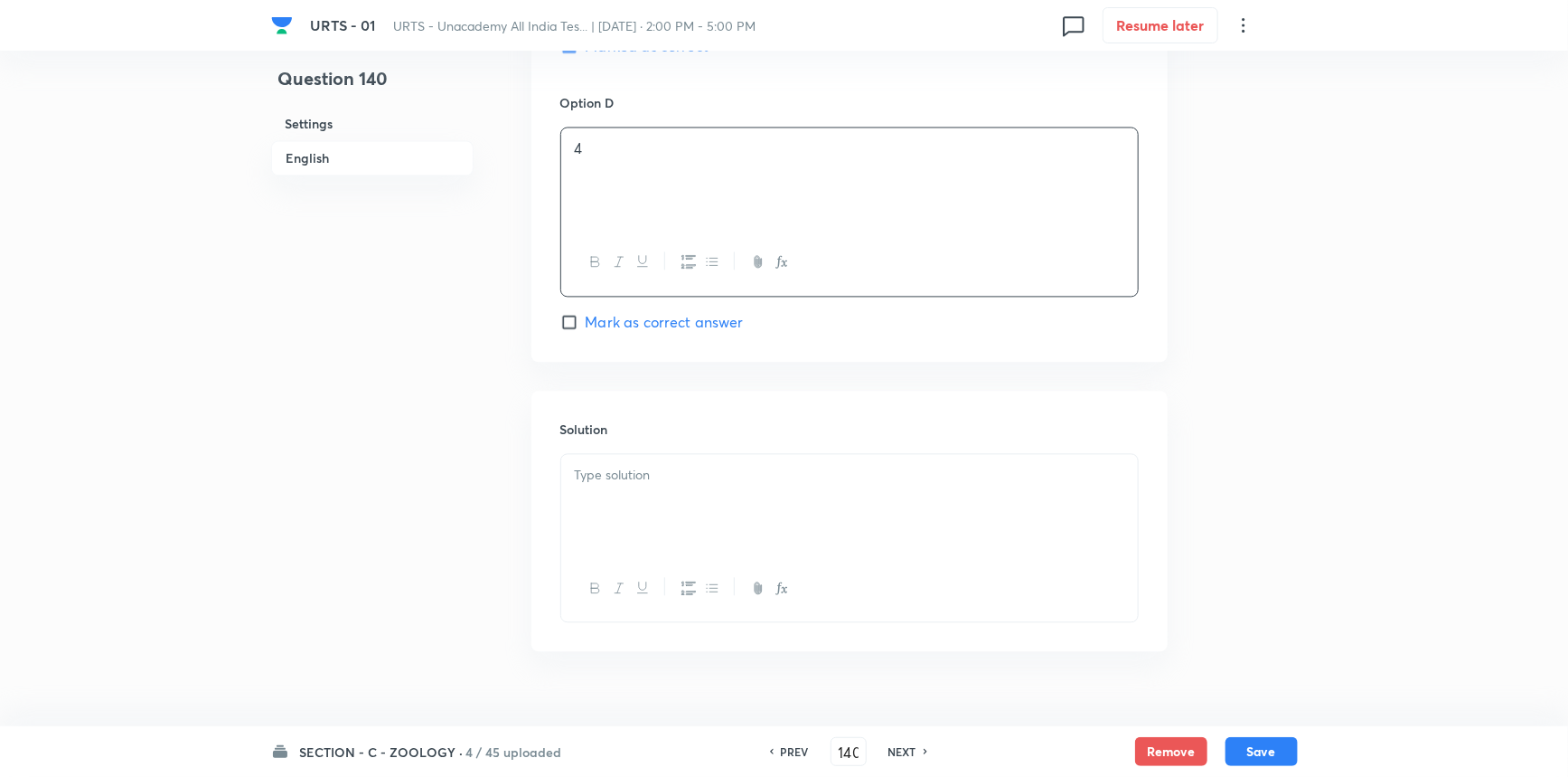
click at [669, 492] on div at bounding box center [849, 505] width 577 height 101
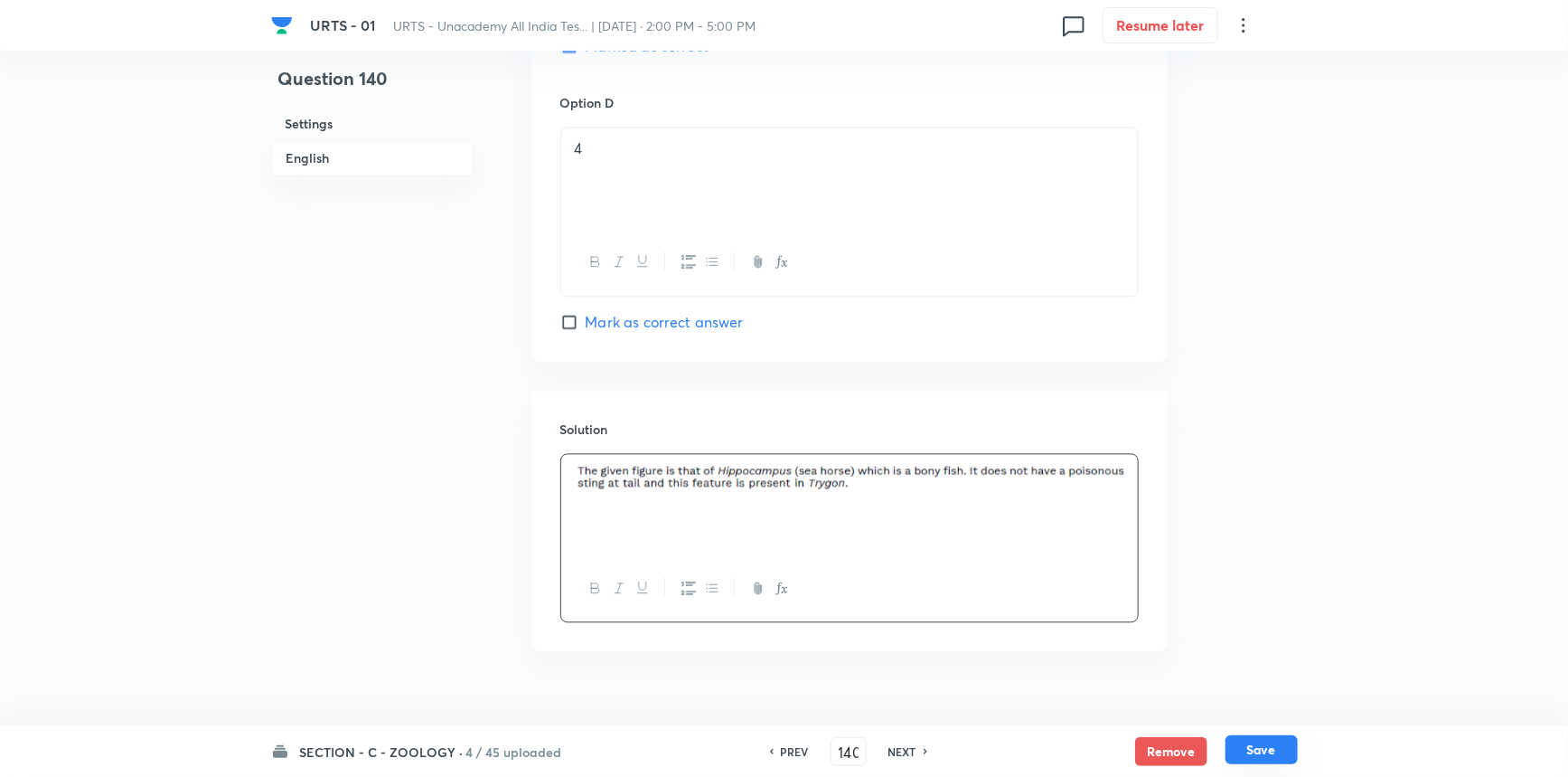
click at [1233, 742] on button "Save" at bounding box center [1262, 749] width 72 height 29
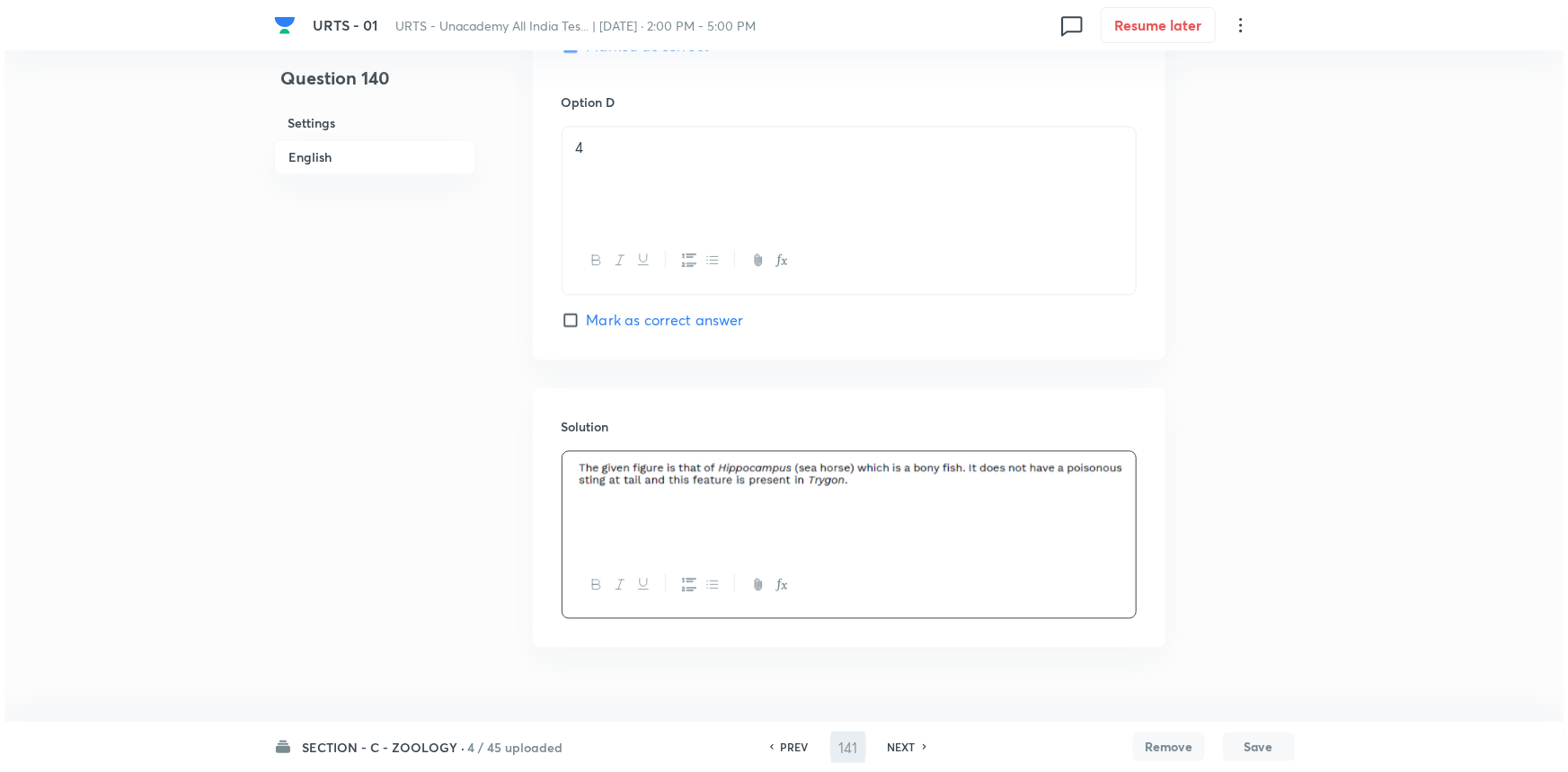
scroll to position [0, 0]
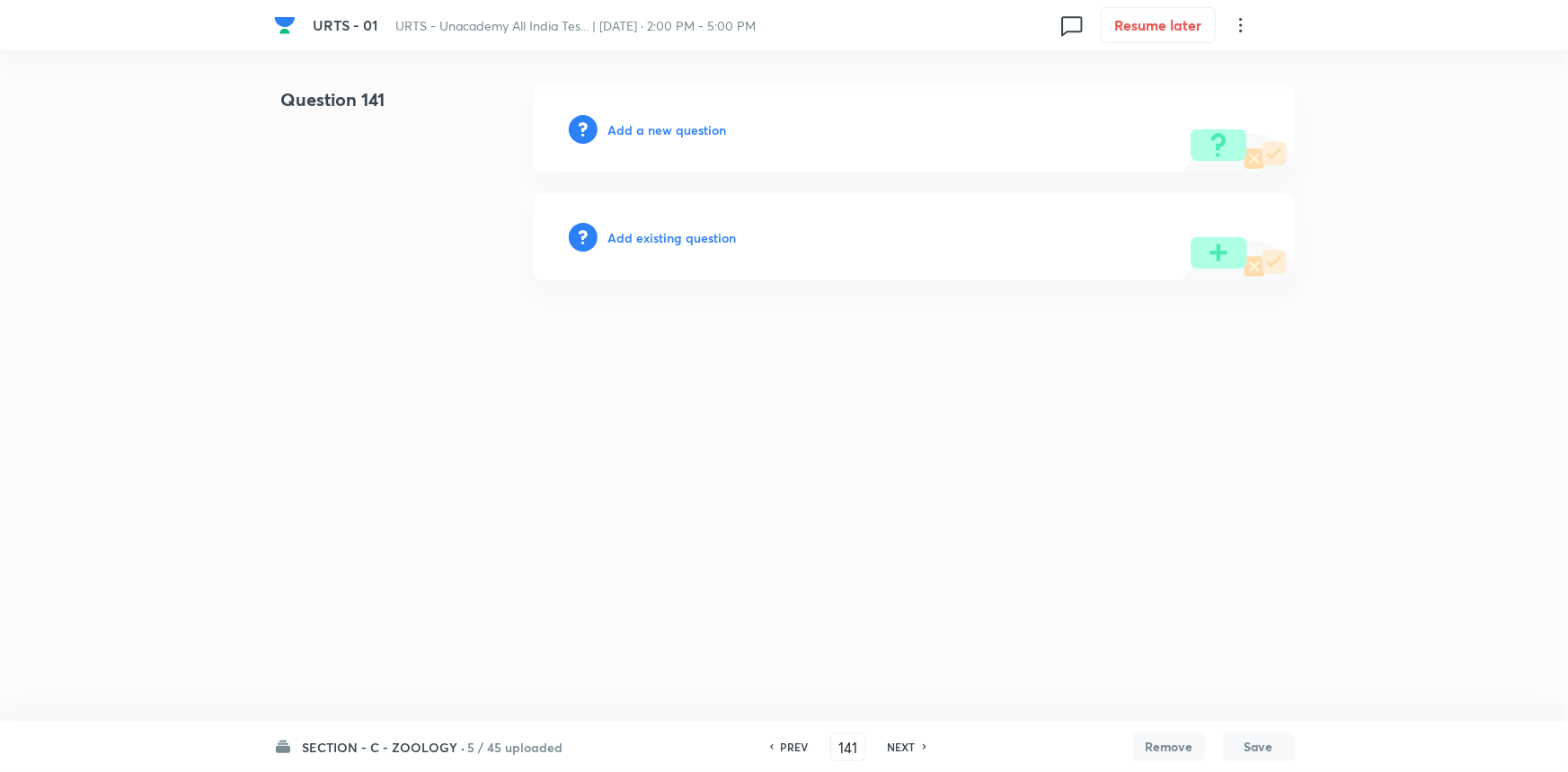
click at [700, 127] on h6 "Add a new question" at bounding box center [668, 130] width 119 height 19
click at [700, 126] on h6 "Choose a question type" at bounding box center [677, 130] width 138 height 19
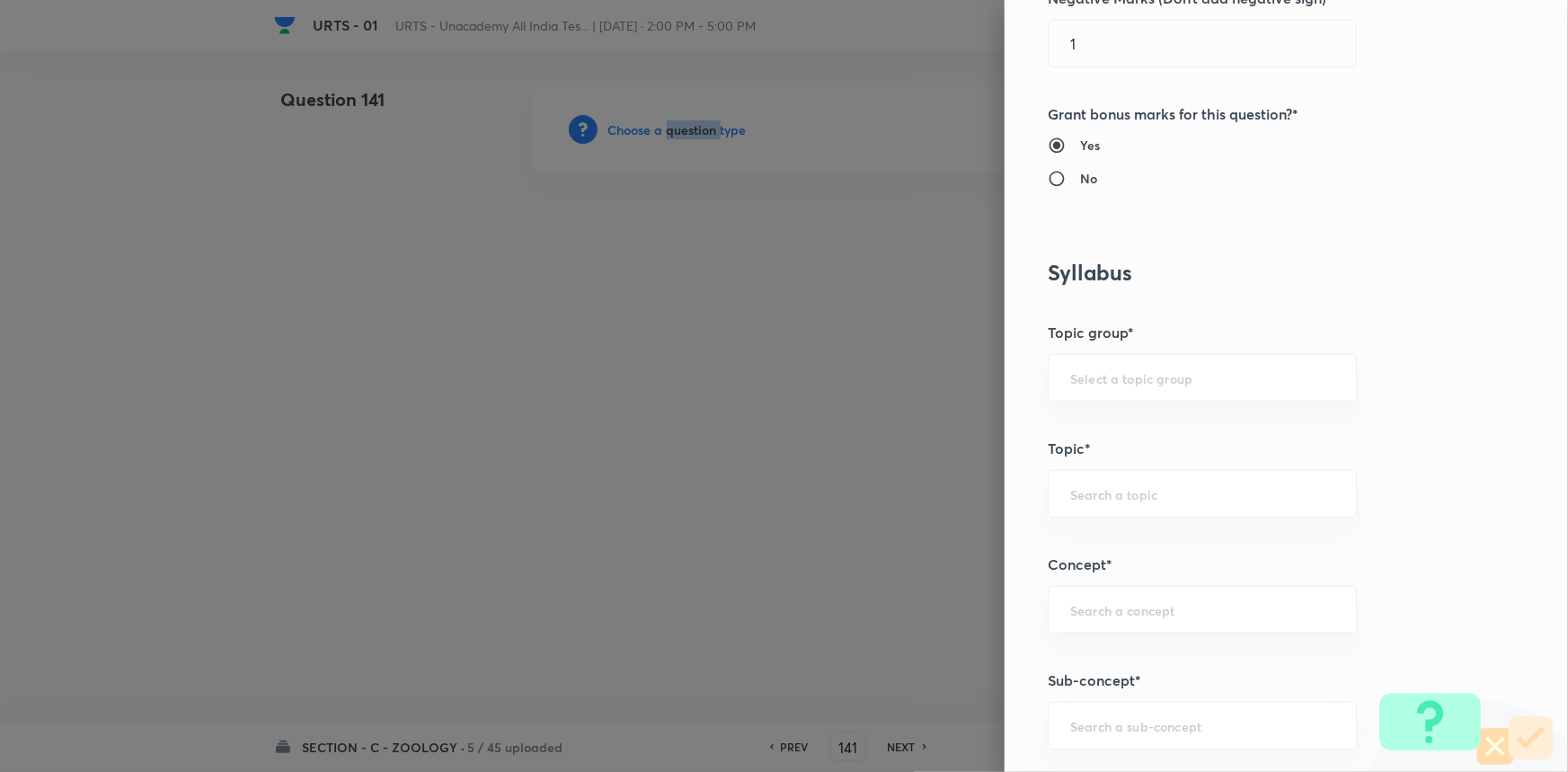
scroll to position [653, 0]
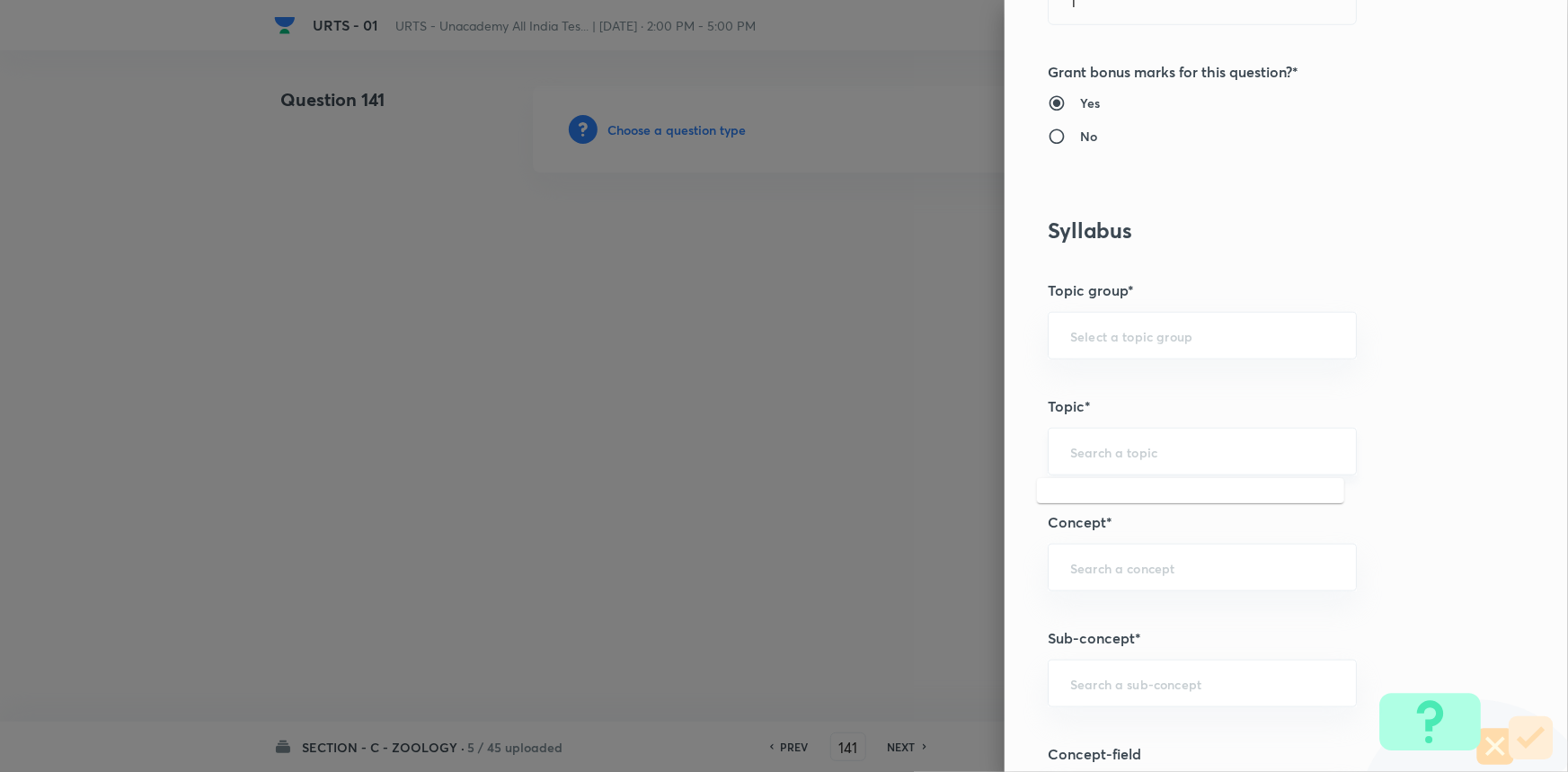
click at [1114, 451] on input "text" at bounding box center [1202, 451] width 264 height 17
click at [1099, 349] on div "​" at bounding box center [1202, 335] width 309 height 47
click at [1105, 399] on li "Biology" at bounding box center [1190, 386] width 307 height 33
click at [1108, 448] on input "text" at bounding box center [1202, 451] width 264 height 17
click at [1094, 582] on ul "Enzymes Structural Organization in Animals Zoology" at bounding box center [1190, 534] width 307 height 111
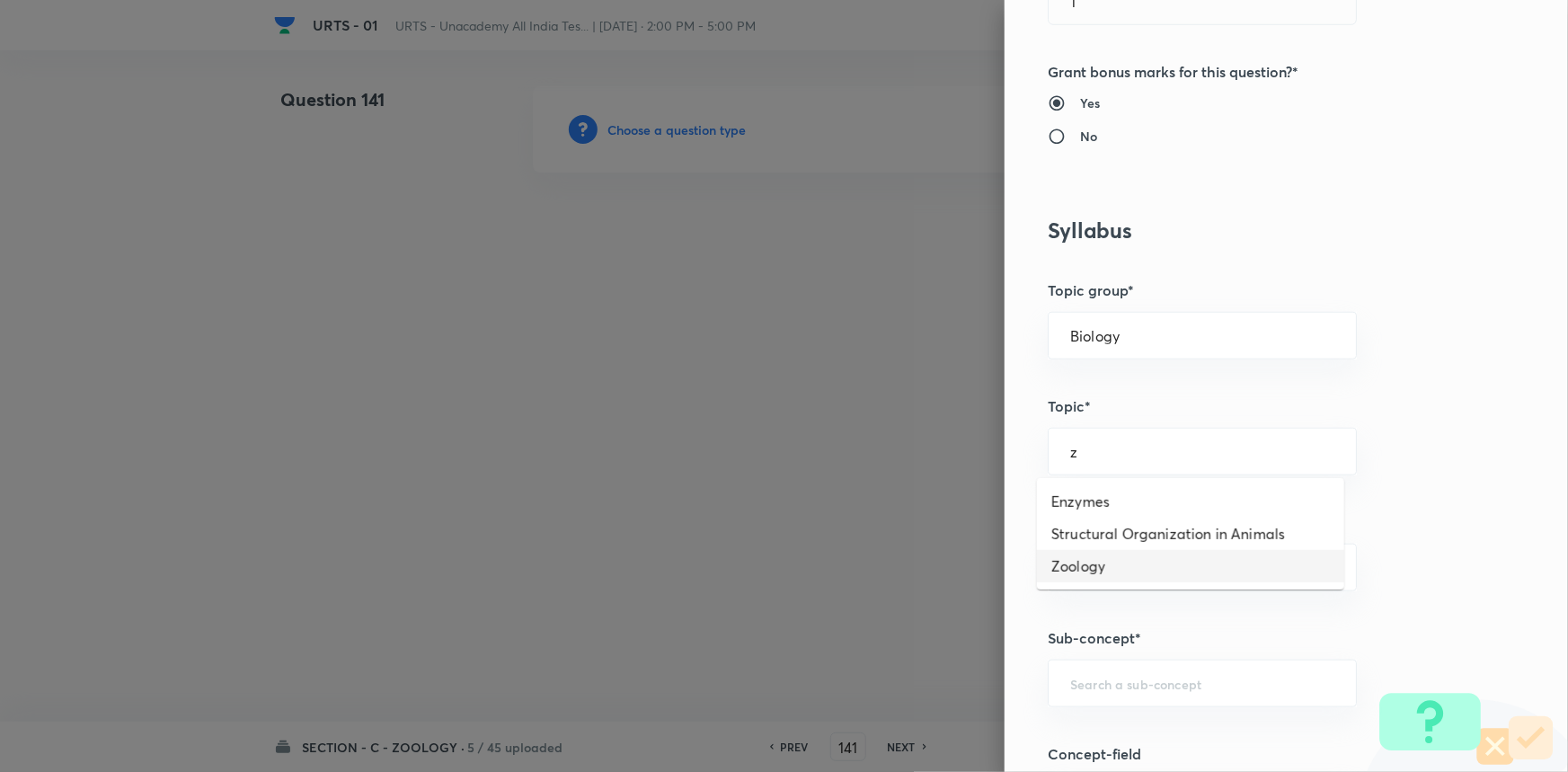
click at [1098, 569] on li "Zoology" at bounding box center [1190, 566] width 307 height 33
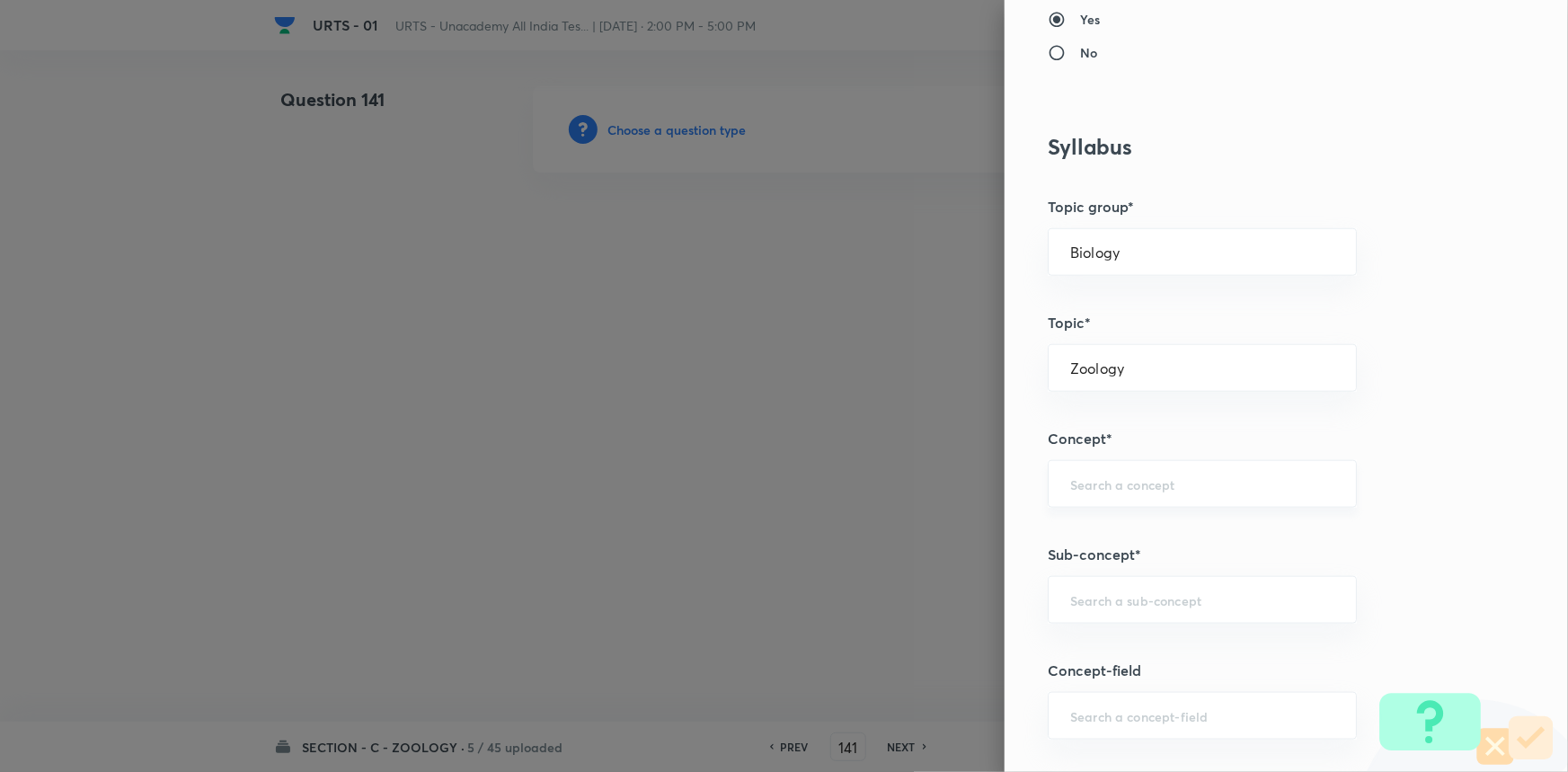
scroll to position [817, 0]
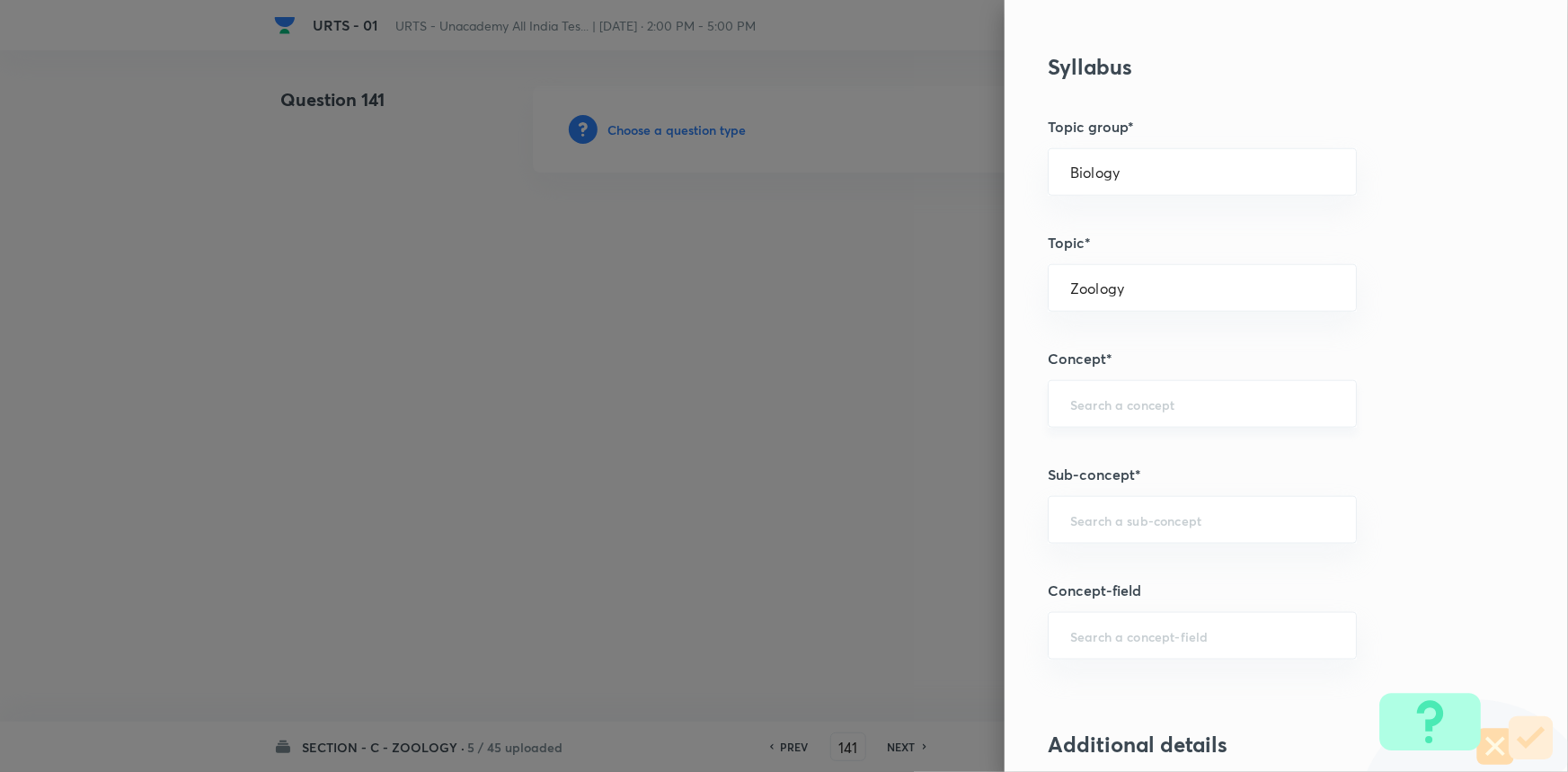
click at [1123, 398] on input "text" at bounding box center [1202, 404] width 264 height 17
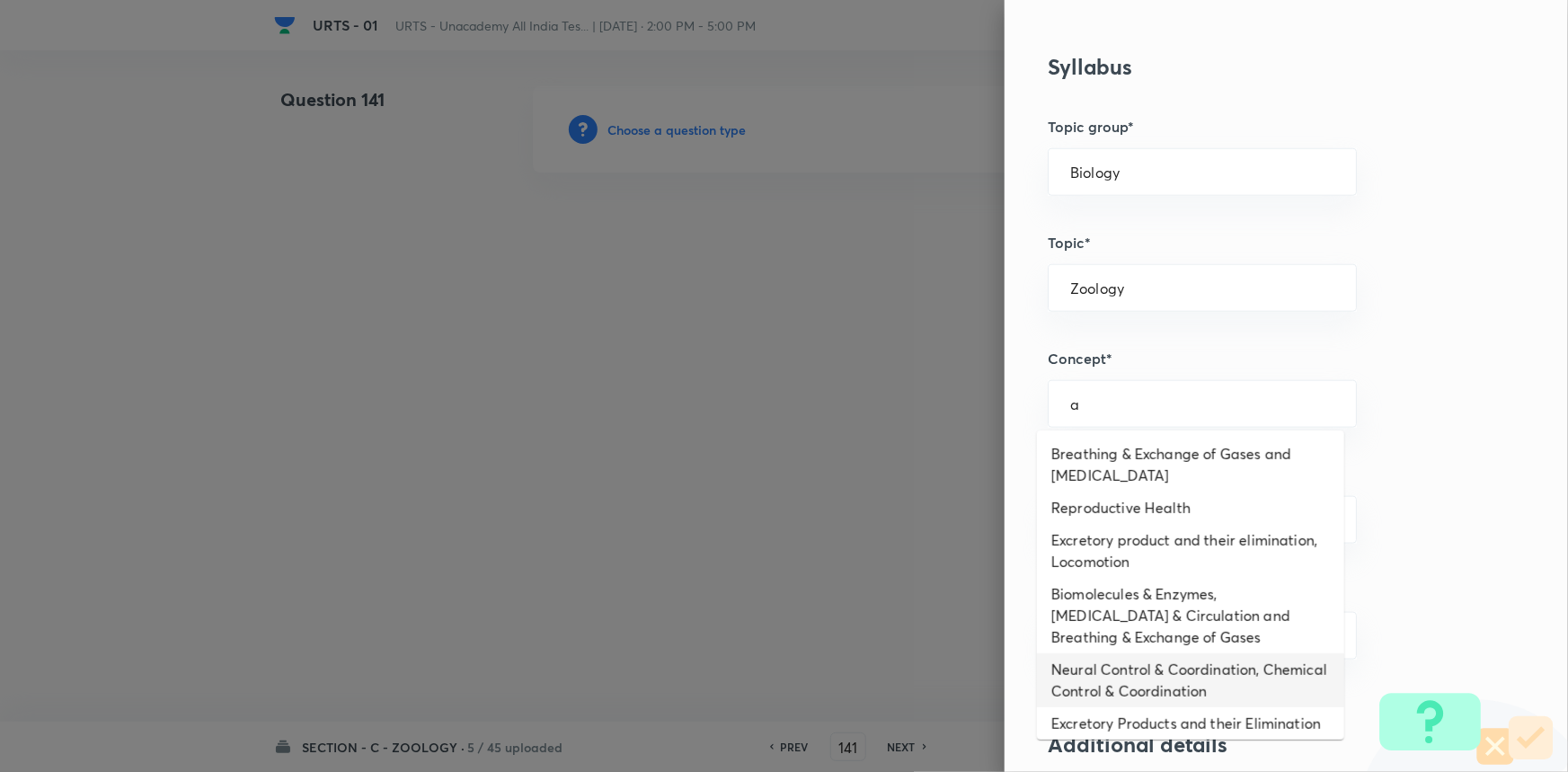
click at [1107, 668] on li "Neural Control & Coordination, Chemical Control & Coordination" at bounding box center [1190, 680] width 307 height 54
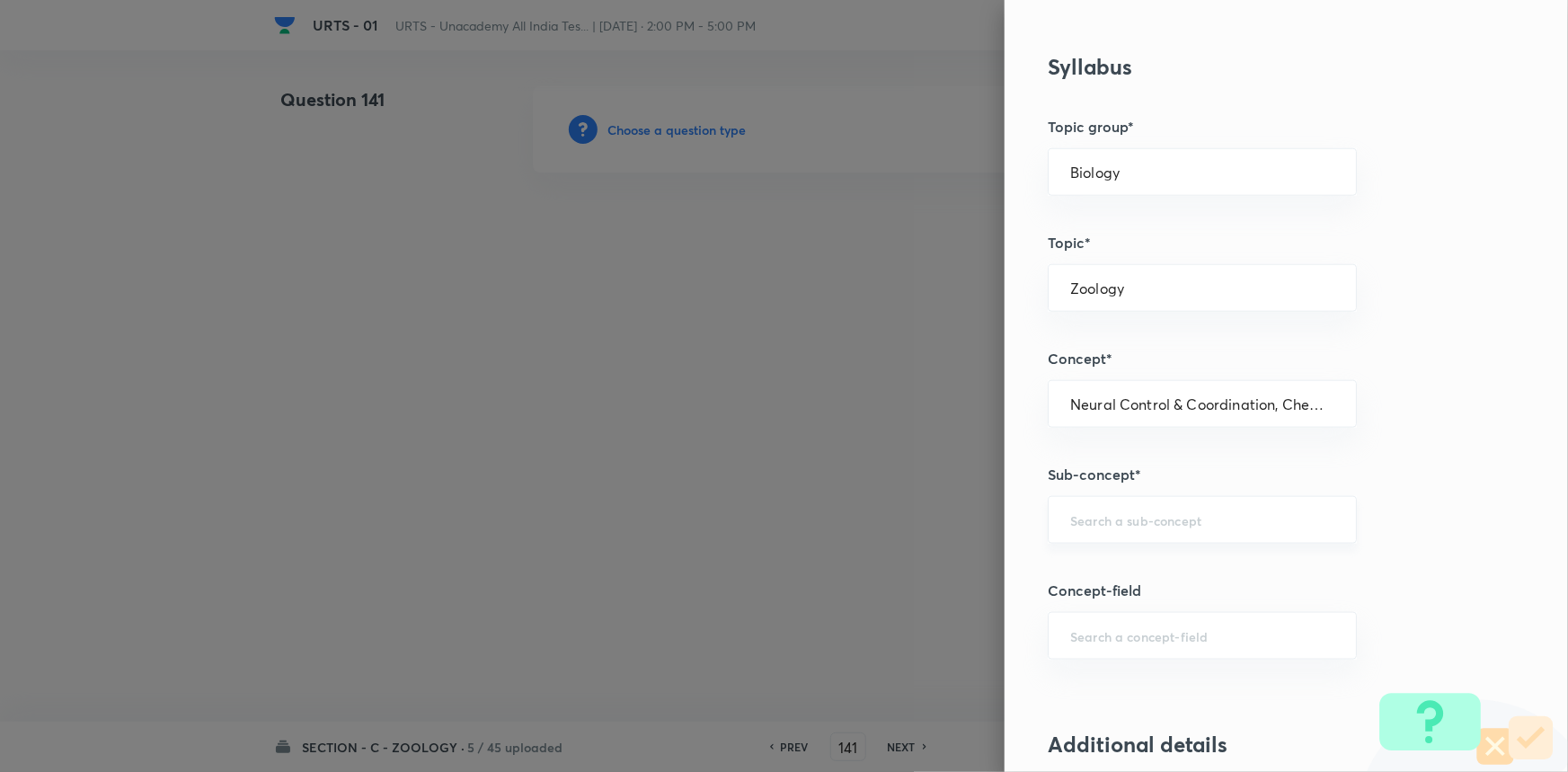
click at [1096, 535] on div "​" at bounding box center [1202, 519] width 309 height 47
click at [1094, 564] on li "Neural Control & Coordination, Chemical Control & Coordination" at bounding box center [1190, 580] width 307 height 54
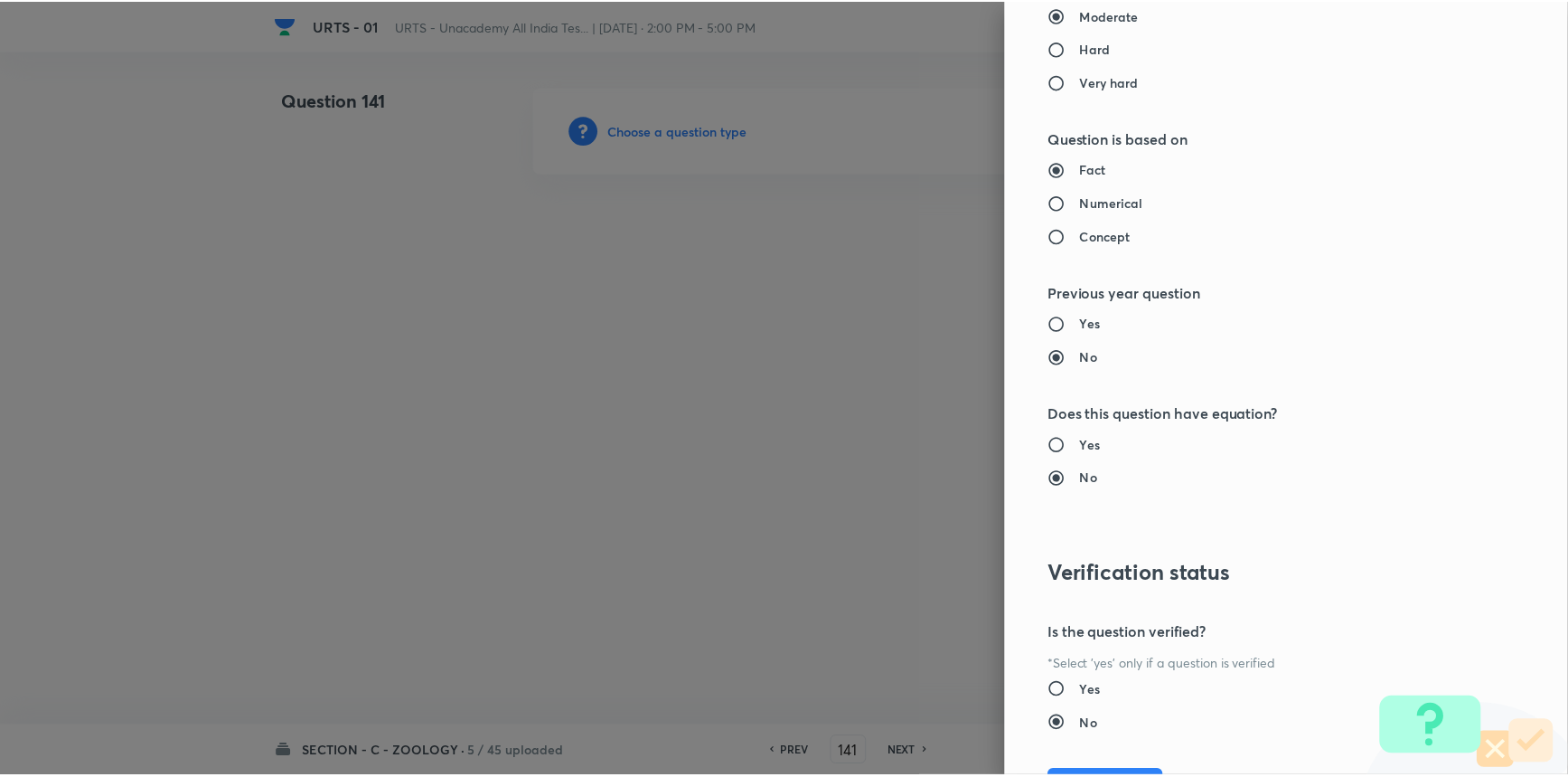
scroll to position [1808, 0]
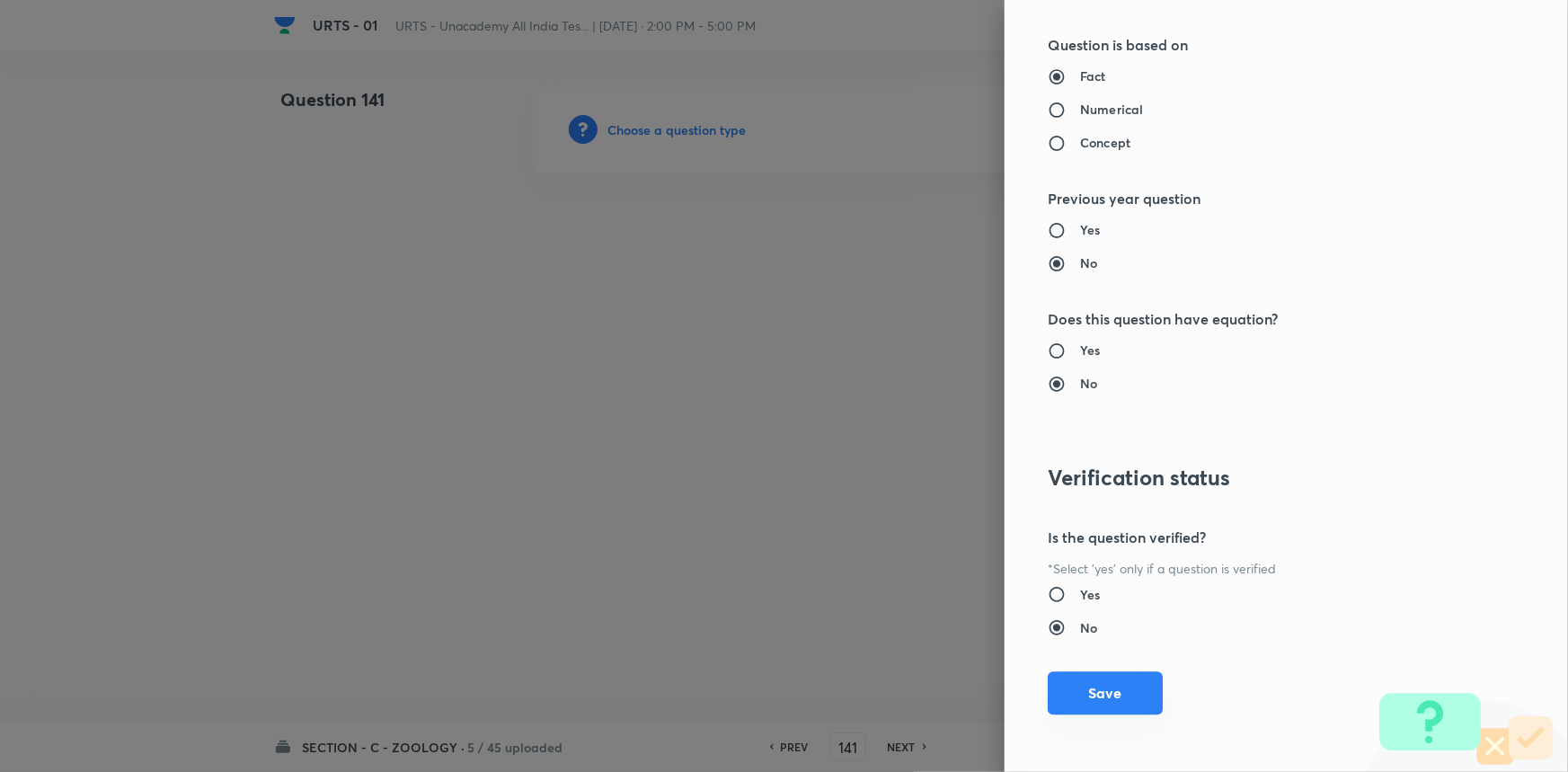
drag, startPoint x: 1094, startPoint y: 700, endPoint x: 1091, endPoint y: 687, distance: 13.3
click at [1094, 701] on button "Save" at bounding box center [1105, 693] width 115 height 43
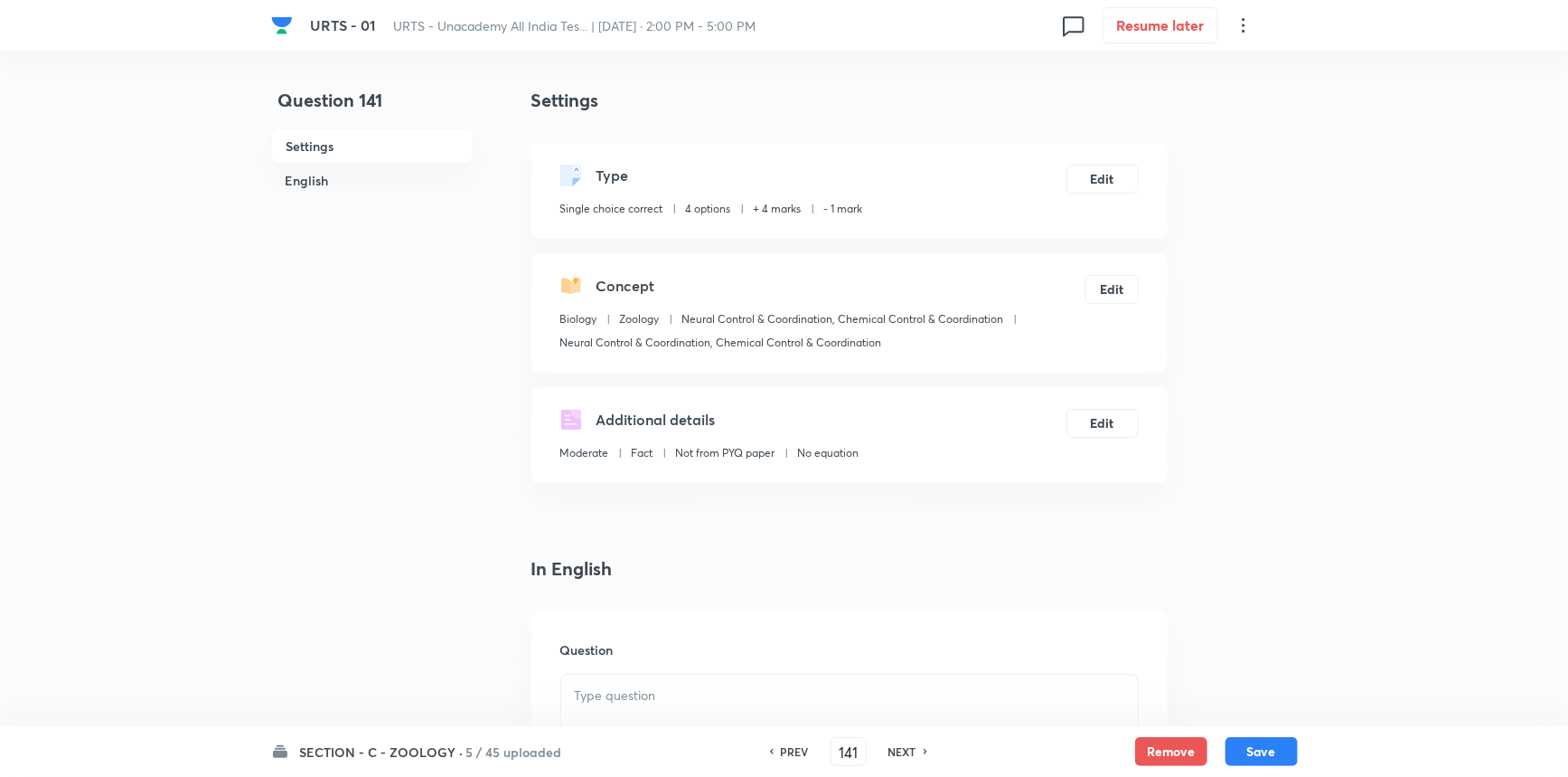
scroll to position [410, 0]
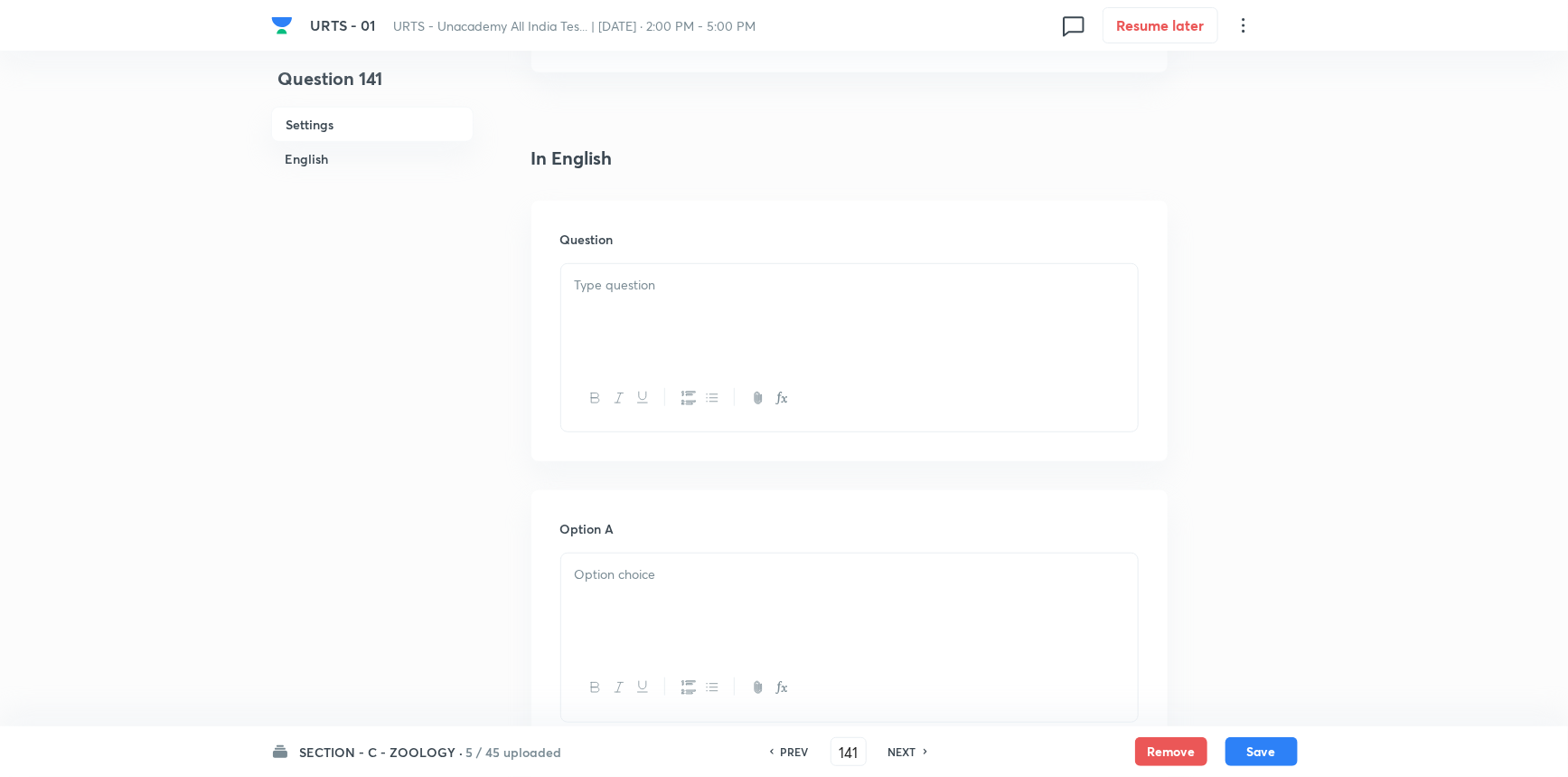
click at [639, 346] on div at bounding box center [849, 314] width 577 height 101
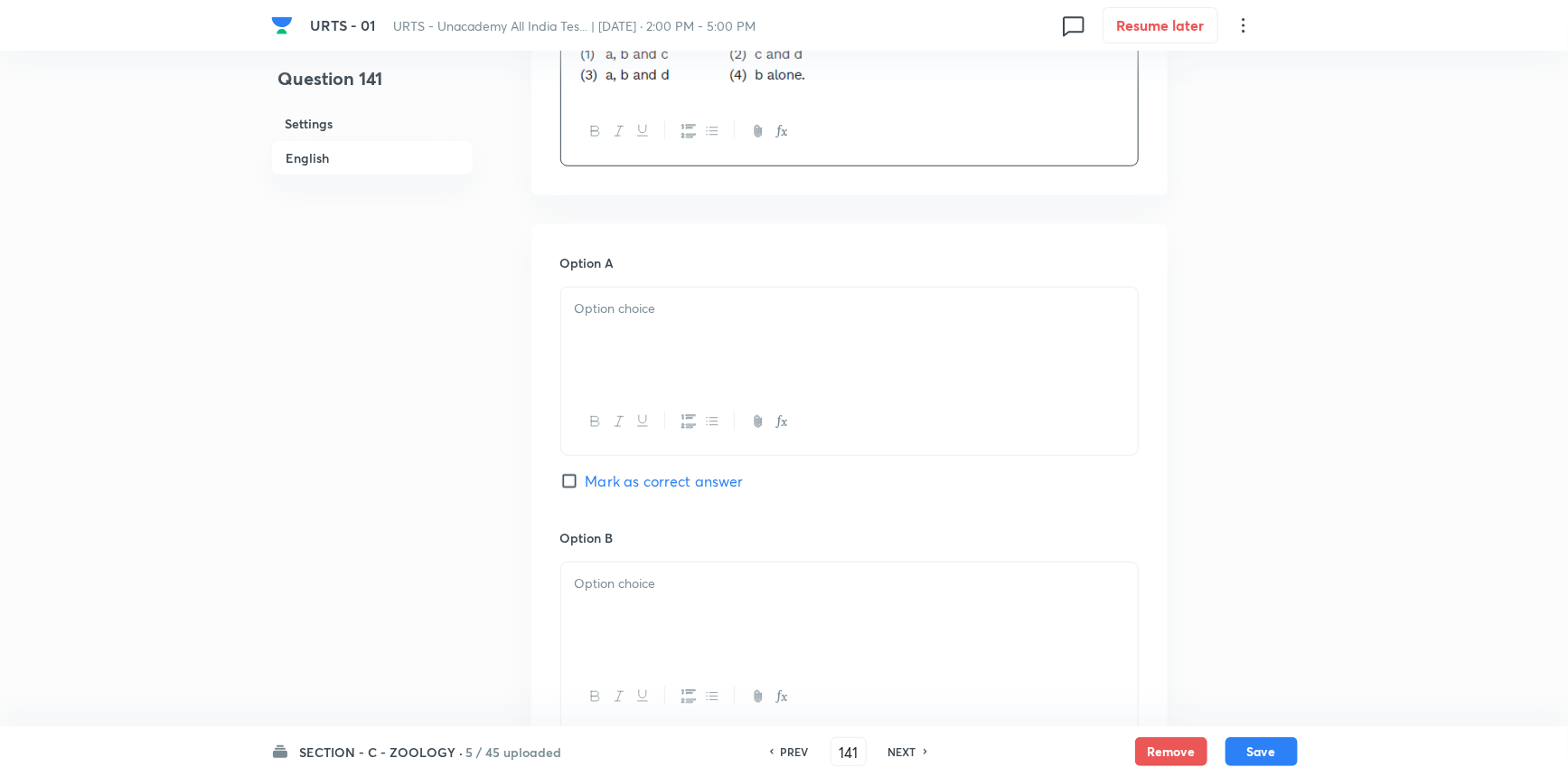
scroll to position [822, 0]
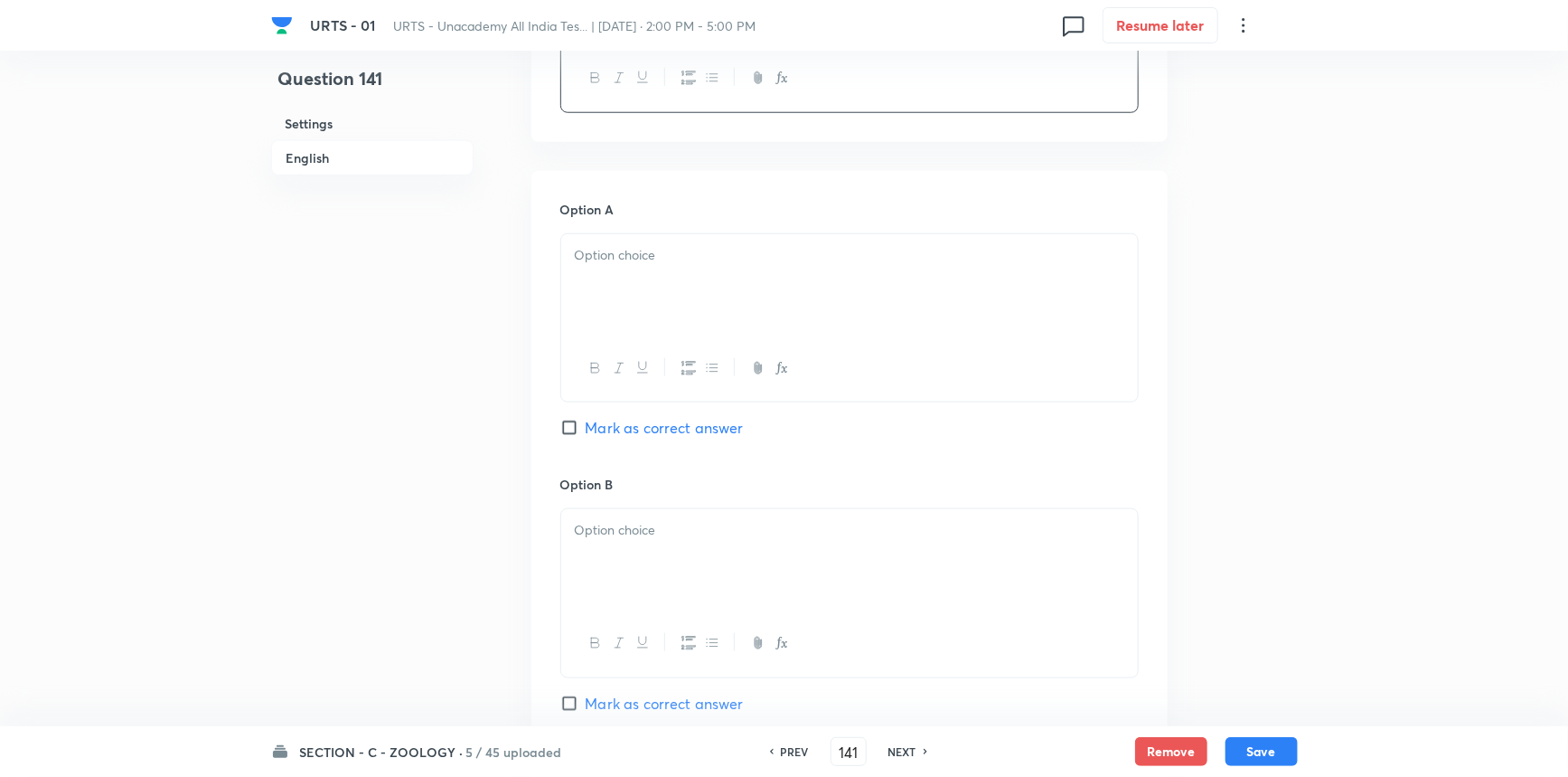
click at [629, 282] on div at bounding box center [849, 285] width 577 height 101
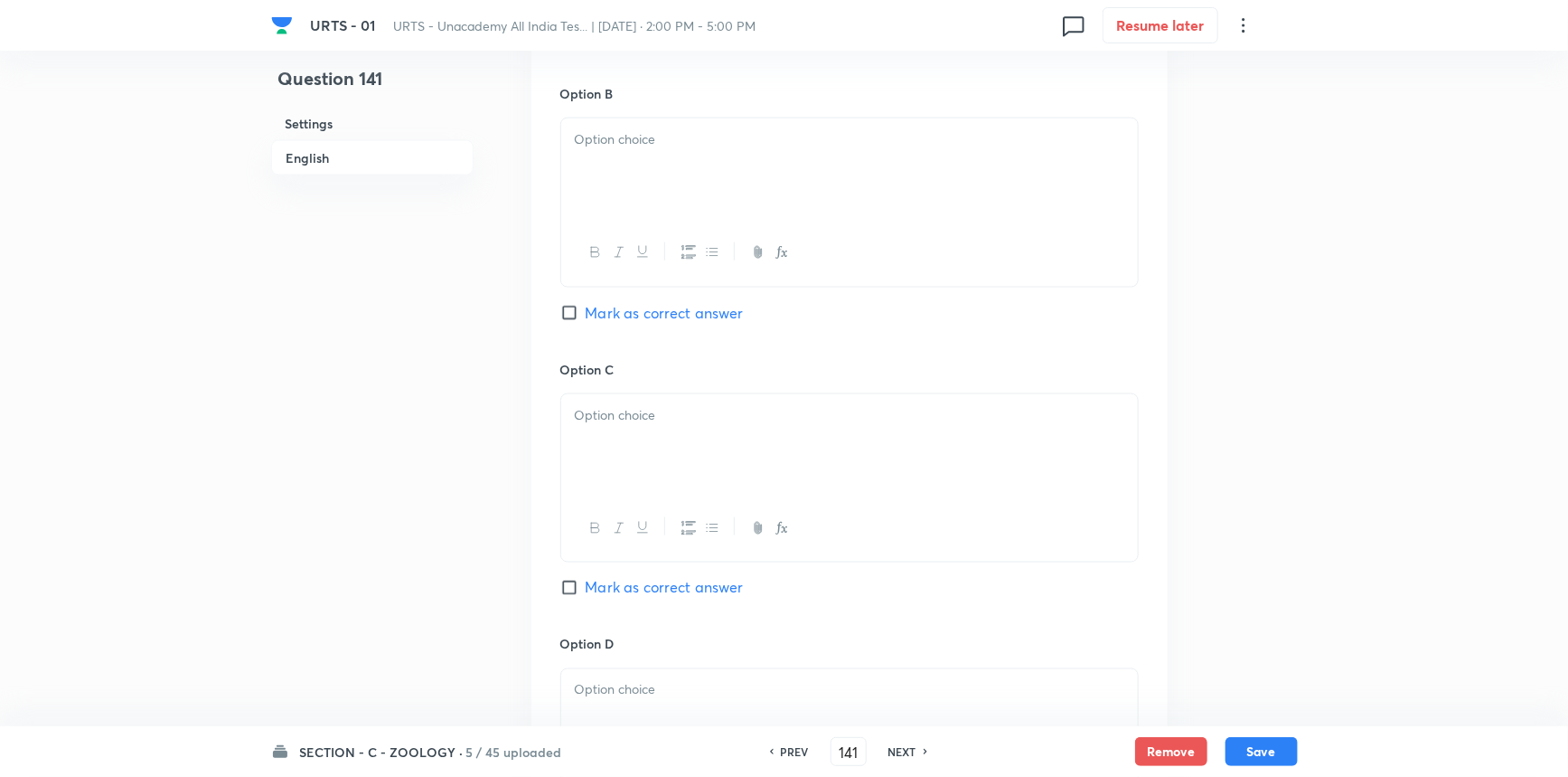
scroll to position [1232, 0]
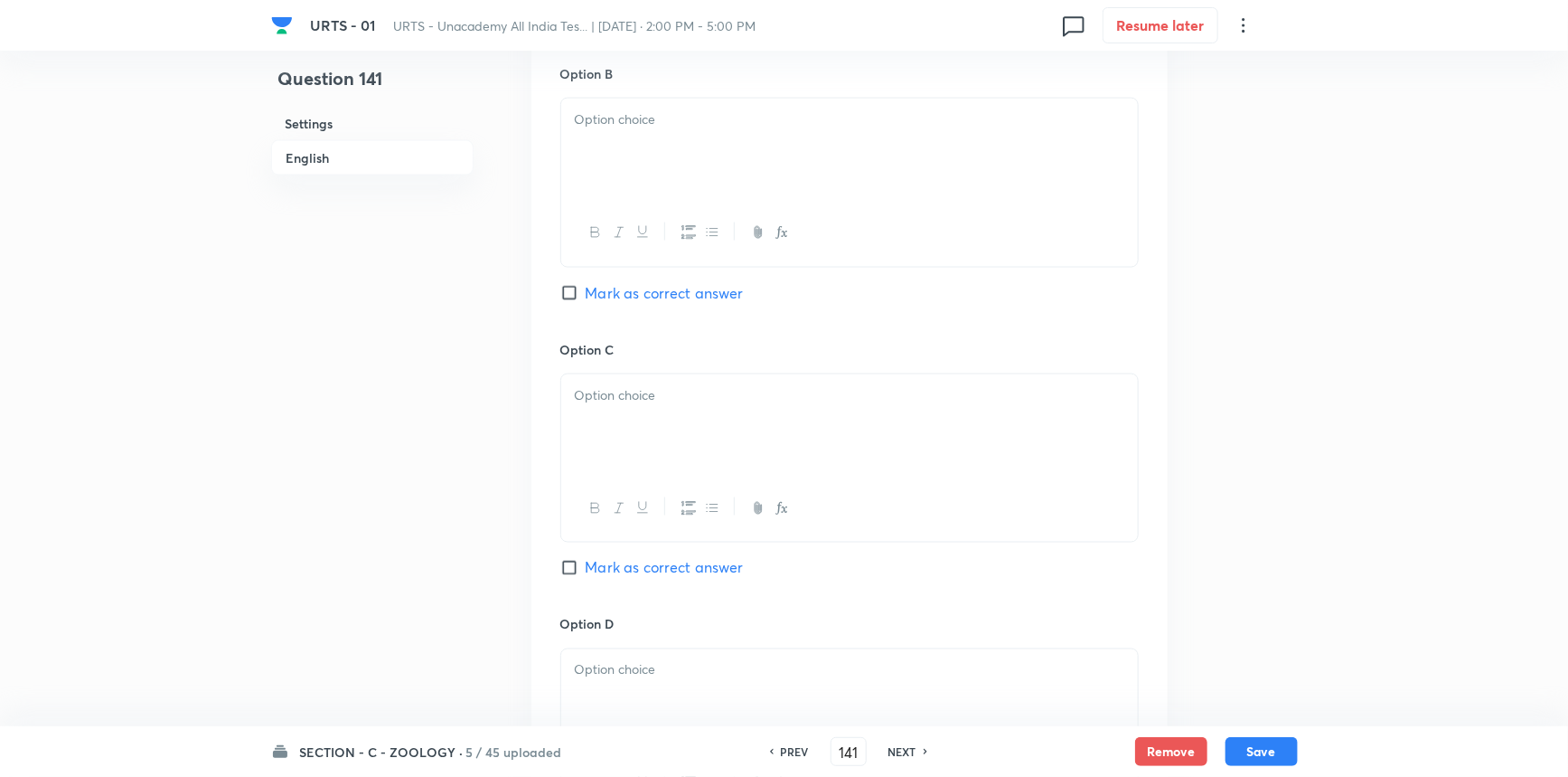
click at [661, 177] on div at bounding box center [849, 149] width 577 height 101
click at [606, 295] on span "Mark as correct answer" at bounding box center [664, 293] width 158 height 22
click at [586, 295] on input "Mark as correct answer" at bounding box center [573, 293] width 25 height 18
click at [611, 450] on div at bounding box center [849, 424] width 577 height 101
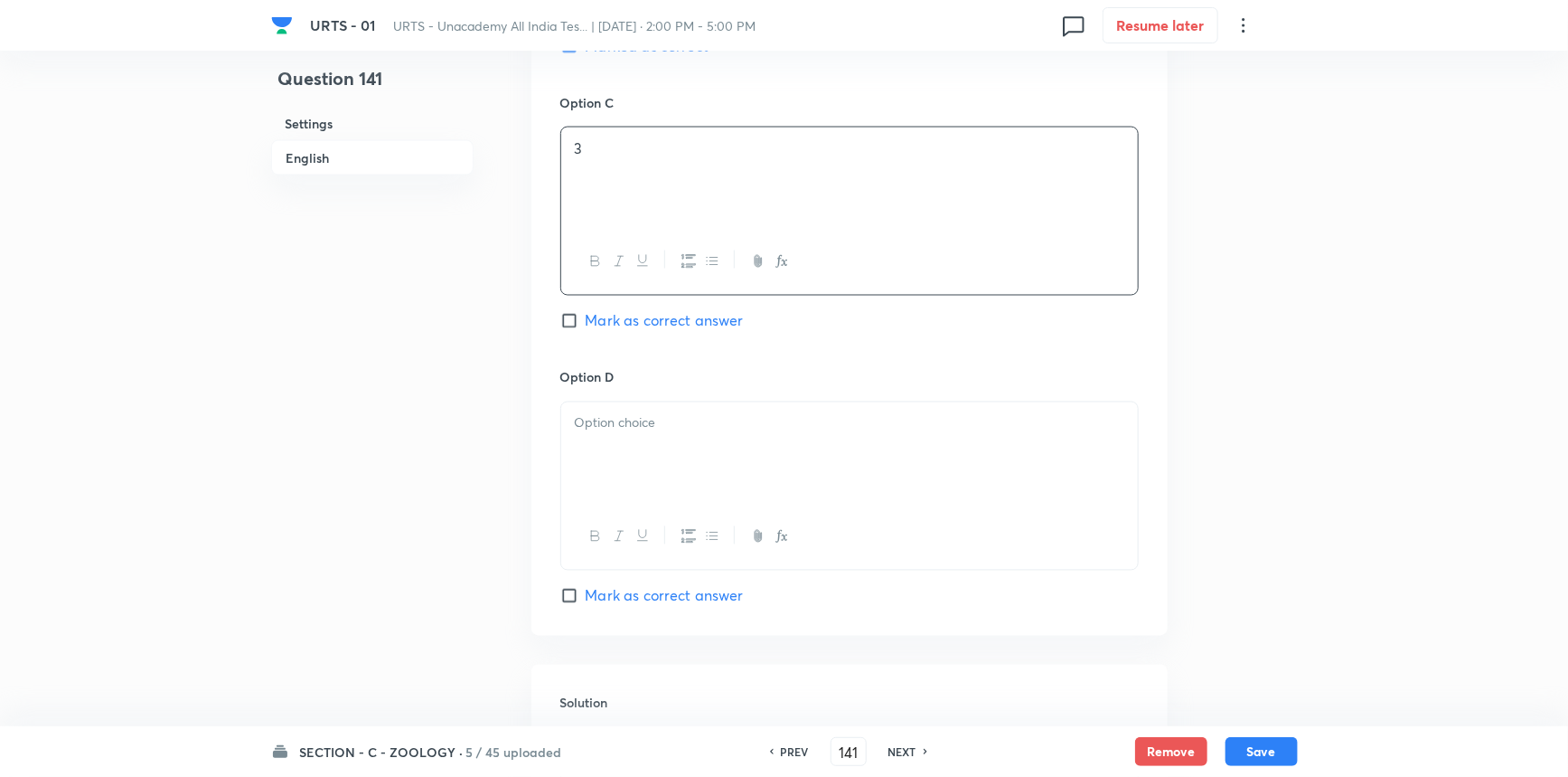
click at [652, 440] on div at bounding box center [849, 453] width 577 height 101
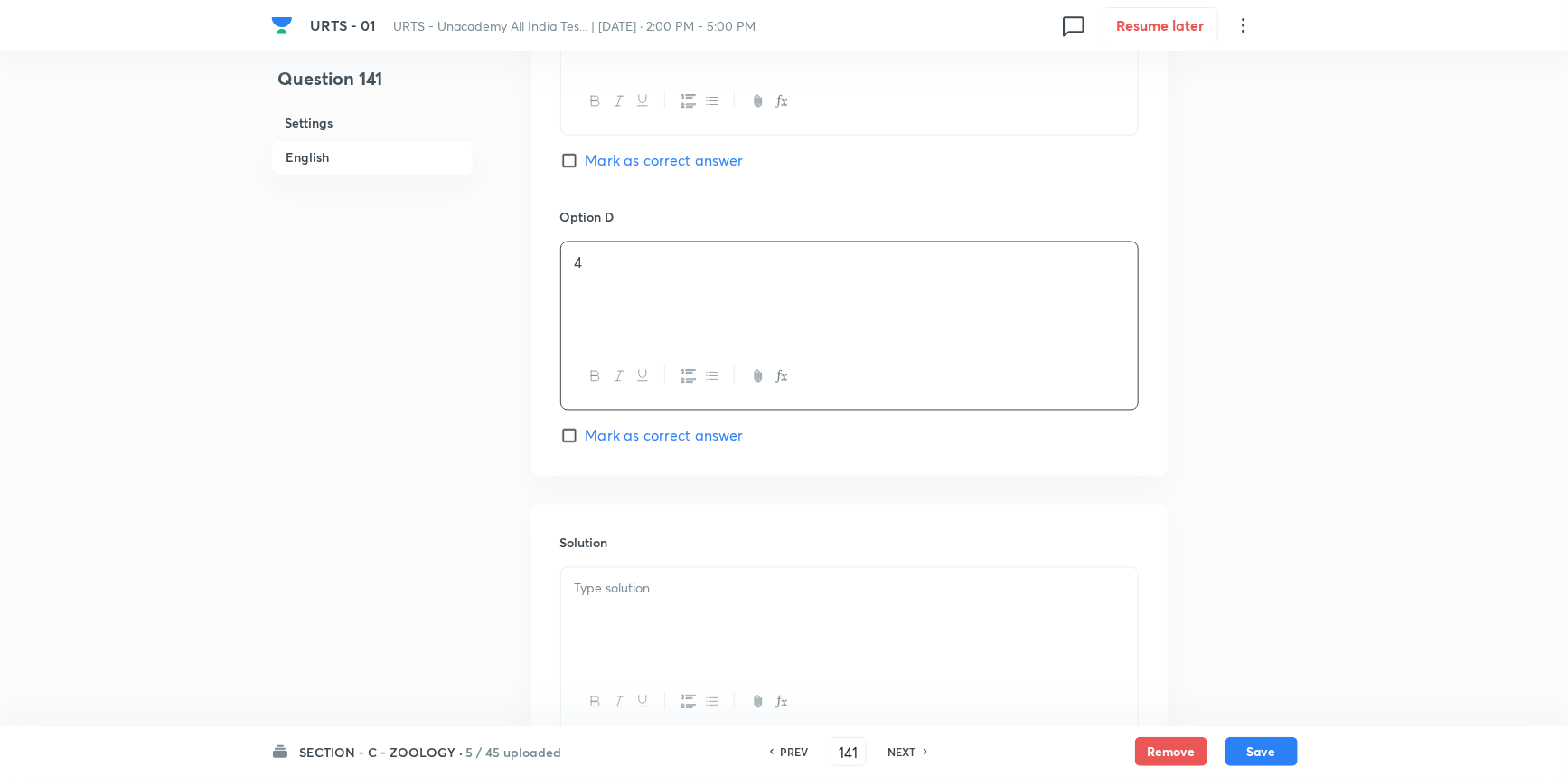
scroll to position [1790, 0]
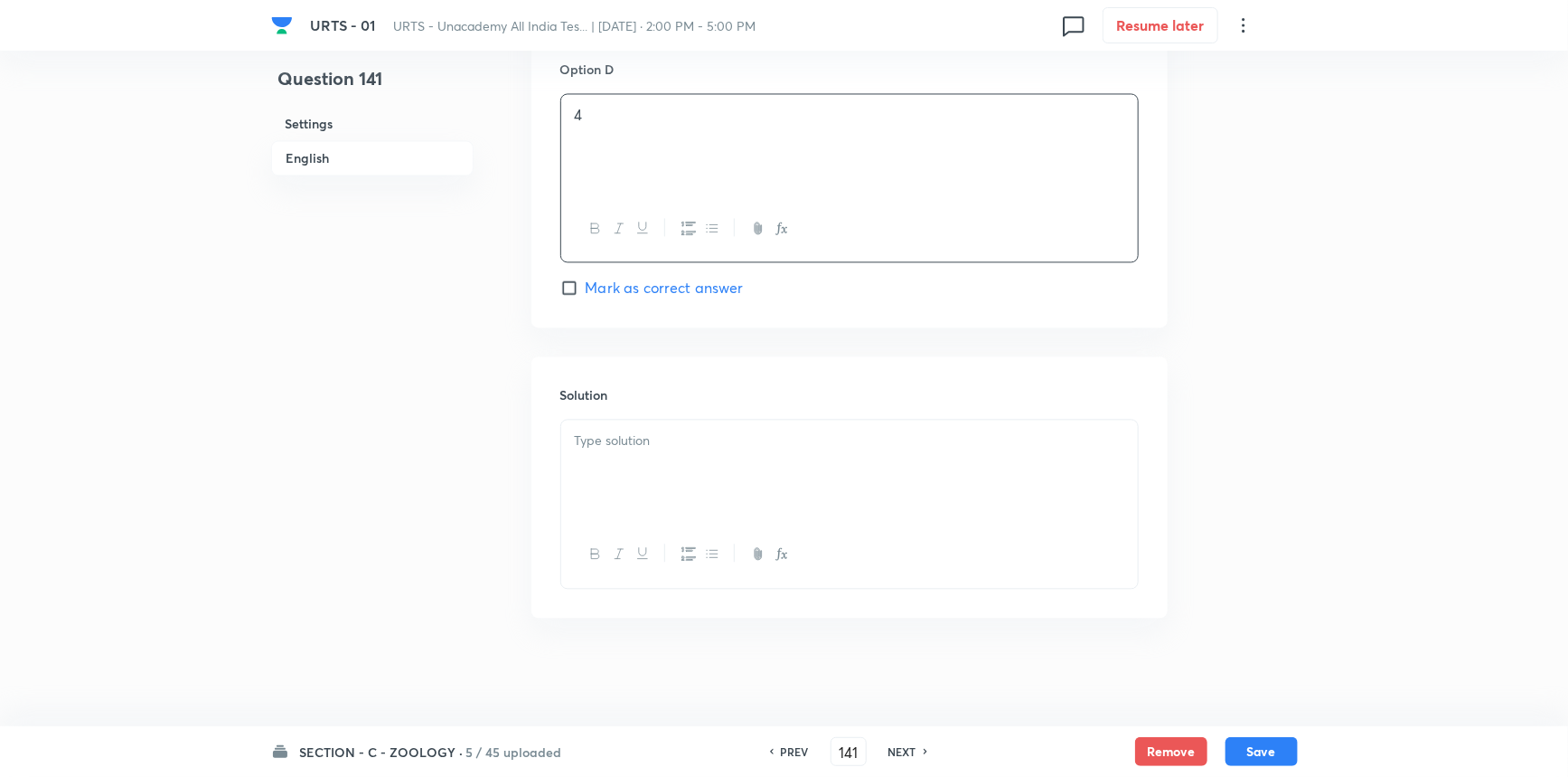
click at [663, 460] on div at bounding box center [849, 470] width 577 height 101
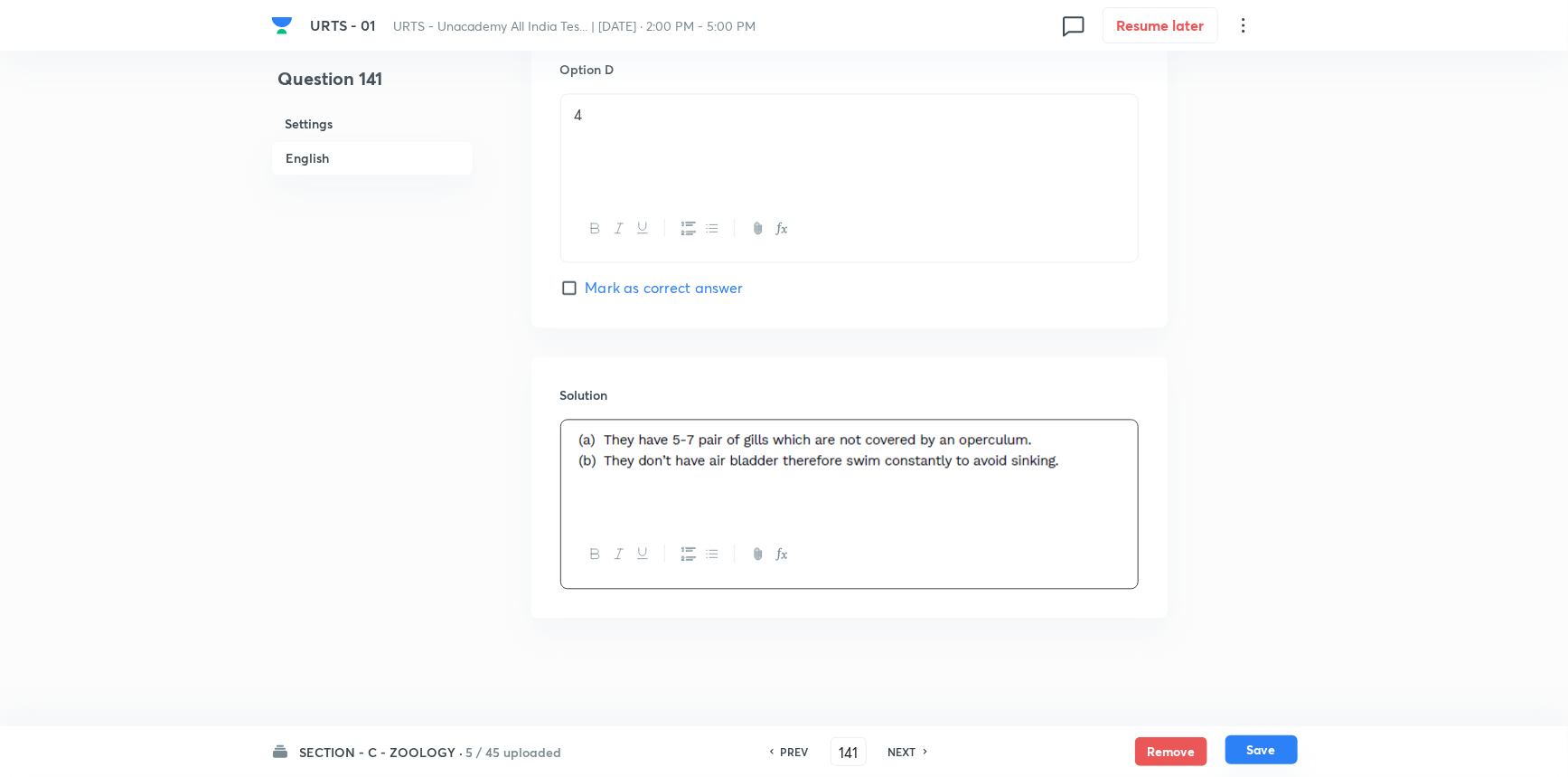
click at [1230, 749] on button "Save" at bounding box center [1262, 749] width 72 height 29
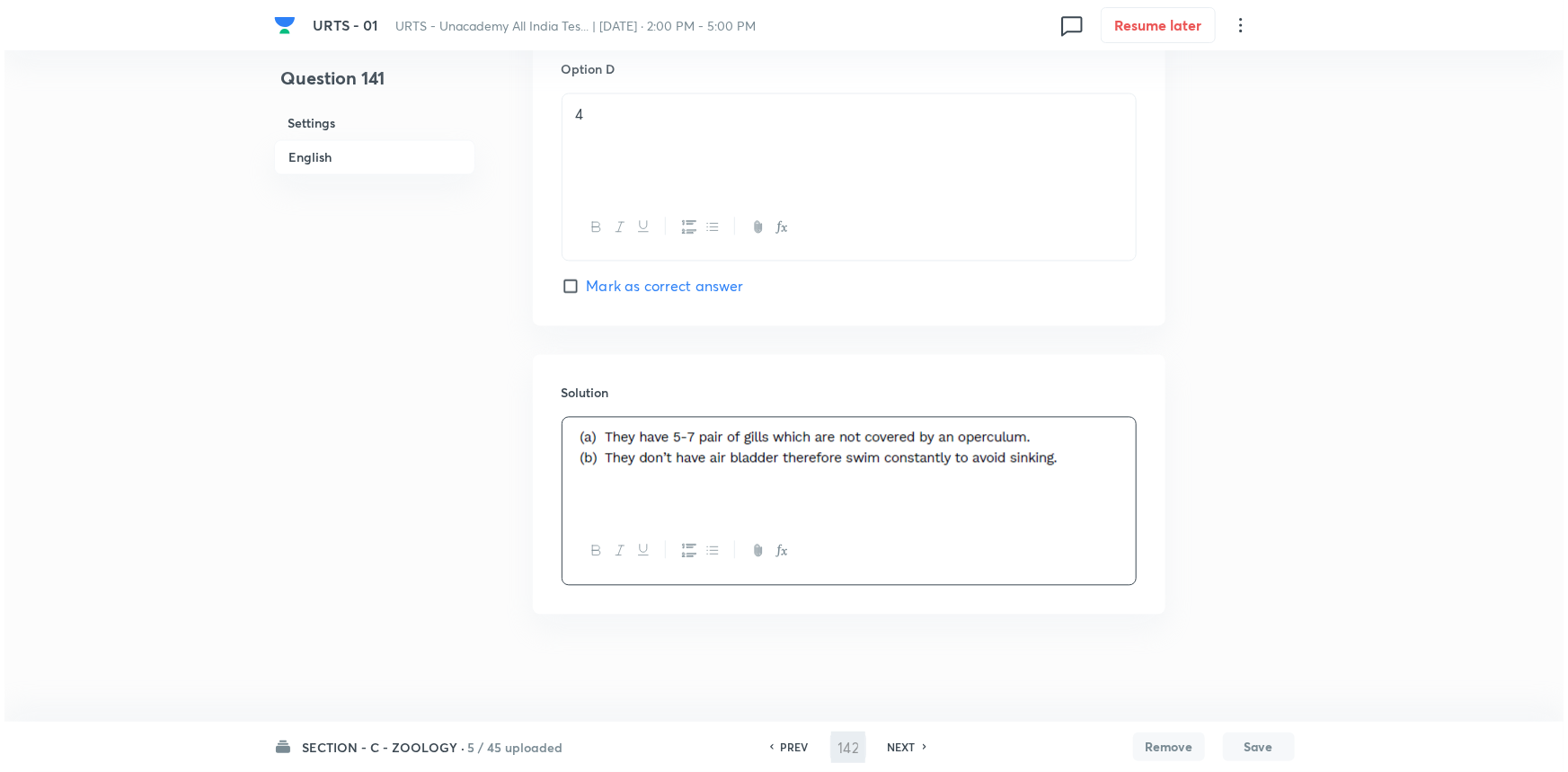
scroll to position [0, 0]
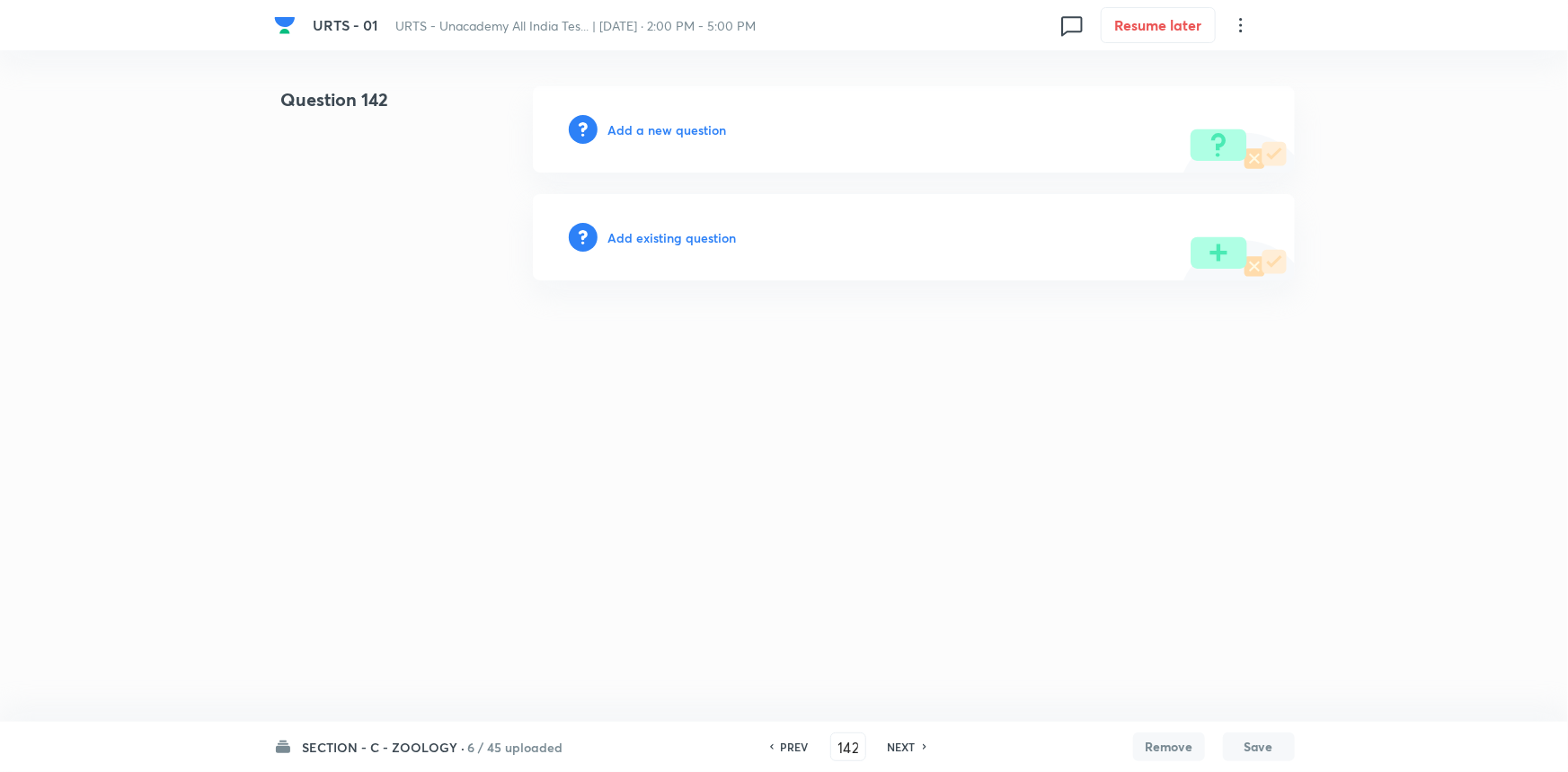
click at [694, 125] on h6 "Add a new question" at bounding box center [668, 130] width 119 height 19
click at [694, 125] on h6 "Choose a question type" at bounding box center [677, 130] width 138 height 19
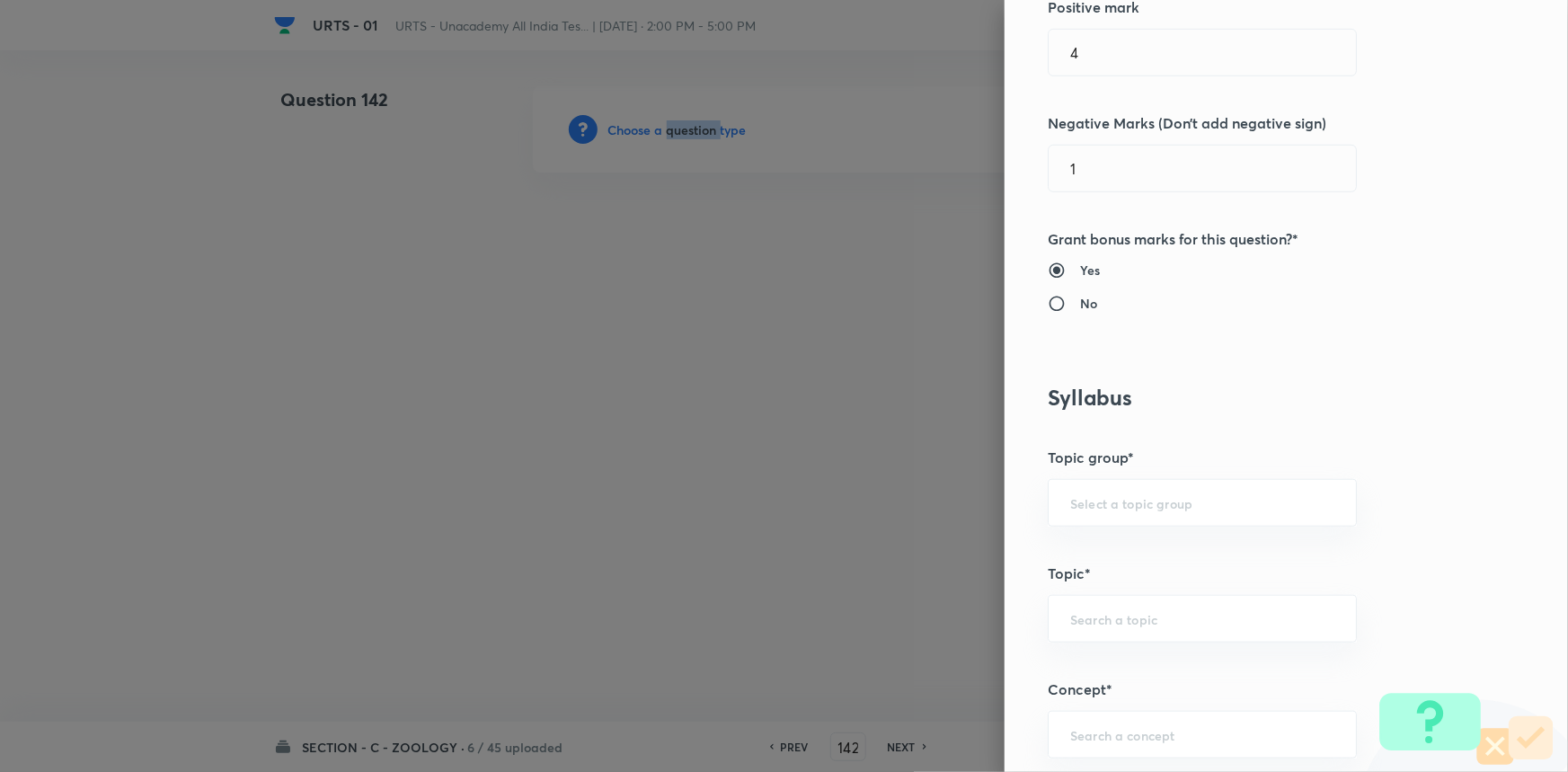
scroll to position [490, 0]
click at [1116, 487] on div "​" at bounding box center [1202, 499] width 309 height 47
drag, startPoint x: 1096, startPoint y: 541, endPoint x: 1104, endPoint y: 610, distance: 69.5
click at [1096, 544] on li "Biology" at bounding box center [1190, 549] width 307 height 33
click at [1104, 610] on input "text" at bounding box center [1202, 615] width 264 height 17
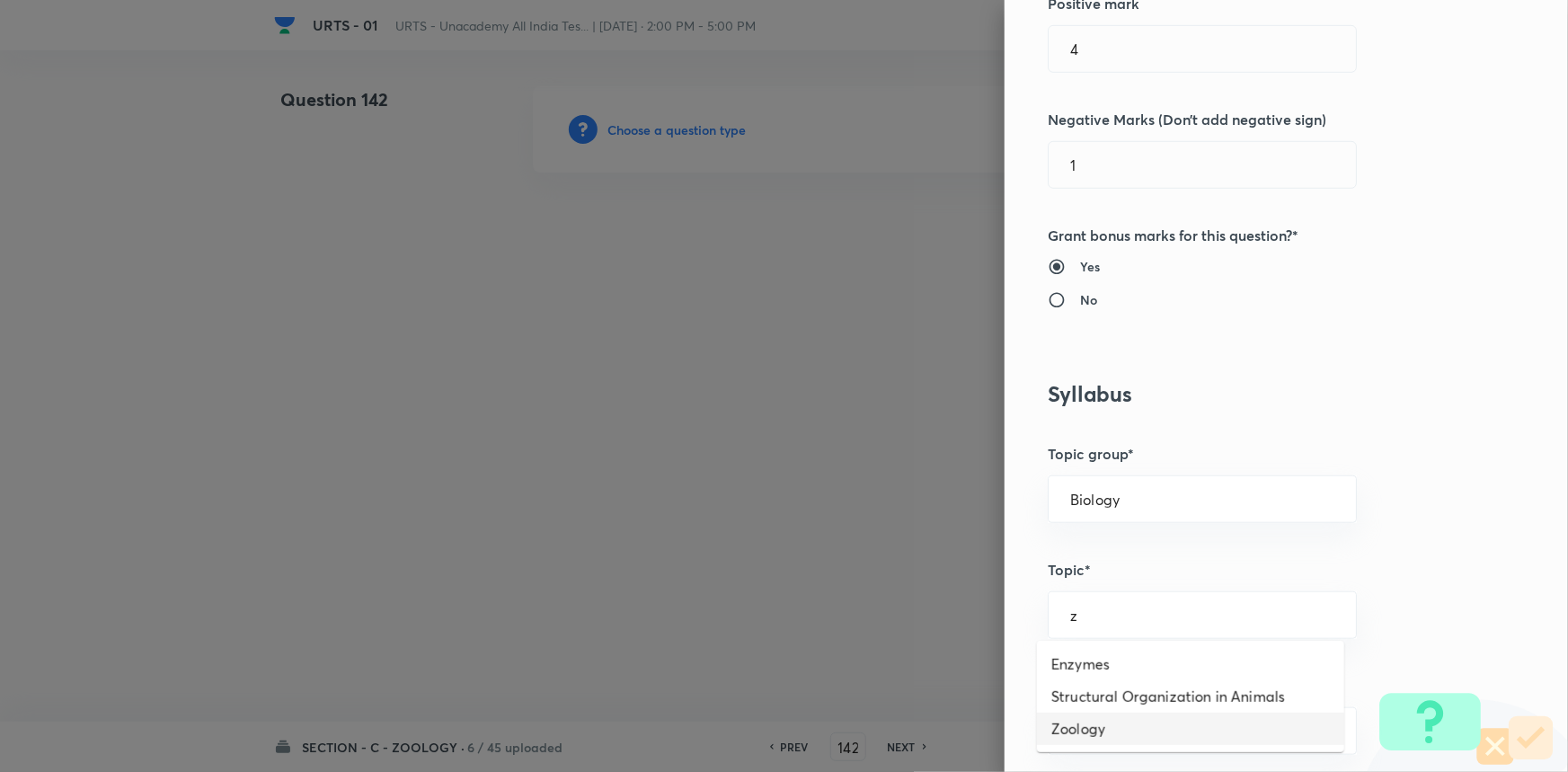
click at [1111, 722] on li "Zoology" at bounding box center [1190, 728] width 307 height 33
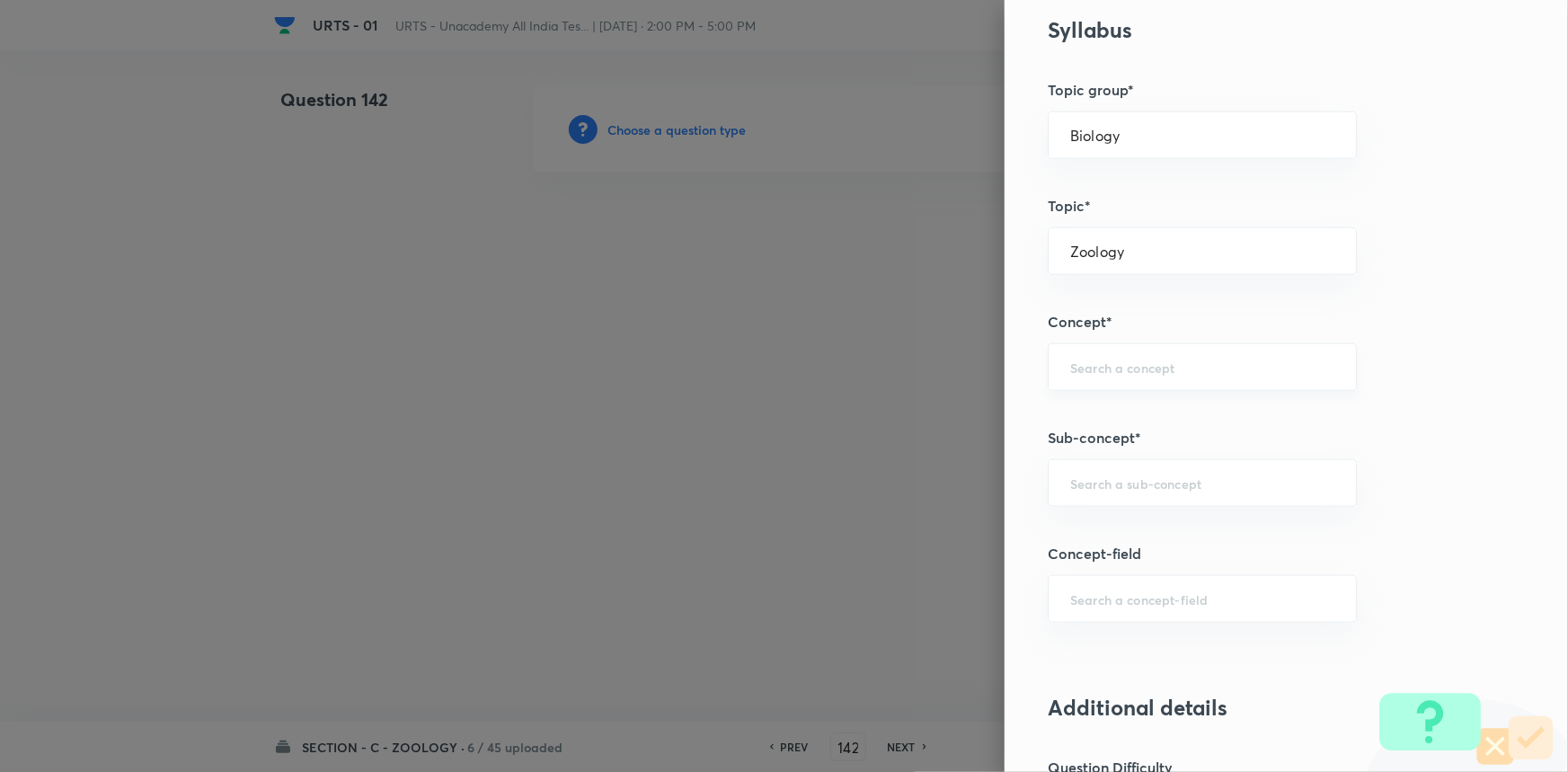
scroll to position [898, 0]
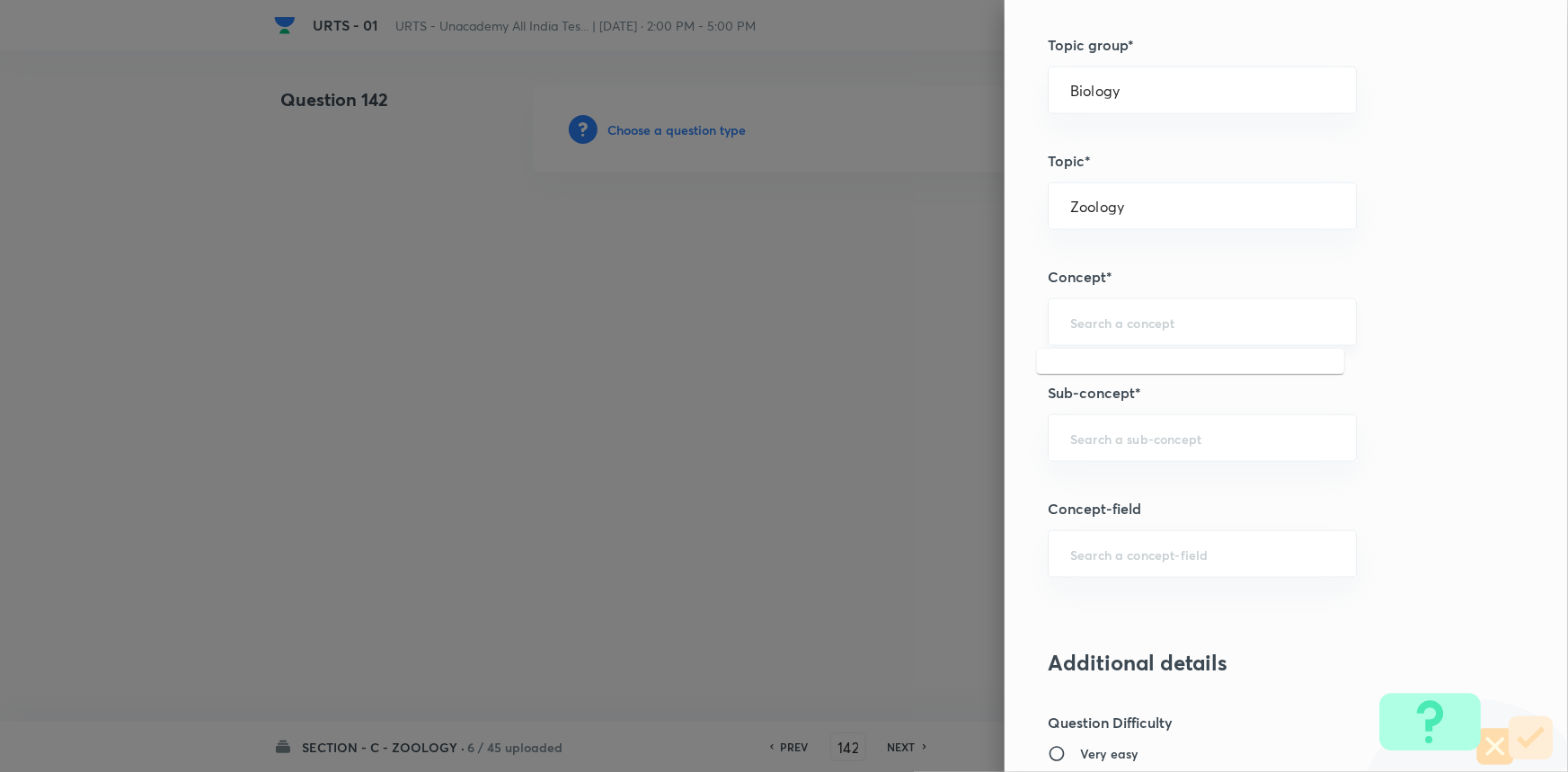
click at [1100, 321] on input "text" at bounding box center [1202, 322] width 264 height 17
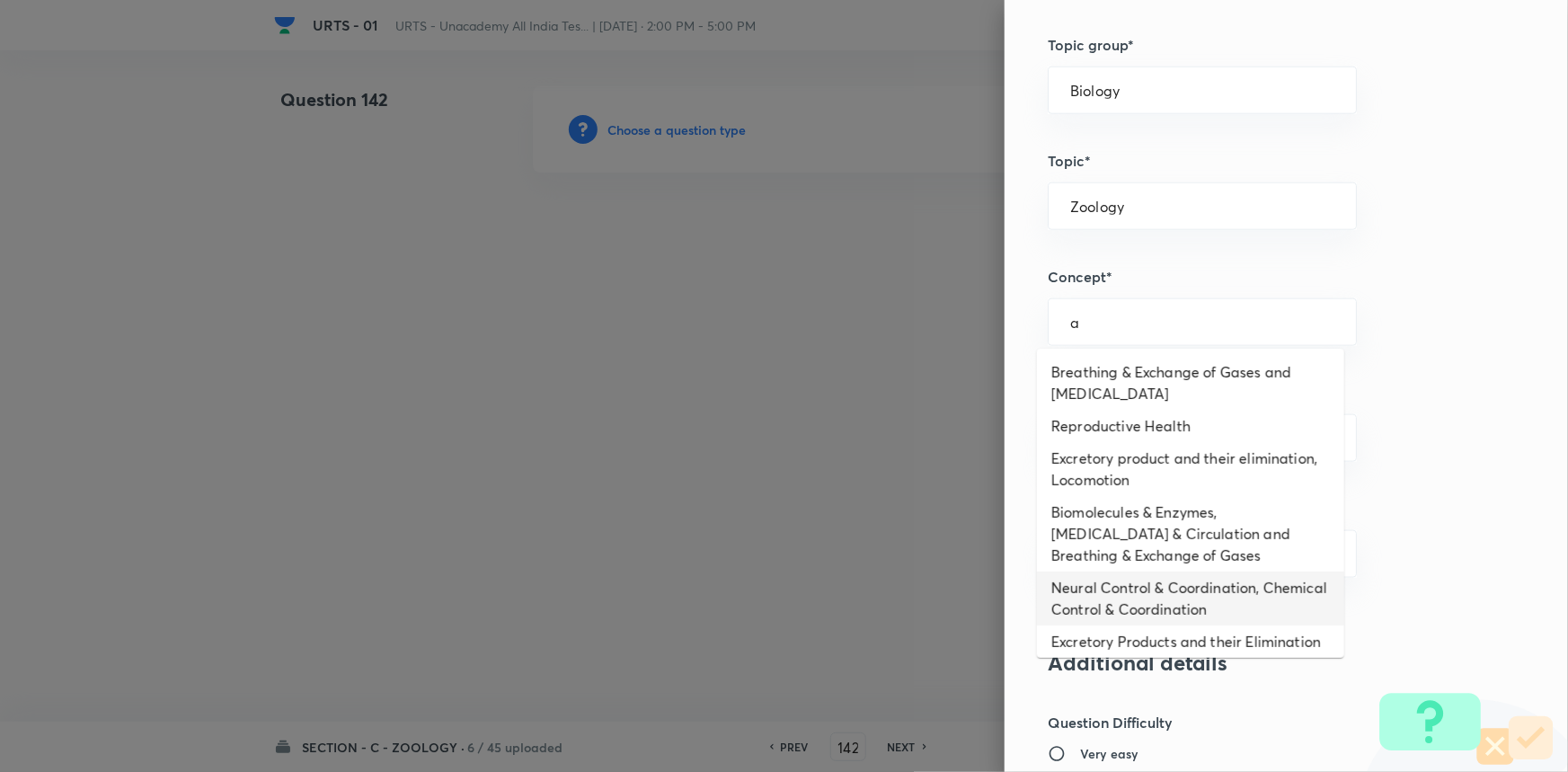
click at [1156, 595] on li "Neural Control & Coordination, Chemical Control & Coordination" at bounding box center [1190, 598] width 307 height 54
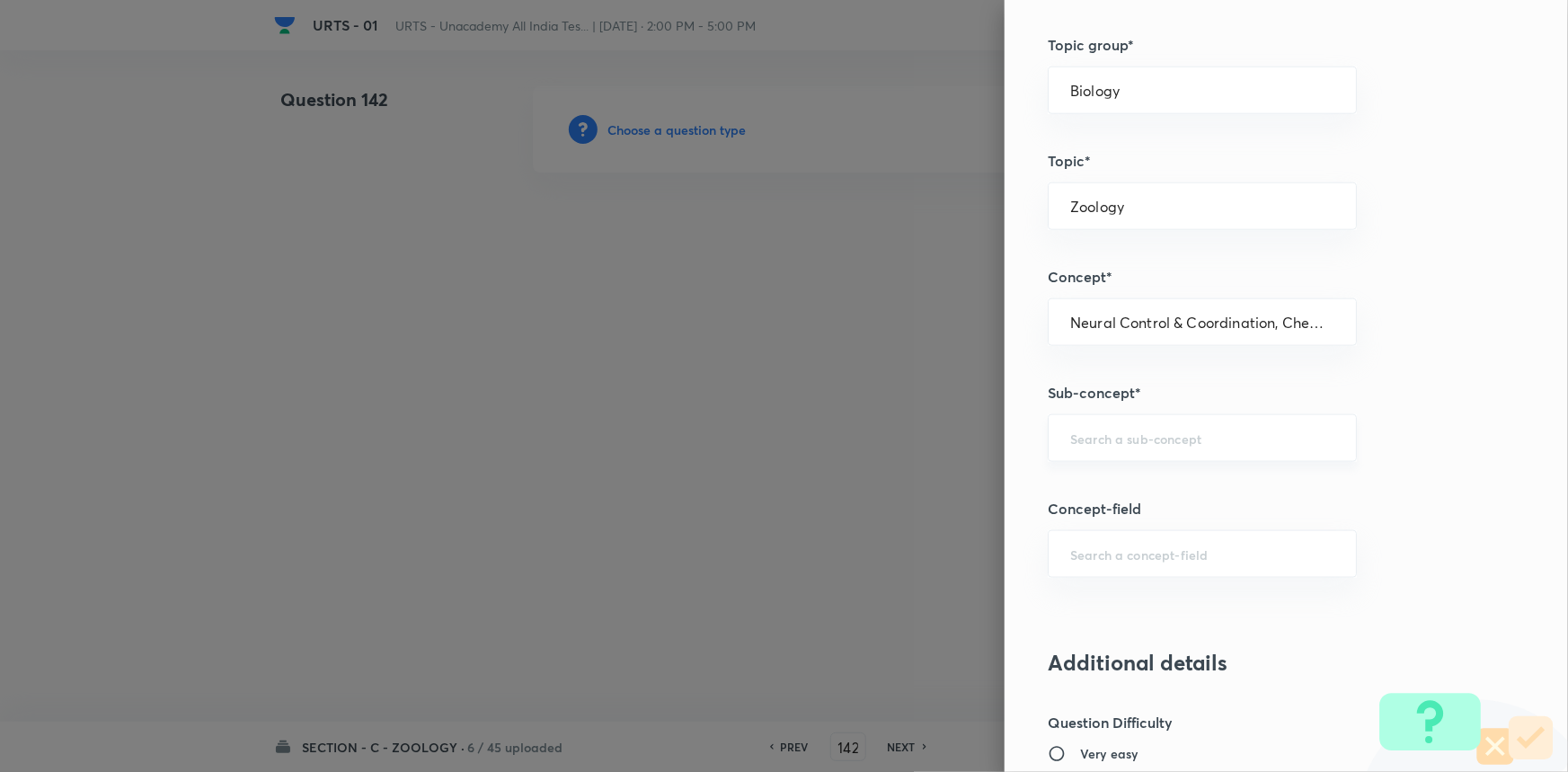
click at [1105, 424] on div "​" at bounding box center [1202, 438] width 309 height 47
click at [1111, 521] on li "Neural Control & Coordination, Chemical Control & Coordination" at bounding box center [1190, 499] width 307 height 54
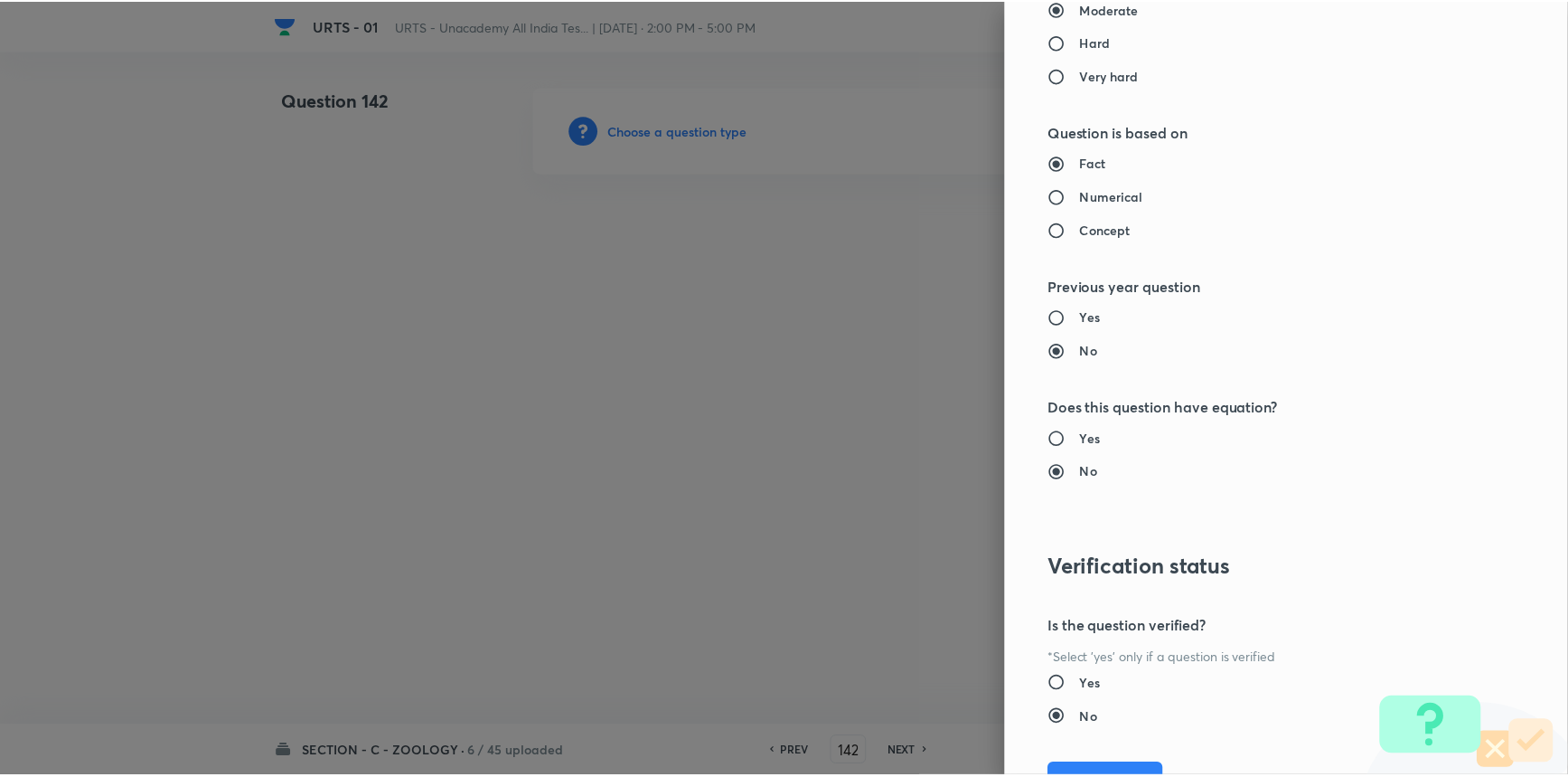
scroll to position [1808, 0]
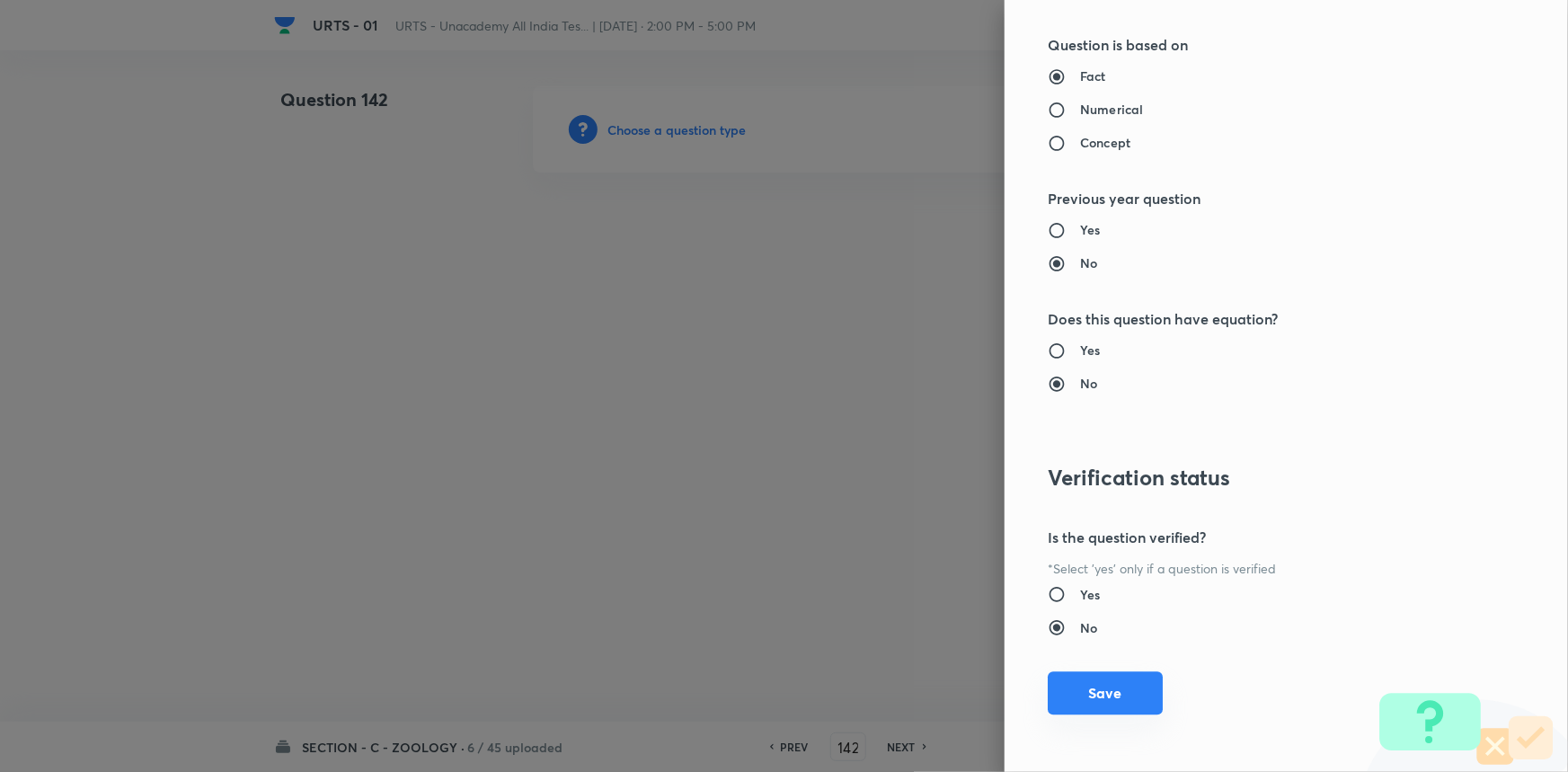
click at [1115, 692] on button "Save" at bounding box center [1105, 693] width 115 height 43
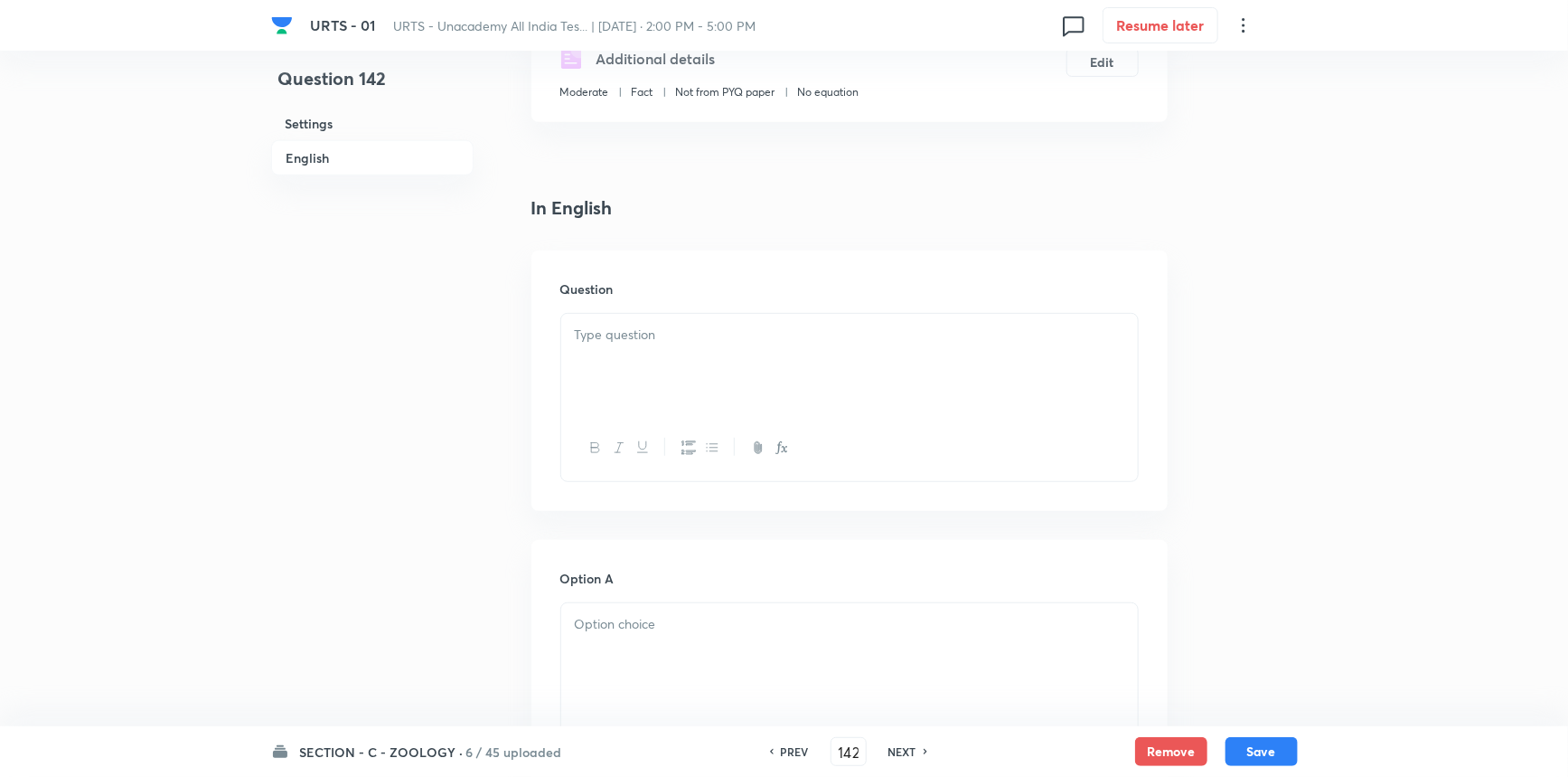
scroll to position [575, 0]
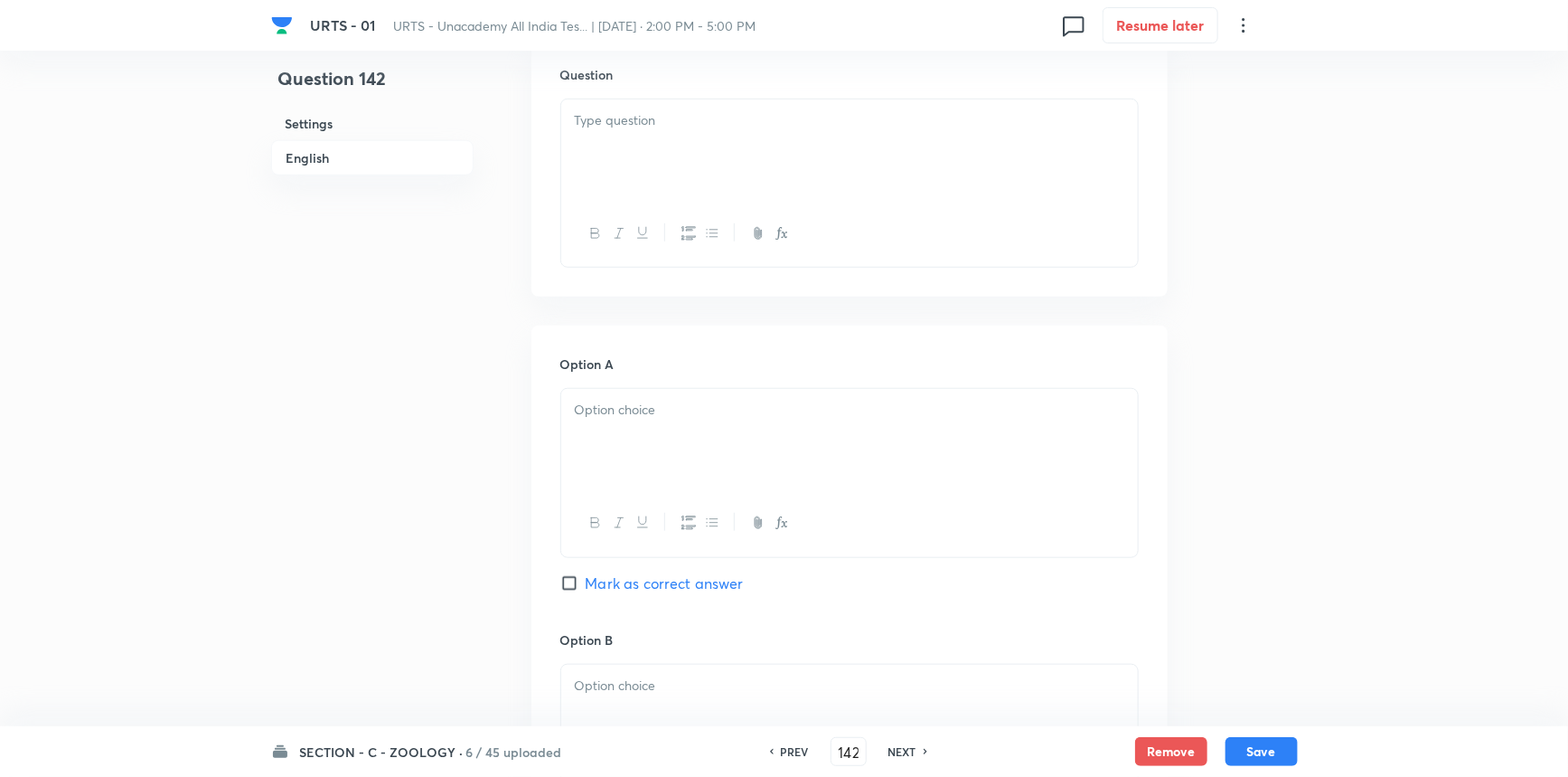
click at [667, 153] on div at bounding box center [849, 150] width 577 height 101
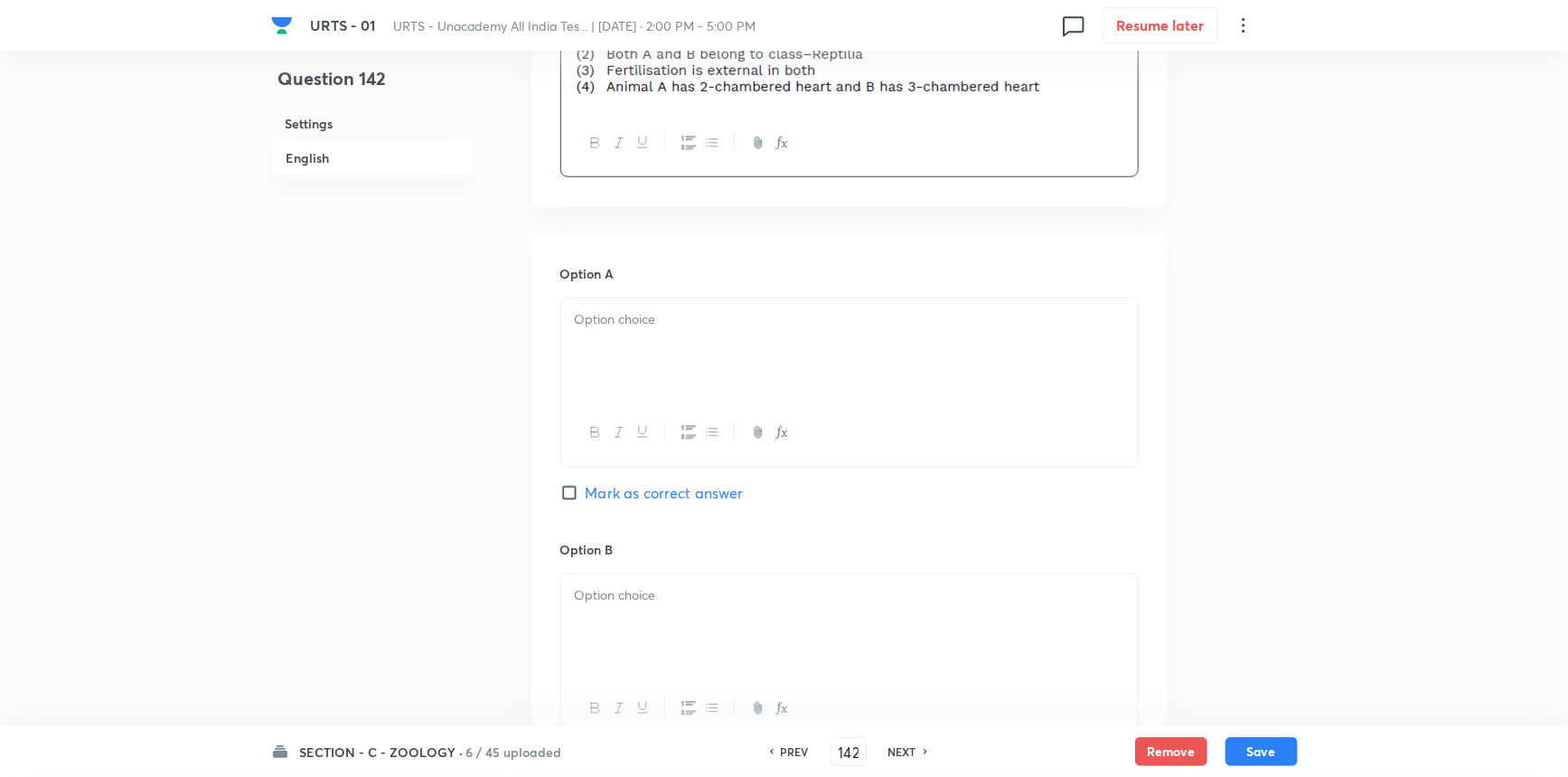
scroll to position [822, 0]
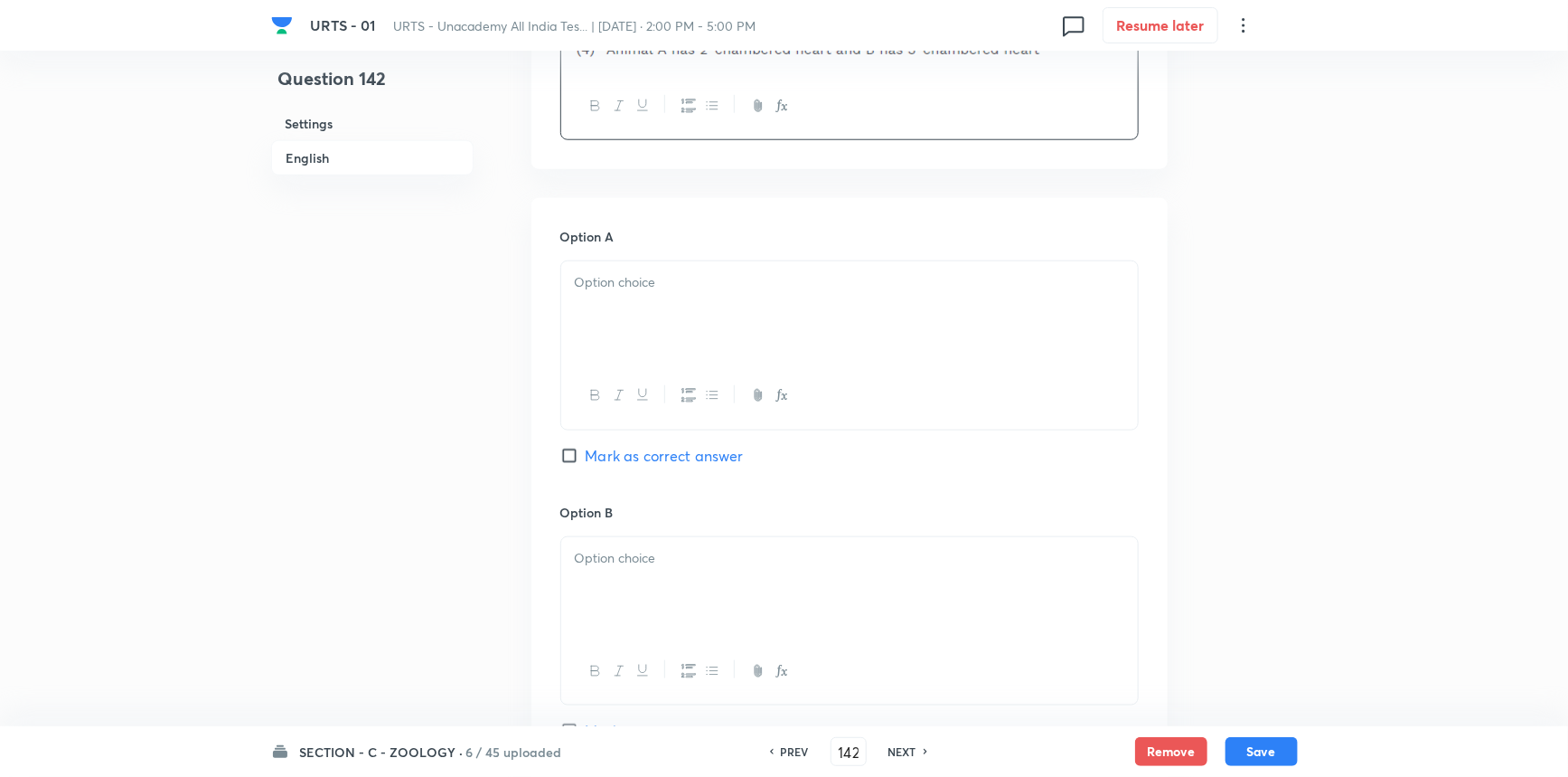
click at [593, 284] on p at bounding box center [849, 282] width 549 height 21
click at [574, 456] on input "Mark as correct answer" at bounding box center [573, 455] width 25 height 18
click at [622, 583] on div at bounding box center [849, 588] width 577 height 101
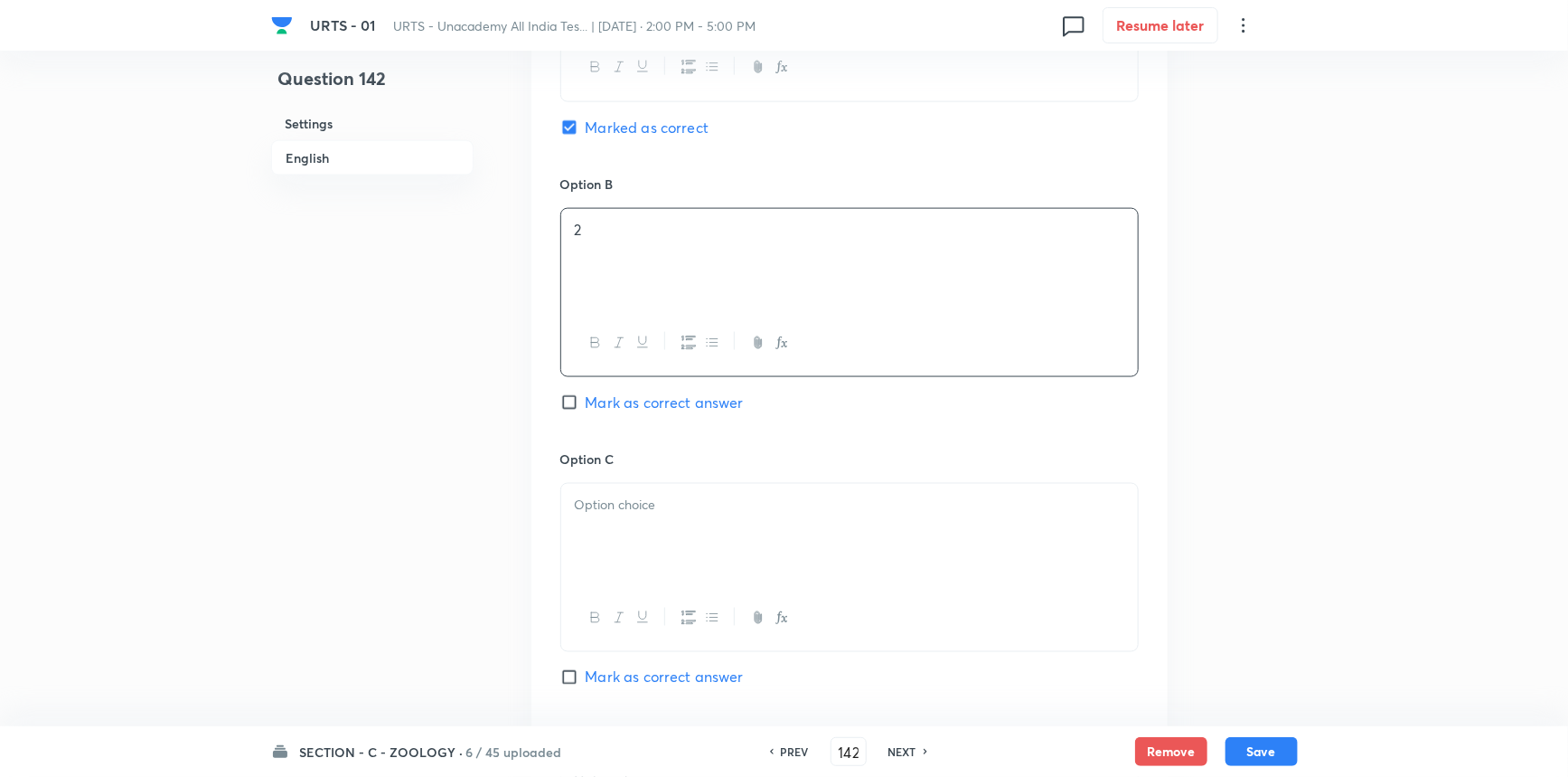
click at [649, 527] on div at bounding box center [849, 534] width 577 height 101
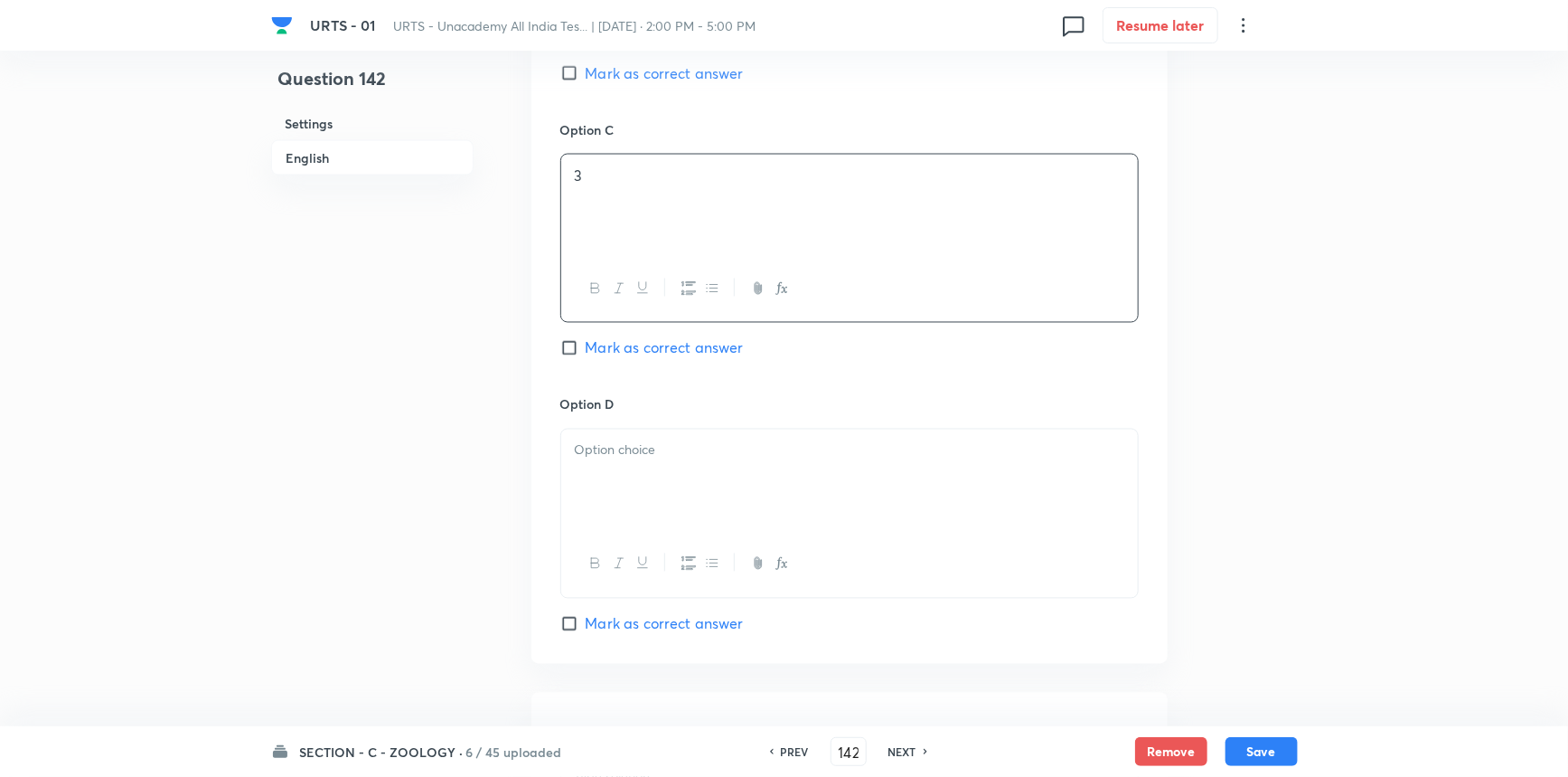
click at [692, 489] on div at bounding box center [849, 480] width 577 height 101
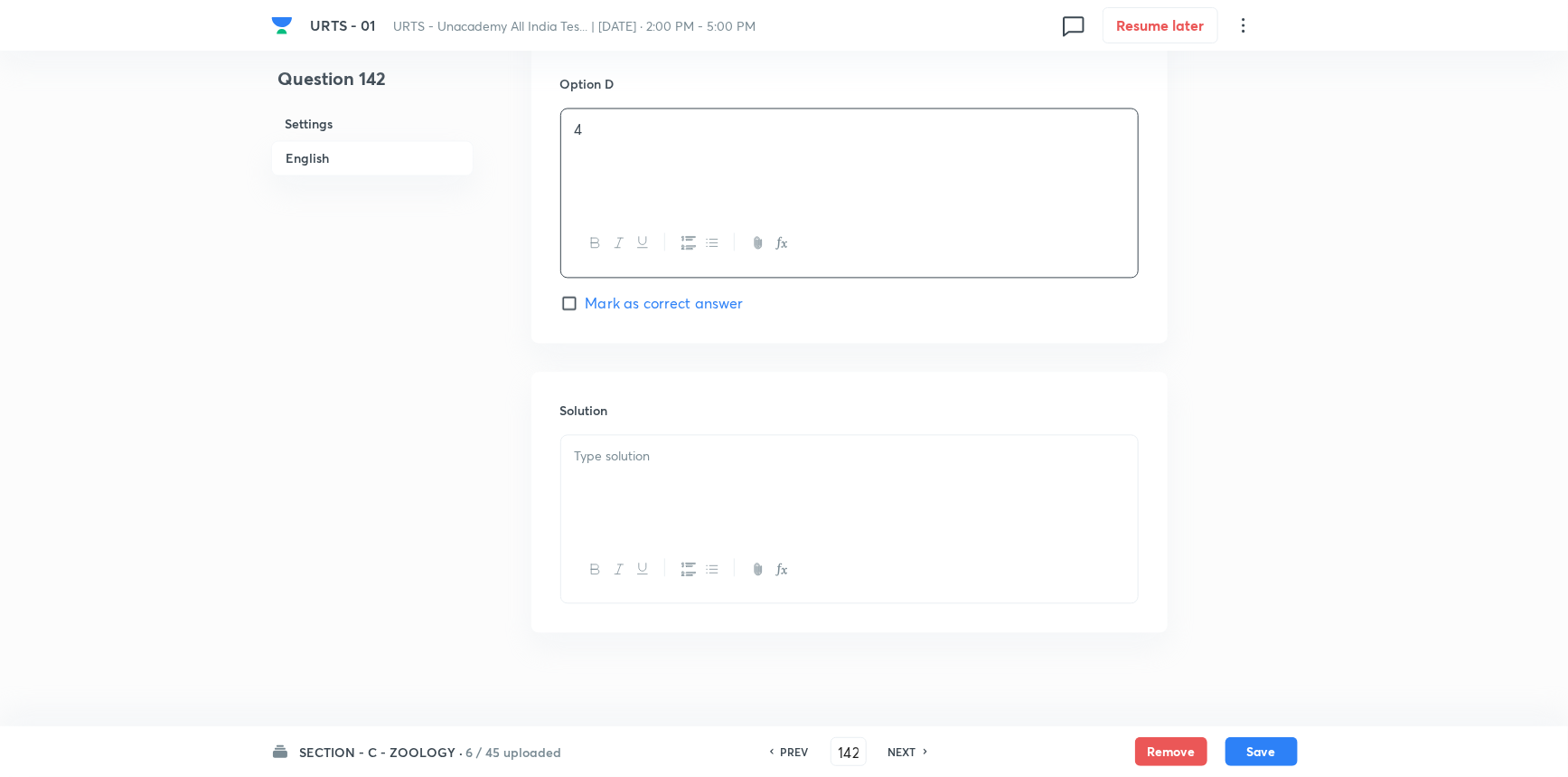
scroll to position [1809, 0]
click at [664, 507] on div at bounding box center [849, 478] width 577 height 101
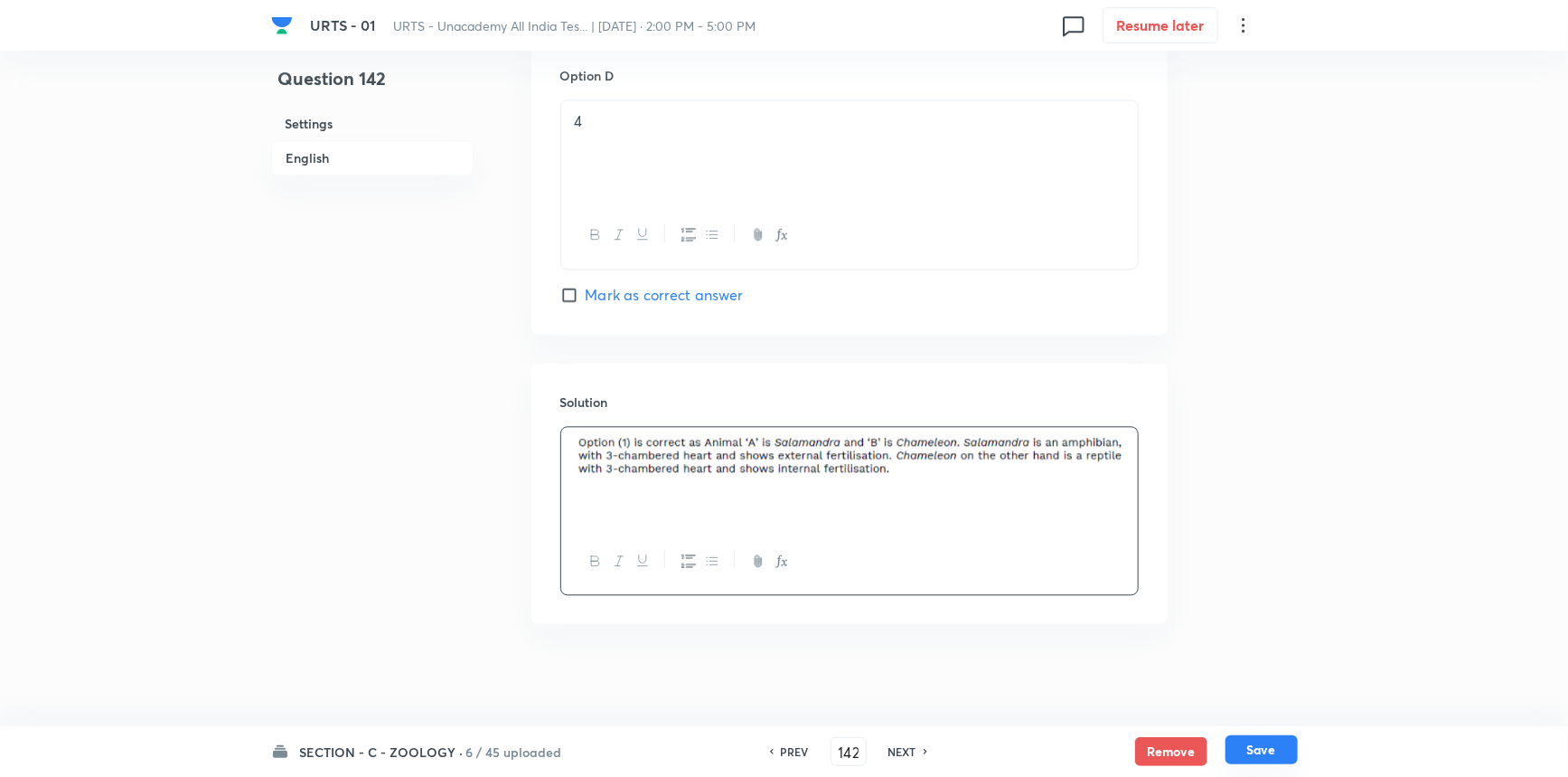
click at [1247, 749] on button "Save" at bounding box center [1262, 749] width 72 height 29
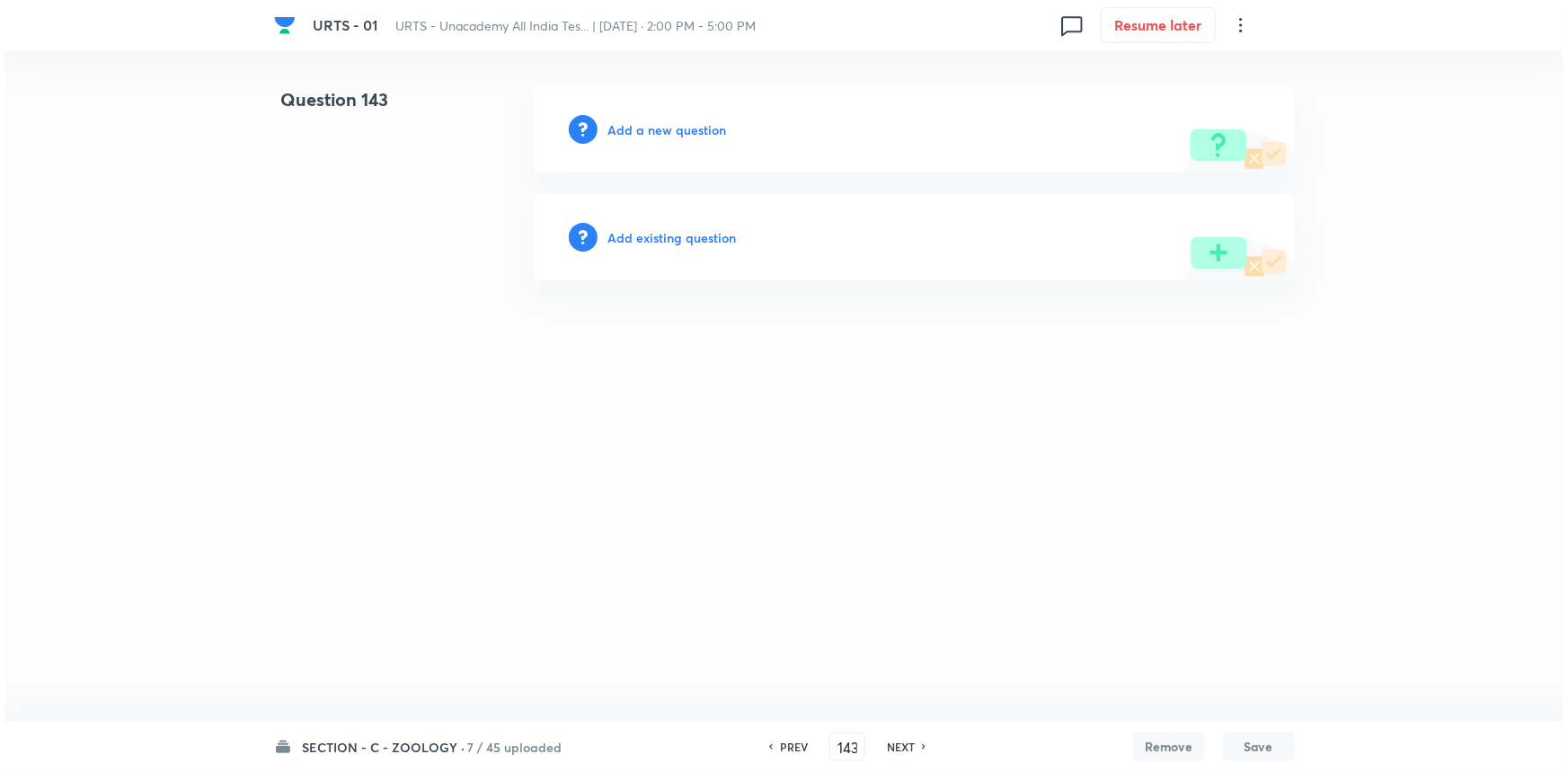
scroll to position [0, 0]
click at [650, 123] on h6 "Add a new question" at bounding box center [668, 130] width 119 height 19
click at [661, 124] on h6 "Choose a question type" at bounding box center [677, 130] width 138 height 19
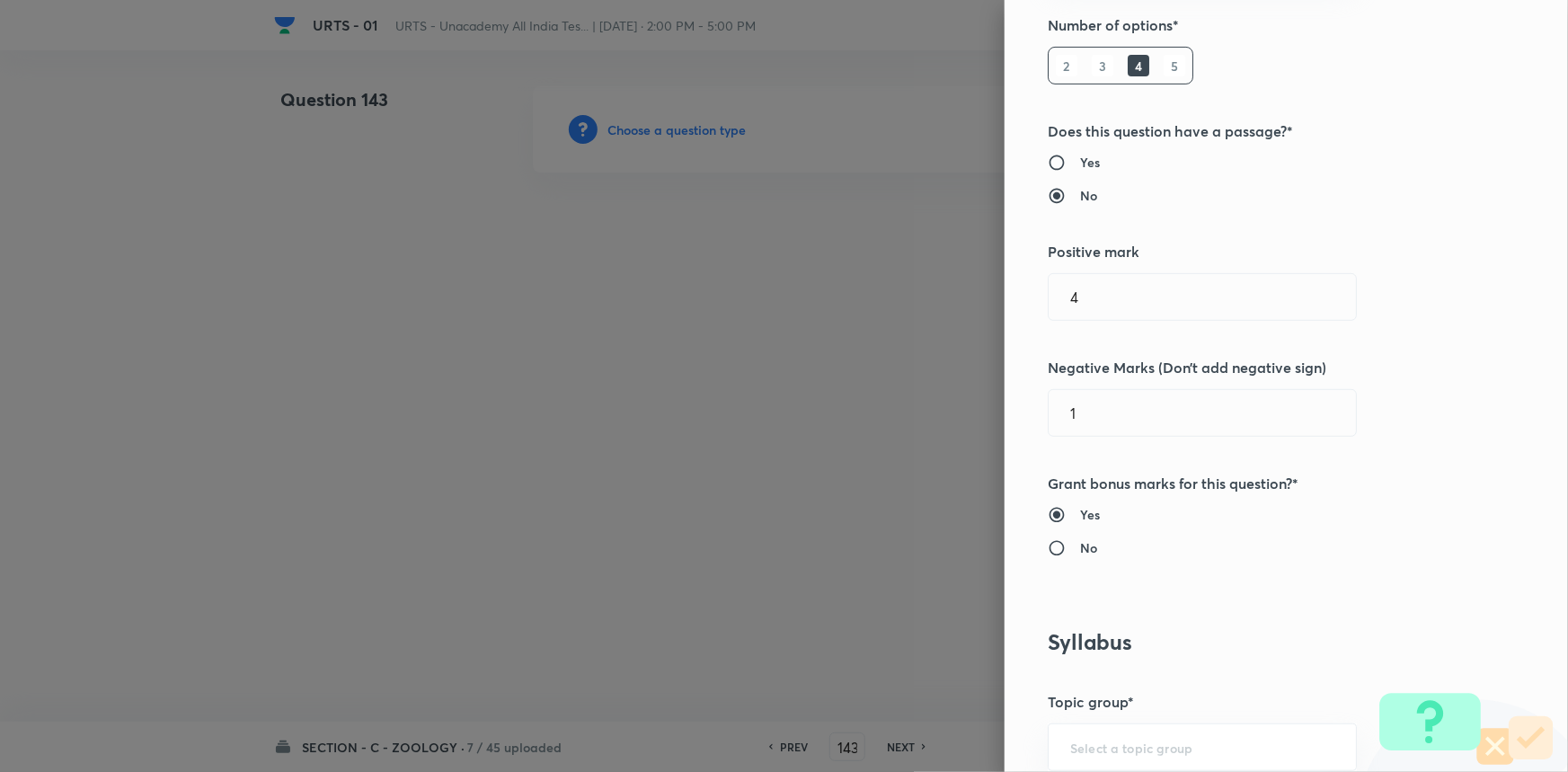
scroll to position [490, 0]
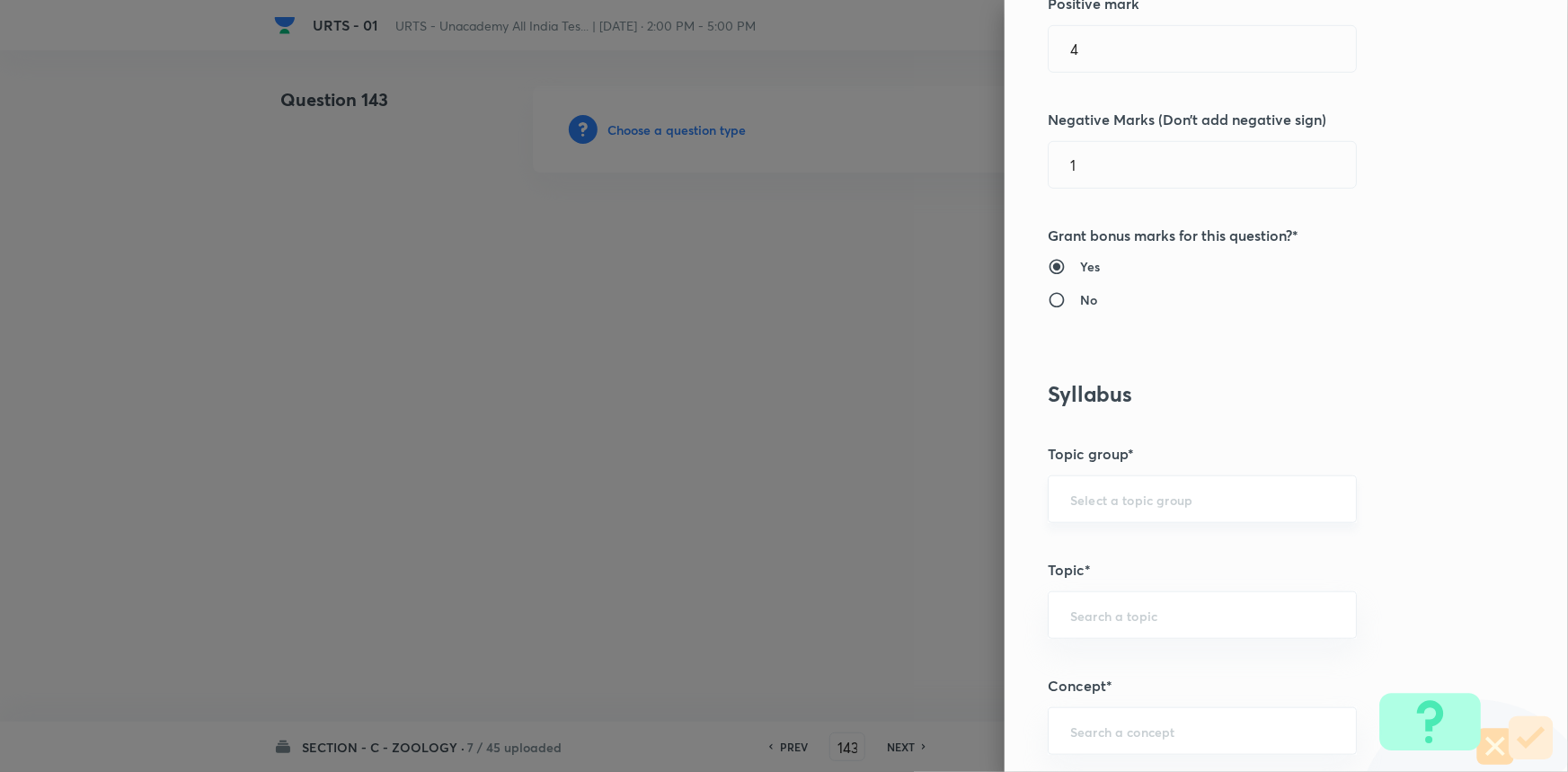
click at [1080, 508] on div "​" at bounding box center [1202, 499] width 309 height 47
click at [1087, 548] on li "Biology" at bounding box center [1190, 549] width 307 height 33
click at [1089, 611] on input "text" at bounding box center [1202, 615] width 264 height 17
click at [1085, 723] on li "Zoology" at bounding box center [1190, 728] width 307 height 33
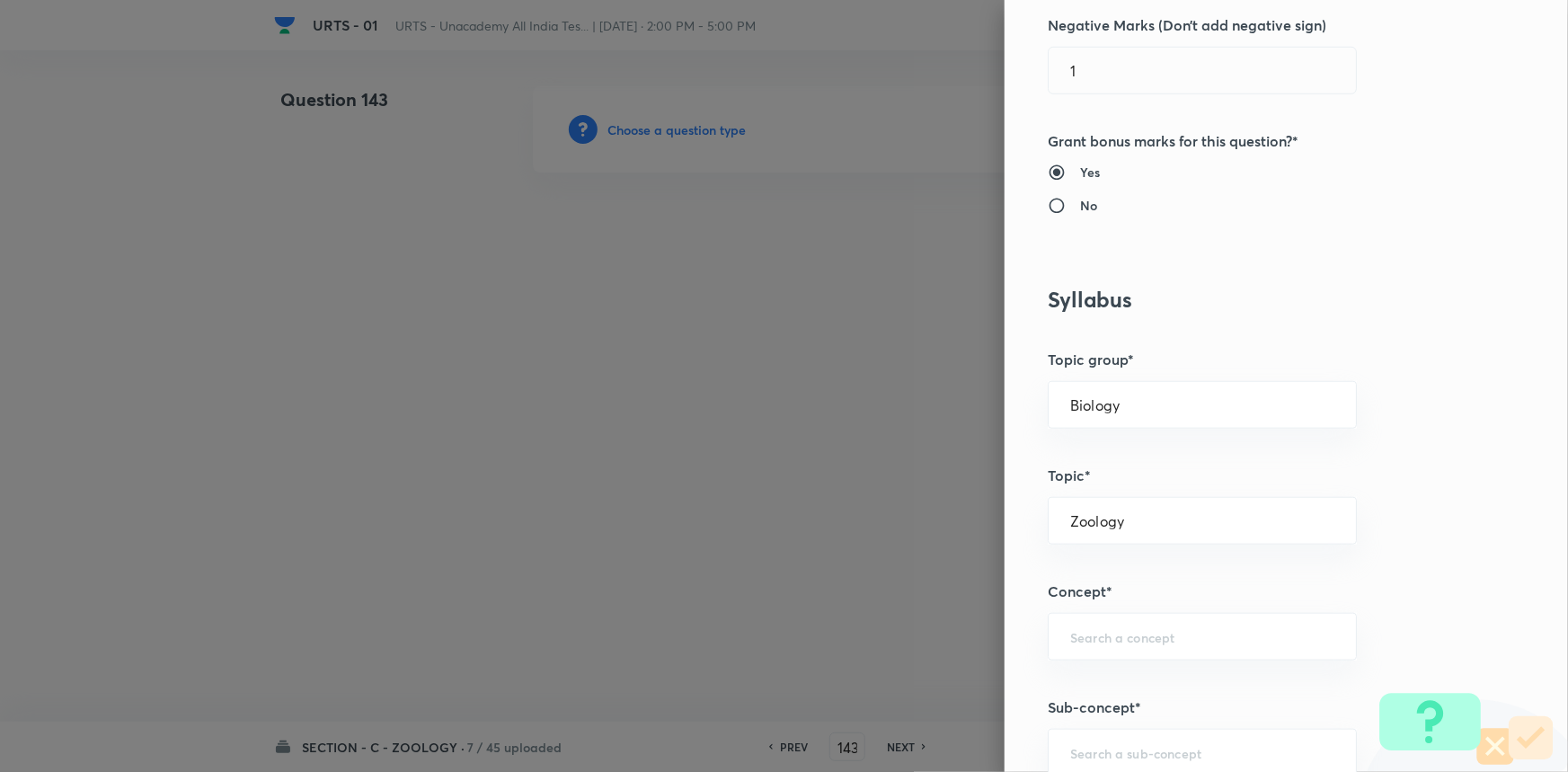
scroll to position [735, 0]
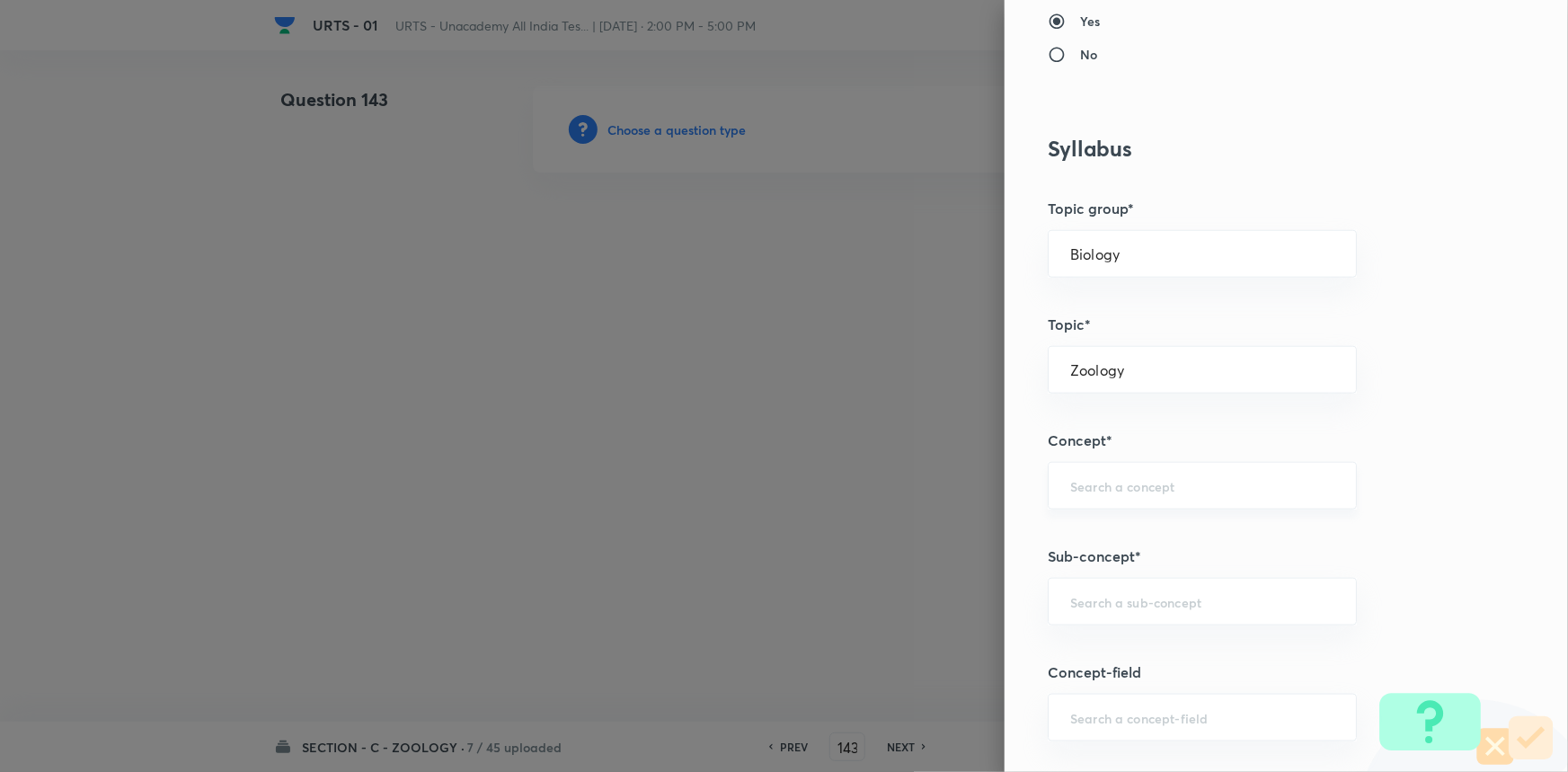
click at [1131, 491] on input "text" at bounding box center [1202, 486] width 264 height 17
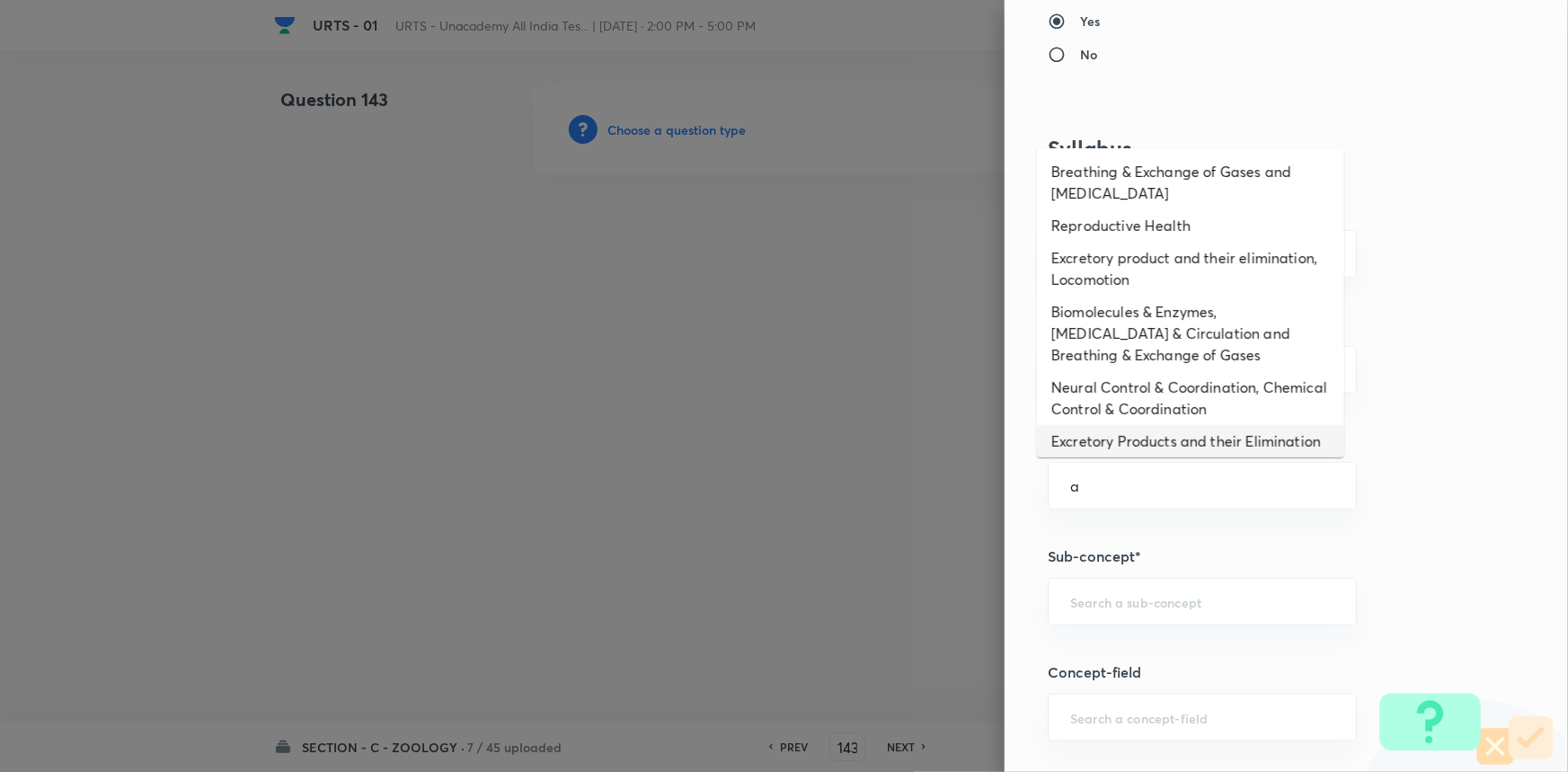
click at [1129, 438] on li "Excretory Products and their Elimination" at bounding box center [1190, 441] width 307 height 33
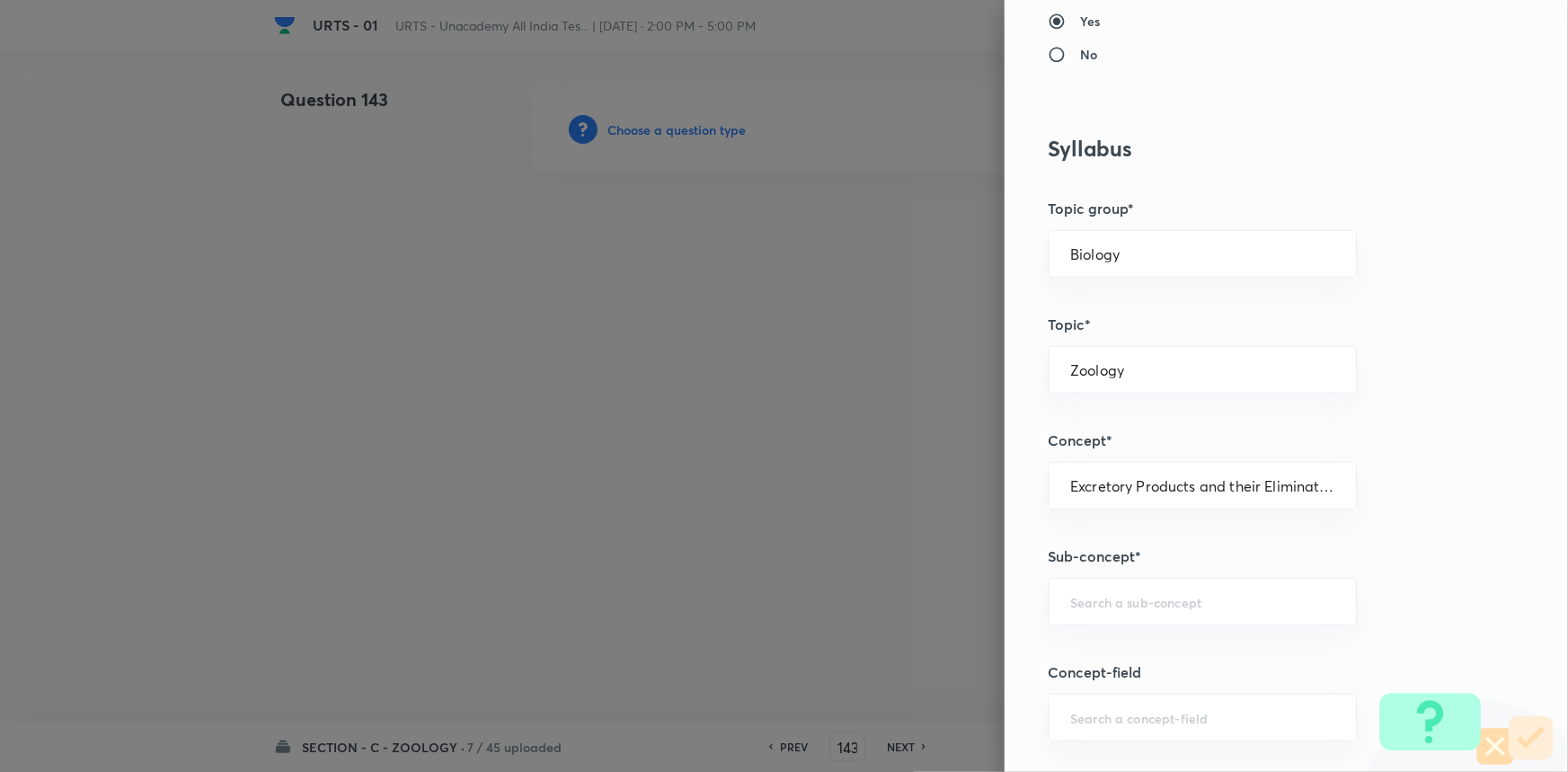
click at [1091, 626] on div "Question settings Question type* Single choice correct Number of options* 2 3 4…" at bounding box center [1286, 386] width 563 height 772
click at [1096, 602] on input "text" at bounding box center [1202, 601] width 264 height 17
click at [1094, 647] on li "Excretory Products and their Elimination" at bounding box center [1190, 650] width 307 height 33
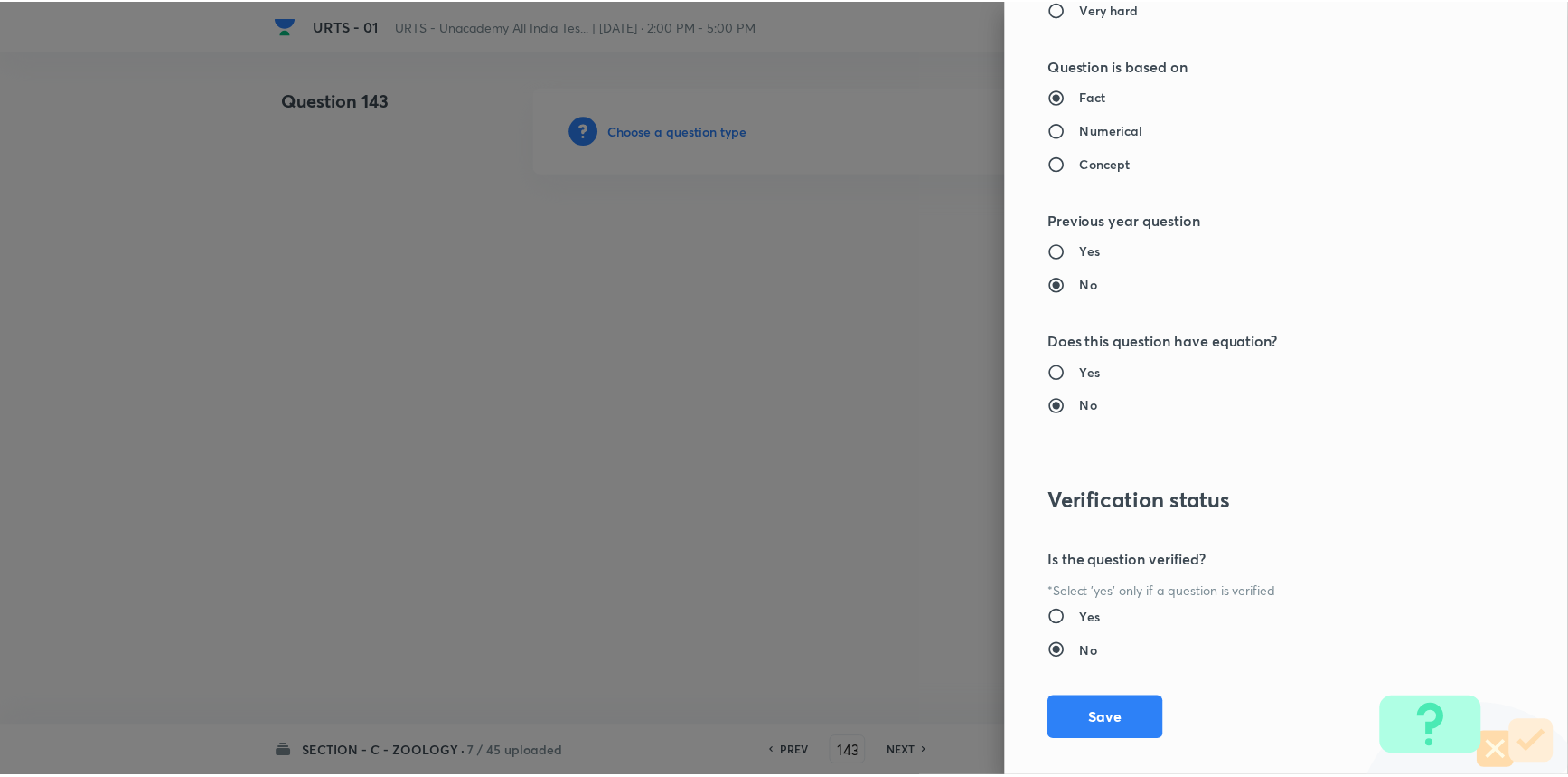
scroll to position [1808, 0]
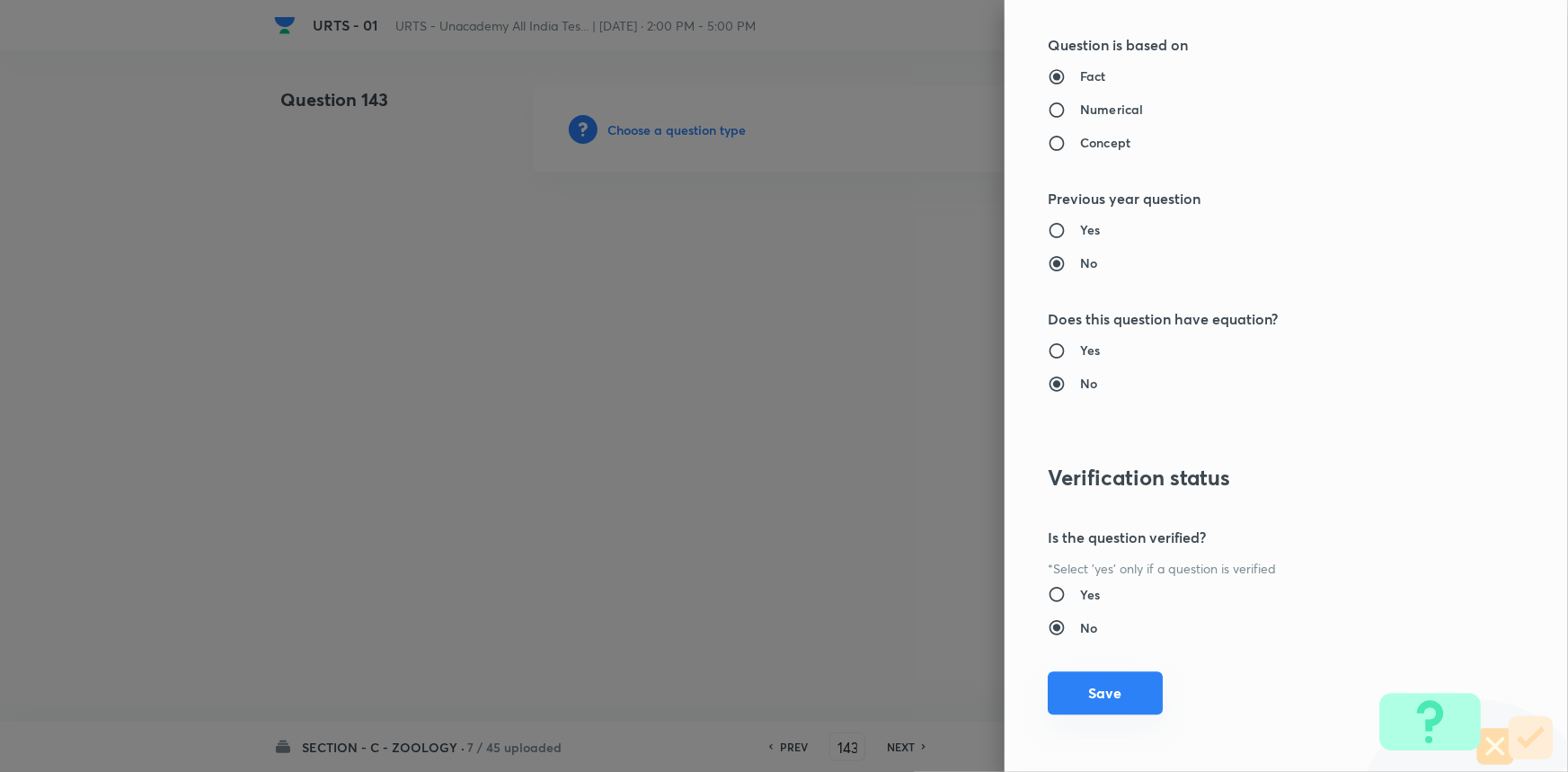
click at [1073, 685] on button "Save" at bounding box center [1105, 693] width 115 height 43
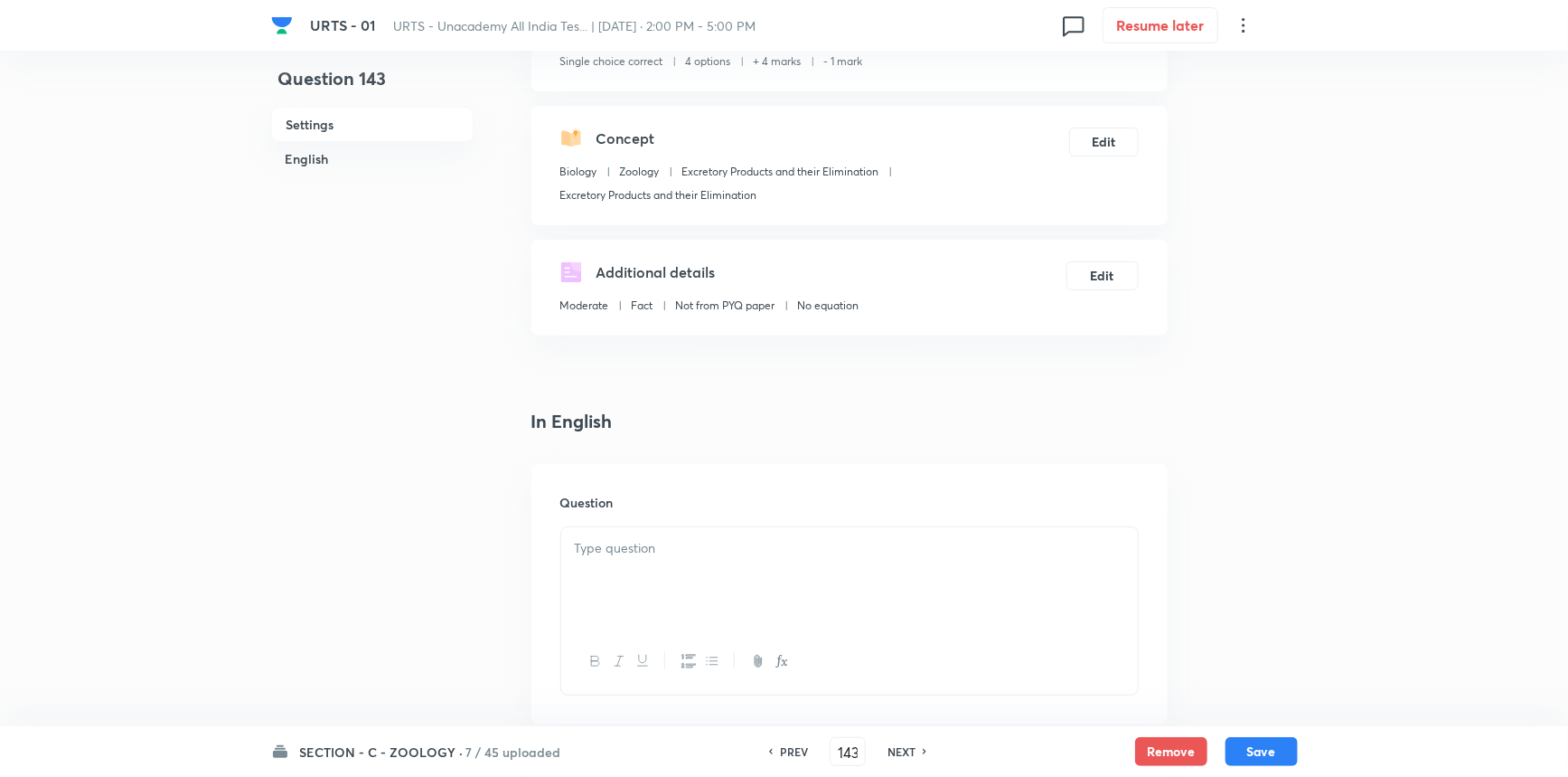
scroll to position [328, 0]
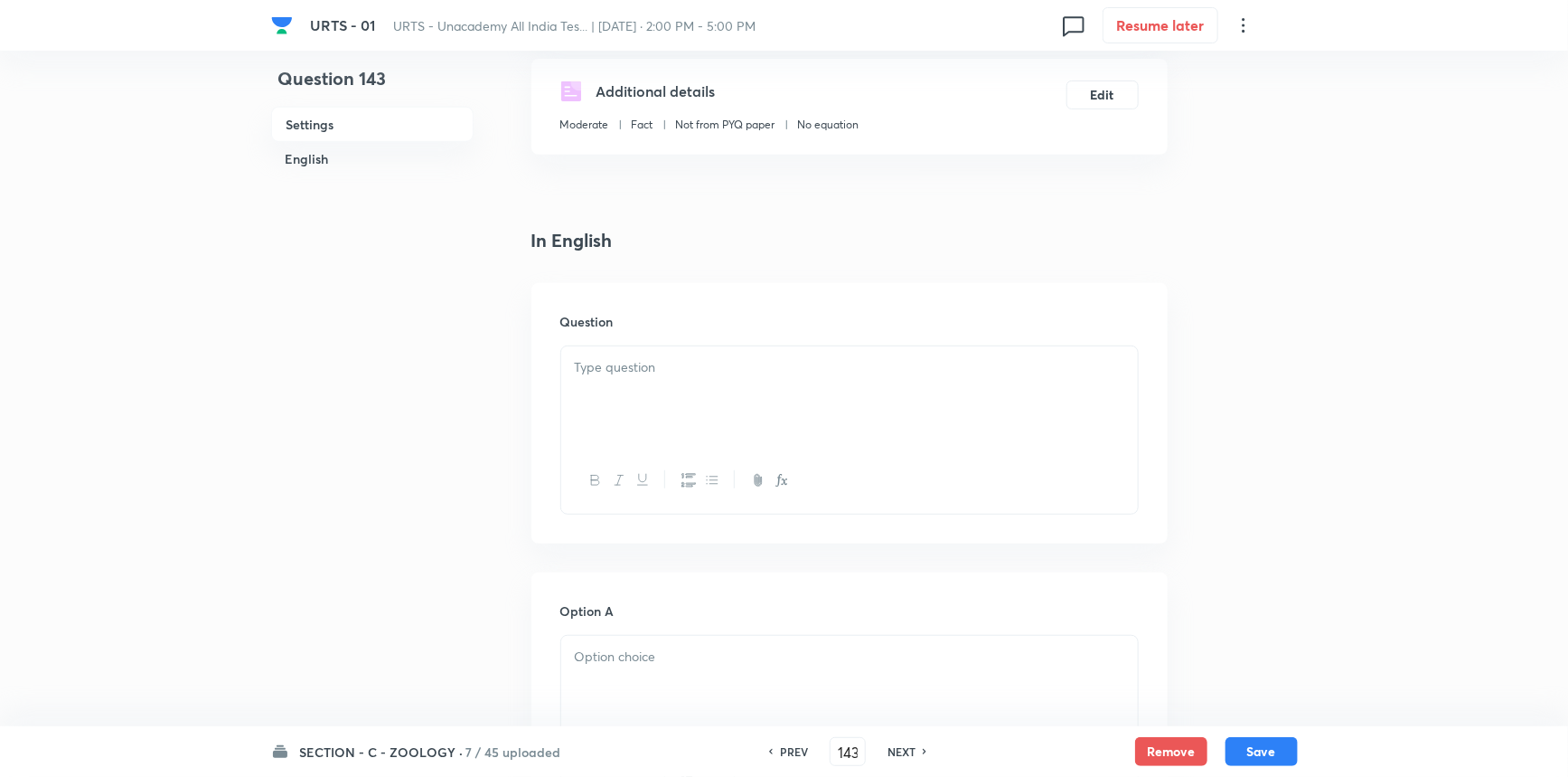
click at [662, 408] on div at bounding box center [849, 396] width 577 height 101
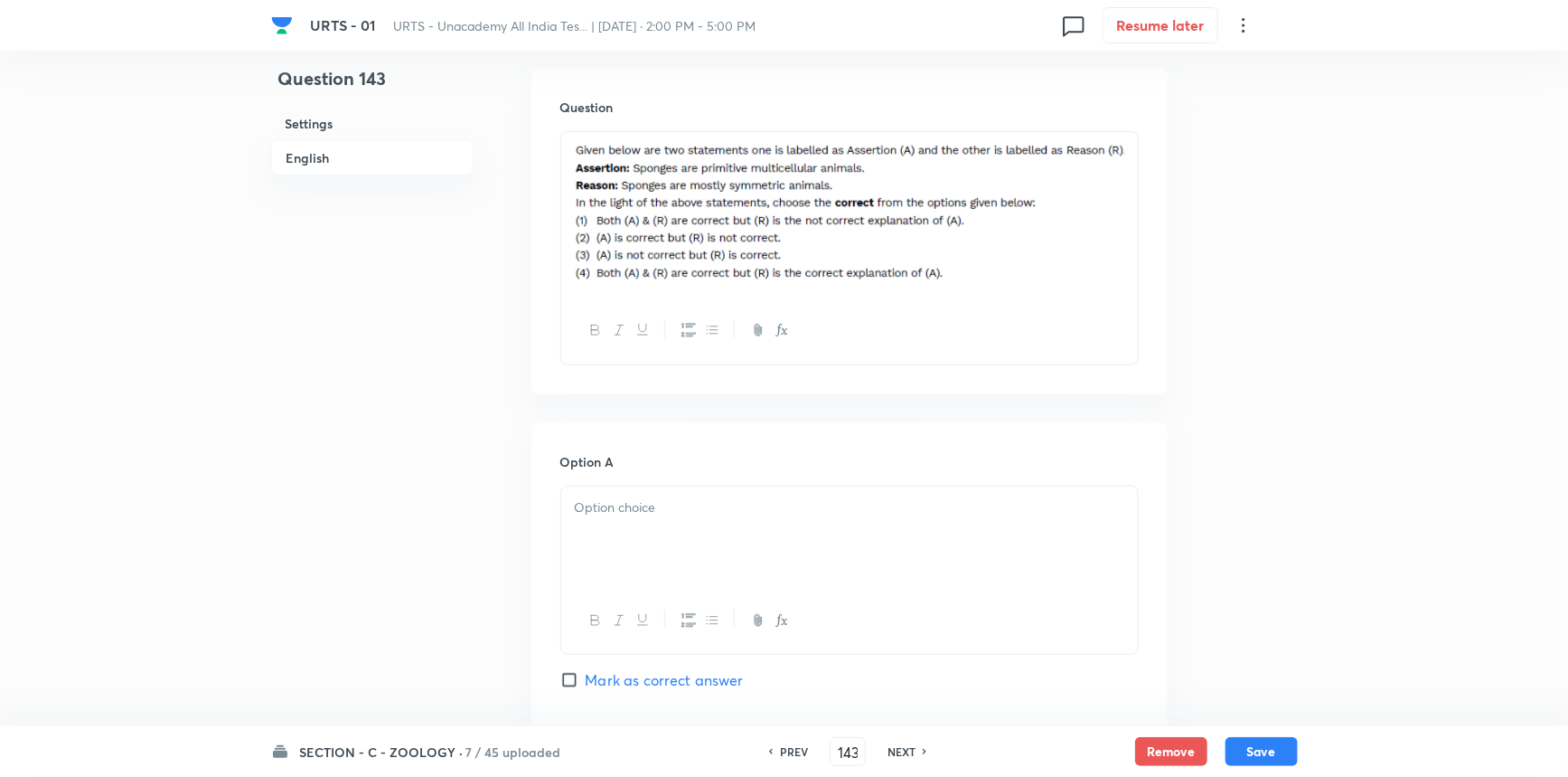
scroll to position [740, 0]
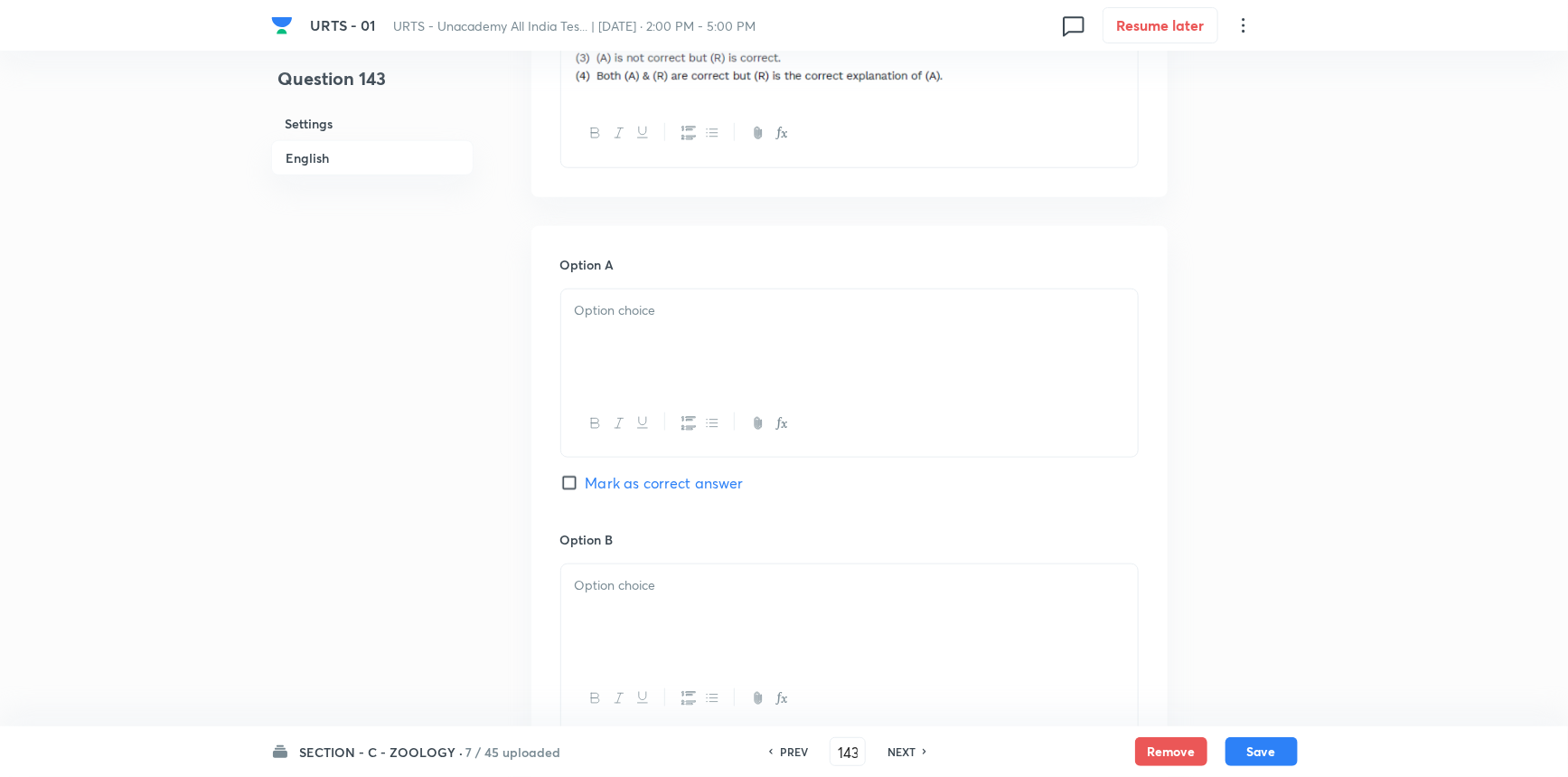
click at [629, 315] on p at bounding box center [849, 310] width 549 height 21
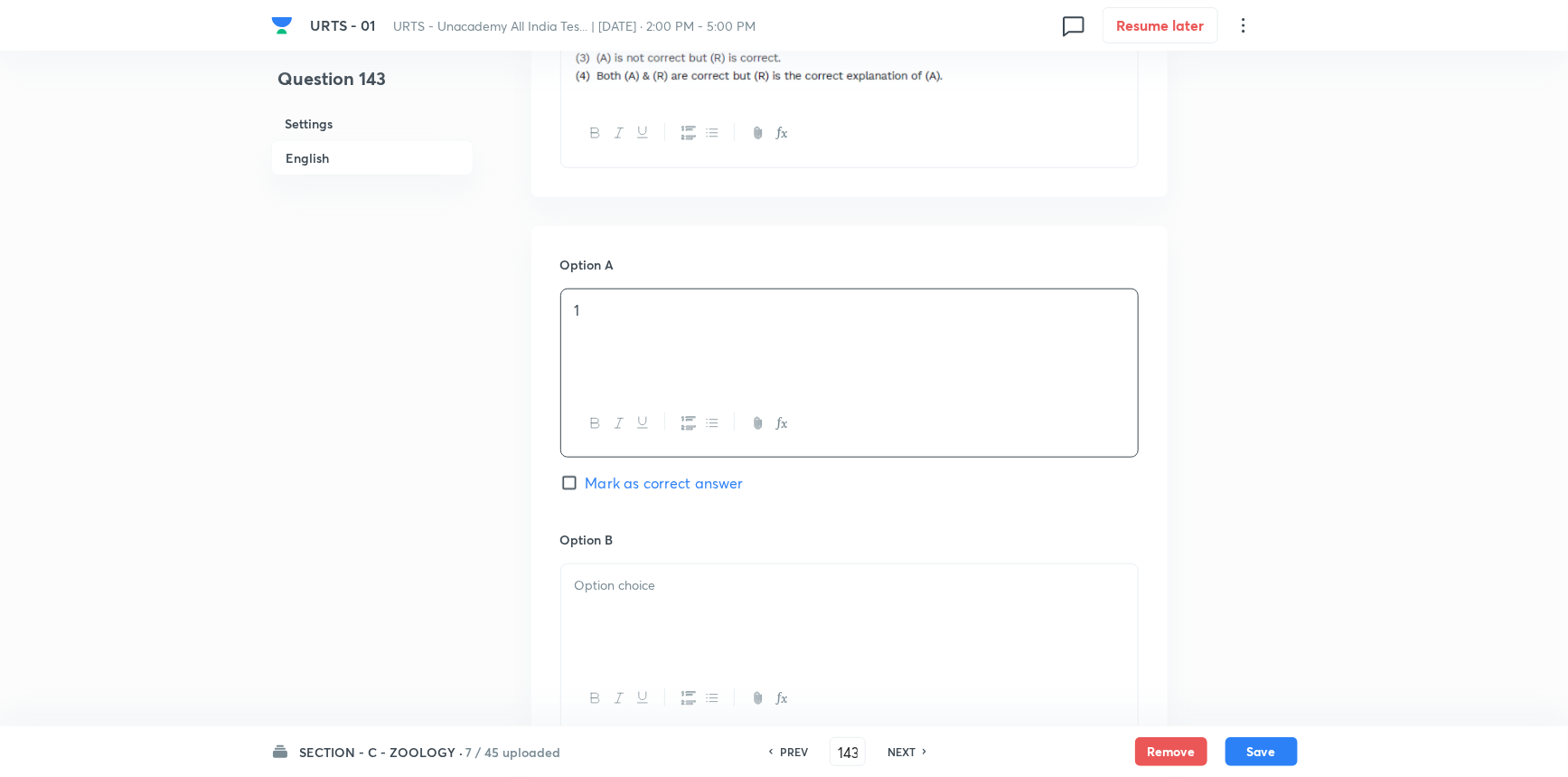
click at [614, 583] on p at bounding box center [849, 585] width 549 height 21
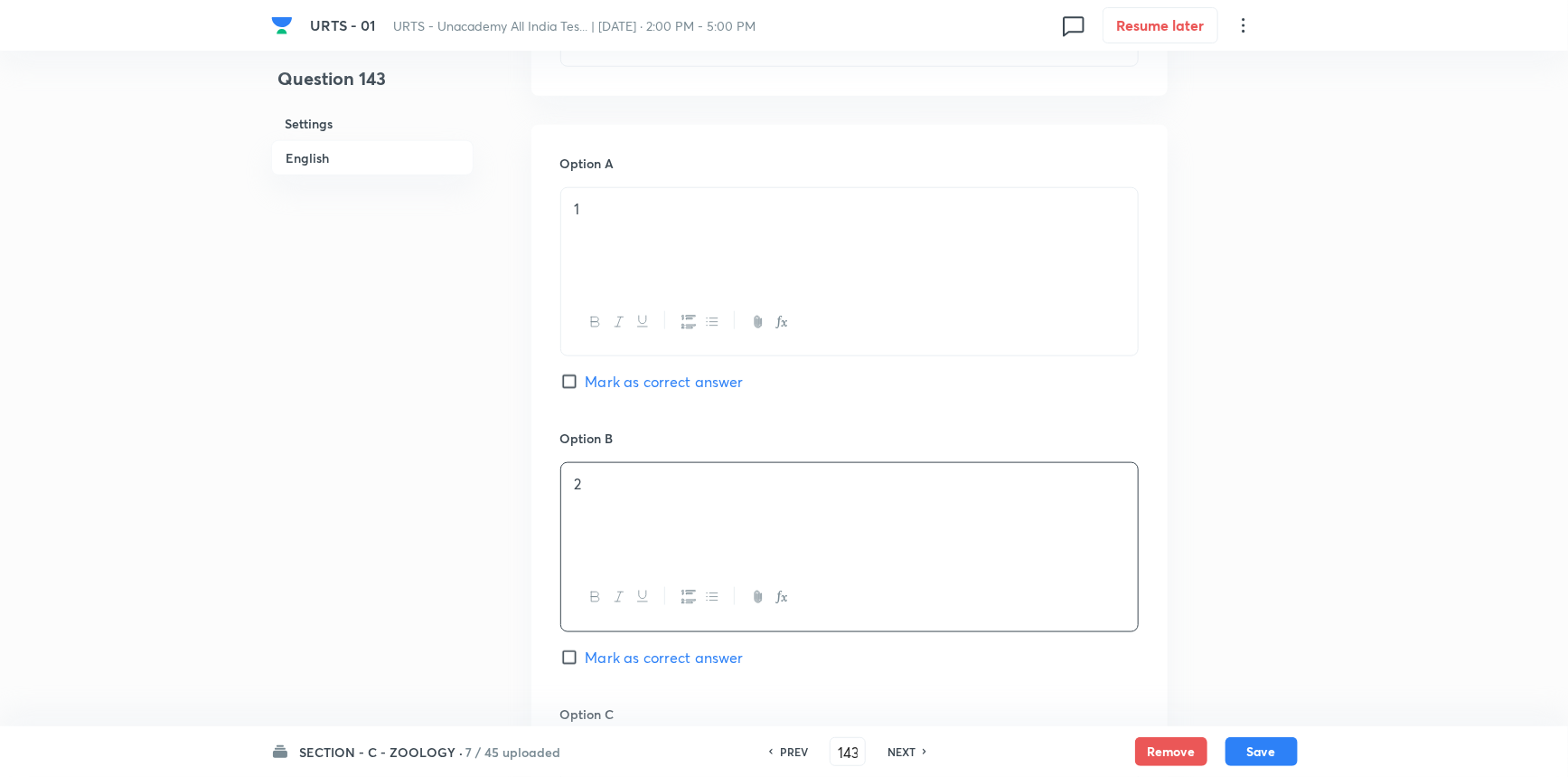
scroll to position [986, 0]
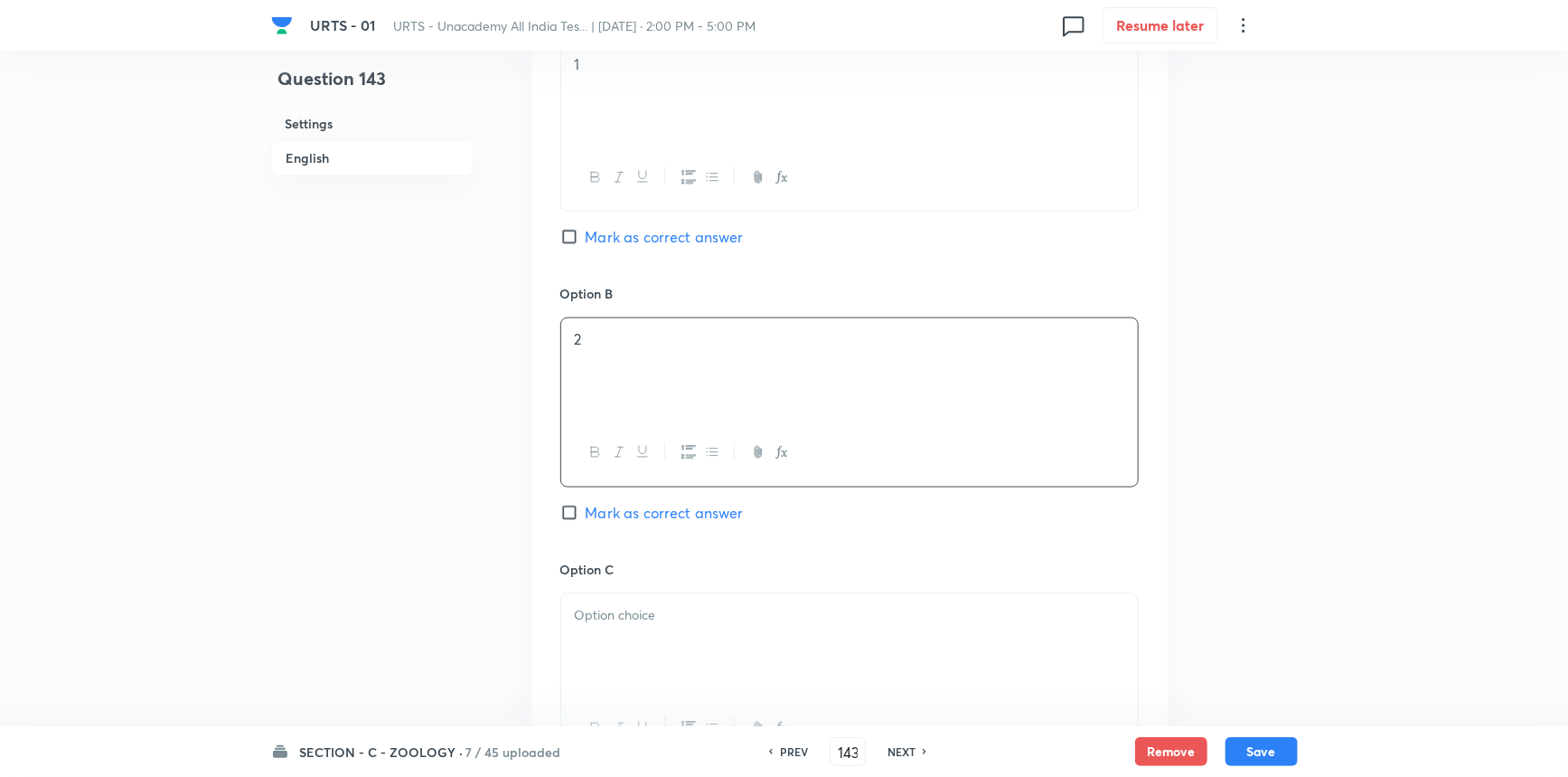
click at [617, 518] on span "Mark as correct answer" at bounding box center [664, 512] width 158 height 22
click at [586, 518] on input "Mark as correct answer" at bounding box center [573, 512] width 25 height 18
click at [619, 635] on div at bounding box center [849, 645] width 577 height 101
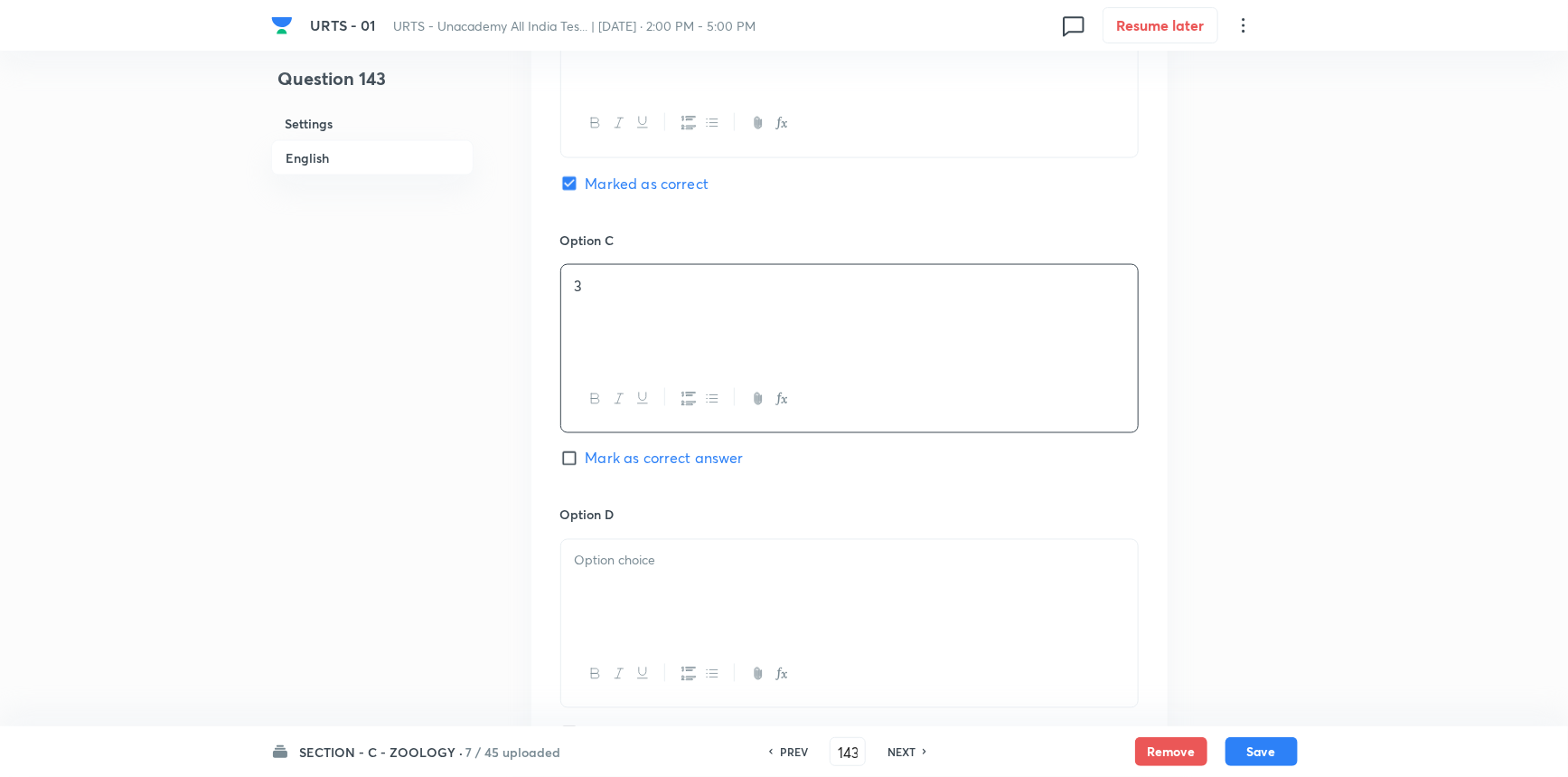
click at [652, 540] on div at bounding box center [849, 590] width 577 height 101
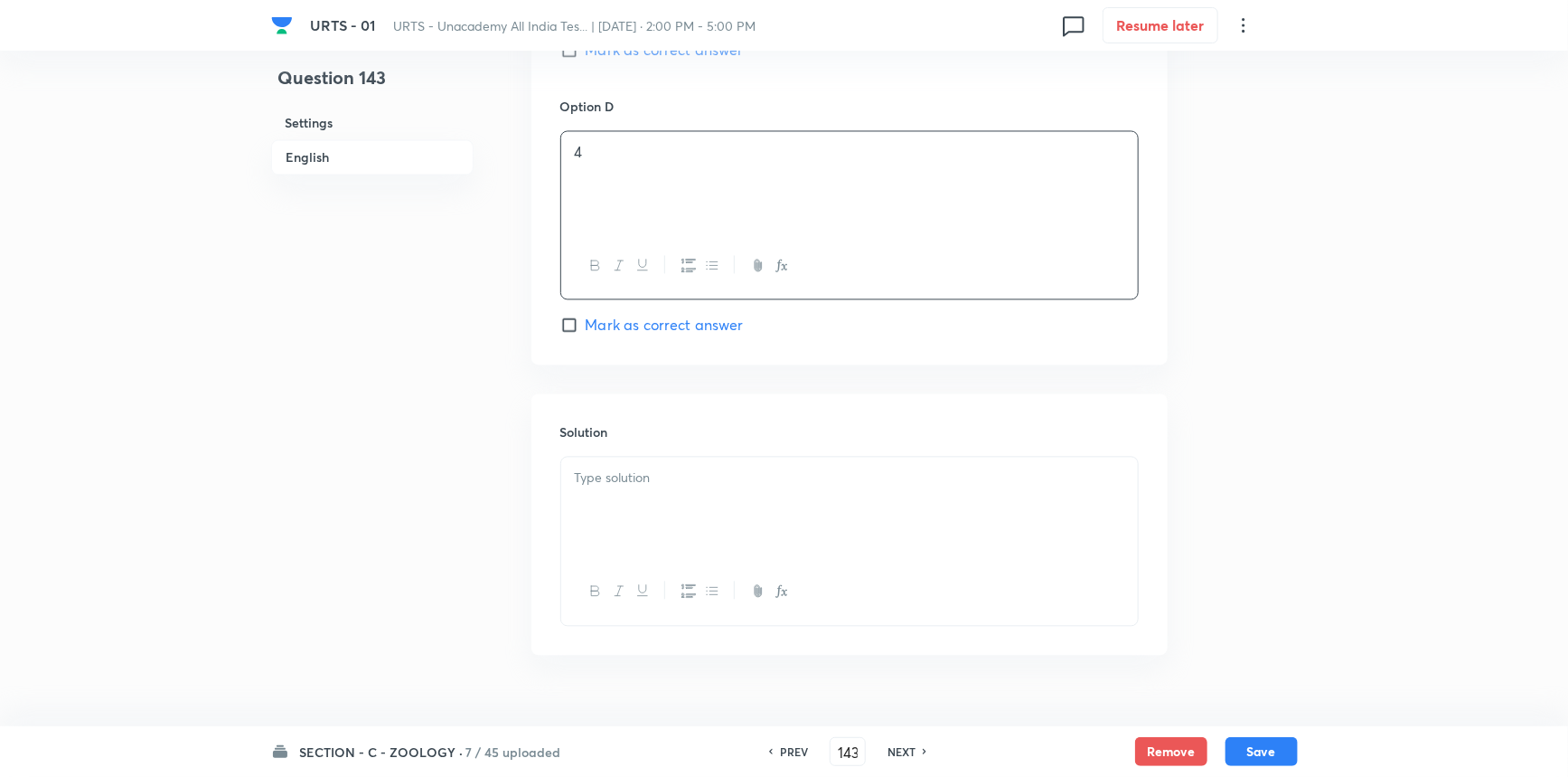
scroll to position [1727, 0]
click at [723, 540] on div at bounding box center [849, 505] width 577 height 101
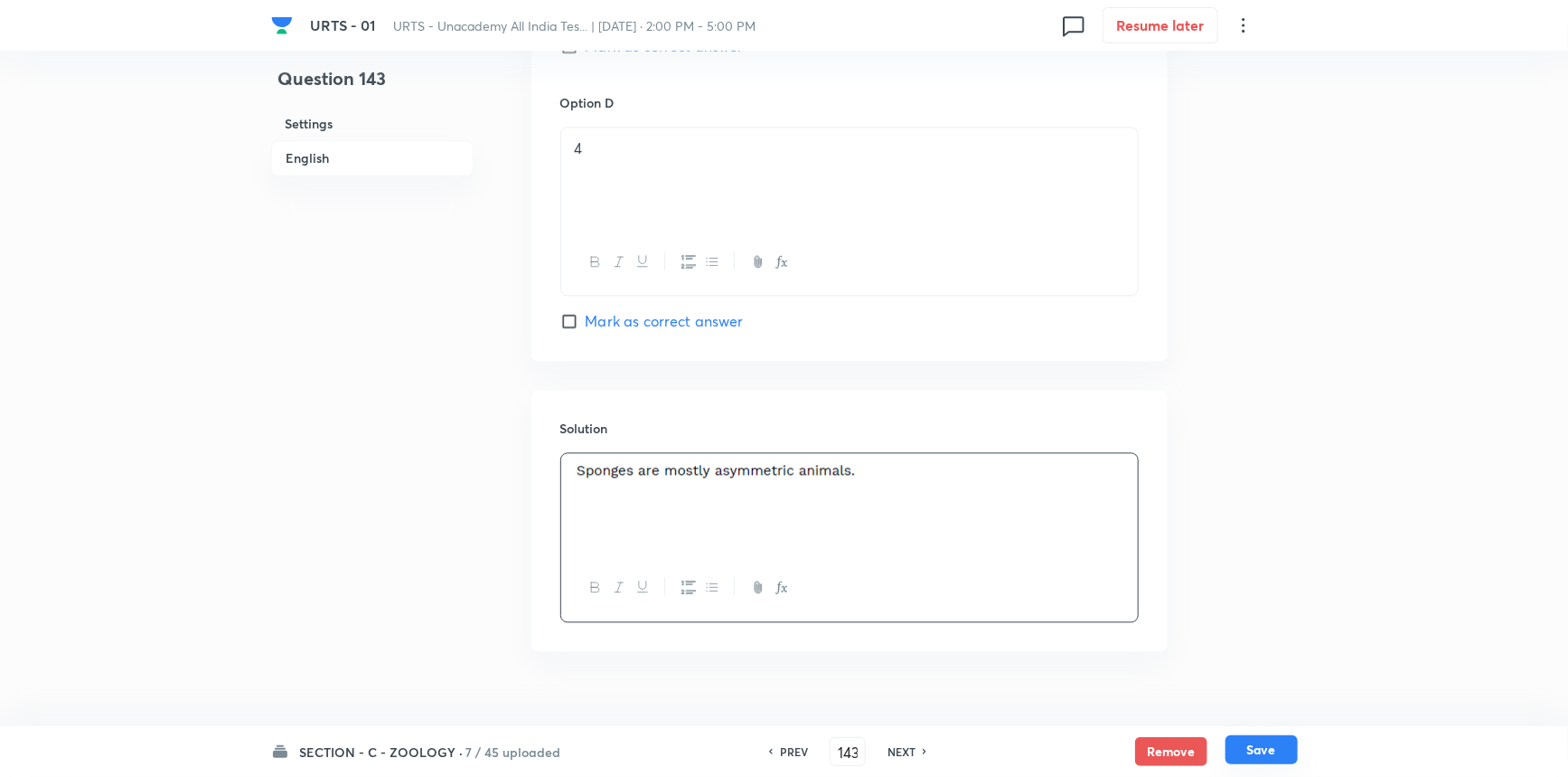
click at [1236, 747] on button "Save" at bounding box center [1262, 749] width 72 height 29
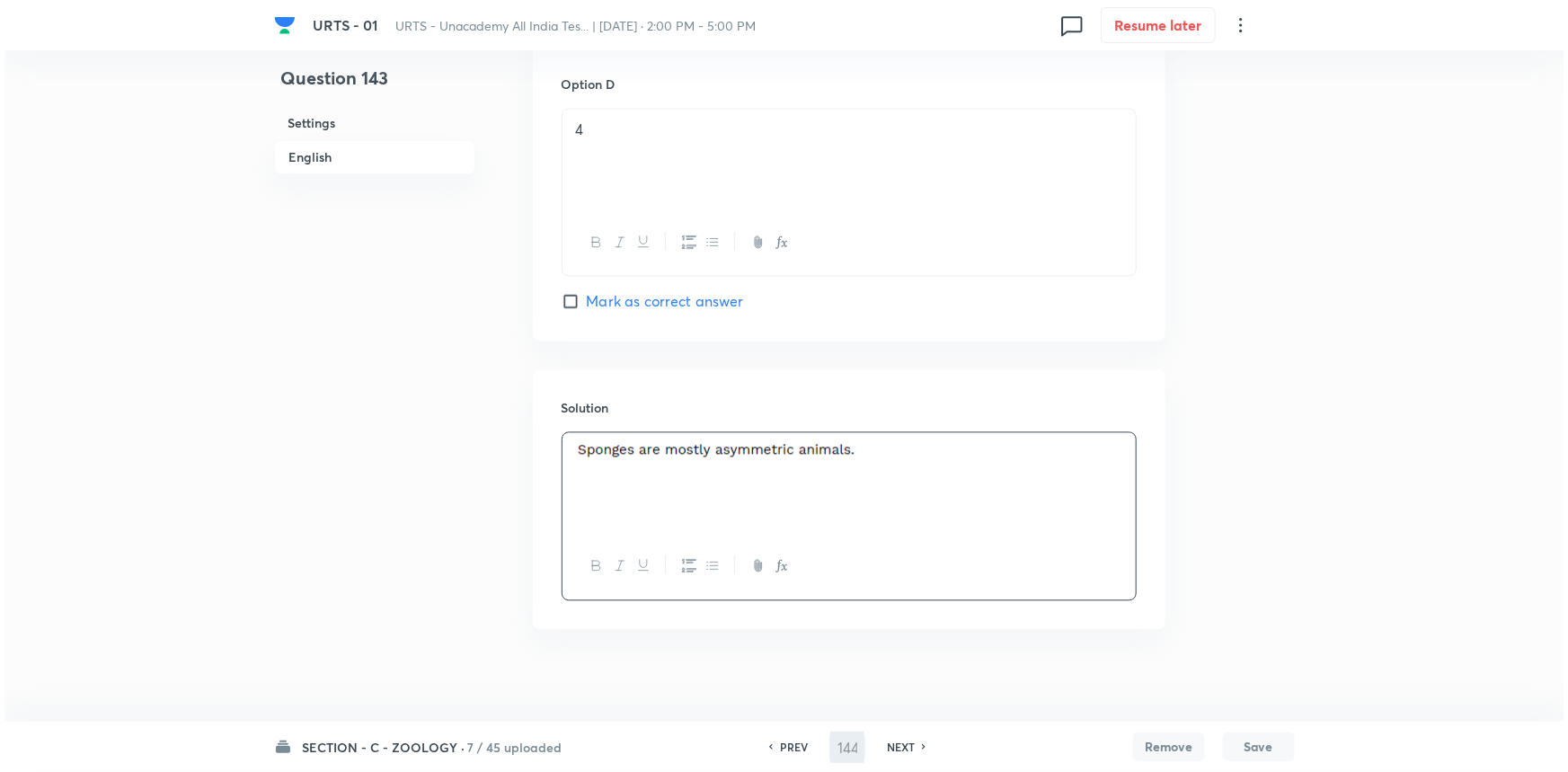
scroll to position [0, 0]
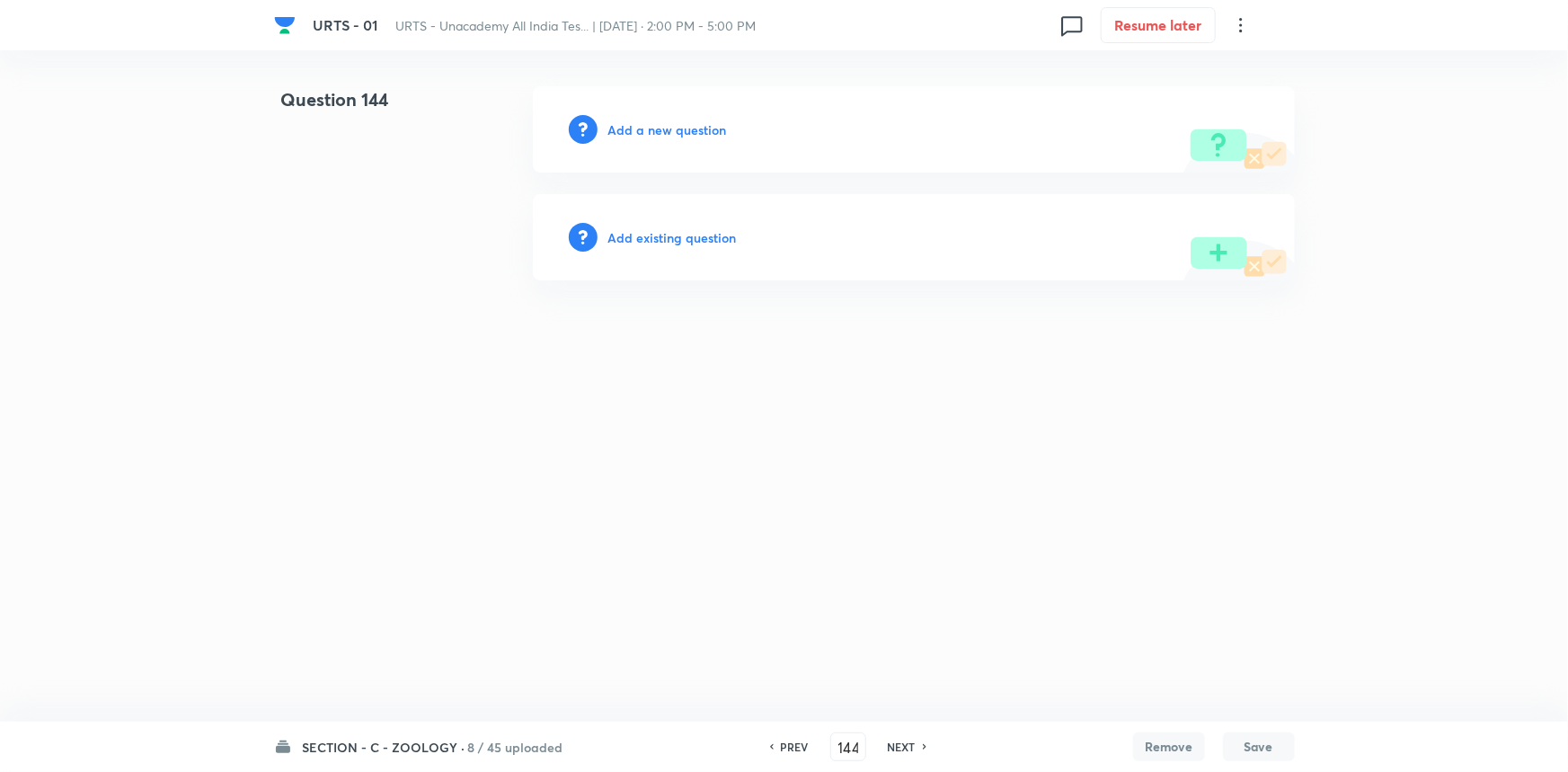
click at [671, 129] on h6 "Add a new question" at bounding box center [668, 130] width 119 height 19
click at [696, 134] on h6 "Choose a question type" at bounding box center [677, 130] width 138 height 19
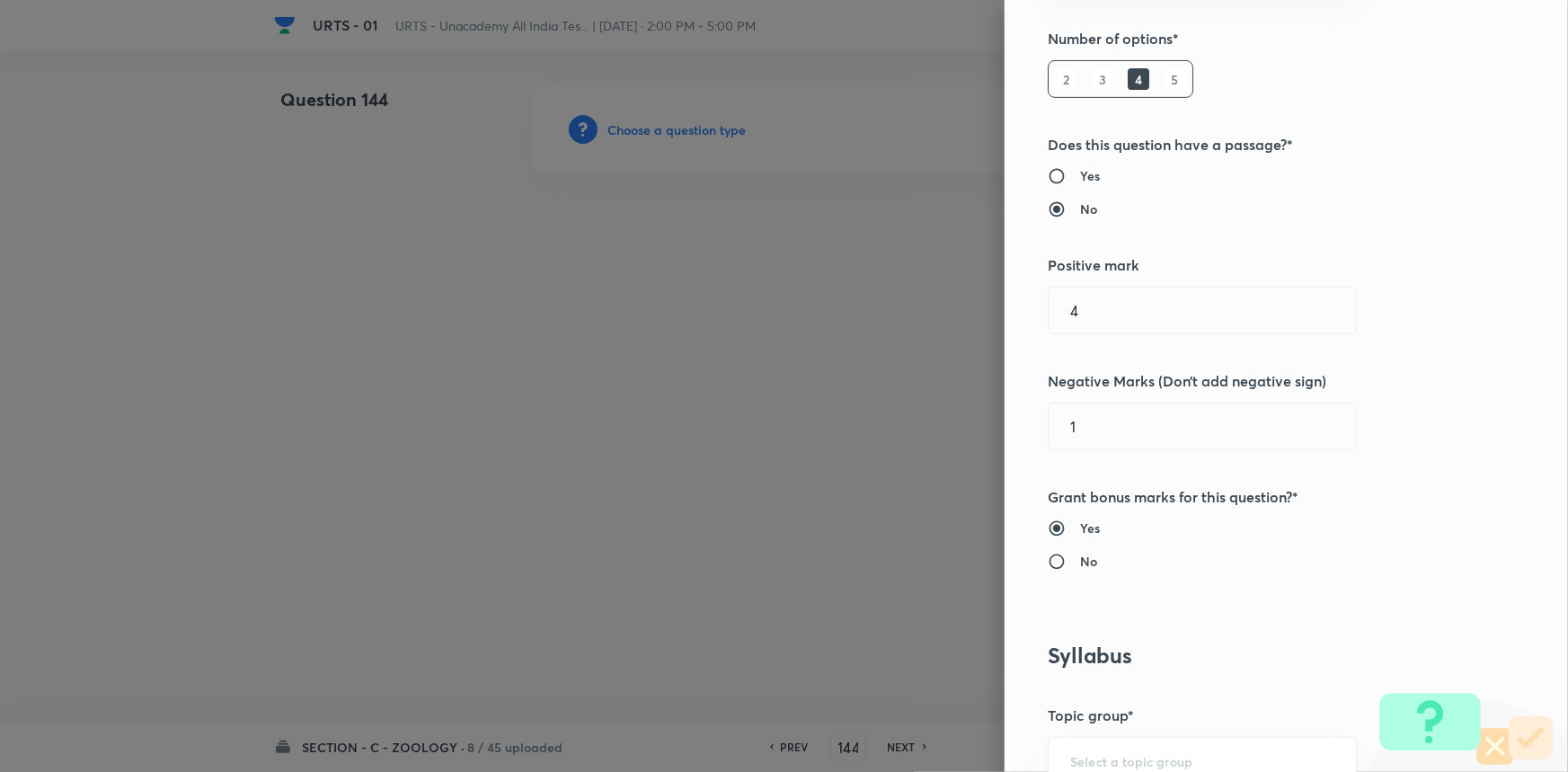
scroll to position [490, 0]
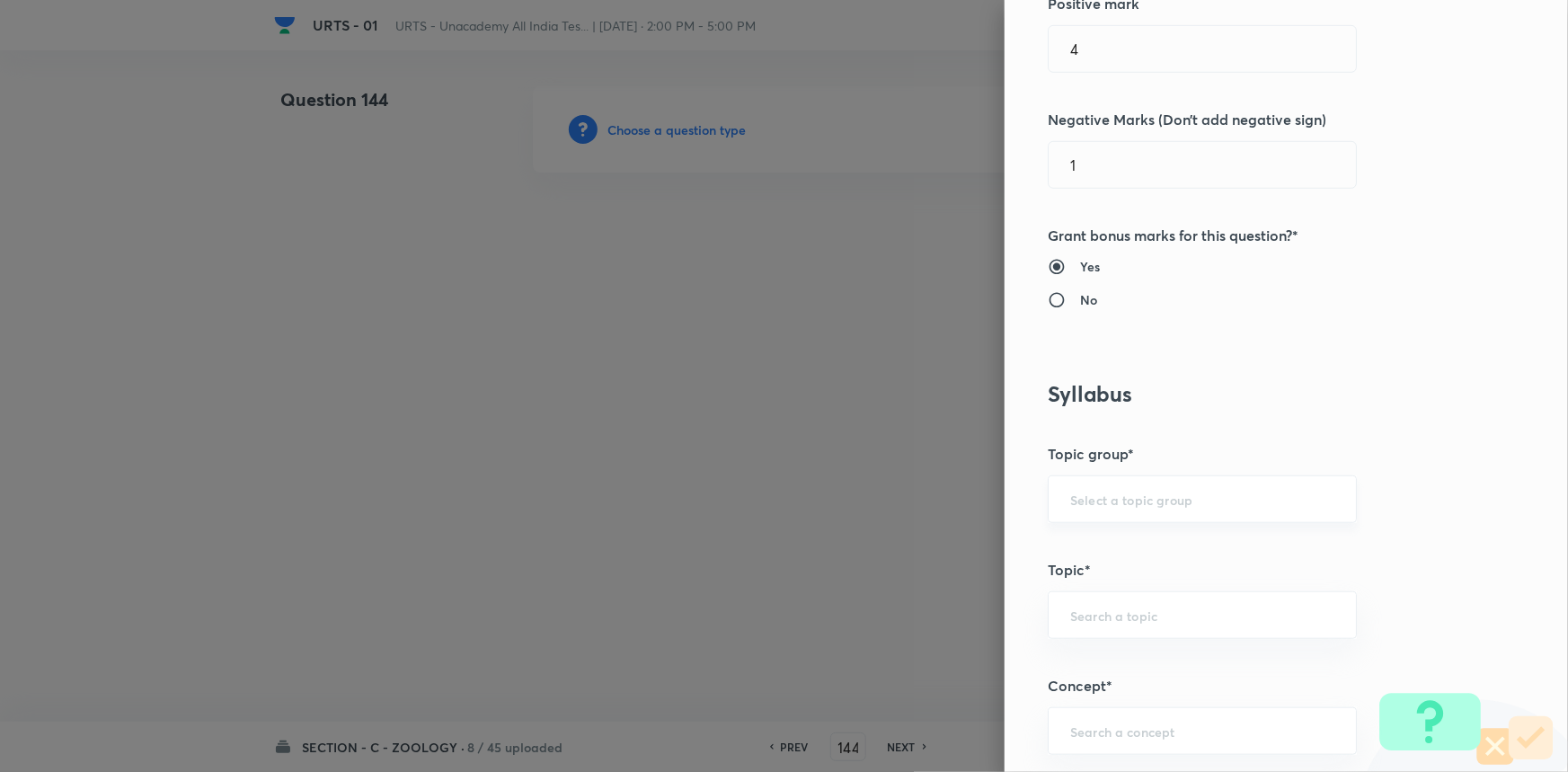
click at [1076, 513] on div "​" at bounding box center [1202, 499] width 309 height 47
click at [1089, 555] on li "Biology" at bounding box center [1190, 549] width 307 height 33
click at [1073, 616] on input "text" at bounding box center [1202, 615] width 264 height 17
click at [1083, 720] on li "Zoology" at bounding box center [1190, 728] width 307 height 33
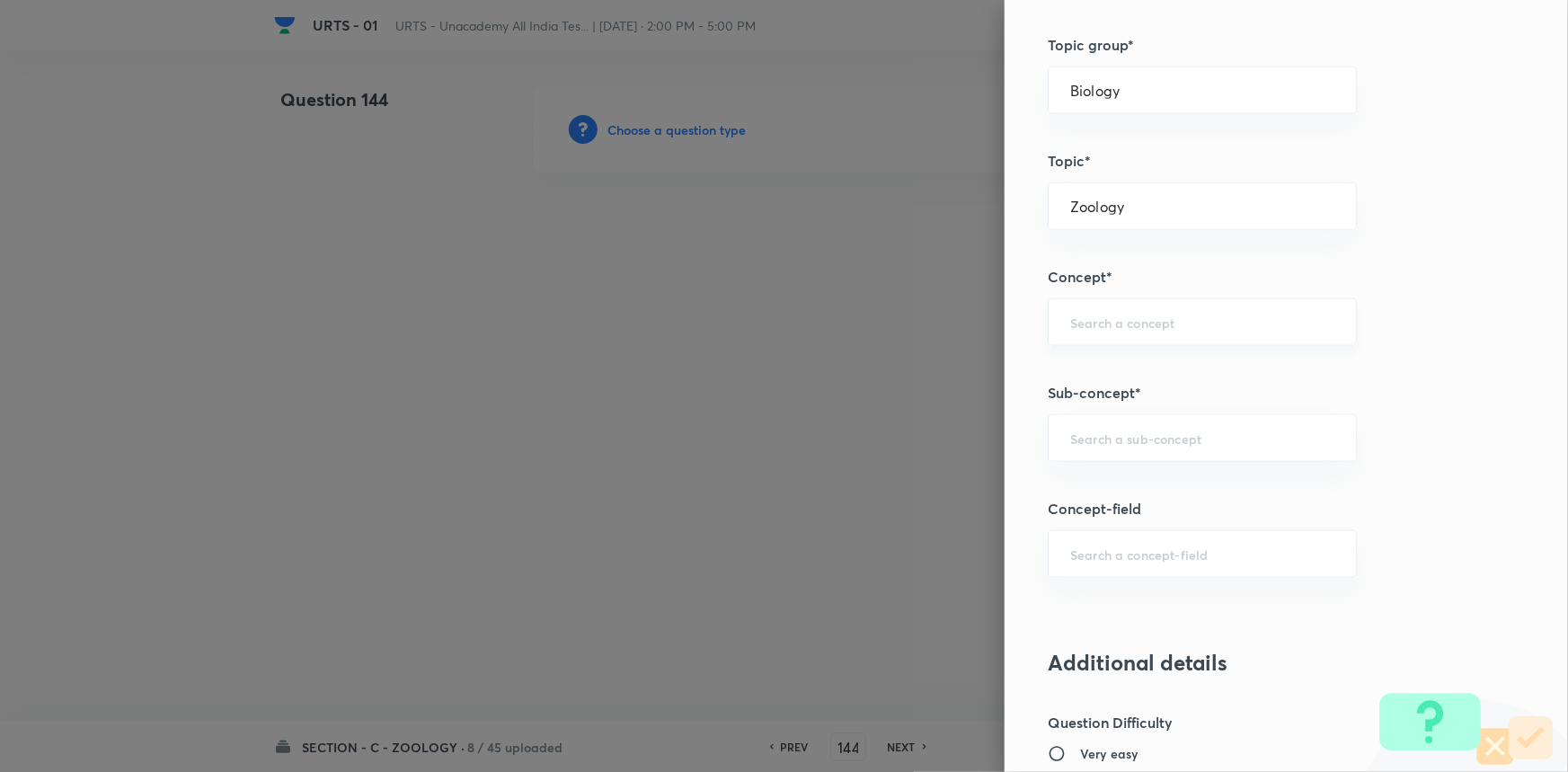
click at [1158, 329] on input "text" at bounding box center [1202, 322] width 264 height 17
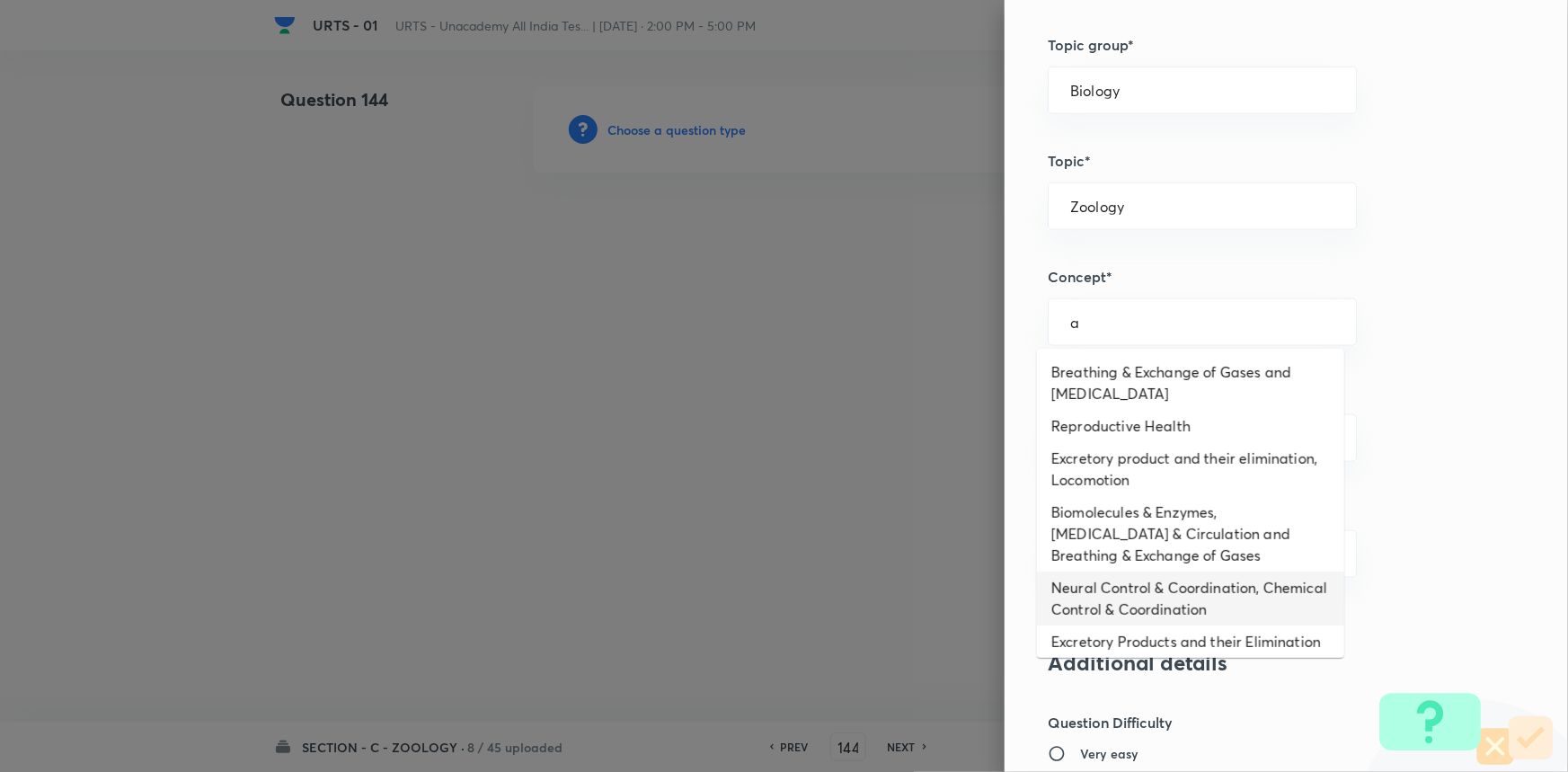
click at [1096, 610] on li "Neural Control & Coordination, Chemical Control & Coordination" at bounding box center [1190, 598] width 307 height 54
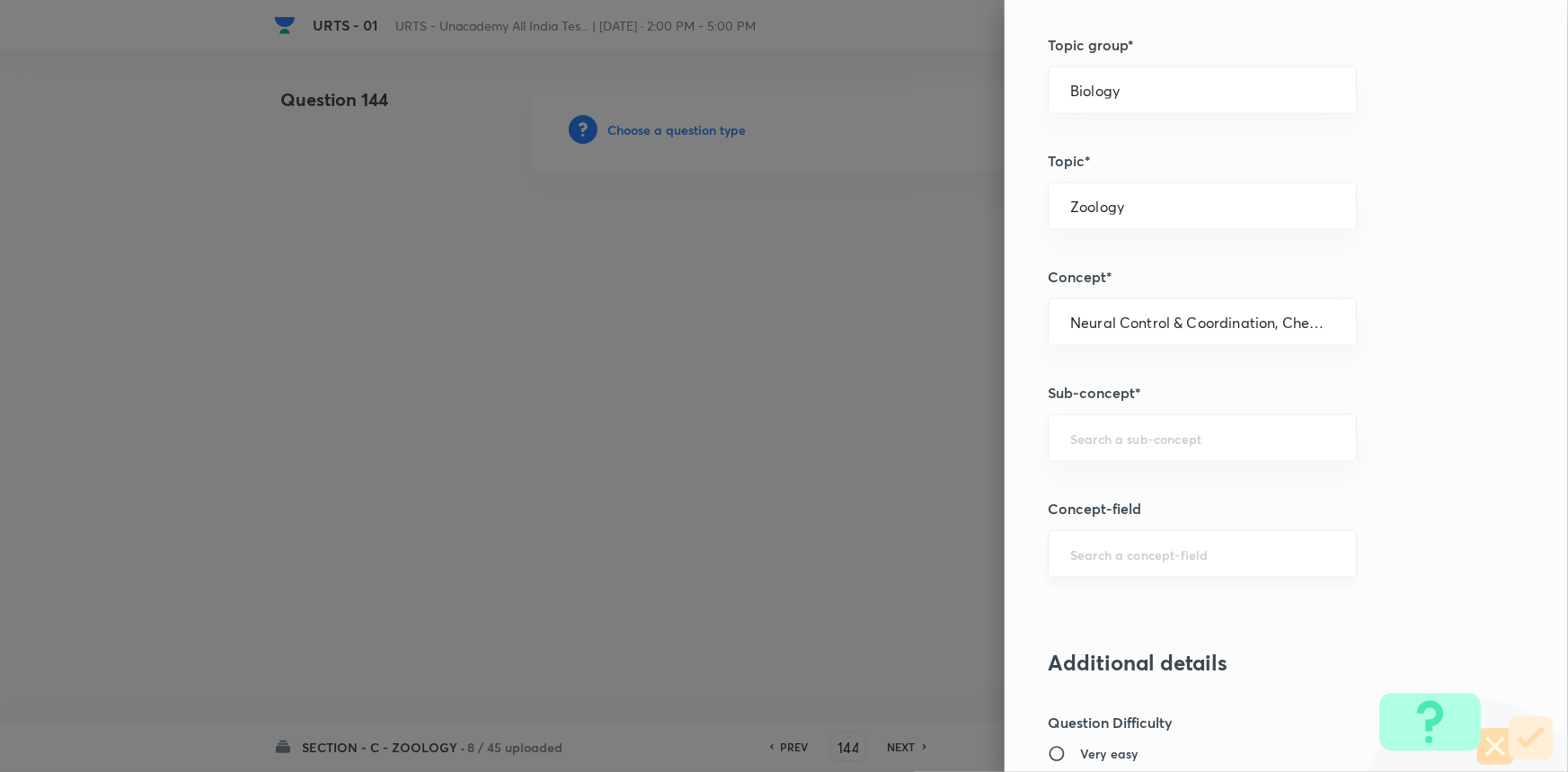
click at [1101, 571] on div "​" at bounding box center [1202, 554] width 309 height 47
click at [1098, 439] on input "text" at bounding box center [1202, 438] width 264 height 17
click at [1085, 496] on li "Neural Control & Coordination, Chemical Control & Coordination" at bounding box center [1190, 499] width 307 height 54
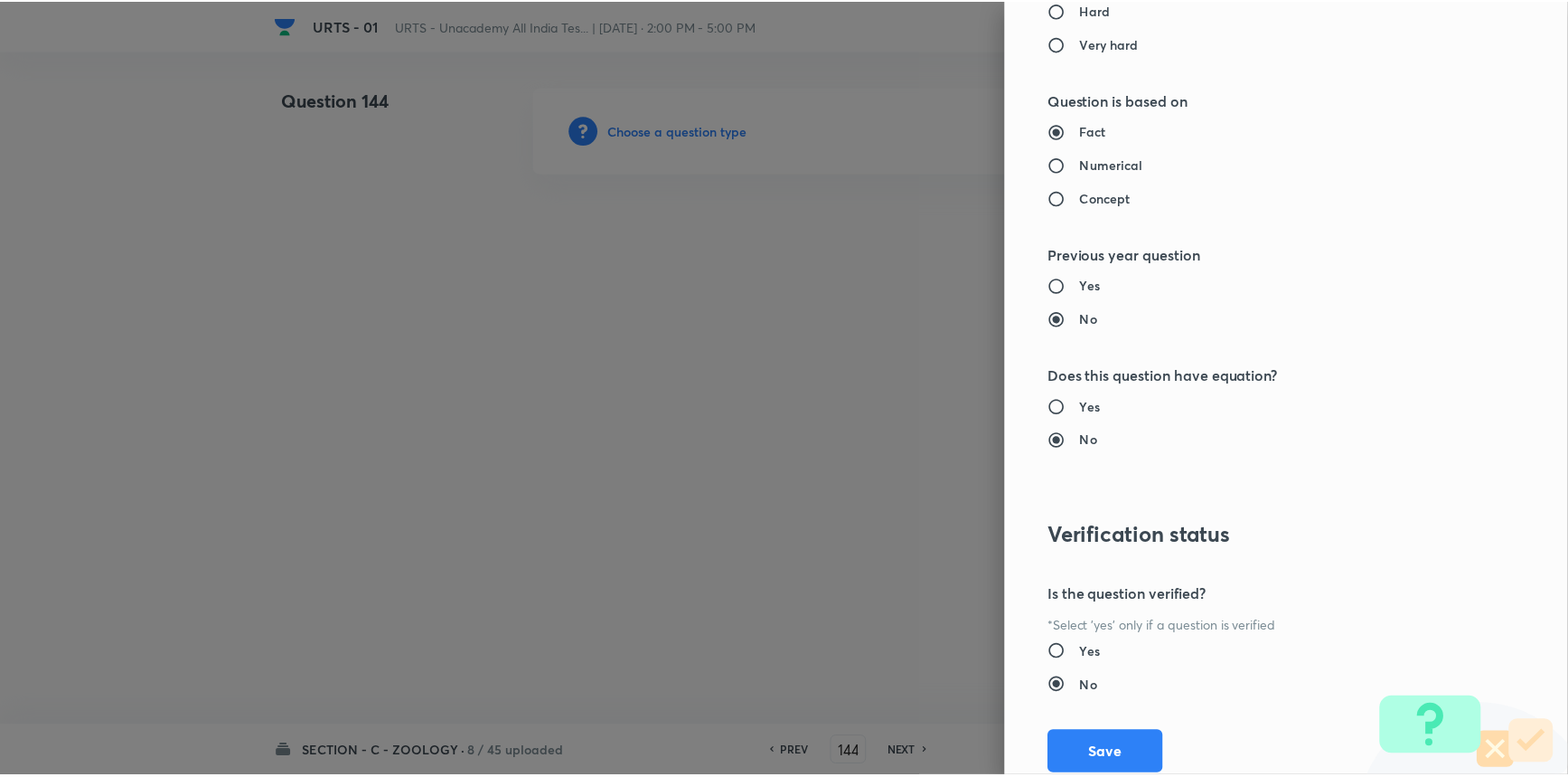
scroll to position [1808, 0]
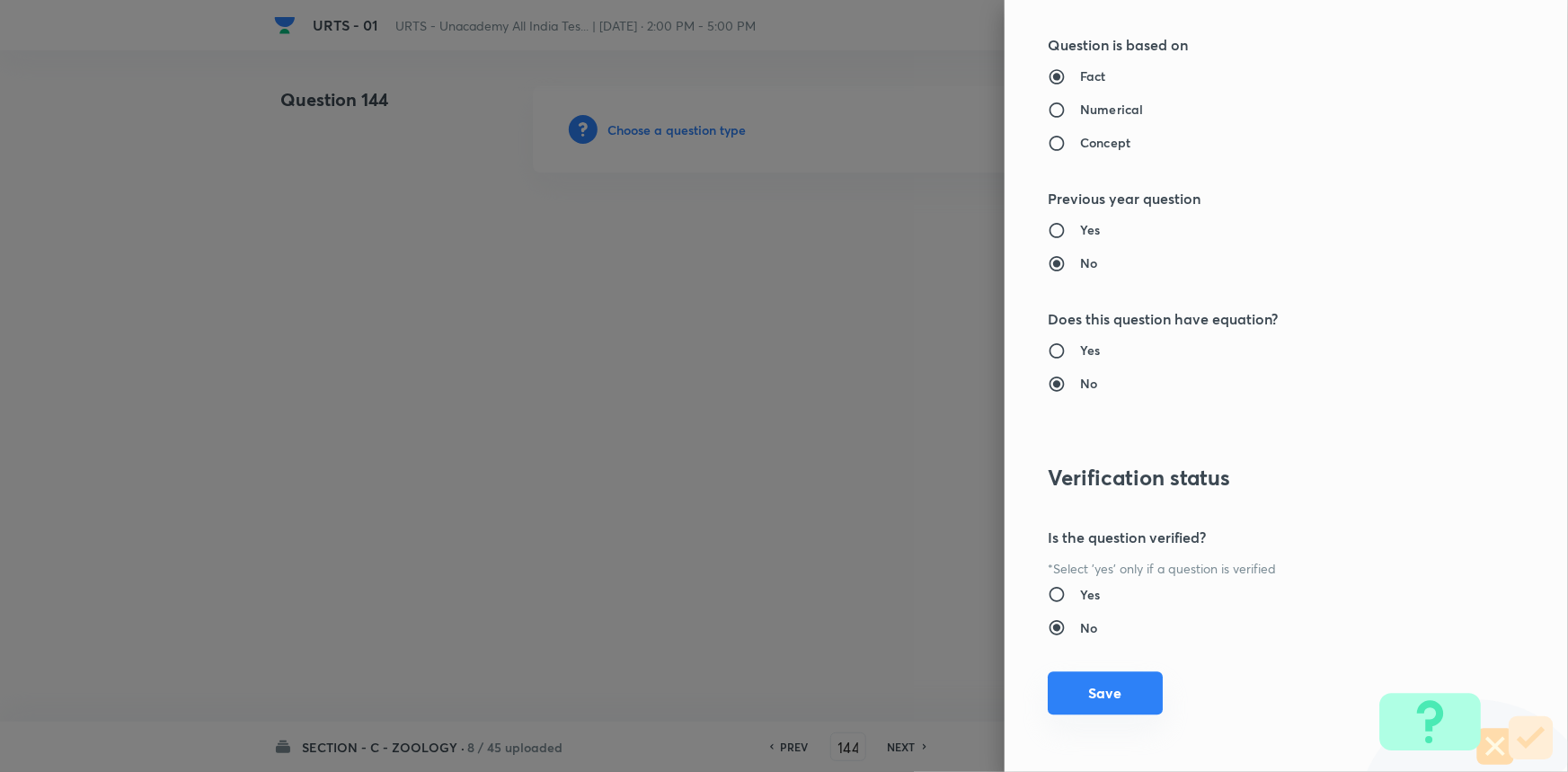
click at [1091, 678] on button "Save" at bounding box center [1105, 693] width 115 height 43
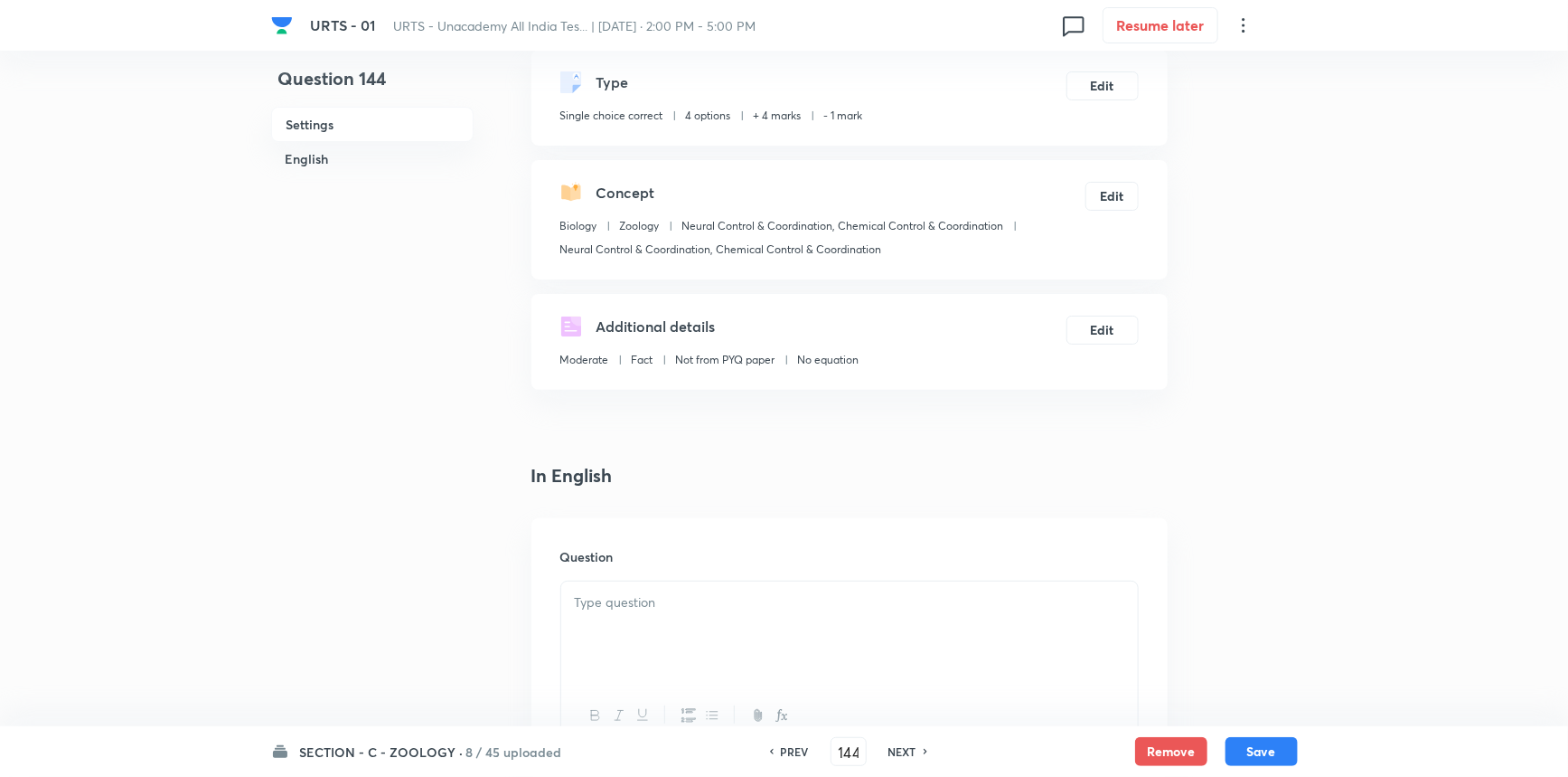
scroll to position [410, 0]
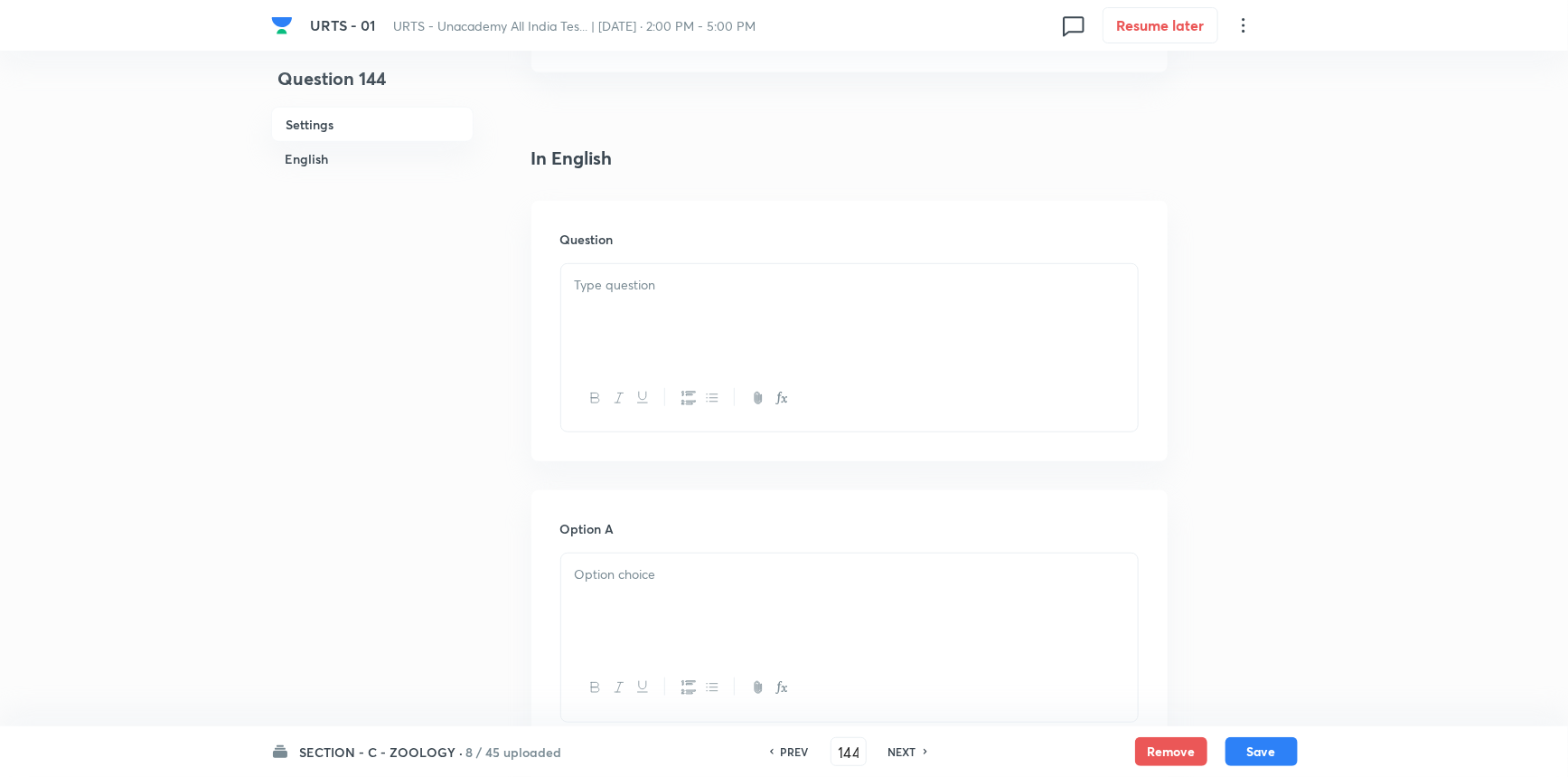
click at [813, 337] on div at bounding box center [849, 314] width 577 height 101
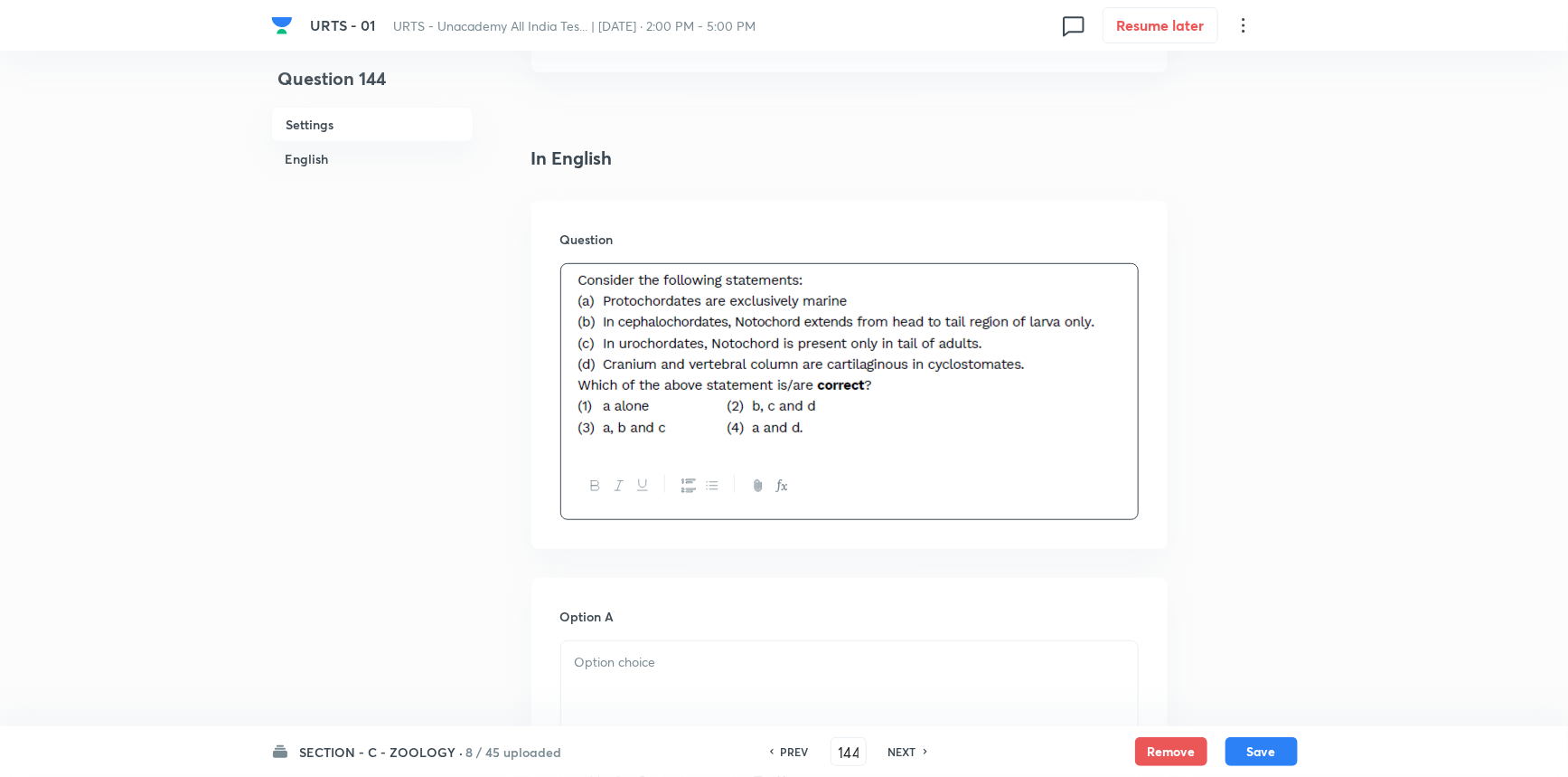
click at [621, 680] on div at bounding box center [849, 692] width 577 height 101
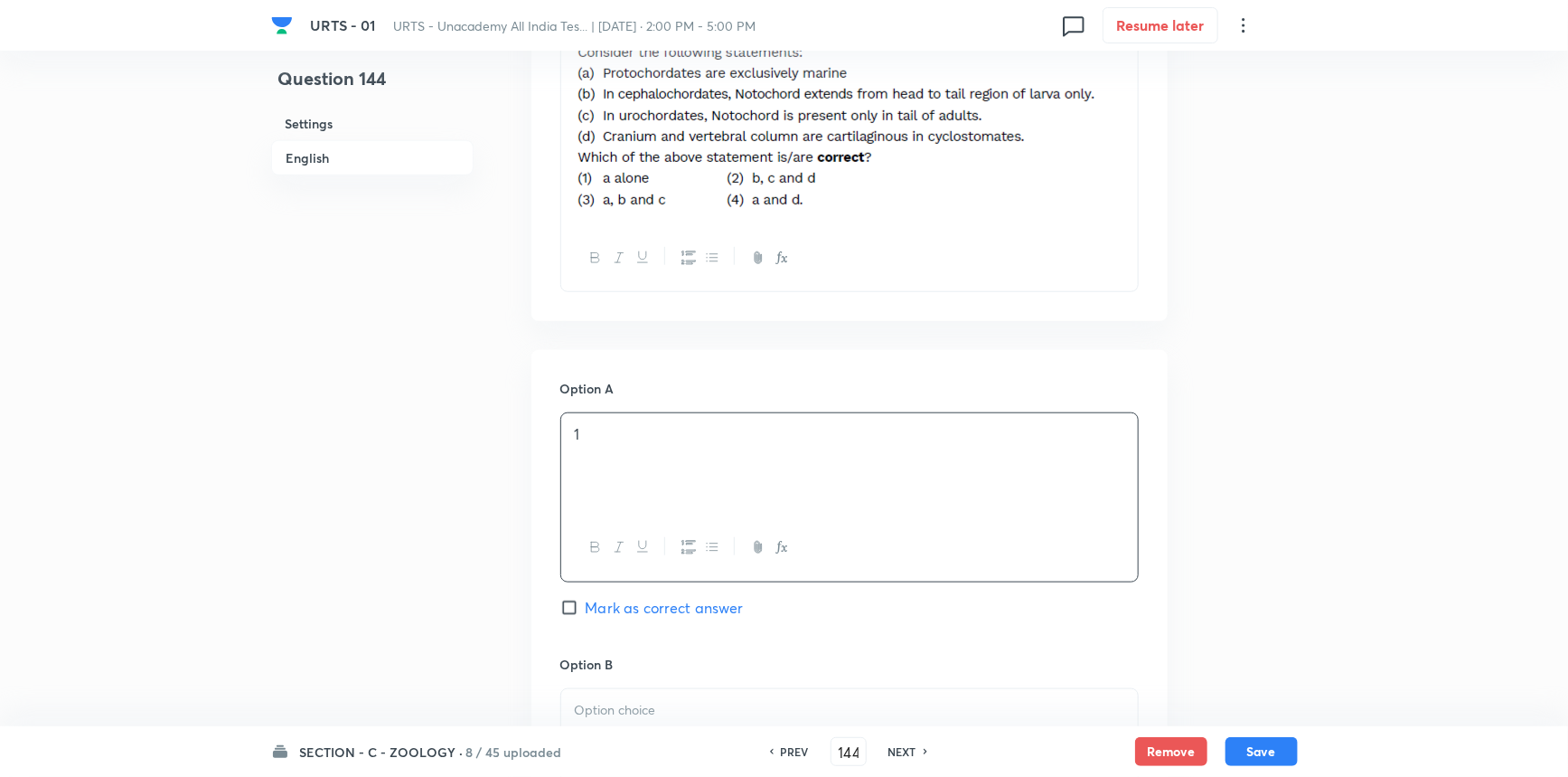
scroll to position [904, 0]
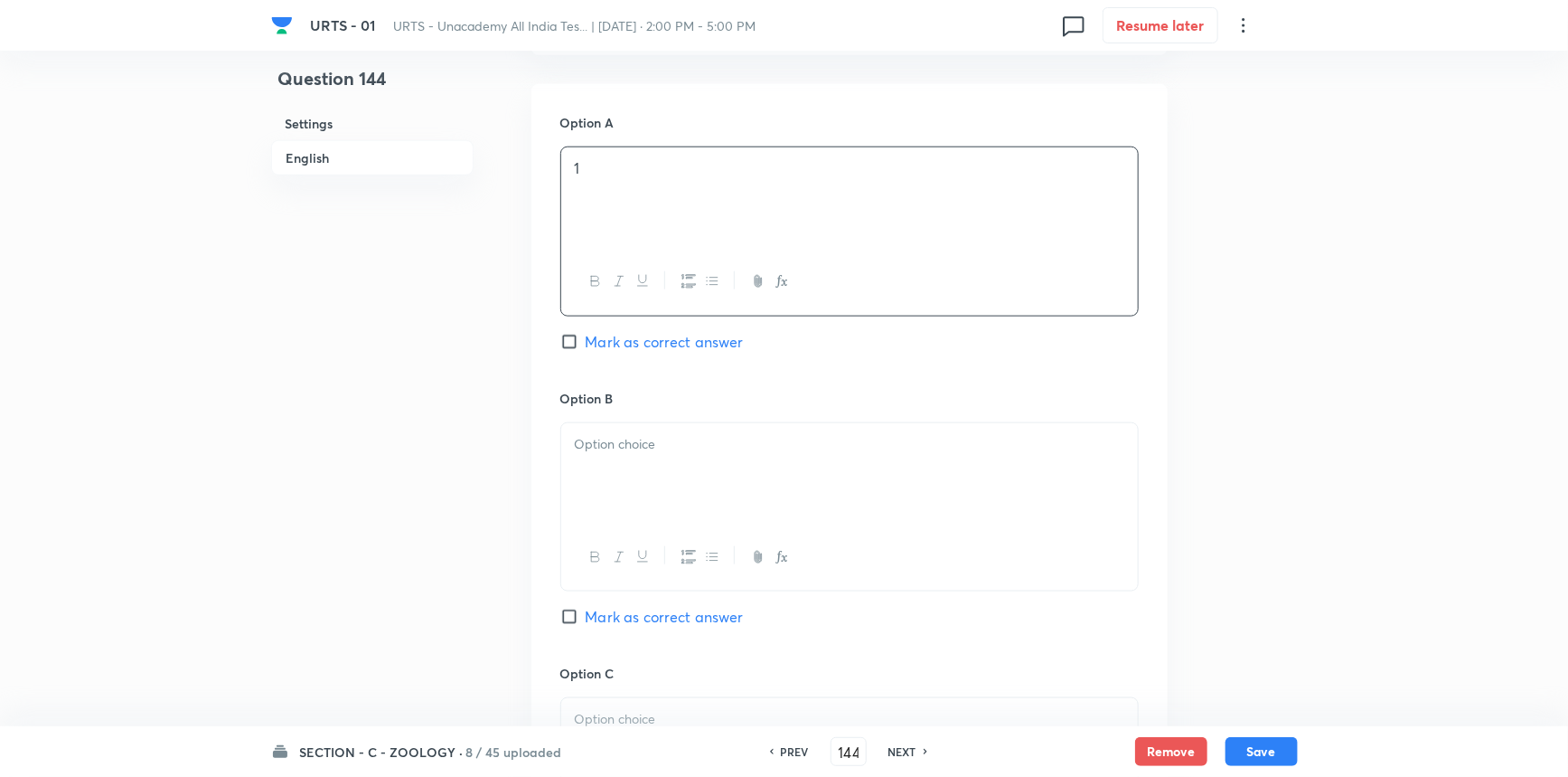
click at [608, 499] on div at bounding box center [849, 474] width 577 height 101
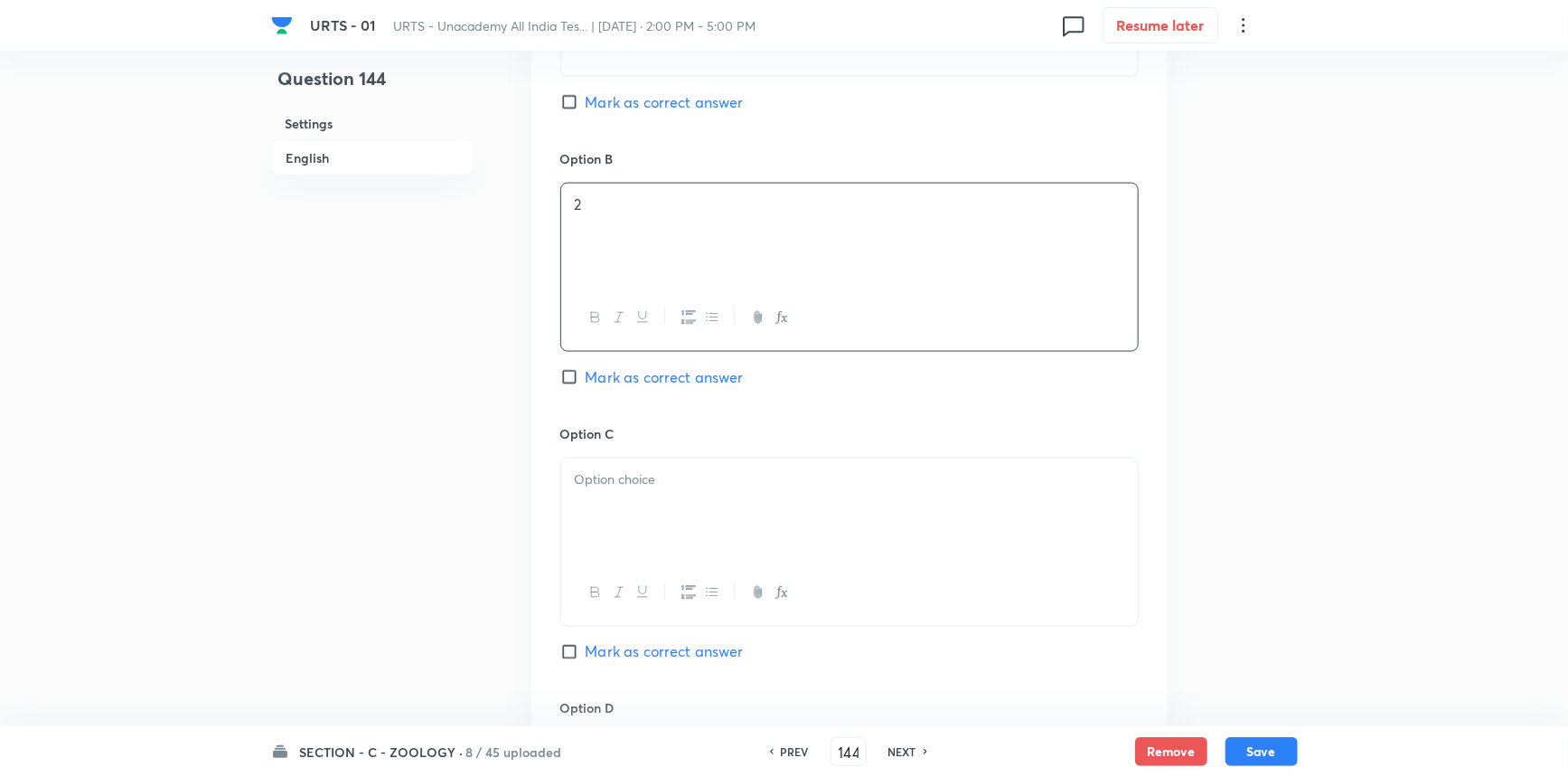
scroll to position [1315, 0]
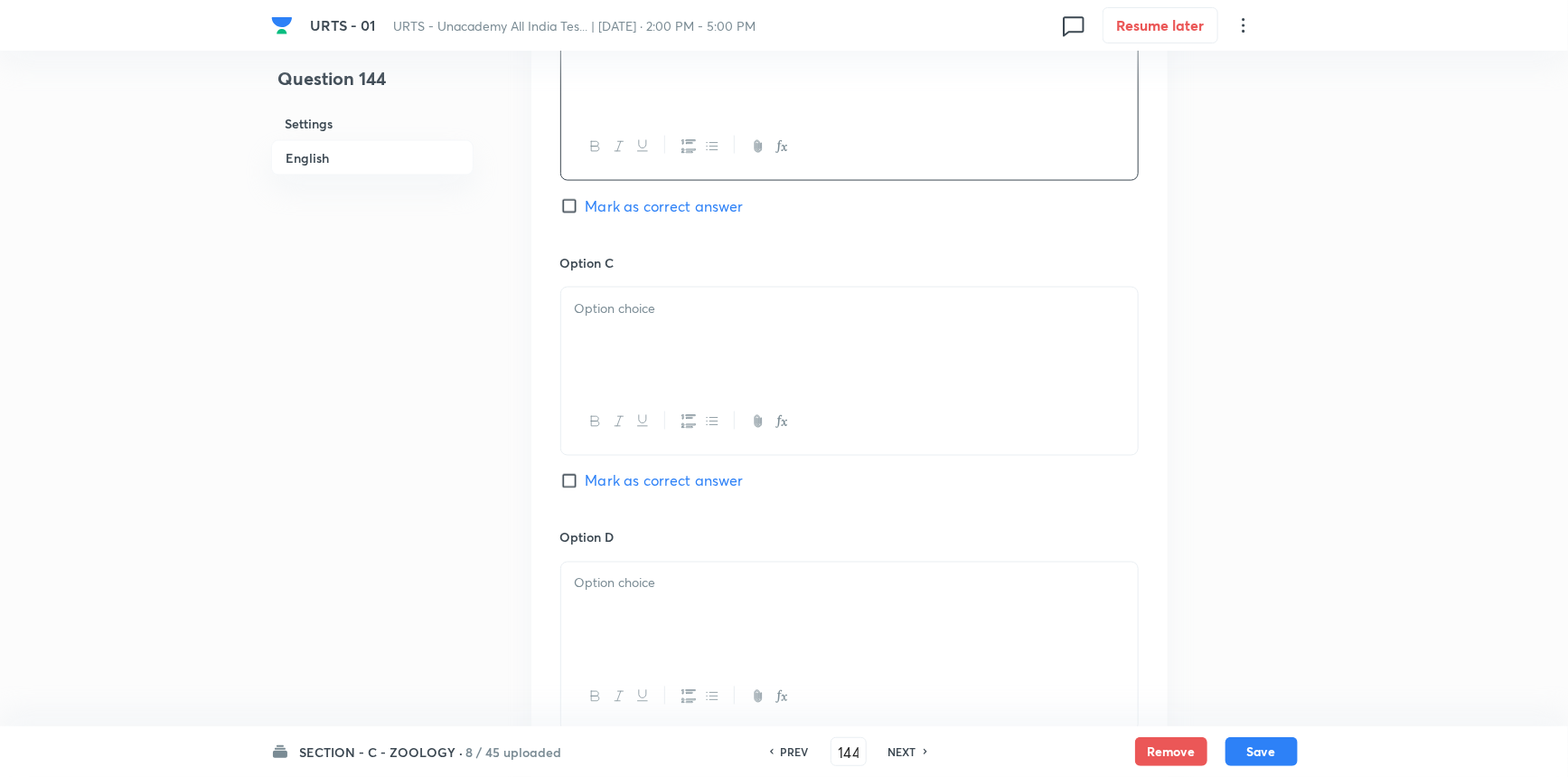
click at [619, 318] on p at bounding box center [849, 309] width 549 height 21
click at [621, 595] on div at bounding box center [849, 613] width 577 height 101
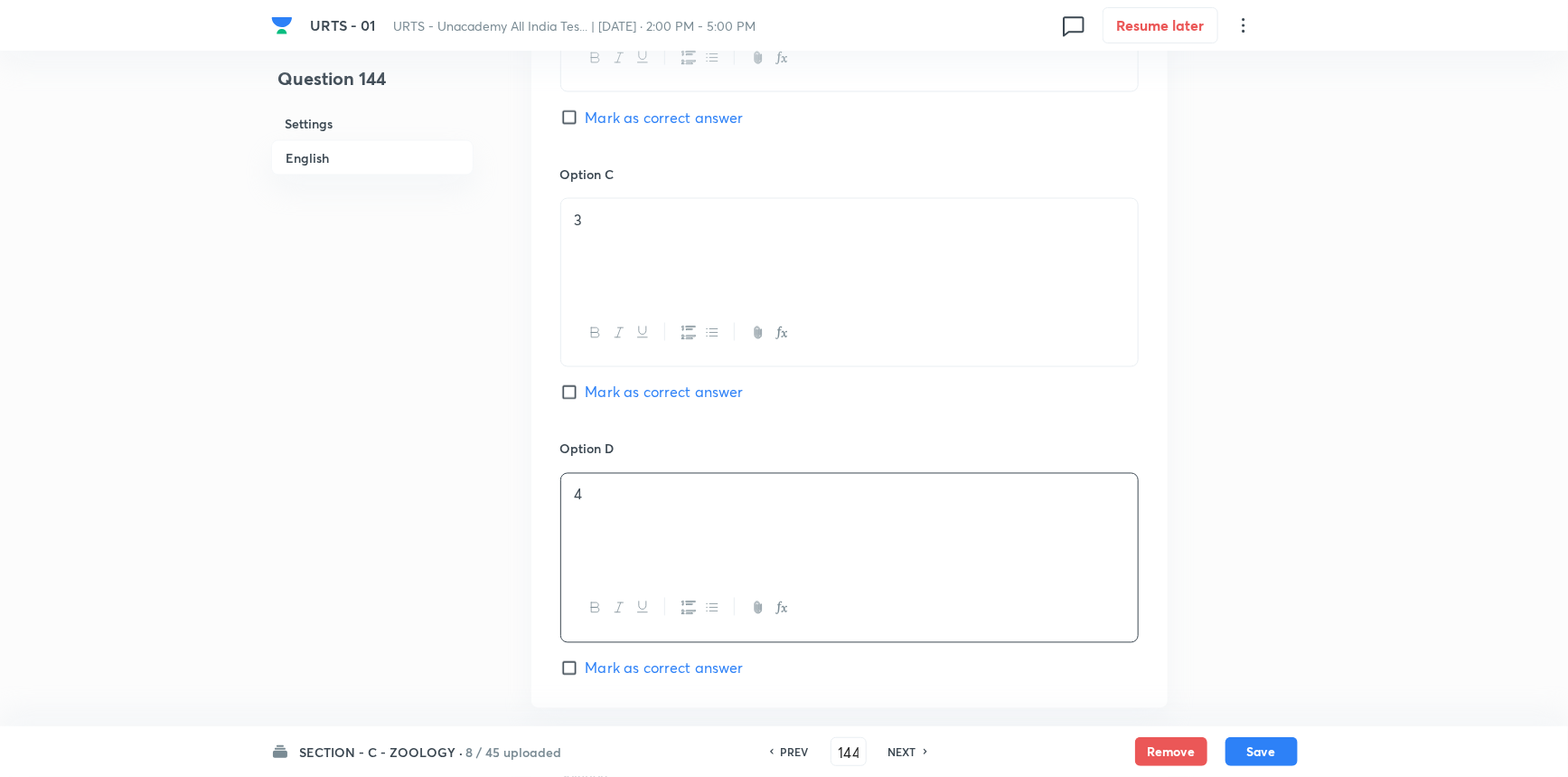
scroll to position [1561, 0]
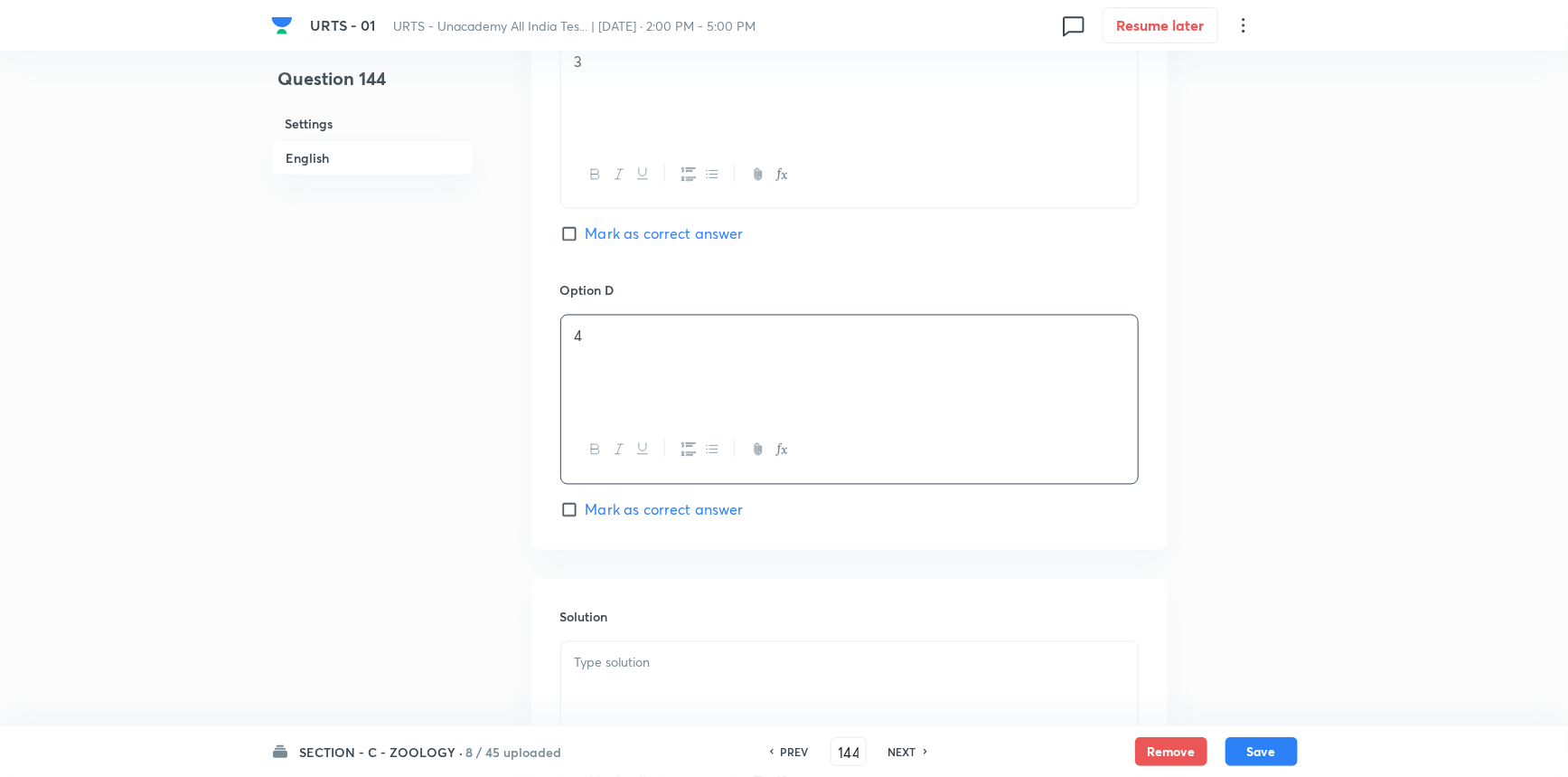
click at [600, 501] on span "Mark as correct answer" at bounding box center [664, 510] width 158 height 22
click at [586, 501] on input "Mark as correct answer" at bounding box center [573, 510] width 25 height 18
click at [625, 661] on p at bounding box center [849, 663] width 549 height 21
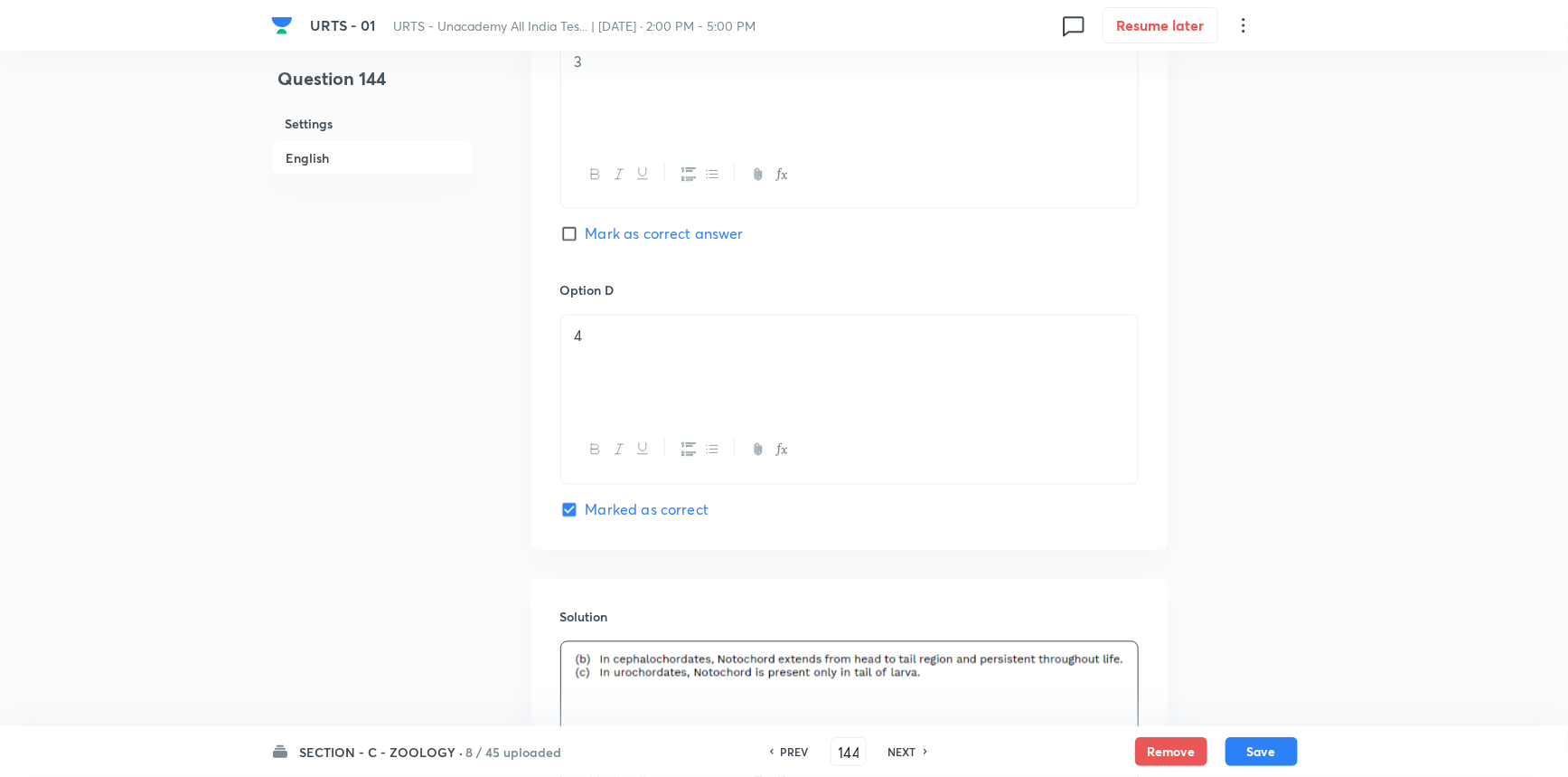
click at [1237, 749] on button "Save" at bounding box center [1262, 751] width 72 height 29
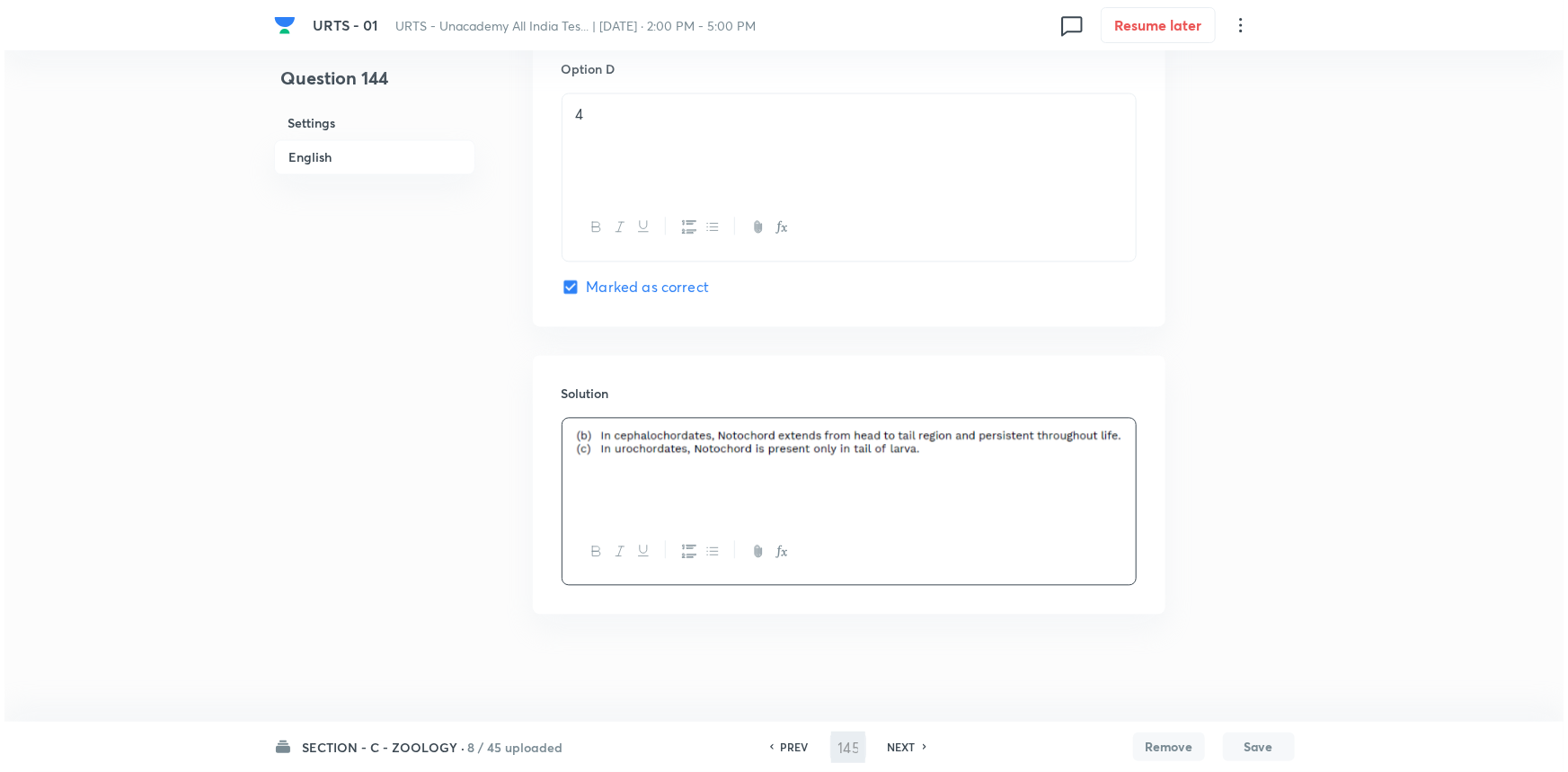
scroll to position [0, 0]
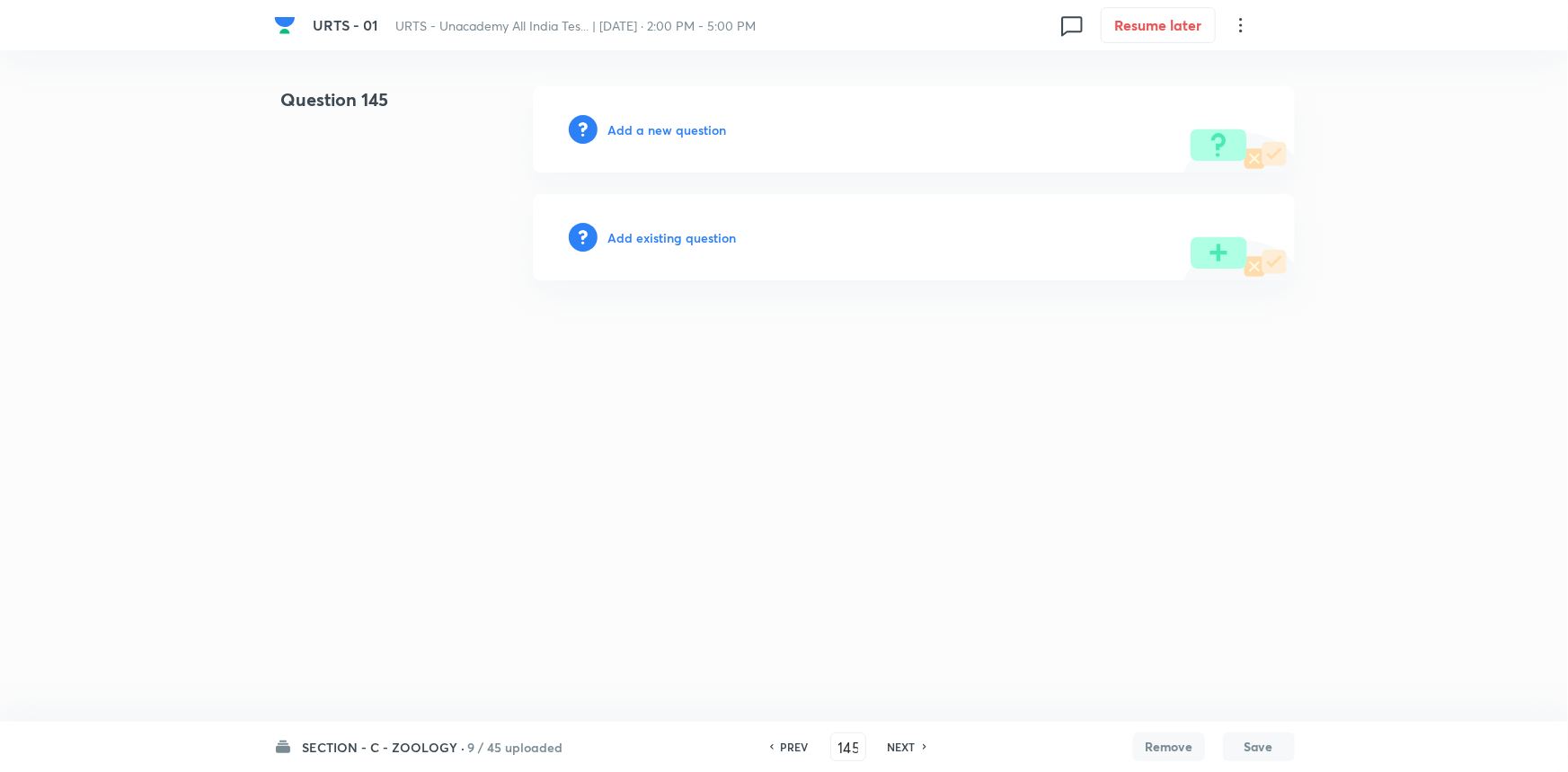
click at [658, 129] on h6 "Add a new question" at bounding box center [668, 130] width 119 height 19
click at [685, 125] on h6 "Choose a question type" at bounding box center [677, 130] width 138 height 19
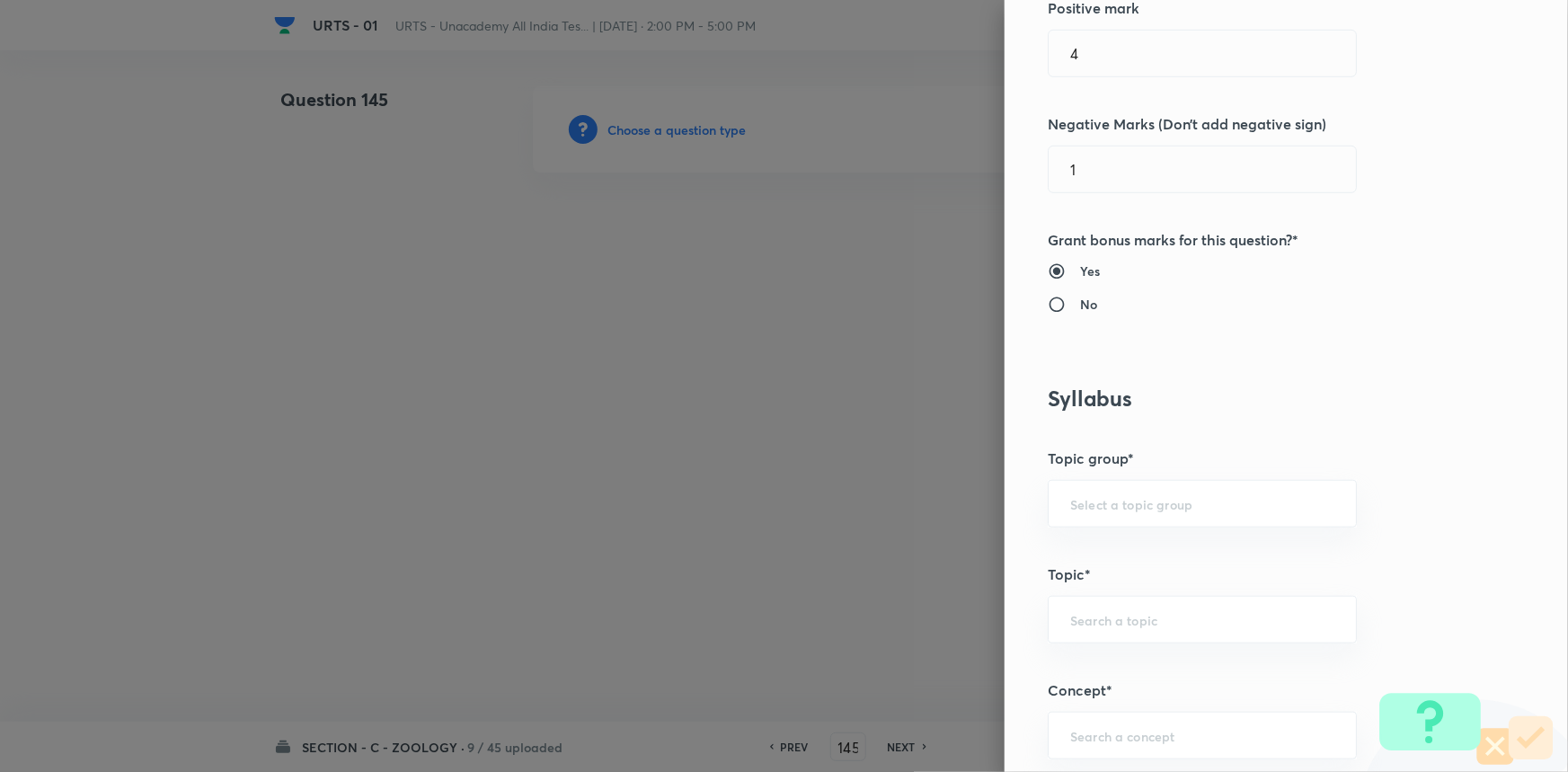
scroll to position [490, 0]
click at [1087, 505] on input "text" at bounding box center [1202, 499] width 264 height 17
click at [1110, 558] on li "Biology" at bounding box center [1190, 549] width 307 height 33
click at [1098, 612] on input "text" at bounding box center [1202, 615] width 264 height 17
click at [1104, 727] on li "Zoology" at bounding box center [1190, 728] width 307 height 33
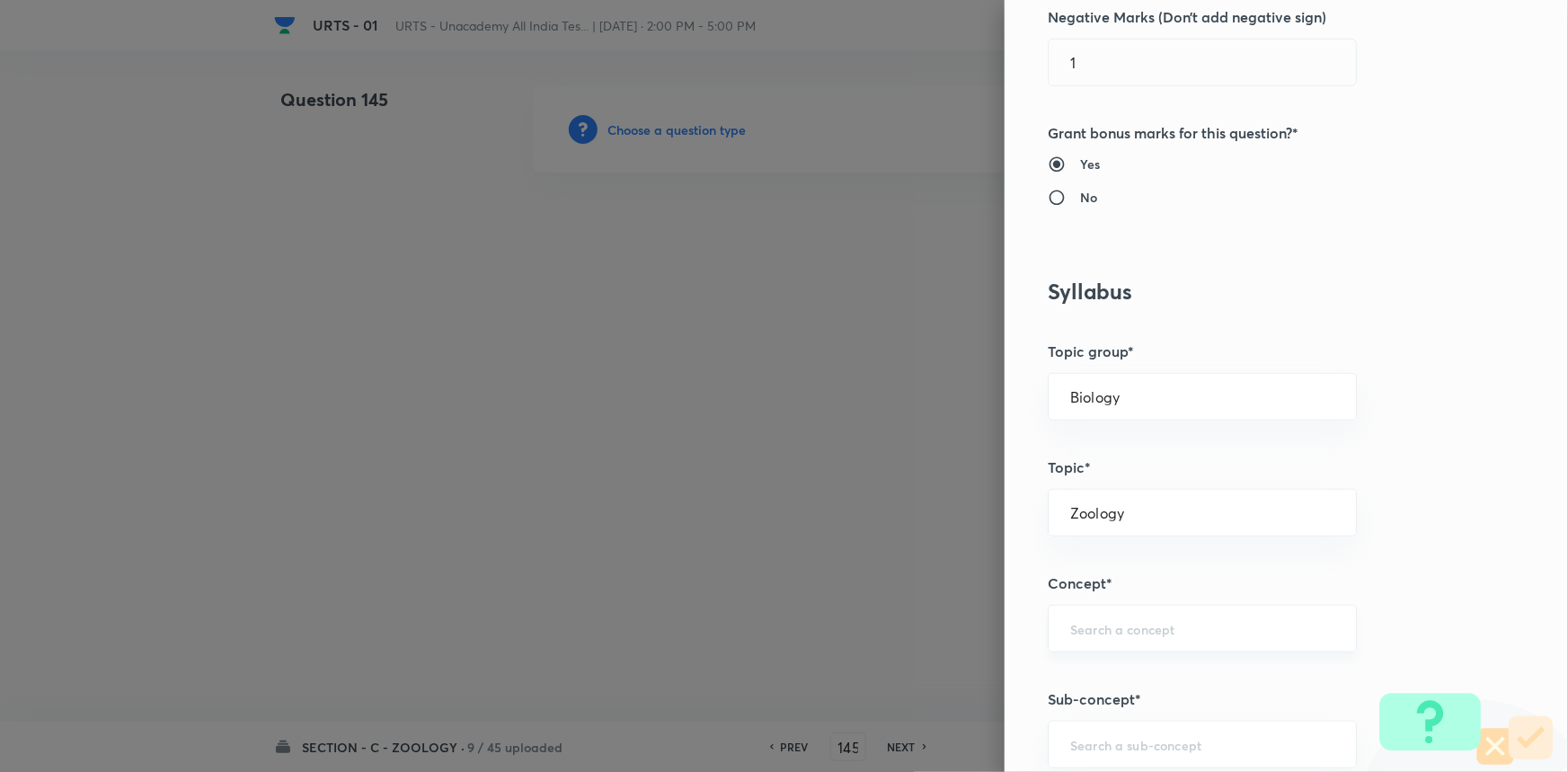
scroll to position [735, 0]
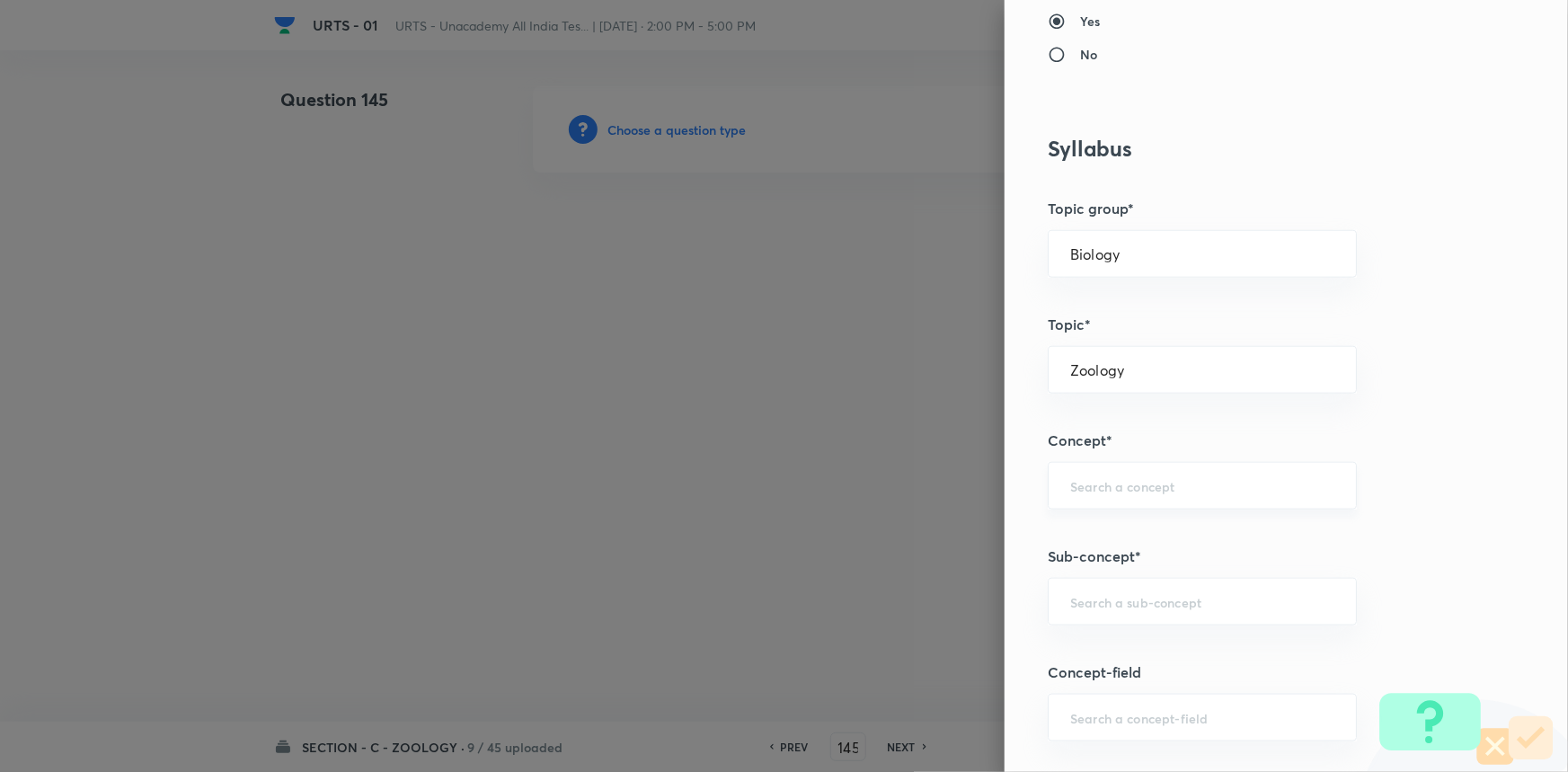
click at [1126, 489] on input "text" at bounding box center [1202, 486] width 264 height 17
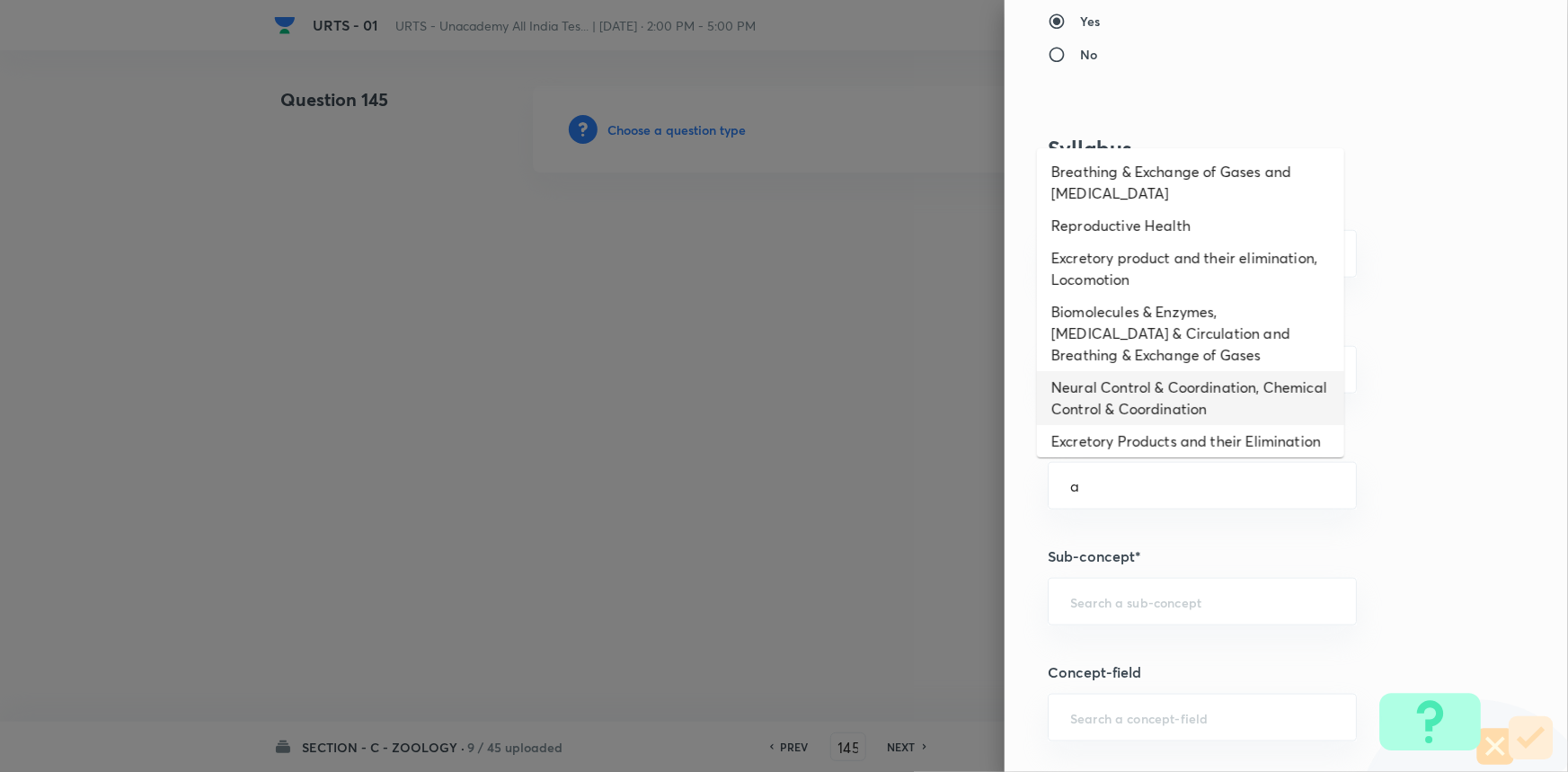
click at [1123, 418] on li "Neural Control & Coordination, Chemical Control & Coordination" at bounding box center [1190, 398] width 307 height 54
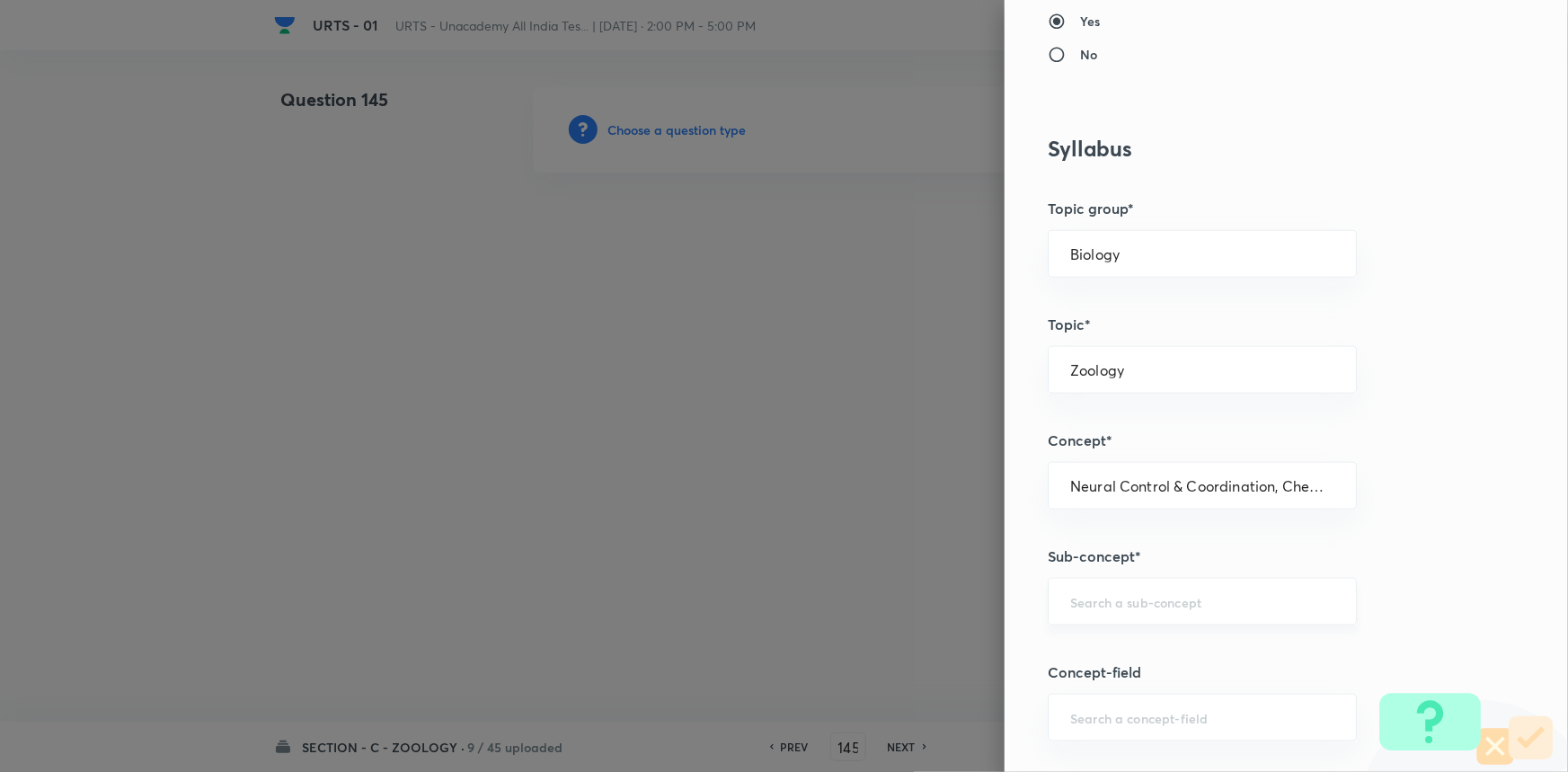
click at [1146, 582] on div "​" at bounding box center [1202, 601] width 309 height 47
click at [1152, 644] on li "Neural Control & Coordination, Chemical Control & Coordination" at bounding box center [1190, 661] width 307 height 54
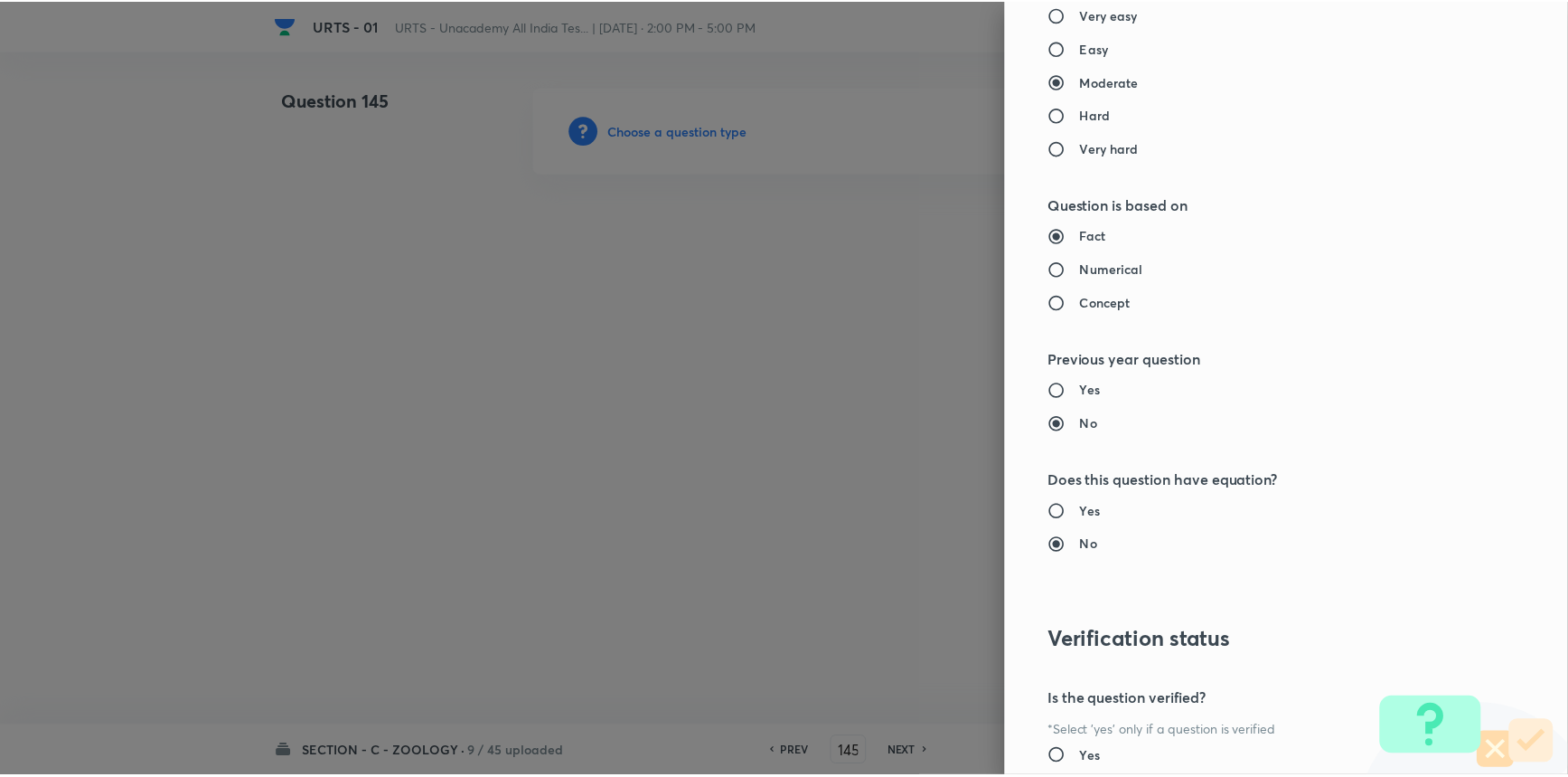
scroll to position [1808, 0]
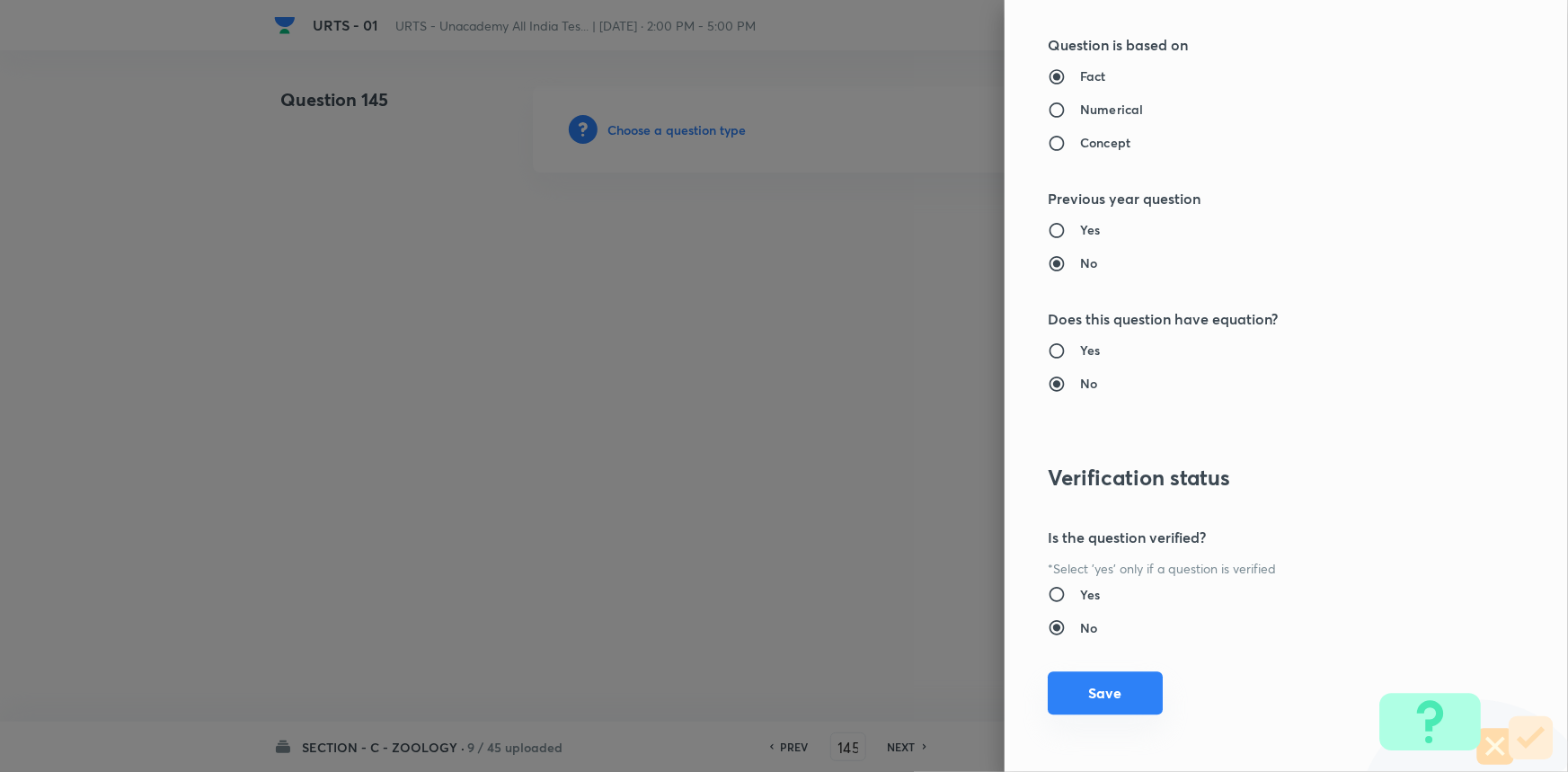
click at [1094, 688] on button "Save" at bounding box center [1105, 693] width 115 height 43
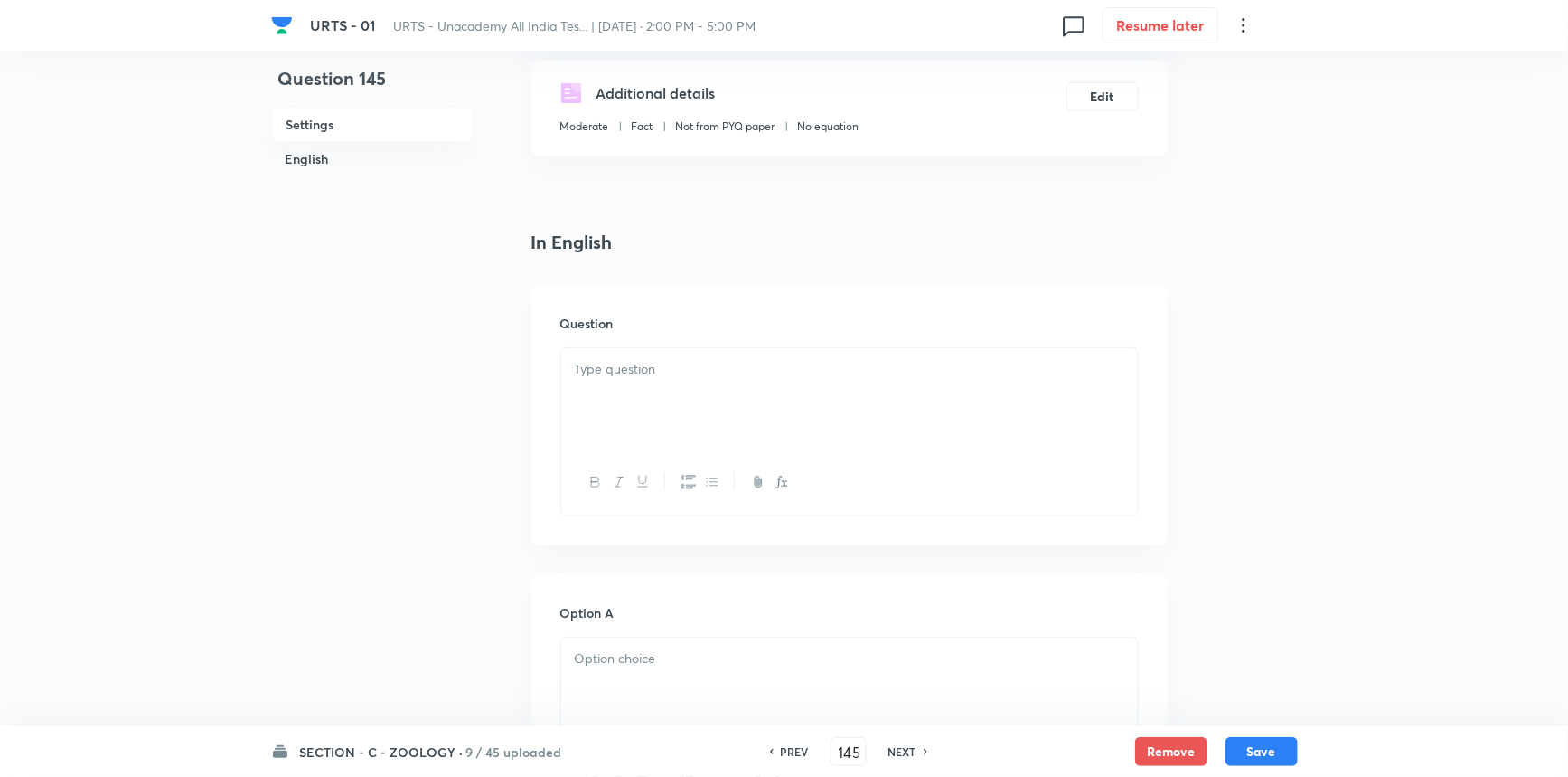
scroll to position [328, 0]
click at [671, 417] on div at bounding box center [849, 396] width 577 height 101
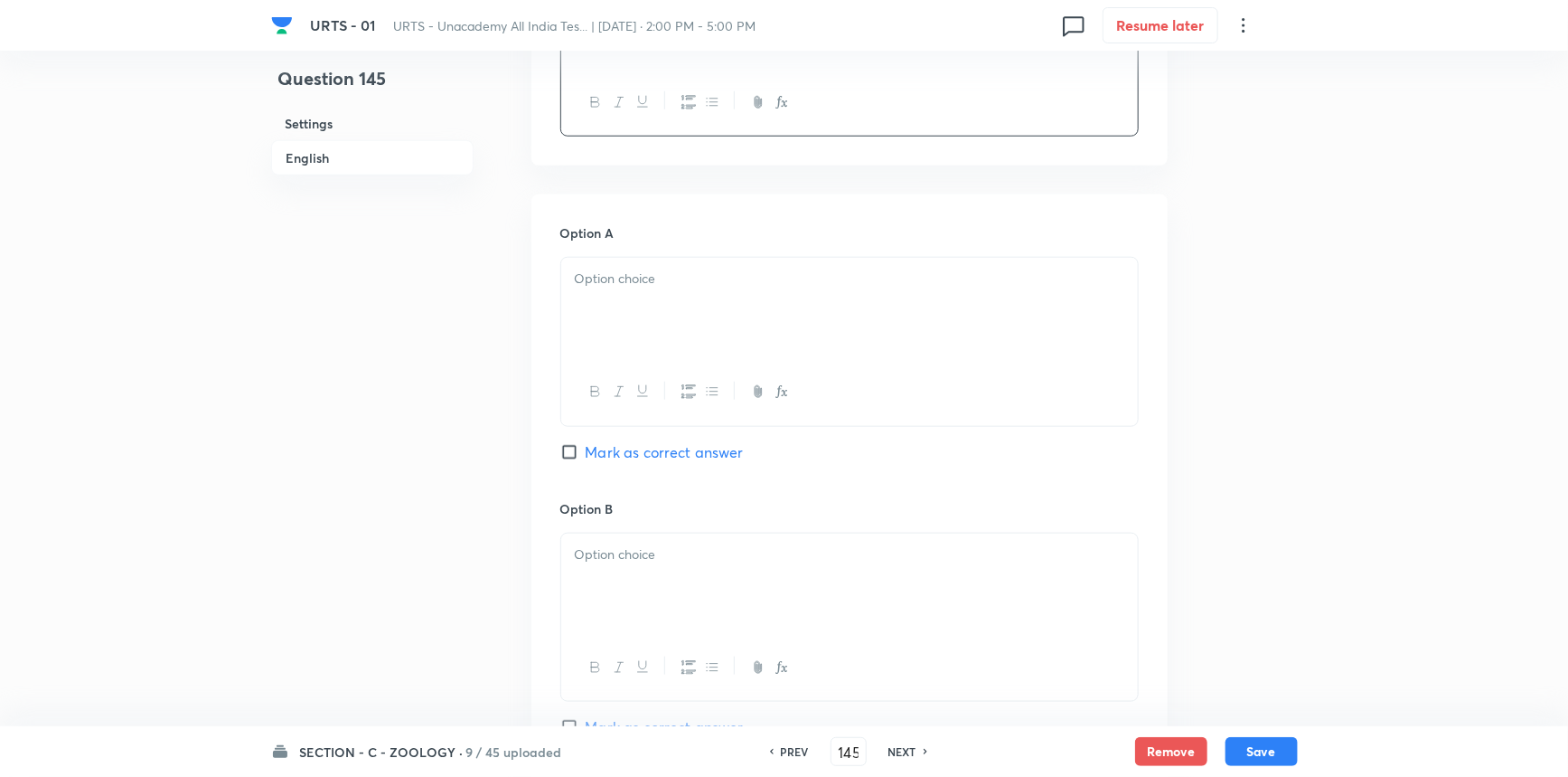
scroll to position [740, 0]
click at [587, 348] on div at bounding box center [849, 304] width 577 height 101
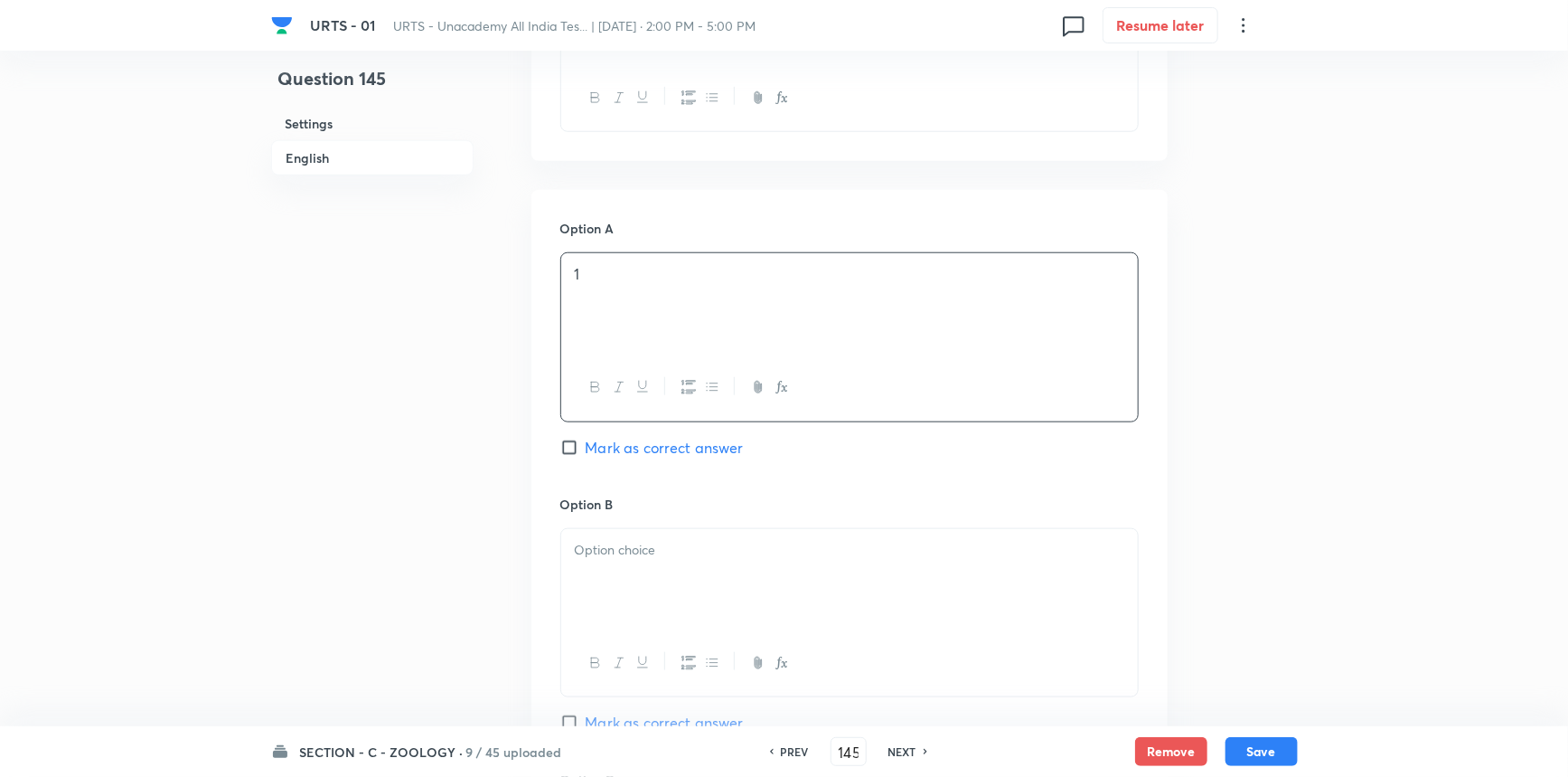
click at [658, 546] on p at bounding box center [849, 550] width 549 height 21
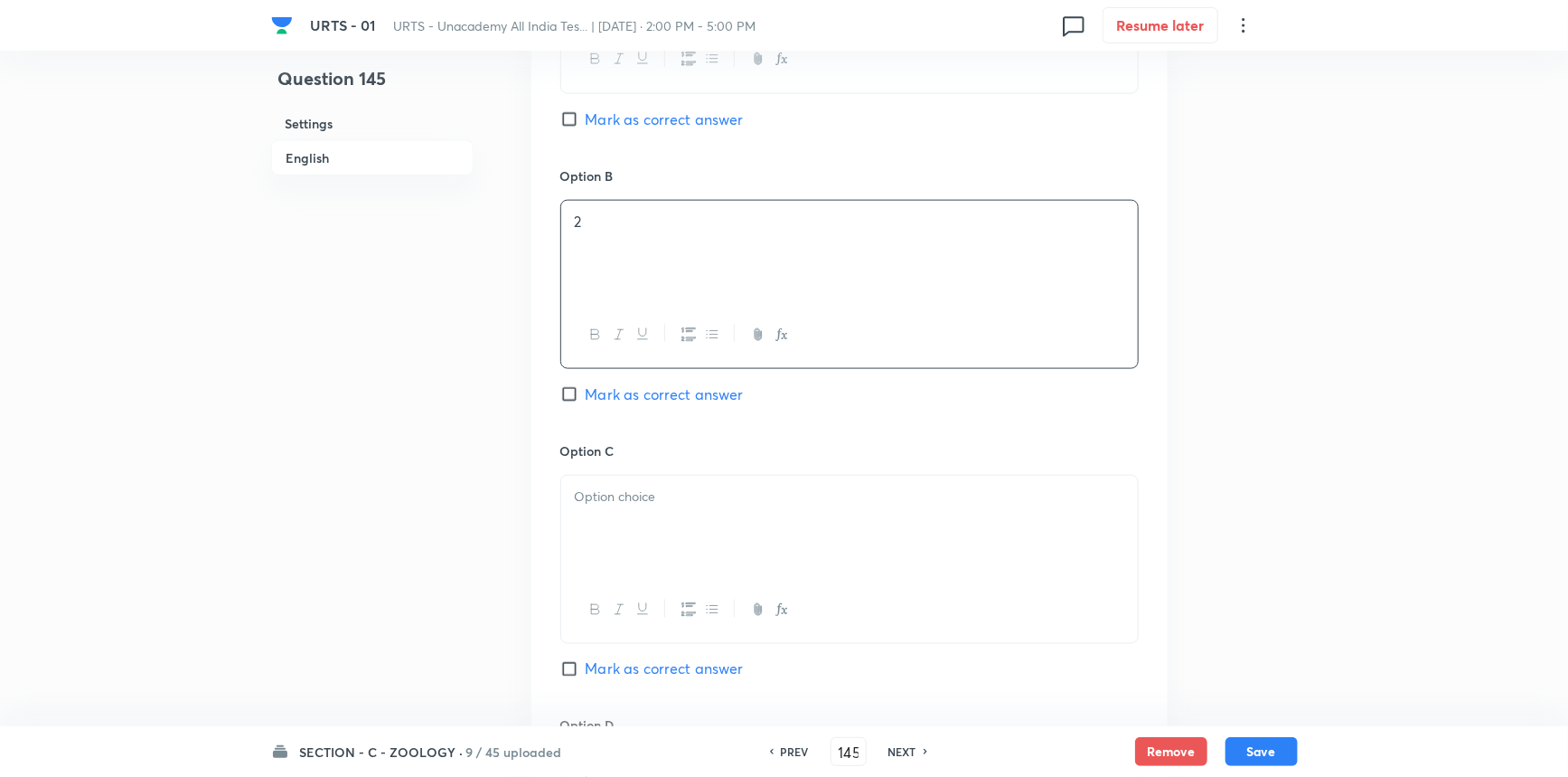
click at [656, 553] on div at bounding box center [849, 526] width 577 height 101
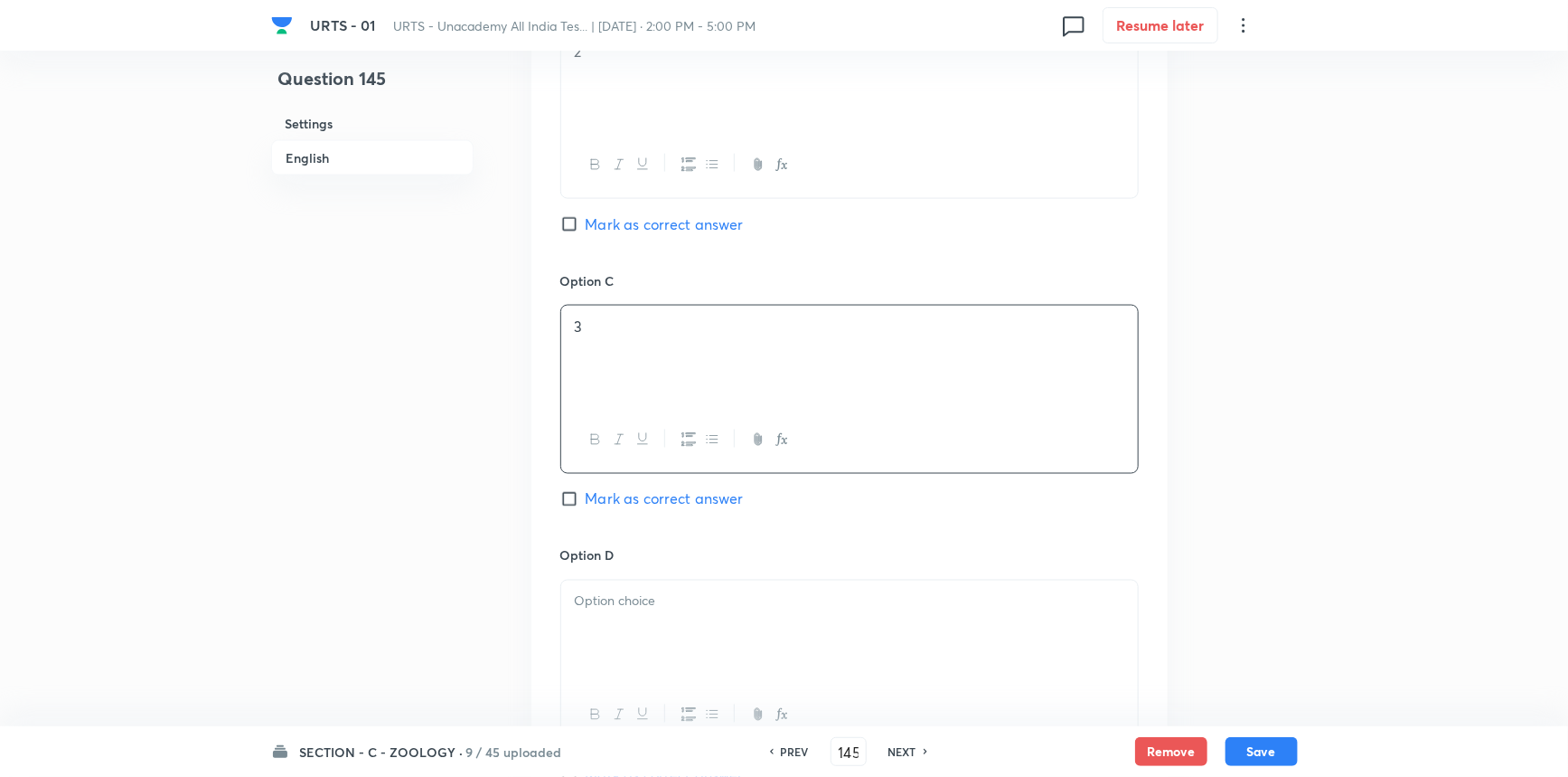
scroll to position [1315, 0]
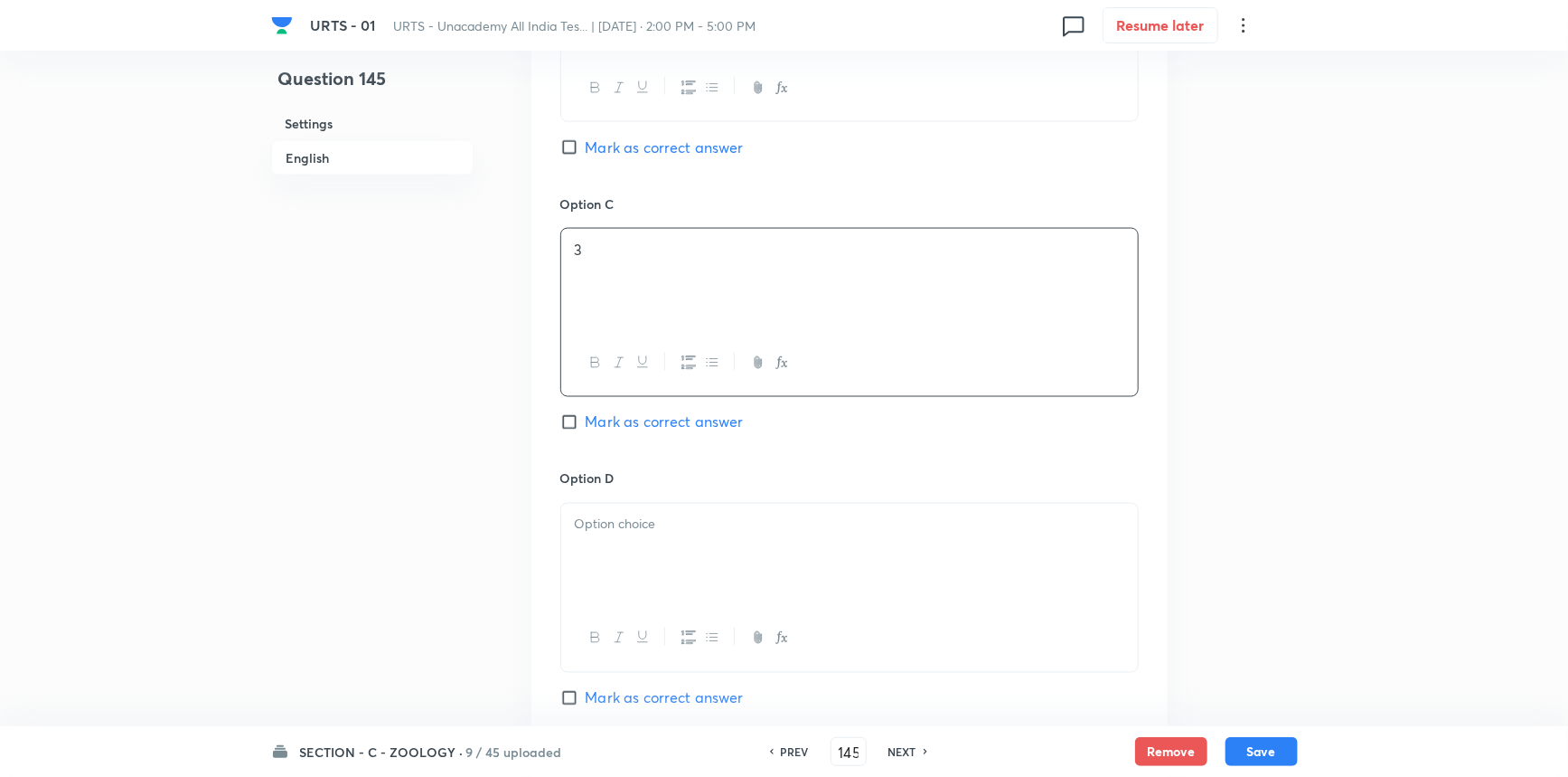
click at [652, 560] on div at bounding box center [849, 554] width 577 height 101
click at [620, 697] on span "Mark as correct answer" at bounding box center [664, 698] width 158 height 22
click at [586, 697] on input "Mark as correct answer" at bounding box center [573, 698] width 25 height 18
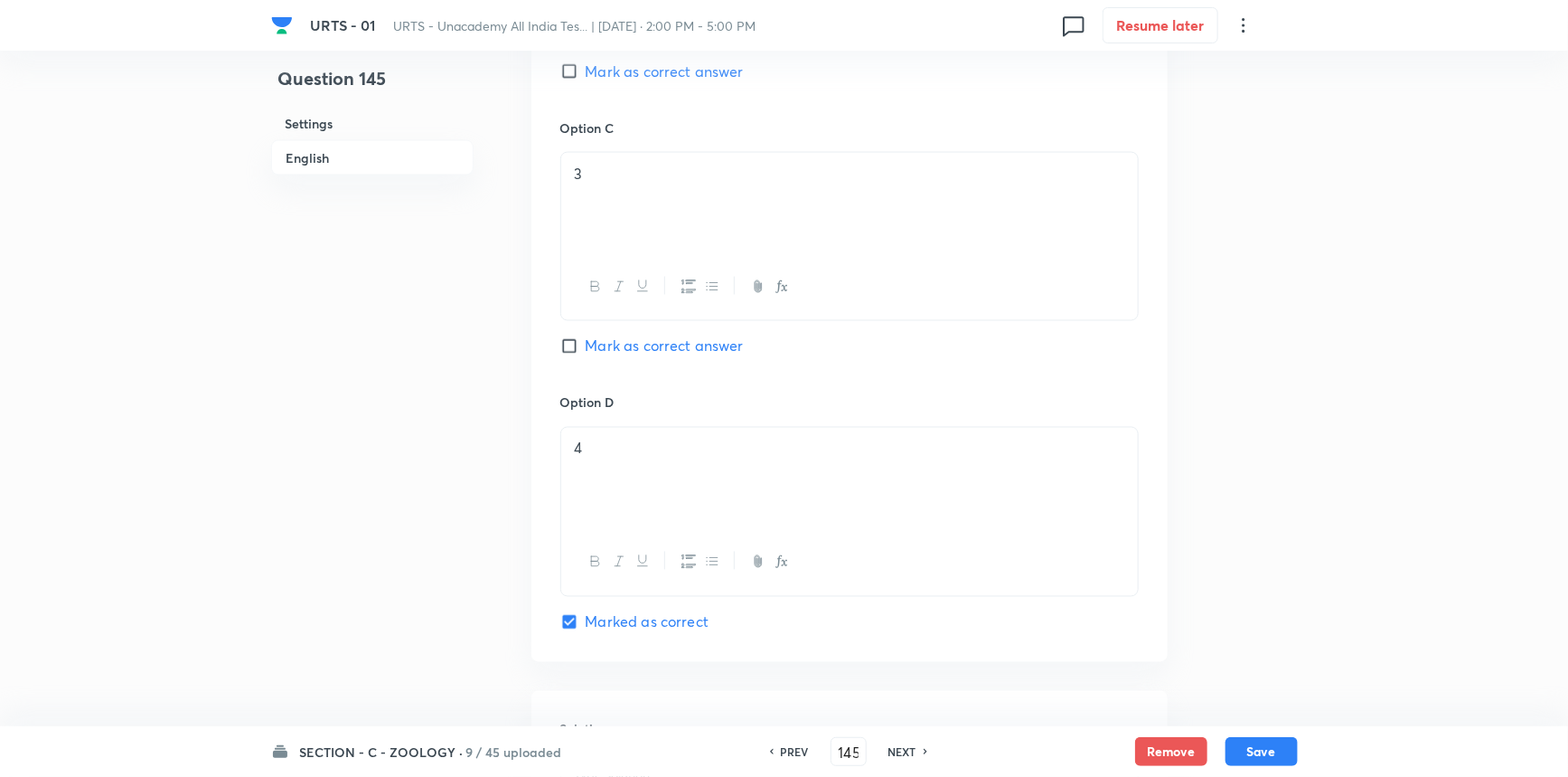
scroll to position [1726, 0]
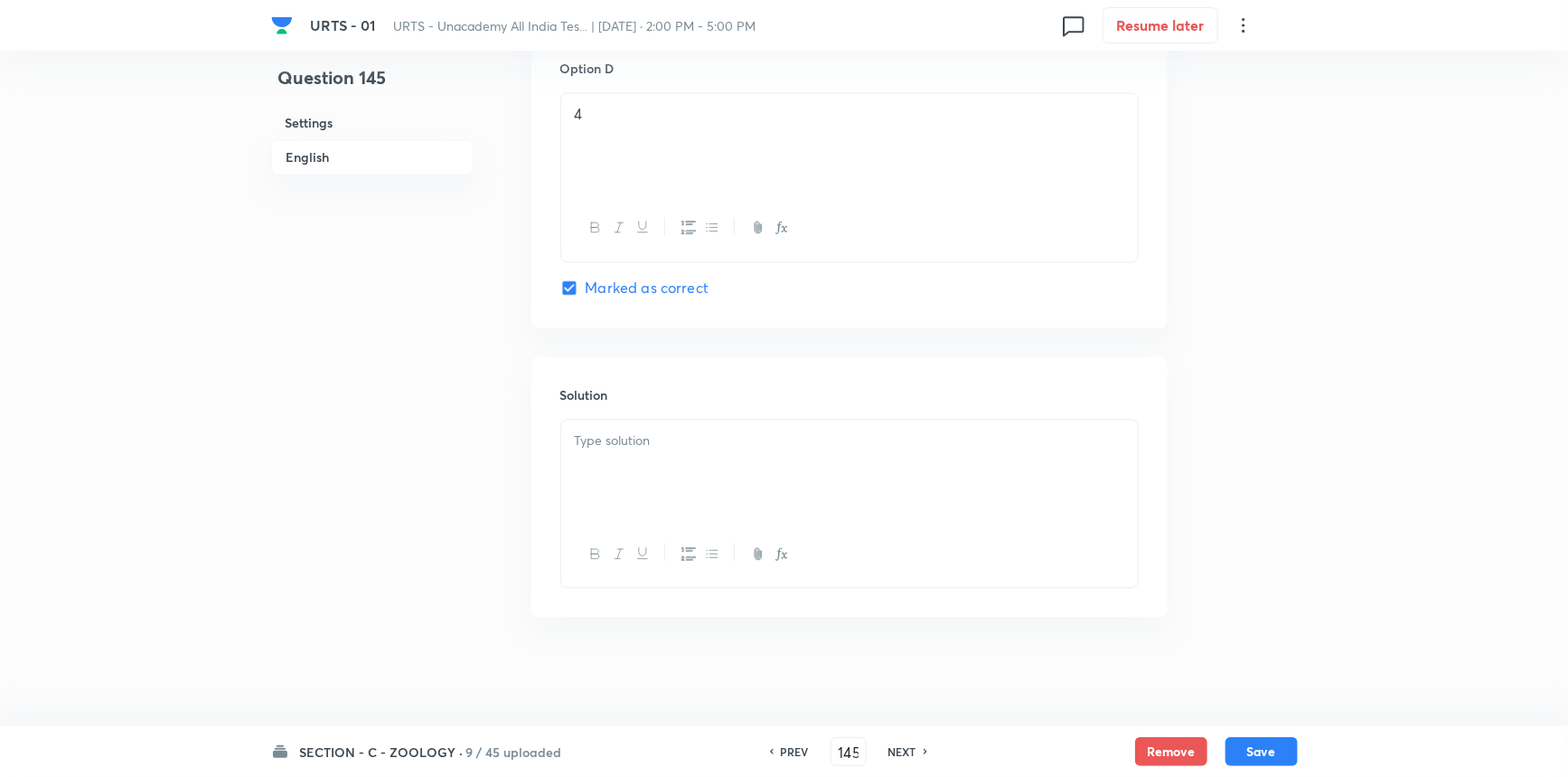
click at [645, 504] on div at bounding box center [849, 471] width 577 height 101
click at [1238, 750] on button "Save" at bounding box center [1262, 749] width 72 height 29
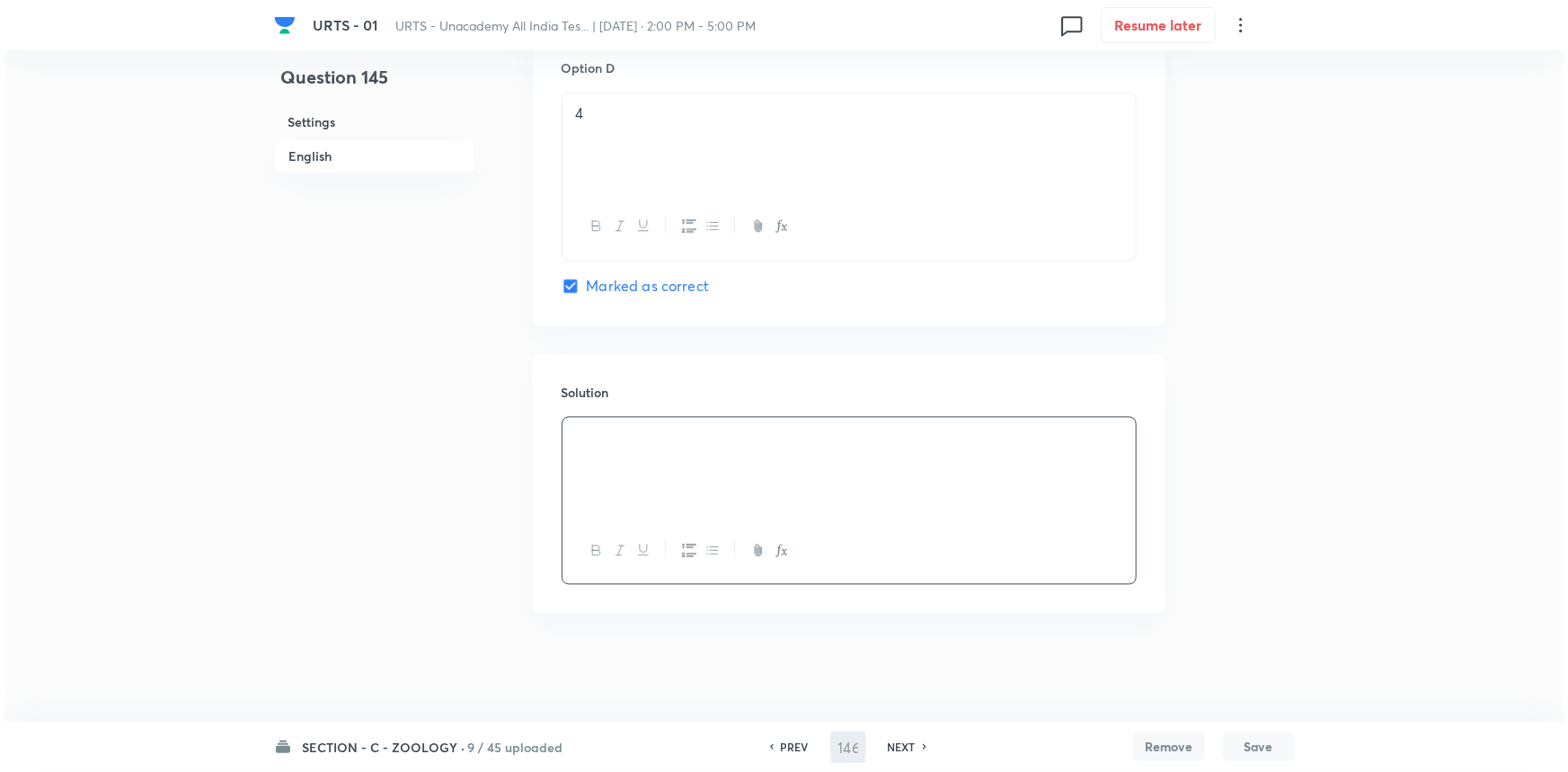
scroll to position [0, 0]
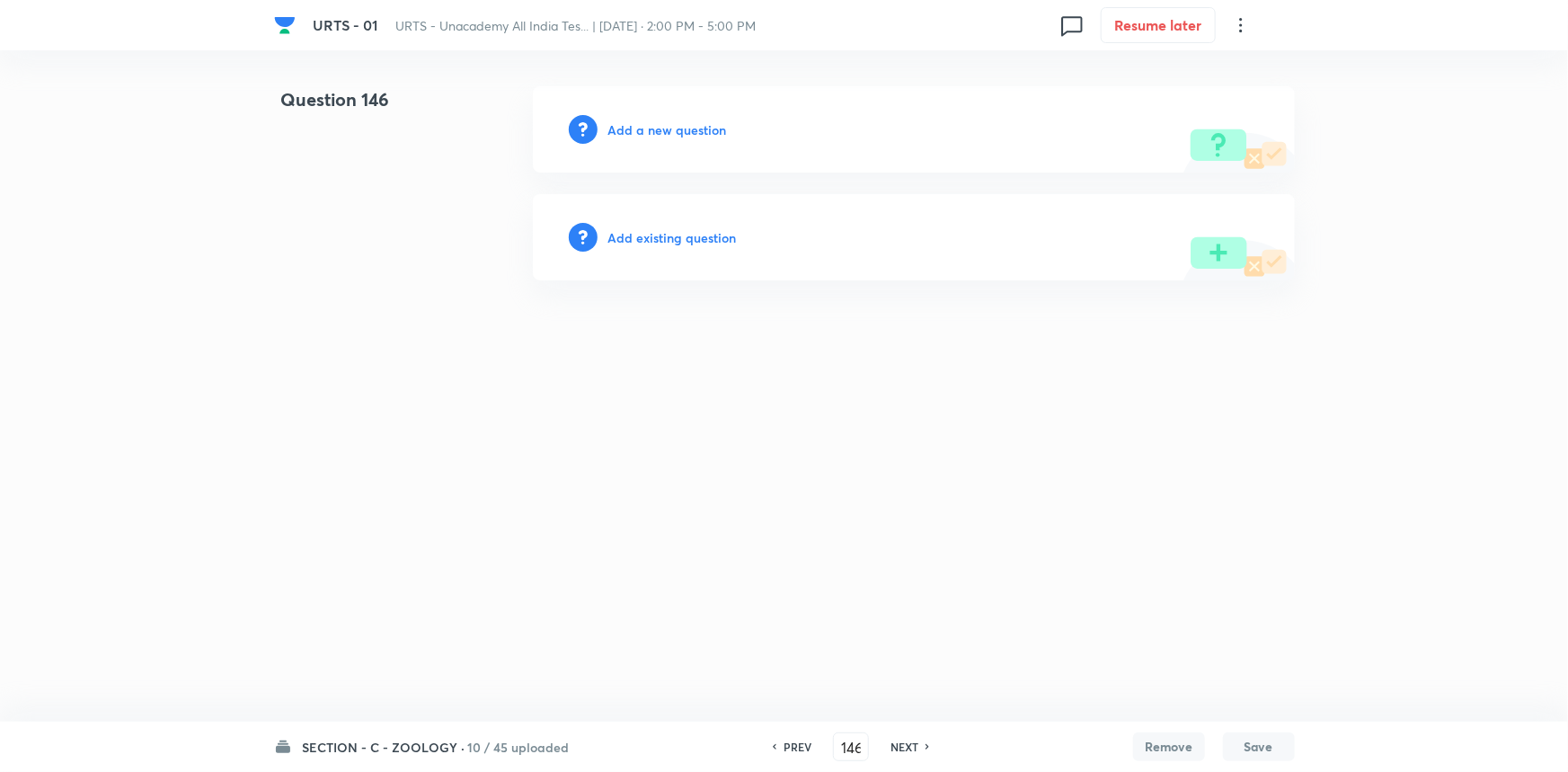
click at [658, 132] on h6 "Add a new question" at bounding box center [668, 130] width 119 height 19
click at [662, 131] on h6 "Choose a question type" at bounding box center [677, 130] width 138 height 19
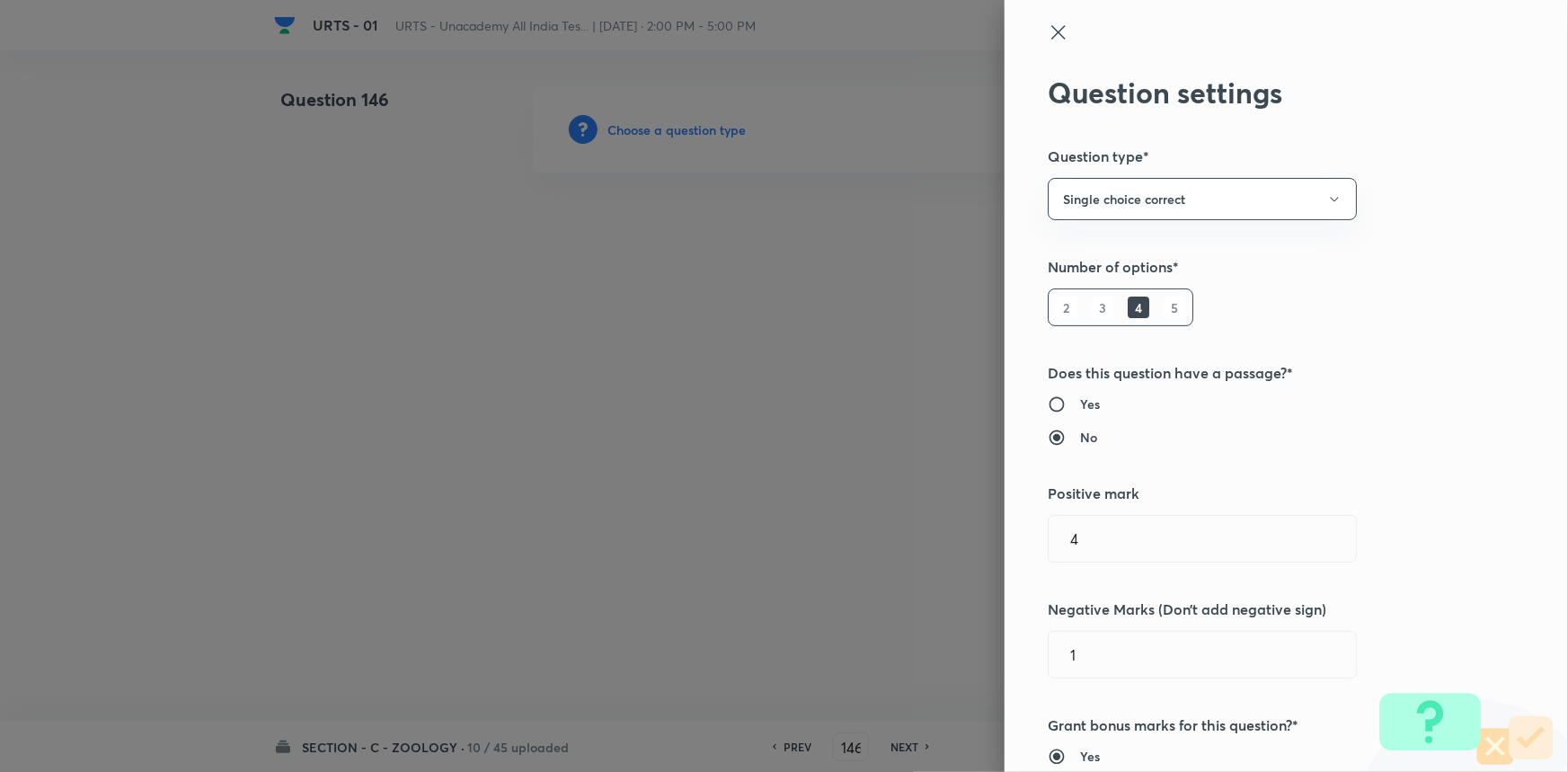
scroll to position [653, 0]
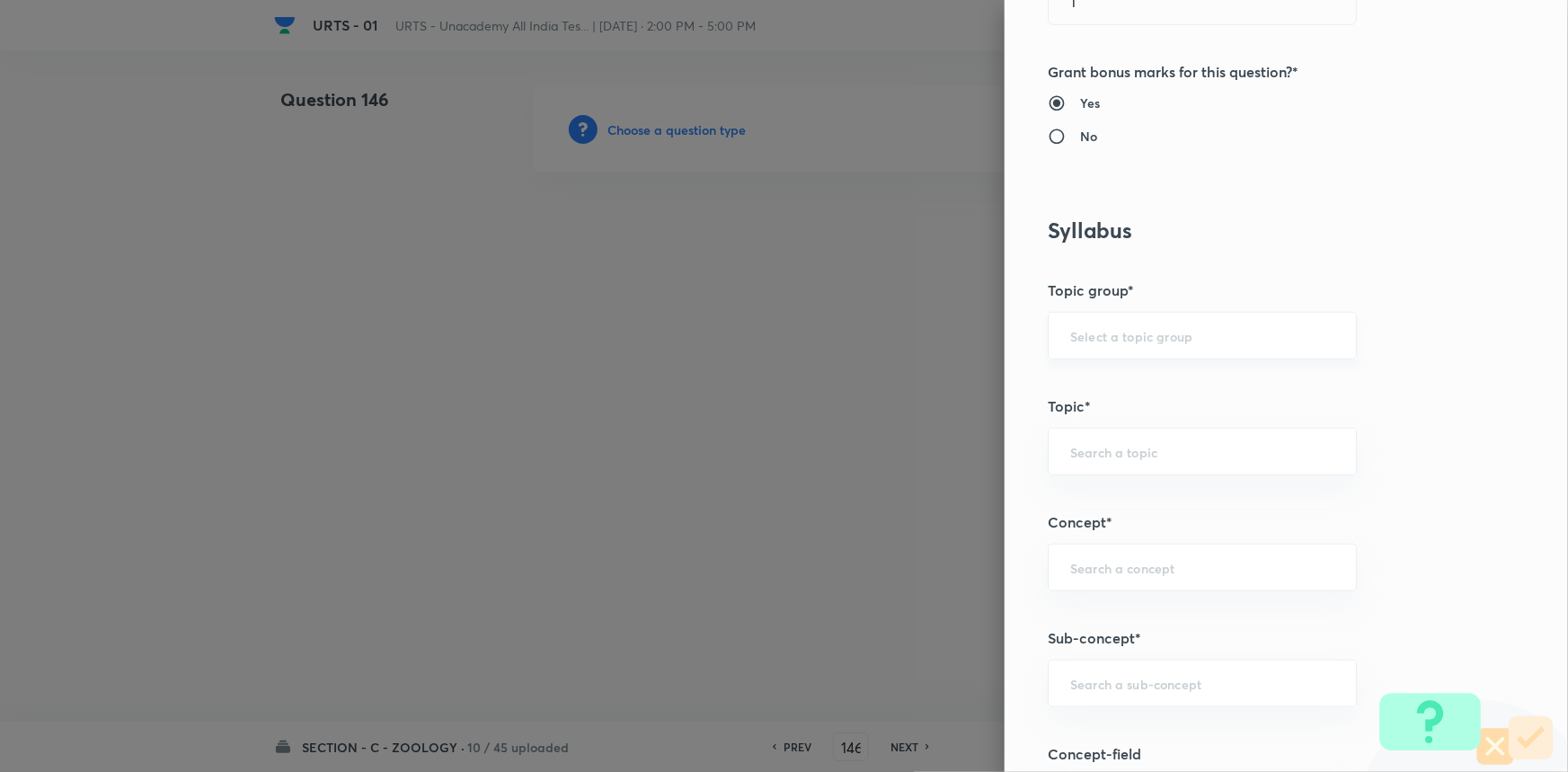
click at [1126, 322] on div "​" at bounding box center [1202, 335] width 309 height 47
click at [1120, 397] on li "Biology" at bounding box center [1190, 386] width 307 height 33
click at [1108, 480] on div "Question settings Question type* Single choice correct Number of options* 2 3 4…" at bounding box center [1286, 386] width 563 height 772
click at [1110, 455] on input "text" at bounding box center [1202, 451] width 264 height 17
click at [1083, 567] on li "Zoology" at bounding box center [1190, 566] width 307 height 33
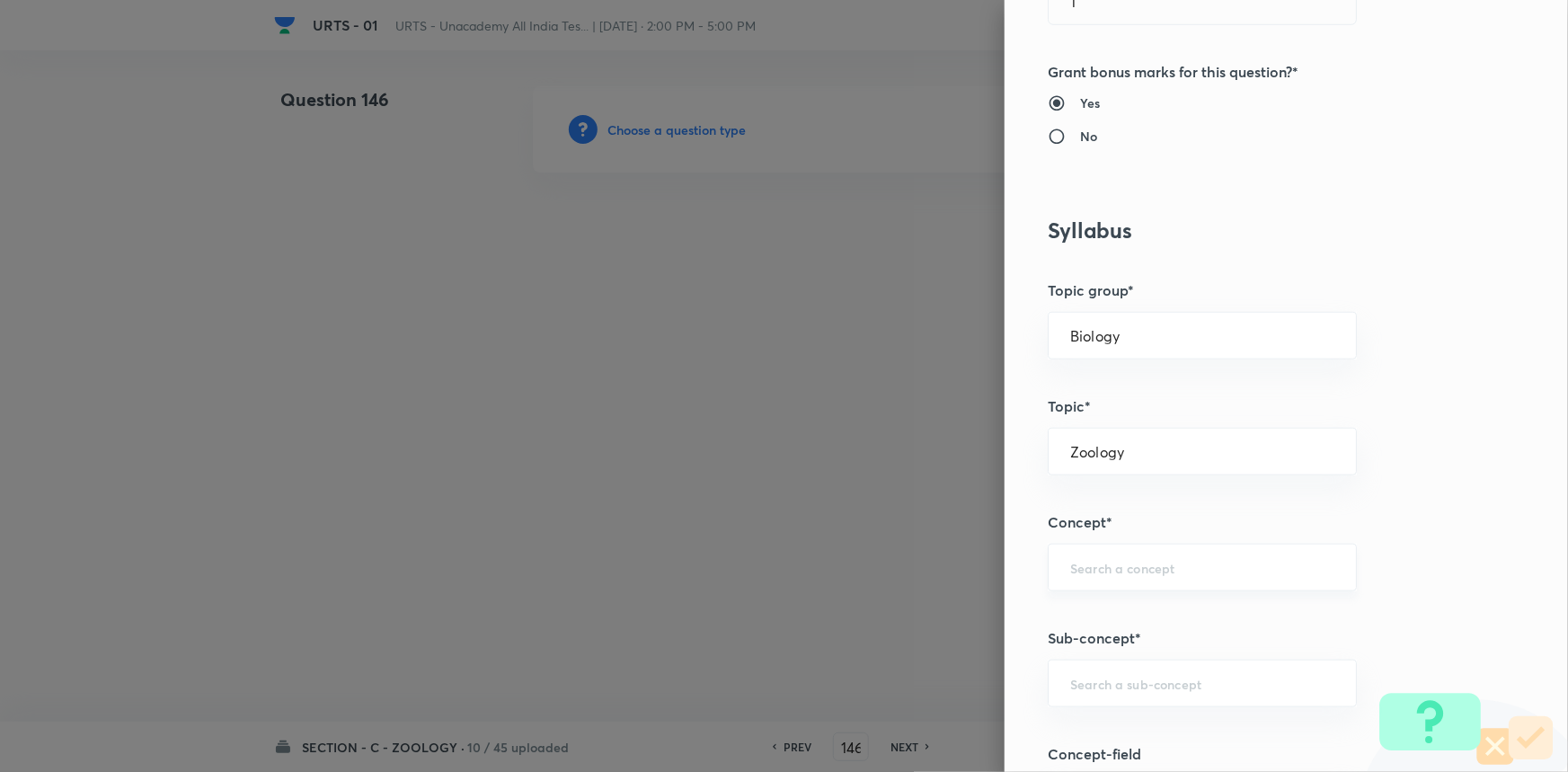
click at [1092, 561] on input "text" at bounding box center [1202, 568] width 264 height 17
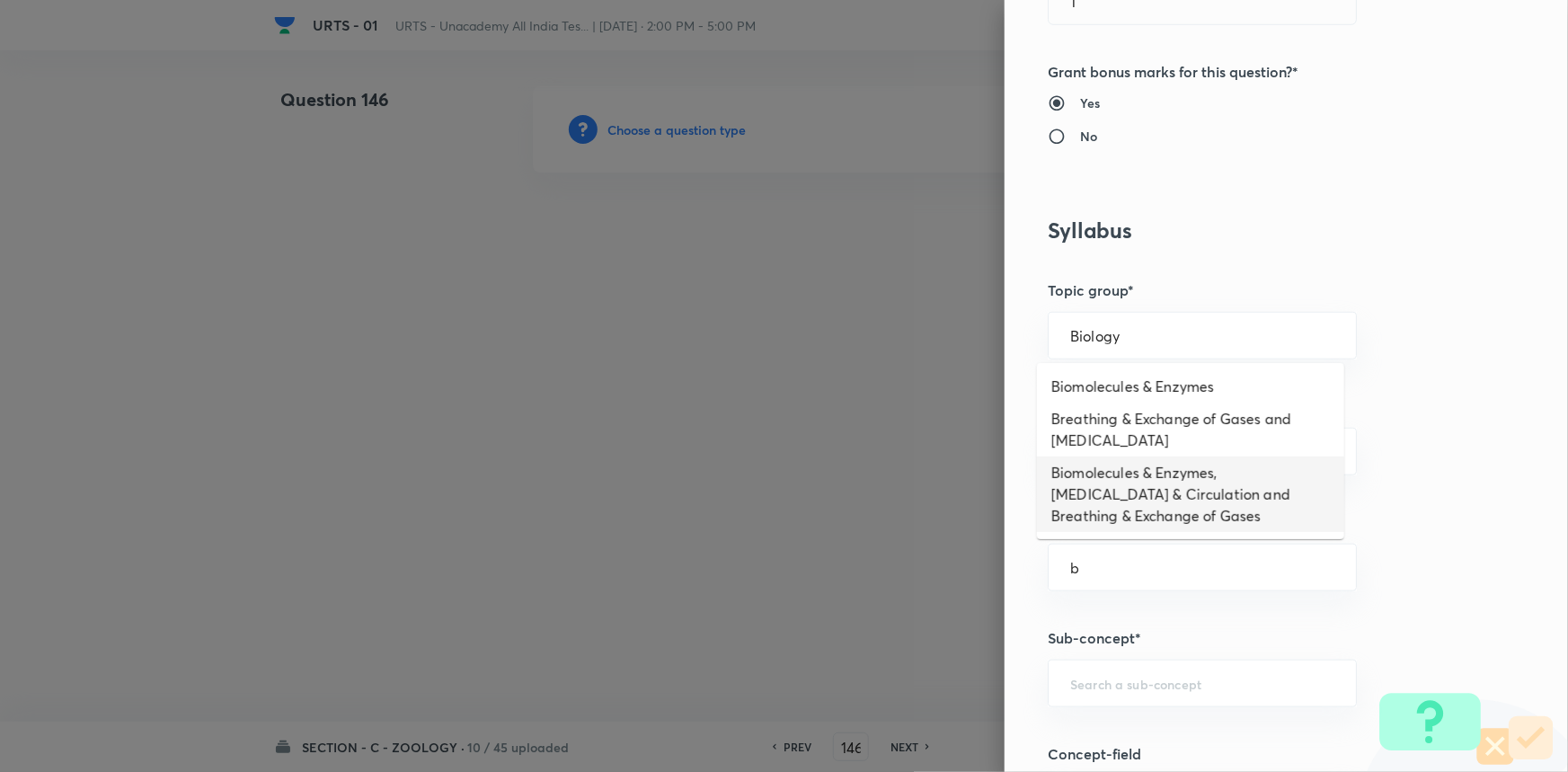
click at [1095, 501] on li "Biomolecules & Enzymes, [MEDICAL_DATA] & Circulation and Breathing & Exchange o…" at bounding box center [1190, 493] width 307 height 75
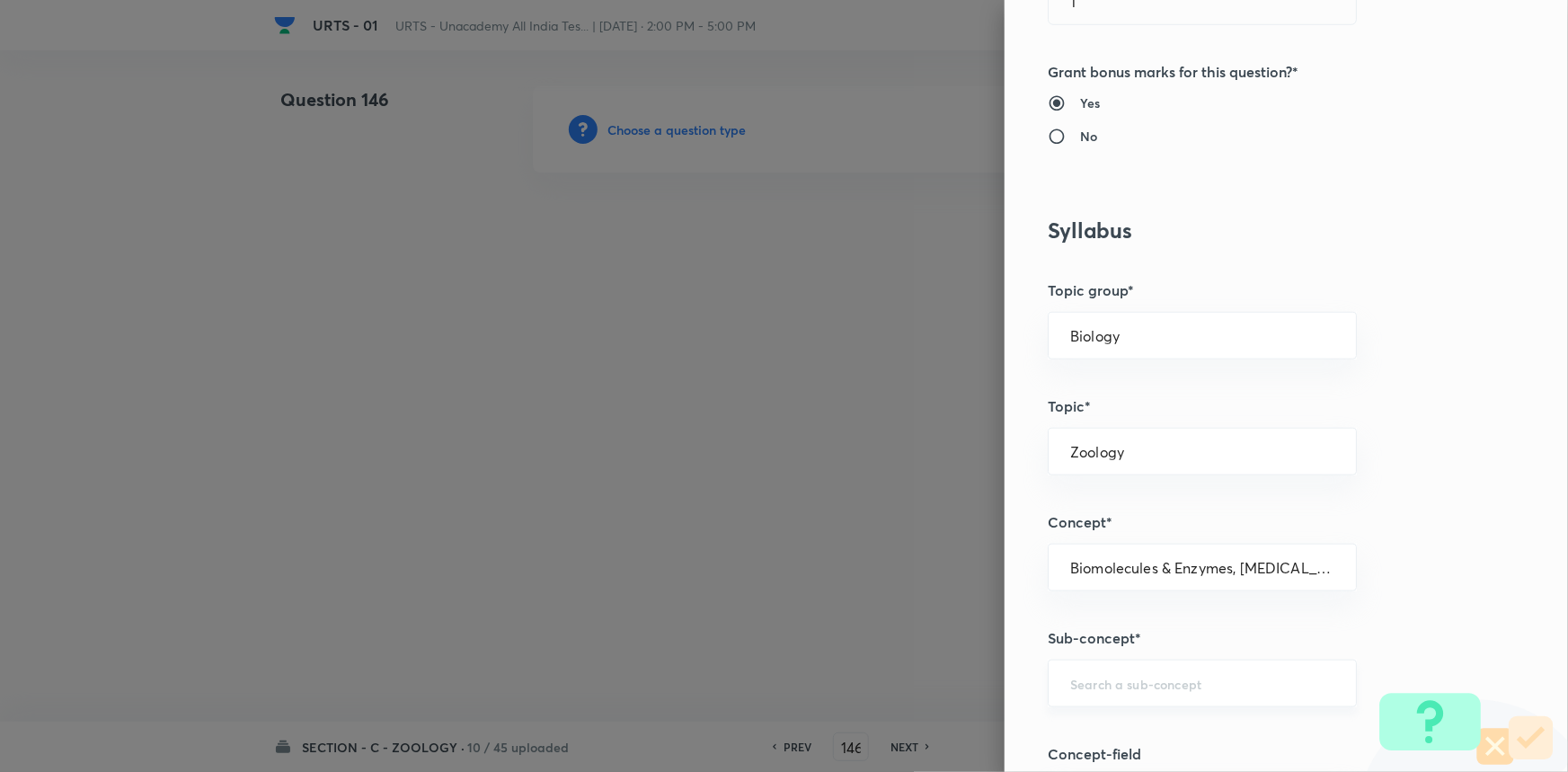
click at [1093, 680] on input "text" at bounding box center [1202, 683] width 264 height 17
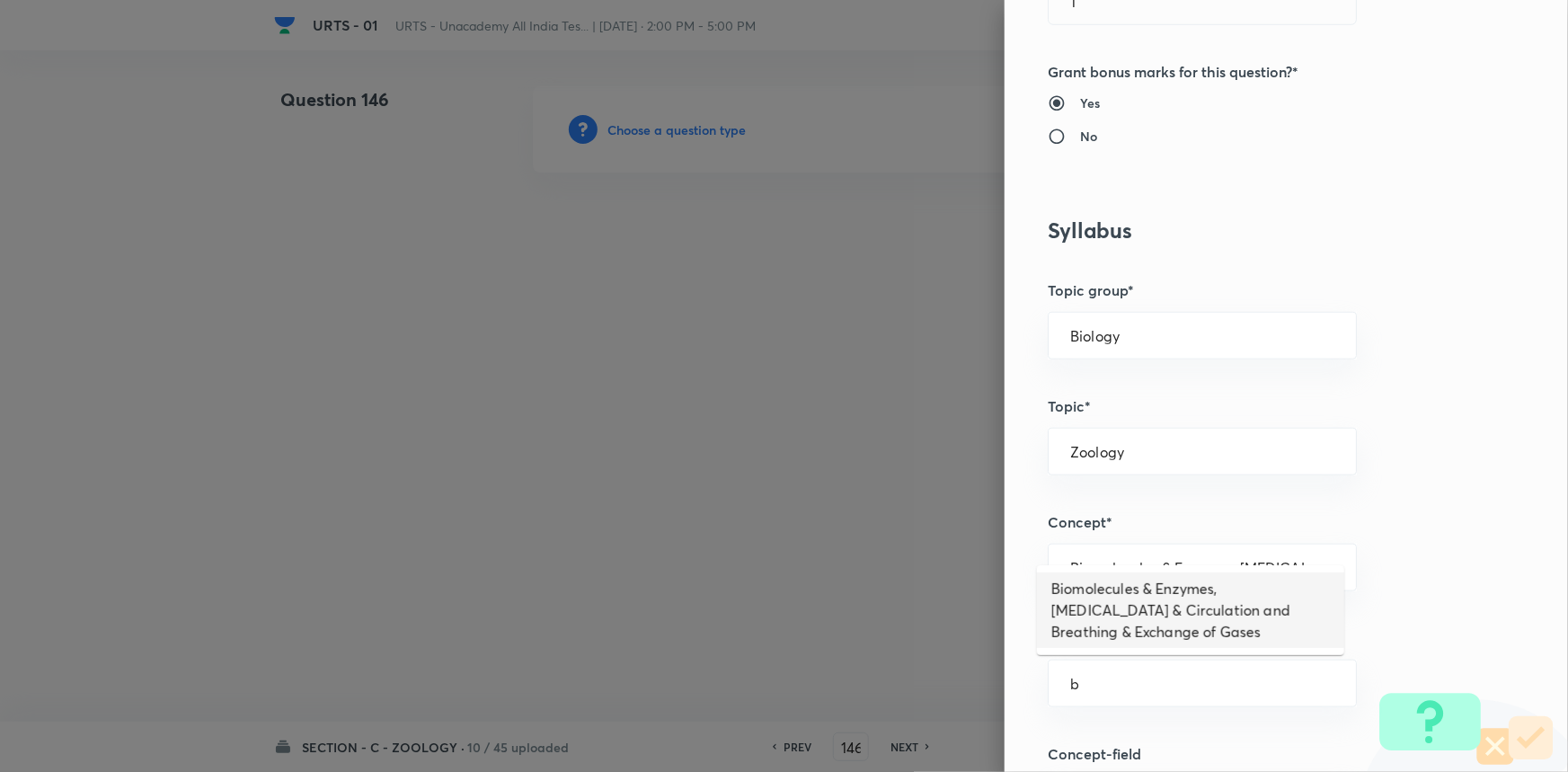
click at [1094, 620] on li "Biomolecules & Enzymes, [MEDICAL_DATA] & Circulation and Breathing & Exchange o…" at bounding box center [1190, 609] width 307 height 75
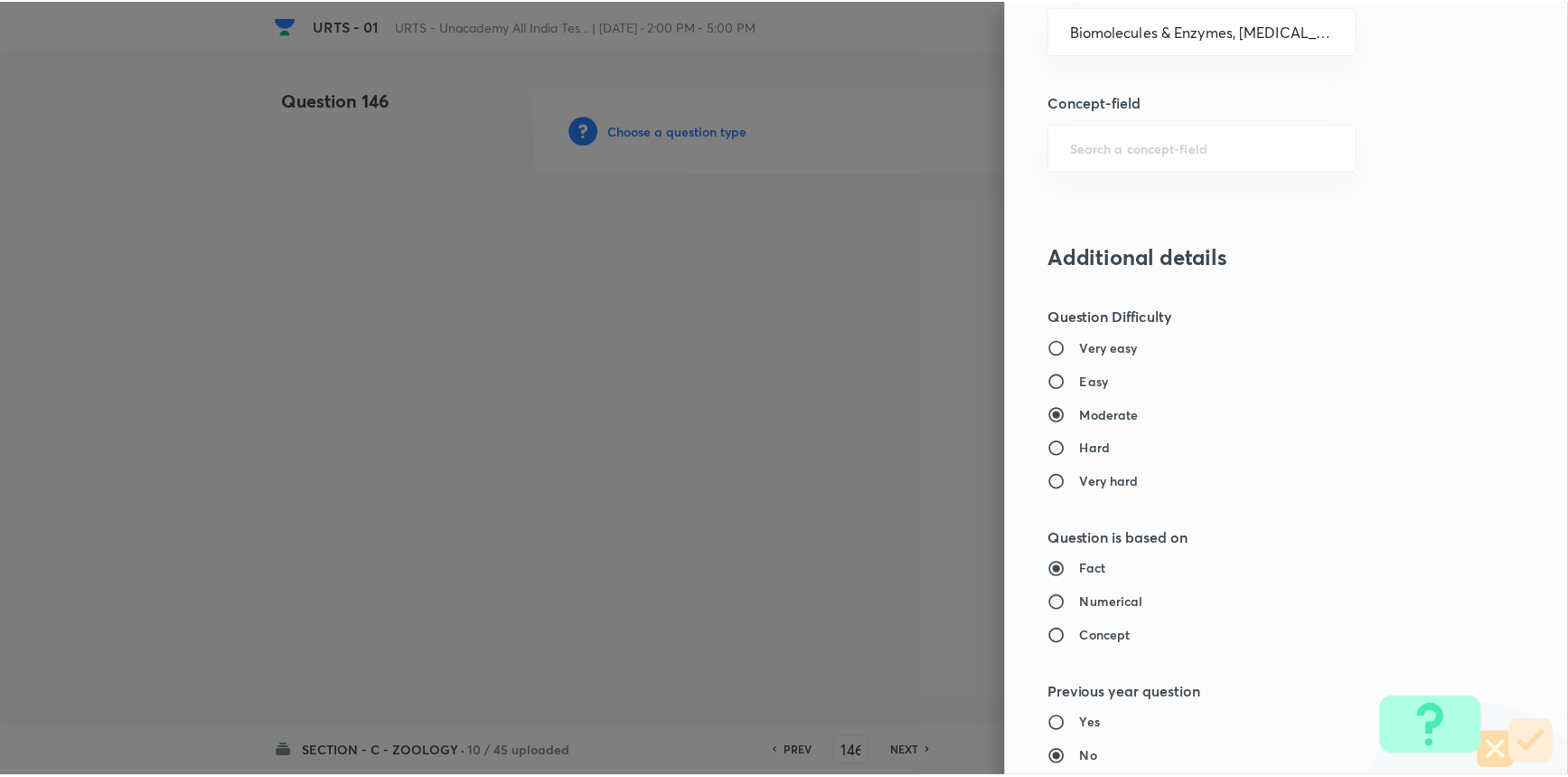
scroll to position [1808, 0]
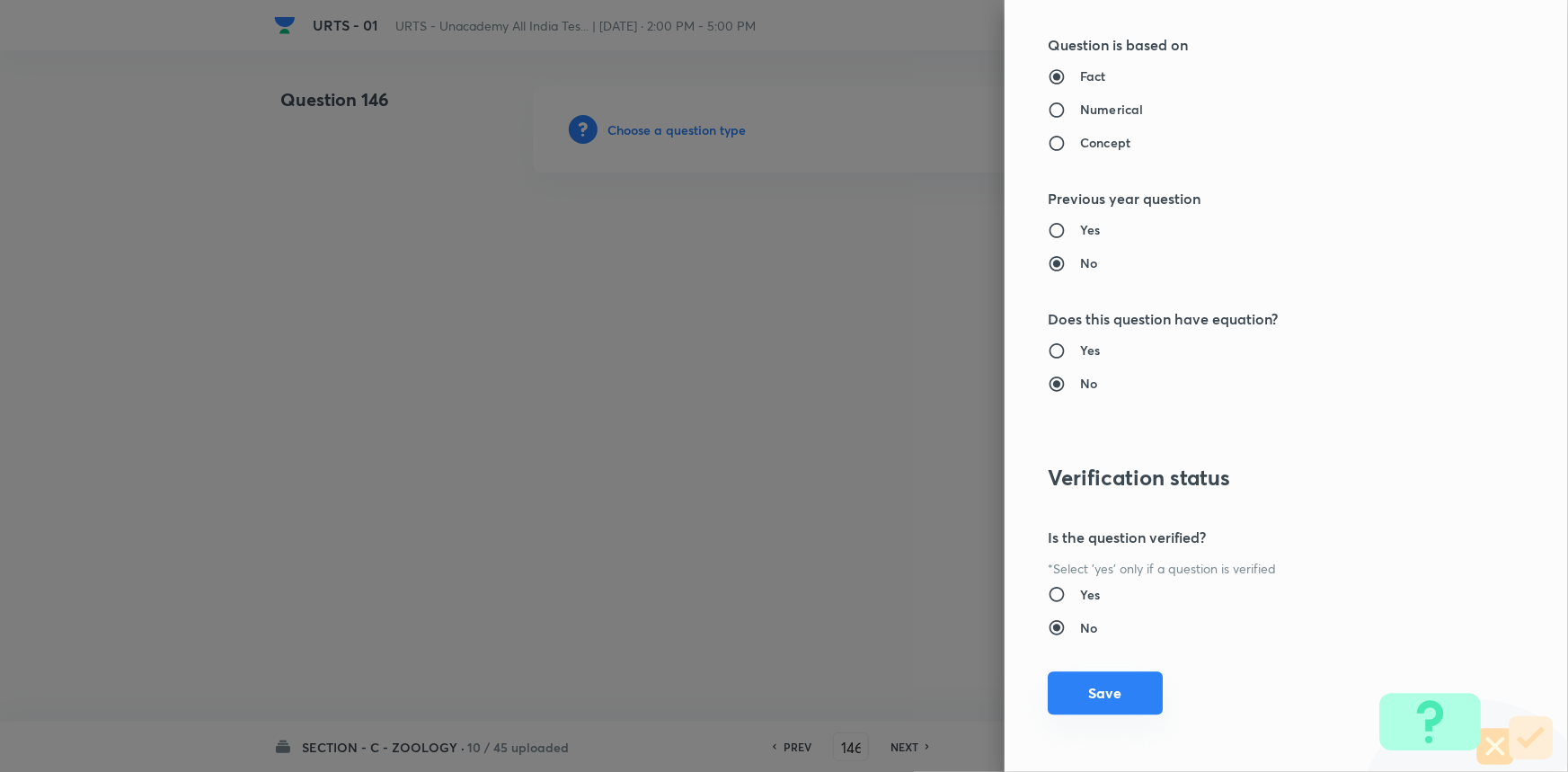
click at [1093, 689] on button "Save" at bounding box center [1105, 693] width 115 height 43
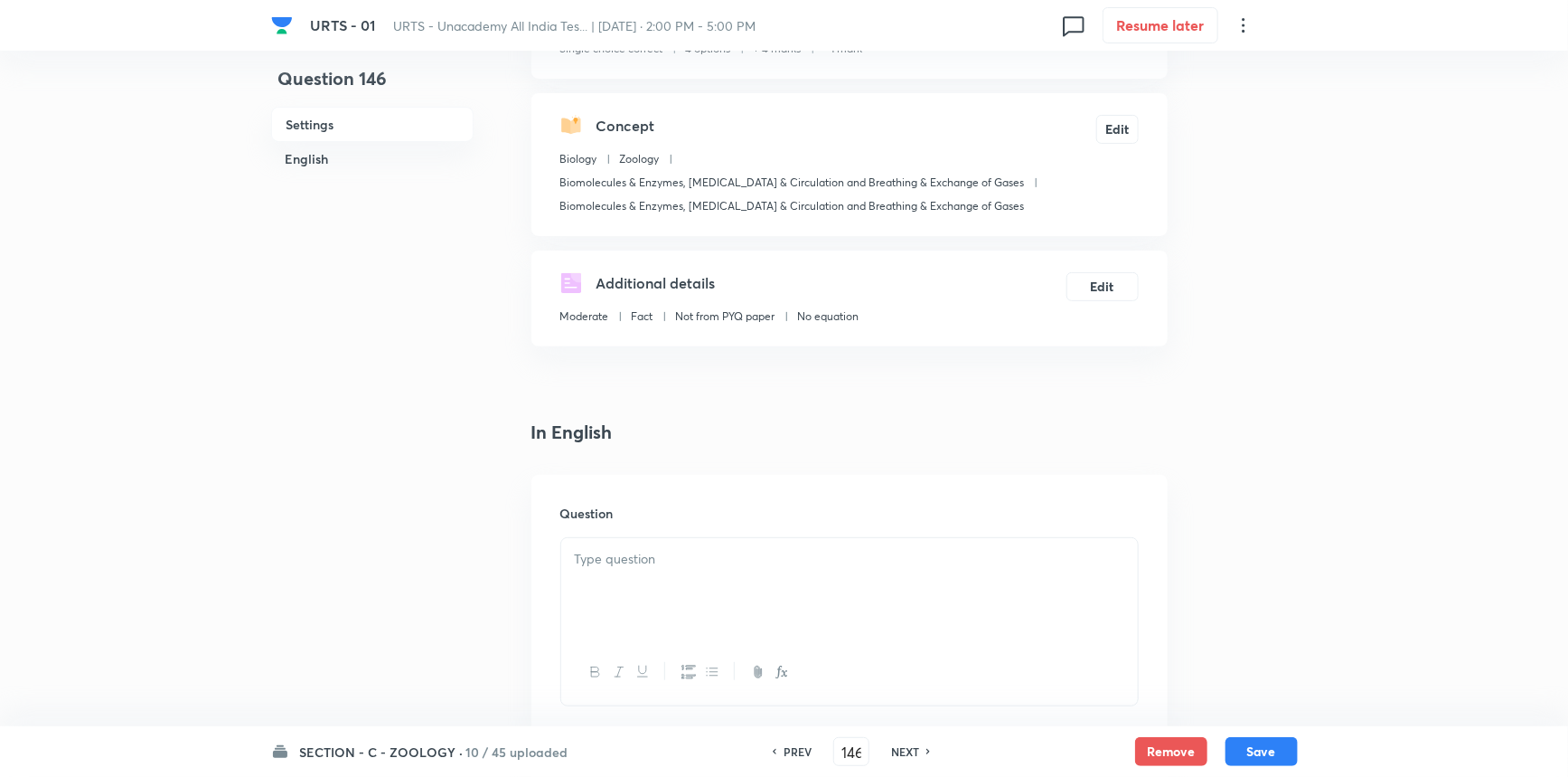
scroll to position [493, 0]
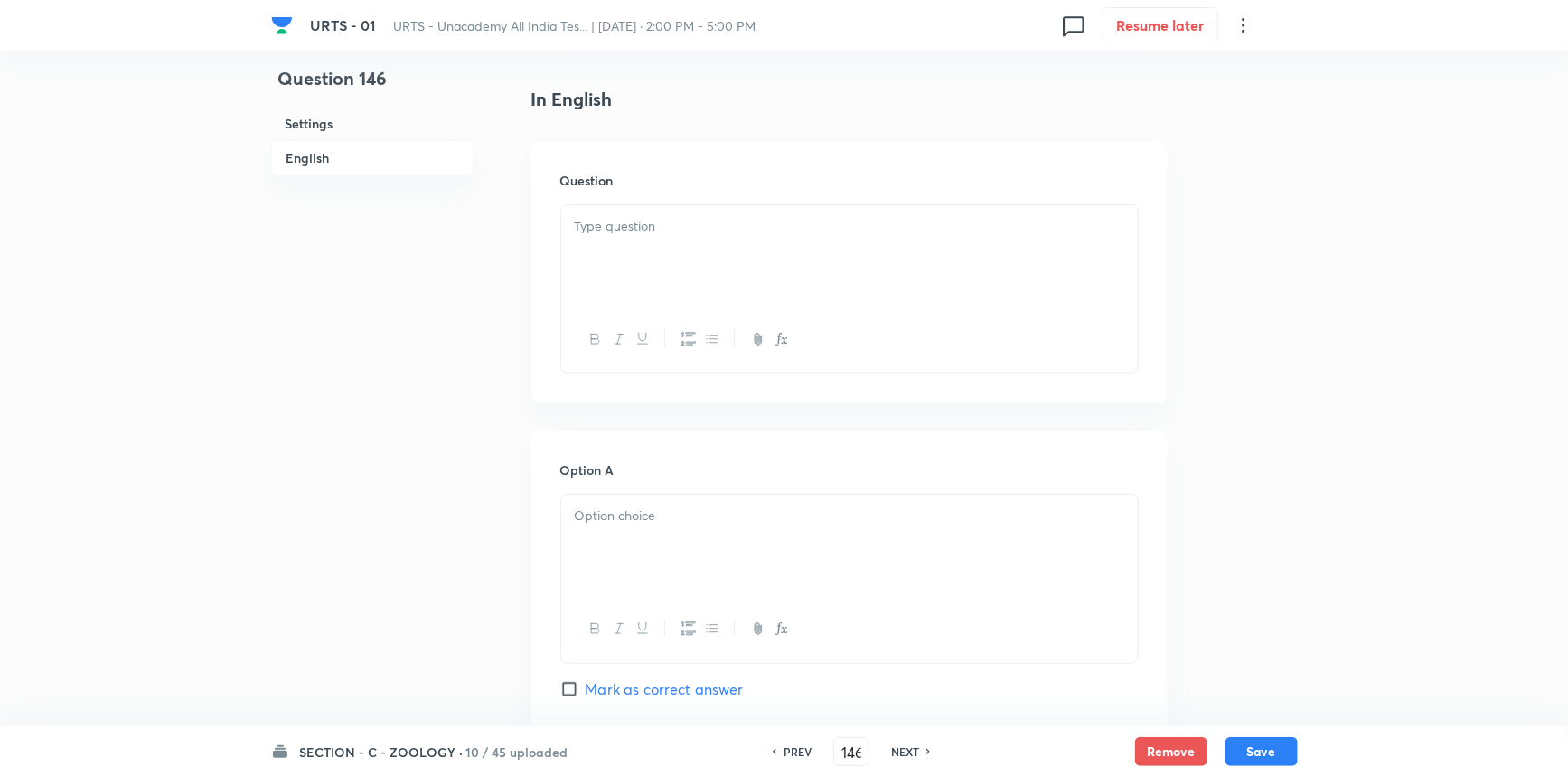
click at [618, 246] on div at bounding box center [849, 256] width 577 height 101
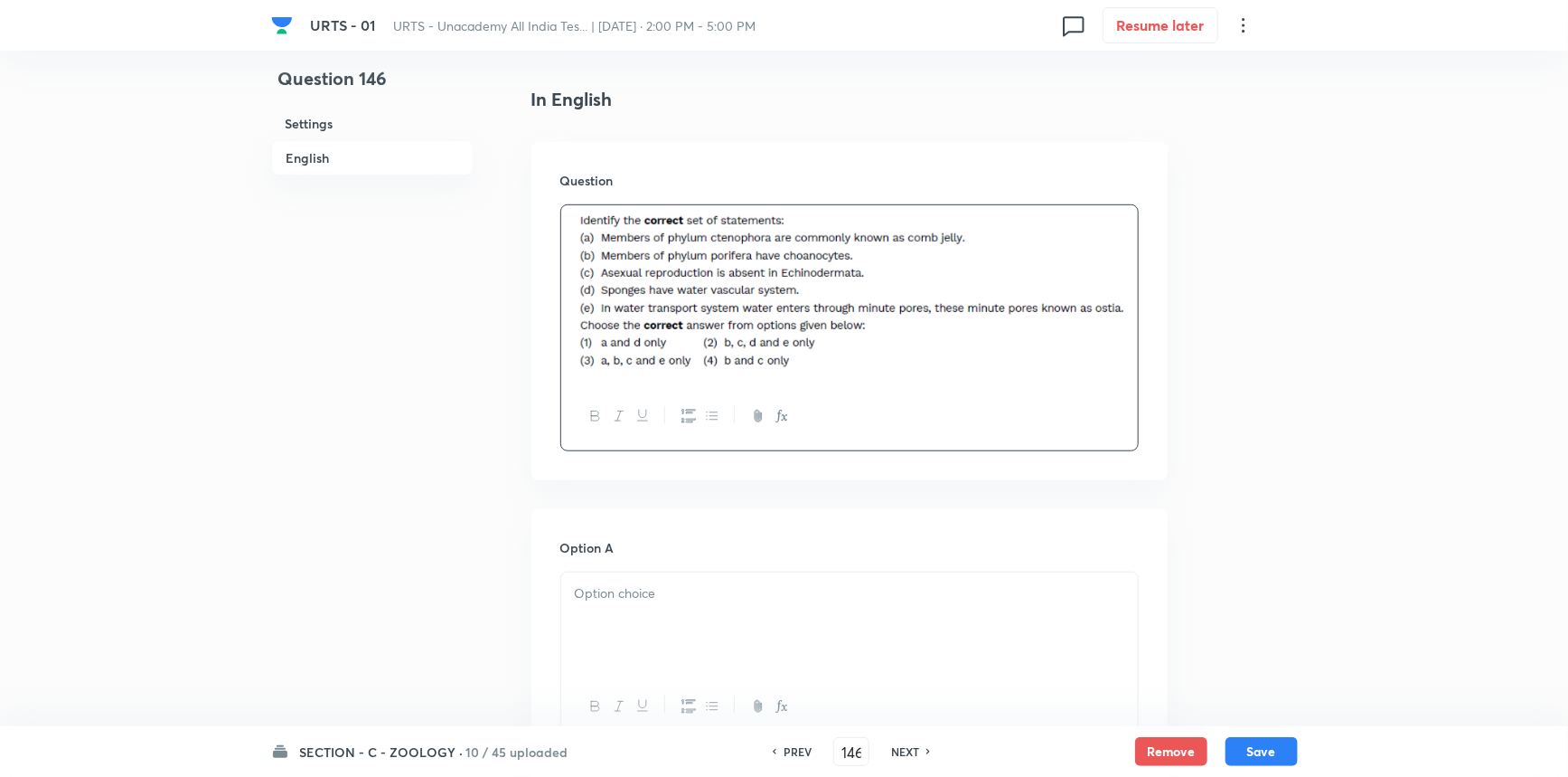
click at [613, 600] on p at bounding box center [849, 594] width 549 height 21
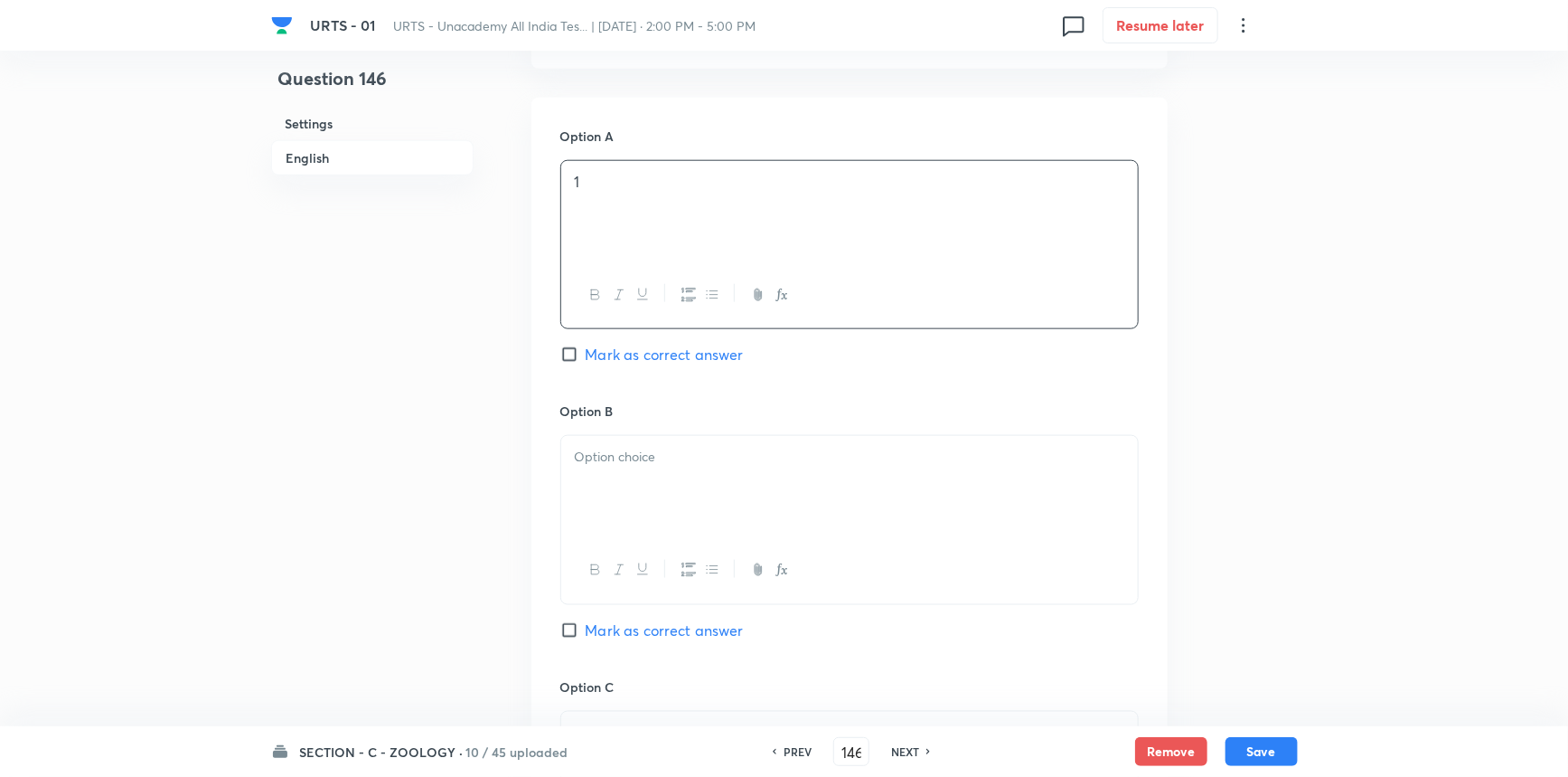
click at [608, 503] on div at bounding box center [849, 486] width 577 height 101
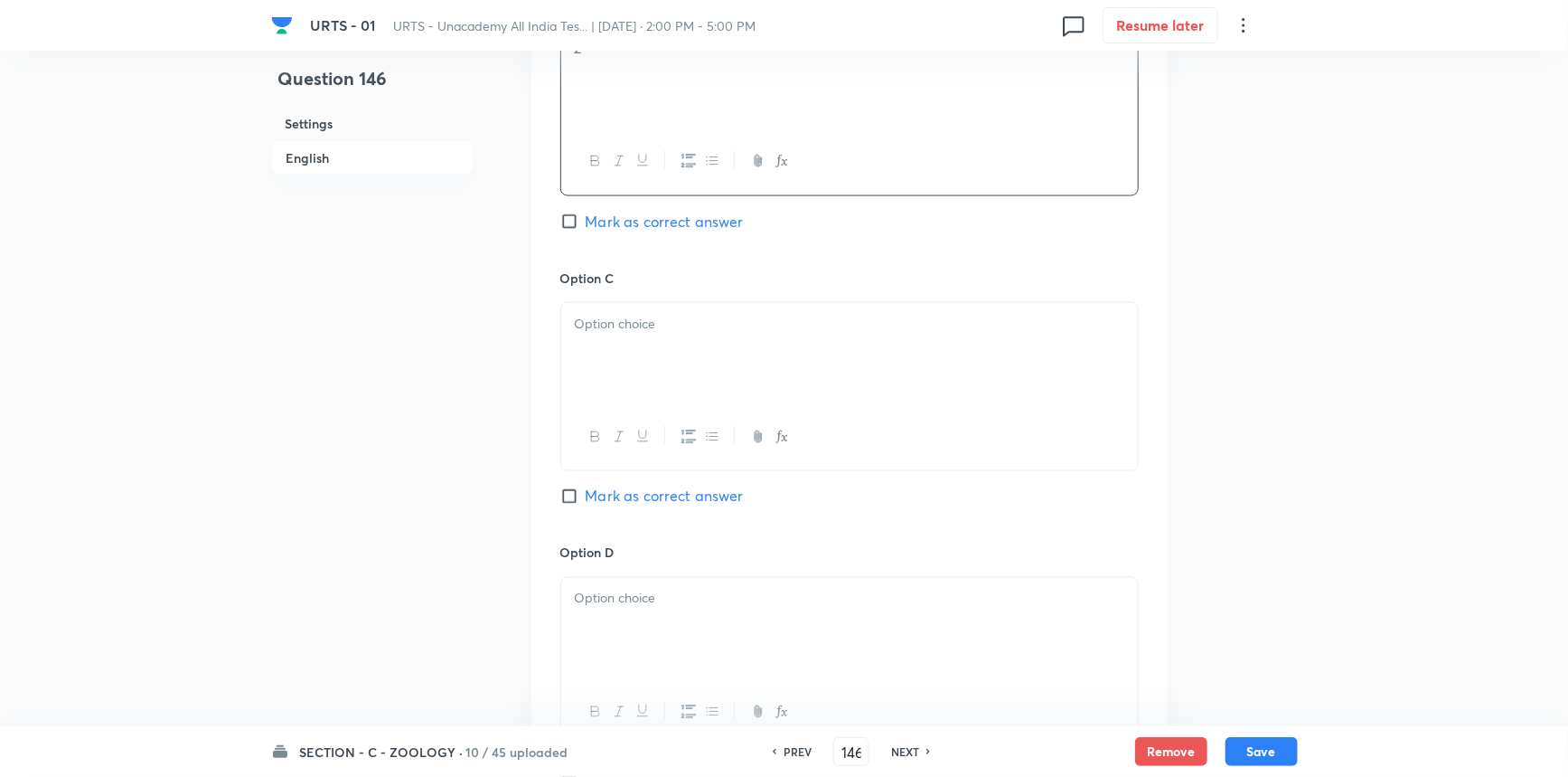
scroll to position [1315, 0]
click at [609, 368] on div at bounding box center [849, 352] width 577 height 101
click at [573, 496] on input "Mark as correct answer" at bounding box center [573, 494] width 25 height 18
click at [639, 615] on div at bounding box center [849, 626] width 577 height 101
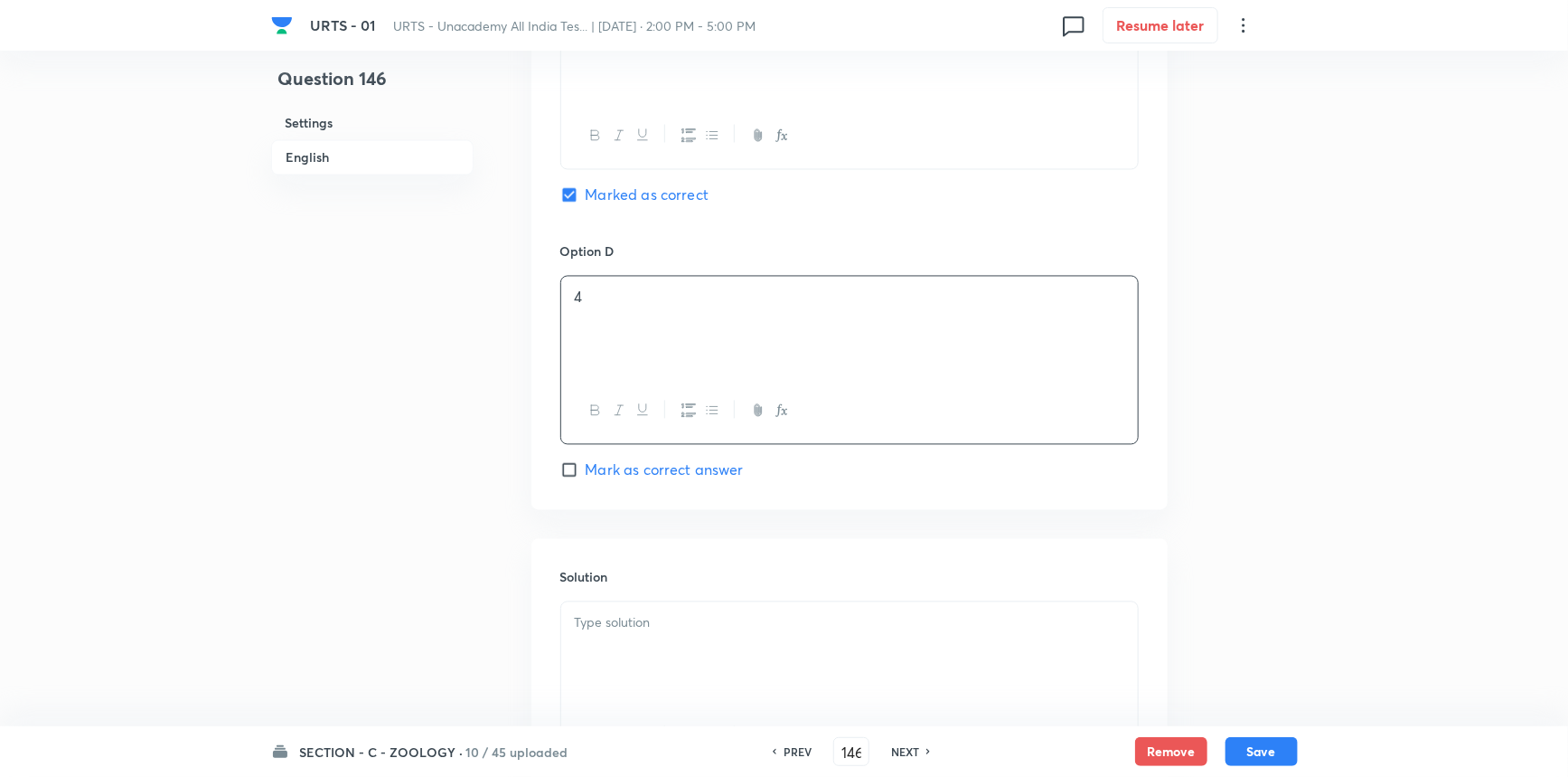
scroll to position [1798, 0]
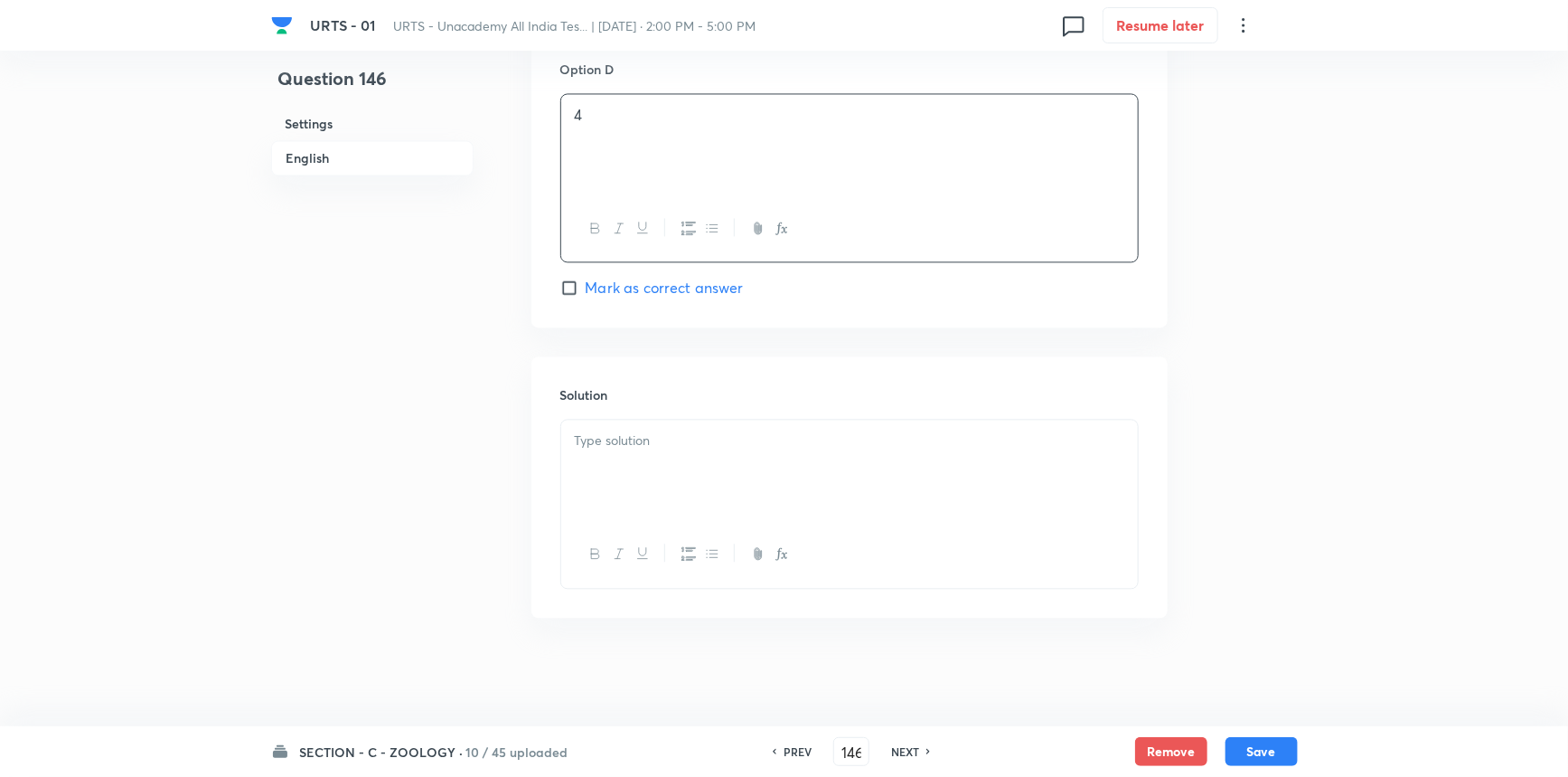
click at [661, 479] on div at bounding box center [849, 470] width 577 height 101
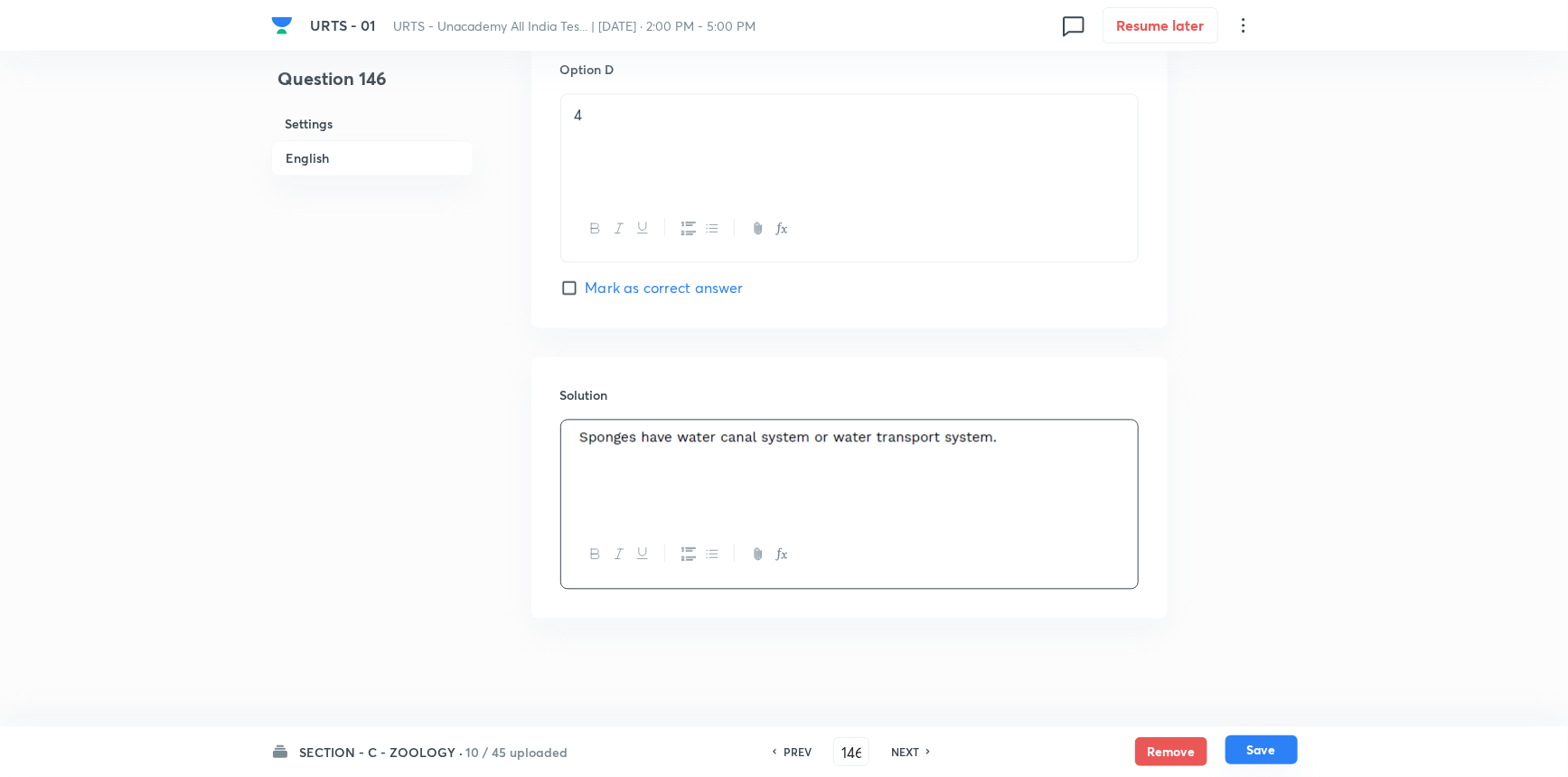
click at [1235, 752] on button "Save" at bounding box center [1262, 749] width 72 height 29
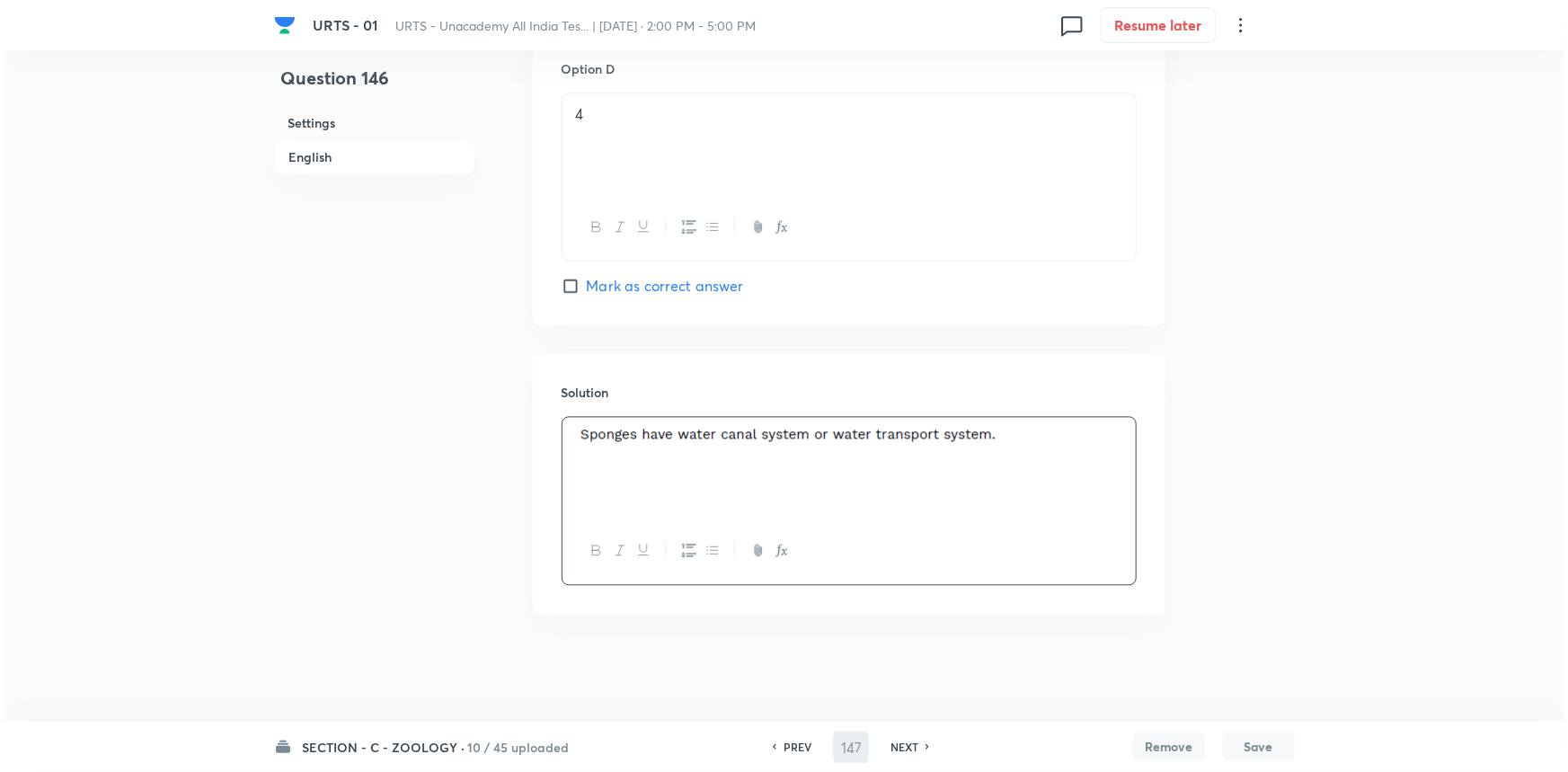
scroll to position [0, 0]
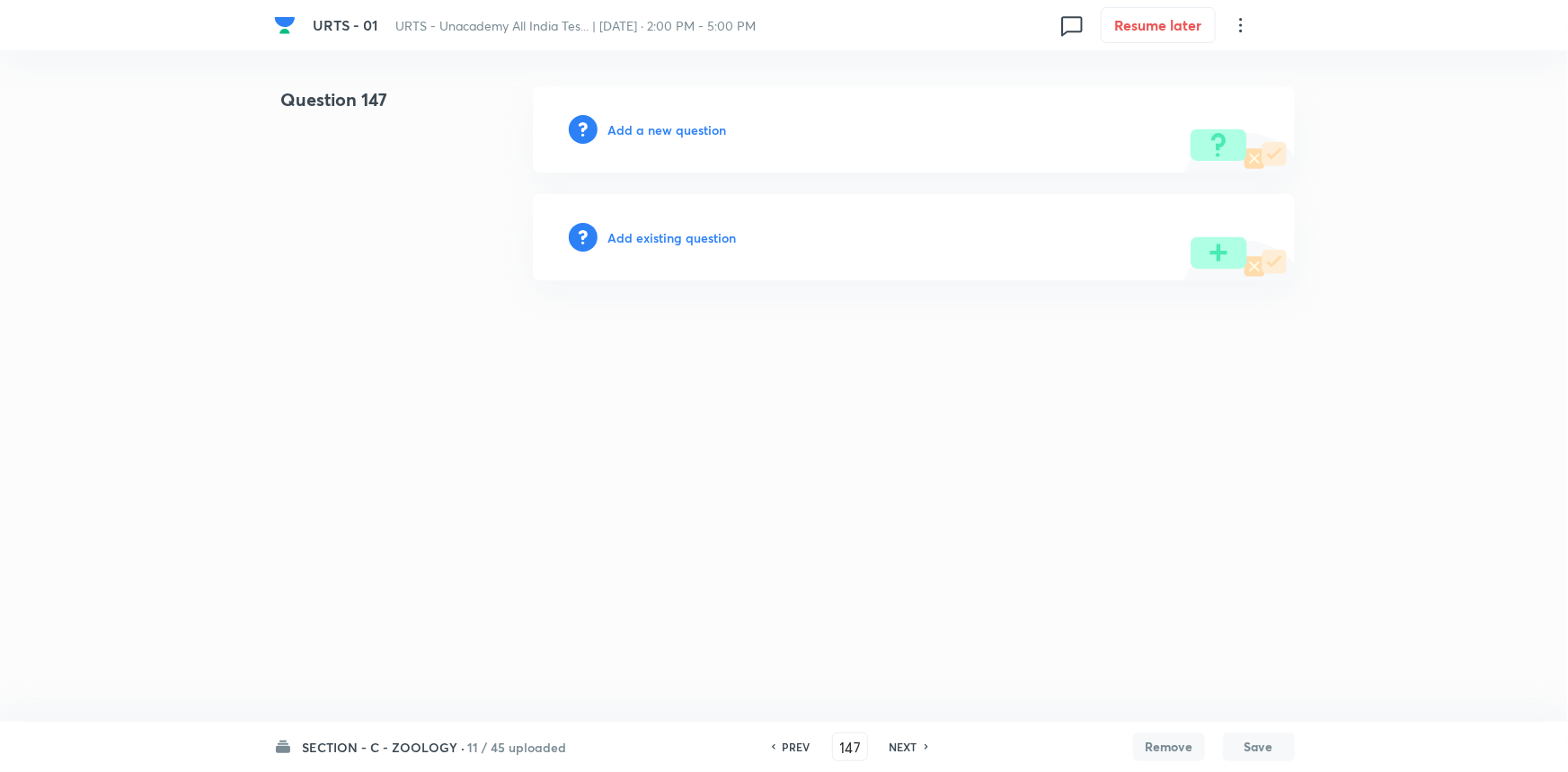
click at [707, 133] on h6 "Add a new question" at bounding box center [668, 130] width 119 height 19
click at [709, 128] on h6 "Choose a question type" at bounding box center [677, 130] width 138 height 19
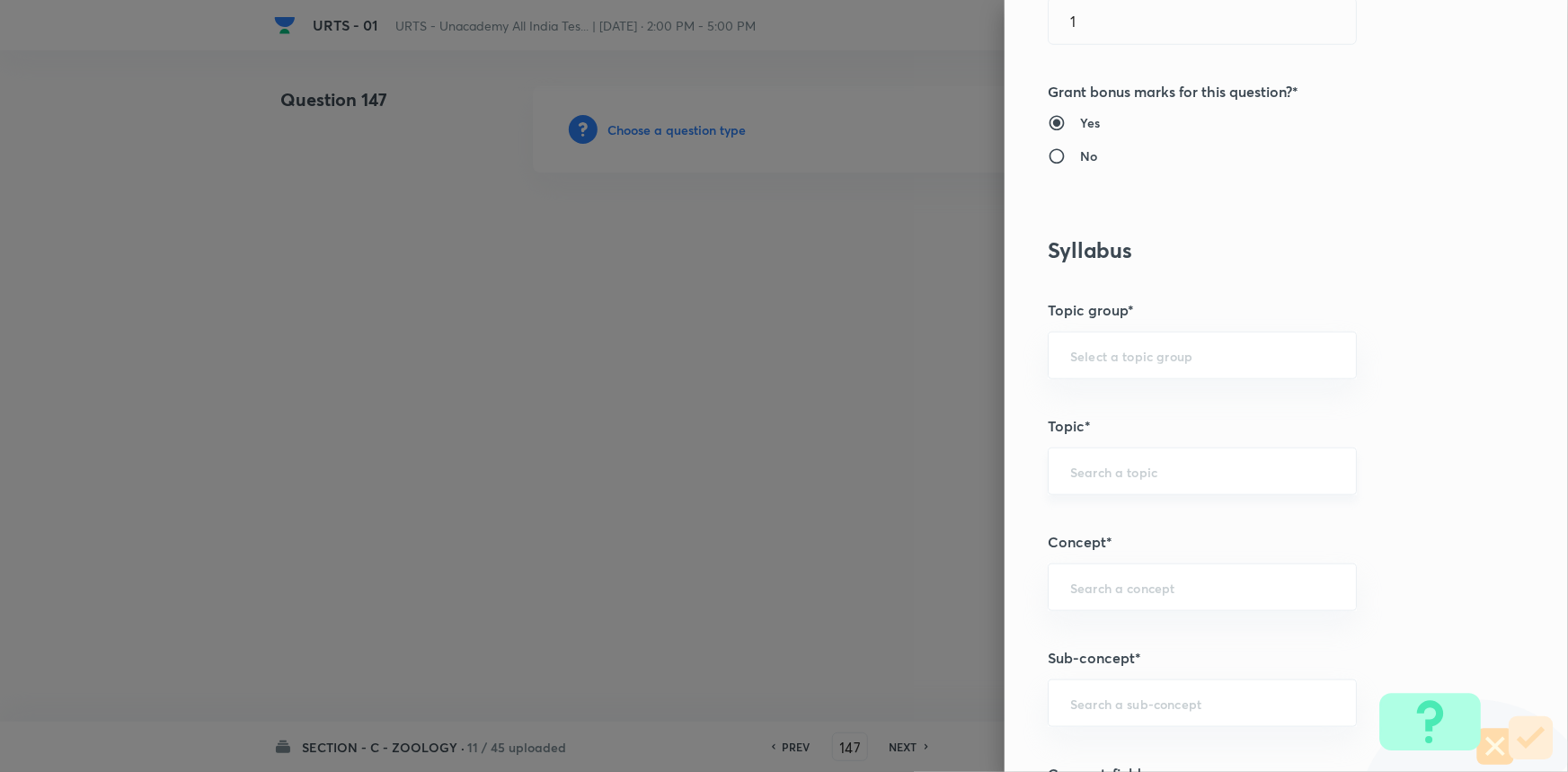
scroll to position [653, 0]
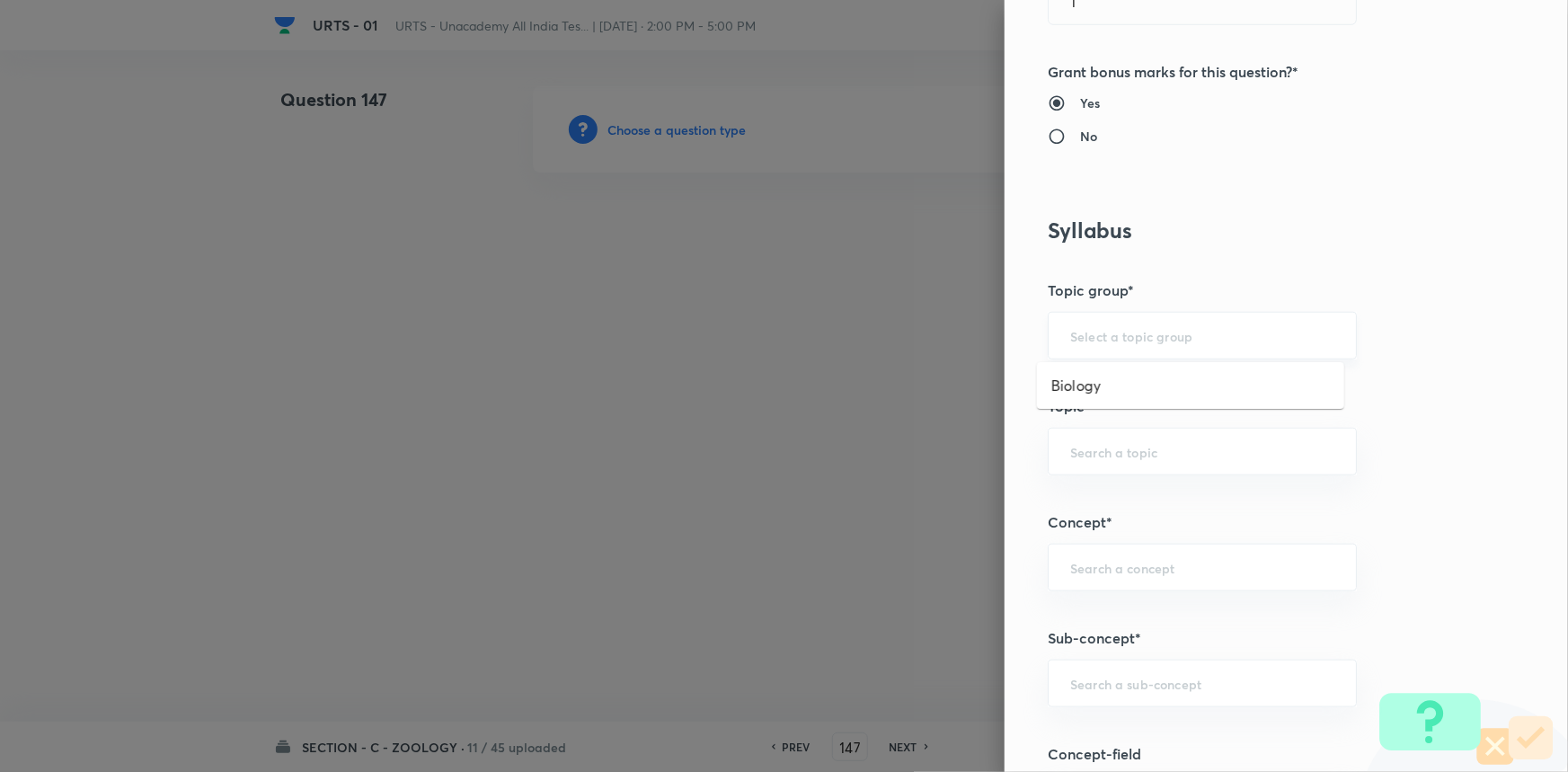
click at [1070, 334] on input "text" at bounding box center [1202, 335] width 264 height 17
click at [1066, 399] on li "Biology" at bounding box center [1190, 386] width 307 height 33
click at [1071, 451] on input "text" at bounding box center [1202, 451] width 264 height 17
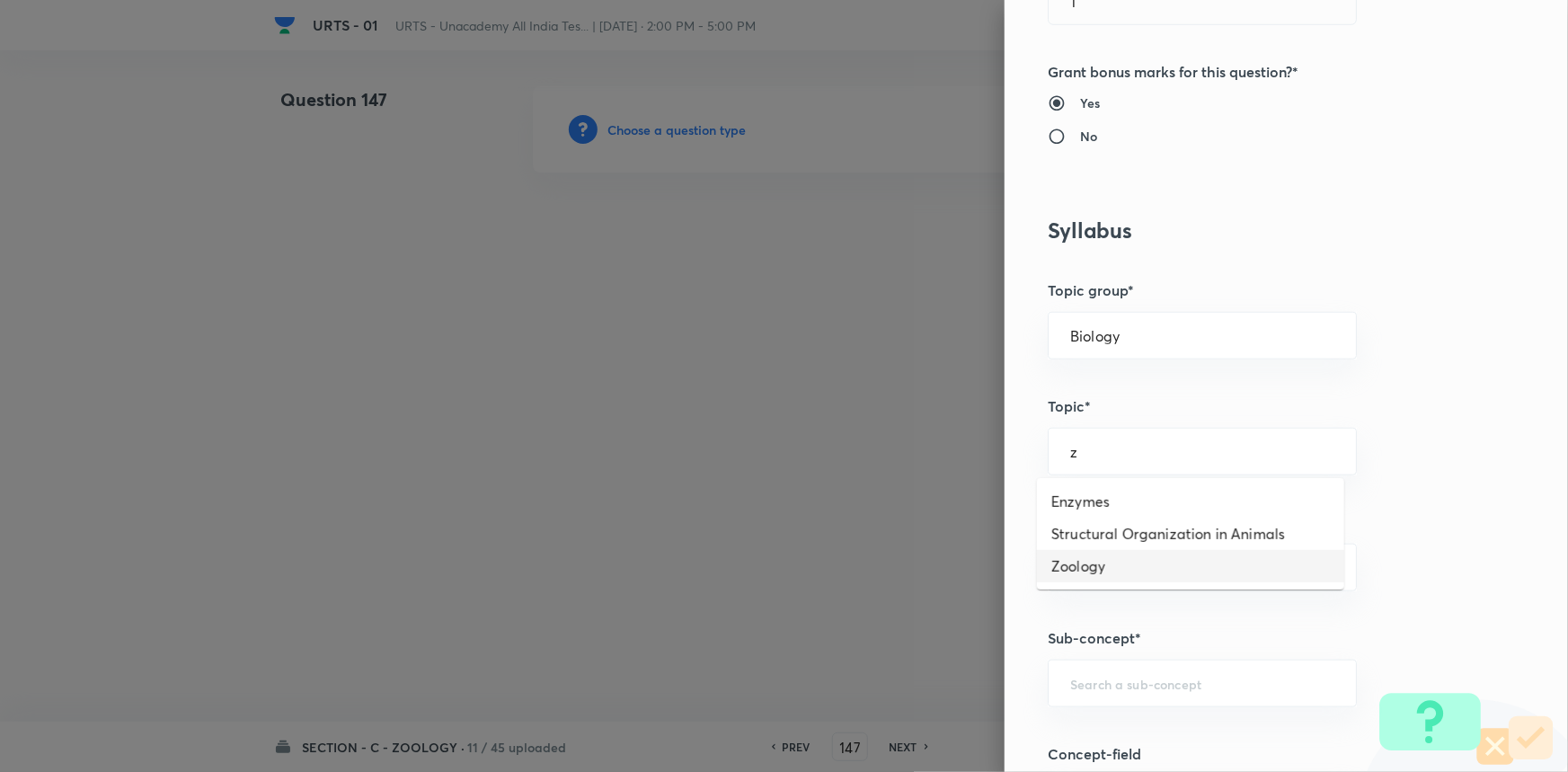
click at [1091, 559] on li "Zoology" at bounding box center [1190, 566] width 307 height 33
click at [1091, 559] on input "text" at bounding box center [1202, 568] width 264 height 17
click at [1084, 548] on div "​" at bounding box center [1202, 567] width 309 height 47
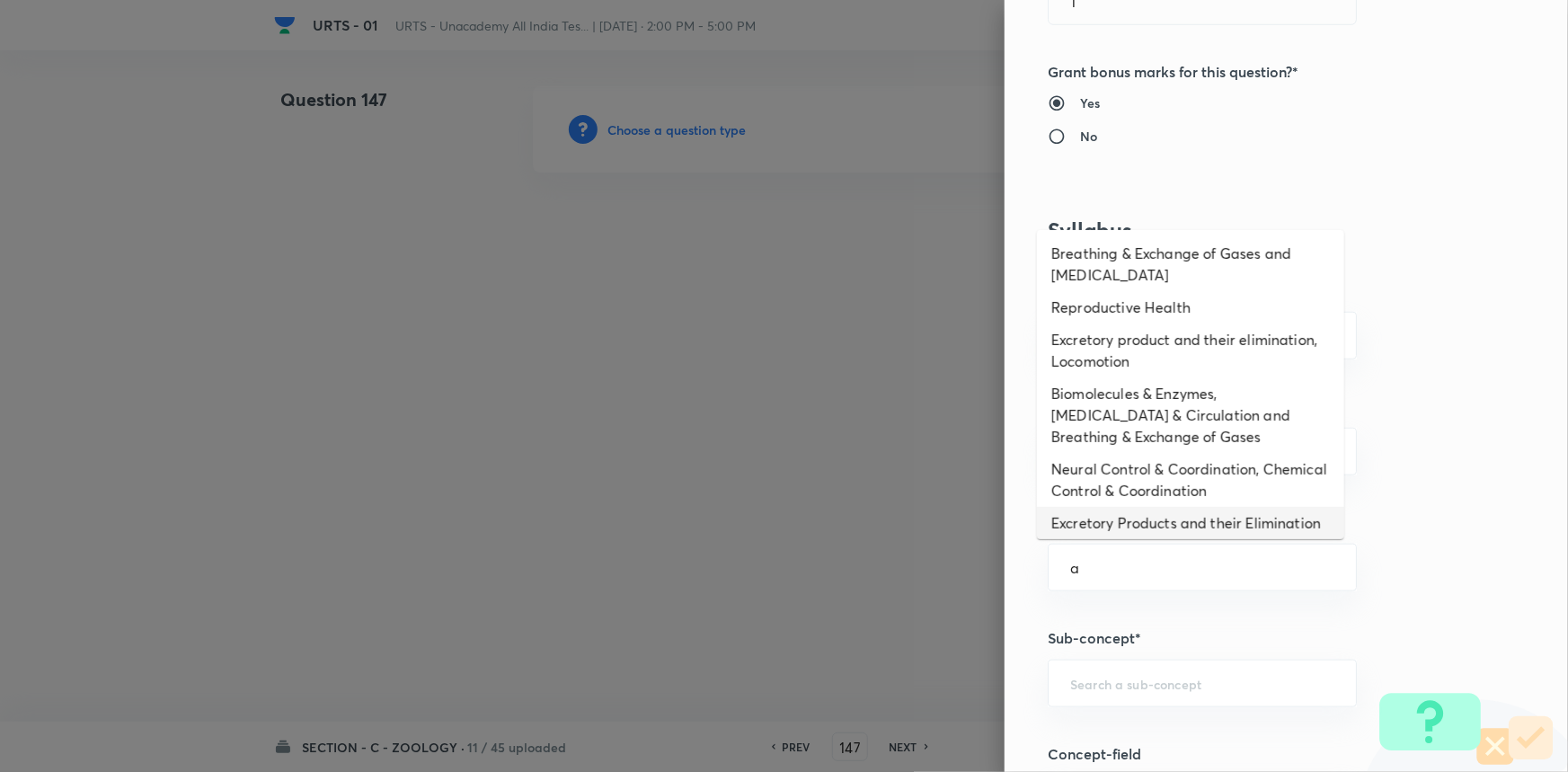
click at [1089, 535] on li "Excretory Products and their Elimination" at bounding box center [1190, 523] width 307 height 33
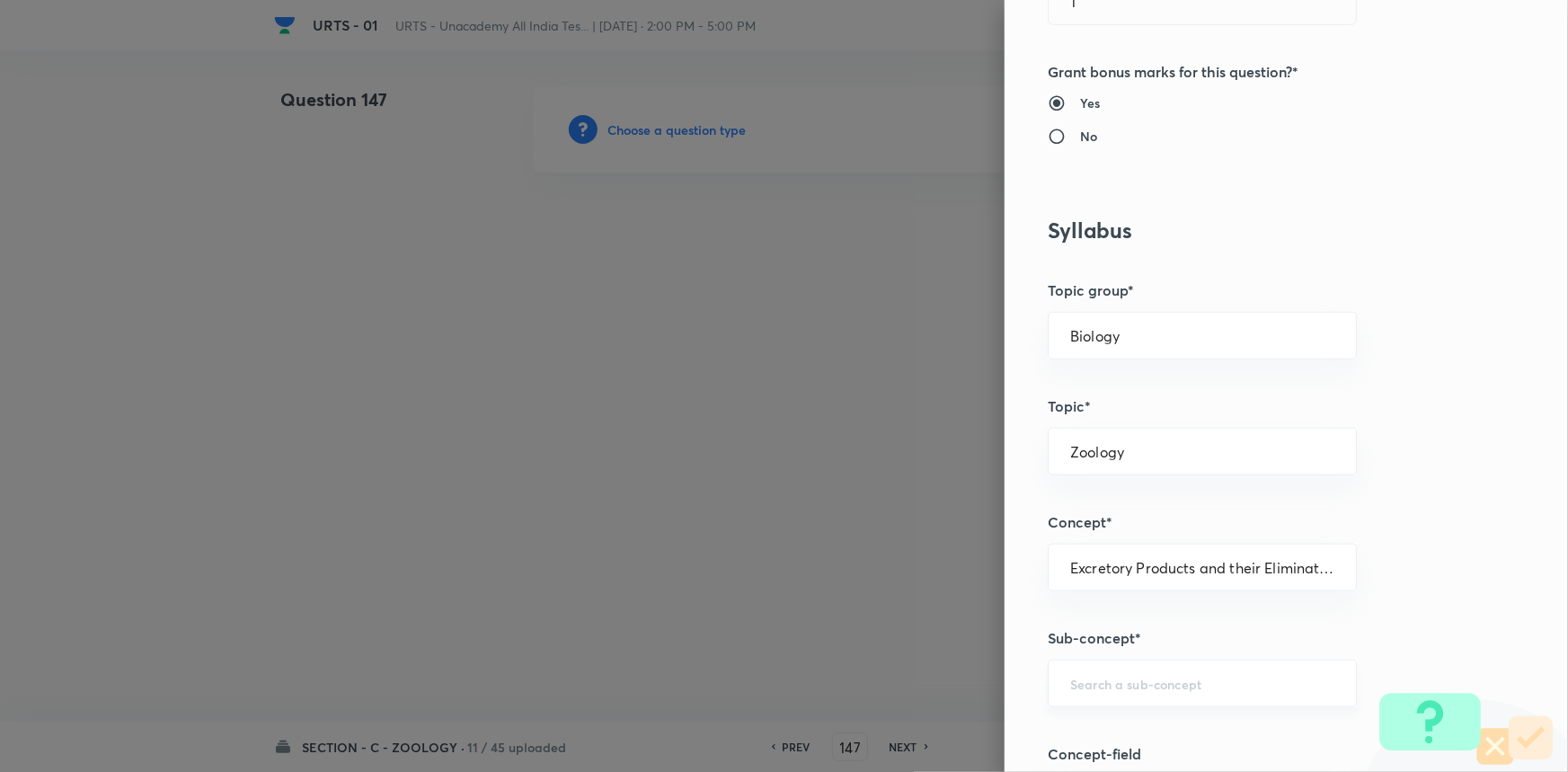
click at [1087, 664] on div "​" at bounding box center [1202, 683] width 309 height 47
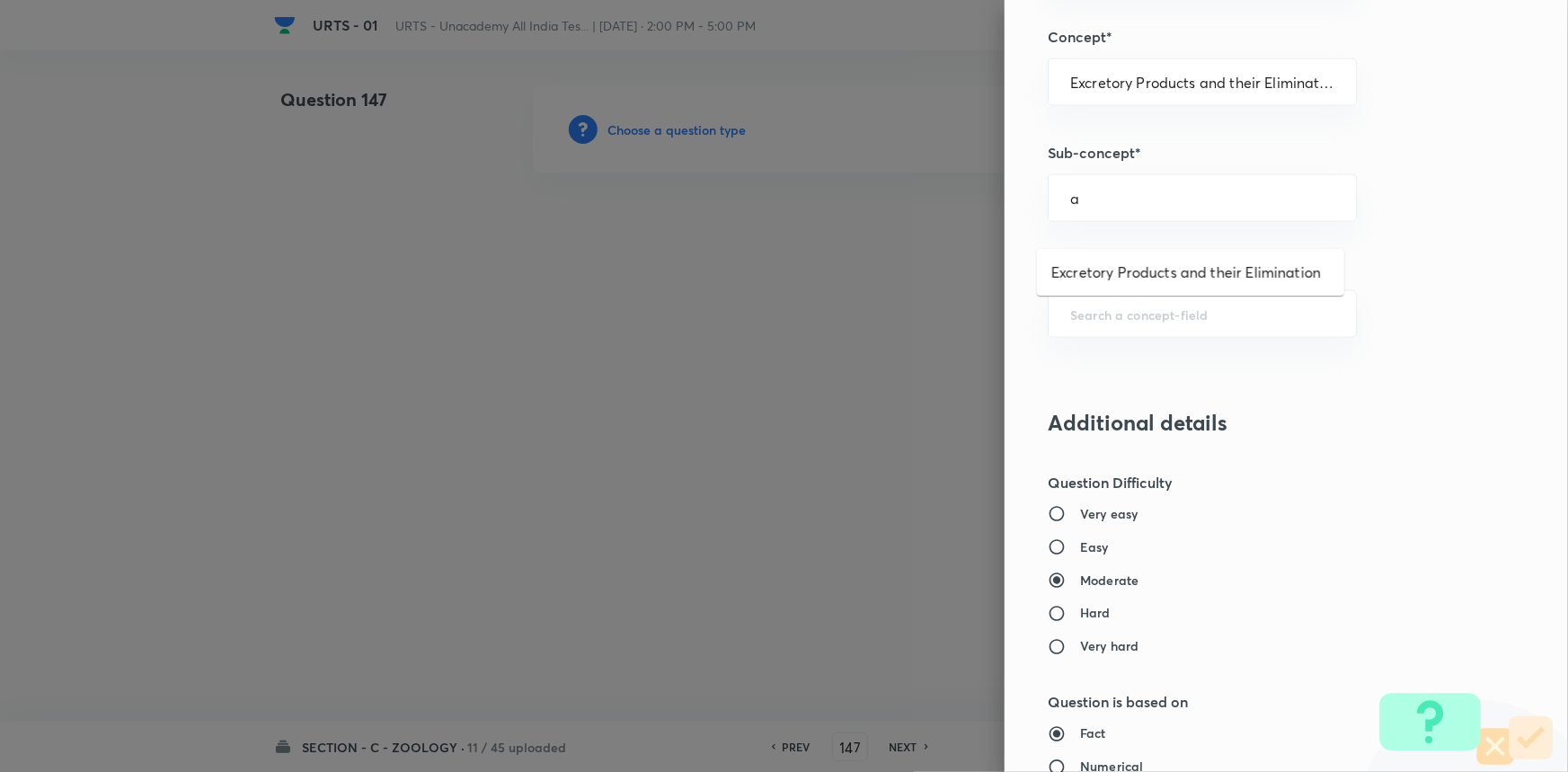
scroll to position [1143, 0]
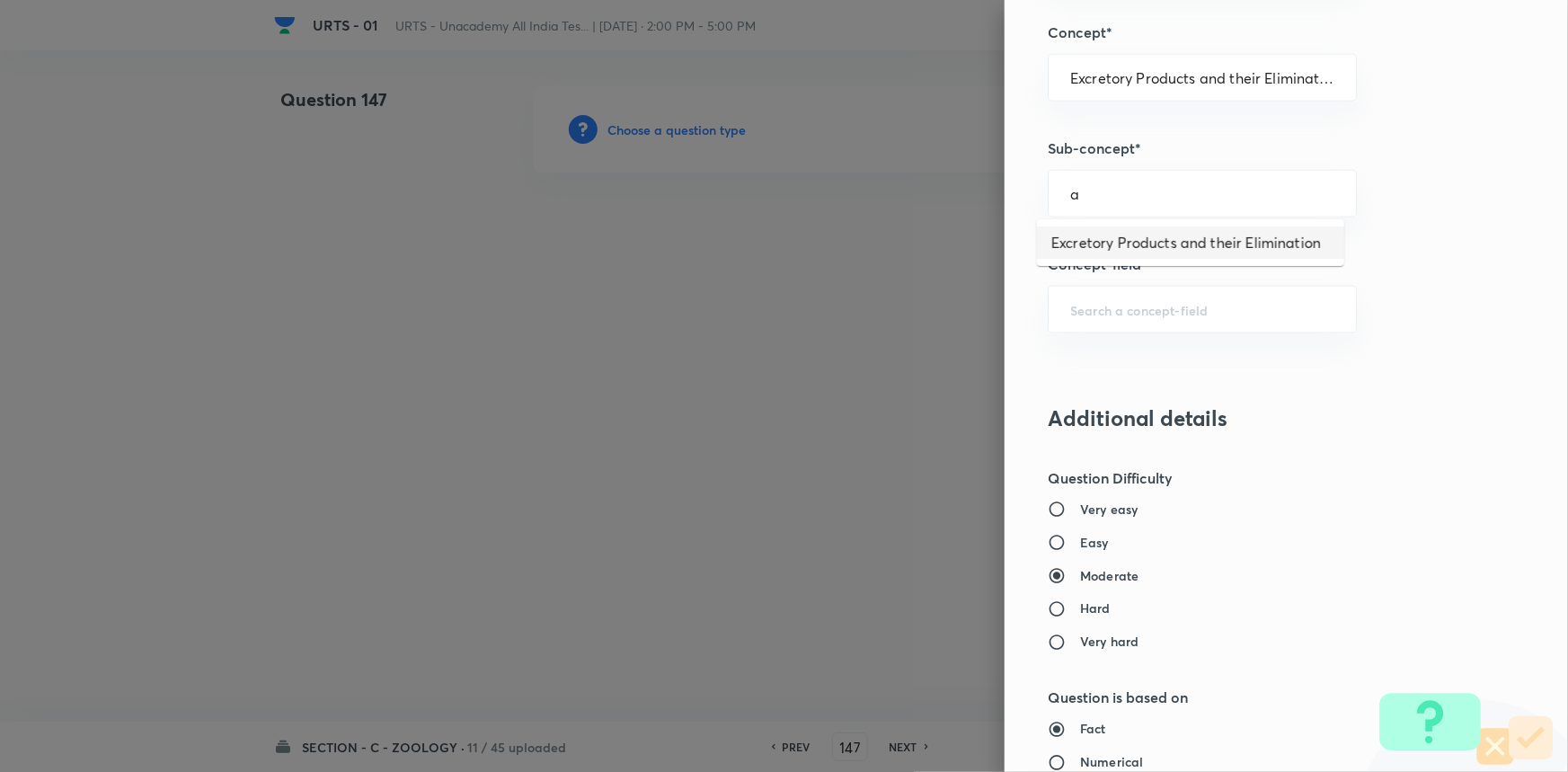
click at [1129, 247] on li "Excretory Products and their Elimination" at bounding box center [1190, 242] width 307 height 33
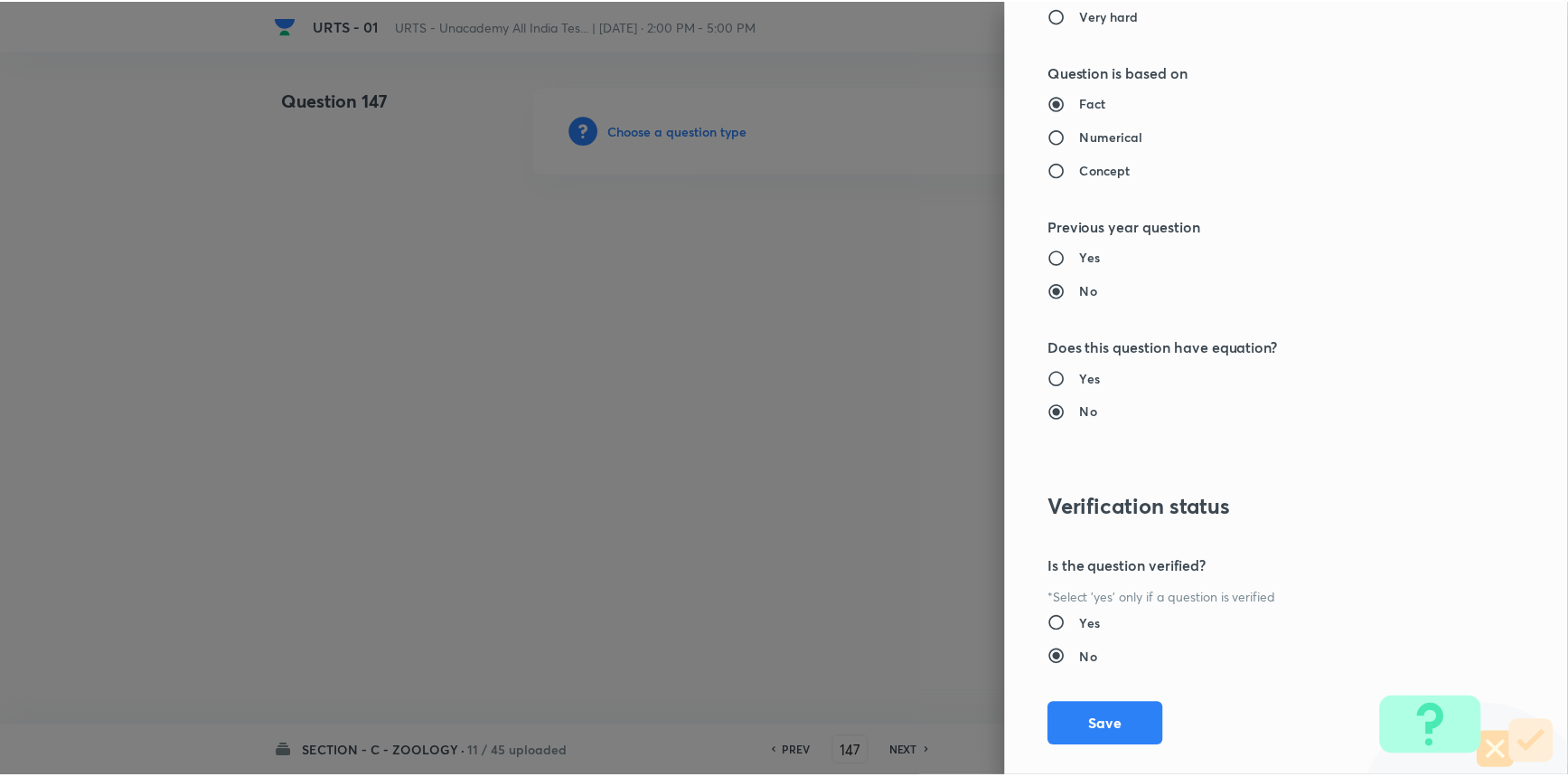
scroll to position [1808, 0]
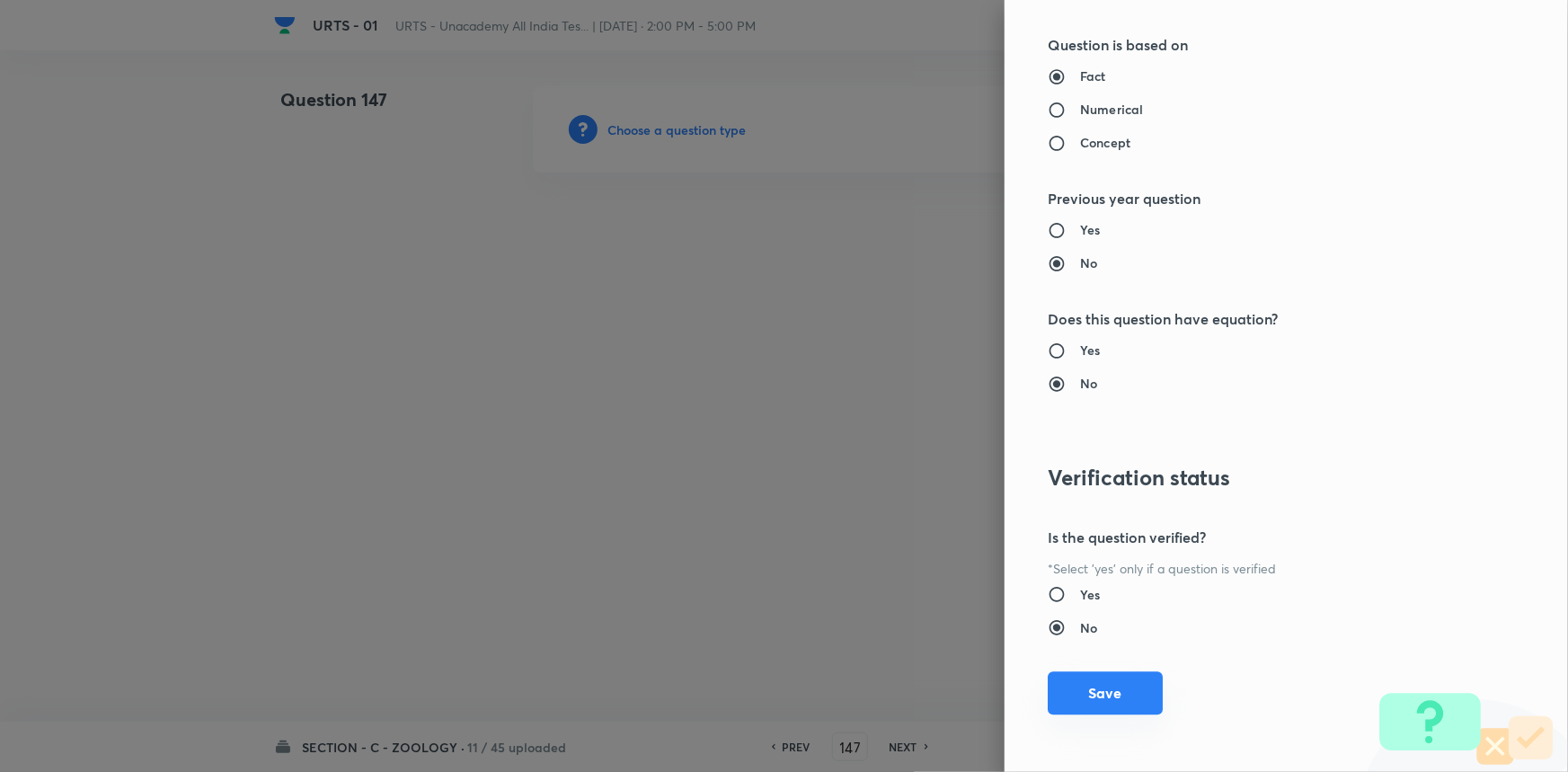
click at [1105, 692] on button "Save" at bounding box center [1105, 693] width 115 height 43
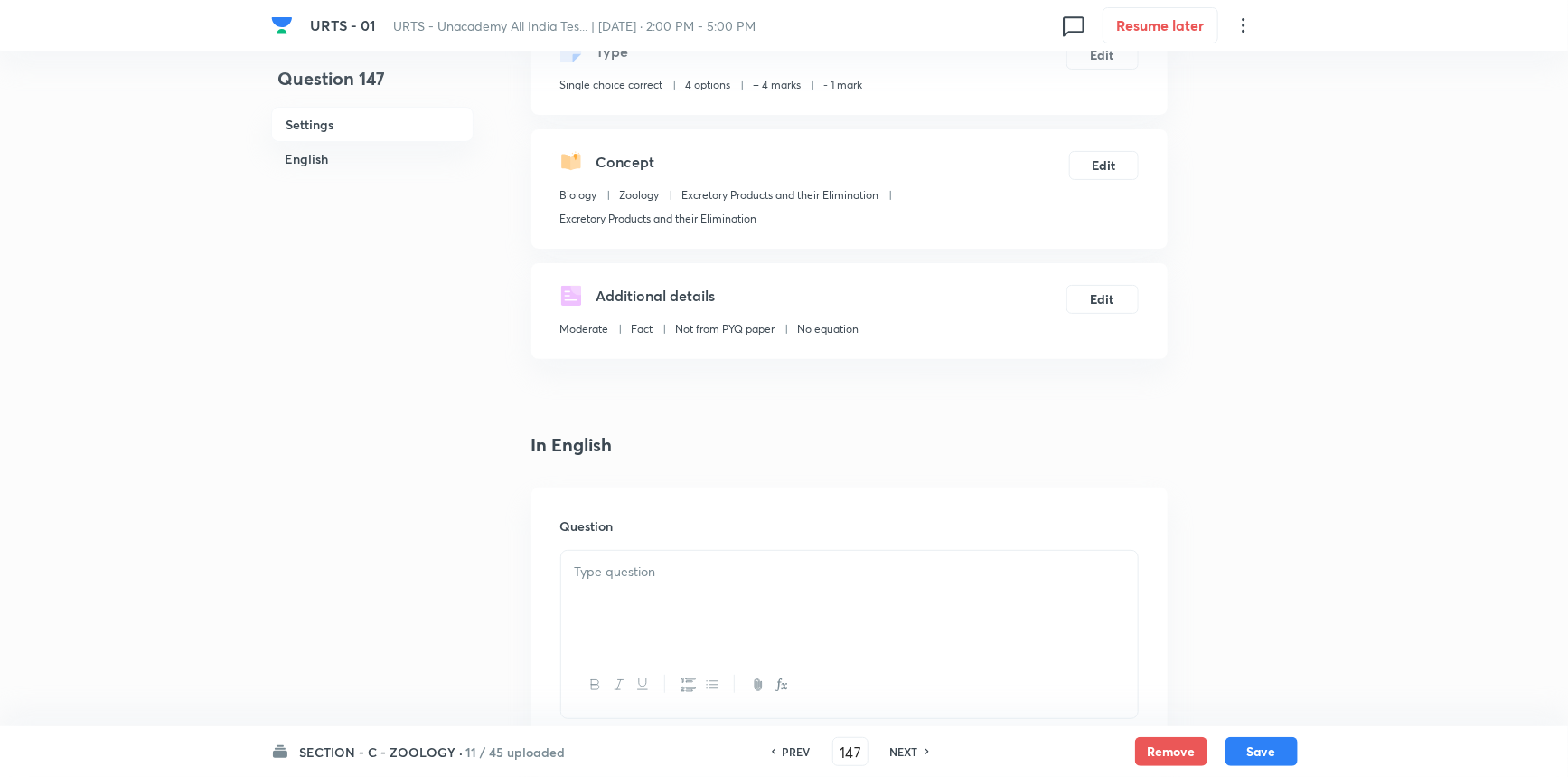
scroll to position [410, 0]
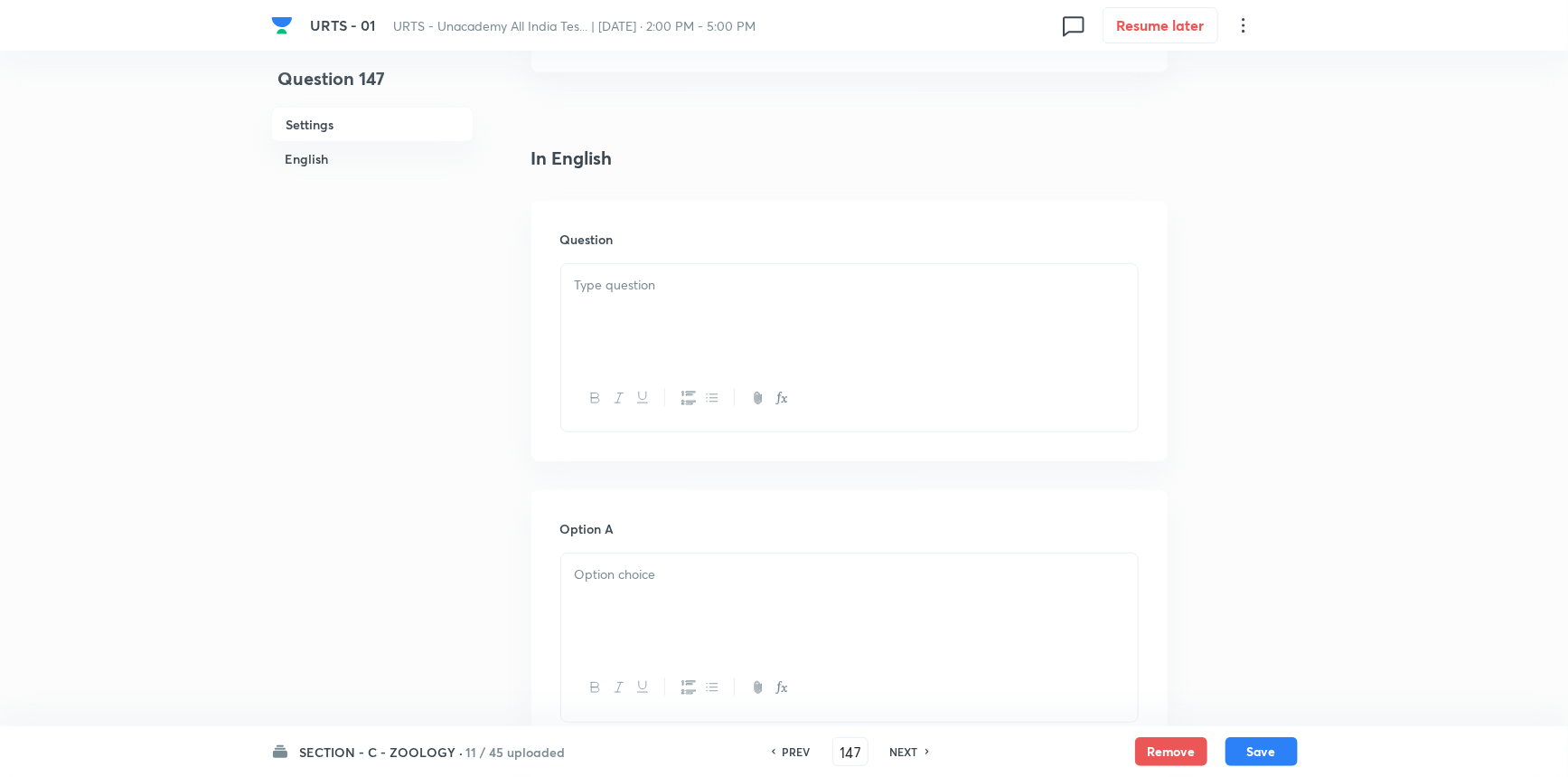
click at [677, 309] on div at bounding box center [849, 314] width 577 height 101
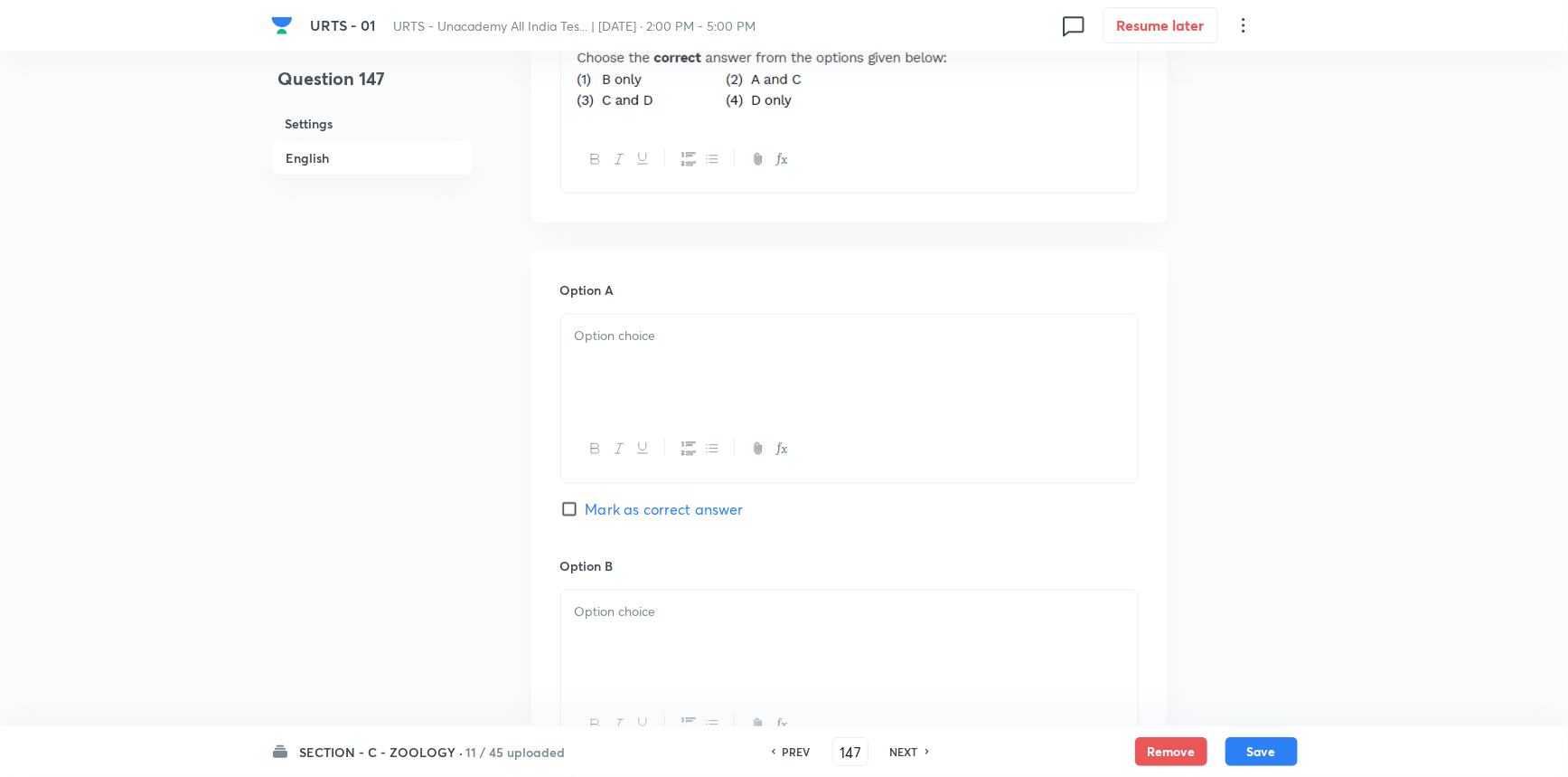
click at [704, 395] on div at bounding box center [849, 366] width 577 height 101
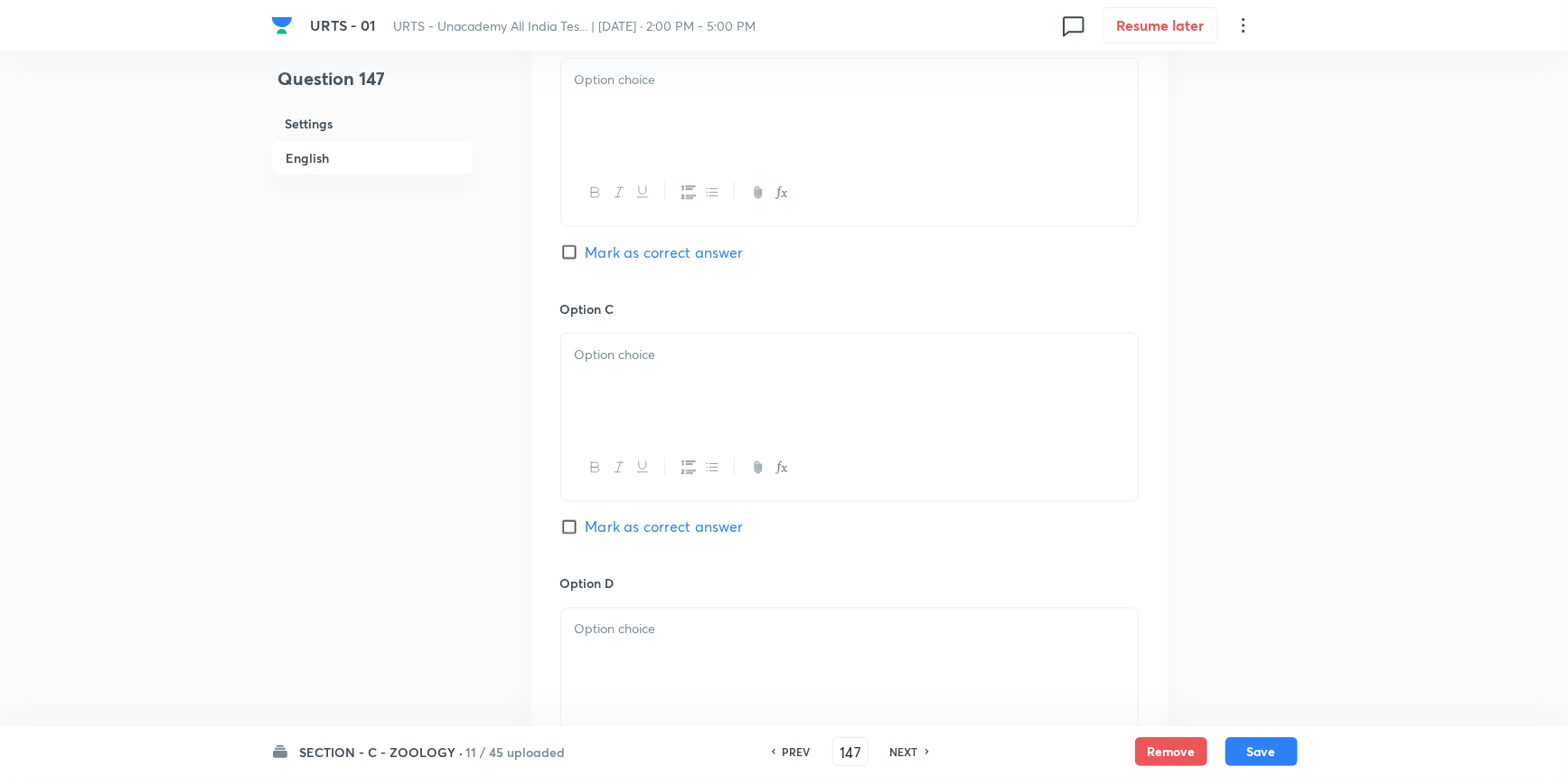
scroll to position [1315, 0]
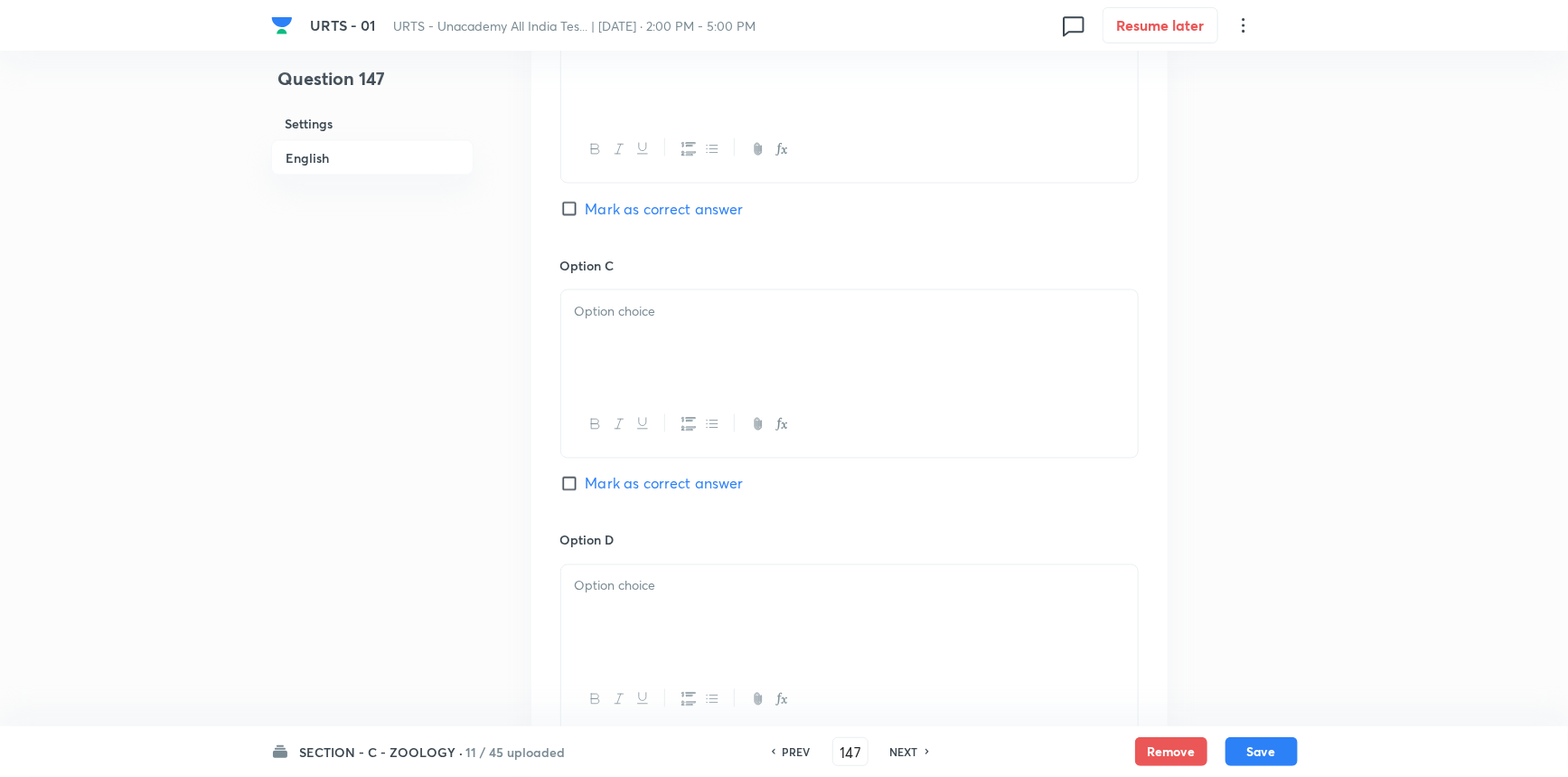
click at [636, 92] on div at bounding box center [849, 65] width 577 height 101
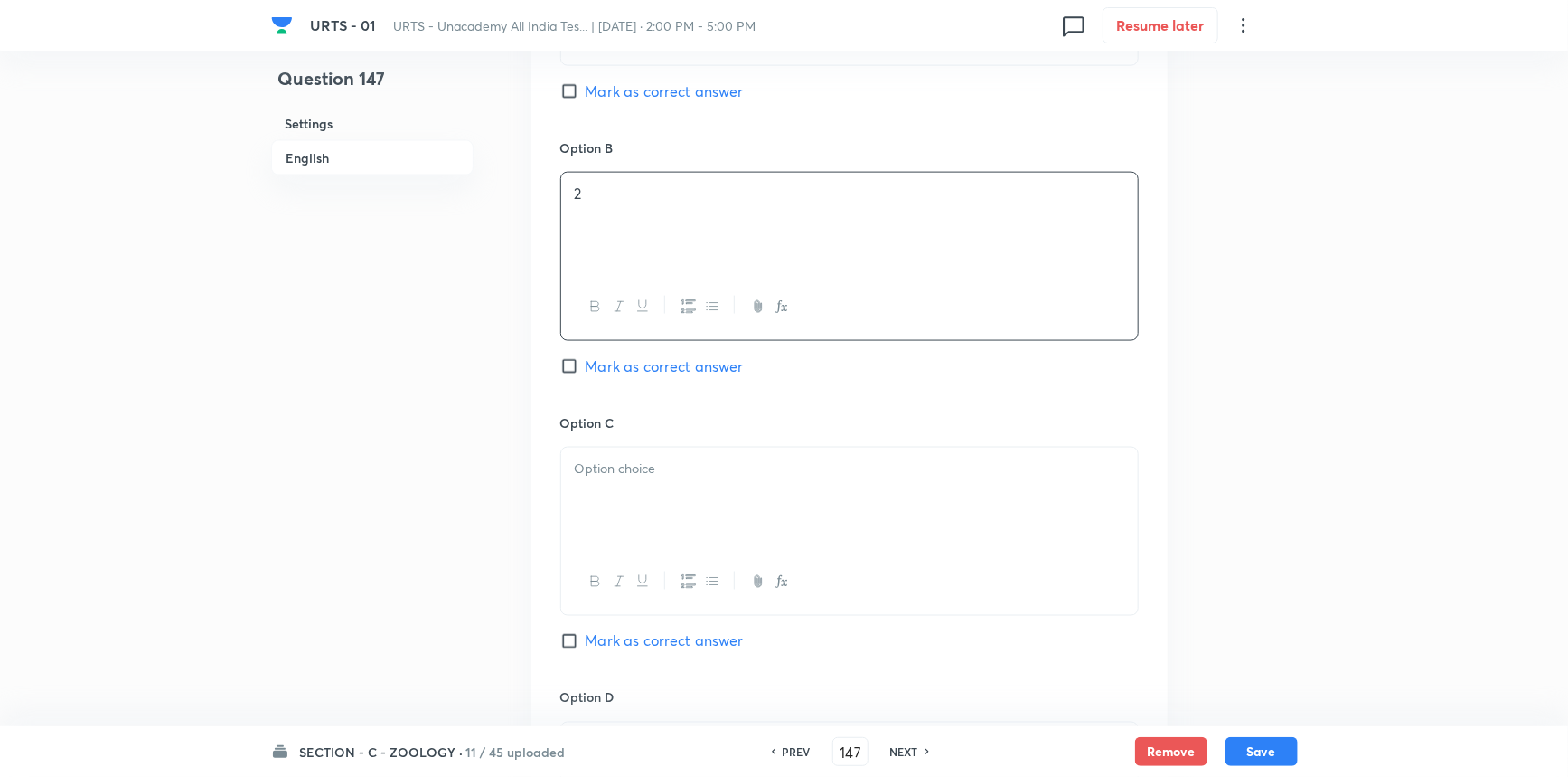
scroll to position [1150, 0]
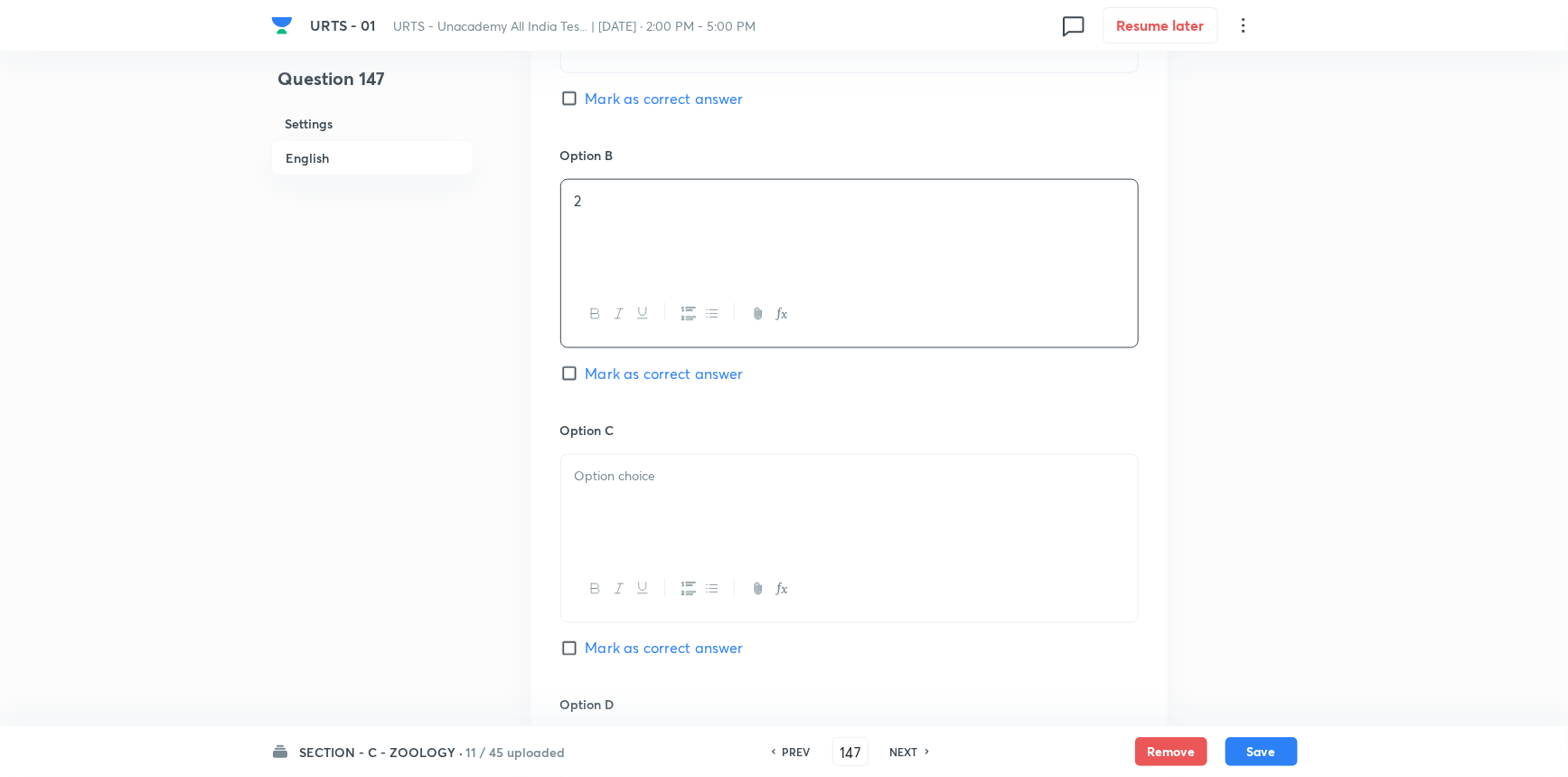
click at [642, 367] on span "Mark as correct answer" at bounding box center [664, 373] width 158 height 22
click at [586, 367] on input "Mark as correct answer" at bounding box center [573, 373] width 25 height 18
click at [590, 497] on div at bounding box center [849, 506] width 577 height 101
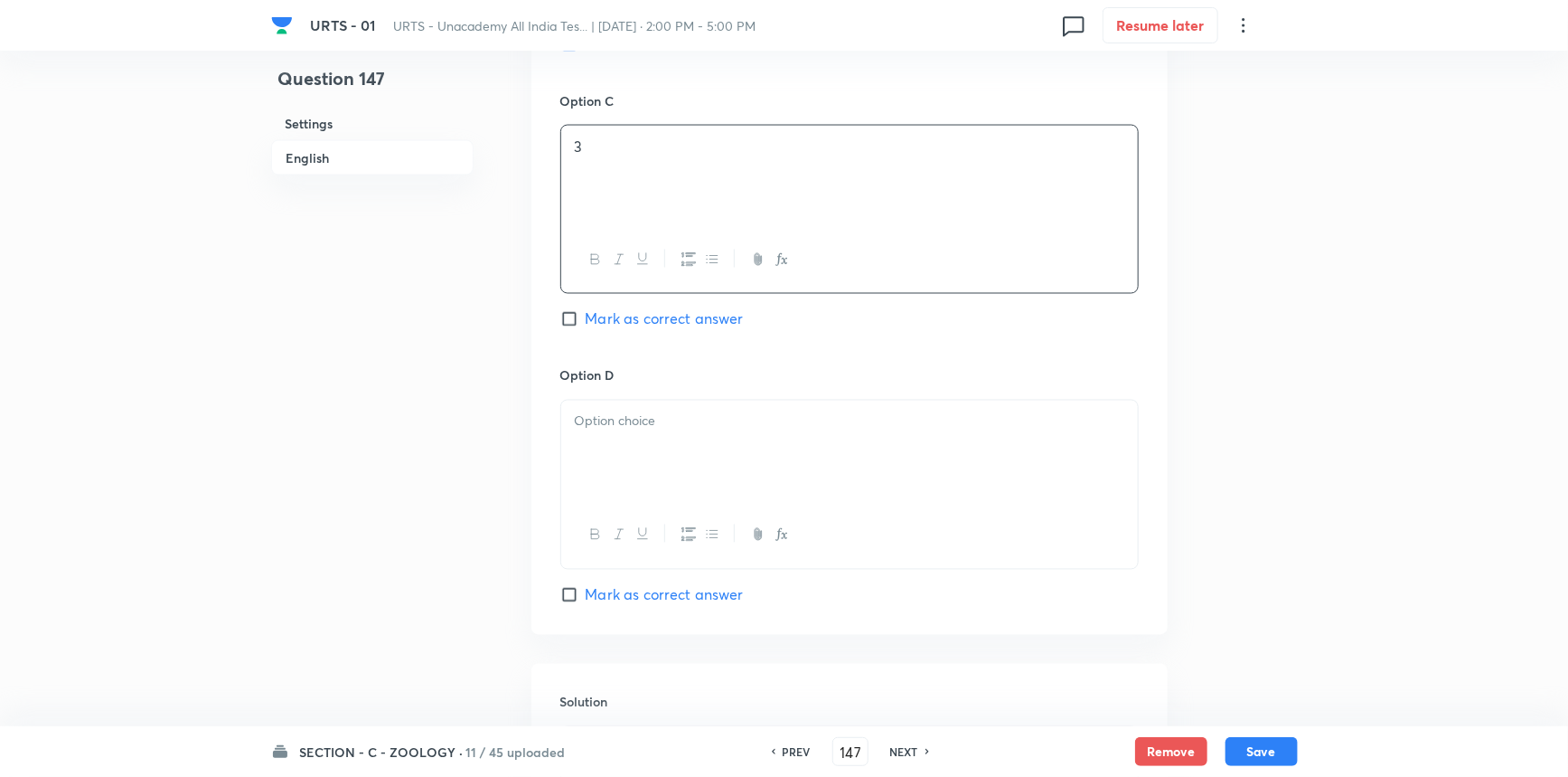
click at [633, 455] on div at bounding box center [849, 452] width 577 height 101
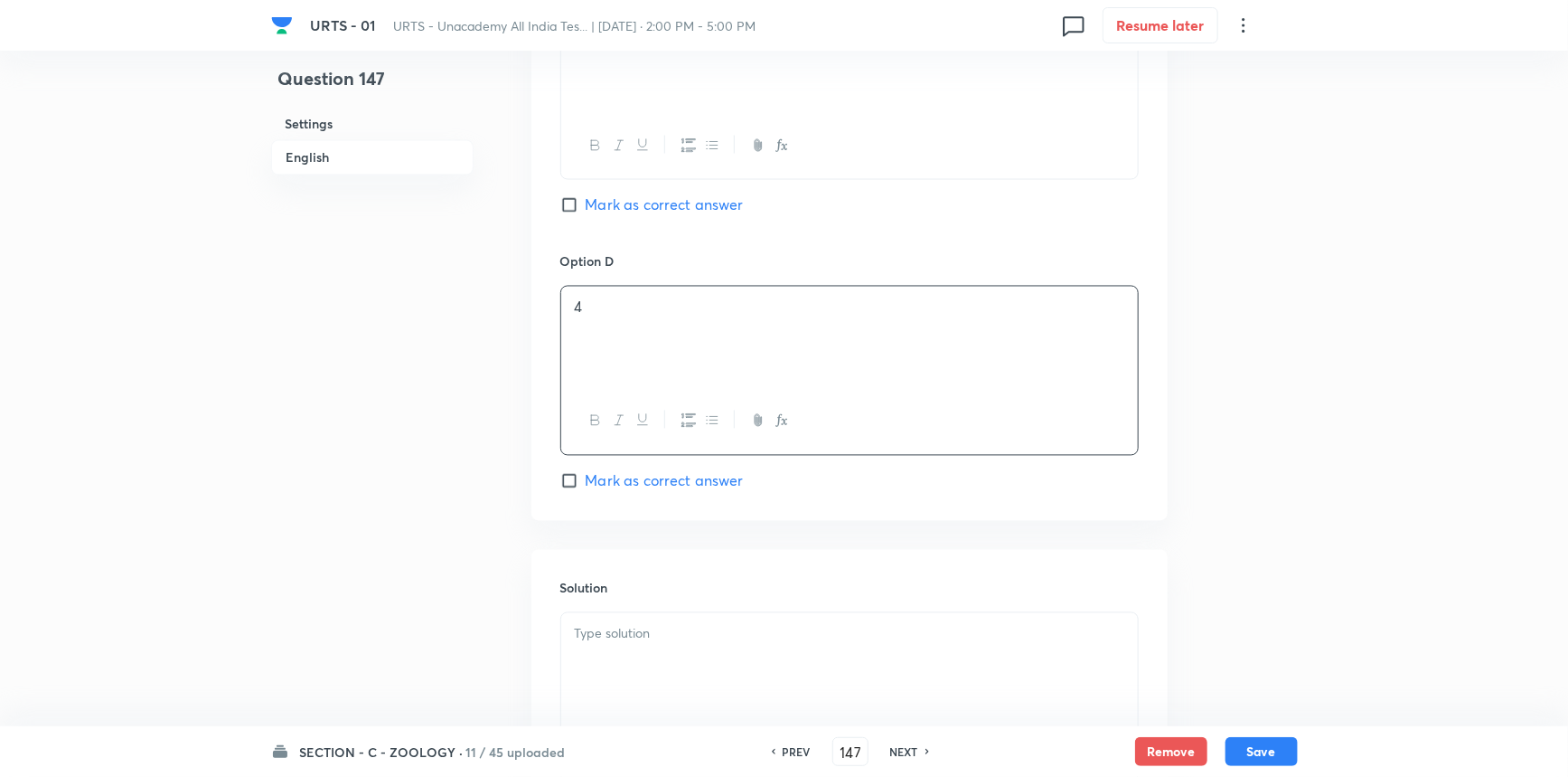
scroll to position [1727, 0]
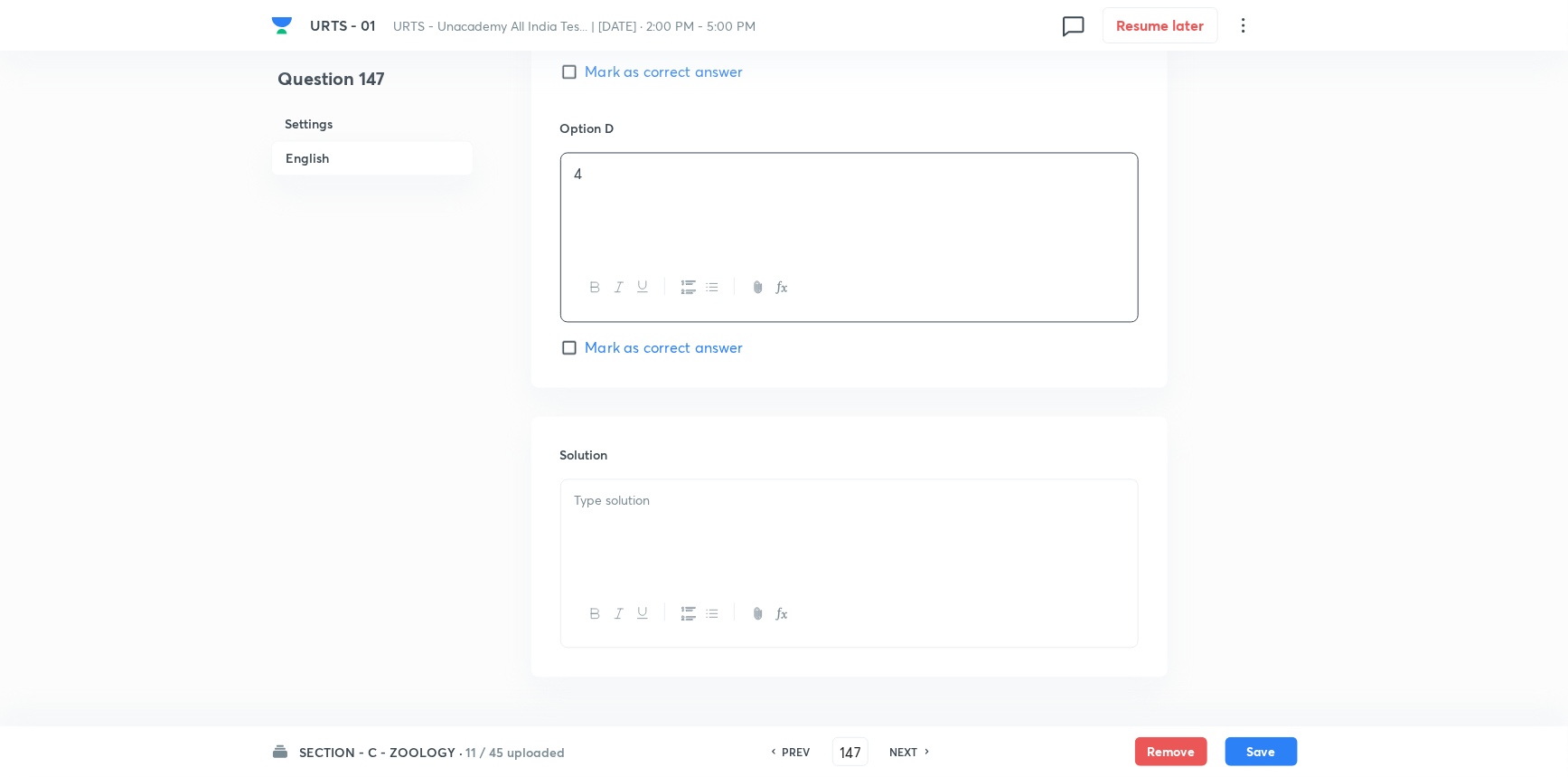
click at [627, 525] on div at bounding box center [849, 531] width 577 height 101
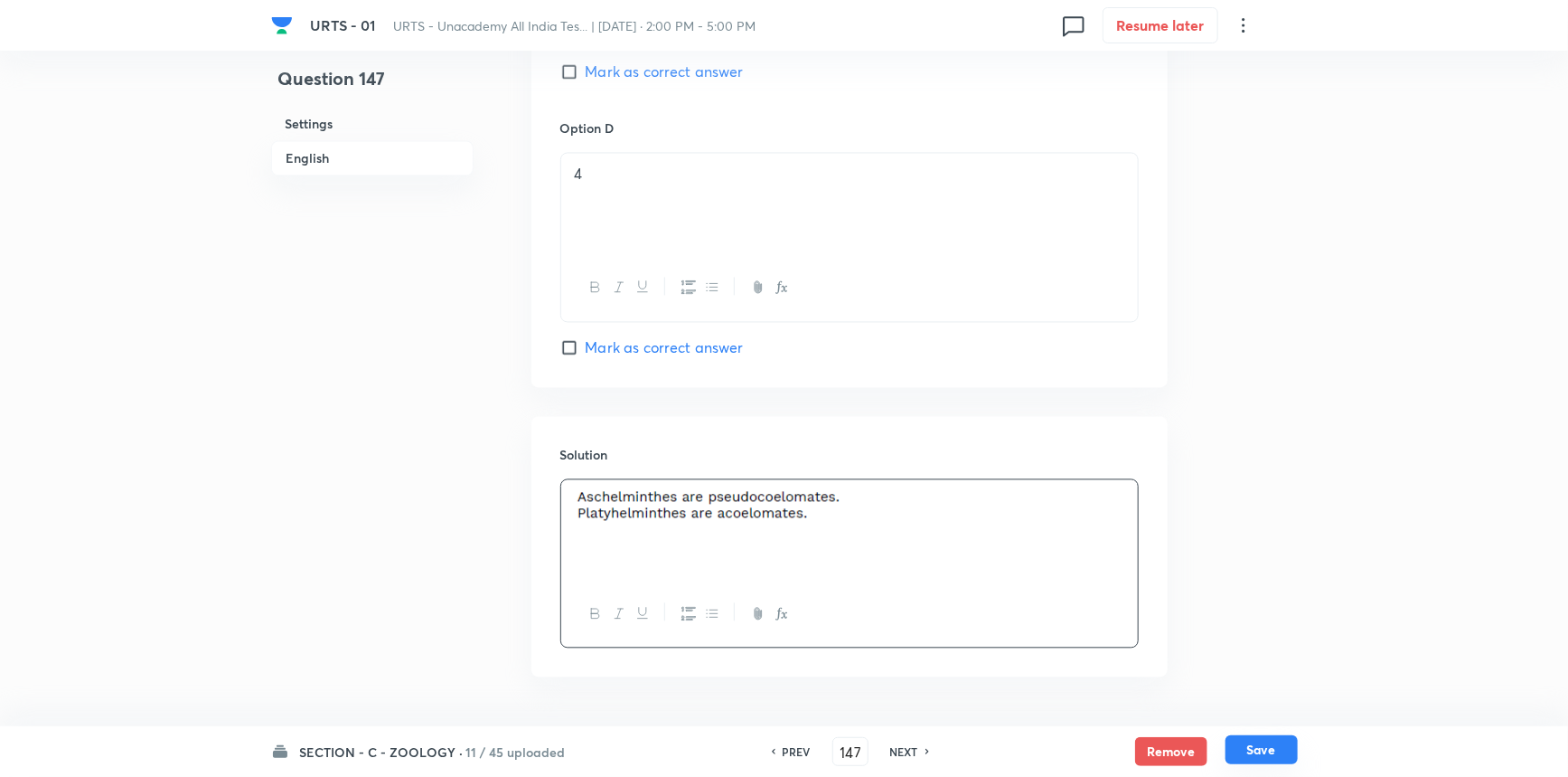
click at [1250, 754] on button "Save" at bounding box center [1262, 749] width 72 height 29
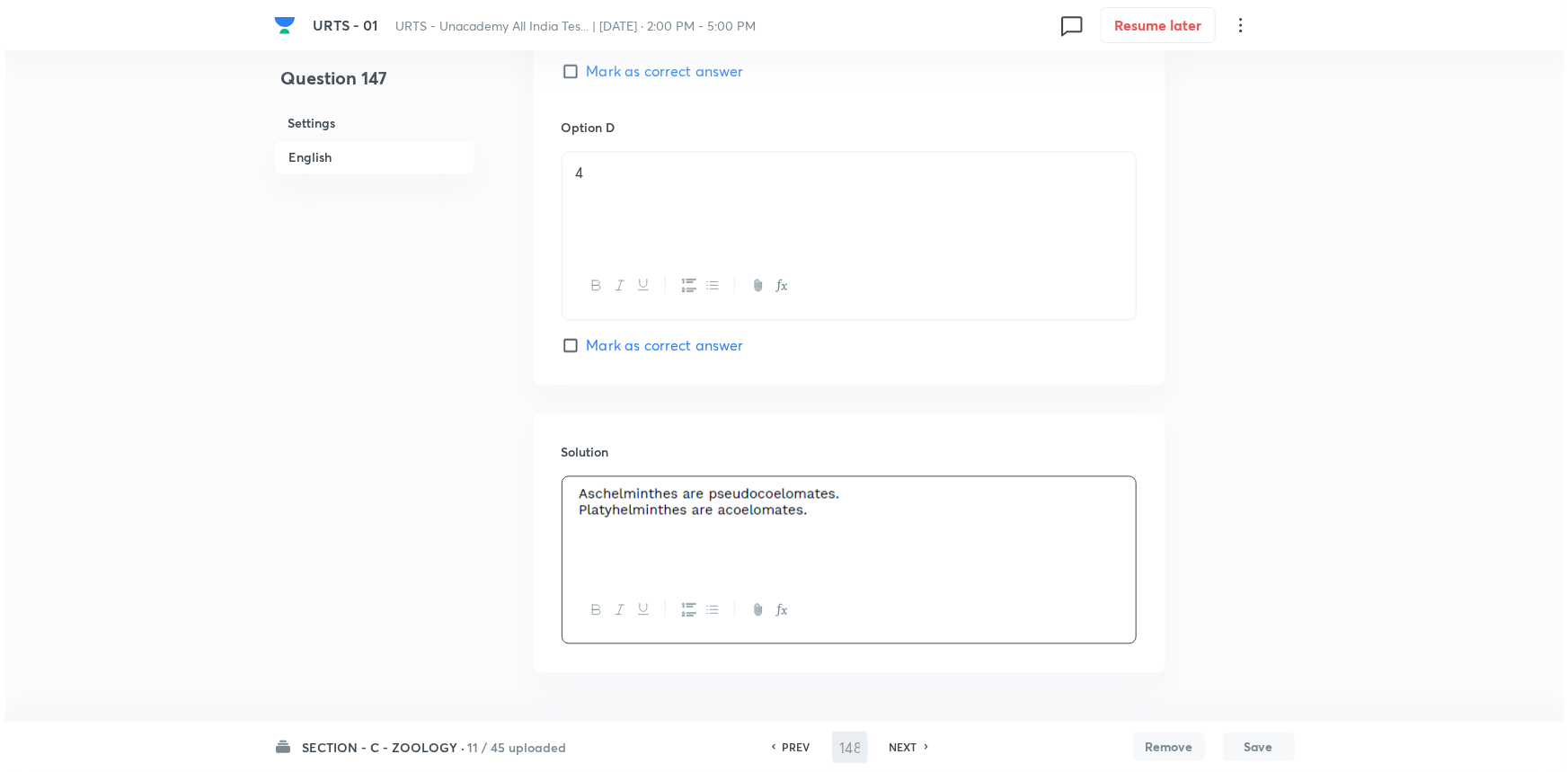
scroll to position [0, 0]
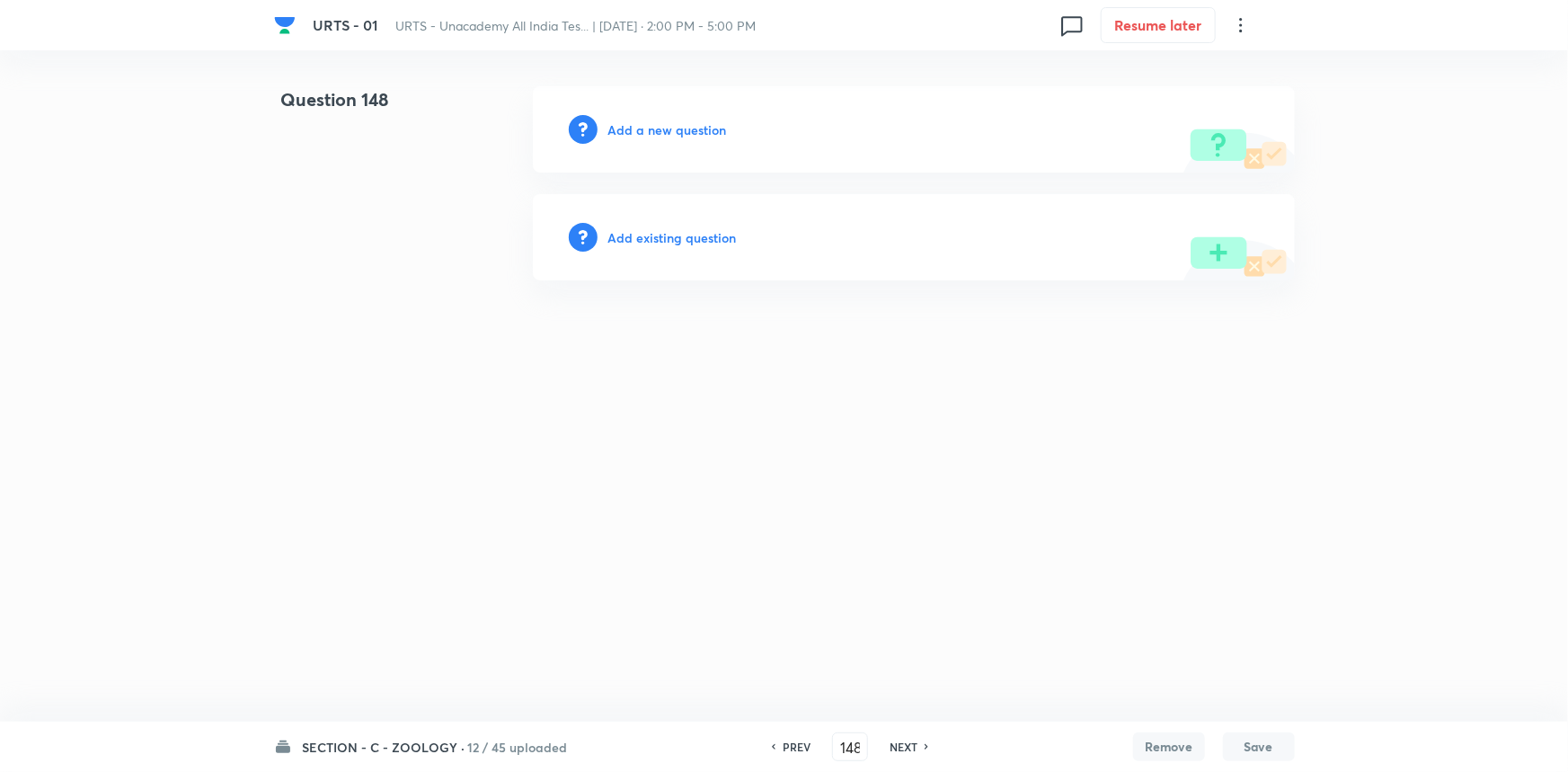
click at [698, 125] on h6 "Add a new question" at bounding box center [668, 130] width 119 height 19
click at [698, 125] on h6 "Choose a question type" at bounding box center [677, 130] width 138 height 19
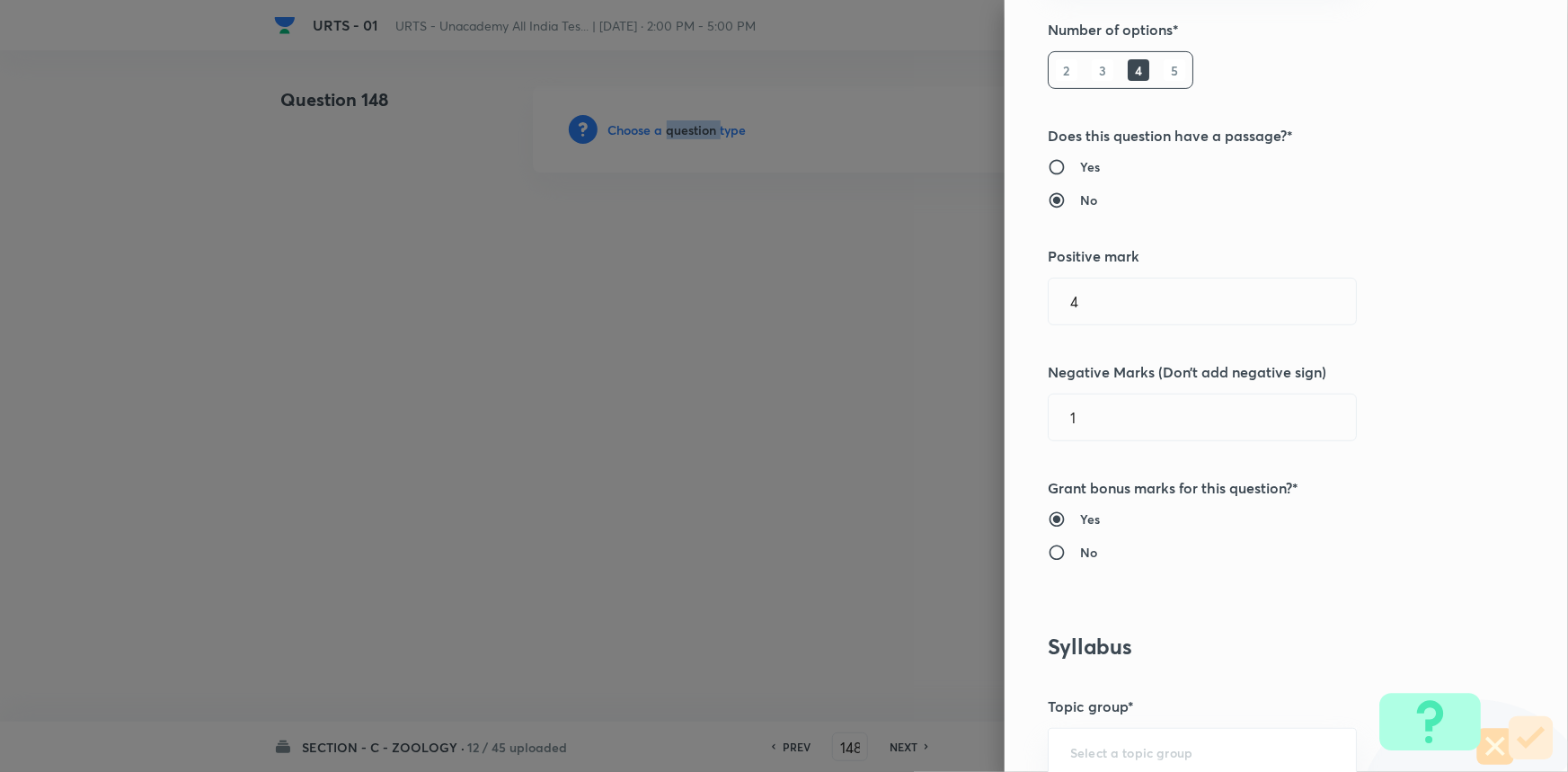
scroll to position [571, 0]
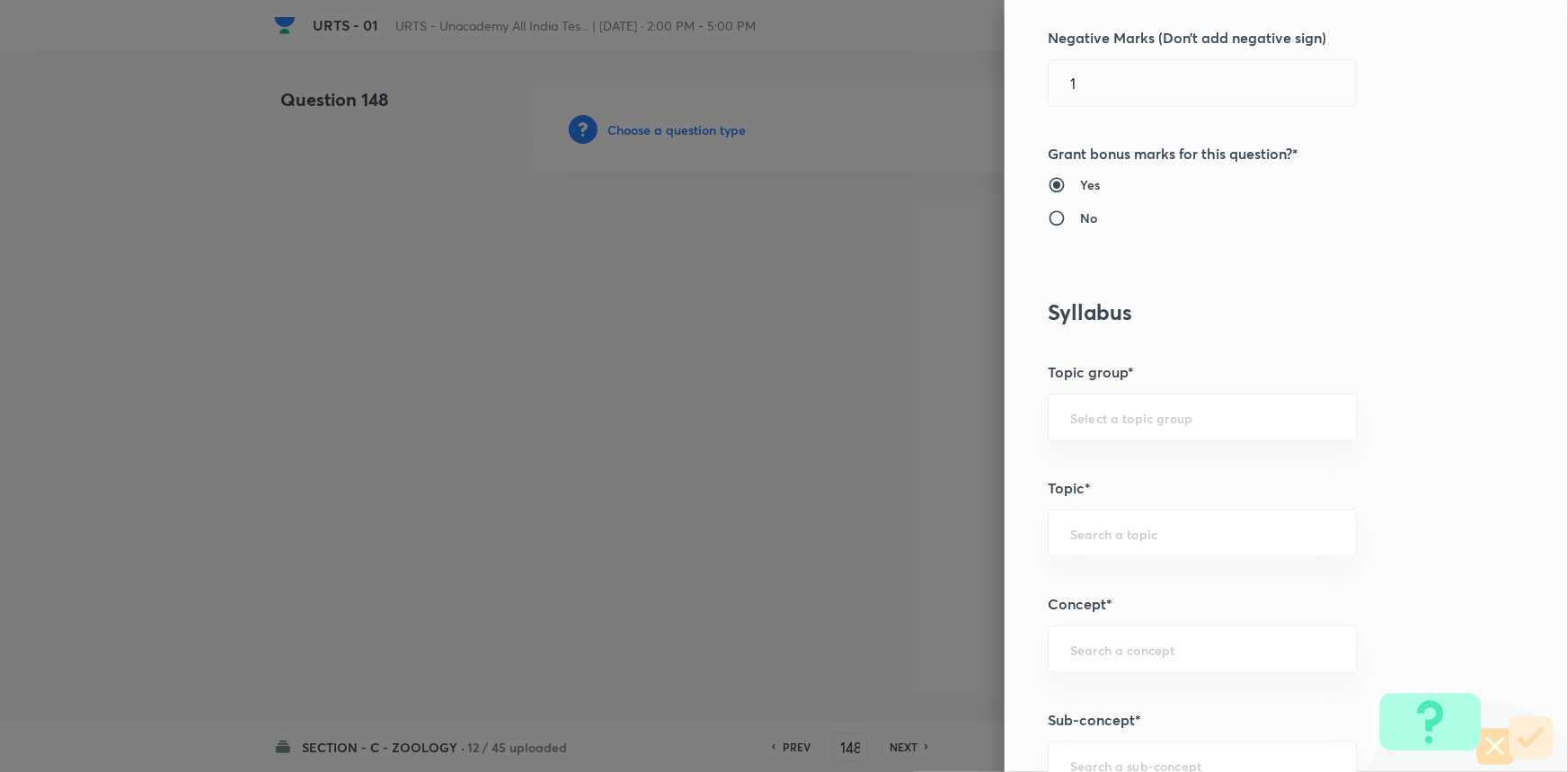
click at [1063, 386] on div "Question settings Question type* Single choice correct Number of options* 2 3 4…" at bounding box center [1286, 386] width 563 height 772
drag, startPoint x: 1069, startPoint y: 420, endPoint x: 1079, endPoint y: 483, distance: 63.8
click at [1070, 422] on input "text" at bounding box center [1202, 417] width 264 height 17
click at [1081, 485] on ul "Biology" at bounding box center [1190, 467] width 307 height 46
click at [1098, 476] on li "Biology" at bounding box center [1190, 467] width 307 height 33
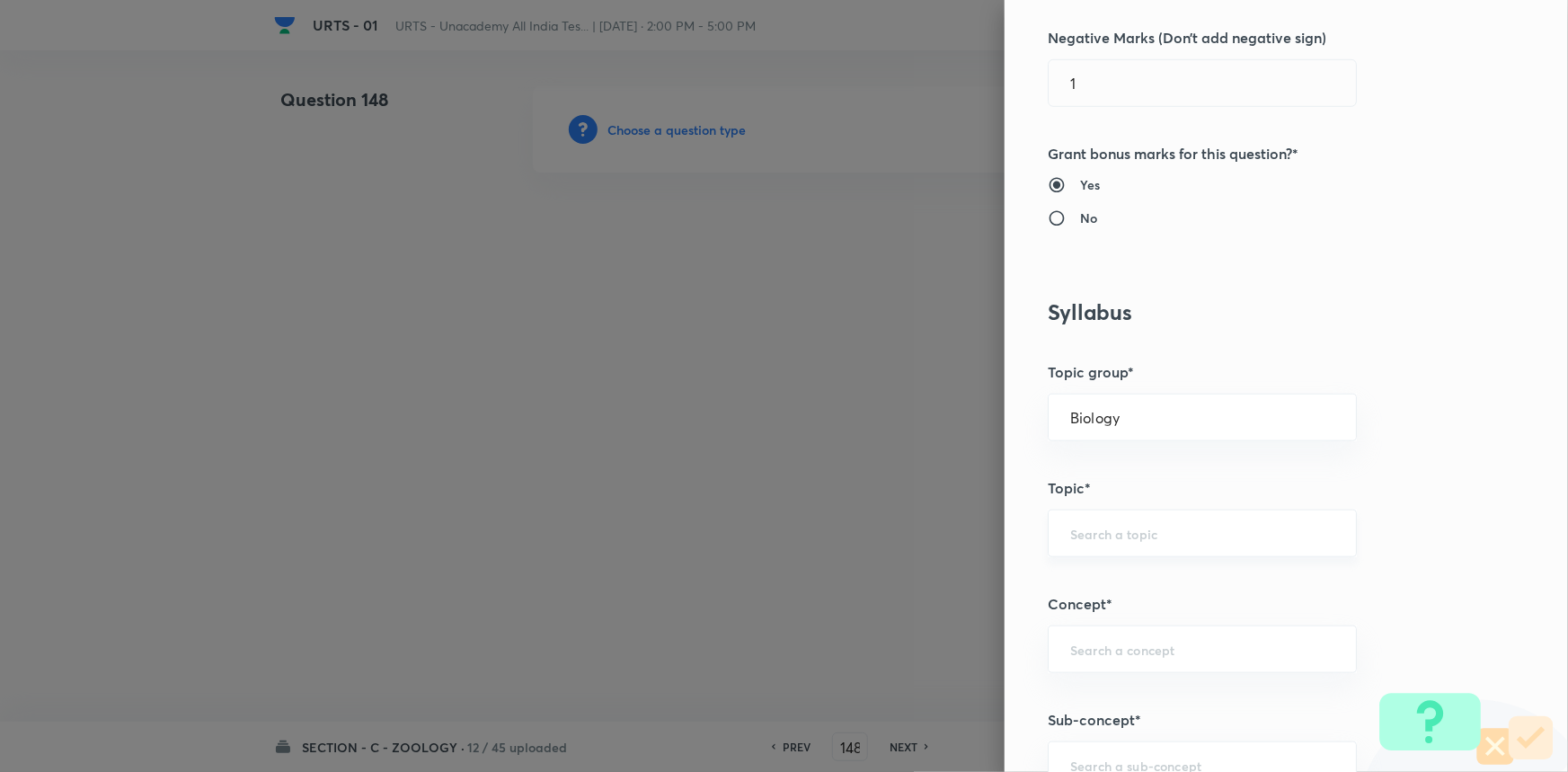
click at [1103, 520] on div "​" at bounding box center [1202, 532] width 309 height 47
click at [1102, 653] on li "Zoology" at bounding box center [1190, 648] width 307 height 33
click at [1102, 653] on input "text" at bounding box center [1202, 649] width 264 height 17
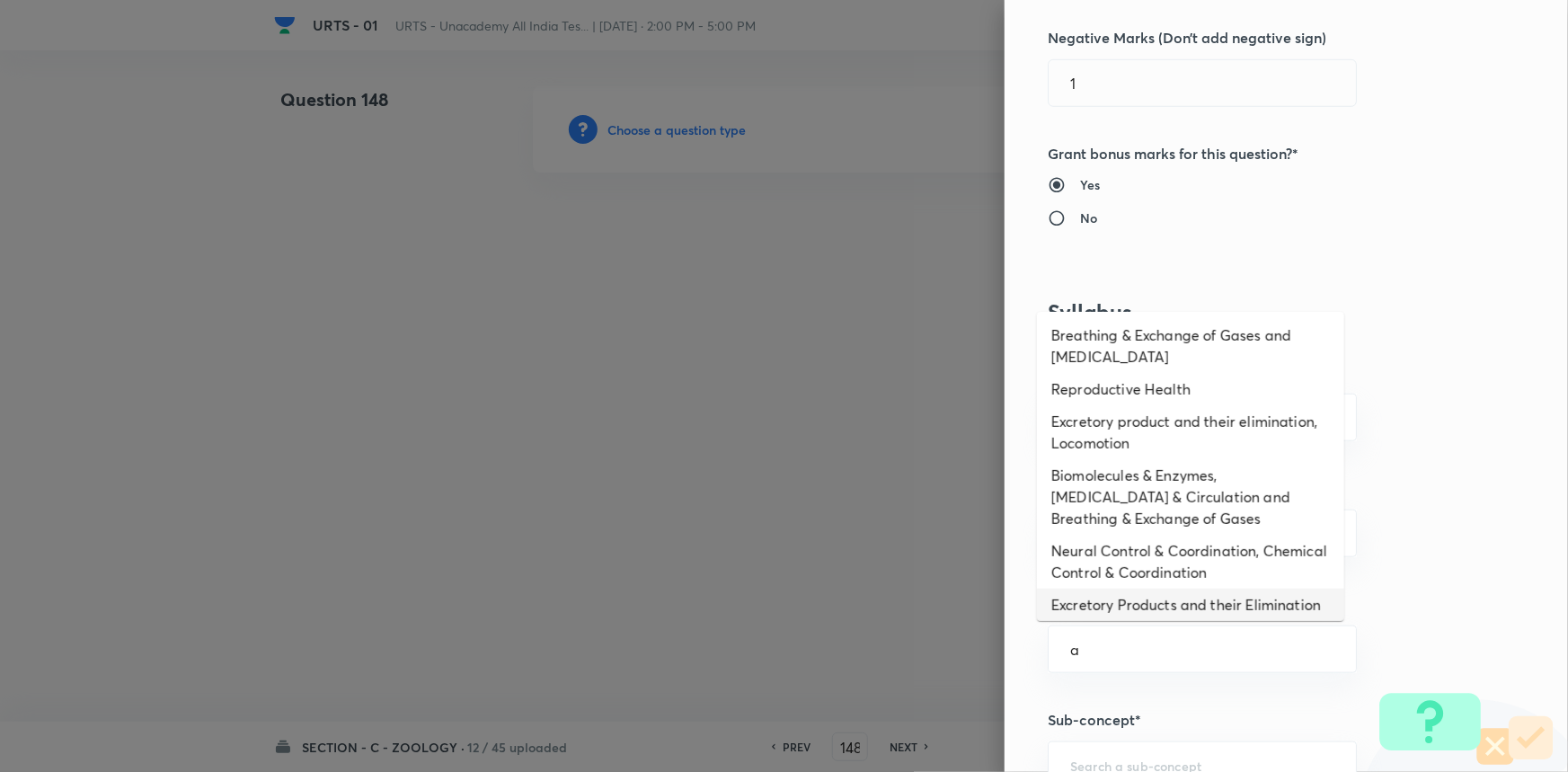
click at [1103, 608] on li "Excretory Products and their Elimination" at bounding box center [1190, 605] width 307 height 33
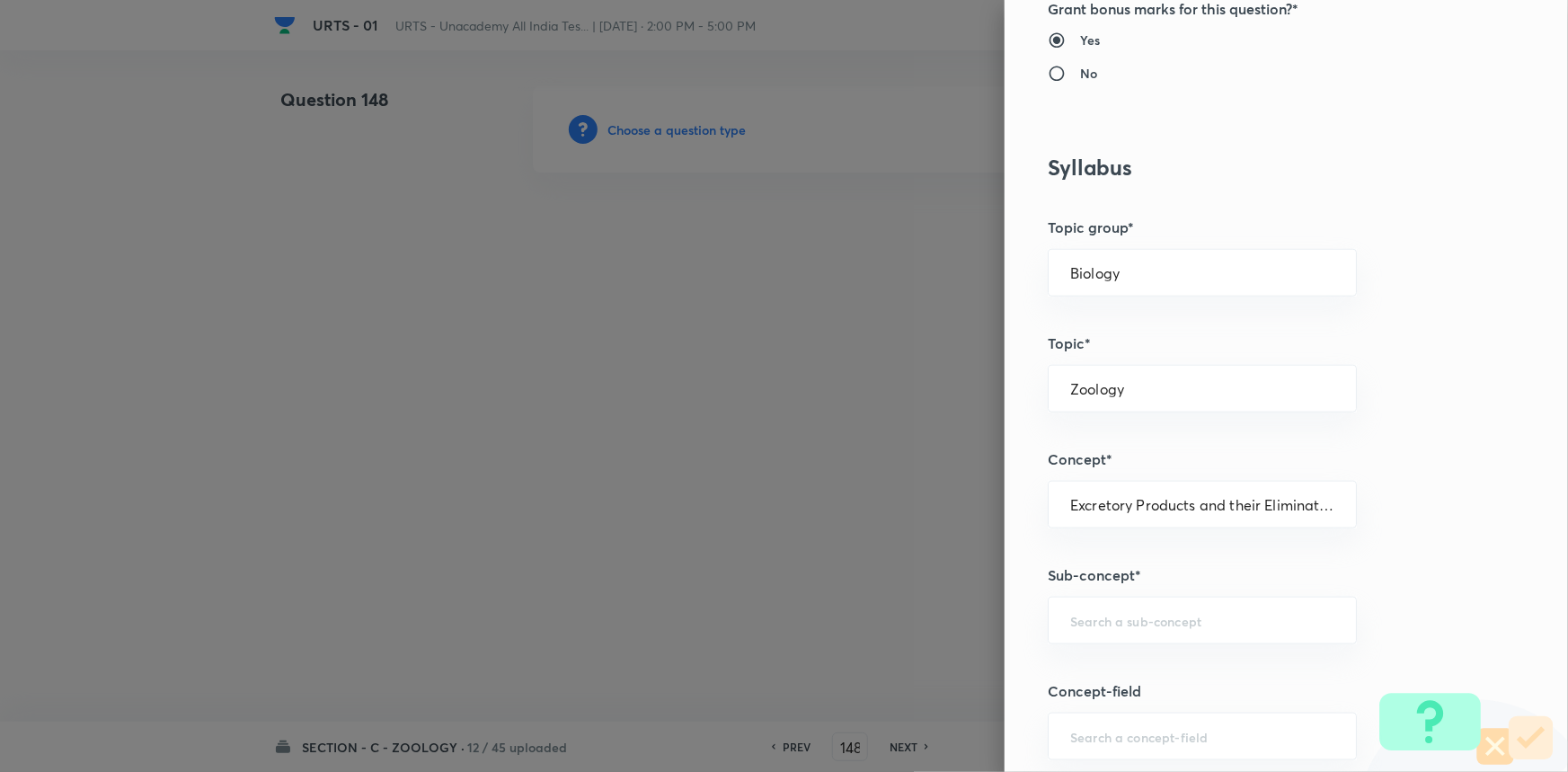
scroll to position [898, 0]
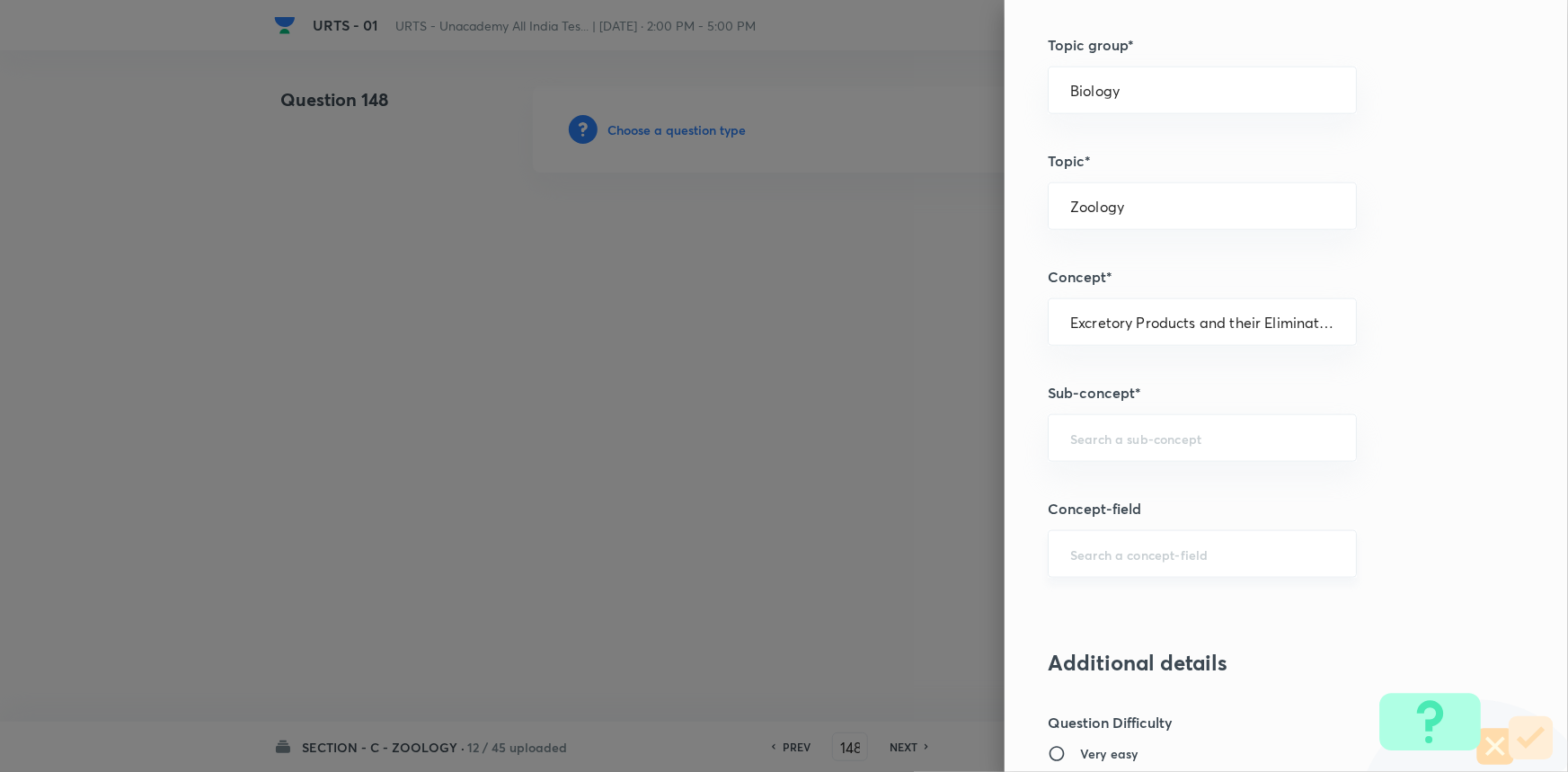
click at [1117, 535] on div "​" at bounding box center [1202, 554] width 309 height 47
click at [1123, 457] on div "​" at bounding box center [1202, 438] width 309 height 47
click at [1111, 496] on li "Excretory Products and their Elimination" at bounding box center [1190, 488] width 307 height 33
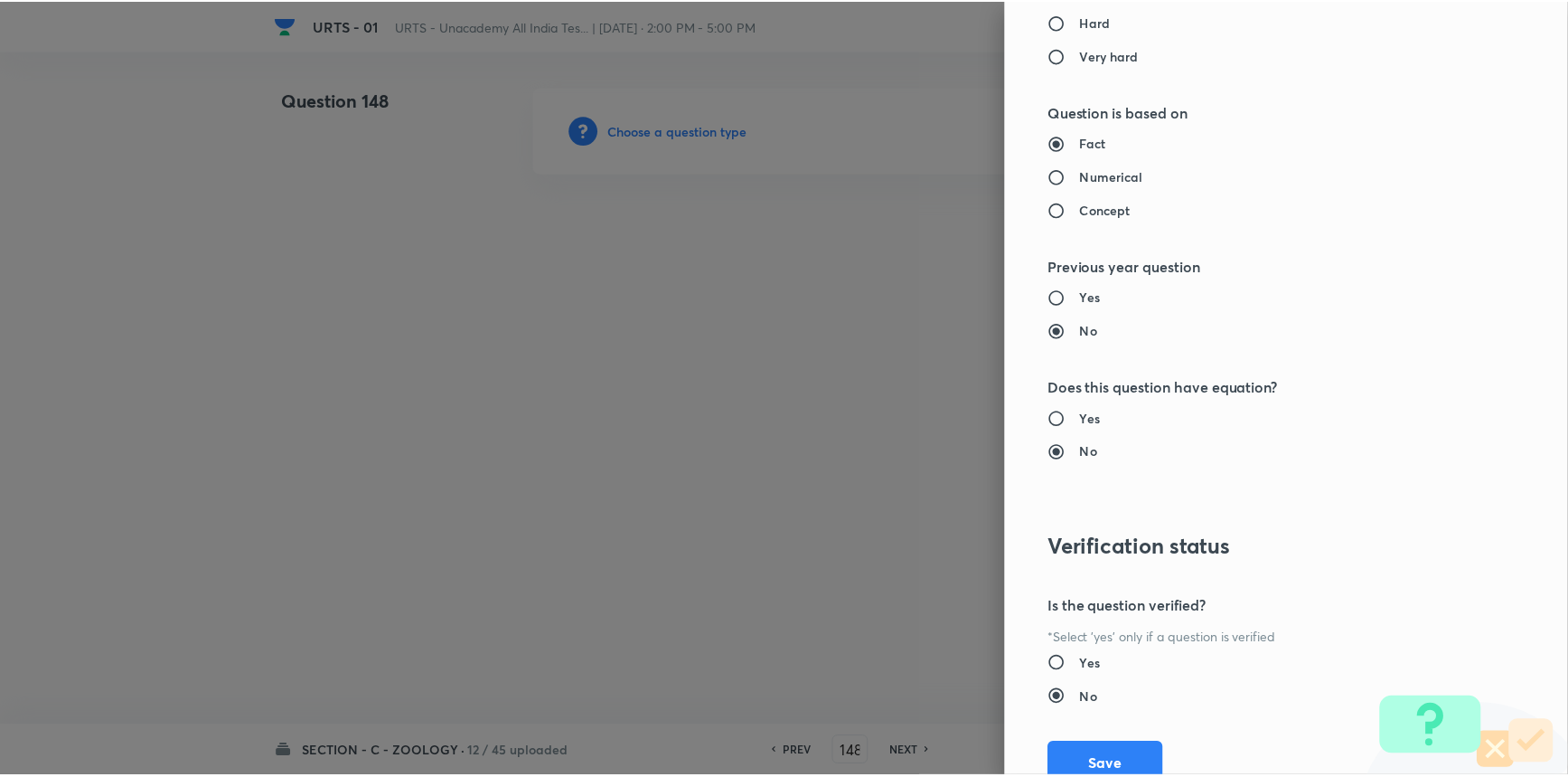
scroll to position [1808, 0]
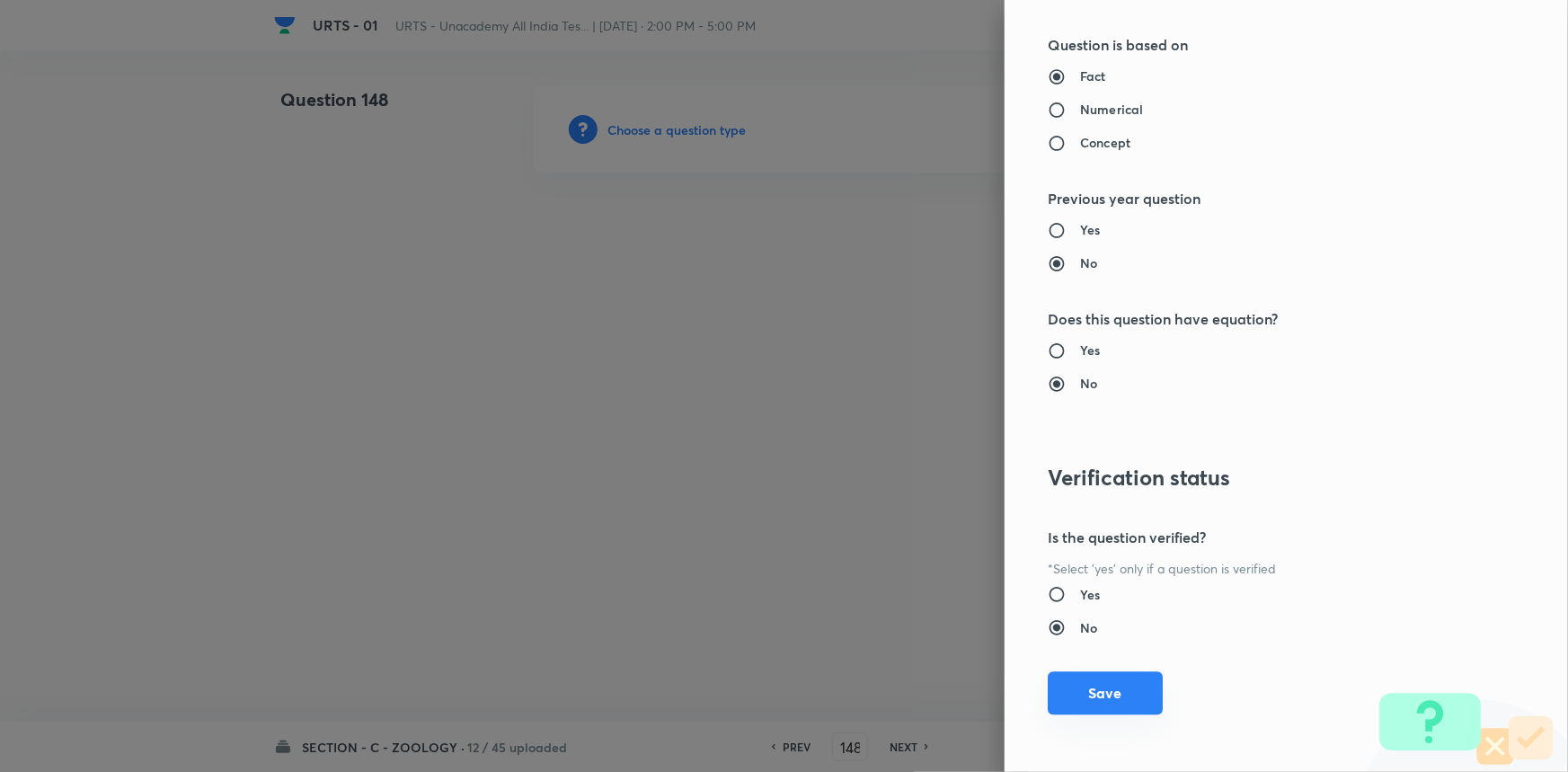
click at [1095, 682] on button "Save" at bounding box center [1105, 693] width 115 height 43
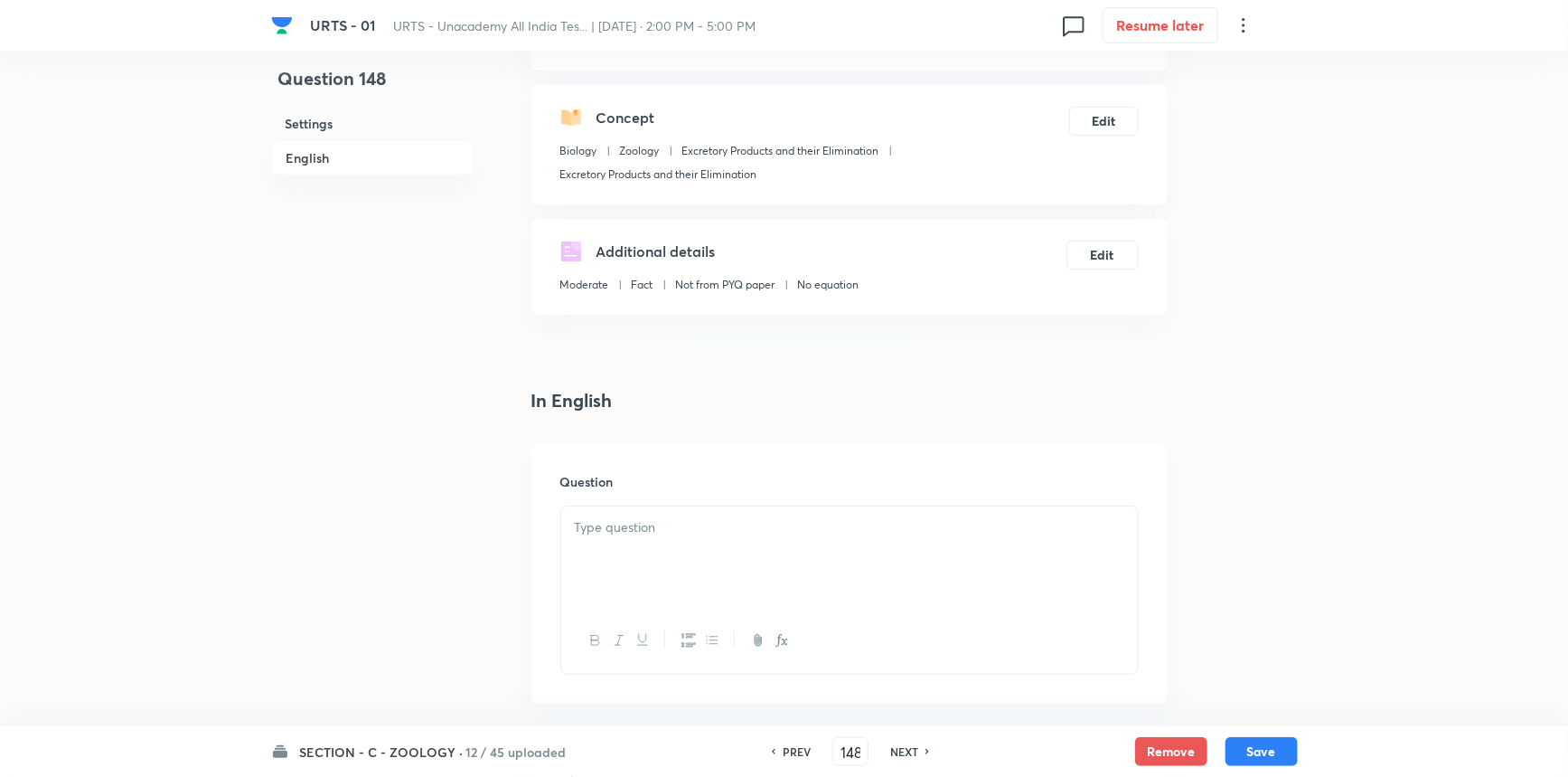
scroll to position [493, 0]
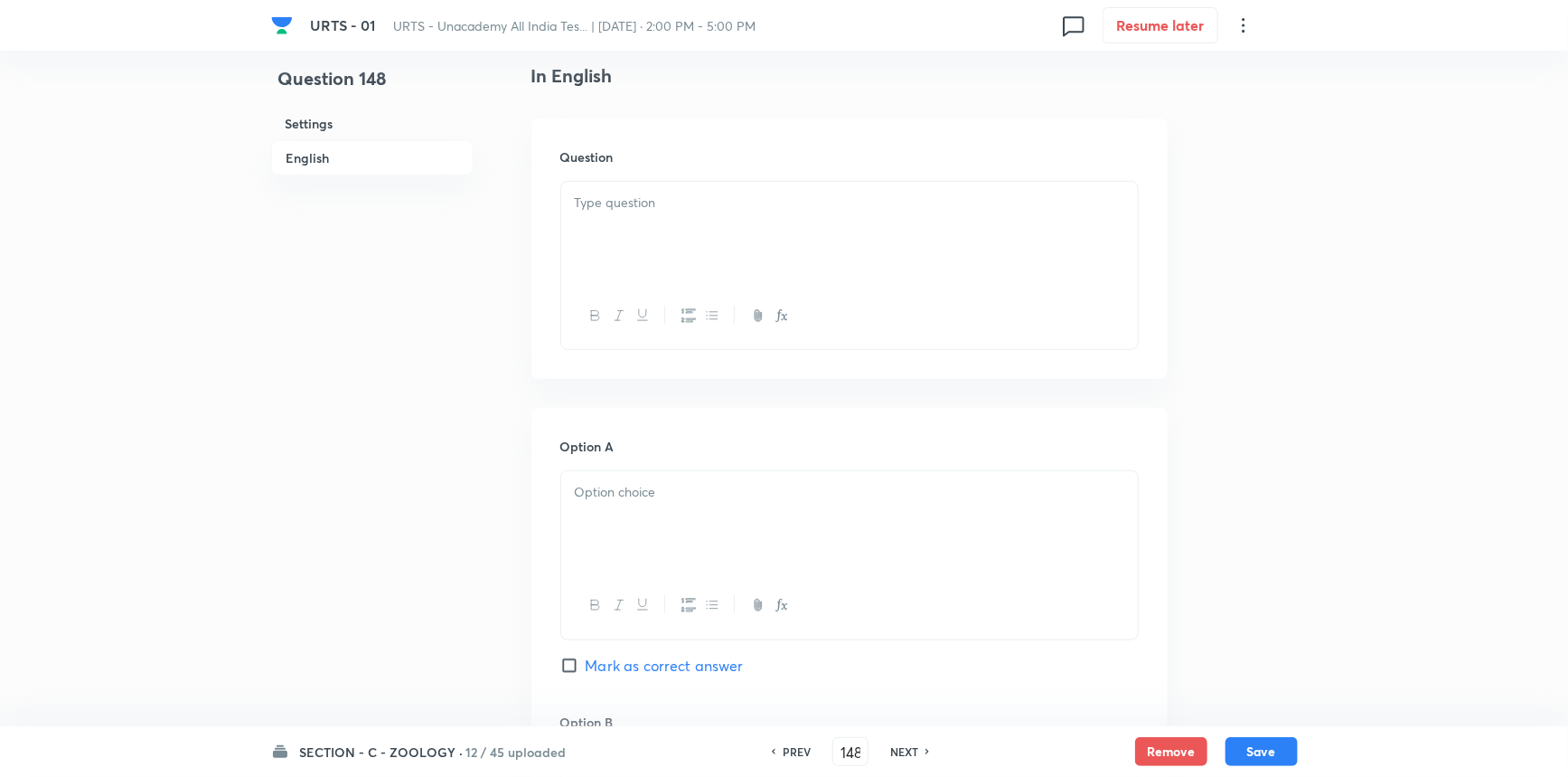
click at [641, 237] on div at bounding box center [849, 232] width 577 height 101
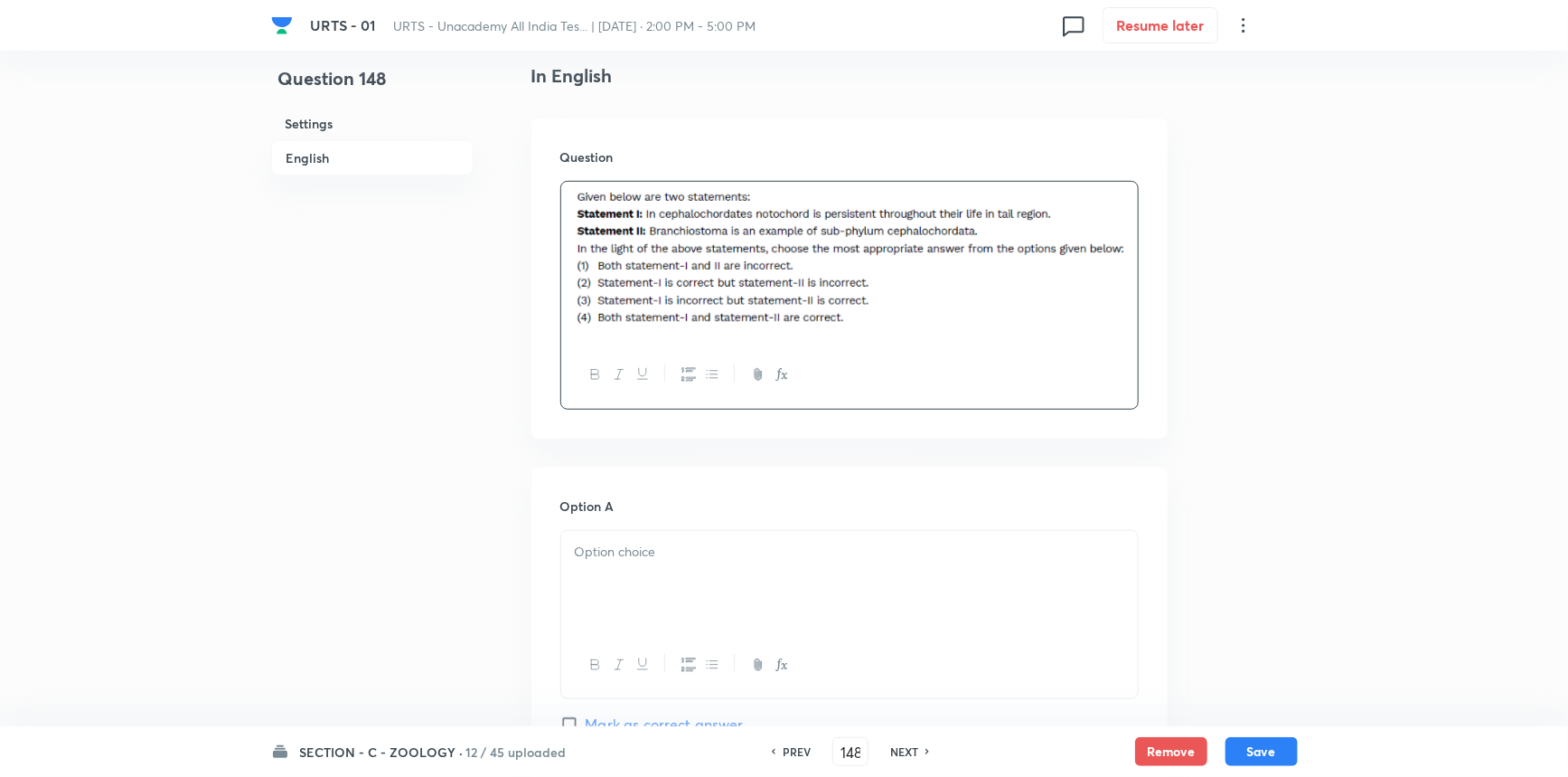
click at [655, 621] on div at bounding box center [849, 582] width 577 height 101
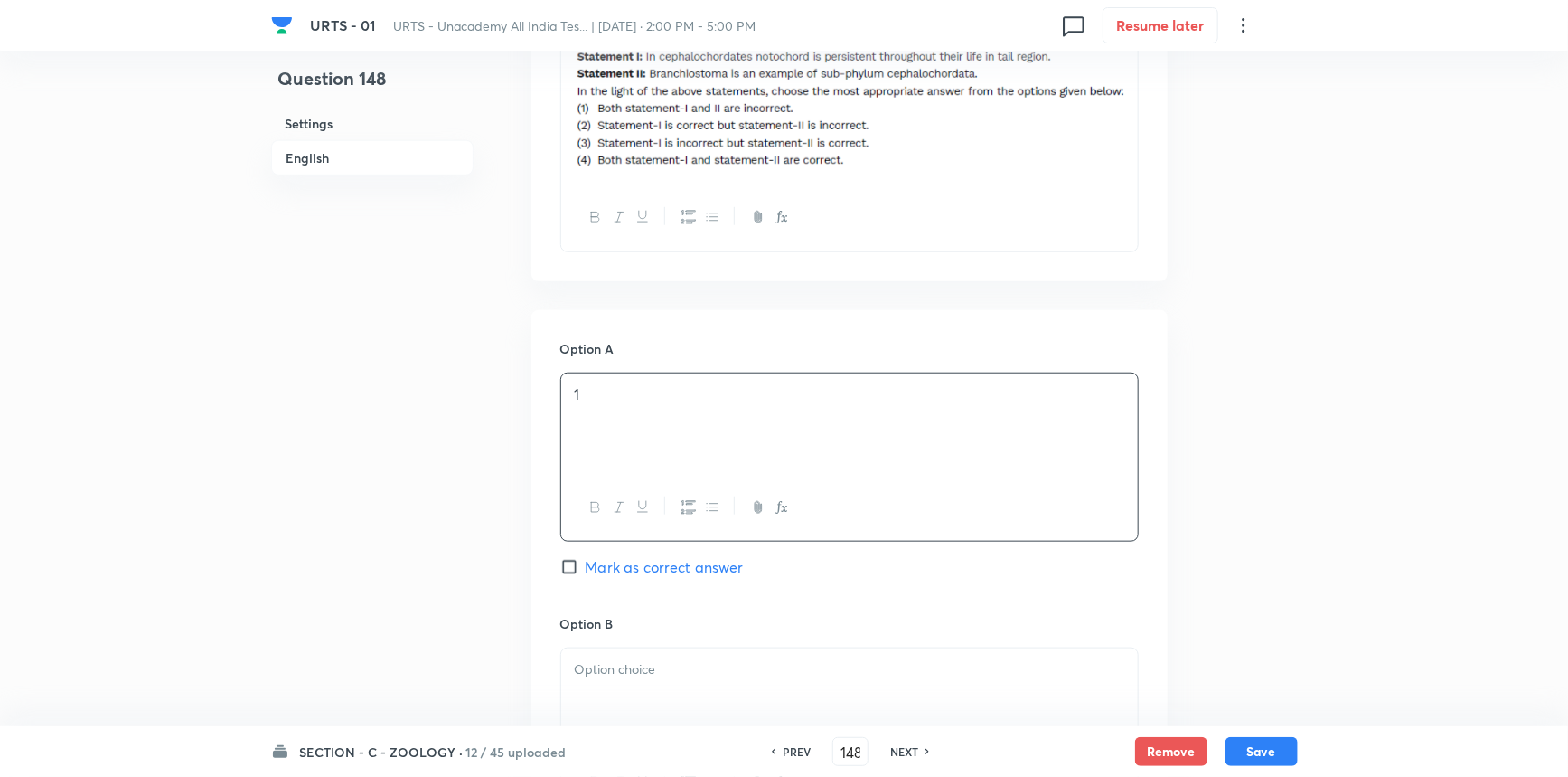
scroll to position [904, 0]
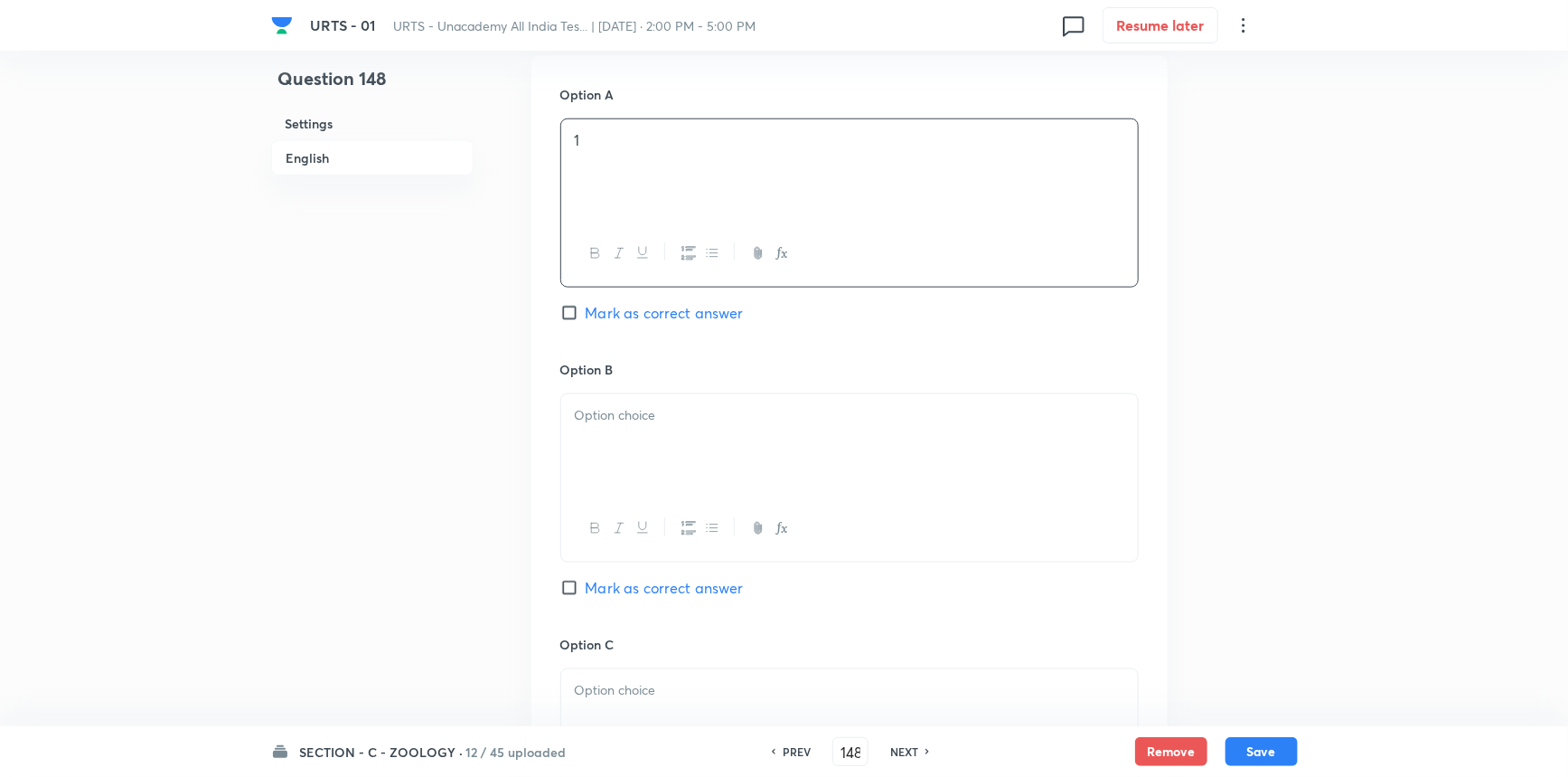
click at [638, 459] on div at bounding box center [849, 445] width 577 height 101
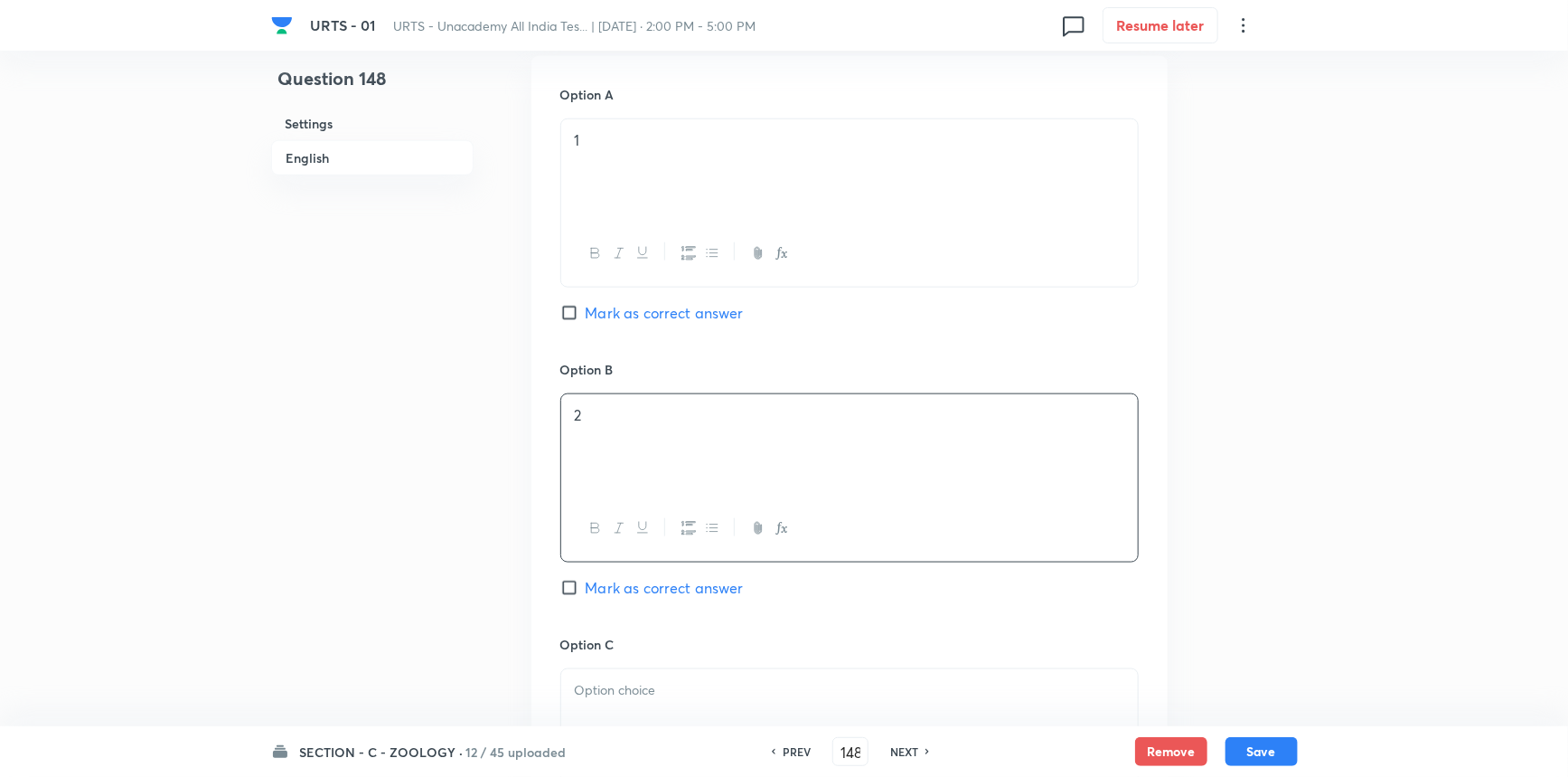
click at [686, 689] on p at bounding box center [849, 690] width 549 height 21
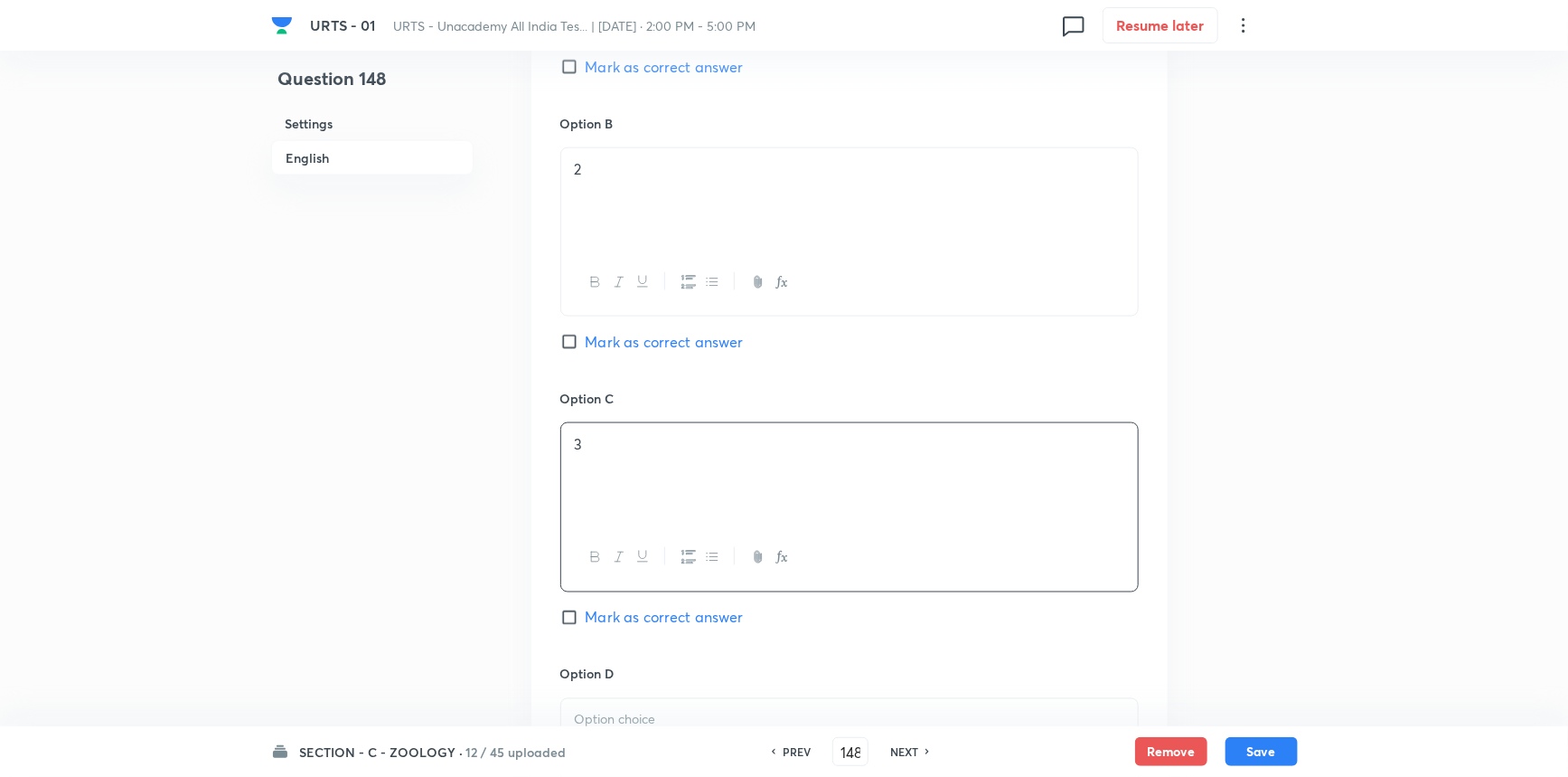
drag, startPoint x: 639, startPoint y: 627, endPoint x: 650, endPoint y: 647, distance: 22.8
click at [639, 627] on span "Mark as correct answer" at bounding box center [664, 617] width 158 height 22
click at [586, 626] on input "Mark as correct answer" at bounding box center [573, 617] width 25 height 18
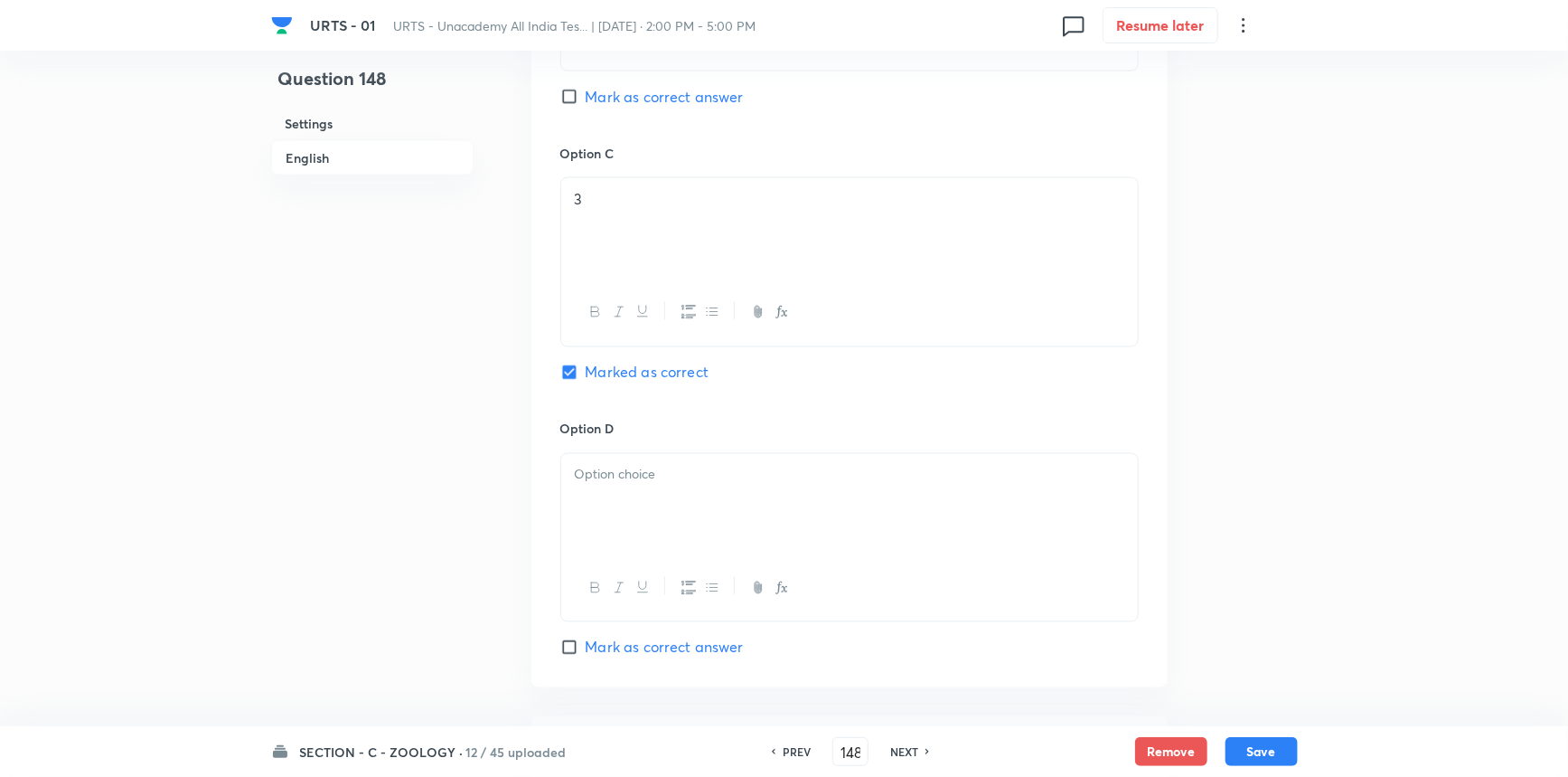
scroll to position [1397, 0]
click at [655, 497] on div at bounding box center [849, 503] width 577 height 101
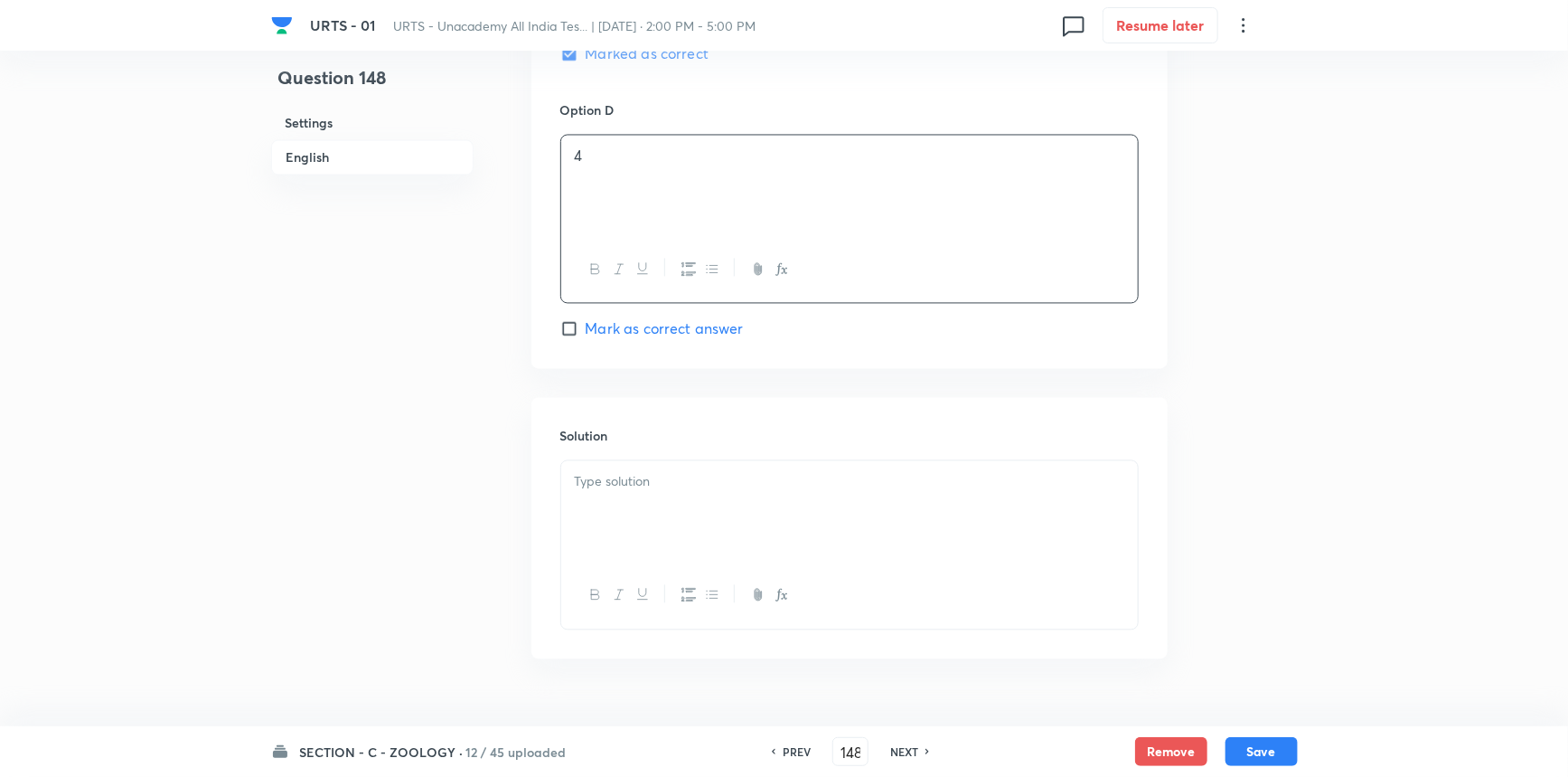
scroll to position [1727, 0]
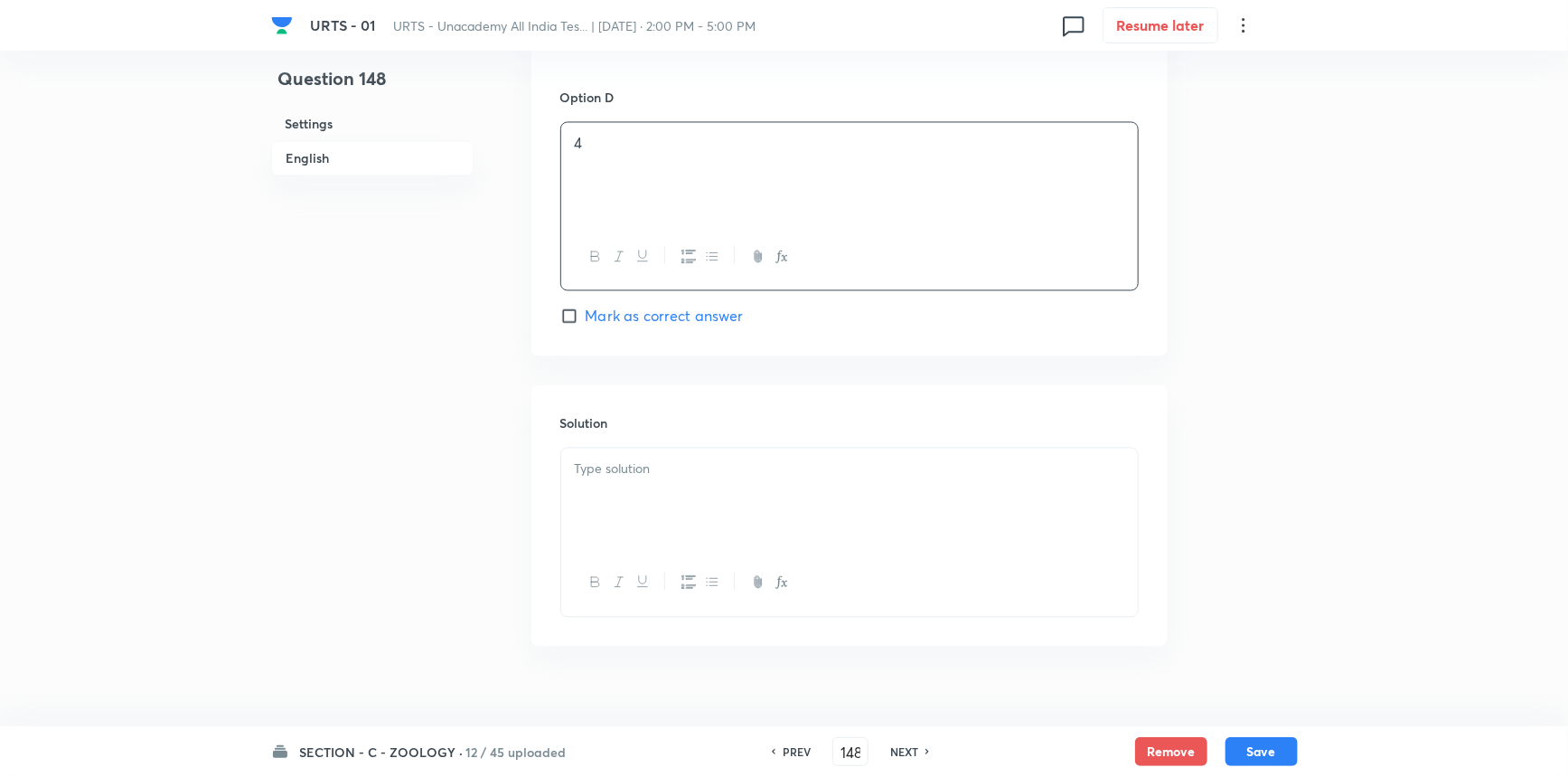
click at [617, 471] on p at bounding box center [849, 469] width 549 height 21
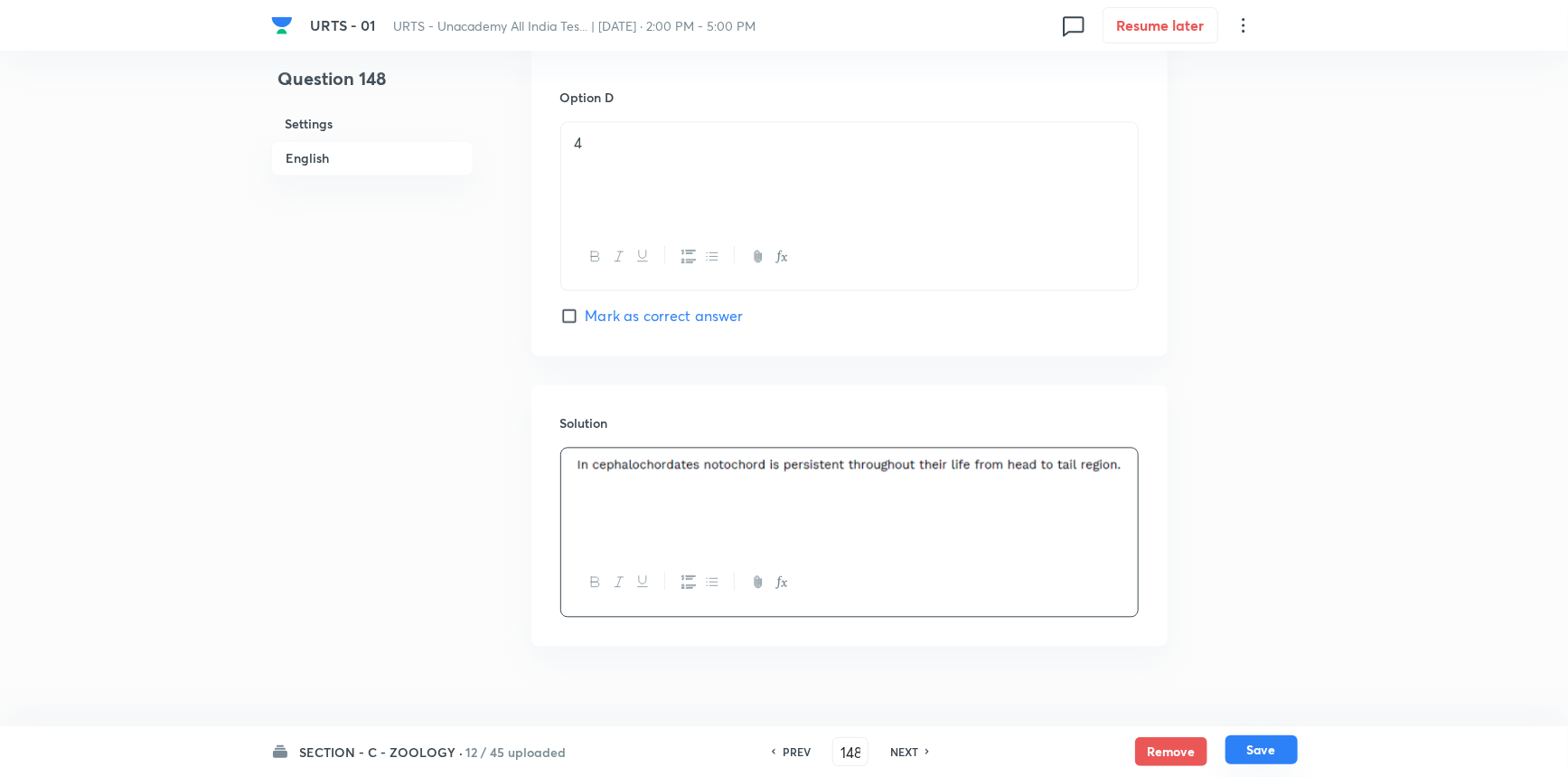
click at [1246, 753] on button "Save" at bounding box center [1262, 749] width 72 height 29
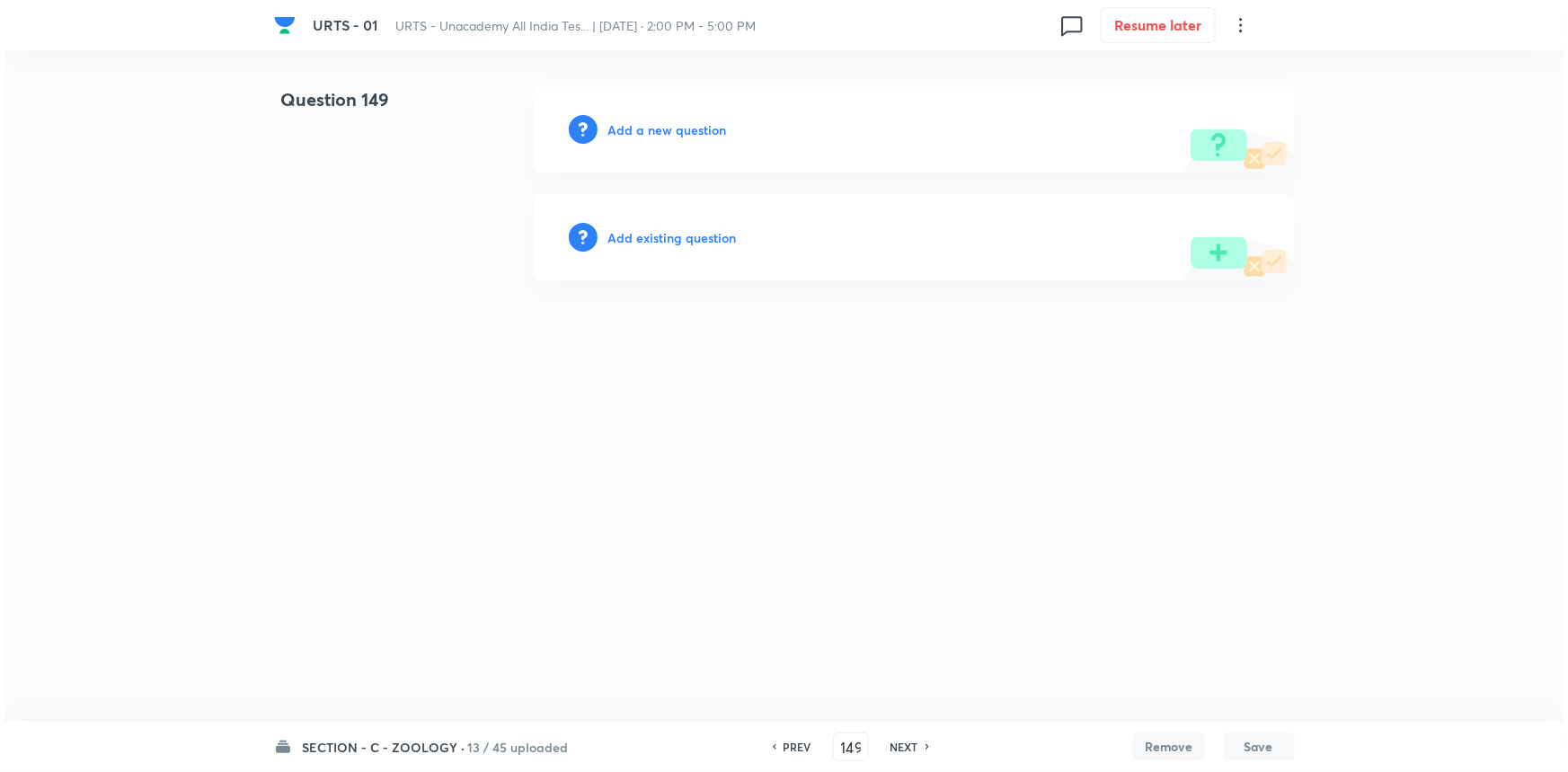
scroll to position [0, 0]
click at [677, 125] on h6 "Add a new question" at bounding box center [668, 130] width 119 height 19
click at [709, 131] on h6 "Choose a question type" at bounding box center [677, 130] width 138 height 19
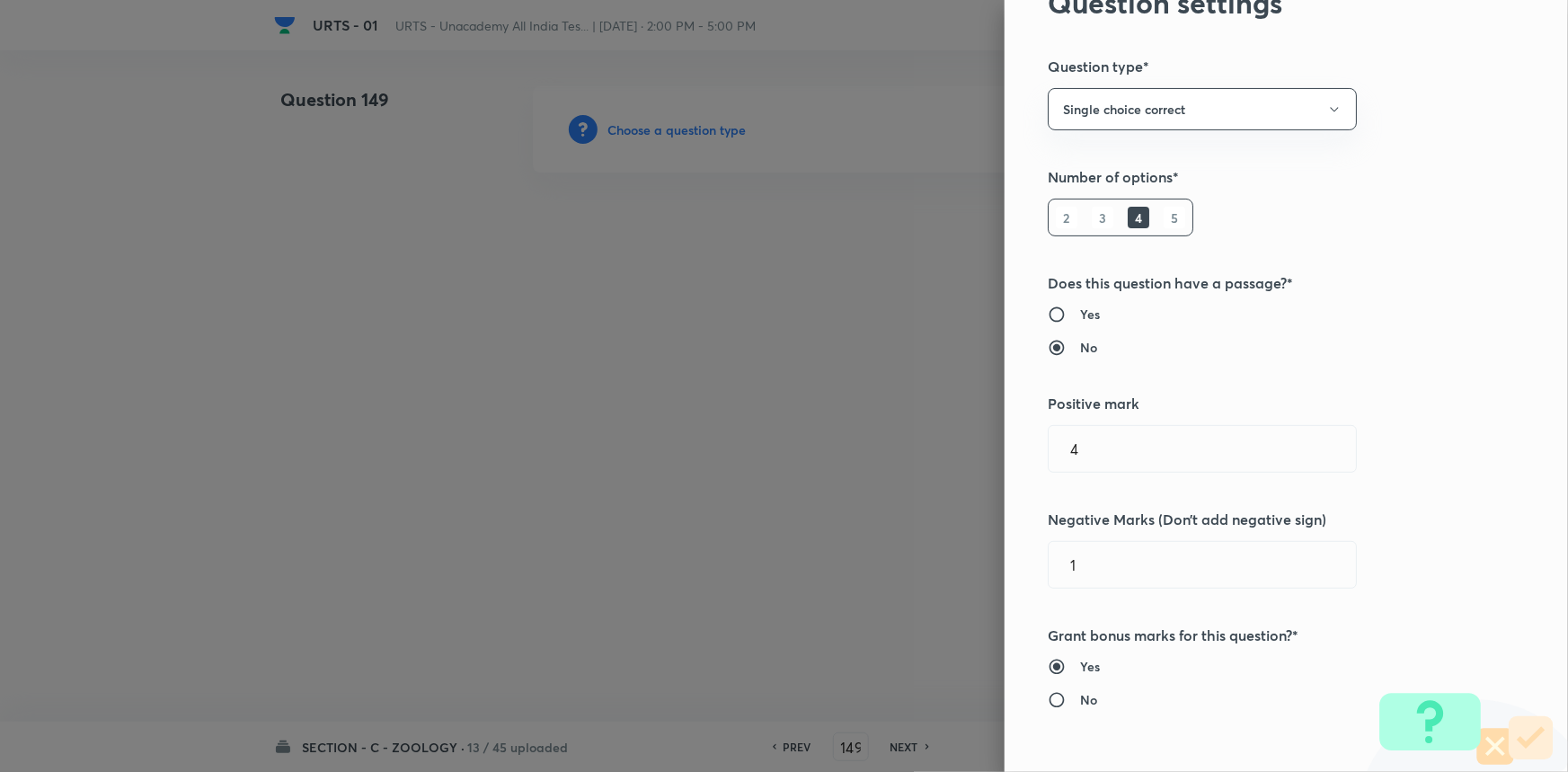
scroll to position [408, 0]
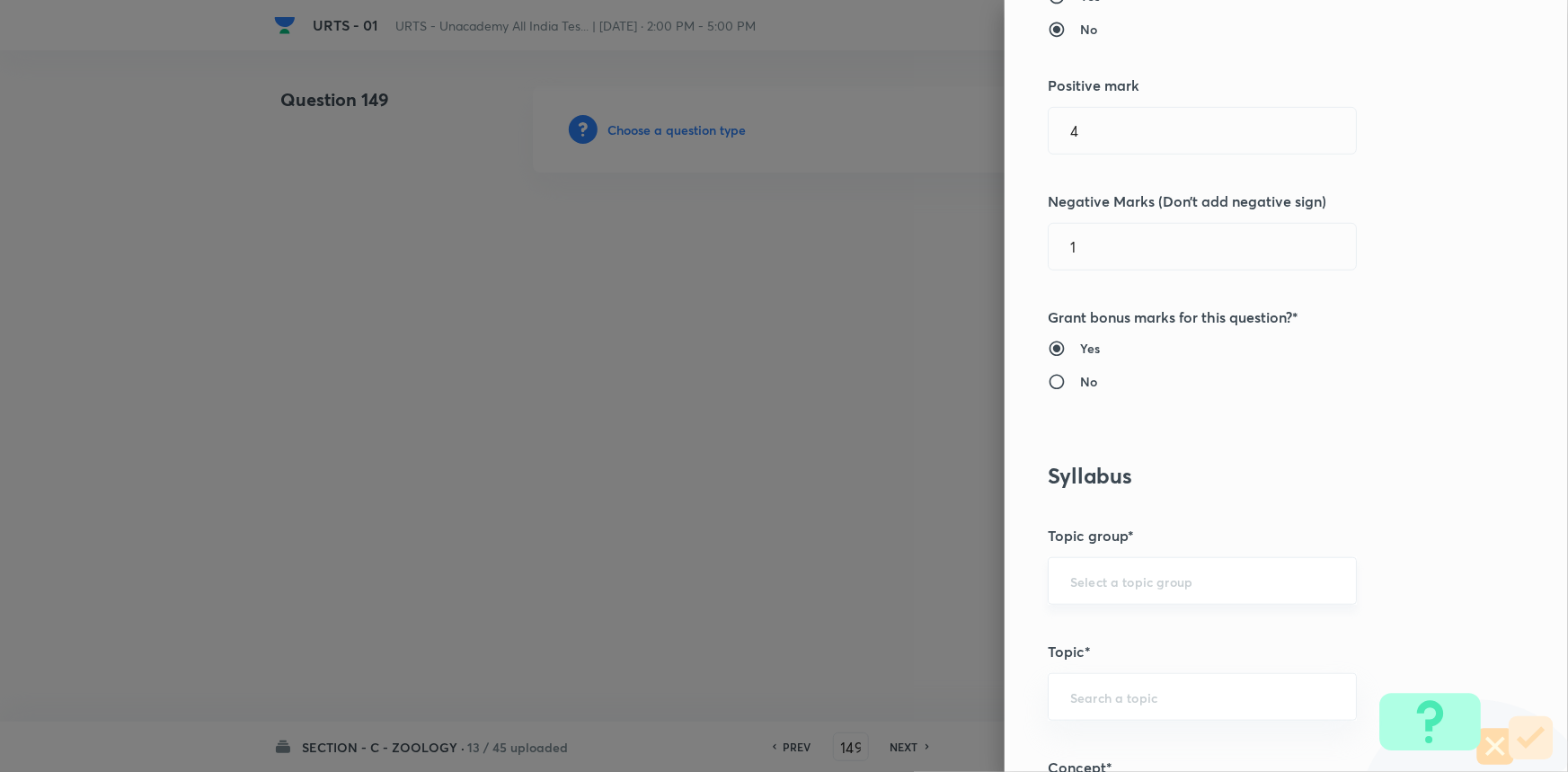
drag, startPoint x: 1102, startPoint y: 582, endPoint x: 1101, endPoint y: 591, distance: 9.1
click at [1101, 586] on input "text" at bounding box center [1202, 581] width 264 height 17
click at [1102, 631] on li "Biology" at bounding box center [1190, 631] width 307 height 33
click at [1105, 711] on div "​" at bounding box center [1202, 696] width 309 height 47
drag, startPoint x: 1085, startPoint y: 647, endPoint x: 1247, endPoint y: 77, distance: 592.6
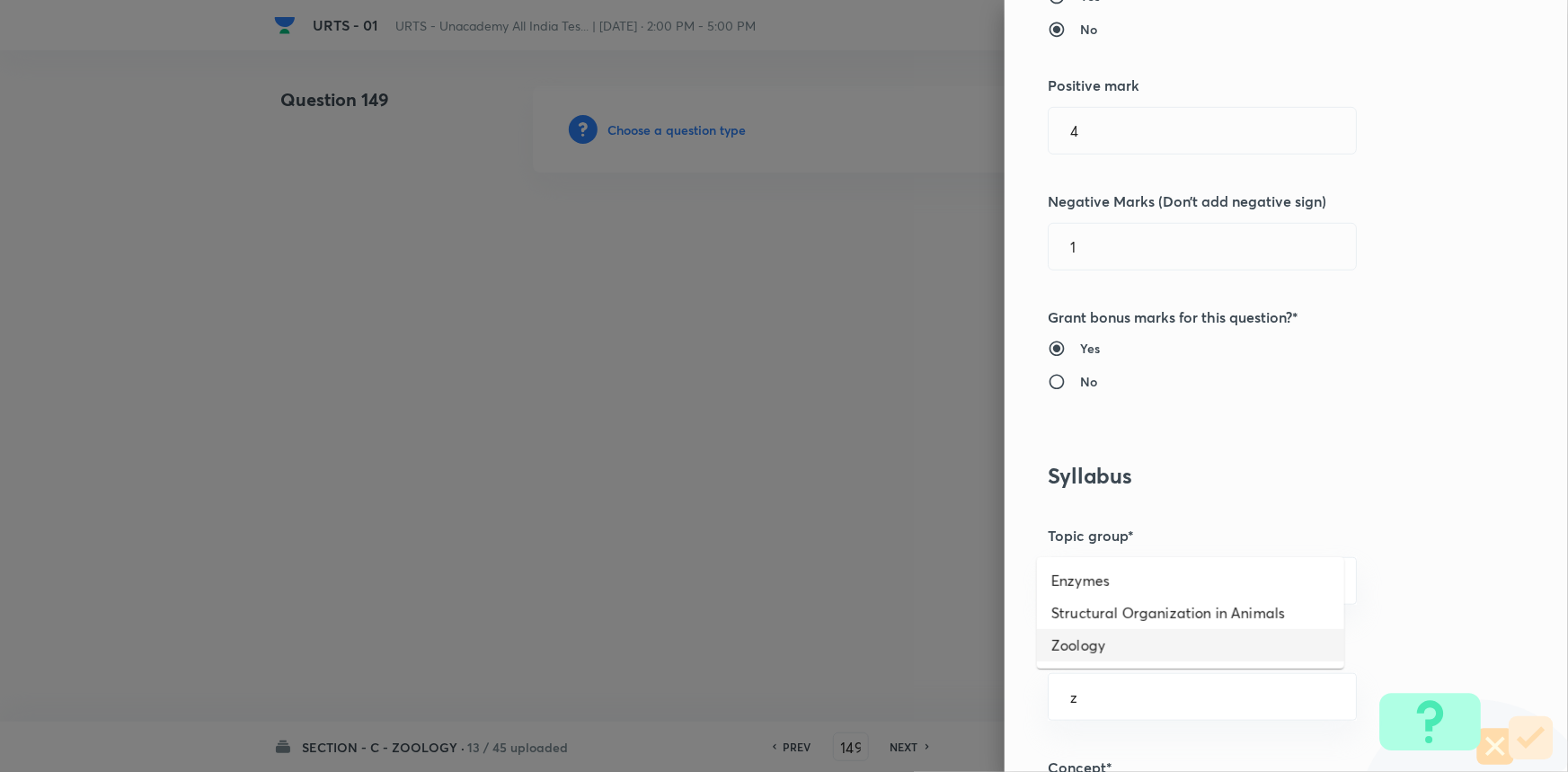
click at [1085, 646] on li "Zoology" at bounding box center [1190, 645] width 307 height 33
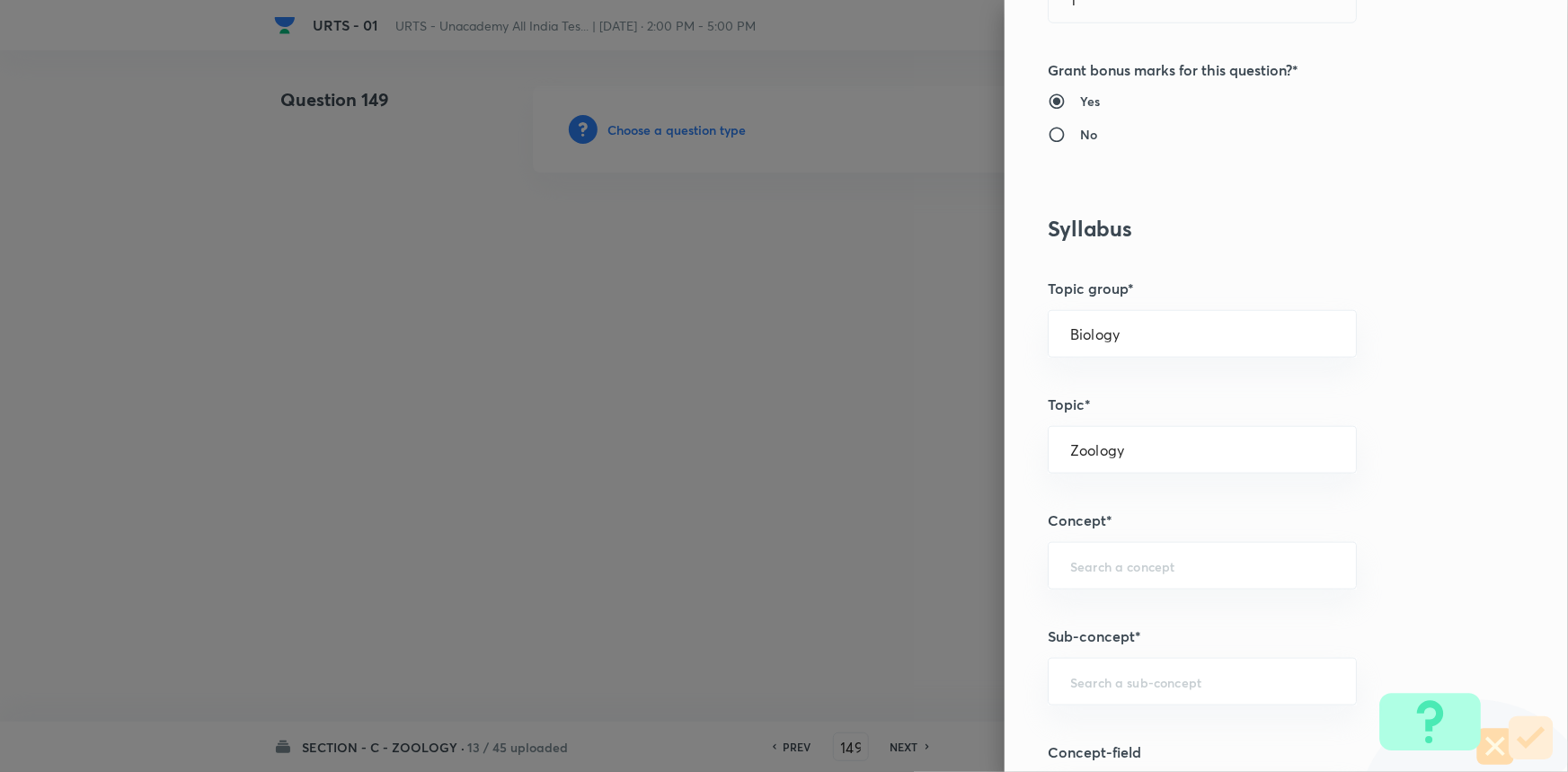
scroll to position [898, 0]
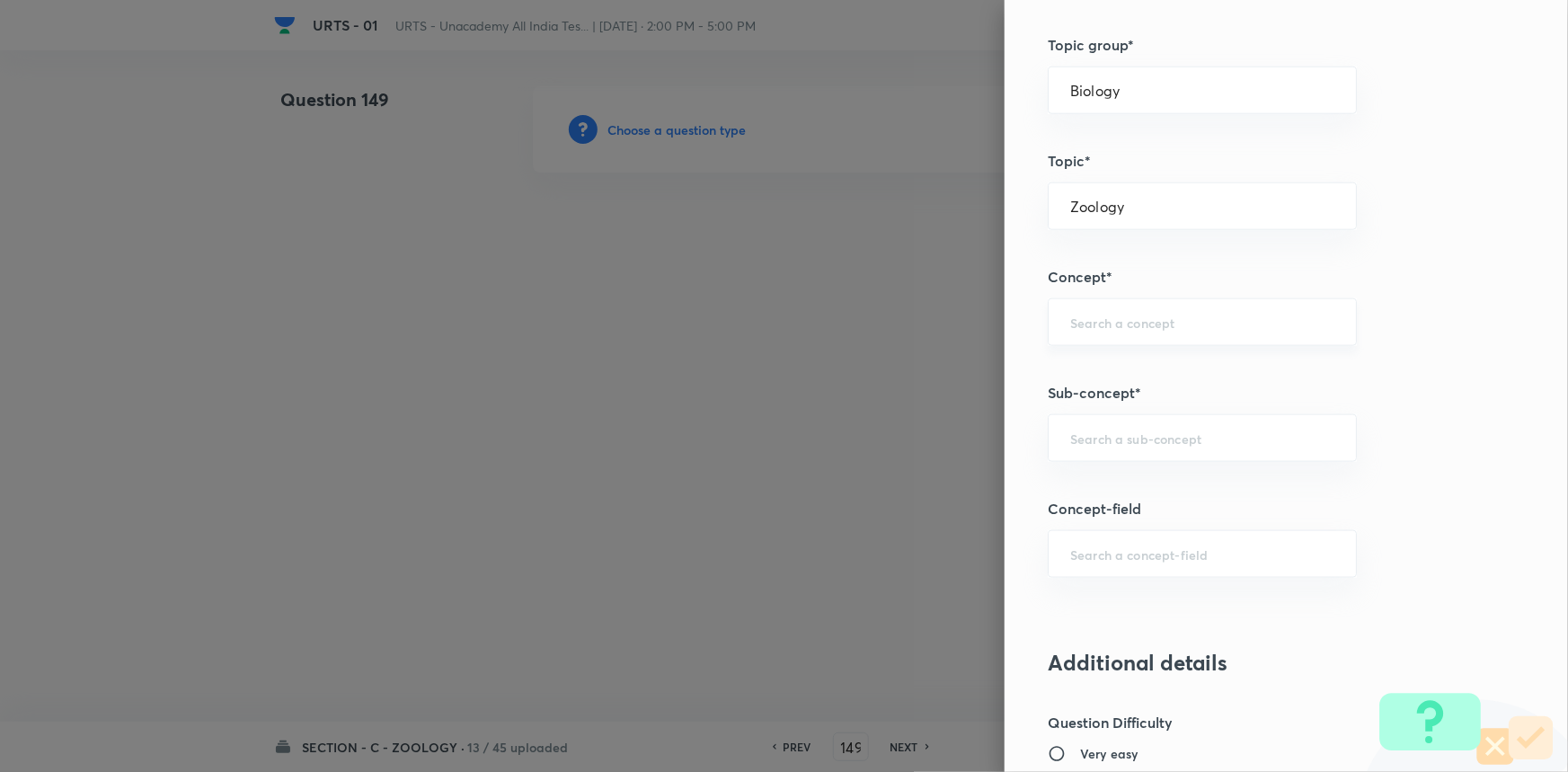
click at [1096, 307] on div "​" at bounding box center [1202, 321] width 309 height 47
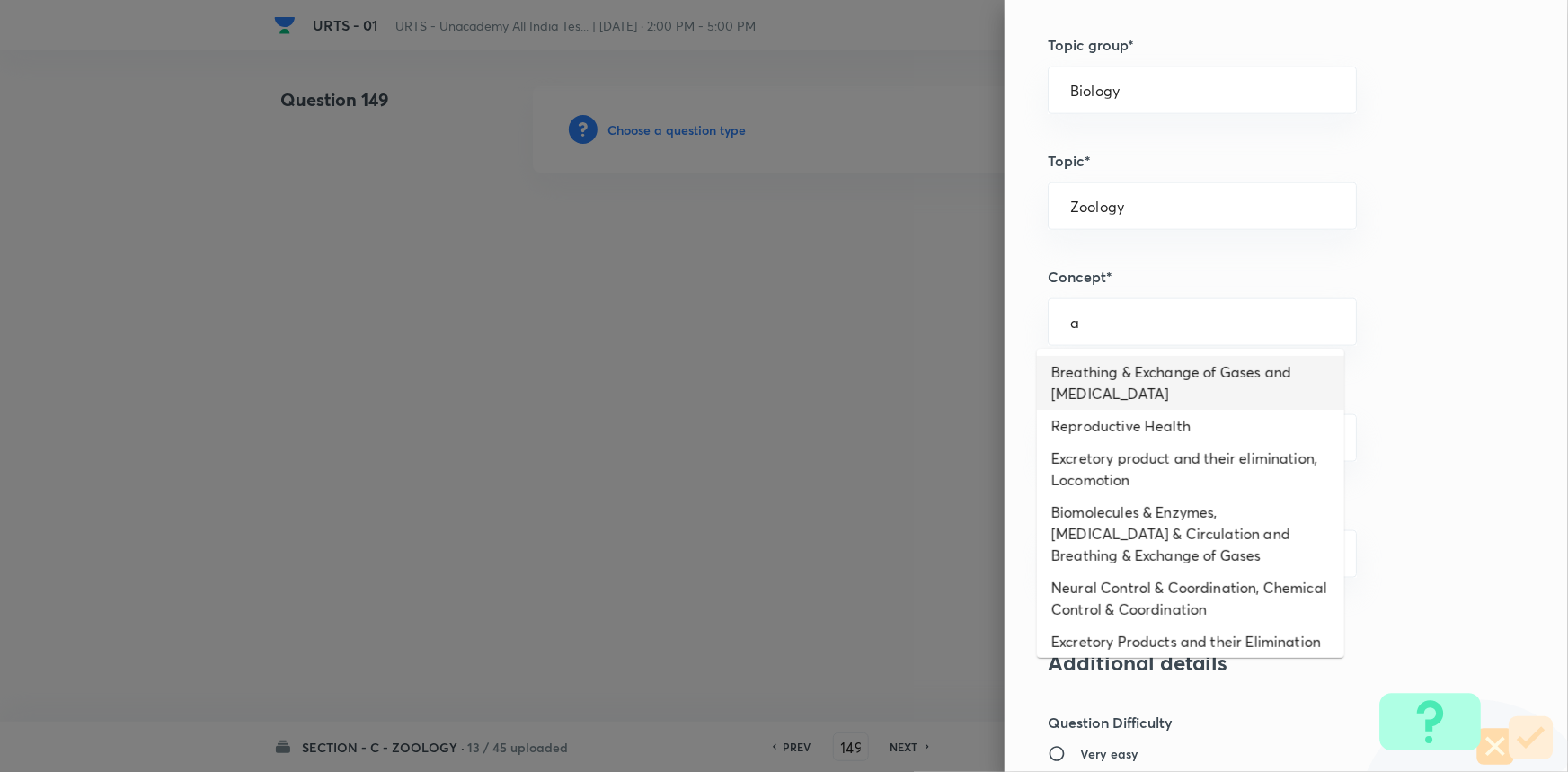
click at [1104, 371] on li "Breathing & Exchange of Gases and [MEDICAL_DATA]" at bounding box center [1190, 383] width 307 height 54
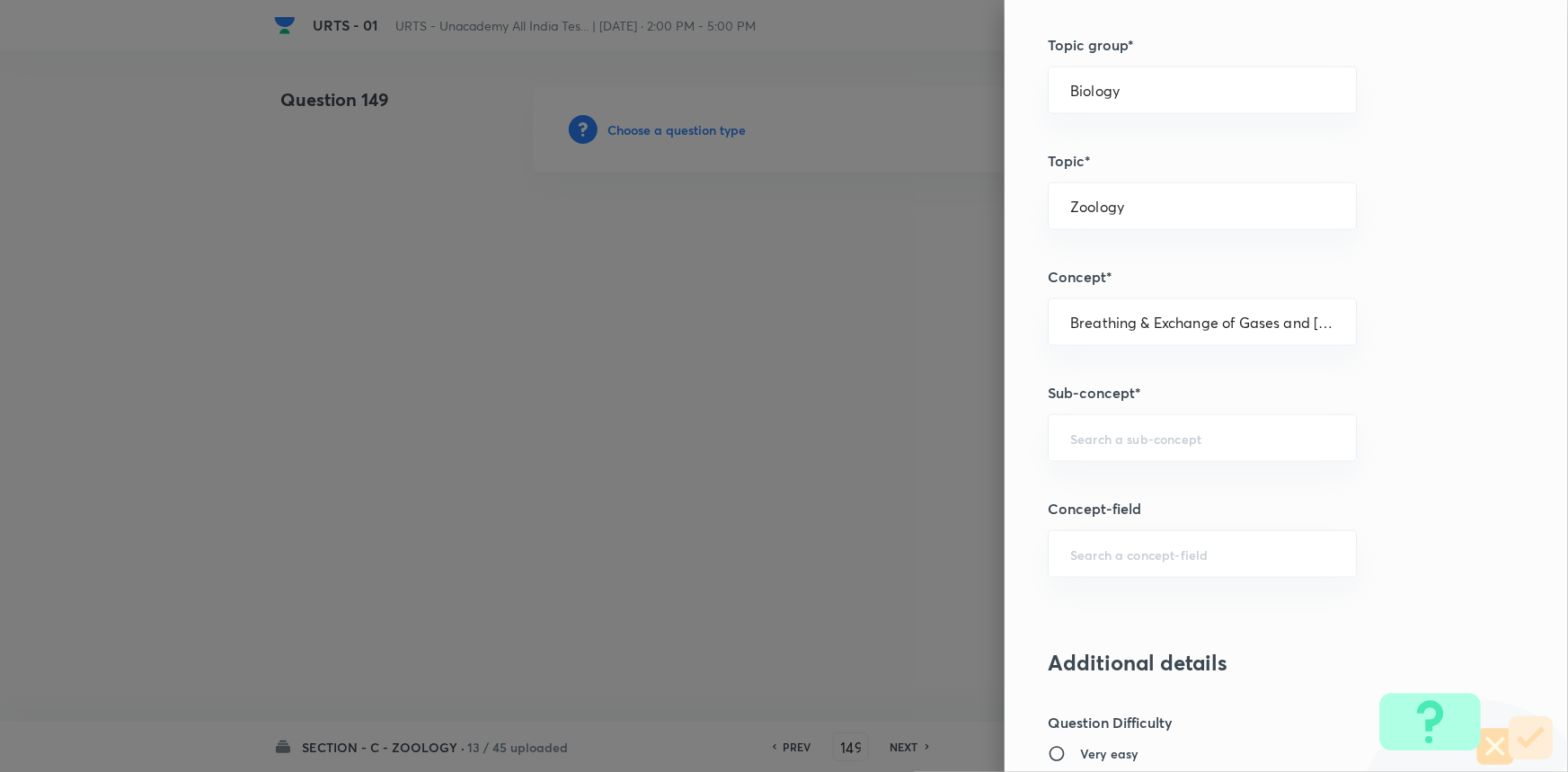
click at [1112, 467] on div "Question settings Question type* Single choice correct Number of options* 2 3 4…" at bounding box center [1286, 386] width 563 height 772
click at [1115, 434] on input "text" at bounding box center [1202, 438] width 264 height 17
click at [1121, 491] on li "Breathing & Exchange of Gases and [MEDICAL_DATA]" at bounding box center [1190, 499] width 307 height 54
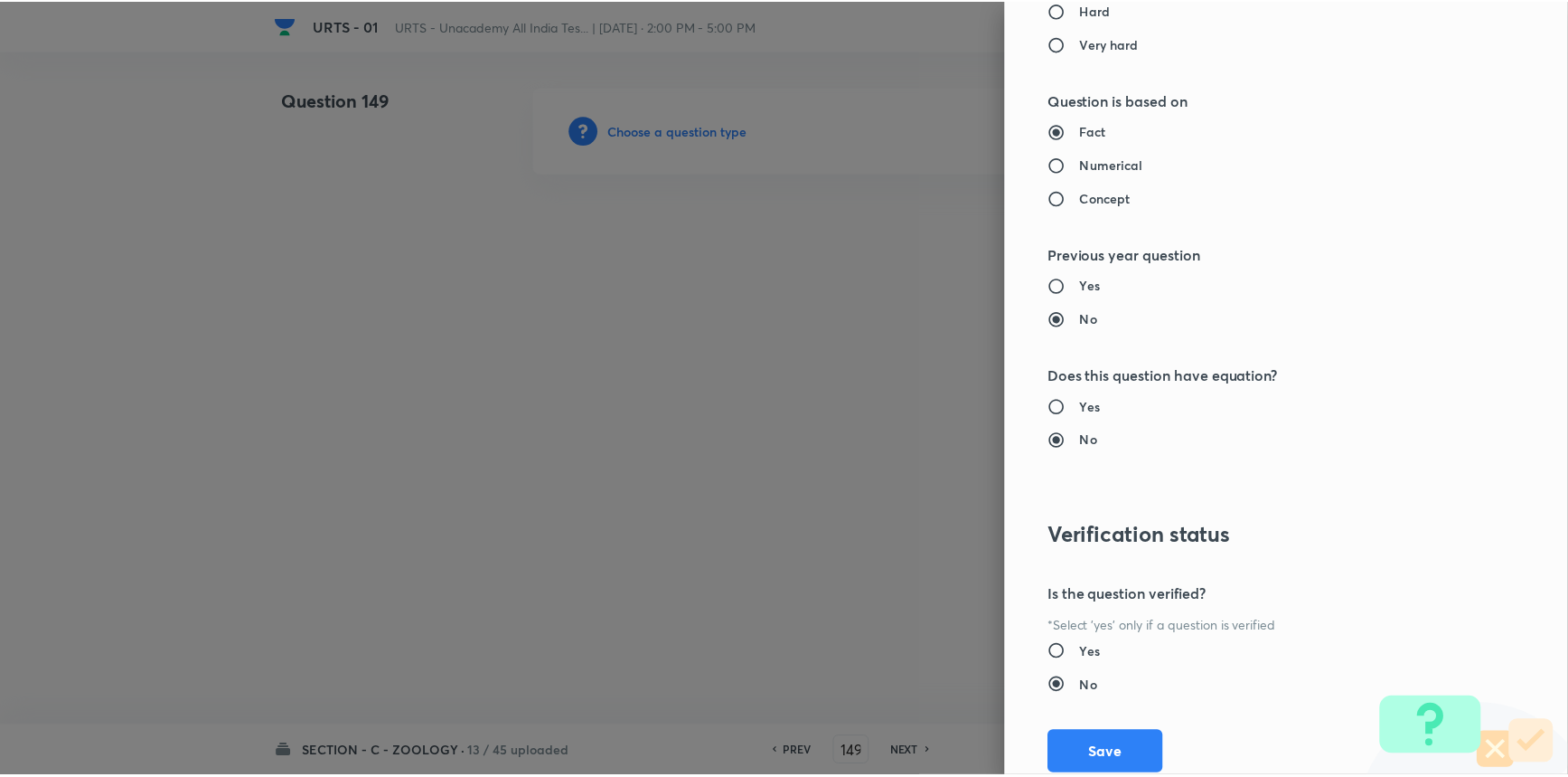
scroll to position [1808, 0]
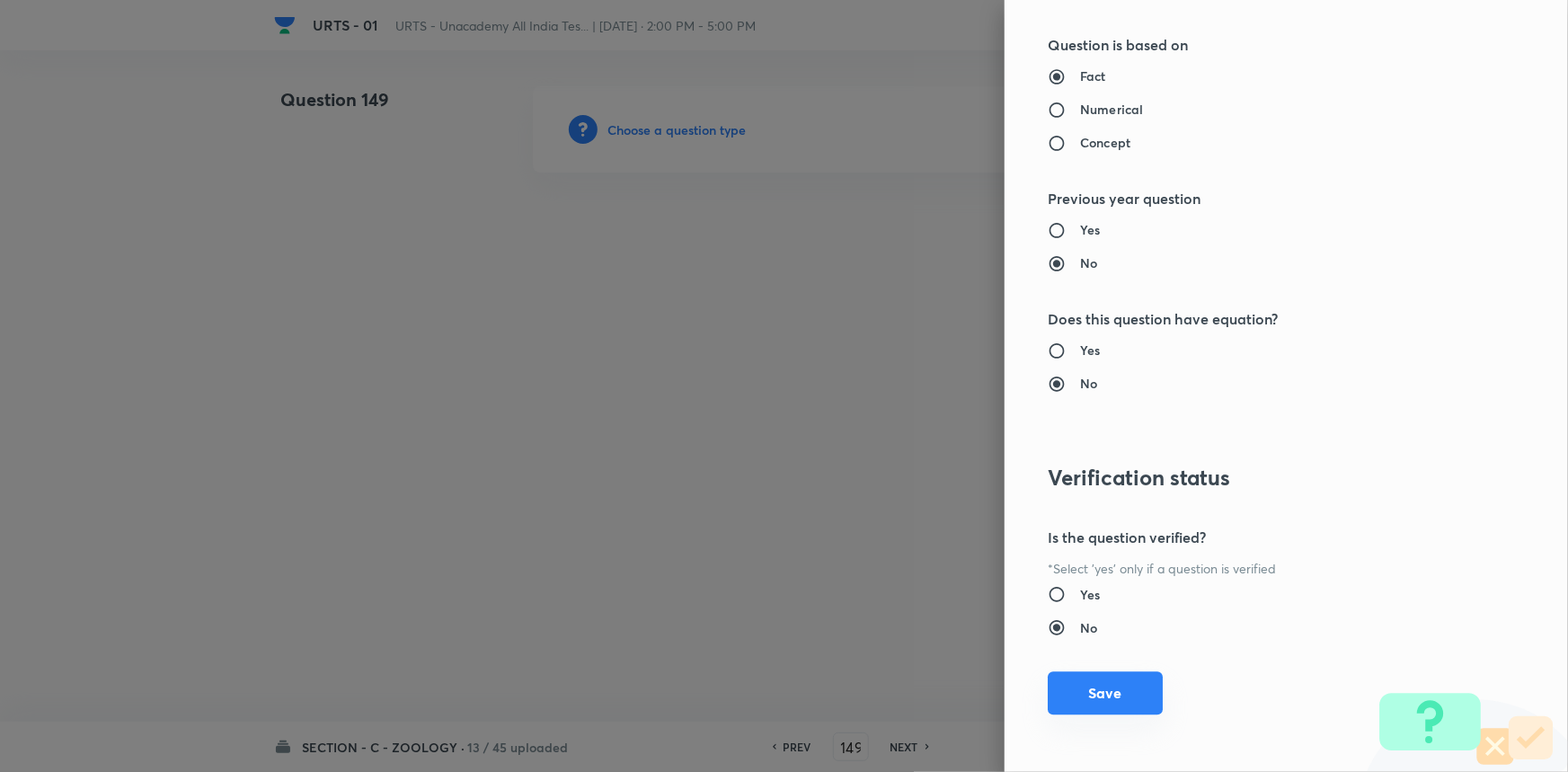
click at [1121, 700] on button "Save" at bounding box center [1105, 693] width 115 height 43
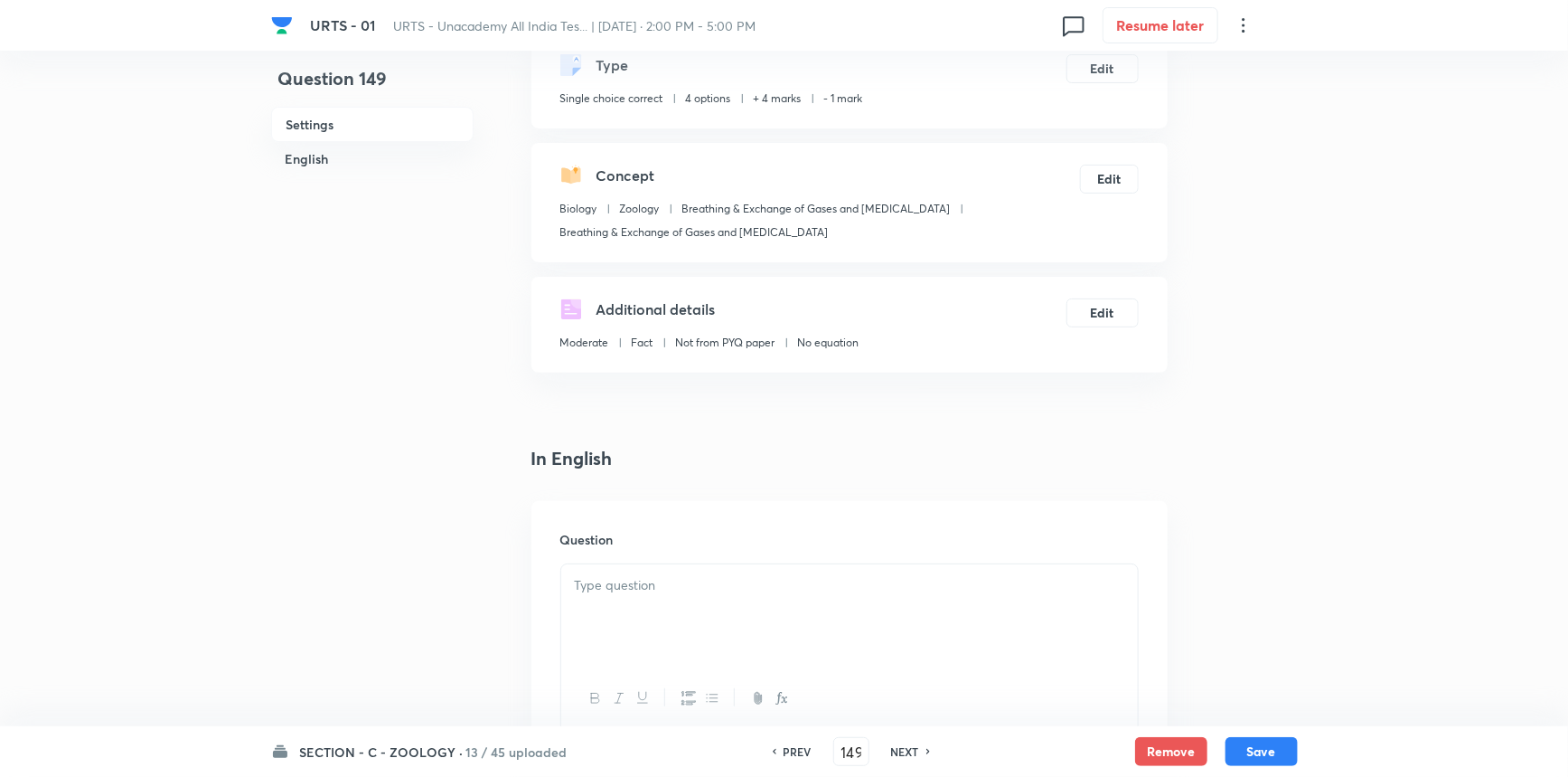
scroll to position [246, 0]
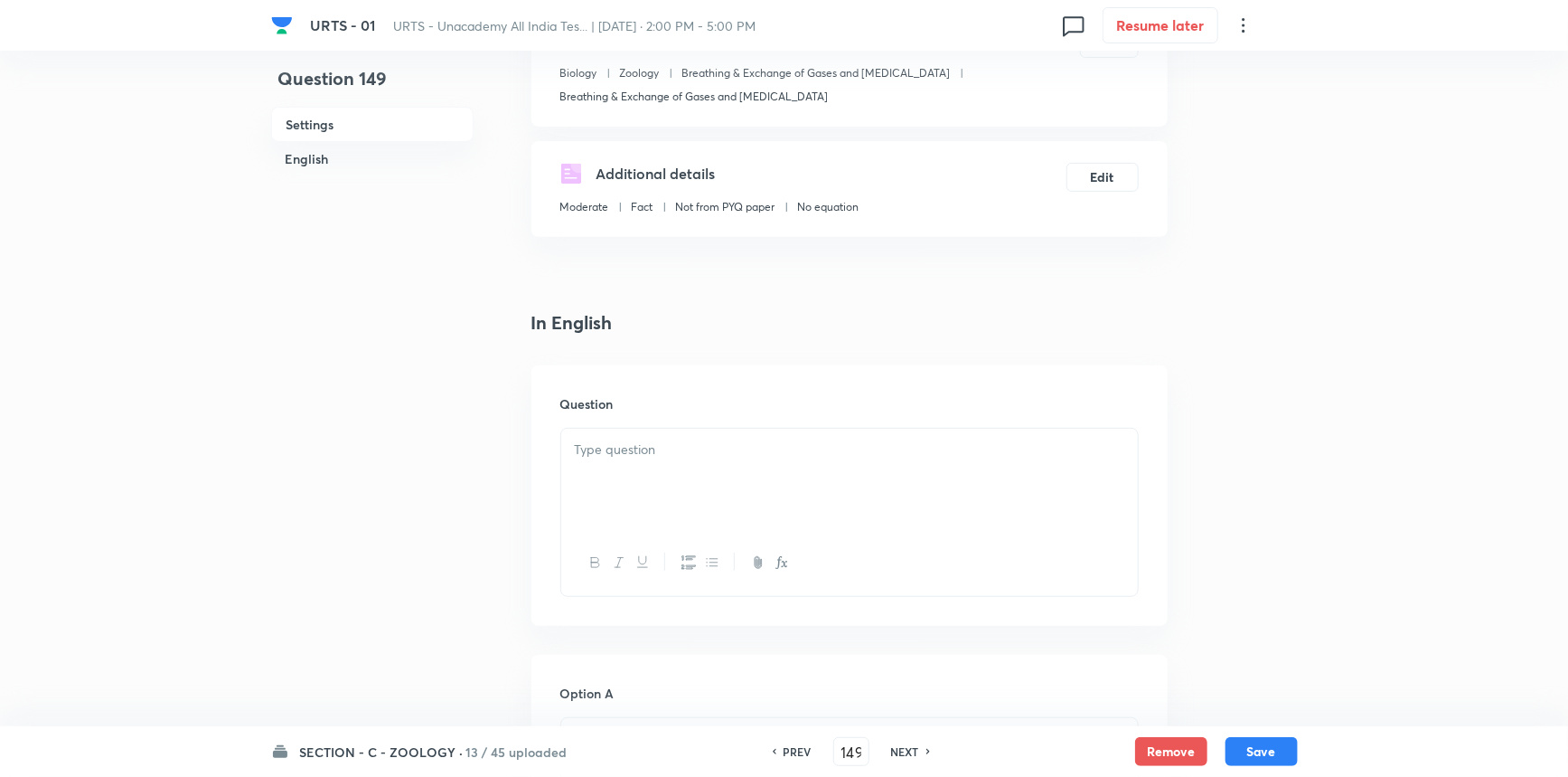
click at [696, 484] on div at bounding box center [849, 479] width 577 height 101
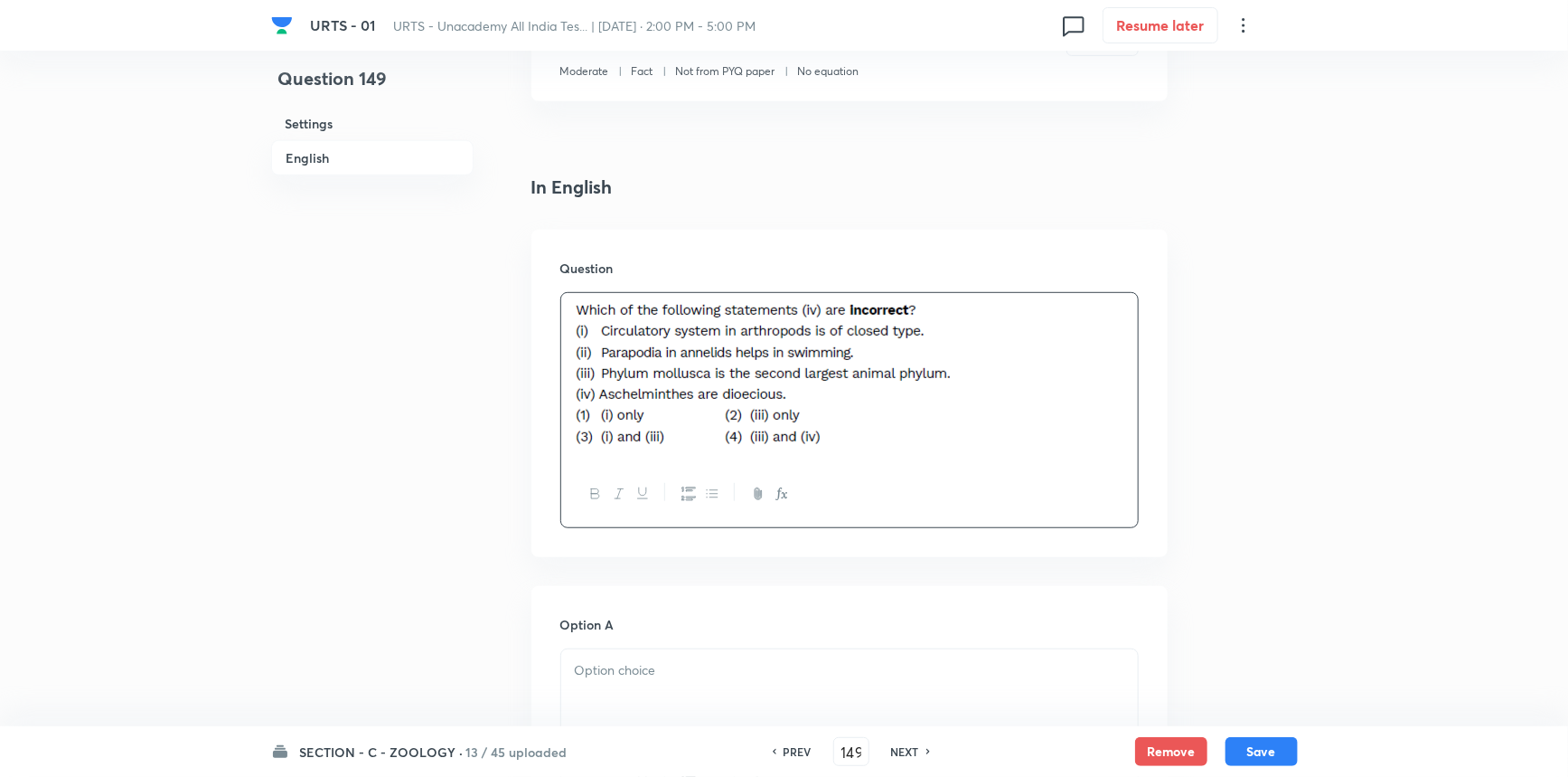
scroll to position [822, 0]
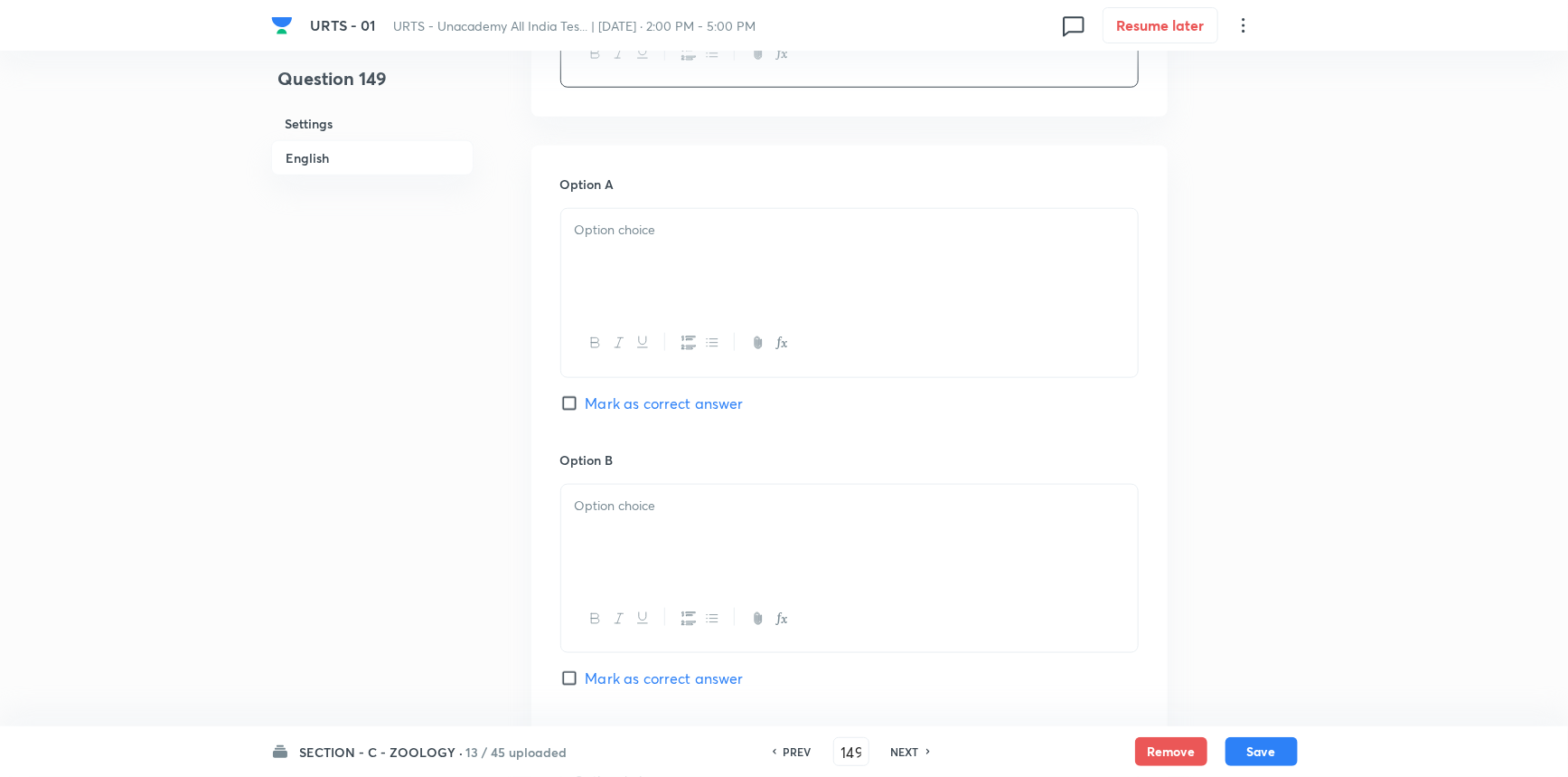
click at [653, 235] on p at bounding box center [849, 230] width 549 height 21
click at [618, 414] on span "Mark as correct answer" at bounding box center [664, 403] width 158 height 22
click at [586, 412] on input "Mark as correct answer" at bounding box center [573, 403] width 25 height 18
click at [629, 491] on div at bounding box center [849, 535] width 577 height 101
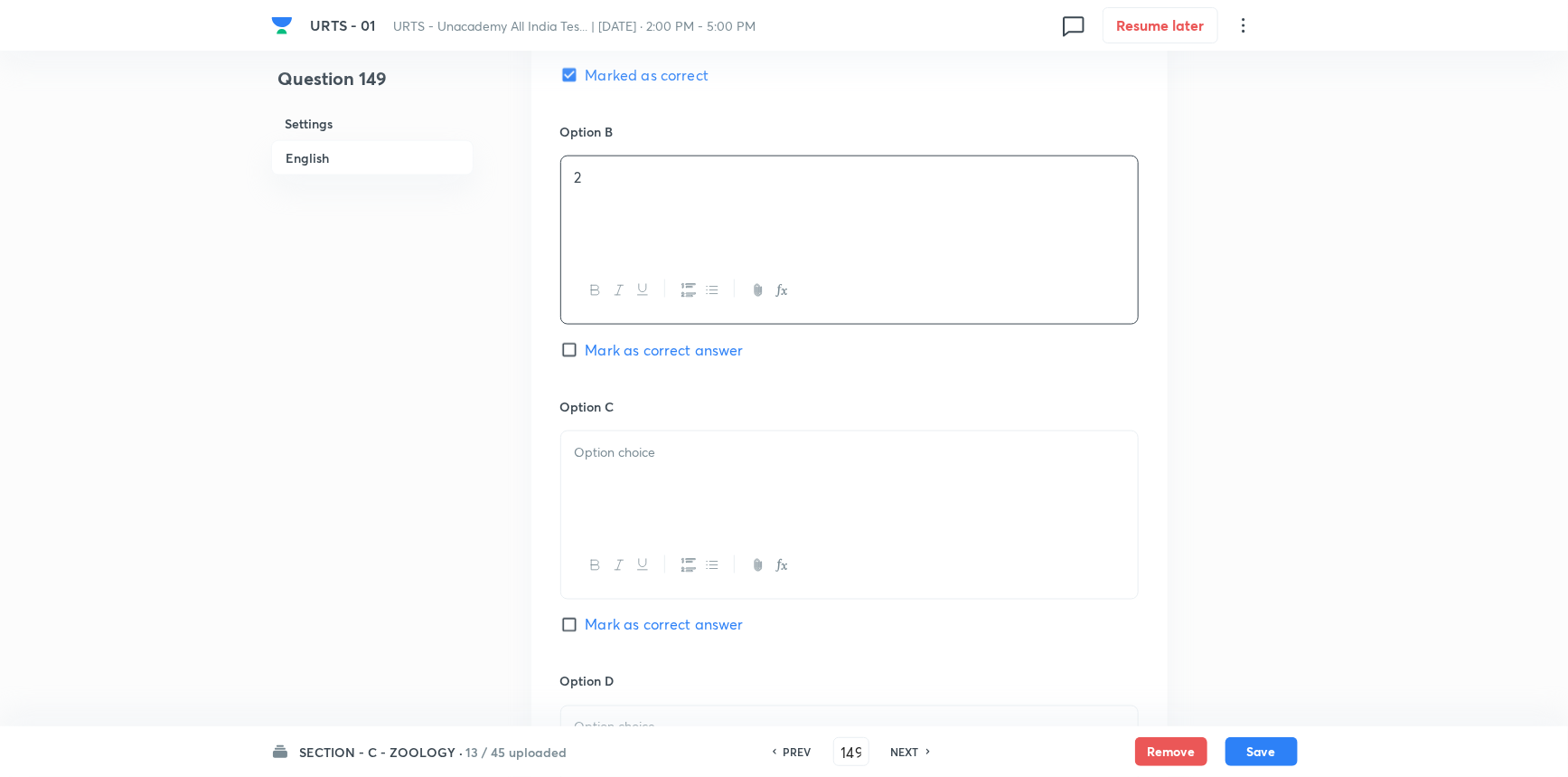
click at [676, 488] on div at bounding box center [849, 482] width 577 height 101
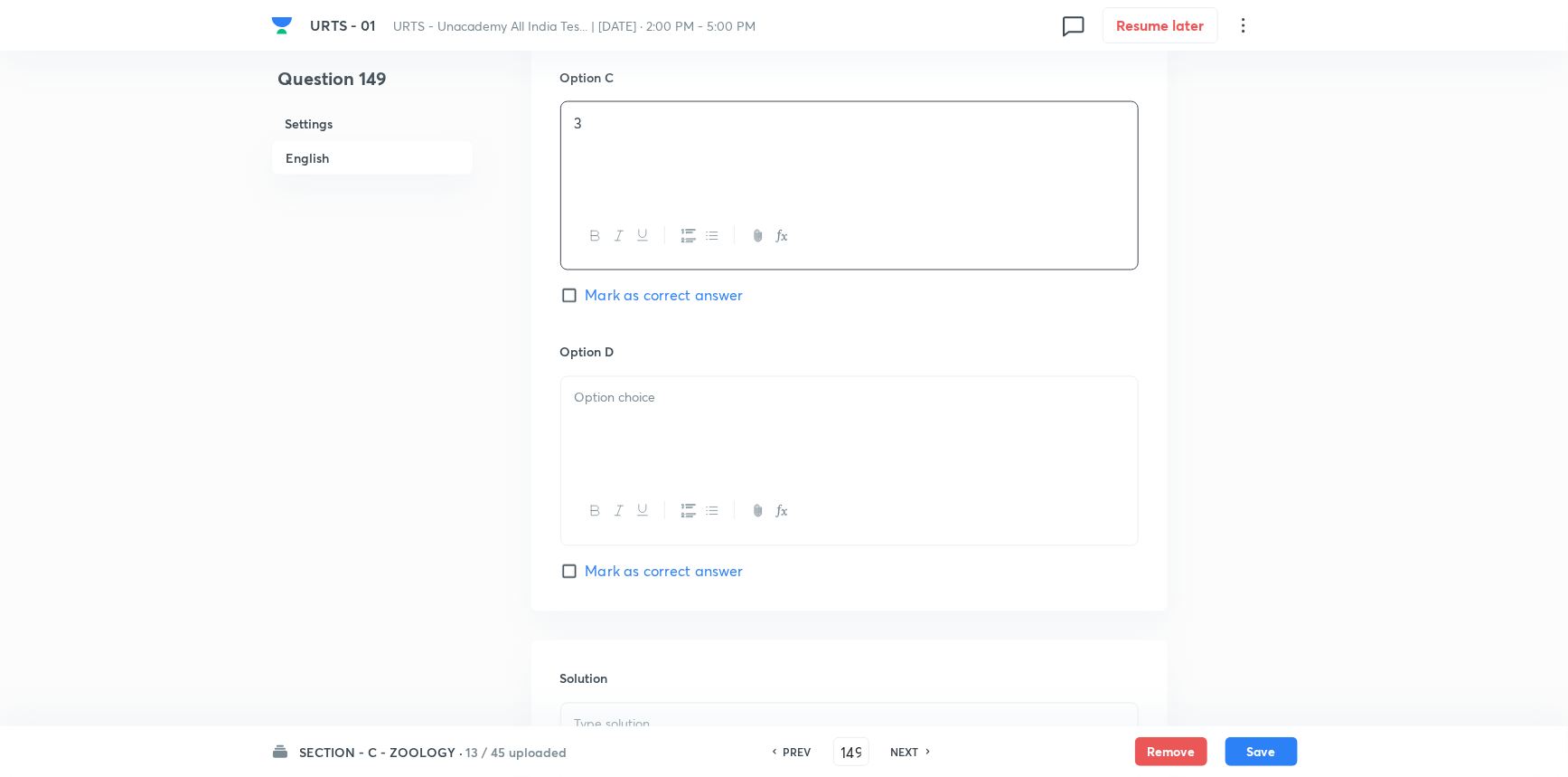
click at [733, 471] on div at bounding box center [849, 427] width 577 height 101
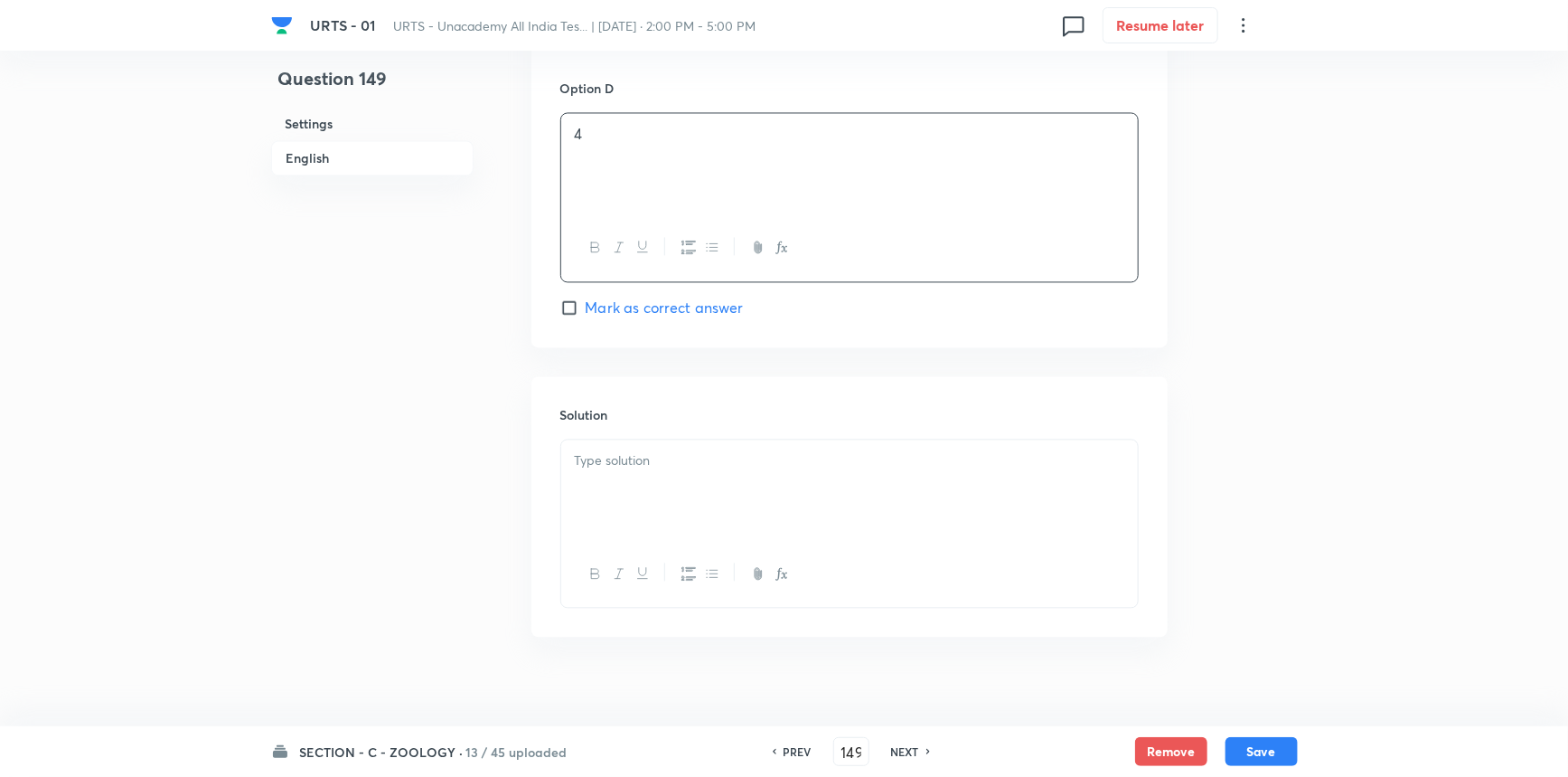
scroll to position [1763, 0]
click at [700, 475] on div at bounding box center [849, 471] width 577 height 101
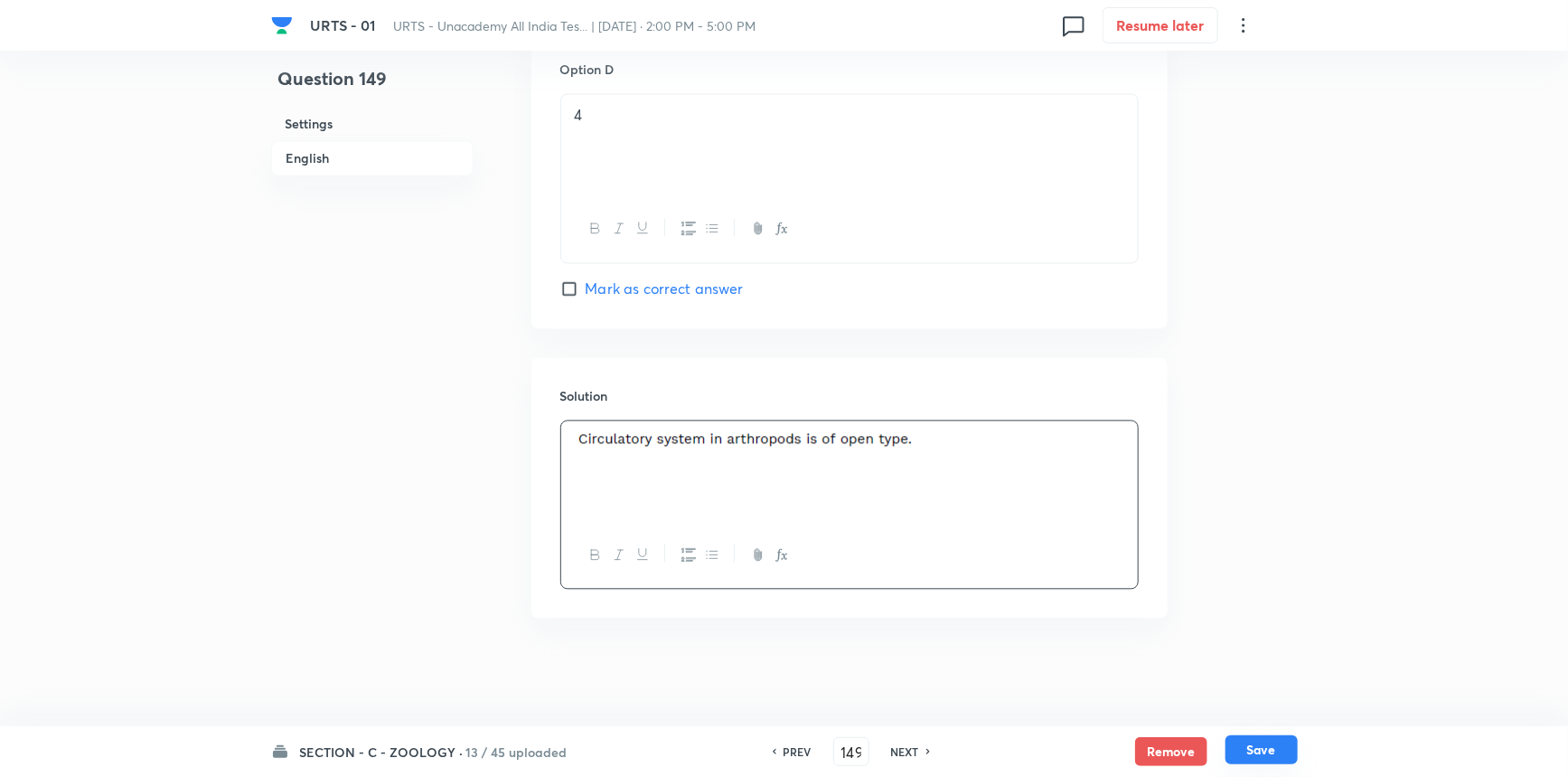
click at [1244, 752] on button "Save" at bounding box center [1262, 749] width 72 height 29
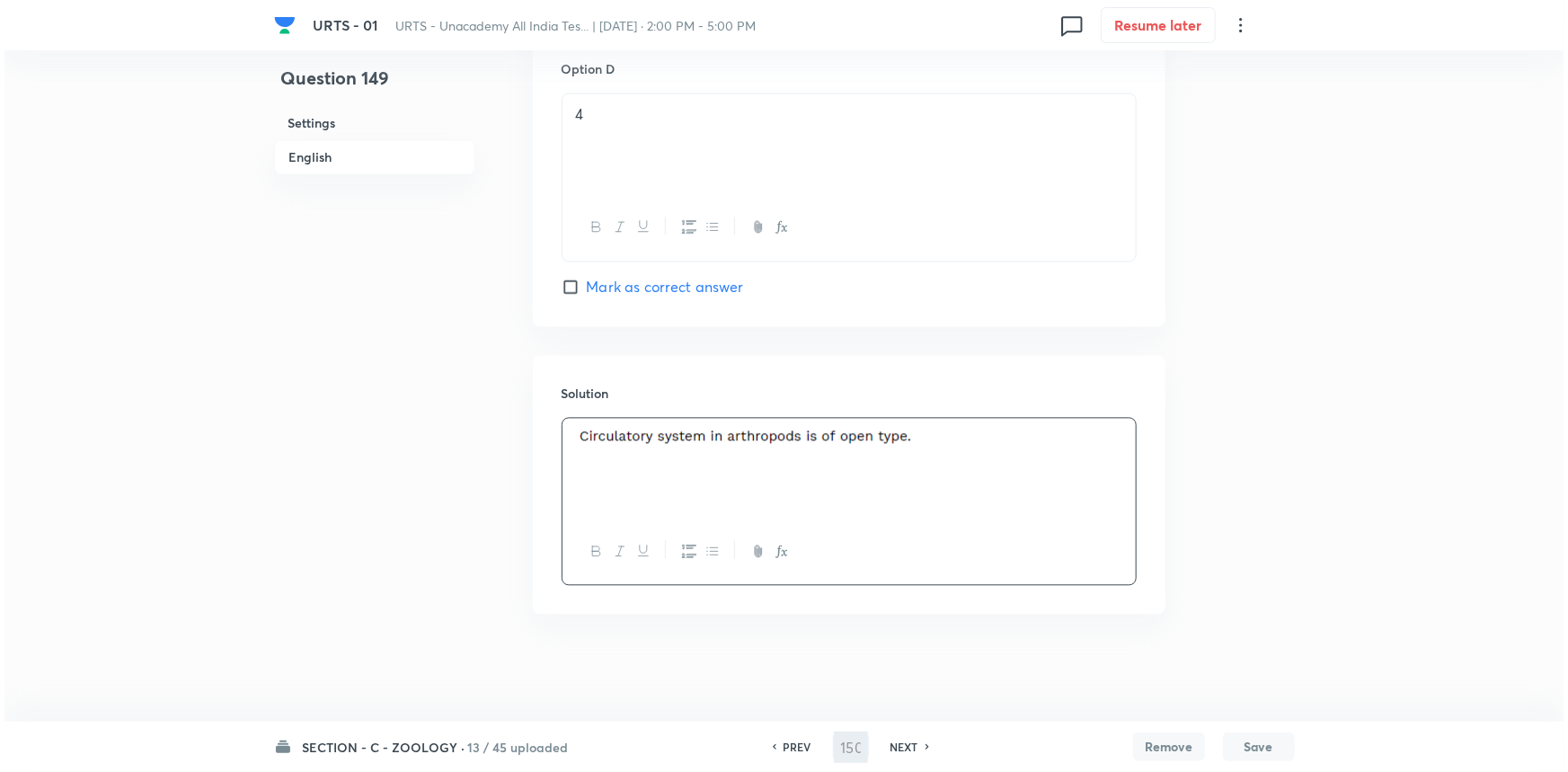
scroll to position [0, 0]
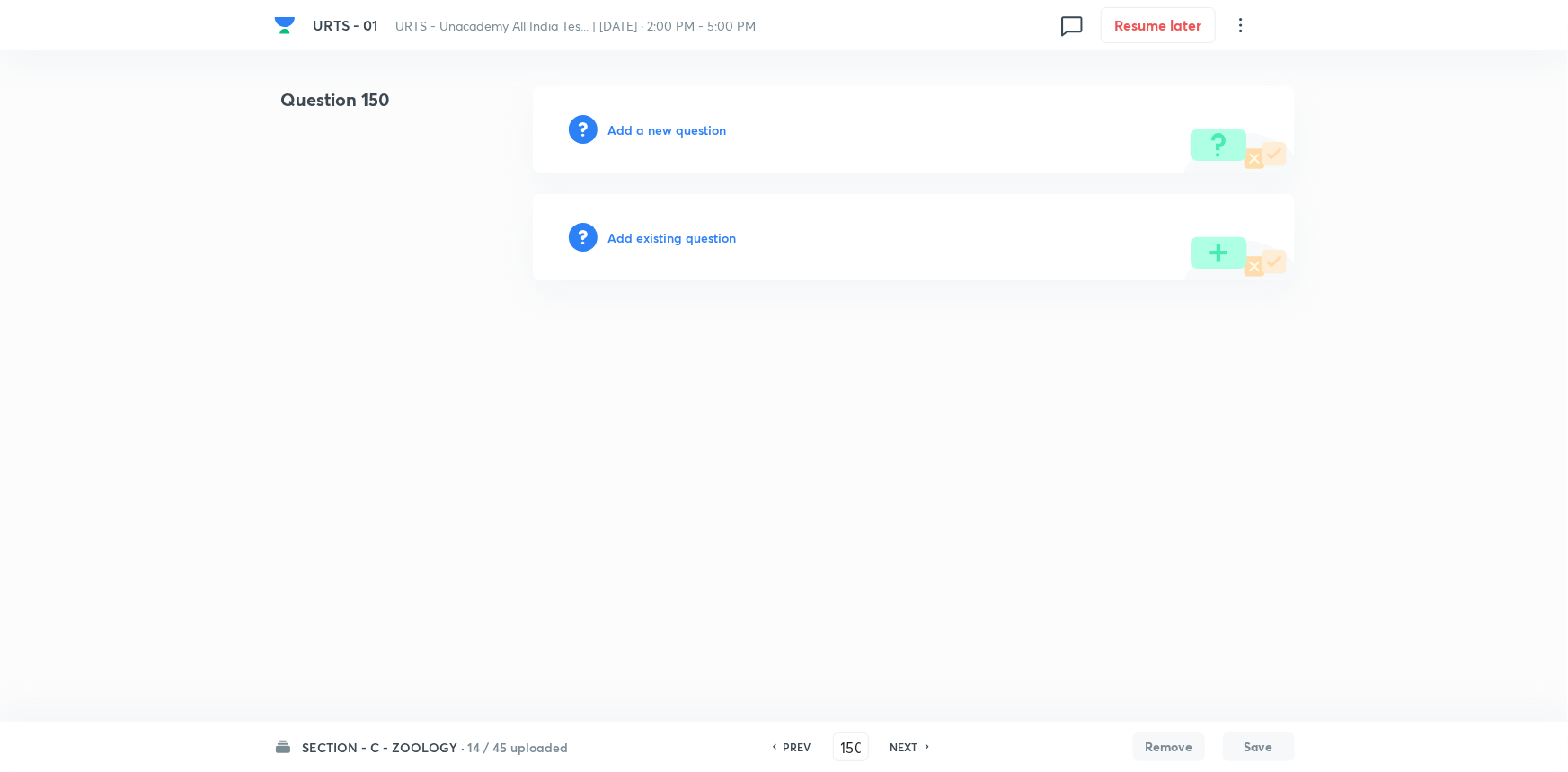
click at [634, 123] on h6 "Add a new question" at bounding box center [668, 130] width 119 height 19
click at [693, 130] on h6 "Choose a question type" at bounding box center [677, 130] width 138 height 19
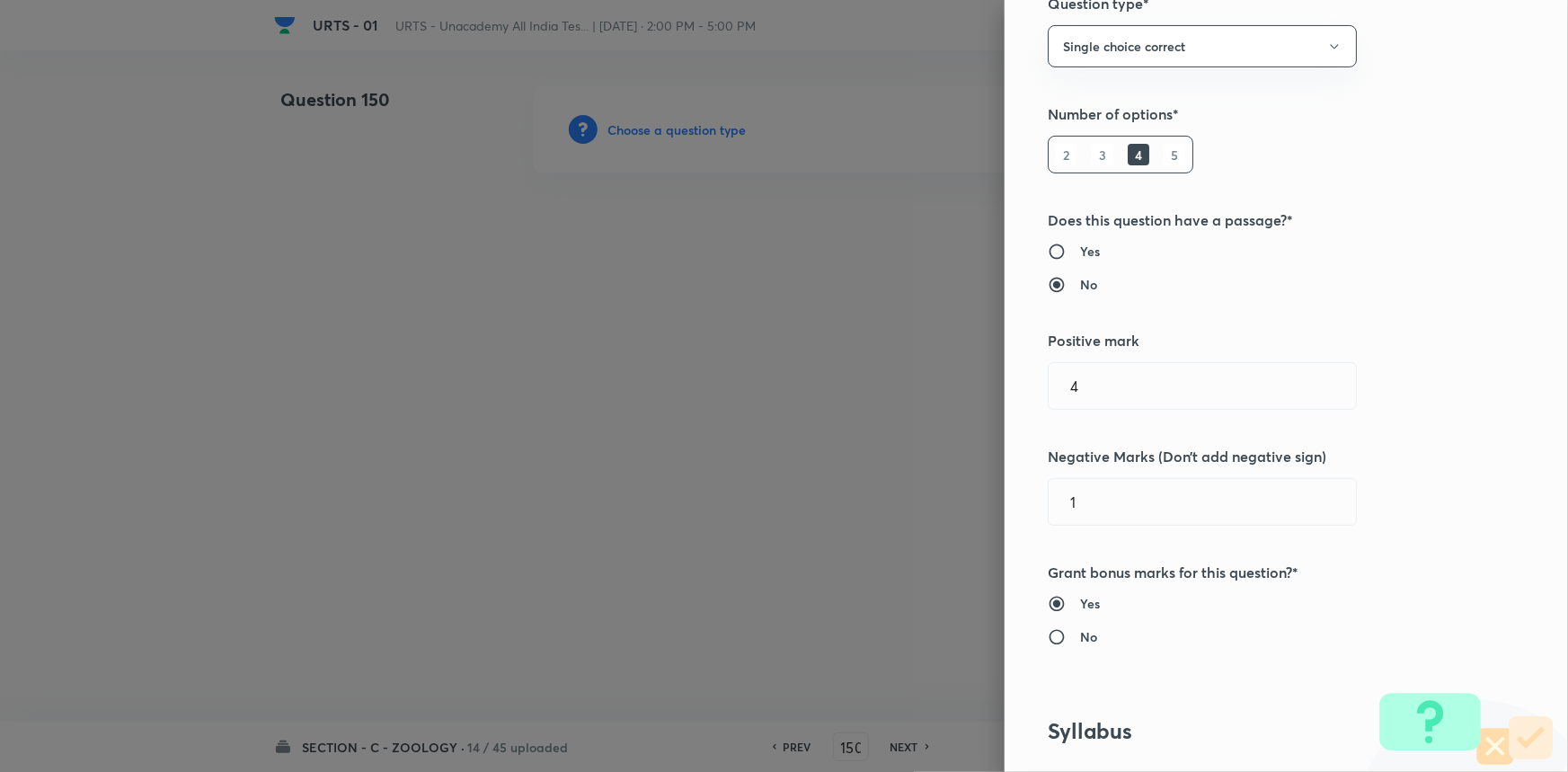
scroll to position [490, 0]
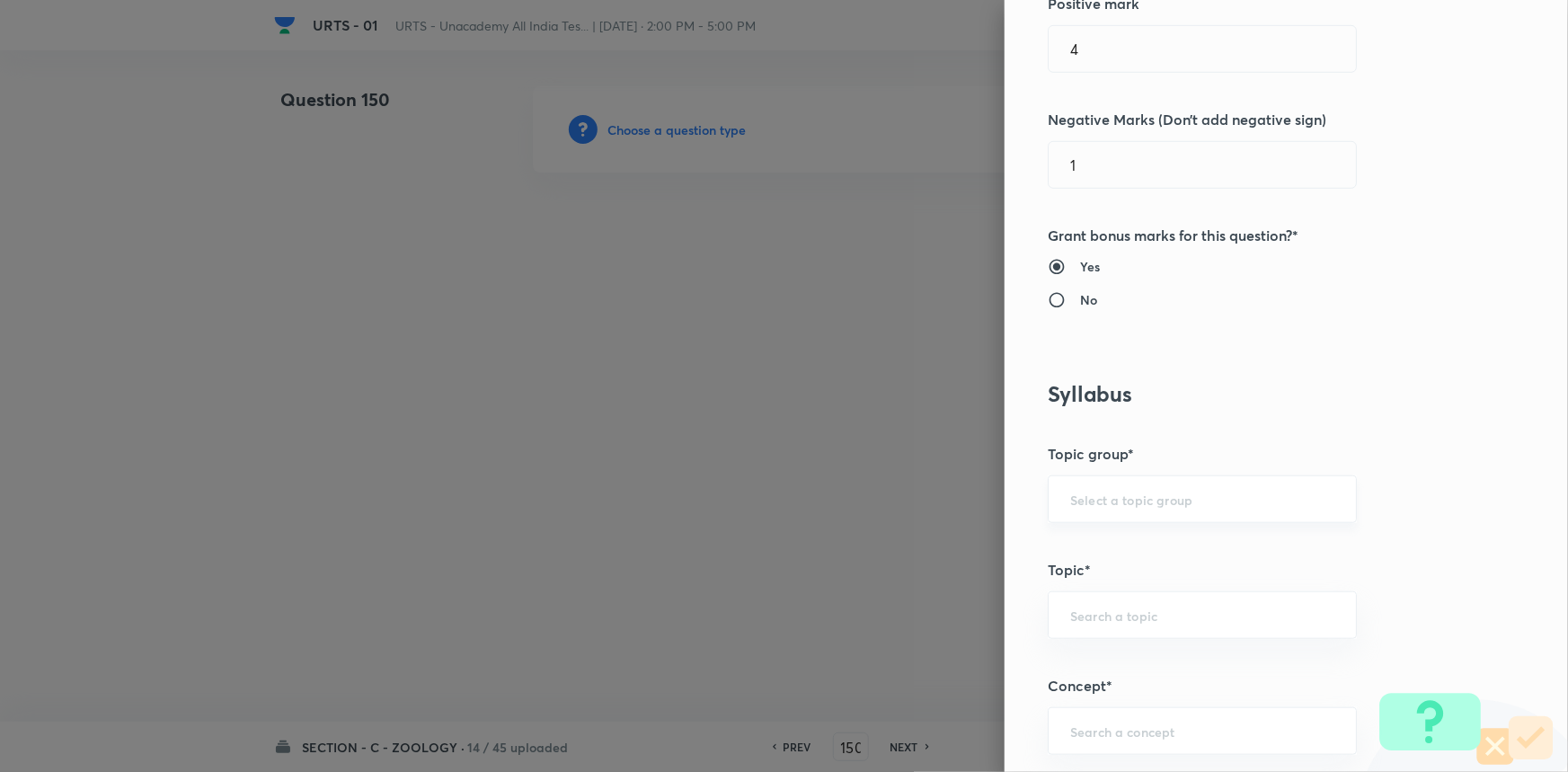
click at [1078, 504] on input "text" at bounding box center [1202, 499] width 264 height 17
click at [1083, 554] on li "Biology" at bounding box center [1190, 549] width 307 height 33
click at [1086, 622] on input "text" at bounding box center [1202, 615] width 264 height 17
drag, startPoint x: 1076, startPoint y: 734, endPoint x: 1155, endPoint y: 601, distance: 154.7
click at [1078, 732] on li "Zoology" at bounding box center [1190, 728] width 307 height 33
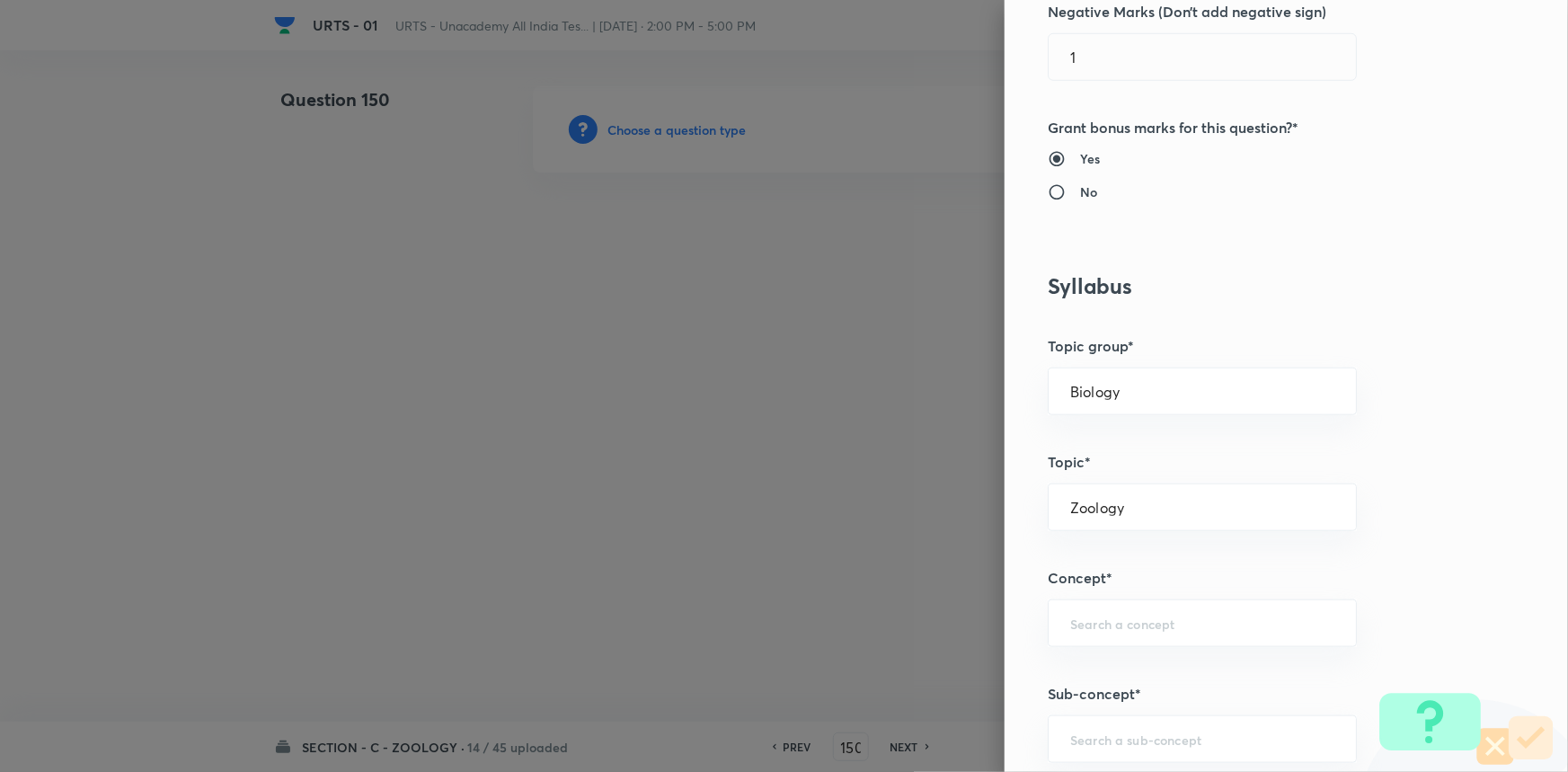
scroll to position [817, 0]
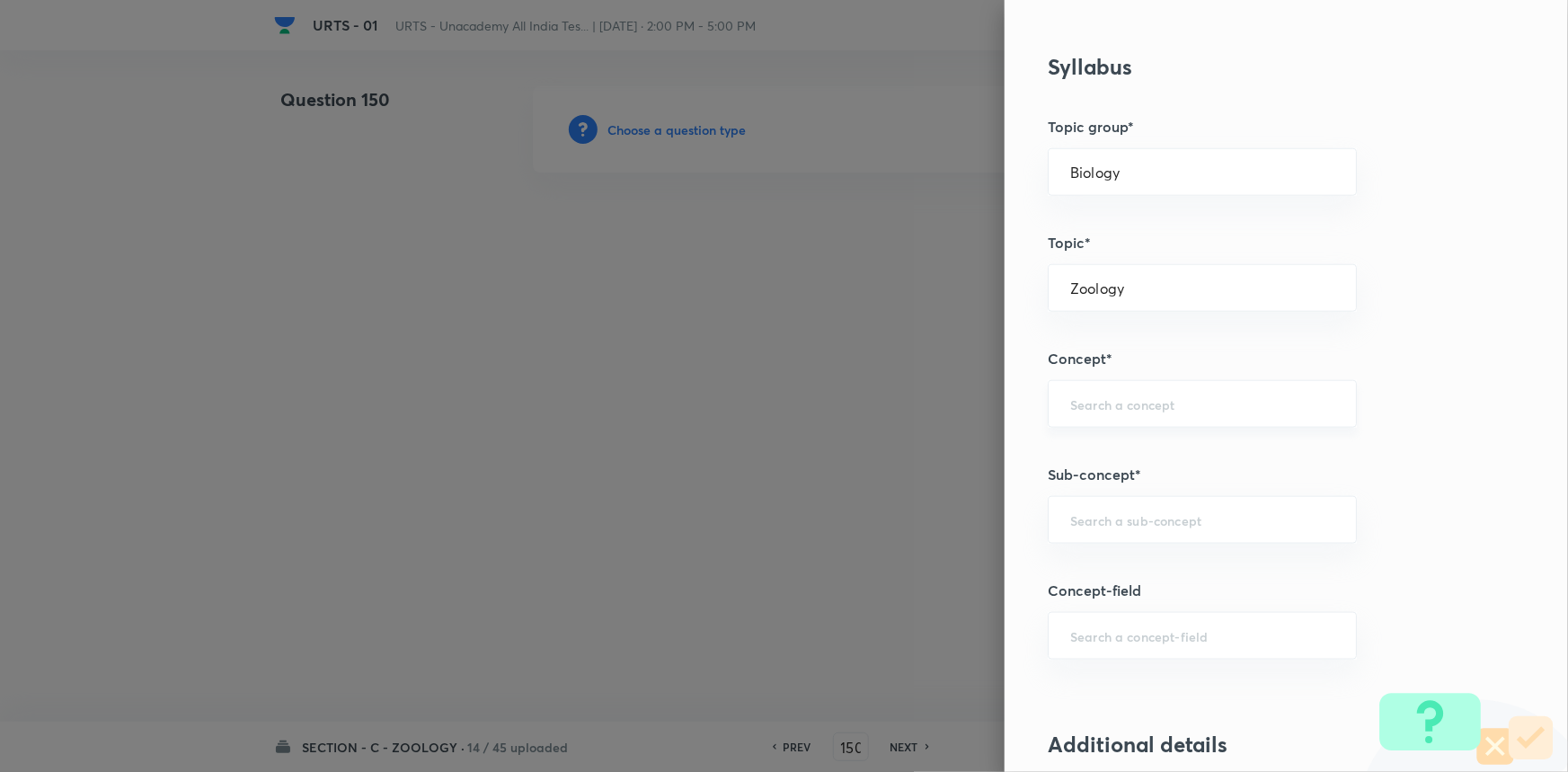
click at [1121, 391] on div "​" at bounding box center [1202, 403] width 309 height 47
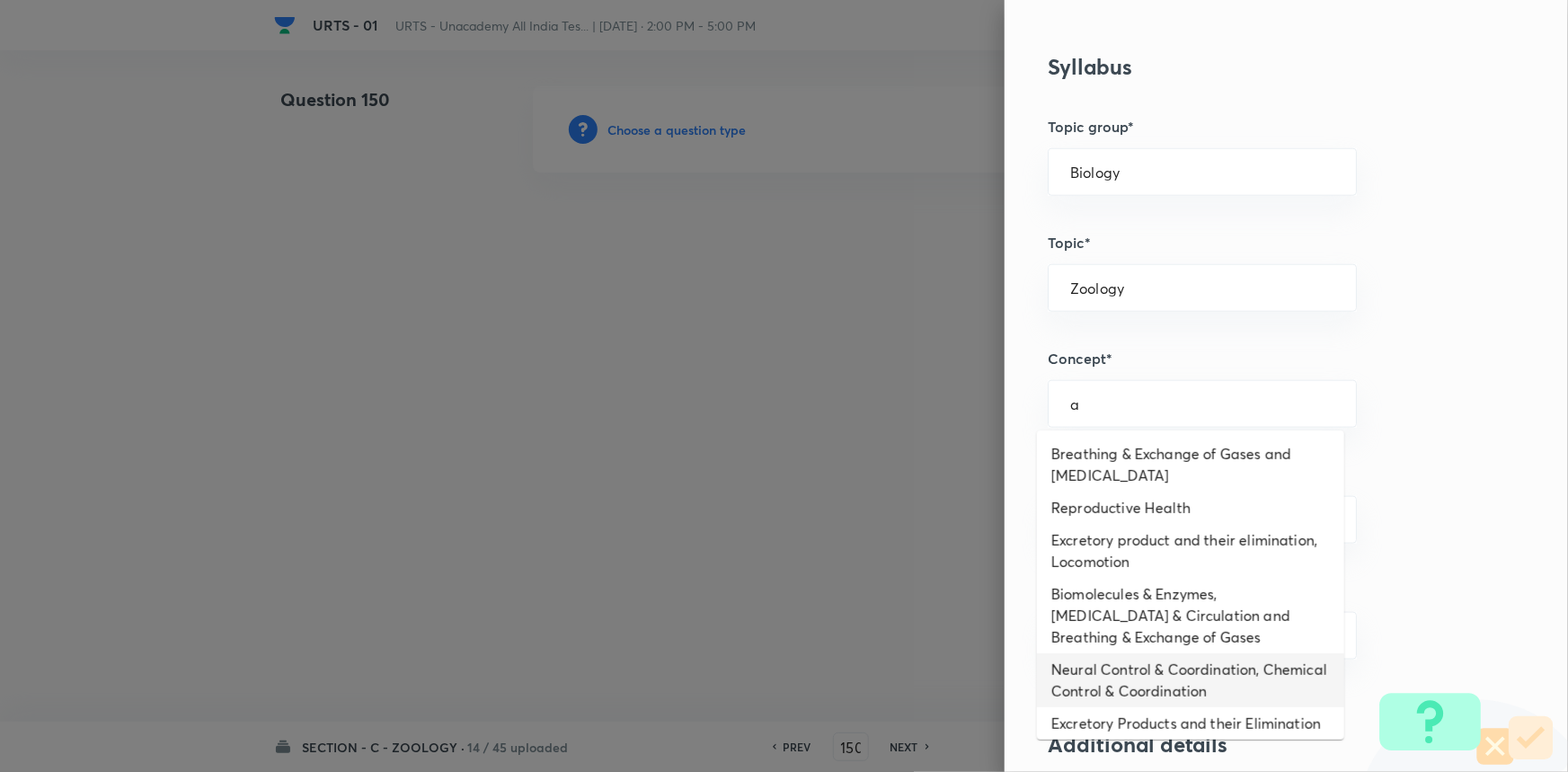
click at [1079, 668] on li "Neural Control & Coordination, Chemical Control & Coordination" at bounding box center [1190, 680] width 307 height 54
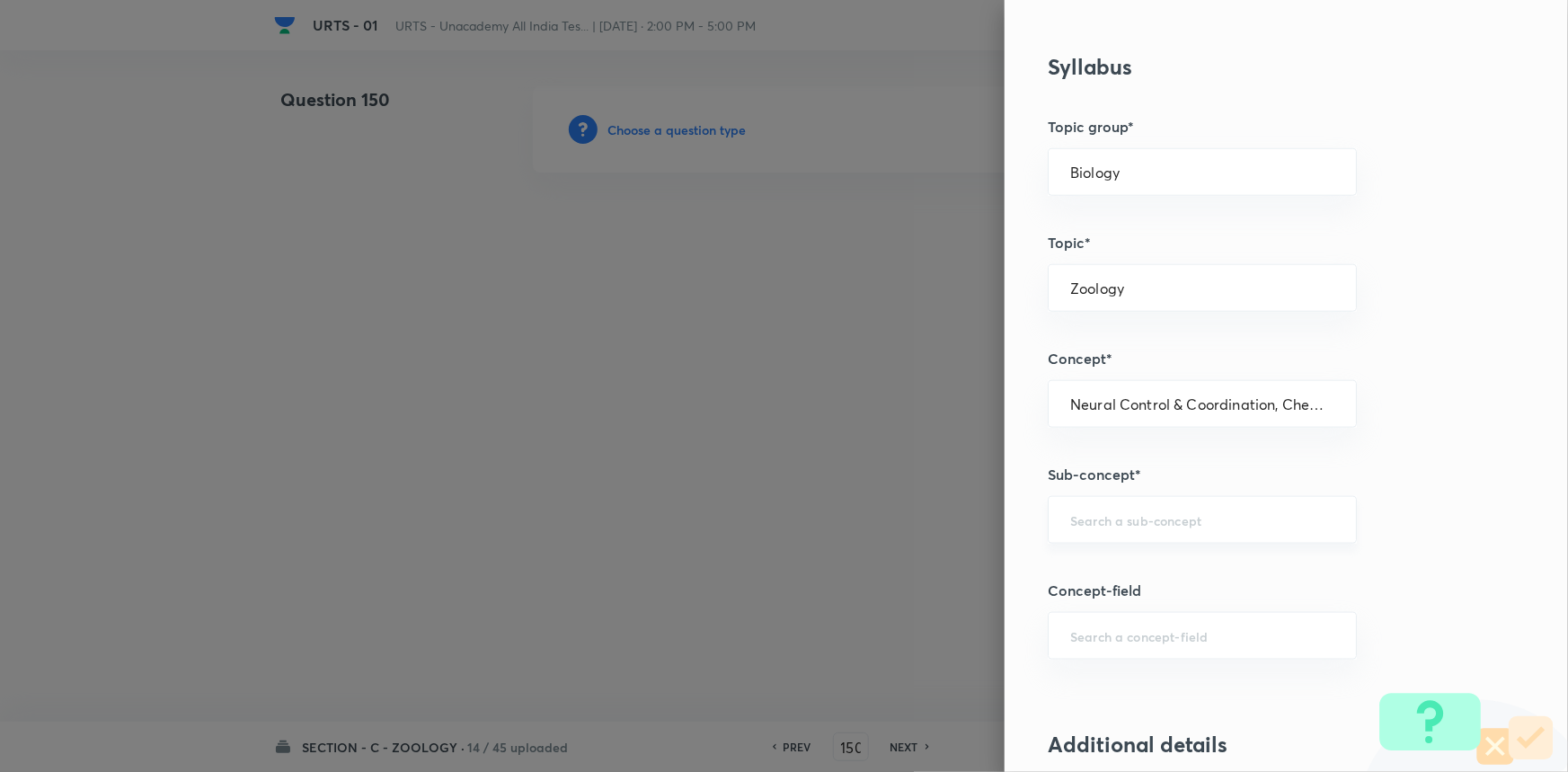
click at [1100, 519] on input "text" at bounding box center [1202, 519] width 264 height 17
click at [1082, 578] on li "Neural Control & Coordination, Chemical Control & Coordination" at bounding box center [1190, 580] width 307 height 54
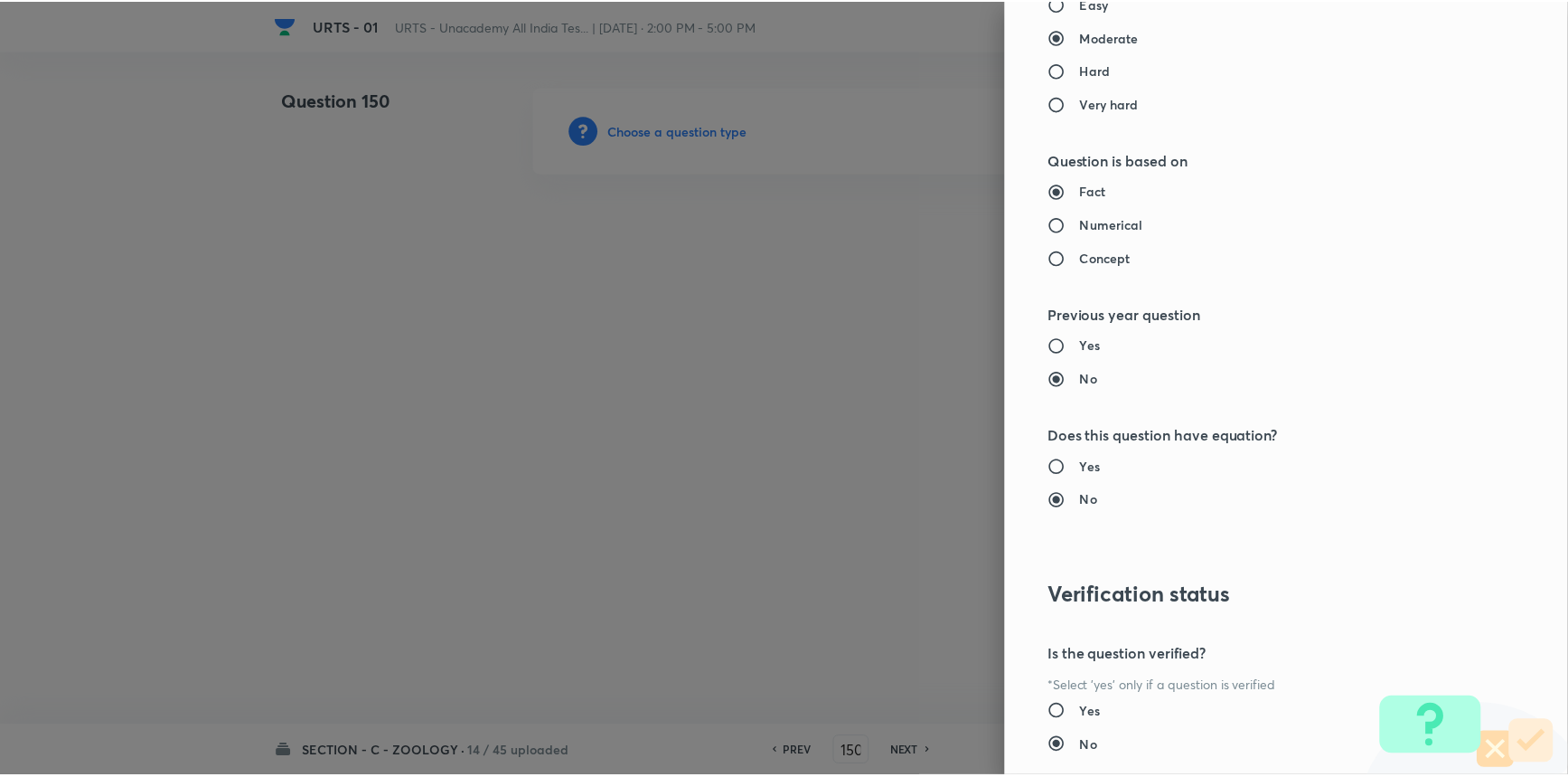
scroll to position [1808, 0]
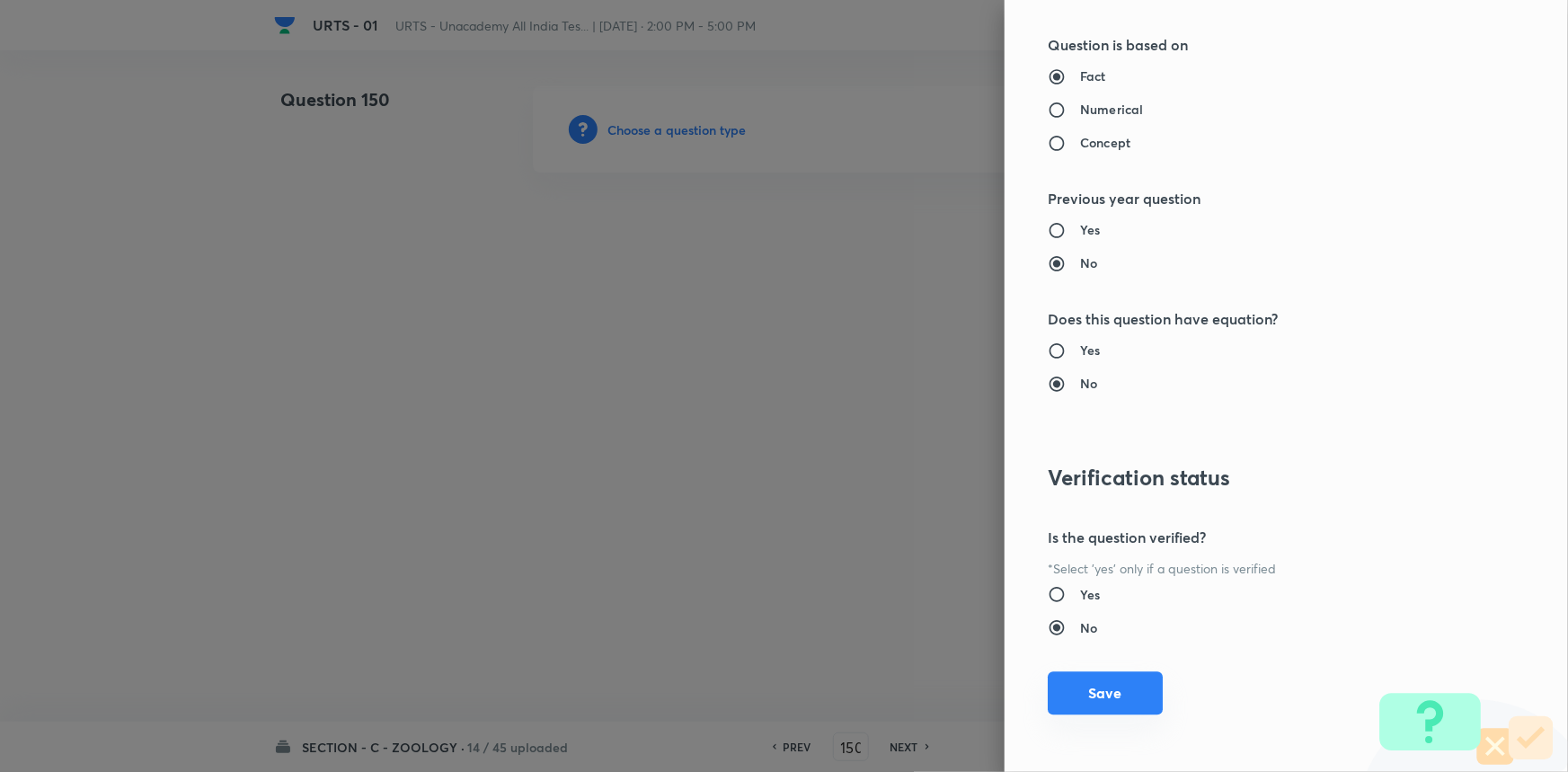
click at [1105, 676] on button "Save" at bounding box center [1105, 693] width 115 height 43
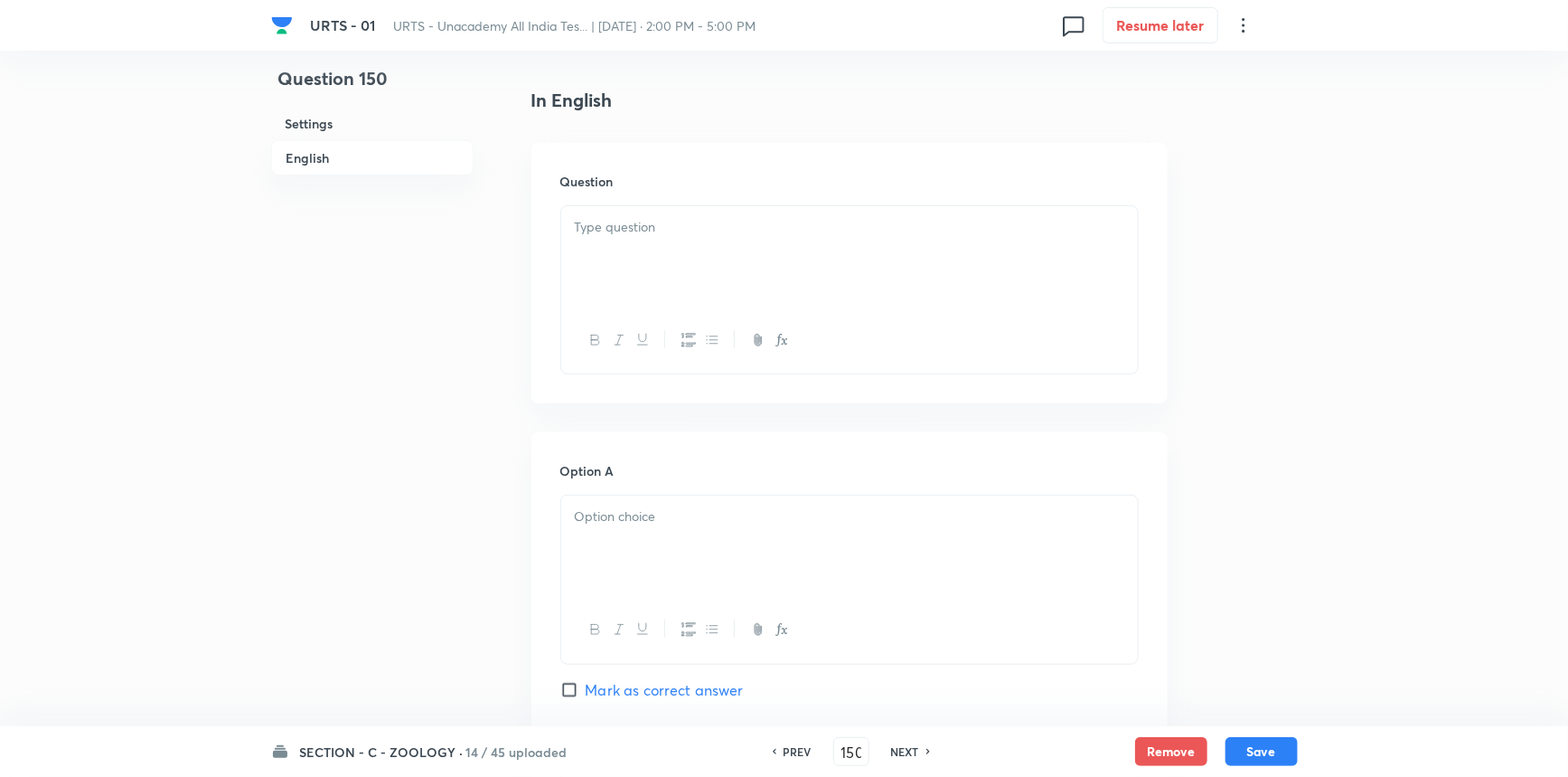
scroll to position [493, 0]
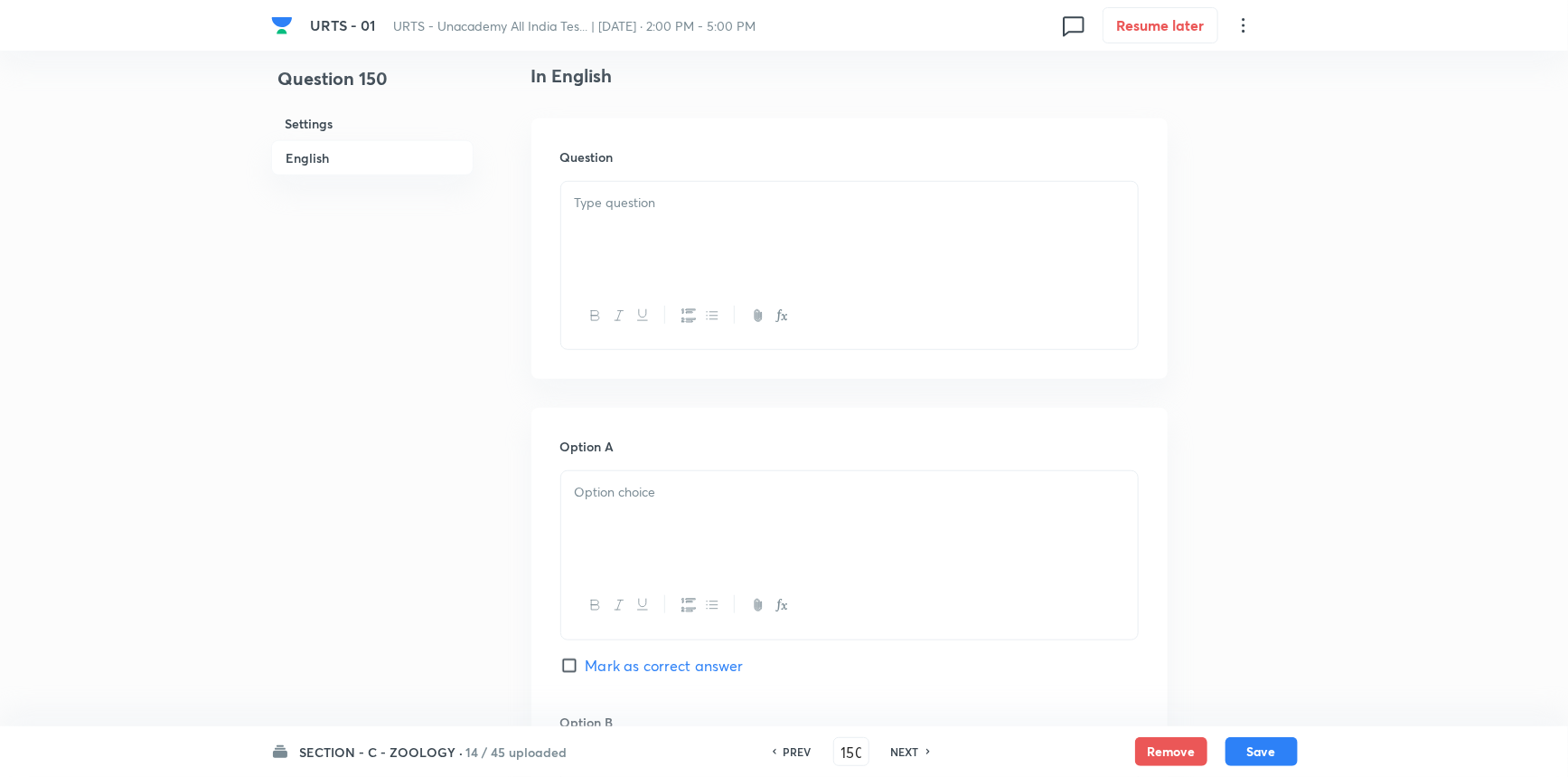
click at [632, 208] on p at bounding box center [849, 203] width 549 height 21
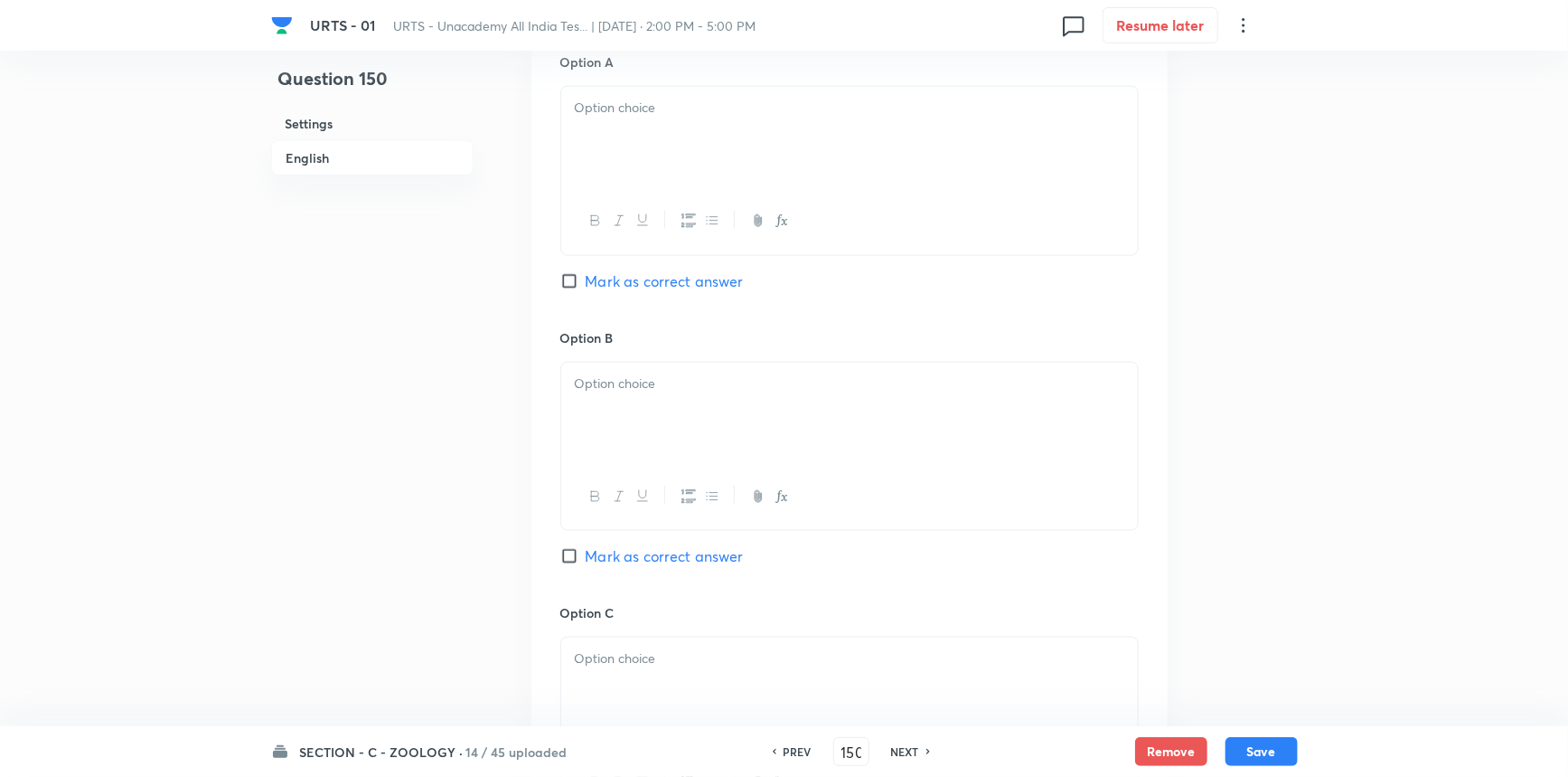
click at [615, 151] on div at bounding box center [849, 137] width 577 height 101
click at [642, 453] on div at bounding box center [849, 413] width 577 height 101
click at [625, 664] on p at bounding box center [849, 659] width 549 height 21
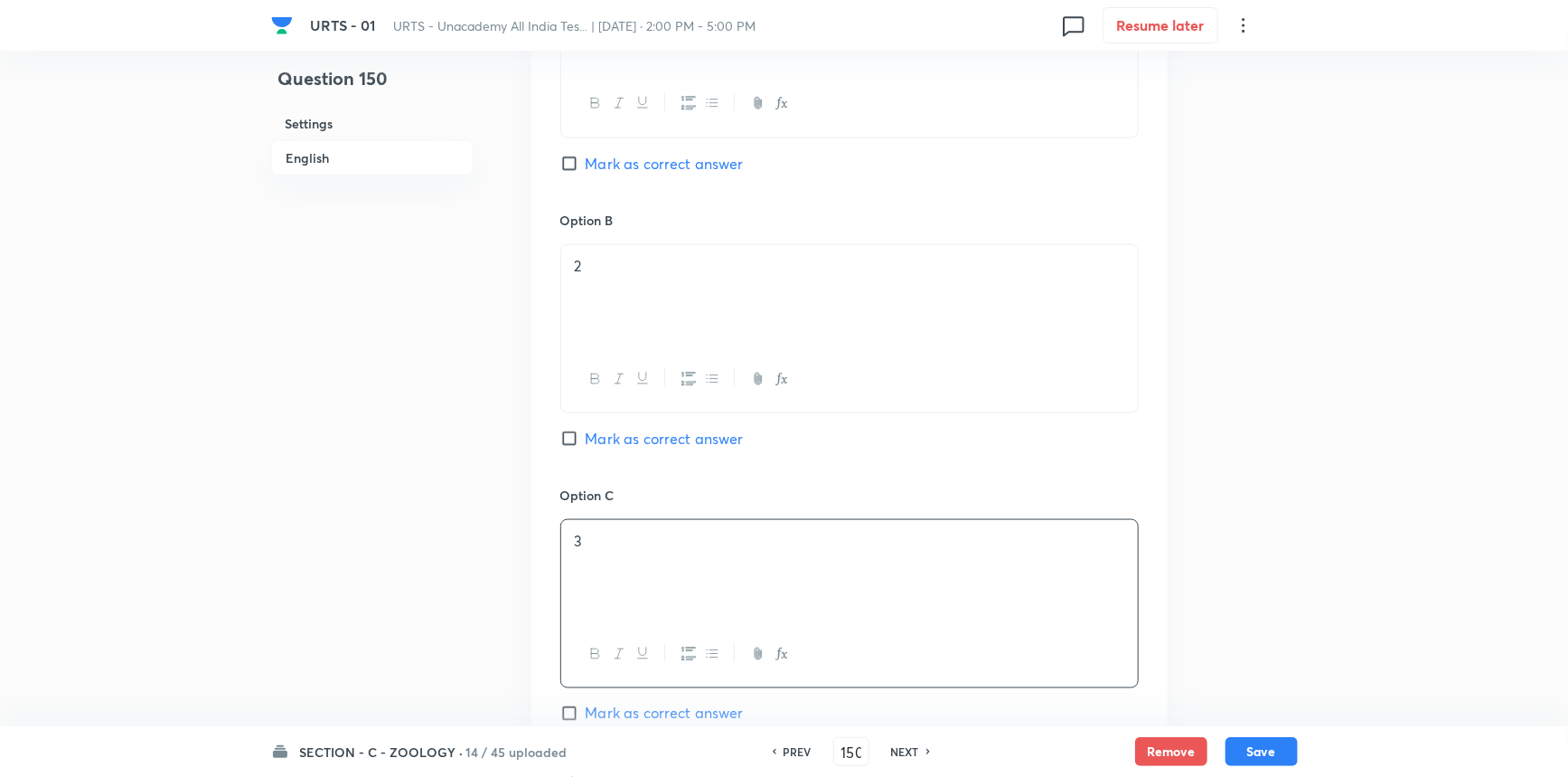
scroll to position [1232, 0]
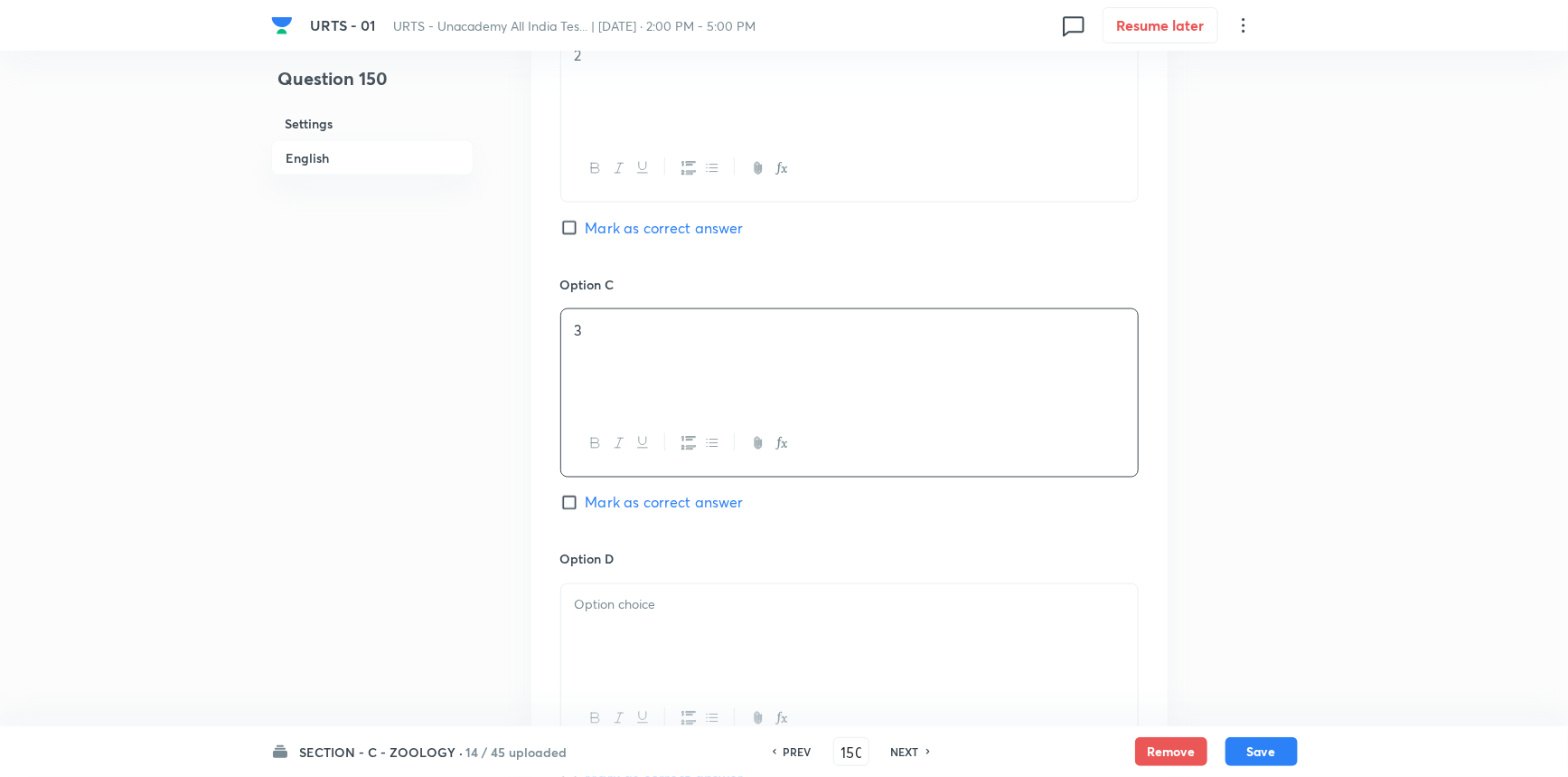
click at [608, 507] on span "Mark as correct answer" at bounding box center [664, 502] width 158 height 22
click at [586, 507] on input "Mark as correct answer" at bounding box center [573, 502] width 25 height 18
click at [620, 612] on p at bounding box center [849, 605] width 549 height 21
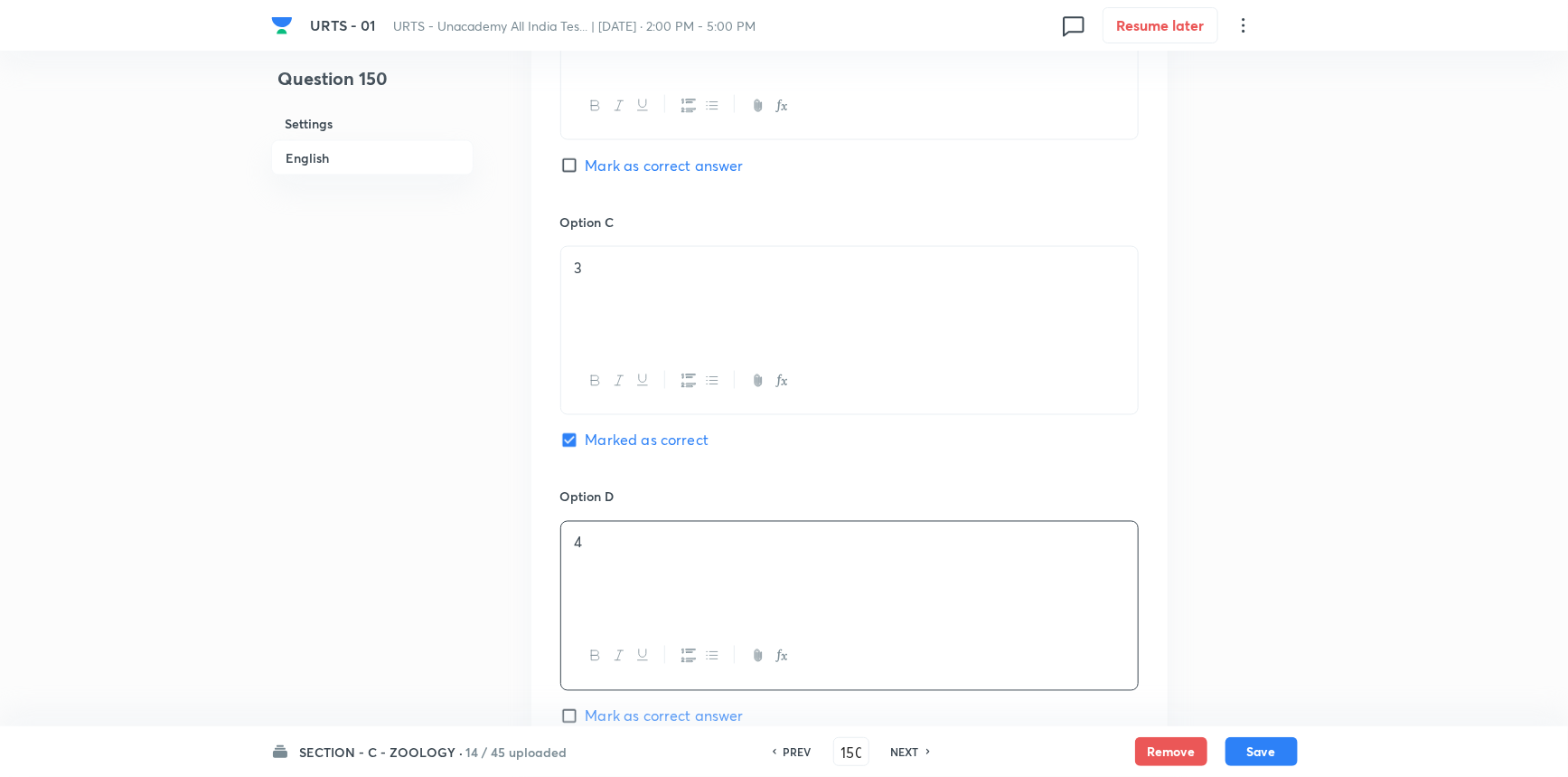
scroll to position [1645, 0]
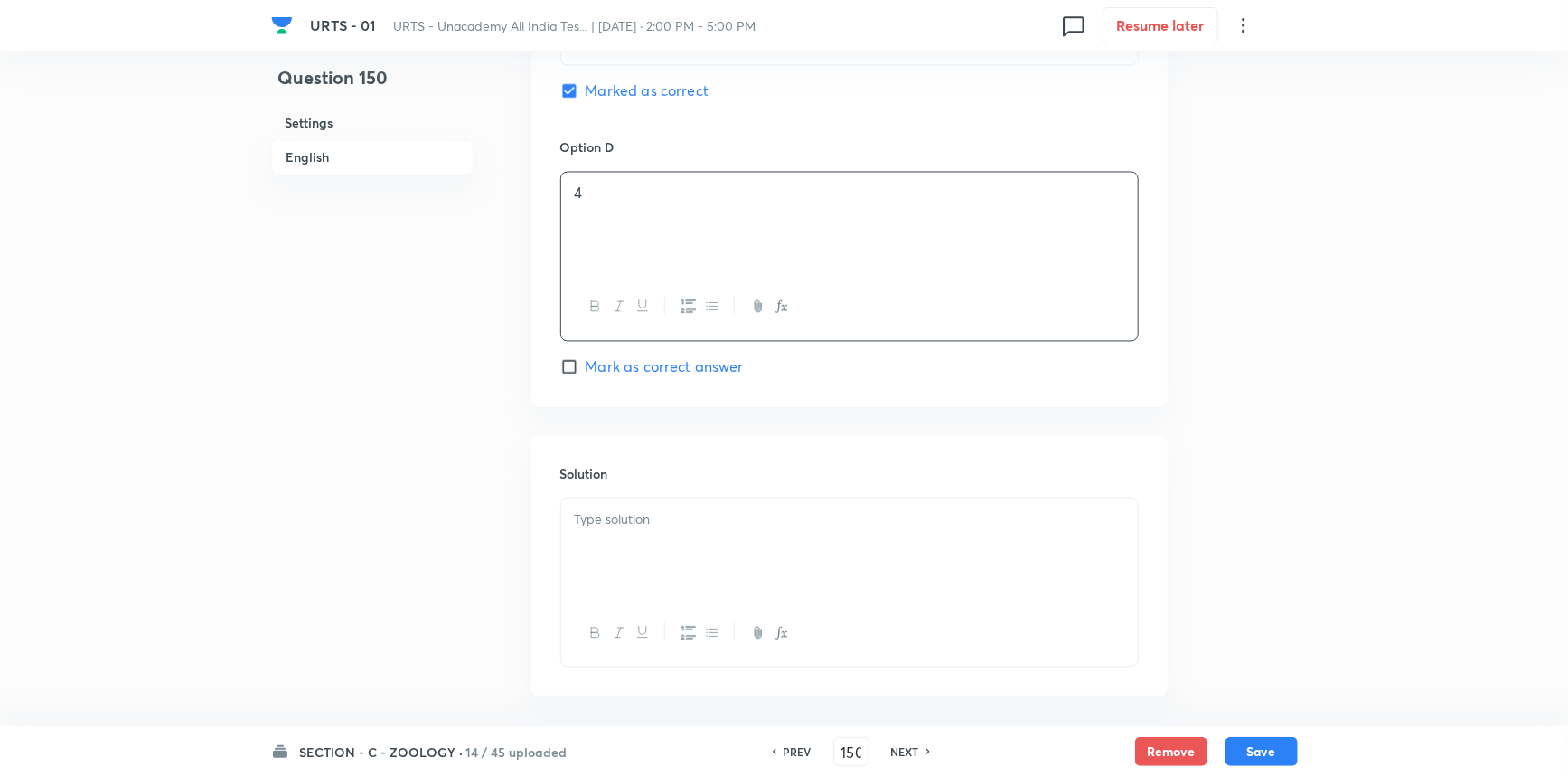
click at [614, 540] on div at bounding box center [849, 550] width 577 height 101
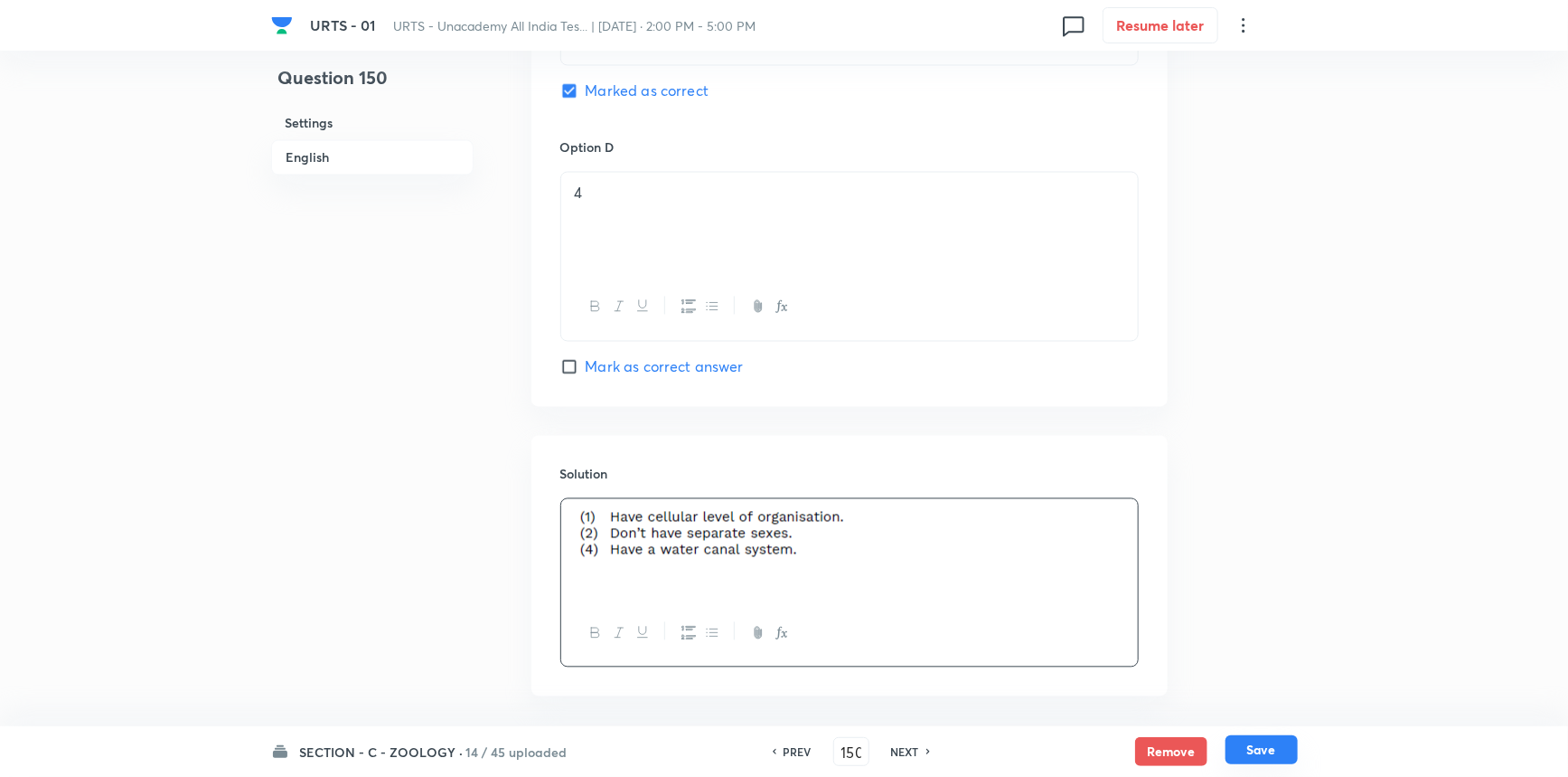
click at [1247, 744] on button "Save" at bounding box center [1262, 749] width 72 height 29
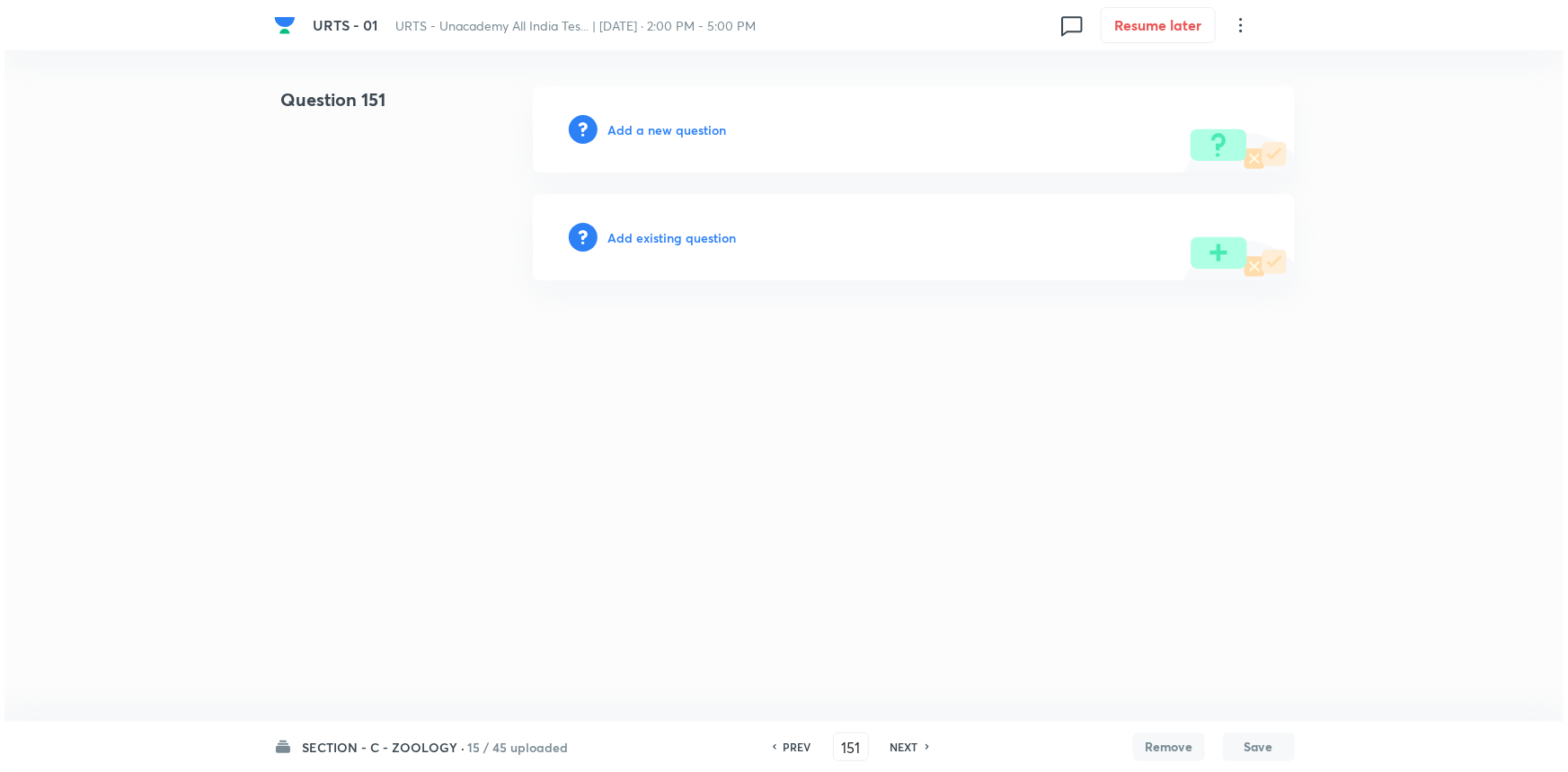
scroll to position [0, 0]
click at [674, 134] on h6 "Add a new question" at bounding box center [668, 130] width 119 height 19
click at [674, 134] on h6 "Choose a question type" at bounding box center [677, 130] width 138 height 19
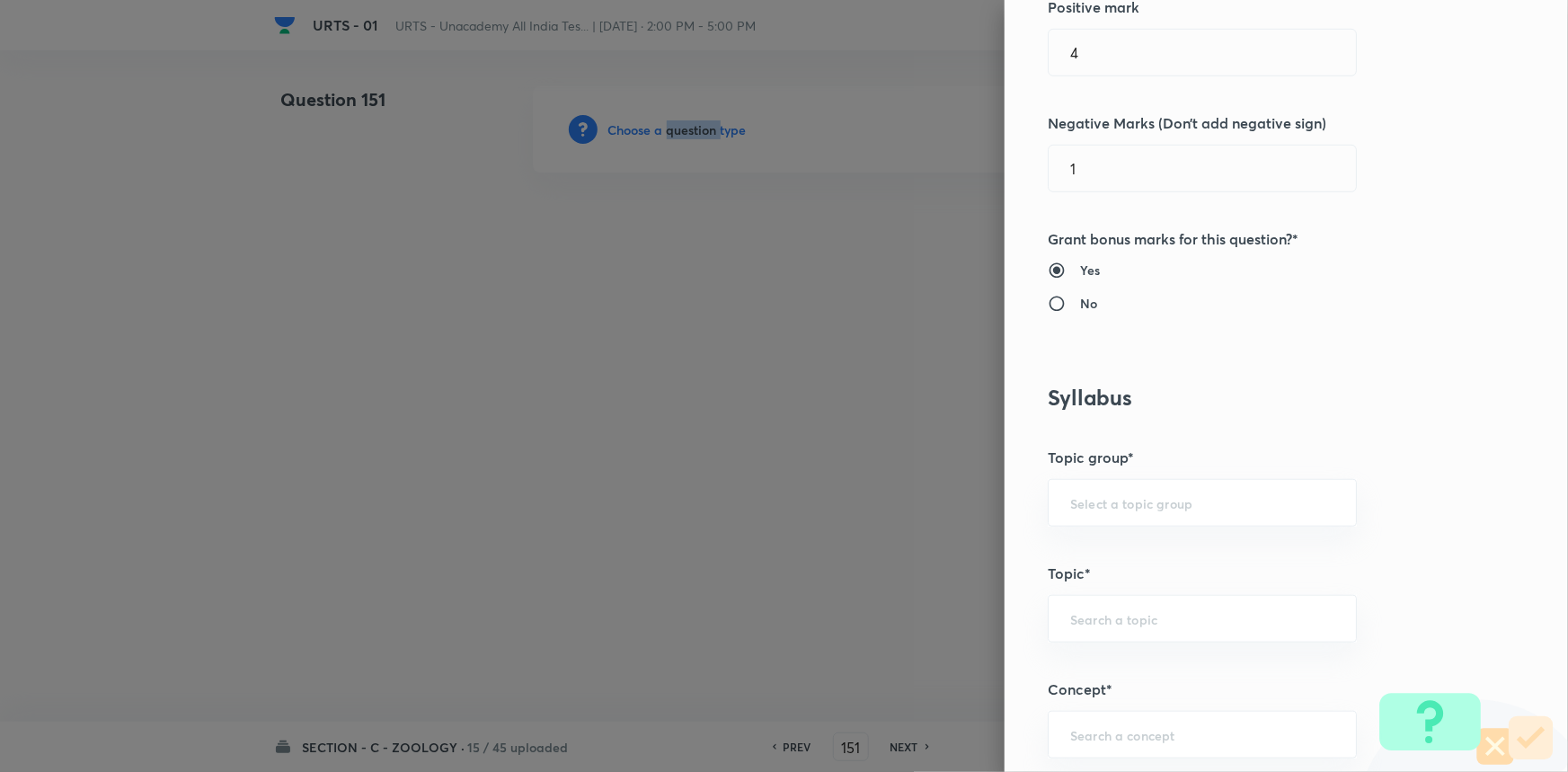
scroll to position [490, 0]
click at [1070, 507] on div "​" at bounding box center [1202, 499] width 309 height 47
click at [1090, 540] on li "Biology" at bounding box center [1190, 549] width 307 height 33
click at [1066, 628] on div "​" at bounding box center [1202, 614] width 309 height 47
click at [1061, 668] on li "Zoology" at bounding box center [1190, 663] width 307 height 33
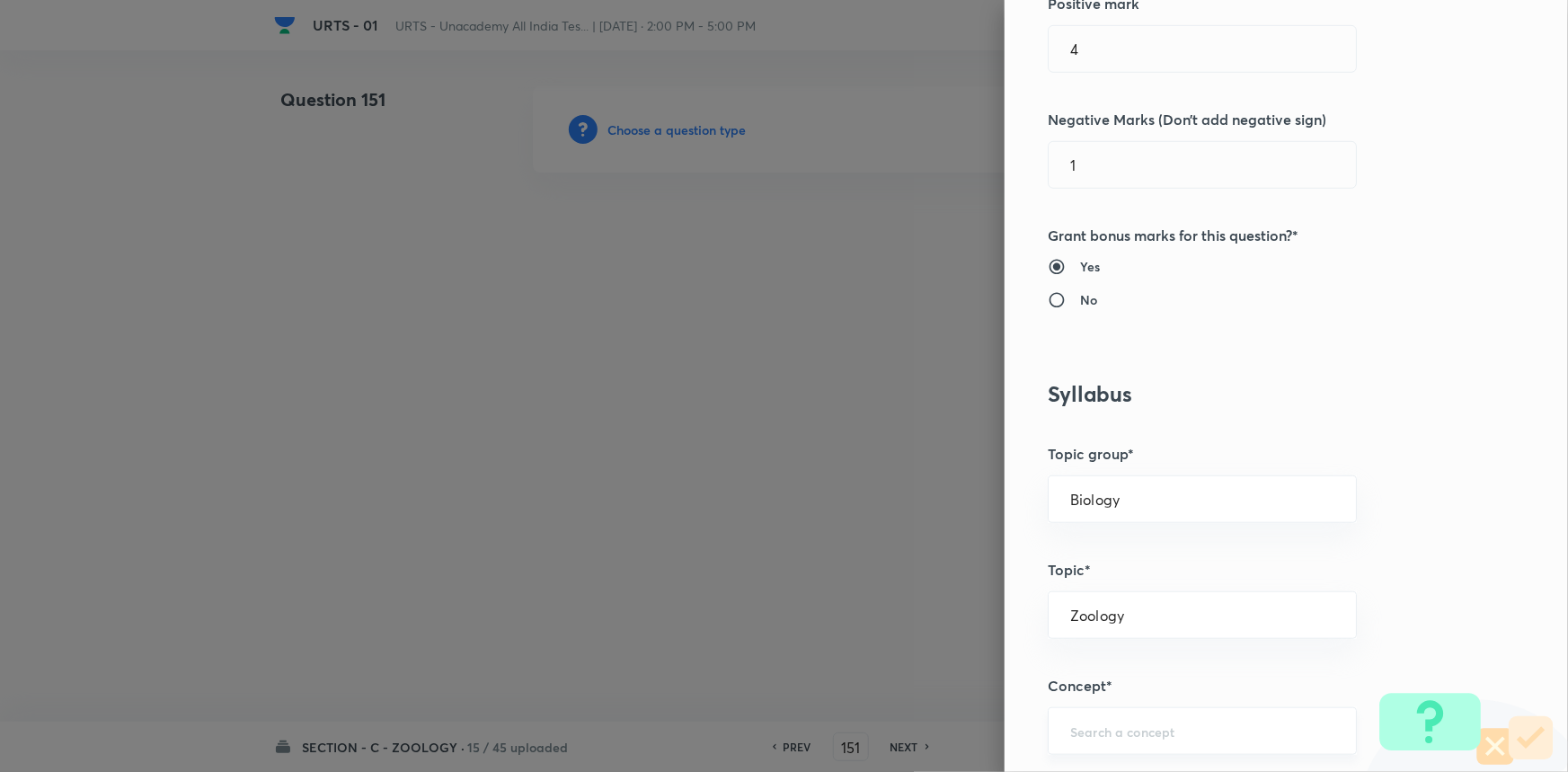
click at [1080, 731] on input "text" at bounding box center [1202, 731] width 264 height 17
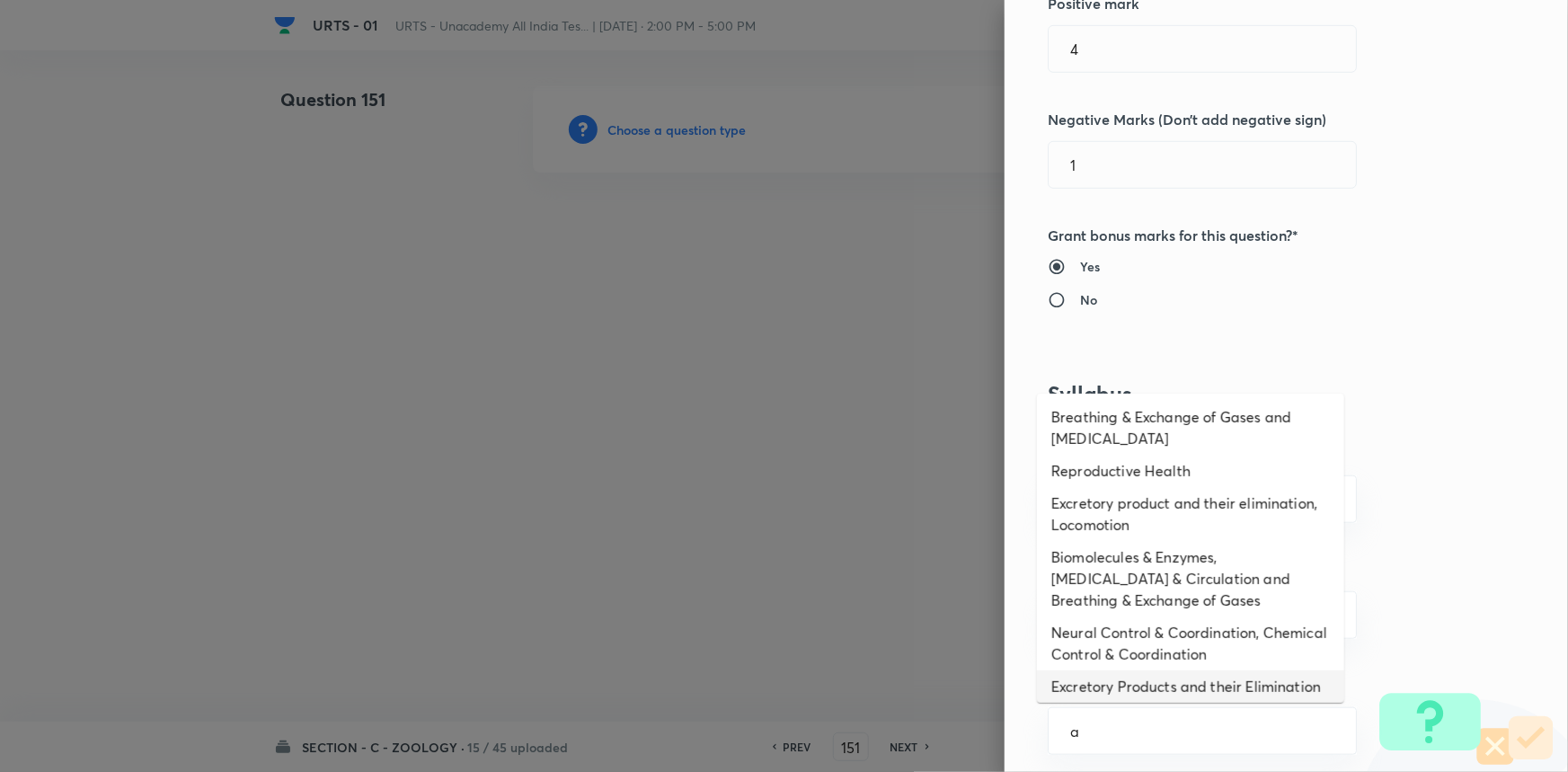
click at [1094, 683] on li "Excretory Products and their Elimination" at bounding box center [1190, 687] width 307 height 33
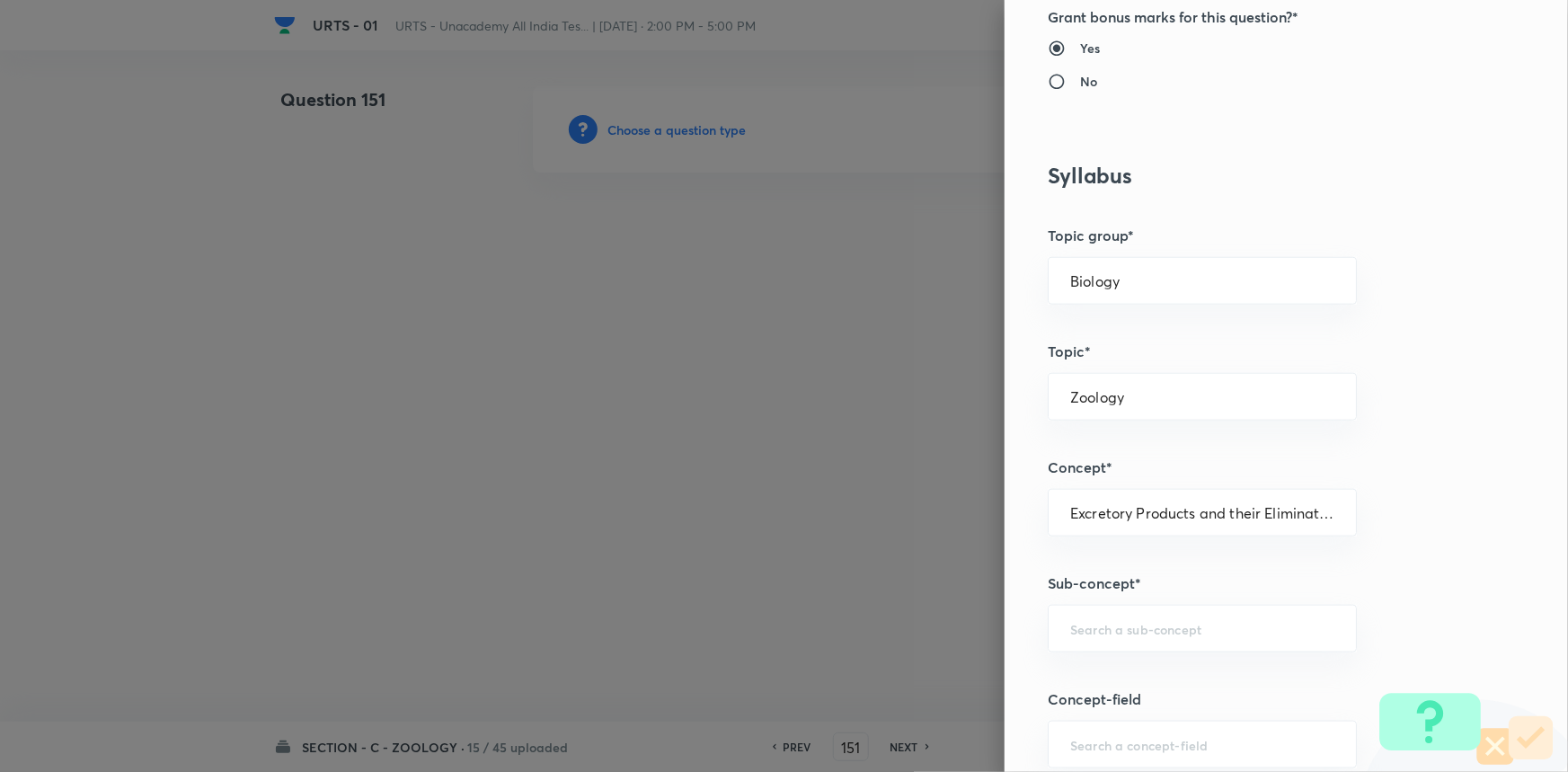
scroll to position [979, 0]
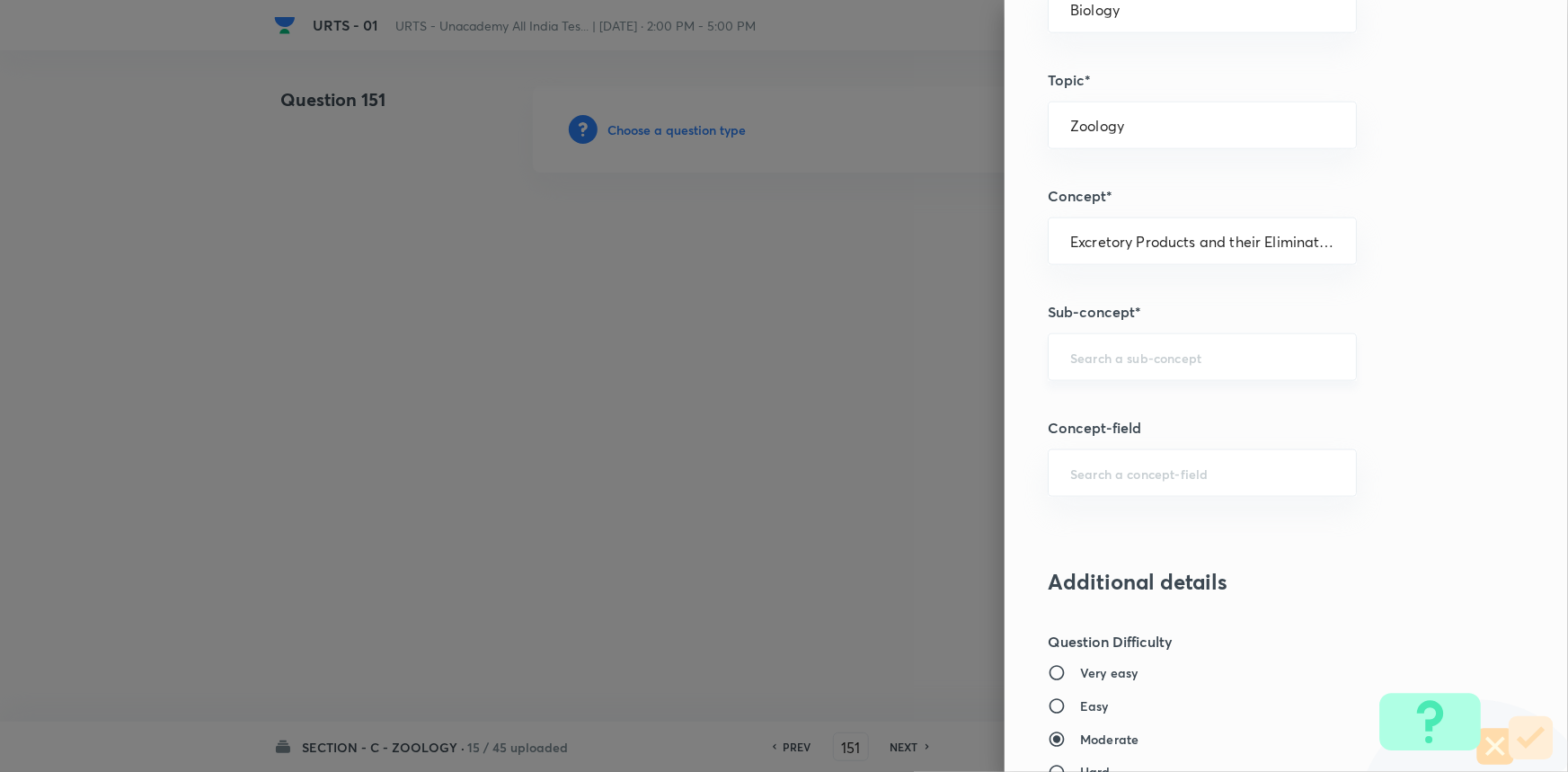
click at [1113, 355] on input "text" at bounding box center [1202, 357] width 264 height 17
click at [1071, 396] on li "Excretory Products and their Elimination" at bounding box center [1190, 406] width 307 height 33
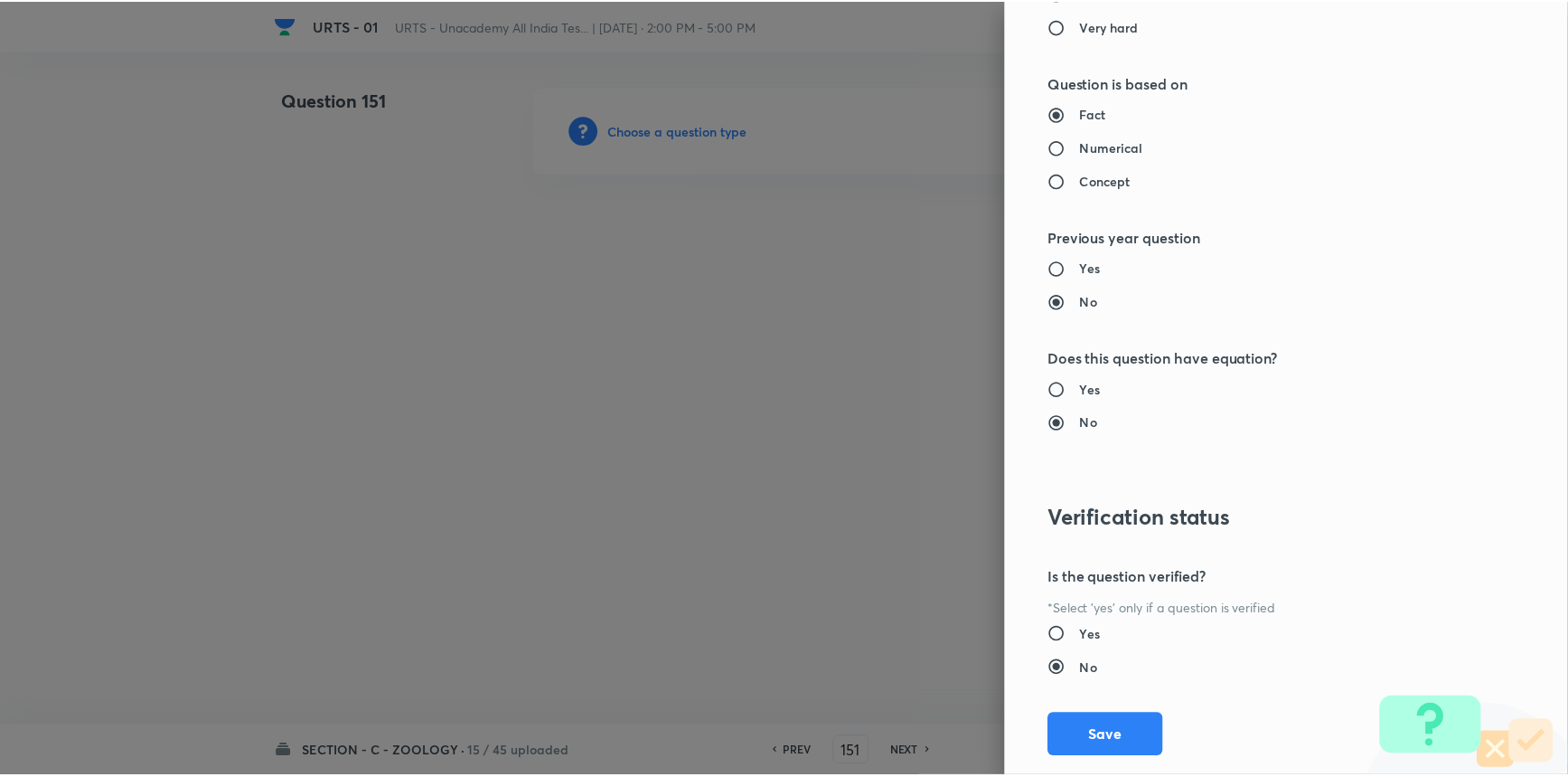
scroll to position [1808, 0]
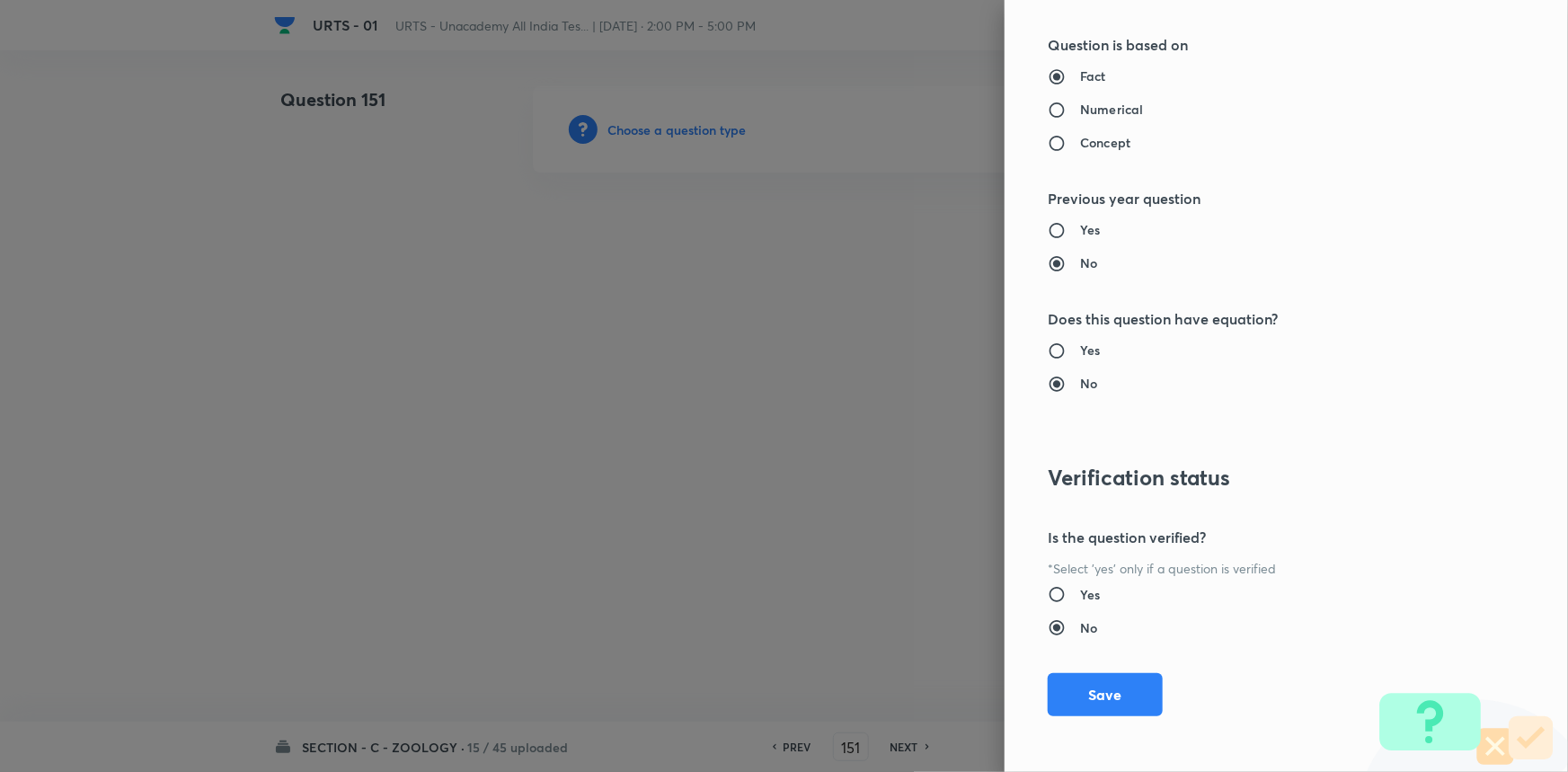
drag, startPoint x: 1089, startPoint y: 684, endPoint x: 875, endPoint y: 546, distance: 254.6
click at [1090, 680] on button "Save" at bounding box center [1105, 694] width 115 height 43
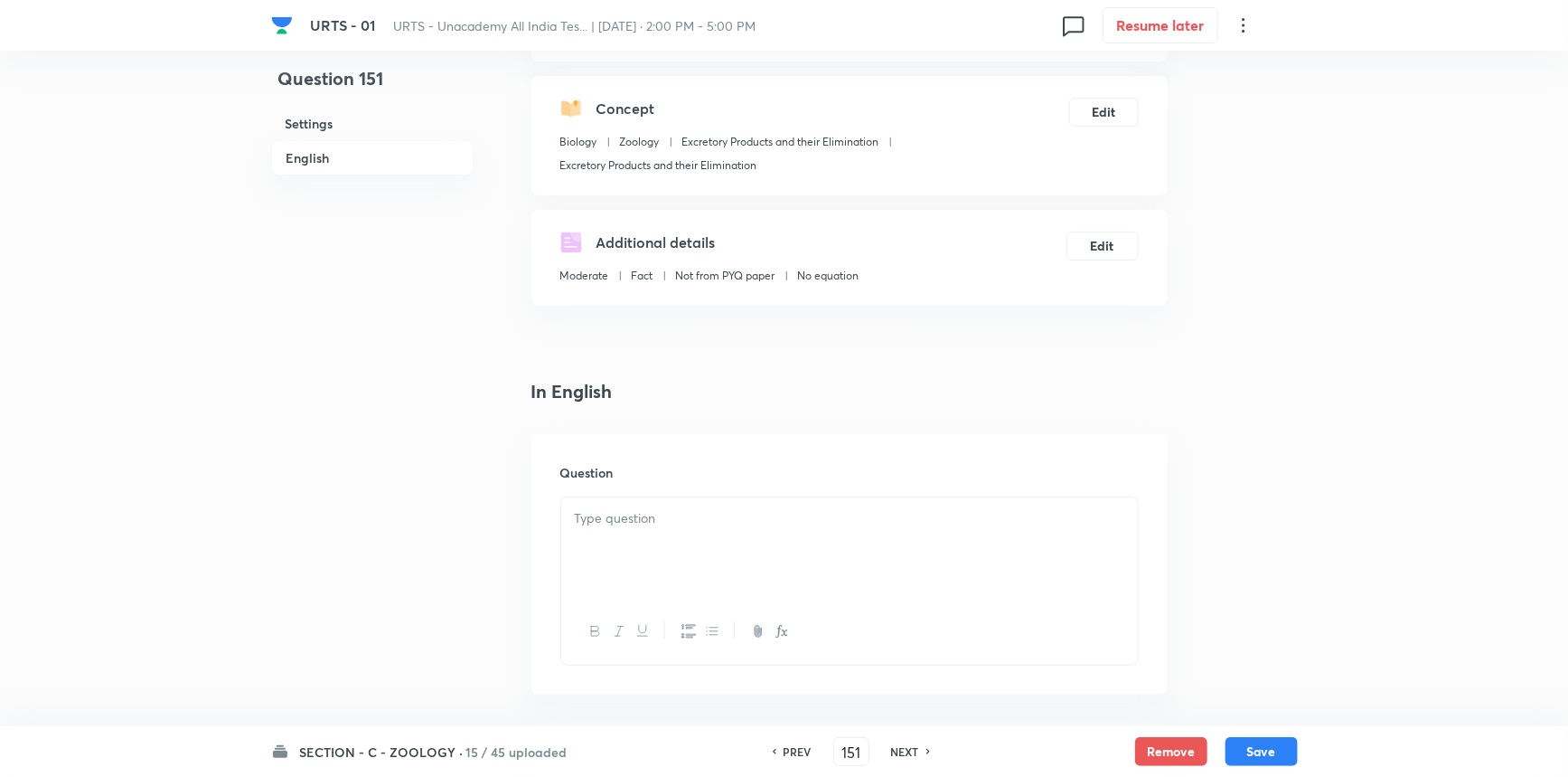
scroll to position [410, 0]
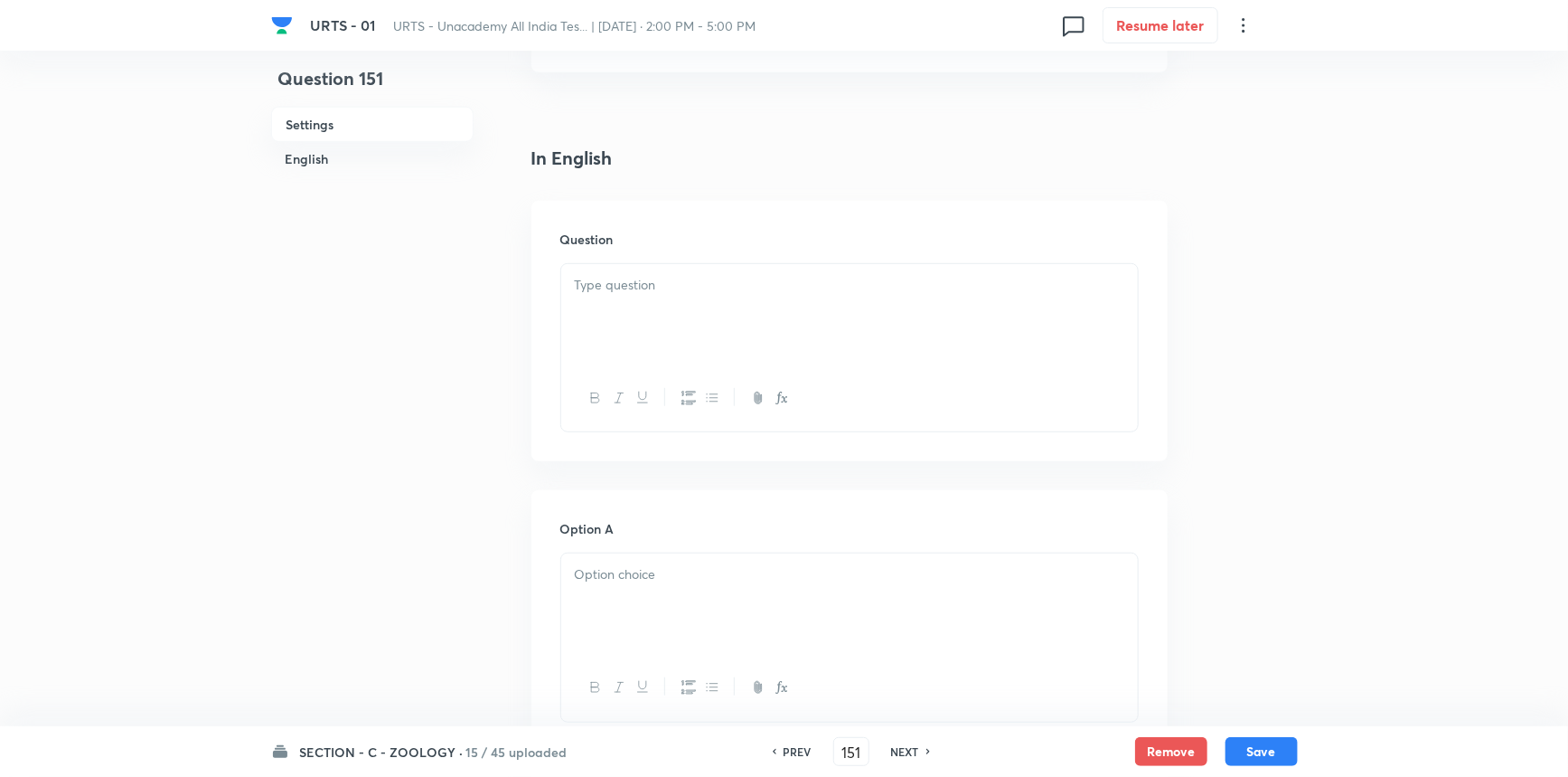
click at [707, 362] on div at bounding box center [849, 314] width 577 height 101
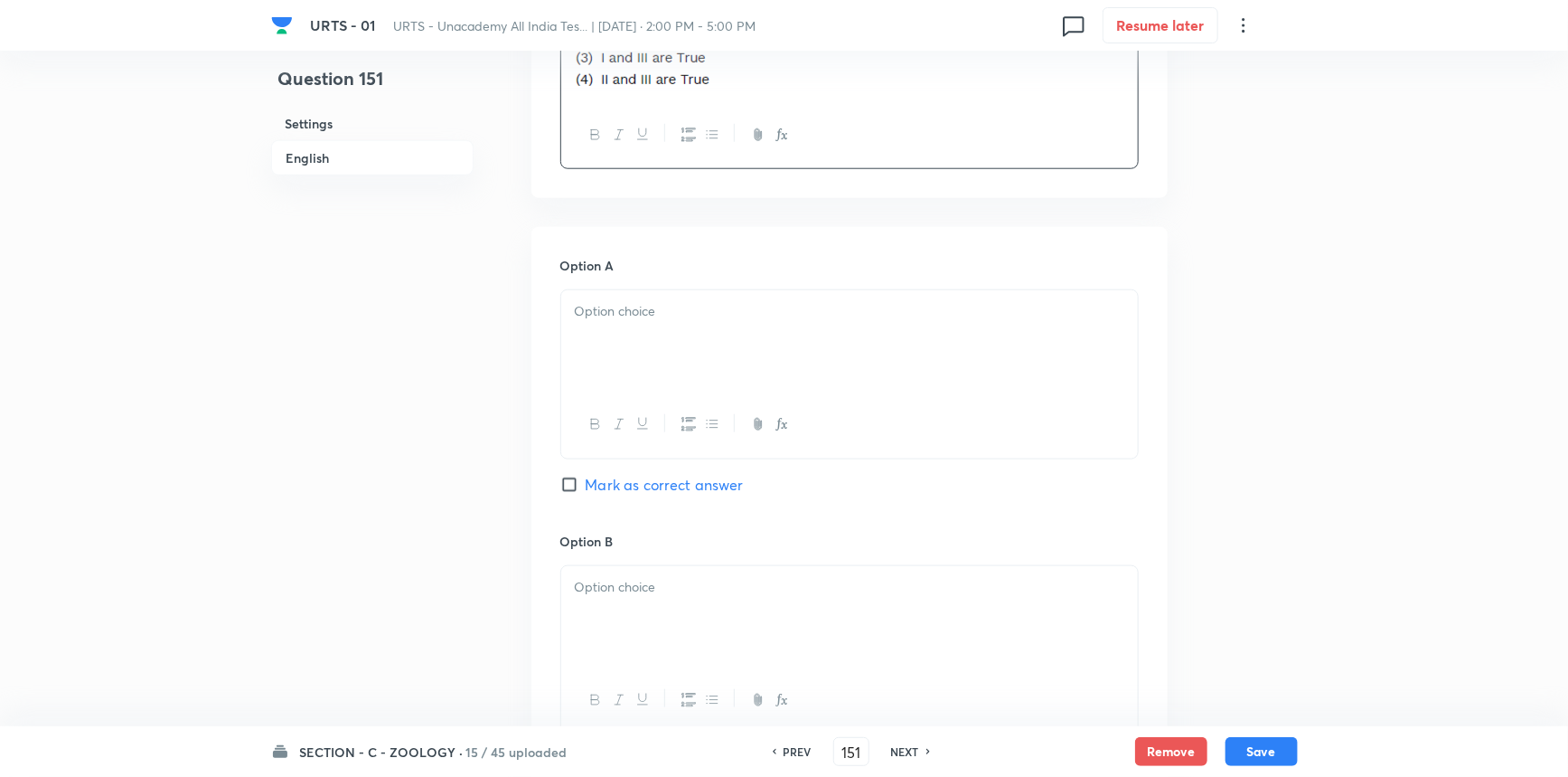
scroll to position [822, 0]
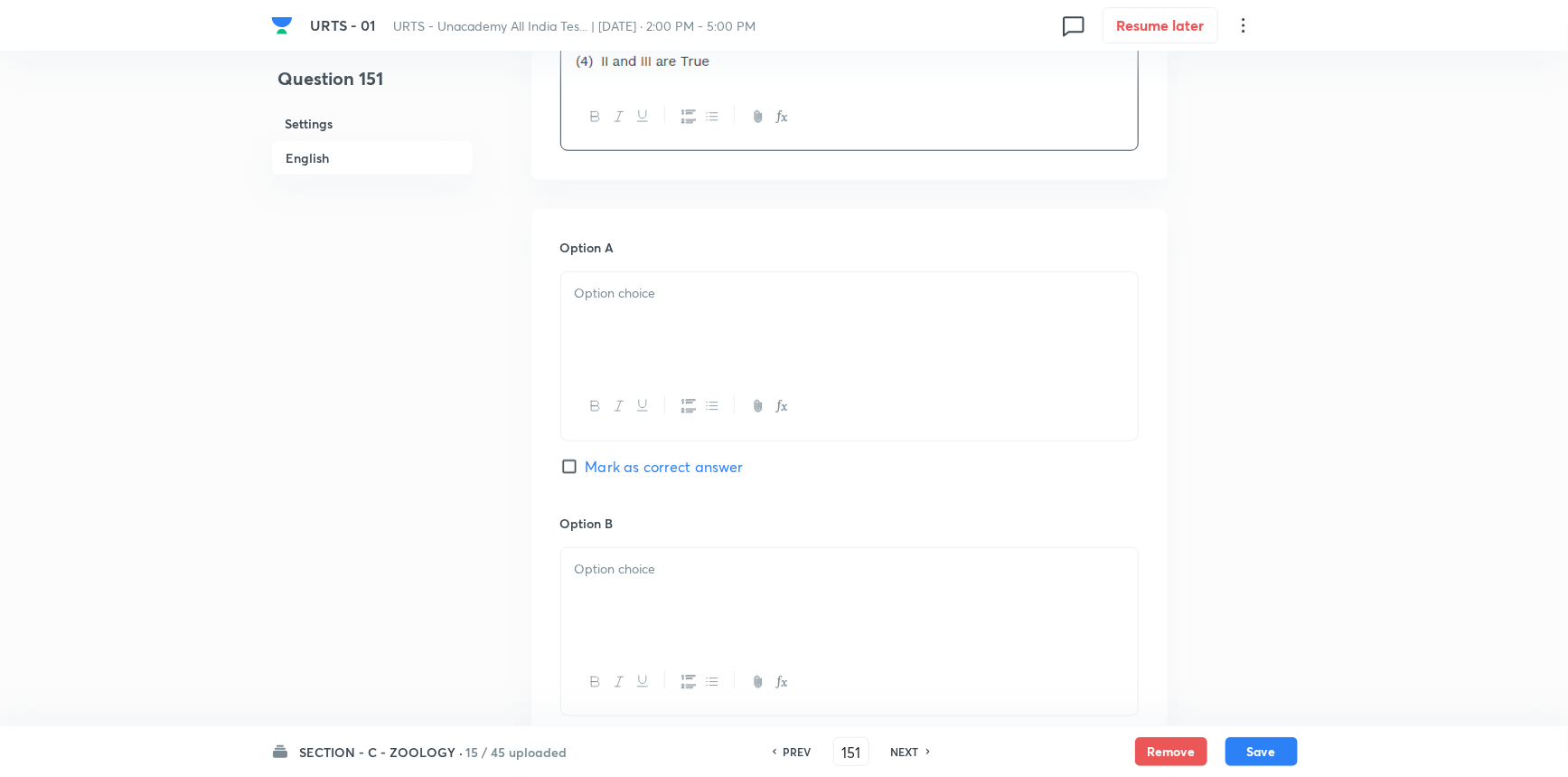
click at [658, 313] on div at bounding box center [849, 323] width 577 height 101
click at [615, 599] on div at bounding box center [849, 598] width 577 height 101
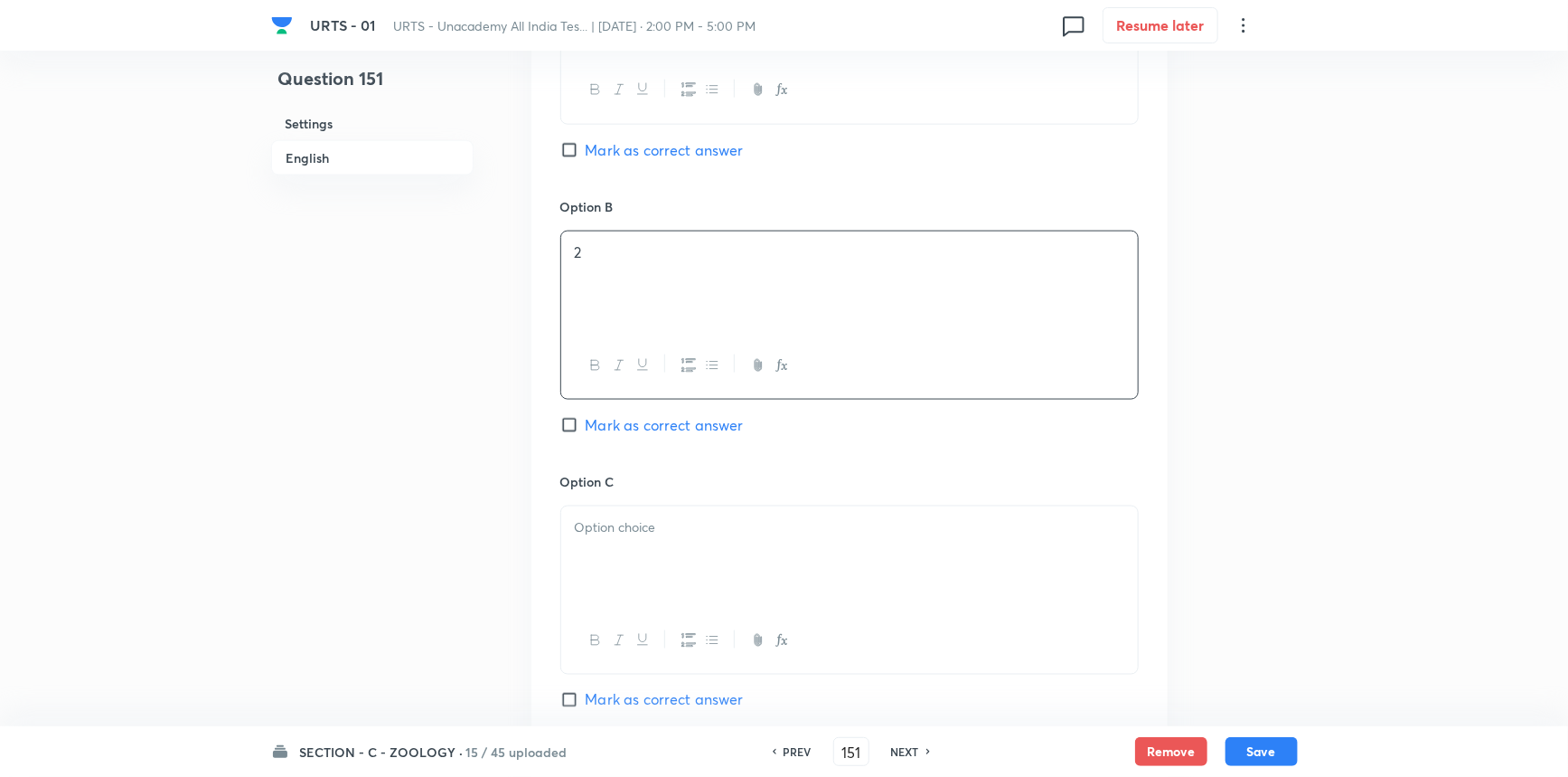
scroll to position [1150, 0]
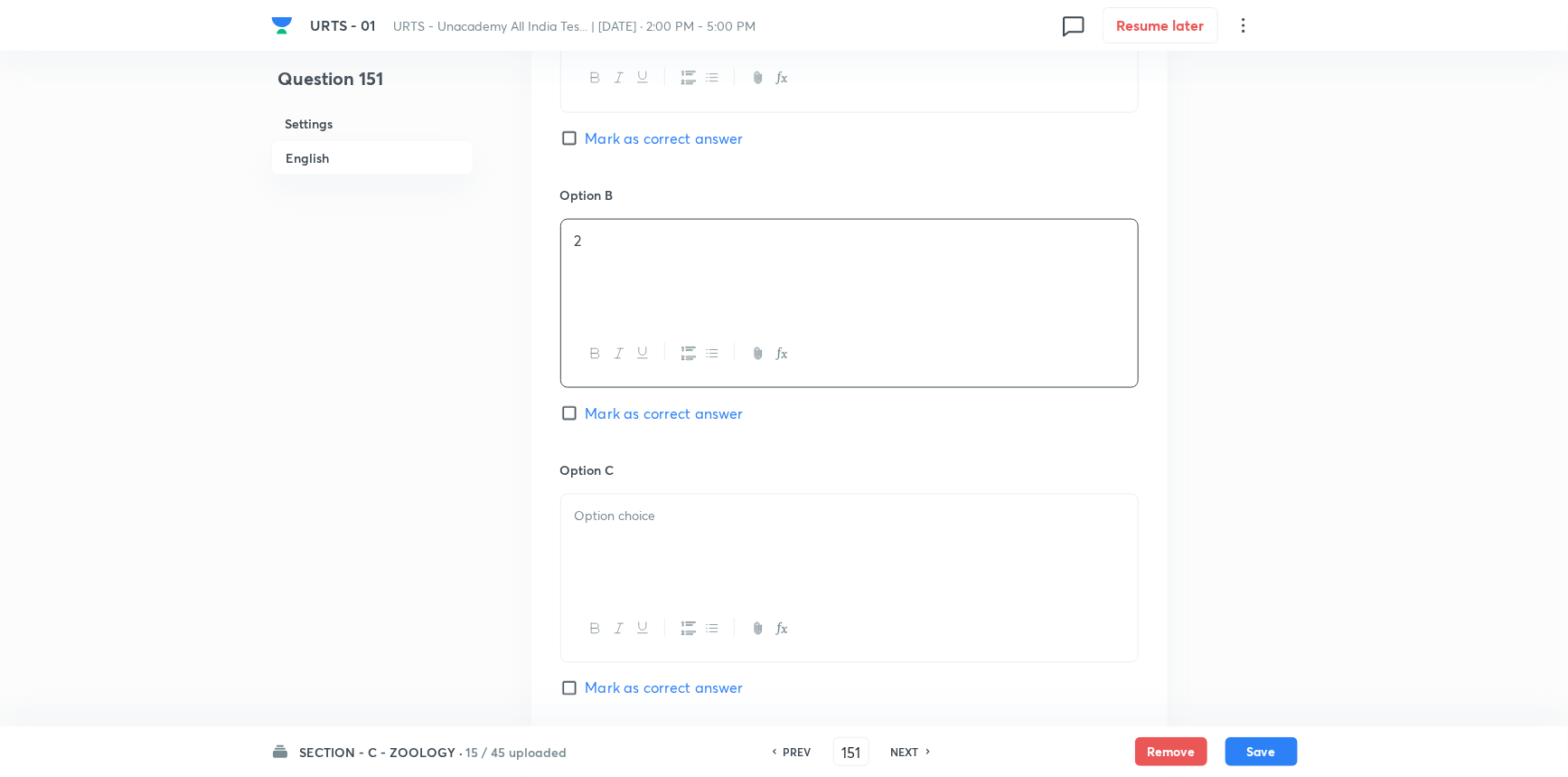
click at [614, 408] on span "Mark as correct answer" at bounding box center [664, 412] width 158 height 22
click at [586, 408] on input "Mark as correct answer" at bounding box center [573, 412] width 25 height 18
click at [637, 561] on div at bounding box center [849, 545] width 577 height 101
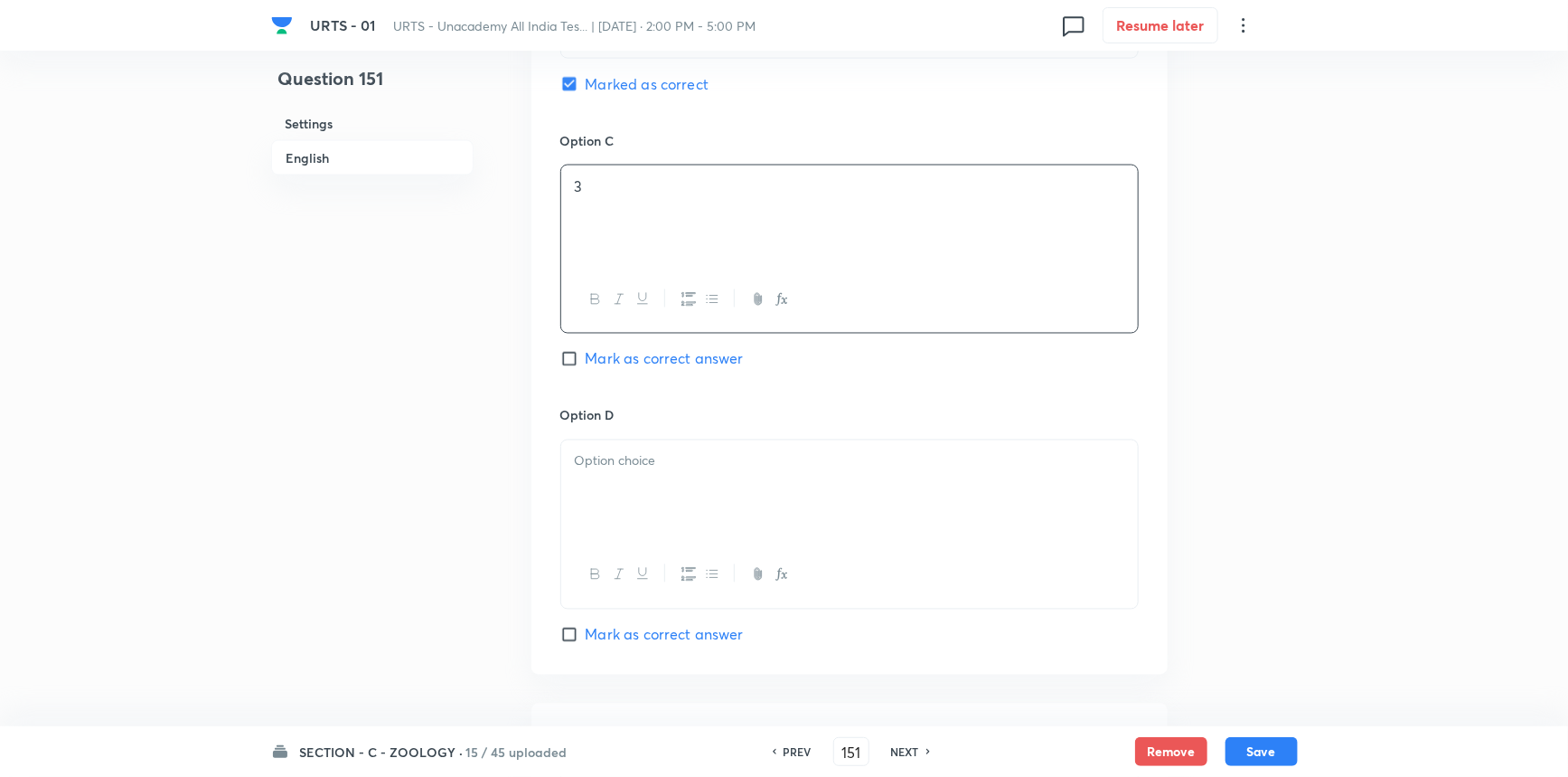
click at [605, 489] on div at bounding box center [849, 491] width 577 height 101
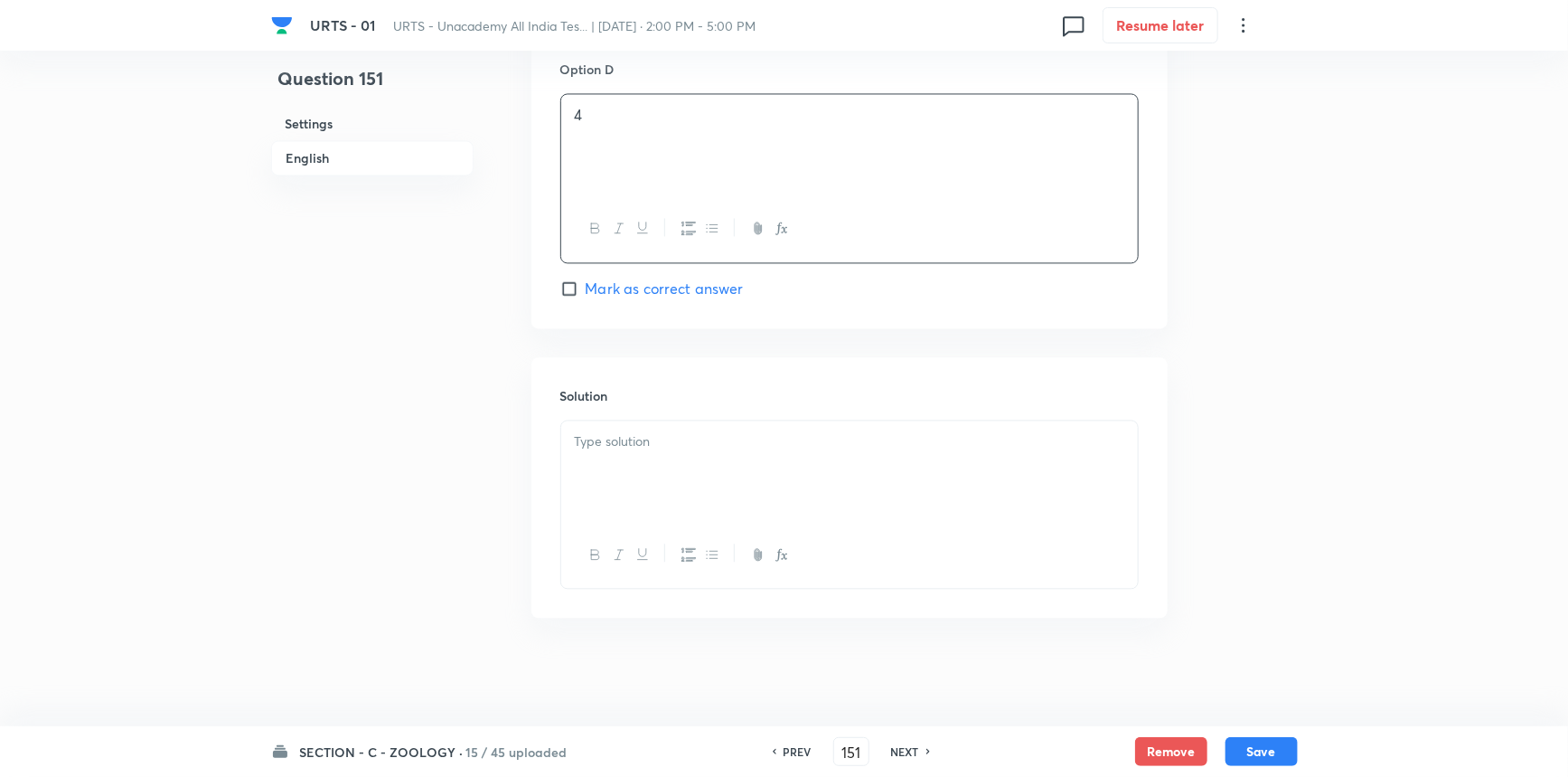
scroll to position [1827, 0]
click at [657, 482] on div at bounding box center [849, 471] width 577 height 101
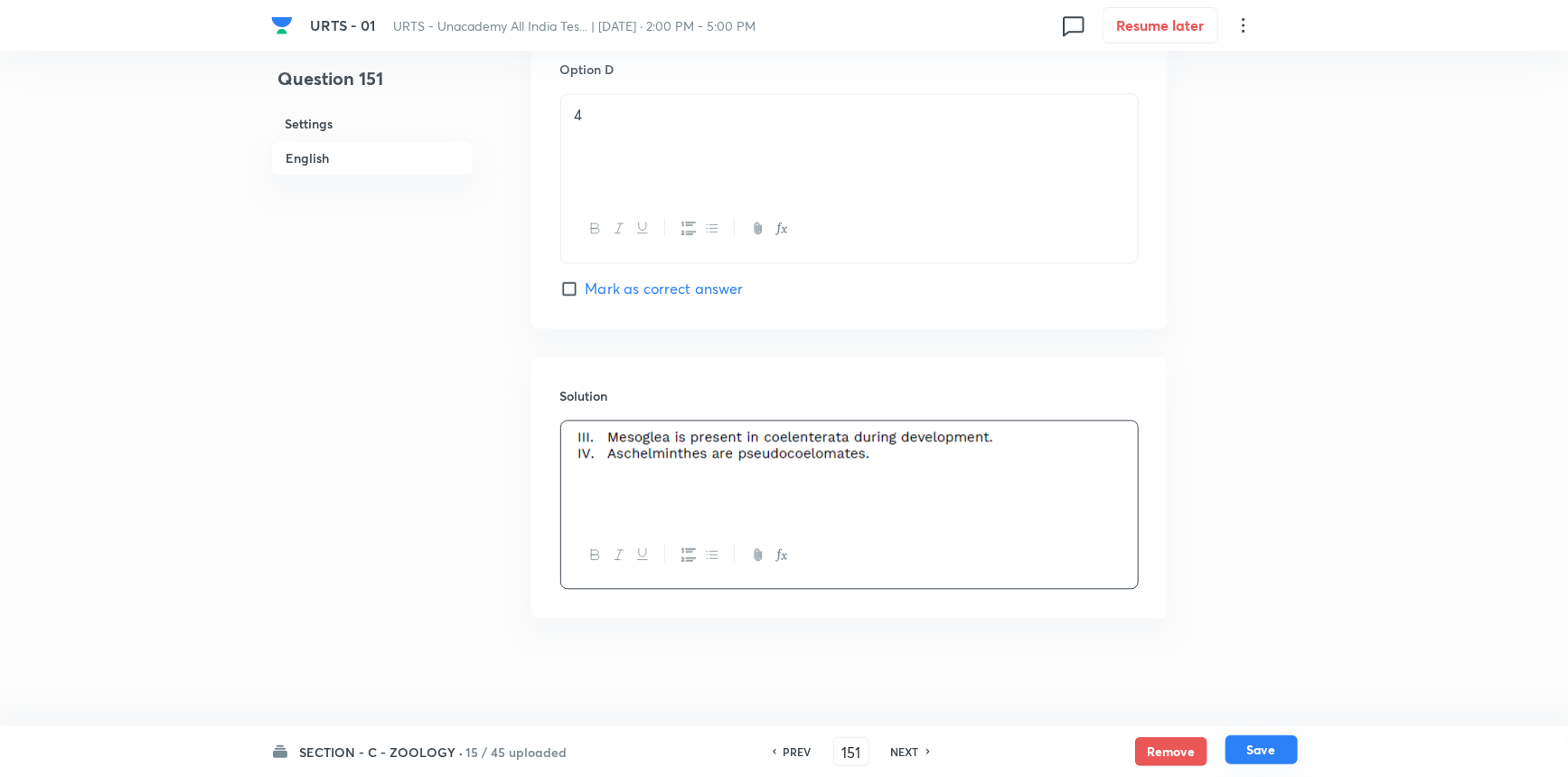
click at [1247, 753] on button "Save" at bounding box center [1262, 749] width 72 height 29
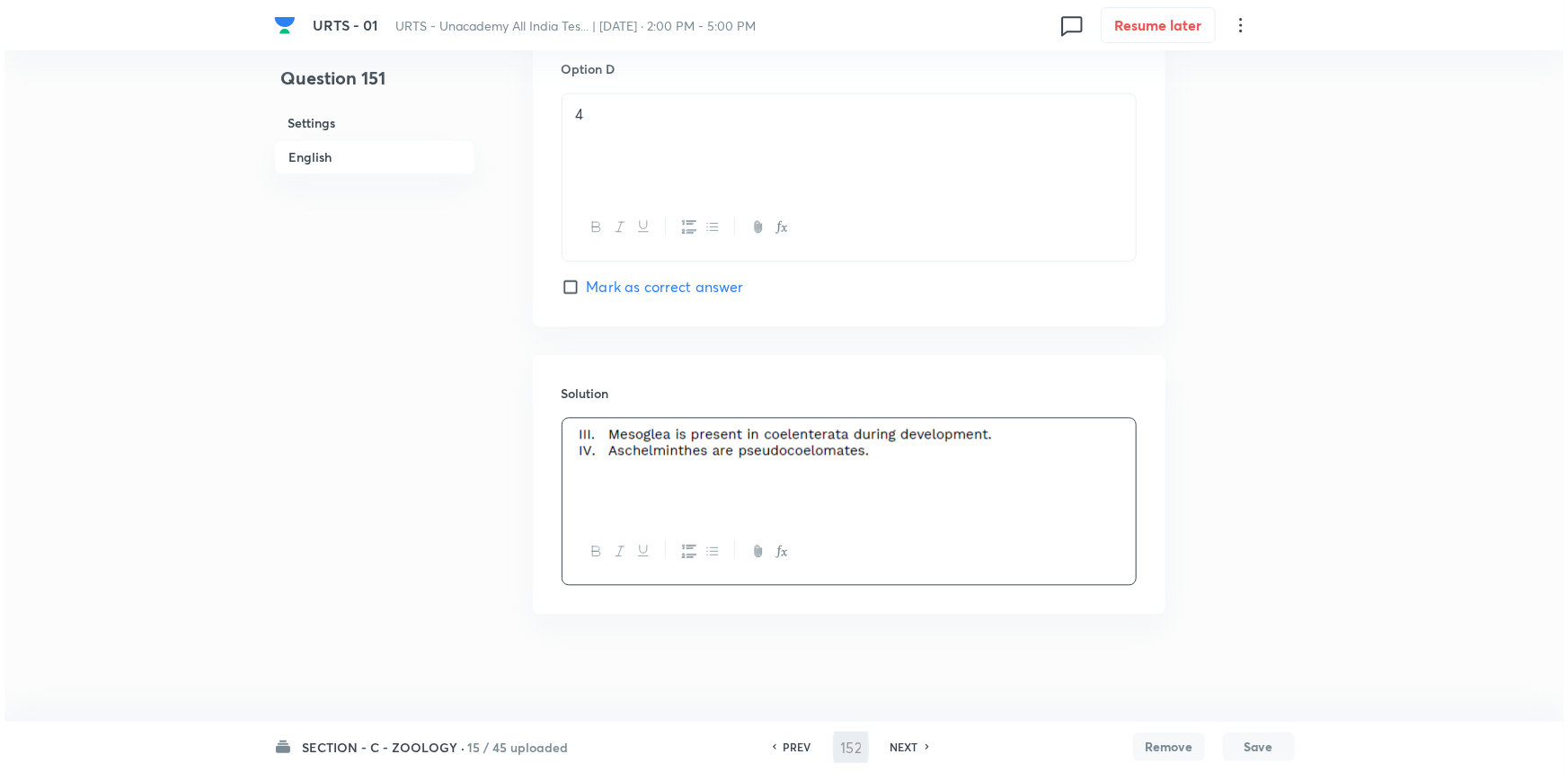
scroll to position [0, 0]
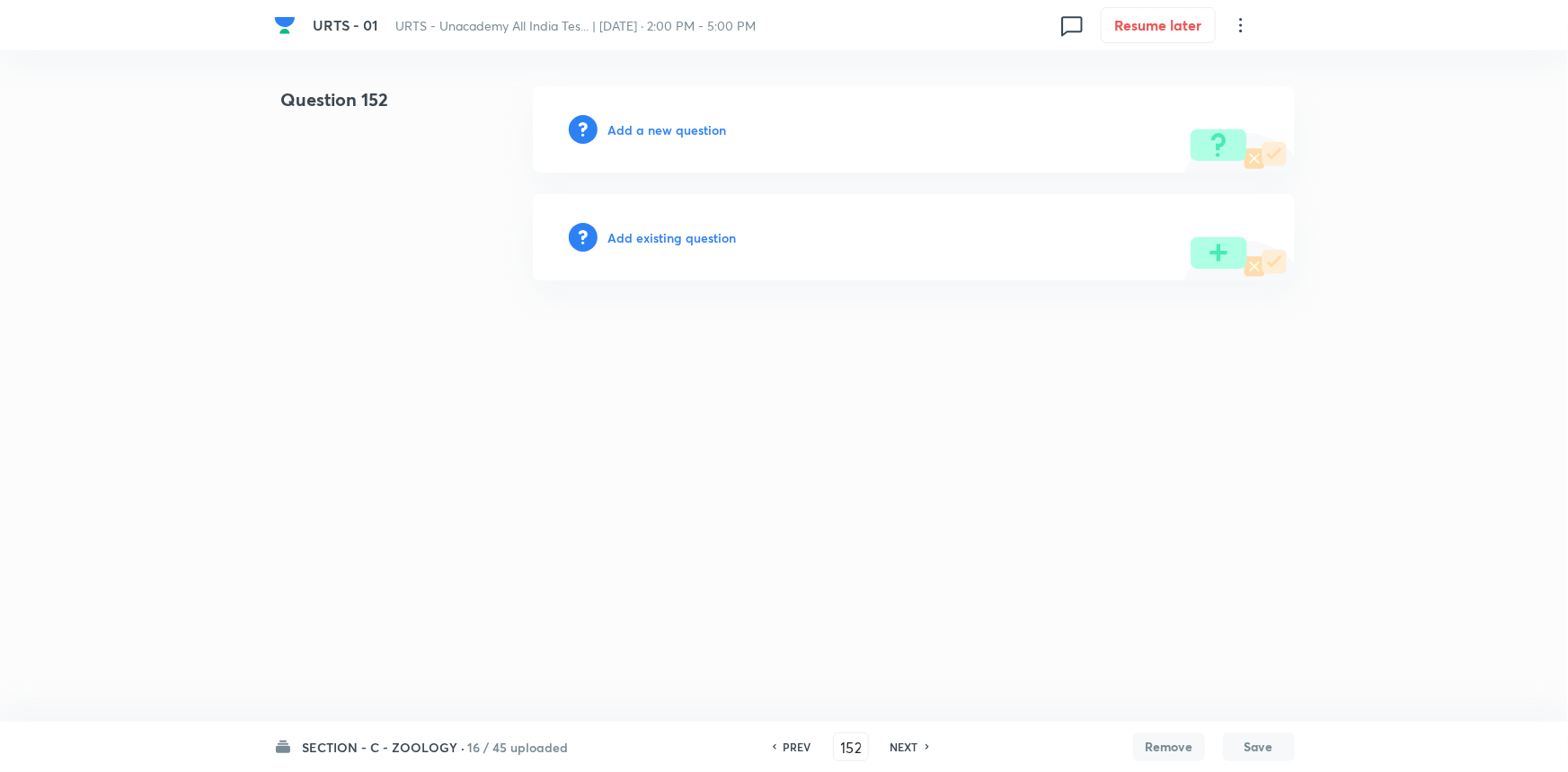
click at [689, 125] on h6 "Add a new question" at bounding box center [668, 130] width 119 height 19
click at [698, 127] on h6 "Choose a question type" at bounding box center [677, 130] width 138 height 19
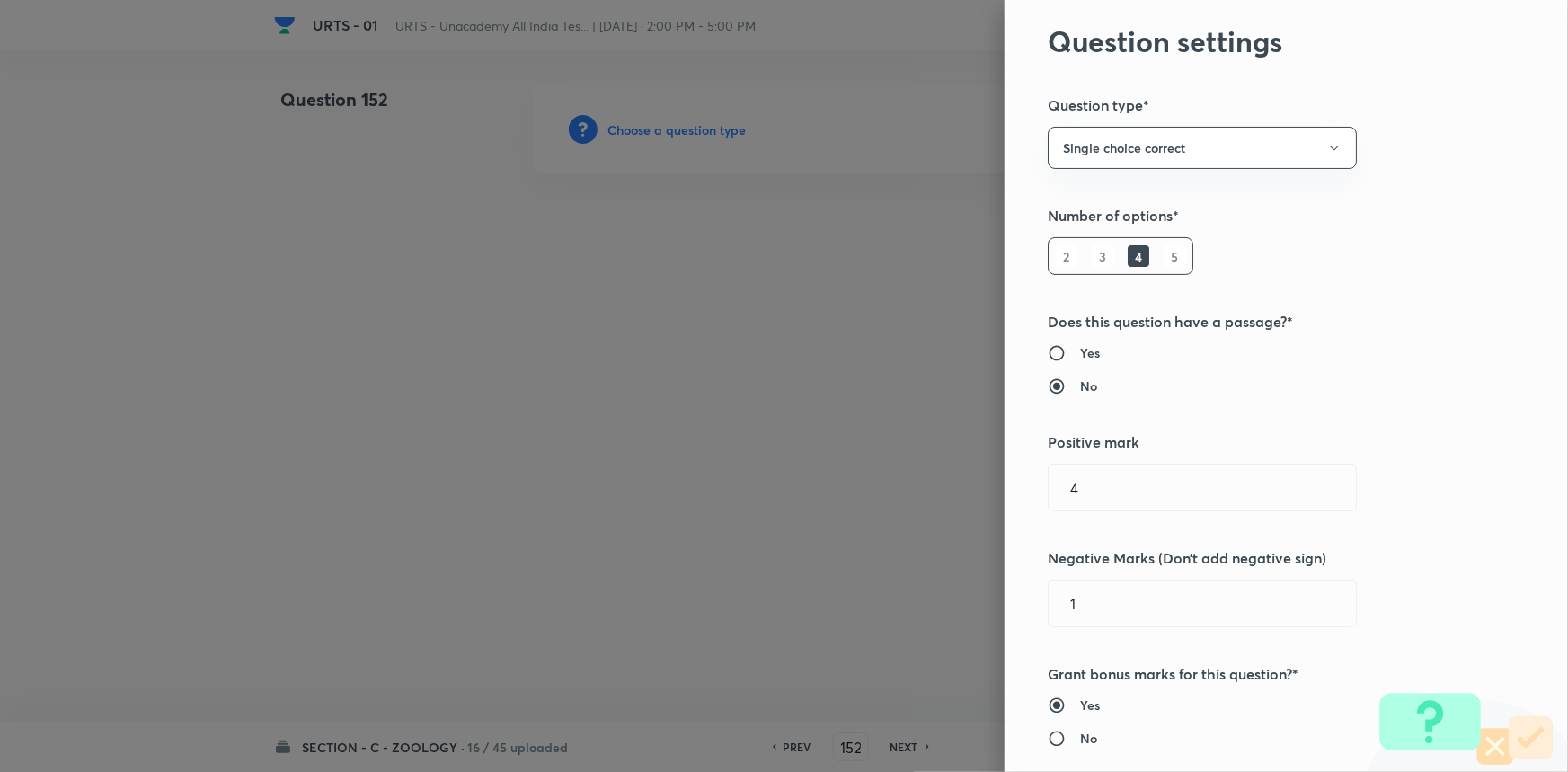
scroll to position [490, 0]
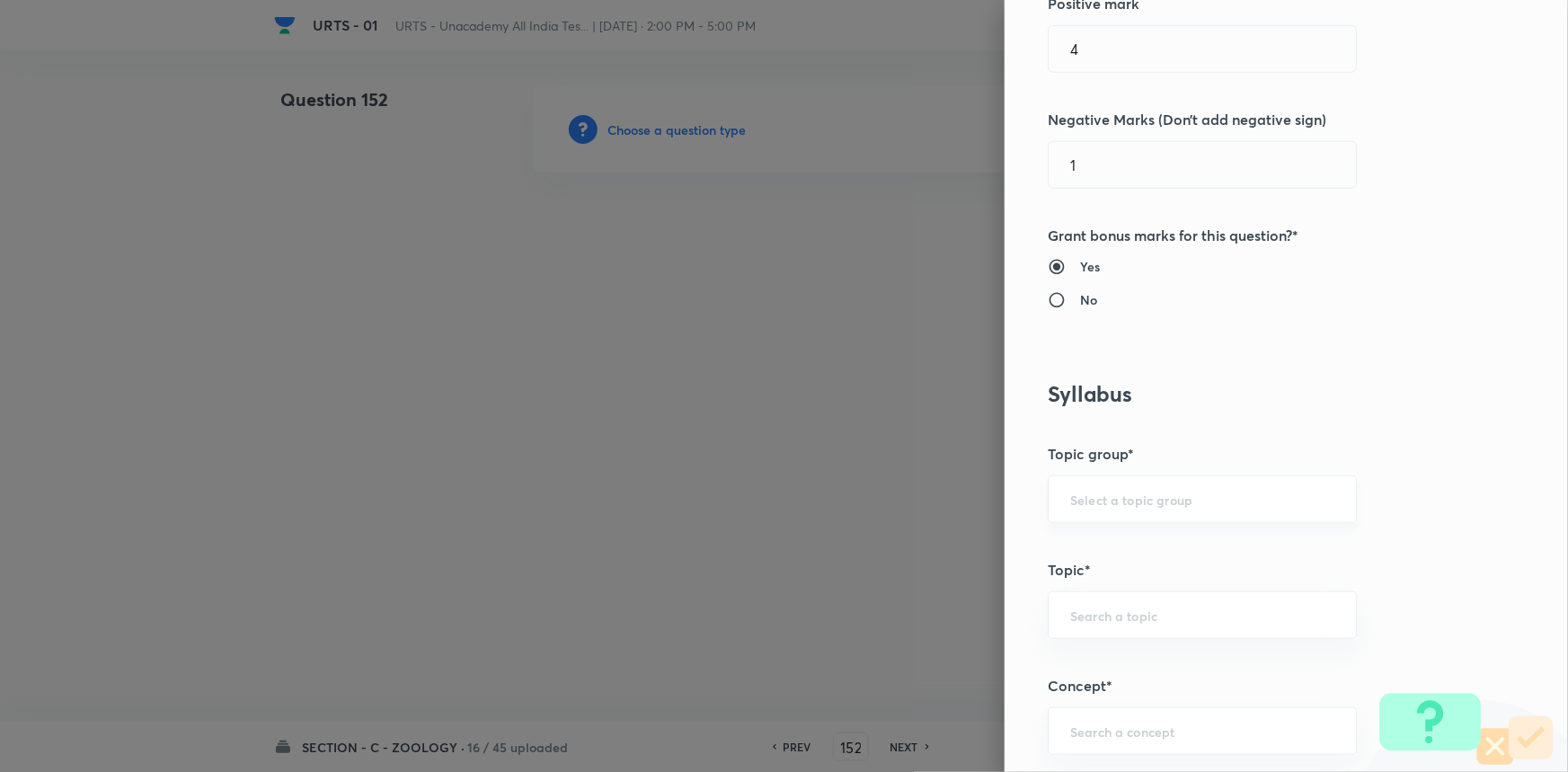
click at [1094, 516] on div "​" at bounding box center [1202, 499] width 309 height 47
click at [1095, 550] on li "Biology" at bounding box center [1190, 549] width 307 height 33
click at [1104, 623] on div "​" at bounding box center [1202, 614] width 309 height 47
click at [1098, 730] on li "Zoology" at bounding box center [1190, 728] width 307 height 33
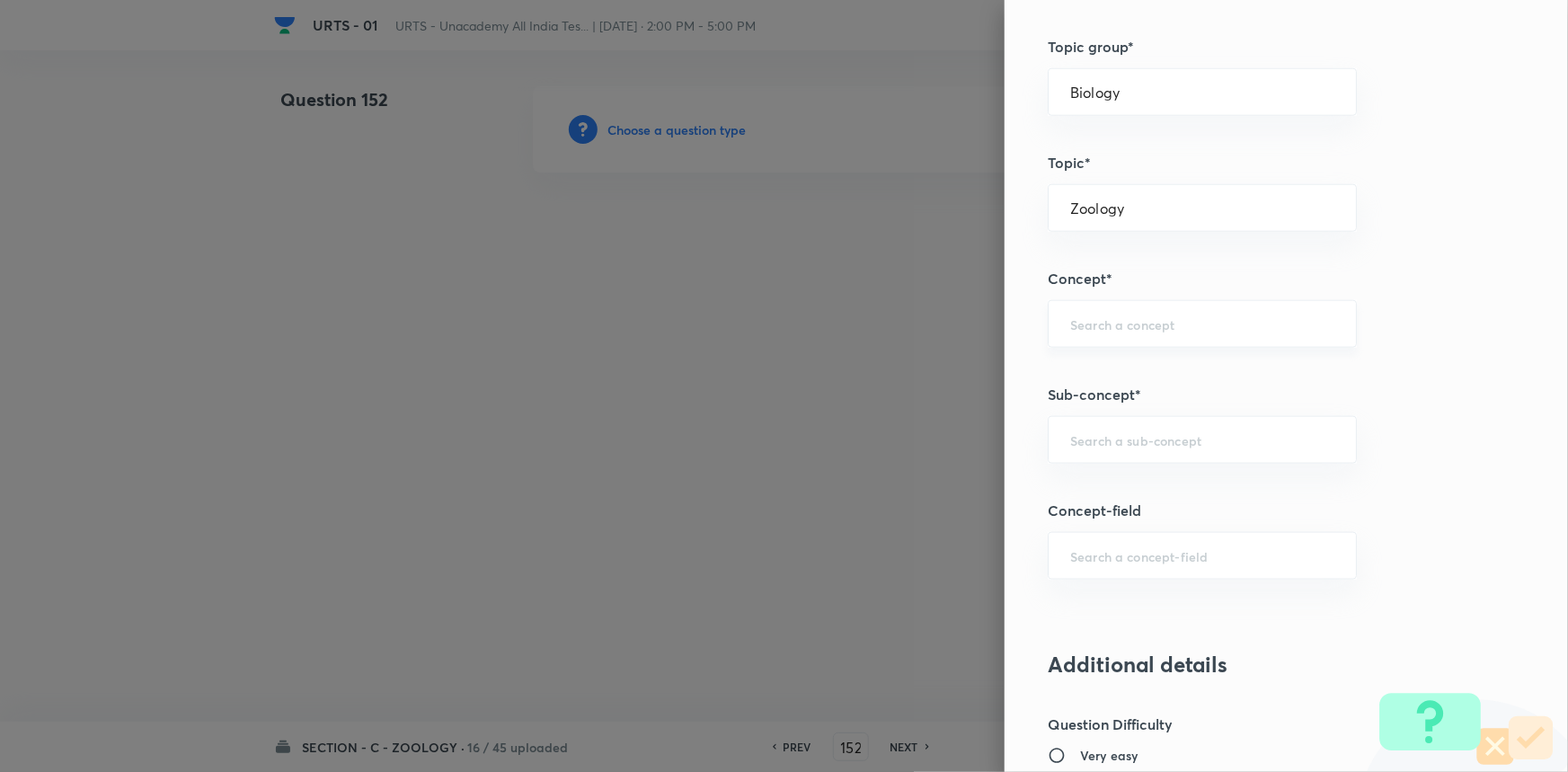
scroll to position [898, 0]
click at [1136, 310] on div "​" at bounding box center [1202, 321] width 309 height 47
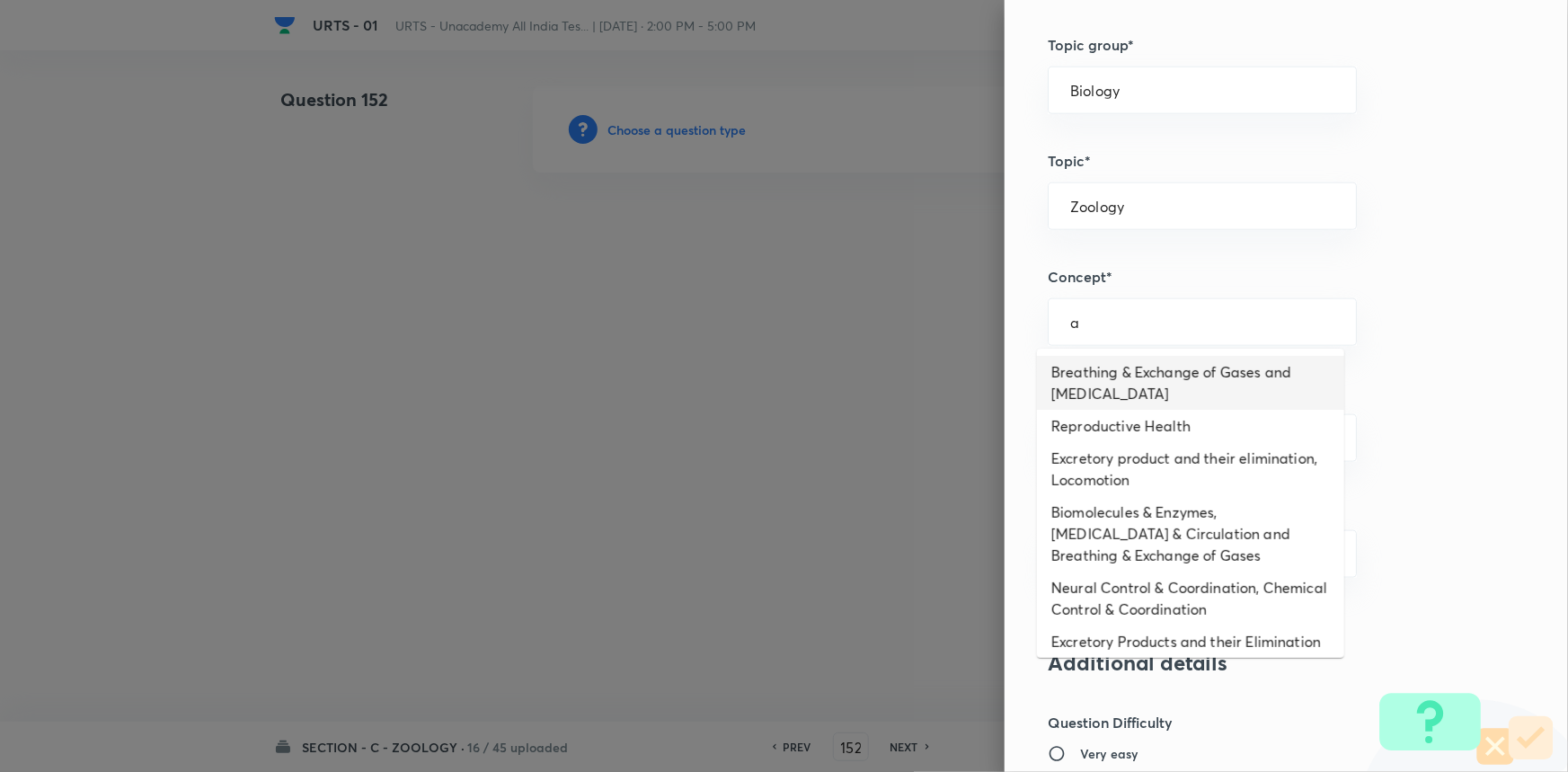
click at [1122, 390] on li "Breathing & Exchange of Gases and [MEDICAL_DATA]" at bounding box center [1190, 383] width 307 height 54
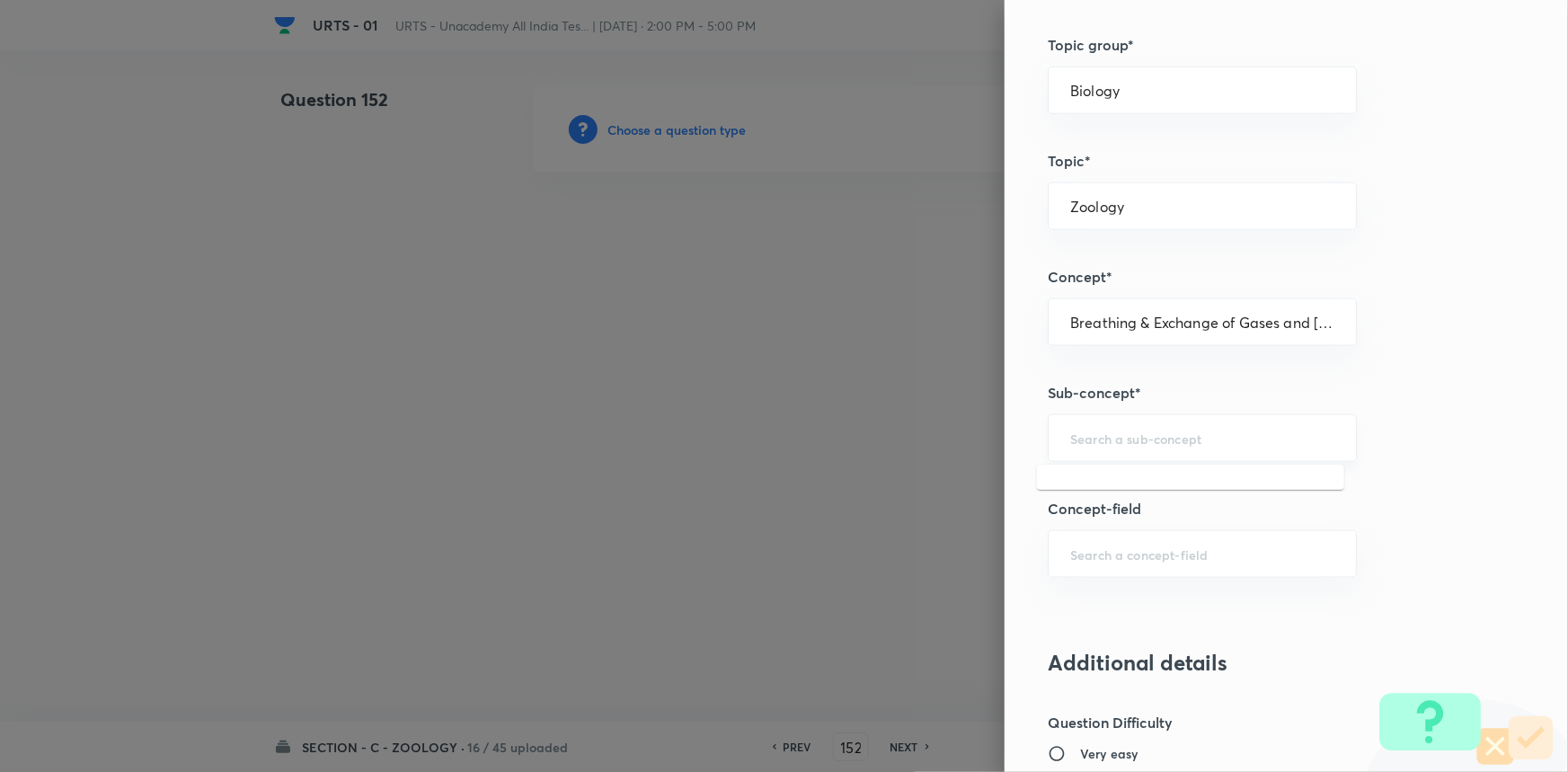
click at [1121, 438] on input "text" at bounding box center [1202, 438] width 264 height 17
click at [1133, 521] on li "Breathing & Exchange of Gases and [MEDICAL_DATA]" at bounding box center [1190, 499] width 307 height 54
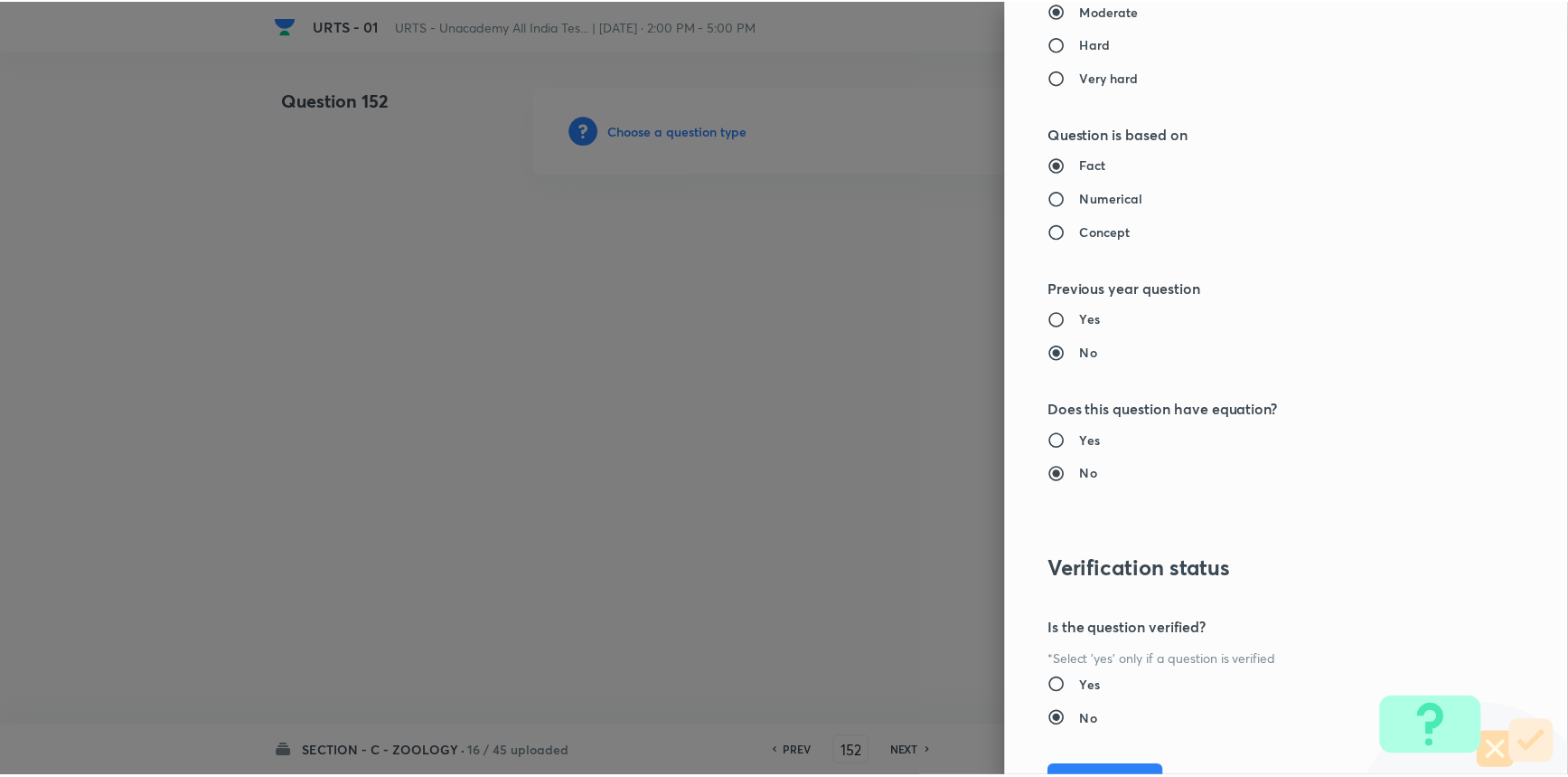
scroll to position [1808, 0]
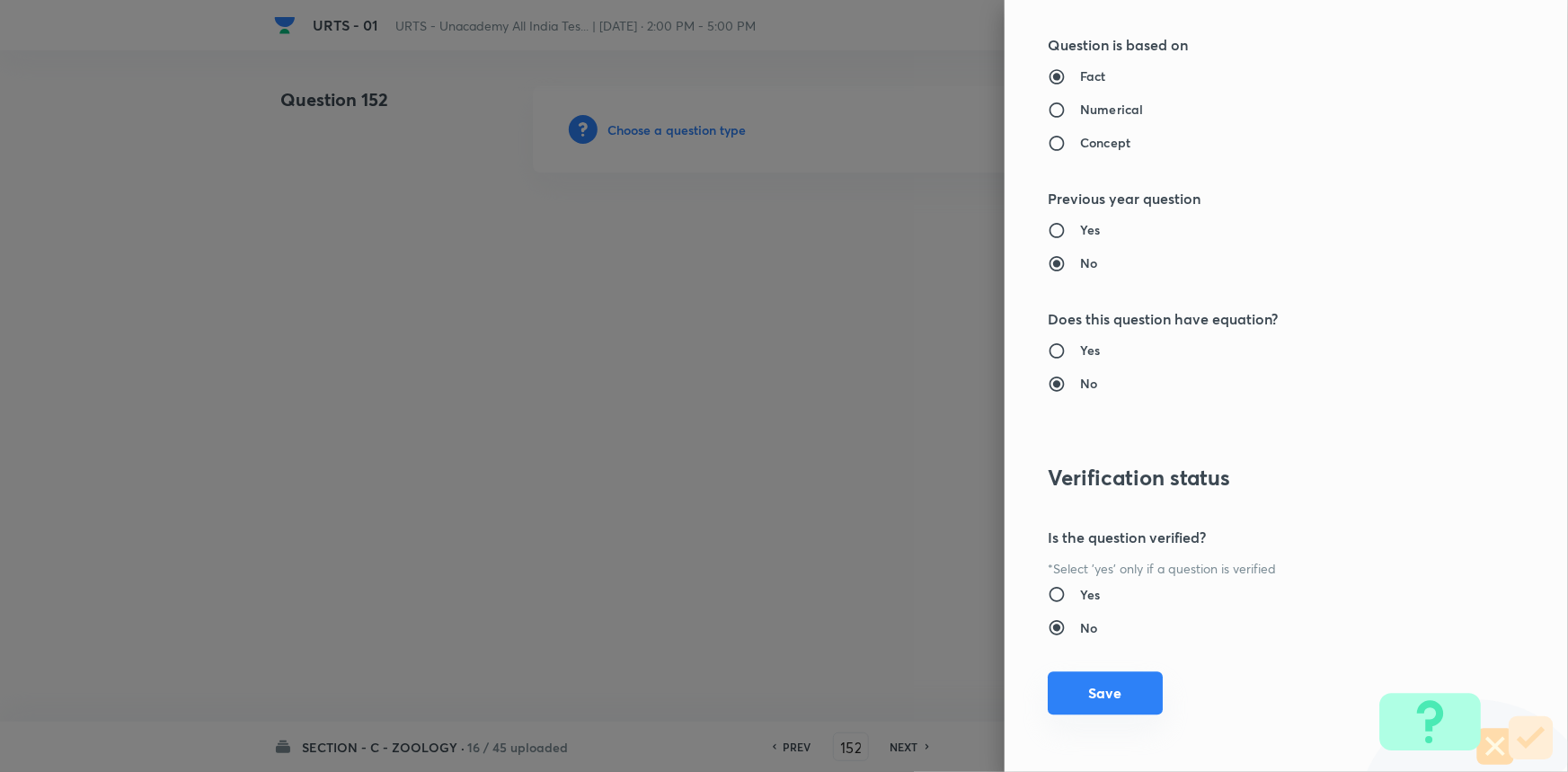
click at [1126, 695] on button "Save" at bounding box center [1105, 693] width 115 height 43
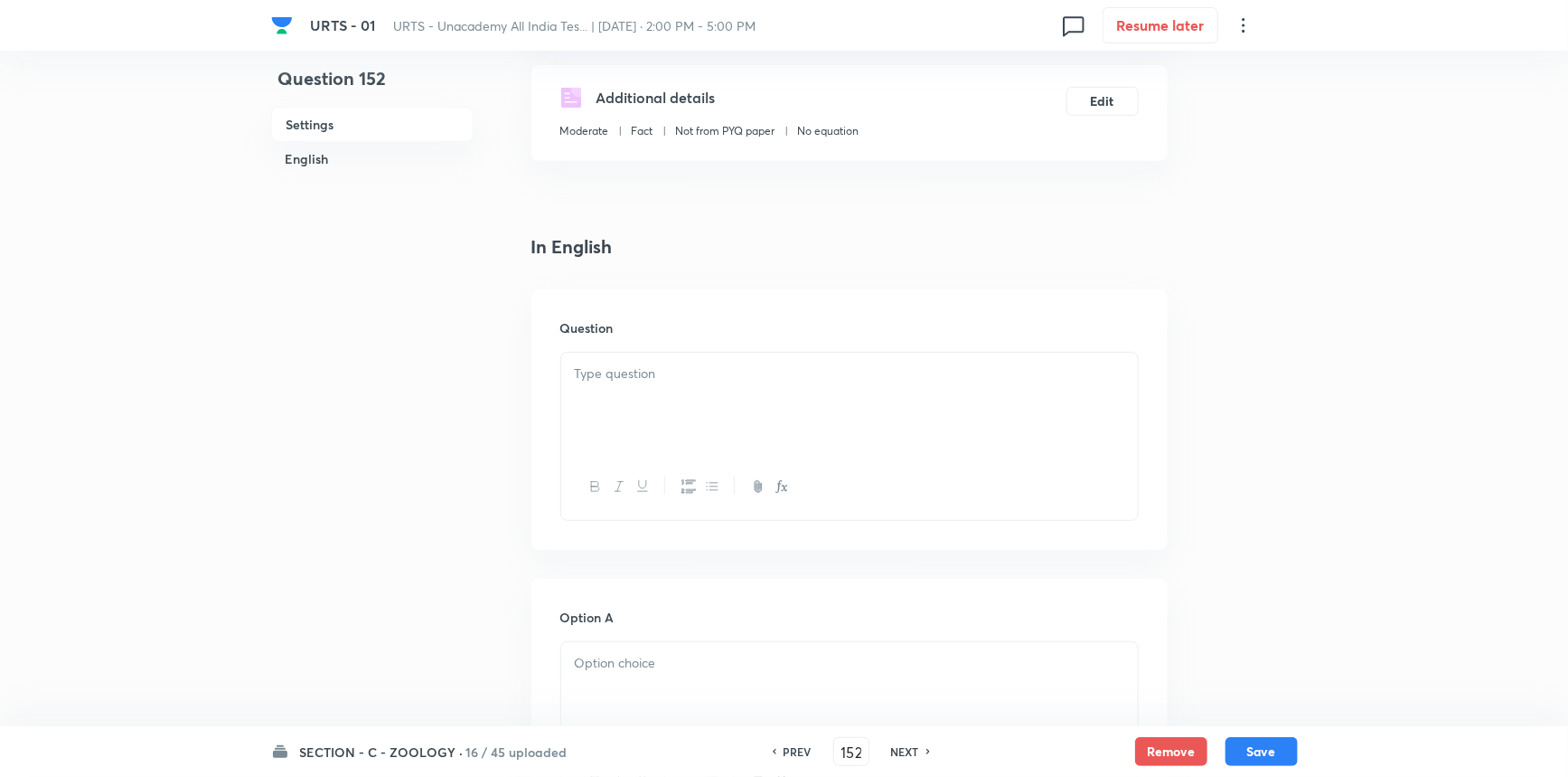
scroll to position [328, 0]
drag, startPoint x: 663, startPoint y: 450, endPoint x: 663, endPoint y: 438, distance: 12.0
click at [663, 448] on div at bounding box center [849, 481] width 577 height 66
click at [681, 391] on div at bounding box center [849, 396] width 577 height 101
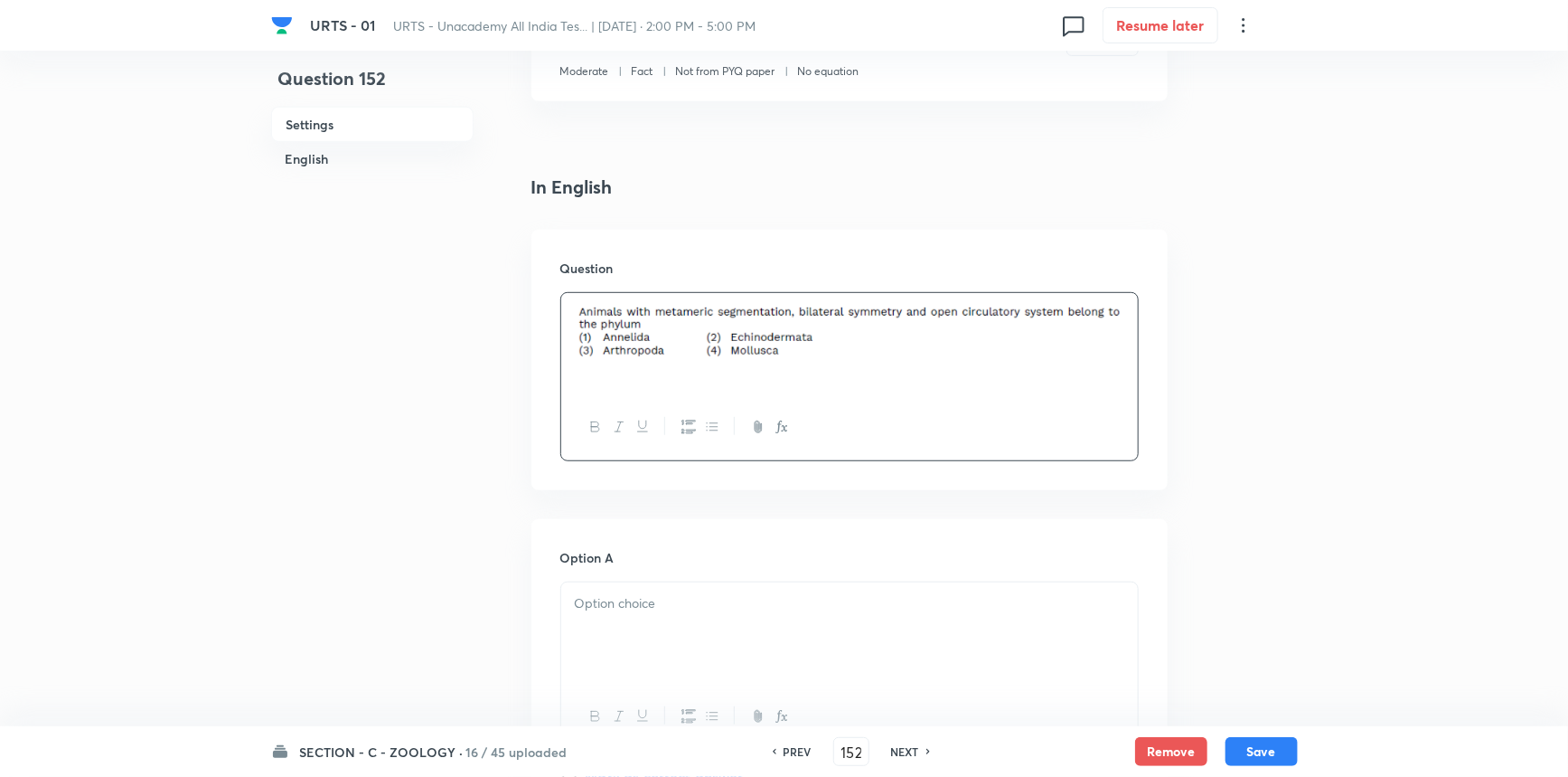
scroll to position [657, 0]
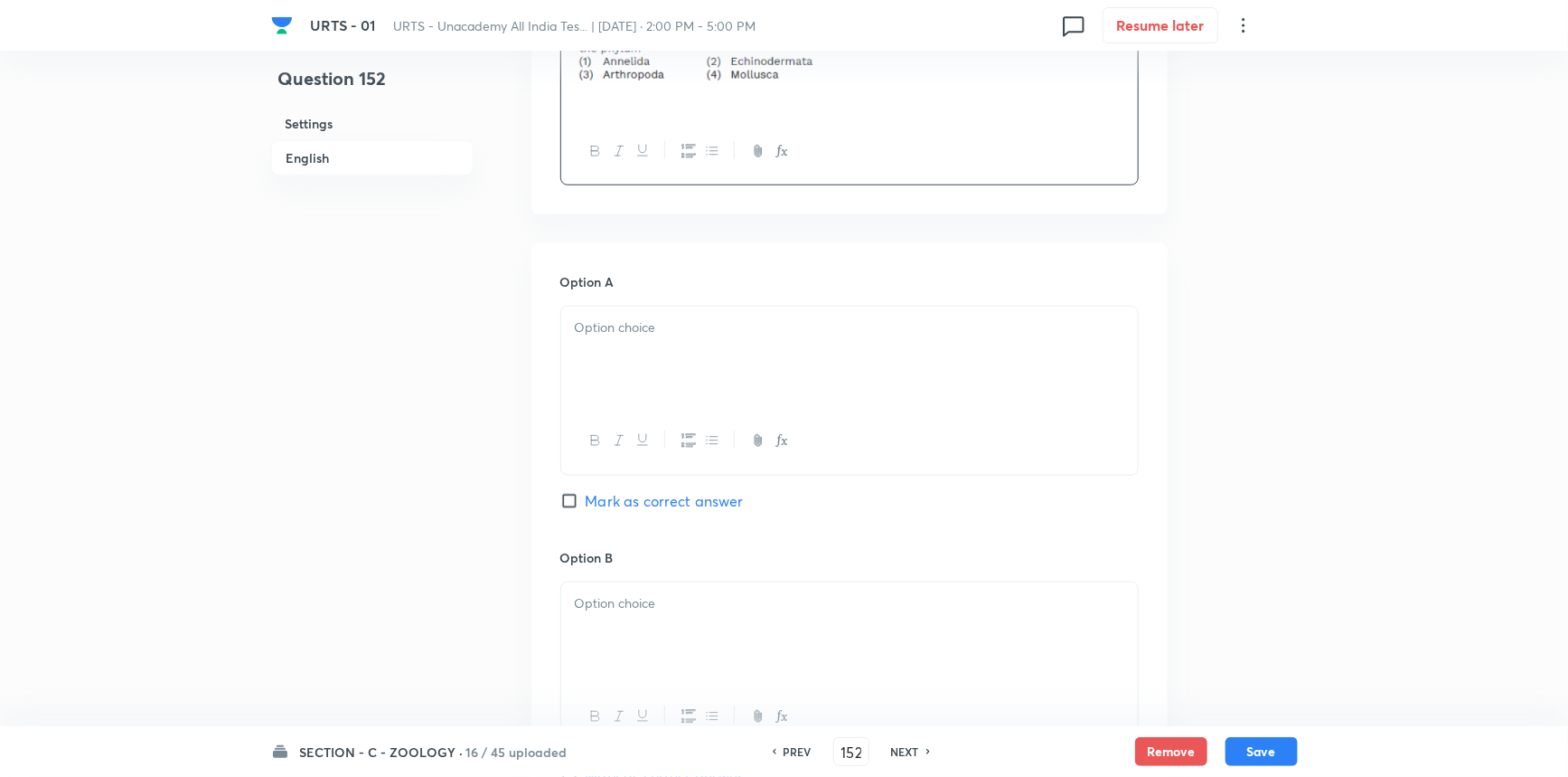
click at [671, 325] on p at bounding box center [849, 328] width 549 height 21
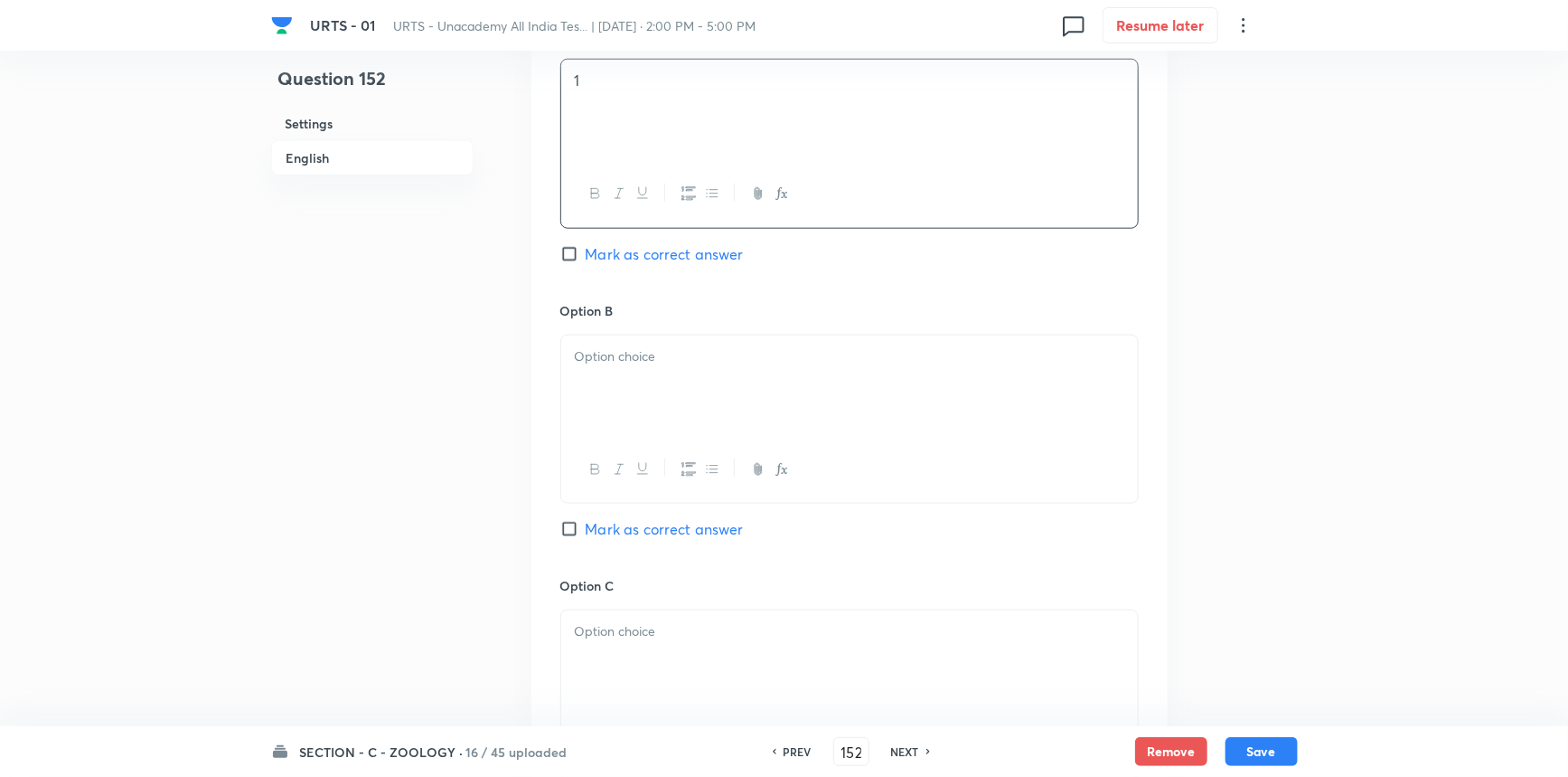
click at [631, 416] on div at bounding box center [849, 386] width 577 height 101
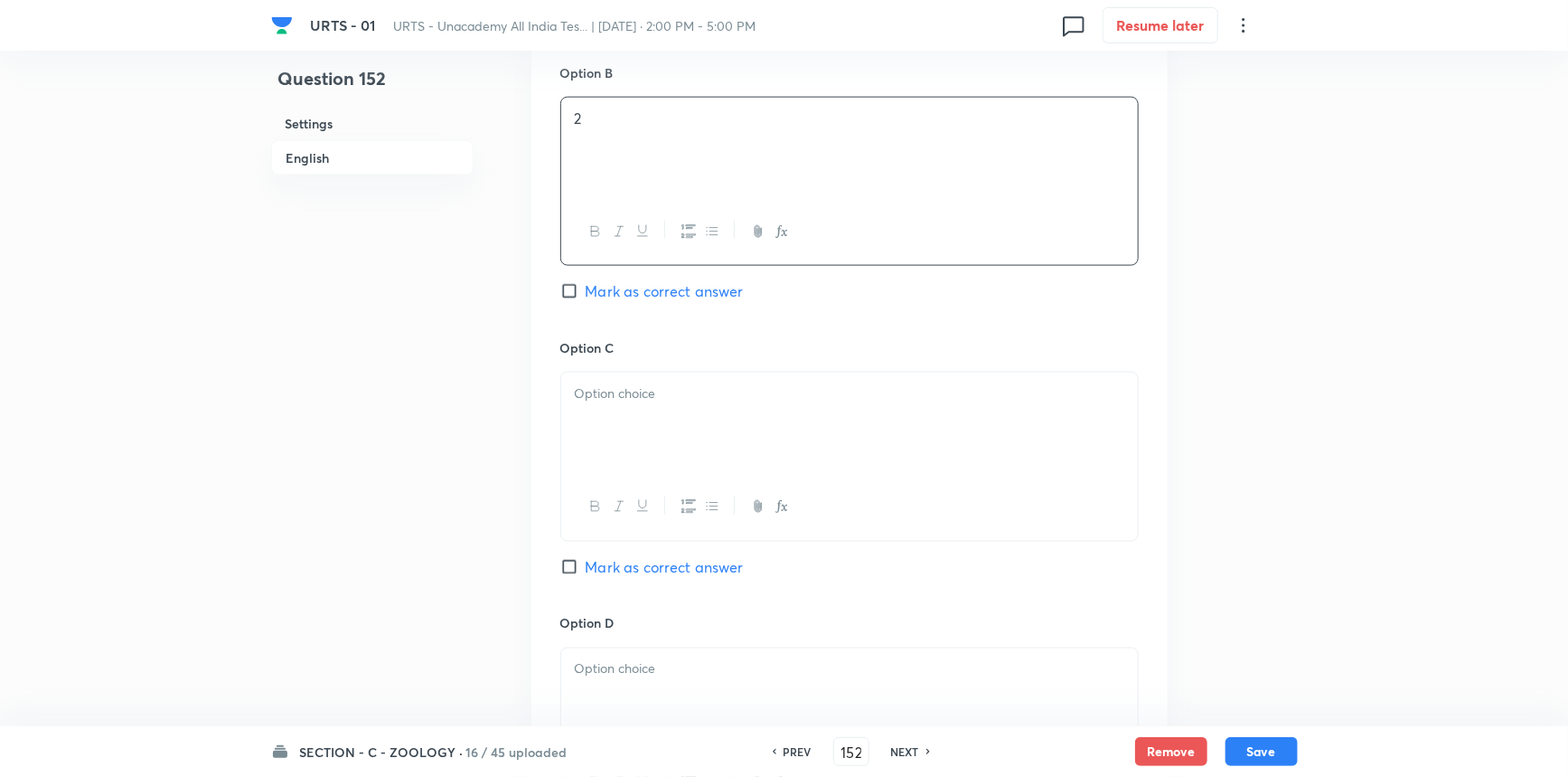
scroll to position [1150, 0]
click at [631, 442] on div at bounding box center [849, 415] width 577 height 101
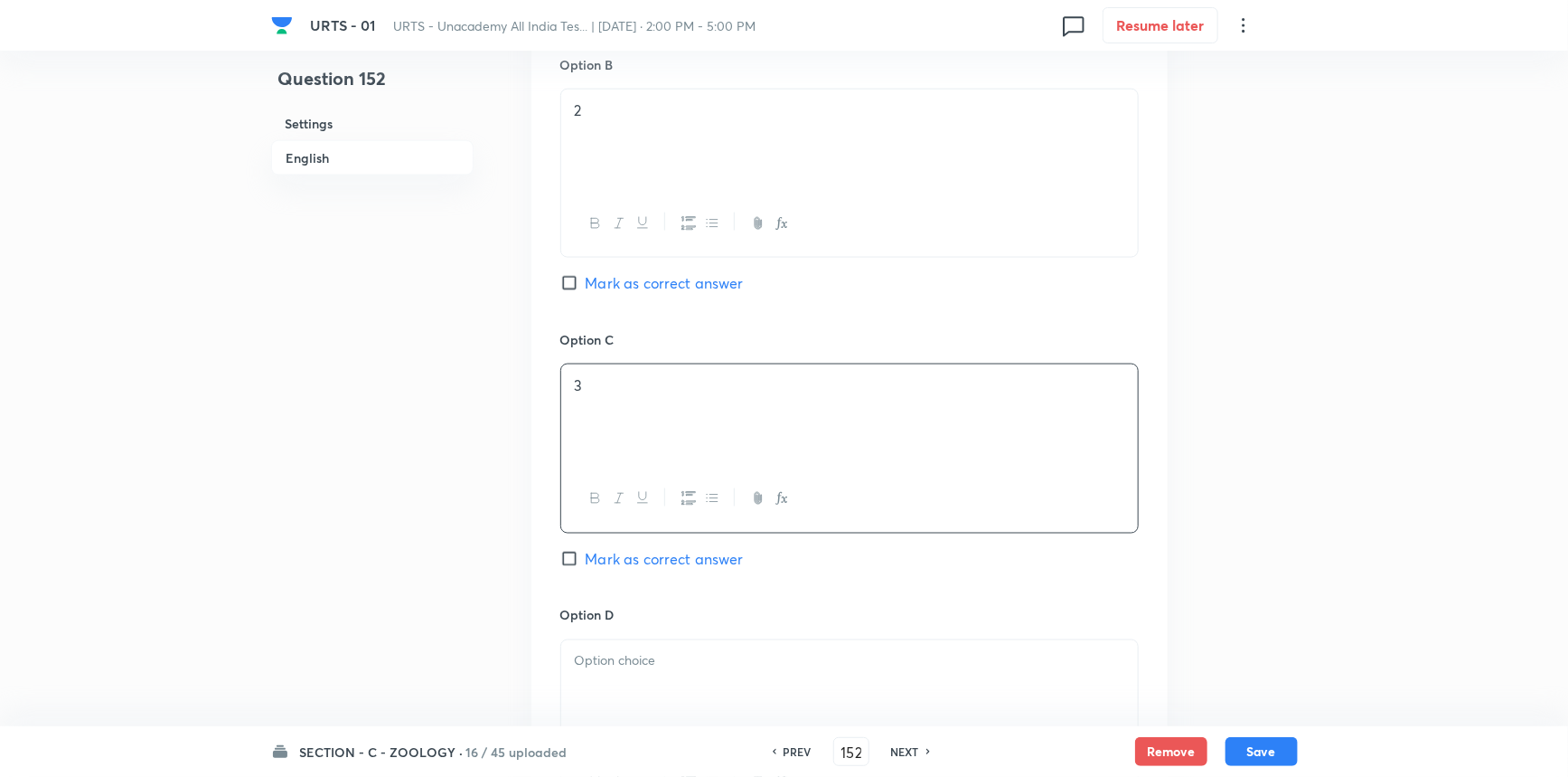
drag, startPoint x: 596, startPoint y: 545, endPoint x: 605, endPoint y: 581, distance: 37.1
click at [596, 548] on div "Option C 3 Mark as correct answer" at bounding box center [849, 468] width 578 height 275
click at [598, 558] on span "Mark as correct answer" at bounding box center [664, 558] width 158 height 22
click at [586, 558] on input "Mark as correct answer" at bounding box center [573, 558] width 25 height 18
click at [591, 665] on p at bounding box center [849, 661] width 549 height 21
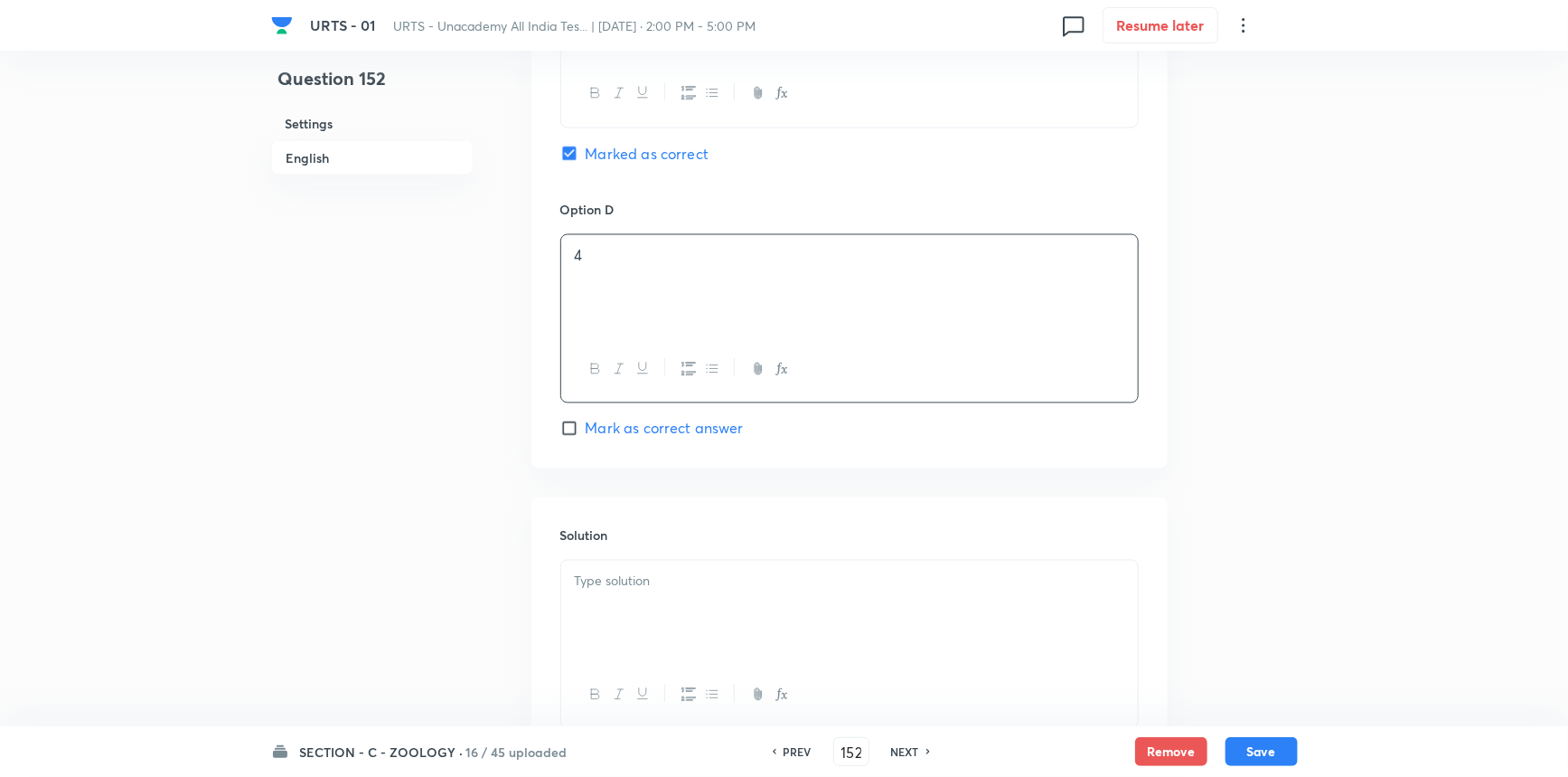
scroll to position [1561, 0]
click at [612, 591] on div at bounding box center [849, 605] width 577 height 101
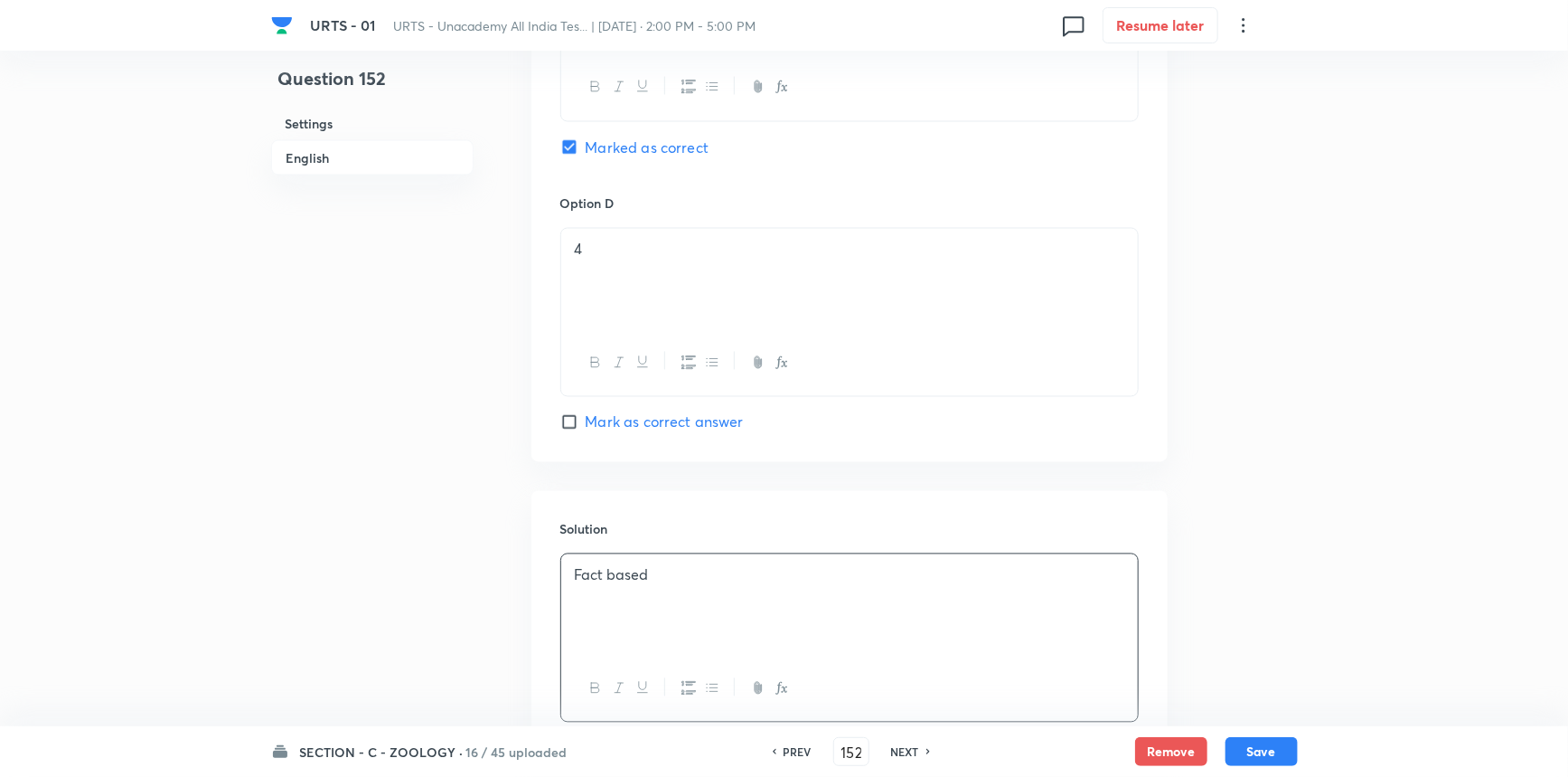
click at [1237, 731] on div "SECTION - C - ZOOLOGY · 16 / 45 uploaded PREV 152 ​ NEXT Remove Save" at bounding box center [784, 752] width 1027 height 50
click at [1246, 751] on button "Save" at bounding box center [1262, 749] width 72 height 29
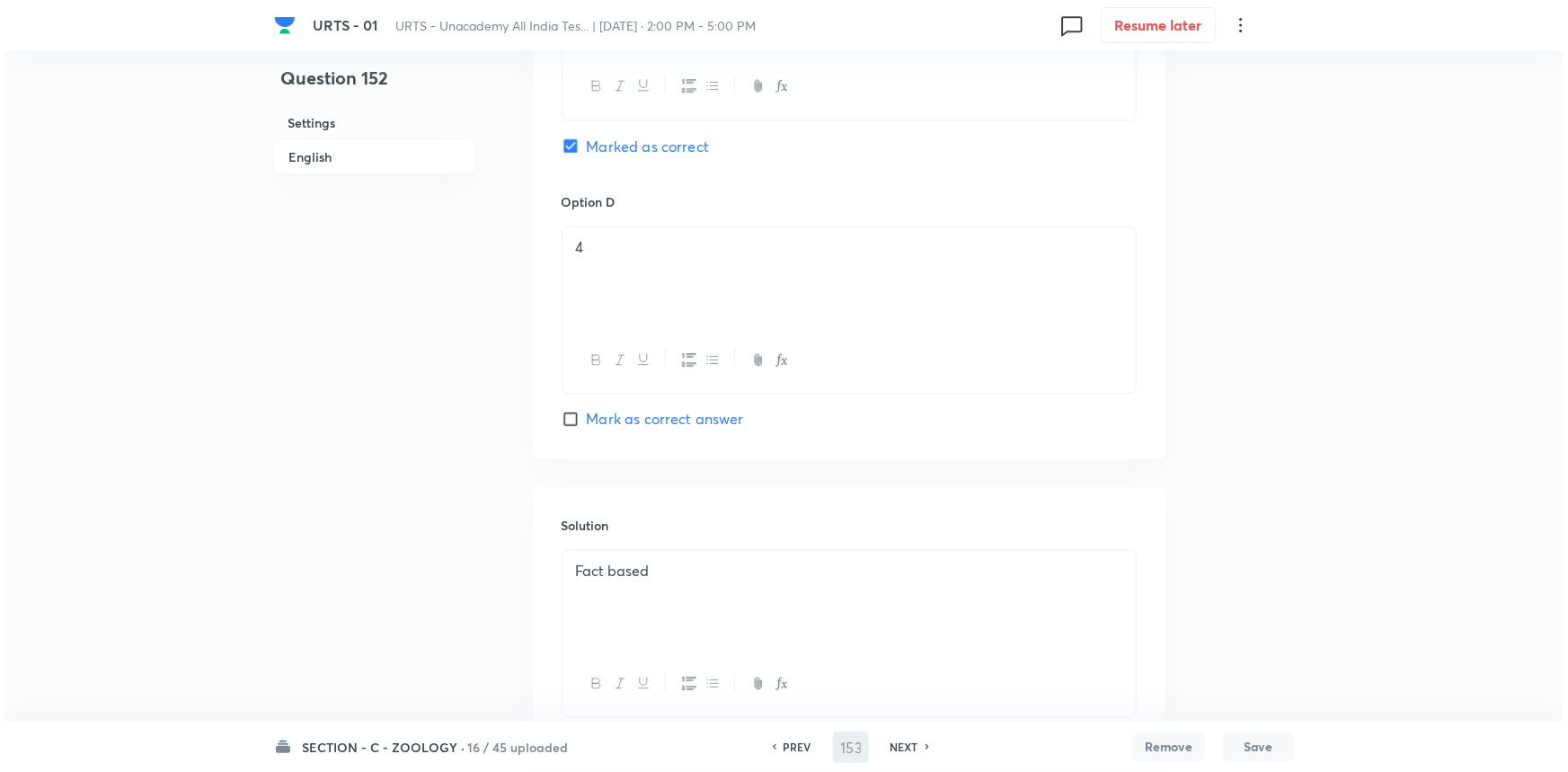
scroll to position [0, 0]
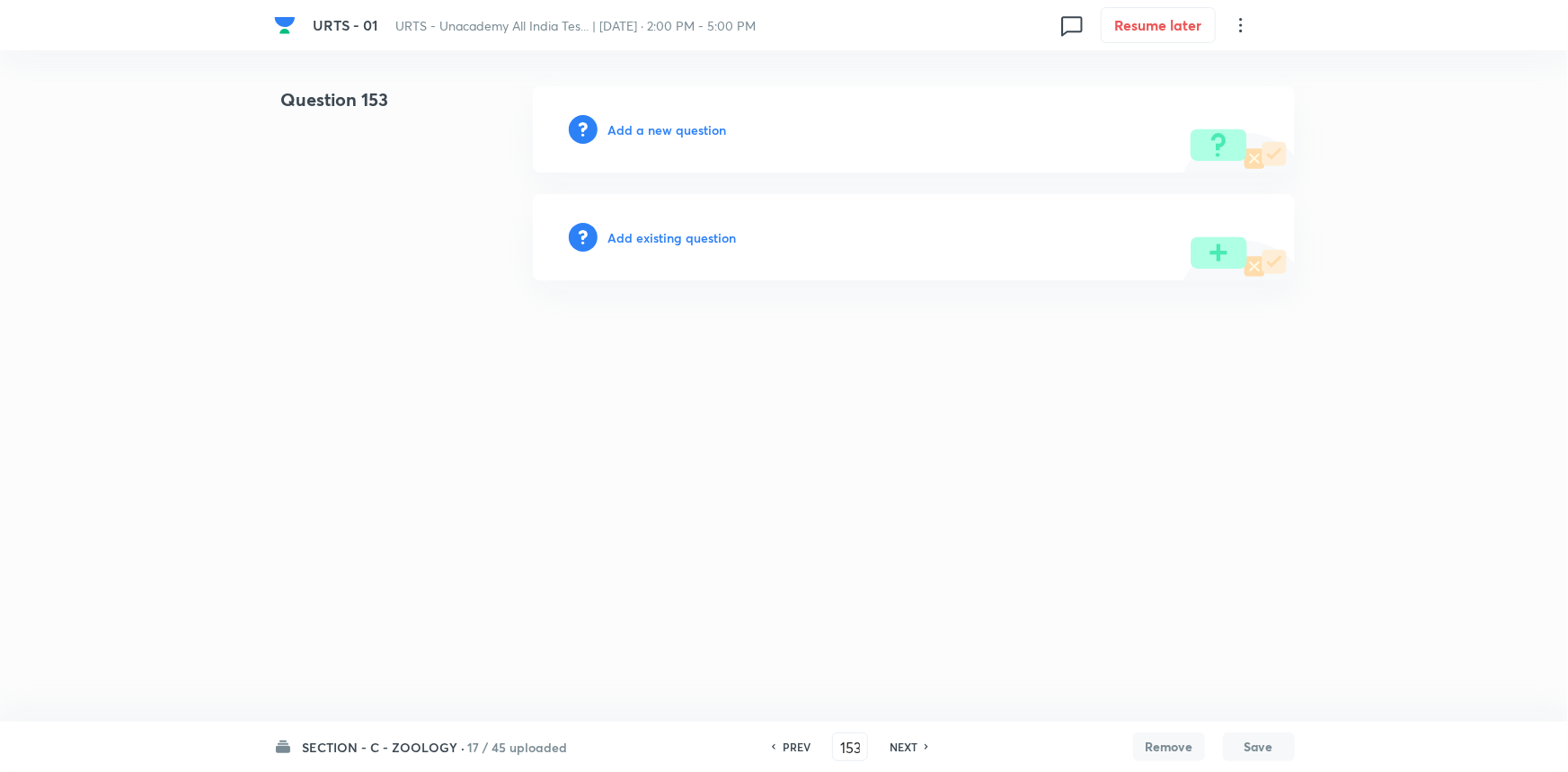
click at [662, 115] on div "Add a new question" at bounding box center [914, 129] width 762 height 86
click at [661, 125] on h6 "Add a new question" at bounding box center [668, 130] width 119 height 19
click at [695, 133] on h6 "Choose a question type" at bounding box center [677, 130] width 138 height 19
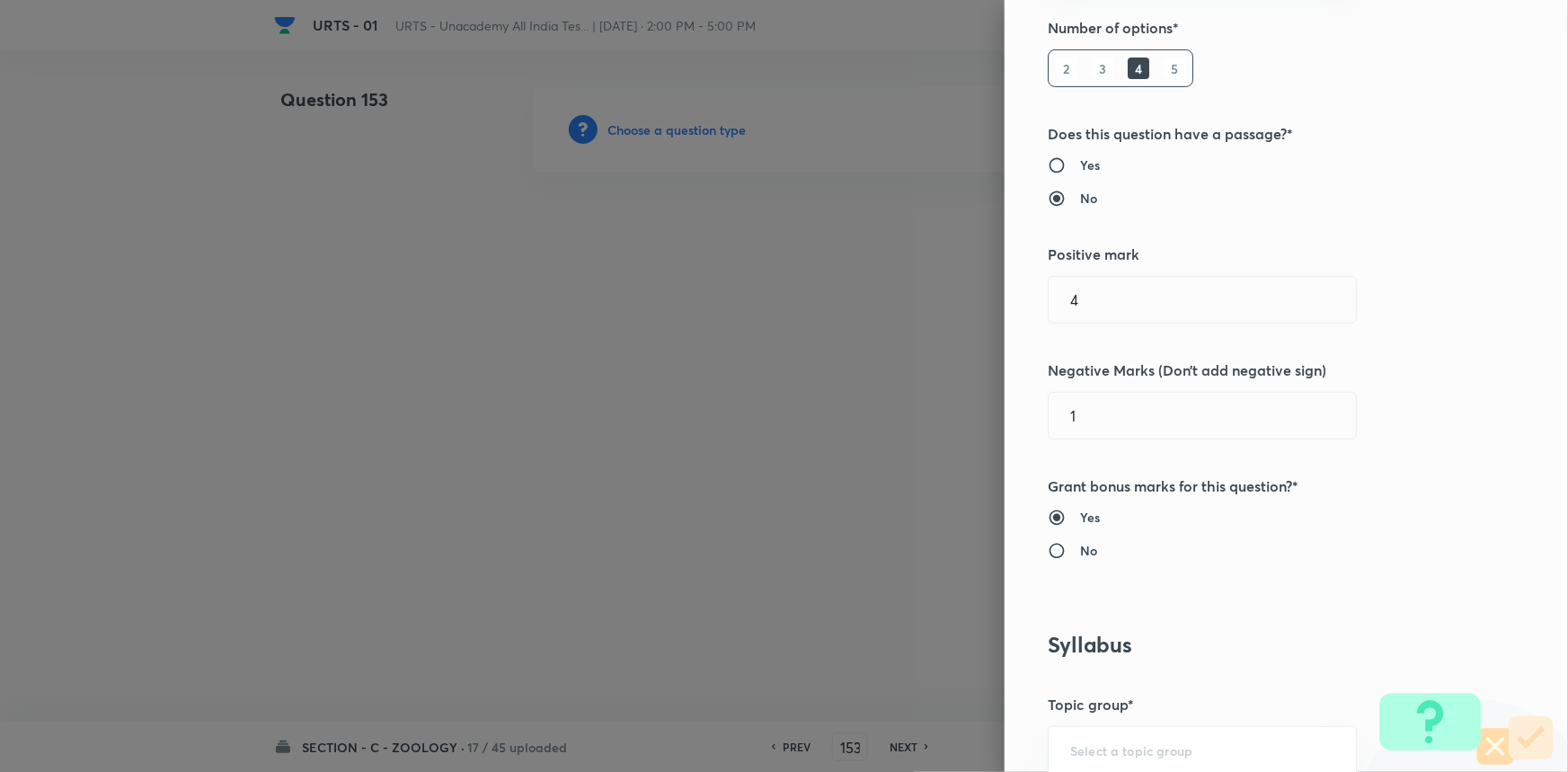
scroll to position [571, 0]
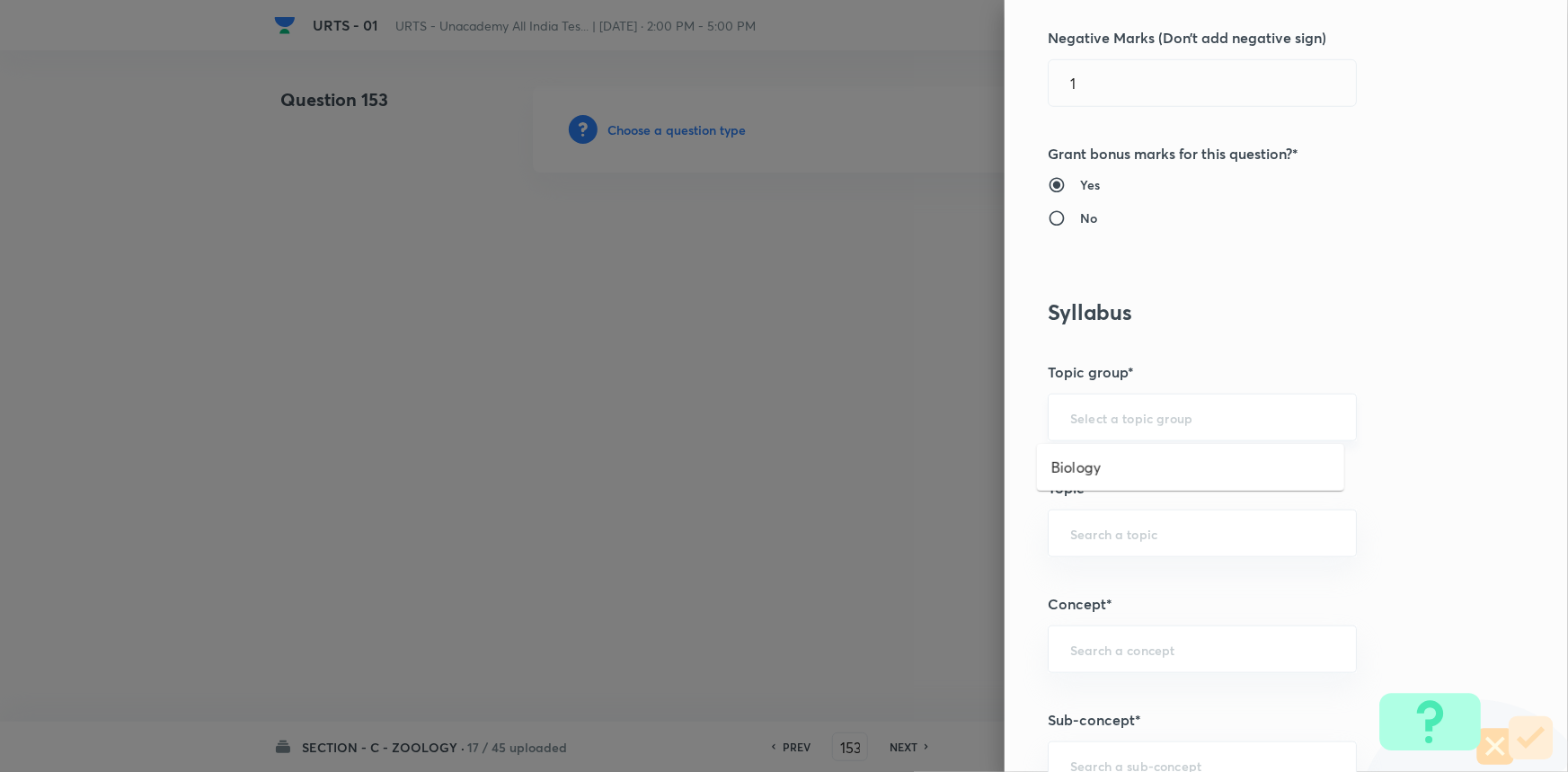
click at [1090, 411] on input "text" at bounding box center [1202, 417] width 264 height 17
click at [1094, 461] on li "Biology" at bounding box center [1190, 467] width 307 height 33
click at [1079, 531] on input "text" at bounding box center [1202, 533] width 264 height 17
click at [1089, 652] on li "Zoology" at bounding box center [1190, 648] width 307 height 33
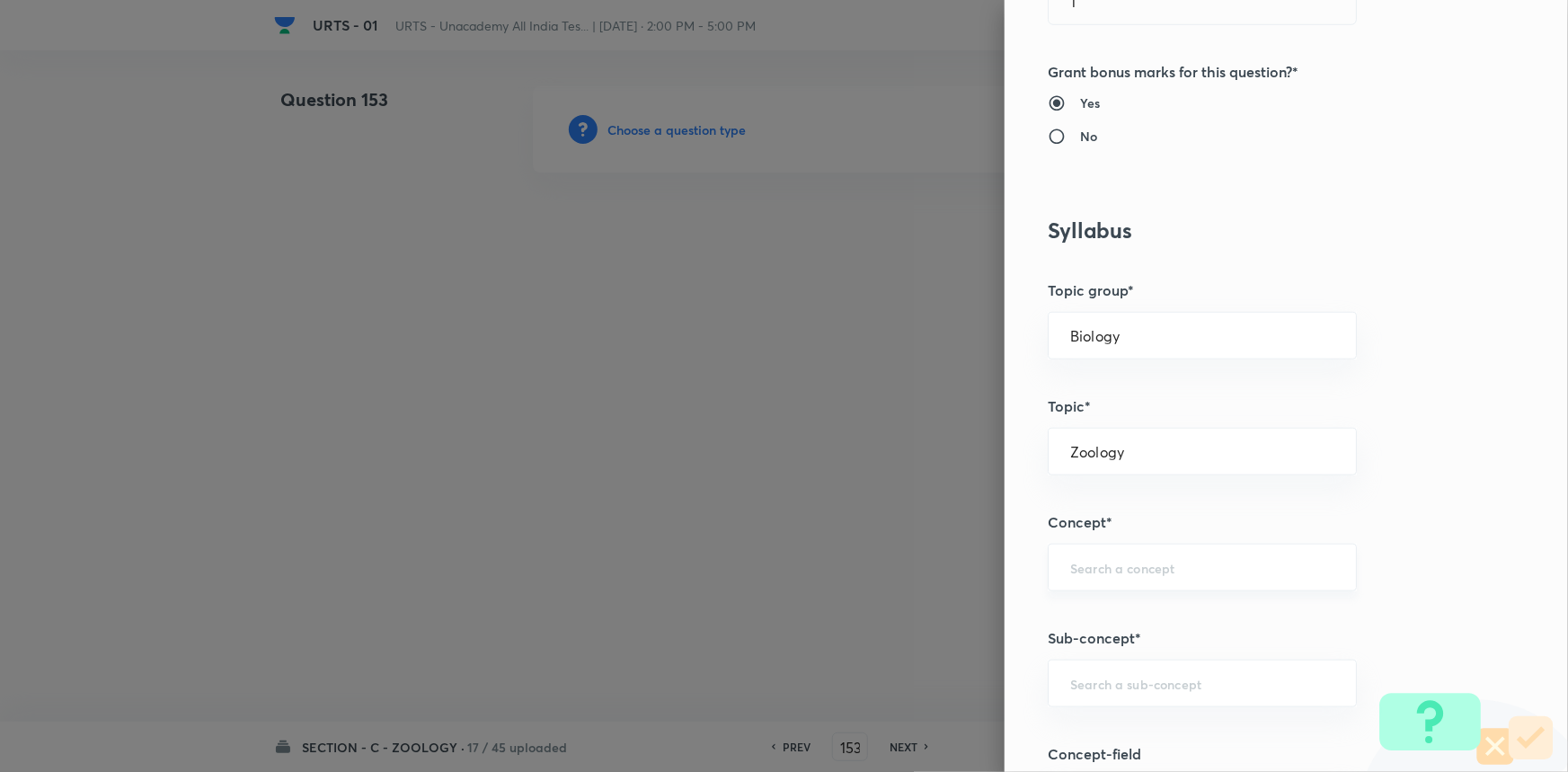
click at [1107, 588] on div "​" at bounding box center [1202, 567] width 309 height 47
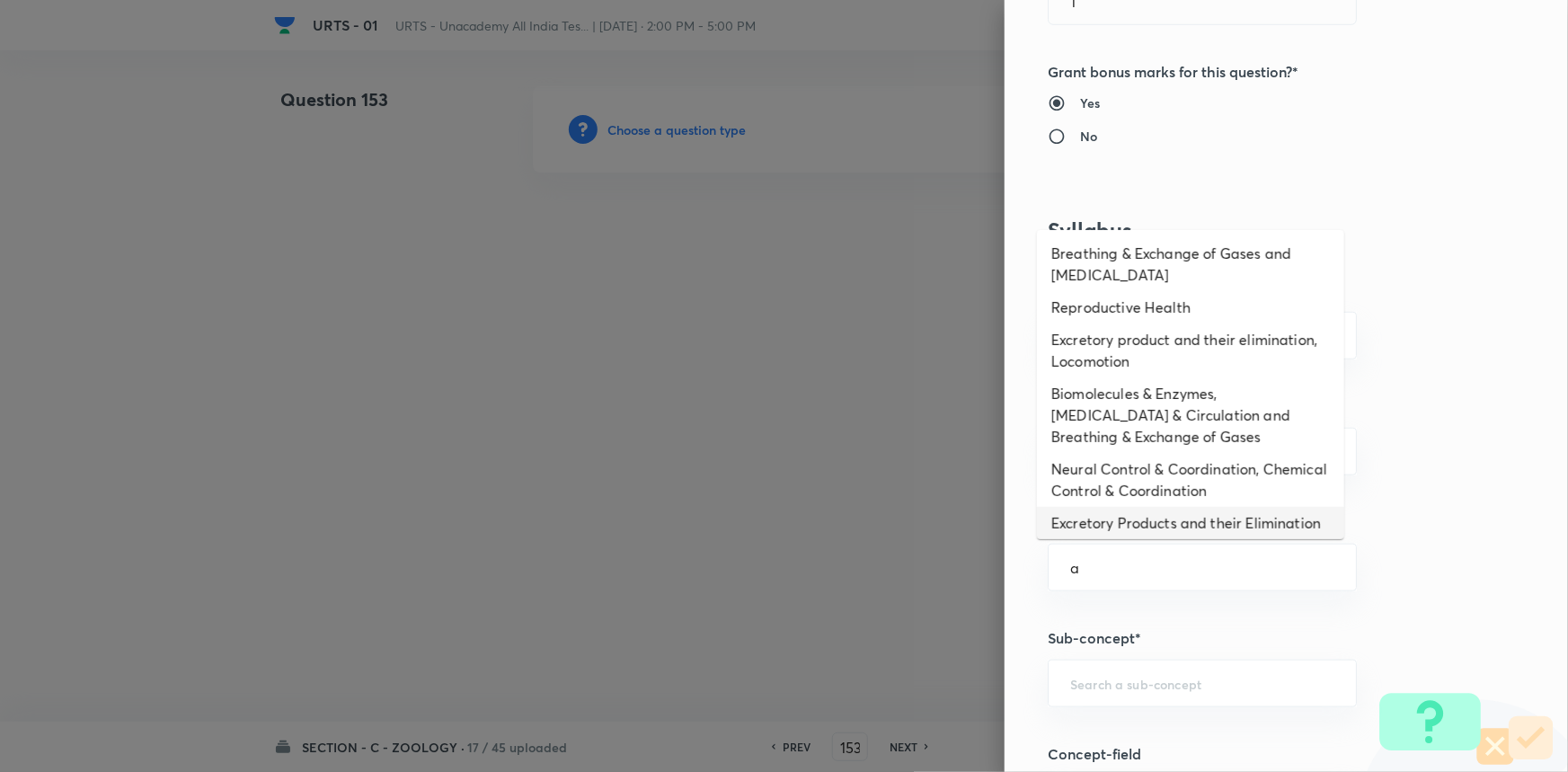
click at [1120, 523] on li "Excretory Products and their Elimination" at bounding box center [1190, 523] width 307 height 33
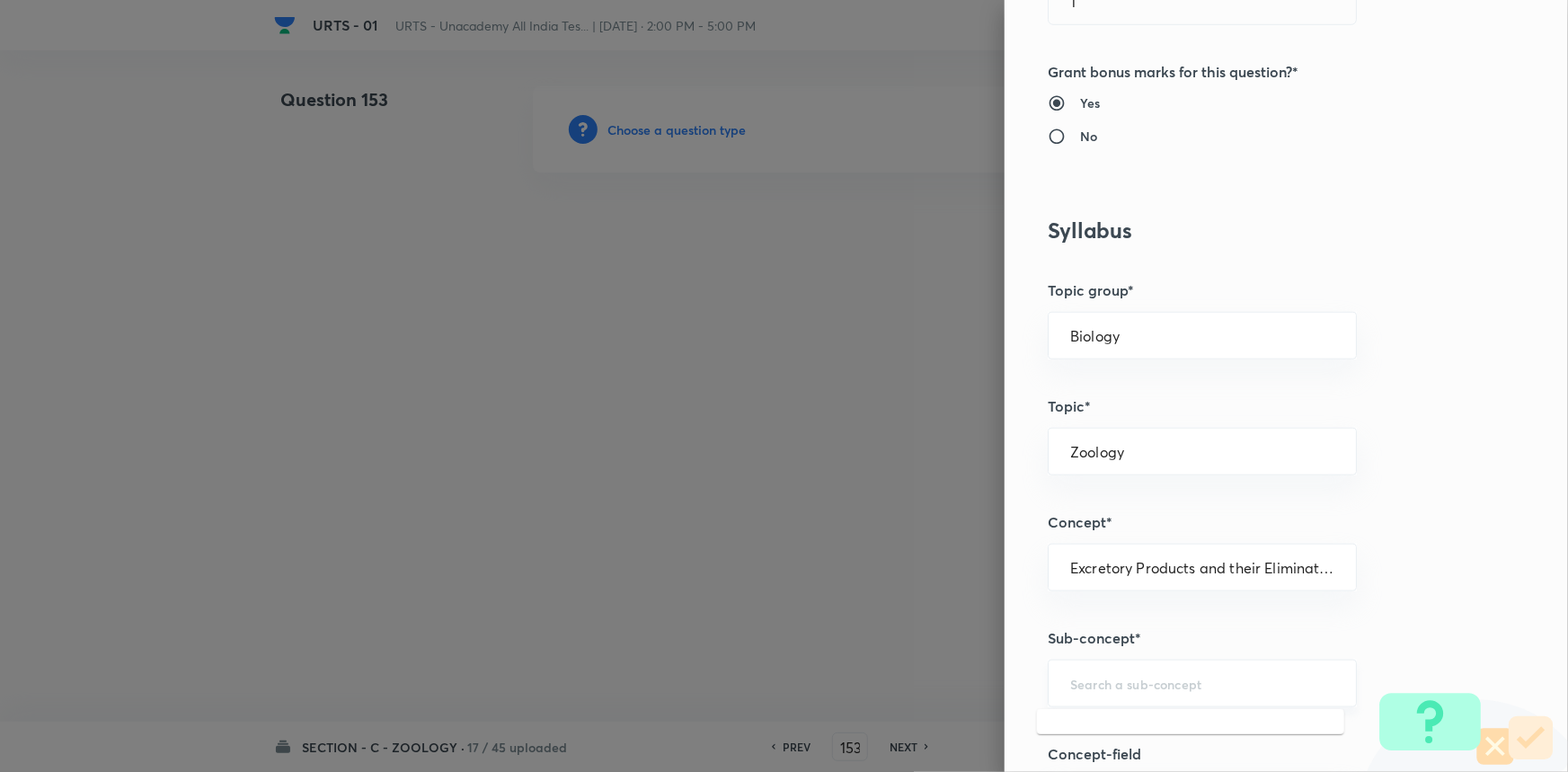
click at [1079, 674] on input "text" at bounding box center [1202, 683] width 264 height 17
click at [1114, 740] on li "Excretory Products and their Elimination" at bounding box center [1190, 732] width 307 height 33
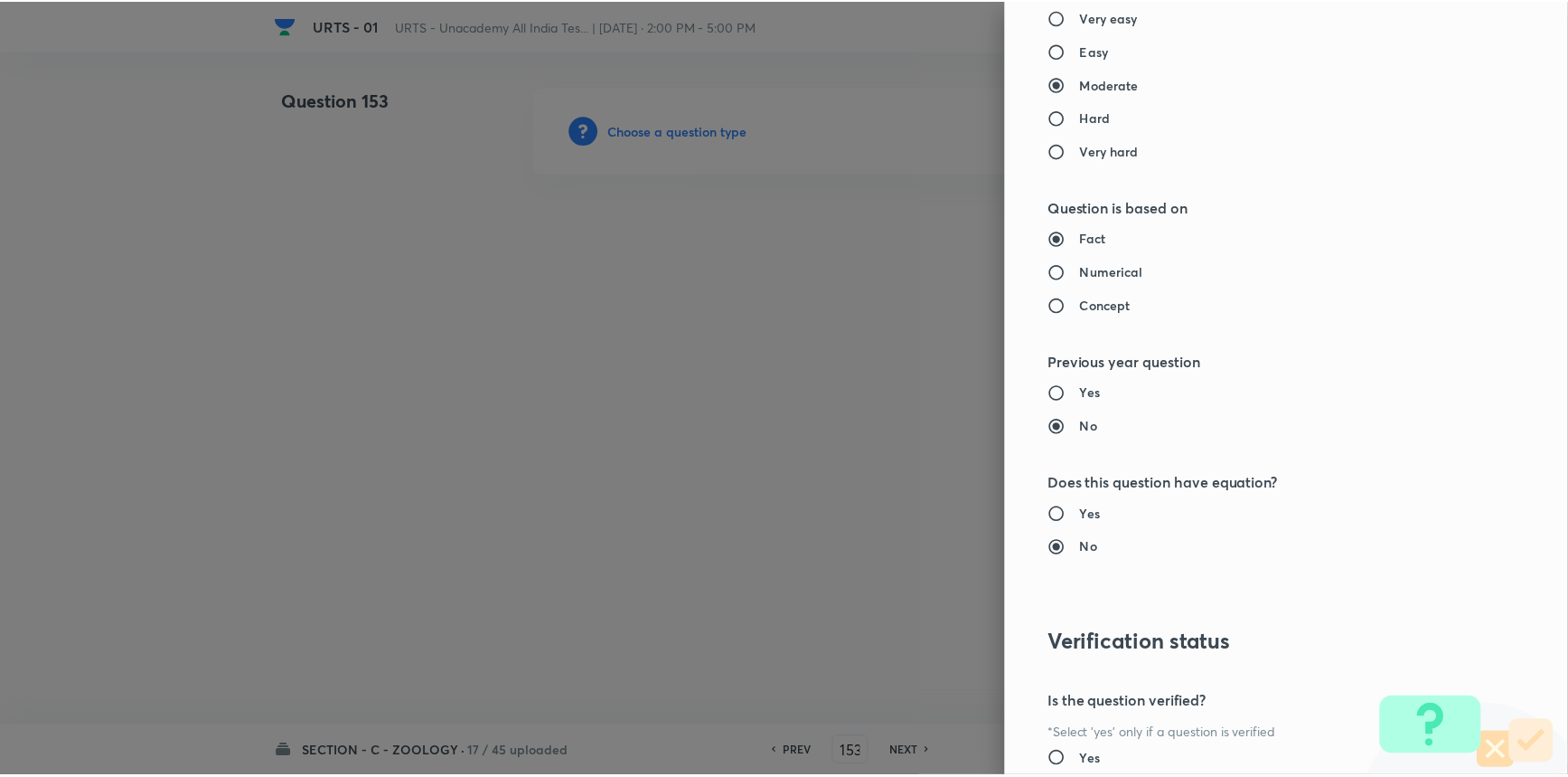
scroll to position [1808, 0]
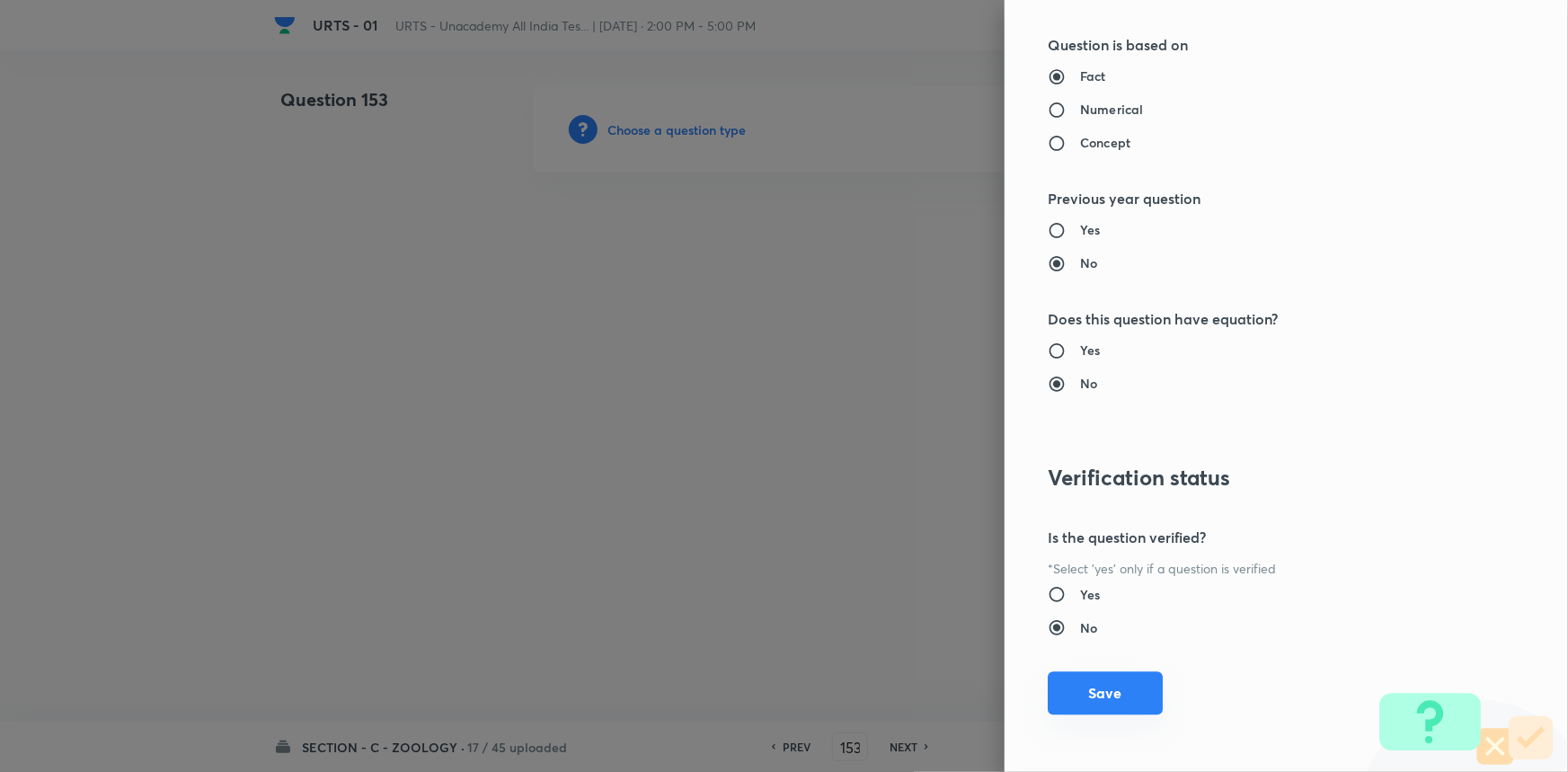
click at [1100, 698] on button "Save" at bounding box center [1105, 693] width 115 height 43
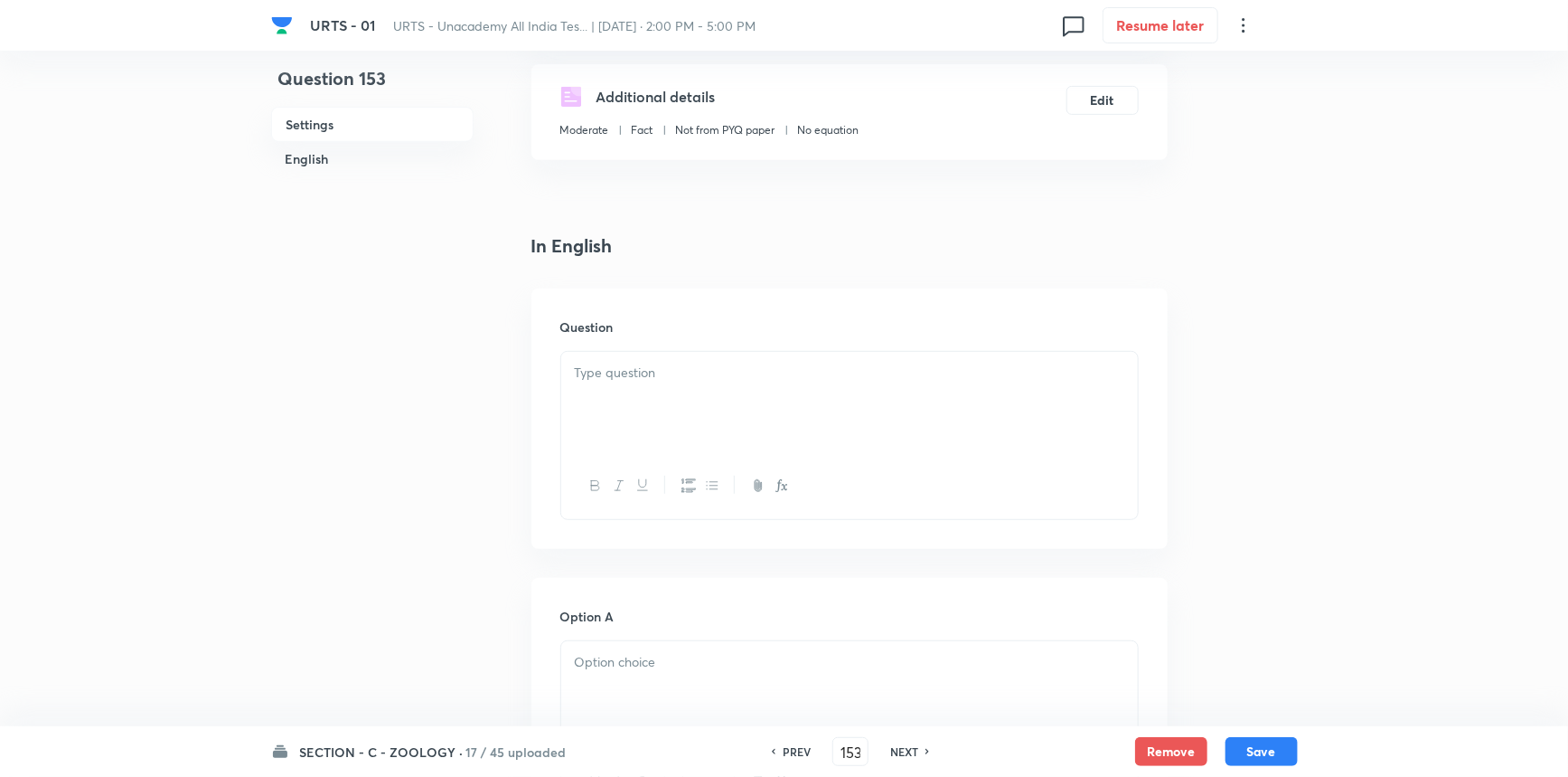
scroll to position [328, 0]
click at [665, 392] on div at bounding box center [849, 396] width 577 height 101
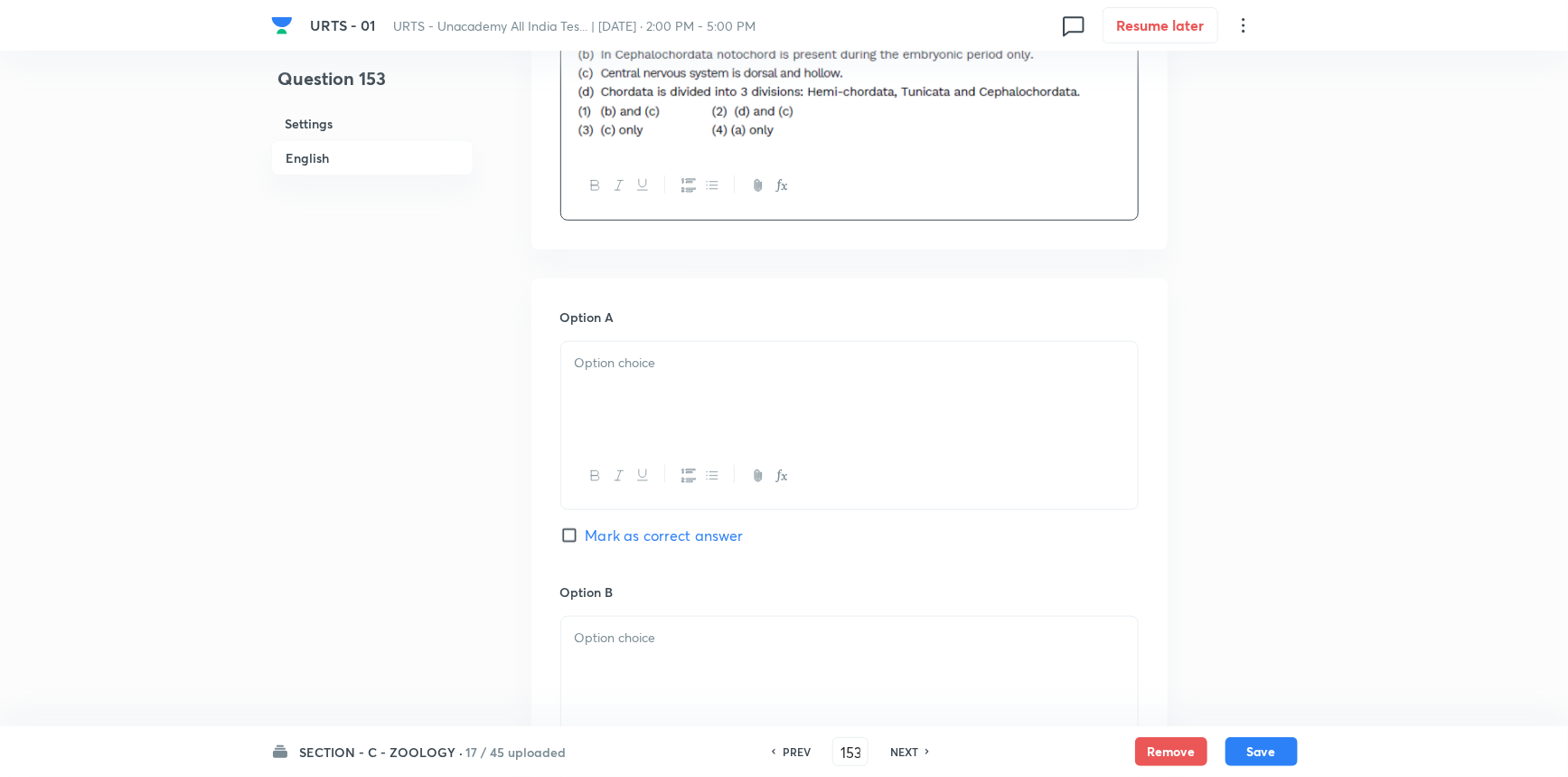
scroll to position [740, 0]
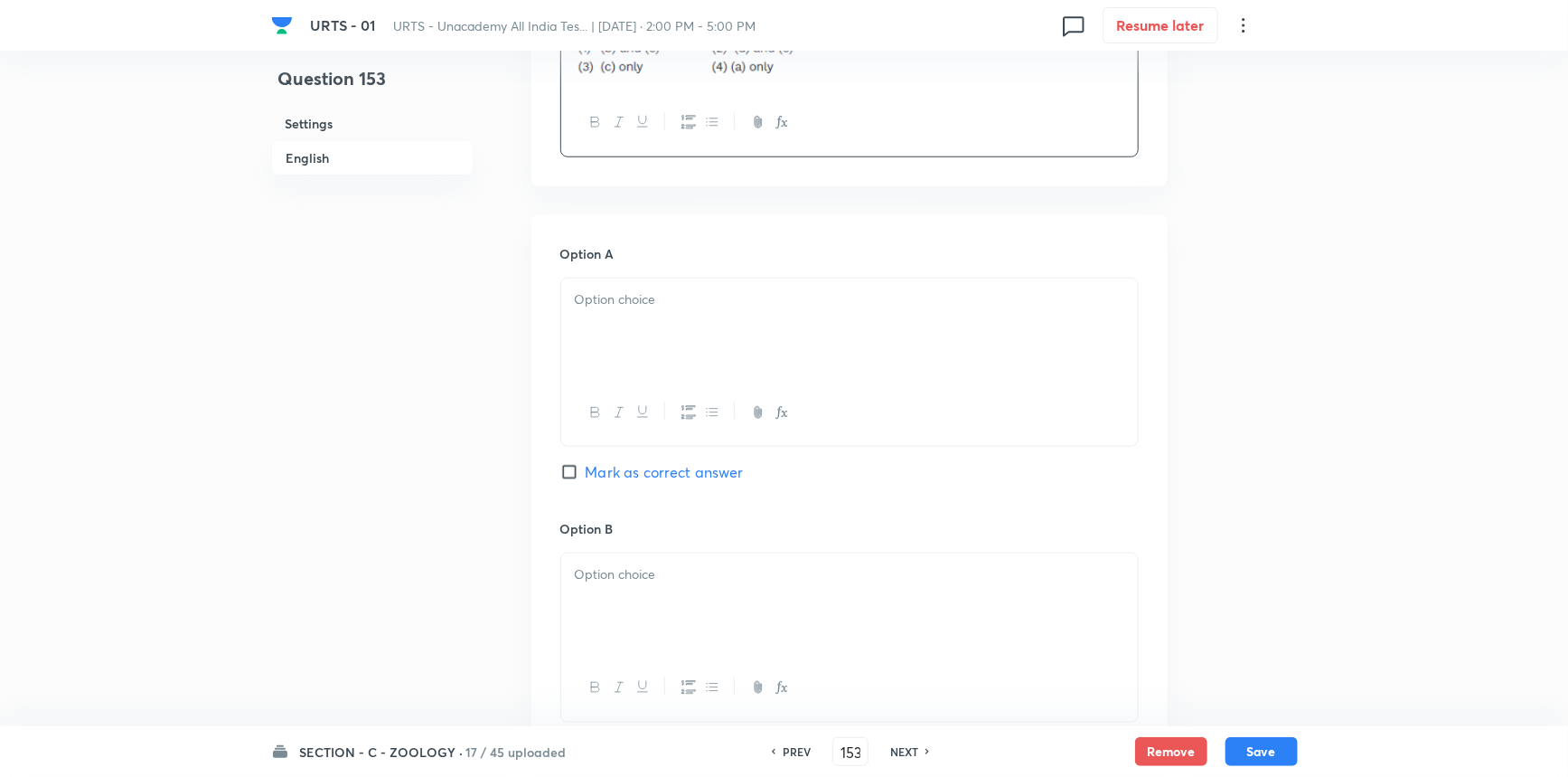
click at [654, 354] on div at bounding box center [849, 329] width 577 height 101
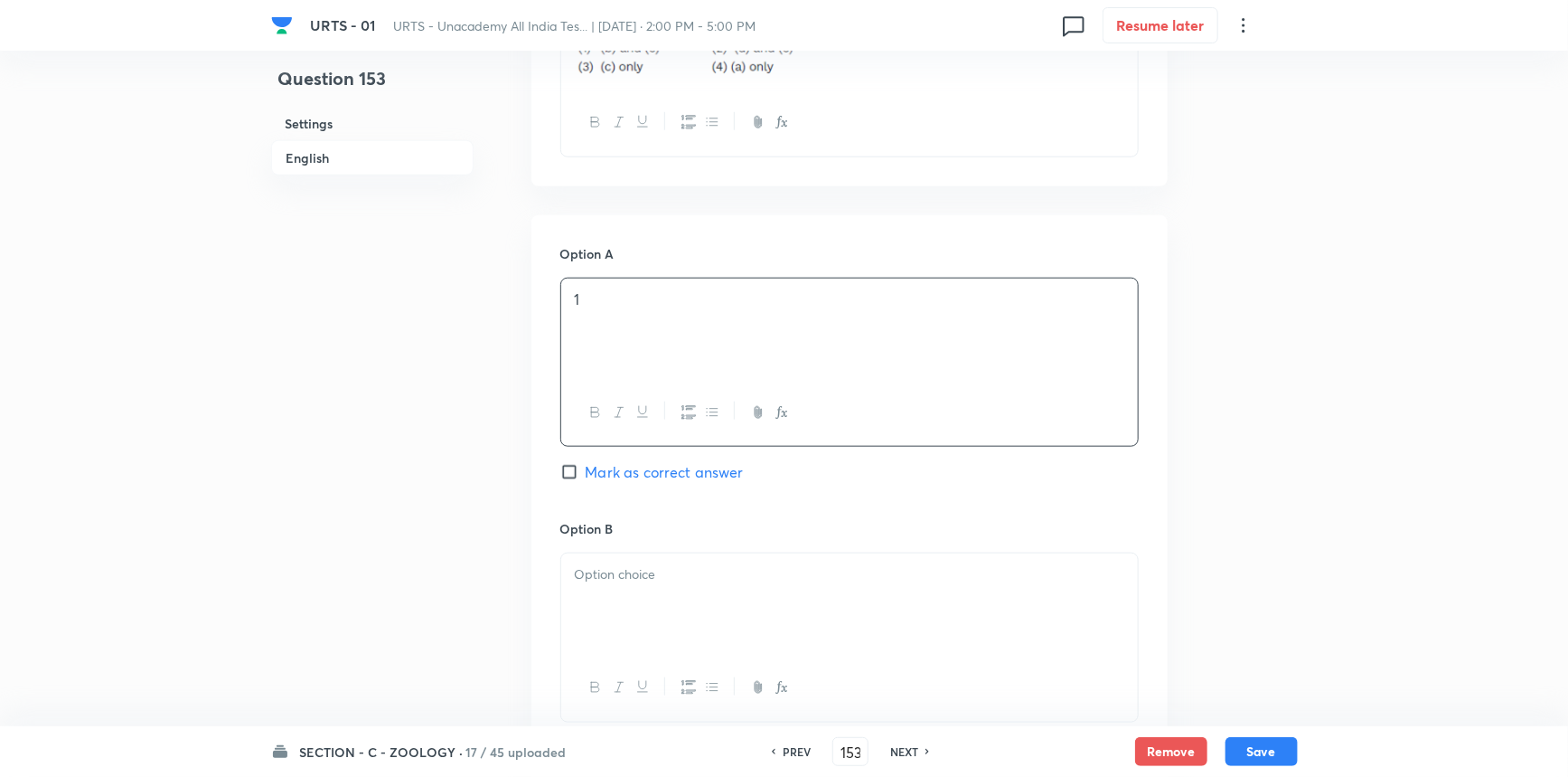
click at [611, 575] on p at bounding box center [849, 575] width 549 height 21
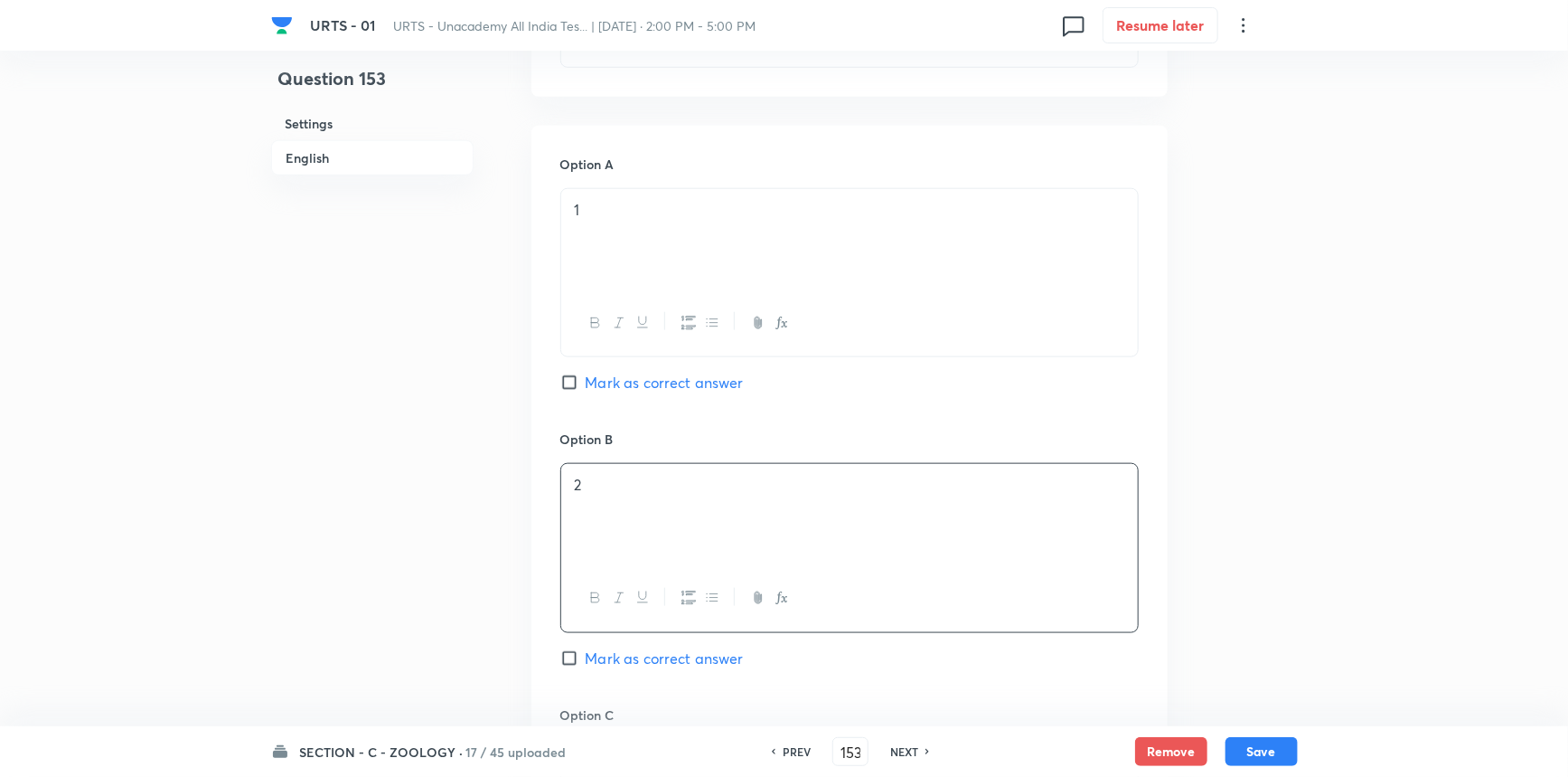
scroll to position [1150, 0]
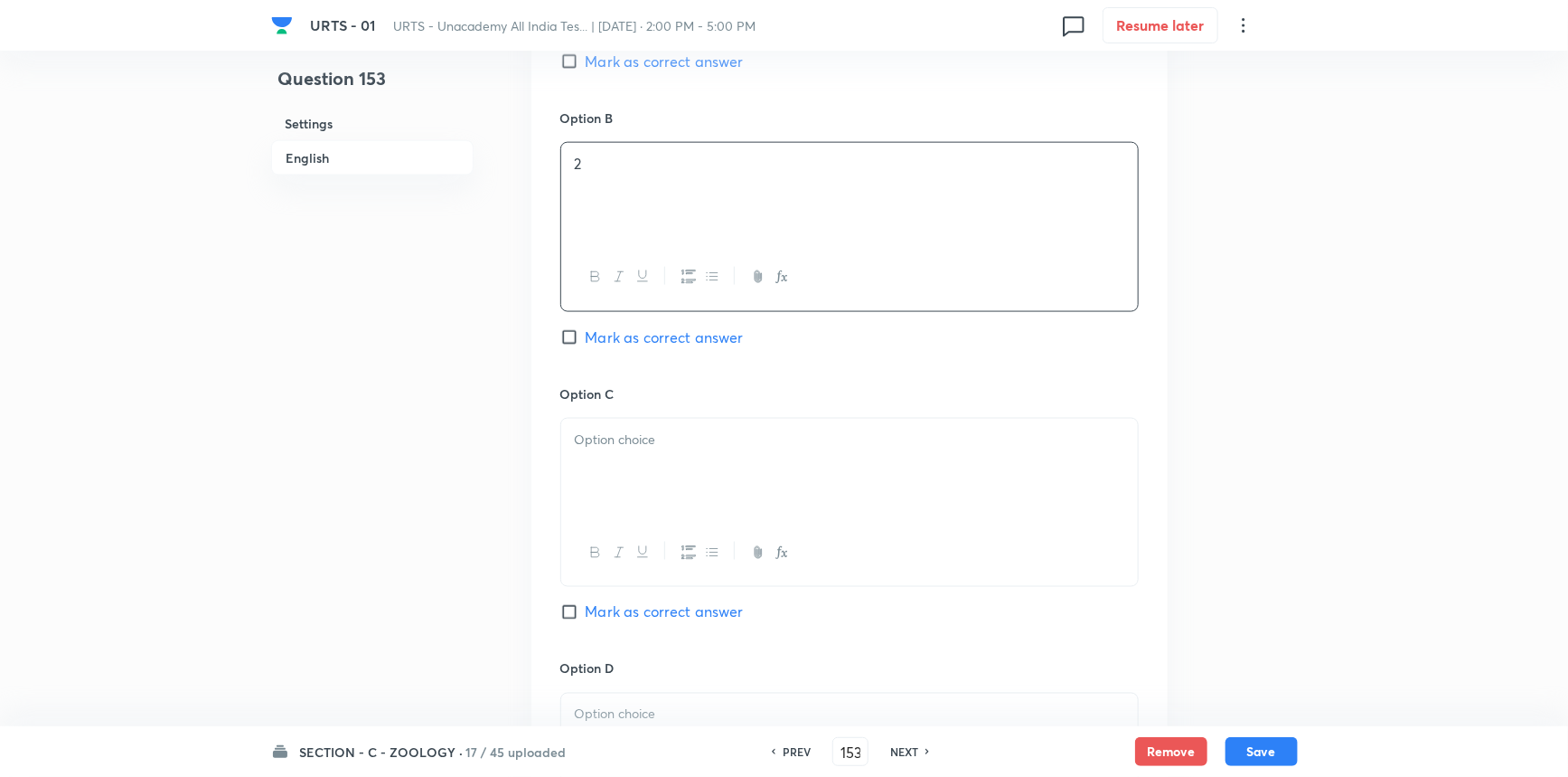
click at [618, 457] on div at bounding box center [849, 469] width 577 height 101
click at [585, 609] on input "Mark as correct answer" at bounding box center [573, 612] width 25 height 18
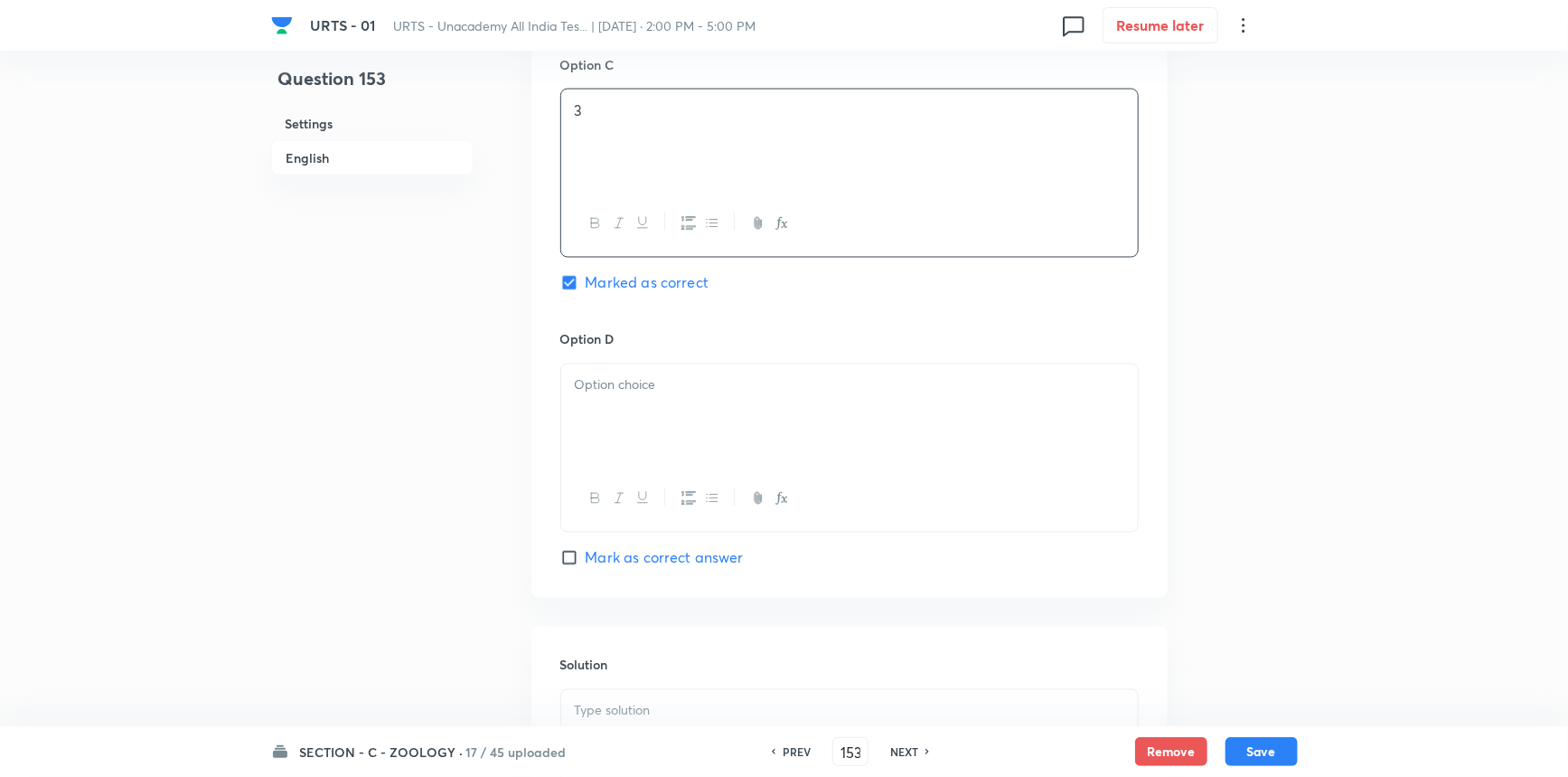
click at [618, 423] on div at bounding box center [849, 415] width 577 height 101
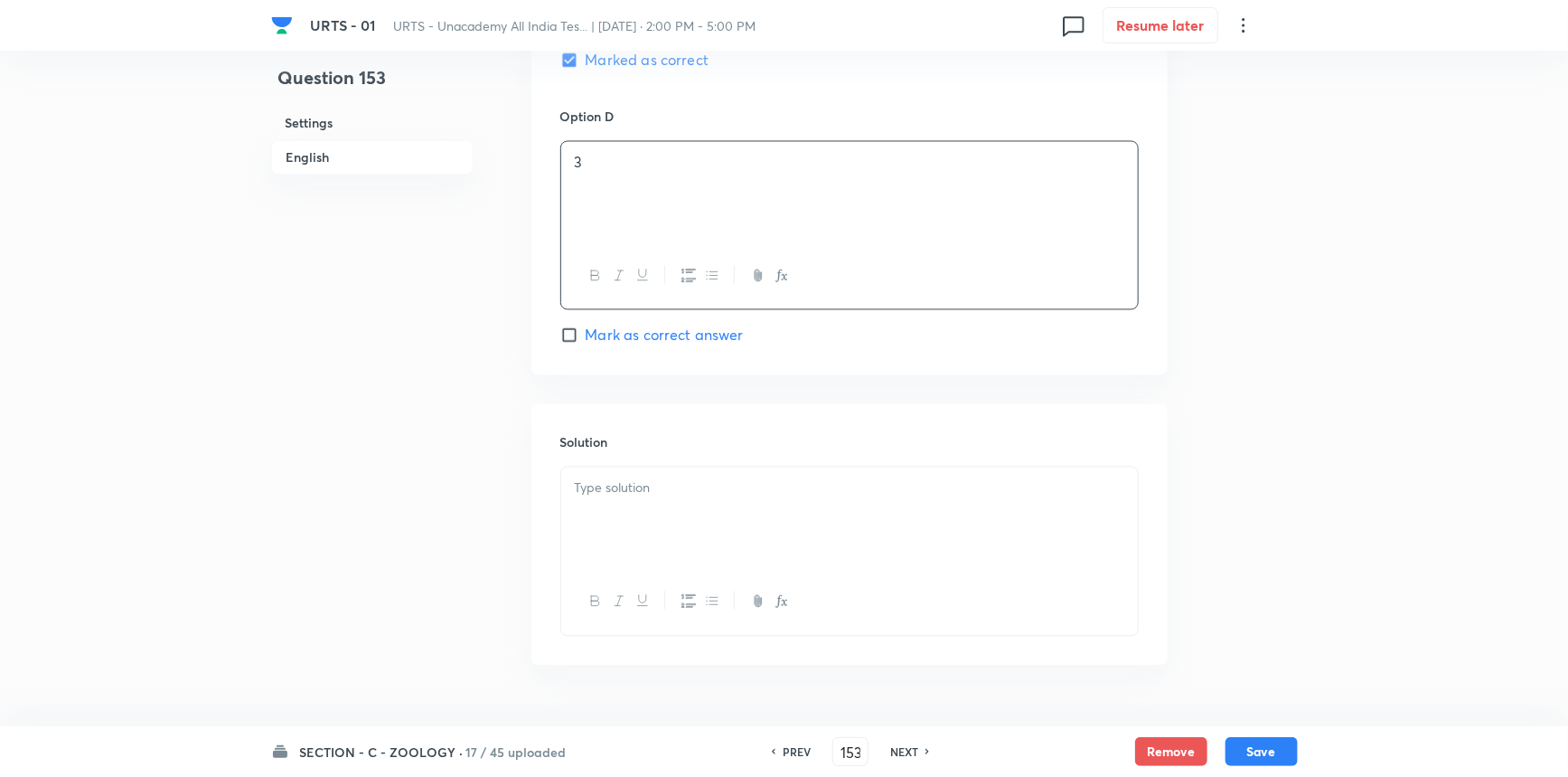
scroll to position [1727, 0]
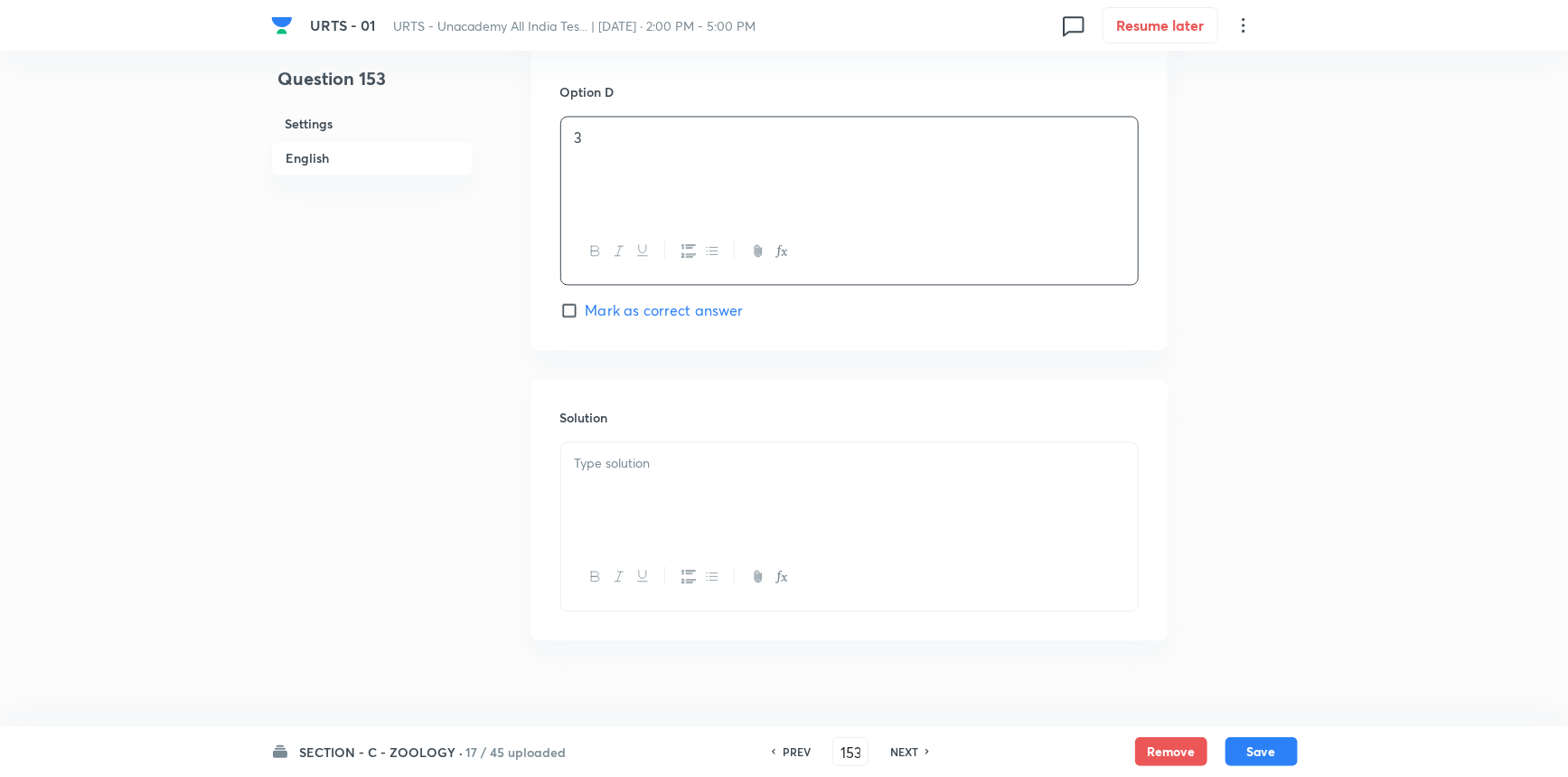
click at [677, 480] on div at bounding box center [849, 494] width 577 height 101
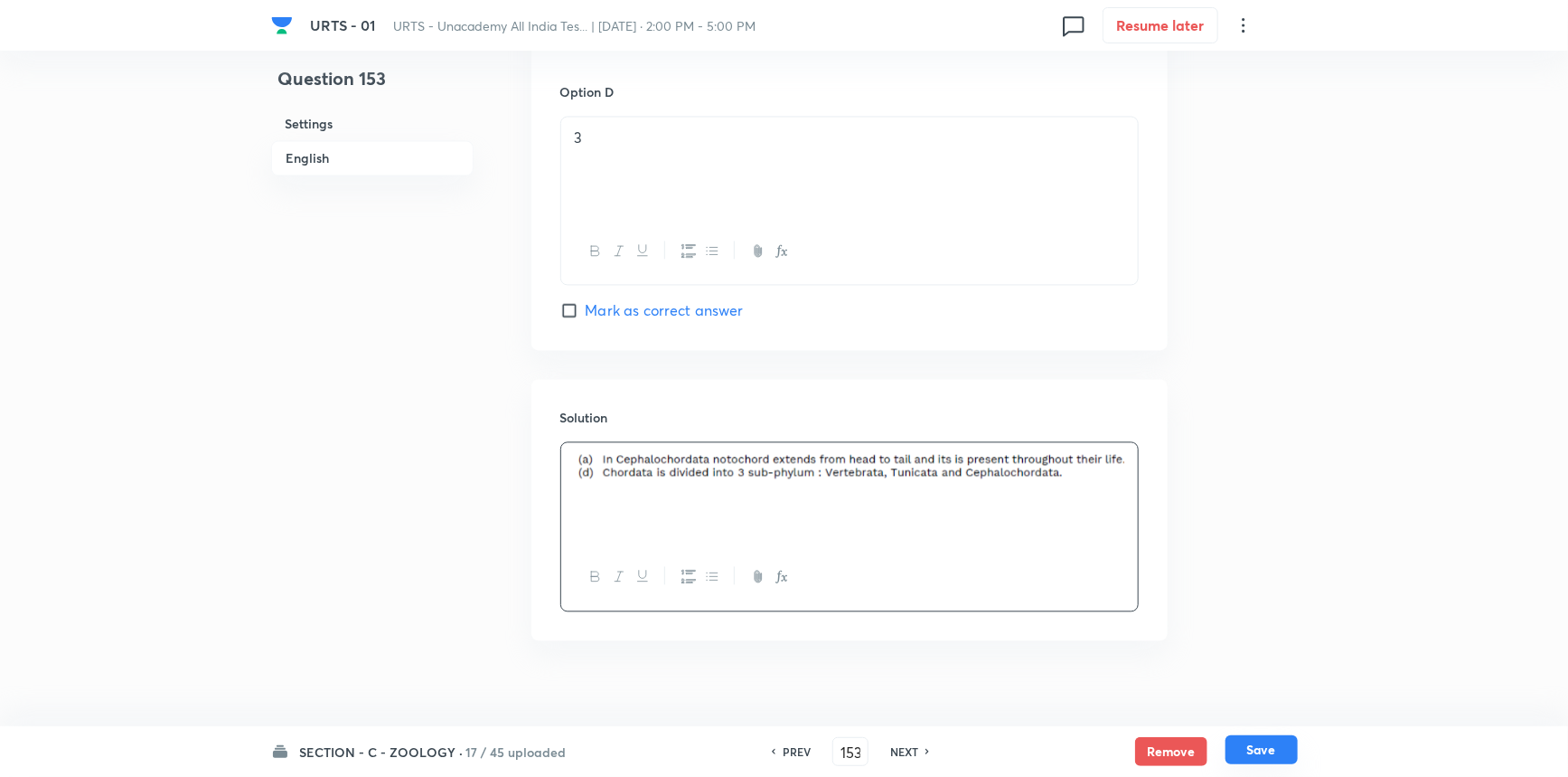
click at [1227, 746] on button "Save" at bounding box center [1262, 749] width 72 height 29
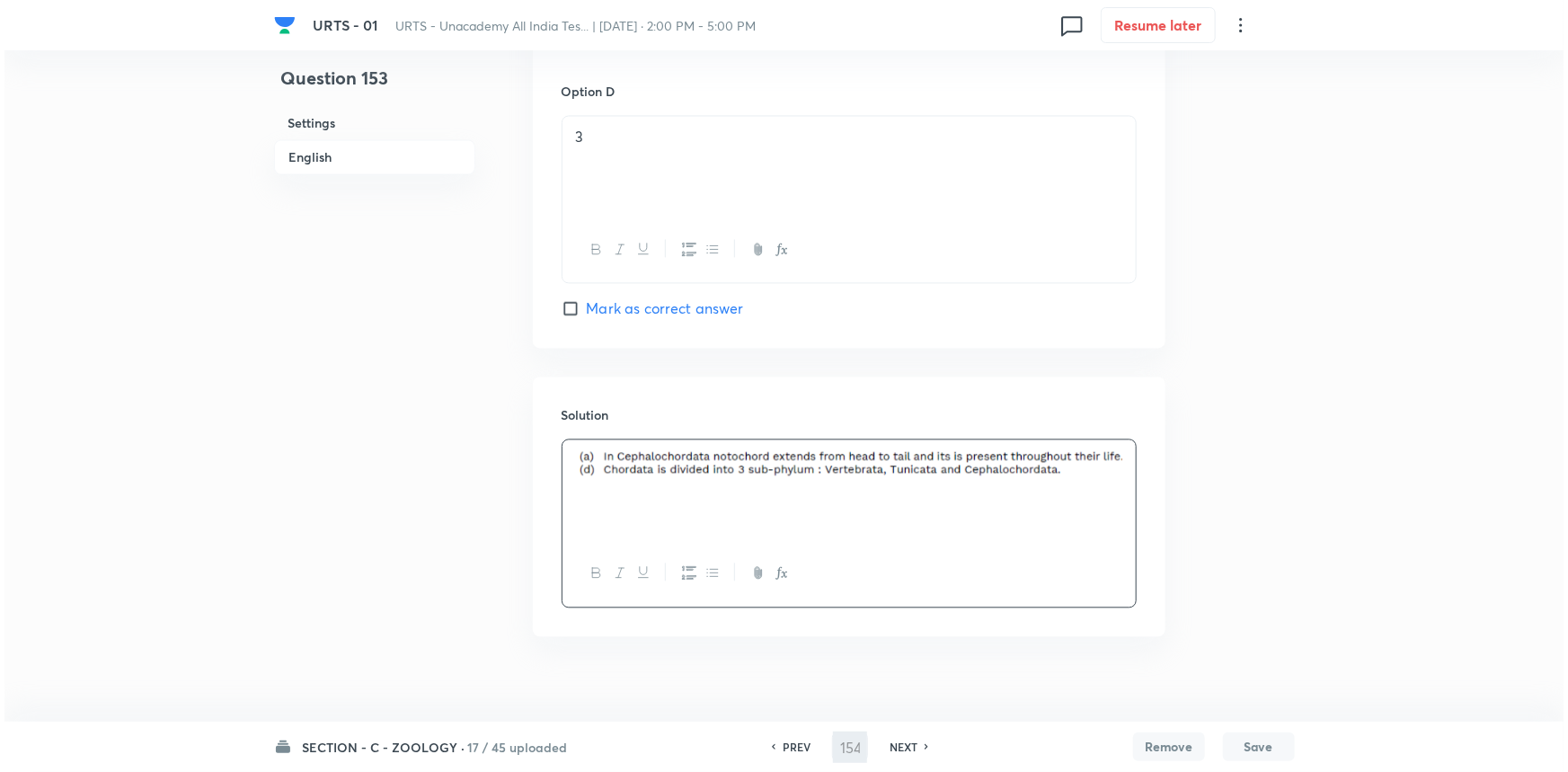
scroll to position [0, 0]
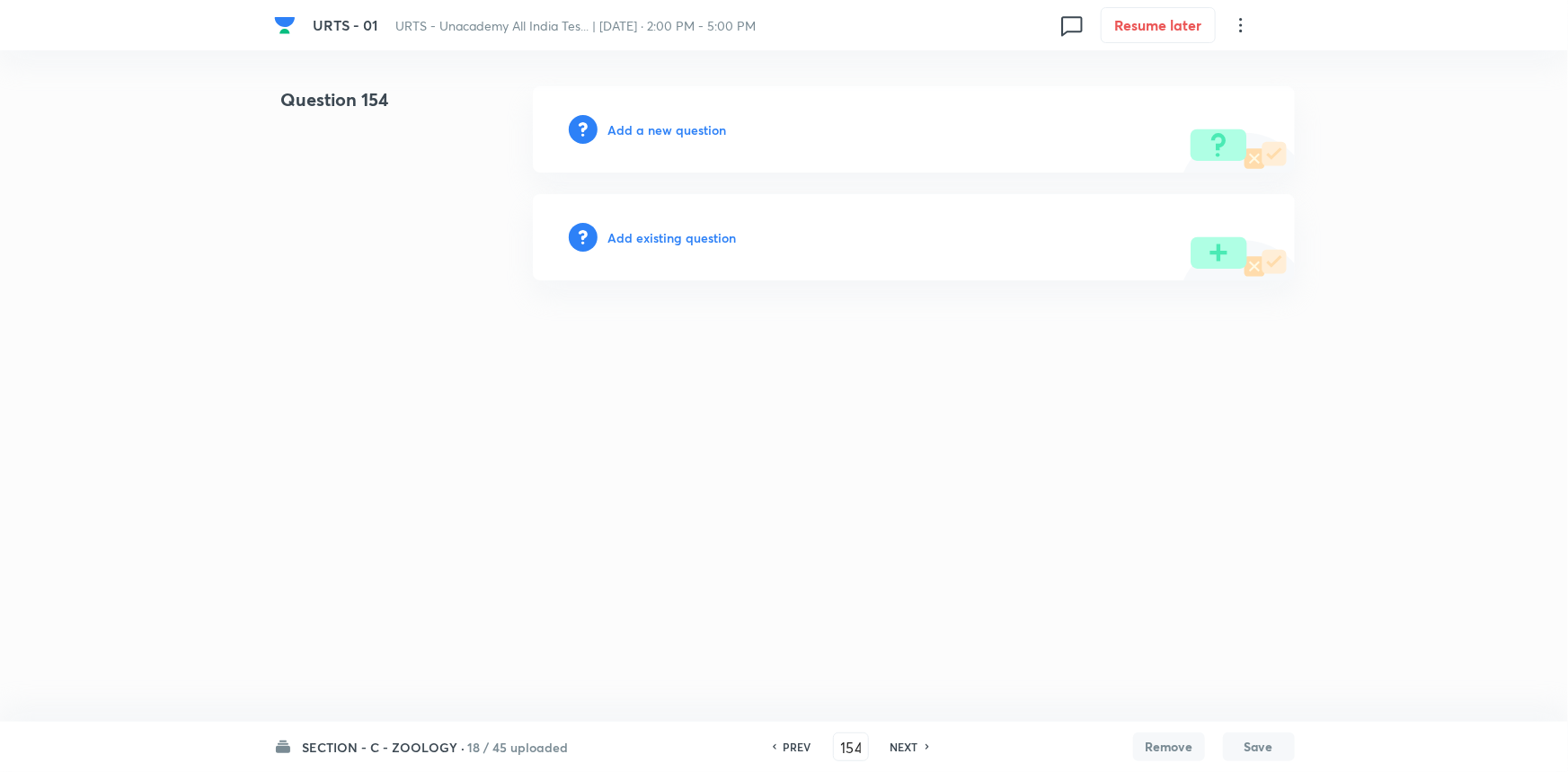
click at [665, 144] on div "Add a new question" at bounding box center [914, 129] width 762 height 86
click at [668, 136] on h6 "Add a new question" at bounding box center [668, 130] width 119 height 19
click at [668, 136] on h6 "Choose a question type" at bounding box center [677, 130] width 138 height 19
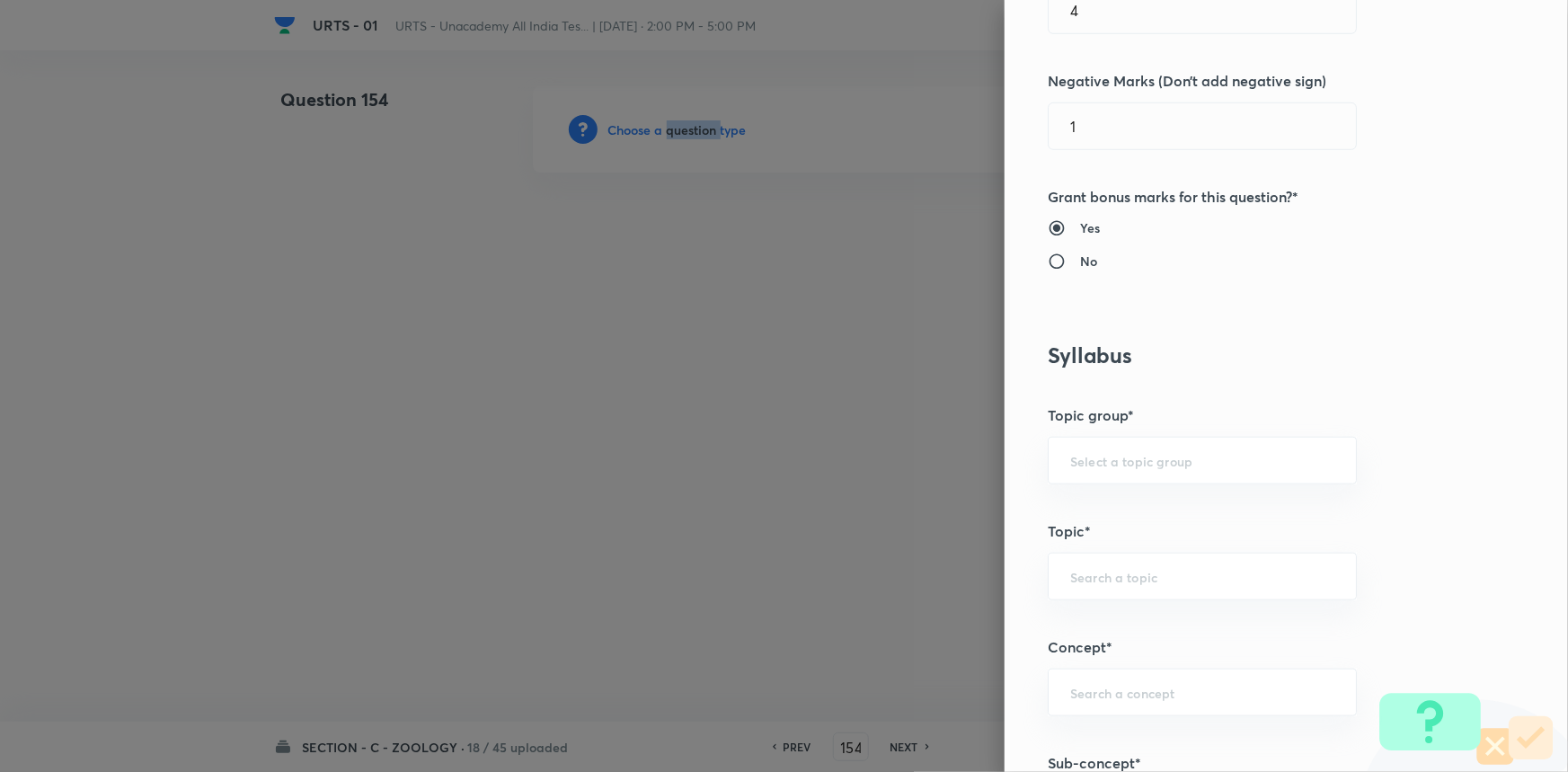
scroll to position [571, 0]
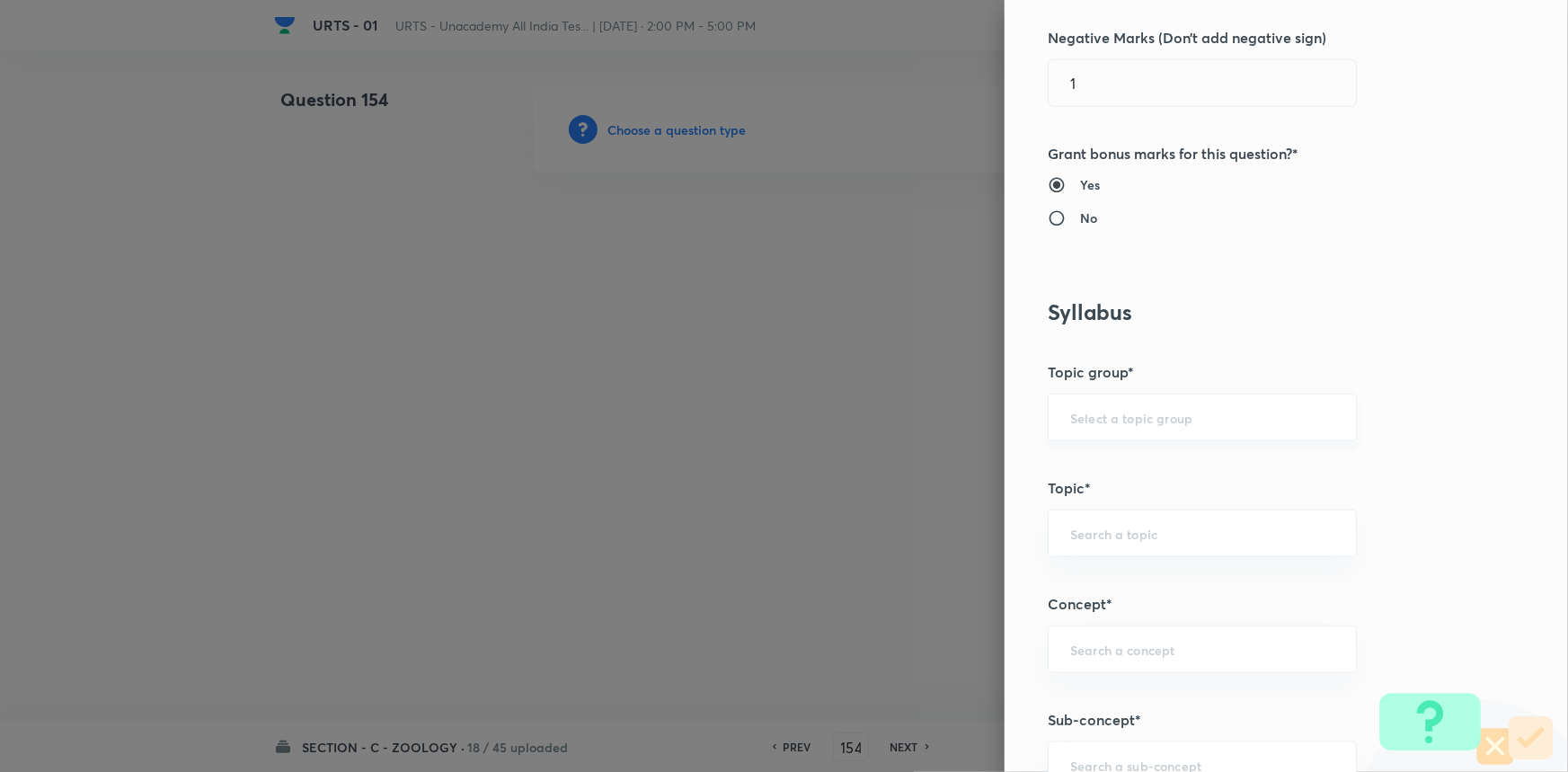
click at [1082, 416] on input "text" at bounding box center [1202, 417] width 264 height 17
click at [1070, 472] on li "Biology" at bounding box center [1190, 467] width 307 height 33
click at [1081, 525] on input "text" at bounding box center [1202, 533] width 264 height 17
click at [1116, 641] on li "Zoology" at bounding box center [1190, 648] width 307 height 33
click at [1139, 643] on input "text" at bounding box center [1202, 649] width 264 height 17
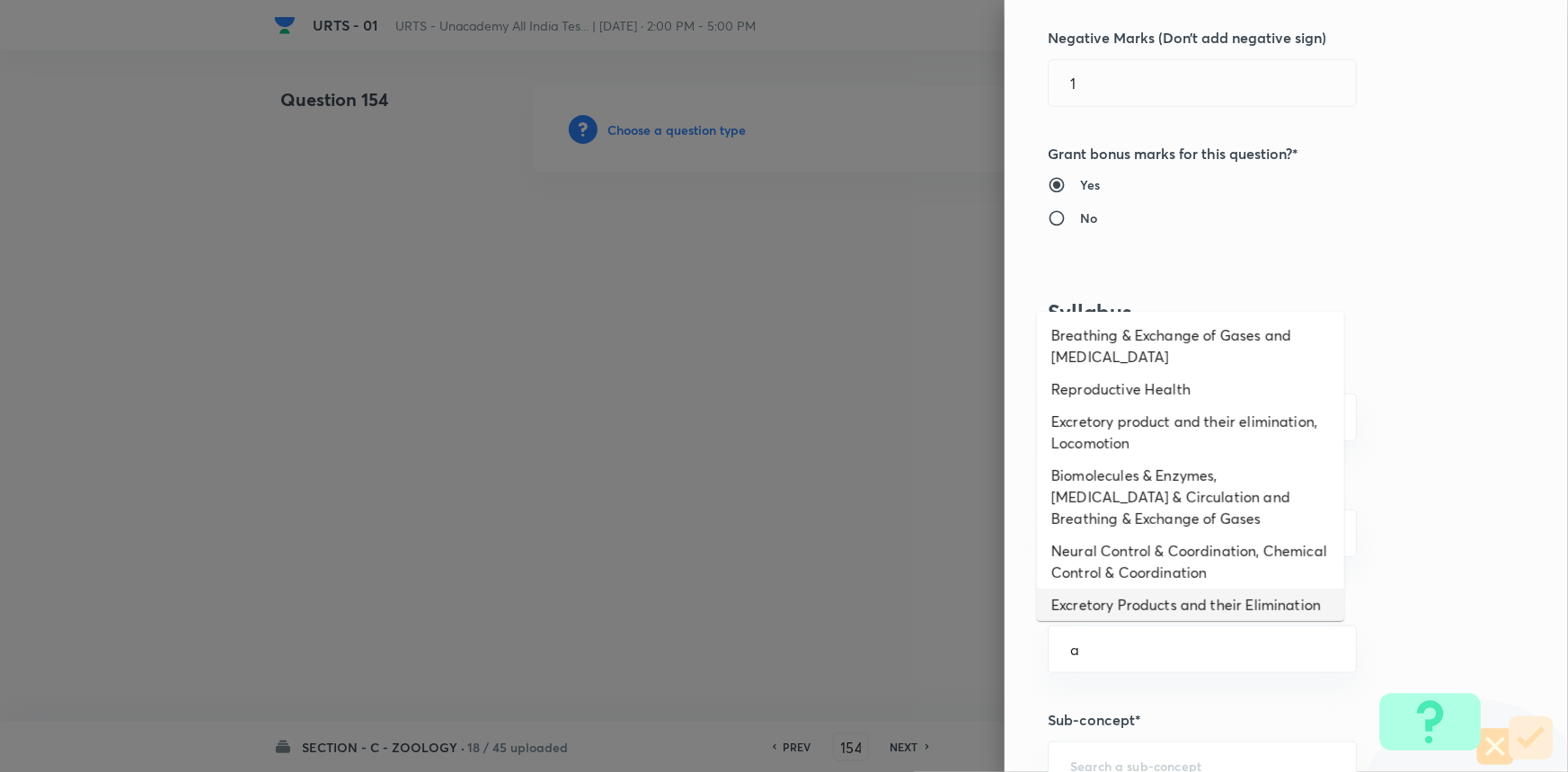
drag, startPoint x: 1154, startPoint y: 604, endPoint x: 1161, endPoint y: 593, distance: 13.0
click at [1155, 602] on li "Excretory Products and their Elimination" at bounding box center [1190, 605] width 307 height 33
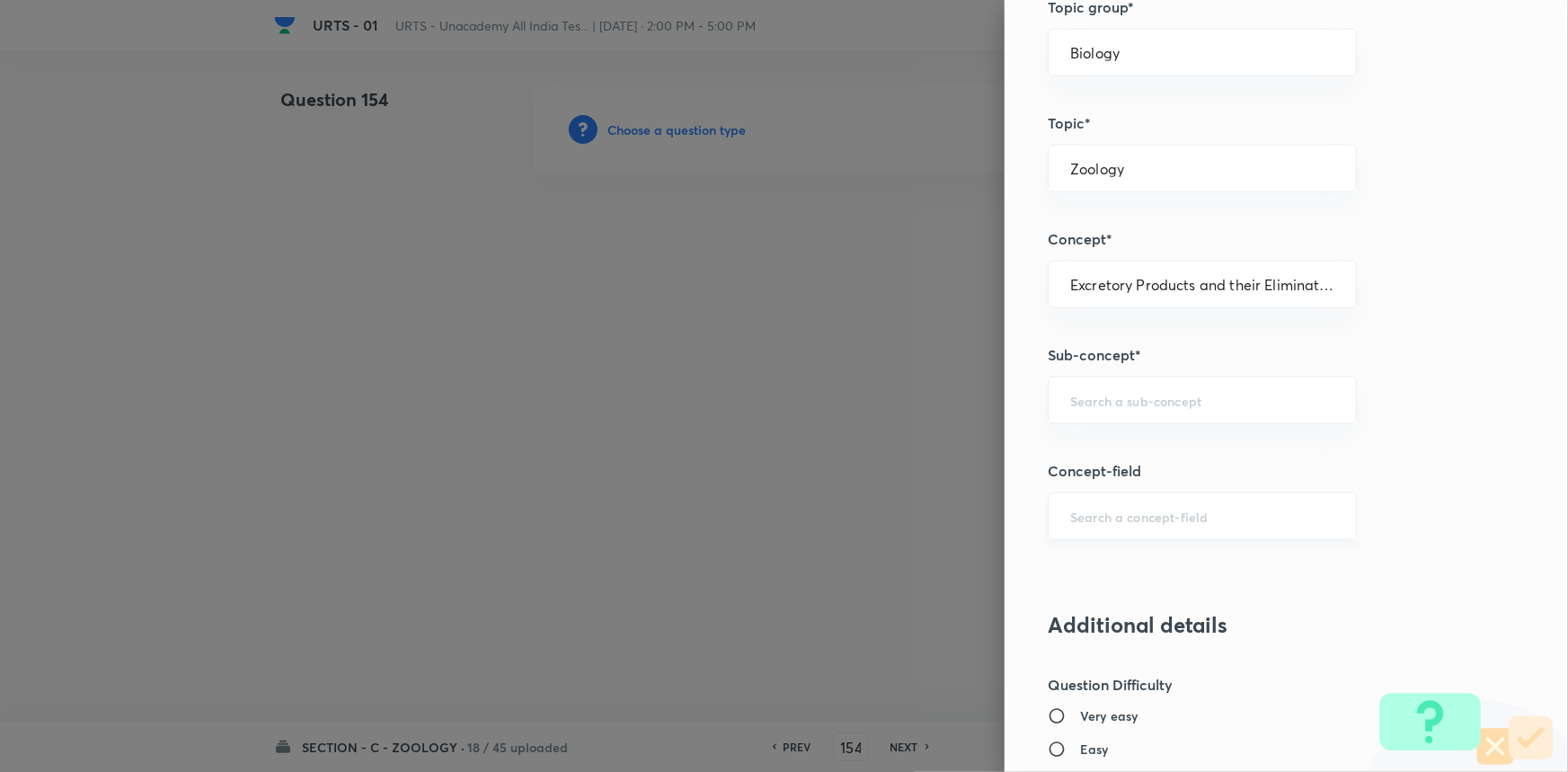
scroll to position [979, 0]
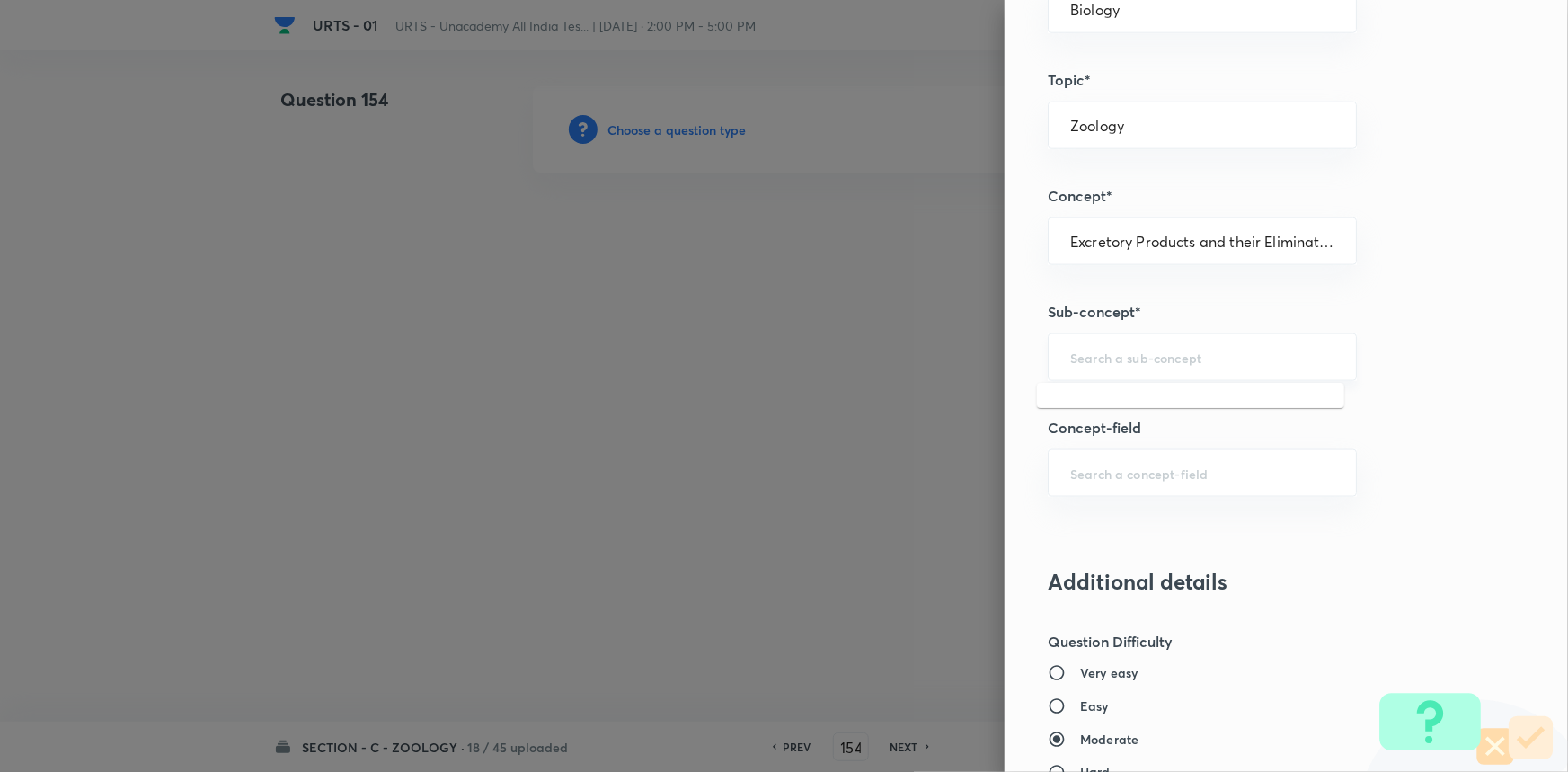
click at [1117, 352] on input "text" at bounding box center [1202, 357] width 264 height 17
click at [1121, 396] on li "Excretory Products and their Elimination" at bounding box center [1190, 406] width 307 height 33
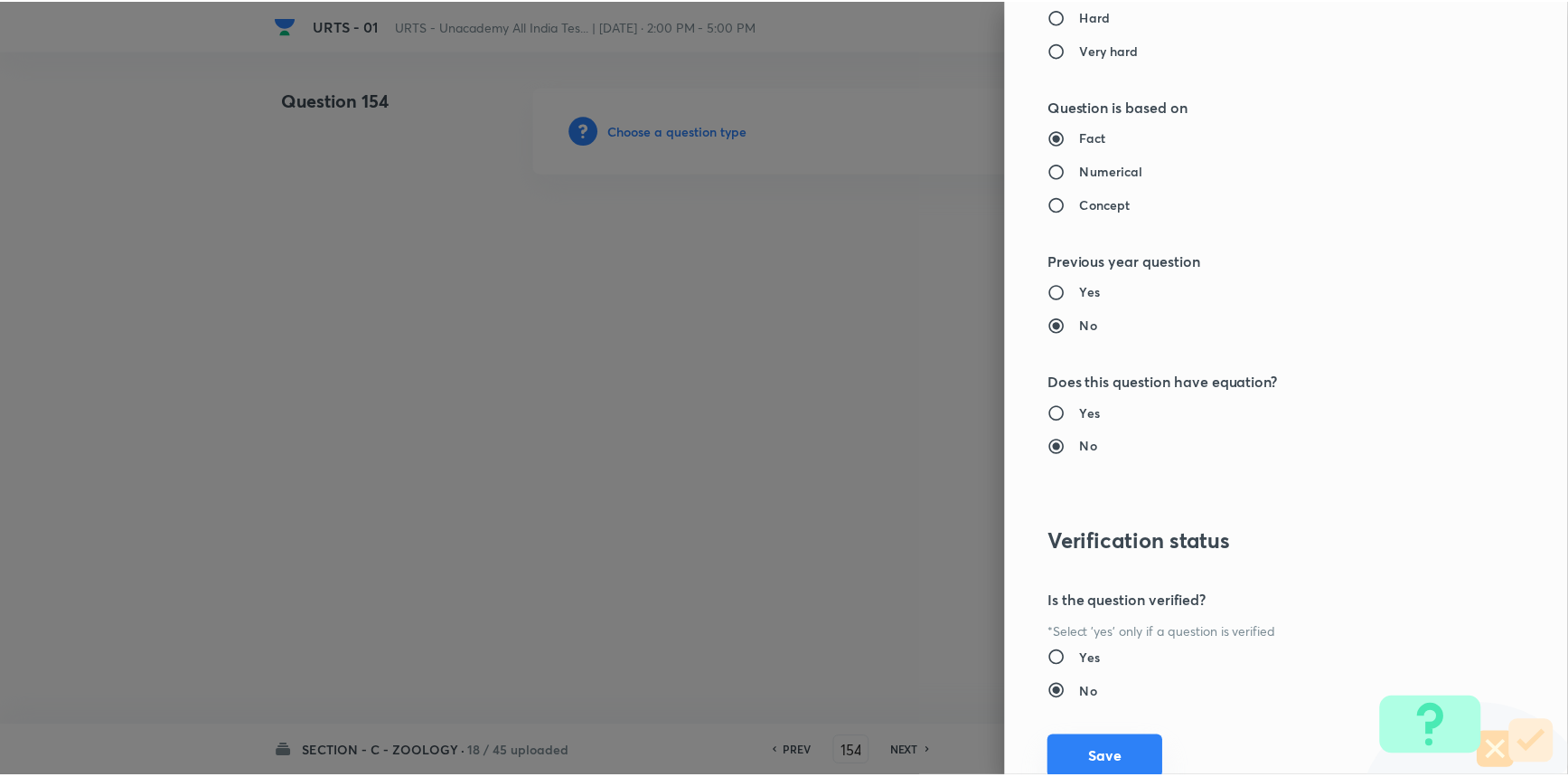
scroll to position [1808, 0]
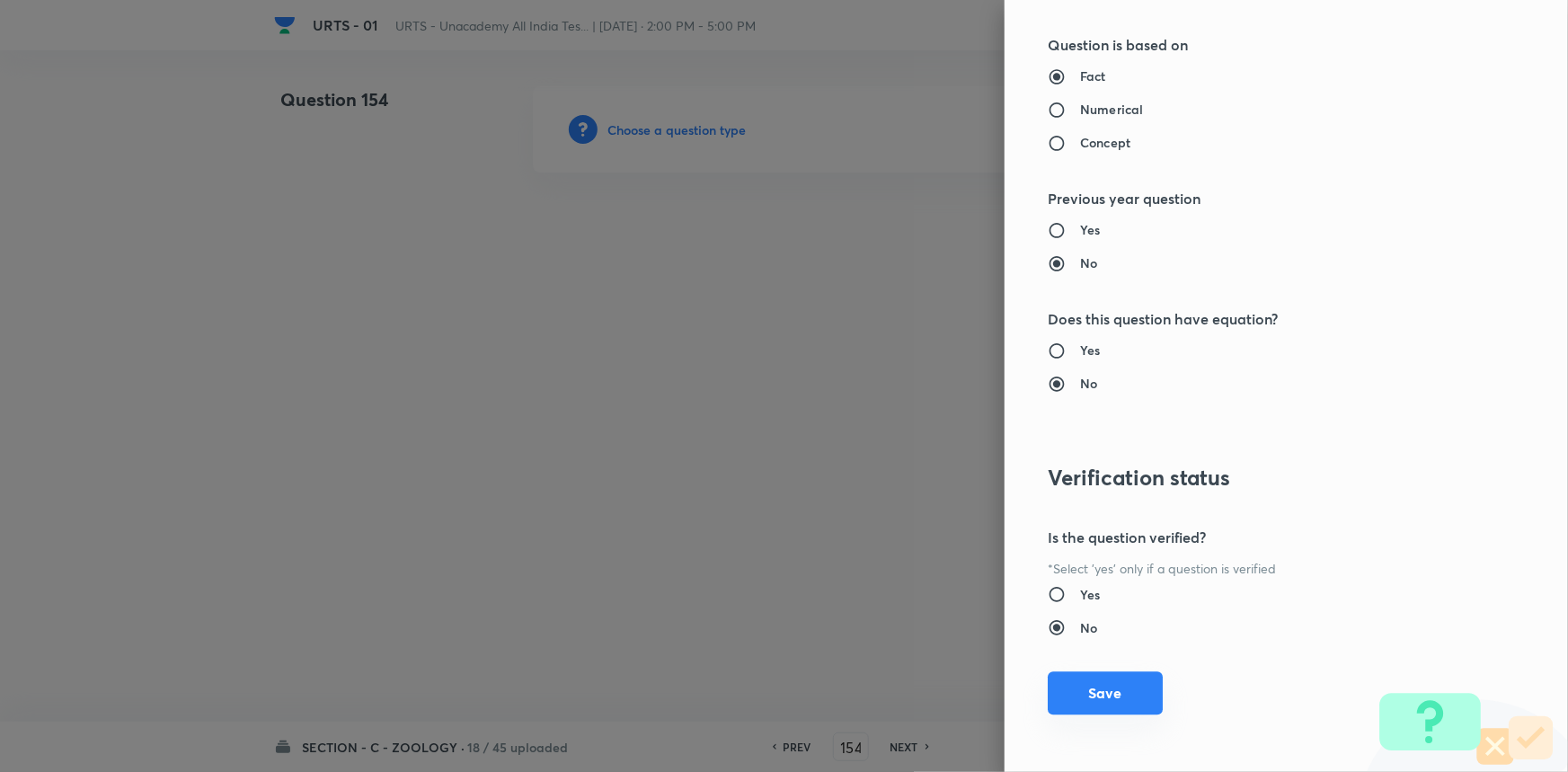
click at [1121, 707] on button "Save" at bounding box center [1105, 693] width 115 height 43
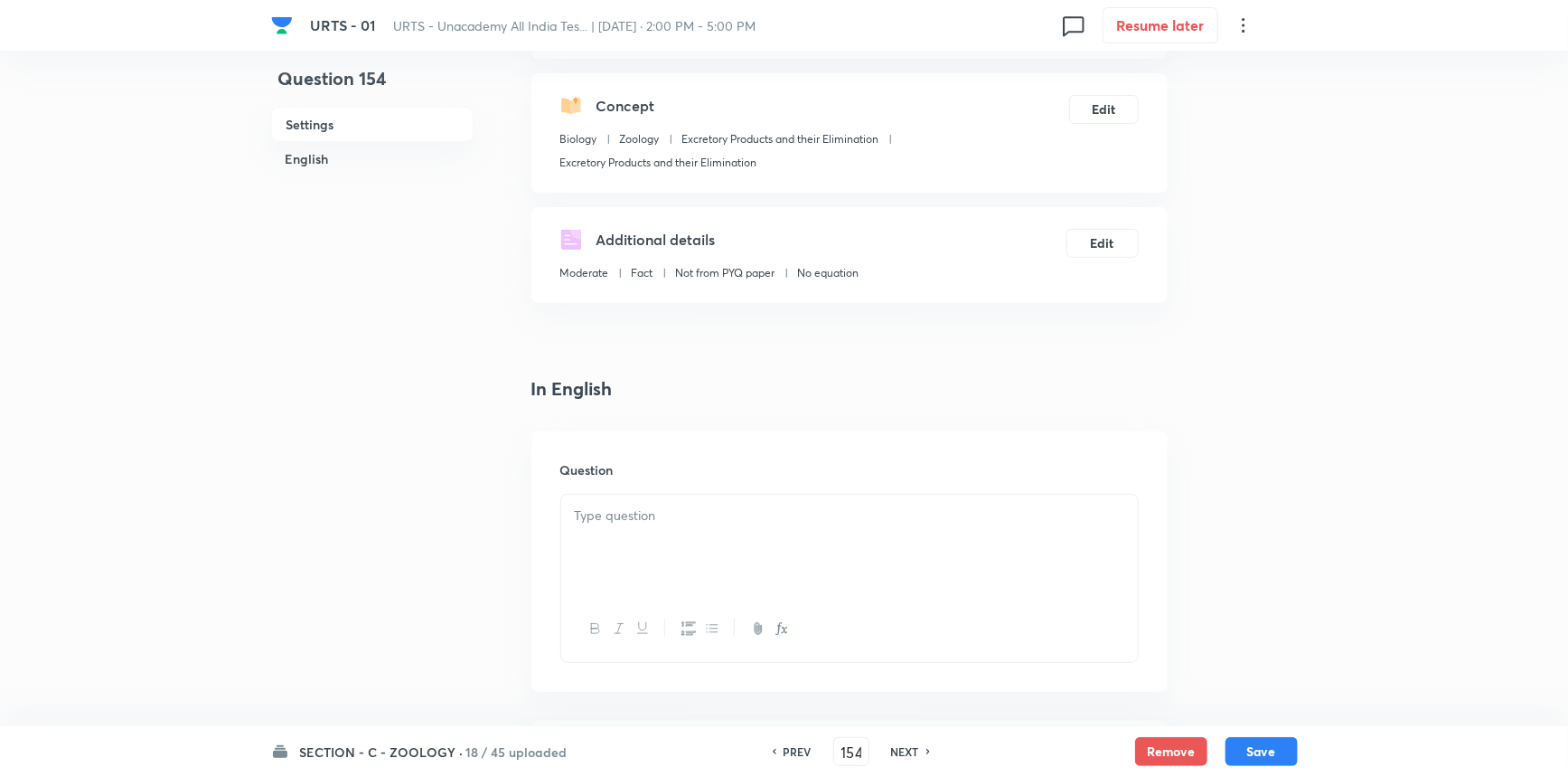
scroll to position [410, 0]
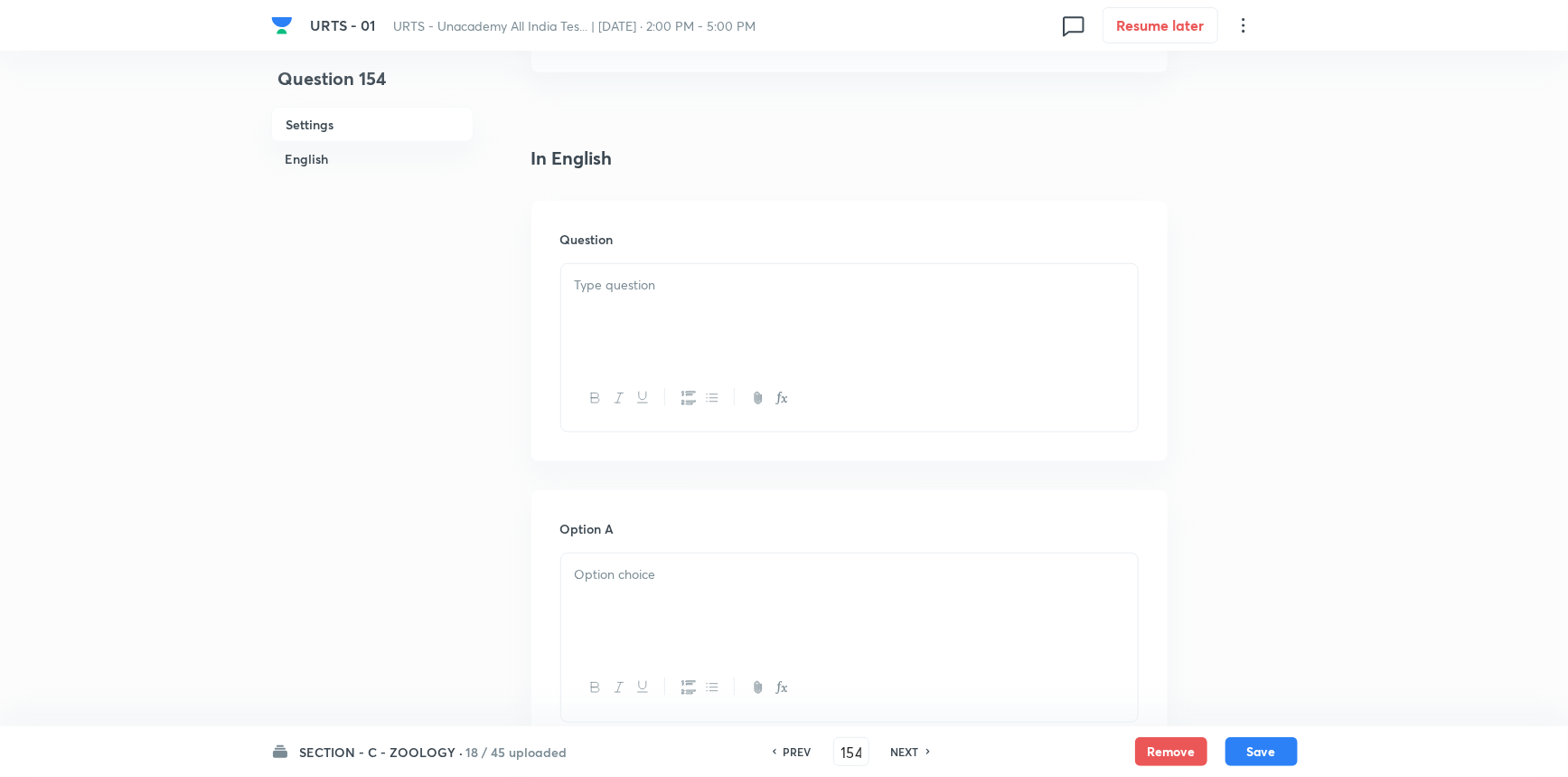
click at [653, 306] on div at bounding box center [849, 314] width 577 height 101
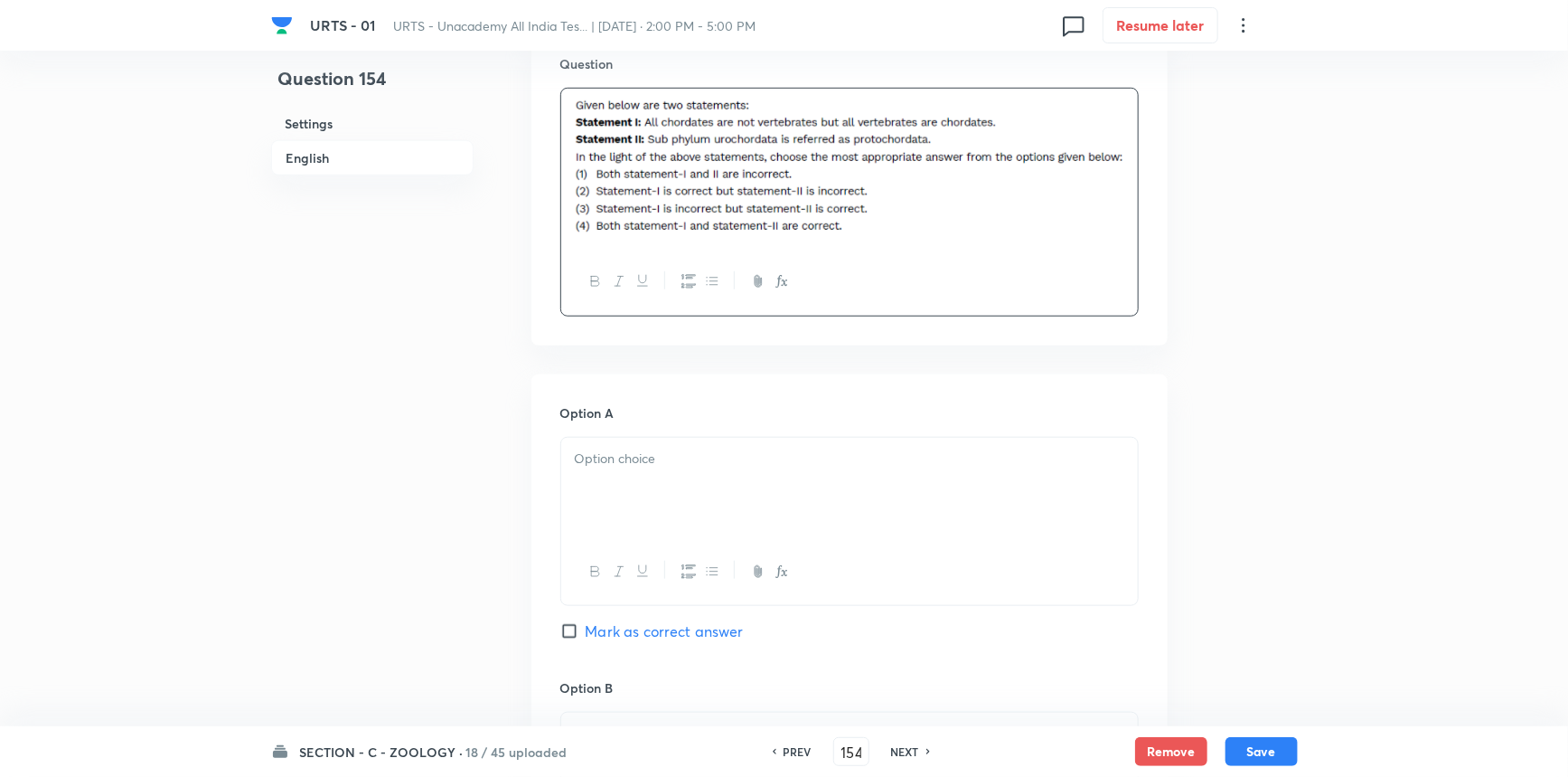
scroll to position [822, 0]
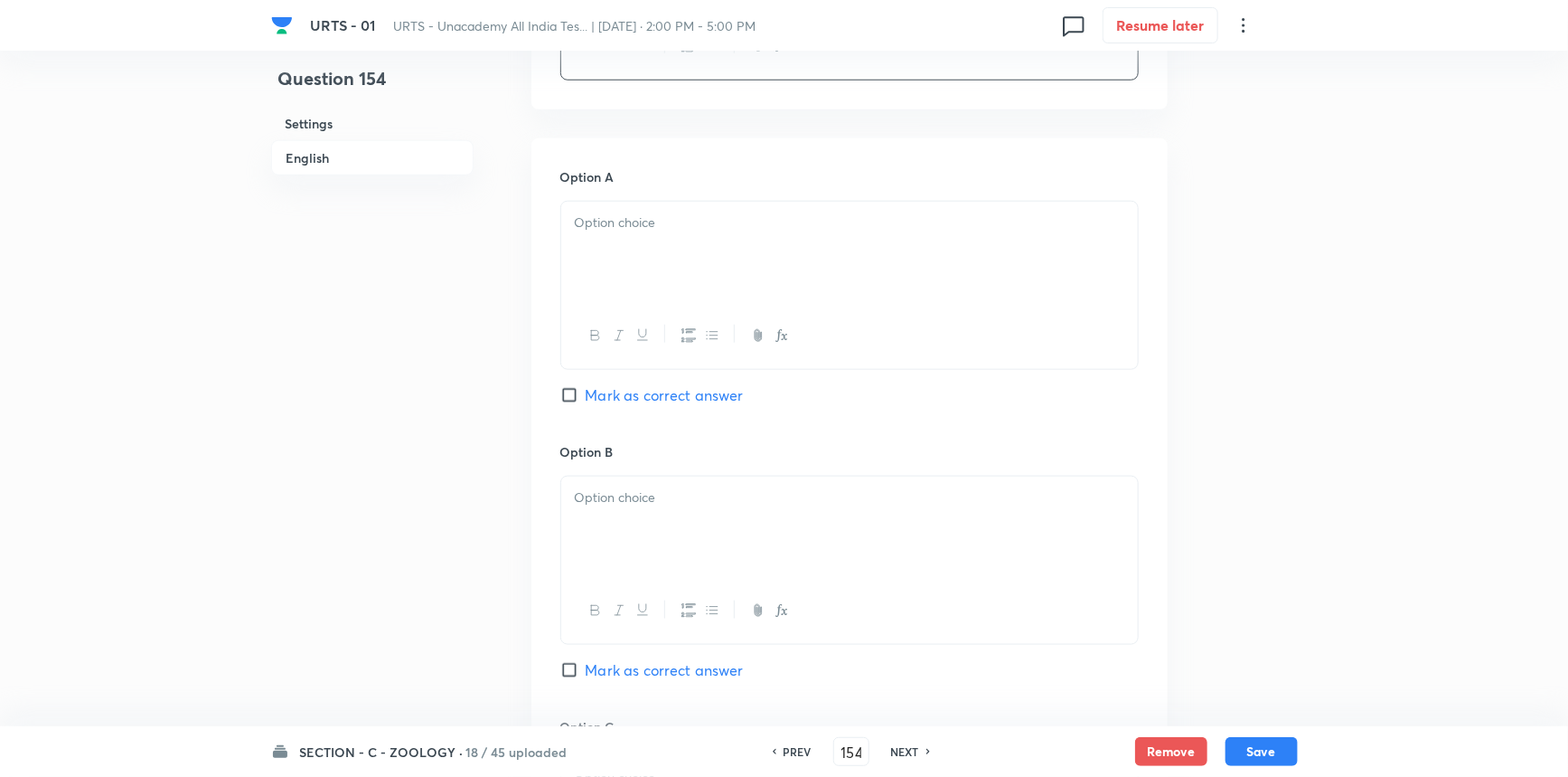
click at [633, 238] on div at bounding box center [849, 252] width 577 height 101
click at [604, 528] on div at bounding box center [849, 527] width 577 height 101
click at [587, 657] on div "Option B 2 Mark as correct answer" at bounding box center [849, 580] width 578 height 275
click at [606, 661] on span "Mark as correct answer" at bounding box center [664, 669] width 158 height 22
click at [586, 661] on input "Mark as correct answer" at bounding box center [573, 669] width 25 height 18
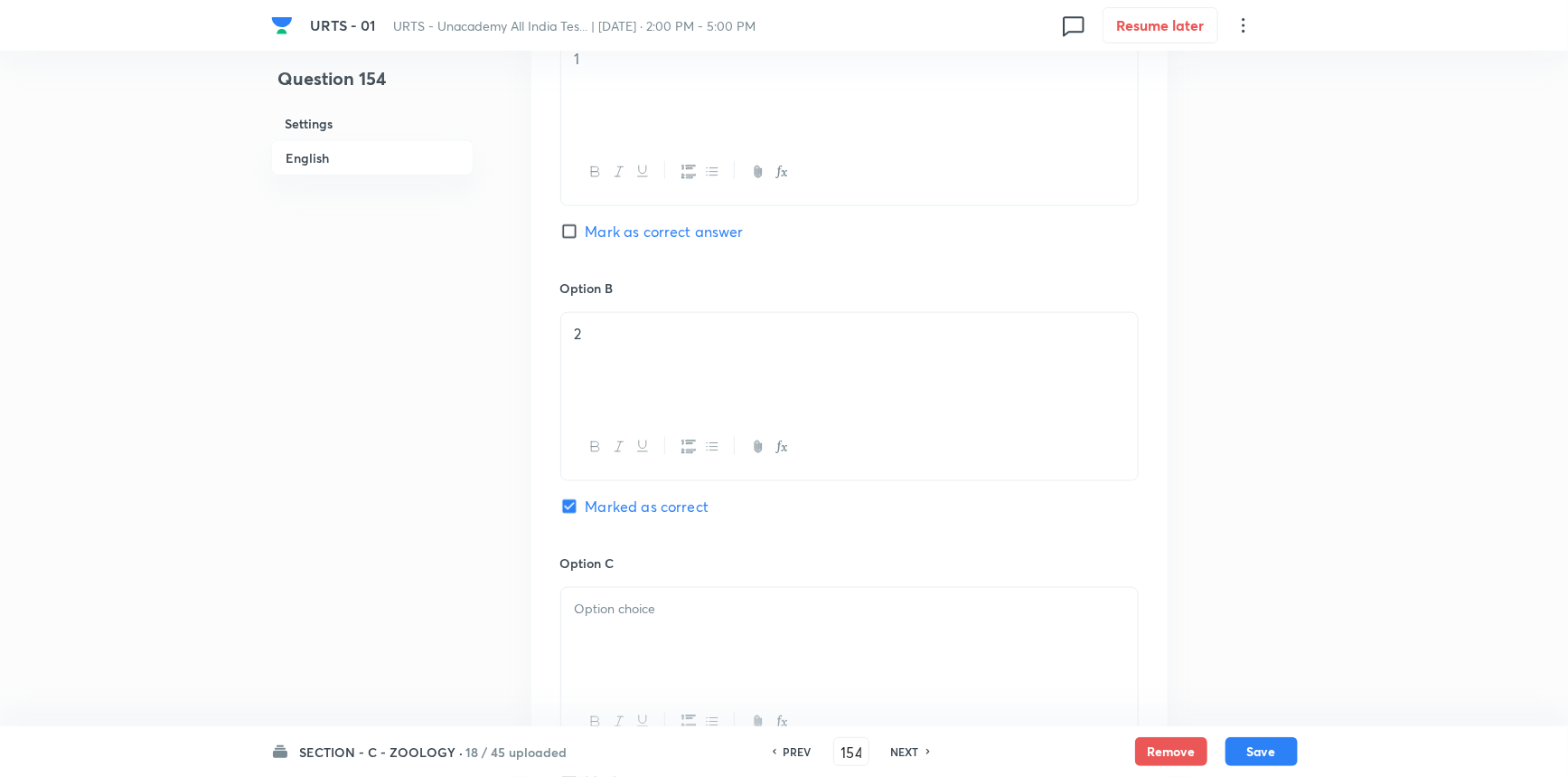
click at [578, 648] on div at bounding box center [849, 639] width 577 height 101
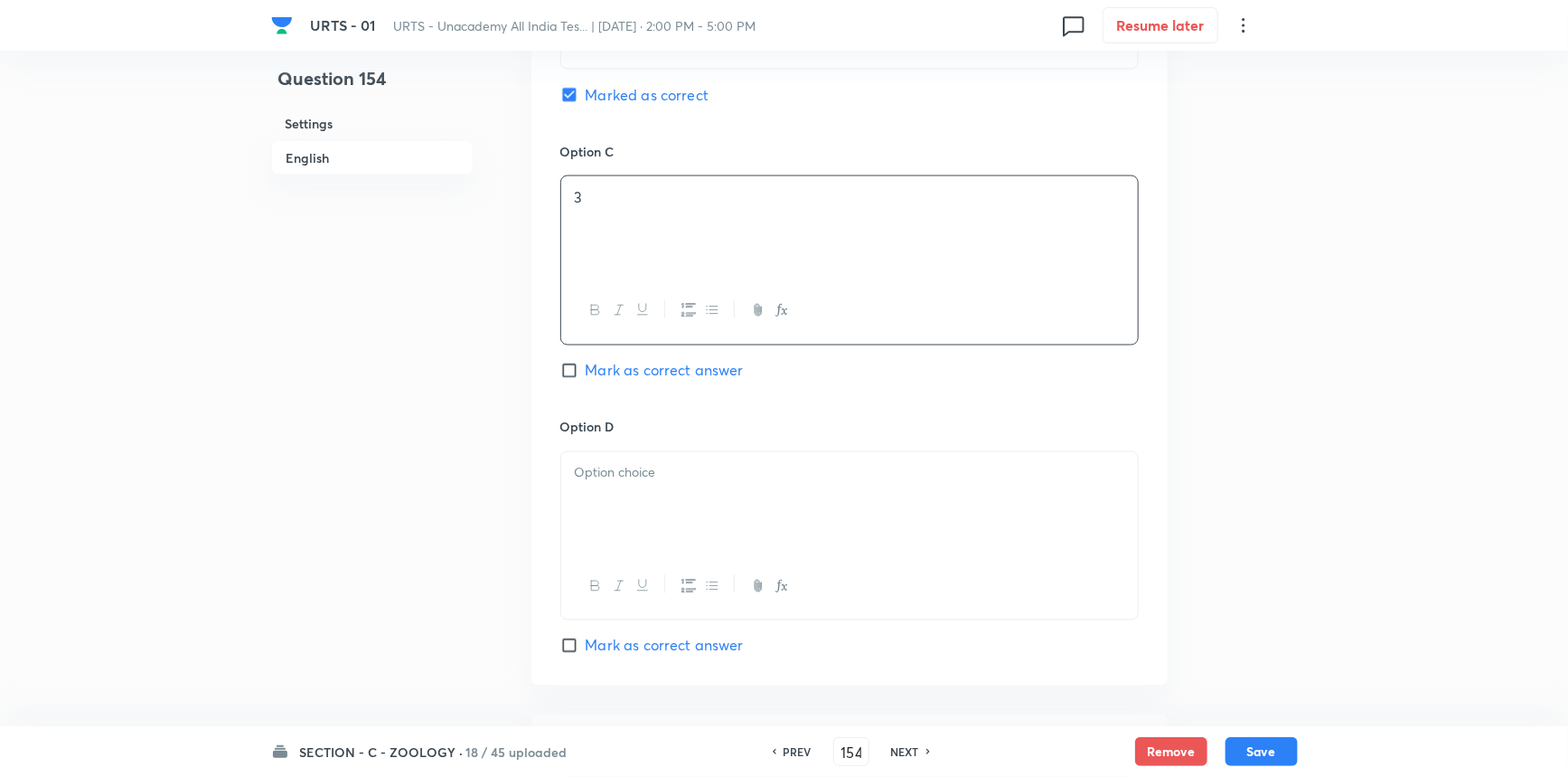
click at [620, 531] on div at bounding box center [849, 503] width 577 height 101
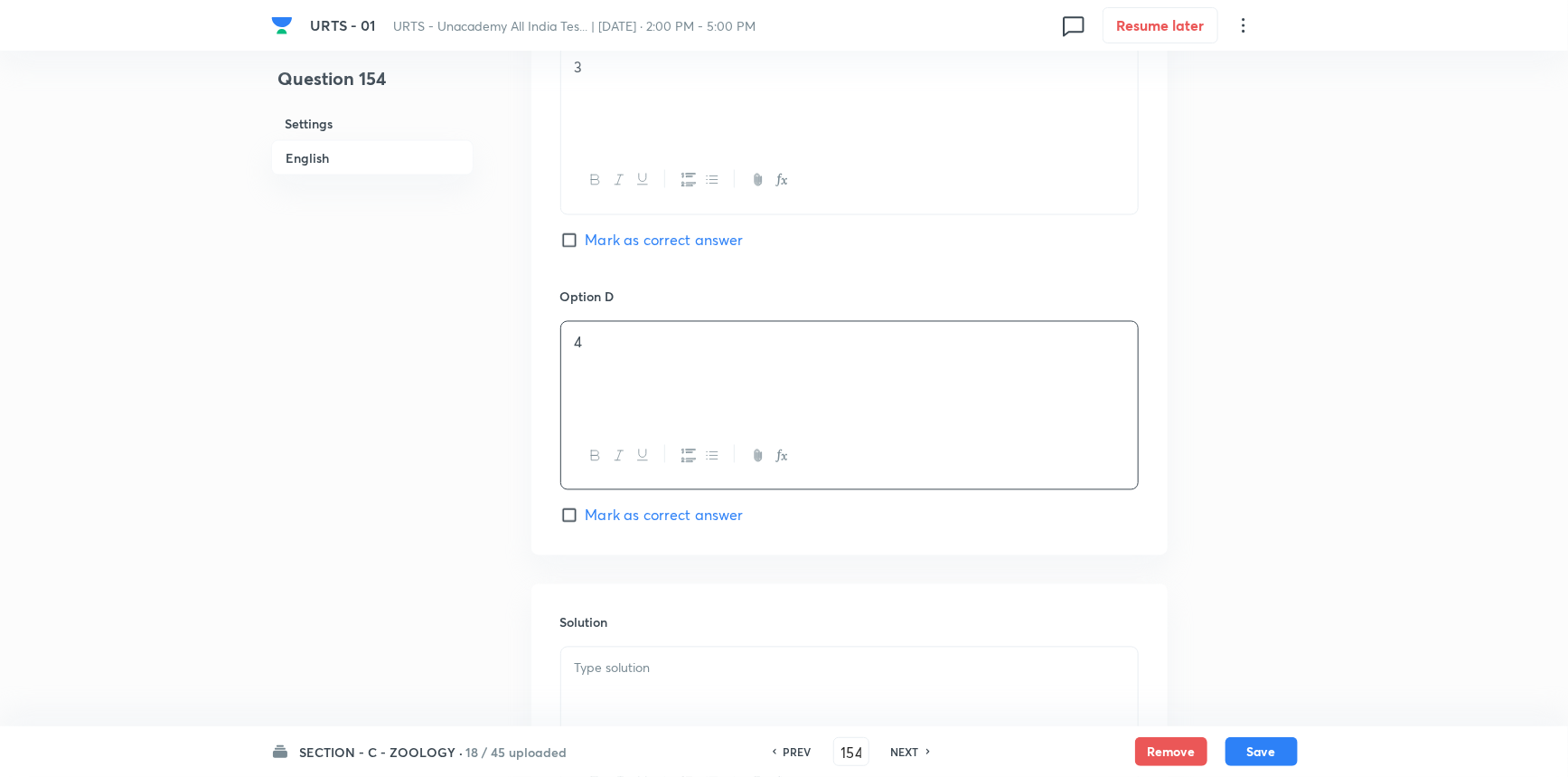
scroll to position [1755, 0]
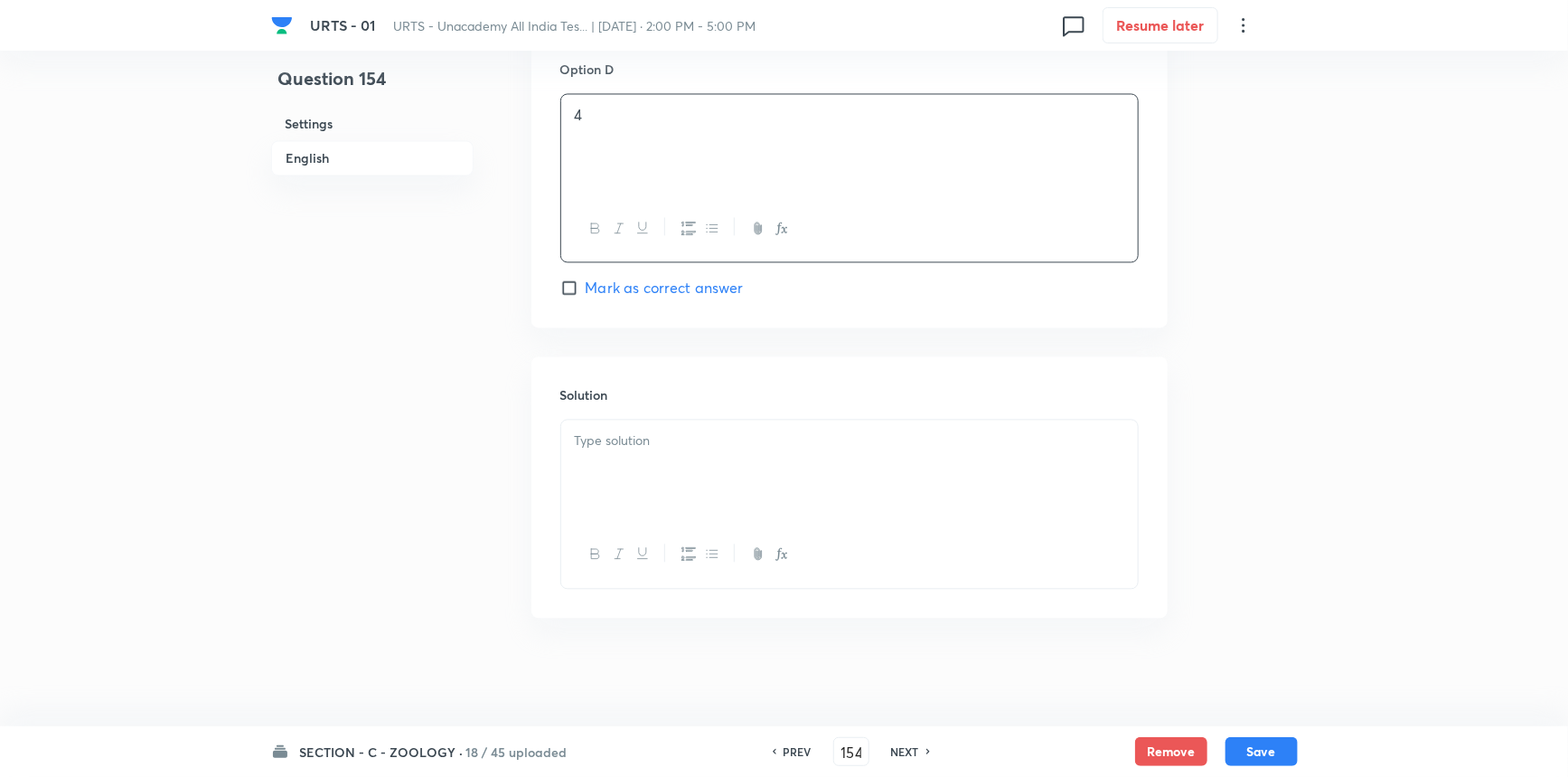
click at [605, 483] on div at bounding box center [849, 470] width 577 height 101
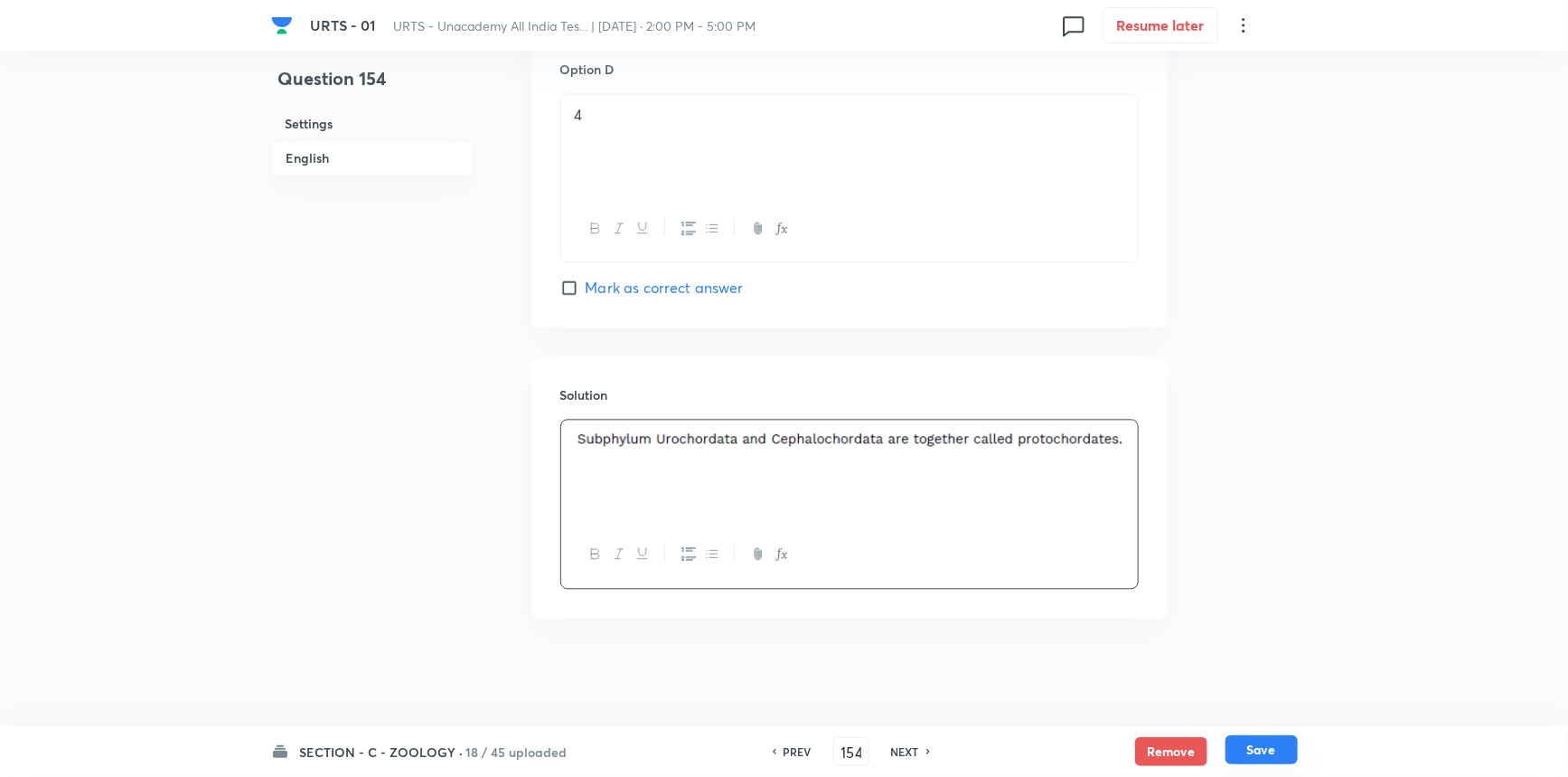
click at [1233, 755] on button "Save" at bounding box center [1262, 749] width 72 height 29
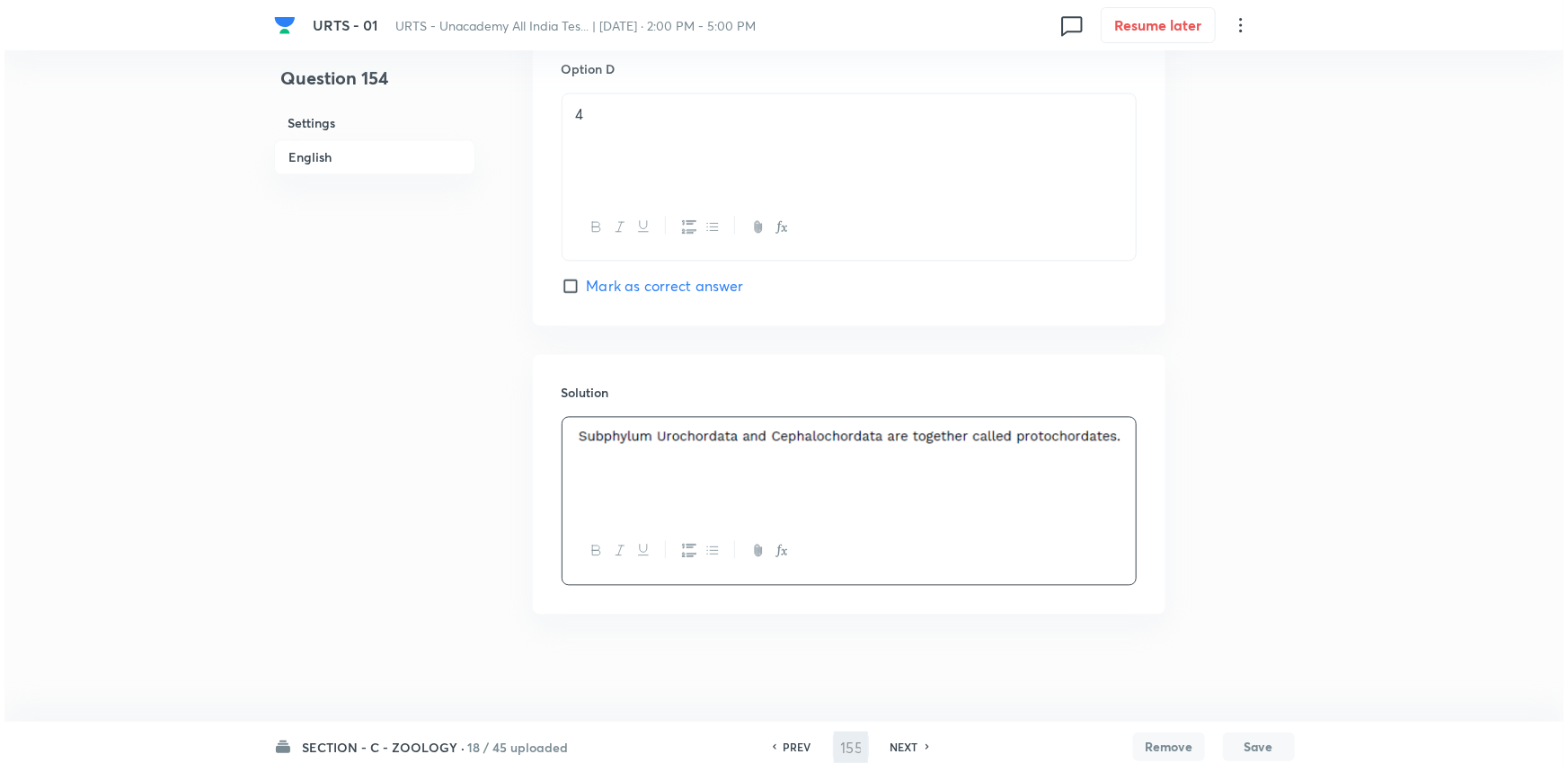
scroll to position [0, 0]
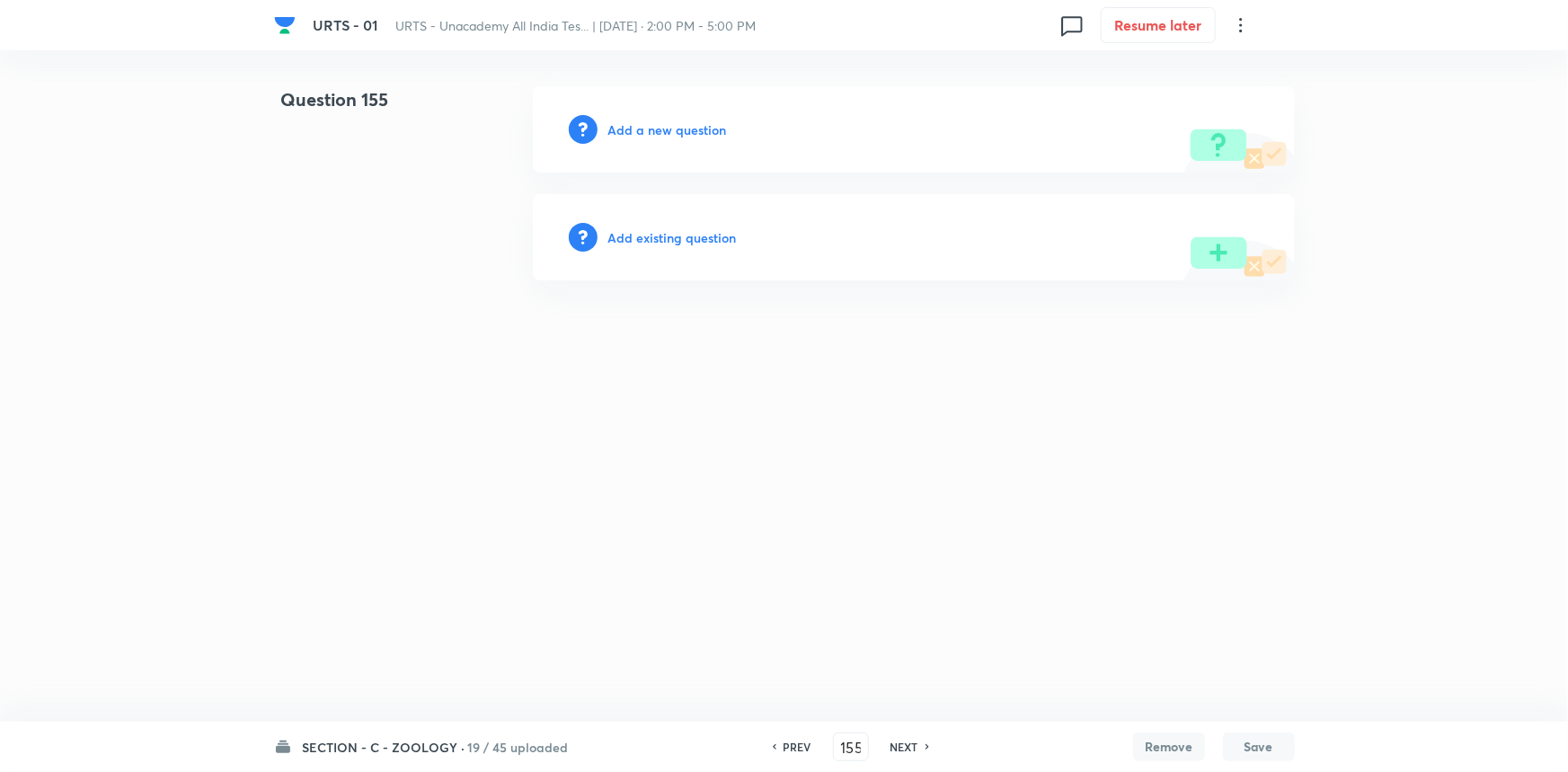
click at [635, 125] on h6 "Add a new question" at bounding box center [668, 130] width 119 height 19
click at [667, 127] on h6 "Choose a question type" at bounding box center [677, 130] width 138 height 19
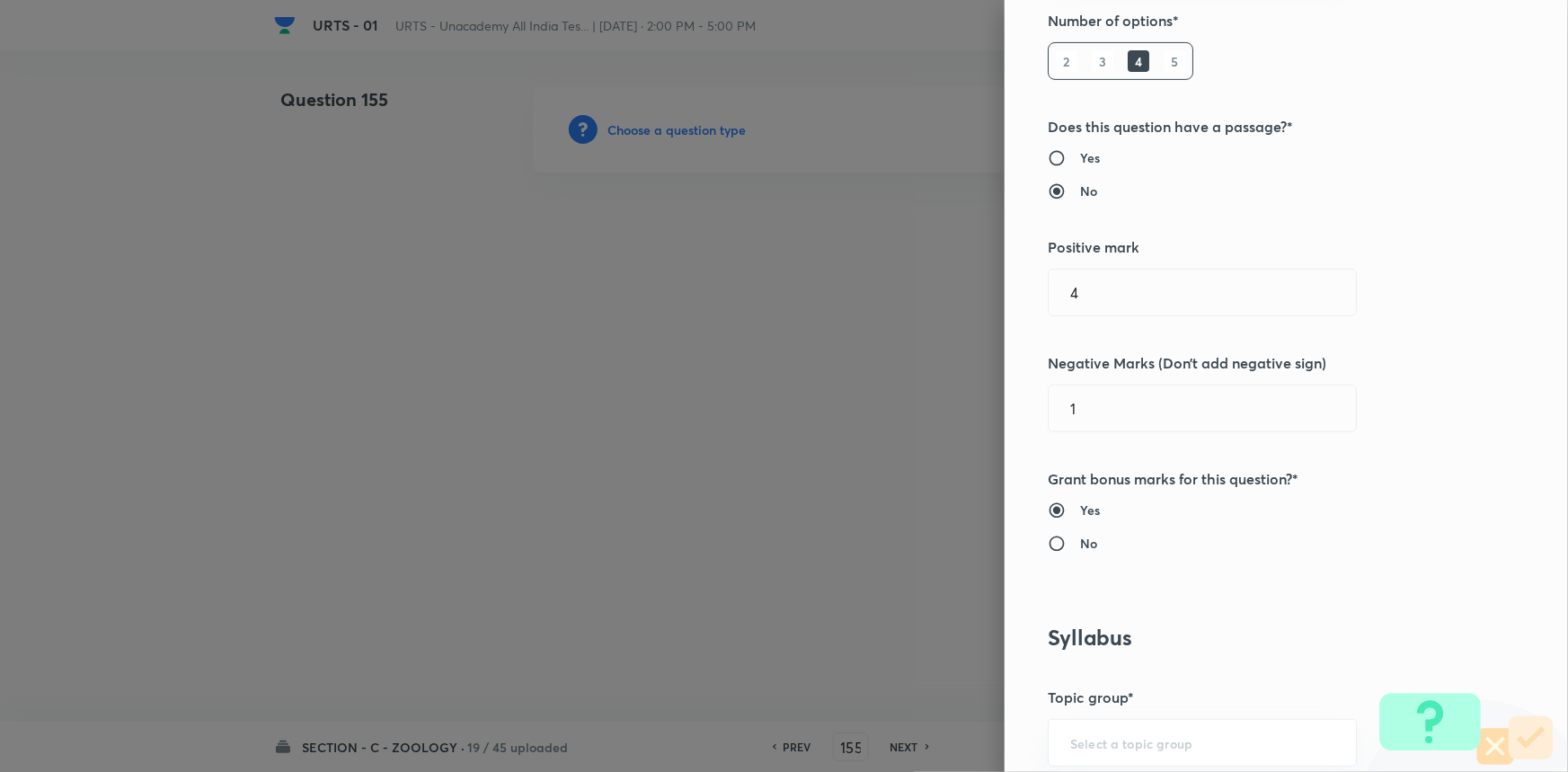
scroll to position [571, 0]
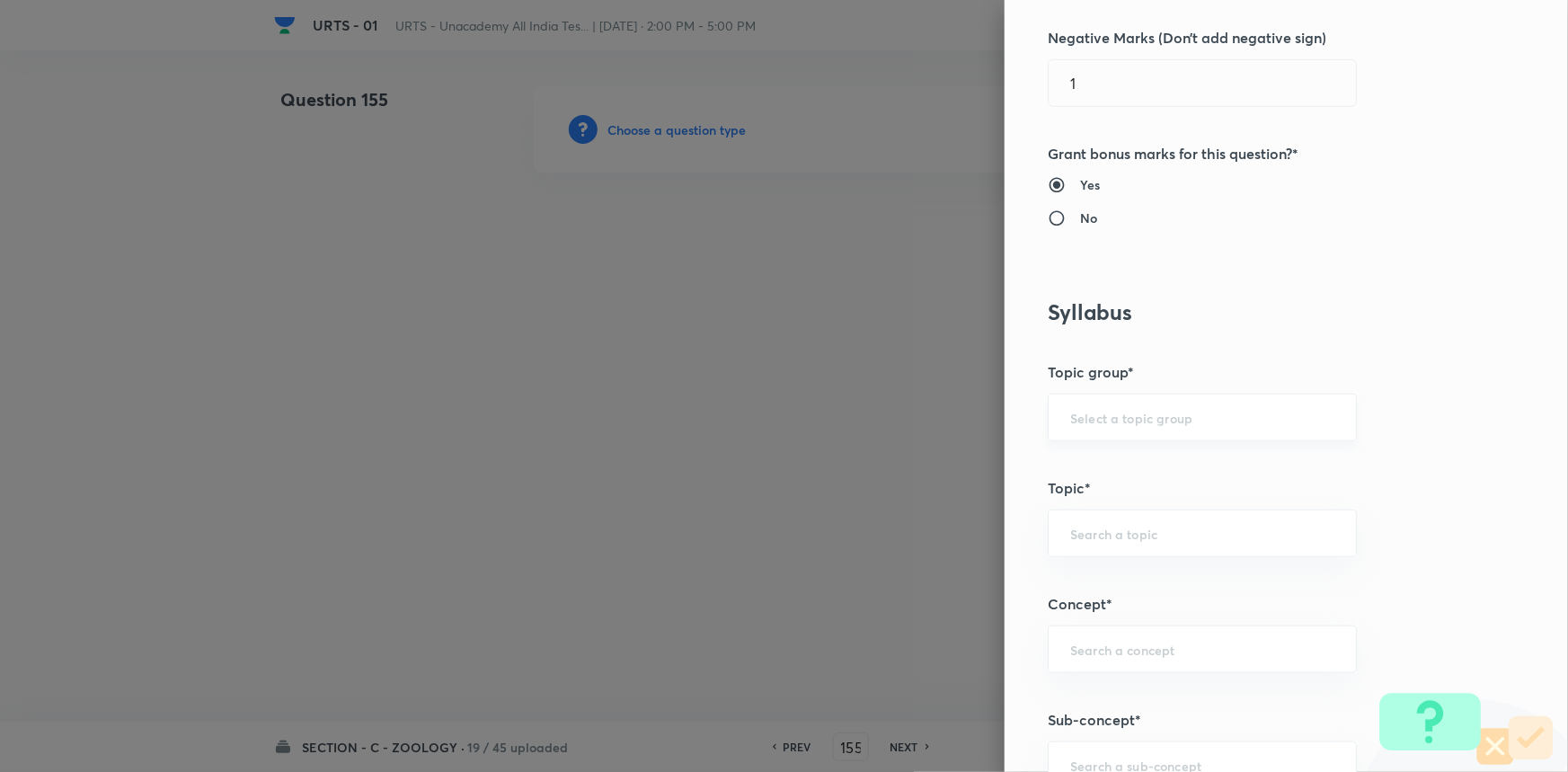
click at [1078, 412] on input "text" at bounding box center [1202, 417] width 264 height 17
click at [1081, 487] on ul "Biology" at bounding box center [1190, 467] width 307 height 46
click at [1073, 551] on div "​" at bounding box center [1202, 532] width 309 height 47
click at [1104, 402] on div "​" at bounding box center [1202, 417] width 309 height 47
click at [1093, 465] on li "Biology" at bounding box center [1190, 467] width 307 height 33
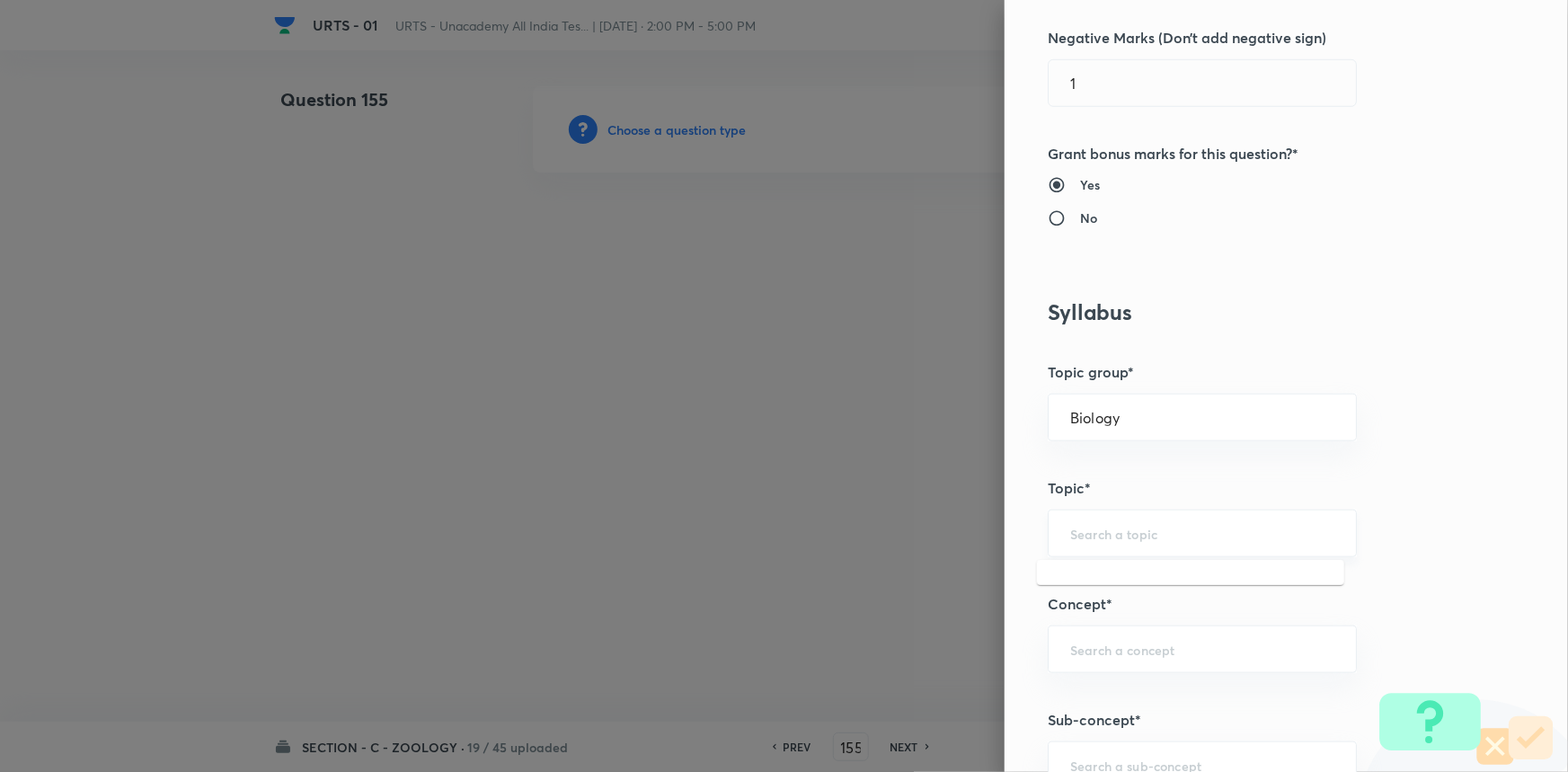
click at [1085, 529] on input "text" at bounding box center [1202, 533] width 264 height 17
click at [1097, 644] on li "Zoology" at bounding box center [1190, 648] width 307 height 33
click at [1102, 645] on input "text" at bounding box center [1202, 649] width 264 height 17
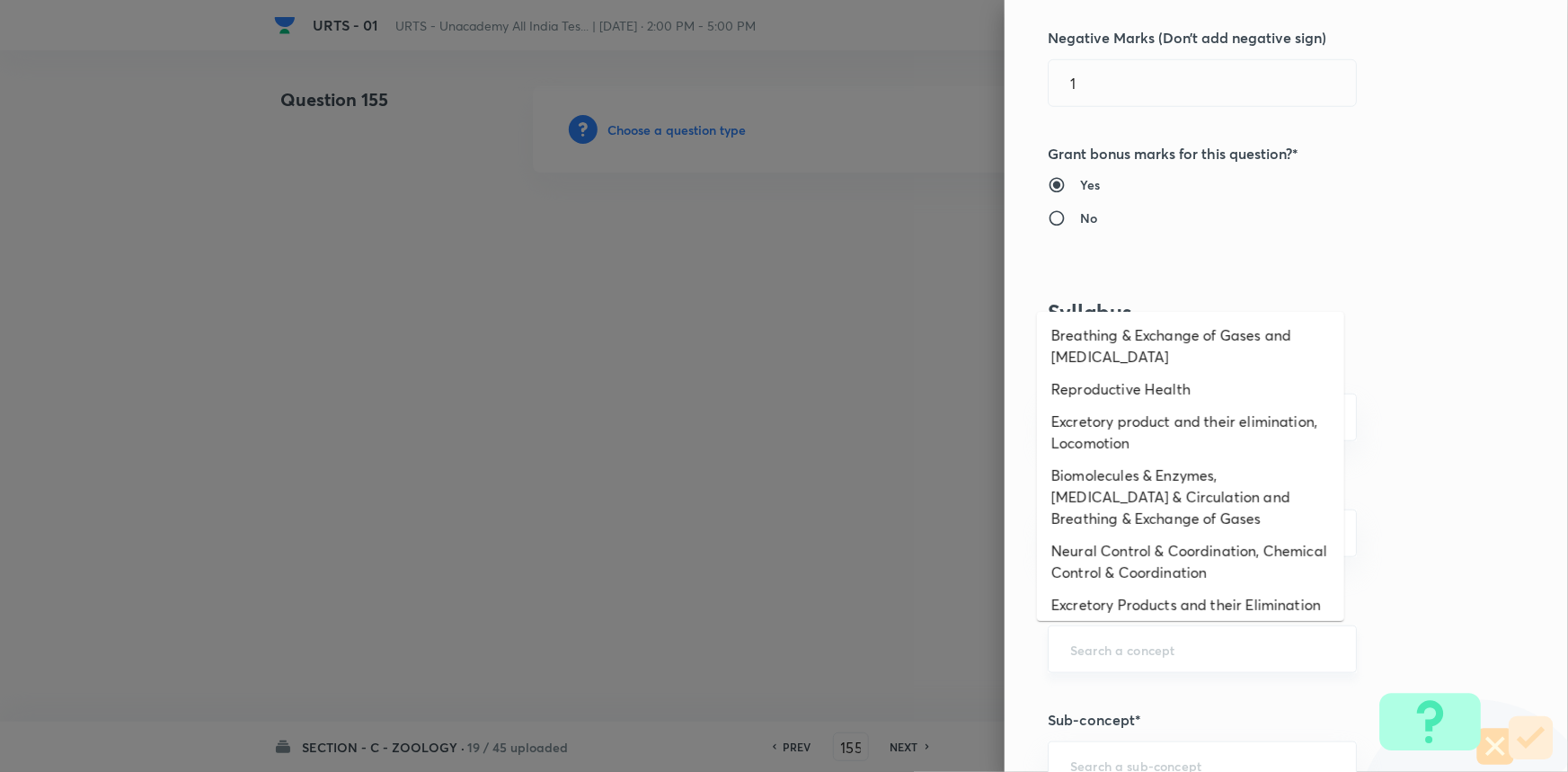
click at [1087, 641] on input "text" at bounding box center [1202, 649] width 264 height 17
click at [1090, 601] on li "Excretory Products and their Elimination" at bounding box center [1190, 605] width 307 height 33
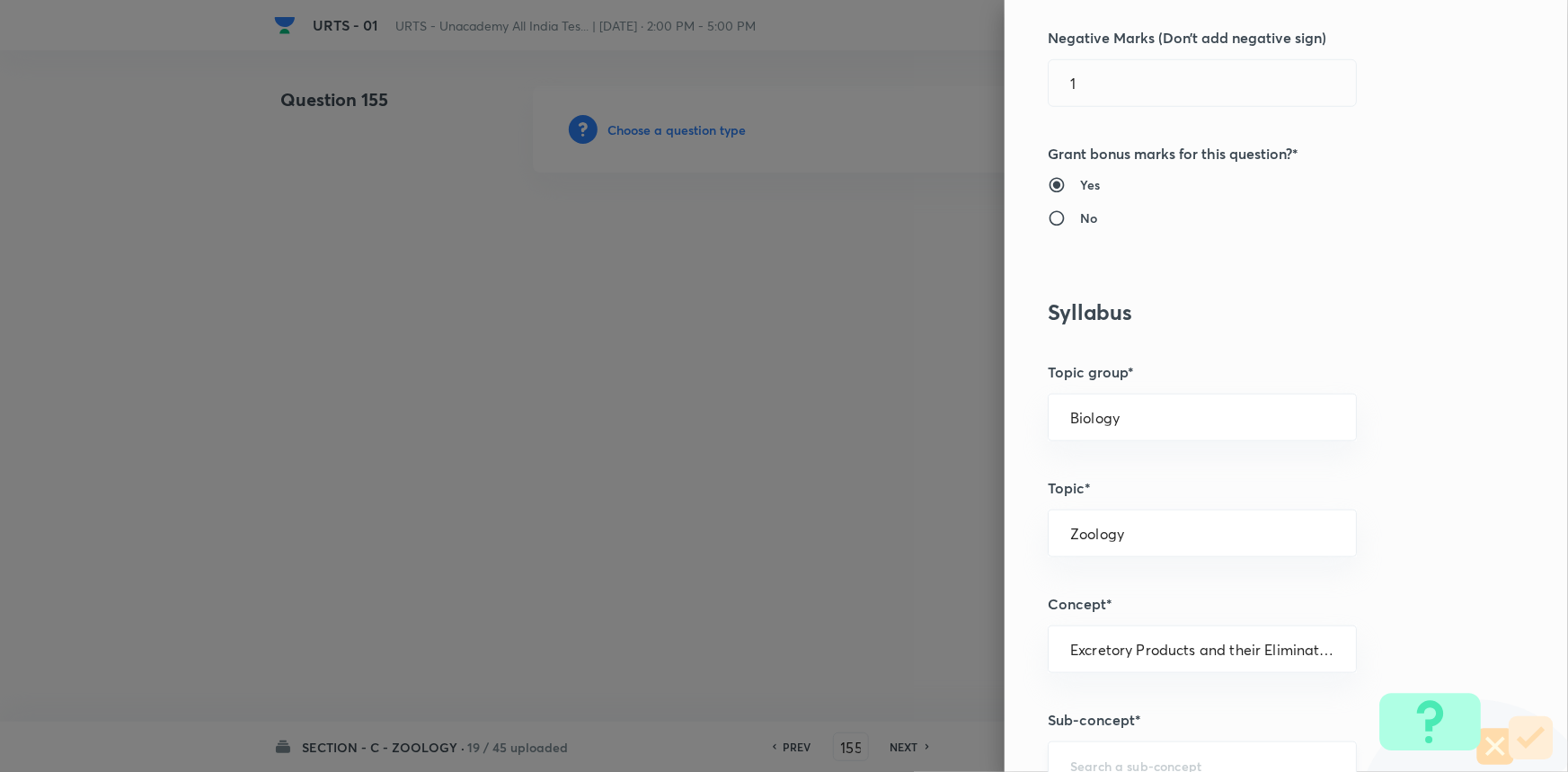
click at [1092, 752] on div "​" at bounding box center [1202, 765] width 309 height 47
click at [1100, 713] on li "Excretory Products and their Elimination" at bounding box center [1190, 713] width 307 height 33
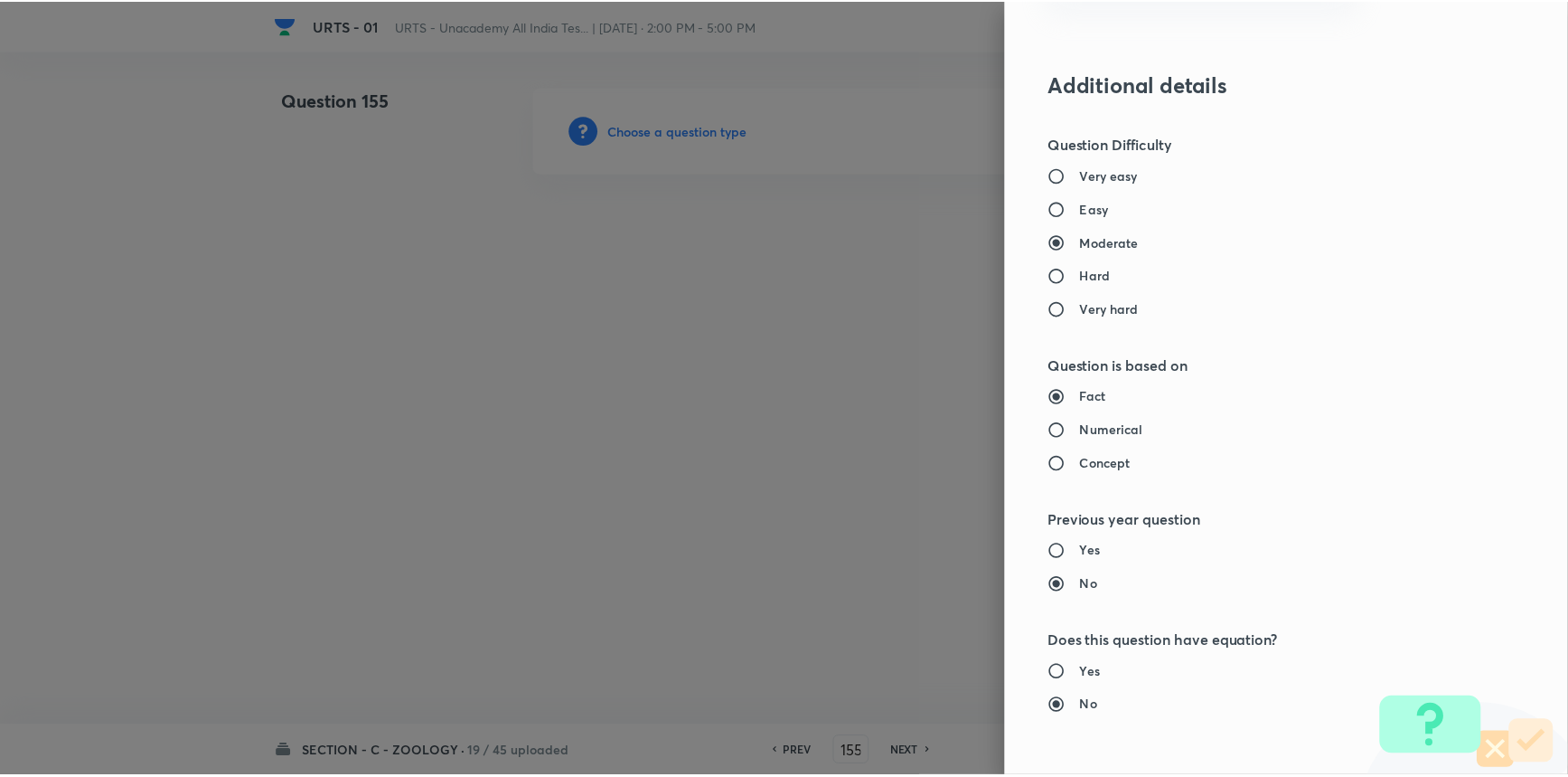
scroll to position [1808, 0]
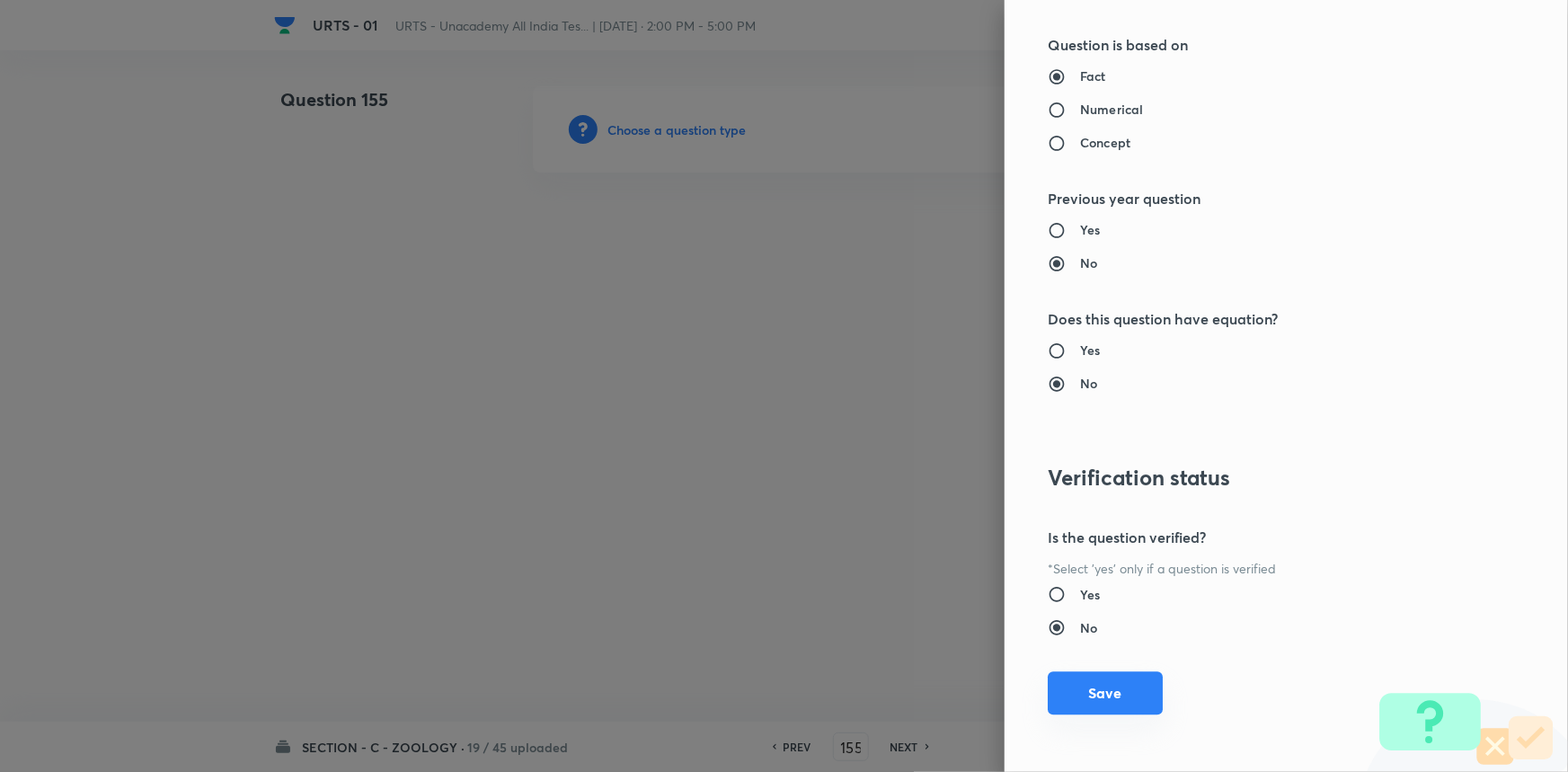
click at [1079, 692] on button "Save" at bounding box center [1105, 693] width 115 height 43
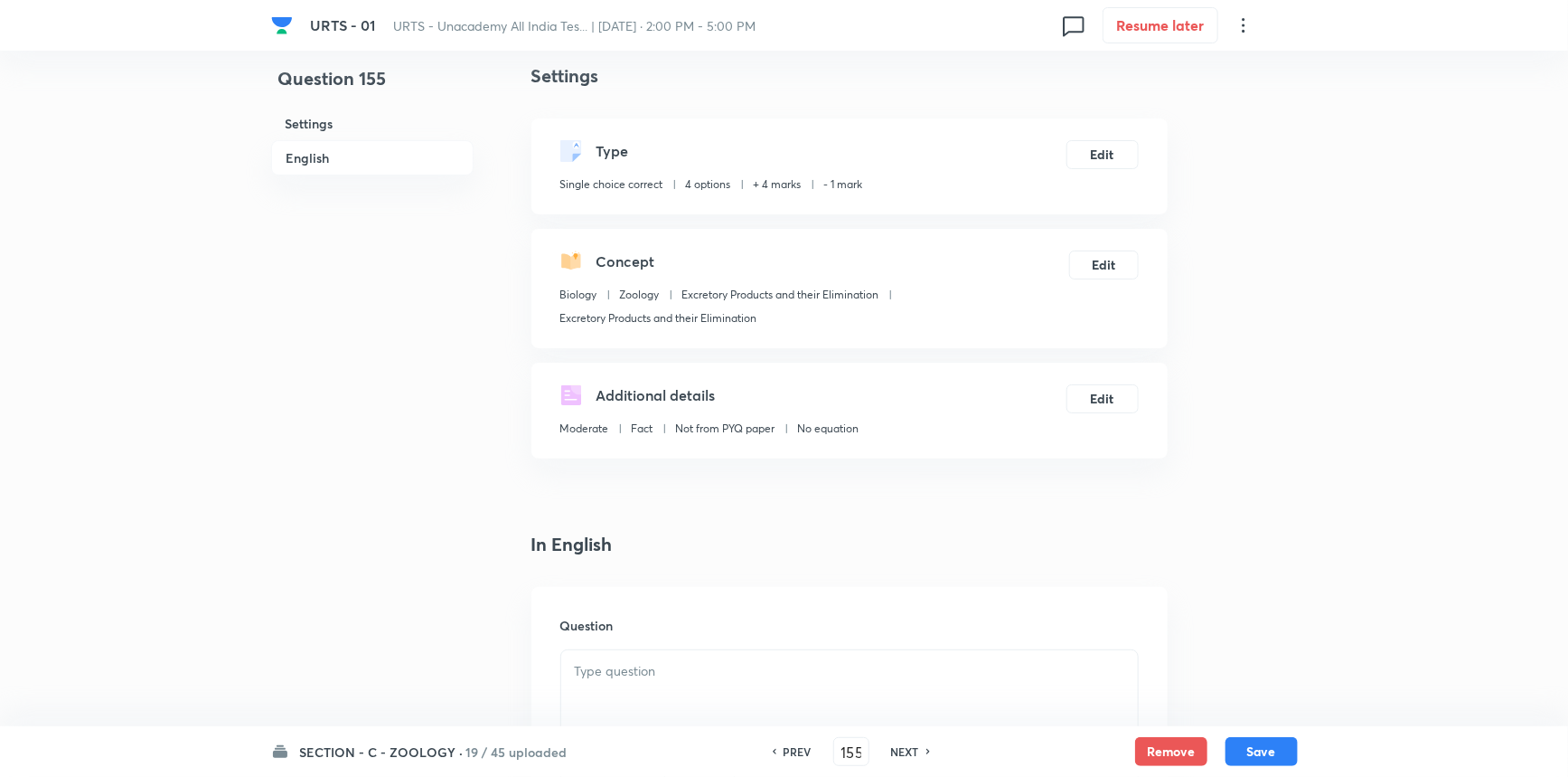
scroll to position [328, 0]
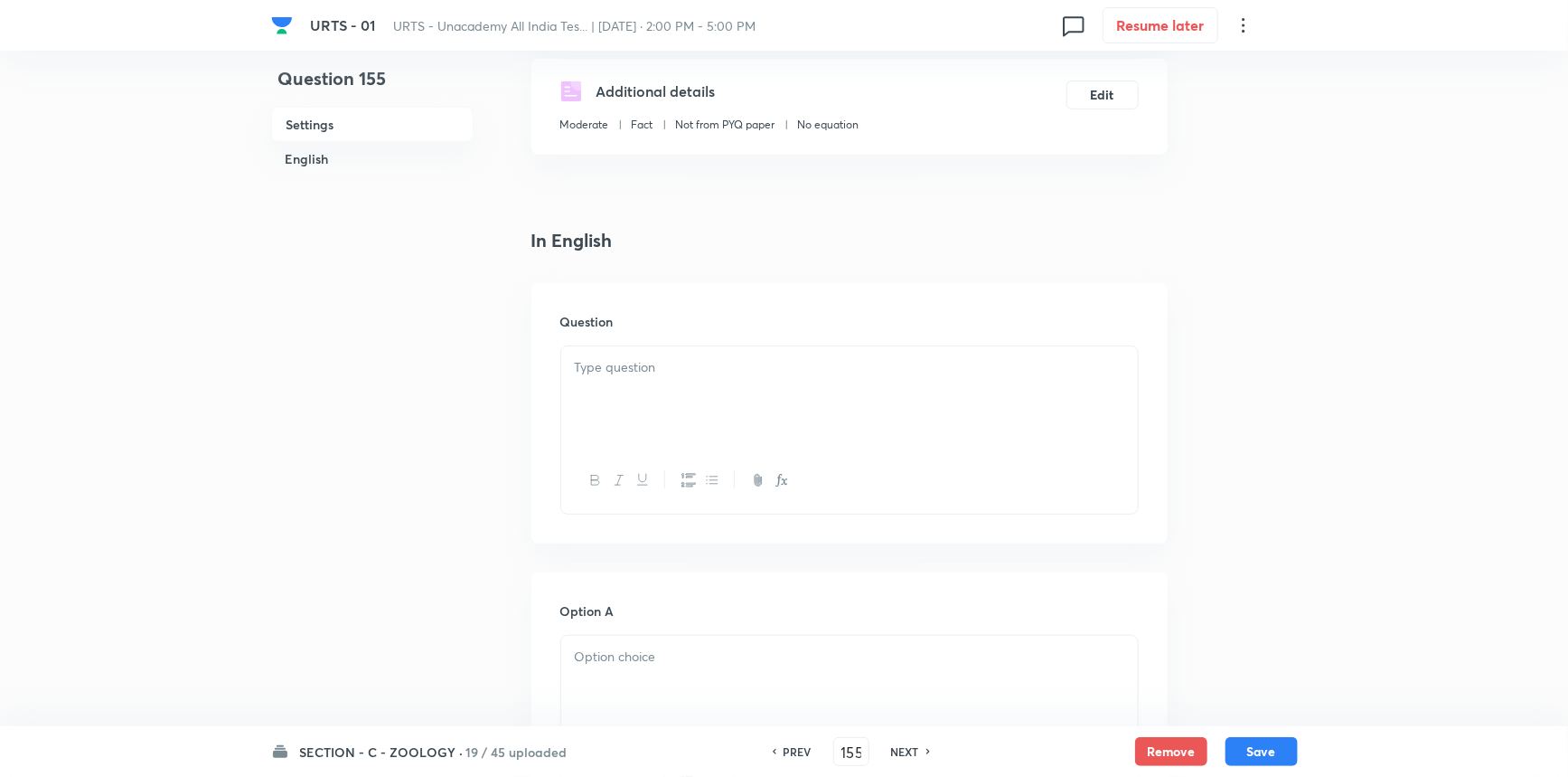
click at [659, 400] on div at bounding box center [849, 396] width 577 height 101
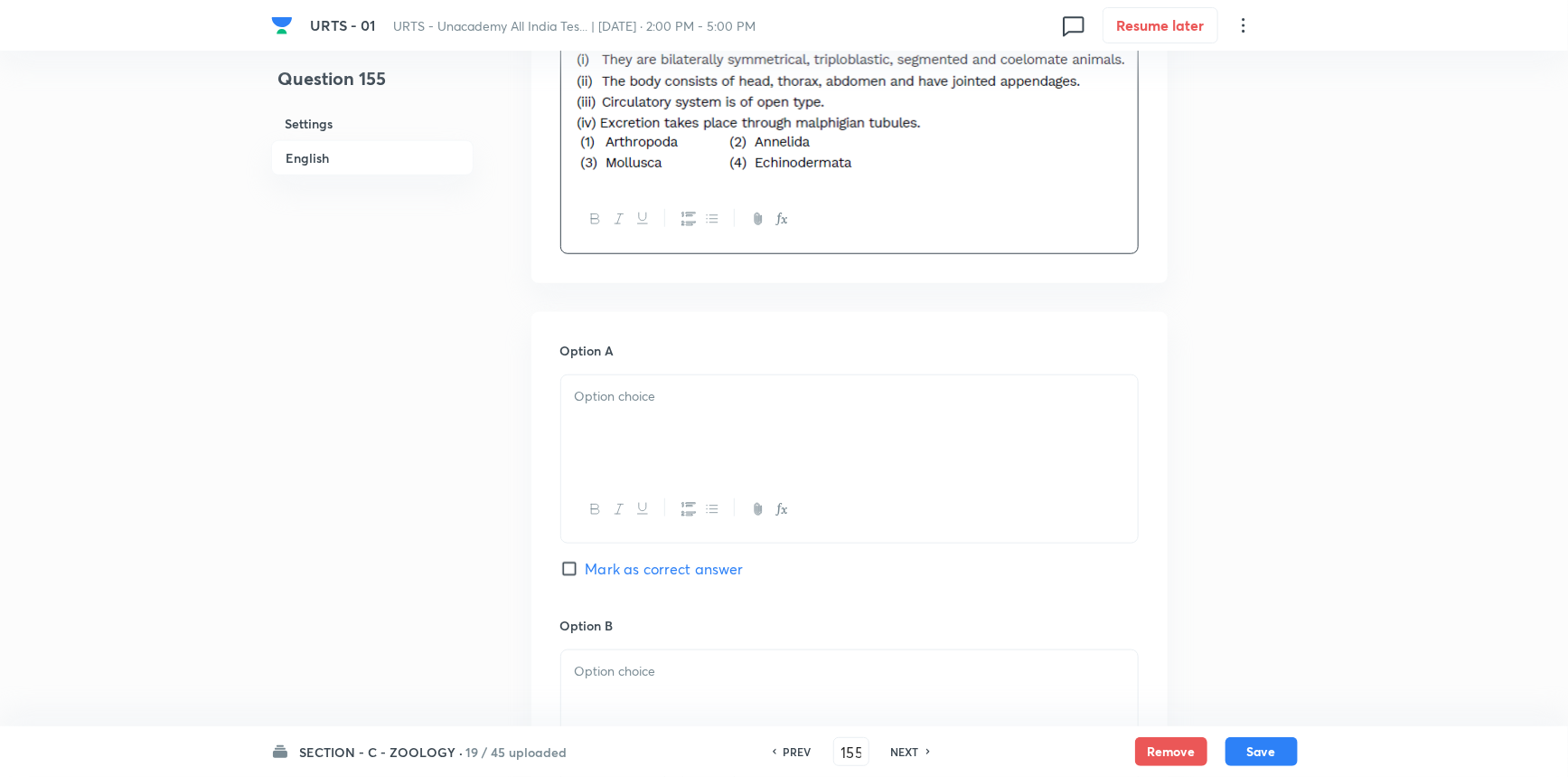
scroll to position [822, 0]
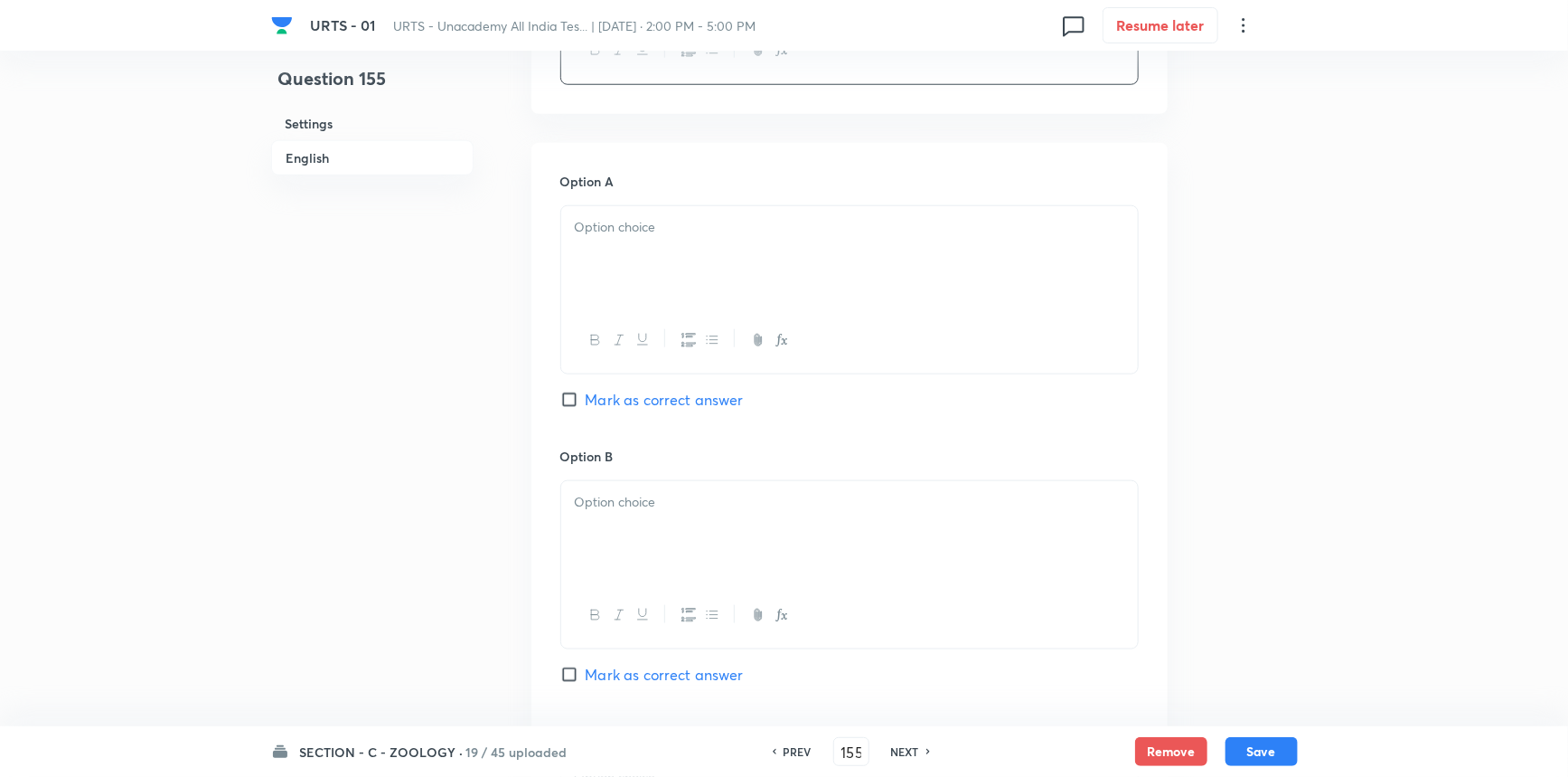
click at [652, 263] on div at bounding box center [849, 257] width 577 height 101
click at [585, 385] on div "Option A 1 Mark as correct answer" at bounding box center [849, 309] width 578 height 275
click at [573, 399] on input "Mark as correct answer" at bounding box center [573, 399] width 25 height 18
click at [683, 525] on div at bounding box center [849, 532] width 577 height 101
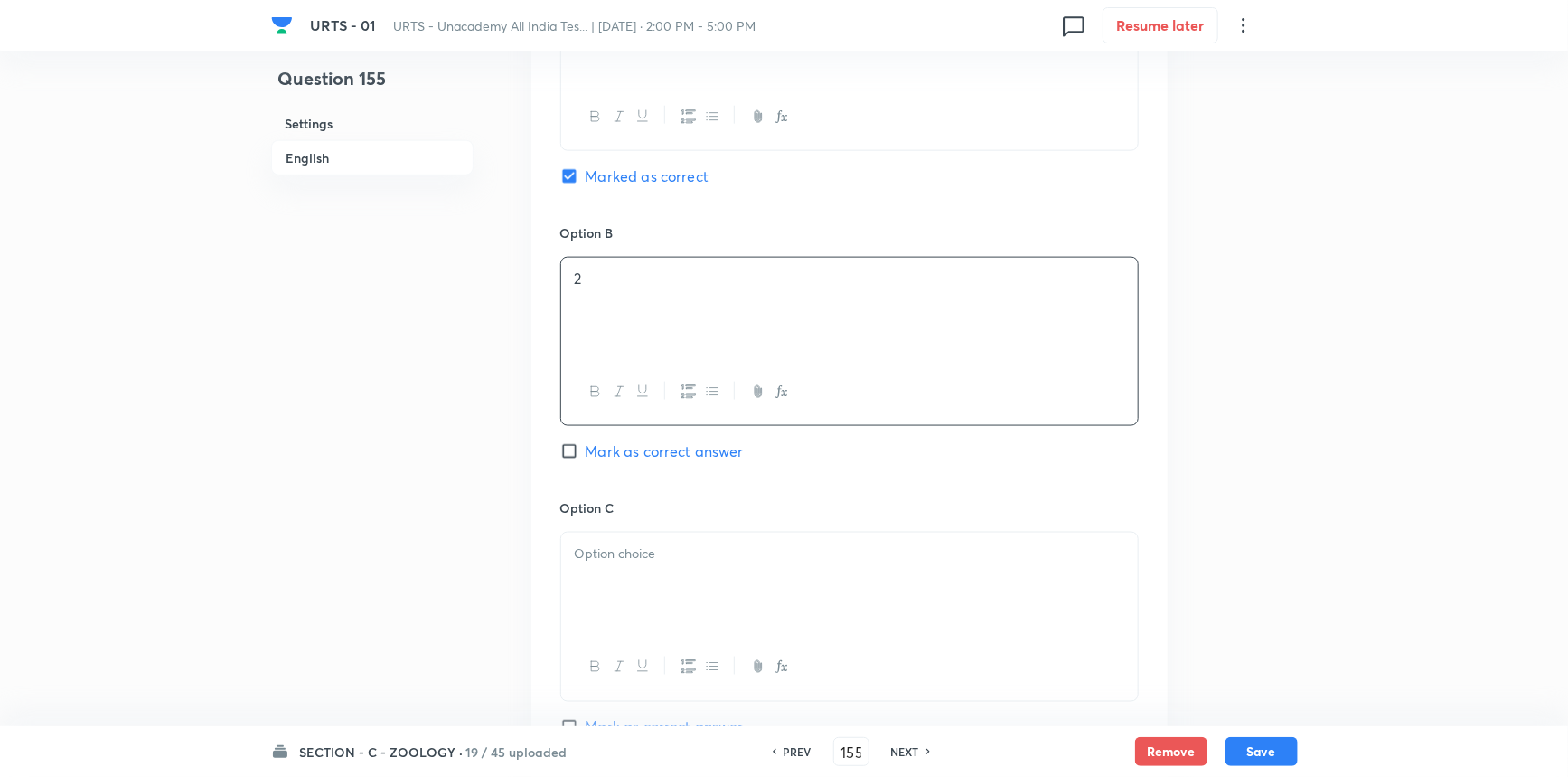
scroll to position [1315, 0]
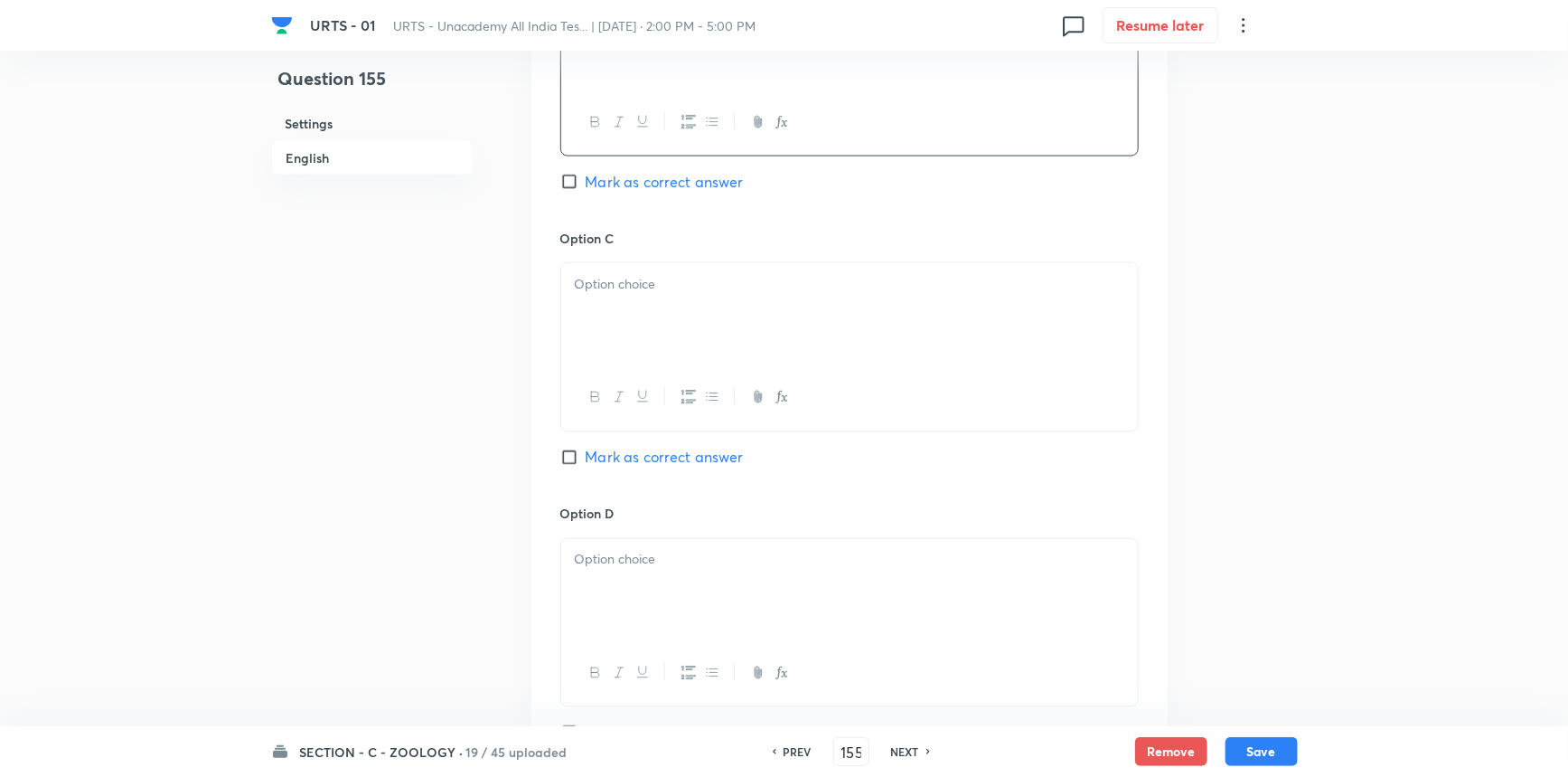
click at [711, 293] on p at bounding box center [849, 284] width 549 height 21
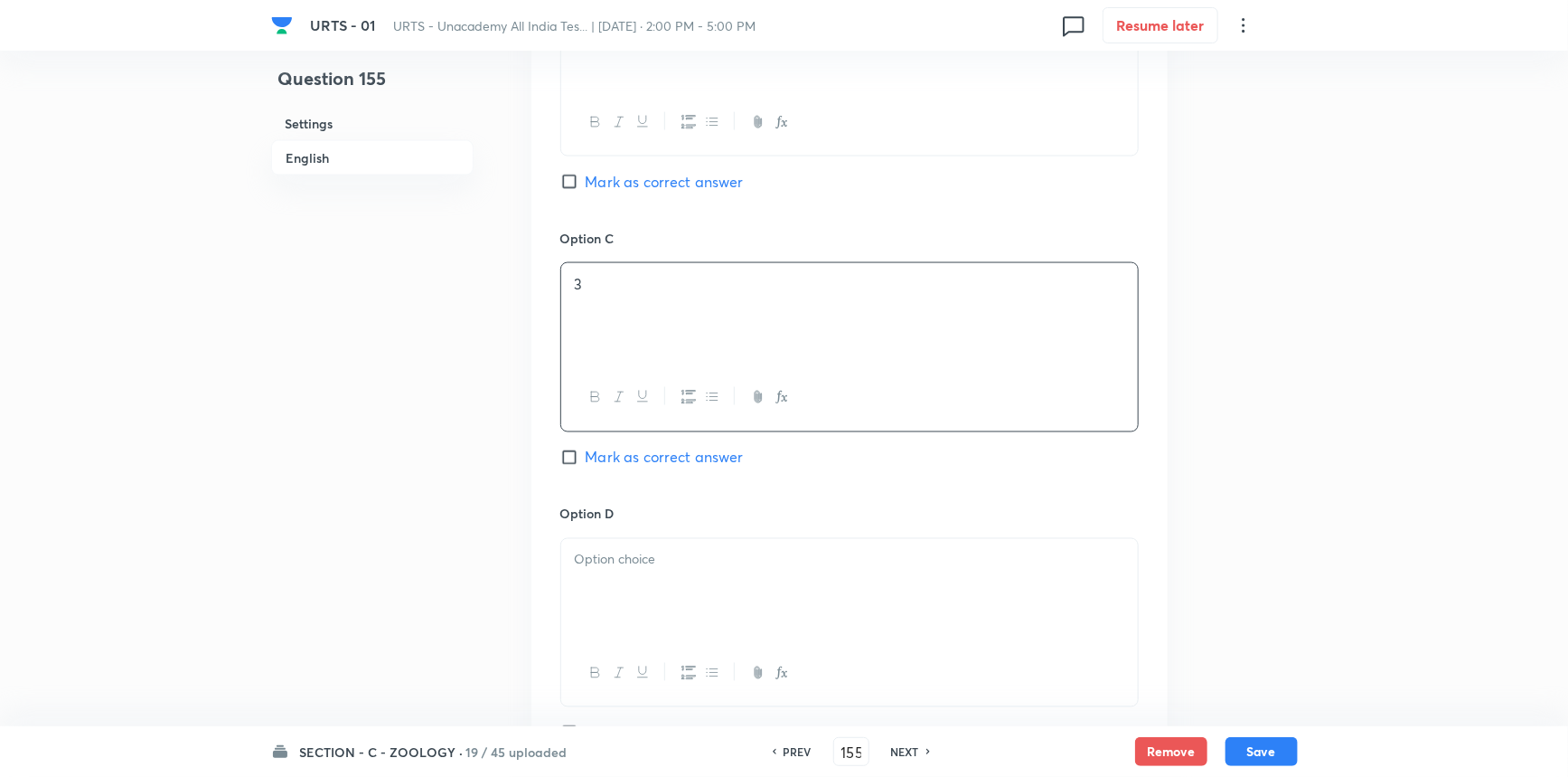
click at [606, 579] on div at bounding box center [849, 589] width 577 height 101
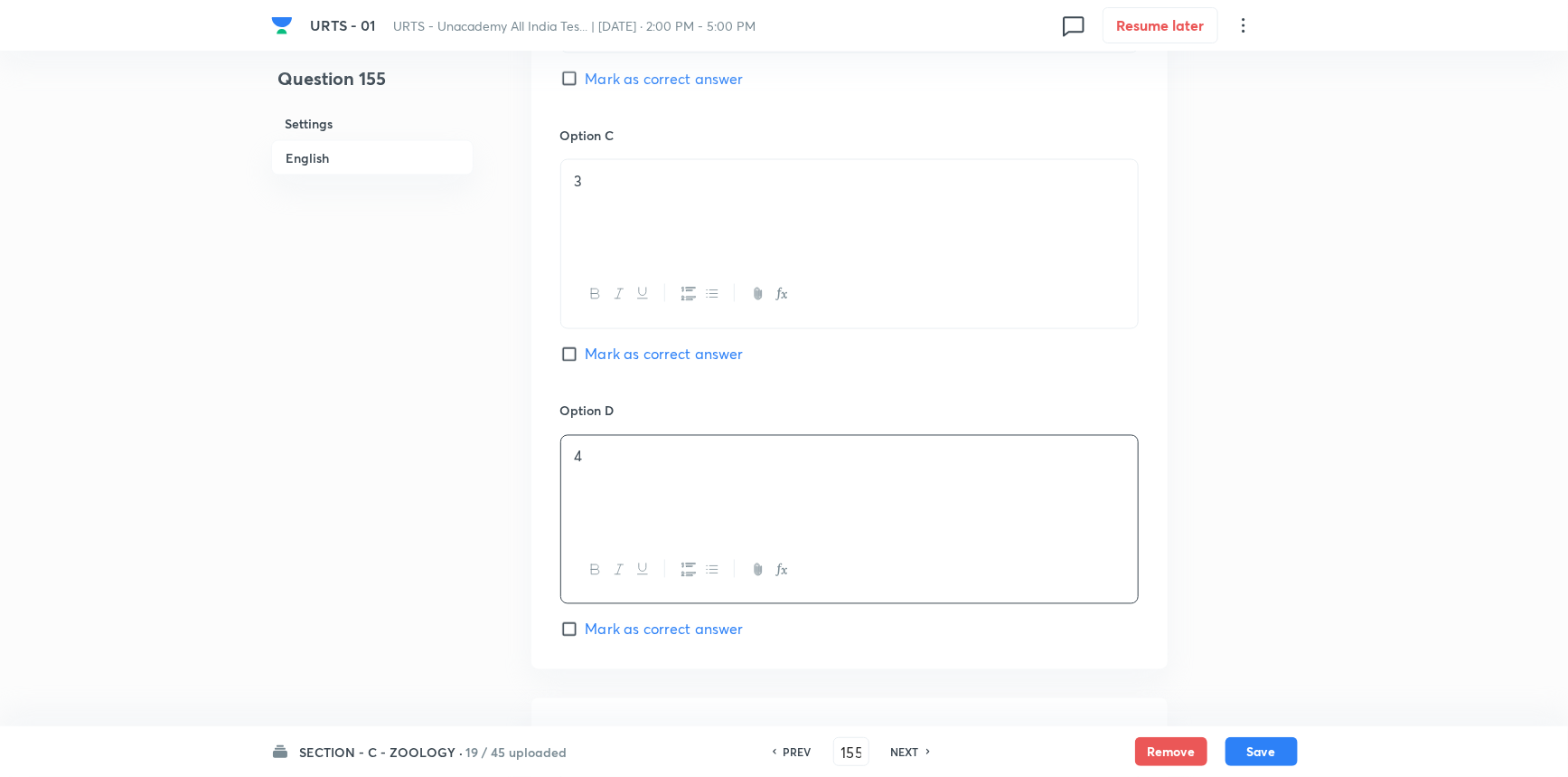
scroll to position [1645, 0]
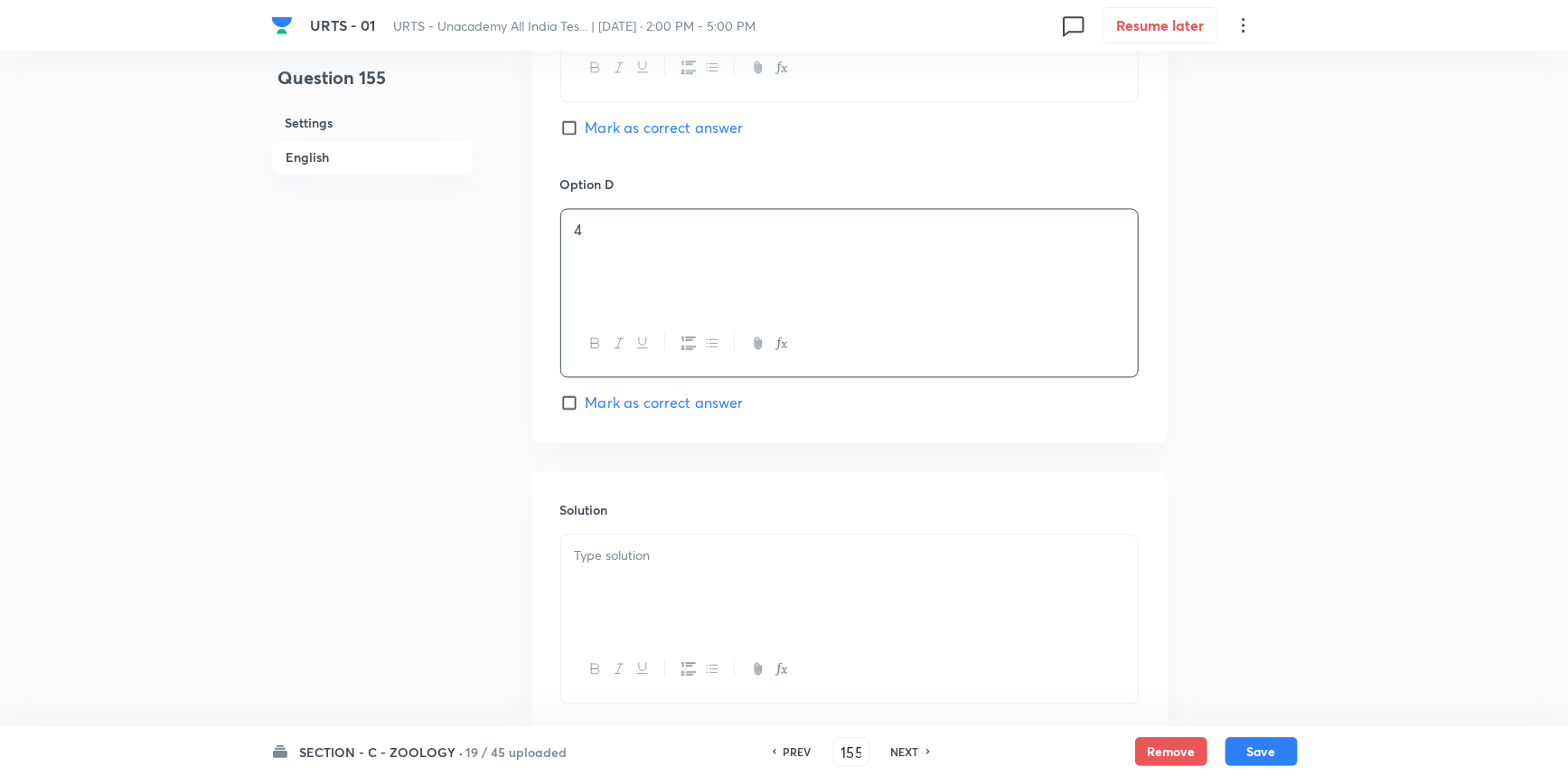
click at [626, 578] on div at bounding box center [849, 586] width 577 height 101
click at [1241, 750] on button "Save" at bounding box center [1262, 749] width 72 height 29
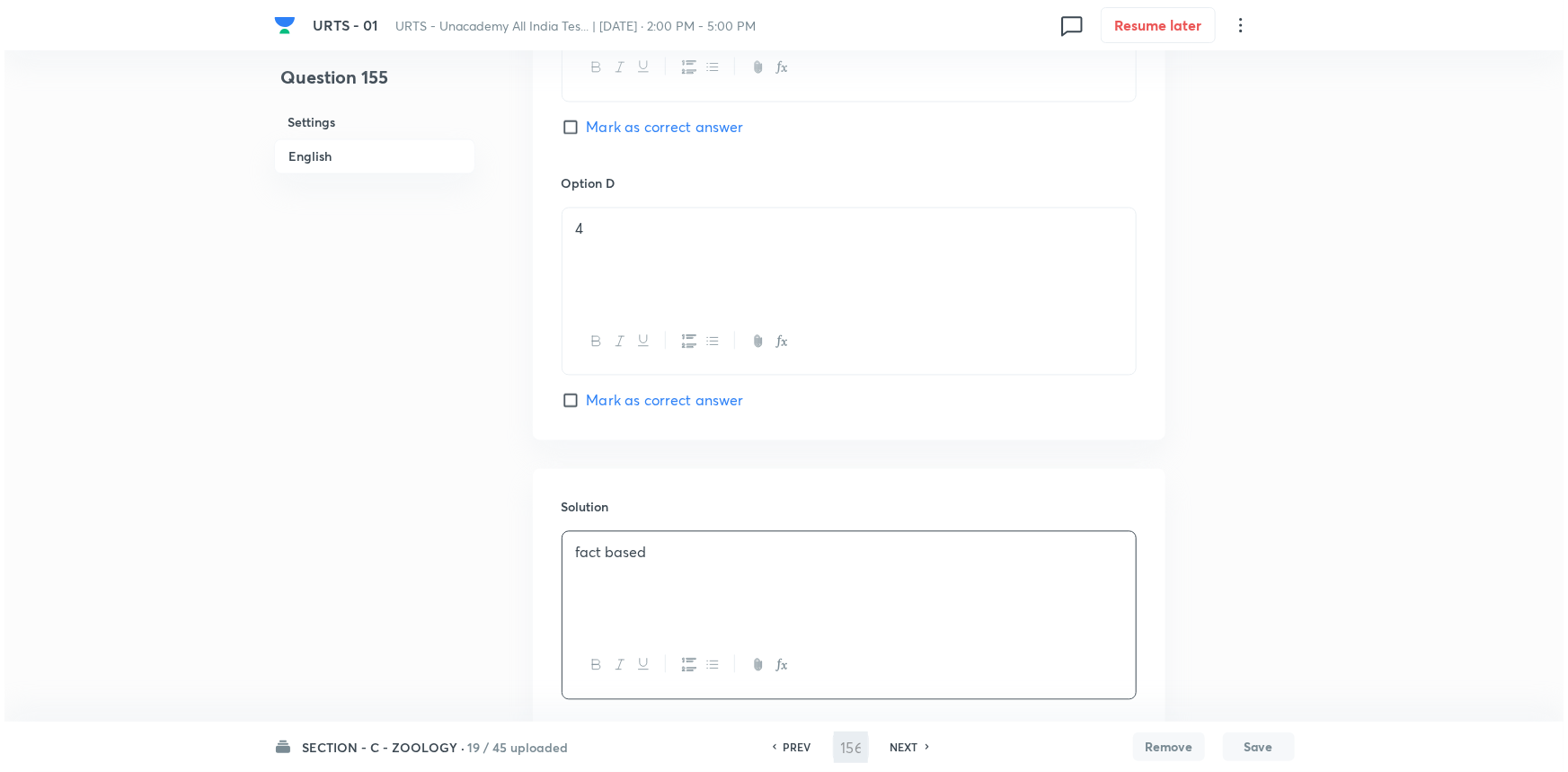
scroll to position [0, 0]
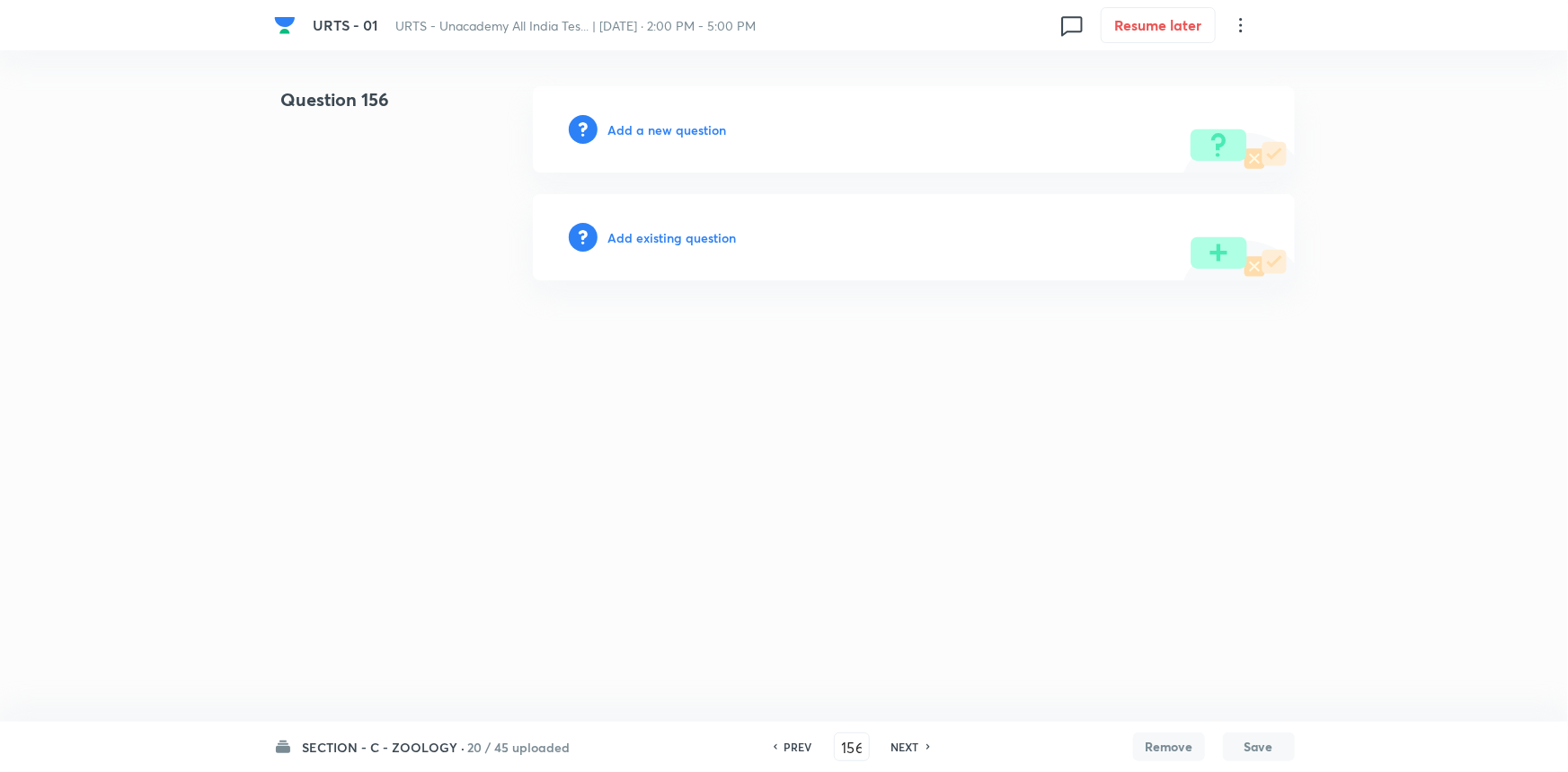
click at [620, 126] on h6 "Add a new question" at bounding box center [668, 130] width 119 height 19
click at [620, 126] on h6 "Choose a question type" at bounding box center [677, 130] width 138 height 19
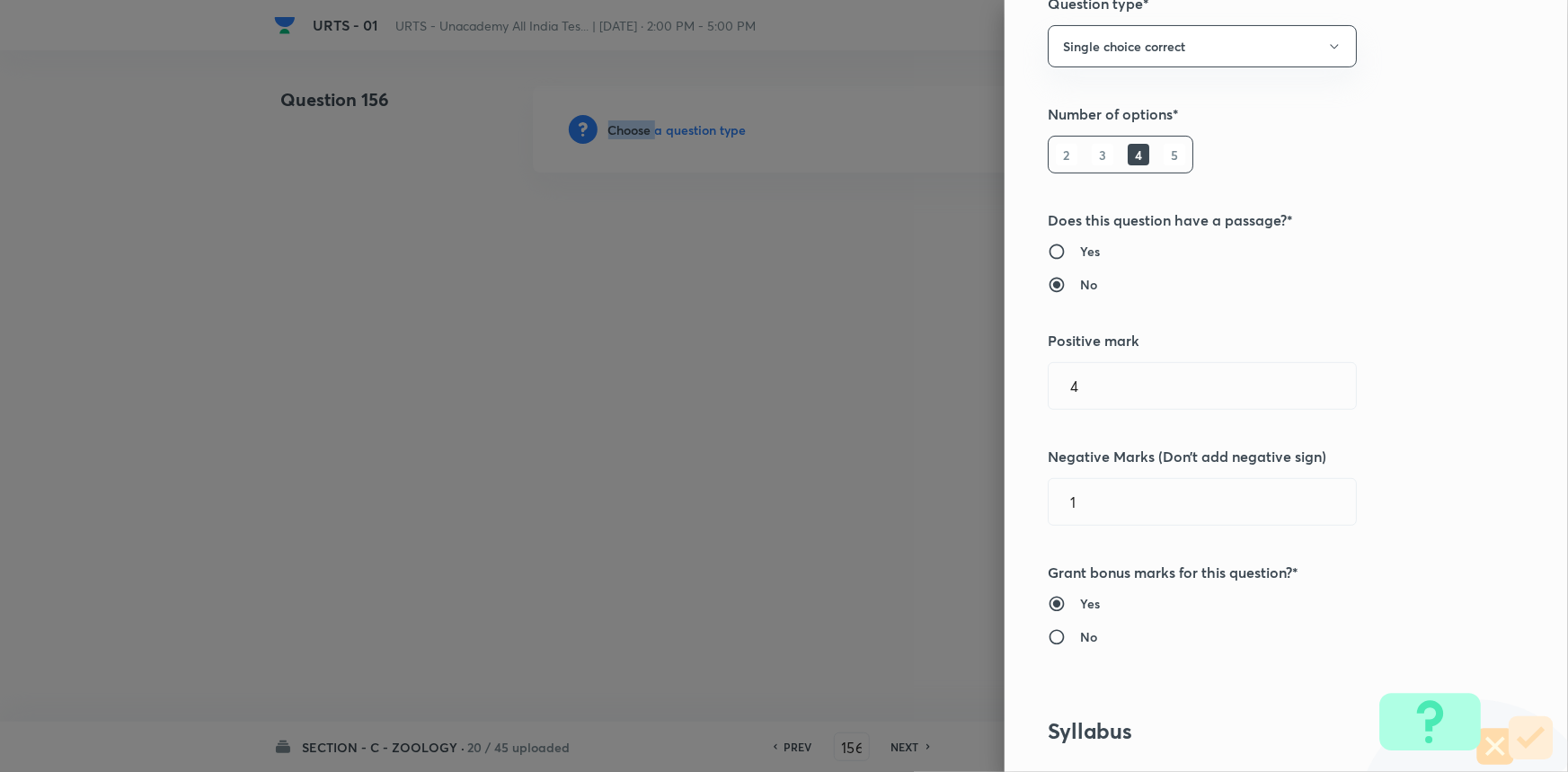
scroll to position [571, 0]
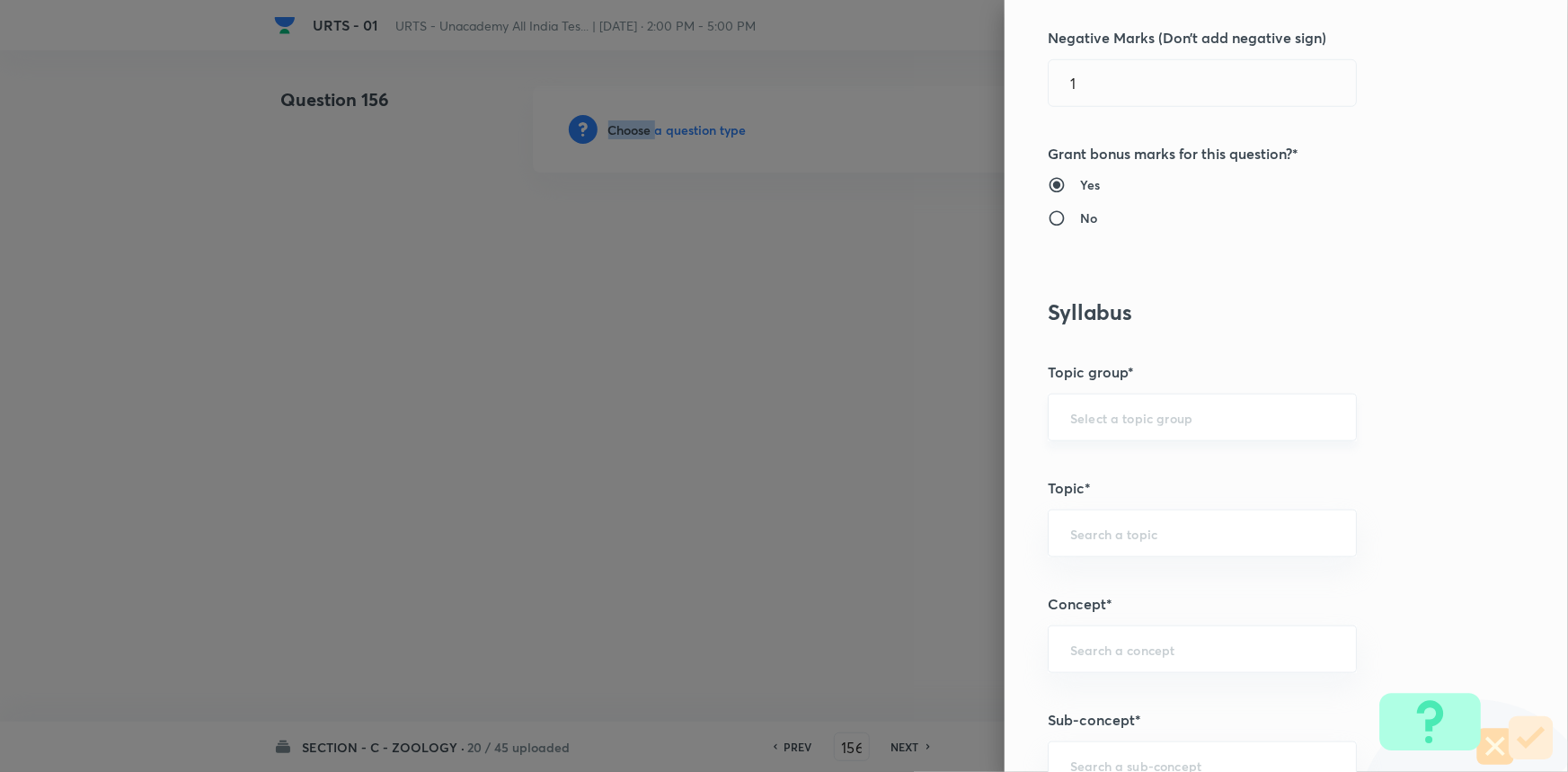
click at [1091, 425] on div "​" at bounding box center [1202, 417] width 309 height 47
click at [1097, 468] on li "Biology" at bounding box center [1190, 467] width 307 height 33
click at [1101, 530] on input "text" at bounding box center [1202, 533] width 264 height 17
click at [1096, 653] on li "Zoology" at bounding box center [1190, 648] width 307 height 33
click at [1099, 646] on input "text" at bounding box center [1202, 649] width 264 height 17
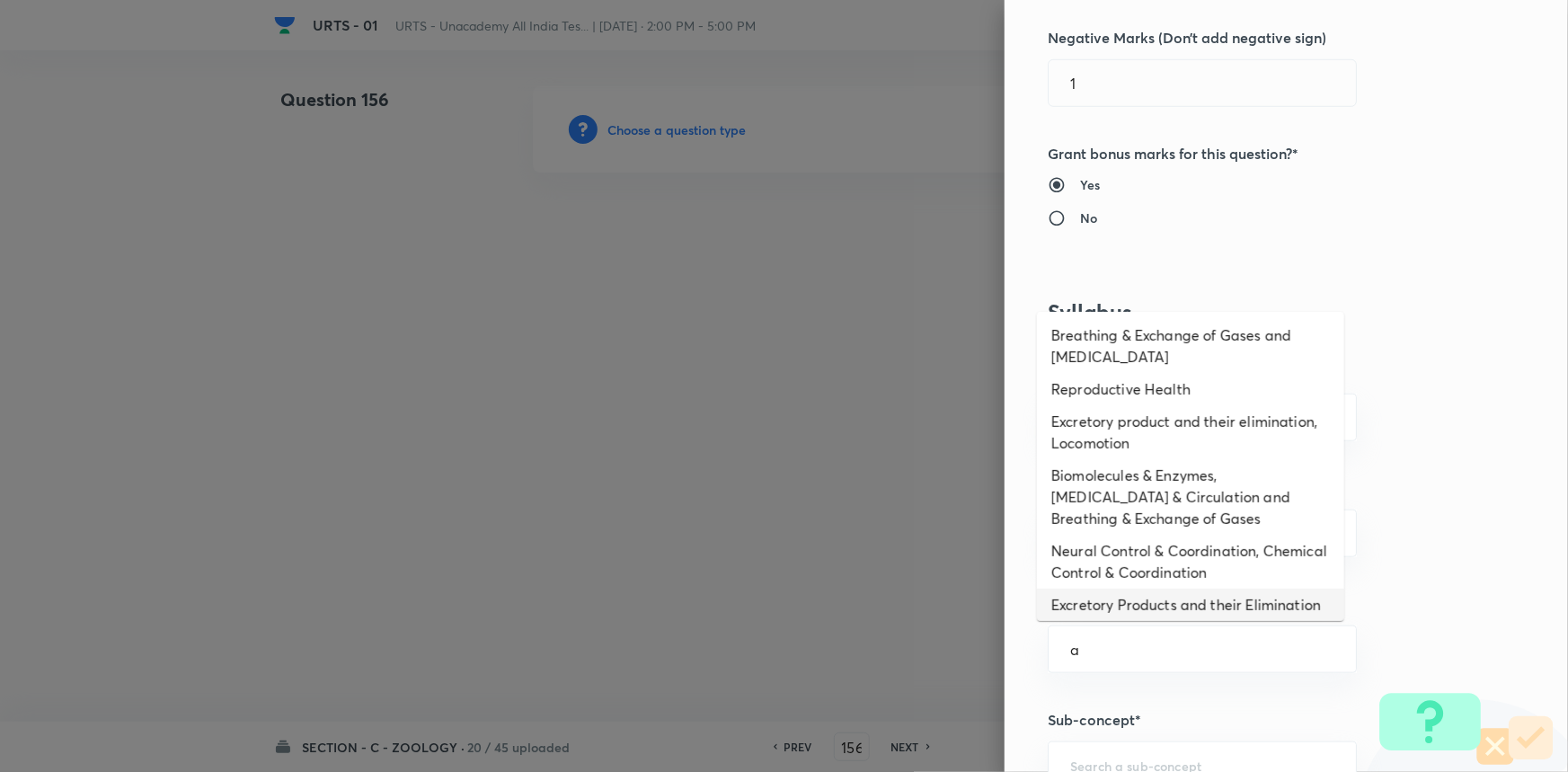
click at [1105, 602] on li "Excretory Products and their Elimination" at bounding box center [1190, 605] width 307 height 33
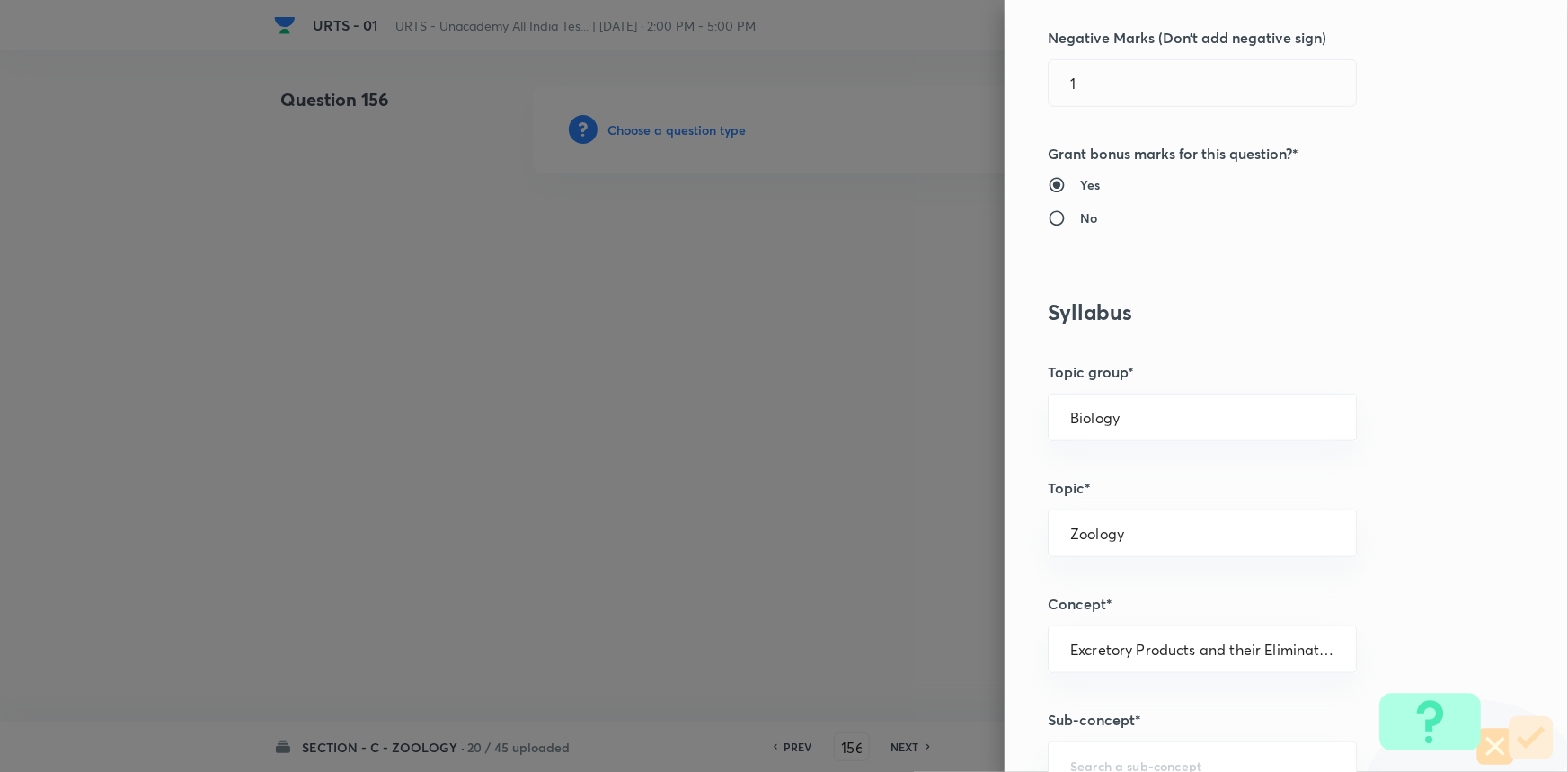
click at [1096, 715] on h5 "Sub-concept*" at bounding box center [1256, 719] width 417 height 21
click at [1105, 752] on div "​" at bounding box center [1202, 765] width 309 height 47
click at [1105, 728] on ul "Excretory Products and their Elimination" at bounding box center [1190, 713] width 307 height 46
click at [1143, 710] on li "Excretory Products and their Elimination" at bounding box center [1190, 713] width 307 height 33
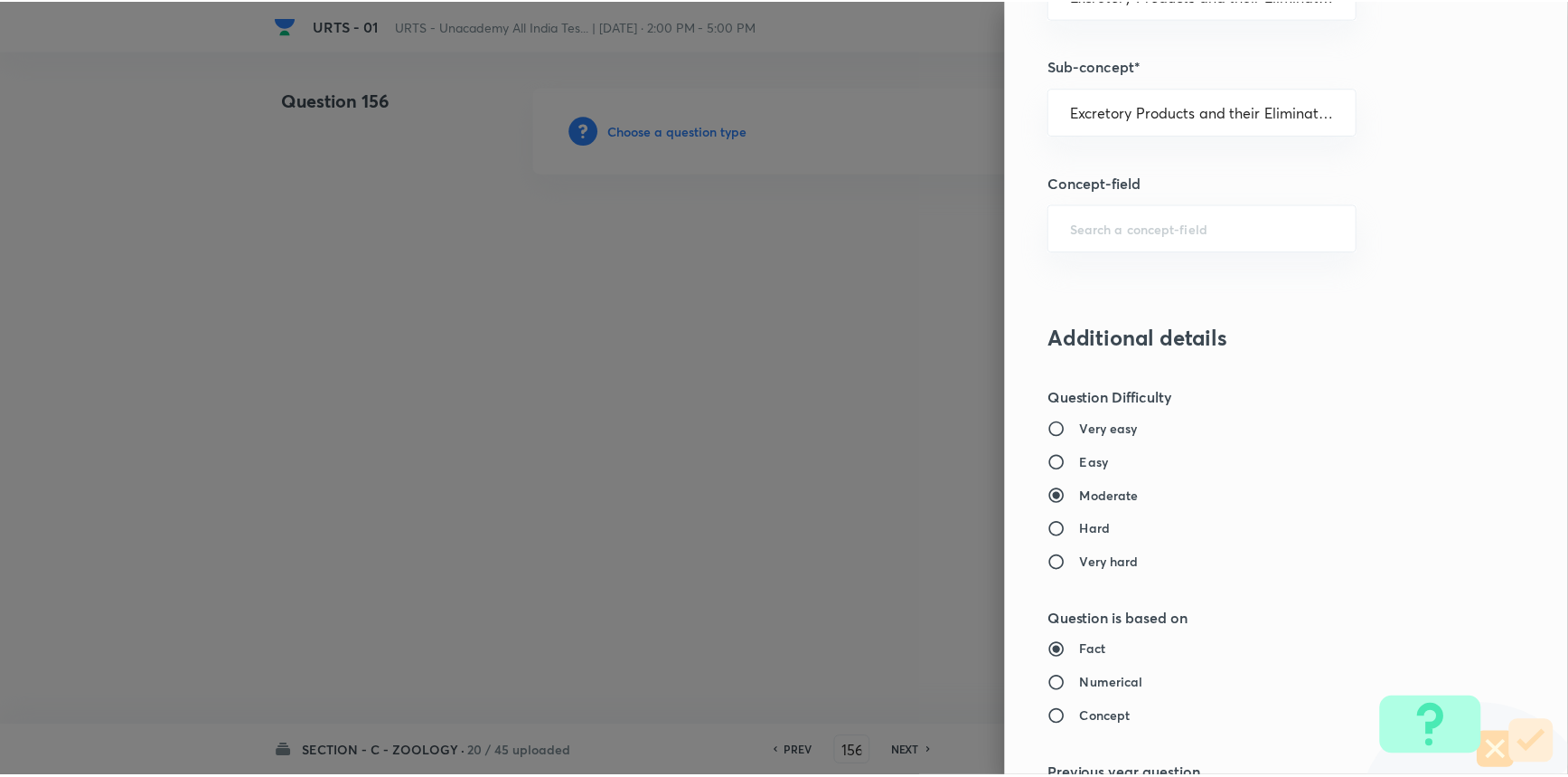
scroll to position [1808, 0]
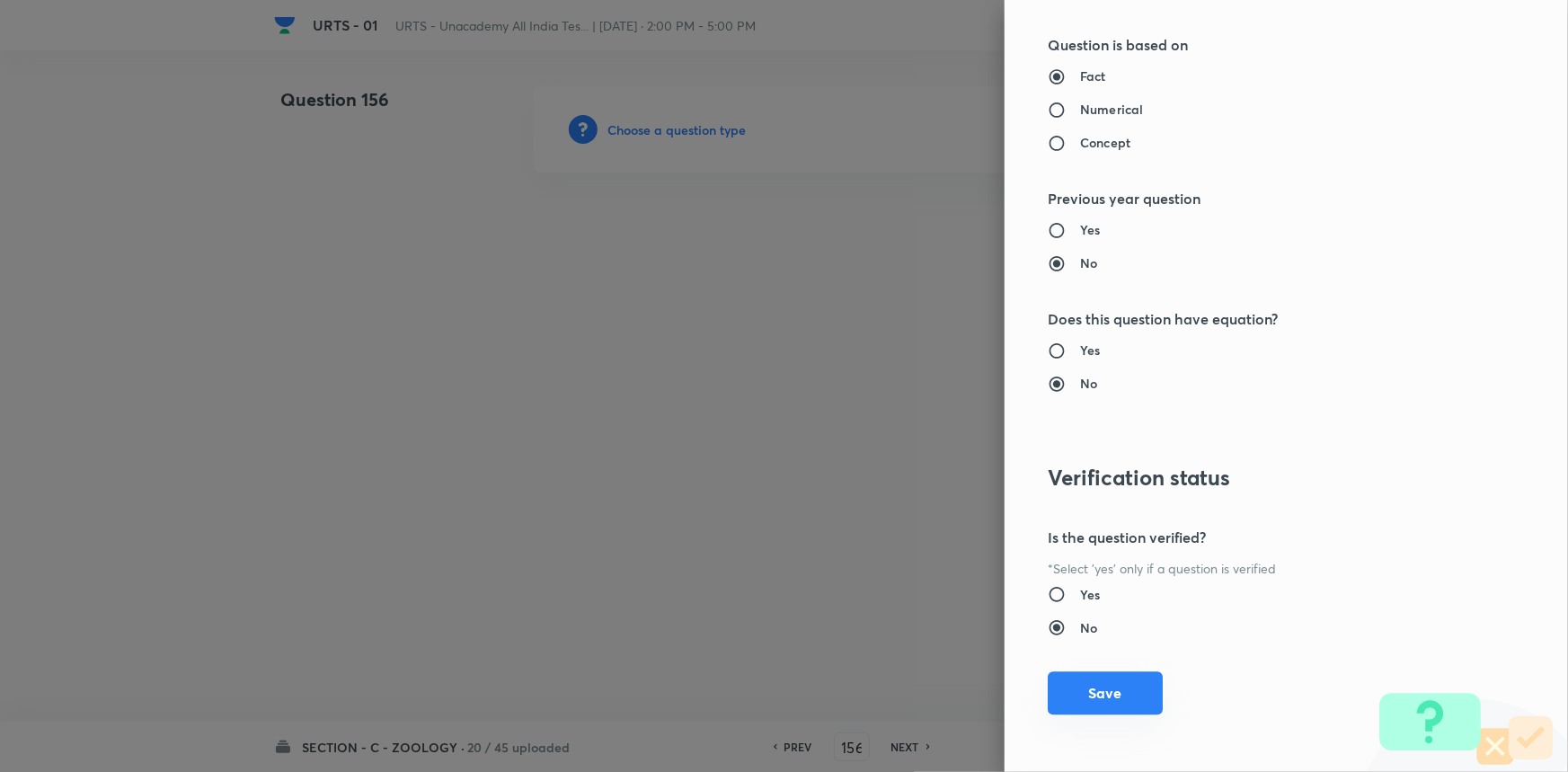
click at [1085, 688] on button "Save" at bounding box center [1105, 693] width 115 height 43
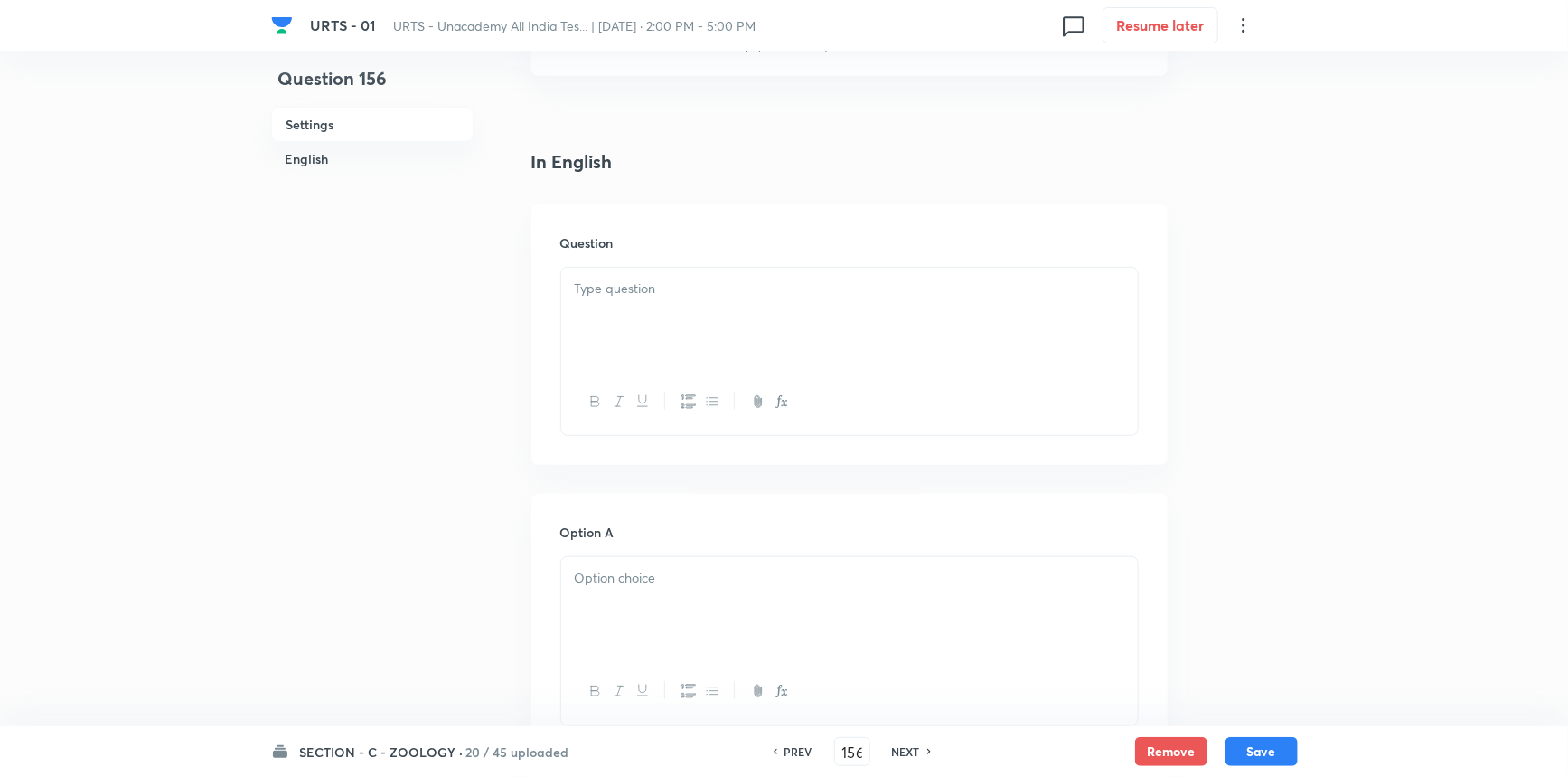
scroll to position [410, 0]
click at [620, 309] on div at bounding box center [849, 314] width 577 height 101
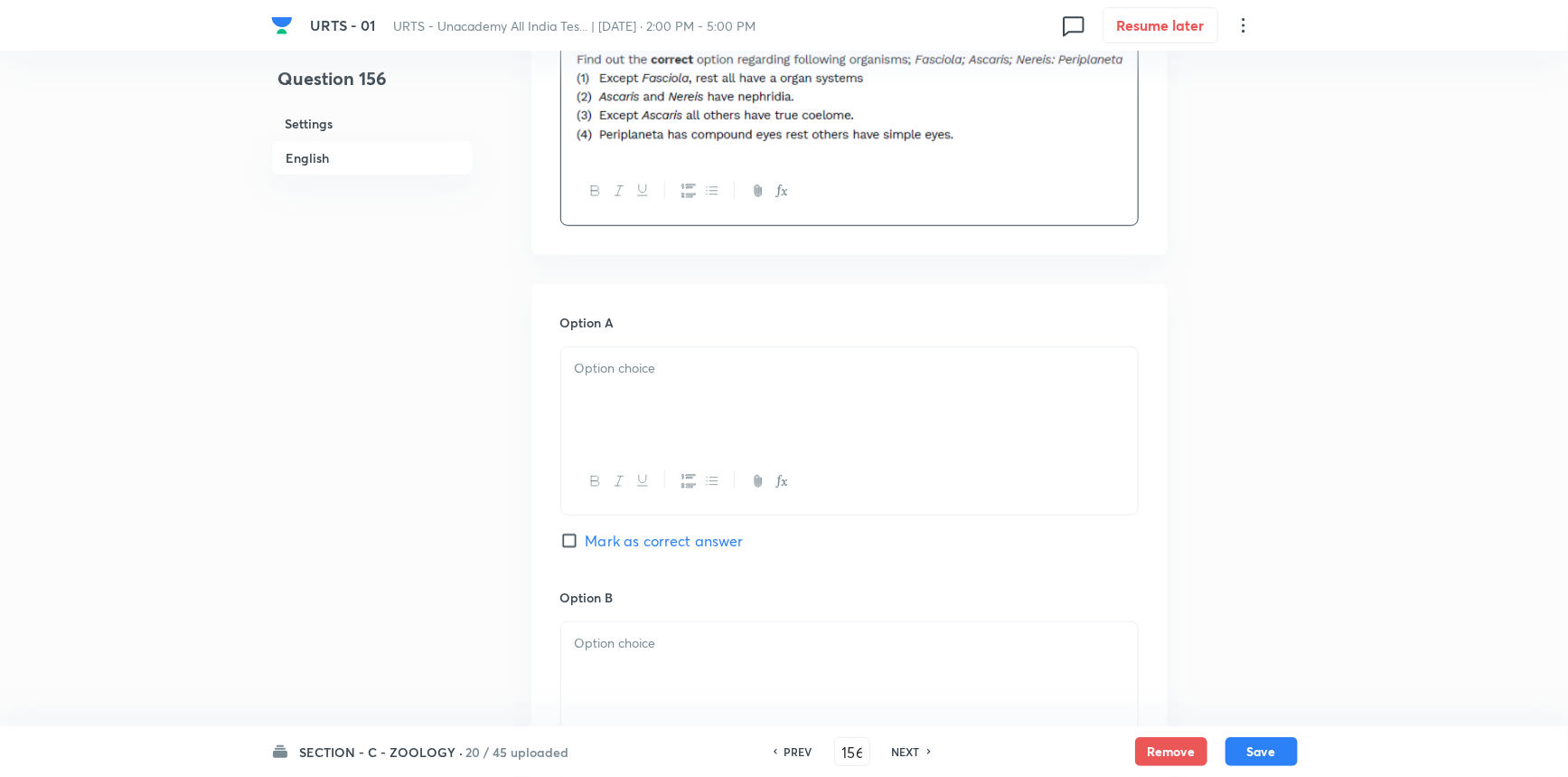
scroll to position [657, 0]
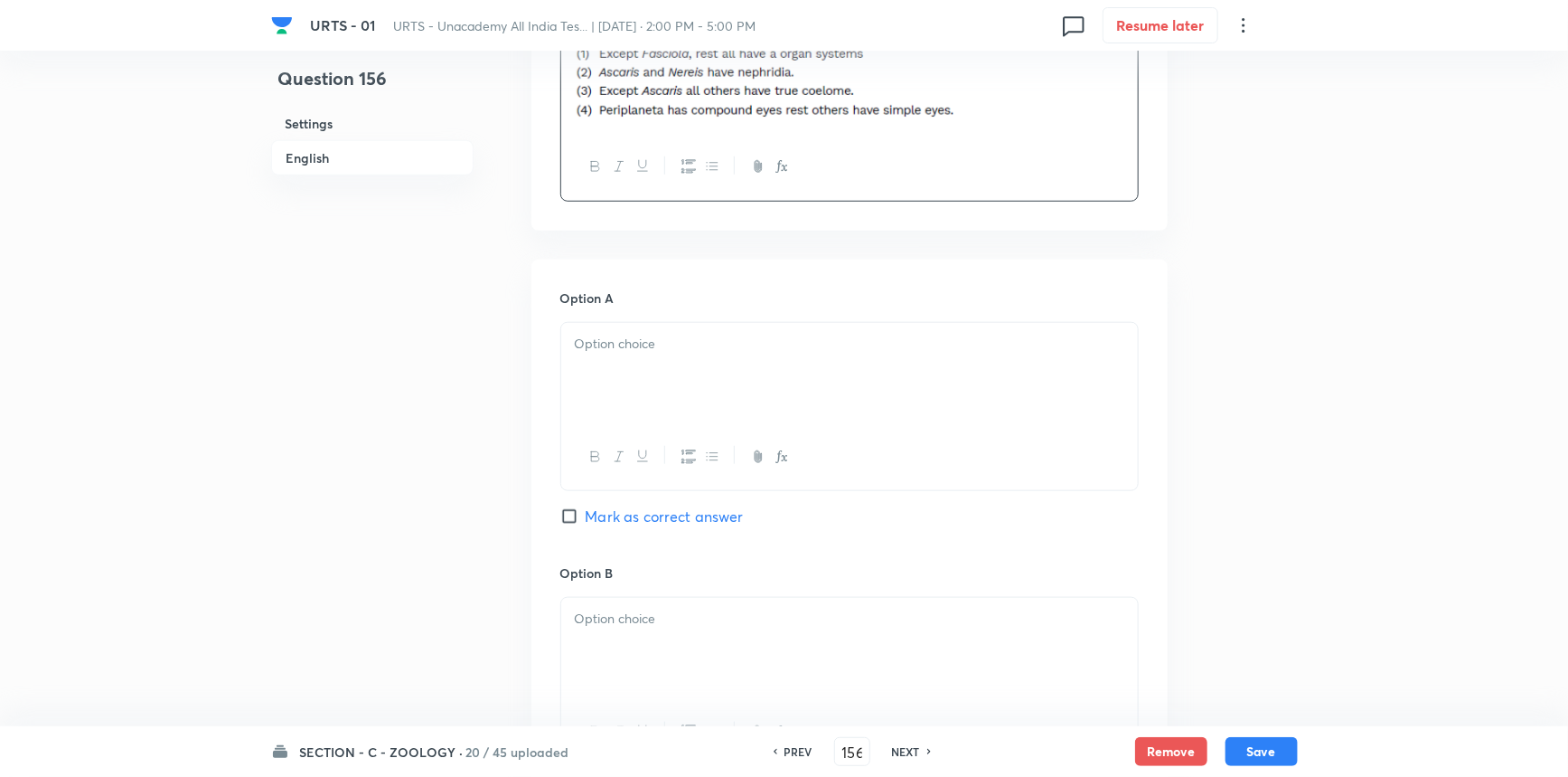
click at [629, 369] on div at bounding box center [849, 373] width 577 height 101
click at [595, 518] on span "Mark as correct answer" at bounding box center [664, 516] width 158 height 22
click at [586, 518] on input "Mark as correct answer" at bounding box center [573, 516] width 25 height 18
click at [623, 634] on div at bounding box center [849, 648] width 577 height 101
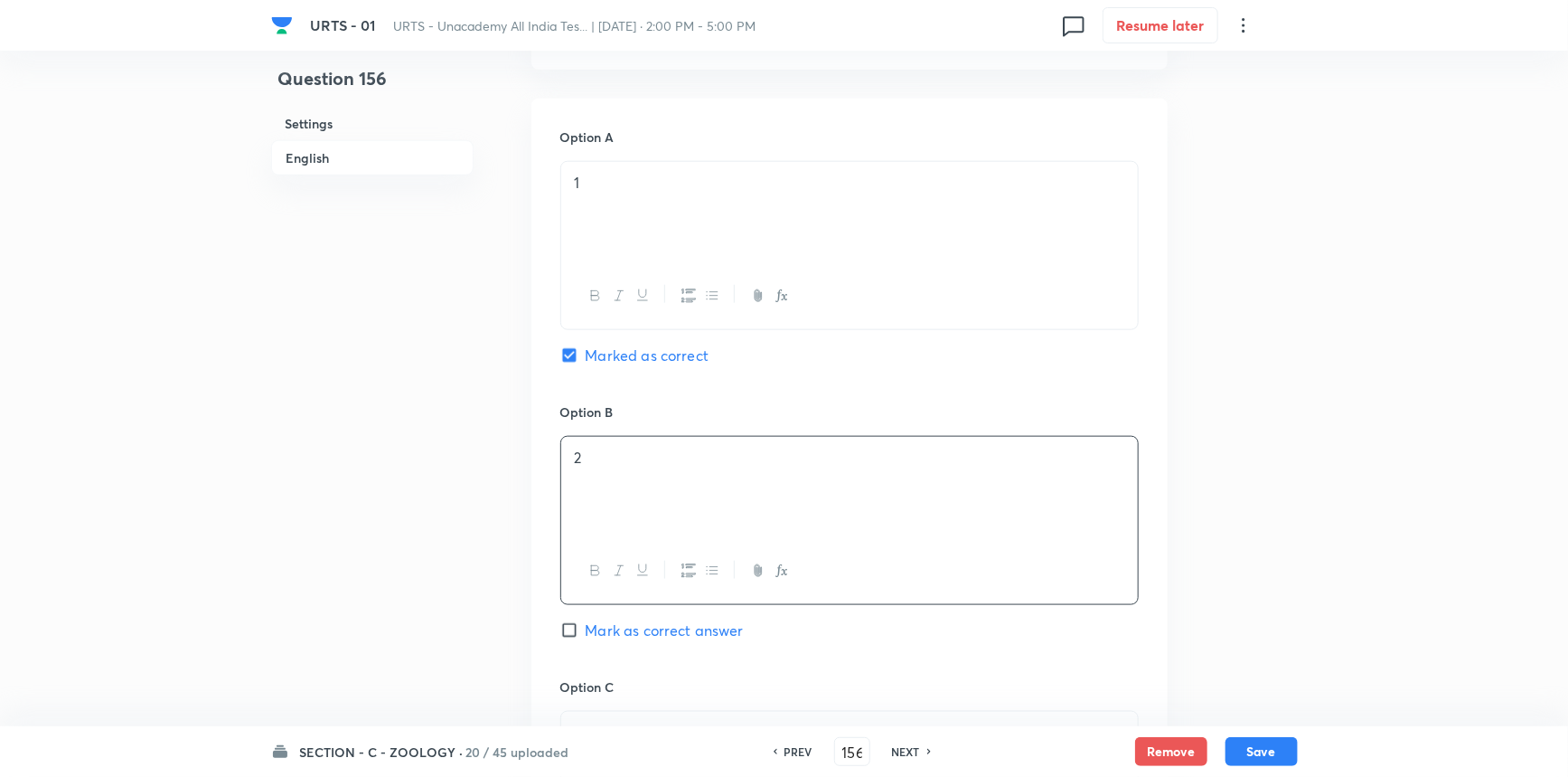
scroll to position [1150, 0]
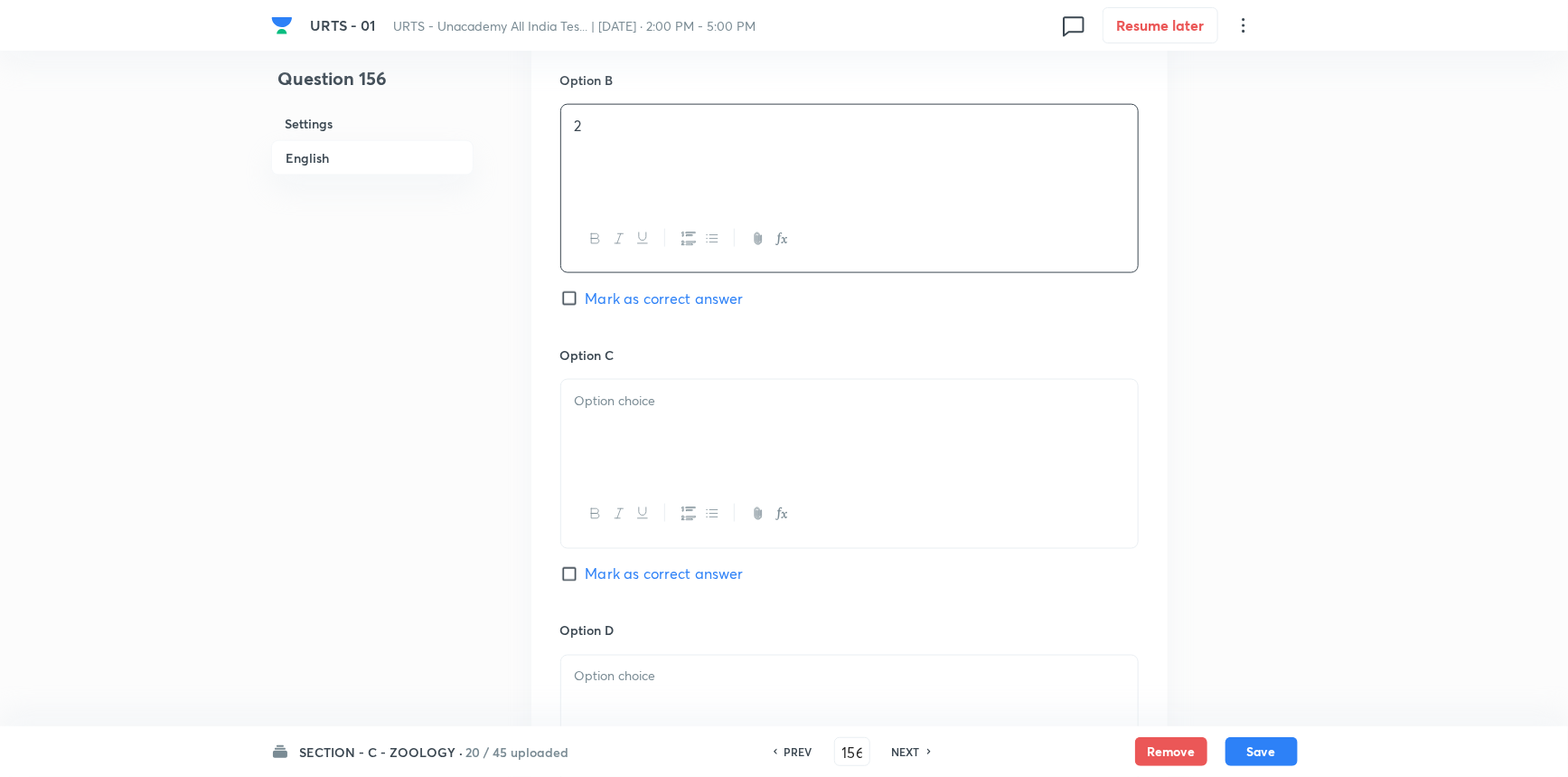
click at [679, 538] on div at bounding box center [849, 514] width 577 height 66
click at [679, 452] on div at bounding box center [849, 430] width 577 height 101
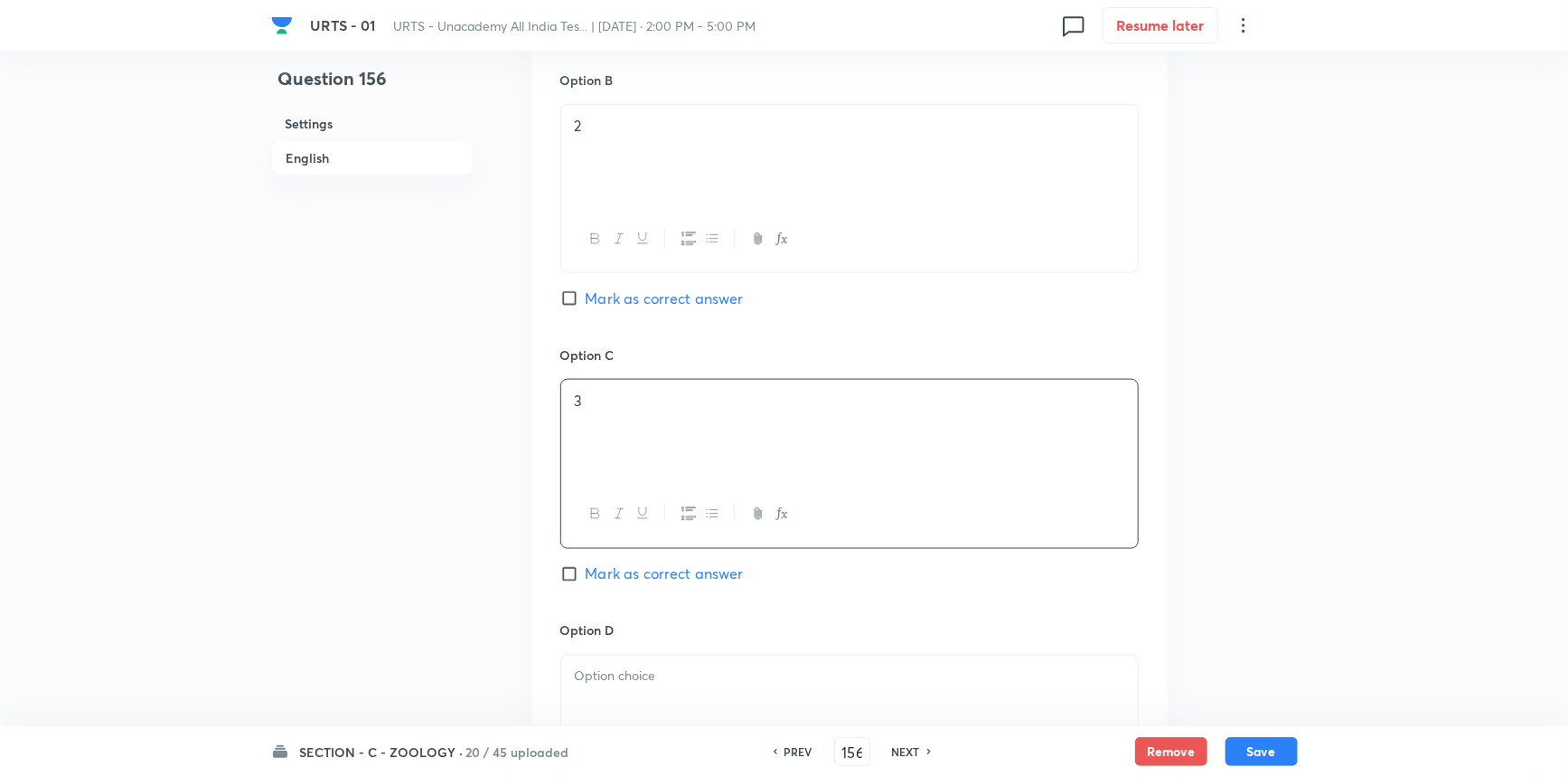
click at [662, 620] on div "Option C 3 Mark as correct answer" at bounding box center [849, 483] width 578 height 275
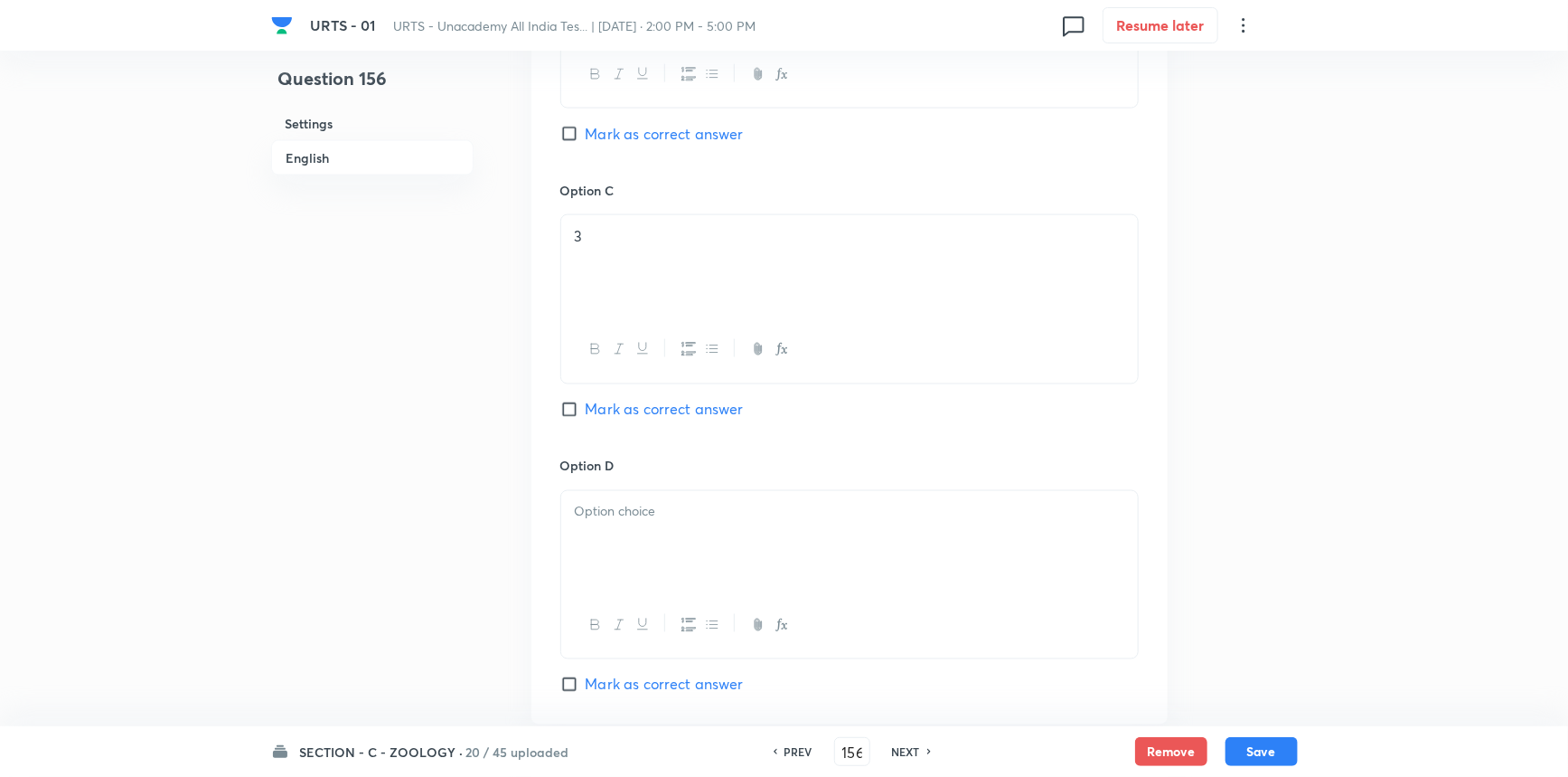
click at [656, 561] on div at bounding box center [849, 541] width 577 height 101
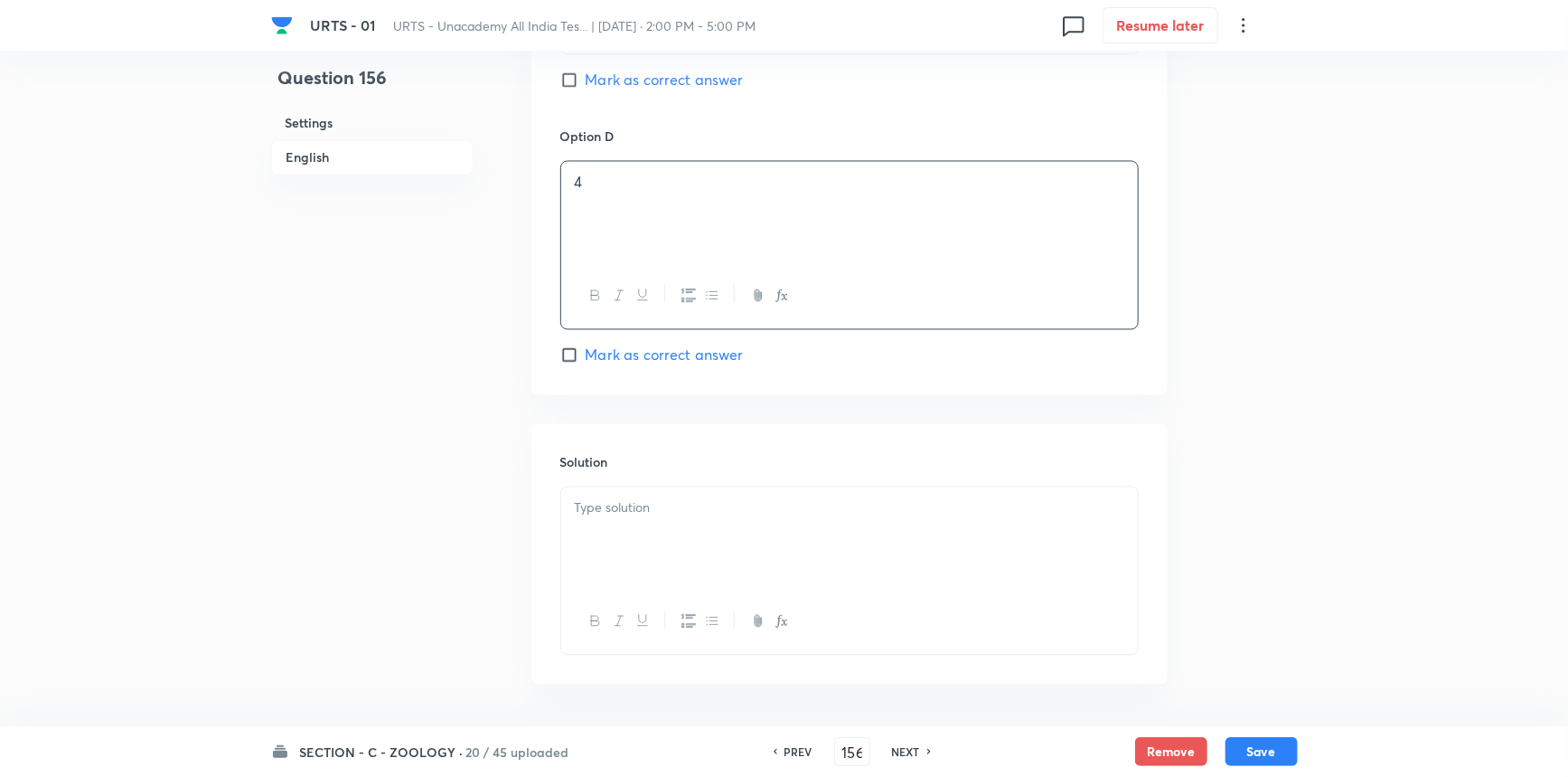
click at [653, 539] on div at bounding box center [849, 538] width 577 height 101
click at [1247, 749] on button "Save" at bounding box center [1262, 749] width 72 height 29
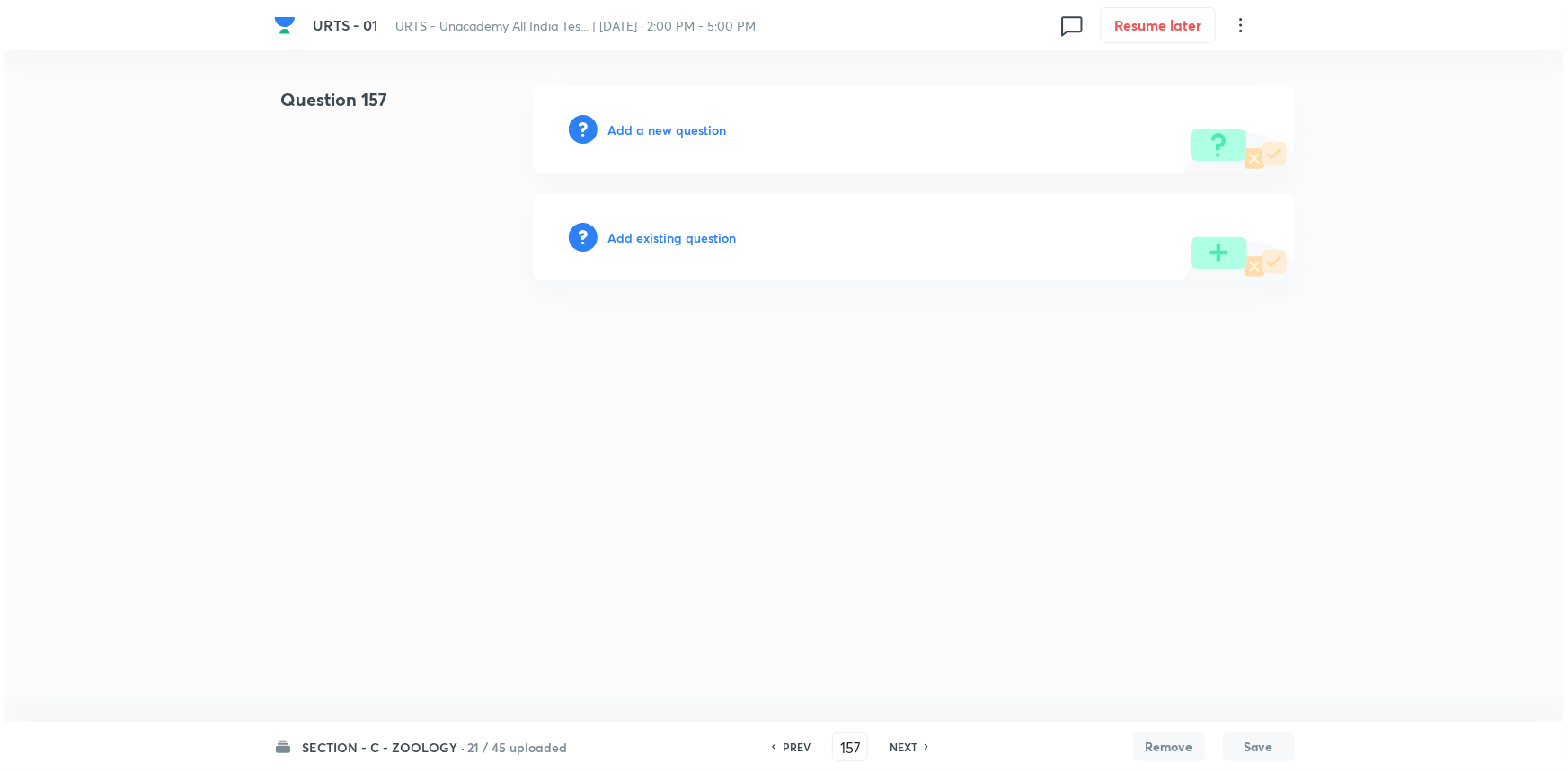
scroll to position [0, 0]
click at [670, 138] on div "Add a new question" at bounding box center [914, 129] width 762 height 86
click at [683, 133] on h6 "Add a new question" at bounding box center [668, 130] width 119 height 19
click at [688, 125] on h6 "Choose a question type" at bounding box center [677, 130] width 138 height 19
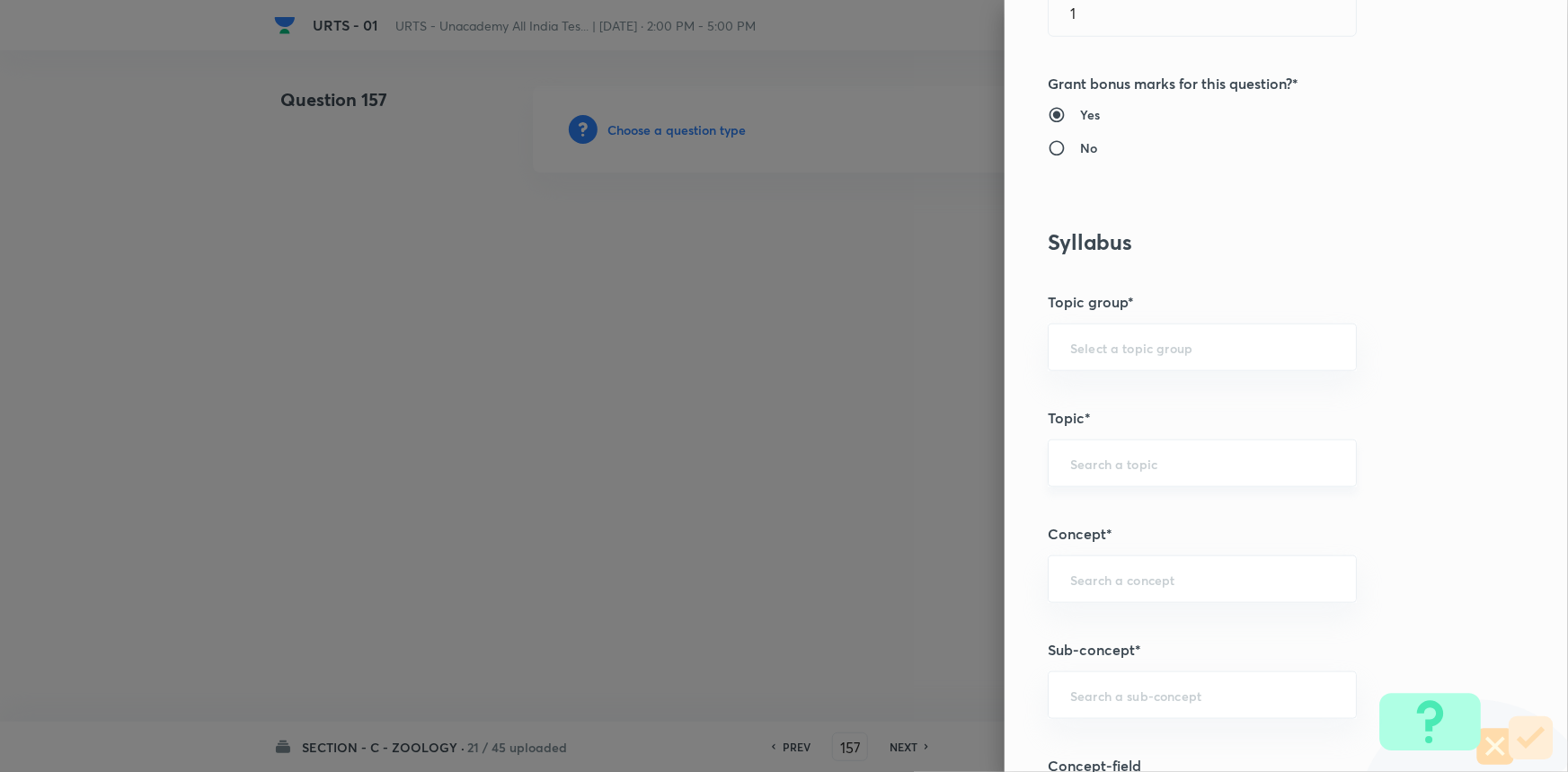
scroll to position [653, 0]
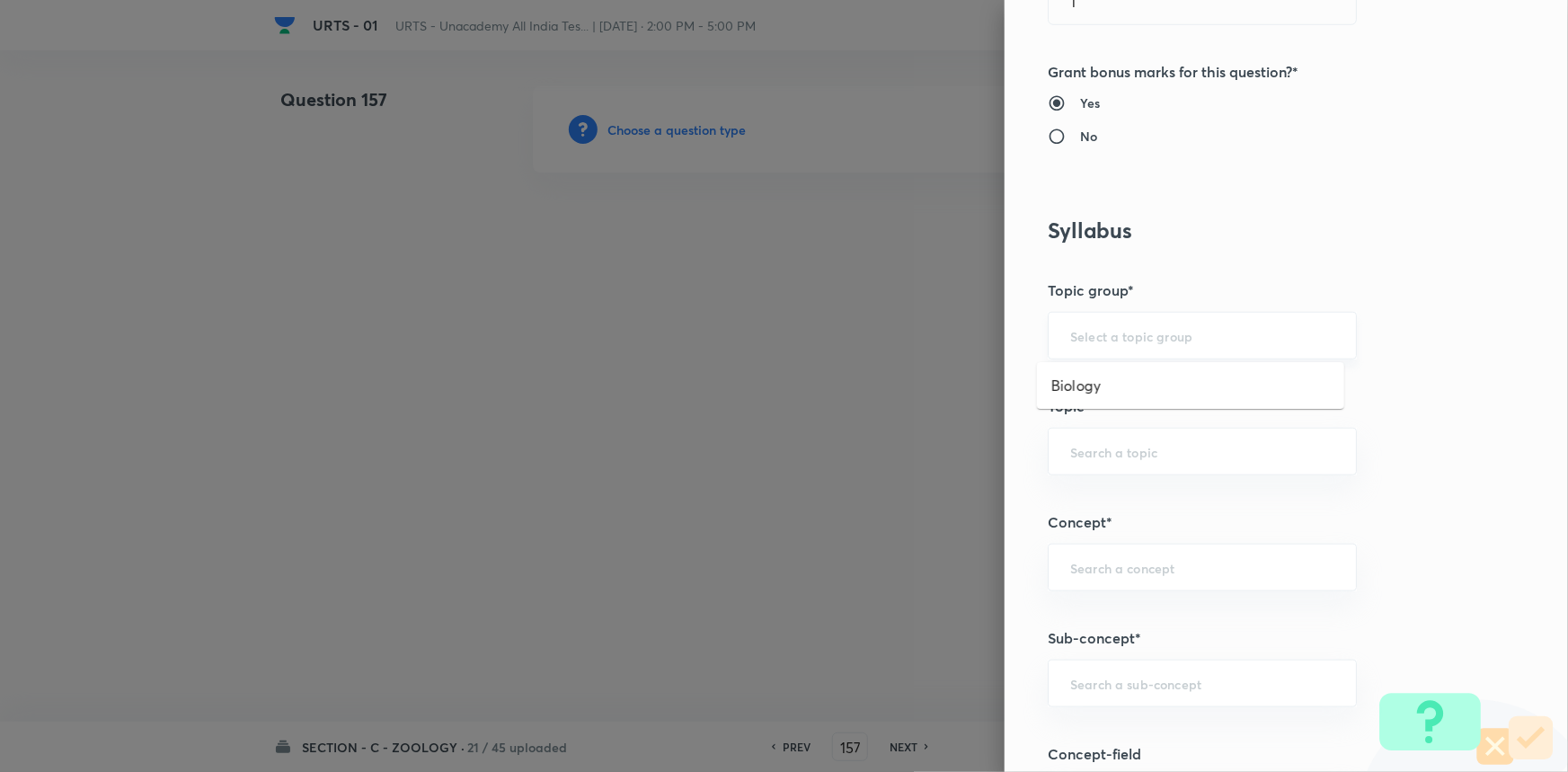
click at [1113, 334] on input "text" at bounding box center [1202, 335] width 264 height 17
click at [1095, 393] on li "Biology" at bounding box center [1190, 386] width 307 height 33
click at [1087, 443] on input "text" at bounding box center [1202, 451] width 264 height 17
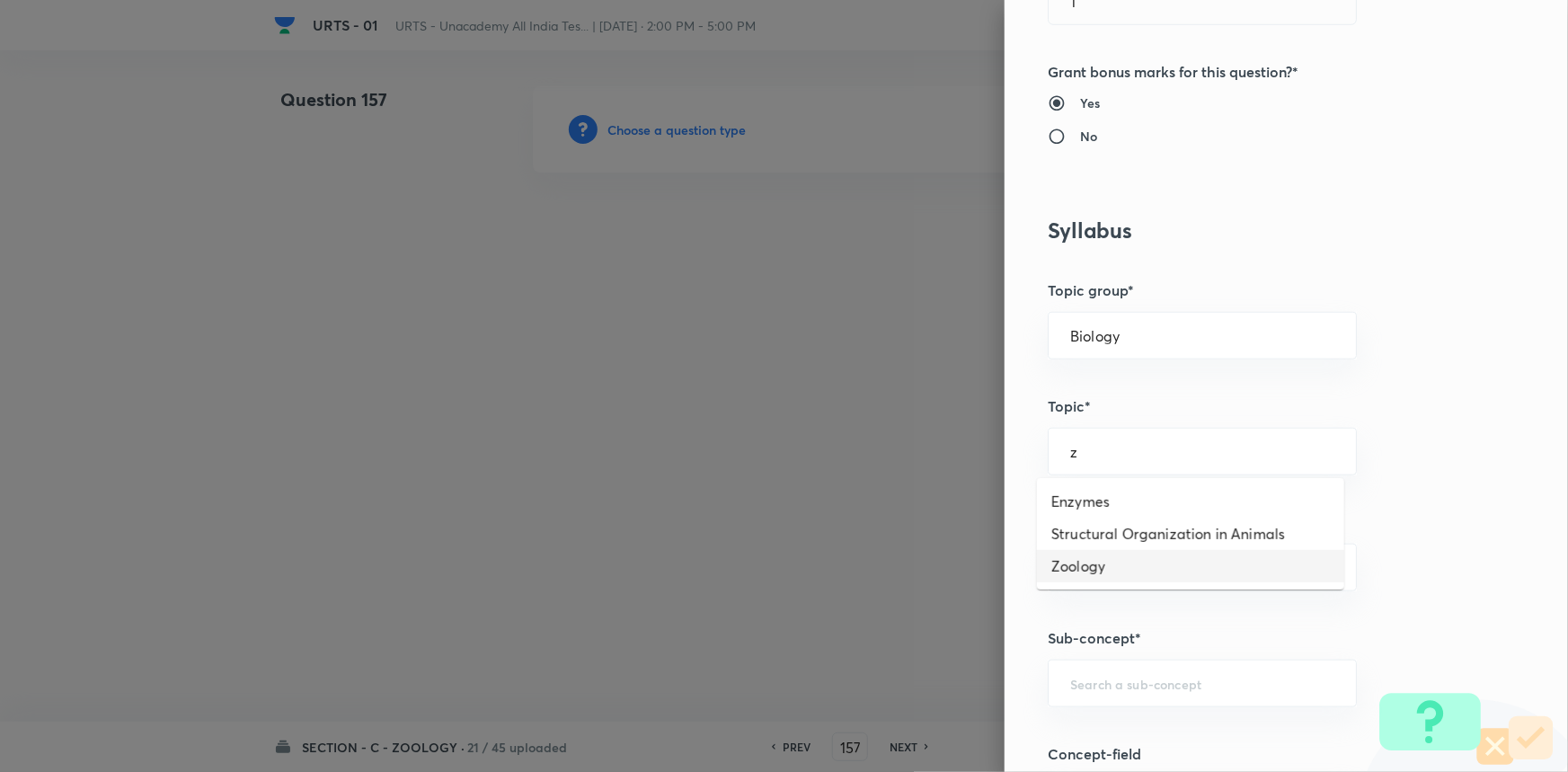
click at [1084, 567] on li "Zoology" at bounding box center [1190, 566] width 307 height 33
click at [1084, 578] on div "​" at bounding box center [1202, 567] width 309 height 47
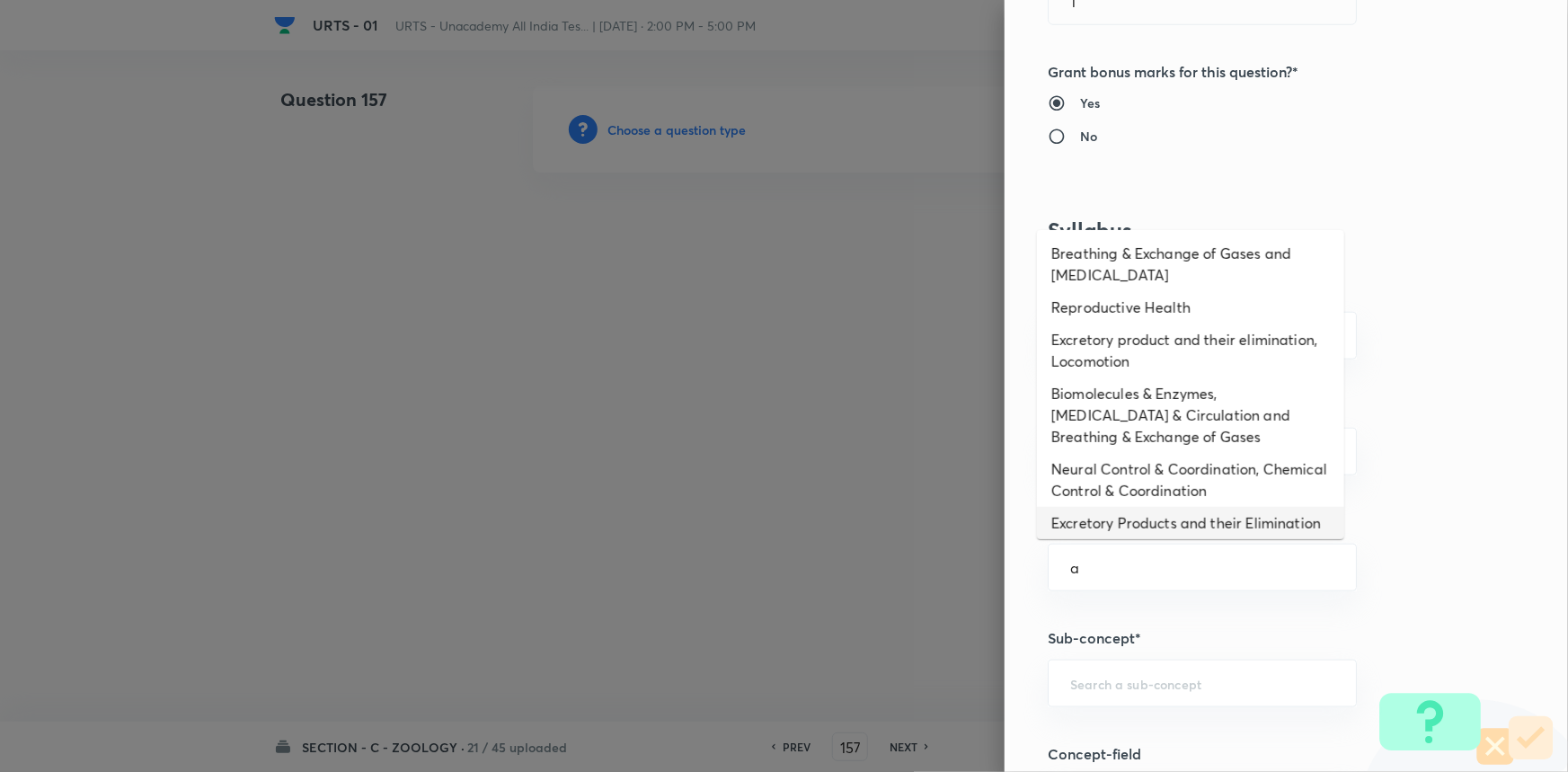
click at [1096, 530] on li "Excretory Products and their Elimination" at bounding box center [1190, 523] width 307 height 33
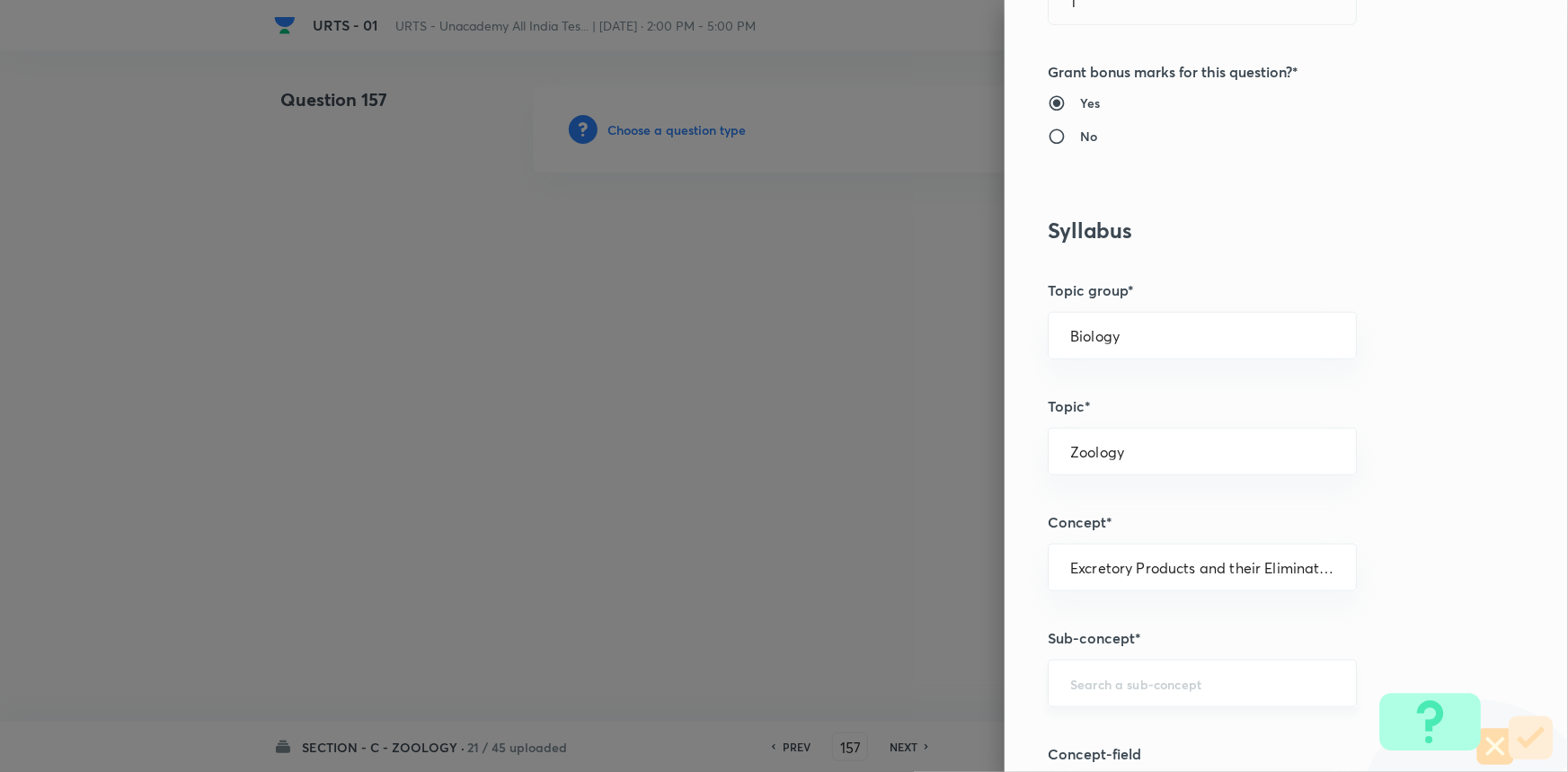
click at [1097, 660] on div "​" at bounding box center [1202, 683] width 309 height 47
click at [1112, 730] on li "Excretory Products and their Elimination" at bounding box center [1190, 732] width 307 height 33
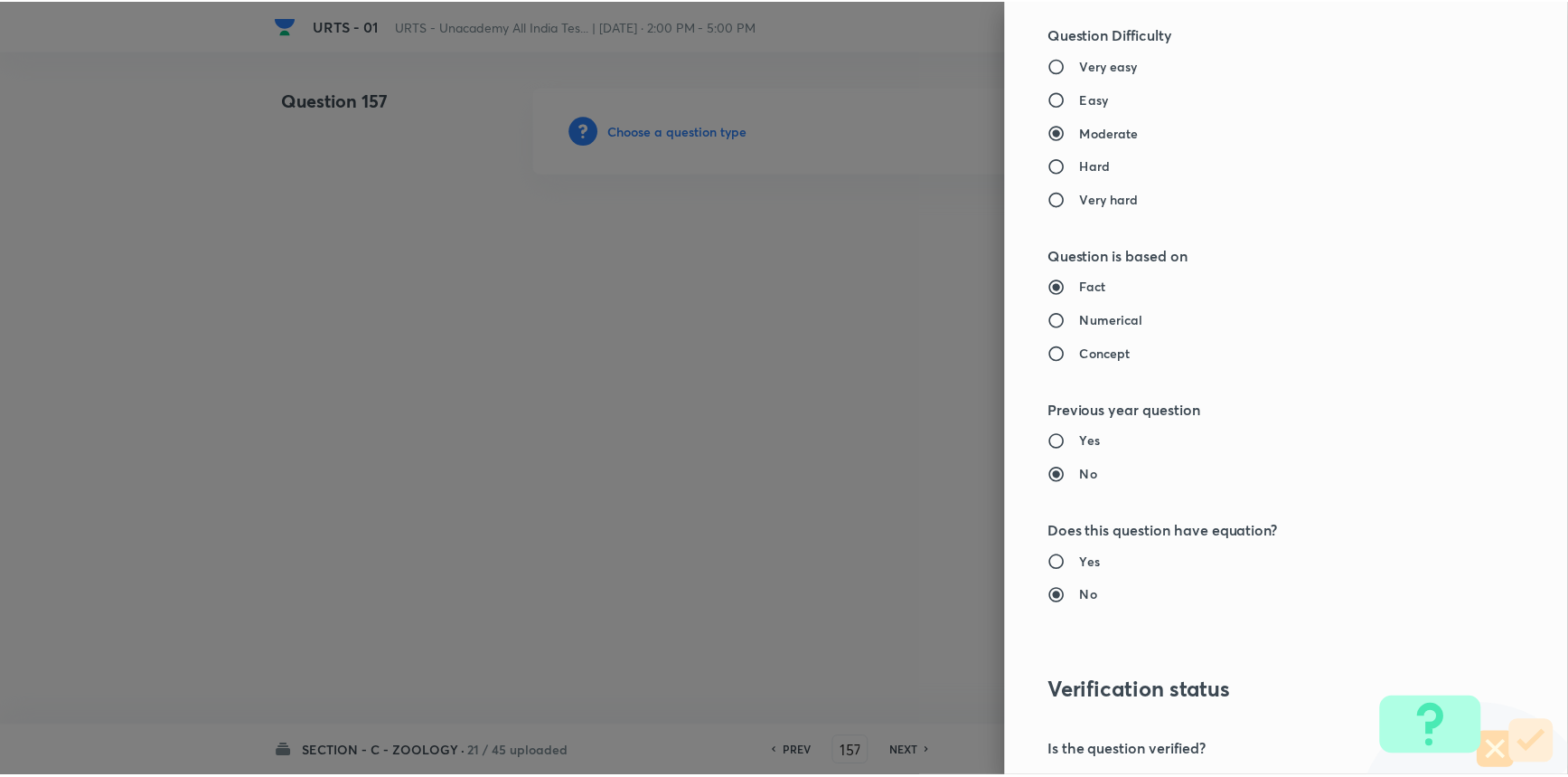
scroll to position [1808, 0]
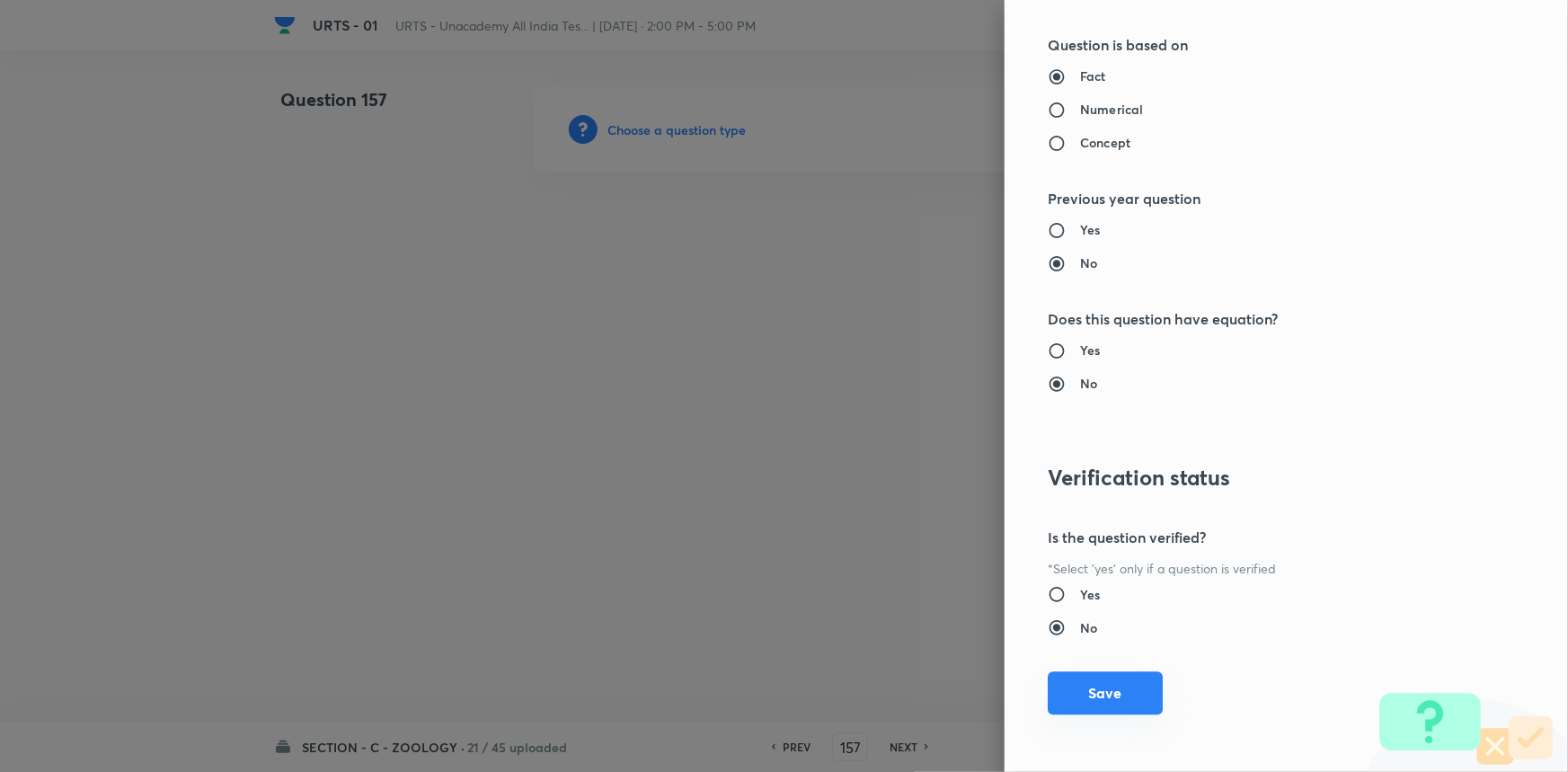
click at [1098, 705] on button "Save" at bounding box center [1105, 693] width 115 height 43
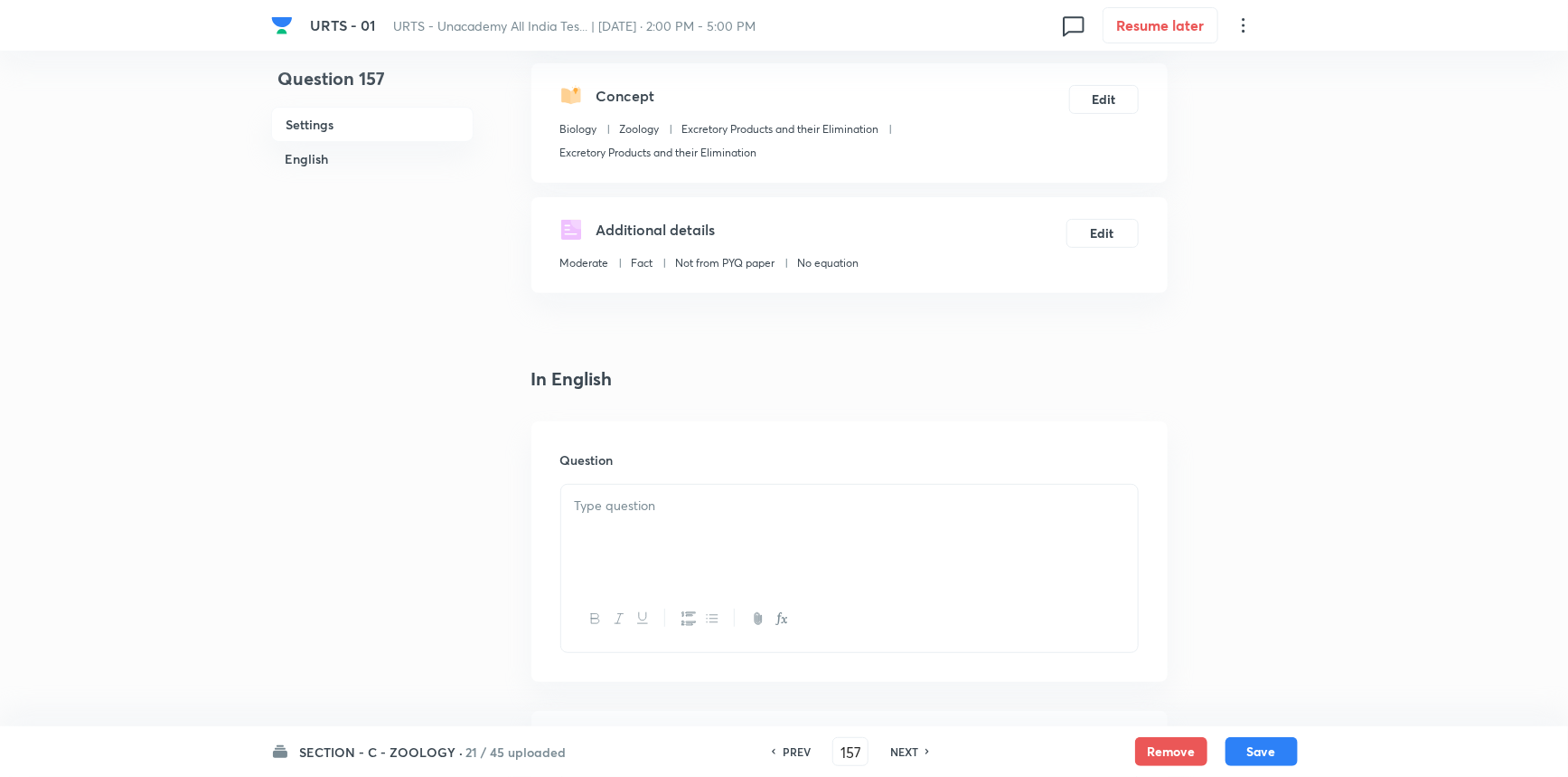
scroll to position [410, 0]
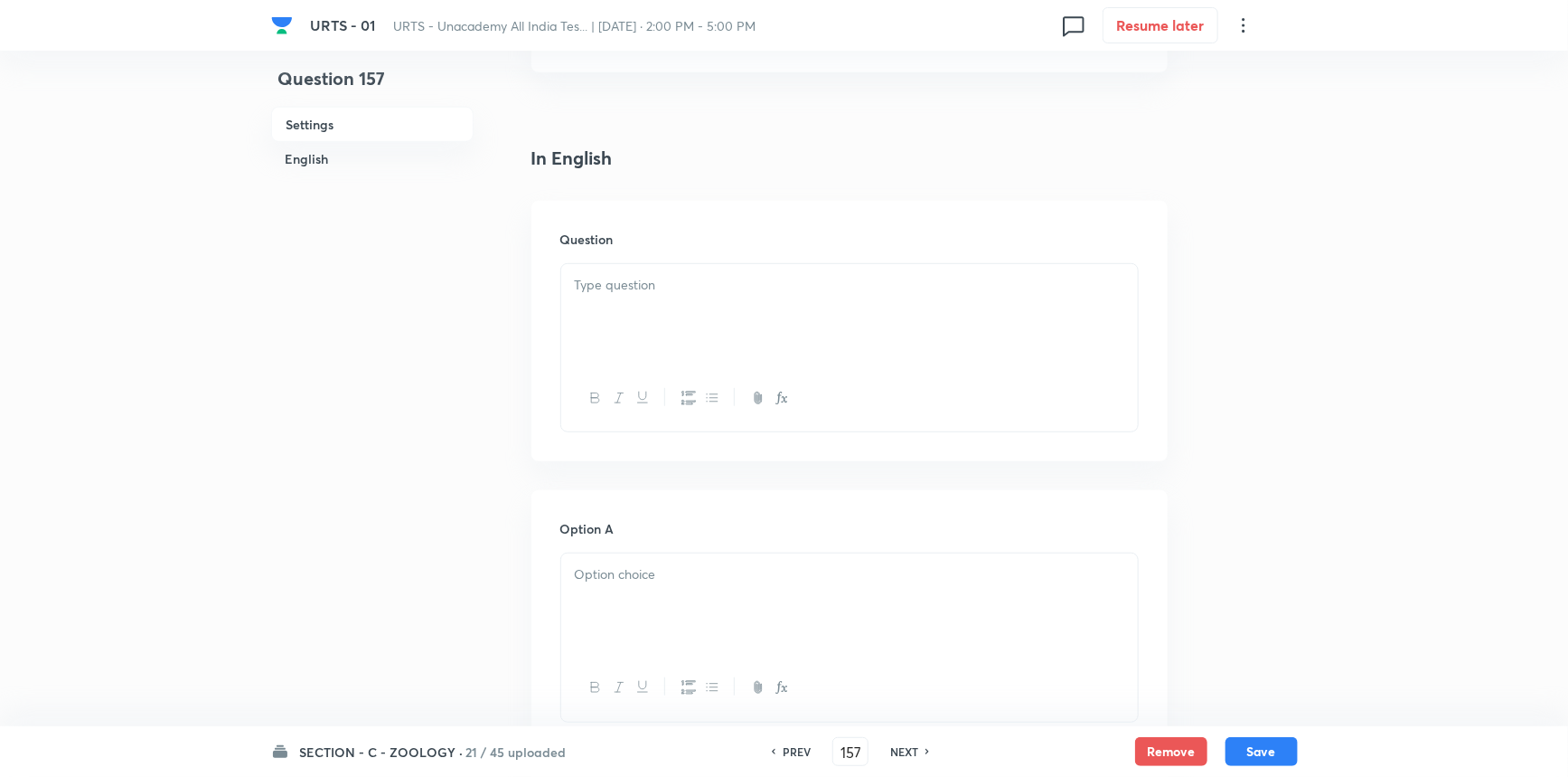
click at [656, 282] on p at bounding box center [849, 285] width 549 height 21
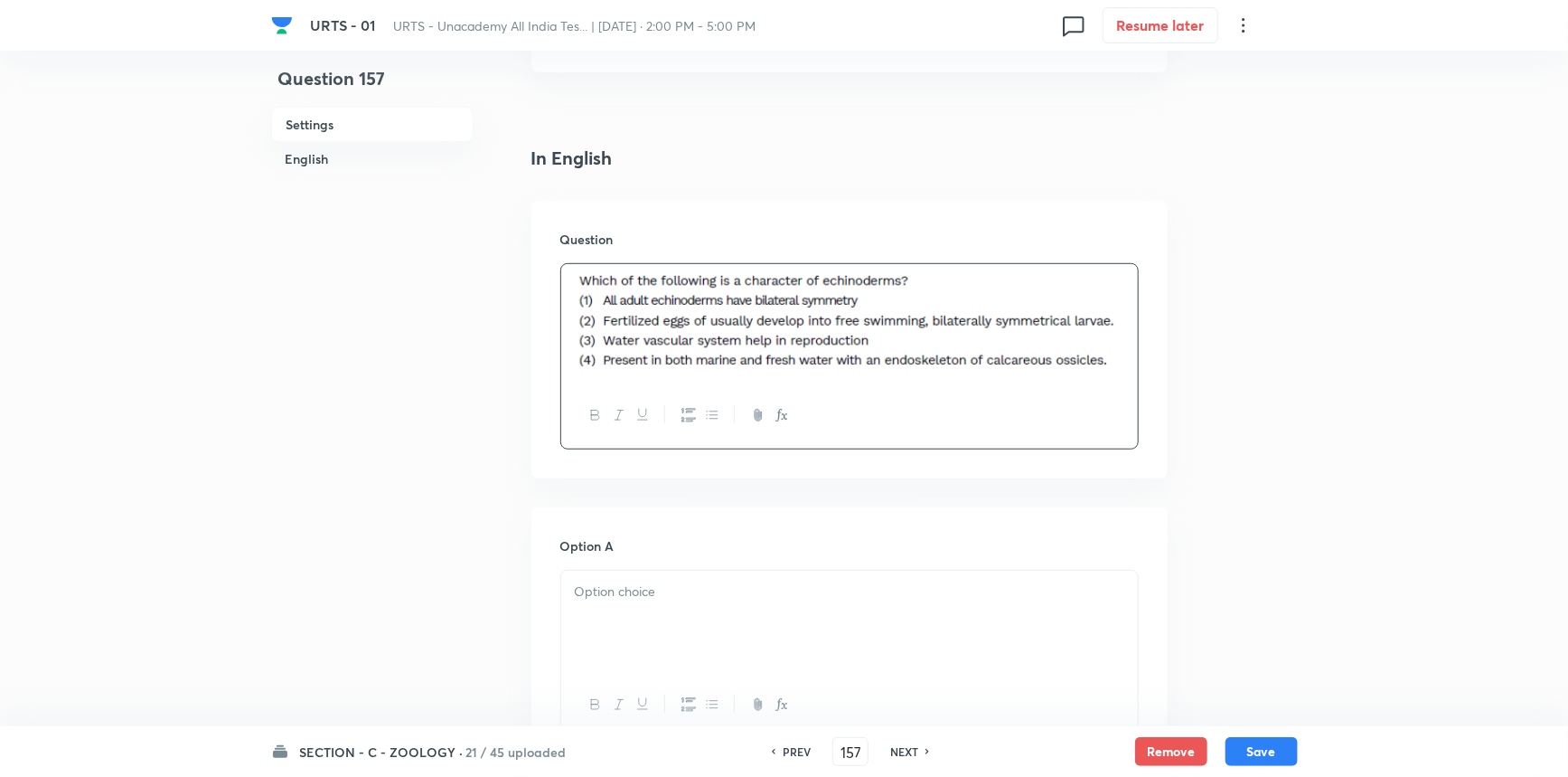
click at [720, 602] on div at bounding box center [849, 621] width 577 height 101
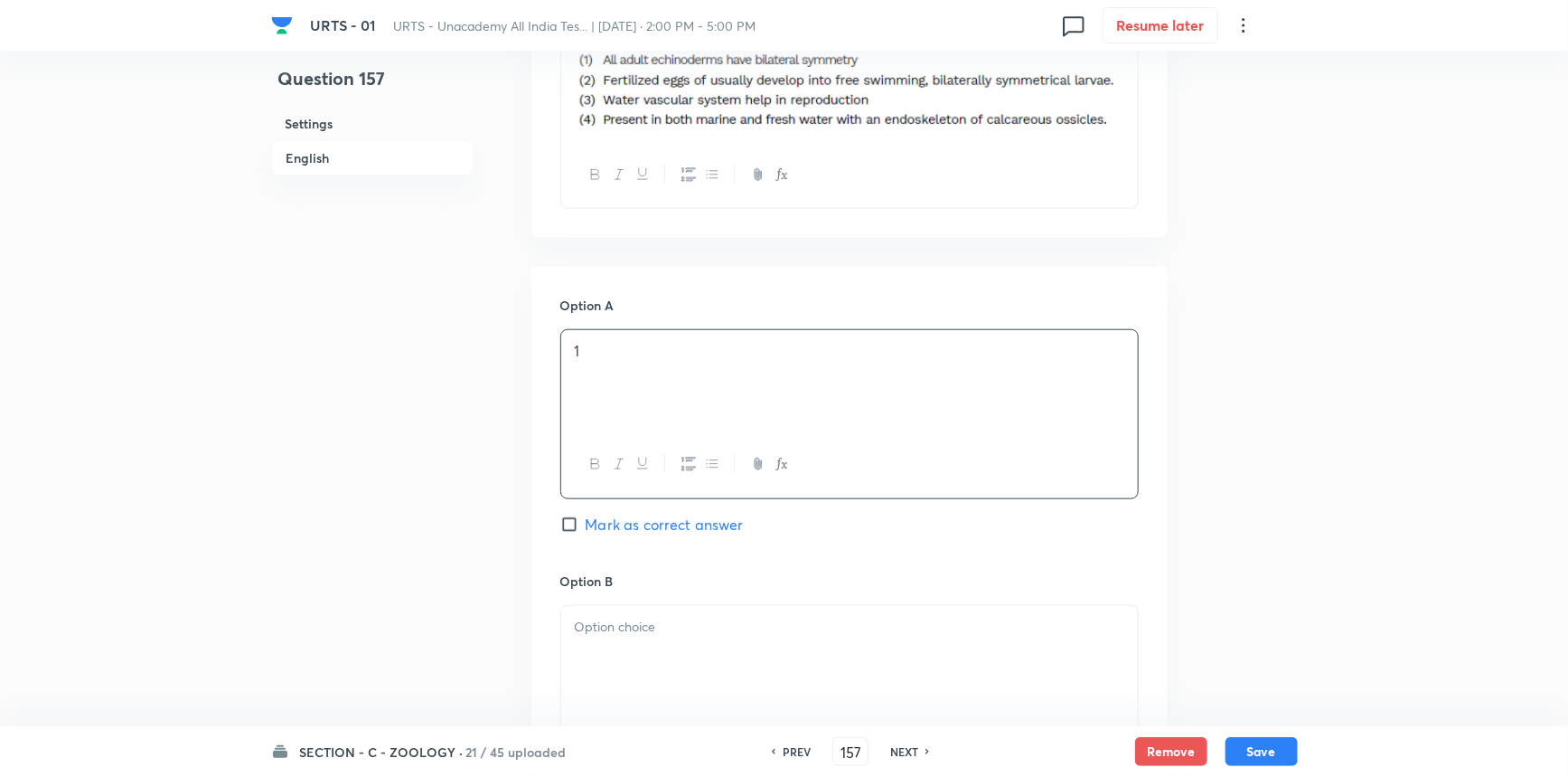
scroll to position [676, 0]
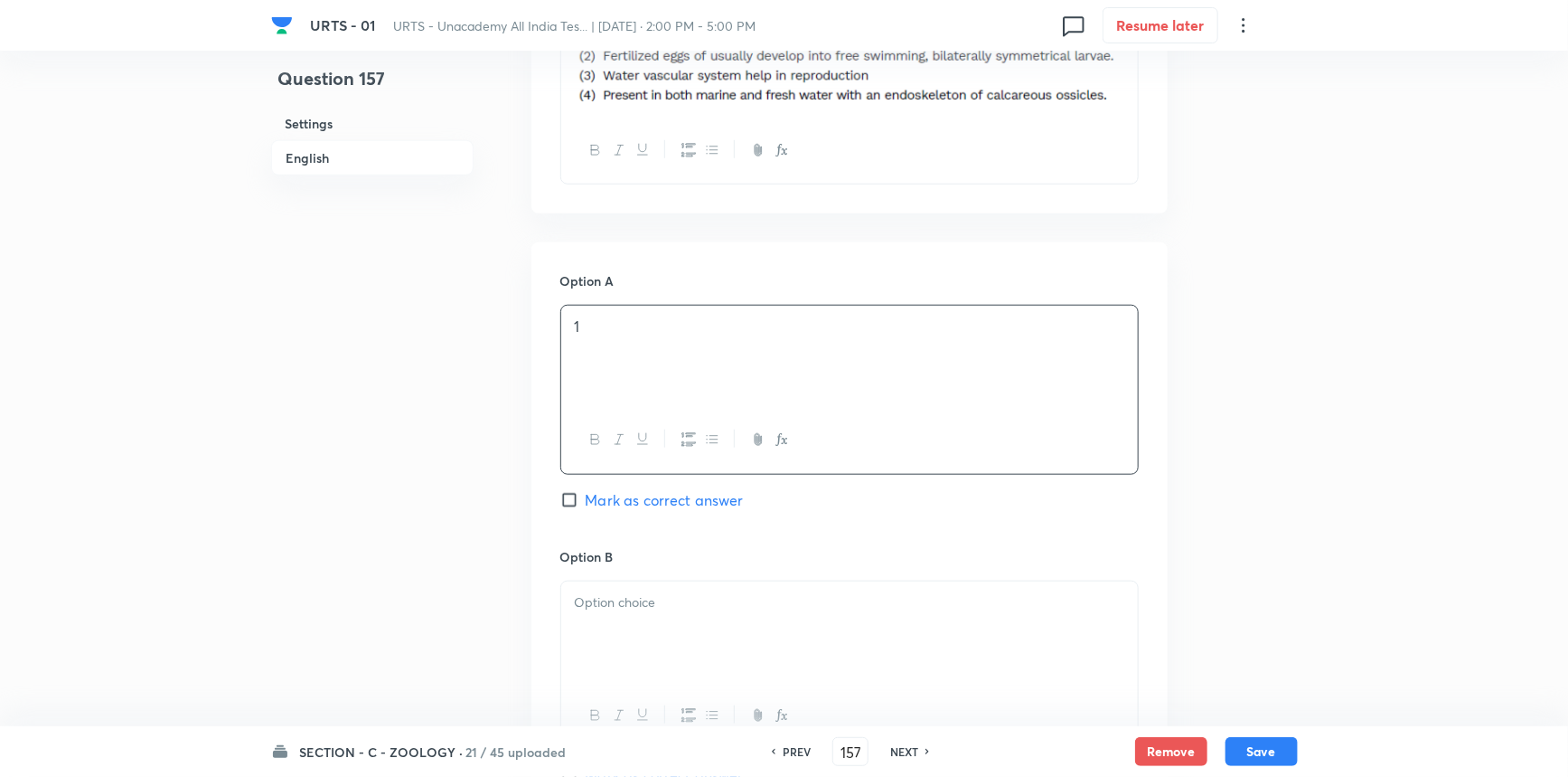
click at [587, 603] on p at bounding box center [849, 603] width 549 height 21
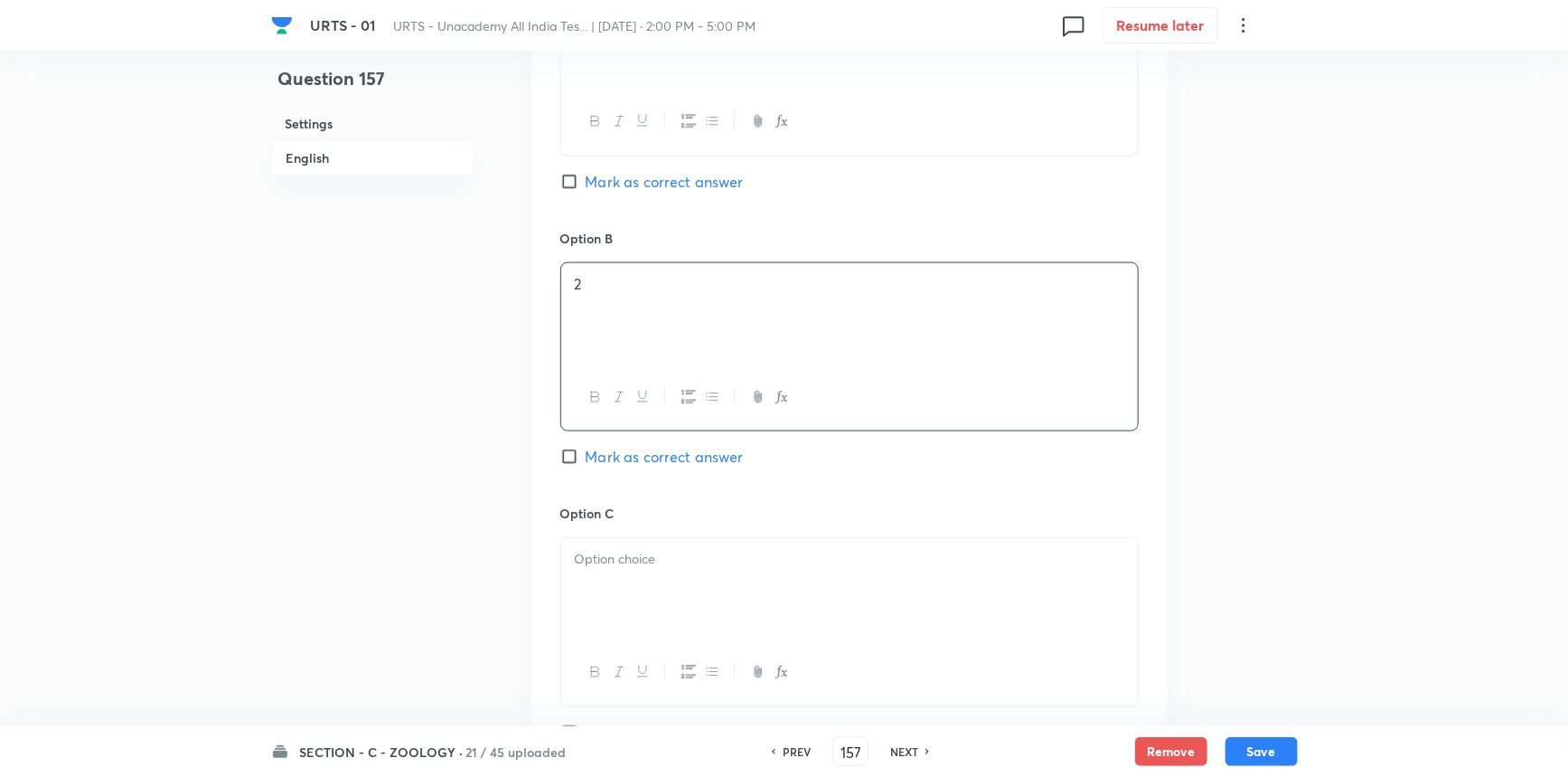
scroll to position [1004, 0]
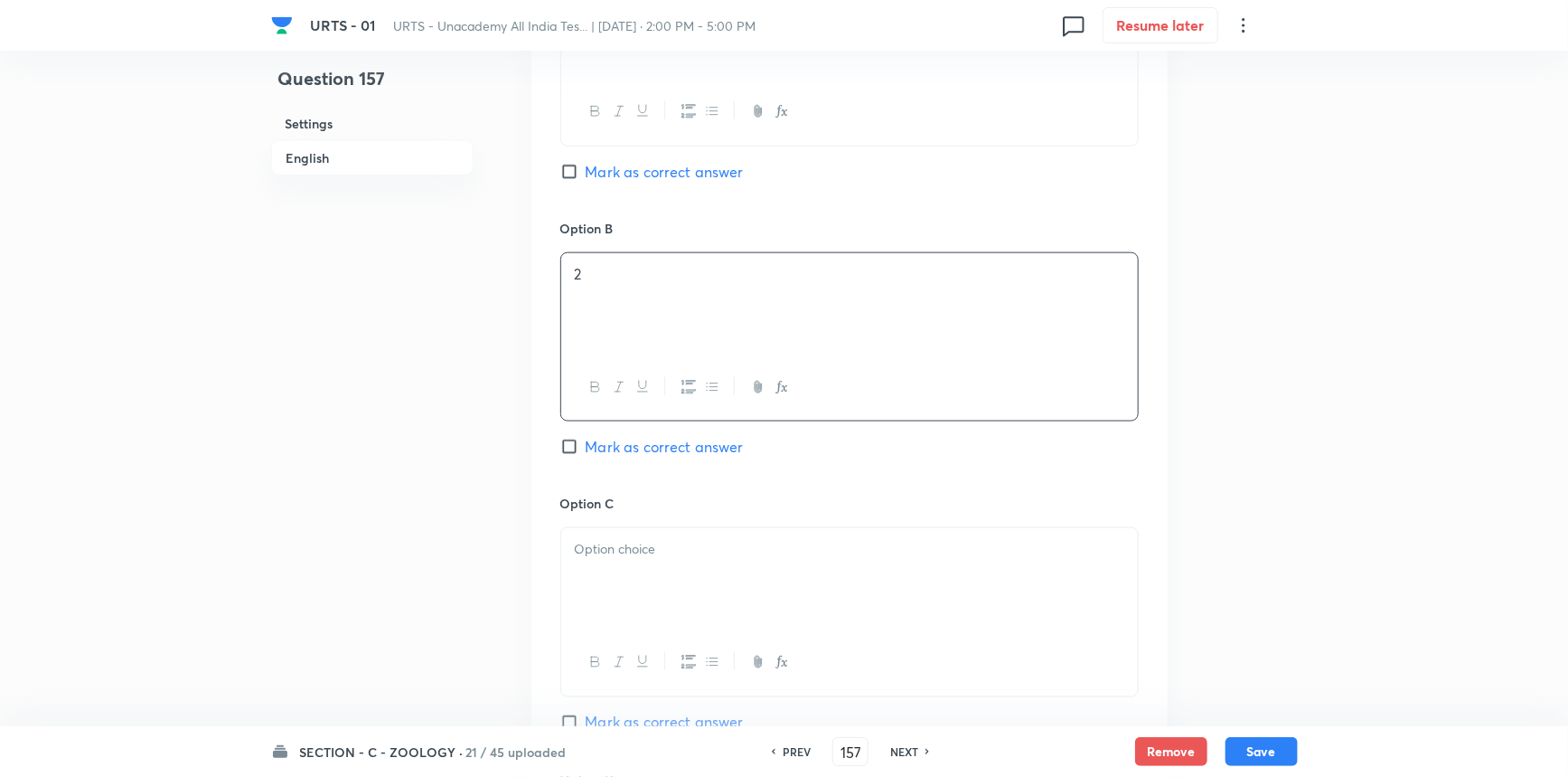
click at [585, 433] on div "Option B 2 Mark as correct answer" at bounding box center [849, 356] width 578 height 275
click at [584, 433] on div "Option B 2 Mark as correct answer" at bounding box center [849, 356] width 578 height 275
click at [570, 451] on input "Mark as correct answer" at bounding box center [573, 446] width 25 height 18
click at [620, 619] on div at bounding box center [849, 579] width 577 height 101
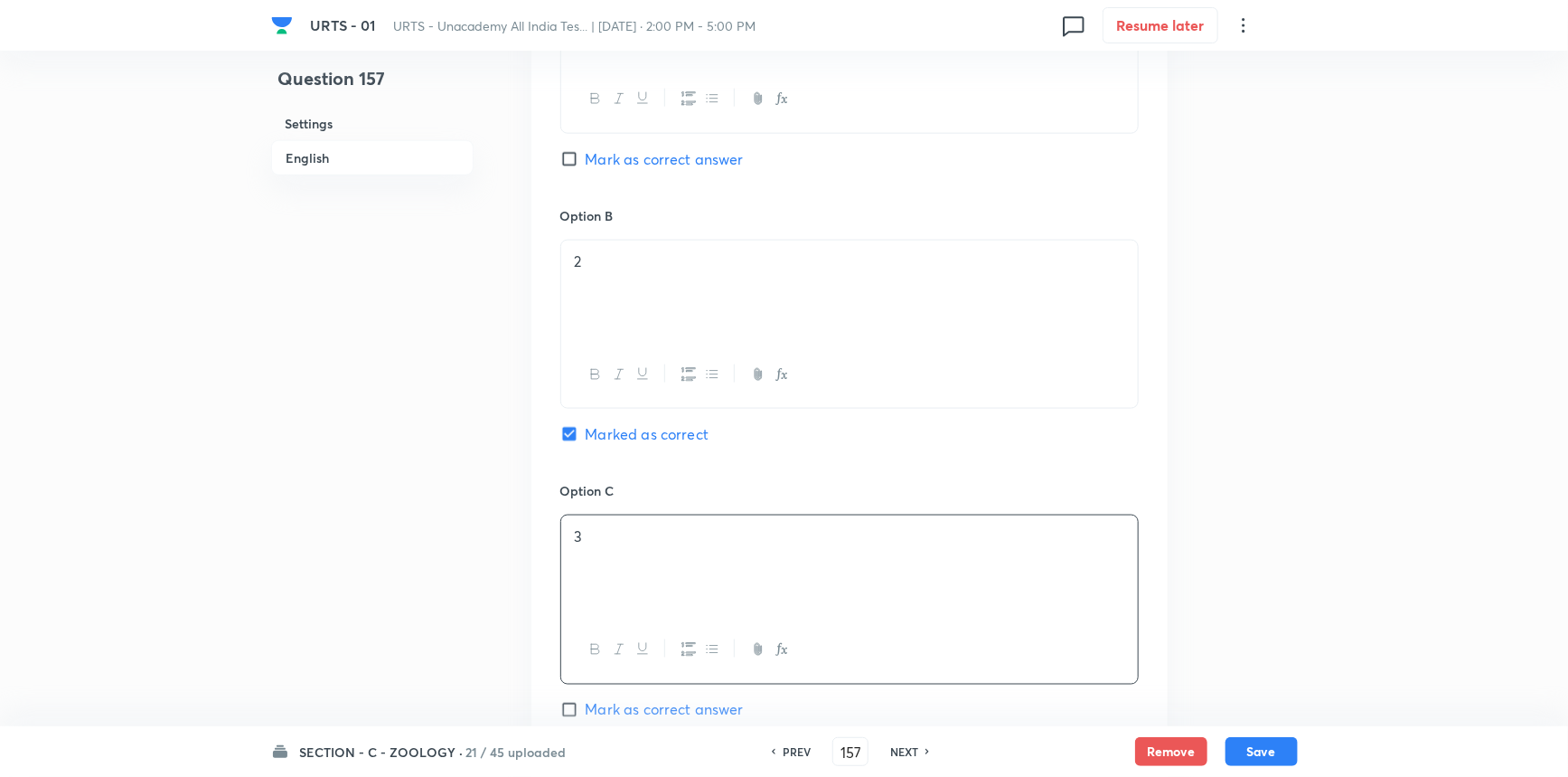
scroll to position [1251, 0]
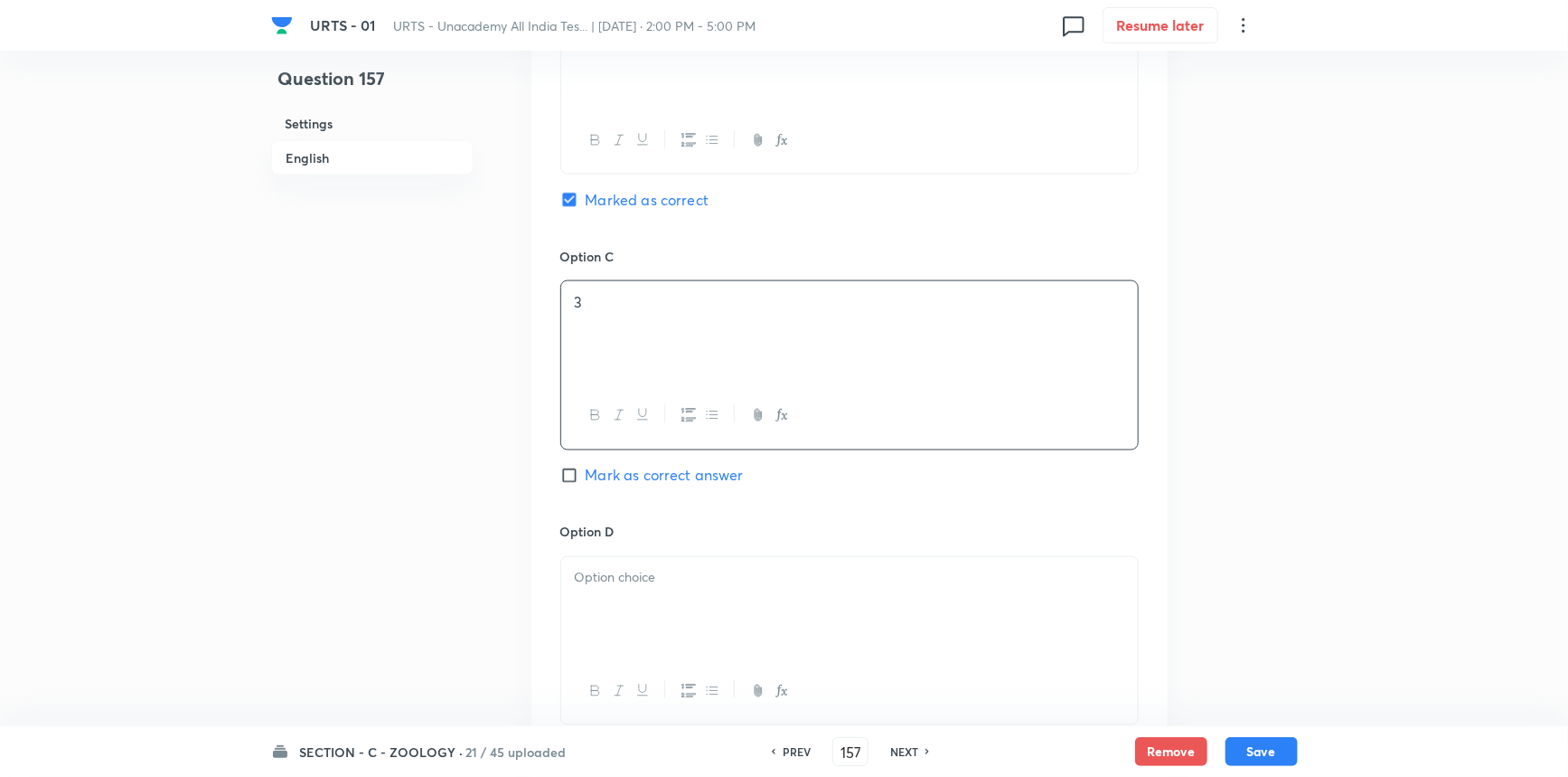
click at [637, 518] on div "Option C 3 Mark as correct answer" at bounding box center [849, 384] width 578 height 275
click at [607, 618] on div at bounding box center [849, 608] width 577 height 101
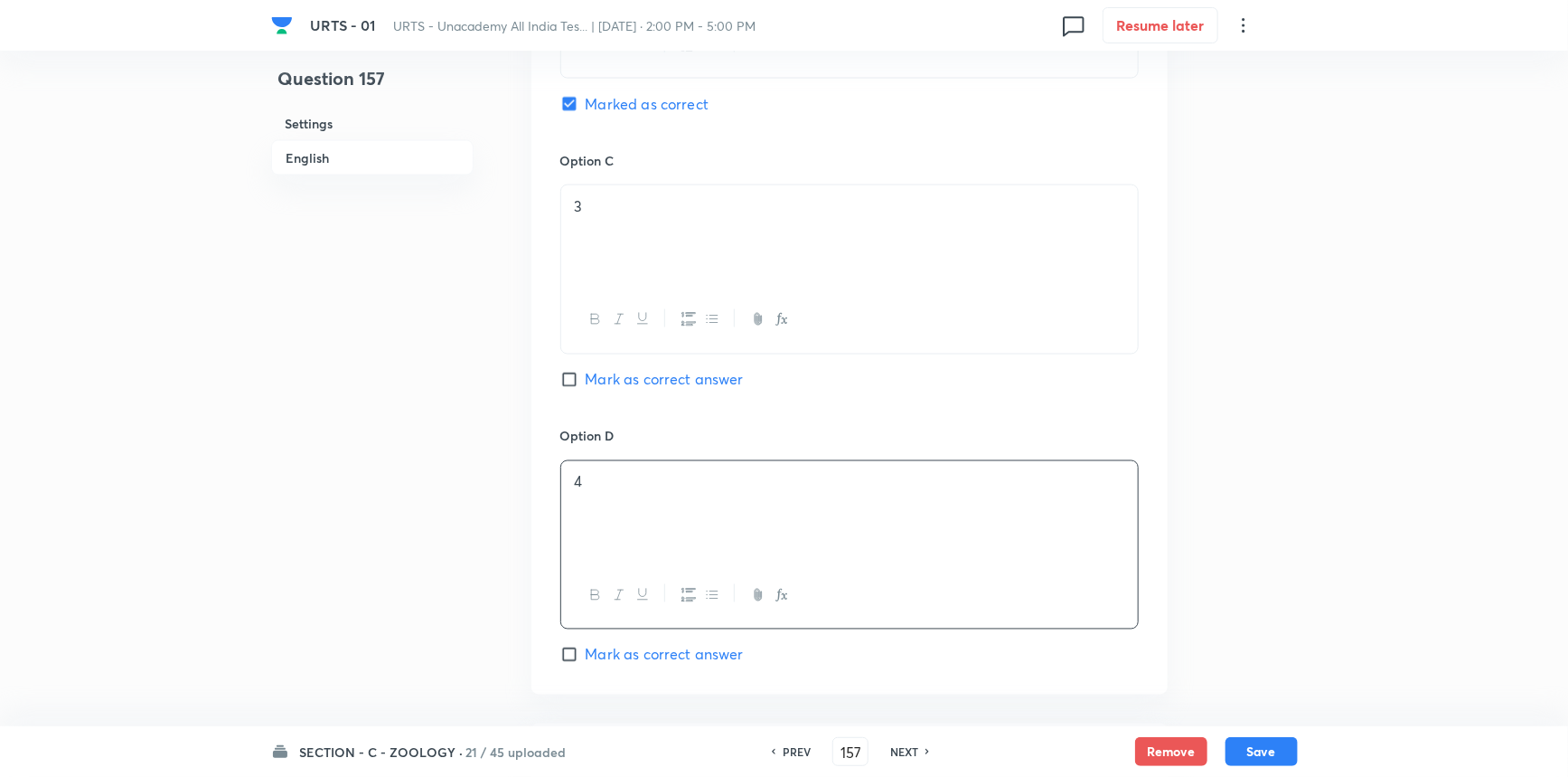
scroll to position [1580, 0]
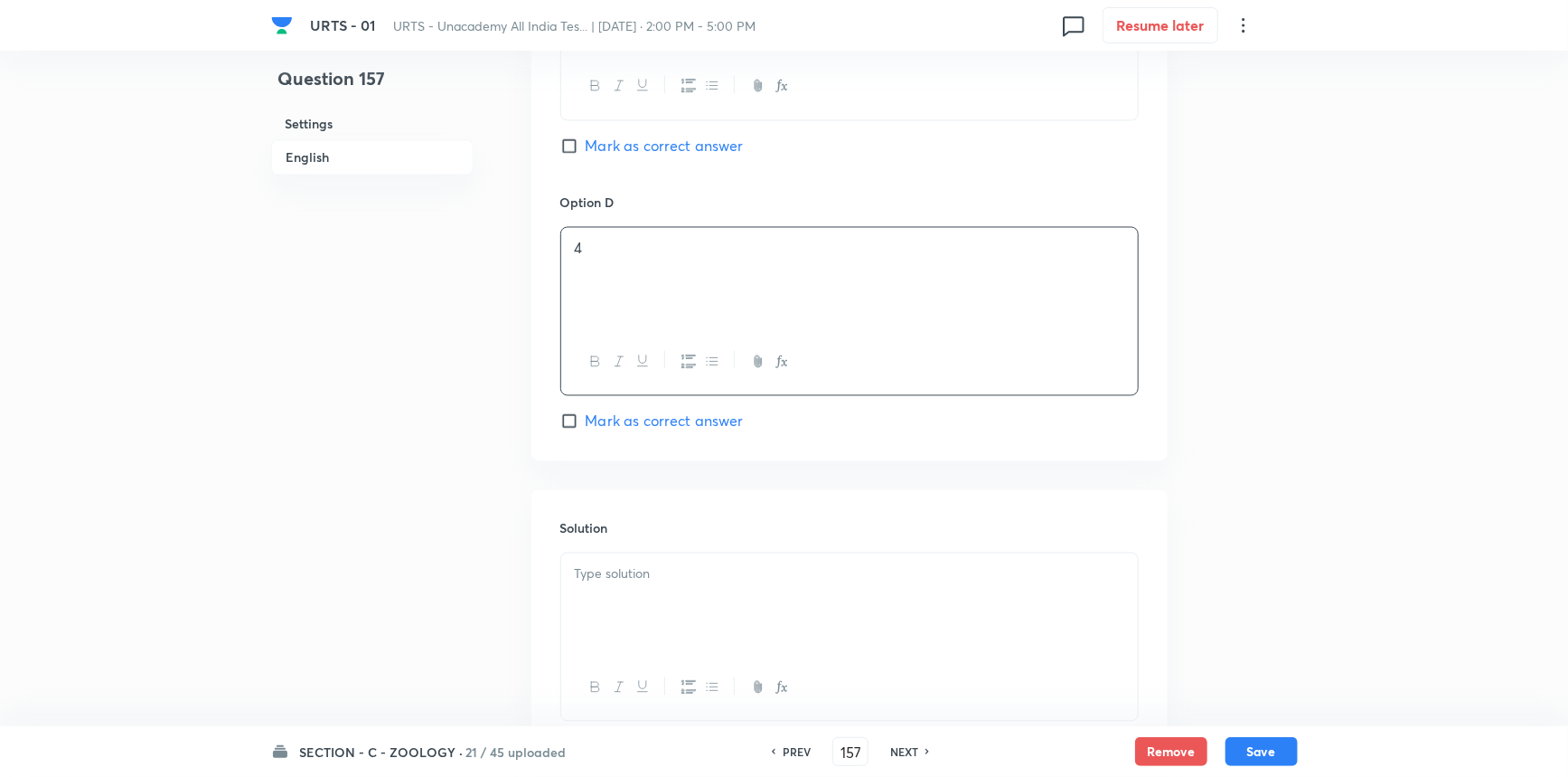
click at [630, 591] on div at bounding box center [849, 604] width 577 height 101
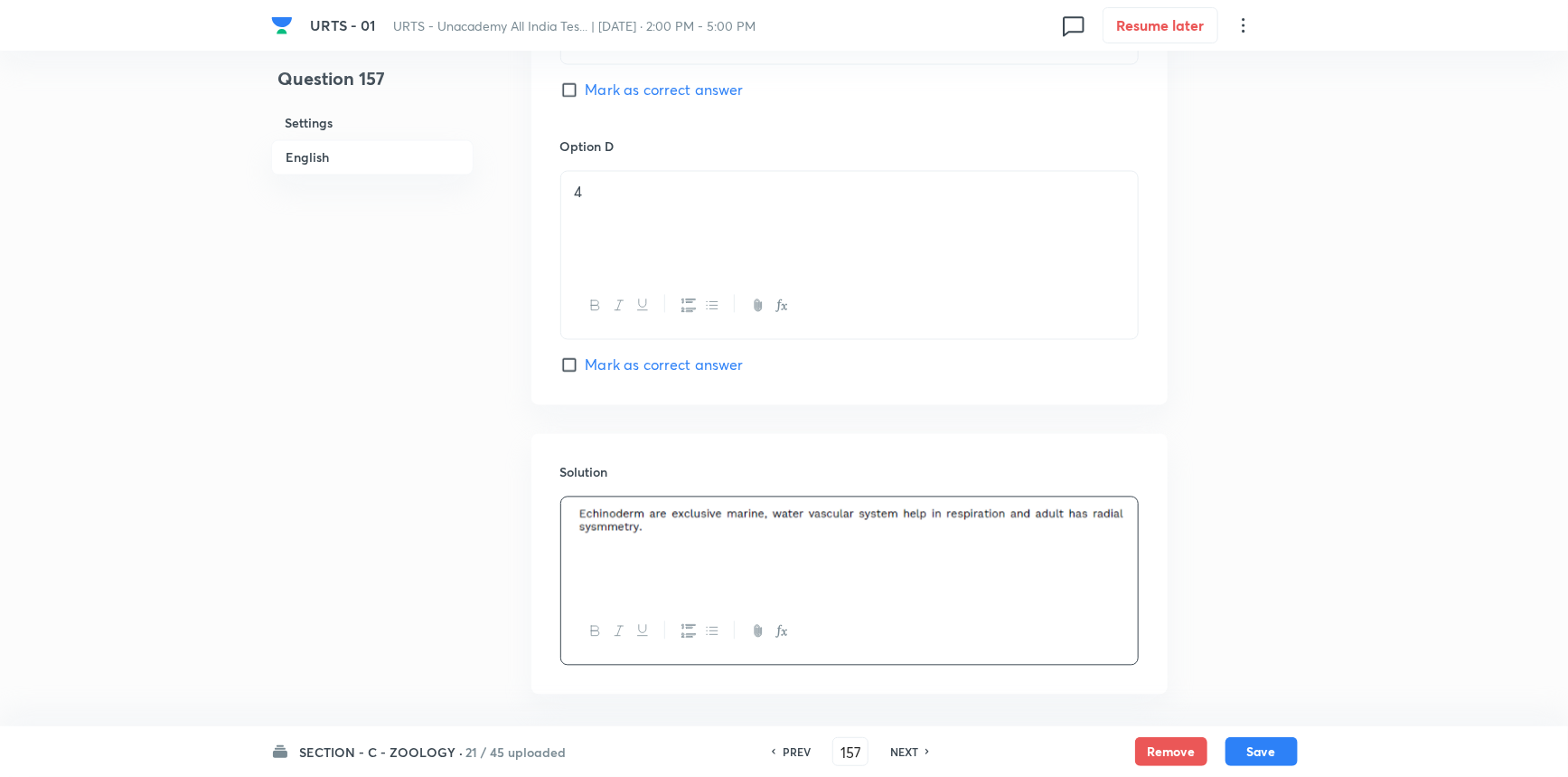
scroll to position [1714, 0]
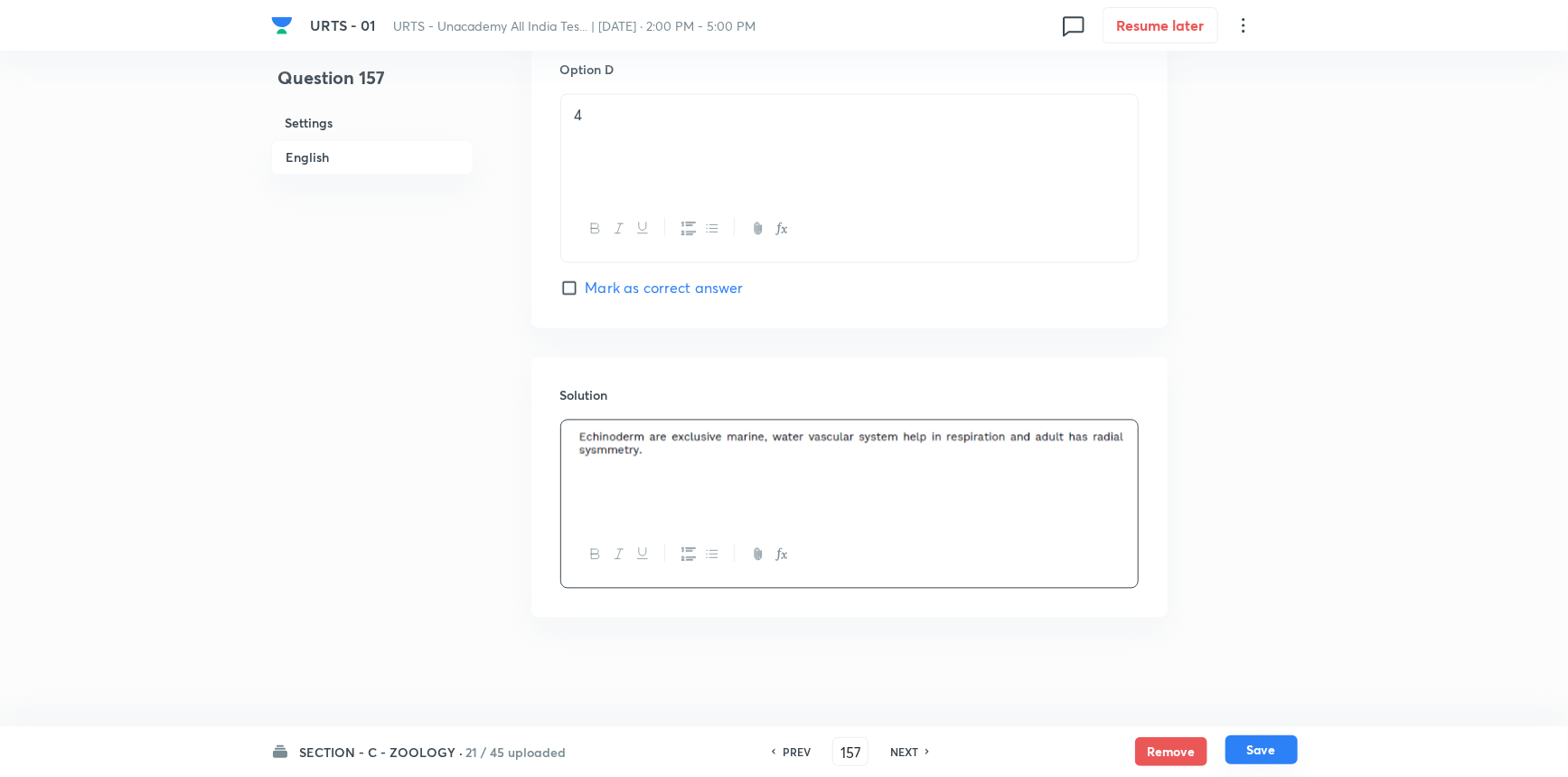
click at [1241, 759] on button "Save" at bounding box center [1262, 749] width 72 height 29
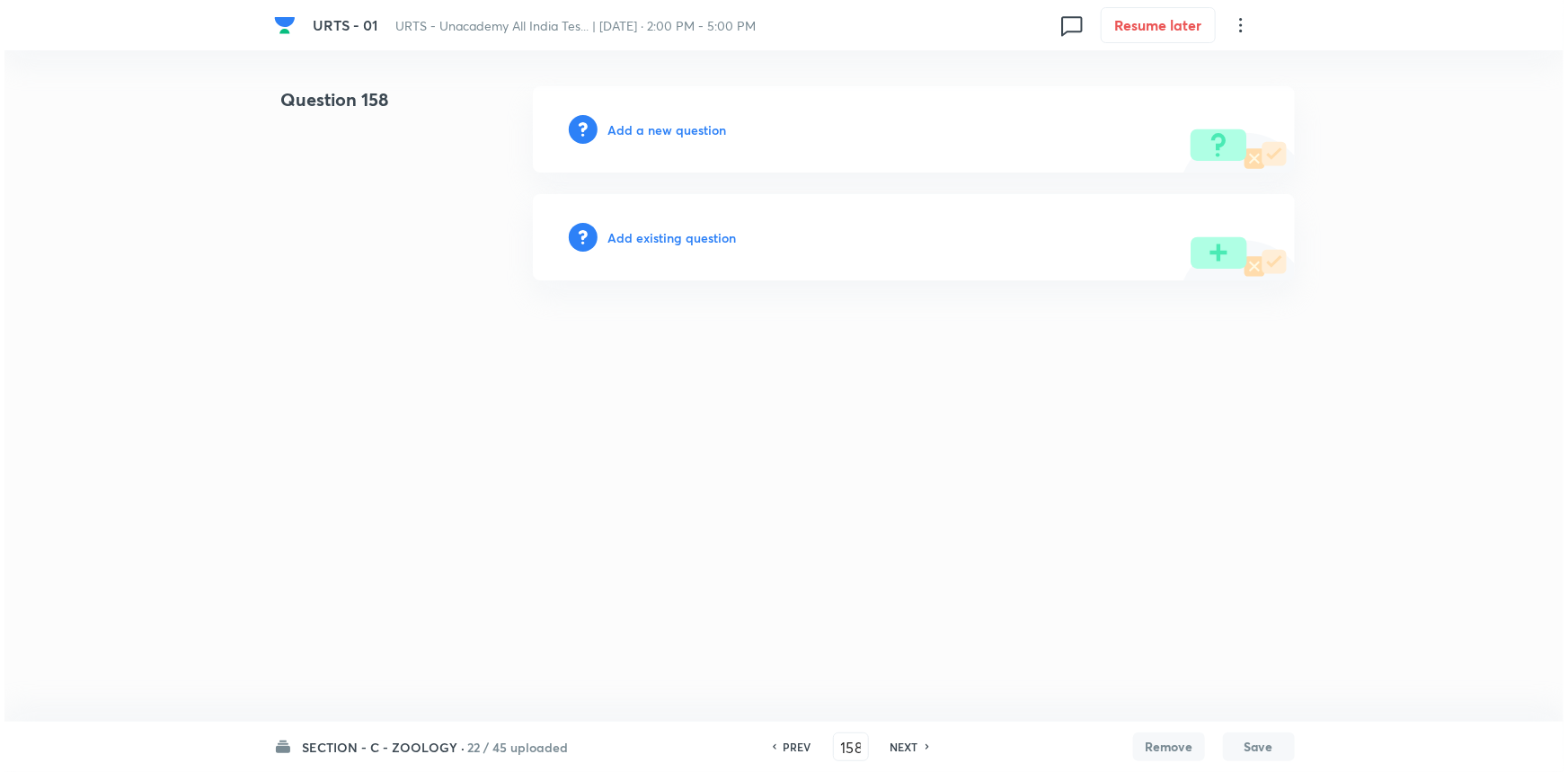
scroll to position [0, 0]
click at [683, 118] on div "Add a new question" at bounding box center [914, 129] width 762 height 86
click at [681, 122] on h6 "Add a new question" at bounding box center [668, 130] width 119 height 19
click at [682, 124] on h6 "Choose a question type" at bounding box center [677, 130] width 138 height 19
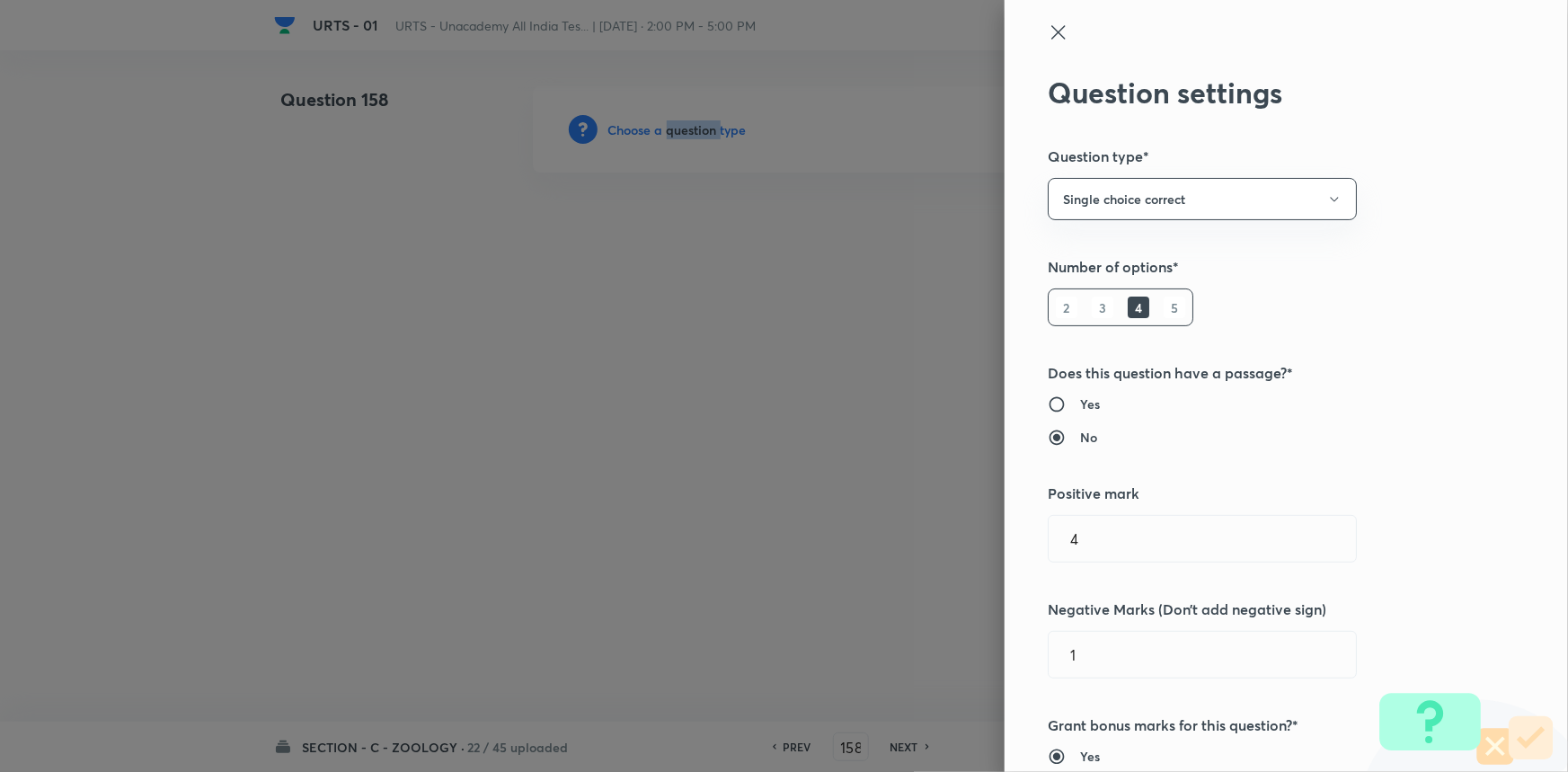
scroll to position [571, 0]
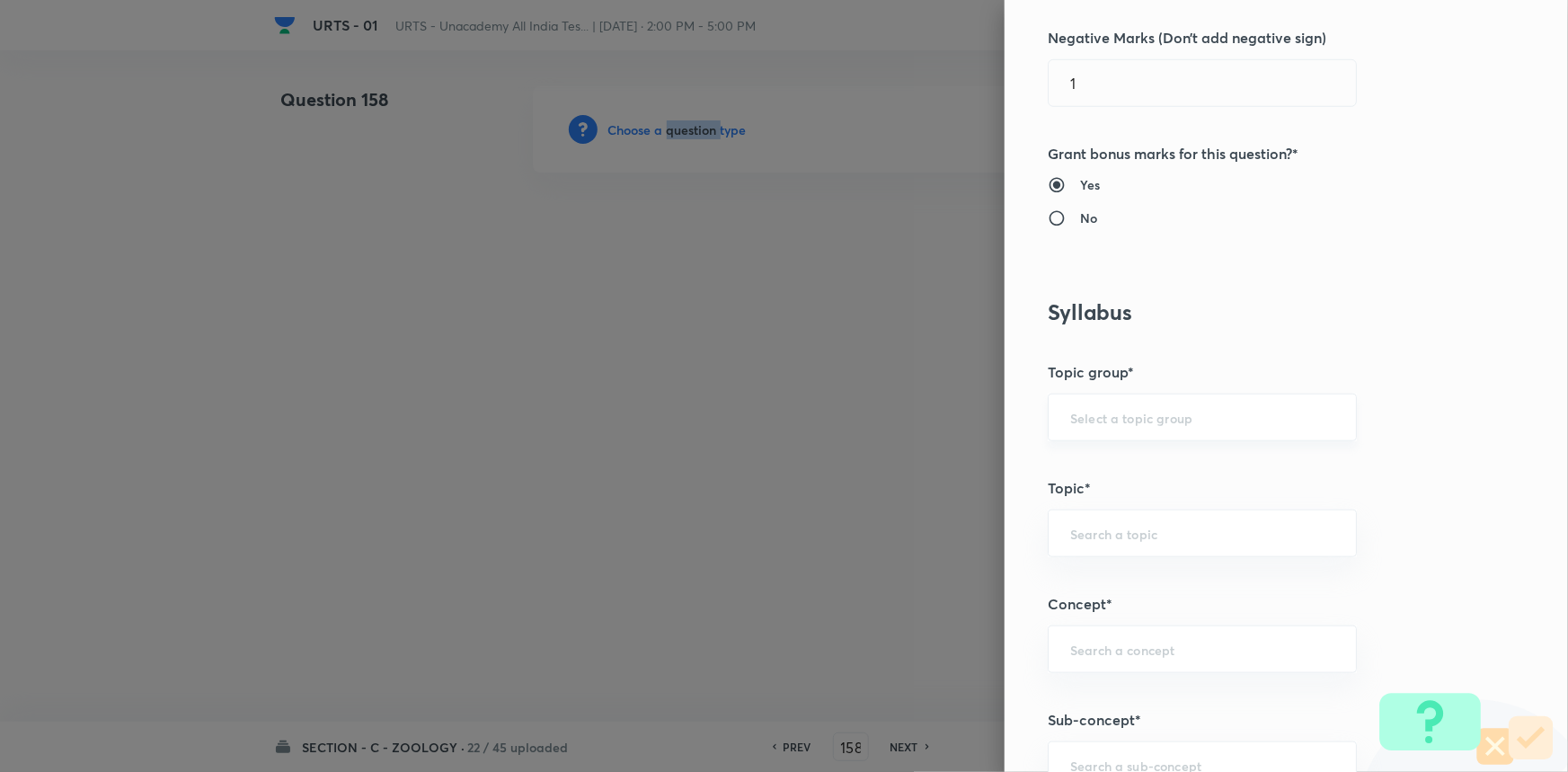
click at [1096, 397] on div "​" at bounding box center [1202, 417] width 309 height 47
click at [1086, 474] on li "Biology" at bounding box center [1190, 467] width 307 height 33
click at [1078, 540] on input "text" at bounding box center [1202, 533] width 264 height 17
click at [1105, 648] on li "Zoology" at bounding box center [1190, 648] width 307 height 33
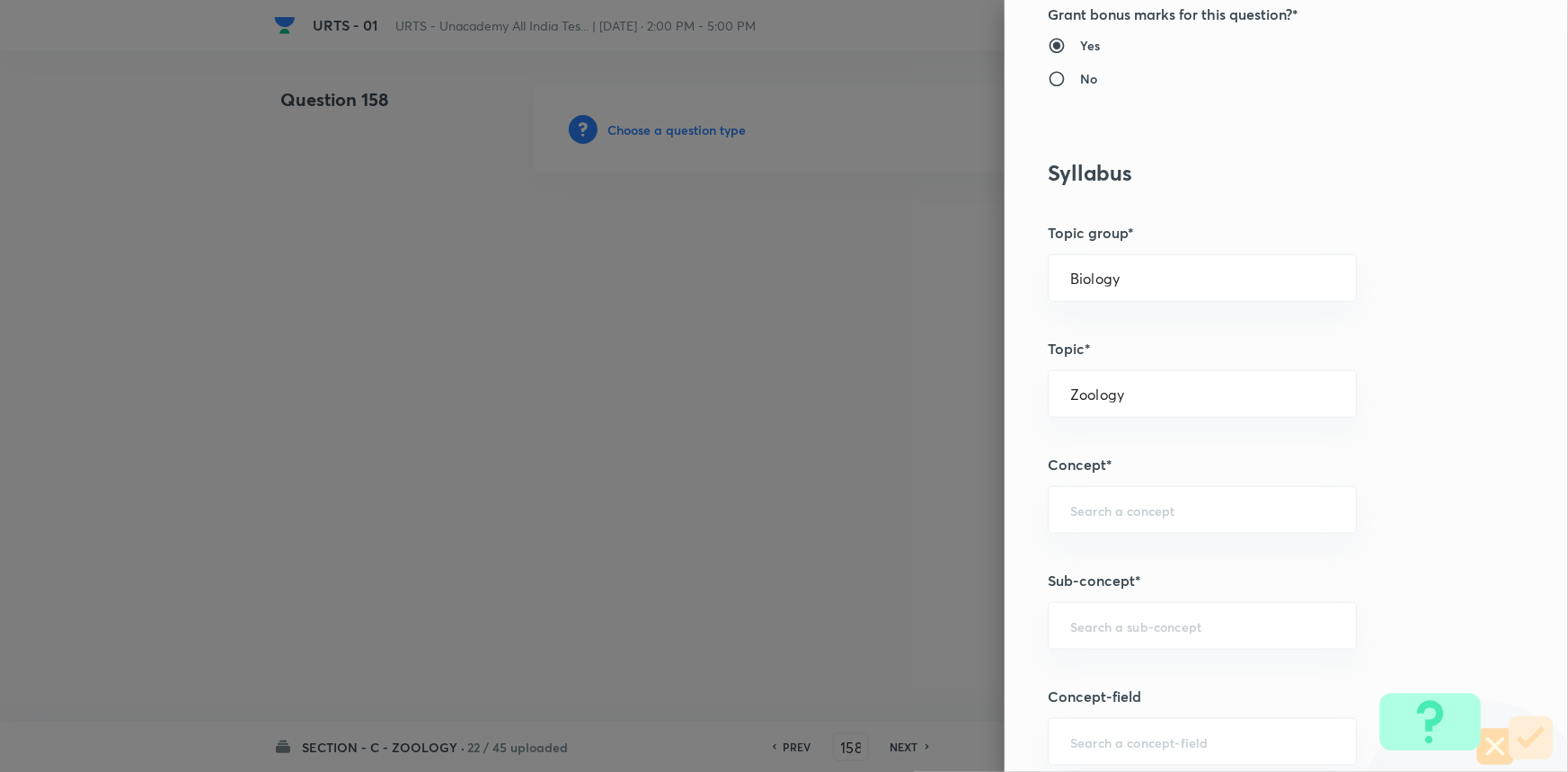
scroll to position [898, 0]
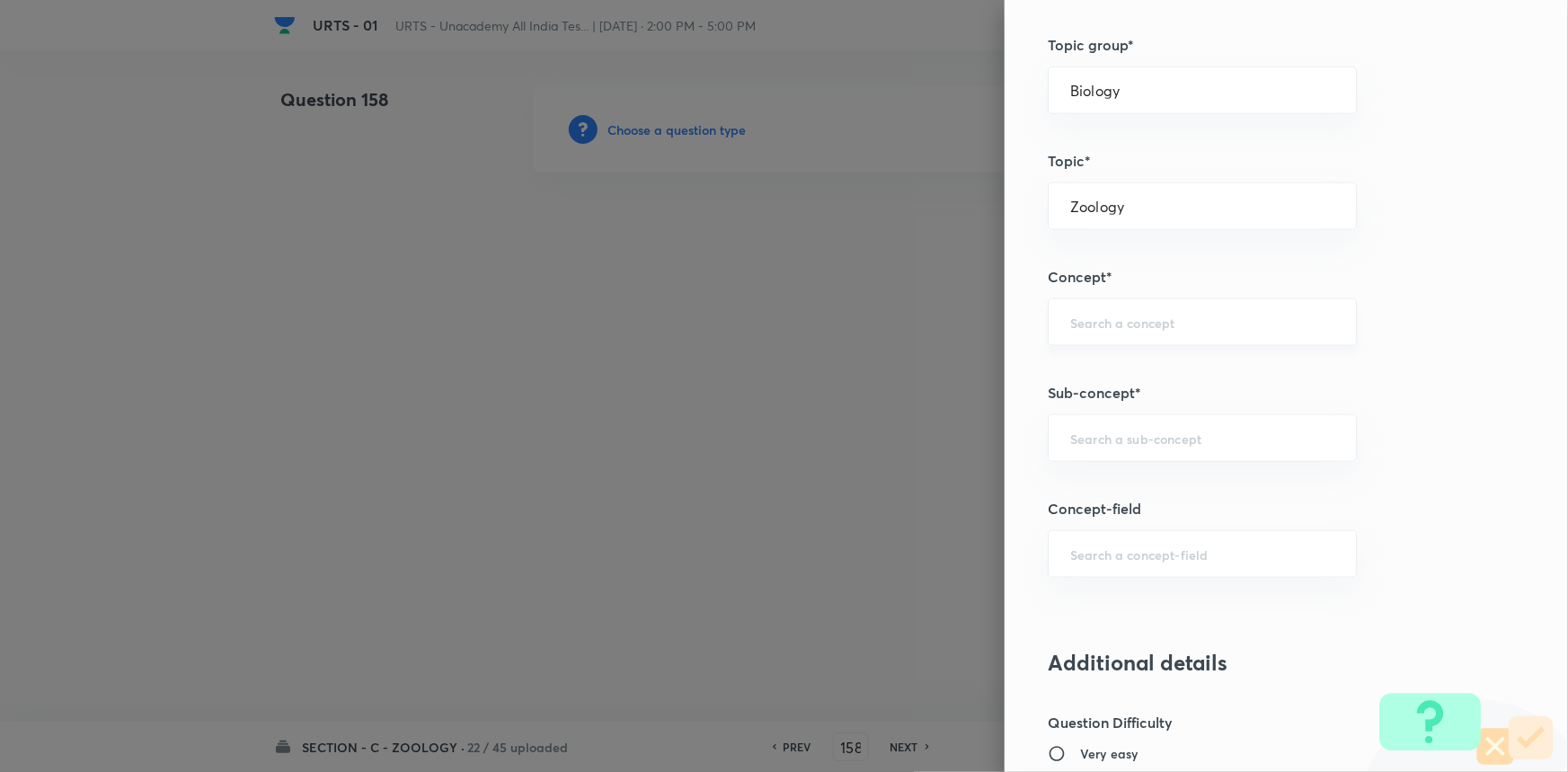
click at [1083, 325] on input "text" at bounding box center [1202, 322] width 264 height 17
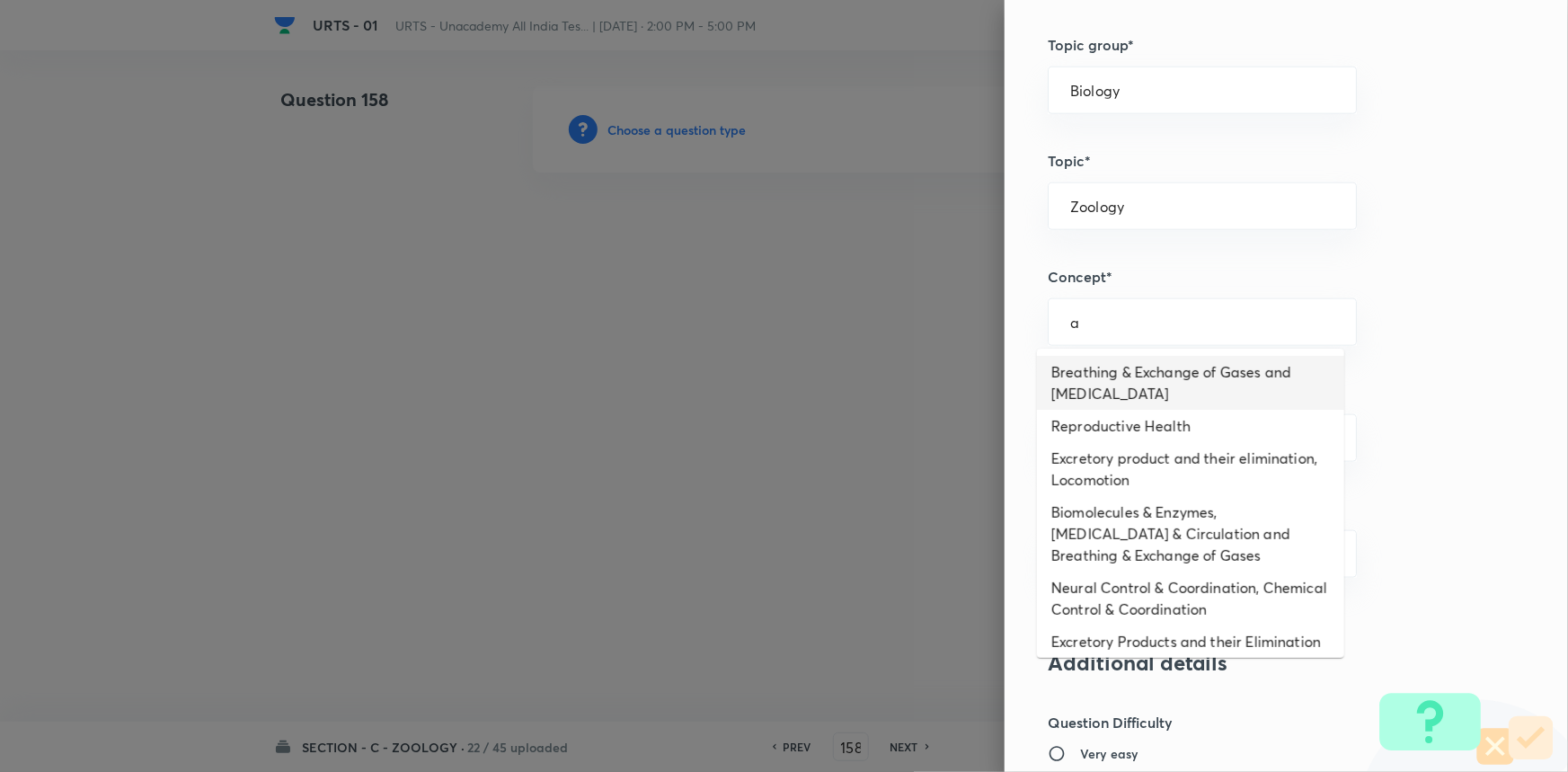
click at [1091, 392] on li "Breathing & Exchange of Gases and [MEDICAL_DATA]" at bounding box center [1190, 383] width 307 height 54
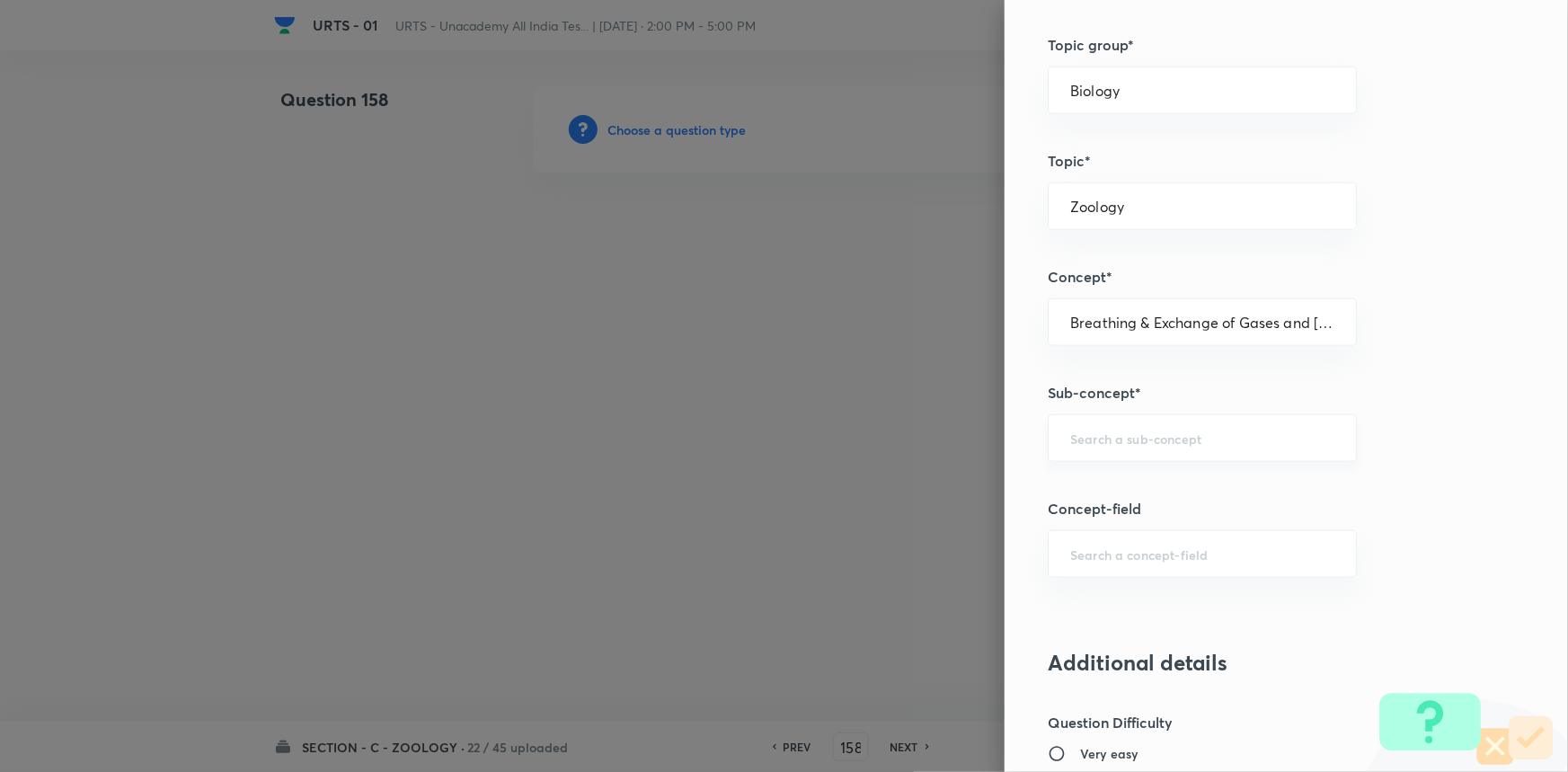
click at [1087, 438] on input "text" at bounding box center [1202, 438] width 264 height 17
click at [1078, 497] on li "Breathing & Exchange of Gases and [MEDICAL_DATA]" at bounding box center [1190, 499] width 307 height 54
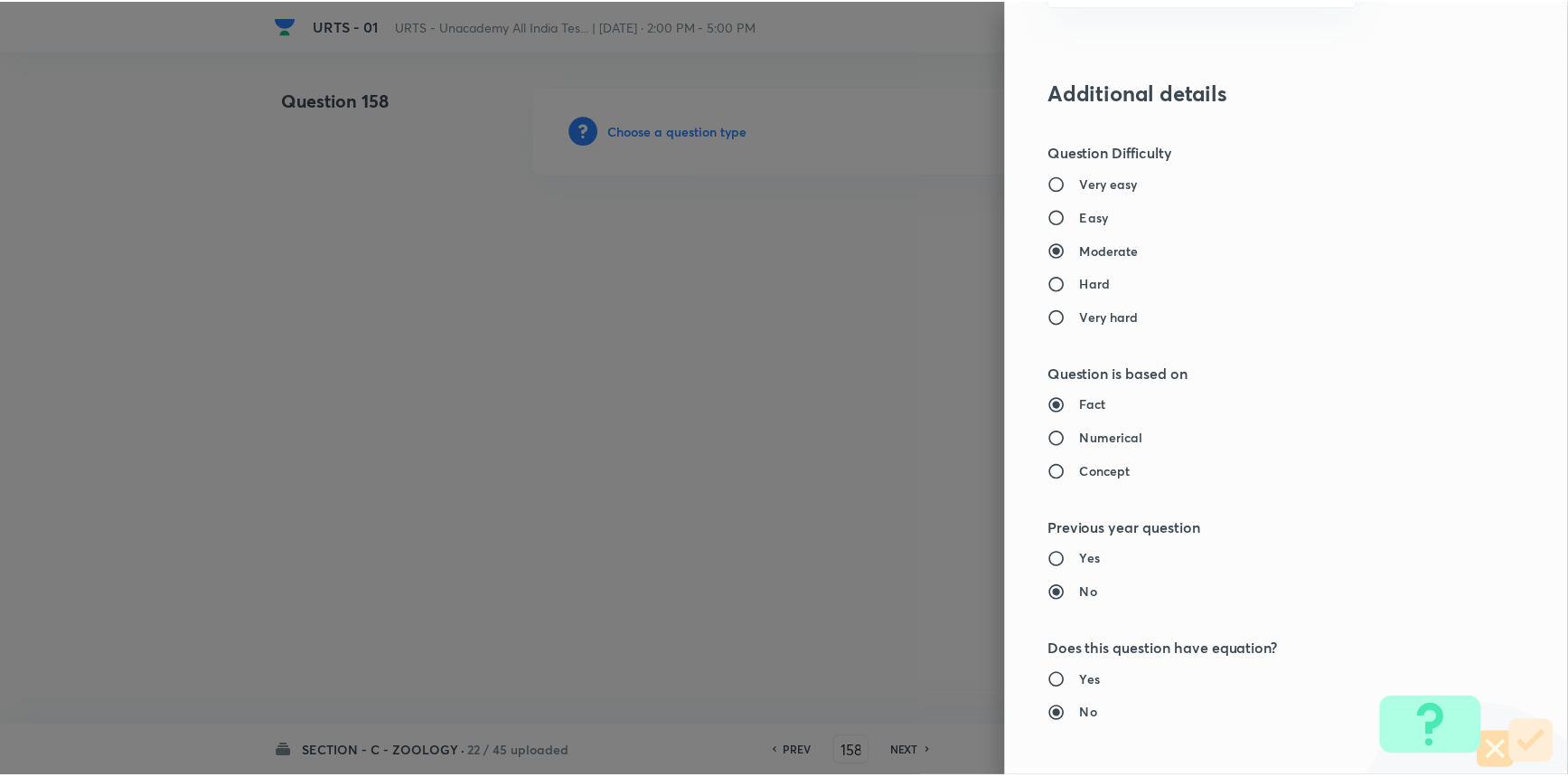
scroll to position [1808, 0]
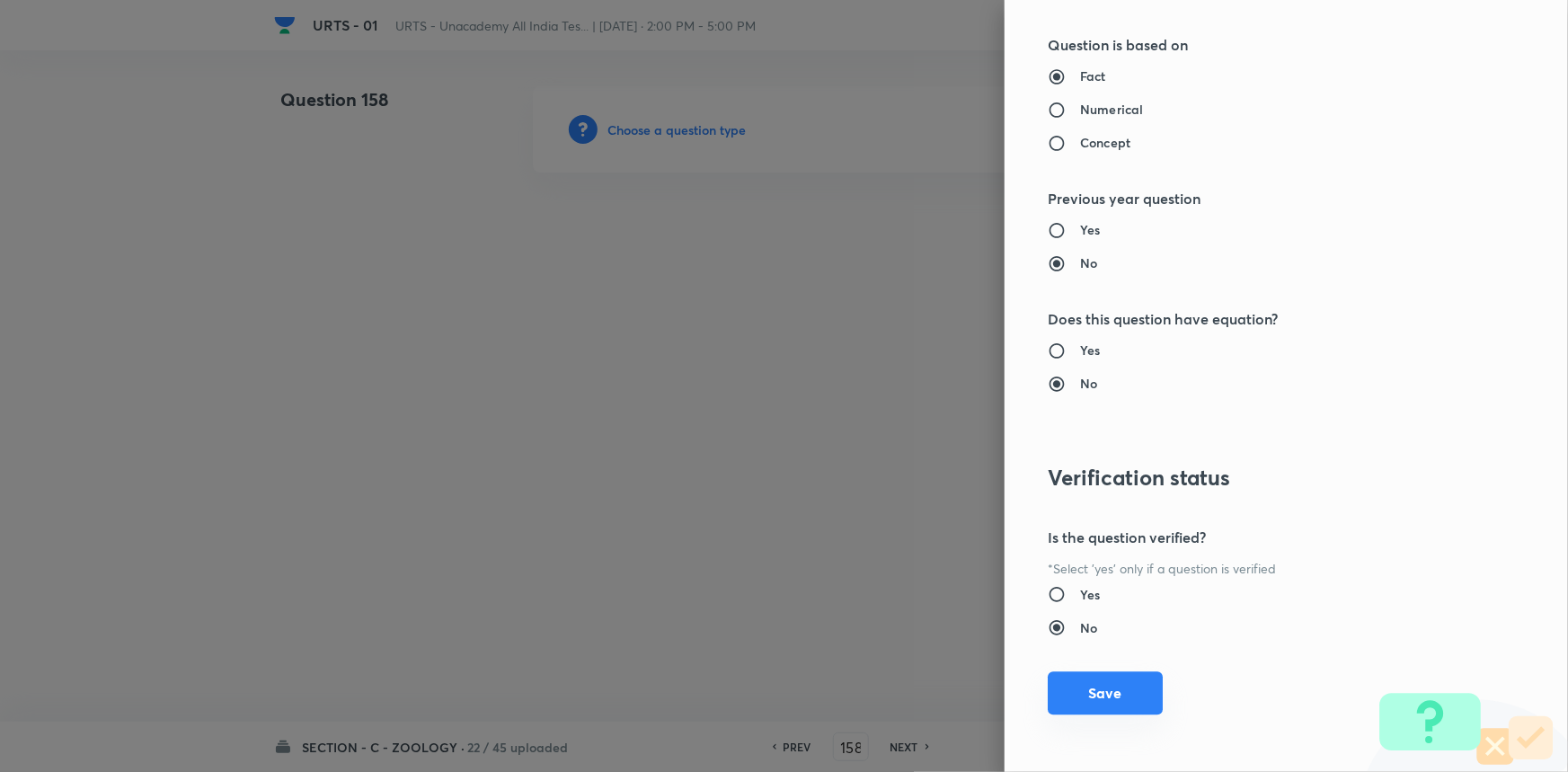
click at [1090, 685] on button "Save" at bounding box center [1105, 693] width 115 height 43
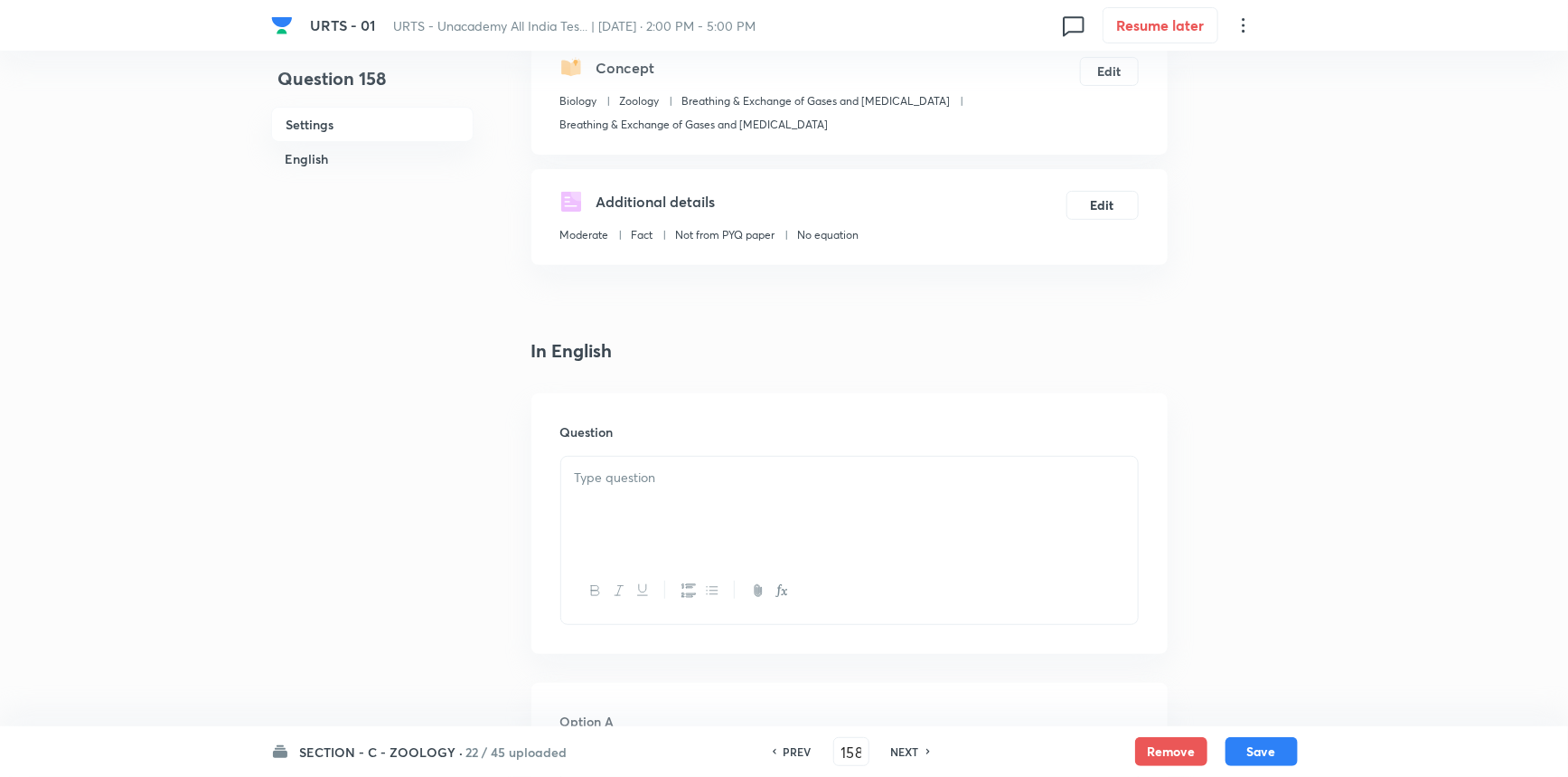
scroll to position [410, 0]
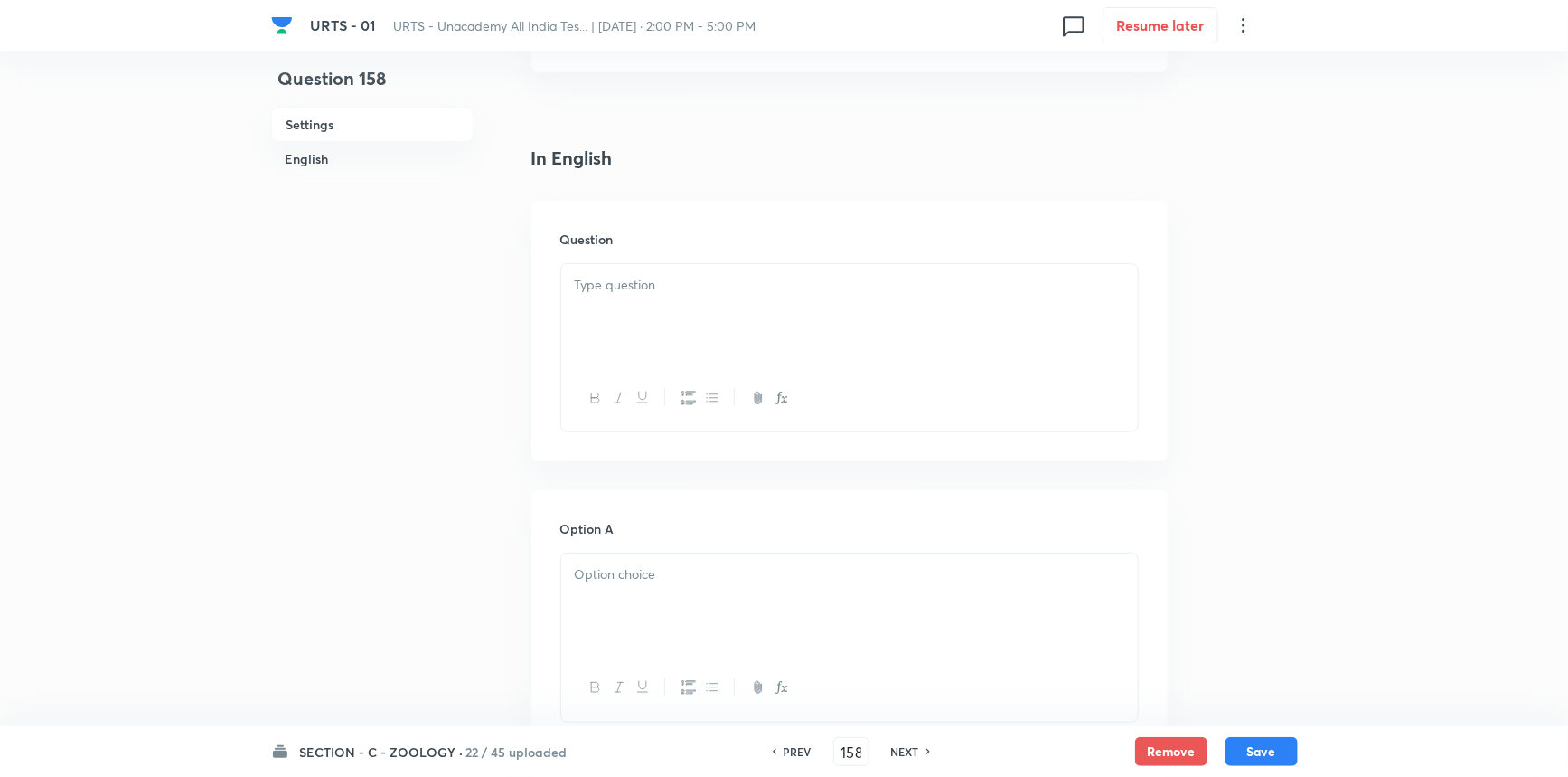
click at [628, 326] on div at bounding box center [849, 314] width 577 height 101
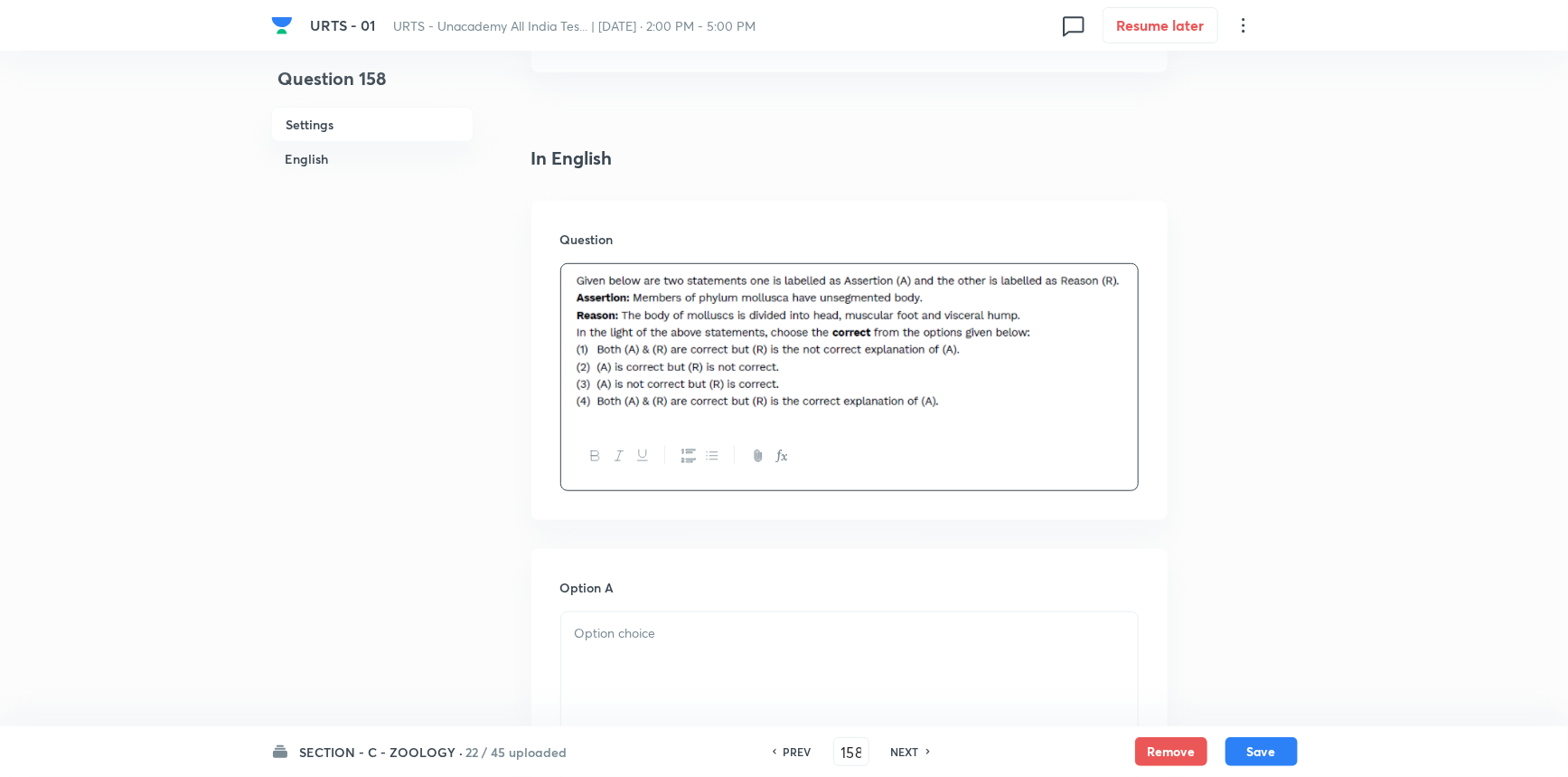
click at [606, 637] on p at bounding box center [849, 633] width 549 height 21
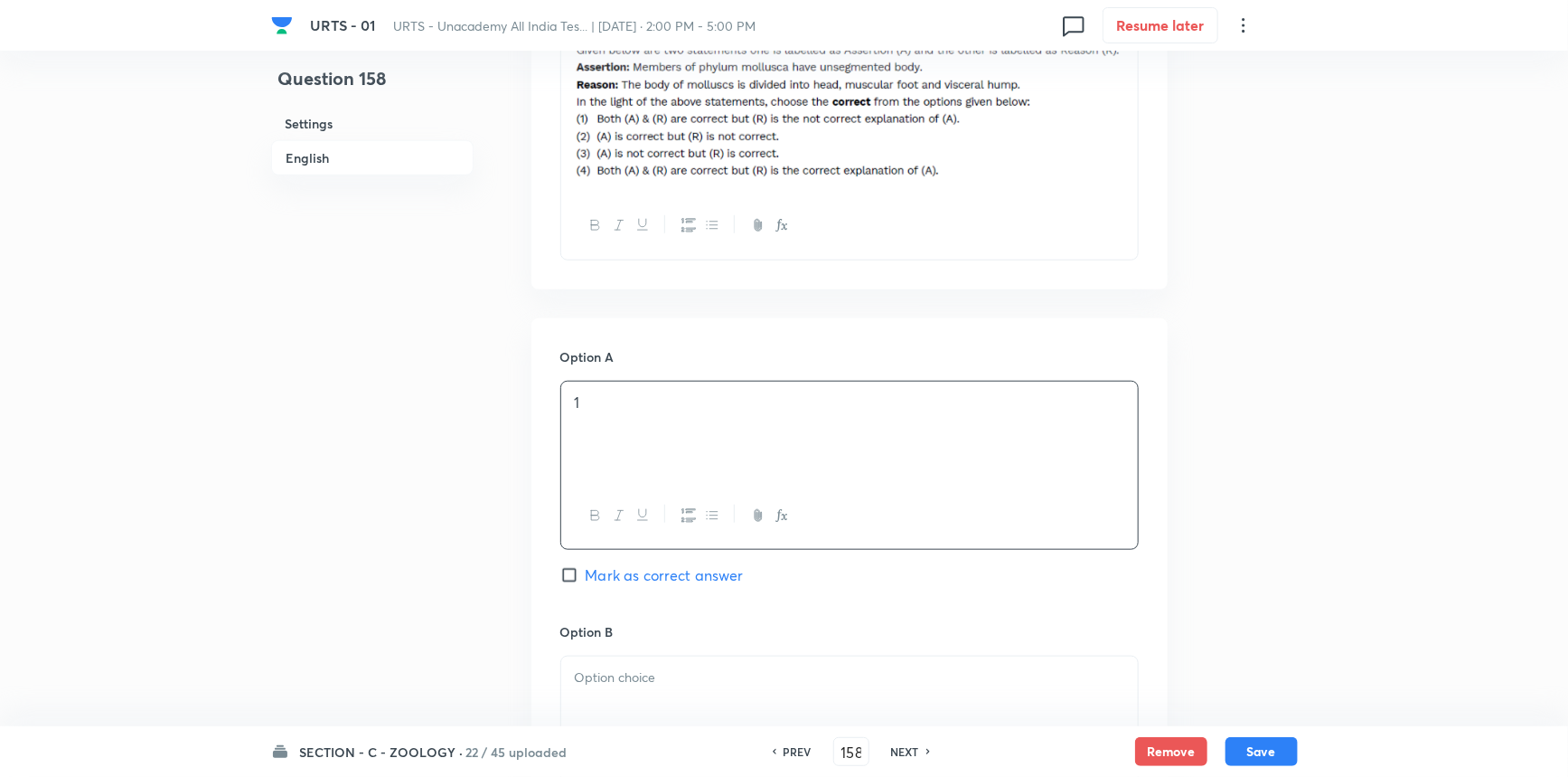
scroll to position [657, 0]
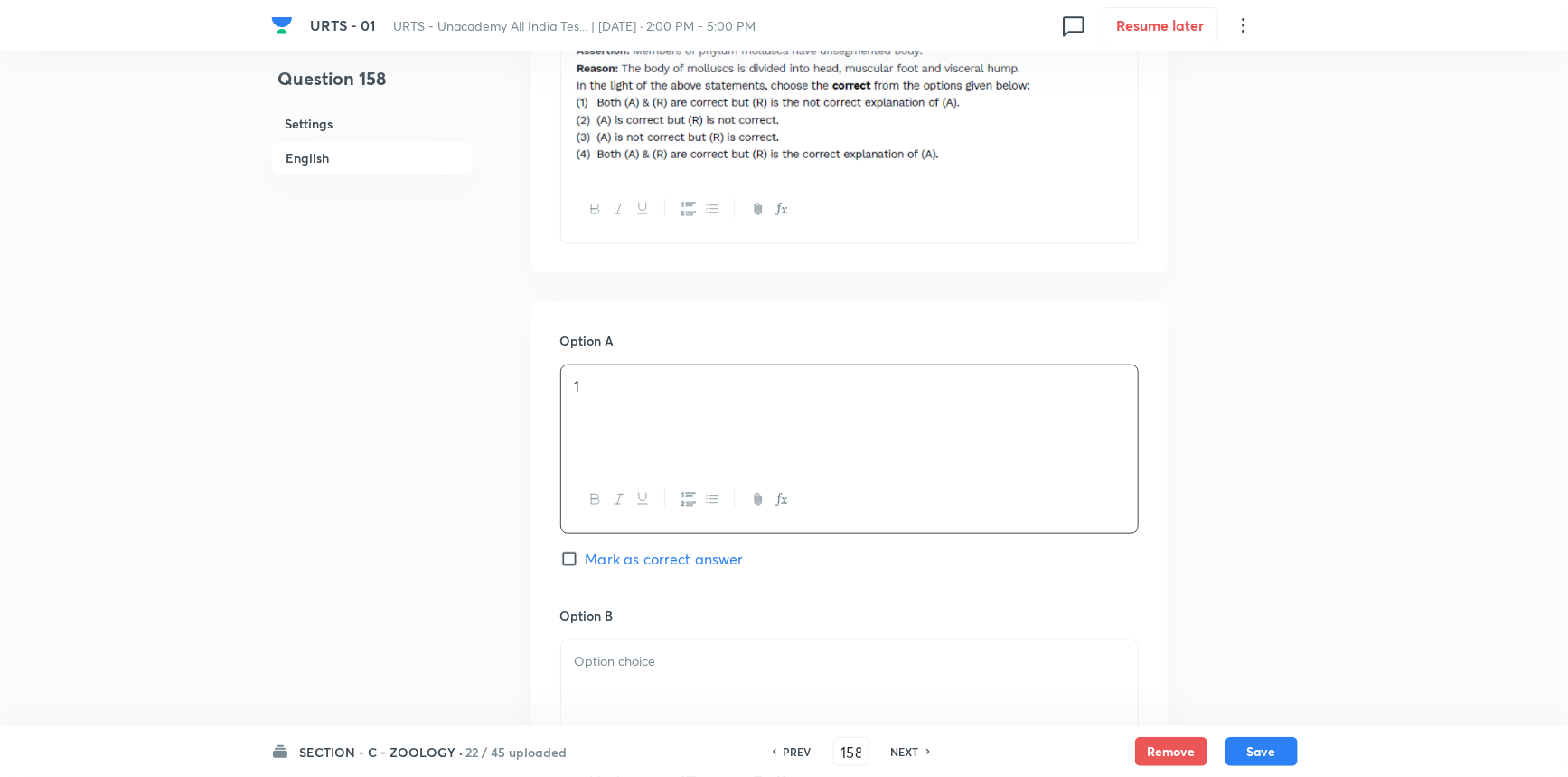
click at [609, 562] on span "Mark as correct answer" at bounding box center [664, 558] width 158 height 22
click at [586, 562] on input "Mark as correct answer" at bounding box center [573, 558] width 25 height 18
click at [623, 675] on div at bounding box center [849, 691] width 577 height 101
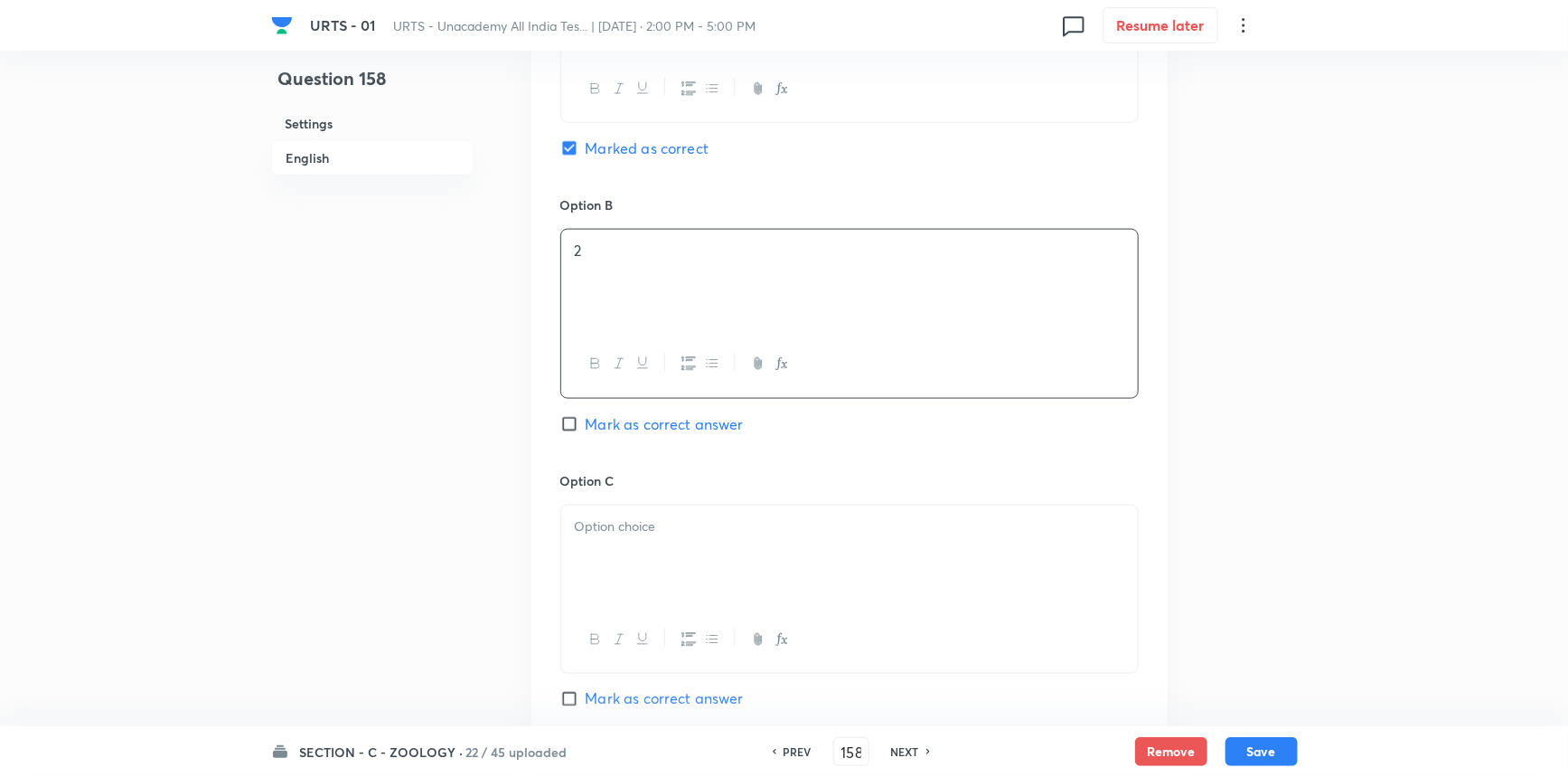
click at [633, 539] on div at bounding box center [849, 556] width 577 height 101
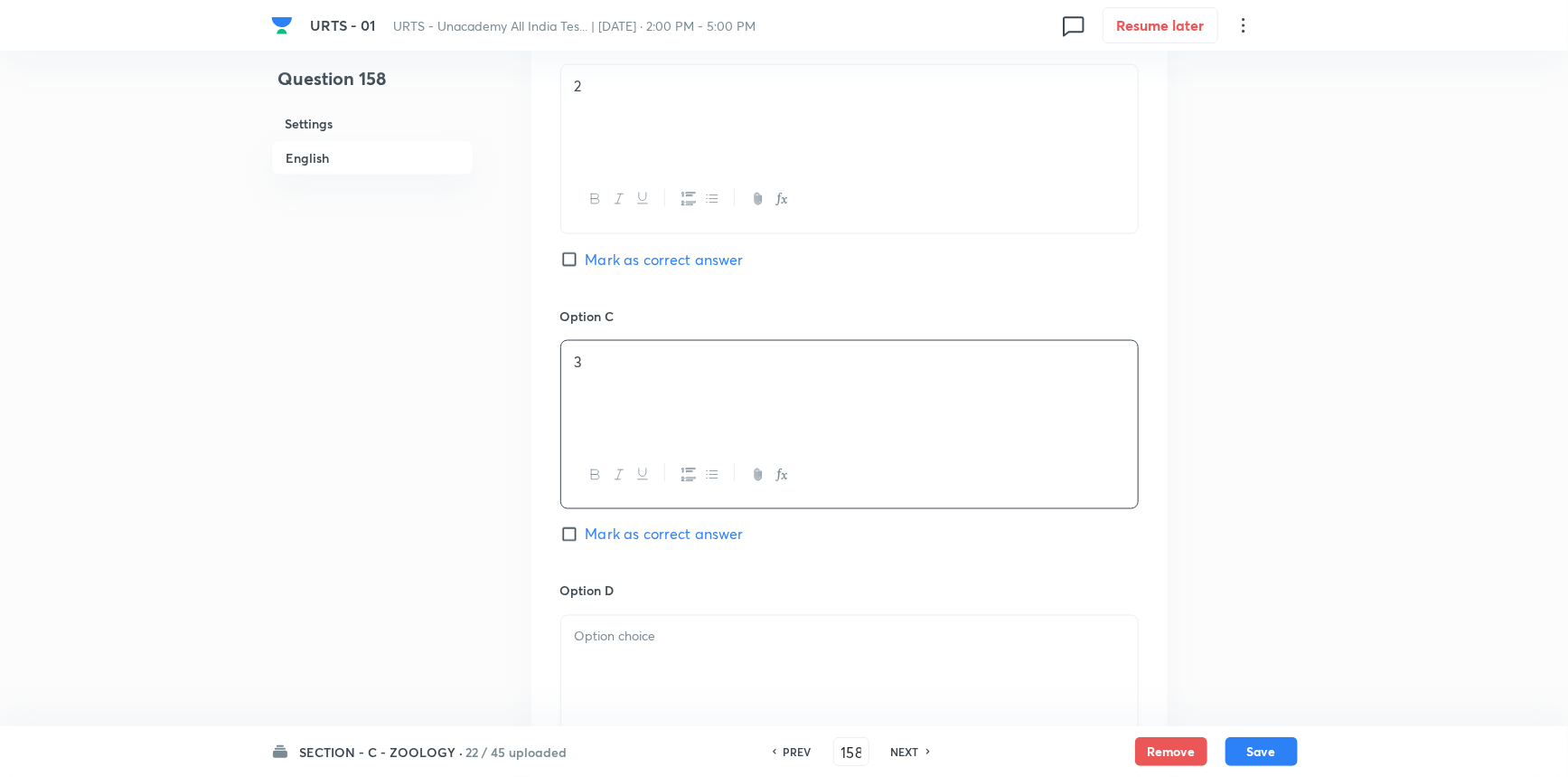
click at [599, 646] on p at bounding box center [849, 637] width 549 height 21
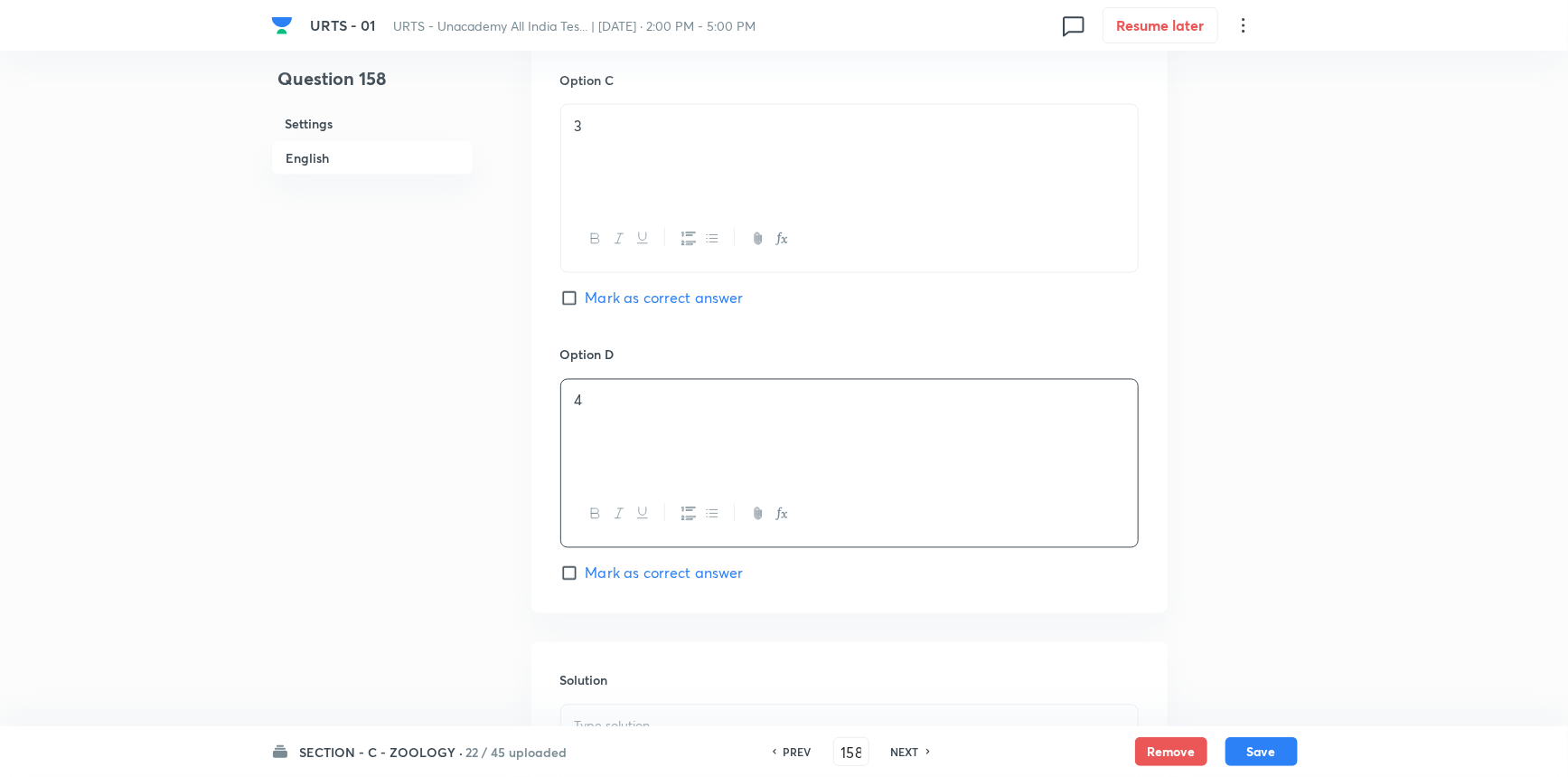
scroll to position [1727, 0]
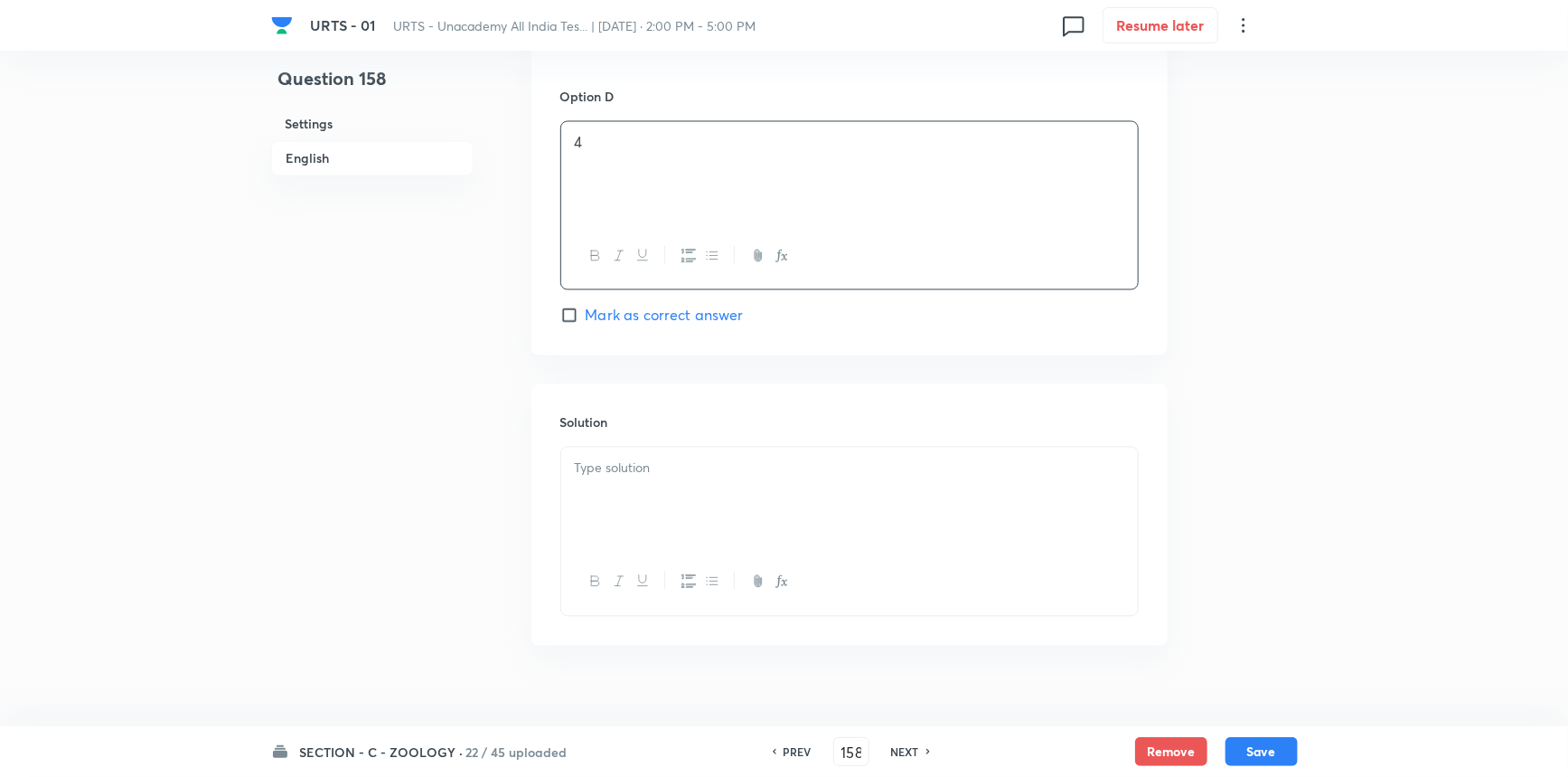
click at [724, 510] on div at bounding box center [849, 498] width 577 height 101
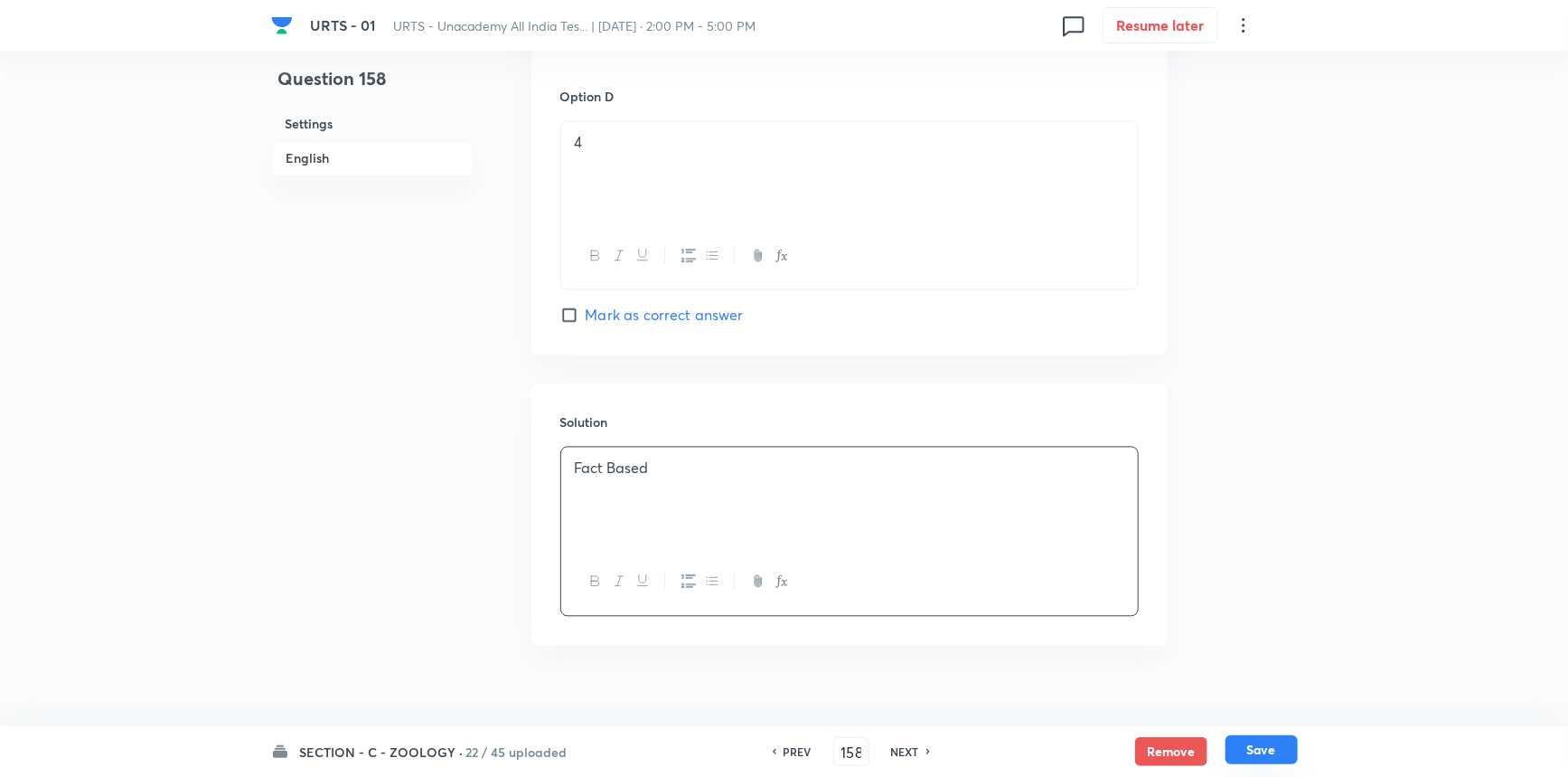
click at [1273, 748] on button "Save" at bounding box center [1262, 749] width 72 height 29
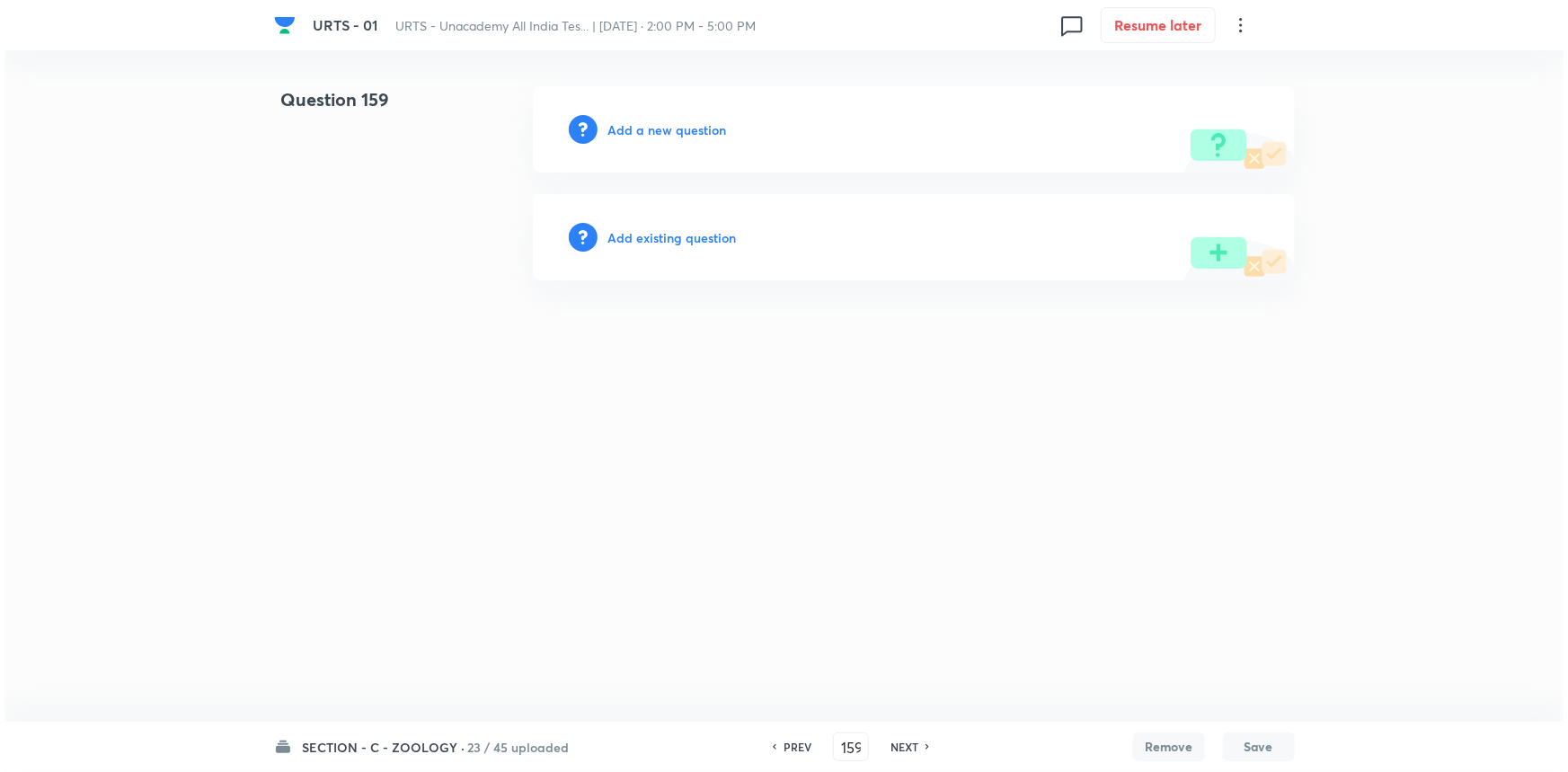
scroll to position [0, 0]
click at [660, 122] on h6 "Add a new question" at bounding box center [668, 130] width 119 height 19
click at [692, 126] on h6 "Choose a question type" at bounding box center [677, 130] width 138 height 19
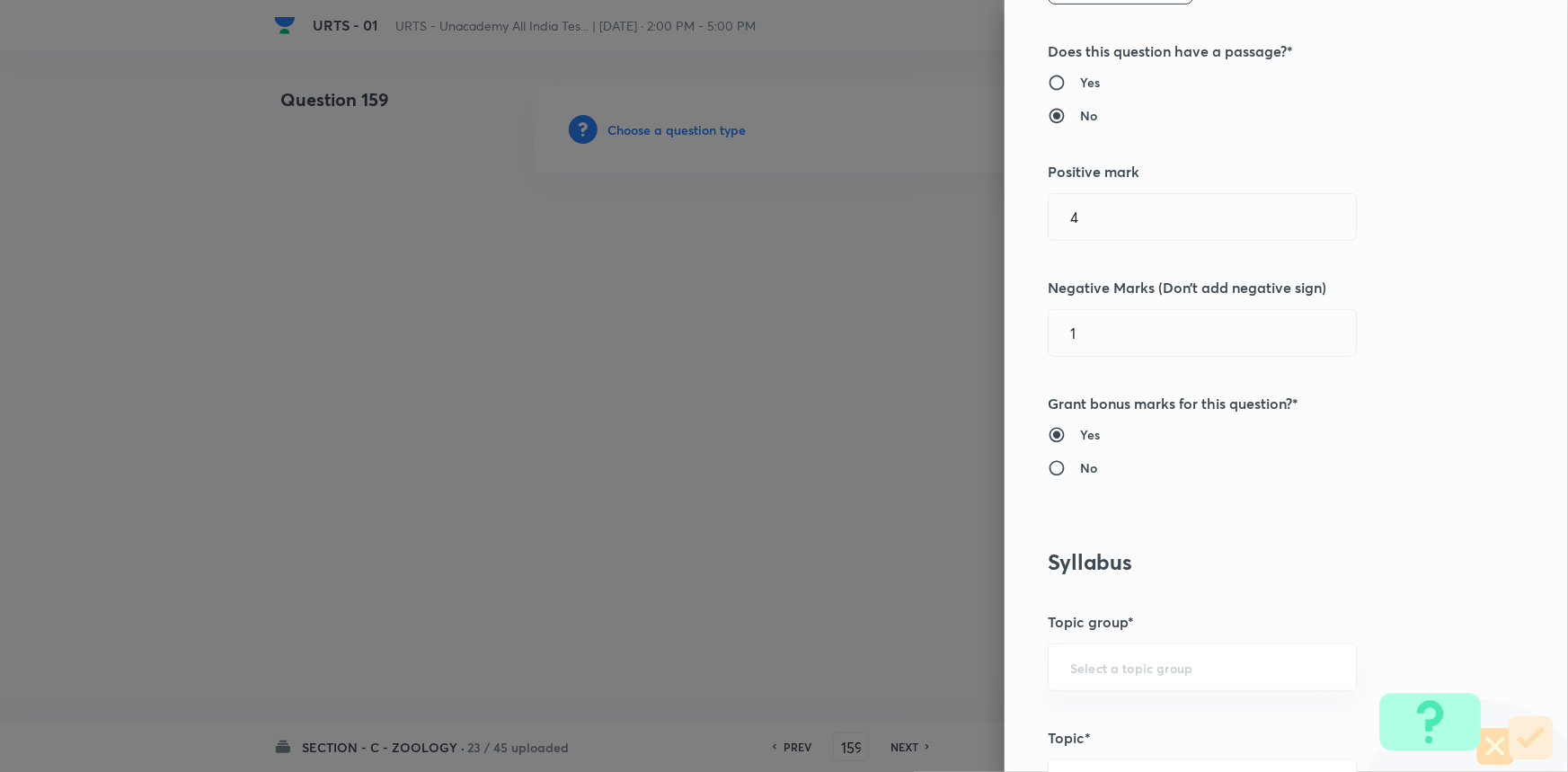
scroll to position [571, 0]
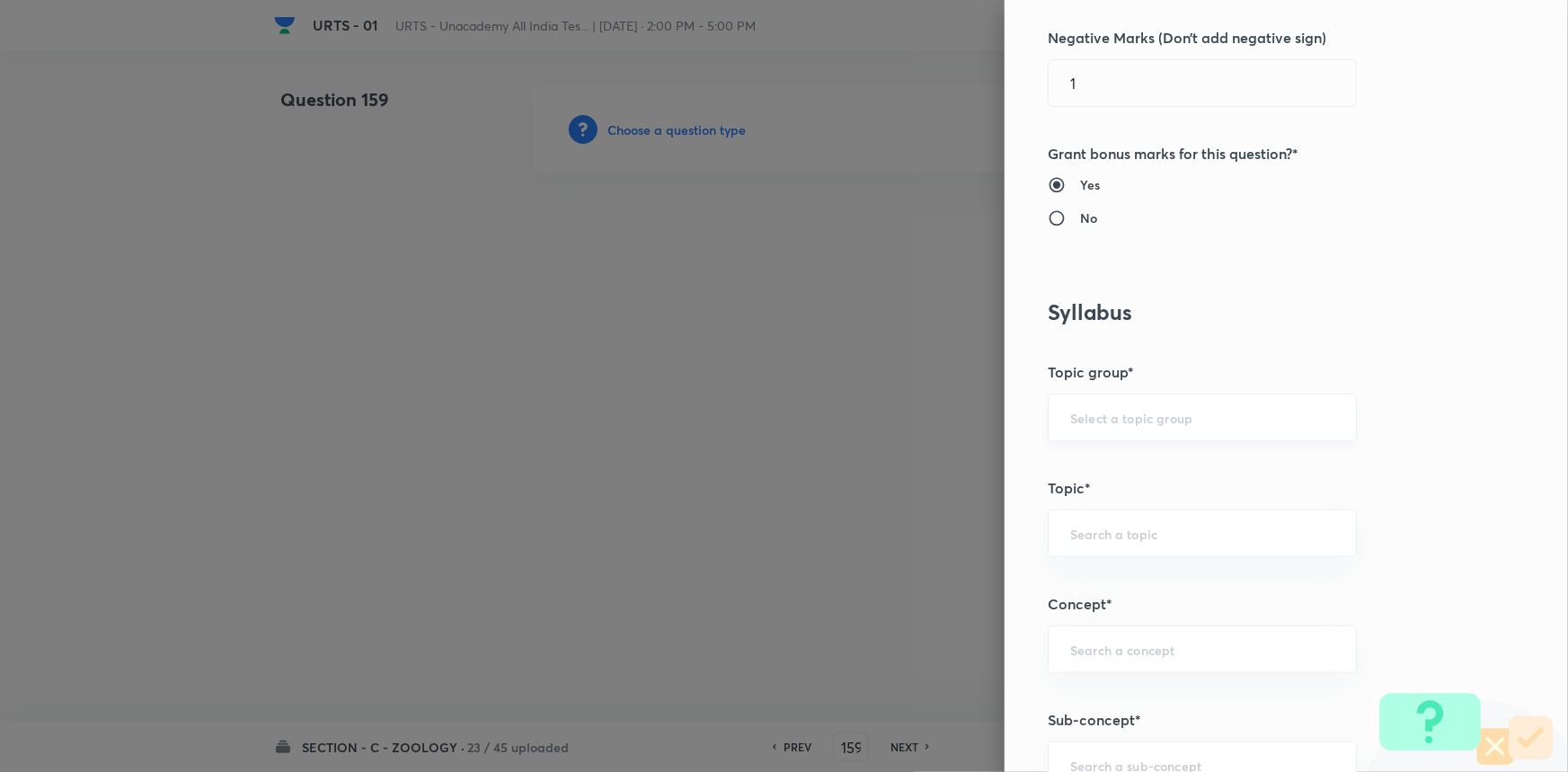
click at [1116, 435] on div "​" at bounding box center [1202, 417] width 309 height 47
click at [1120, 462] on li "Biology" at bounding box center [1190, 467] width 307 height 33
click at [1124, 522] on div "​" at bounding box center [1202, 532] width 309 height 47
click at [1175, 656] on li "Zoology" at bounding box center [1190, 648] width 307 height 33
click at [1176, 648] on input "text" at bounding box center [1202, 649] width 264 height 17
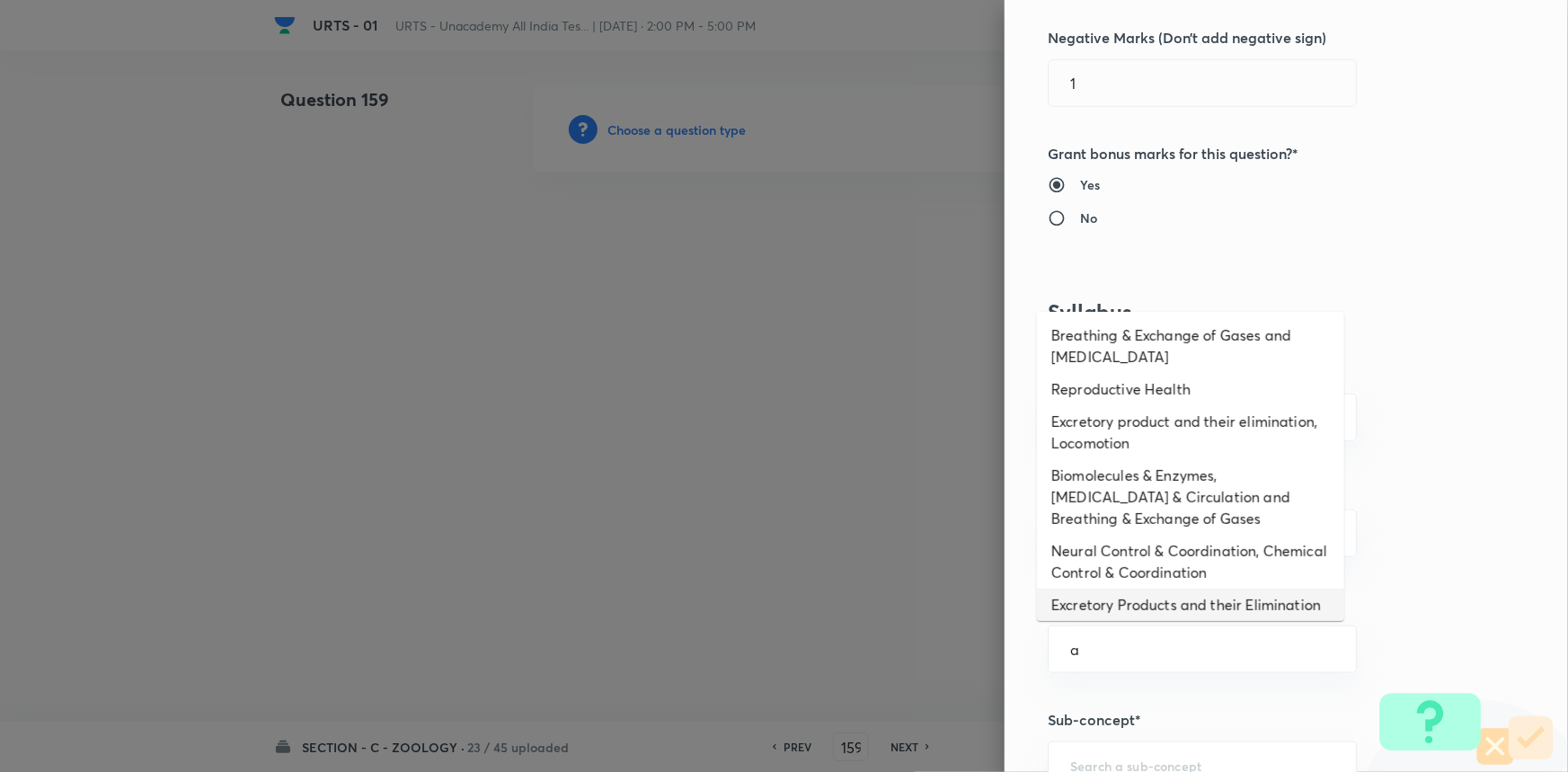
click at [1132, 606] on li "Excretory Products and their Elimination" at bounding box center [1190, 605] width 307 height 33
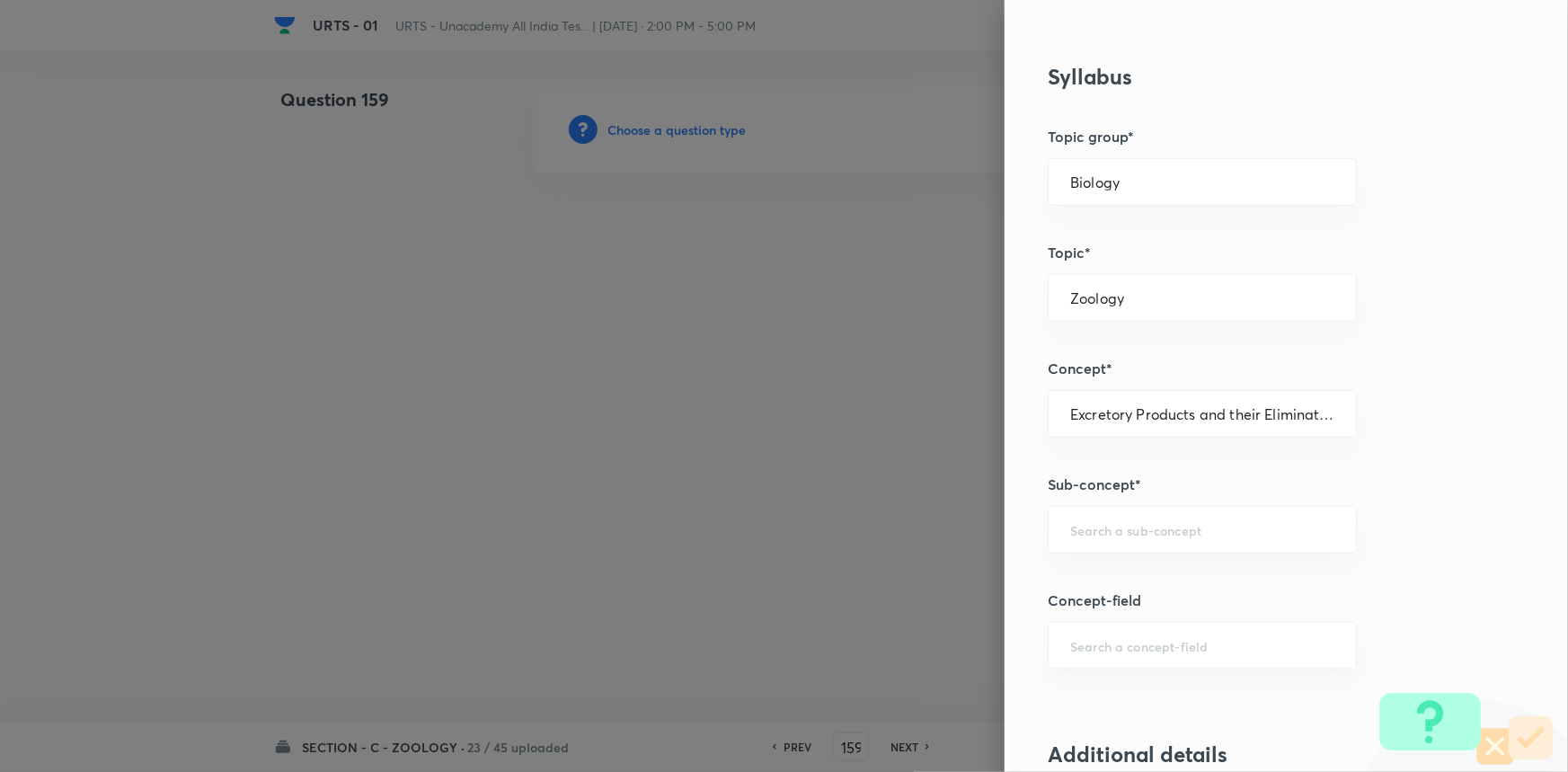
scroll to position [817, 0]
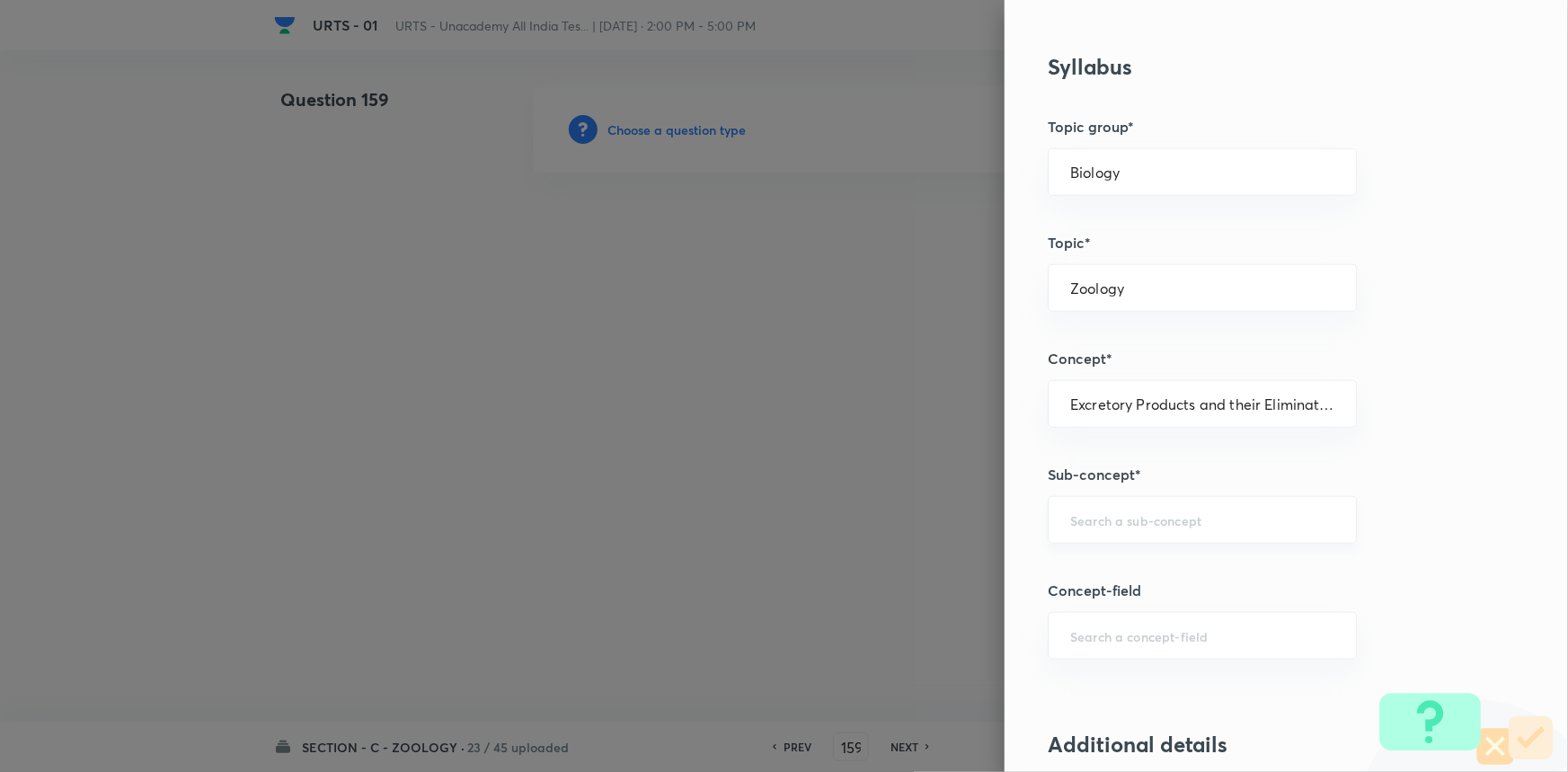
click at [1137, 531] on div "​" at bounding box center [1202, 519] width 309 height 47
click at [1125, 563] on li "Excretory Products and their Elimination" at bounding box center [1190, 569] width 307 height 33
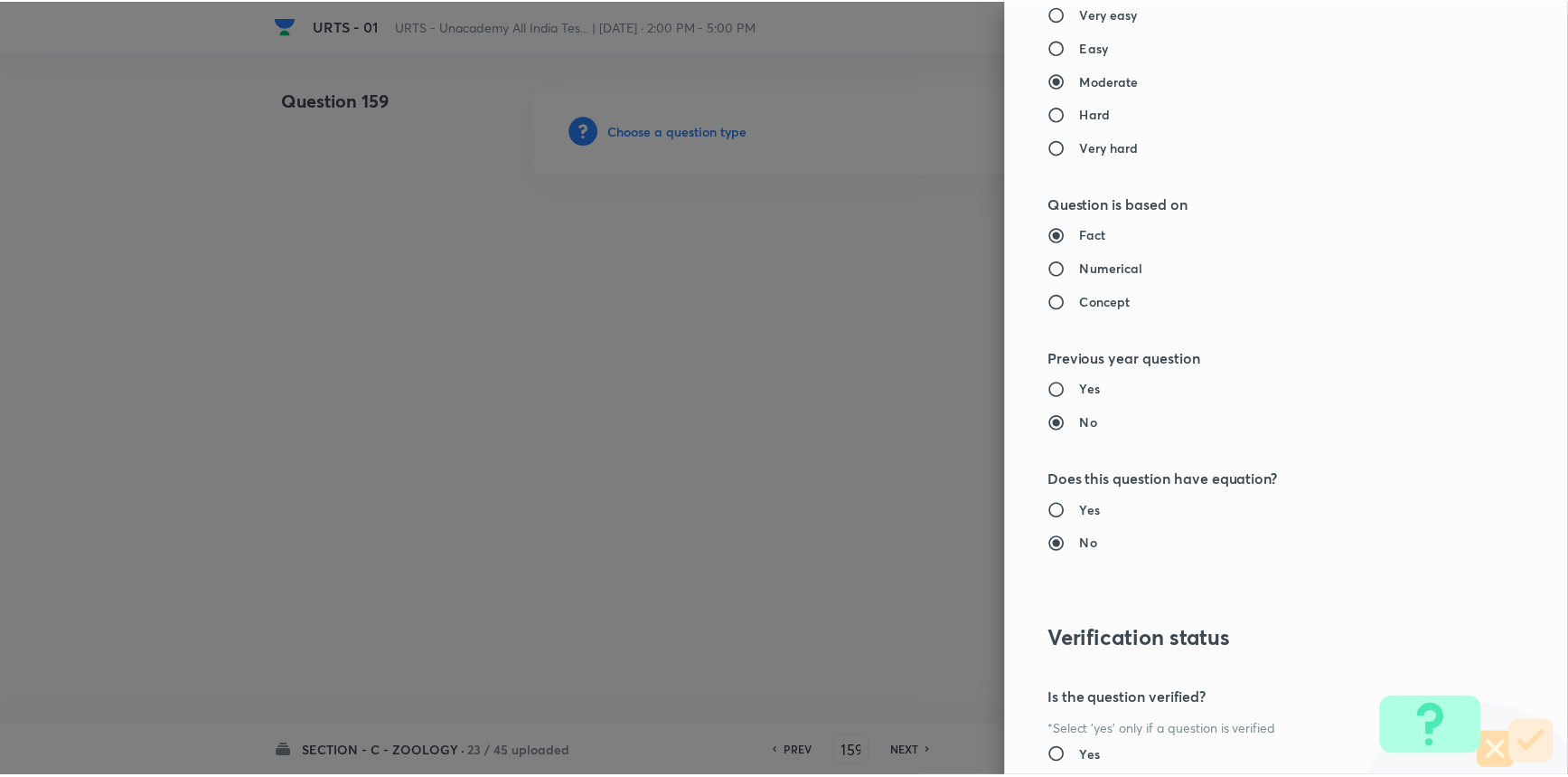
scroll to position [1808, 0]
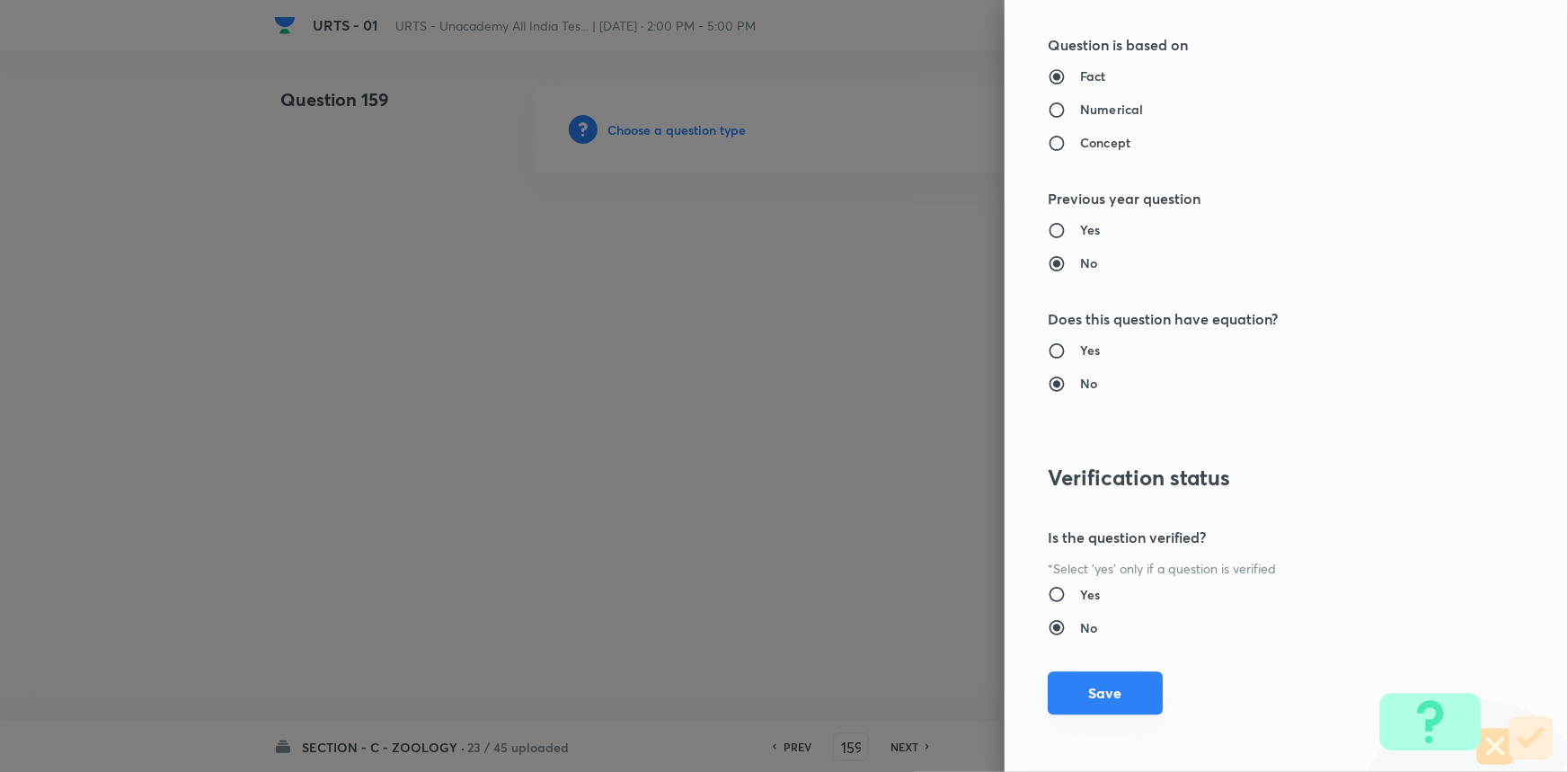
click at [1085, 680] on button "Save" at bounding box center [1105, 693] width 115 height 43
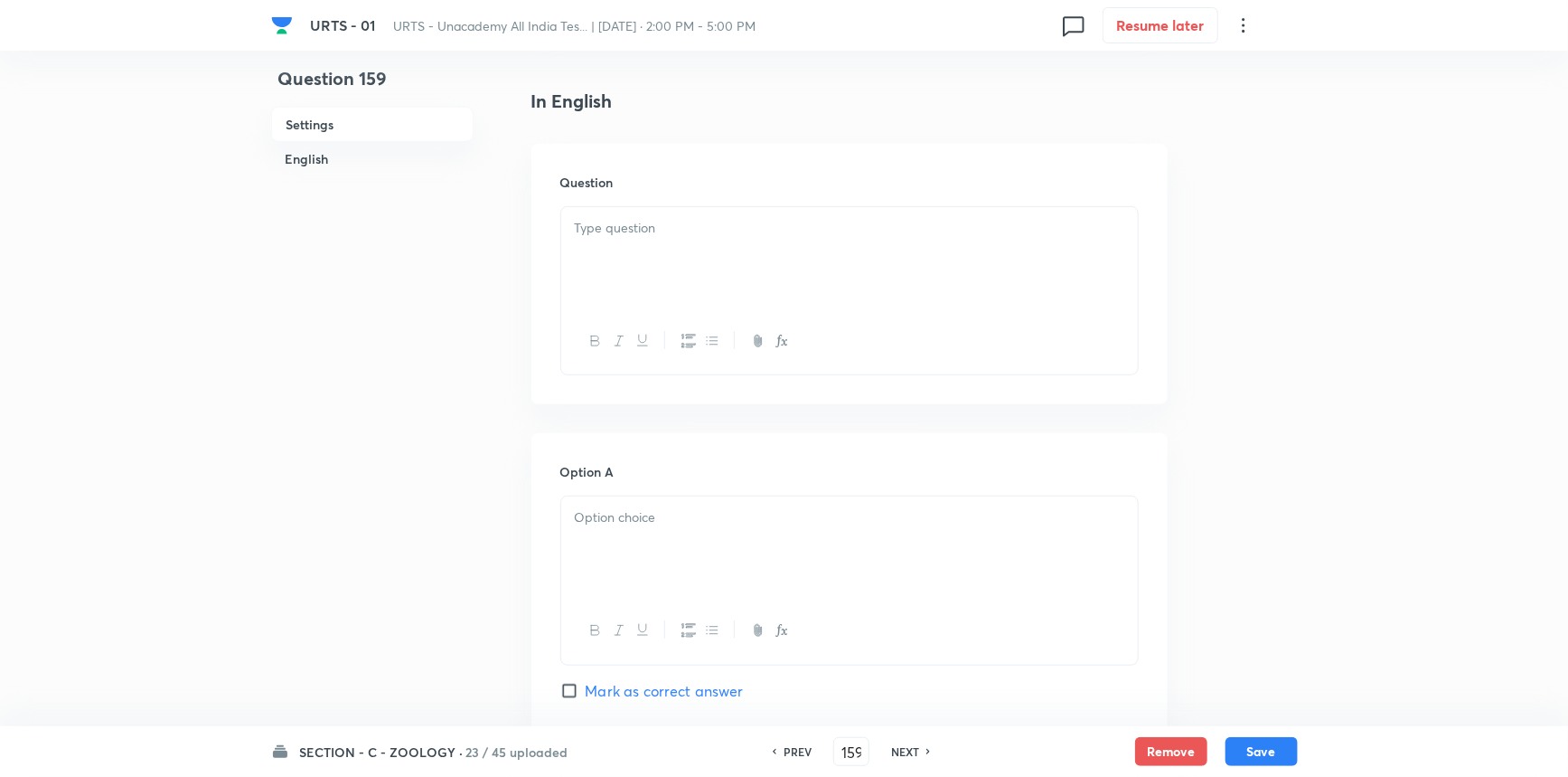
scroll to position [493, 0]
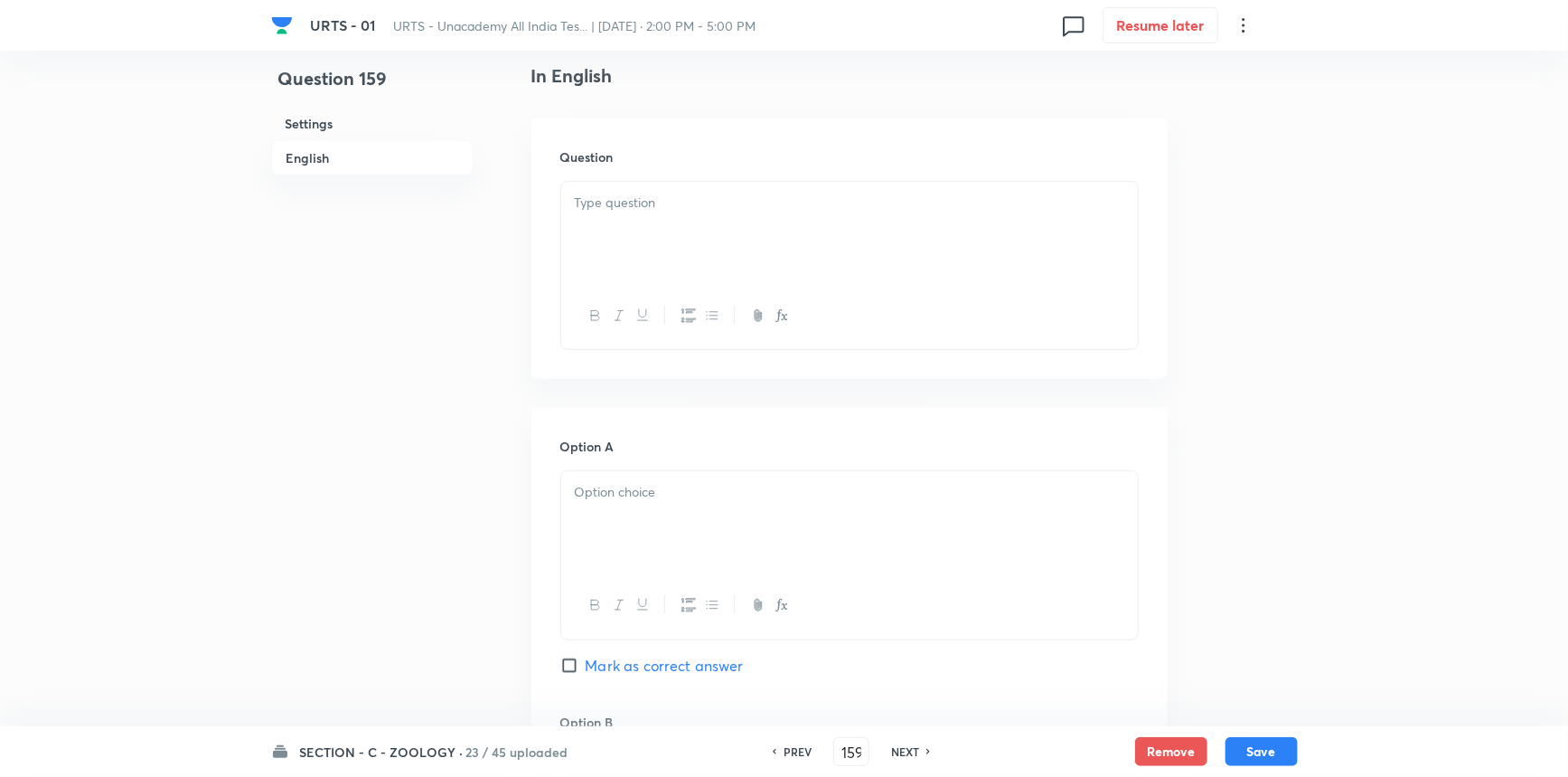
click at [727, 220] on div at bounding box center [849, 232] width 577 height 101
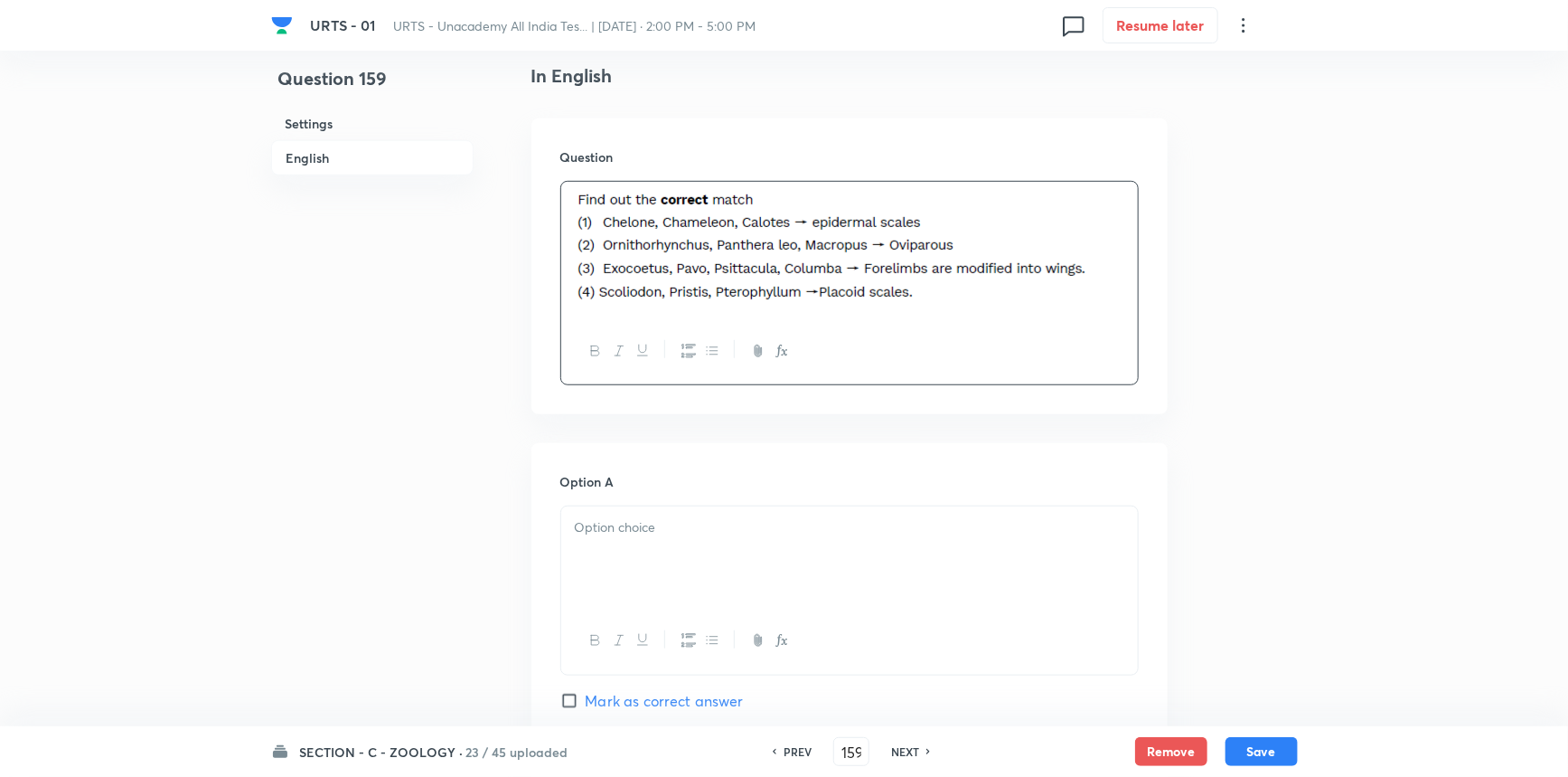
click at [732, 556] on div at bounding box center [849, 557] width 577 height 101
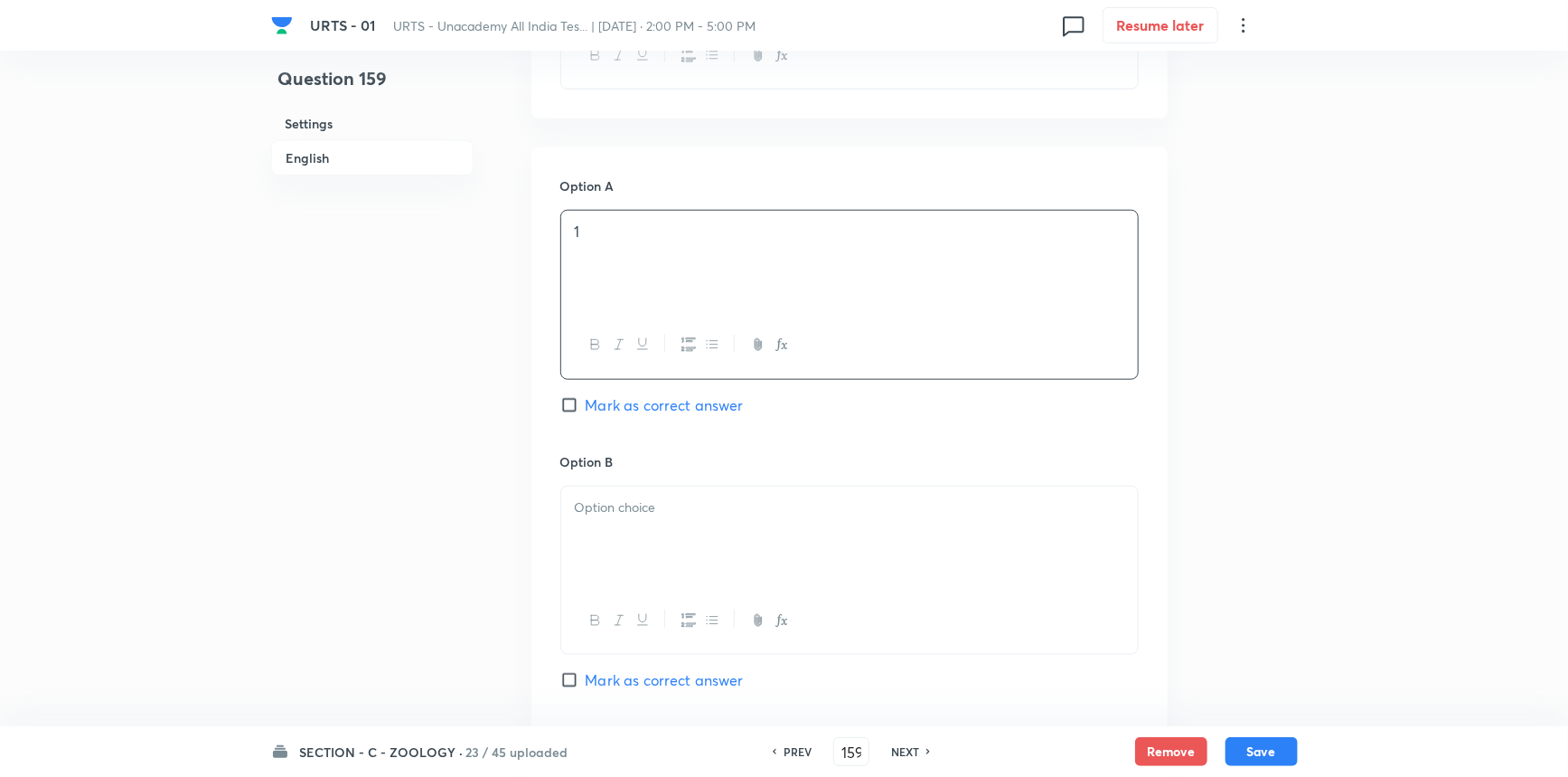
scroll to position [822, 0]
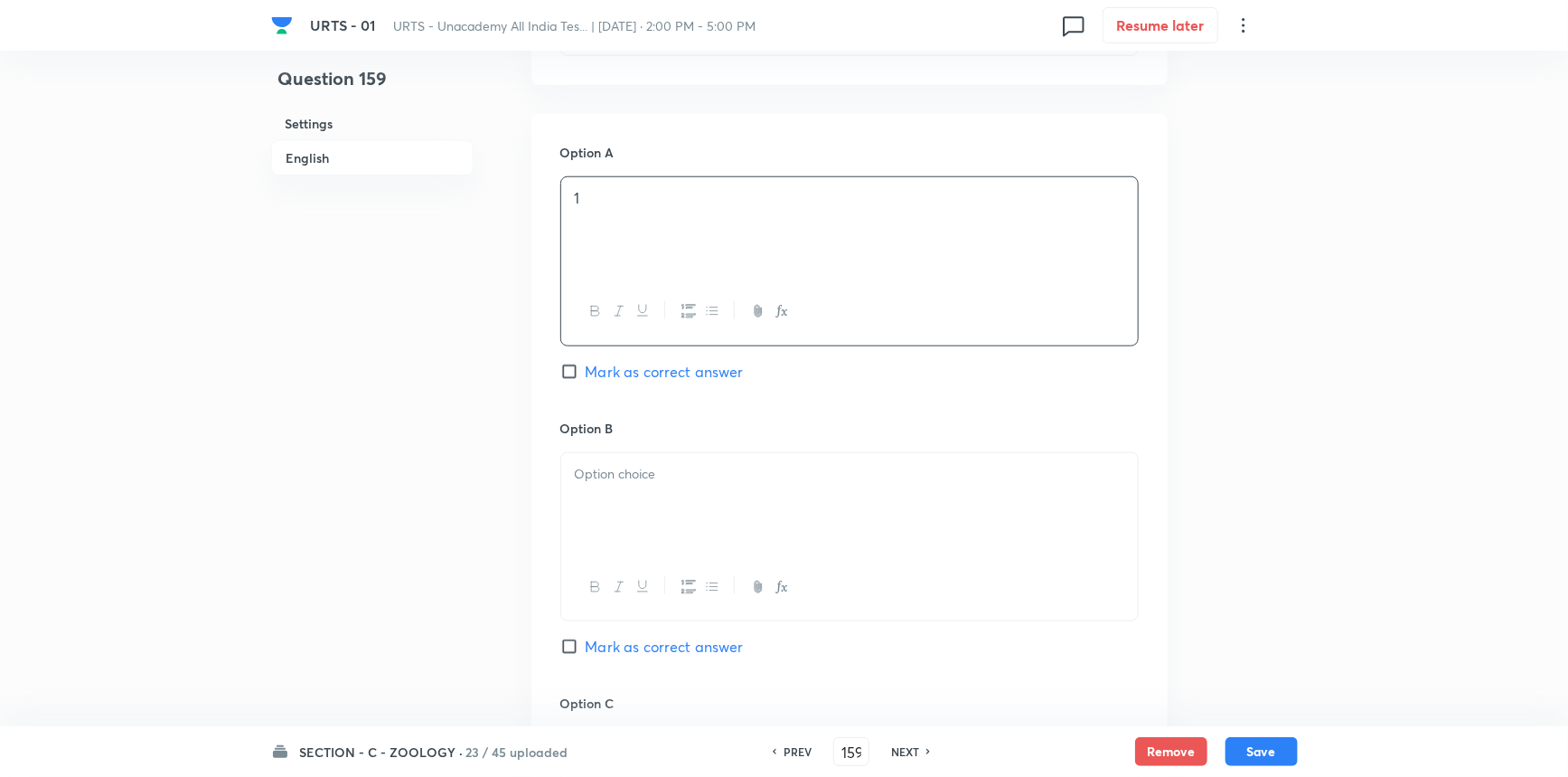
click at [624, 523] on div at bounding box center [849, 504] width 577 height 101
click at [603, 371] on span "Mark as correct answer" at bounding box center [664, 371] width 158 height 22
click at [586, 371] on input "Mark as correct answer" at bounding box center [573, 371] width 25 height 18
click at [630, 524] on div at bounding box center [849, 504] width 577 height 101
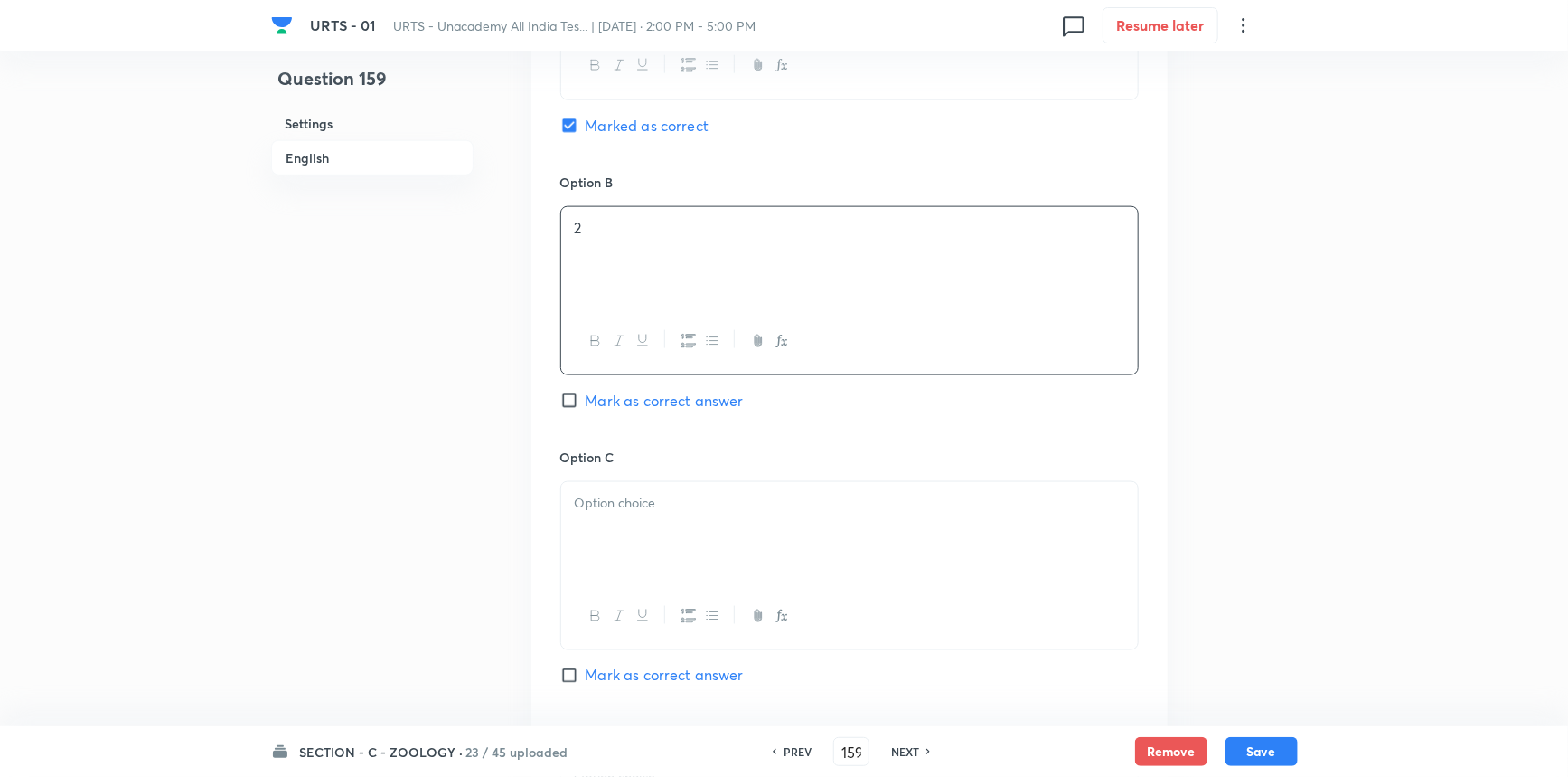
click at [606, 506] on p at bounding box center [849, 503] width 549 height 21
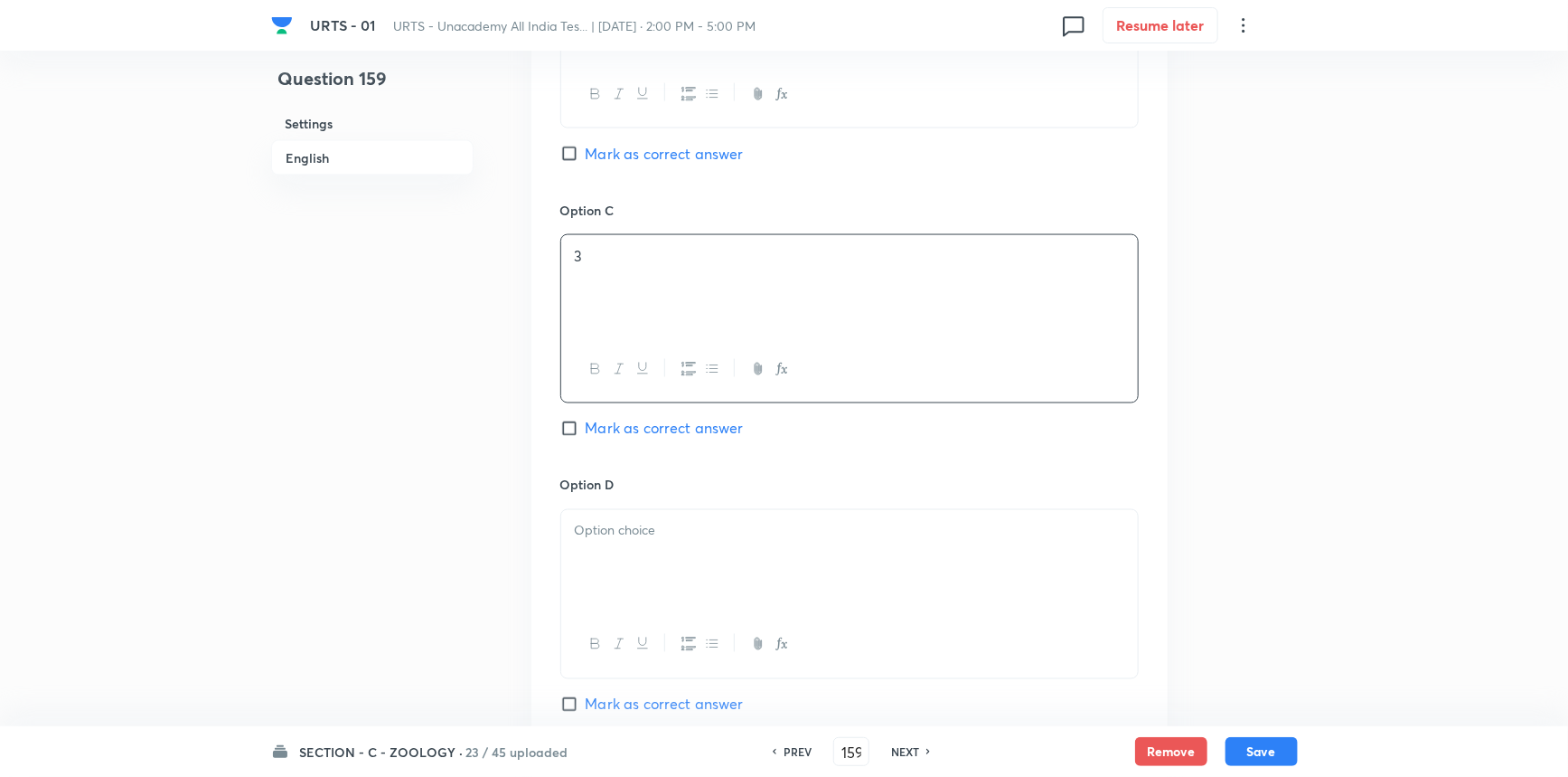
click at [658, 558] on div at bounding box center [849, 561] width 577 height 101
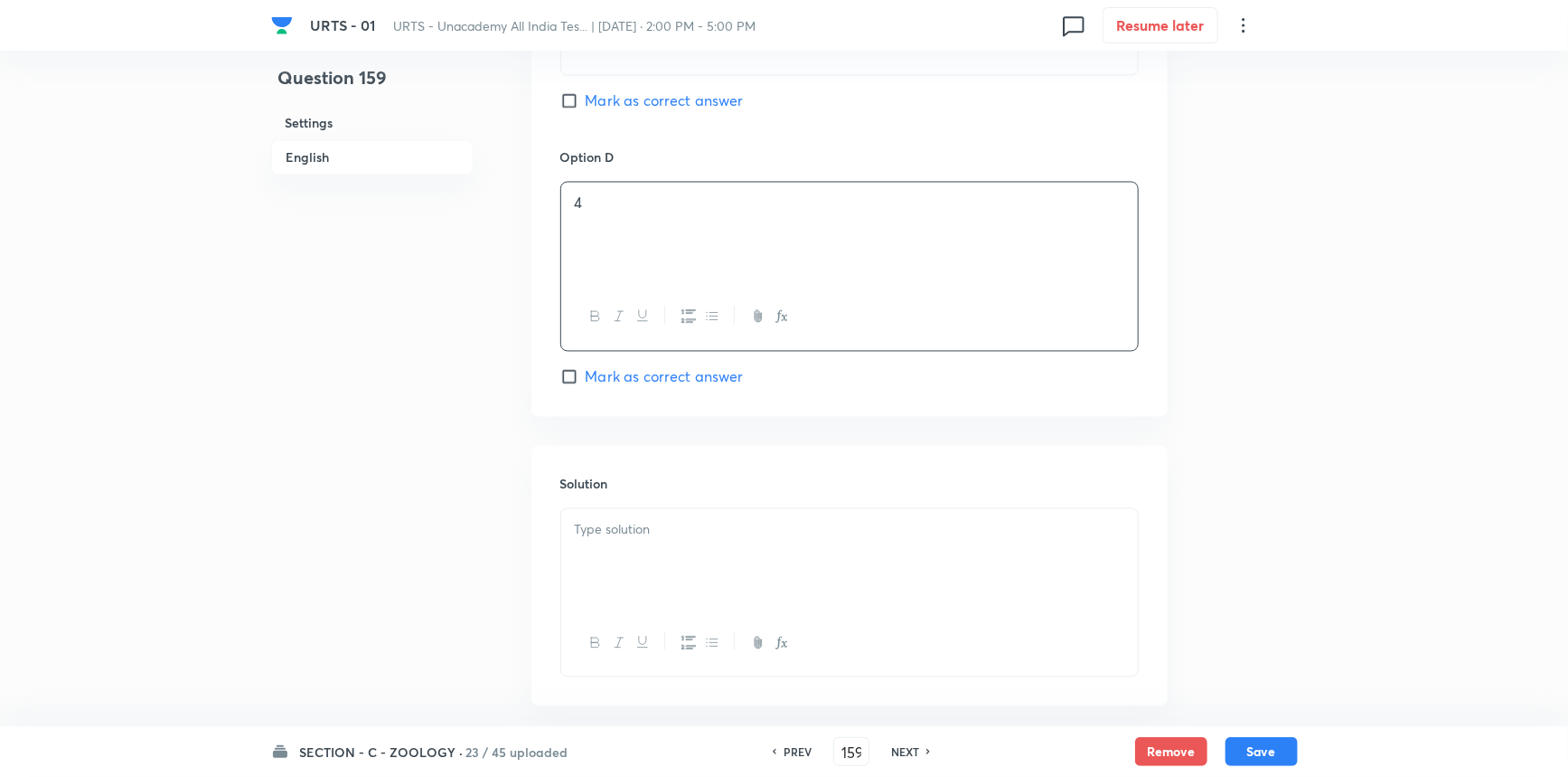
scroll to position [1645, 0]
click at [691, 597] on div at bounding box center [849, 558] width 577 height 101
click at [1281, 741] on button "Save" at bounding box center [1262, 749] width 72 height 29
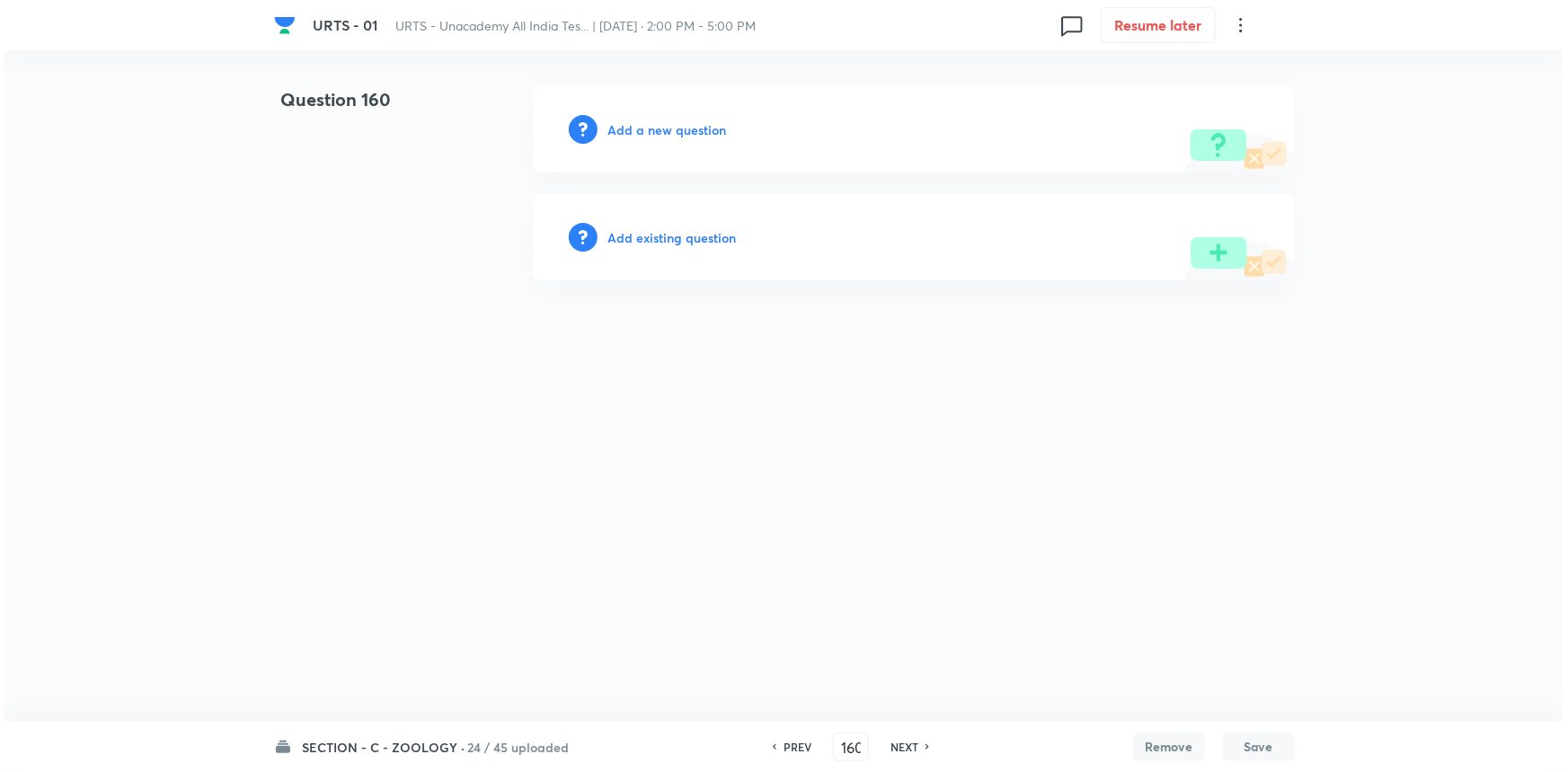
scroll to position [0, 0]
click at [710, 122] on h6 "Add a new question" at bounding box center [668, 130] width 119 height 19
click at [710, 129] on h6 "Choose a question type" at bounding box center [677, 130] width 138 height 19
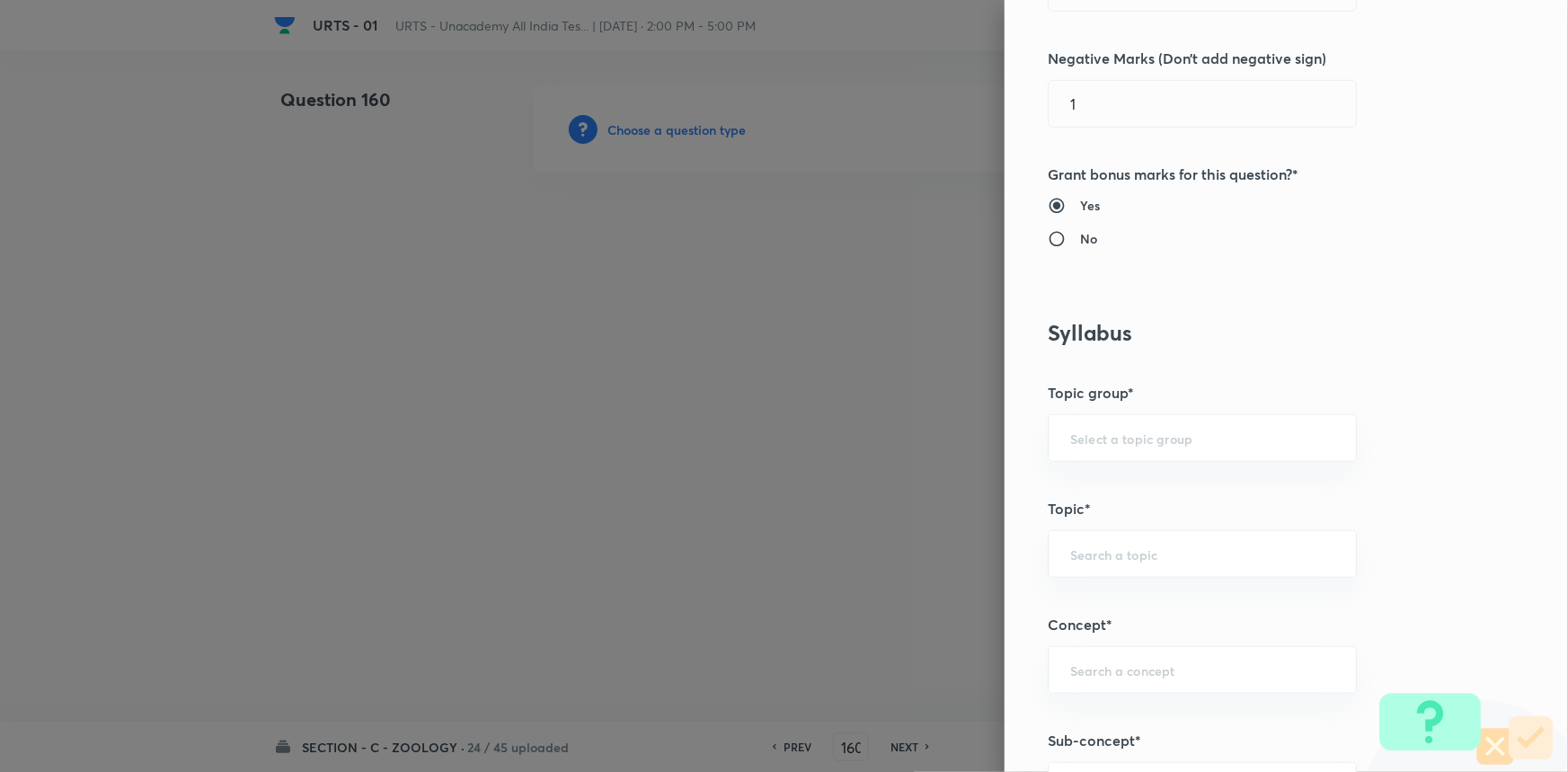
scroll to position [571, 0]
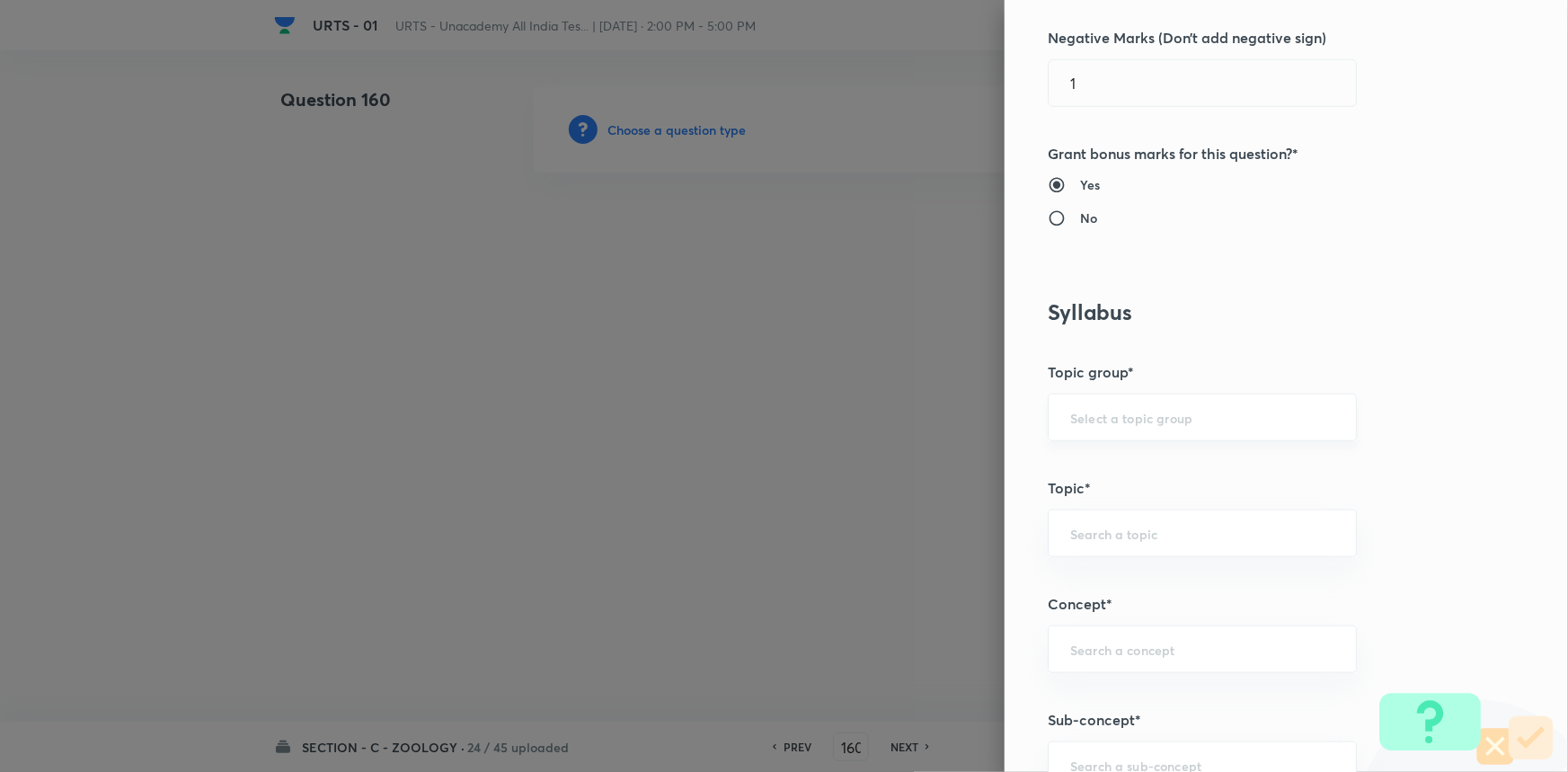
click at [1082, 404] on div "​" at bounding box center [1202, 417] width 309 height 47
click at [1083, 485] on ul "Biology" at bounding box center [1190, 467] width 307 height 46
click at [1084, 480] on li "Biology" at bounding box center [1190, 467] width 307 height 33
click at [1094, 522] on div "​" at bounding box center [1202, 532] width 309 height 47
click at [1087, 646] on li "Zoology" at bounding box center [1190, 648] width 307 height 33
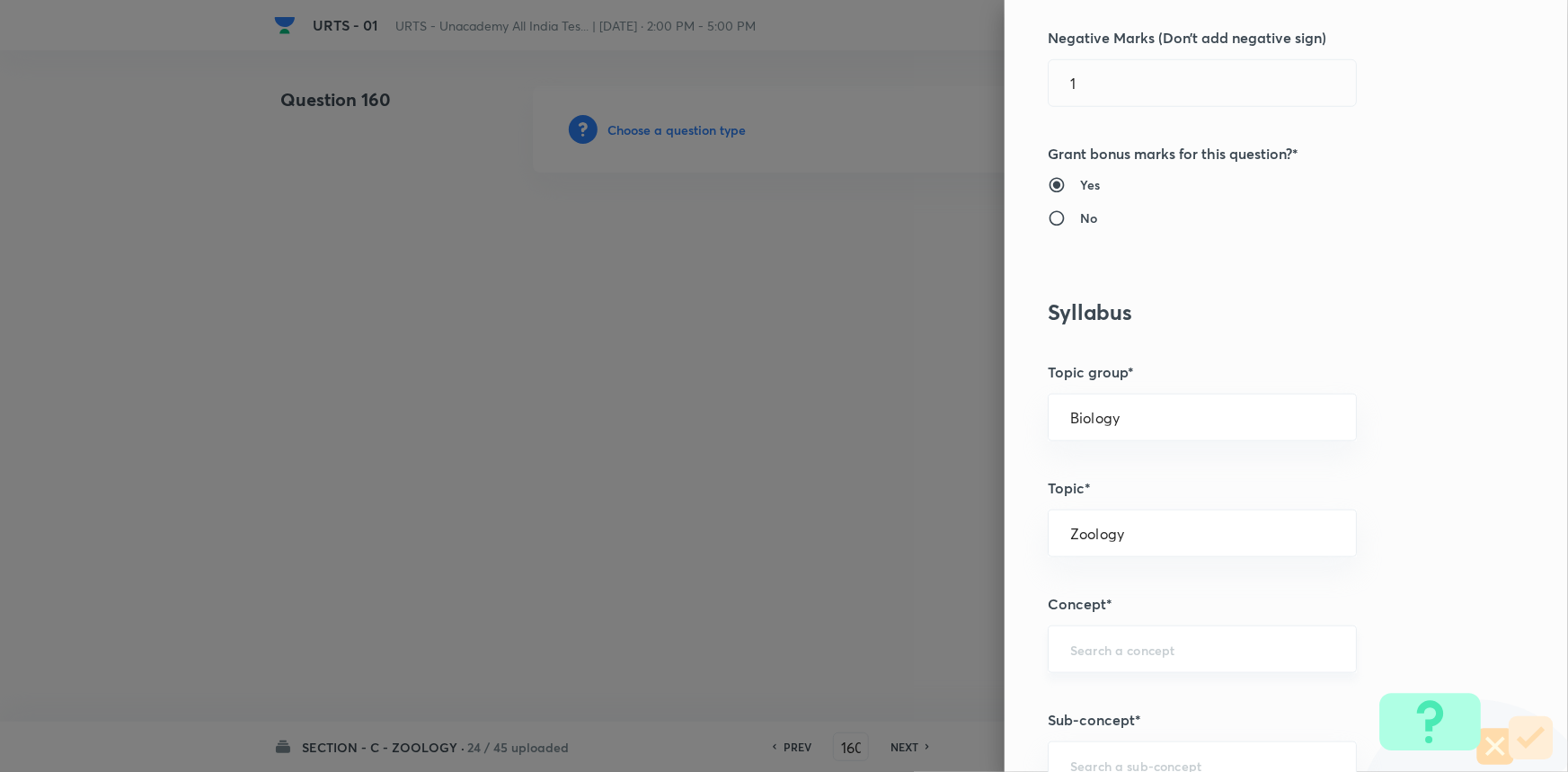
click at [1106, 665] on div "​" at bounding box center [1202, 648] width 309 height 47
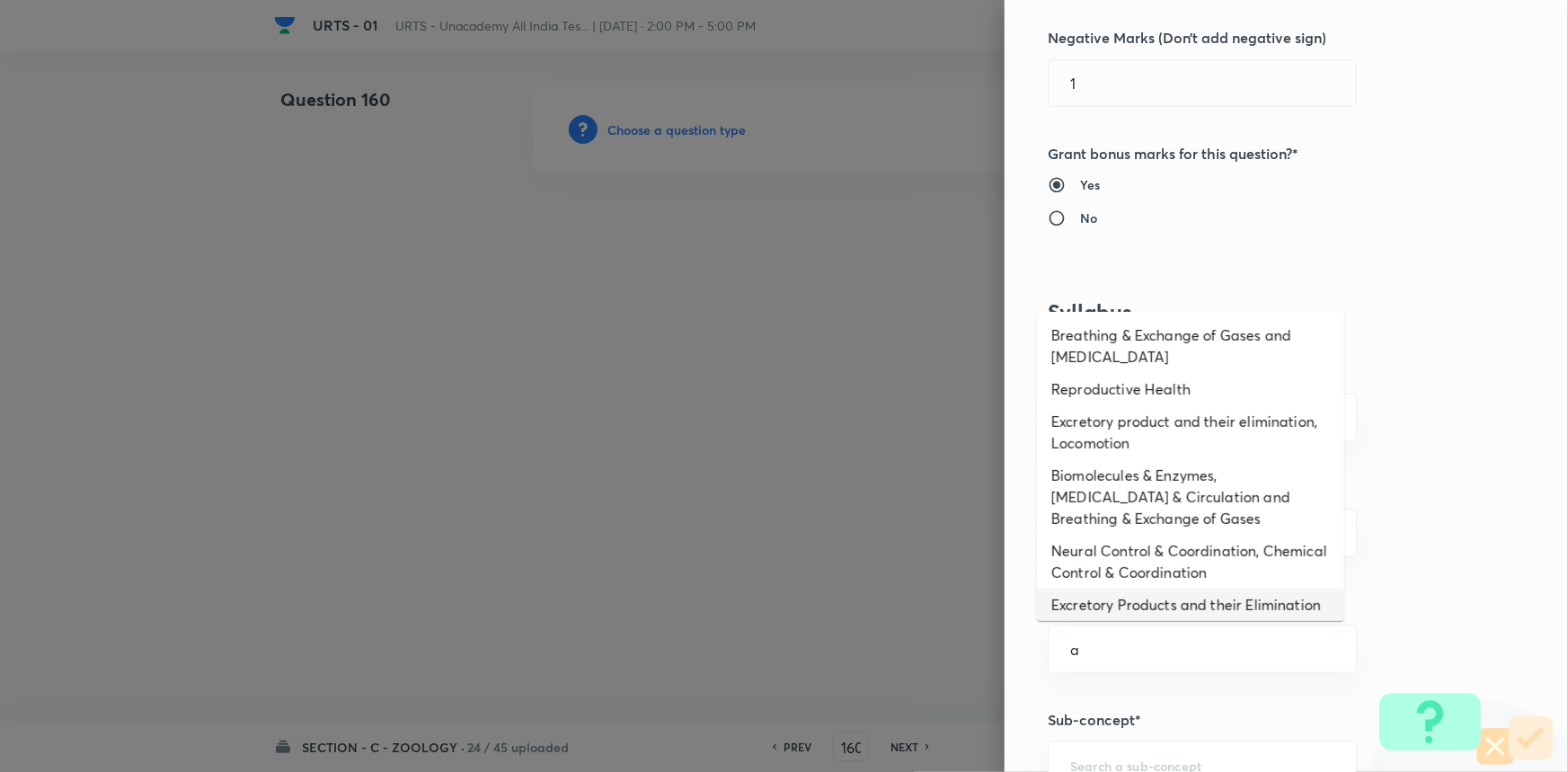
drag, startPoint x: 1091, startPoint y: 610, endPoint x: 1141, endPoint y: 528, distance: 96.0
click at [1091, 608] on li "Excretory Products and their Elimination" at bounding box center [1190, 605] width 307 height 33
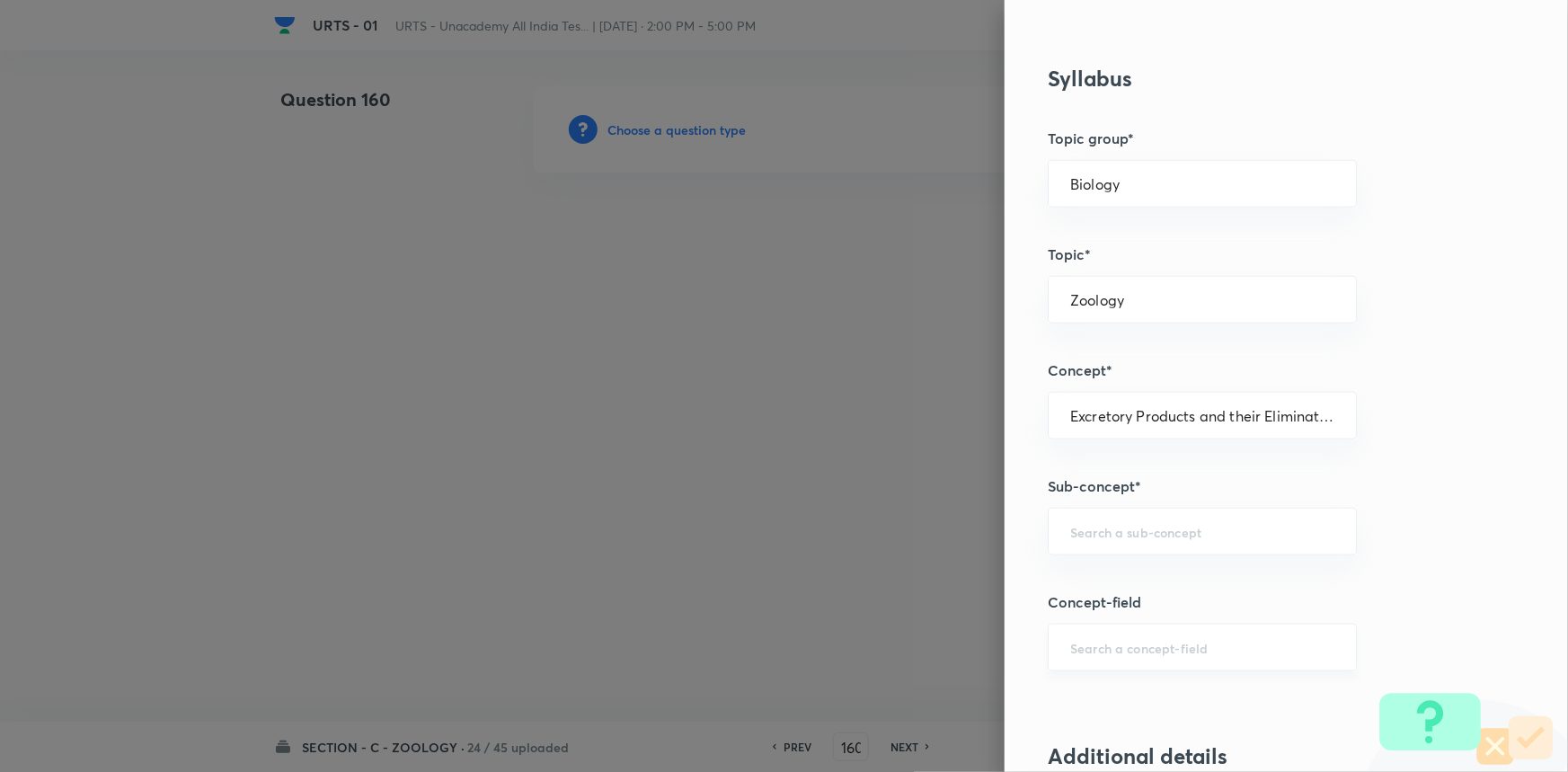
scroll to position [979, 0]
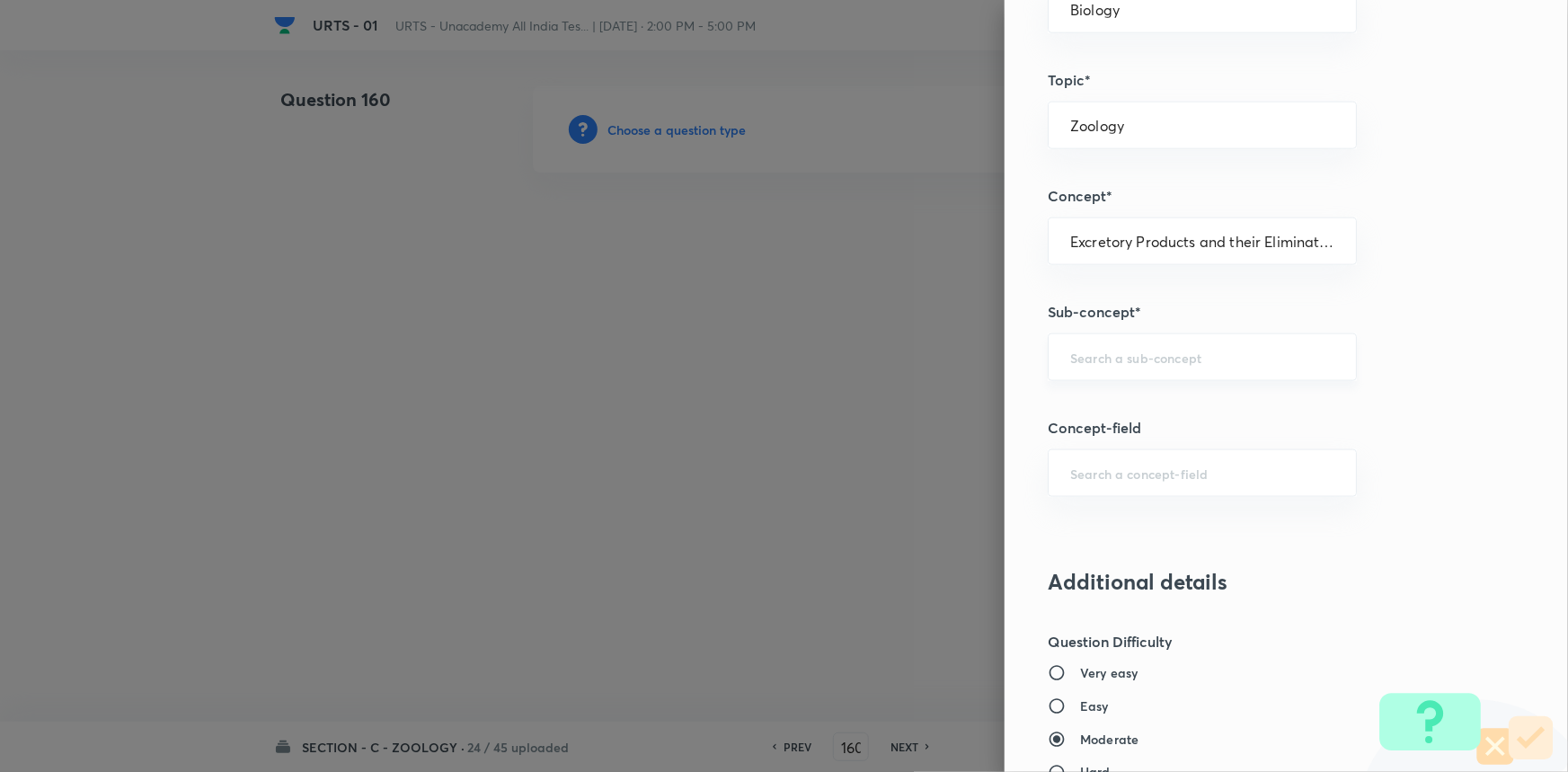
click at [1109, 364] on div "​" at bounding box center [1202, 357] width 309 height 47
click at [1076, 404] on li "Excretory Products and their Elimination" at bounding box center [1190, 406] width 307 height 33
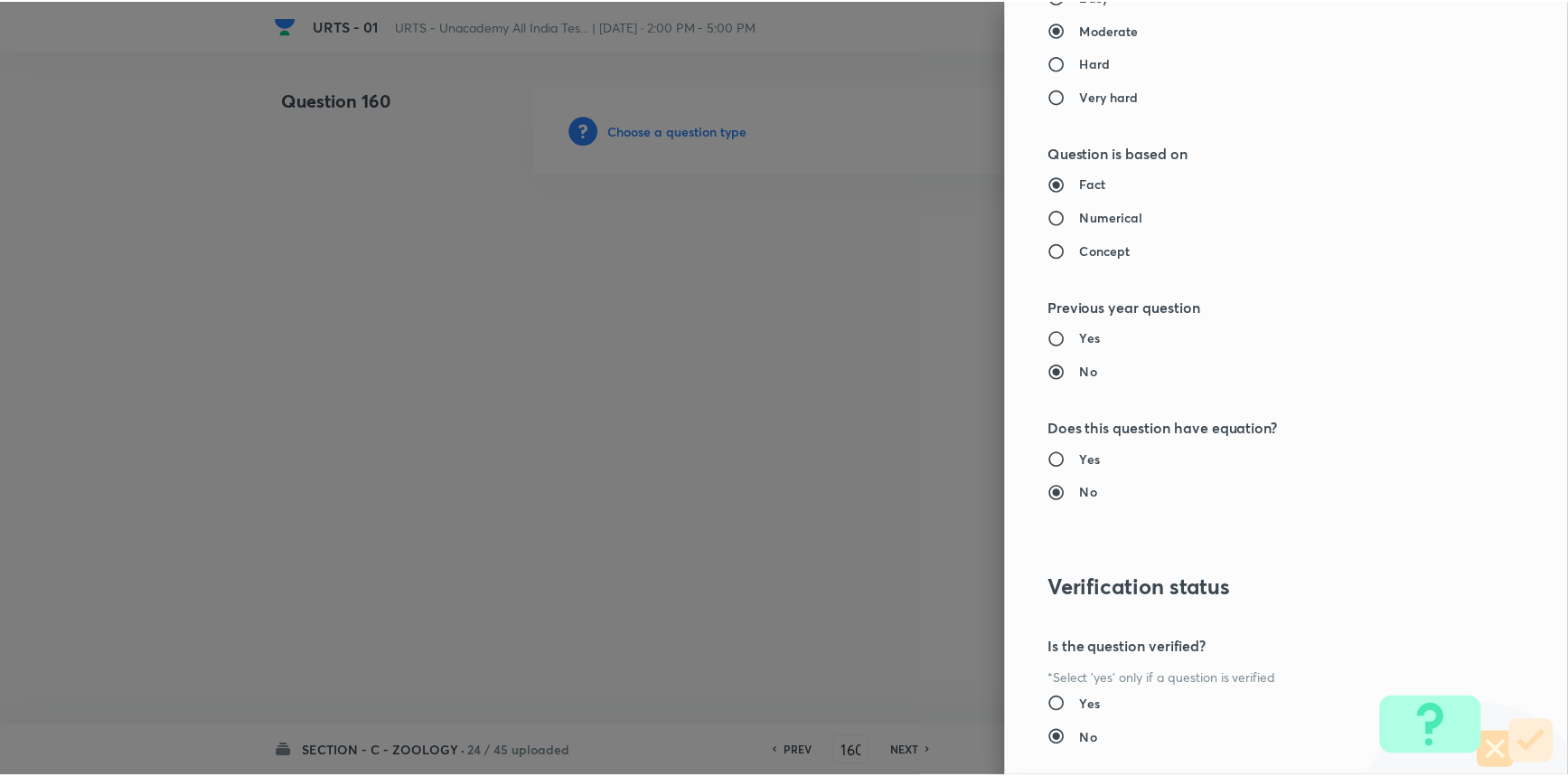
scroll to position [1808, 0]
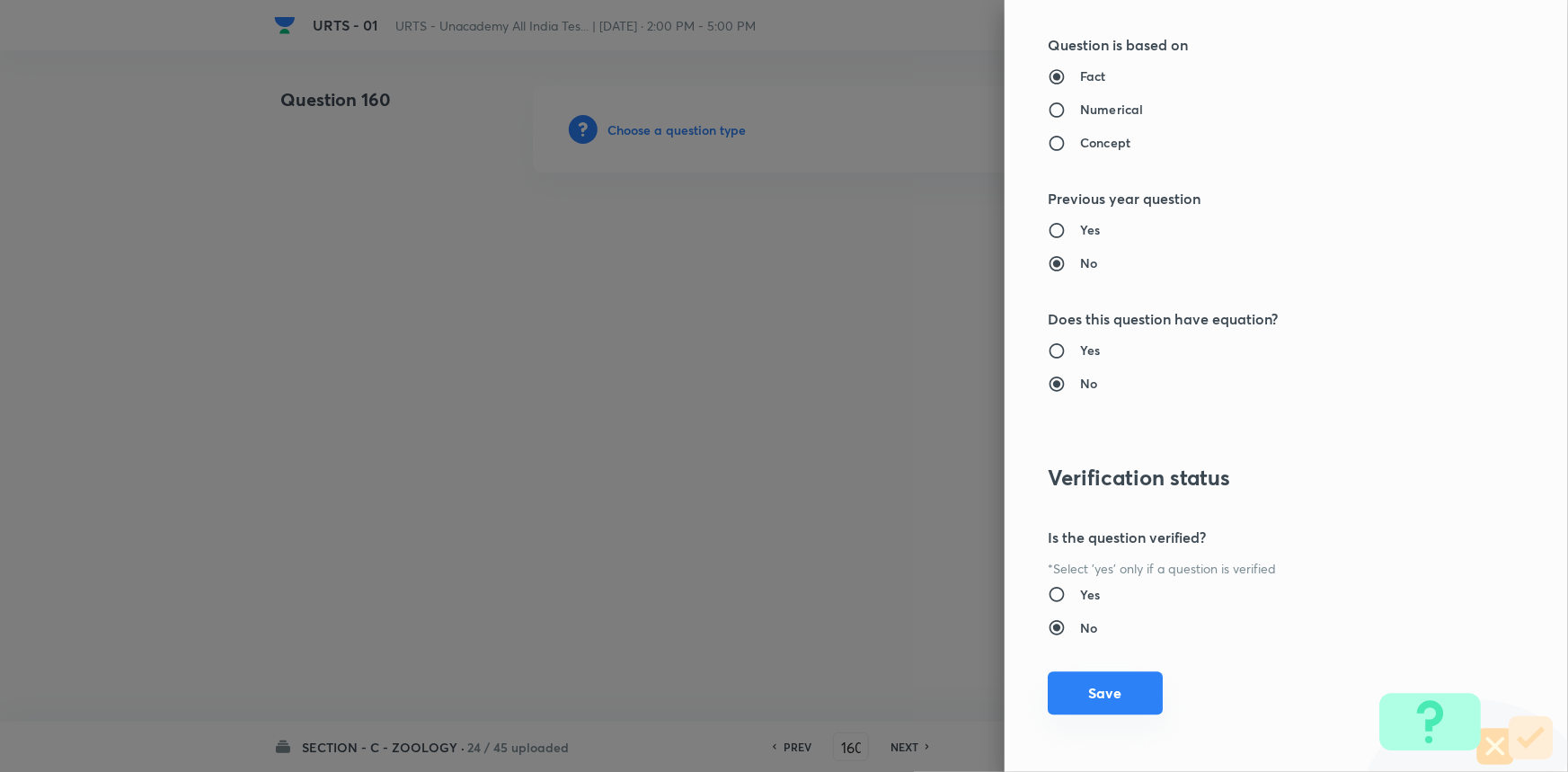
click at [1122, 672] on button "Save" at bounding box center [1105, 693] width 115 height 43
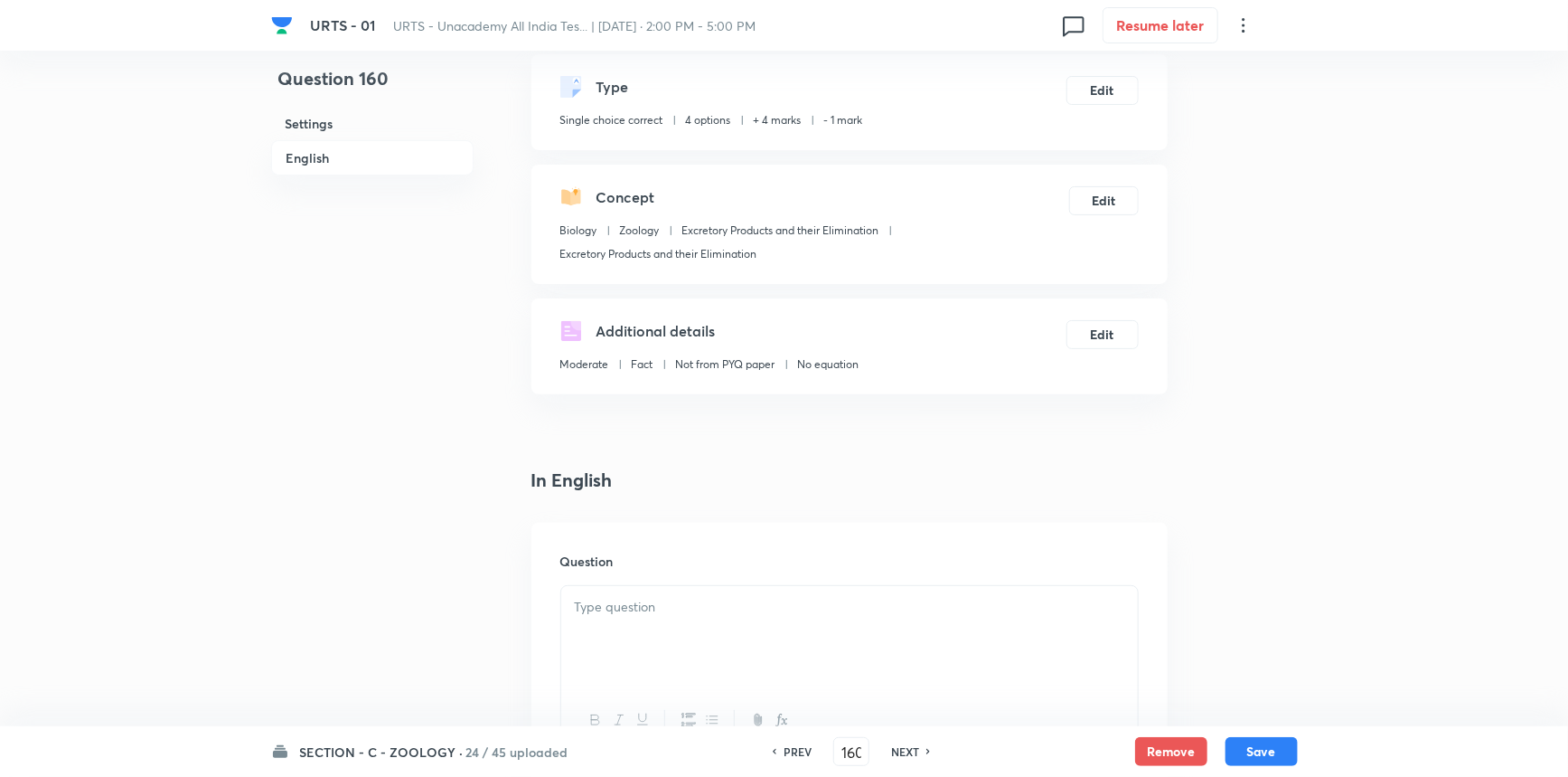
scroll to position [246, 0]
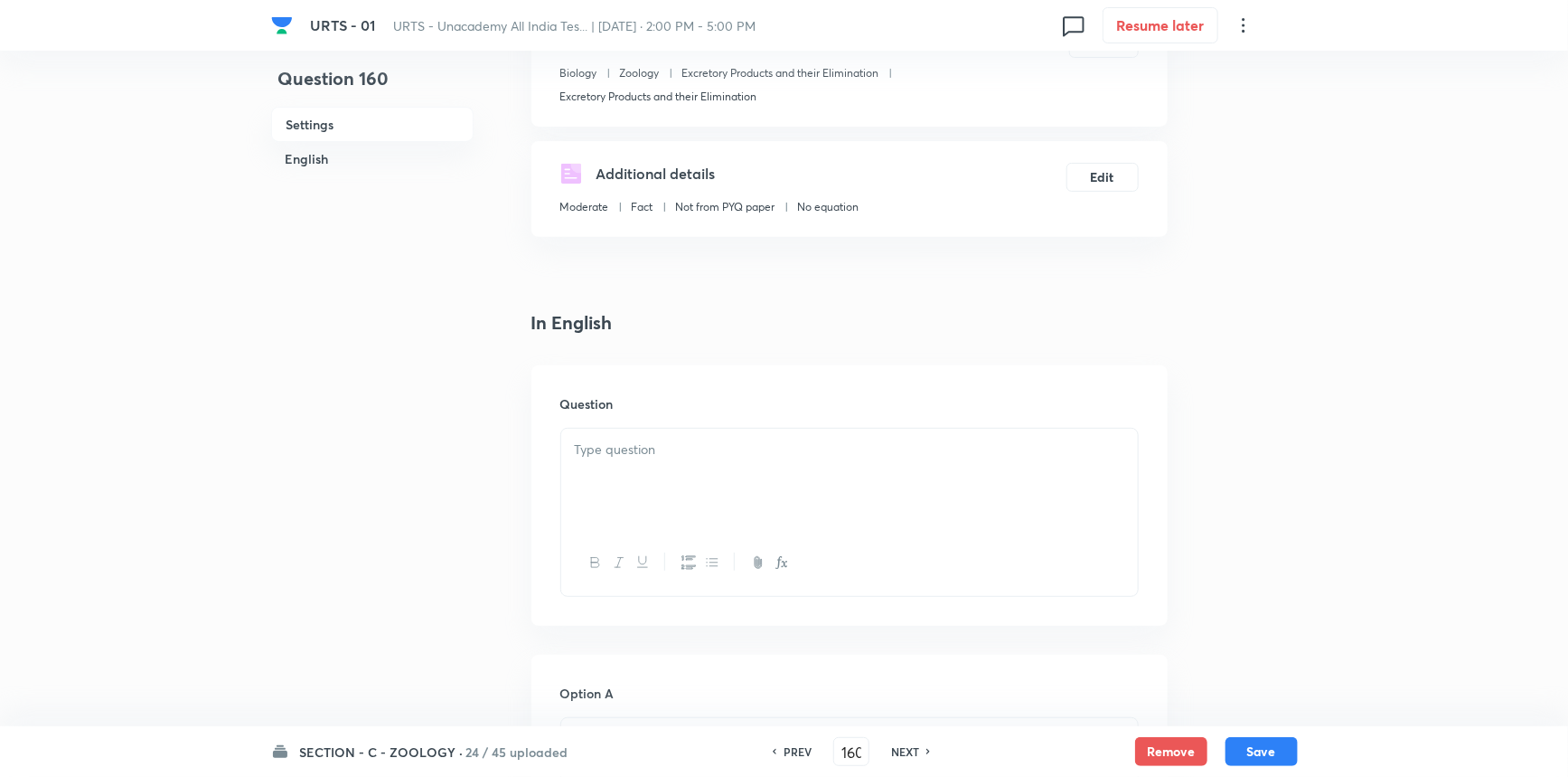
click at [639, 439] on p at bounding box center [849, 450] width 549 height 21
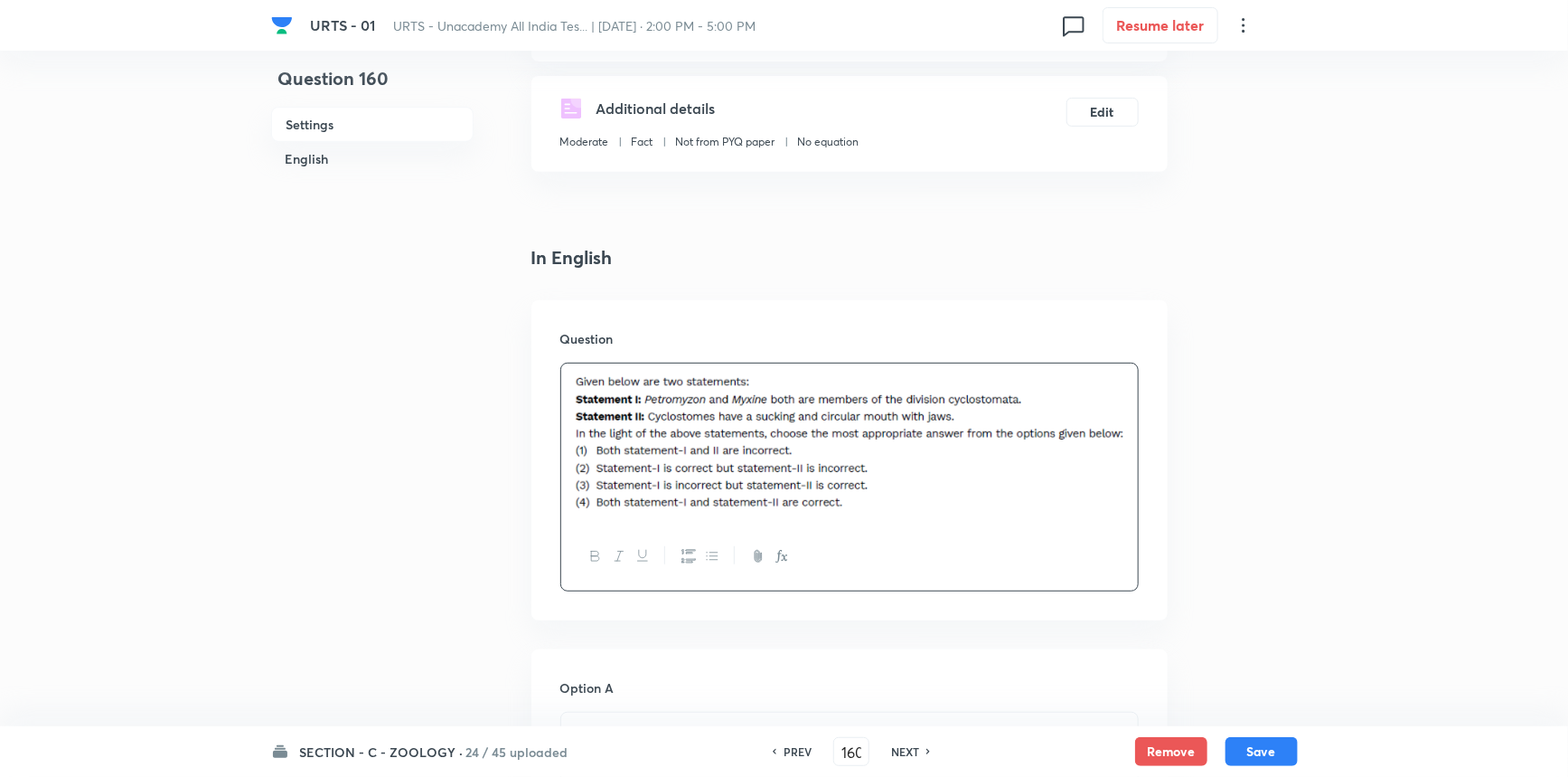
scroll to position [493, 0]
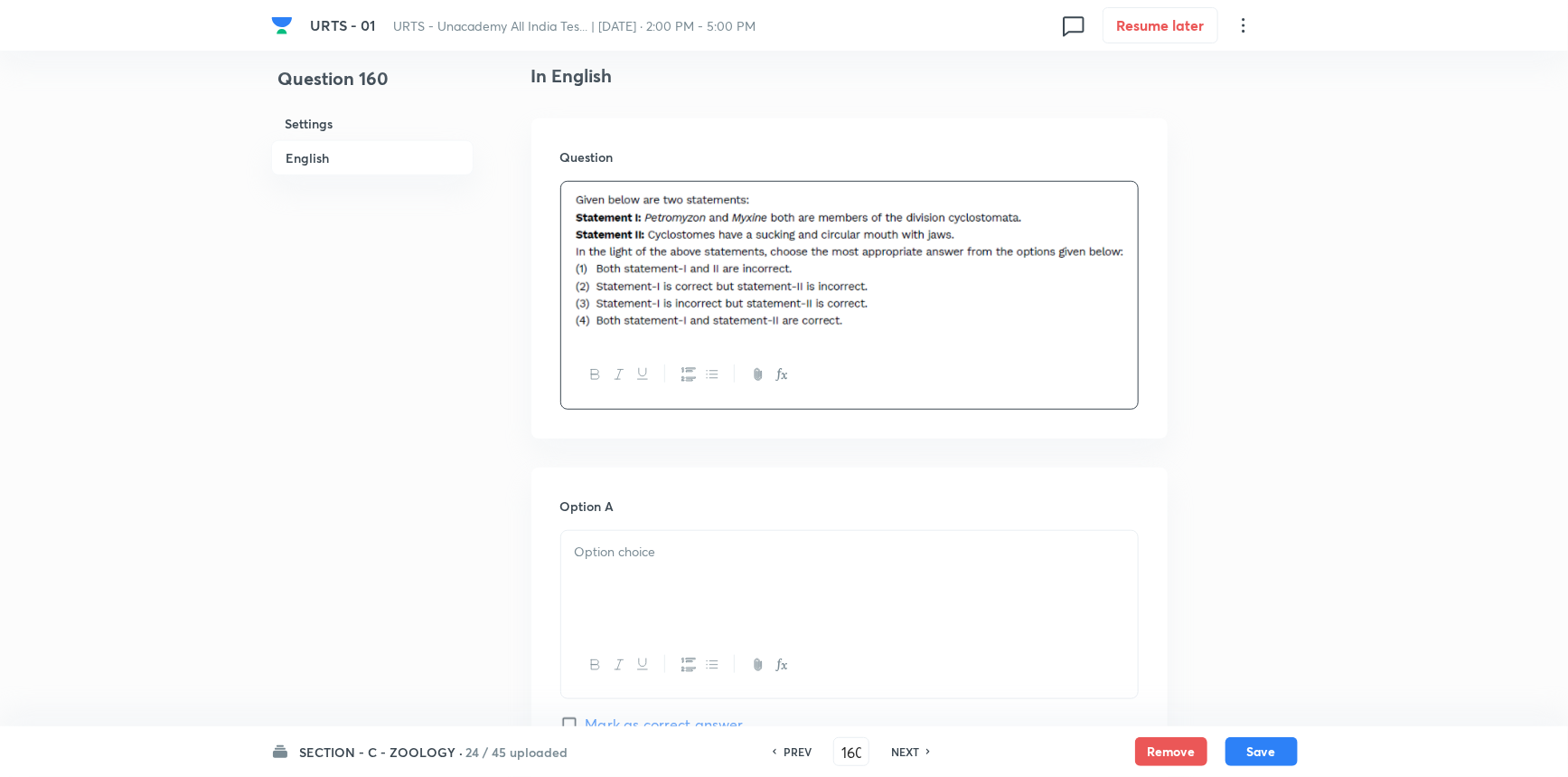
click at [616, 608] on div at bounding box center [849, 582] width 577 height 101
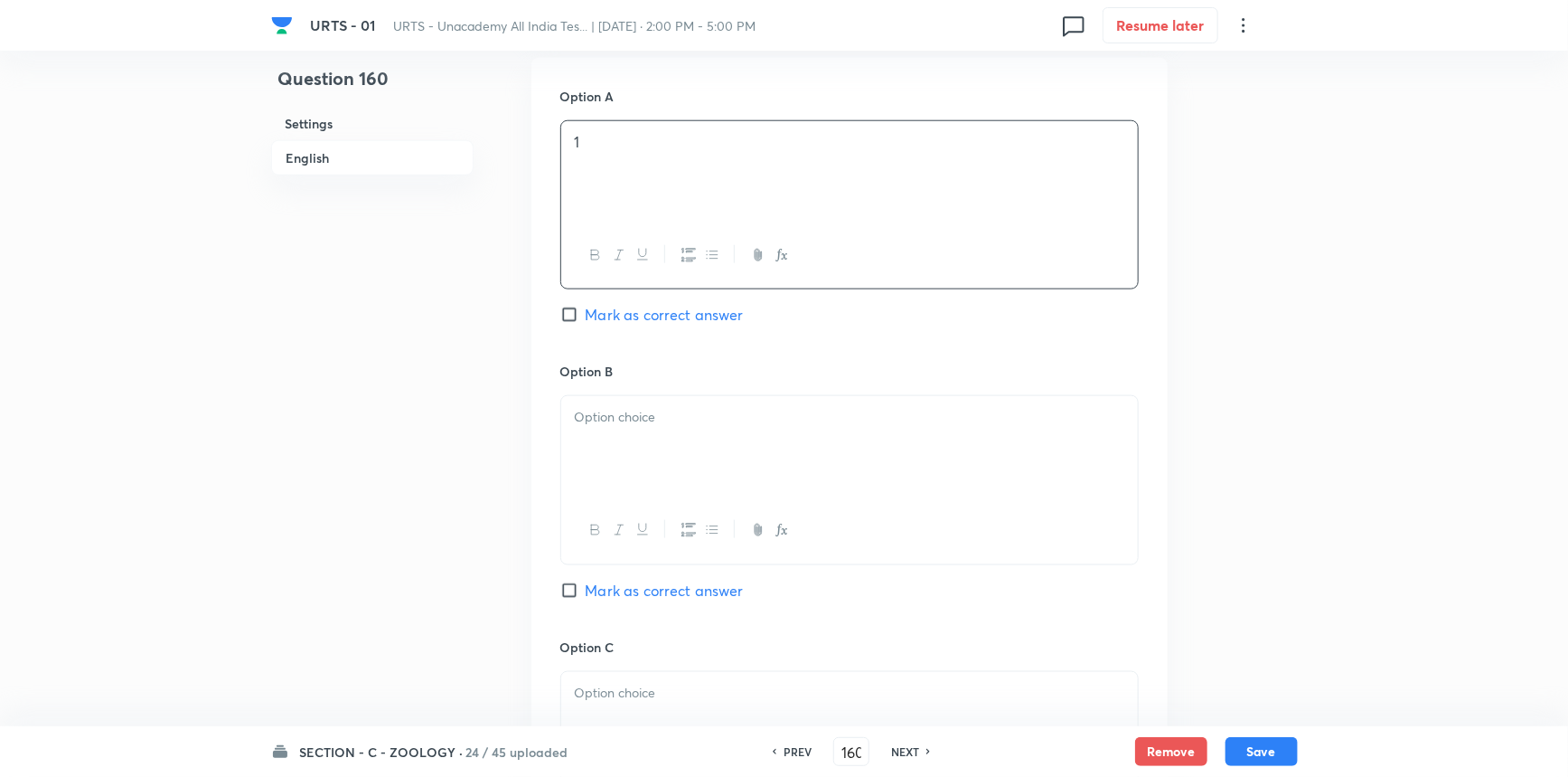
scroll to position [904, 0]
click at [631, 457] on div at bounding box center [849, 445] width 577 height 101
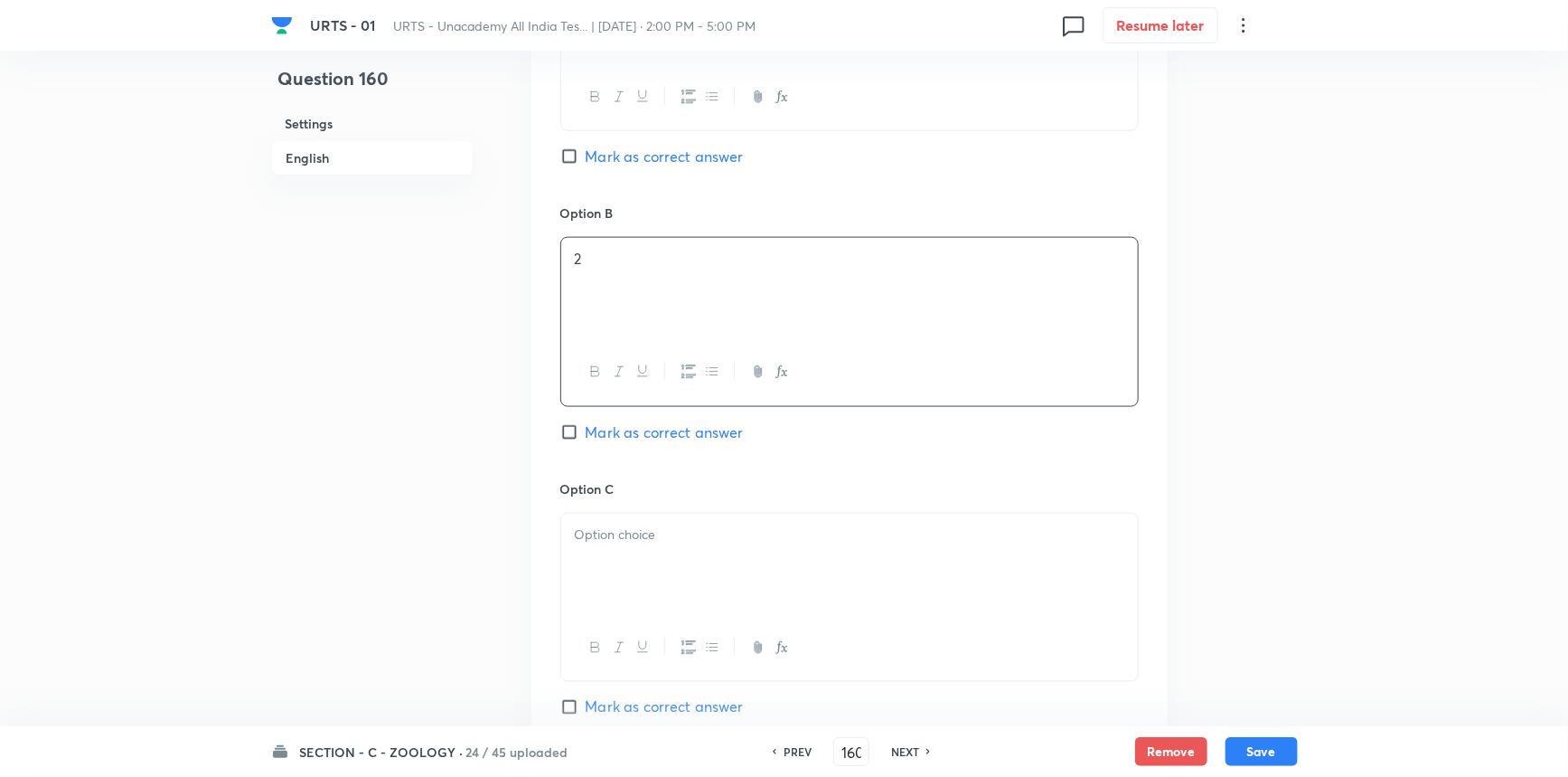
scroll to position [1068, 0]
click at [569, 151] on input "Mark as correct answer" at bounding box center [573, 149] width 25 height 18
click at [651, 472] on h6 "Option C" at bounding box center [849, 482] width 578 height 19
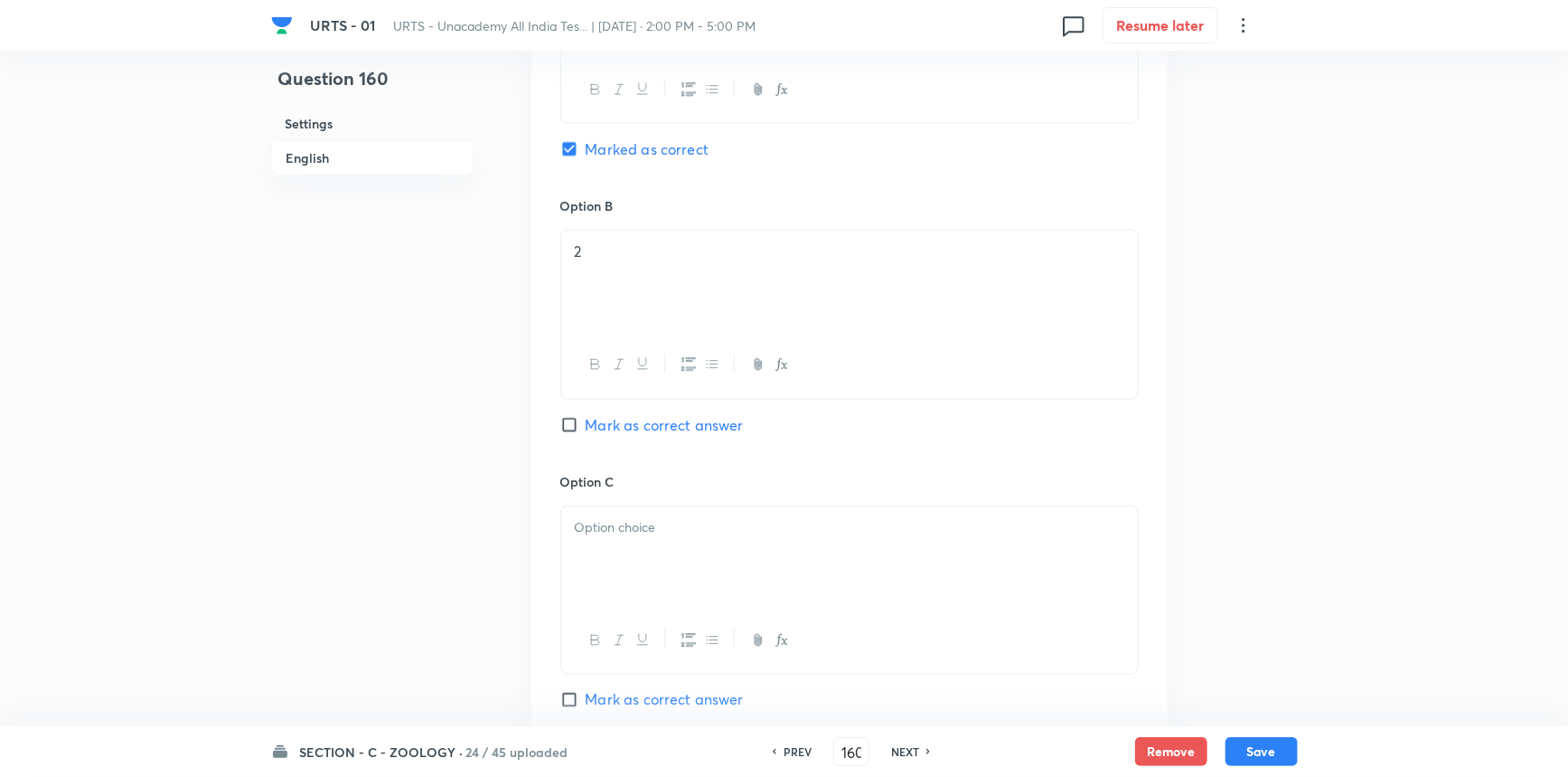
click at [631, 527] on p at bounding box center [849, 527] width 549 height 21
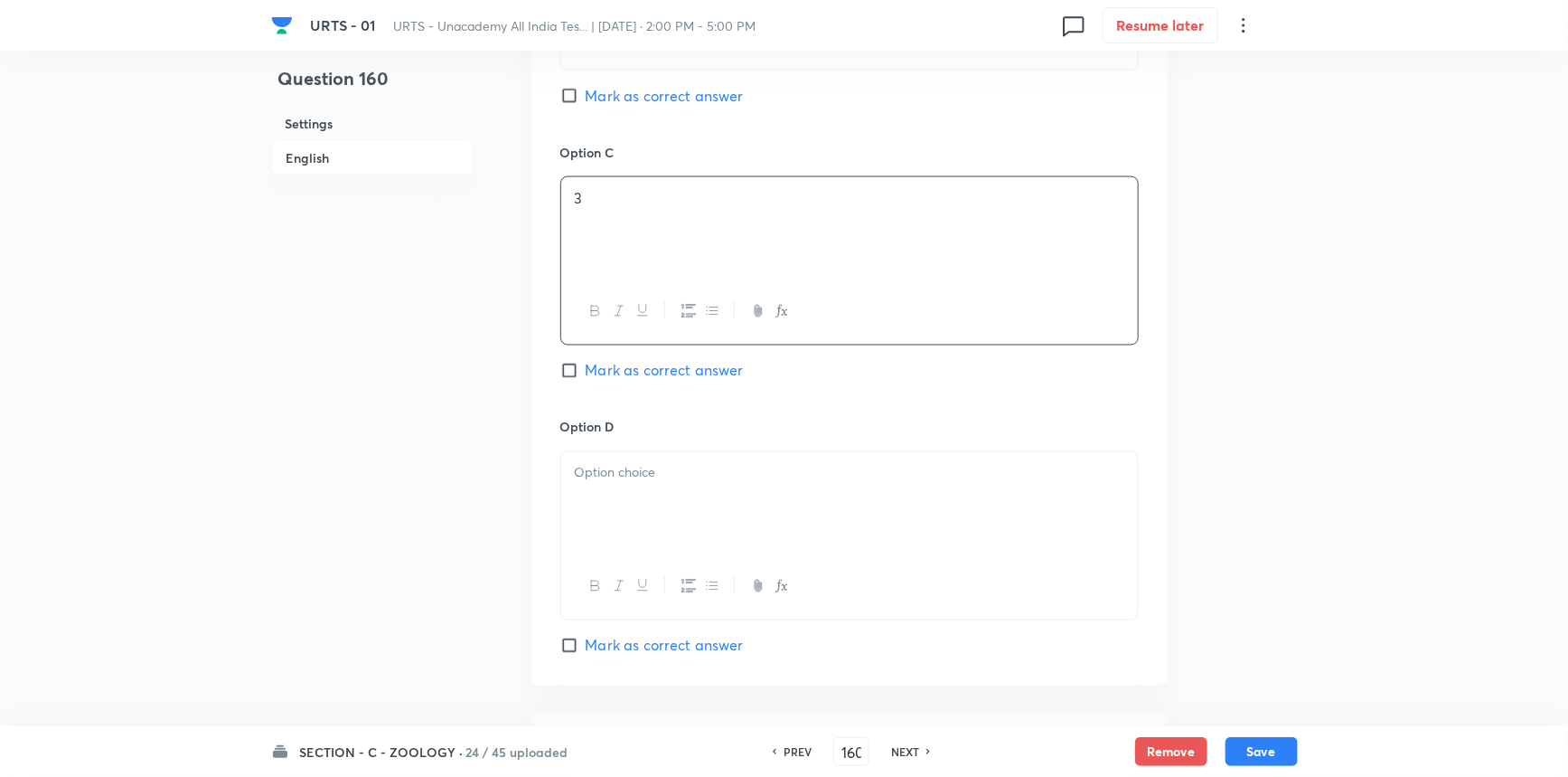
click at [656, 503] on div at bounding box center [849, 503] width 577 height 101
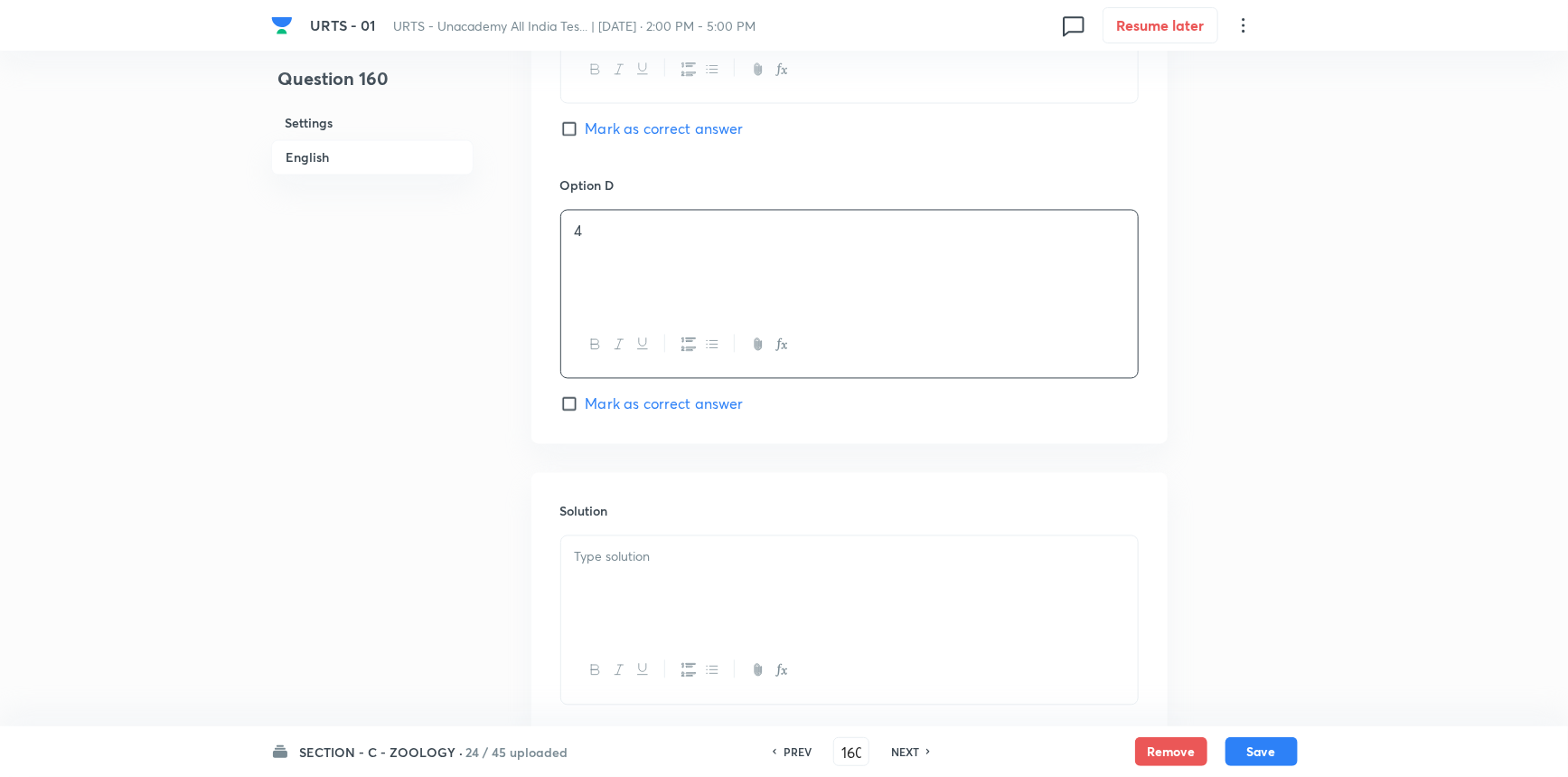
scroll to position [1645, 0]
click at [644, 608] on div at bounding box center [849, 582] width 577 height 101
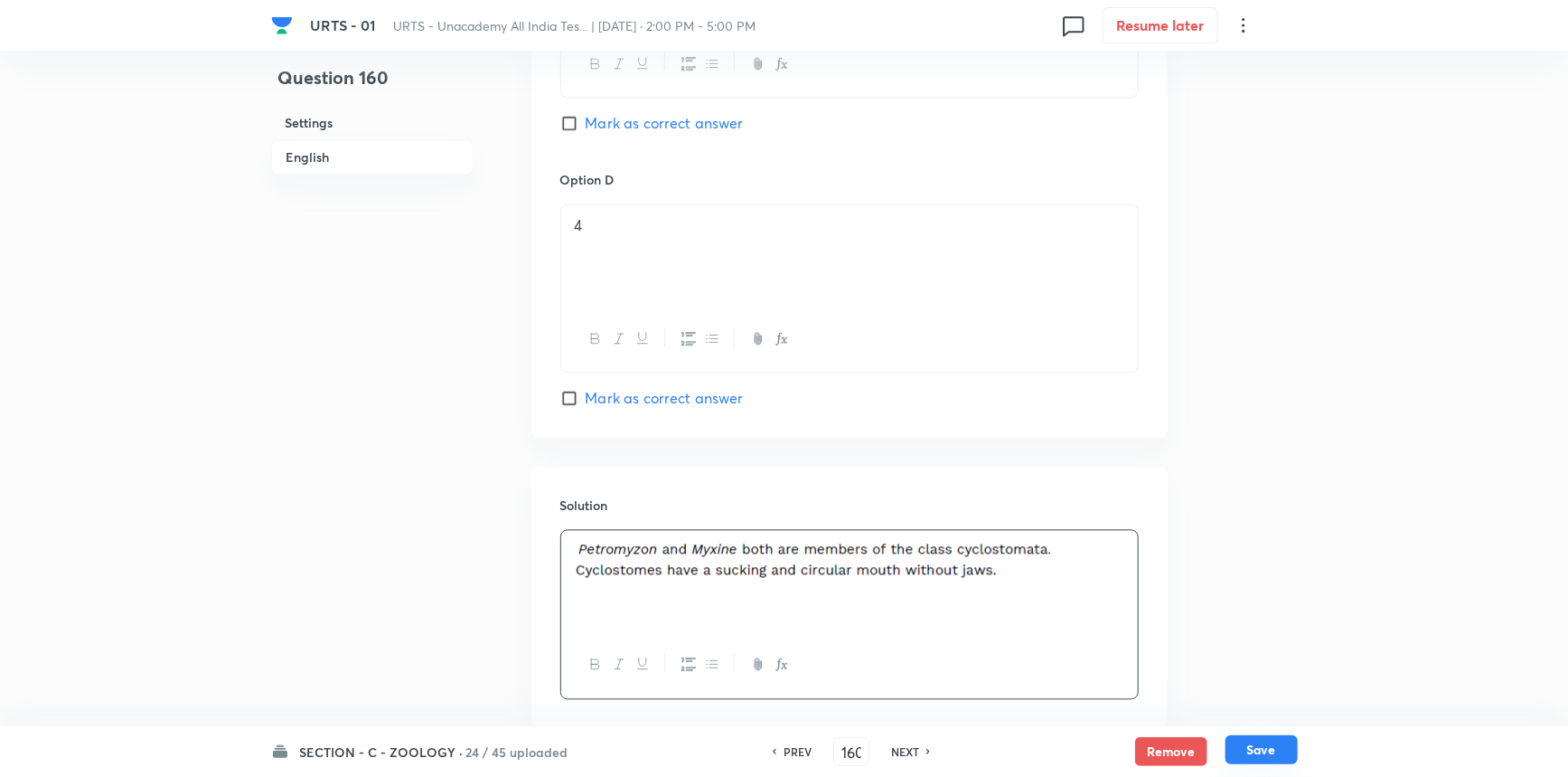
click at [1250, 744] on button "Save" at bounding box center [1262, 749] width 72 height 29
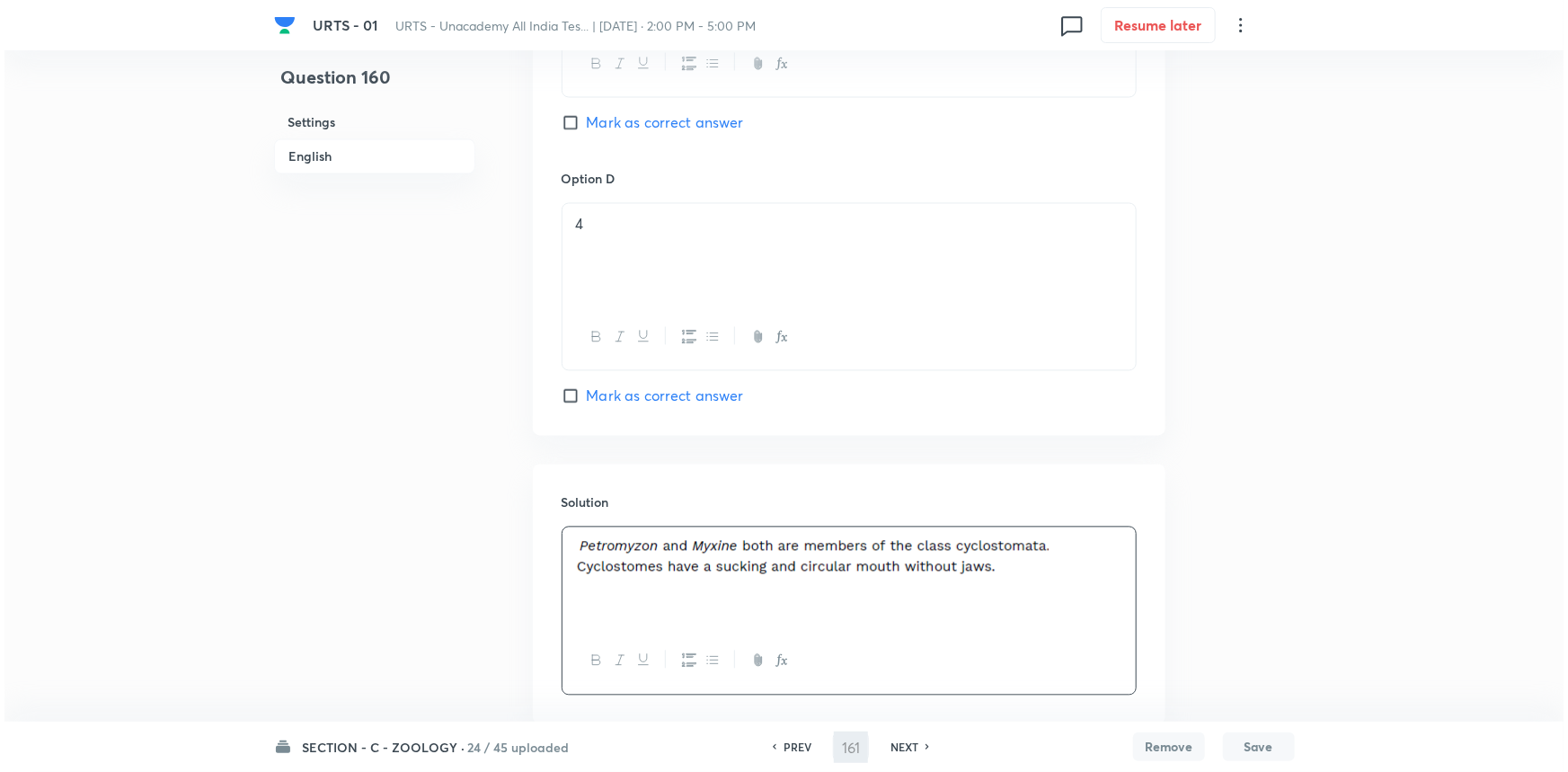
scroll to position [0, 0]
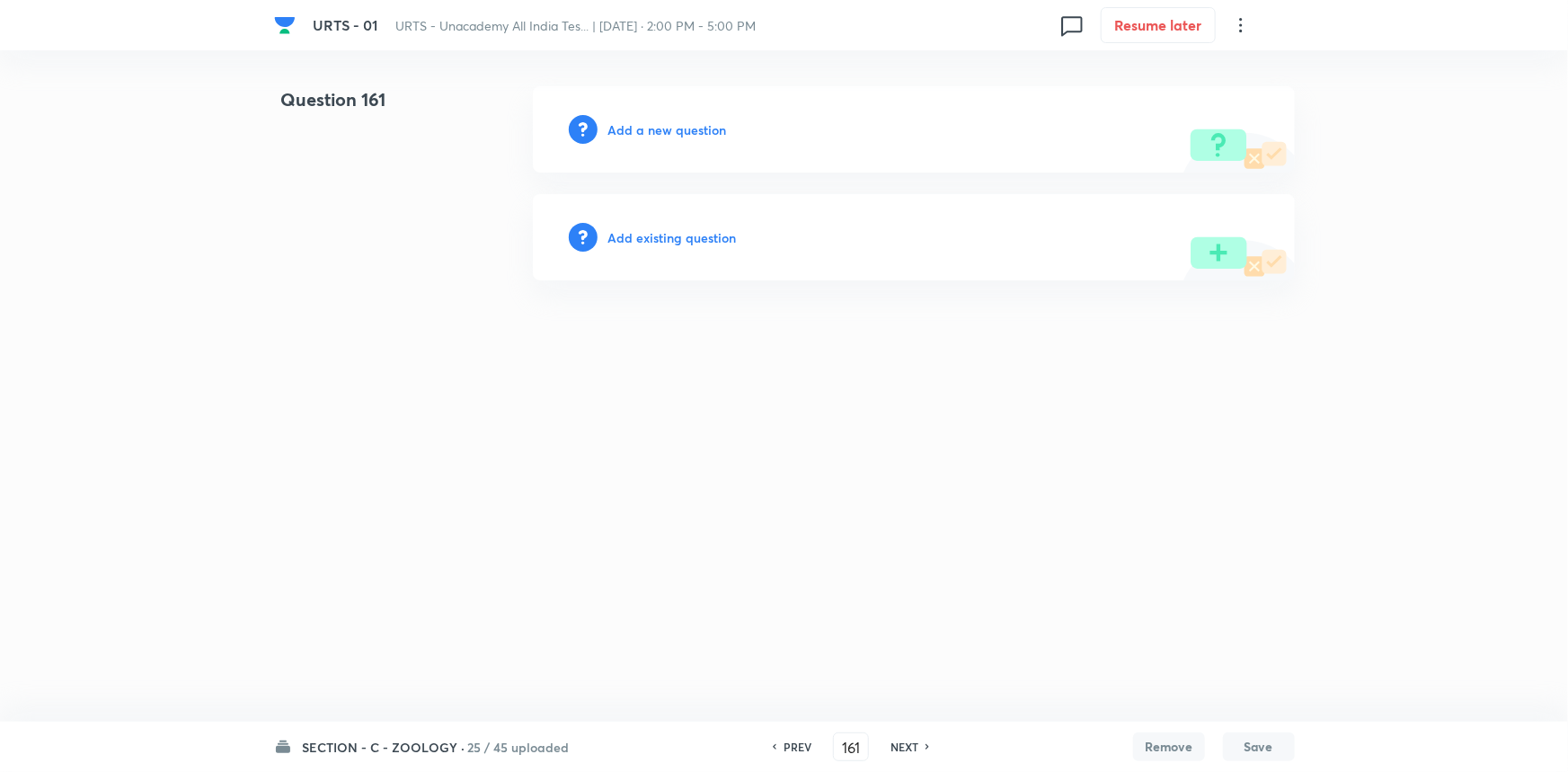
click at [701, 123] on h6 "Add a new question" at bounding box center [668, 130] width 119 height 19
click at [701, 123] on h6 "Choose a question type" at bounding box center [677, 130] width 138 height 19
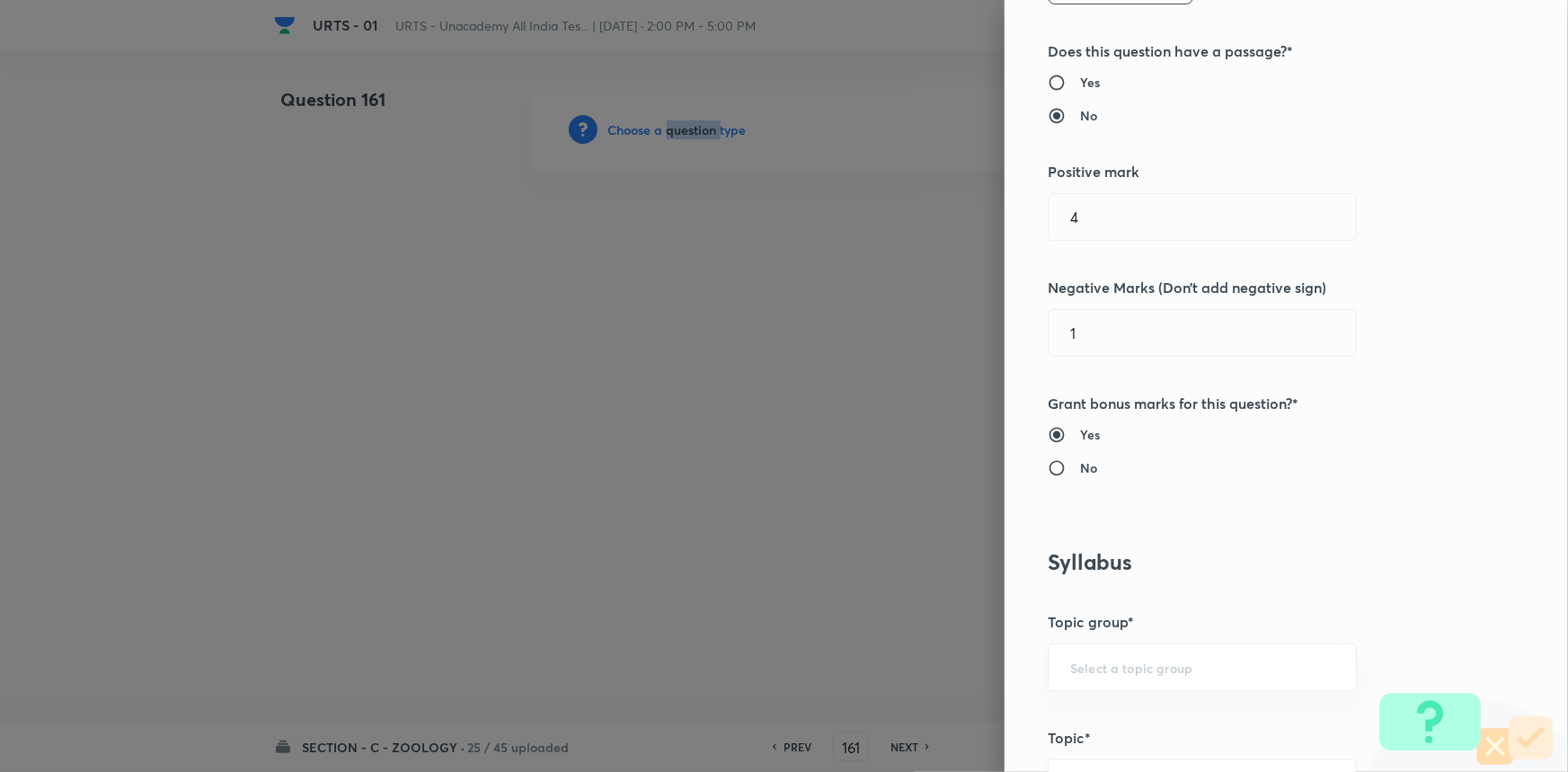
scroll to position [653, 0]
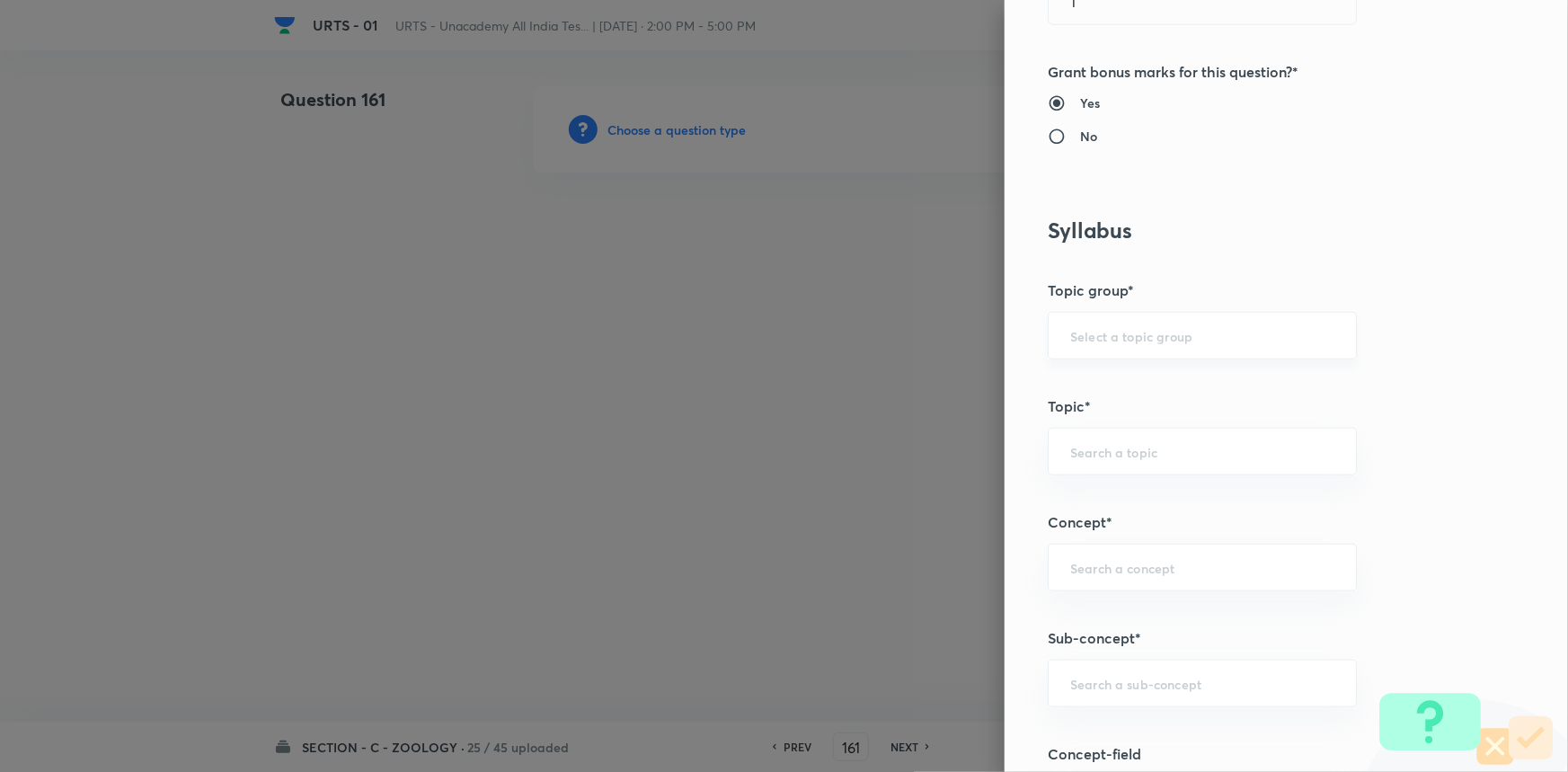
click at [1092, 336] on input "text" at bounding box center [1202, 335] width 264 height 17
click at [1065, 402] on ul "Biology" at bounding box center [1190, 386] width 307 height 46
click at [1075, 384] on li "Biology" at bounding box center [1190, 386] width 307 height 33
click at [1070, 443] on input "text" at bounding box center [1202, 451] width 264 height 17
click at [1077, 563] on li "Zoology" at bounding box center [1190, 566] width 307 height 33
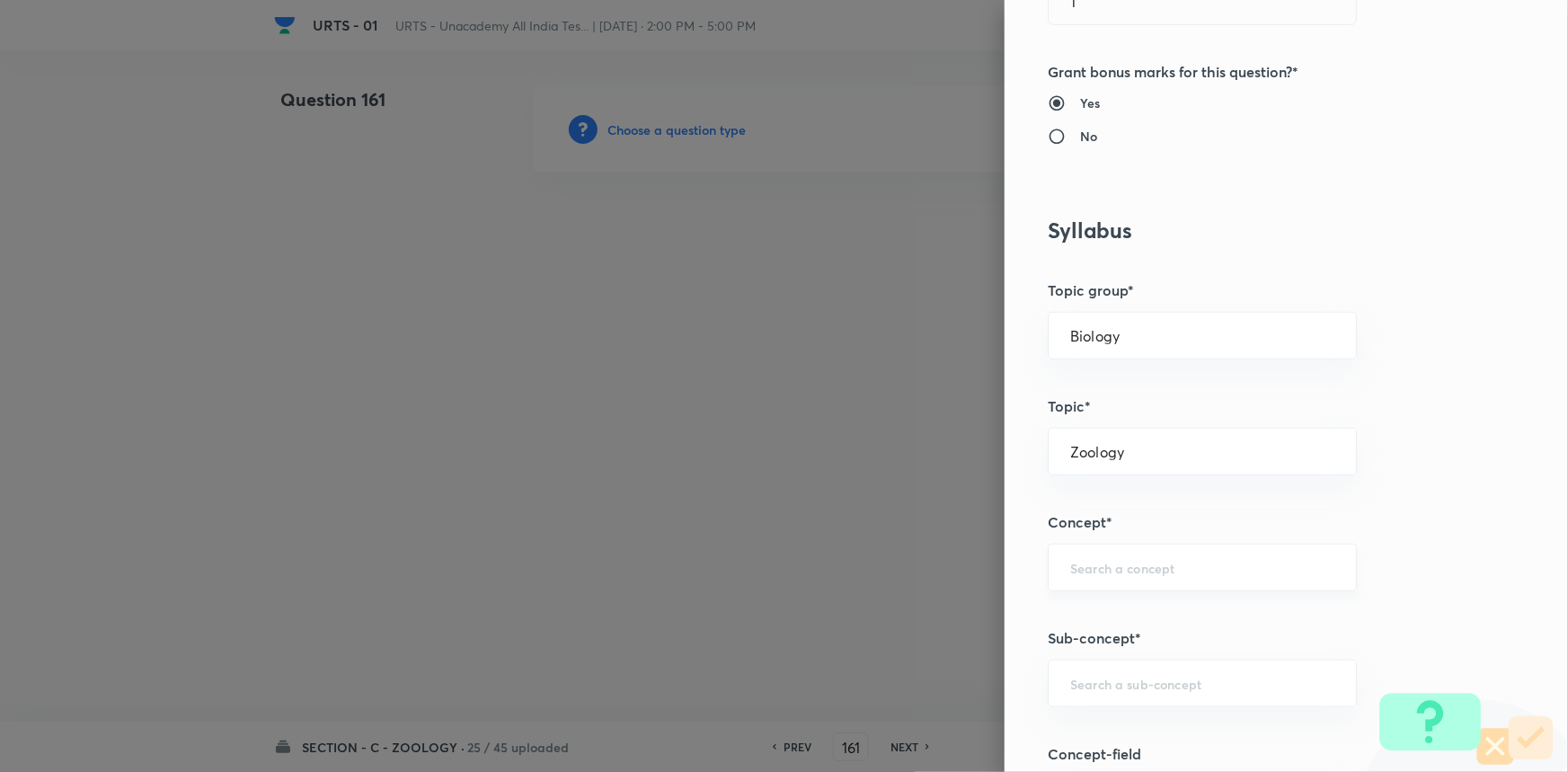
click at [1078, 564] on input "text" at bounding box center [1202, 568] width 264 height 17
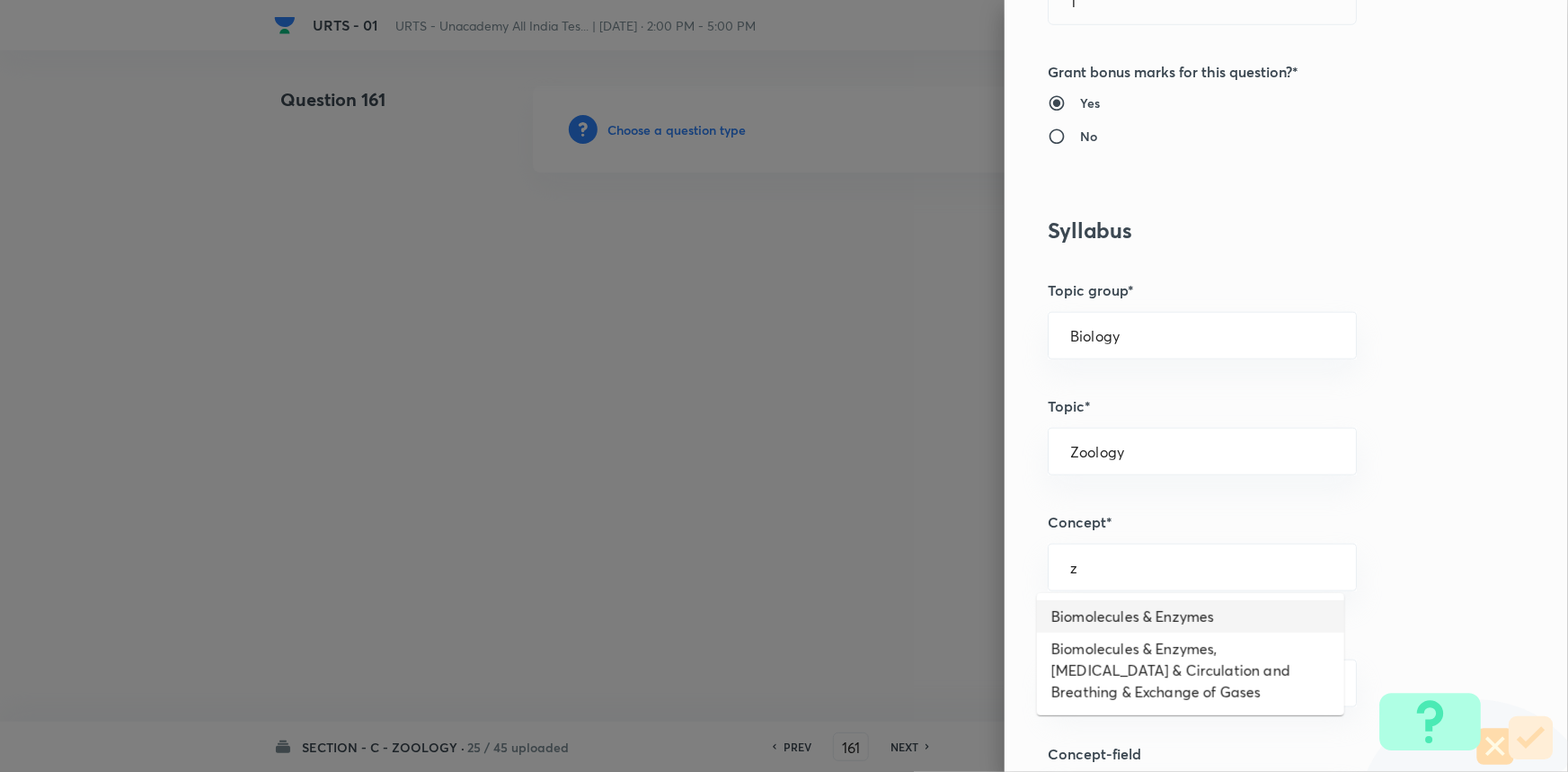
click at [1120, 611] on li "Biomolecules & Enzymes" at bounding box center [1190, 616] width 307 height 33
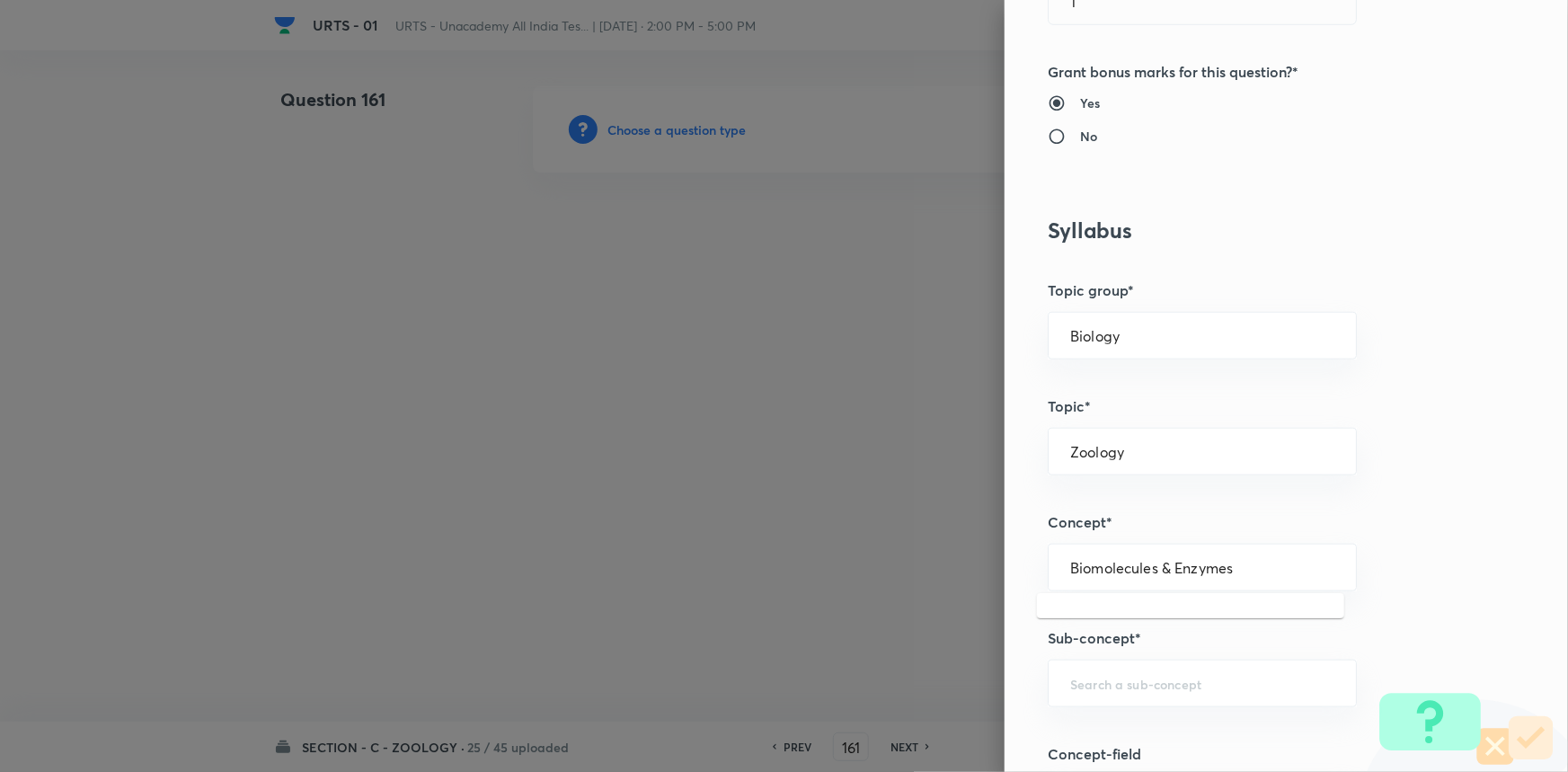
drag, startPoint x: 1256, startPoint y: 569, endPoint x: 627, endPoint y: 531, distance: 630.1
click at [627, 531] on div "Question settings Question type* Single choice correct Number of options* 2 3 4…" at bounding box center [784, 386] width 1568 height 772
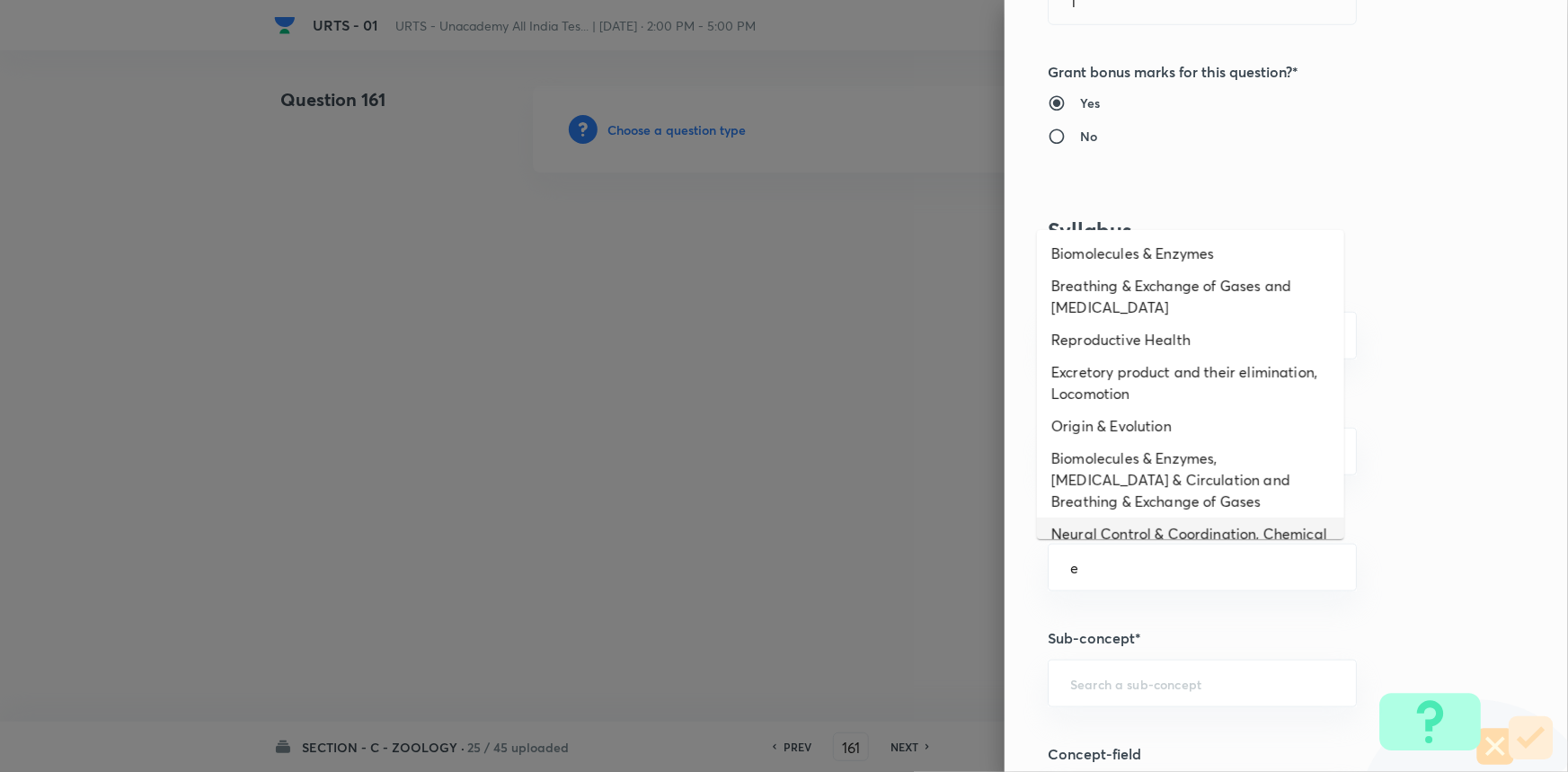
click at [1040, 530] on li "Neural Control & Coordination, Chemical Control & Coordination" at bounding box center [1190, 544] width 307 height 54
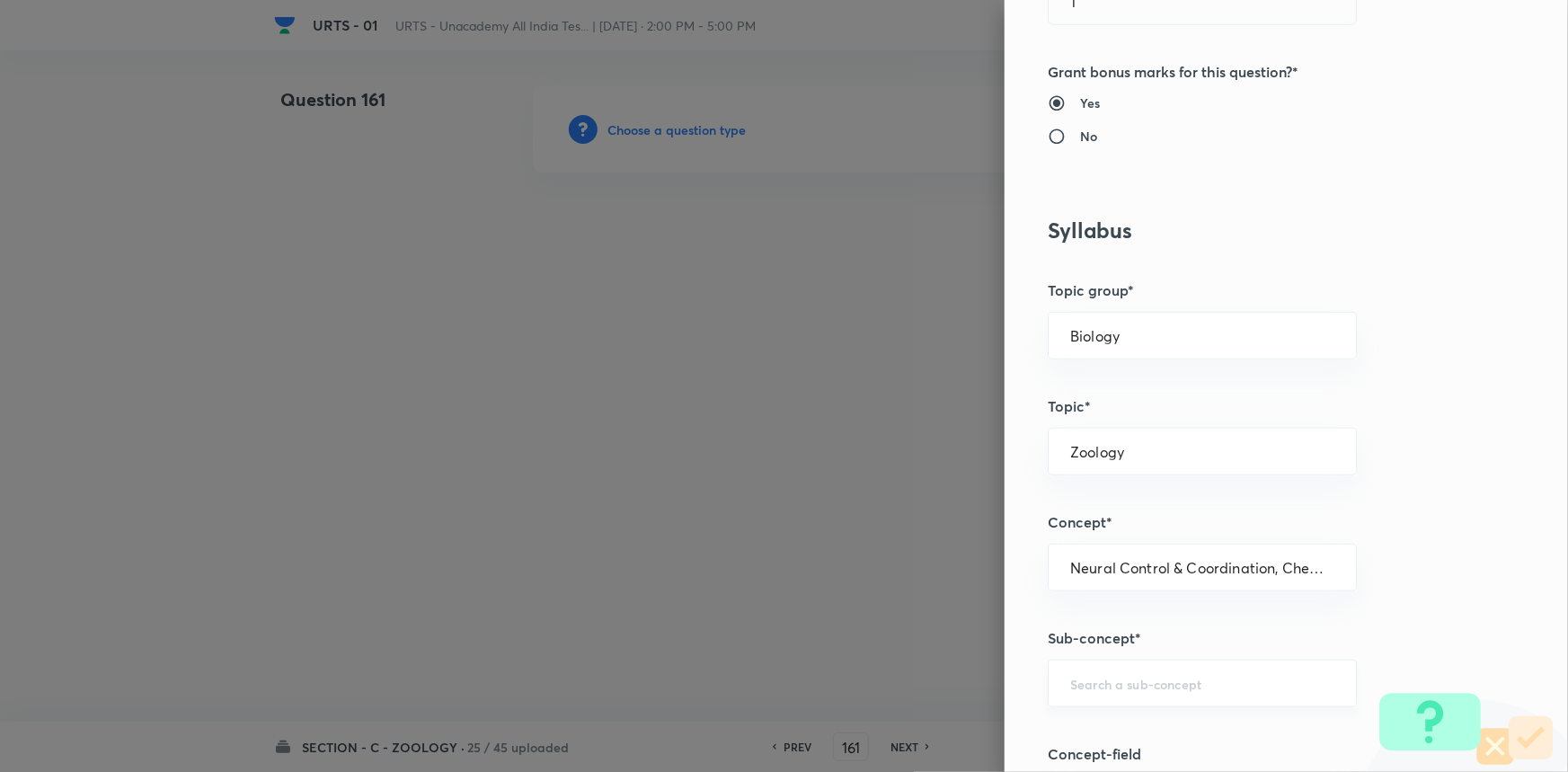
click at [1072, 665] on div "​" at bounding box center [1202, 683] width 309 height 47
click at [1092, 633] on li "Neural Control & Coordination, Chemical Control & Coordination" at bounding box center [1190, 621] width 307 height 54
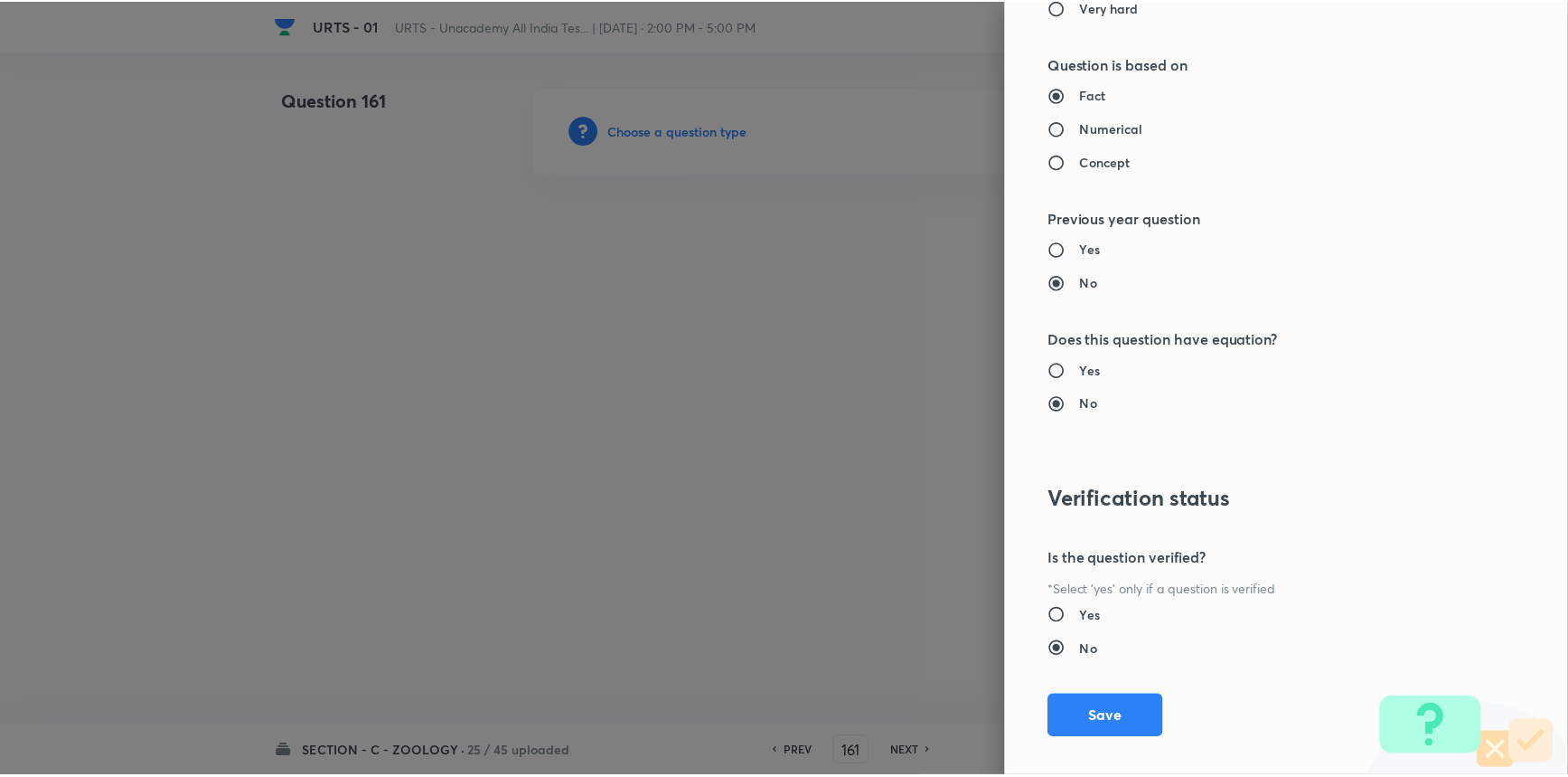
scroll to position [1808, 0]
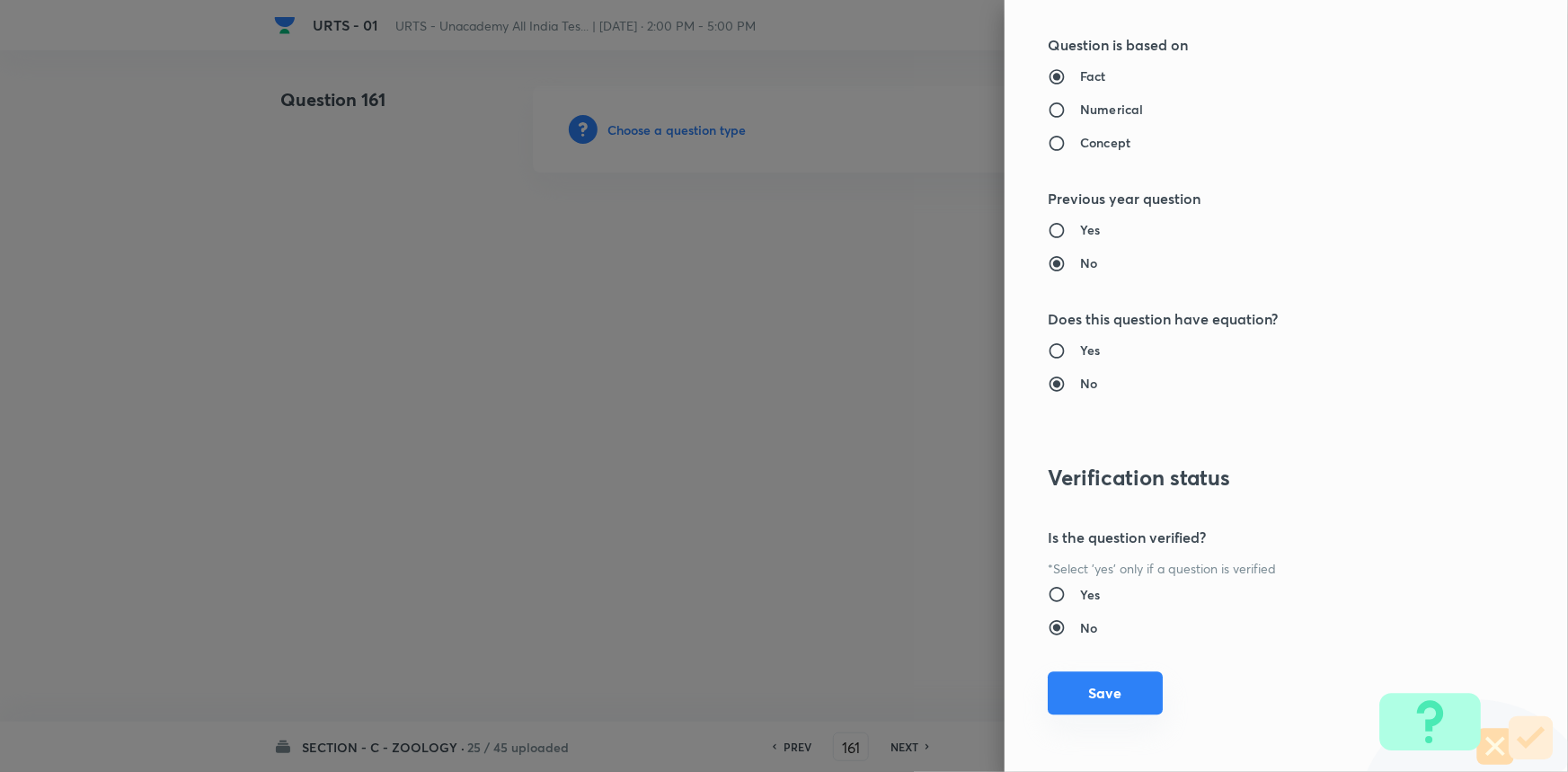
click at [1100, 672] on button "Save" at bounding box center [1105, 693] width 115 height 43
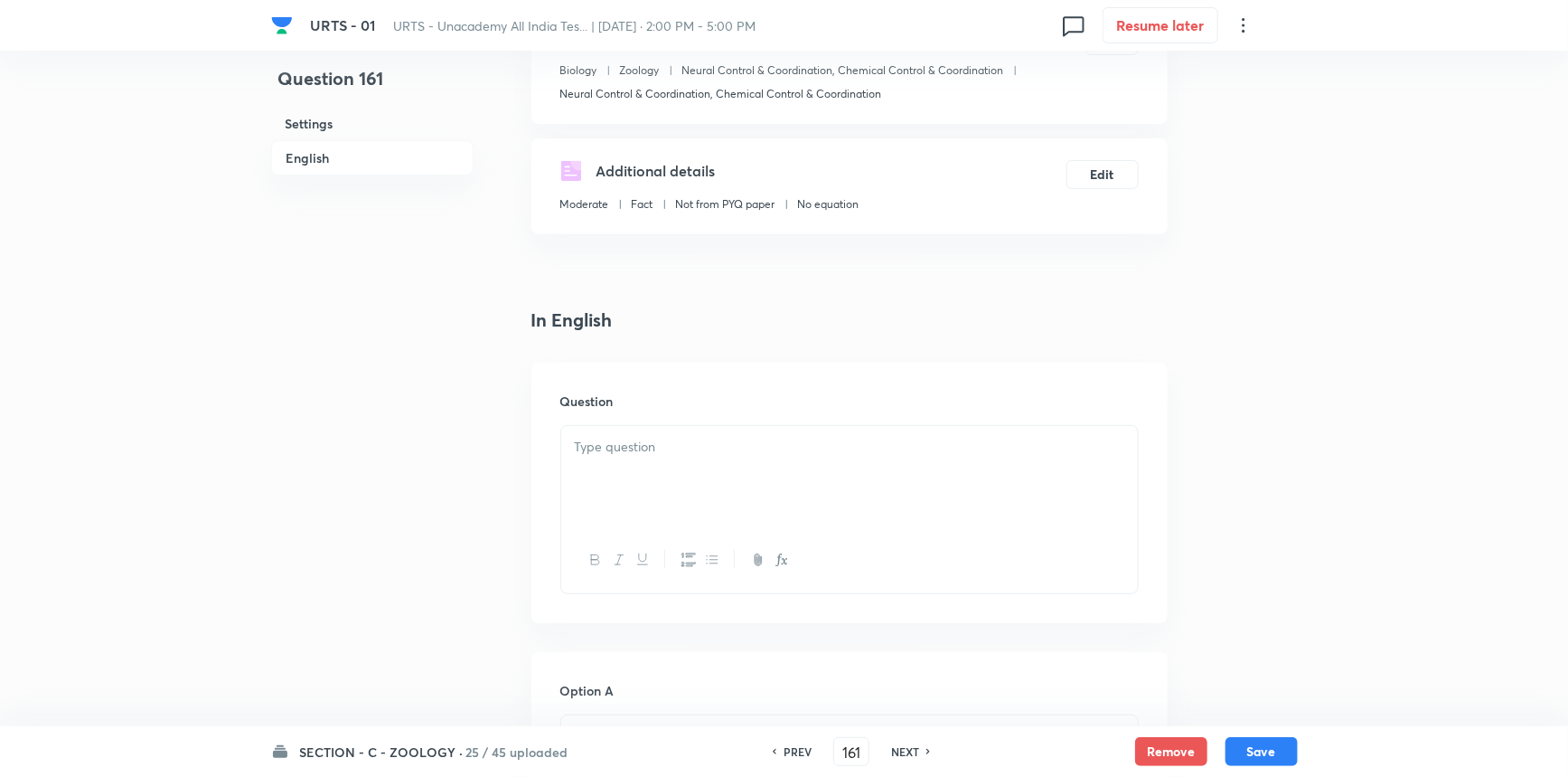
scroll to position [575, 0]
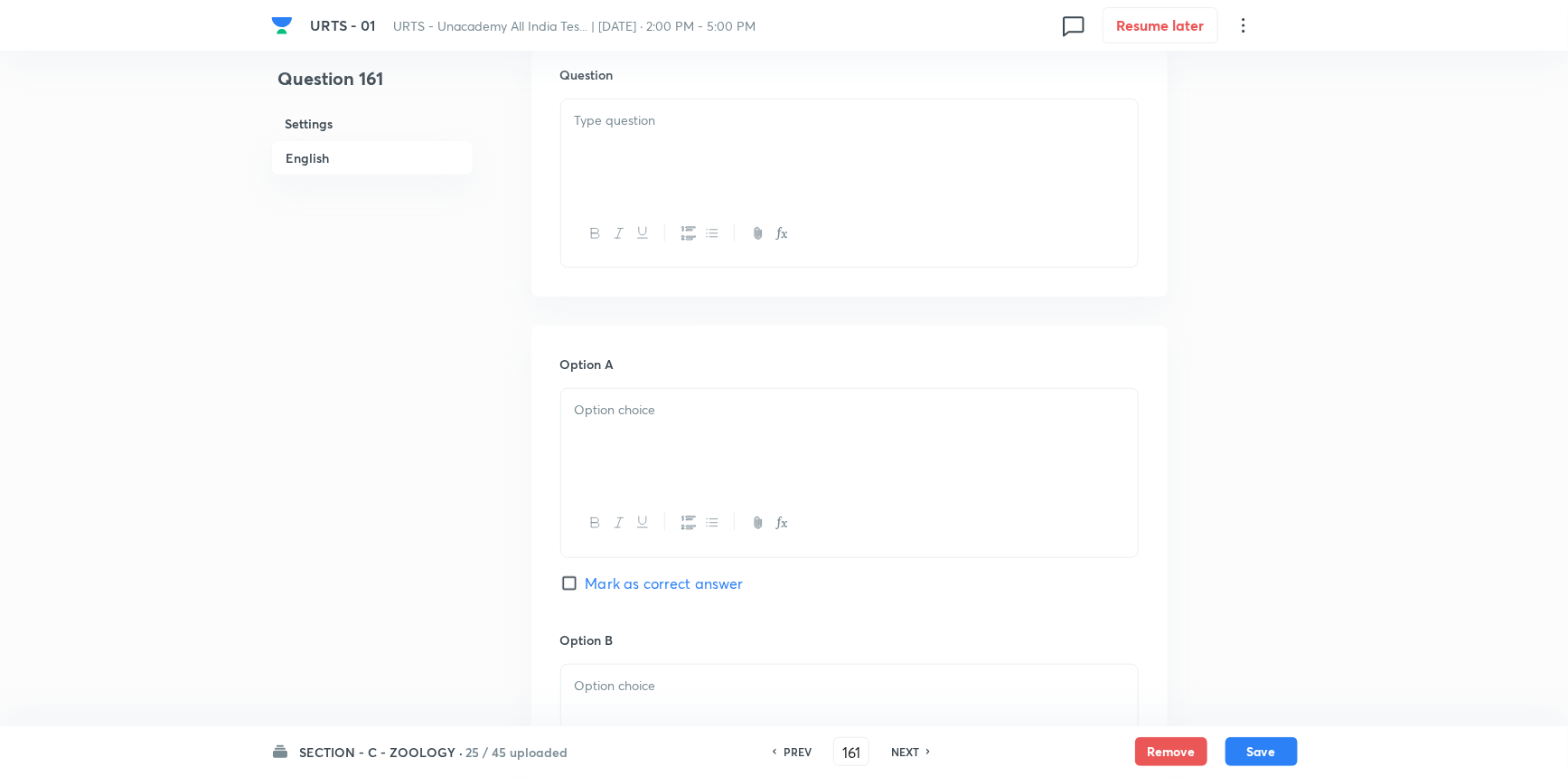
click at [623, 141] on div at bounding box center [849, 150] width 577 height 101
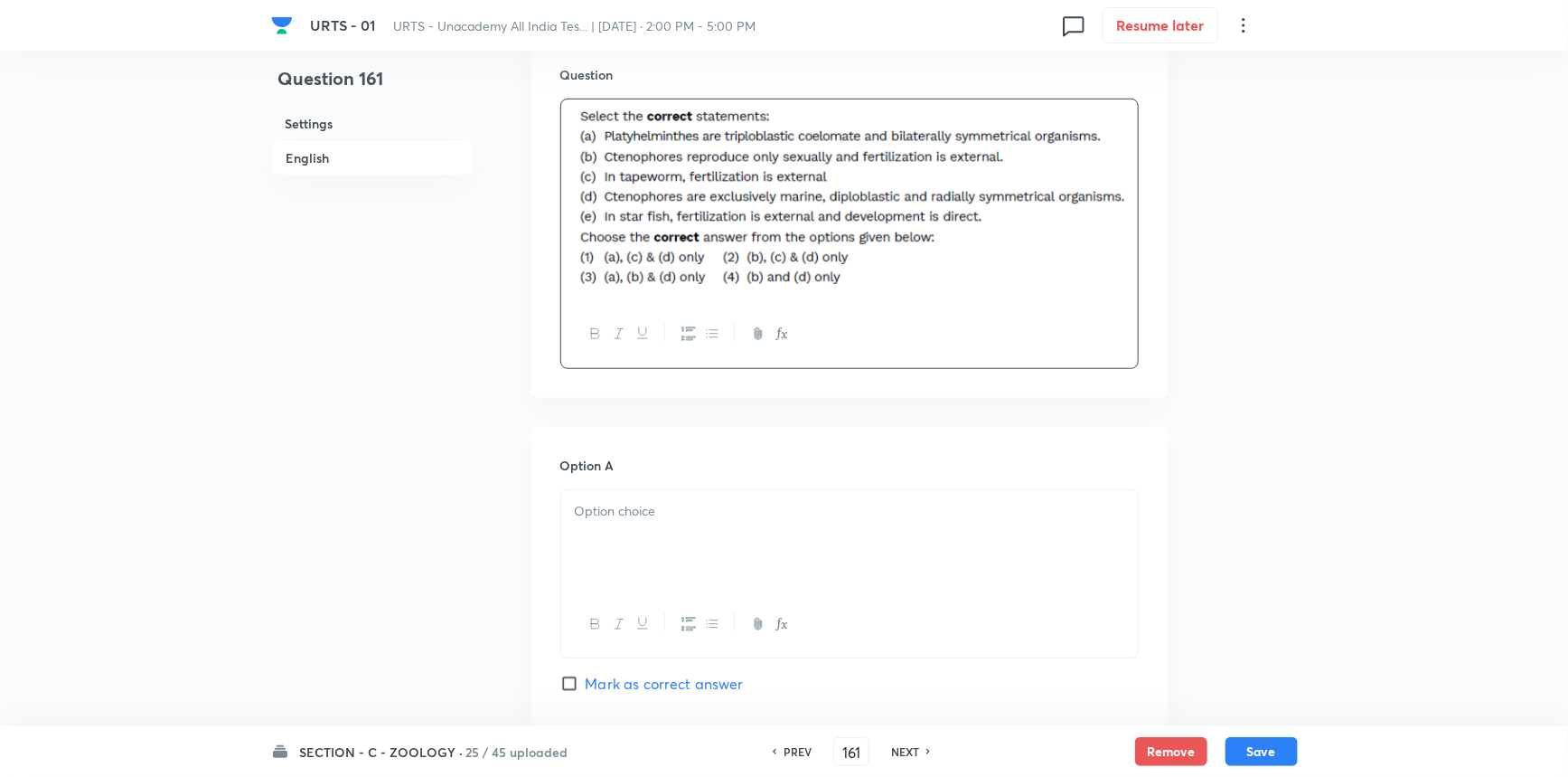
click at [624, 527] on div at bounding box center [849, 540] width 577 height 101
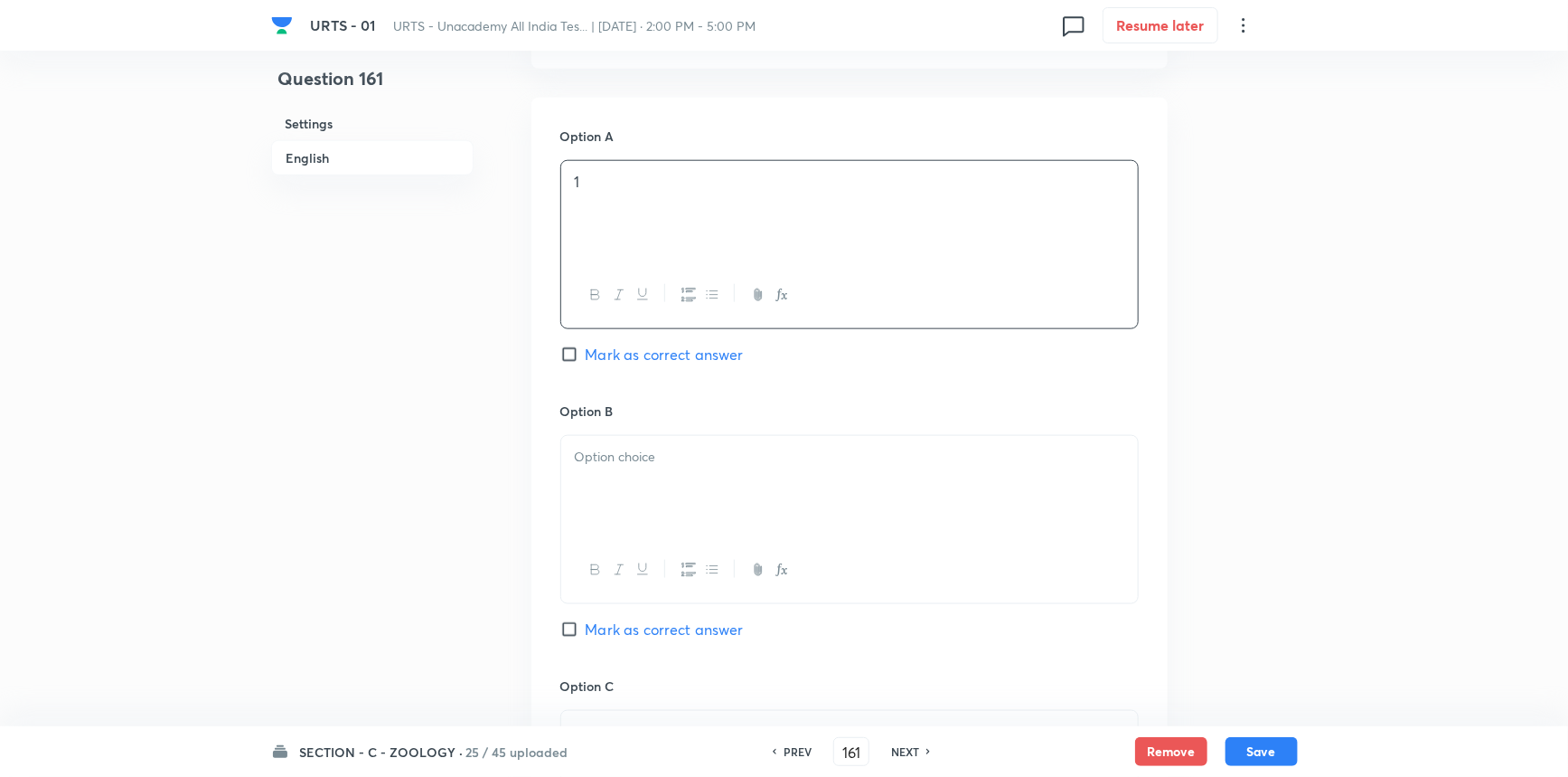
click at [650, 468] on p at bounding box center [849, 457] width 549 height 21
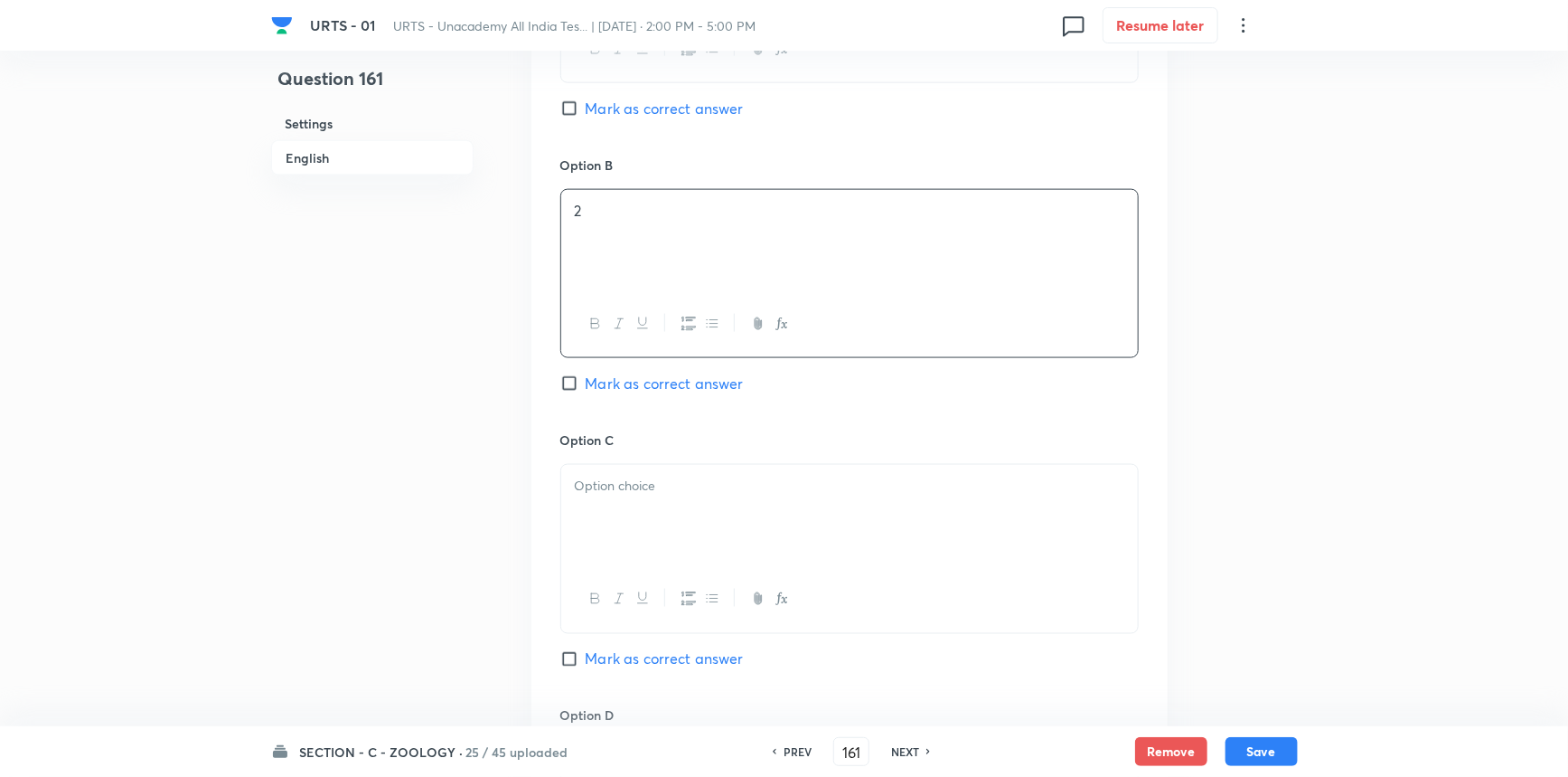
click at [647, 515] on div at bounding box center [849, 515] width 577 height 101
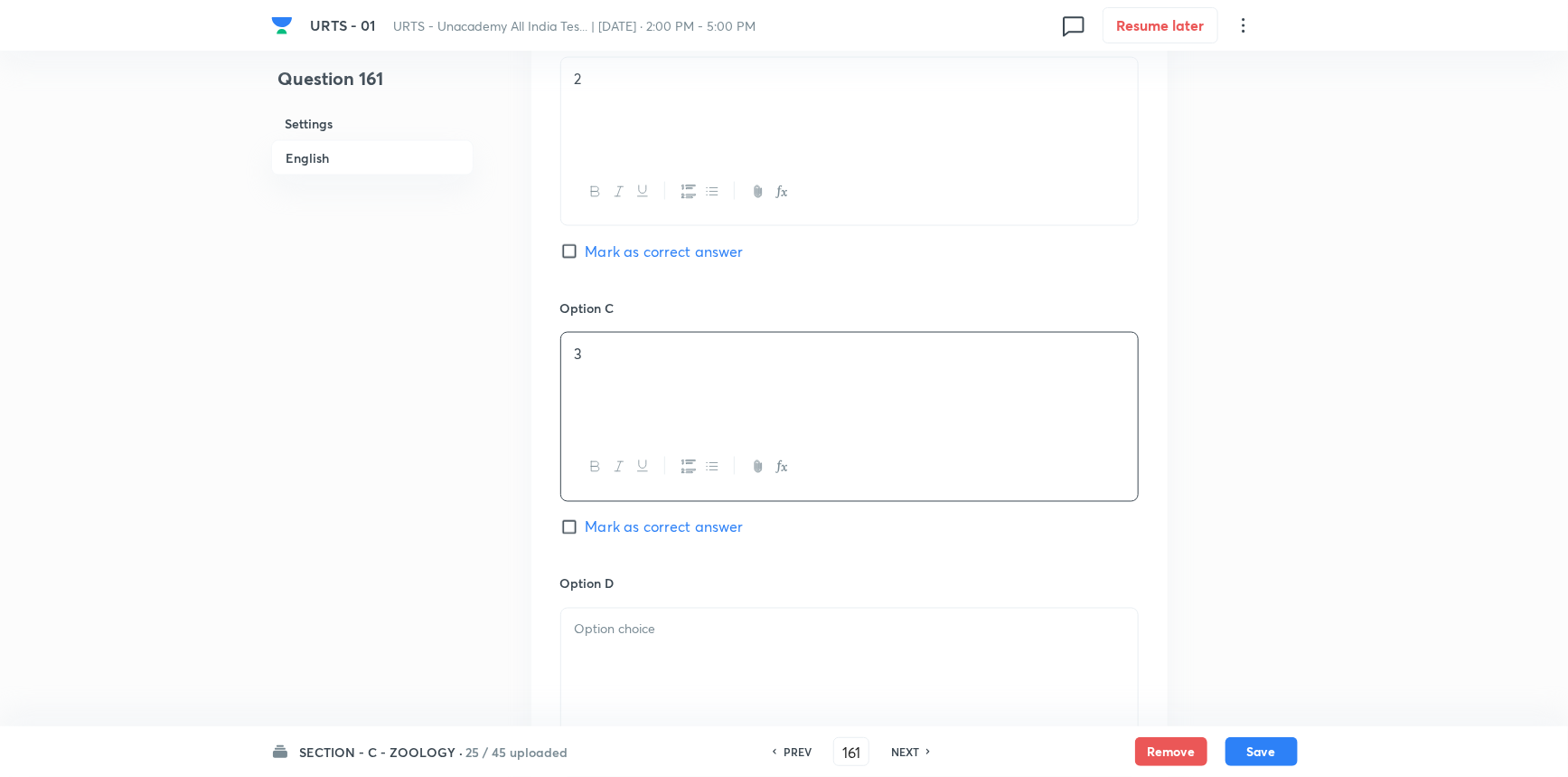
scroll to position [1397, 0]
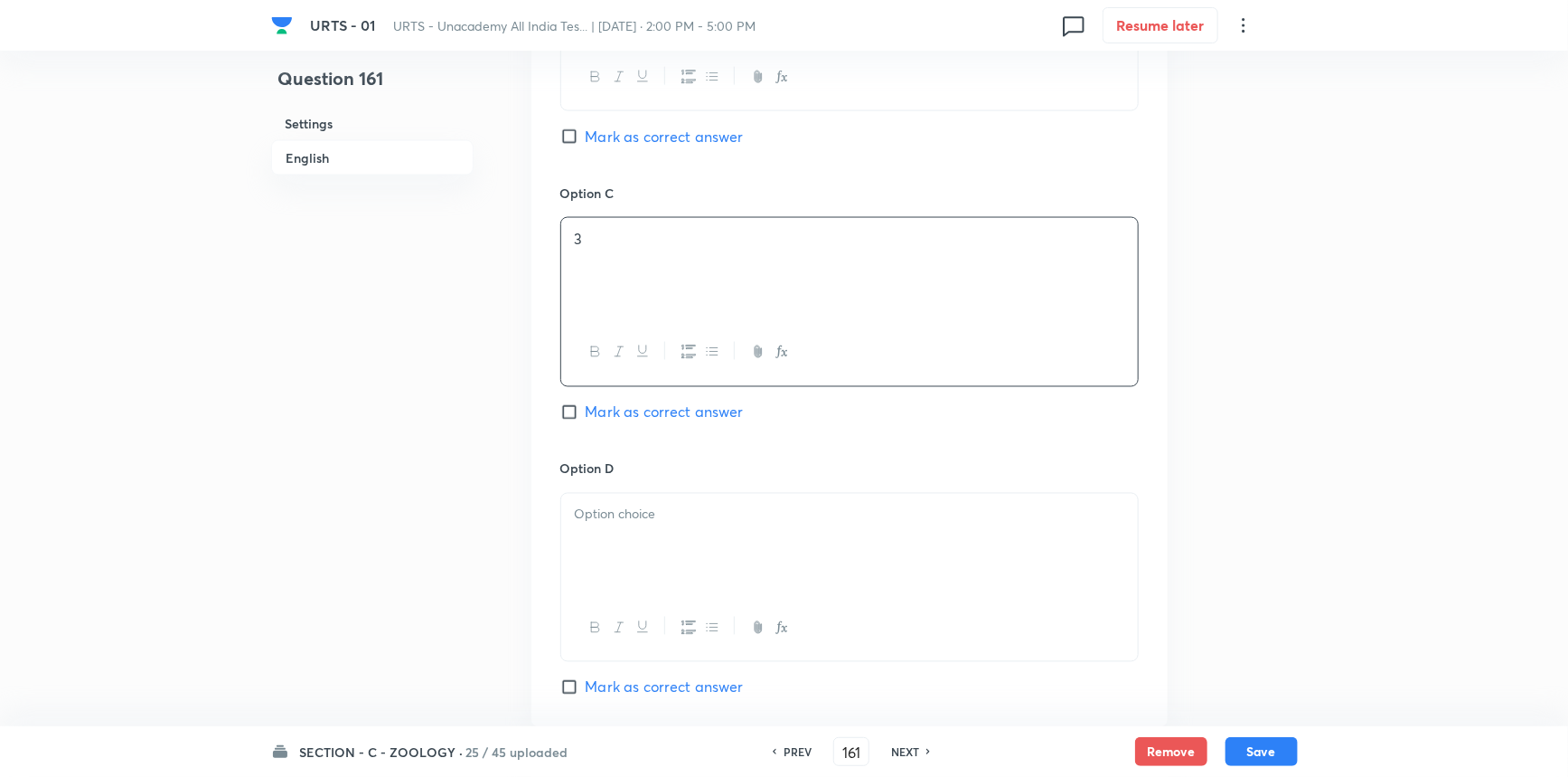
click at [637, 542] on div at bounding box center [849, 544] width 577 height 101
click at [623, 698] on span "Mark as correct answer" at bounding box center [664, 687] width 158 height 22
click at [586, 697] on input "Mark as correct answer" at bounding box center [573, 686] width 25 height 18
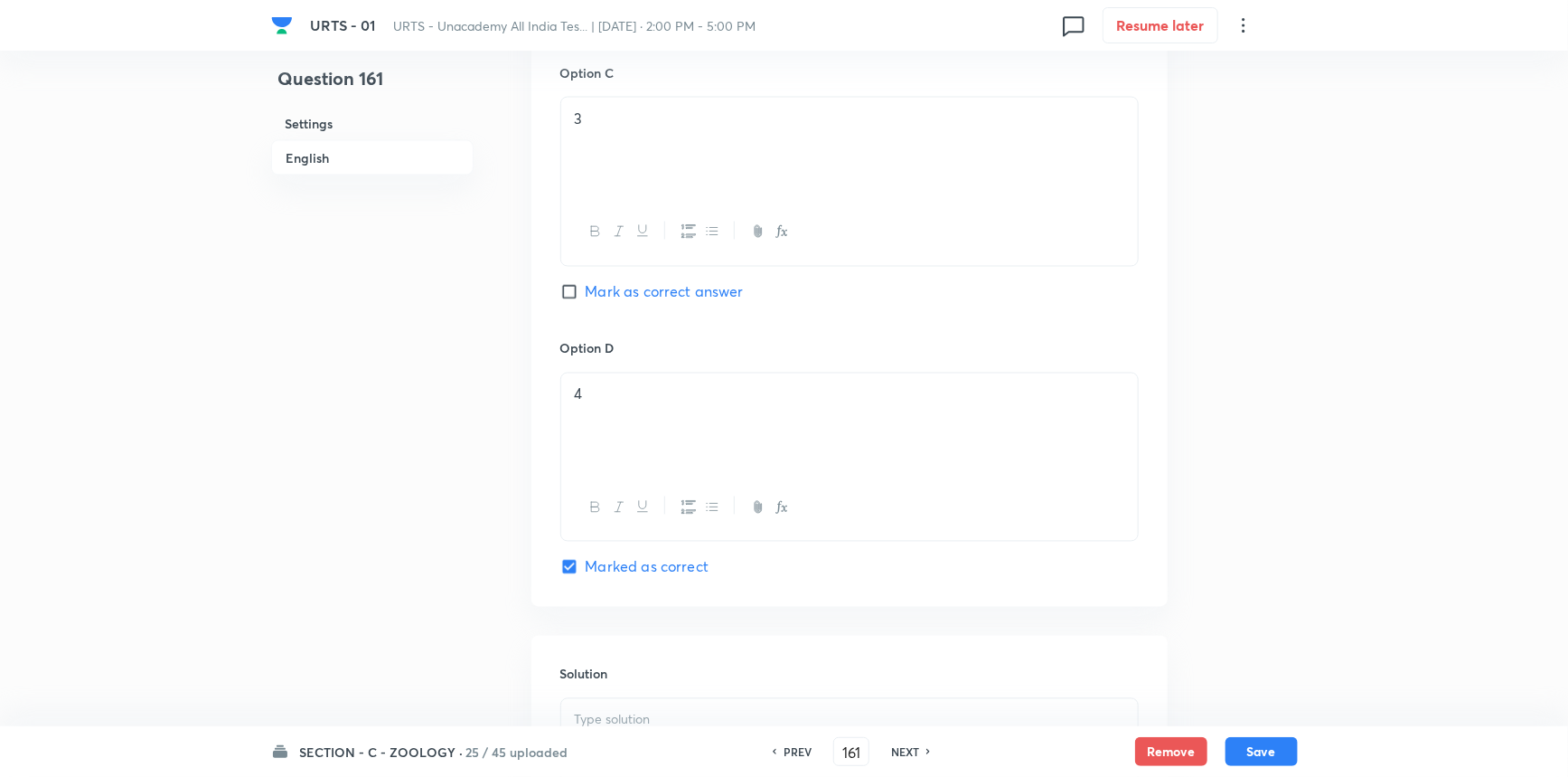
scroll to position [1727, 0]
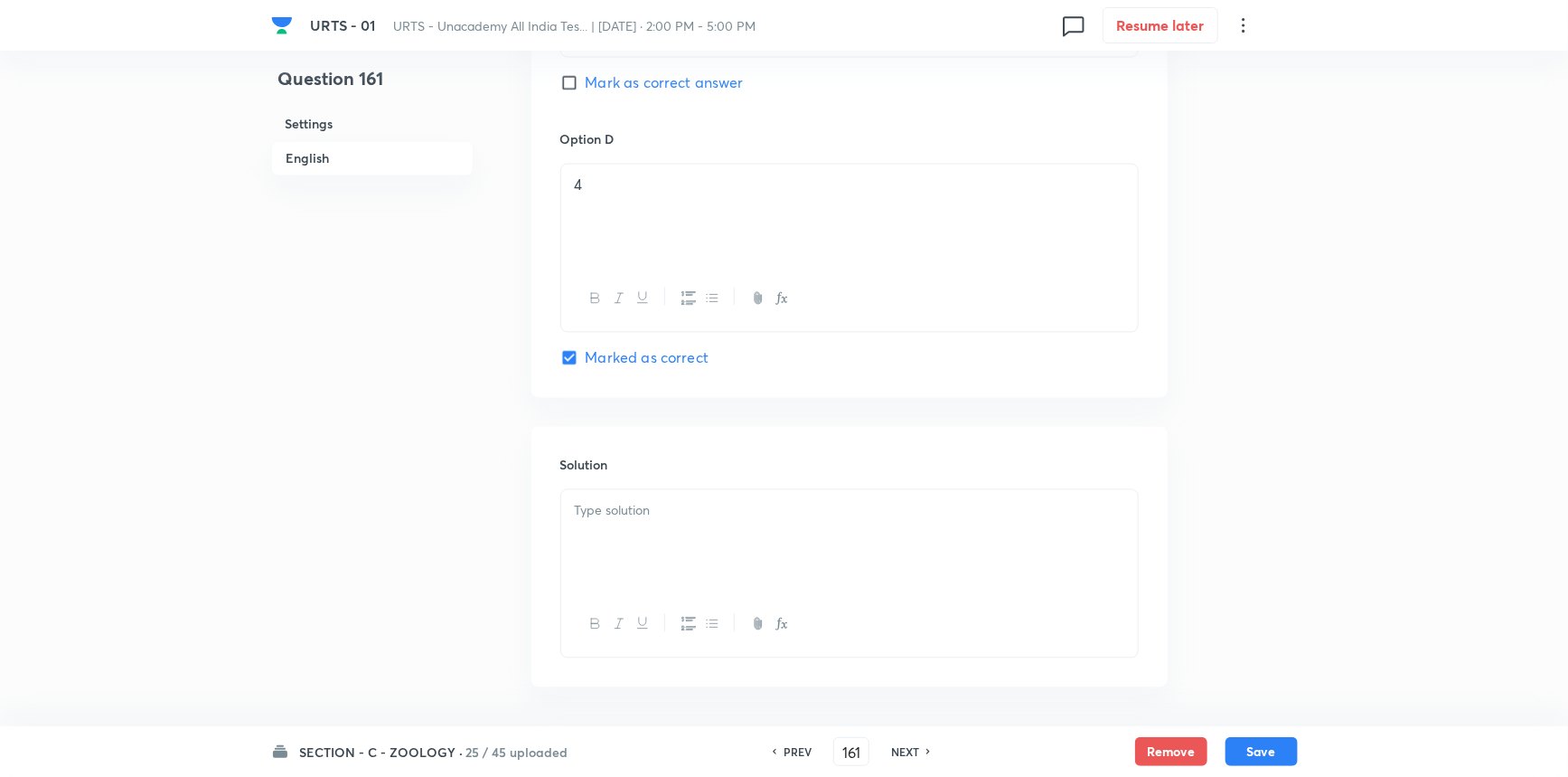
click at [661, 501] on p at bounding box center [849, 511] width 549 height 21
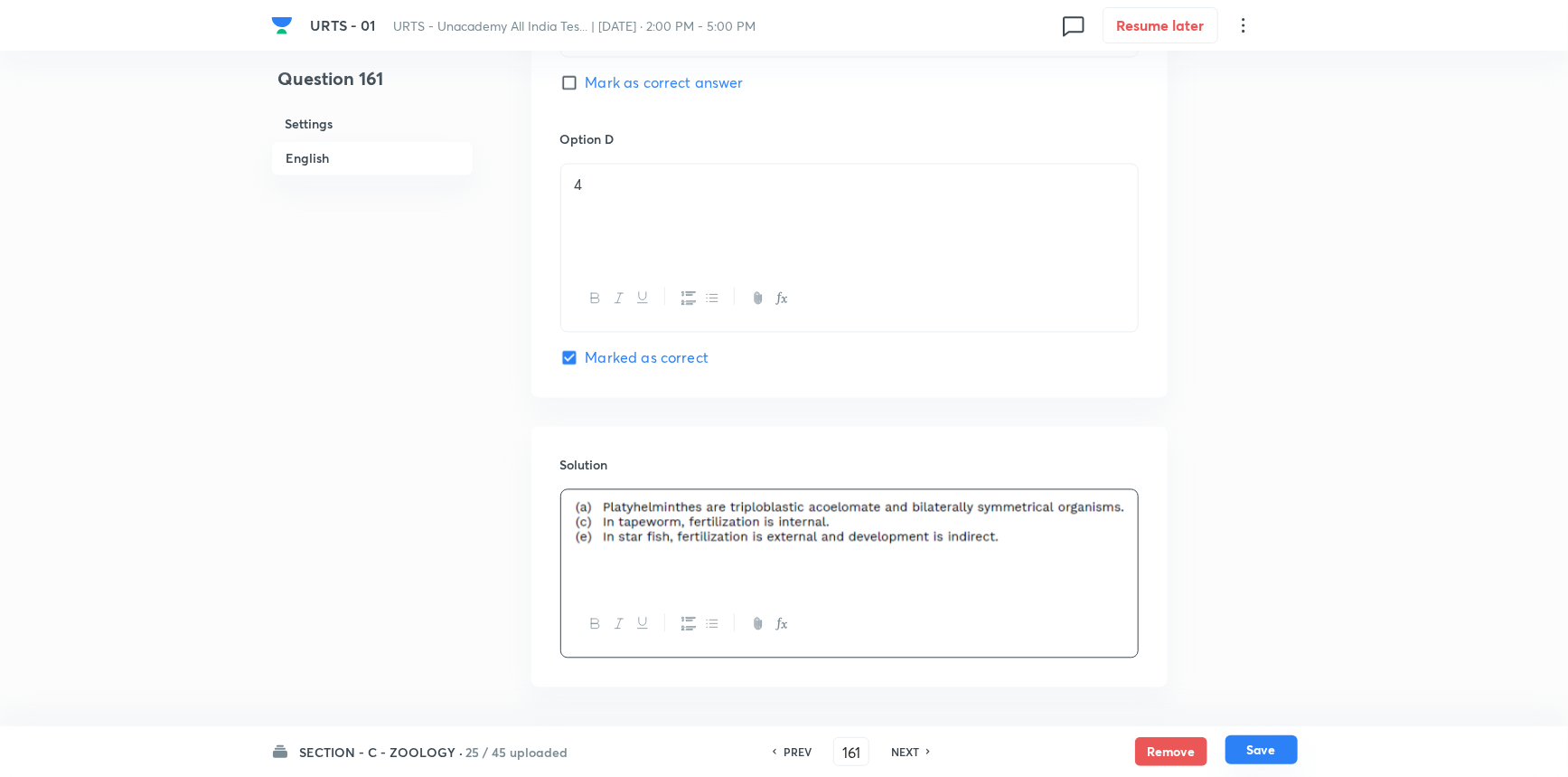
click at [1237, 755] on button "Save" at bounding box center [1262, 749] width 72 height 29
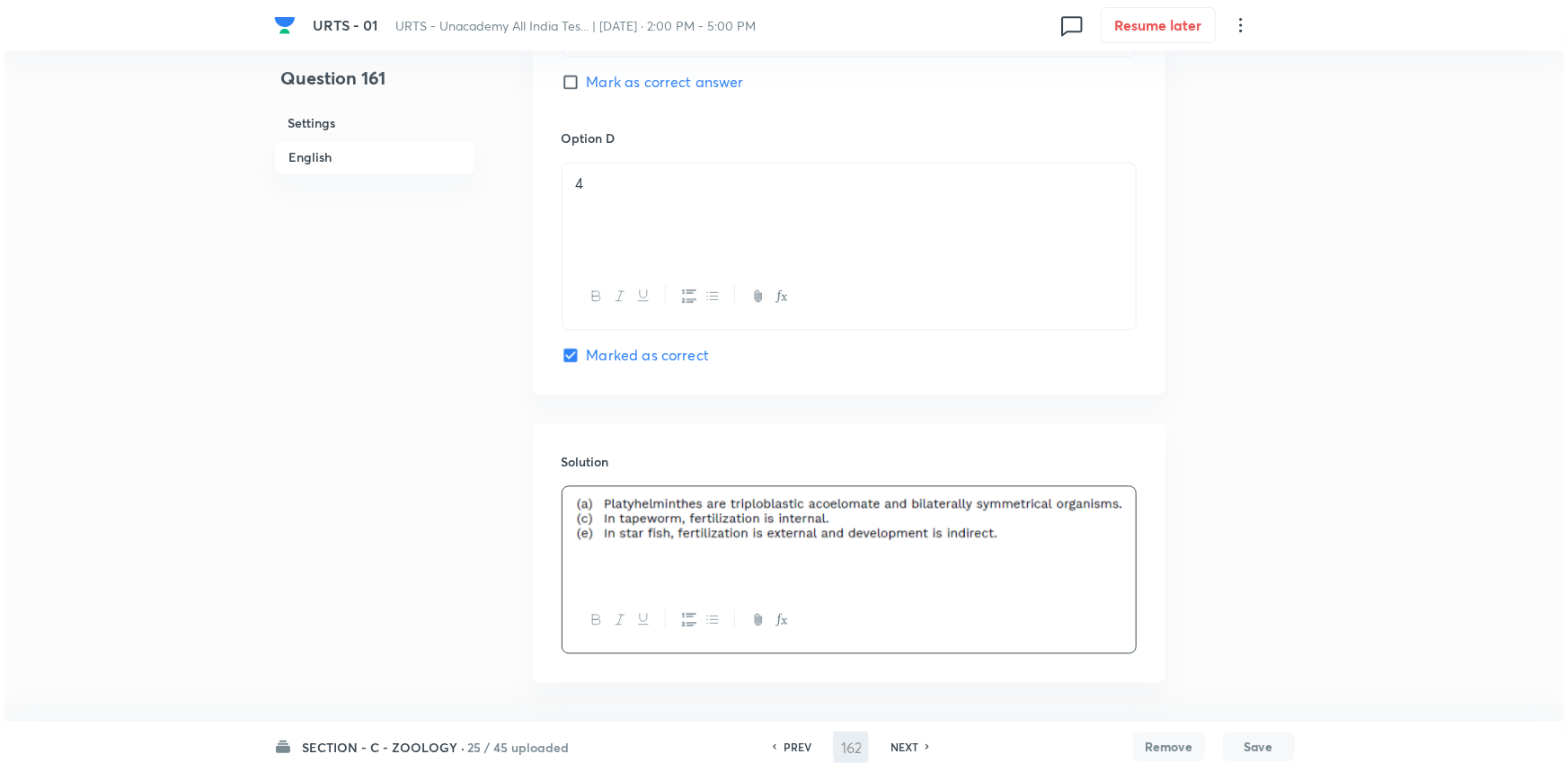
scroll to position [0, 0]
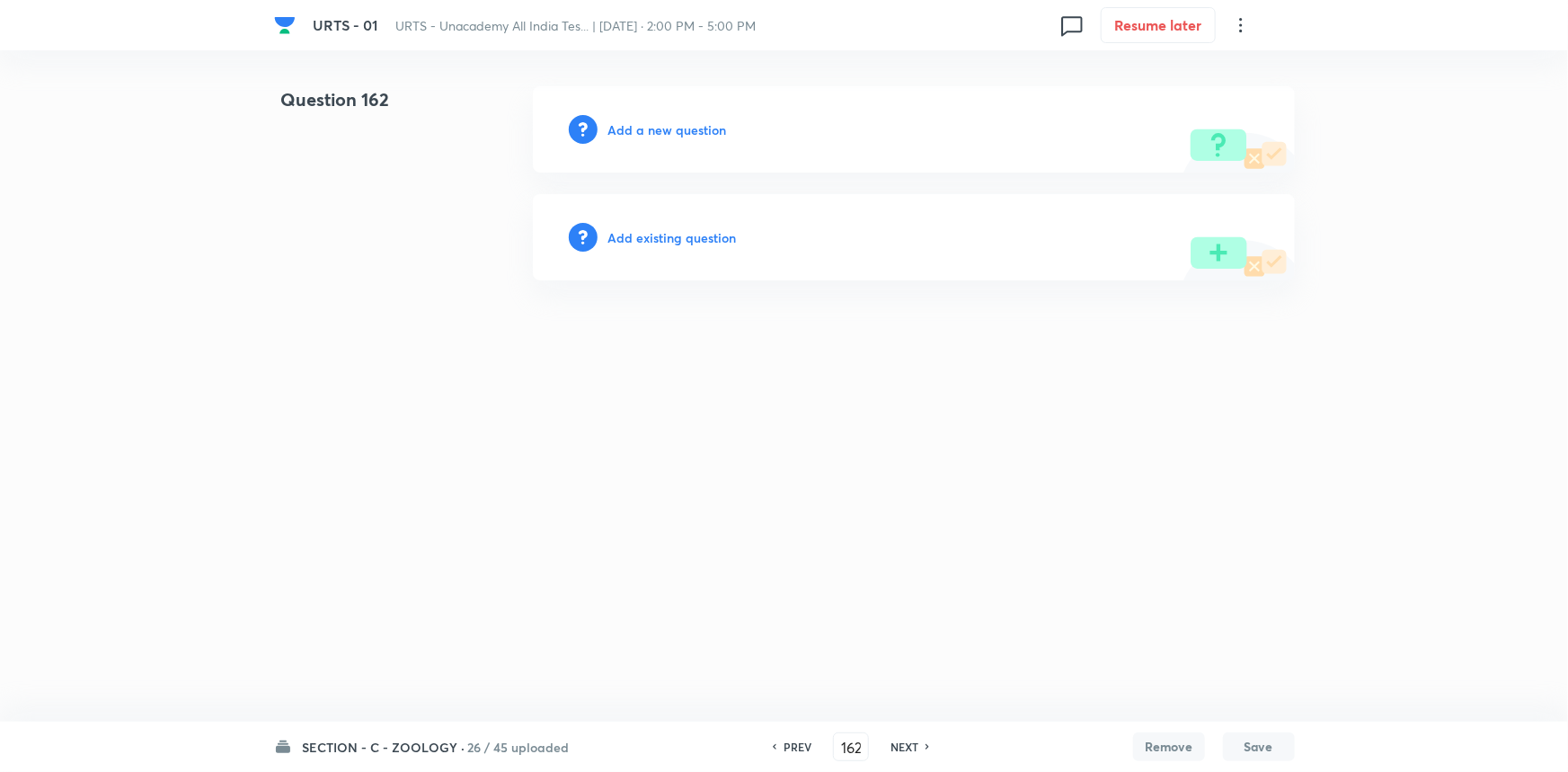
click at [670, 124] on h6 "Add a new question" at bounding box center [668, 130] width 119 height 19
click at [702, 127] on h6 "Choose a question type" at bounding box center [677, 130] width 138 height 19
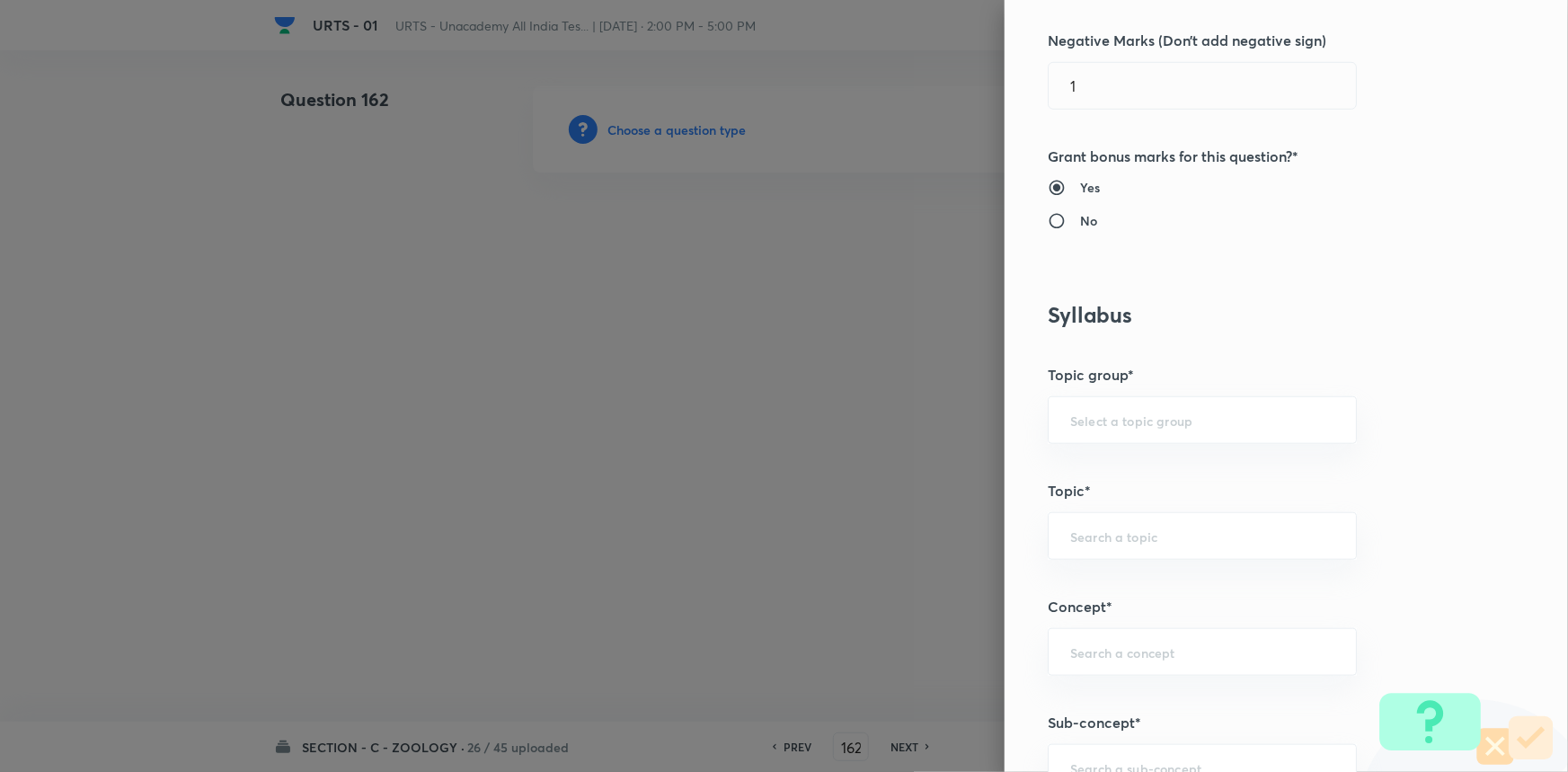
scroll to position [571, 0]
drag, startPoint x: 1091, startPoint y: 412, endPoint x: 1099, endPoint y: 434, distance: 23.4
click at [1091, 412] on input "text" at bounding box center [1202, 417] width 264 height 17
click at [1109, 472] on li "Biology" at bounding box center [1190, 467] width 307 height 33
click at [1104, 534] on input "text" at bounding box center [1202, 533] width 264 height 17
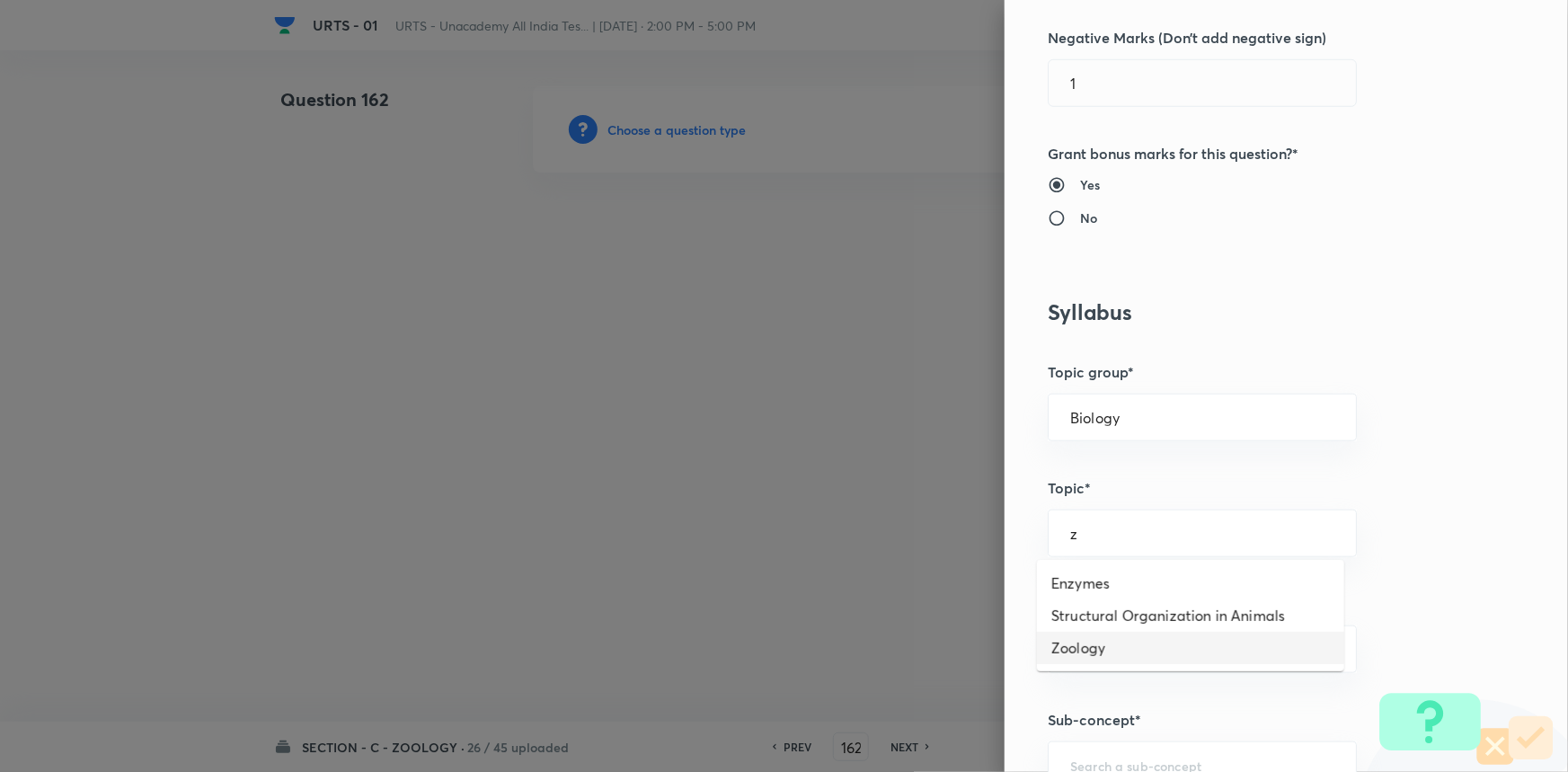
click at [1106, 638] on li "Zoology" at bounding box center [1190, 648] width 307 height 33
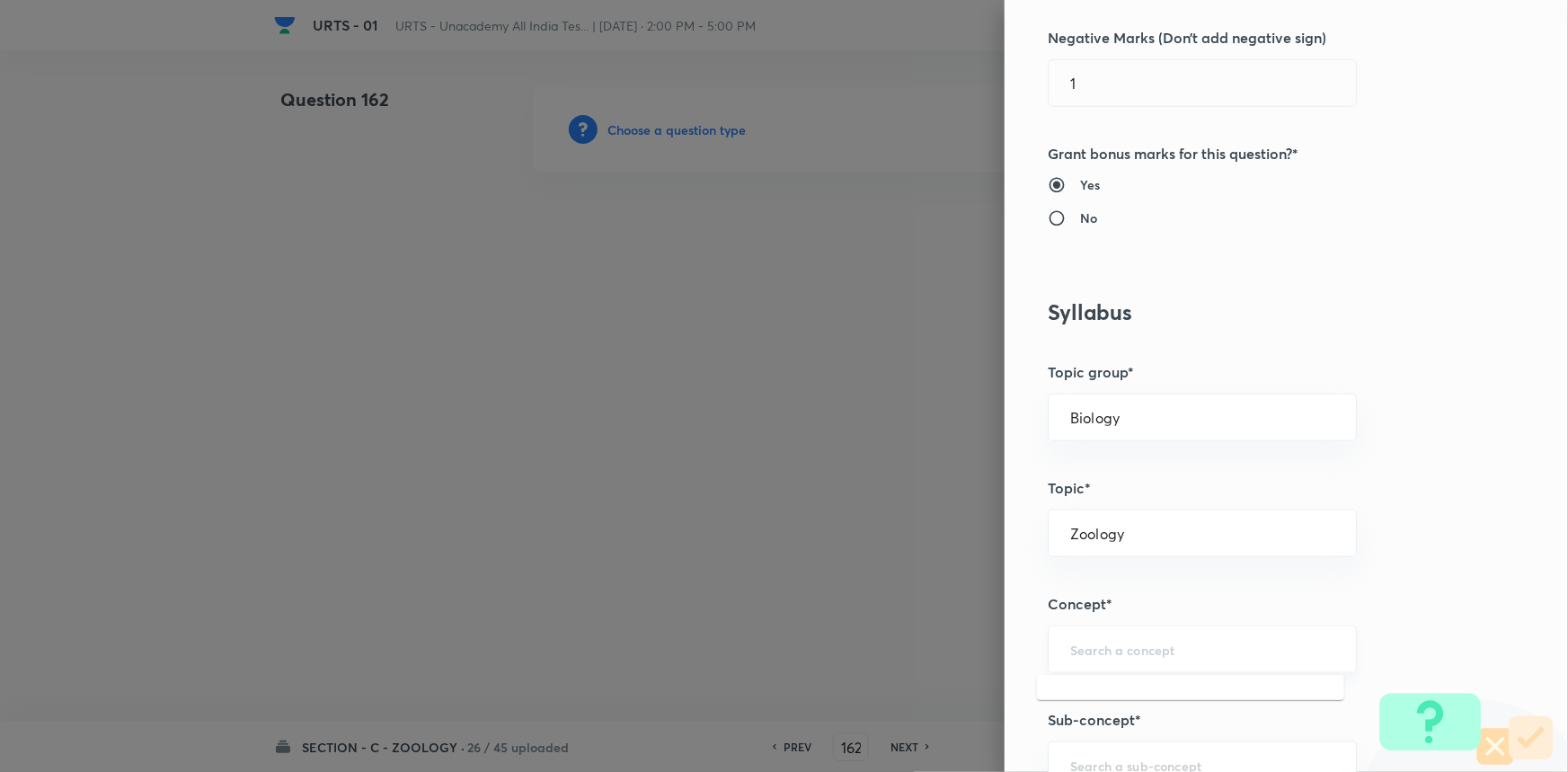
click at [1108, 646] on input "text" at bounding box center [1202, 649] width 264 height 17
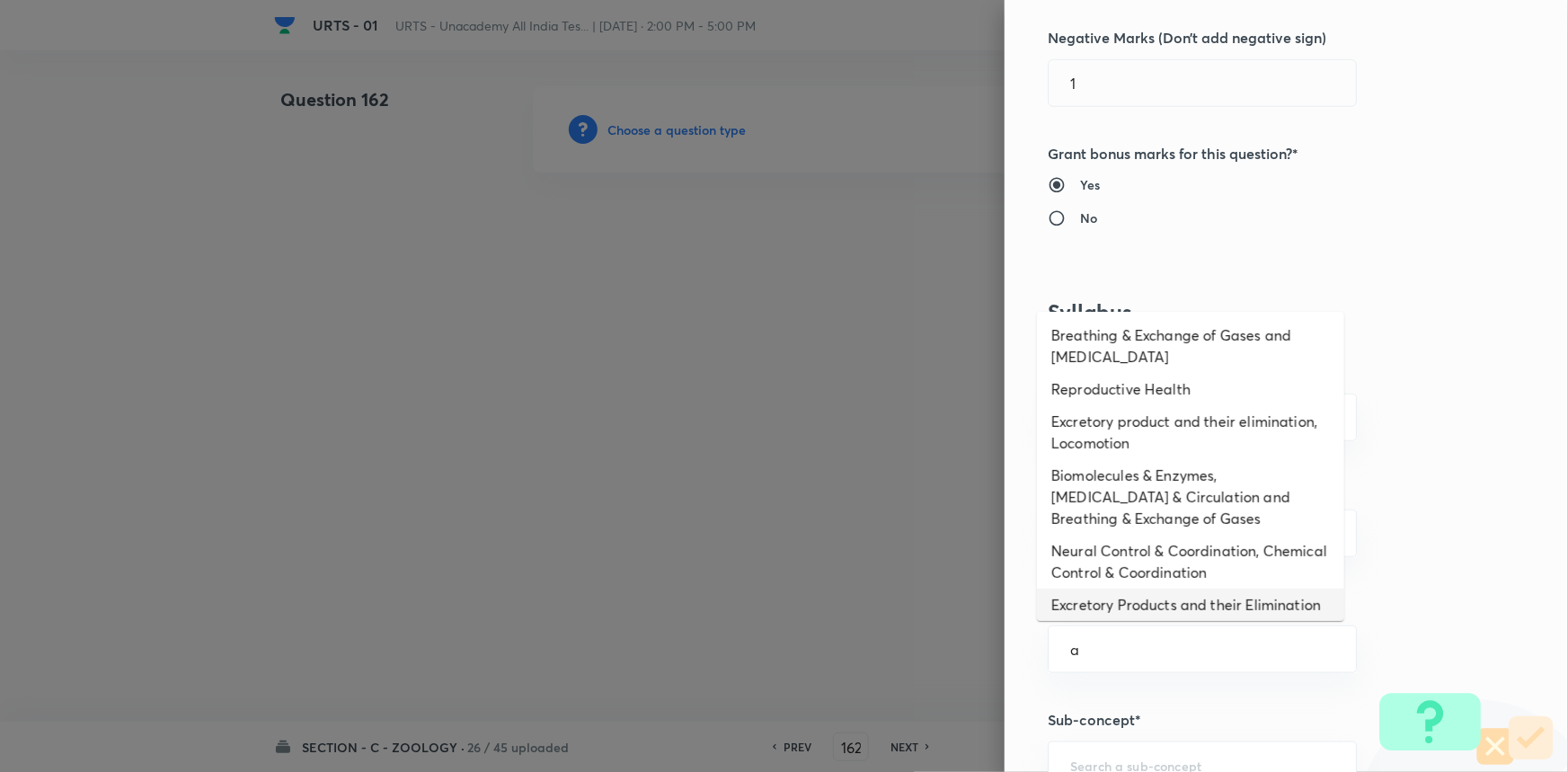
click at [1115, 613] on li "Excretory Products and their Elimination" at bounding box center [1190, 605] width 307 height 33
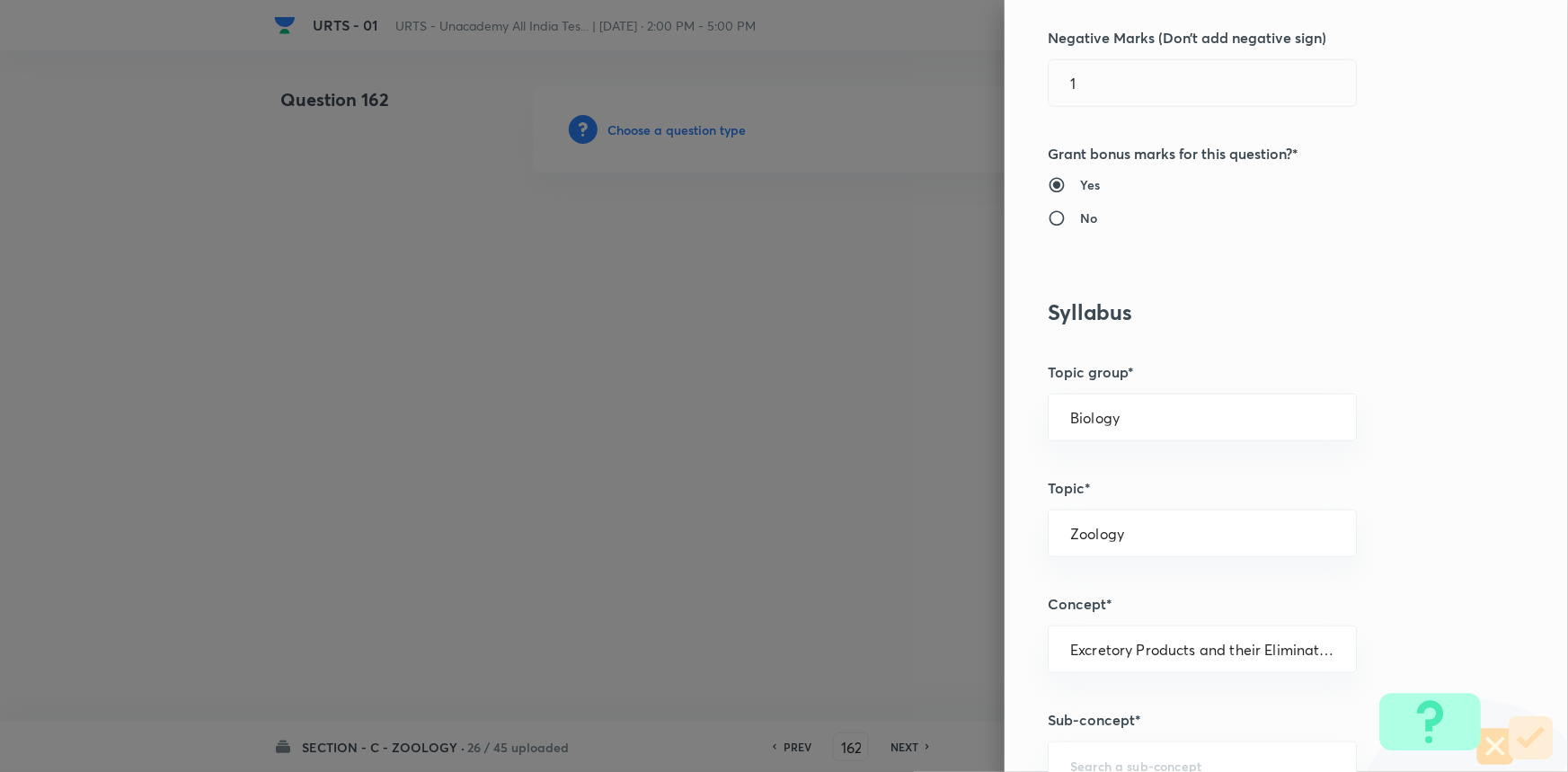
scroll to position [817, 0]
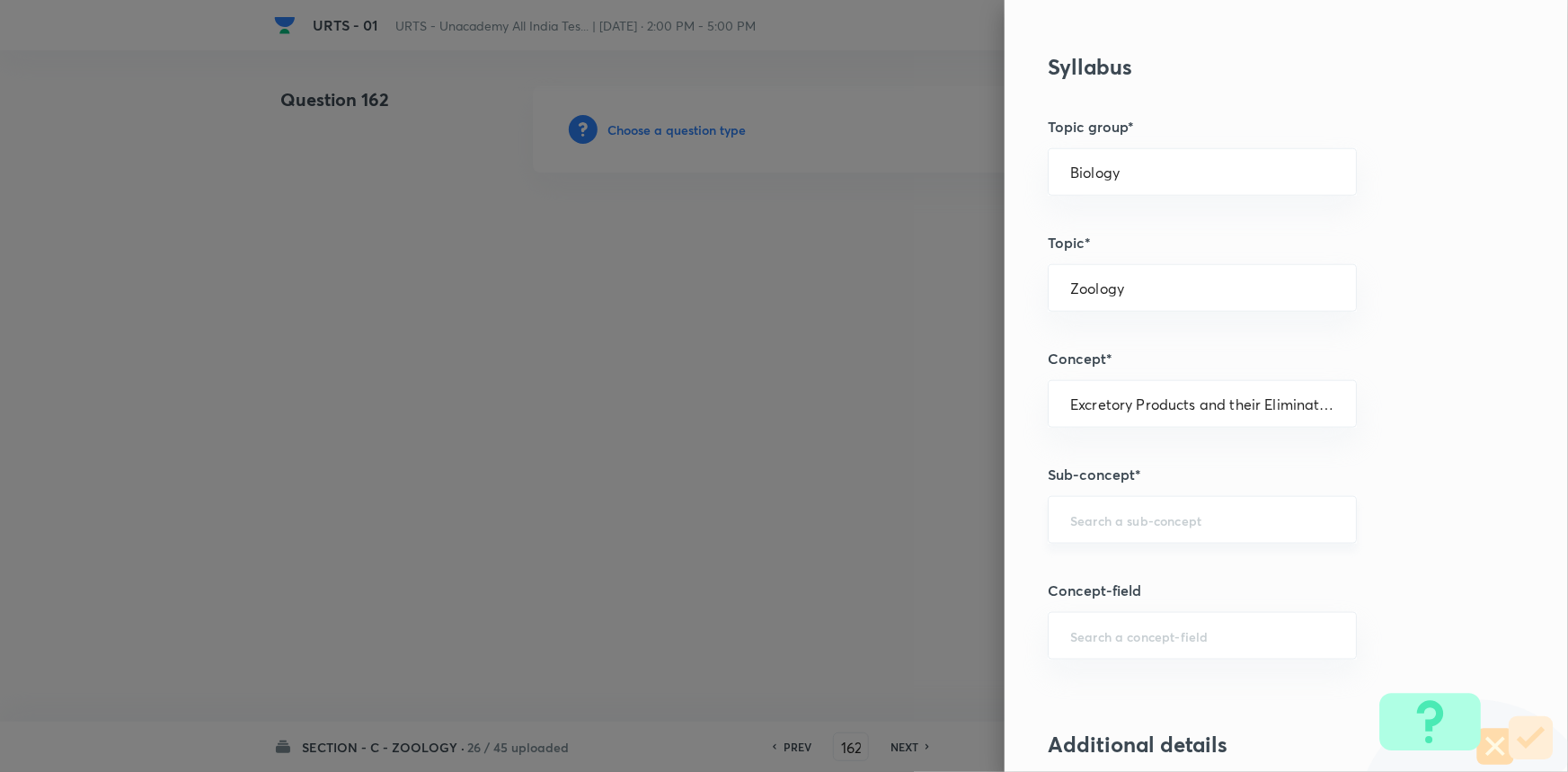
click at [1136, 530] on div "​" at bounding box center [1202, 519] width 309 height 47
click at [1129, 580] on li "Excretory Products and their Elimination" at bounding box center [1190, 569] width 307 height 33
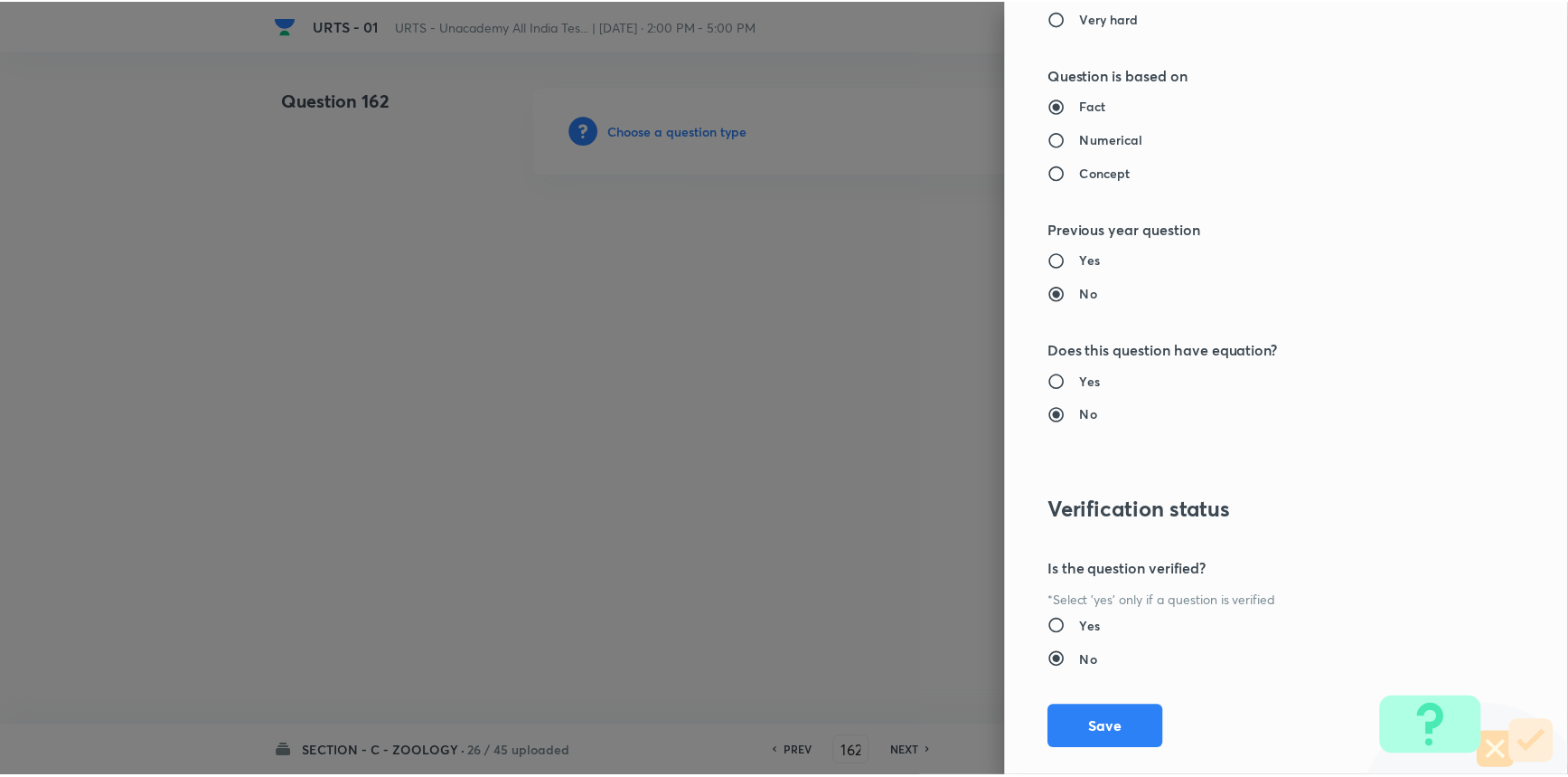
scroll to position [1808, 0]
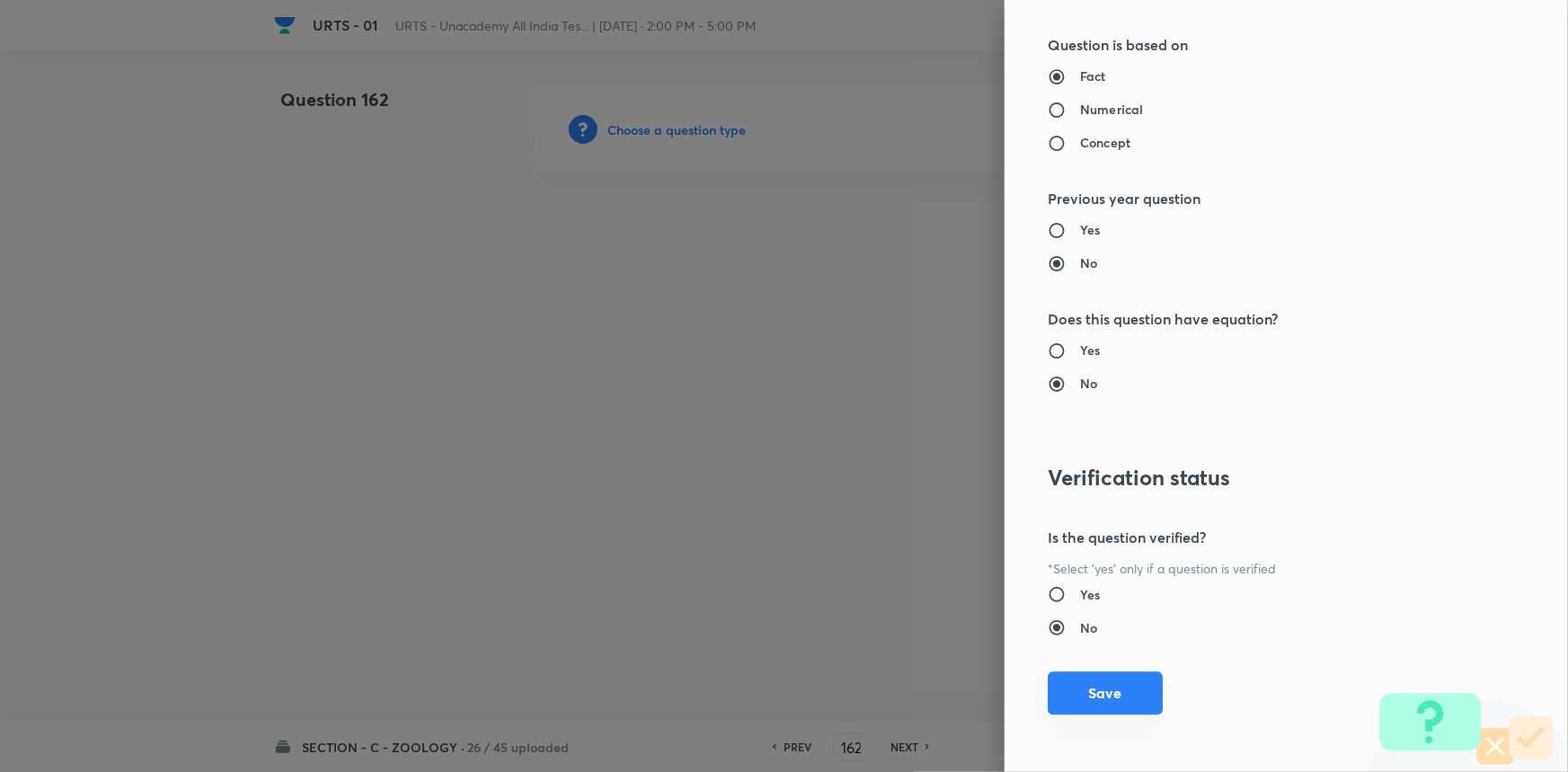
click at [1097, 697] on button "Save" at bounding box center [1105, 693] width 115 height 43
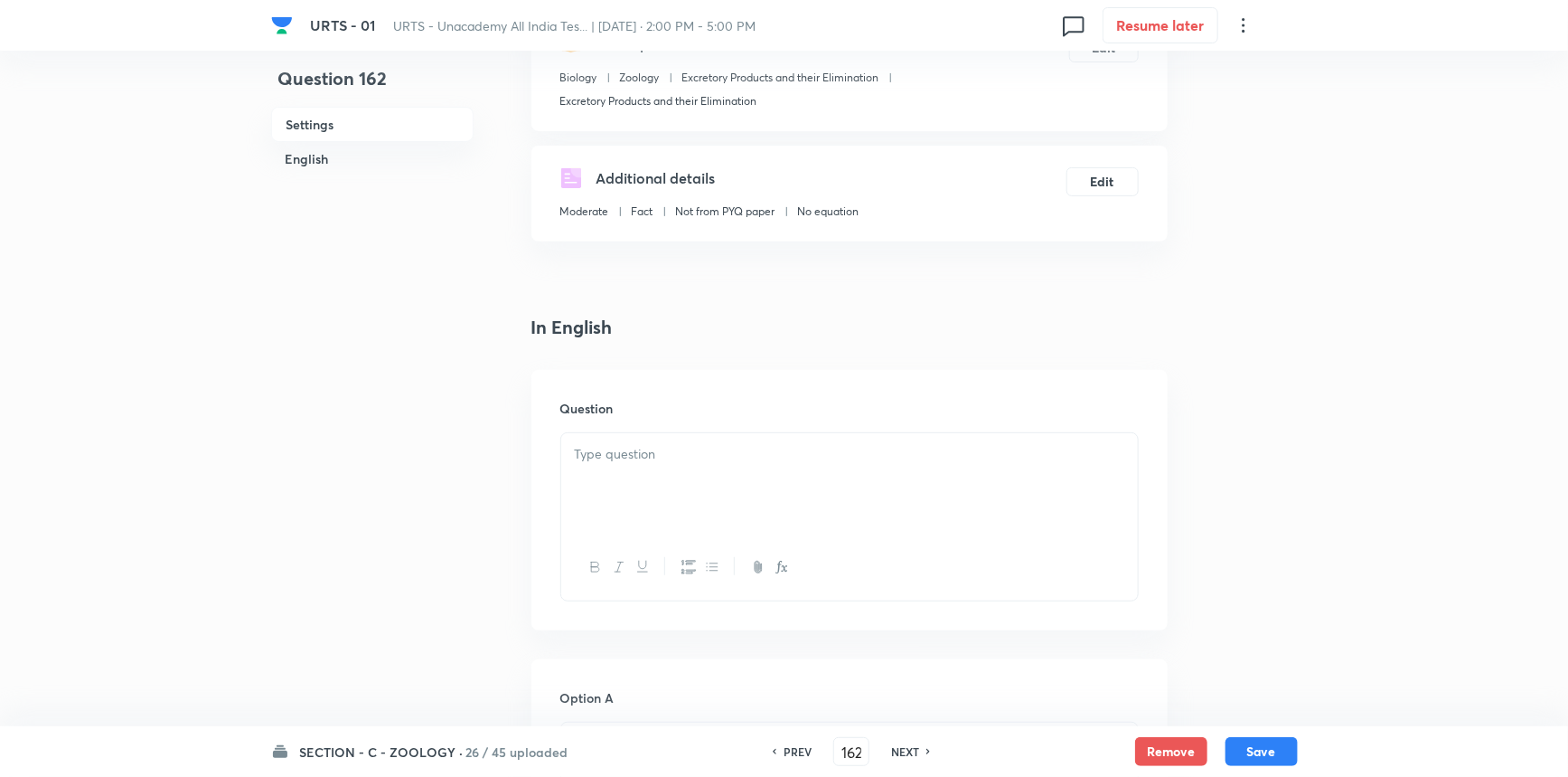
scroll to position [246, 0]
click at [623, 428] on div at bounding box center [849, 512] width 578 height 169
click at [646, 452] on p at bounding box center [849, 450] width 549 height 21
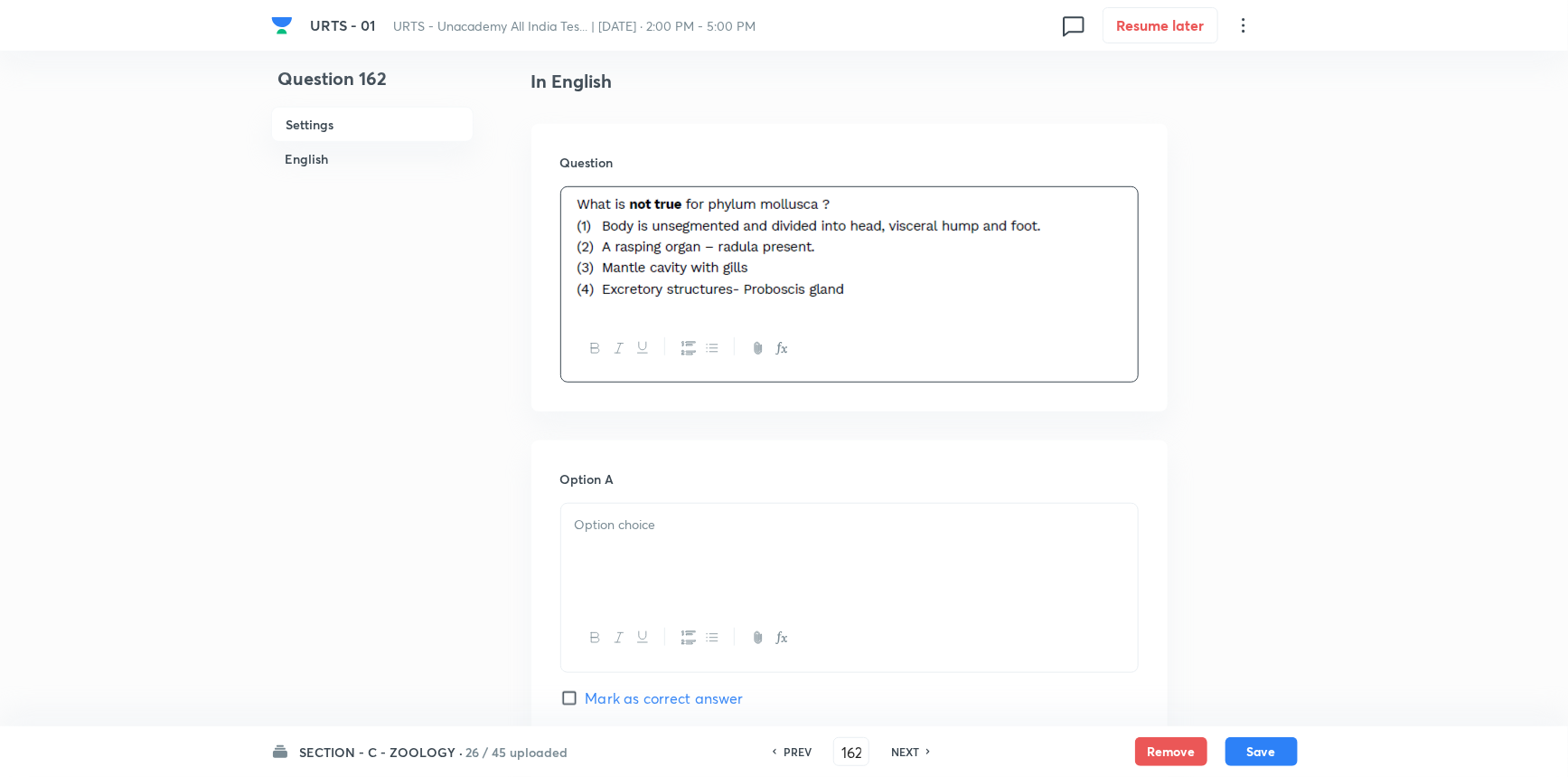
scroll to position [575, 0]
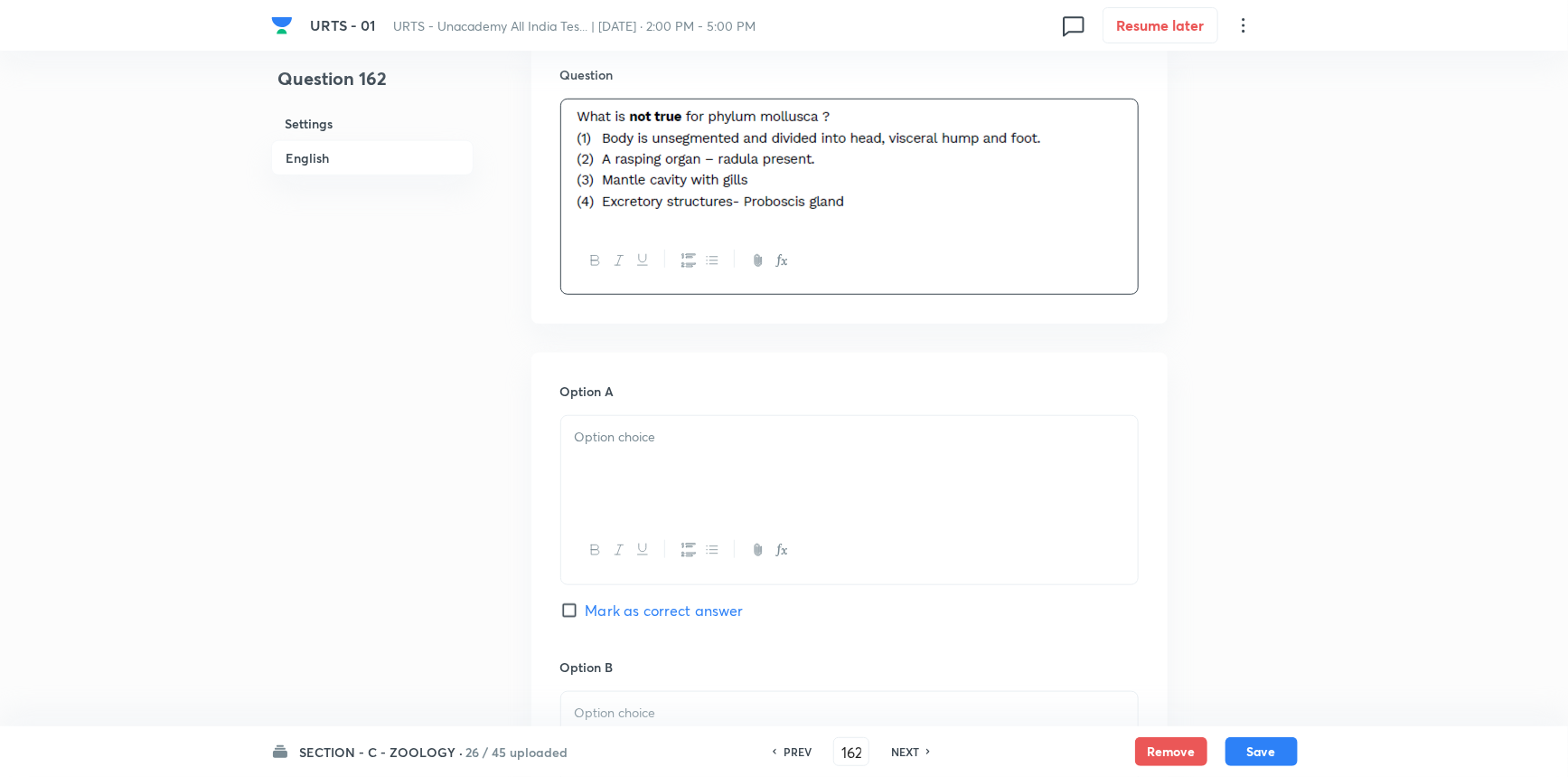
click at [634, 507] on div at bounding box center [849, 467] width 577 height 101
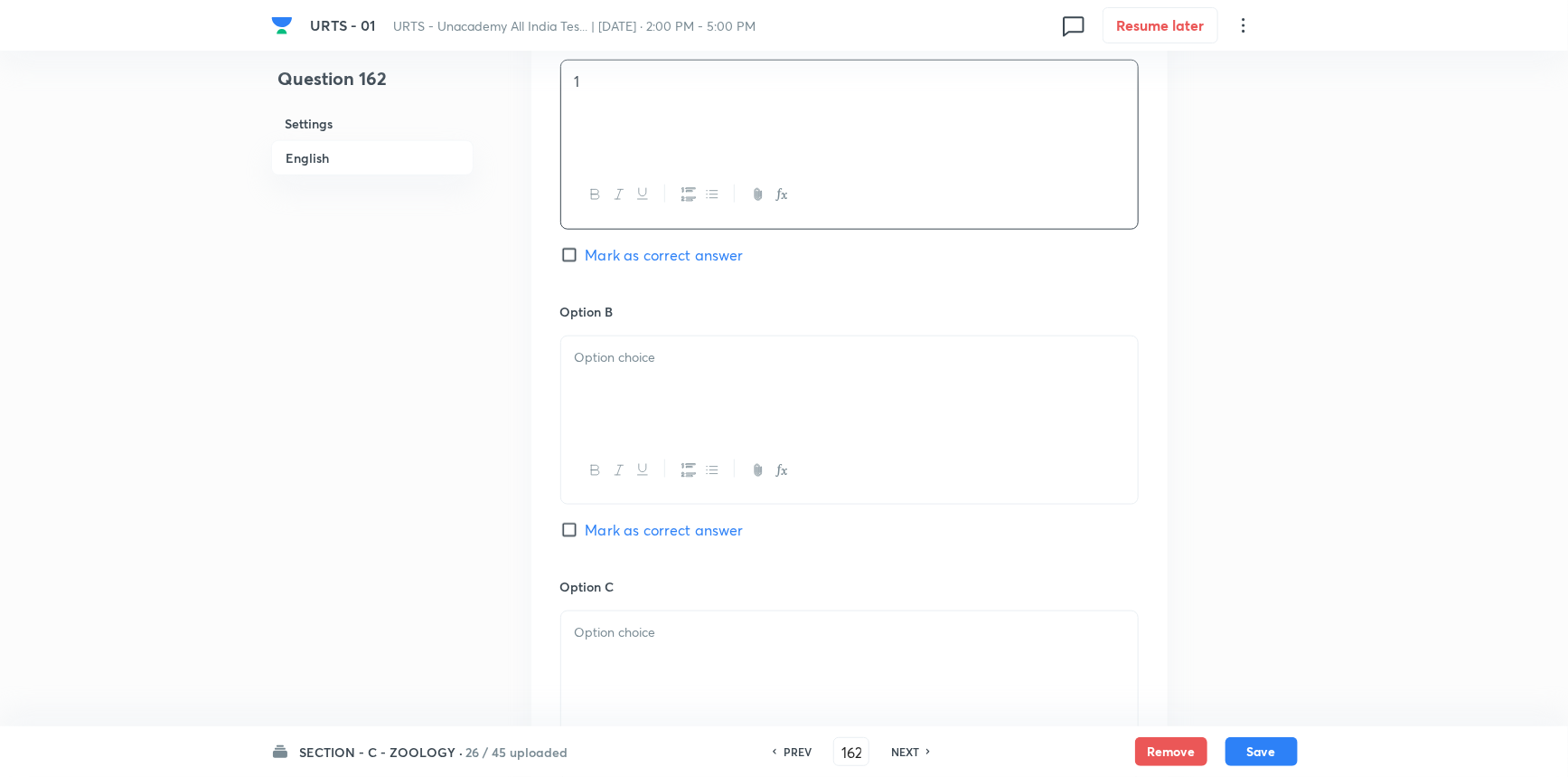
scroll to position [986, 0]
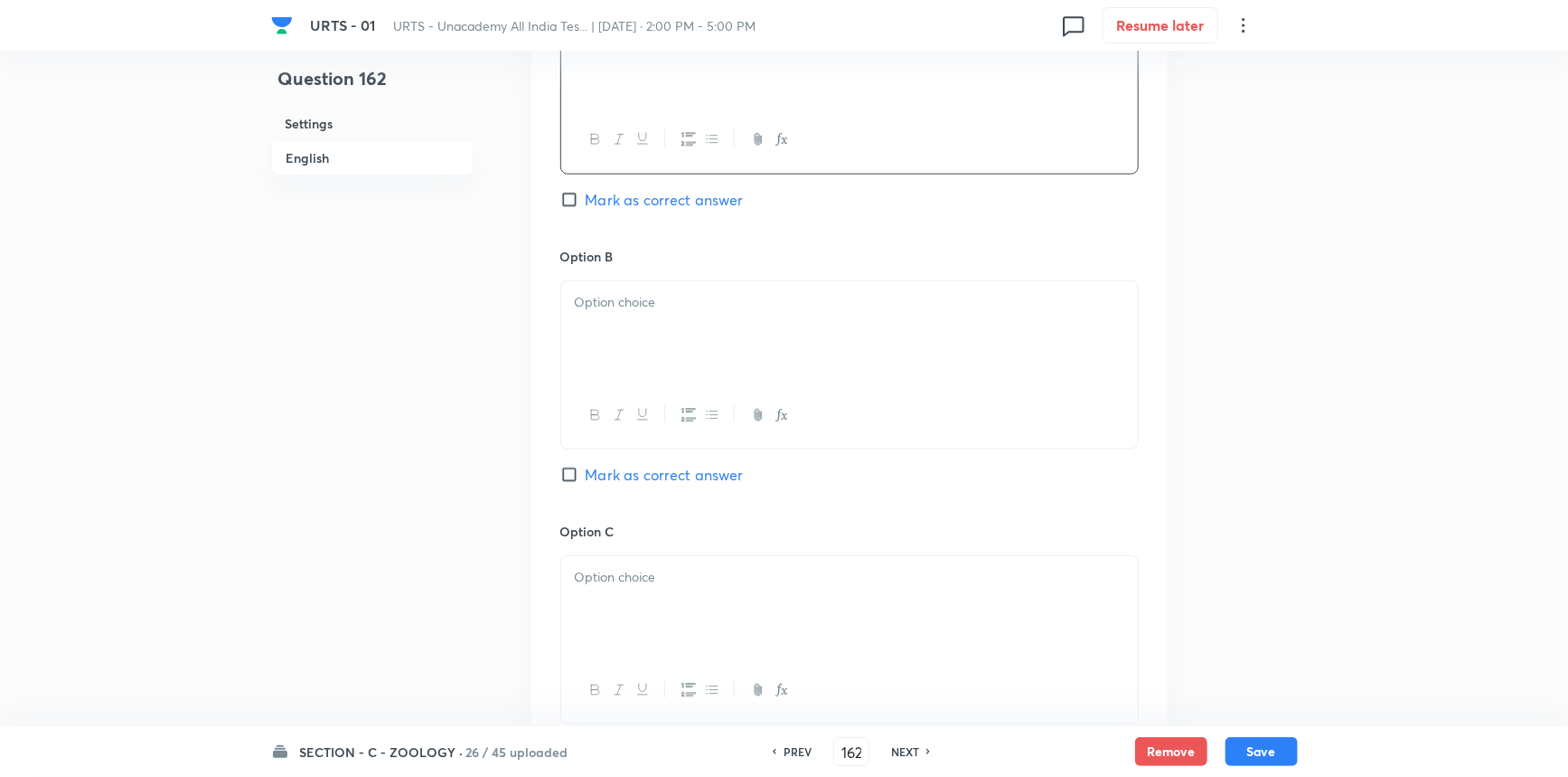
click at [641, 312] on div at bounding box center [849, 332] width 577 height 101
click at [685, 567] on p at bounding box center [849, 577] width 549 height 21
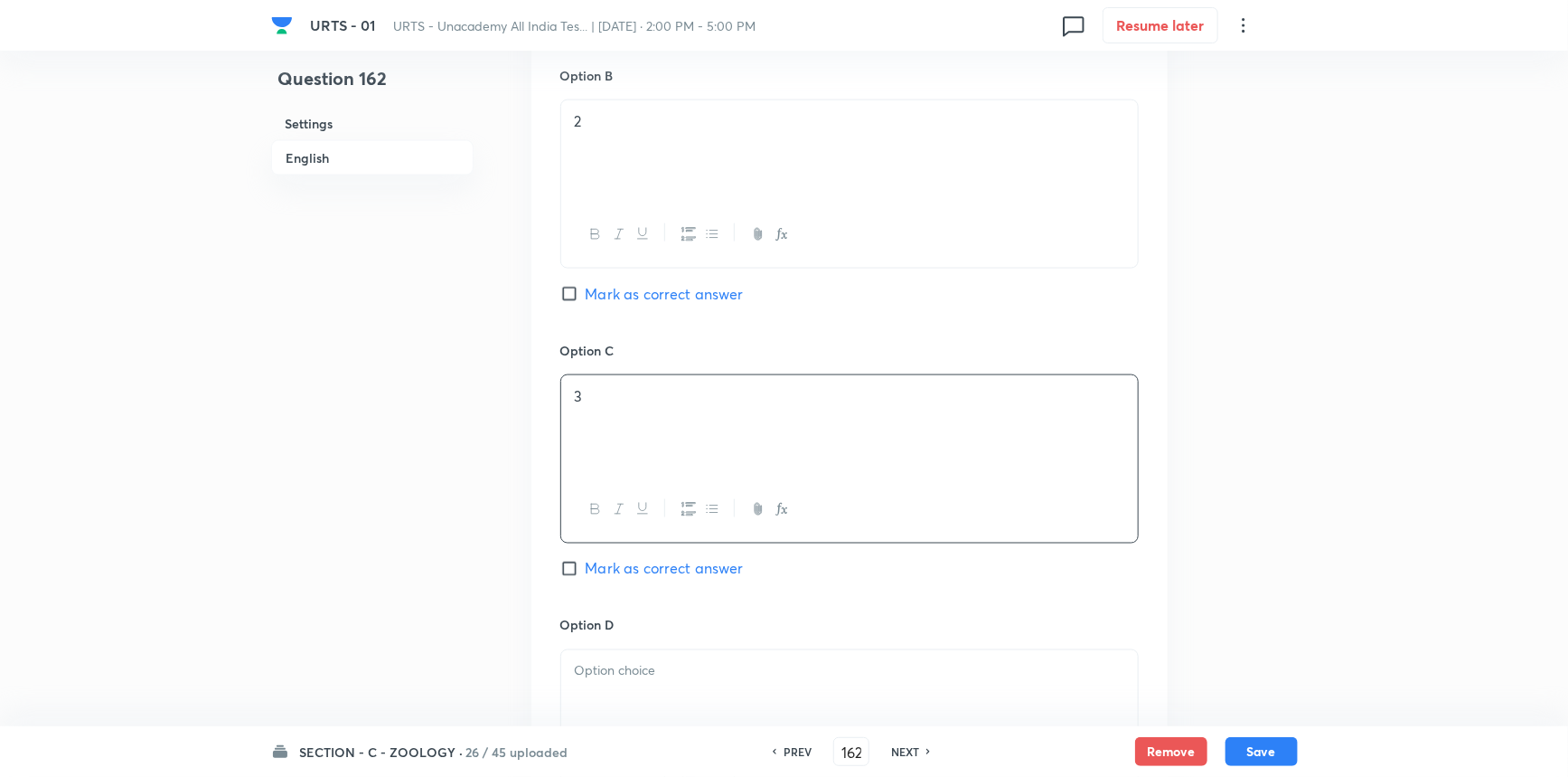
scroll to position [1397, 0]
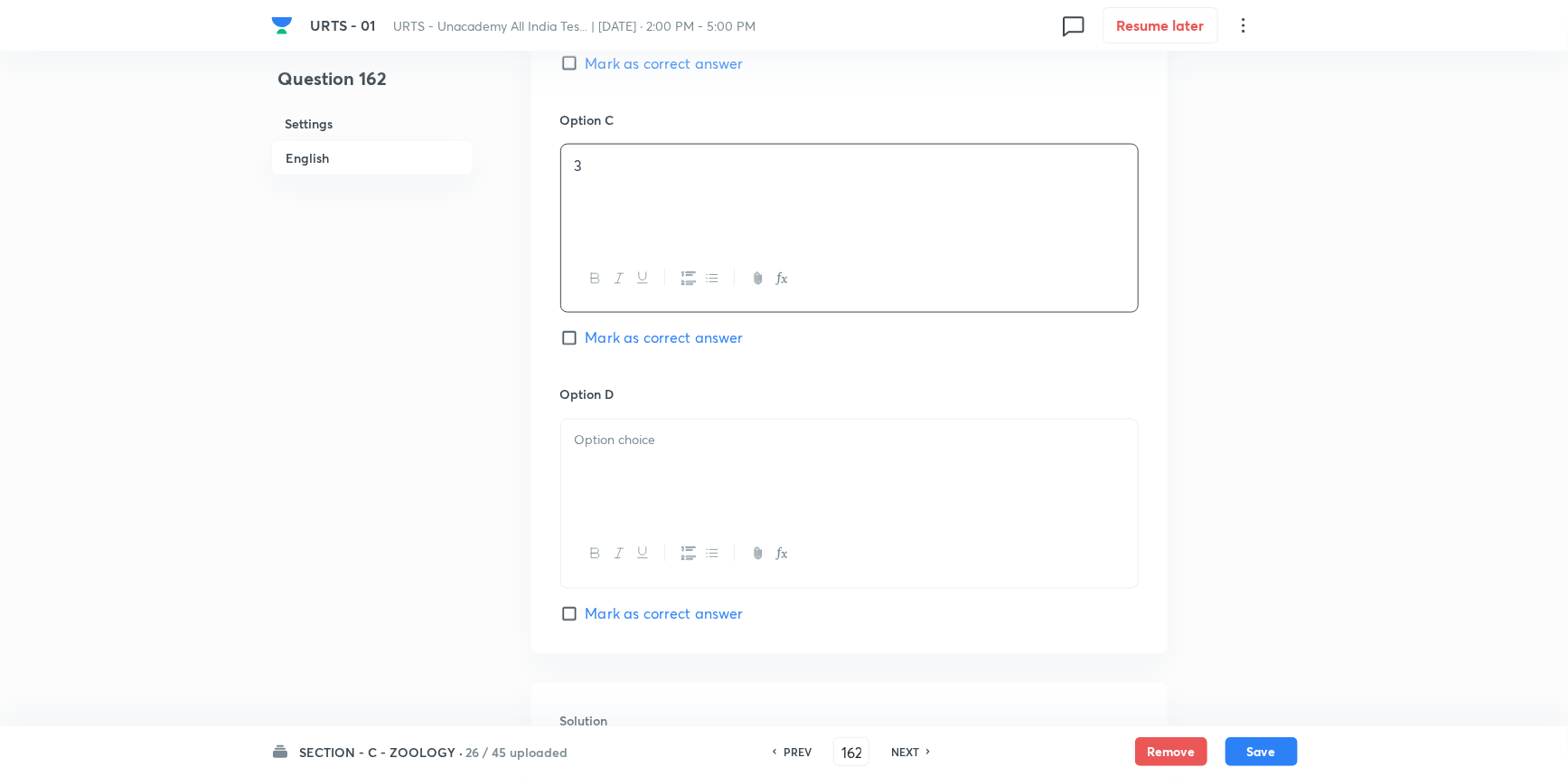
click at [666, 511] on div at bounding box center [849, 470] width 577 height 101
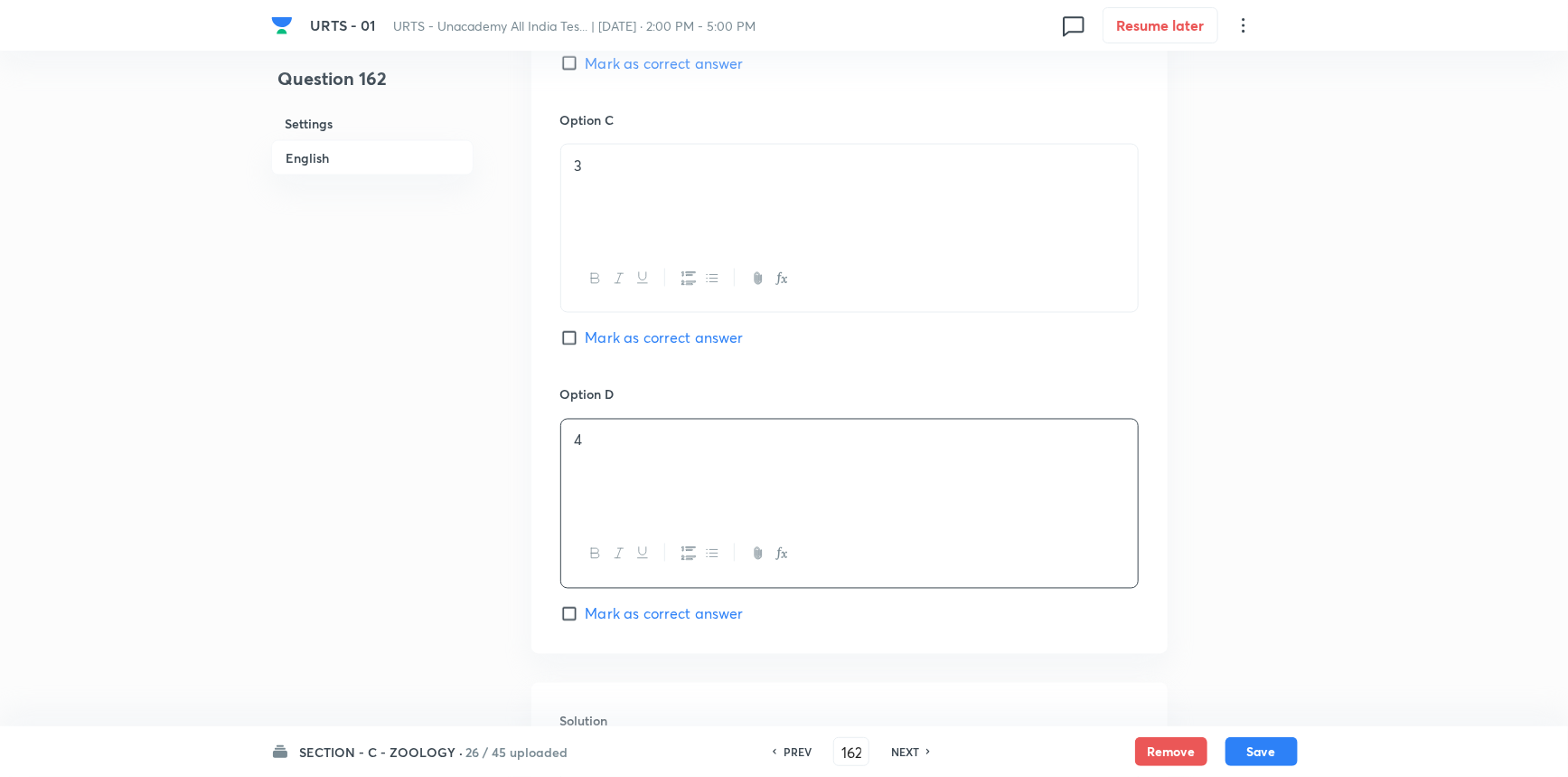
click at [624, 613] on span "Mark as correct answer" at bounding box center [664, 613] width 158 height 22
click at [586, 613] on input "Mark as correct answer" at bounding box center [573, 613] width 25 height 18
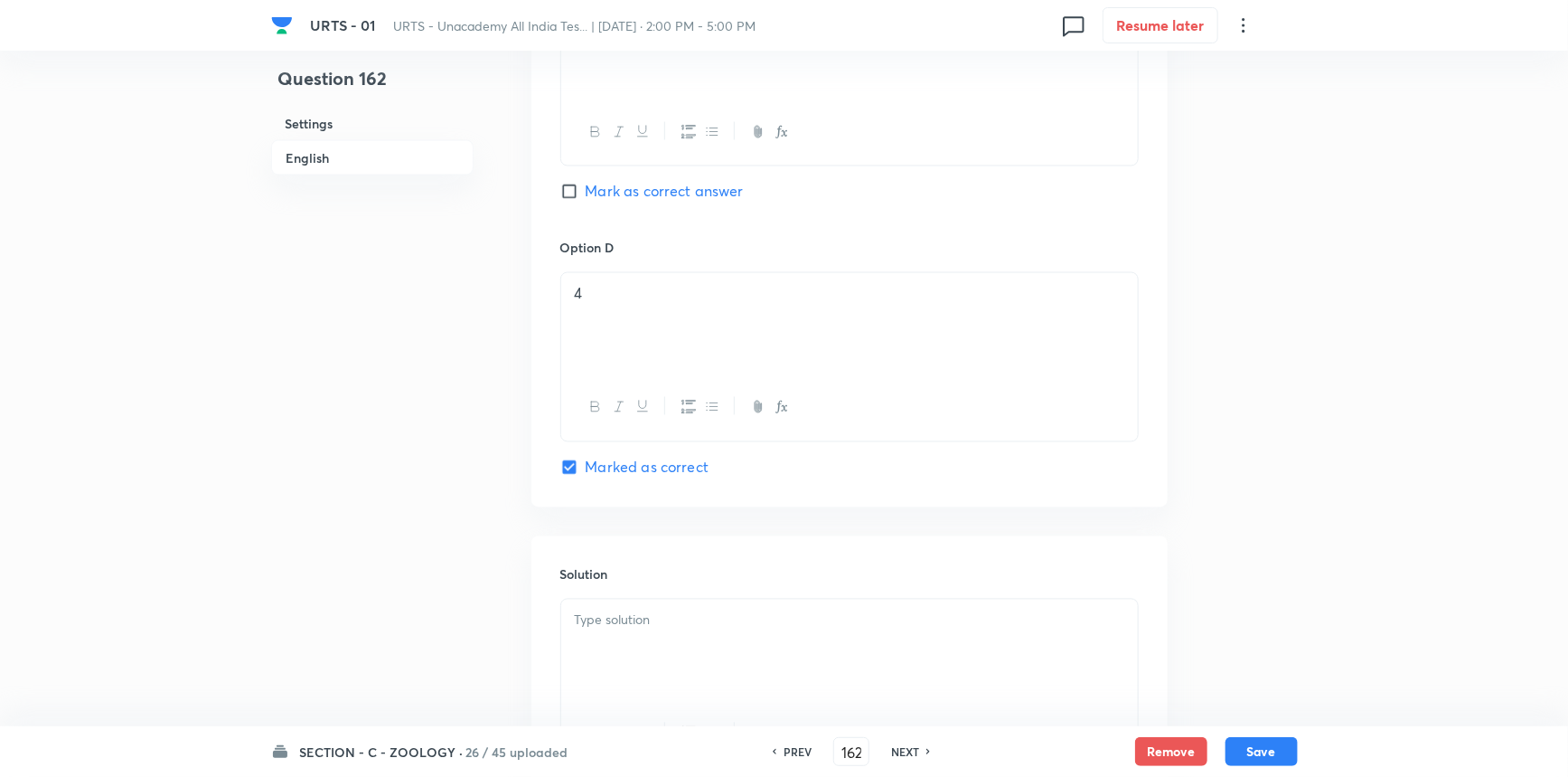
scroll to position [1724, 0]
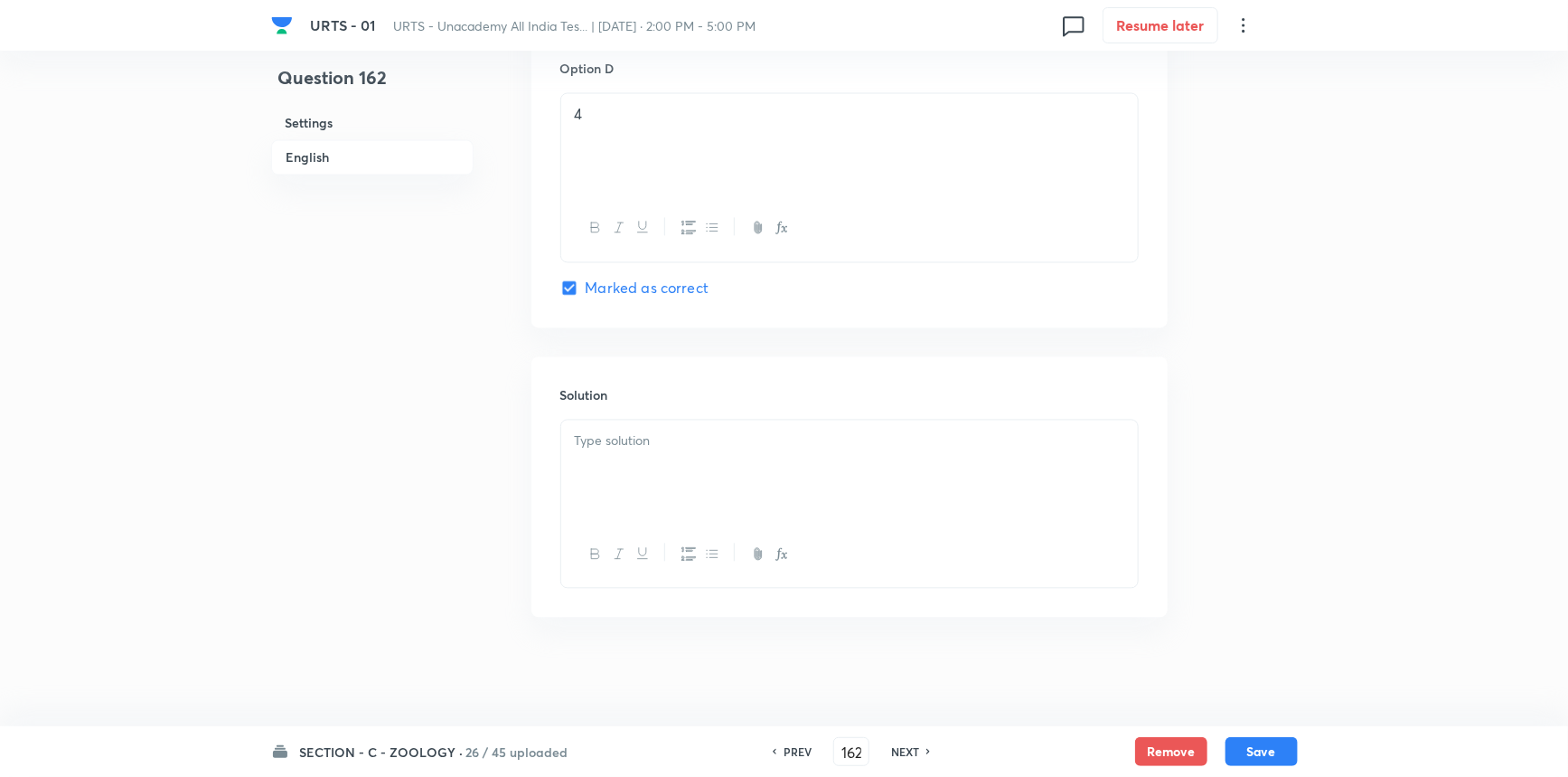
click at [676, 506] on div at bounding box center [849, 471] width 577 height 101
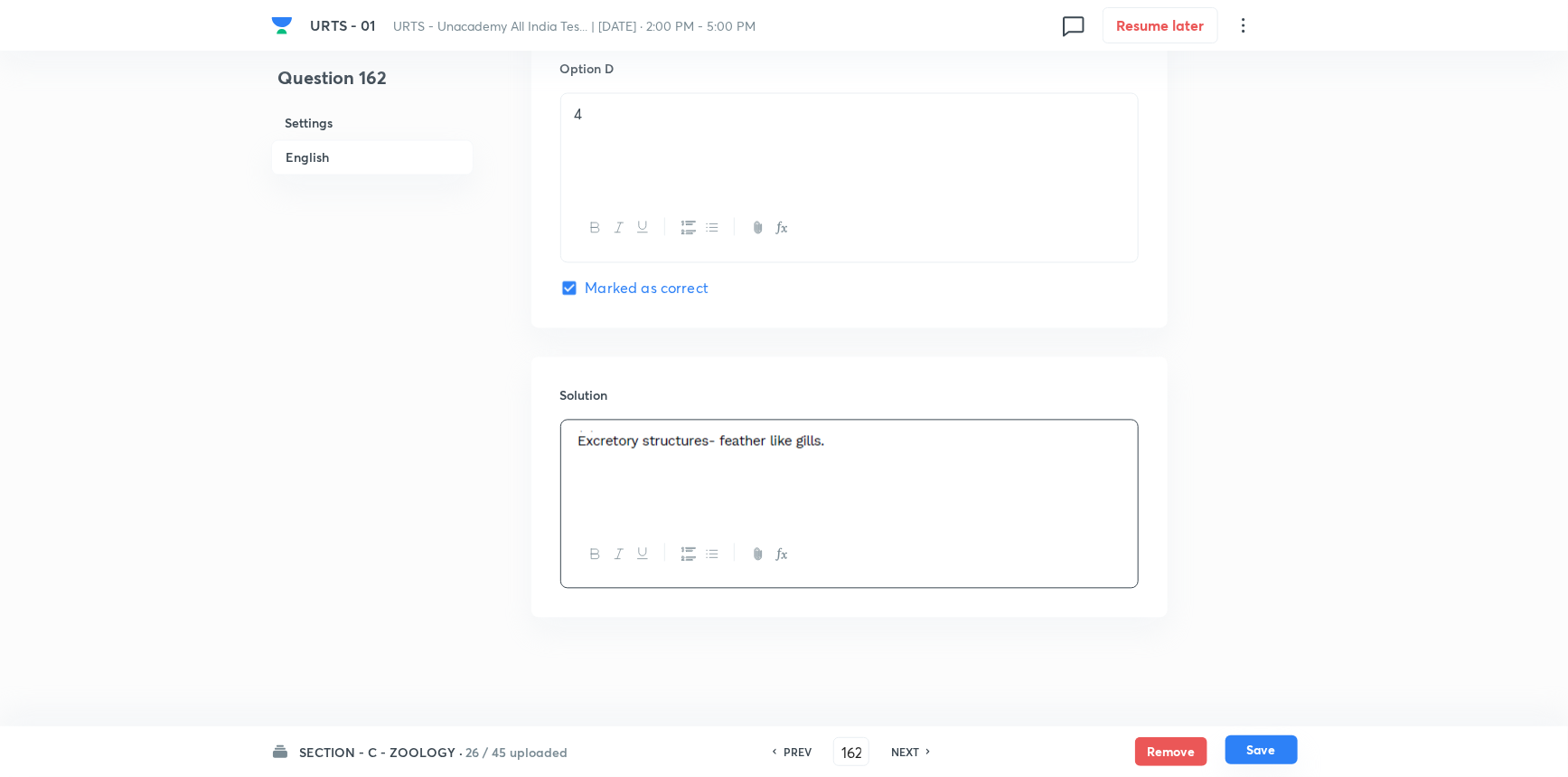
click at [1242, 750] on button "Save" at bounding box center [1262, 749] width 72 height 29
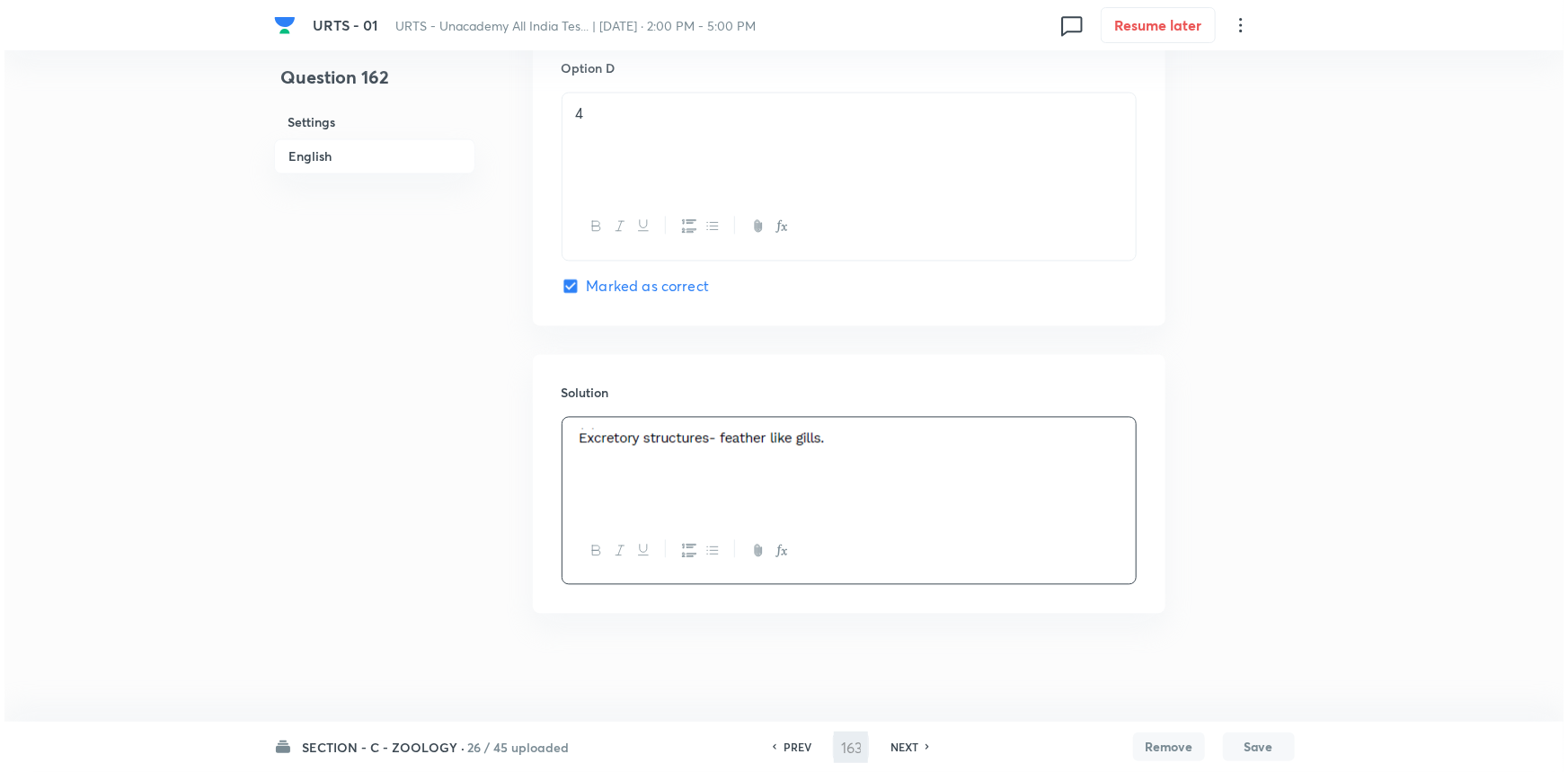
scroll to position [0, 0]
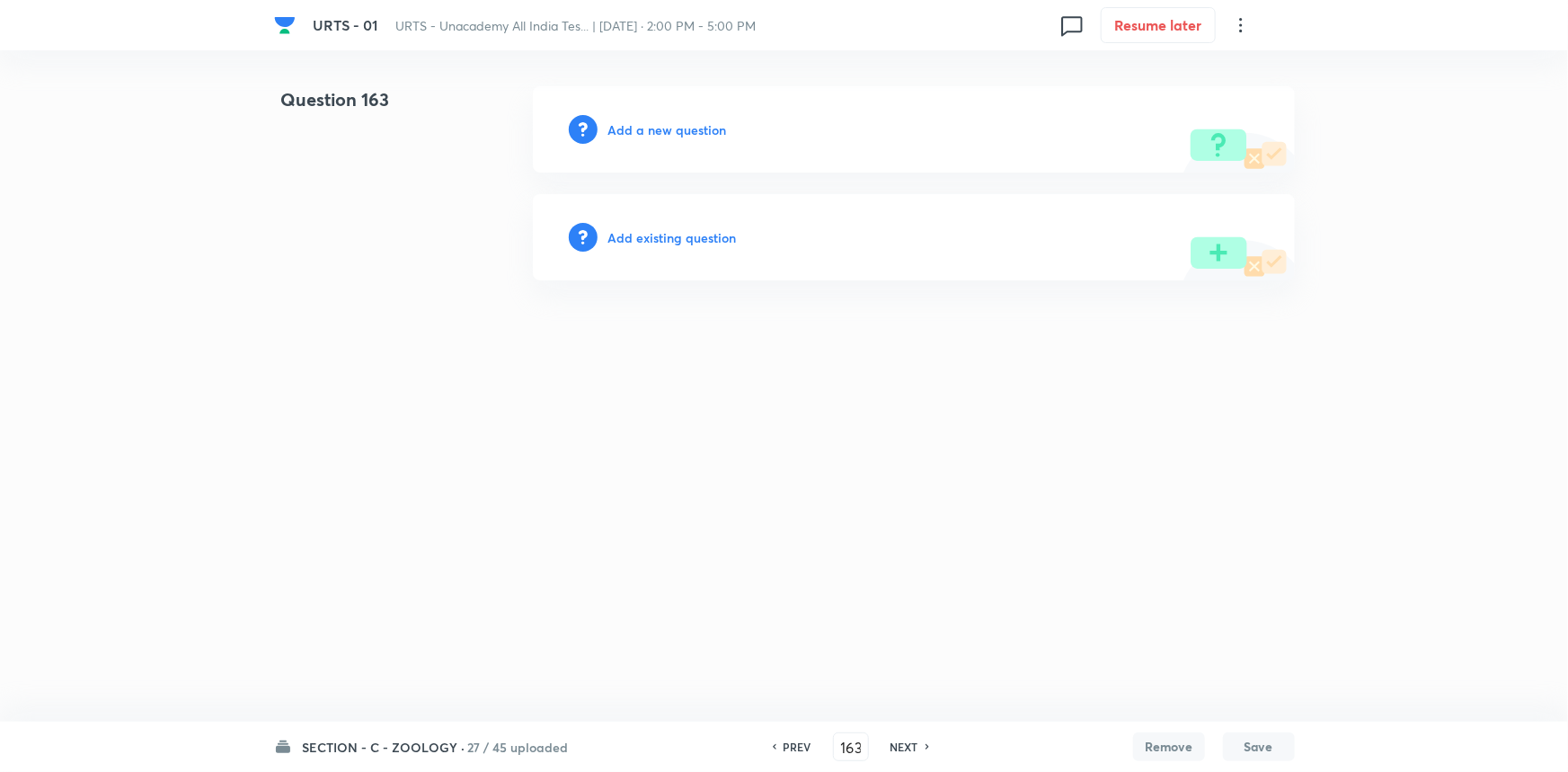
click at [688, 124] on h6 "Add a new question" at bounding box center [668, 130] width 119 height 19
click at [685, 128] on h6 "Choose a question type" at bounding box center [677, 130] width 138 height 19
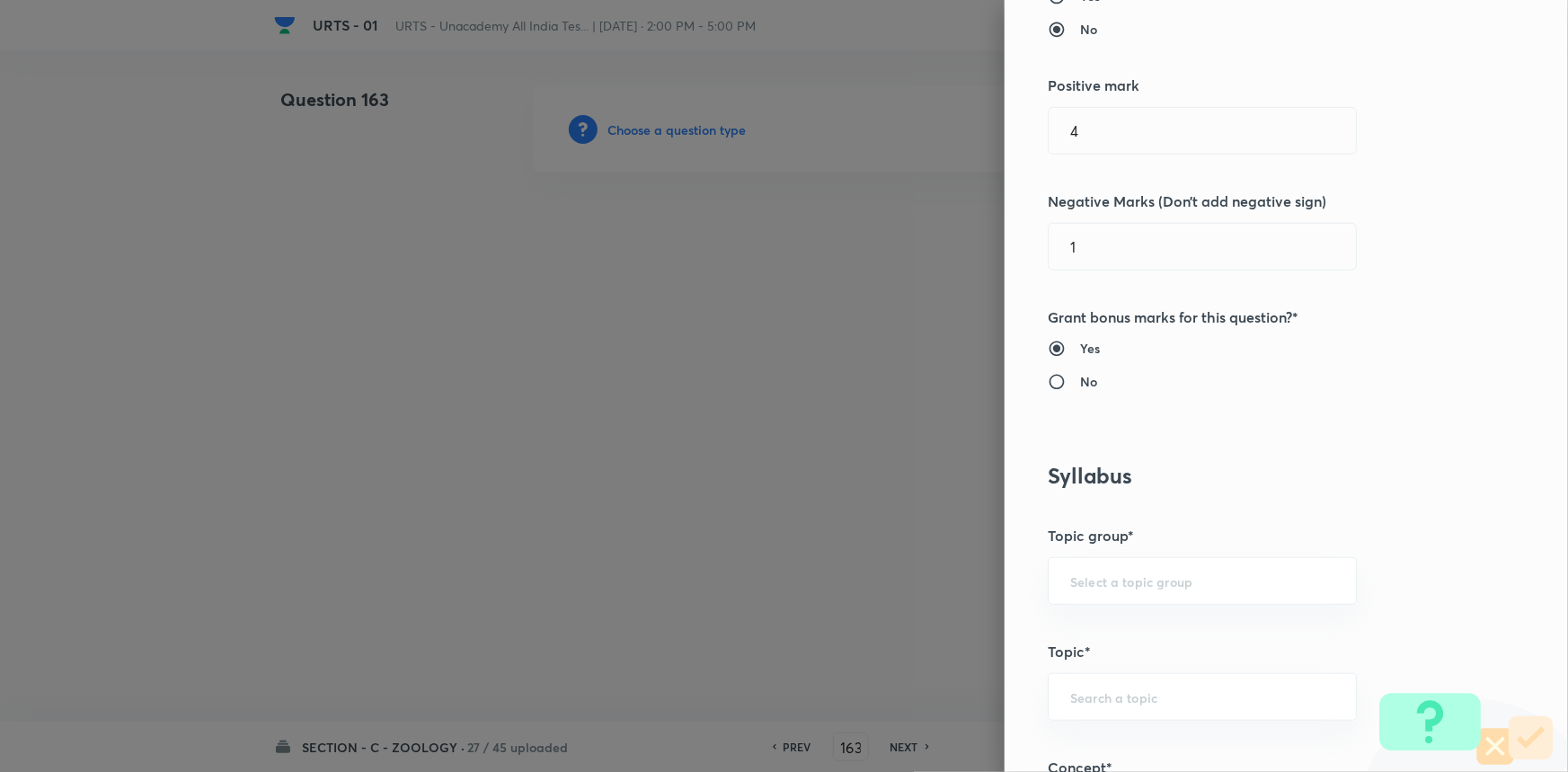
scroll to position [653, 0]
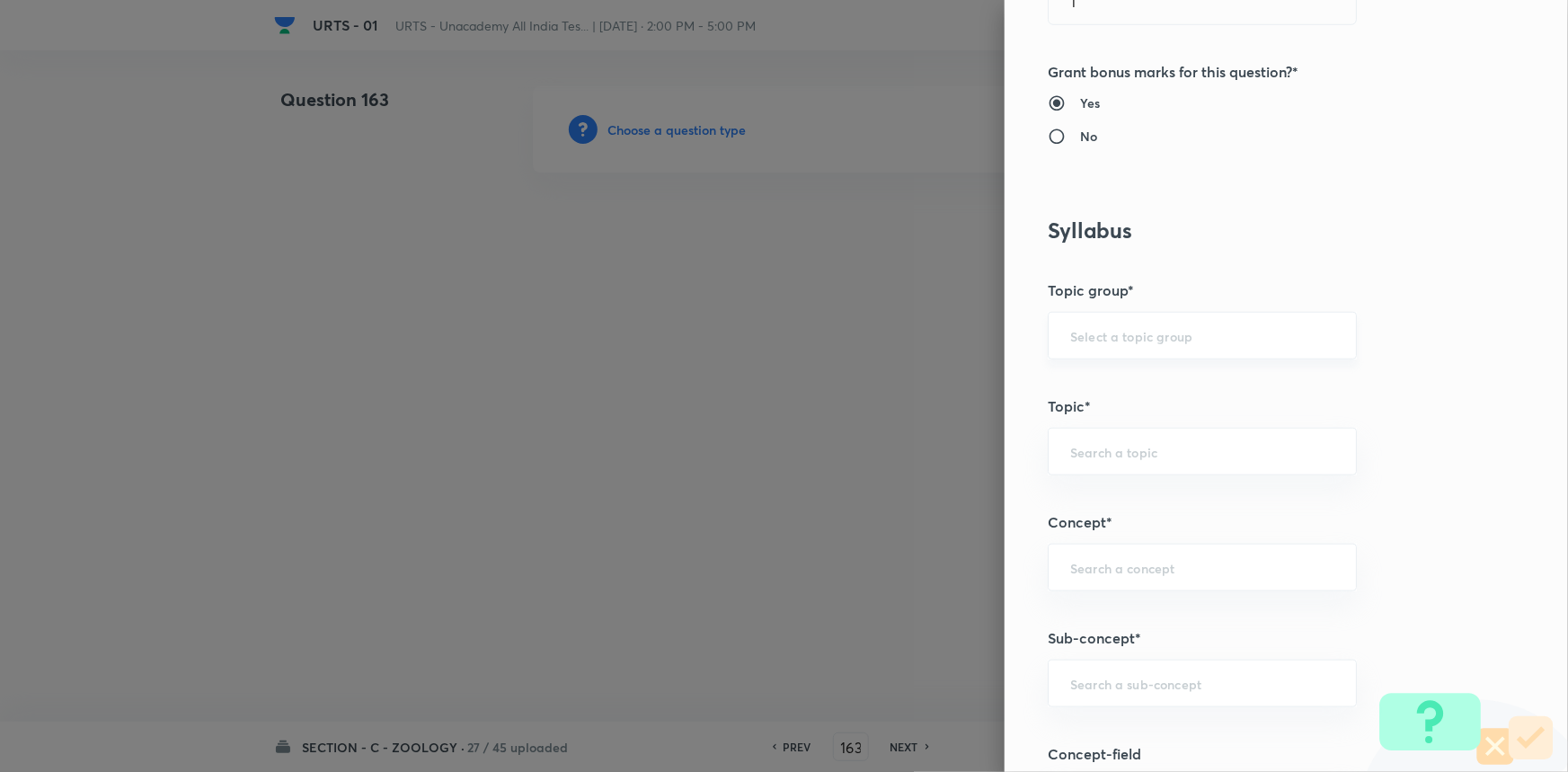
click at [1123, 347] on div "​" at bounding box center [1202, 335] width 309 height 47
click at [1125, 386] on li "Biology" at bounding box center [1190, 386] width 307 height 33
click at [1114, 449] on input "text" at bounding box center [1202, 451] width 264 height 17
click at [1146, 571] on li "Zoology" at bounding box center [1190, 566] width 307 height 33
click at [1156, 570] on input "text" at bounding box center [1202, 568] width 264 height 17
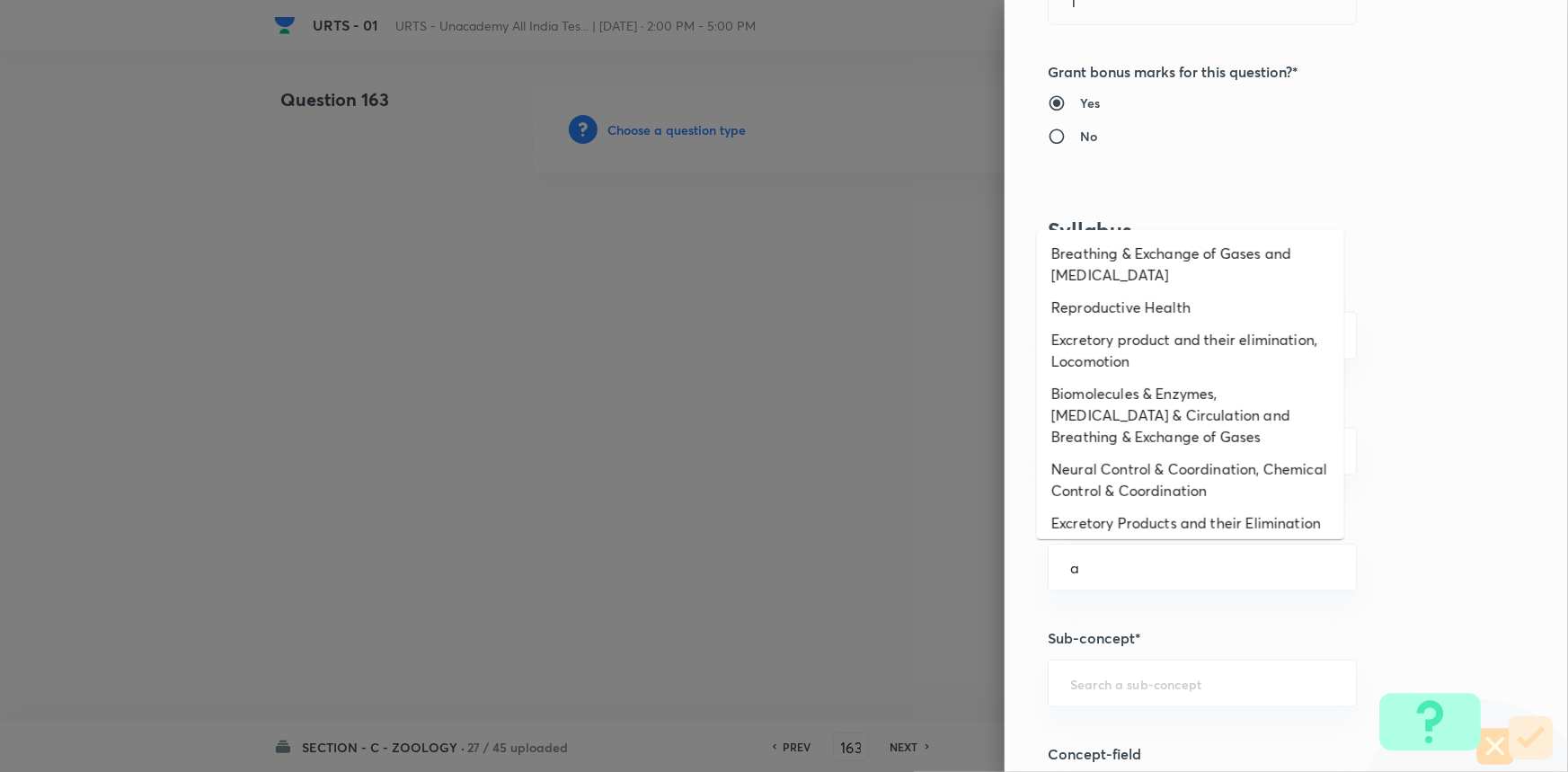
click at [1139, 530] on li "Excretory Products and their Elimination" at bounding box center [1190, 523] width 307 height 33
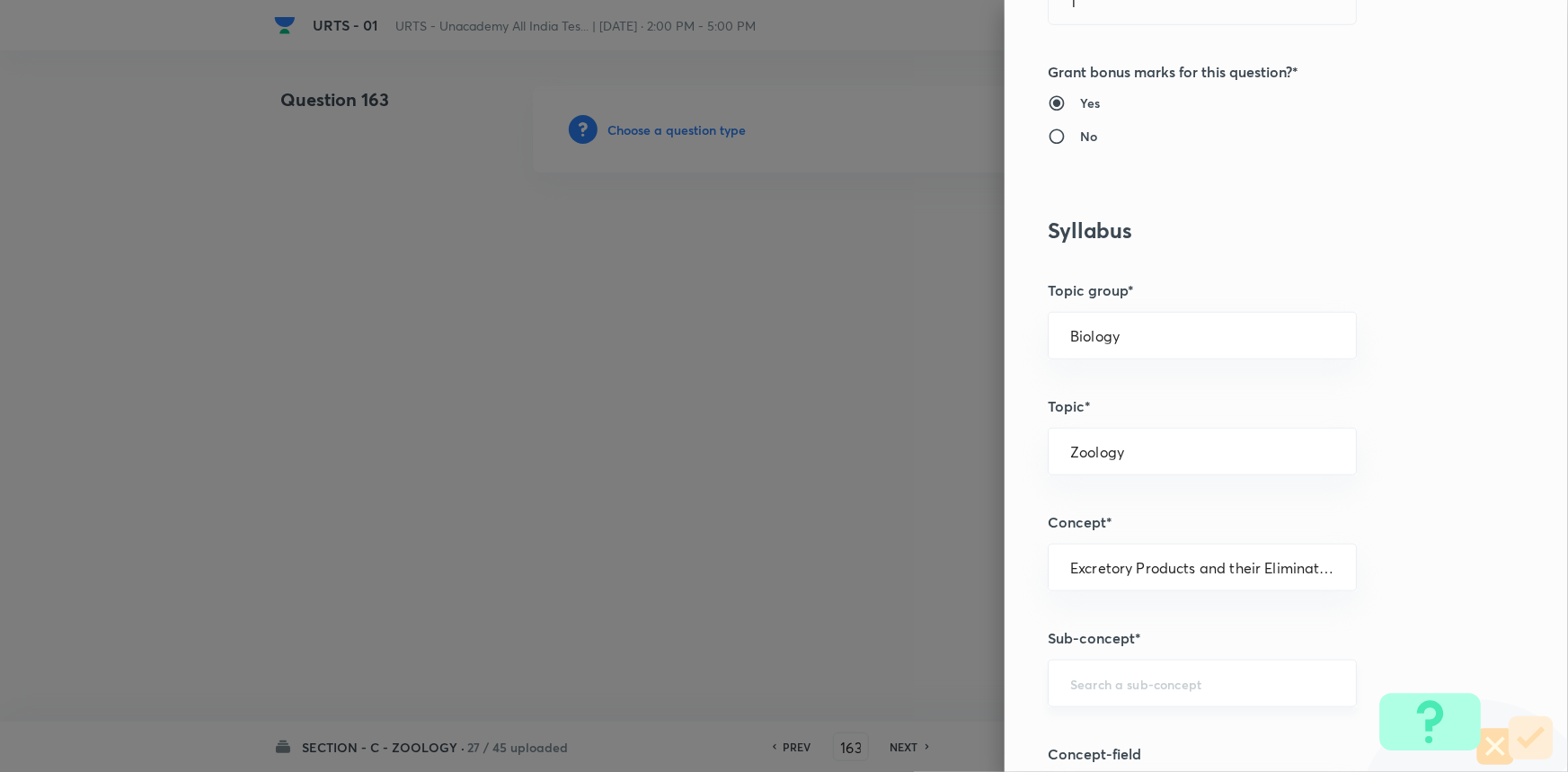
click at [1127, 662] on div "​" at bounding box center [1202, 683] width 309 height 47
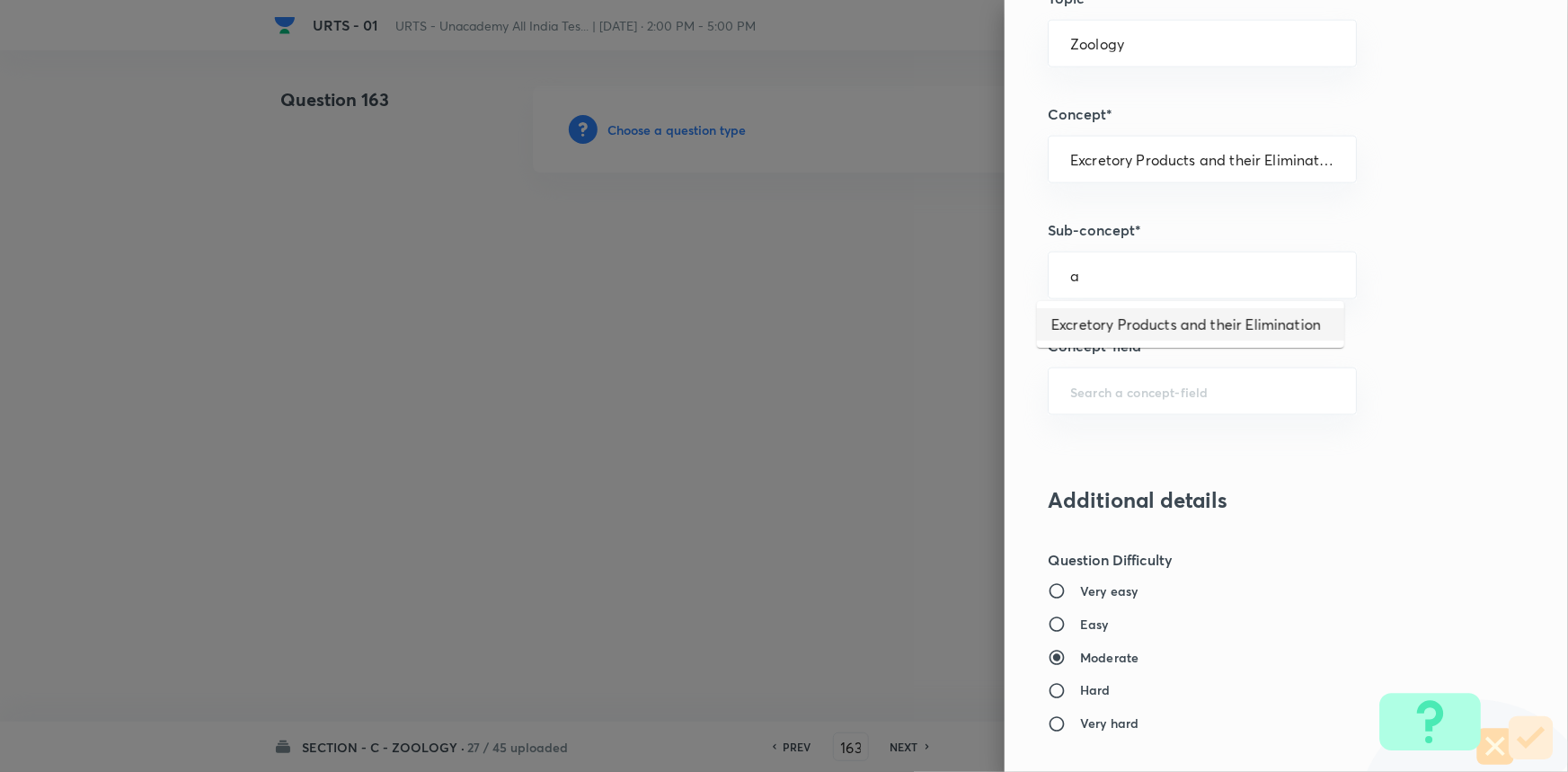
click at [1166, 322] on li "Excretory Products and their Elimination" at bounding box center [1190, 324] width 307 height 33
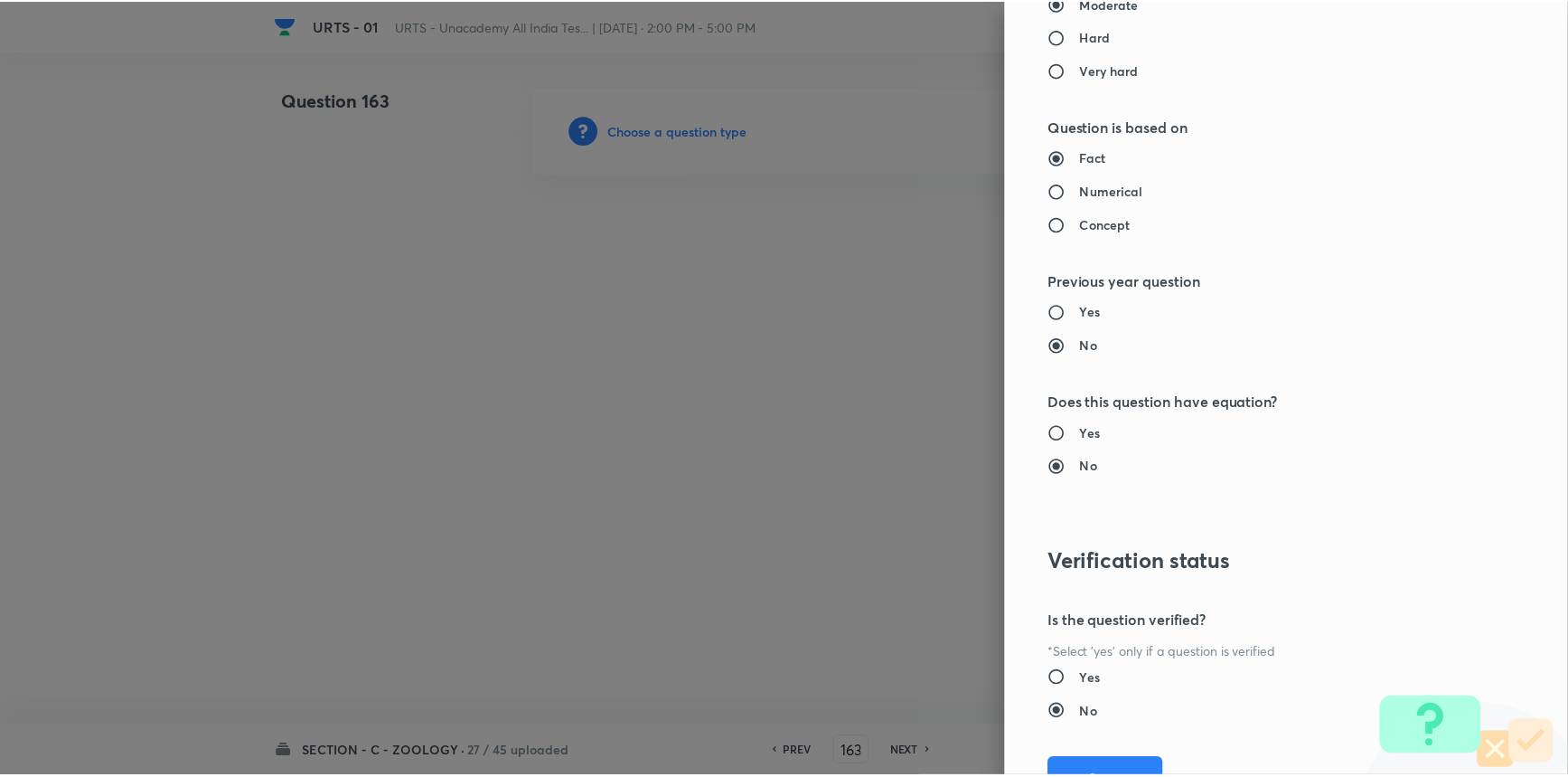
scroll to position [1808, 0]
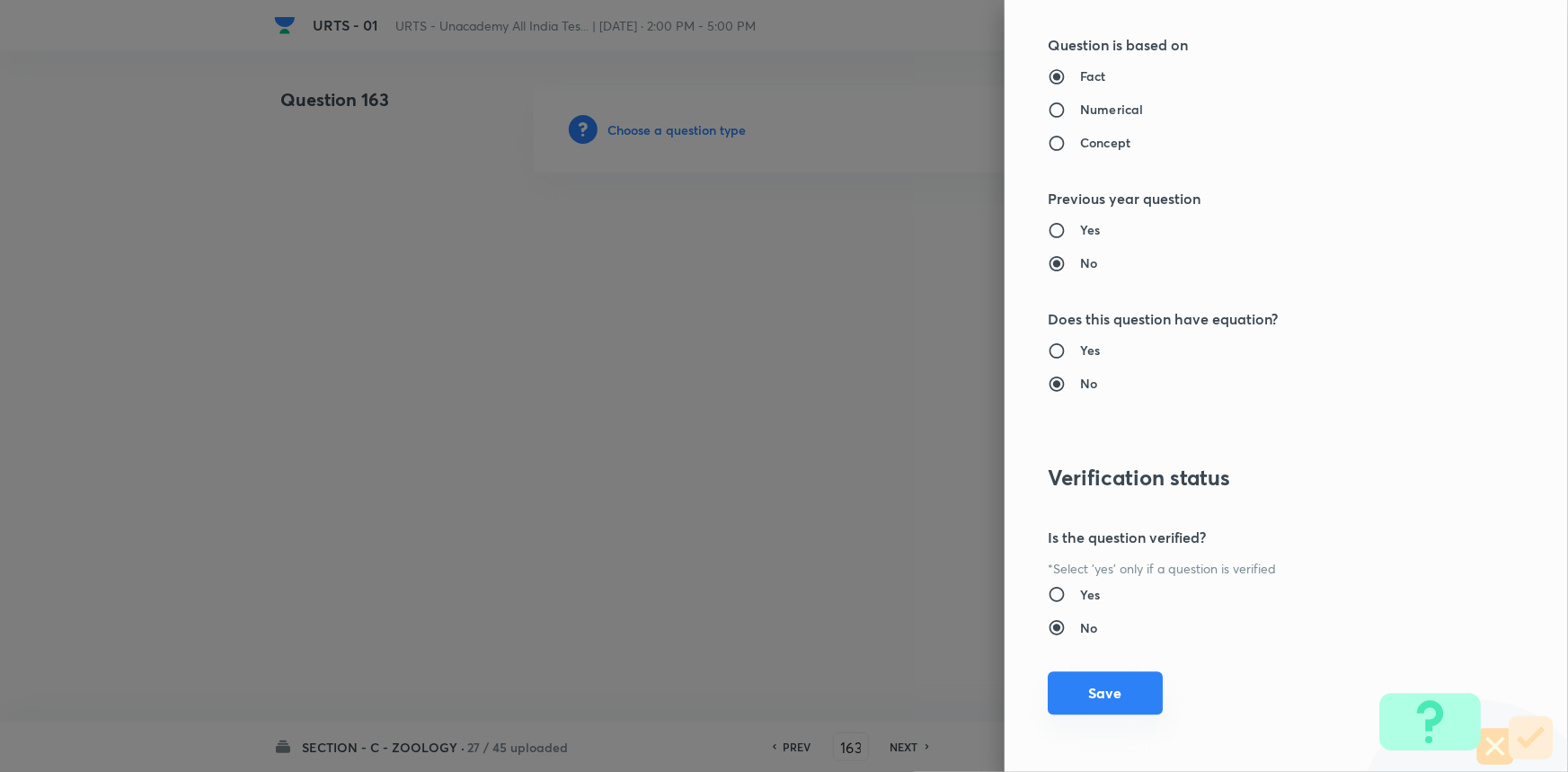
click at [1120, 683] on button "Save" at bounding box center [1105, 693] width 115 height 43
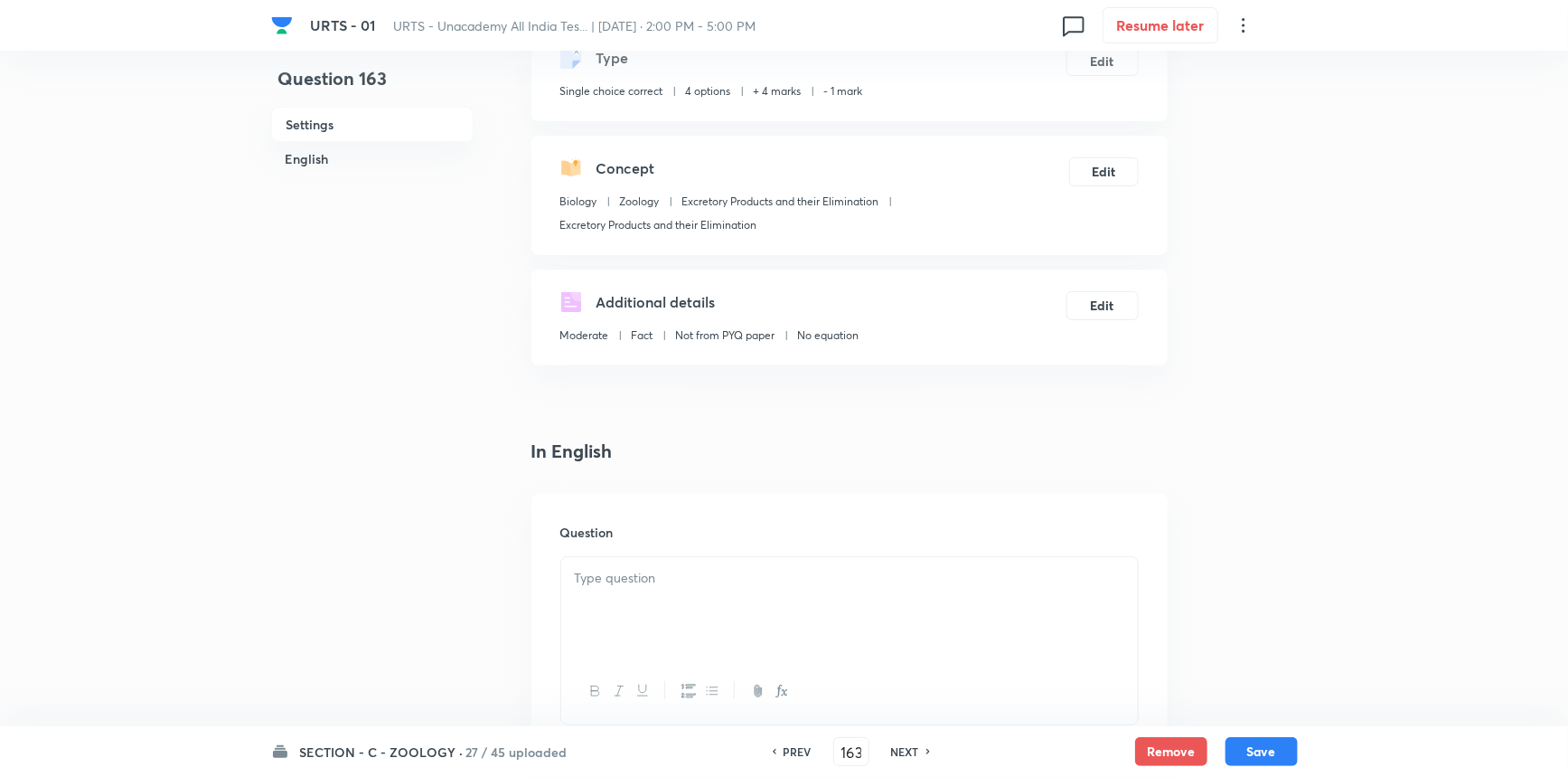
scroll to position [328, 0]
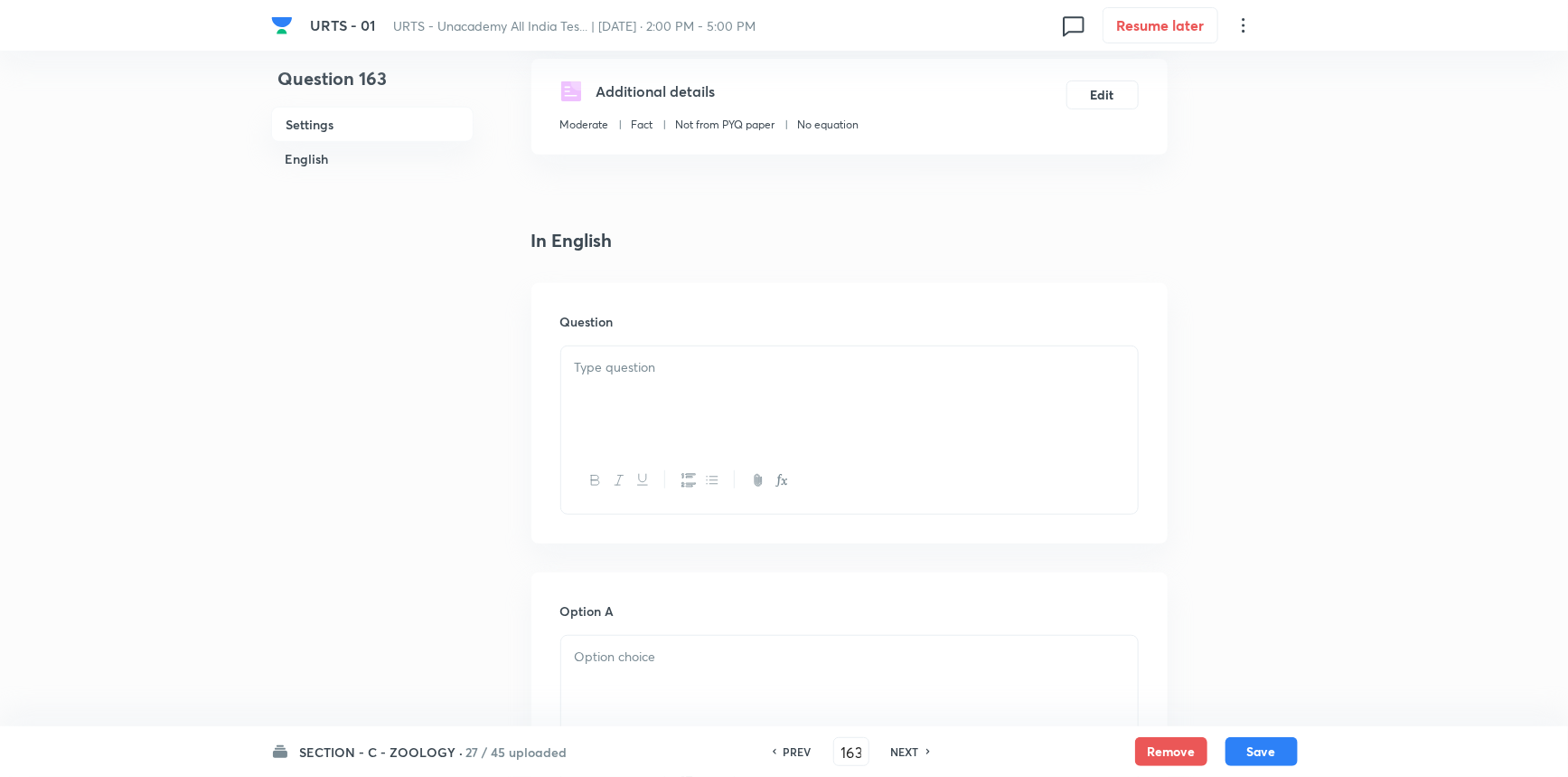
click at [664, 397] on div at bounding box center [849, 396] width 577 height 101
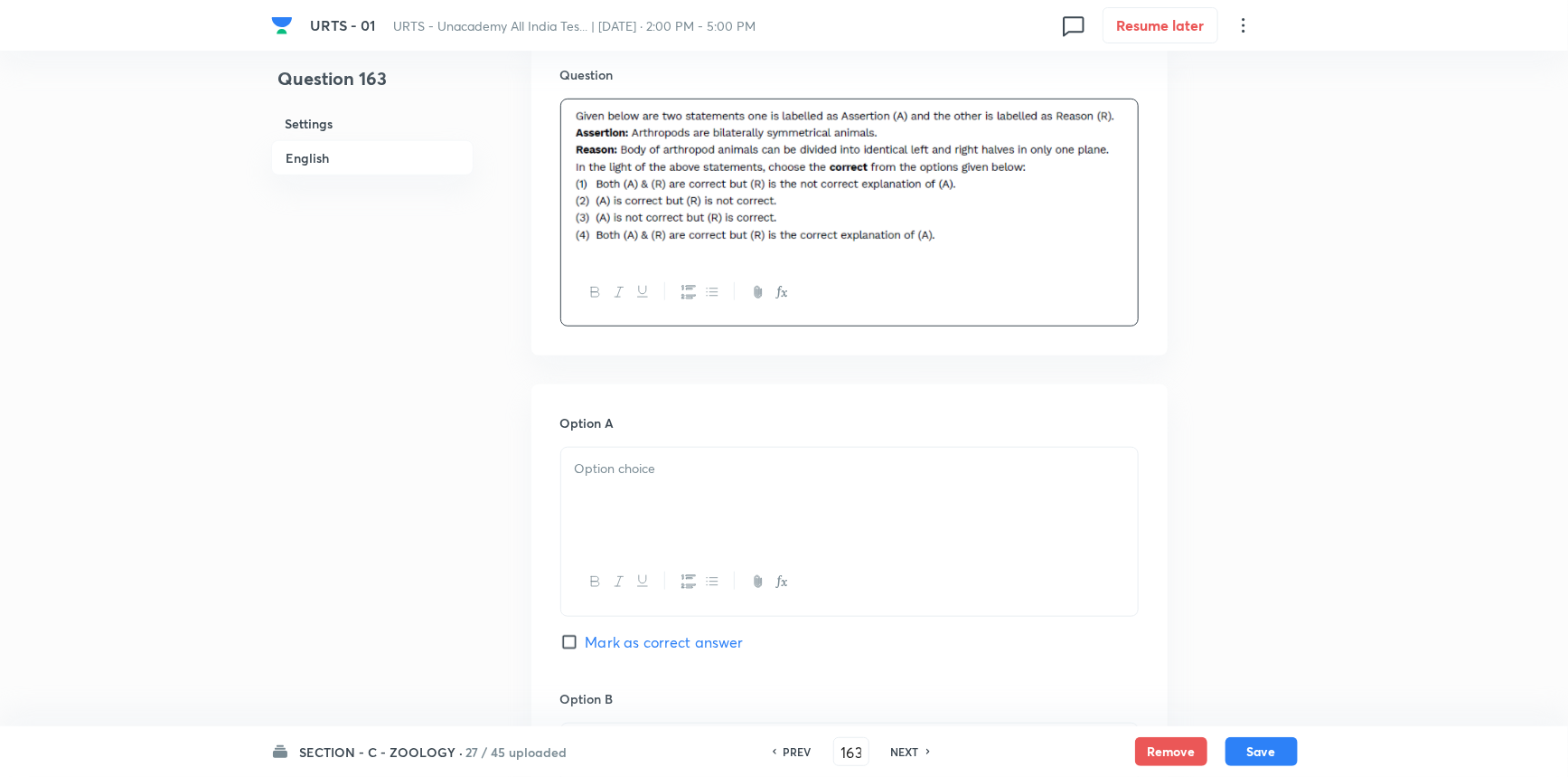
scroll to position [822, 0]
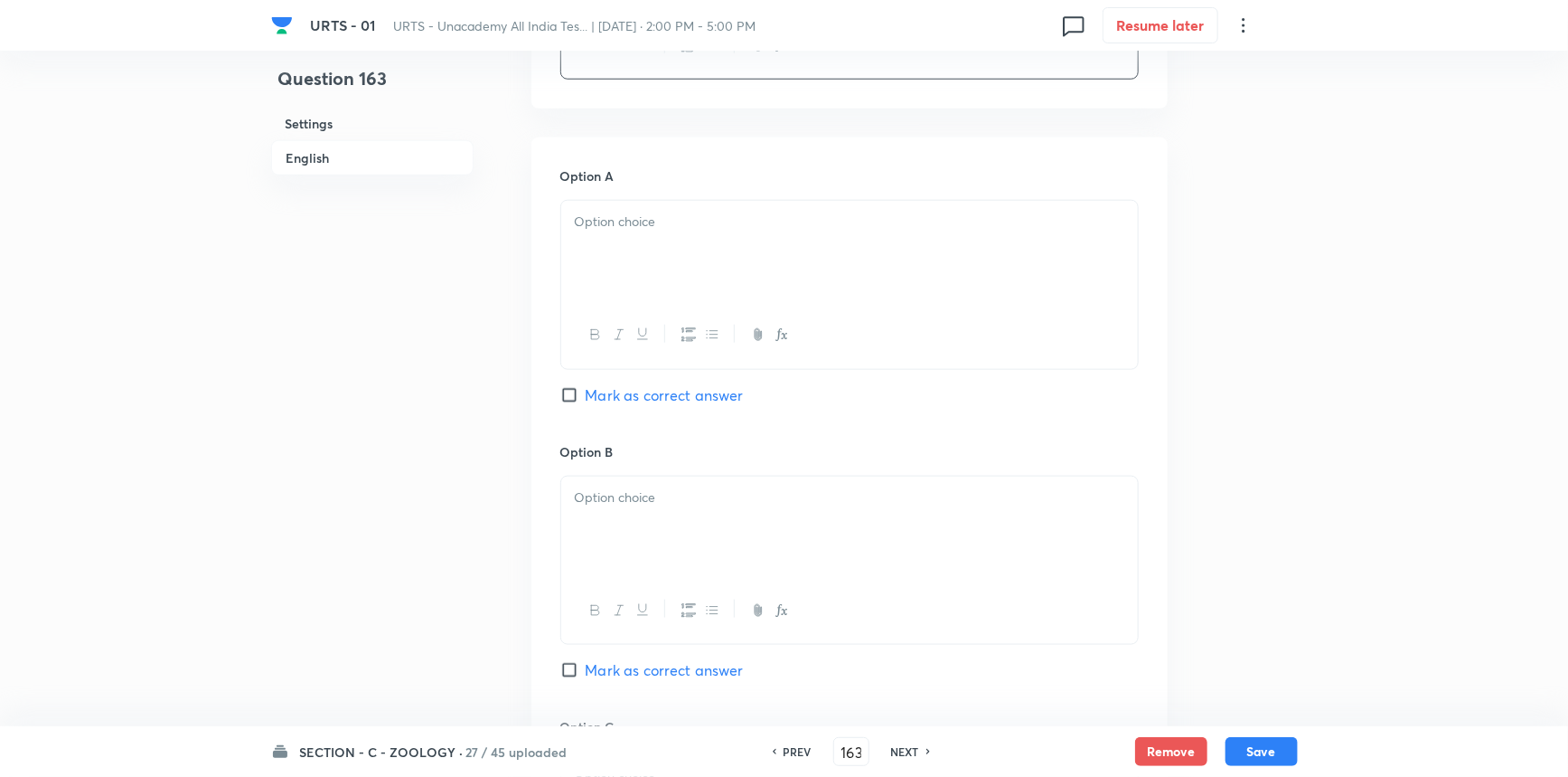
click at [637, 266] on div at bounding box center [849, 252] width 577 height 101
click at [649, 562] on div at bounding box center [849, 527] width 577 height 101
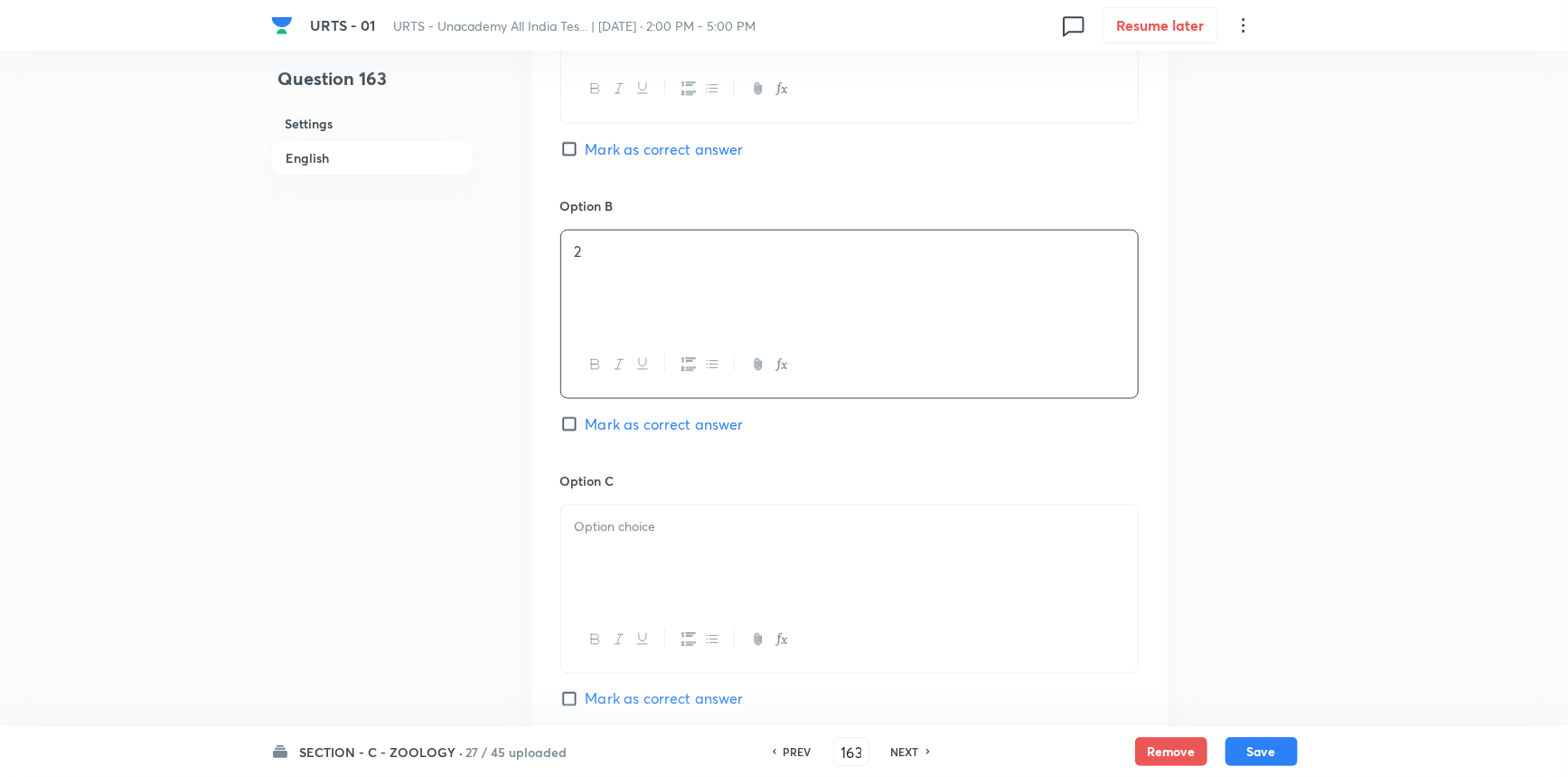
click at [643, 521] on p at bounding box center [849, 526] width 549 height 21
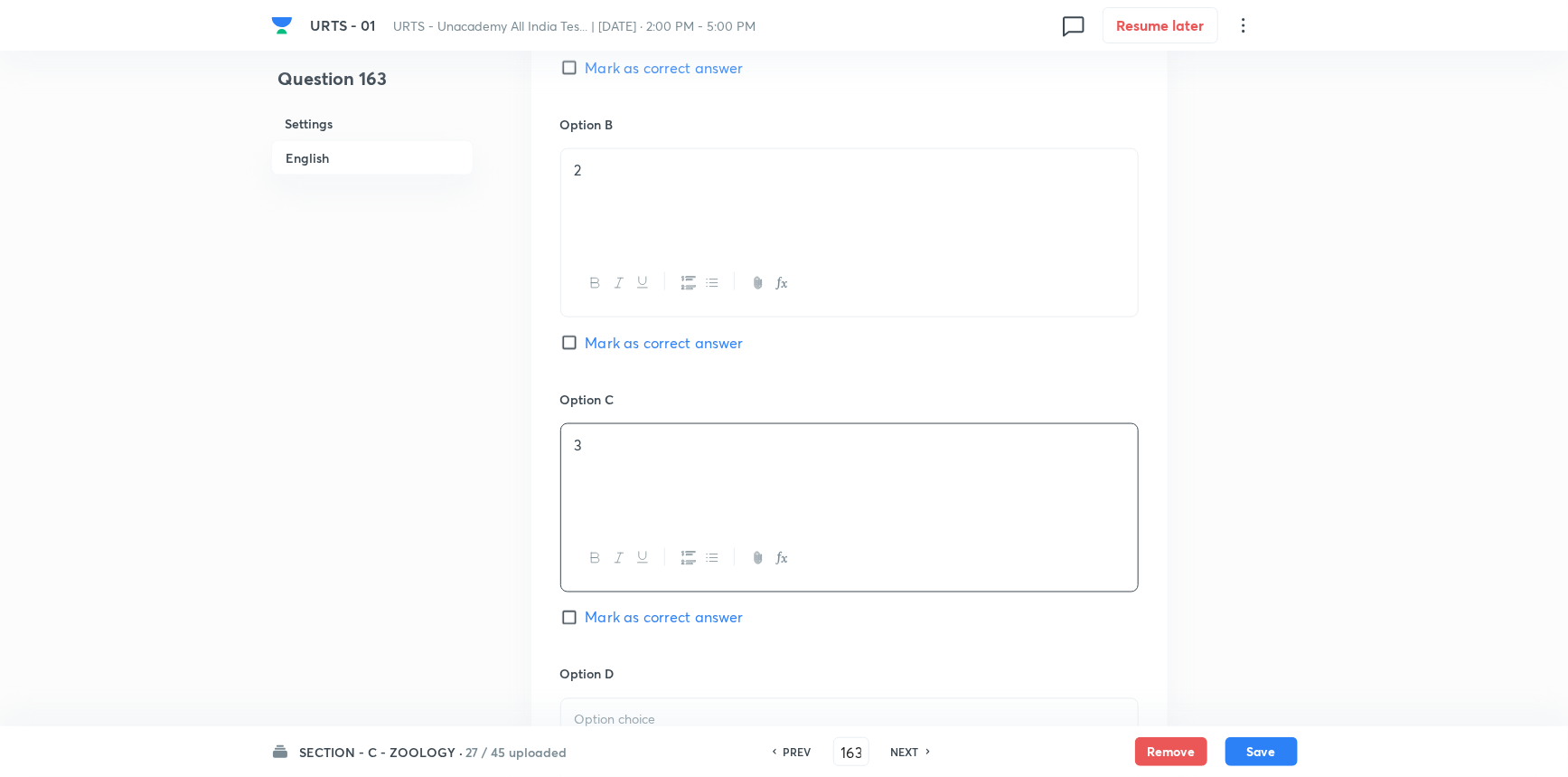
scroll to position [1397, 0]
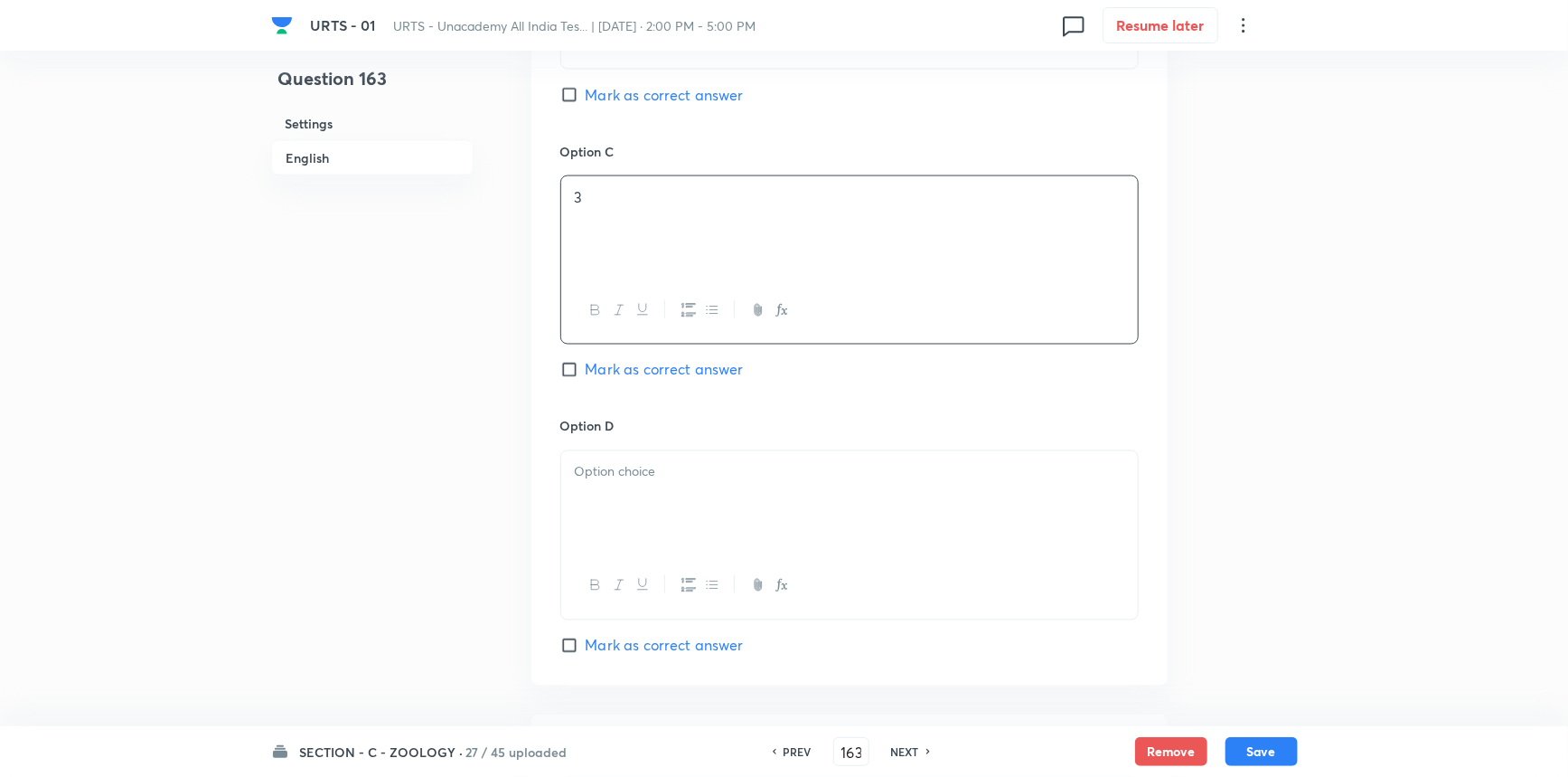
click at [621, 525] on div at bounding box center [849, 502] width 577 height 101
click at [599, 649] on span "Mark as correct answer" at bounding box center [664, 645] width 158 height 22
click at [586, 649] on input "Mark as correct answer" at bounding box center [573, 645] width 25 height 18
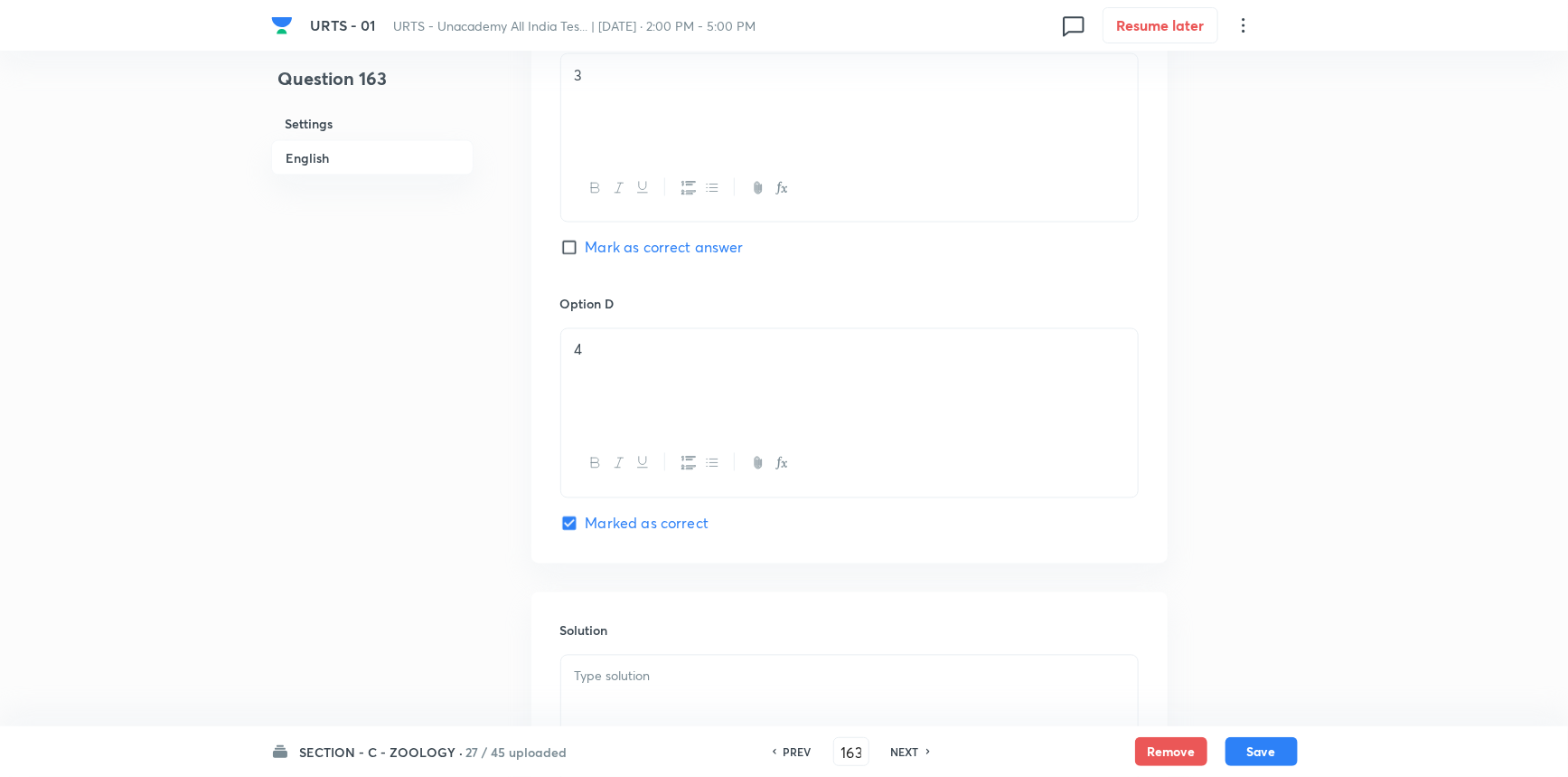
scroll to position [1755, 0]
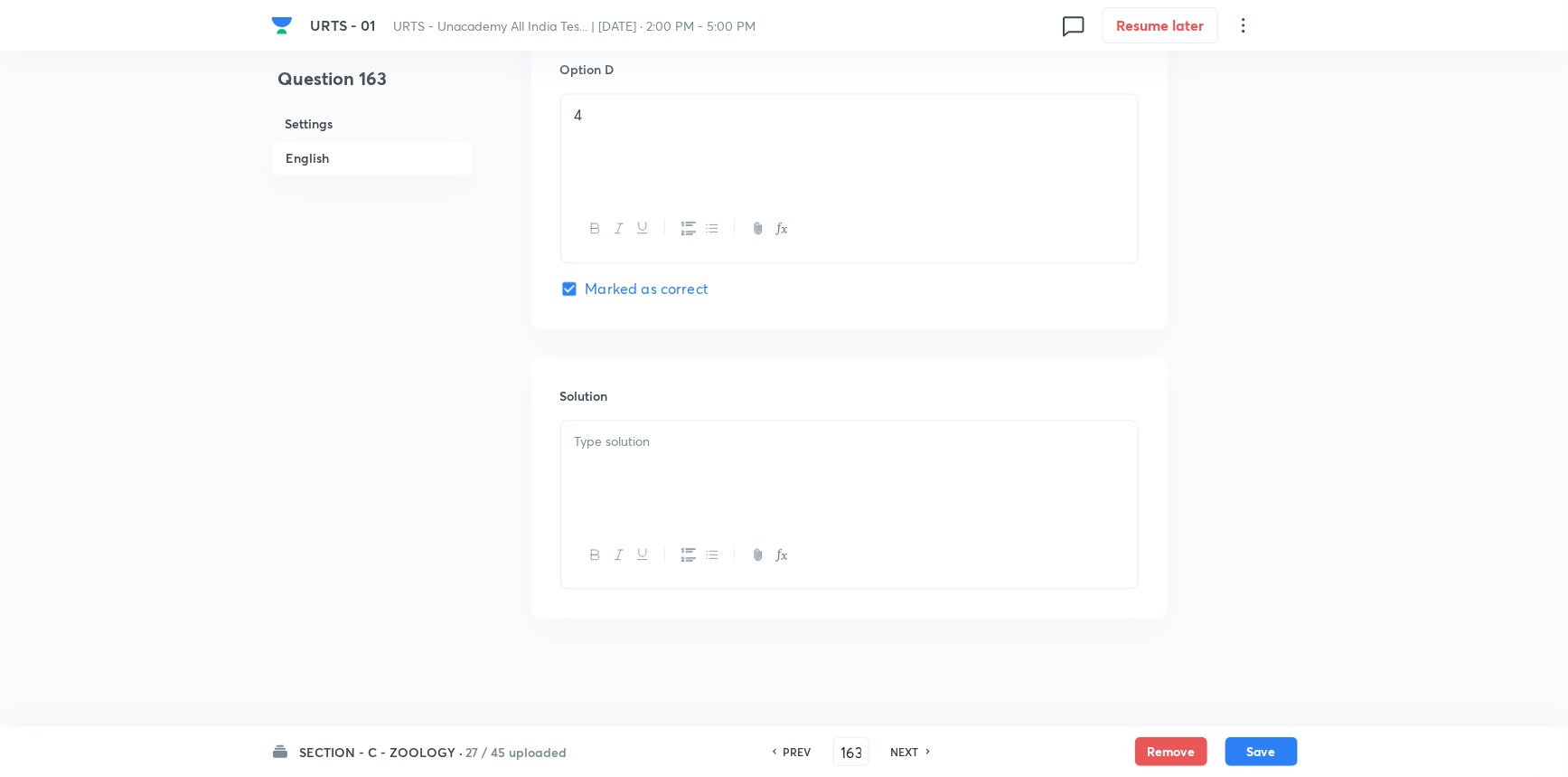
click at [584, 466] on div at bounding box center [849, 471] width 577 height 101
click at [1279, 747] on button "Save" at bounding box center [1262, 749] width 72 height 29
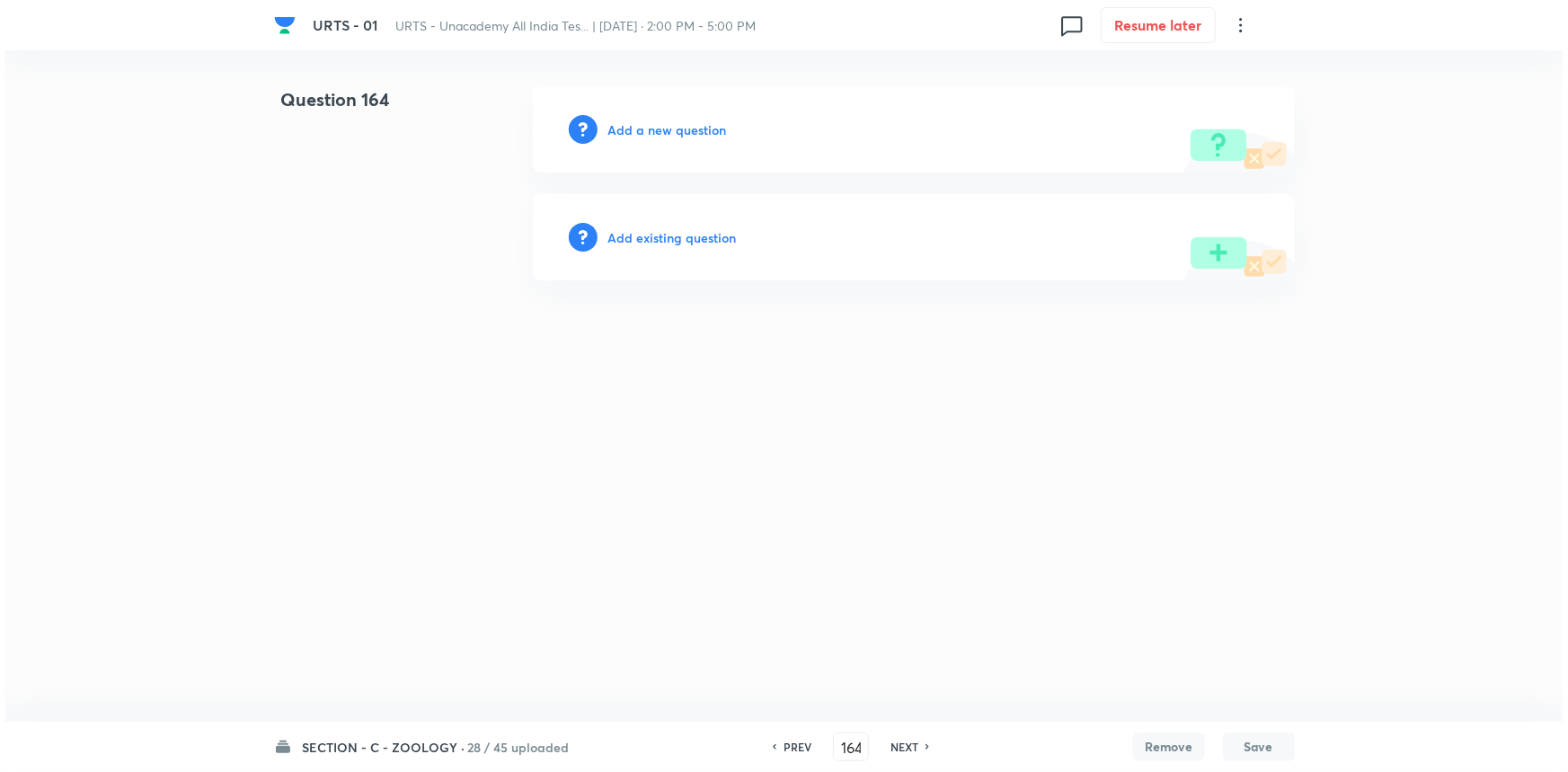
scroll to position [0, 0]
click at [701, 132] on h6 "Add a new question" at bounding box center [668, 130] width 119 height 19
click at [701, 132] on h6 "Choose a question type" at bounding box center [677, 130] width 138 height 19
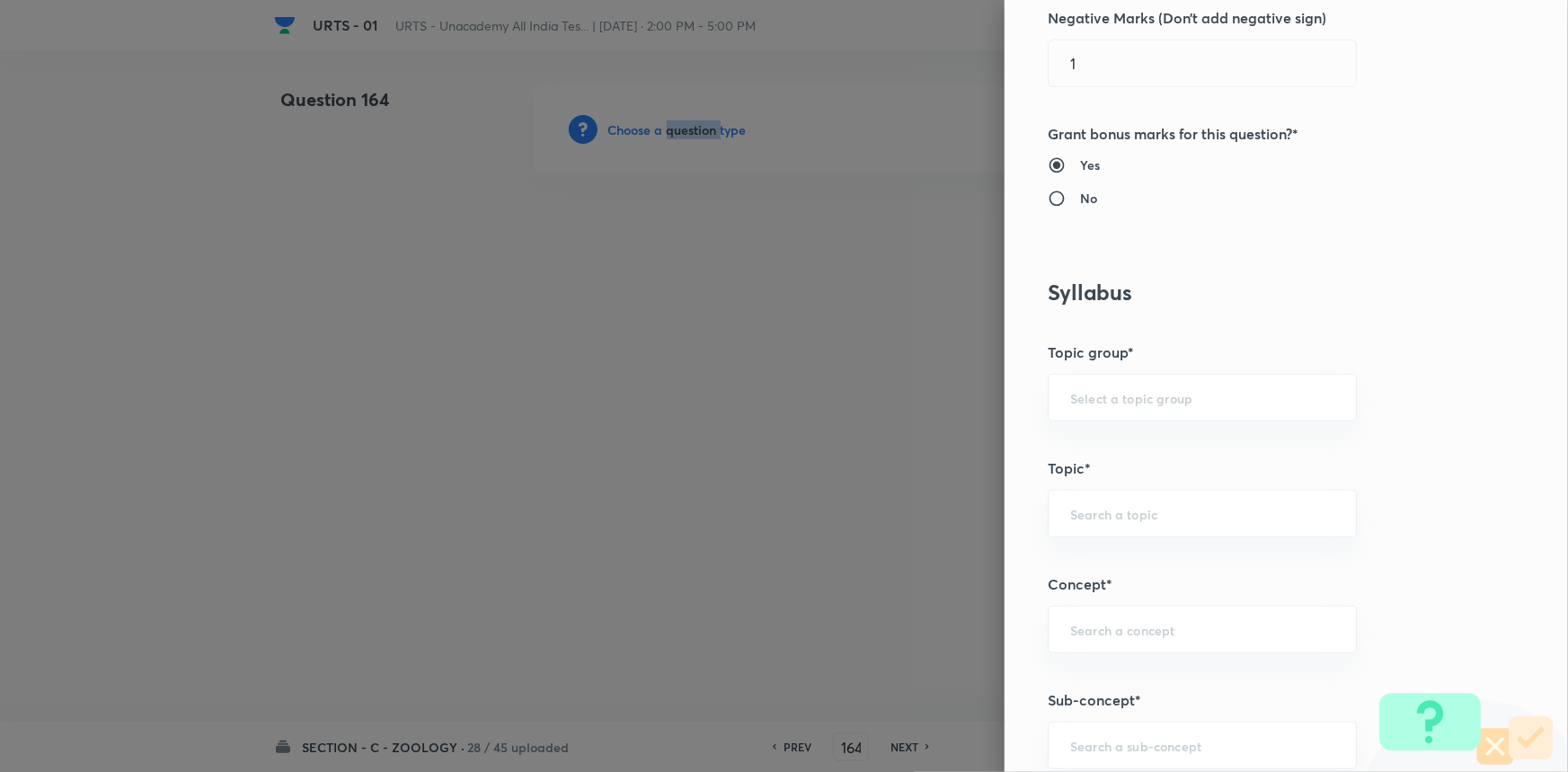
scroll to position [653, 0]
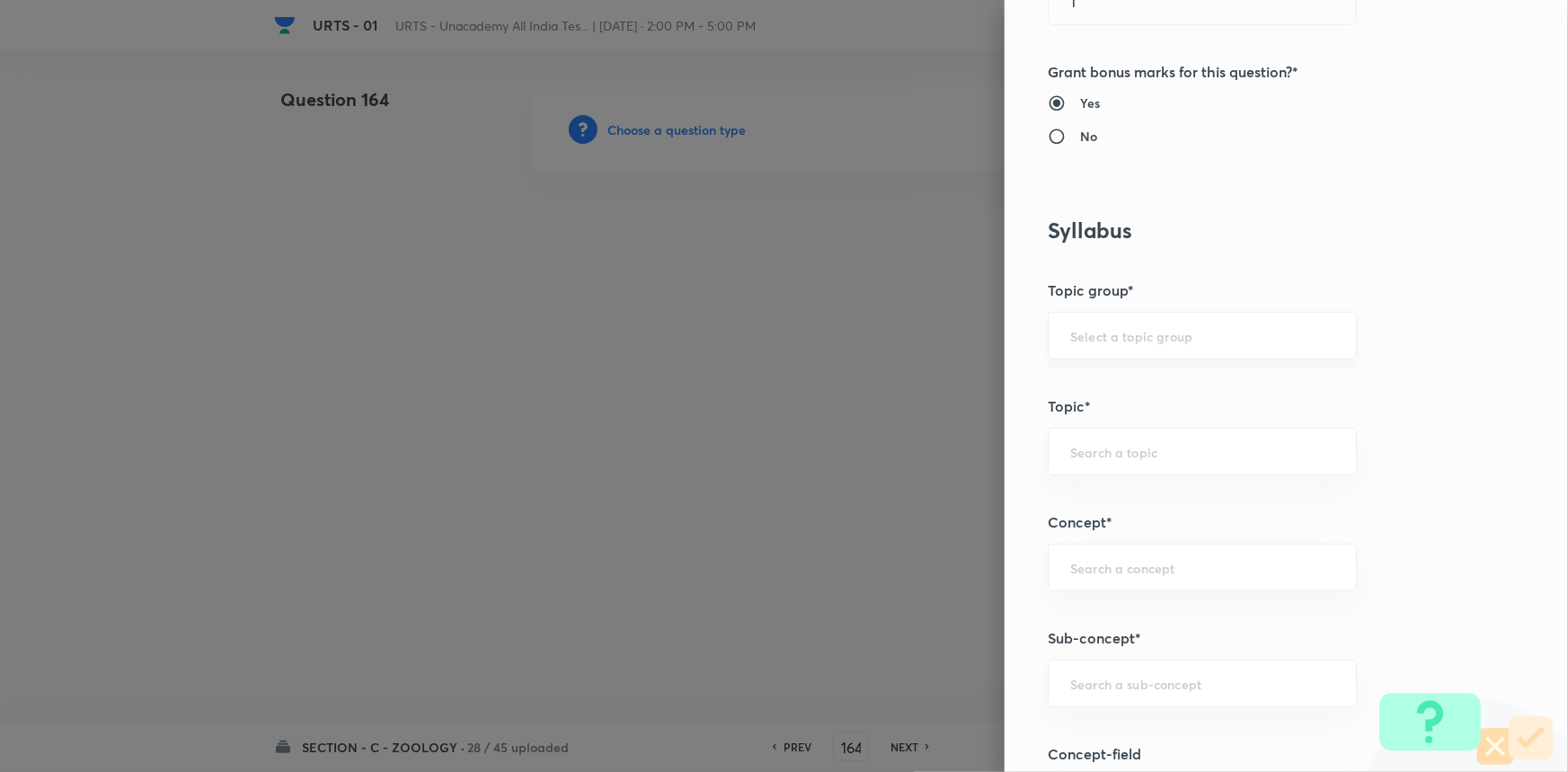
click at [1145, 336] on input "text" at bounding box center [1202, 335] width 264 height 17
click at [1117, 387] on li "Biology" at bounding box center [1190, 386] width 307 height 33
click at [1130, 450] on input "text" at bounding box center [1202, 451] width 264 height 17
click at [1123, 565] on li "Zoology" at bounding box center [1190, 566] width 307 height 33
click at [1123, 570] on input "text" at bounding box center [1202, 568] width 264 height 17
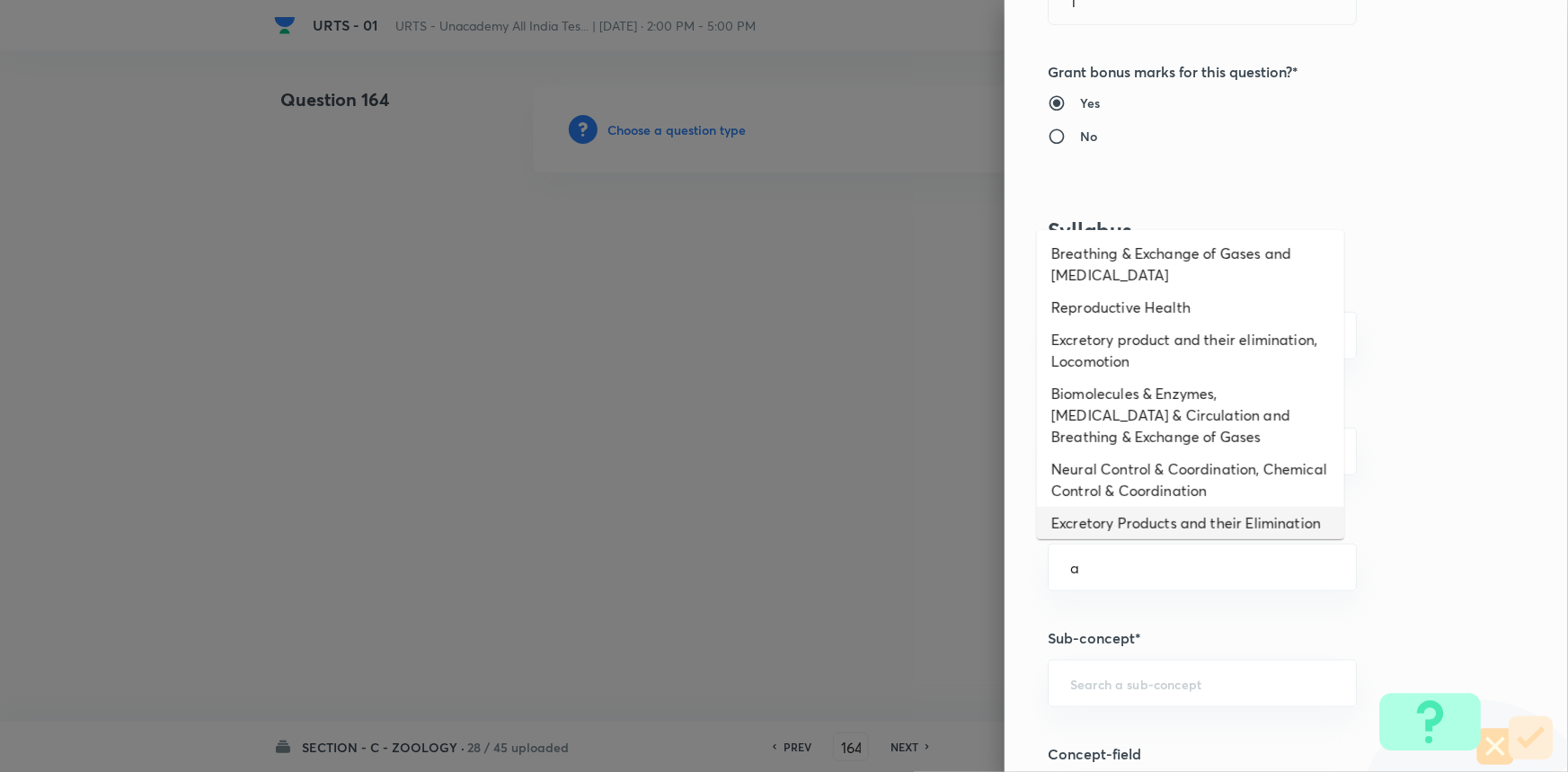
click at [1119, 528] on li "Excretory Products and their Elimination" at bounding box center [1190, 523] width 307 height 33
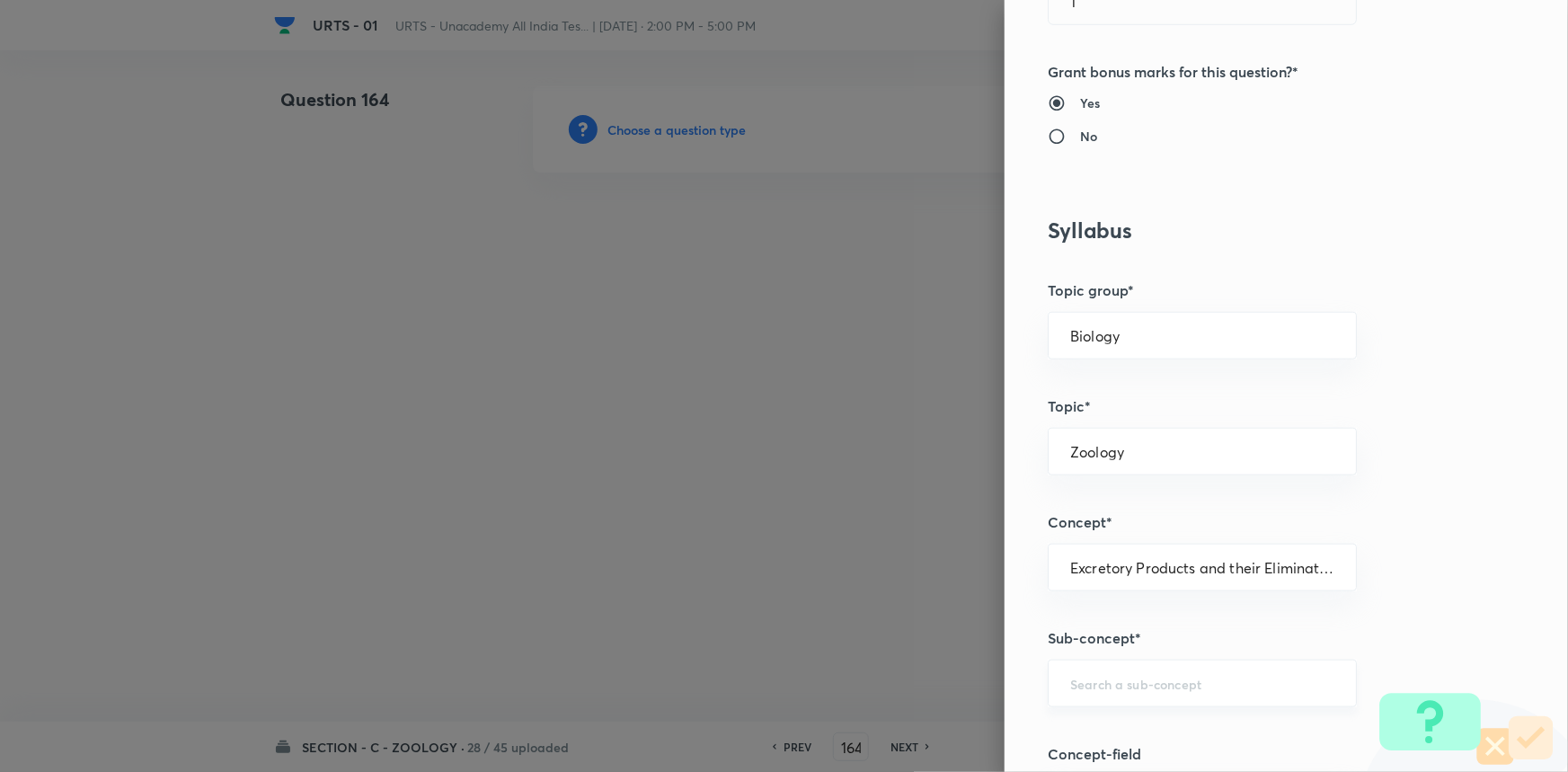
click at [1112, 686] on input "text" at bounding box center [1202, 683] width 264 height 17
click at [1117, 727] on li "Excretory Products and their Elimination" at bounding box center [1190, 732] width 307 height 33
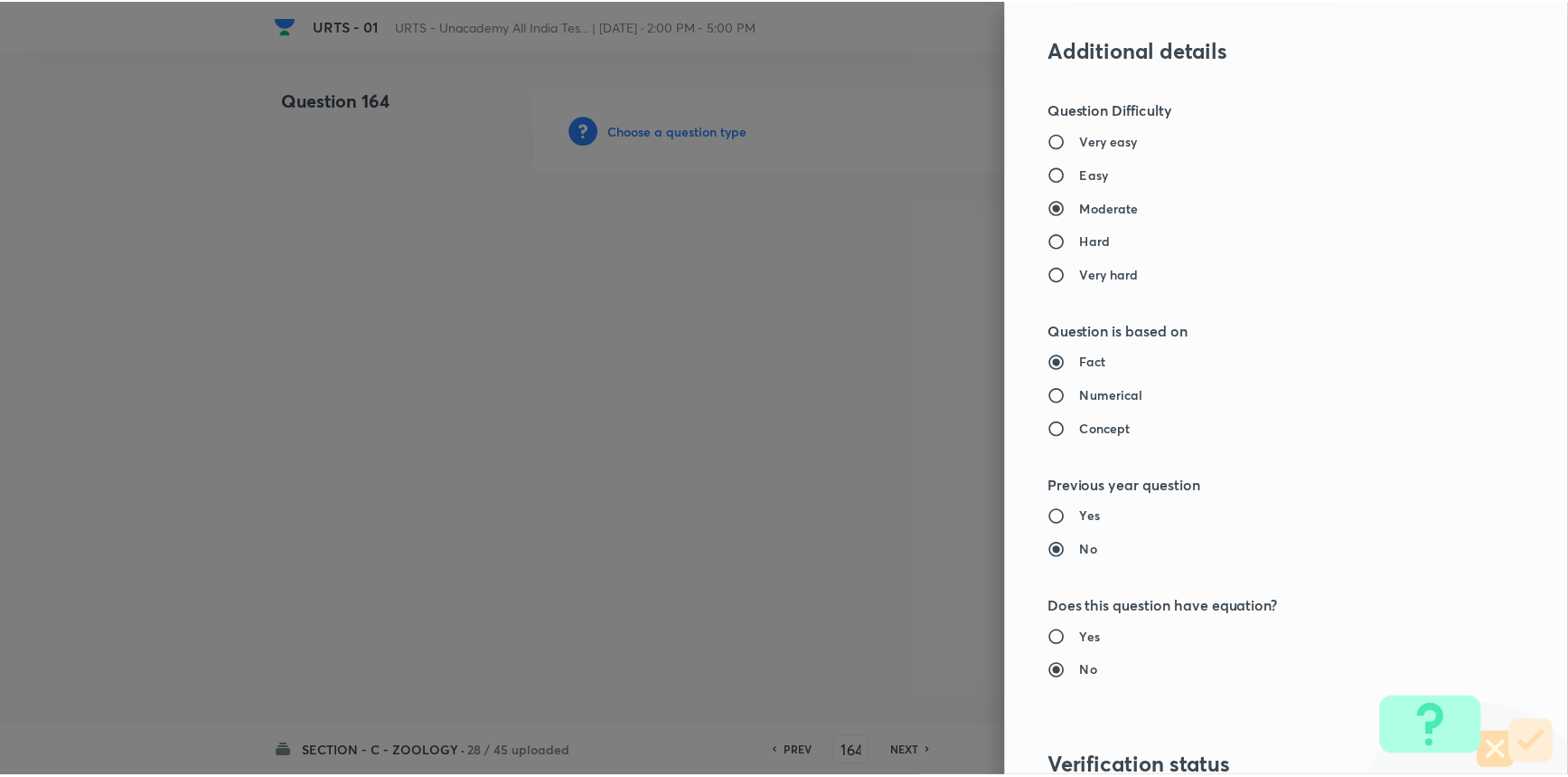
scroll to position [1808, 0]
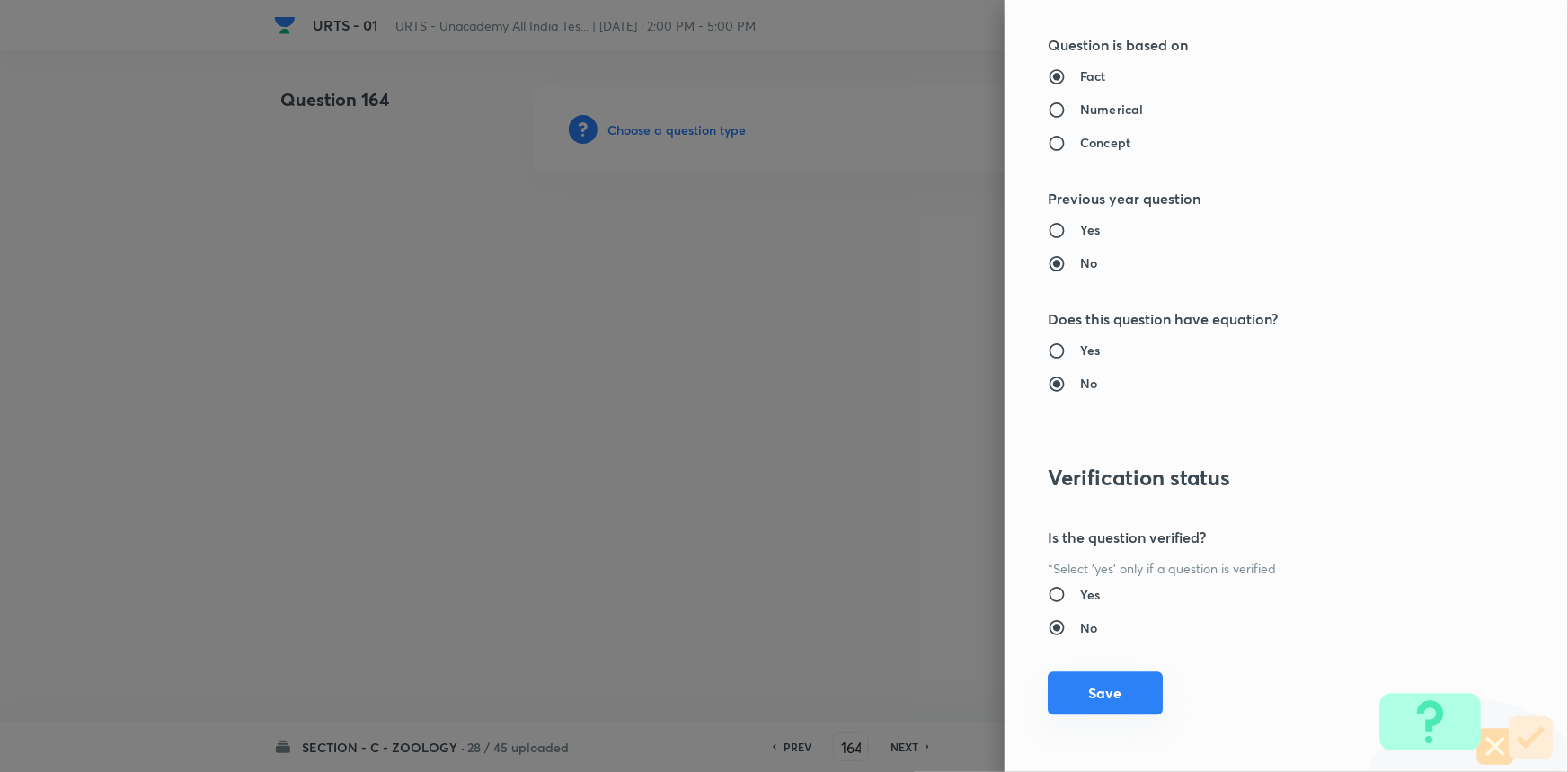
click at [1127, 699] on button "Save" at bounding box center [1105, 693] width 115 height 43
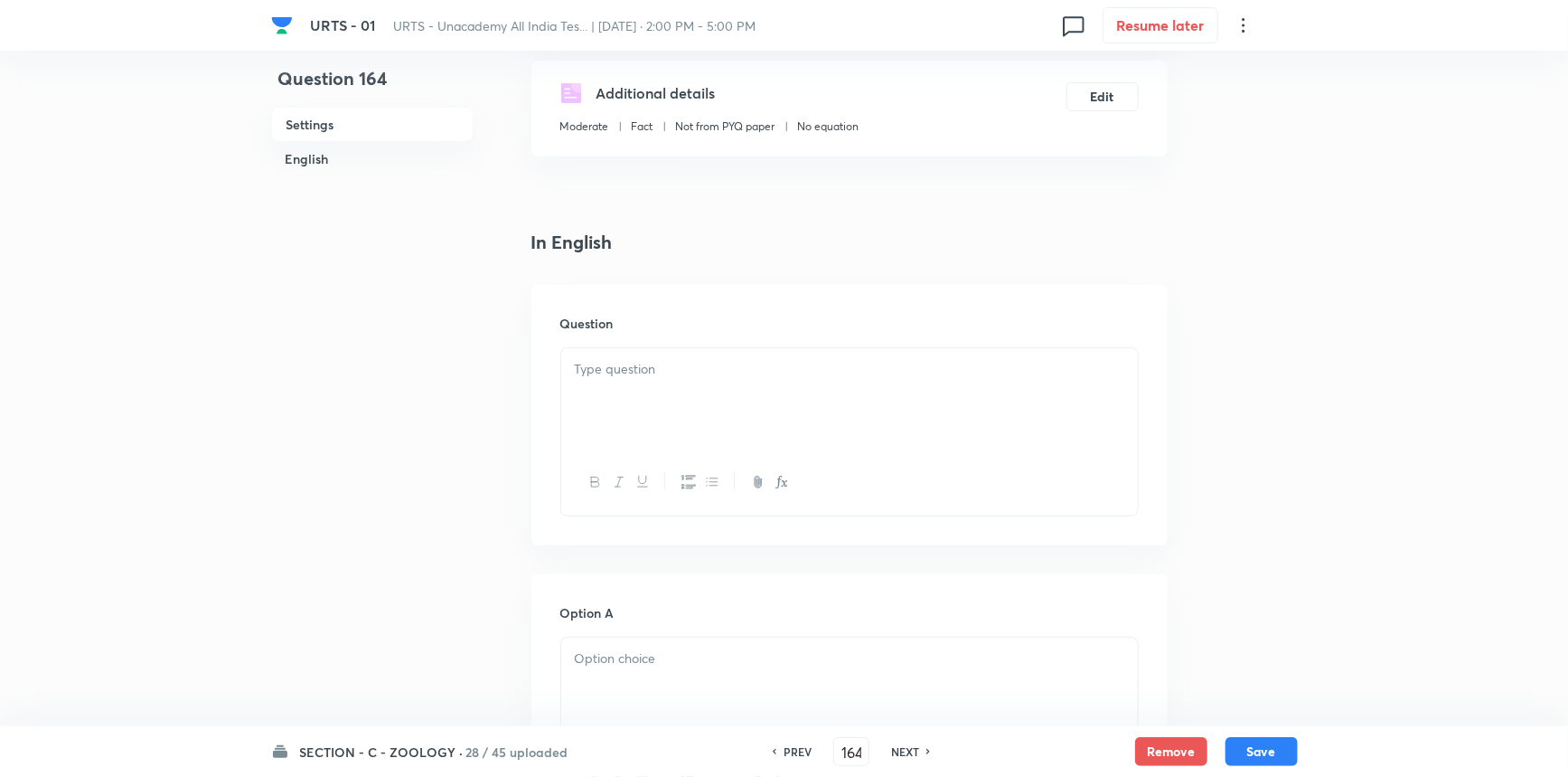
scroll to position [328, 0]
click at [629, 372] on p at bounding box center [849, 367] width 549 height 21
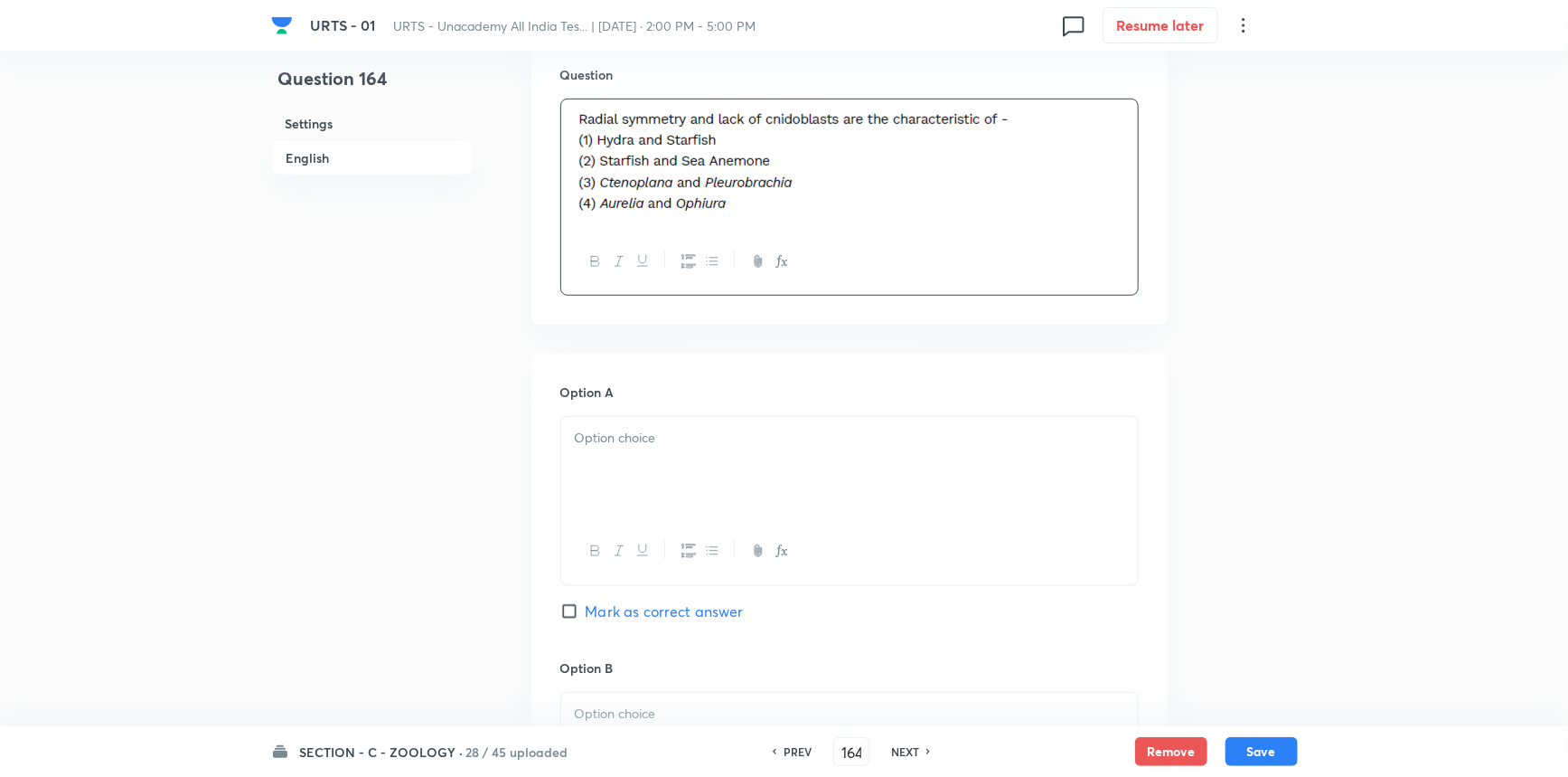
click at [669, 448] on p at bounding box center [849, 439] width 549 height 21
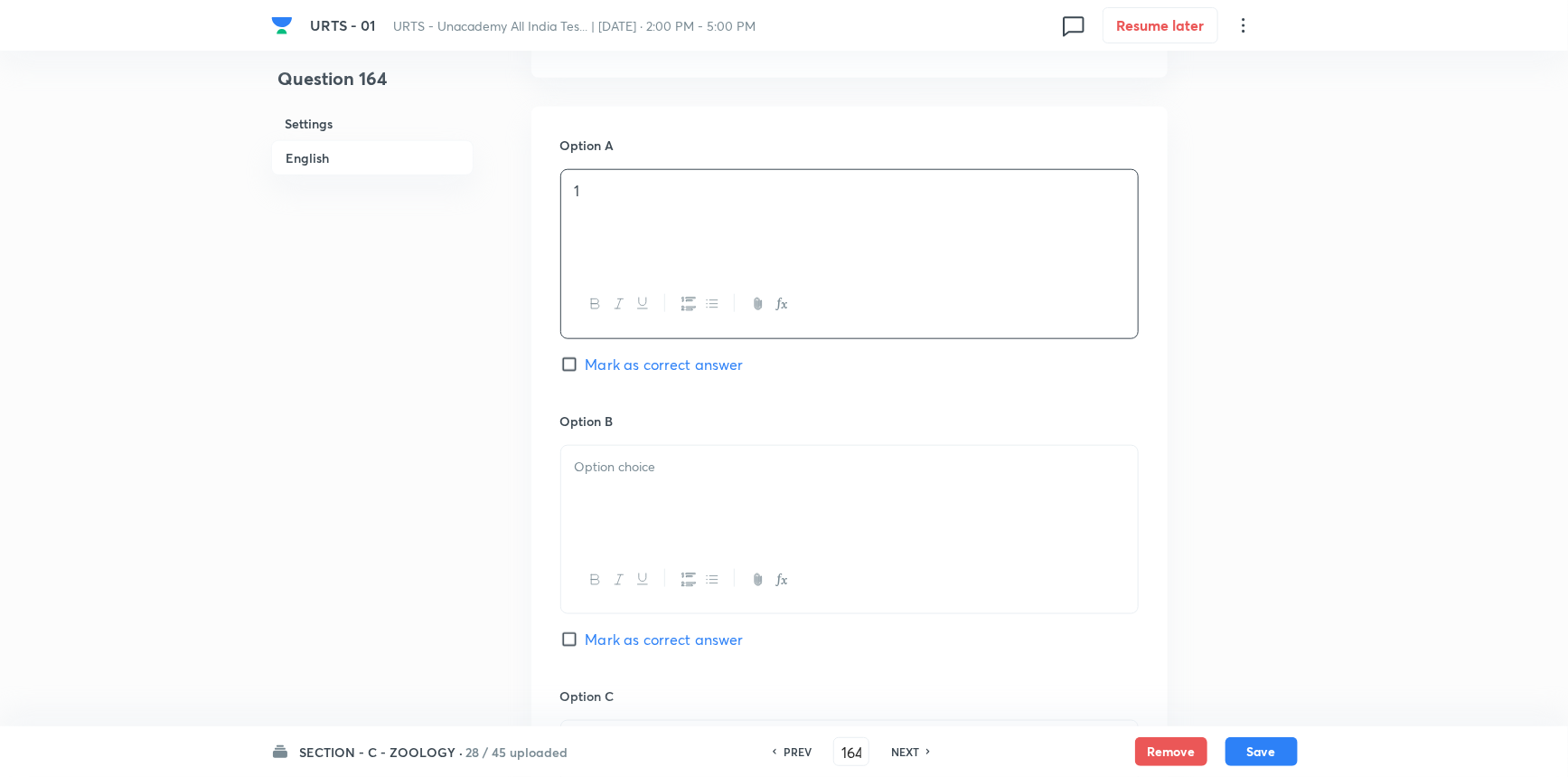
click at [604, 502] on div at bounding box center [849, 496] width 577 height 101
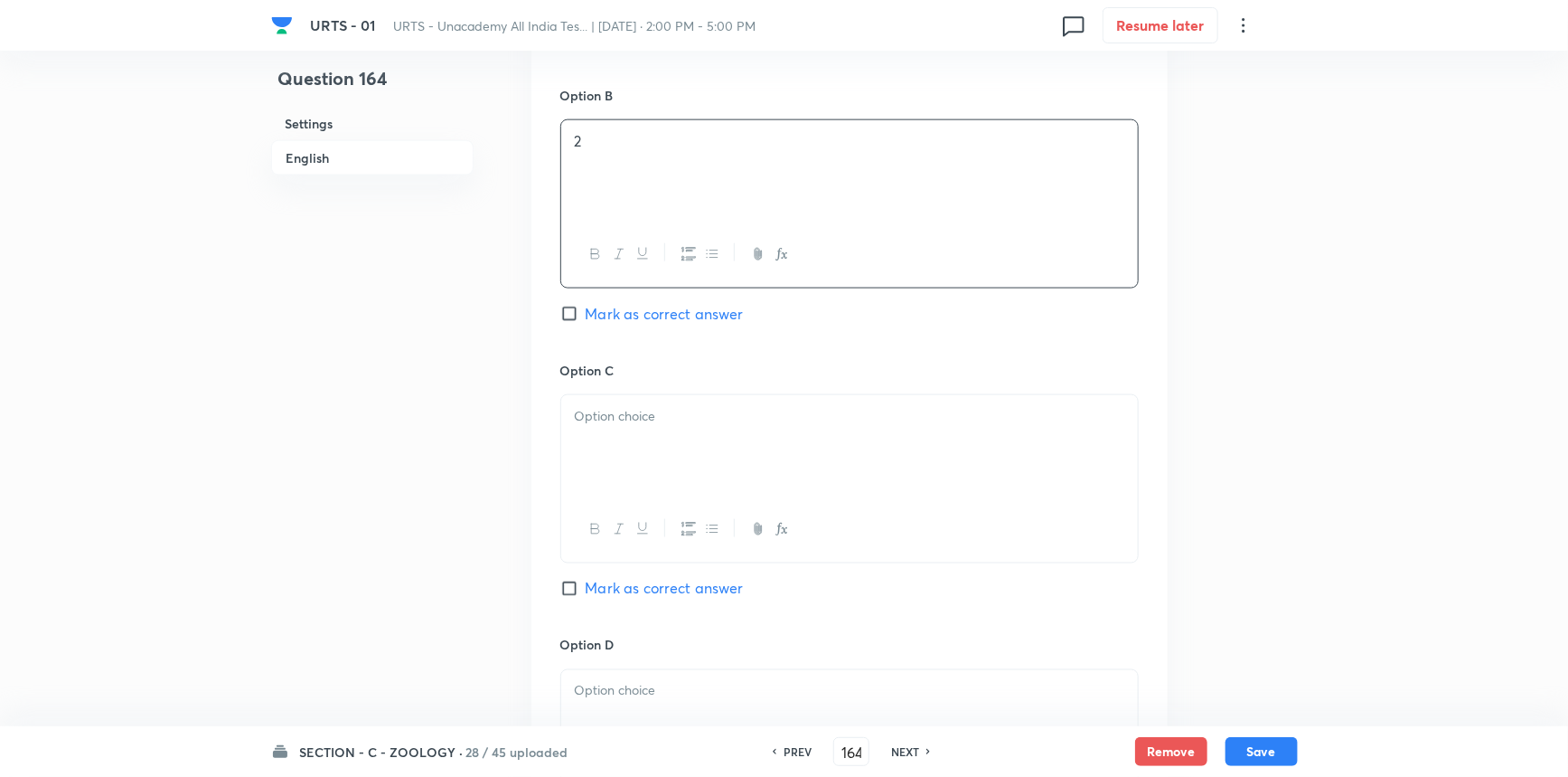
scroll to position [1150, 0]
click at [633, 455] on div at bounding box center [849, 443] width 577 height 101
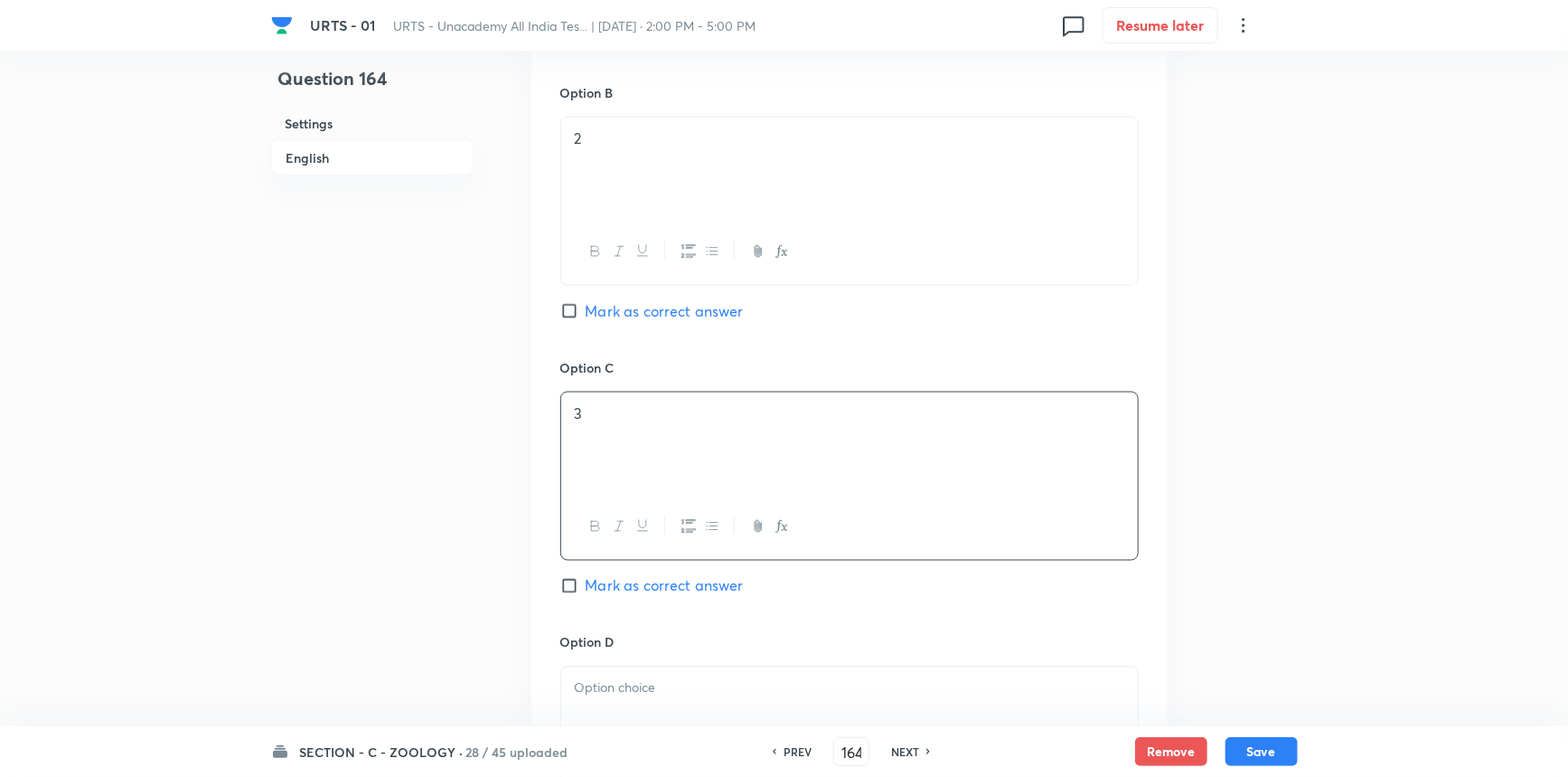
click at [606, 594] on span "Mark as correct answer" at bounding box center [664, 585] width 158 height 22
click at [586, 594] on input "Mark as correct answer" at bounding box center [573, 585] width 25 height 18
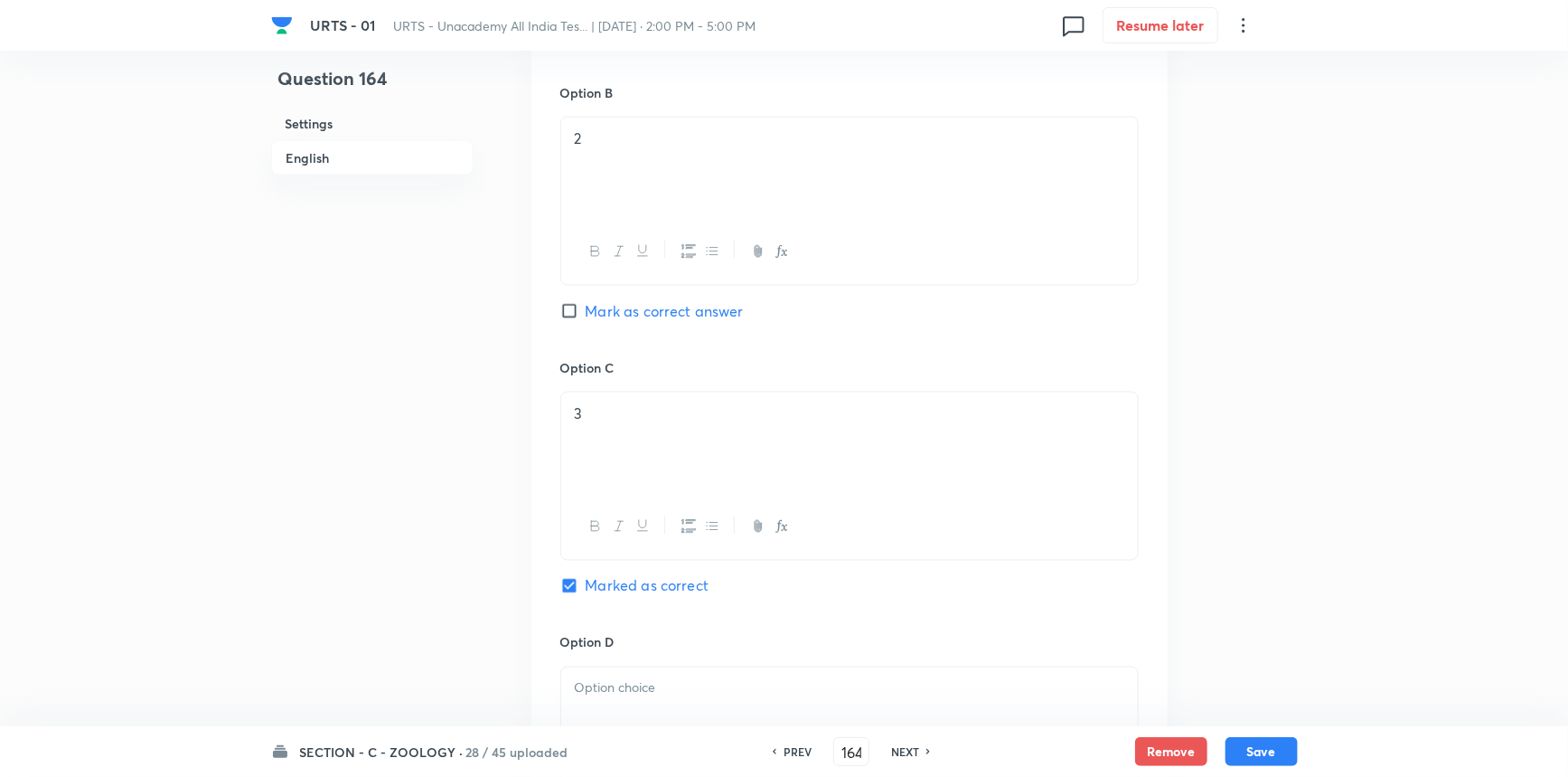
click at [624, 705] on div at bounding box center [849, 718] width 577 height 101
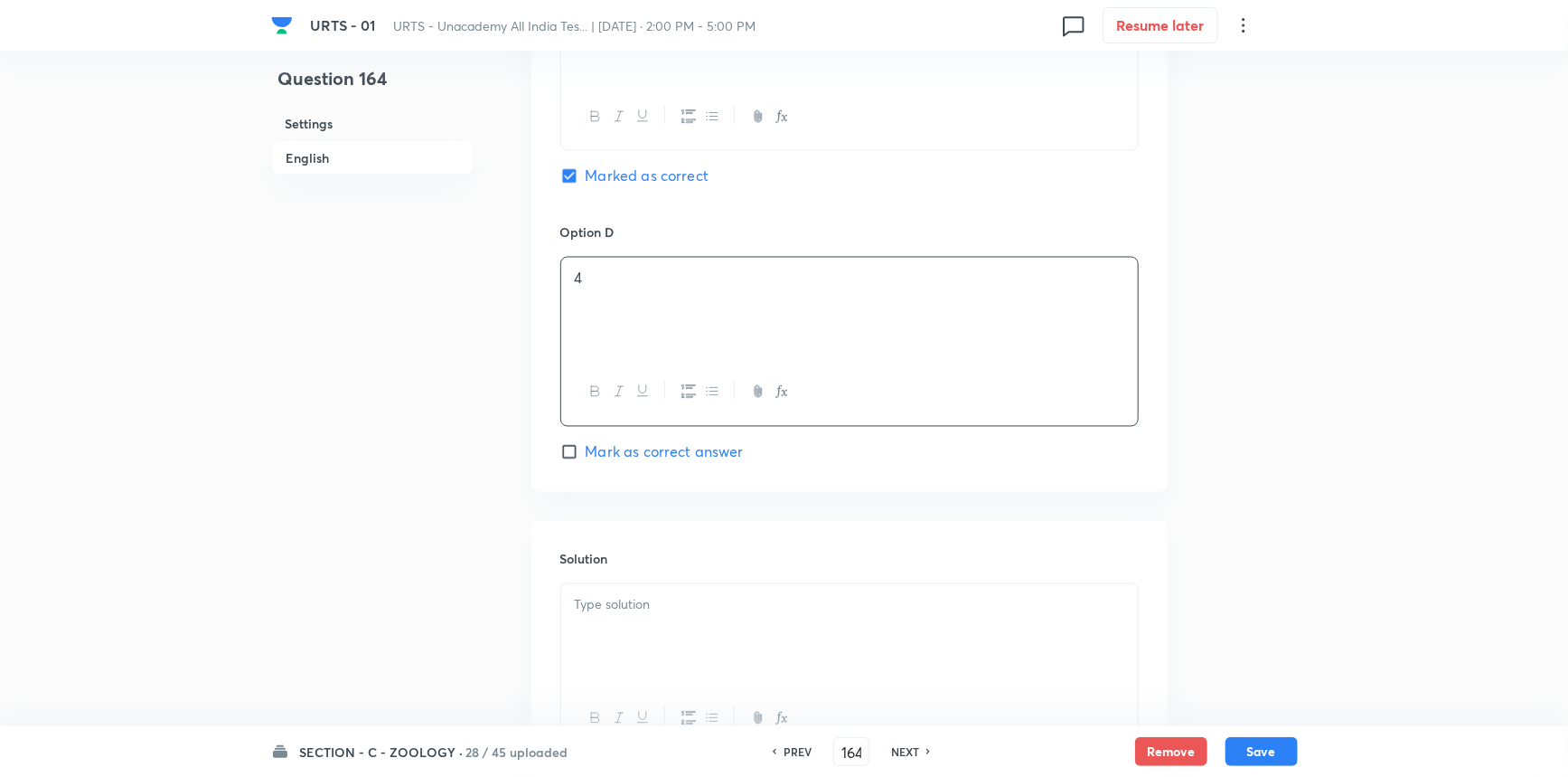
scroll to position [1561, 0]
click at [612, 620] on div at bounding box center [849, 633] width 577 height 101
click at [1271, 749] on button "Save" at bounding box center [1262, 749] width 72 height 29
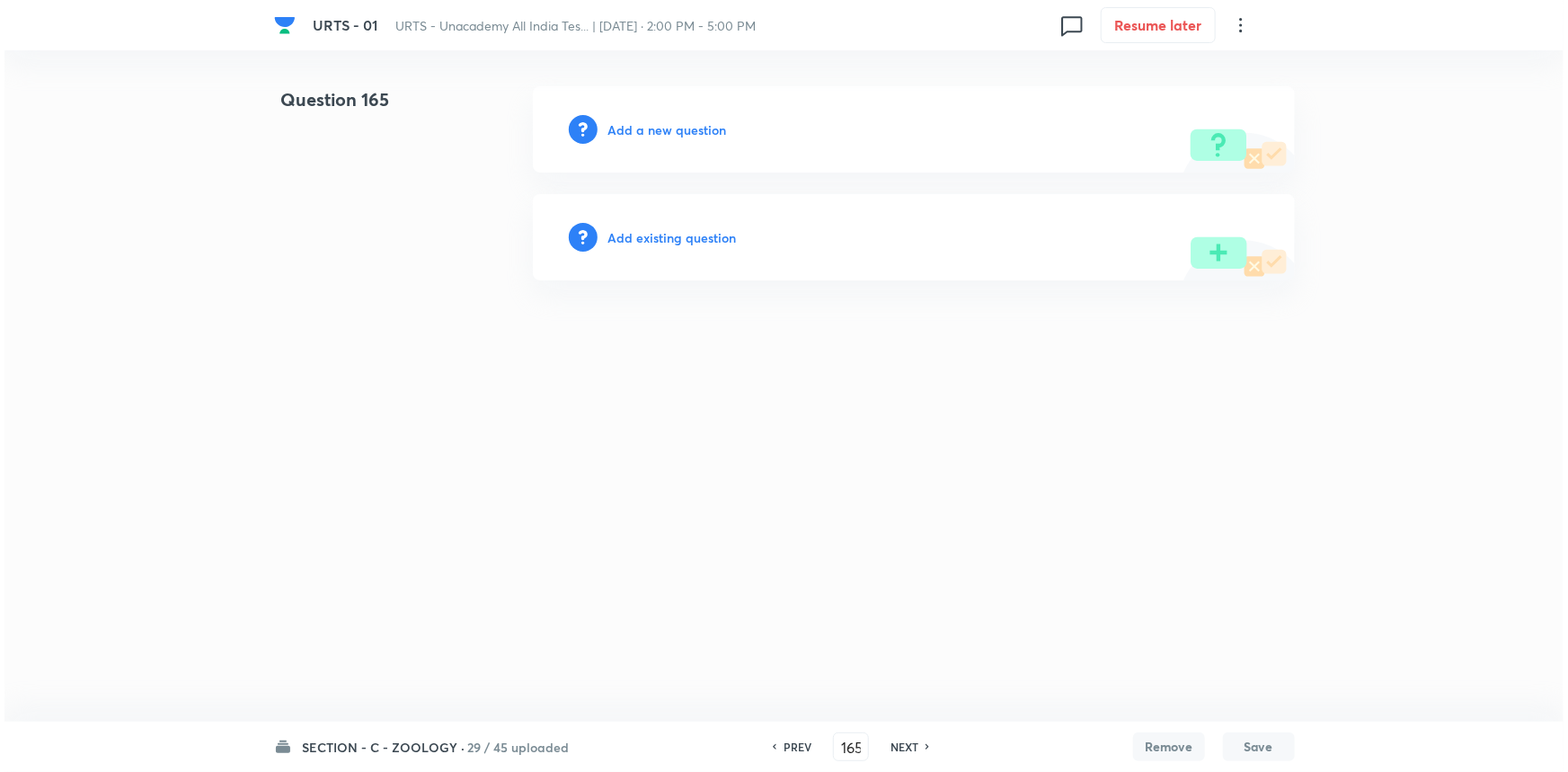
scroll to position [0, 0]
click at [663, 114] on div "Add a new question" at bounding box center [914, 129] width 762 height 86
click at [676, 124] on h6 "Add a new question" at bounding box center [668, 130] width 119 height 19
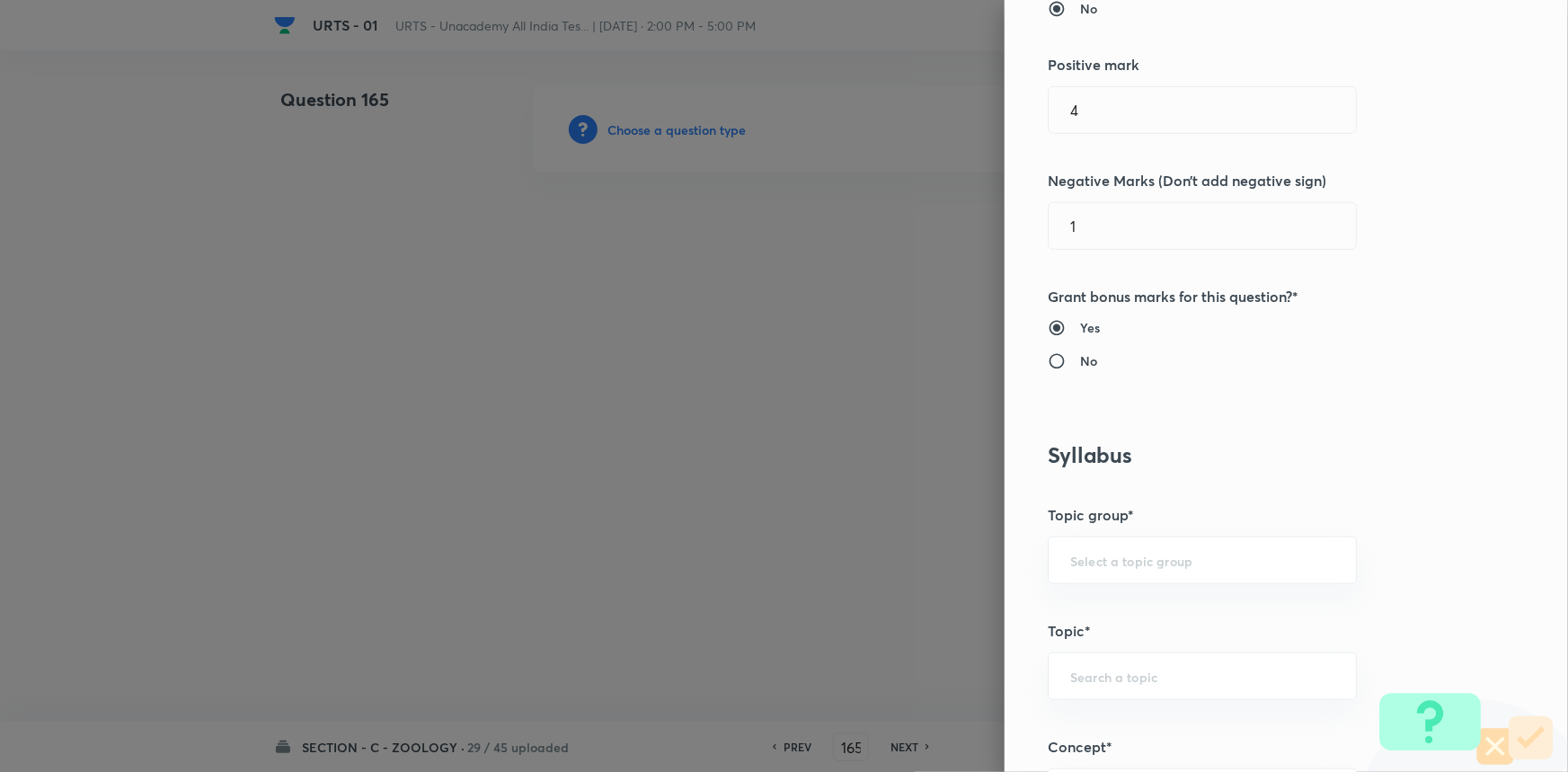
scroll to position [571, 0]
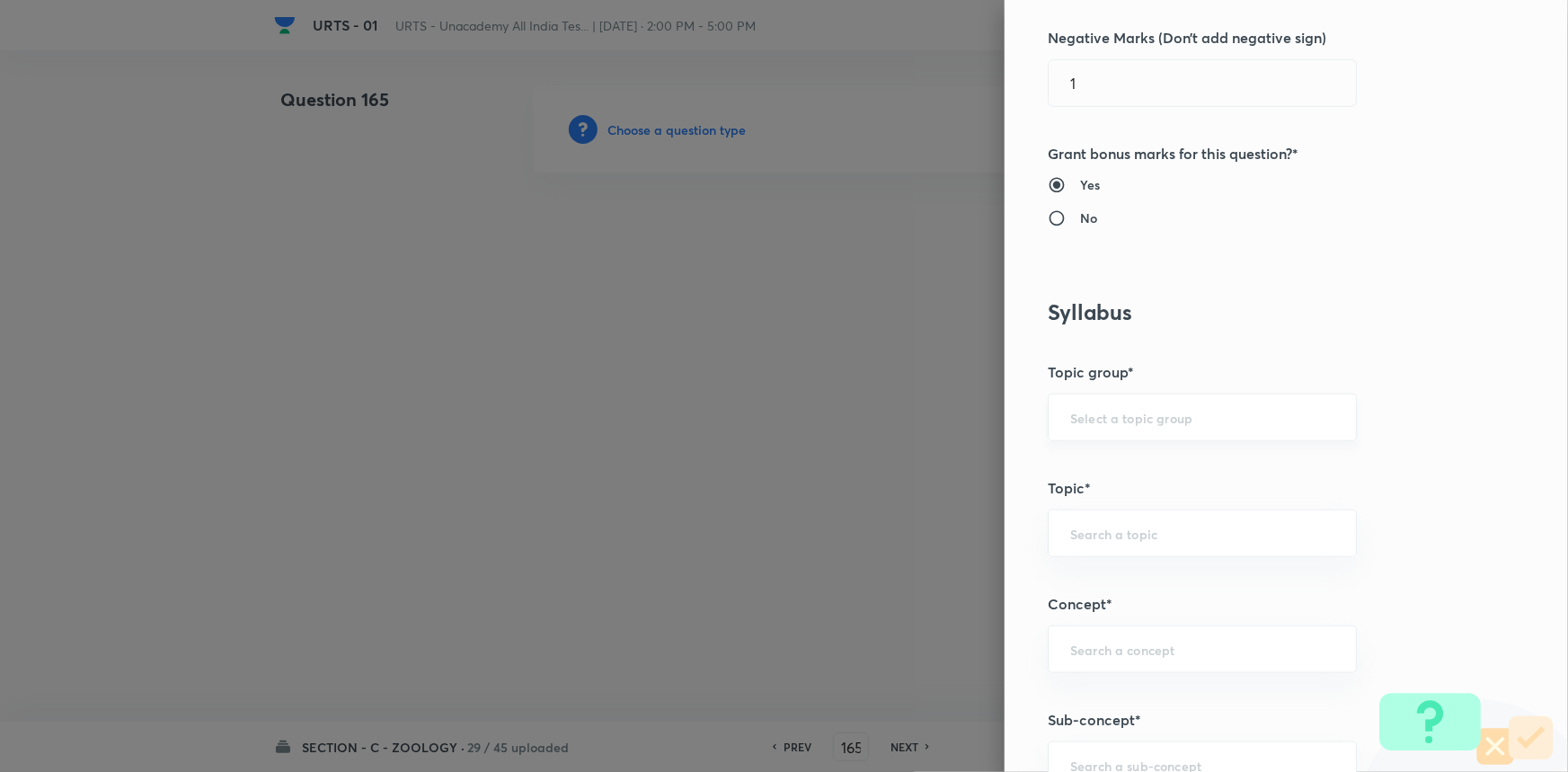
click at [1147, 409] on input "text" at bounding box center [1202, 417] width 264 height 17
click at [1130, 472] on li "Biology" at bounding box center [1190, 467] width 307 height 33
click at [1123, 516] on div "​" at bounding box center [1202, 532] width 309 height 47
click at [1115, 644] on li "Zoology" at bounding box center [1190, 648] width 307 height 33
click at [1124, 654] on input "text" at bounding box center [1202, 649] width 264 height 17
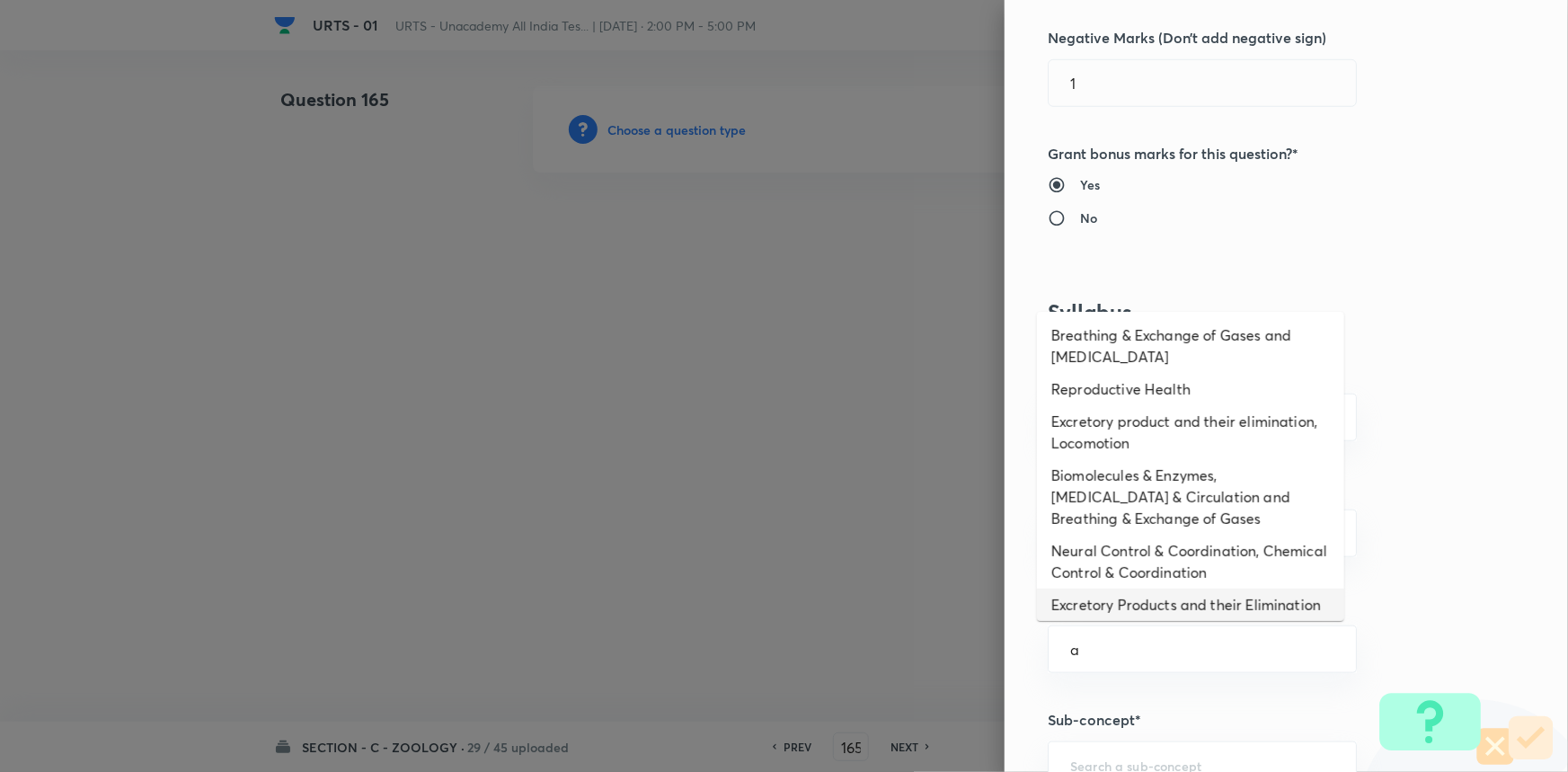
click at [1125, 616] on li "Excretory Products and their Elimination" at bounding box center [1190, 605] width 307 height 33
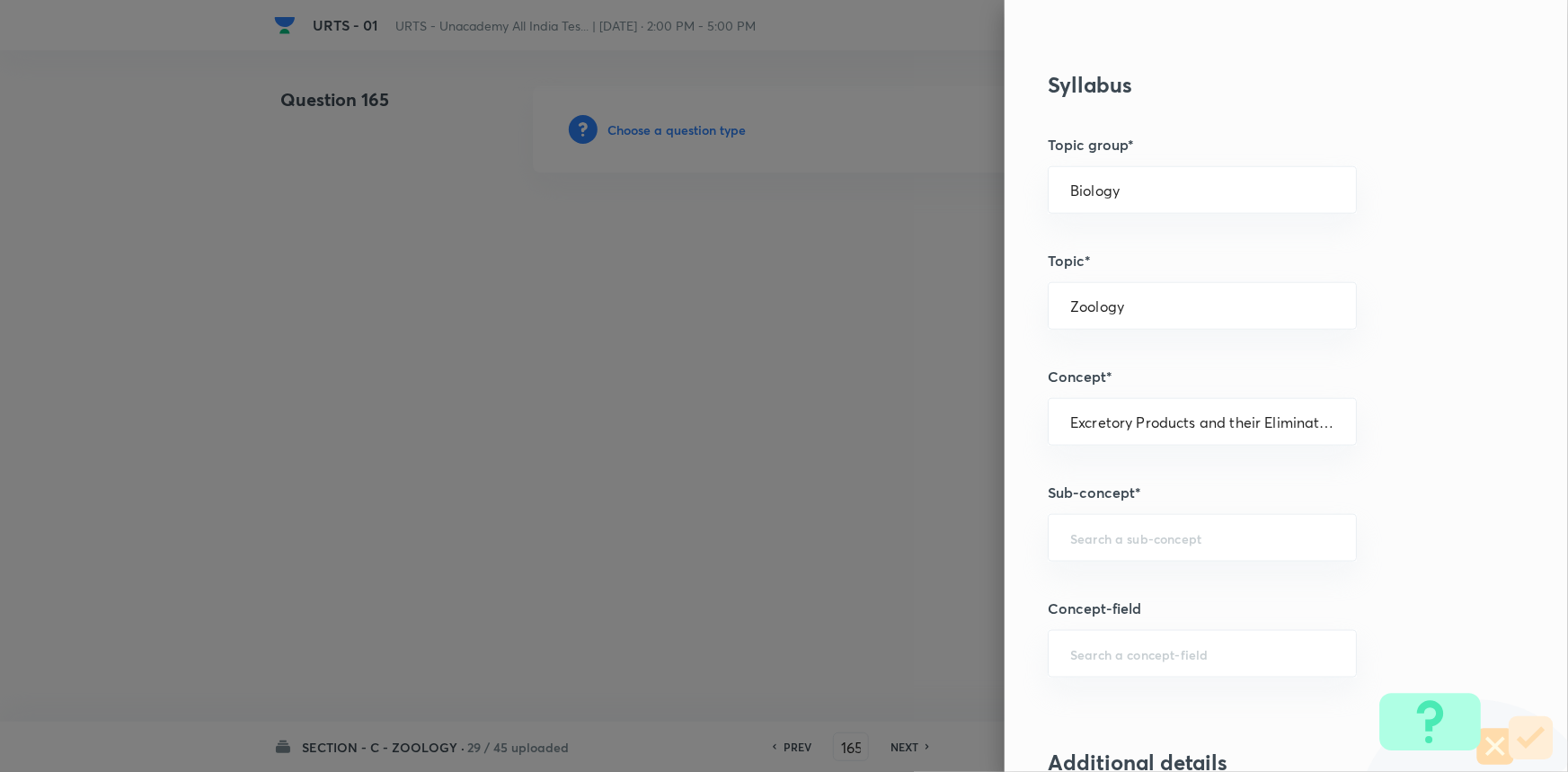
scroll to position [817, 0]
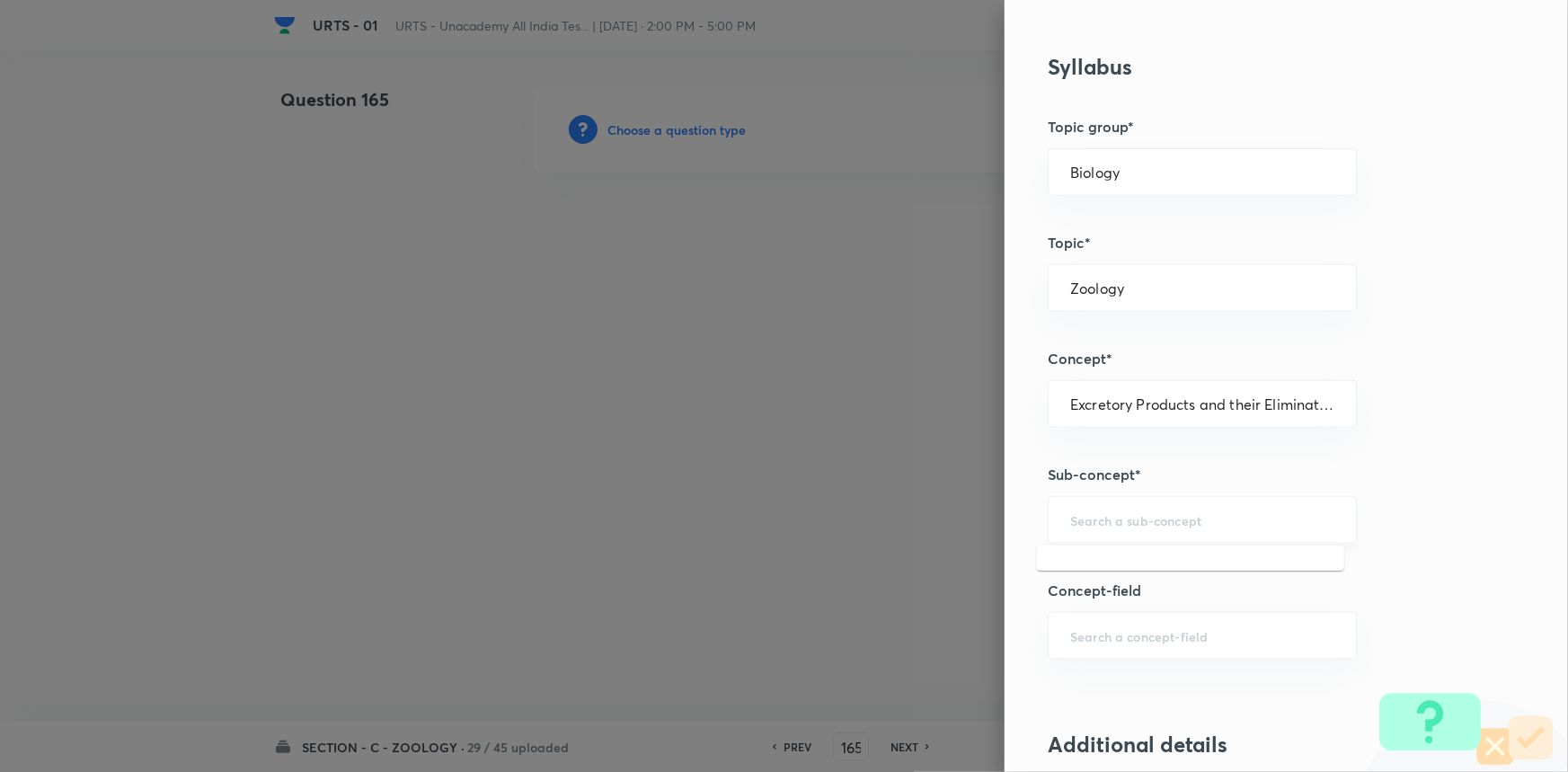
click at [1139, 525] on input "text" at bounding box center [1202, 519] width 264 height 17
click at [1122, 566] on li "Excretory Products and their Elimination" at bounding box center [1190, 569] width 307 height 33
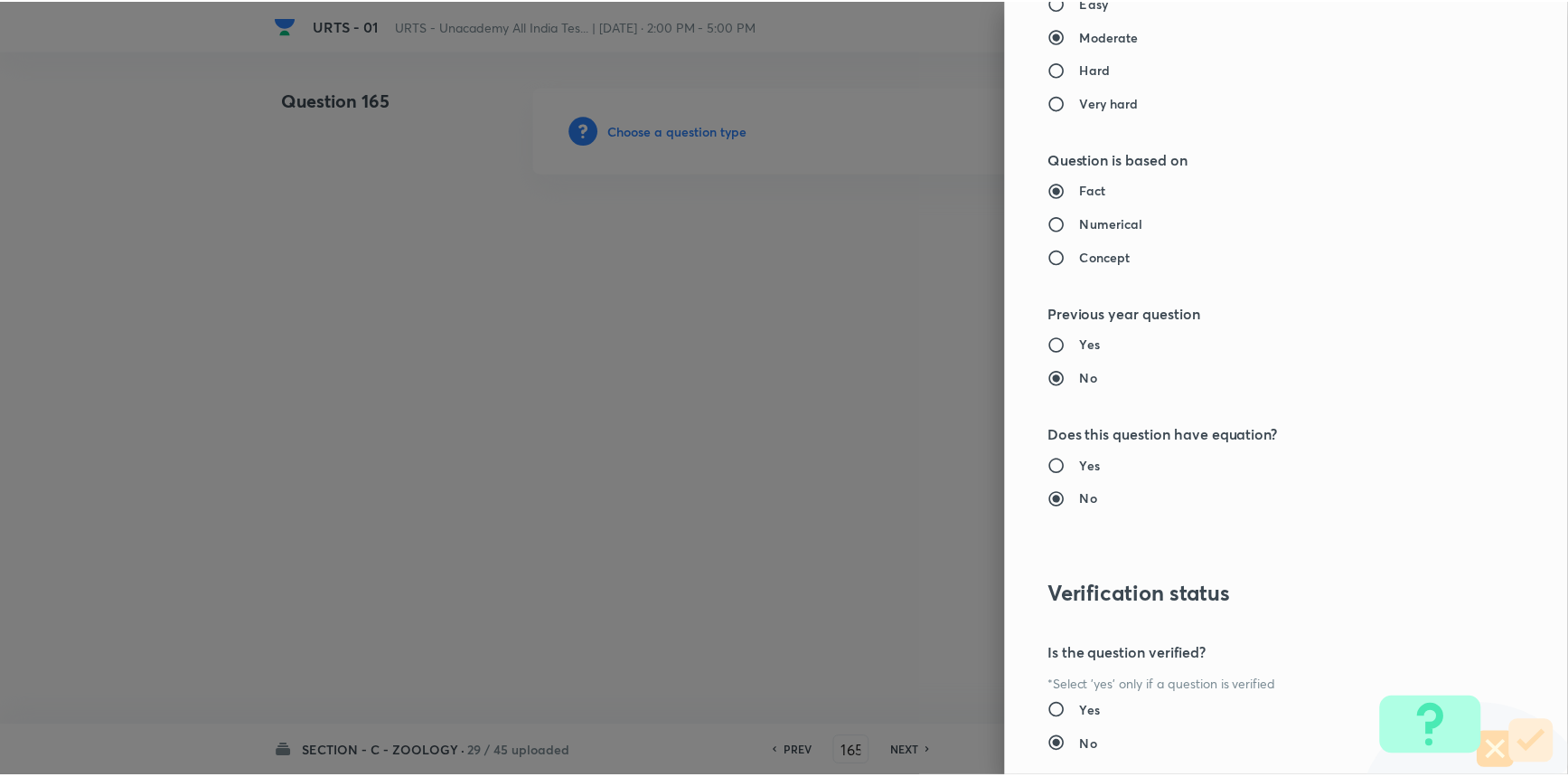
scroll to position [1808, 0]
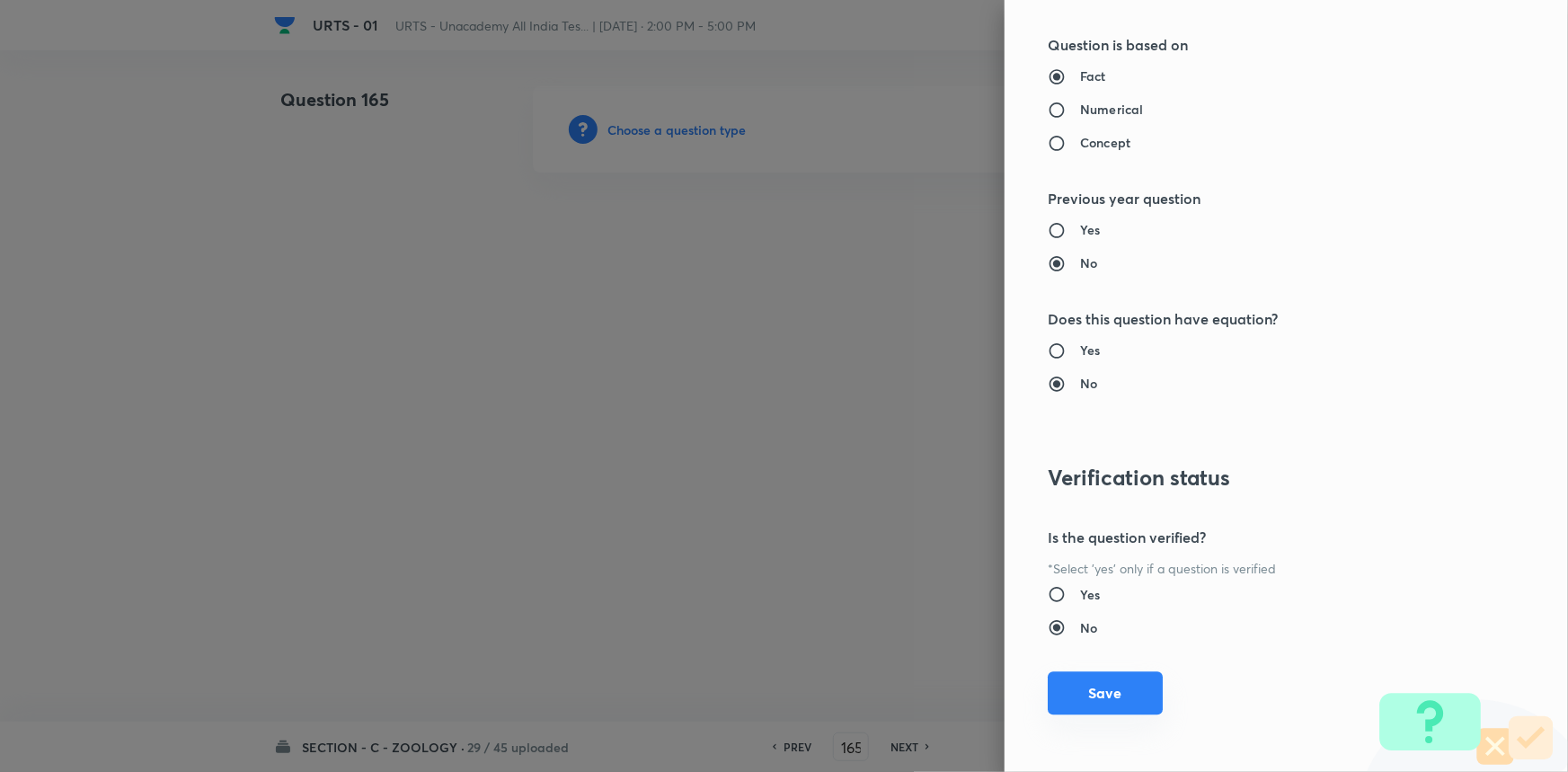
click at [1113, 700] on button "Save" at bounding box center [1105, 693] width 115 height 43
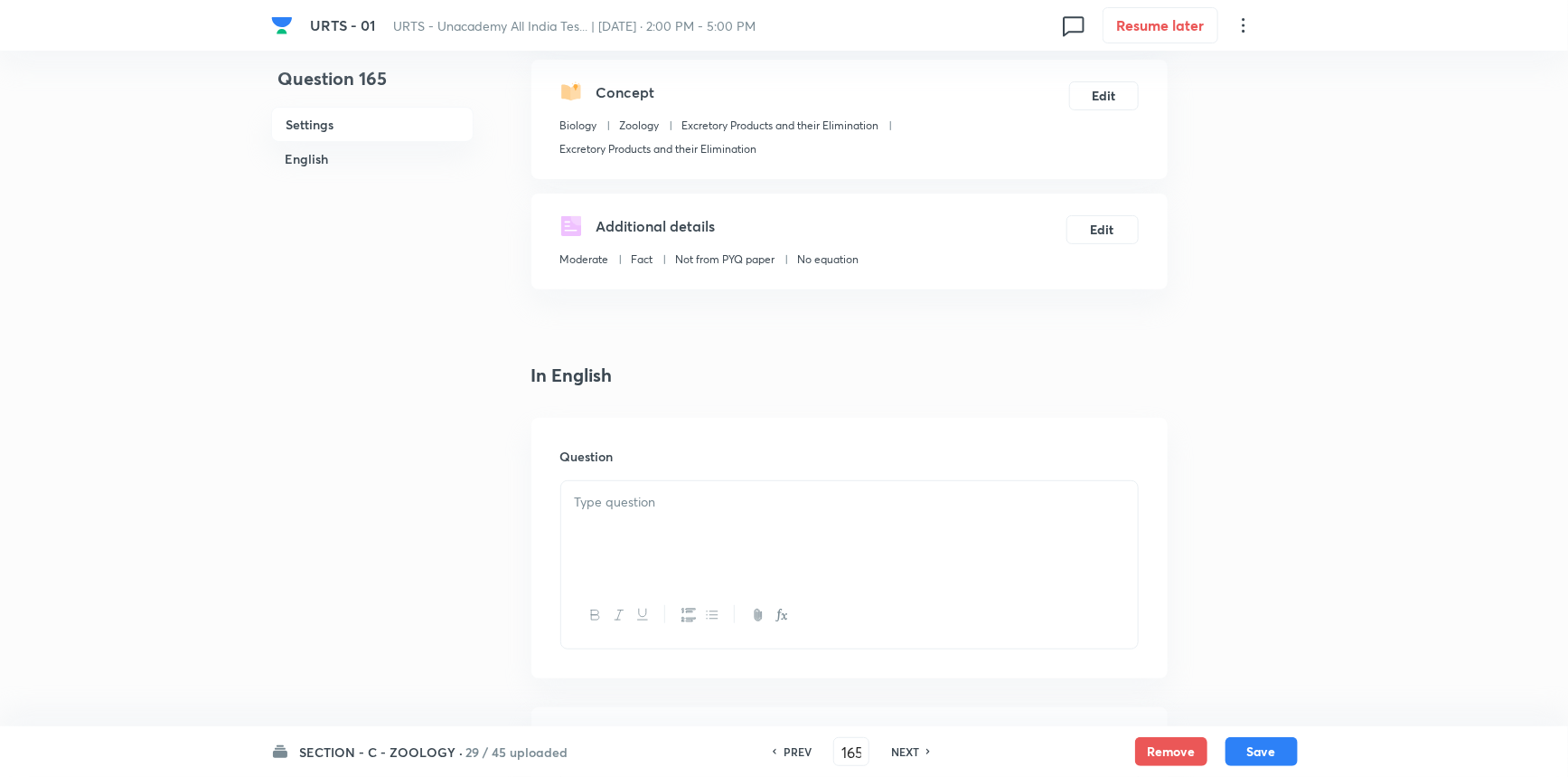
scroll to position [575, 0]
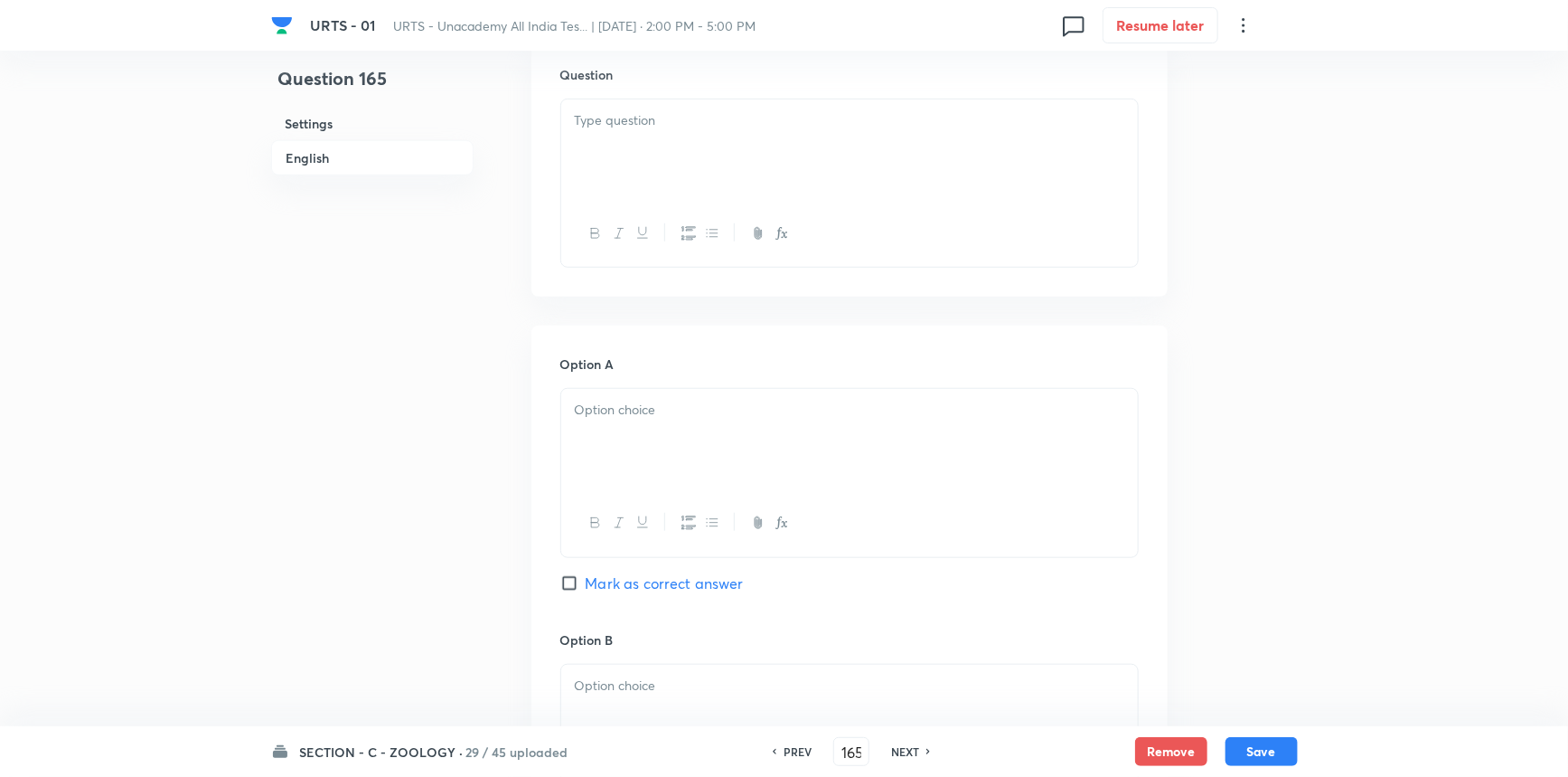
click at [687, 131] on div at bounding box center [849, 150] width 577 height 101
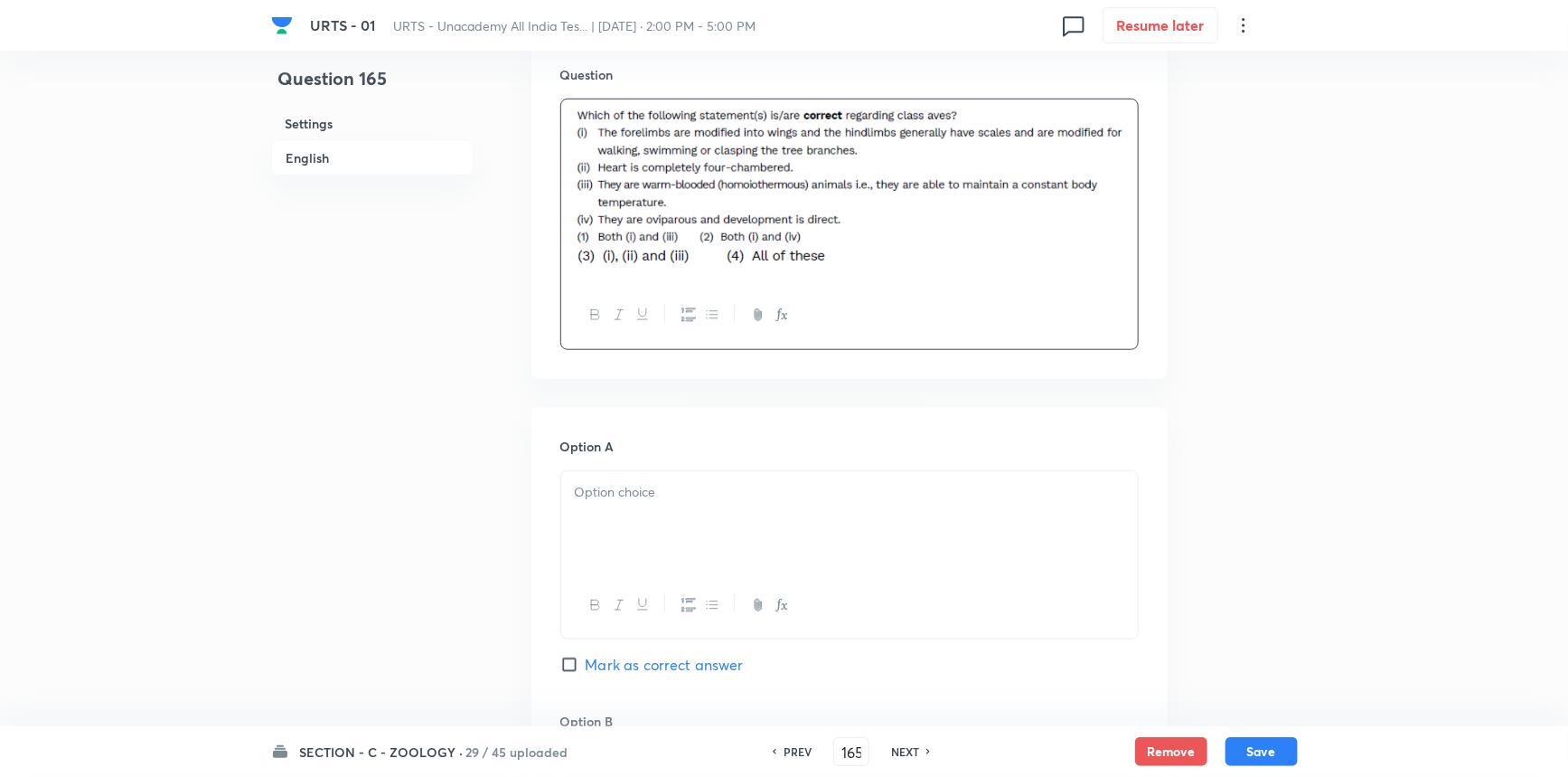
click at [643, 511] on div at bounding box center [849, 522] width 577 height 101
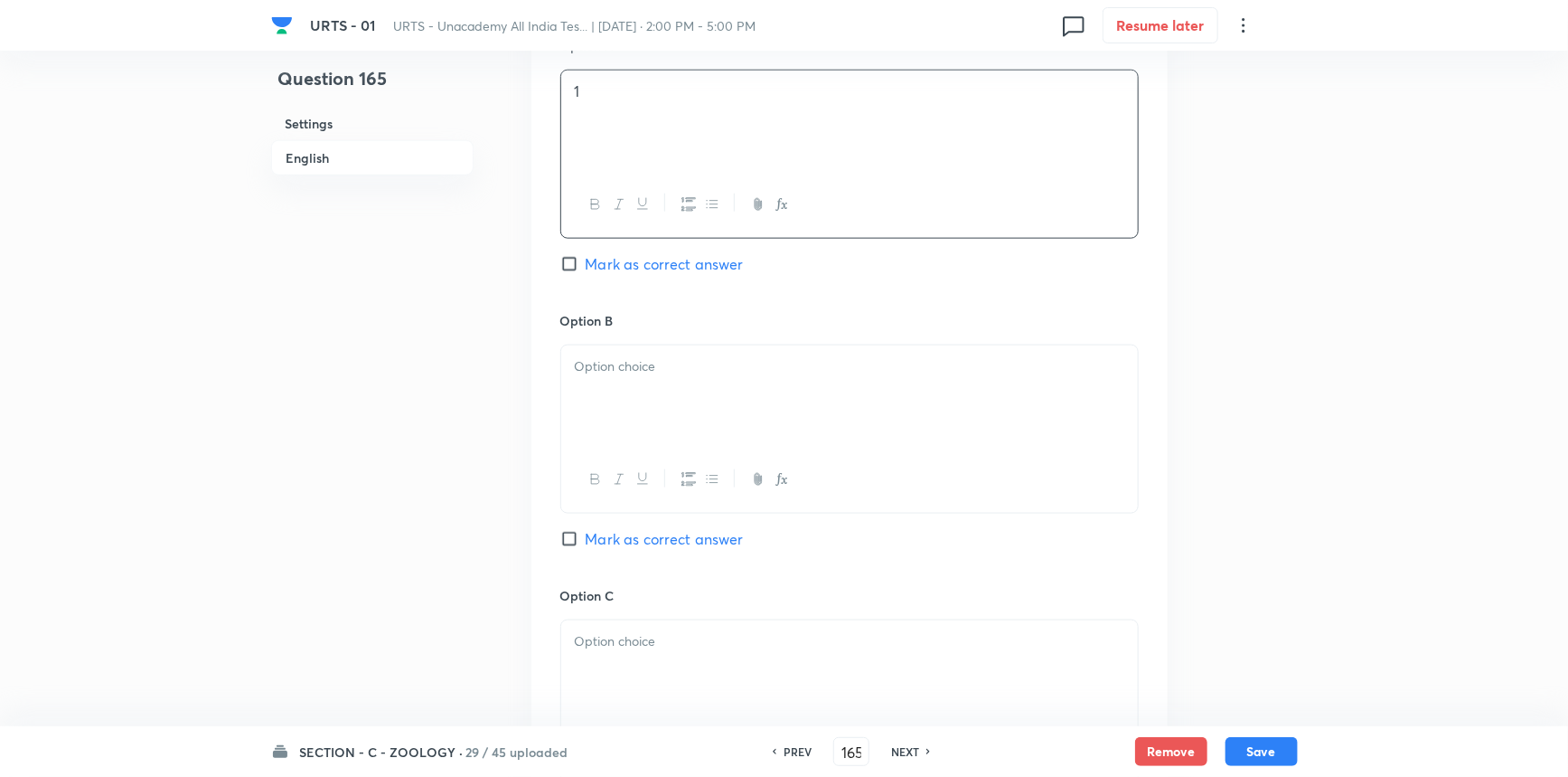
scroll to position [986, 0]
click at [634, 401] on div at bounding box center [849, 386] width 577 height 101
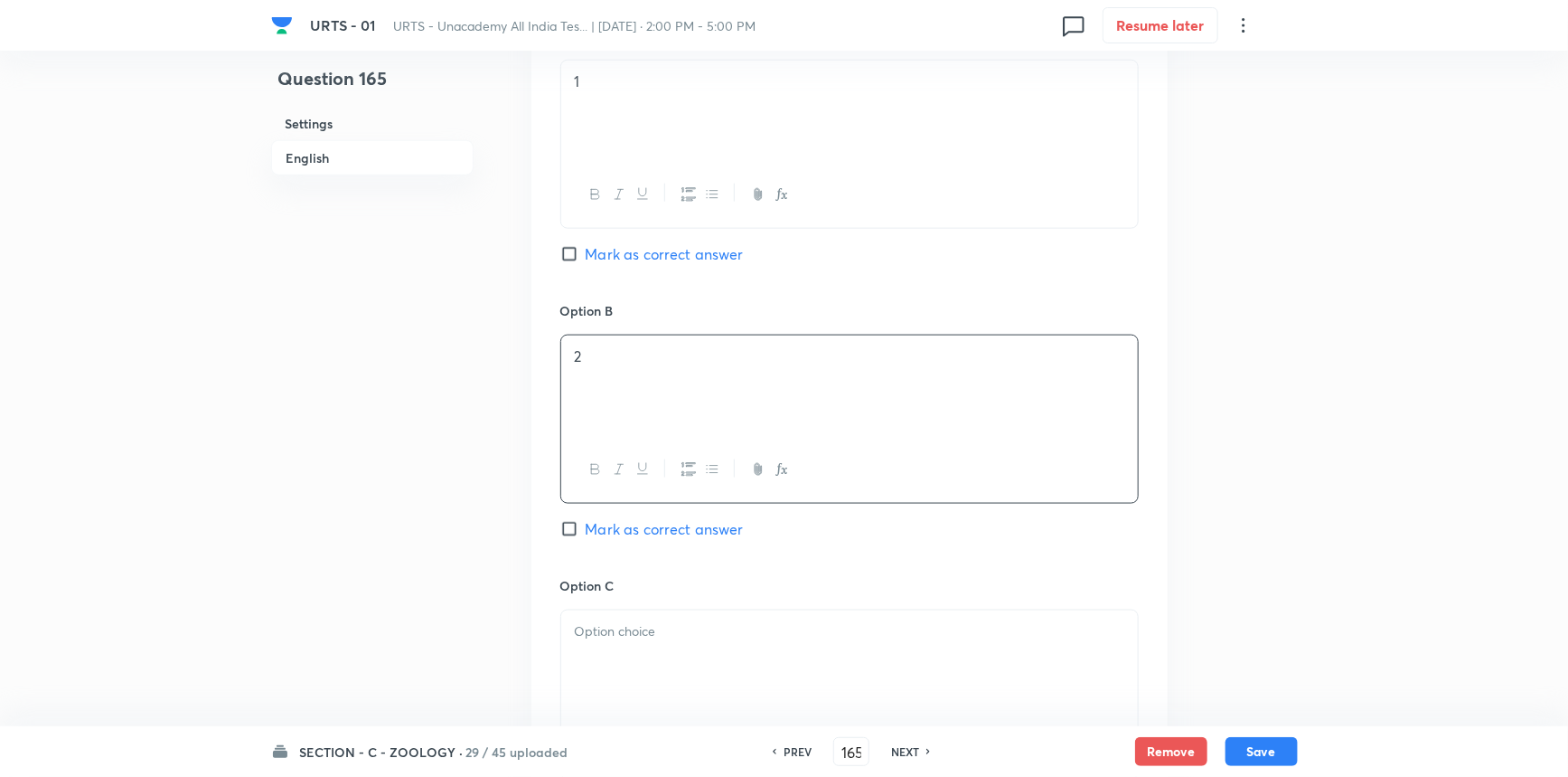
drag, startPoint x: 660, startPoint y: 628, endPoint x: 670, endPoint y: 627, distance: 10.0
click at [660, 629] on p at bounding box center [849, 632] width 549 height 21
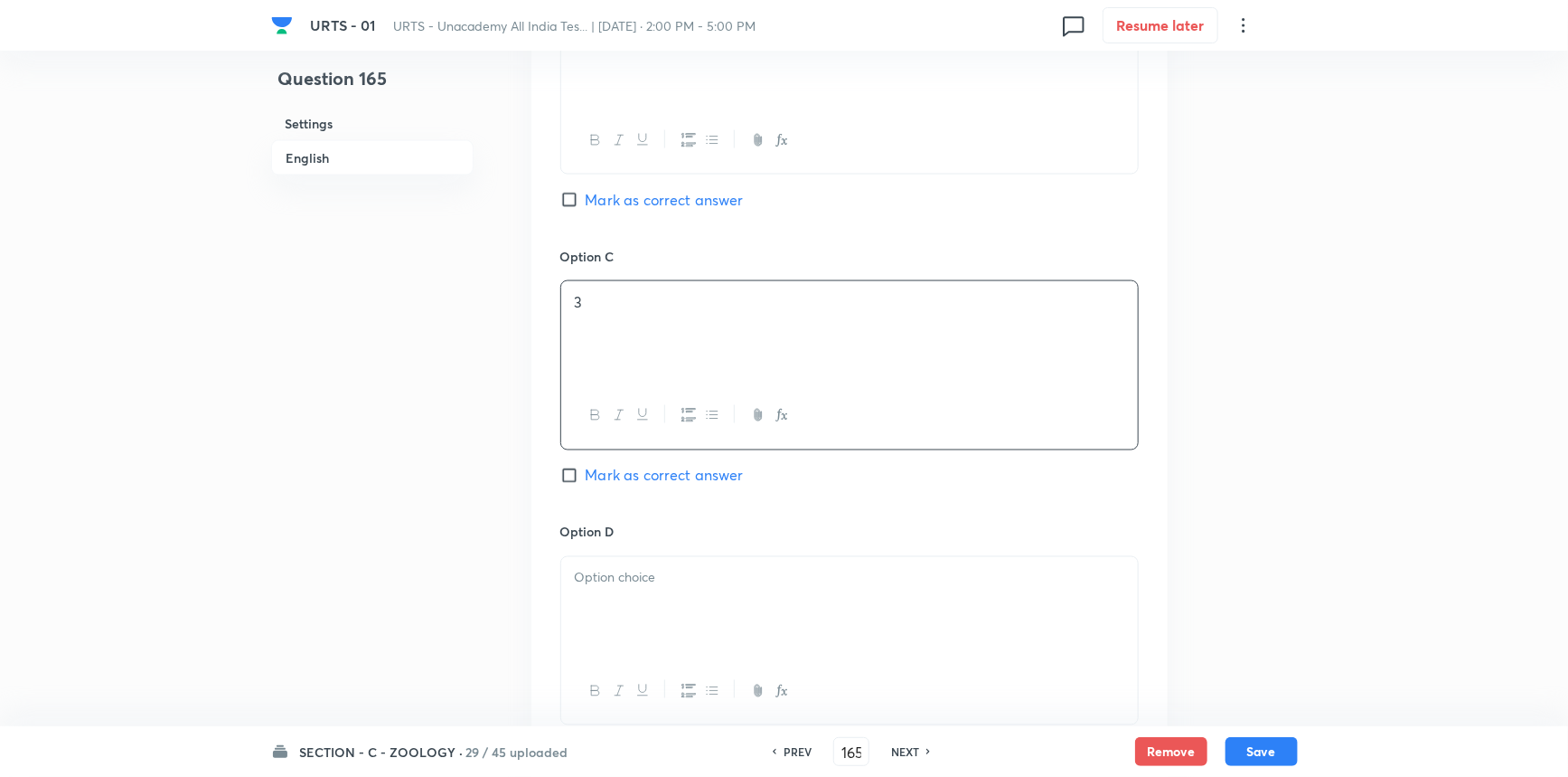
click at [639, 583] on p at bounding box center [849, 578] width 549 height 21
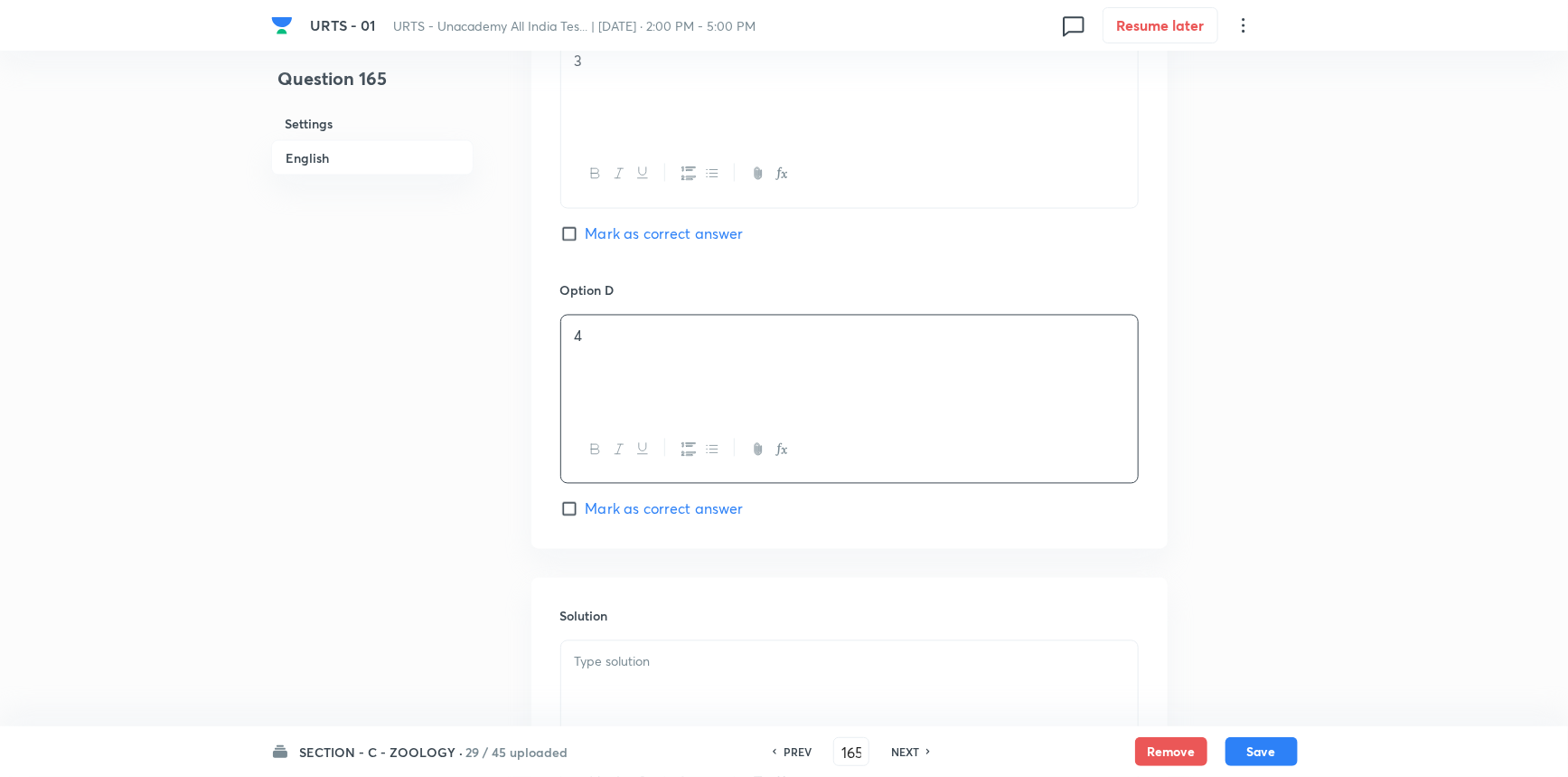
scroll to position [1561, 0]
click at [650, 504] on span "Mark as correct answer" at bounding box center [664, 503] width 158 height 22
click at [586, 504] on input "Mark as correct answer" at bounding box center [573, 503] width 25 height 18
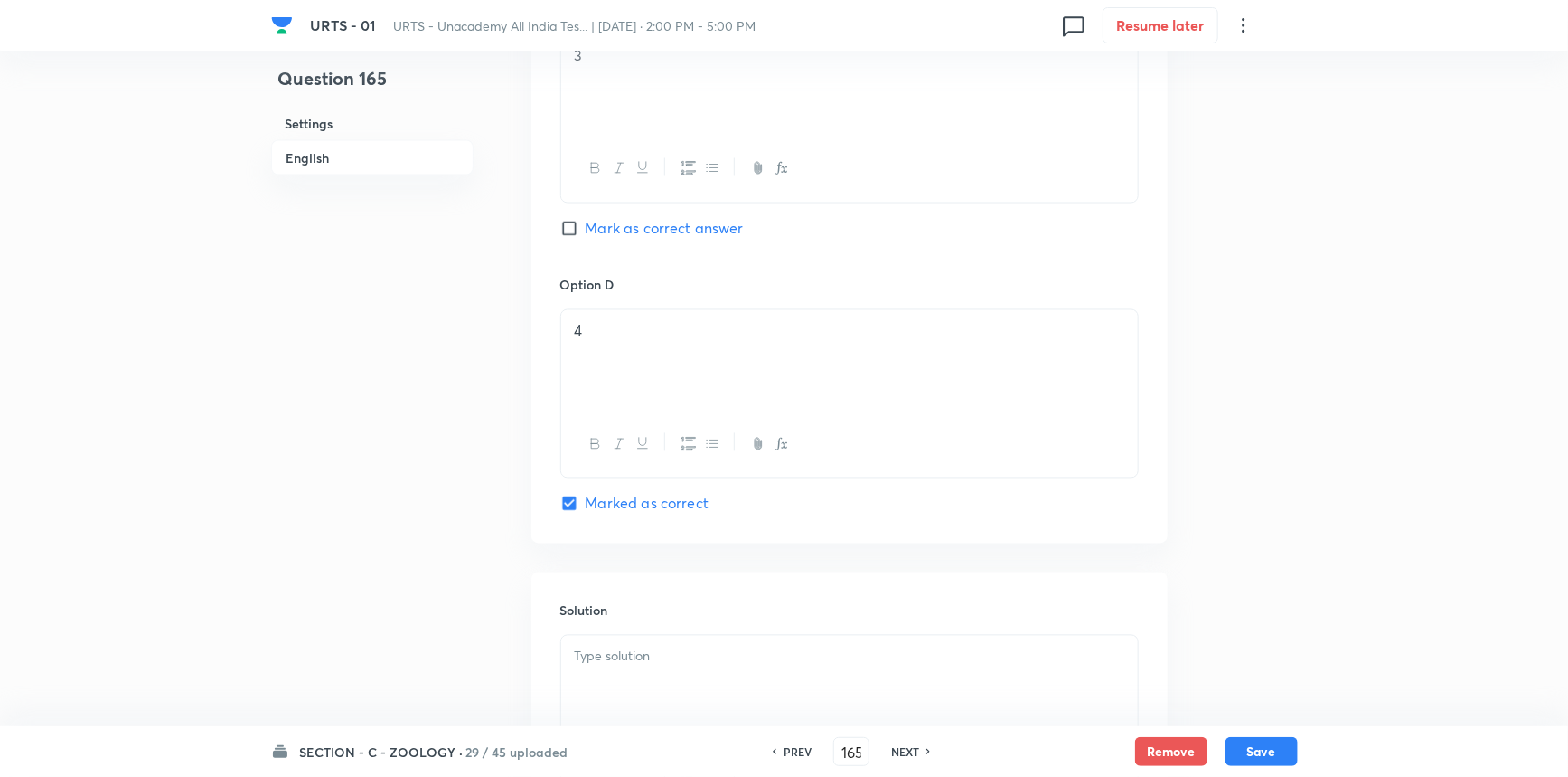
click at [648, 635] on div "Solution" at bounding box center [849, 702] width 636 height 261
click at [648, 657] on p at bounding box center [849, 657] width 549 height 21
click at [1256, 752] on button "Save" at bounding box center [1262, 749] width 72 height 29
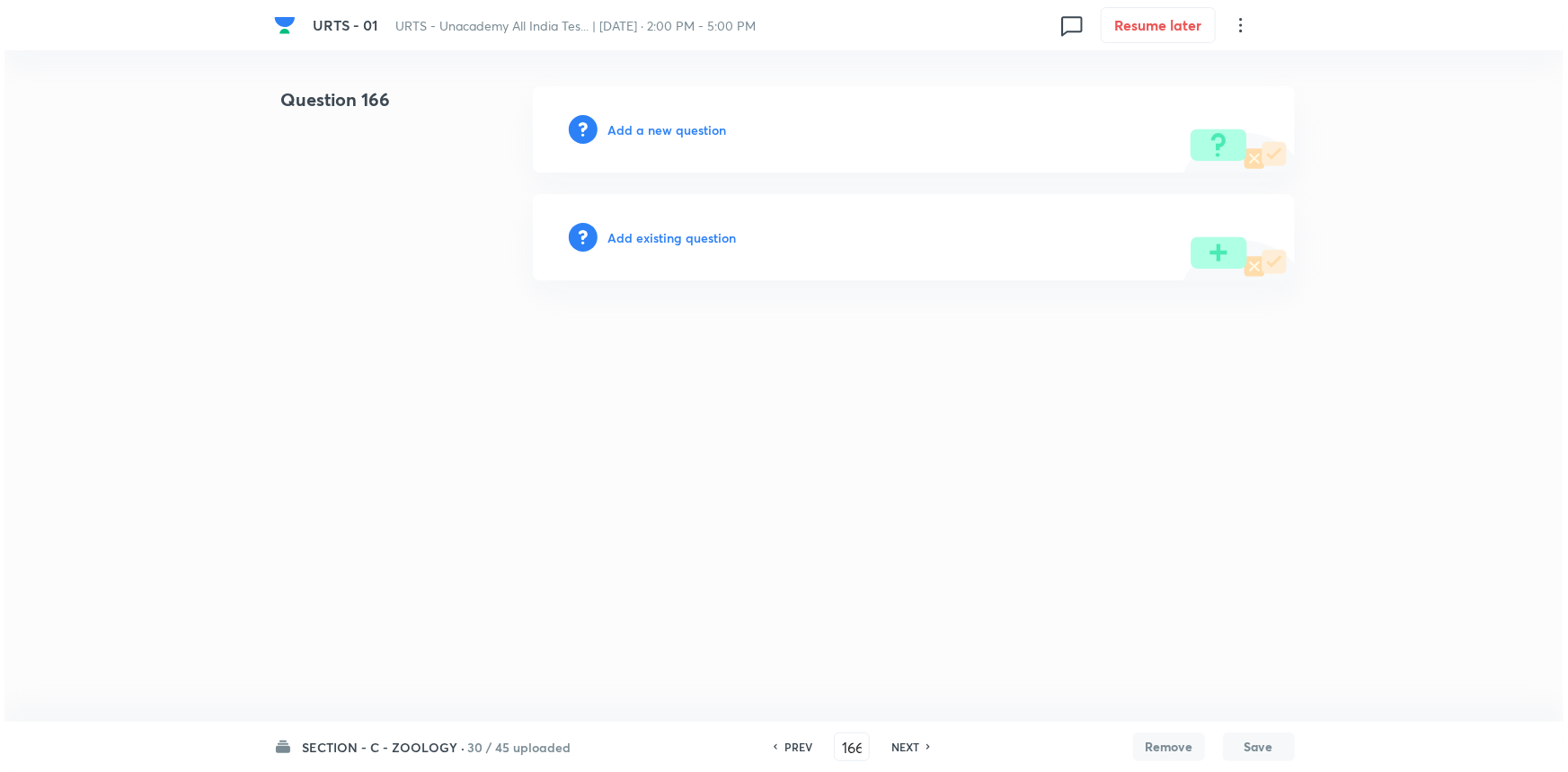
scroll to position [0, 0]
click at [684, 128] on h6 "Add a new question" at bounding box center [668, 130] width 119 height 19
click at [686, 127] on h6 "Choose a question type" at bounding box center [677, 130] width 138 height 19
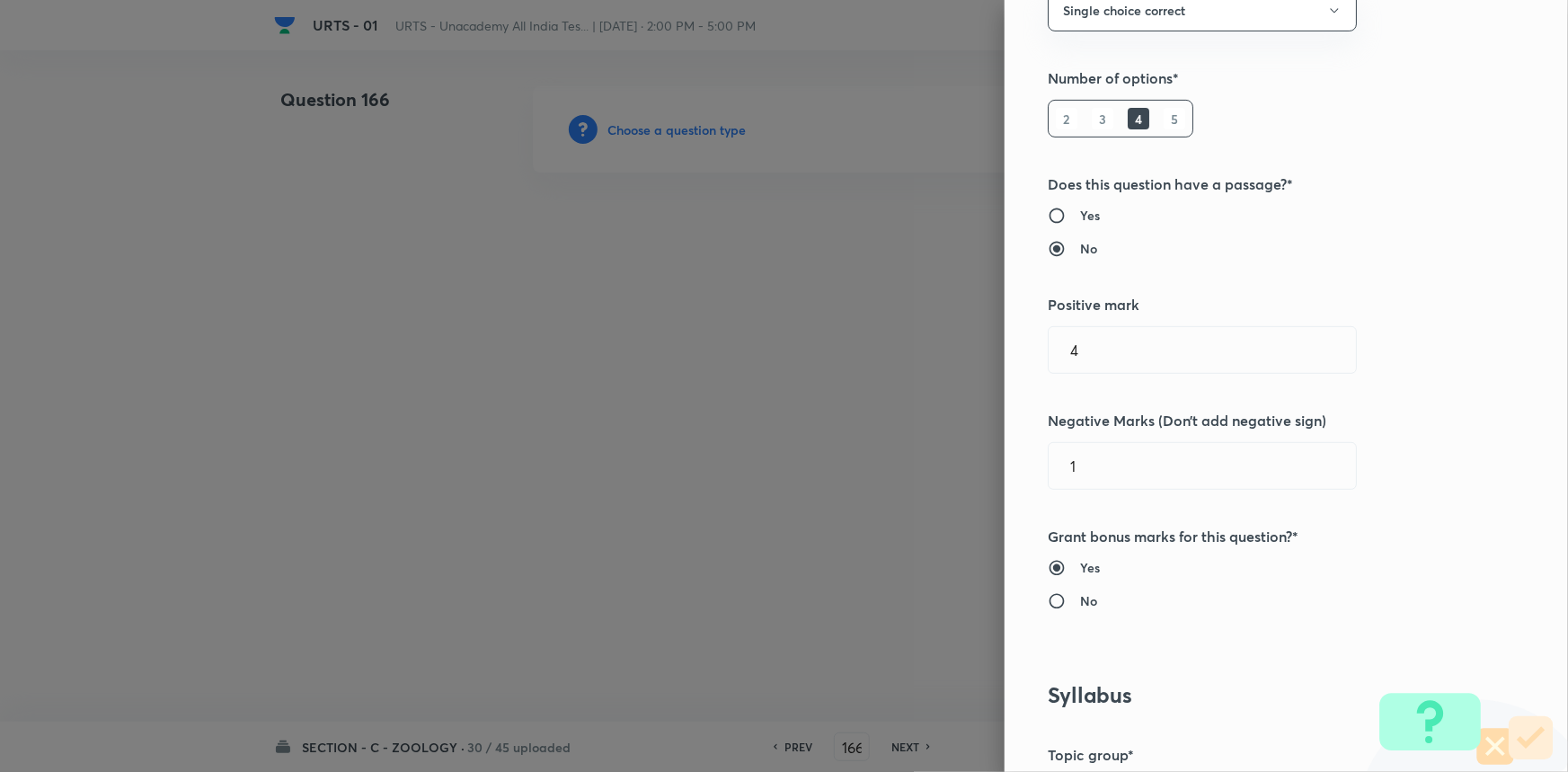
scroll to position [571, 0]
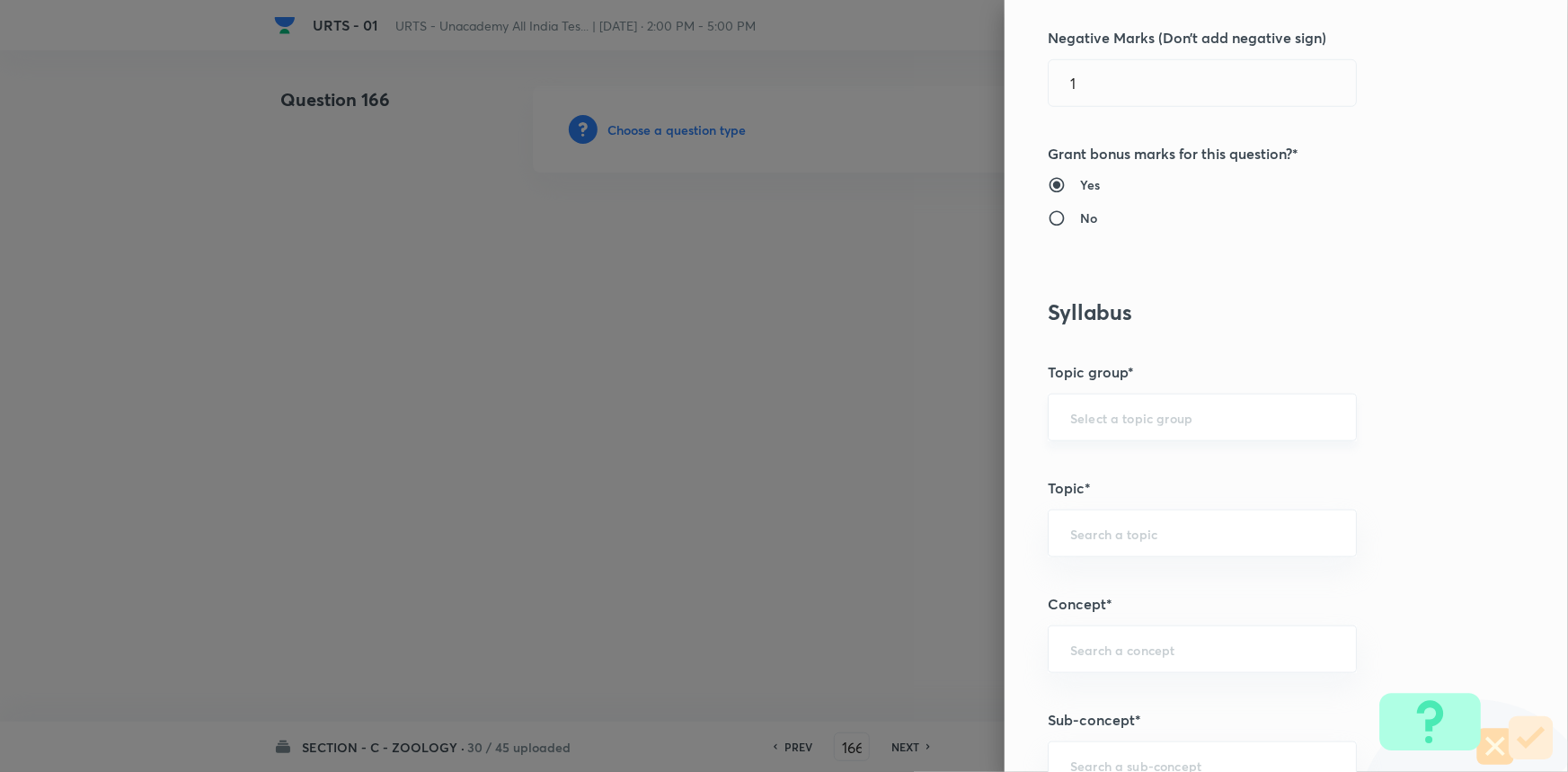
click at [1068, 425] on div "​" at bounding box center [1202, 417] width 309 height 47
click at [1078, 464] on li "Biology" at bounding box center [1190, 467] width 307 height 33
click at [1085, 535] on input "text" at bounding box center [1202, 533] width 264 height 17
click at [1102, 646] on li "Zoology" at bounding box center [1190, 648] width 307 height 33
click at [1102, 652] on input "text" at bounding box center [1202, 649] width 264 height 17
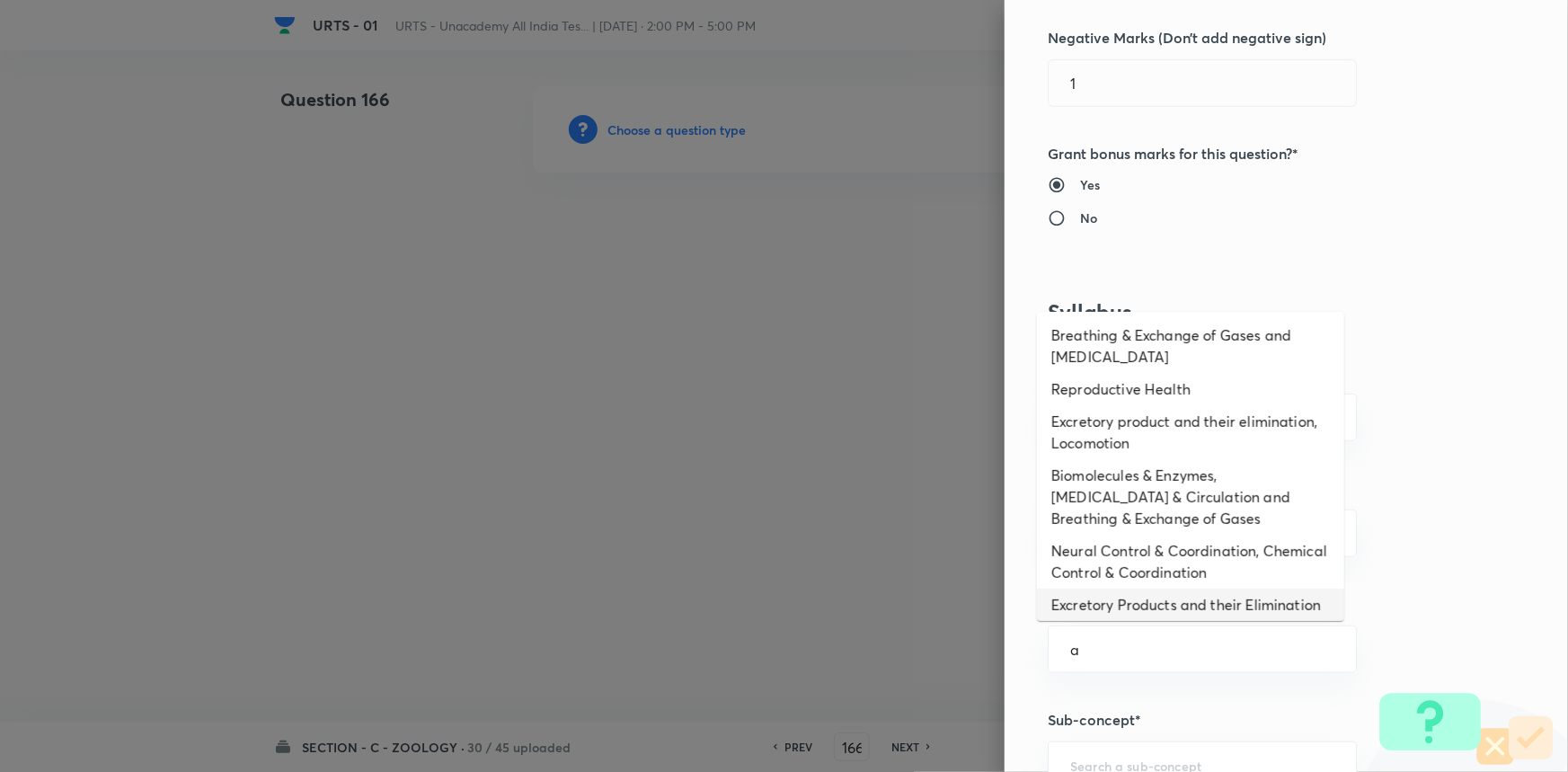
click at [1094, 615] on li "Excretory Products and their Elimination" at bounding box center [1190, 605] width 307 height 33
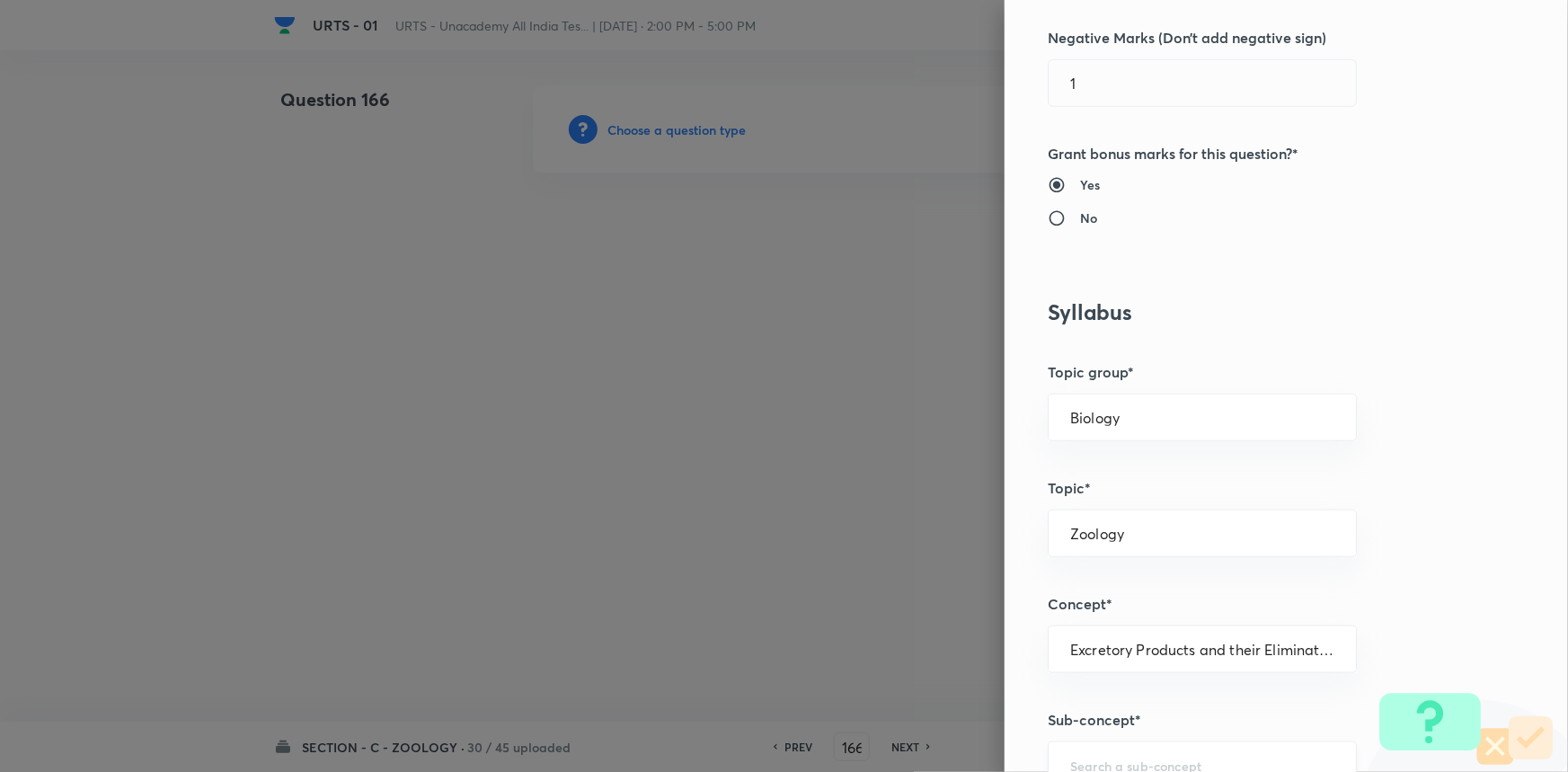
click at [1105, 752] on div "​" at bounding box center [1202, 765] width 309 height 47
drag, startPoint x: 1105, startPoint y: 727, endPoint x: 1208, endPoint y: 612, distance: 154.4
click at [1104, 726] on li "Excretory Products and their Elimination" at bounding box center [1190, 713] width 307 height 33
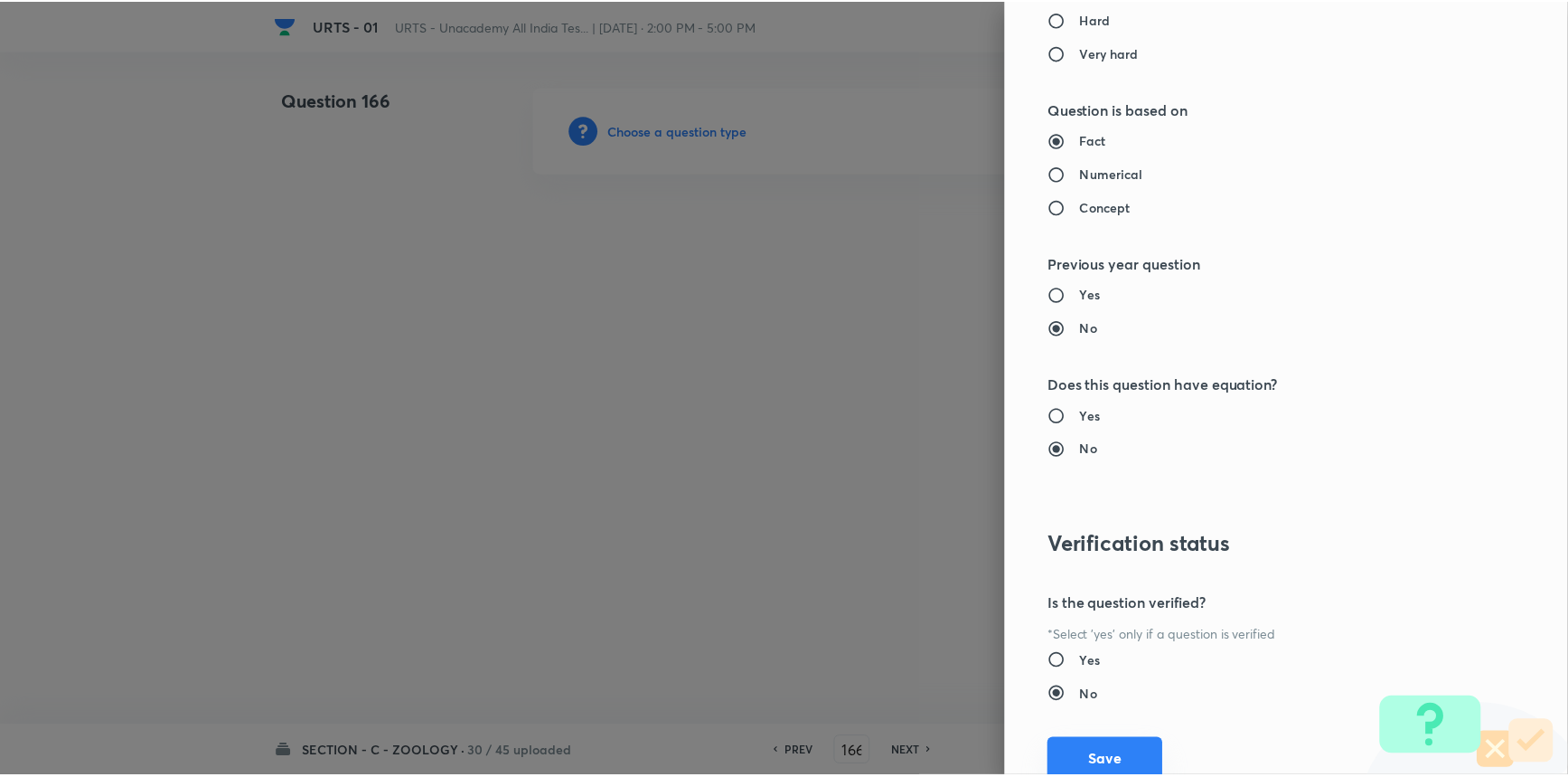
scroll to position [1808, 0]
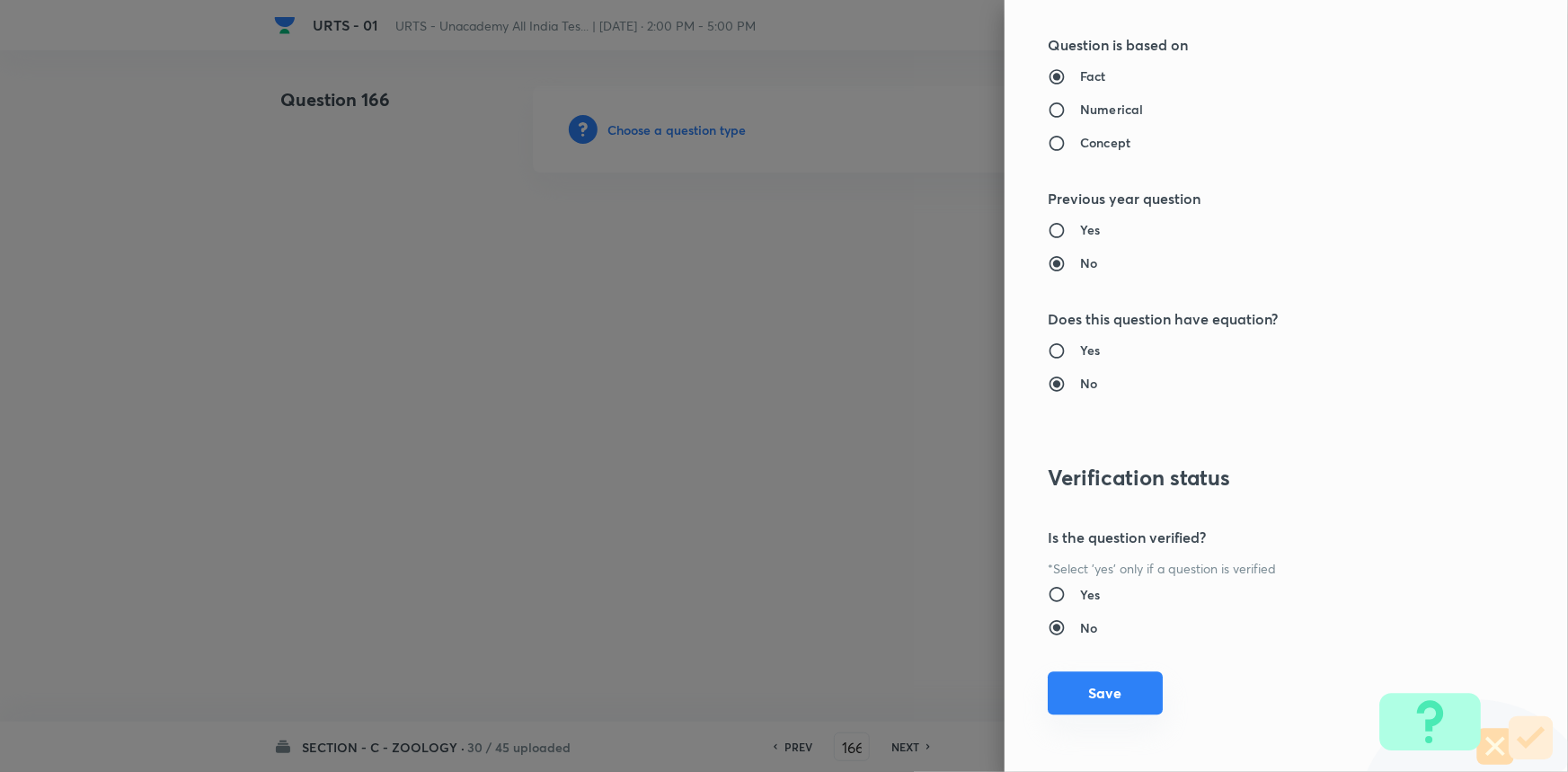
click at [1065, 689] on button "Save" at bounding box center [1105, 693] width 115 height 43
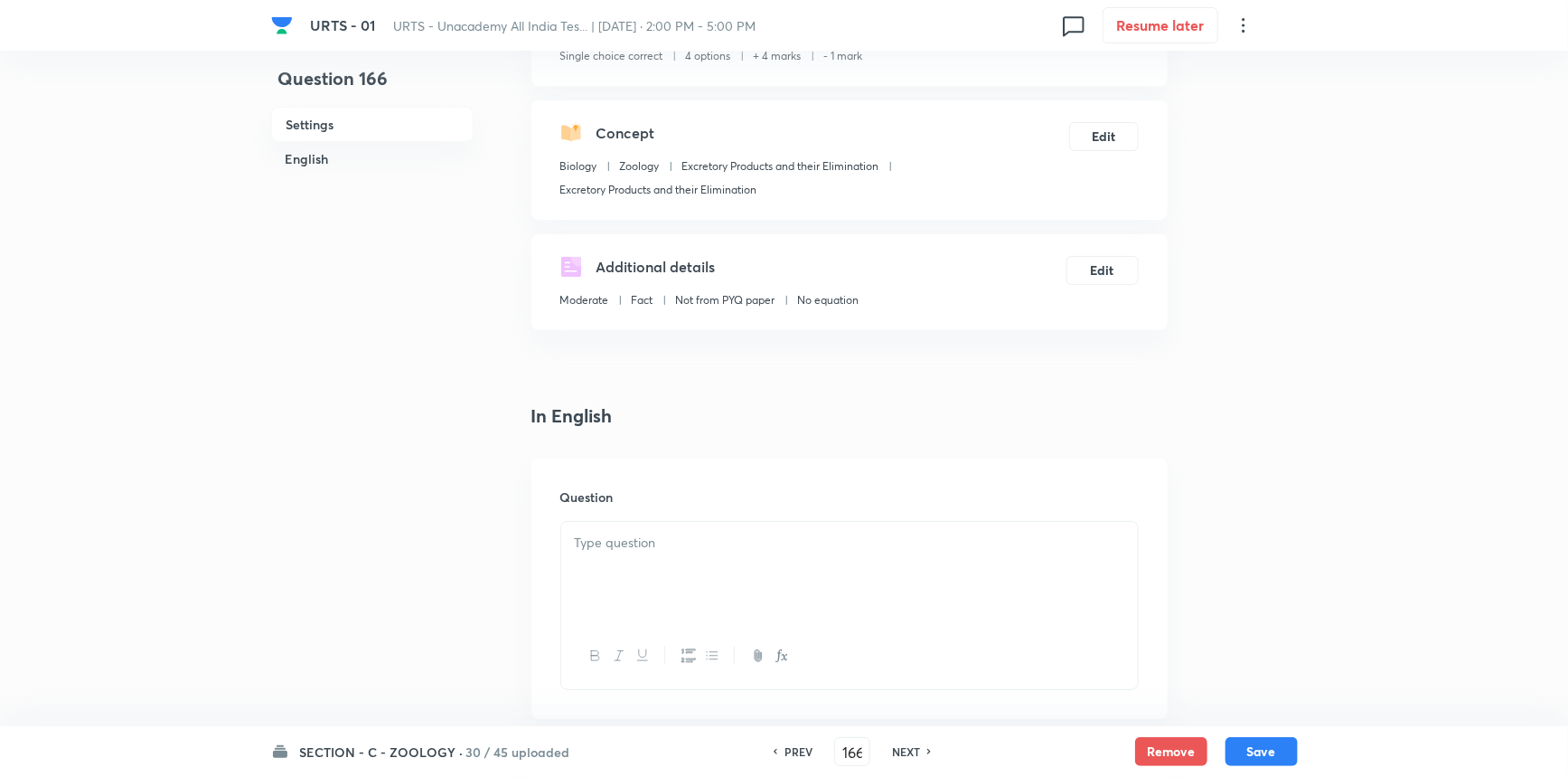
scroll to position [328, 0]
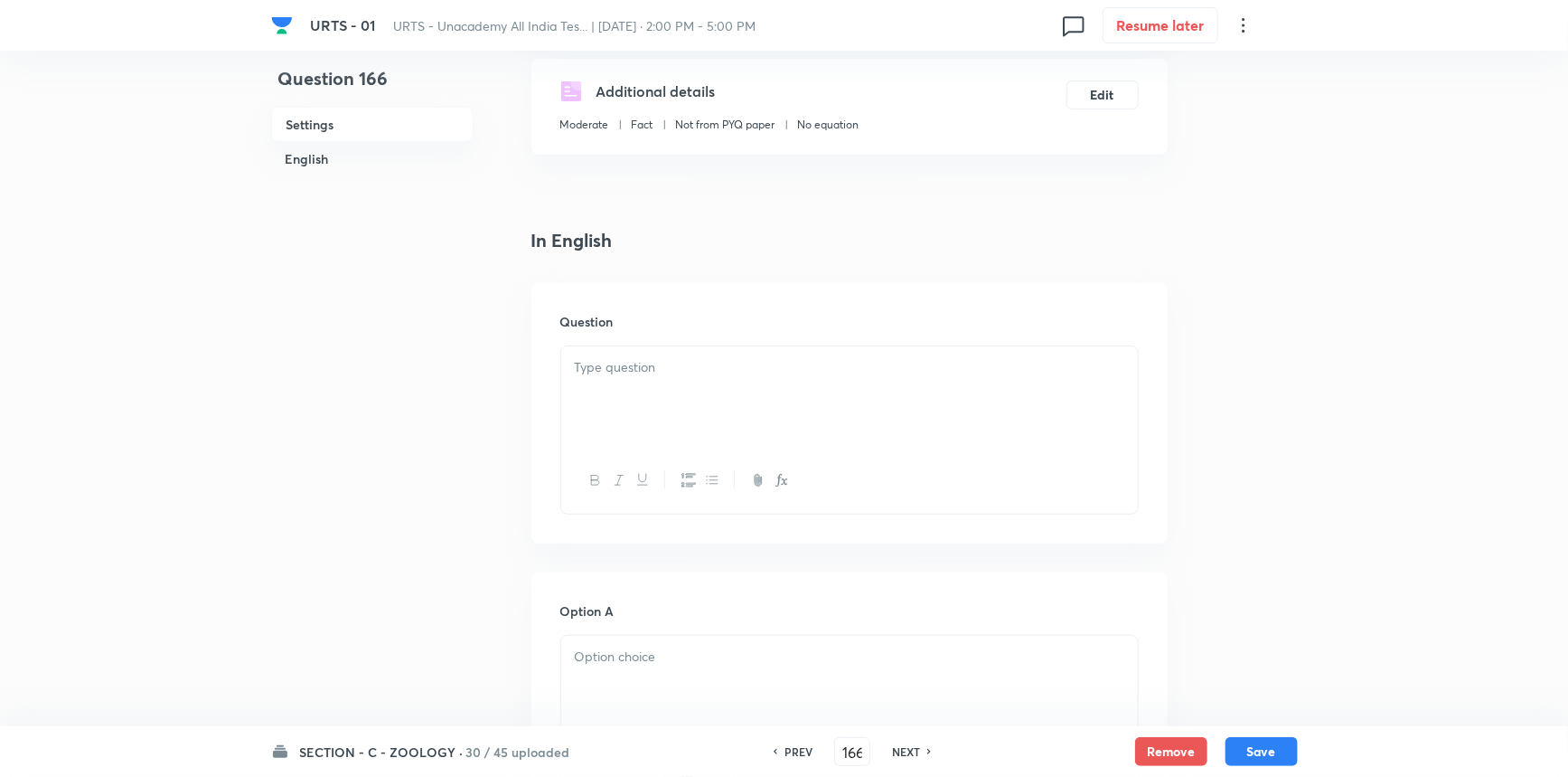
click at [656, 388] on div at bounding box center [849, 396] width 577 height 101
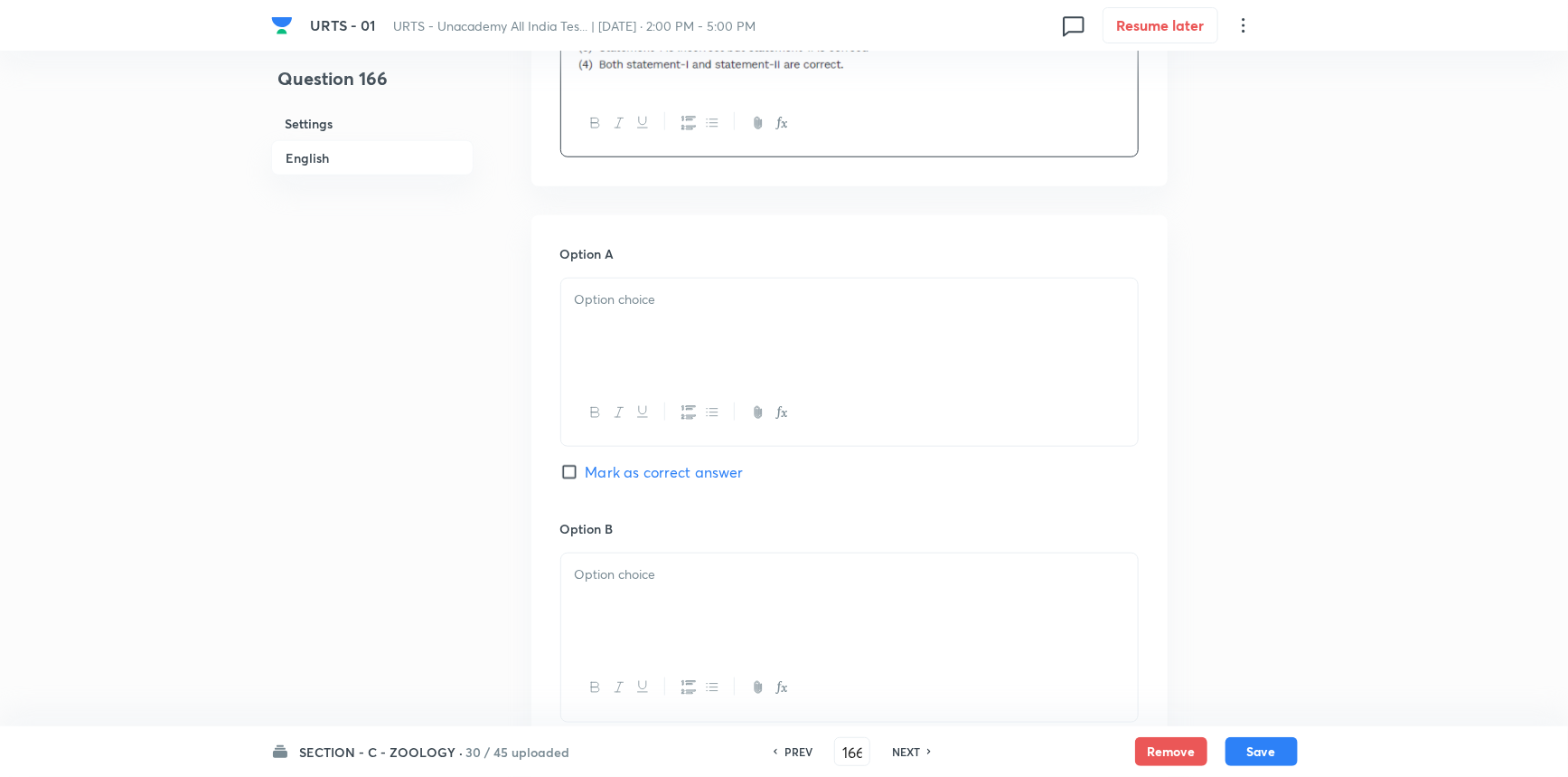
scroll to position [822, 0]
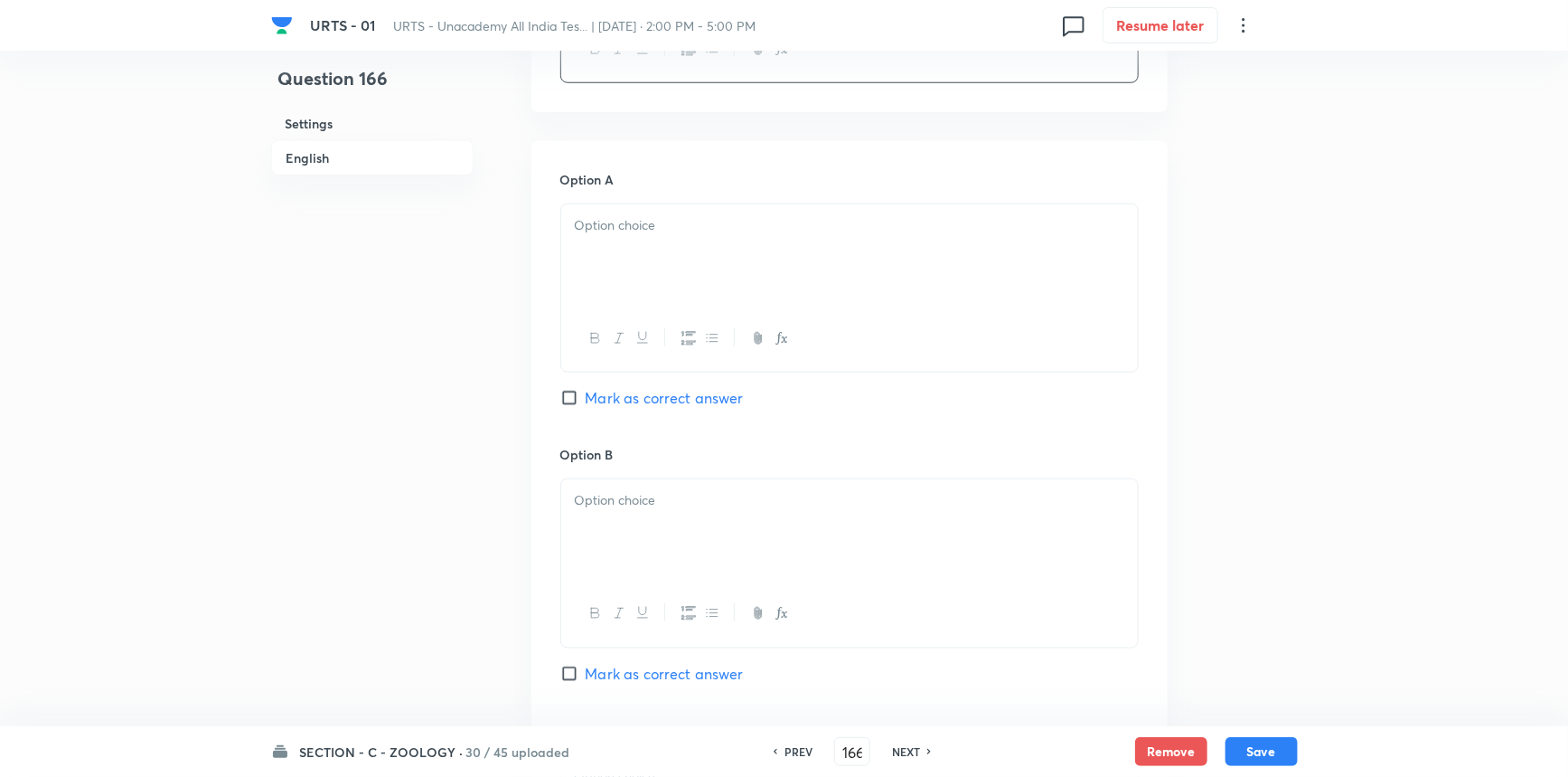
click at [673, 263] on div at bounding box center [849, 255] width 577 height 101
click at [658, 544] on div at bounding box center [849, 530] width 577 height 101
click at [618, 660] on div "Option B 2 Mark as correct answer" at bounding box center [849, 583] width 578 height 275
drag, startPoint x: 677, startPoint y: 677, endPoint x: 684, endPoint y: 662, distance: 16.6
click at [677, 670] on span "Mark as correct answer" at bounding box center [664, 673] width 158 height 22
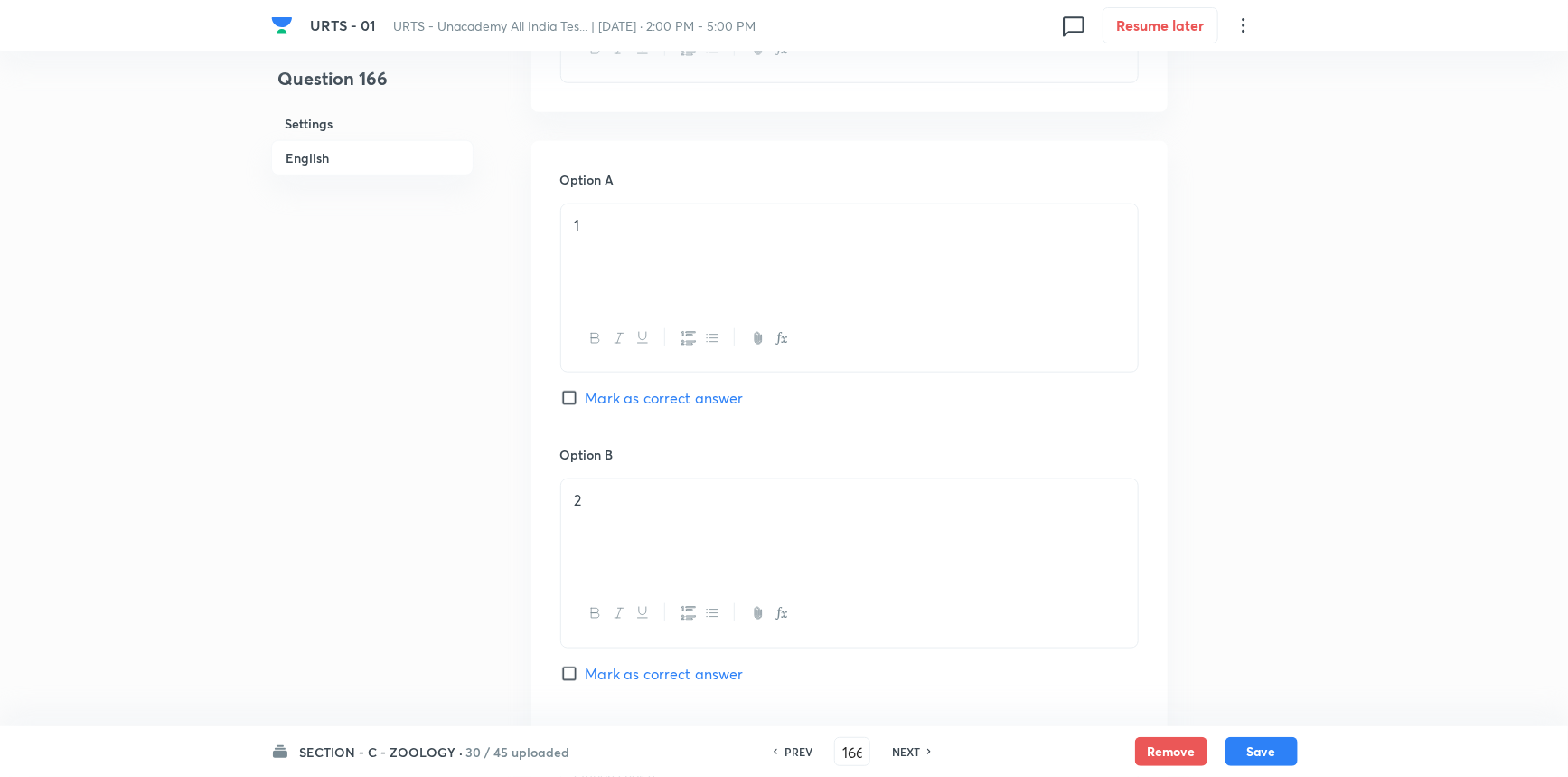
click at [586, 670] on input "Mark as correct answer" at bounding box center [573, 673] width 25 height 18
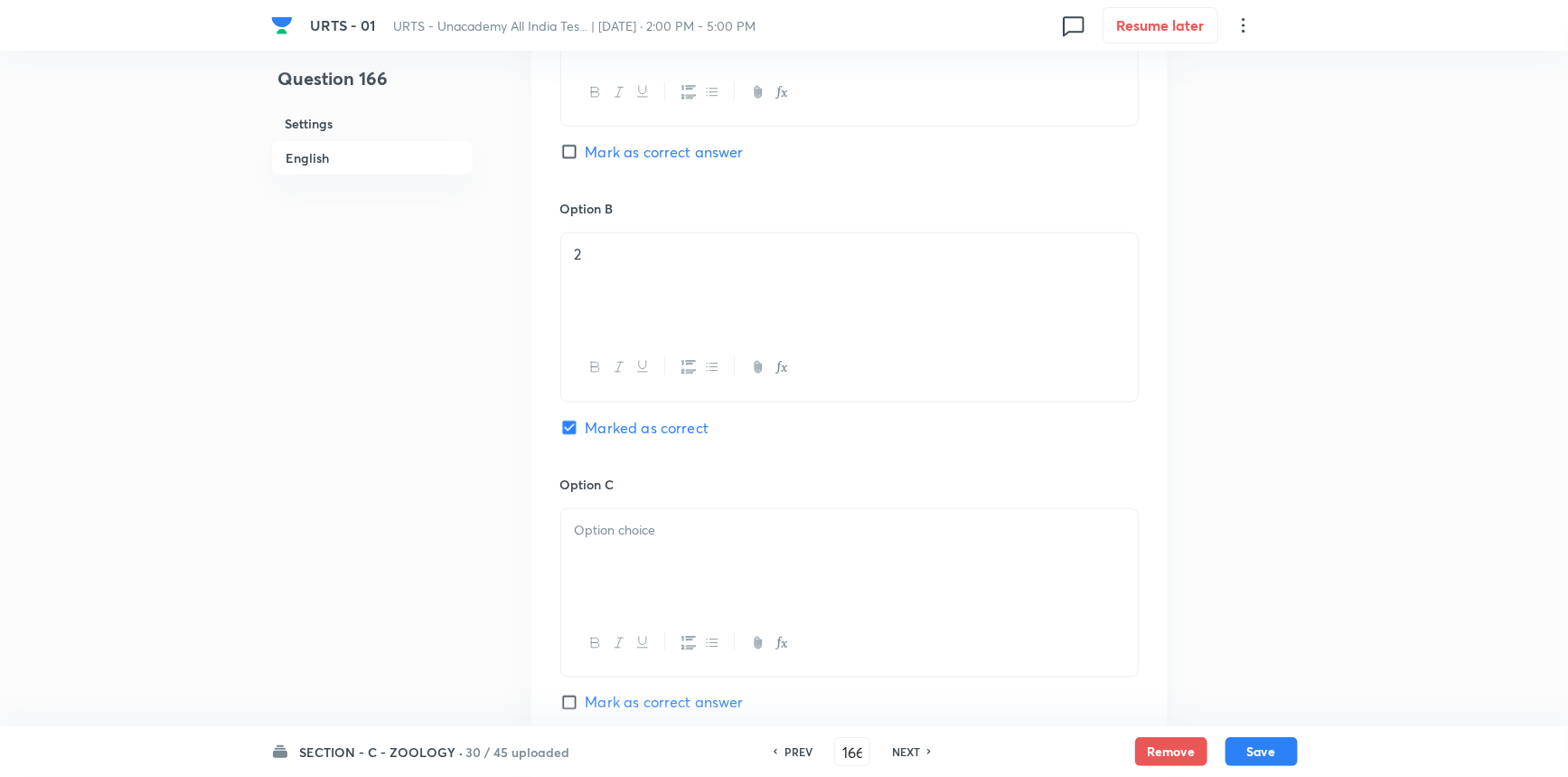
click at [646, 550] on div at bounding box center [849, 560] width 577 height 101
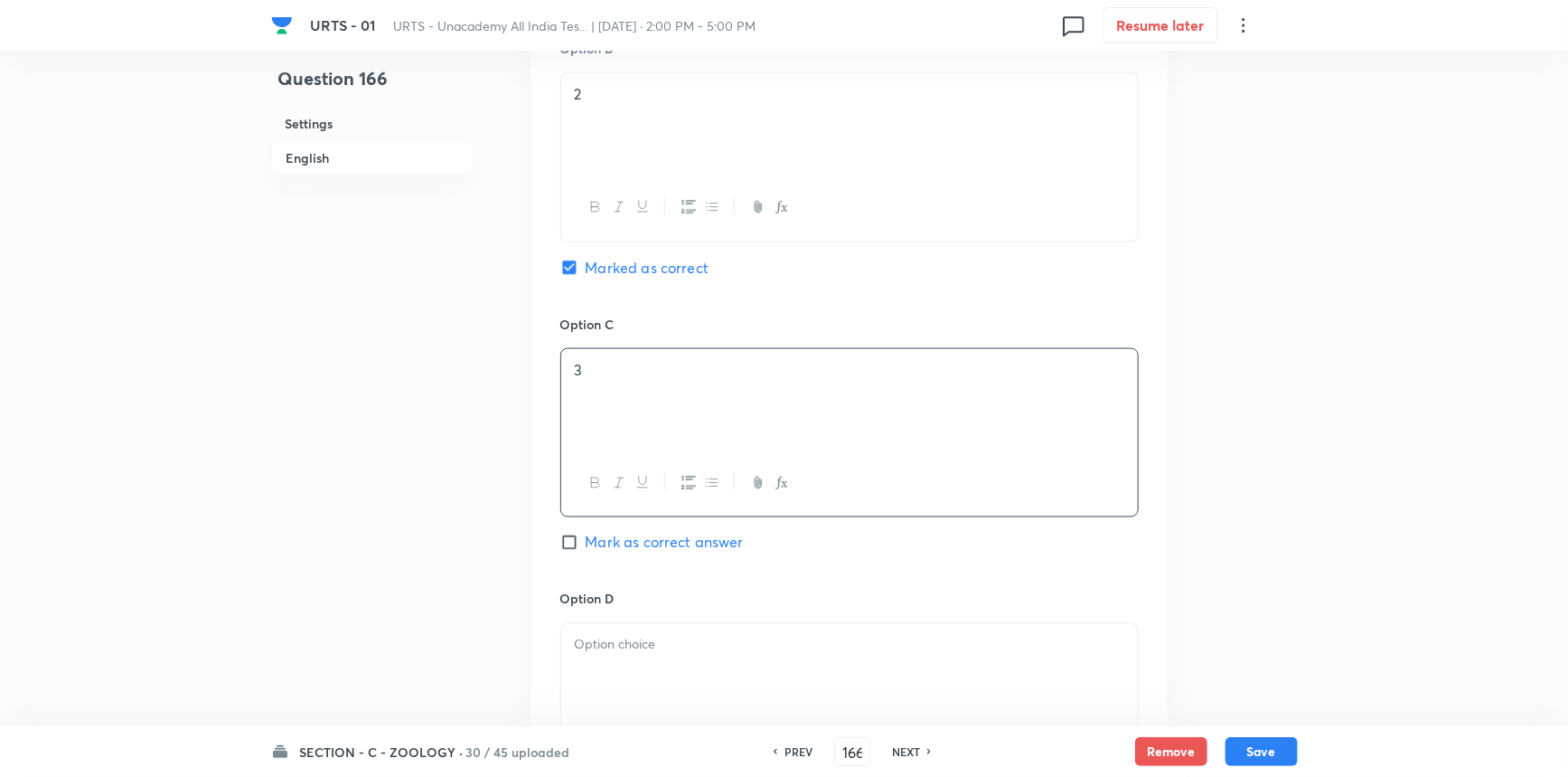
scroll to position [1479, 0]
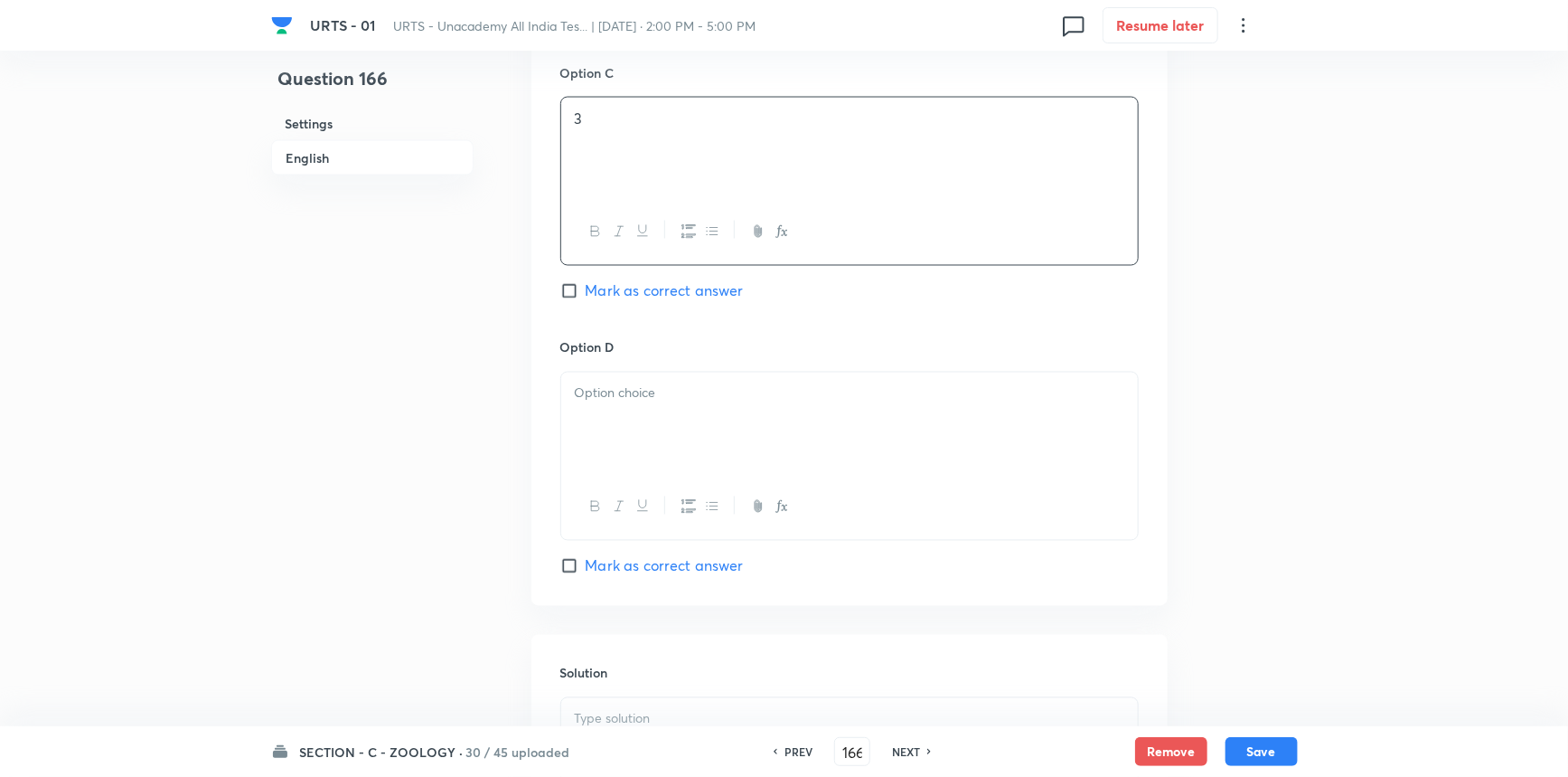
click at [654, 424] on div at bounding box center [849, 424] width 577 height 101
click at [643, 725] on p at bounding box center [849, 719] width 549 height 21
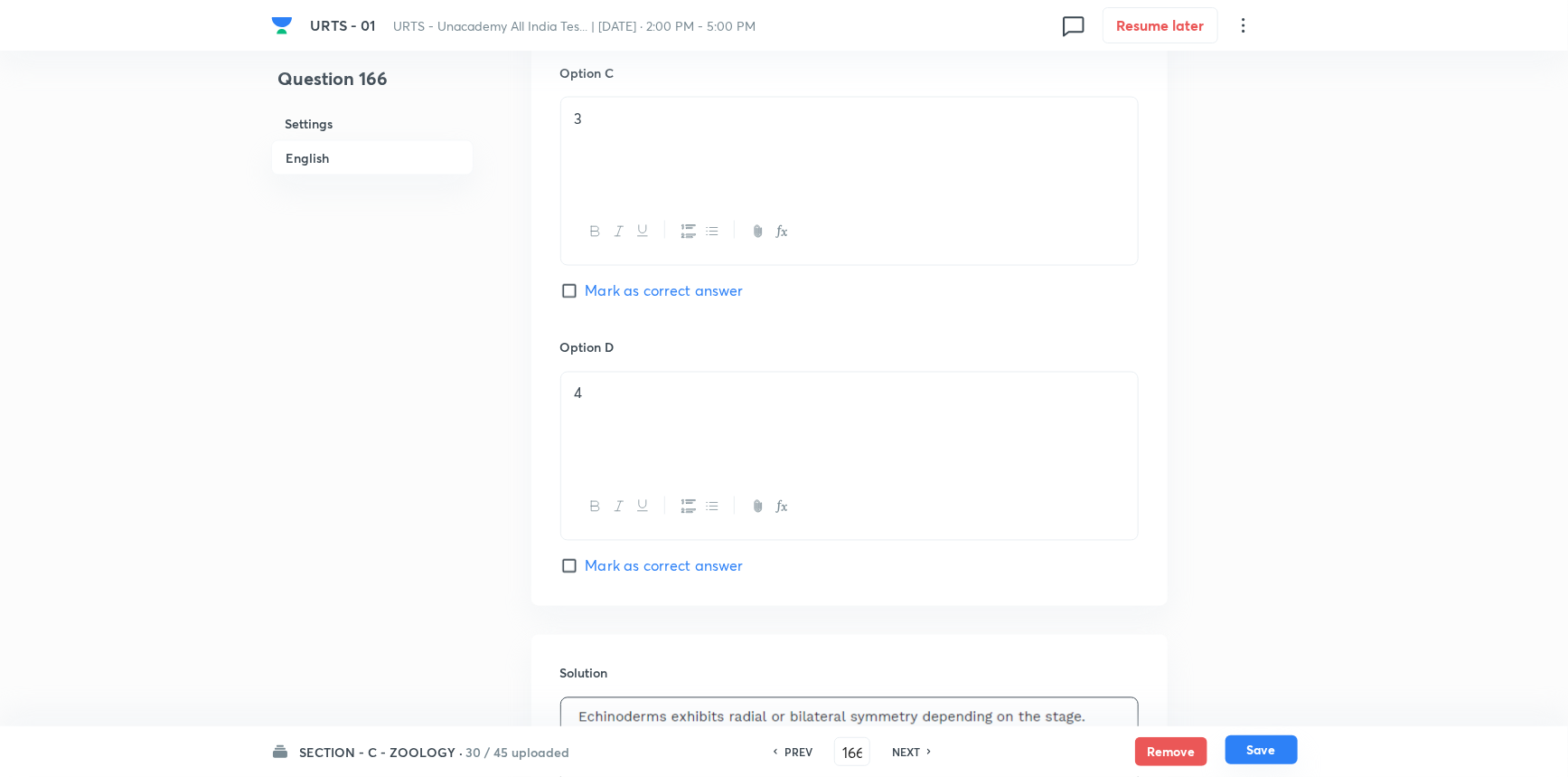
click at [1242, 752] on button "Save" at bounding box center [1262, 749] width 72 height 29
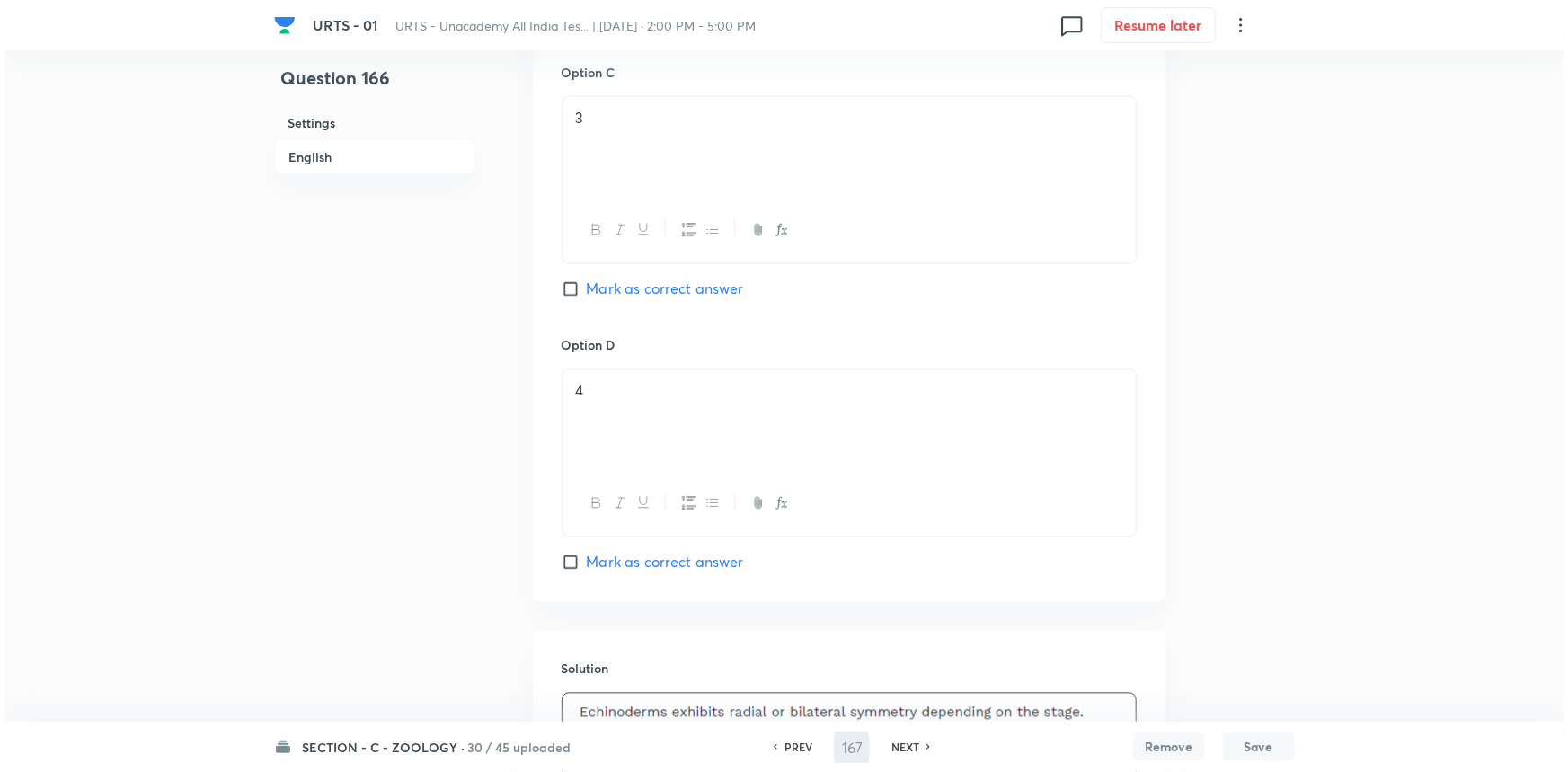
scroll to position [0, 0]
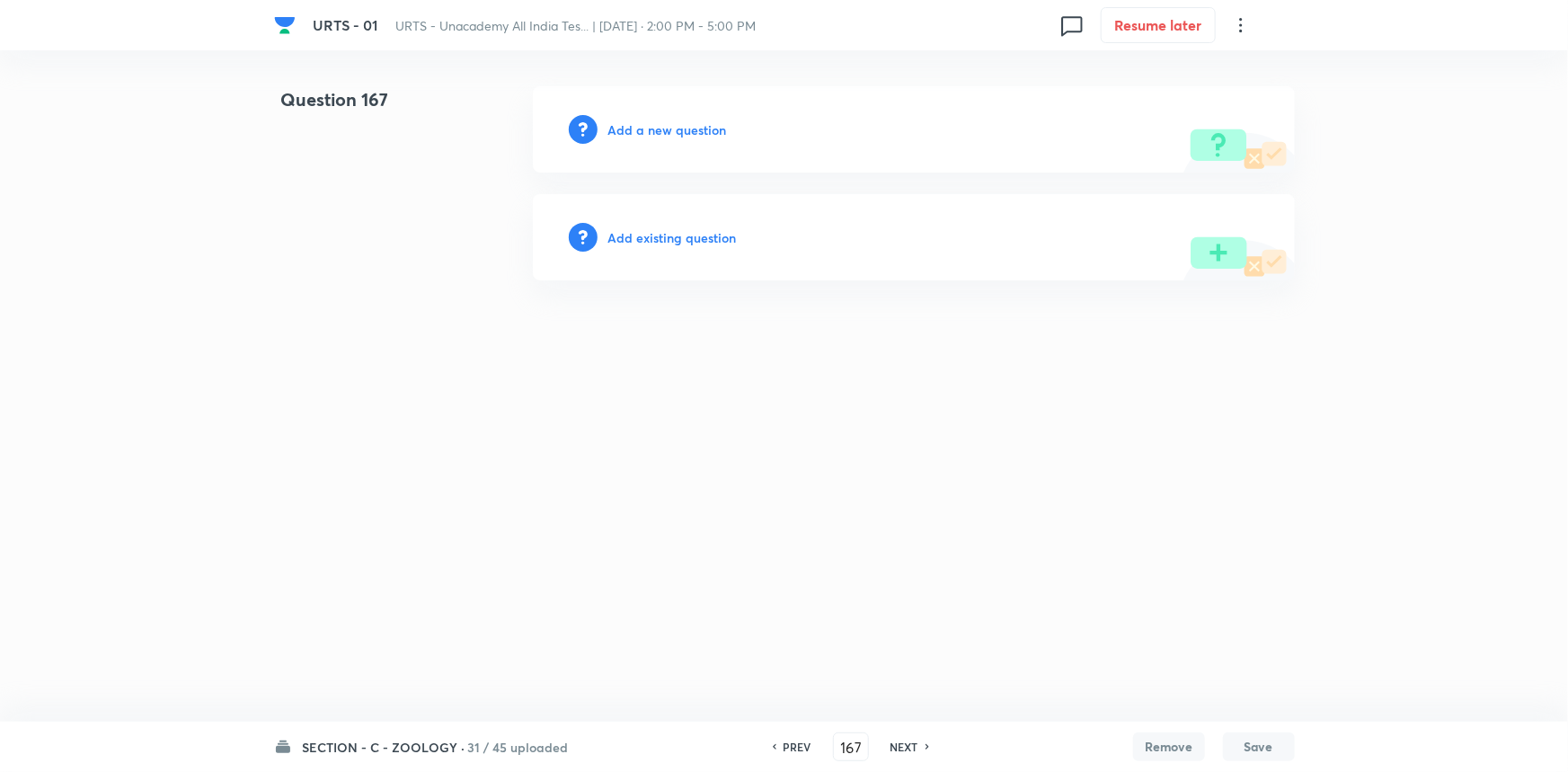
click at [664, 133] on h6 "Add a new question" at bounding box center [668, 130] width 119 height 19
click at [666, 133] on h6 "Choose a question type" at bounding box center [677, 130] width 138 height 19
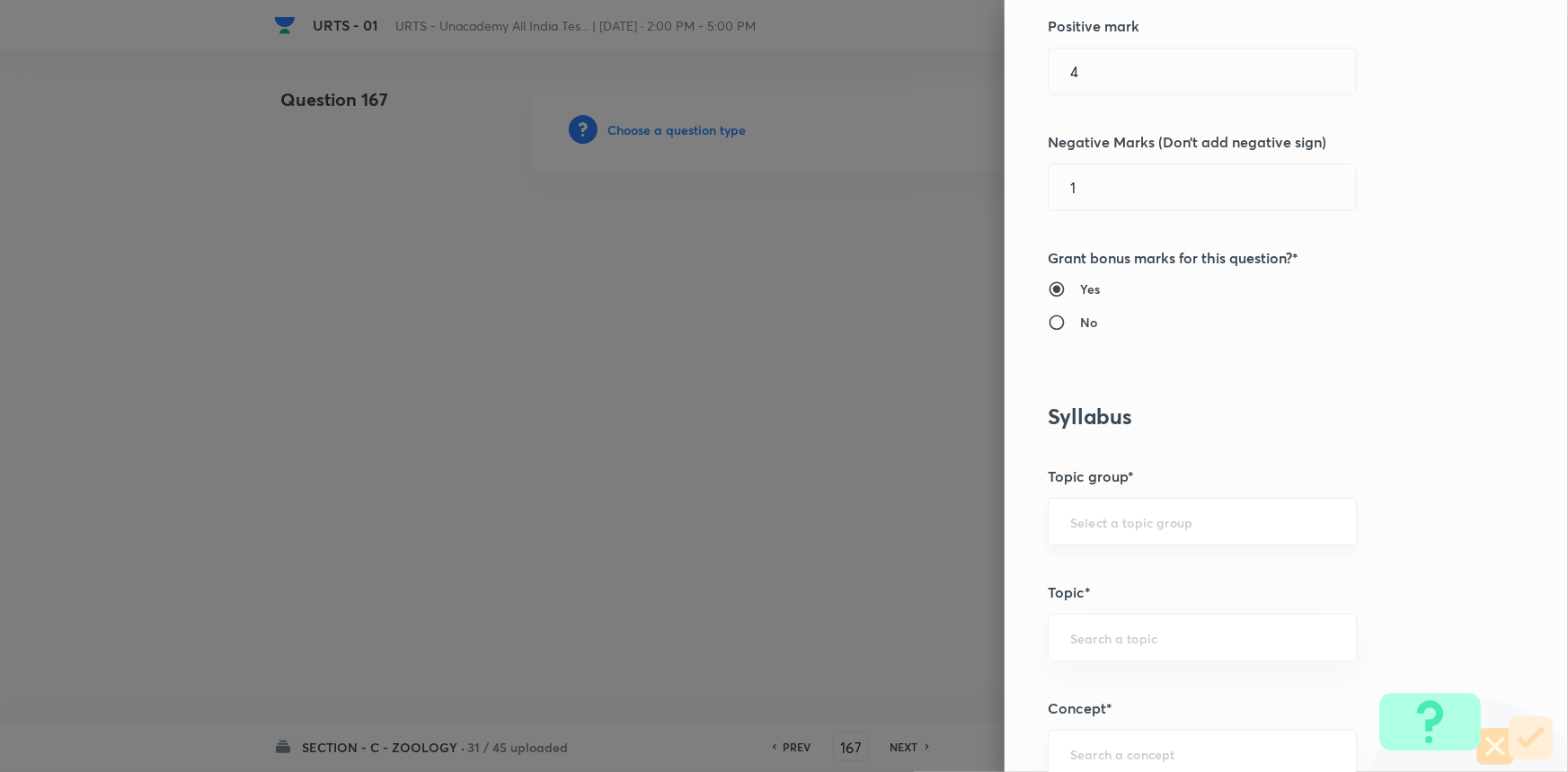
scroll to position [490, 0]
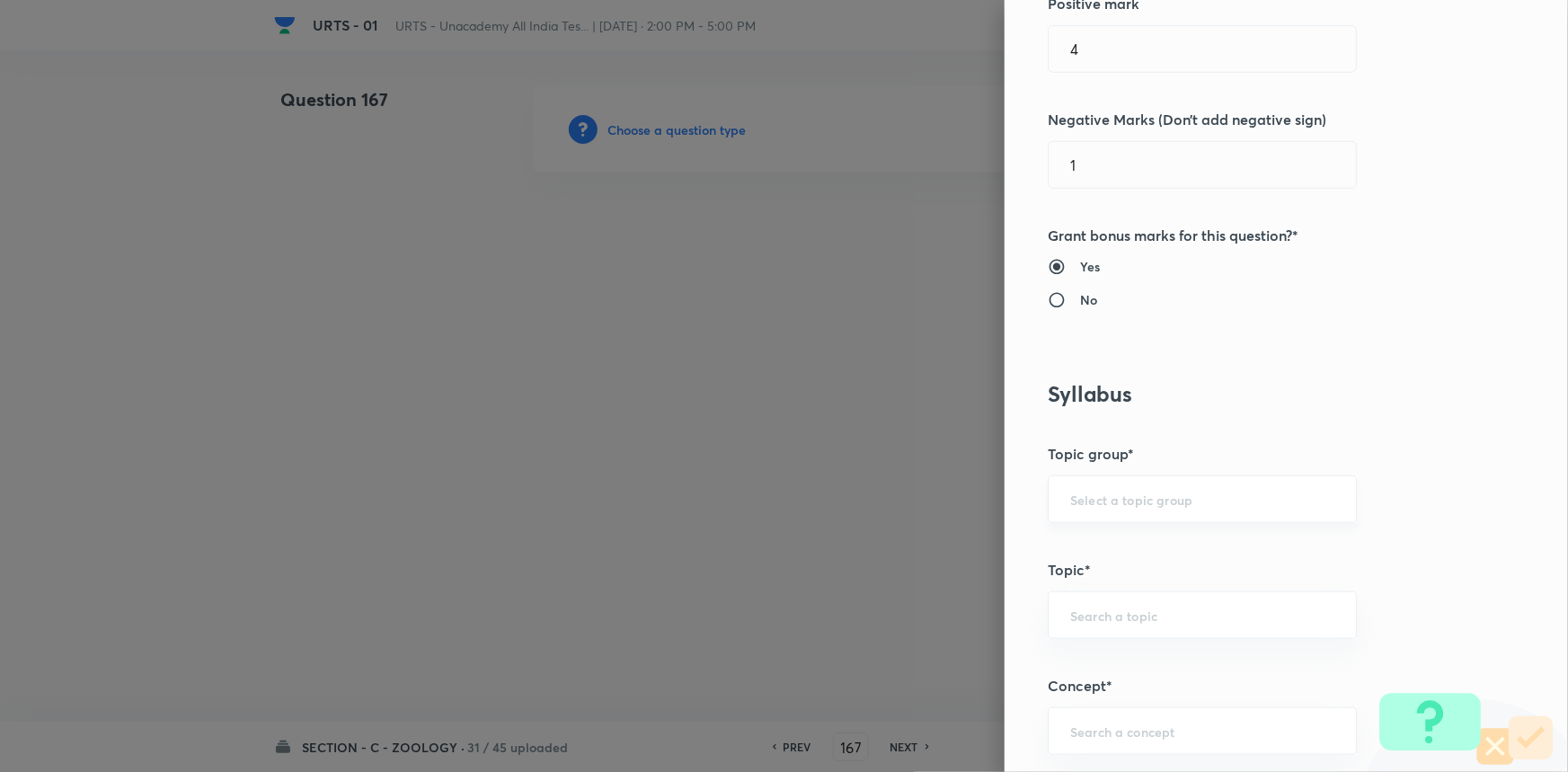
click at [1093, 491] on input "text" at bounding box center [1202, 499] width 264 height 17
click at [1094, 557] on li "Biology" at bounding box center [1190, 549] width 307 height 33
click at [1096, 624] on div "​" at bounding box center [1202, 614] width 309 height 47
click at [1102, 729] on li "Zoology" at bounding box center [1190, 728] width 307 height 33
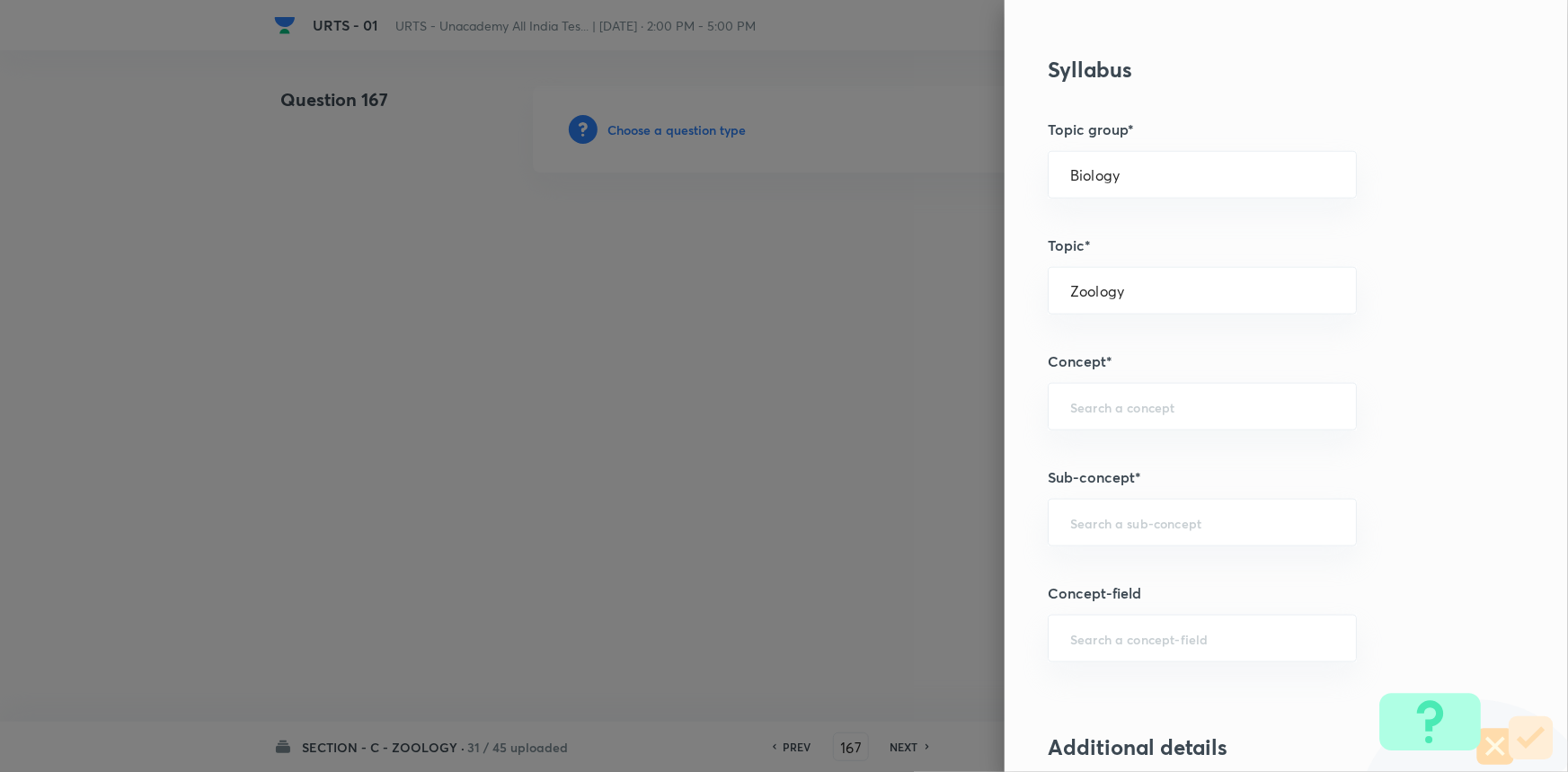
scroll to position [817, 0]
click at [1095, 402] on input "text" at bounding box center [1202, 404] width 264 height 17
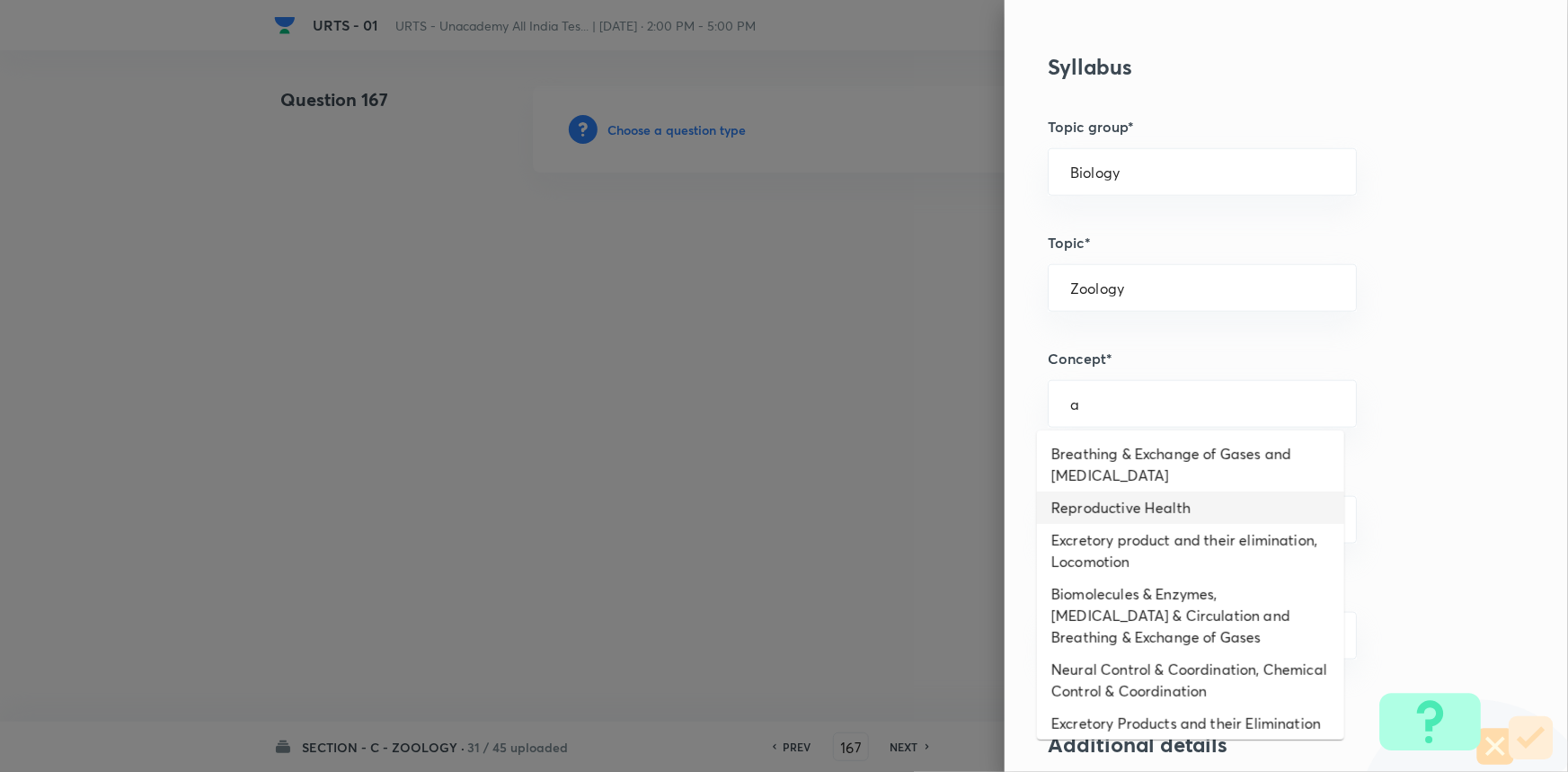
click at [1088, 521] on li "Reproductive Health" at bounding box center [1190, 507] width 307 height 33
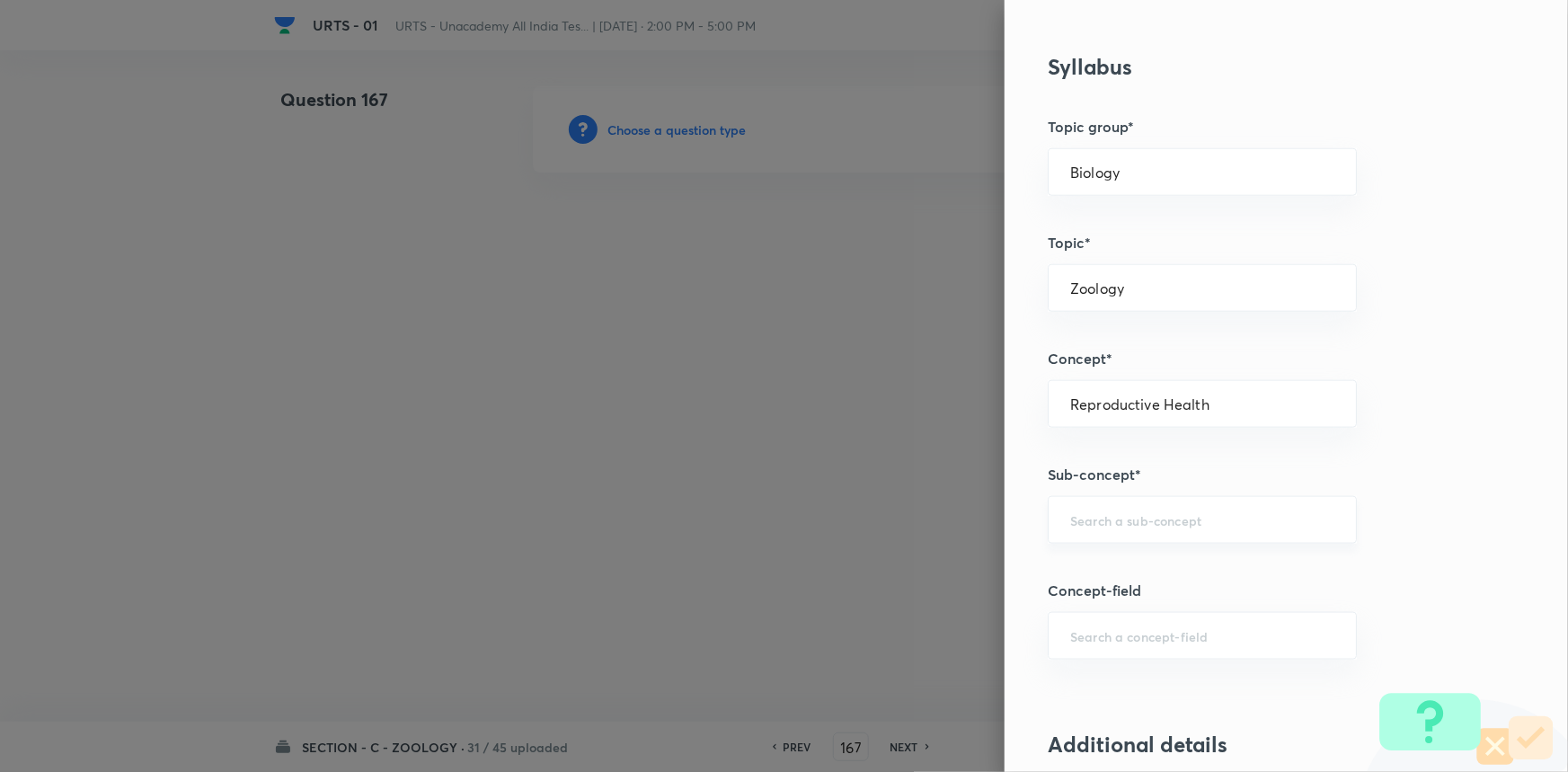
click at [1070, 511] on input "text" at bounding box center [1202, 519] width 264 height 17
click at [1104, 572] on li "Reproductive Health" at bounding box center [1190, 569] width 307 height 33
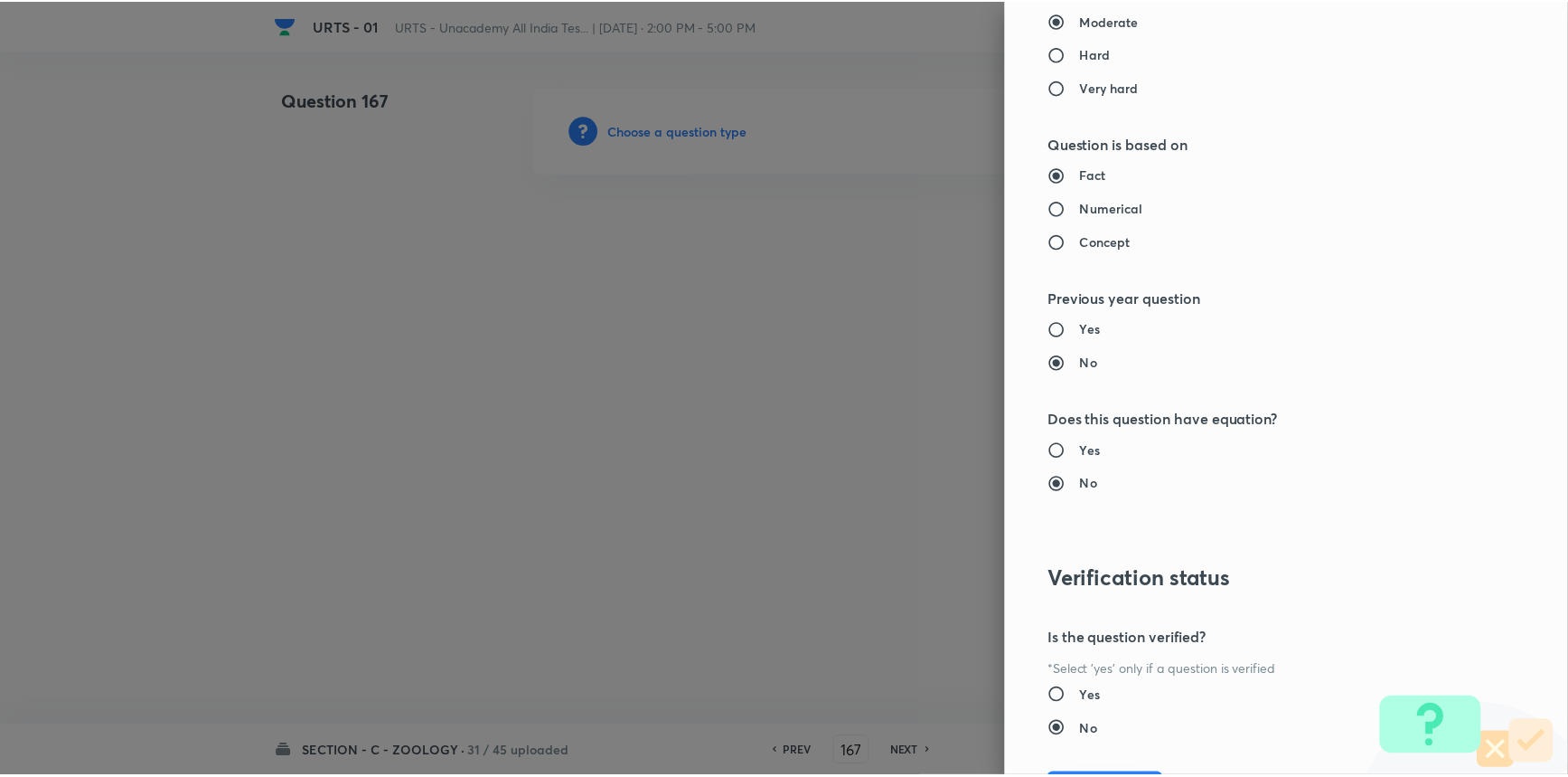
scroll to position [1808, 0]
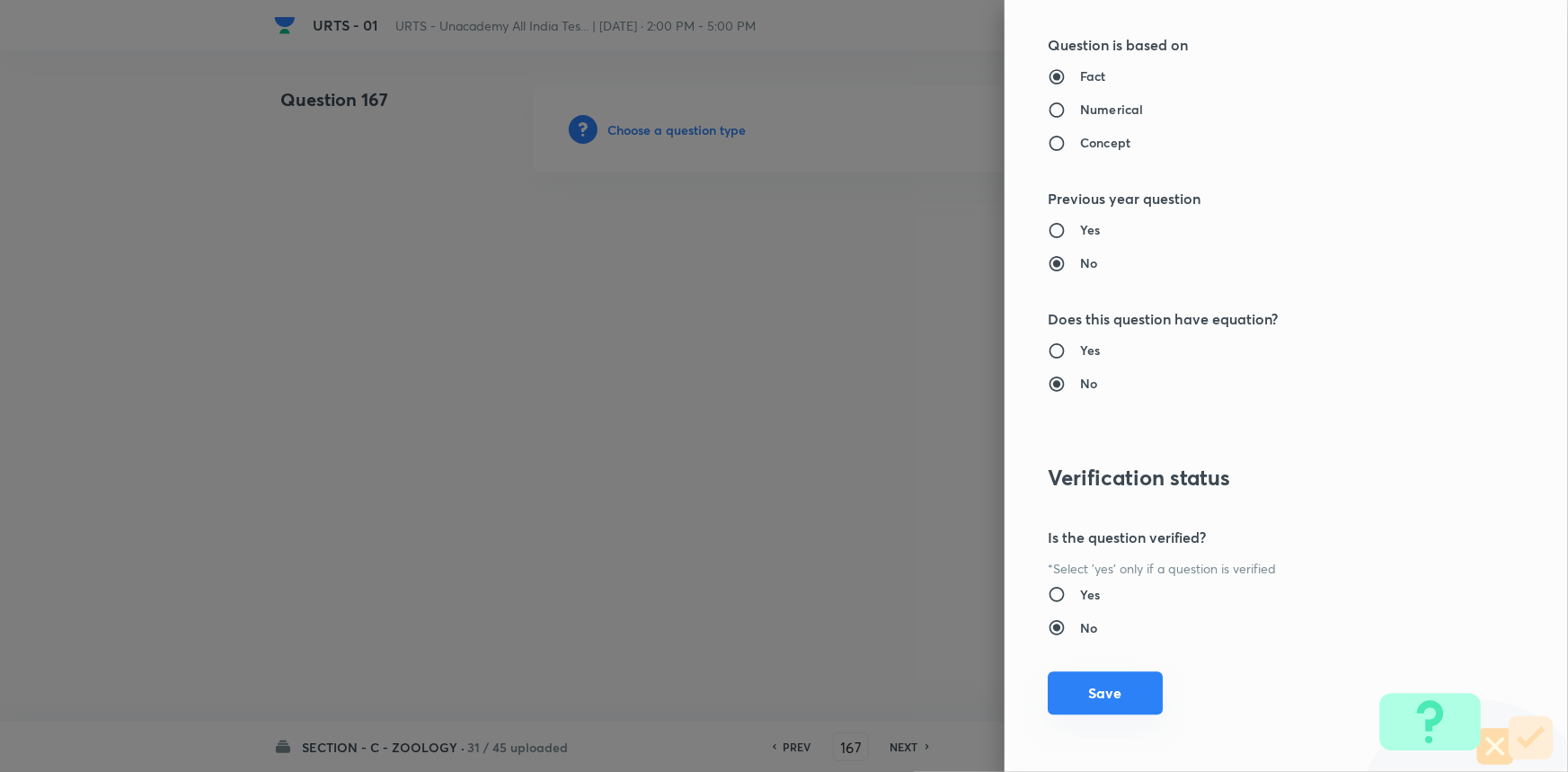
click at [1119, 675] on button "Save" at bounding box center [1105, 693] width 115 height 43
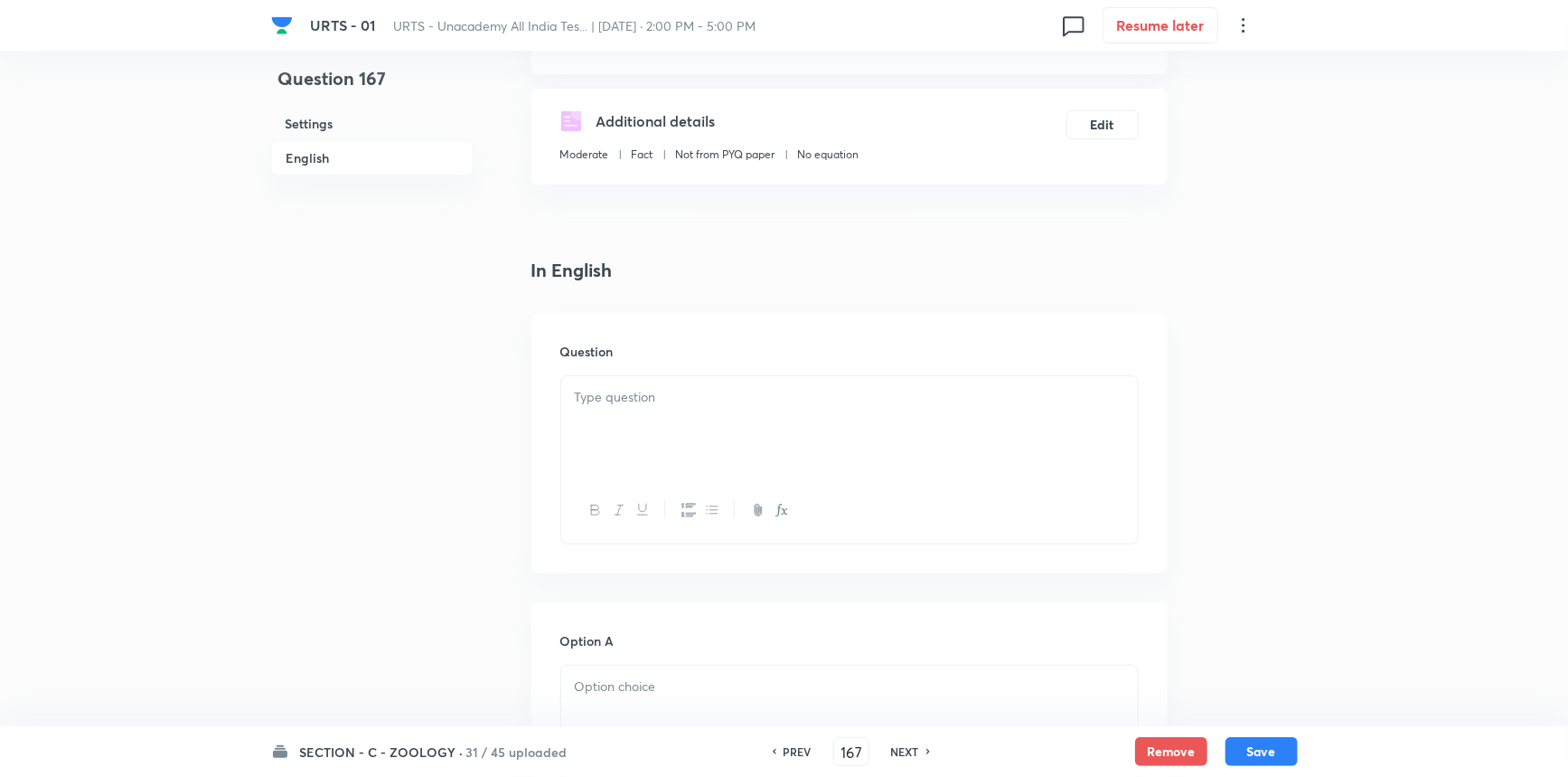
scroll to position [493, 0]
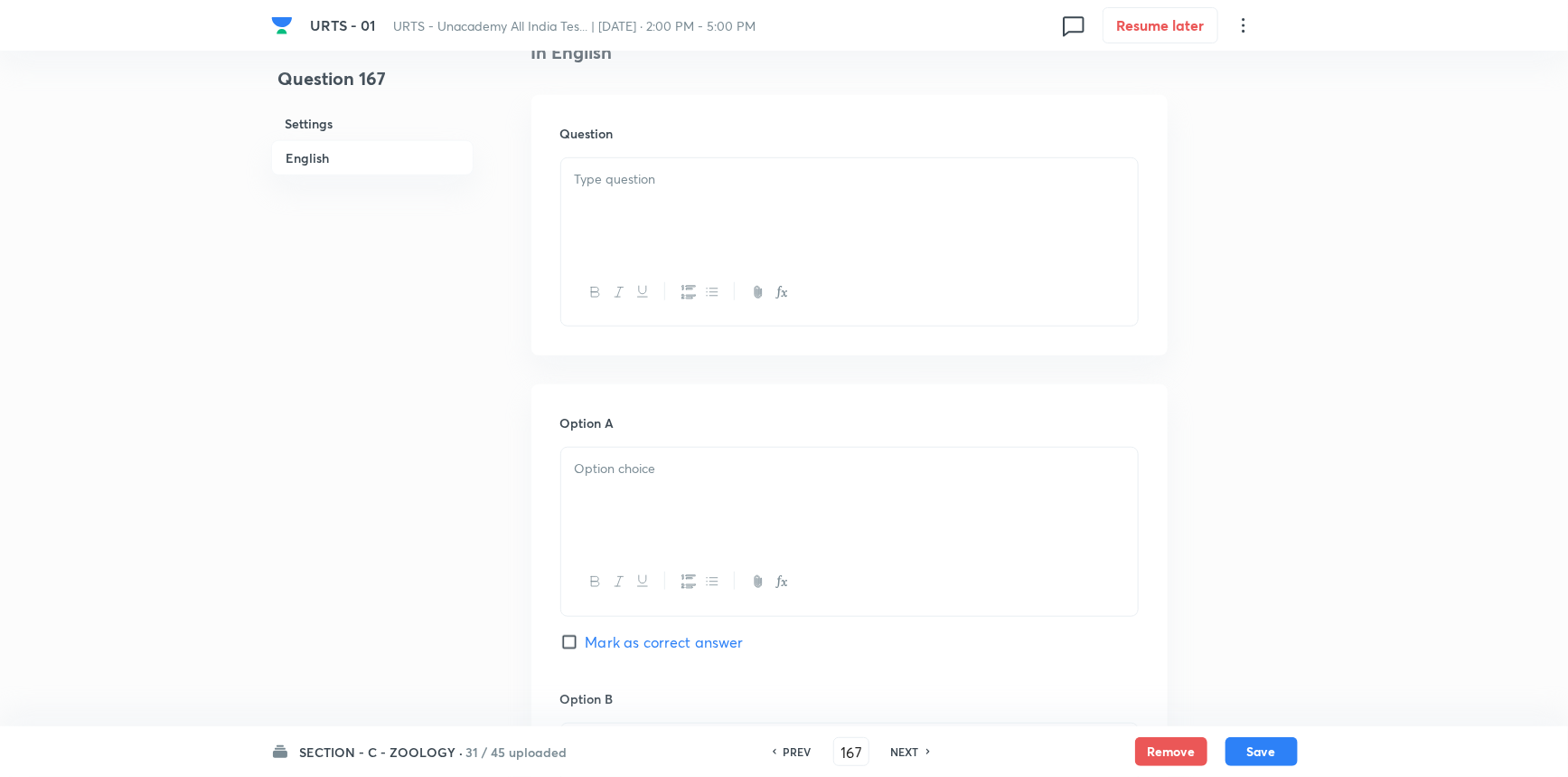
click at [677, 206] on div at bounding box center [849, 209] width 577 height 101
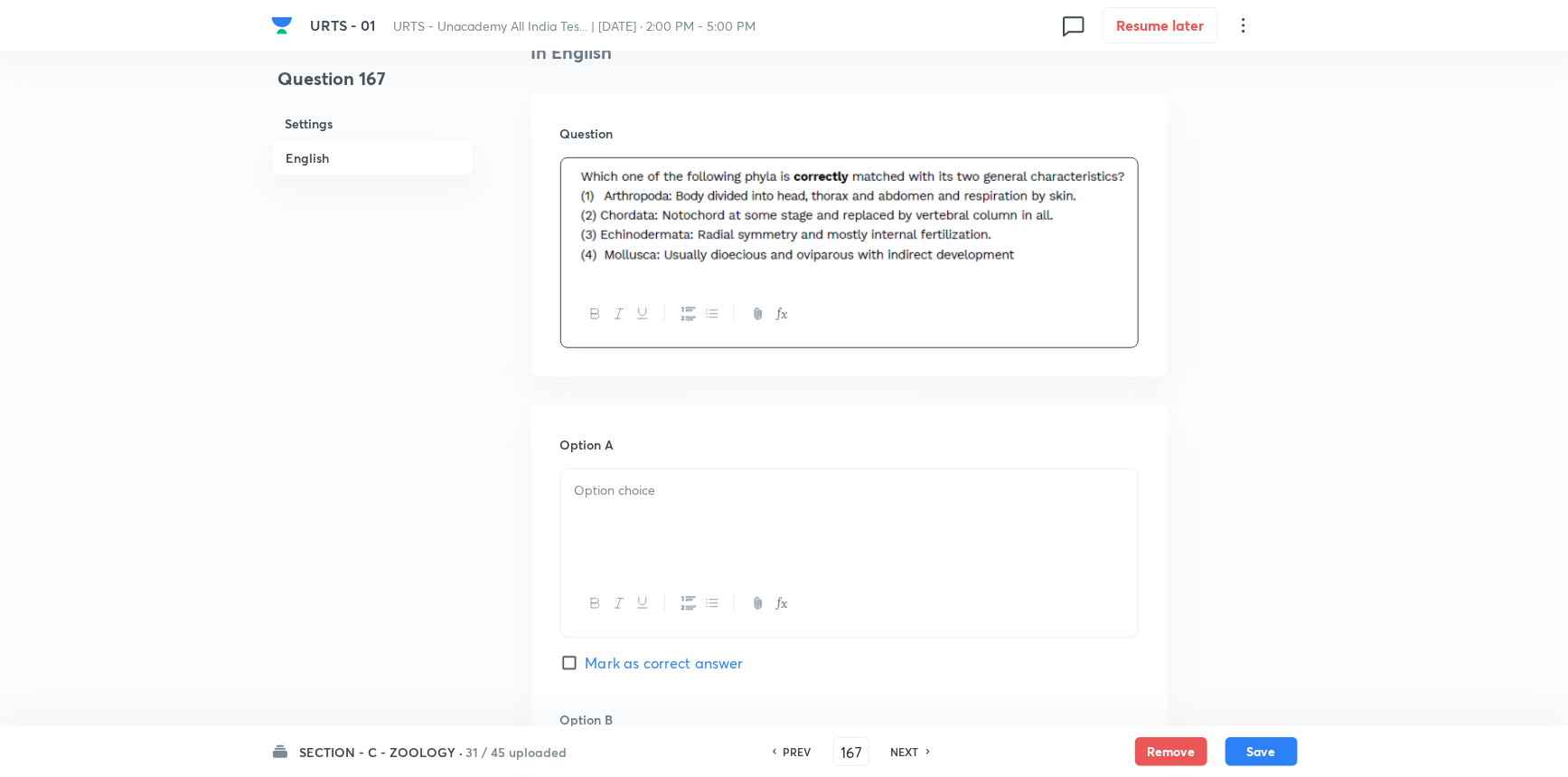
click at [662, 509] on div at bounding box center [849, 520] width 577 height 101
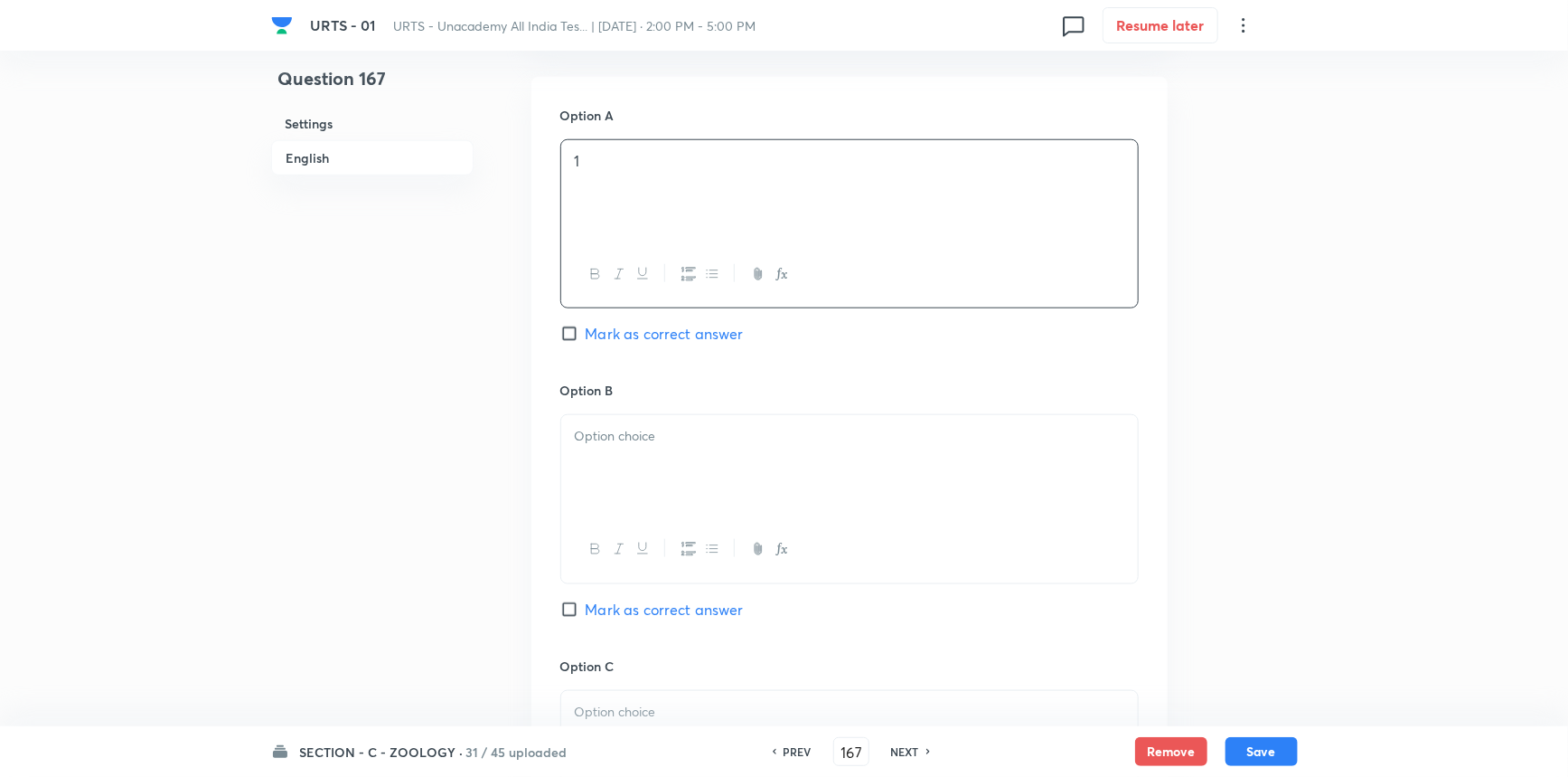
click at [661, 507] on div at bounding box center [849, 466] width 577 height 101
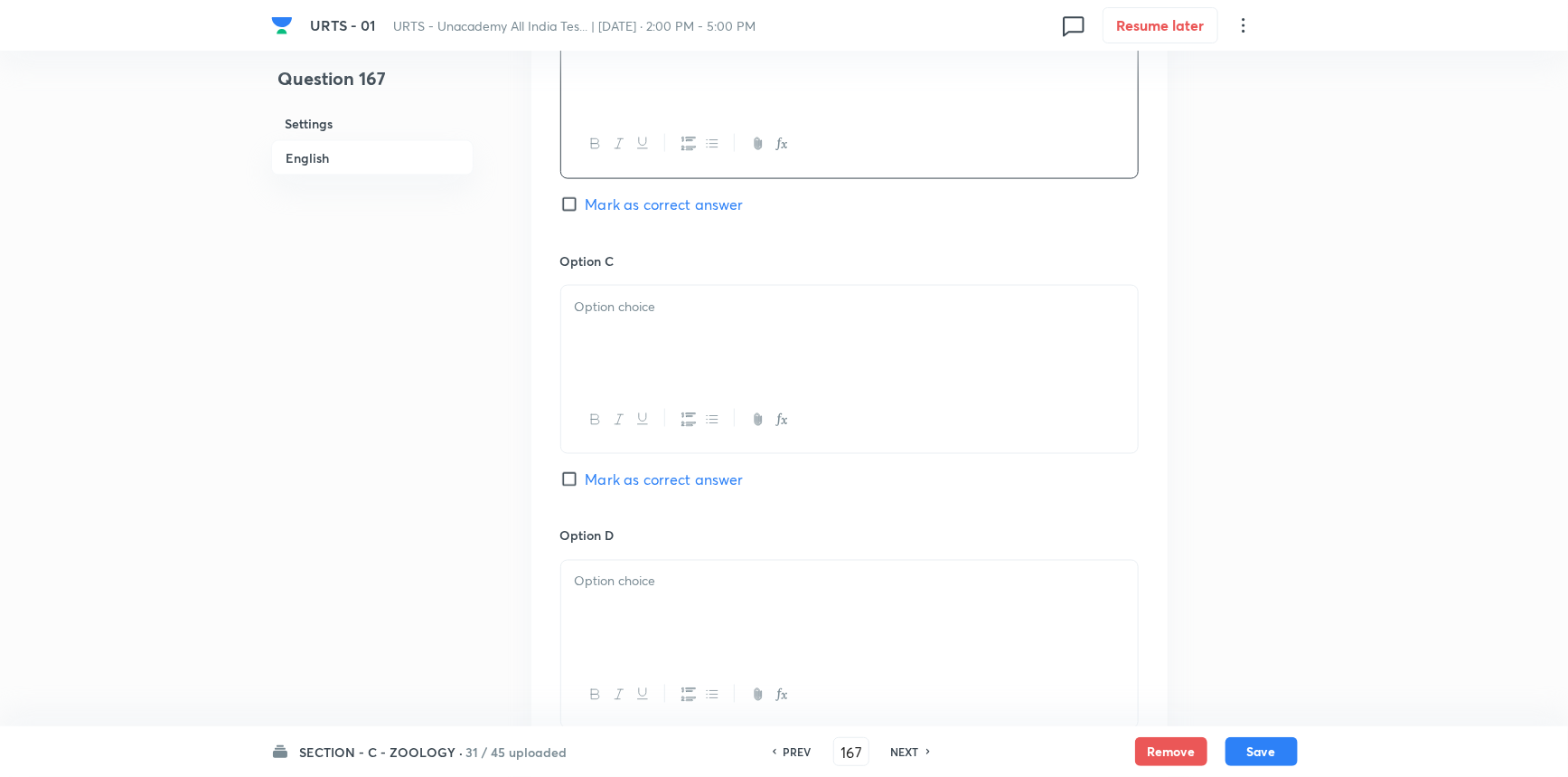
scroll to position [1232, 0]
click at [688, 314] on div at bounding box center [849, 331] width 577 height 101
click at [690, 609] on div at bounding box center [849, 606] width 577 height 101
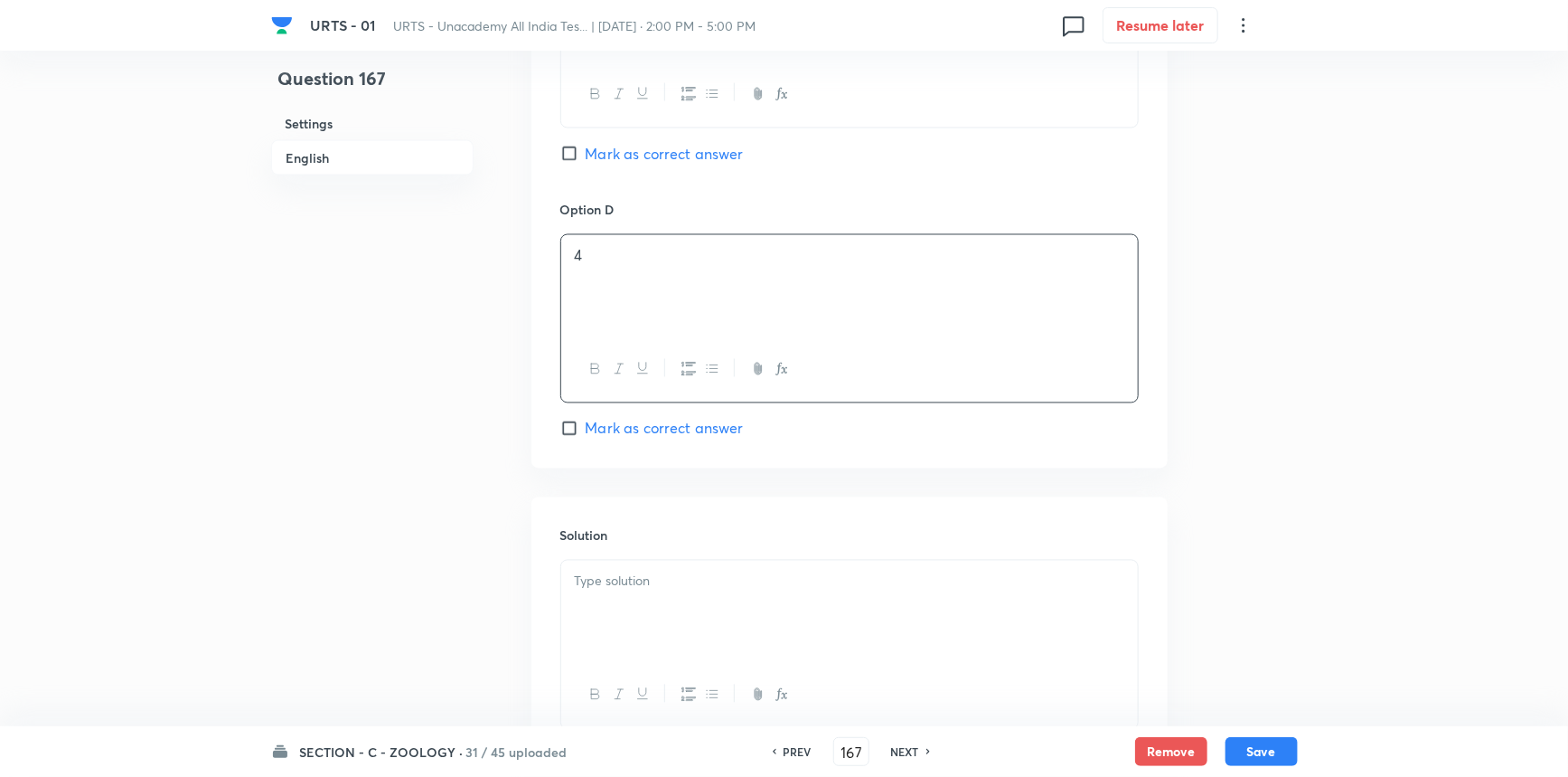
scroll to position [1561, 0]
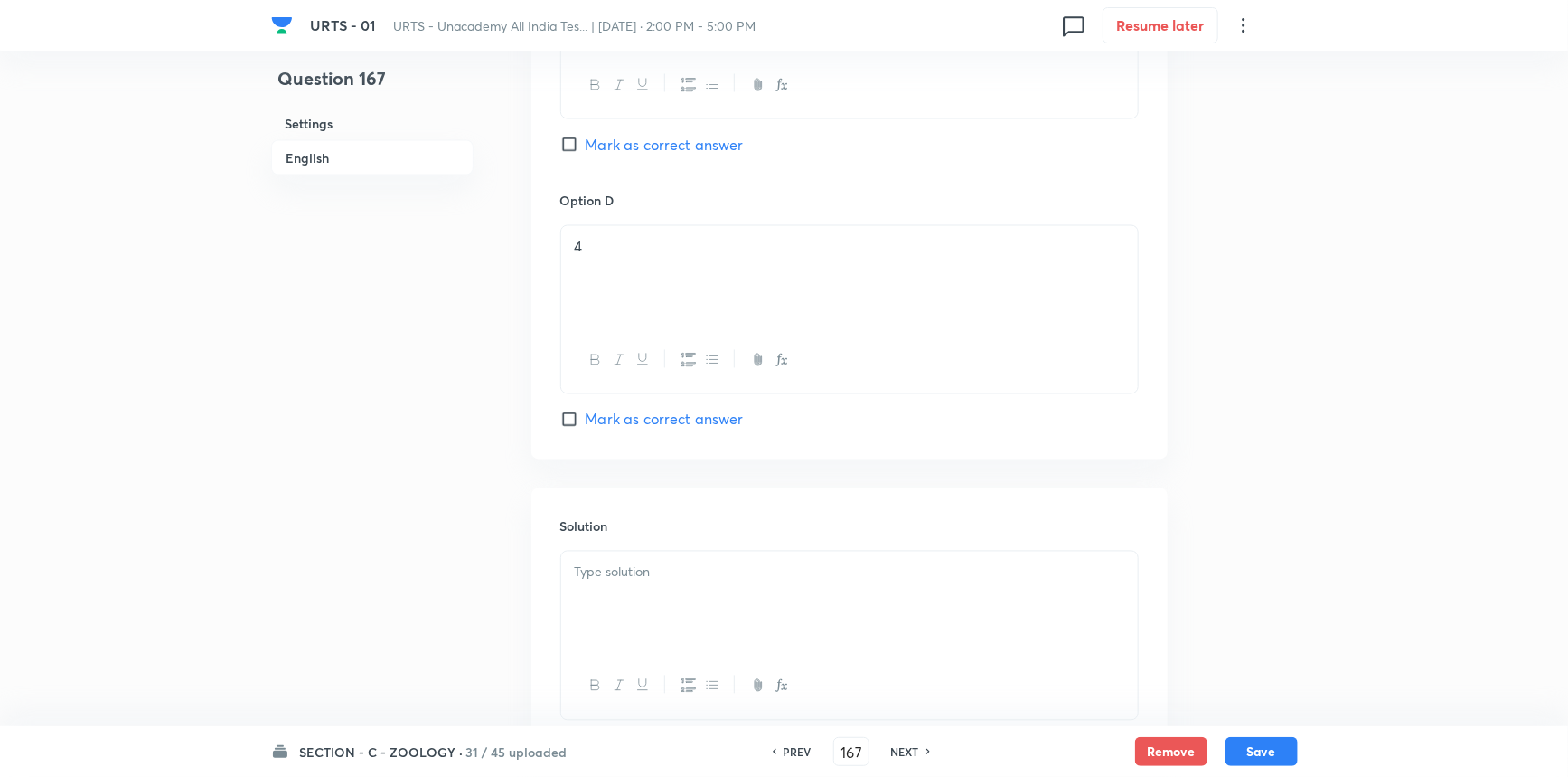
click at [606, 414] on span "Mark as correct answer" at bounding box center [664, 419] width 158 height 22
click at [586, 414] on input "Mark as correct answer" at bounding box center [573, 419] width 25 height 18
click at [639, 615] on div at bounding box center [849, 602] width 577 height 101
click at [1247, 765] on div "Remove Save" at bounding box center [1217, 751] width 163 height 29
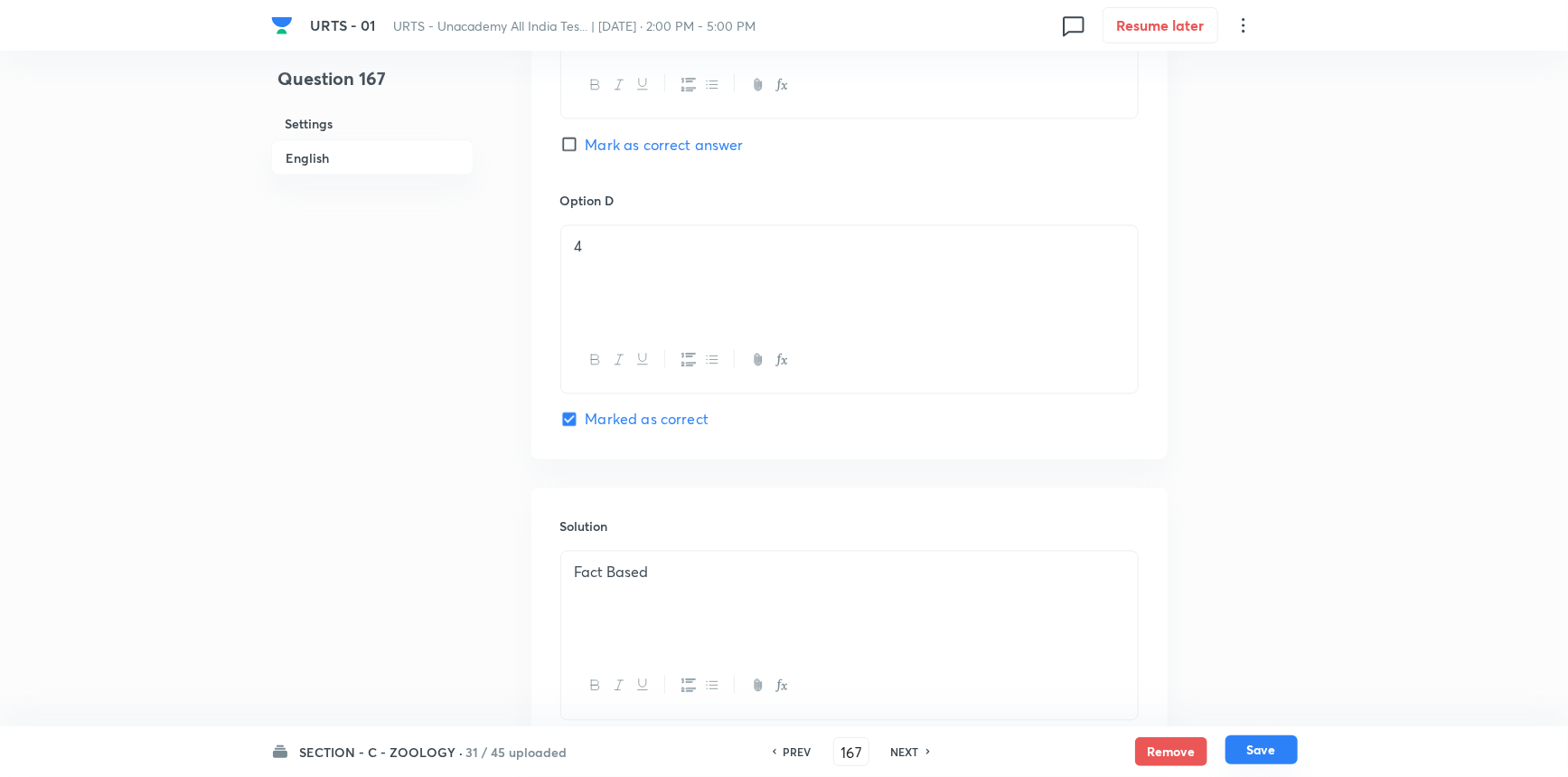
click at [1250, 752] on button "Save" at bounding box center [1262, 749] width 72 height 29
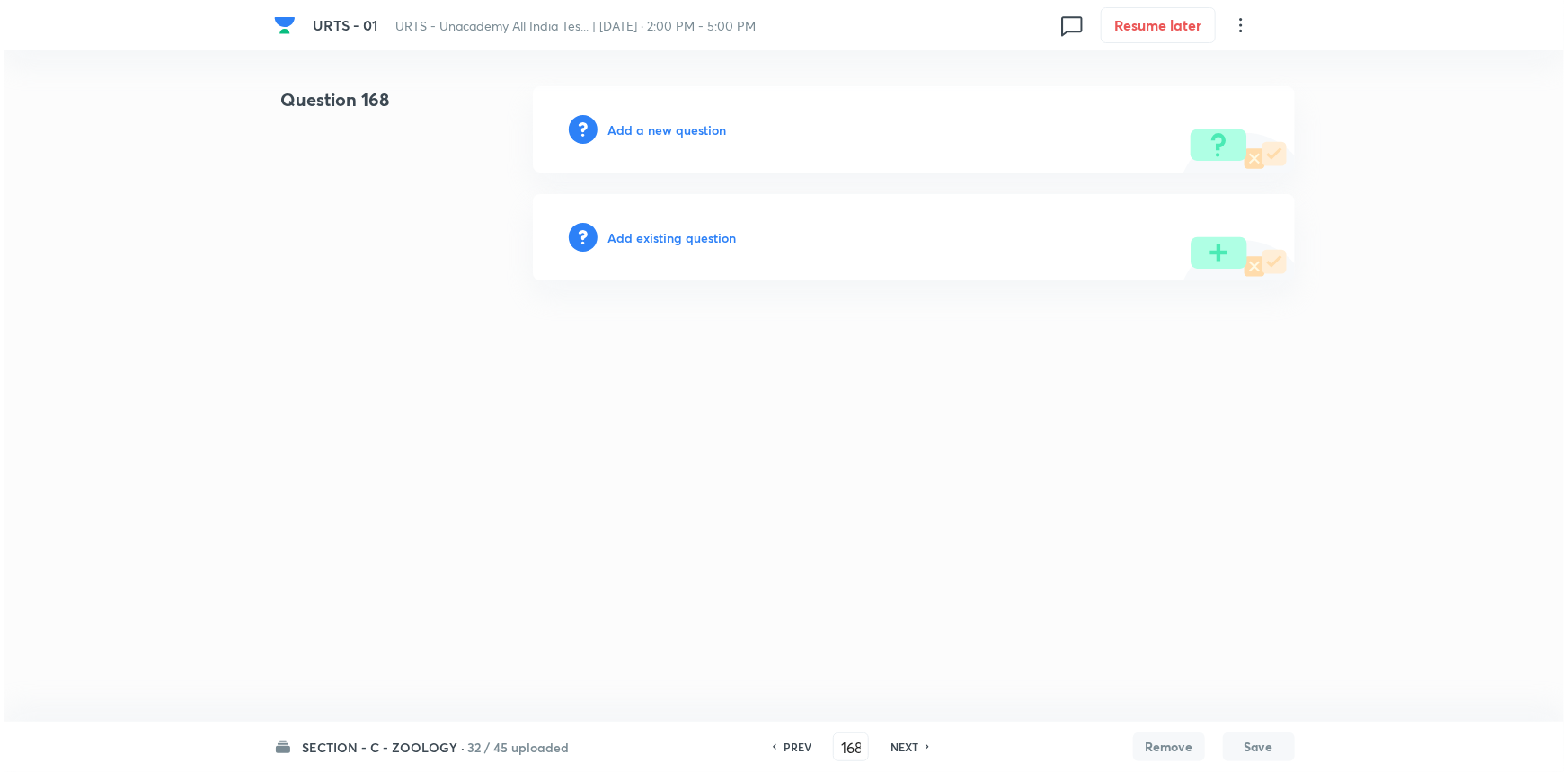
scroll to position [0, 0]
click at [702, 130] on h6 "Add a new question" at bounding box center [668, 130] width 119 height 19
click at [702, 130] on h6 "Choose a question type" at bounding box center [677, 130] width 138 height 19
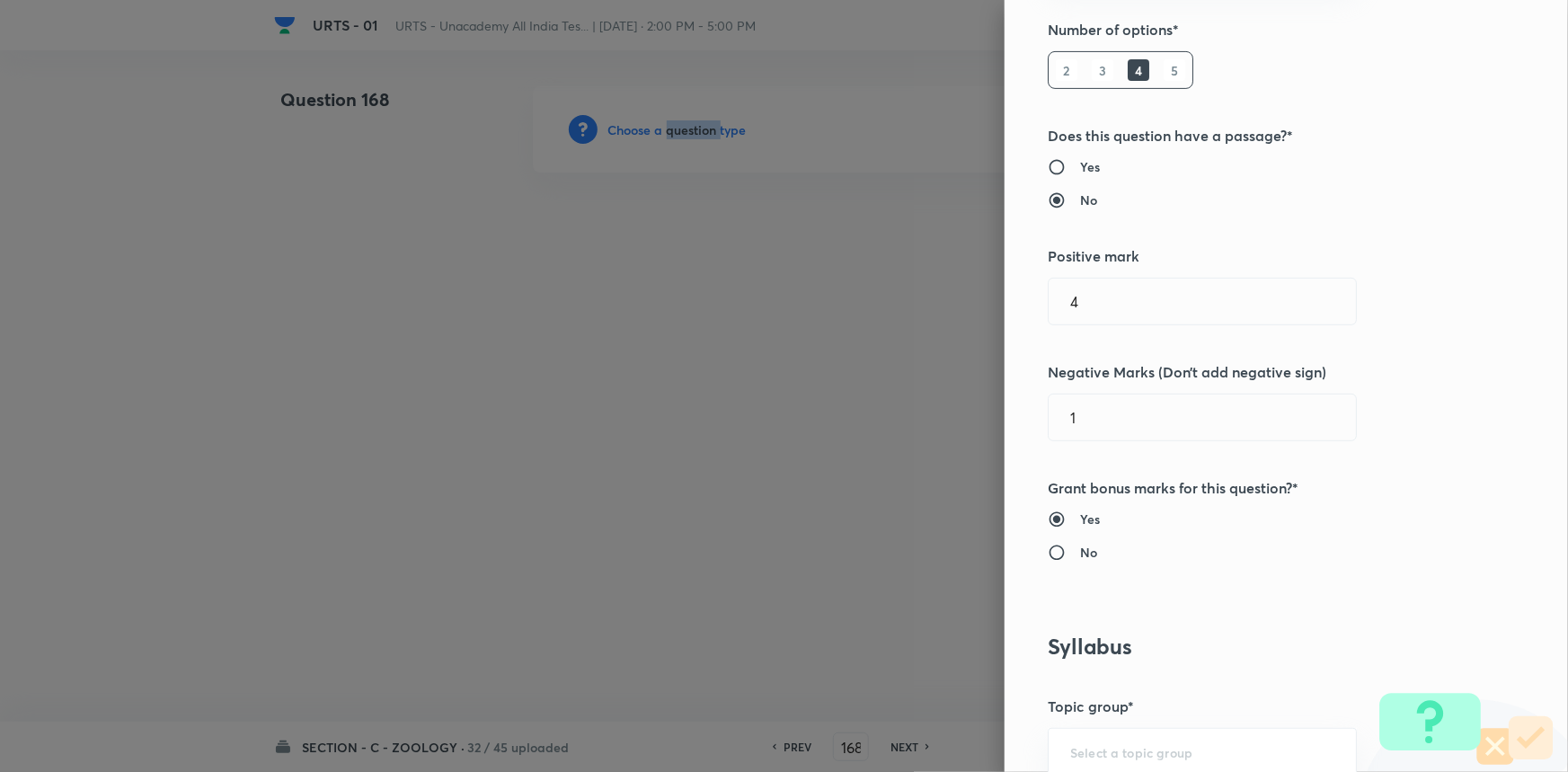
scroll to position [571, 0]
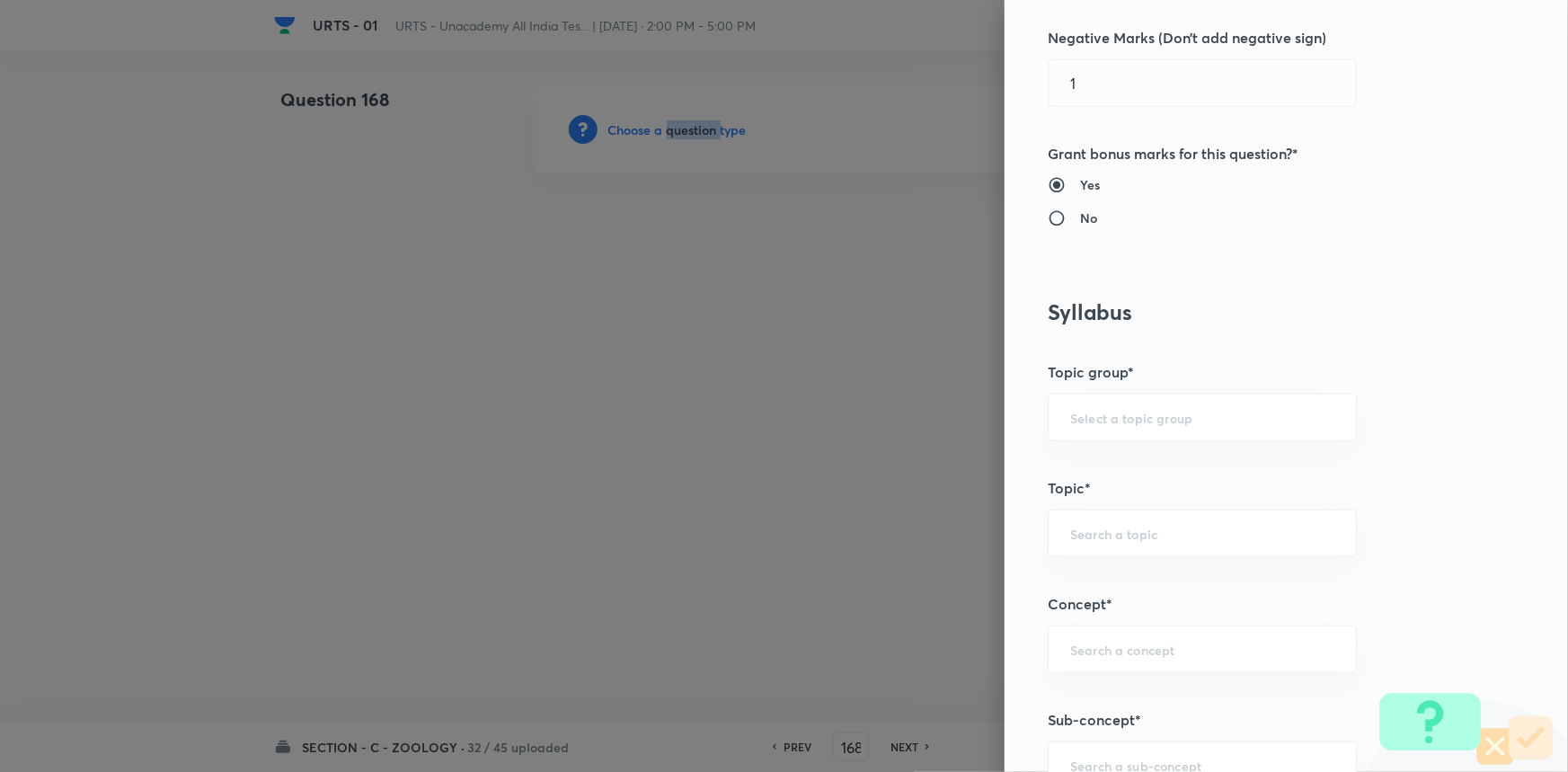
drag, startPoint x: 1080, startPoint y: 429, endPoint x: 1079, endPoint y: 449, distance: 20.0
click at [1080, 428] on div "​" at bounding box center [1202, 417] width 309 height 47
click at [1091, 465] on li "Biology" at bounding box center [1190, 467] width 307 height 33
click at [1085, 533] on input "text" at bounding box center [1202, 533] width 264 height 17
click at [1094, 635] on li "Zoology" at bounding box center [1190, 648] width 307 height 33
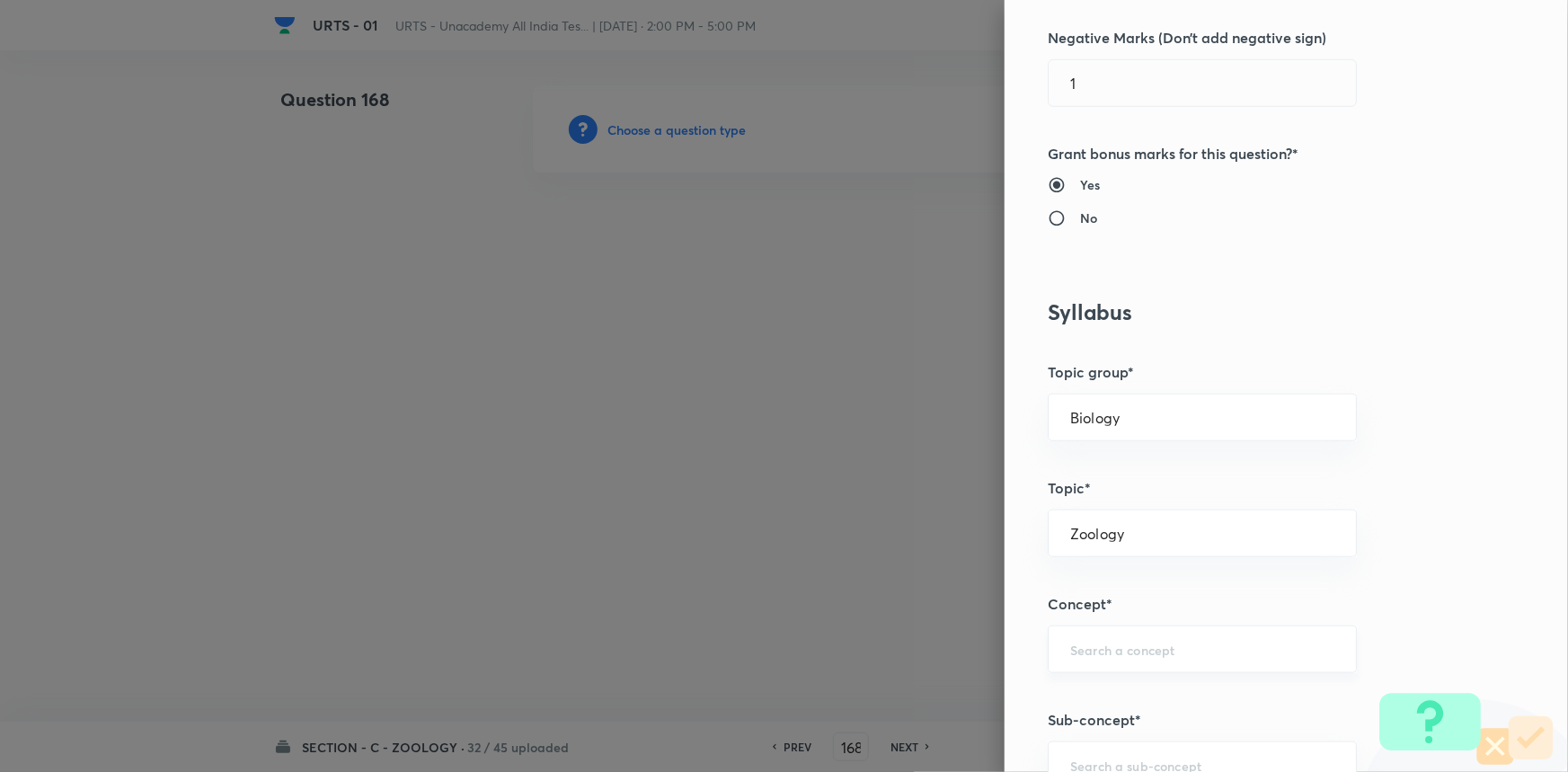
click at [1113, 648] on input "text" at bounding box center [1202, 649] width 264 height 17
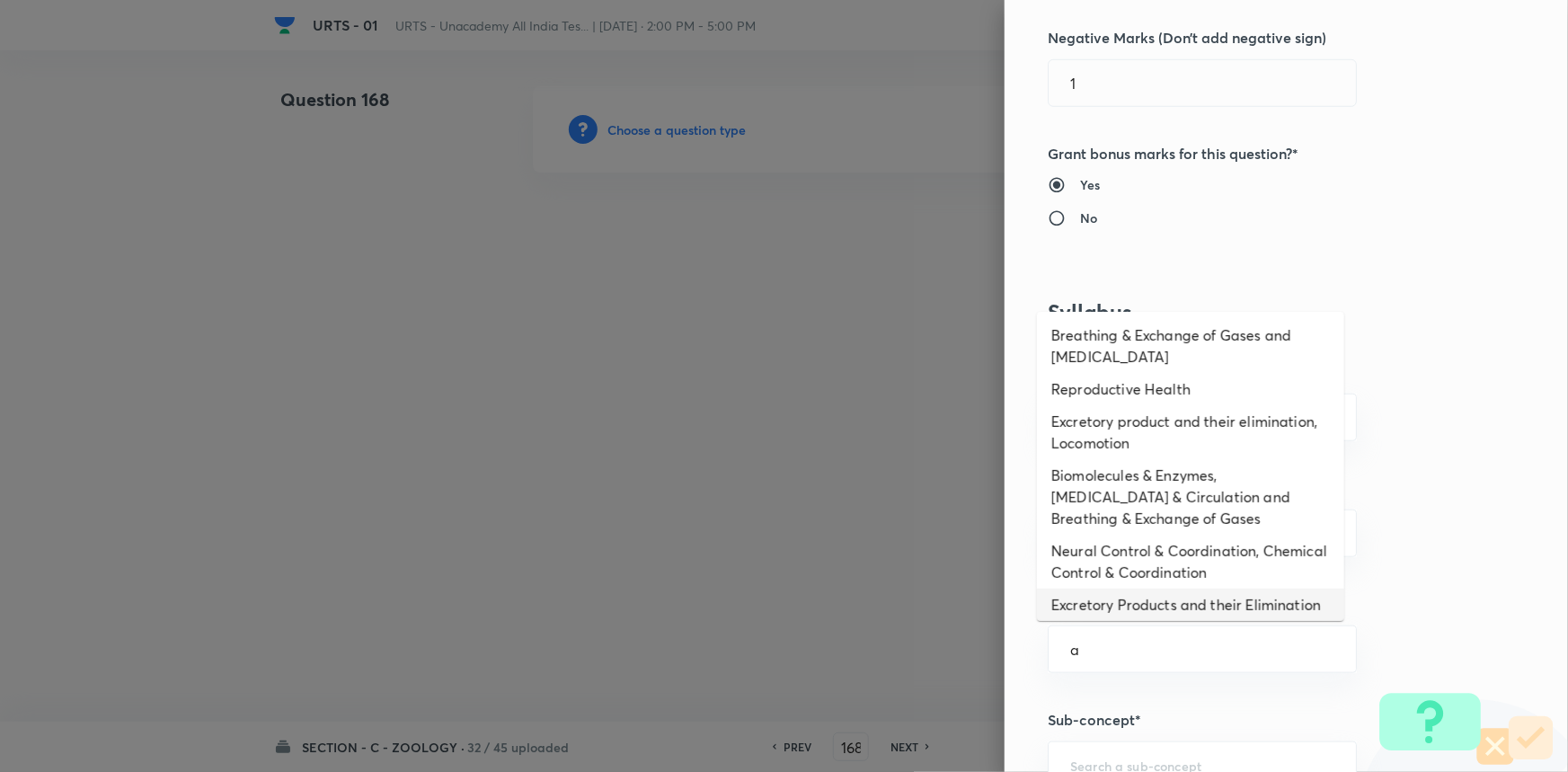
click at [1109, 611] on li "Excretory Products and their Elimination" at bounding box center [1190, 605] width 307 height 33
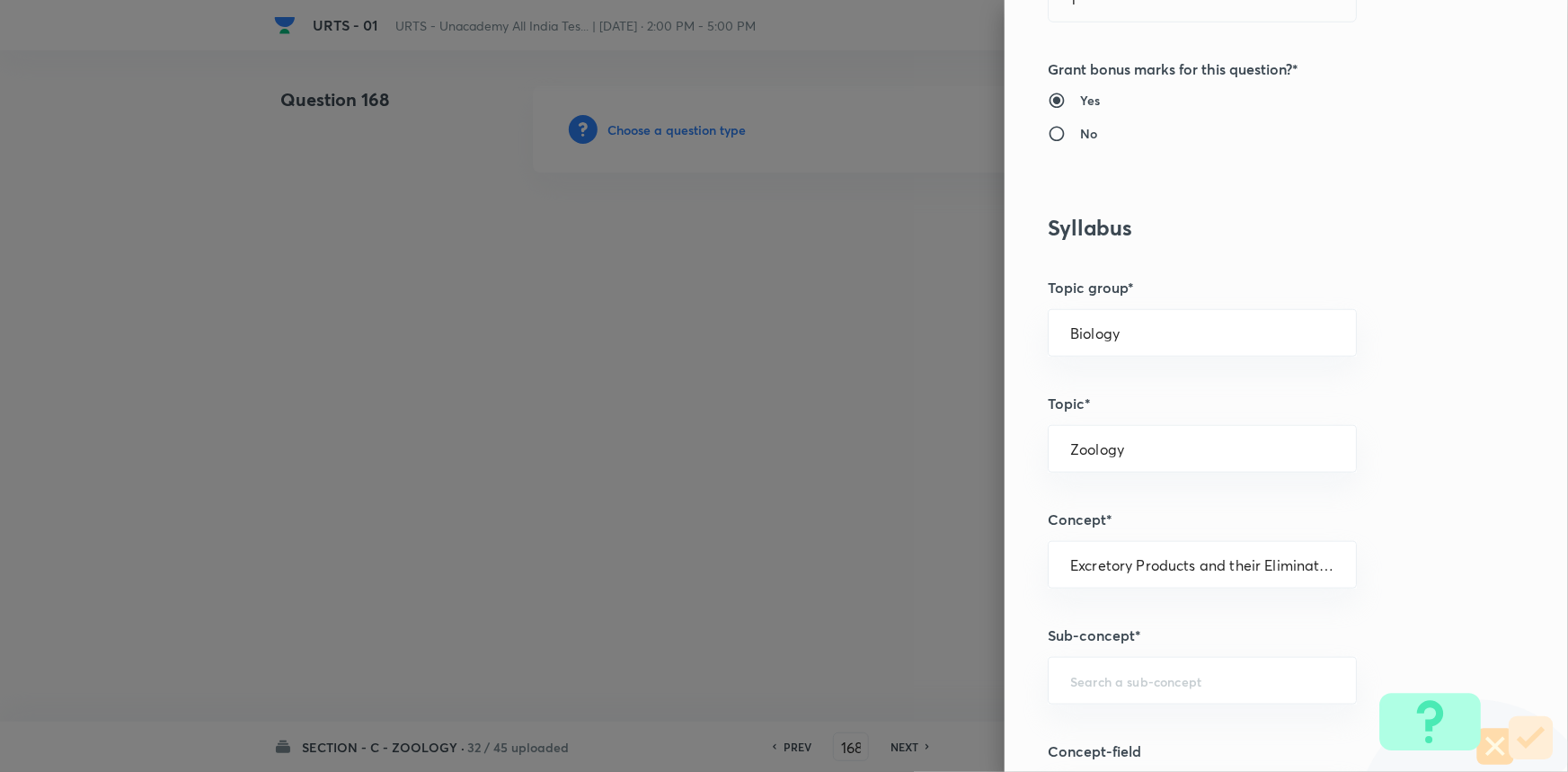
scroll to position [898, 0]
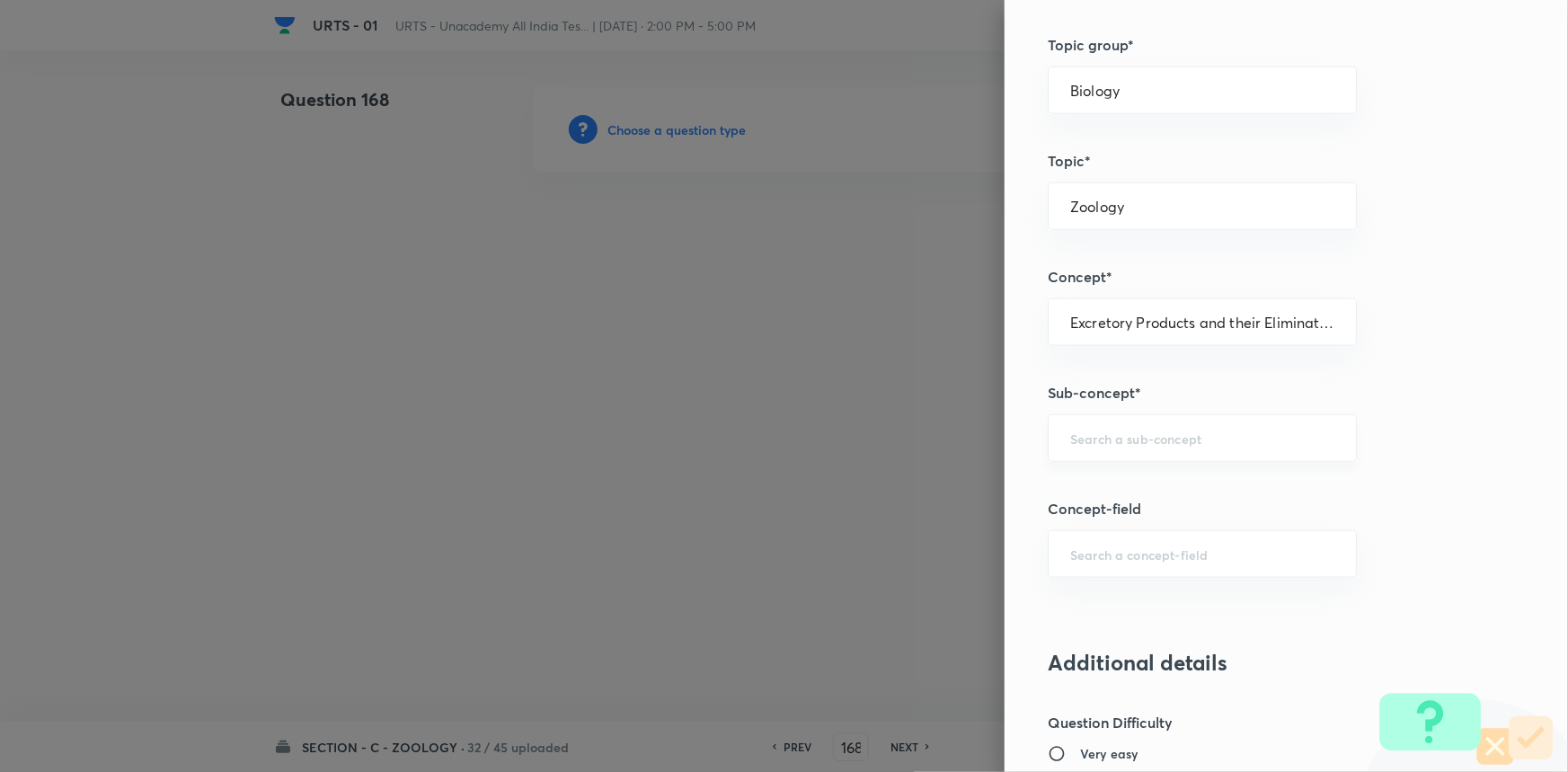
click at [1111, 425] on div "​" at bounding box center [1202, 438] width 309 height 47
click at [1117, 479] on li "Excretory Products and their Elimination" at bounding box center [1190, 488] width 307 height 33
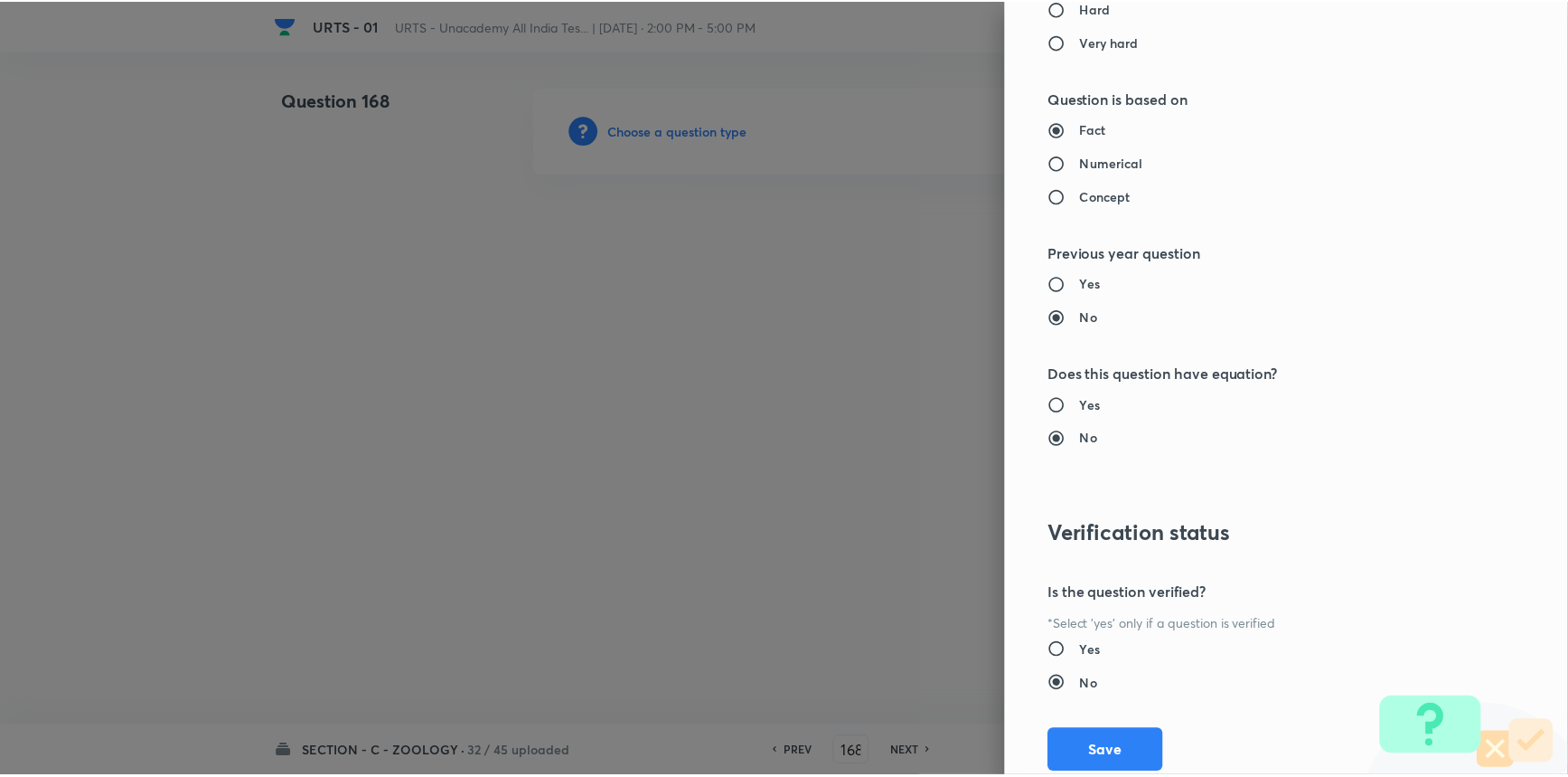
scroll to position [1808, 0]
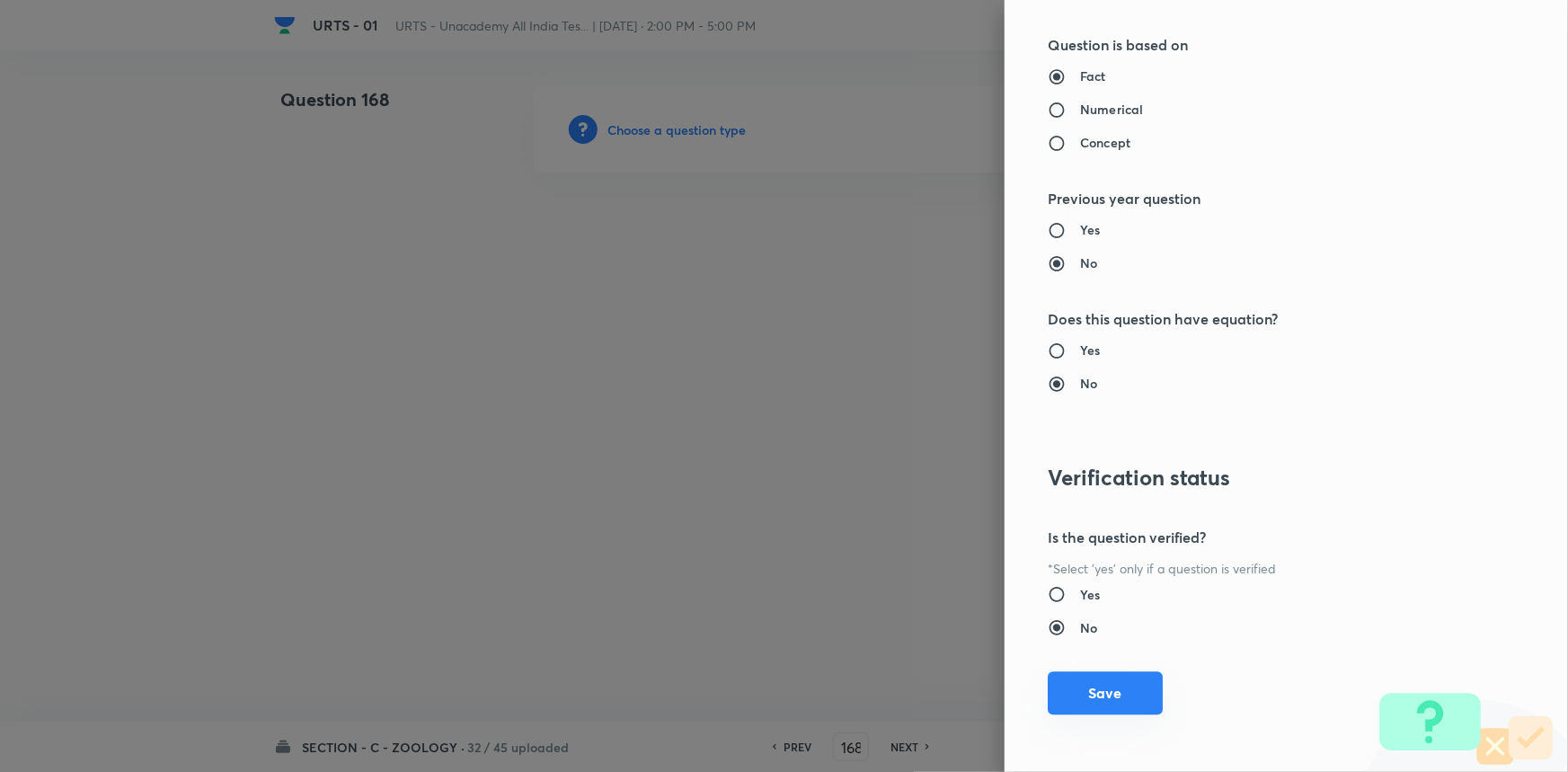
drag, startPoint x: 1123, startPoint y: 700, endPoint x: 710, endPoint y: 529, distance: 447.0
click at [1123, 700] on button "Save" at bounding box center [1105, 694] width 115 height 43
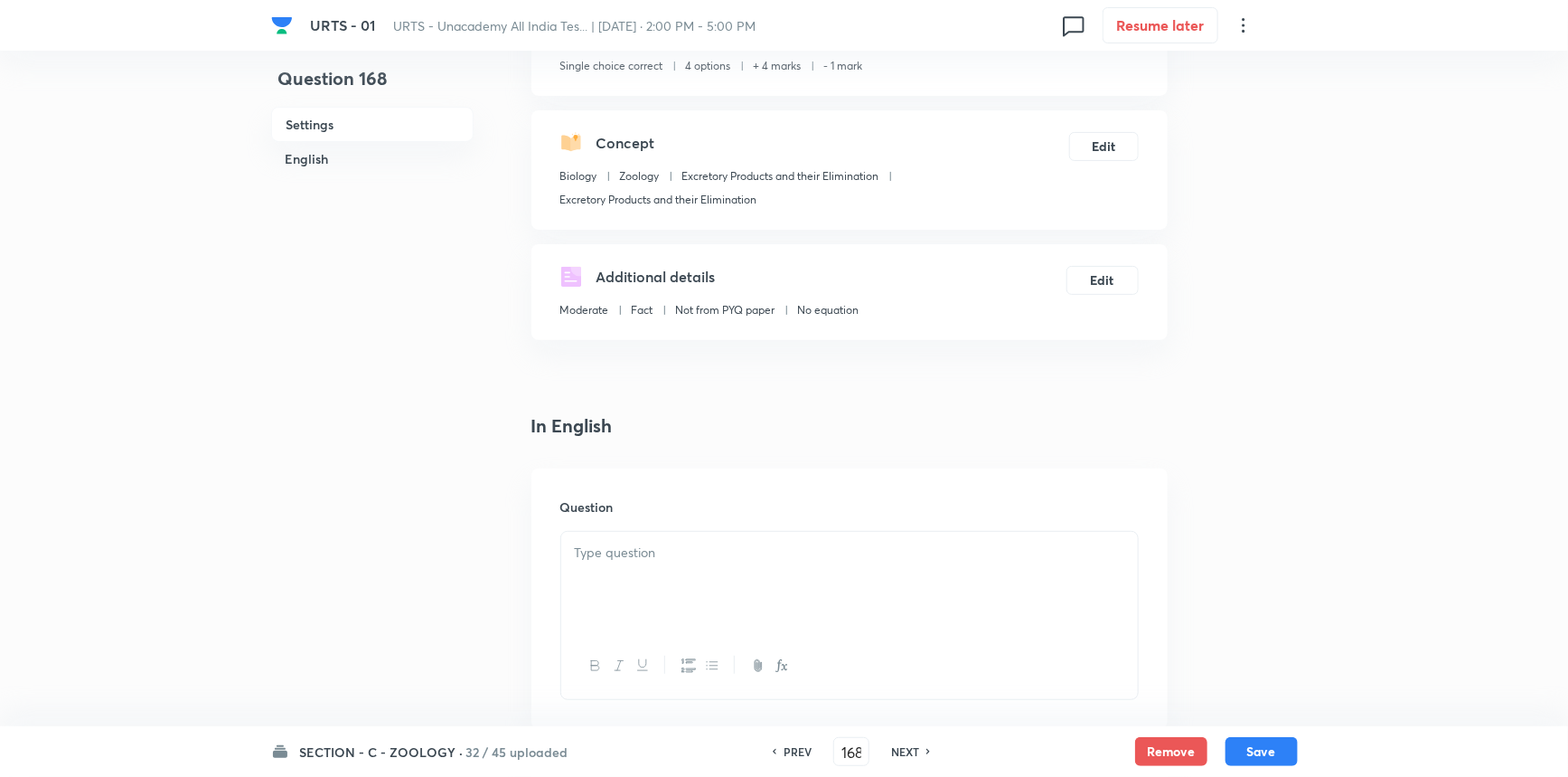
scroll to position [410, 0]
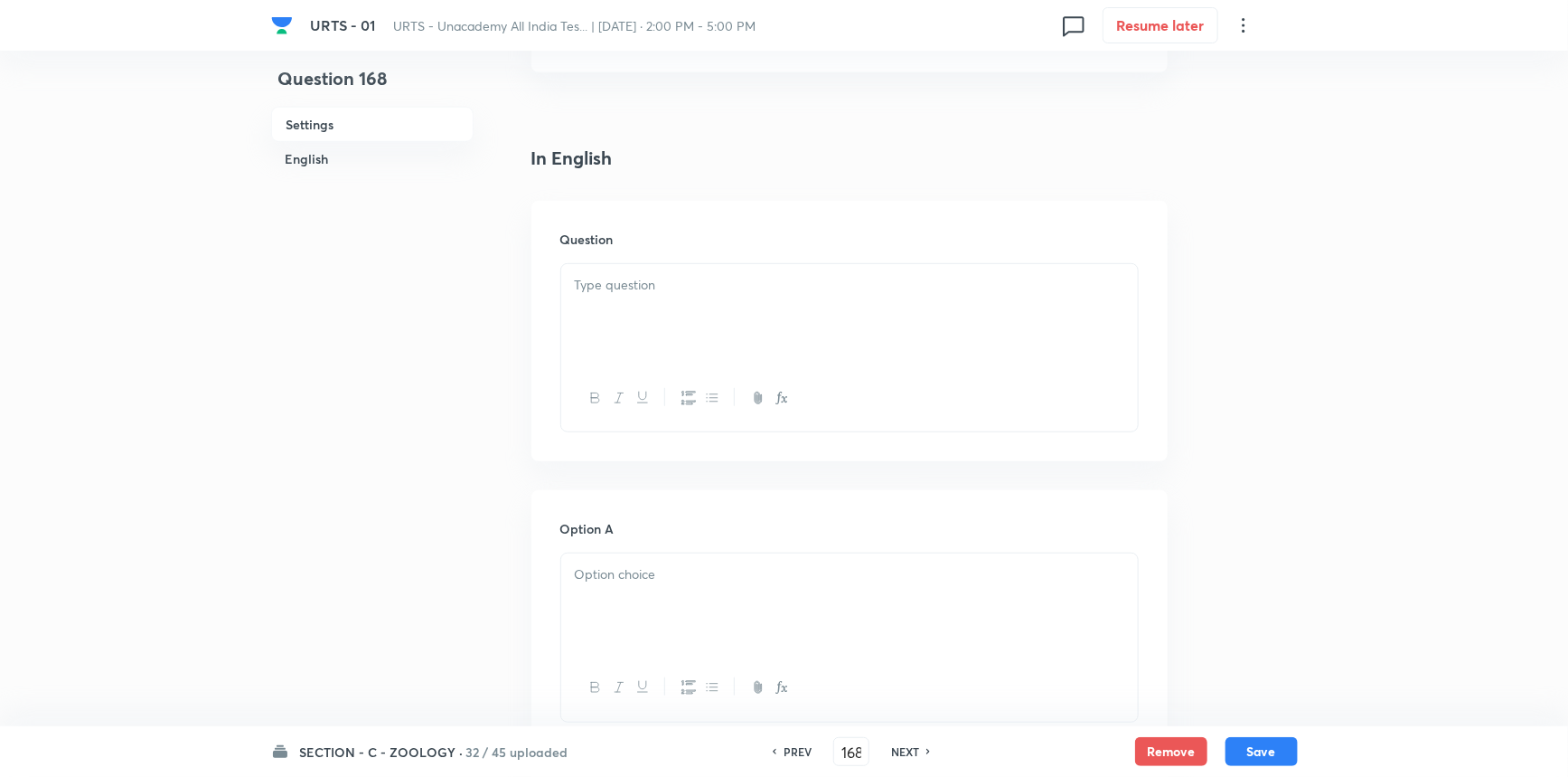
click at [663, 325] on div at bounding box center [849, 314] width 577 height 101
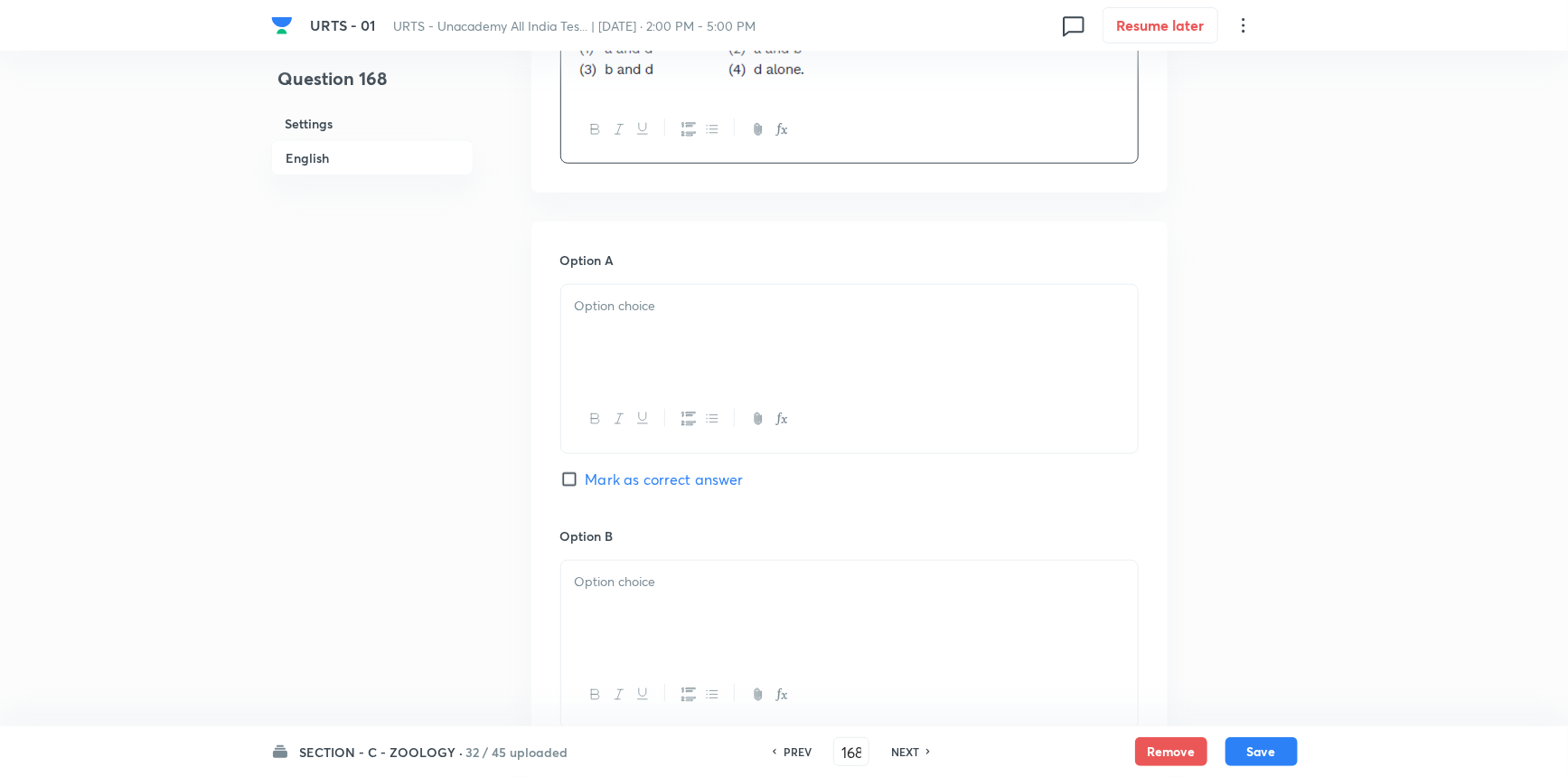
scroll to position [822, 0]
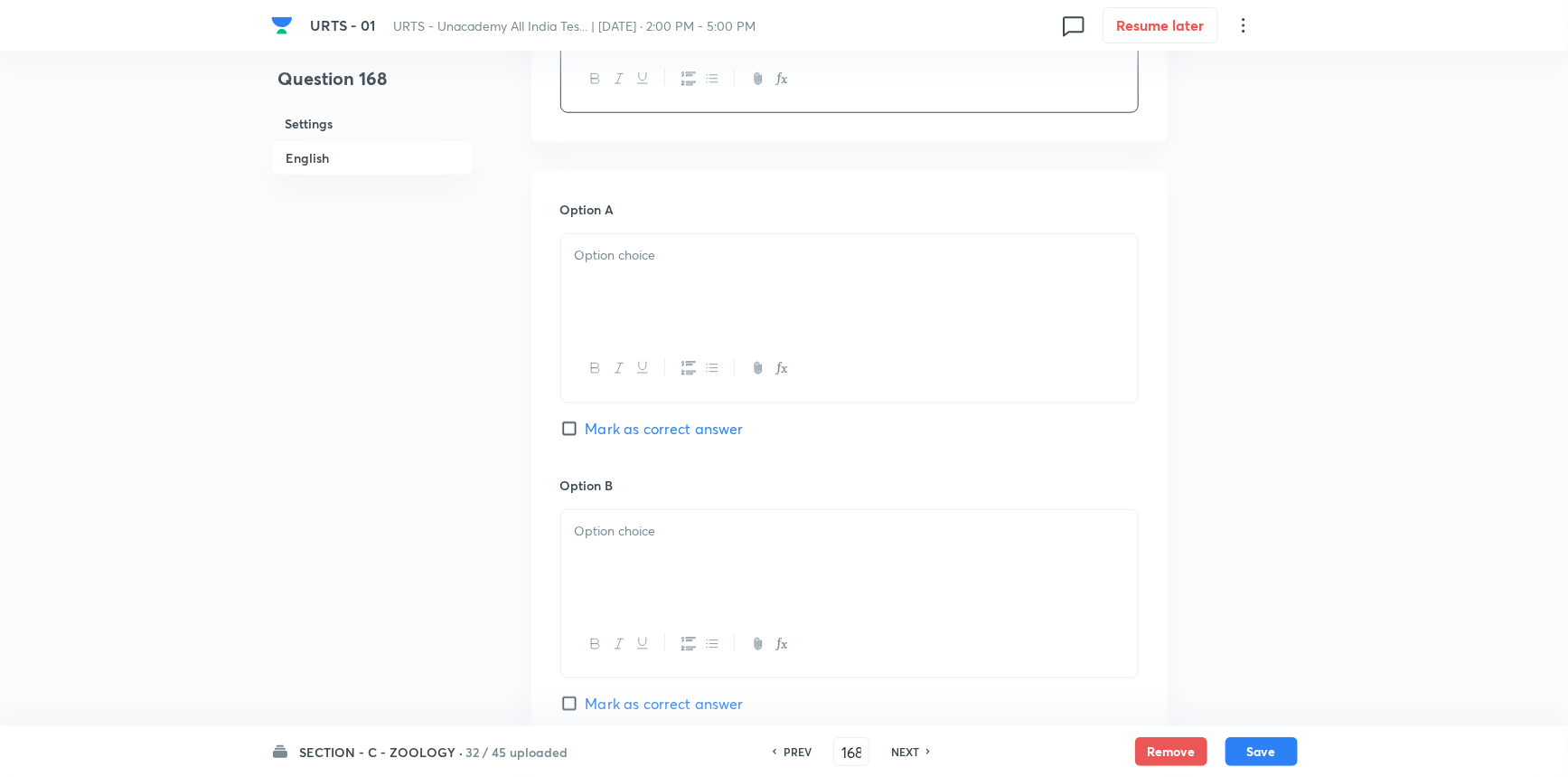
click at [649, 304] on div at bounding box center [849, 285] width 577 height 101
click at [651, 548] on div at bounding box center [849, 561] width 577 height 101
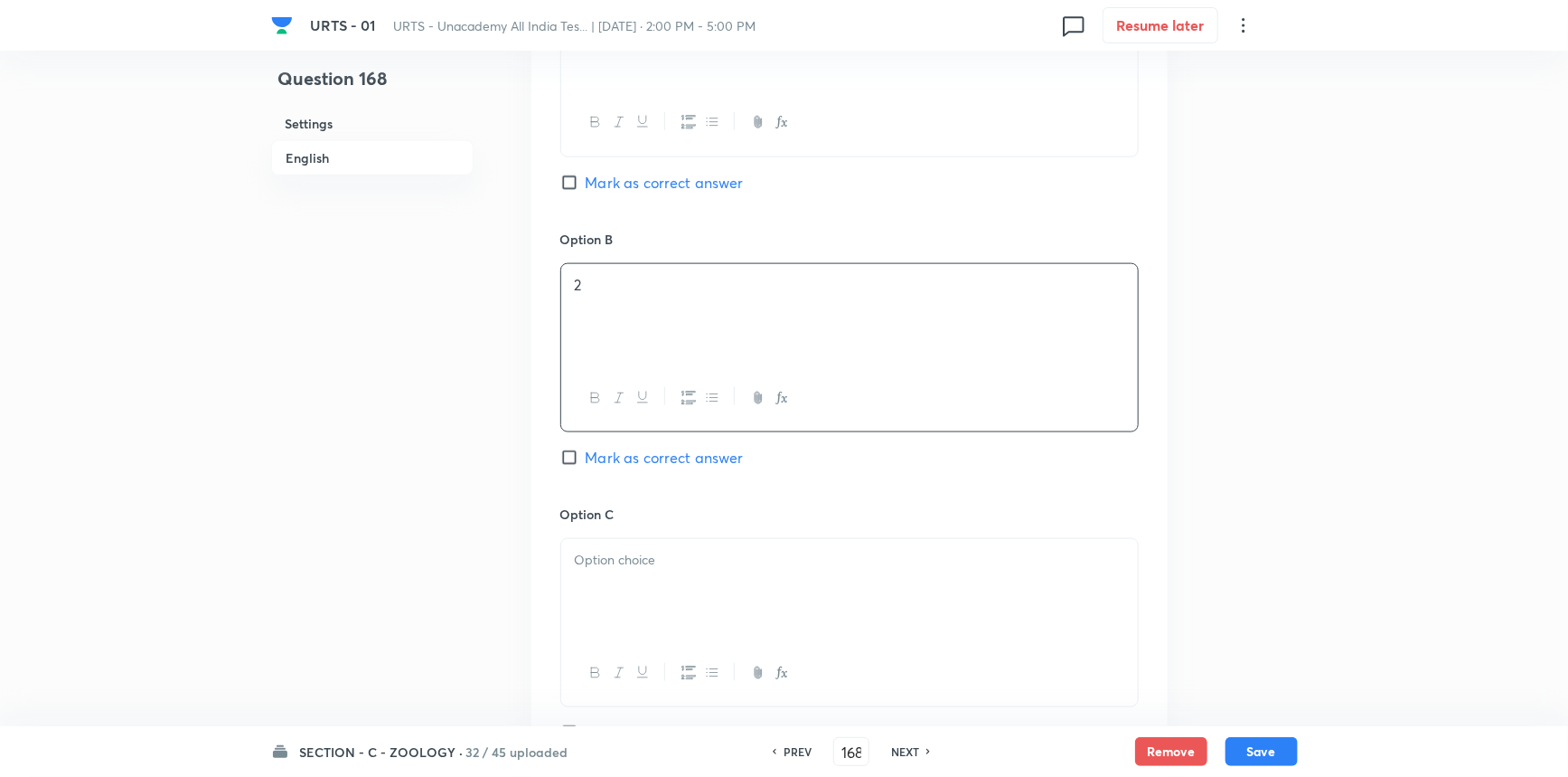
click at [620, 555] on p at bounding box center [849, 560] width 549 height 21
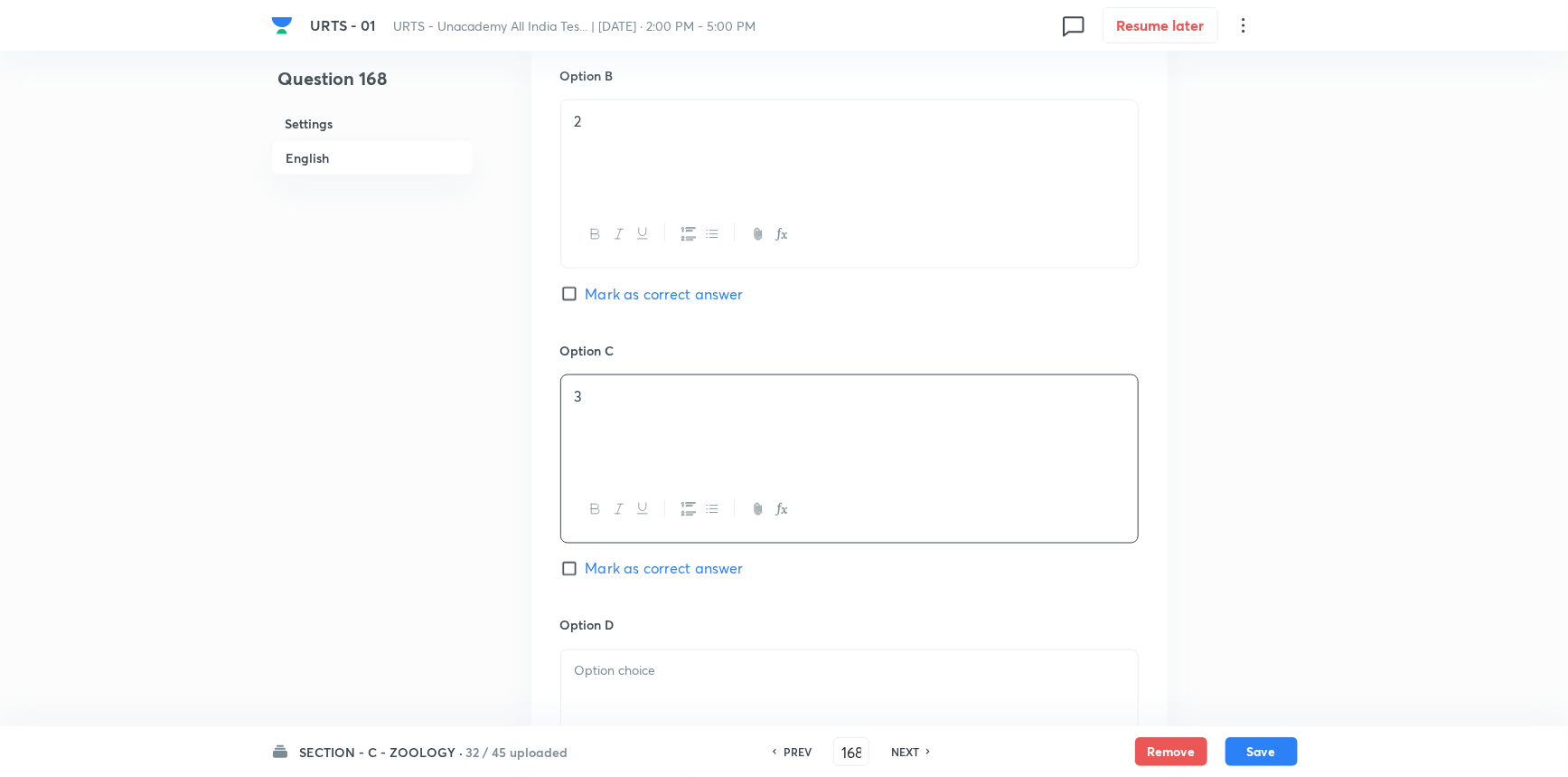
scroll to position [1232, 0]
click at [632, 571] on span "Mark as correct answer" at bounding box center [664, 568] width 158 height 22
click at [586, 571] on input "Mark as correct answer" at bounding box center [573, 568] width 25 height 18
click at [638, 678] on p at bounding box center [849, 670] width 549 height 21
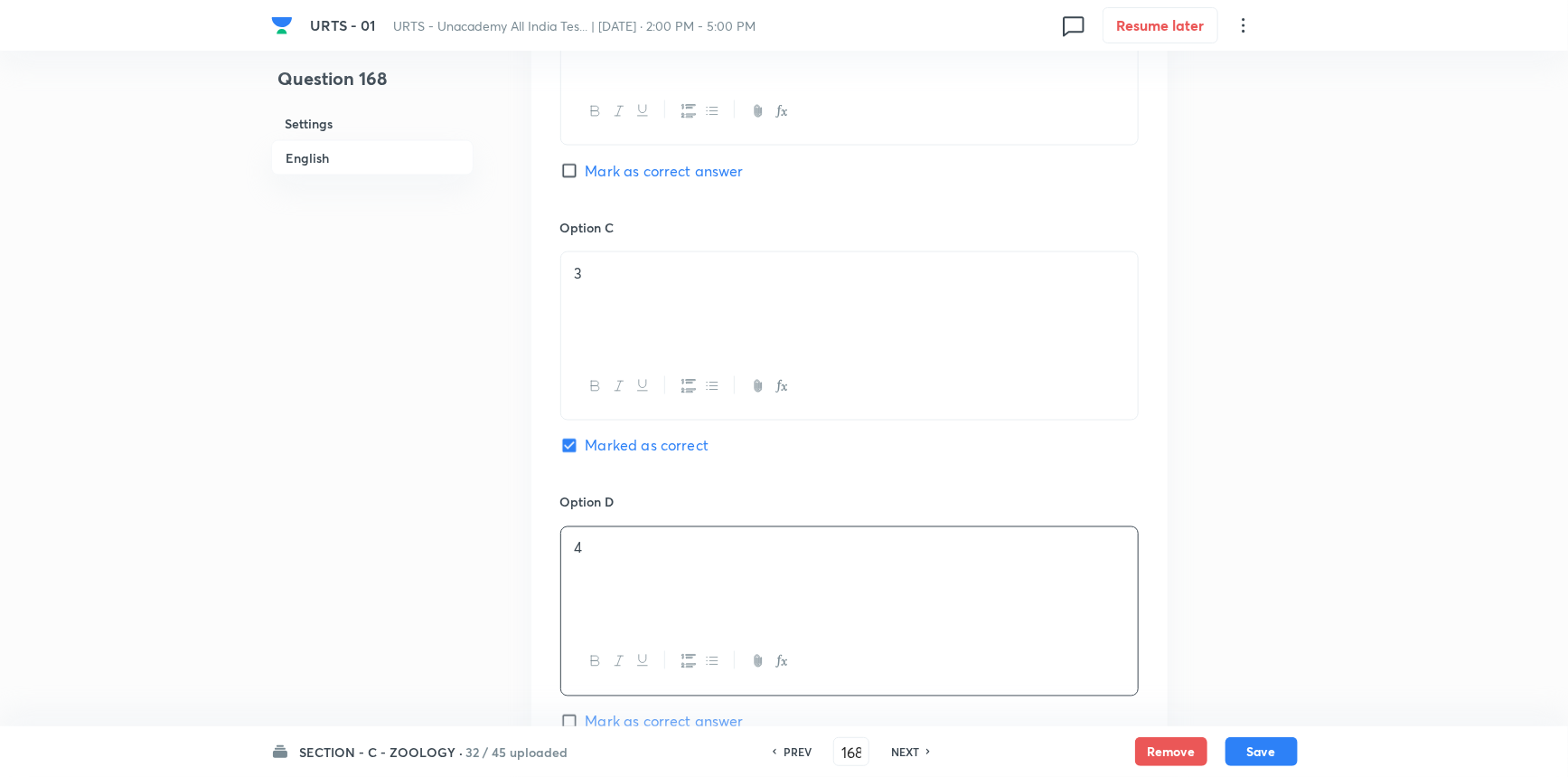
scroll to position [1645, 0]
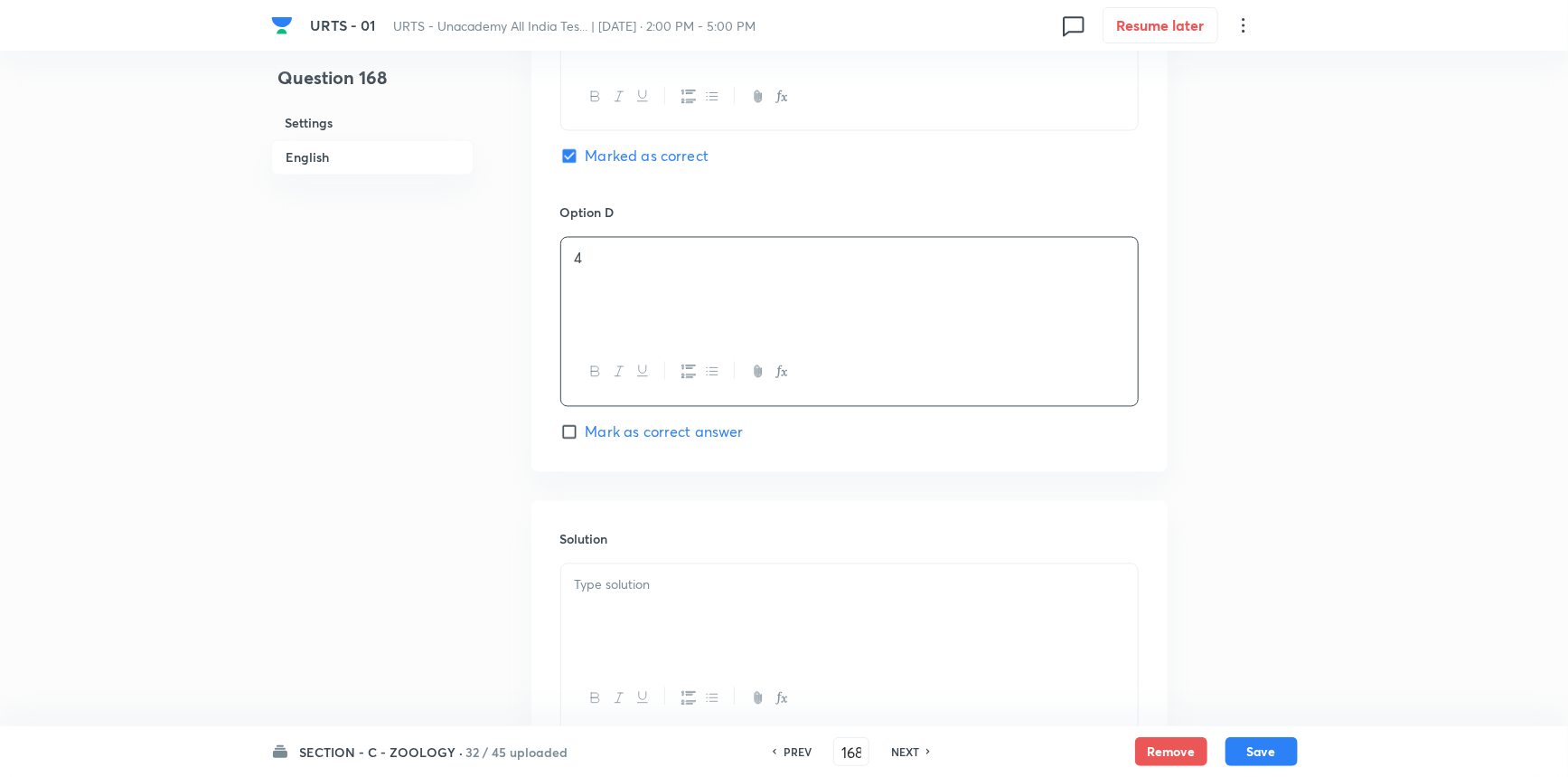
click at [645, 620] on div at bounding box center [849, 615] width 577 height 101
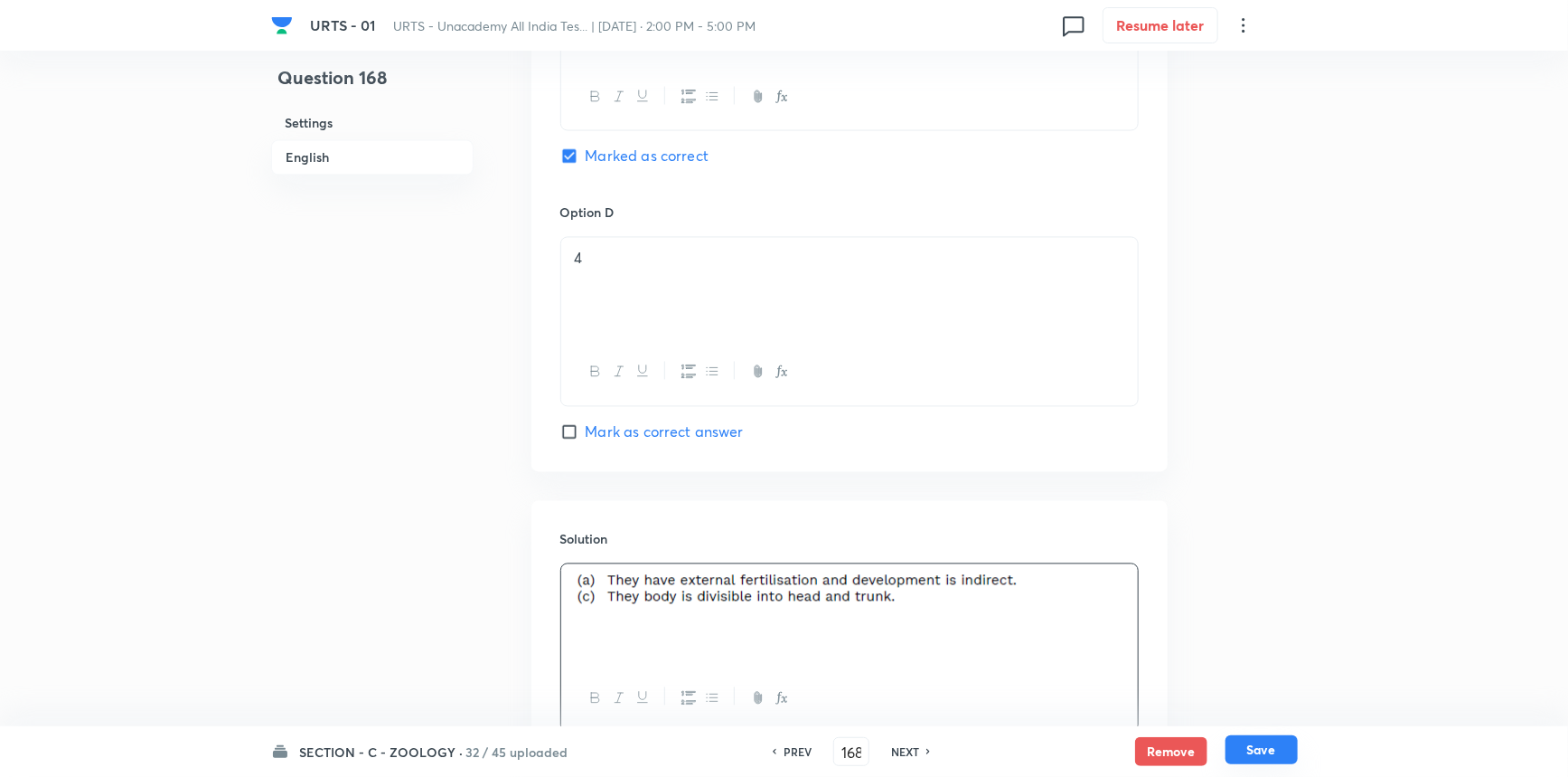
click at [1233, 758] on button "Save" at bounding box center [1262, 749] width 72 height 29
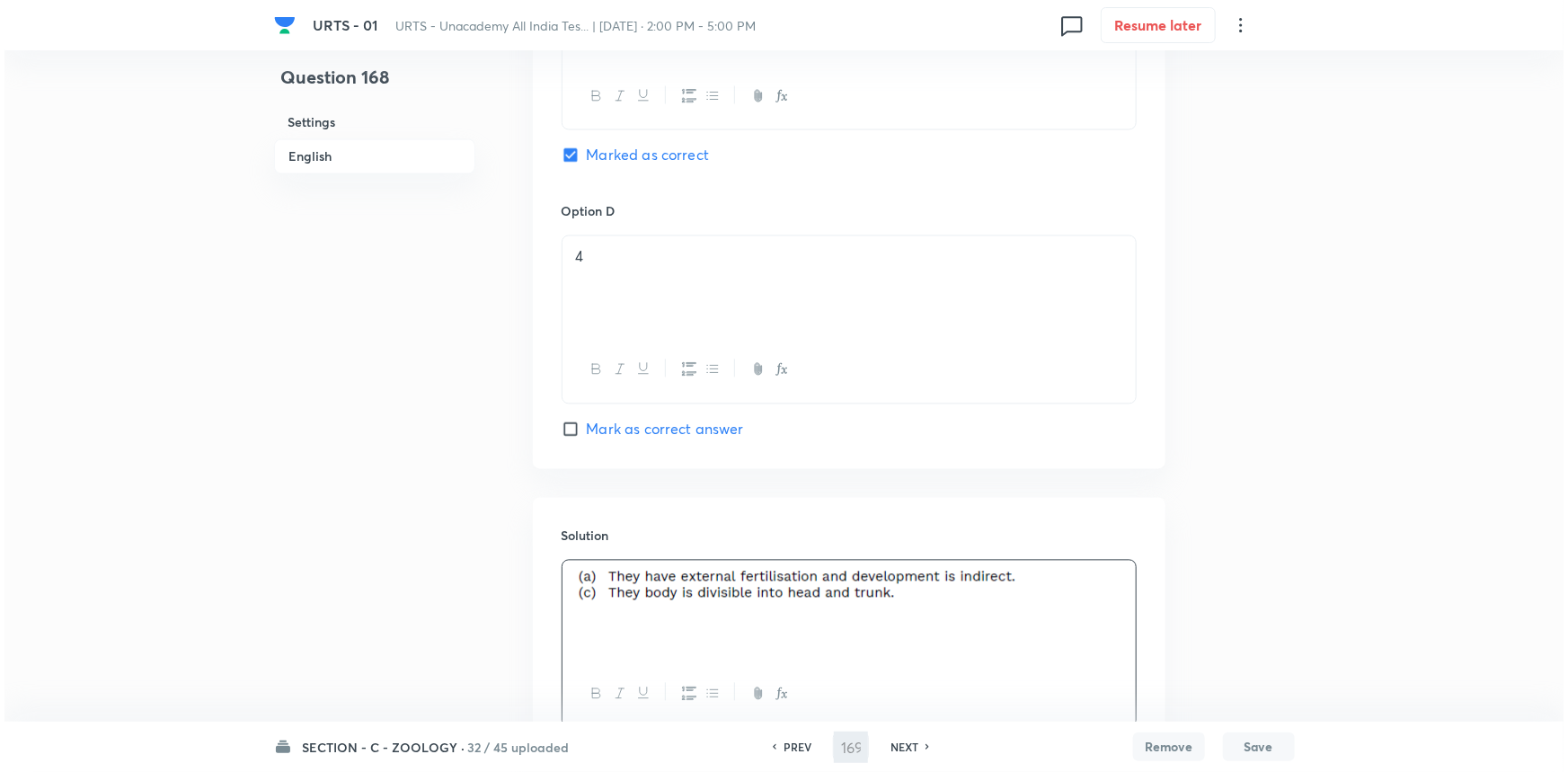
scroll to position [0, 0]
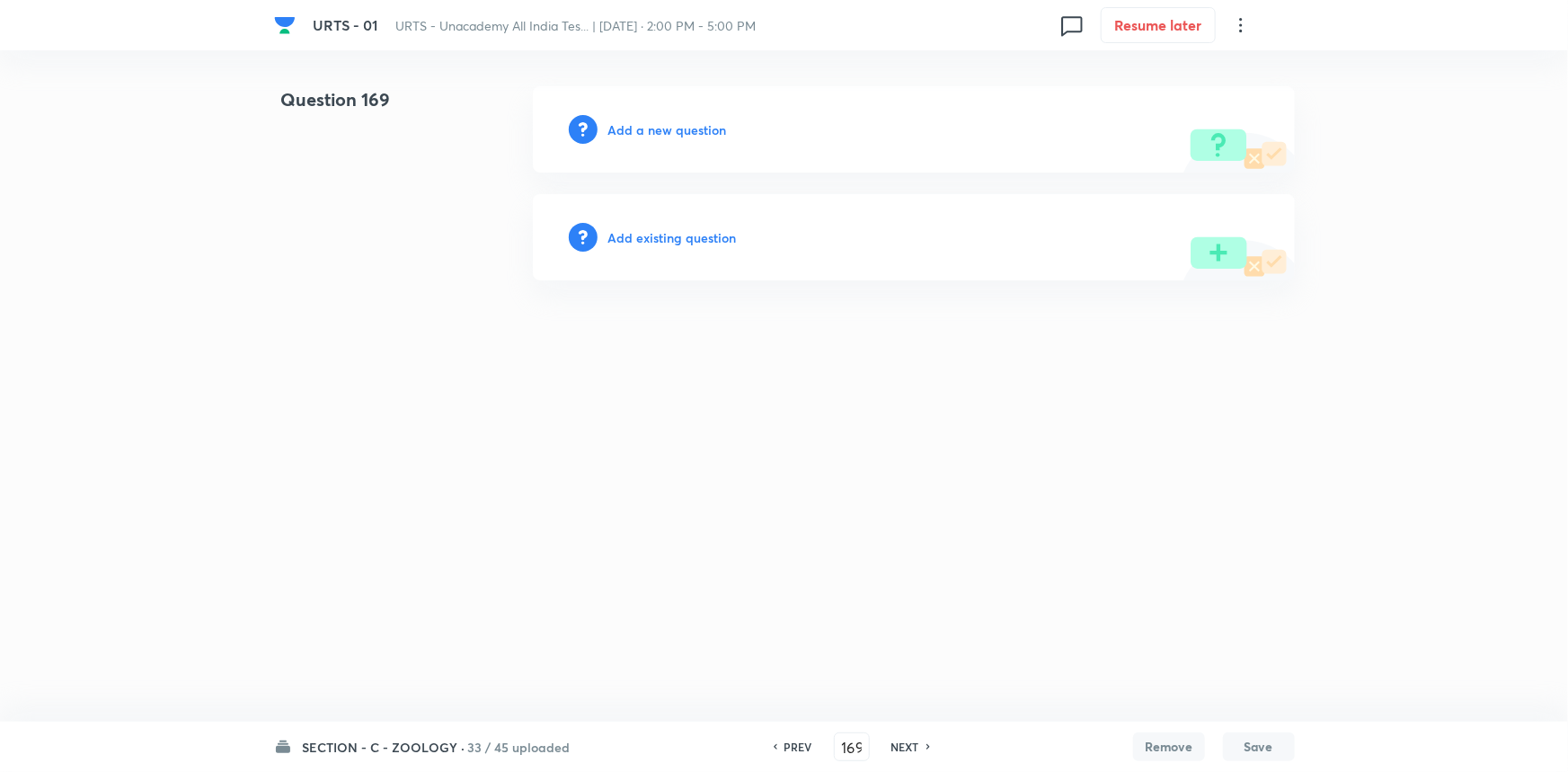
click at [670, 121] on h6 "Add a new question" at bounding box center [668, 130] width 119 height 19
click at [673, 124] on h6 "Choose a question type" at bounding box center [677, 130] width 138 height 19
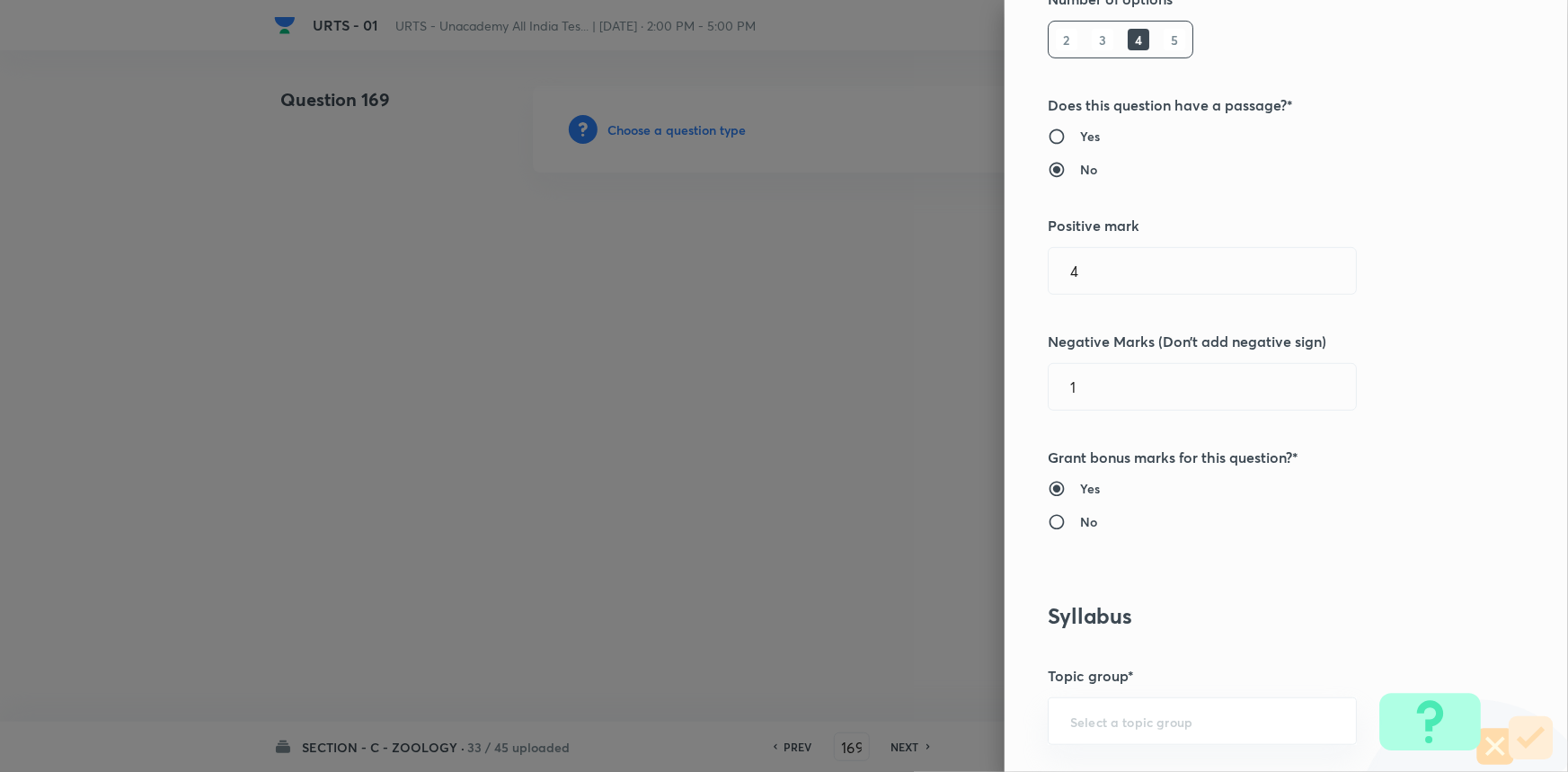
scroll to position [571, 0]
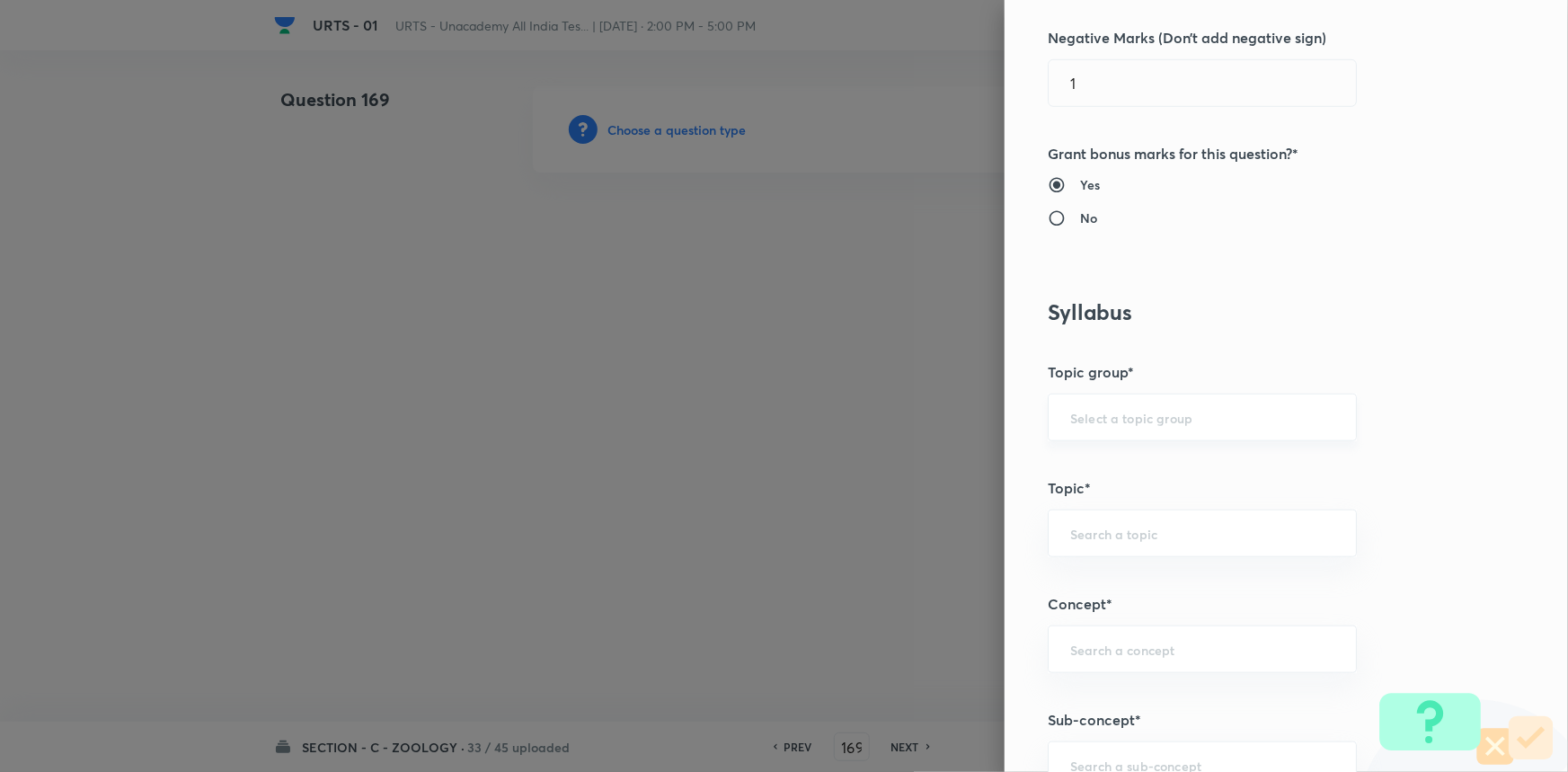
click at [1082, 429] on div "​" at bounding box center [1202, 417] width 309 height 47
click at [1090, 474] on li "Biology" at bounding box center [1190, 467] width 307 height 33
click at [1081, 539] on input "text" at bounding box center [1202, 533] width 264 height 17
click at [1118, 654] on li "Zoology" at bounding box center [1190, 648] width 307 height 33
click at [1119, 650] on input "text" at bounding box center [1202, 649] width 264 height 17
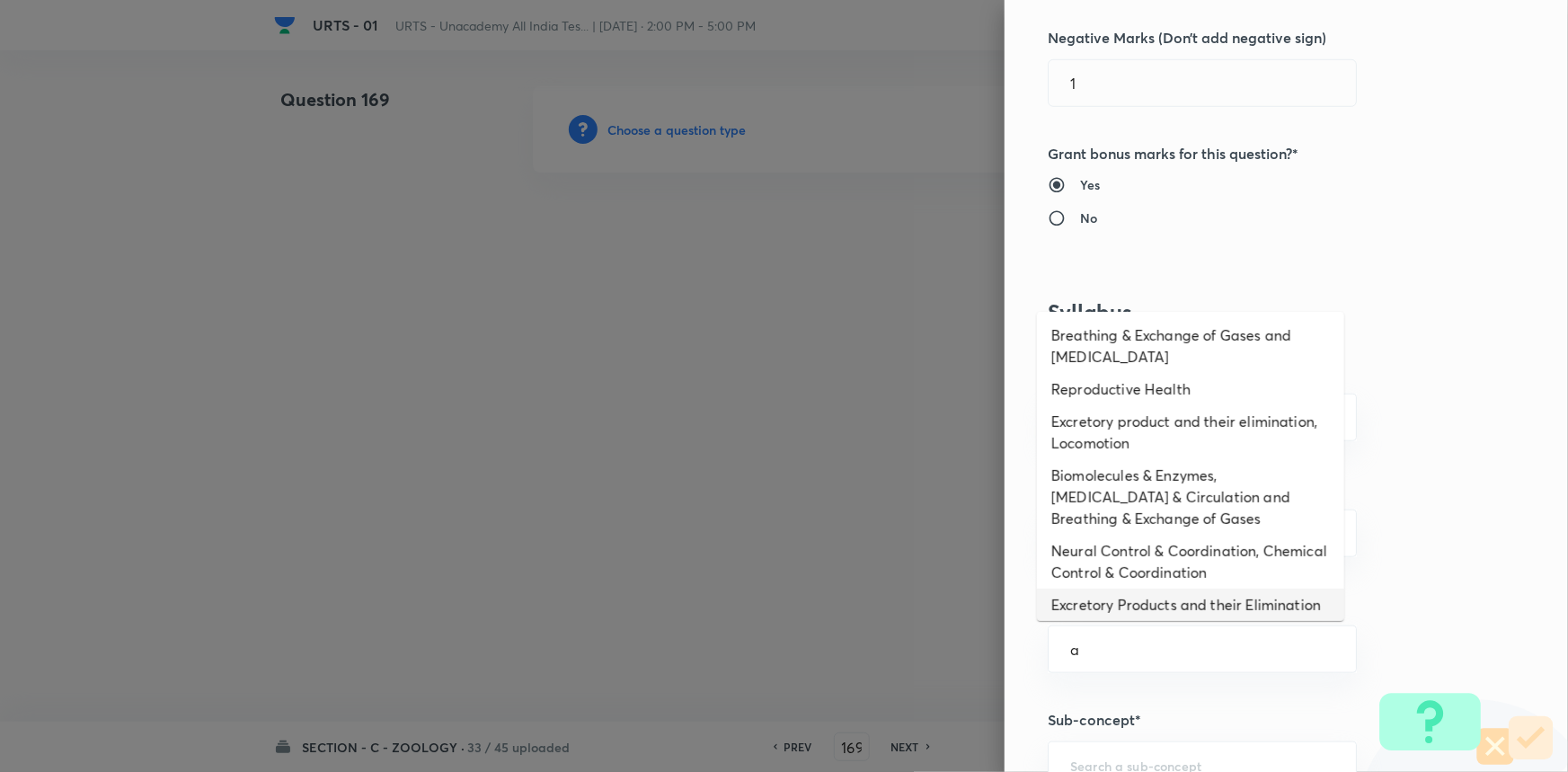
click at [1128, 614] on li "Excretory Products and their Elimination" at bounding box center [1190, 605] width 307 height 33
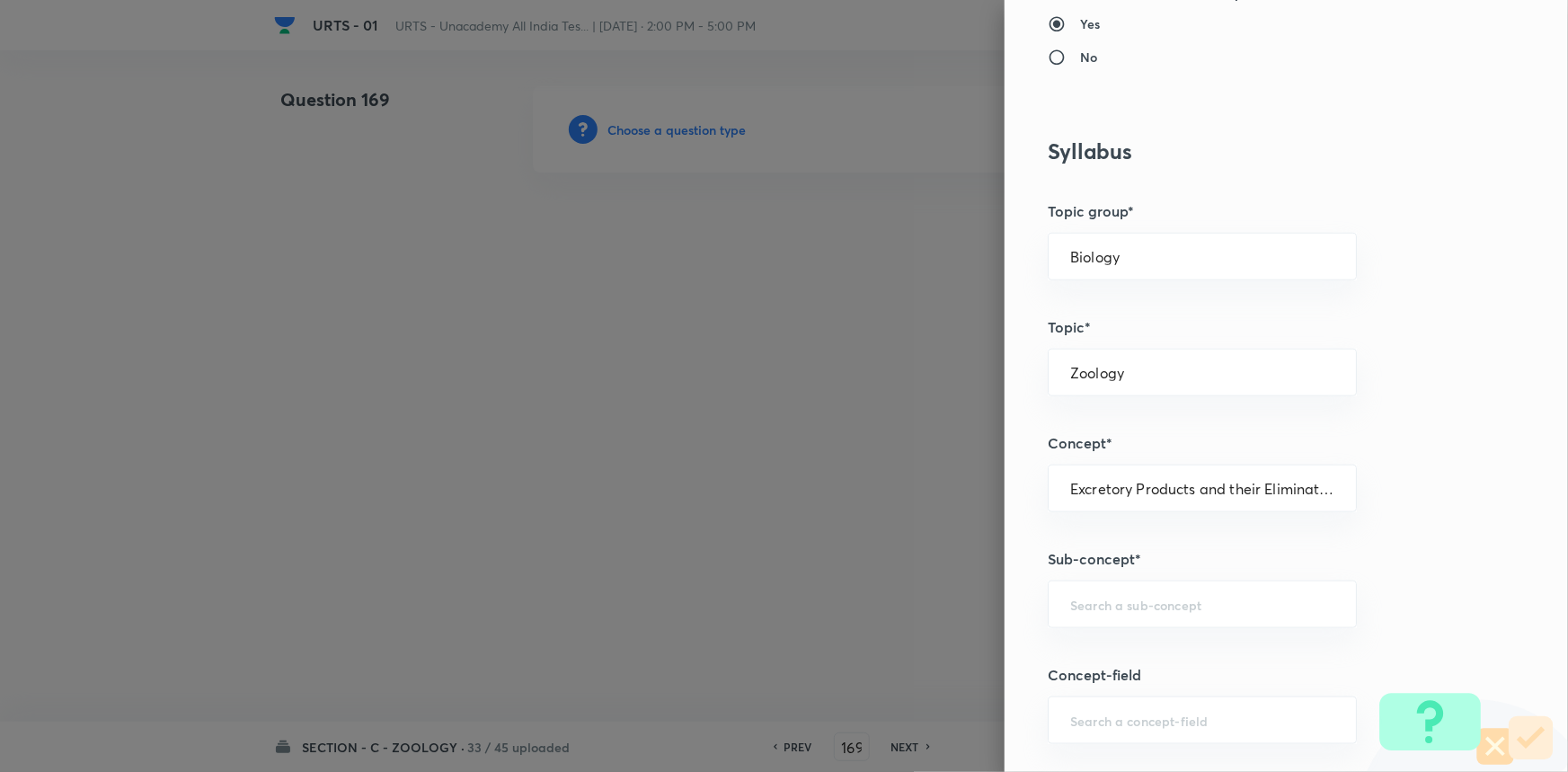
scroll to position [979, 0]
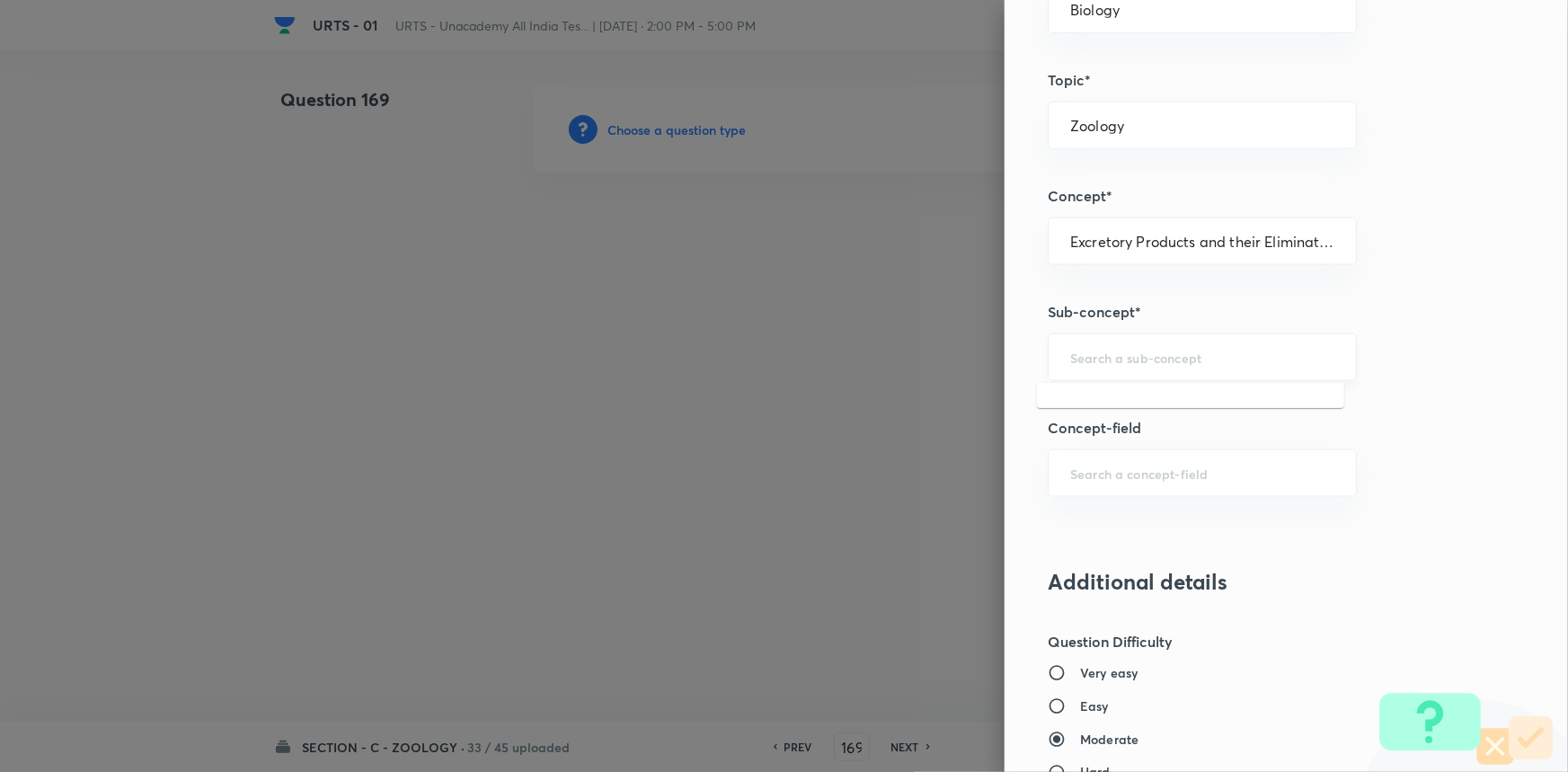
click at [1100, 348] on input "text" at bounding box center [1202, 357] width 264 height 17
drag, startPoint x: 1101, startPoint y: 399, endPoint x: 1137, endPoint y: 449, distance: 61.6
click at [1102, 399] on li "Excretory Products and their Elimination" at bounding box center [1190, 406] width 307 height 33
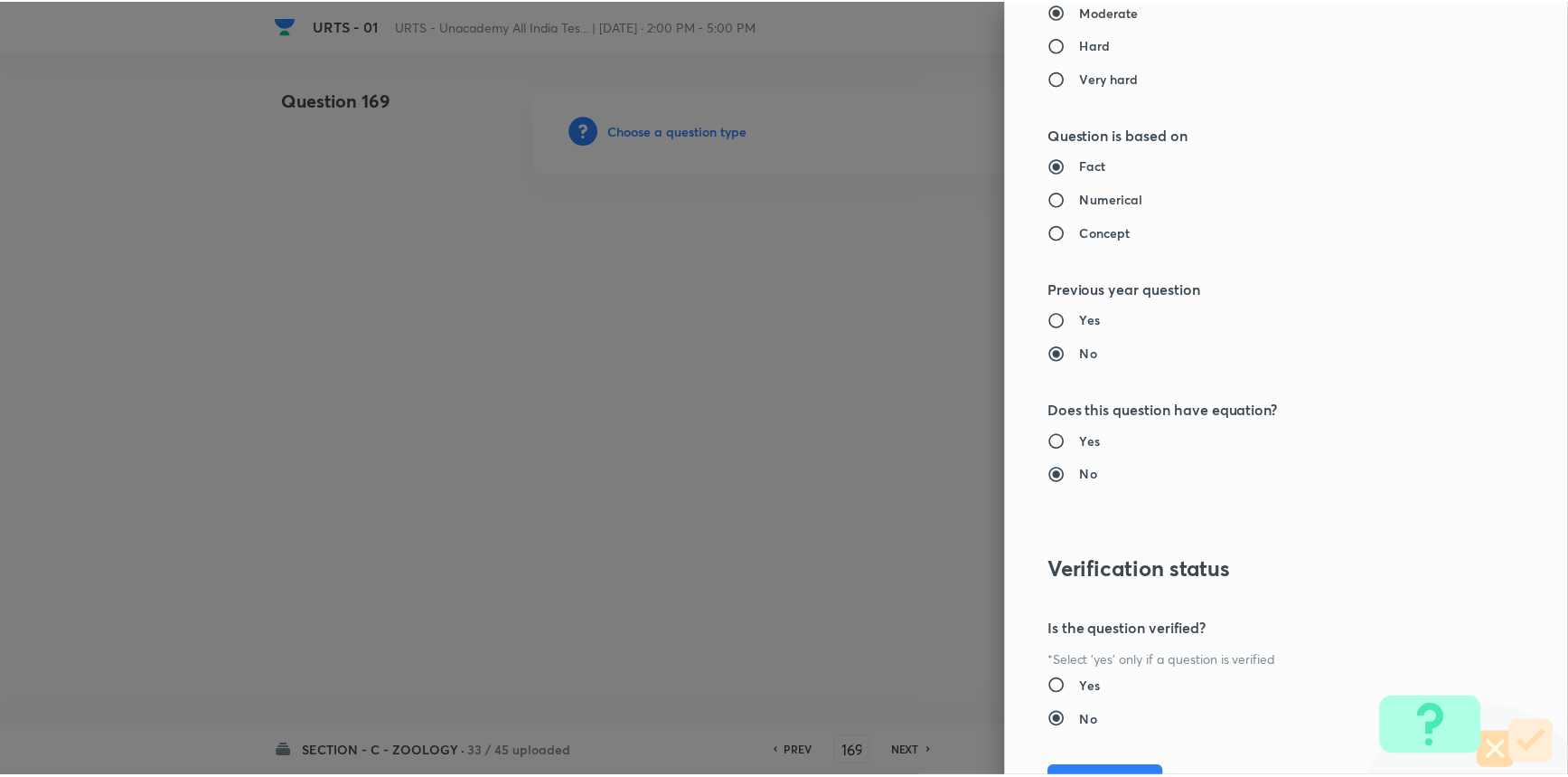
scroll to position [1808, 0]
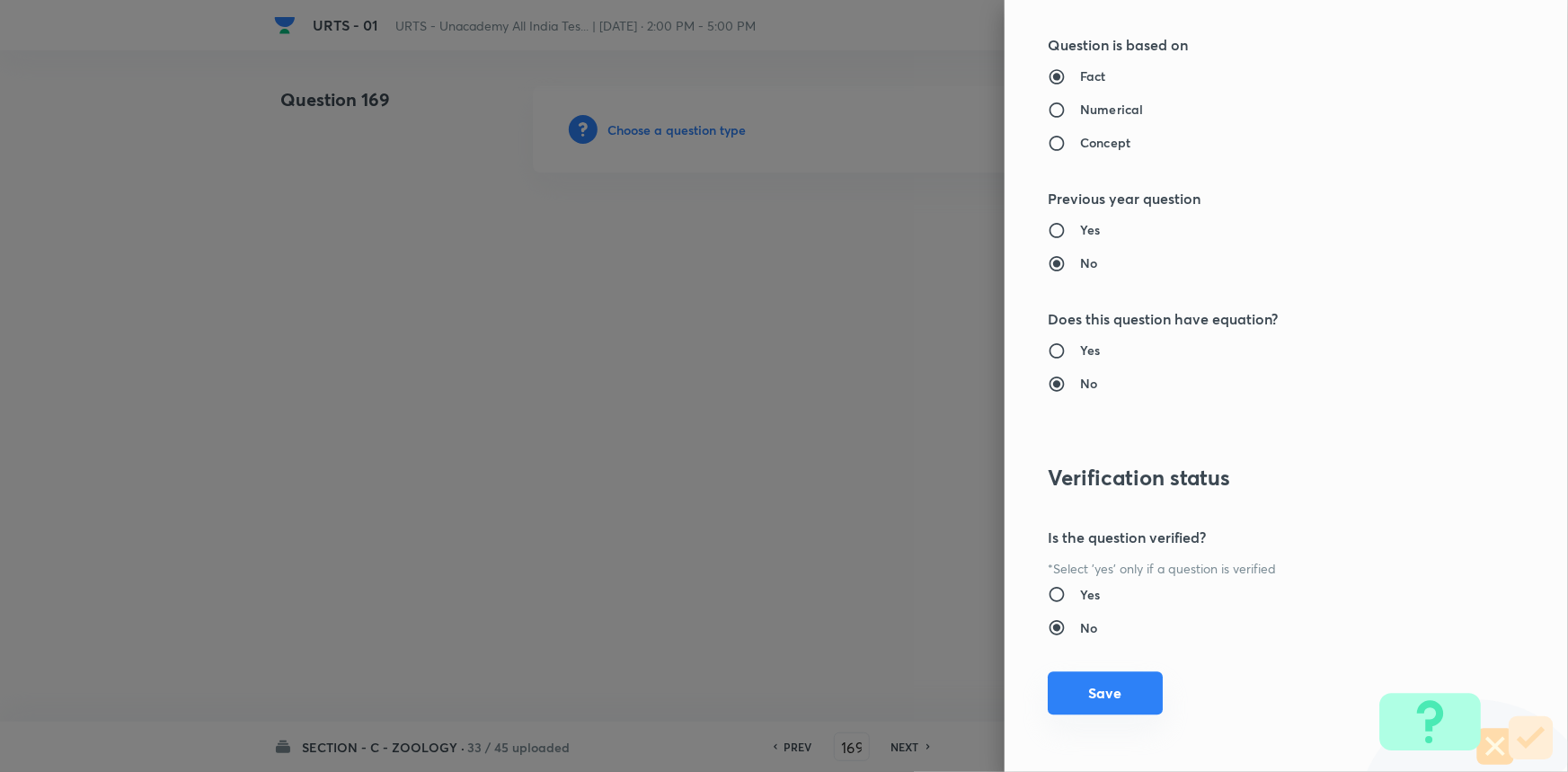
click at [1123, 695] on button "Save" at bounding box center [1105, 693] width 115 height 43
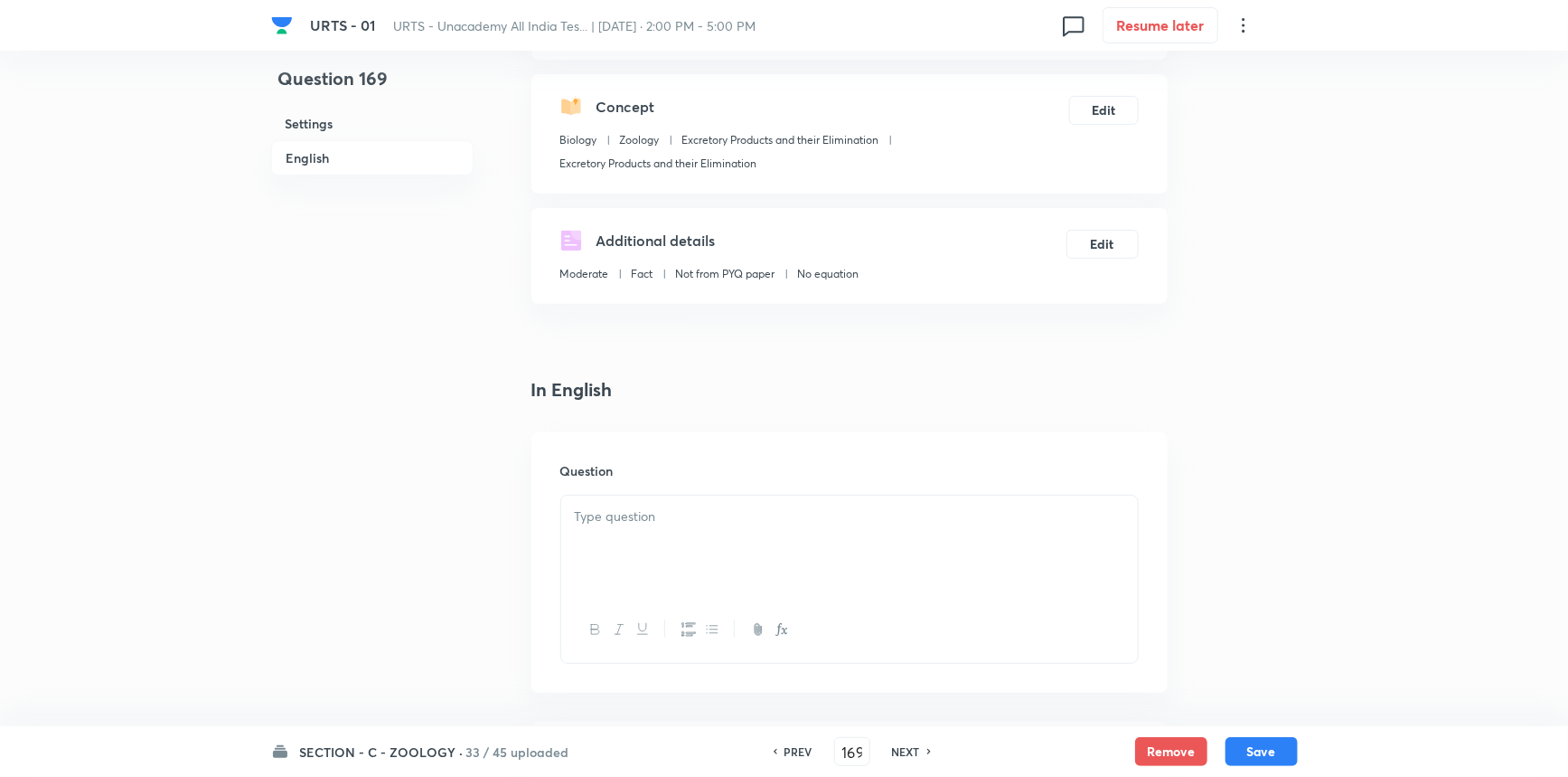
scroll to position [493, 0]
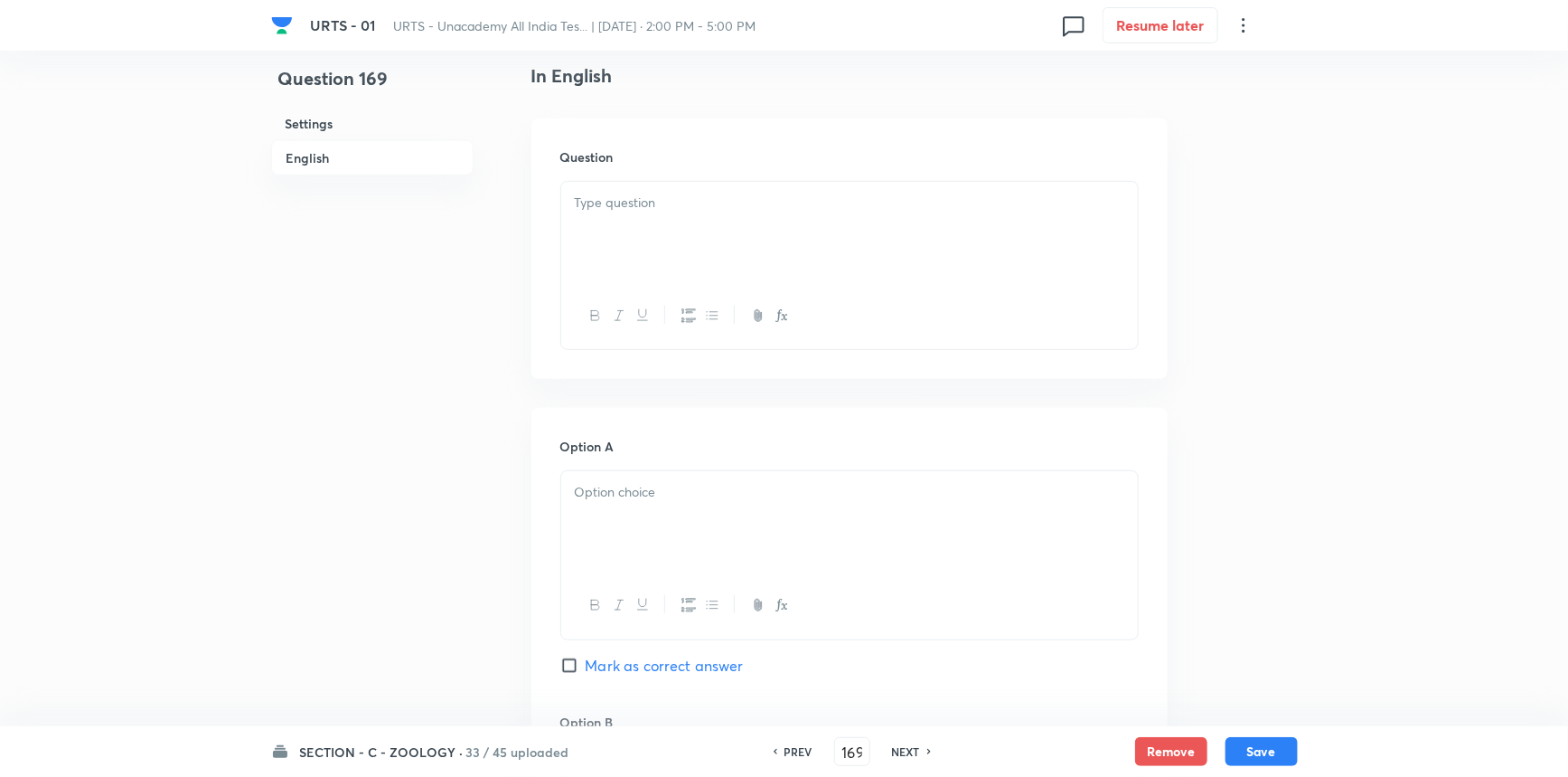
click at [688, 204] on p at bounding box center [849, 203] width 549 height 21
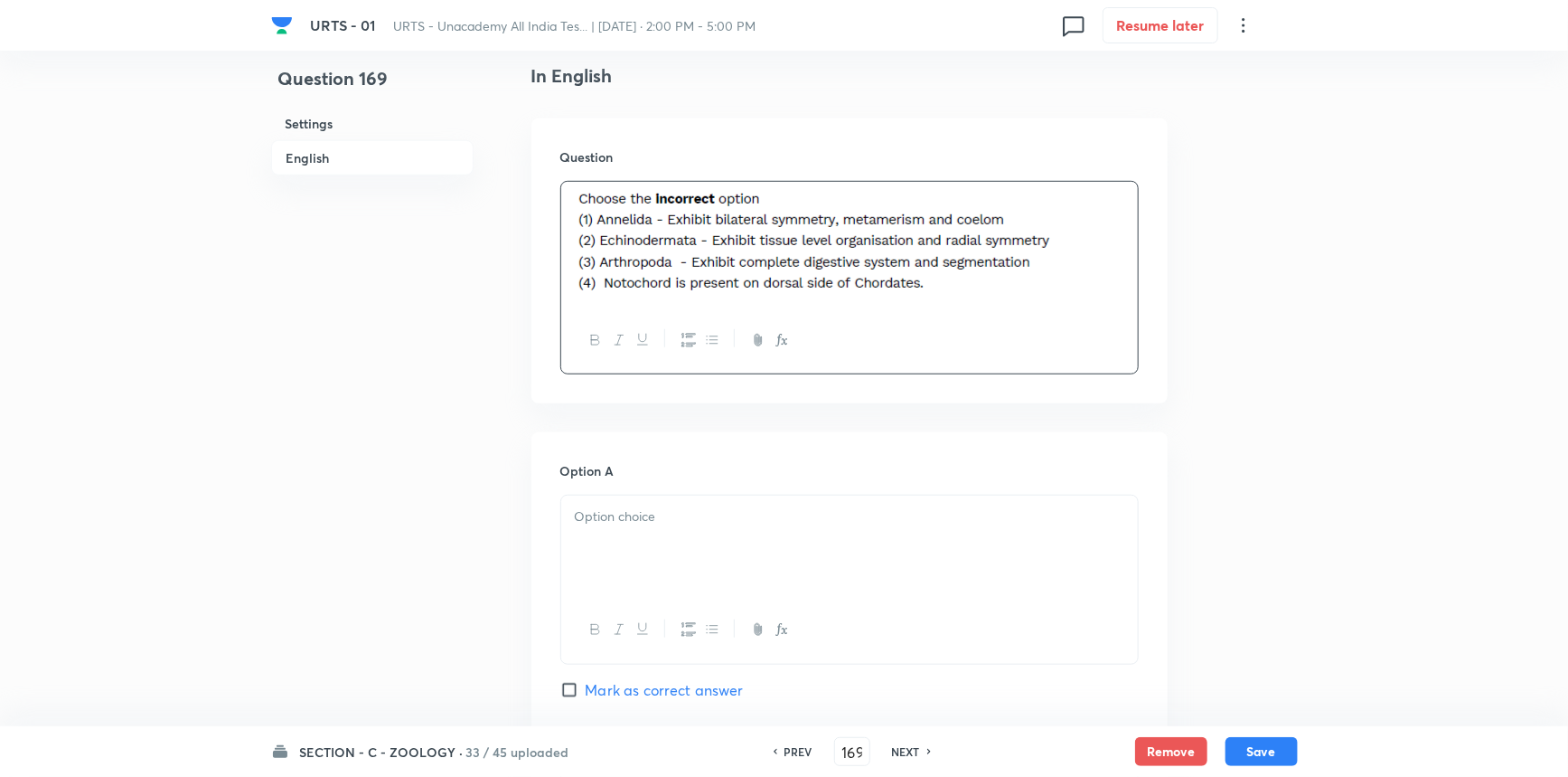
click at [664, 577] on div at bounding box center [849, 546] width 577 height 101
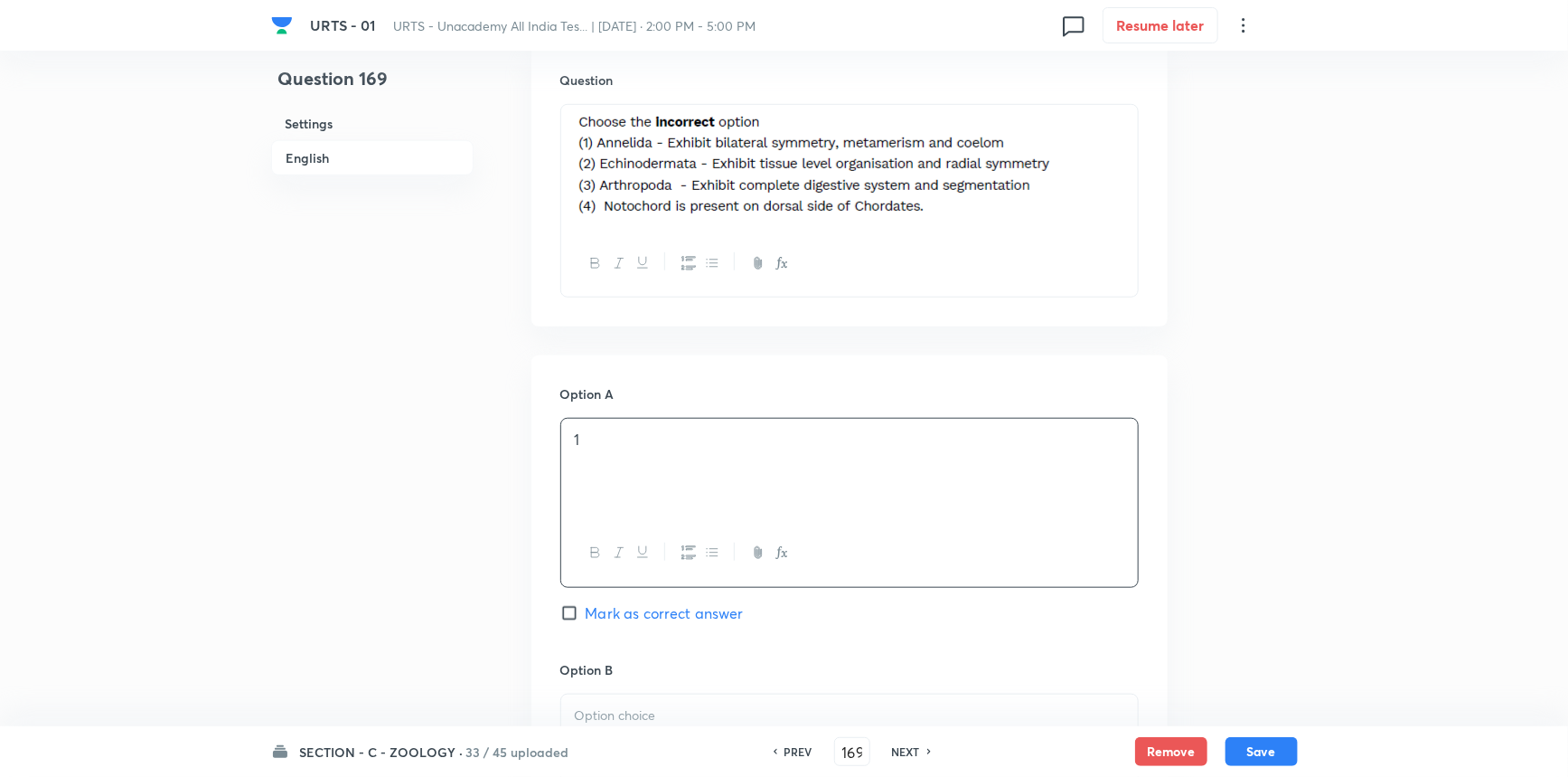
scroll to position [822, 0]
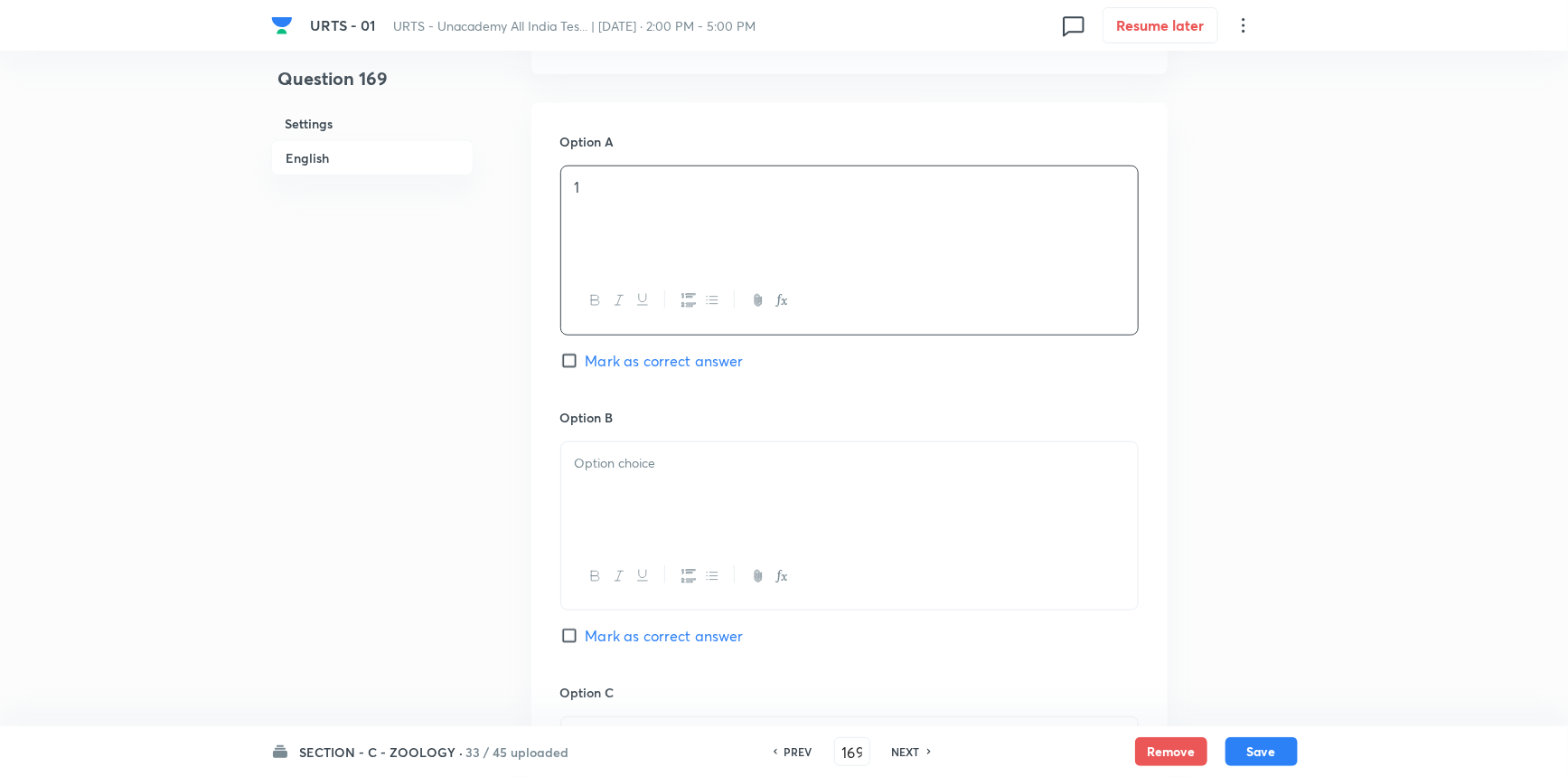
click at [639, 472] on p at bounding box center [849, 464] width 549 height 21
click at [622, 645] on span "Mark as correct answer" at bounding box center [664, 635] width 158 height 22
click at [586, 645] on input "Mark as correct answer" at bounding box center [573, 635] width 25 height 18
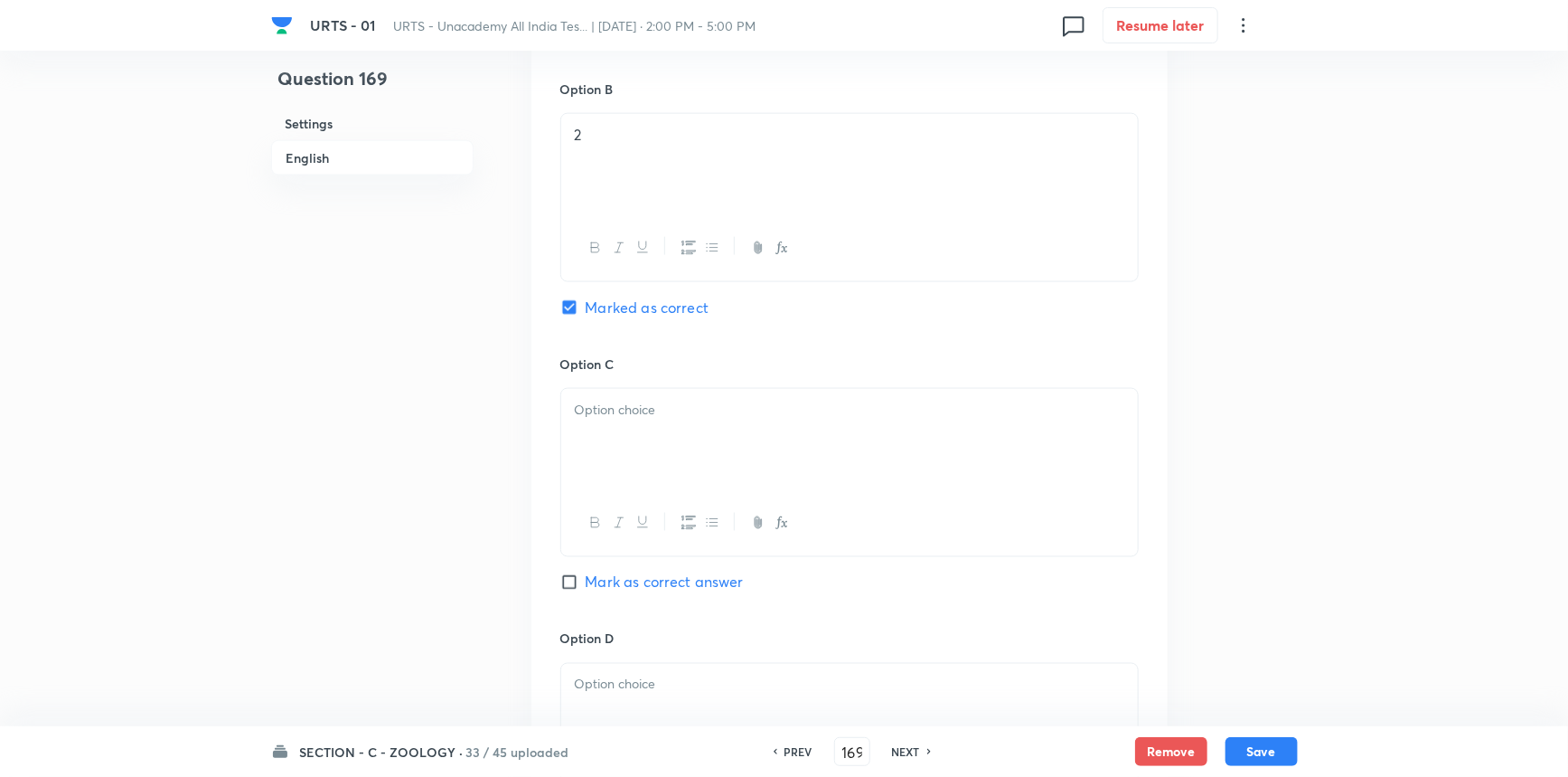
click at [614, 424] on div at bounding box center [849, 439] width 577 height 101
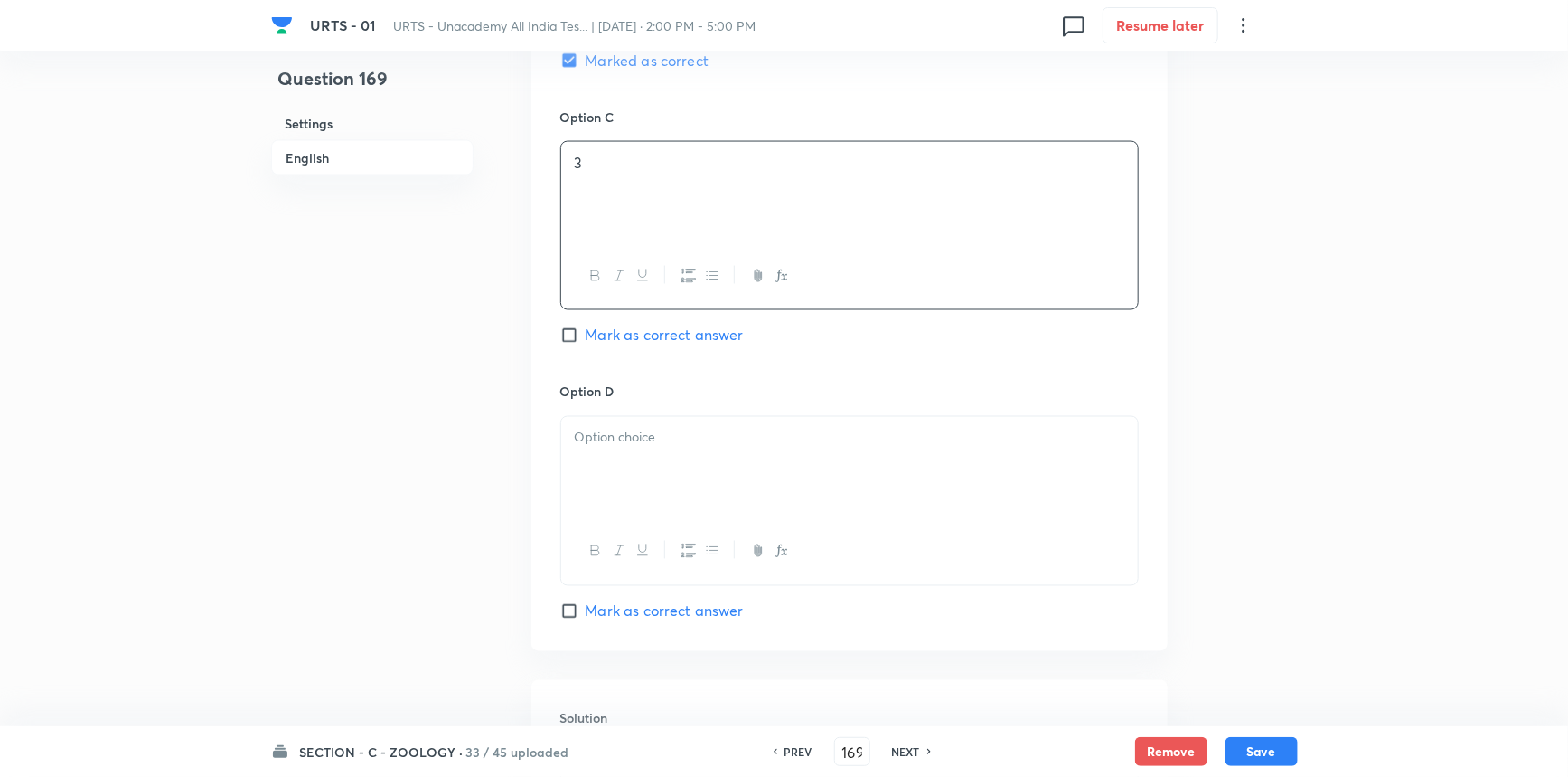
click at [628, 488] on div at bounding box center [849, 468] width 577 height 101
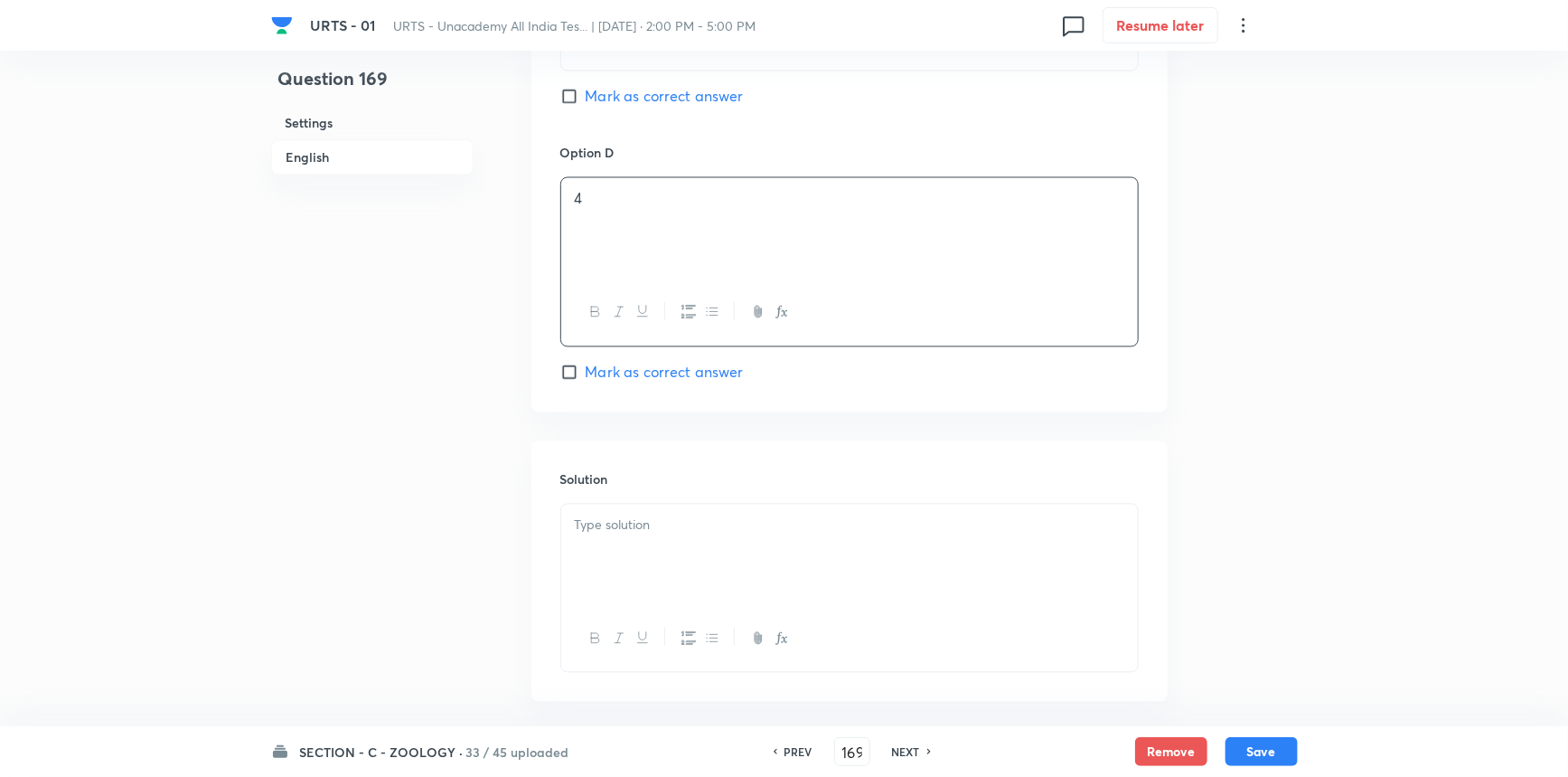
scroll to position [1645, 0]
click at [643, 528] on div at bounding box center [849, 547] width 577 height 101
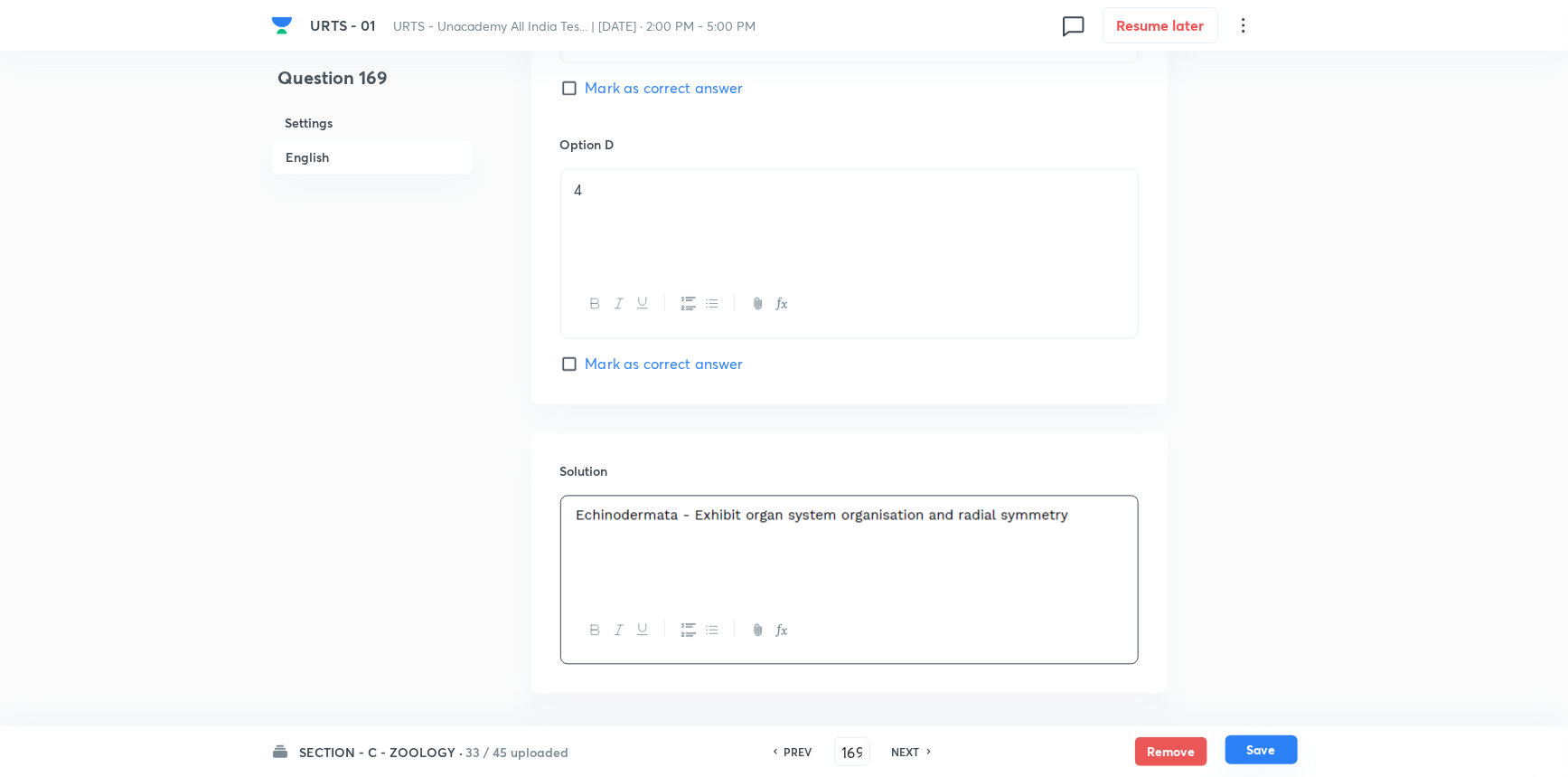
click at [1243, 752] on button "Save" at bounding box center [1262, 749] width 72 height 29
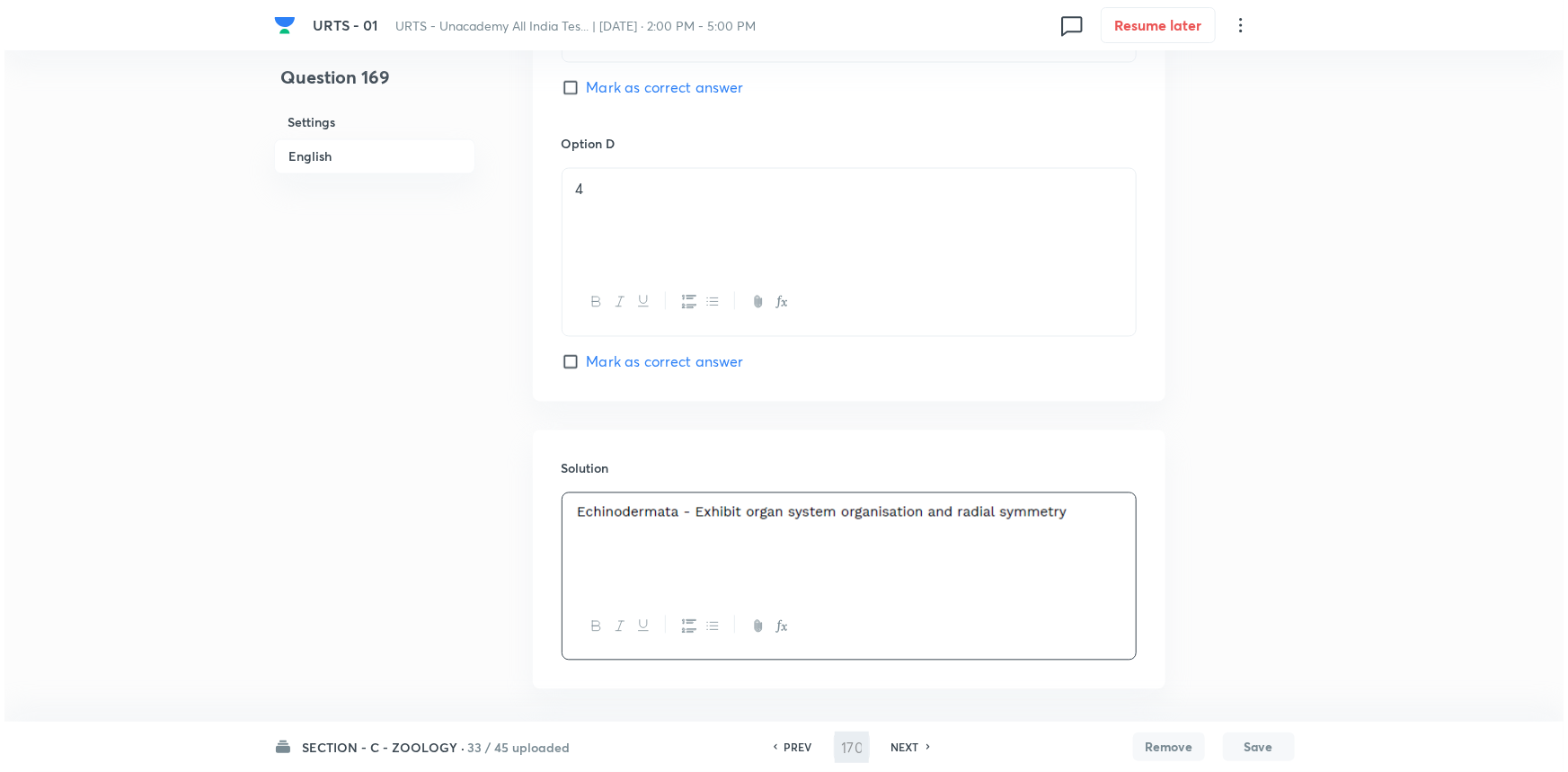
scroll to position [0, 0]
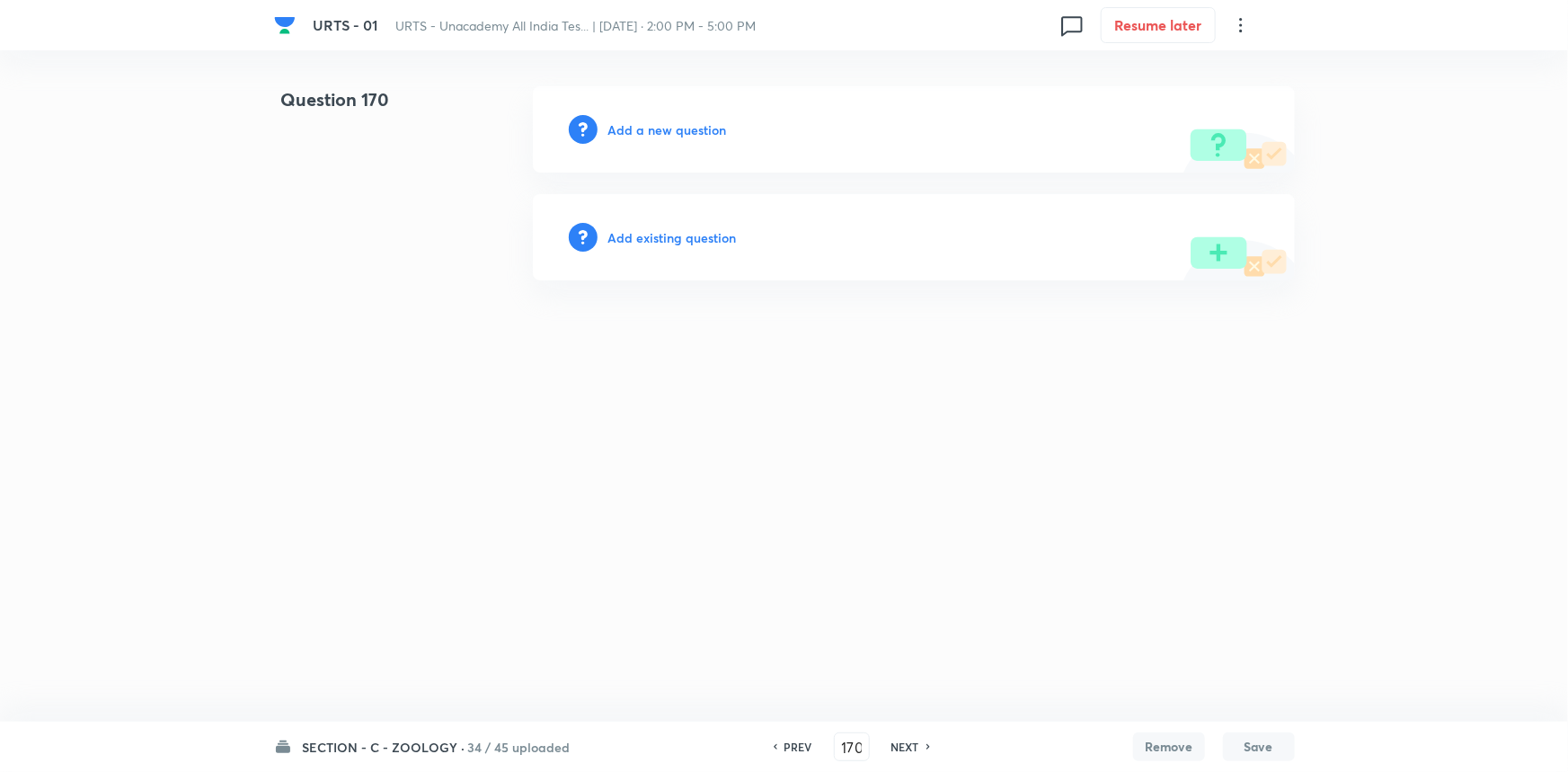
click at [629, 137] on h6 "Add a new question" at bounding box center [668, 130] width 119 height 19
click at [676, 125] on h6 "Choose a question type" at bounding box center [677, 130] width 138 height 19
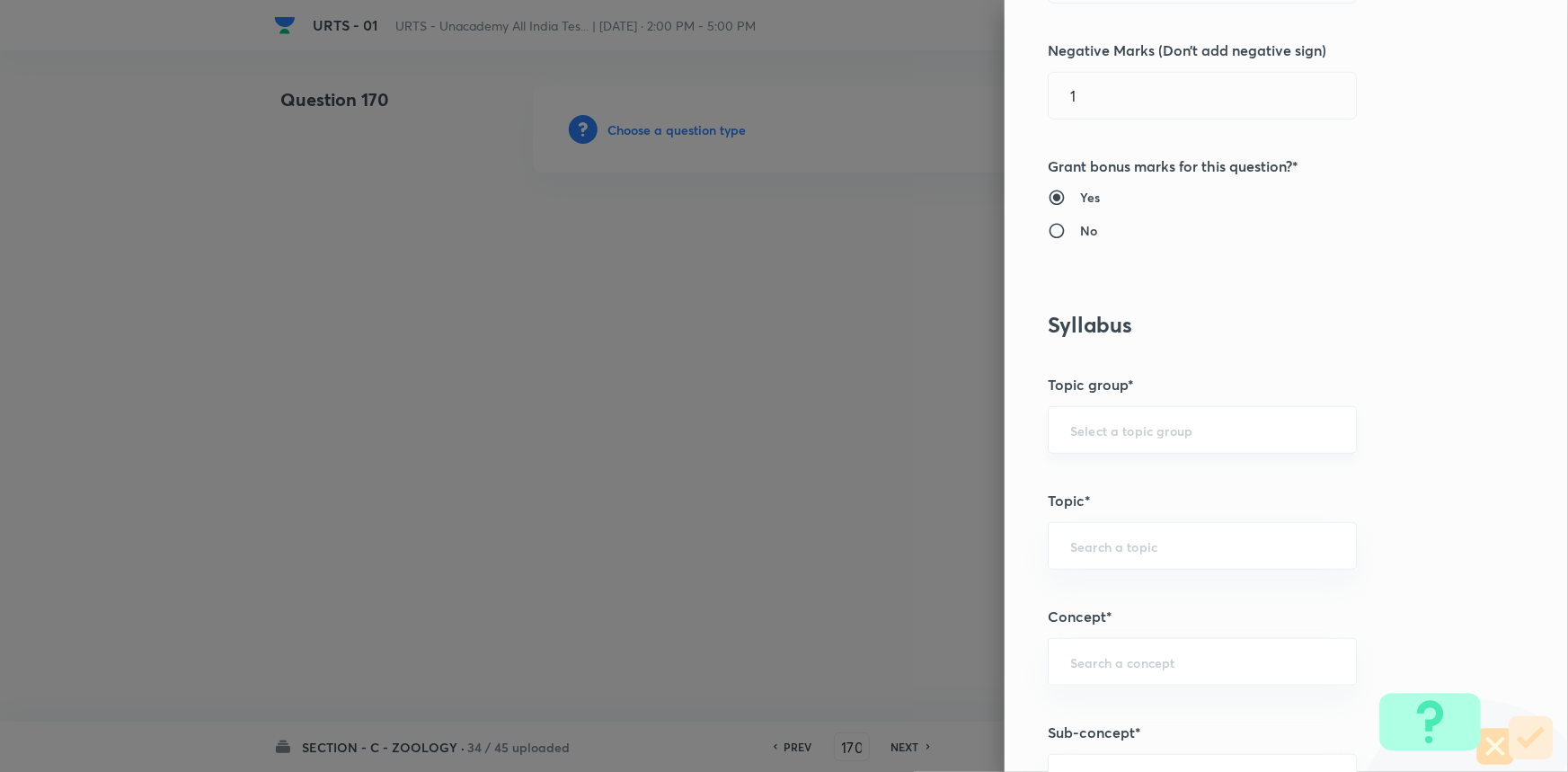
scroll to position [571, 0]
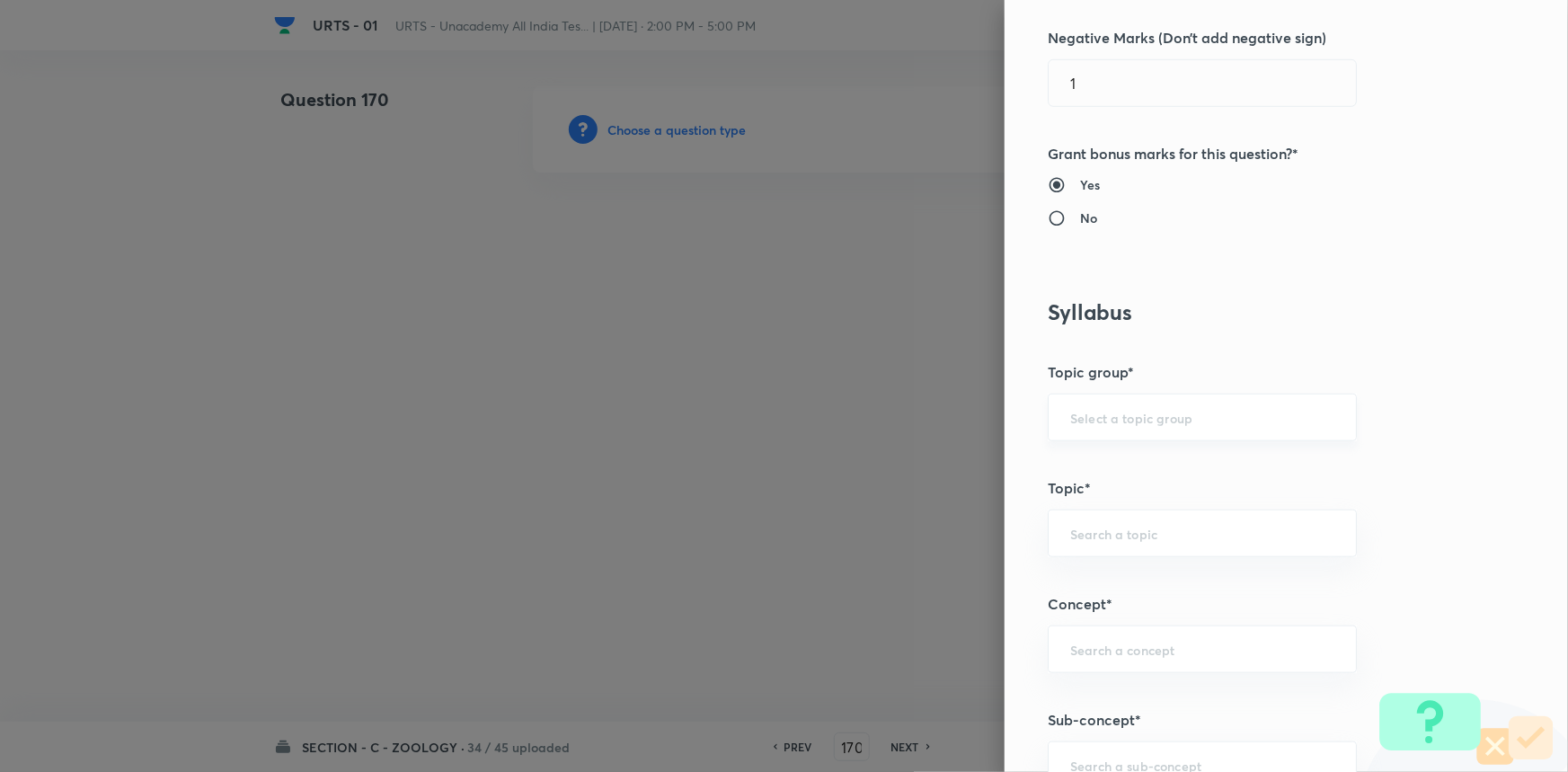
click at [1068, 405] on div "​" at bounding box center [1202, 417] width 309 height 47
click at [1098, 476] on li "Biology" at bounding box center [1190, 467] width 307 height 33
click at [1106, 546] on div "​" at bounding box center [1202, 532] width 309 height 47
click at [1108, 646] on li "Zoology" at bounding box center [1190, 648] width 307 height 33
click at [1107, 647] on input "text" at bounding box center [1202, 649] width 264 height 17
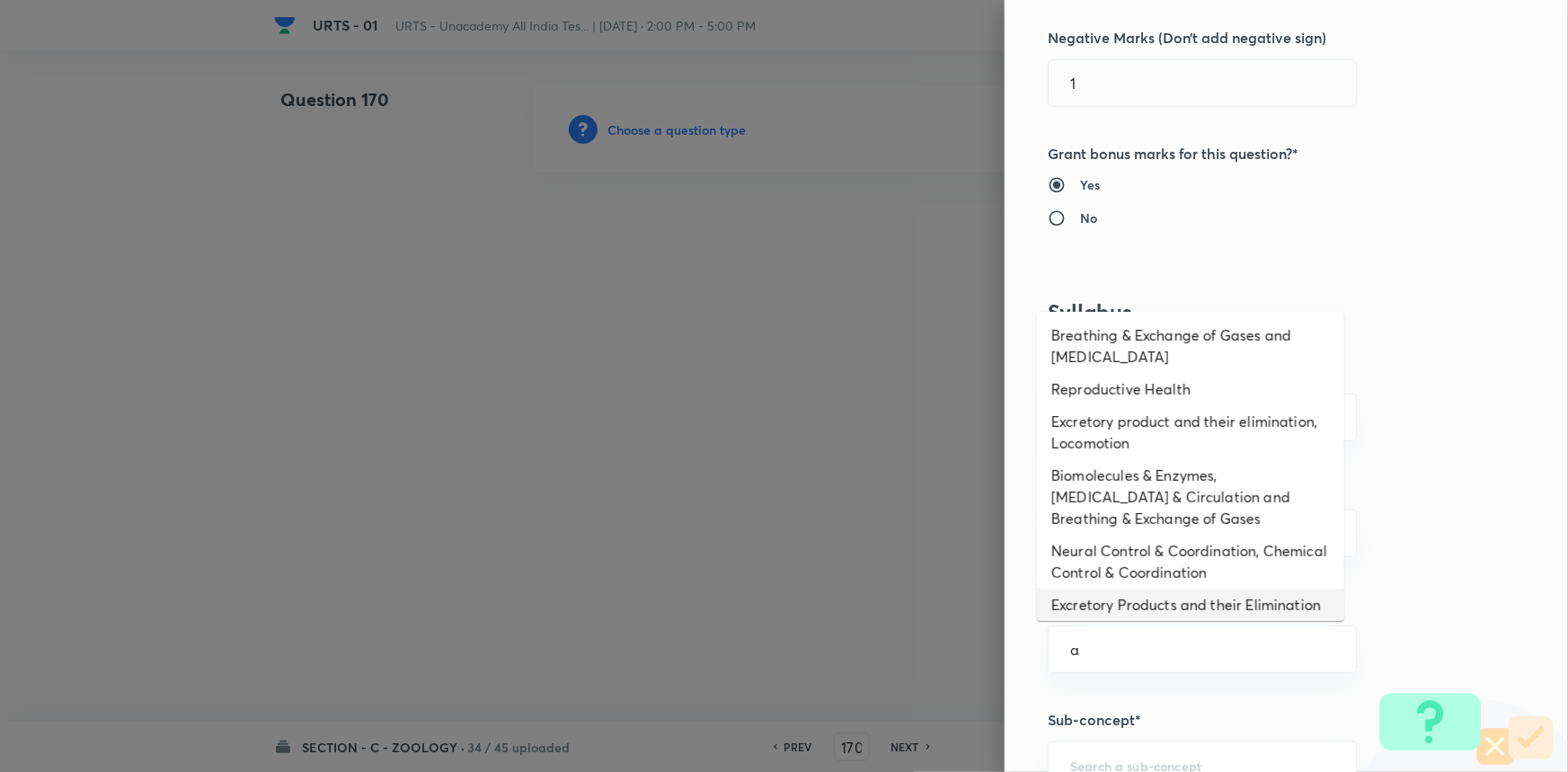
click at [1117, 608] on li "Excretory Products and their Elimination" at bounding box center [1190, 605] width 307 height 33
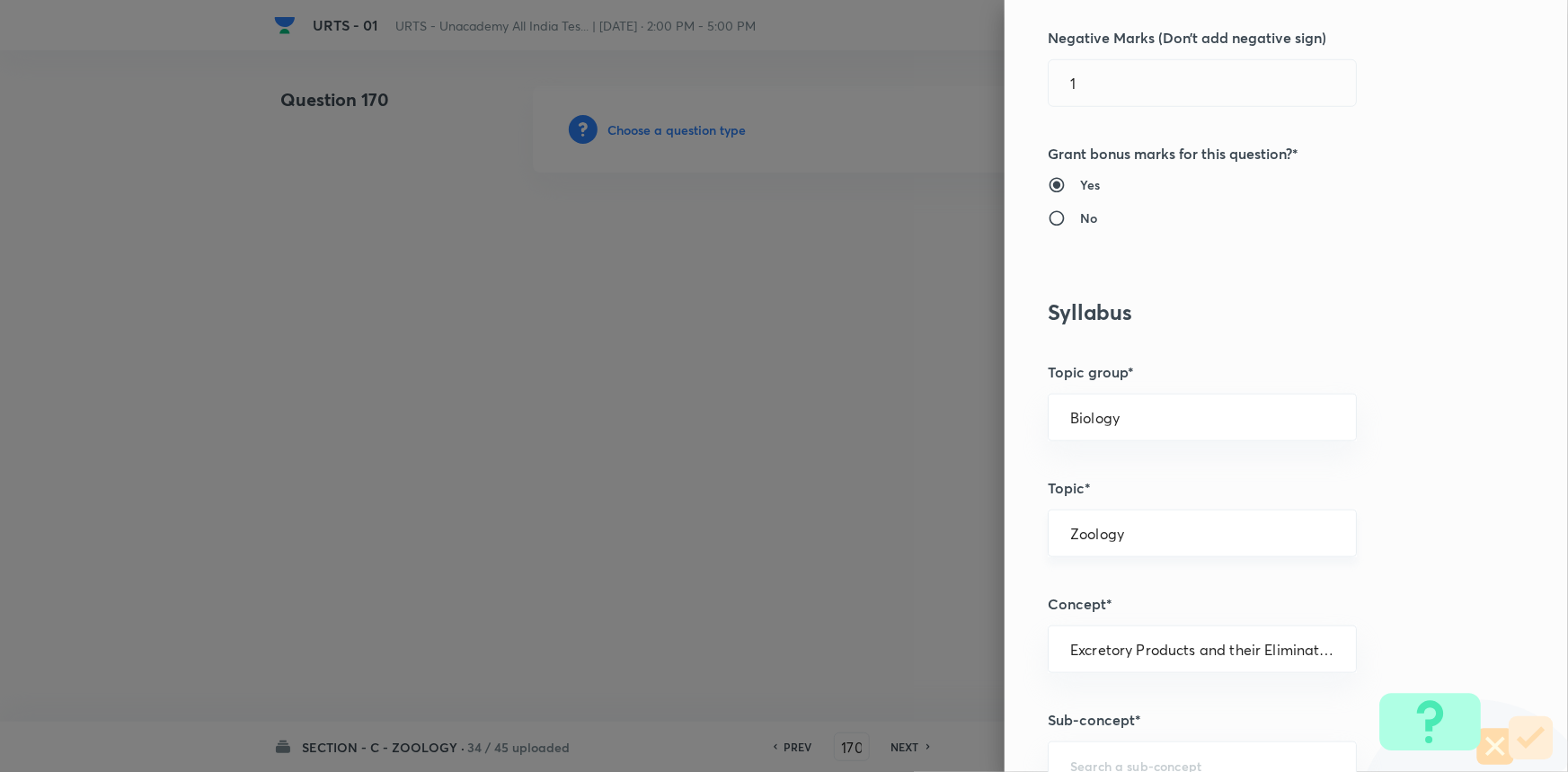
scroll to position [898, 0]
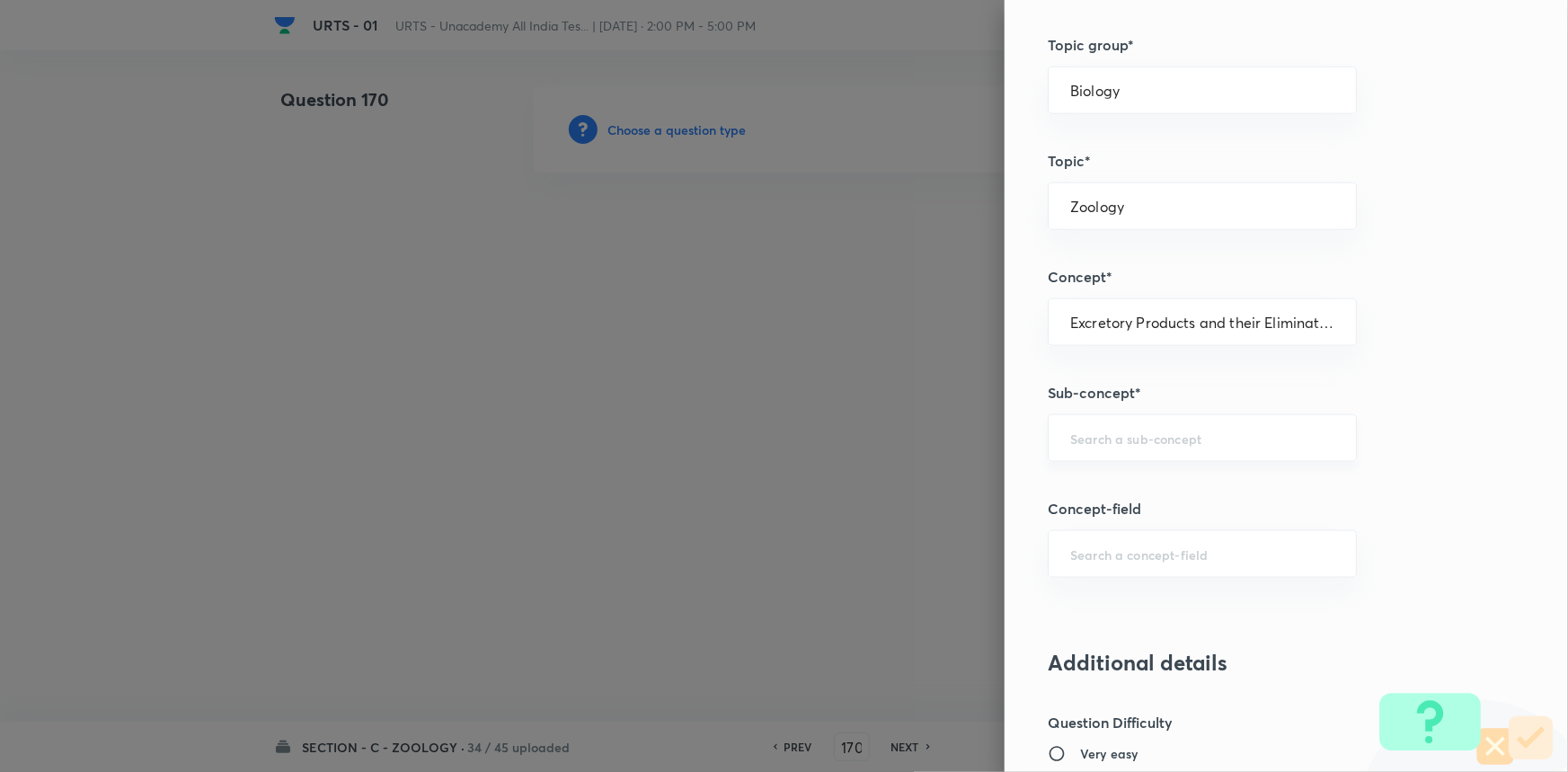
click at [1115, 443] on input "text" at bounding box center [1202, 438] width 264 height 17
click at [1104, 491] on li "Excretory Products and their Elimination" at bounding box center [1190, 488] width 307 height 33
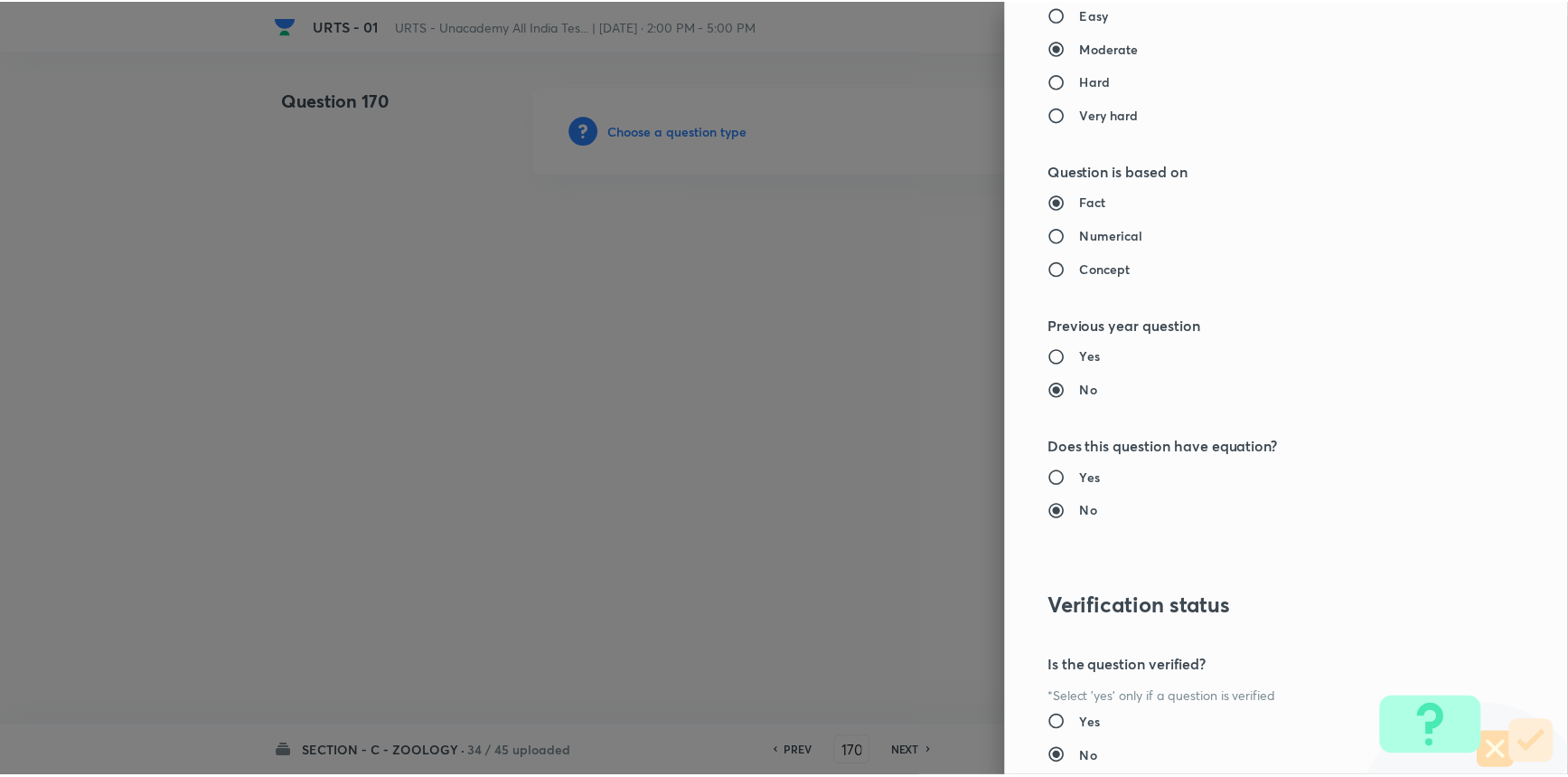
scroll to position [1808, 0]
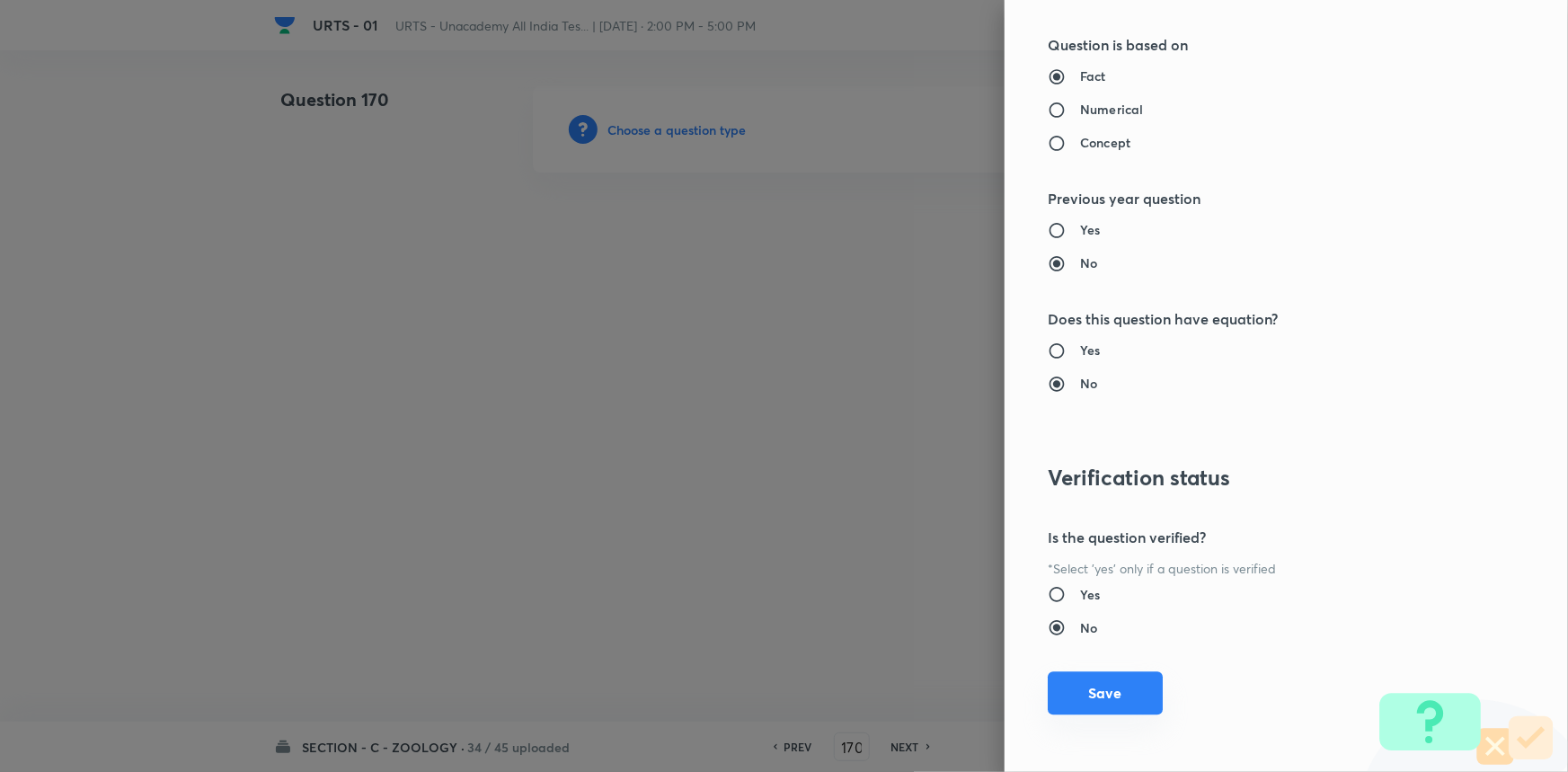
click at [1121, 691] on button "Save" at bounding box center [1105, 693] width 115 height 43
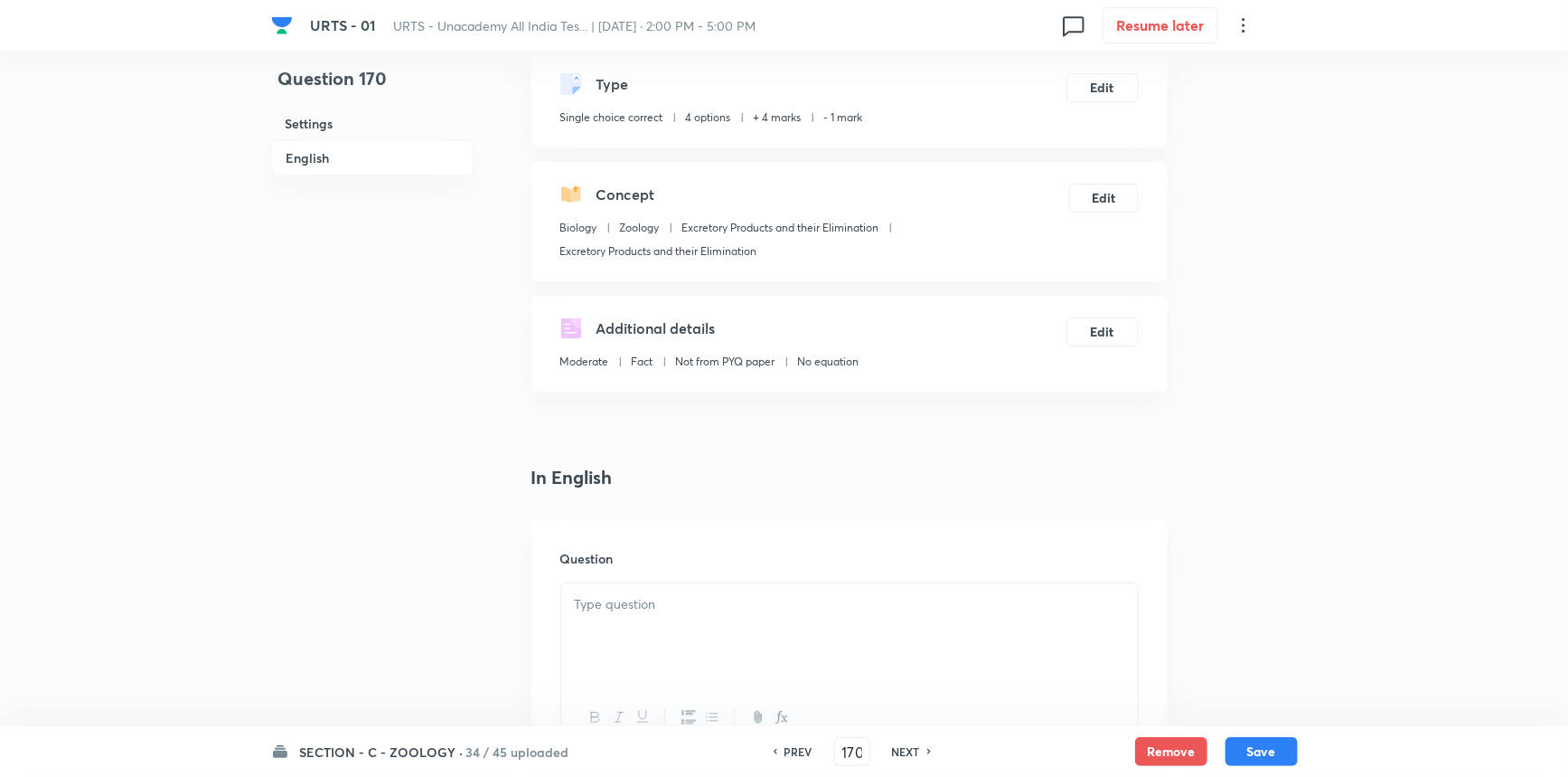
scroll to position [410, 0]
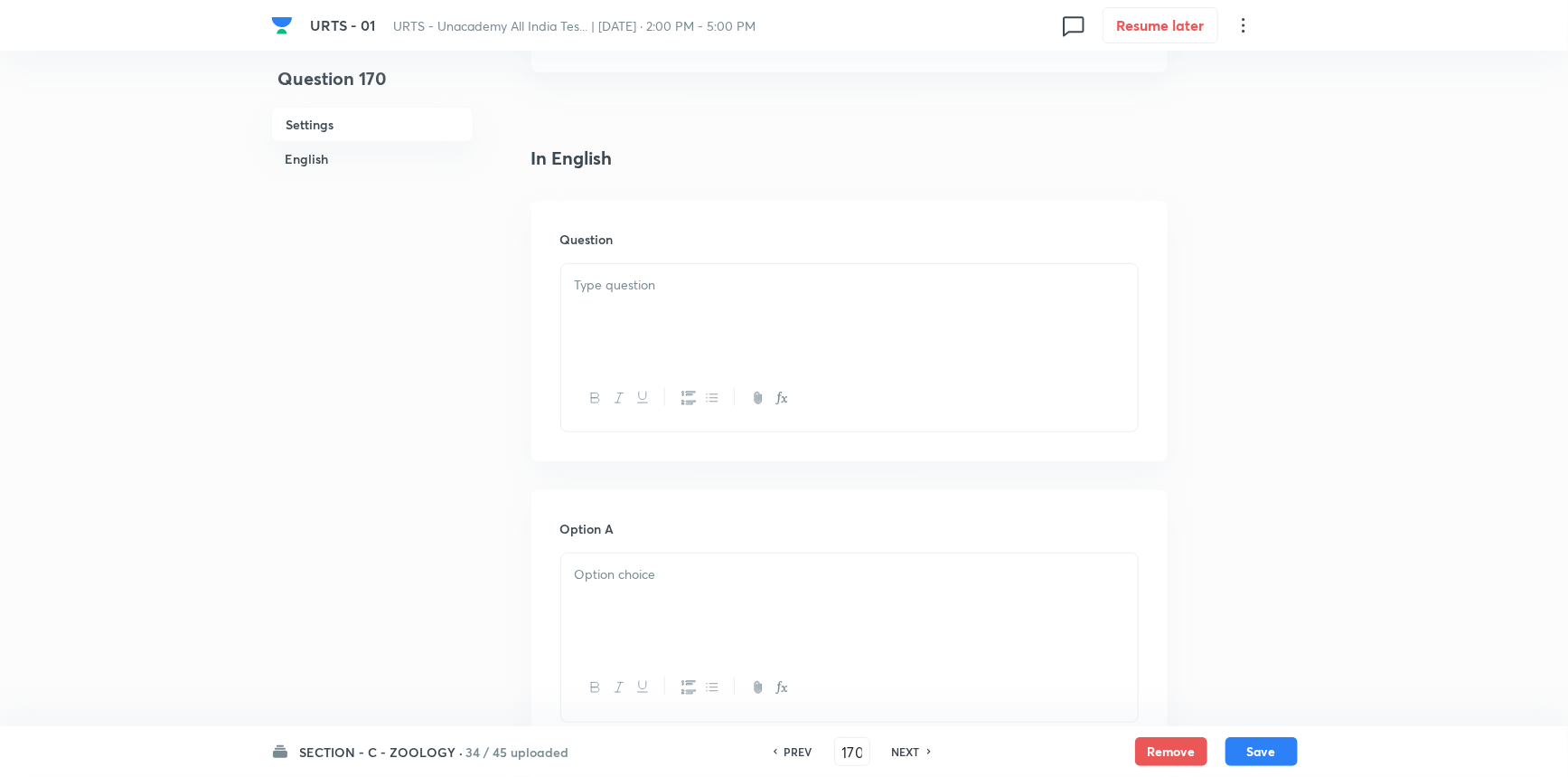
click at [629, 328] on div at bounding box center [849, 314] width 577 height 101
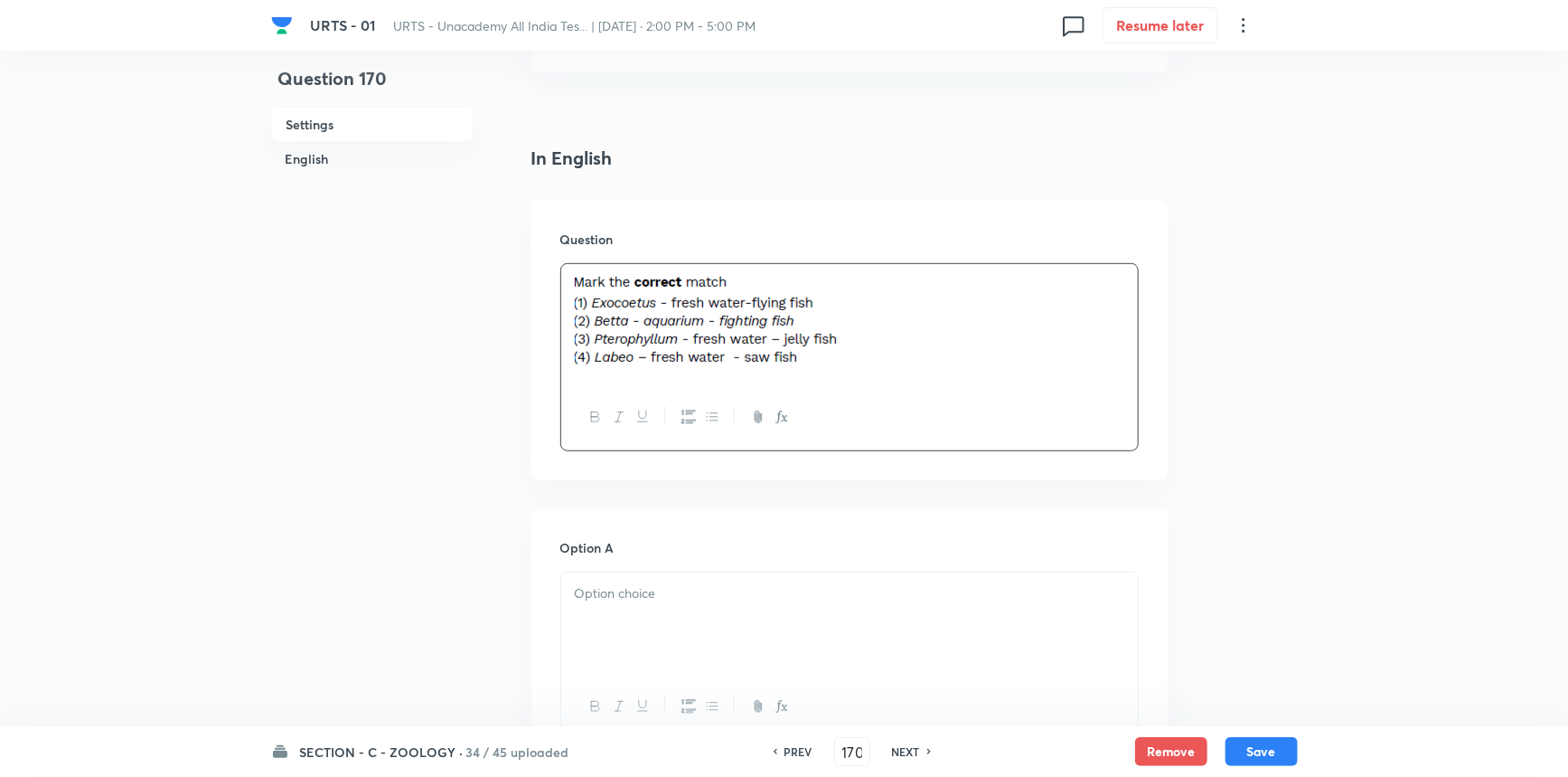
click at [673, 612] on div at bounding box center [849, 623] width 577 height 101
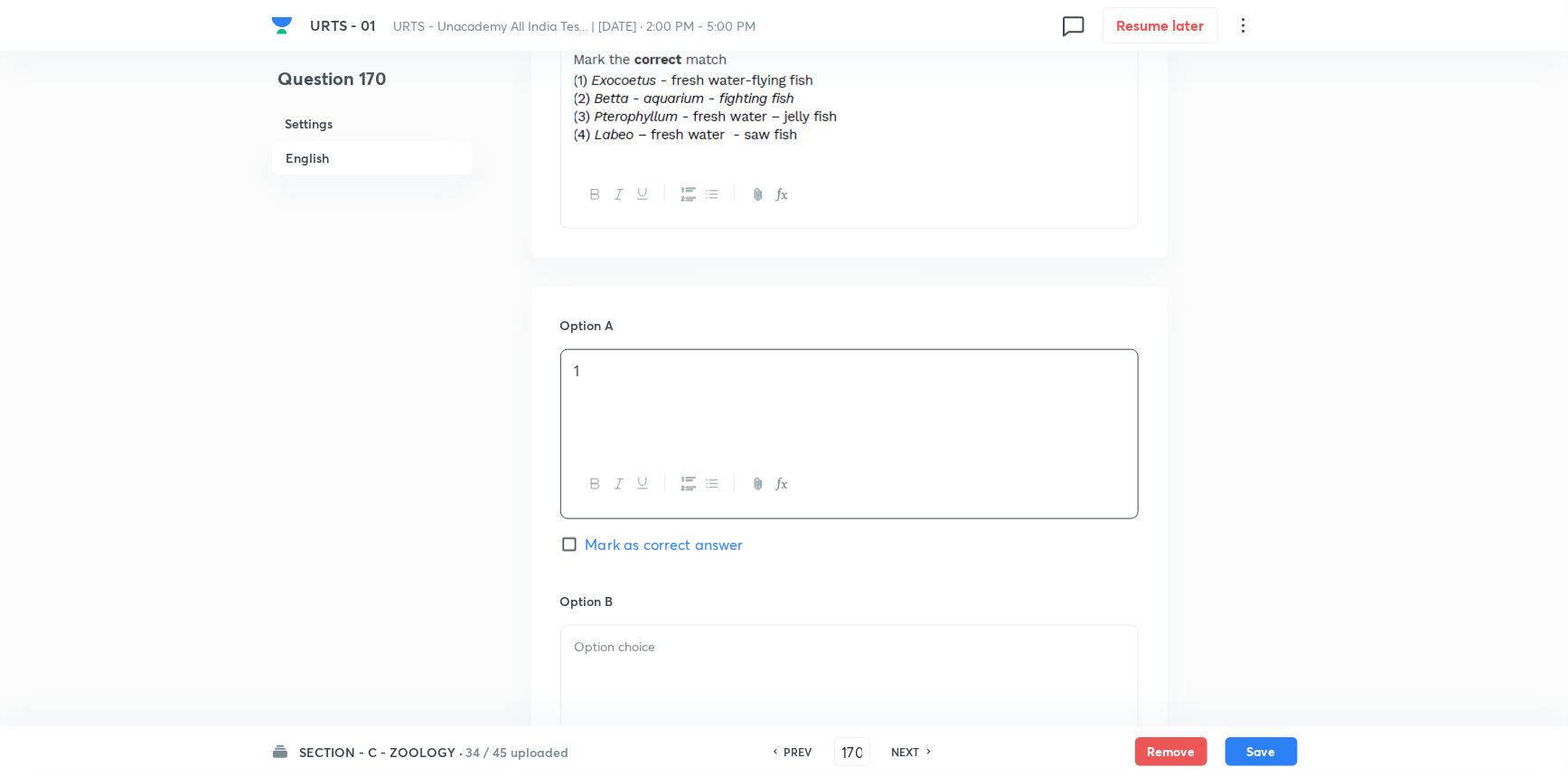
scroll to position [657, 0]
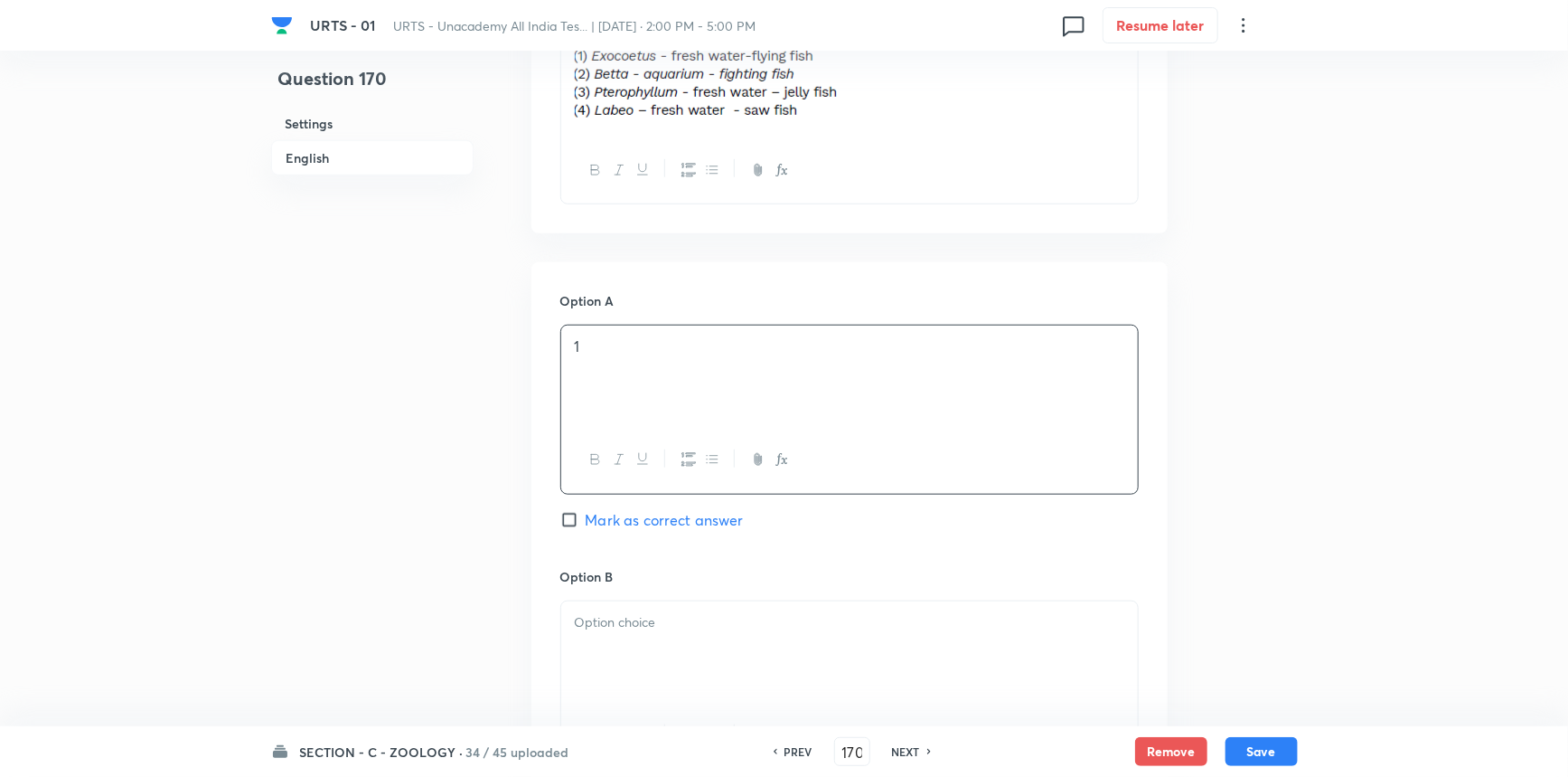
click at [642, 568] on h6 "Option B" at bounding box center [849, 576] width 578 height 19
click at [617, 653] on div at bounding box center [849, 652] width 577 height 101
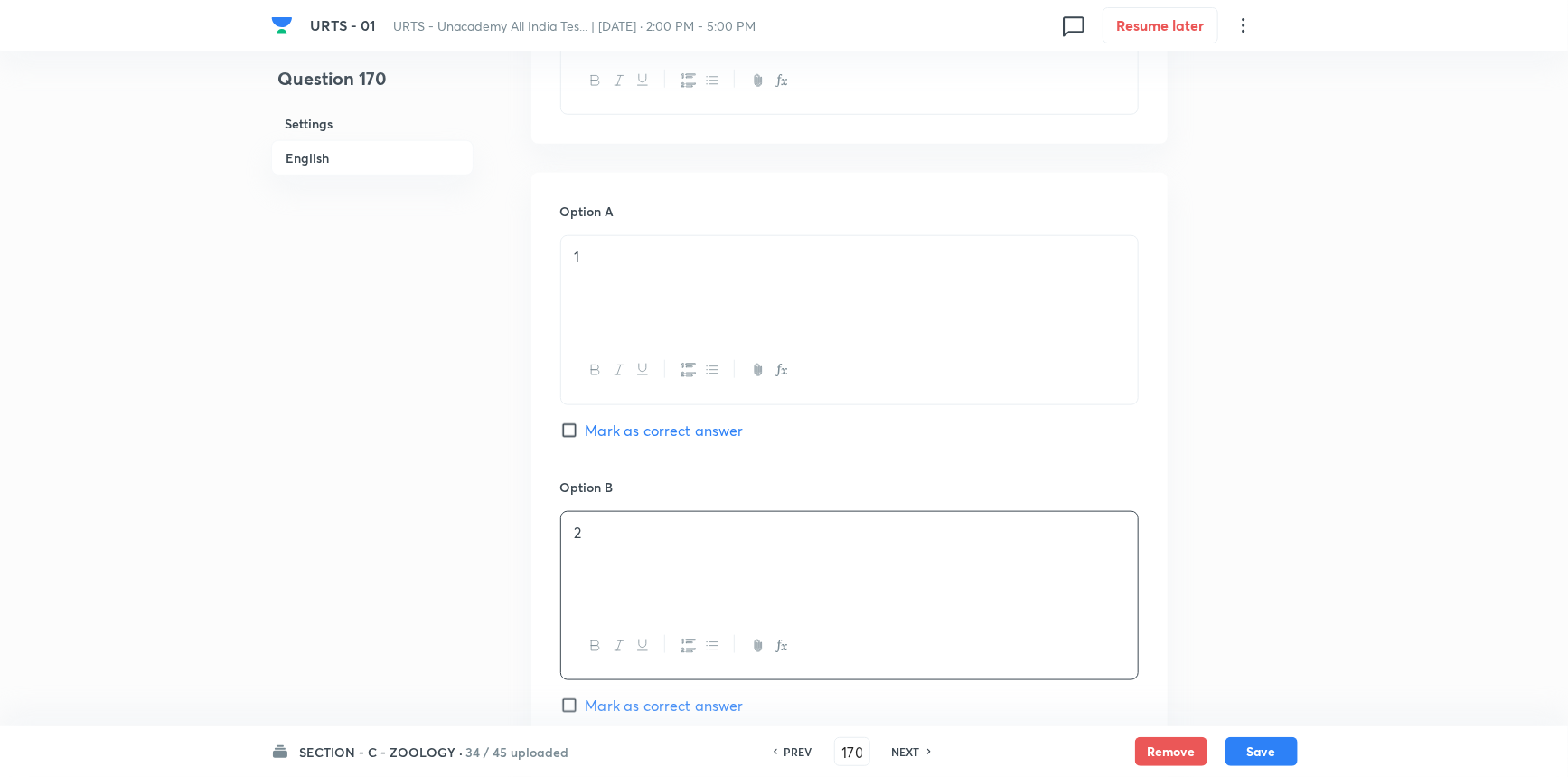
scroll to position [904, 0]
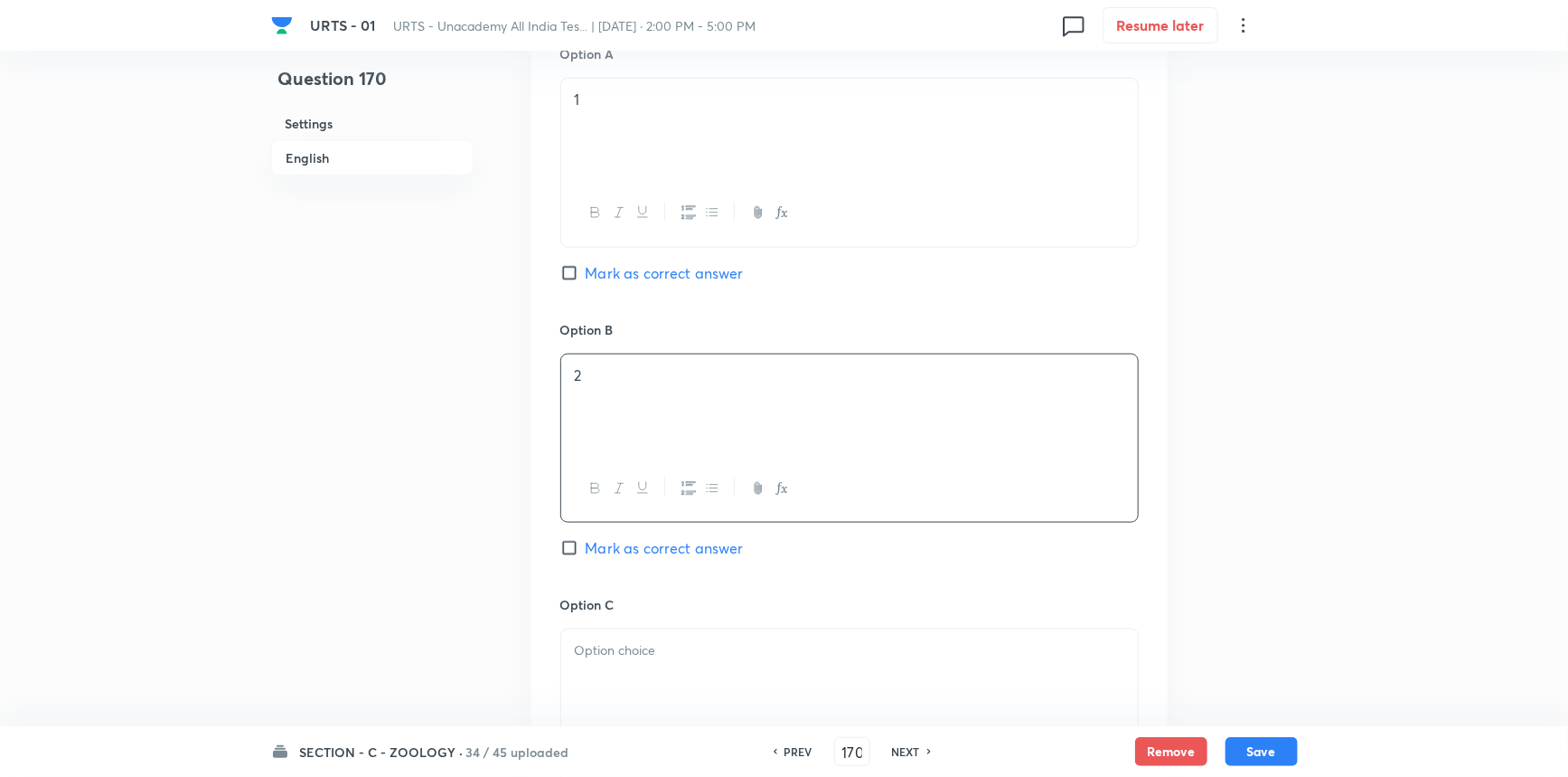
click at [610, 551] on span "Mark as correct answer" at bounding box center [664, 548] width 158 height 22
click at [586, 551] on input "Mark as correct answer" at bounding box center [573, 547] width 25 height 18
click at [613, 680] on div at bounding box center [849, 680] width 577 height 101
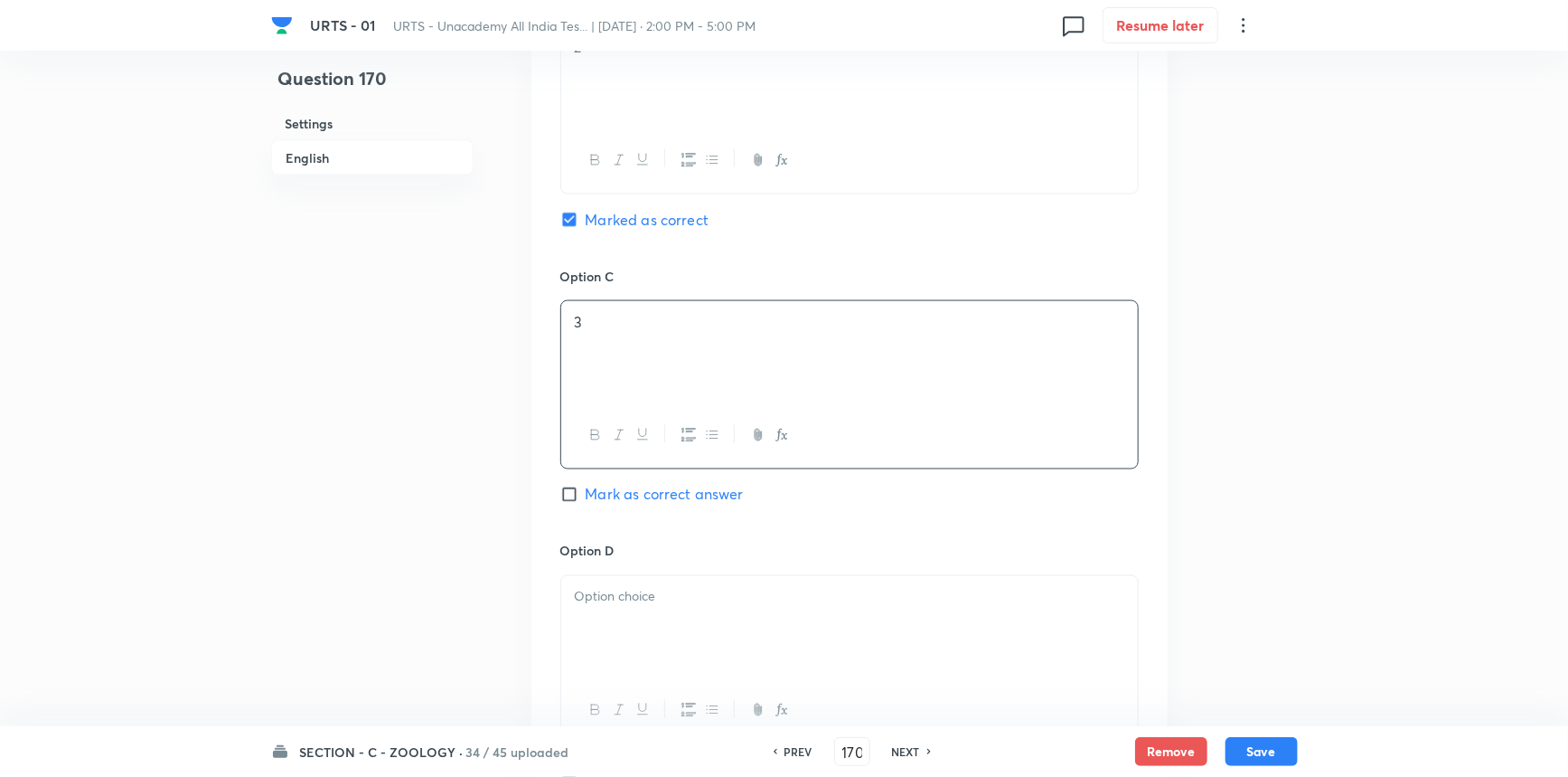
click at [605, 618] on div at bounding box center [849, 626] width 577 height 101
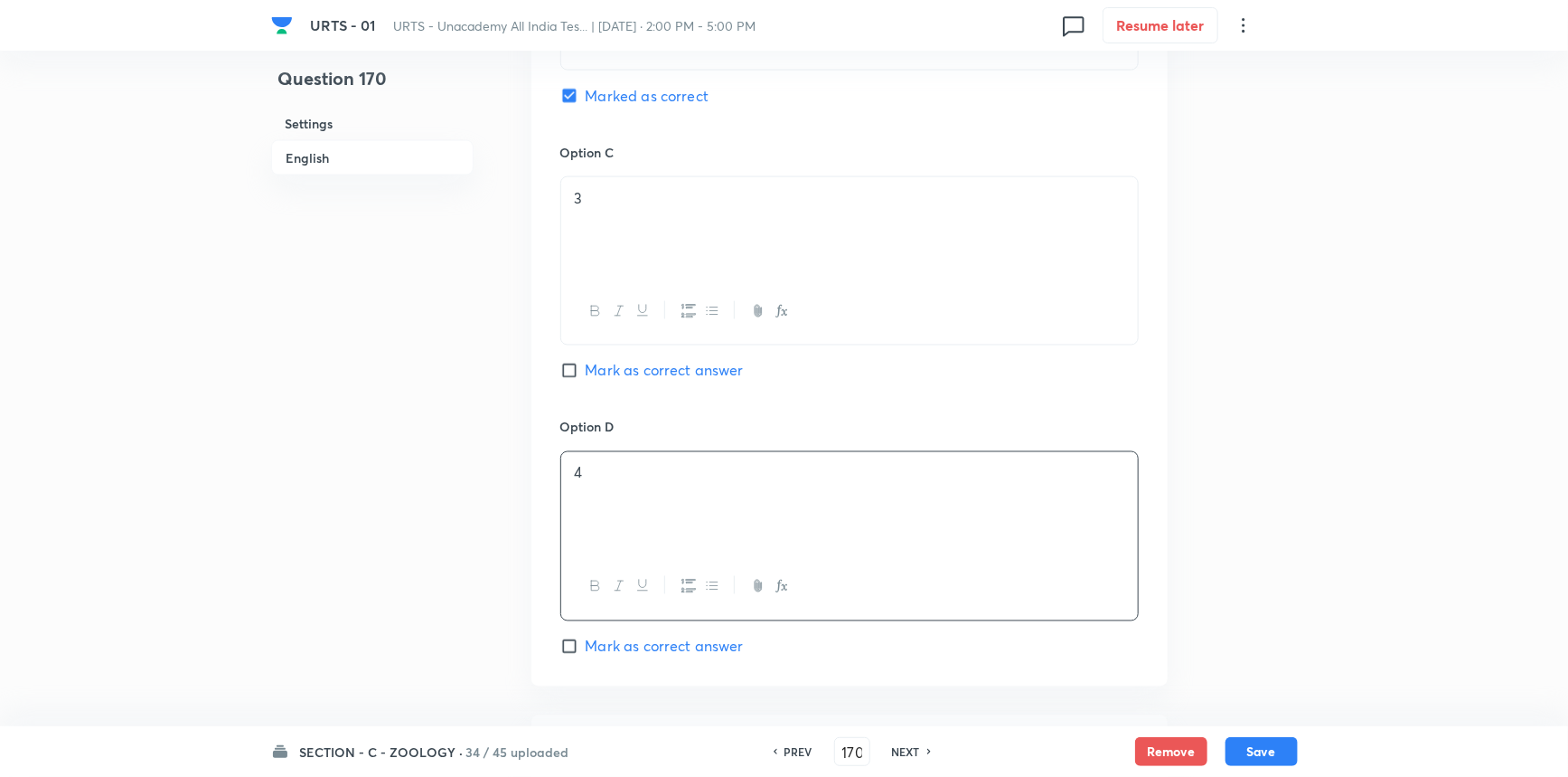
scroll to position [1716, 0]
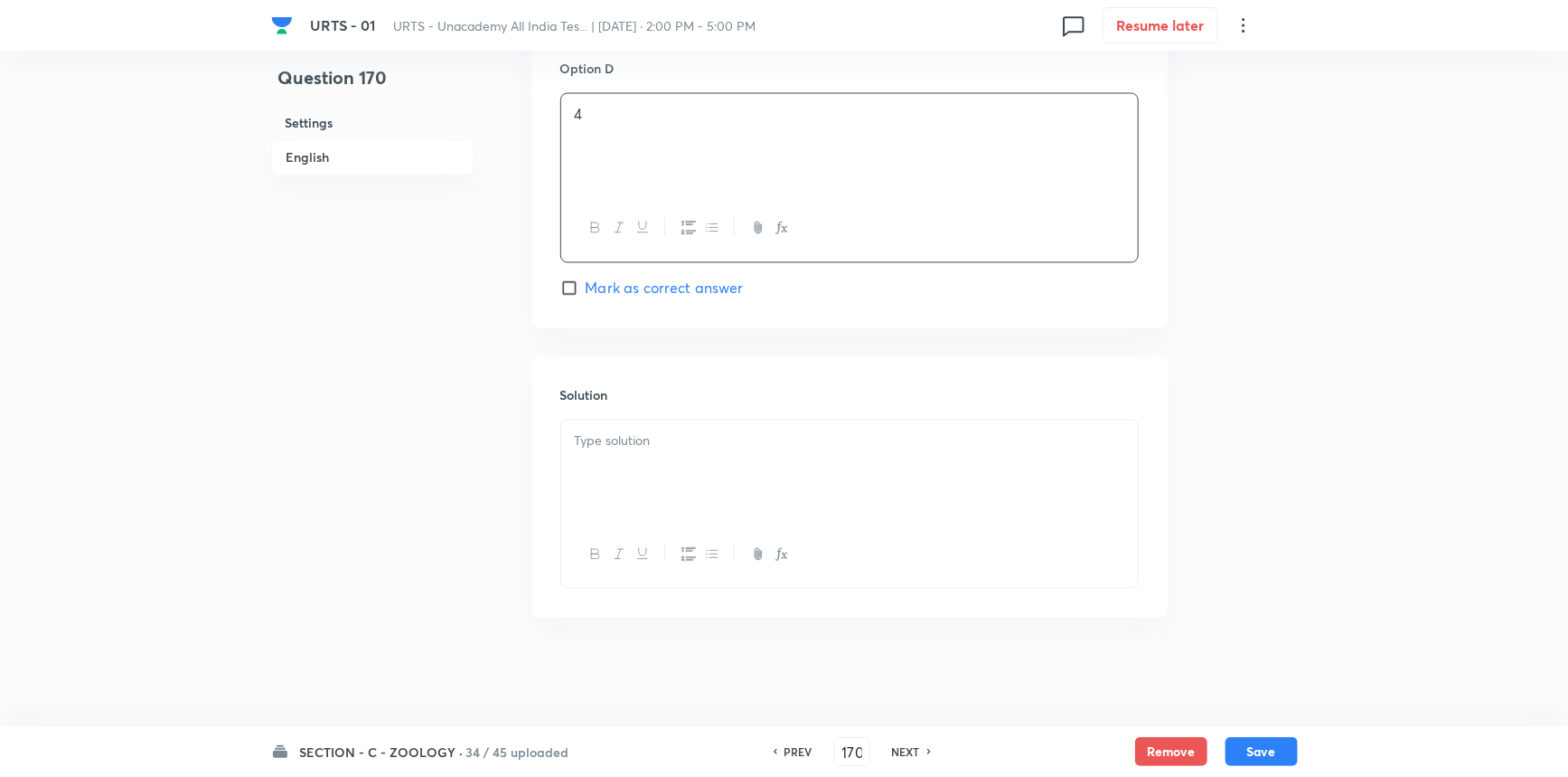
click at [630, 477] on div at bounding box center [849, 471] width 577 height 101
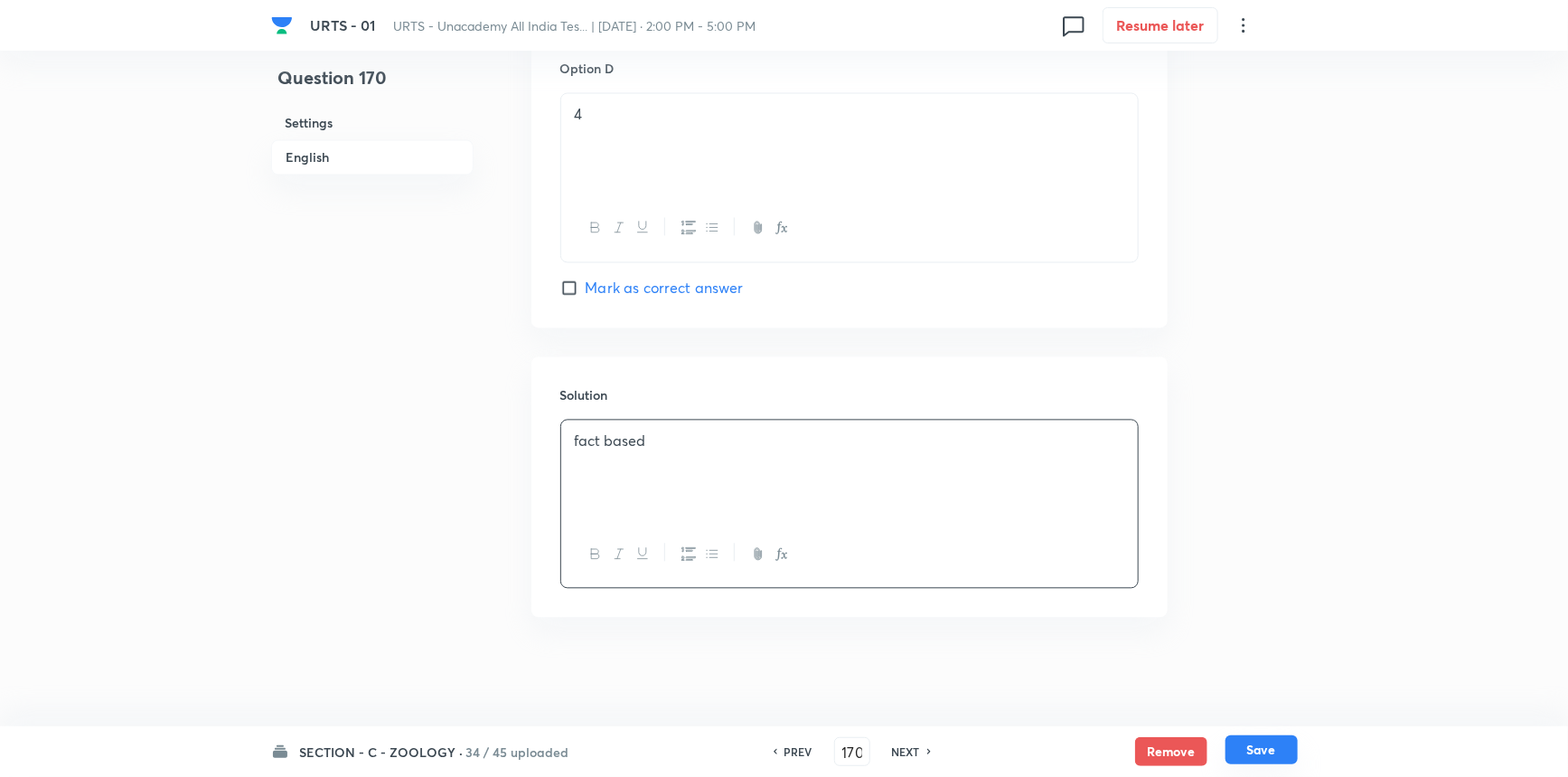
click at [1282, 741] on button "Save" at bounding box center [1262, 749] width 72 height 29
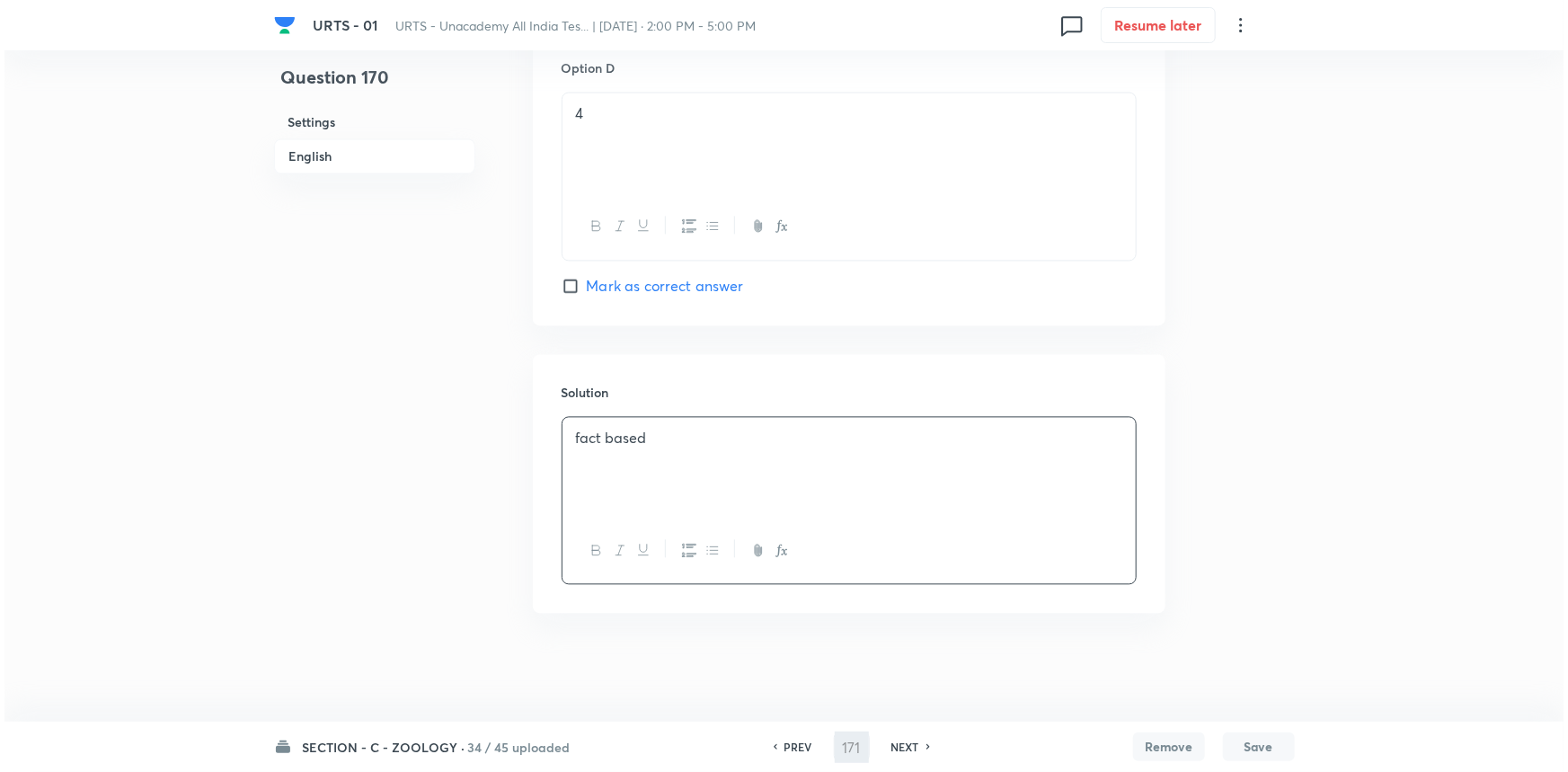
scroll to position [0, 0]
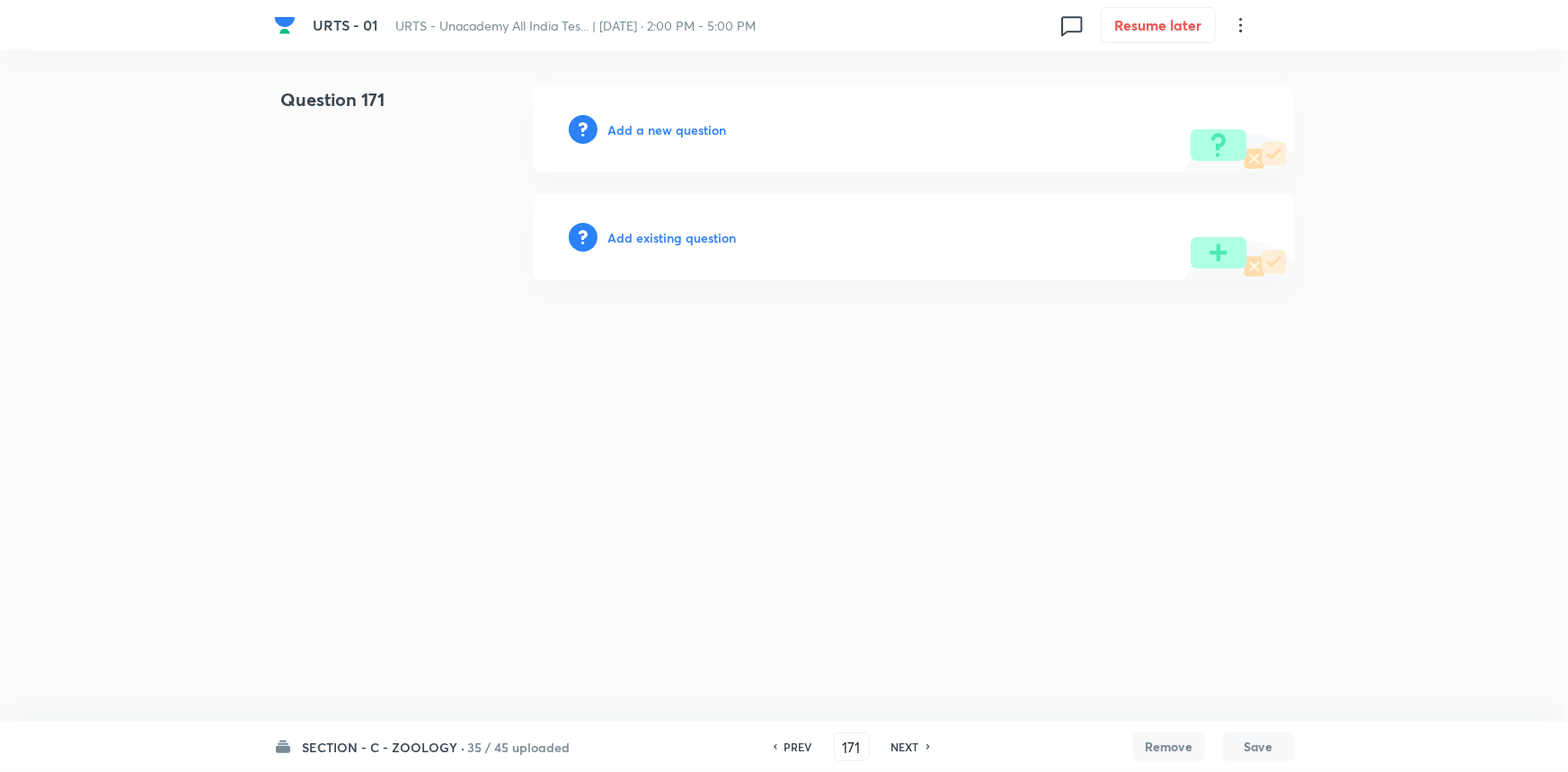
click at [630, 145] on div "Add a new question" at bounding box center [914, 129] width 762 height 86
click at [646, 131] on h6 "Add a new question" at bounding box center [668, 130] width 119 height 19
click at [664, 126] on h6 "Choose a question type" at bounding box center [677, 130] width 138 height 19
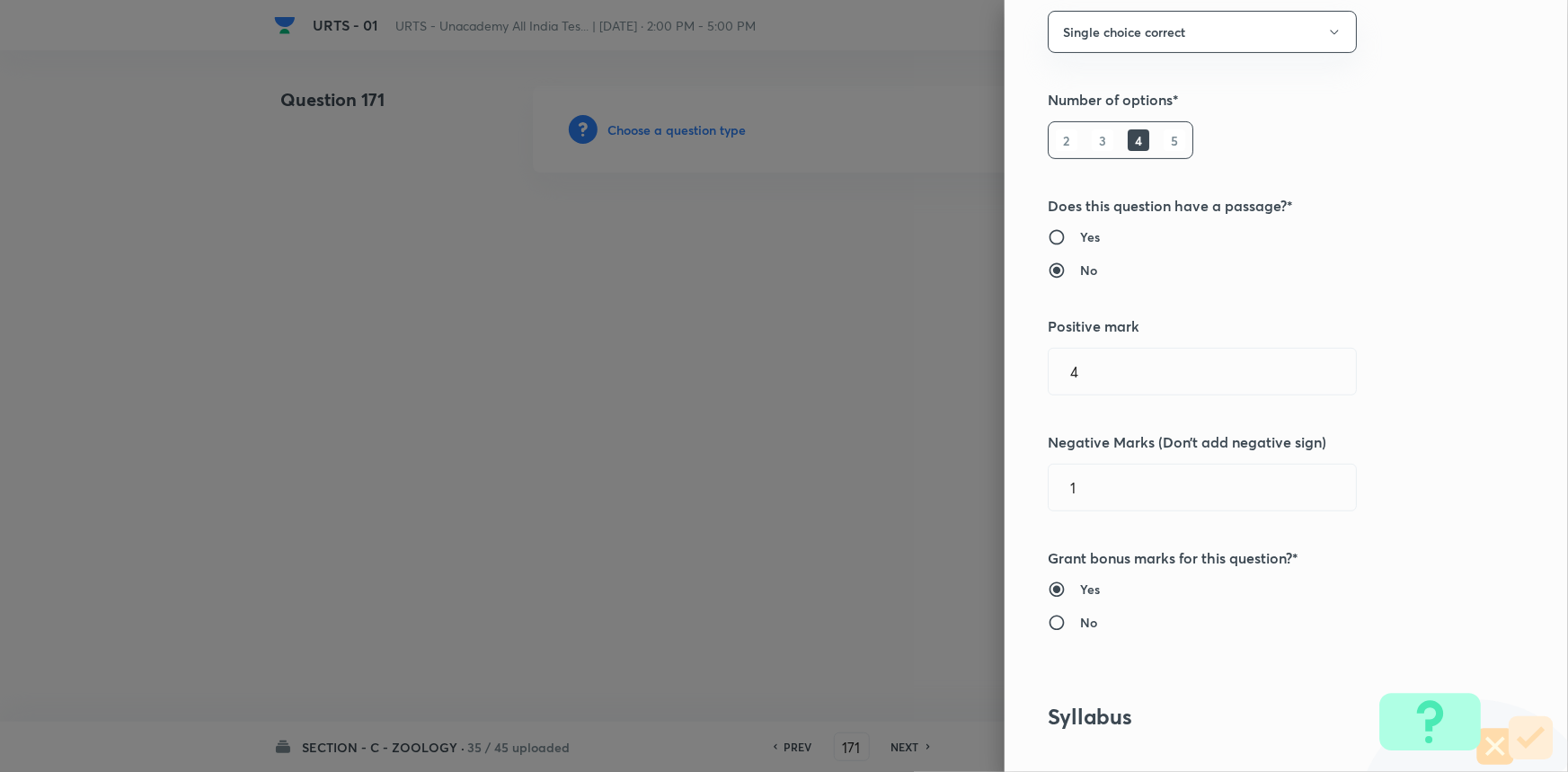
scroll to position [490, 0]
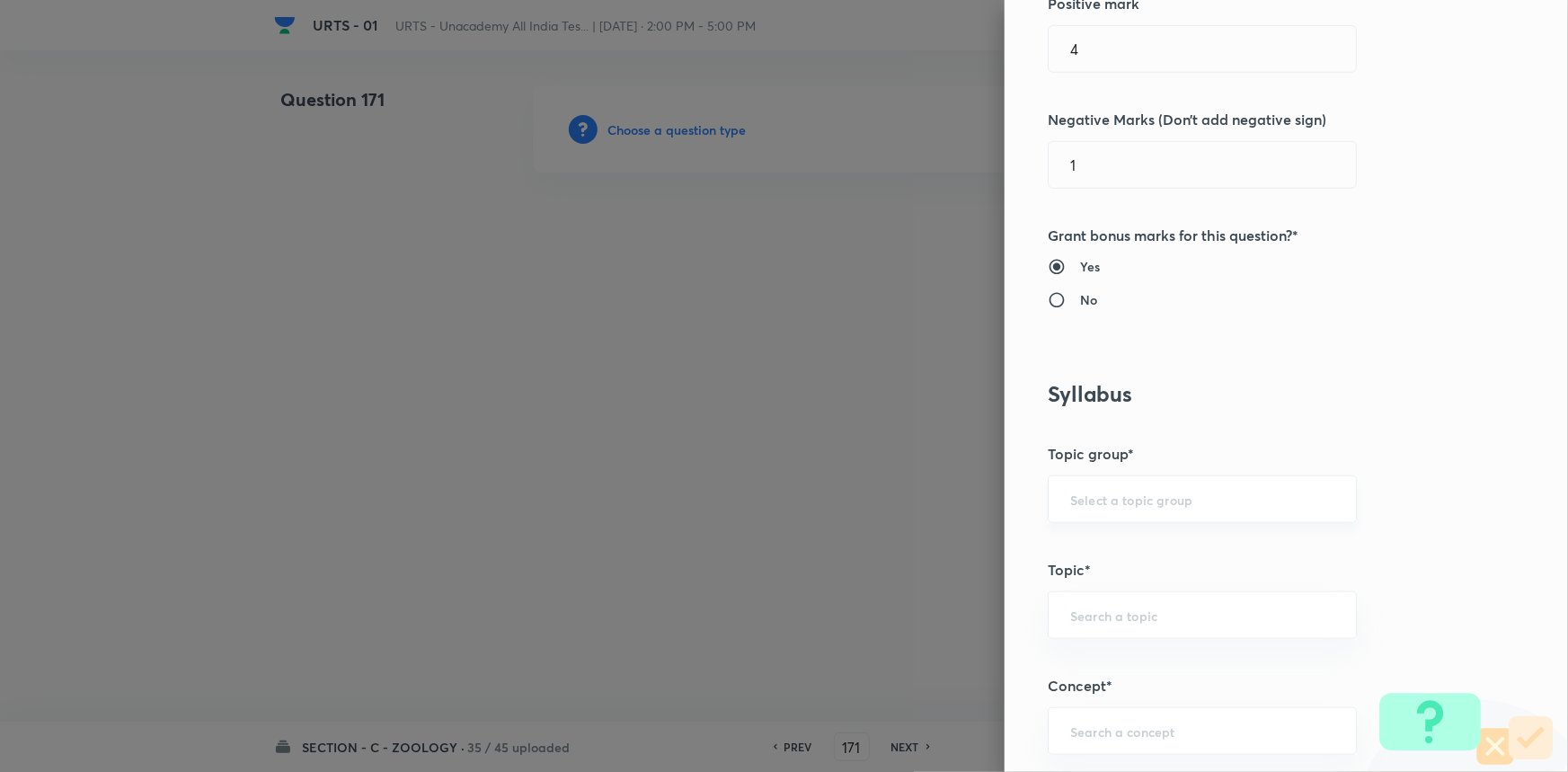
click at [1115, 493] on input "text" at bounding box center [1202, 499] width 264 height 17
click at [1072, 558] on li "Biology" at bounding box center [1190, 549] width 307 height 33
click at [1114, 610] on input "text" at bounding box center [1202, 615] width 264 height 17
click
drag, startPoint x: 1082, startPoint y: 508, endPoint x: 1087, endPoint y: 519, distance: 12.1
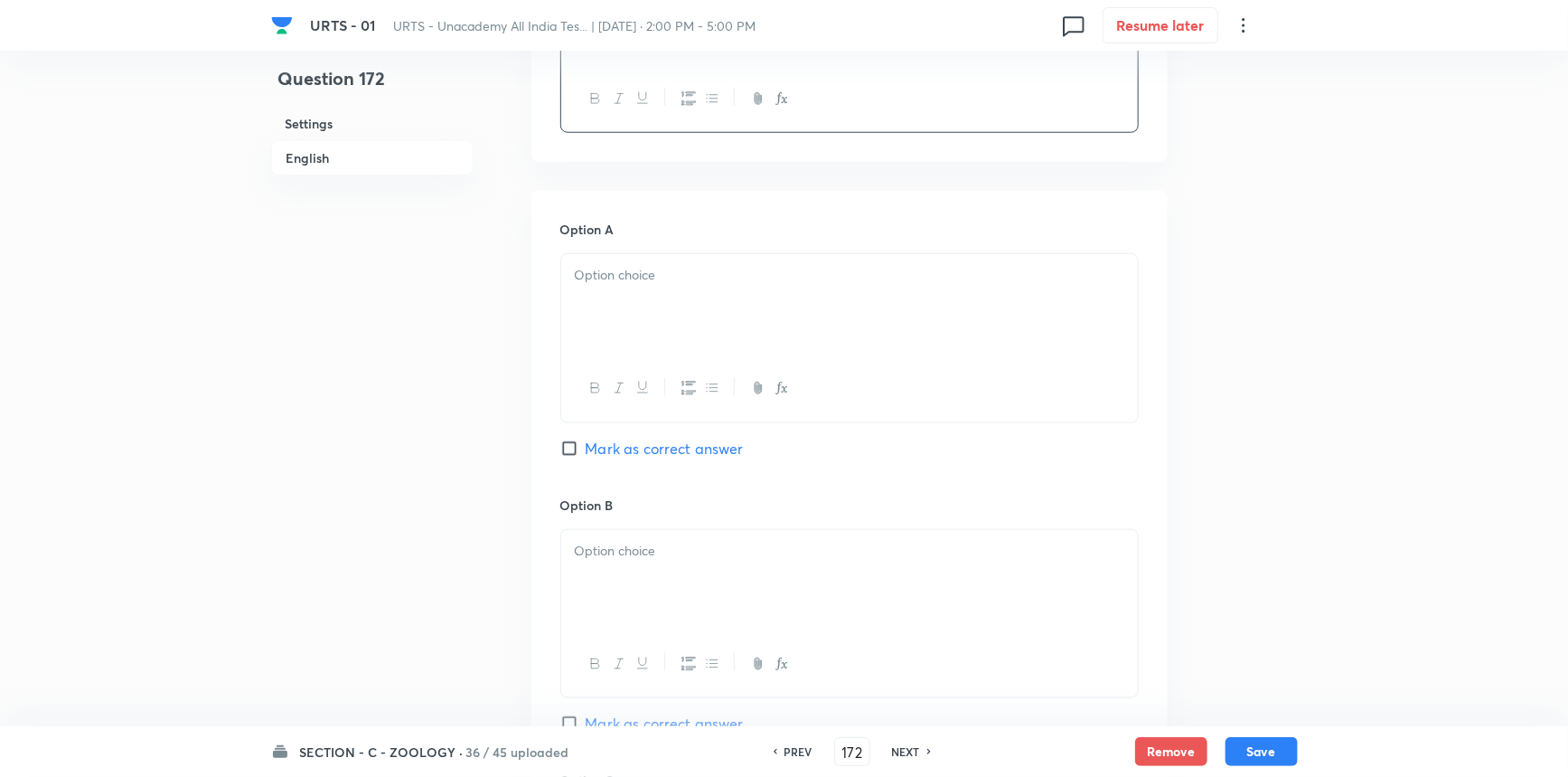
scroll to position [822, 0]
drag, startPoint x: 608, startPoint y: 735, endPoint x: 615, endPoint y: 726, distance: 11.4
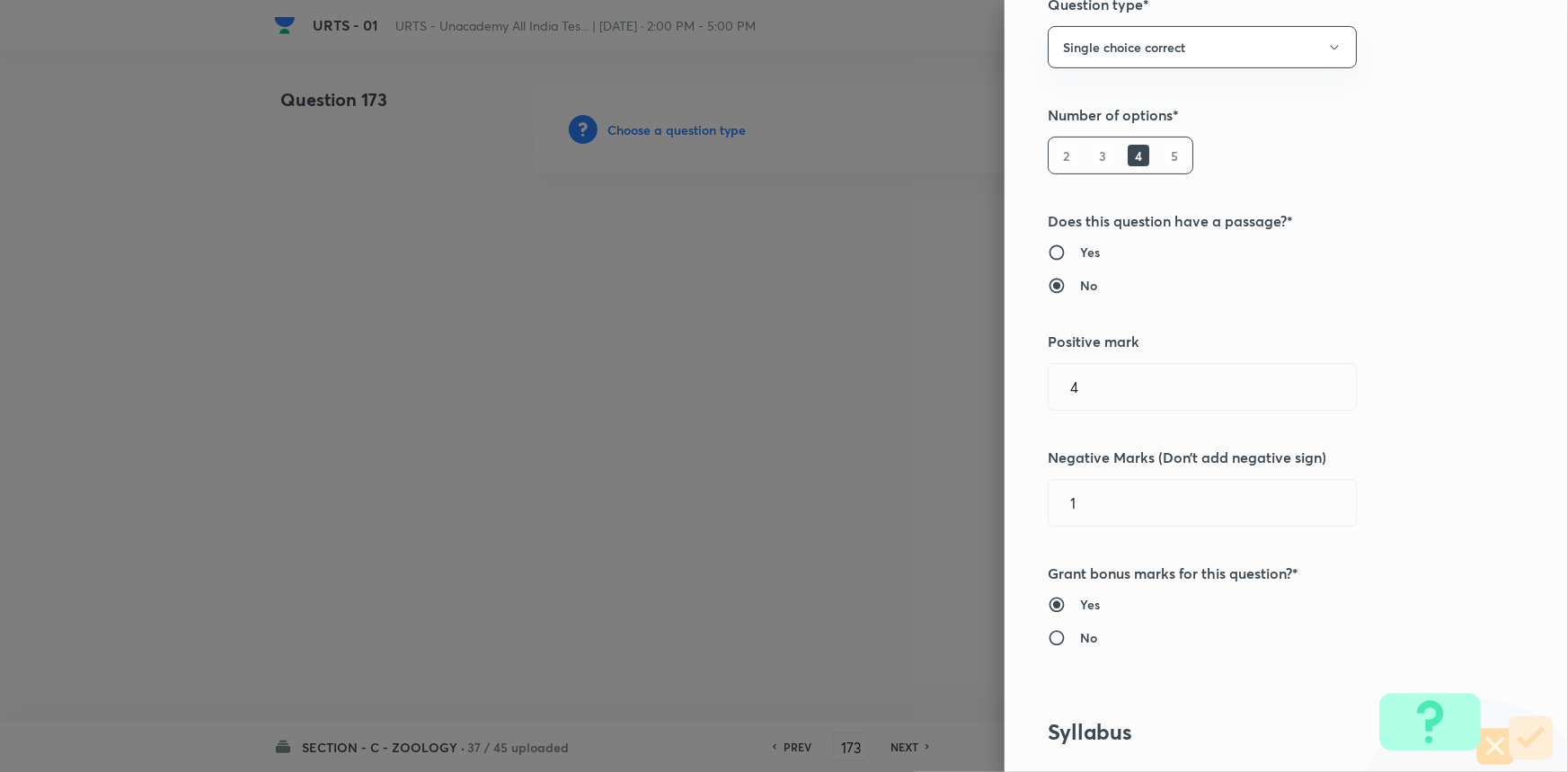
scroll to position [490, 0]
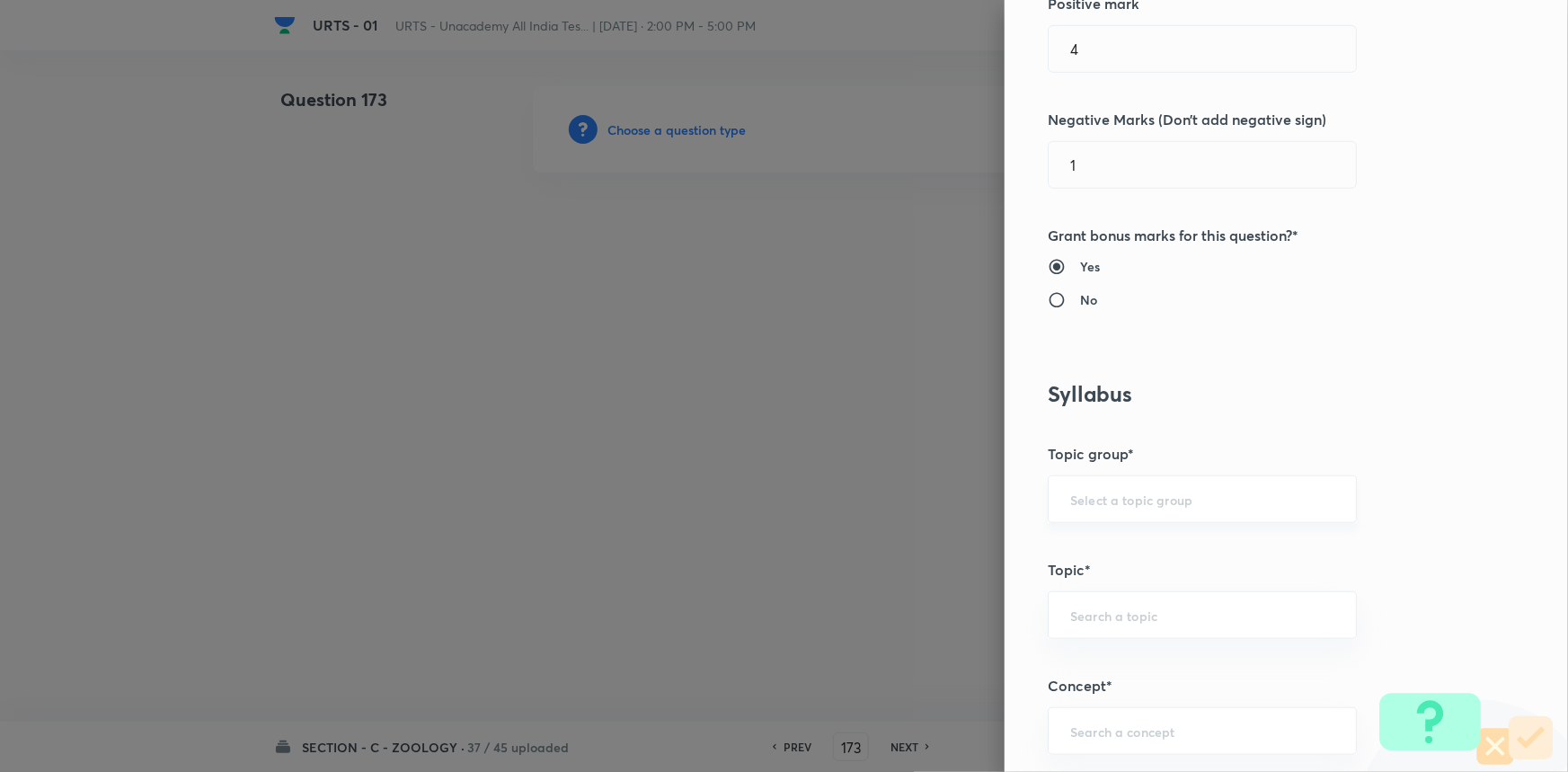
drag, startPoint x: 1067, startPoint y: 498, endPoint x: 1070, endPoint y: 507, distance: 9.5
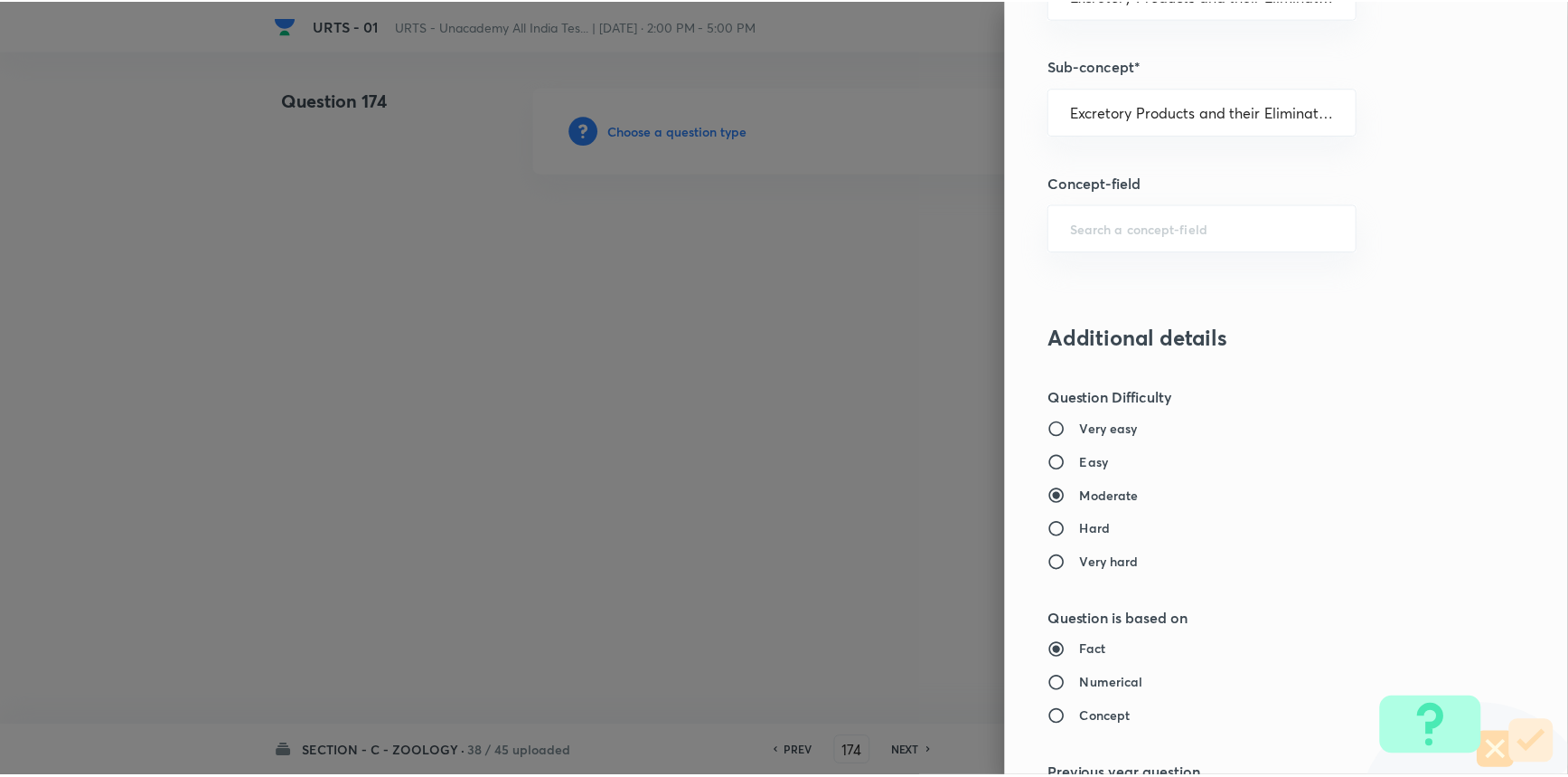
scroll to position [1808, 0]
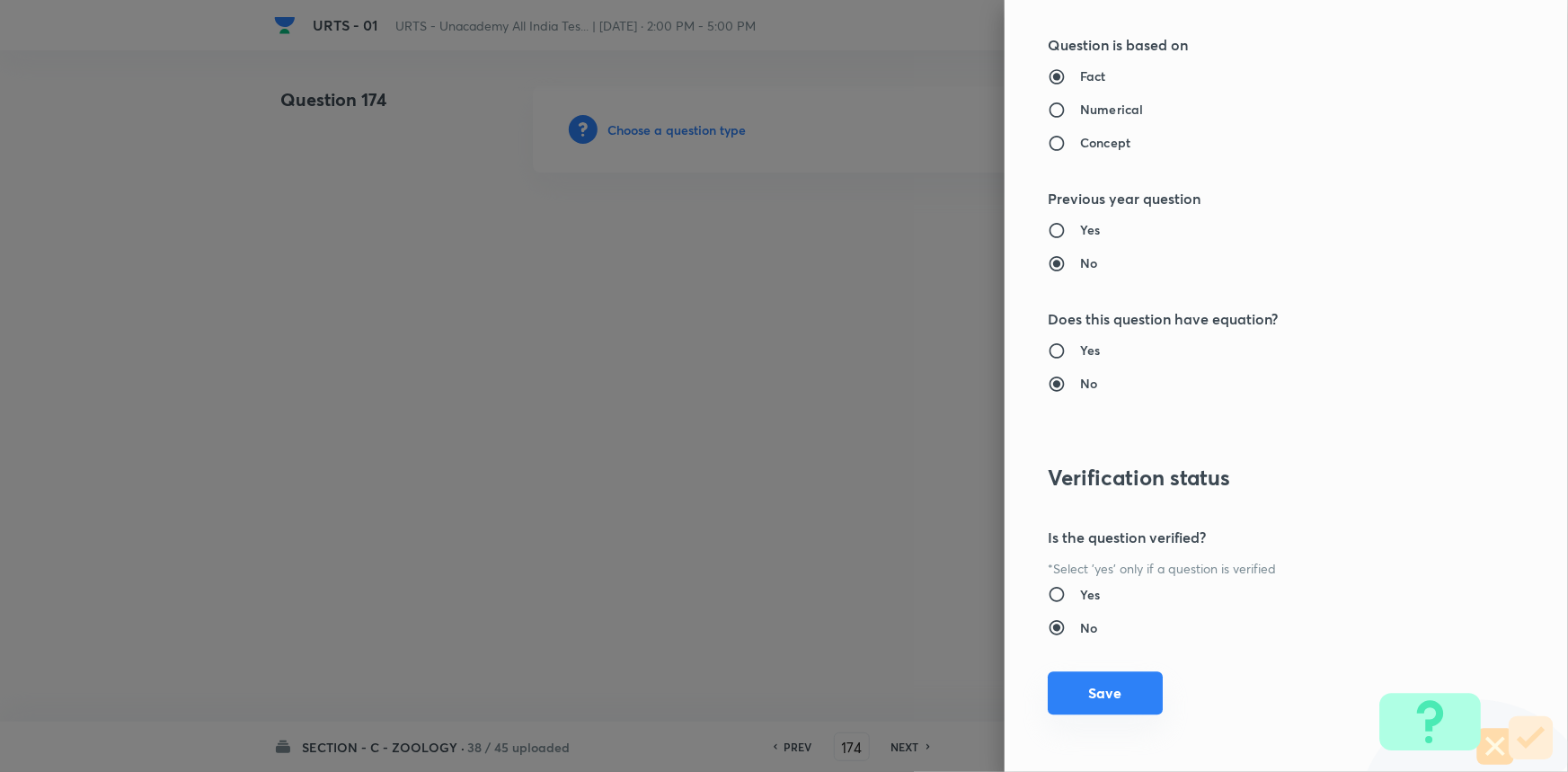
drag, startPoint x: 1119, startPoint y: 703, endPoint x: 1105, endPoint y: 696, distance: 15.7
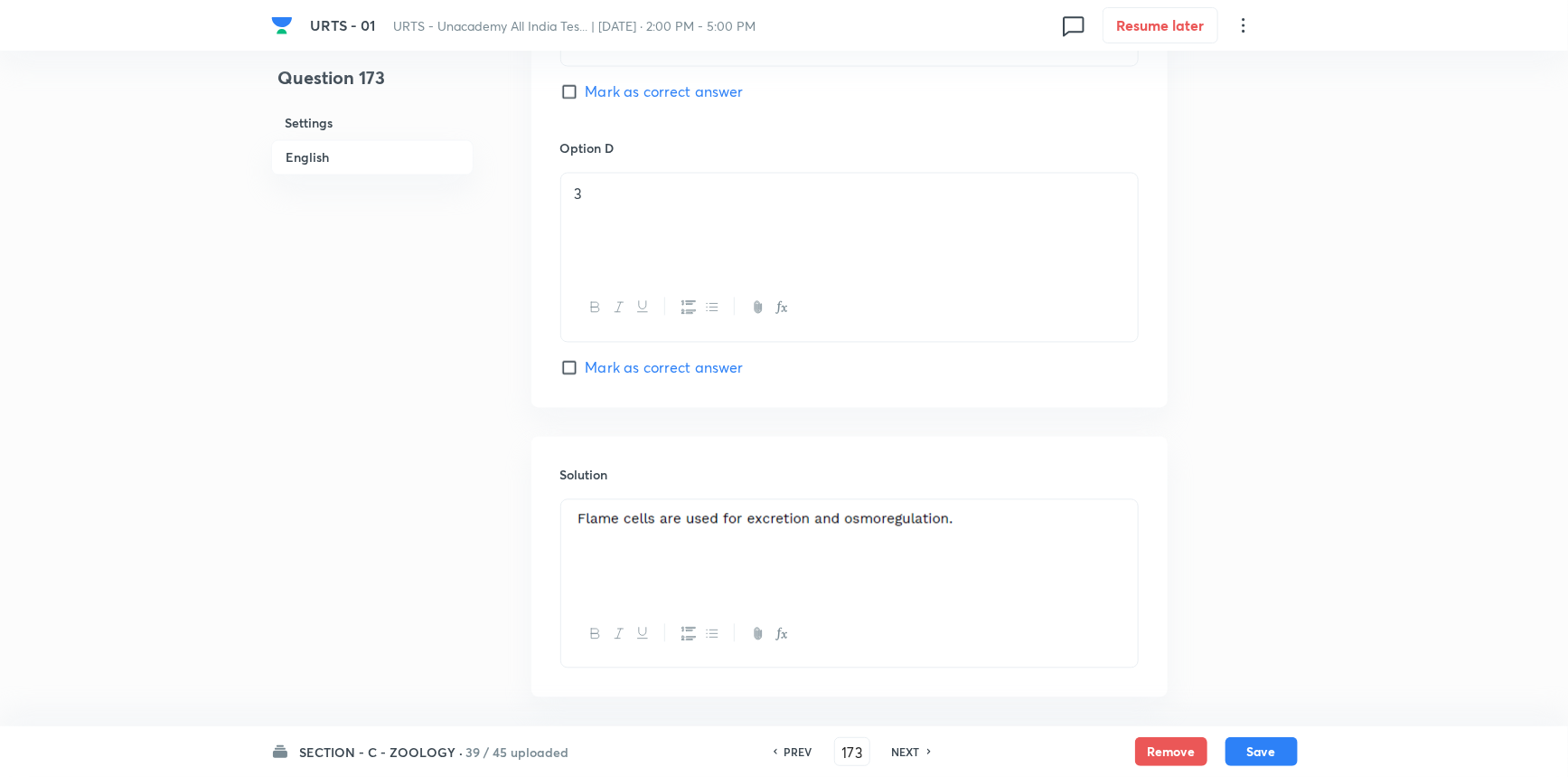
scroll to position [1758, 0]
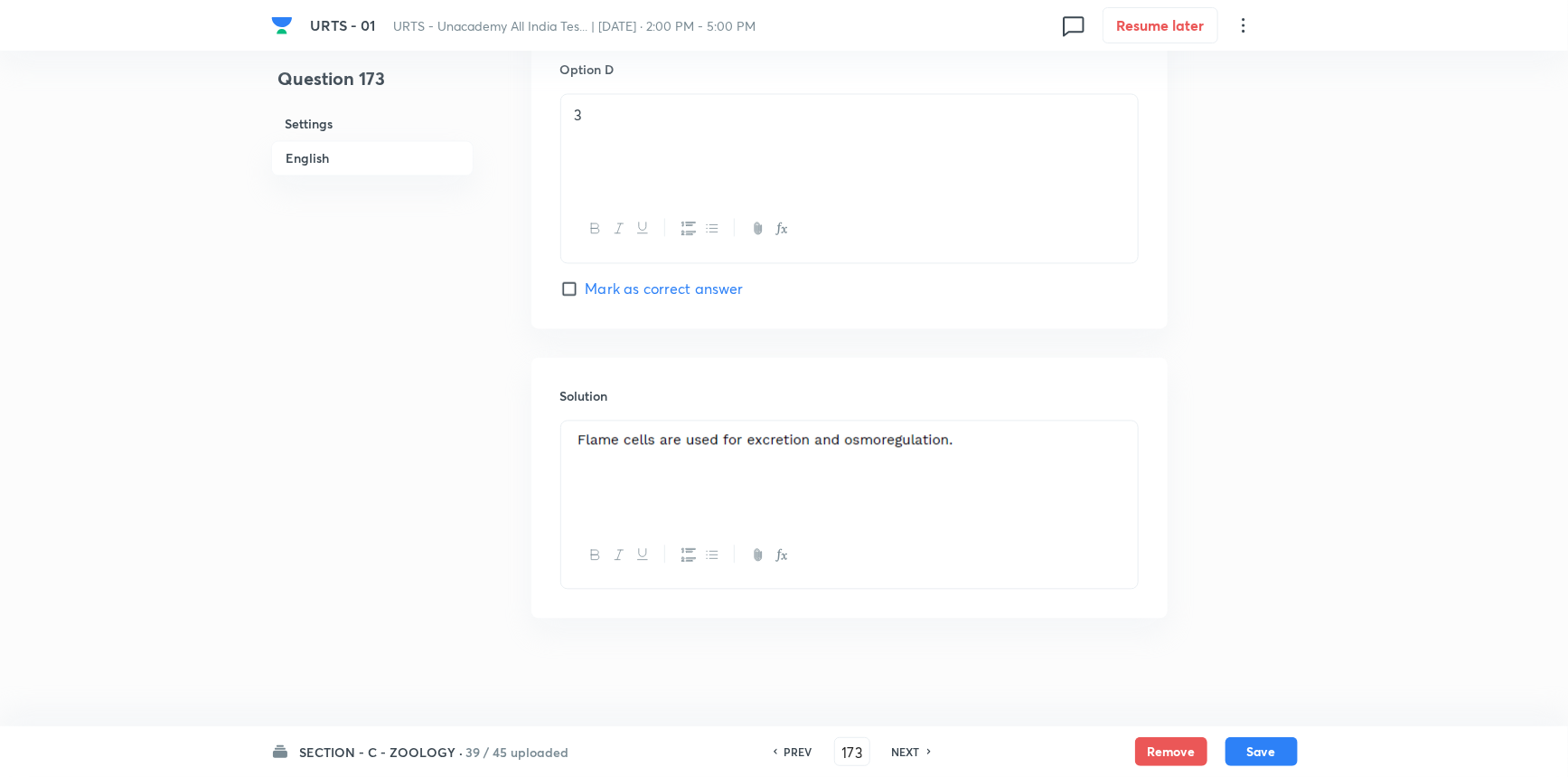
drag, startPoint x: 961, startPoint y: 441, endPoint x: 534, endPoint y: 460, distance: 427.4
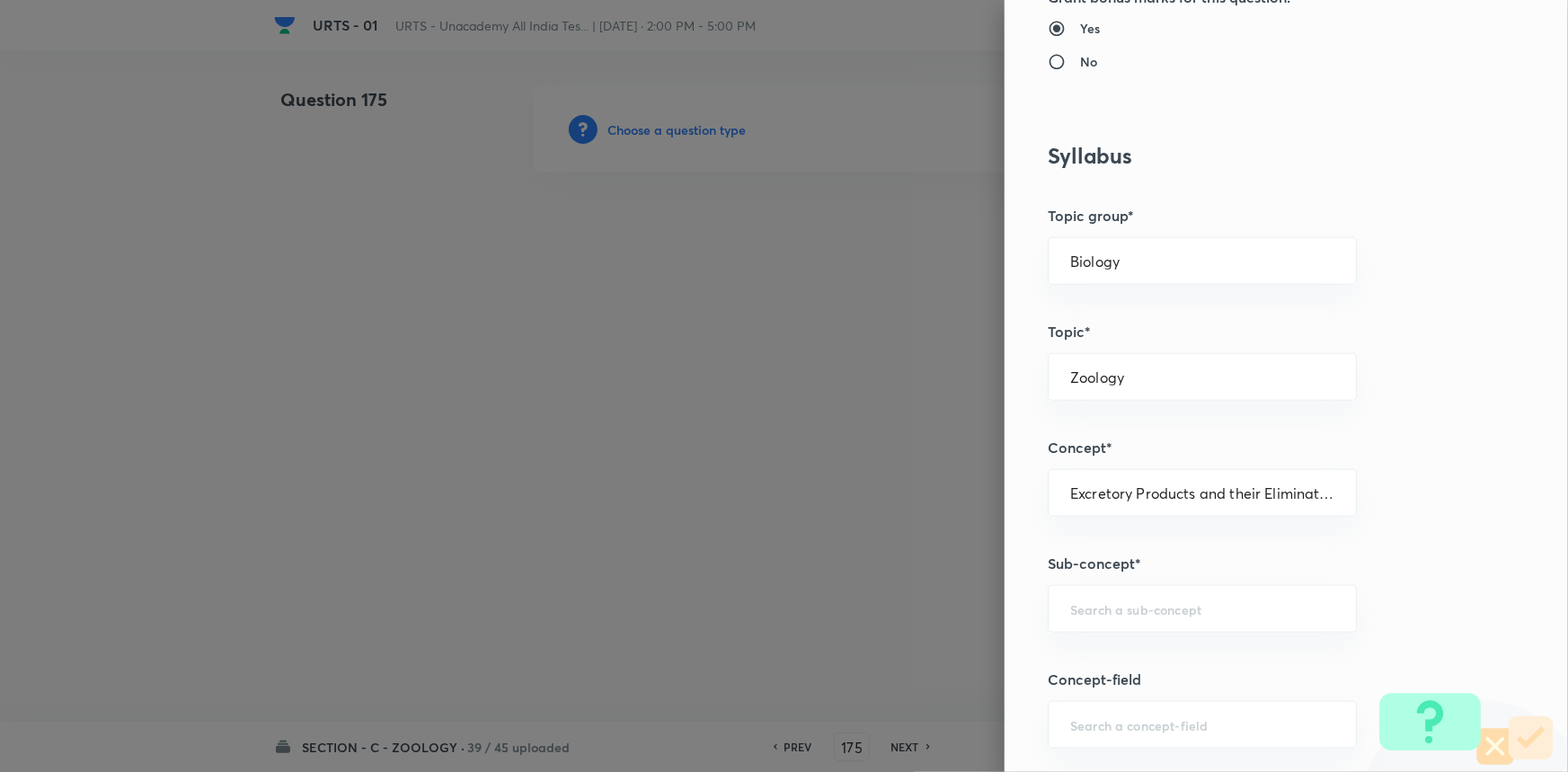
scroll to position [1061, 0]
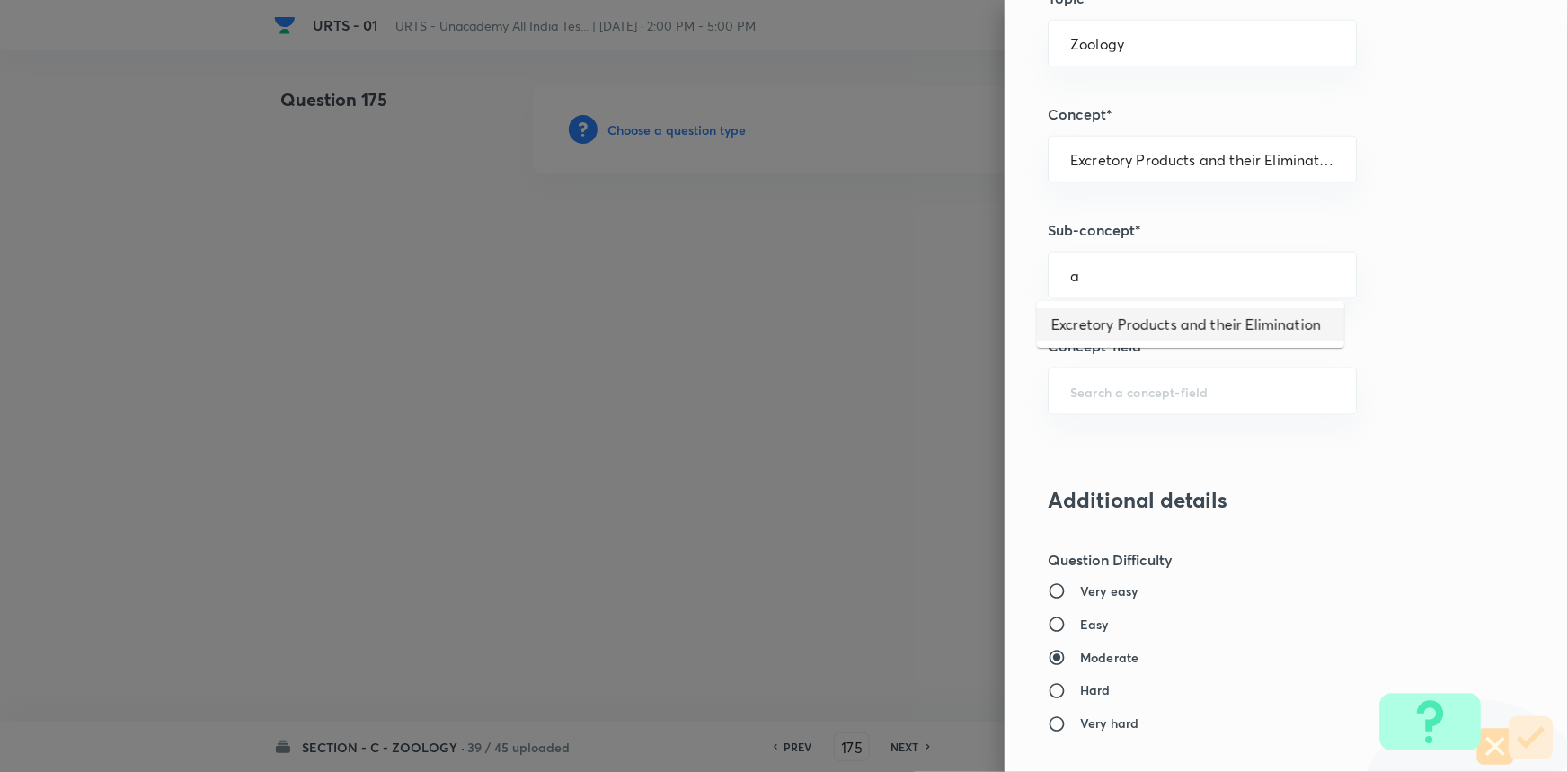
drag, startPoint x: 1086, startPoint y: 322, endPoint x: 1179, endPoint y: 321, distance: 93.0
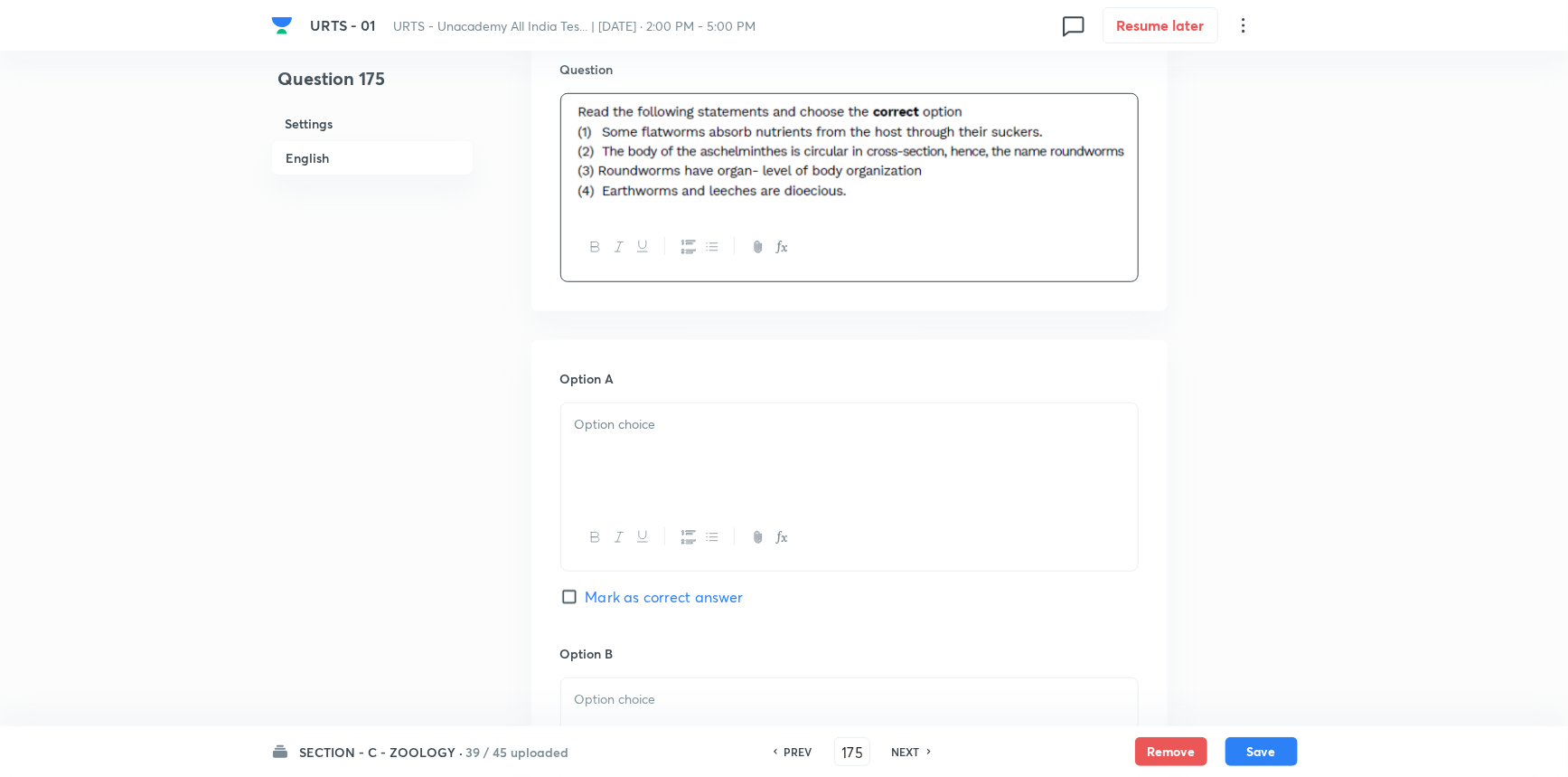
scroll to position [575, 0]
drag, startPoint x: 659, startPoint y: 429, endPoint x: 656, endPoint y: 439, distance: 10.4
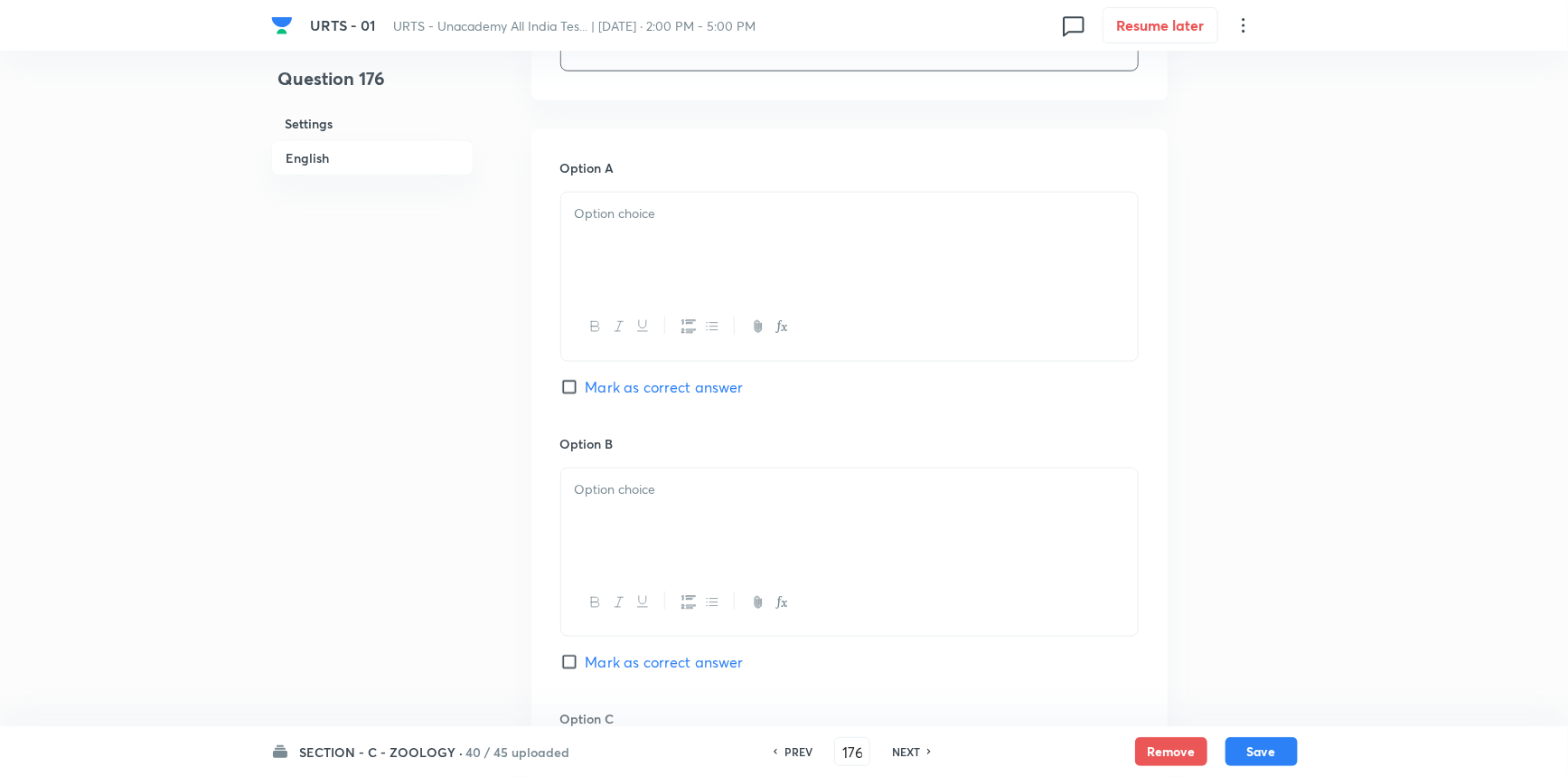
scroll to position [904, 0]
drag, startPoint x: 622, startPoint y: 534, endPoint x: 672, endPoint y: 525, distance: 50.8
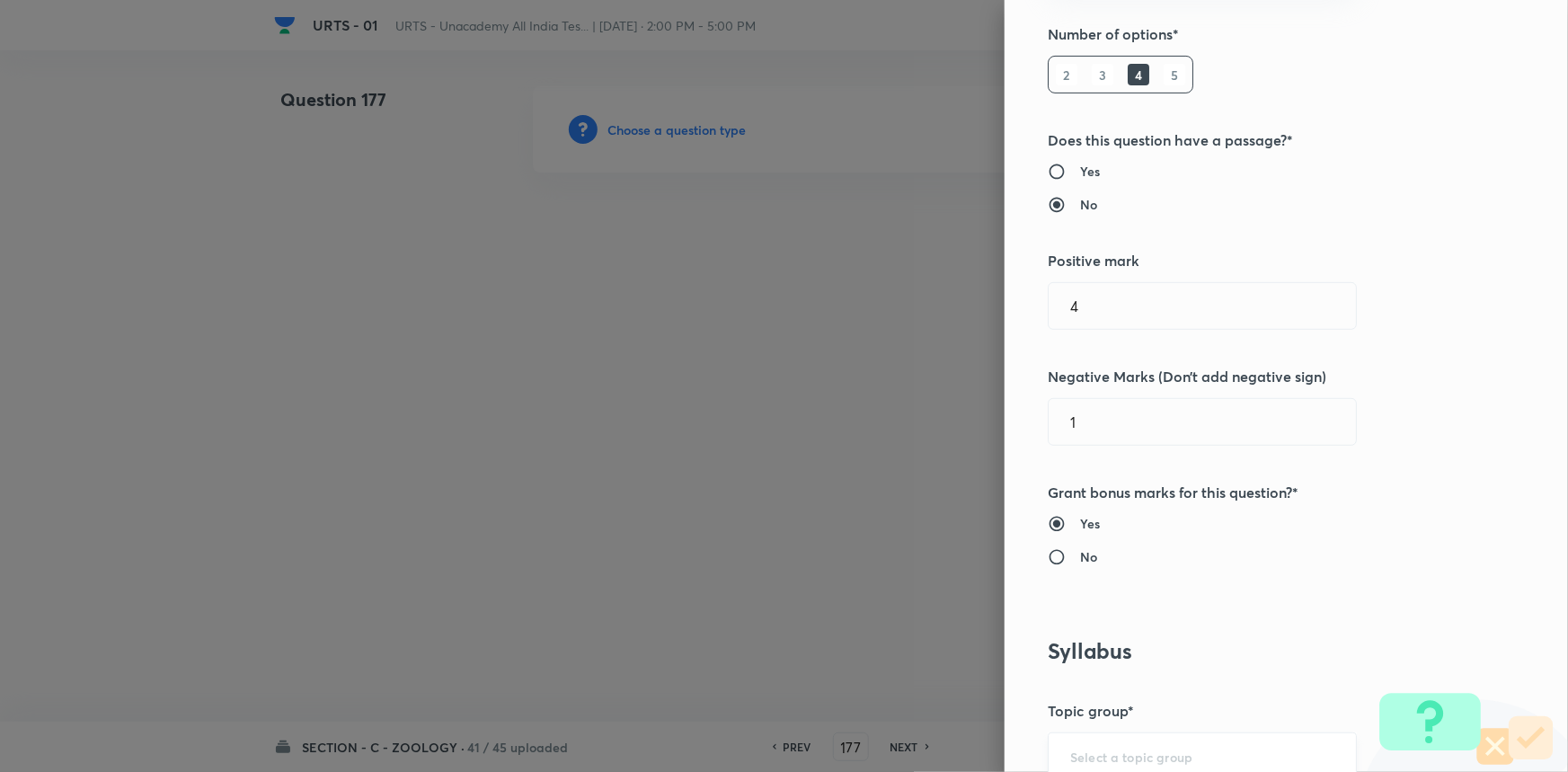
scroll to position [571, 0]
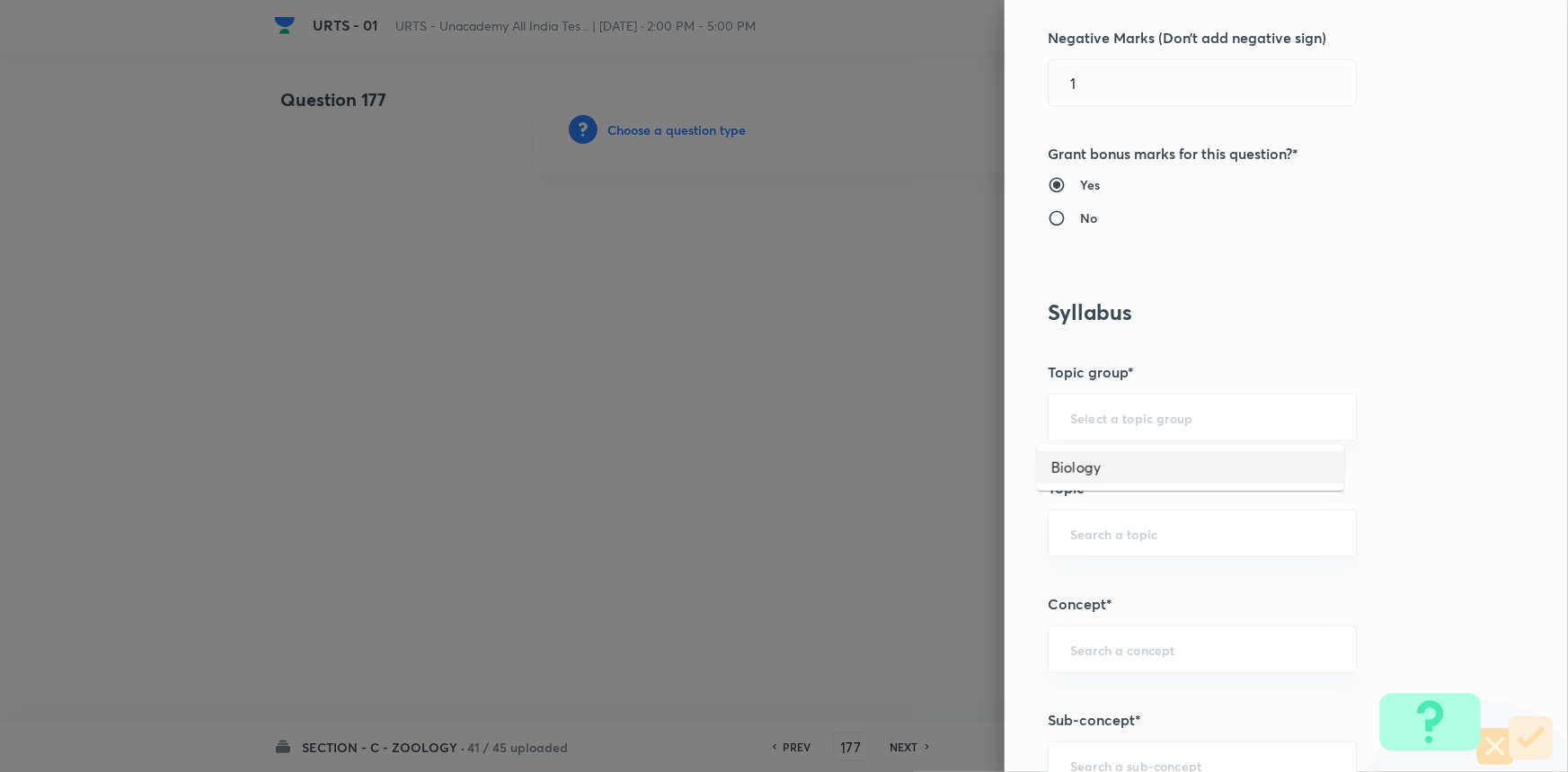
drag, startPoint x: 1090, startPoint y: 471, endPoint x: 1085, endPoint y: 524, distance: 53.2
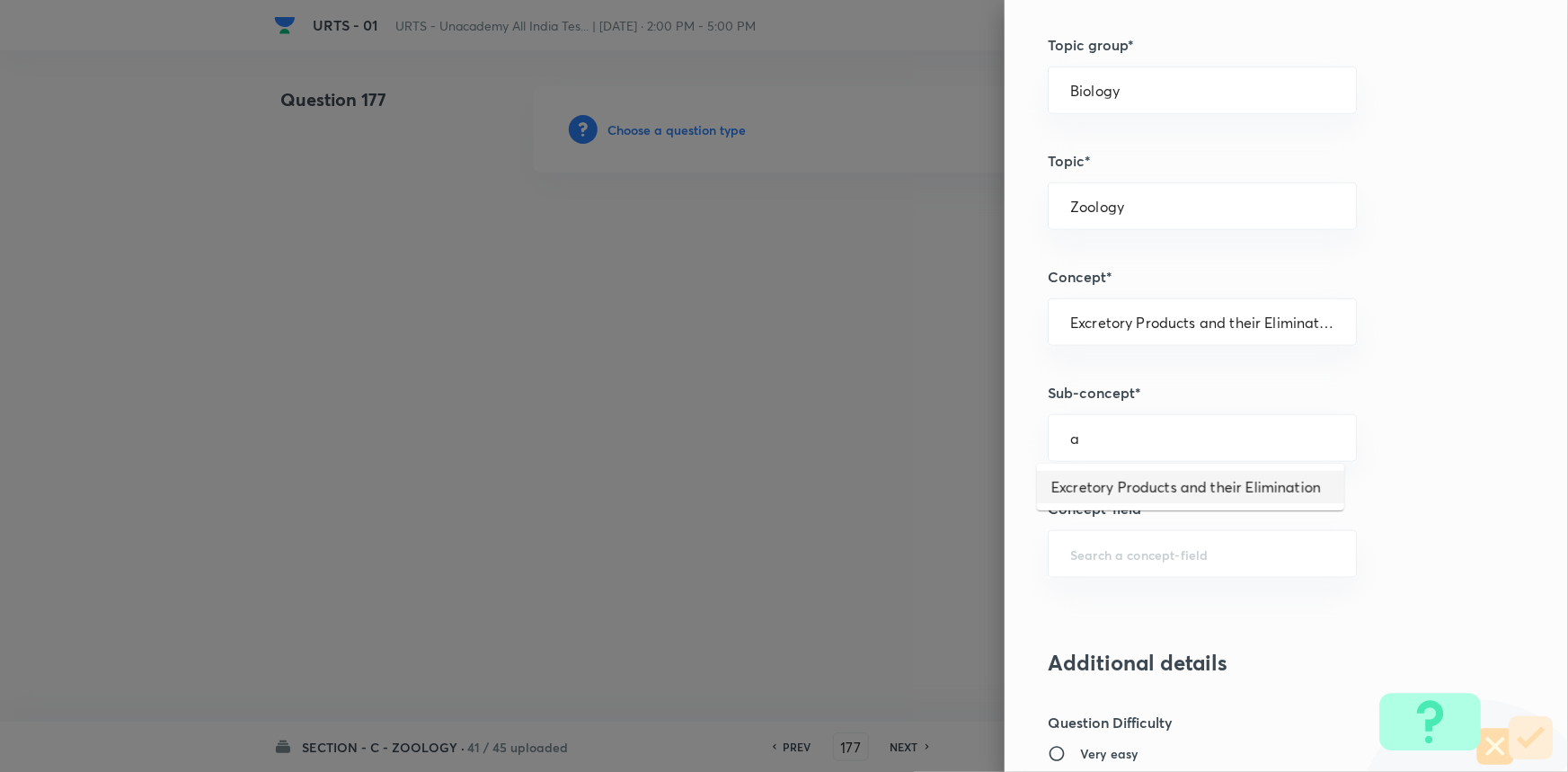
drag, startPoint x: 1122, startPoint y: 495, endPoint x: 1154, endPoint y: 495, distance: 32.0
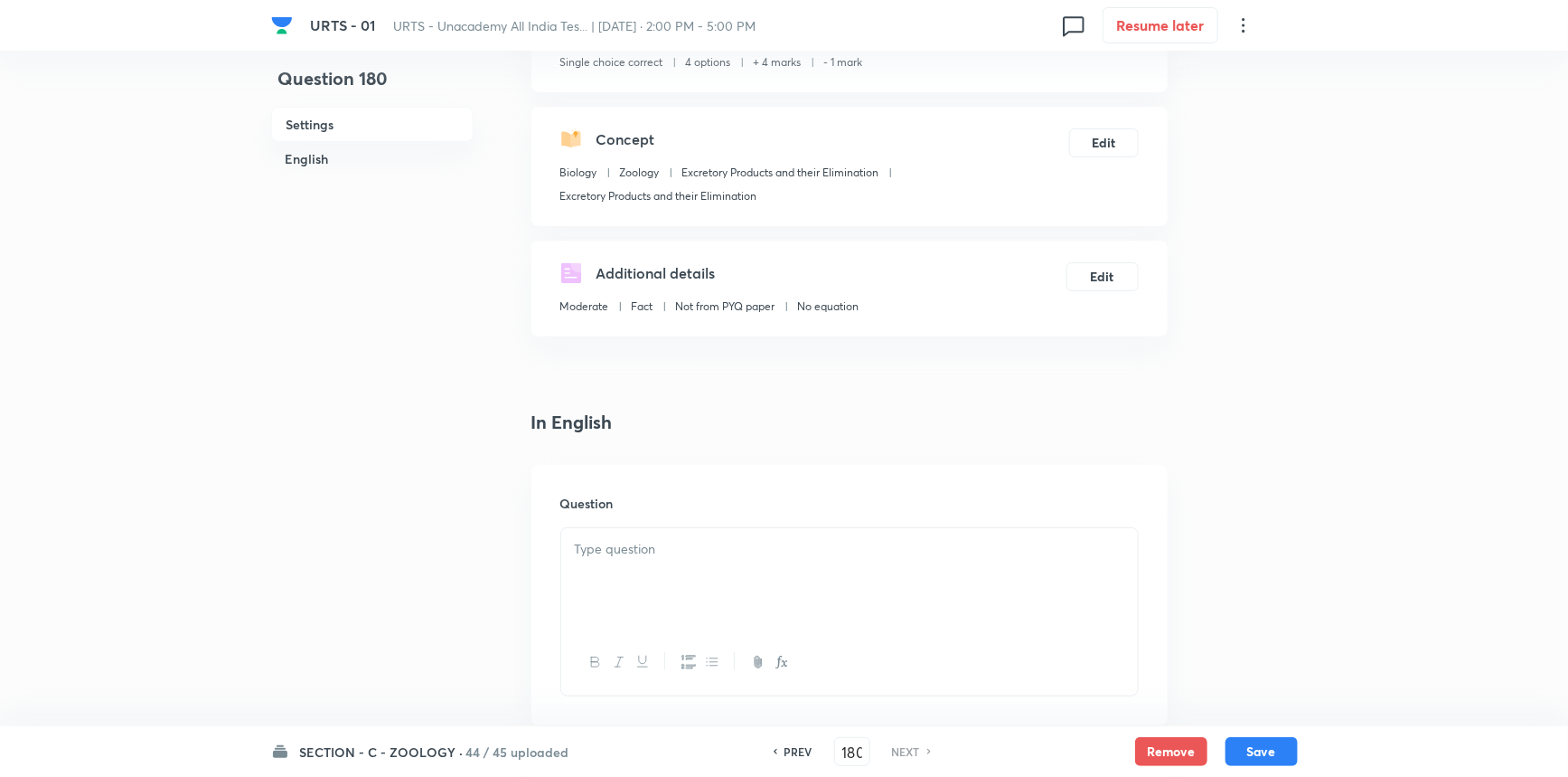
scroll to position [328, 0]
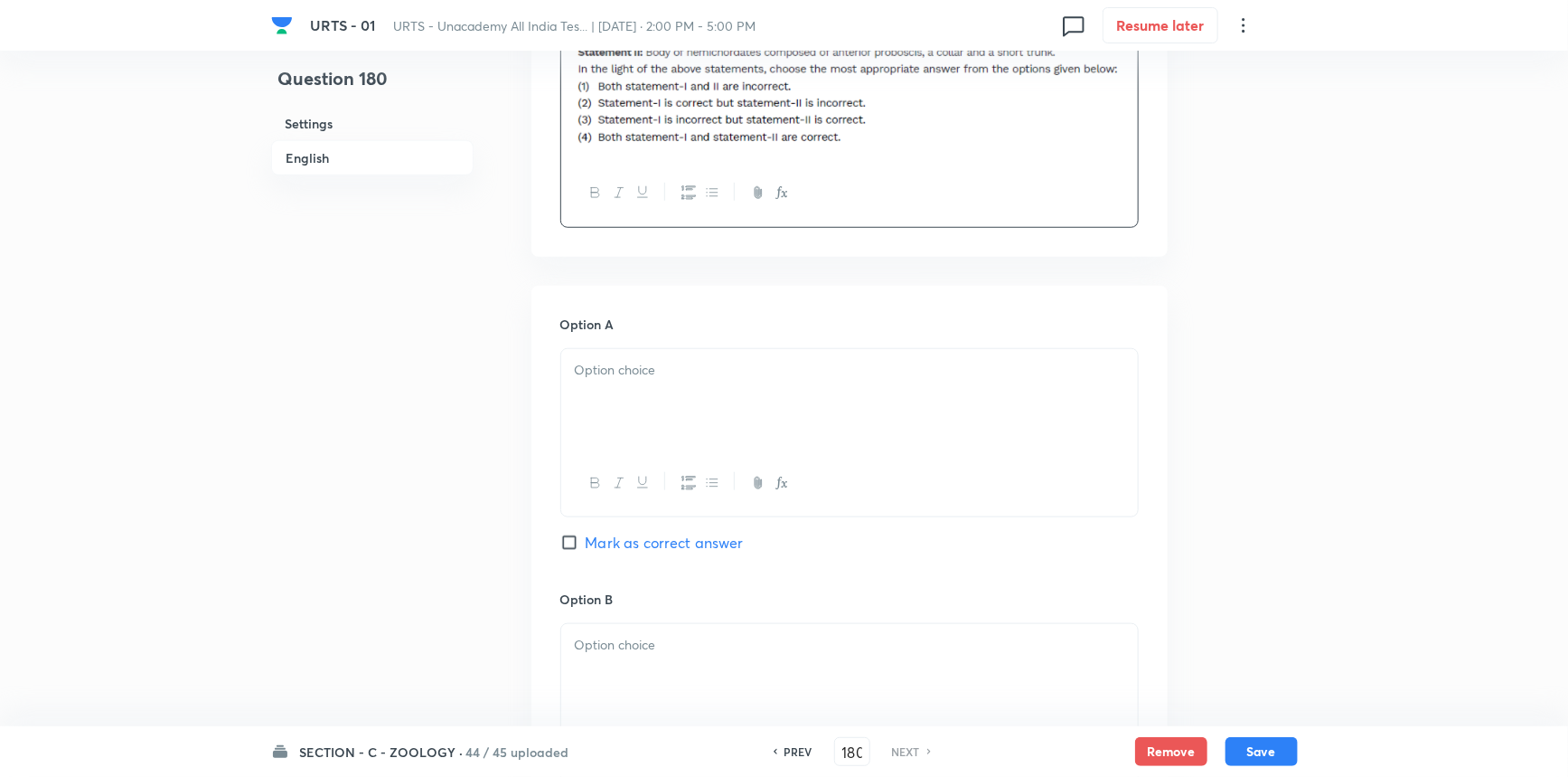
scroll to position [740, 0]
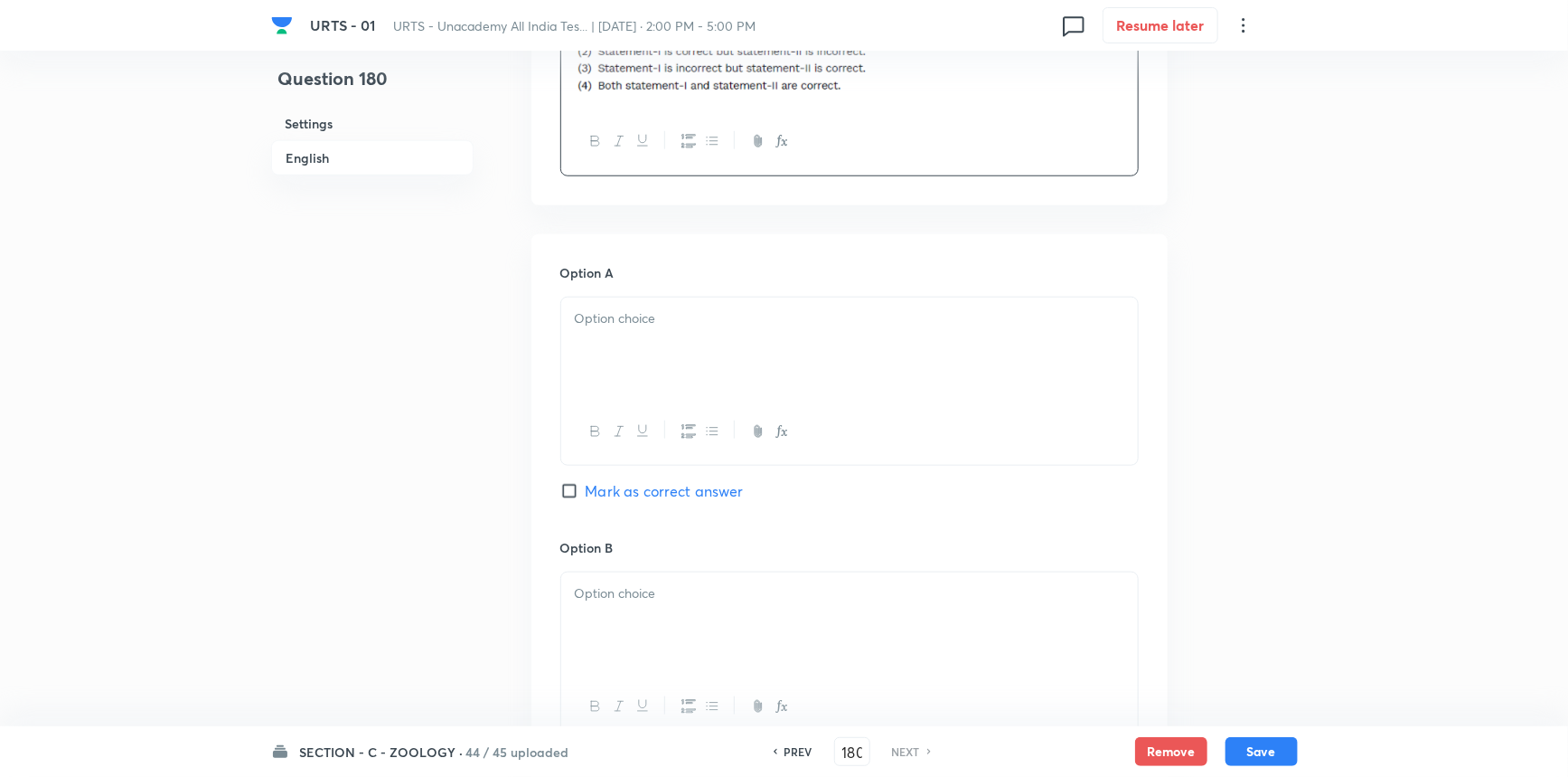
click at [647, 346] on div at bounding box center [849, 348] width 577 height 101
click at [624, 614] on div at bounding box center [849, 623] width 577 height 101
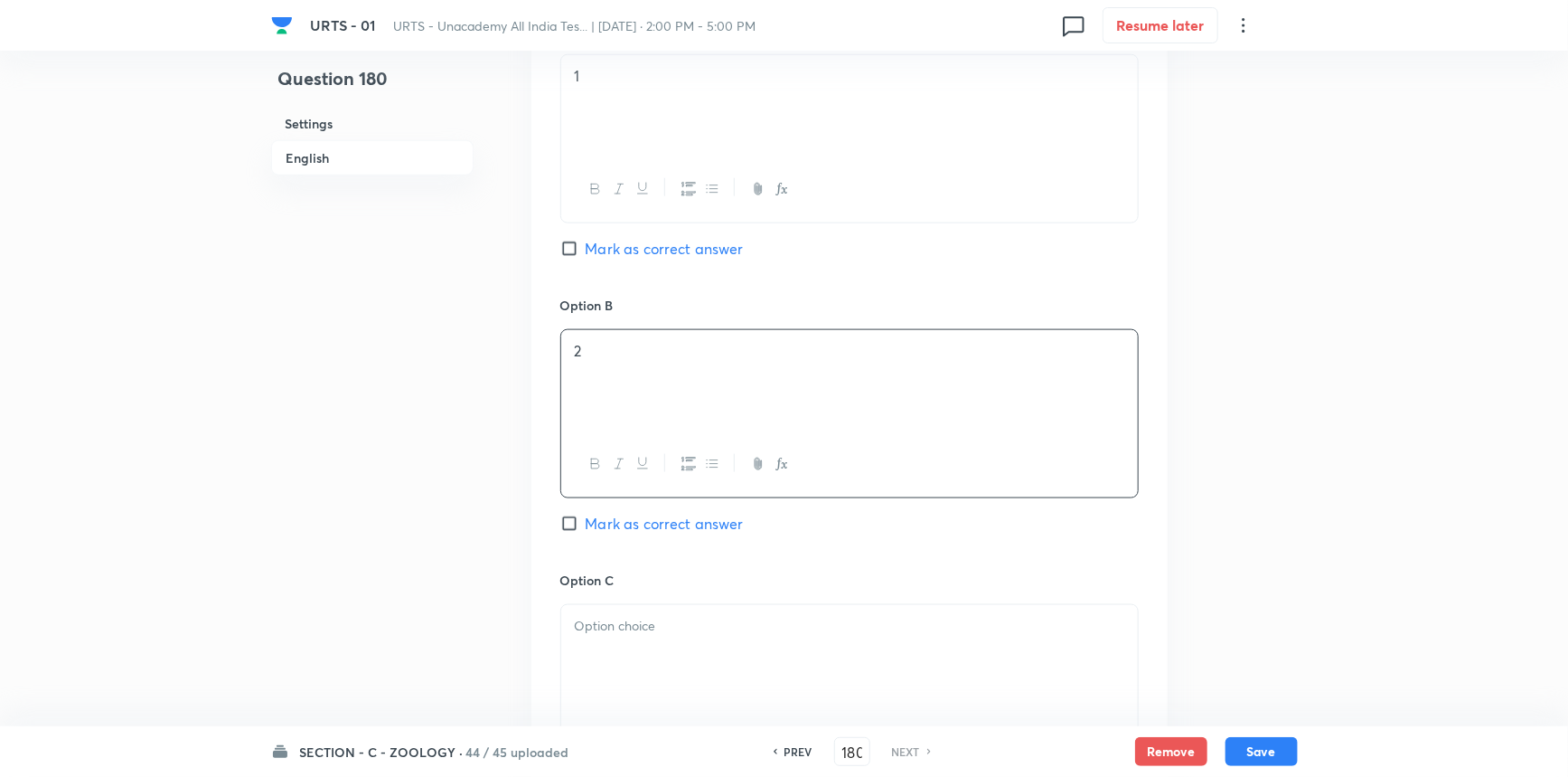
scroll to position [986, 0]
click at [606, 515] on span "Mark as correct answer" at bounding box center [664, 520] width 158 height 22
click at [586, 515] on input "Mark as correct answer" at bounding box center [573, 520] width 25 height 18
checkbox input "true"
click at [632, 652] on div at bounding box center [849, 652] width 577 height 101
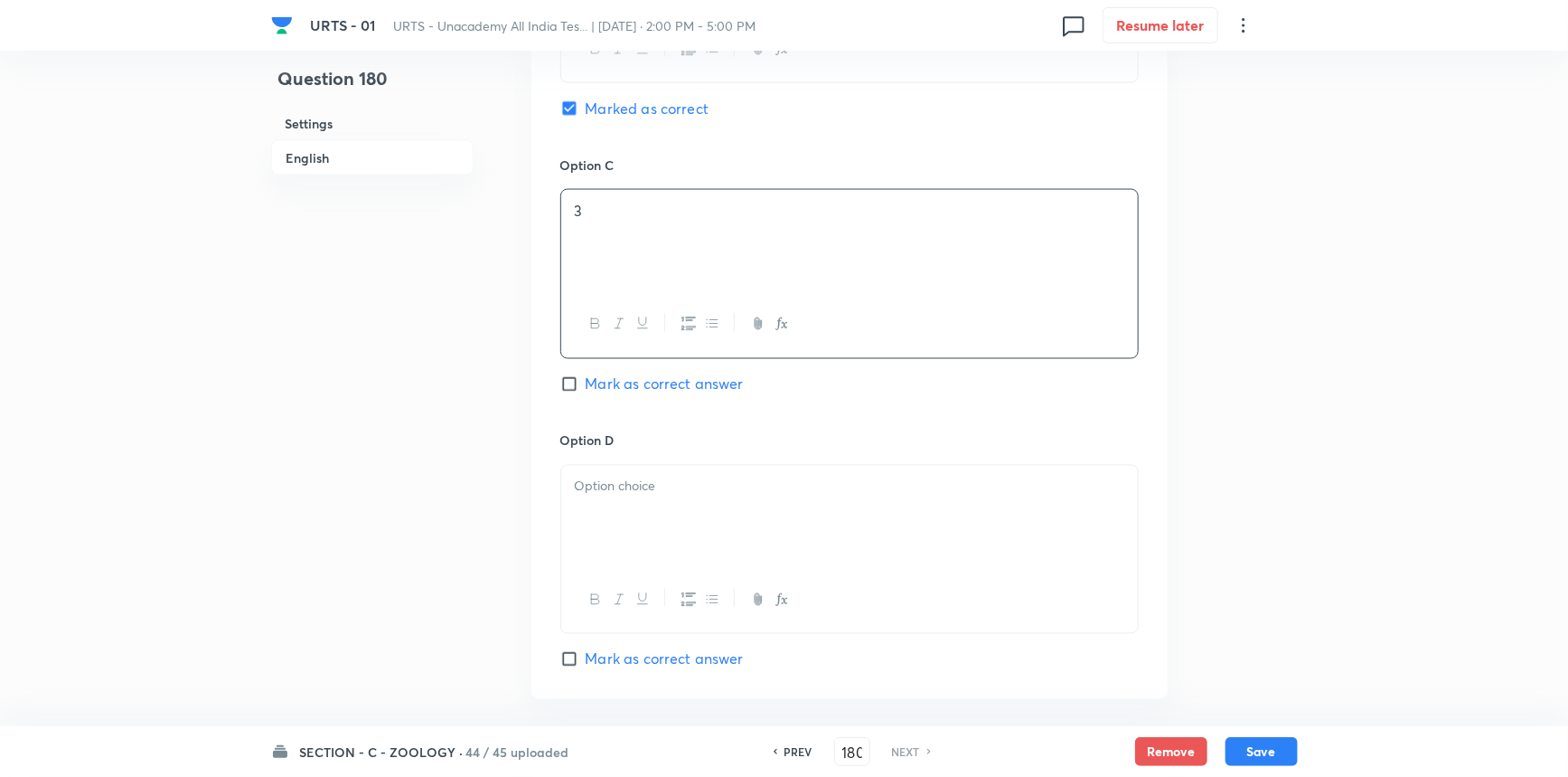
drag, startPoint x: 684, startPoint y: 534, endPoint x: 716, endPoint y: 500, distance: 46.7
click at [683, 534] on div at bounding box center [849, 516] width 577 height 101
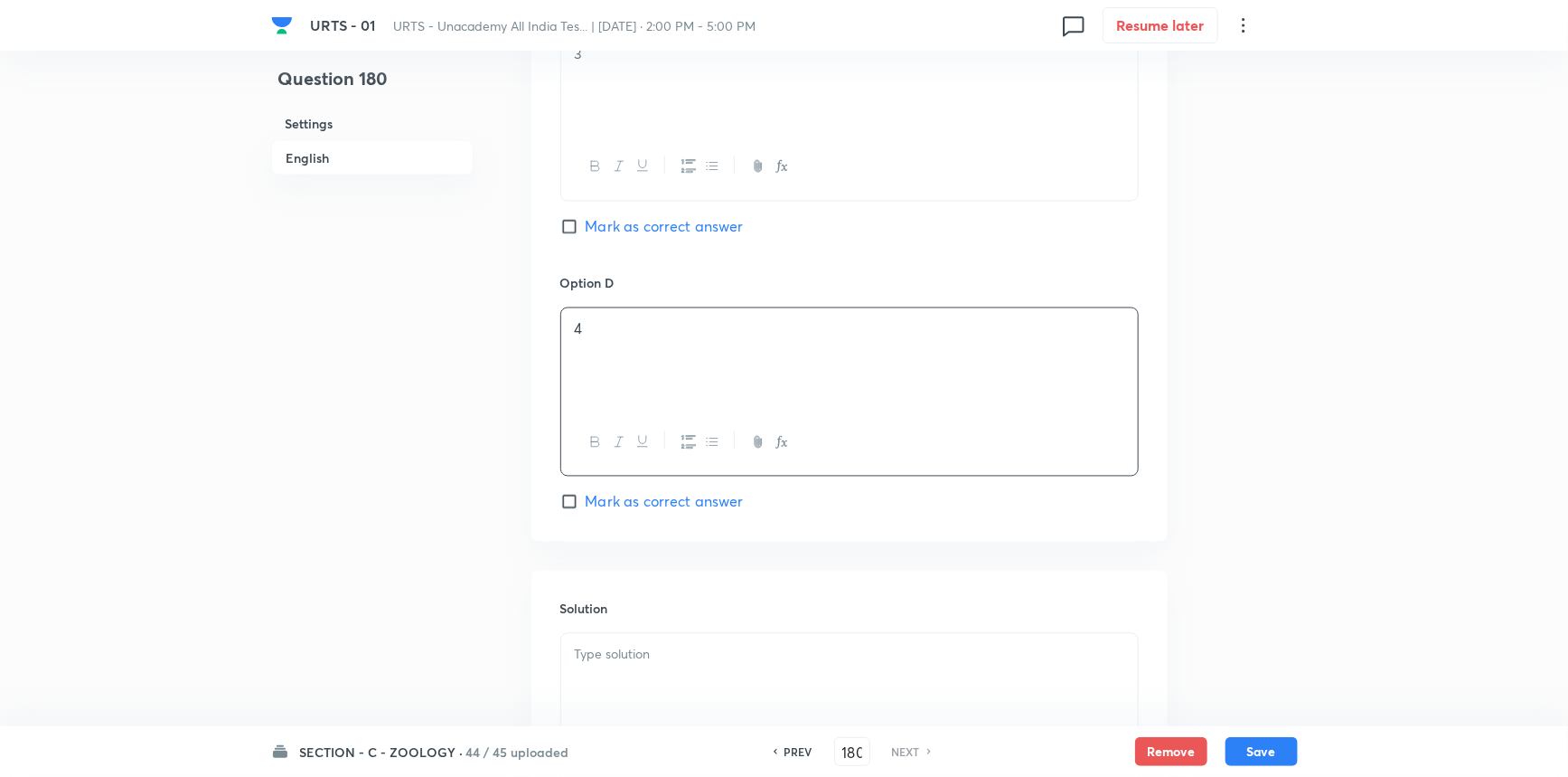
scroll to position [1770, 0]
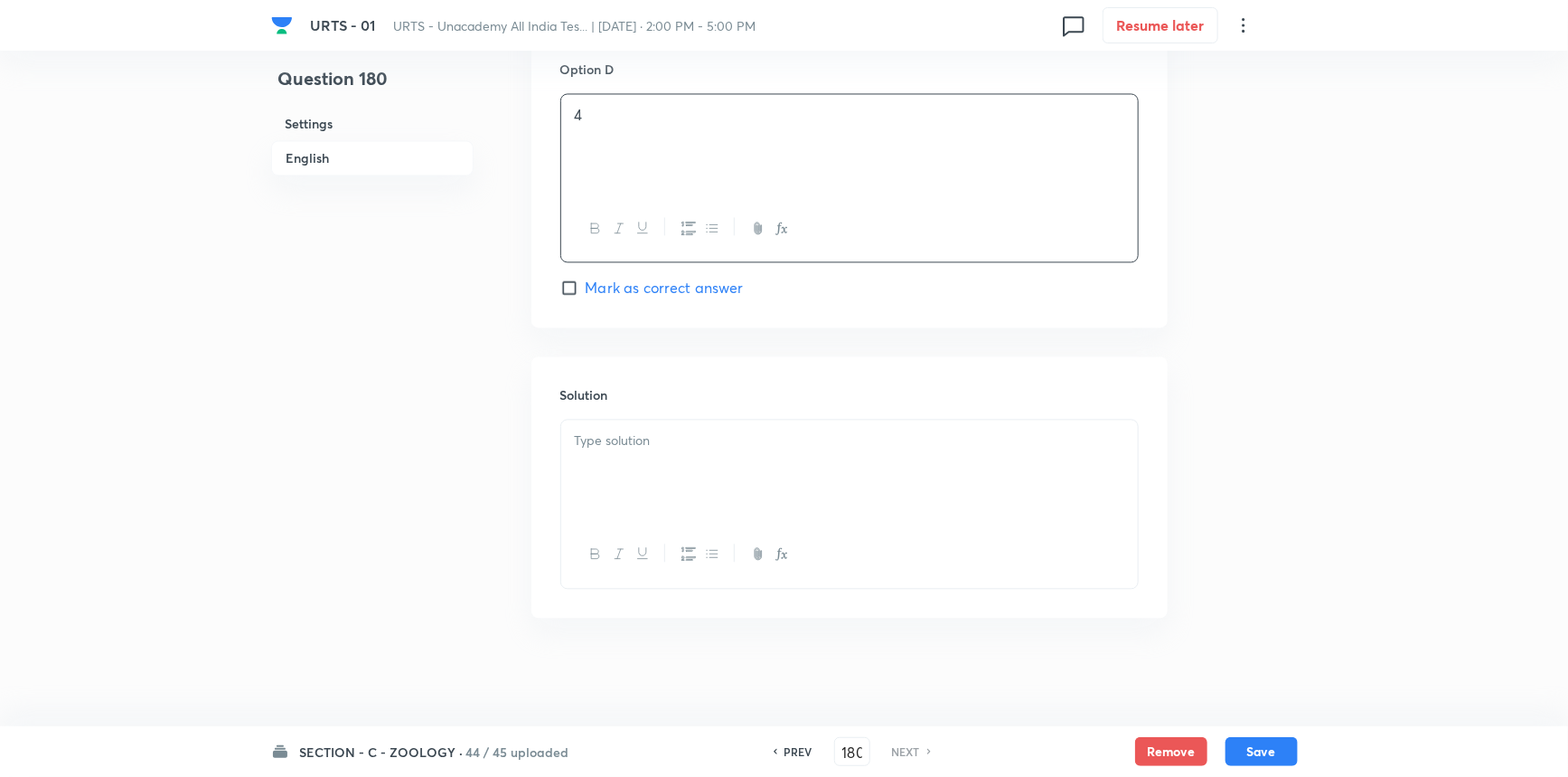
click at [667, 481] on div at bounding box center [849, 470] width 577 height 101
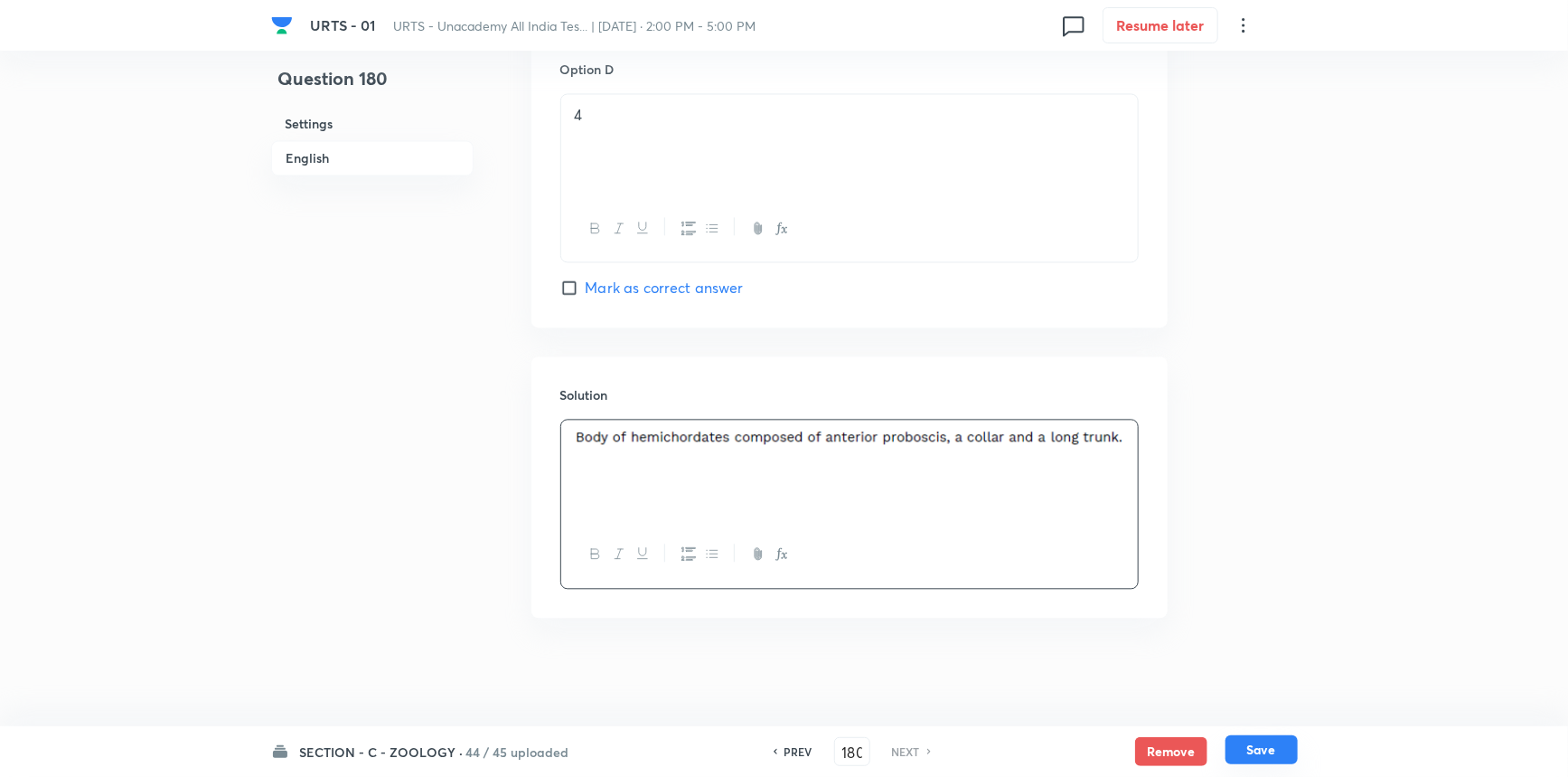
click at [1246, 750] on button "Save" at bounding box center [1262, 749] width 72 height 29
checkbox input "true"
click at [848, 744] on input "180" at bounding box center [852, 752] width 35 height 32
type input "1"
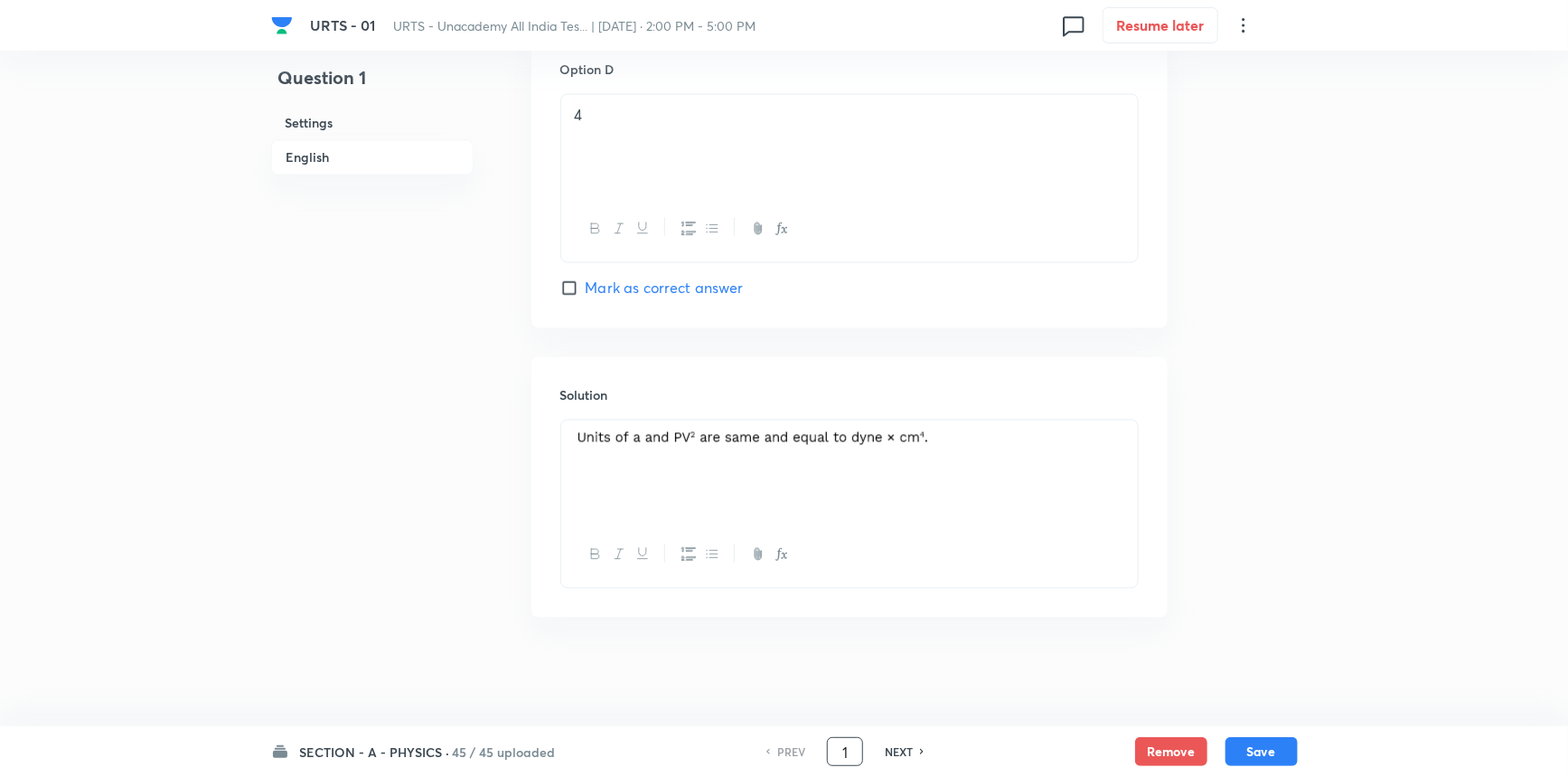
scroll to position [1697, 0]
click at [909, 751] on h6 "NEXT" at bounding box center [899, 751] width 28 height 16
checkbox input "false"
type input "2"
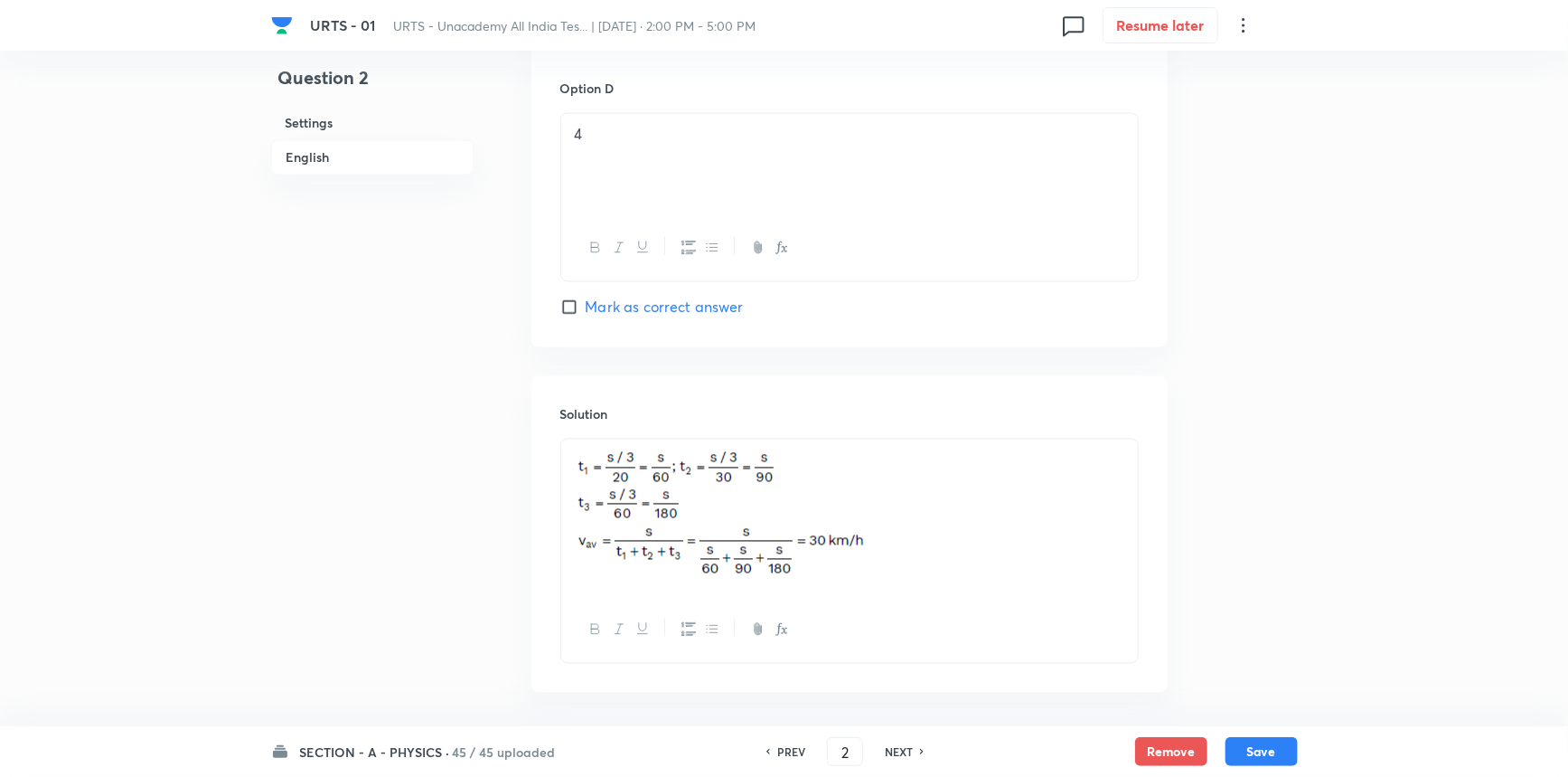
click at [909, 751] on h6 "NEXT" at bounding box center [899, 751] width 28 height 16
checkbox input "false"
type input "3"
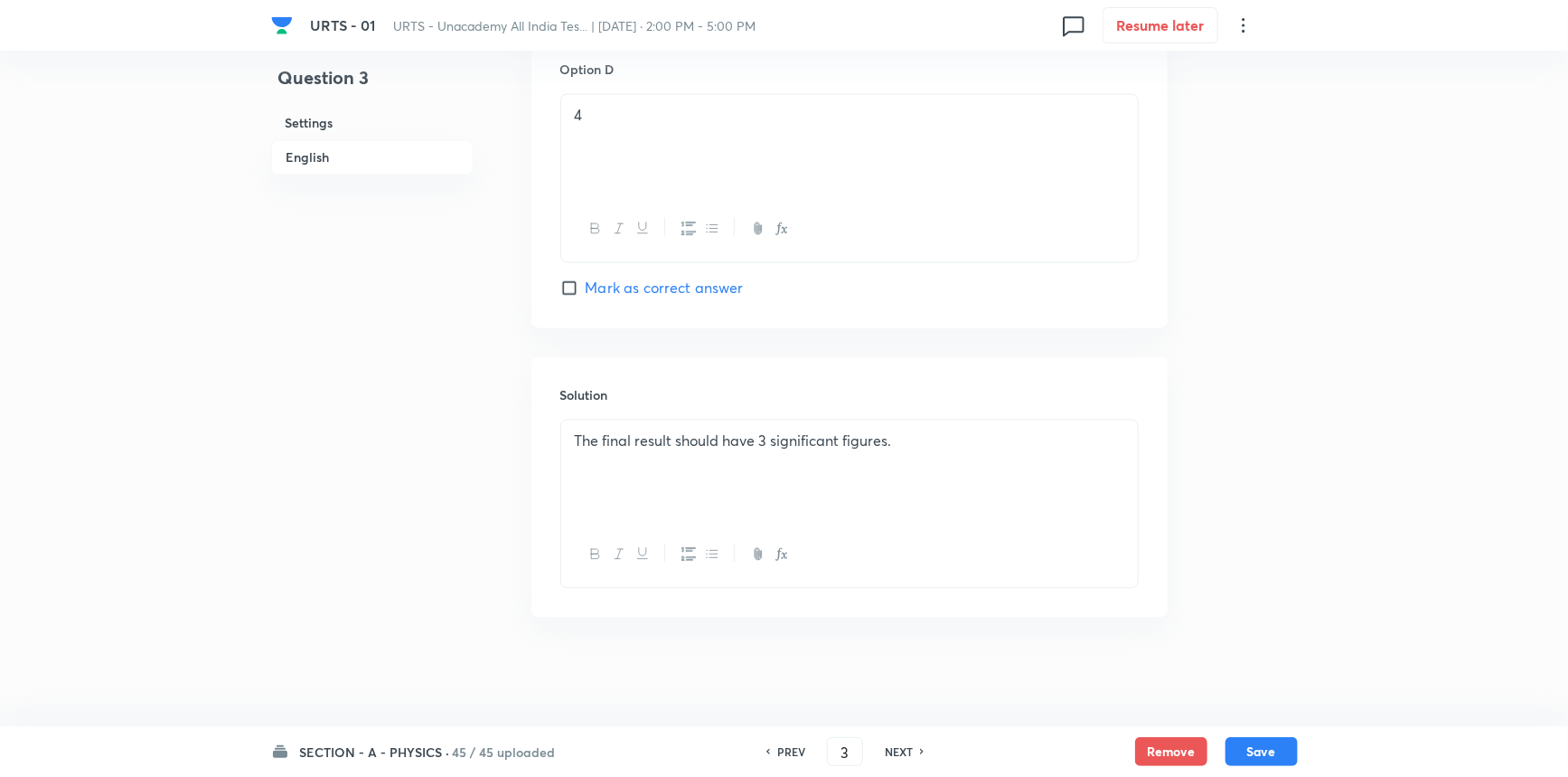
click at [909, 751] on h6 "NEXT" at bounding box center [899, 751] width 28 height 16
checkbox input "false"
type input "4"
checkbox input "true"
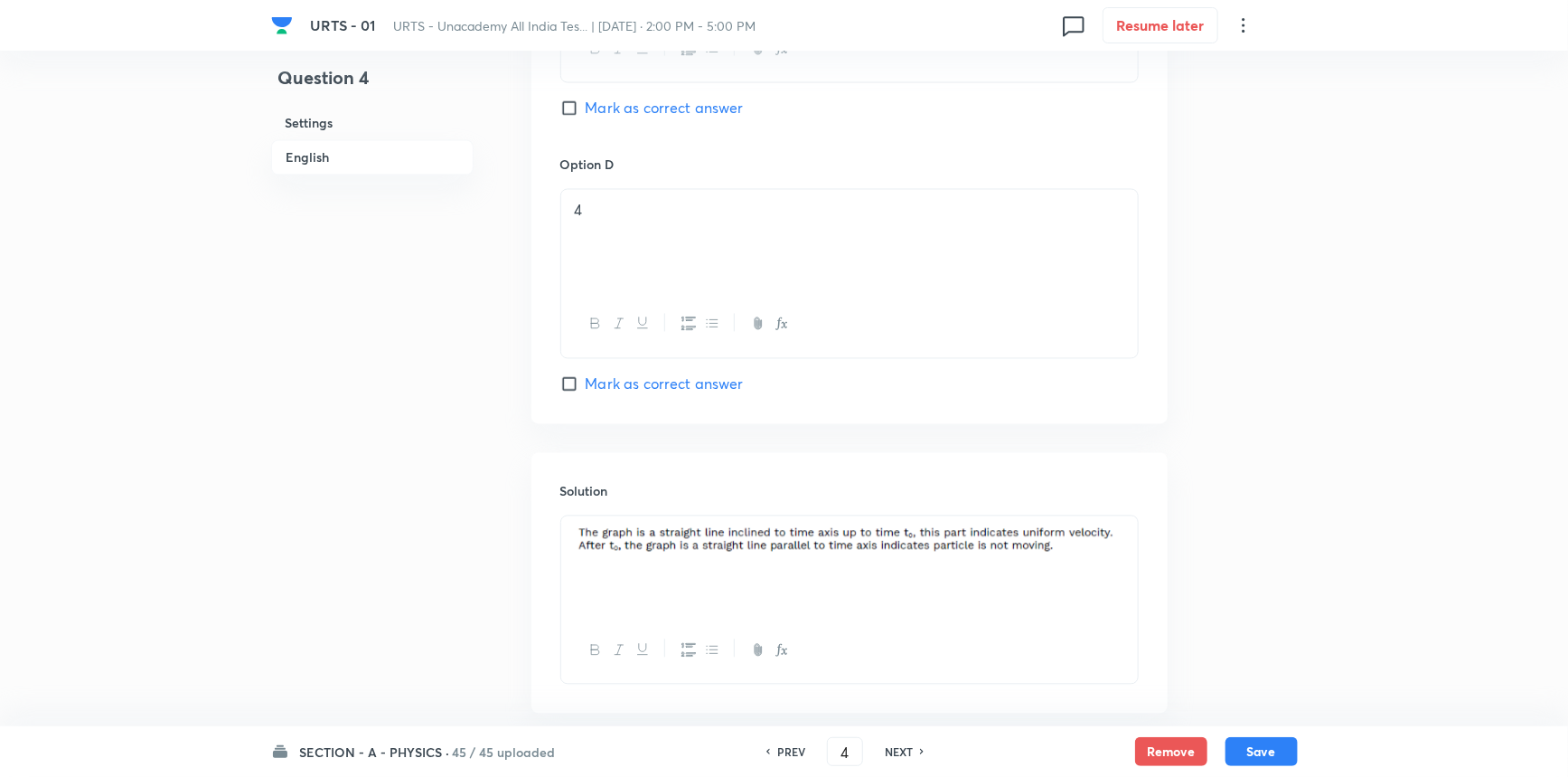
click at [909, 751] on h6 "NEXT" at bounding box center [899, 751] width 28 height 16
type input "5"
checkbox input "false"
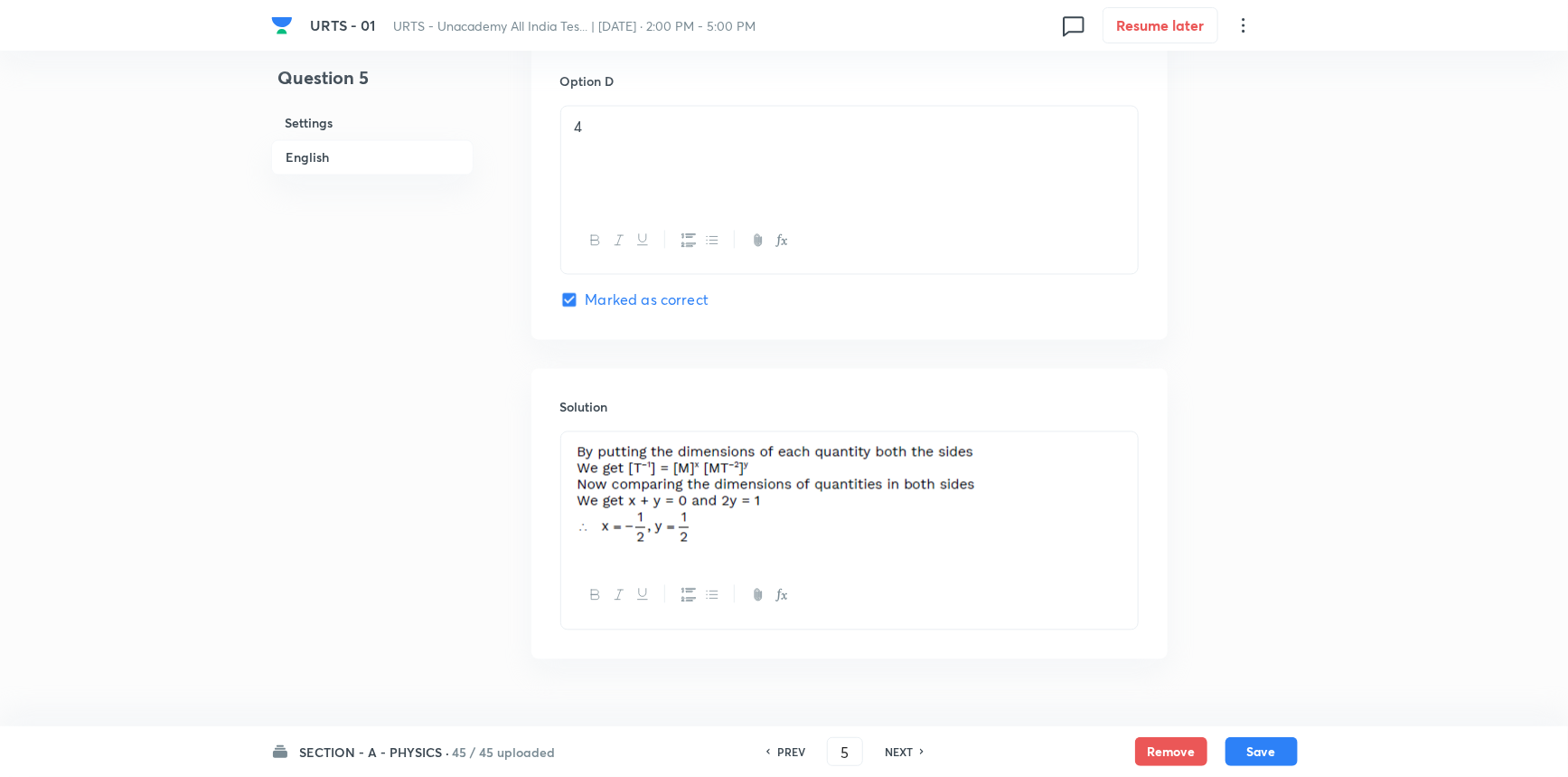
click at [909, 751] on h6 "NEXT" at bounding box center [899, 751] width 28 height 16
checkbox input "false"
type input "6"
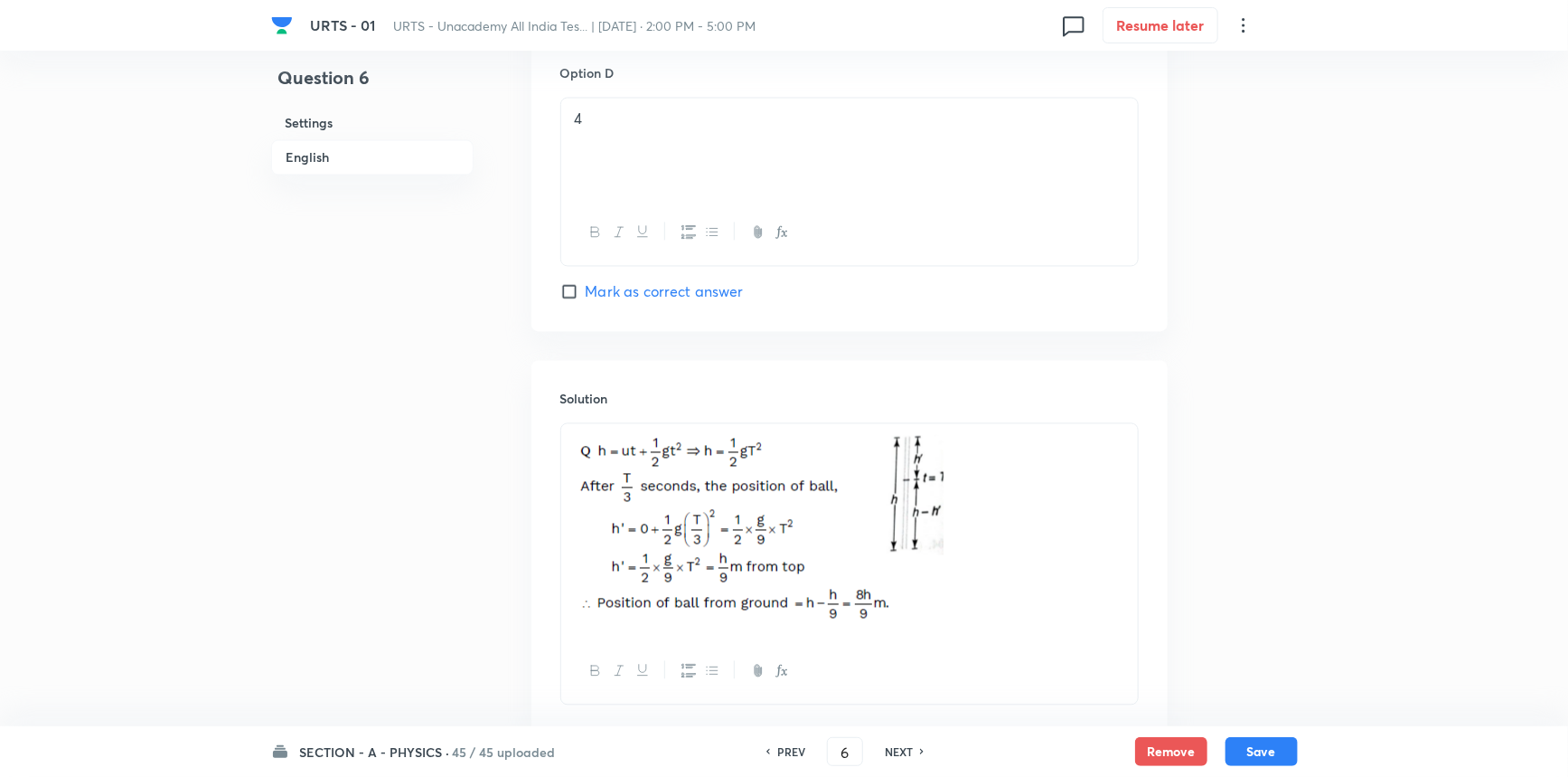
click at [909, 751] on h6 "NEXT" at bounding box center [899, 751] width 28 height 16
checkbox input "false"
type input "7"
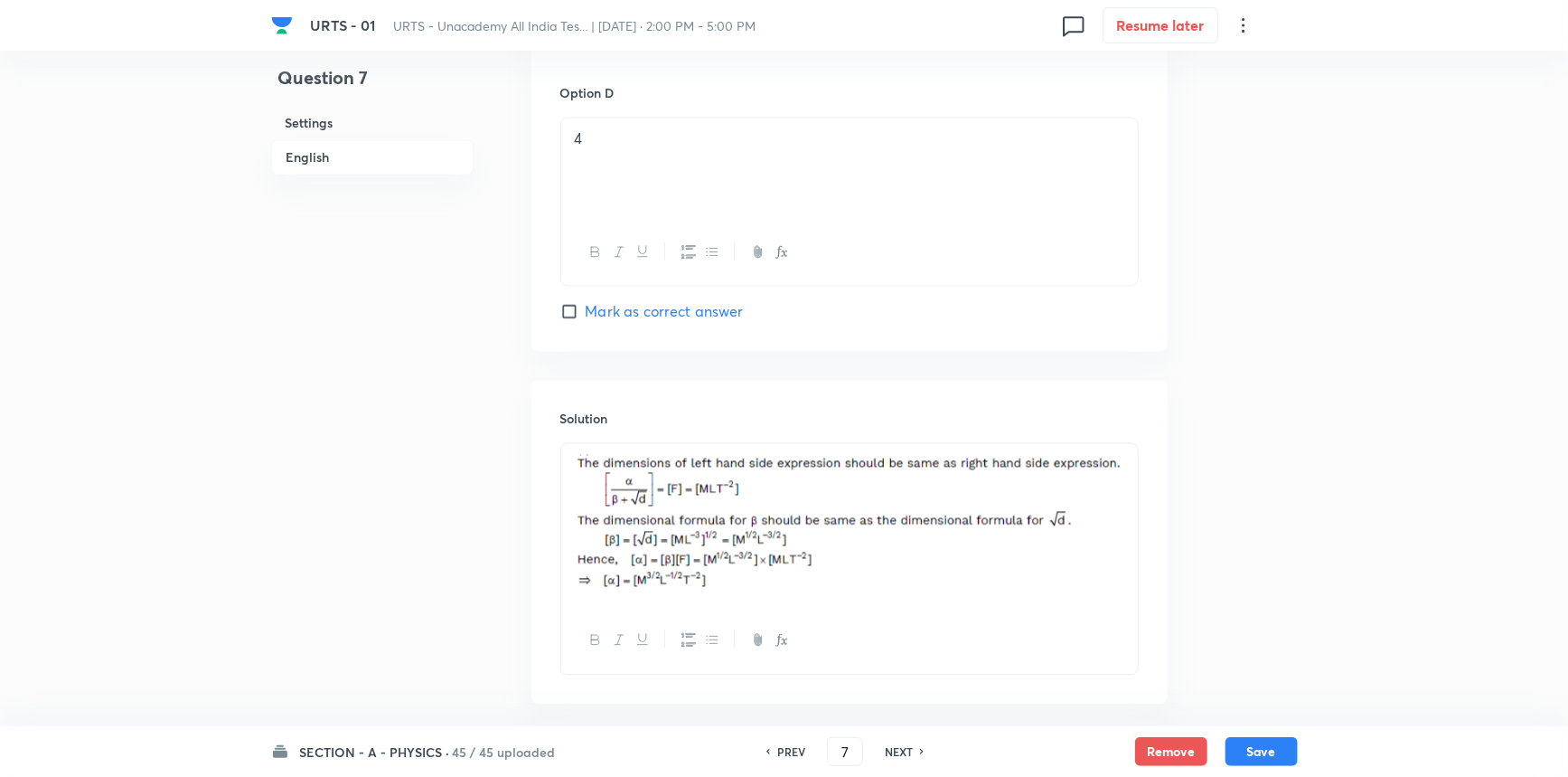
click at [909, 751] on h6 "NEXT" at bounding box center [899, 751] width 28 height 16
checkbox input "false"
type input "8"
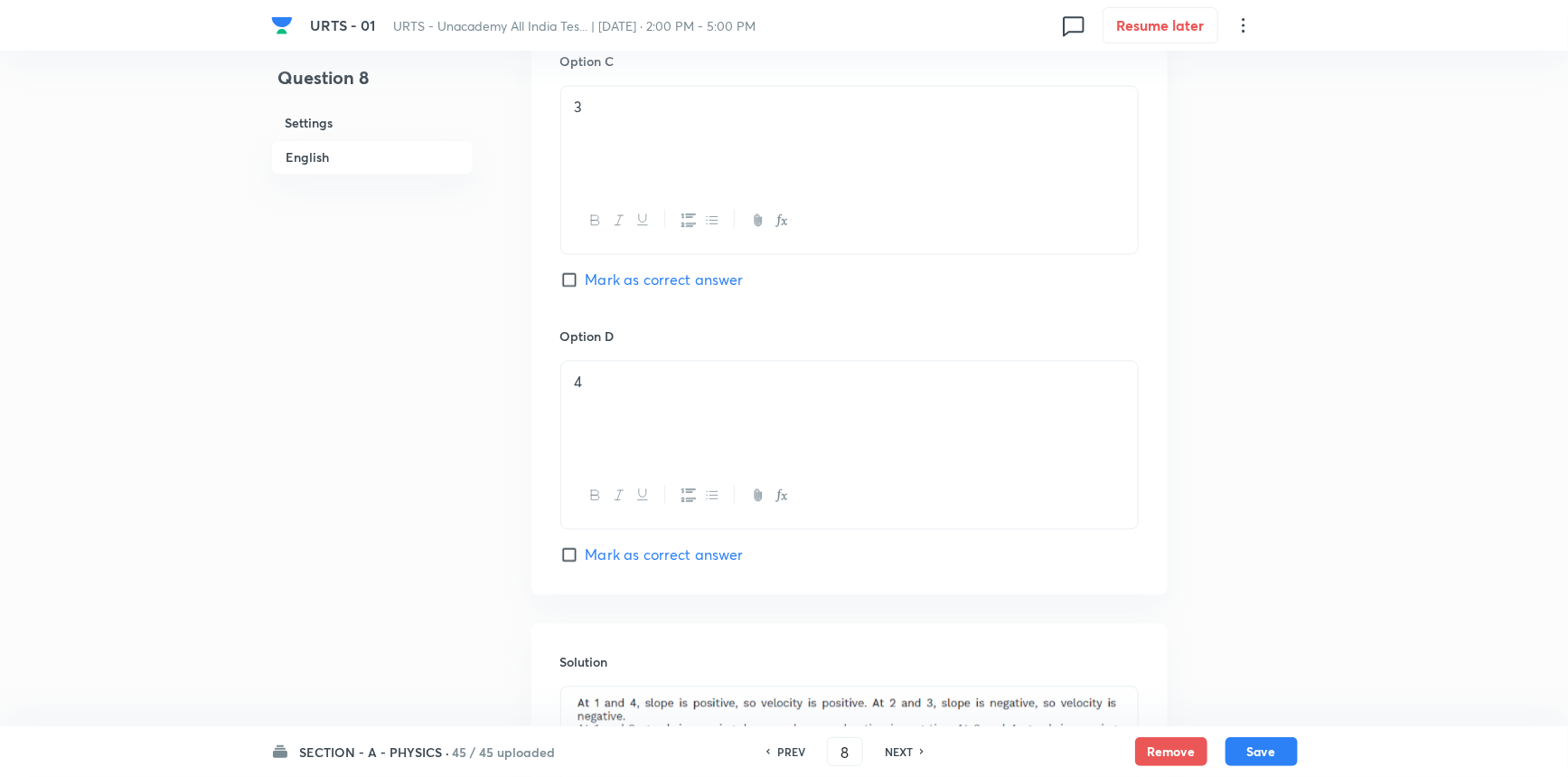
click at [909, 751] on h6 "NEXT" at bounding box center [899, 751] width 28 height 16
checkbox input "false"
type input "9"
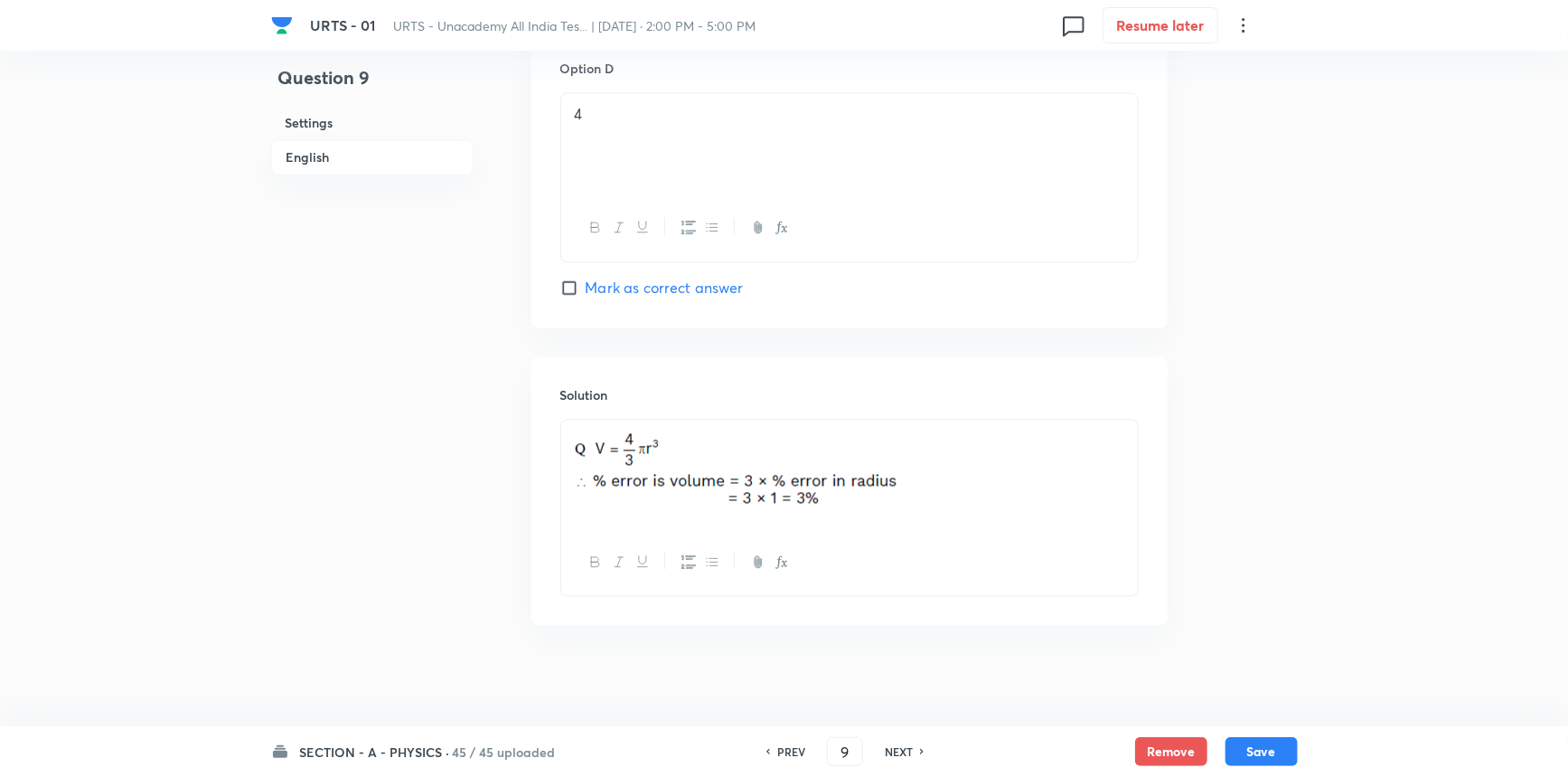
click at [909, 751] on h6 "NEXT" at bounding box center [899, 751] width 28 height 16
checkbox input "false"
type input "10"
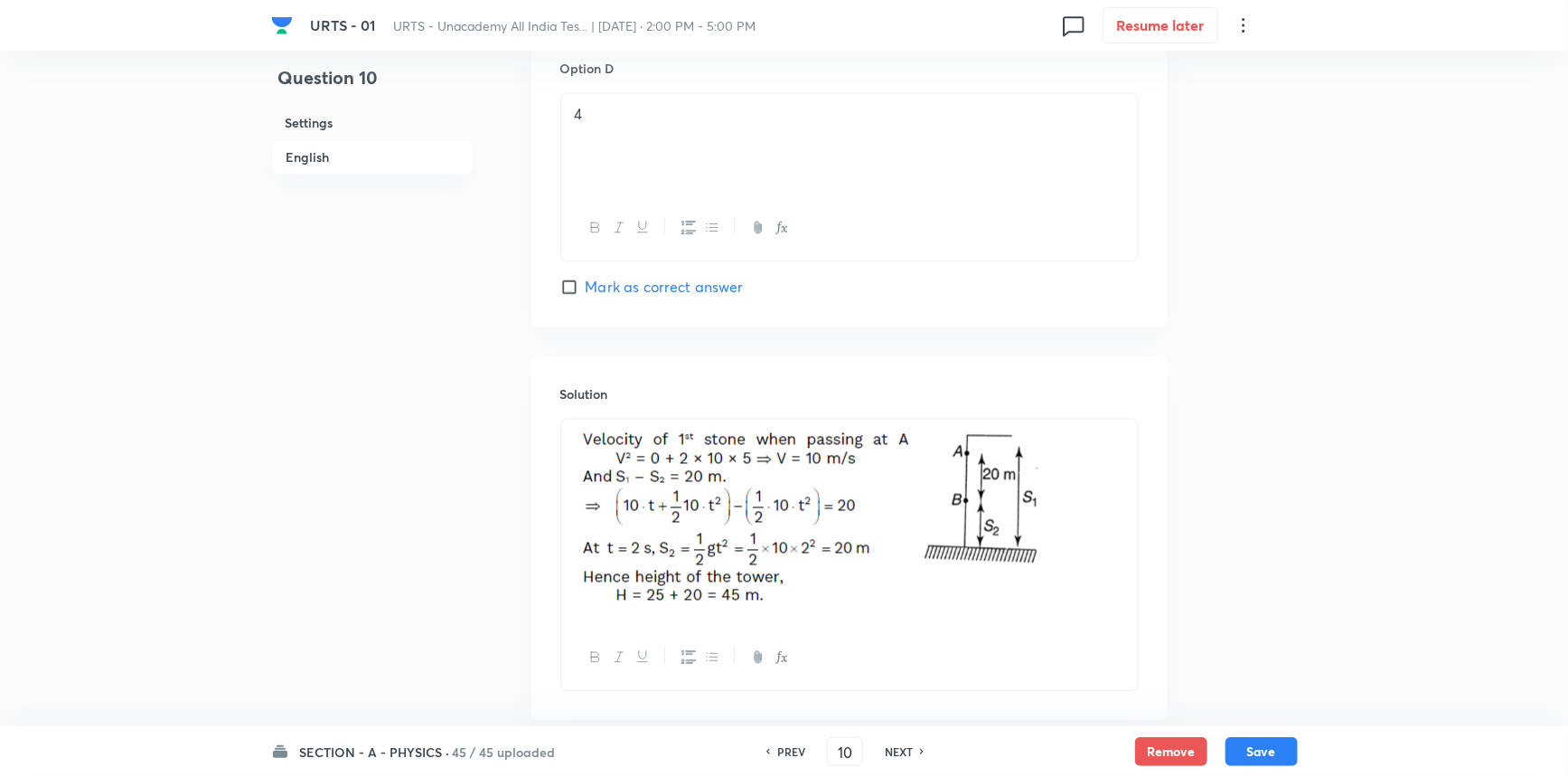
click at [909, 751] on h6 "NEXT" at bounding box center [899, 751] width 28 height 16
checkbox input "false"
type input "11"
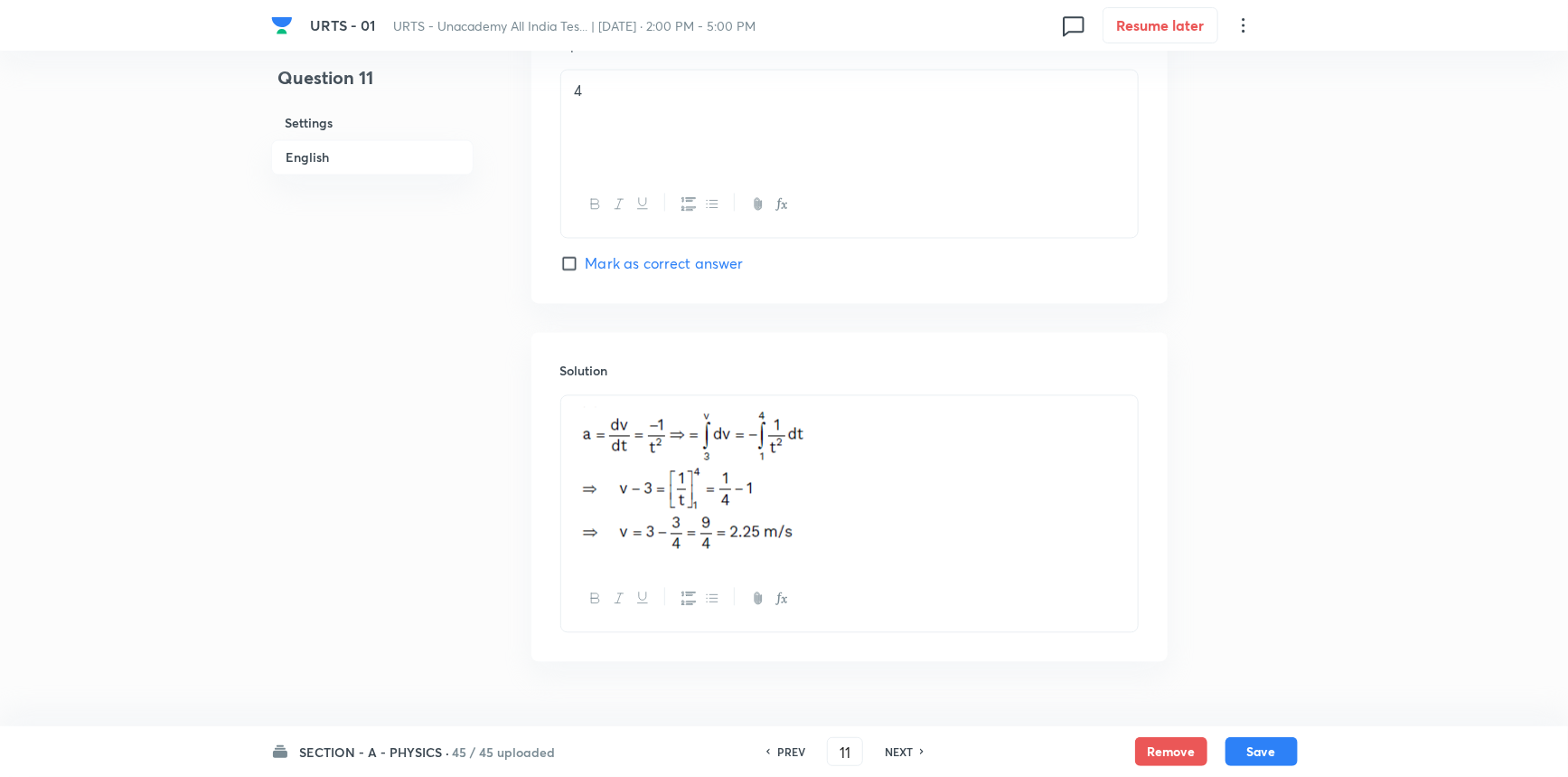
click at [909, 751] on h6 "NEXT" at bounding box center [899, 751] width 28 height 16
checkbox input "false"
type input "12"
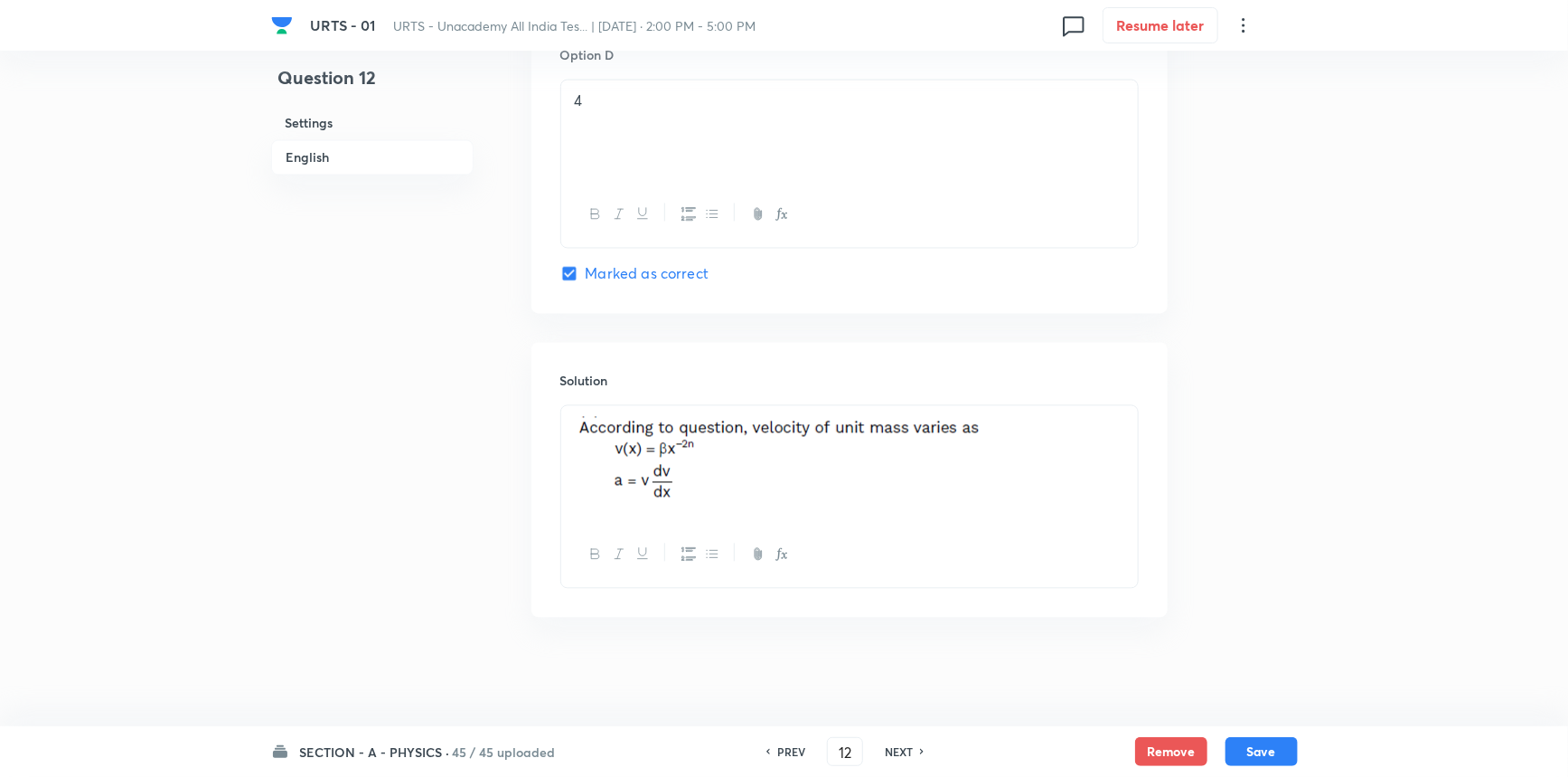
click at [909, 751] on h6 "NEXT" at bounding box center [899, 751] width 28 height 16
checkbox input "false"
type input "13"
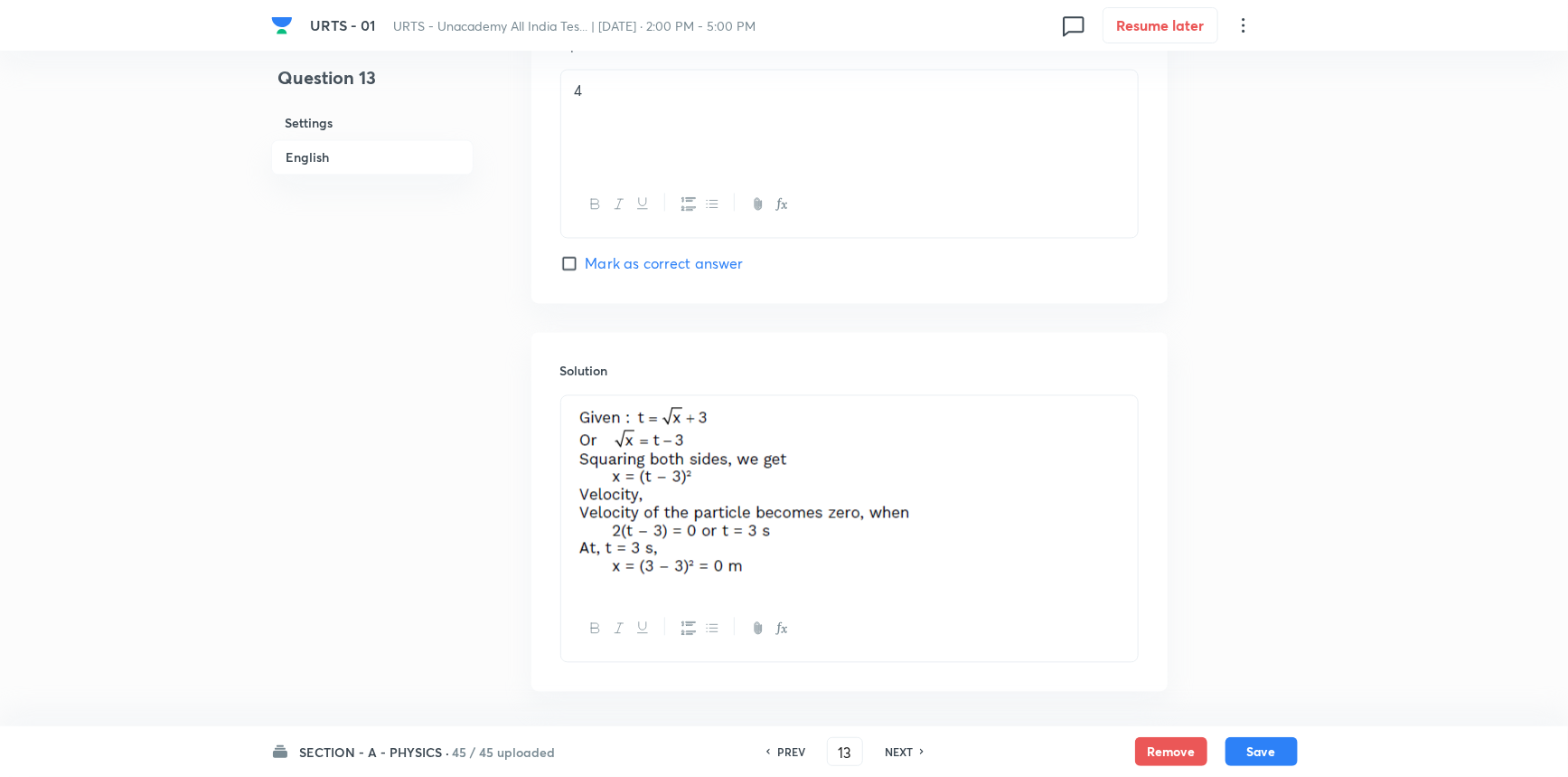
click at [909, 751] on h6 "NEXT" at bounding box center [899, 751] width 28 height 16
checkbox input "false"
type input "14"
checkbox input "true"
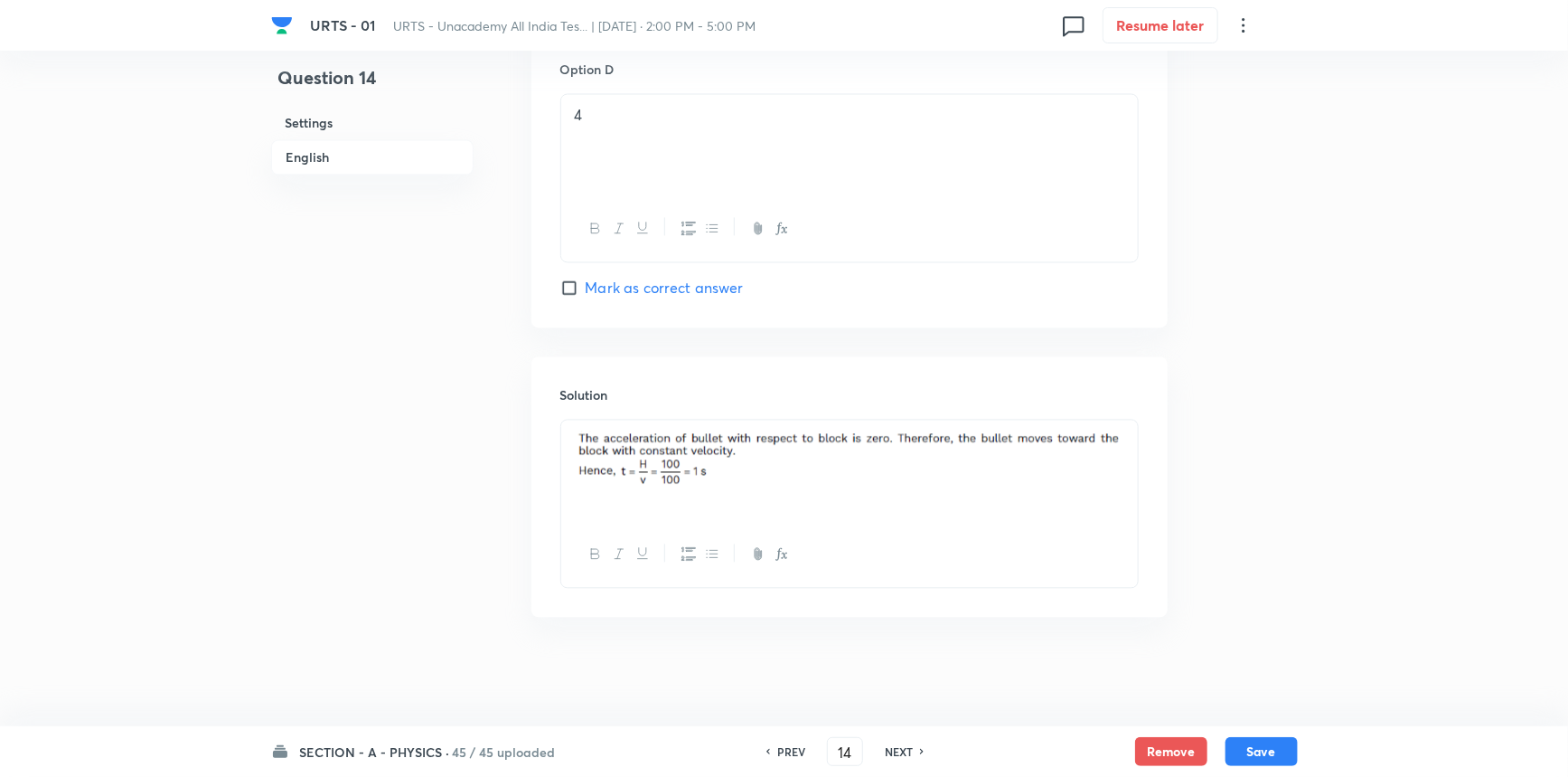
click at [909, 751] on h6 "NEXT" at bounding box center [899, 751] width 28 height 16
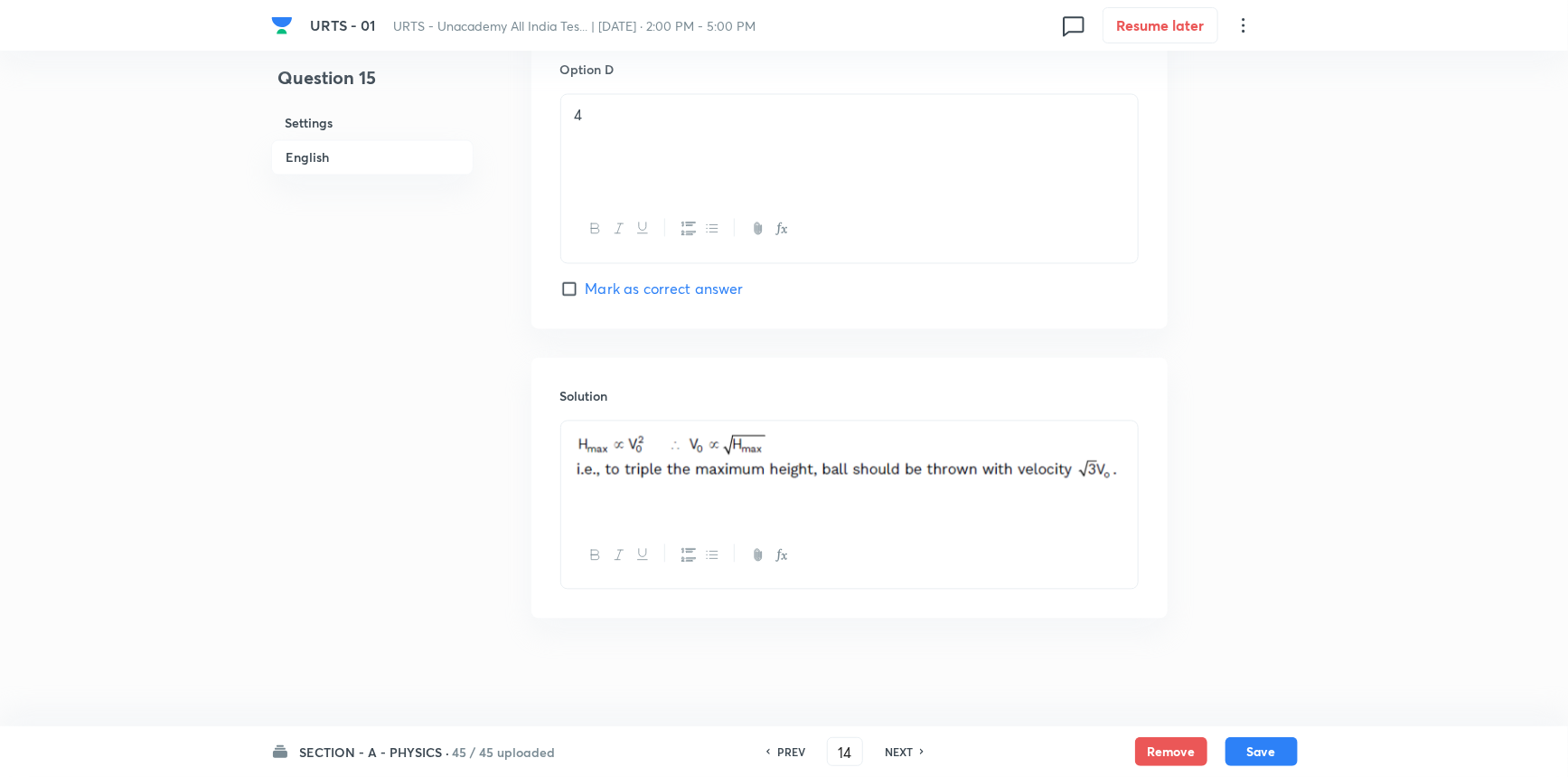
checkbox input "true"
checkbox input "false"
type input "15"
click at [909, 751] on h6 "NEXT" at bounding box center [899, 751] width 28 height 16
checkbox input "false"
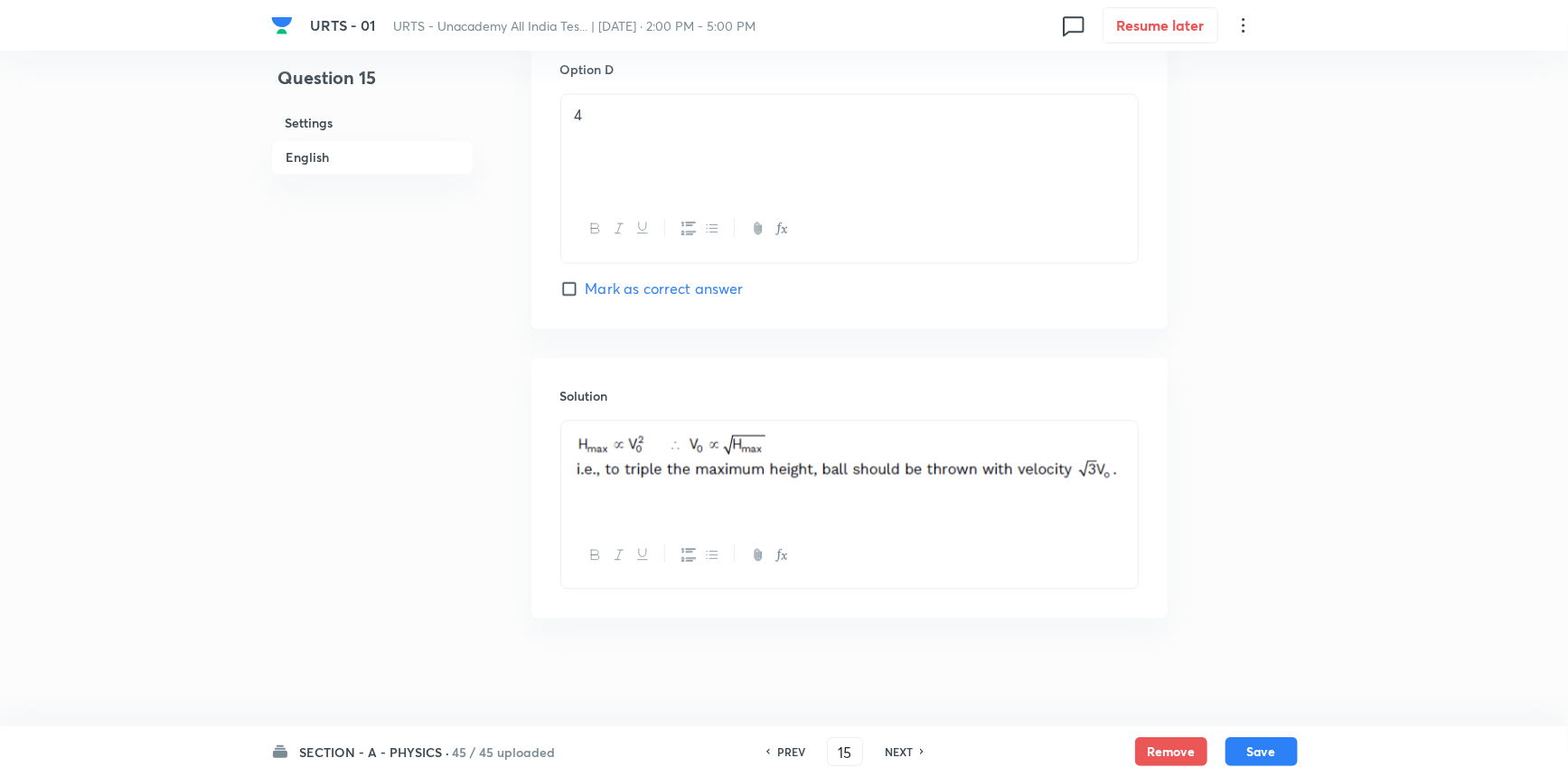
type input "16"
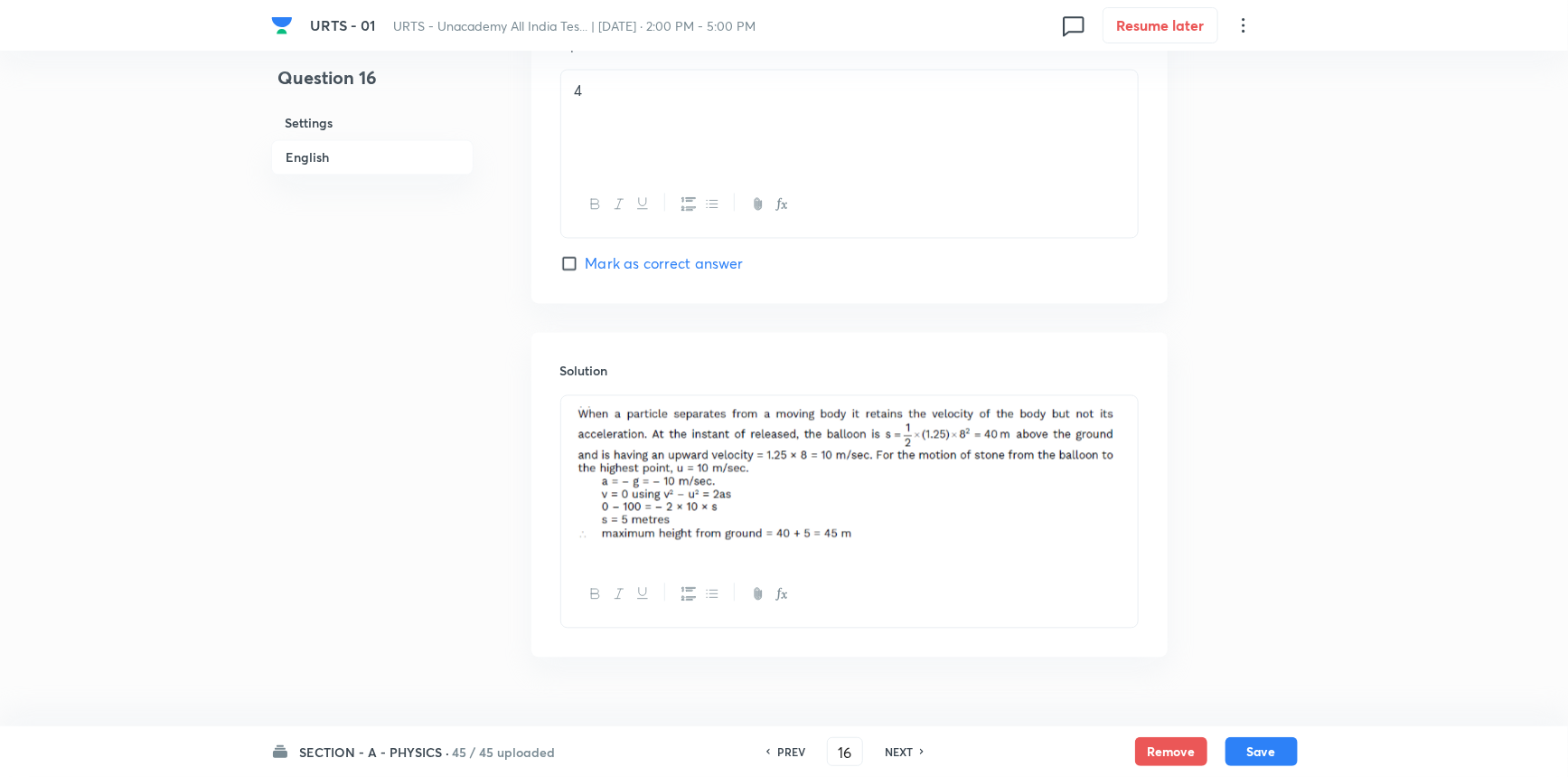
click at [909, 751] on h6 "NEXT" at bounding box center [899, 751] width 28 height 16
checkbox input "false"
type input "17"
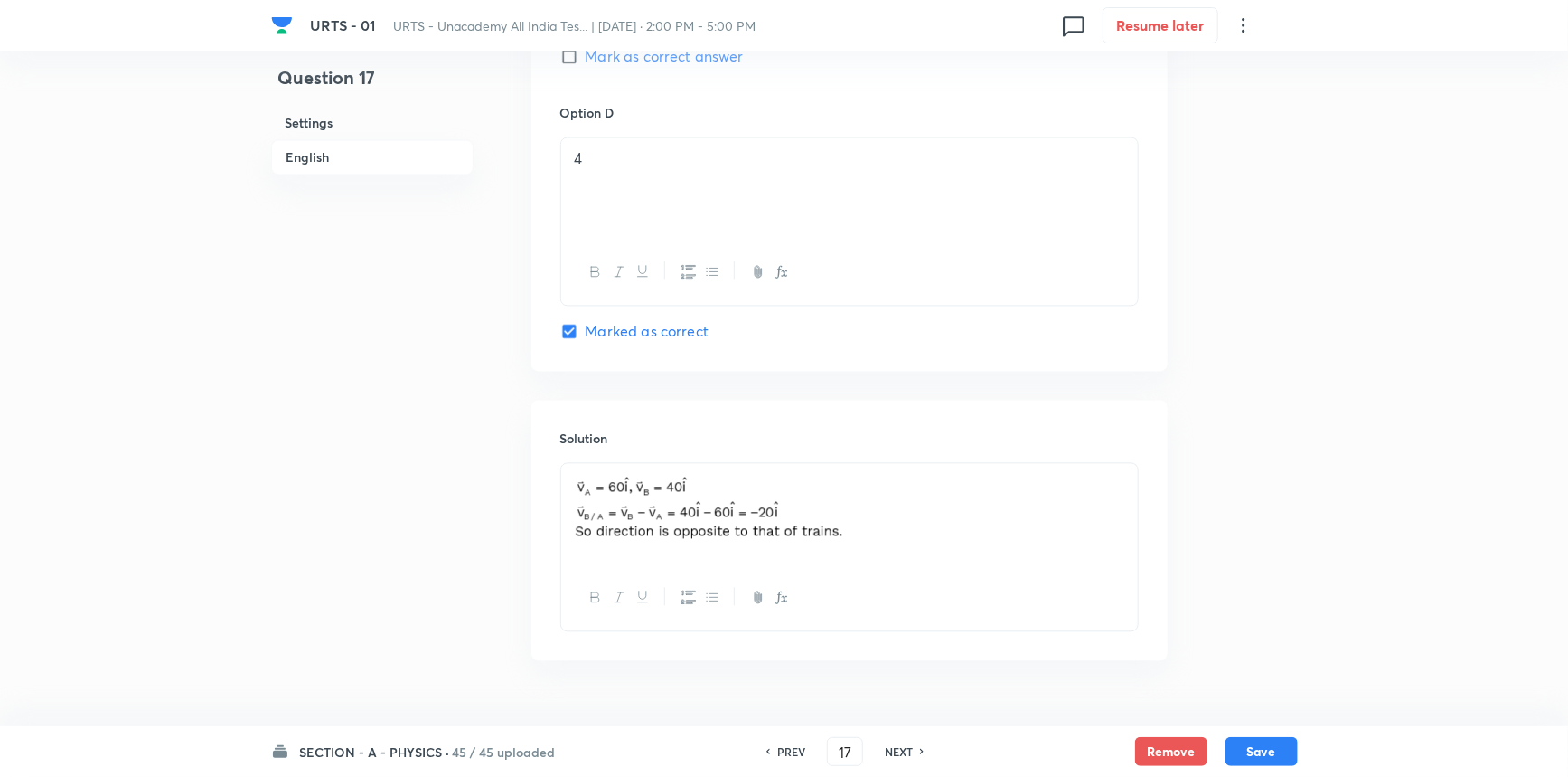
click at [909, 751] on h6 "NEXT" at bounding box center [899, 751] width 28 height 16
checkbox input "false"
type input "18"
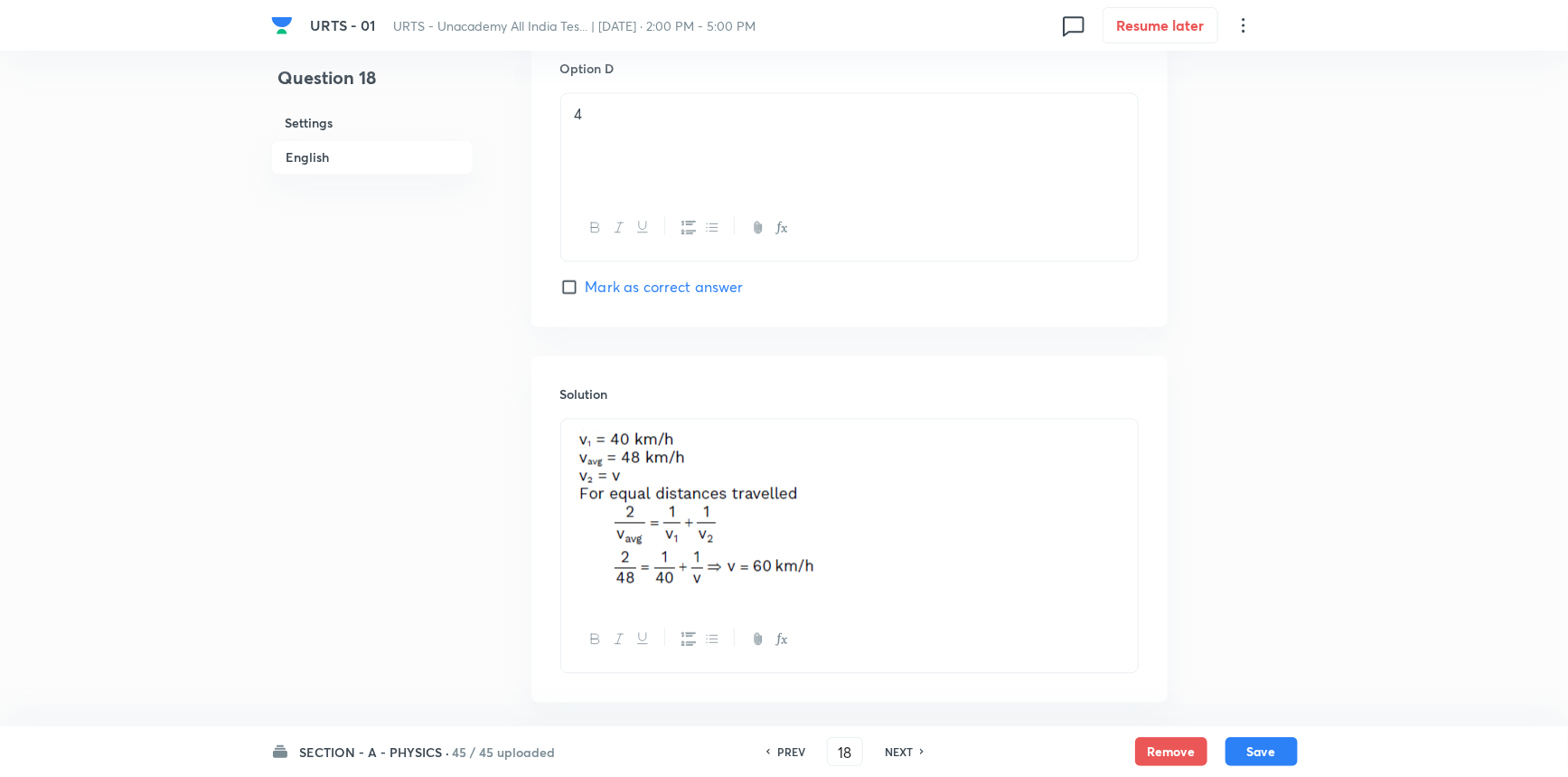
click at [909, 751] on h6 "NEXT" at bounding box center [899, 751] width 28 height 16
checkbox input "false"
type input "19"
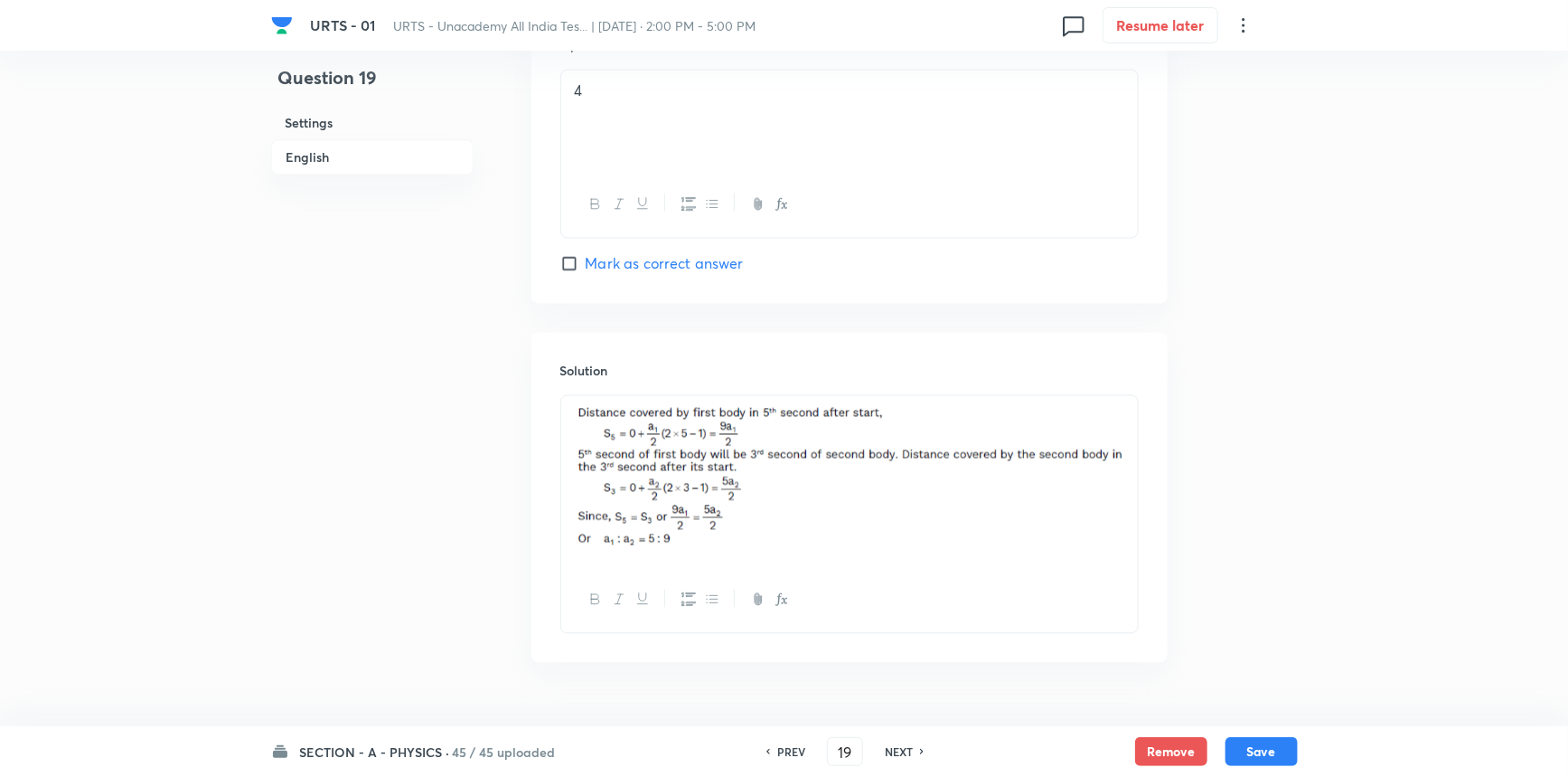
click at [909, 751] on h6 "NEXT" at bounding box center [899, 751] width 28 height 16
checkbox input "true"
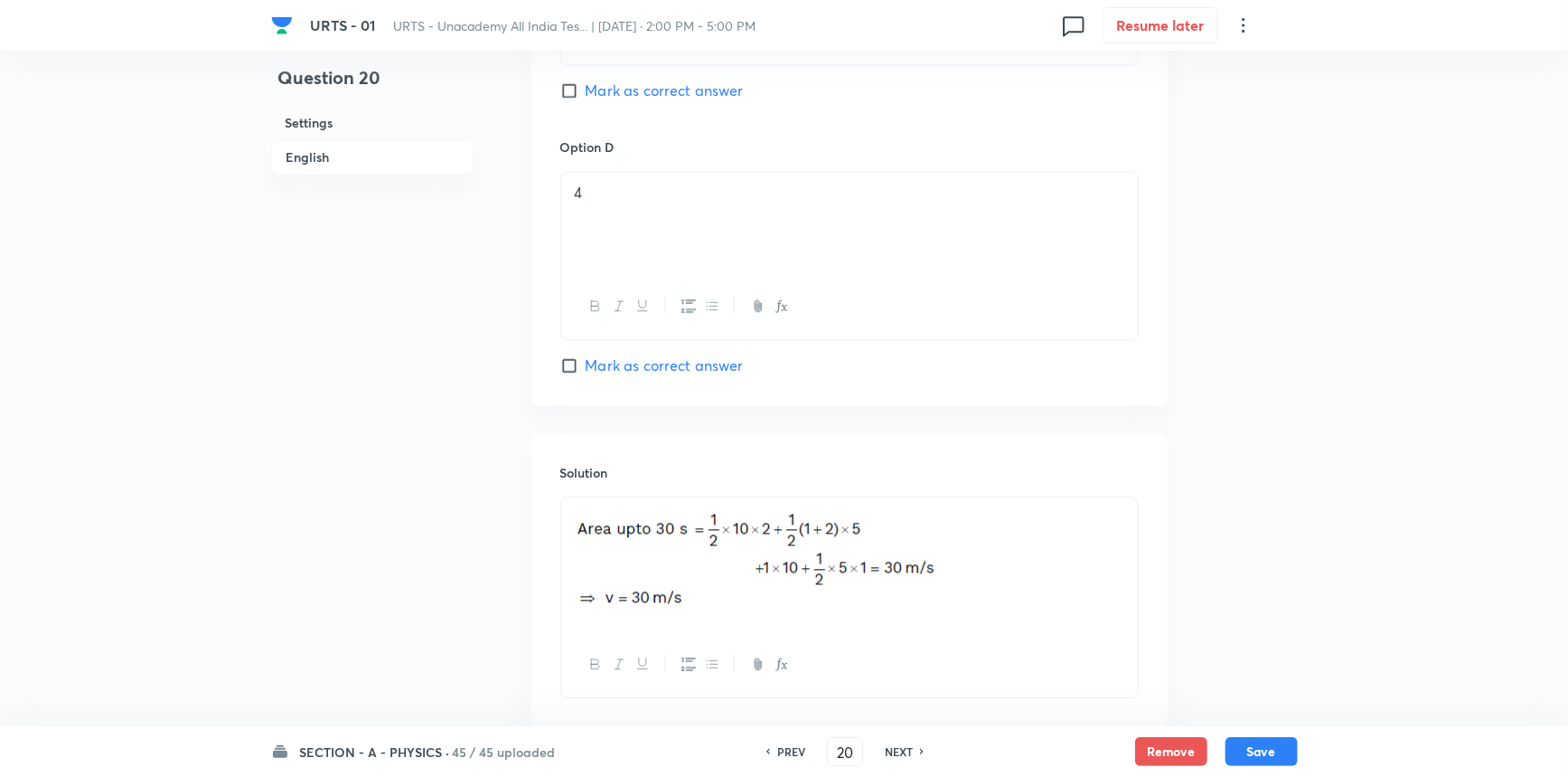
click at [909, 751] on h6 "NEXT" at bounding box center [899, 751] width 28 height 16
type input "21"
checkbox input "false"
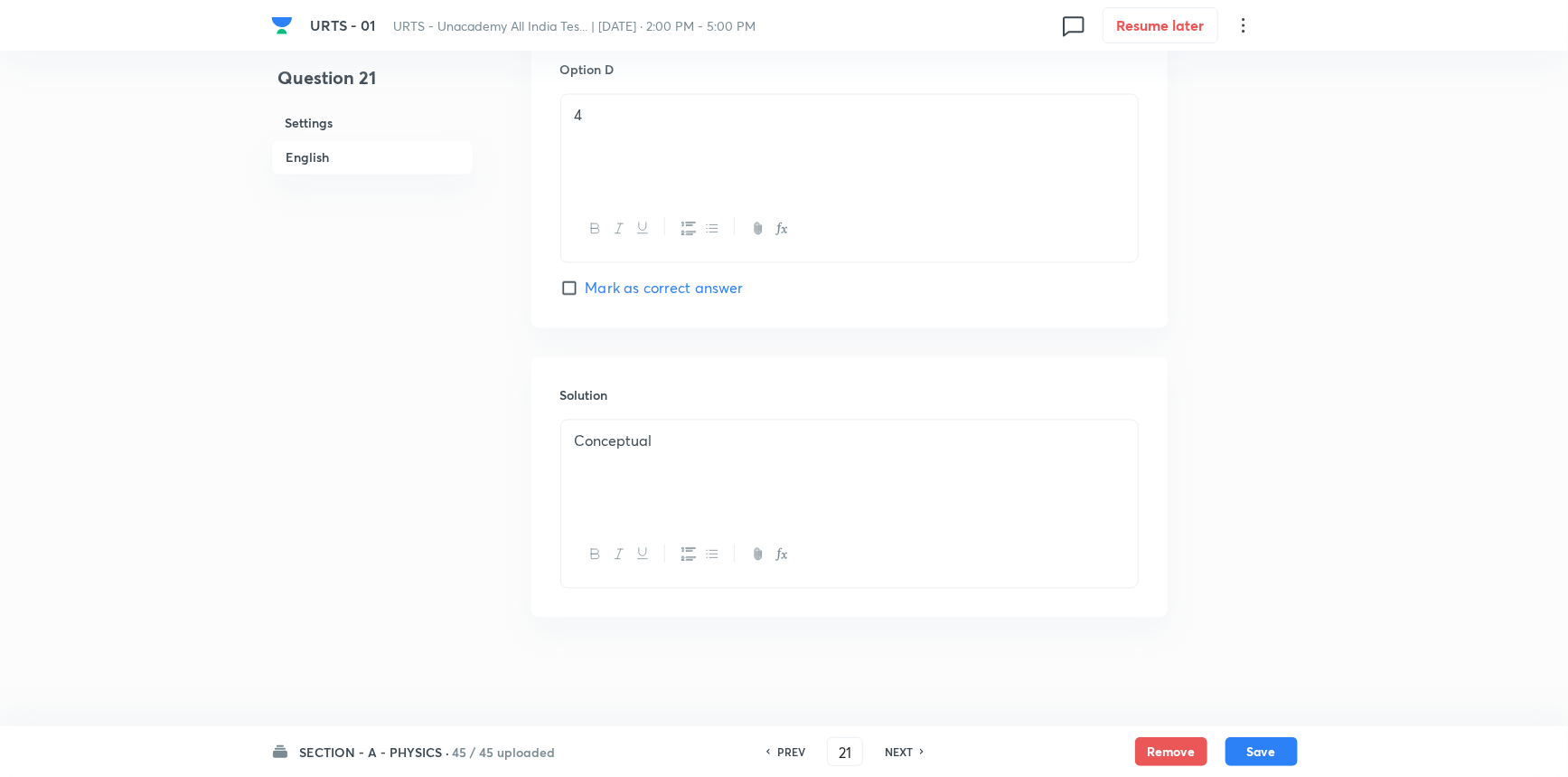
click at [909, 751] on h6 "NEXT" at bounding box center [899, 751] width 28 height 16
checkbox input "false"
type input "22"
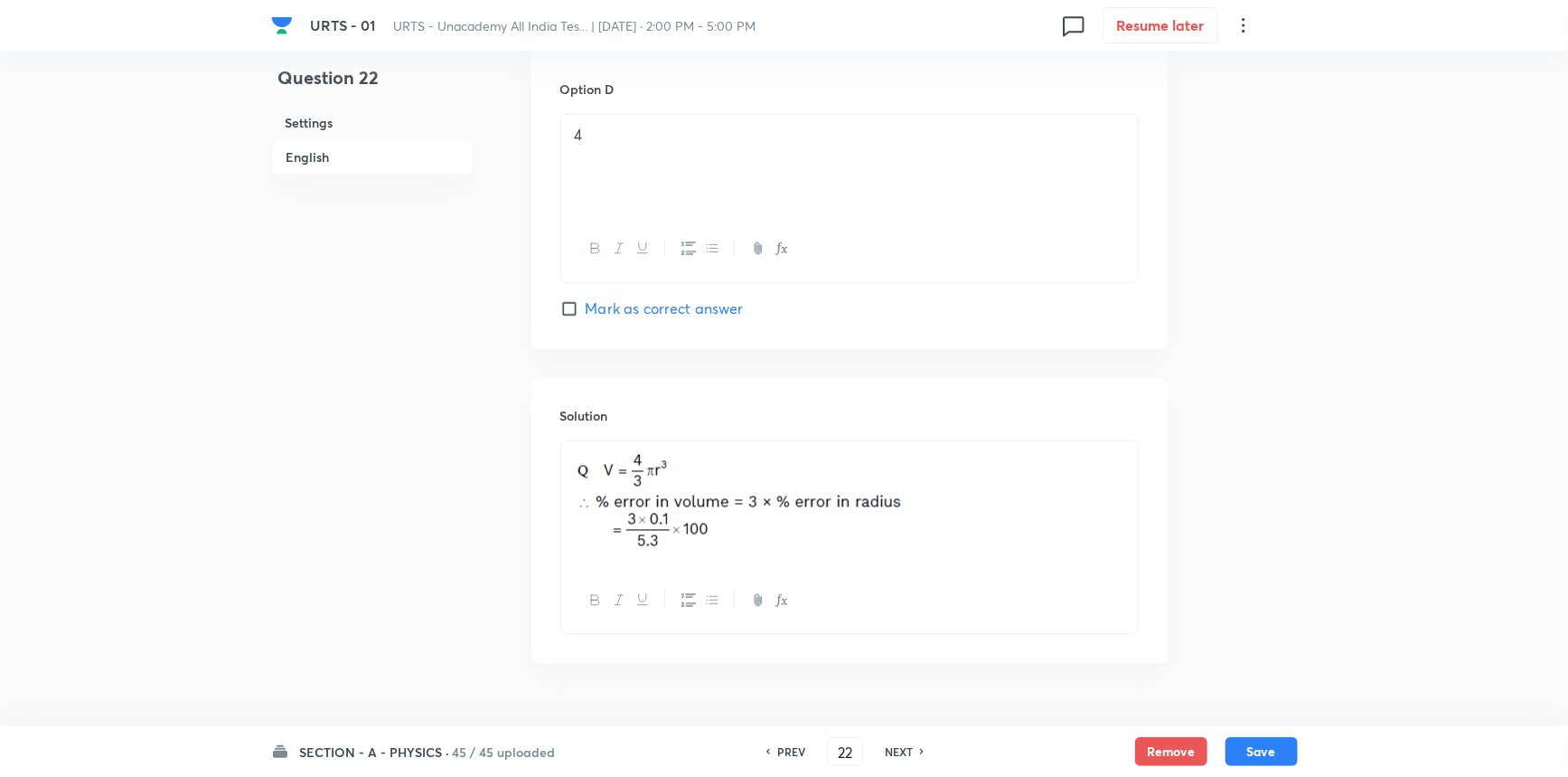
click at [909, 751] on h6 "NEXT" at bounding box center [899, 751] width 28 height 16
checkbox input "false"
type input "23"
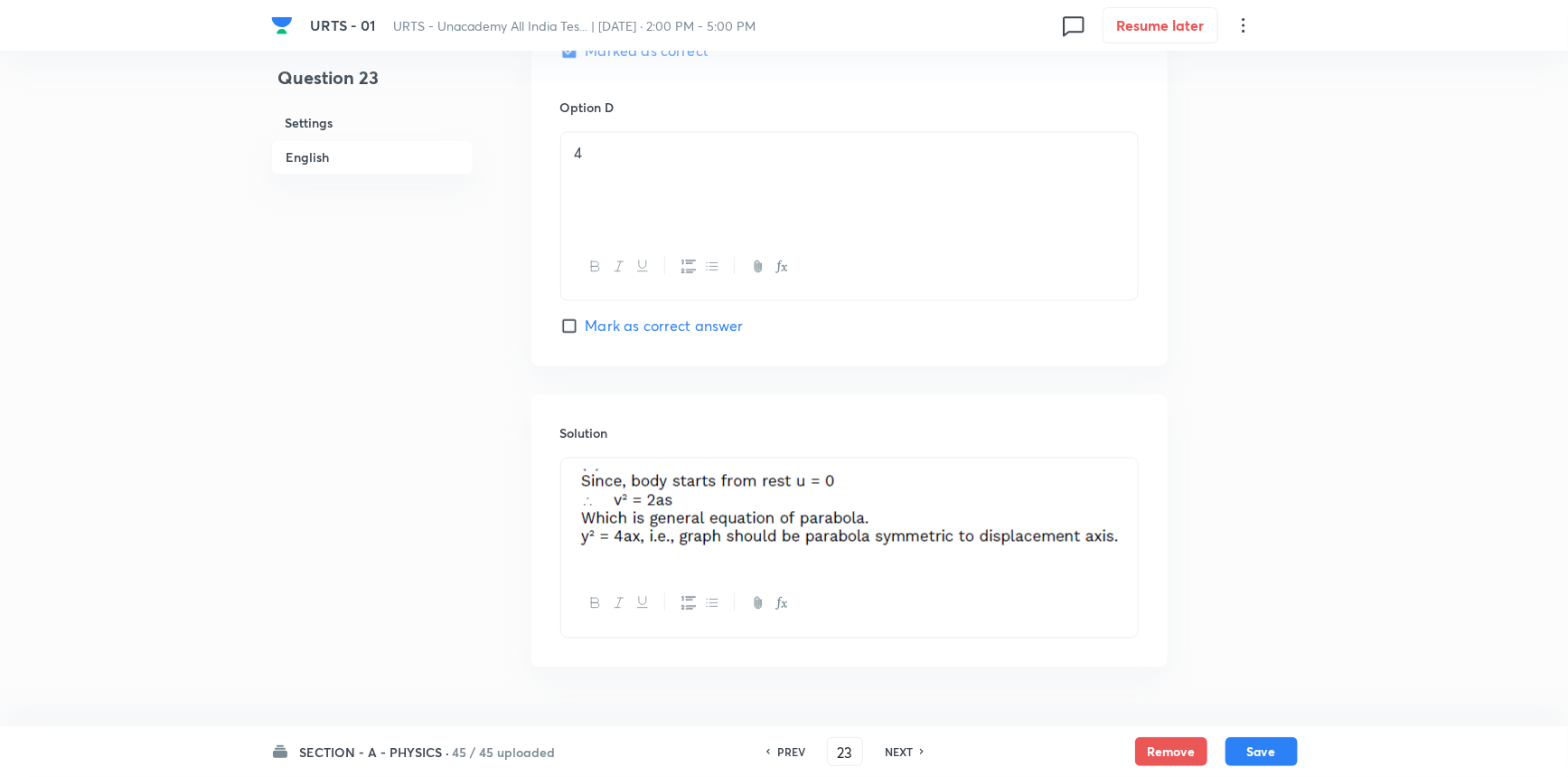
click at [909, 751] on h6 "NEXT" at bounding box center [899, 751] width 28 height 16
checkbox input "true"
type input "24"
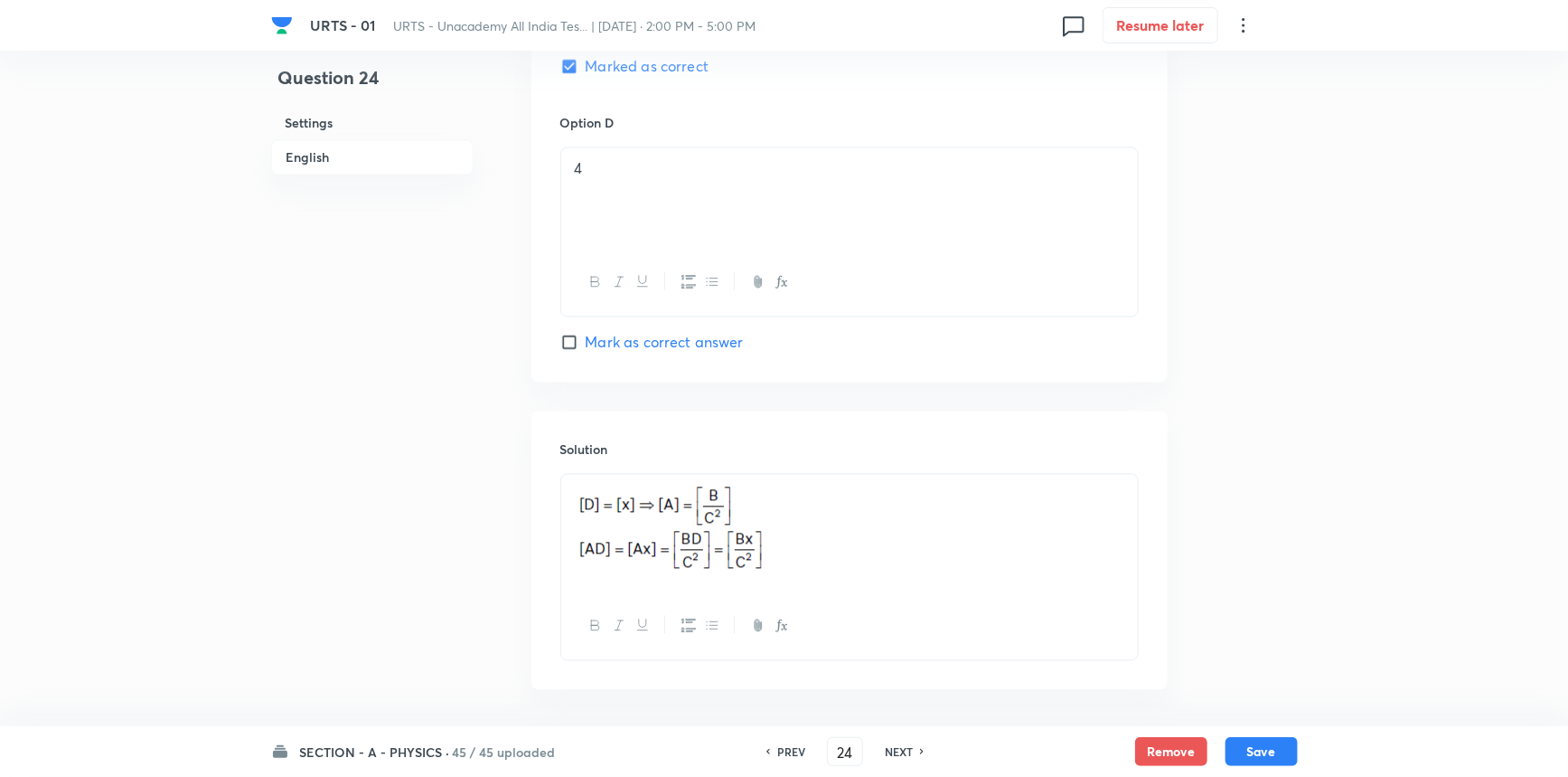
click at [909, 751] on h6 "NEXT" at bounding box center [899, 751] width 28 height 16
checkbox input "false"
type input "25"
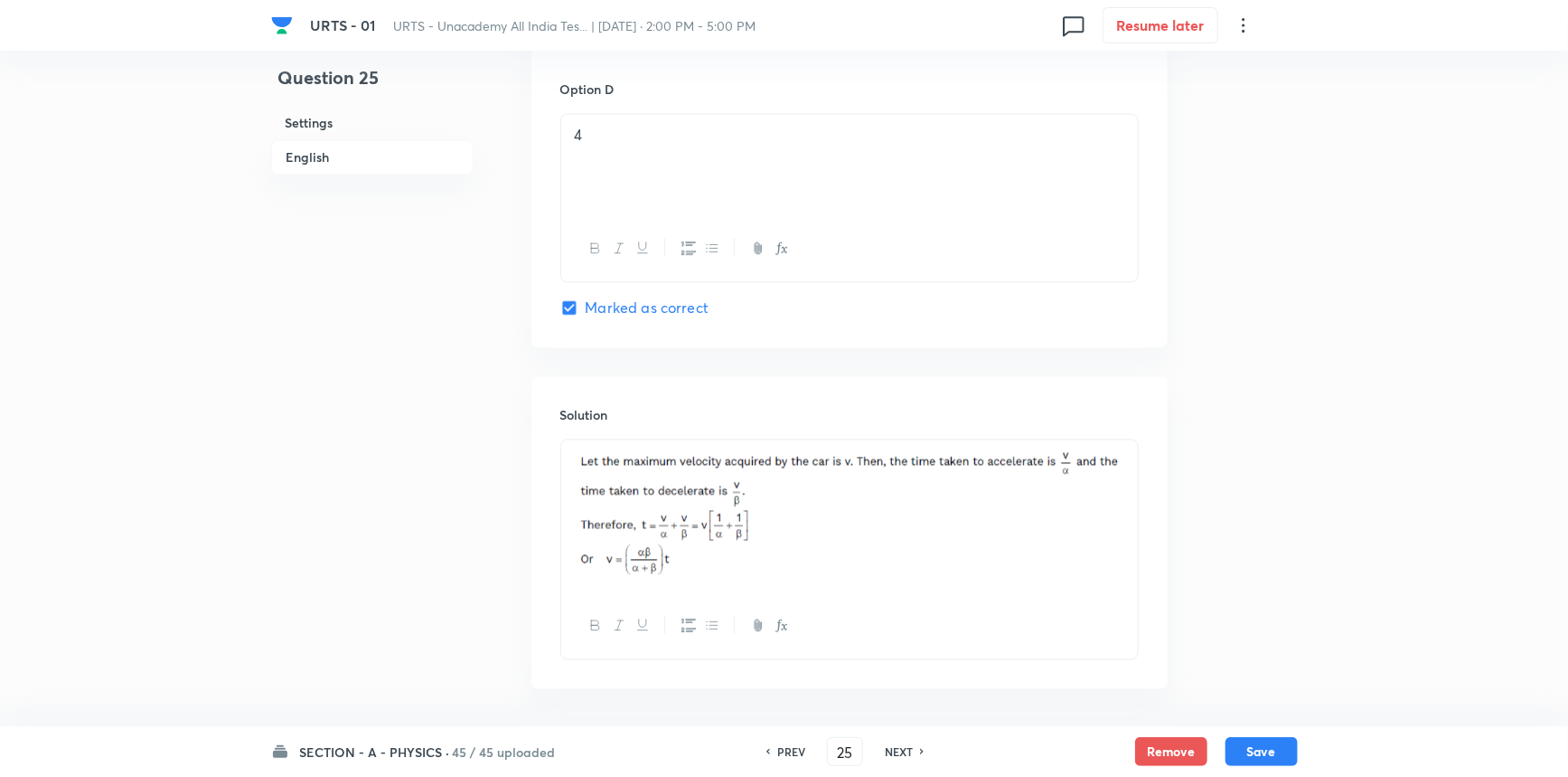
click at [909, 751] on h6 "NEXT" at bounding box center [899, 751] width 28 height 16
checkbox input "false"
type input "26"
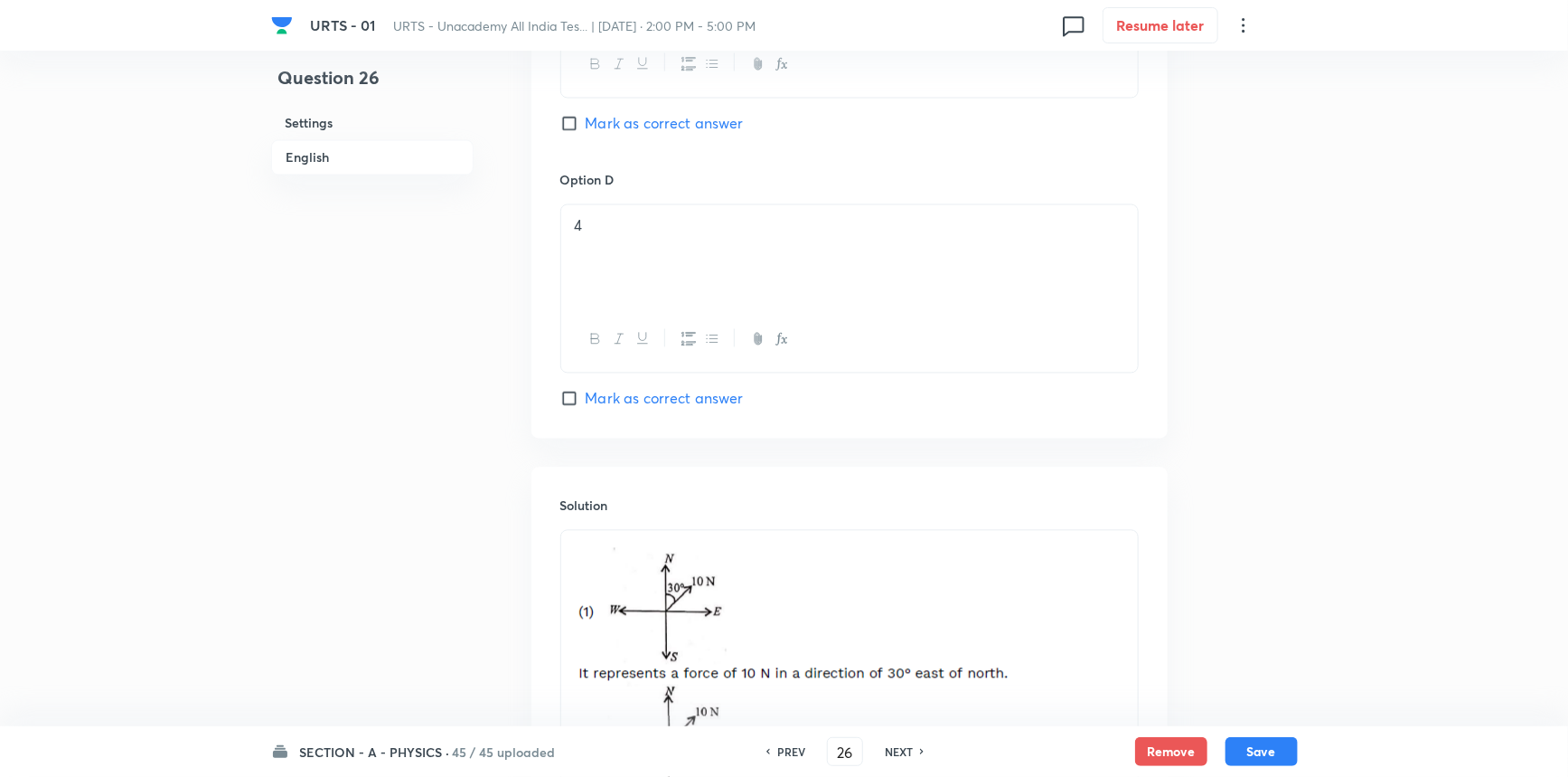
click at [909, 751] on h6 "NEXT" at bounding box center [899, 751] width 28 height 16
checkbox input "false"
type input "27"
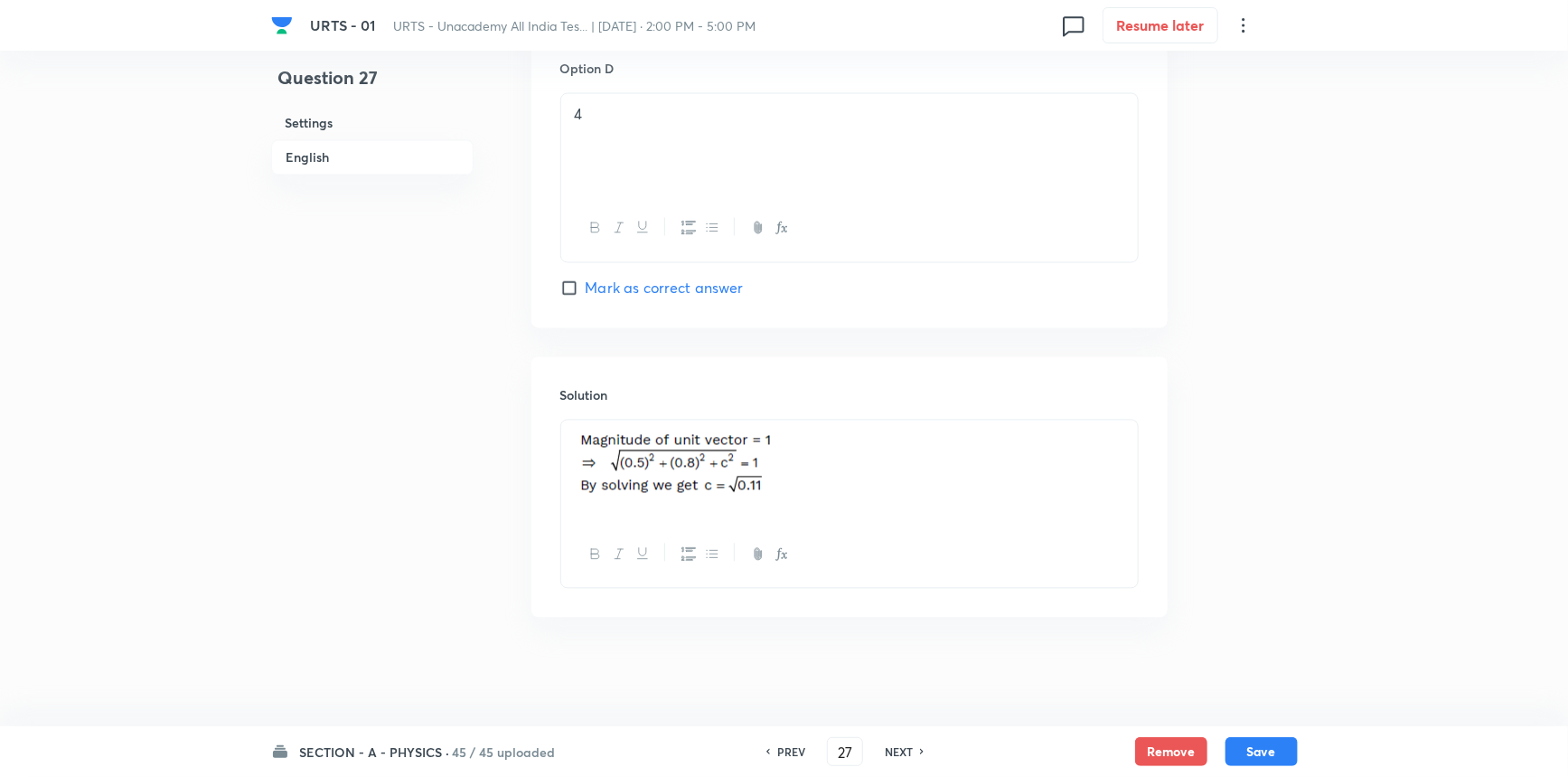
click at [909, 751] on h6 "NEXT" at bounding box center [899, 751] width 28 height 16
checkbox input "false"
type input "28"
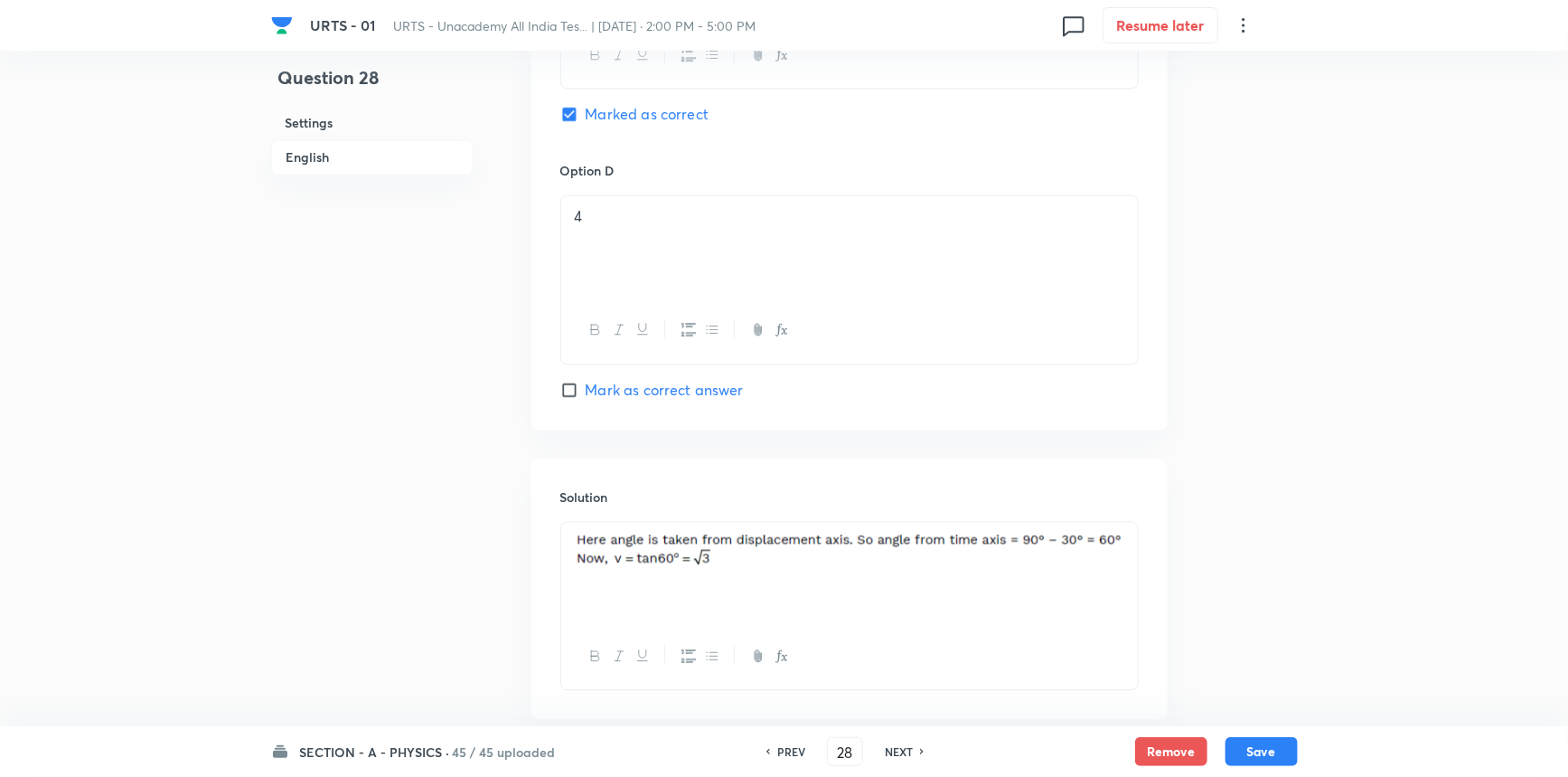
click at [909, 751] on h6 "NEXT" at bounding box center [899, 751] width 28 height 16
checkbox input "false"
type input "29"
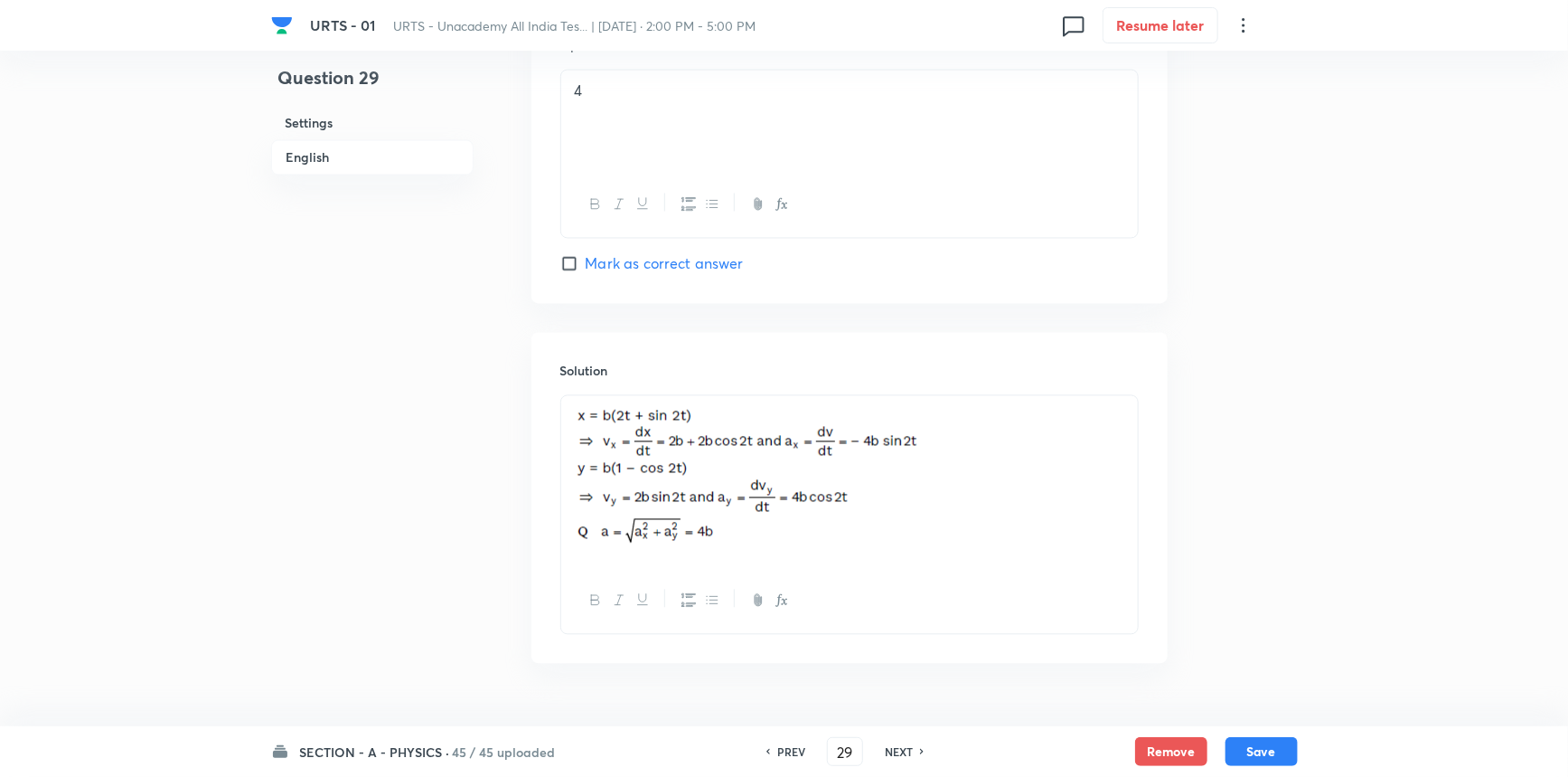
click at [909, 751] on h6 "NEXT" at bounding box center [899, 751] width 28 height 16
checkbox input "false"
type input "30"
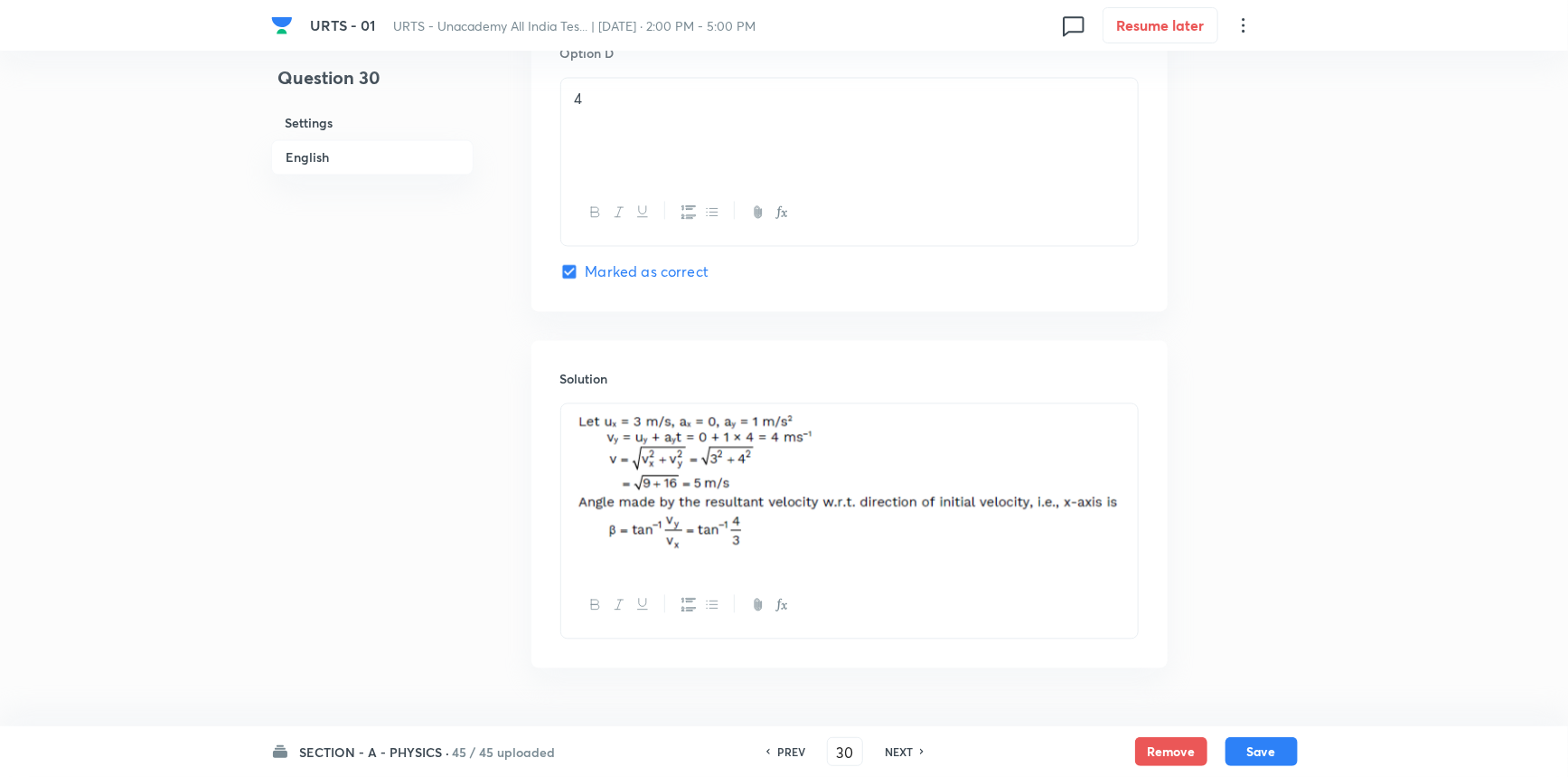
click at [909, 751] on h6 "NEXT" at bounding box center [899, 751] width 28 height 16
checkbox input "false"
type input "31"
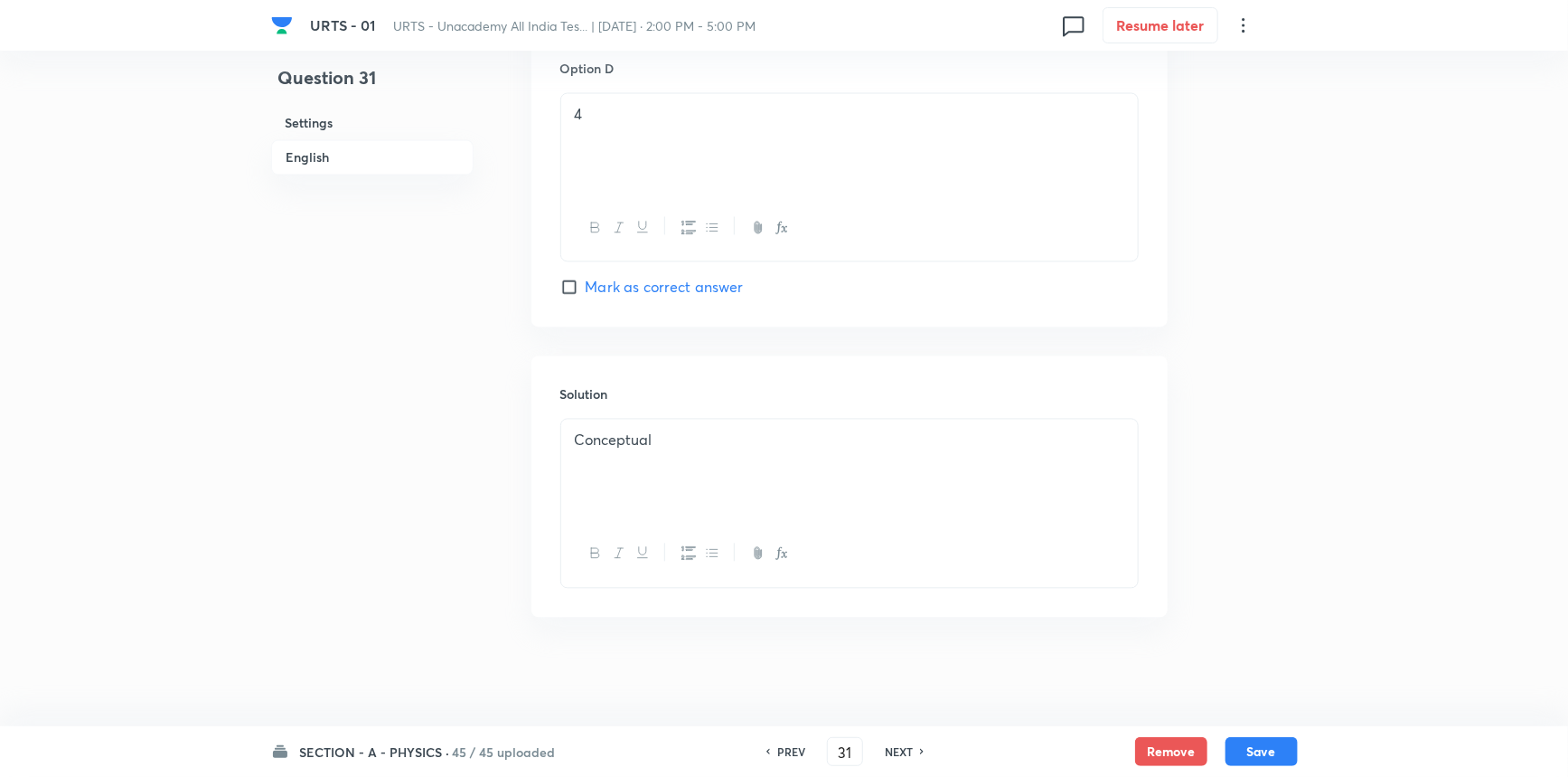
click at [909, 751] on h6 "NEXT" at bounding box center [899, 751] width 28 height 16
checkbox input "false"
type input "32"
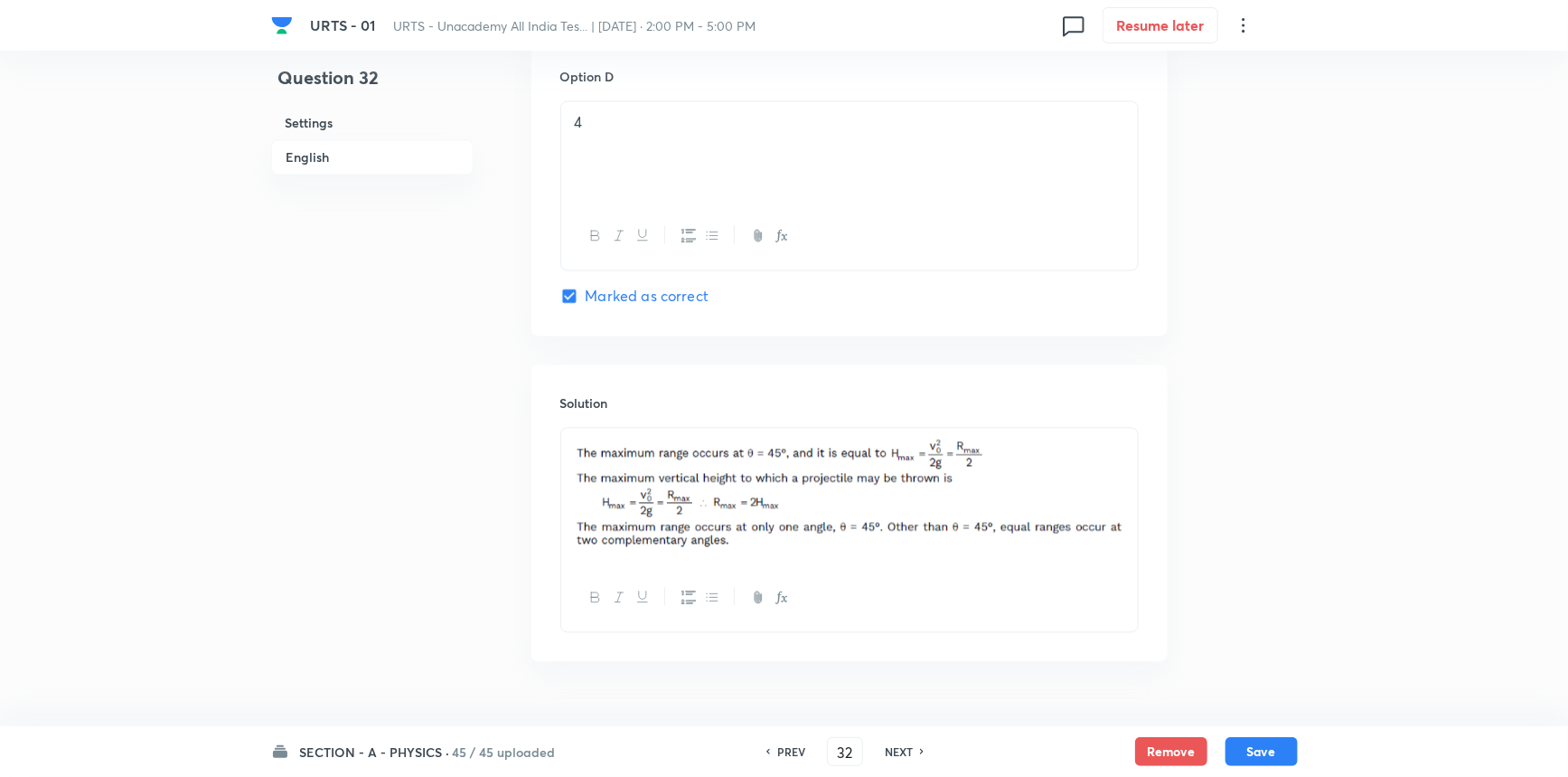
click at [909, 751] on h6 "NEXT" at bounding box center [899, 751] width 28 height 16
checkbox input "true"
type input "33"
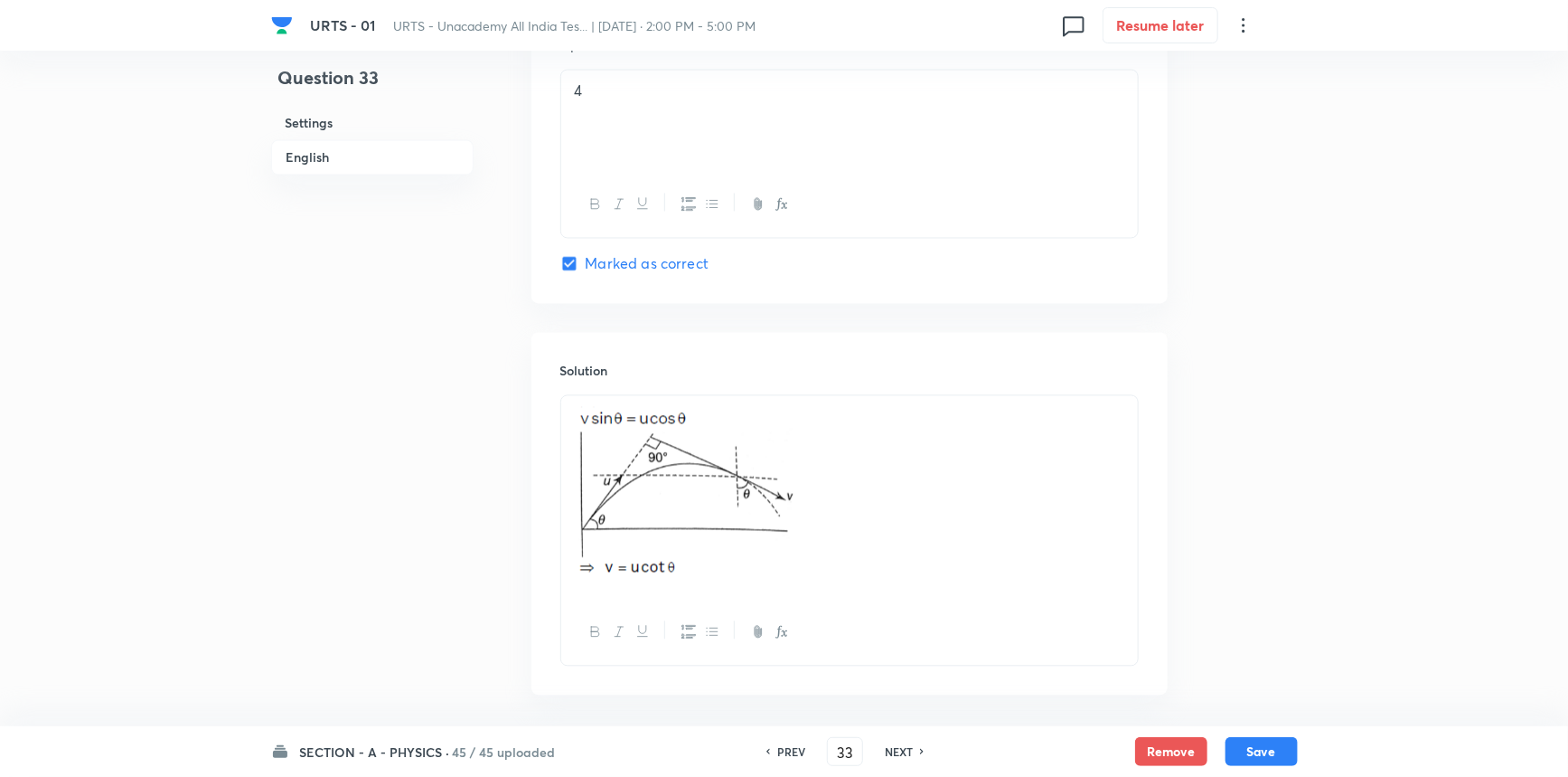
click at [909, 751] on h6 "NEXT" at bounding box center [899, 751] width 28 height 16
checkbox input "true"
checkbox input "false"
type input "34"
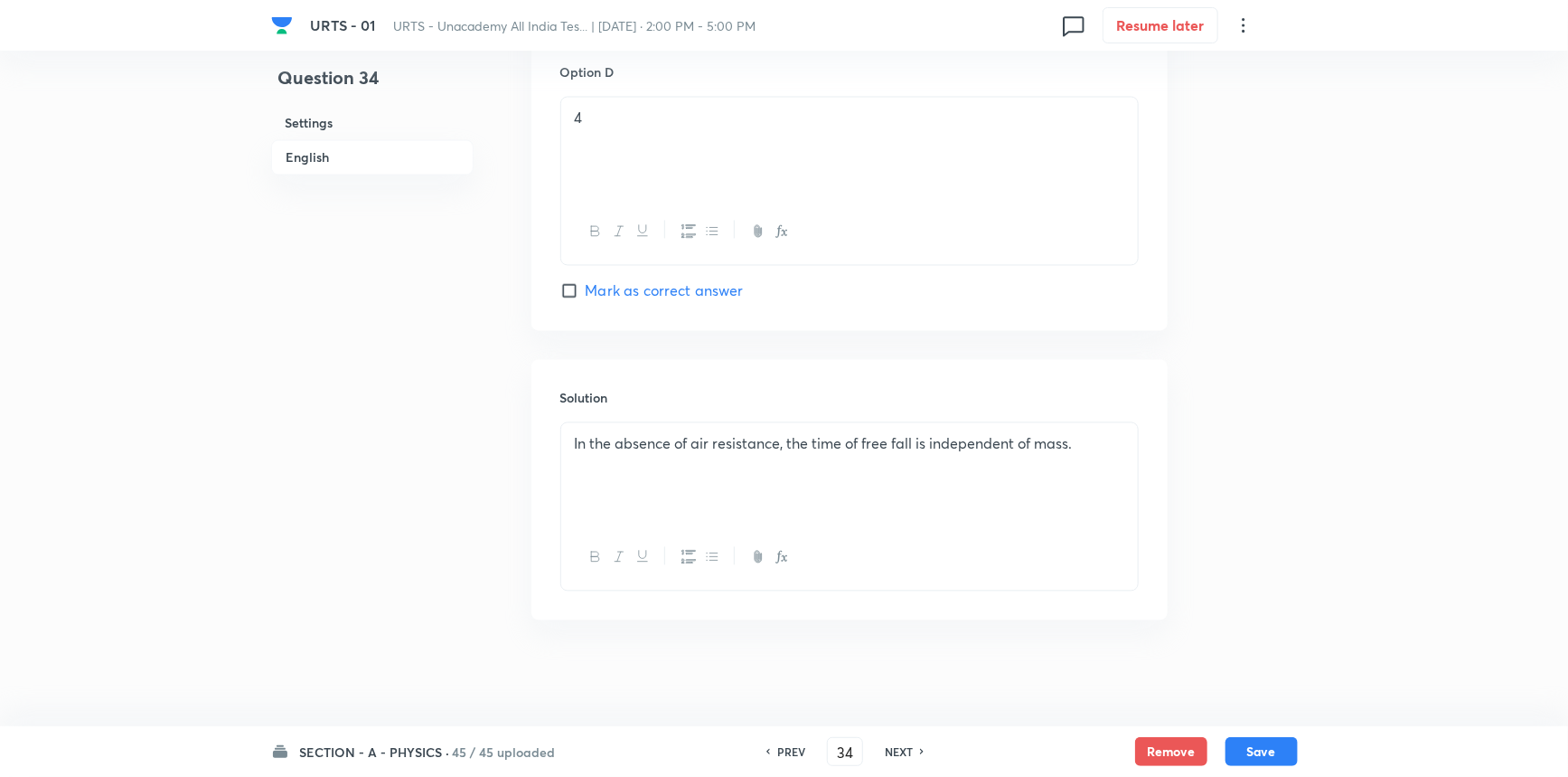
click at [909, 751] on h6 "NEXT" at bounding box center [899, 751] width 28 height 16
checkbox input "false"
type input "35"
checkbox input "true"
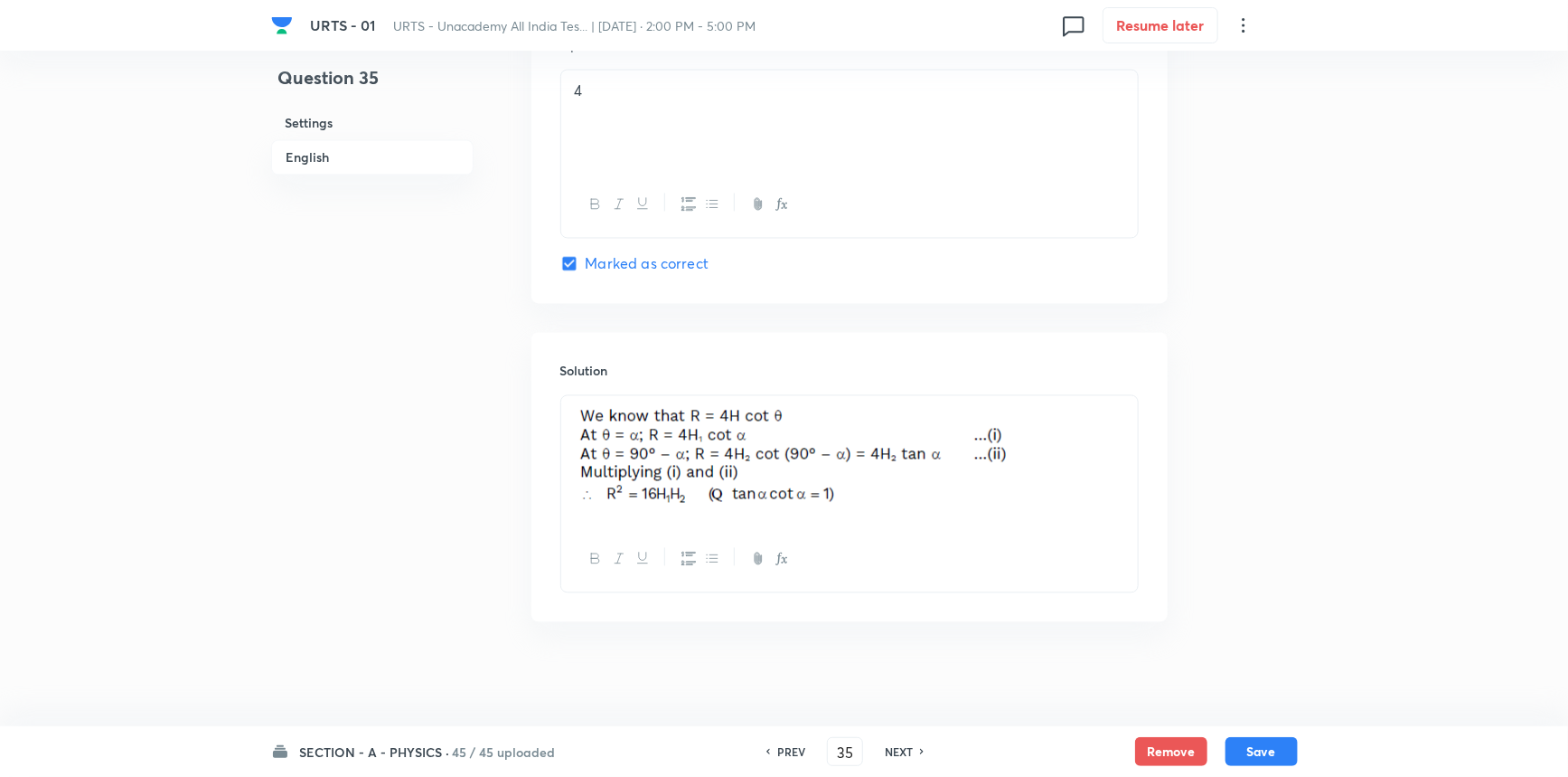
click at [909, 751] on h6 "NEXT" at bounding box center [899, 751] width 28 height 16
checkbox input "true"
checkbox input "false"
type input "36"
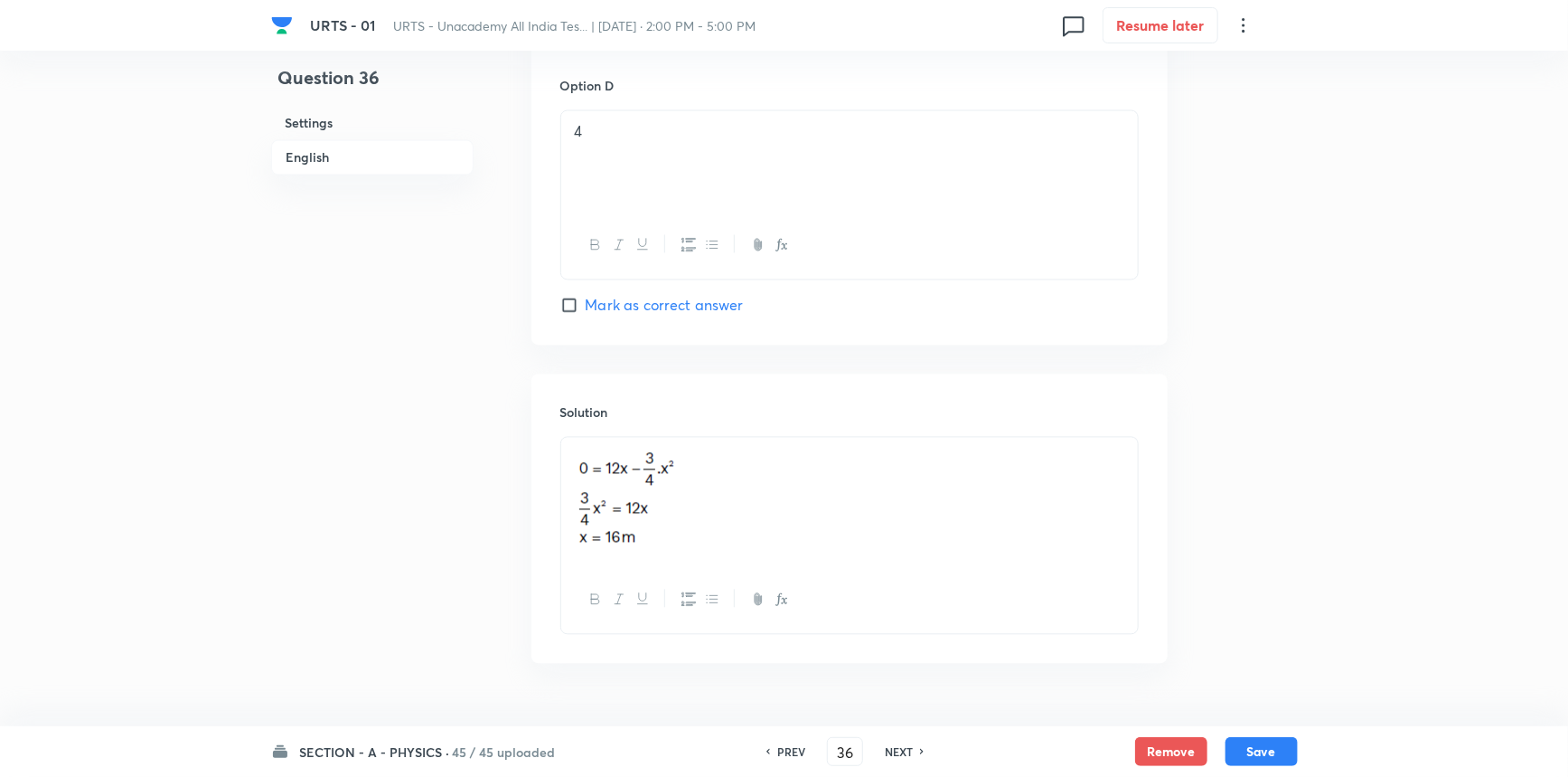
click at [909, 751] on h6 "NEXT" at bounding box center [899, 751] width 28 height 16
checkbox input "false"
type input "37"
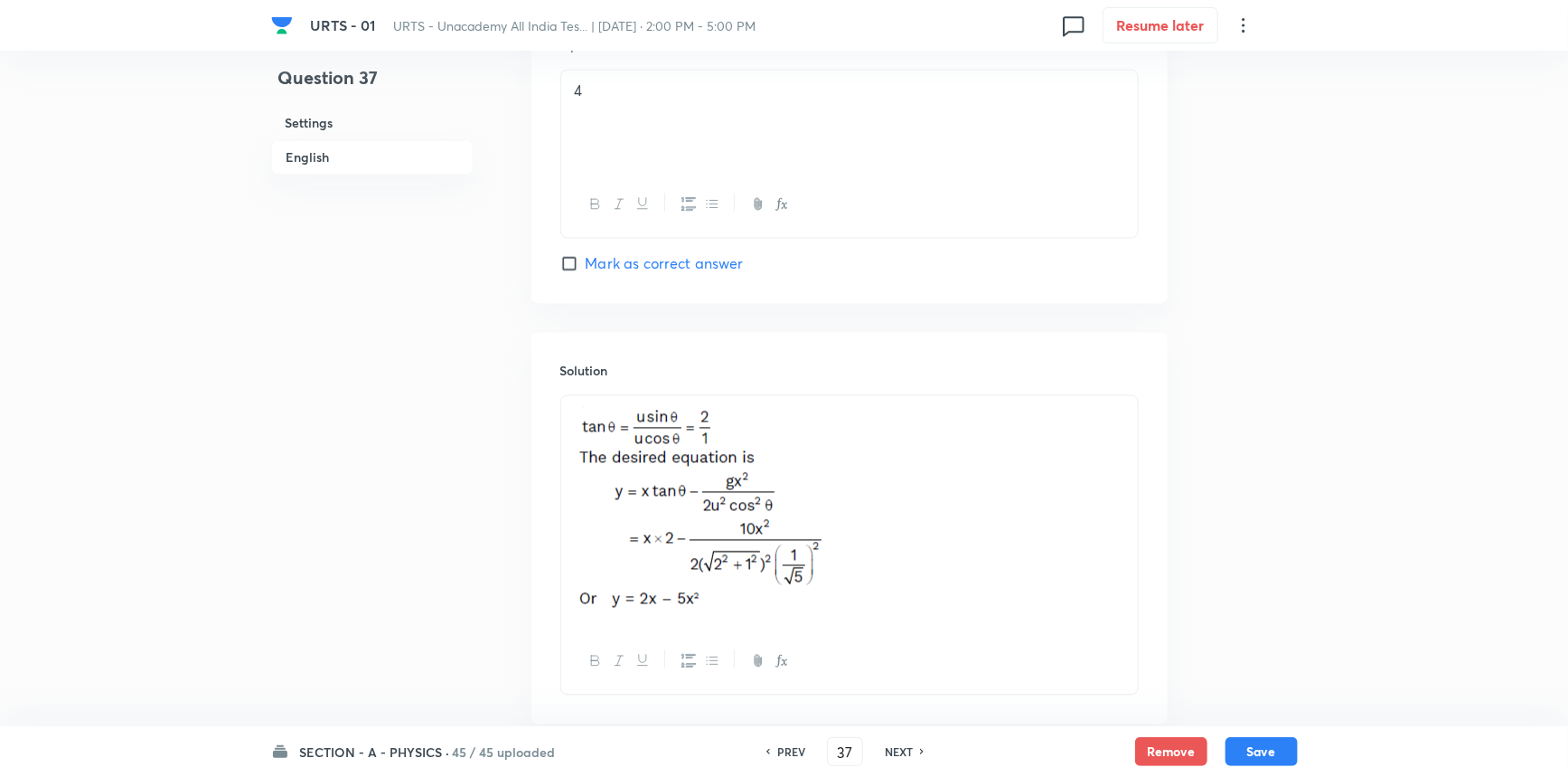
click at [909, 751] on h6 "NEXT" at bounding box center [899, 751] width 28 height 16
checkbox input "false"
checkbox input "true"
type input "38"
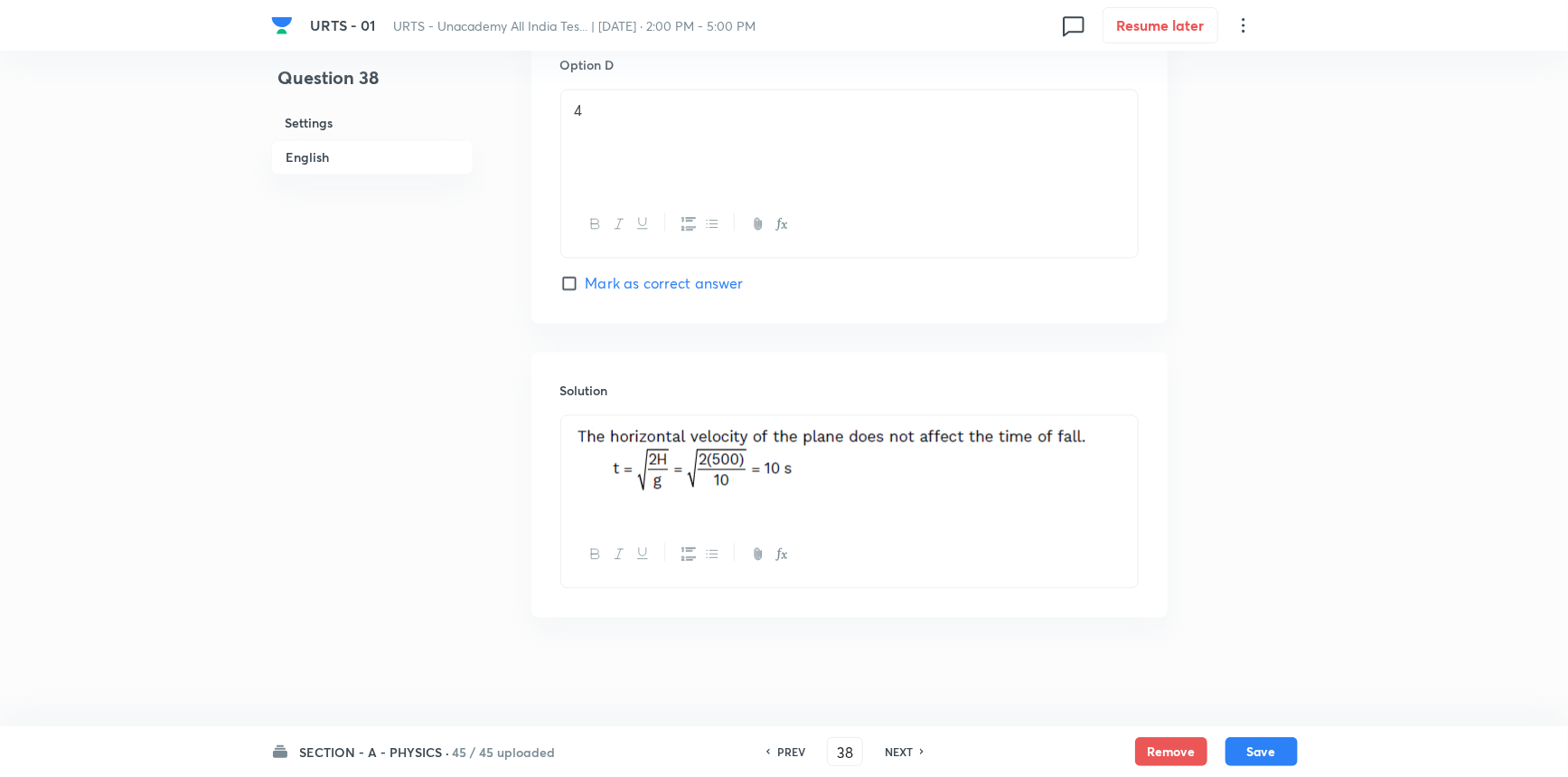
click at [909, 751] on h6 "NEXT" at bounding box center [899, 751] width 28 height 16
checkbox input "false"
type input "39"
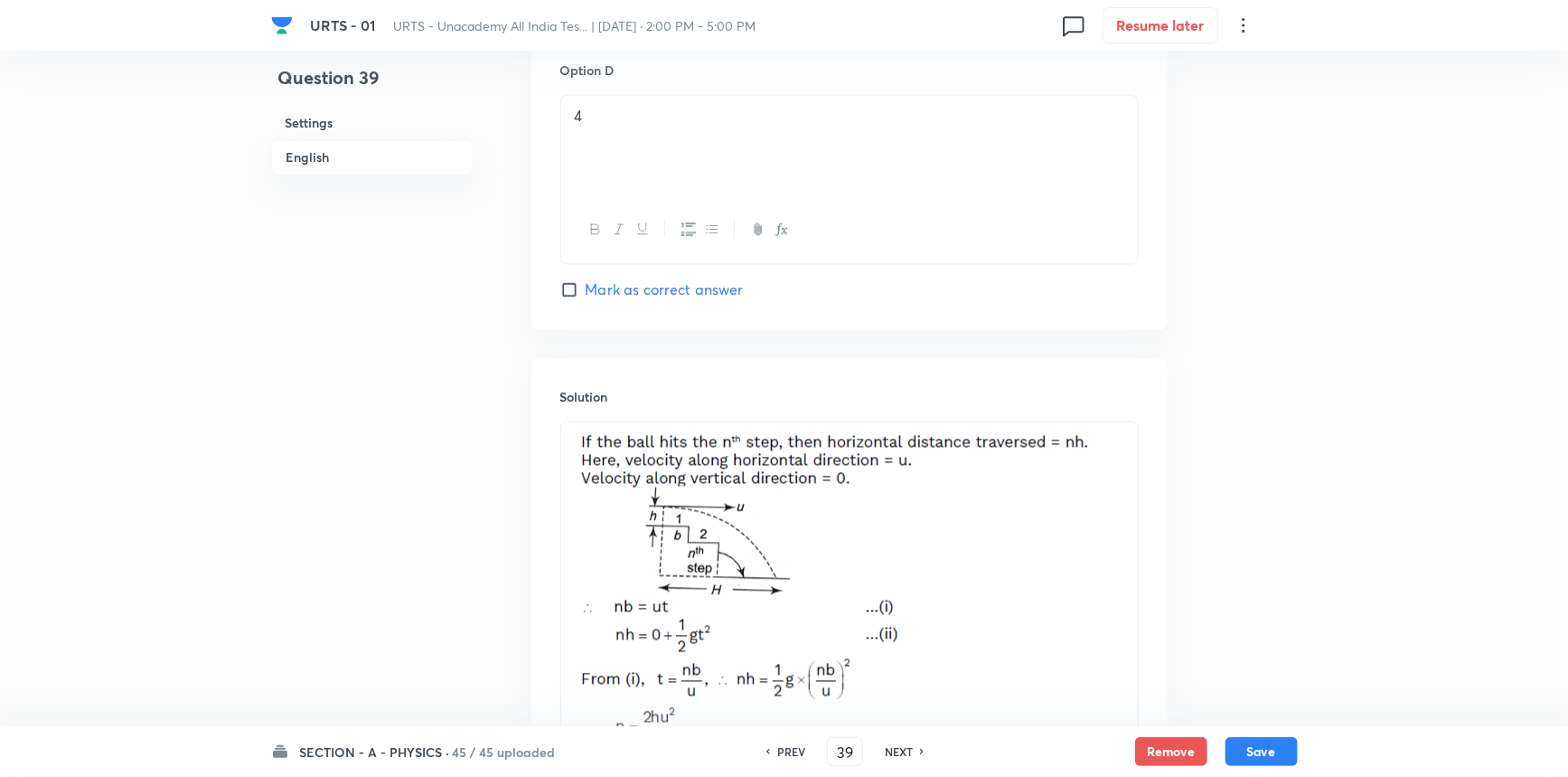
click at [909, 751] on h6 "NEXT" at bounding box center [899, 751] width 28 height 16
checkbox input "false"
type input "40"
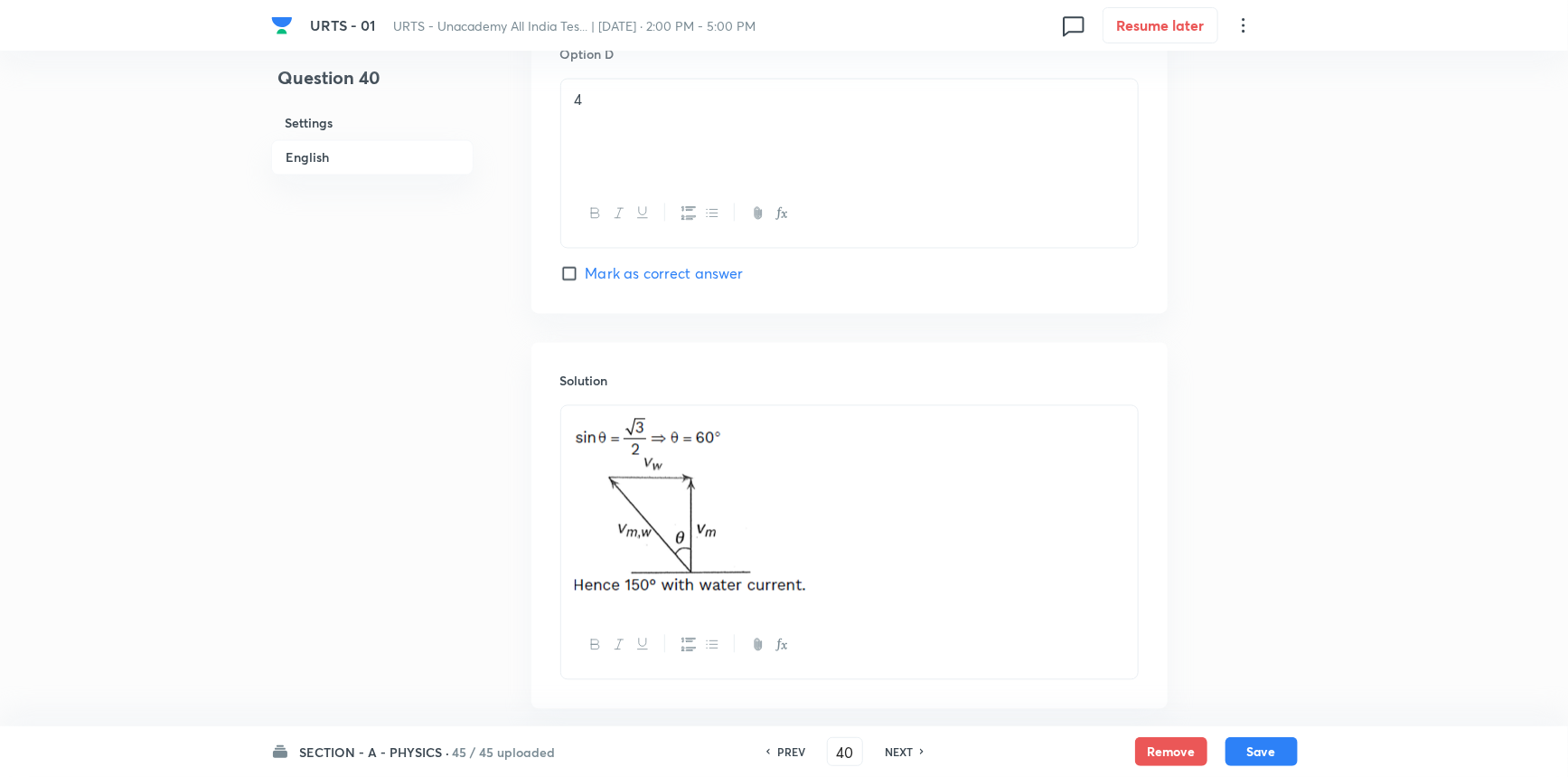
click at [909, 751] on h6 "NEXT" at bounding box center [899, 751] width 28 height 16
checkbox input "false"
type input "41"
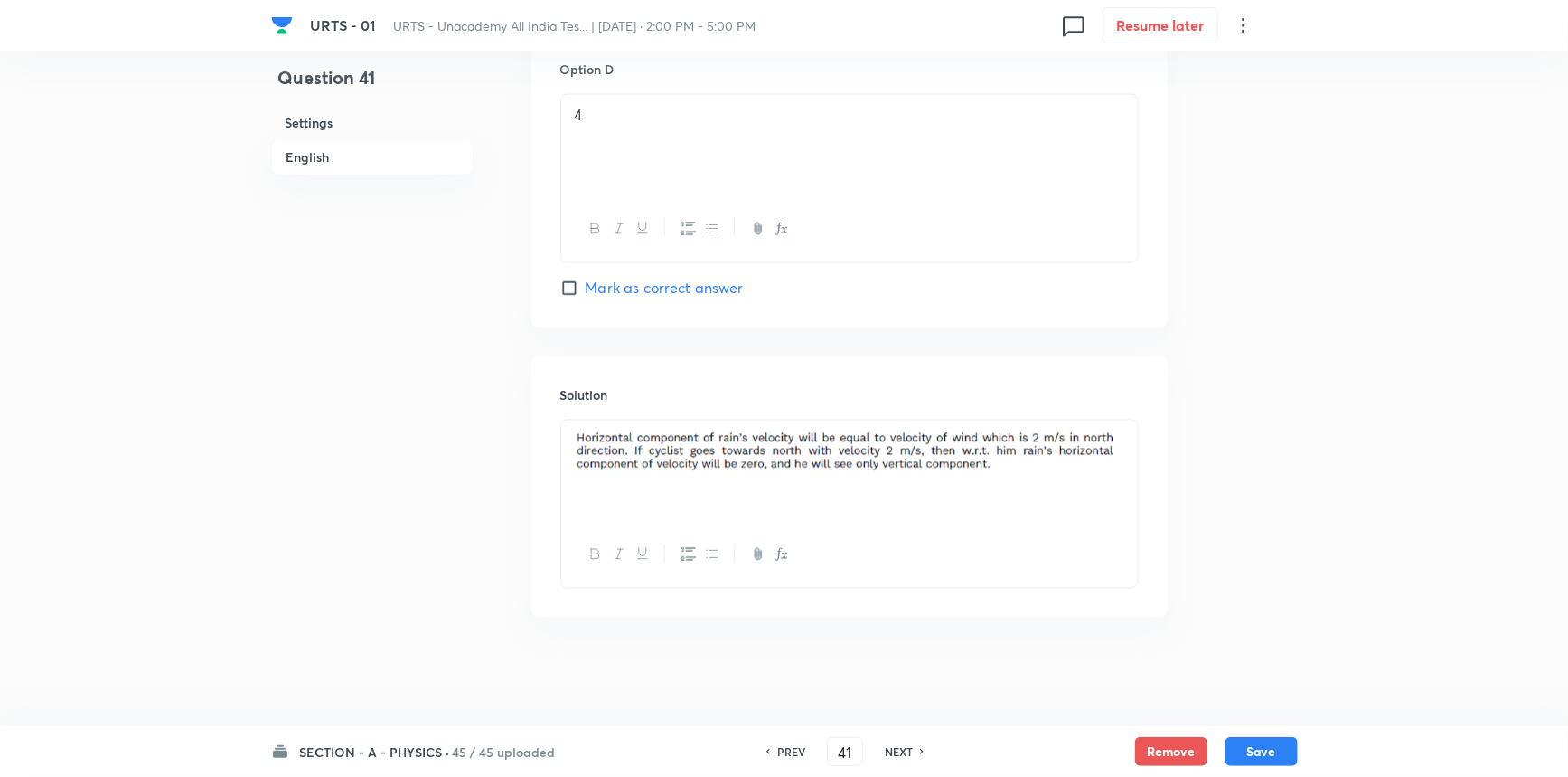
click at [909, 751] on h6 "NEXT" at bounding box center [899, 751] width 28 height 16
checkbox input "false"
type input "42"
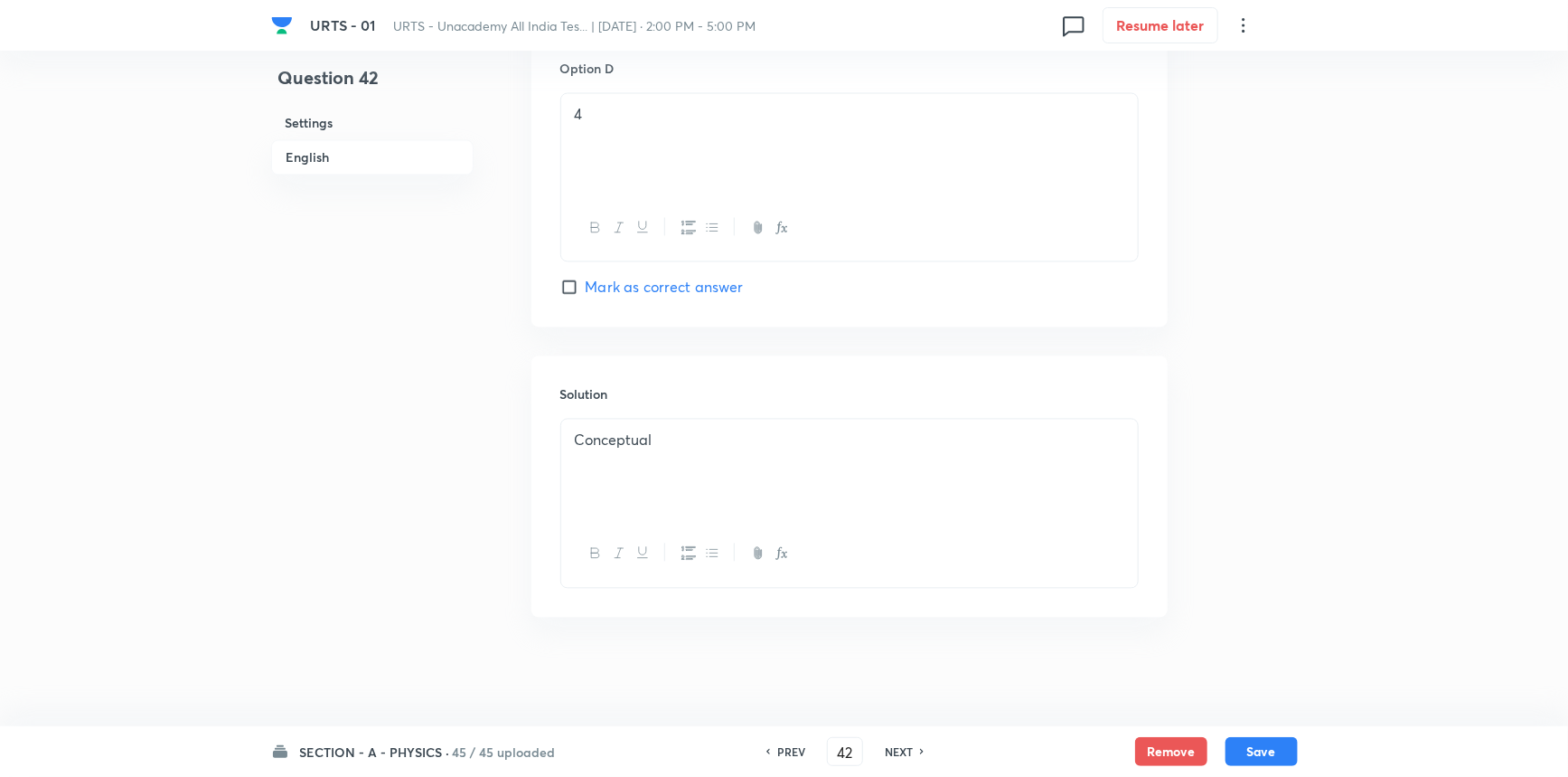
click at [909, 751] on h6 "NEXT" at bounding box center [899, 751] width 28 height 16
checkbox input "false"
type input "43"
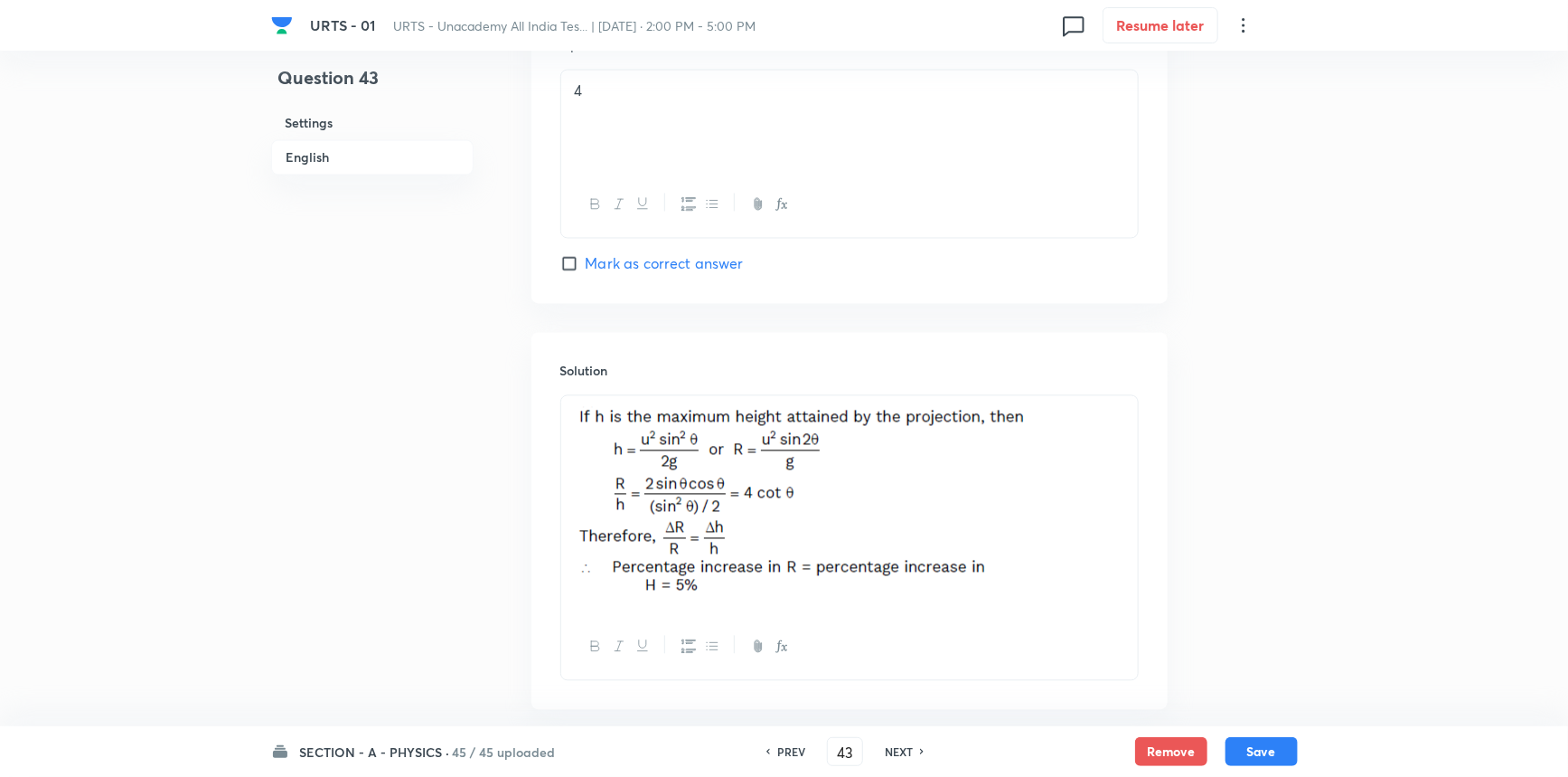
click at [909, 751] on h6 "NEXT" at bounding box center [899, 751] width 28 height 16
checkbox input "false"
type input "44"
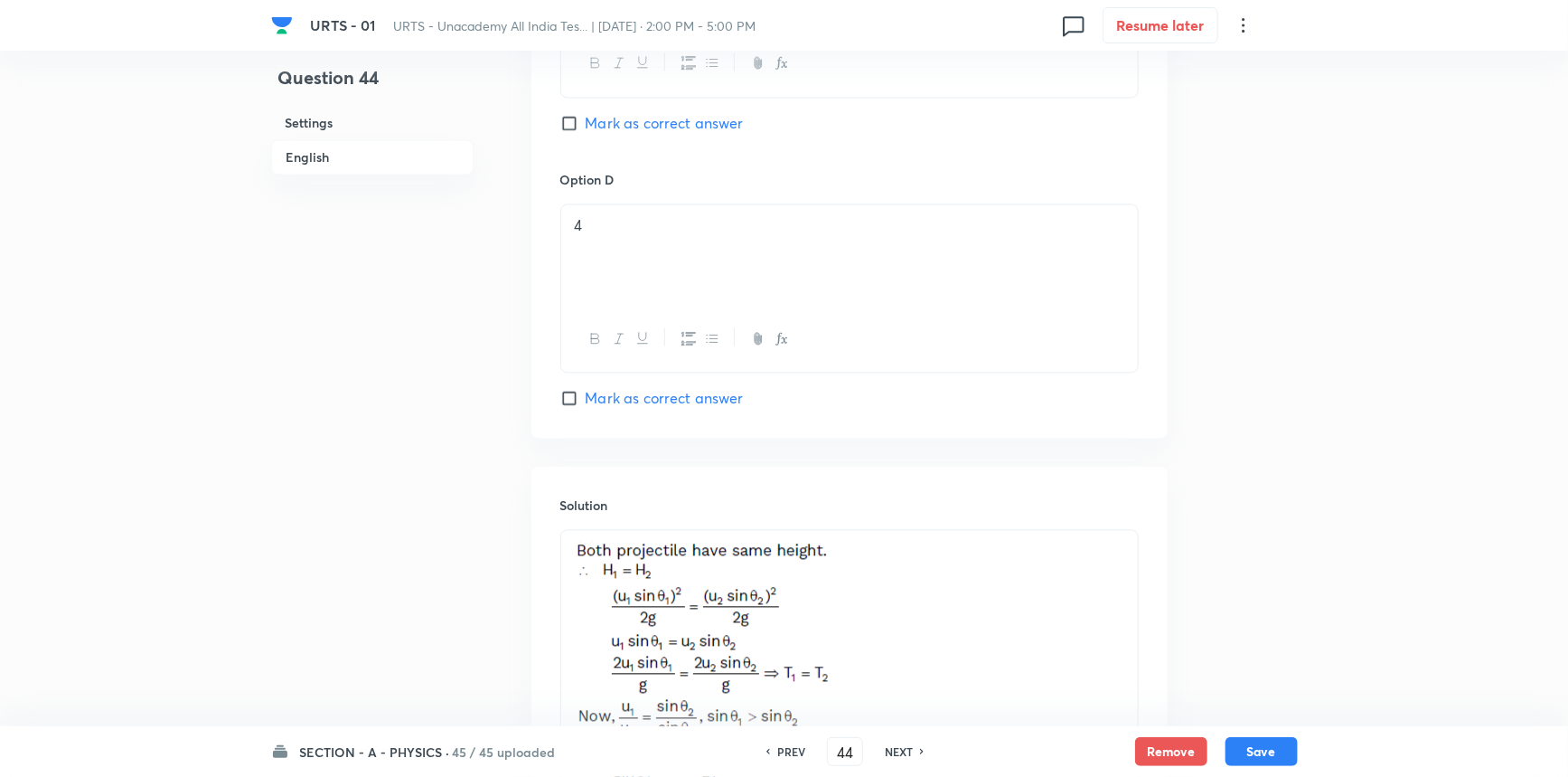
click at [909, 751] on h6 "NEXT" at bounding box center [899, 751] width 28 height 16
checkbox input "false"
type input "45"
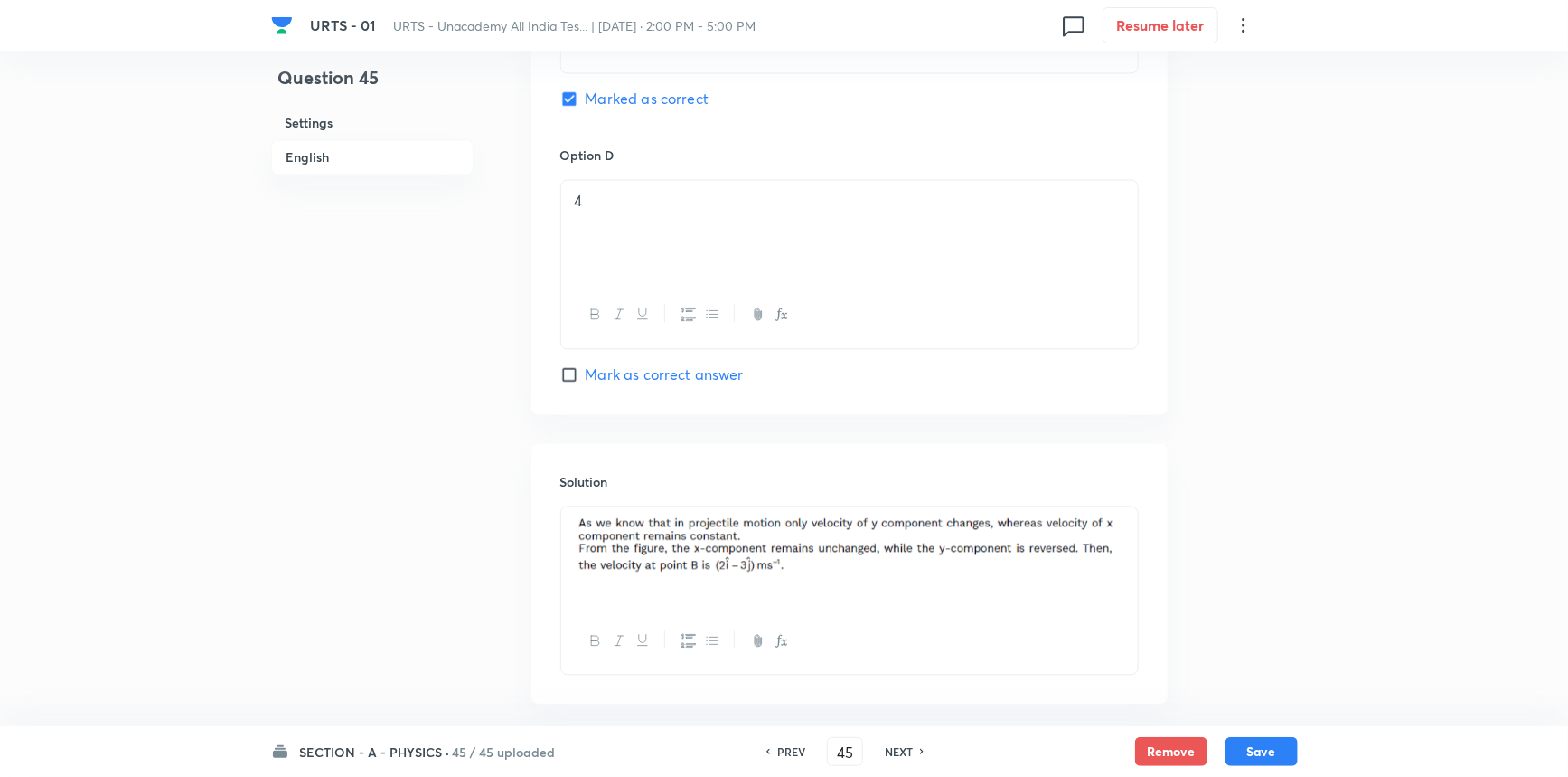
scroll to position [1697, 0]
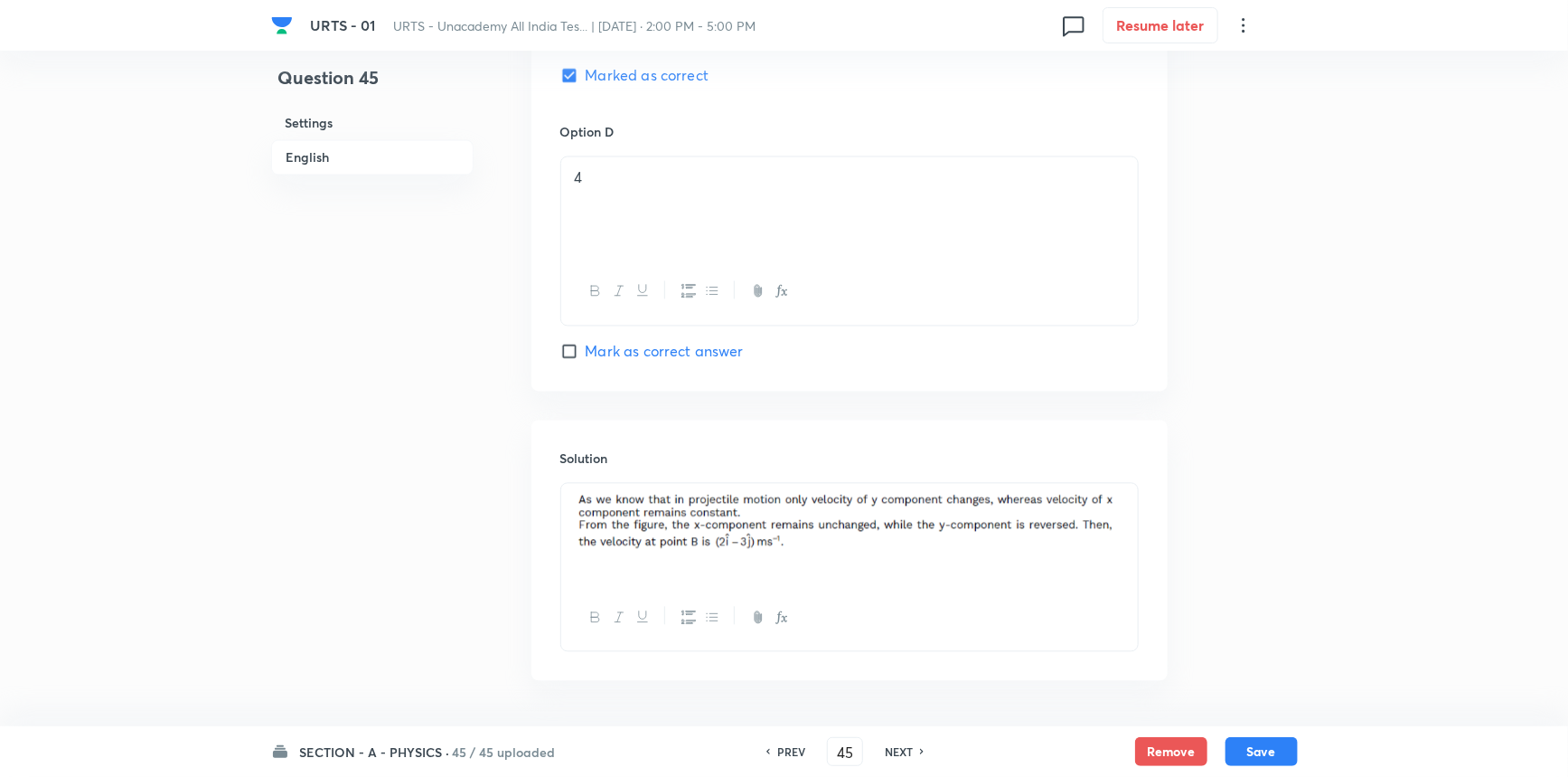
click at [909, 751] on h6 "NEXT" at bounding box center [899, 751] width 28 height 16
checkbox input "false"
type input "46"
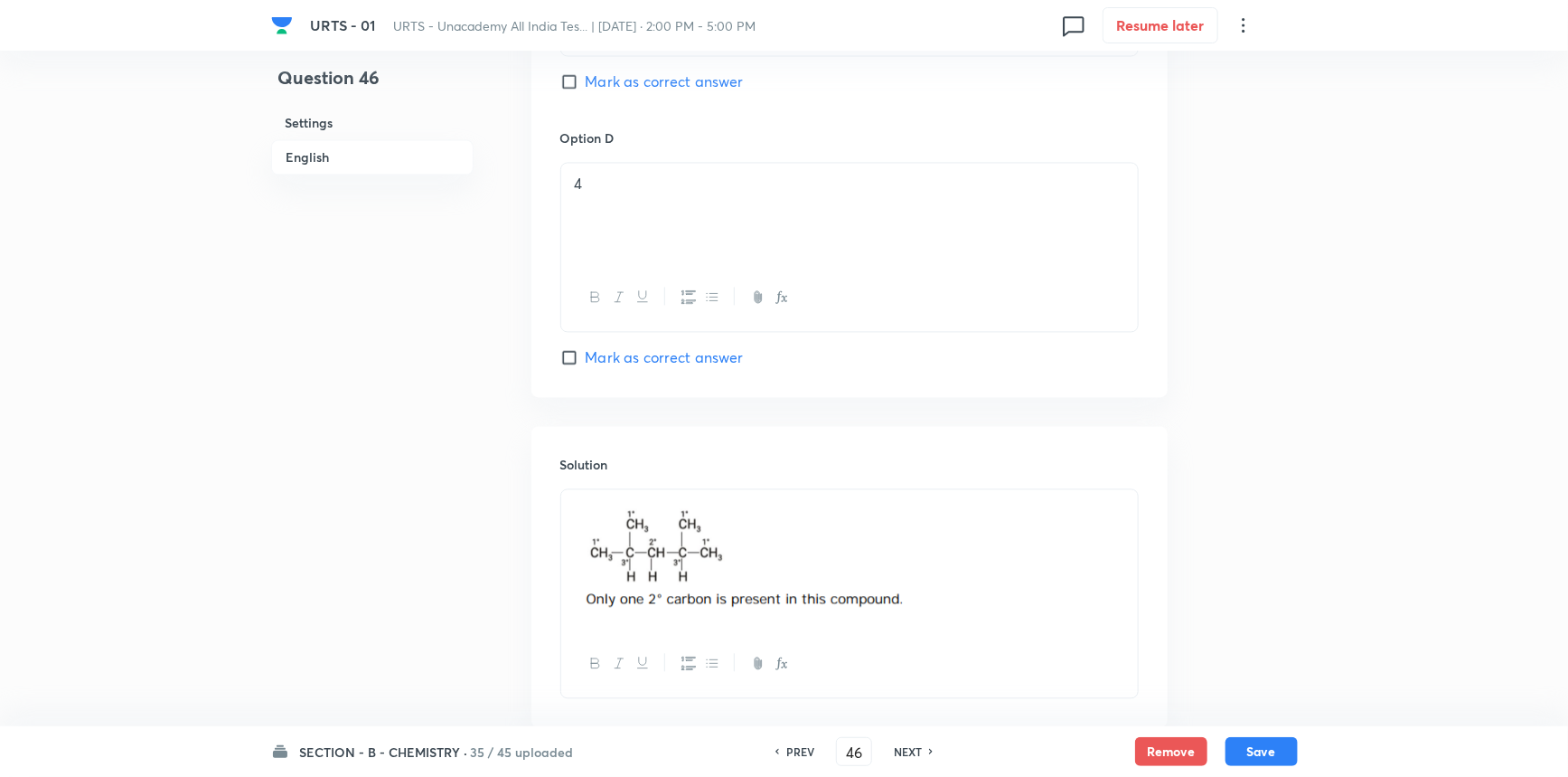
click at [909, 751] on h6 "NEXT" at bounding box center [908, 751] width 28 height 16
checkbox input "false"
type input "47"
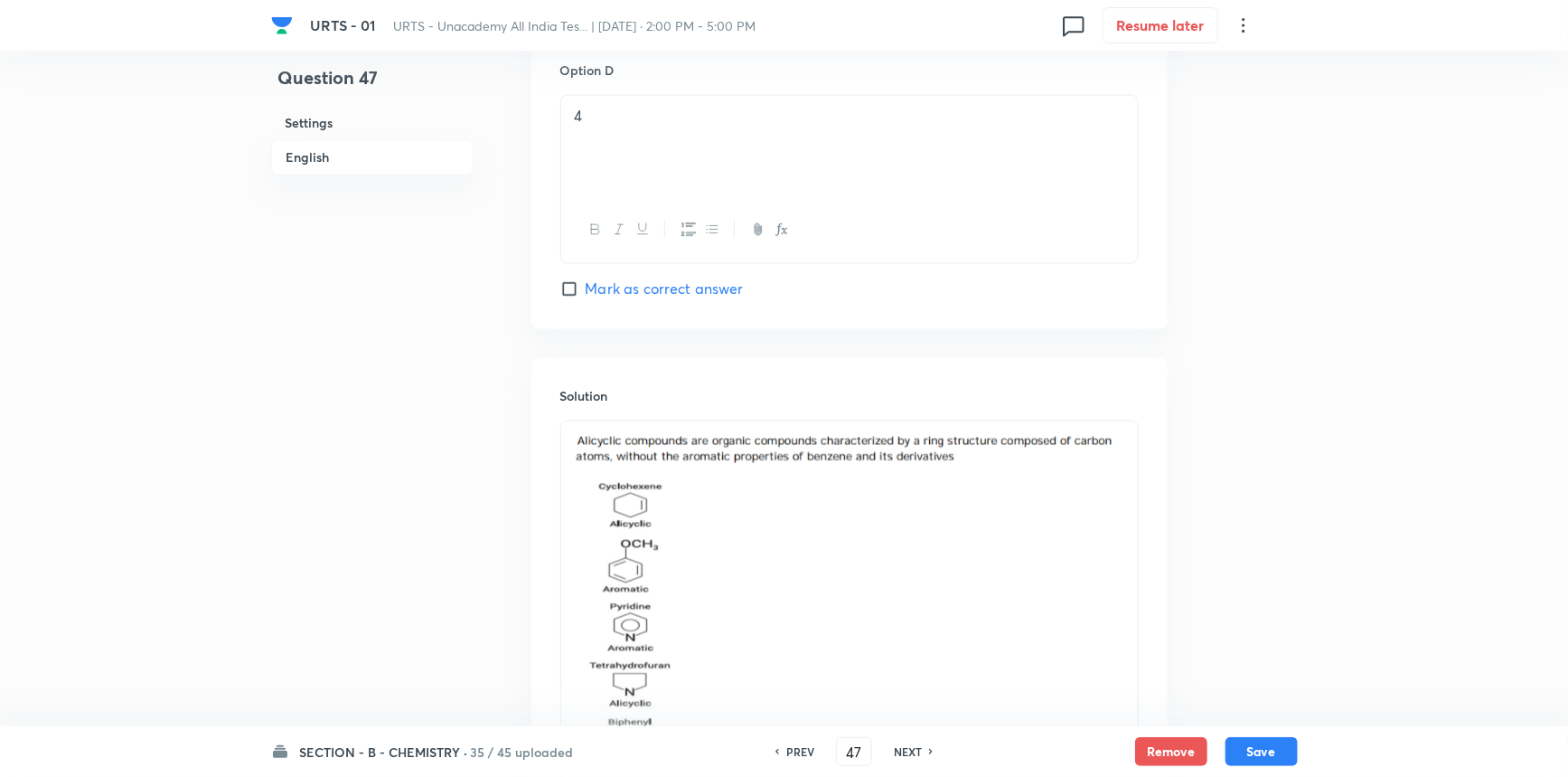
click at [909, 751] on h6 "NEXT" at bounding box center [908, 751] width 28 height 16
checkbox input "false"
type input "48"
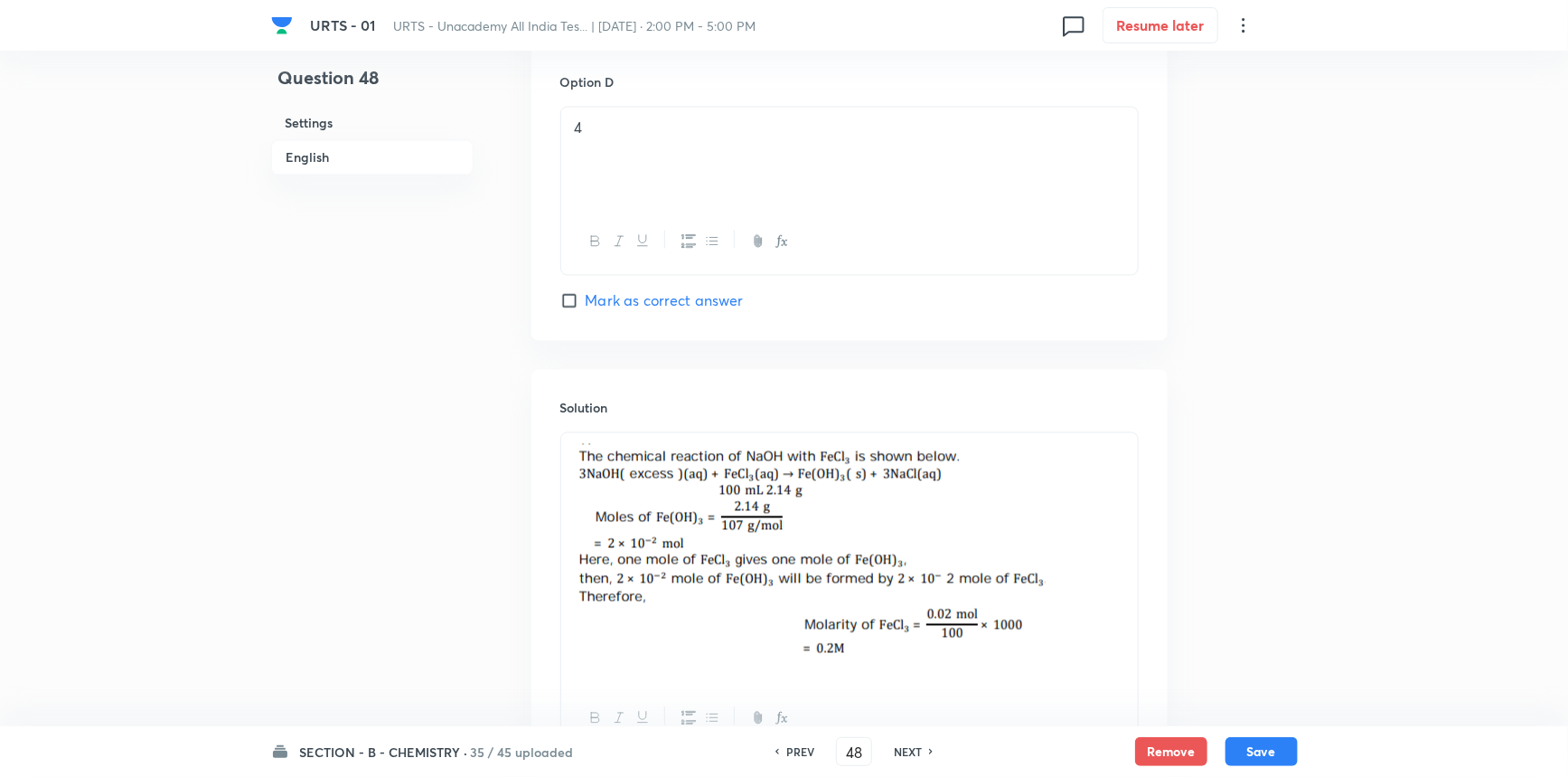
click at [909, 751] on h6 "NEXT" at bounding box center [908, 751] width 28 height 16
checkbox input "false"
checkbox input "true"
type input "49"
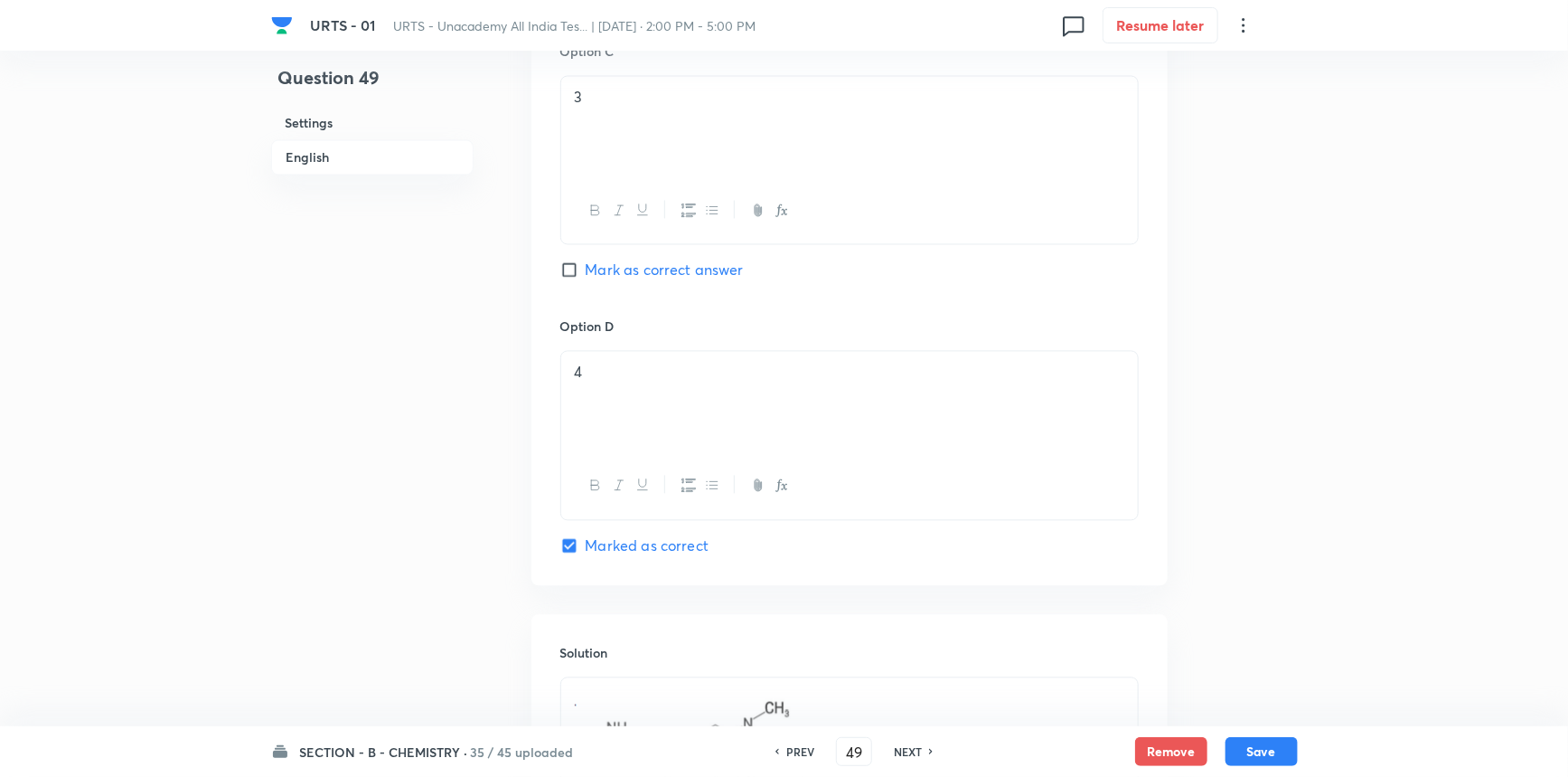
click at [909, 751] on h6 "NEXT" at bounding box center [908, 751] width 28 height 16
checkbox input "false"
type input "50"
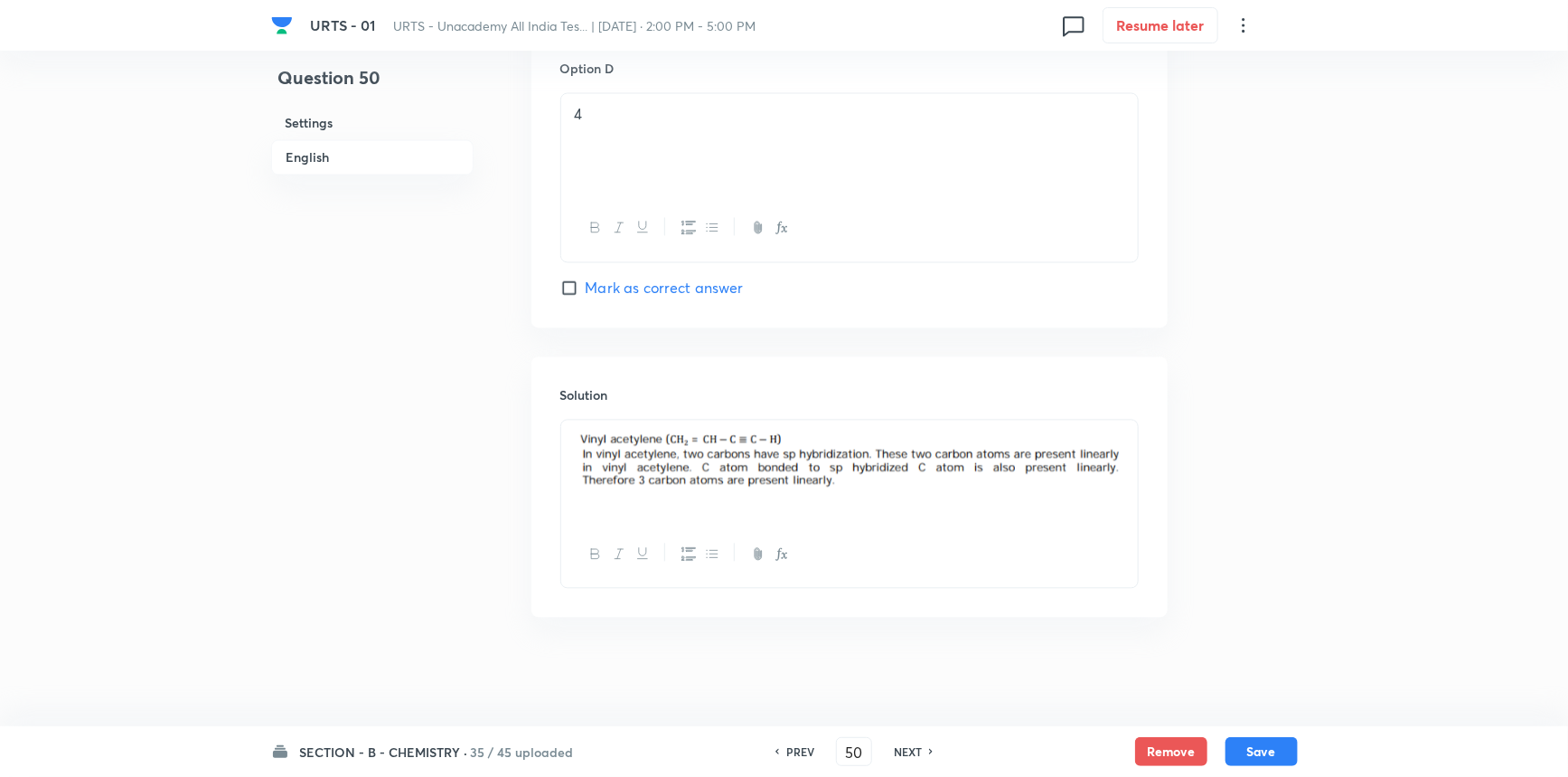
click at [909, 751] on h6 "NEXT" at bounding box center [908, 751] width 28 height 16
checkbox input "false"
type input "51"
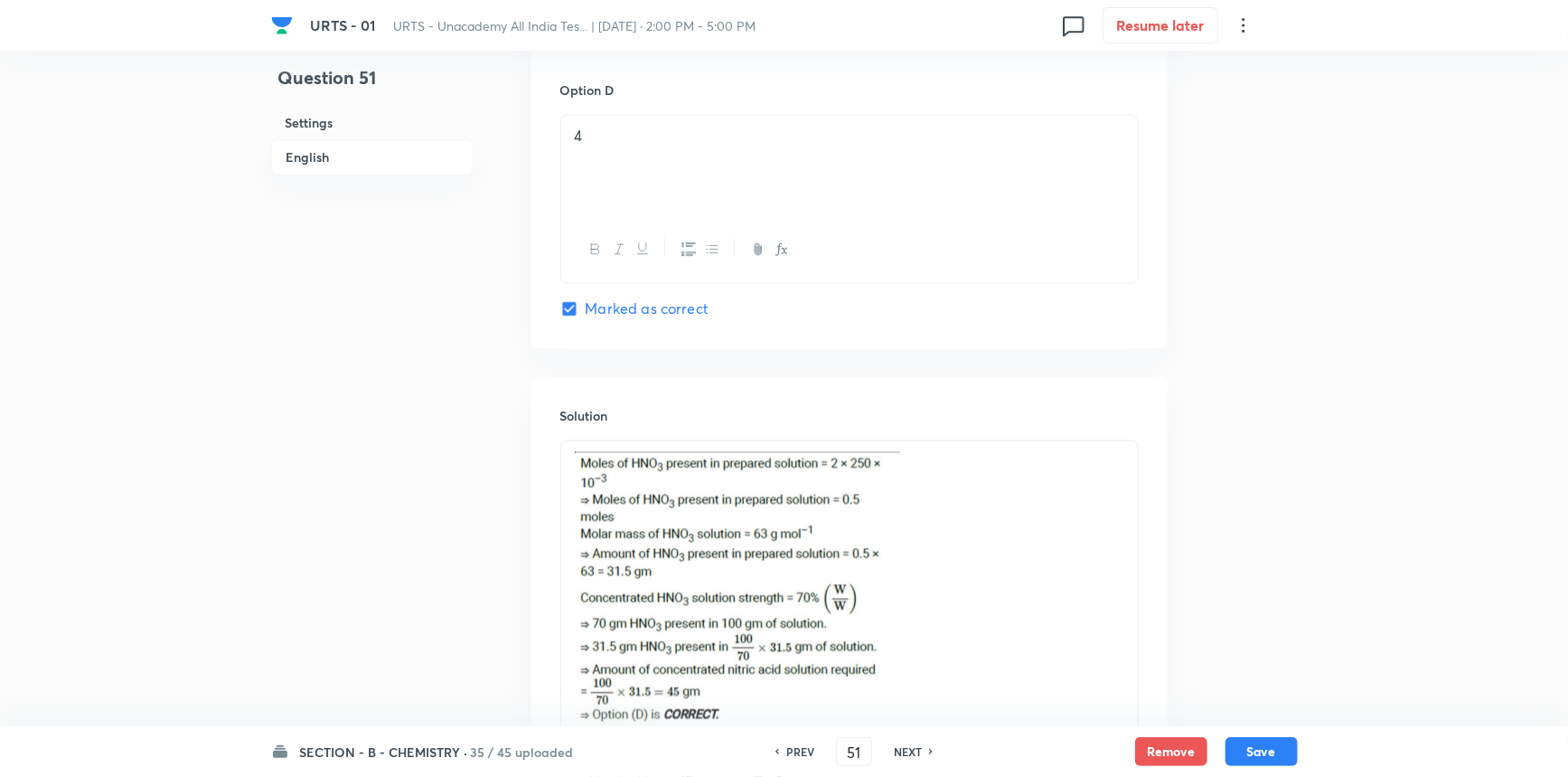
click at [909, 751] on h6 "NEXT" at bounding box center [908, 751] width 28 height 16
checkbox input "false"
type input "52"
checkbox input "true"
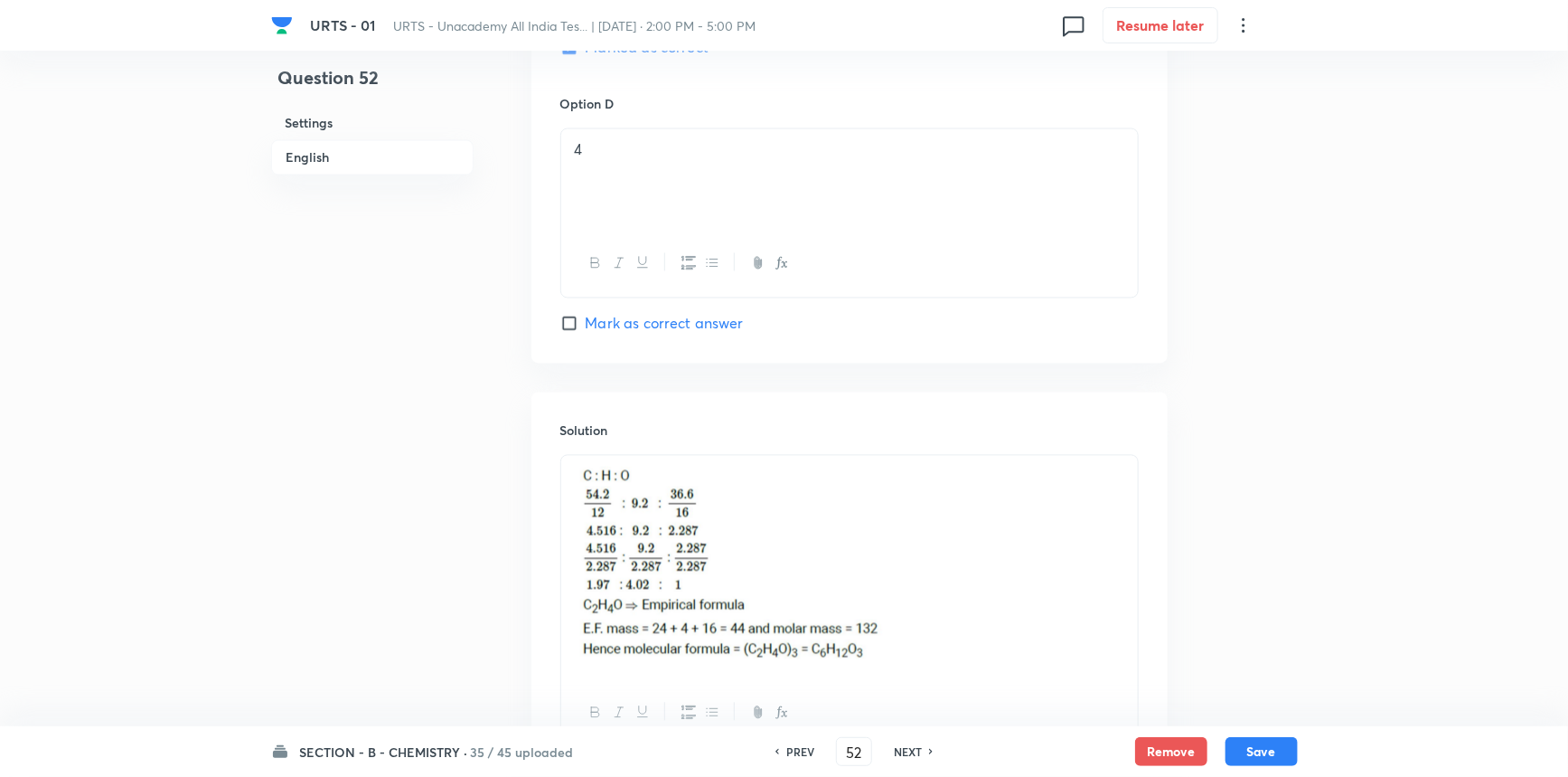
click at [909, 751] on h6 "NEXT" at bounding box center [908, 751] width 28 height 16
checkbox input "true"
checkbox input "false"
type input "53"
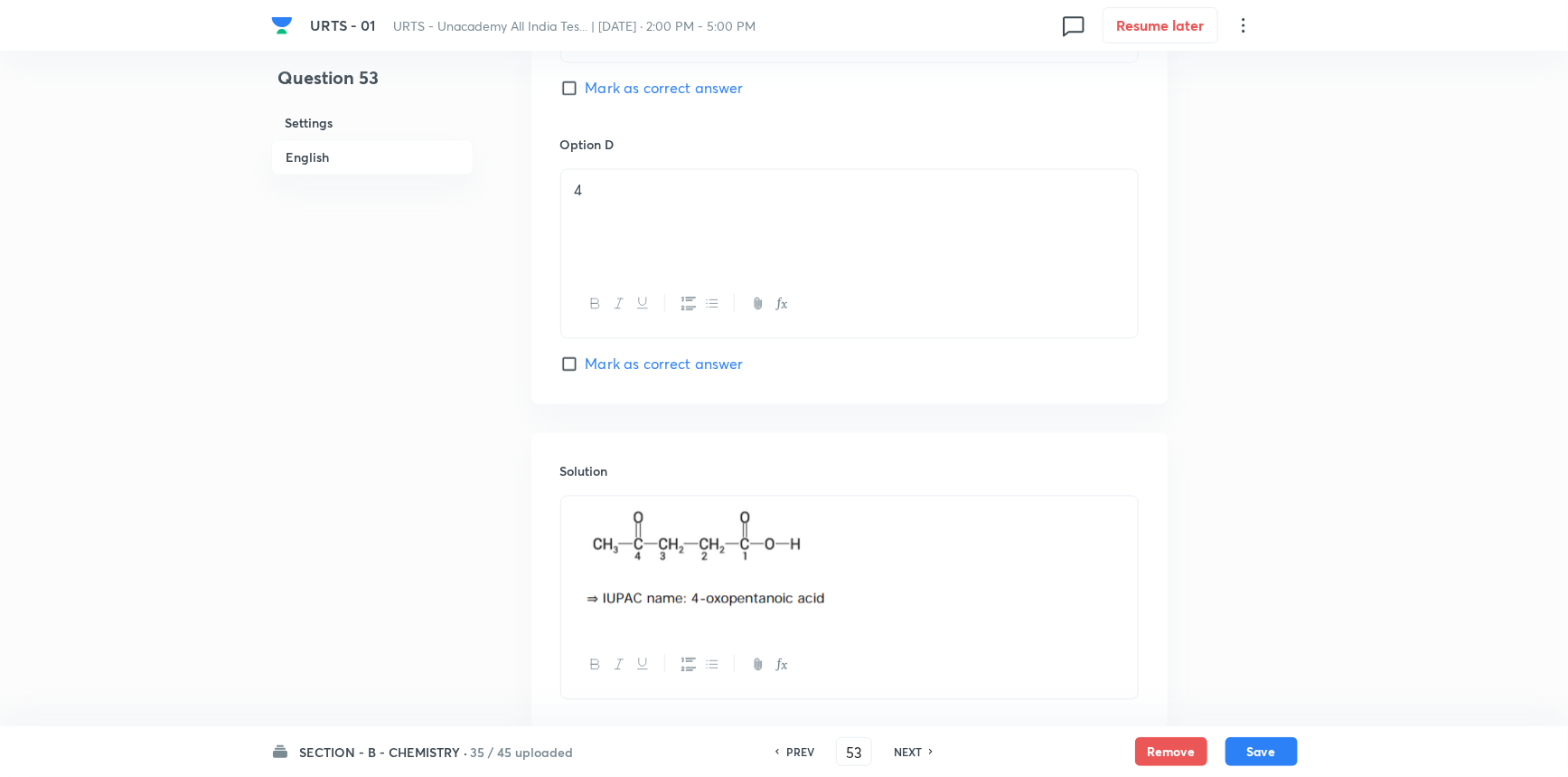
click at [909, 751] on h6 "NEXT" at bounding box center [908, 751] width 28 height 16
checkbox input "true"
checkbox input "false"
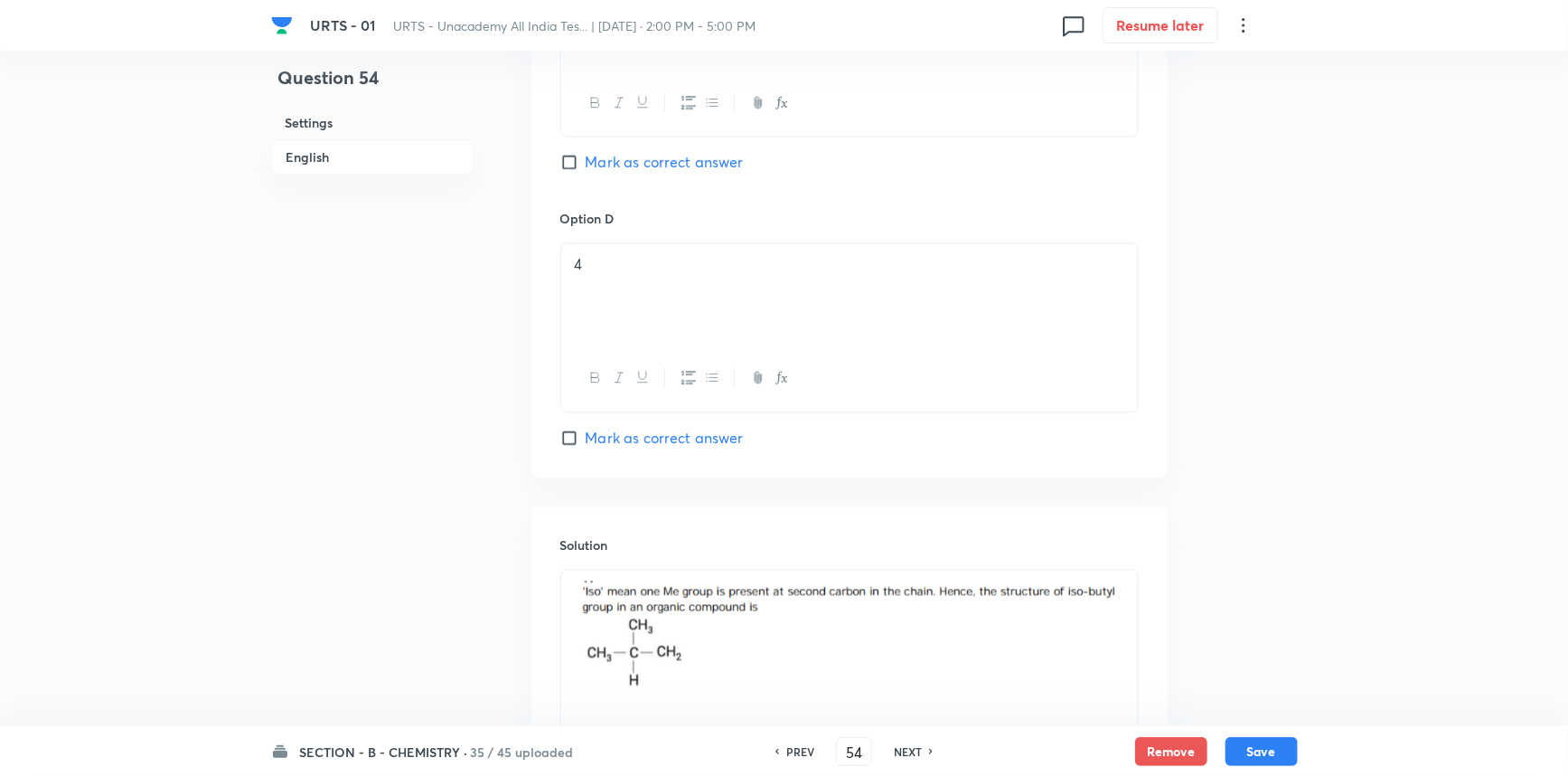
click at [909, 751] on h6 "NEXT" at bounding box center [908, 751] width 28 height 16
type input "55"
checkbox input "false"
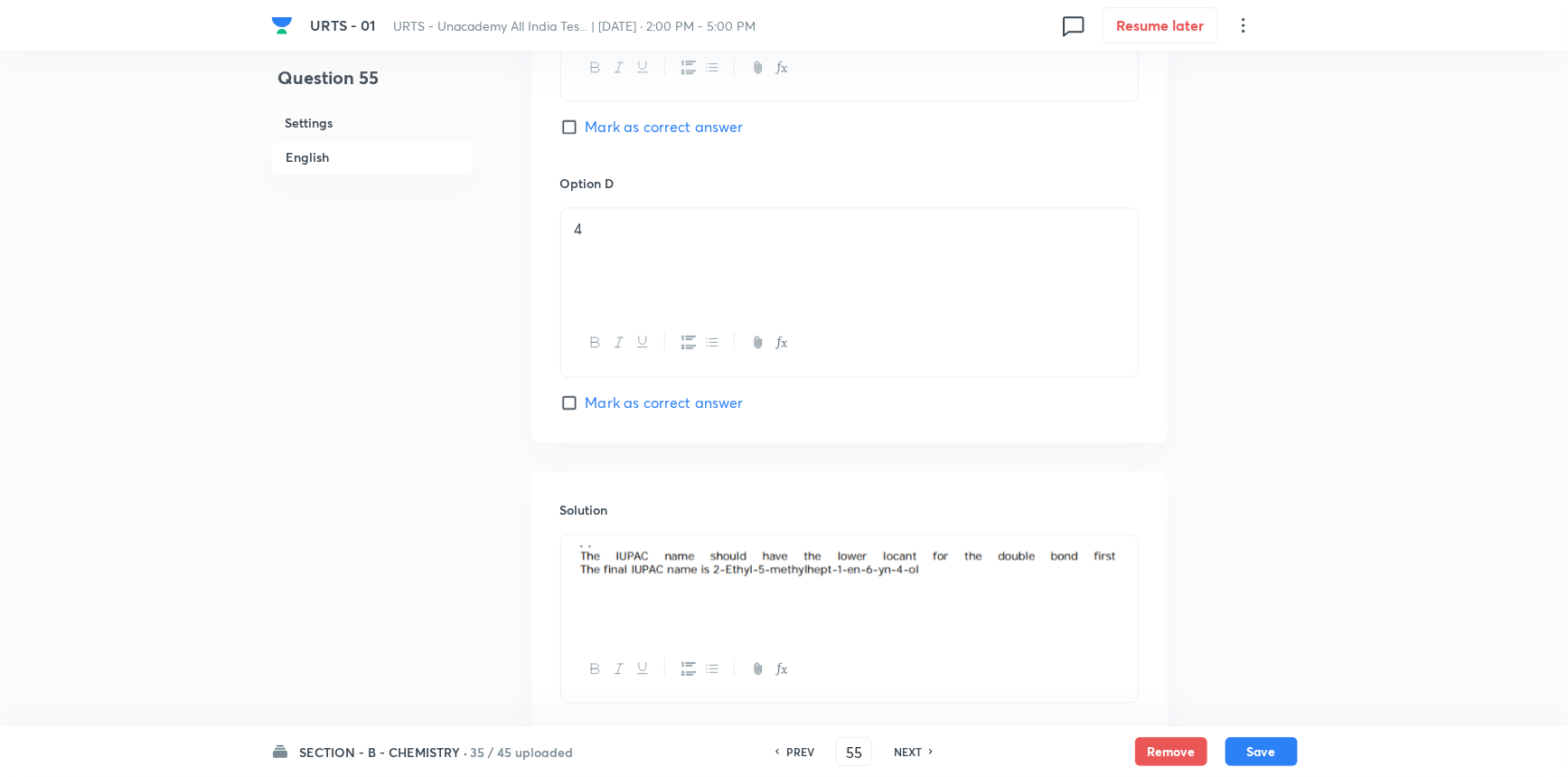
click at [909, 751] on h6 "NEXT" at bounding box center [908, 751] width 28 height 16
checkbox input "false"
type input "56"
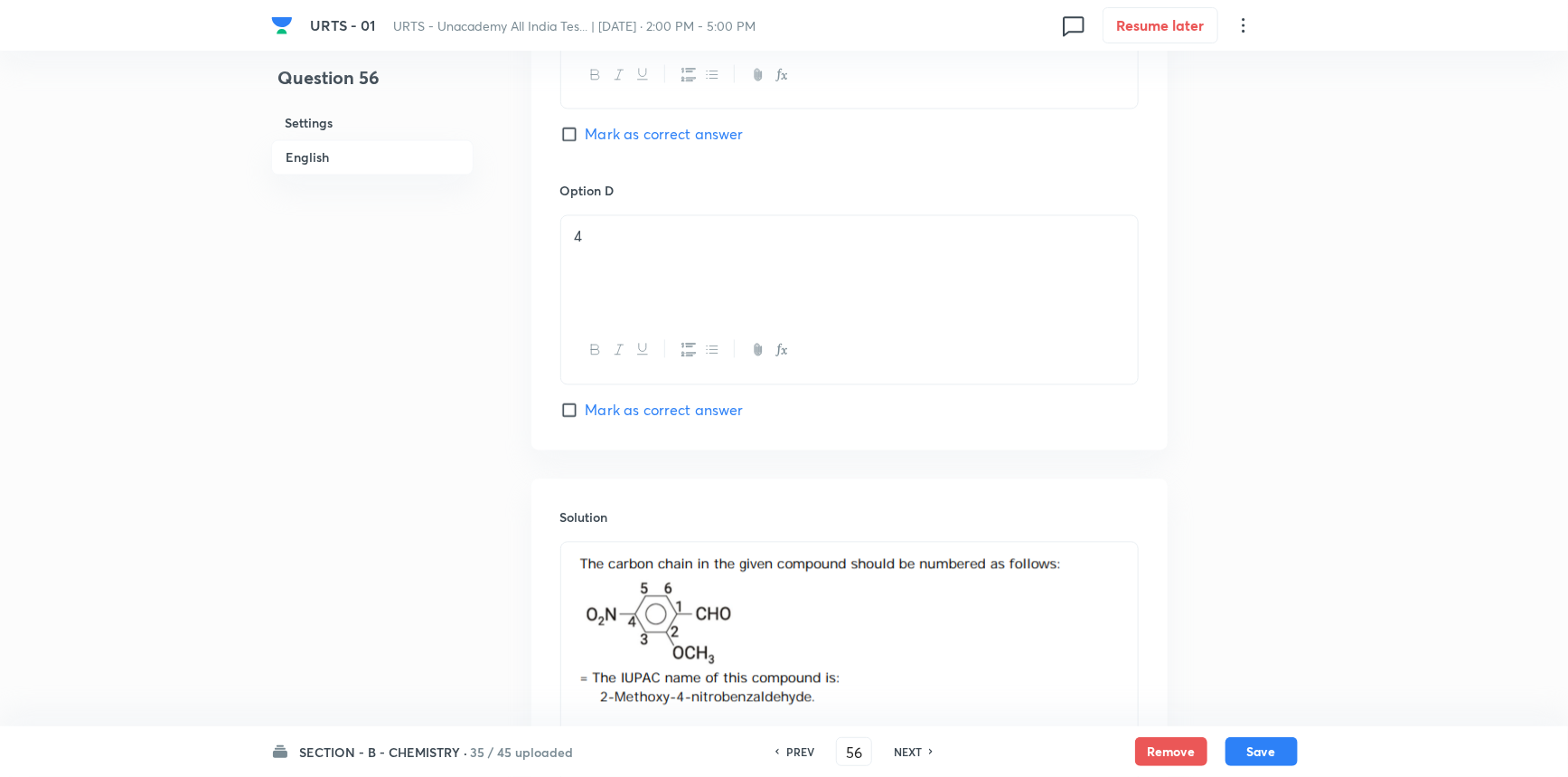
click at [909, 751] on h6 "NEXT" at bounding box center [908, 751] width 28 height 16
checkbox input "false"
type input "57"
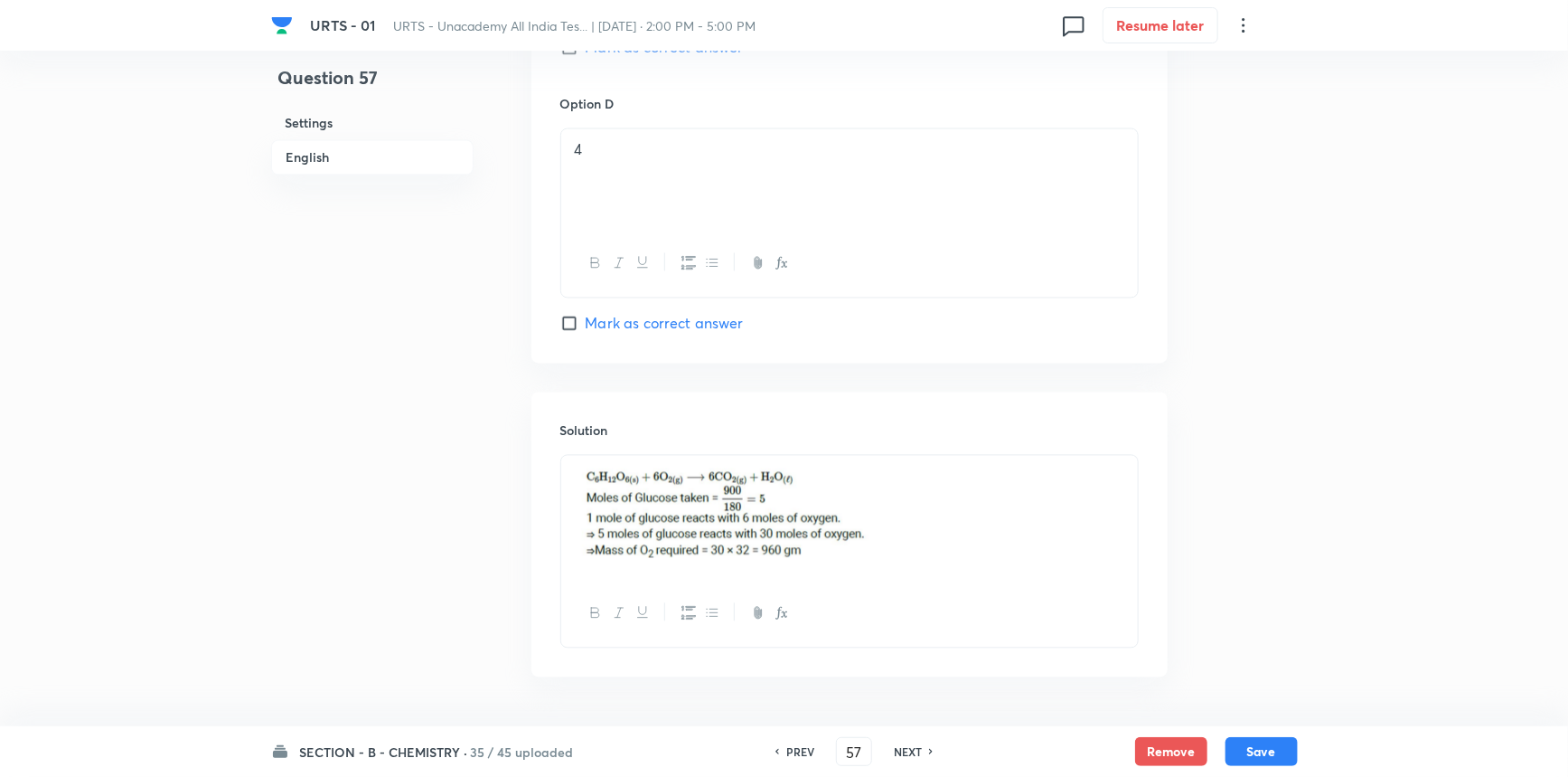
click at [909, 751] on h6 "NEXT" at bounding box center [908, 751] width 28 height 16
checkbox input "false"
type input "58"
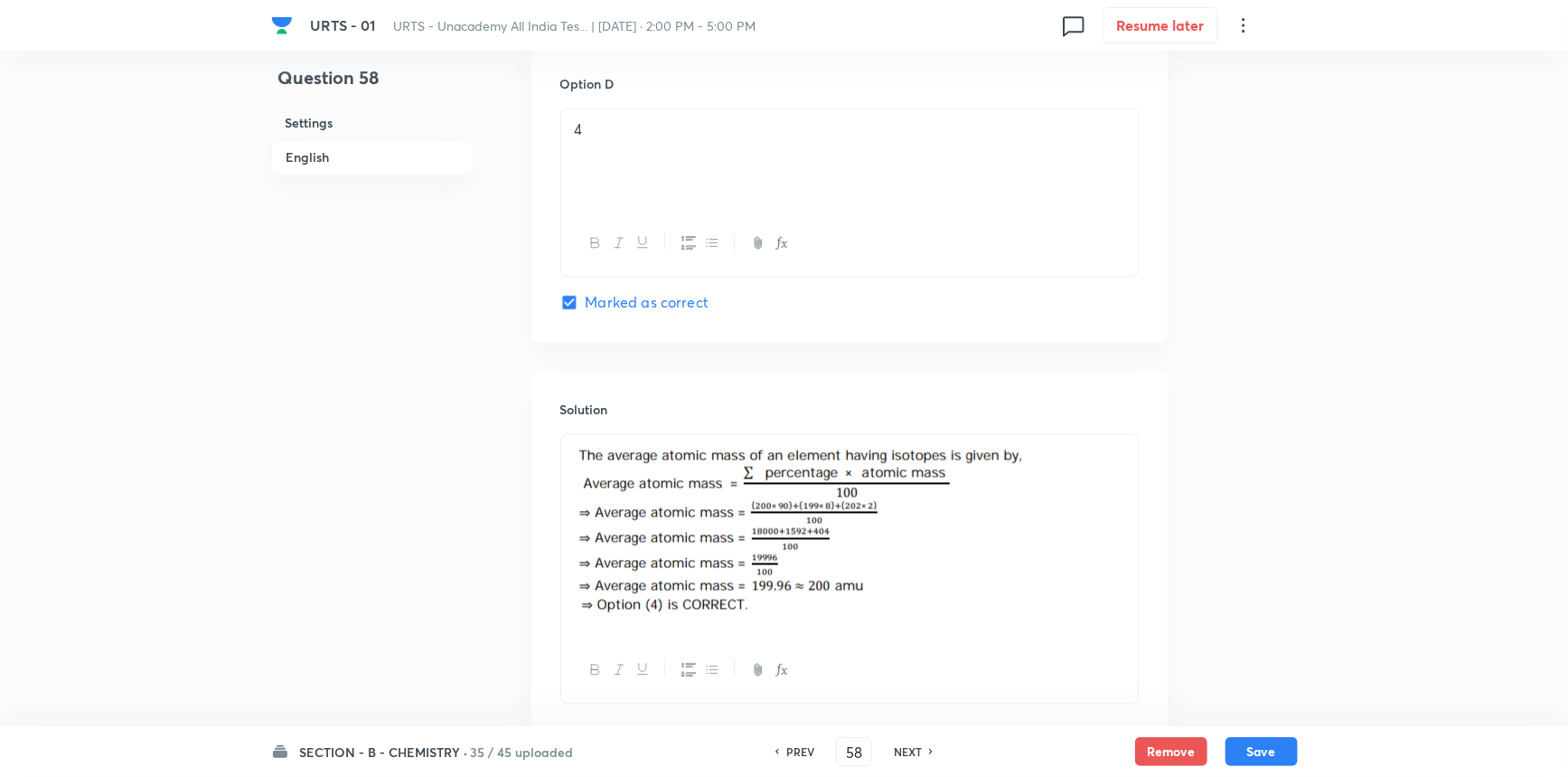
click at [909, 751] on h6 "NEXT" at bounding box center [908, 751] width 28 height 16
checkbox input "false"
type input "59"
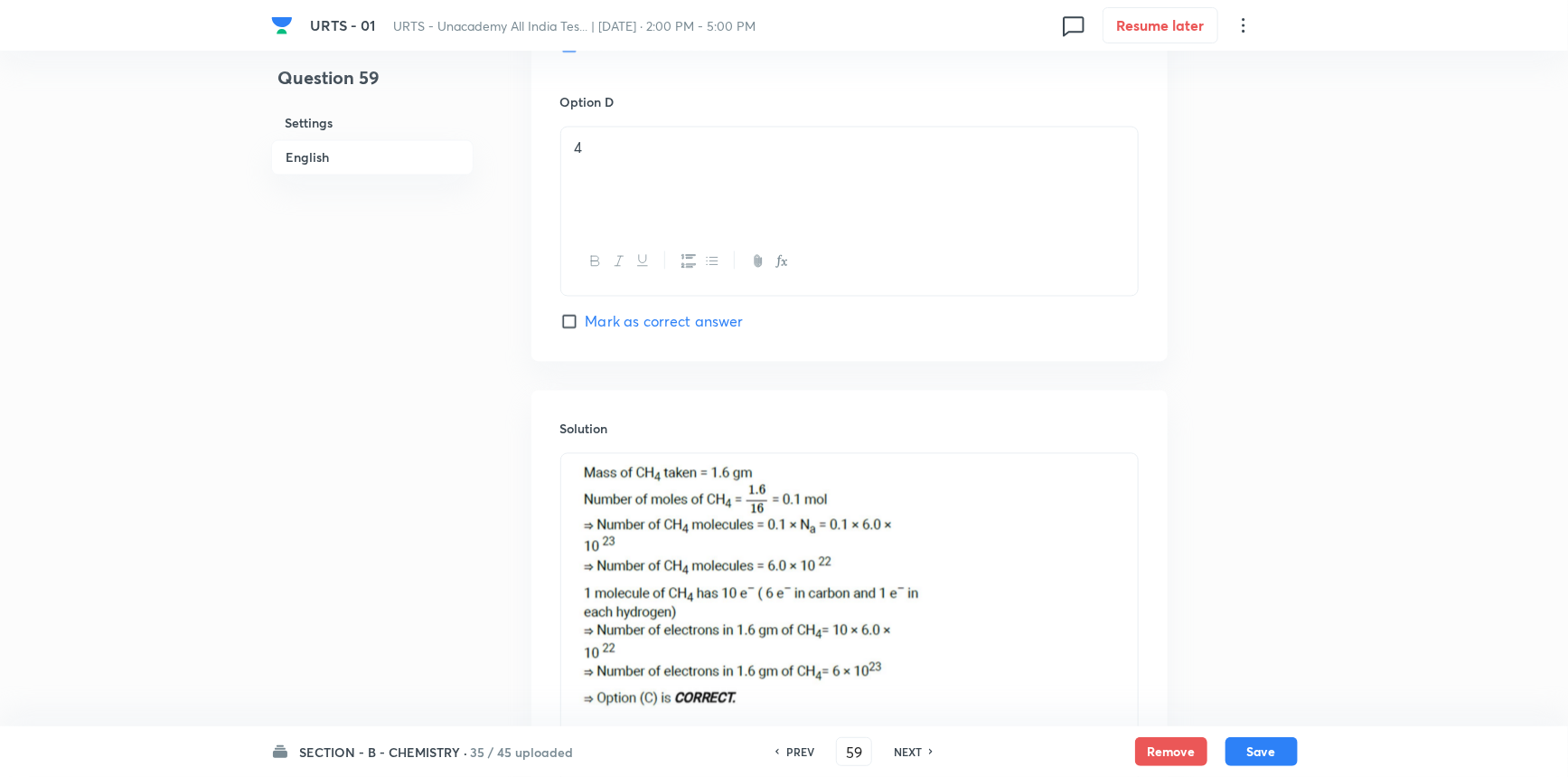
click at [909, 751] on h6 "NEXT" at bounding box center [908, 751] width 28 height 16
checkbox input "false"
type input "60"
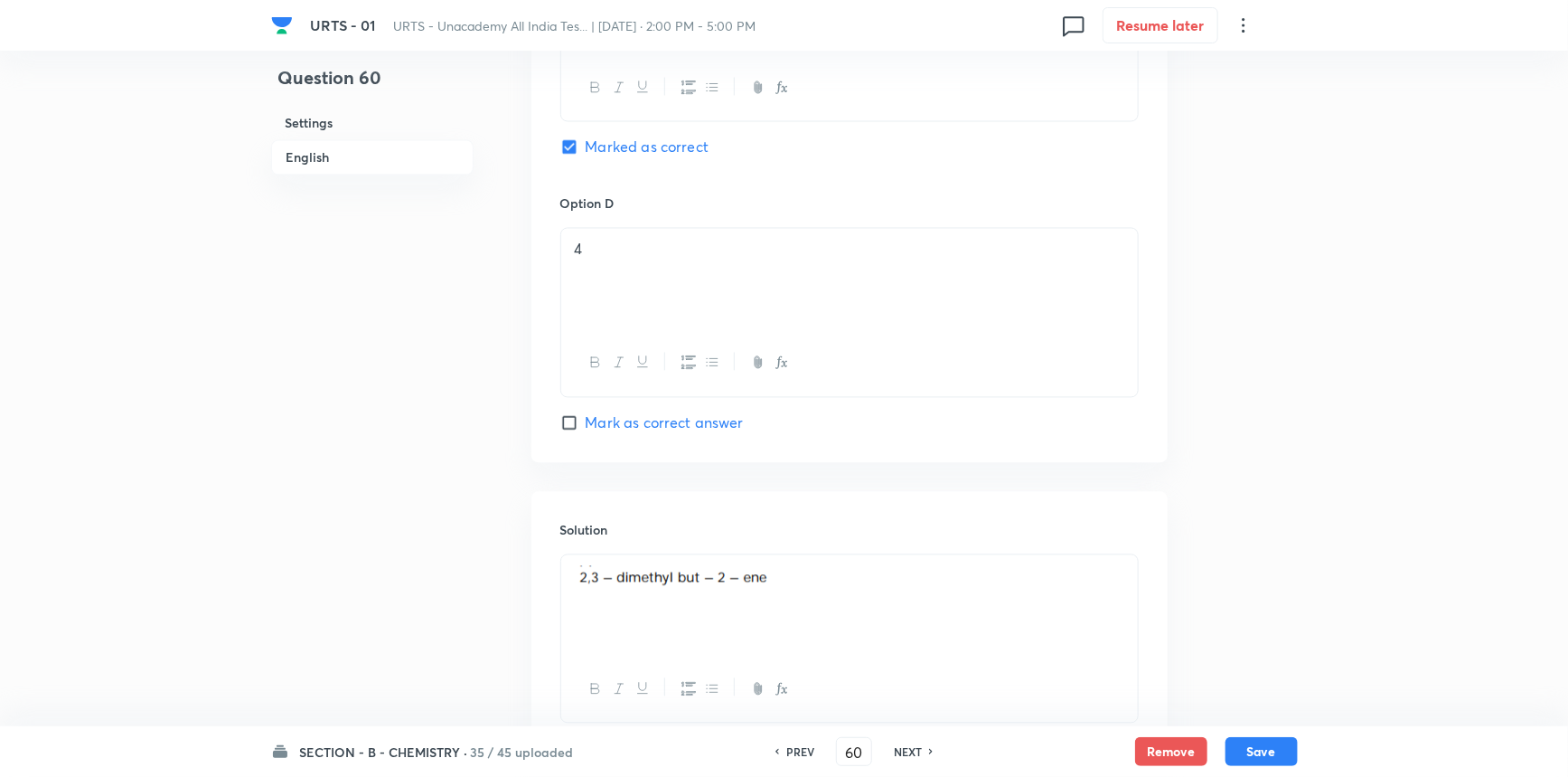
click at [909, 751] on h6 "NEXT" at bounding box center [908, 751] width 28 height 16
checkbox input "false"
type input "61"
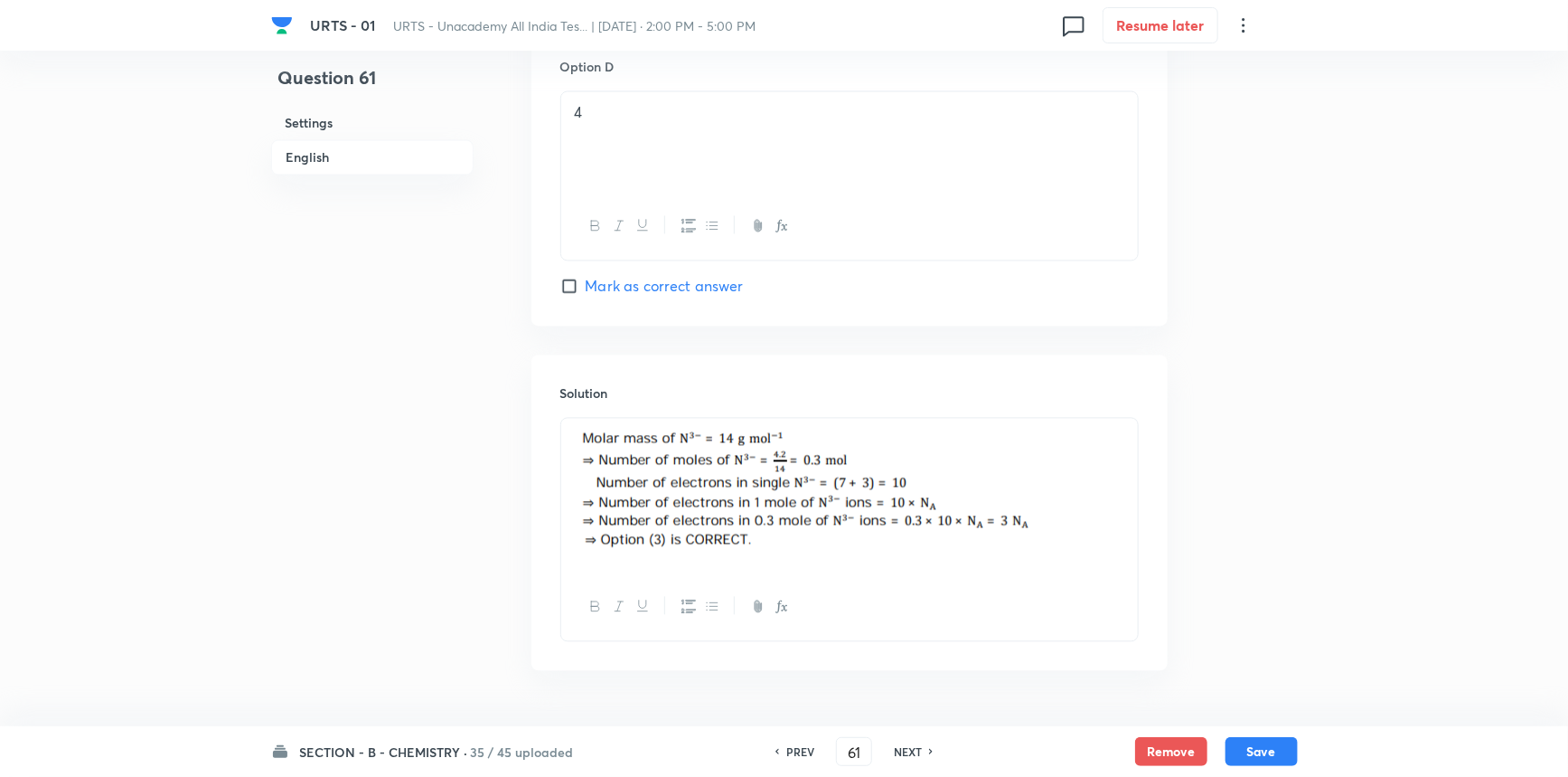
click at [909, 751] on h6 "NEXT" at bounding box center [908, 751] width 28 height 16
checkbox input "true"
type input "62"
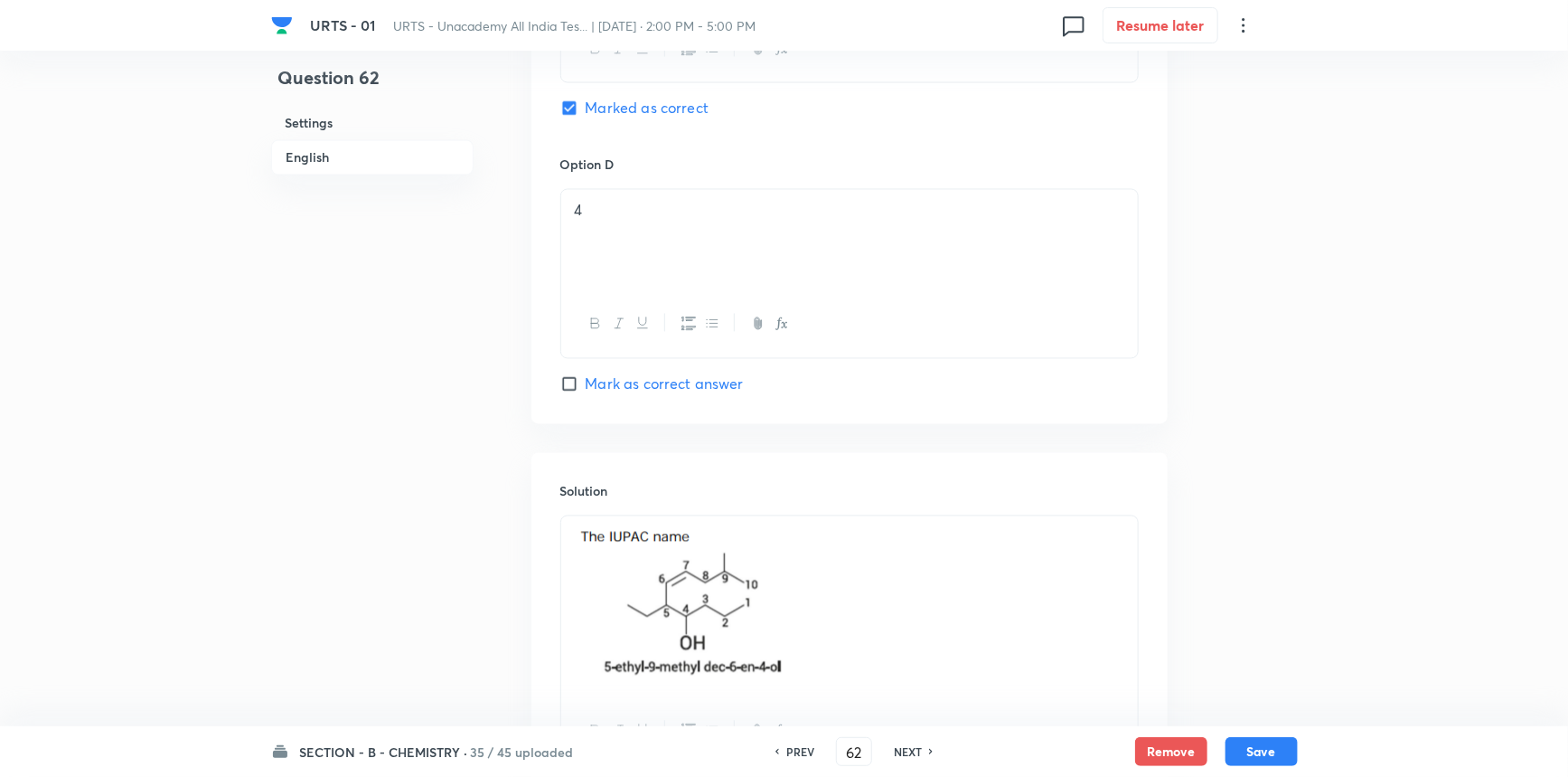
click at [909, 751] on h6 "NEXT" at bounding box center [908, 751] width 28 height 16
checkbox input "false"
type input "63"
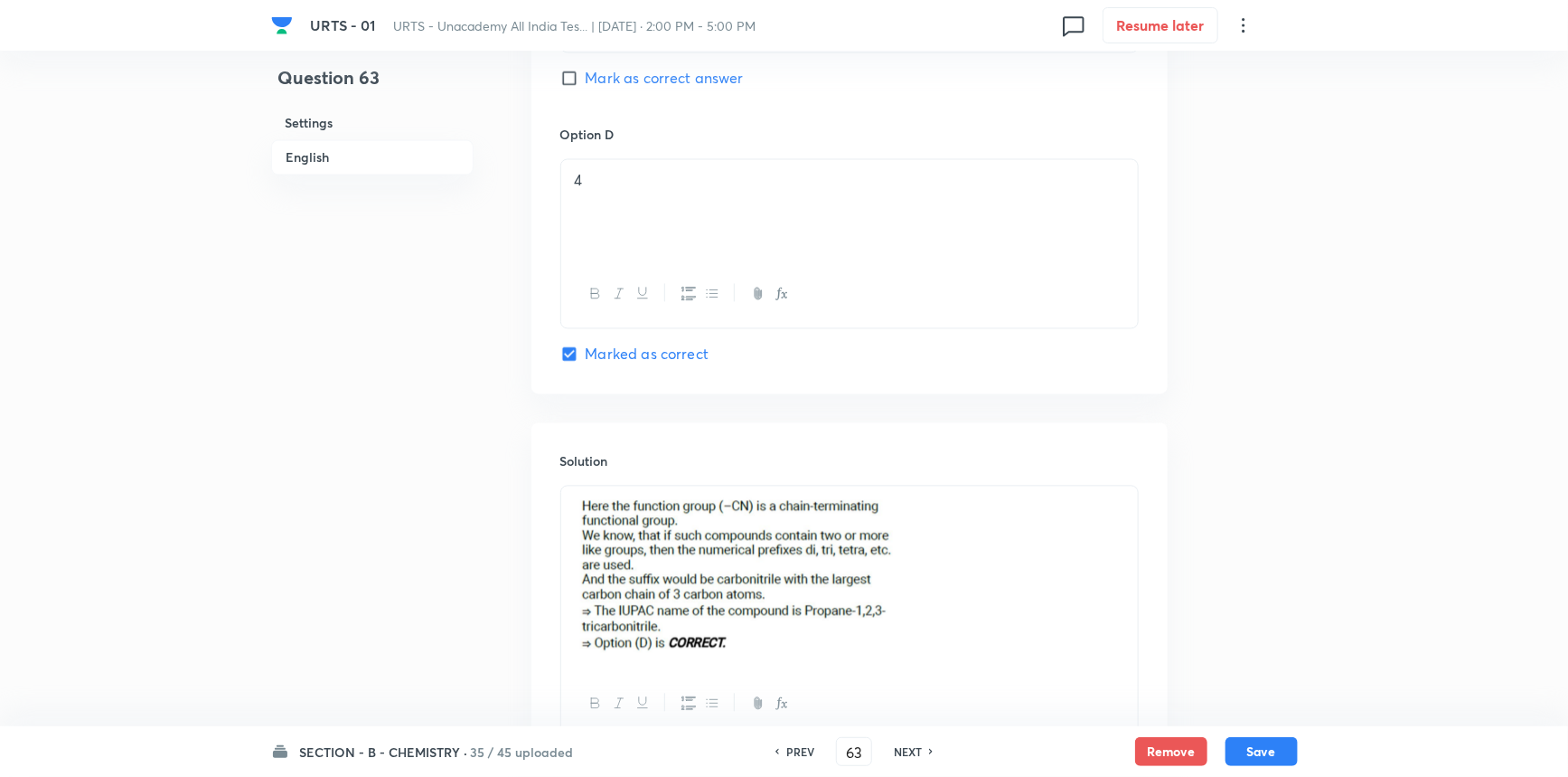
click at [909, 751] on h6 "NEXT" at bounding box center [908, 751] width 28 height 16
checkbox input "false"
type input "64"
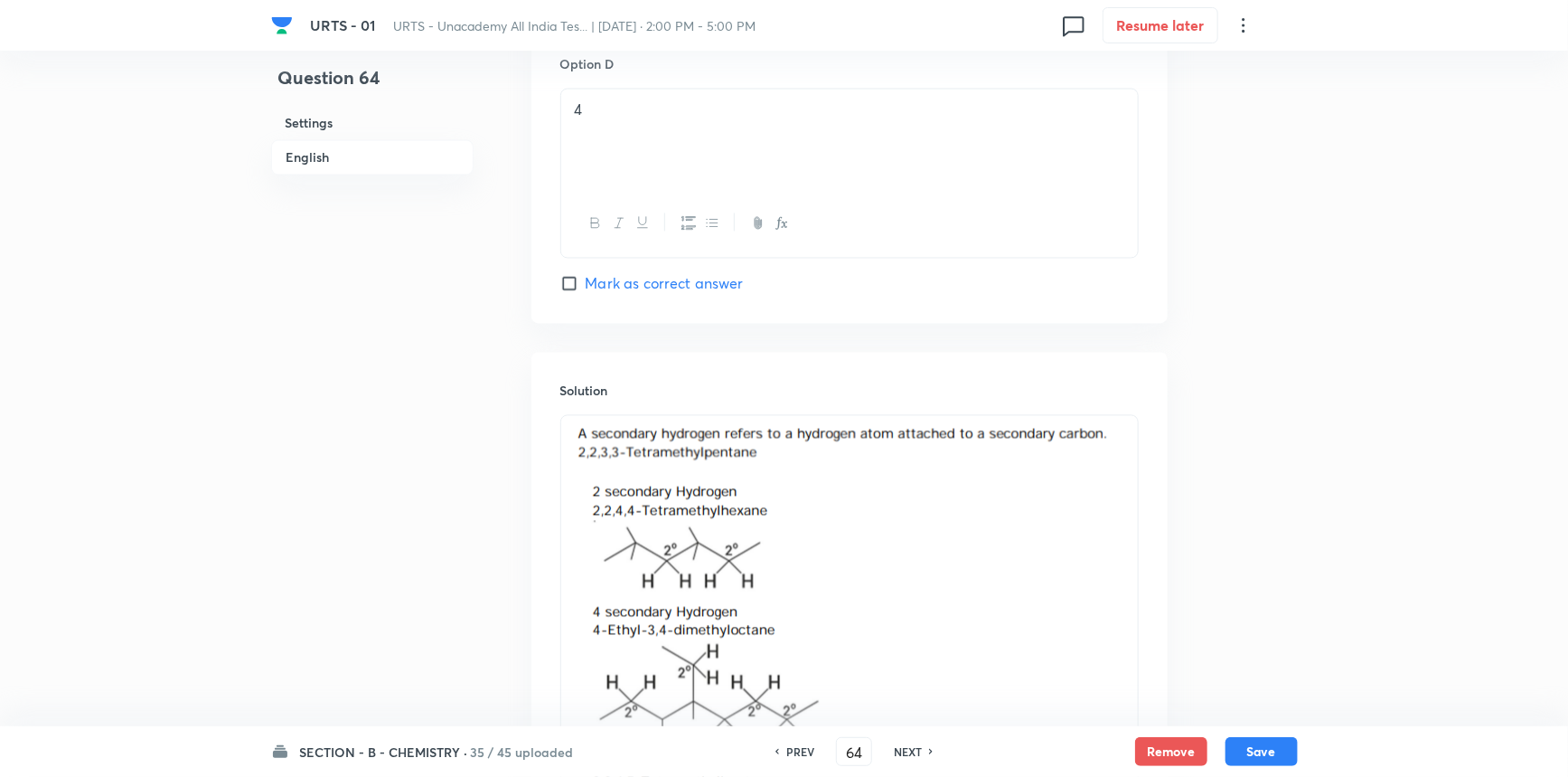
click at [909, 751] on h6 "NEXT" at bounding box center [908, 751] width 28 height 16
checkbox input "false"
type input "65"
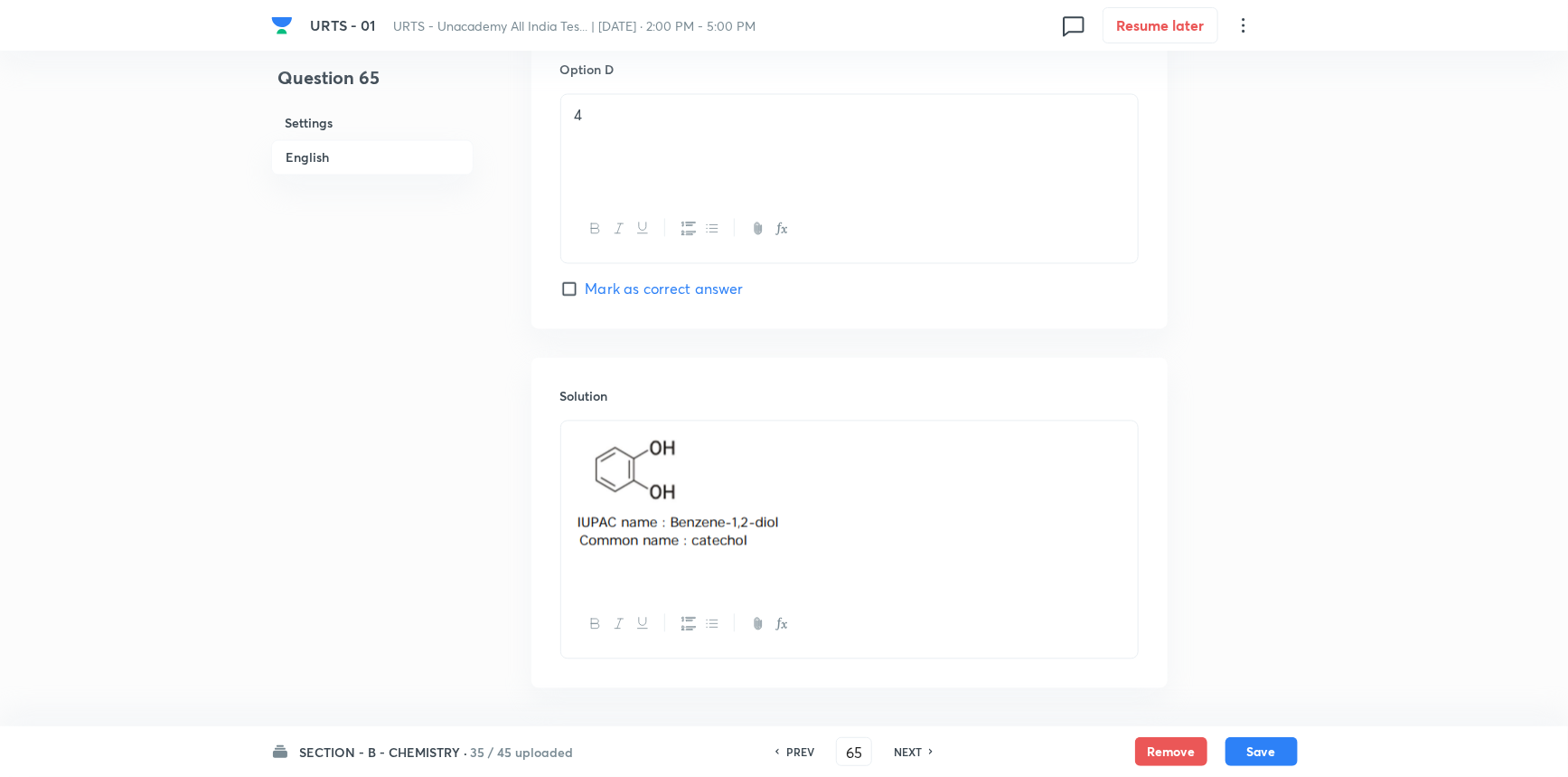
click at [909, 751] on h6 "NEXT" at bounding box center [908, 751] width 28 height 16
checkbox input "false"
type input "66"
checkbox input "true"
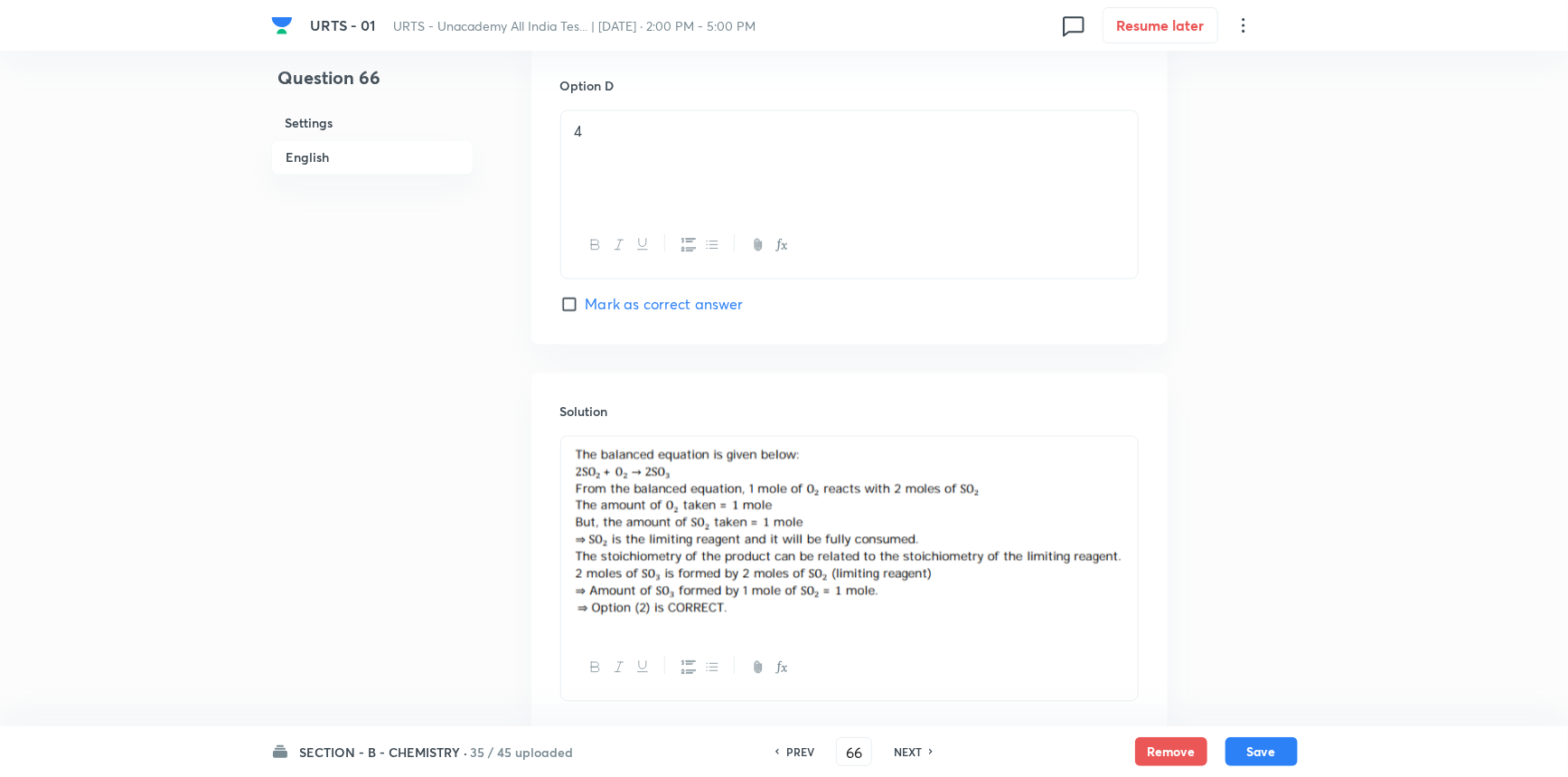
click at [909, 751] on h6 "NEXT" at bounding box center [908, 751] width 28 height 16
type input "67"
checkbox input "true"
checkbox input "false"
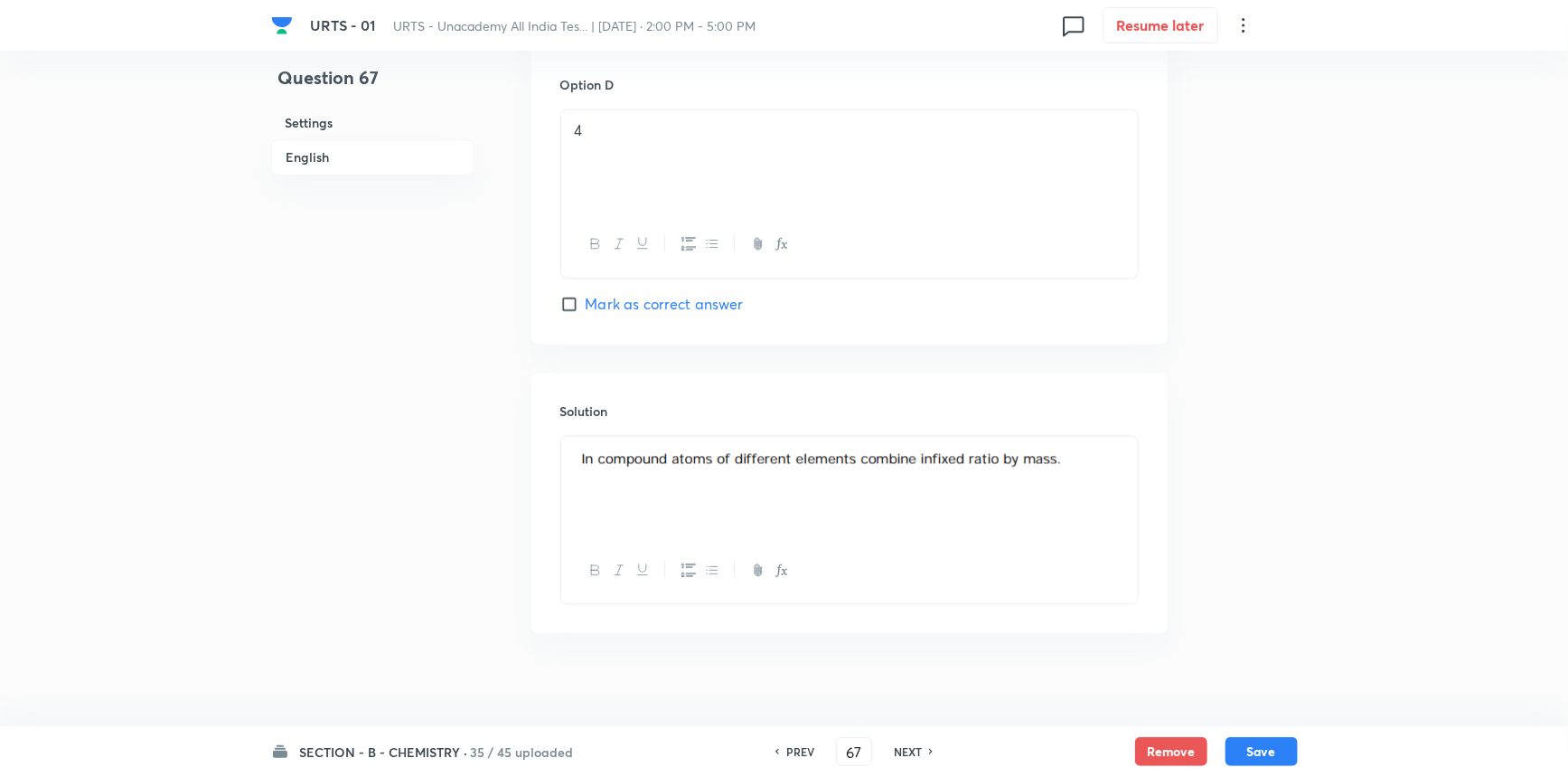
click at [909, 751] on h6 "NEXT" at bounding box center [908, 751] width 28 height 16
type input "68"
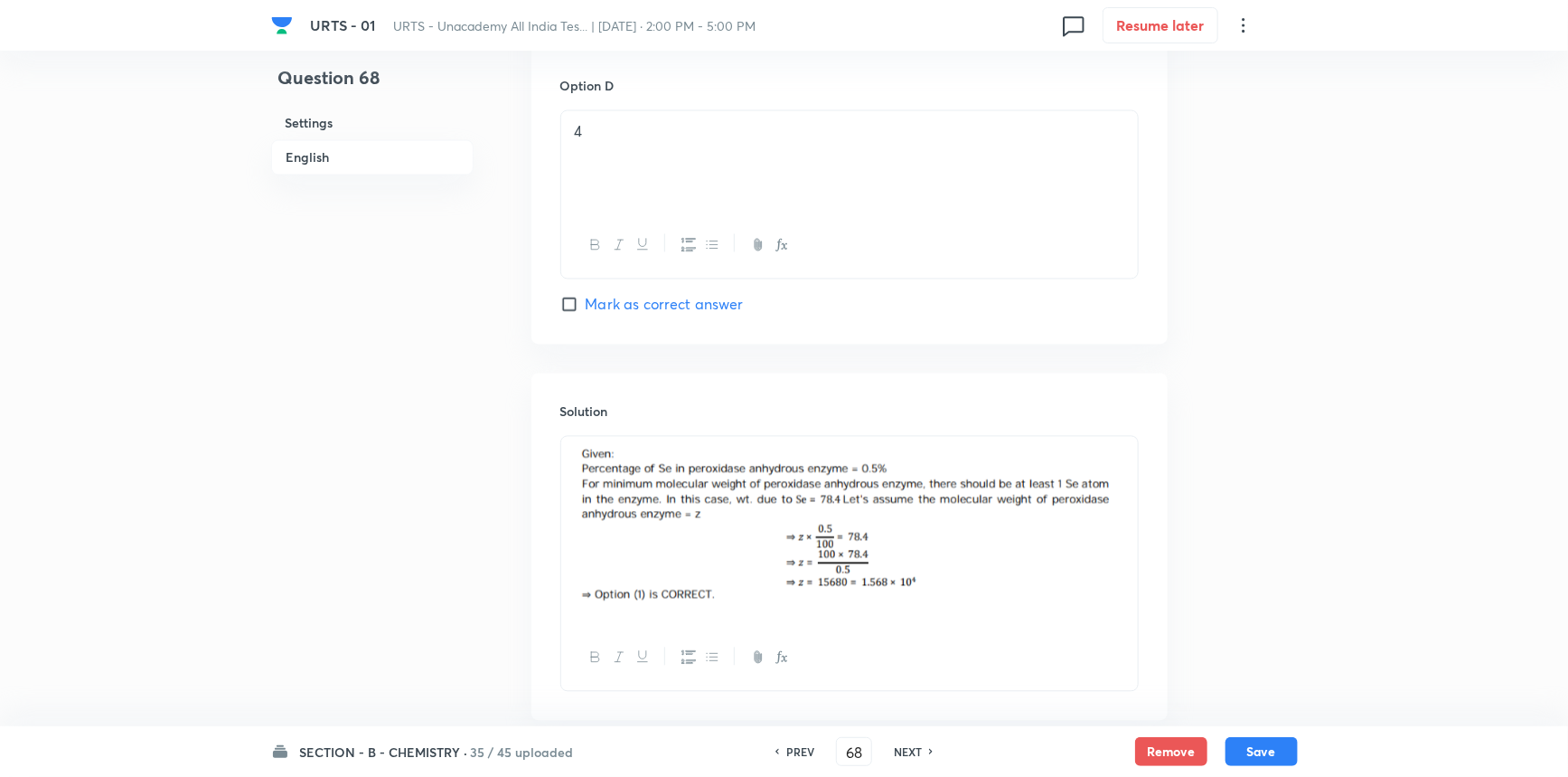
click at [909, 751] on h6 "NEXT" at bounding box center [908, 751] width 28 height 16
checkbox input "false"
checkbox input "true"
type input "69"
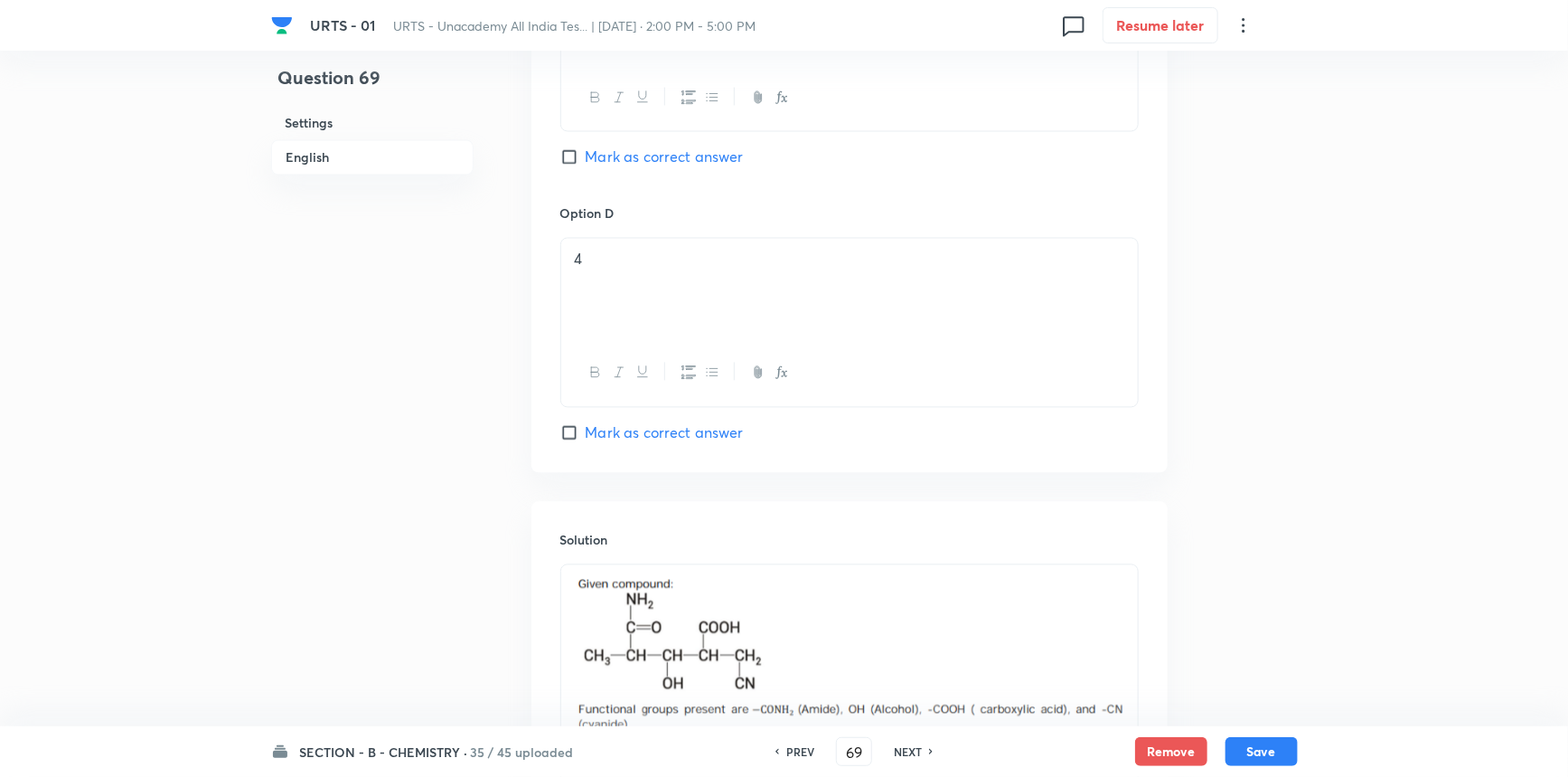
click at [909, 751] on h6 "NEXT" at bounding box center [908, 751] width 28 height 16
checkbox input "false"
type input "70"
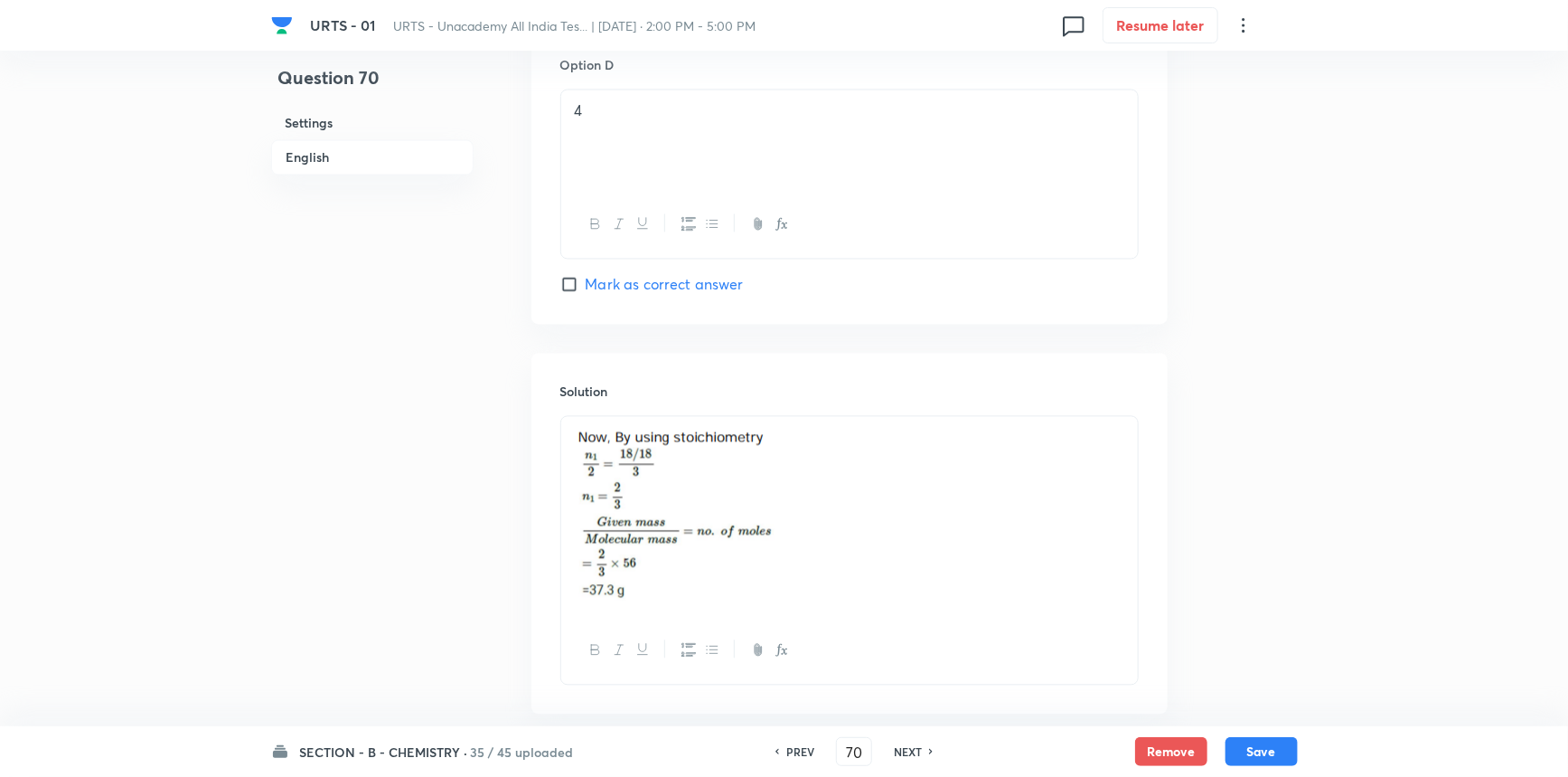
click at [909, 751] on h6 "NEXT" at bounding box center [908, 751] width 28 height 16
checkbox input "false"
checkbox input "true"
type input "71"
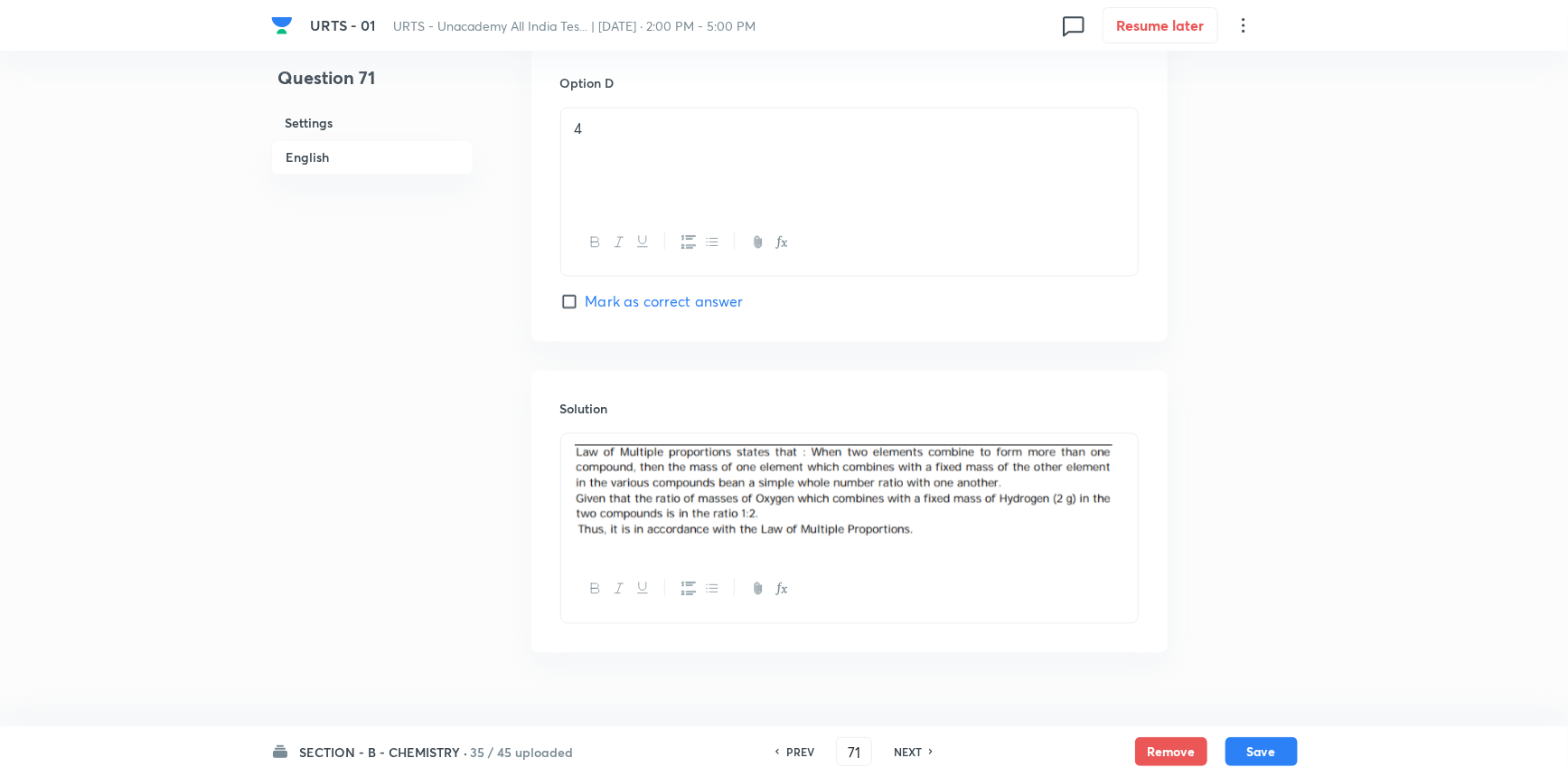
click at [909, 751] on h6 "NEXT" at bounding box center [908, 751] width 28 height 16
checkbox input "false"
type input "72"
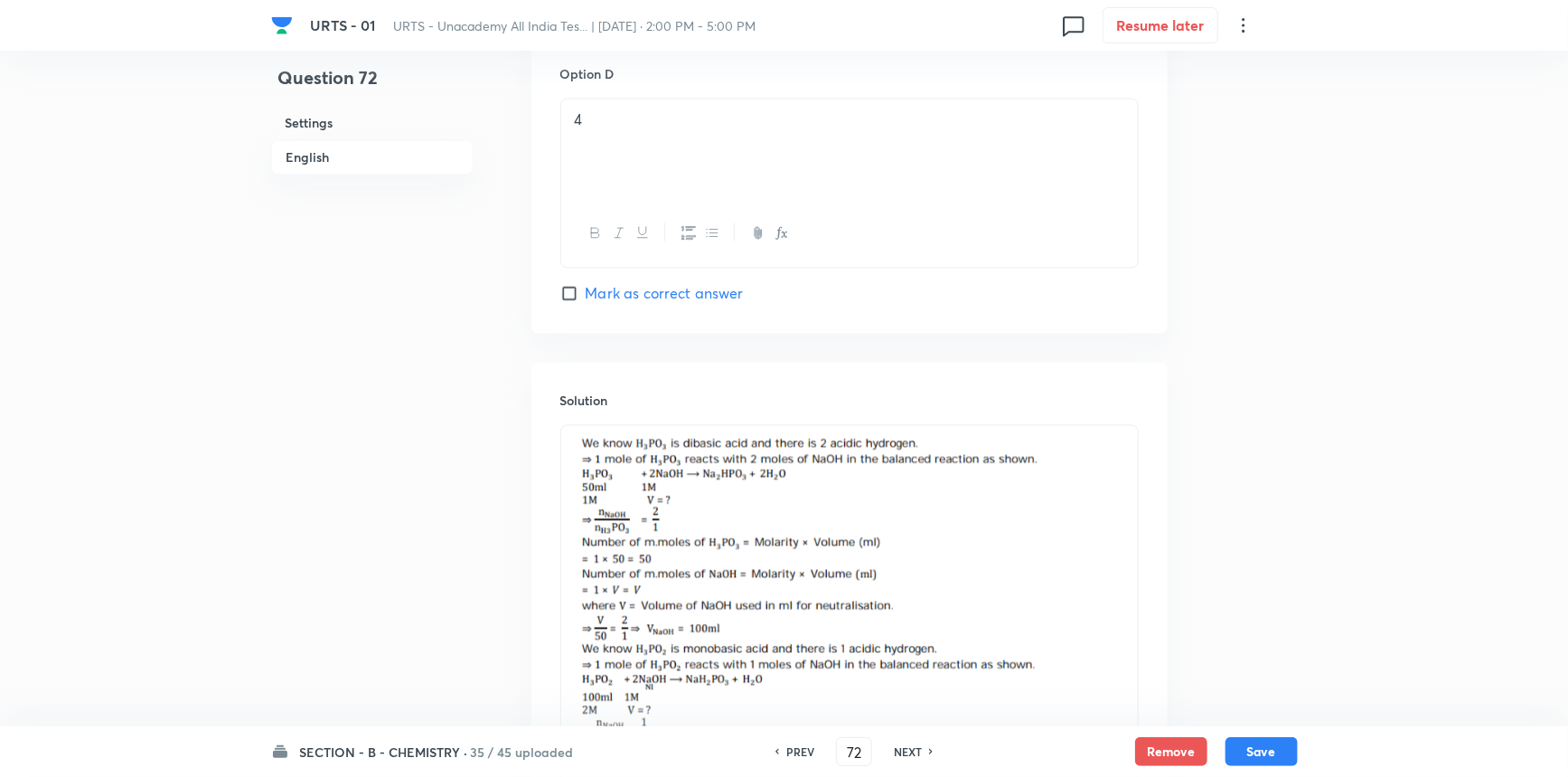
click at [909, 751] on h6 "NEXT" at bounding box center [908, 751] width 28 height 16
checkbox input "true"
type input "73"
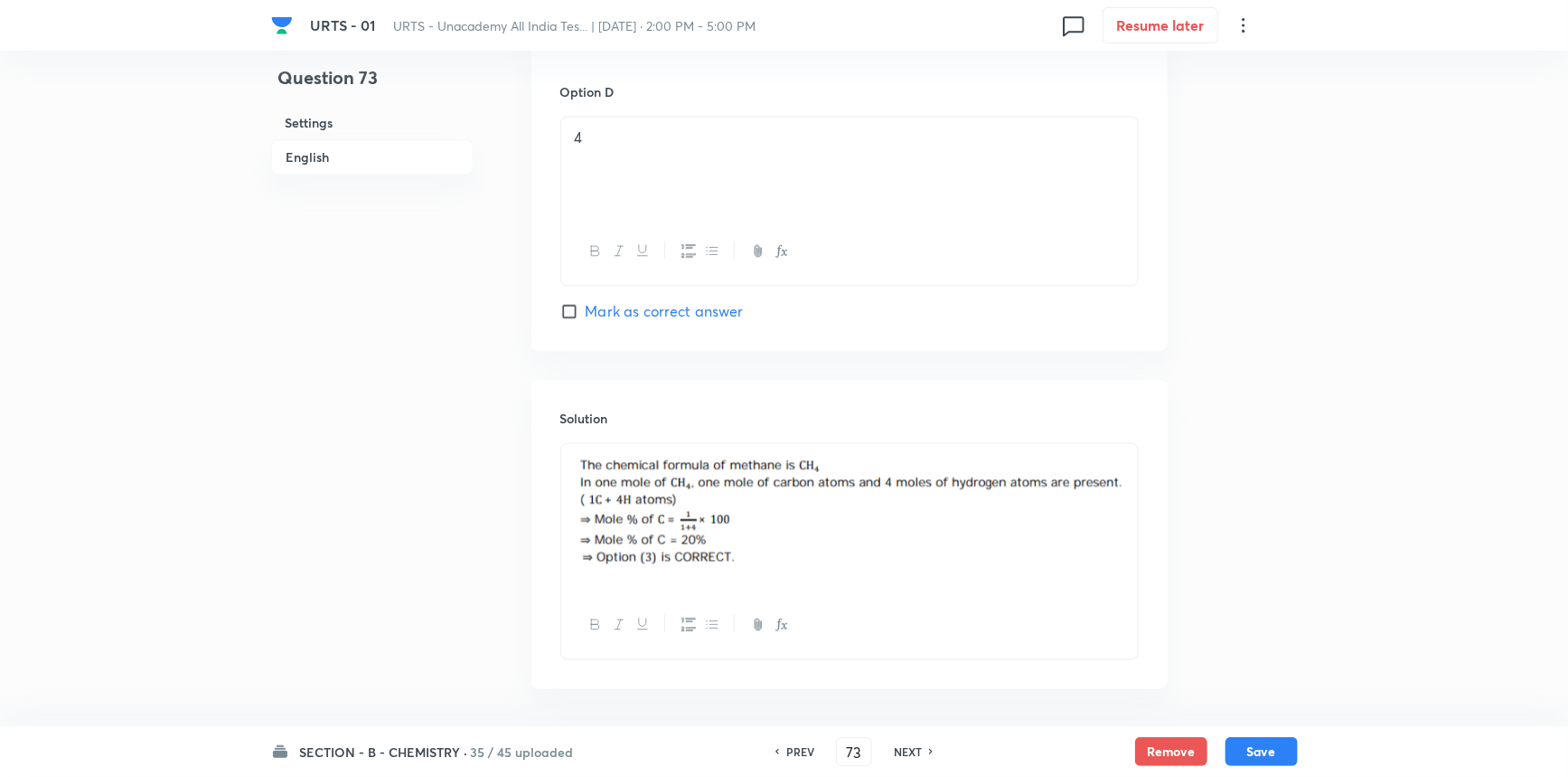
click at [909, 751] on h6 "NEXT" at bounding box center [908, 751] width 28 height 16
checkbox input "false"
type input "74"
checkbox input "true"
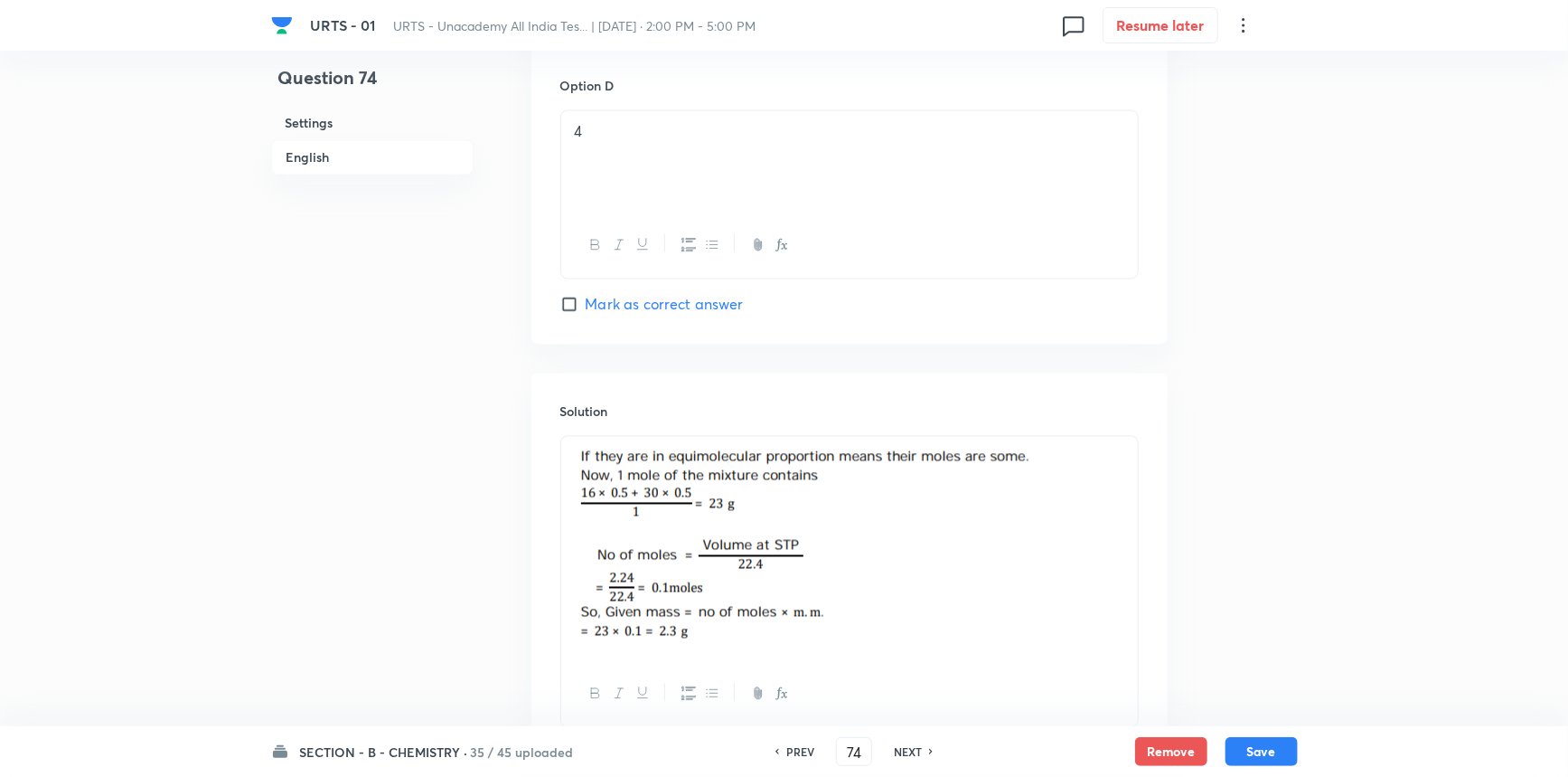
click at [909, 751] on h6 "NEXT" at bounding box center [908, 751] width 28 height 16
checkbox input "true"
checkbox input "false"
type input "75"
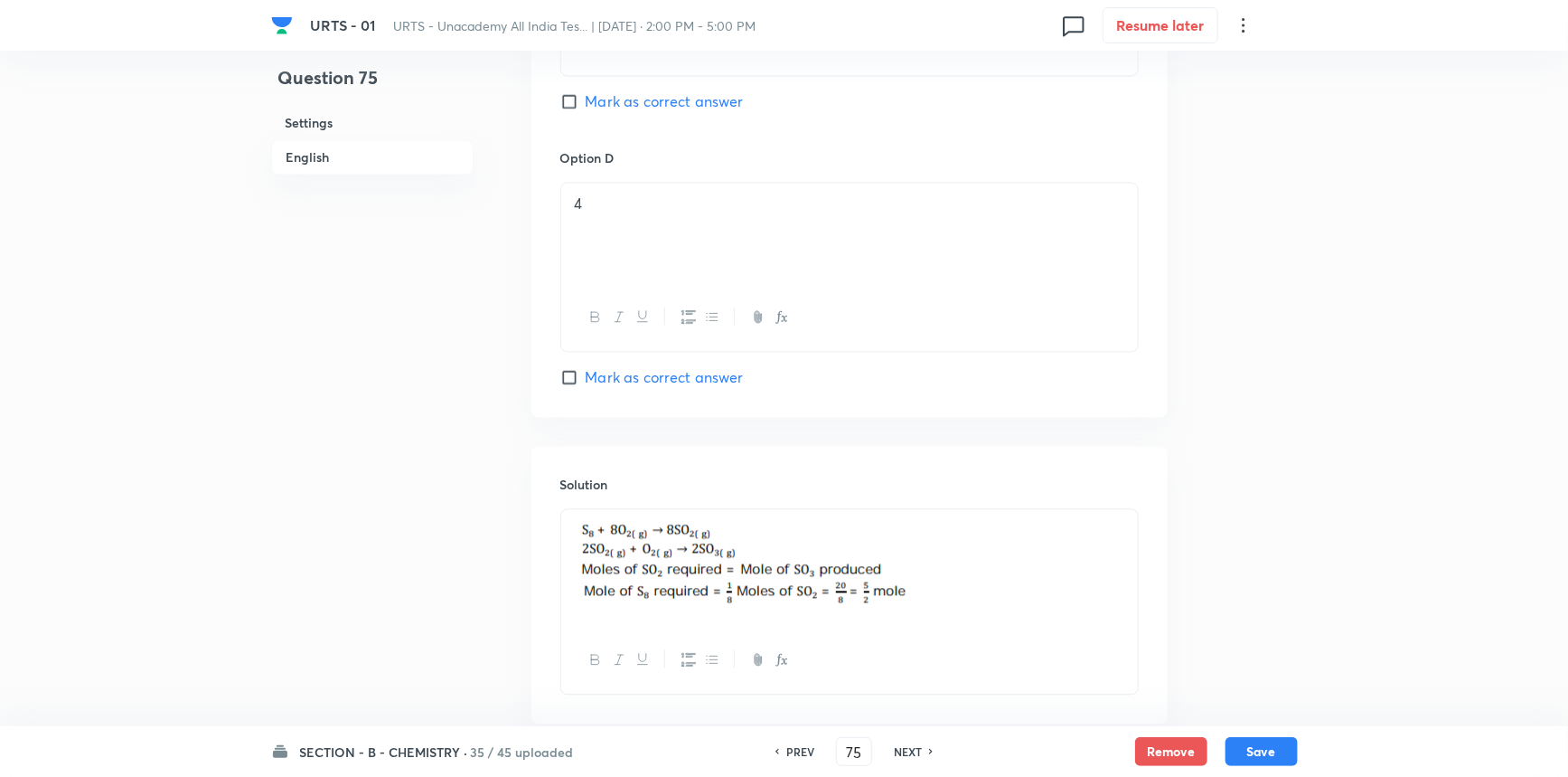
click at [909, 751] on h6 "NEXT" at bounding box center [908, 751] width 28 height 16
checkbox input "false"
type input "76"
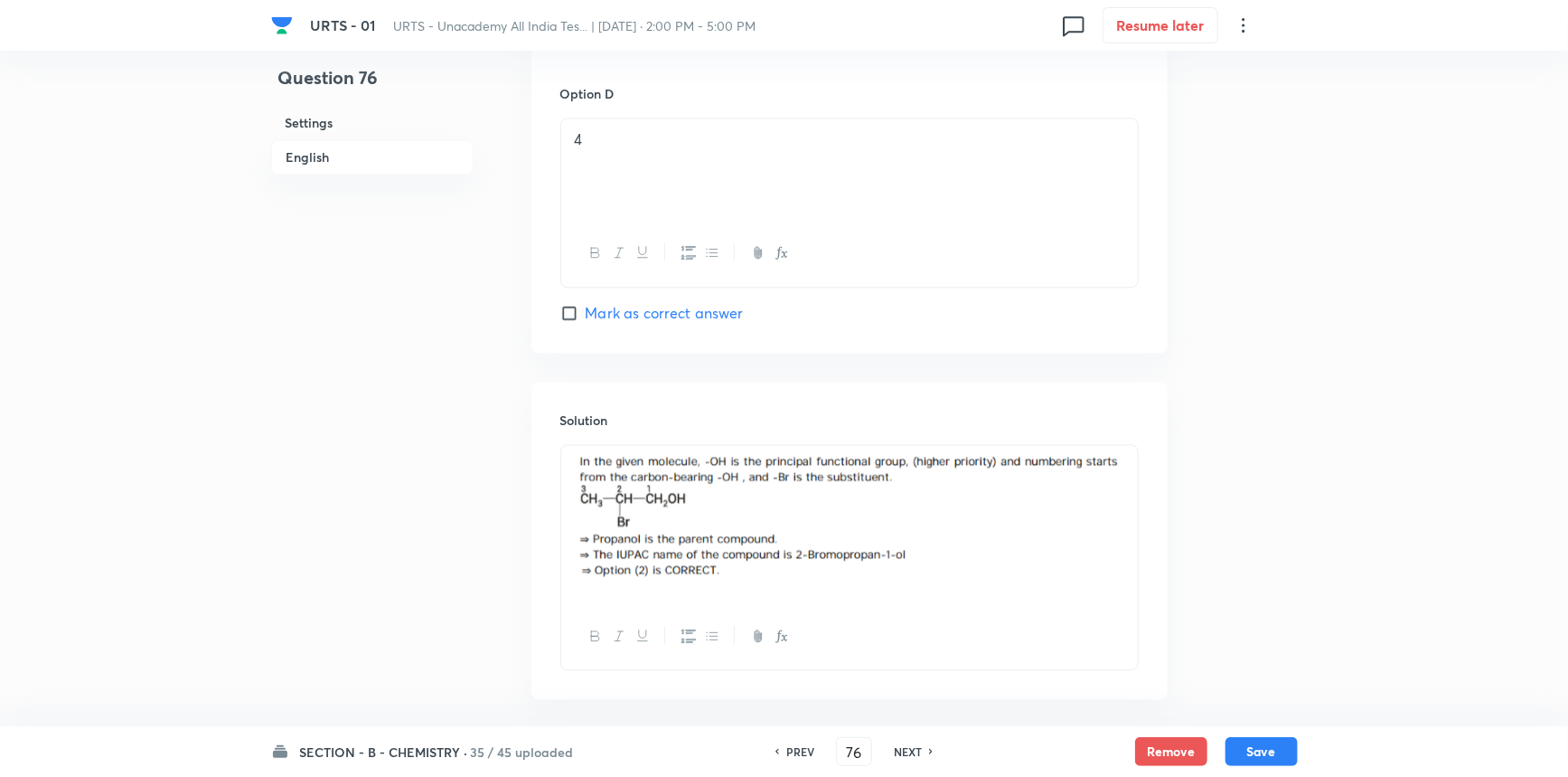
click at [909, 751] on h6 "NEXT" at bounding box center [908, 751] width 28 height 16
checkbox input "false"
type input "77"
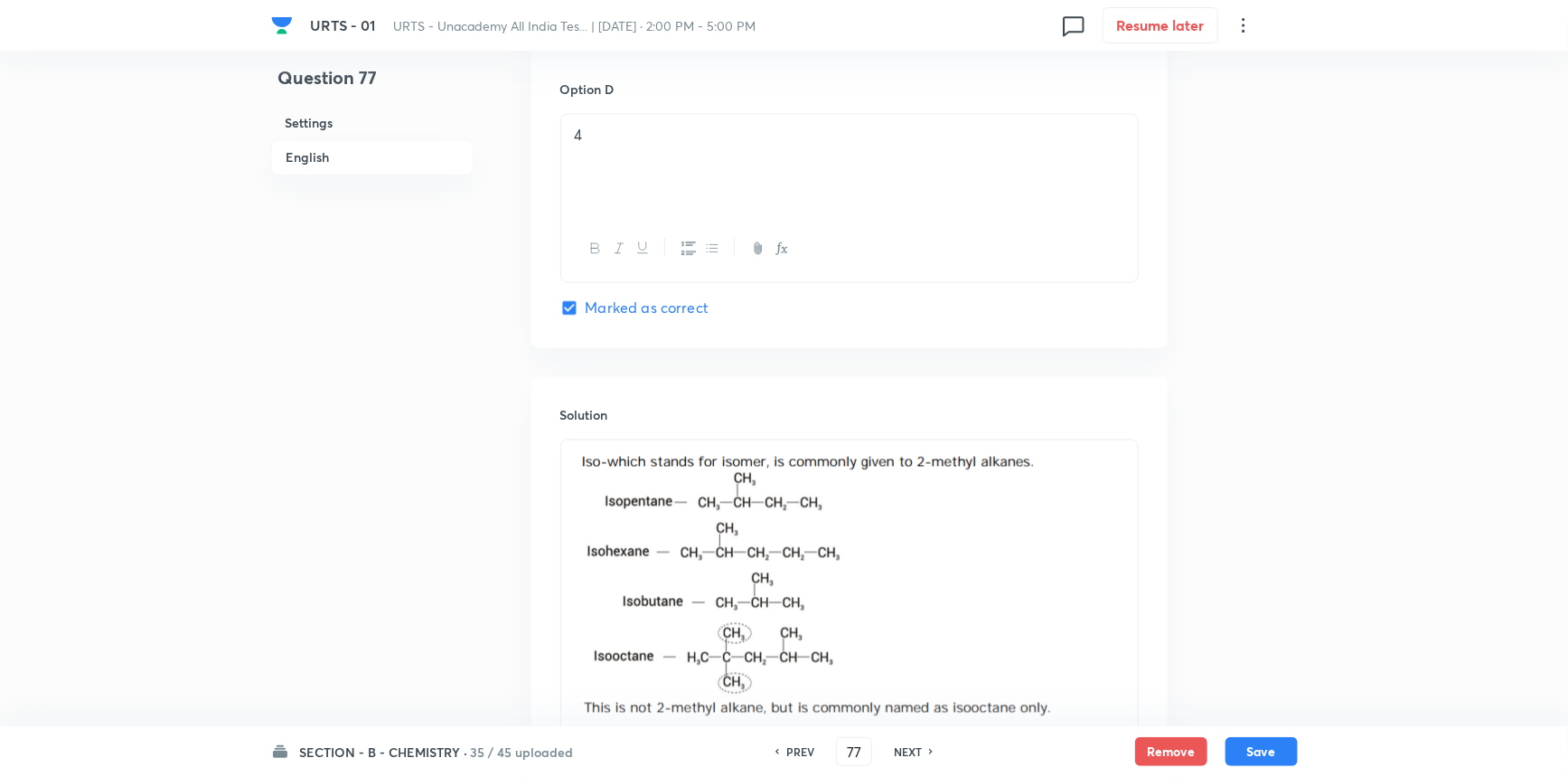
click at [909, 751] on h6 "NEXT" at bounding box center [908, 751] width 28 height 16
checkbox input "false"
type input "78"
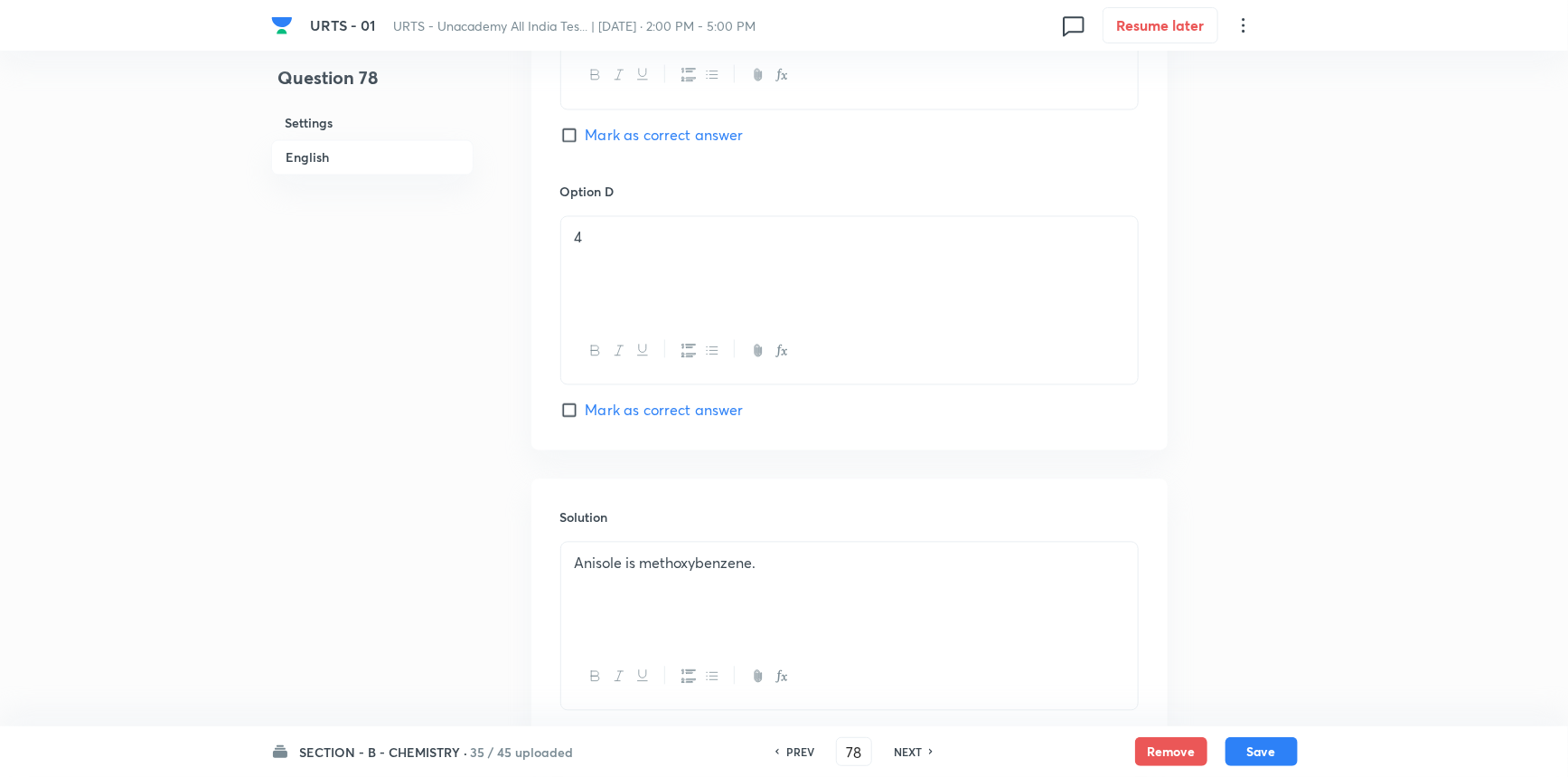
click at [909, 751] on h6 "NEXT" at bounding box center [908, 751] width 28 height 16
checkbox input "false"
type input "79"
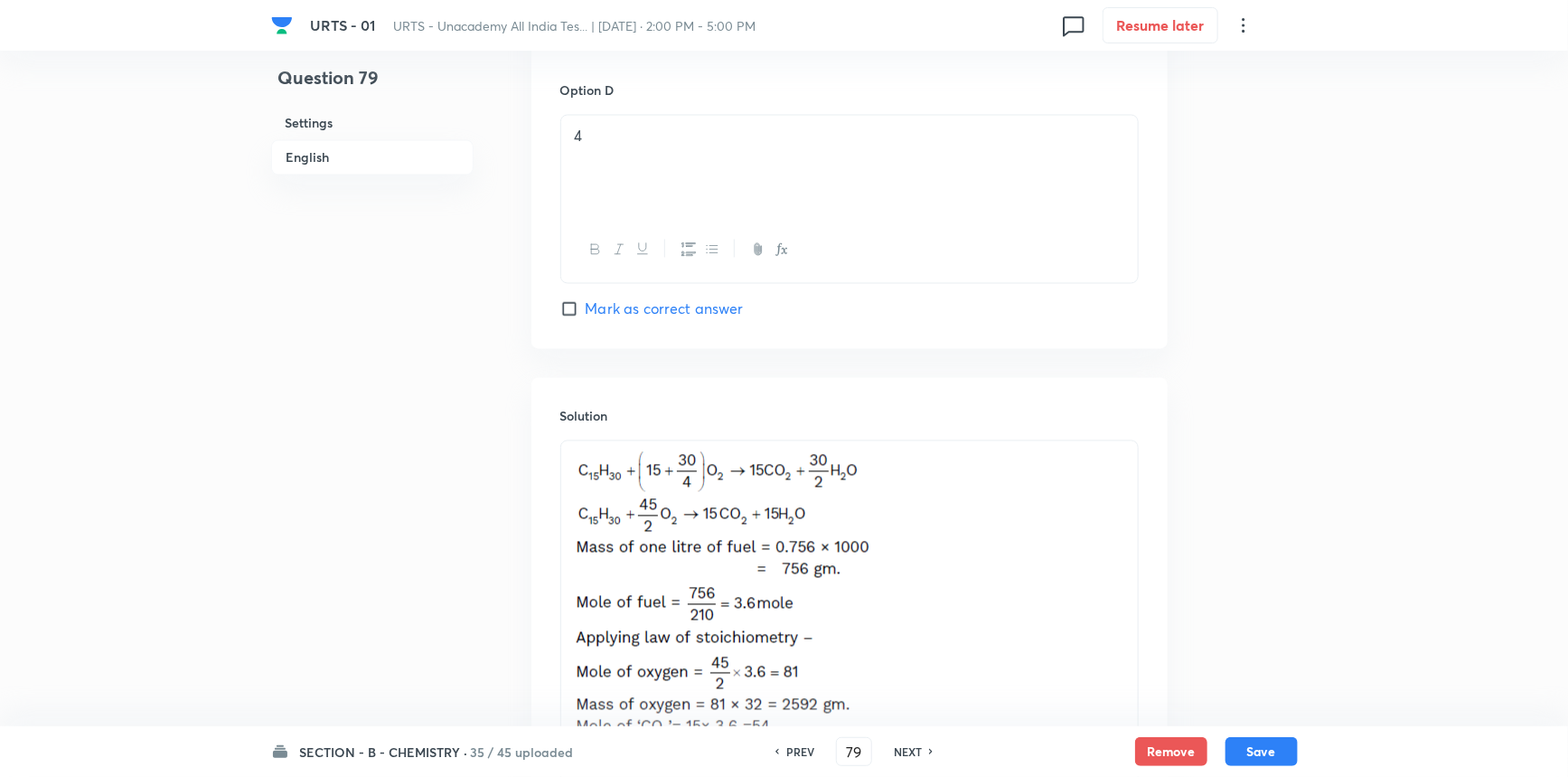
click at [909, 751] on h6 "NEXT" at bounding box center [908, 751] width 28 height 16
checkbox input "false"
type input "80"
checkbox input "true"
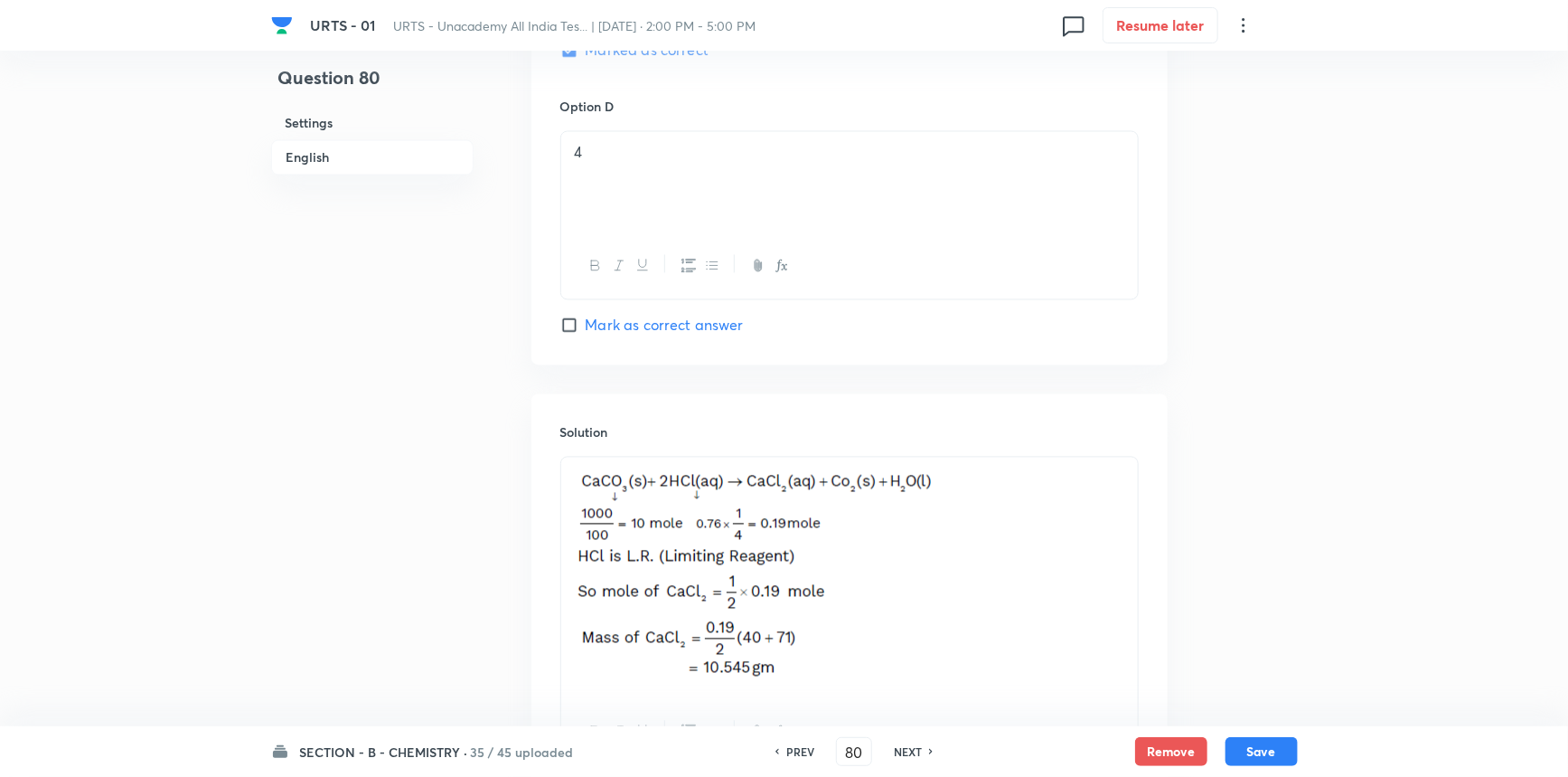
click at [909, 751] on h6 "NEXT" at bounding box center [908, 751] width 28 height 16
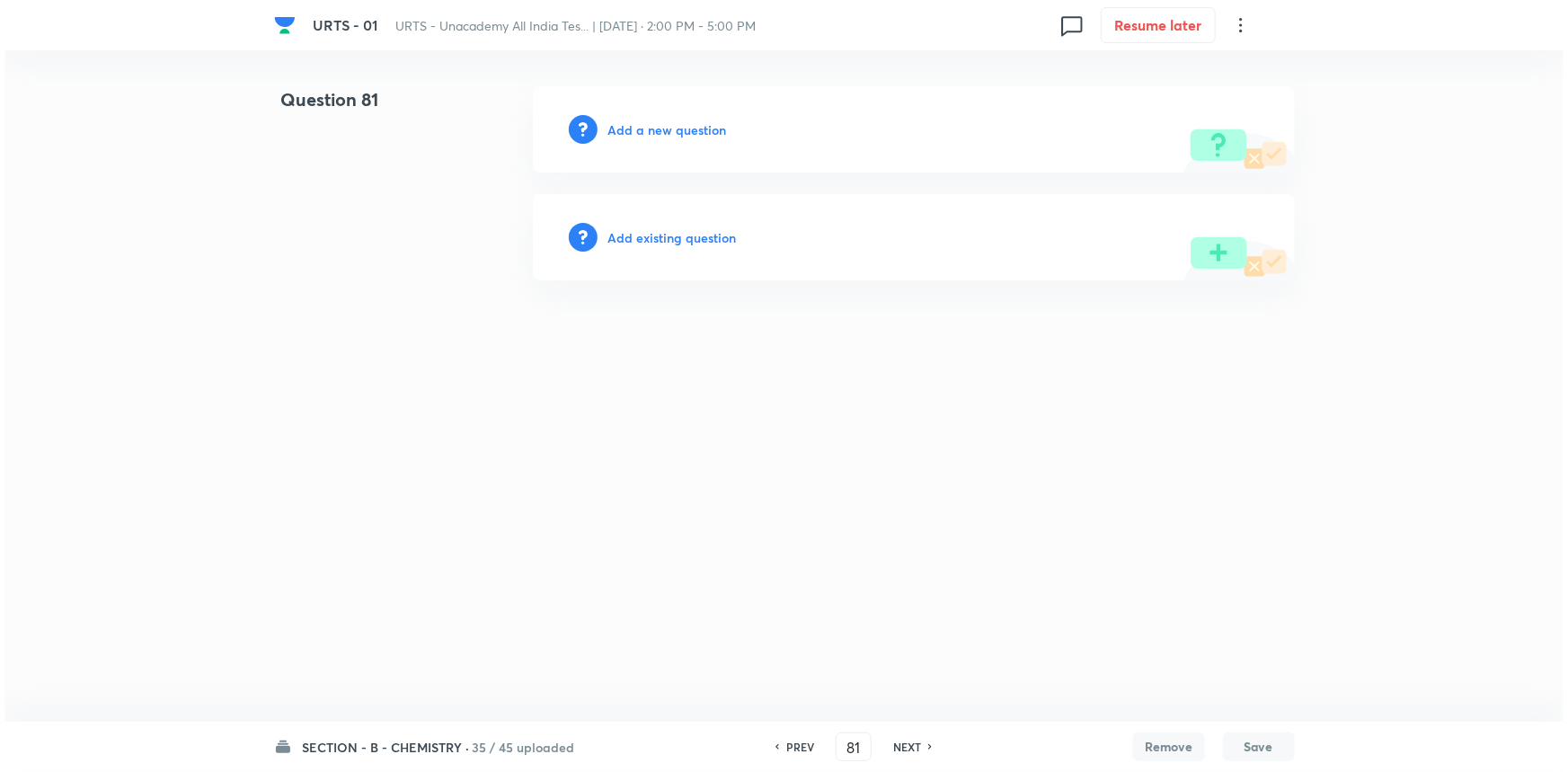
scroll to position [0, 0]
click at [928, 746] on icon at bounding box center [931, 747] width 6 height 9
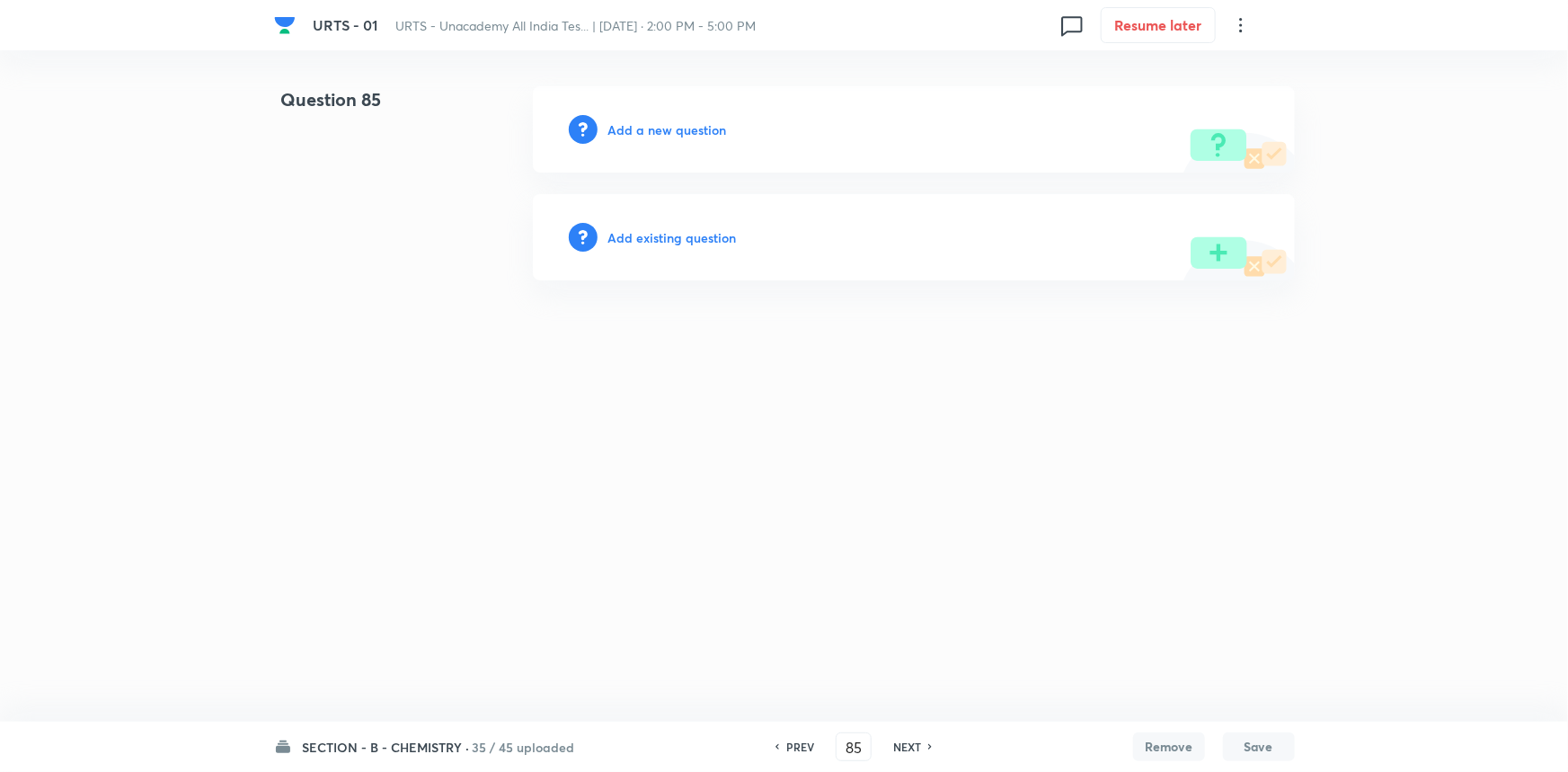
click at [774, 749] on icon at bounding box center [777, 747] width 6 height 9
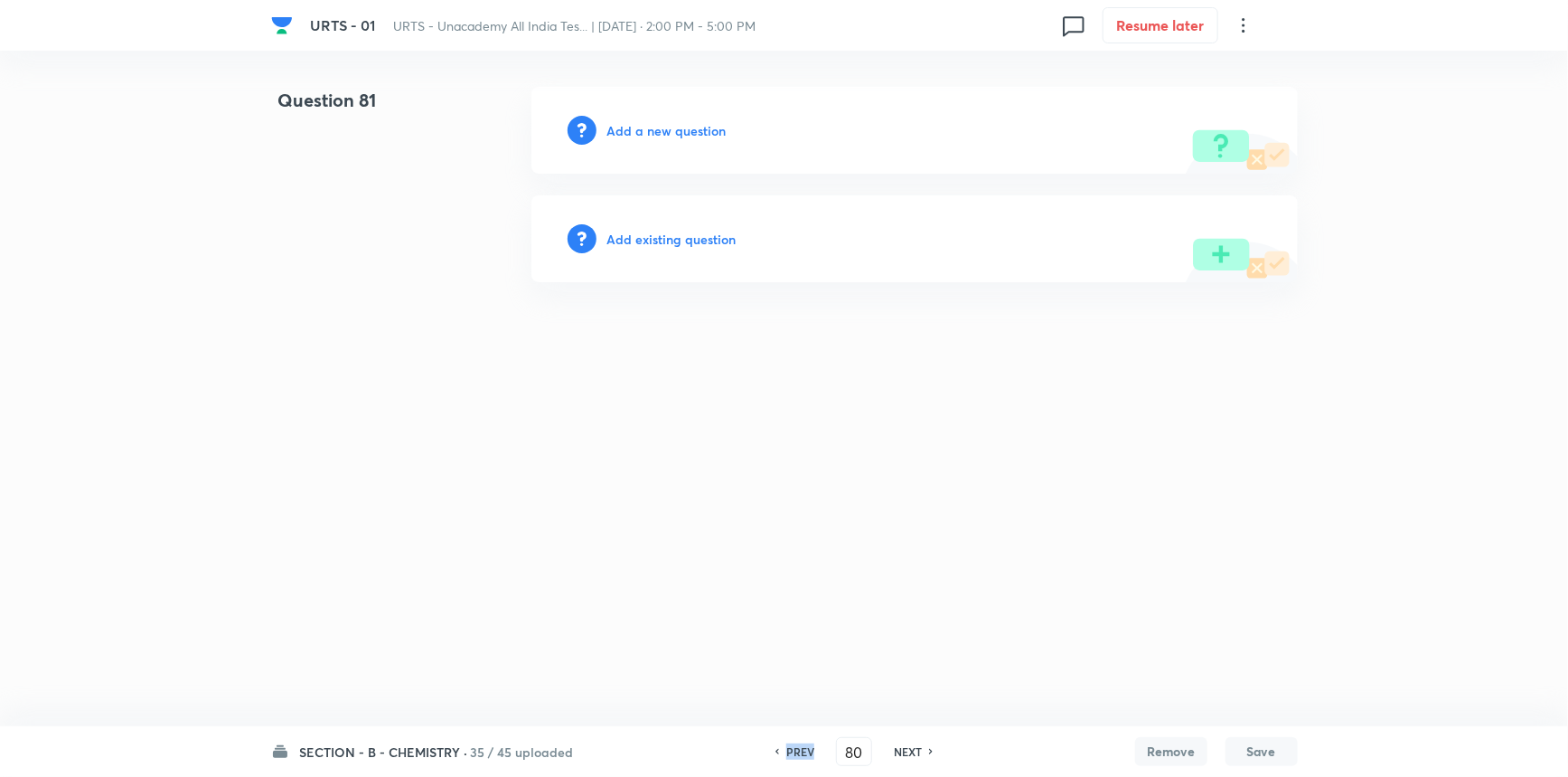
click at [776, 754] on icon at bounding box center [777, 752] width 4 height 6
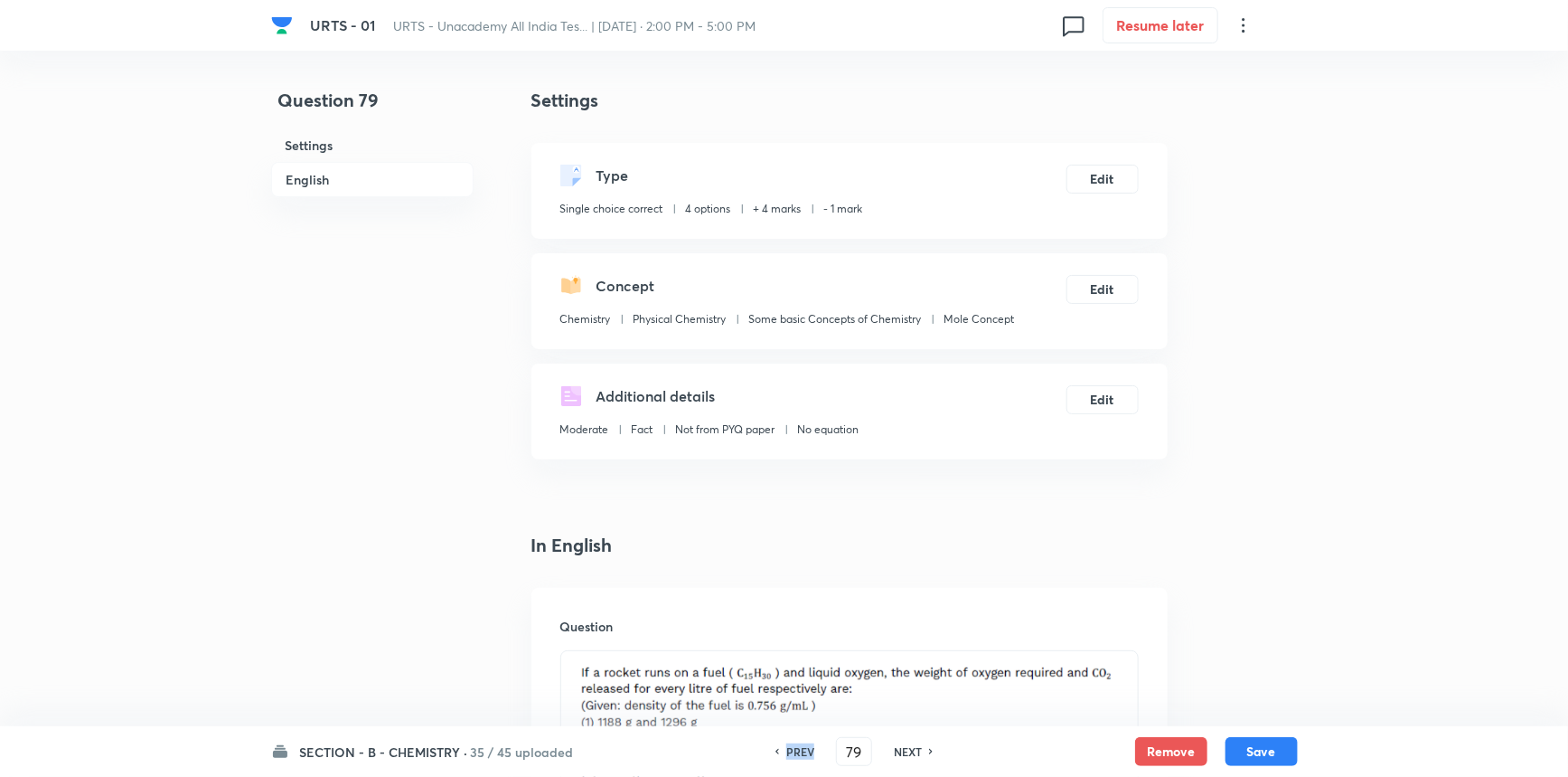
click at [776, 754] on icon at bounding box center [777, 752] width 4 height 6
type input "78"
checkbox input "false"
checkbox input "true"
click at [909, 751] on h6 "NEXT" at bounding box center [908, 751] width 28 height 16
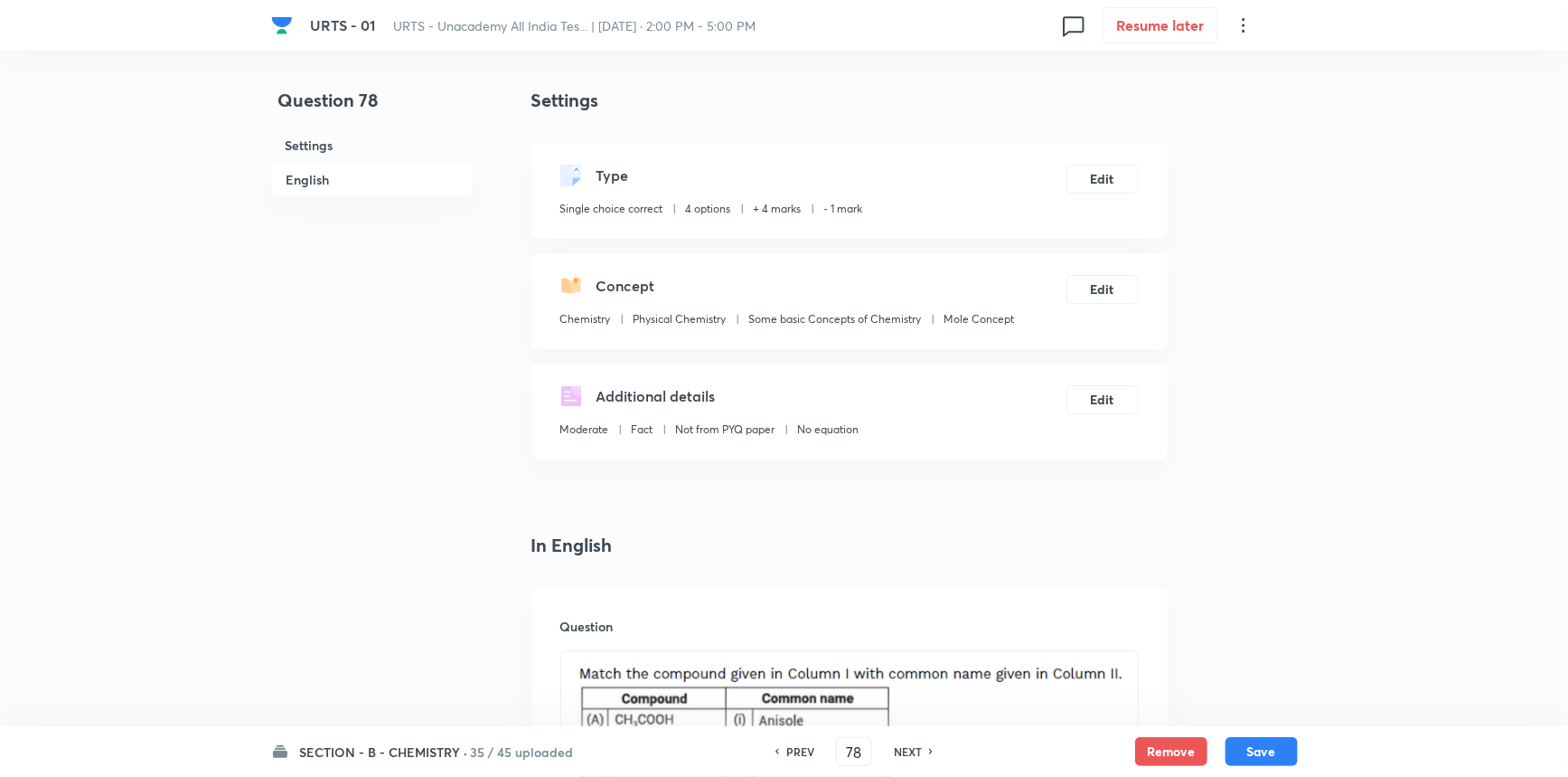
type input "79"
checkbox input "false"
checkbox input "true"
click at [909, 751] on h6 "NEXT" at bounding box center [908, 751] width 28 height 16
type input "80"
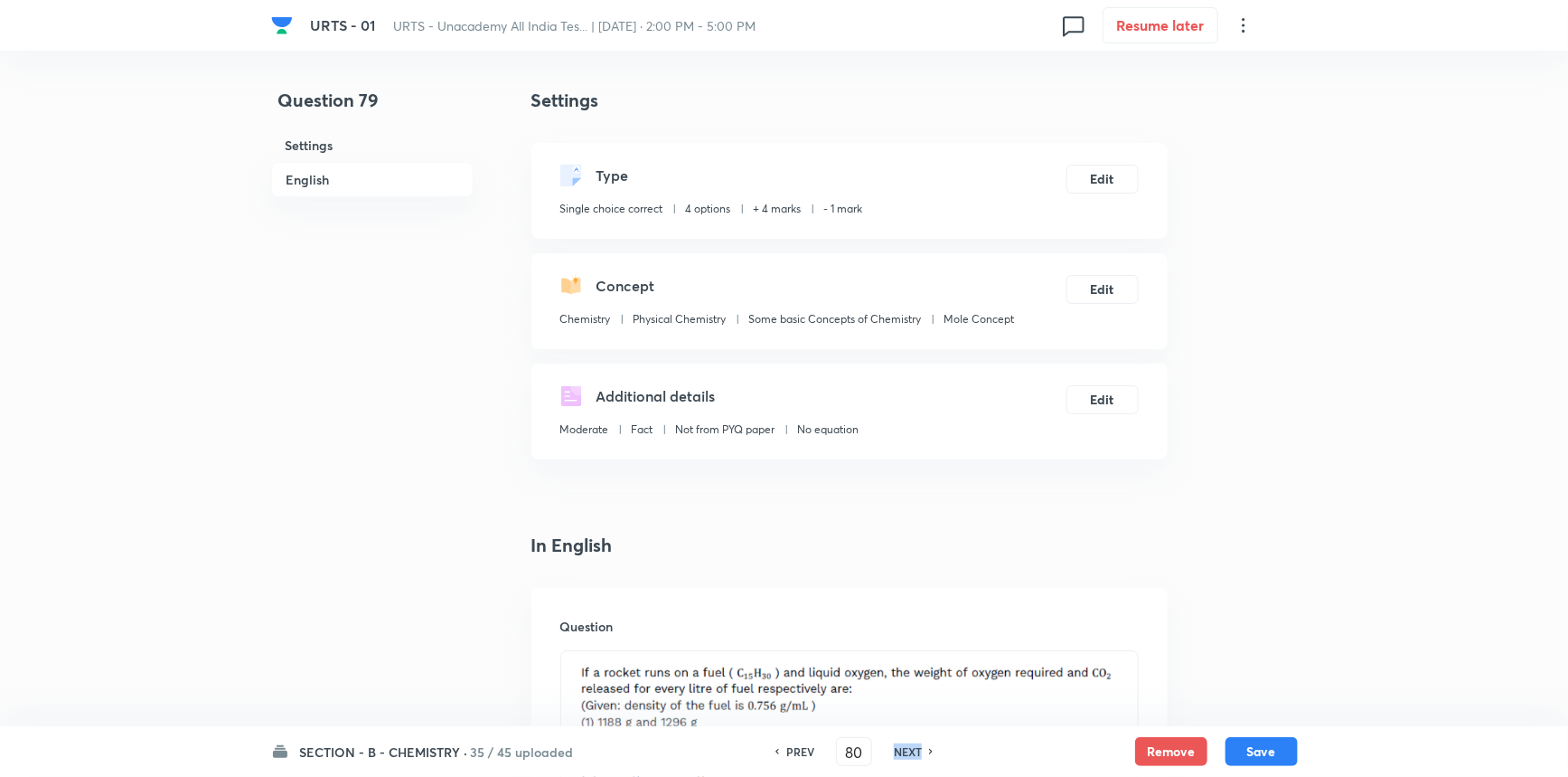
checkbox input "true"
click at [909, 751] on h6 "NEXT" at bounding box center [908, 751] width 28 height 16
type input "81"
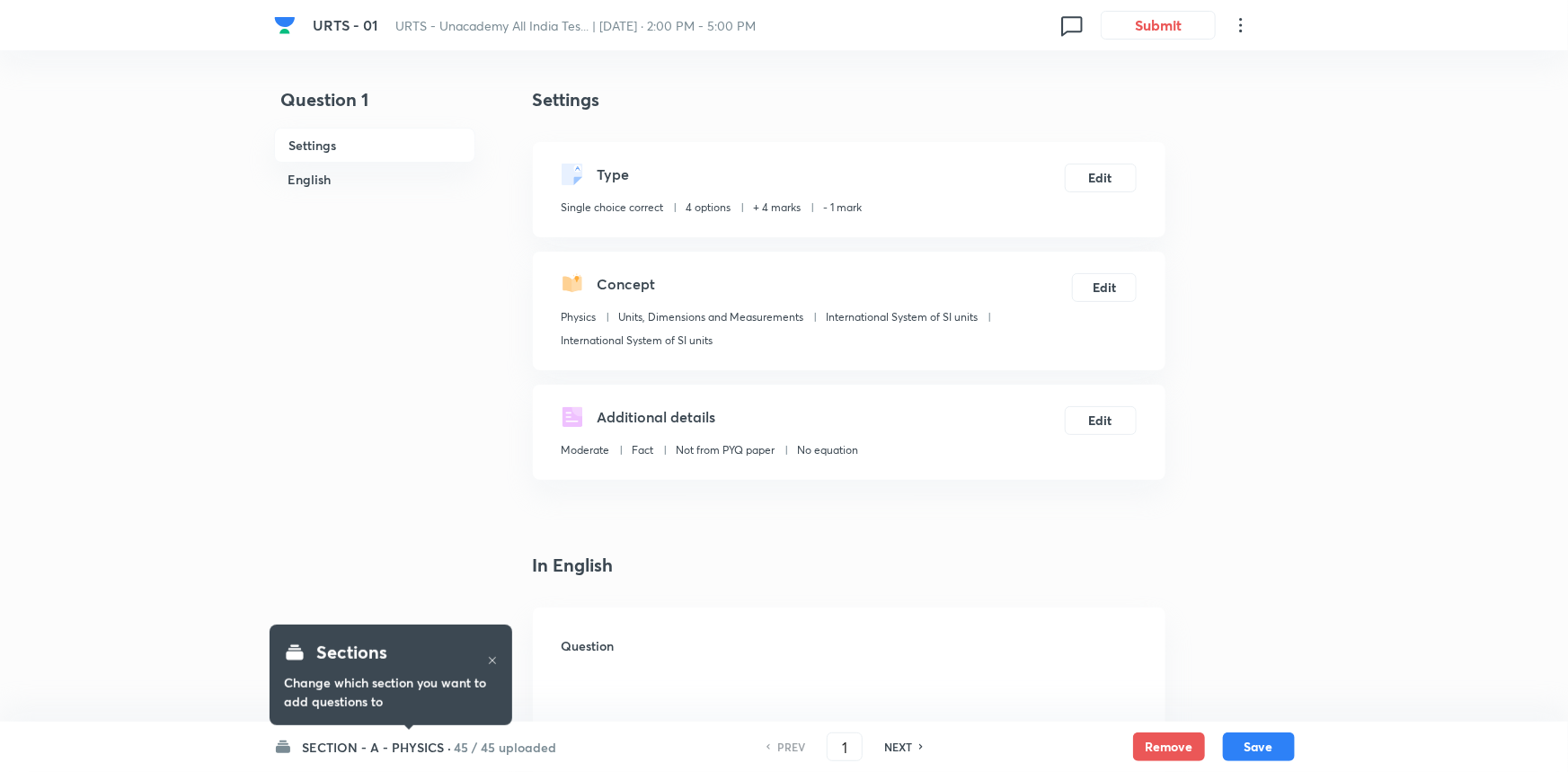
checkbox input "true"
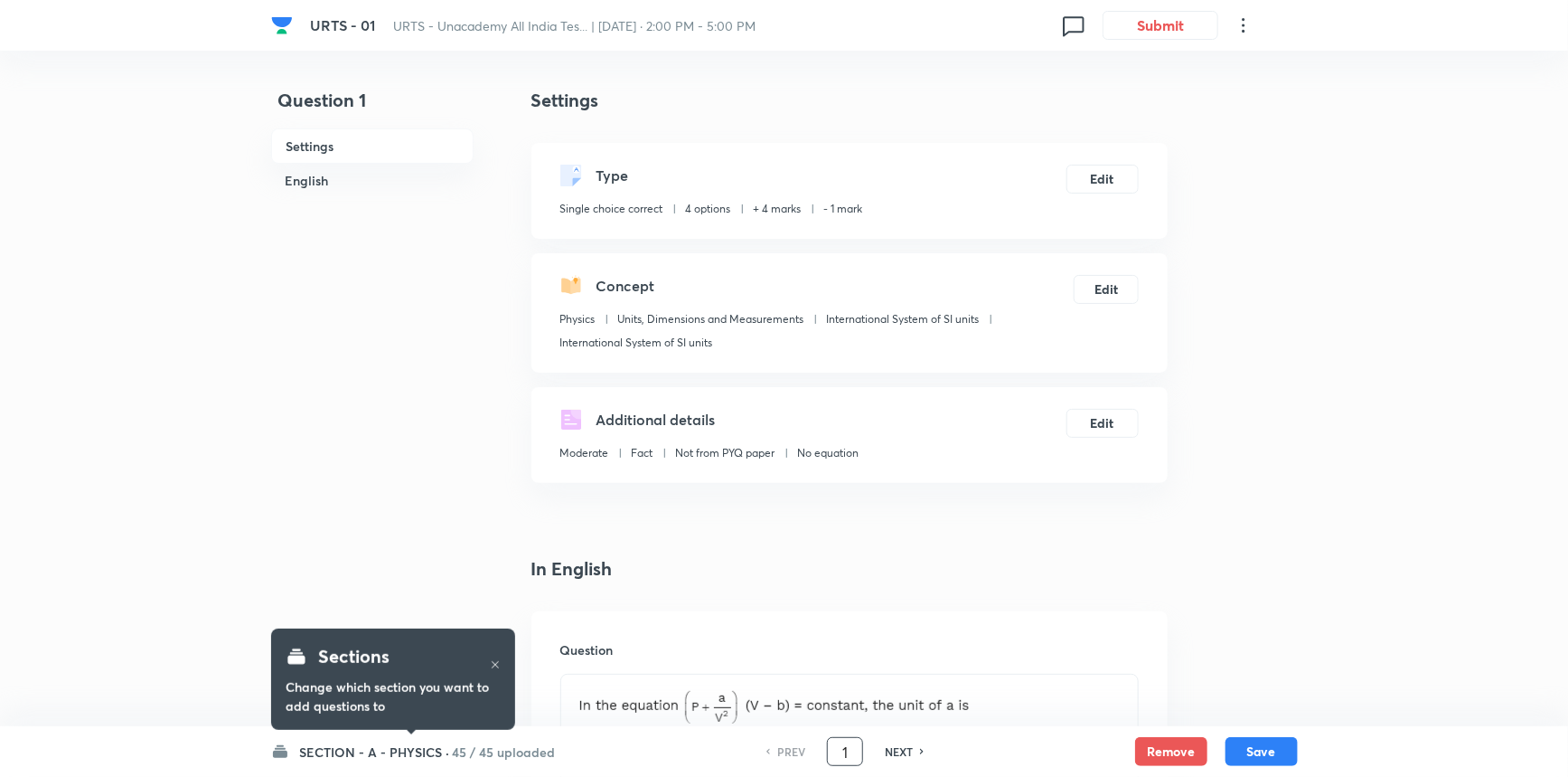
drag, startPoint x: 850, startPoint y: 753, endPoint x: 795, endPoint y: 731, distance: 59.2
click at [805, 762] on div "PREV 1 ​ NEXT" at bounding box center [846, 751] width 234 height 29
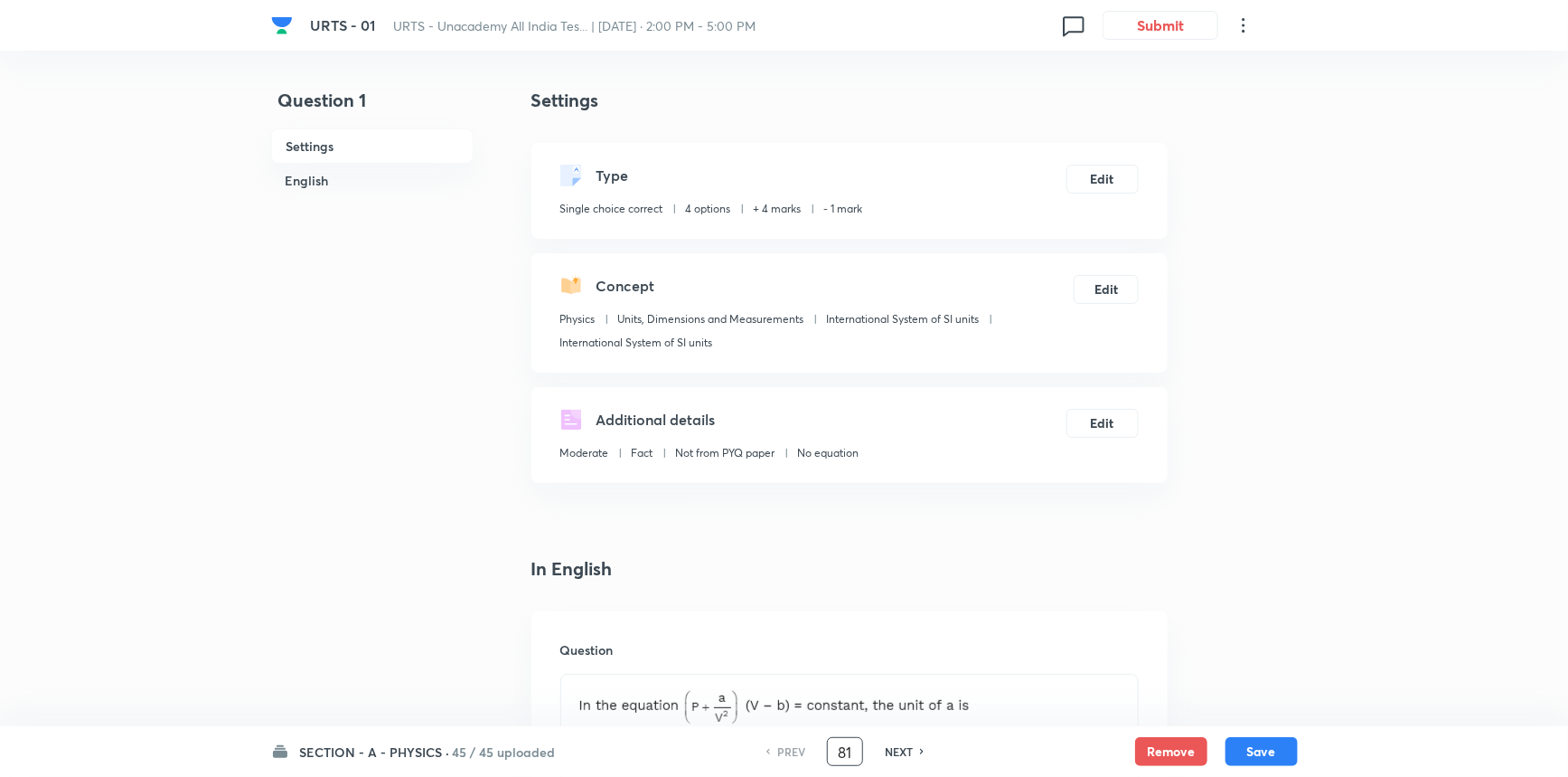
type input "81"
checkbox input "false"
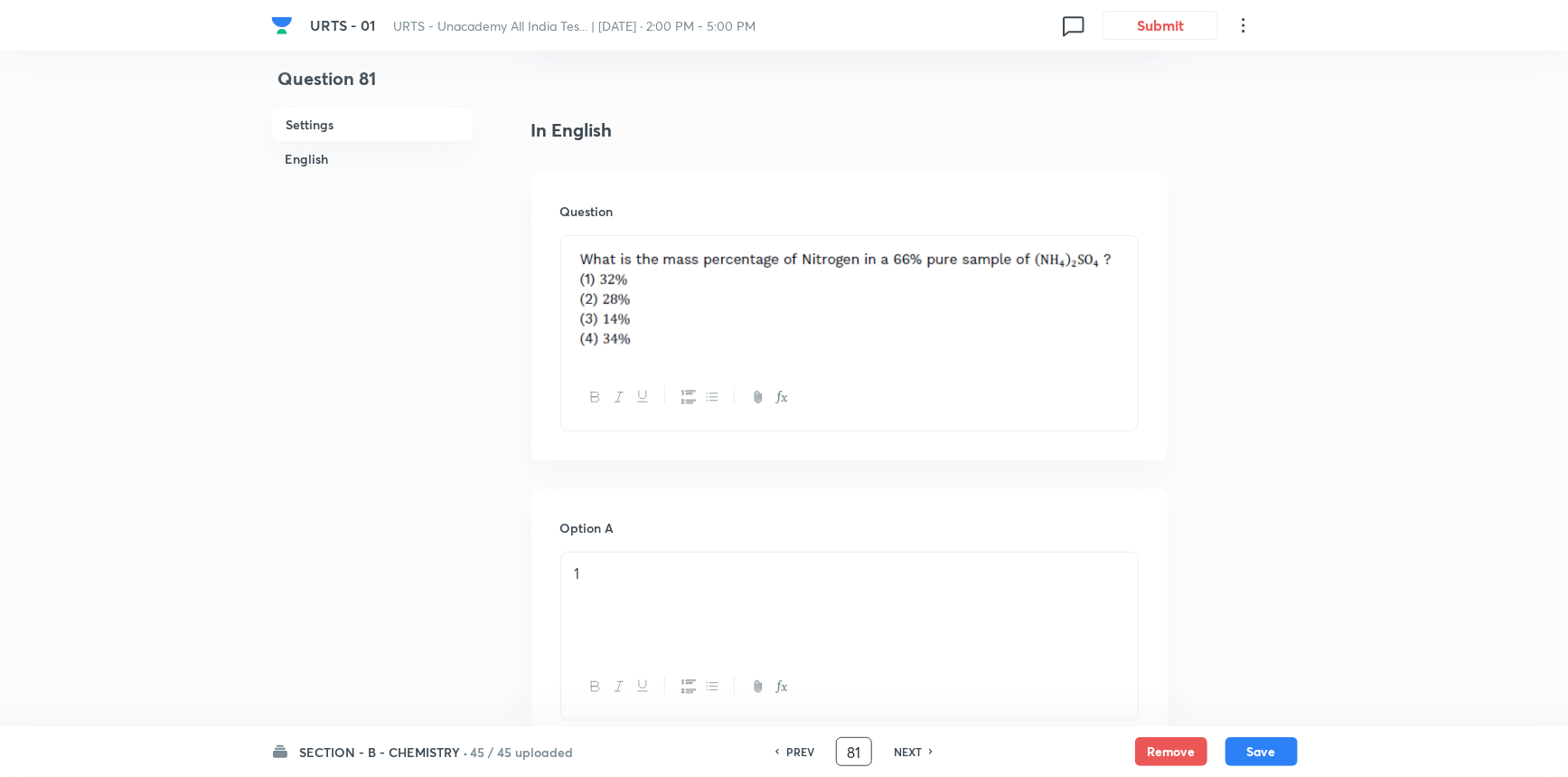
scroll to position [493, 0]
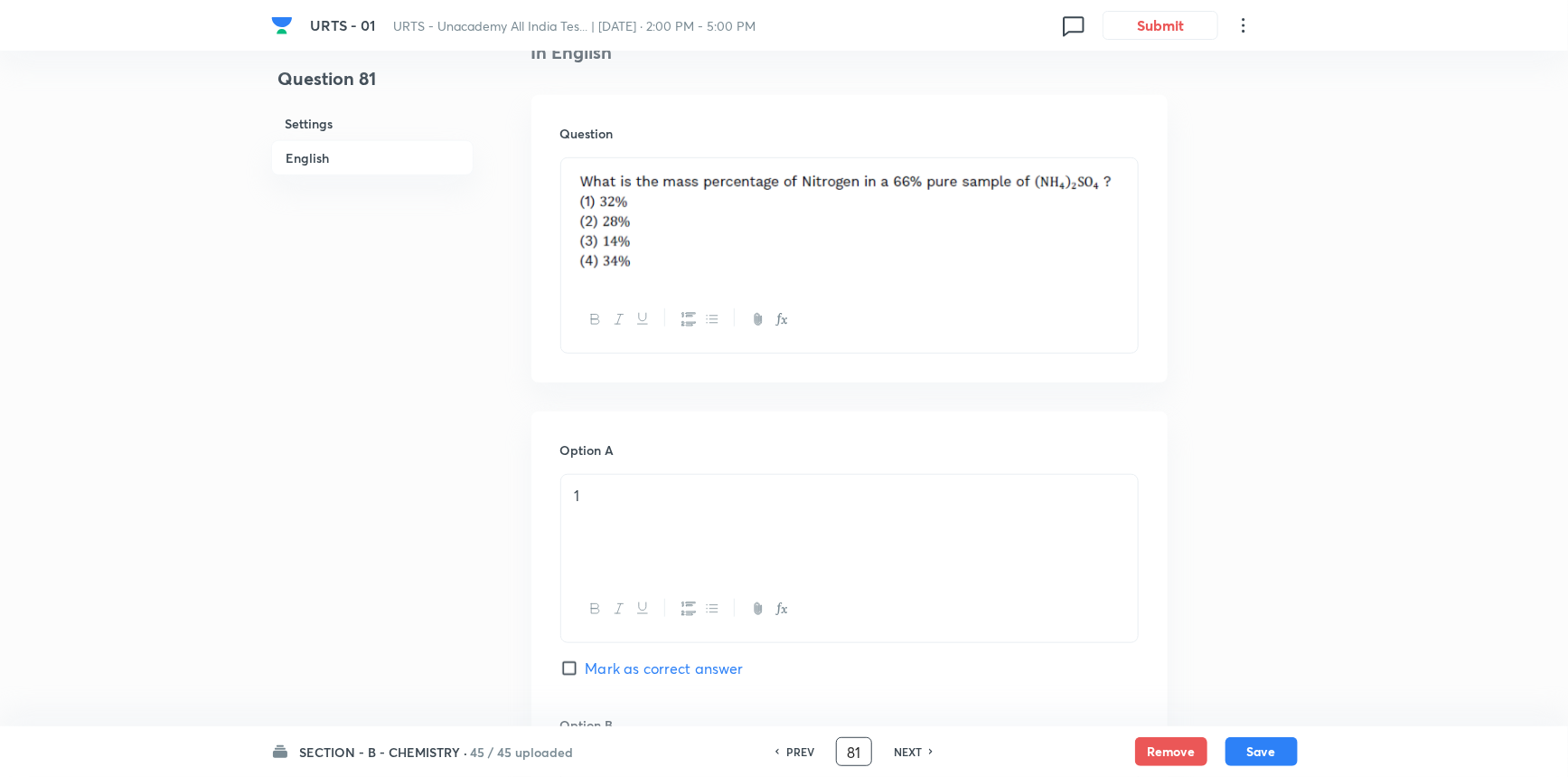
click at [906, 751] on h6 "NEXT" at bounding box center [908, 751] width 28 height 16
checkbox input "false"
type input "82"
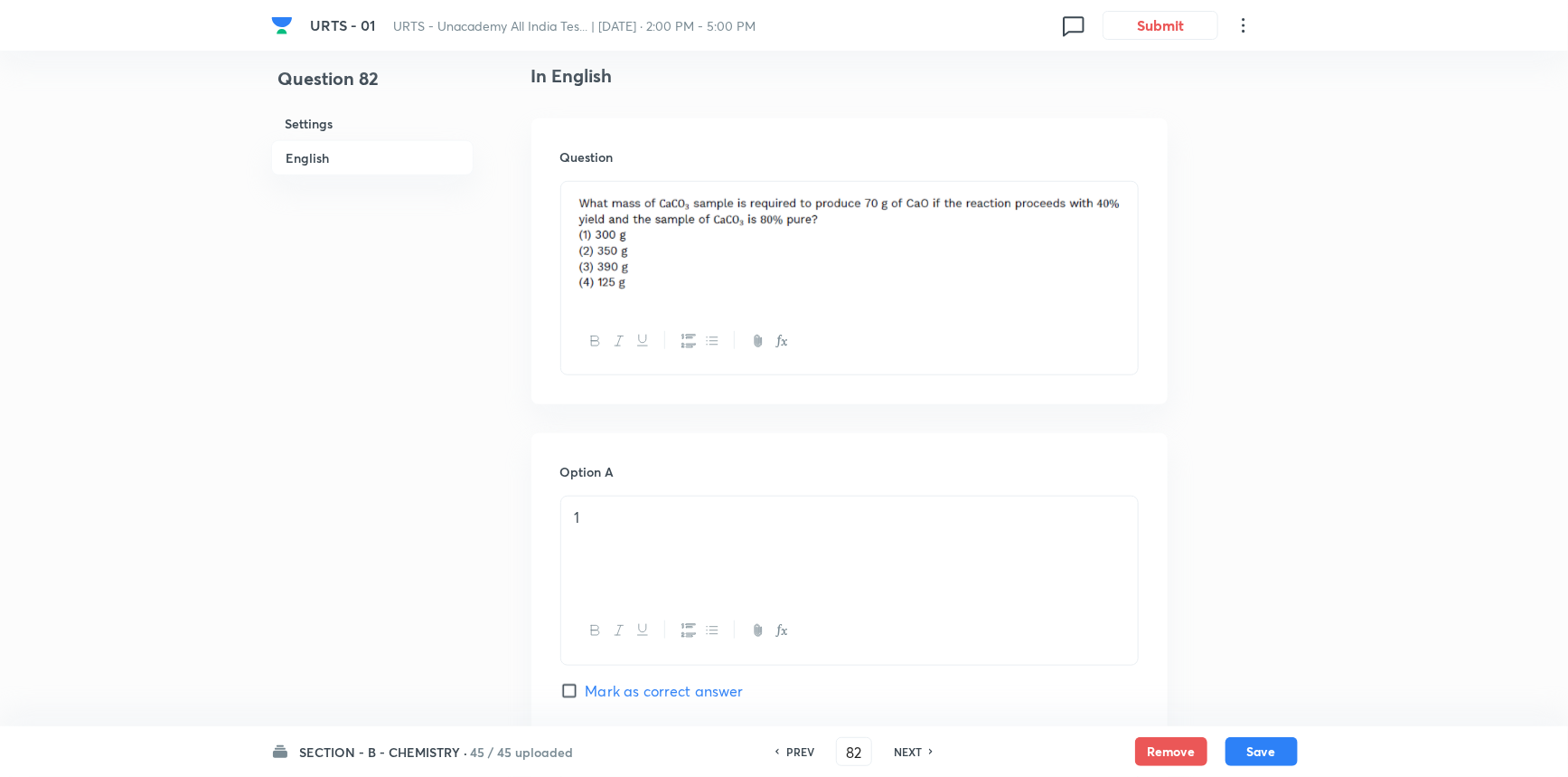
click at [906, 750] on h6 "NEXT" at bounding box center [908, 751] width 28 height 16
checkbox input "false"
type input "83"
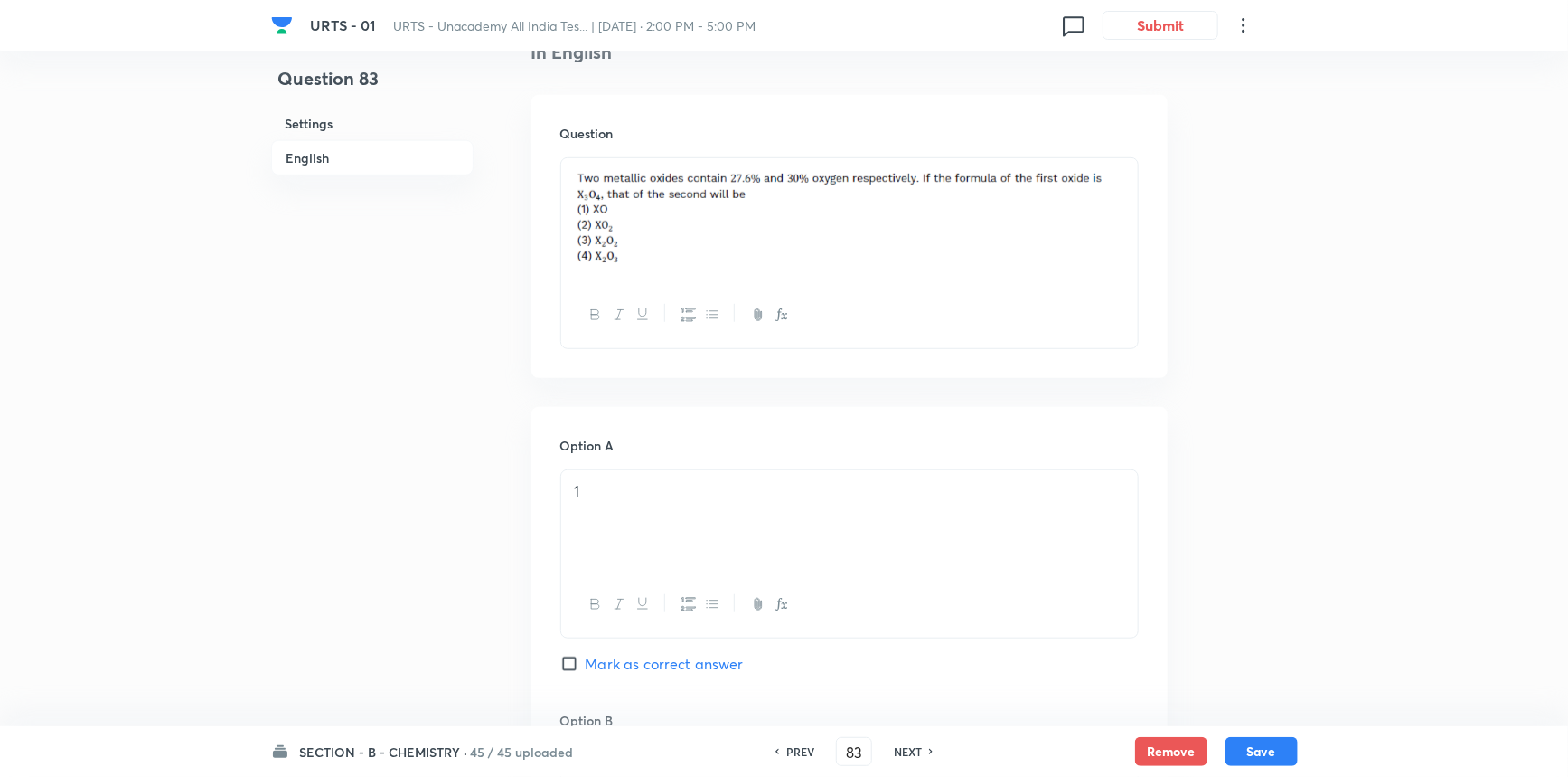
click at [906, 750] on h6 "NEXT" at bounding box center [908, 751] width 28 height 16
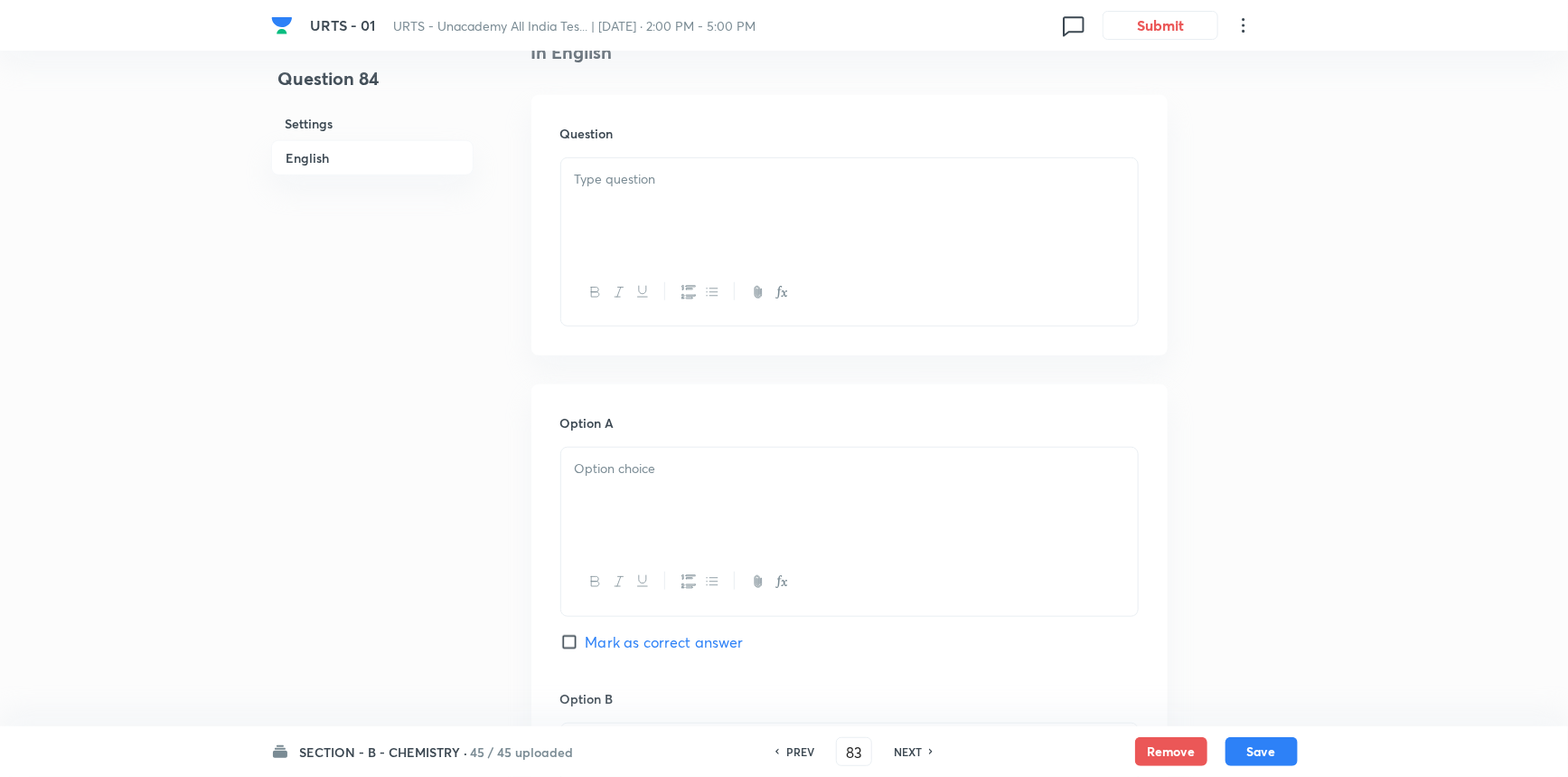
checkbox input "false"
type input "84"
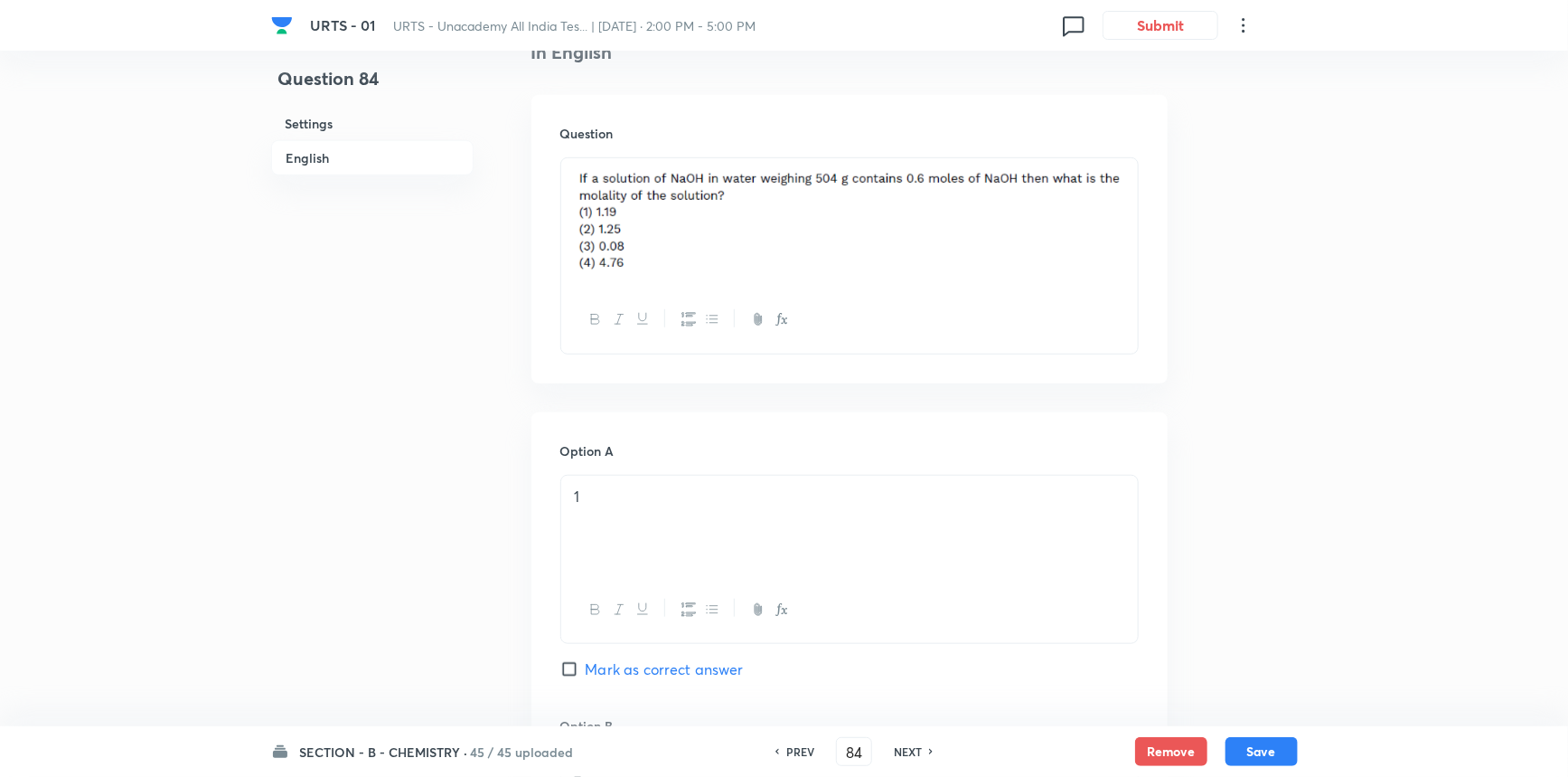
click at [906, 750] on h6 "NEXT" at bounding box center [908, 751] width 28 height 16
checkbox input "false"
type input "85"
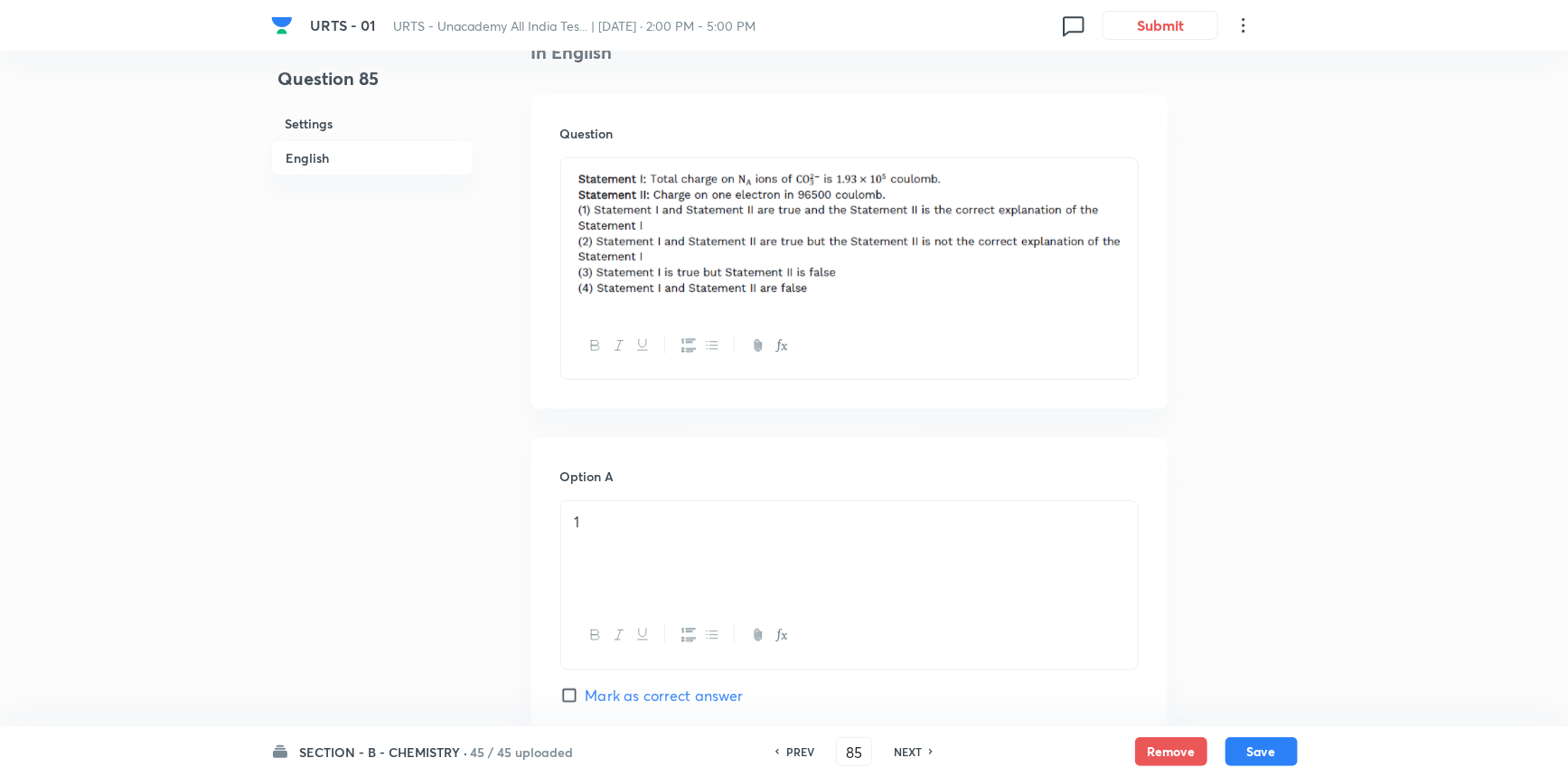
click at [906, 750] on h6 "NEXT" at bounding box center [908, 751] width 28 height 16
checkbox input "false"
type input "86"
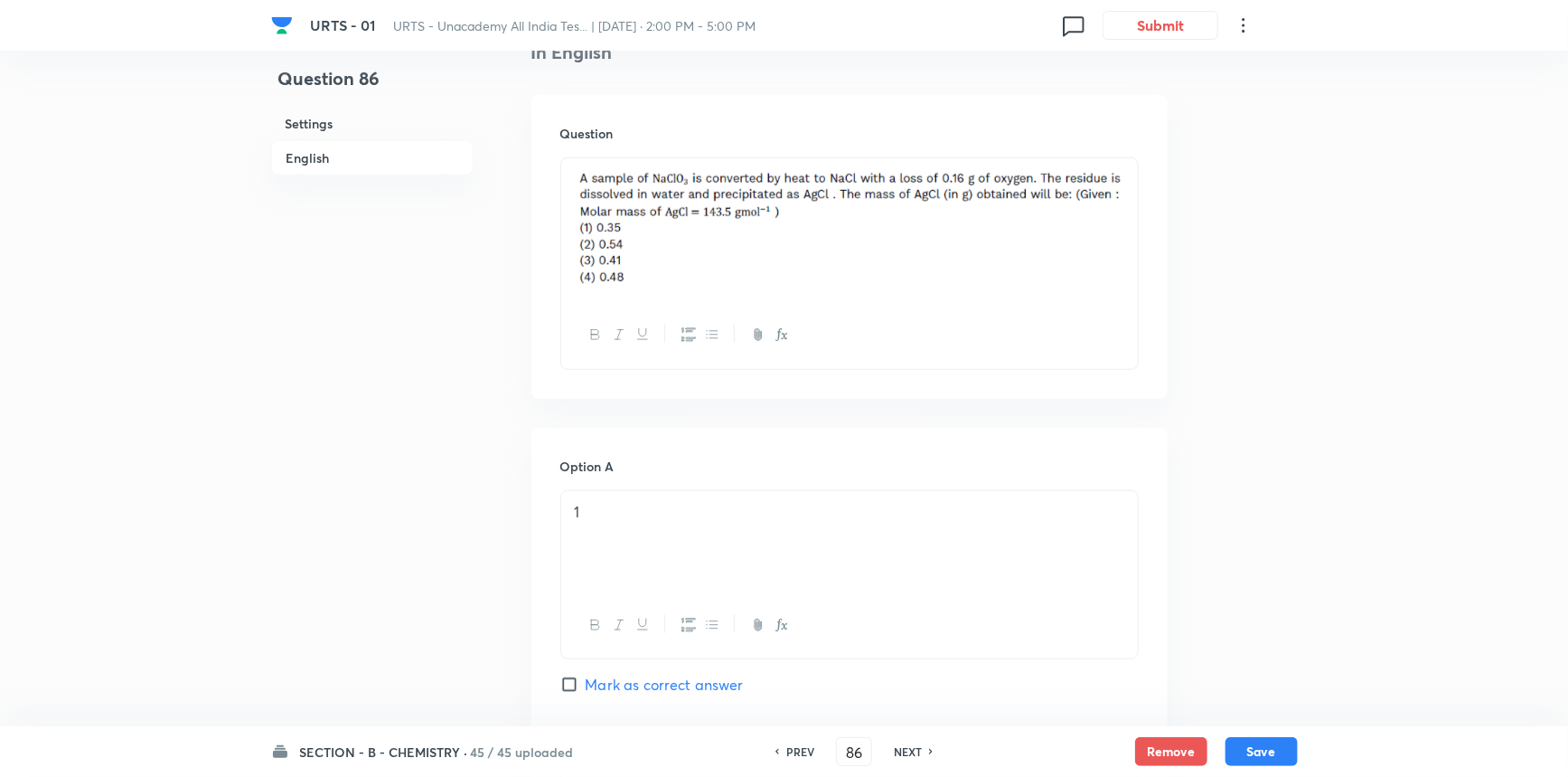
click at [906, 750] on h6 "NEXT" at bounding box center [908, 751] width 28 height 16
checkbox input "false"
type input "87"
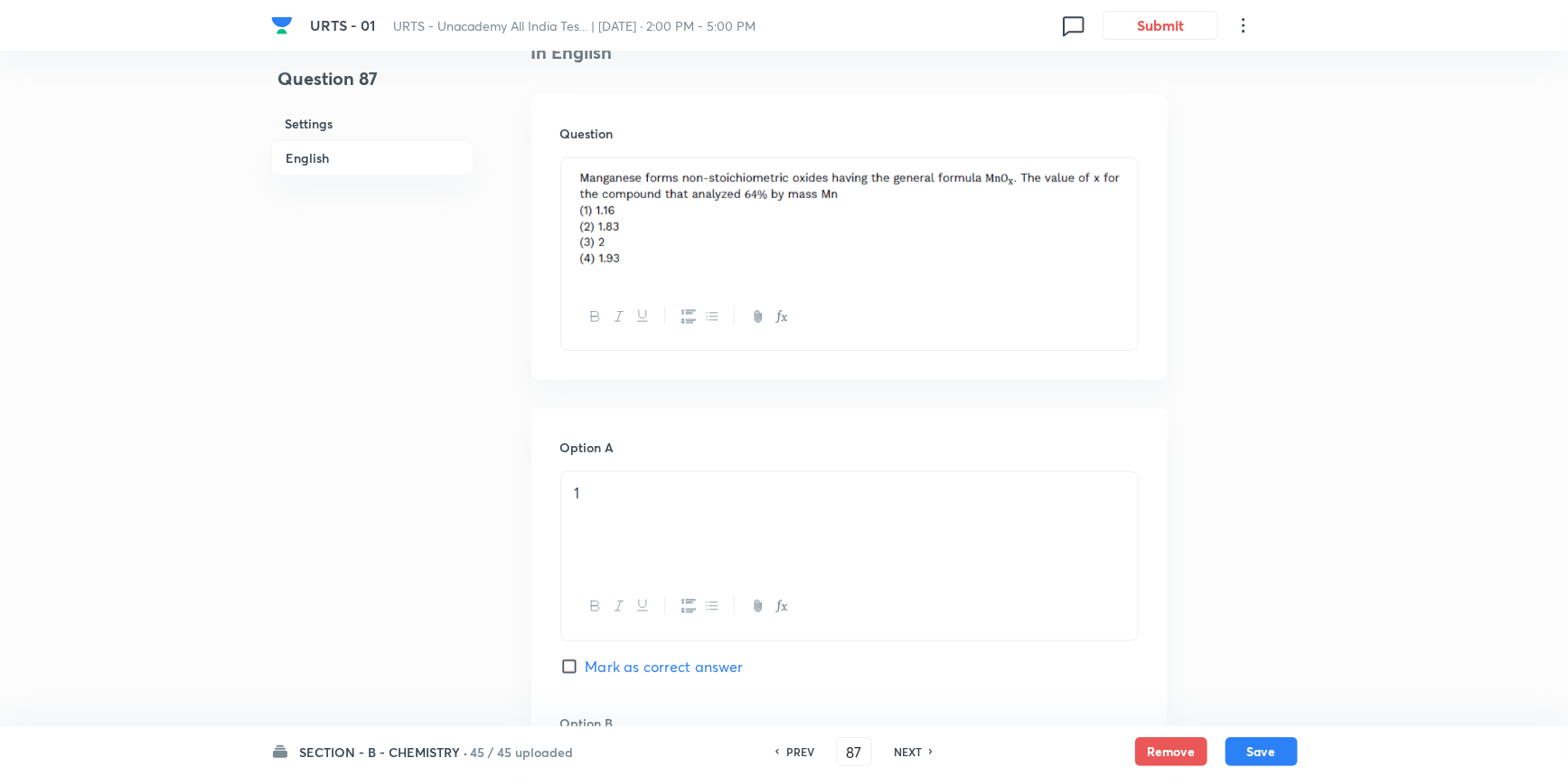
checkbox input "true"
click at [906, 750] on h6 "NEXT" at bounding box center [908, 751] width 28 height 16
checkbox input "true"
checkbox input "false"
type input "88"
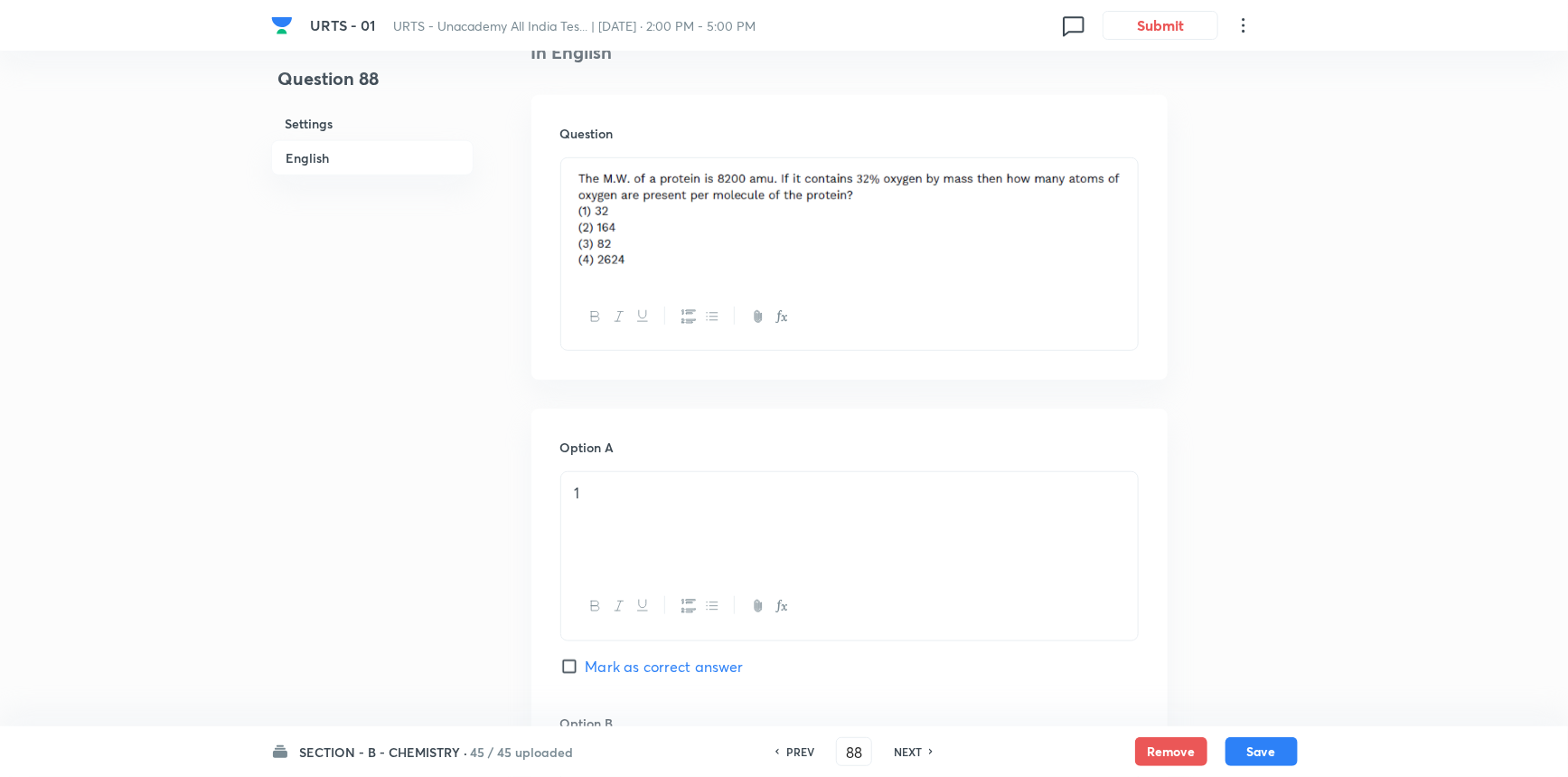
click at [906, 750] on h6 "NEXT" at bounding box center [908, 751] width 28 height 16
checkbox input "false"
type input "89"
checkbox input "true"
click at [906, 750] on h6 "NEXT" at bounding box center [908, 751] width 28 height 16
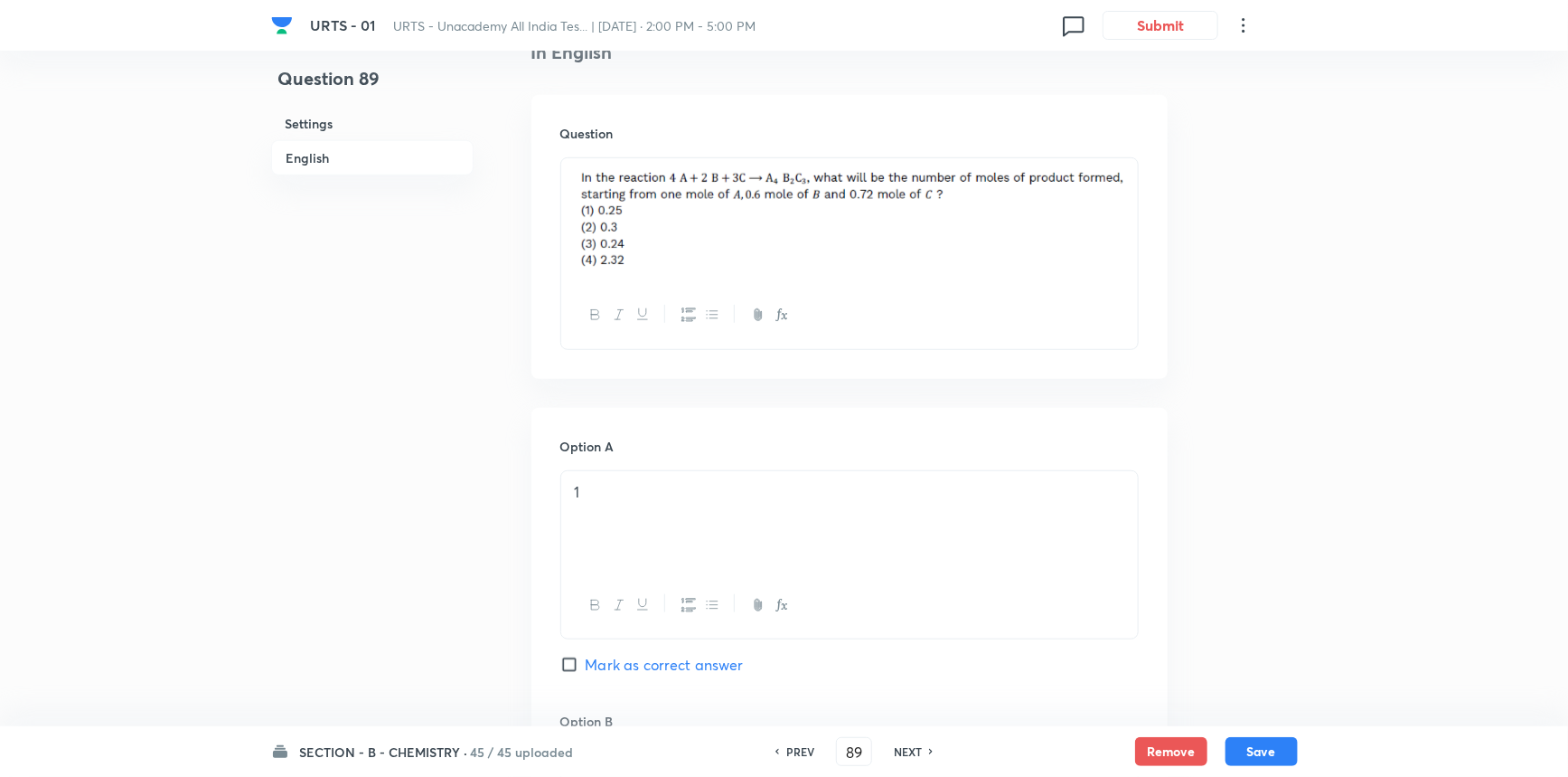
checkbox input "true"
checkbox input "false"
type input "90"
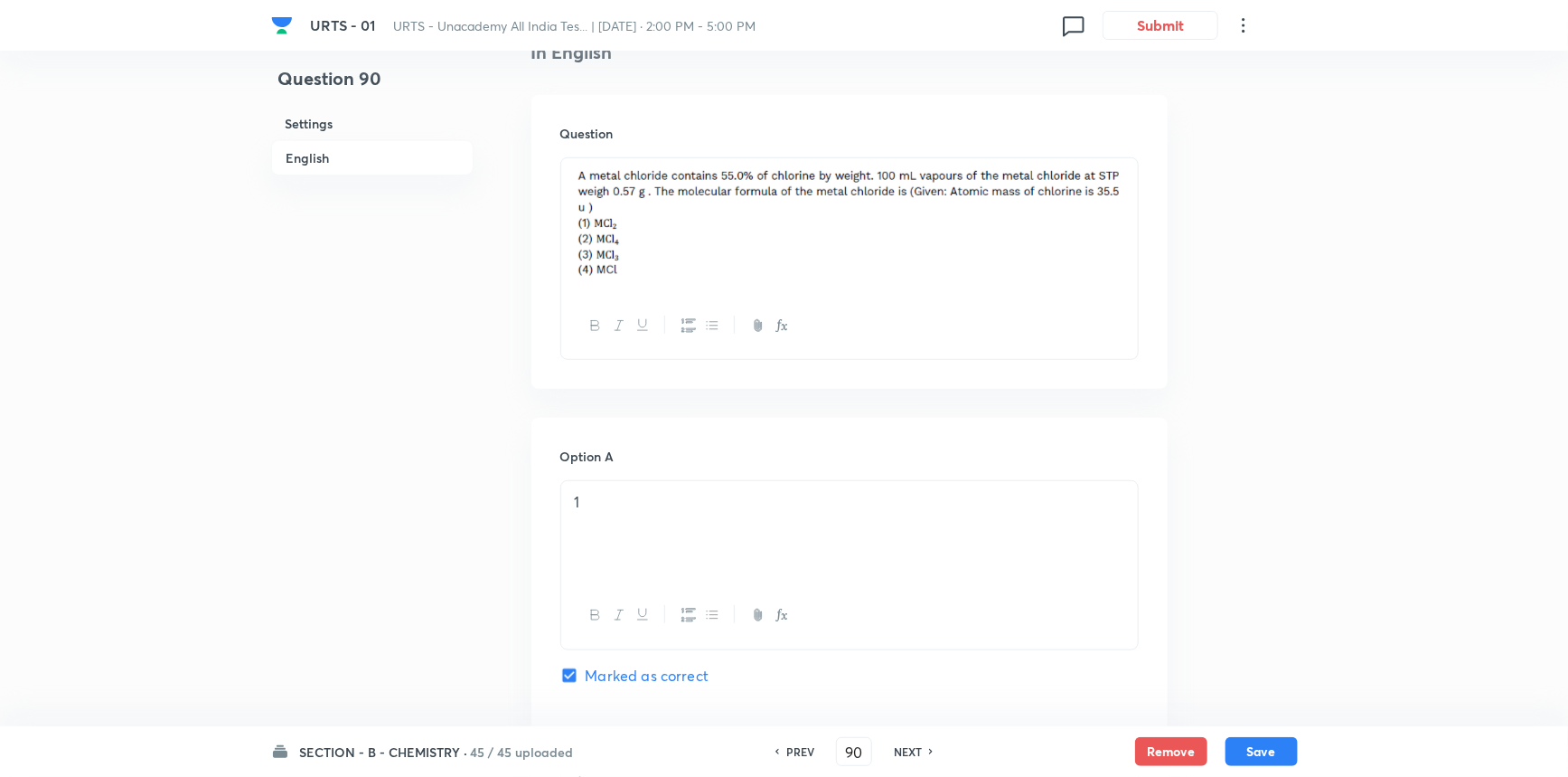
click at [906, 750] on h6 "NEXT" at bounding box center [908, 751] width 28 height 16
checkbox input "false"
type input "91"
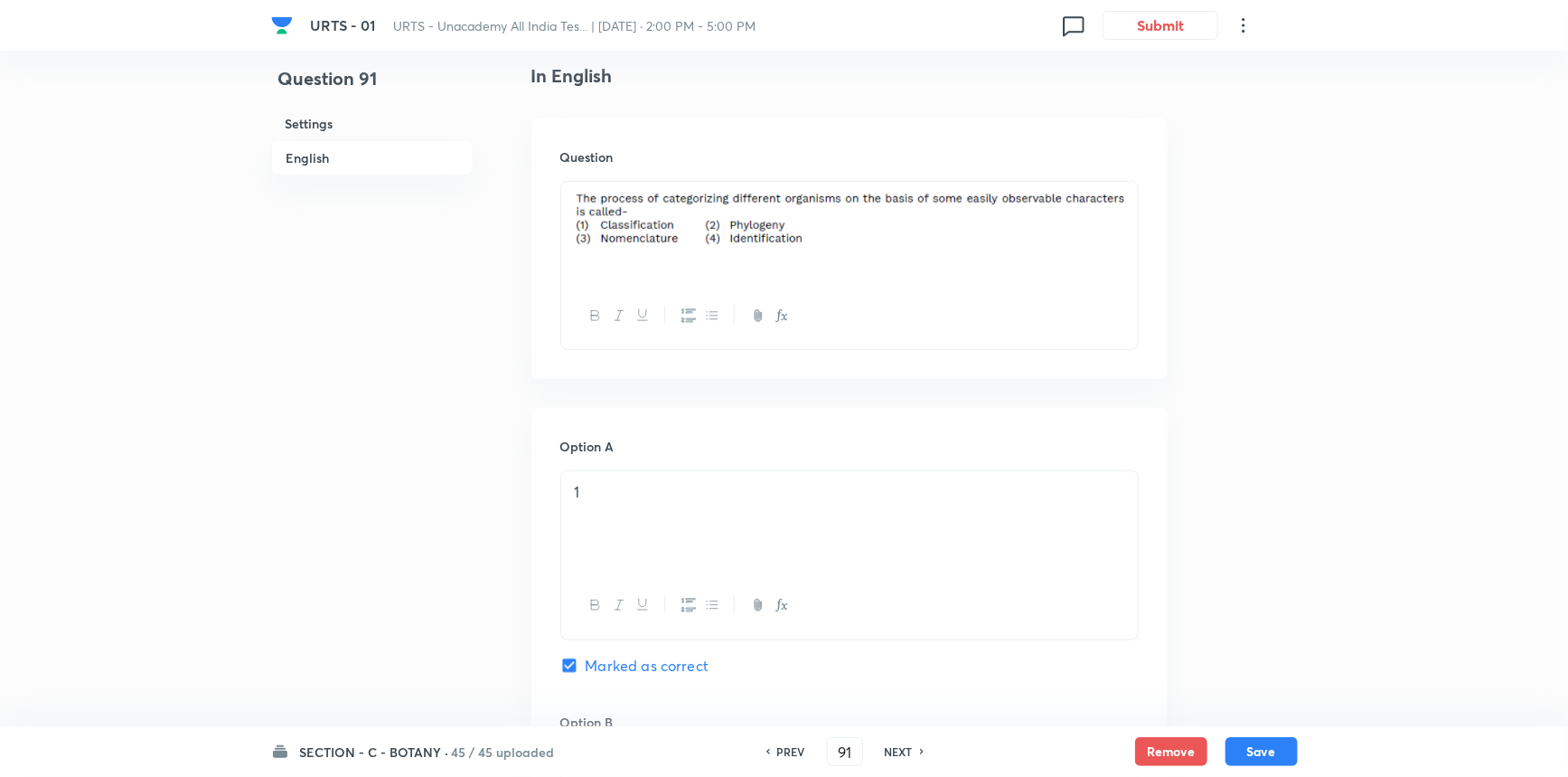
click at [906, 750] on h6 "NEXT" at bounding box center [899, 751] width 28 height 16
checkbox input "false"
type input "92"
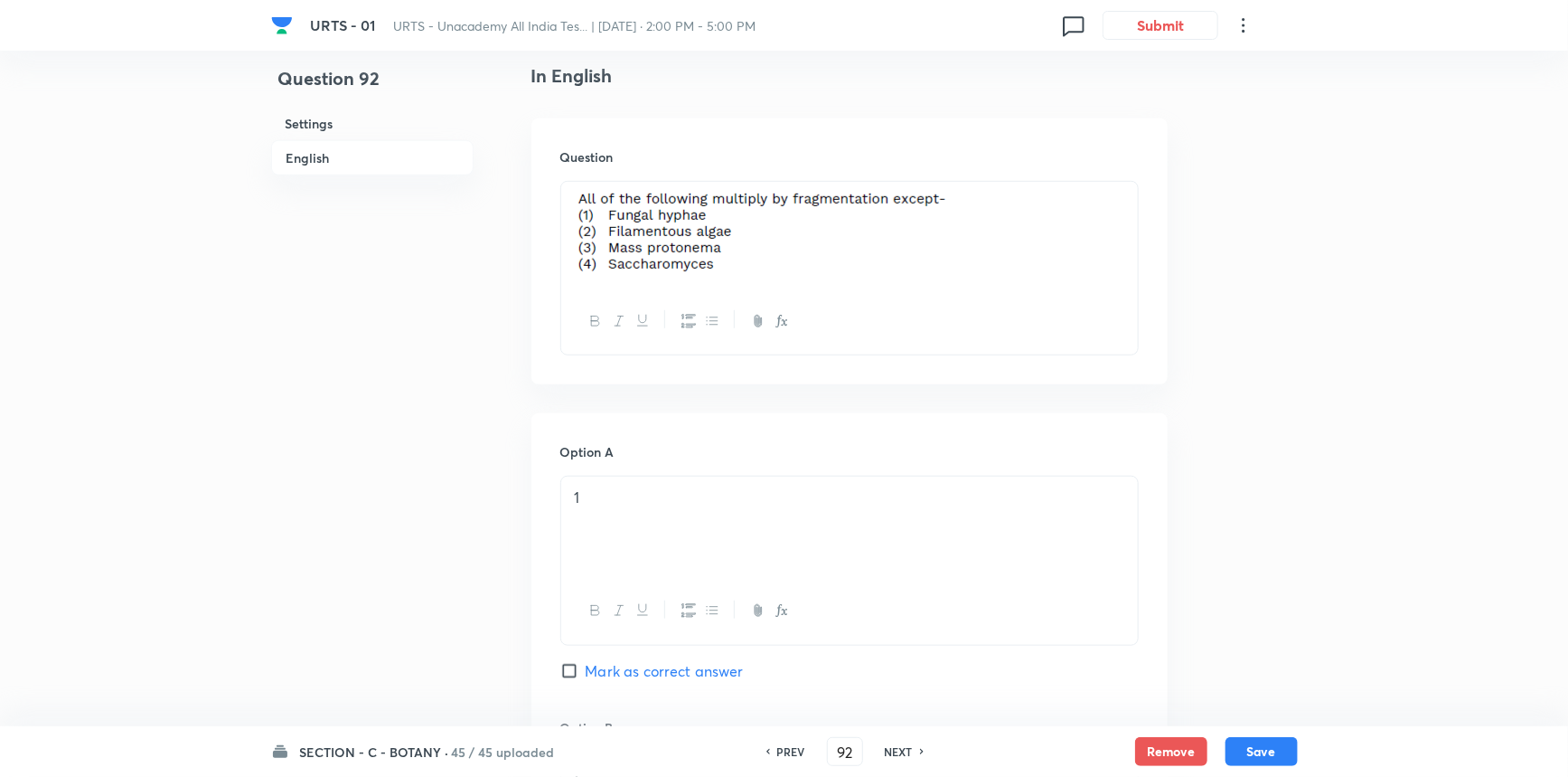
click at [906, 750] on h6 "NEXT" at bounding box center [899, 751] width 28 height 16
checkbox input "false"
type input "93"
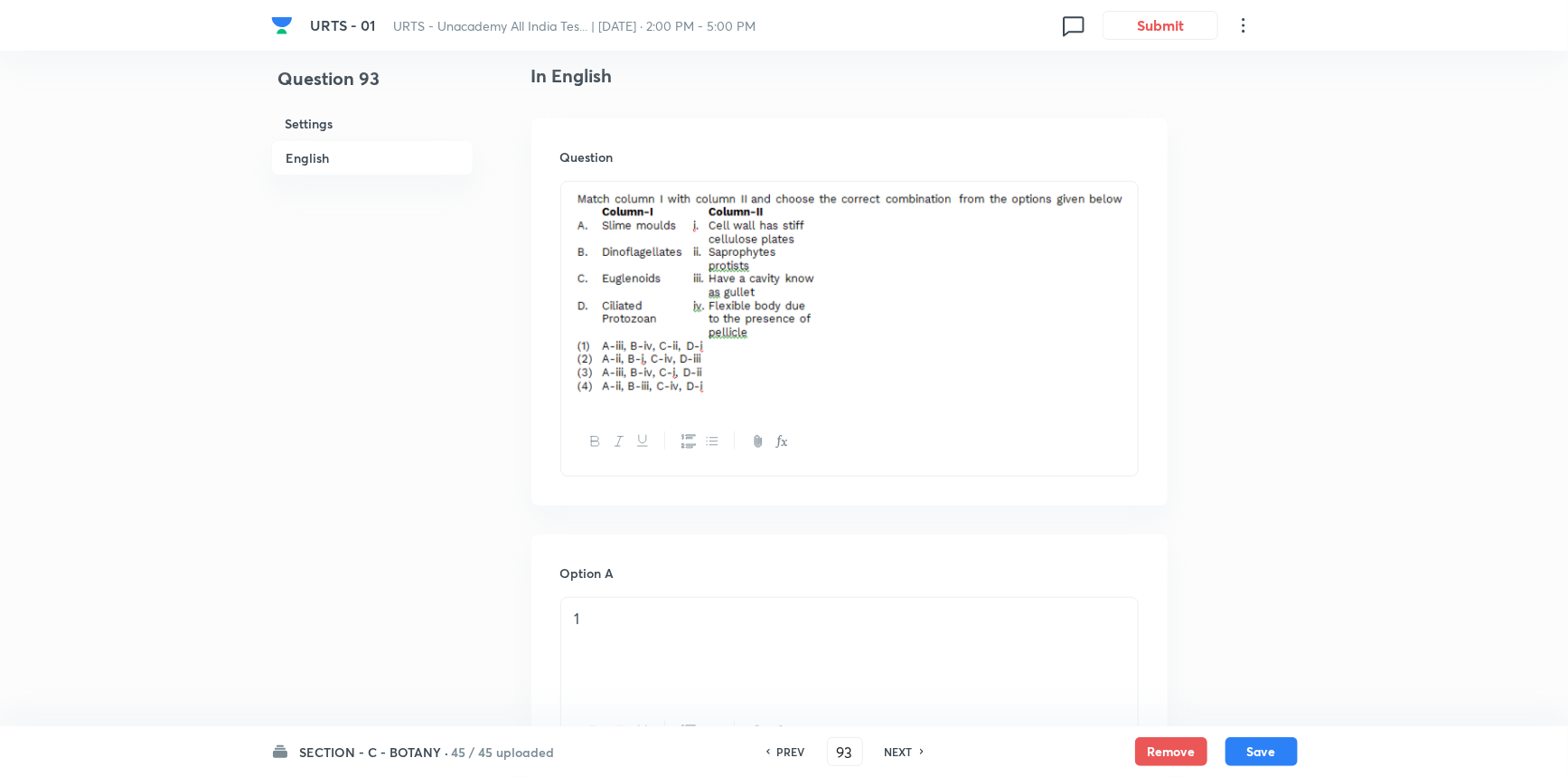
click at [906, 750] on h6 "NEXT" at bounding box center [899, 751] width 28 height 16
checkbox input "false"
type input "94"
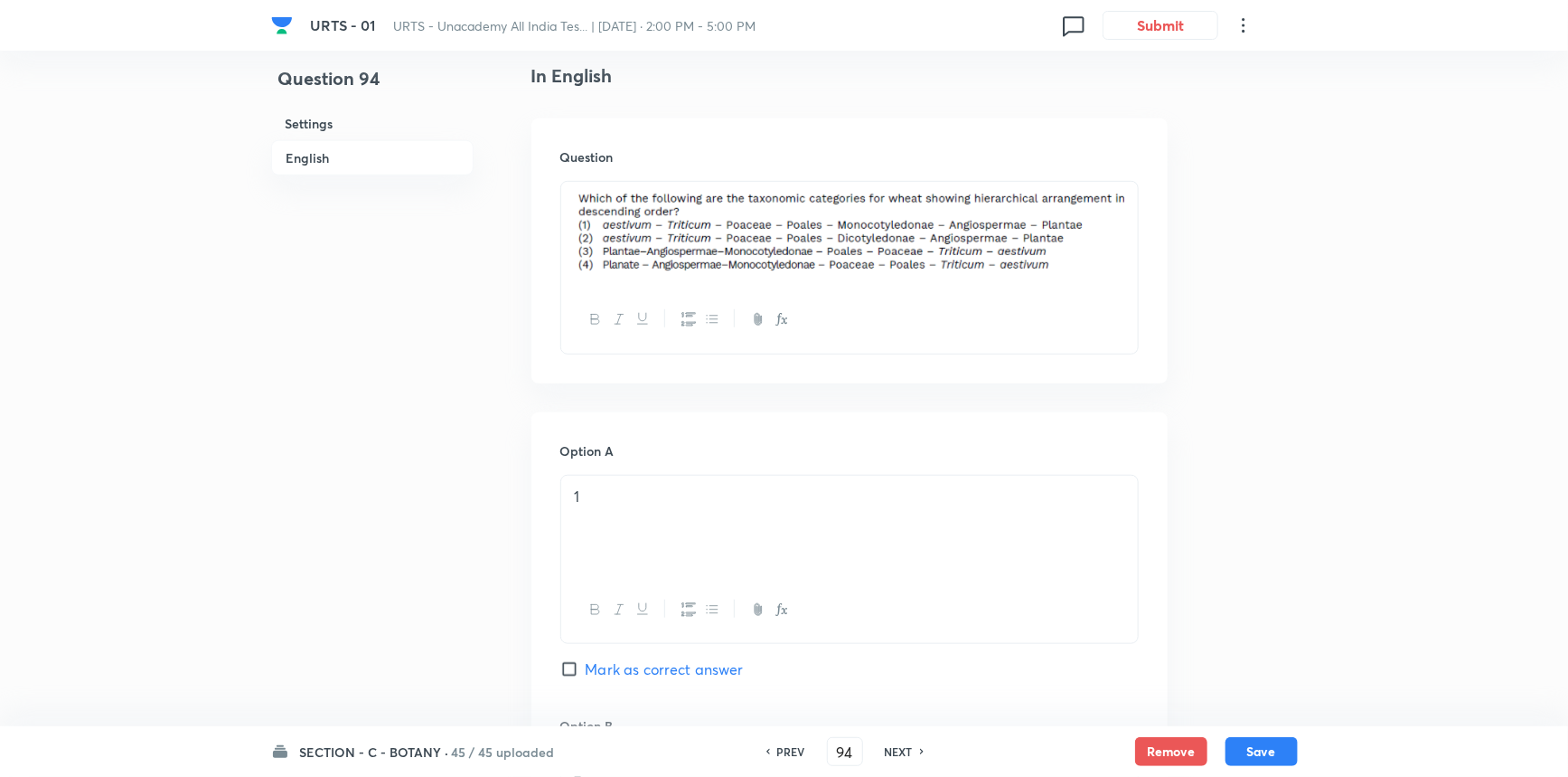
click at [906, 750] on h6 "NEXT" at bounding box center [899, 751] width 28 height 16
checkbox input "false"
type input "95"
checkbox input "true"
